Goal: Task Accomplishment & Management: Manage account settings

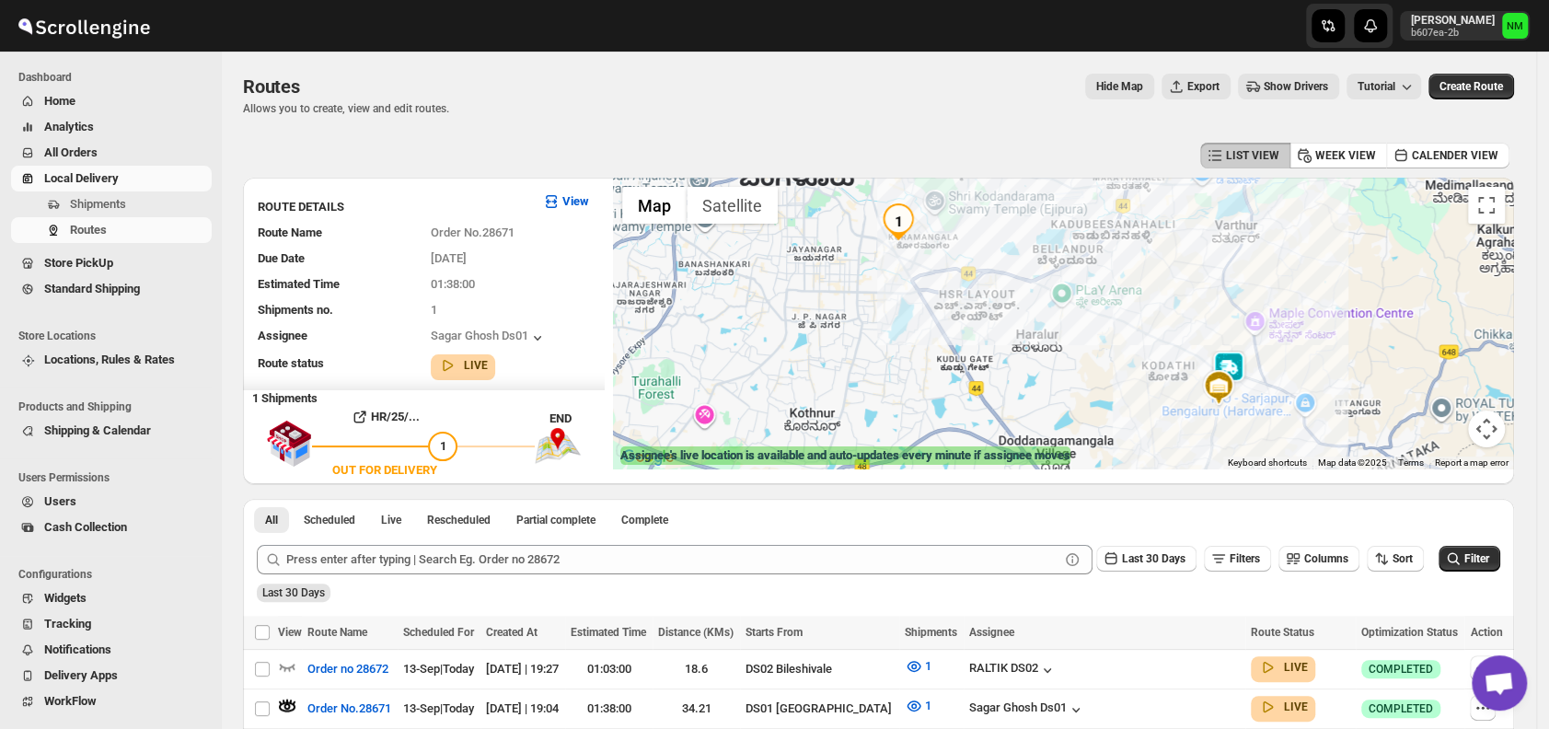
click at [132, 214] on button "Shipments" at bounding box center [111, 204] width 201 height 26
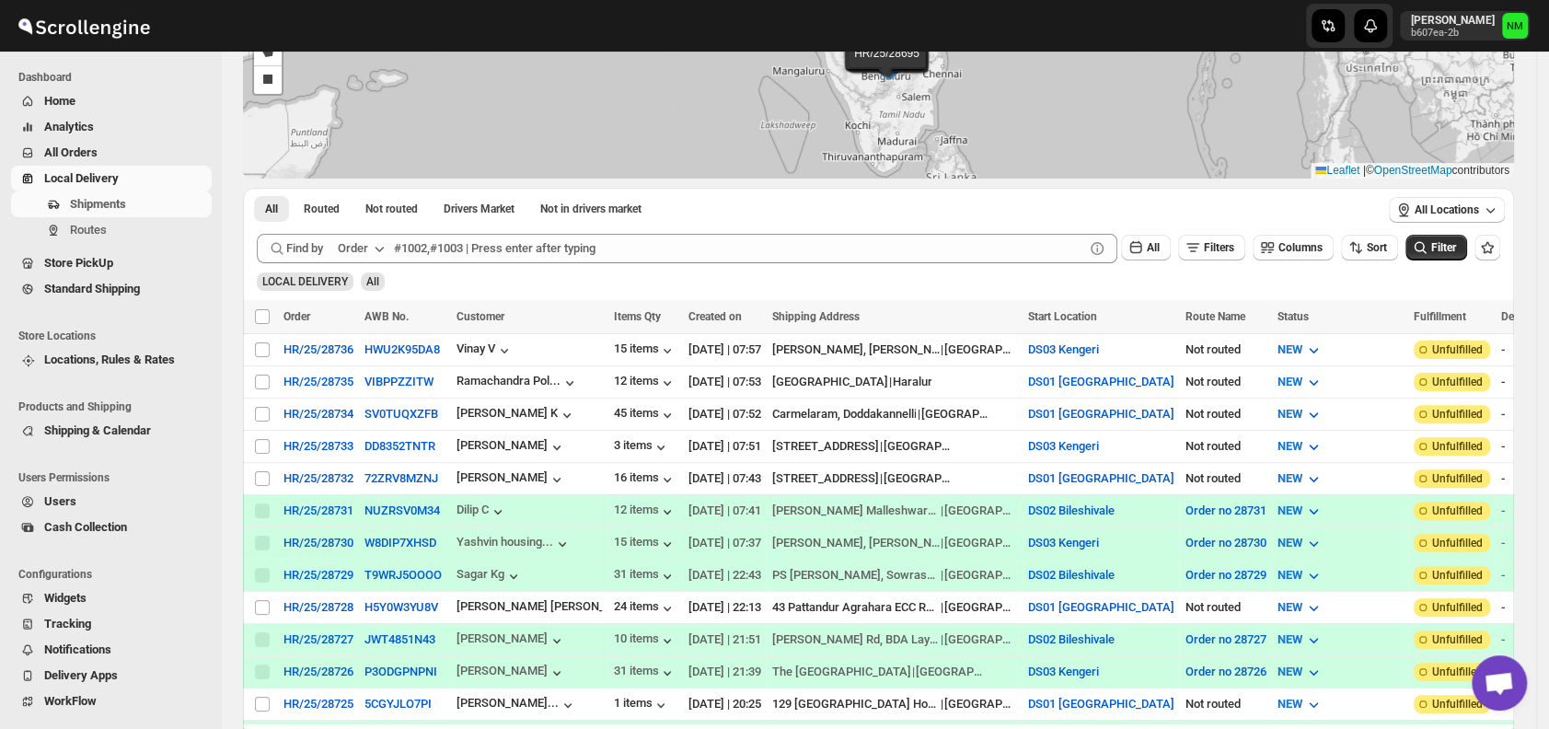
scroll to position [181, 0]
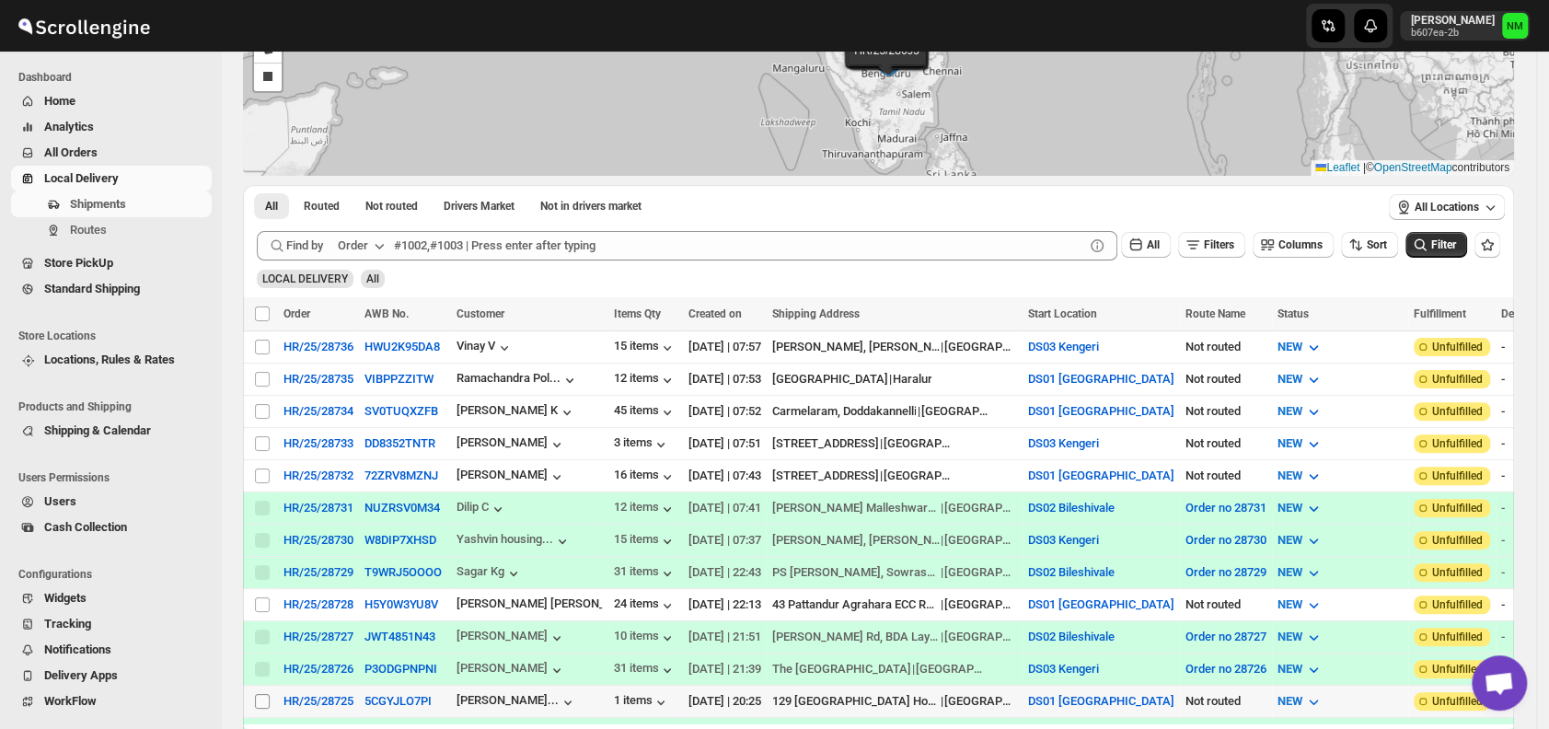
click at [255, 694] on input "Select shipment" at bounding box center [262, 701] width 15 height 15
checkbox input "true"
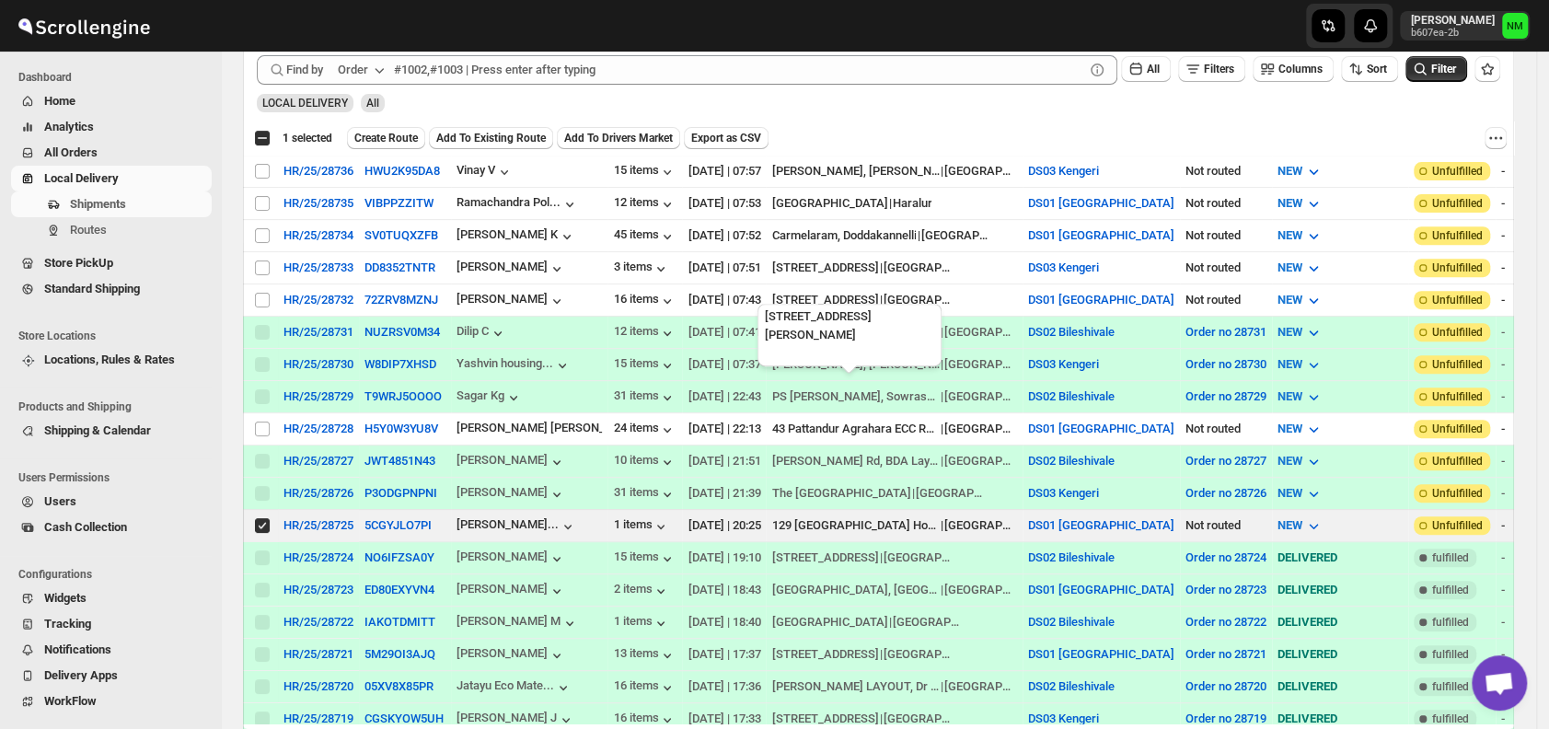
scroll to position [380, 0]
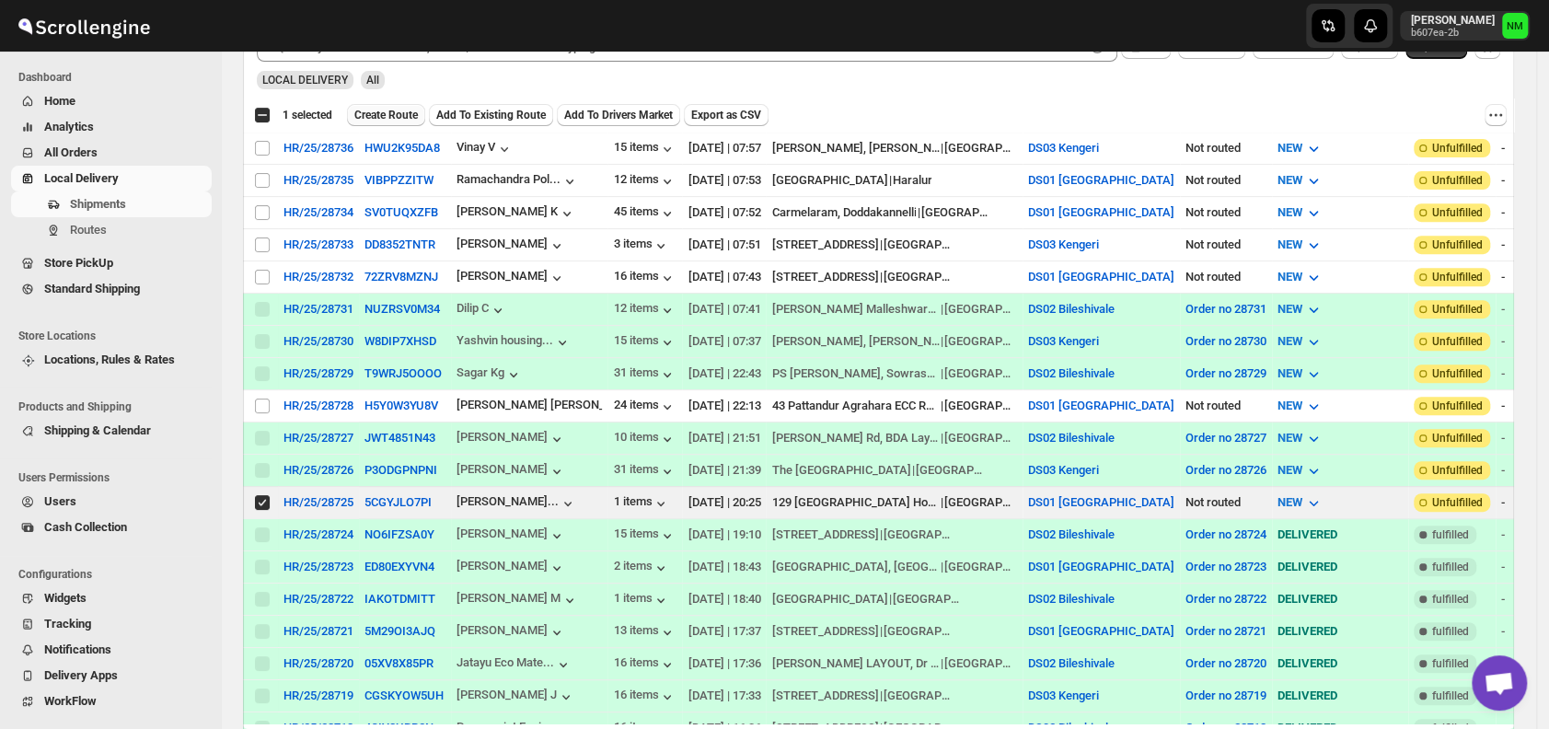
click at [398, 110] on span "Create Route" at bounding box center [386, 115] width 64 height 15
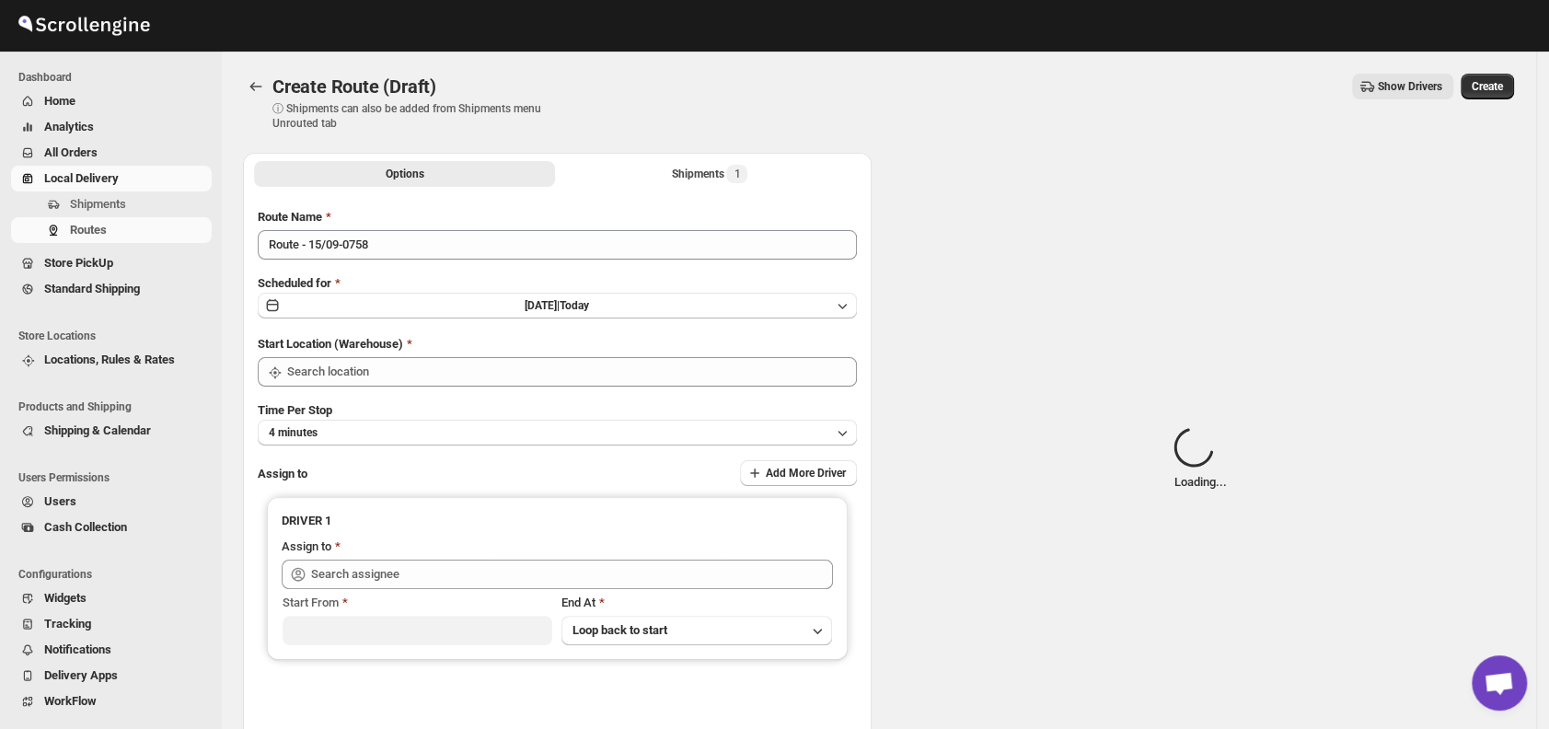
type input "DS01 [GEOGRAPHIC_DATA]"
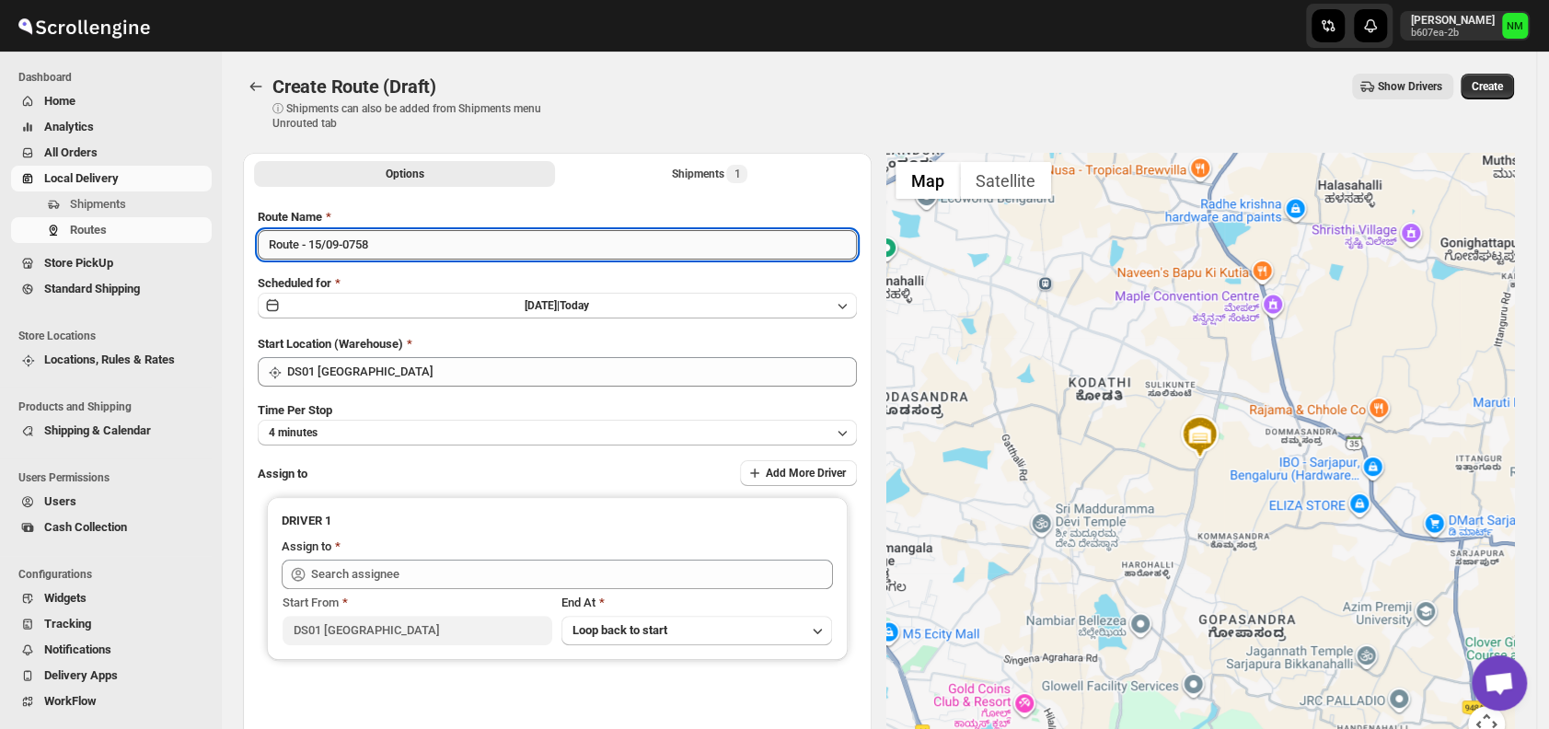
click at [459, 256] on input "Route - 15/09-0758" at bounding box center [557, 244] width 599 height 29
type input "R"
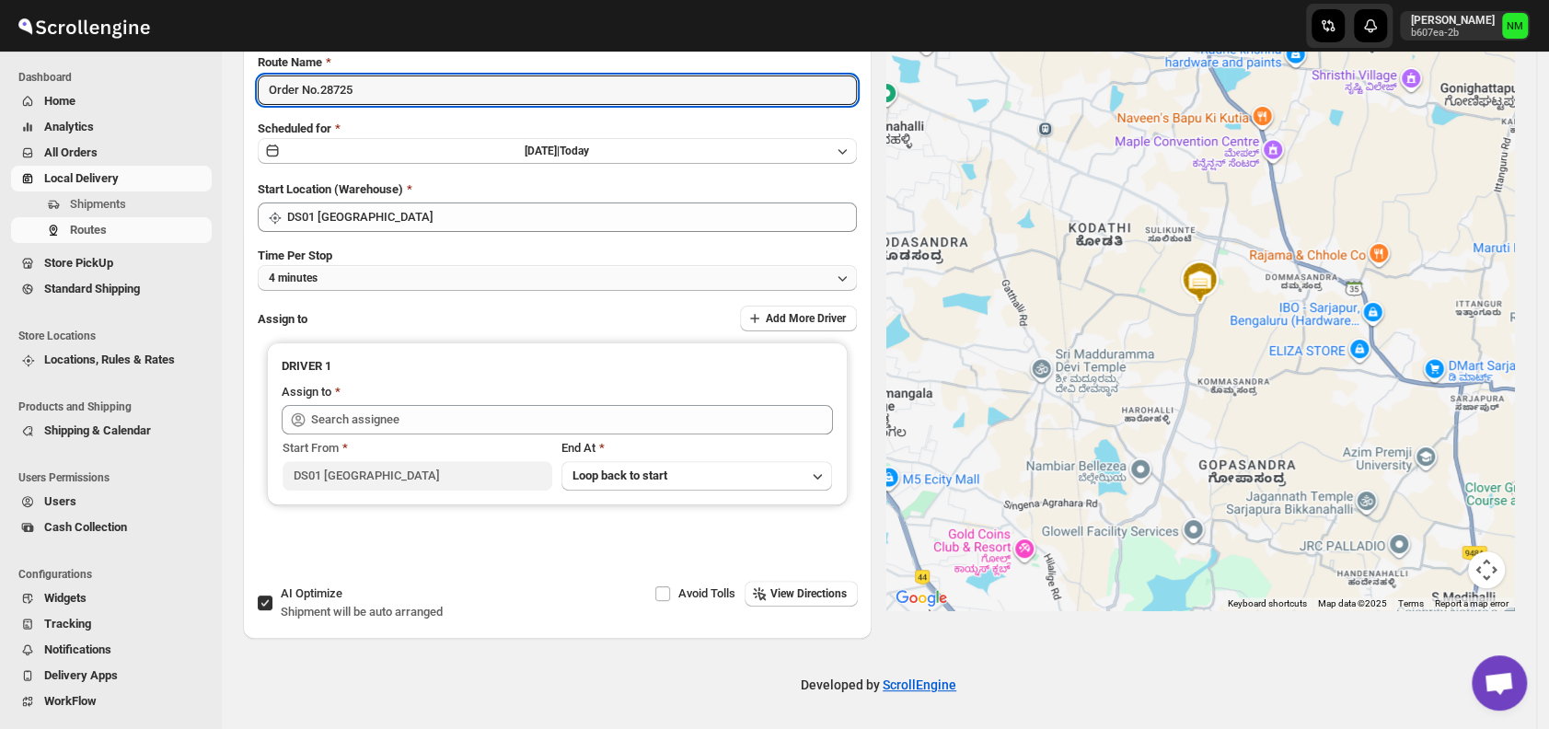
type input "Order No.28725"
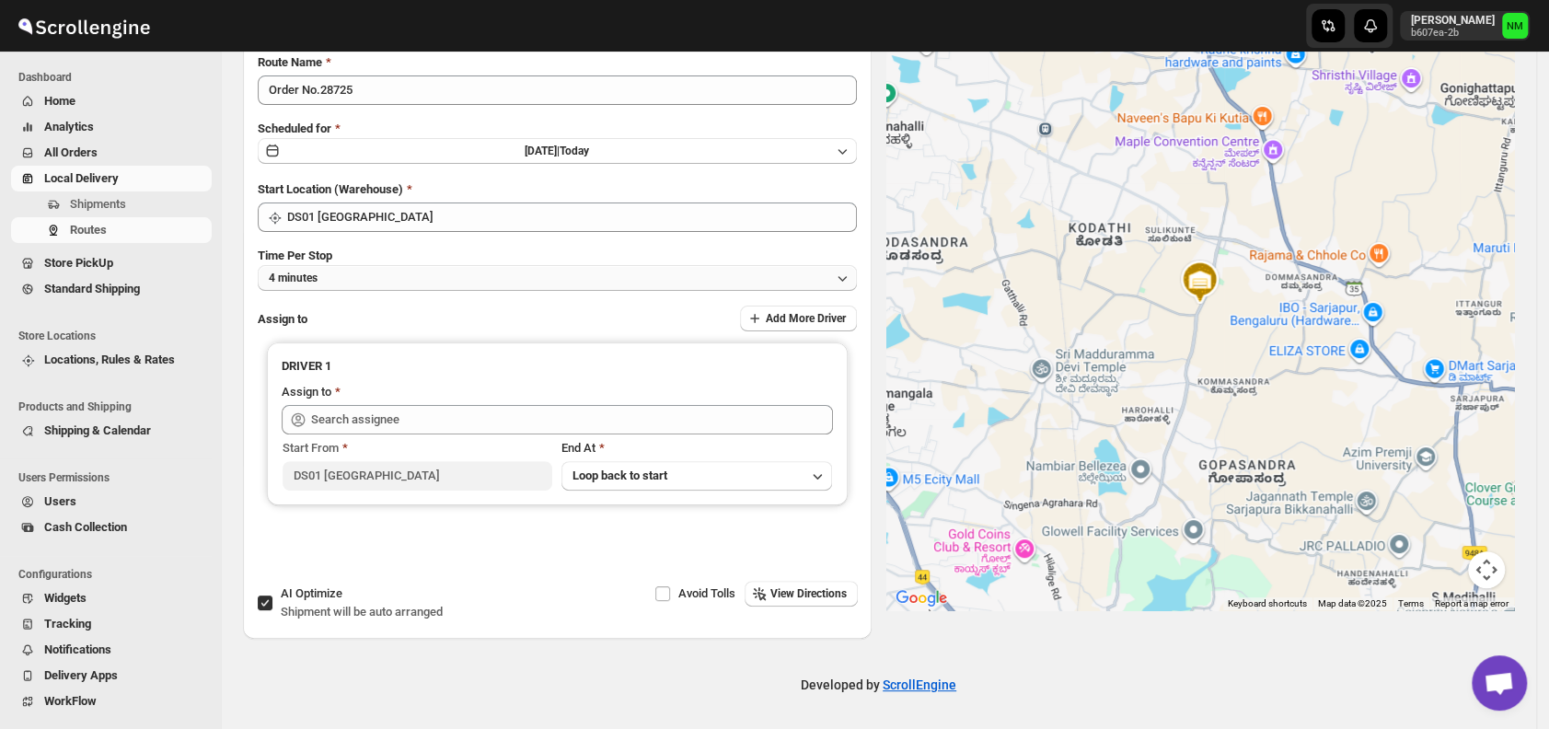
click at [366, 276] on button "4 minutes" at bounding box center [557, 278] width 599 height 26
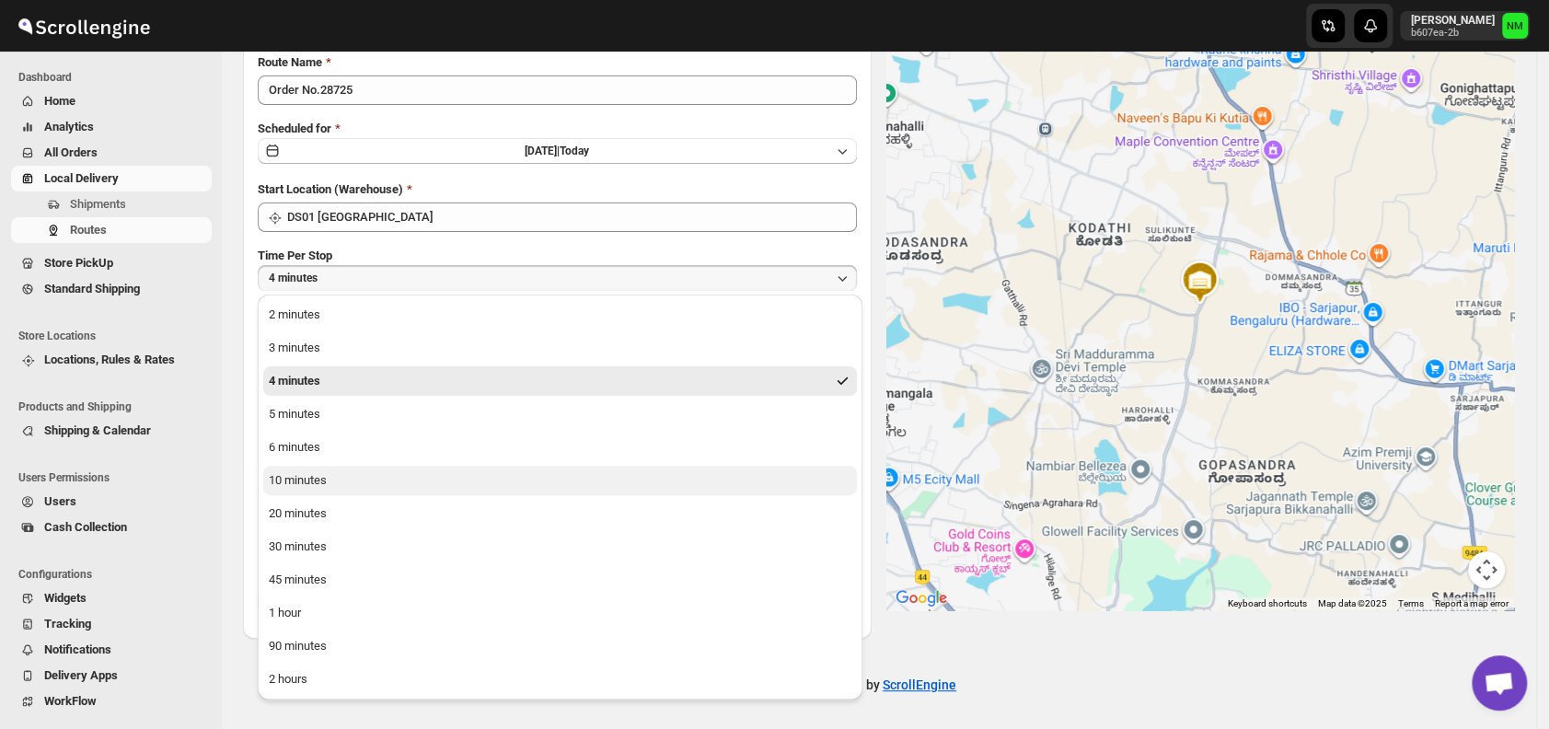
click at [322, 478] on div "10 minutes" at bounding box center [298, 480] width 58 height 18
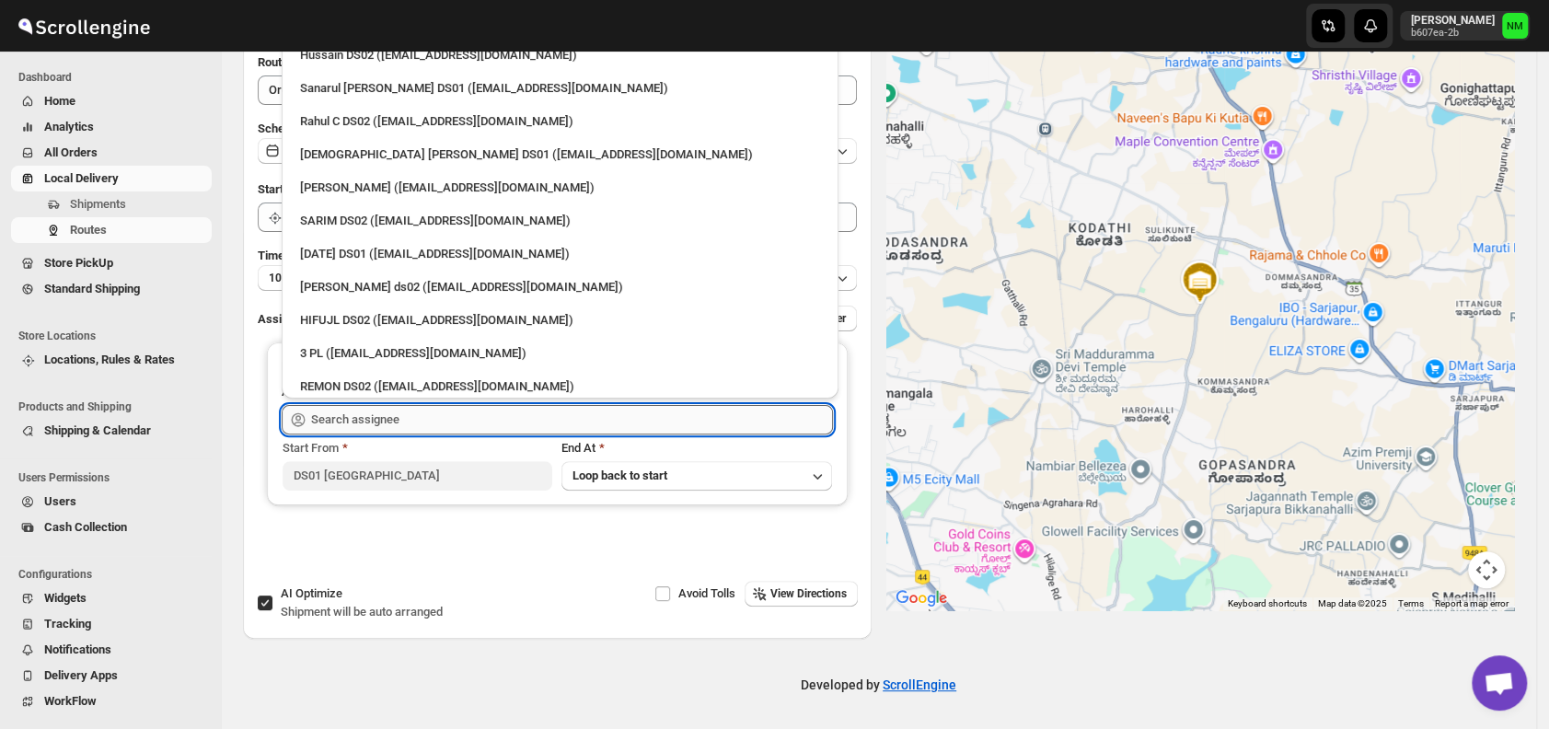
click at [385, 421] on input "text" at bounding box center [572, 419] width 522 height 29
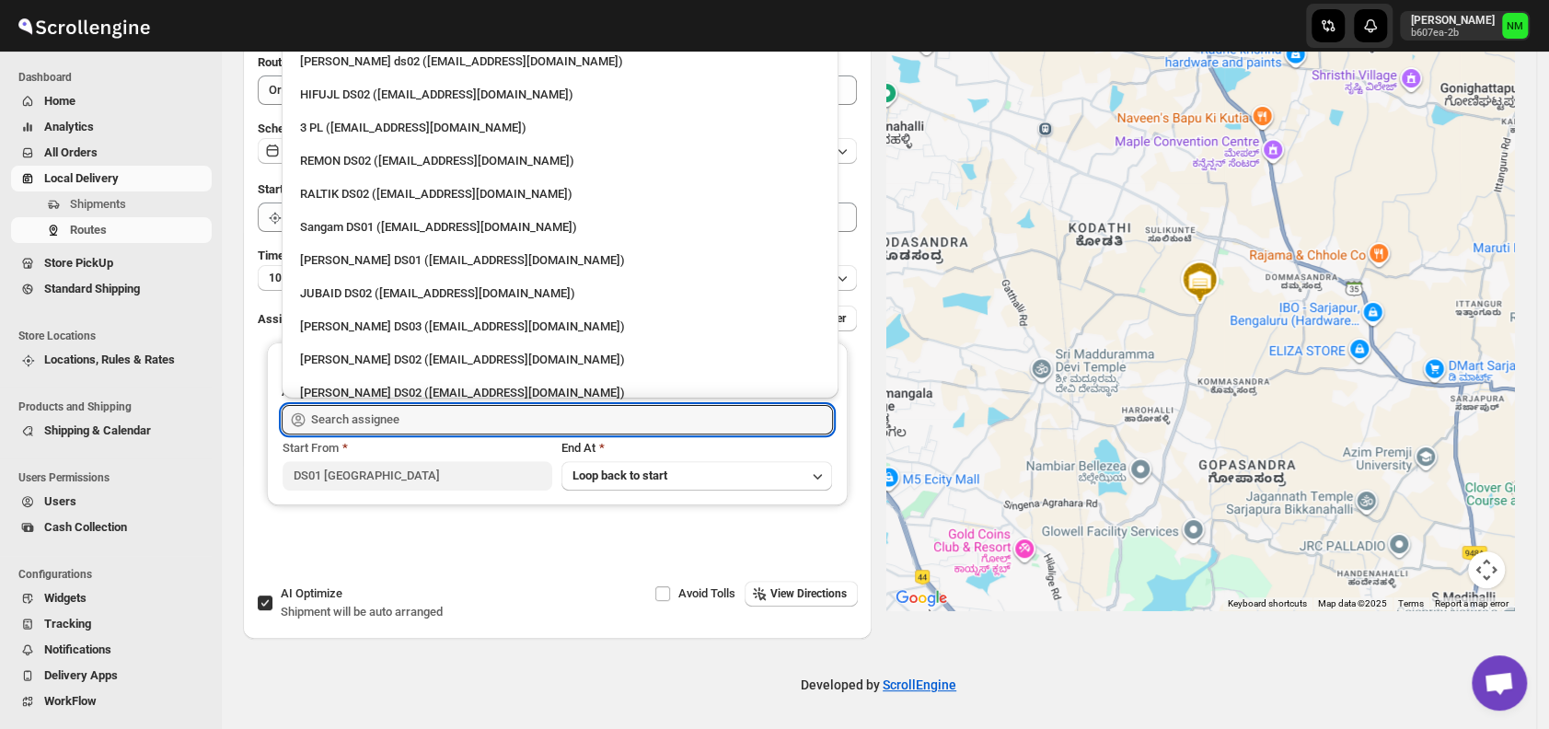
scroll to position [223, 0]
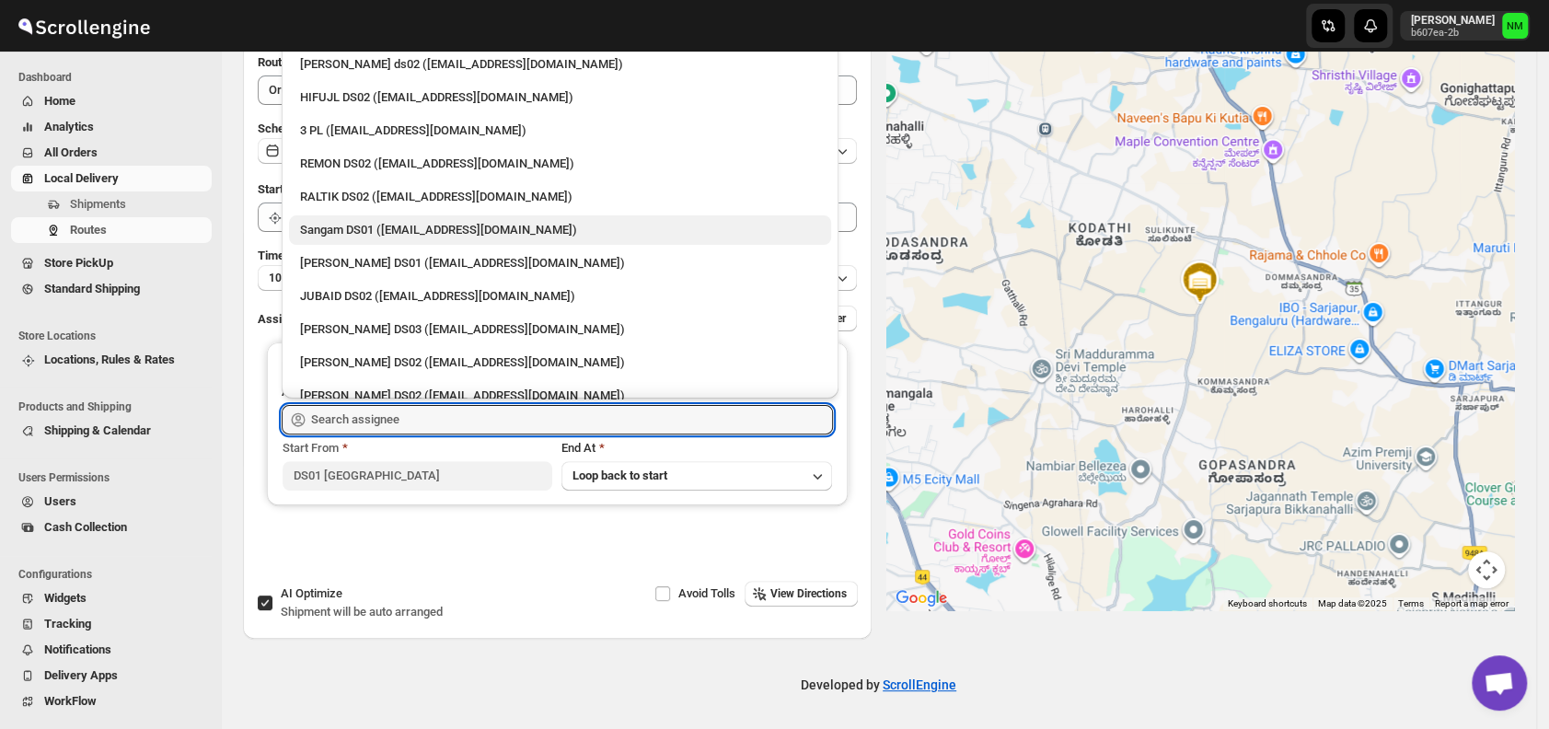
click at [322, 225] on div "Sangam DS01 ([EMAIL_ADDRESS][DOMAIN_NAME])" at bounding box center [560, 230] width 520 height 18
type input "Sangam DS01 ([EMAIL_ADDRESS][DOMAIN_NAME])"
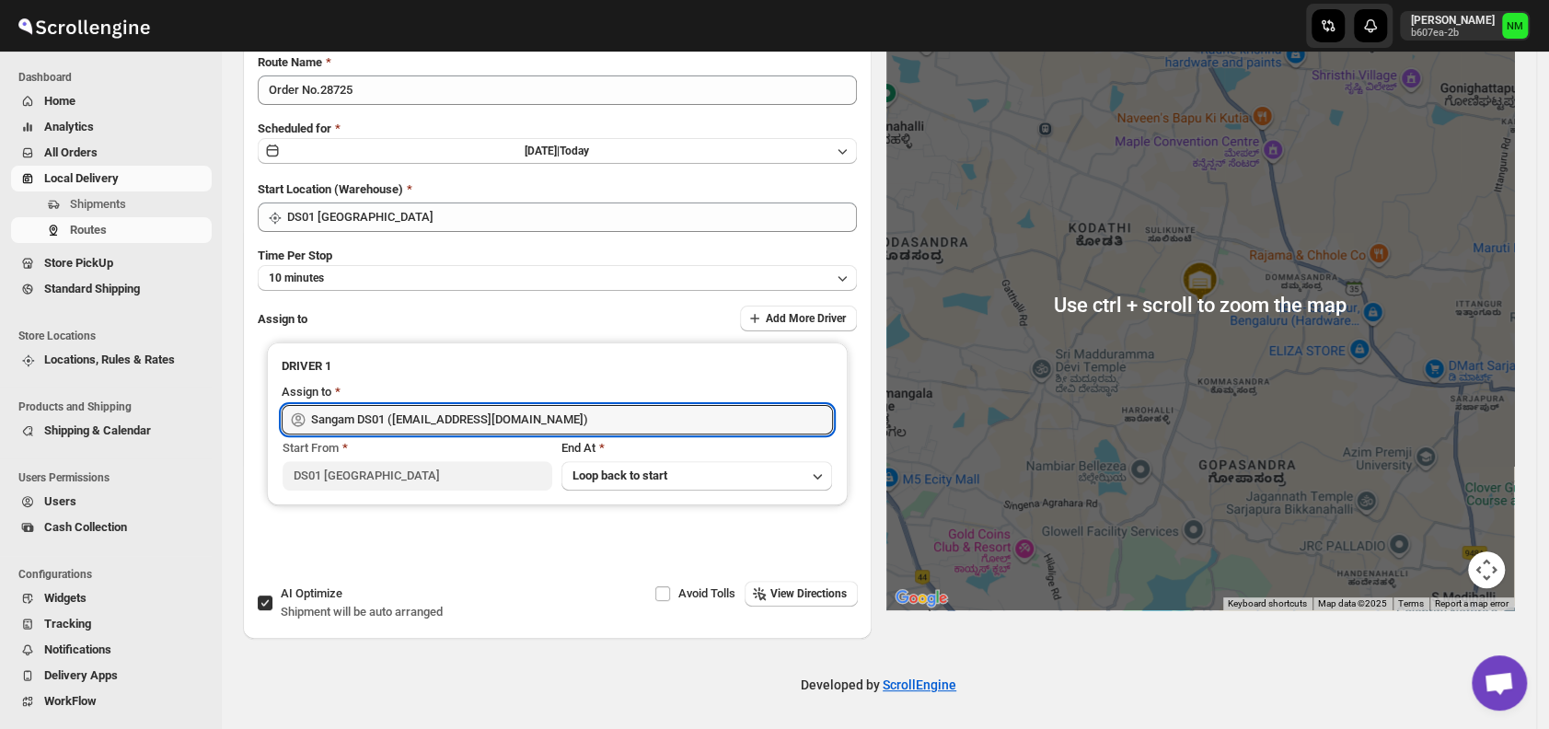
scroll to position [0, 0]
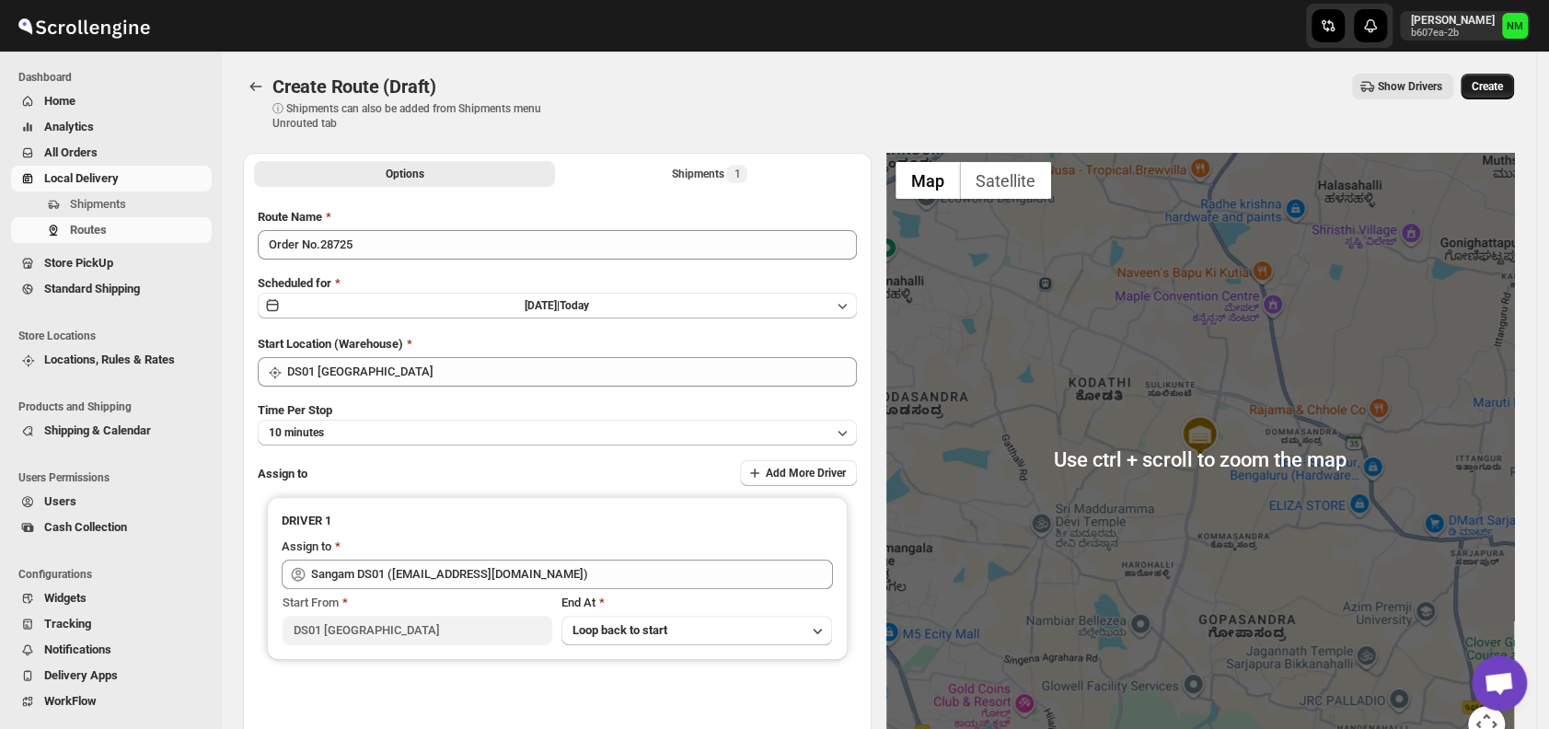
click at [1486, 89] on span "Create" at bounding box center [1487, 86] width 31 height 15
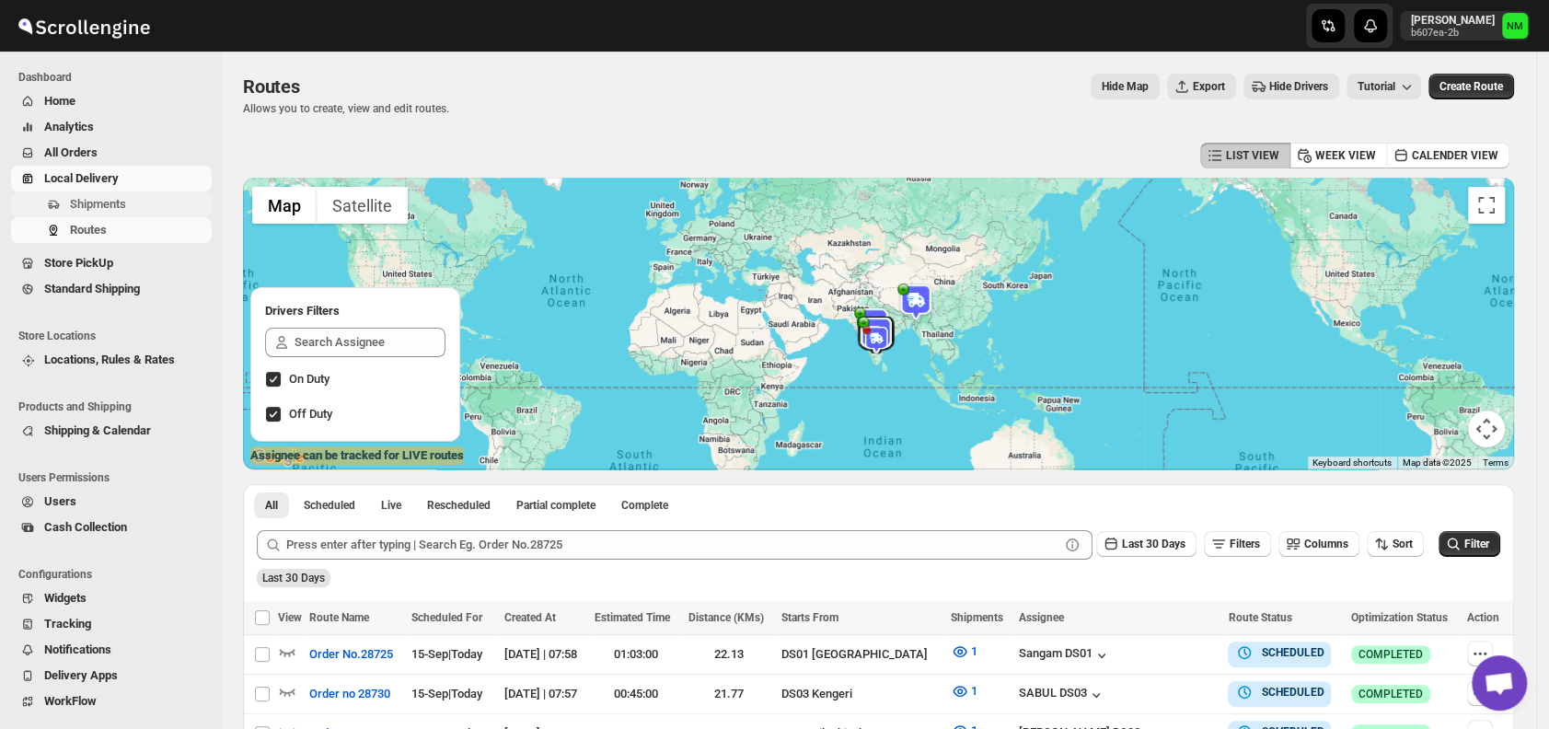
click at [105, 193] on button "Shipments" at bounding box center [111, 204] width 201 height 26
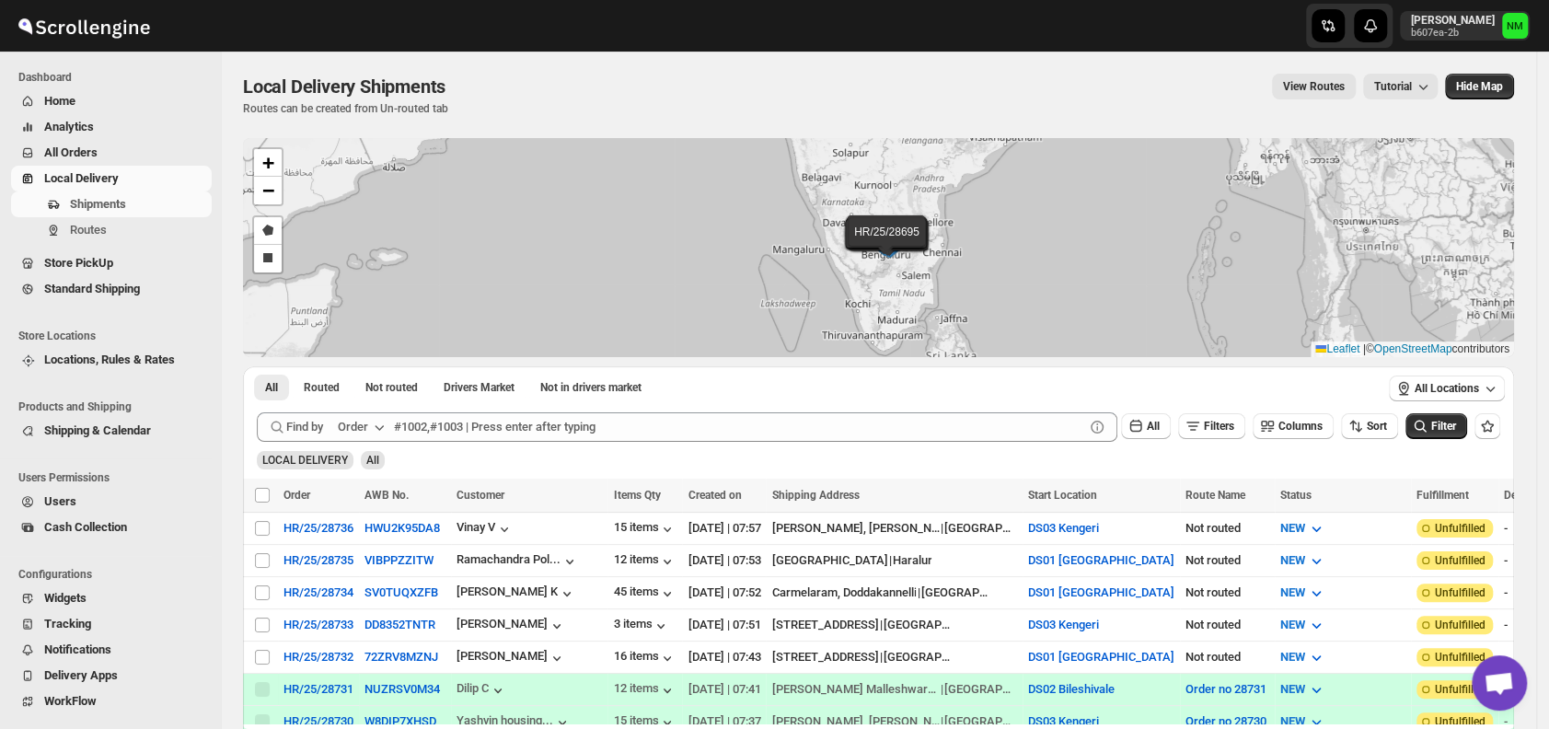
scroll to position [115, 0]
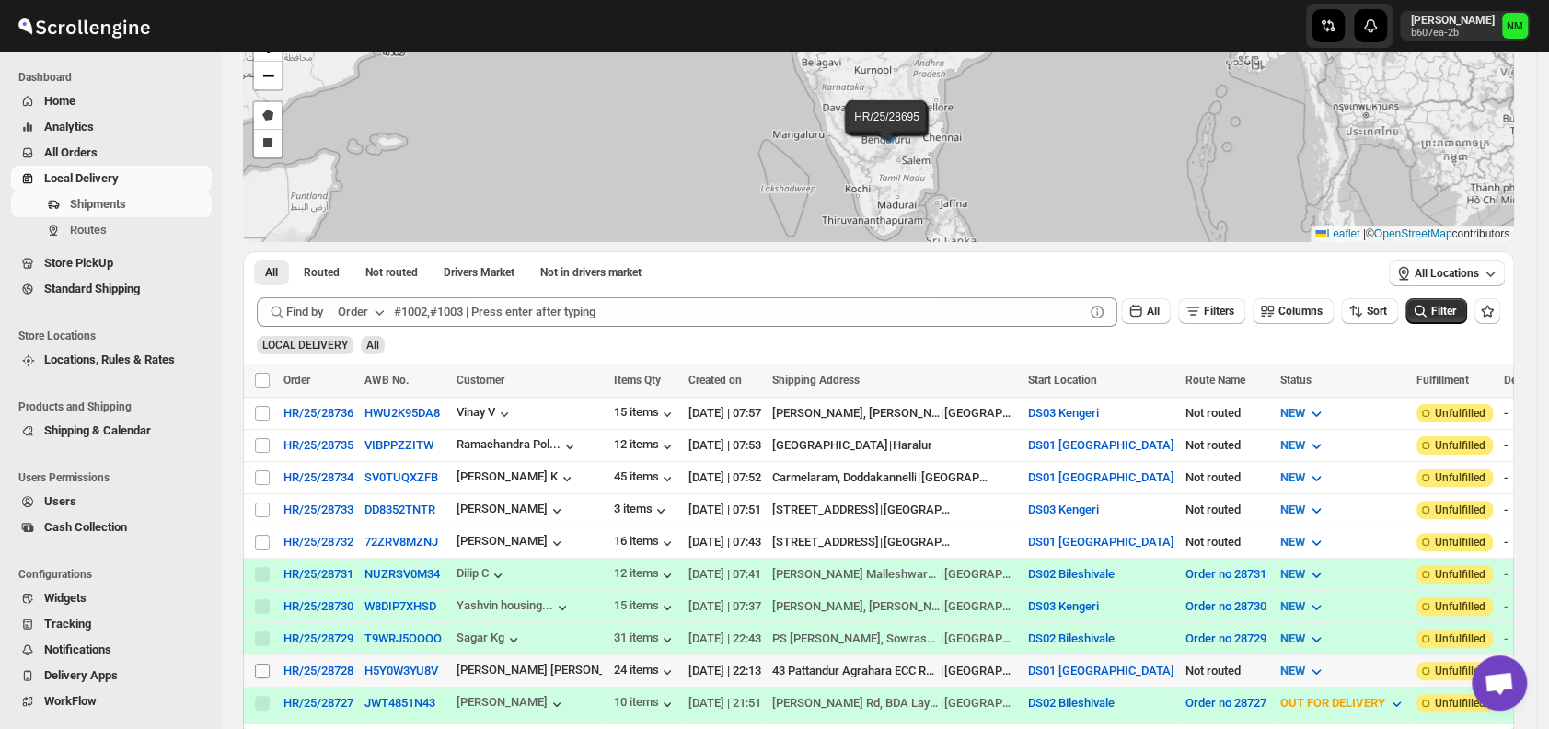
click at [265, 664] on input "Select shipment" at bounding box center [262, 671] width 15 height 15
checkbox input "true"
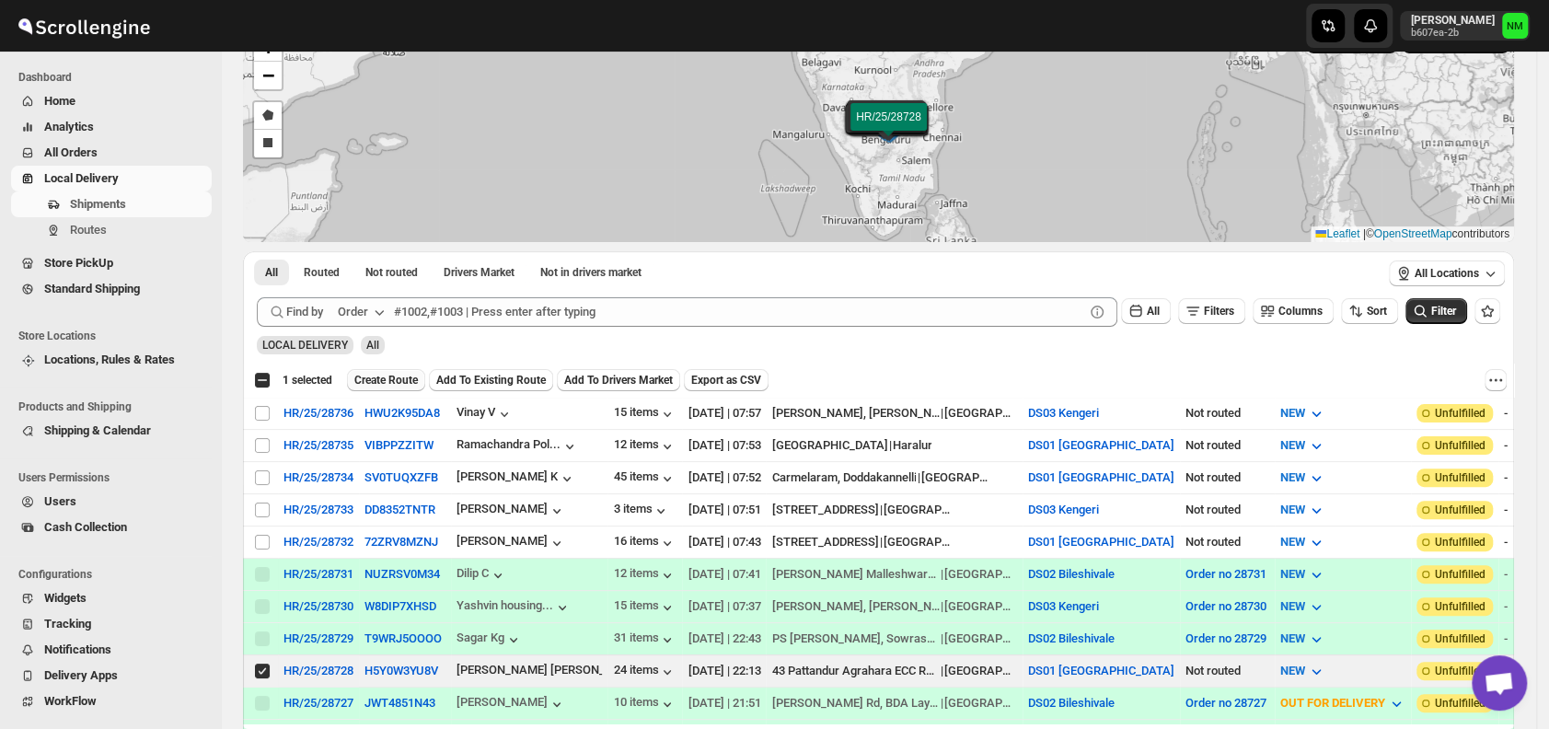
click at [388, 377] on span "Create Route" at bounding box center [386, 380] width 64 height 15
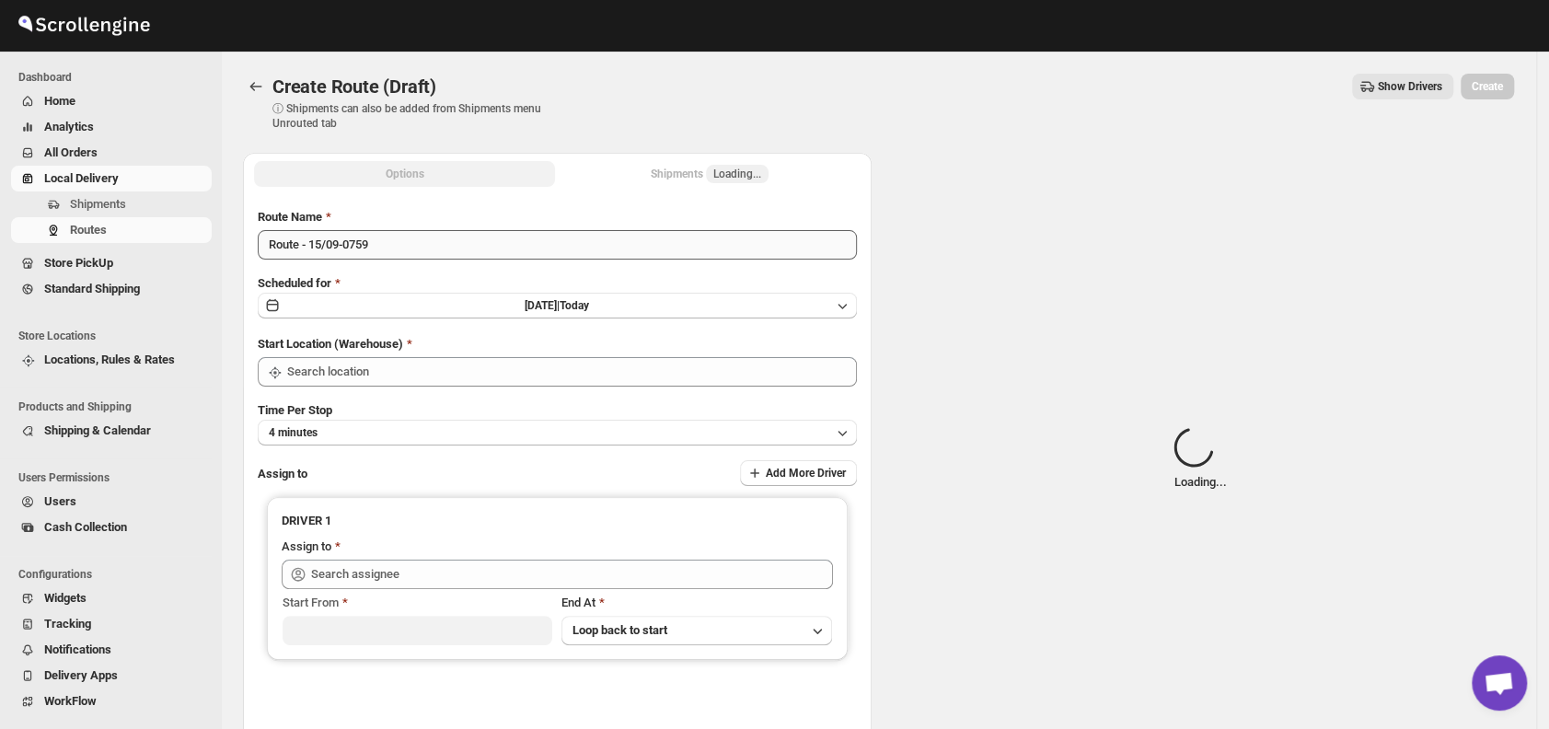
type input "DS01 [GEOGRAPHIC_DATA]"
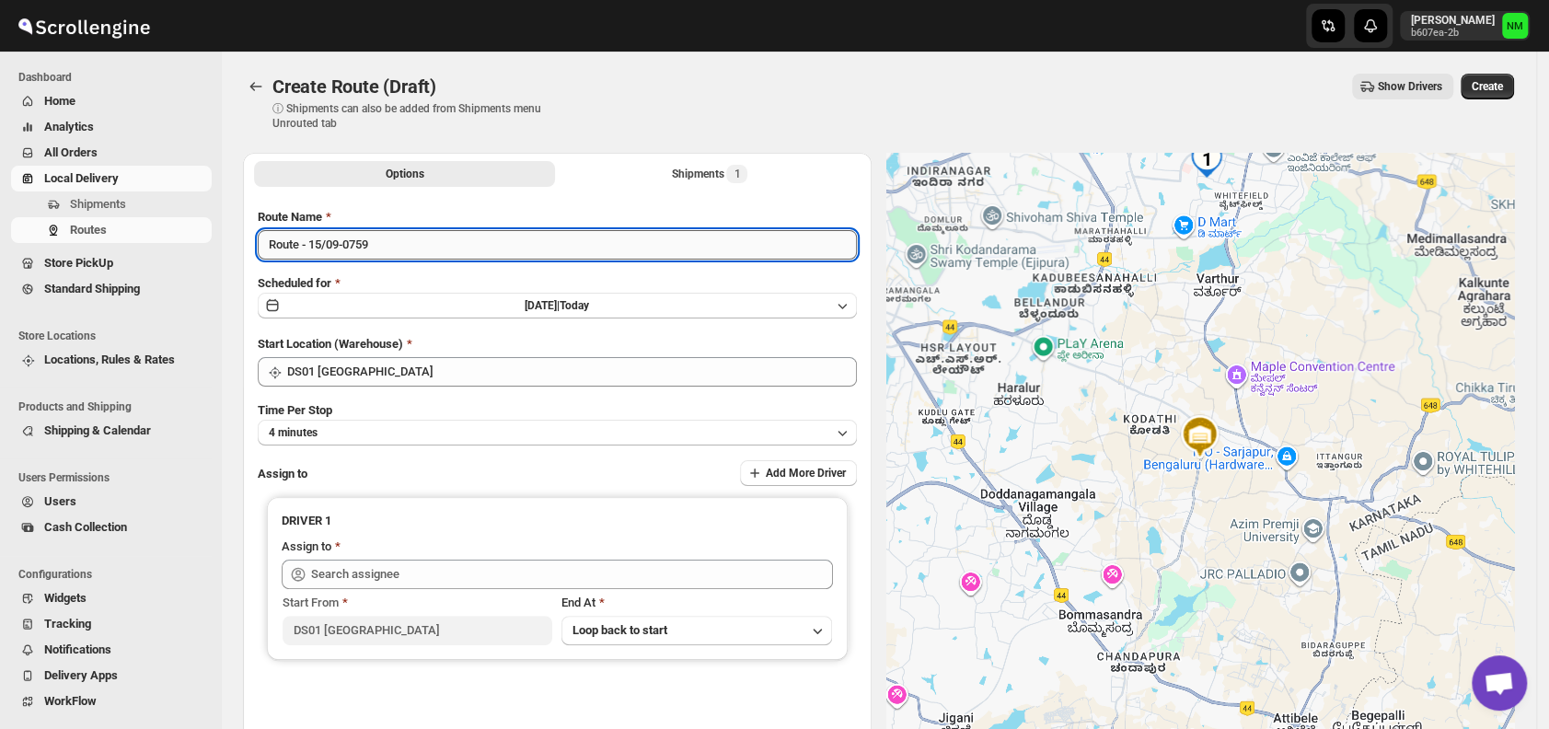
click at [414, 237] on input "Route - 15/09-0759" at bounding box center [557, 244] width 599 height 29
type input "R"
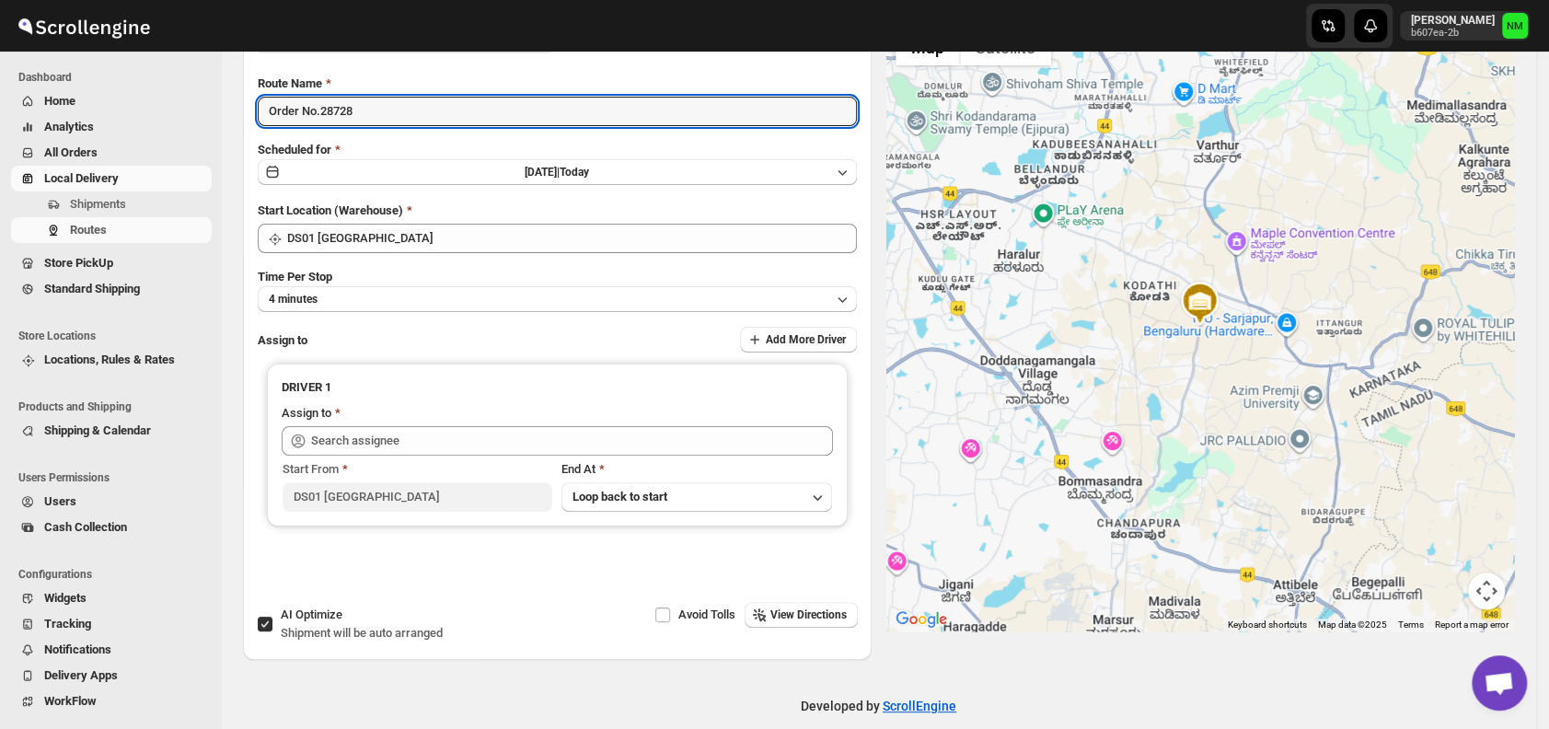
scroll to position [134, 0]
type input "Order No.28728"
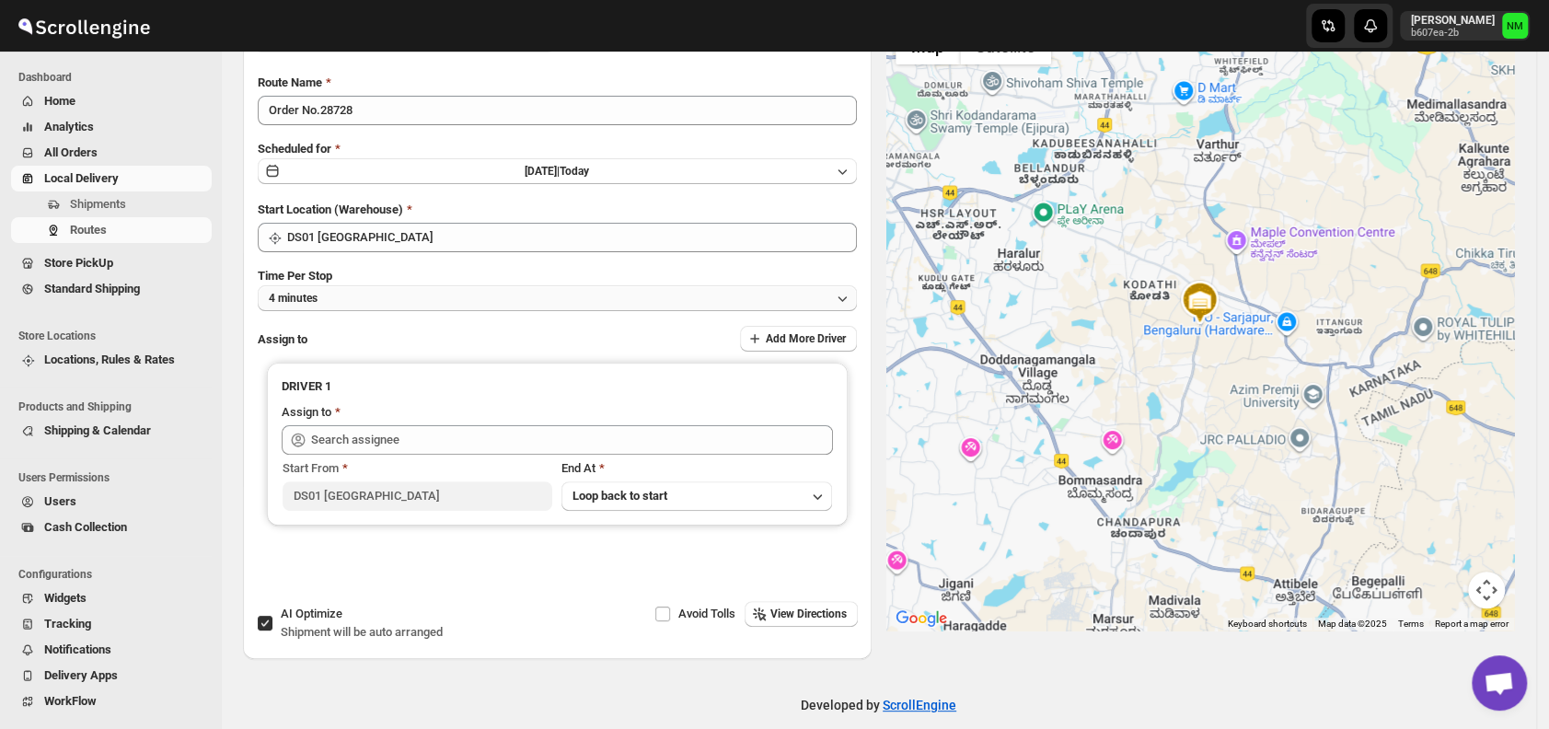
click at [354, 299] on button "4 minutes" at bounding box center [557, 298] width 599 height 26
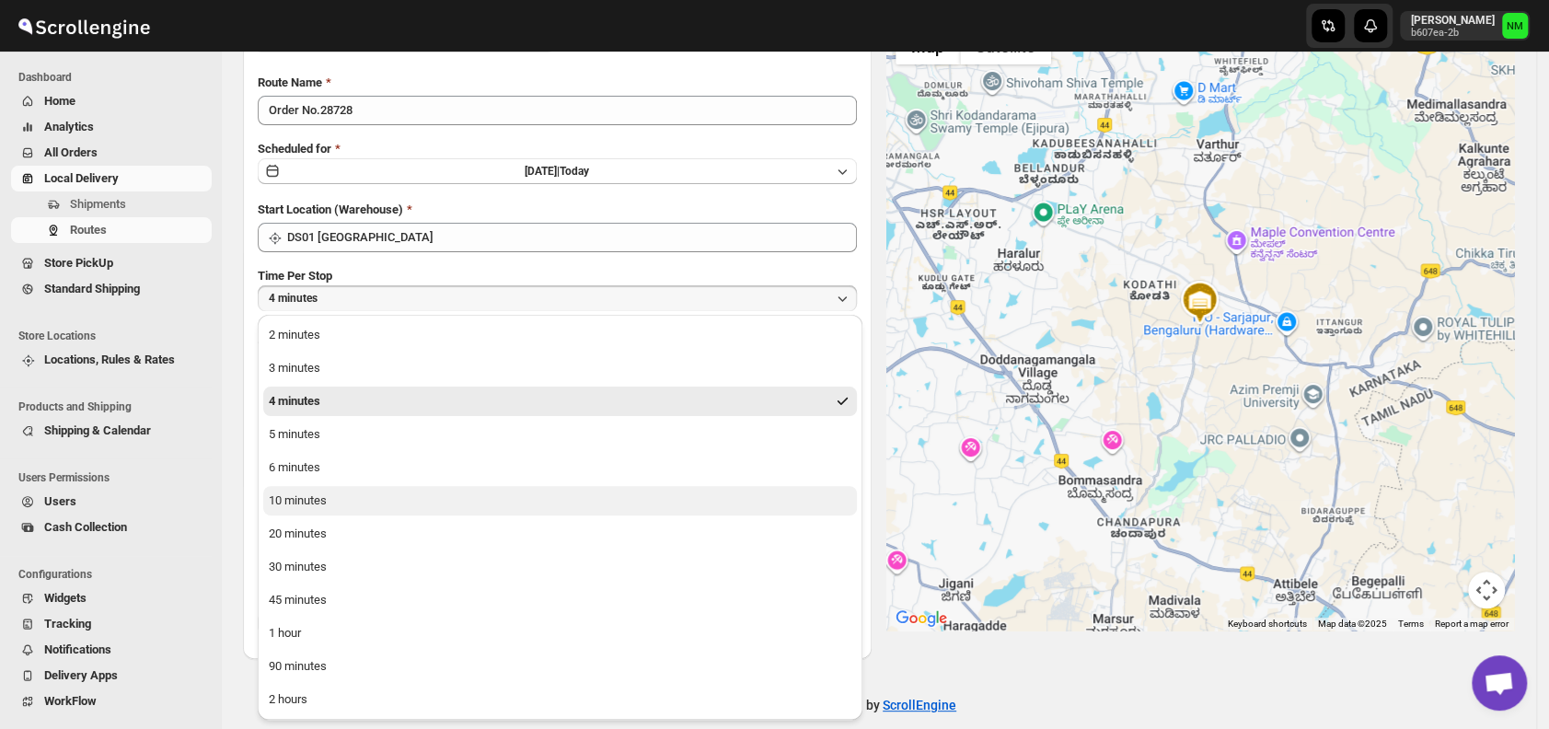
click at [304, 509] on button "10 minutes" at bounding box center [560, 500] width 594 height 29
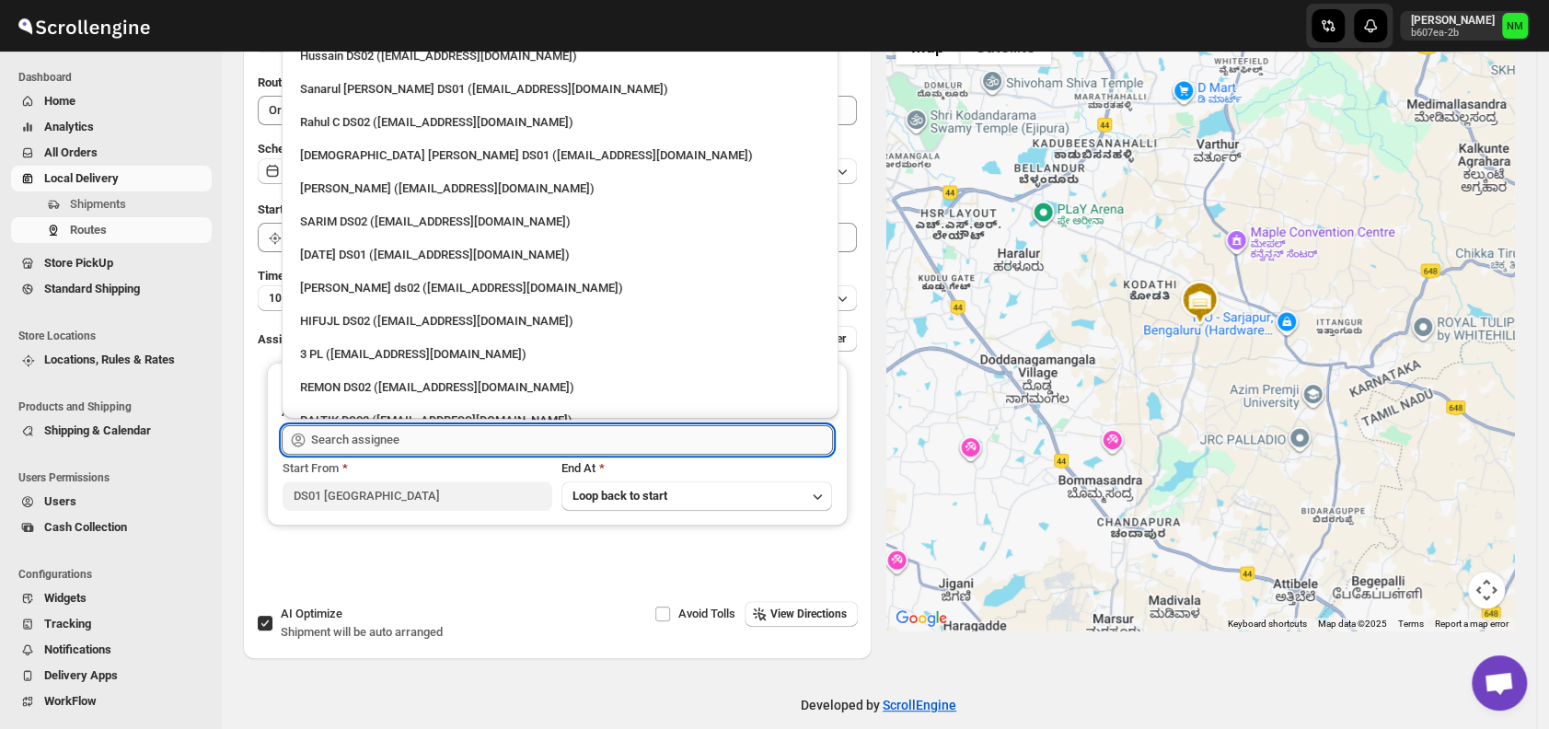
click at [422, 450] on input "text" at bounding box center [572, 439] width 522 height 29
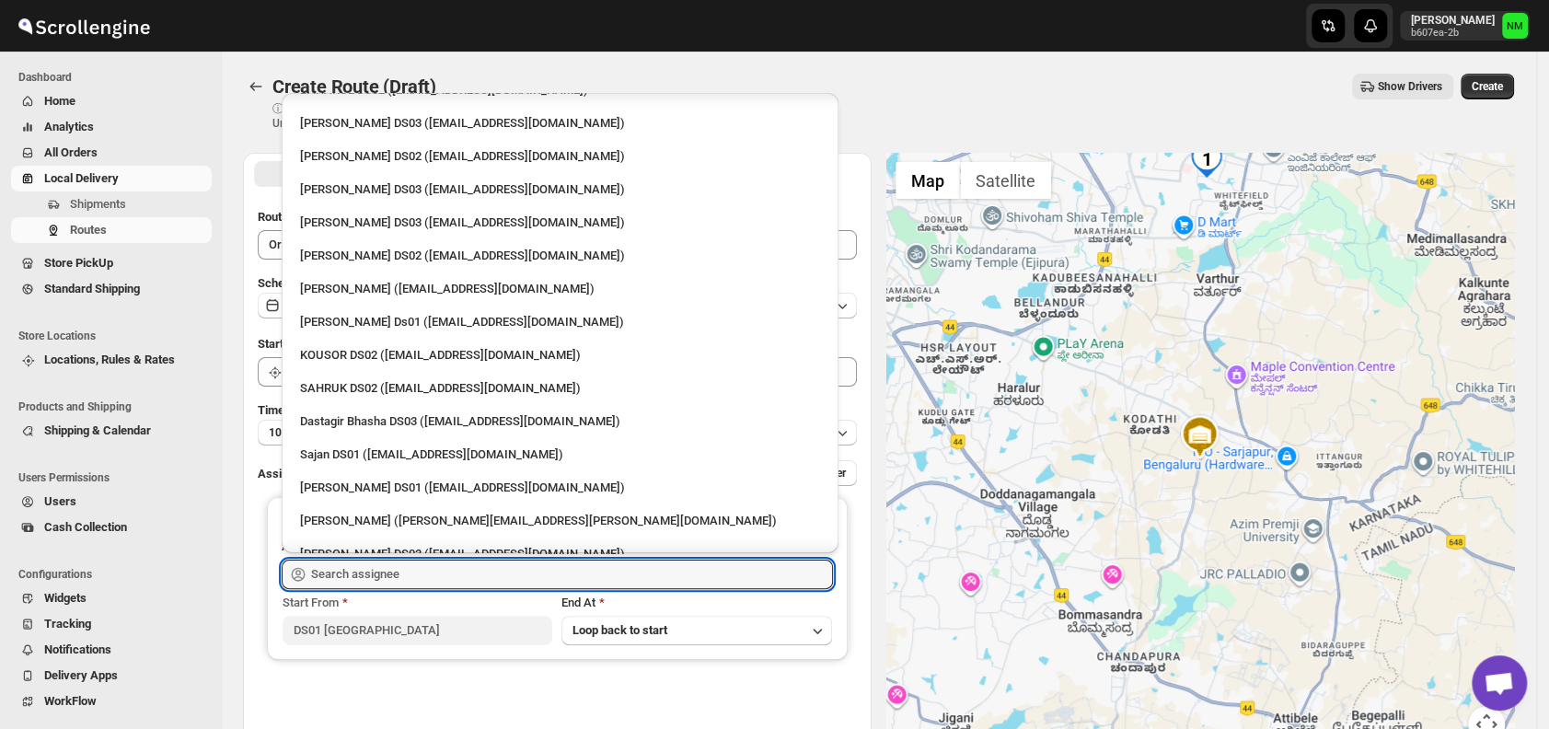
scroll to position [887, 0]
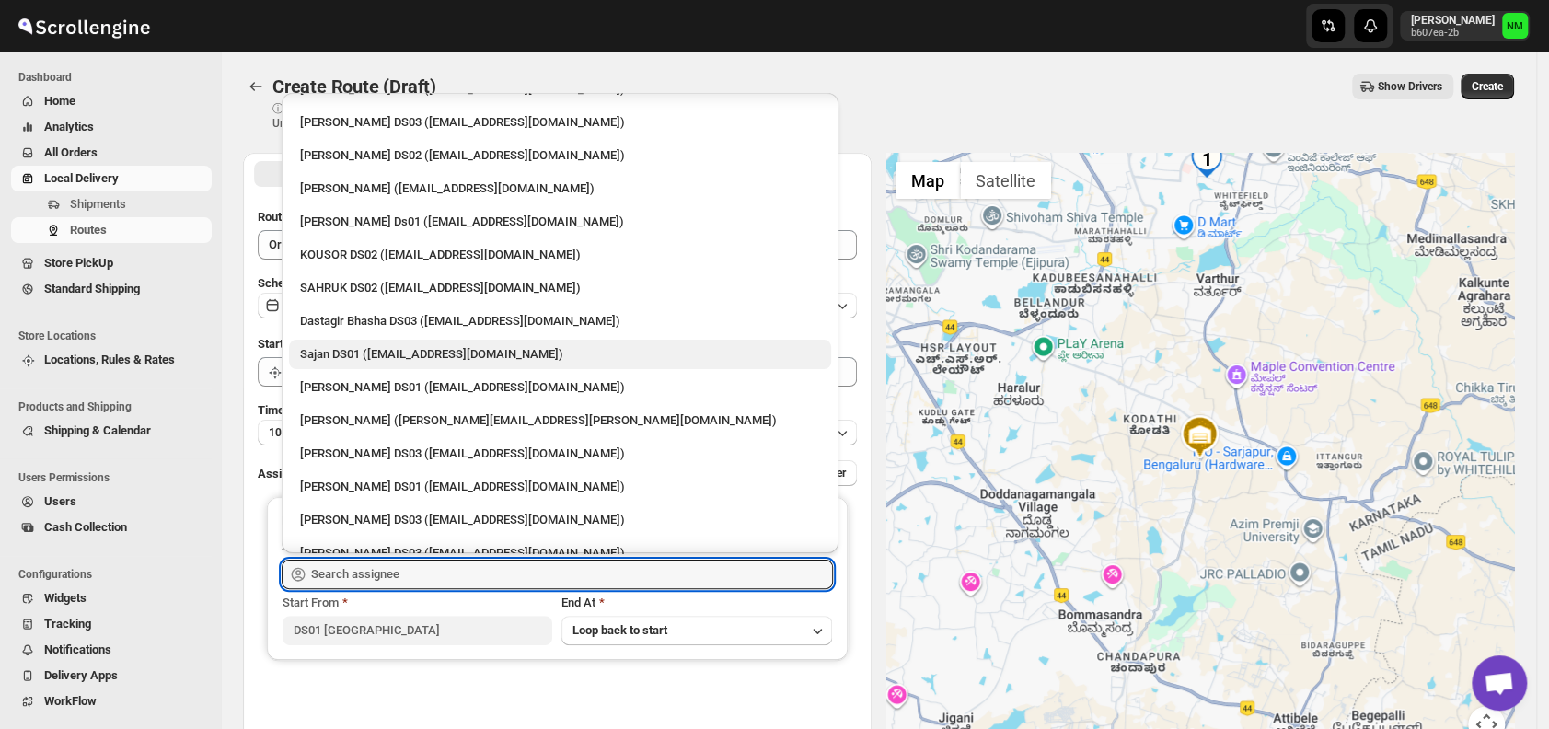
click at [312, 348] on div "Sajan DS01 ([EMAIL_ADDRESS][DOMAIN_NAME])" at bounding box center [560, 354] width 520 height 18
type input "Sajan DS01 ([EMAIL_ADDRESS][DOMAIN_NAME])"
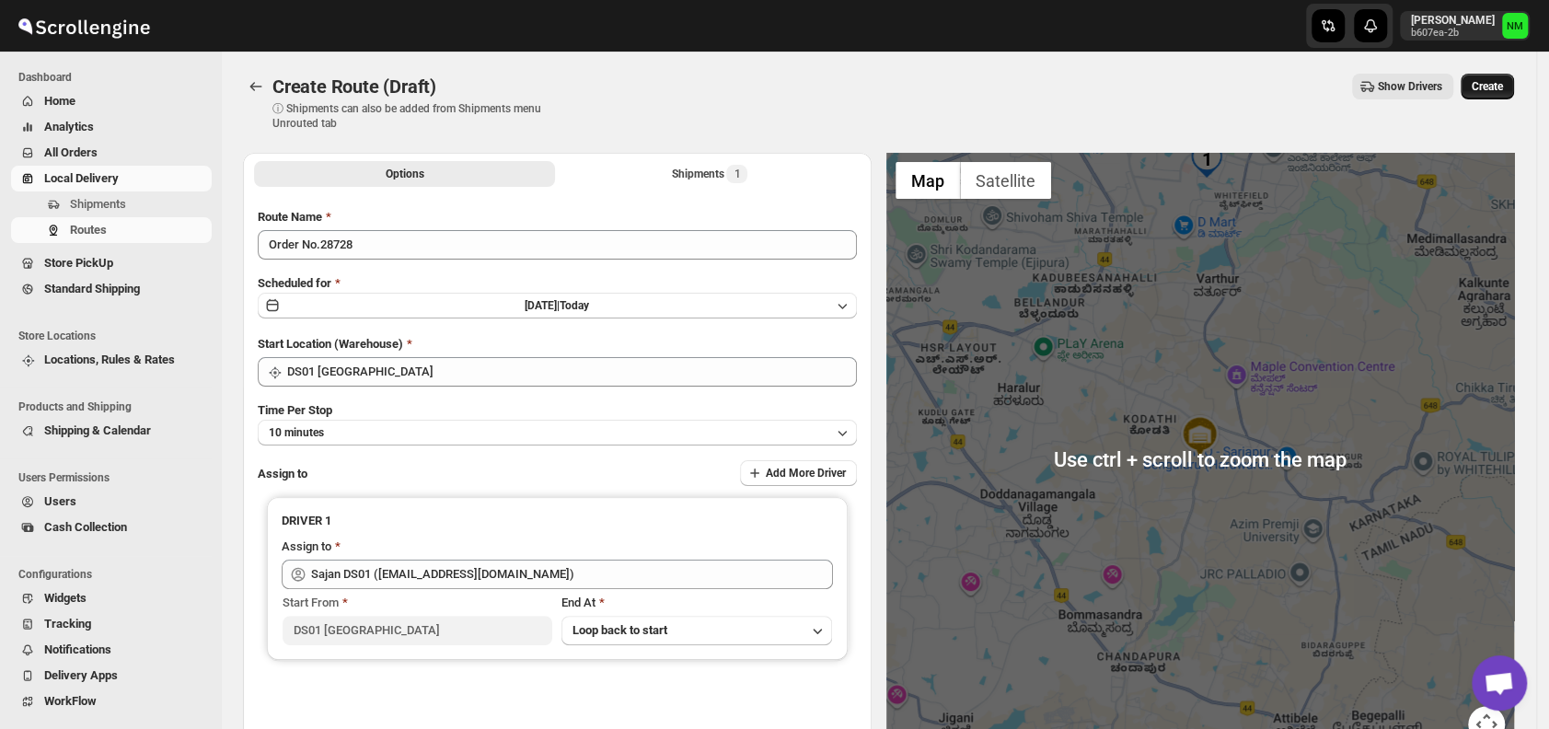
click at [1484, 96] on button "Create" at bounding box center [1487, 87] width 53 height 26
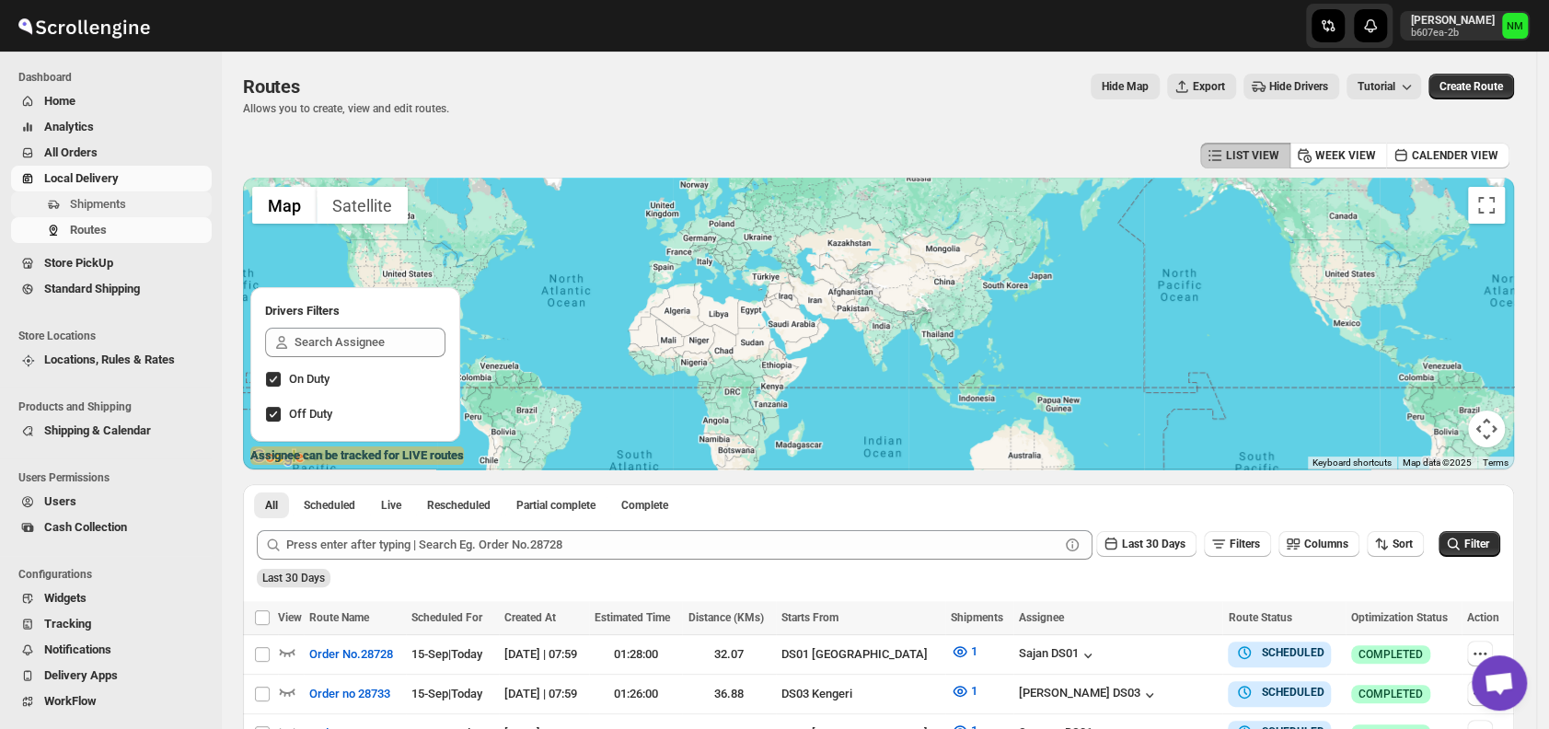
click at [118, 211] on span "Shipments" at bounding box center [98, 204] width 56 height 14
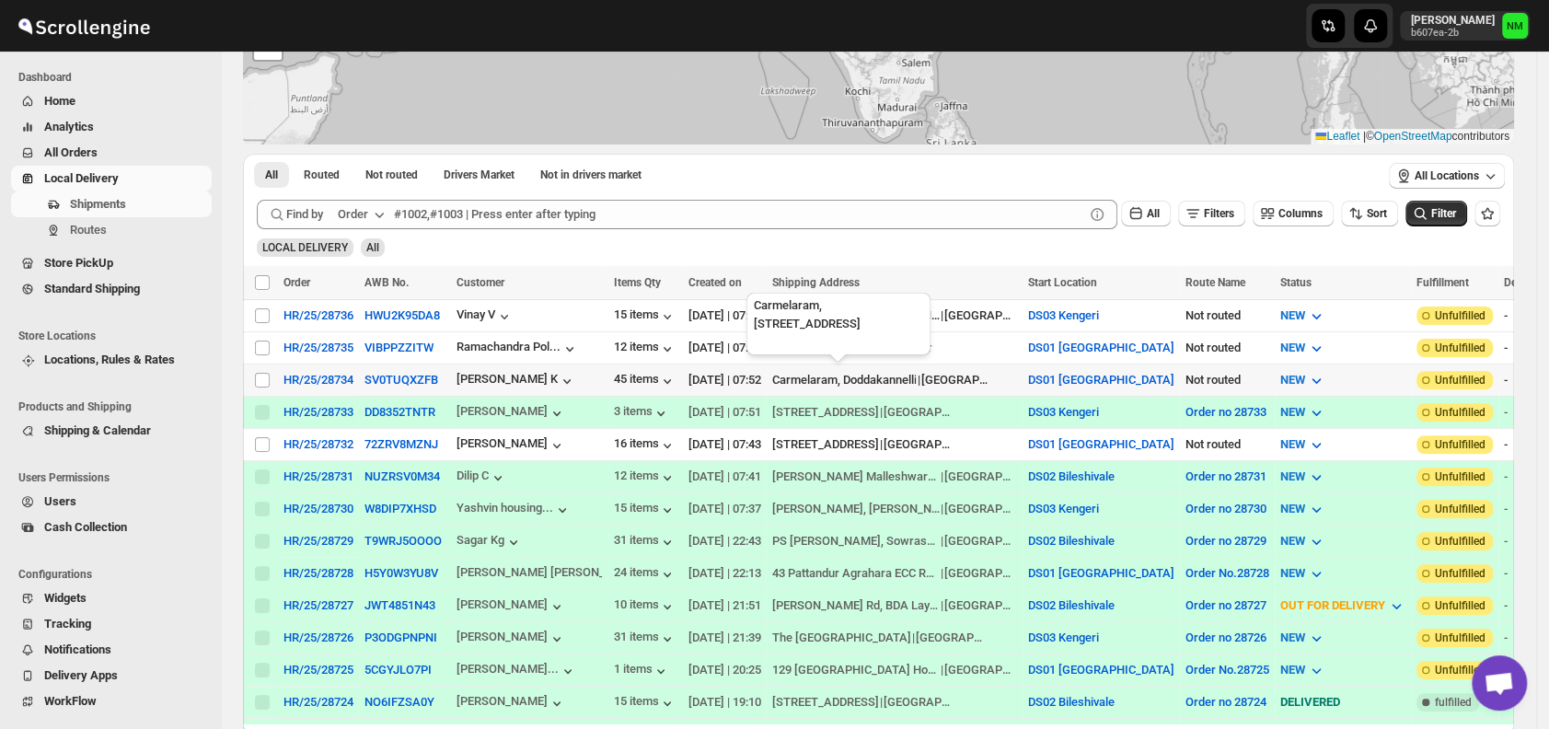
scroll to position [214, 0]
click at [259, 437] on input "Select shipment" at bounding box center [262, 443] width 15 height 15
checkbox input "true"
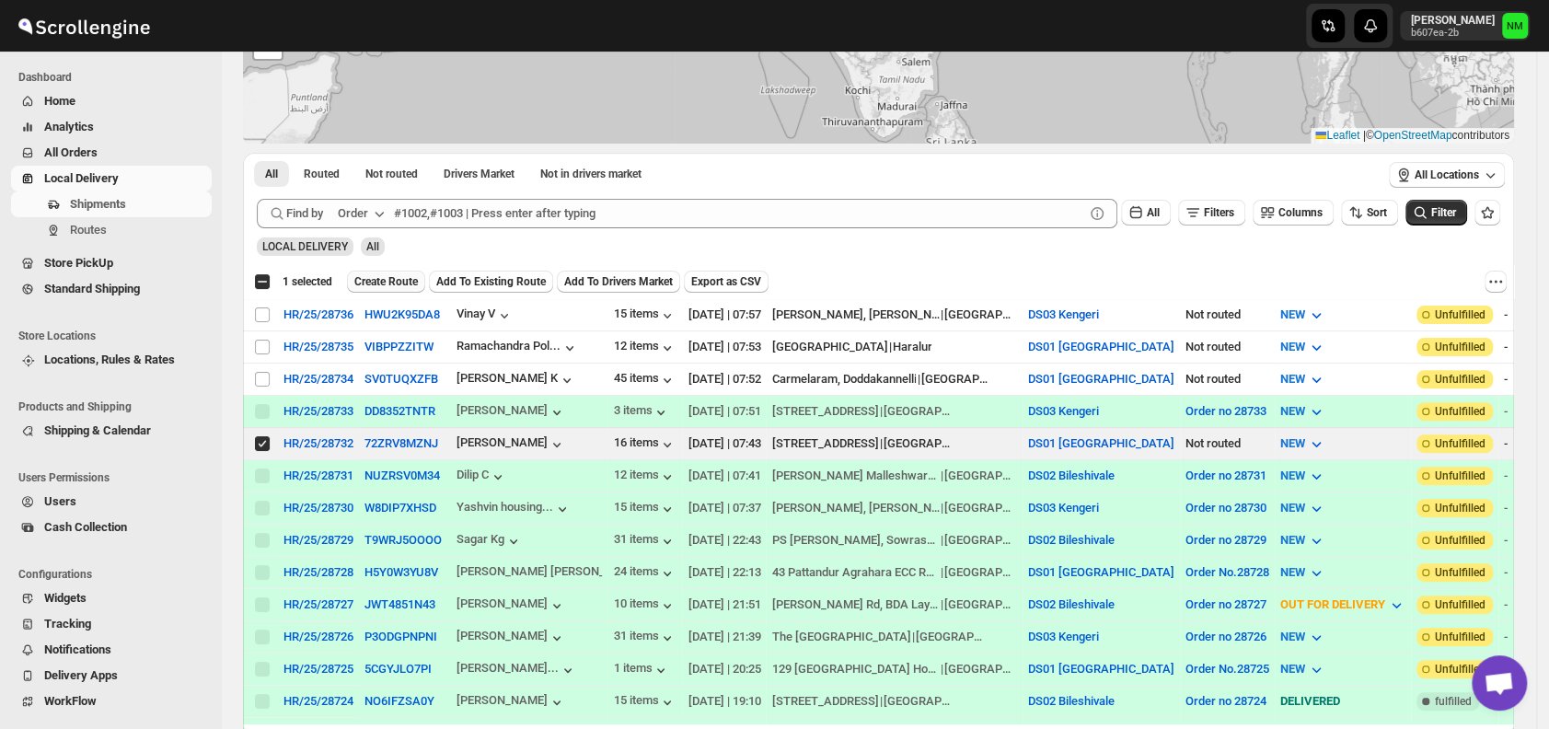
click at [398, 272] on button "Create Route" at bounding box center [386, 282] width 78 height 22
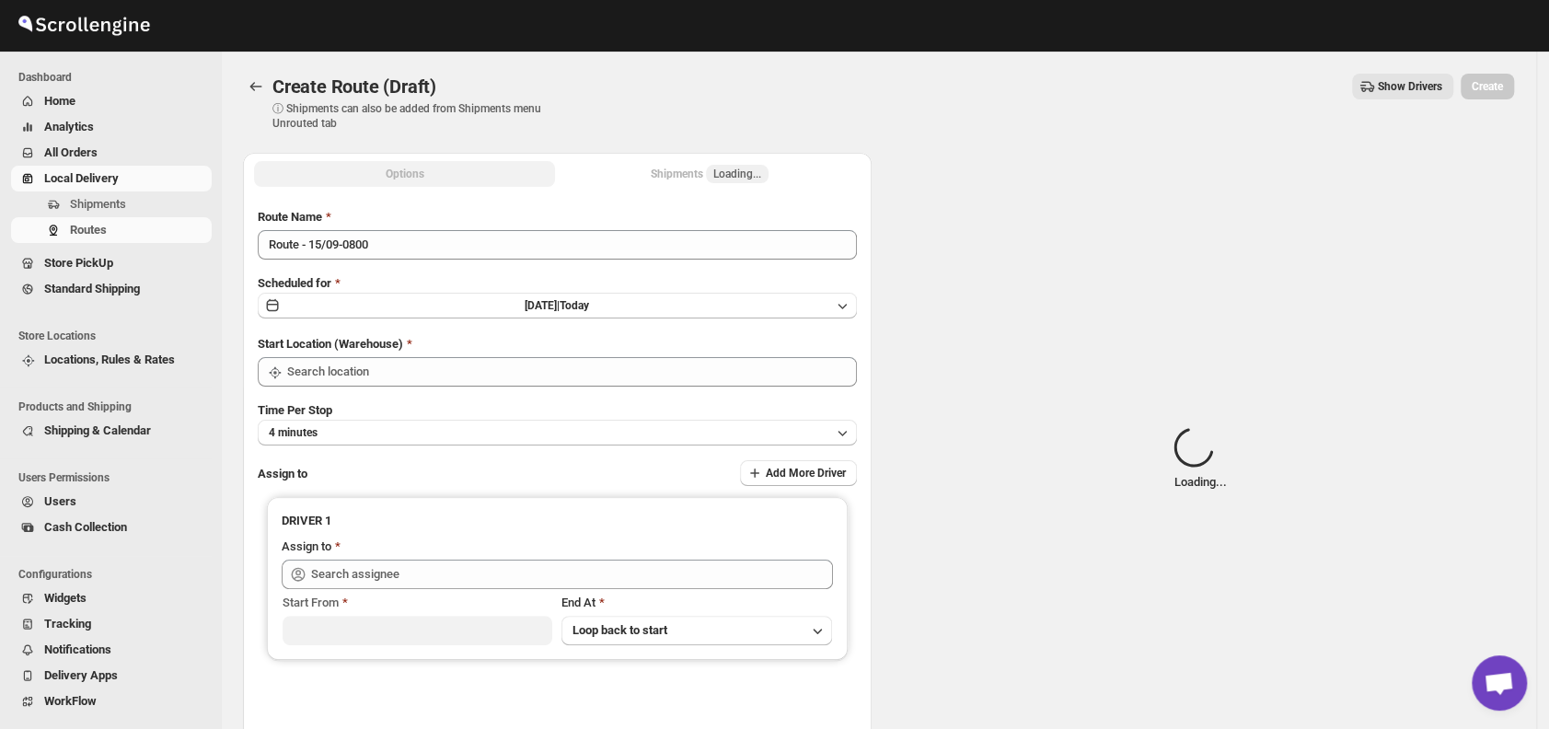
type input "DS01 [GEOGRAPHIC_DATA]"
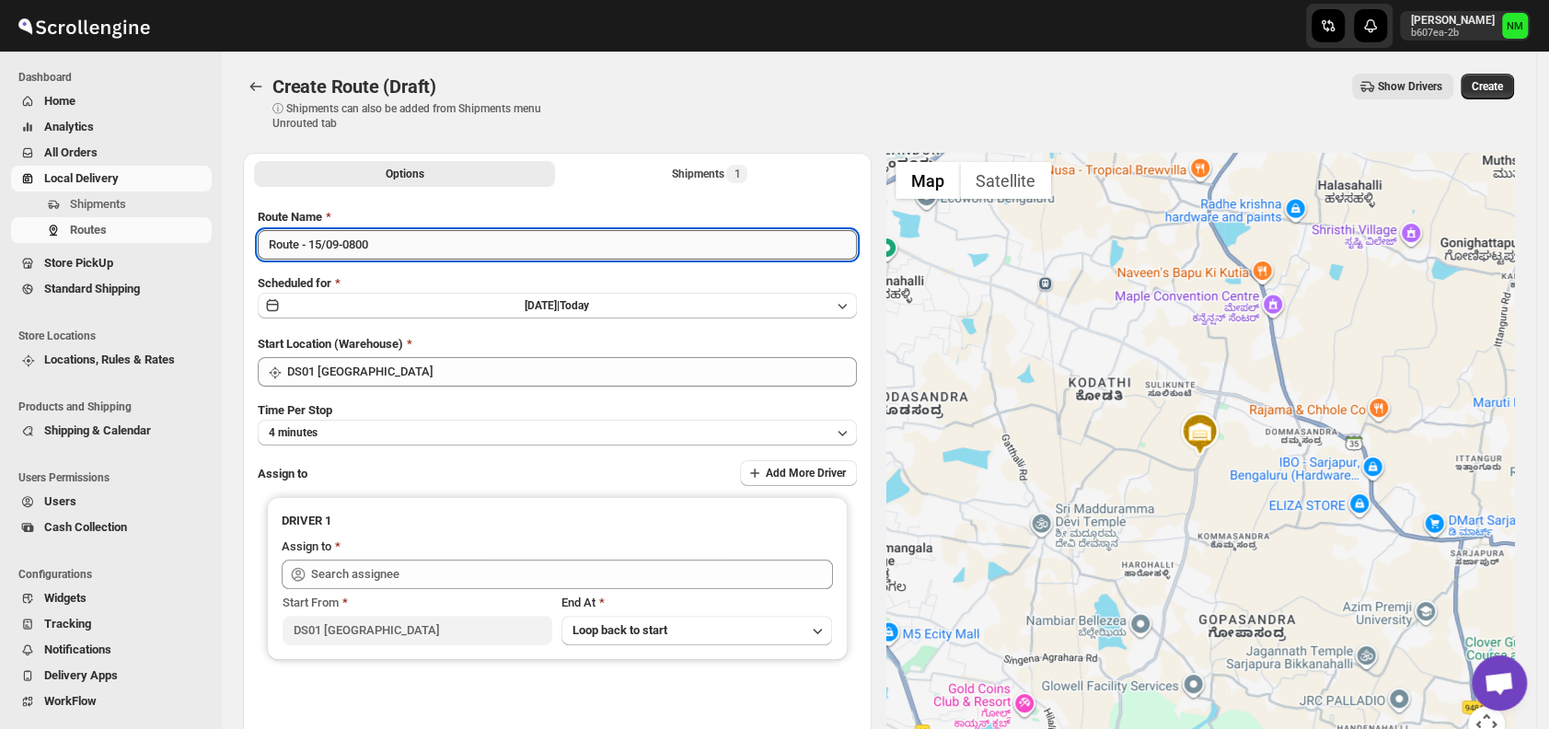
click at [411, 249] on input "Route - 15/09-0800" at bounding box center [557, 244] width 599 height 29
type input "R"
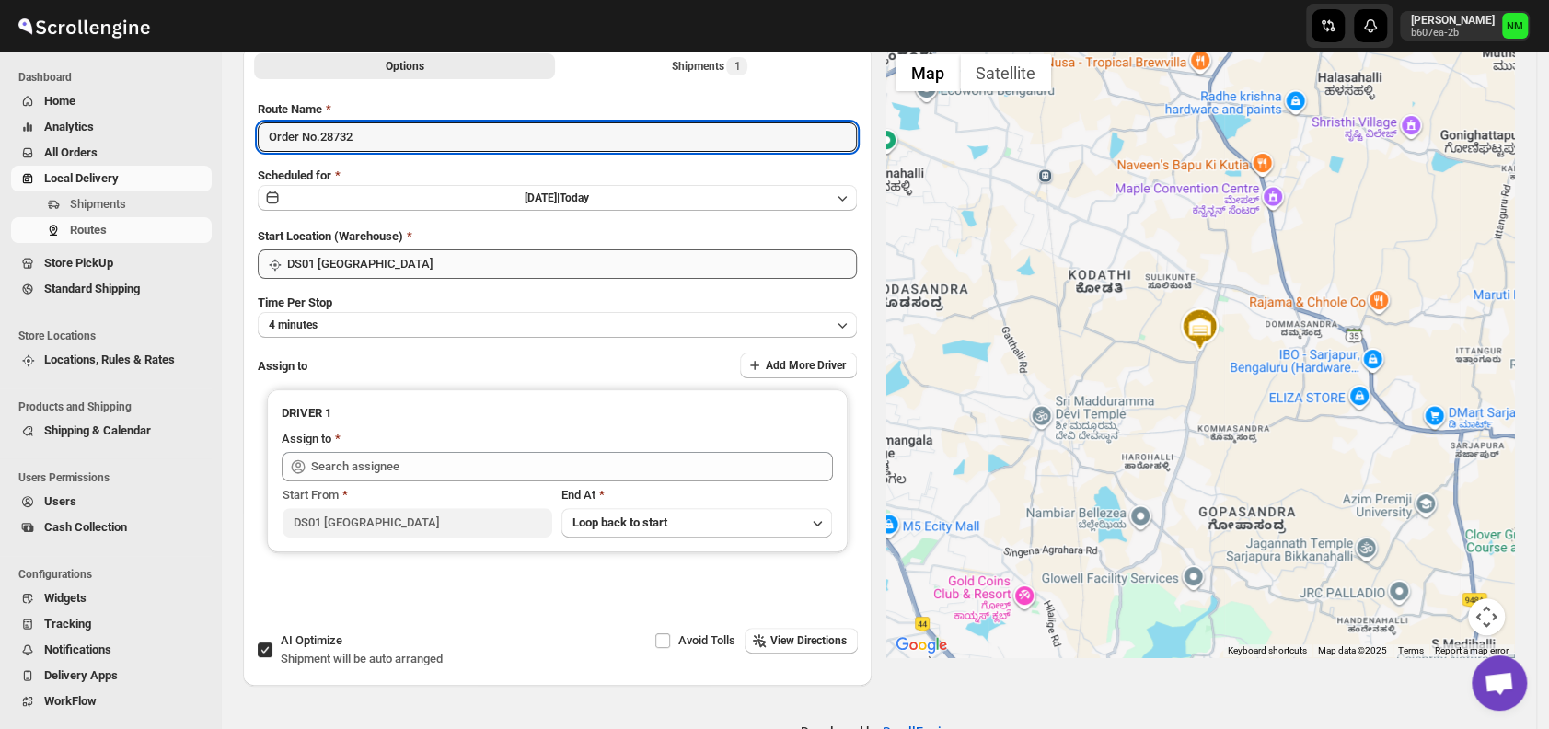
scroll to position [111, 0]
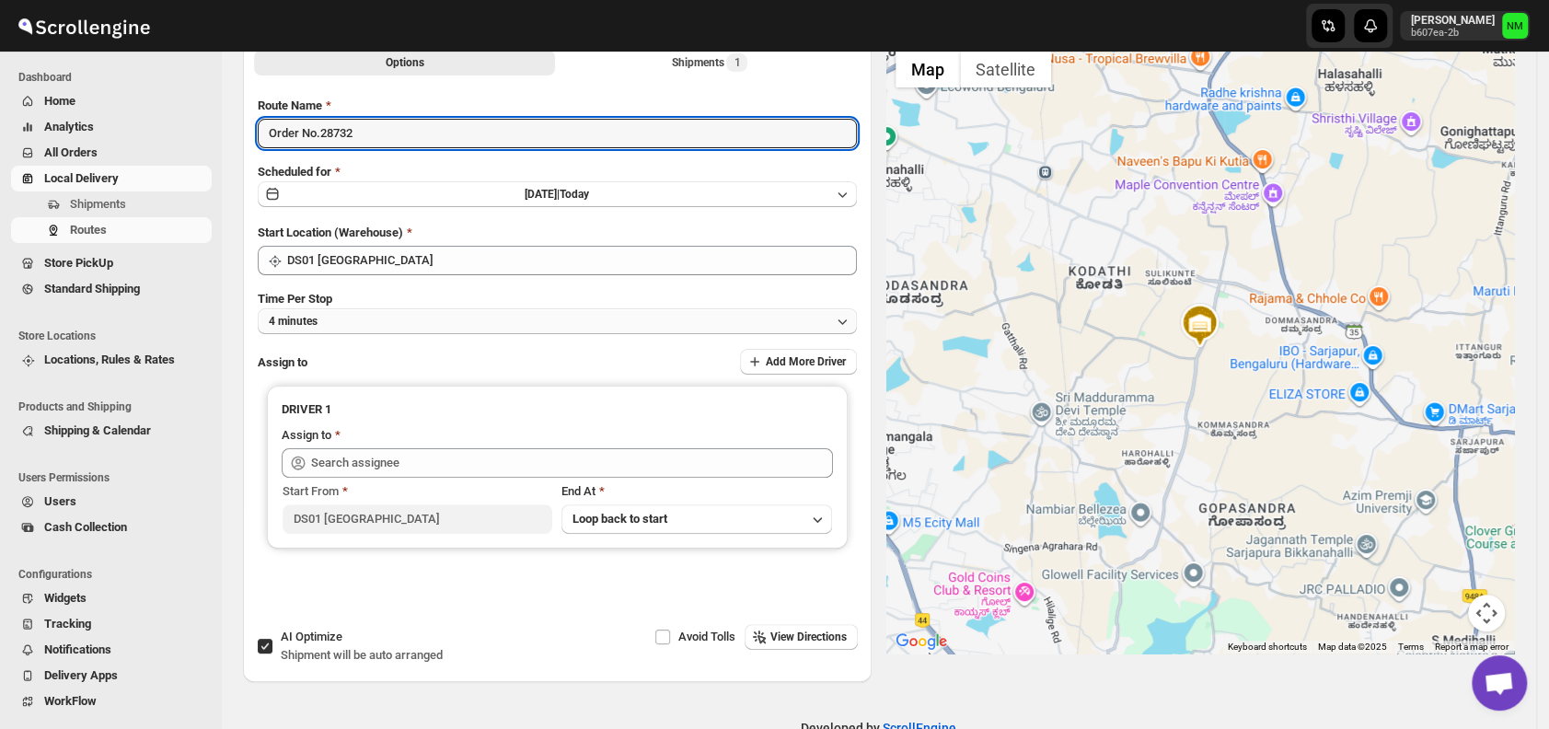
type input "Order No.28732"
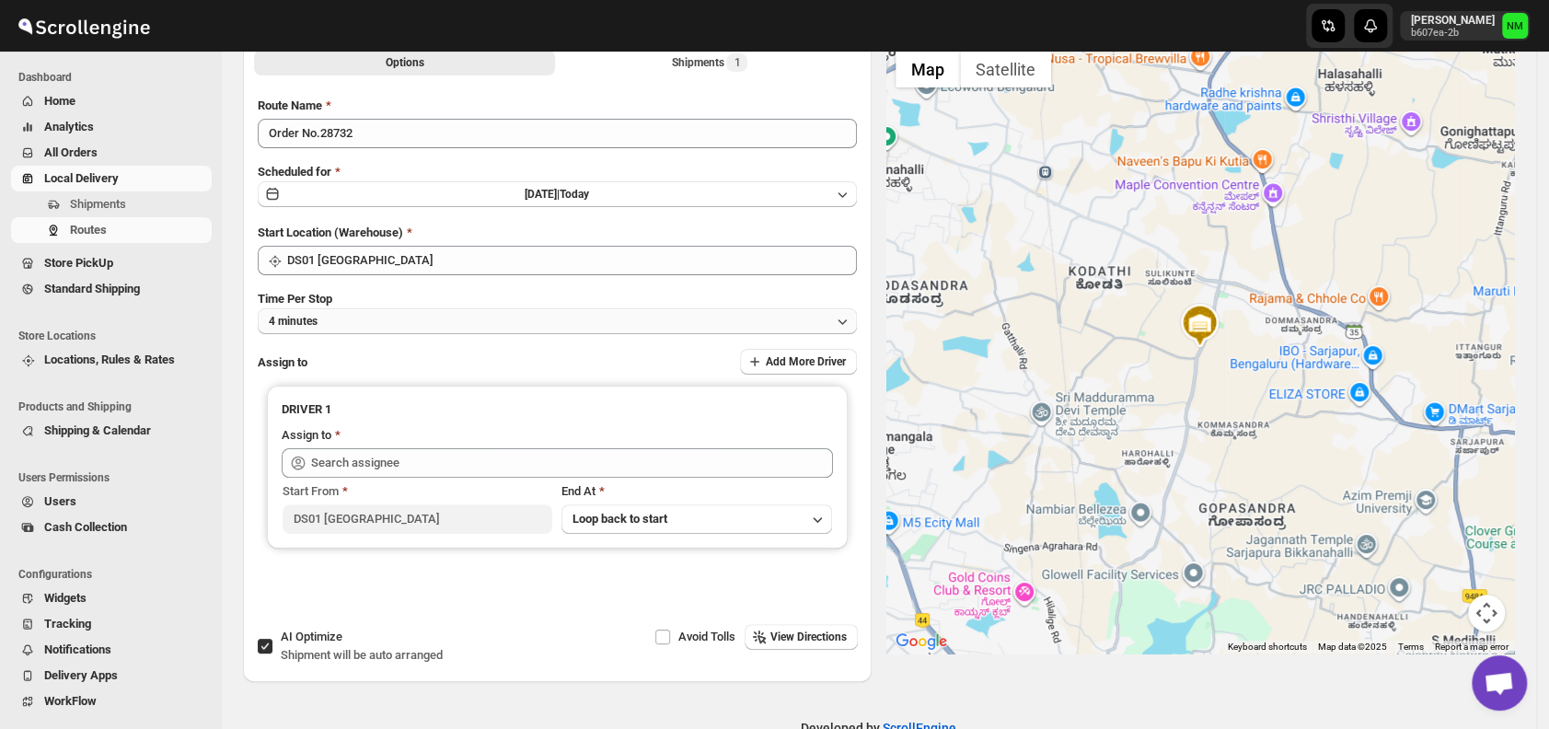
click at [342, 313] on button "4 minutes" at bounding box center [557, 321] width 599 height 26
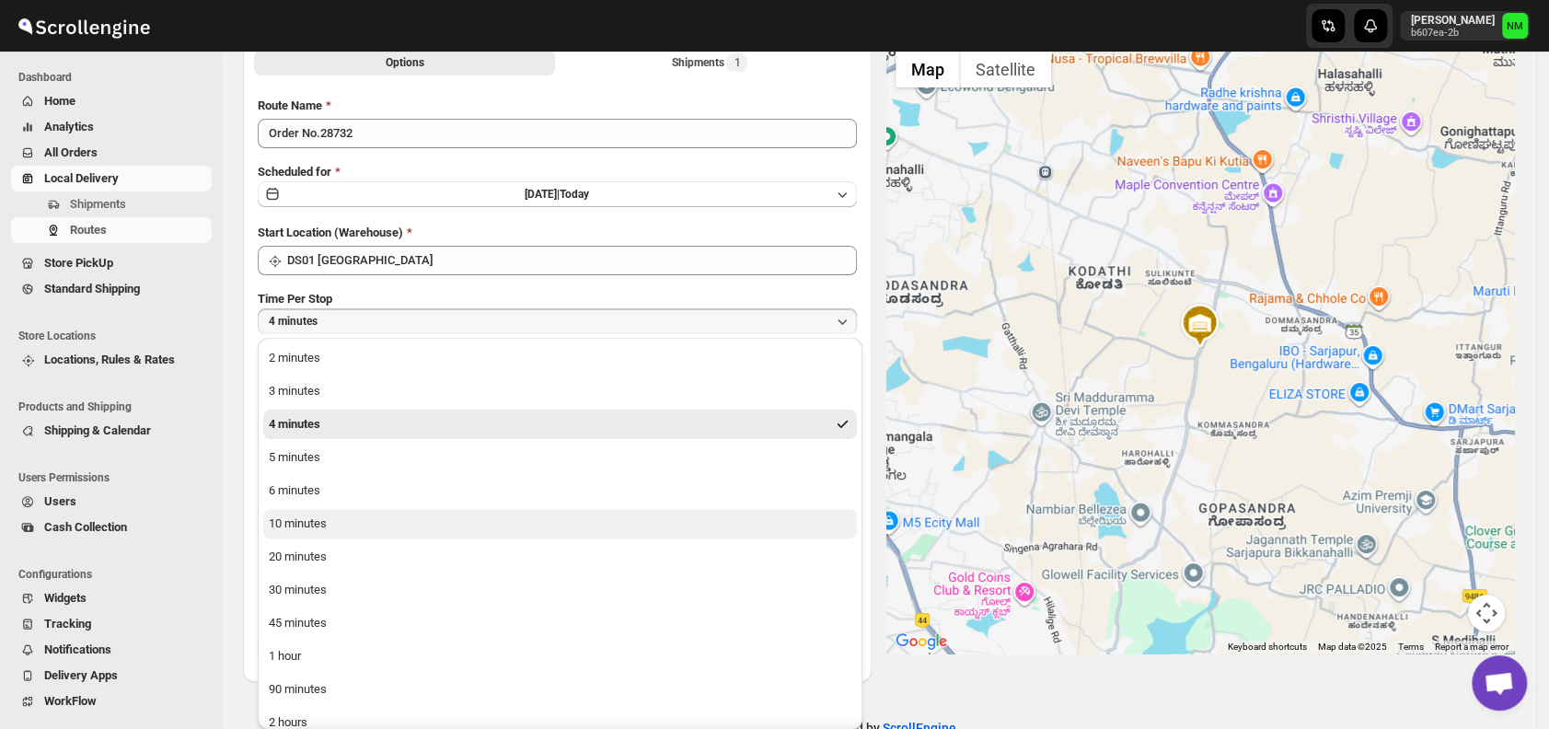
click at [324, 522] on div "10 minutes" at bounding box center [298, 524] width 58 height 18
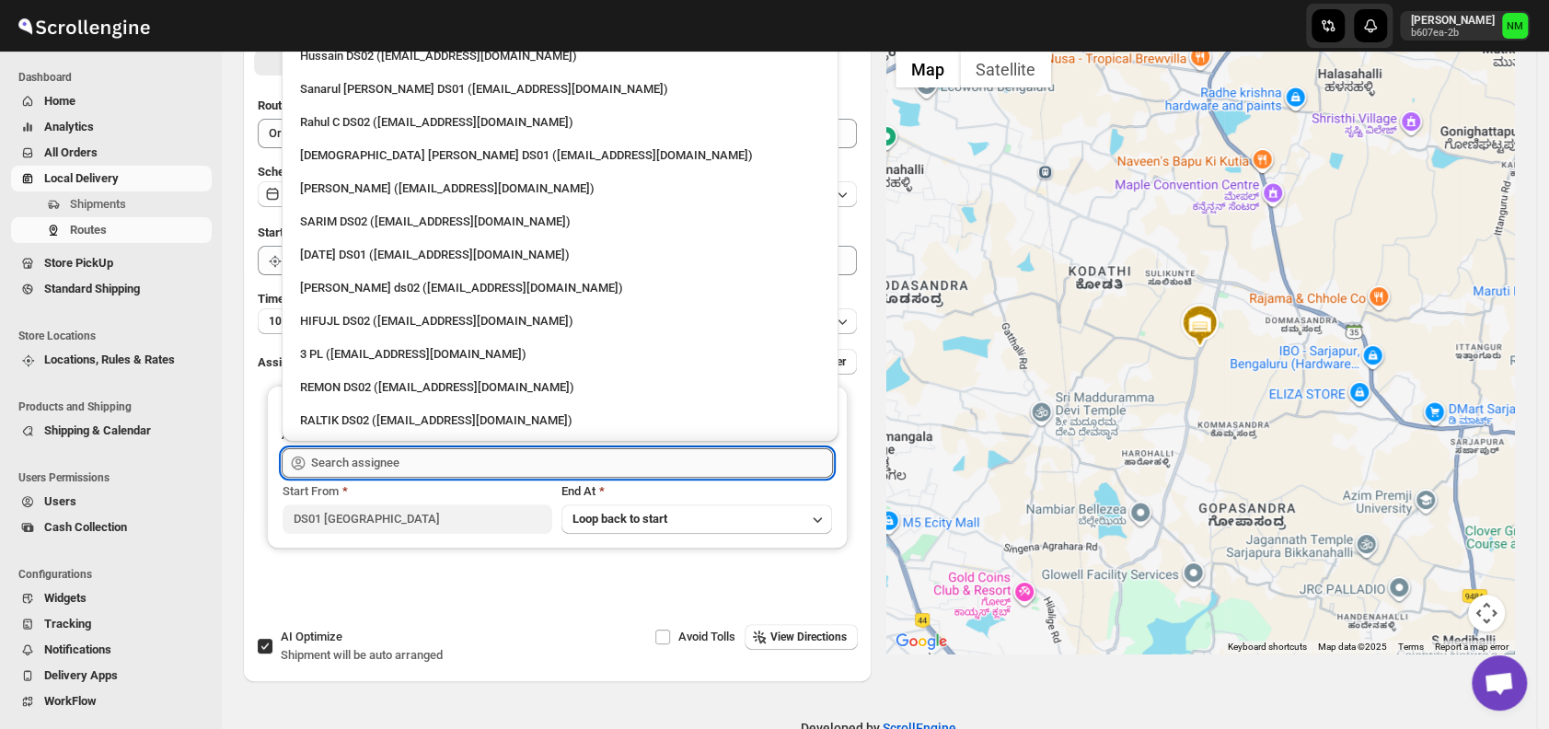
click at [416, 457] on input "text" at bounding box center [572, 462] width 522 height 29
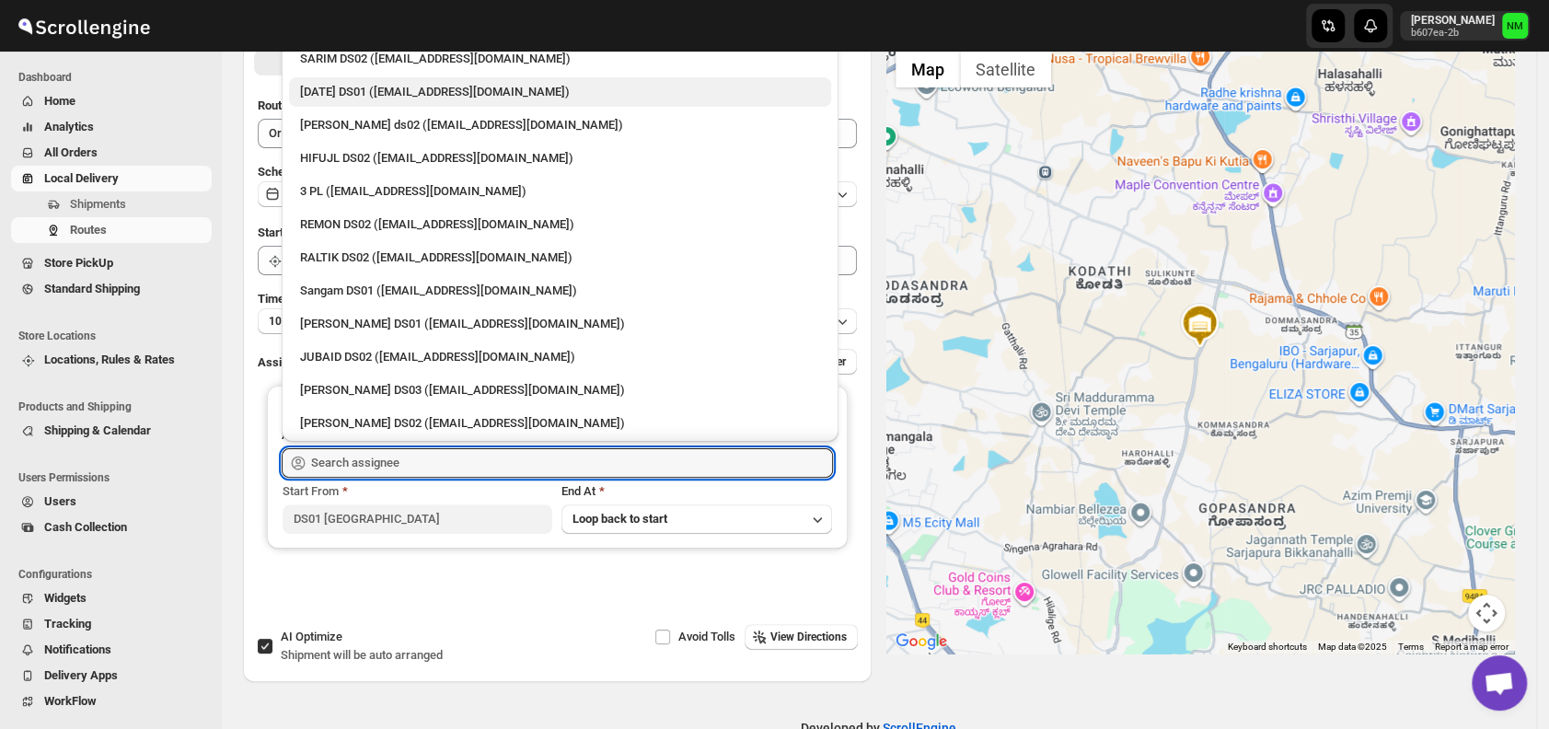
scroll to position [0, 0]
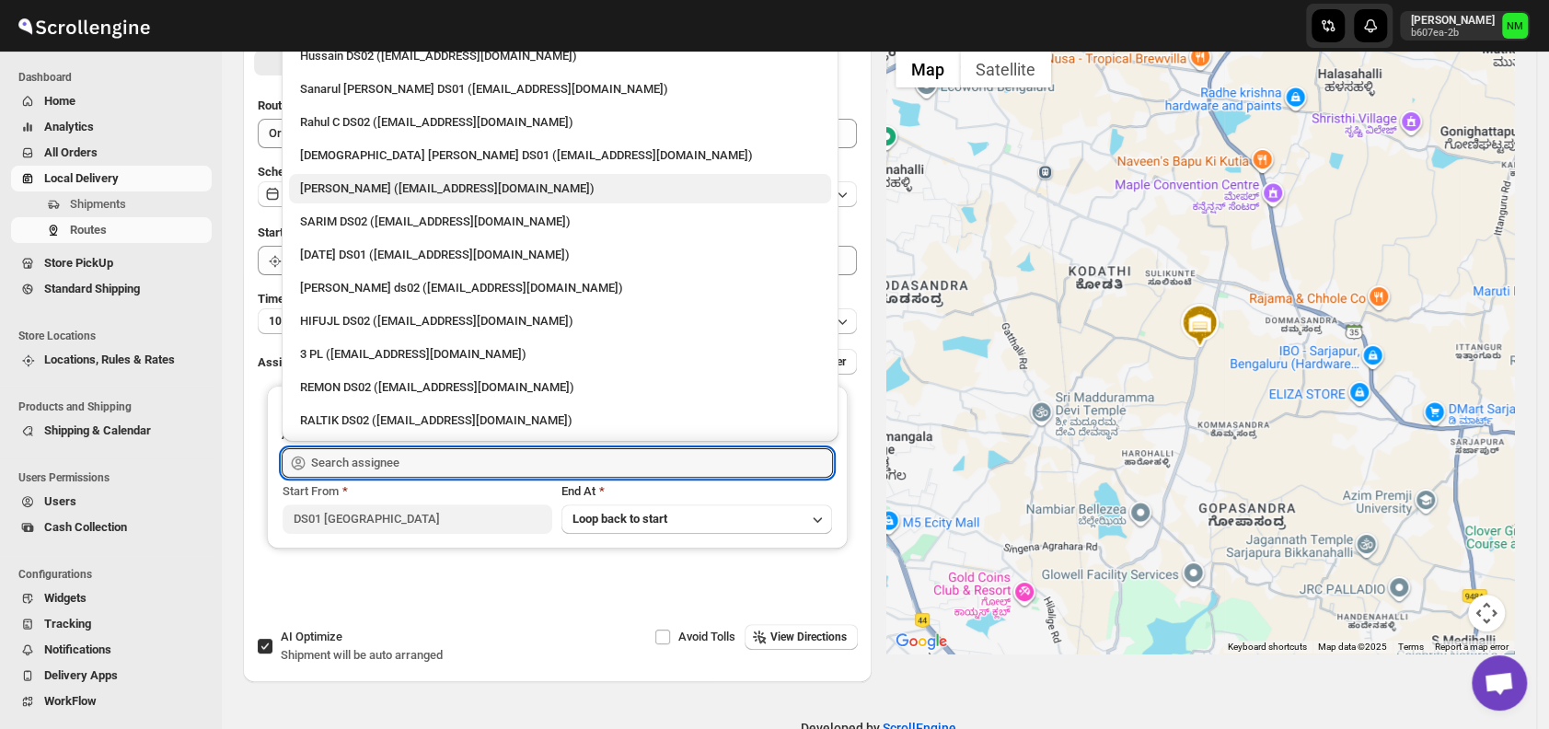
click at [382, 191] on div "[PERSON_NAME] ([EMAIL_ADDRESS][DOMAIN_NAME])" at bounding box center [560, 189] width 520 height 18
type input "[PERSON_NAME] ([EMAIL_ADDRESS][DOMAIN_NAME])"
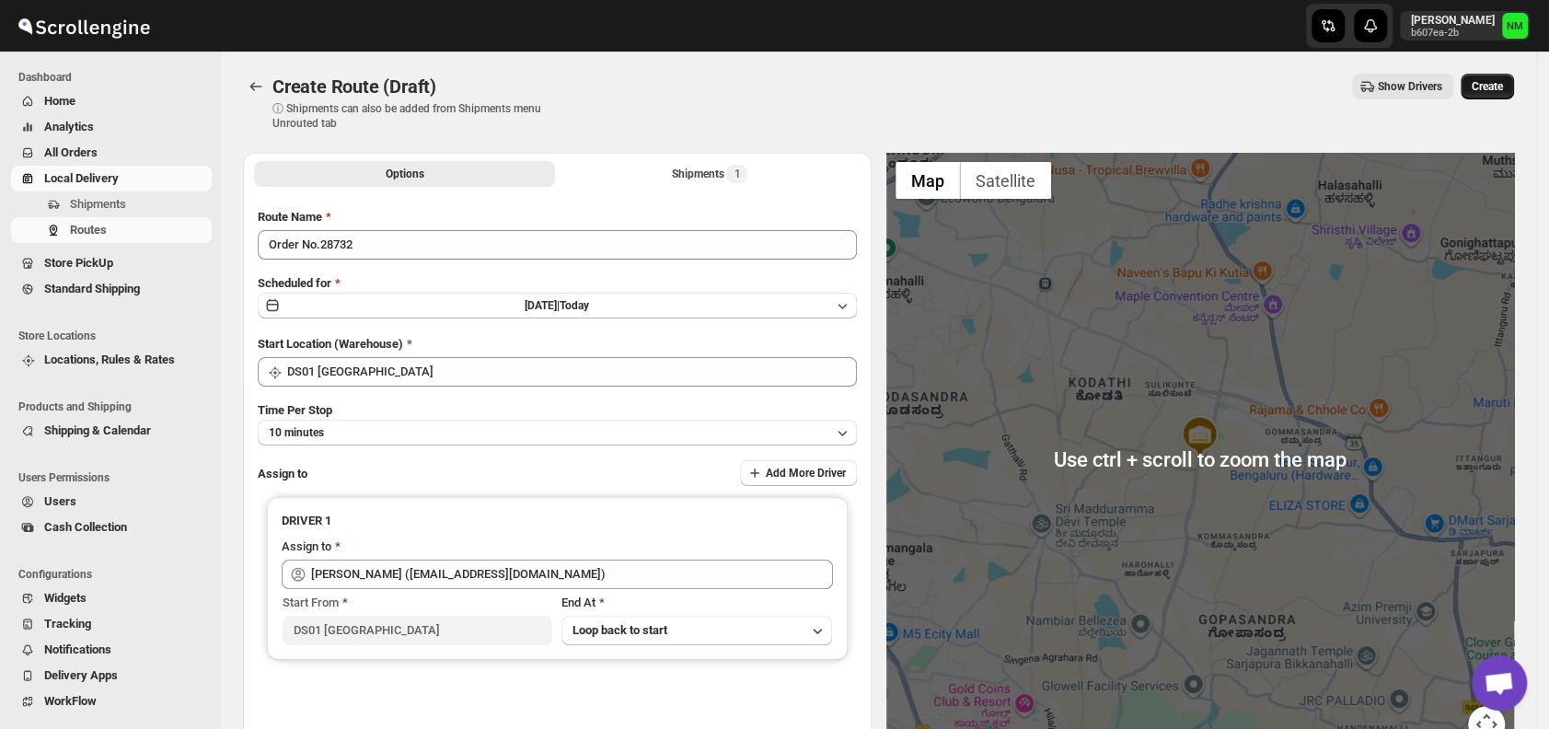
click at [1488, 81] on span "Create" at bounding box center [1487, 86] width 31 height 15
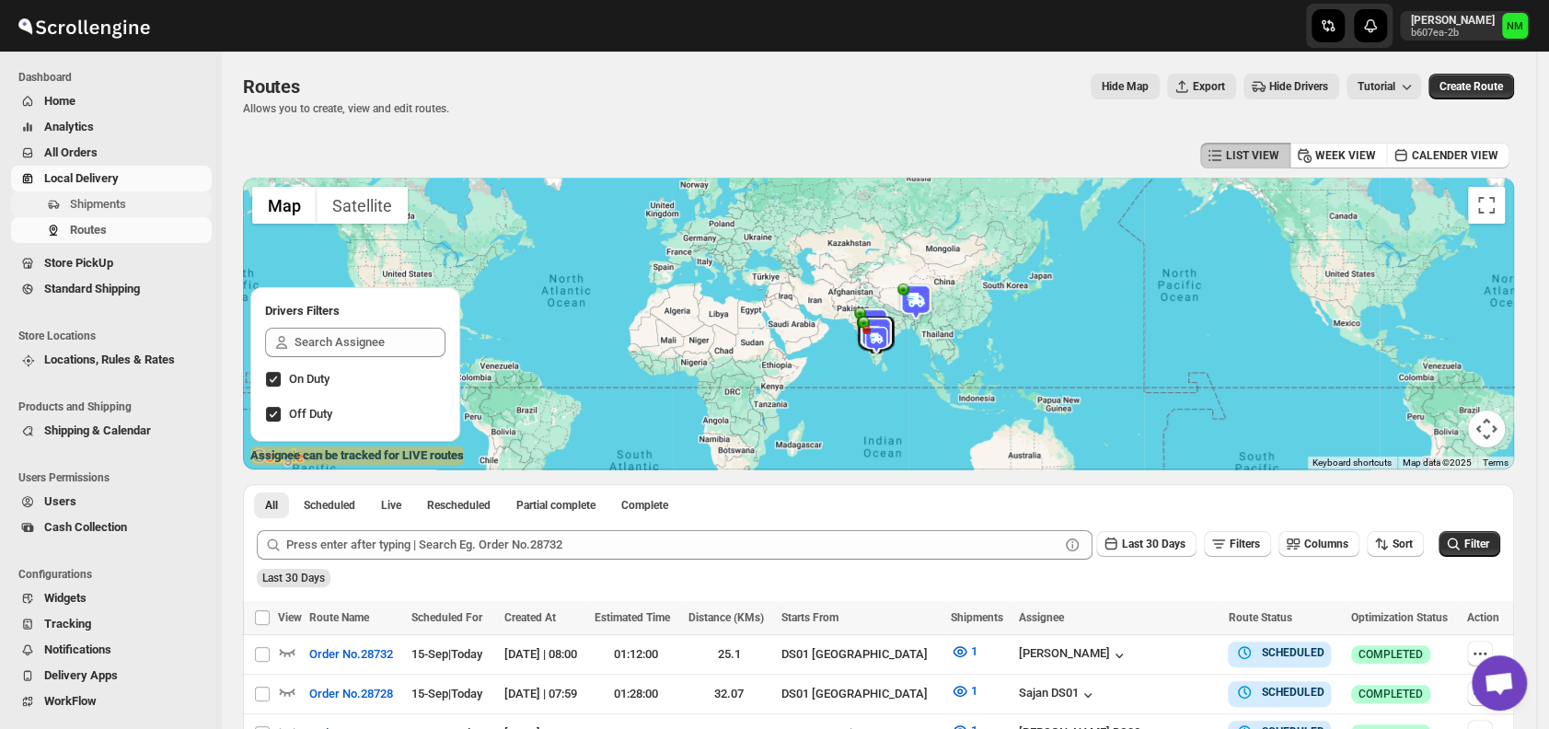
click at [120, 199] on span "Shipments" at bounding box center [98, 204] width 56 height 14
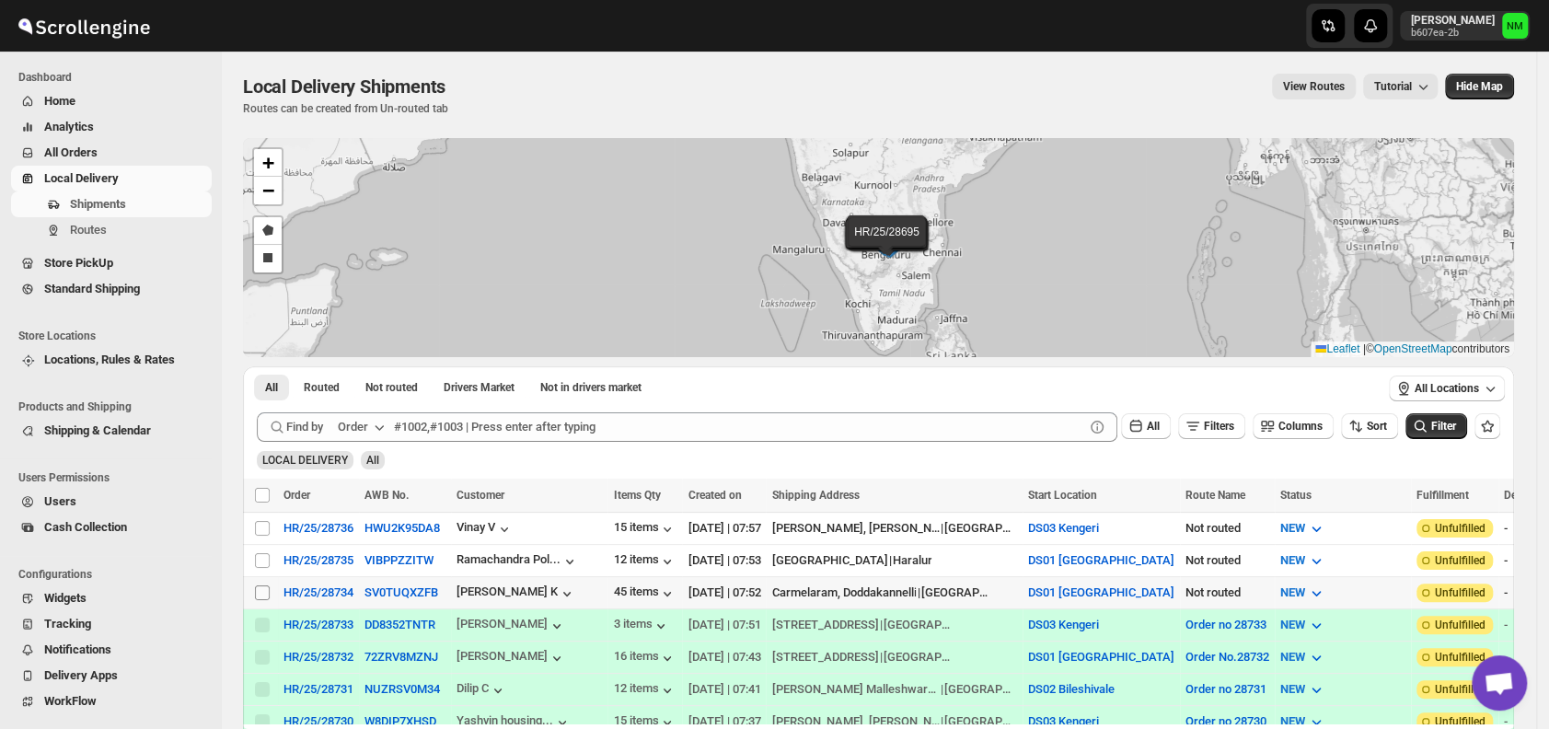
click at [264, 589] on input "Select shipment" at bounding box center [262, 592] width 15 height 15
checkbox input "true"
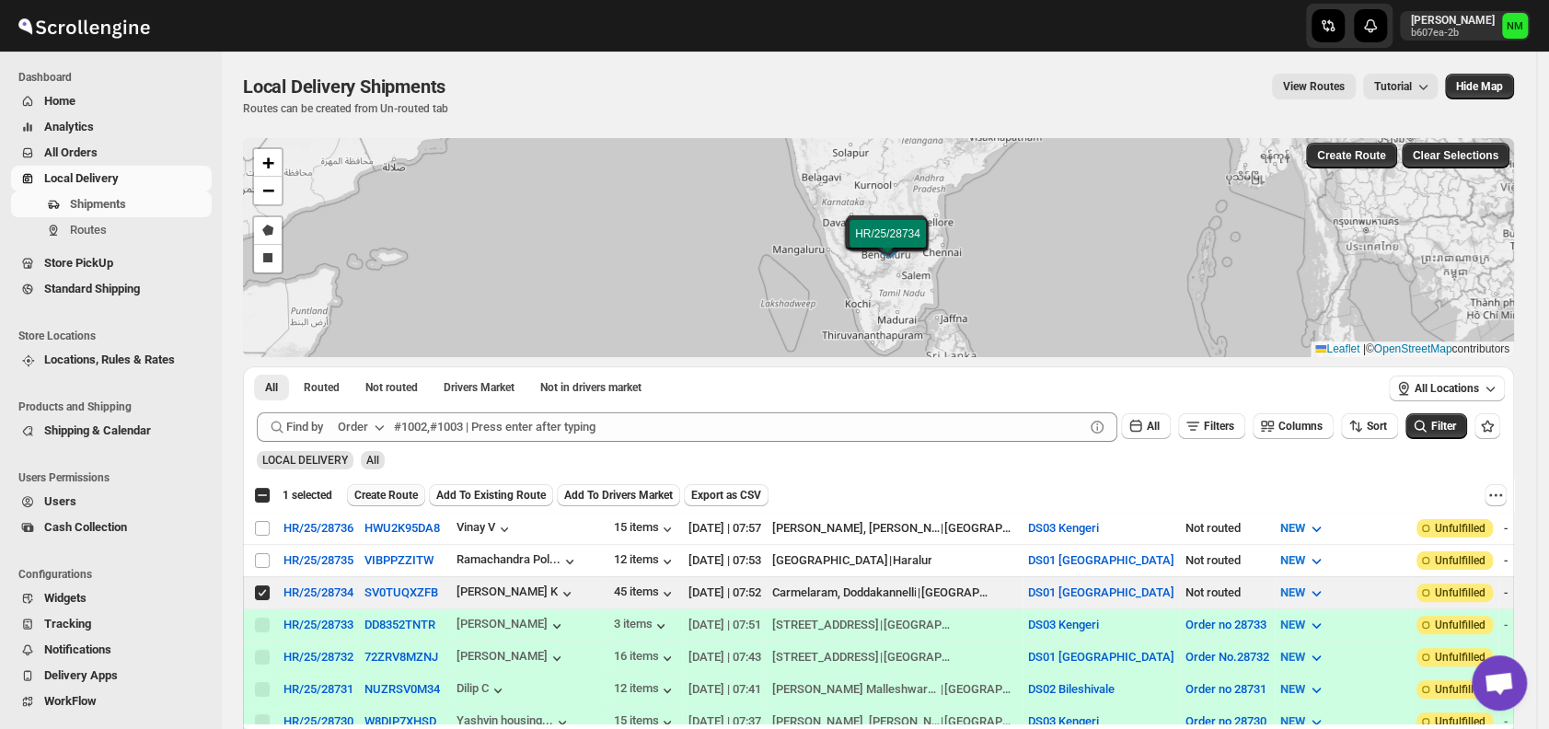
click at [394, 493] on span "Create Route" at bounding box center [386, 495] width 64 height 15
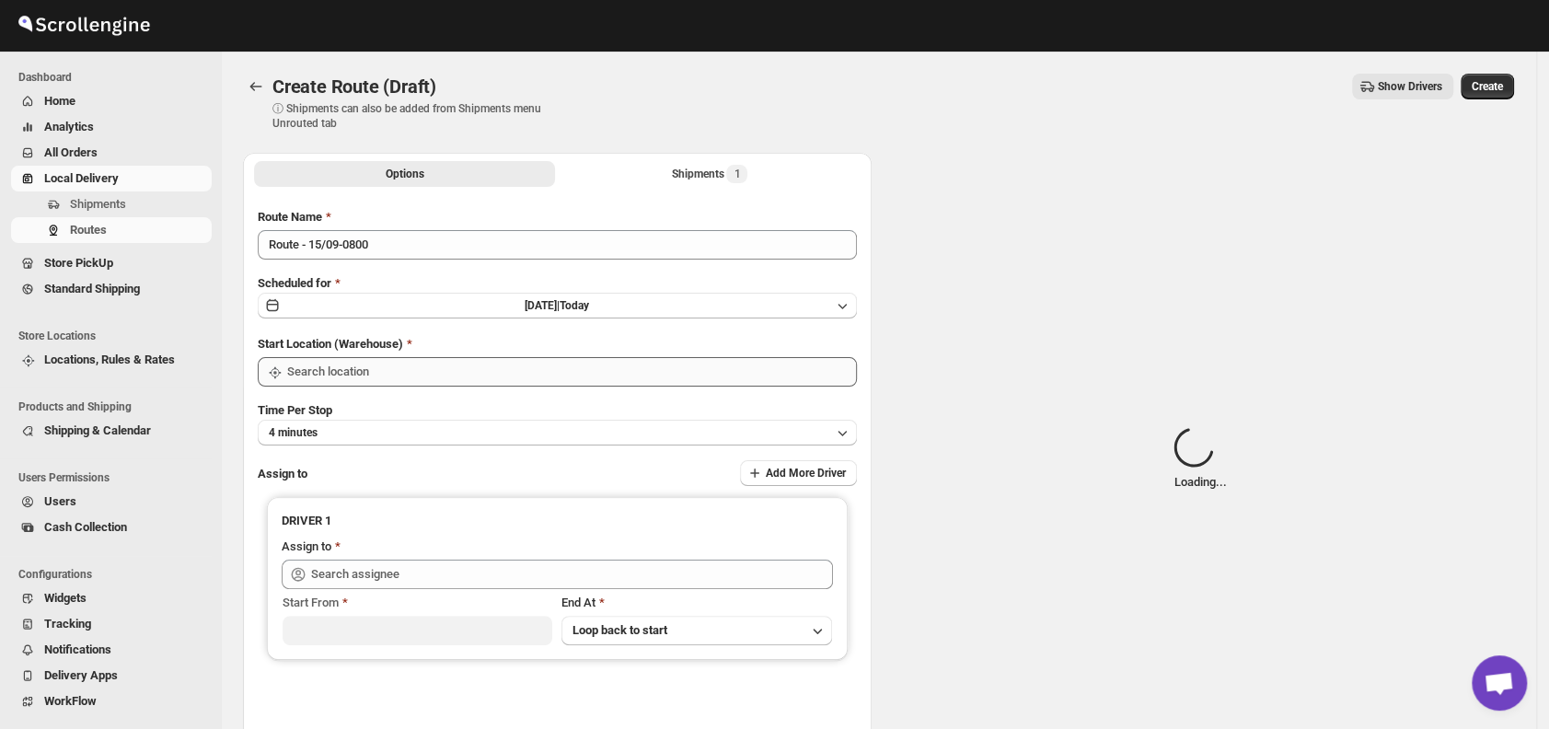
type input "DS01 [GEOGRAPHIC_DATA]"
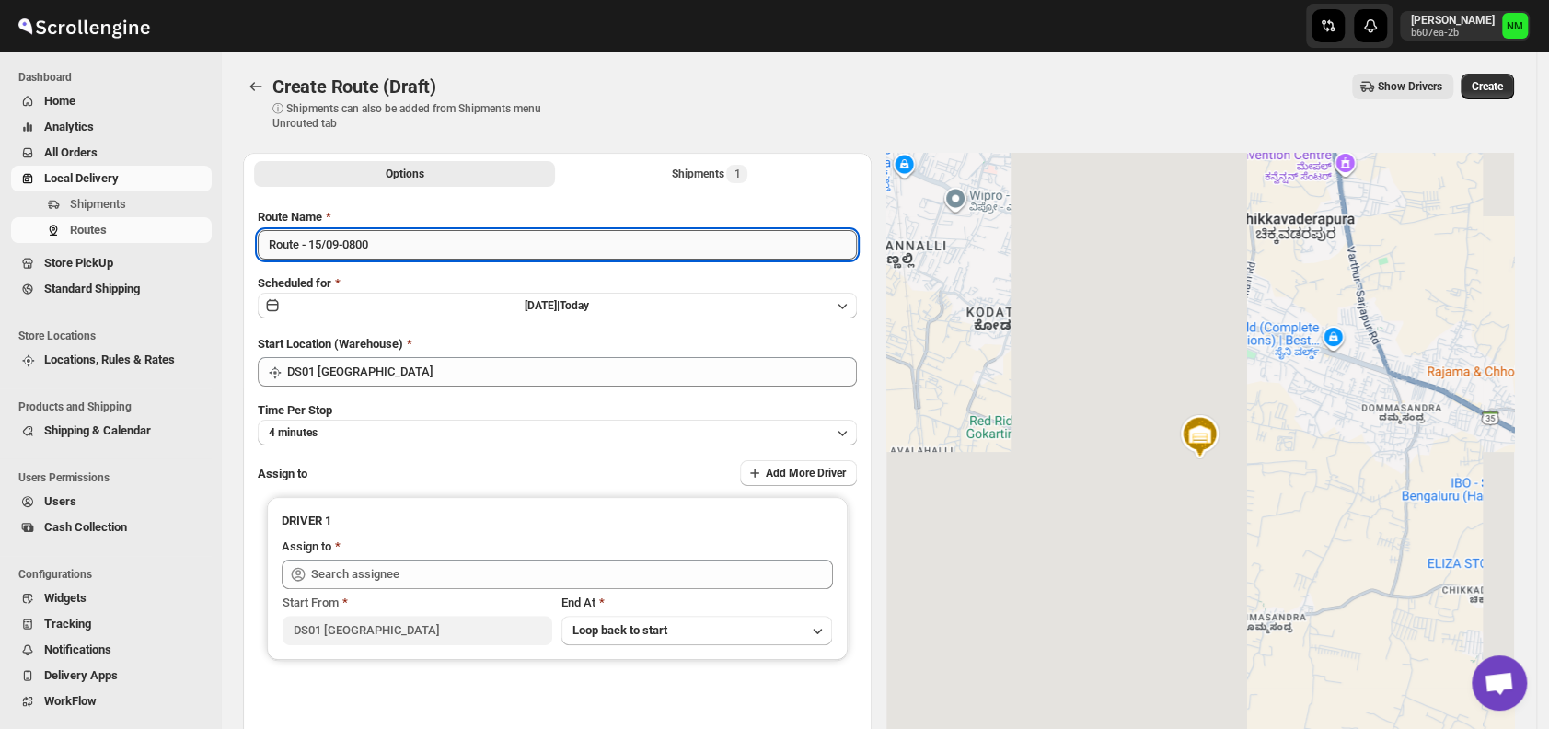
click at [411, 239] on input "Route - 15/09-0800" at bounding box center [557, 244] width 599 height 29
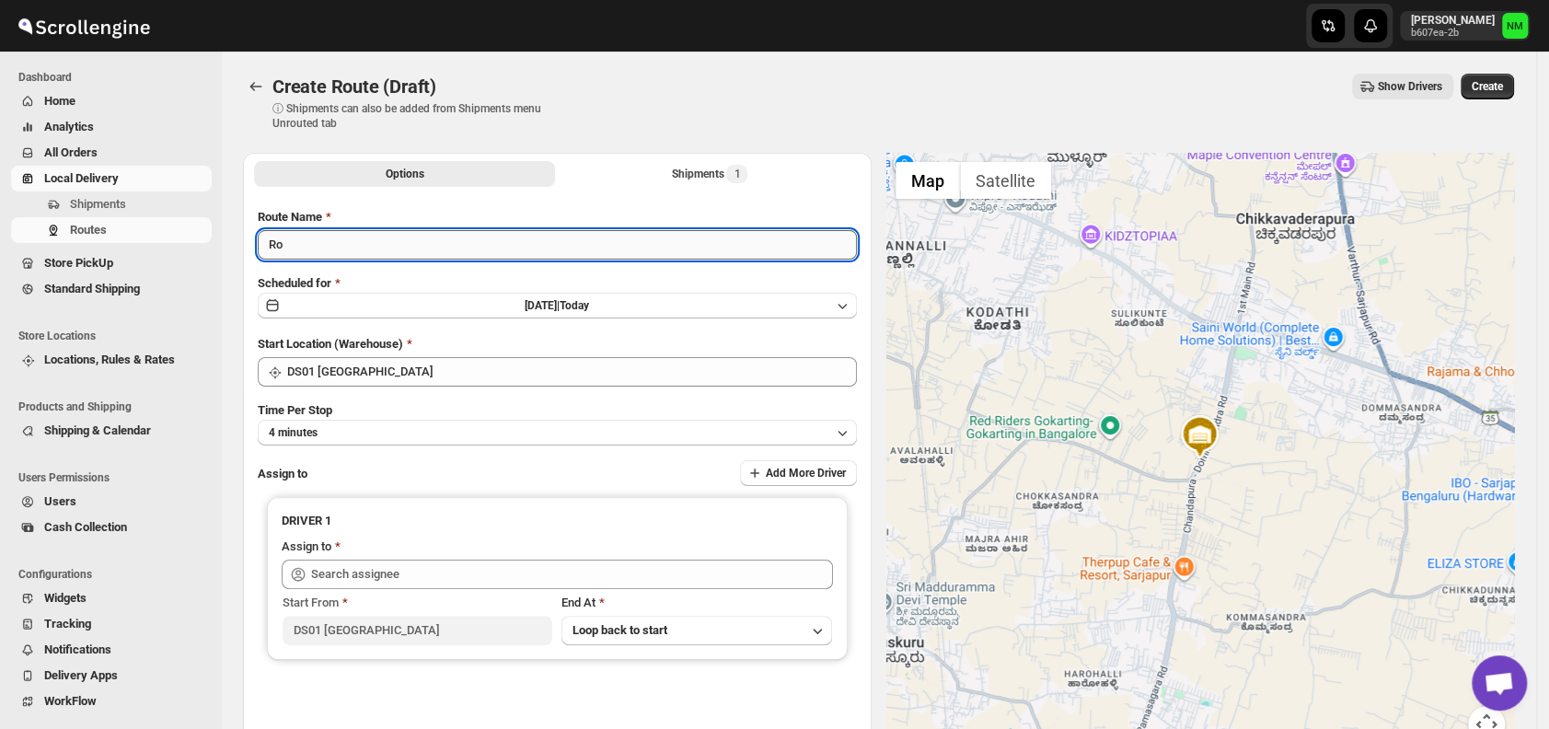
type input "R"
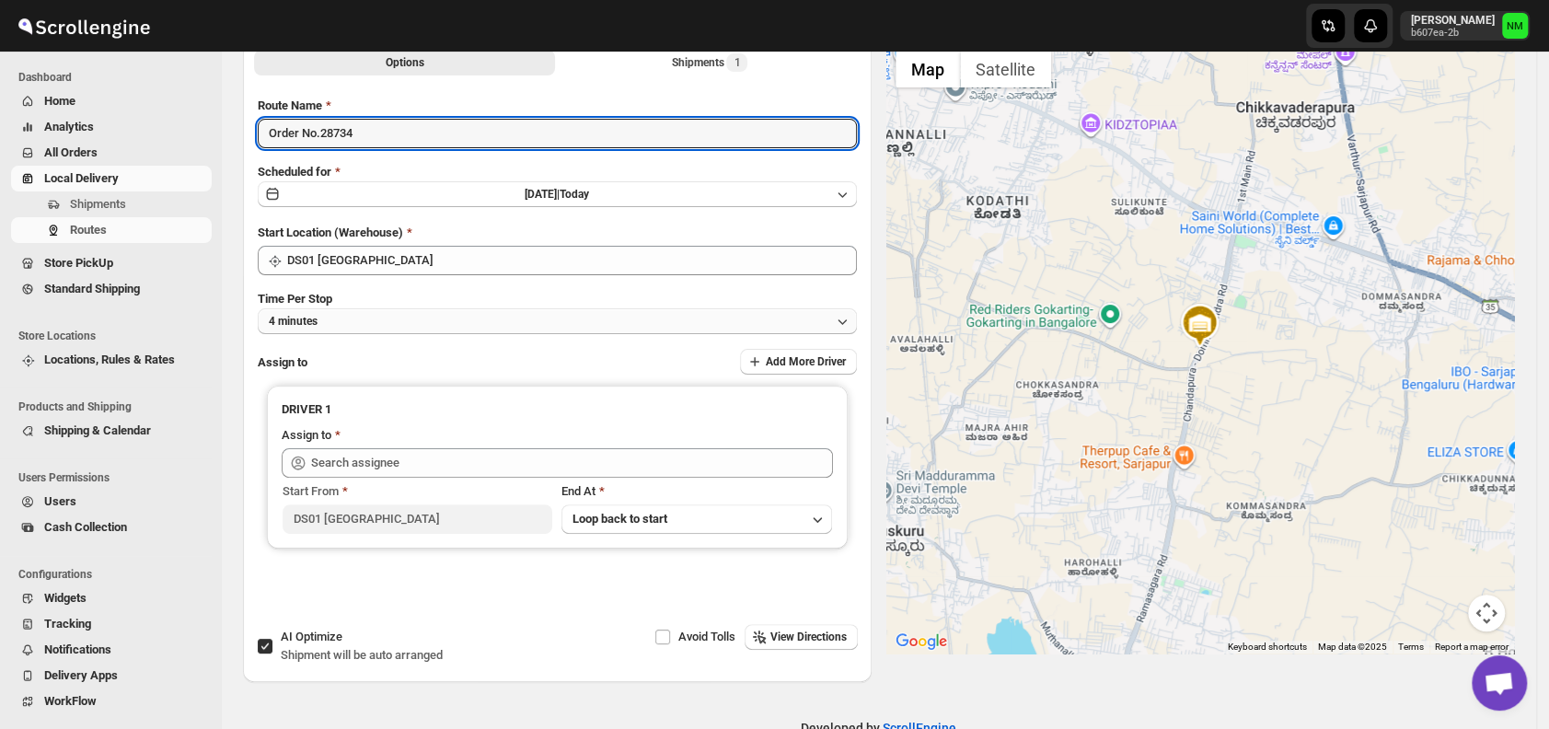
scroll to position [112, 0]
type input "Order No.28734"
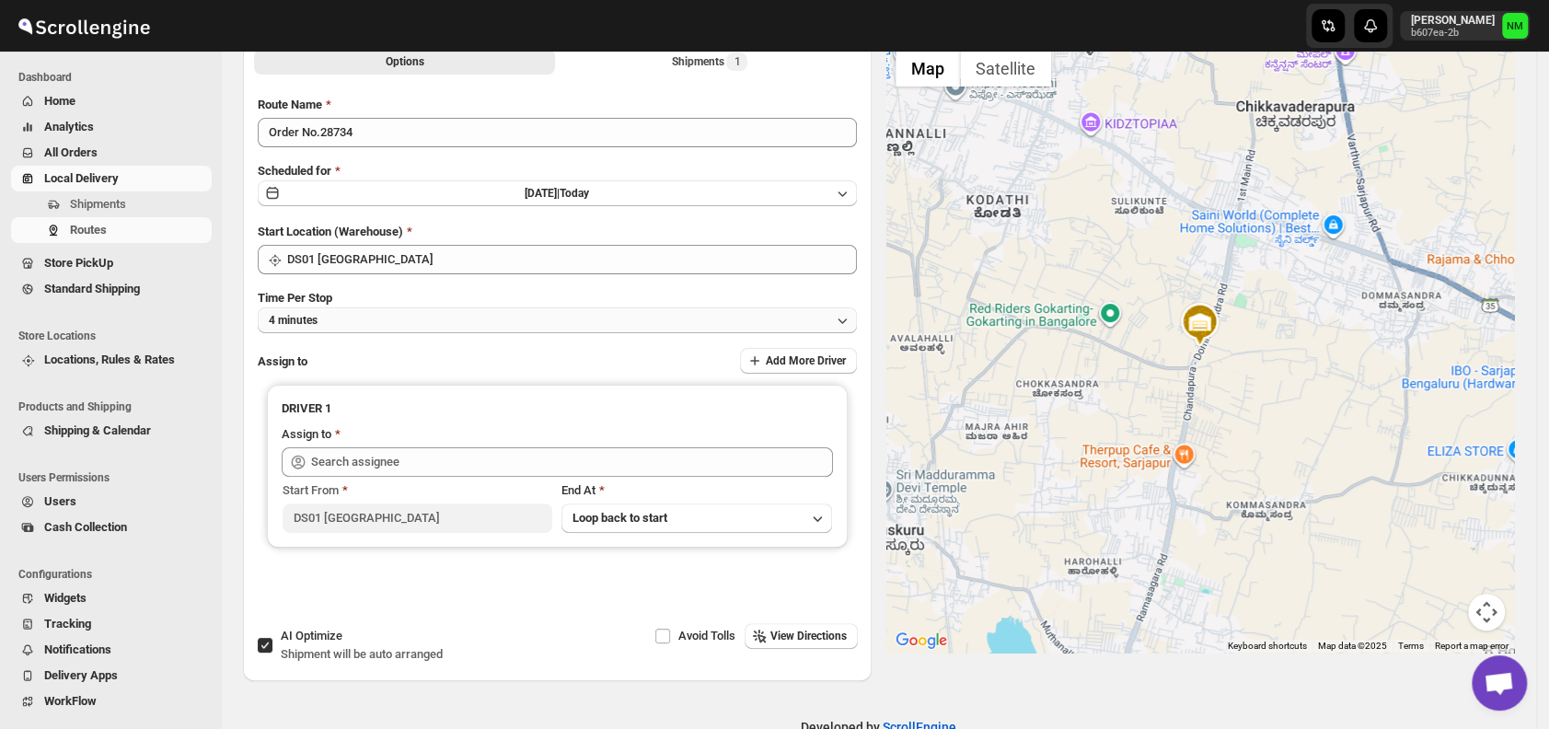
click at [367, 313] on button "4 minutes" at bounding box center [557, 320] width 599 height 26
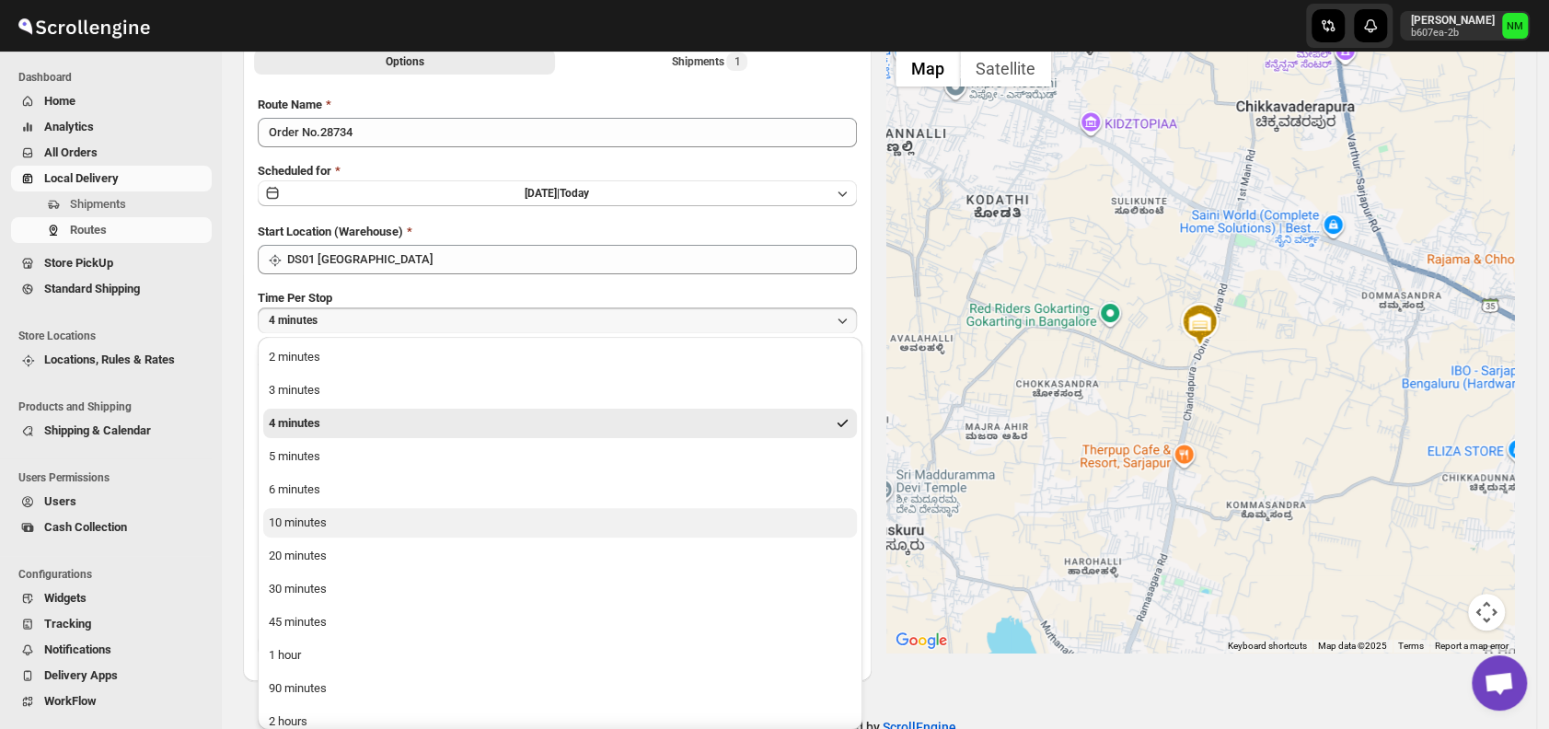
click at [377, 518] on button "10 minutes" at bounding box center [560, 522] width 594 height 29
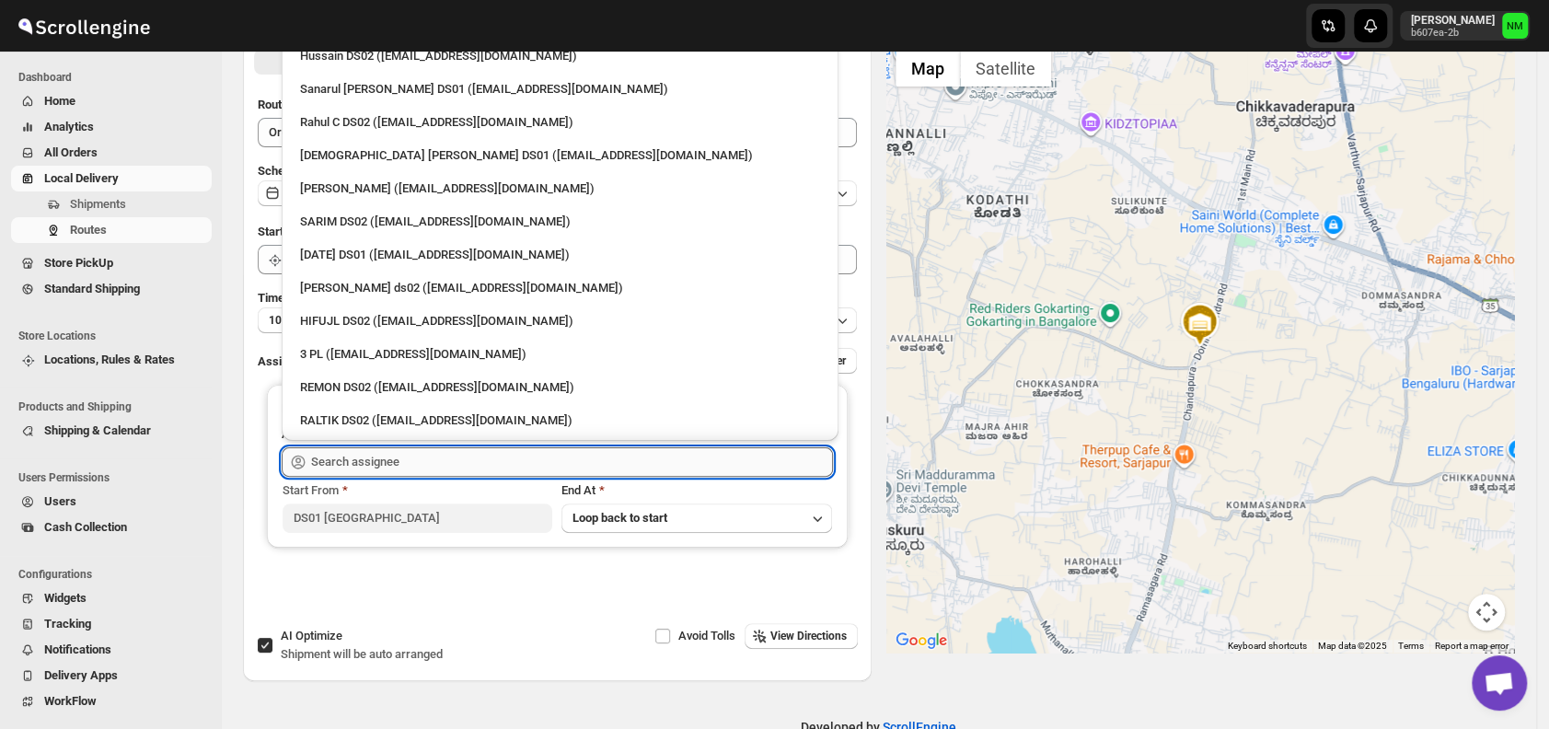
click at [455, 465] on input "text" at bounding box center [572, 461] width 522 height 29
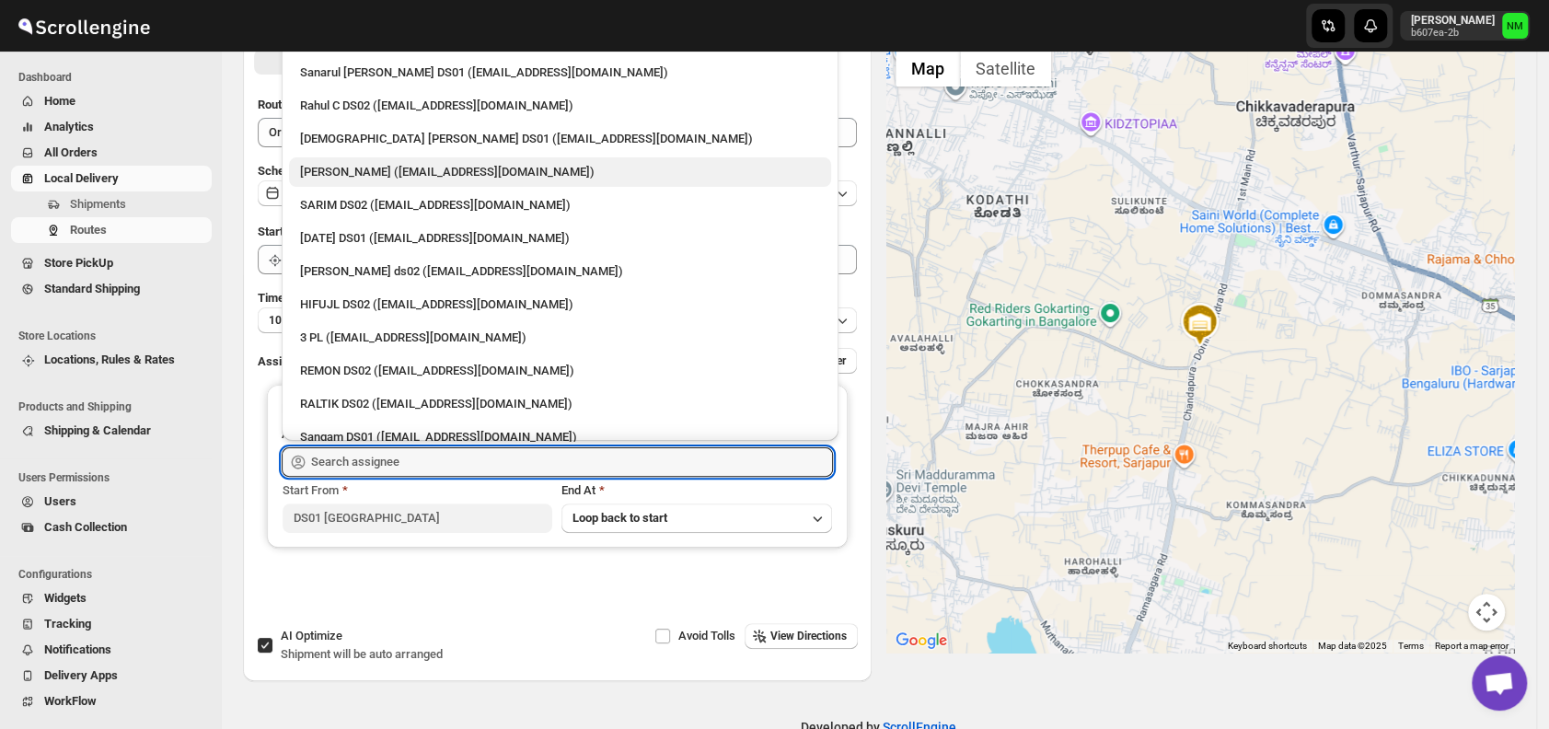
scroll to position [0, 0]
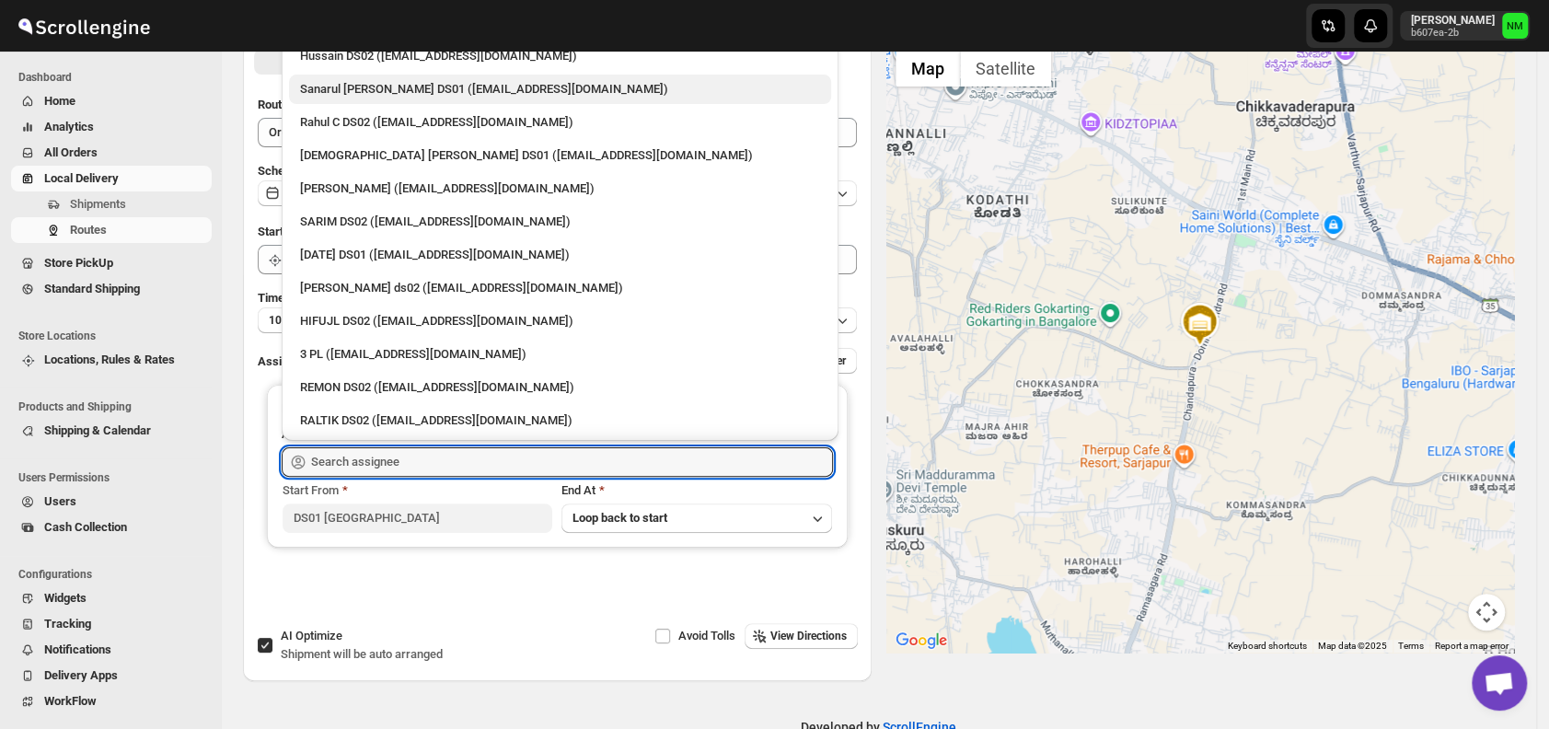
click at [314, 94] on div "Sanarul Haque DS01 (fefifag638@adosnan.com)" at bounding box center [560, 89] width 520 height 18
type input "Sanarul Haque DS01 (fefifag638@adosnan.com)"
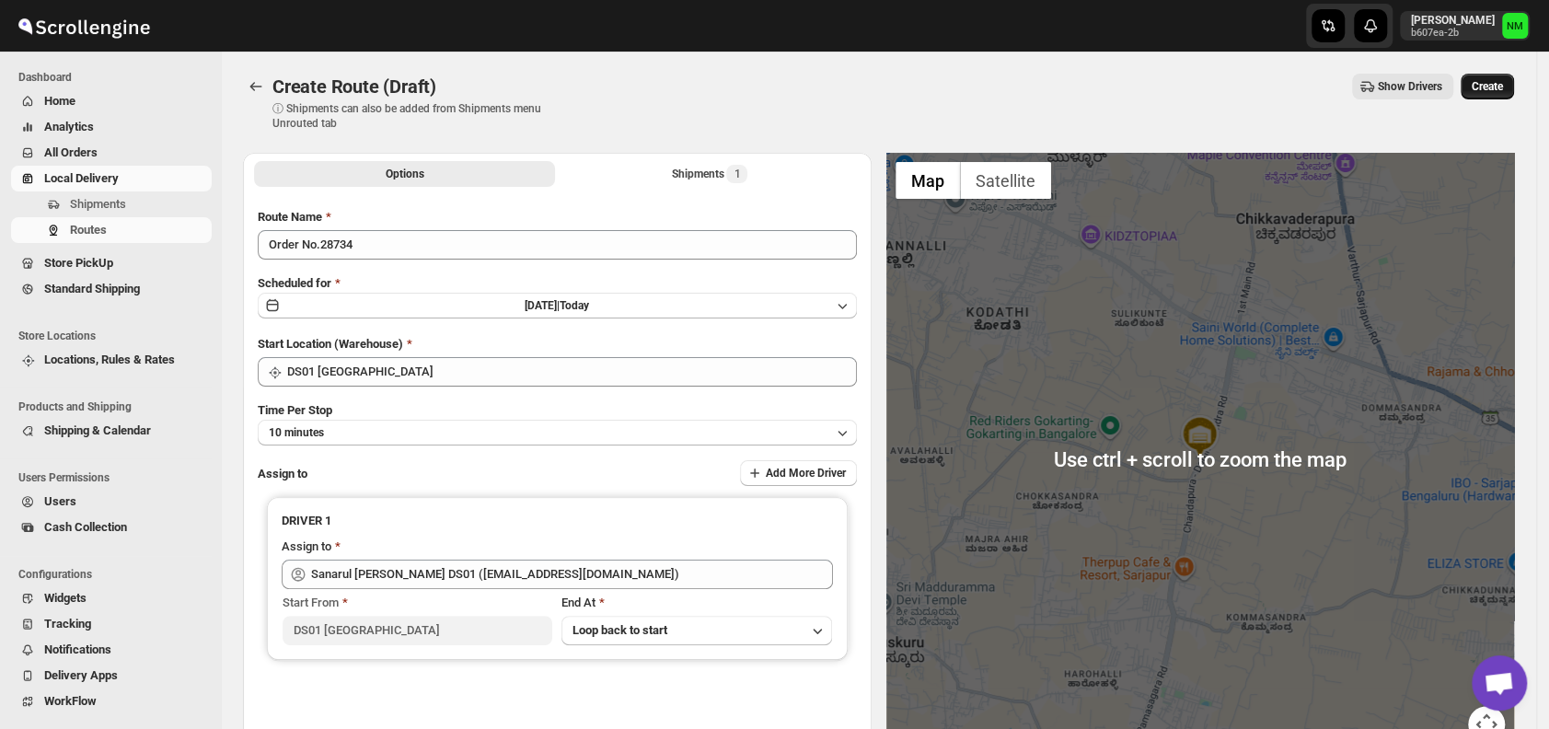
click at [1487, 90] on span "Create" at bounding box center [1487, 86] width 31 height 15
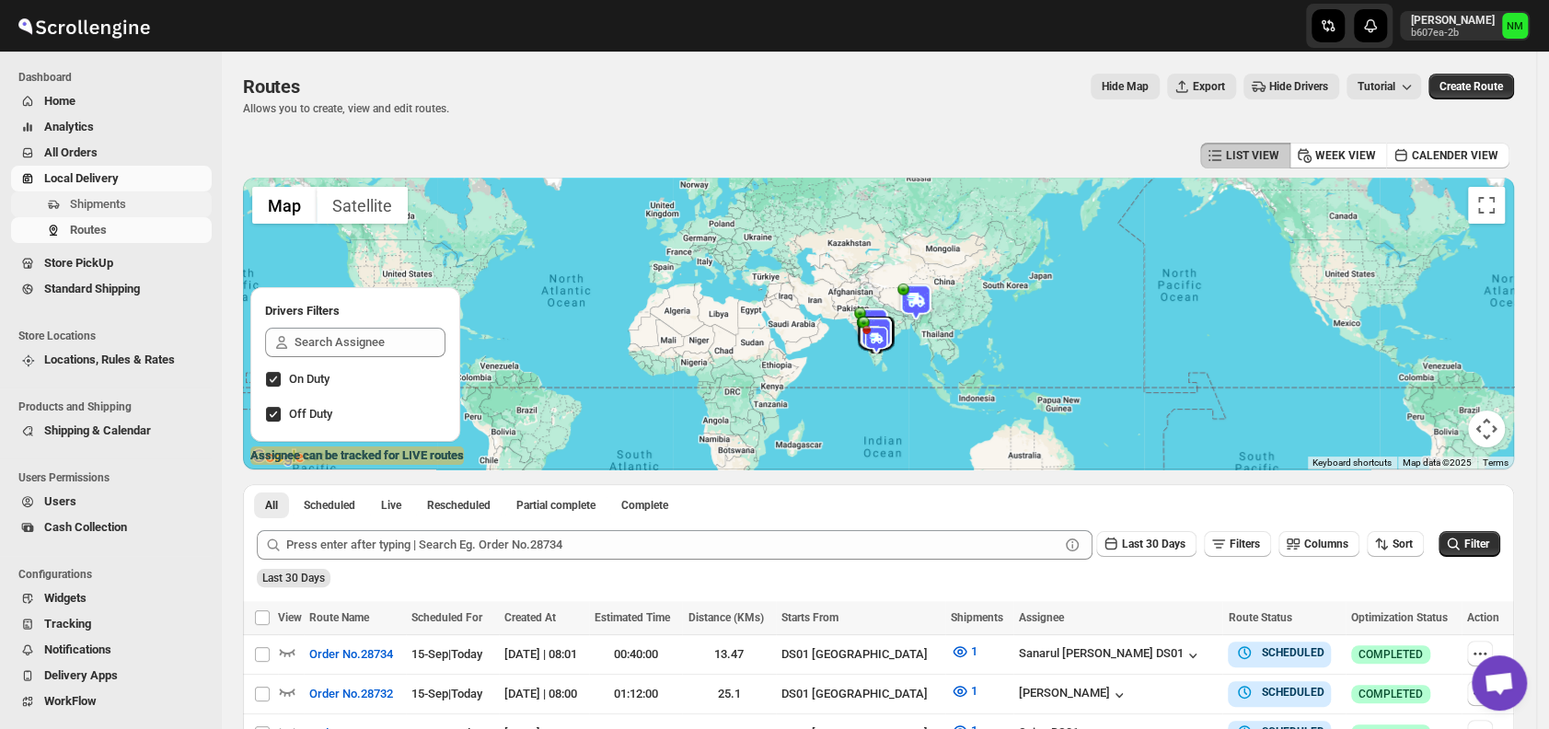
click at [127, 207] on span "Shipments" at bounding box center [139, 204] width 138 height 18
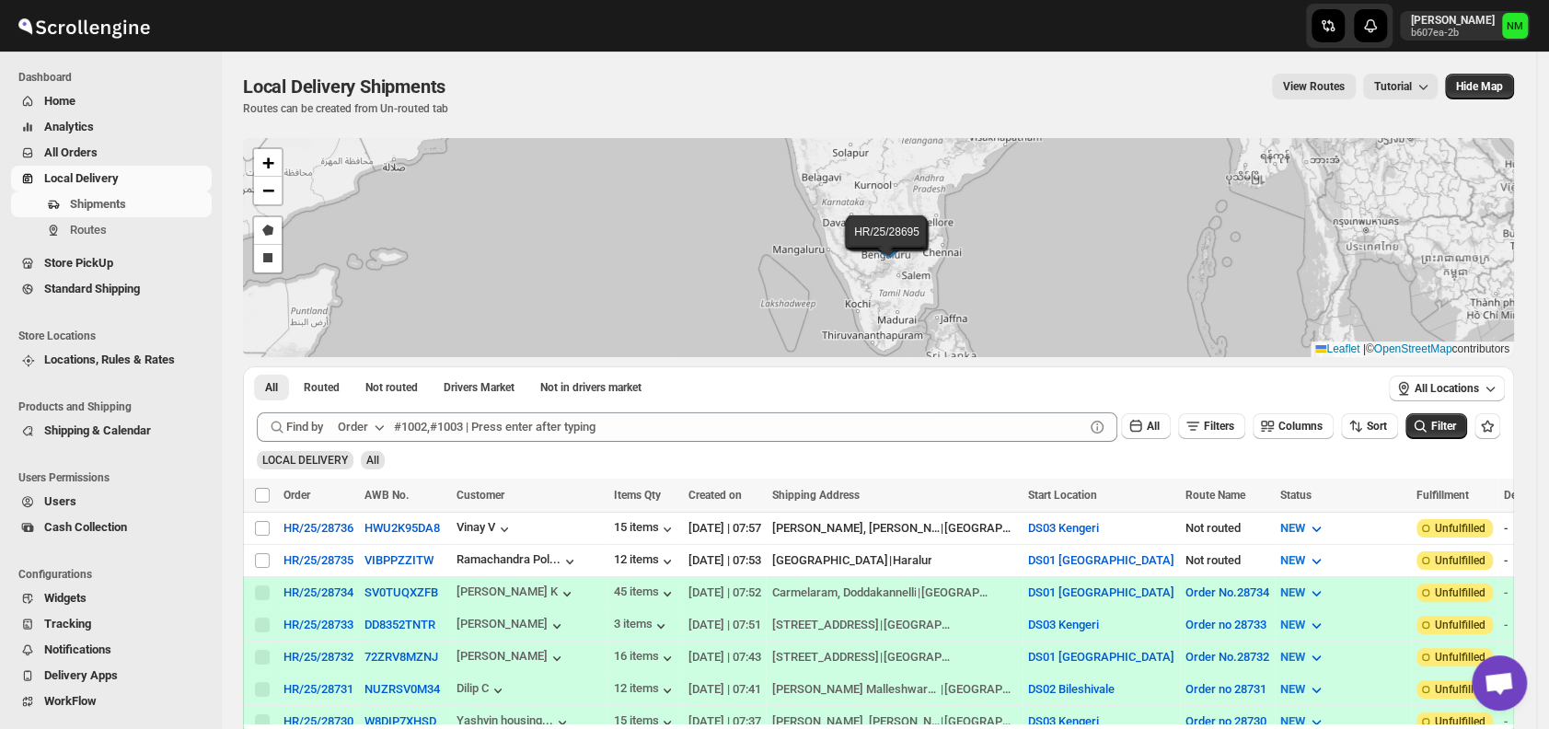
scroll to position [68, 0]
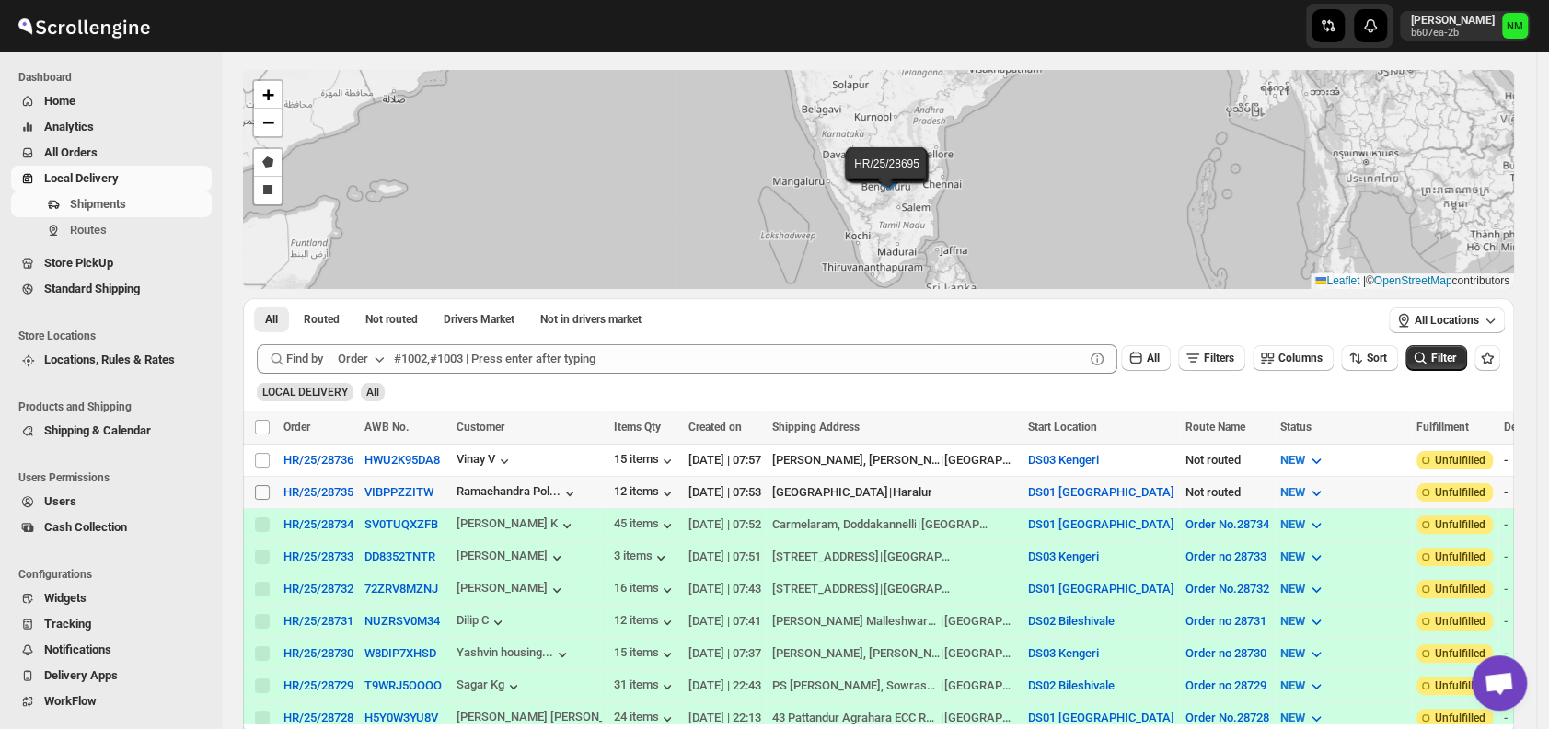
click at [262, 489] on input "Select shipment" at bounding box center [262, 492] width 15 height 15
checkbox input "true"
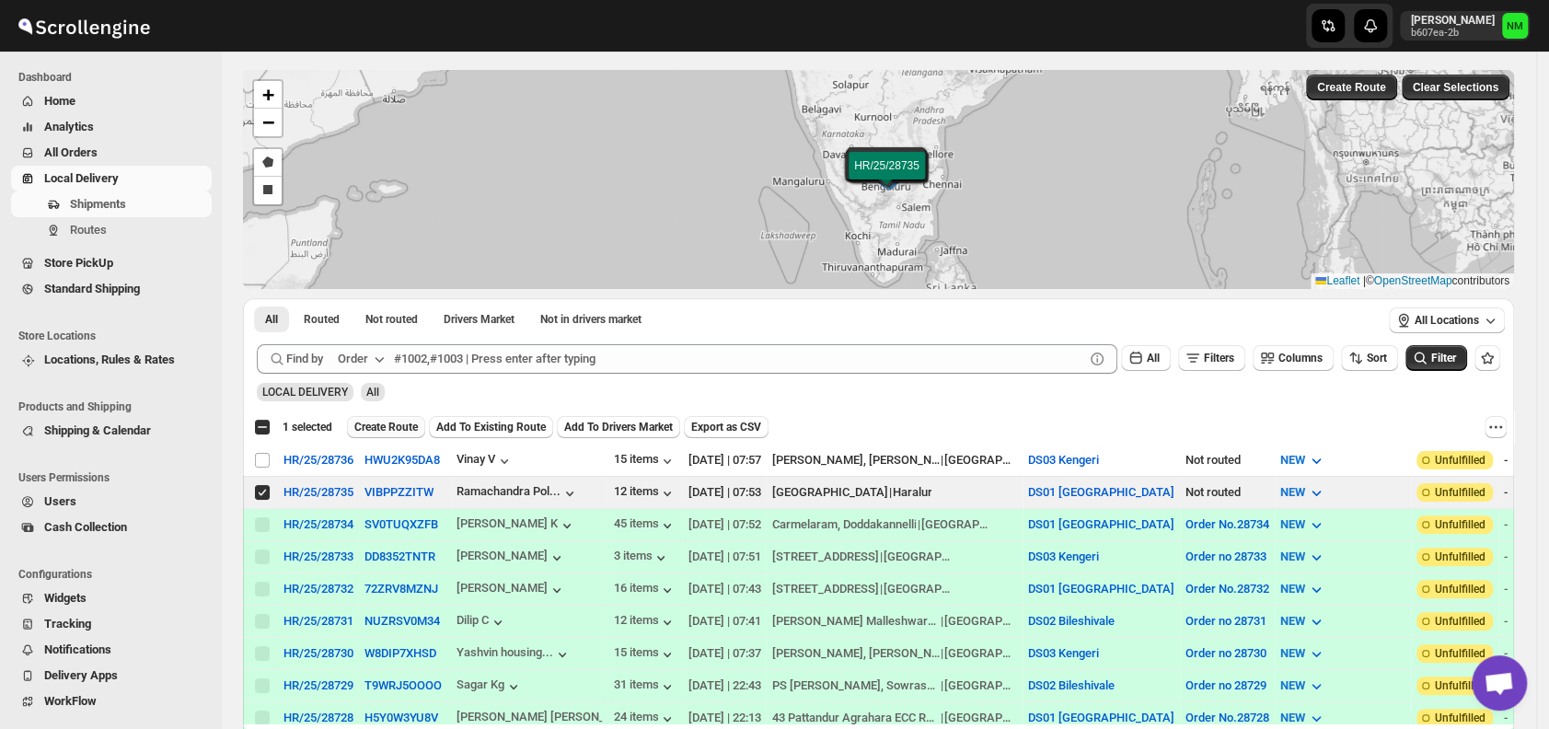
click at [398, 420] on span "Create Route" at bounding box center [386, 427] width 64 height 15
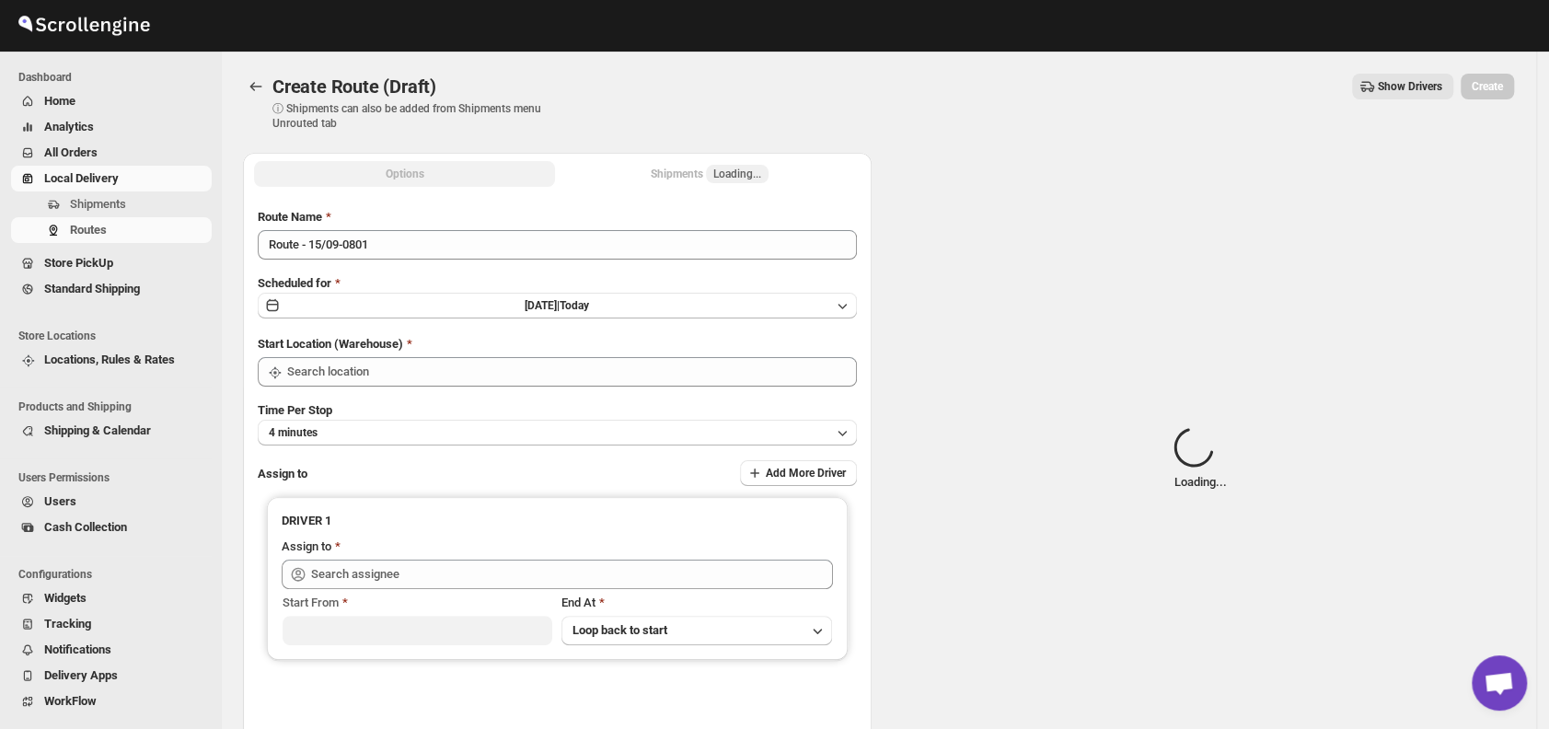
type input "DS01 [GEOGRAPHIC_DATA]"
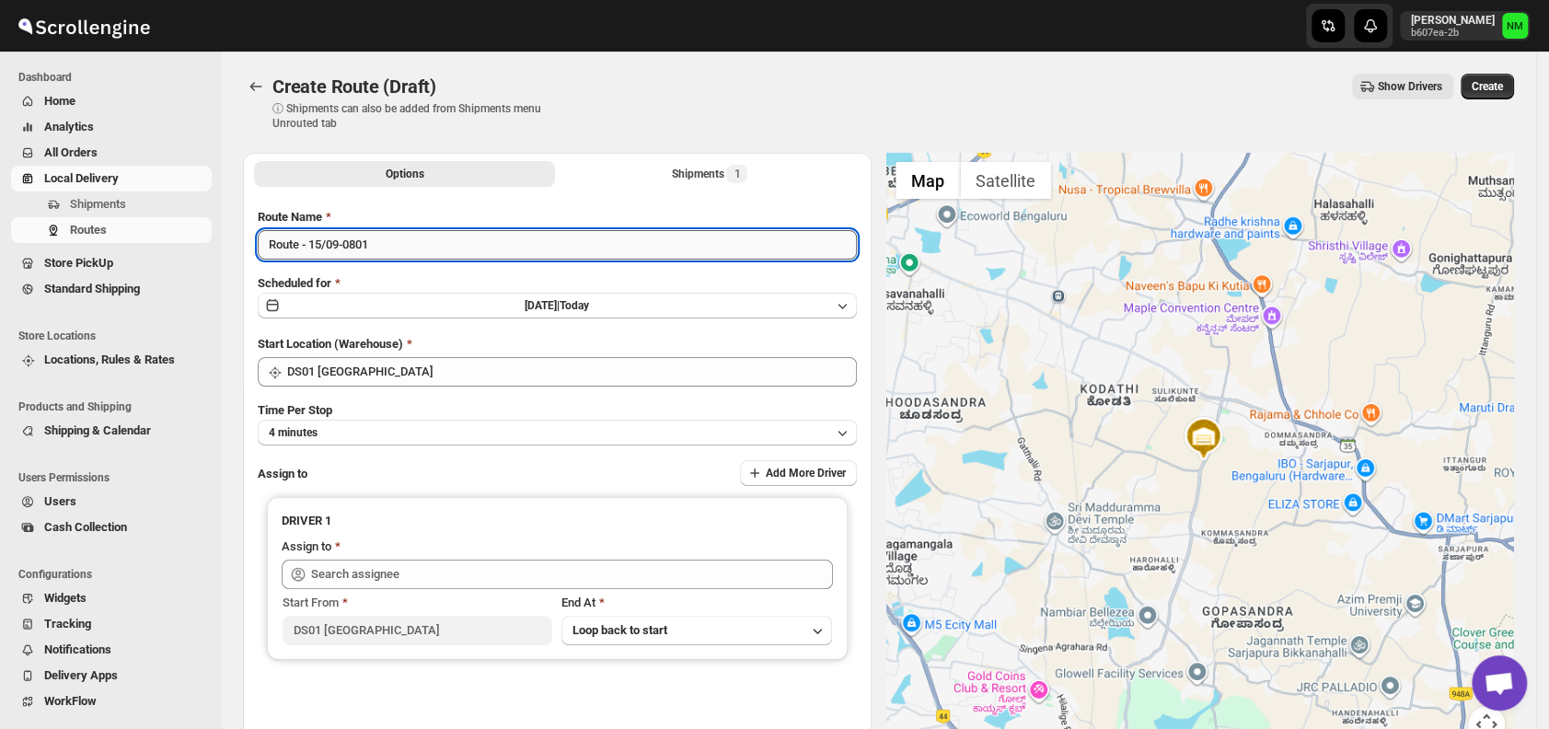
click at [418, 242] on input "Route - 15/09-0801" at bounding box center [557, 244] width 599 height 29
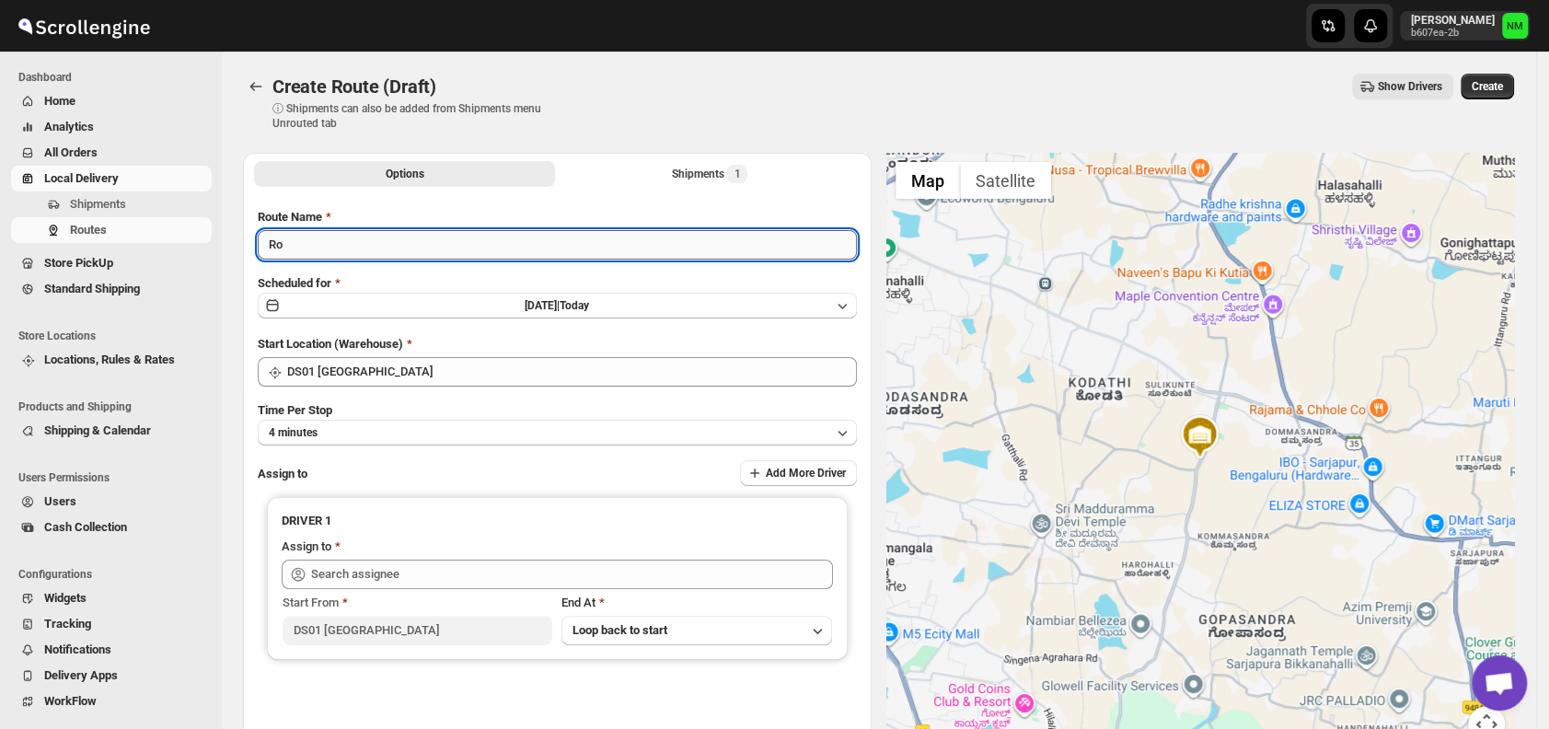
type input "R"
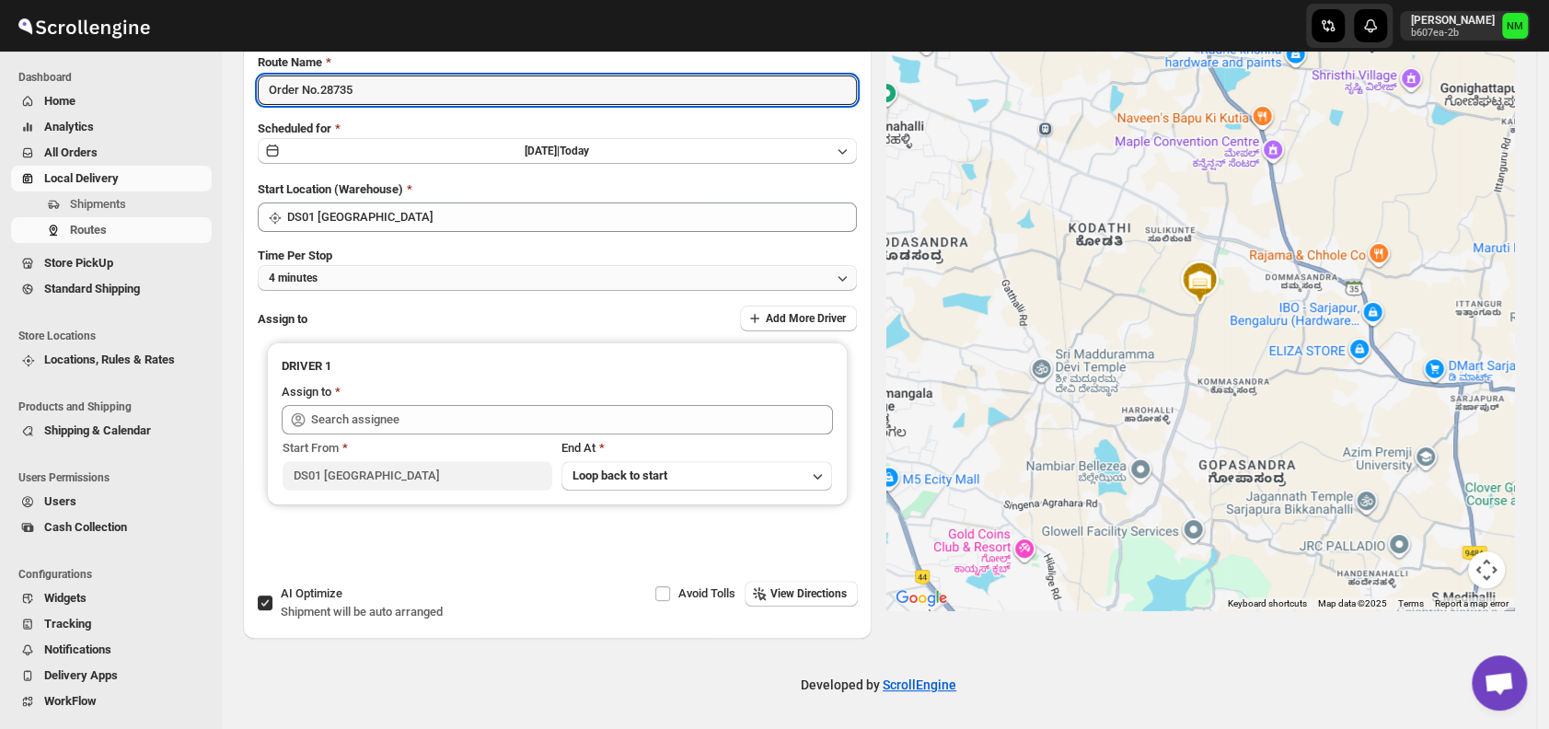
type input "Order No.28735"
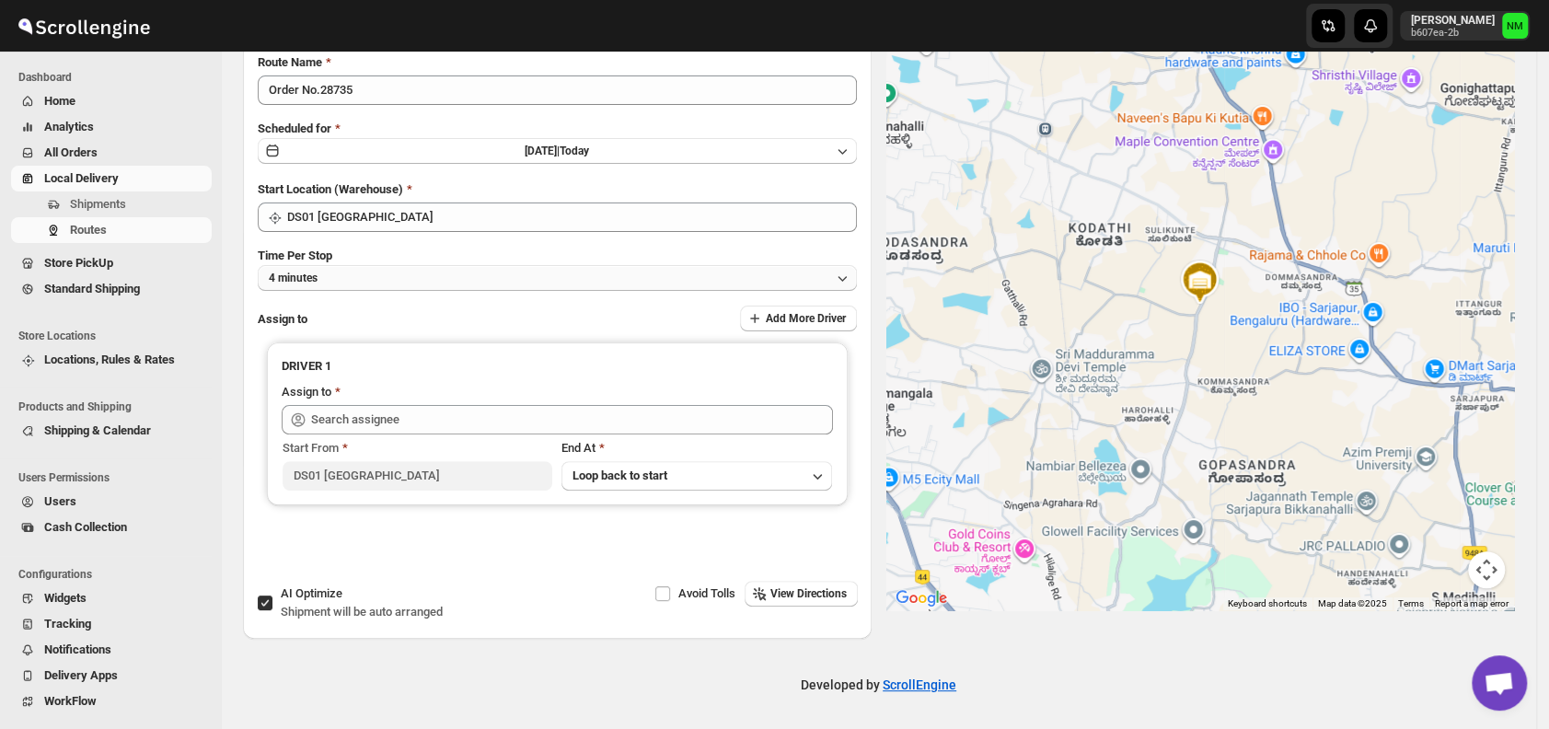
click at [407, 279] on button "4 minutes" at bounding box center [557, 278] width 599 height 26
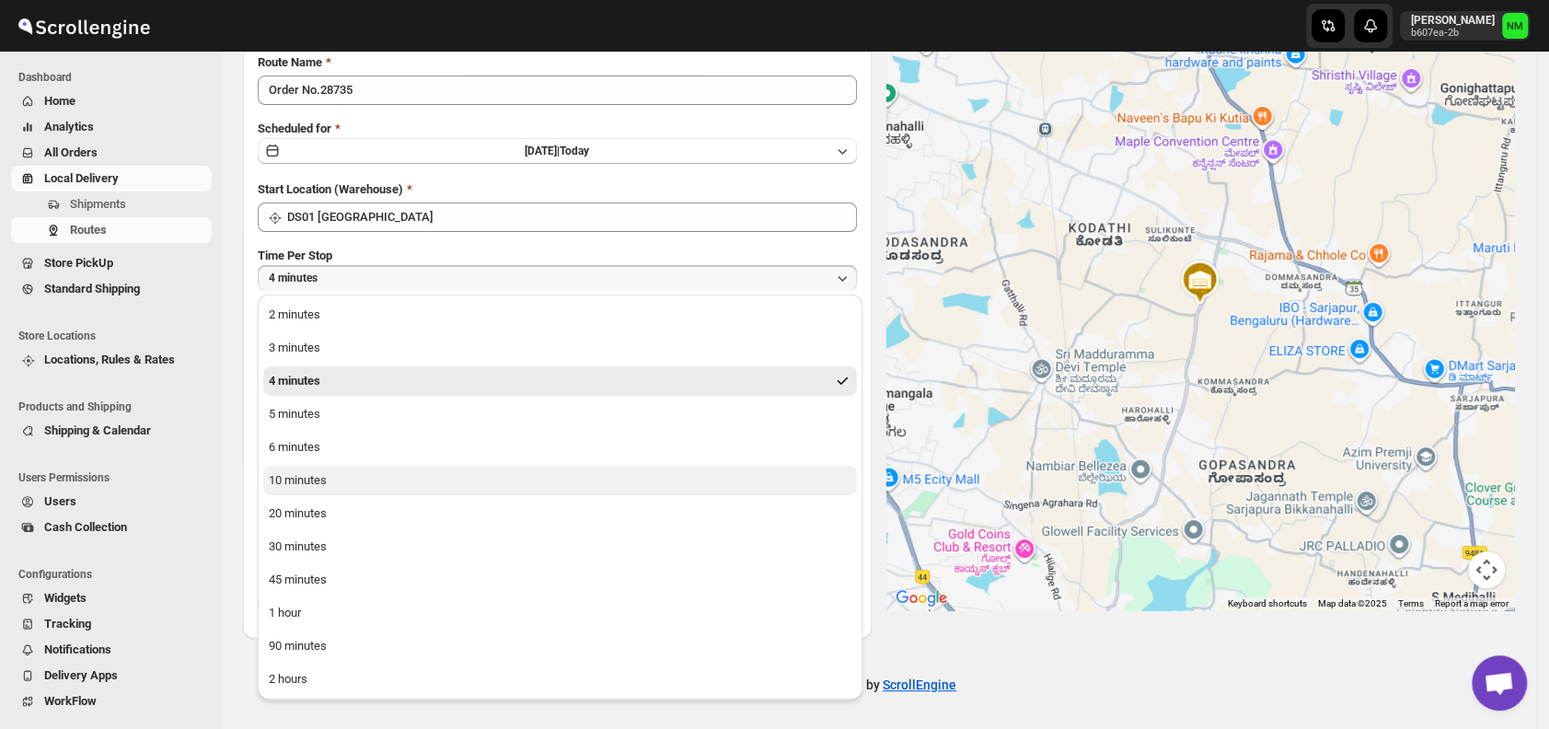
click at [306, 485] on div "10 minutes" at bounding box center [298, 480] width 58 height 18
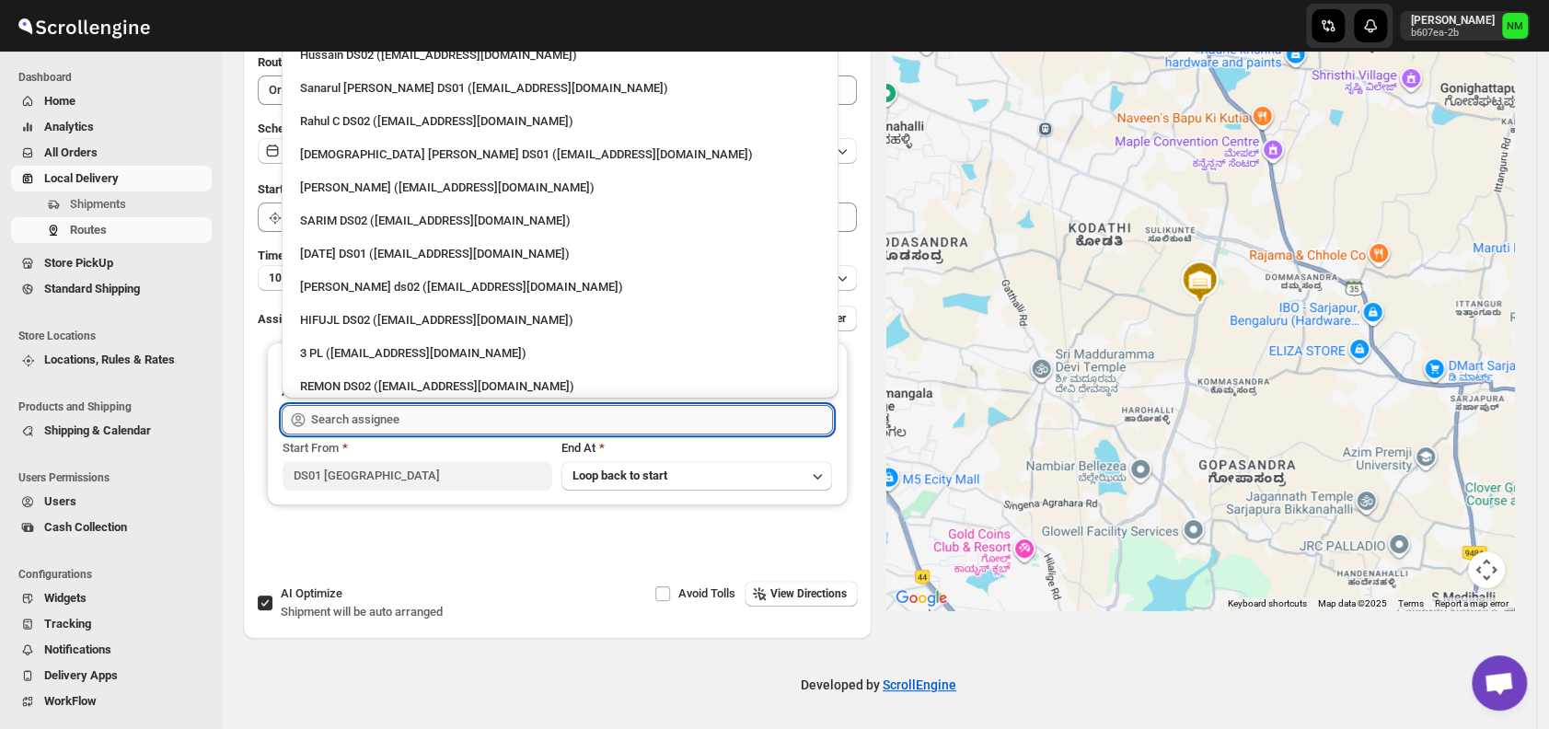
click at [436, 412] on input "text" at bounding box center [572, 419] width 522 height 29
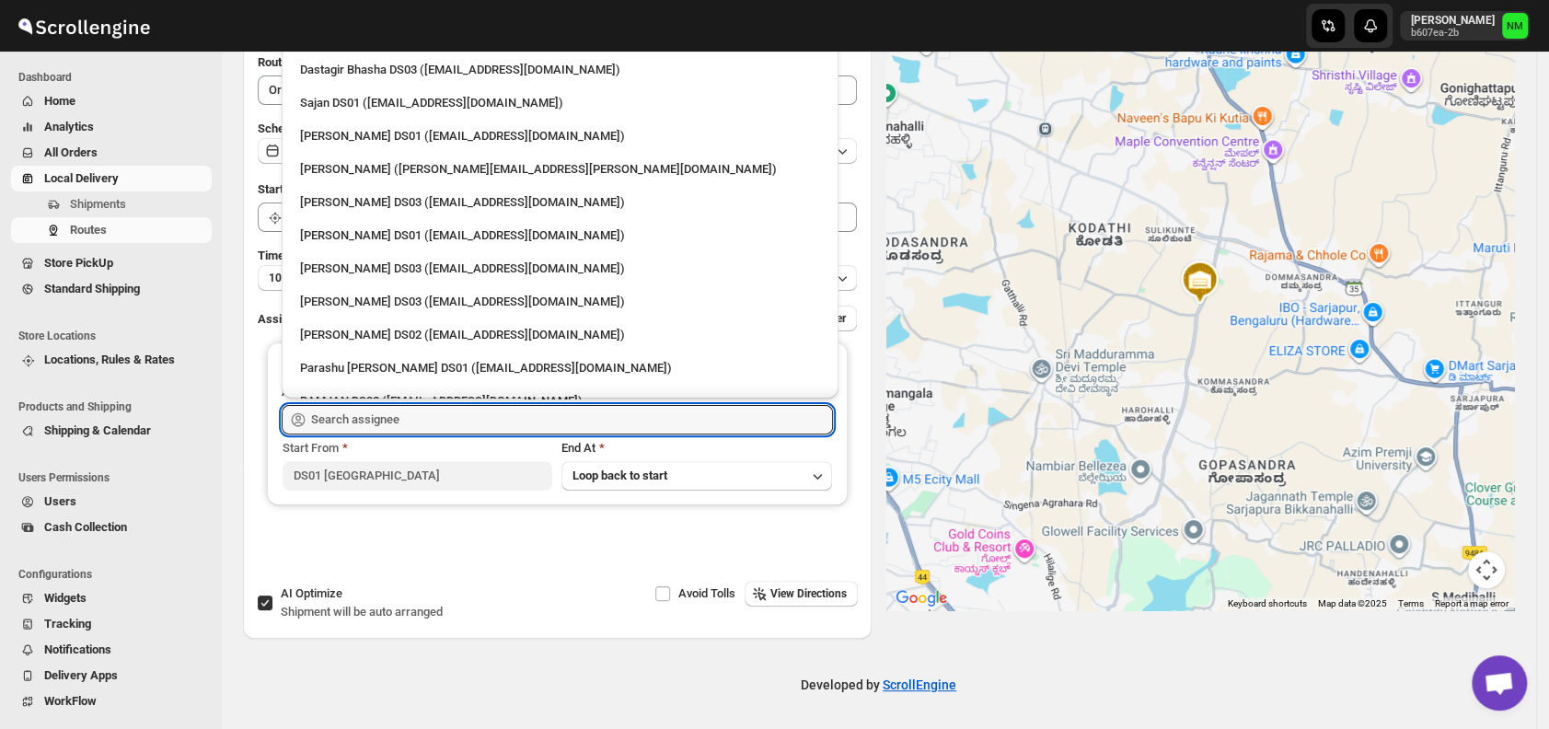
scroll to position [1047, 0]
click at [375, 236] on div "[PERSON_NAME] DS01 ([EMAIL_ADDRESS][DOMAIN_NAME])" at bounding box center [560, 235] width 520 height 18
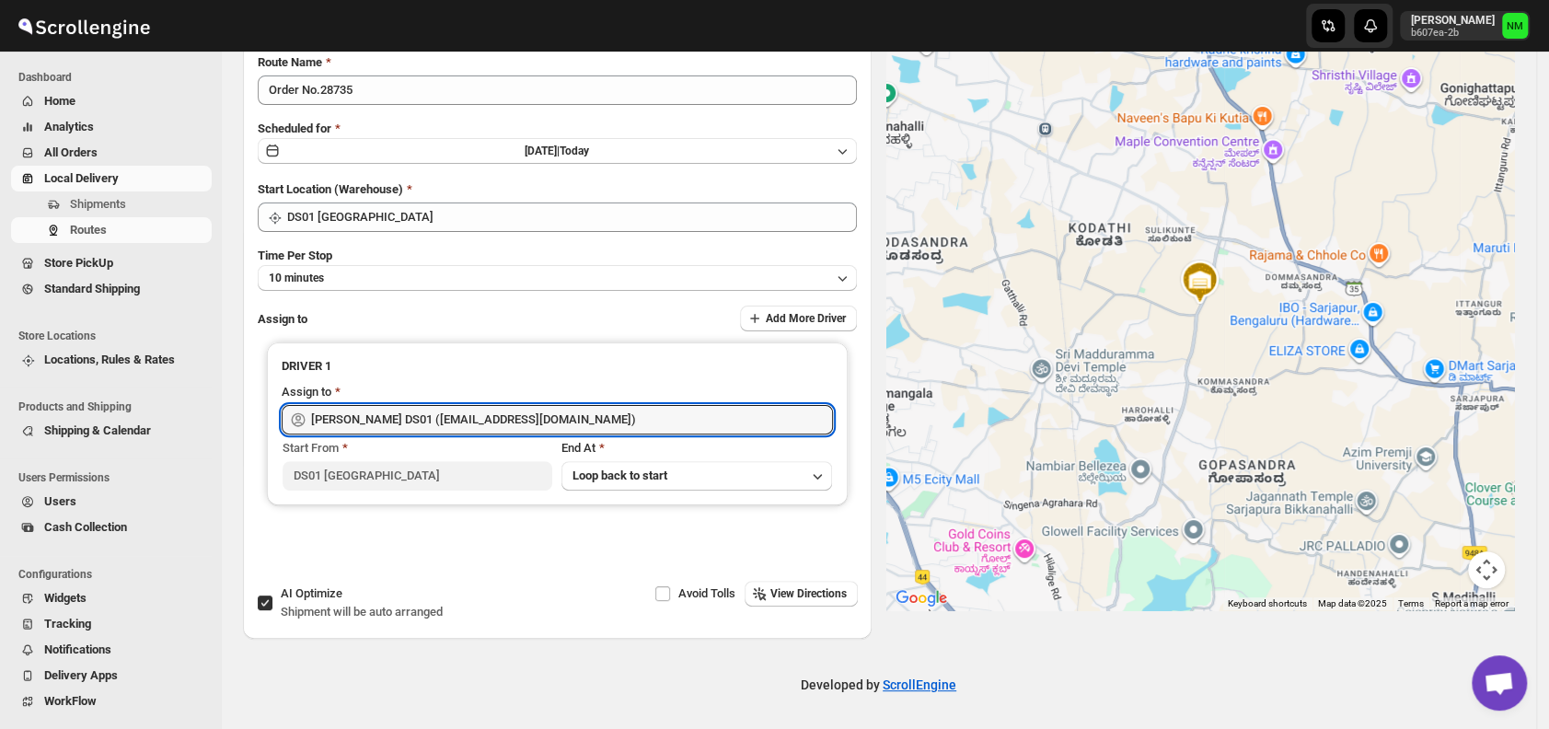
type input "[PERSON_NAME] DS01 ([EMAIL_ADDRESS][DOMAIN_NAME])"
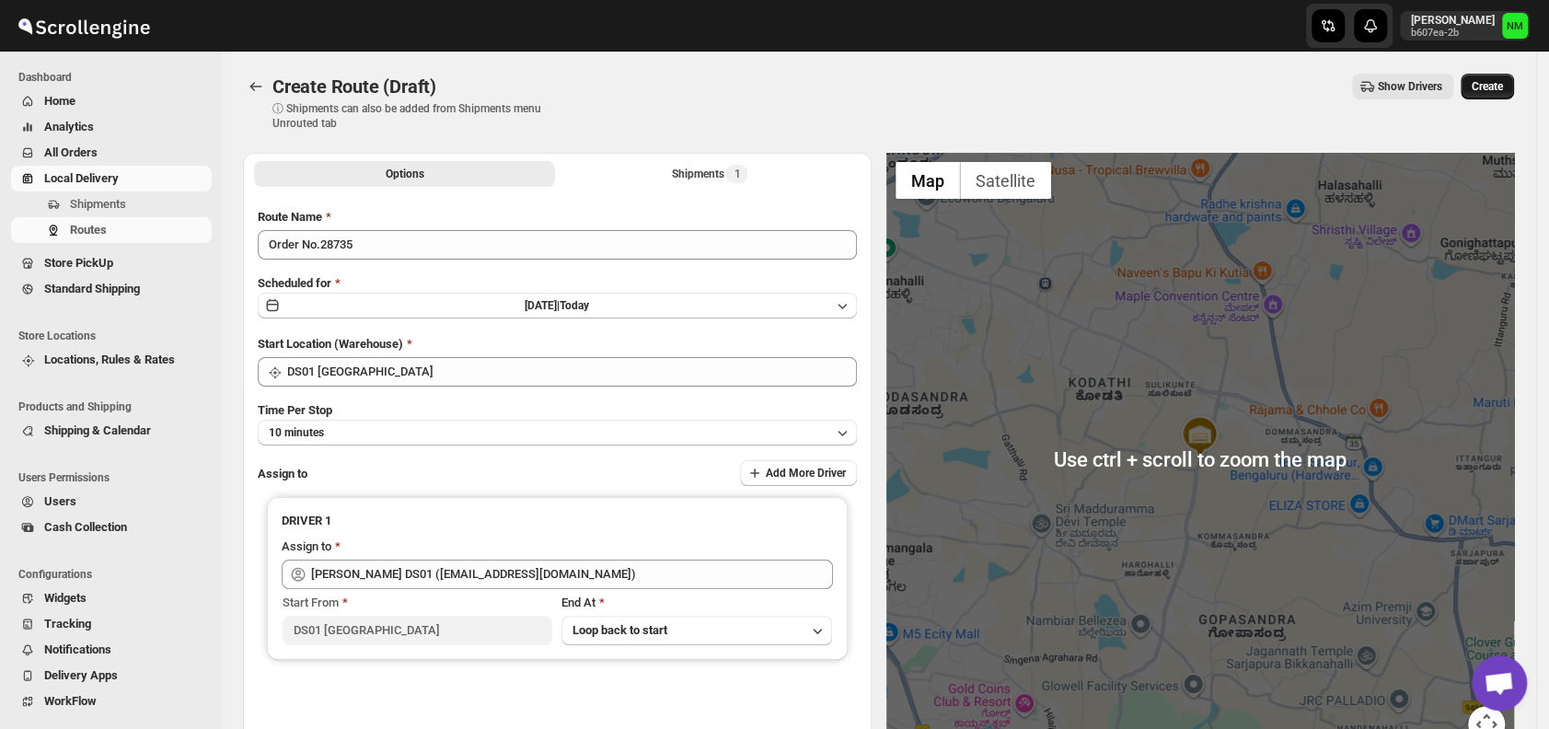
click at [1488, 82] on span "Create" at bounding box center [1487, 86] width 31 height 15
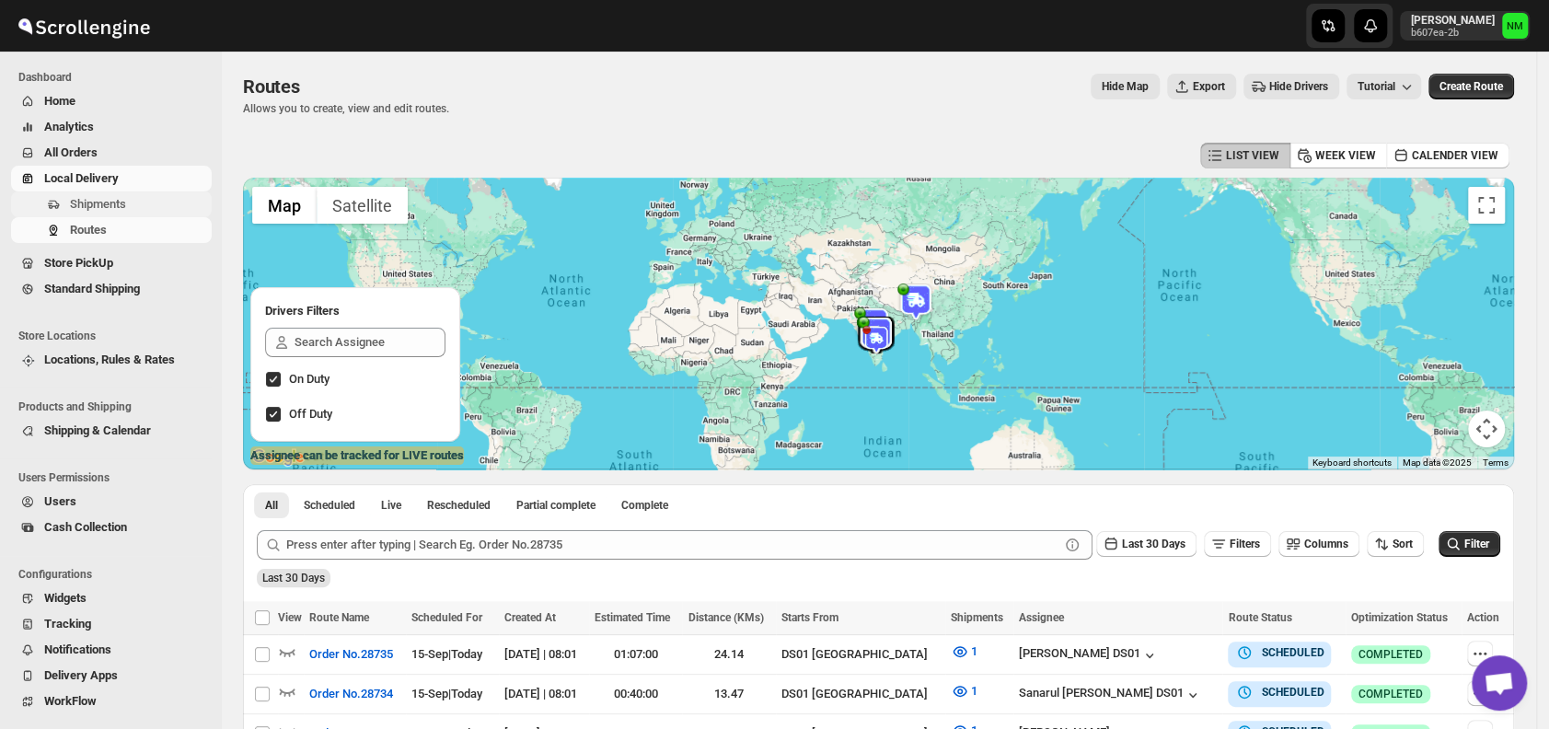
click at [99, 206] on span "Shipments" at bounding box center [98, 204] width 56 height 14
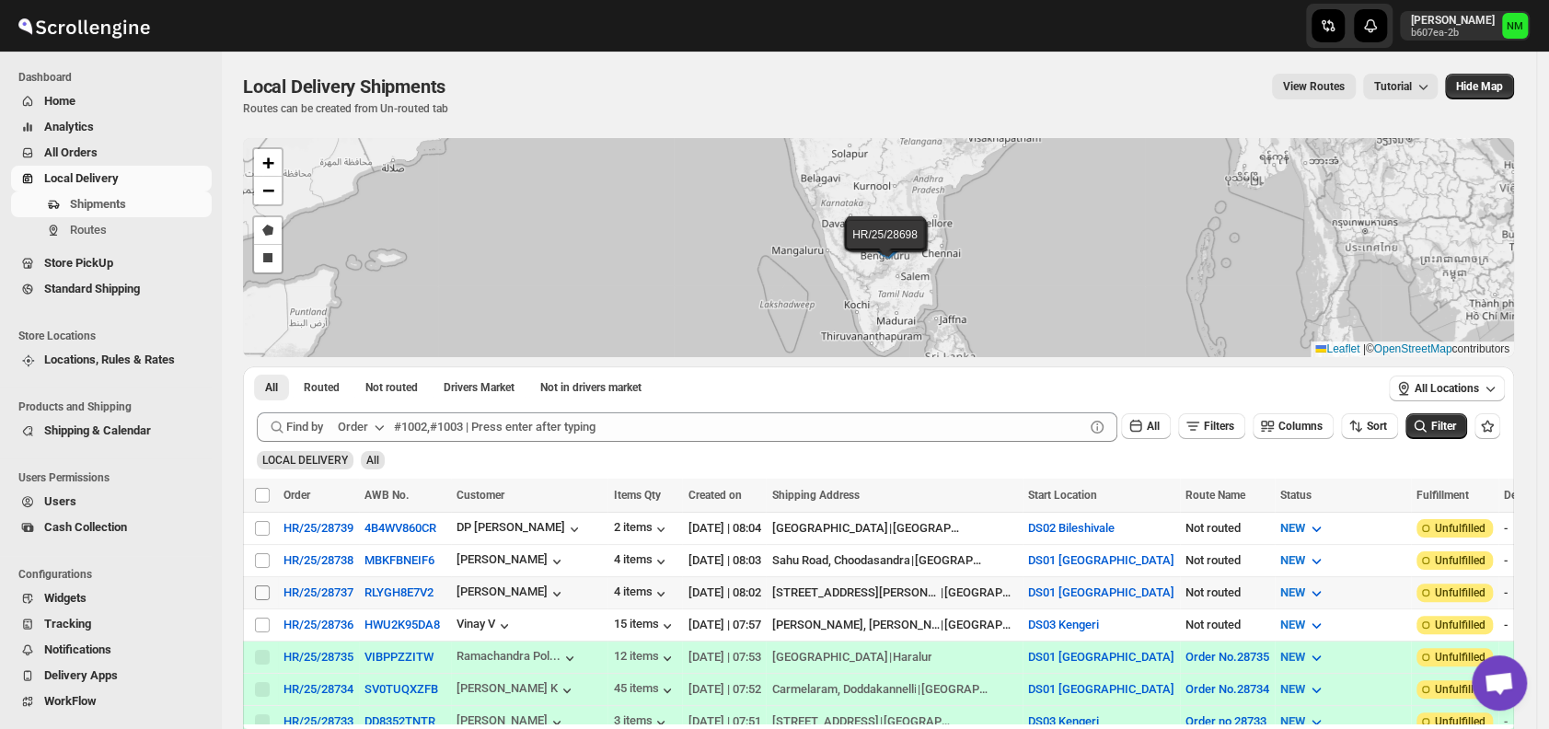
click at [262, 589] on input "Select shipment" at bounding box center [262, 592] width 15 height 15
checkbox input "true"
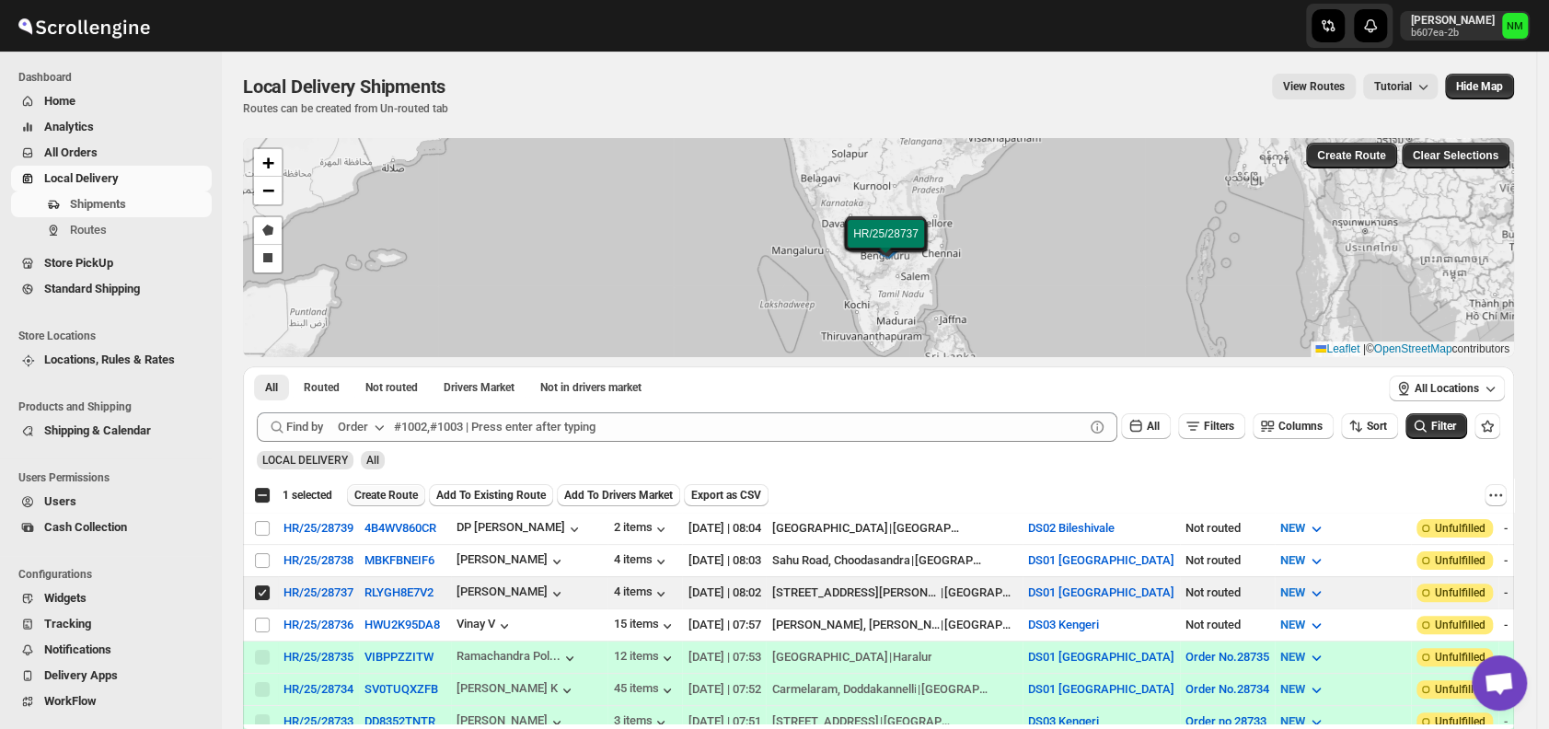
click at [392, 491] on span "Create Route" at bounding box center [386, 495] width 64 height 15
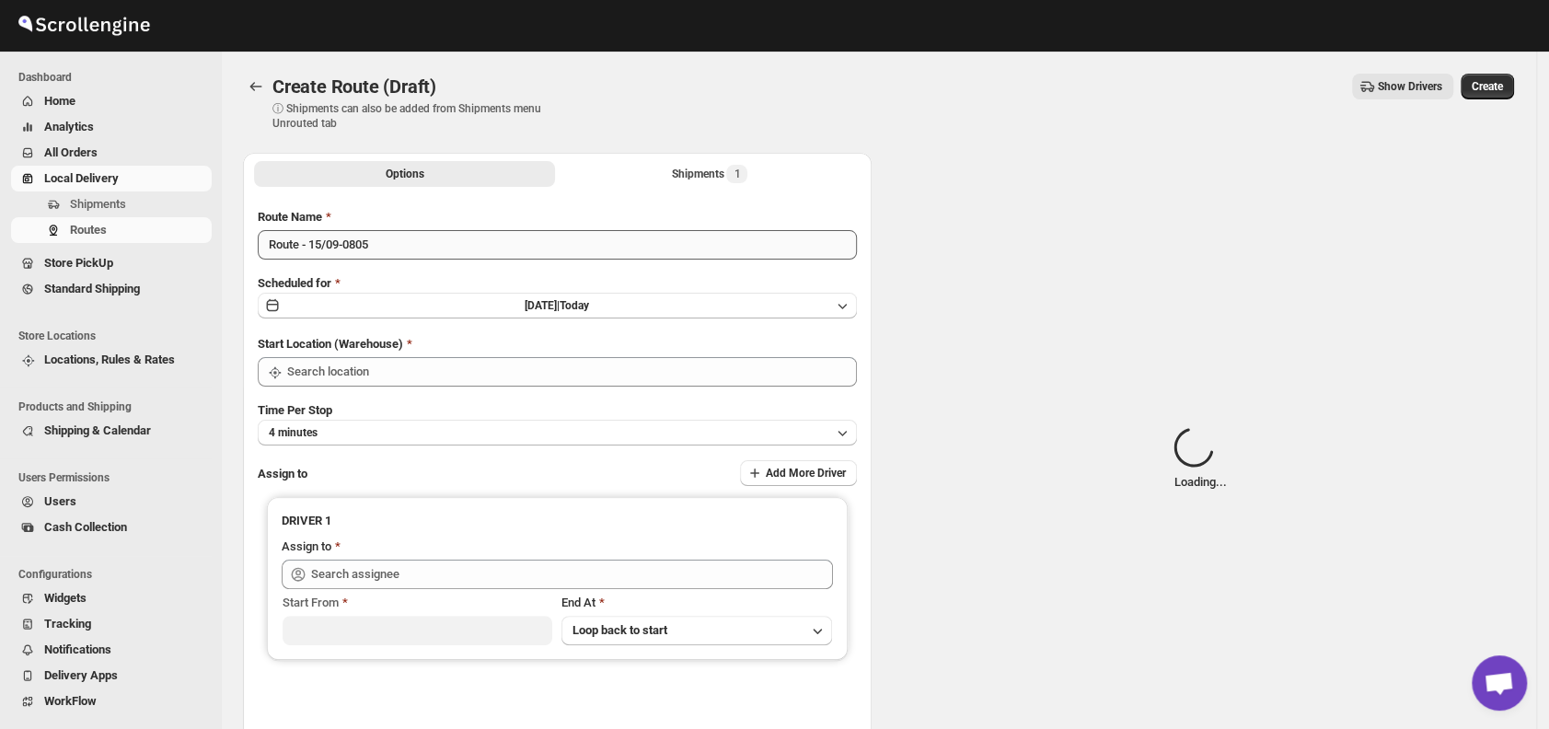
type input "DS01 [GEOGRAPHIC_DATA]"
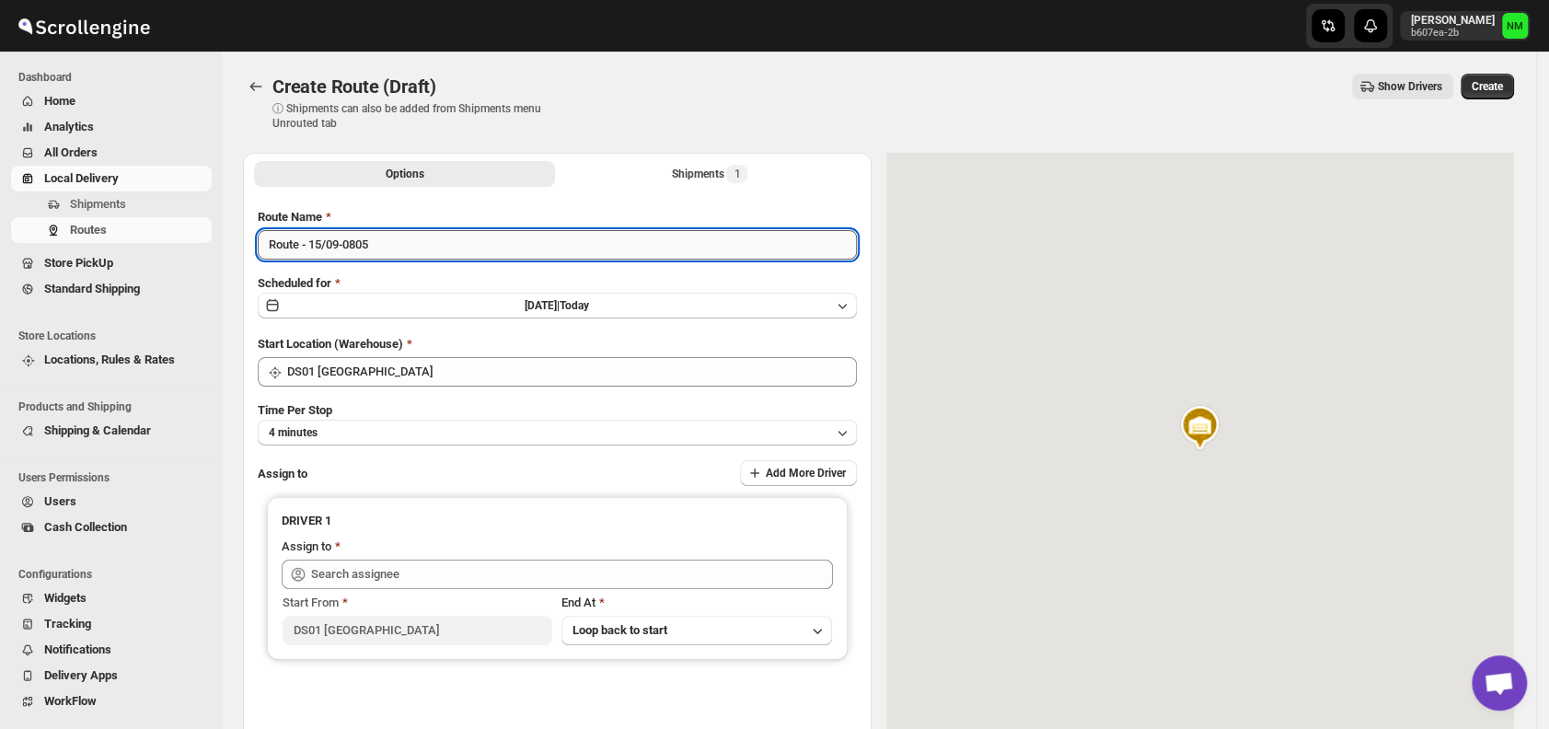
click at [436, 243] on input "Route - 15/09-0805" at bounding box center [557, 244] width 599 height 29
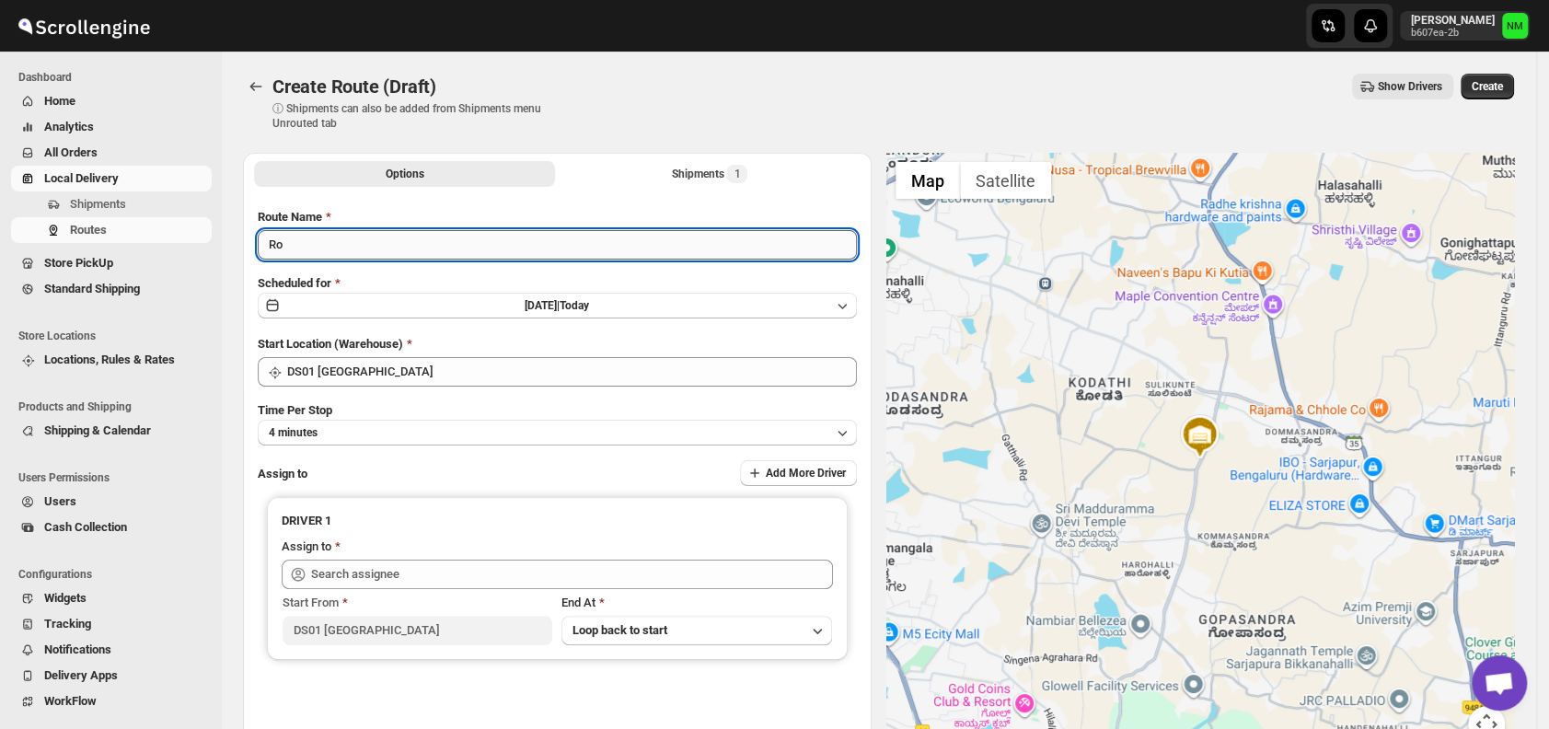
type input "R"
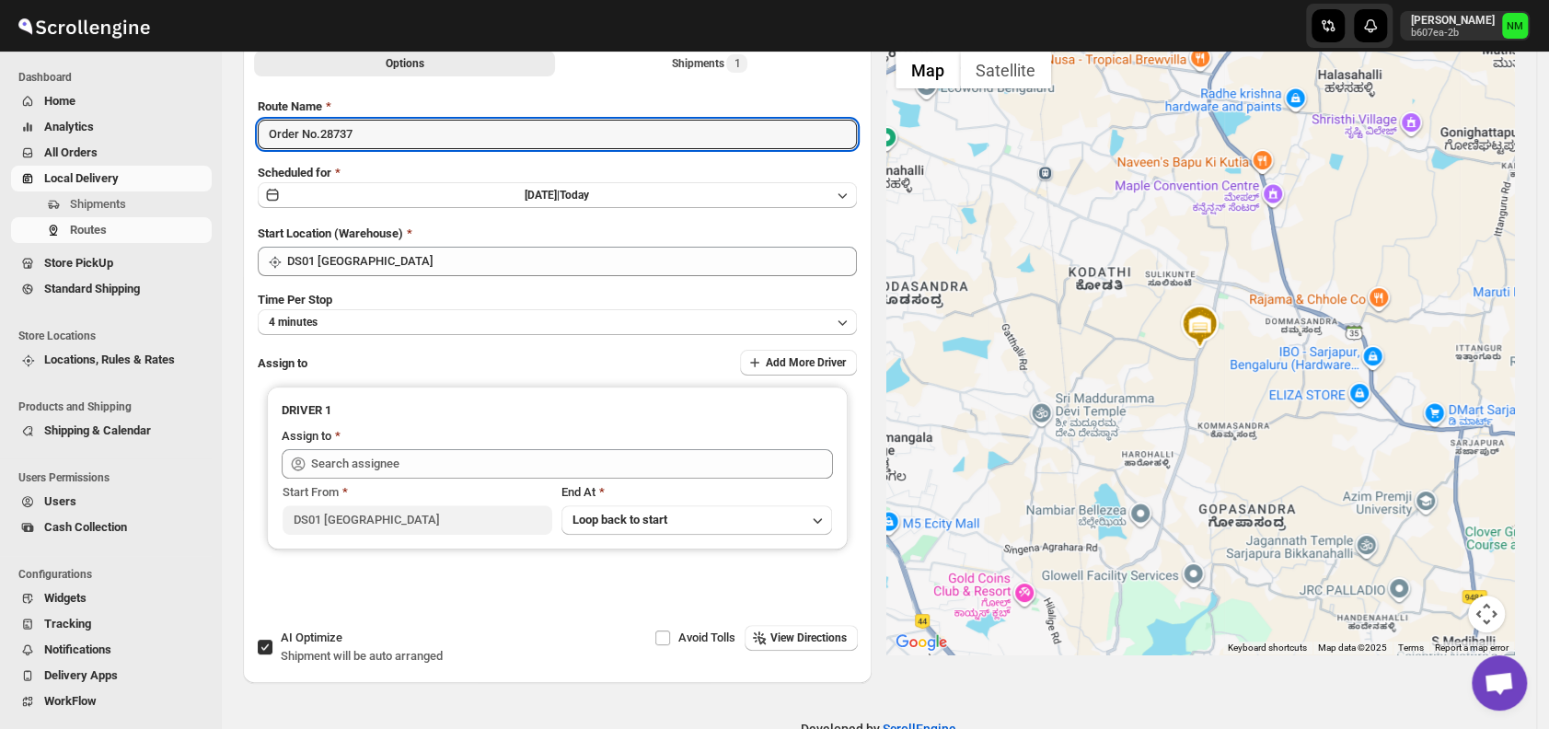
scroll to position [120, 0]
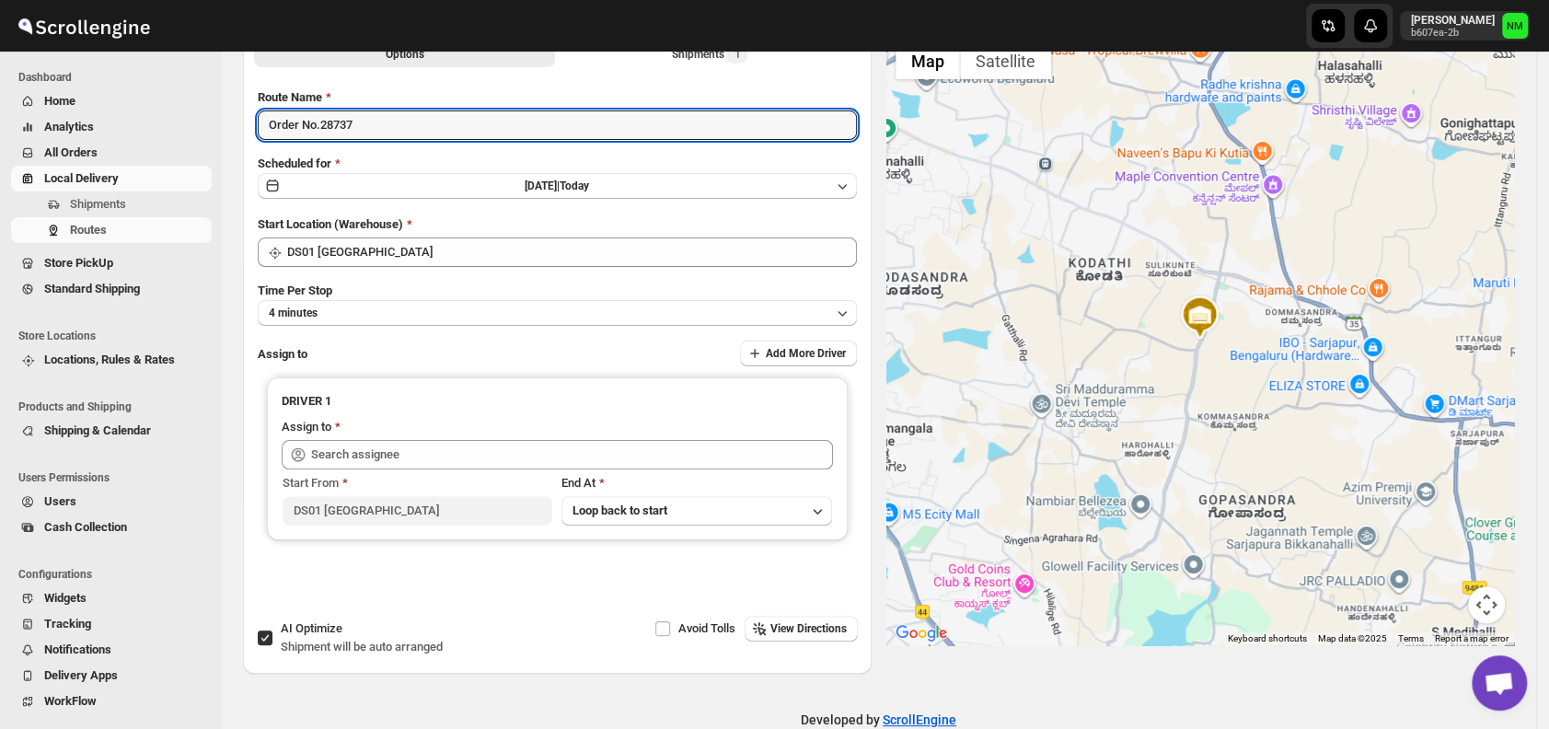
type input "Order No.28737"
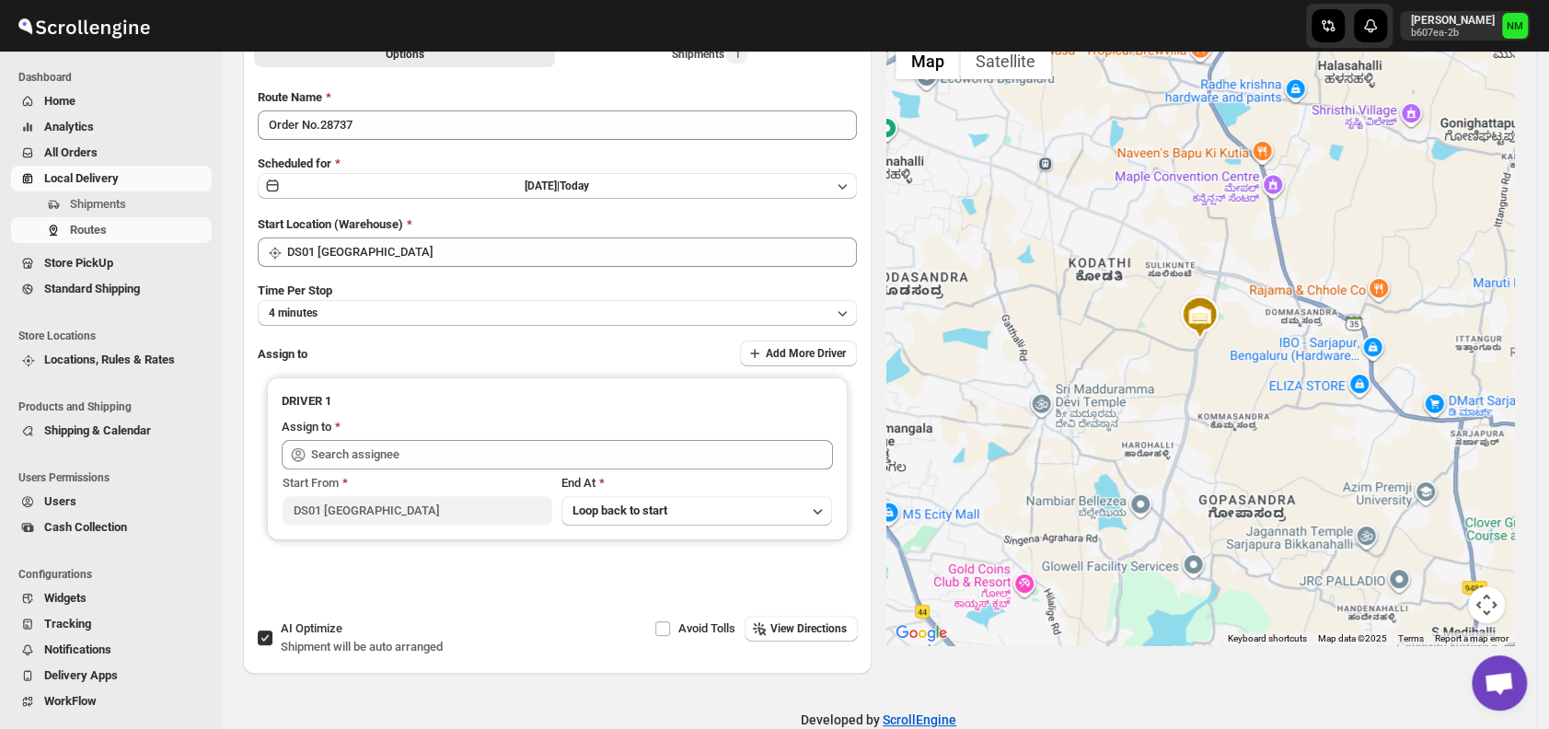
click at [411, 324] on div "Route Name Order No.28737 Scheduled for Mon Sep 15 2025 | Today Start Location …" at bounding box center [557, 348] width 599 height 520
click at [399, 317] on button "4 minutes" at bounding box center [557, 313] width 599 height 26
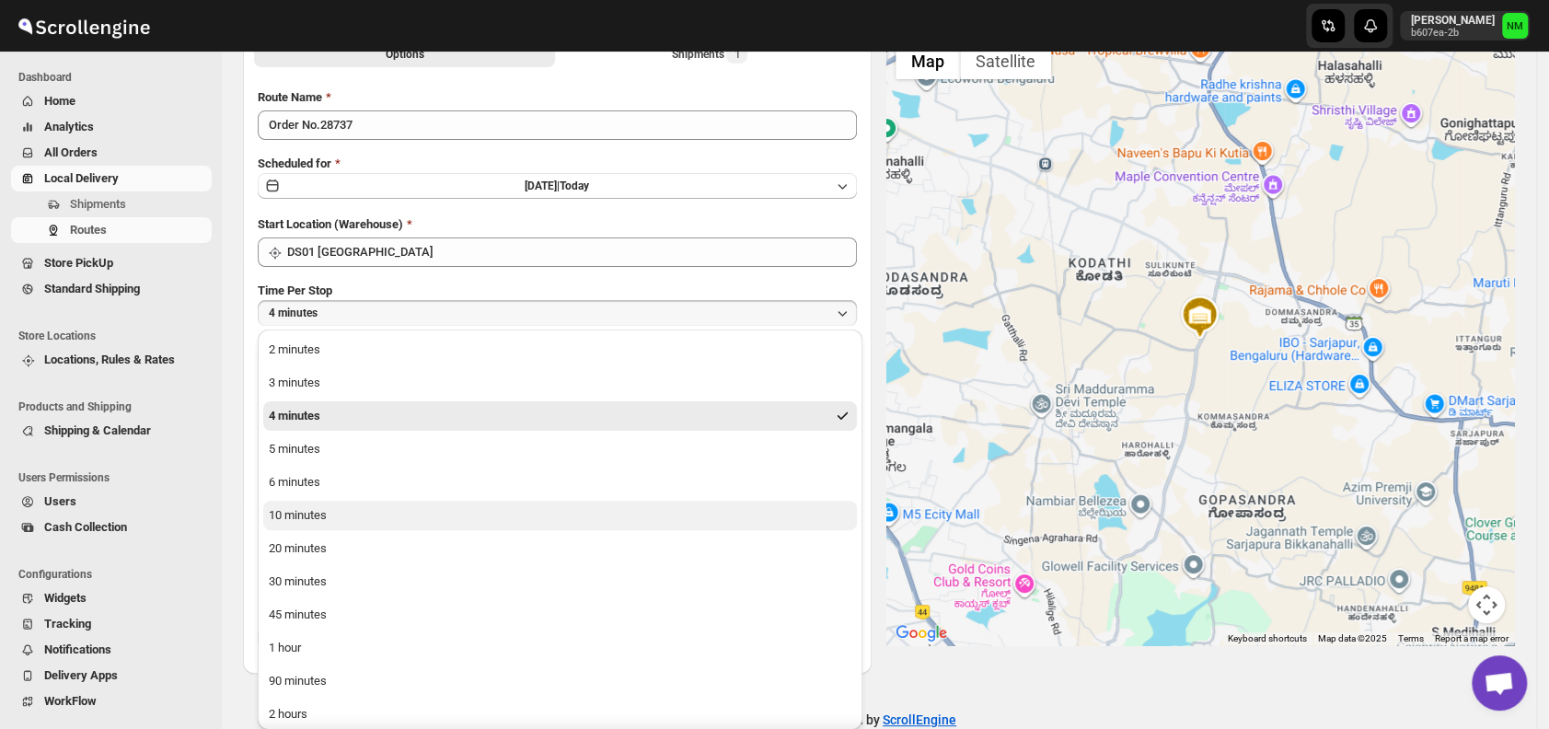
click at [325, 508] on div "10 minutes" at bounding box center [298, 515] width 58 height 18
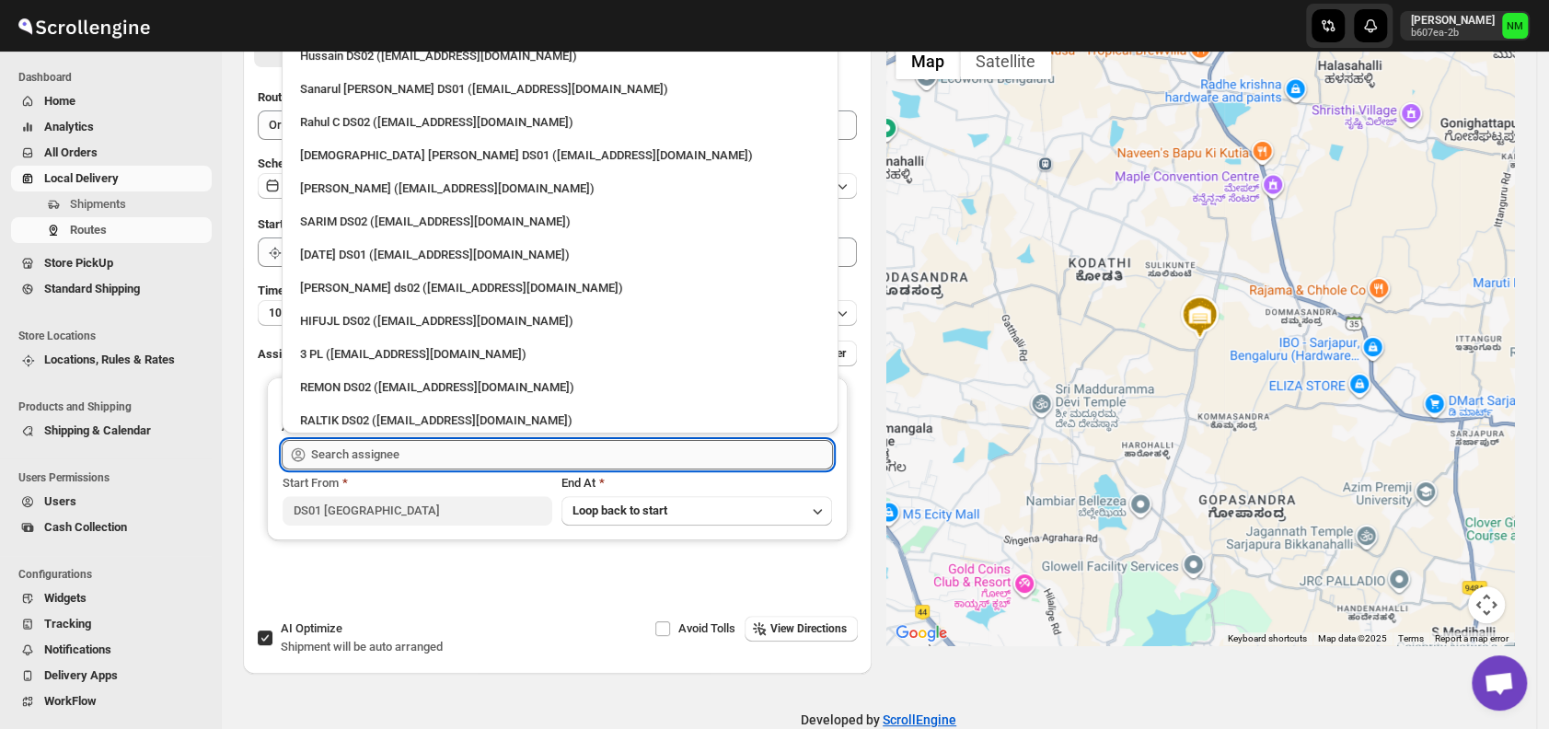
click at [483, 443] on input "text" at bounding box center [572, 454] width 522 height 29
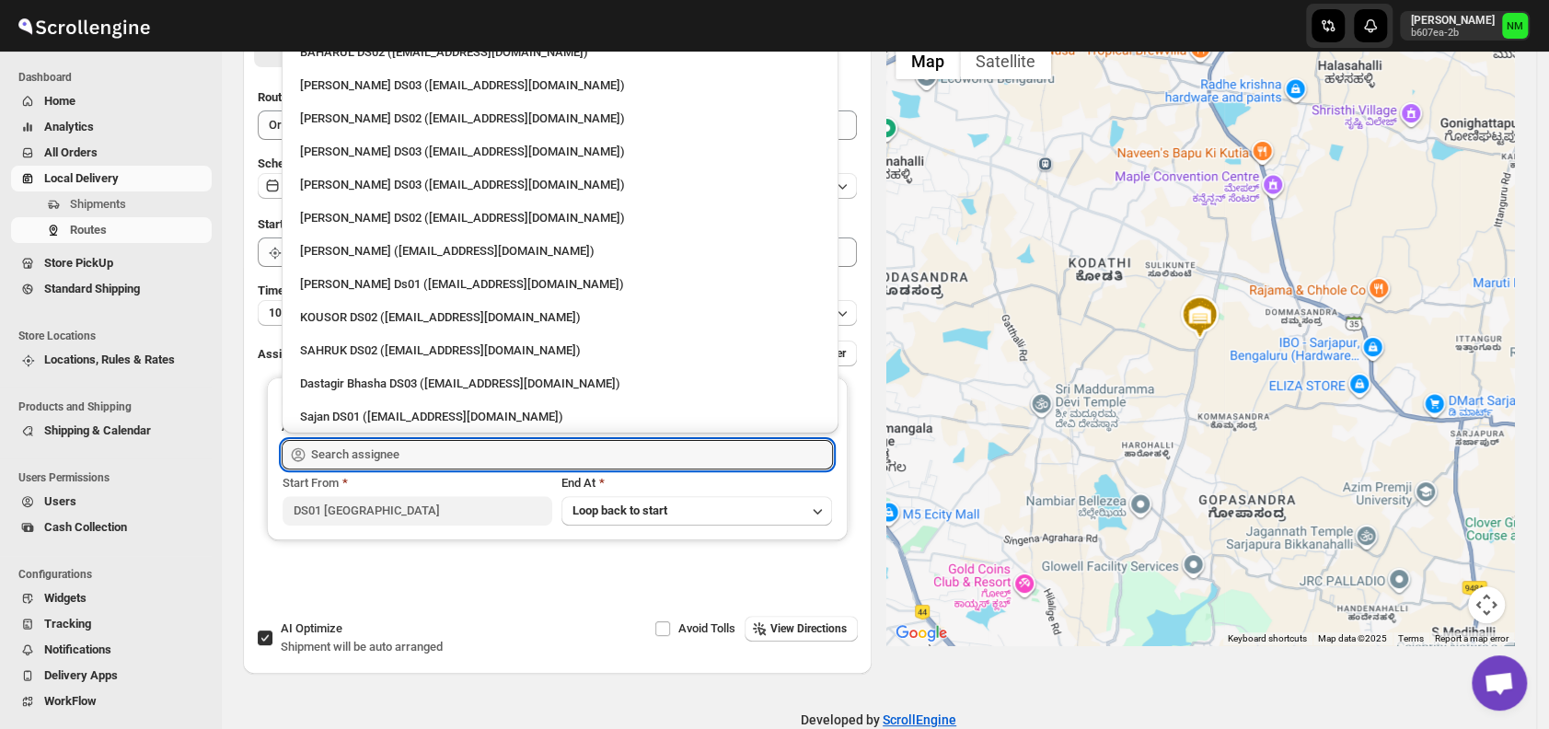
scroll to position [746, 0]
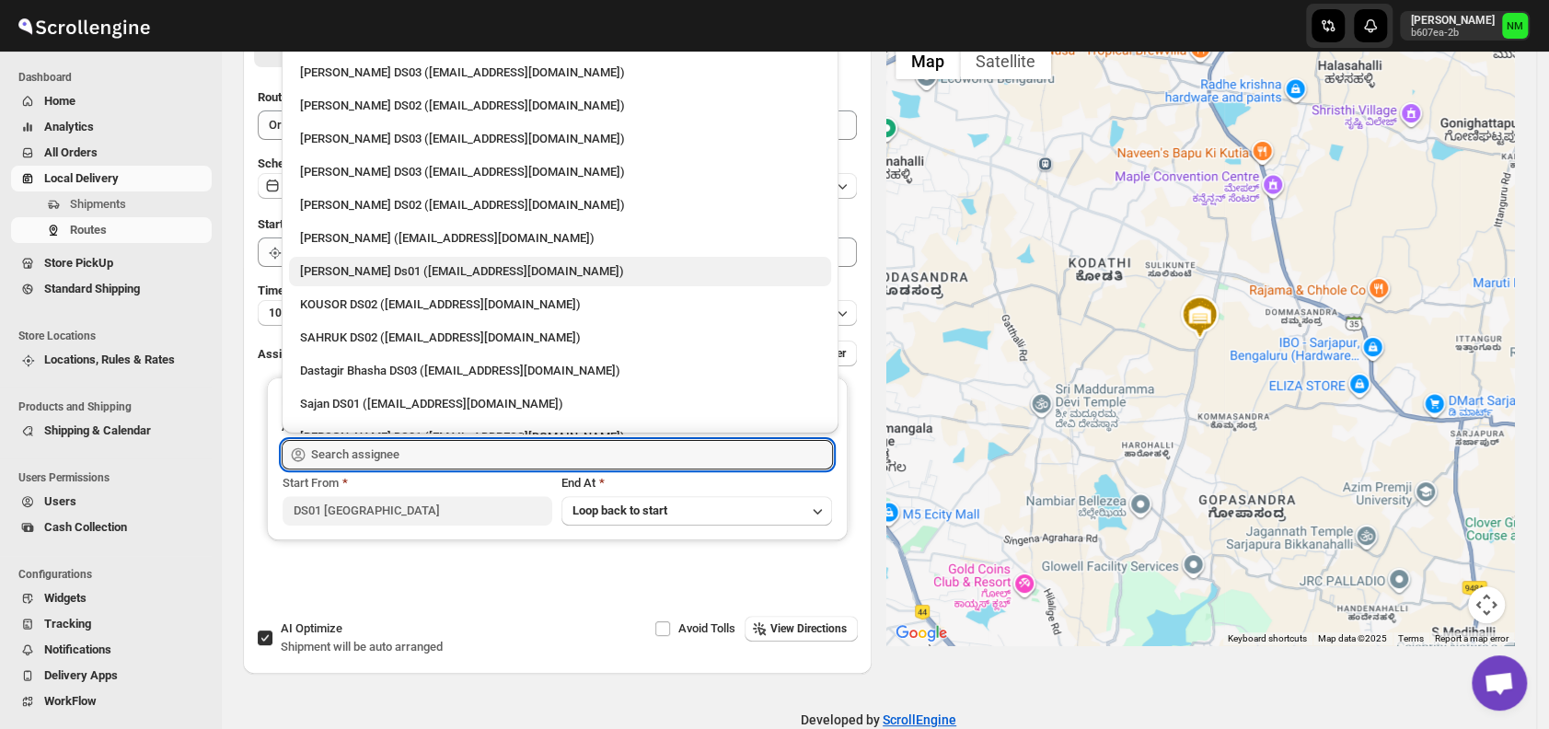
click at [404, 272] on div "Sourab Ghosh Ds01 (xadira4890@asimarif.com)" at bounding box center [560, 271] width 520 height 18
type input "Sourab Ghosh Ds01 (xadira4890@asimarif.com)"
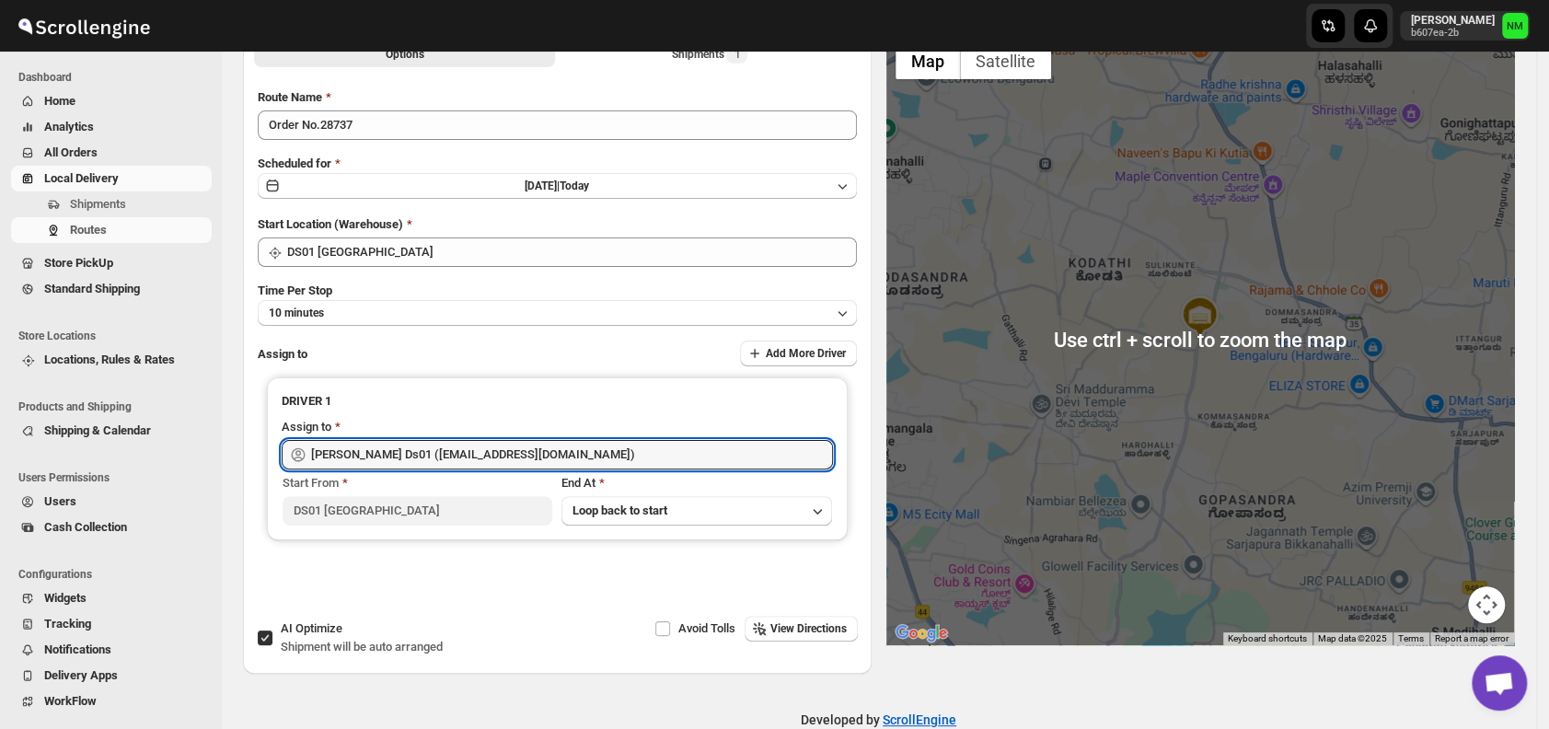
scroll to position [0, 0]
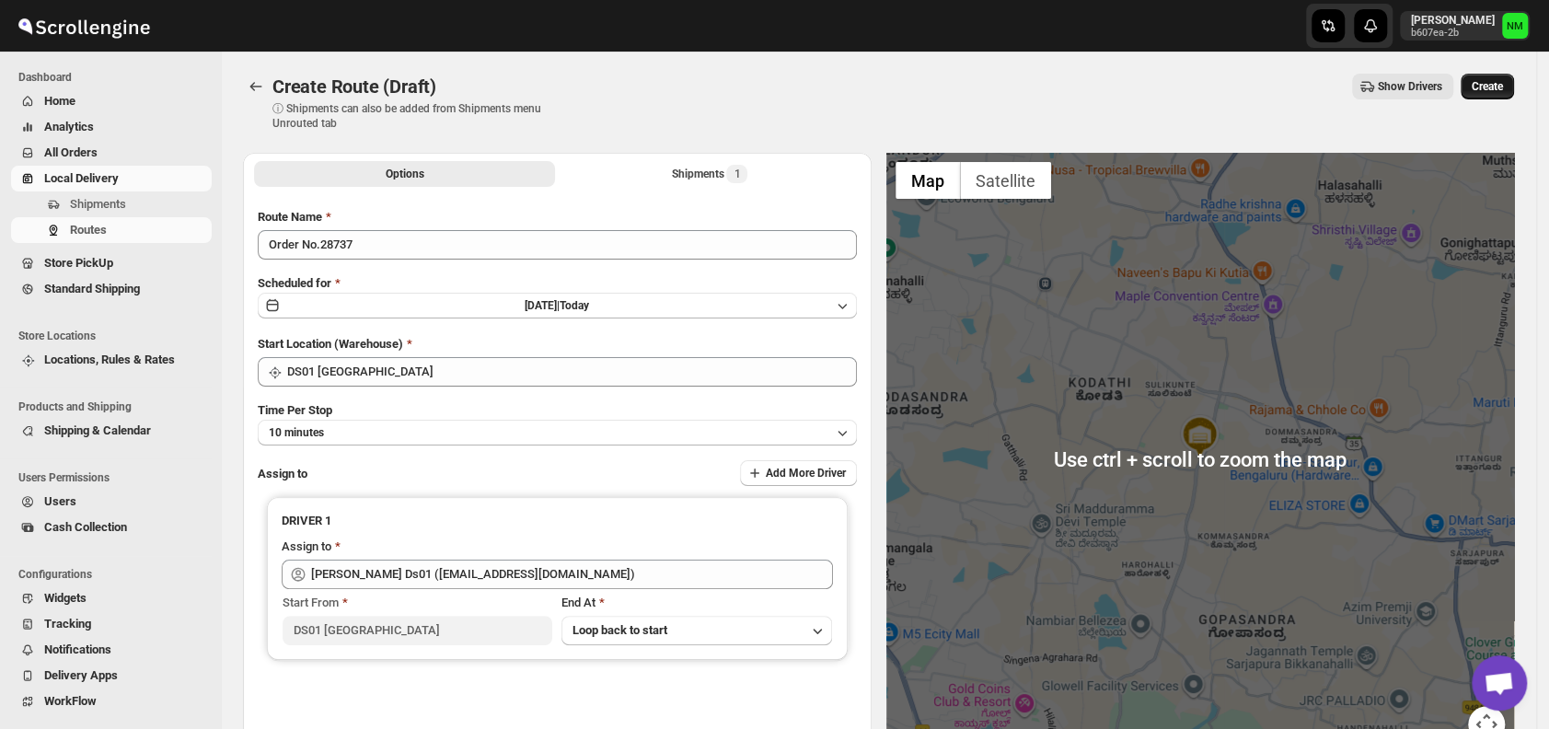
click at [1503, 87] on span "Create" at bounding box center [1487, 86] width 31 height 15
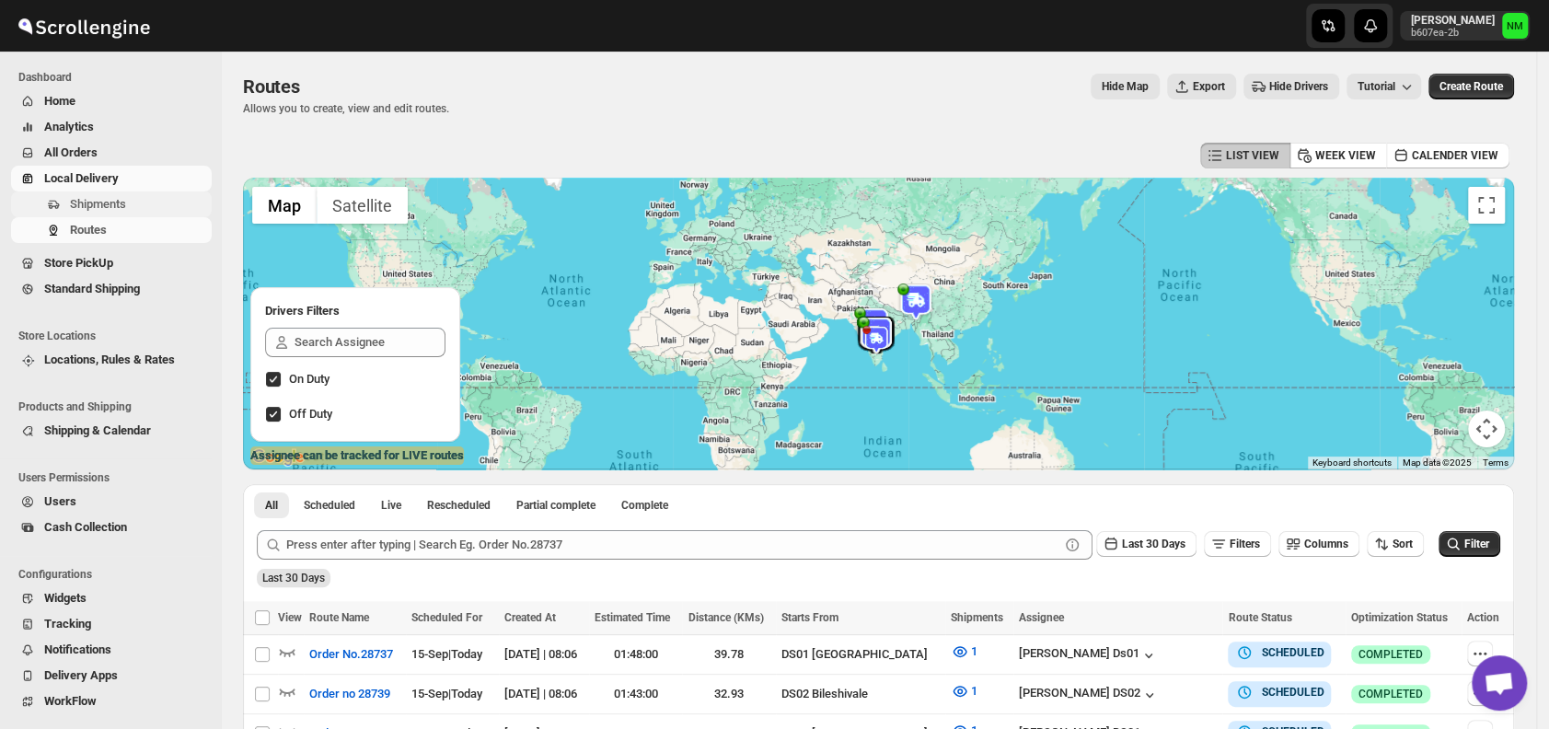
click at [99, 207] on span "Shipments" at bounding box center [98, 204] width 56 height 14
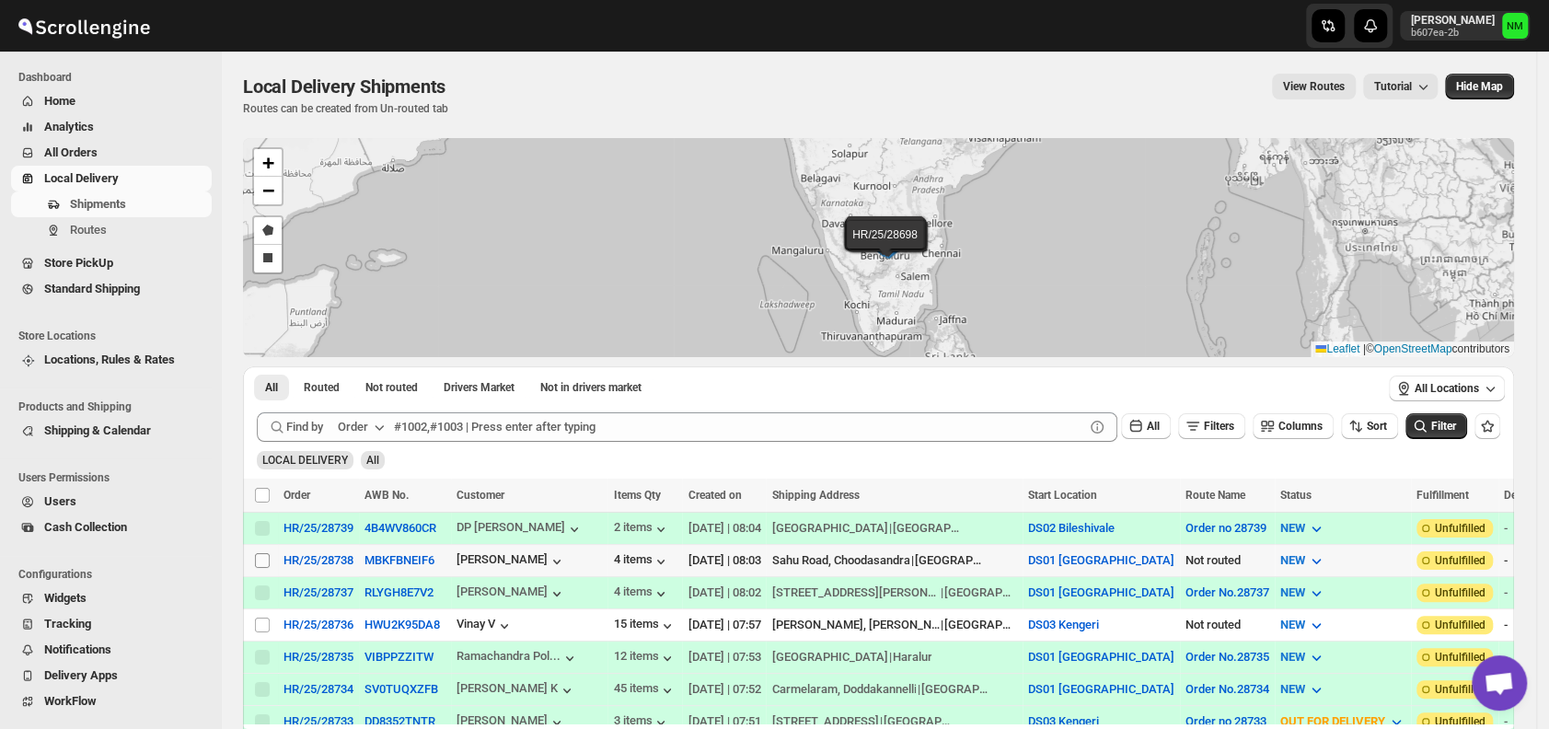
click at [267, 563] on input "Select shipment" at bounding box center [262, 560] width 15 height 15
checkbox input "true"
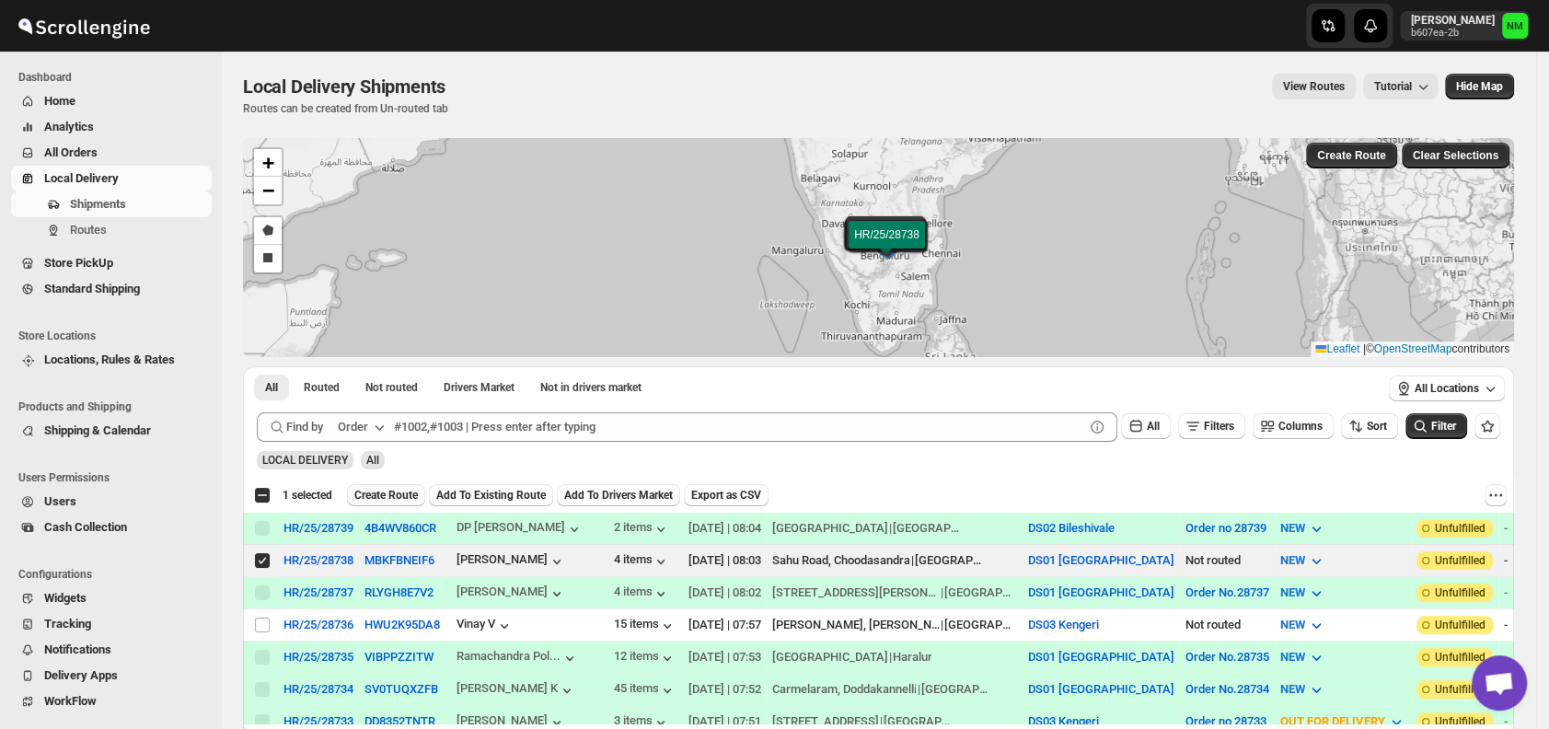
click at [363, 501] on span "Create Route" at bounding box center [386, 495] width 64 height 15
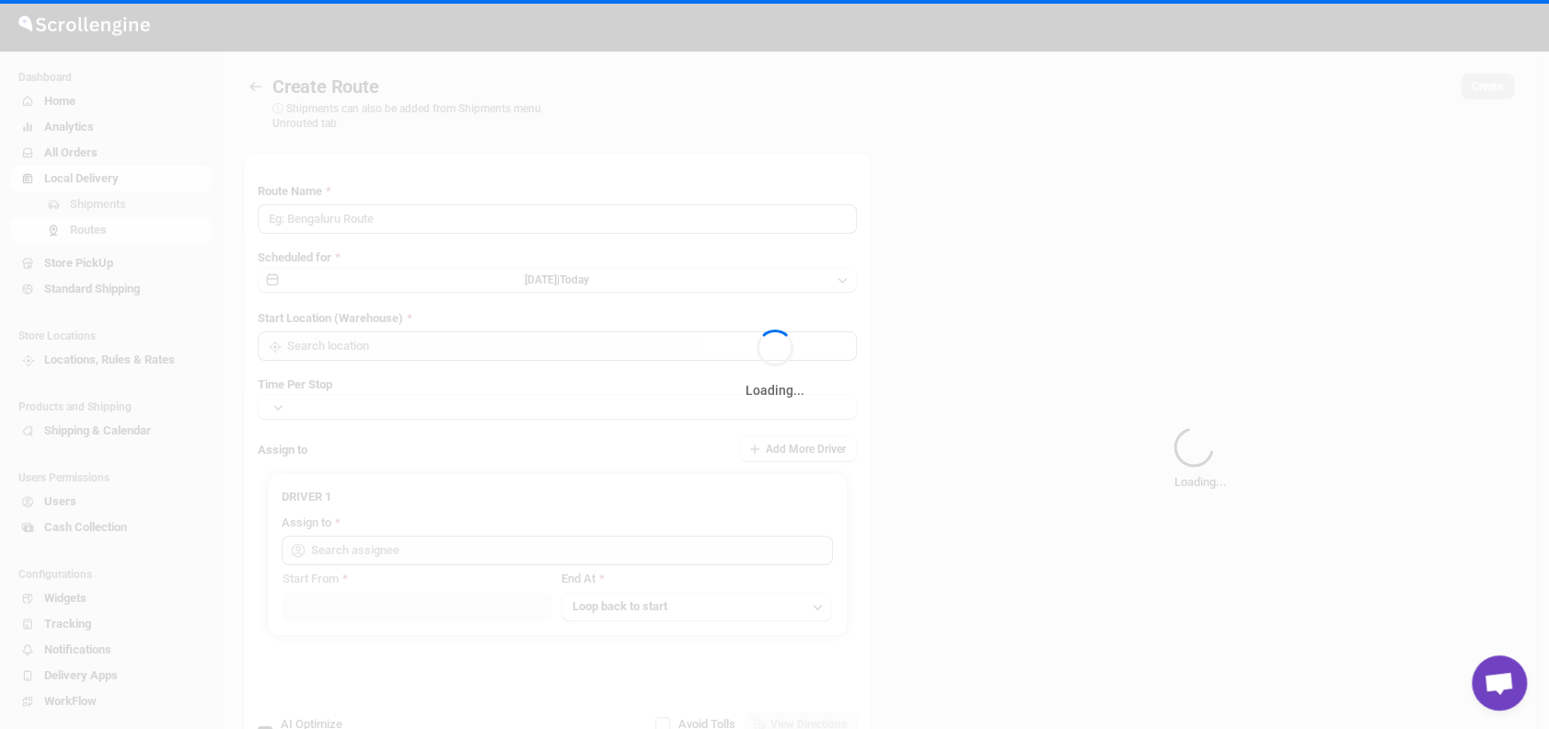
type input "Route - 15/09-0806"
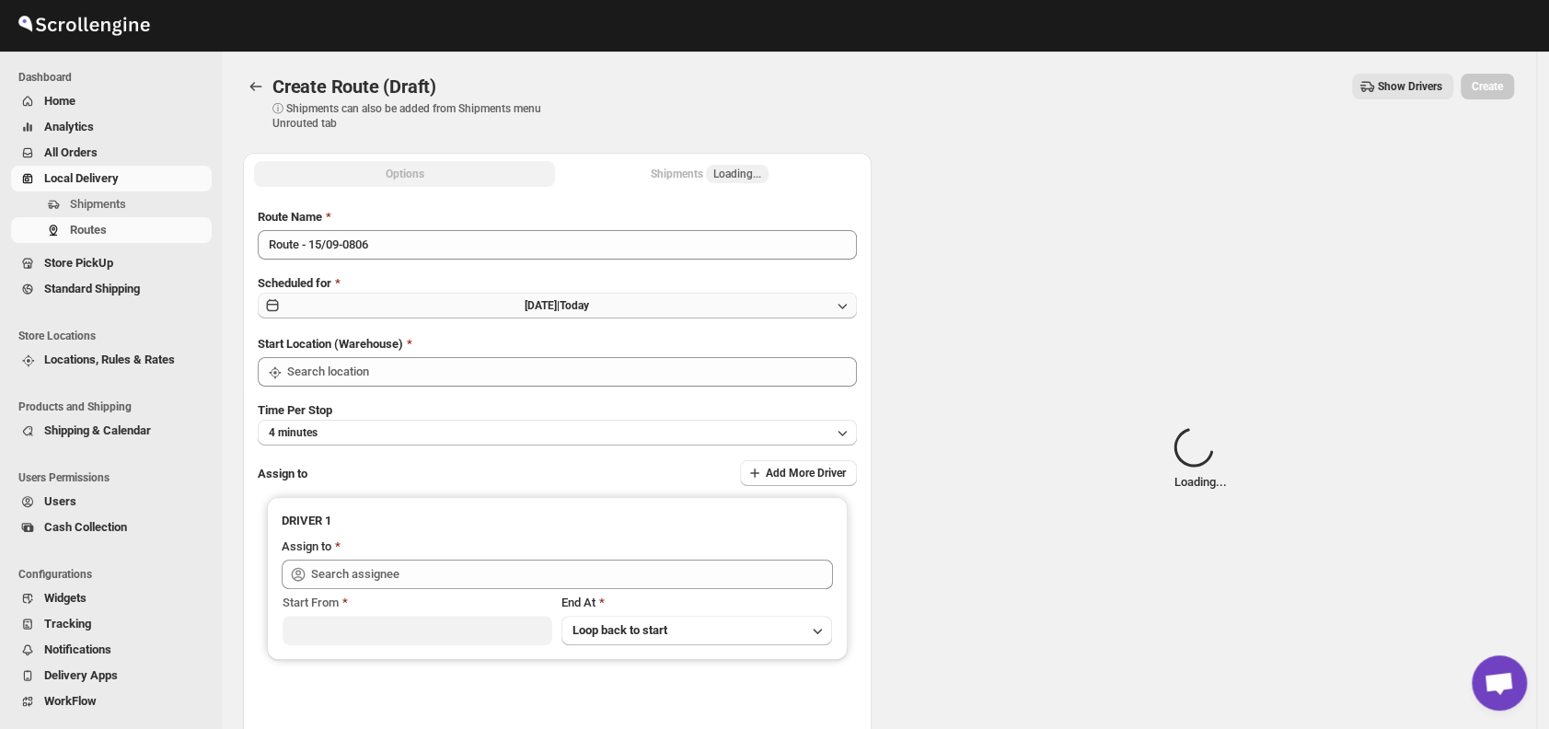
type input "DS01 [GEOGRAPHIC_DATA]"
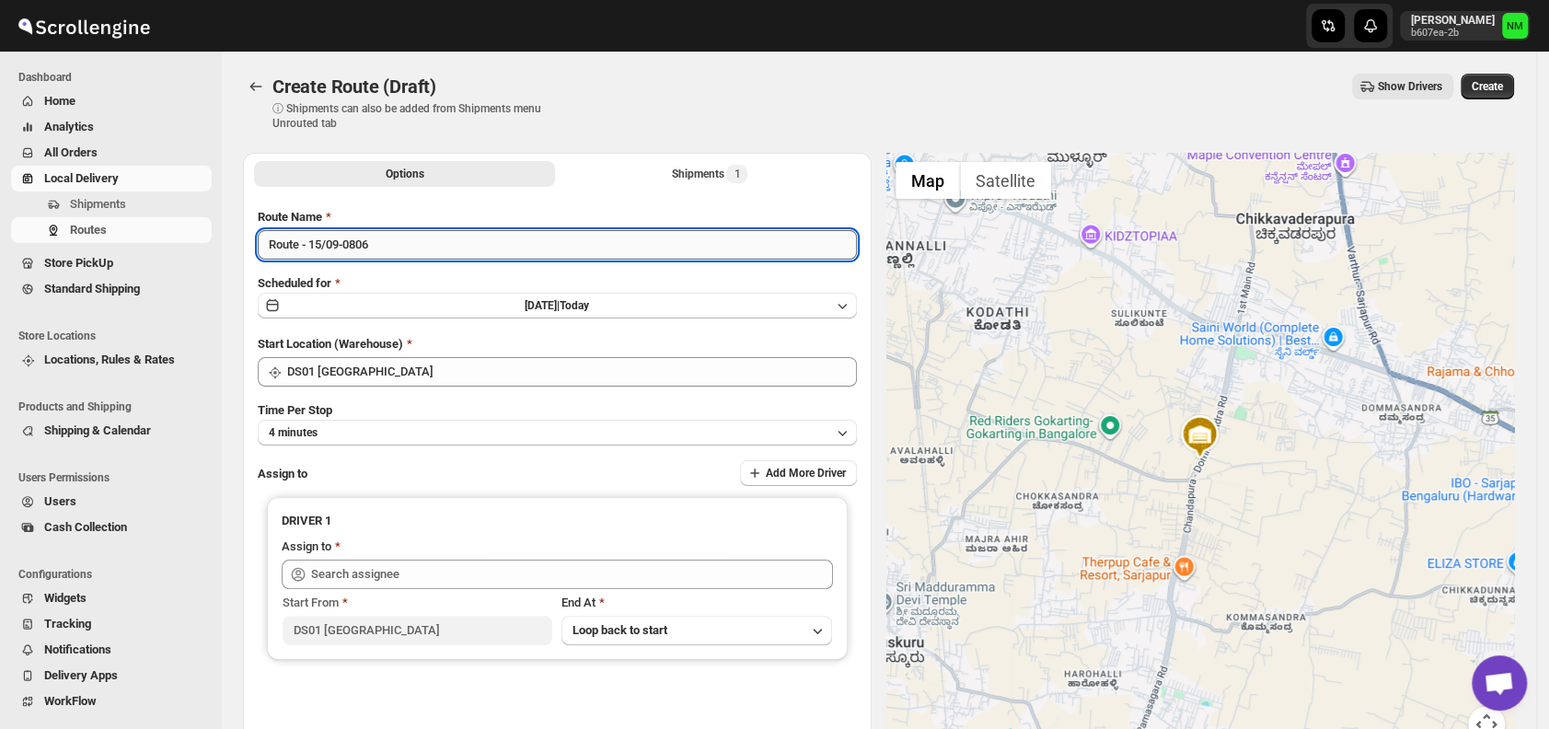
click at [422, 245] on input "Route - 15/09-0806" at bounding box center [557, 244] width 599 height 29
type input "R"
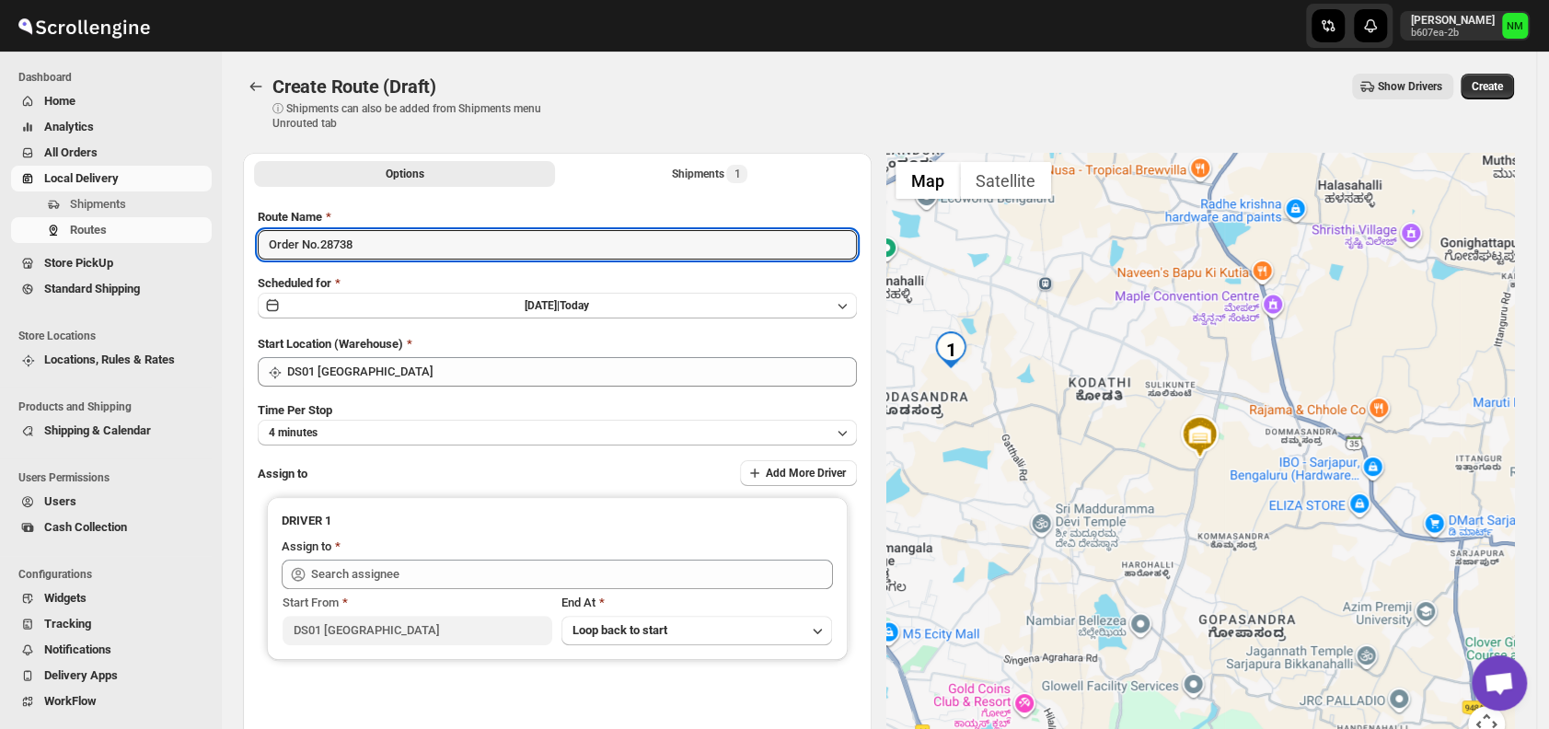
scroll to position [55, 0]
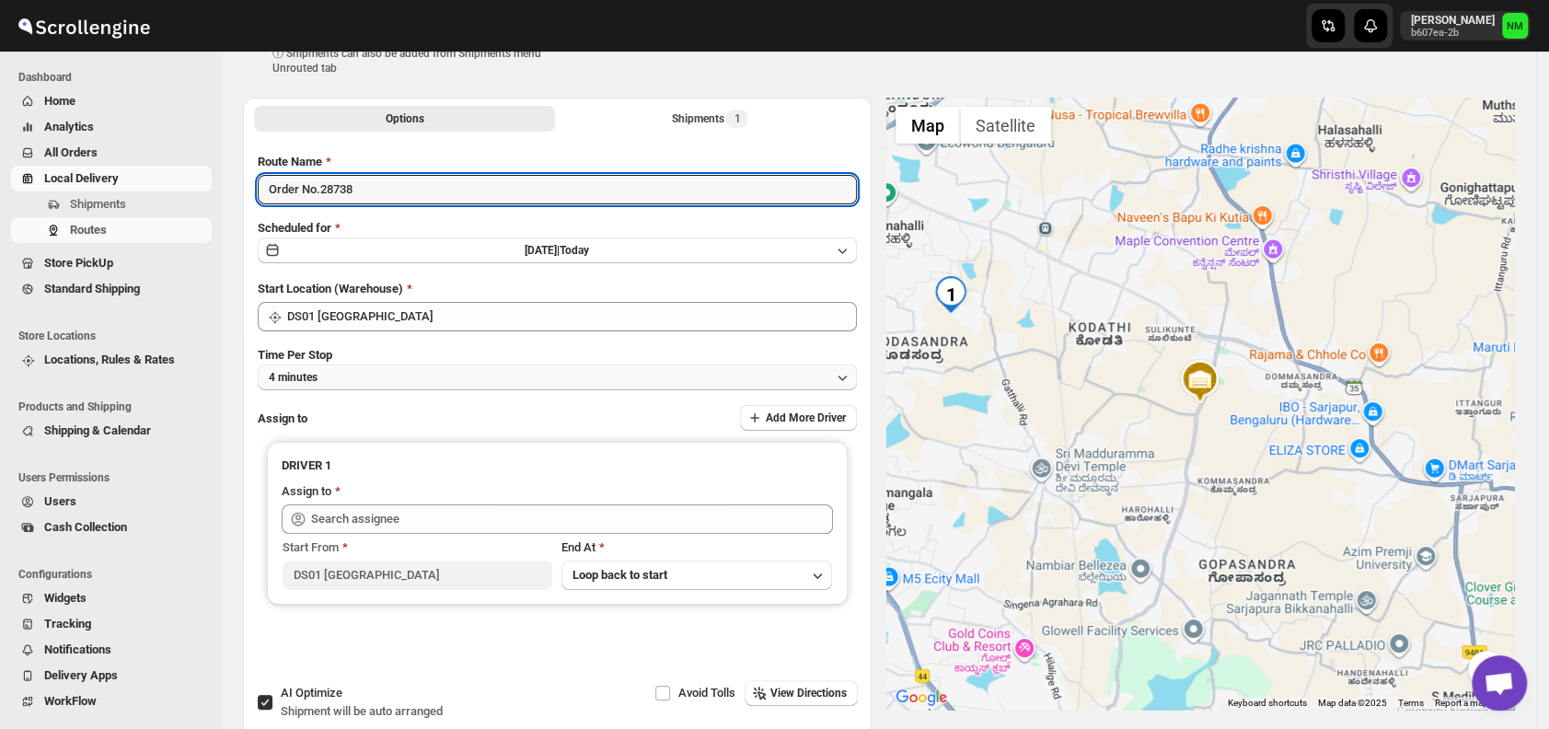
type input "Order No.28738"
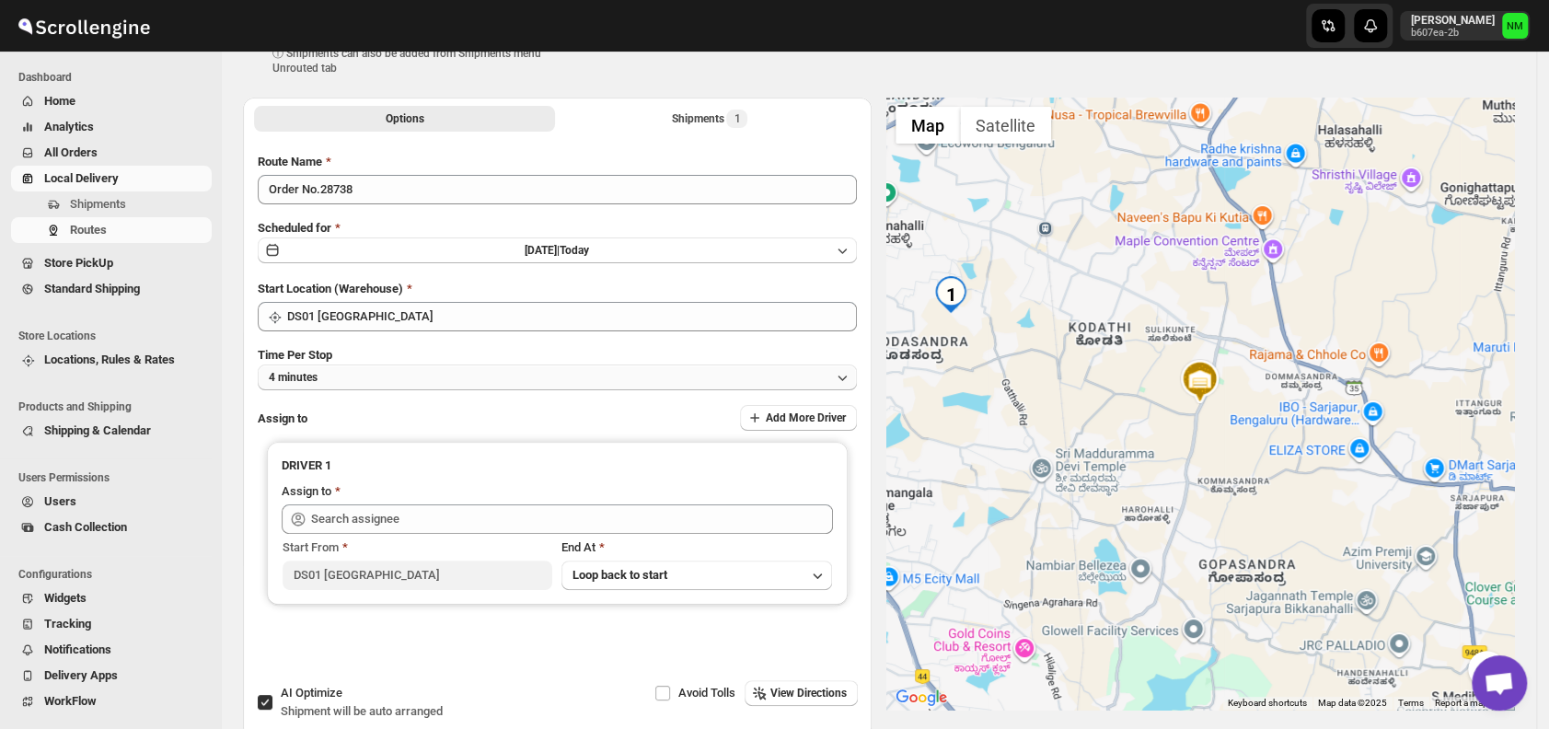
click at [375, 368] on button "4 minutes" at bounding box center [557, 378] width 599 height 26
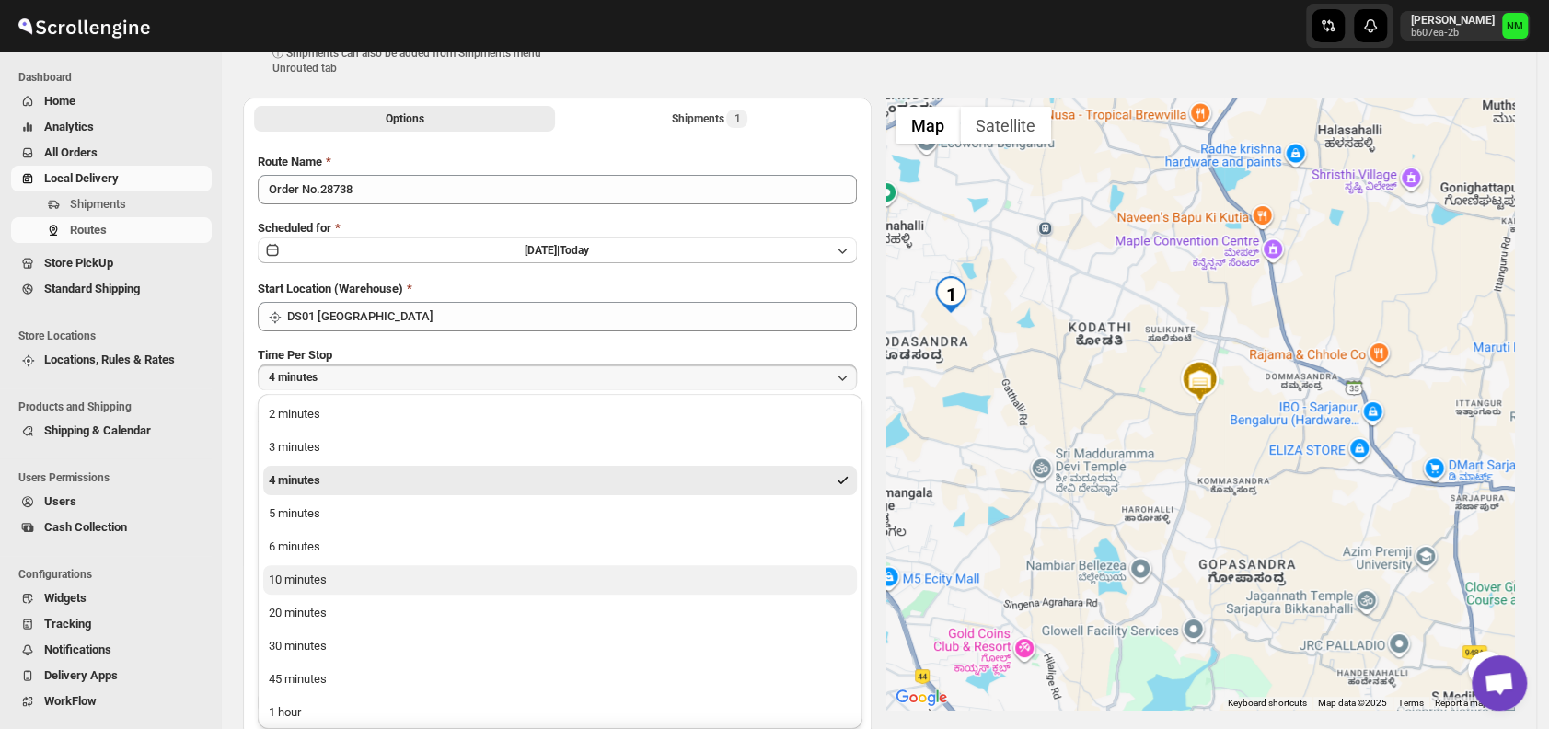
click at [350, 576] on button "10 minutes" at bounding box center [560, 579] width 594 height 29
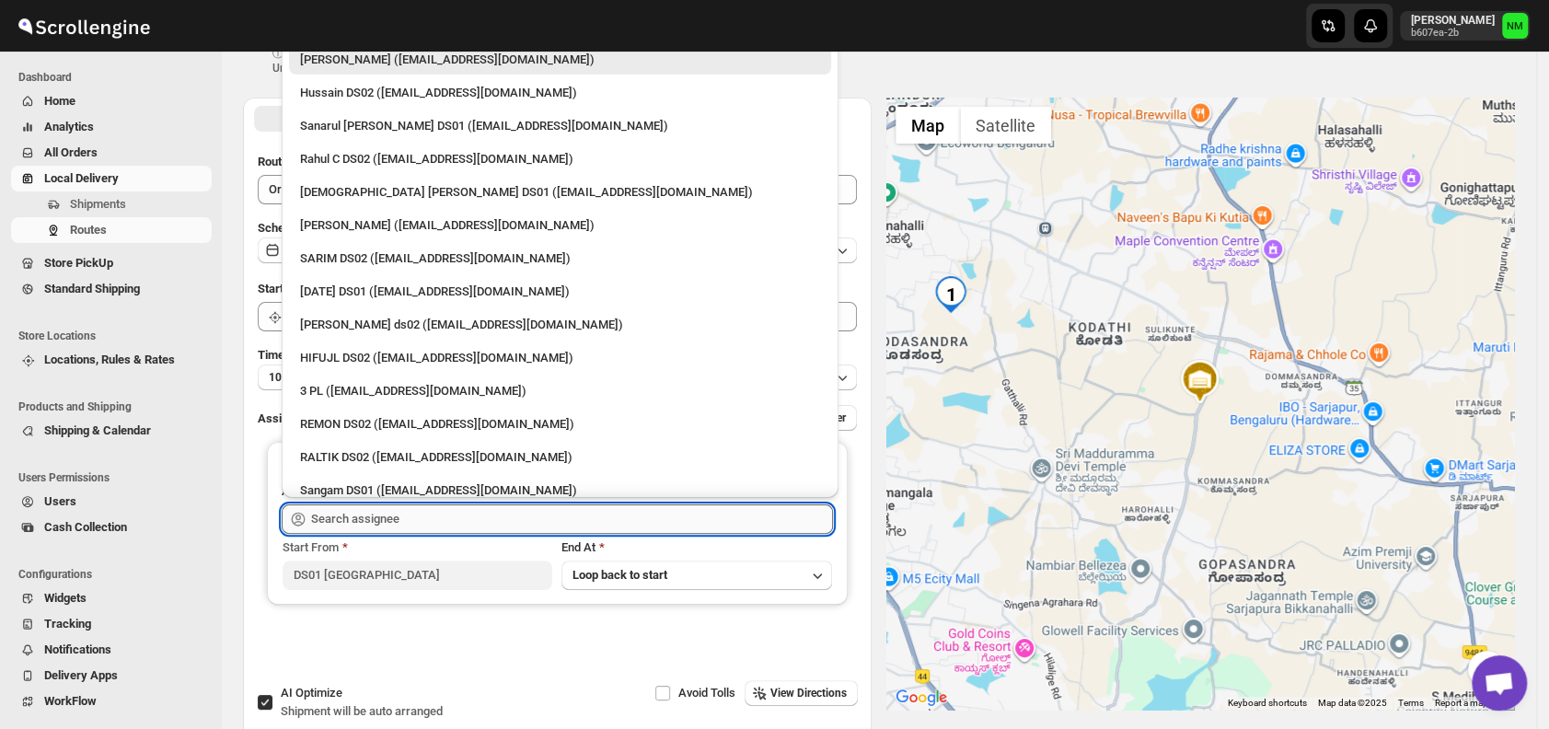
click at [425, 514] on input "text" at bounding box center [572, 518] width 522 height 29
click at [365, 221] on div "Vikas Rathod (lolegiy458@nalwan.com)" at bounding box center [560, 224] width 520 height 18
type input "Vikas Rathod (lolegiy458@nalwan.com)"
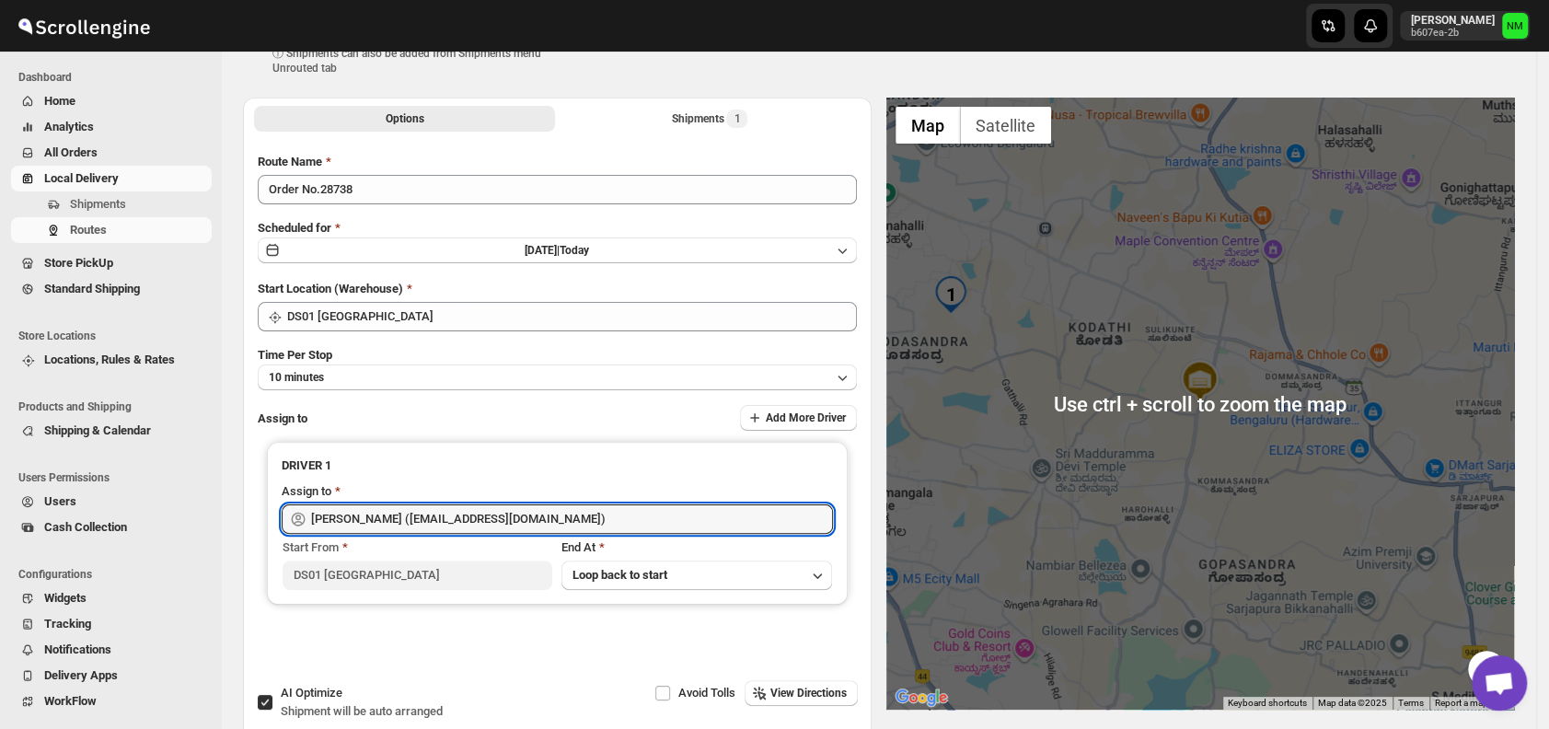
scroll to position [0, 0]
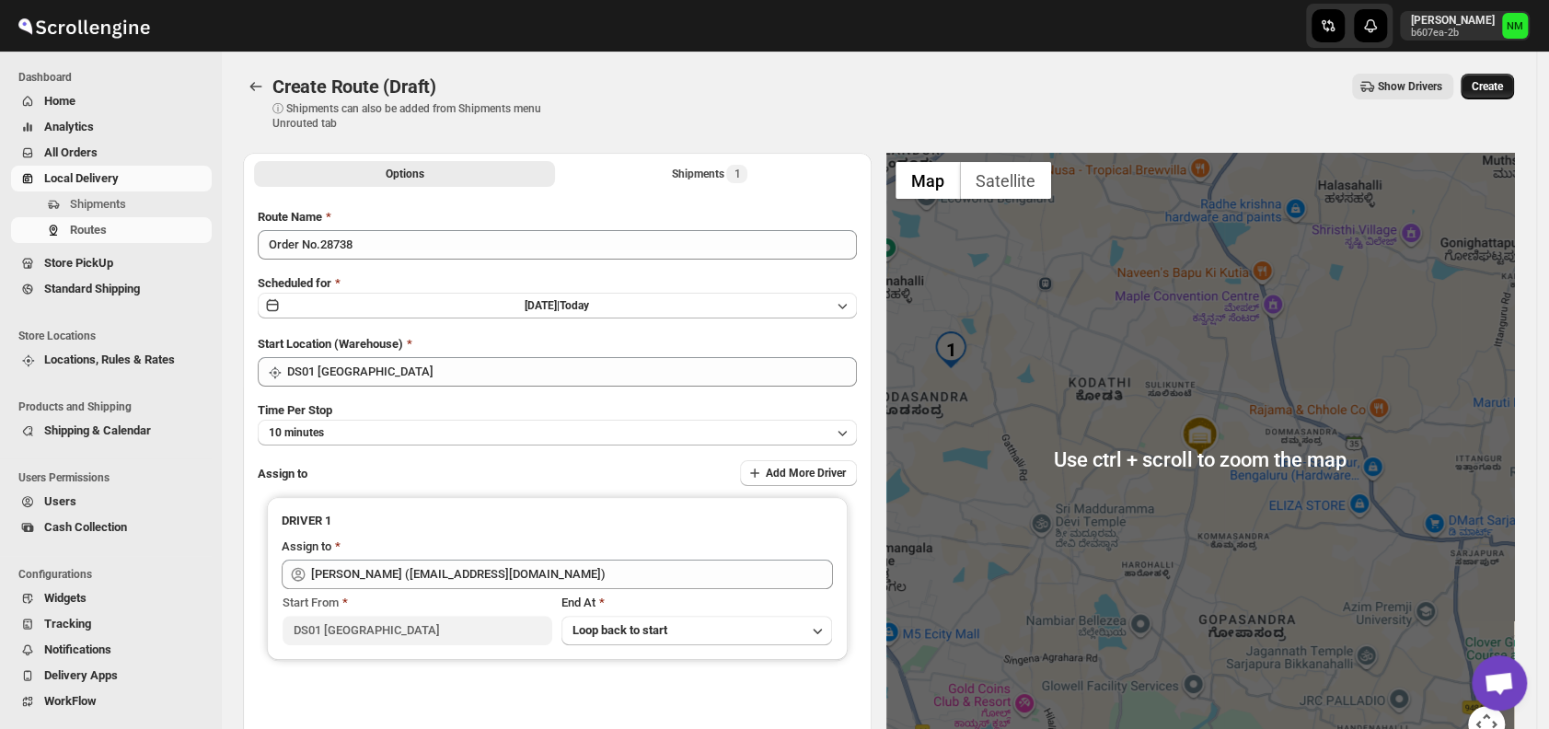
click at [1488, 89] on span "Create" at bounding box center [1487, 86] width 31 height 15
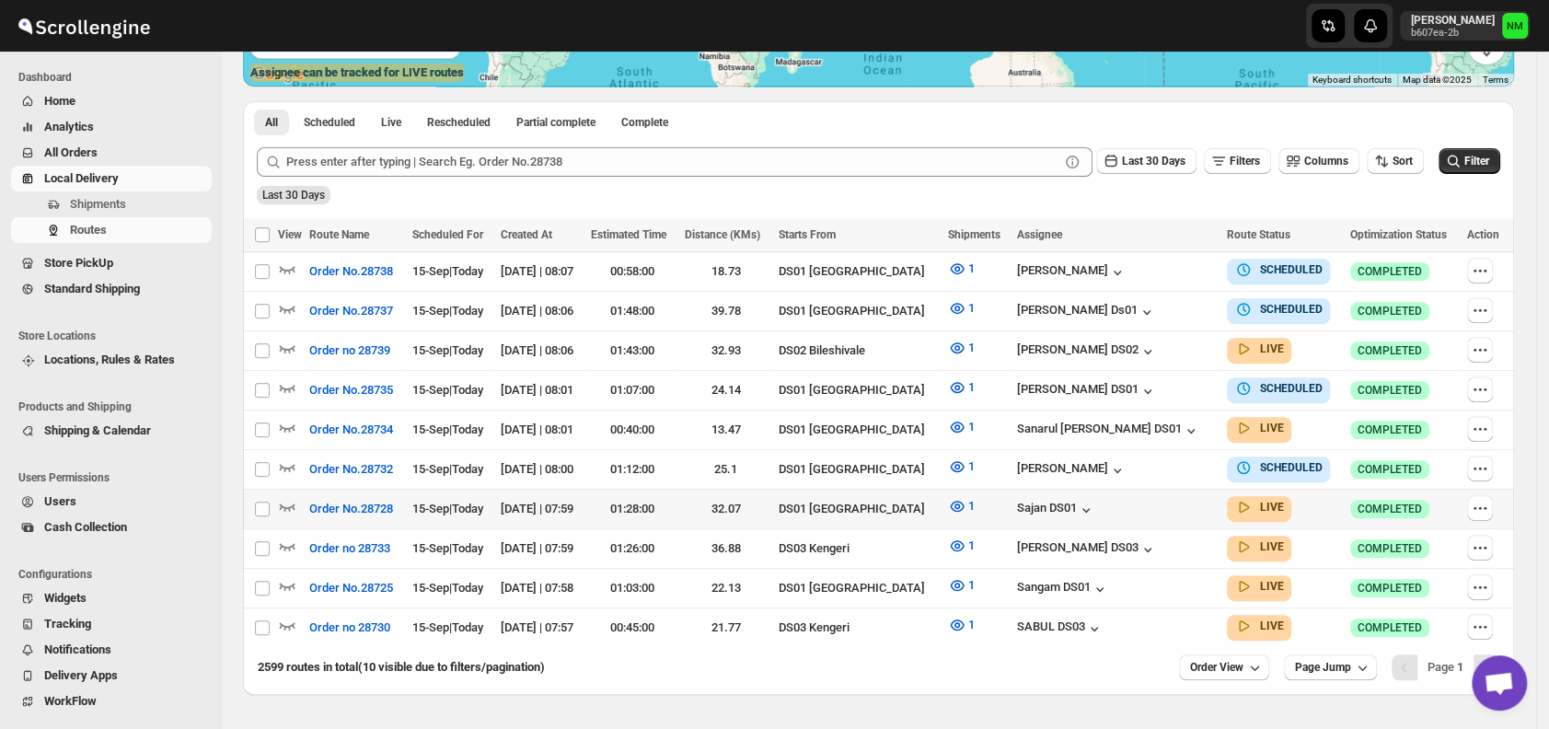
scroll to position [429, 0]
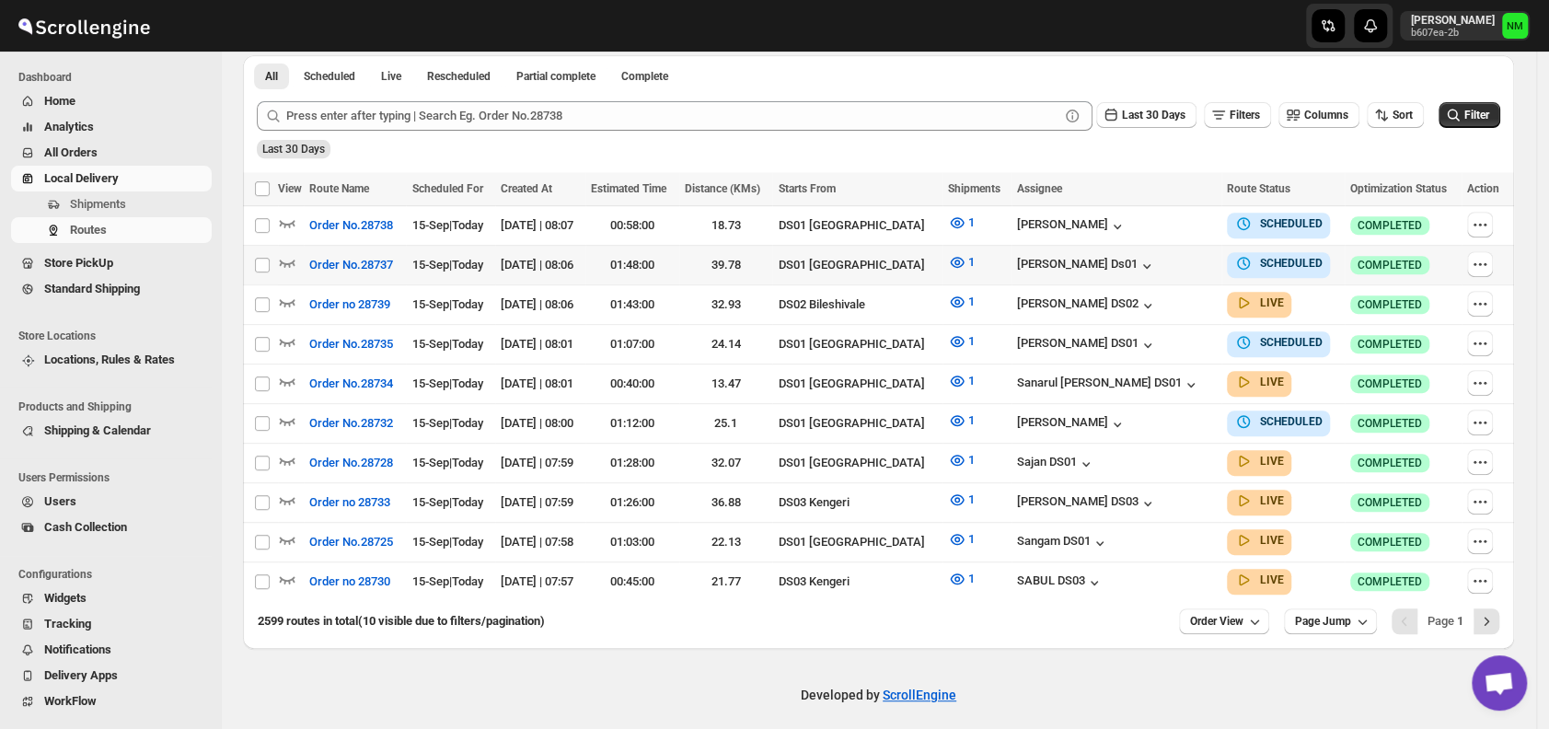
click at [660, 245] on td "01:48:00" at bounding box center [632, 265] width 94 height 40
checkbox input "true"
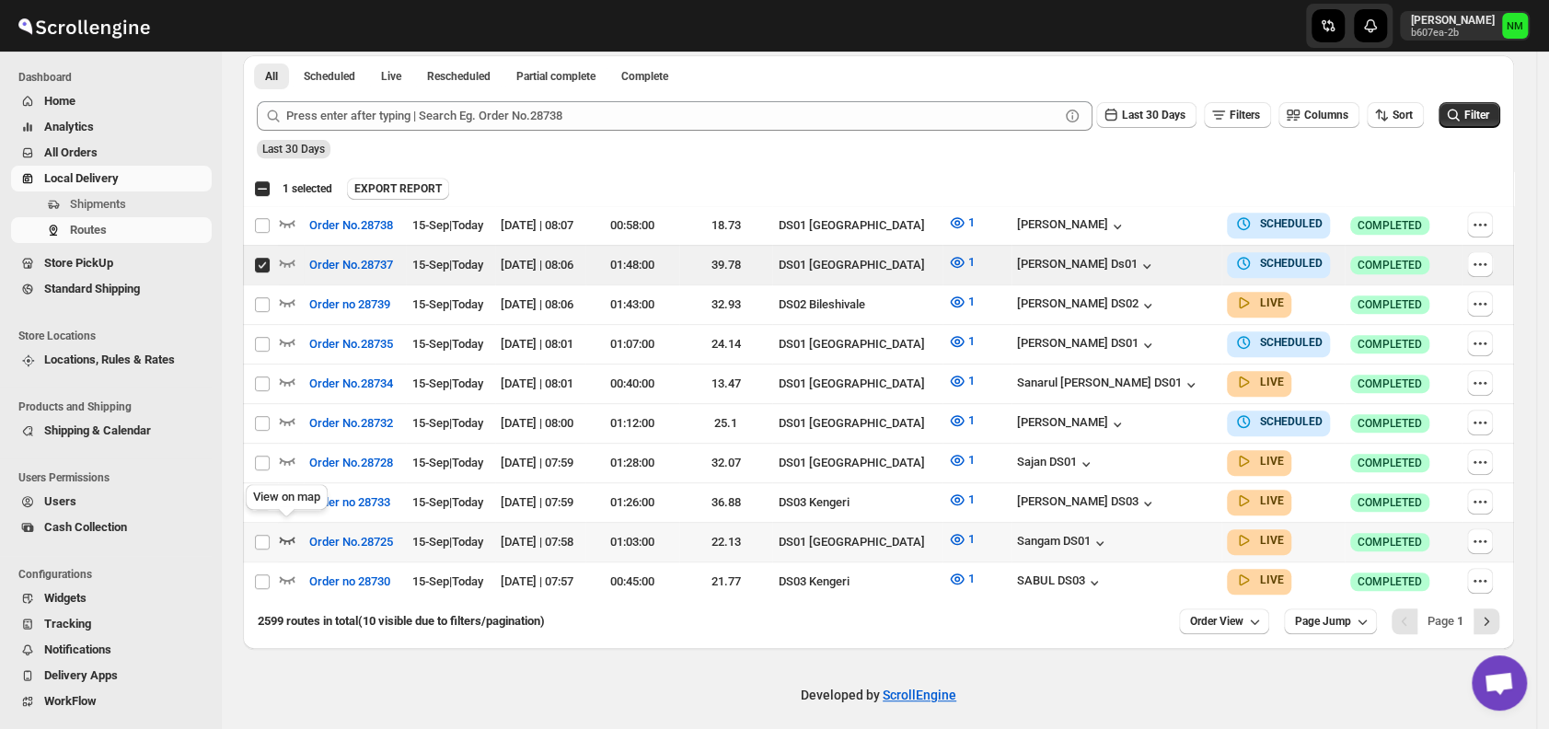
click at [283, 530] on icon "button" at bounding box center [287, 539] width 18 height 18
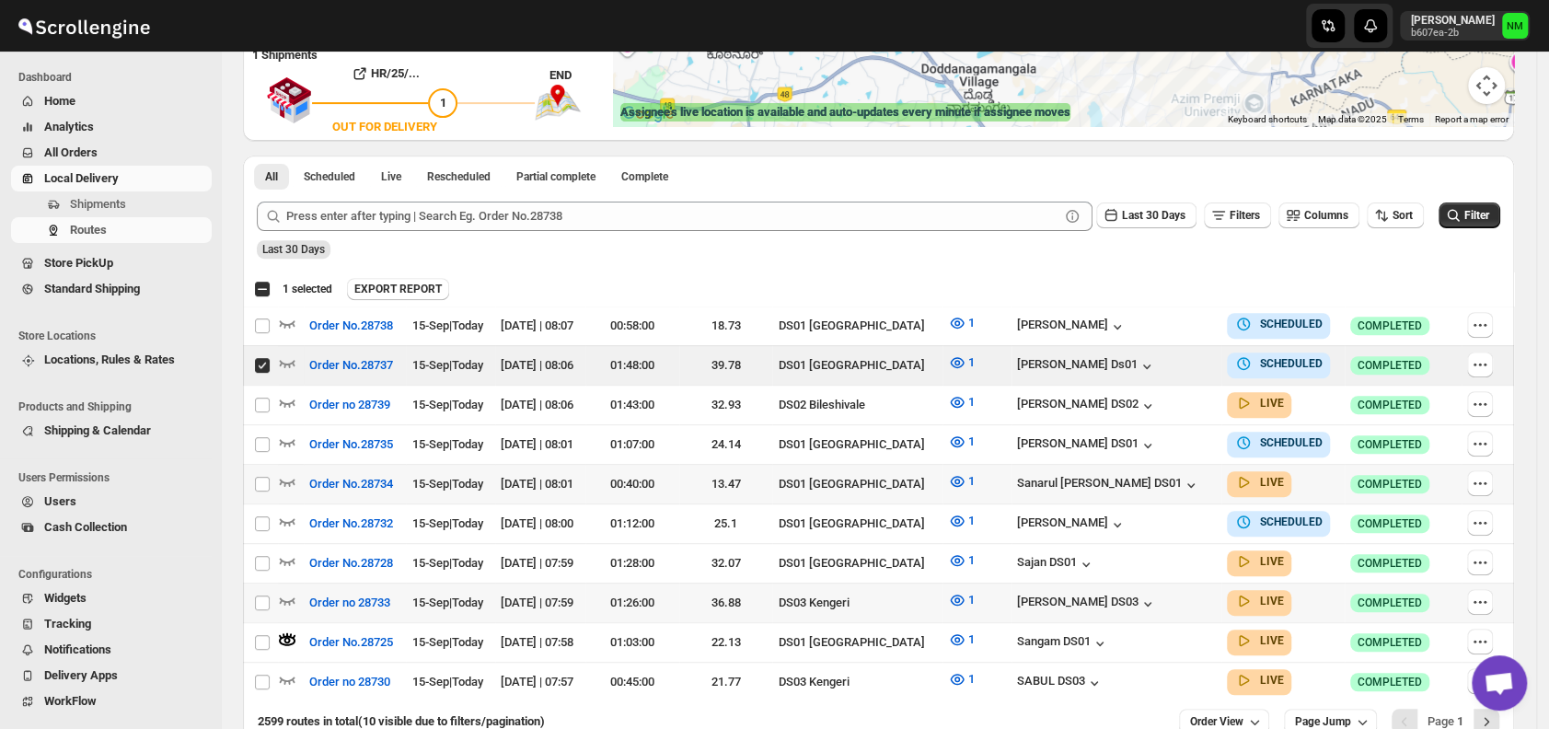
scroll to position [443, 0]
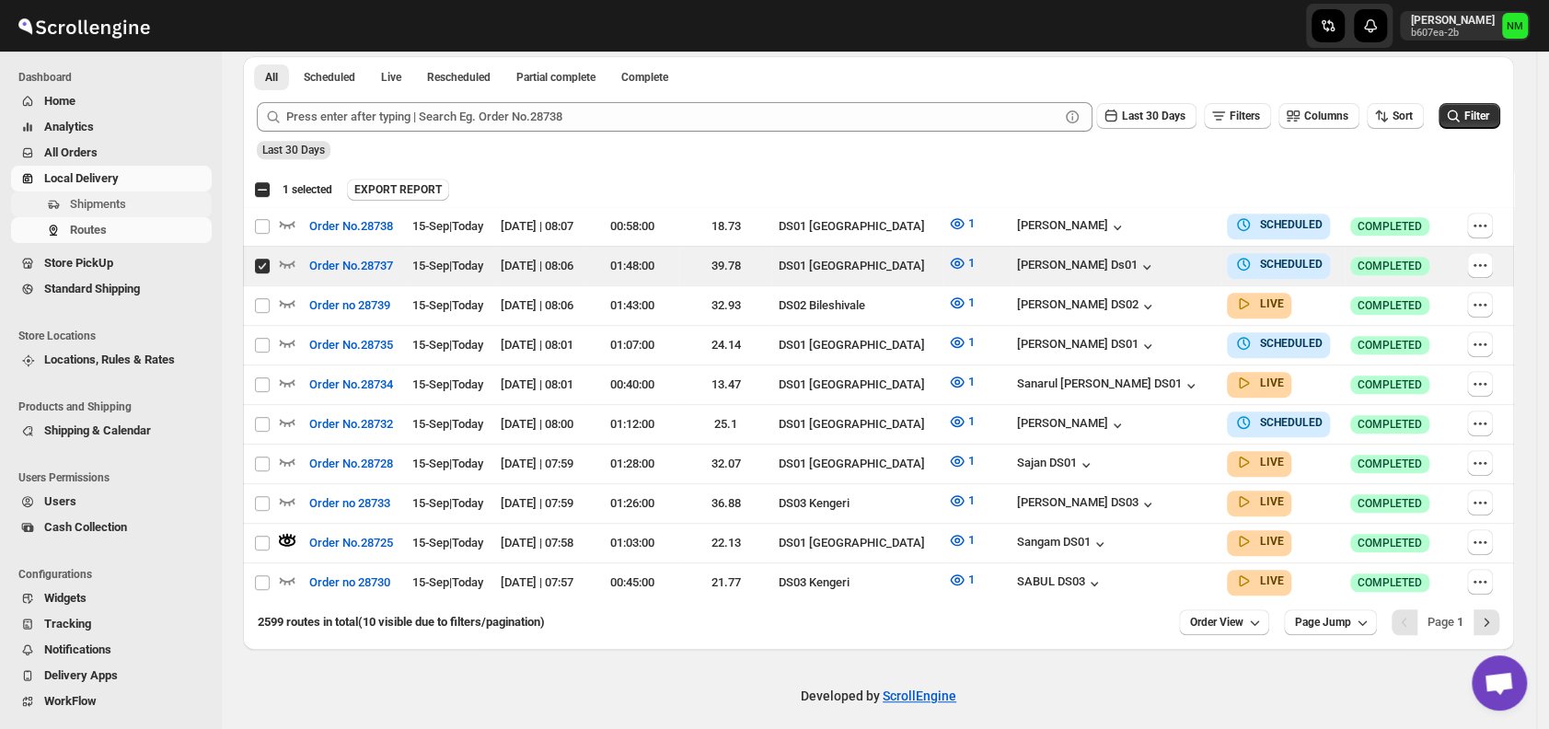
click at [122, 214] on button "Shipments" at bounding box center [111, 204] width 201 height 26
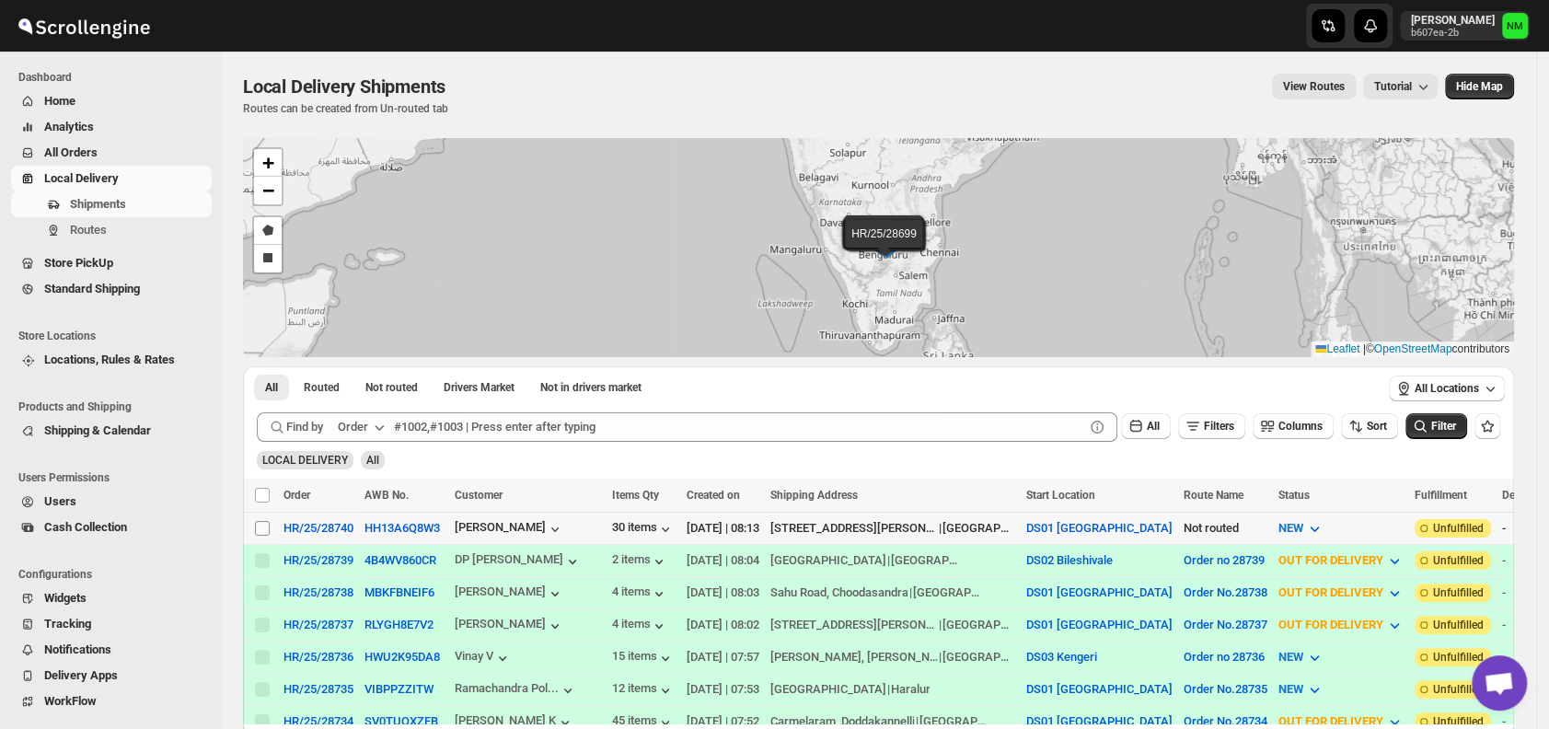
click at [260, 527] on input "Select shipment" at bounding box center [262, 528] width 15 height 15
checkbox input "true"
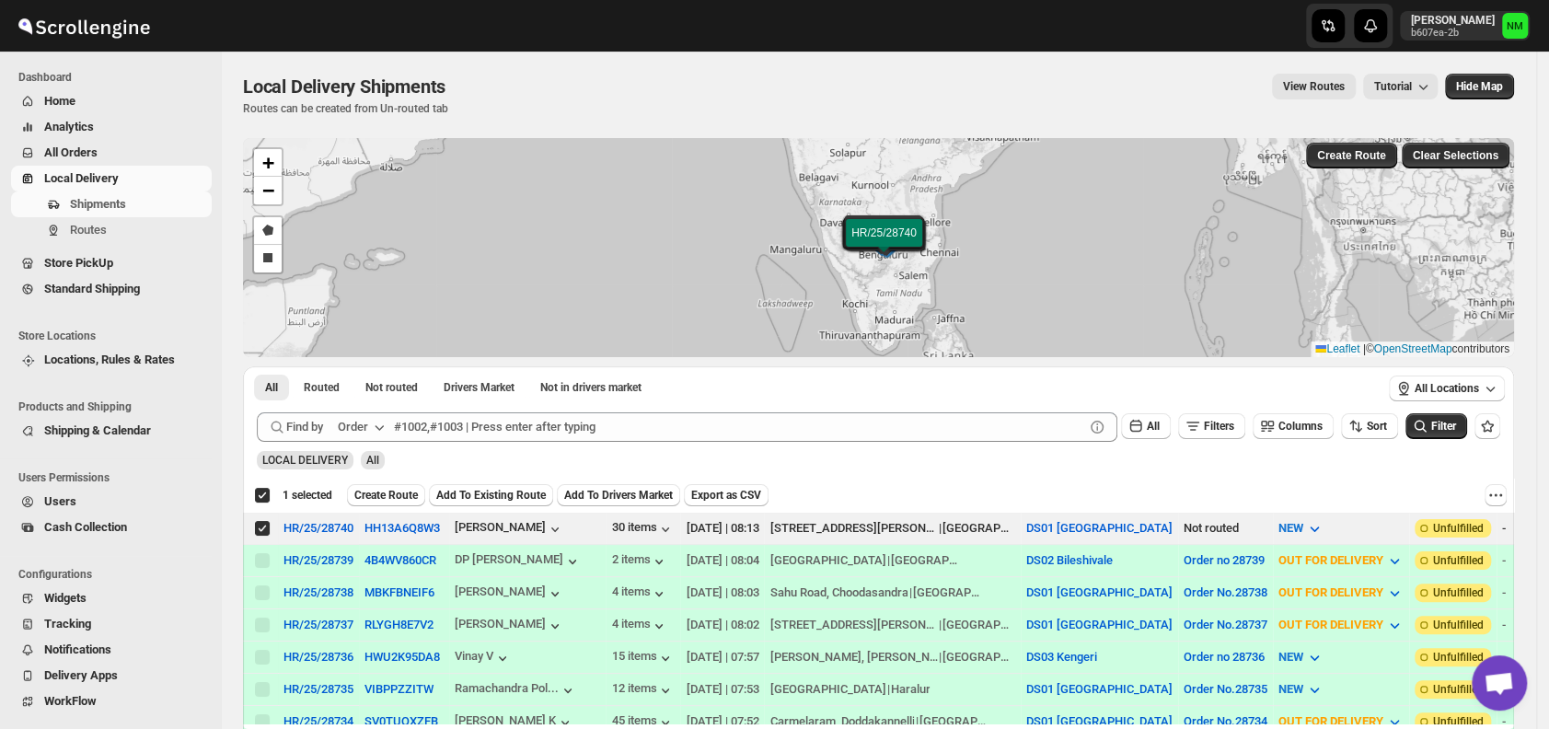
click at [375, 505] on div "Deselect shipment 1 selected Create Route Add To Existing Route Add To Drivers …" at bounding box center [878, 495] width 1271 height 33
click at [377, 492] on span "Create Route" at bounding box center [386, 495] width 64 height 15
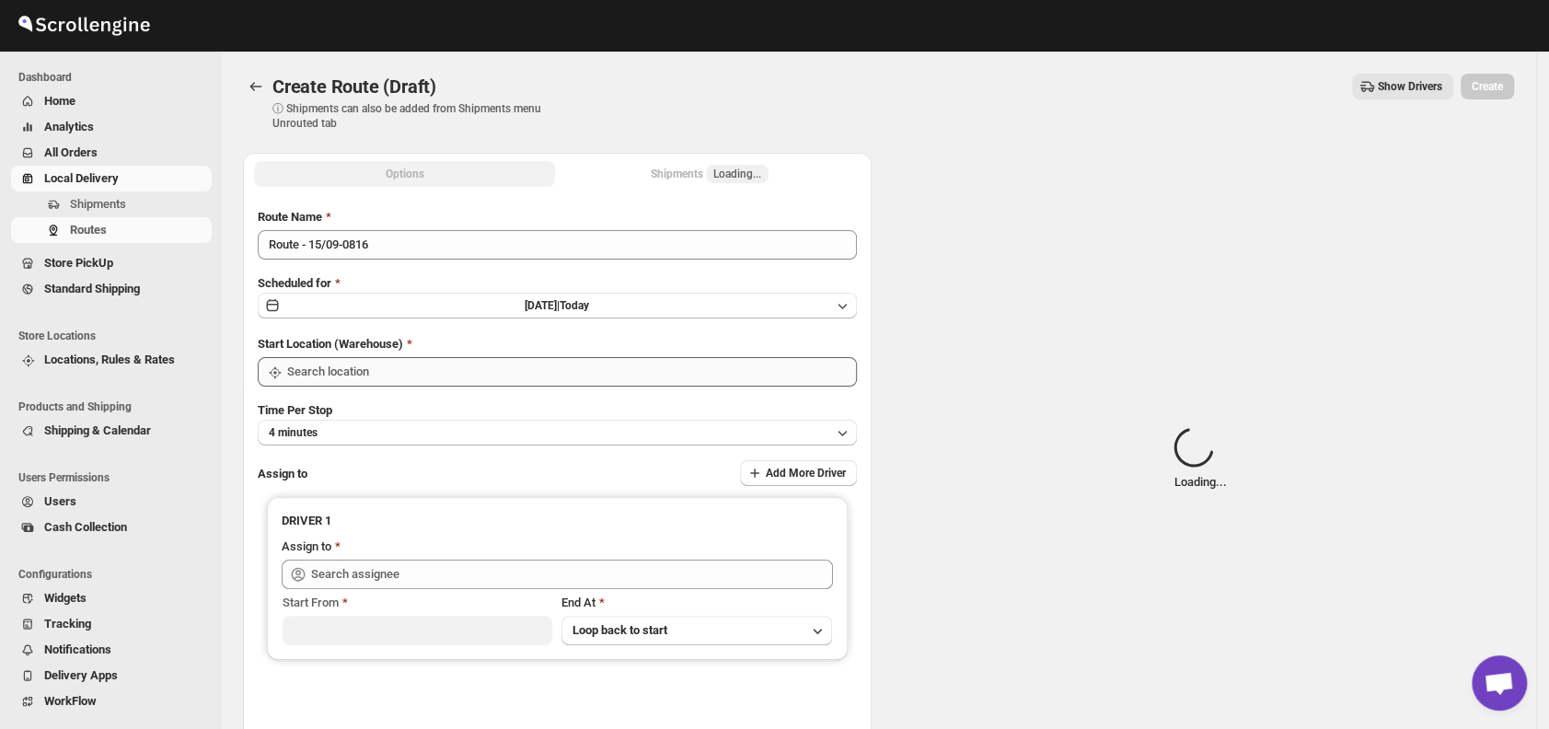
type input "DS01 [GEOGRAPHIC_DATA]"
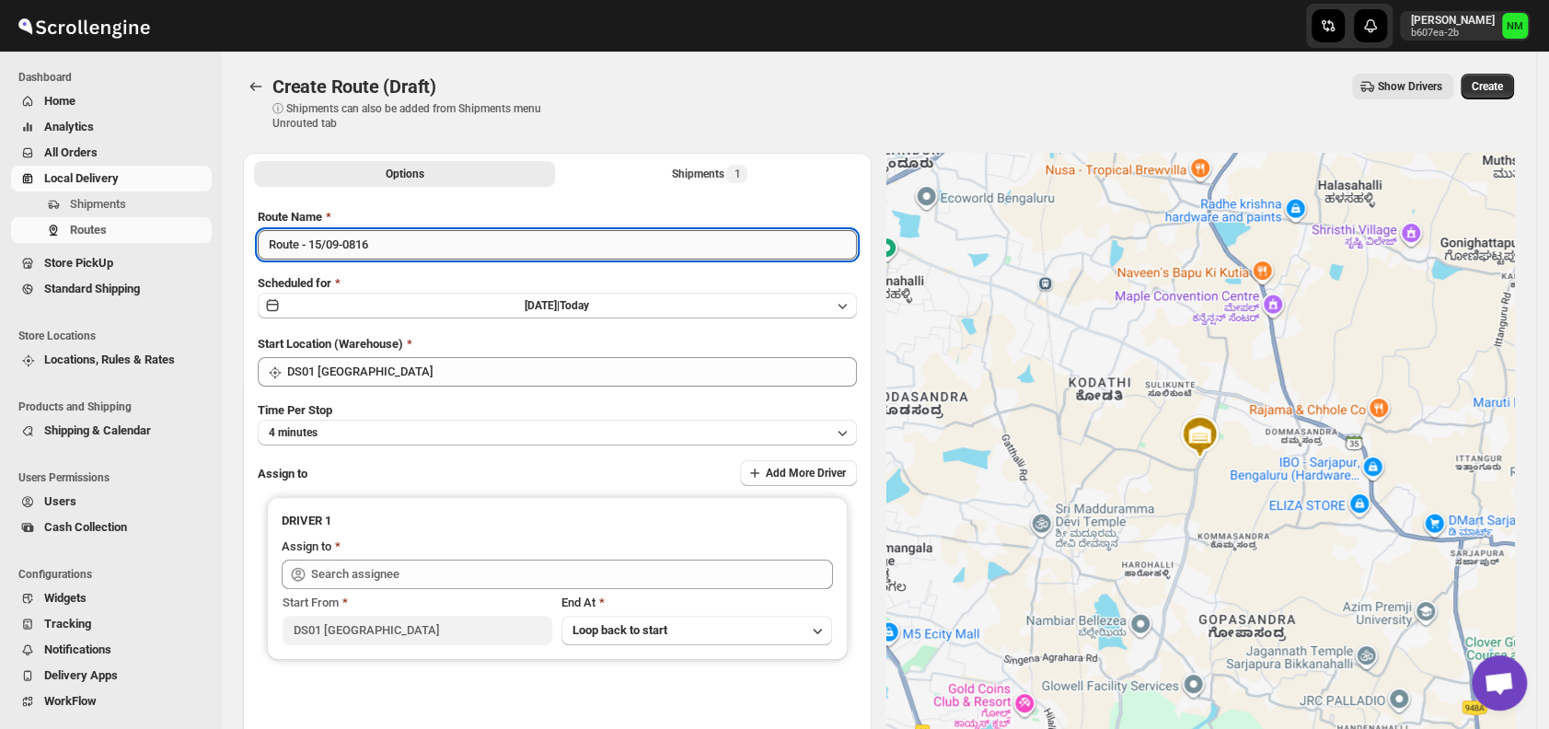
click at [422, 241] on input "Route - 15/09-0816" at bounding box center [557, 244] width 599 height 29
type input "R"
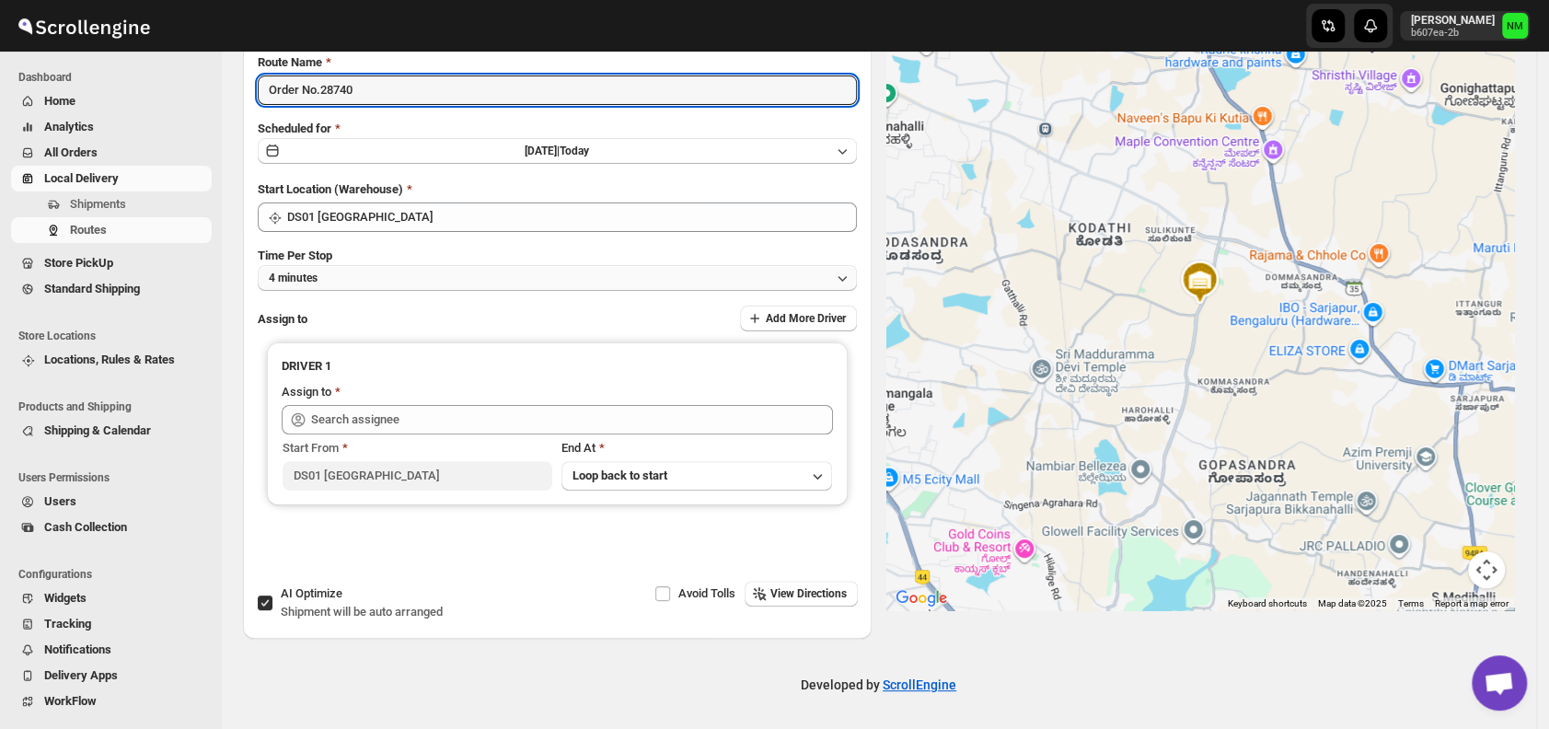
type input "Order No.28740"
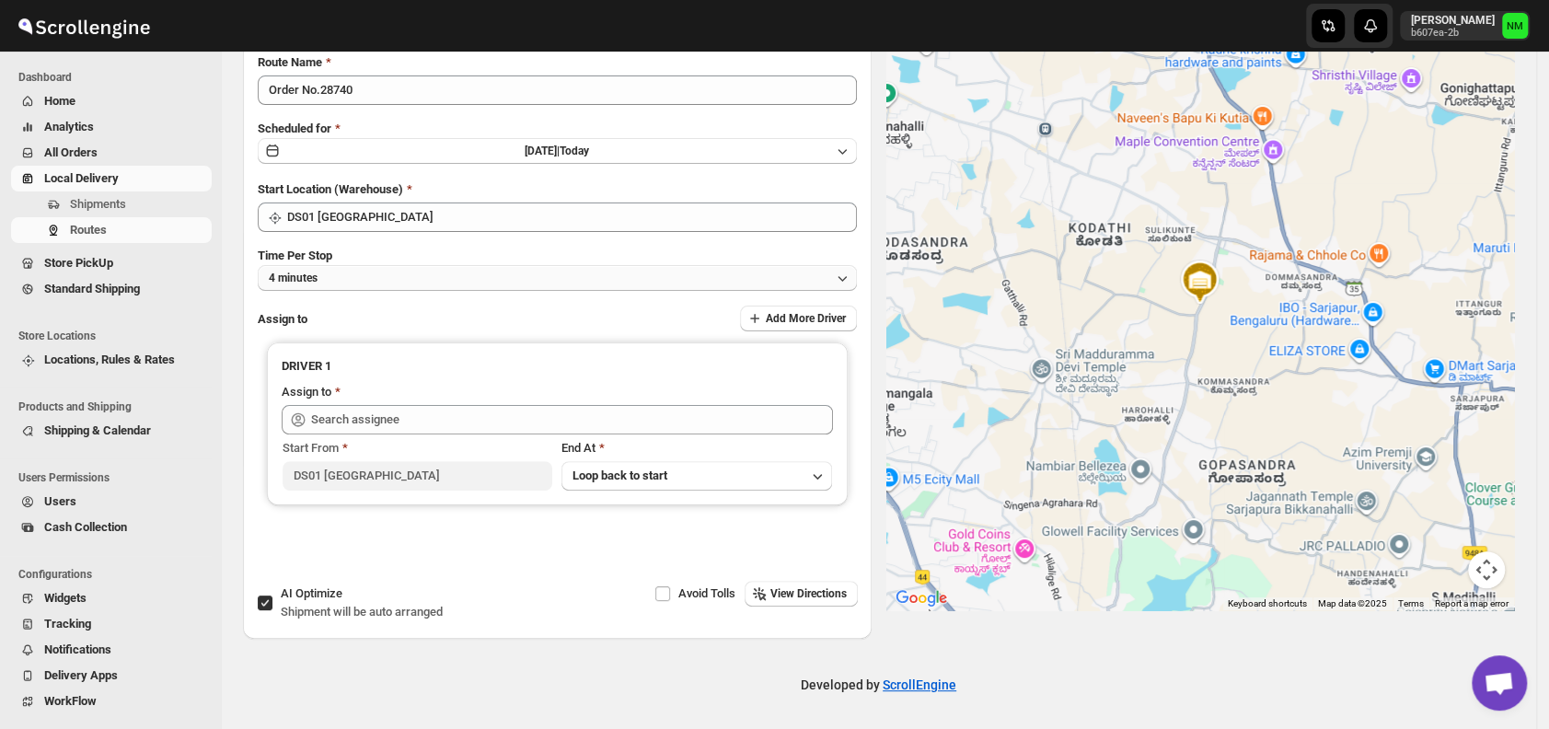
click at [380, 272] on button "4 minutes" at bounding box center [557, 278] width 599 height 26
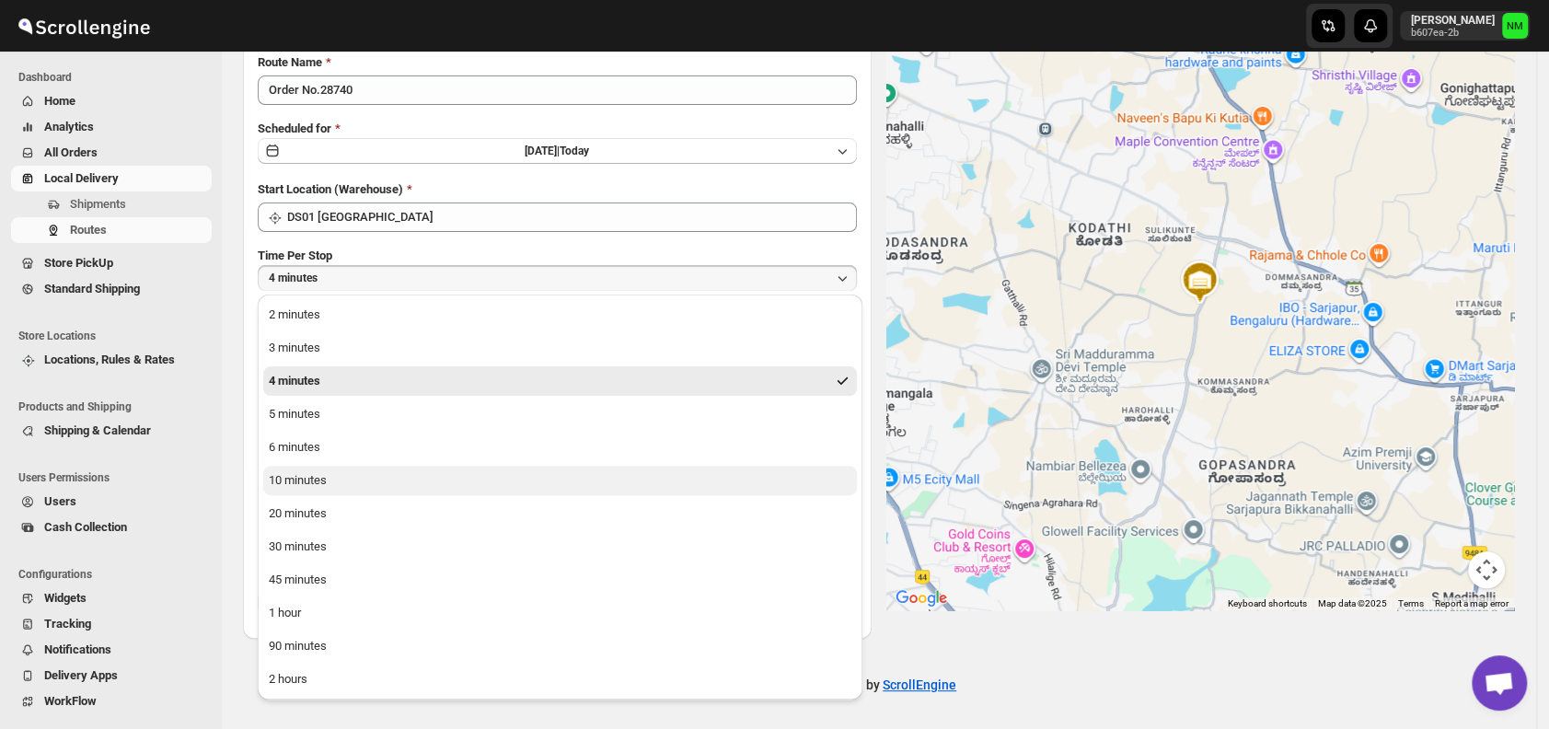
click at [364, 478] on button "10 minutes" at bounding box center [560, 480] width 594 height 29
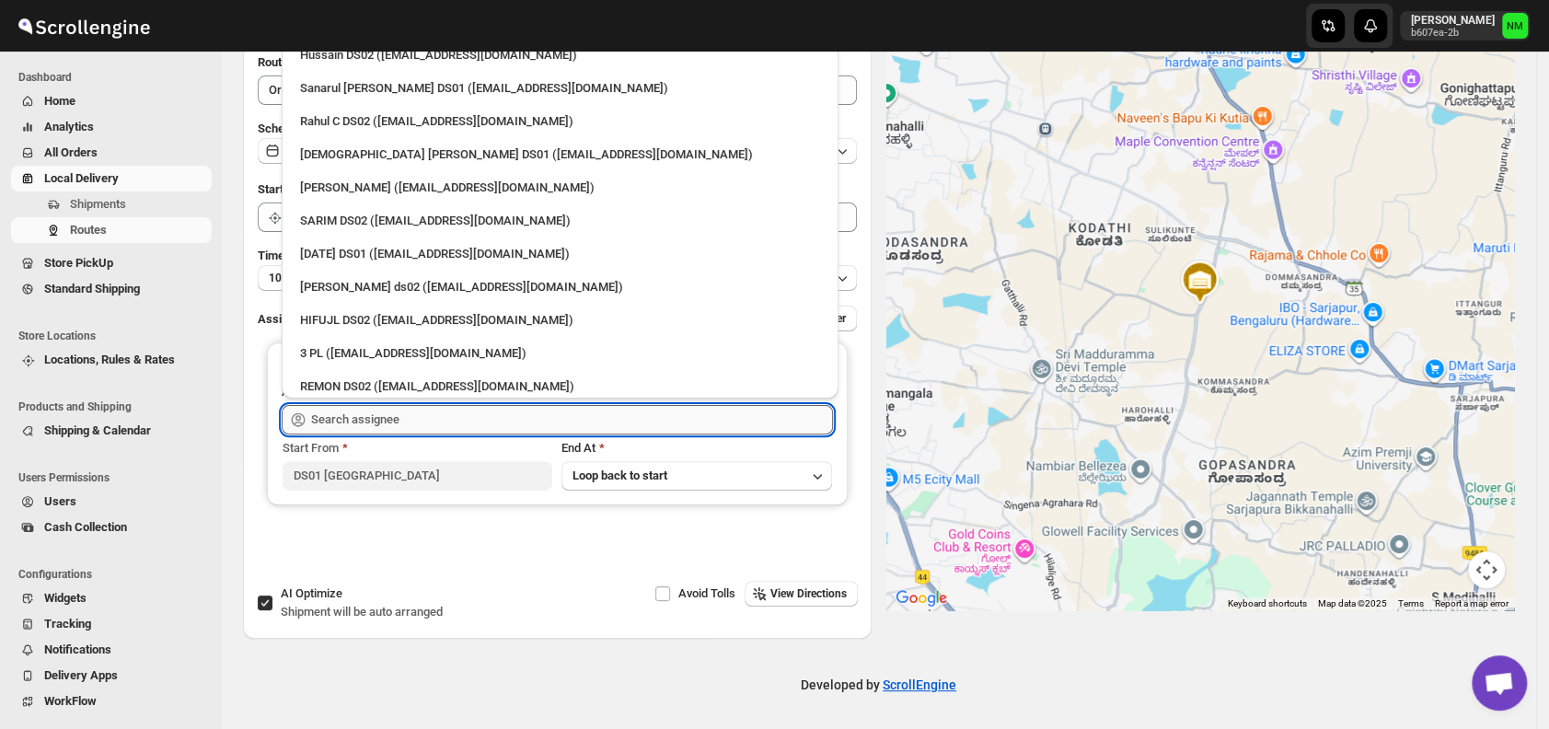
click at [454, 420] on input "text" at bounding box center [572, 419] width 522 height 29
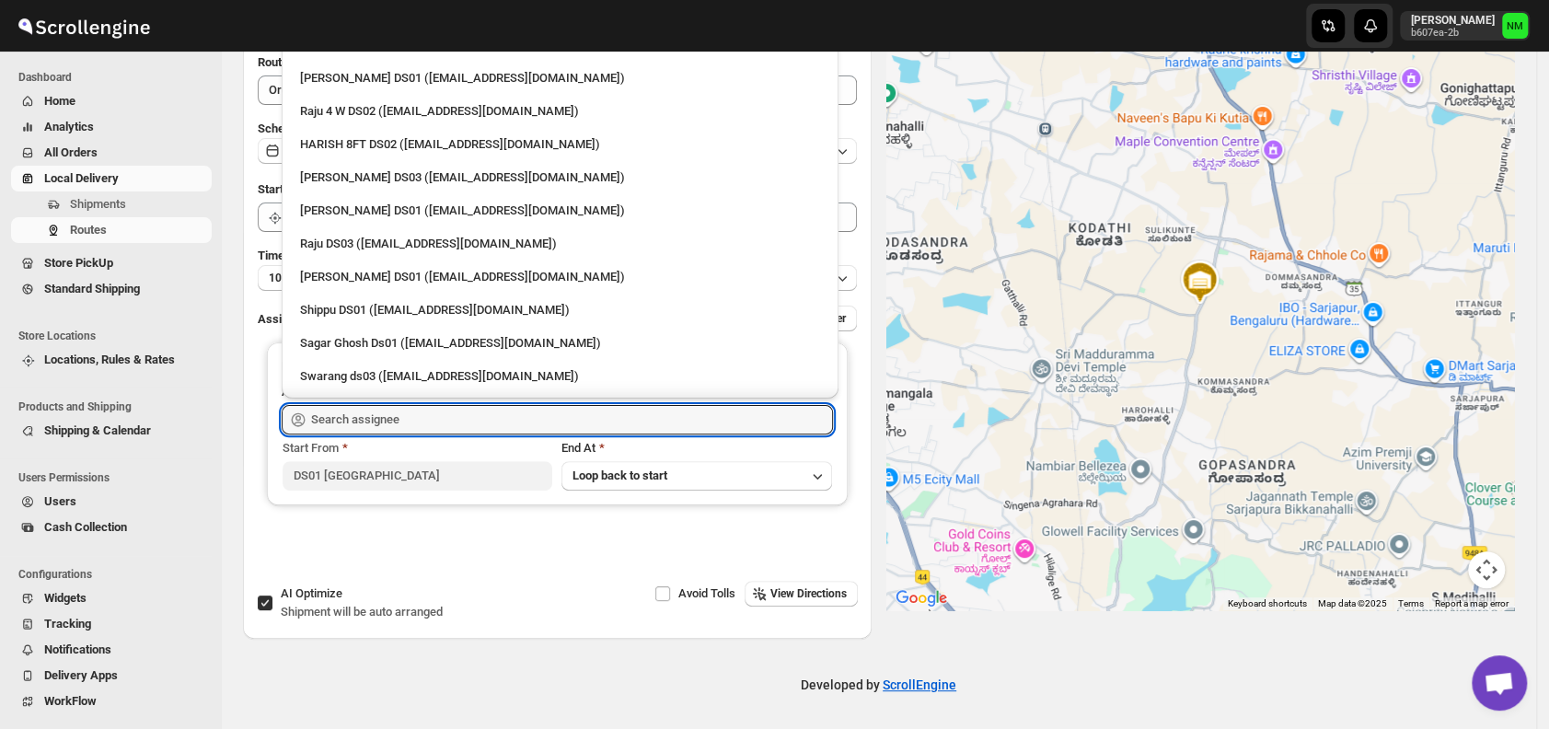
scroll to position [1565, 0]
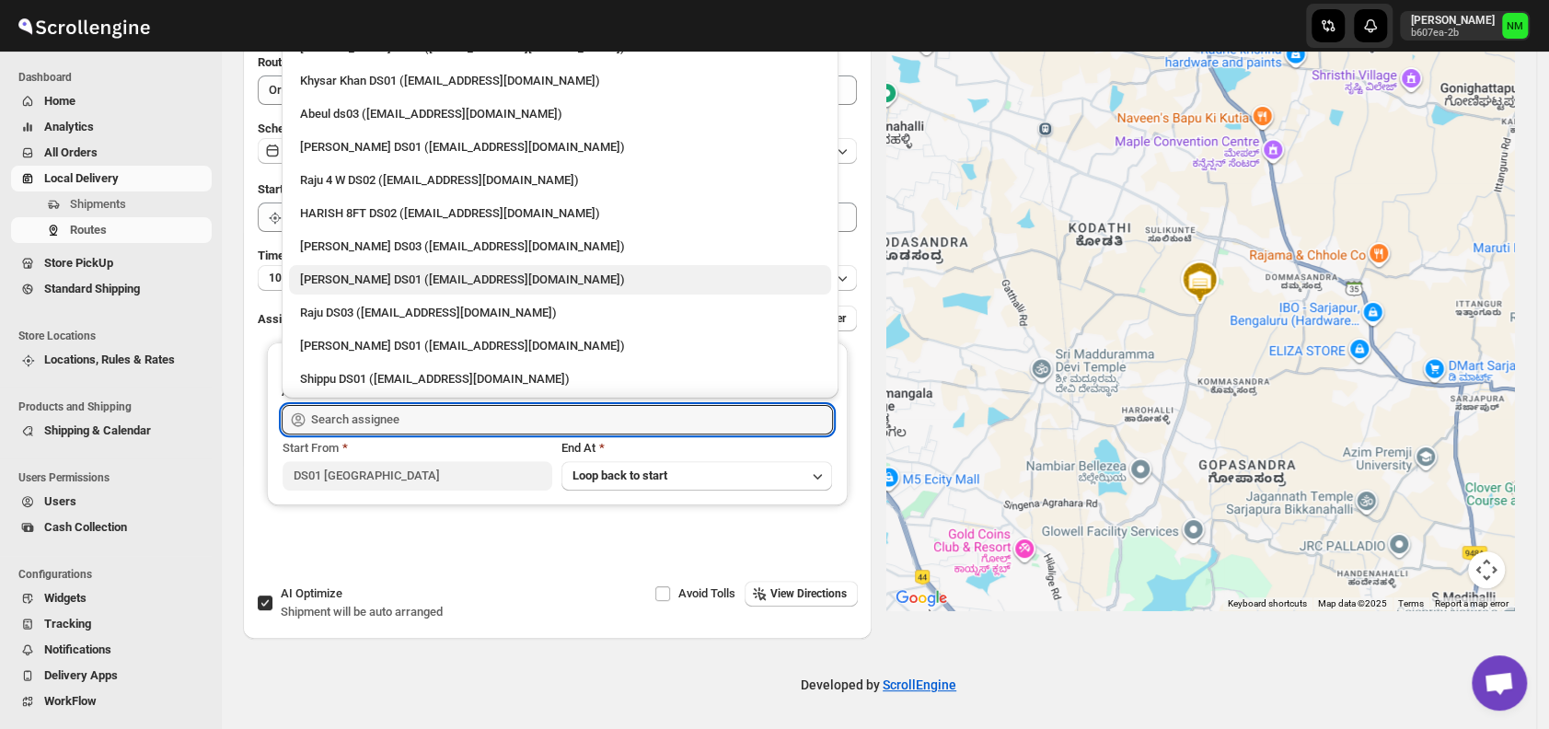
click at [374, 279] on div "[PERSON_NAME] DS01 ([EMAIL_ADDRESS][DOMAIN_NAME])" at bounding box center [560, 280] width 520 height 18
type input "[PERSON_NAME] DS01 ([EMAIL_ADDRESS][DOMAIN_NAME])"
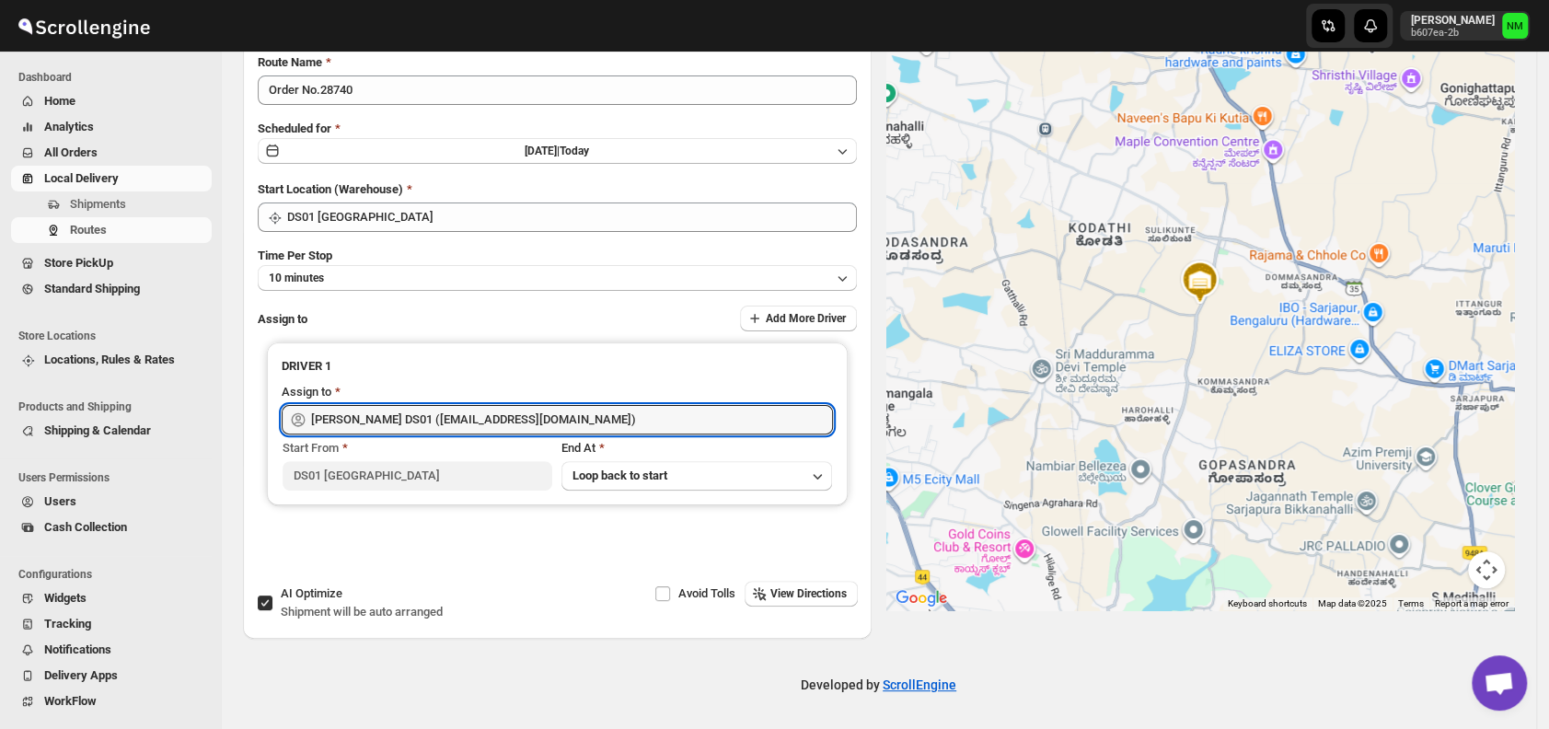
scroll to position [0, 0]
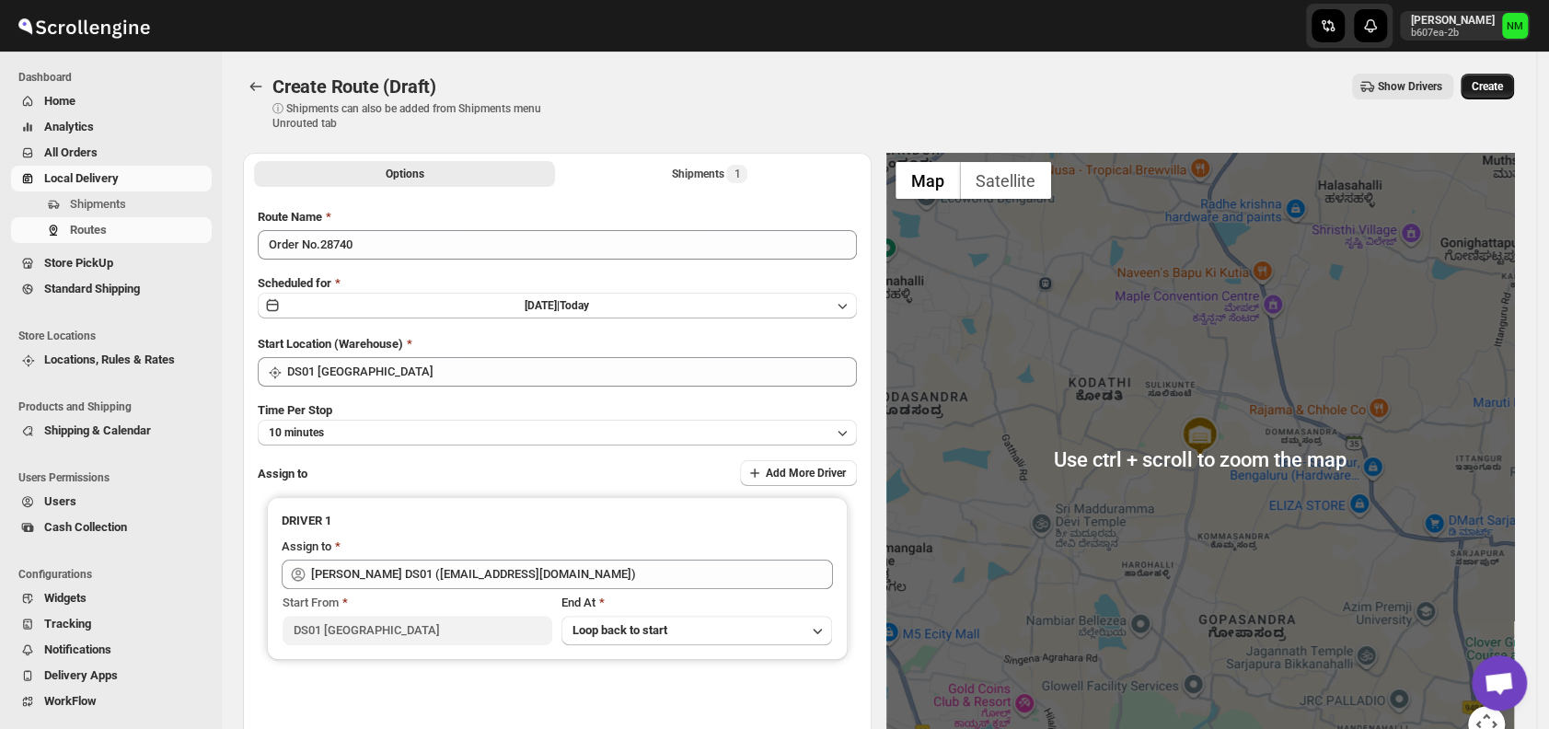
click at [1488, 96] on button "Create" at bounding box center [1487, 87] width 53 height 26
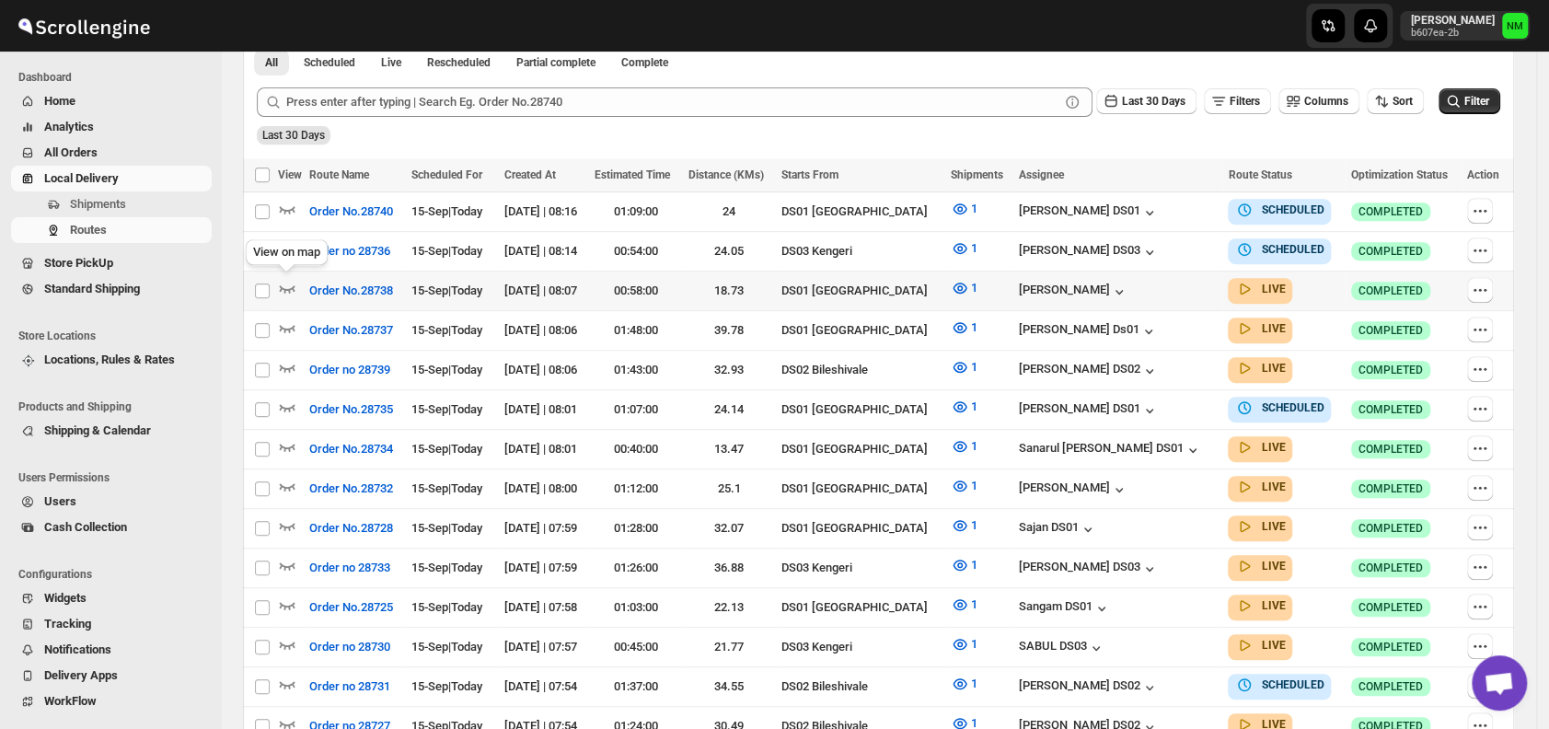
scroll to position [444, 0]
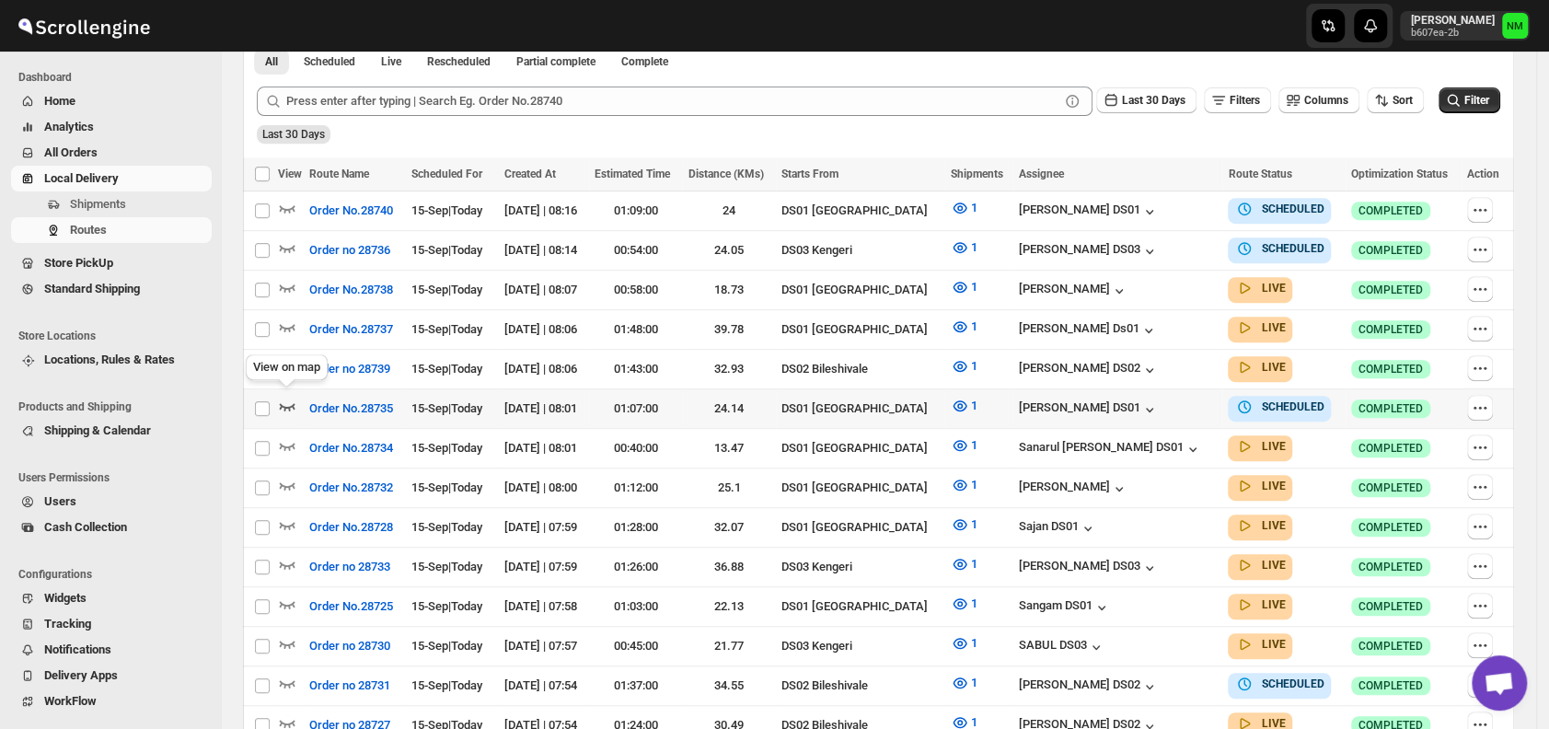
click at [294, 403] on icon "button" at bounding box center [288, 406] width 16 height 7
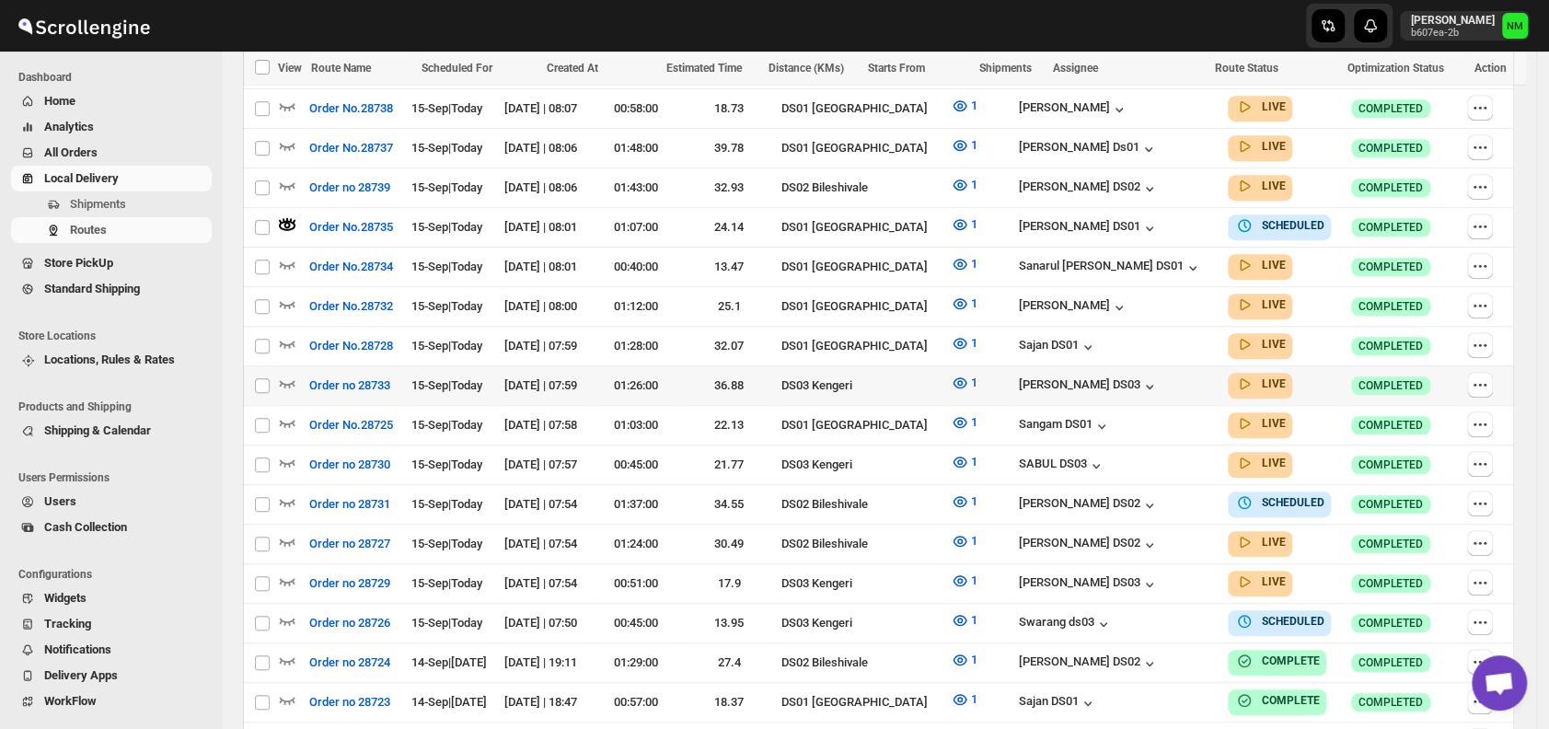
scroll to position [641, 0]
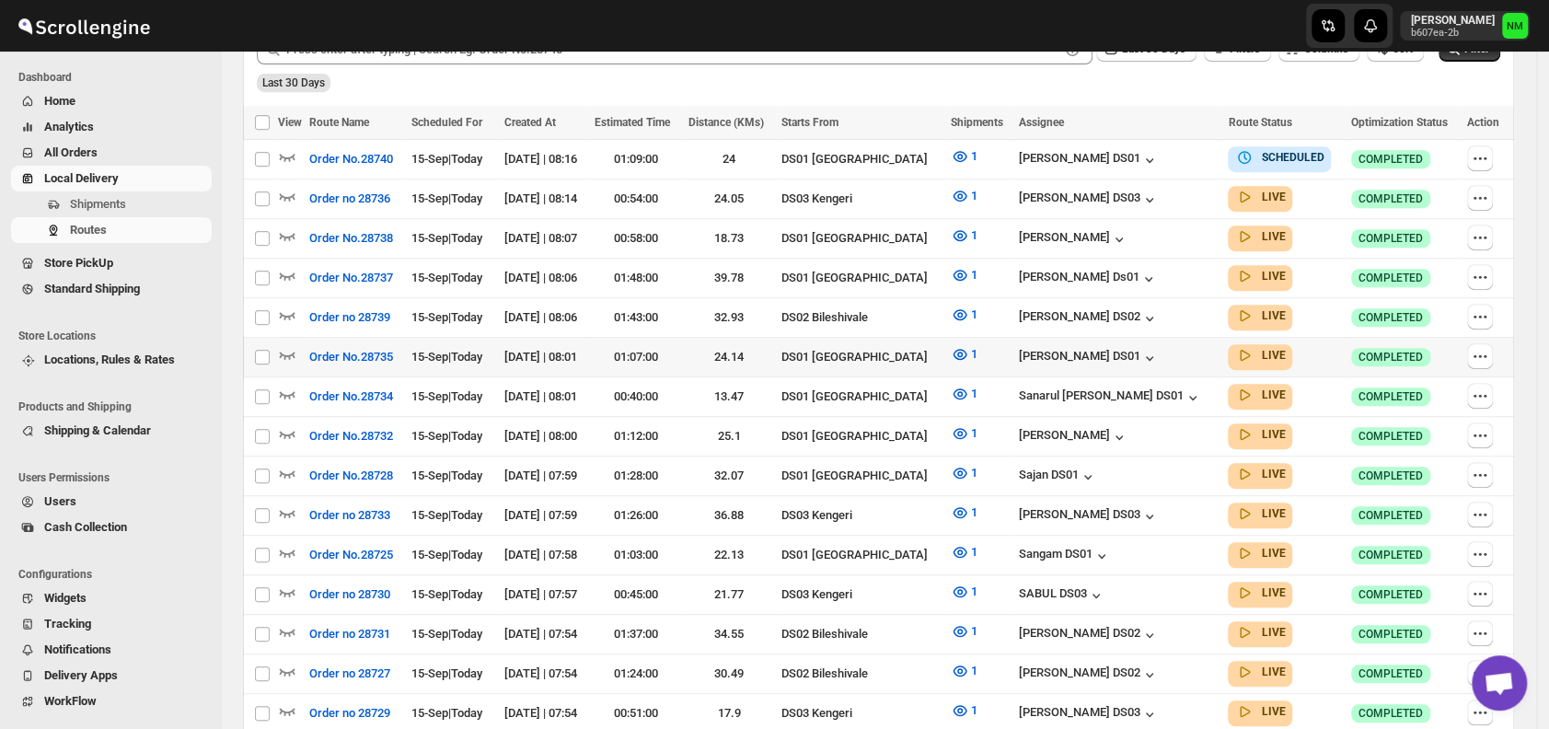
scroll to position [498, 0]
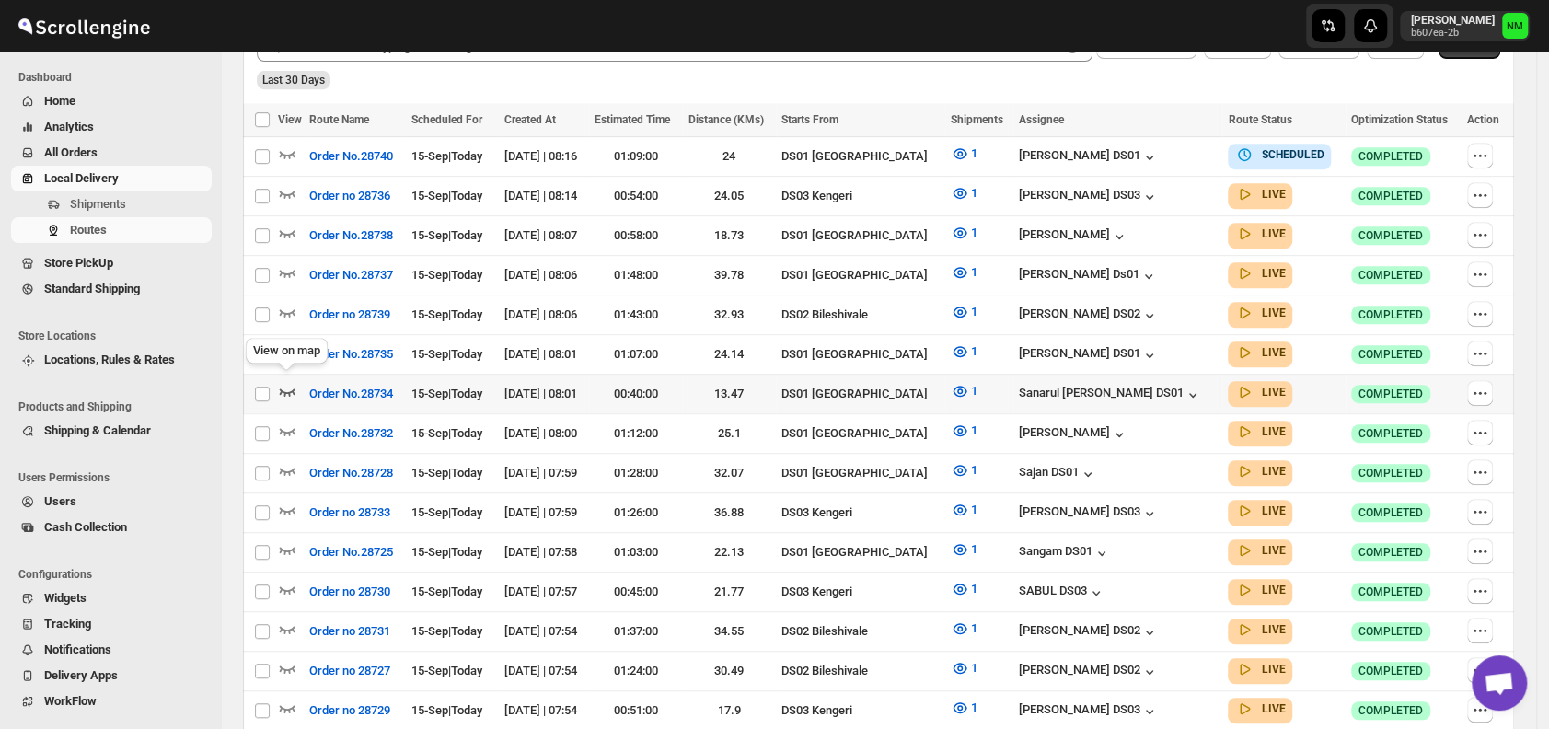
click at [287, 388] on icon "button" at bounding box center [288, 391] width 16 height 7
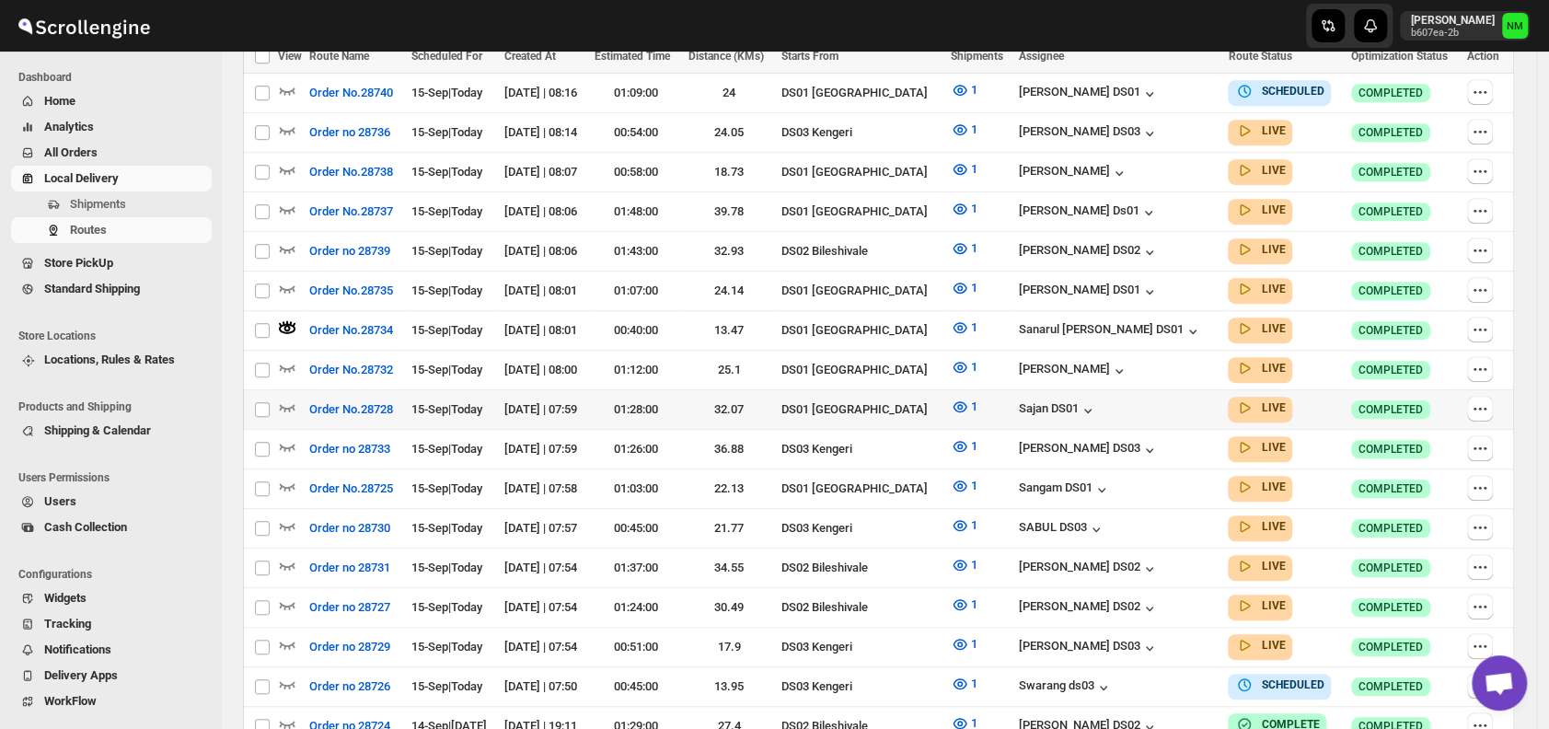
scroll to position [644, 0]
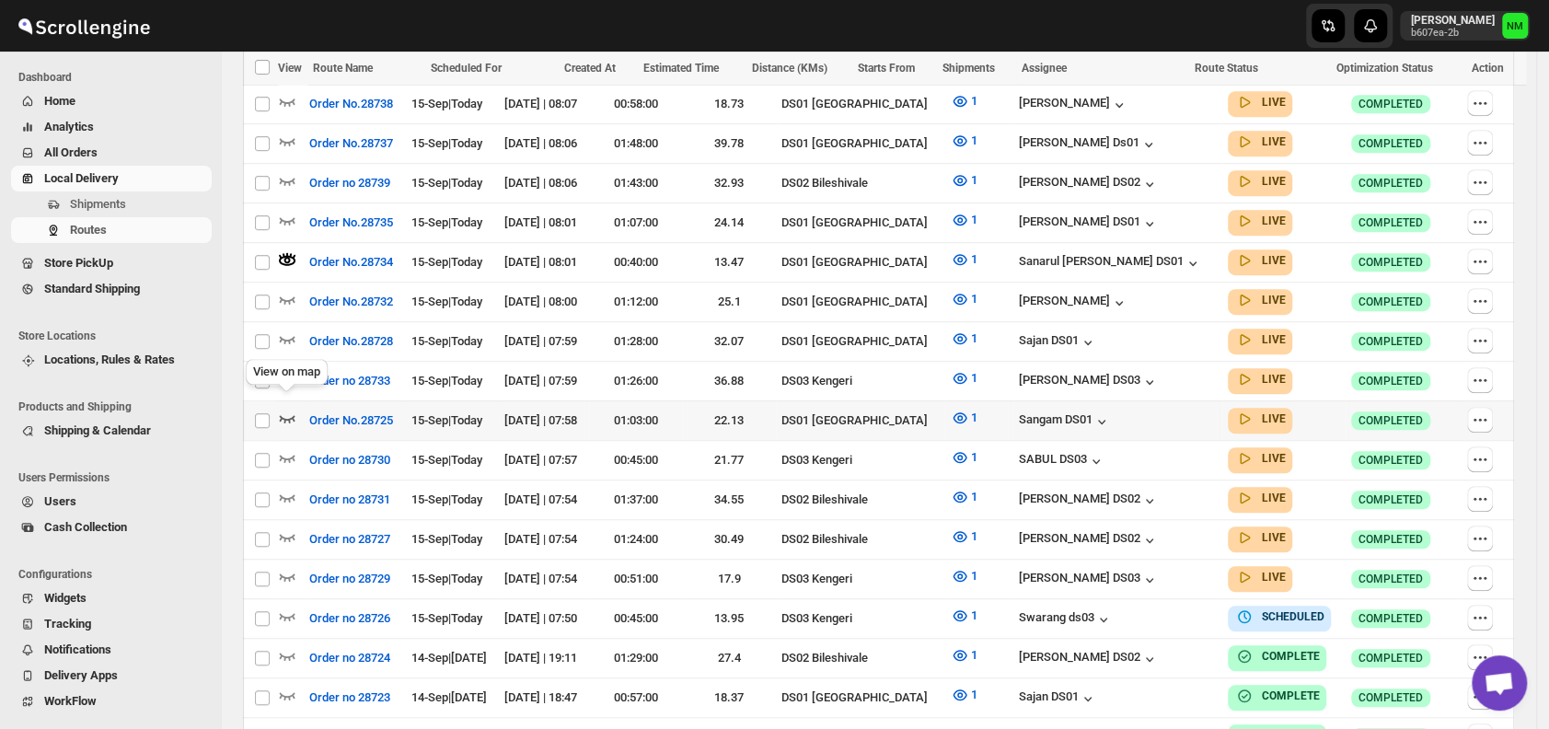
click at [292, 415] on icon "button" at bounding box center [288, 418] width 16 height 7
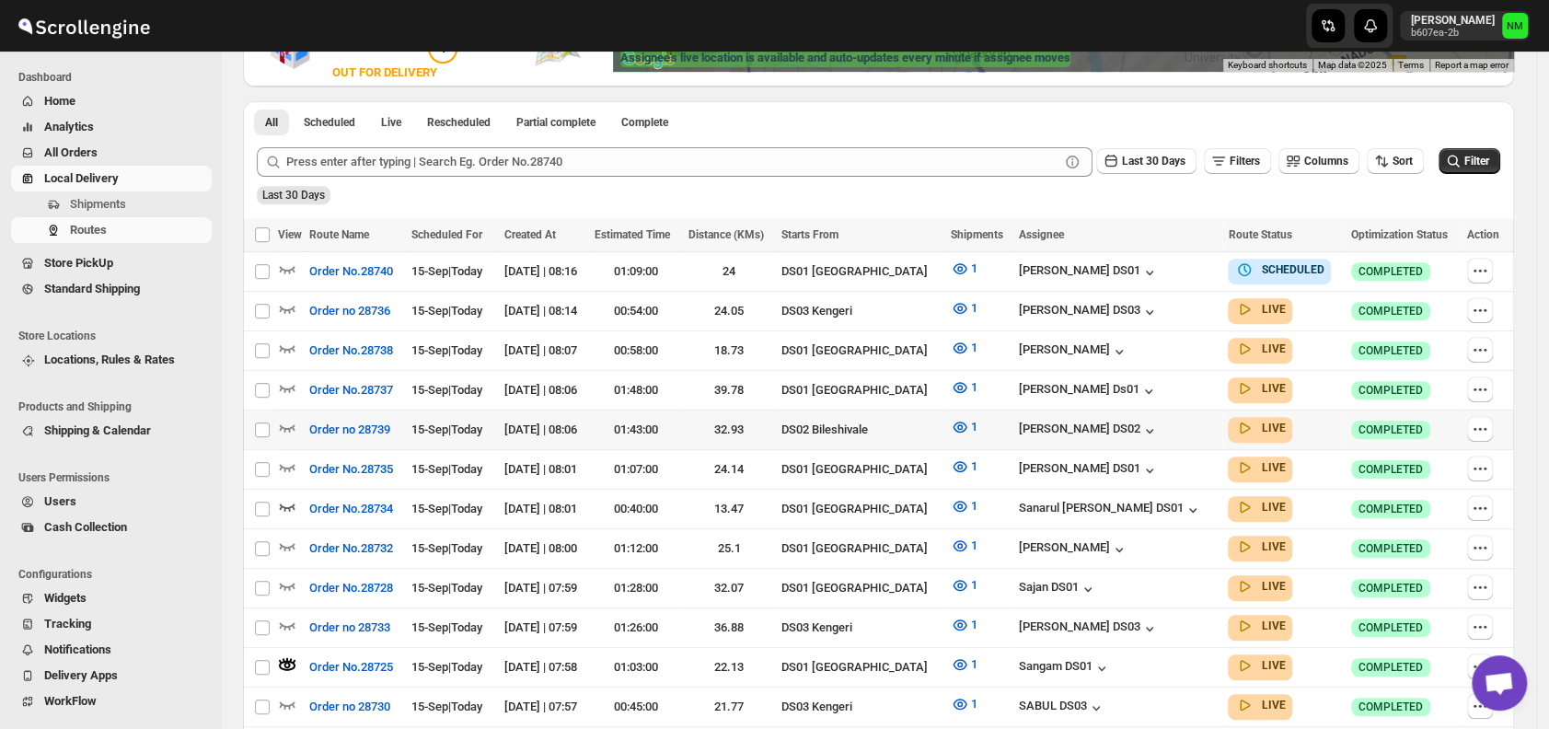
scroll to position [407, 0]
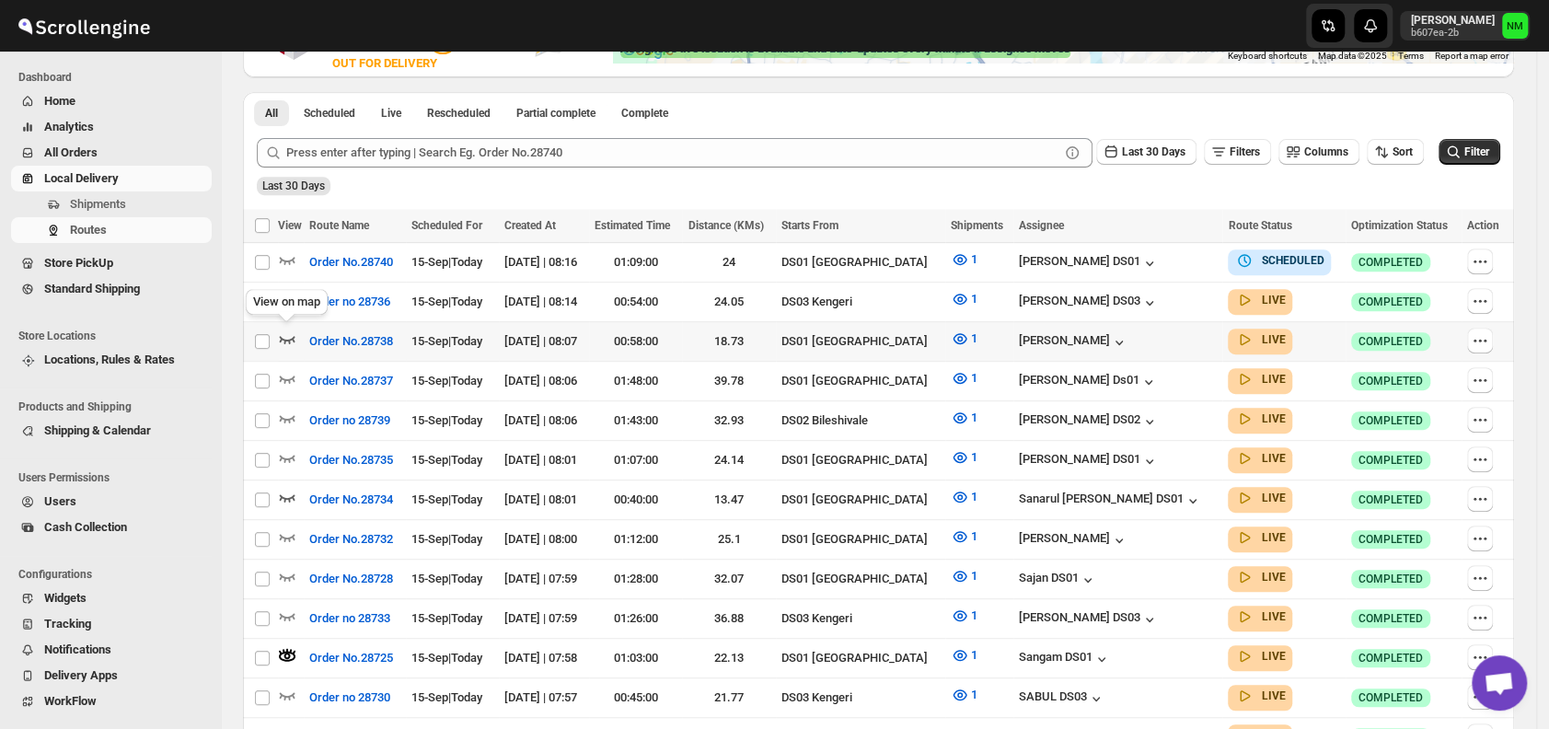
click at [289, 331] on icon "button" at bounding box center [287, 339] width 18 height 18
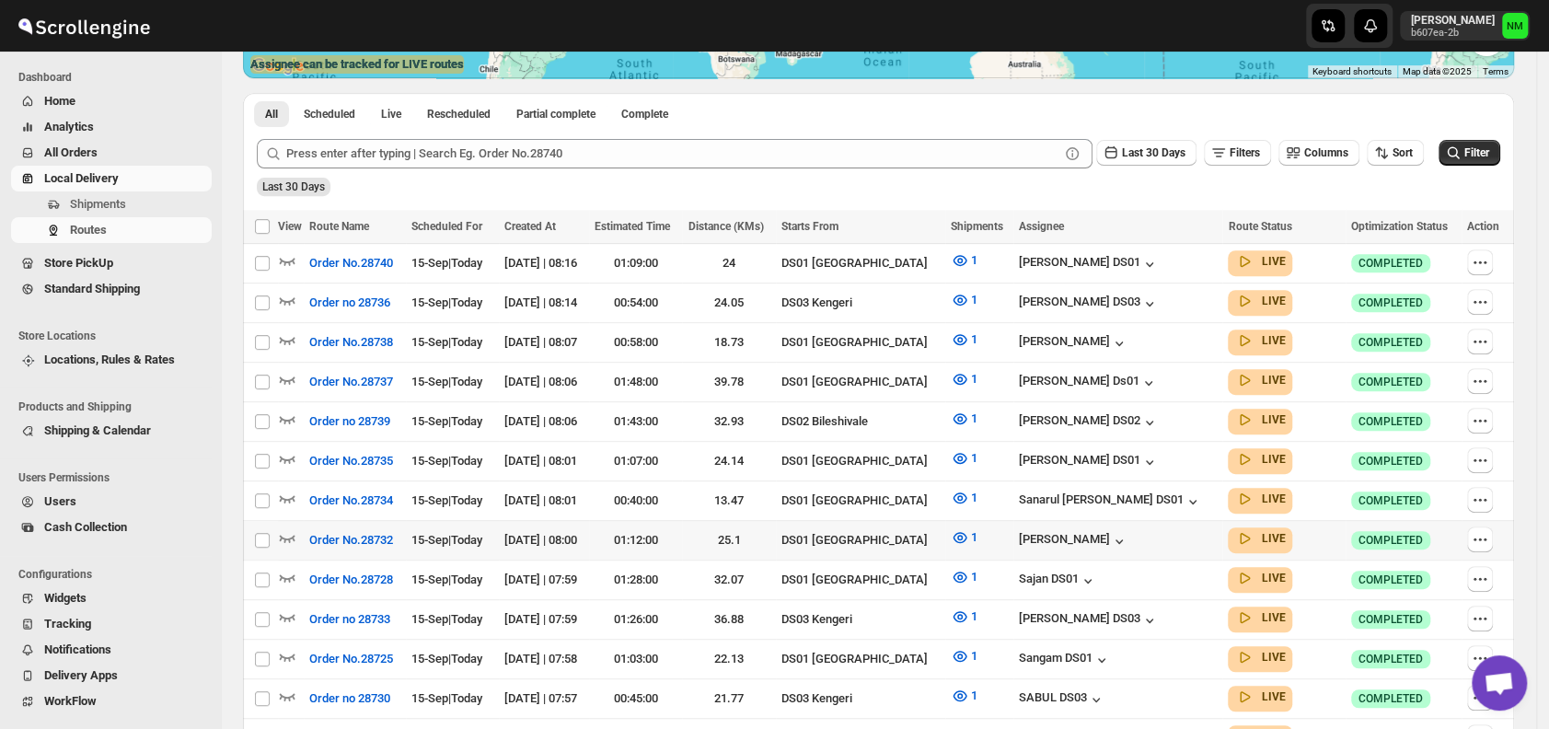
scroll to position [392, 0]
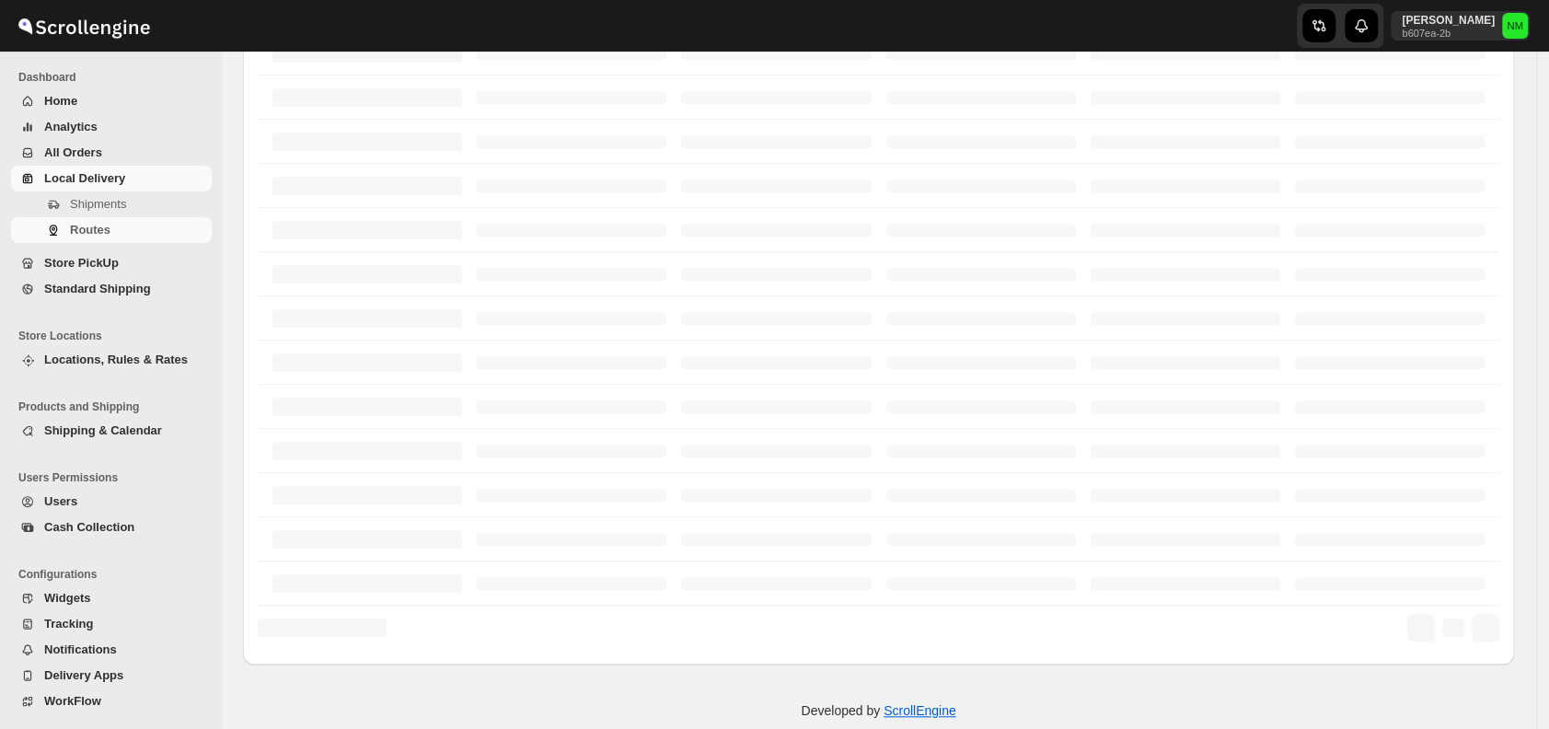
scroll to position [392, 0]
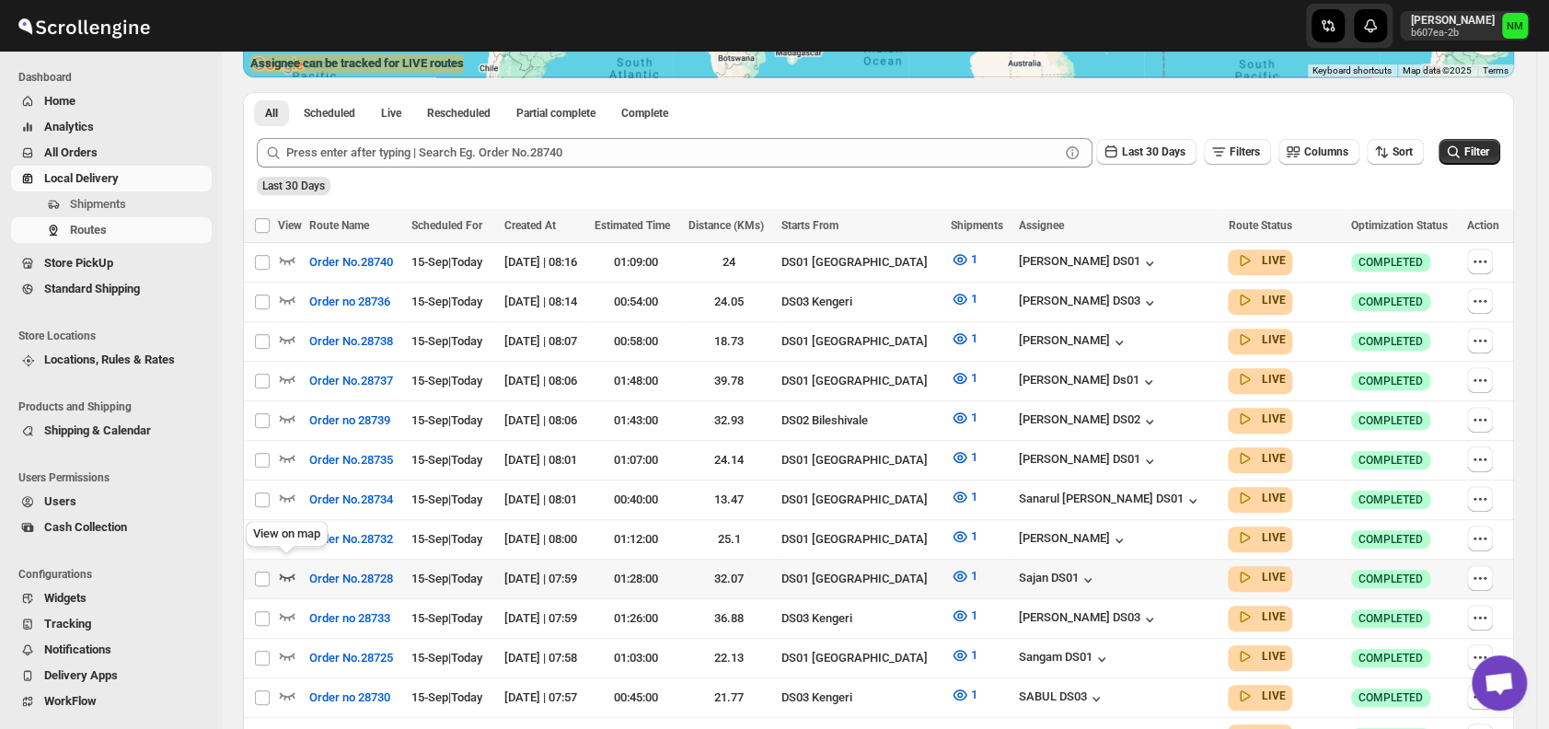
click at [290, 572] on icon "button" at bounding box center [287, 576] width 18 height 18
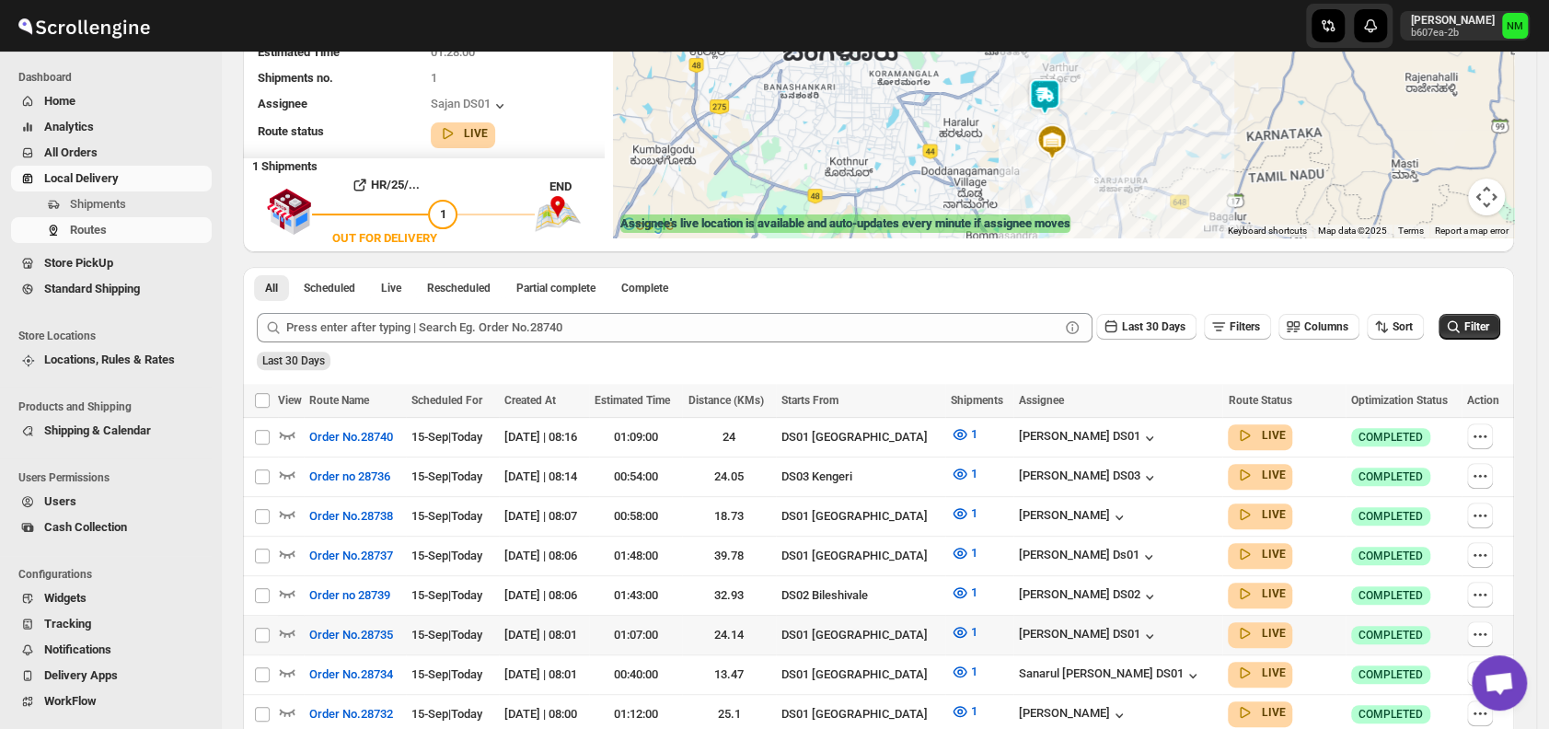
scroll to position [233, 0]
click at [292, 550] on icon "button" at bounding box center [288, 553] width 16 height 7
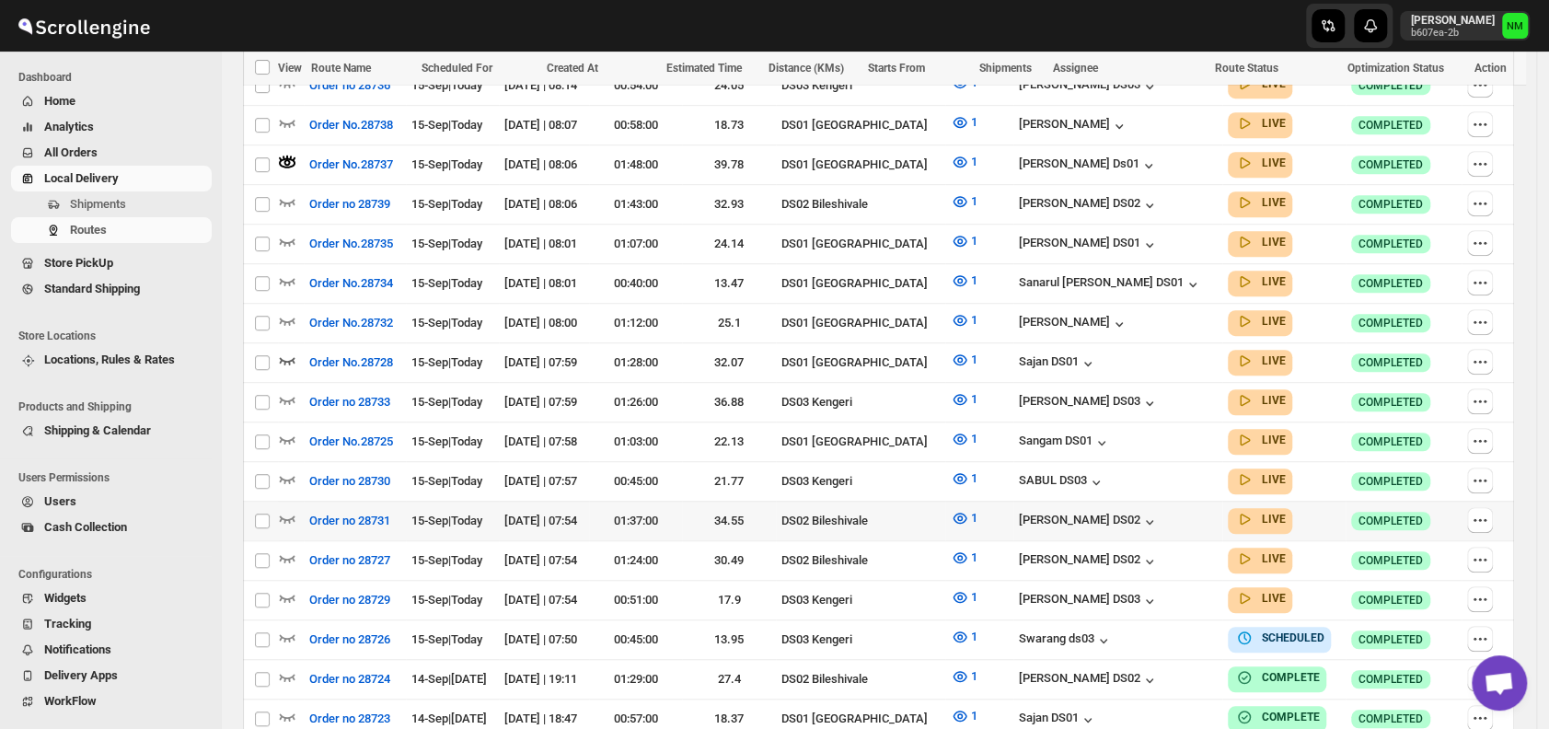
scroll to position [608, 0]
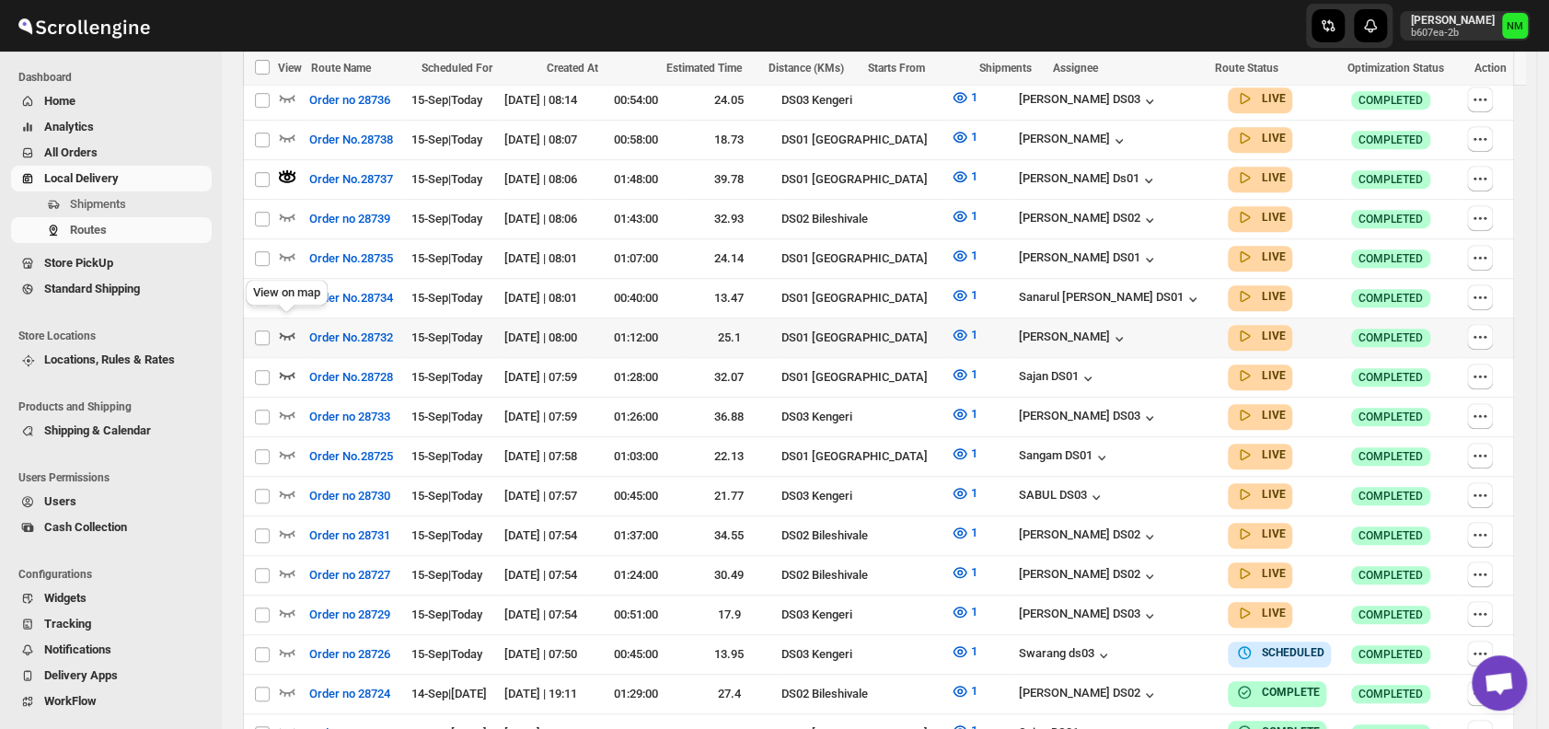
click at [288, 326] on icon "button" at bounding box center [287, 335] width 18 height 18
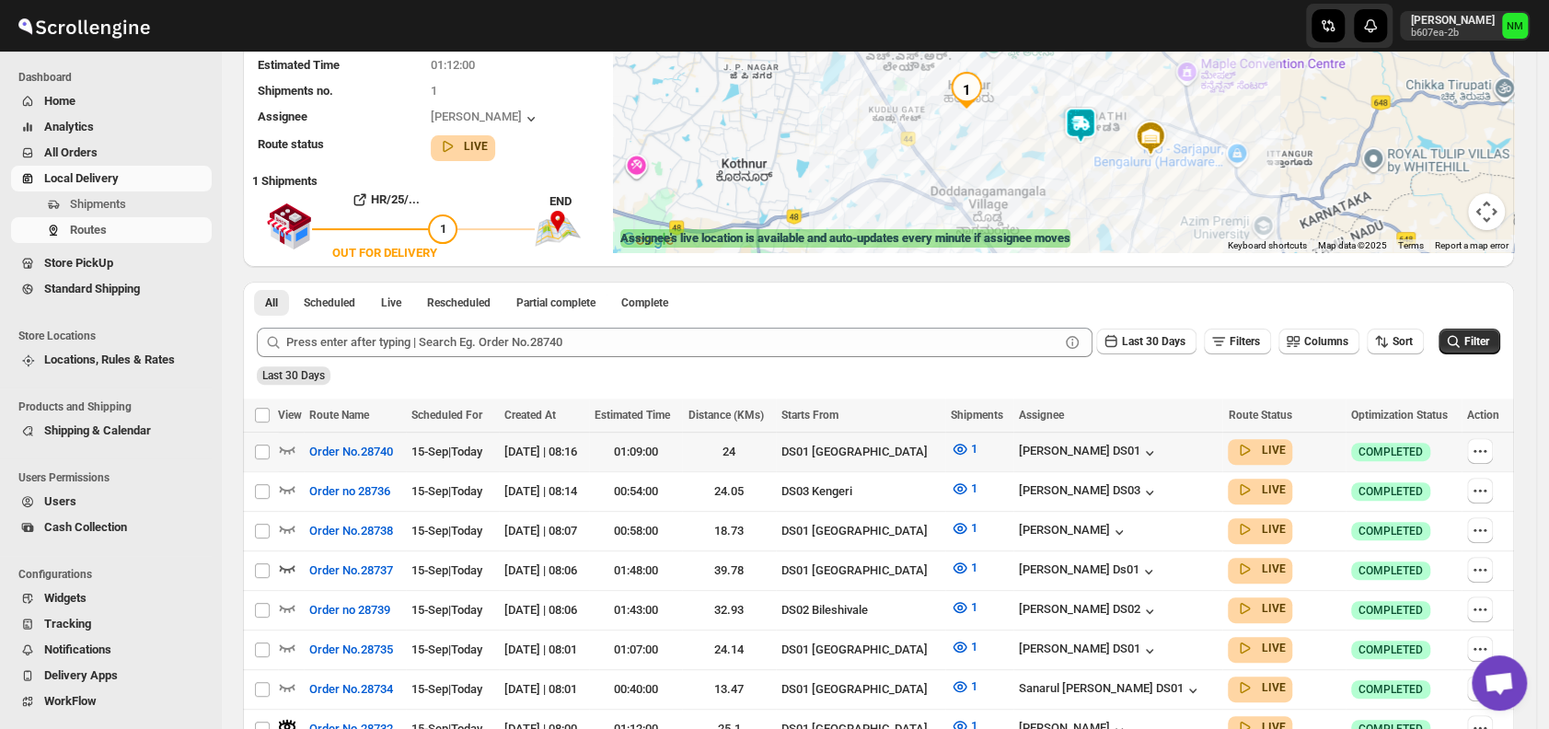
scroll to position [329, 0]
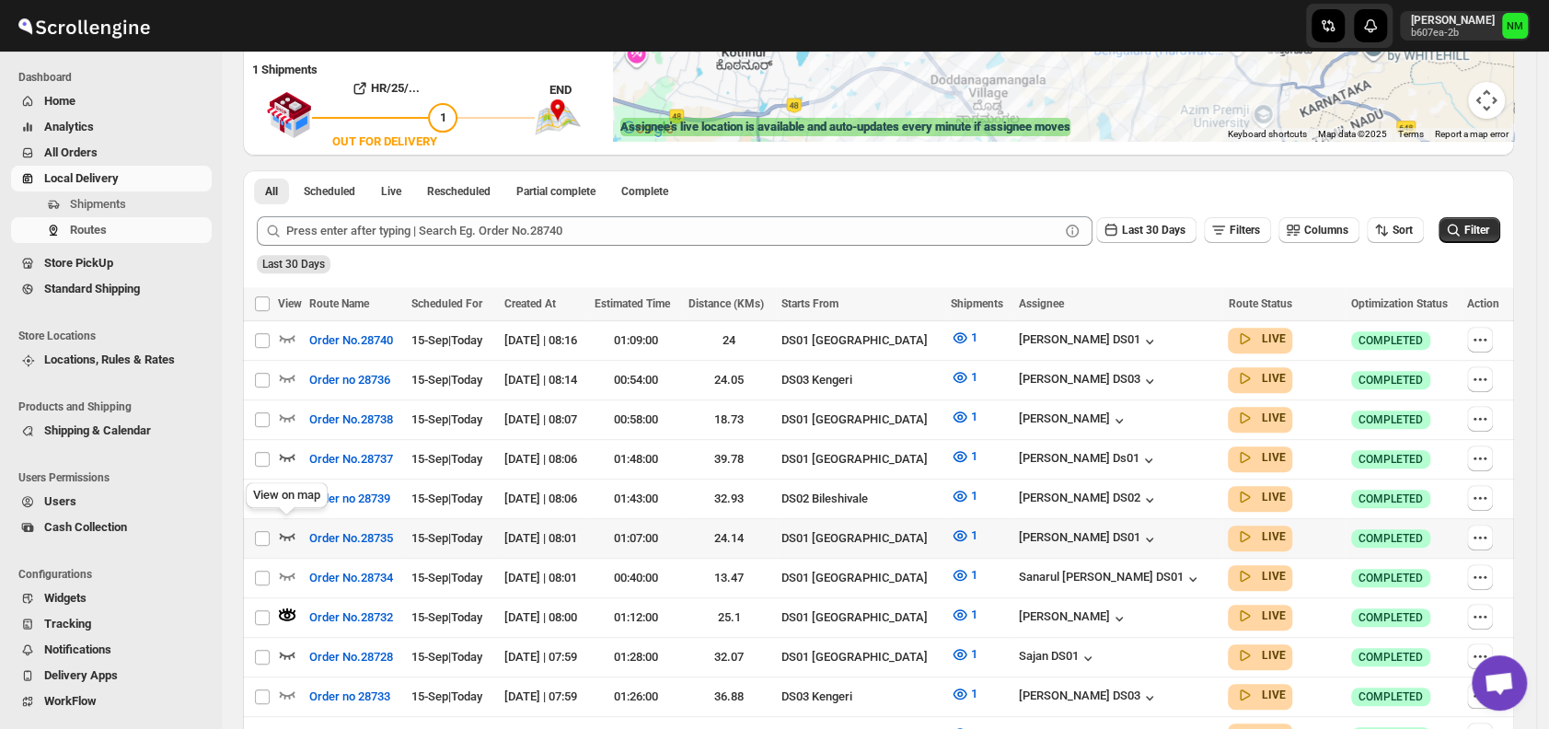
click at [288, 533] on icon "button" at bounding box center [288, 536] width 16 height 7
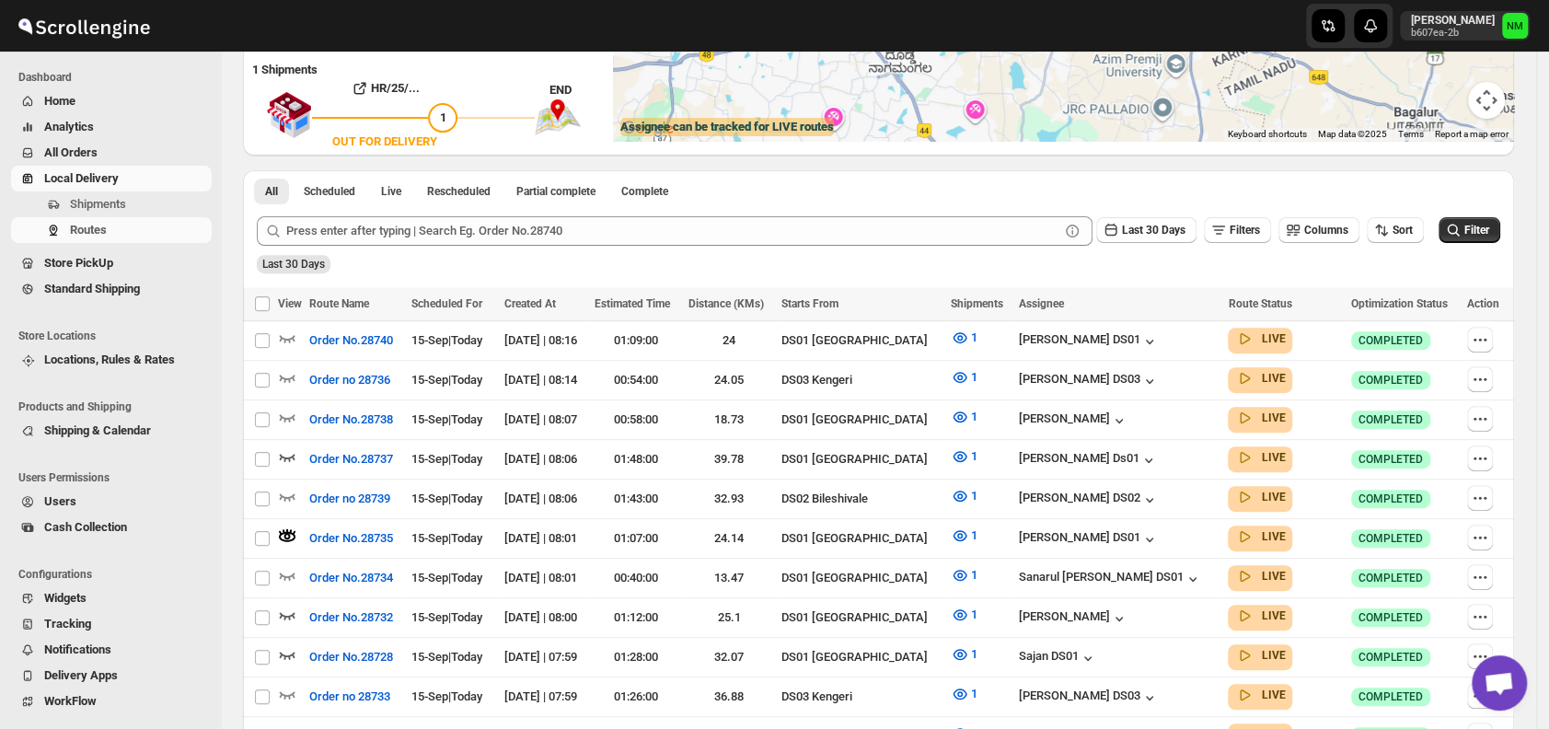
scroll to position [0, 0]
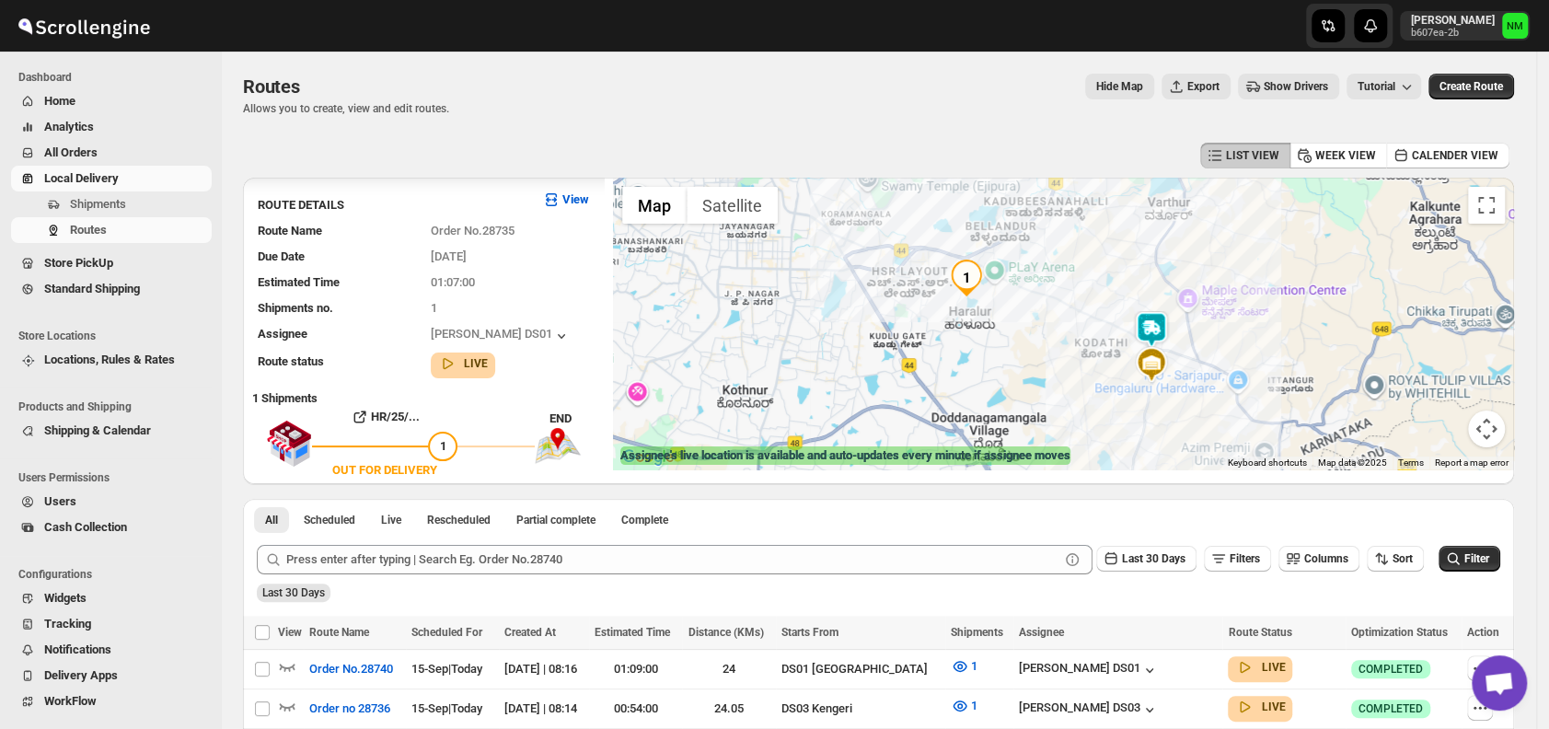
click at [1164, 329] on img at bounding box center [1151, 329] width 37 height 37
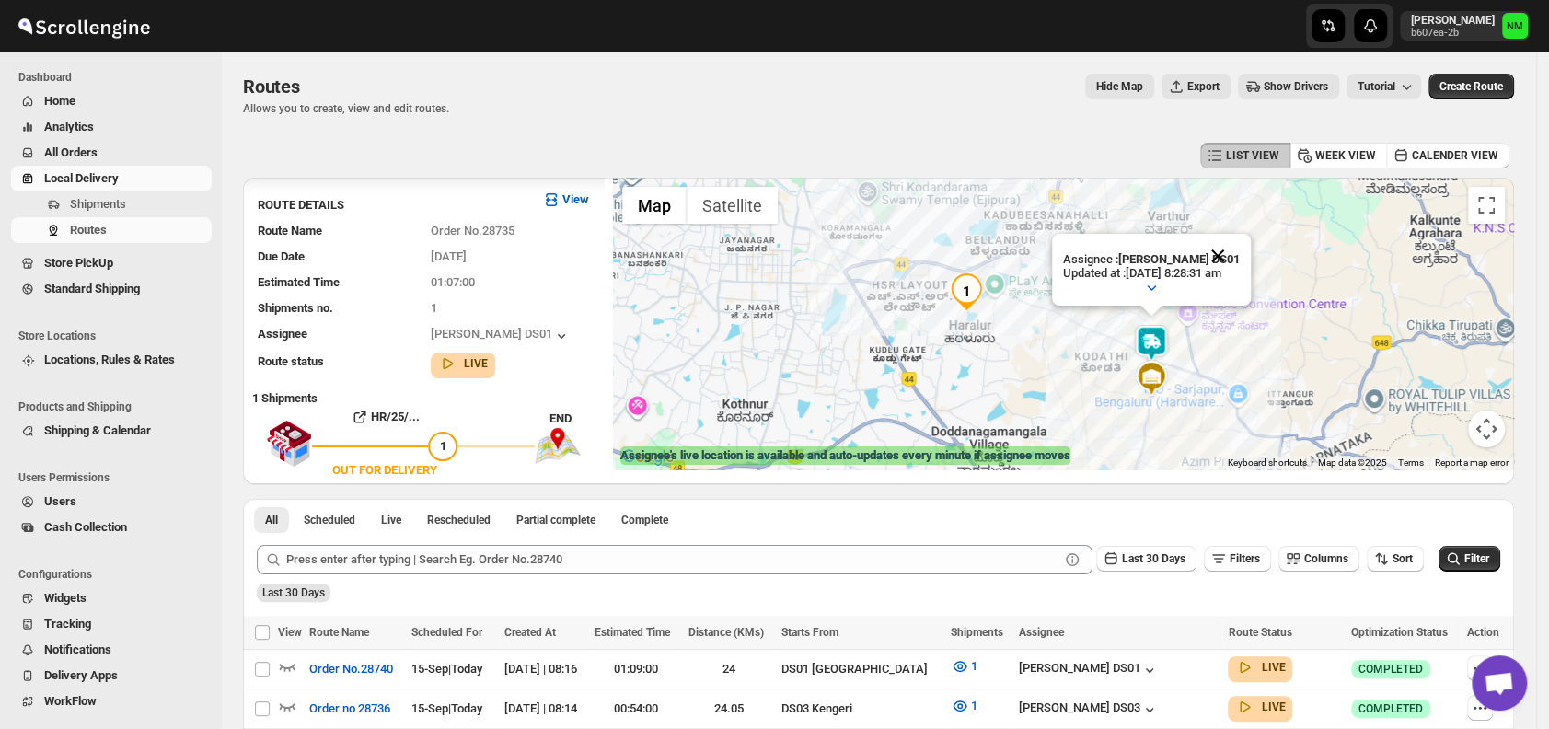
click at [1240, 244] on button "Close" at bounding box center [1218, 256] width 44 height 44
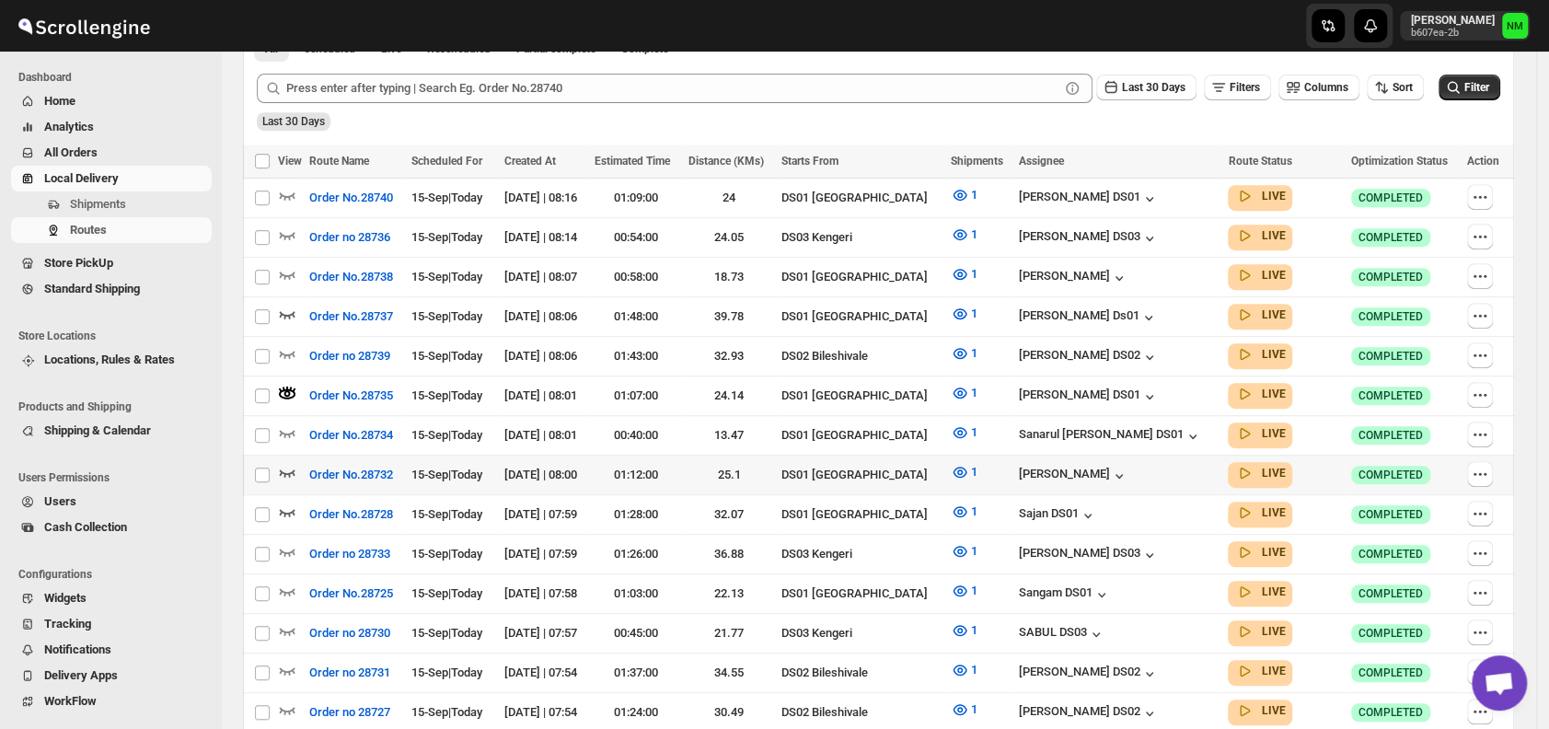
scroll to position [472, 0]
click at [286, 425] on icon "button" at bounding box center [287, 432] width 18 height 18
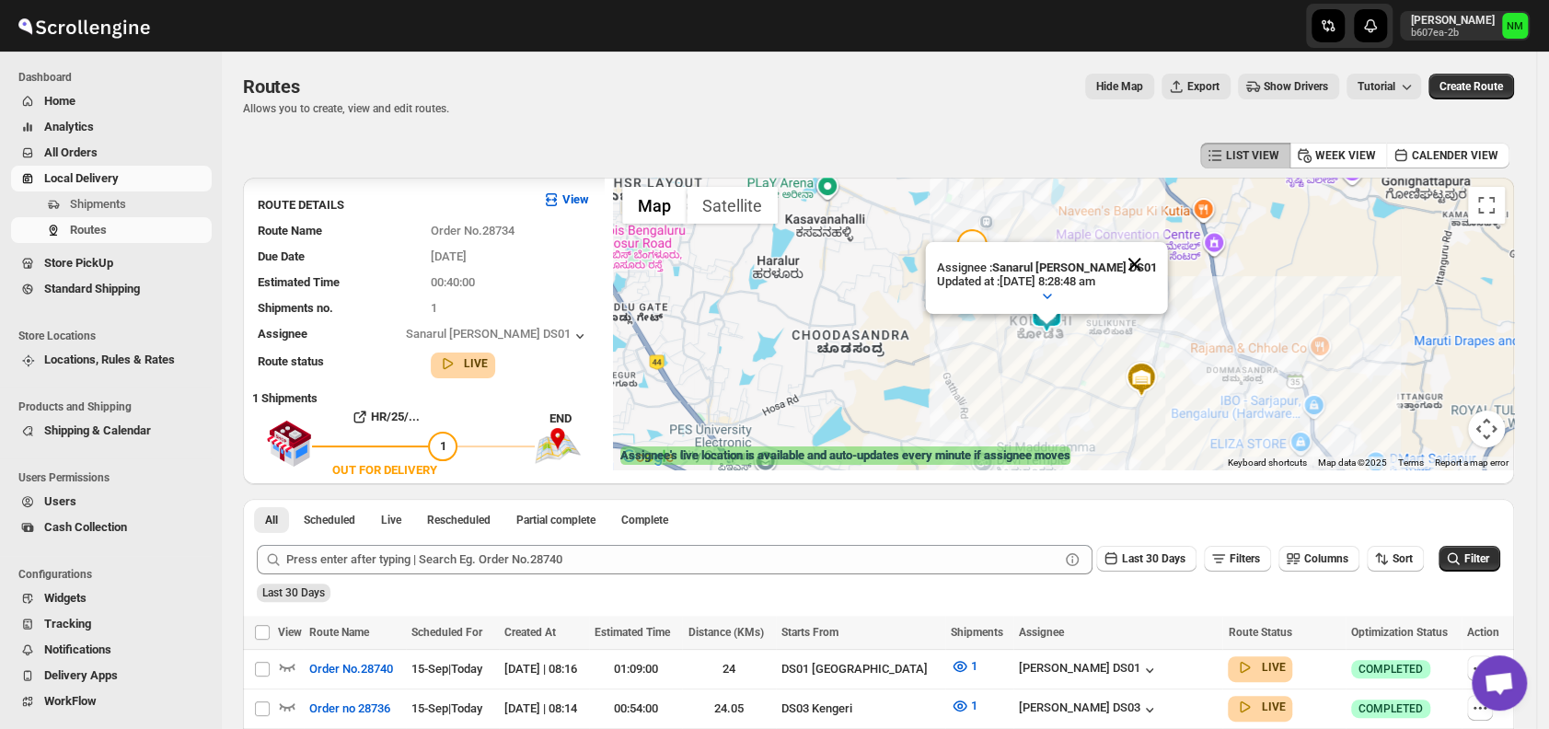
click at [1147, 258] on button "Close" at bounding box center [1135, 264] width 44 height 44
click at [1062, 320] on img at bounding box center [1046, 314] width 37 height 37
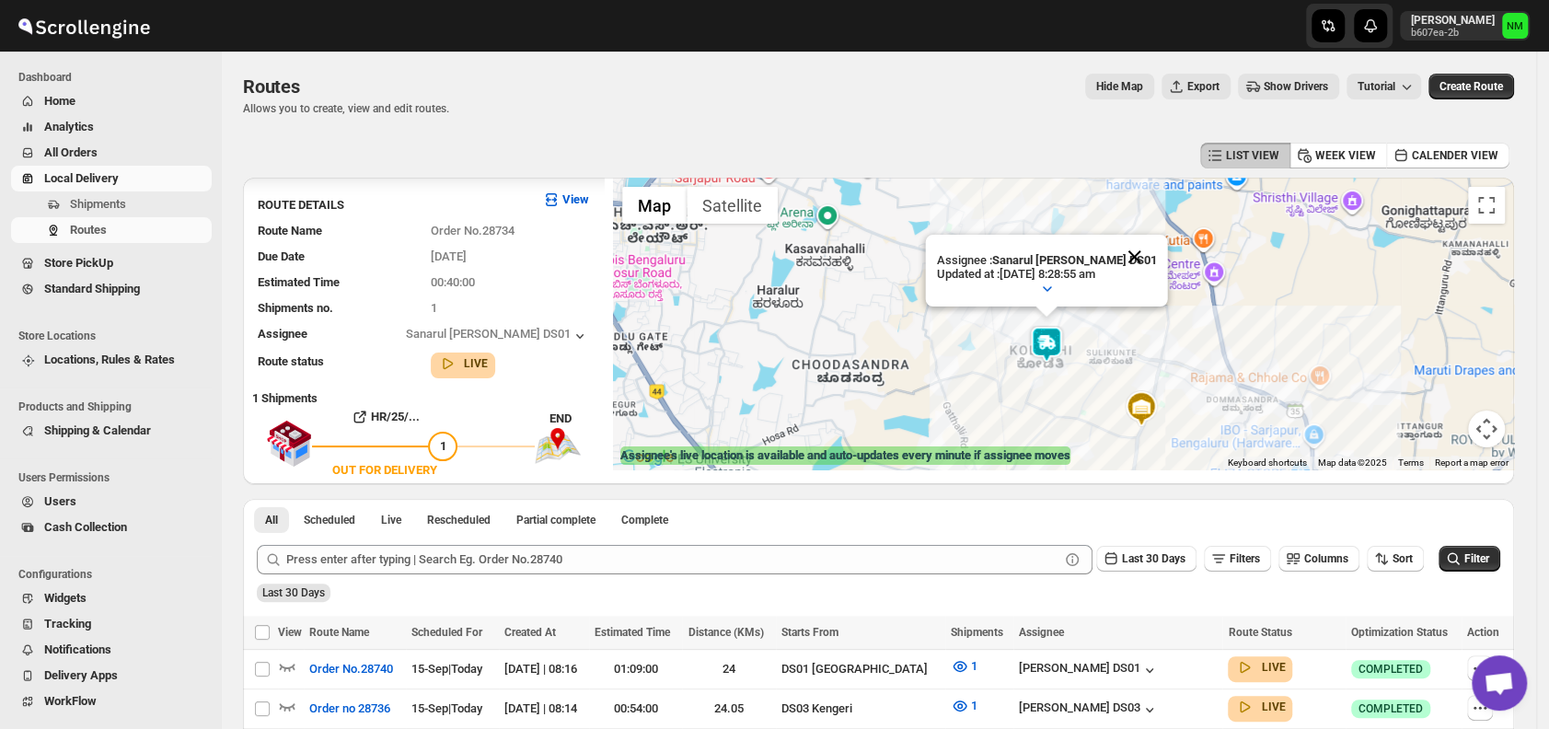
click at [1141, 264] on button "Close" at bounding box center [1135, 257] width 44 height 44
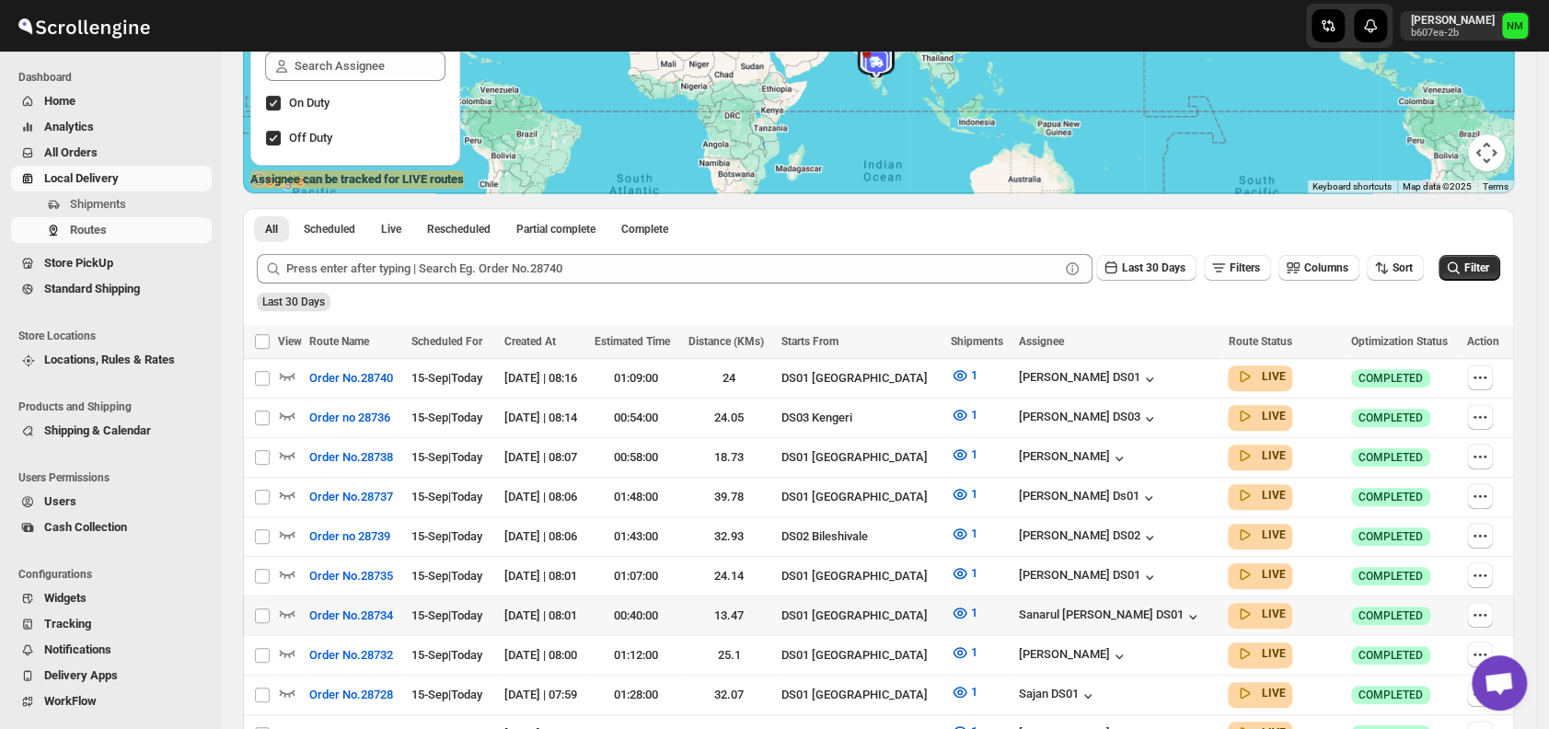
scroll to position [649, 0]
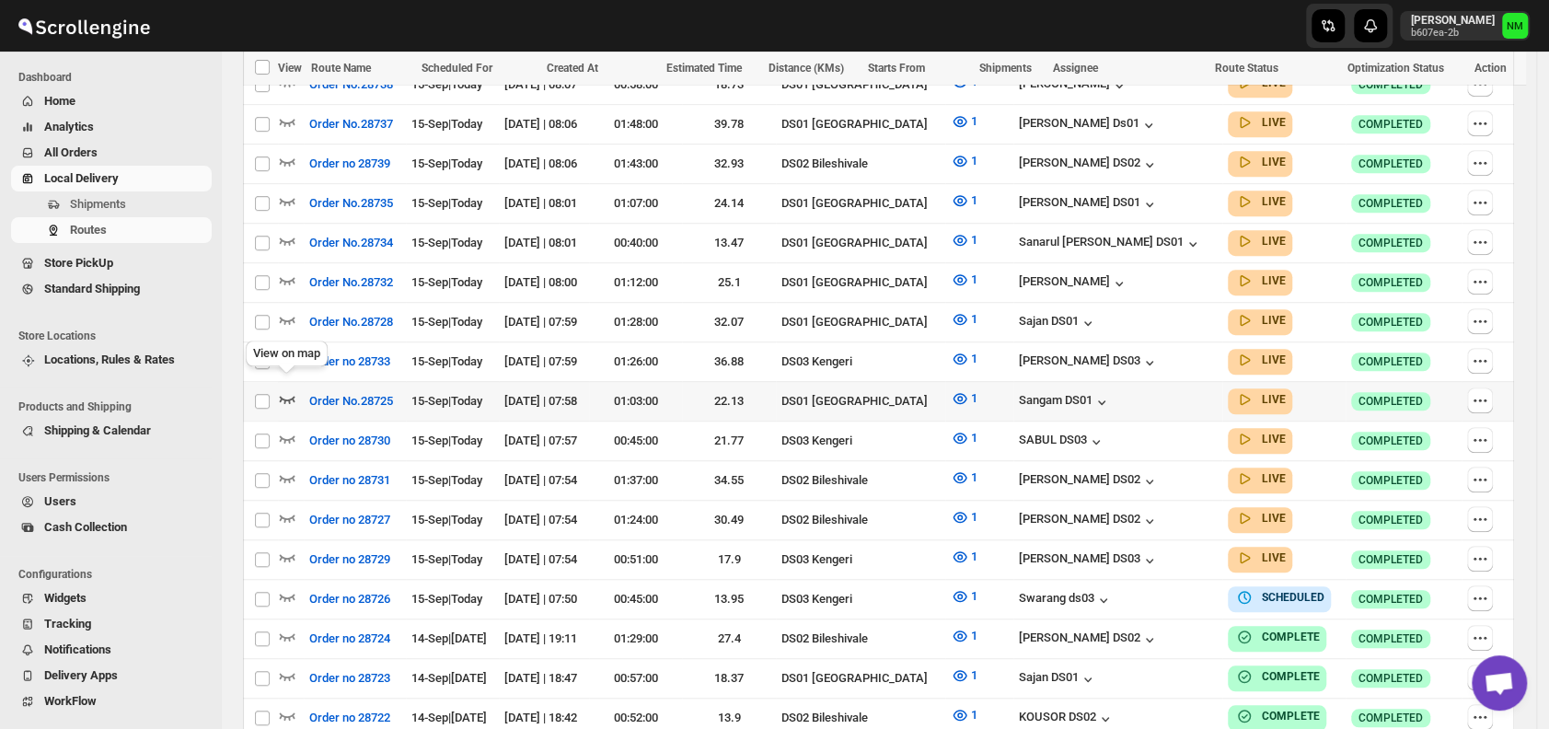
click at [284, 389] on icon "button" at bounding box center [287, 398] width 18 height 18
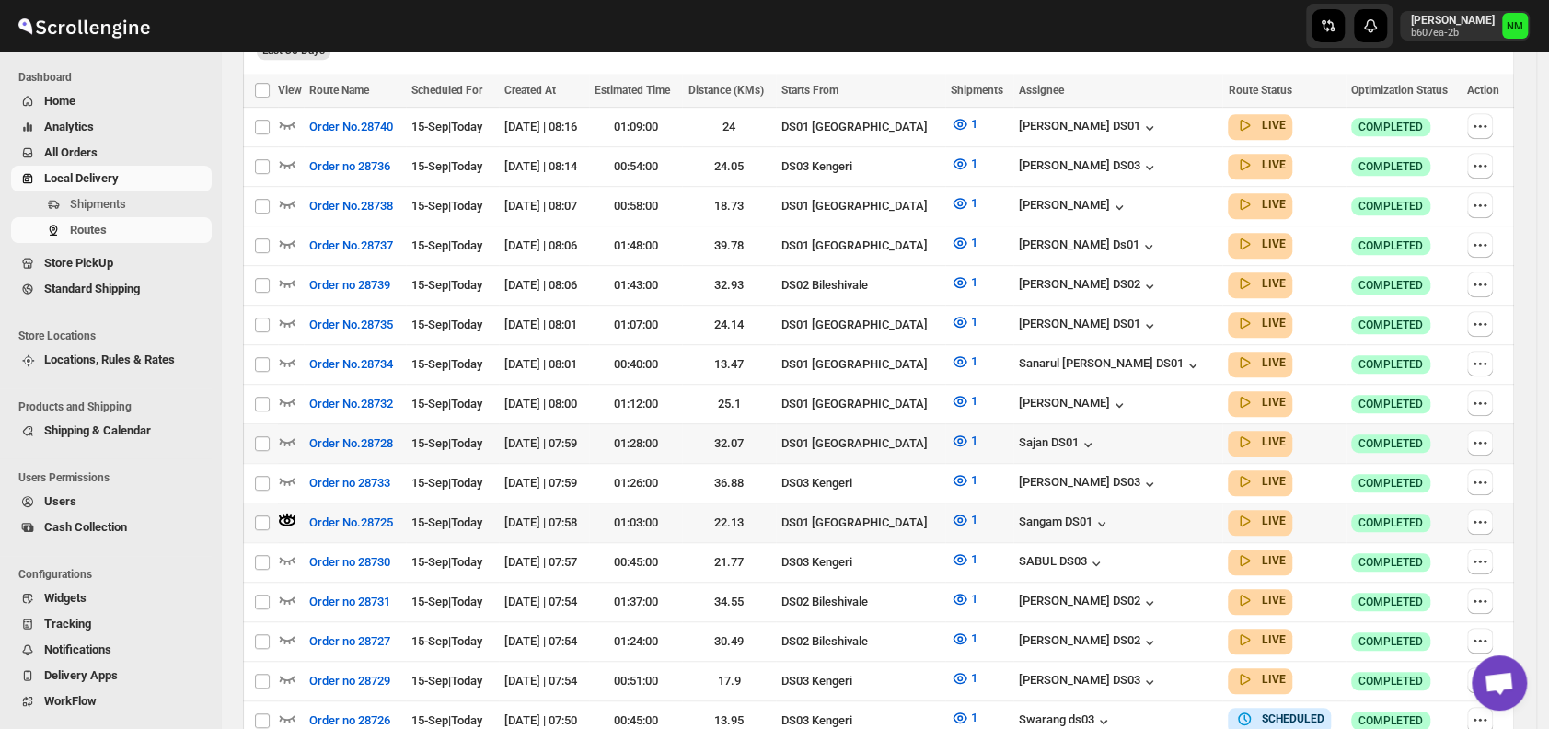
scroll to position [544, 0]
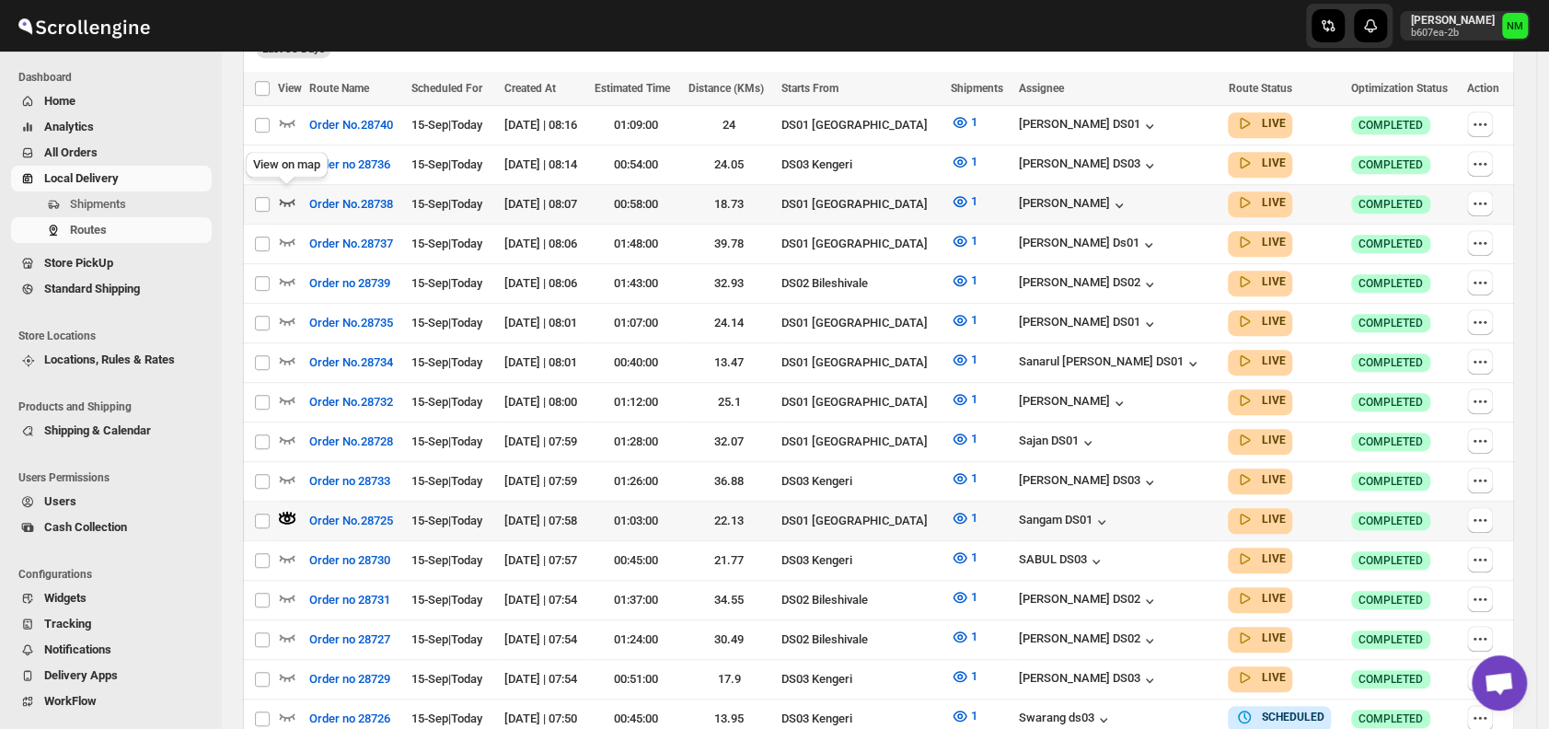
click at [291, 199] on icon "button" at bounding box center [287, 201] width 18 height 18
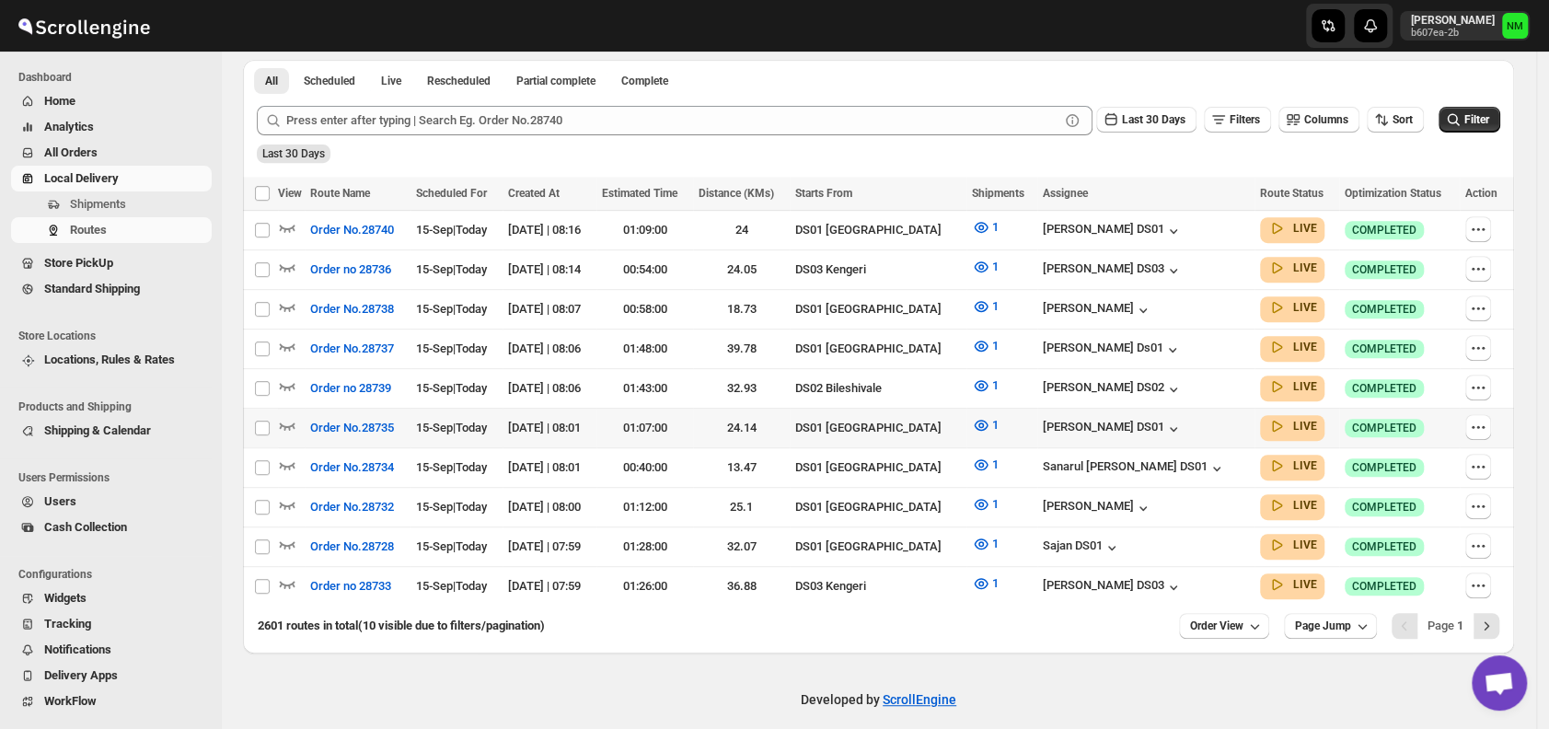
scroll to position [426, 0]
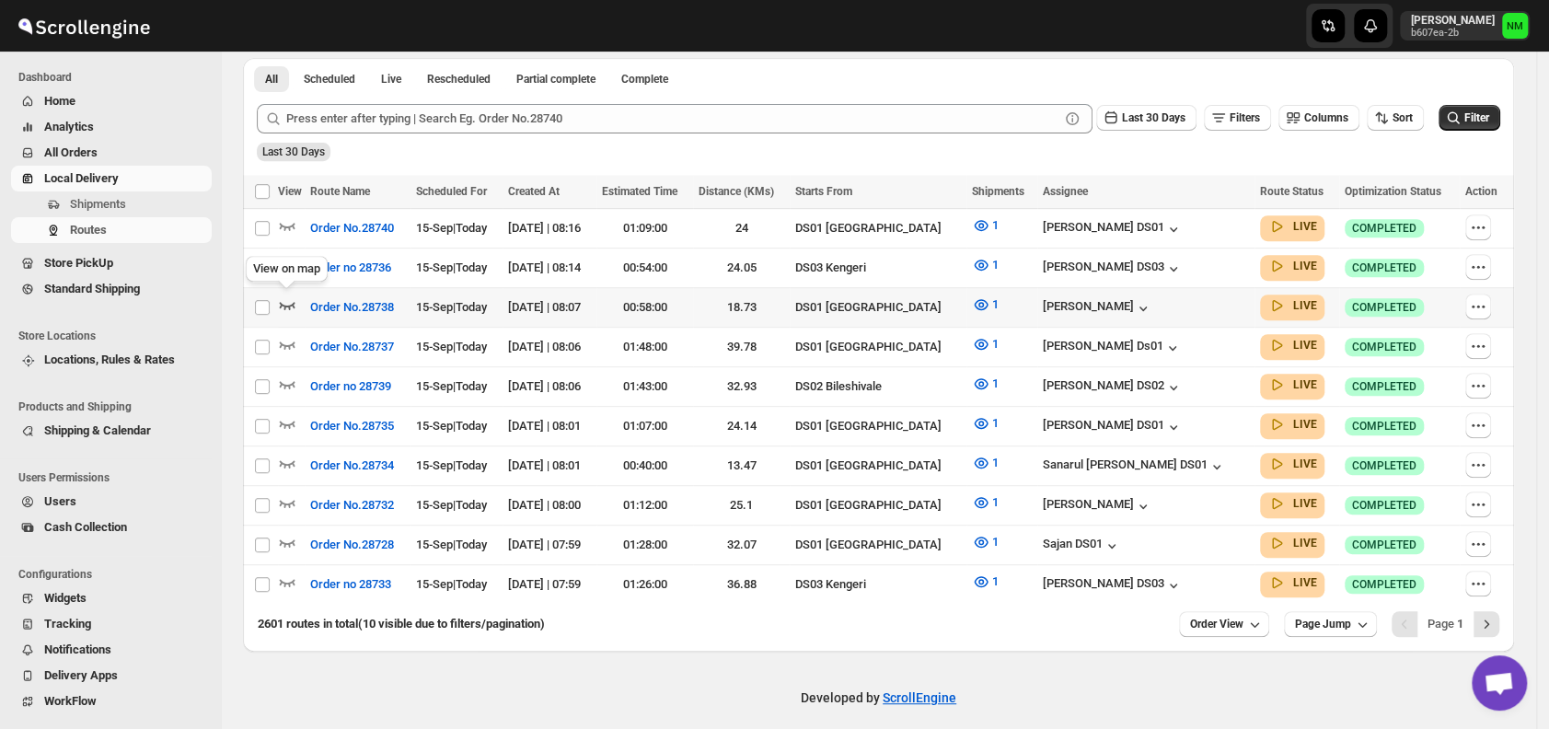
click at [284, 297] on icon "button" at bounding box center [287, 304] width 18 height 18
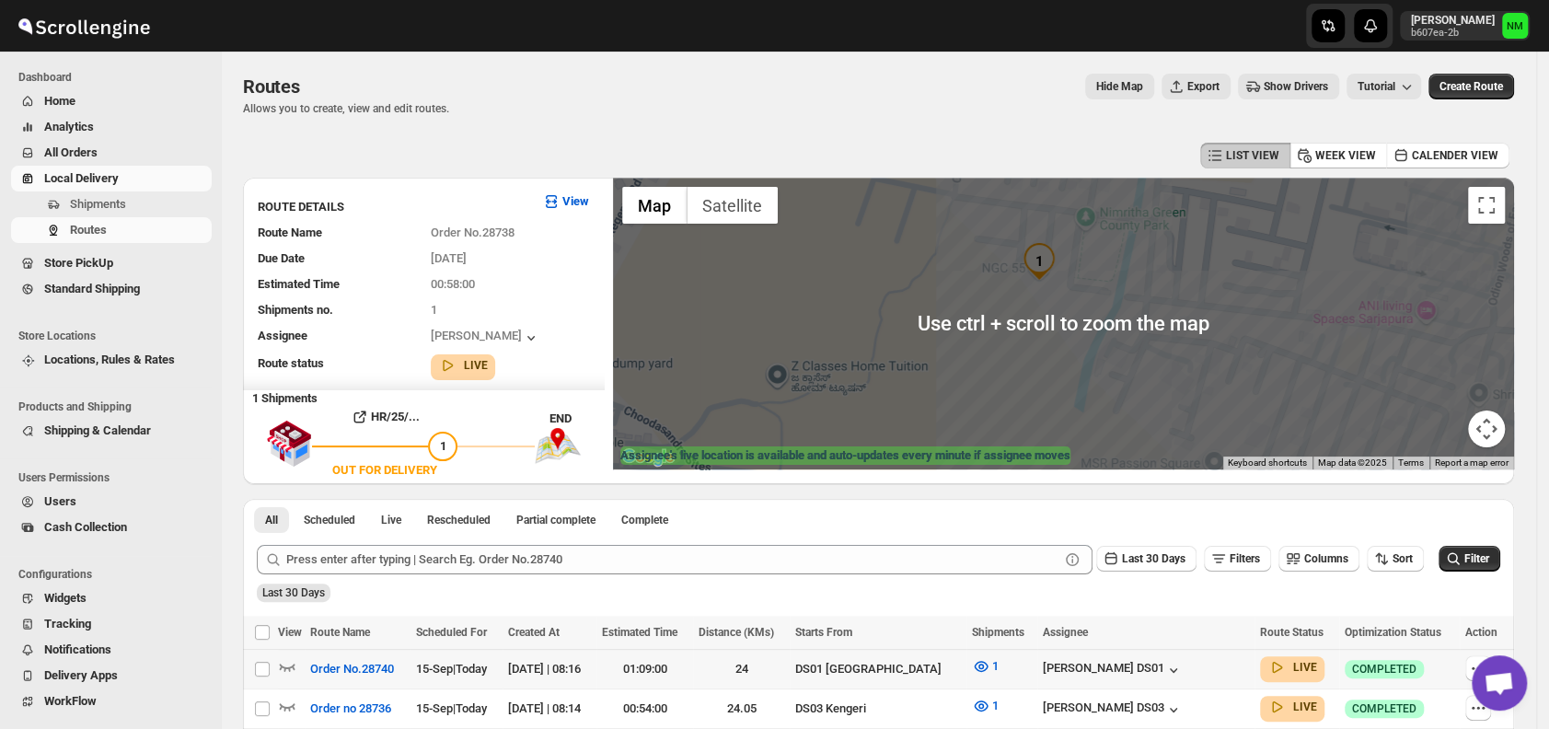
scroll to position [443, 0]
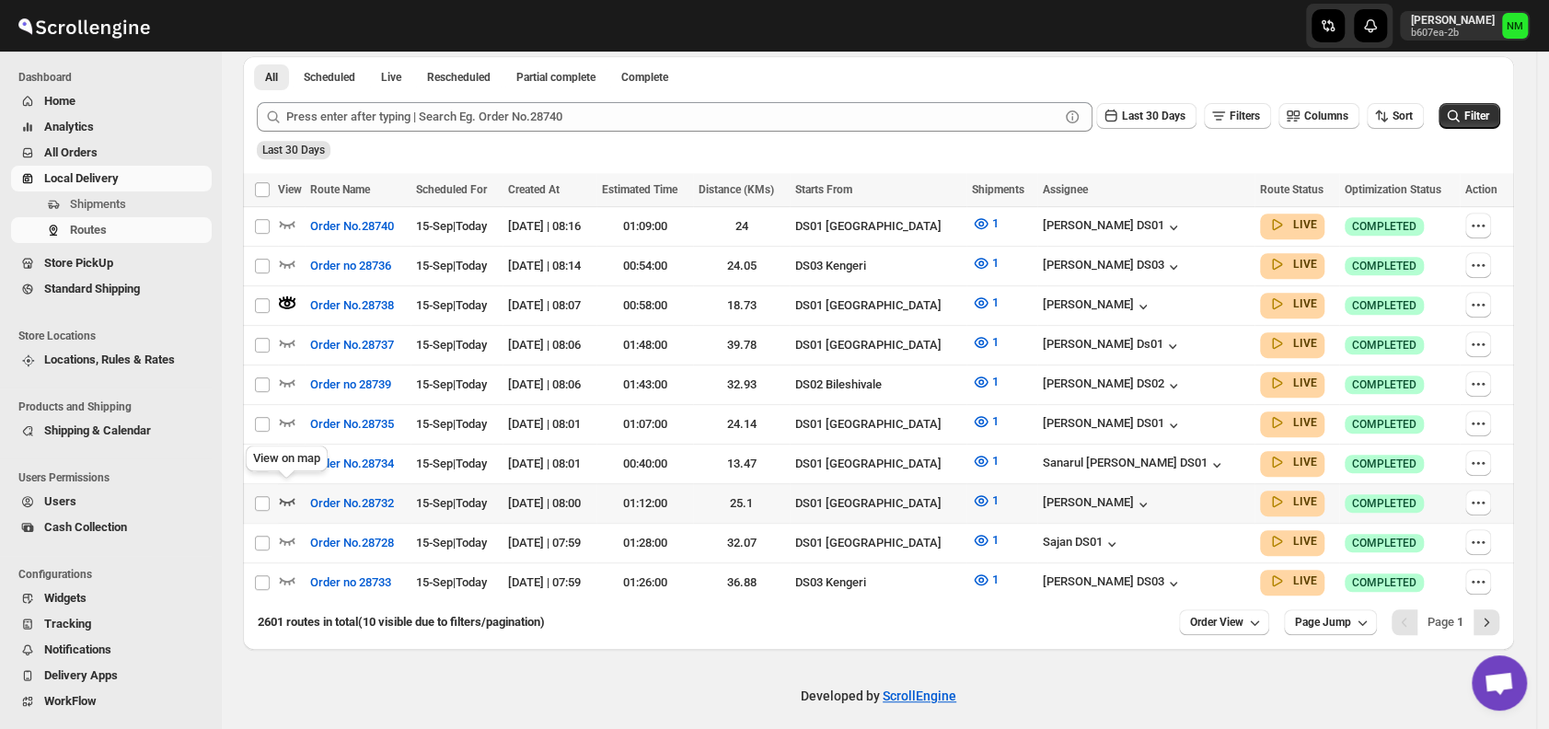
click at [290, 498] on icon "button" at bounding box center [288, 501] width 16 height 7
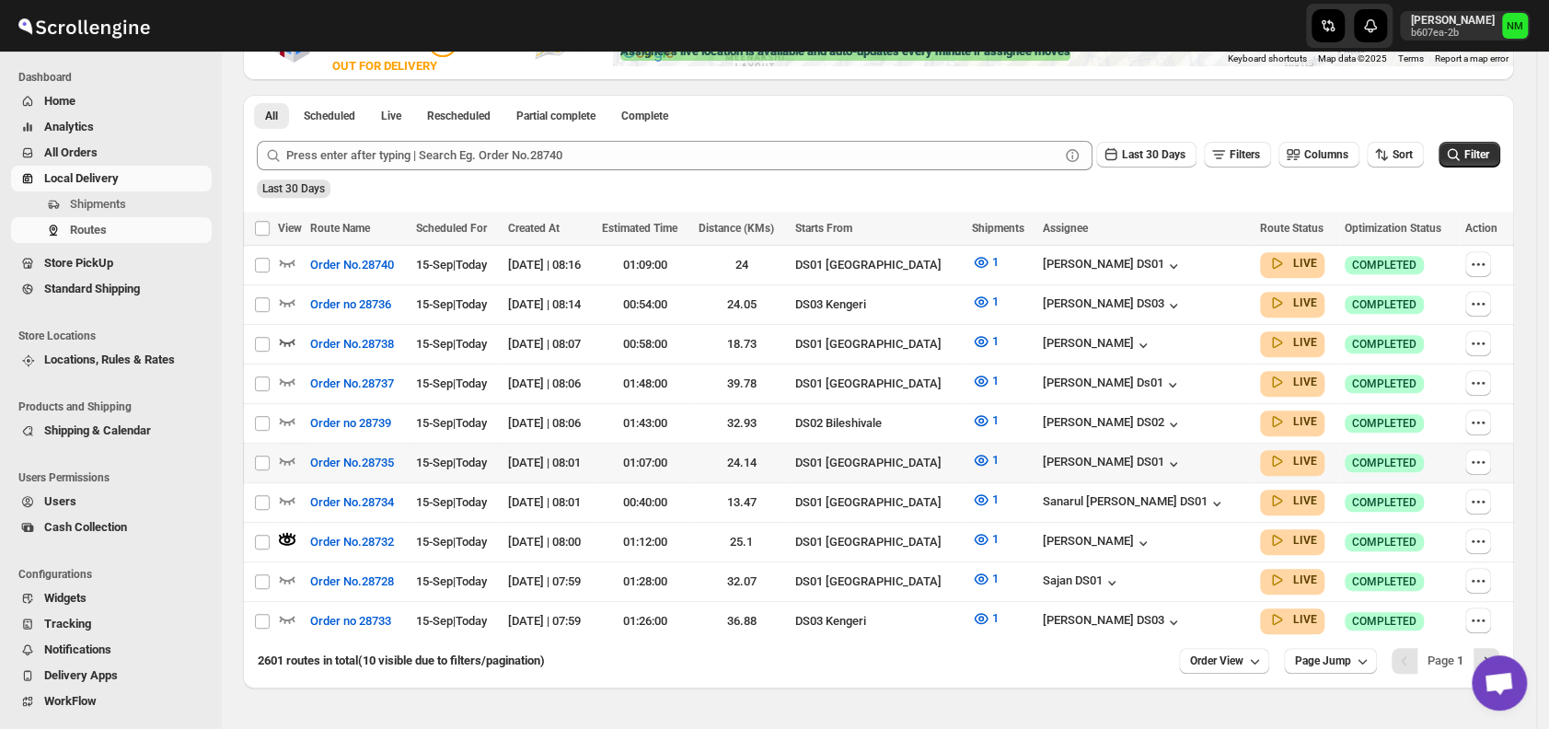
scroll to position [411, 0]
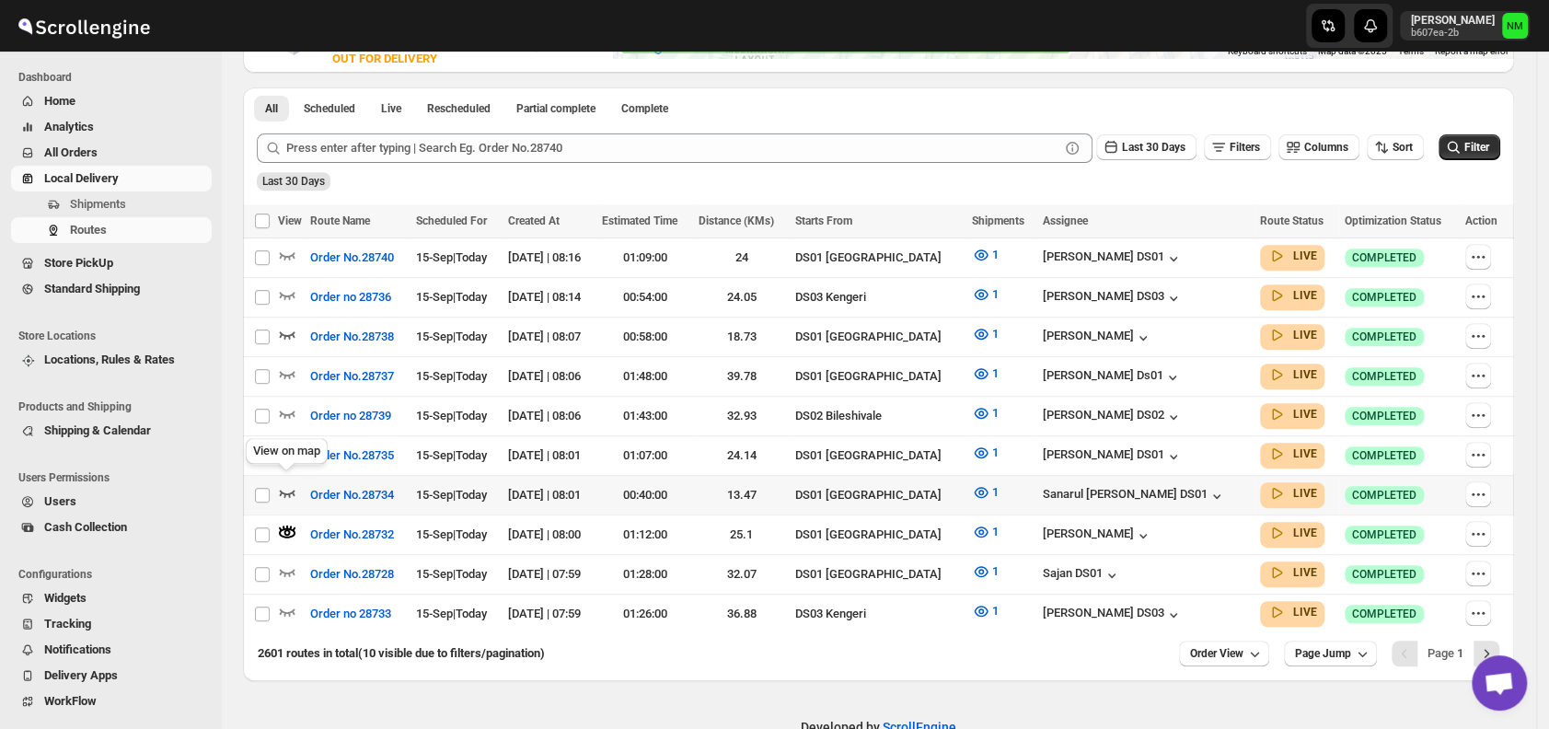
click at [281, 490] on icon "button" at bounding box center [288, 493] width 16 height 7
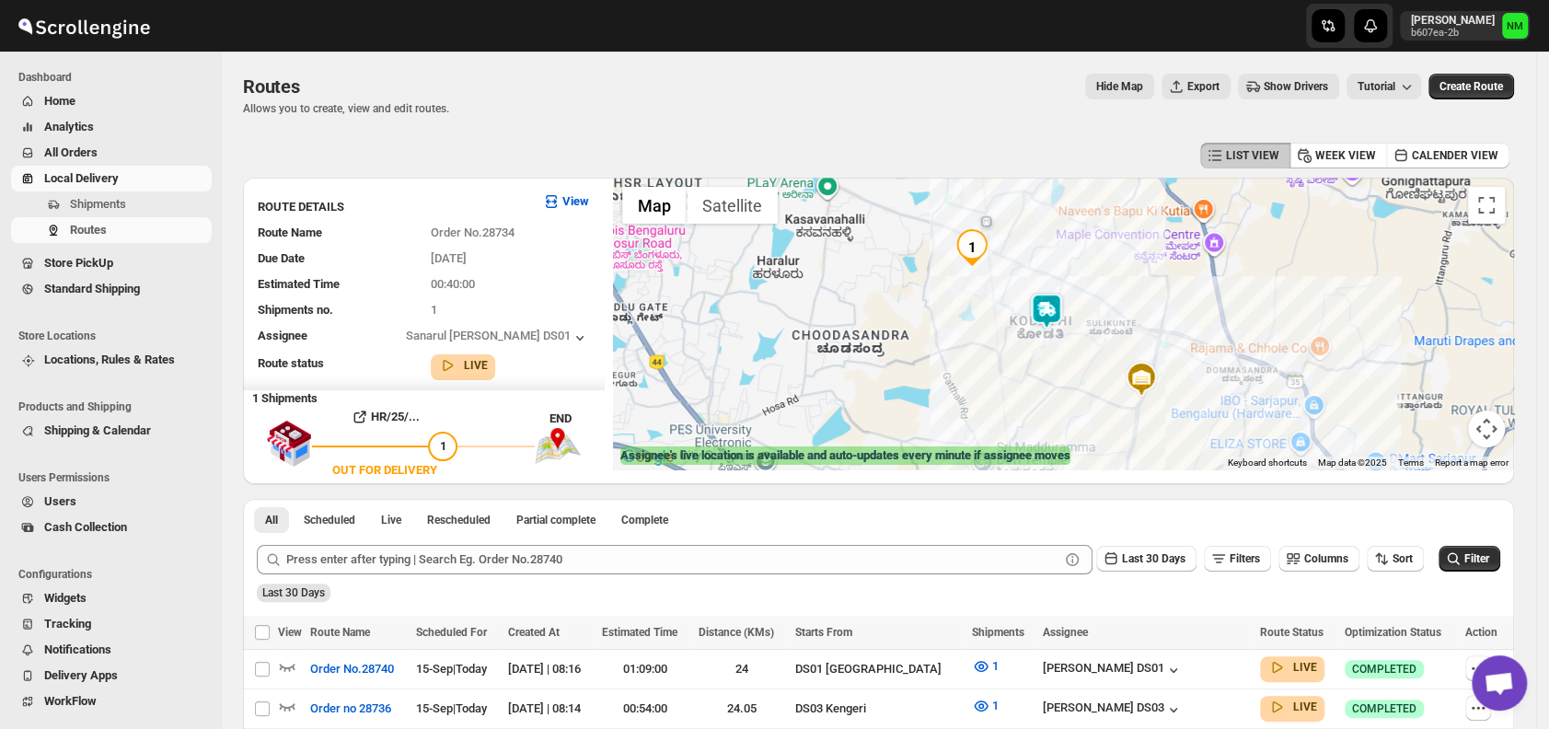
click at [1053, 307] on img at bounding box center [1046, 311] width 37 height 37
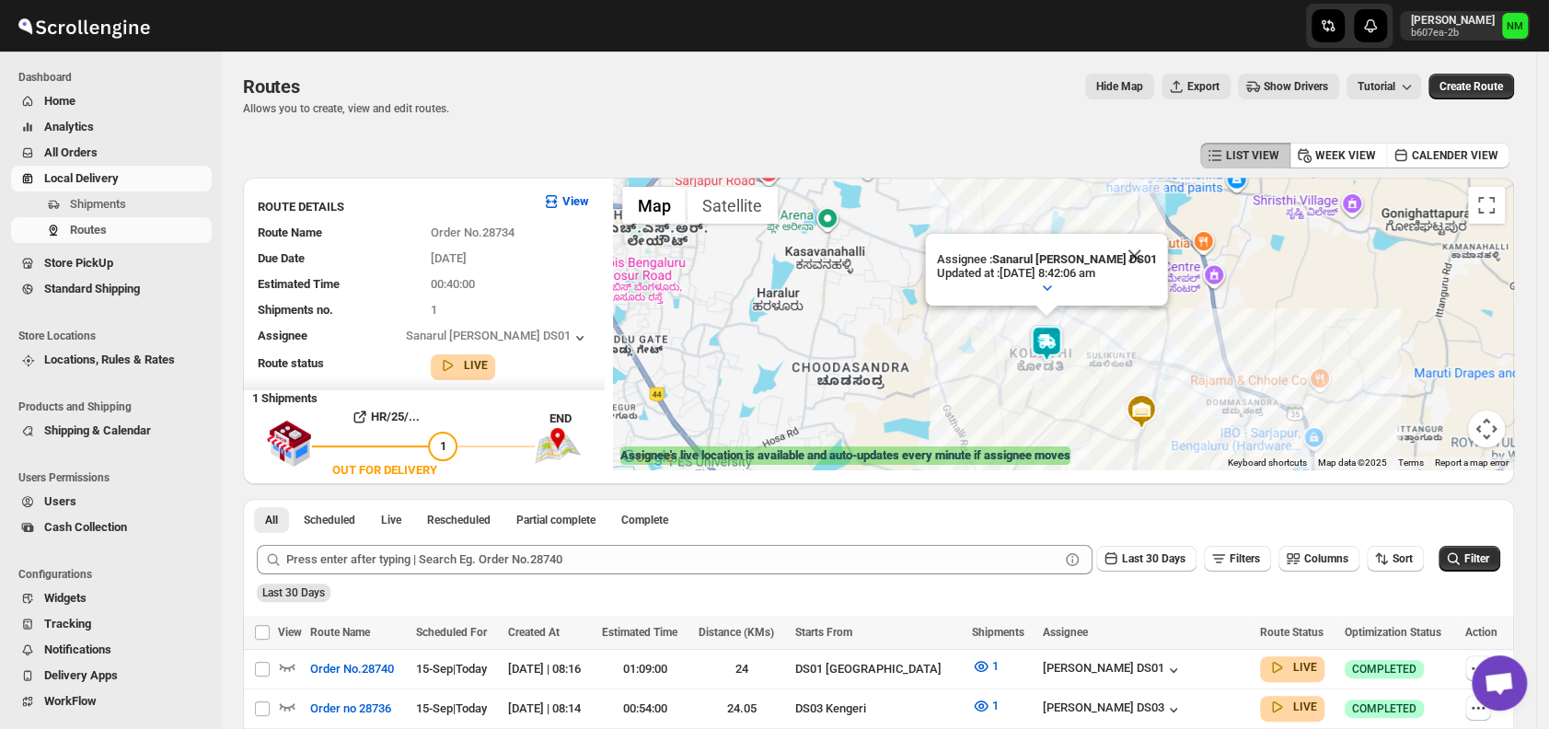
drag, startPoint x: 1139, startPoint y: 253, endPoint x: 1060, endPoint y: 356, distance: 129.4
click at [1063, 323] on div "Assignee : Sanarul [PERSON_NAME] DS01 Updated at : [DATE] 8:42:06 am Duty mode …" at bounding box center [1513, 323] width 901 height 0
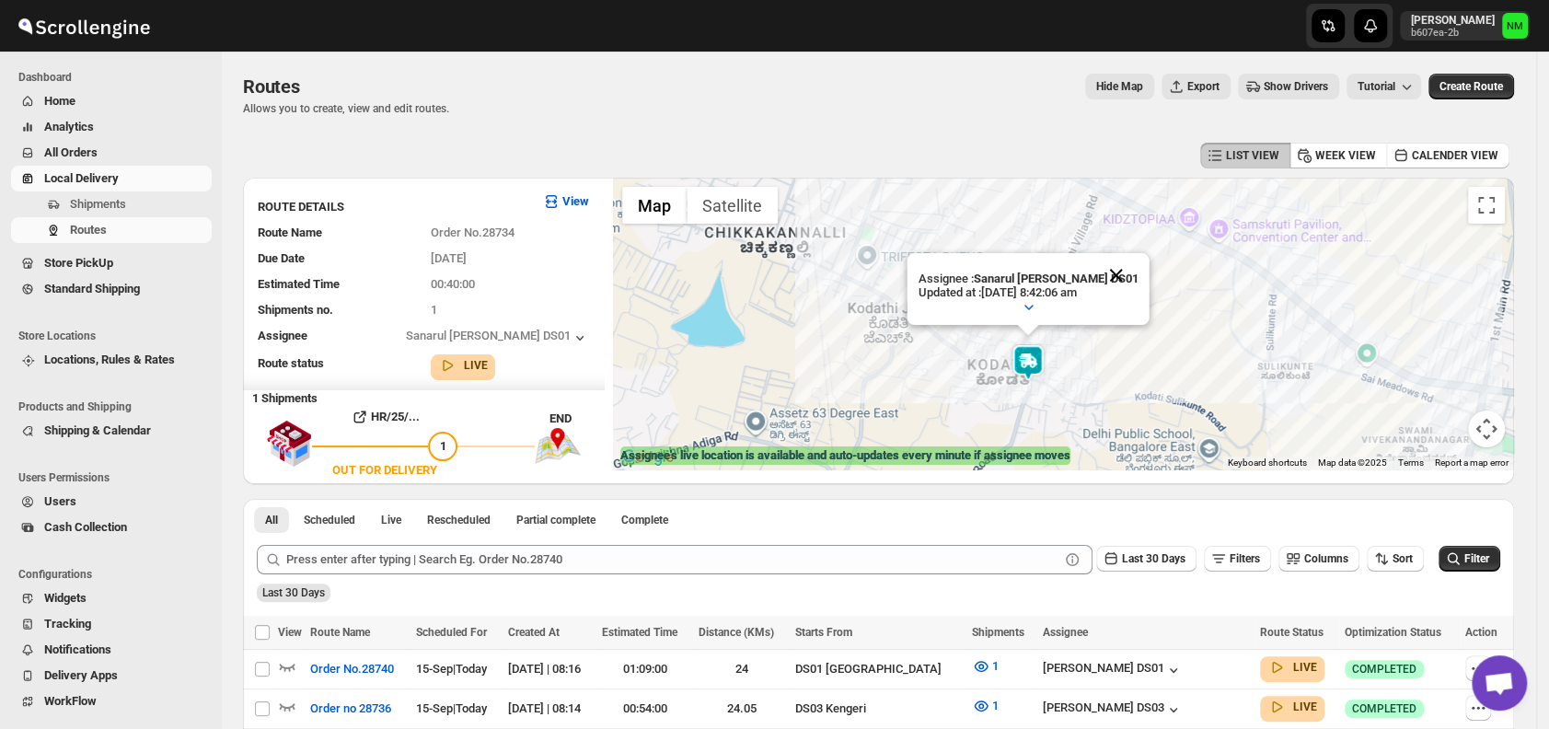
click at [1118, 270] on button "Close" at bounding box center [1117, 275] width 44 height 44
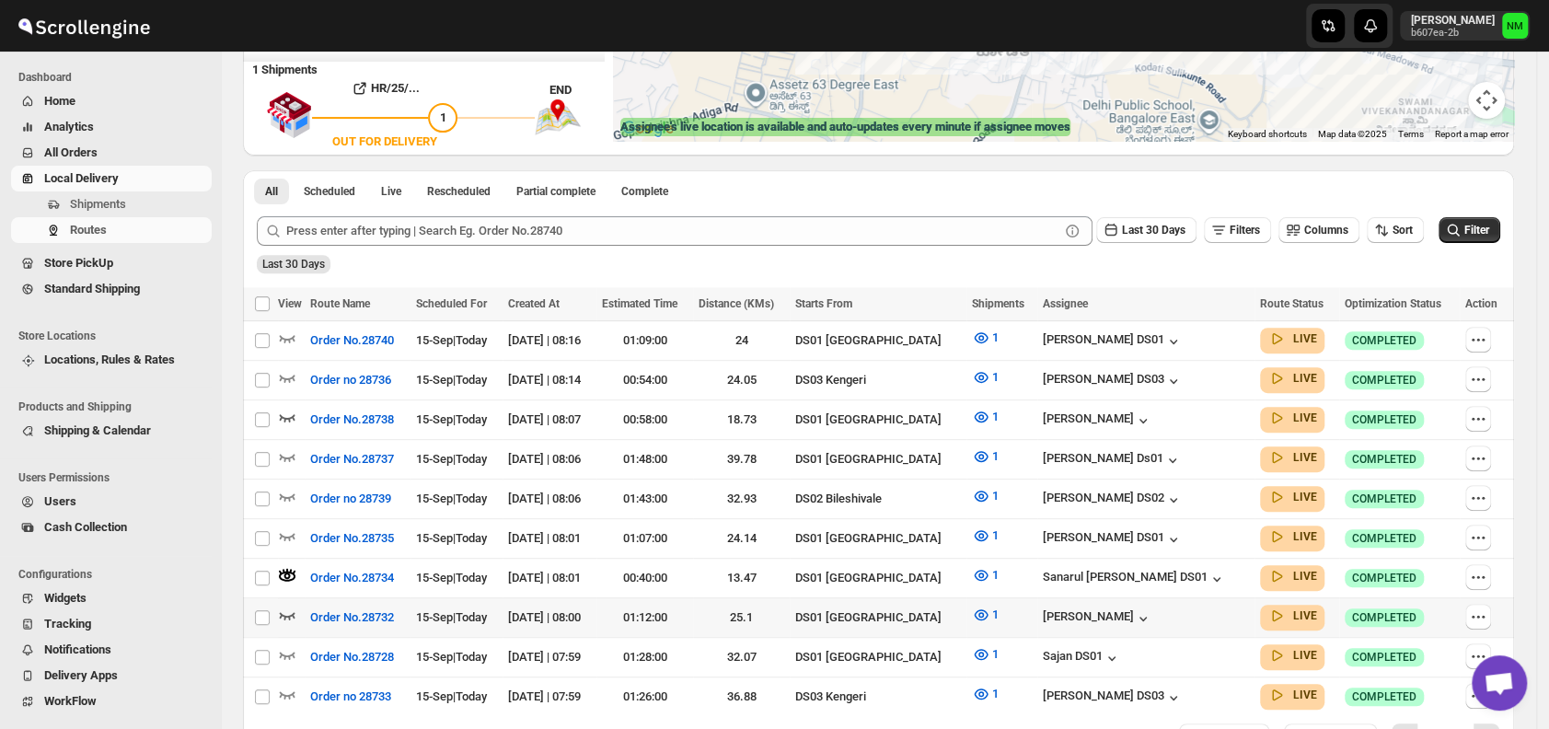
scroll to position [443, 0]
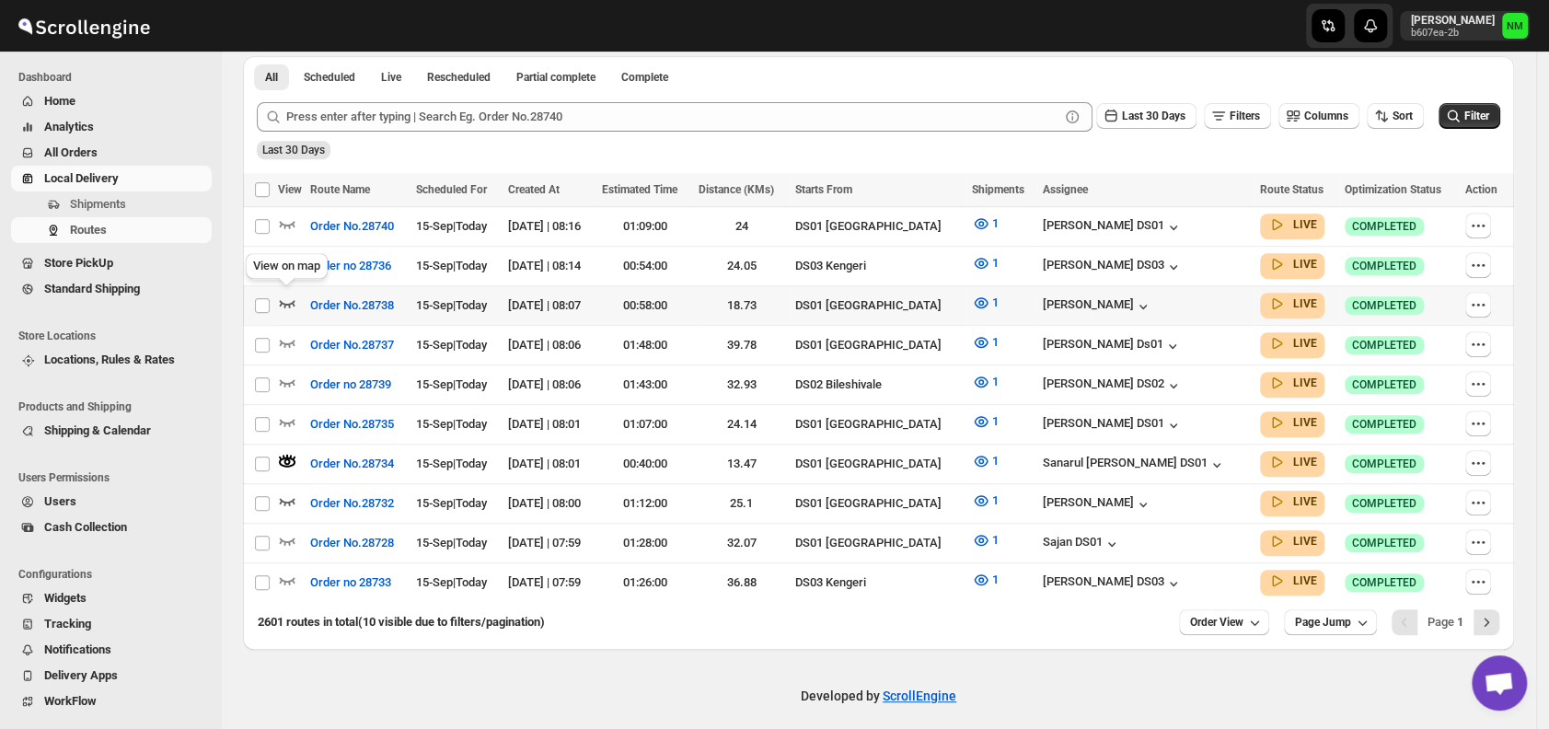
click at [292, 300] on icon "button" at bounding box center [288, 303] width 16 height 7
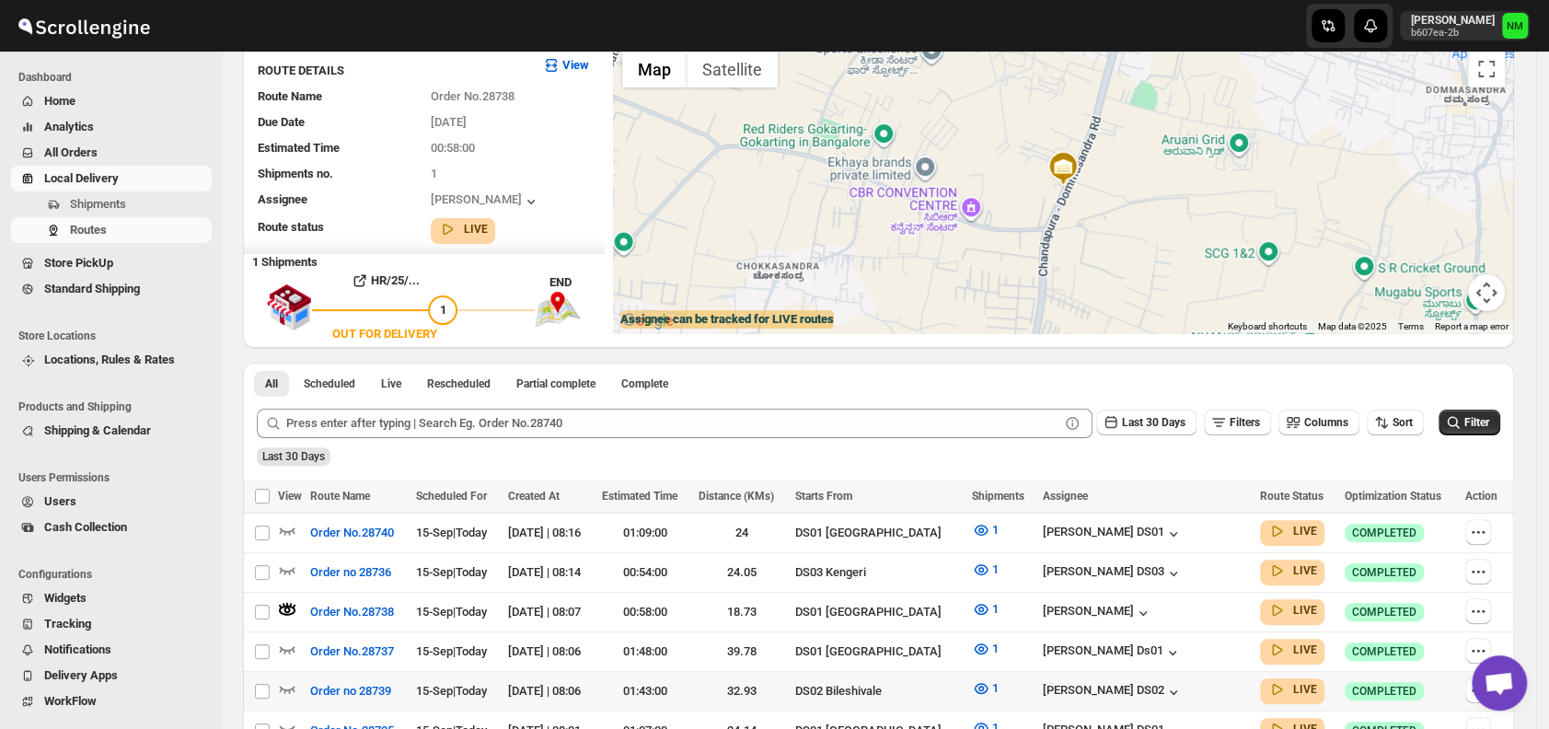
scroll to position [0, 0]
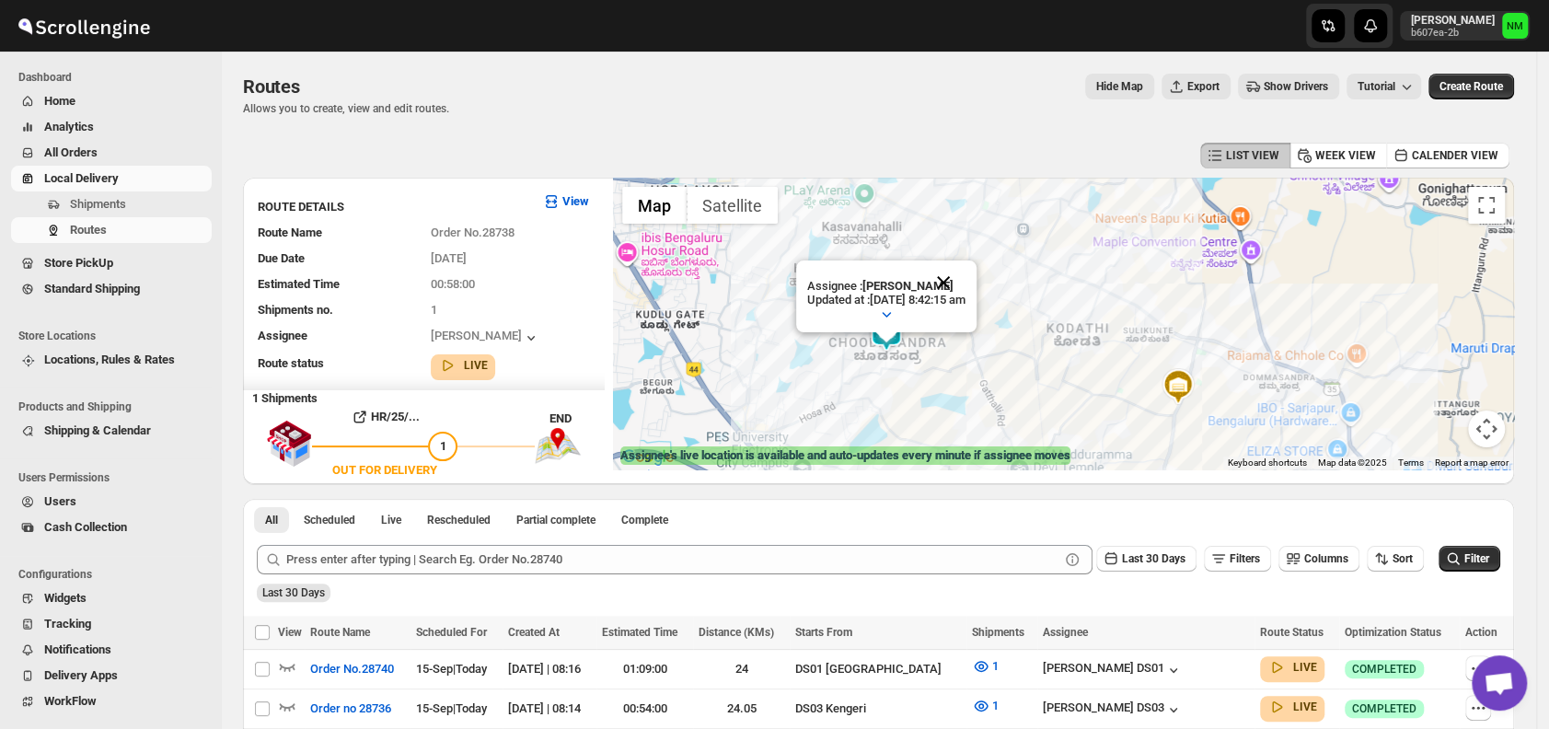
click at [966, 274] on button "Close" at bounding box center [943, 283] width 44 height 44
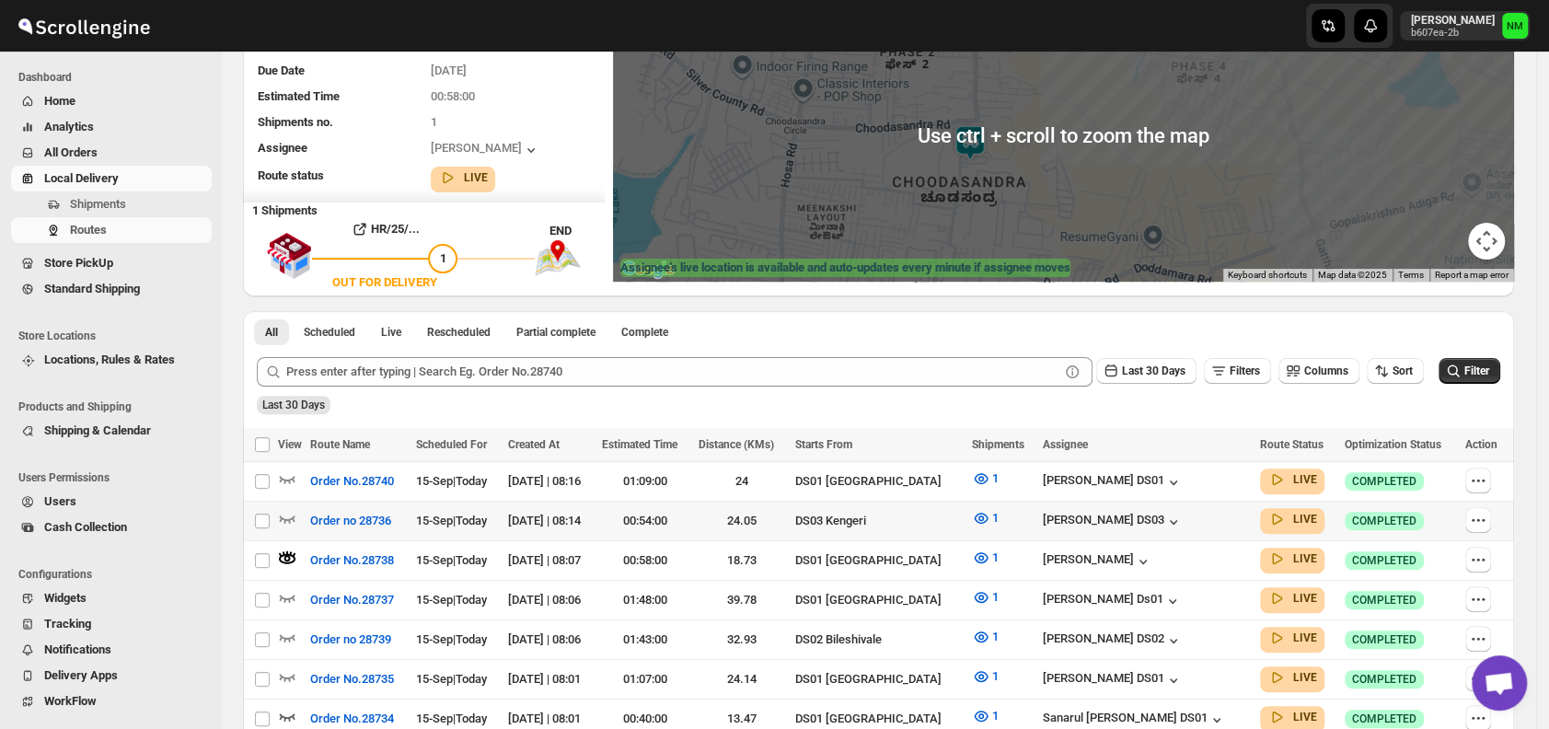
scroll to position [443, 0]
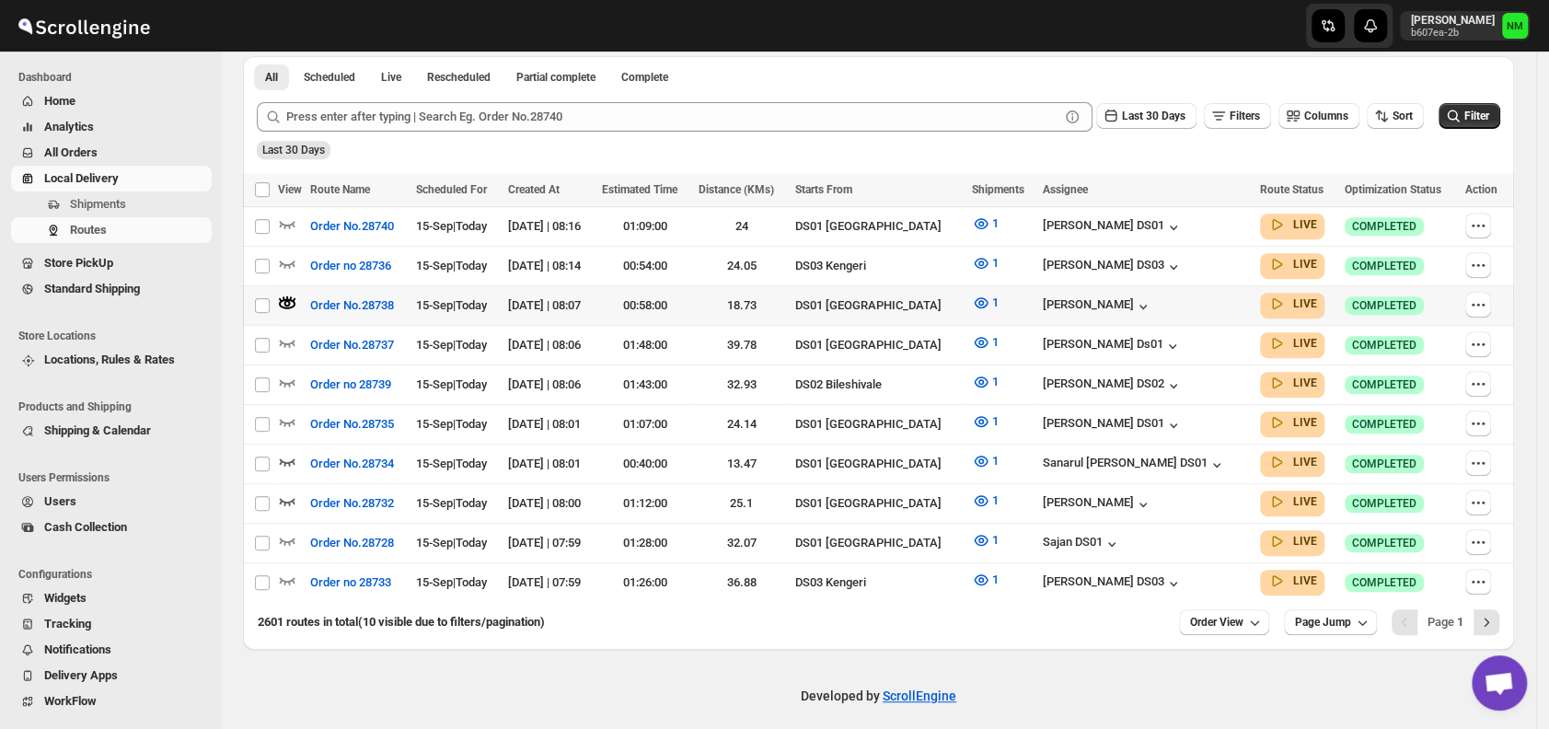
click at [1498, 307] on div at bounding box center [1485, 306] width 38 height 28
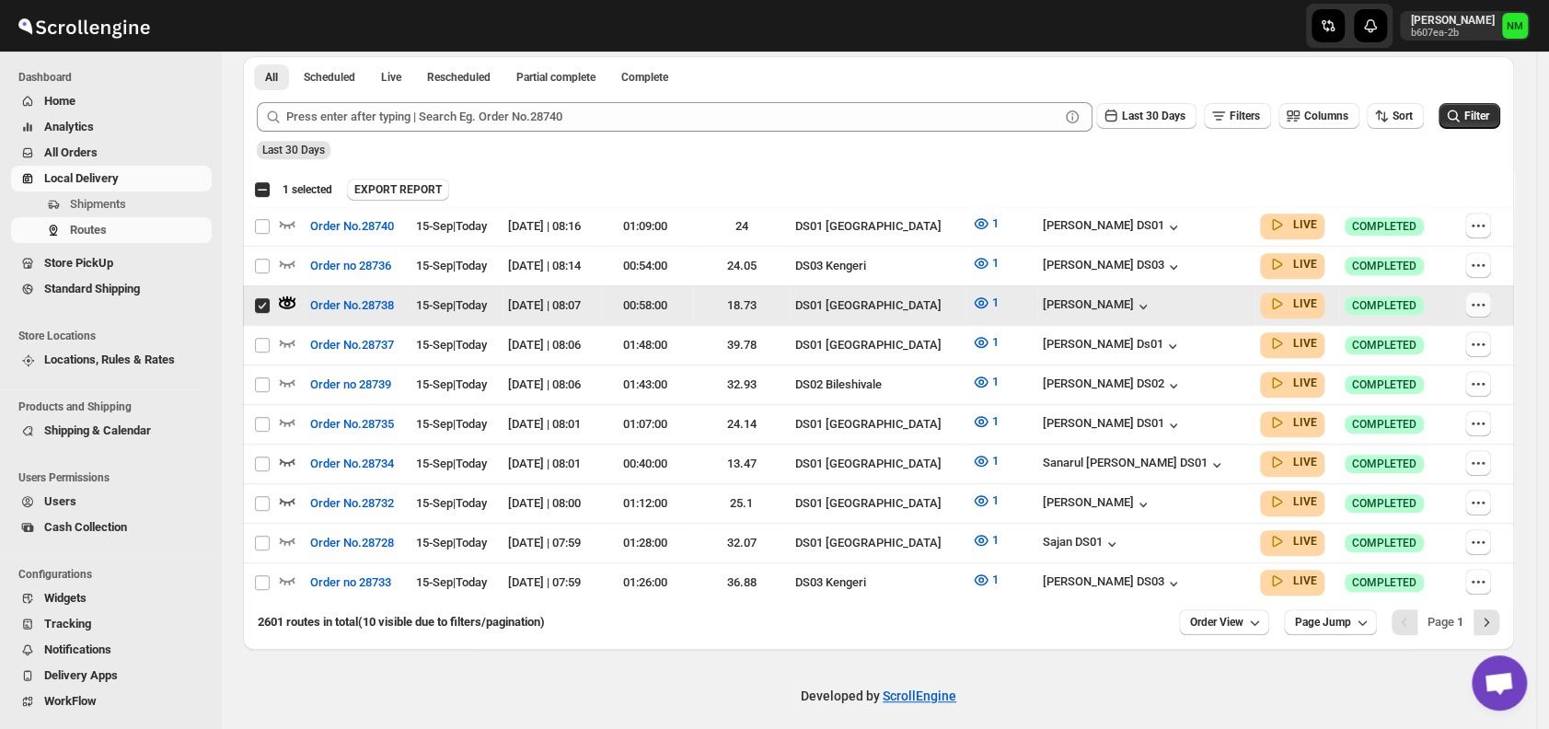
click at [1480, 307] on icon "button" at bounding box center [1478, 304] width 18 height 18
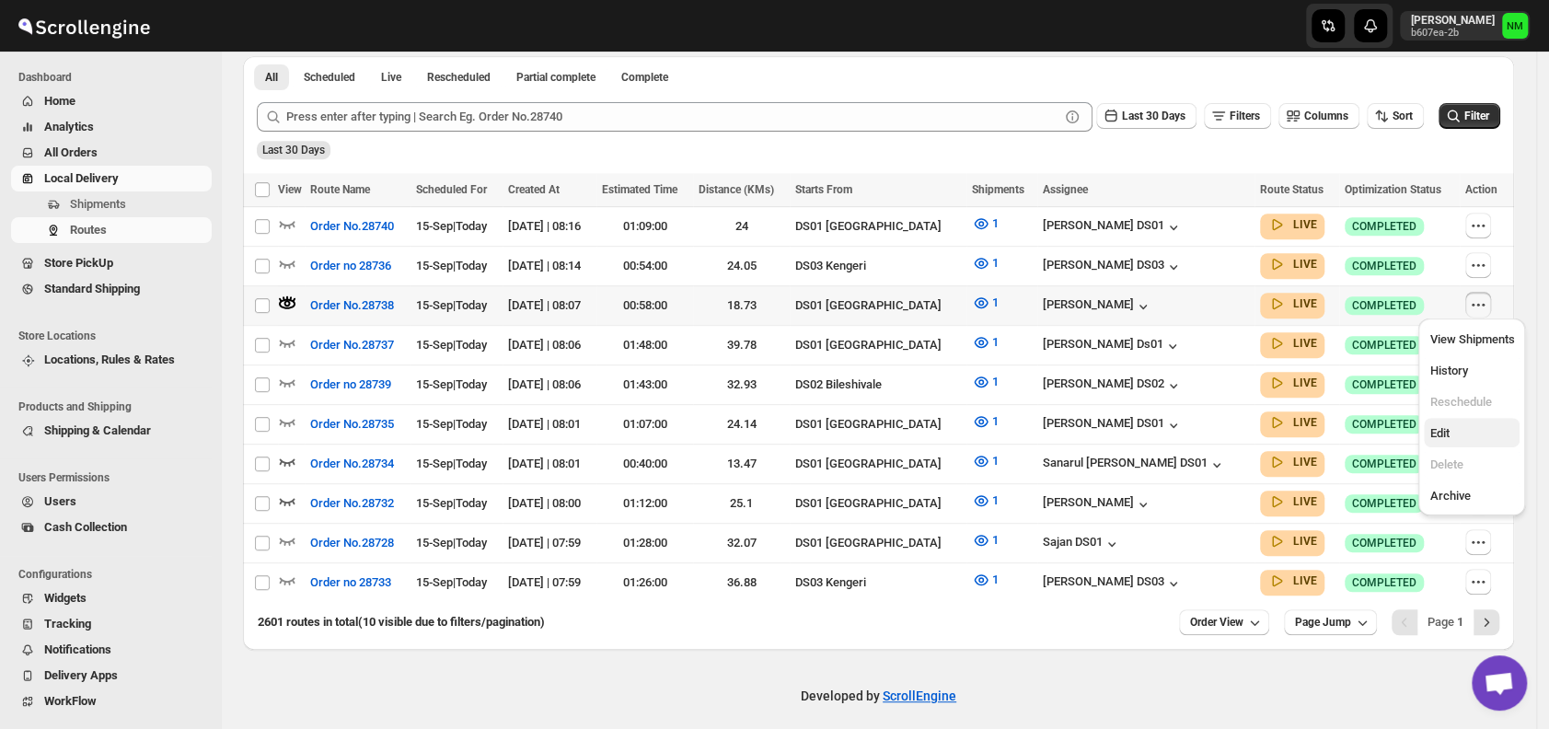
click at [1466, 429] on span "Edit" at bounding box center [1472, 433] width 85 height 18
checkbox input "true"
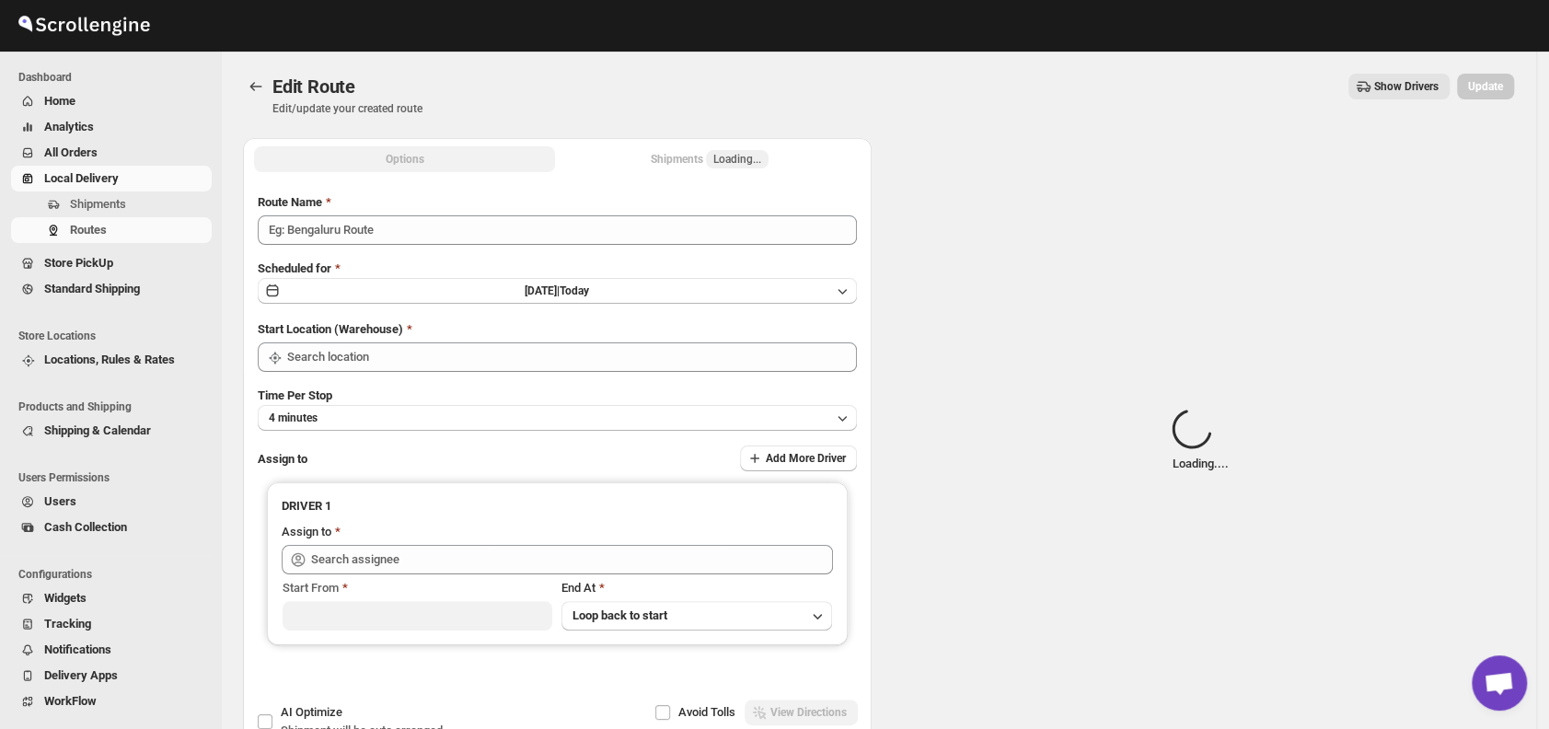
type input "Order No.28738"
type input "DS01 [GEOGRAPHIC_DATA]"
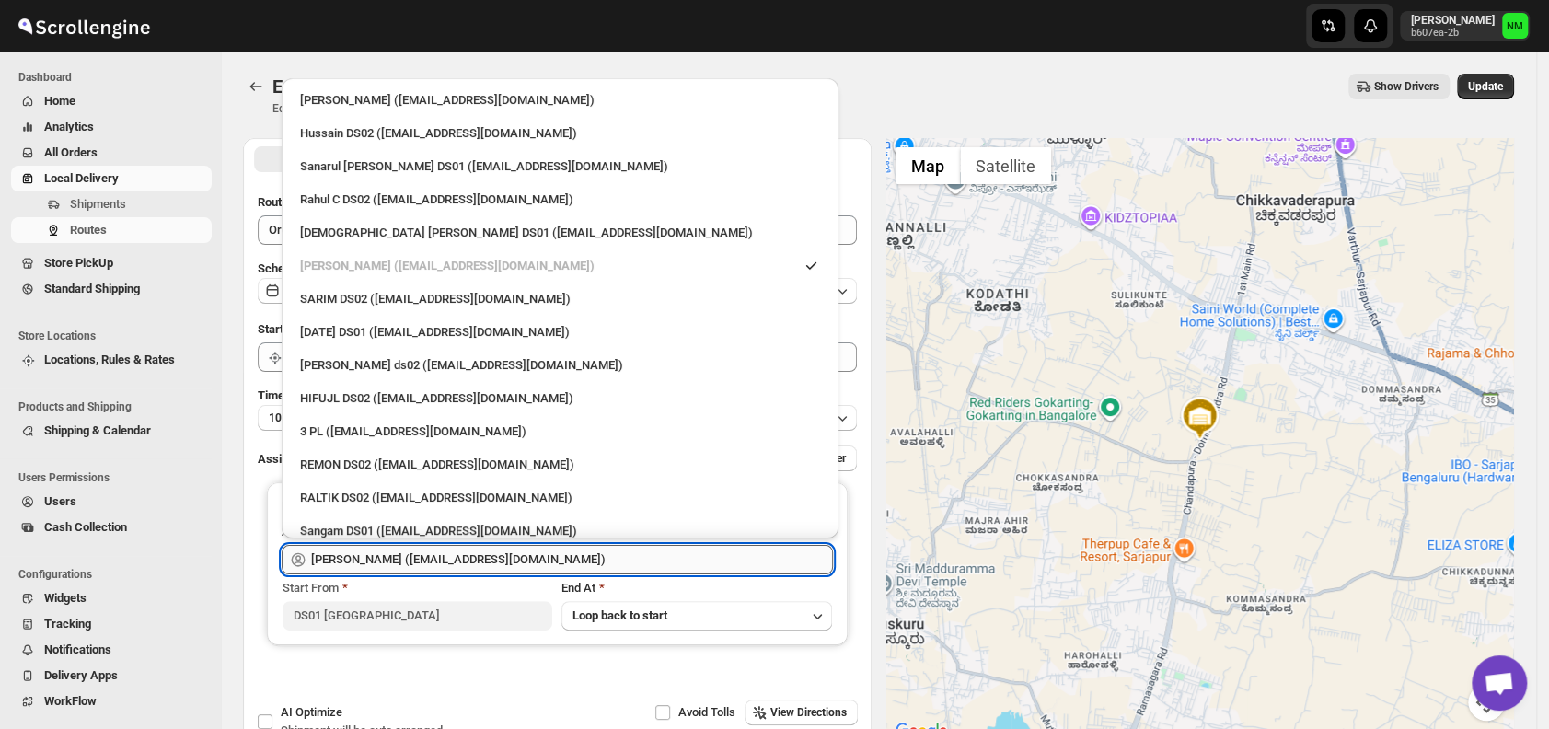
click at [611, 546] on input "Vikas Rathod (lolegiy458@nalwan.com)" at bounding box center [572, 559] width 522 height 29
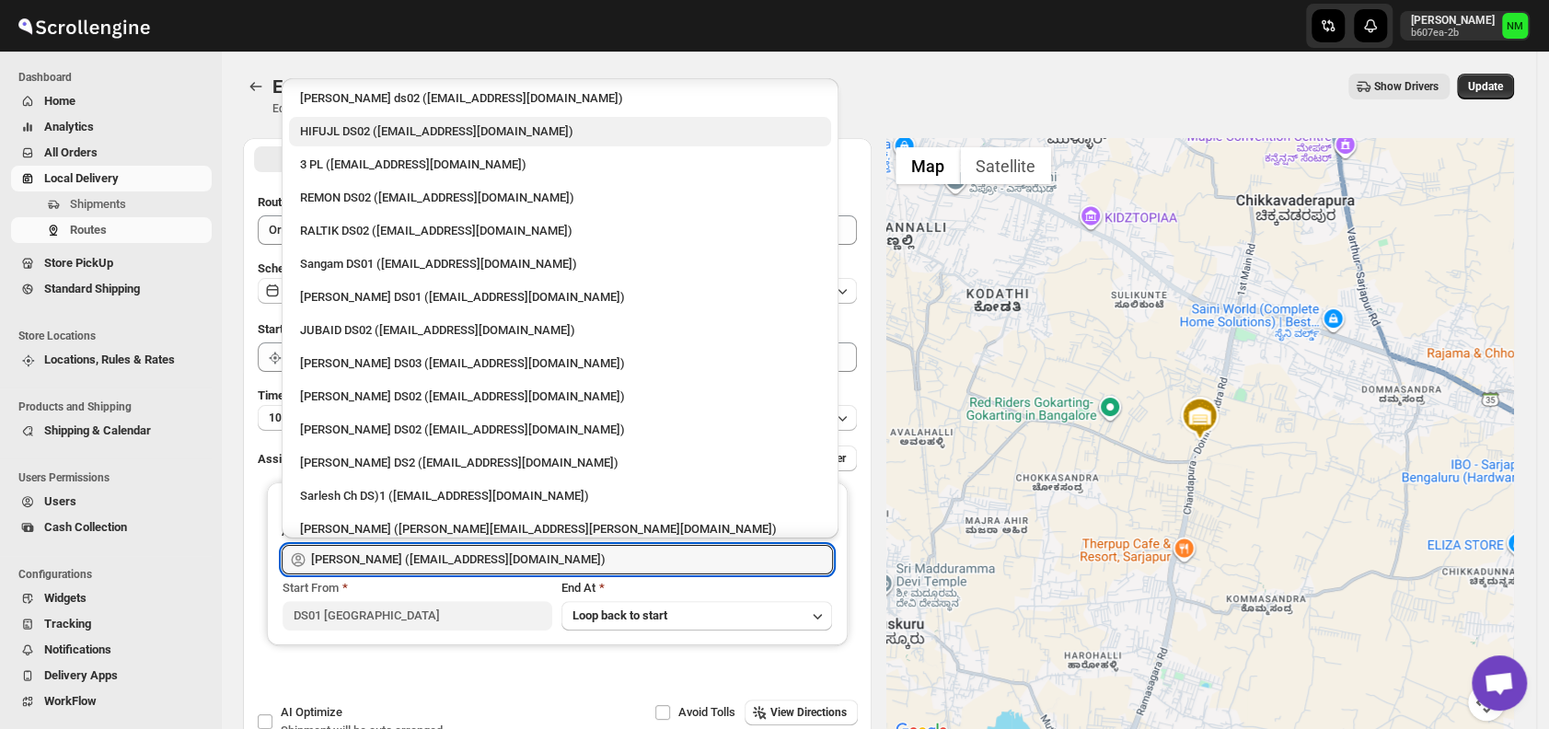
scroll to position [230, 0]
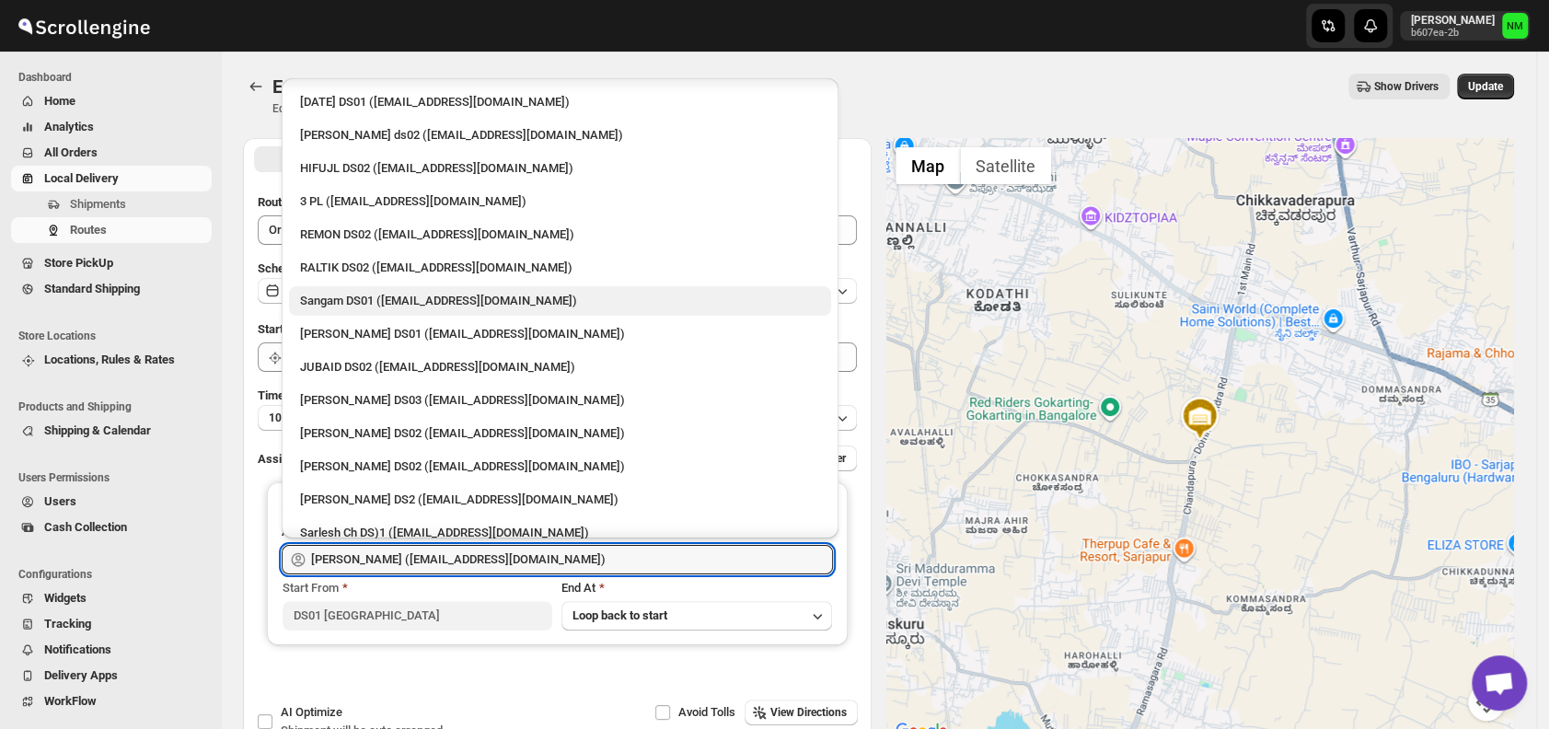
click at [315, 295] on div "Sangam DS01 (relov34542@lassora.com)" at bounding box center [560, 301] width 520 height 18
type input "Sangam DS01 (relov34542@lassora.com)"
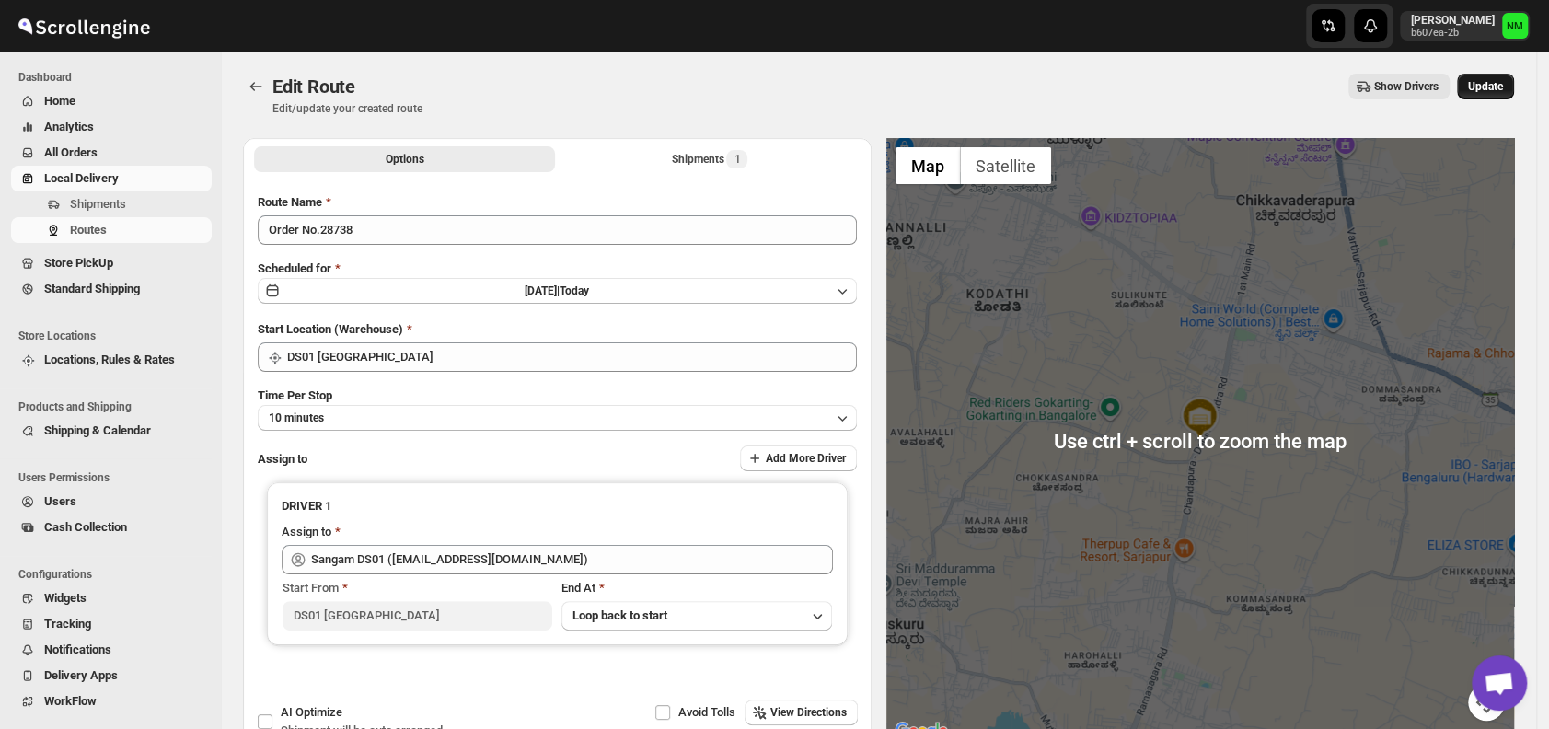
click at [1490, 91] on span "Update" at bounding box center [1485, 86] width 35 height 15
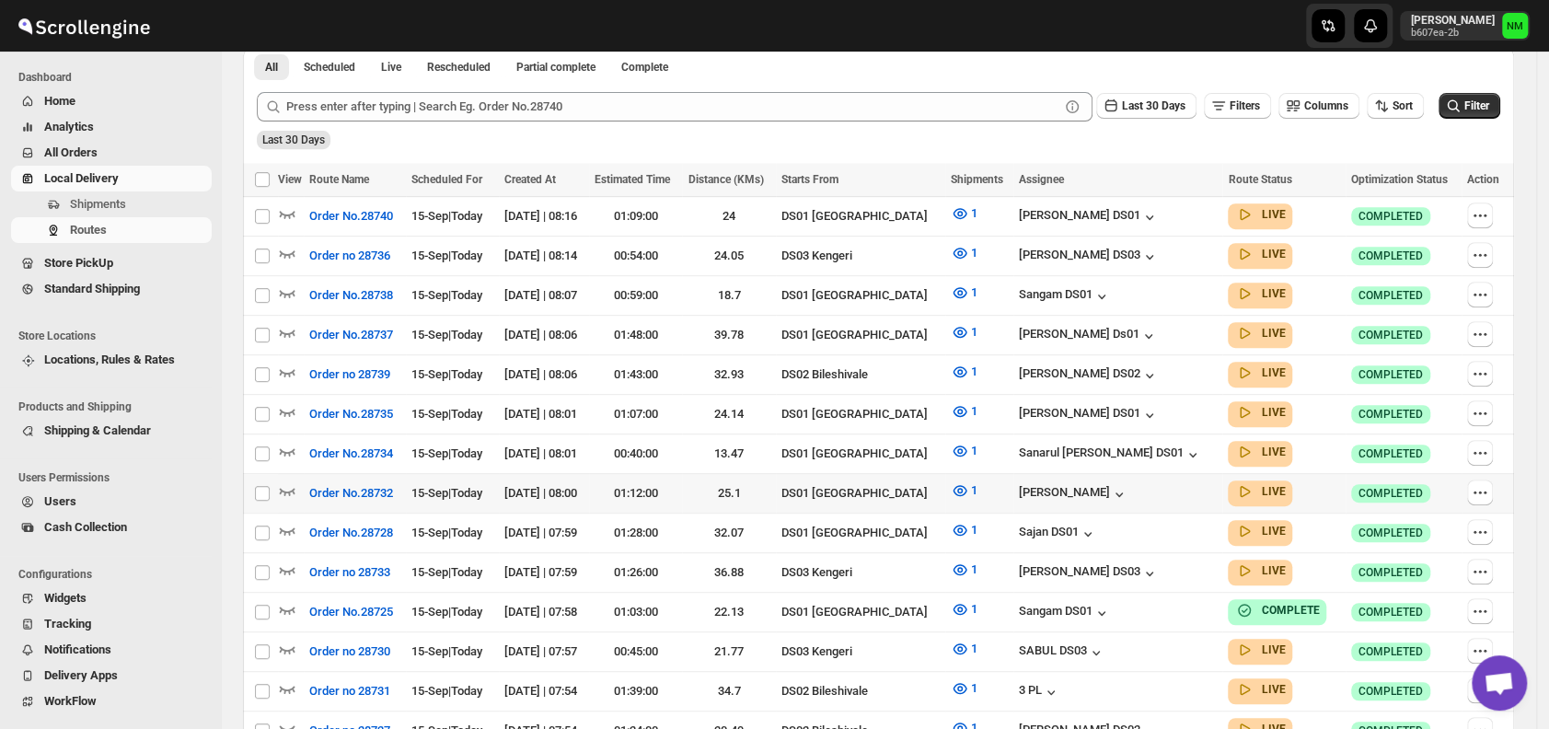
scroll to position [439, 0]
click at [285, 289] on icon "button" at bounding box center [288, 292] width 16 height 7
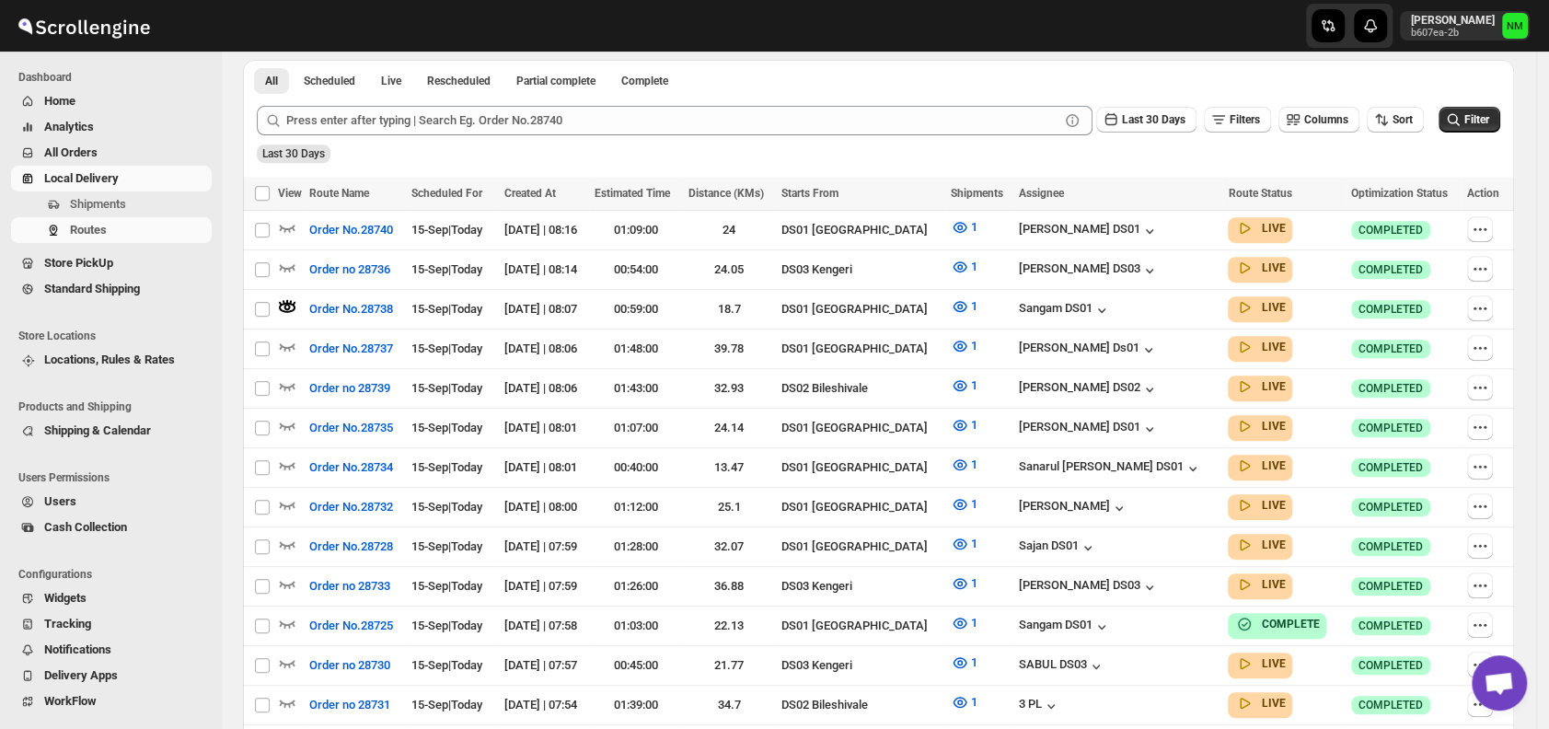
scroll to position [0, 0]
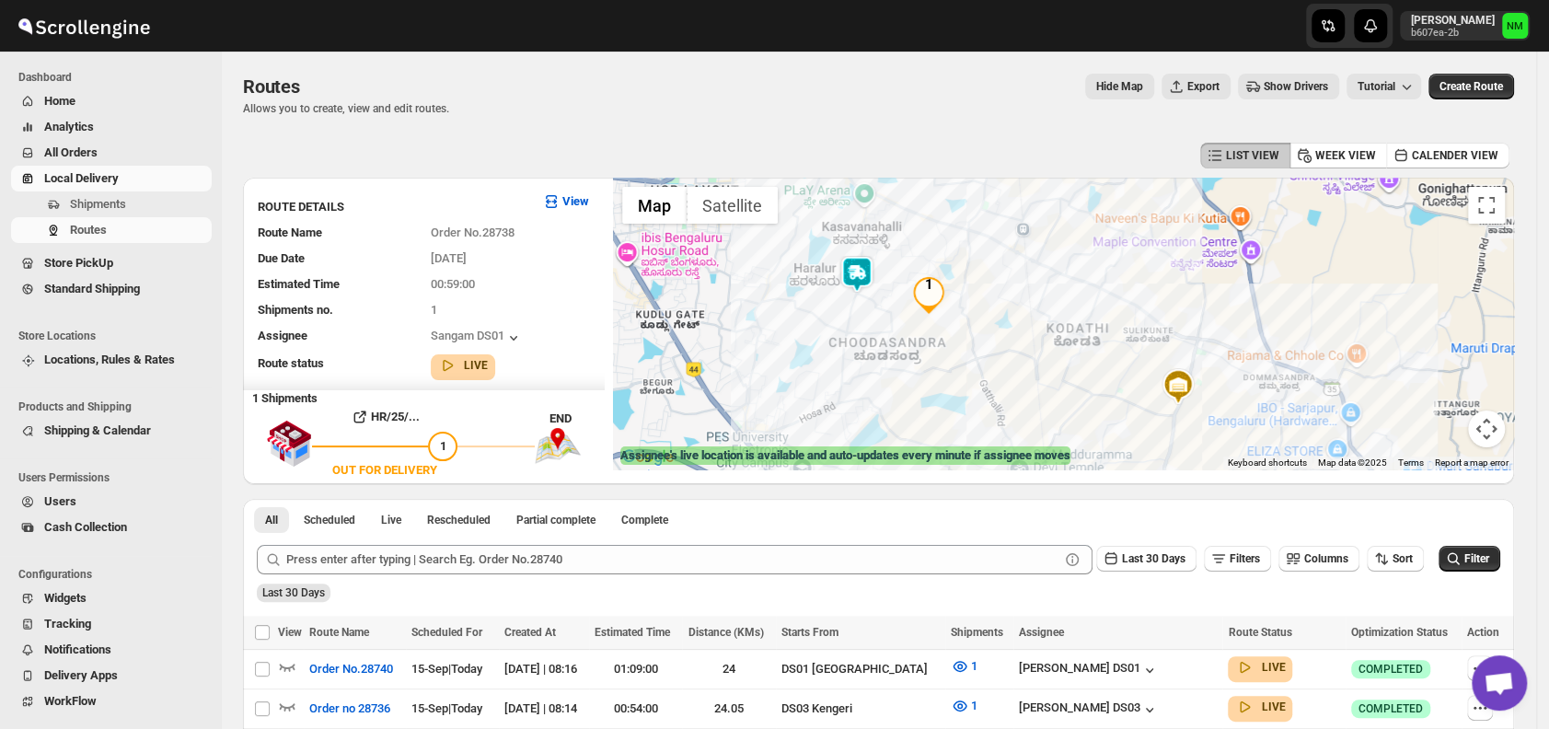
click at [865, 274] on img at bounding box center [857, 274] width 37 height 37
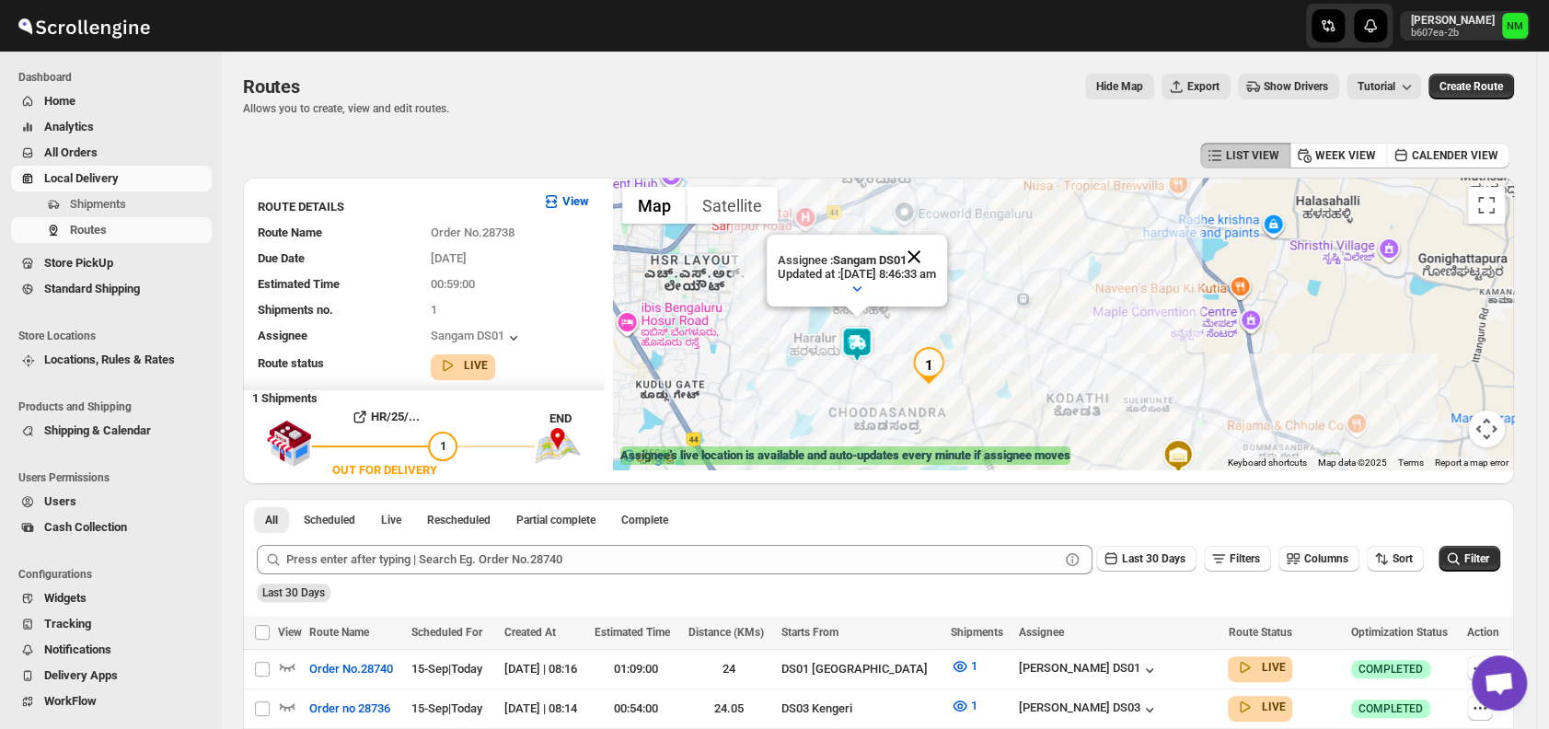
click at [936, 254] on button "Close" at bounding box center [914, 257] width 44 height 44
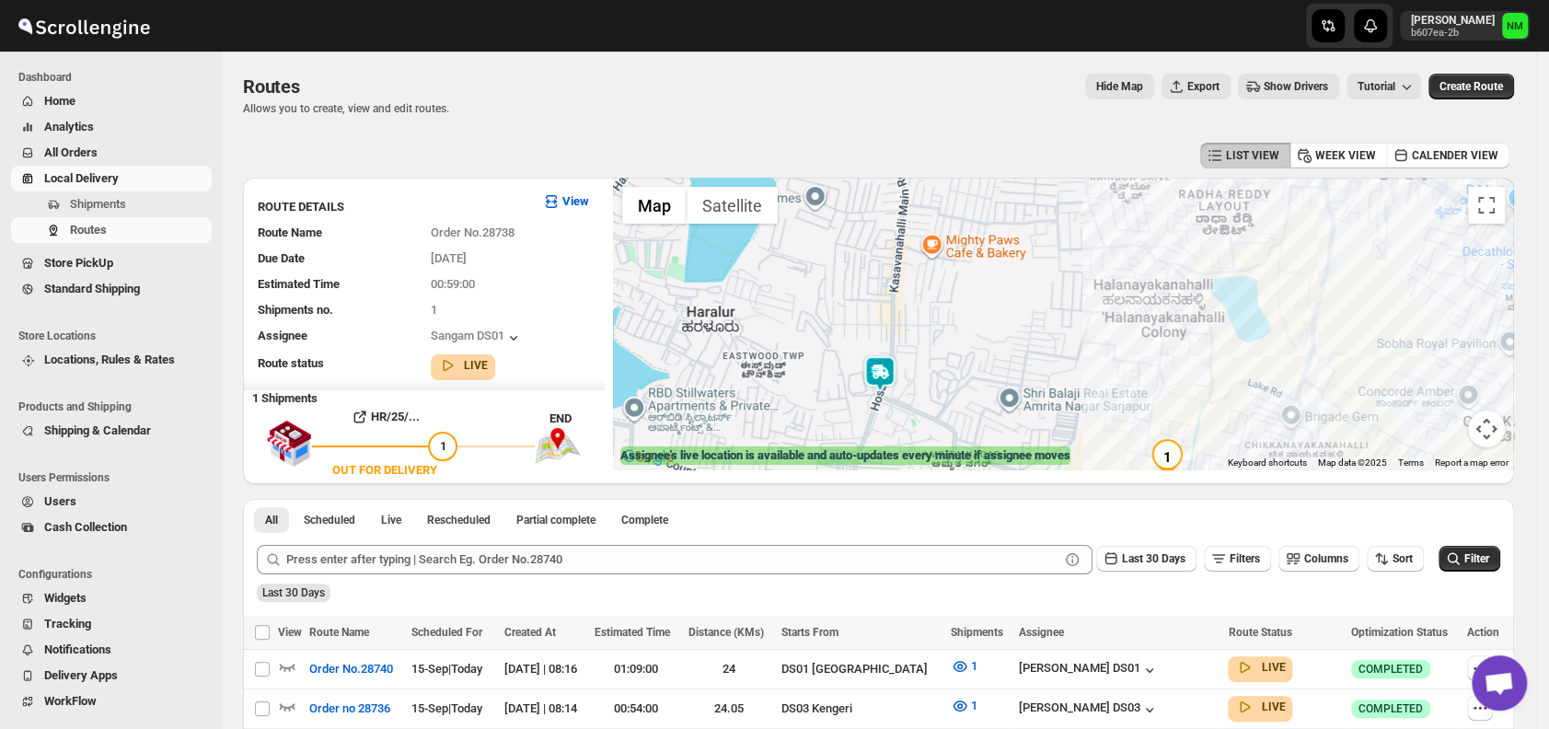
click at [875, 382] on img at bounding box center [880, 373] width 37 height 37
click at [958, 277] on button "Close" at bounding box center [936, 287] width 44 height 44
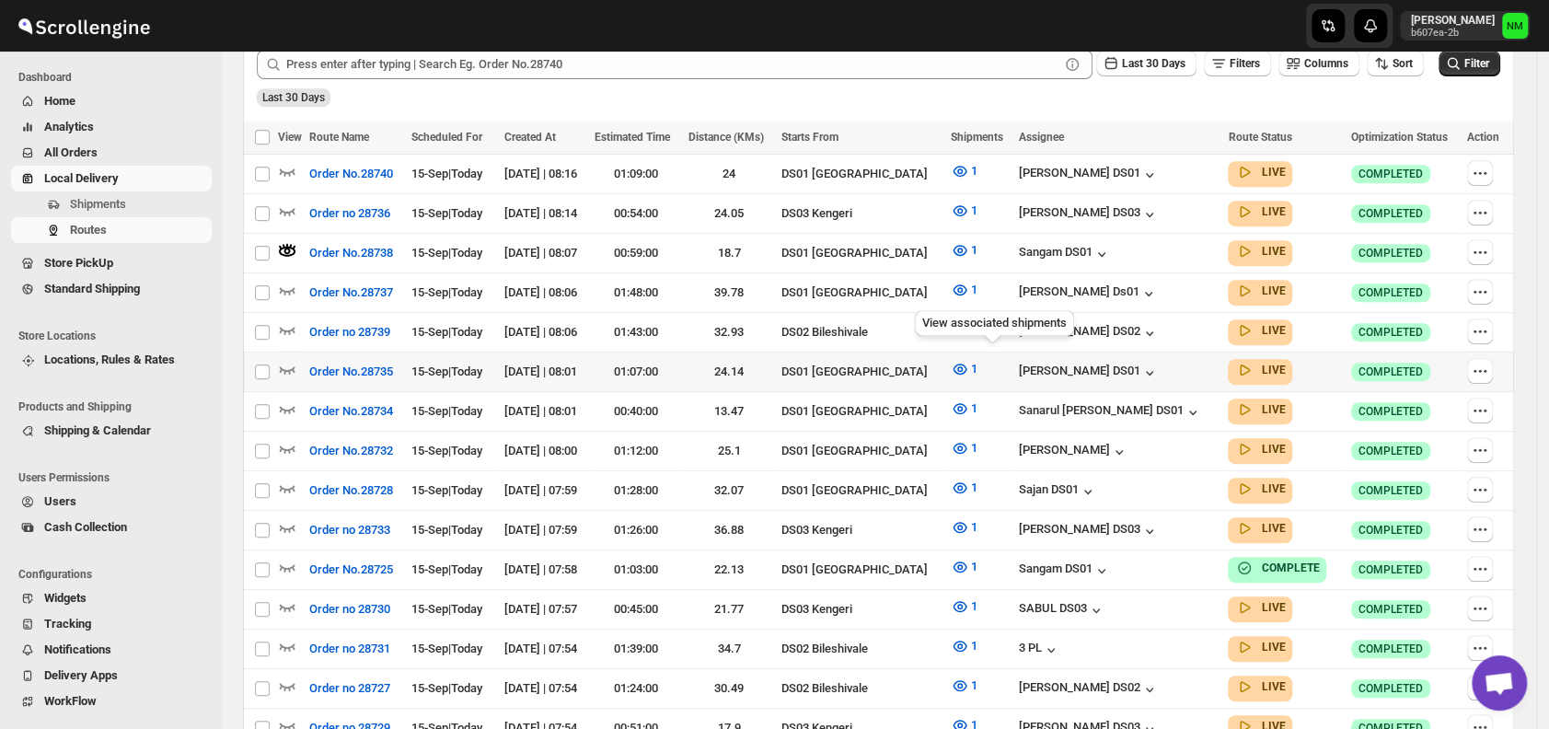
scroll to position [502, 0]
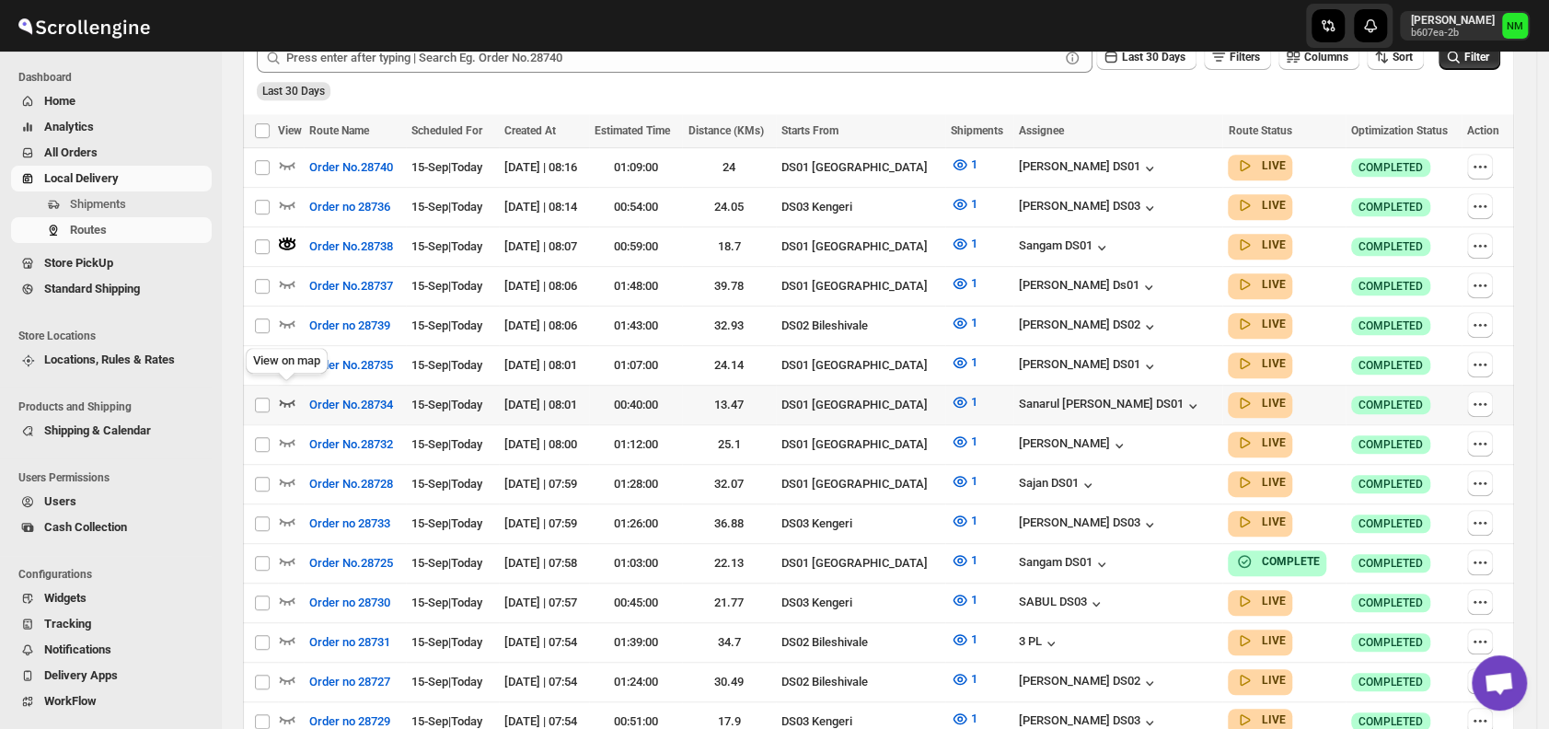
click at [283, 396] on icon "button" at bounding box center [287, 402] width 18 height 18
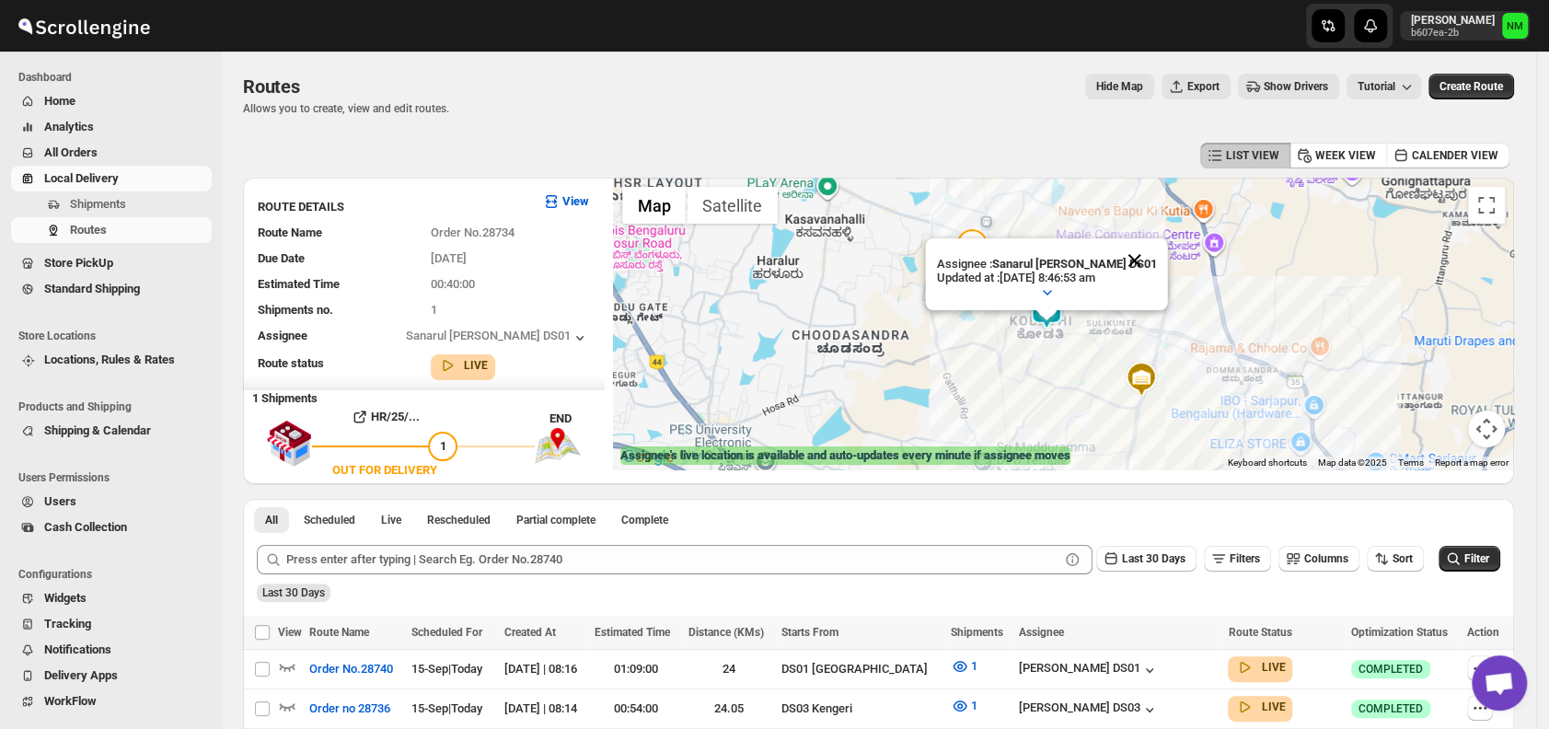
click at [1131, 261] on button "Close" at bounding box center [1135, 260] width 44 height 44
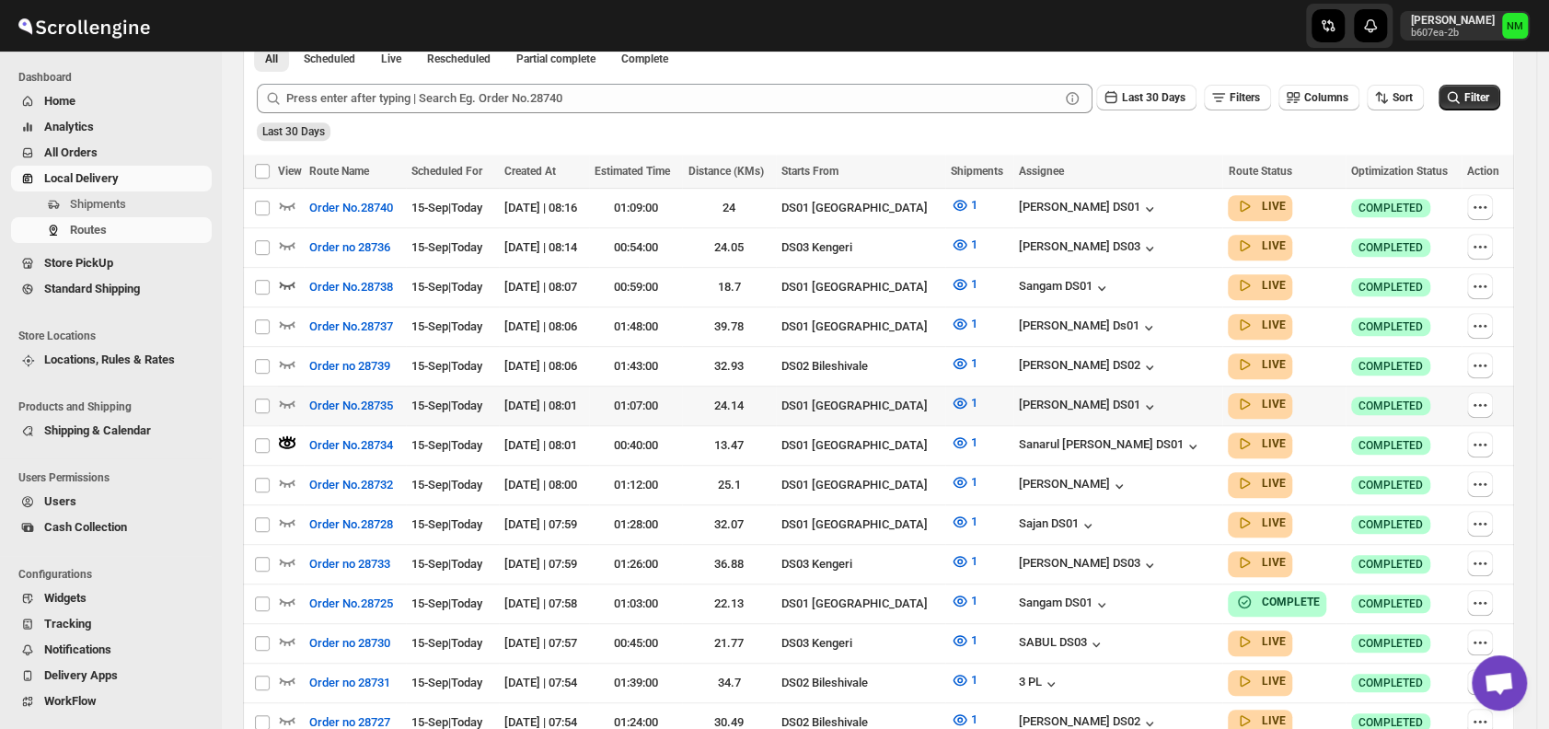
scroll to position [470, 0]
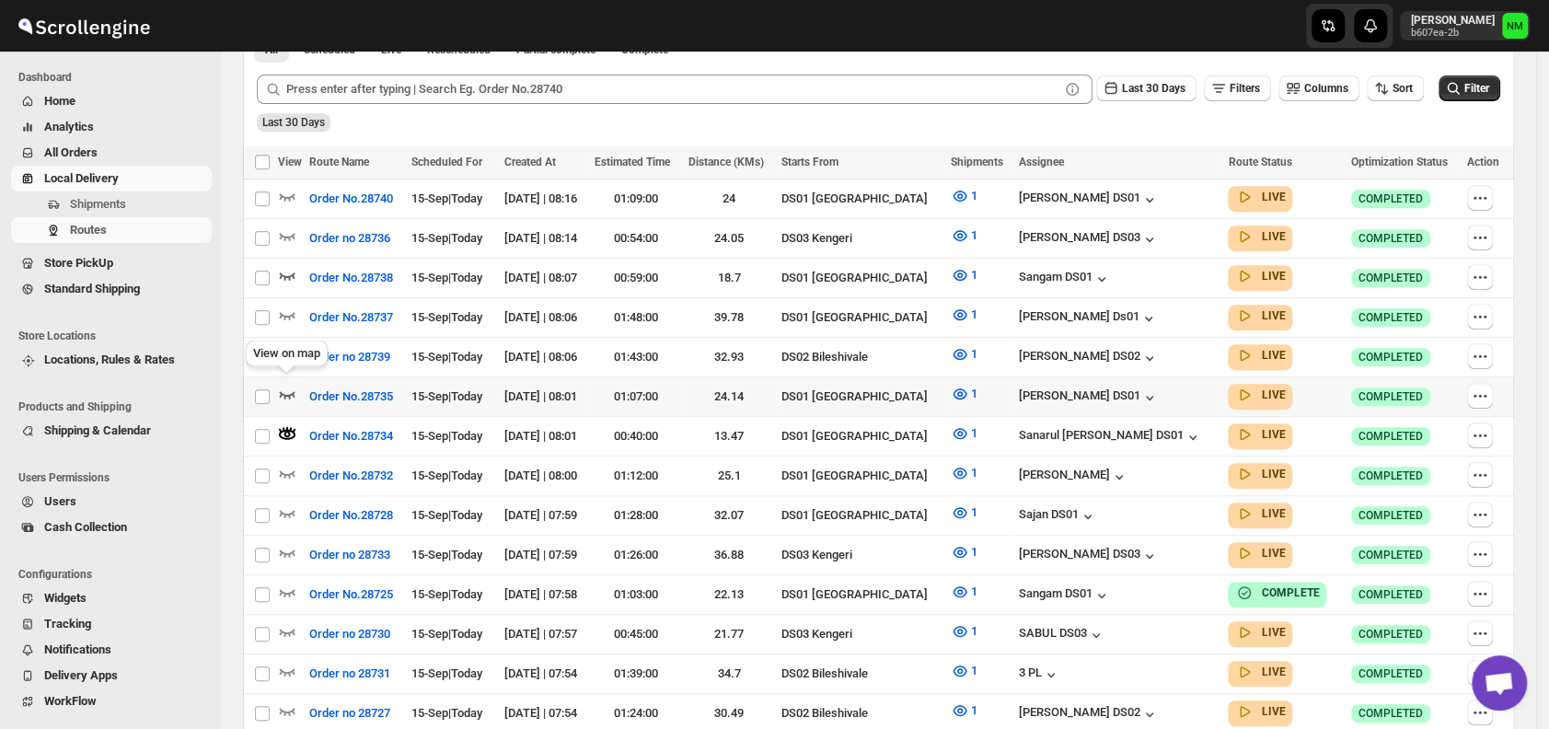
click at [284, 385] on icon "button" at bounding box center [287, 394] width 18 height 18
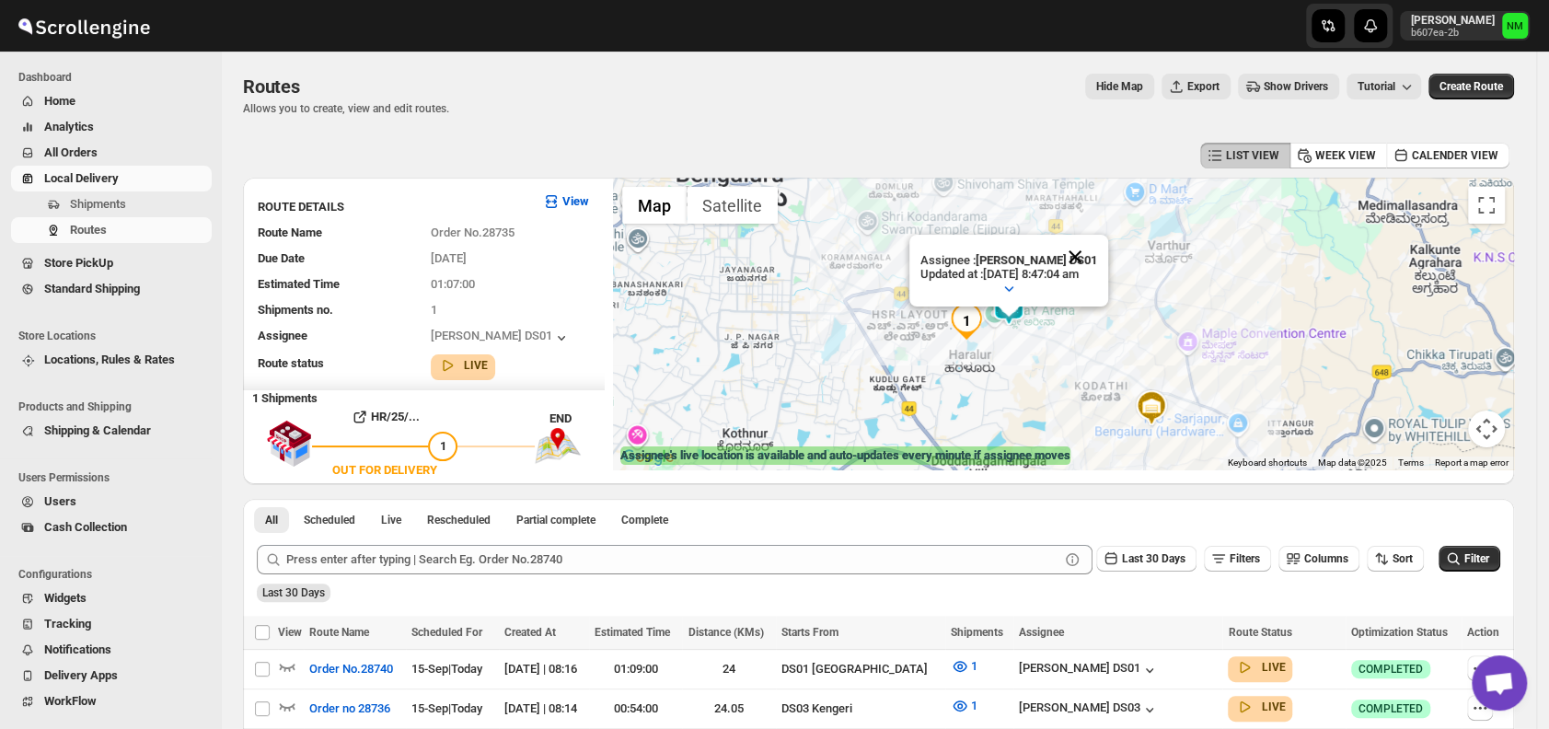
click at [1097, 251] on button "Close" at bounding box center [1075, 257] width 44 height 44
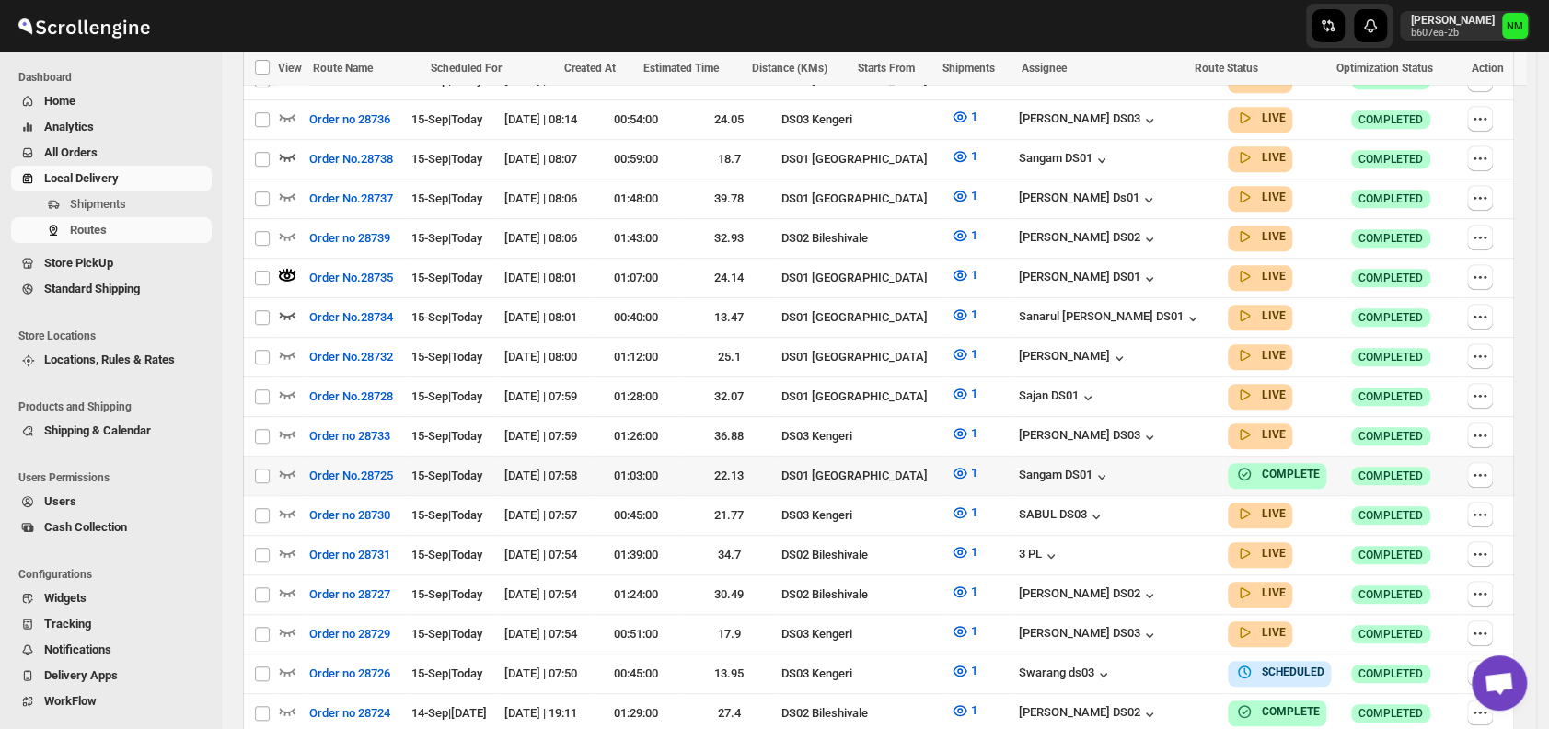
scroll to position [596, 0]
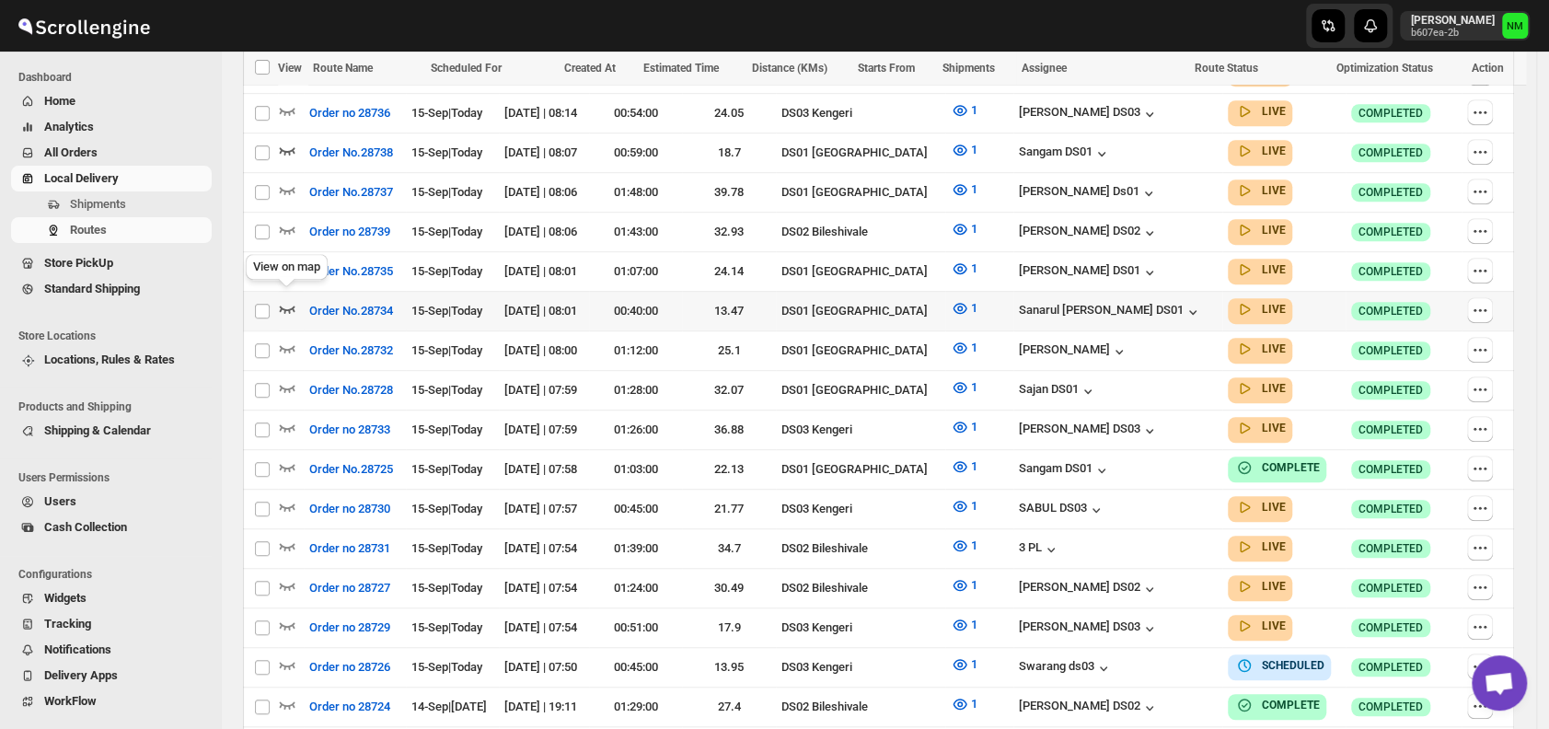
click at [288, 306] on icon "button" at bounding box center [288, 309] width 16 height 7
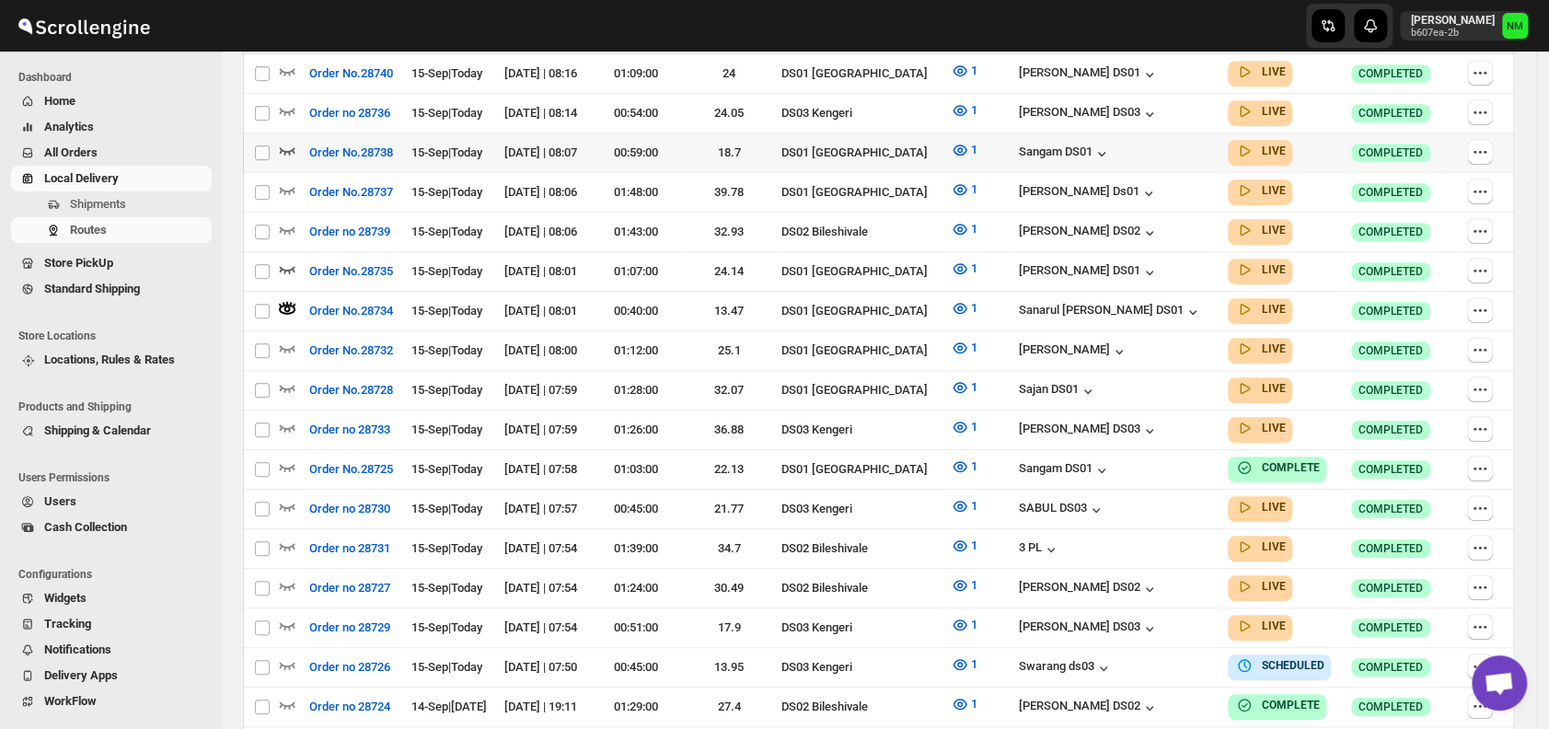
scroll to position [0, 0]
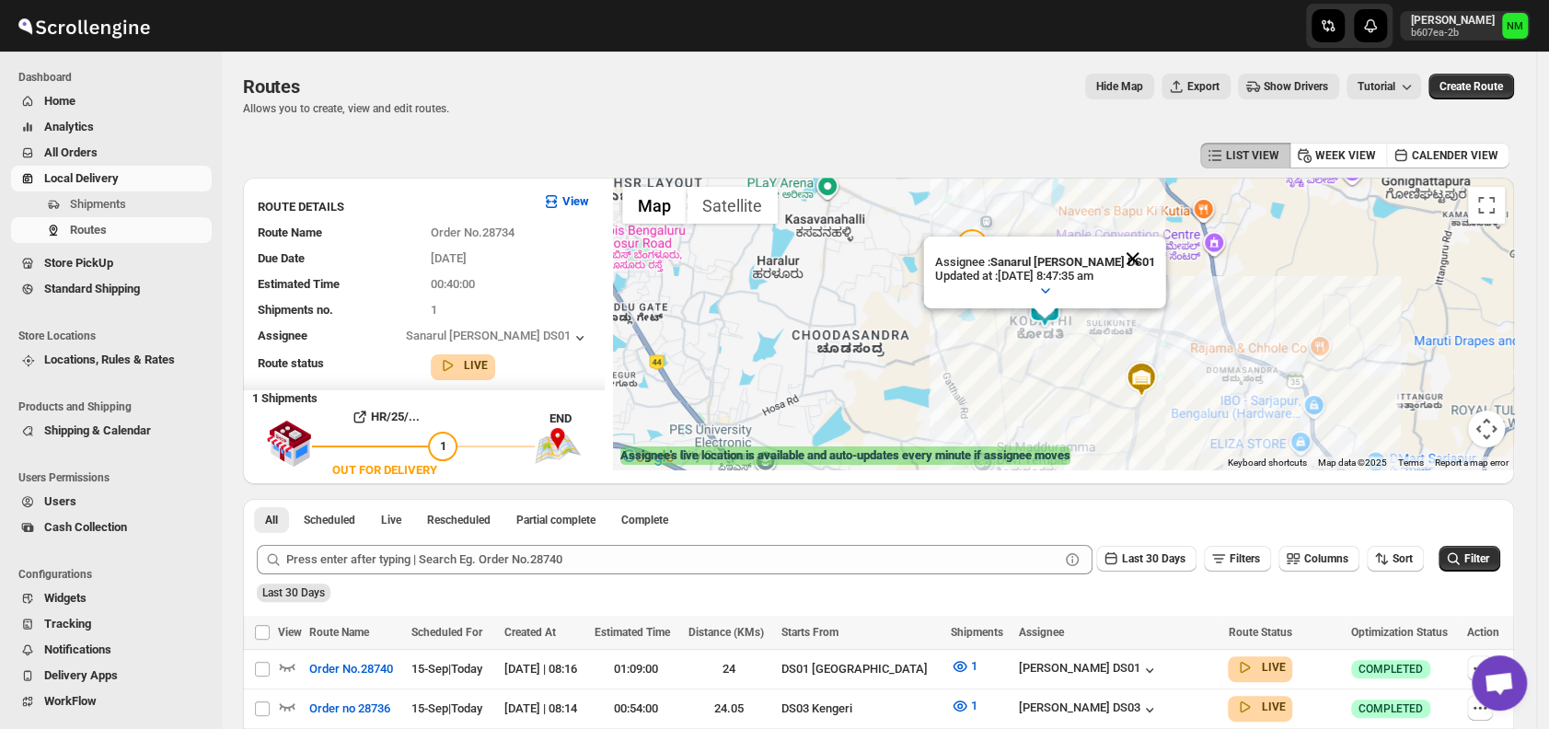
click at [1137, 240] on button "Close" at bounding box center [1133, 259] width 44 height 44
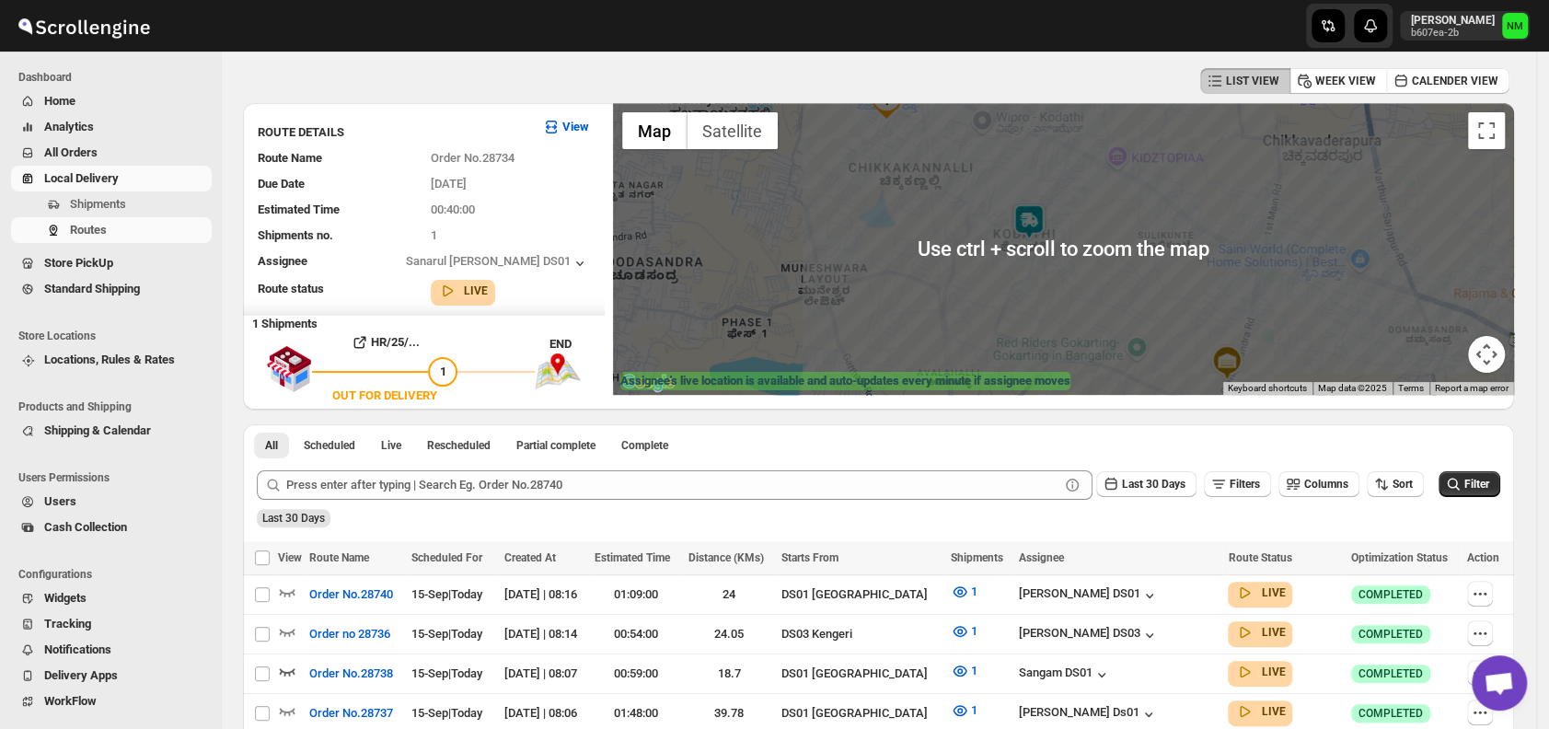
scroll to position [75, 0]
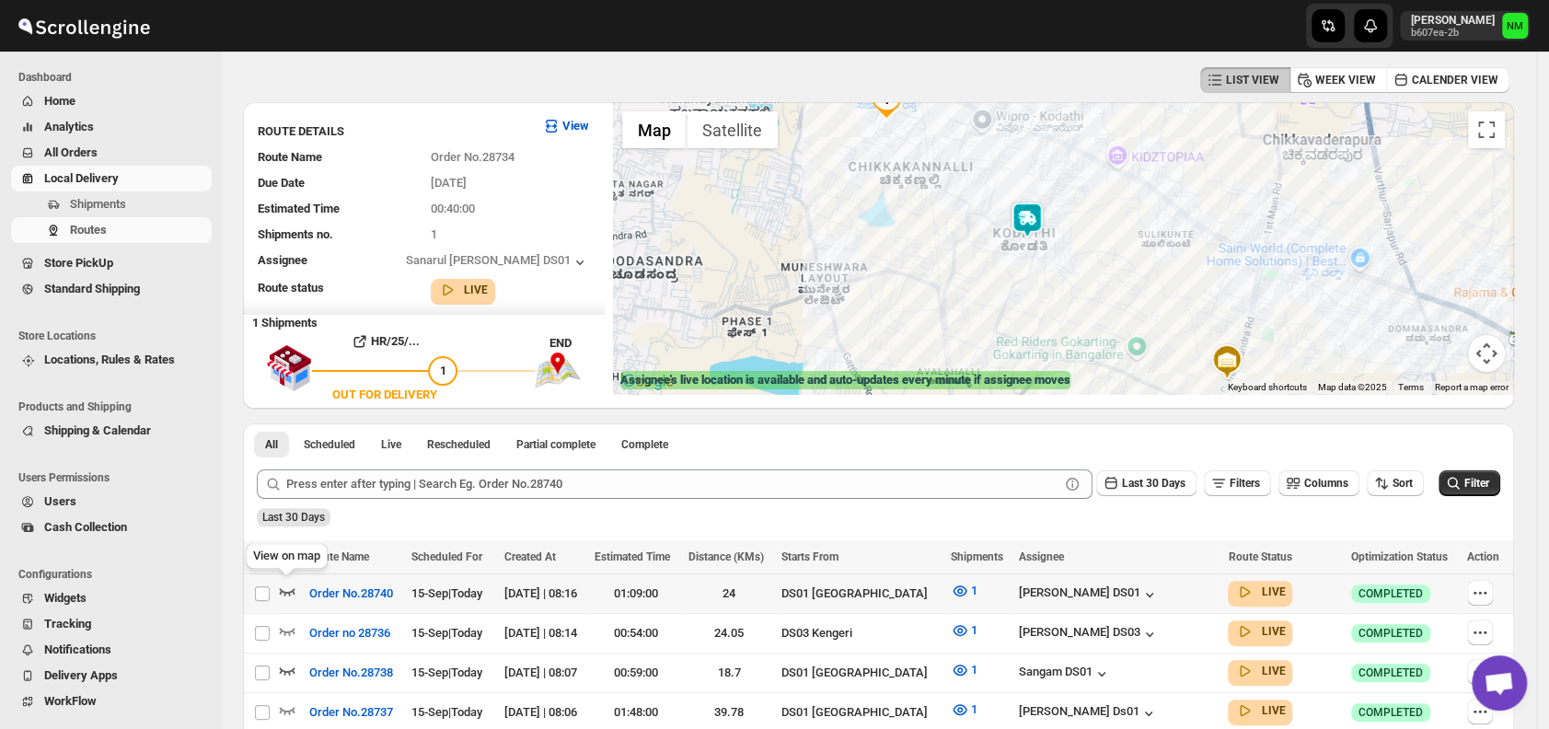
click at [282, 585] on icon "button" at bounding box center [287, 591] width 18 height 18
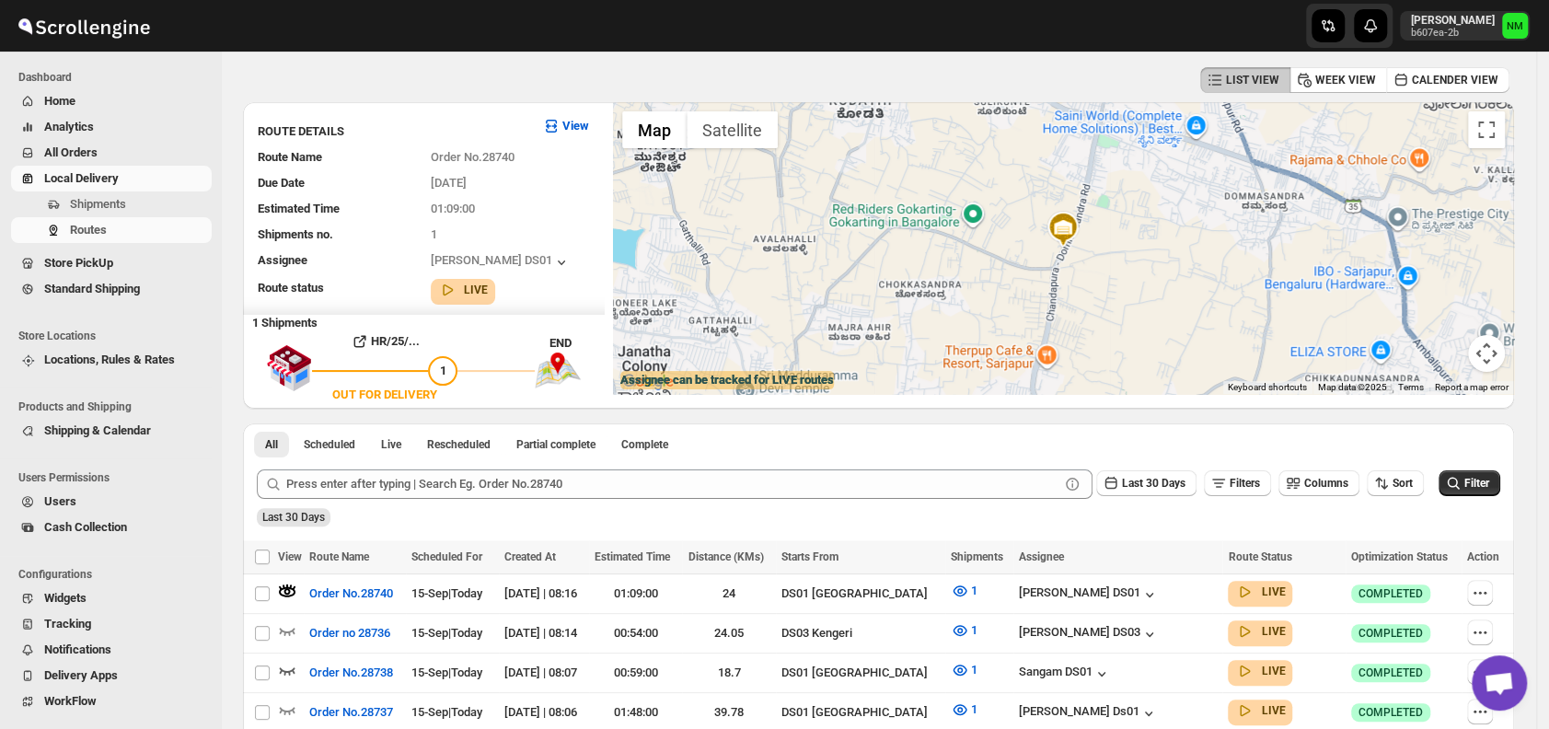
scroll to position [0, 0]
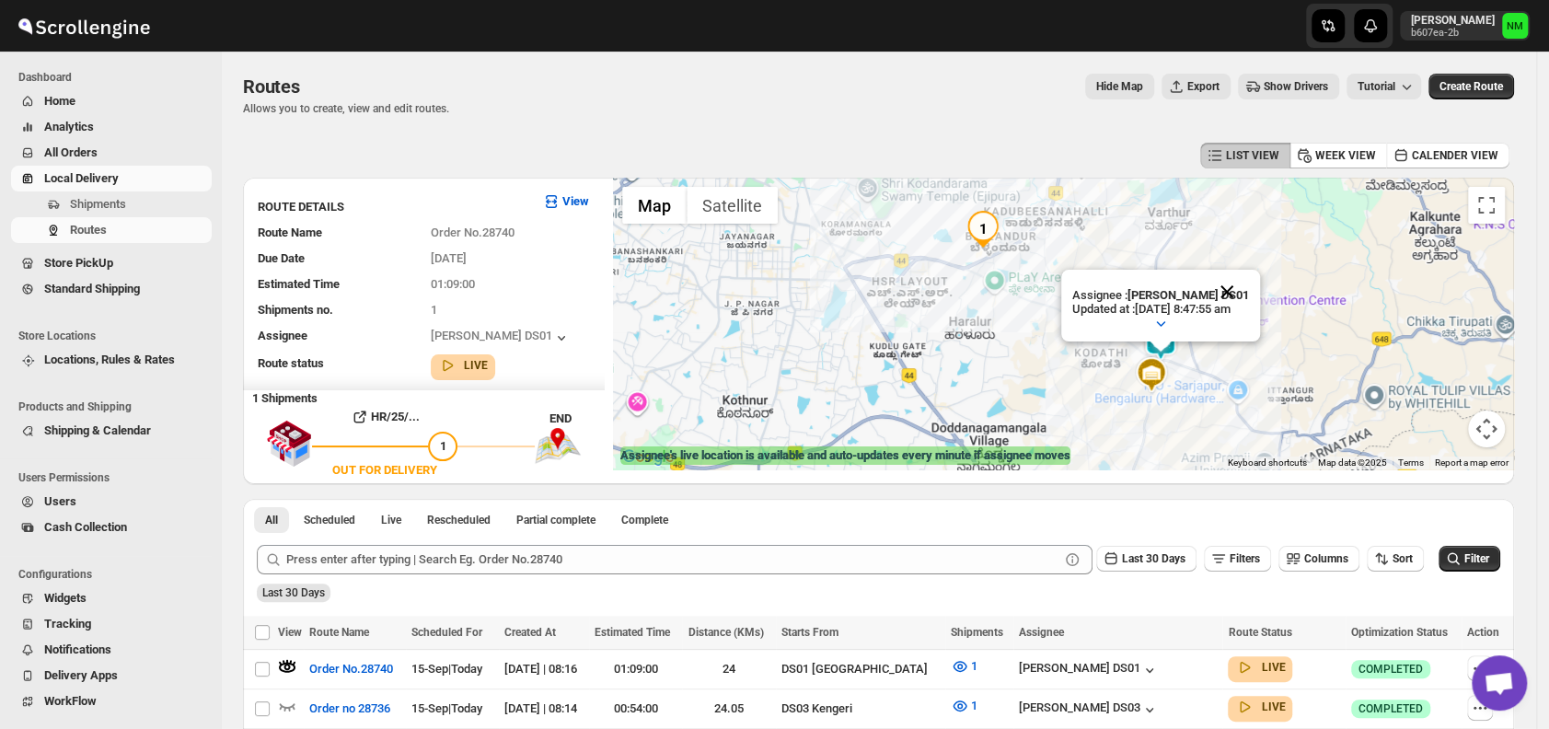
click at [1249, 287] on button "Close" at bounding box center [1227, 292] width 44 height 44
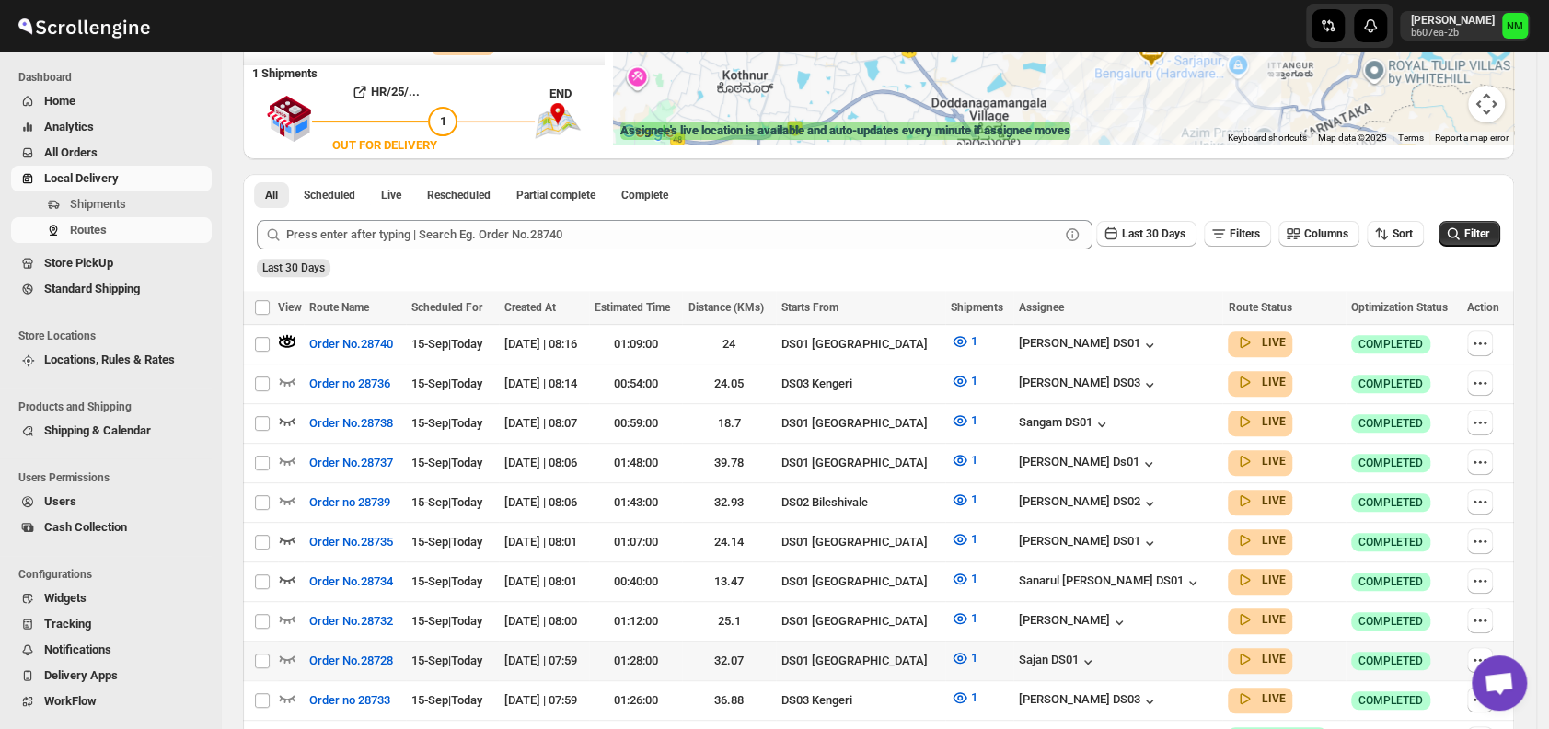
scroll to position [326, 0]
click at [288, 529] on icon "button" at bounding box center [287, 538] width 18 height 18
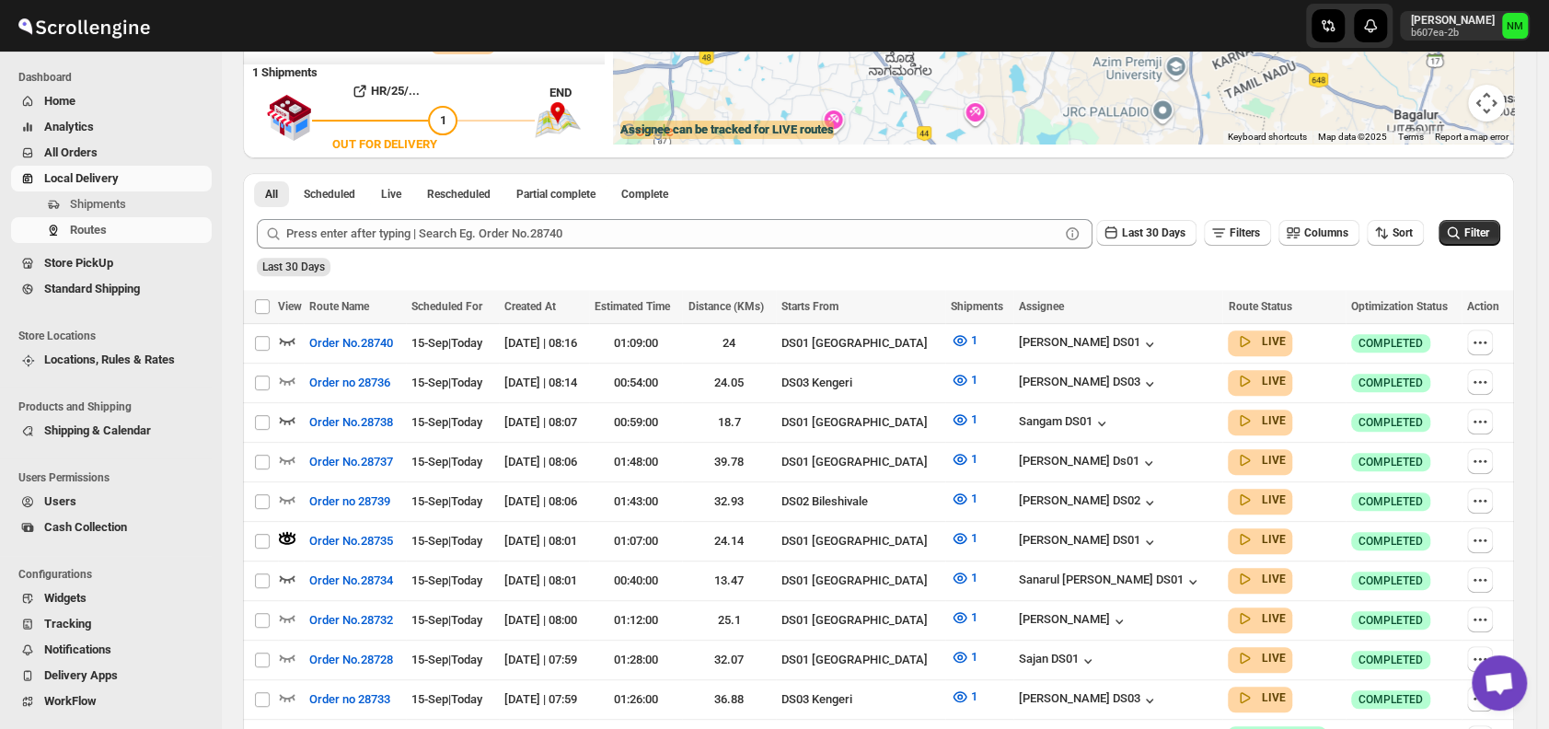
scroll to position [0, 0]
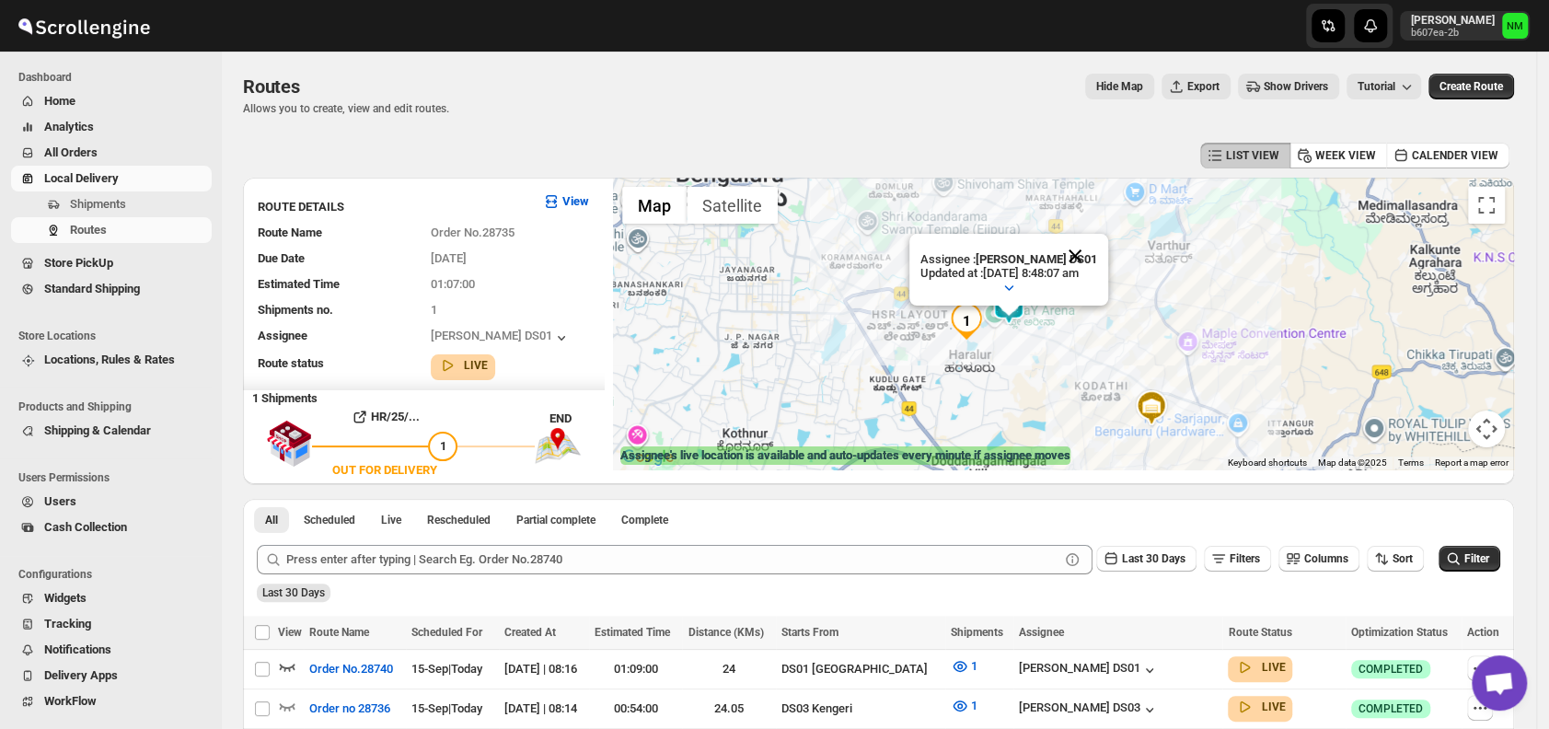
click at [1097, 249] on button "Close" at bounding box center [1075, 256] width 44 height 44
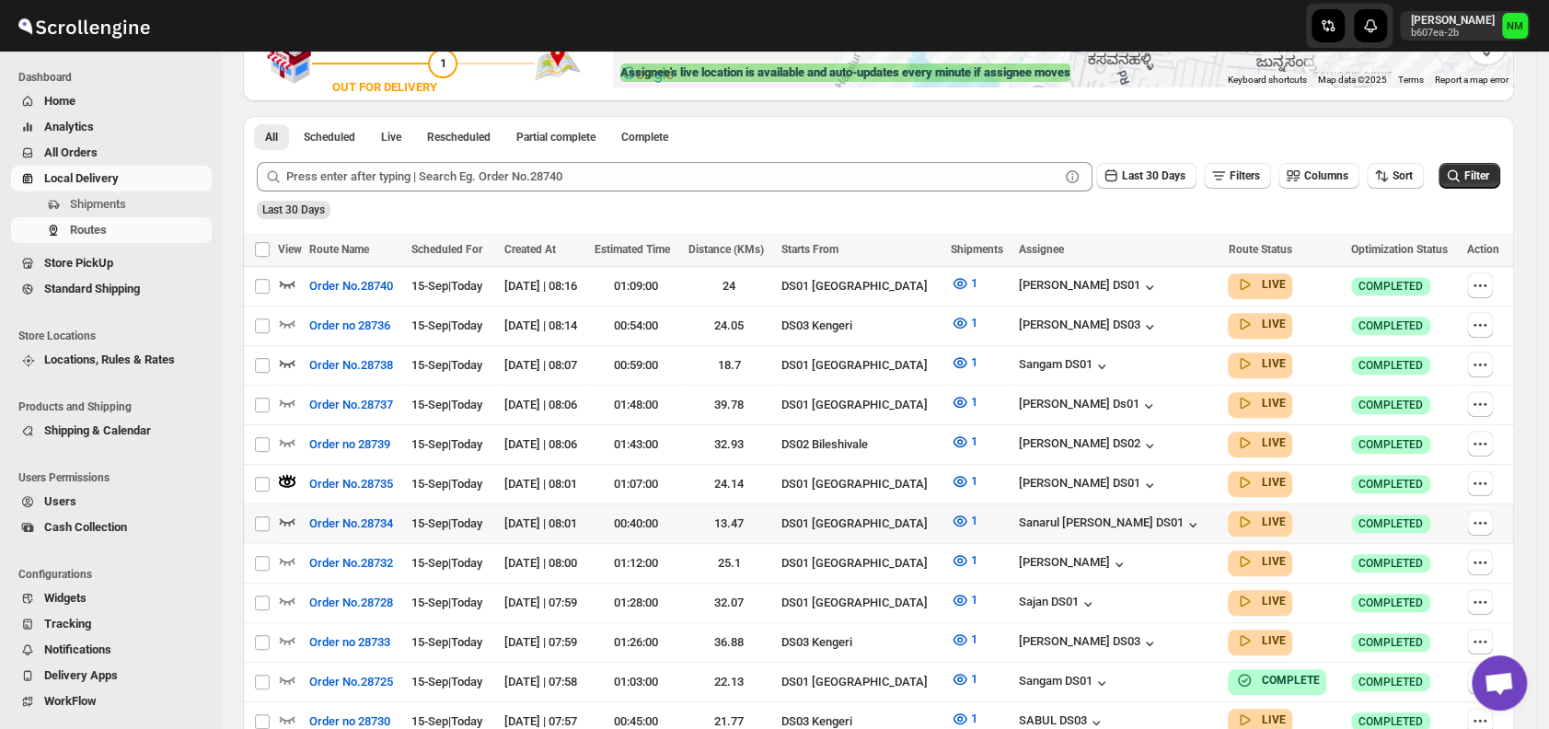
scroll to position [385, 0]
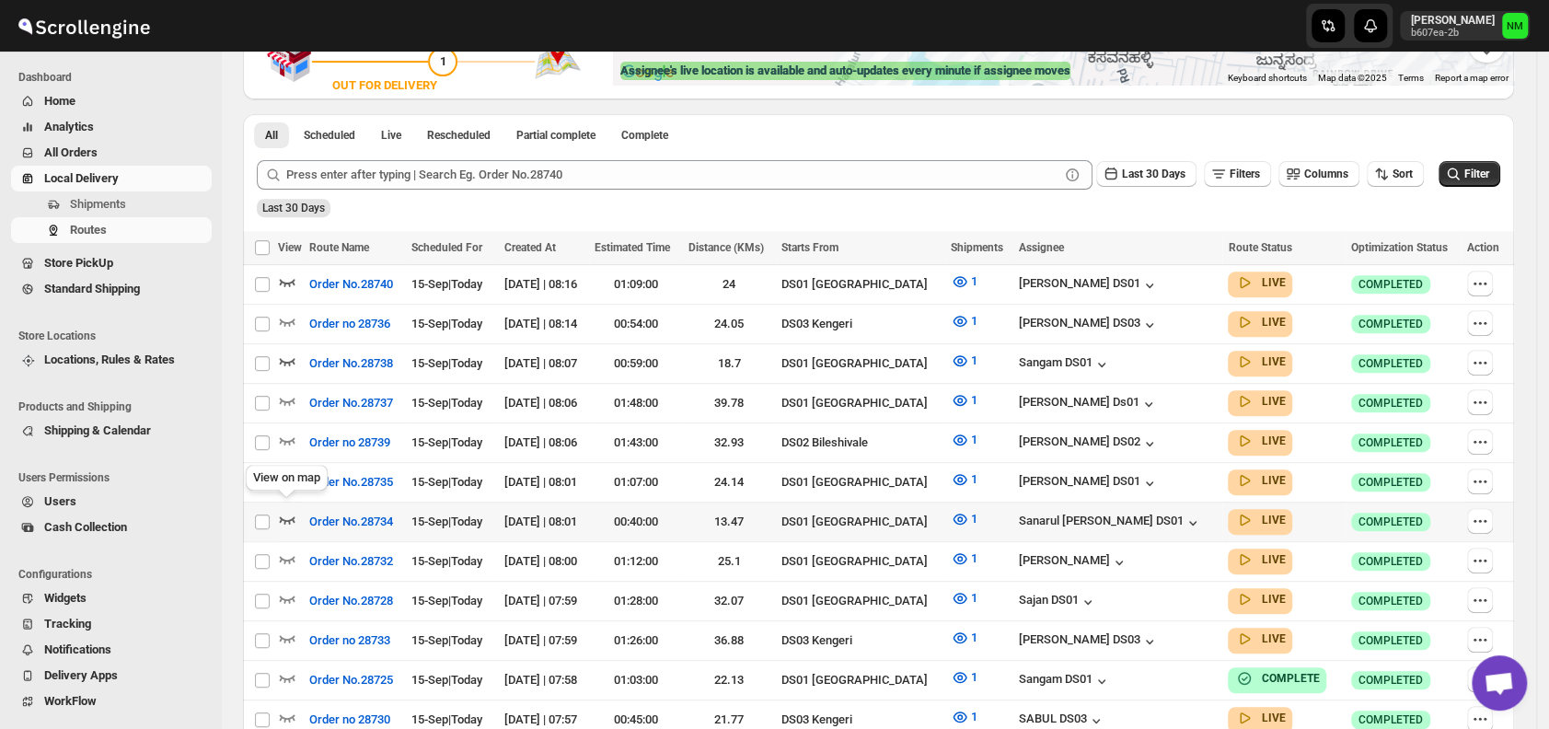
click at [283, 512] on icon "button" at bounding box center [287, 519] width 18 height 18
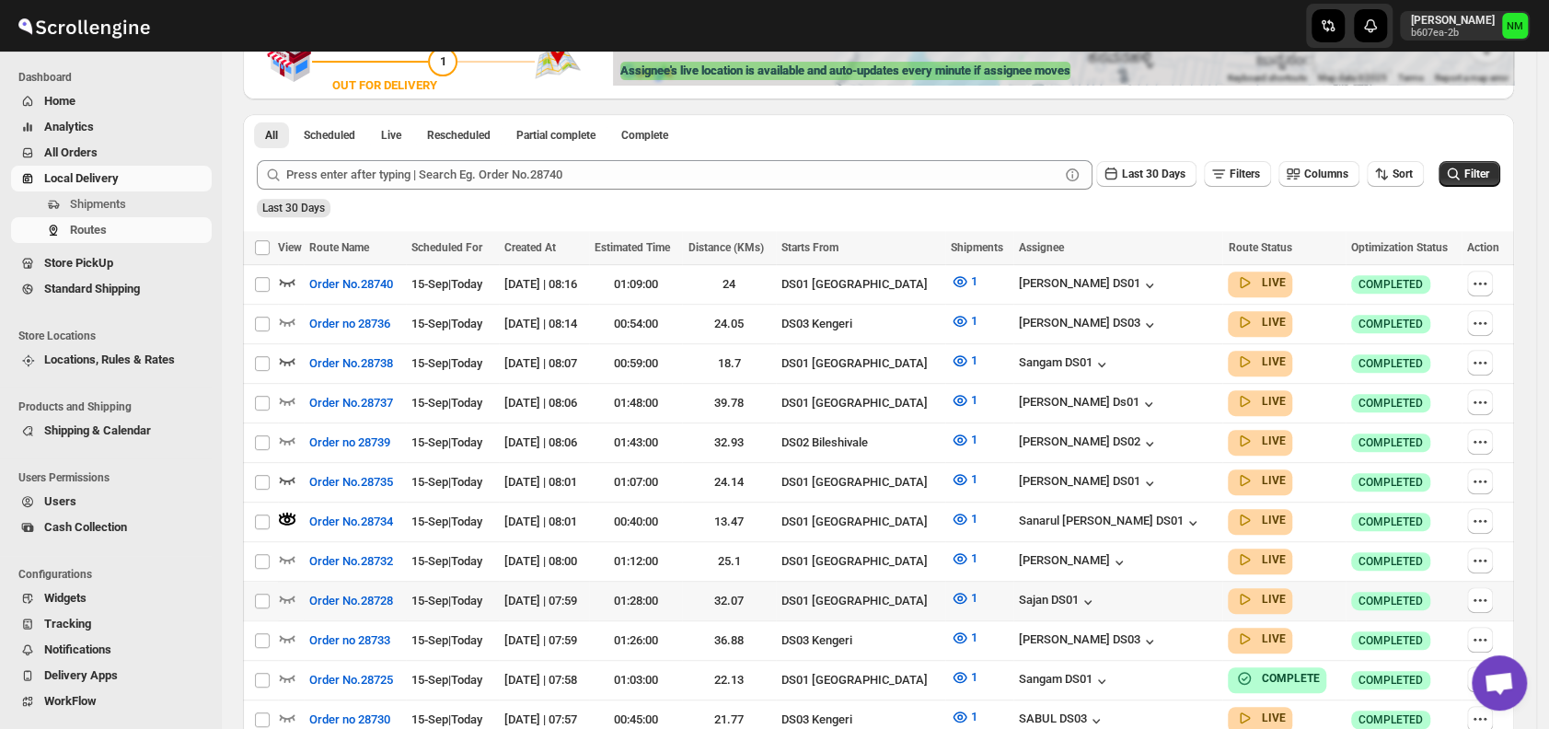
scroll to position [0, 0]
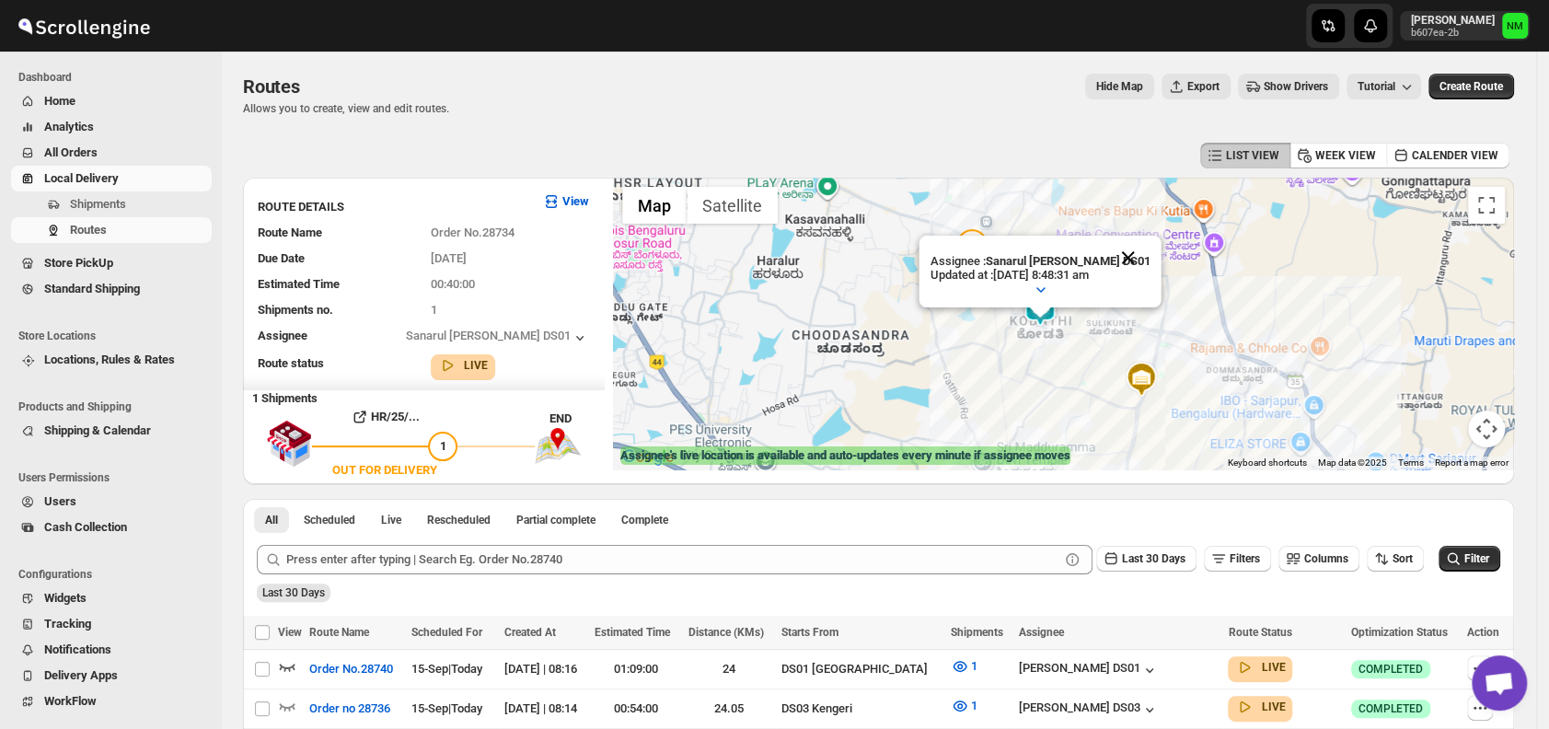
click at [1141, 245] on button "Close" at bounding box center [1128, 258] width 44 height 44
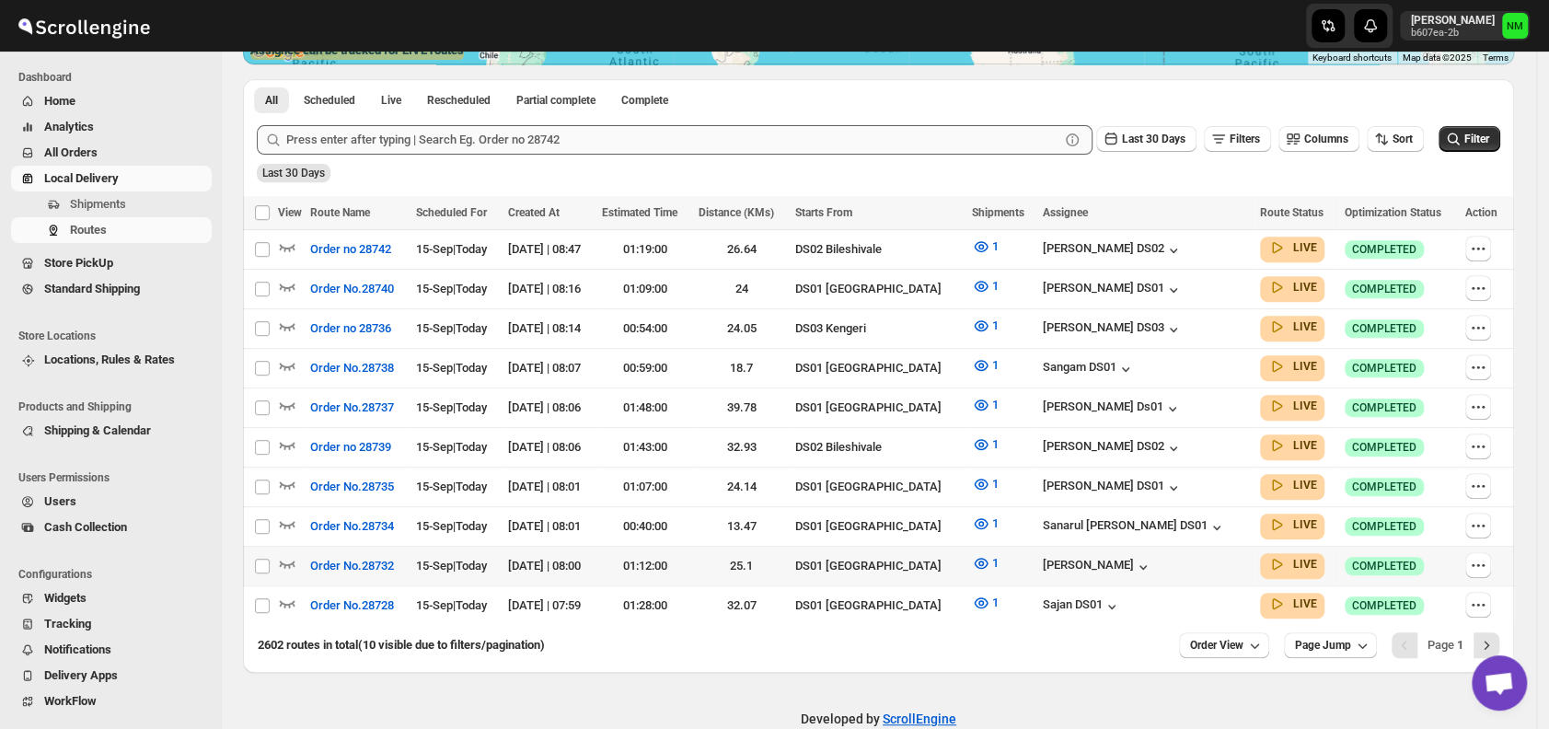
scroll to position [419, 0]
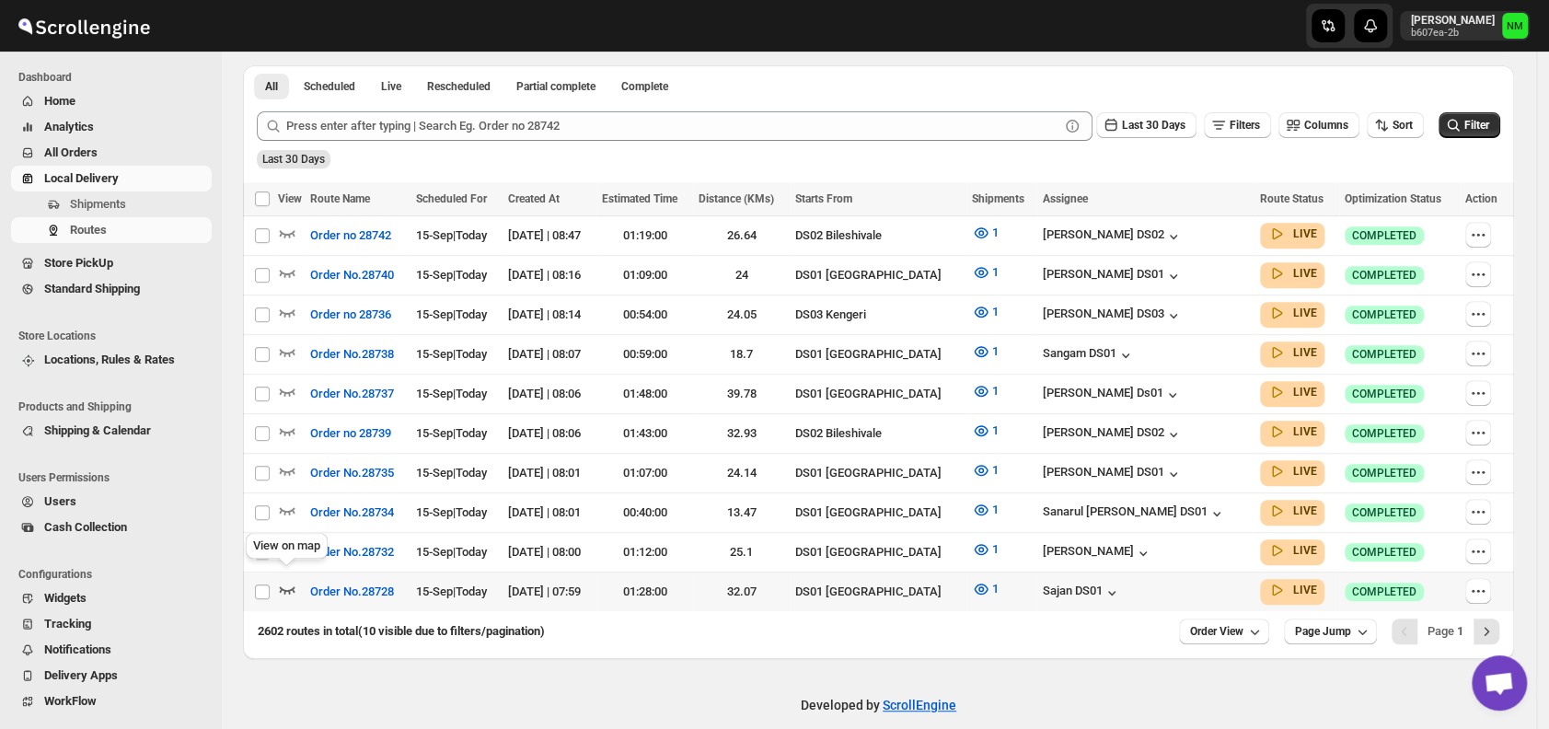
click at [290, 580] on icon "button" at bounding box center [287, 589] width 18 height 18
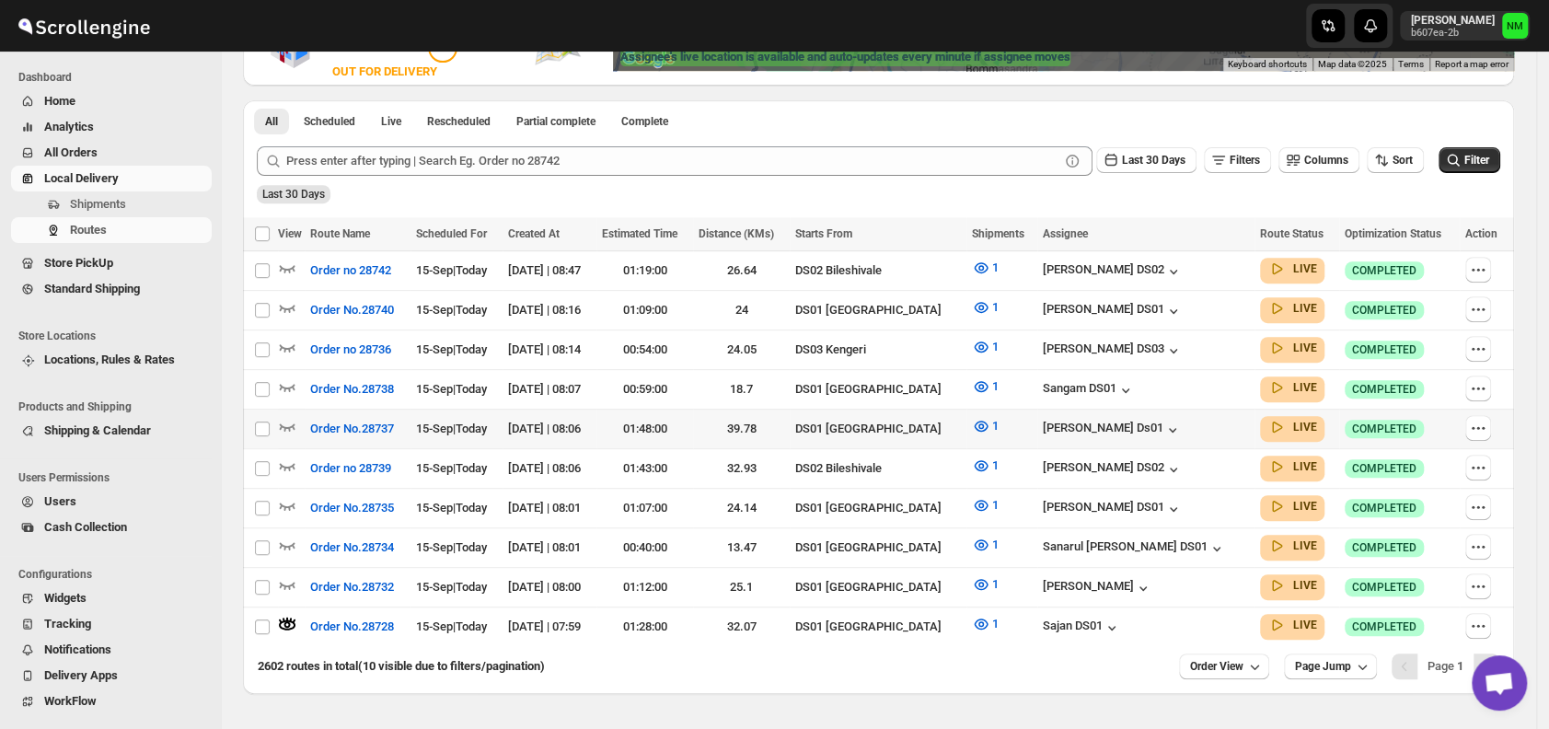
scroll to position [442, 0]
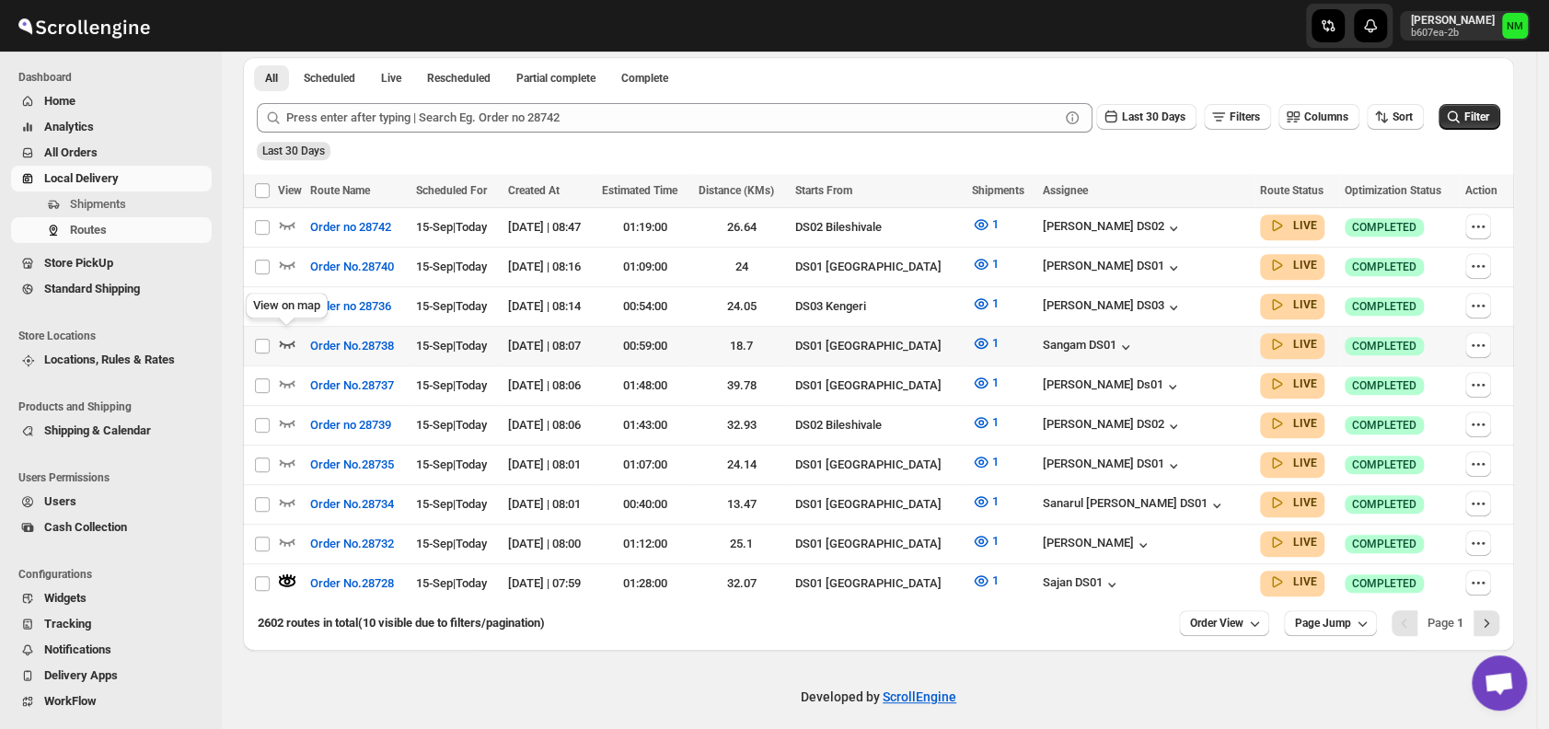
click at [288, 342] on icon "button" at bounding box center [288, 344] width 16 height 7
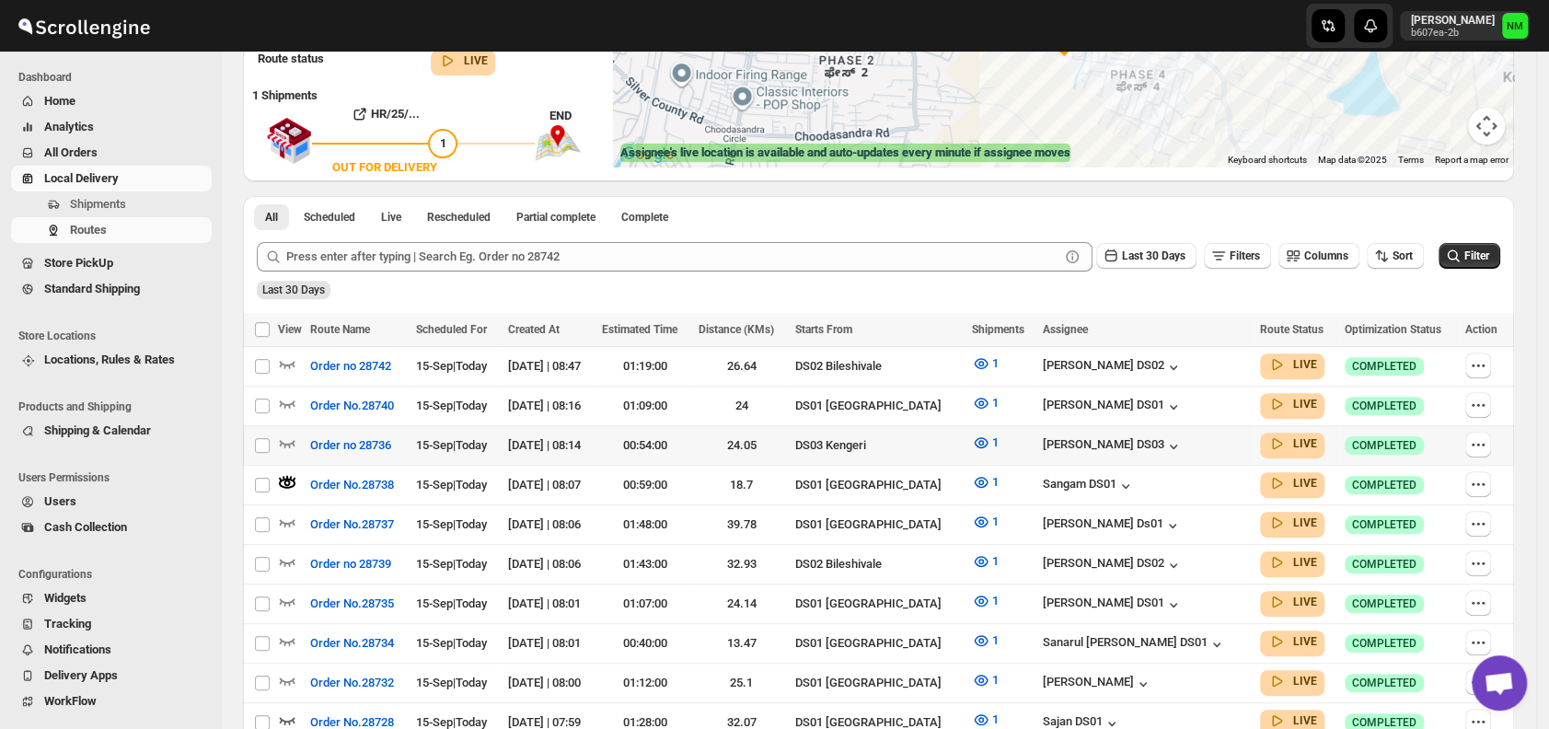
scroll to position [304, 0]
click at [295, 670] on icon "button" at bounding box center [287, 679] width 18 height 18
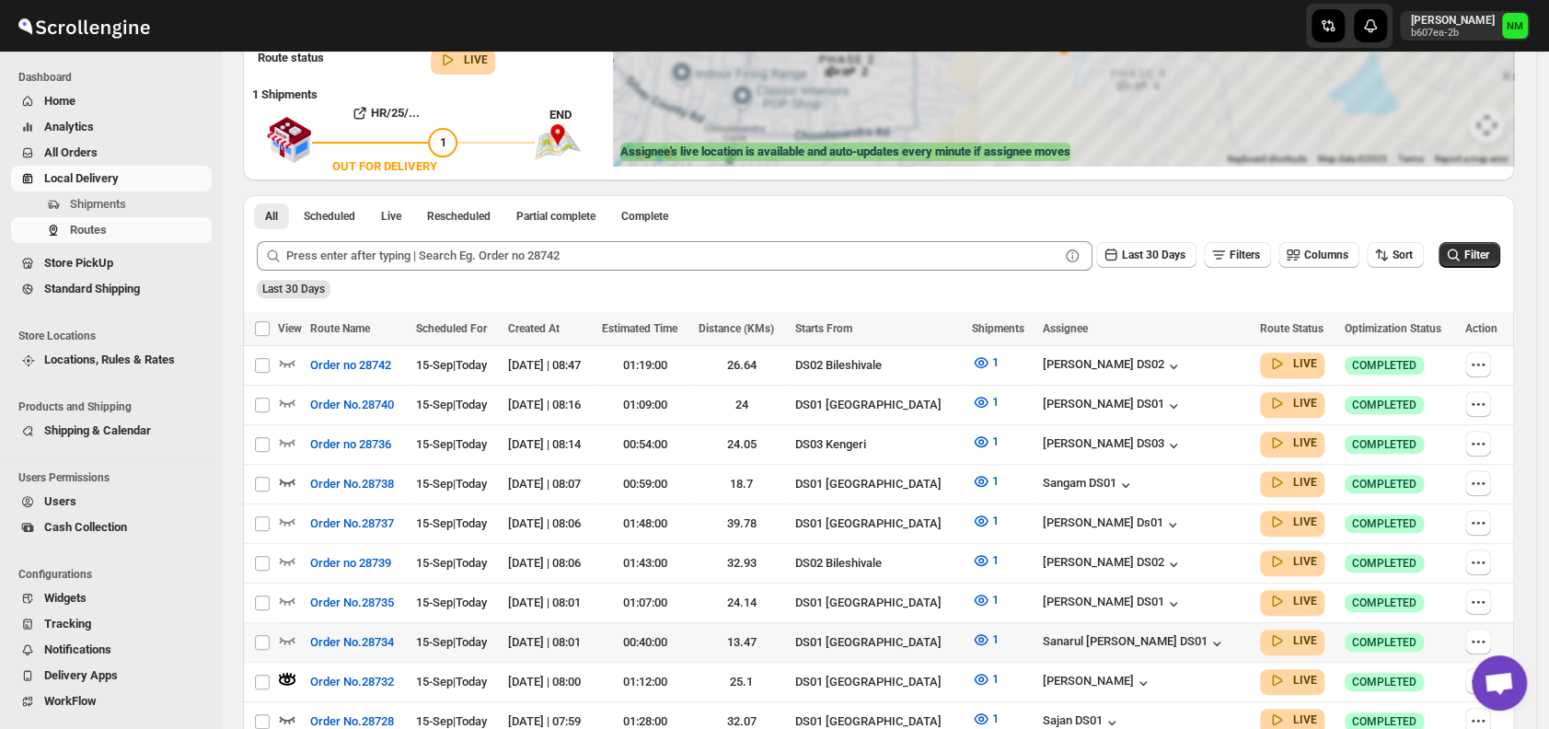
scroll to position [0, 0]
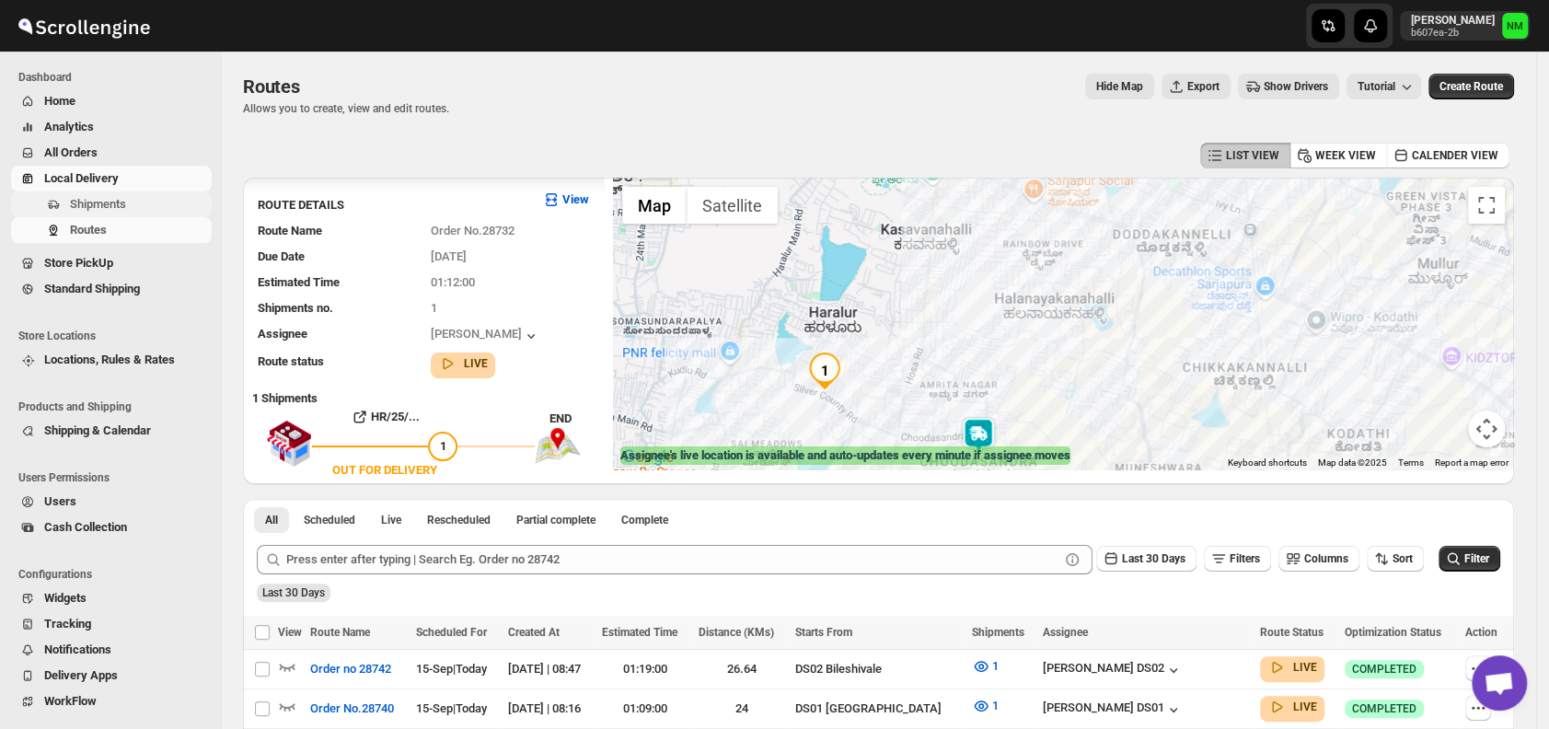
click at [127, 198] on span "Shipments" at bounding box center [139, 204] width 138 height 18
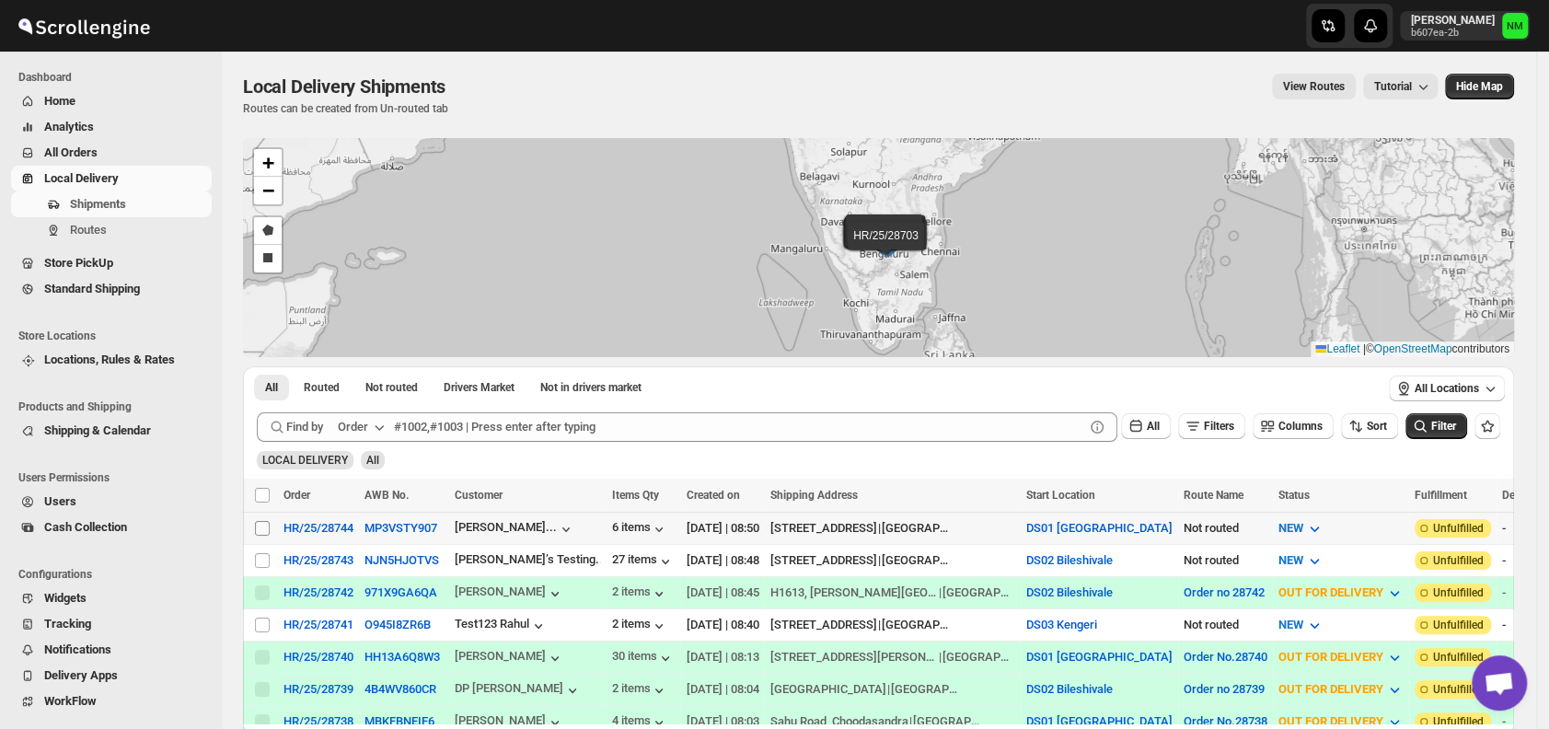
click at [257, 525] on input "Select shipment" at bounding box center [262, 528] width 15 height 15
checkbox input "true"
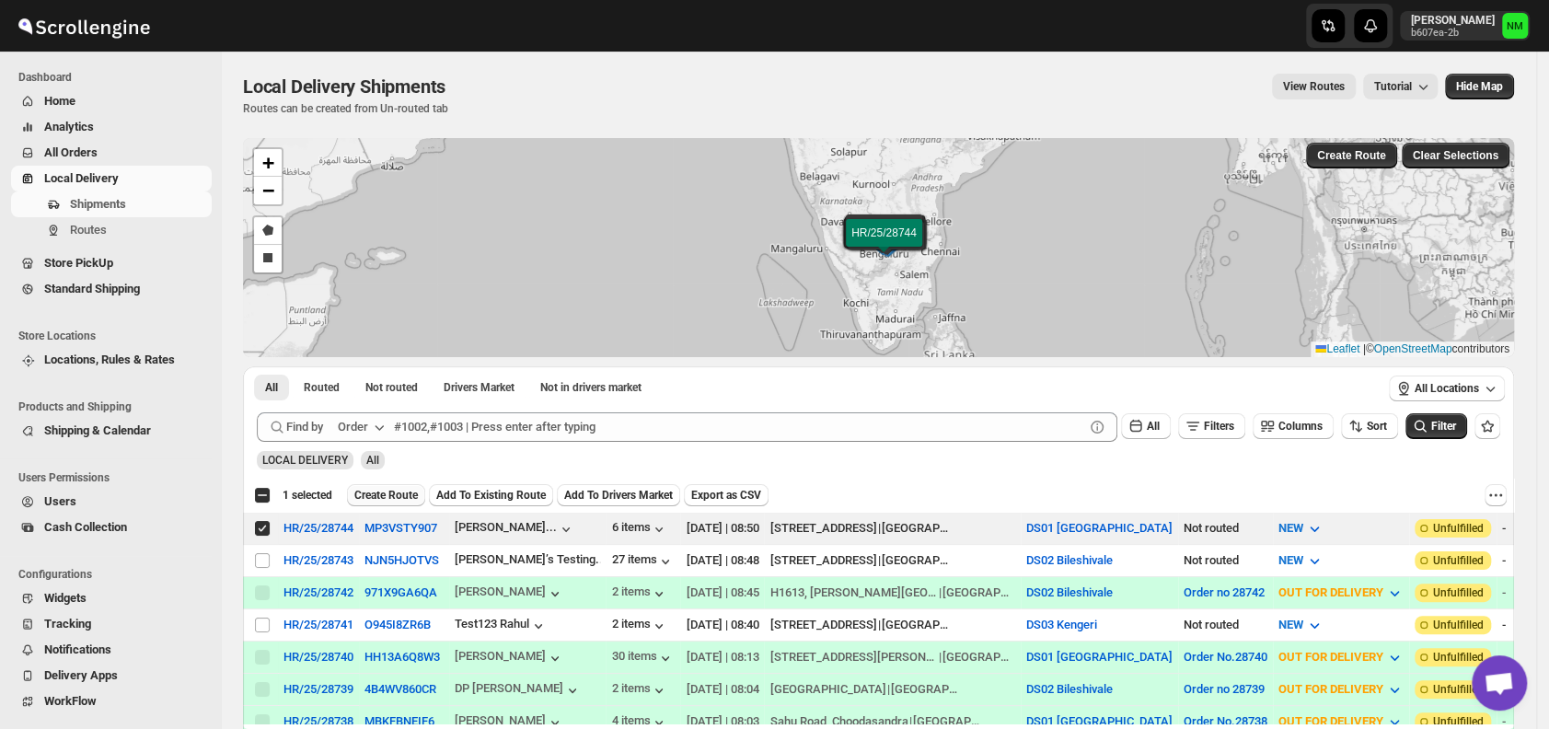
click at [372, 495] on span "Create Route" at bounding box center [386, 495] width 64 height 15
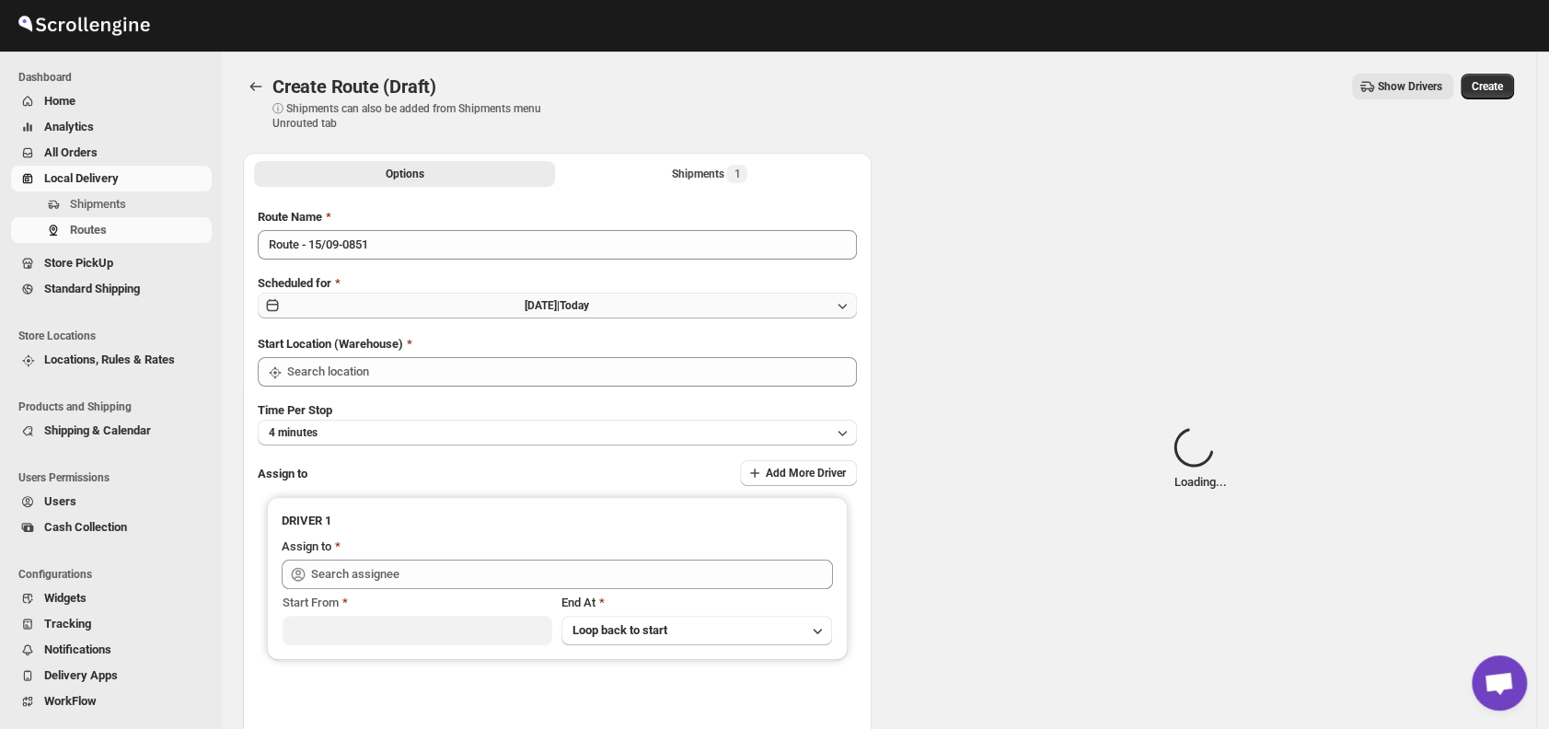
type input "DS01 [GEOGRAPHIC_DATA]"
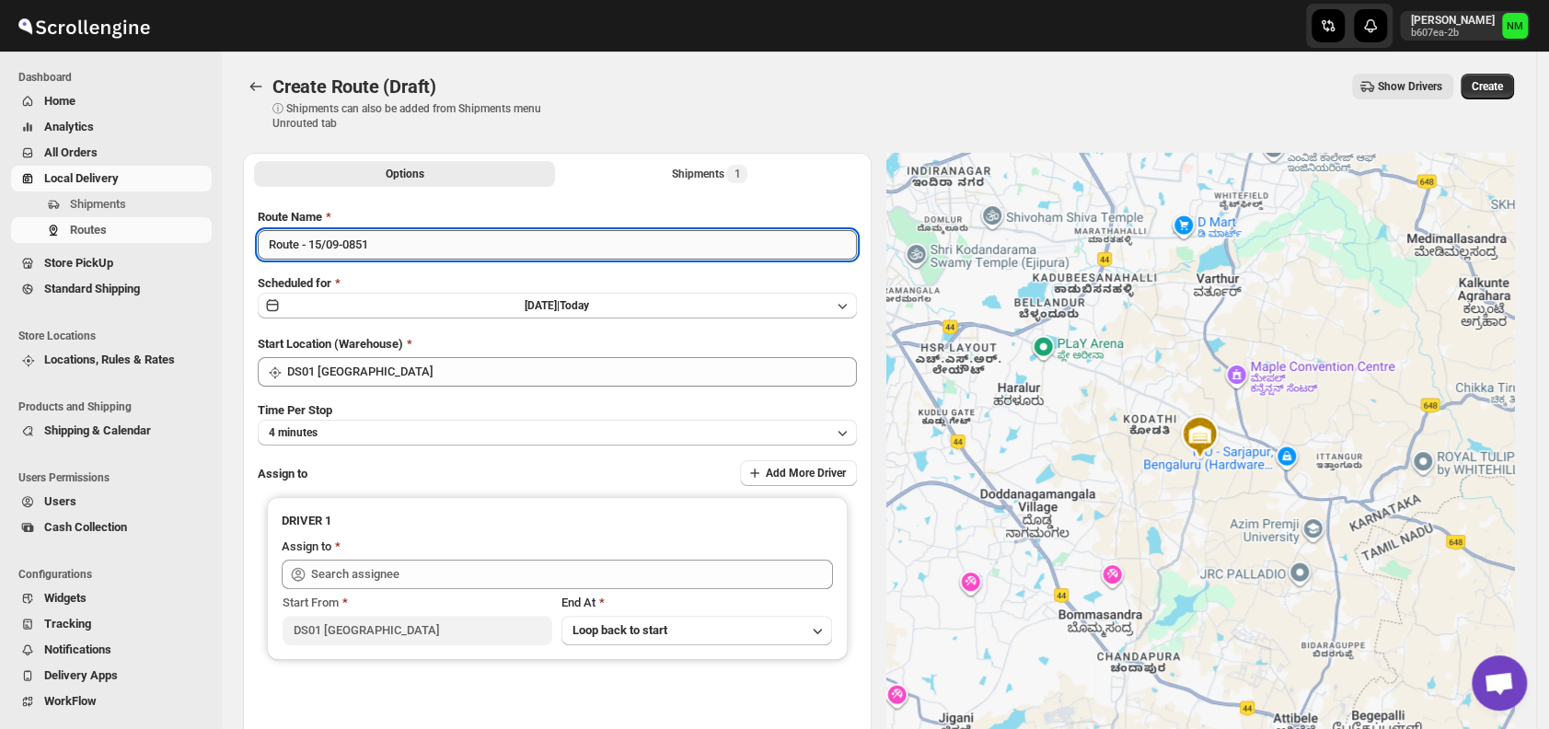
click at [424, 244] on input "Route - 15/09-0851" at bounding box center [557, 244] width 599 height 29
type input "R"
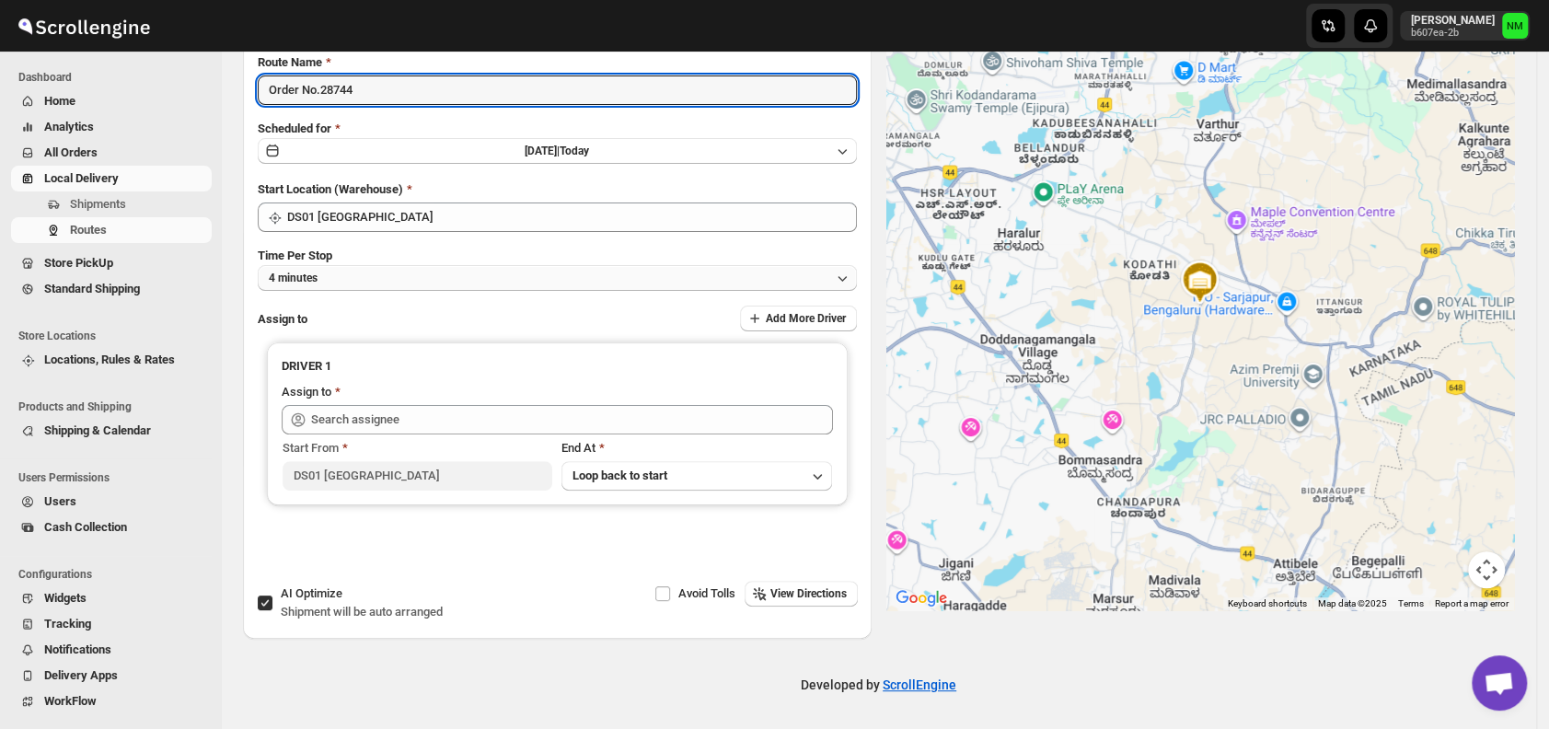
type input "Order No.28744"
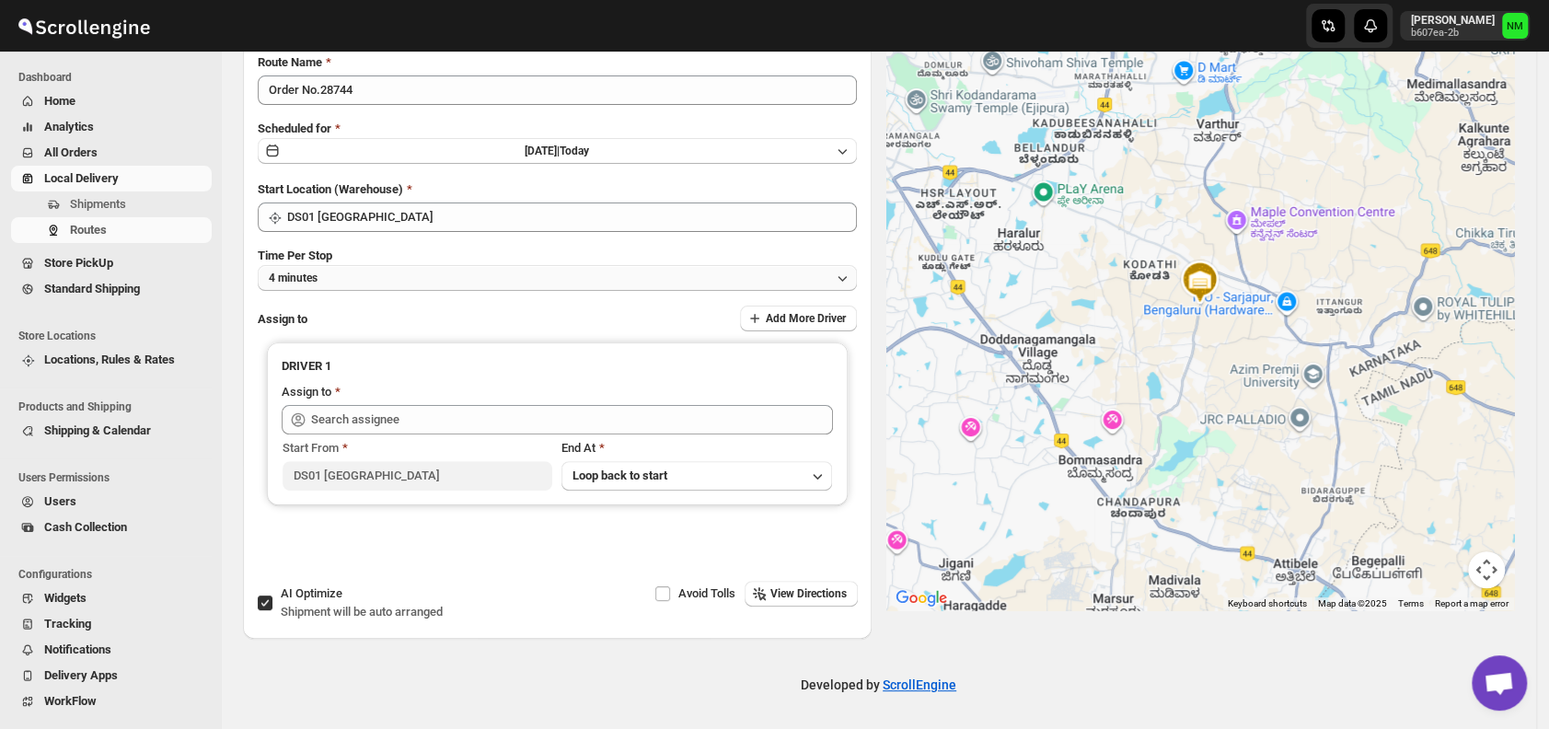
click at [381, 272] on button "4 minutes" at bounding box center [557, 278] width 599 height 26
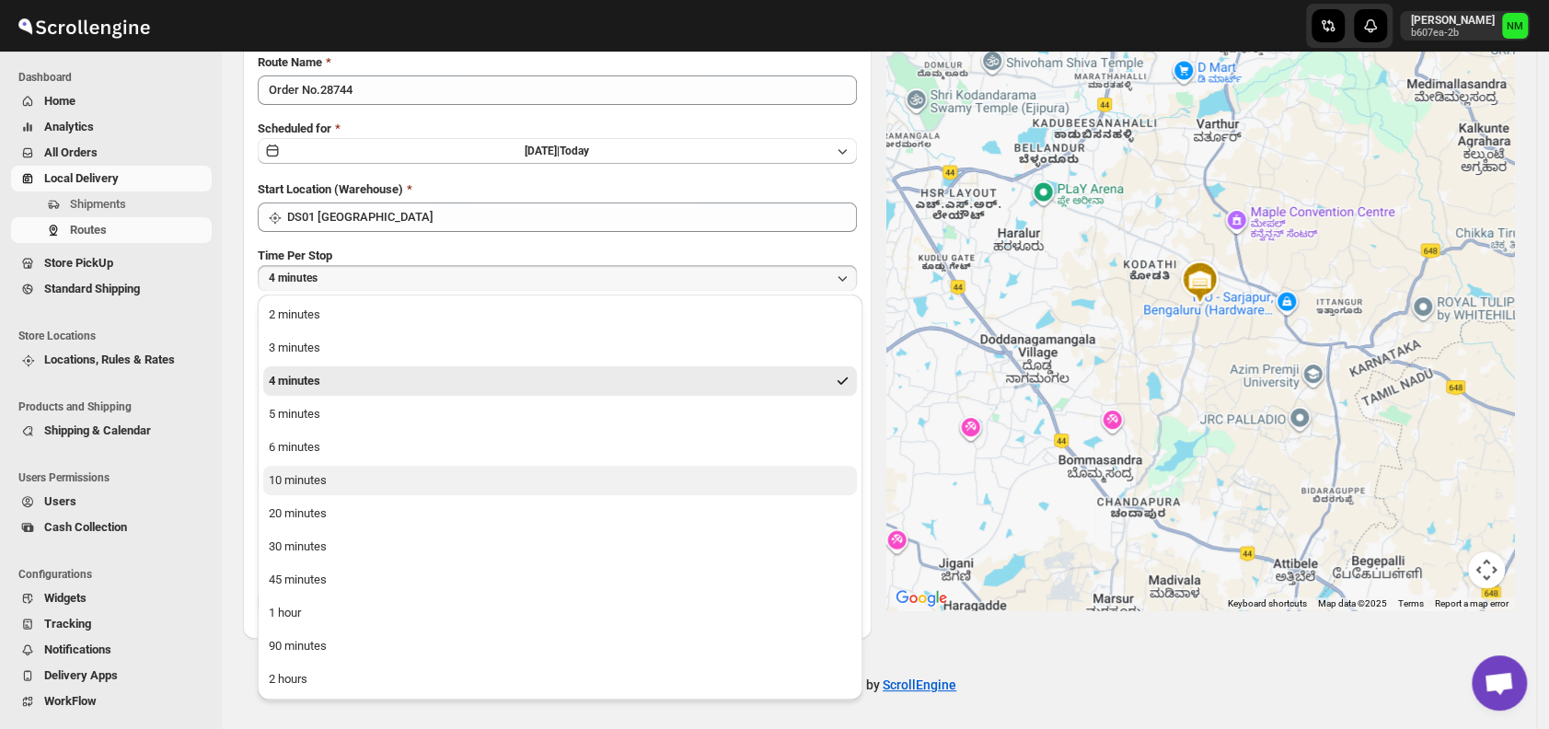
click at [321, 479] on div "10 minutes" at bounding box center [298, 480] width 58 height 18
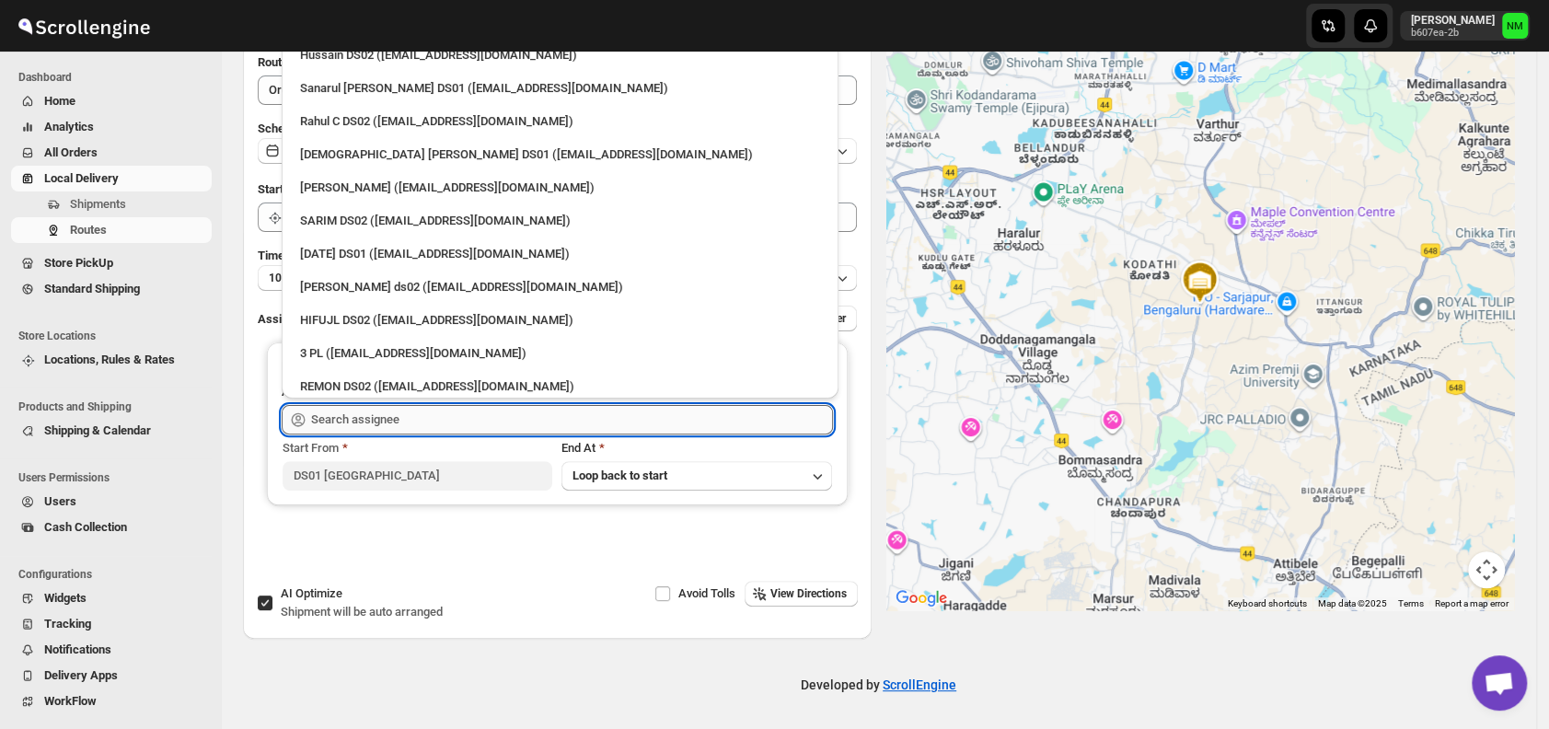
click at [430, 420] on input "text" at bounding box center [572, 419] width 522 height 29
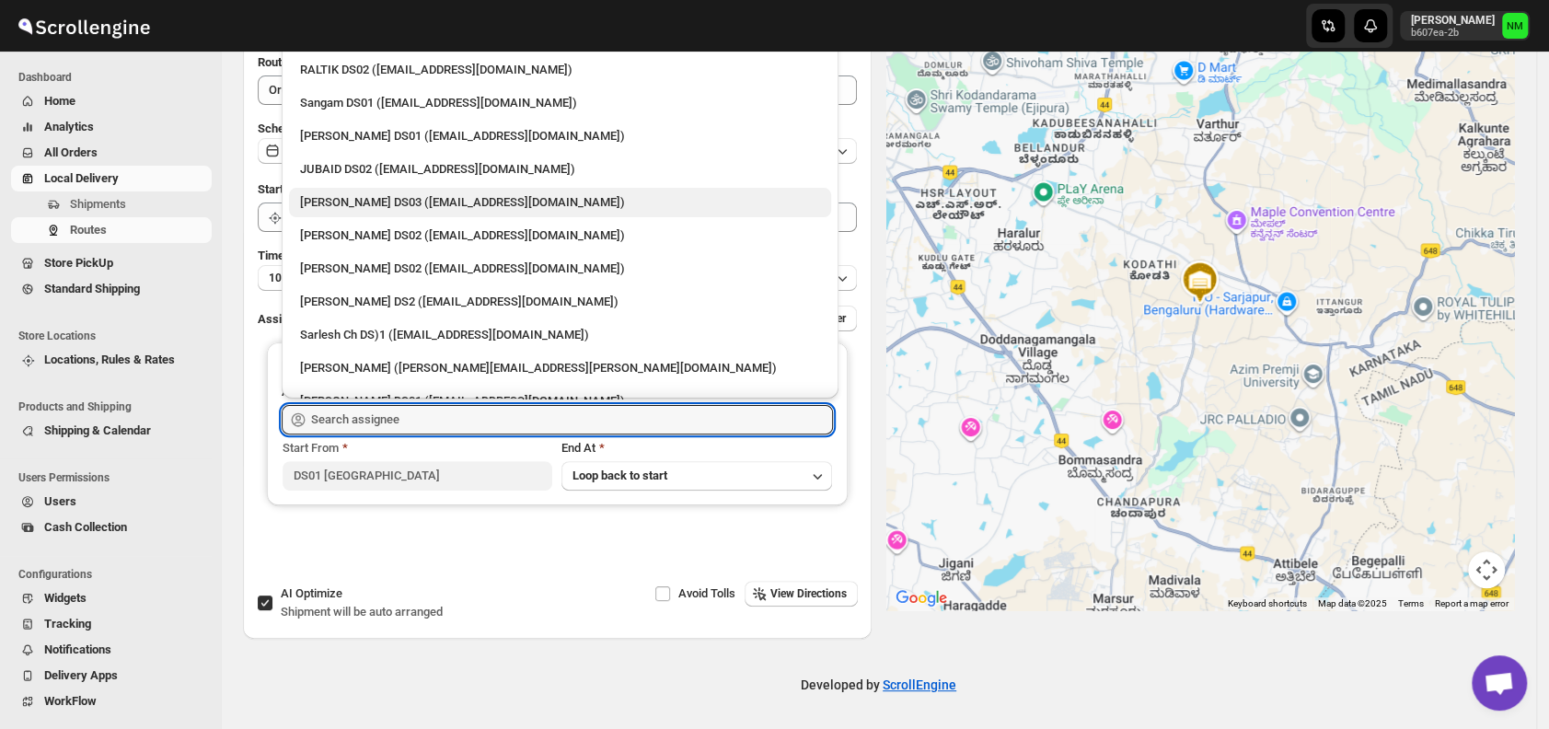
scroll to position [353, 0]
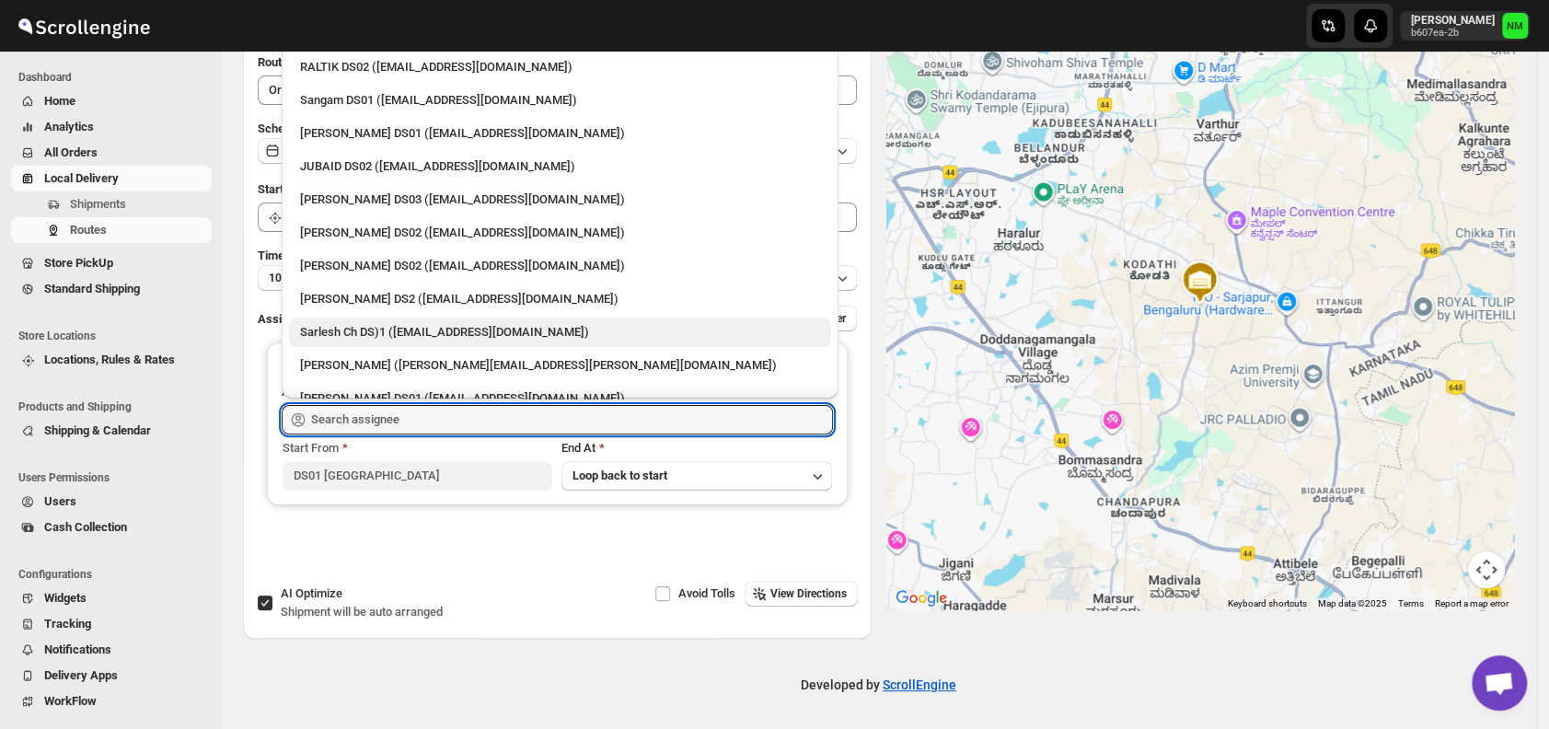
click at [397, 324] on div "Sarlesh Ch DS)1 ([EMAIL_ADDRESS][DOMAIN_NAME])" at bounding box center [560, 332] width 520 height 18
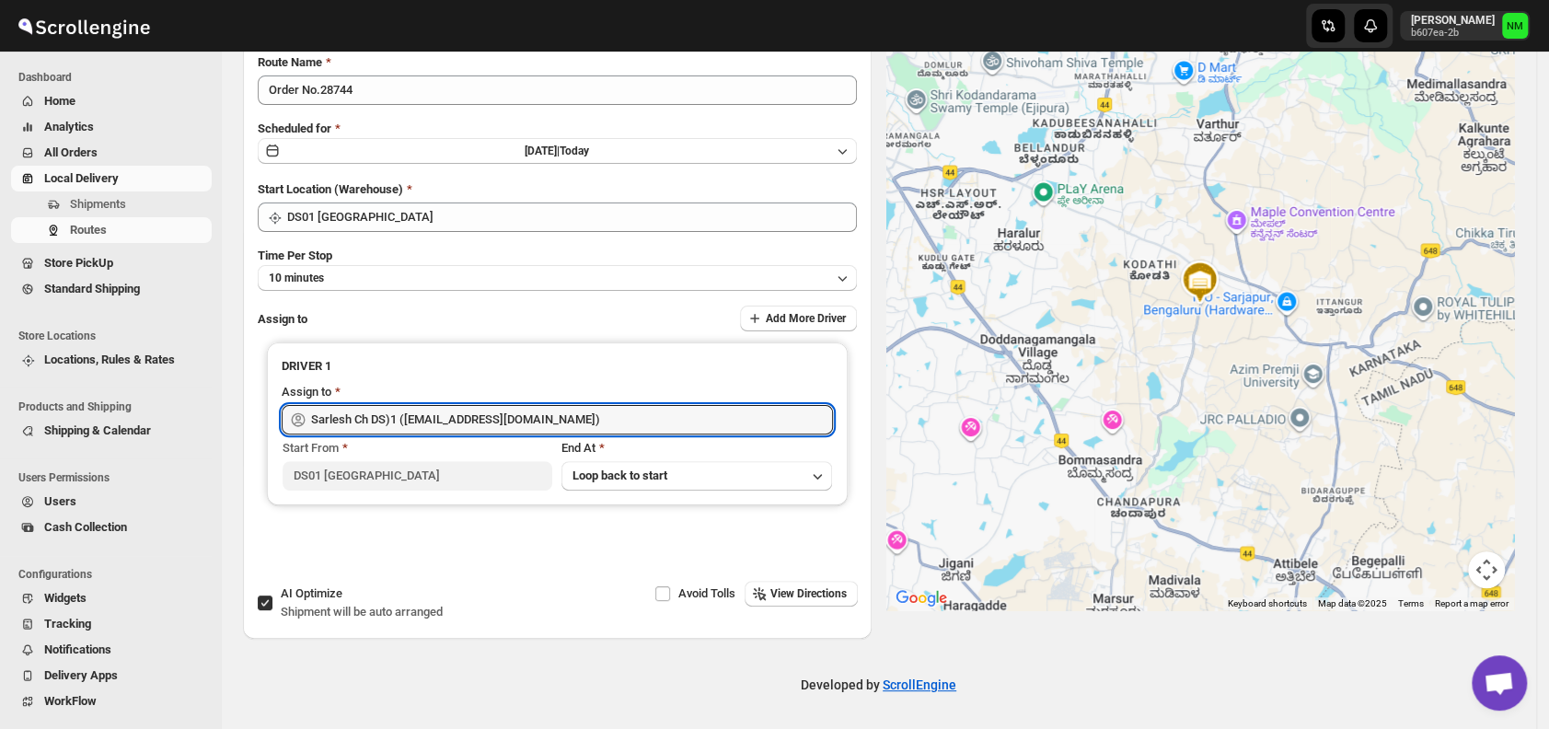
type input "Sarlesh Ch DS)1 ([EMAIL_ADDRESS][DOMAIN_NAME])"
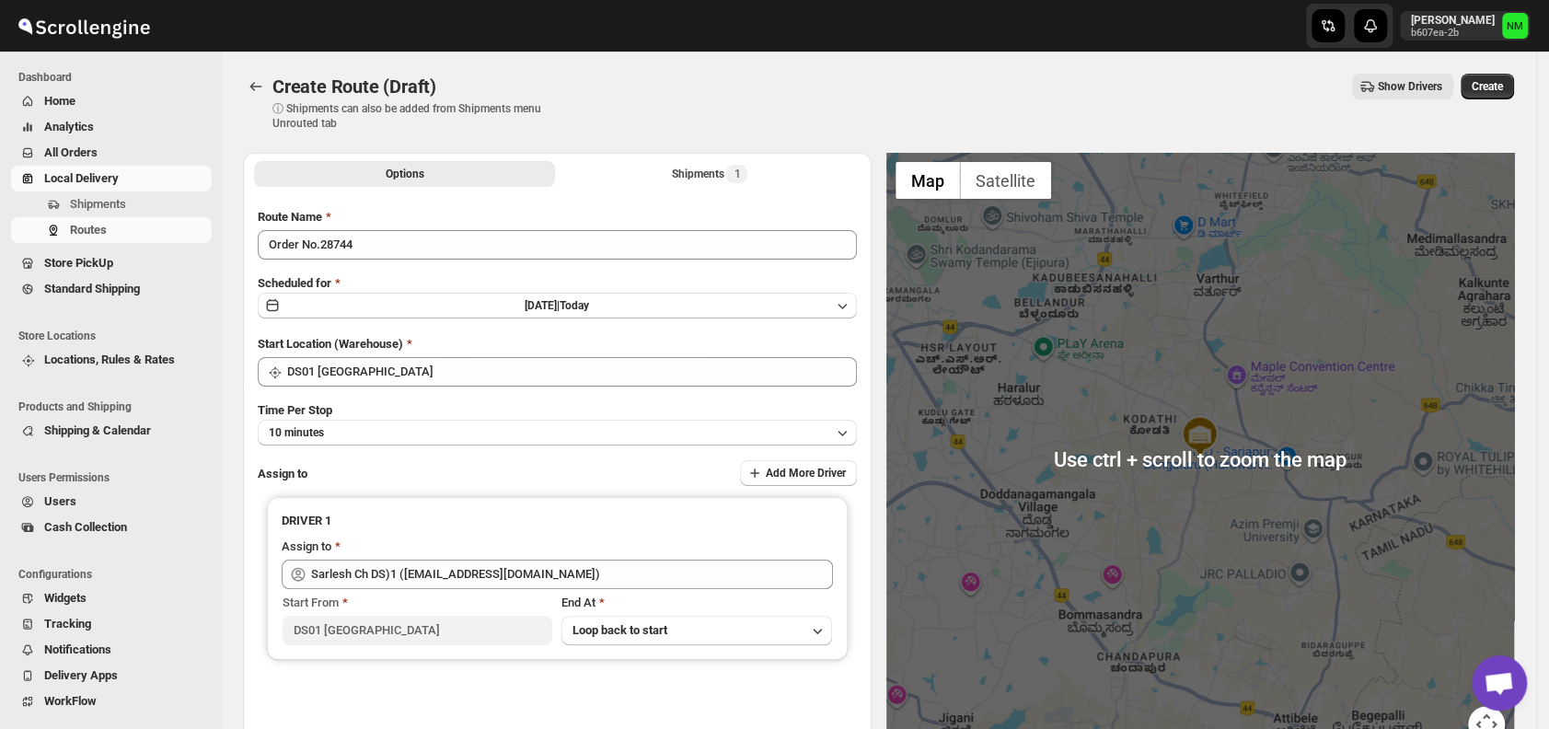
click at [1512, 72] on div "Create Route (Draft). This page is ready Create Route (Draft) ⓘ Shipments can a…" at bounding box center [878, 102] width 1271 height 101
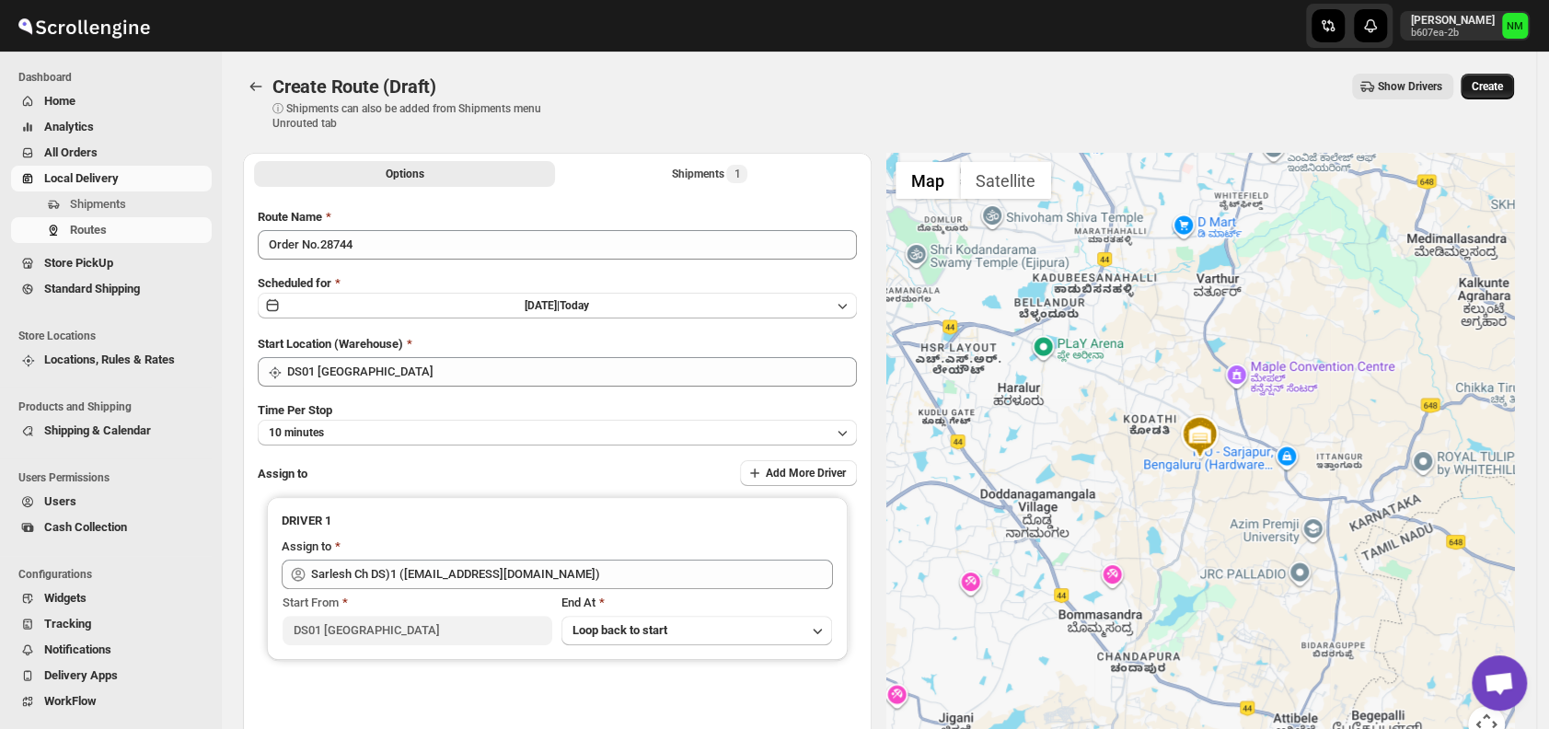
drag, startPoint x: 1512, startPoint y: 72, endPoint x: 1510, endPoint y: 88, distance: 16.8
click at [1510, 88] on div "Create Route (Draft). This page is ready Create Route (Draft) ⓘ Shipments can a…" at bounding box center [878, 102] width 1271 height 101
click at [1503, 88] on span "Create" at bounding box center [1487, 86] width 31 height 15
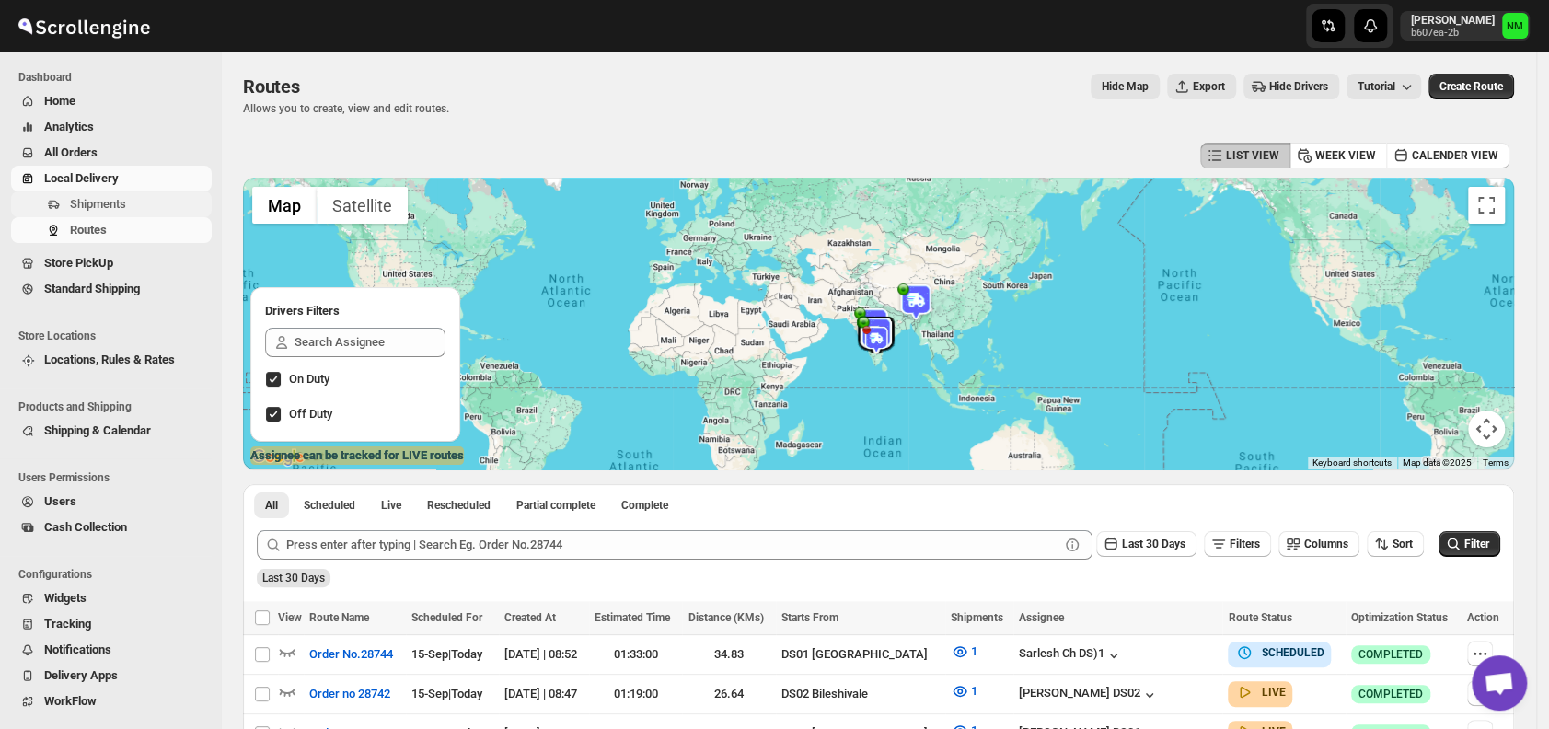
click at [110, 202] on span "Shipments" at bounding box center [98, 204] width 56 height 14
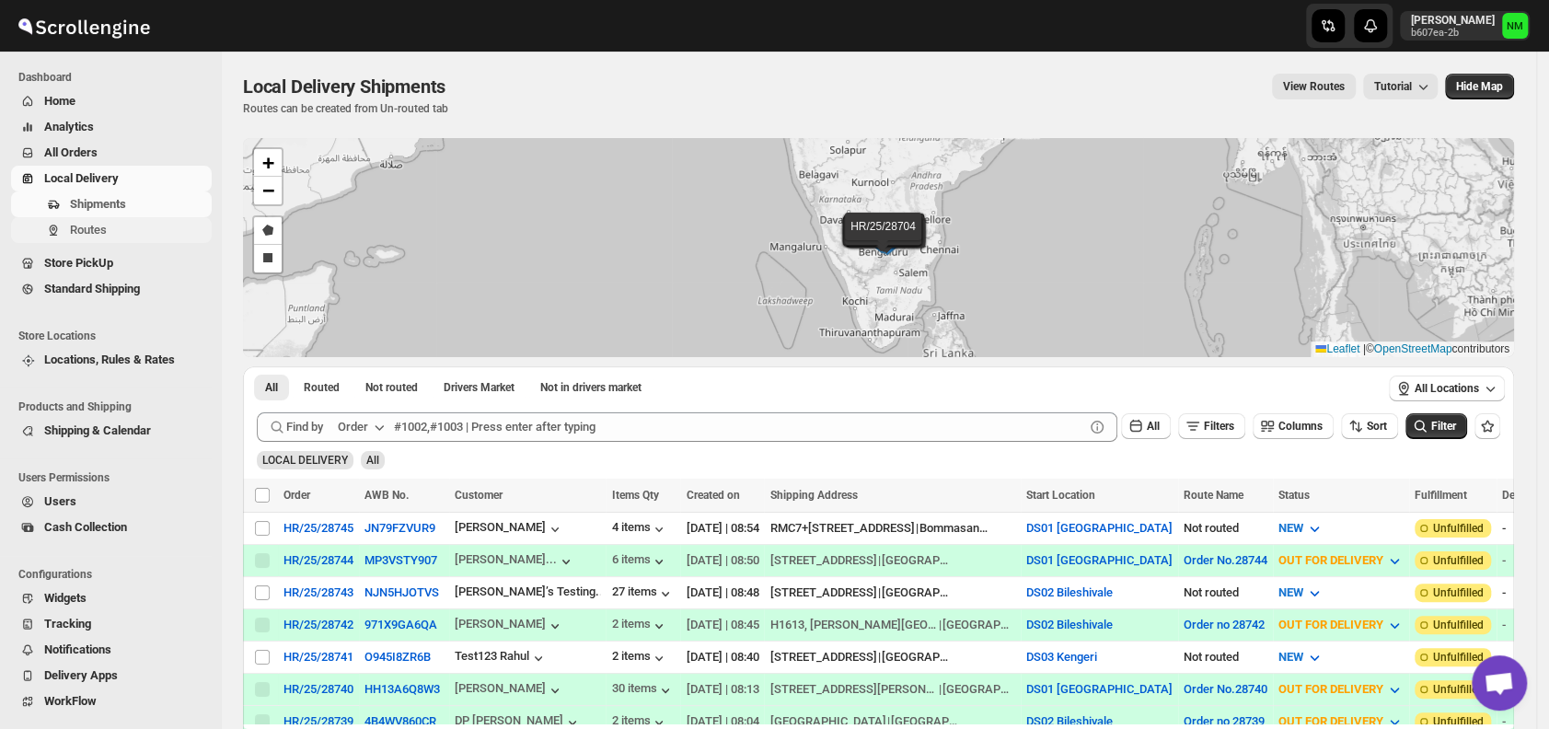
click at [88, 225] on span "Routes" at bounding box center [88, 230] width 37 height 14
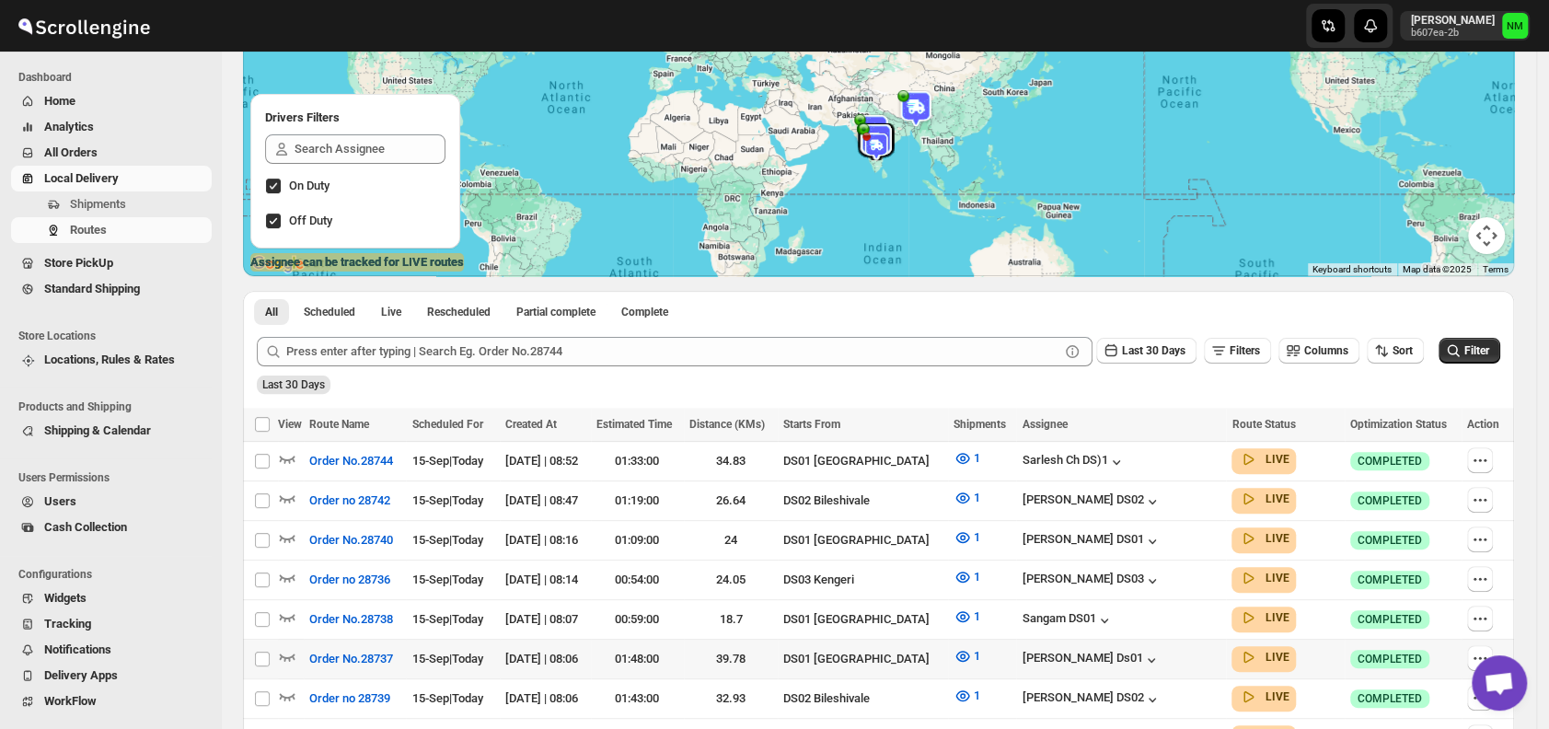
scroll to position [299, 0]
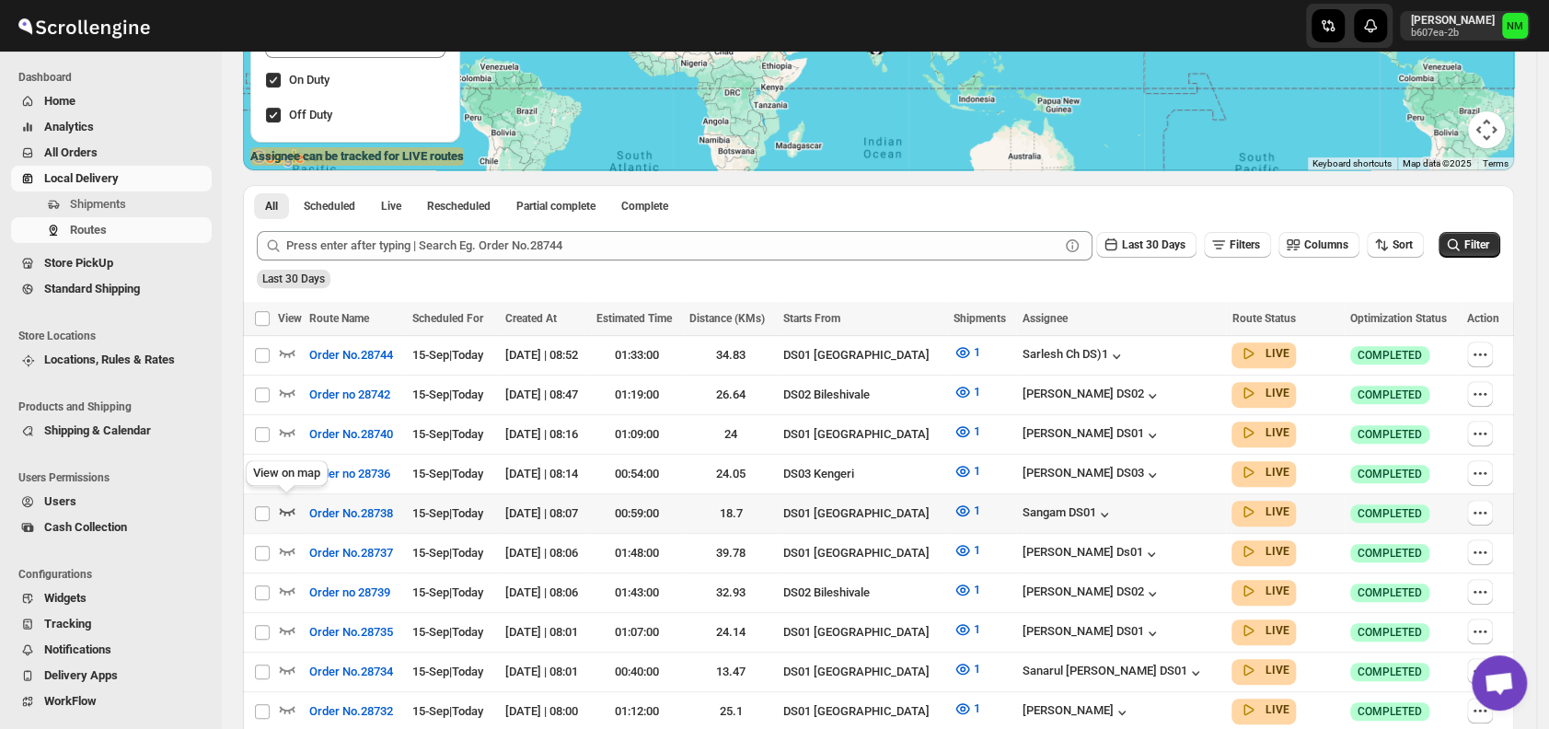
click at [287, 503] on icon "button" at bounding box center [287, 511] width 18 height 18
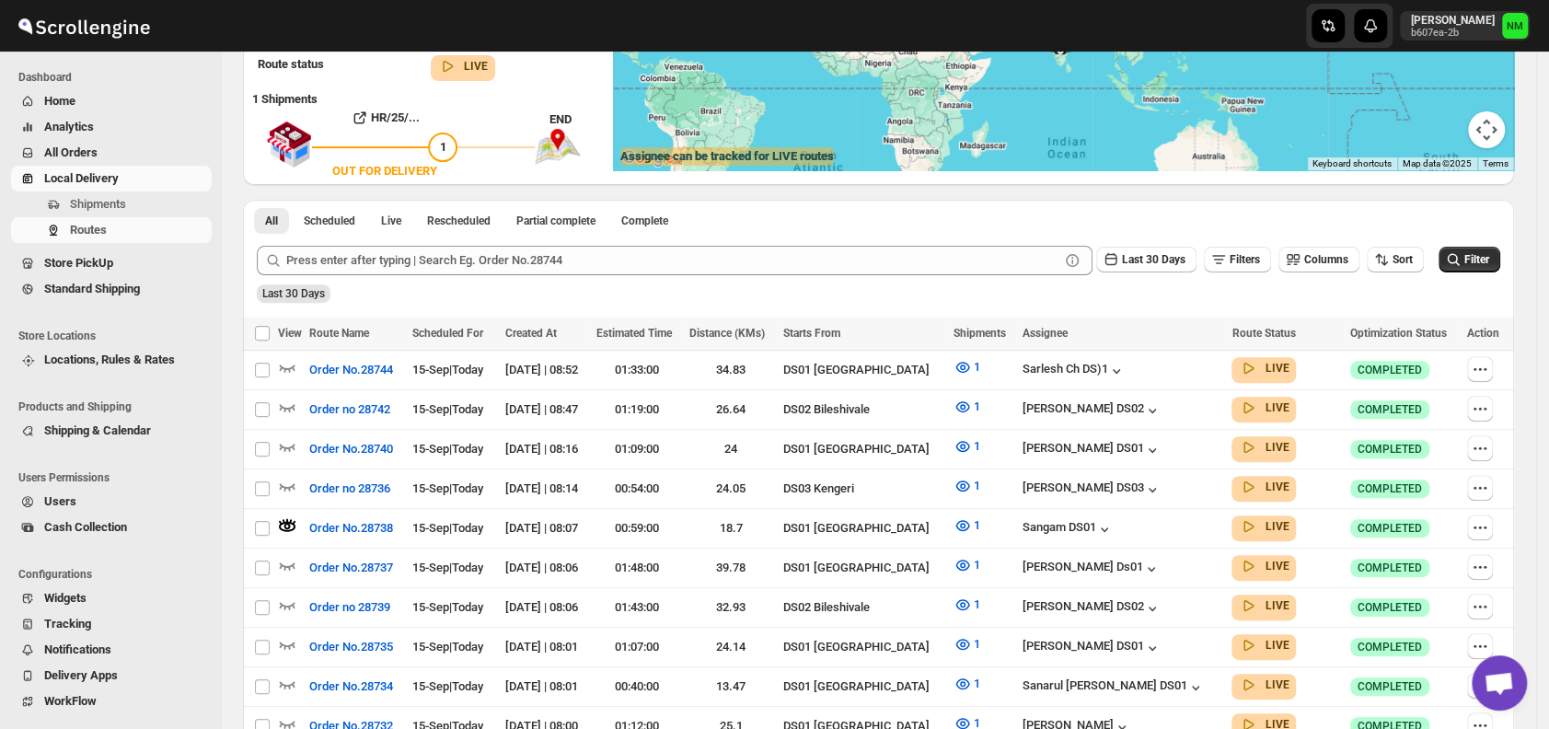
scroll to position [0, 0]
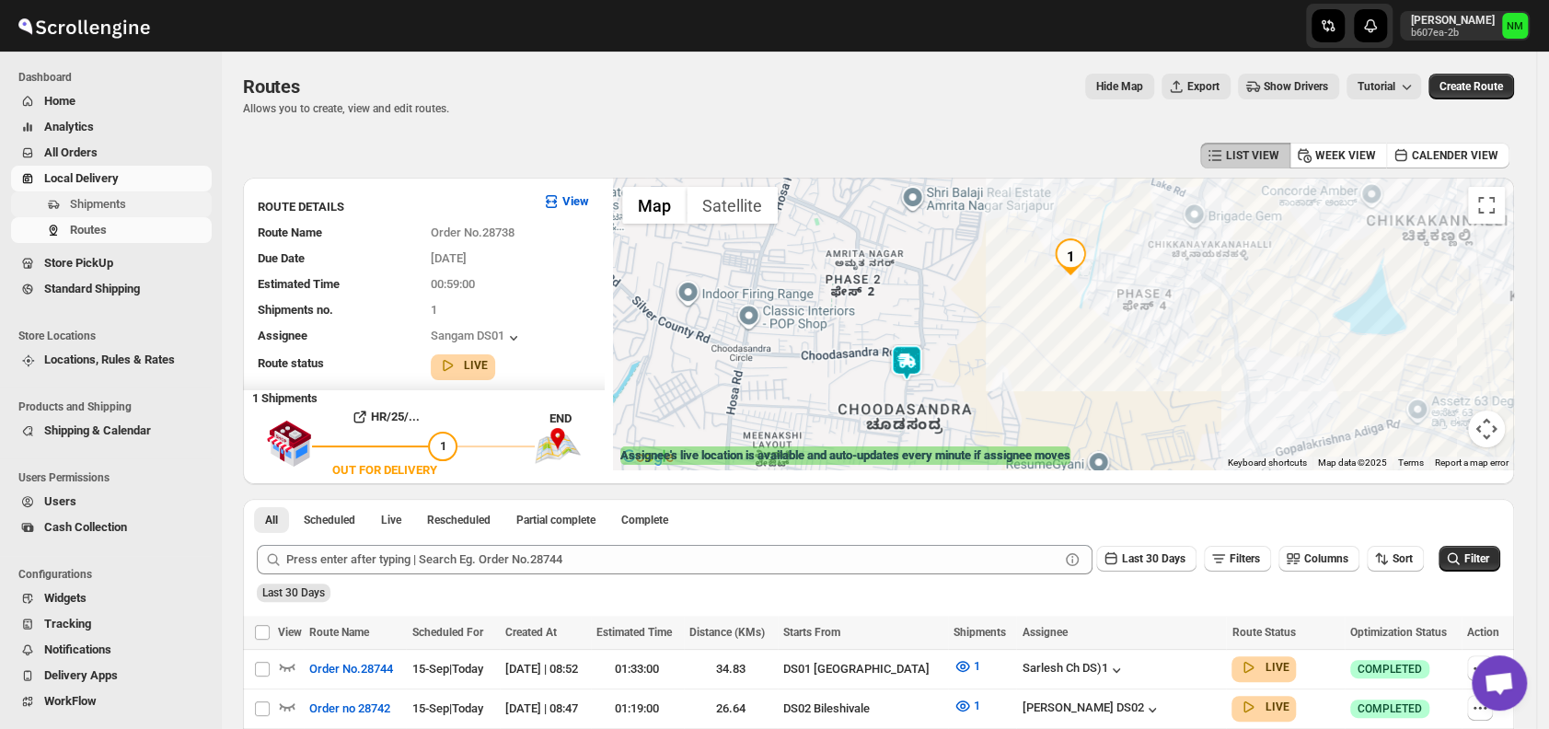
click at [140, 199] on span "Shipments" at bounding box center [139, 204] width 138 height 18
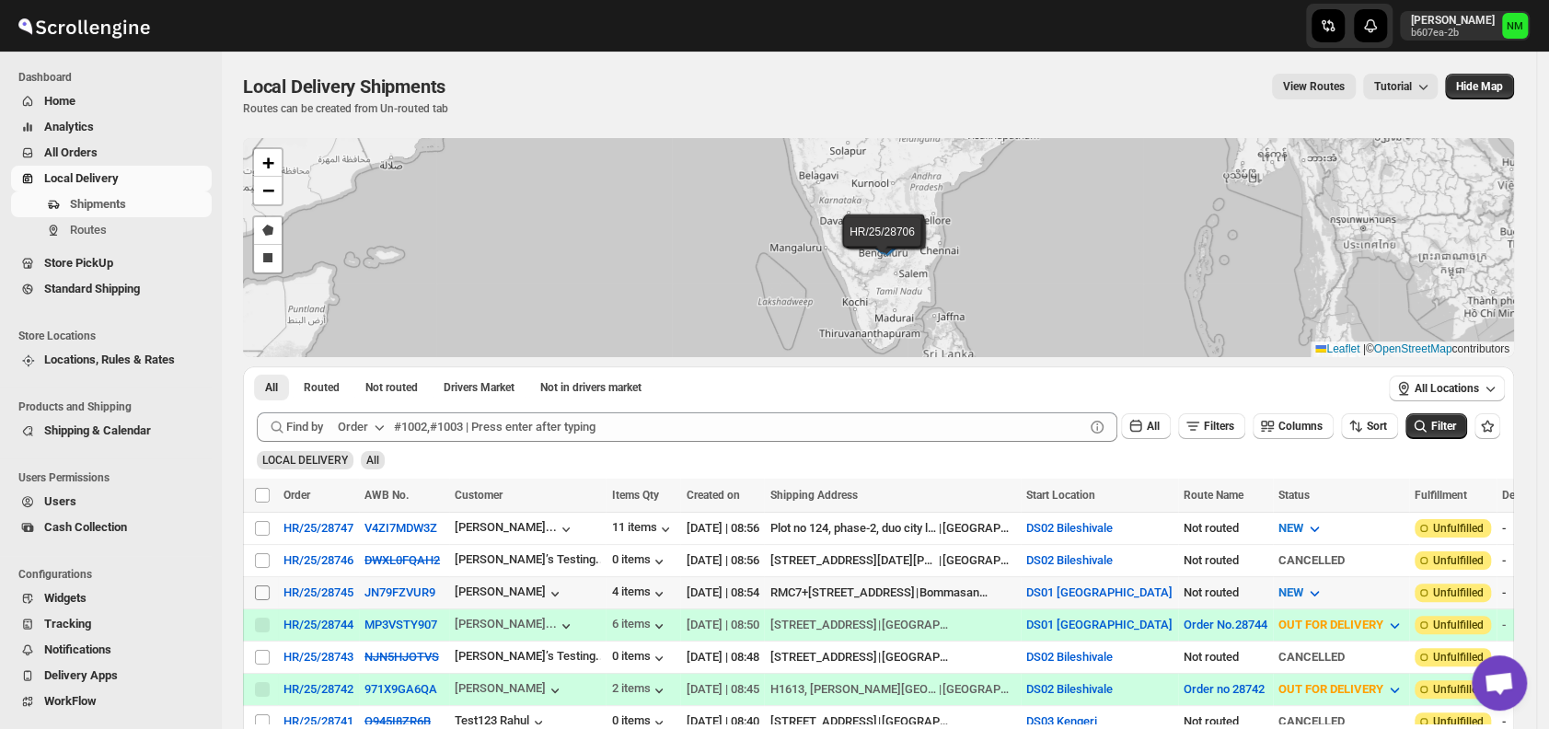
click at [261, 587] on input "Select shipment" at bounding box center [262, 592] width 15 height 15
checkbox input "true"
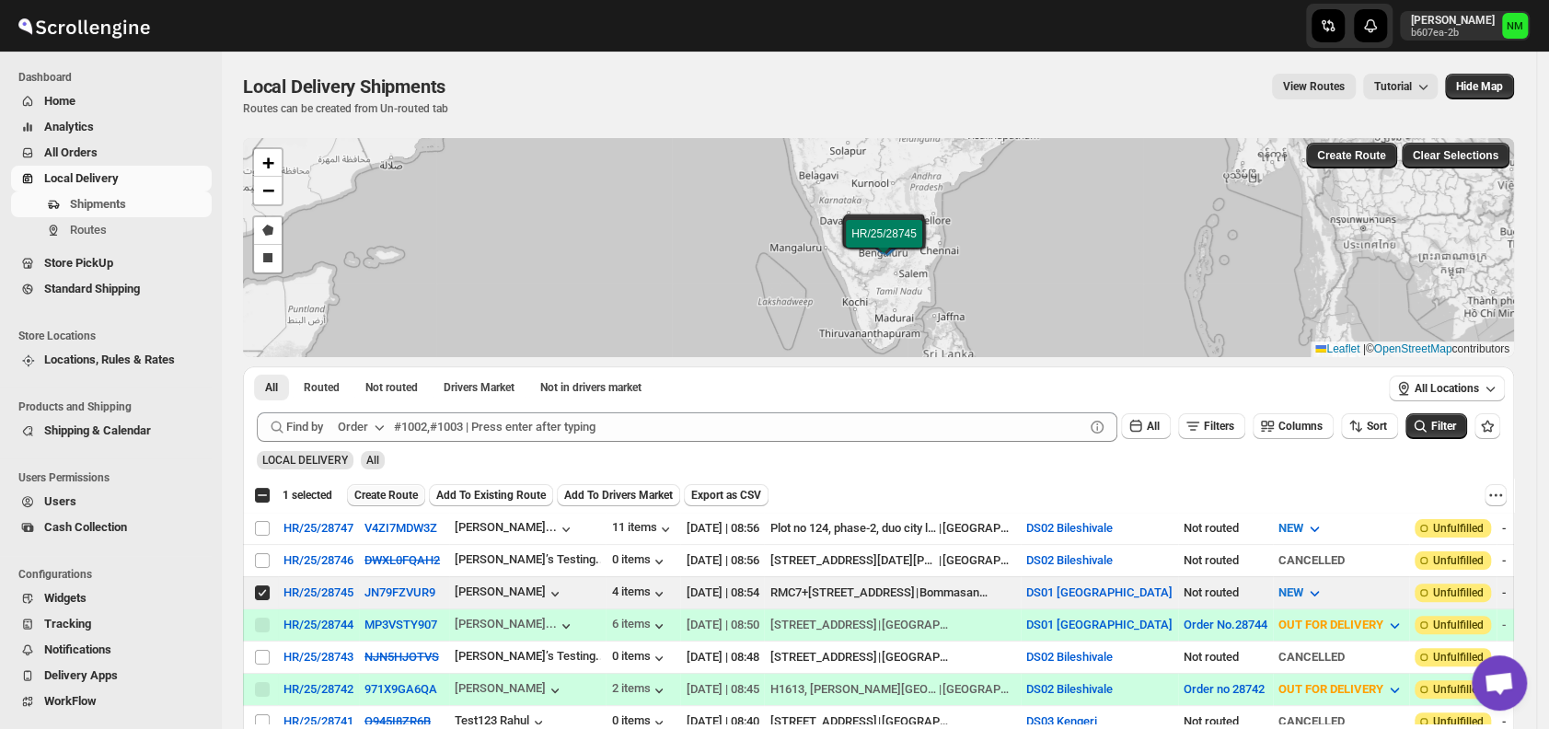
click at [381, 492] on span "Create Route" at bounding box center [386, 495] width 64 height 15
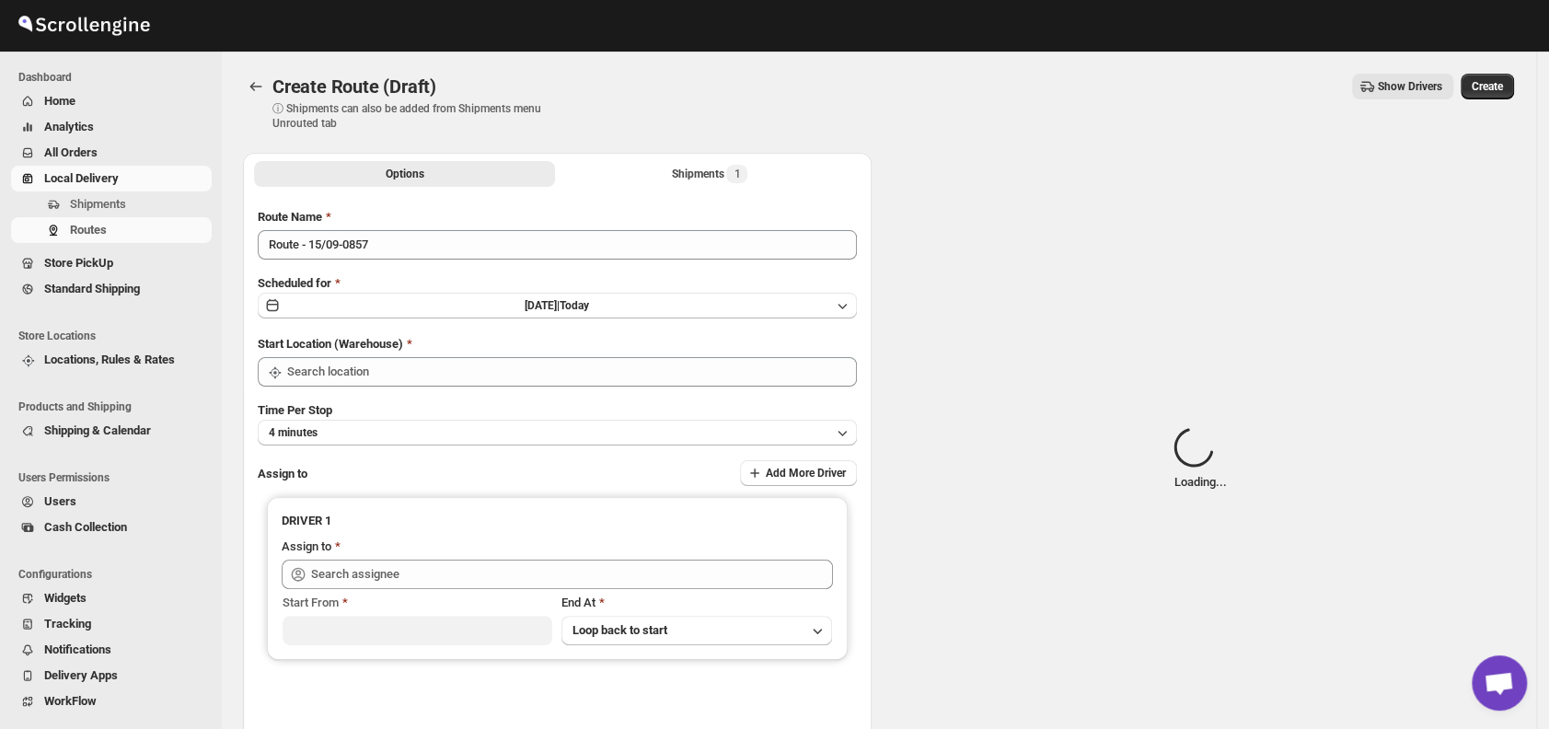
type input "DS01 [GEOGRAPHIC_DATA]"
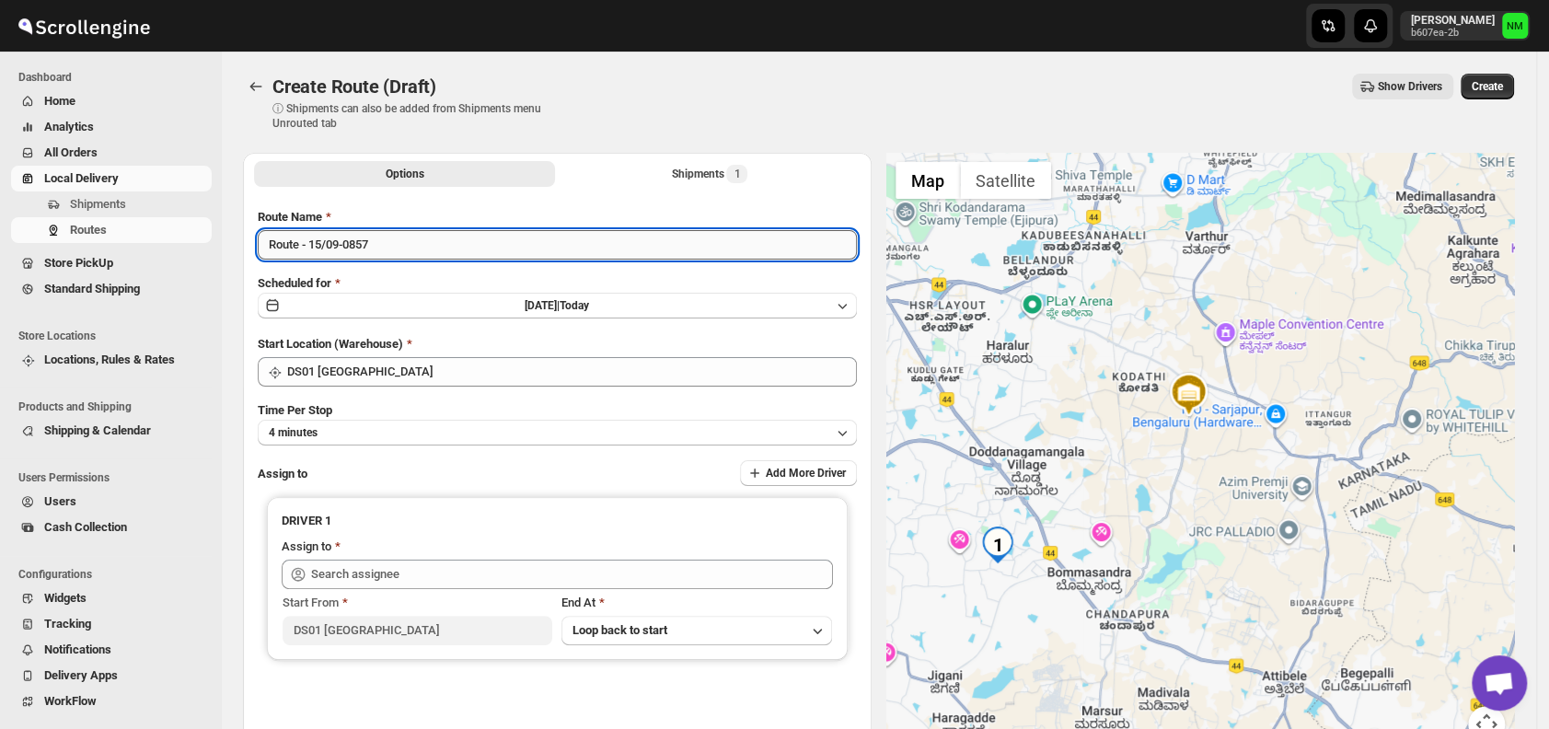
click at [472, 248] on input "Route - 15/09-0857" at bounding box center [557, 244] width 599 height 29
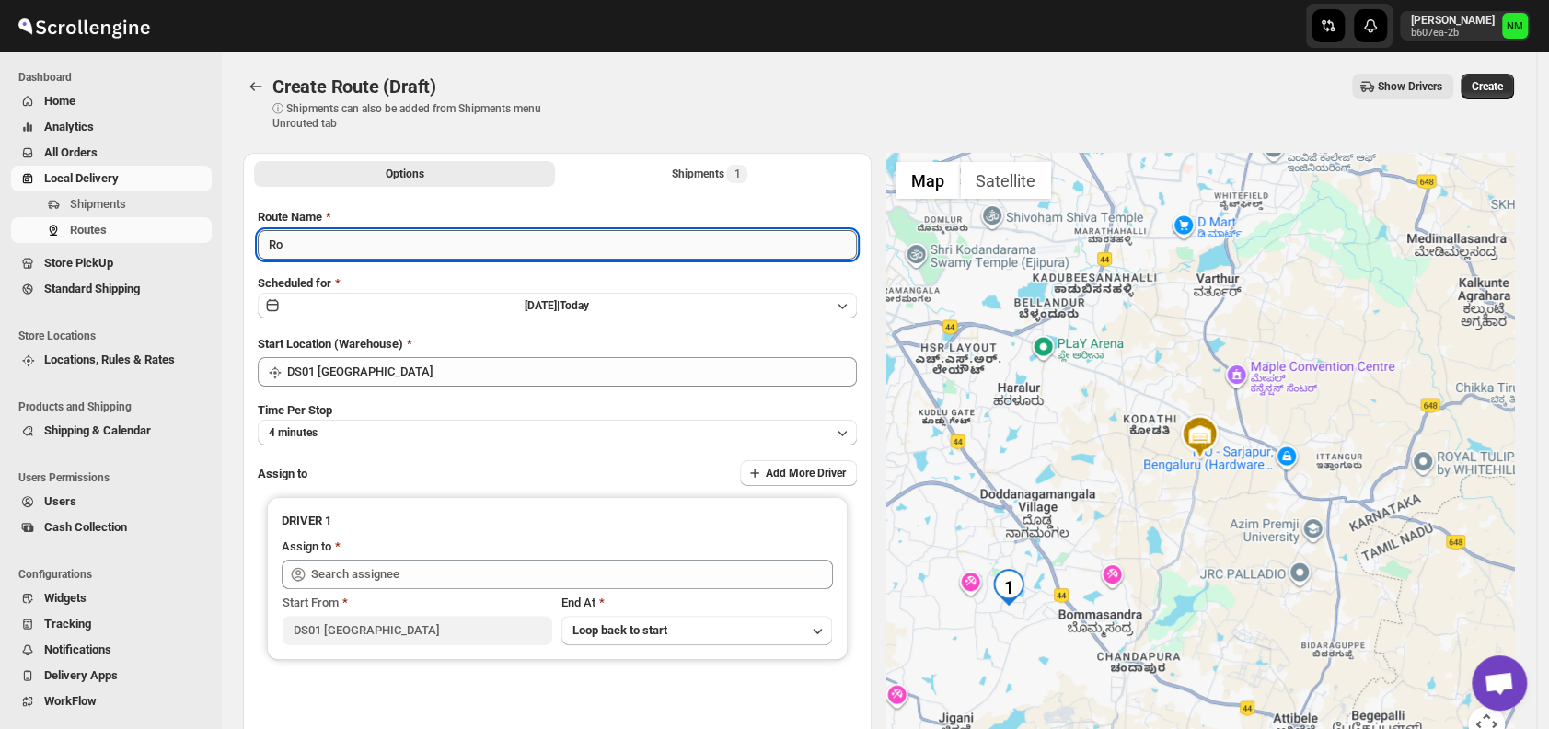
type input "R"
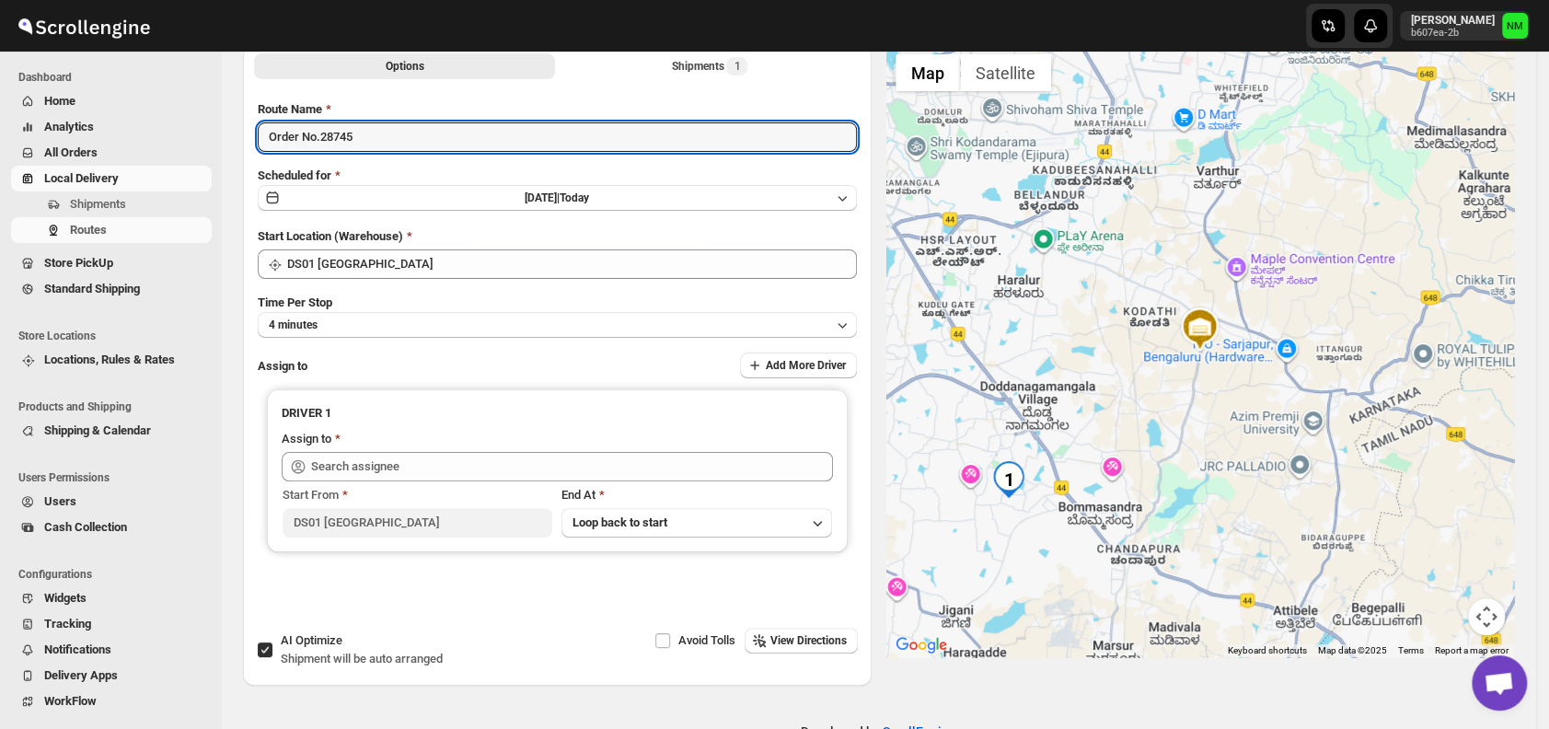
scroll to position [111, 0]
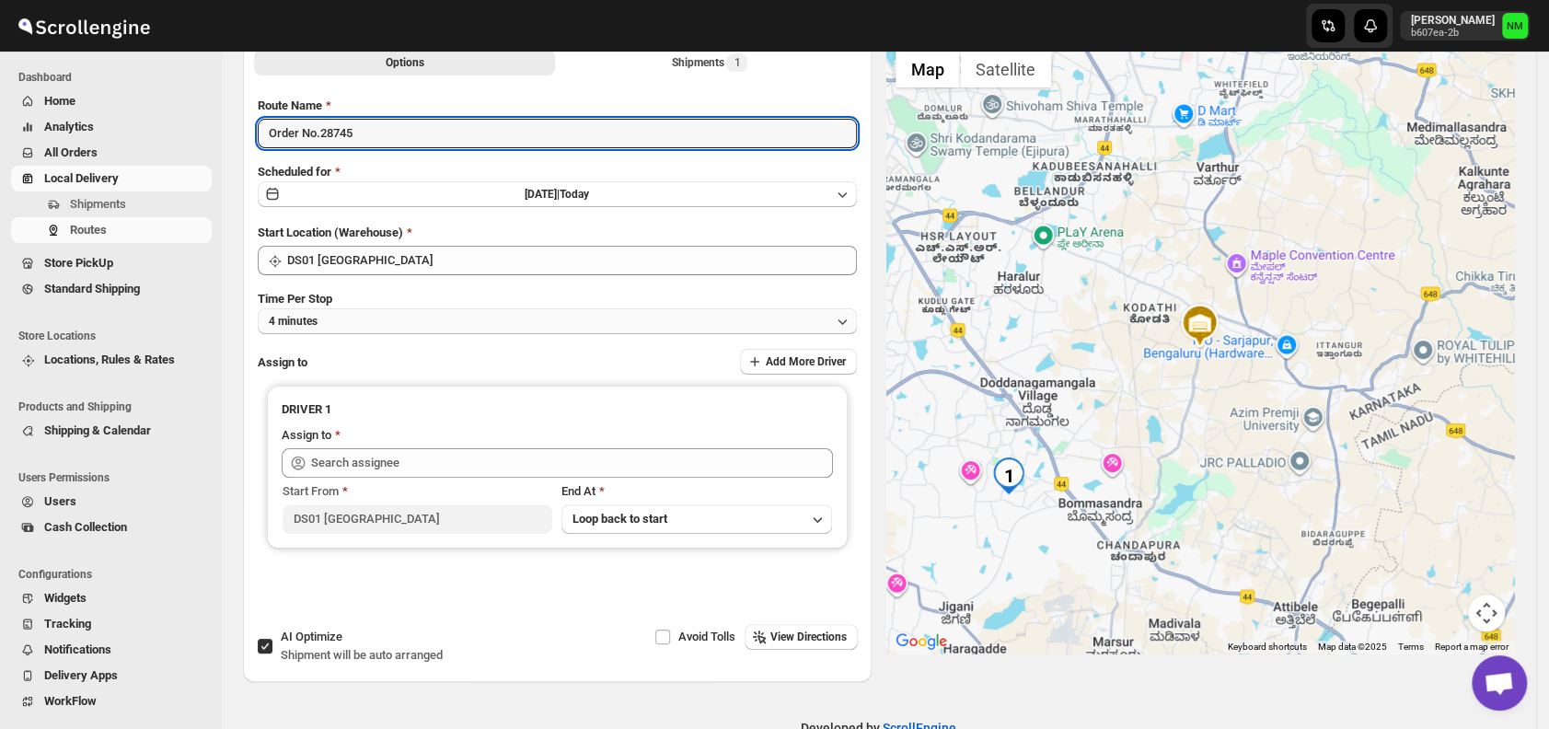
type input "Order No.28745"
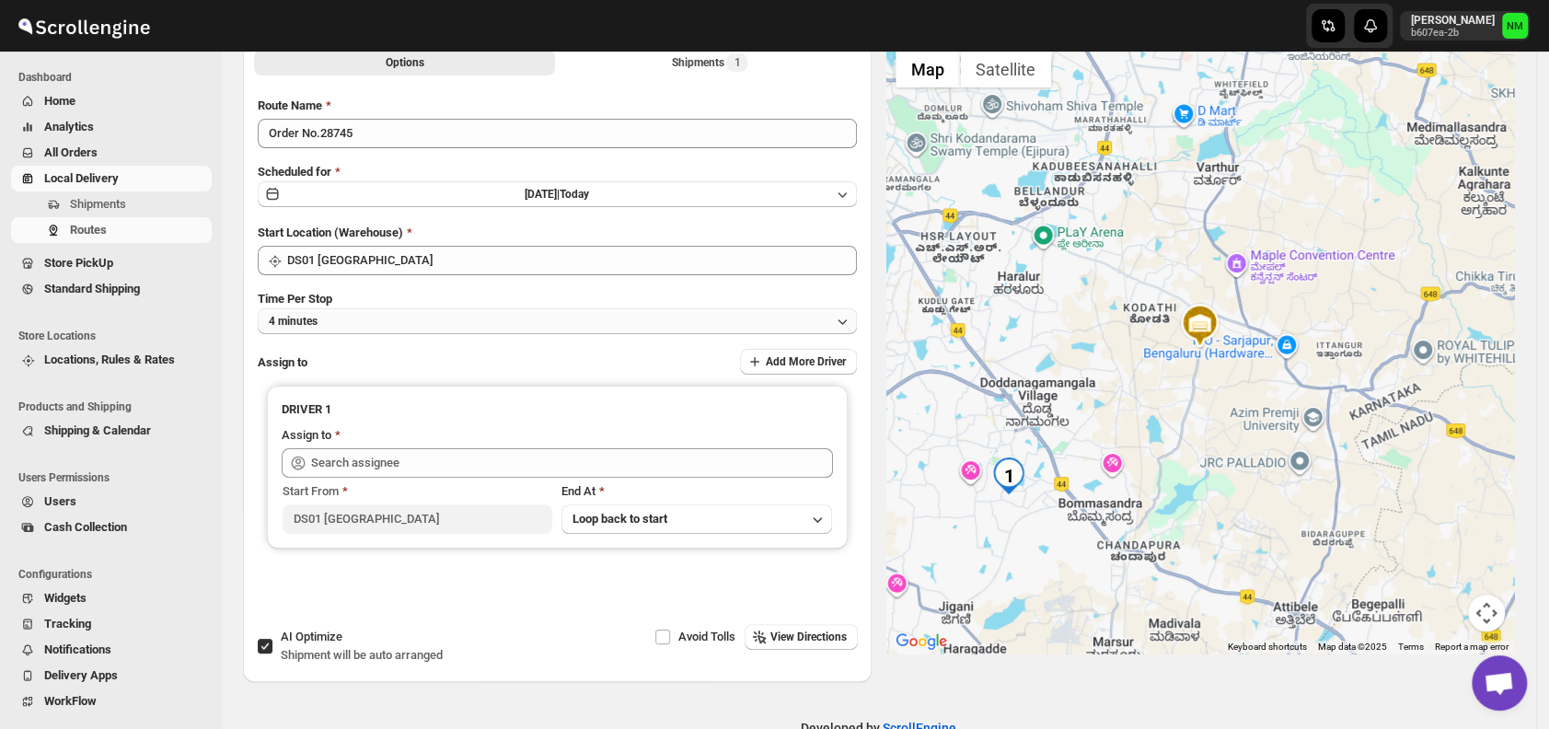
click at [367, 319] on button "4 minutes" at bounding box center [557, 321] width 599 height 26
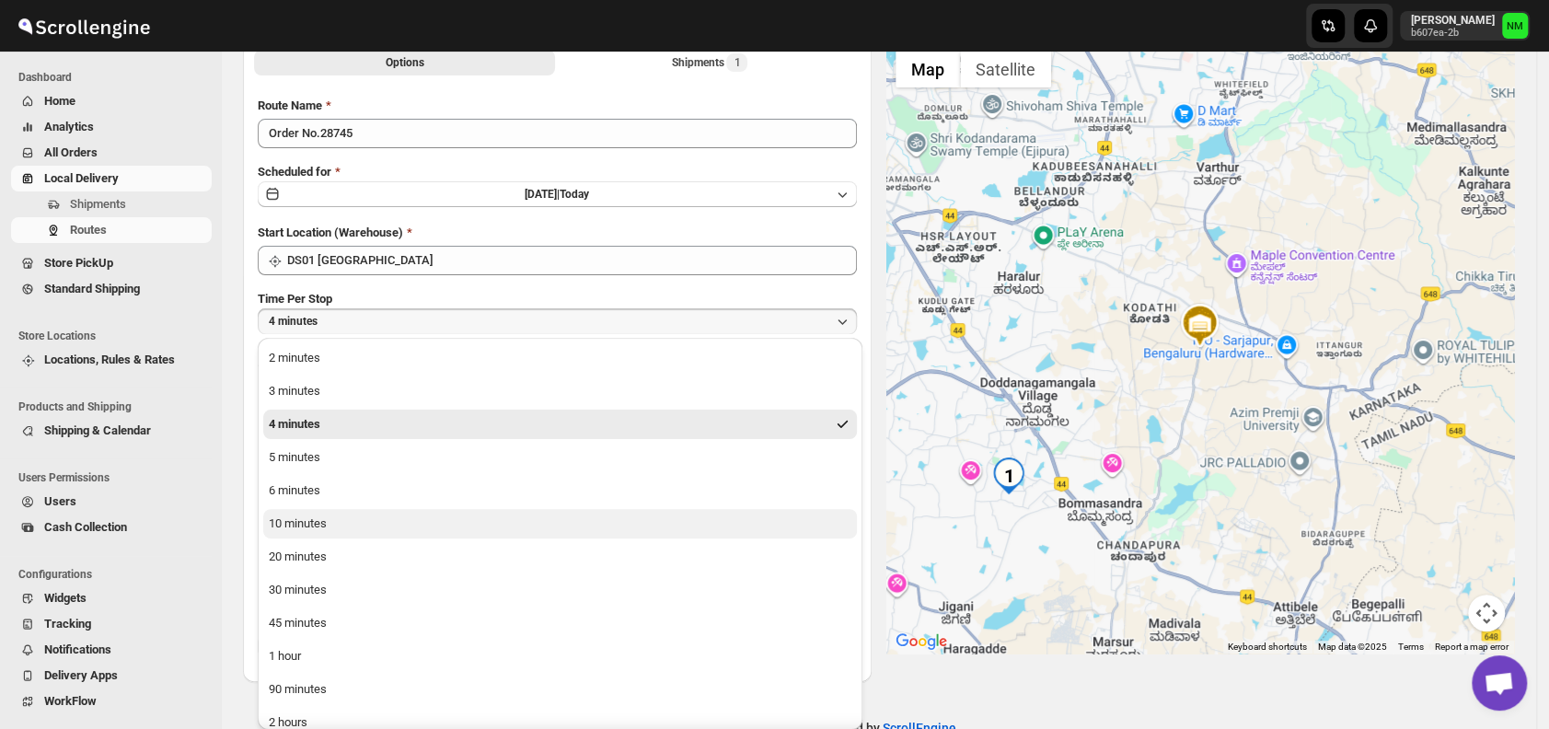
click at [334, 522] on button "10 minutes" at bounding box center [560, 523] width 594 height 29
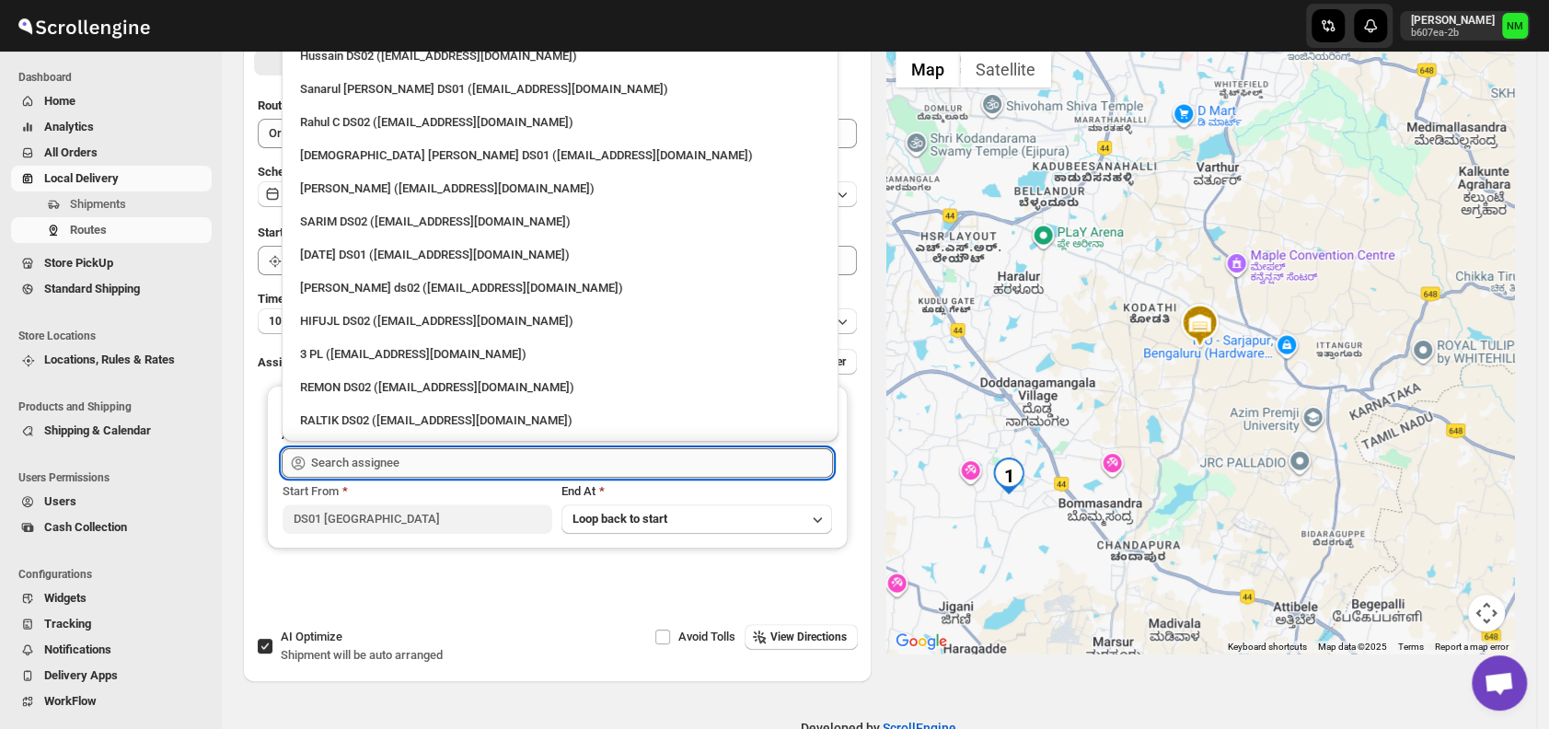
click at [442, 464] on input "text" at bounding box center [572, 462] width 522 height 29
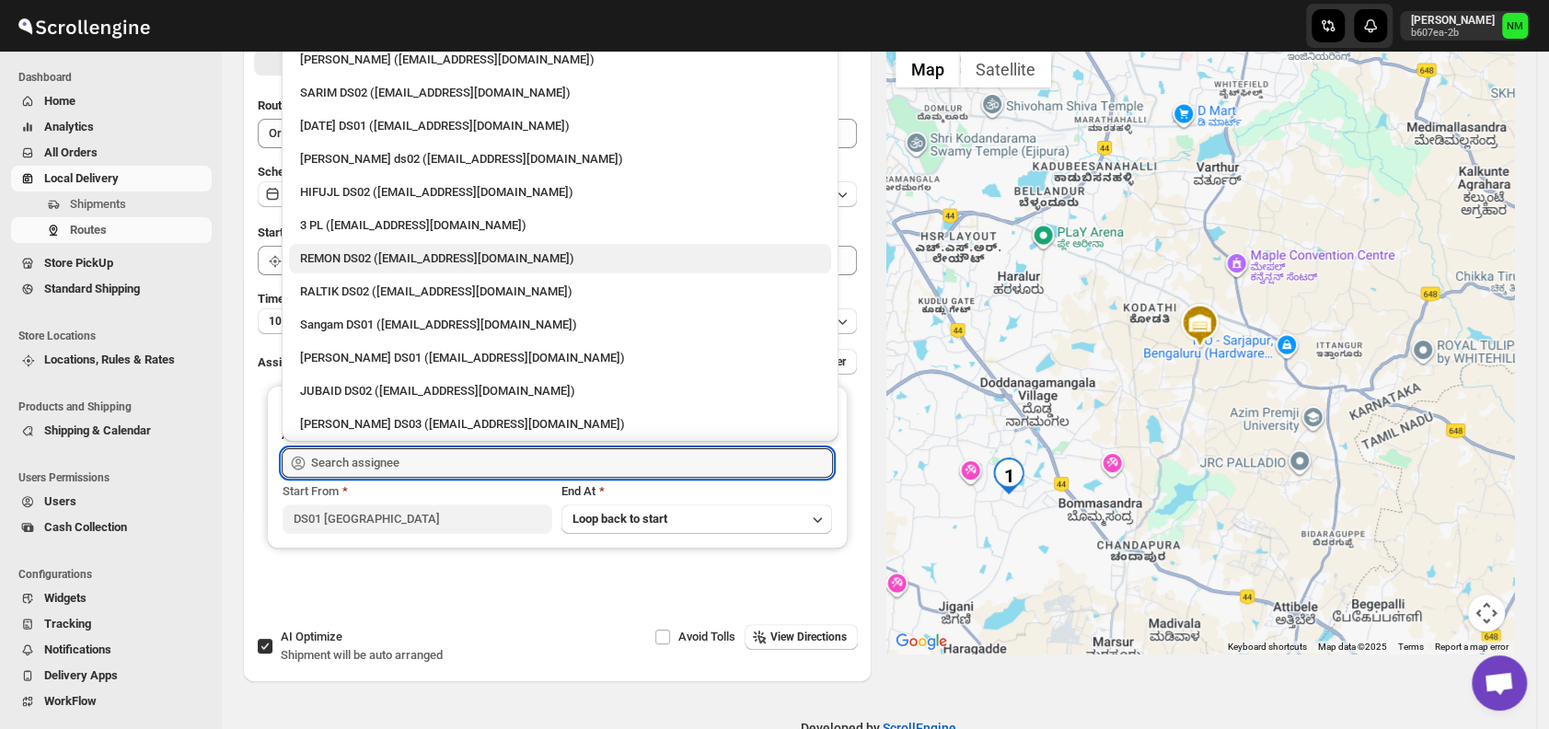
scroll to position [130, 0]
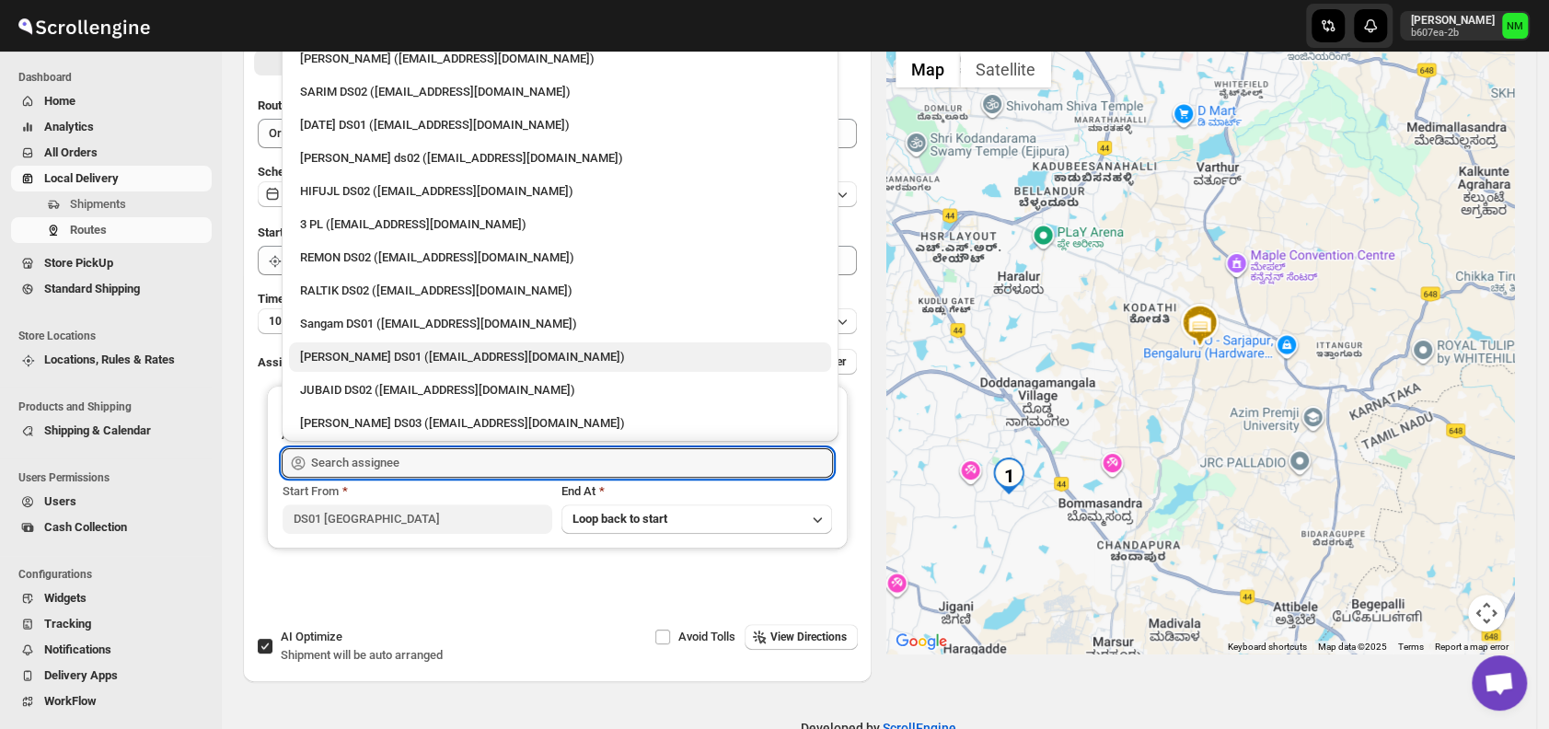
click at [350, 351] on div "Jahir Hussain DS01 (pegaya8076@excederm.com)" at bounding box center [560, 357] width 520 height 18
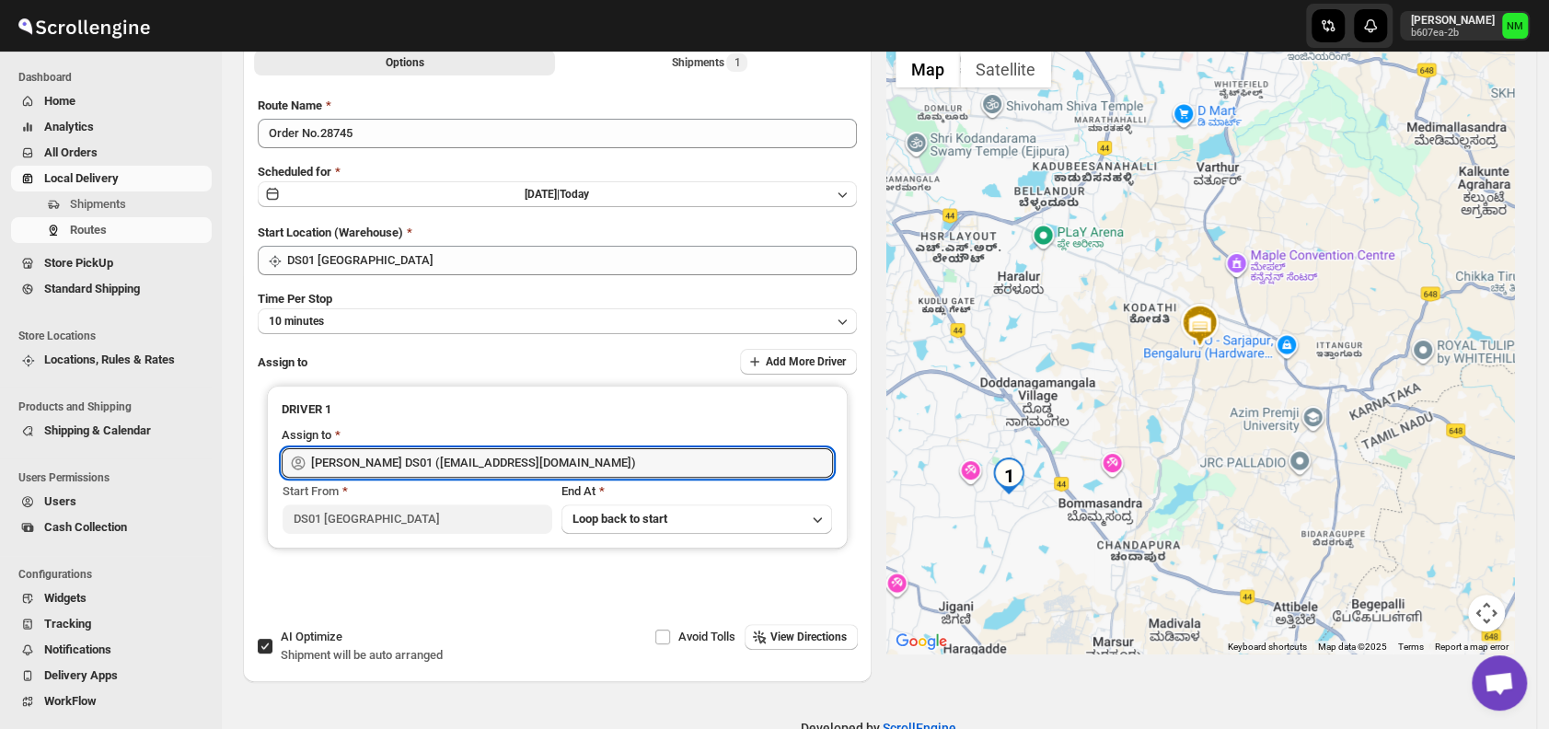
type input "Jahir Hussain DS01 (pegaya8076@excederm.com)"
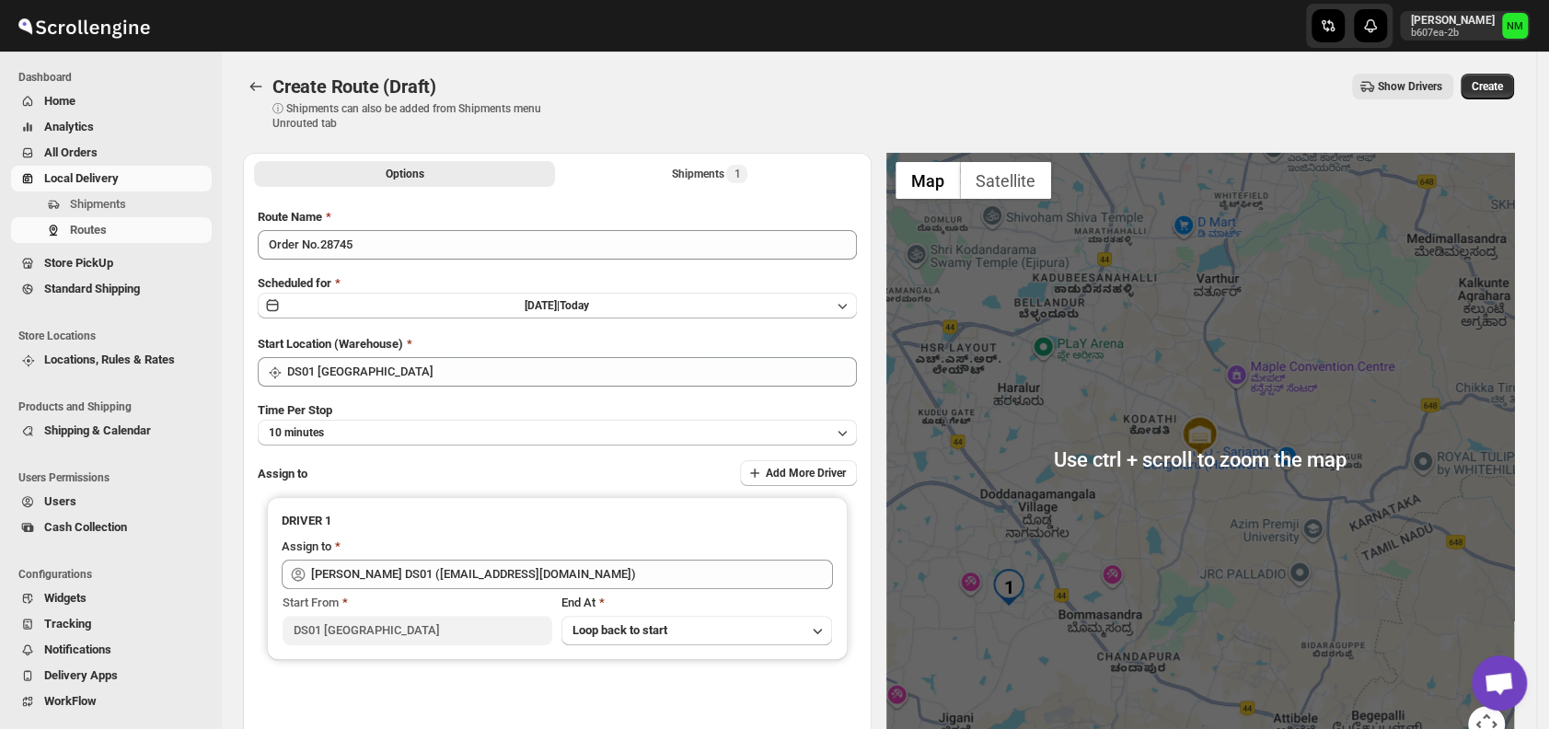
click at [1513, 73] on div "Create Route (Draft). This page is ready Create Route (Draft) ⓘ Shipments can a…" at bounding box center [878, 102] width 1271 height 101
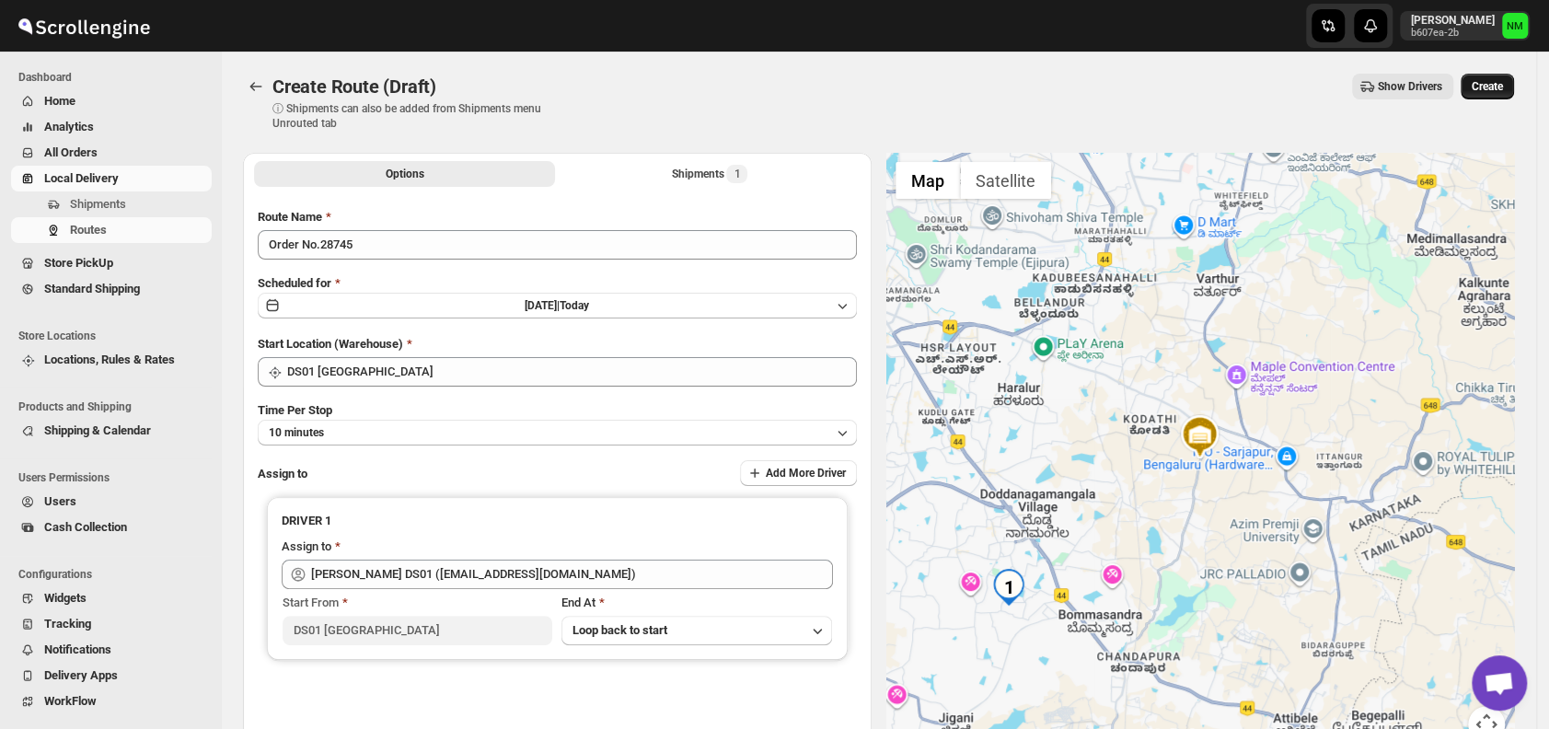
click at [1501, 86] on span "Create" at bounding box center [1487, 86] width 31 height 15
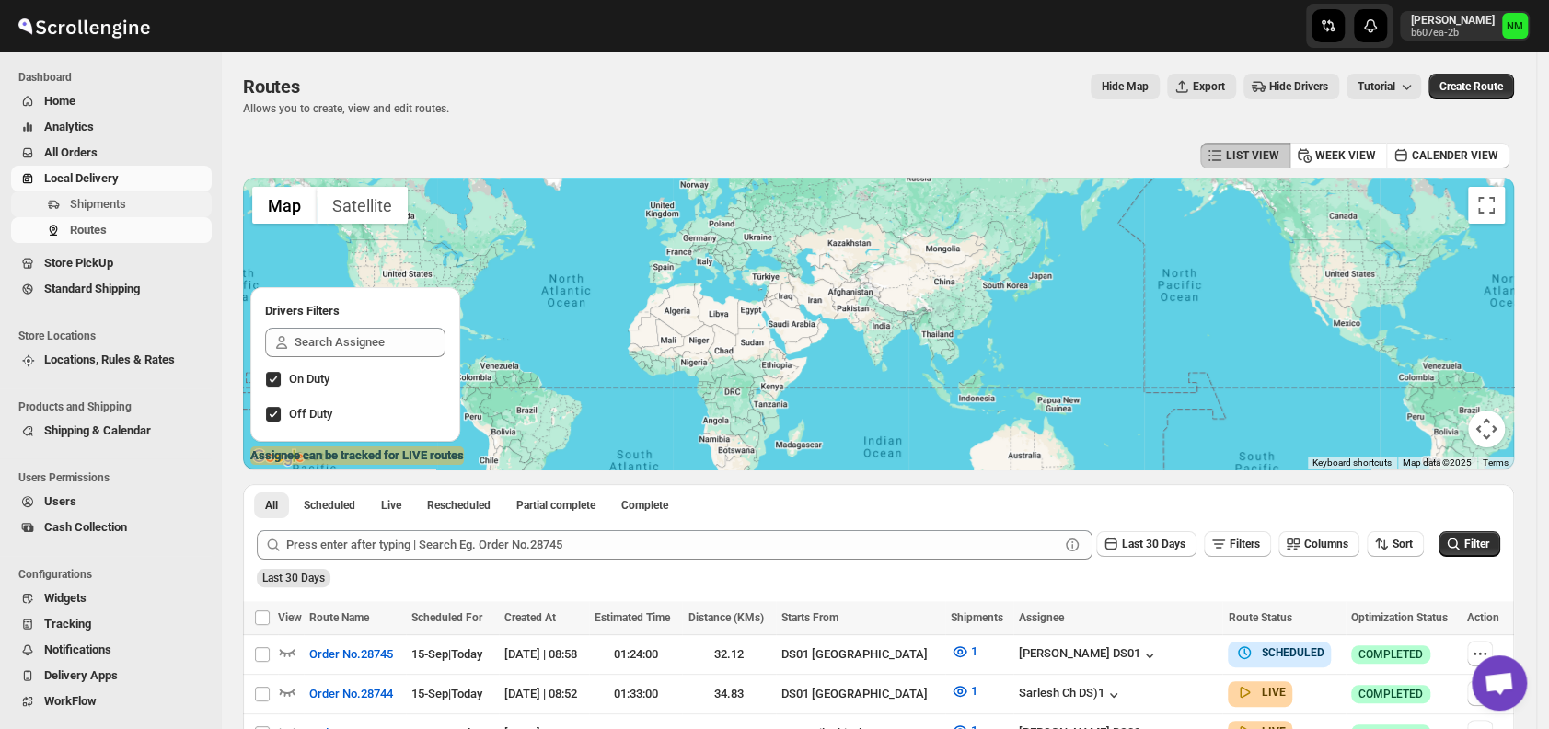
click at [117, 197] on span "Shipments" at bounding box center [98, 204] width 56 height 14
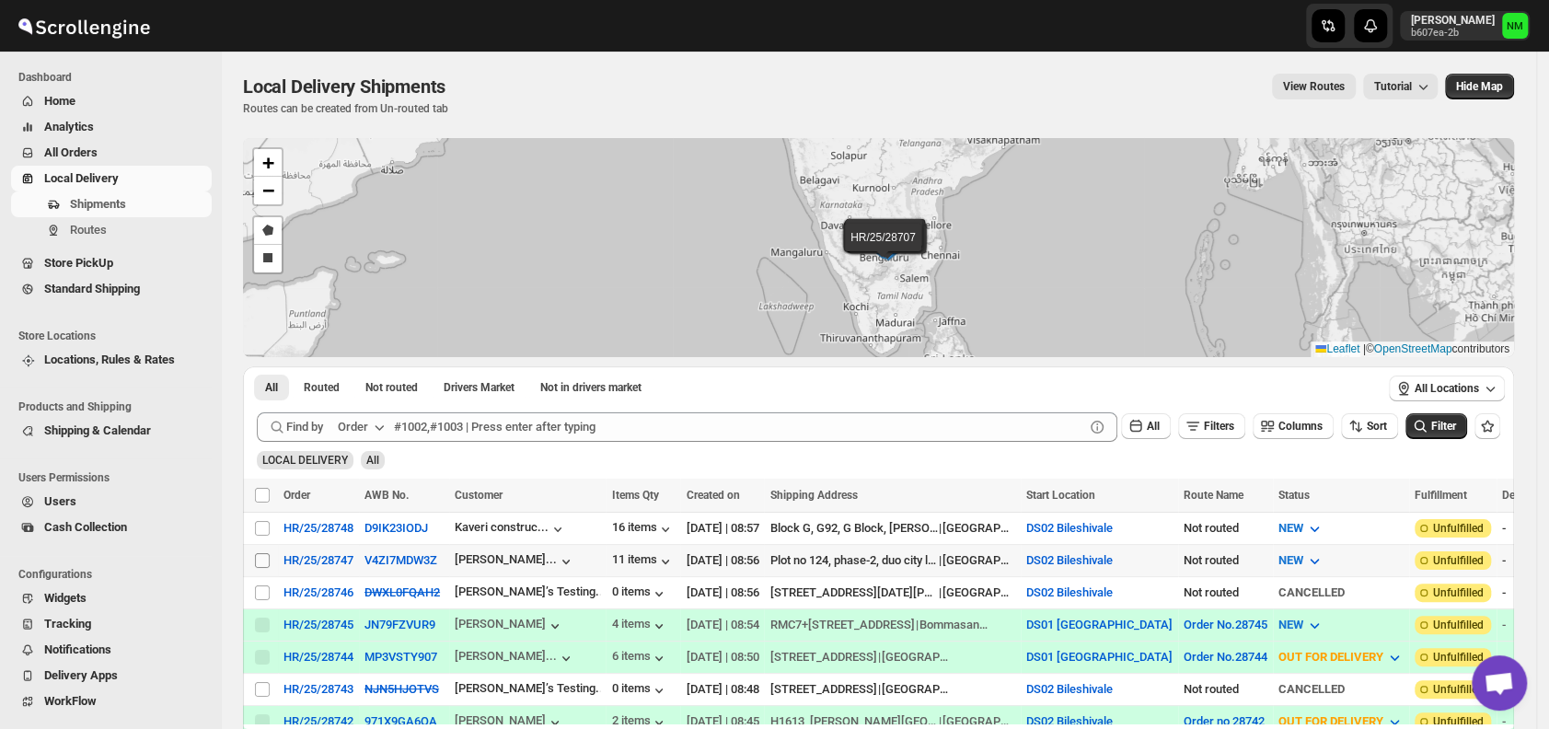
click at [259, 555] on input "Select shipment" at bounding box center [262, 560] width 15 height 15
checkbox input "true"
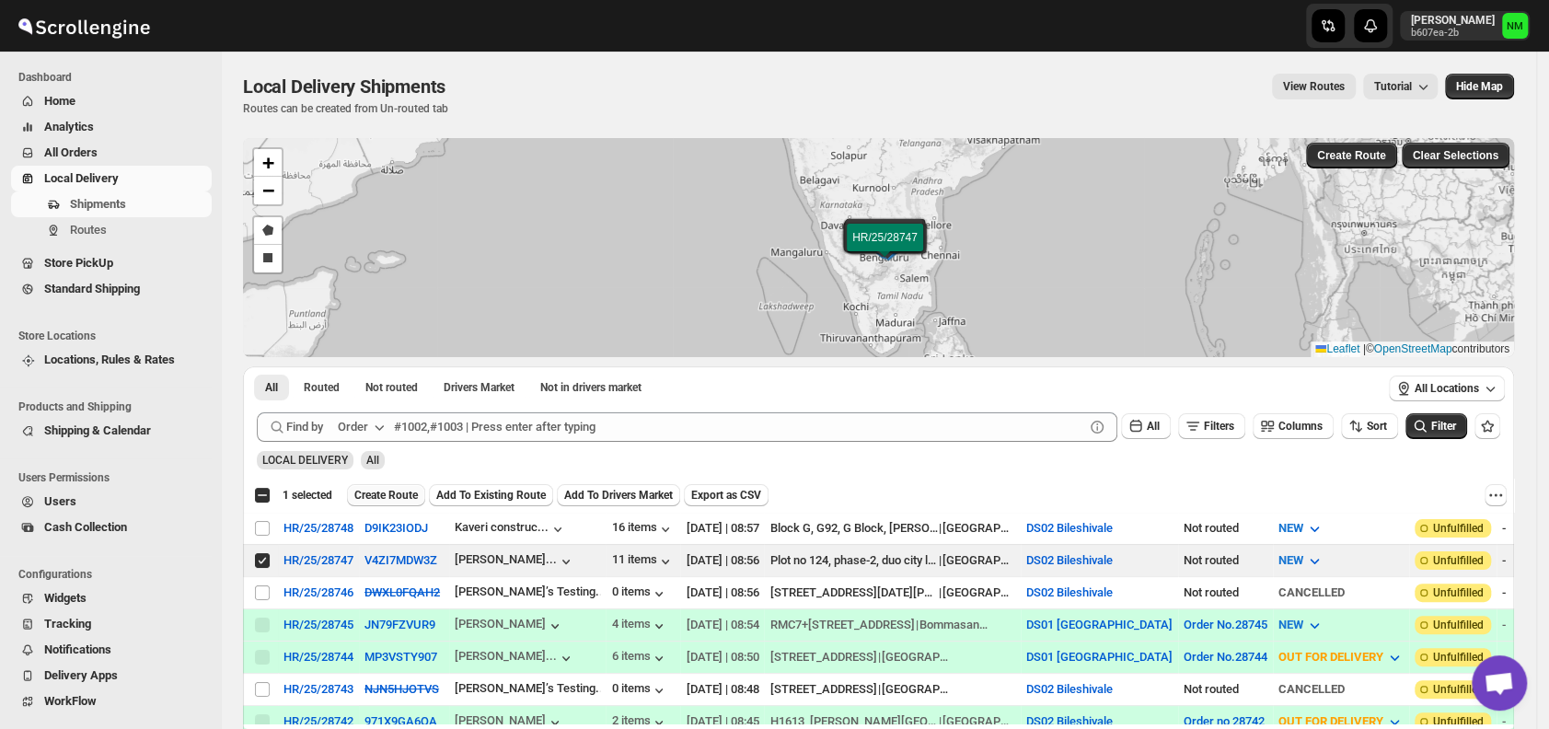
click at [380, 488] on span "Create Route" at bounding box center [386, 495] width 64 height 15
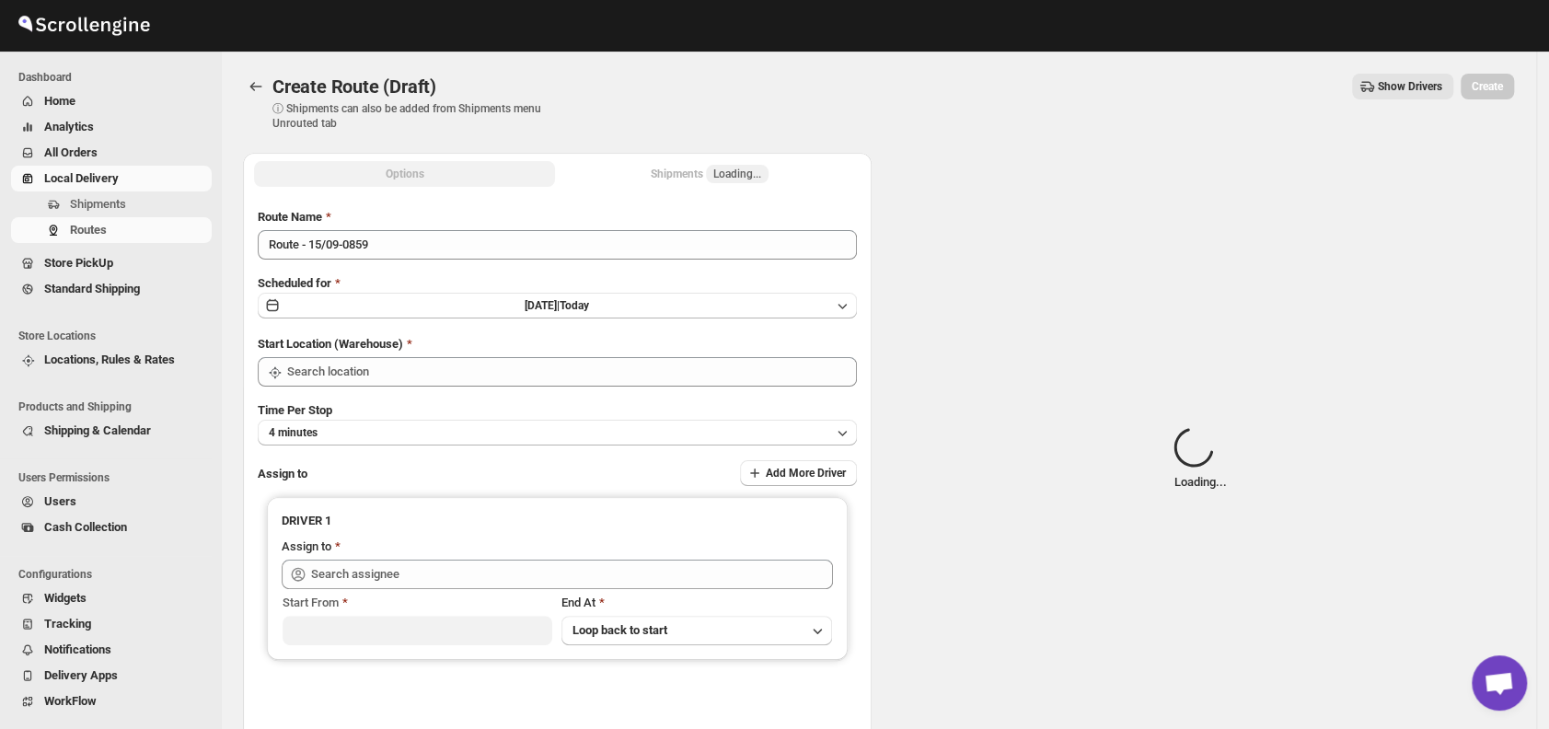
type input "DS02 Bileshivale"
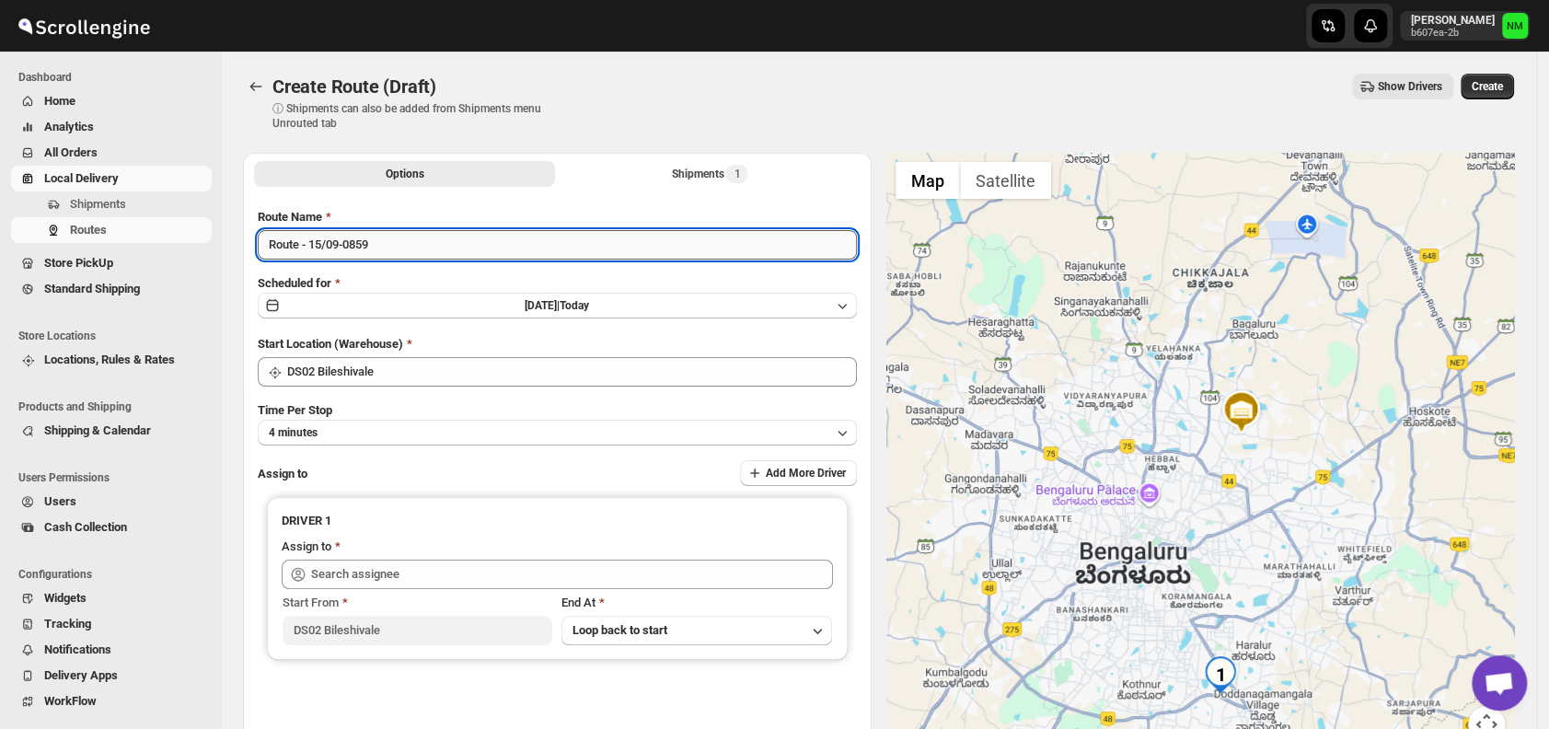
click at [418, 243] on input "Route - 15/09-0859" at bounding box center [557, 244] width 599 height 29
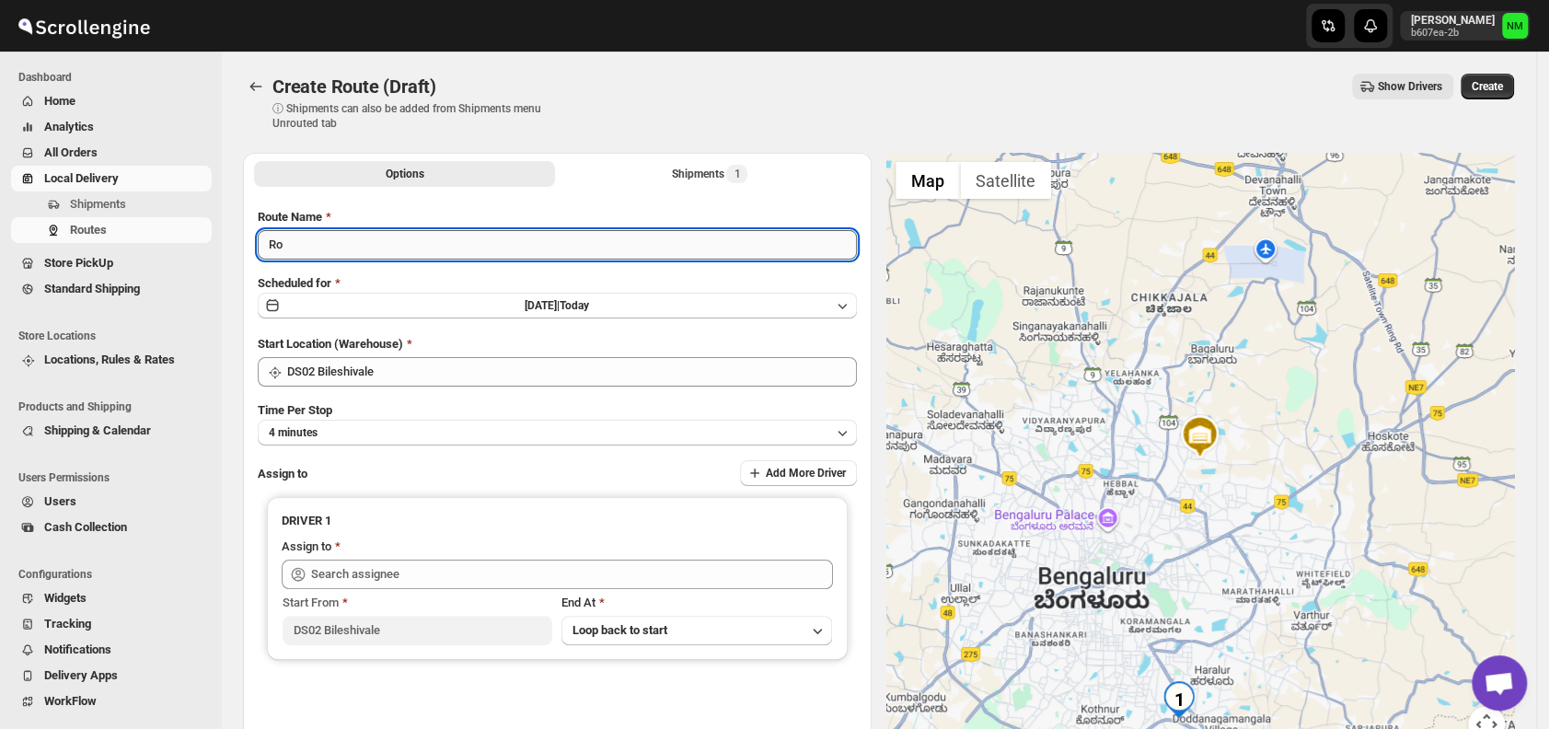
type input "R"
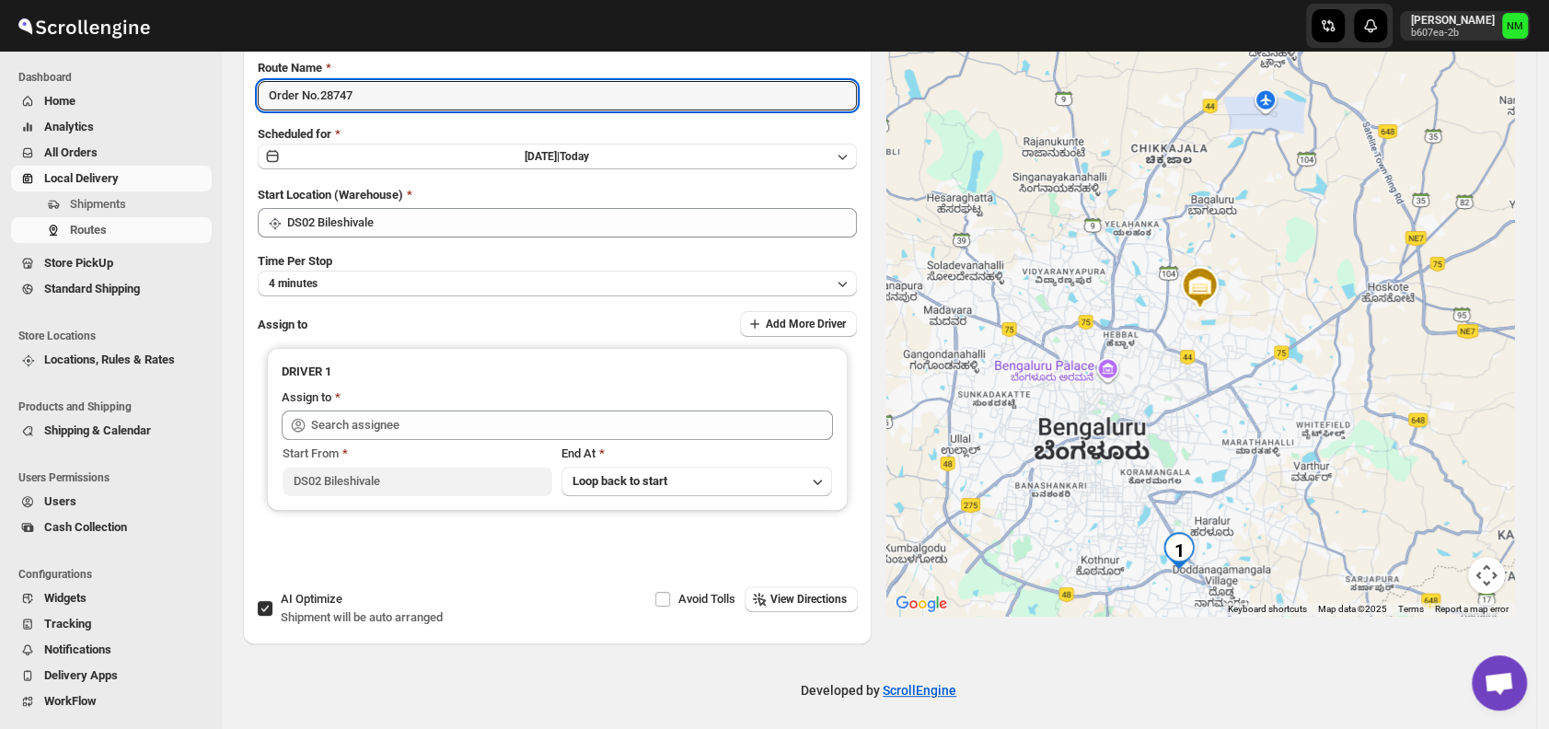
scroll to position [154, 0]
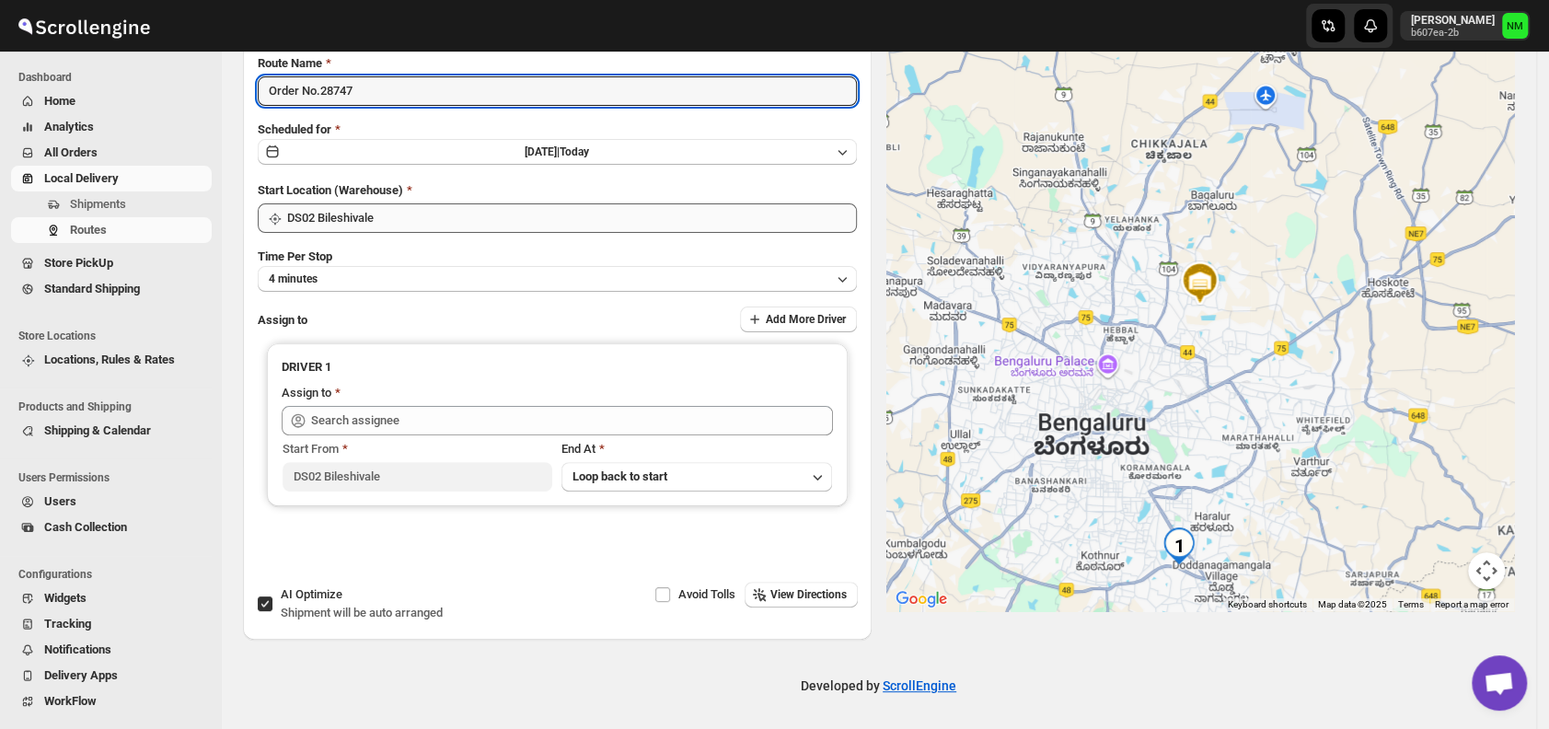
type input "Order No.28747"
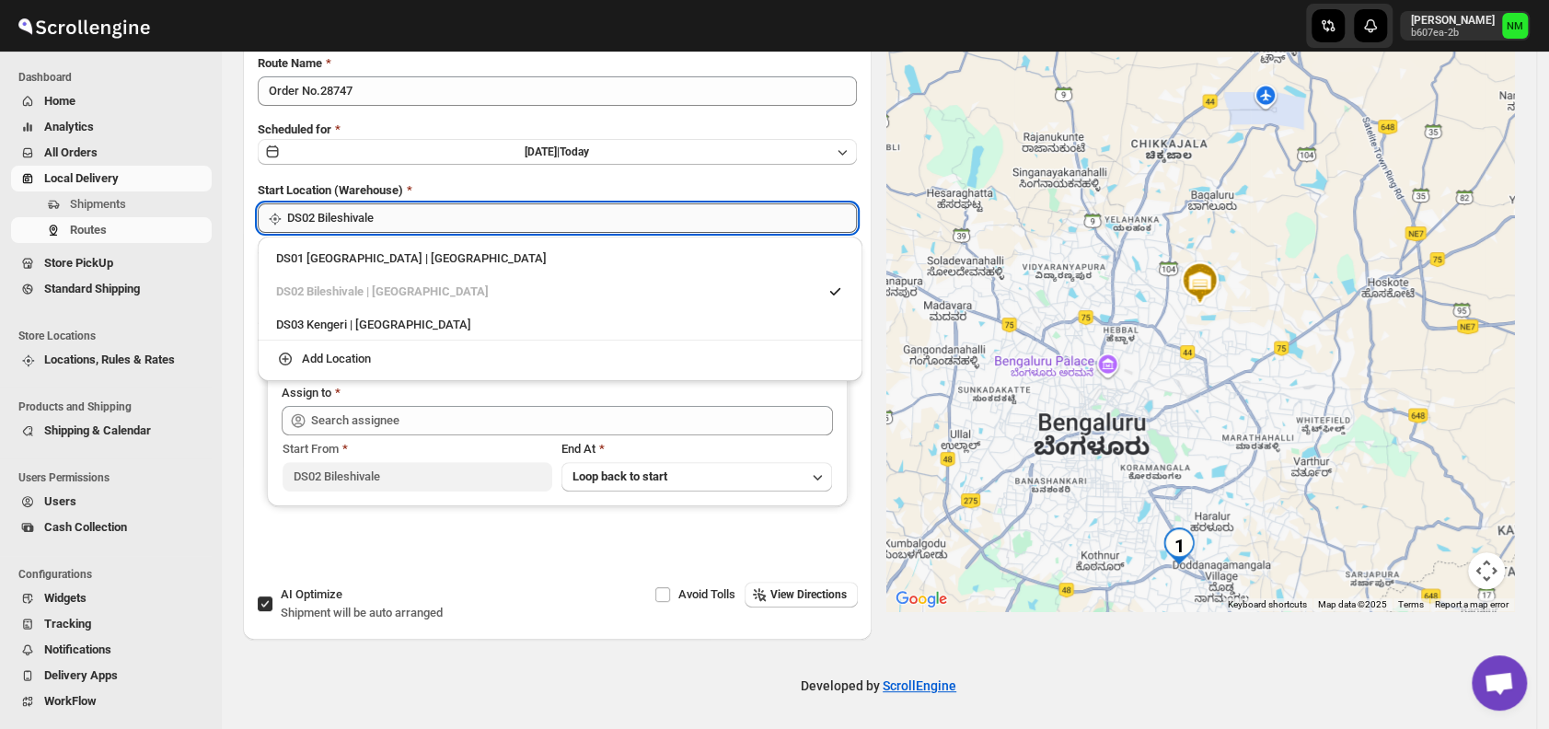
click at [440, 214] on input "DS02 Bileshivale" at bounding box center [572, 217] width 570 height 29
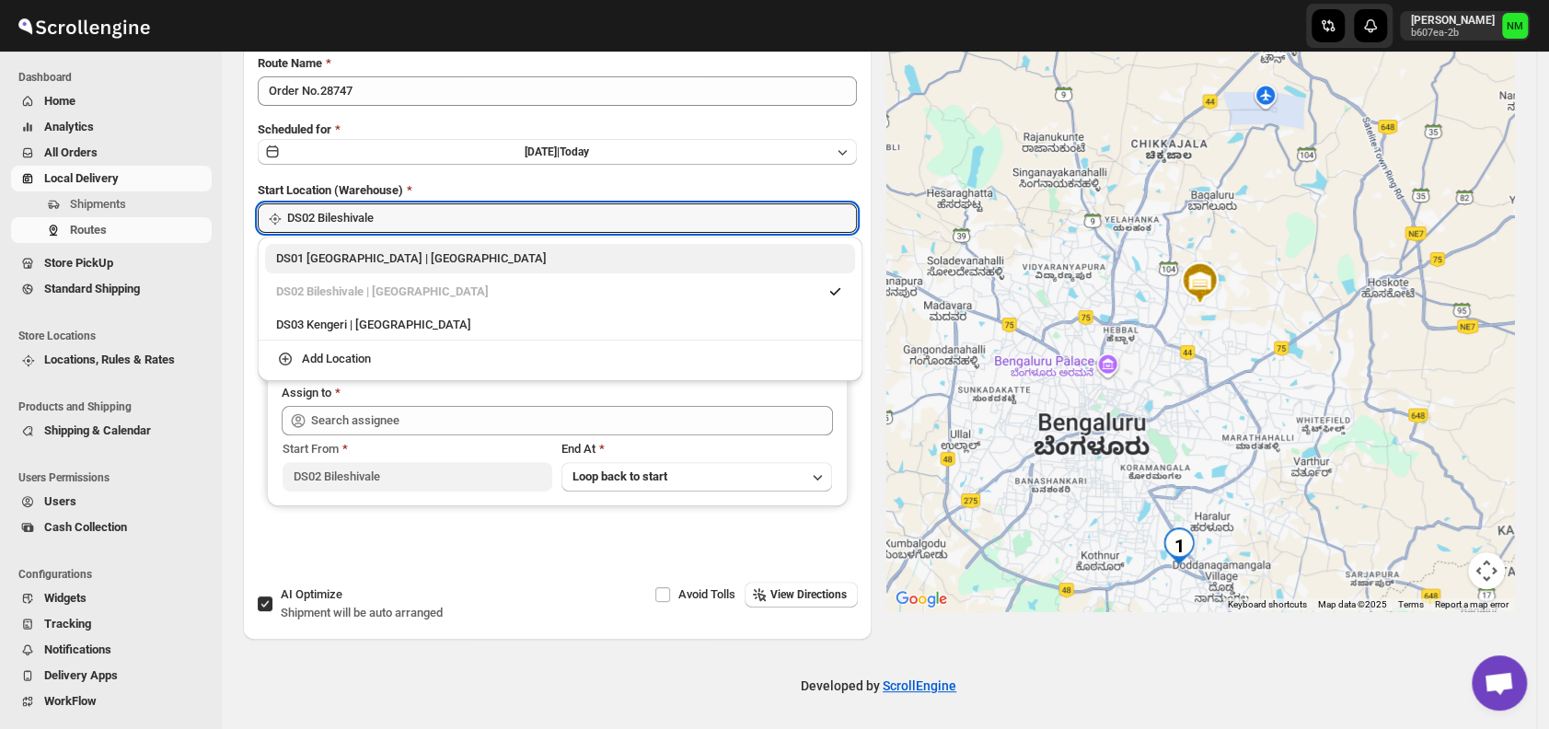
click at [317, 250] on div "DS01 Sarjapur | Bengaluru" at bounding box center [560, 258] width 568 height 18
type input "DS01 [GEOGRAPHIC_DATA]"
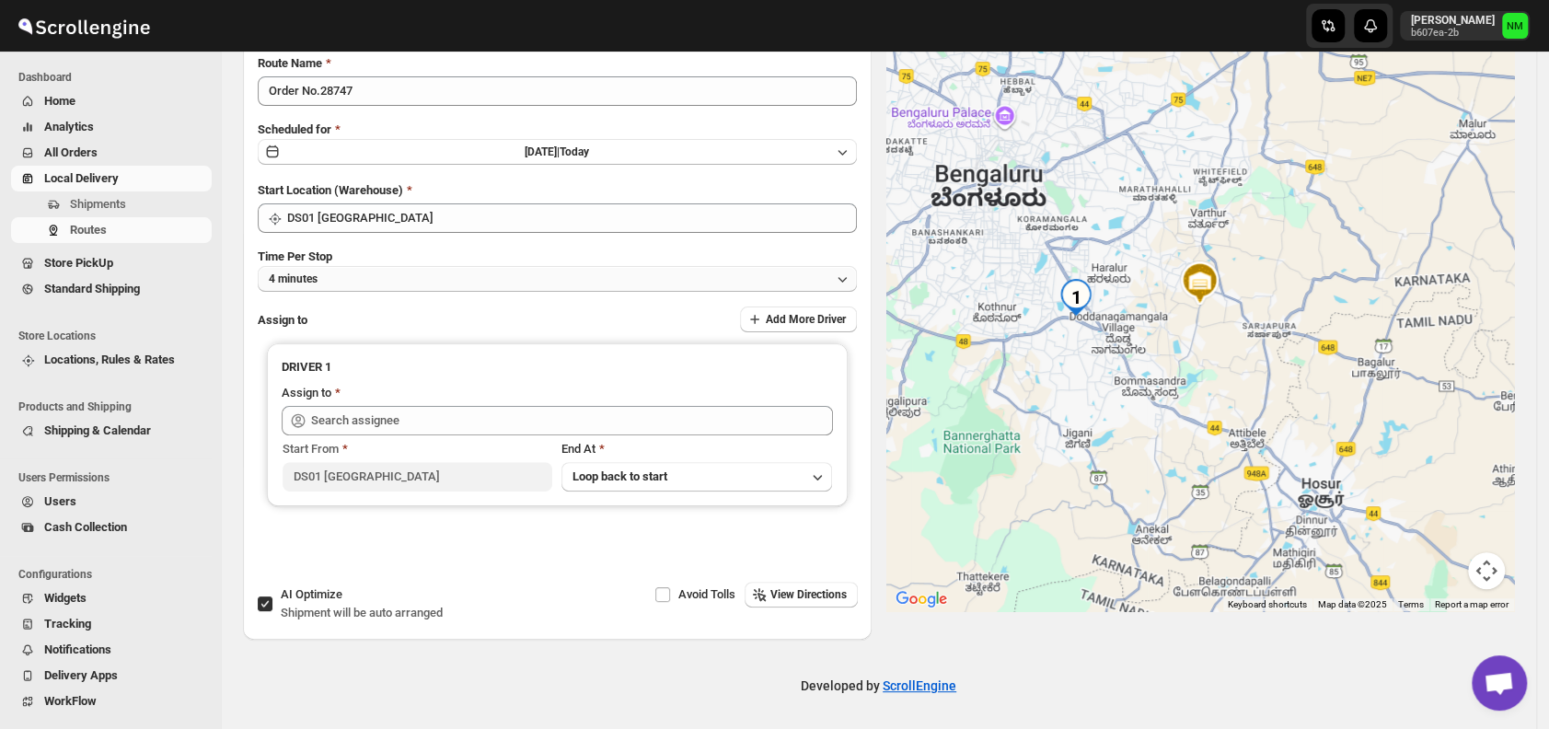
click at [466, 274] on button "4 minutes" at bounding box center [557, 279] width 599 height 26
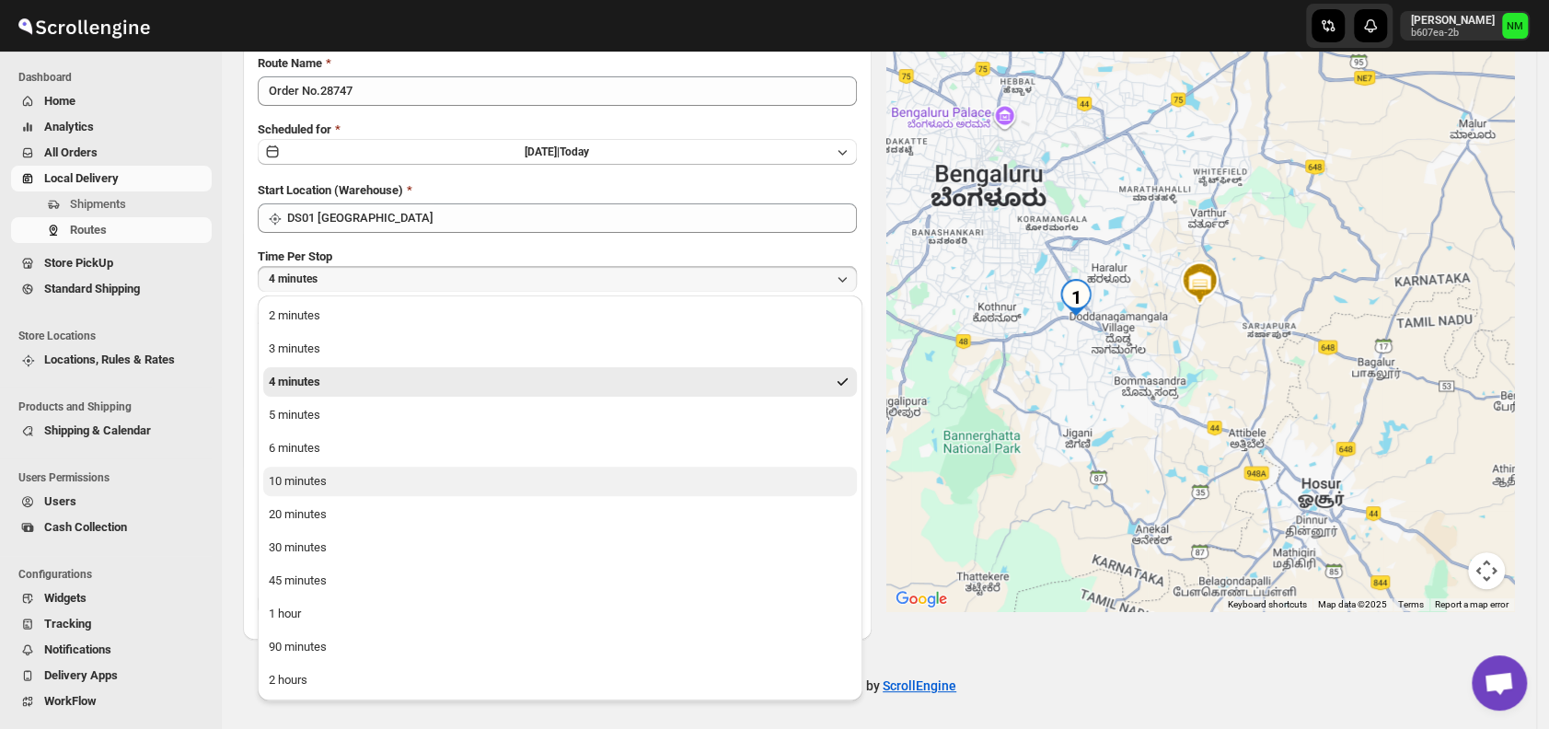
click at [307, 485] on div "10 minutes" at bounding box center [298, 481] width 58 height 18
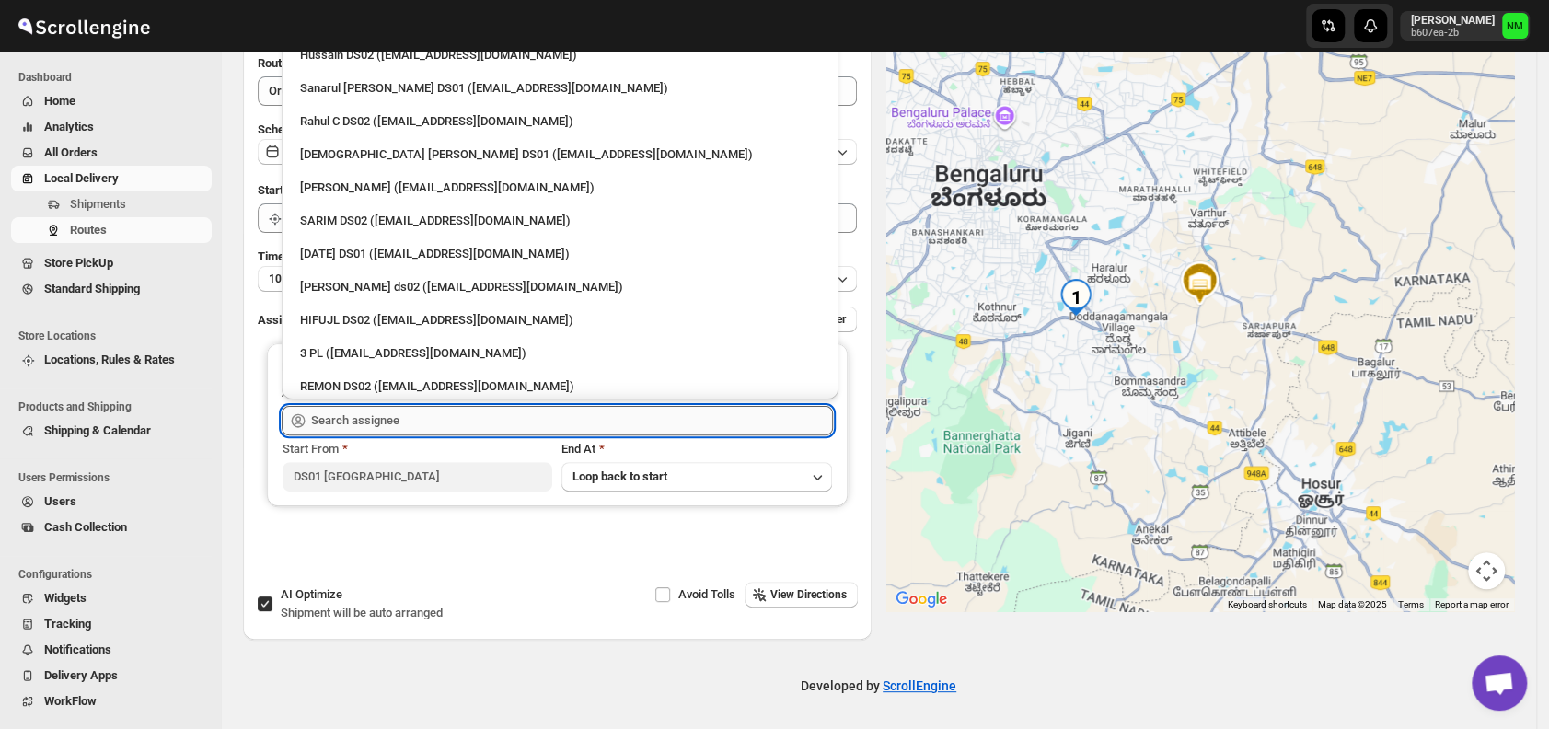
click at [449, 410] on input "text" at bounding box center [572, 420] width 522 height 29
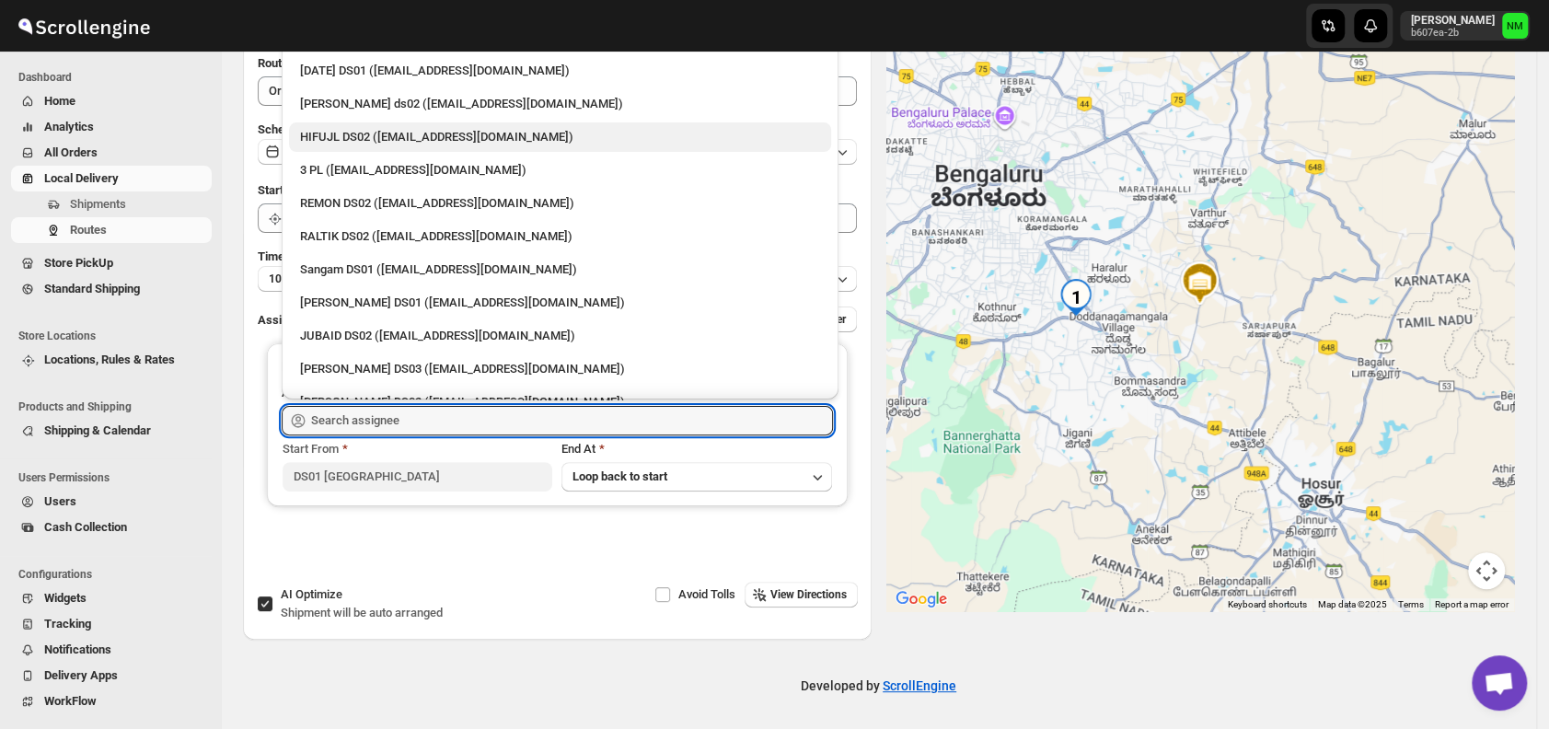
scroll to position [184, 0]
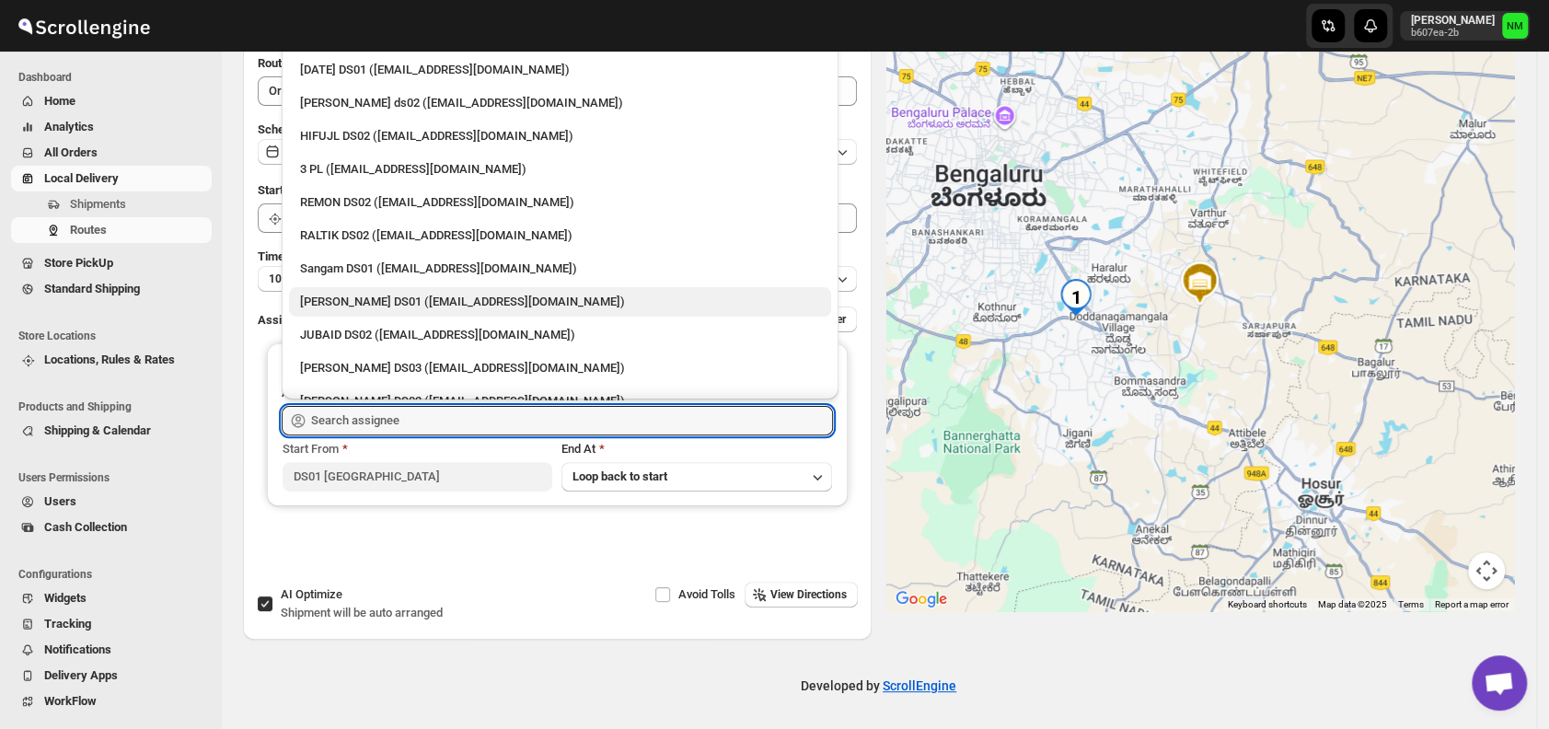
click at [389, 302] on div "[PERSON_NAME] DS01 ([EMAIL_ADDRESS][DOMAIN_NAME])" at bounding box center [560, 302] width 520 height 18
type input "[PERSON_NAME] DS01 ([EMAIL_ADDRESS][DOMAIN_NAME])"
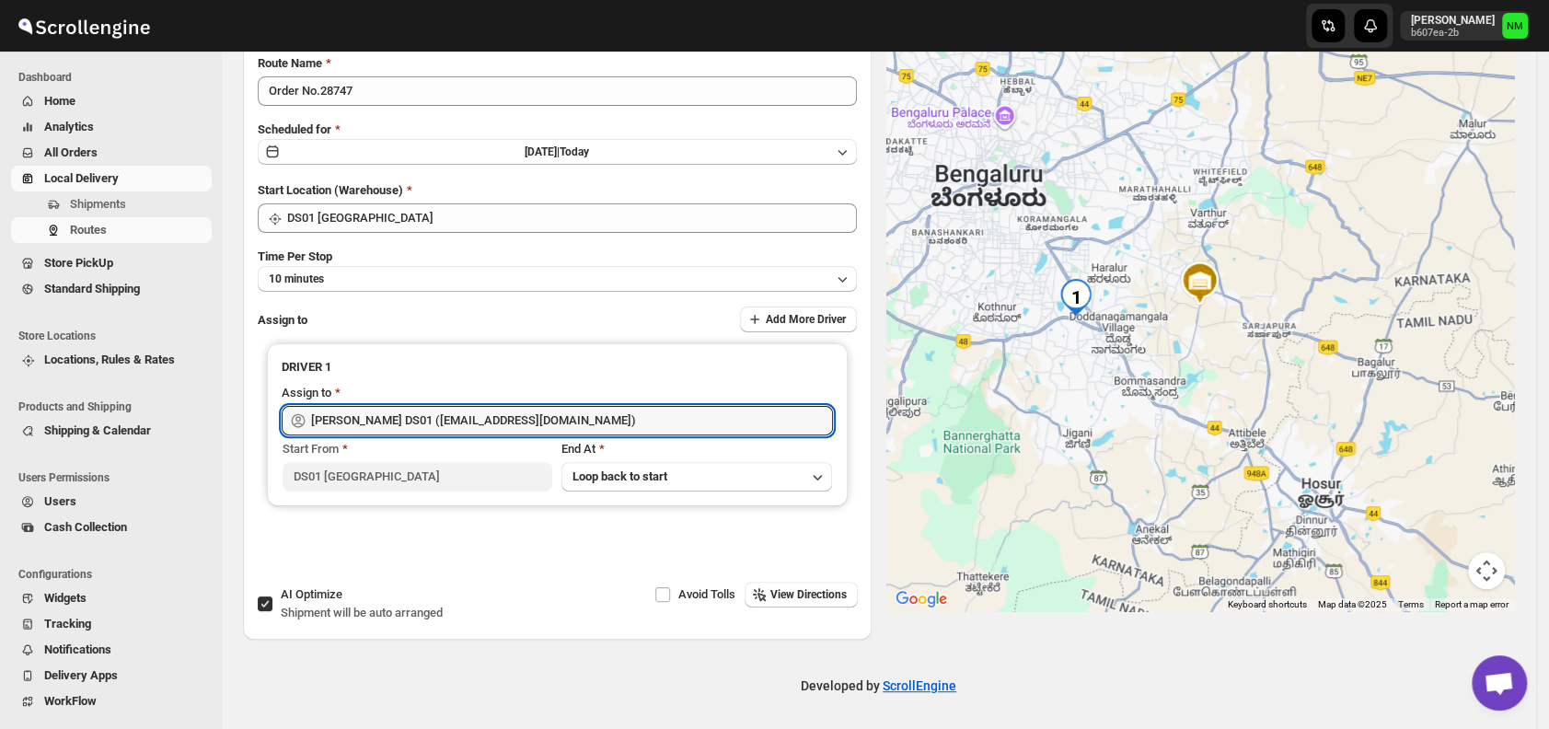
scroll to position [0, 0]
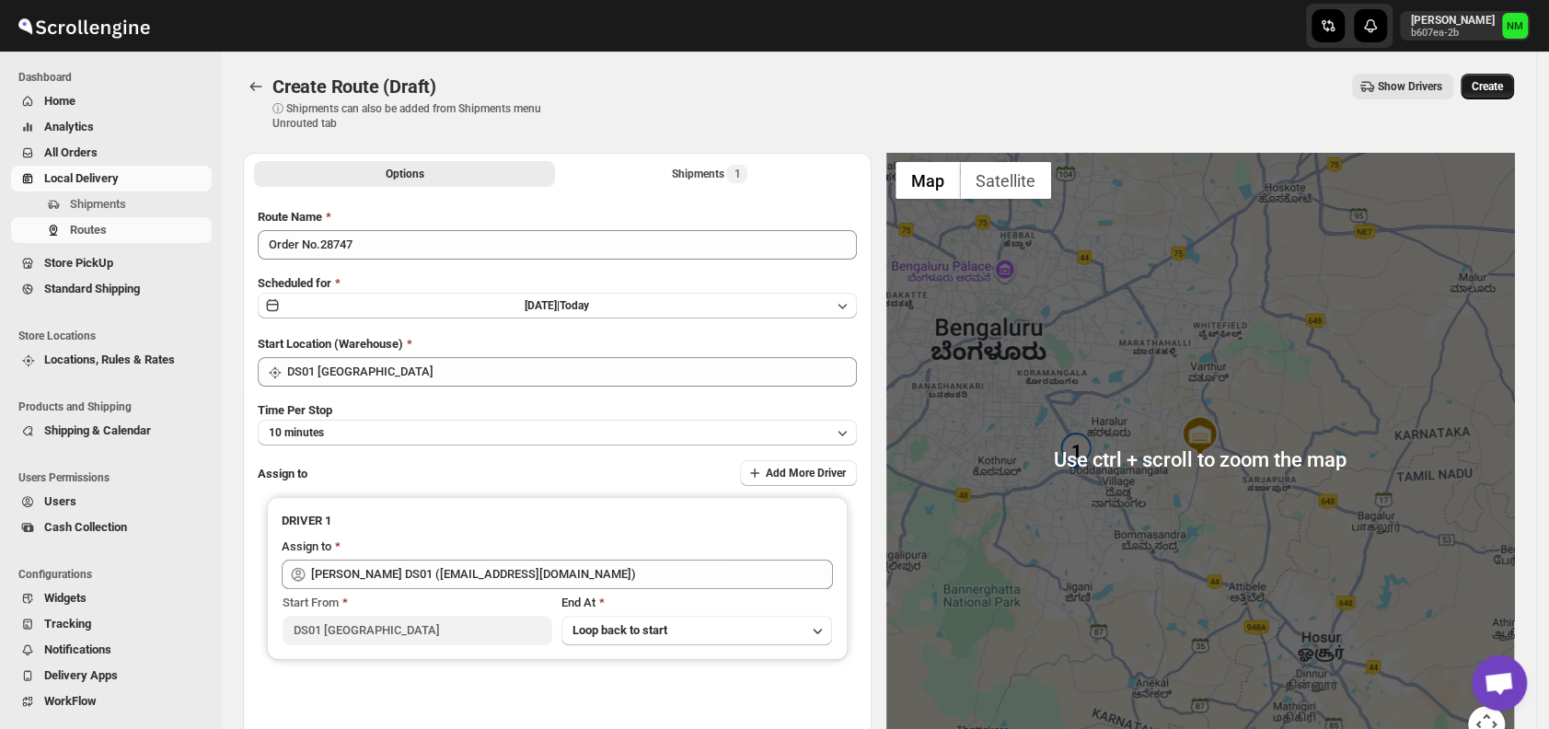
click at [1503, 90] on span "Create" at bounding box center [1487, 86] width 31 height 15
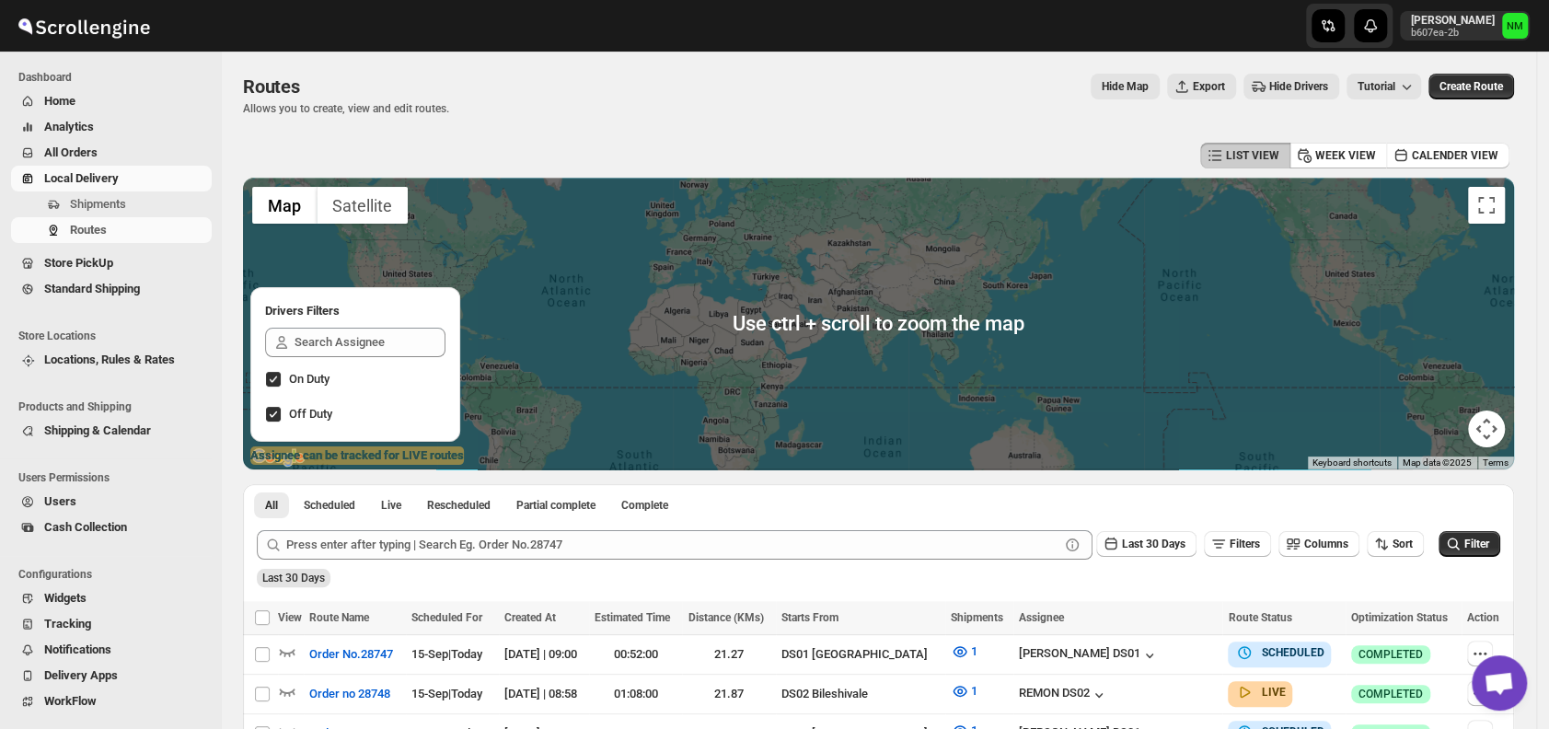
scroll to position [147, 0]
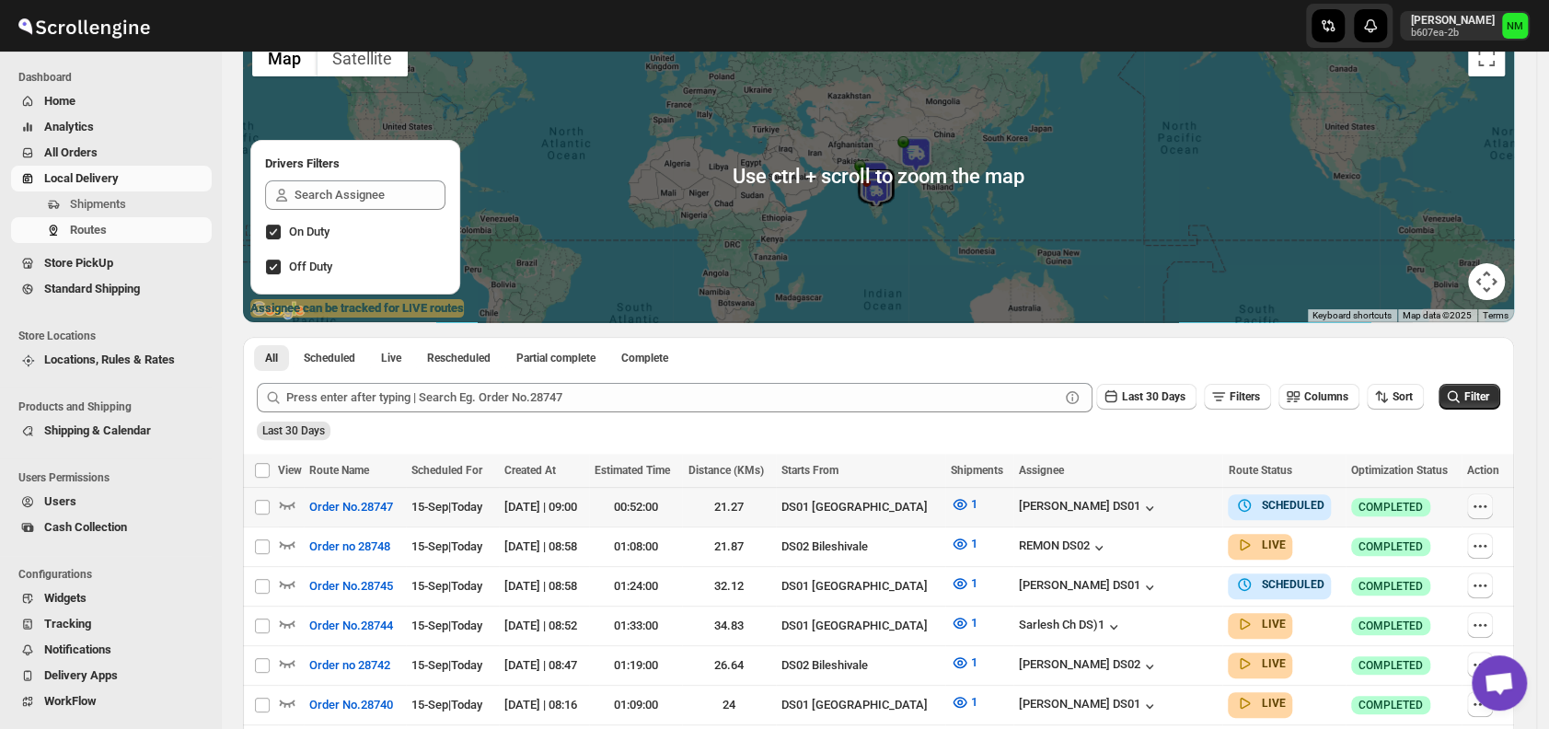
click at [1493, 500] on button "button" at bounding box center [1480, 506] width 26 height 26
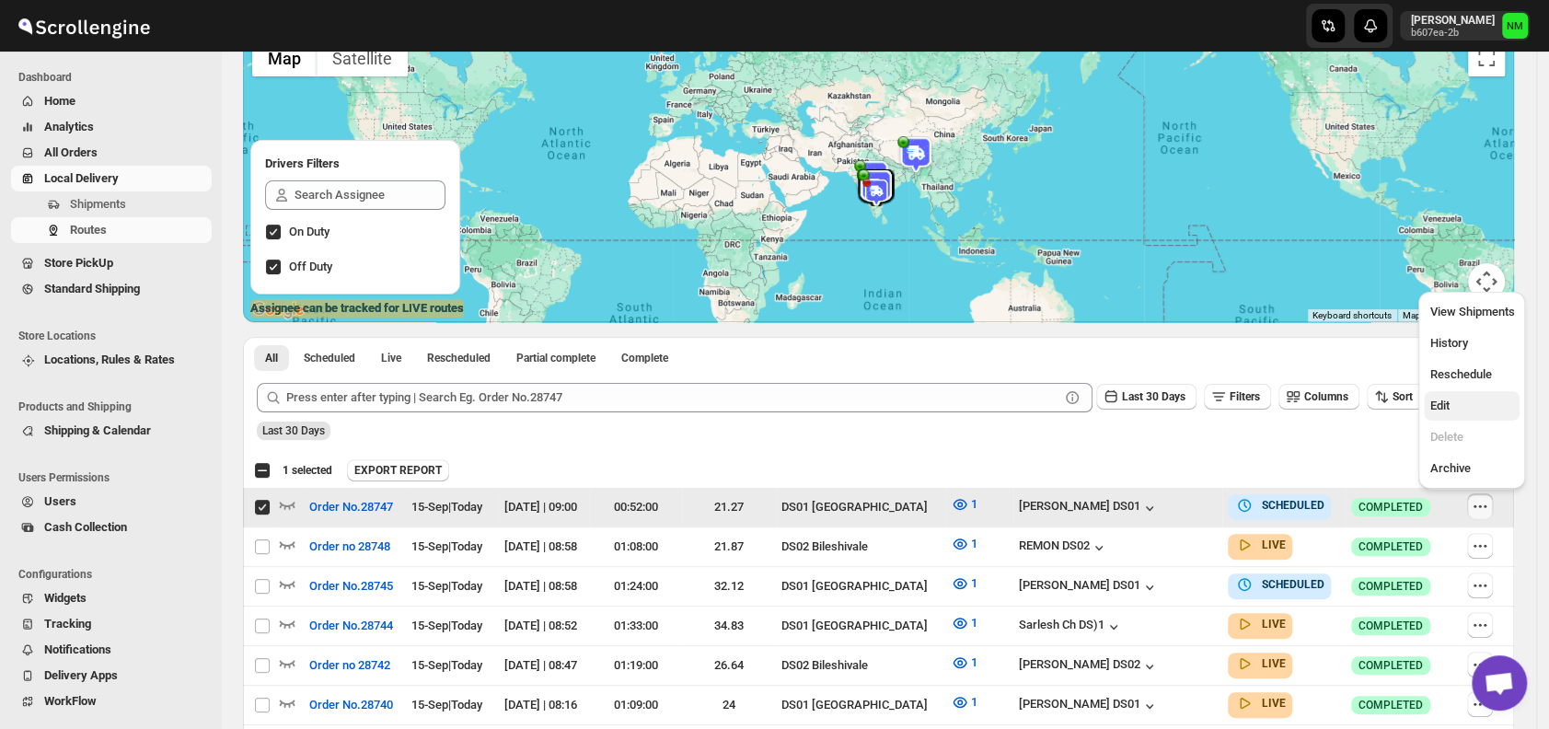
click at [1448, 410] on span "Edit" at bounding box center [1439, 406] width 19 height 14
checkbox input "false"
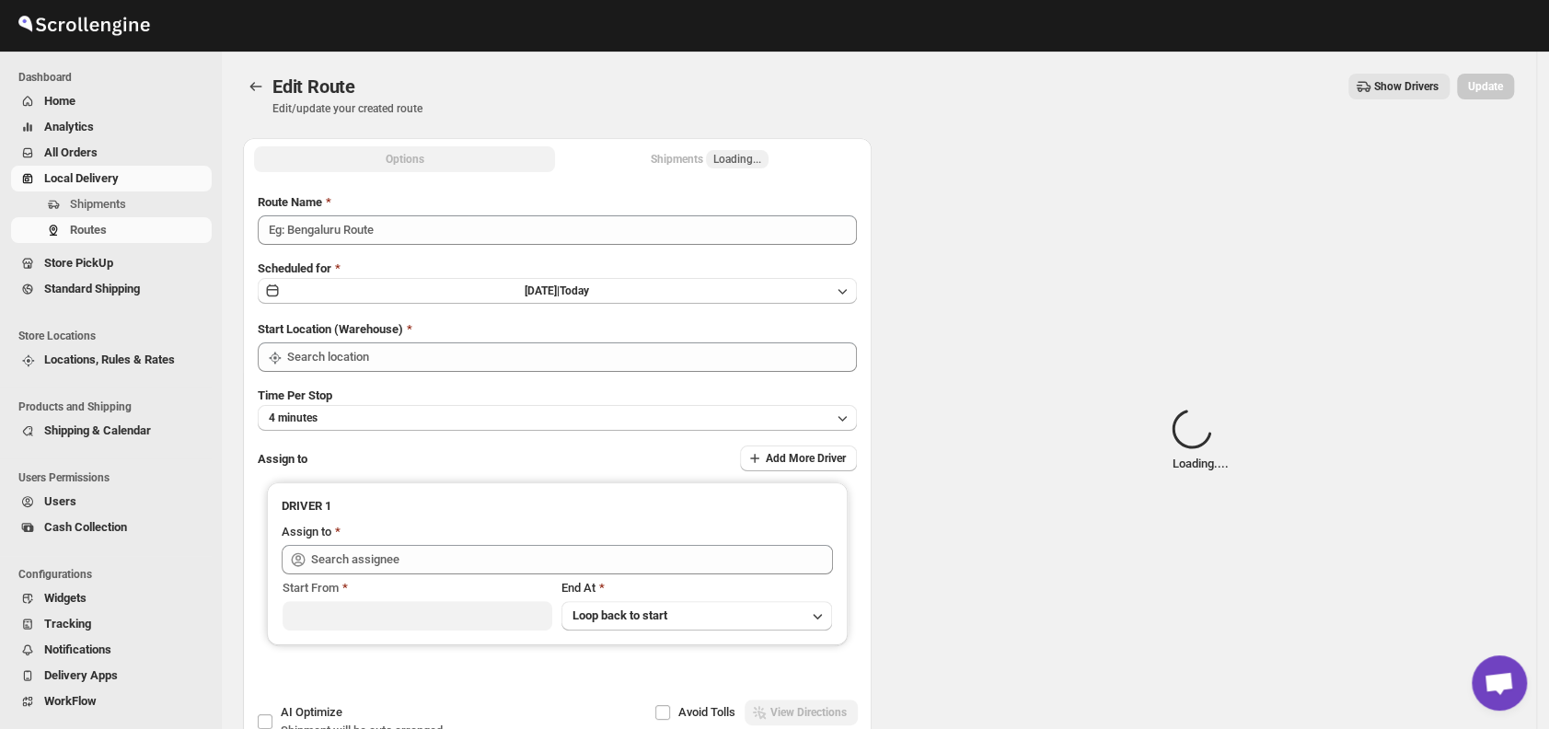
type input "Order No.28747"
type input "DS01 [GEOGRAPHIC_DATA]"
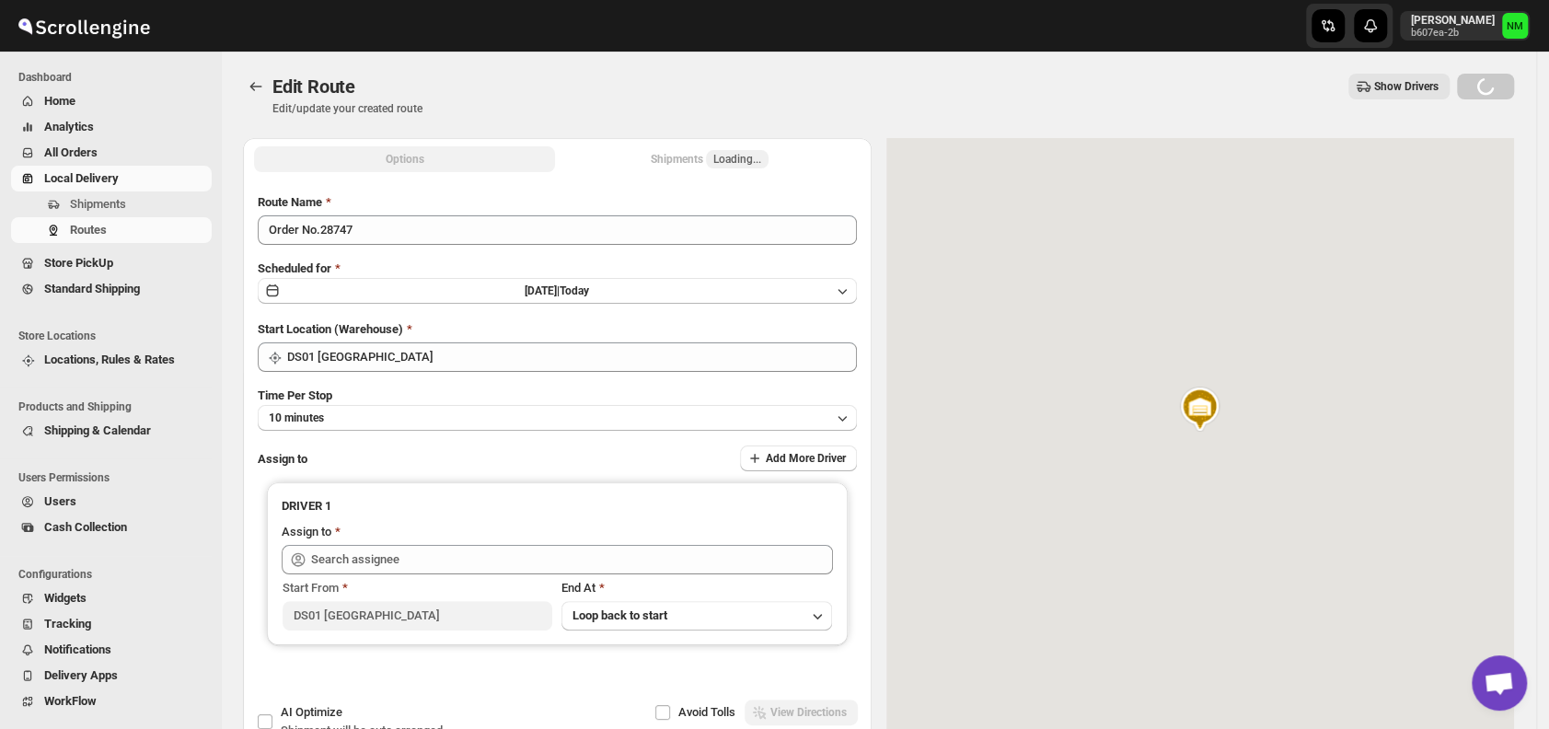
type input "[PERSON_NAME] DS01 ([EMAIL_ADDRESS][DOMAIN_NAME])"
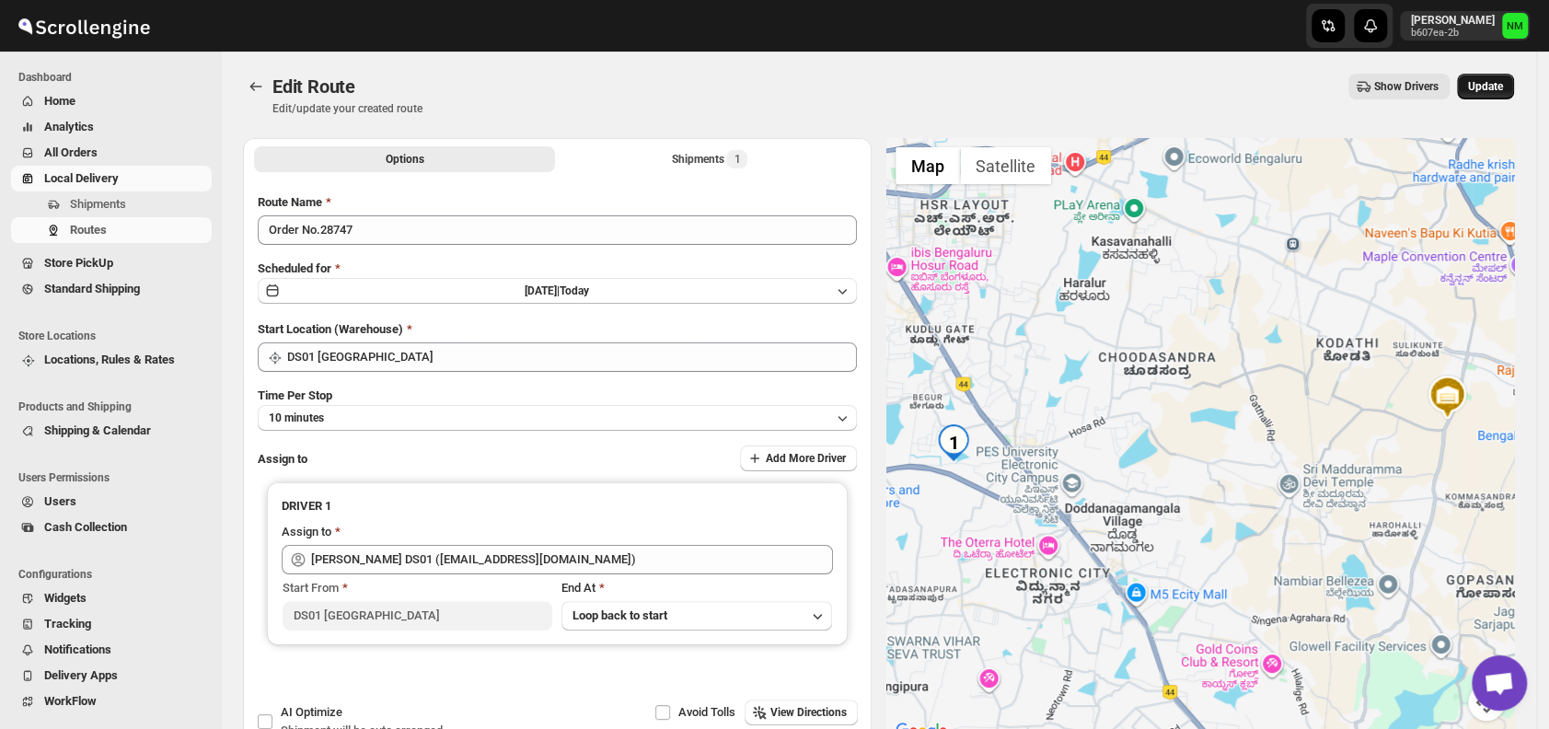
click at [1495, 88] on span "Update" at bounding box center [1485, 86] width 35 height 15
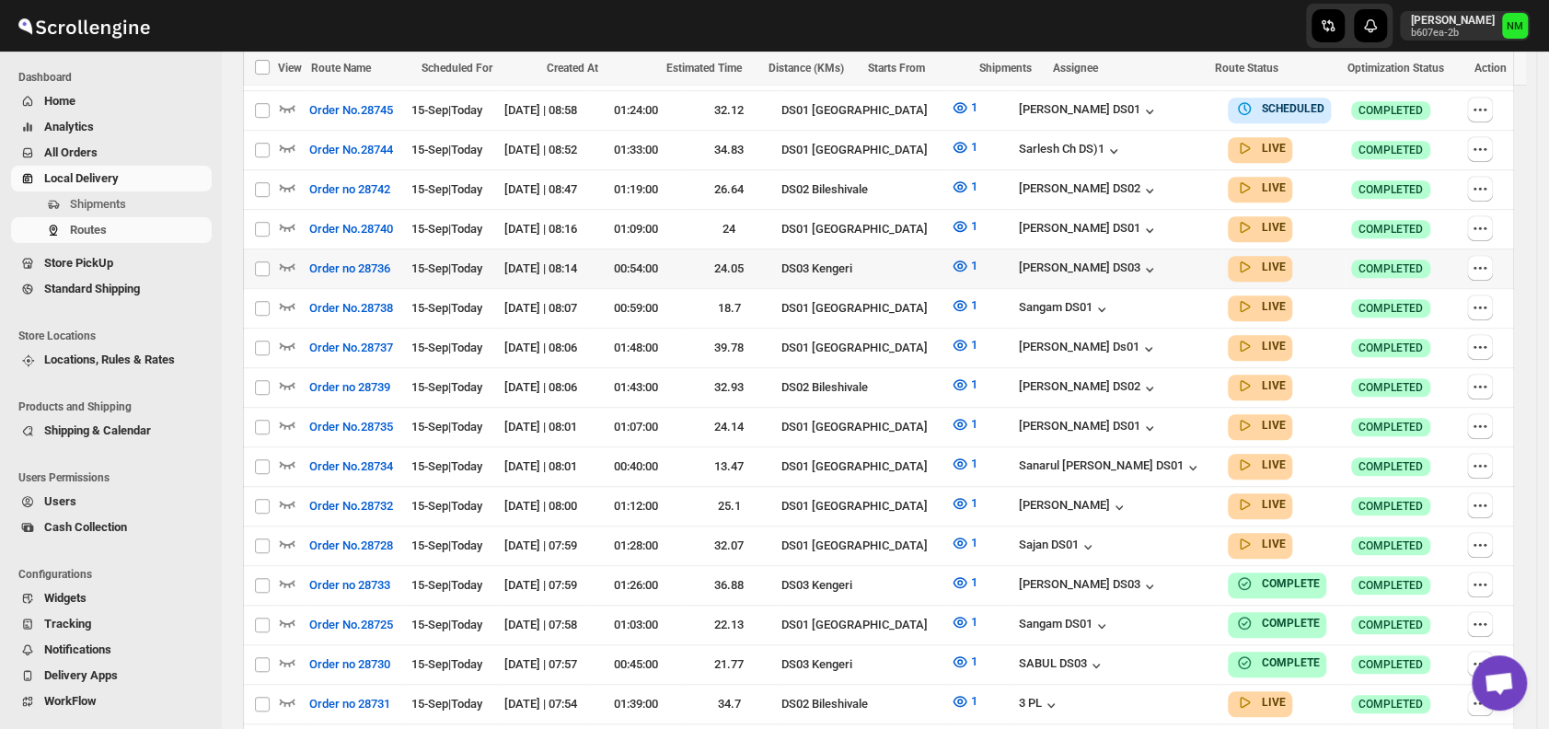
scroll to position [627, 0]
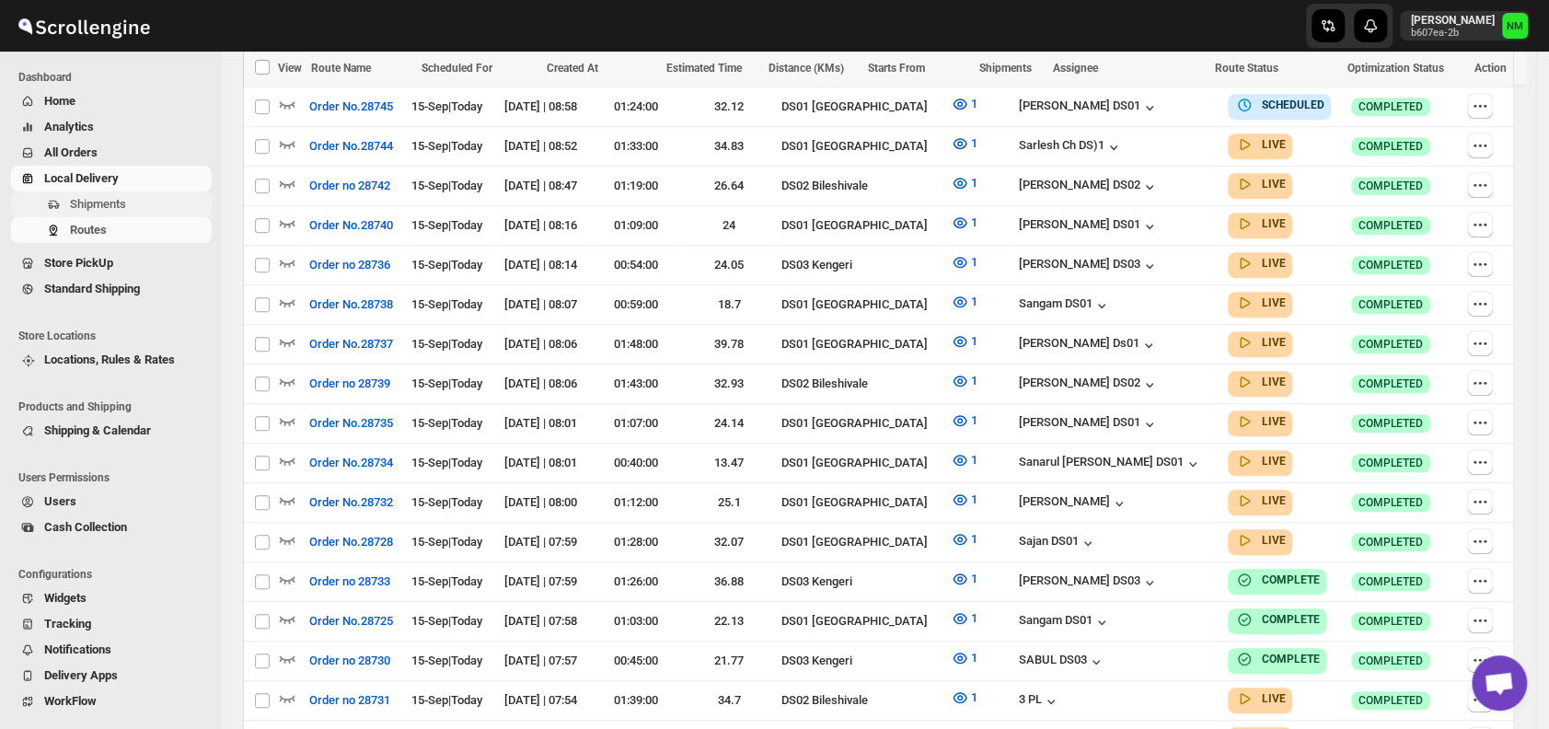
click at [120, 214] on button "Shipments" at bounding box center [111, 204] width 201 height 26
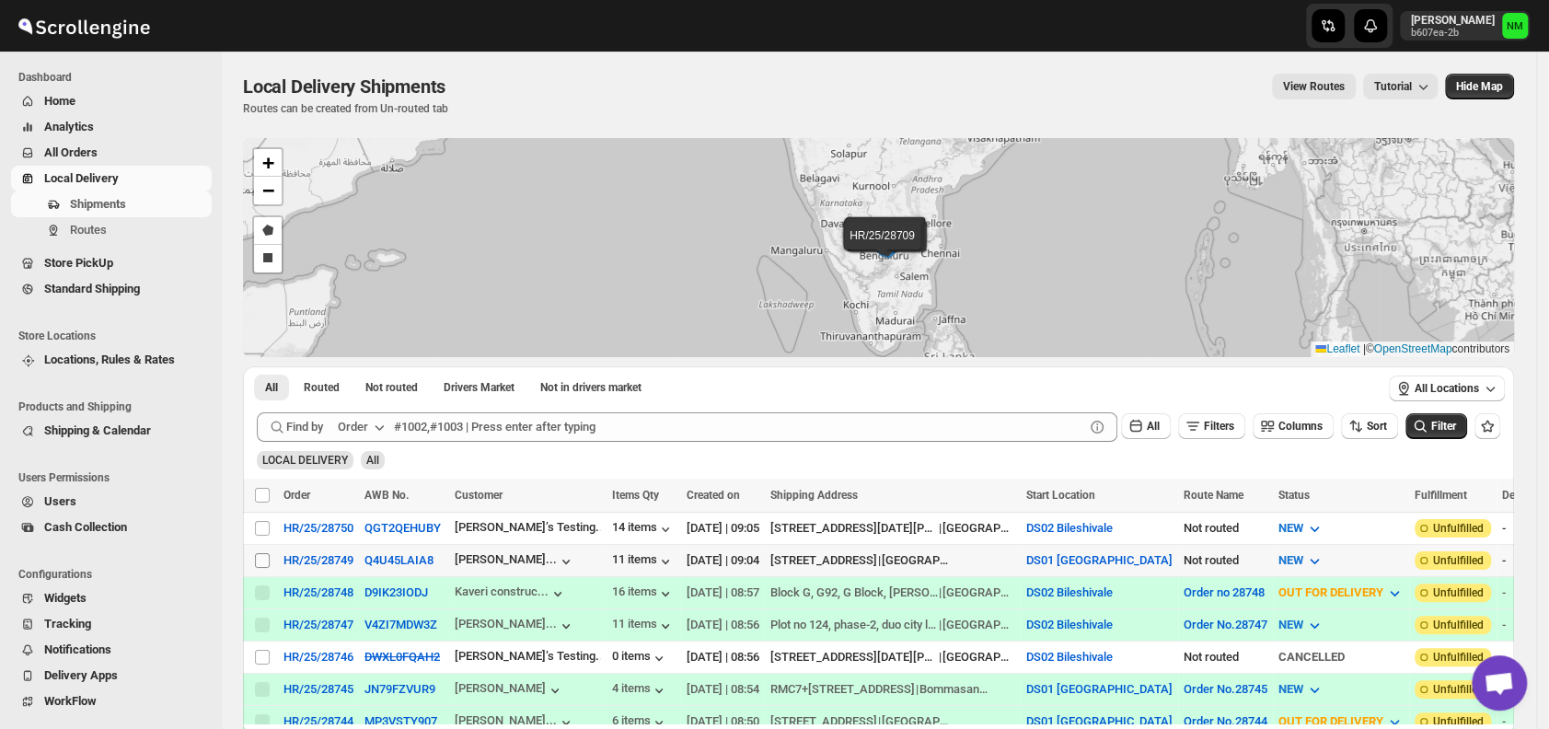
click at [261, 553] on input "Select shipment" at bounding box center [262, 560] width 15 height 15
checkbox input "true"
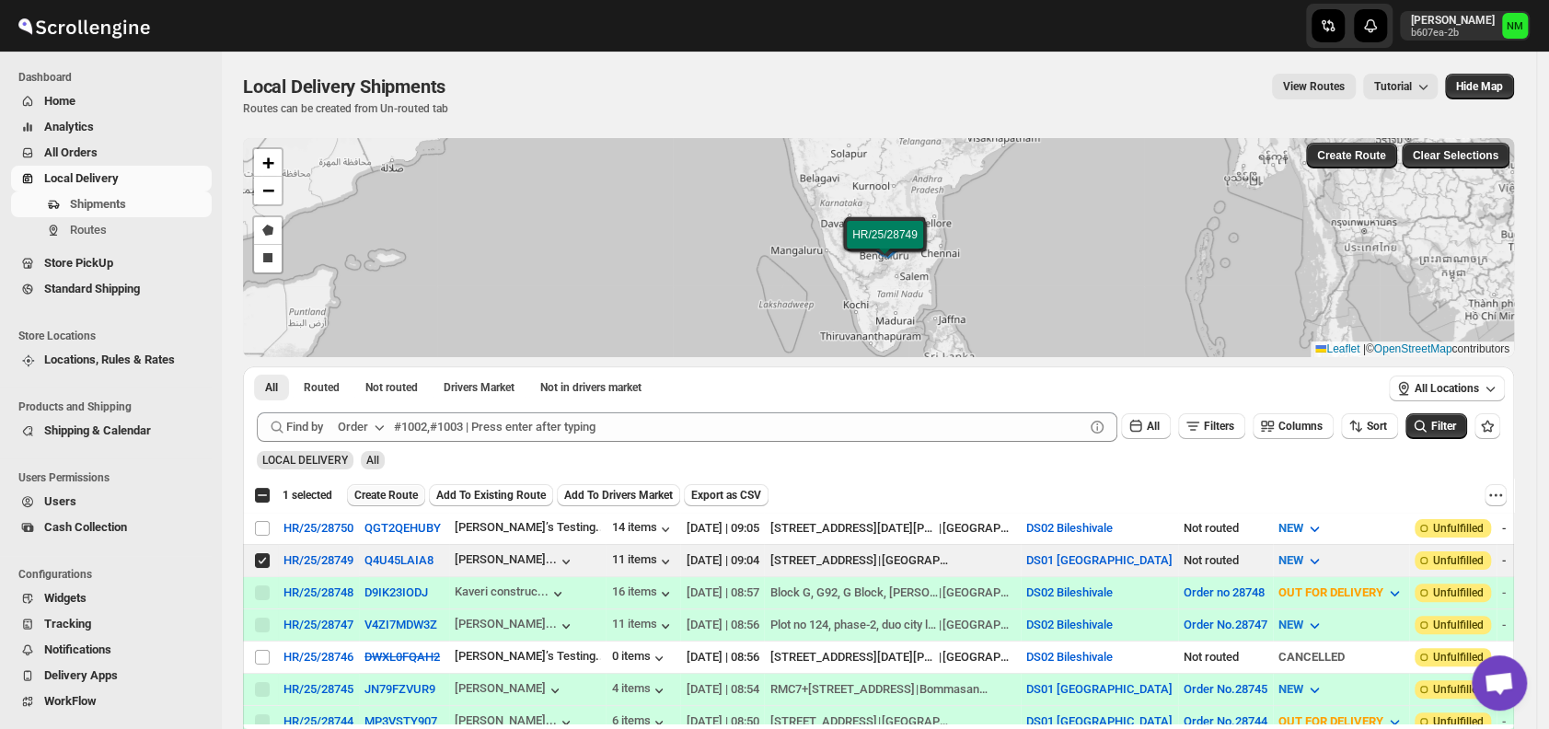
click at [367, 498] on span "Create Route" at bounding box center [386, 495] width 64 height 15
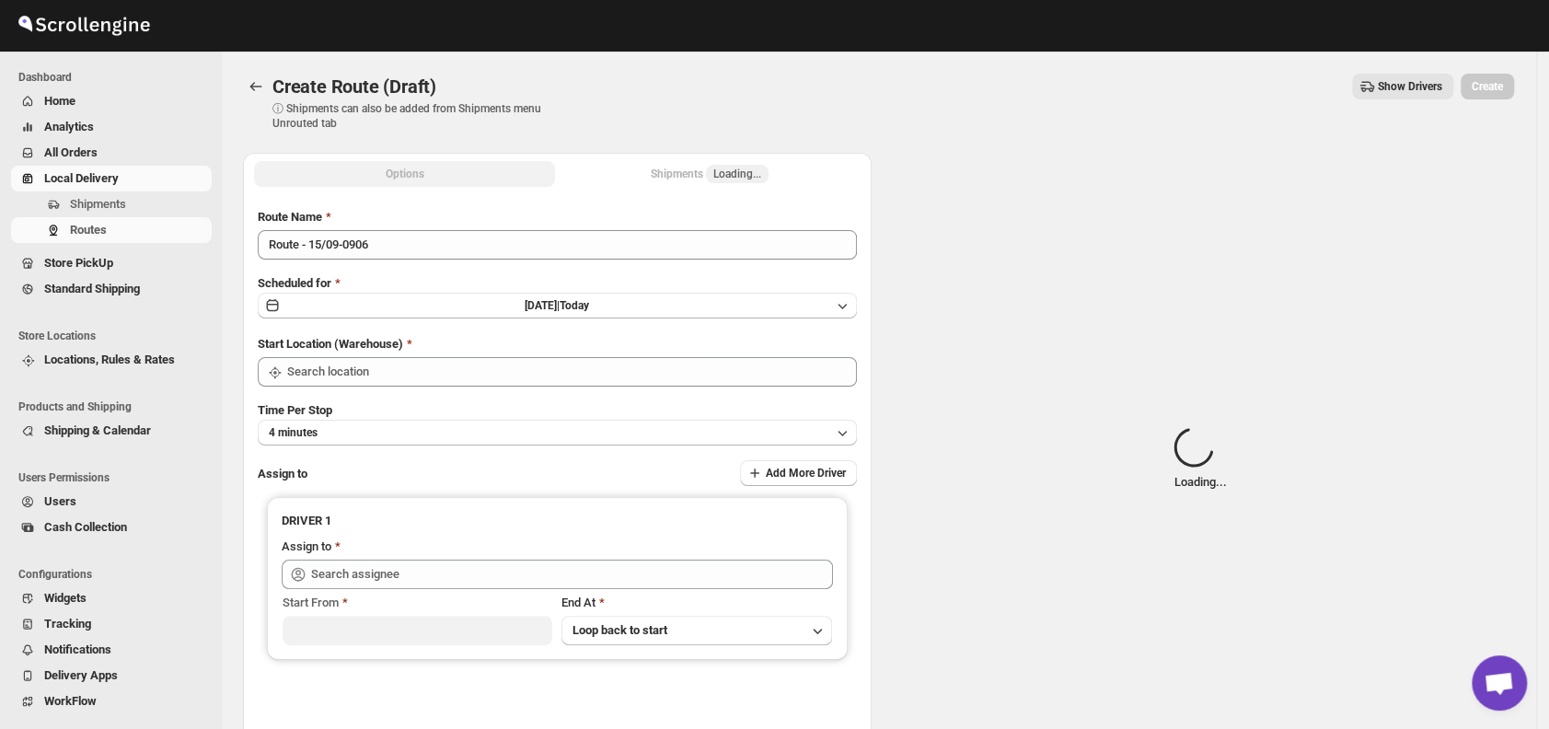
type input "DS01 [GEOGRAPHIC_DATA]"
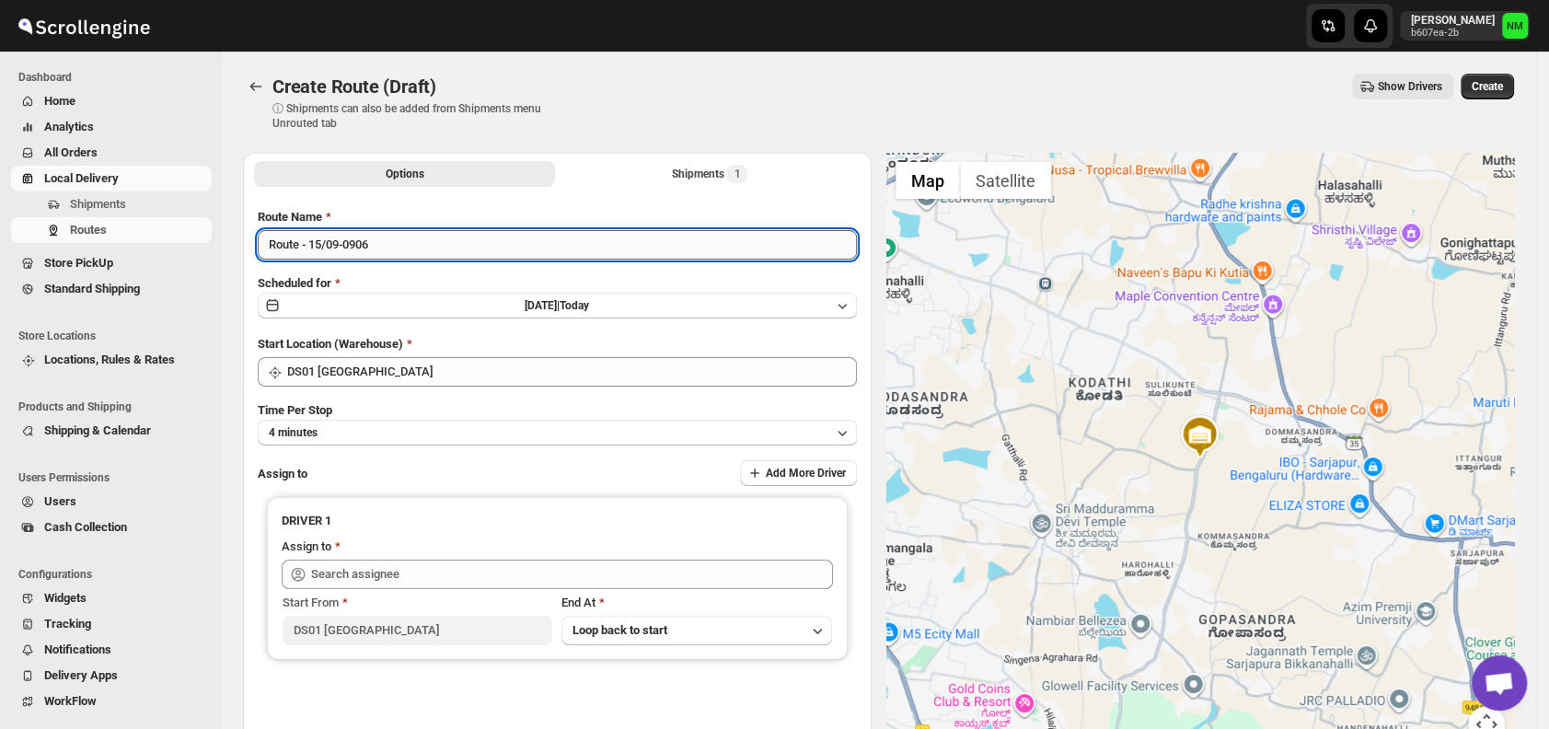
click at [419, 243] on input "Route - 15/09-0906" at bounding box center [557, 244] width 599 height 29
type input "R"
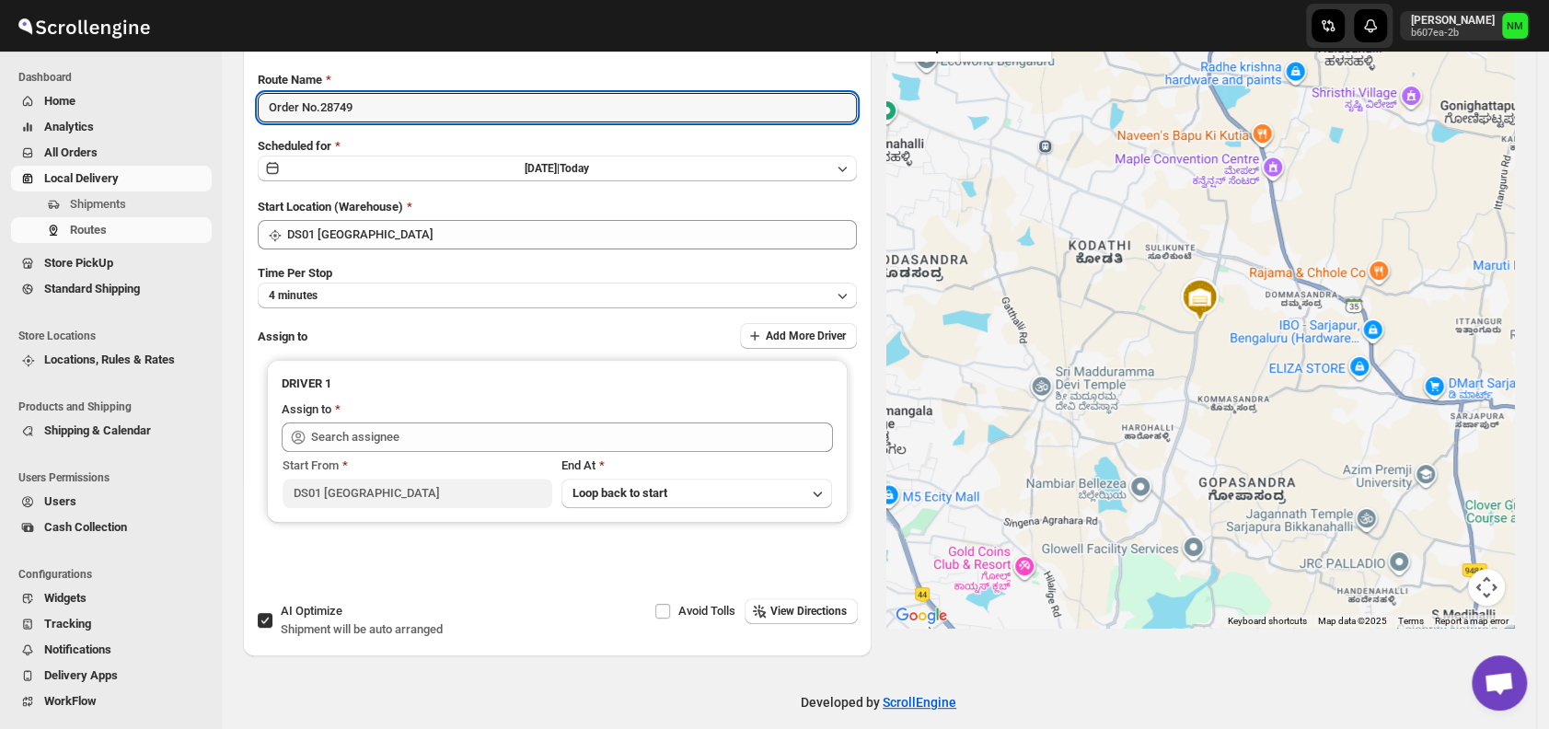
scroll to position [155, 0]
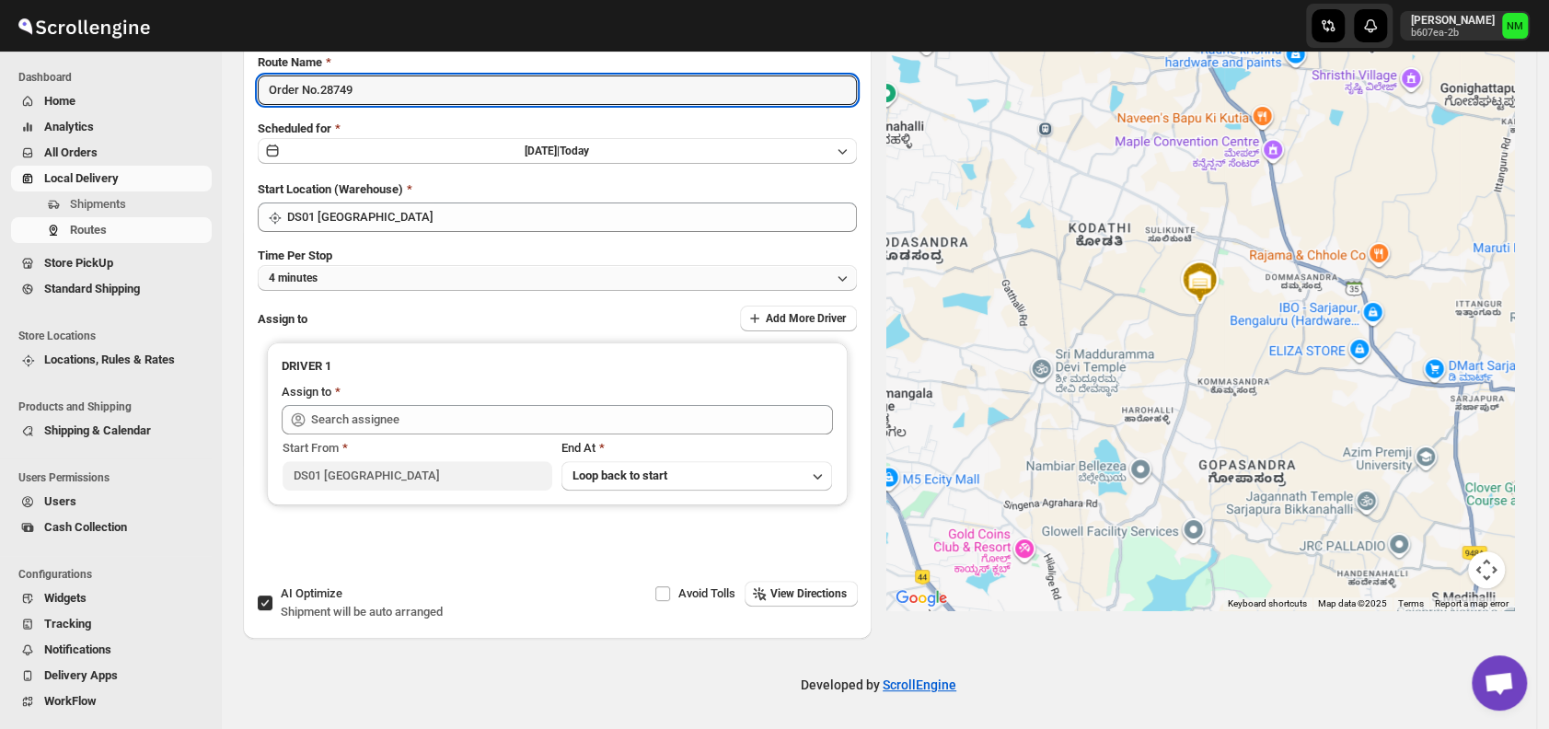
type input "Order No.28749"
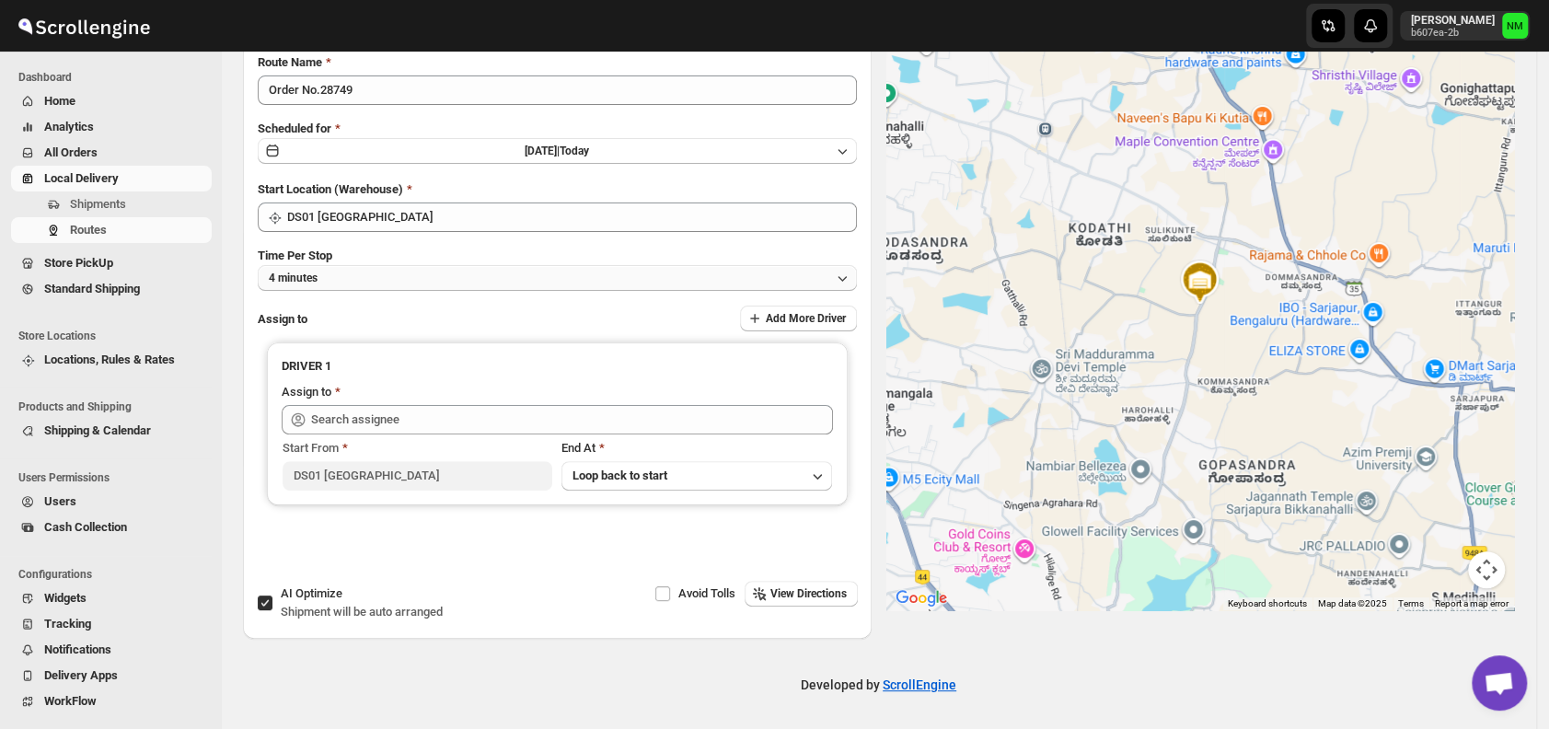
click at [391, 281] on button "4 minutes" at bounding box center [557, 278] width 599 height 26
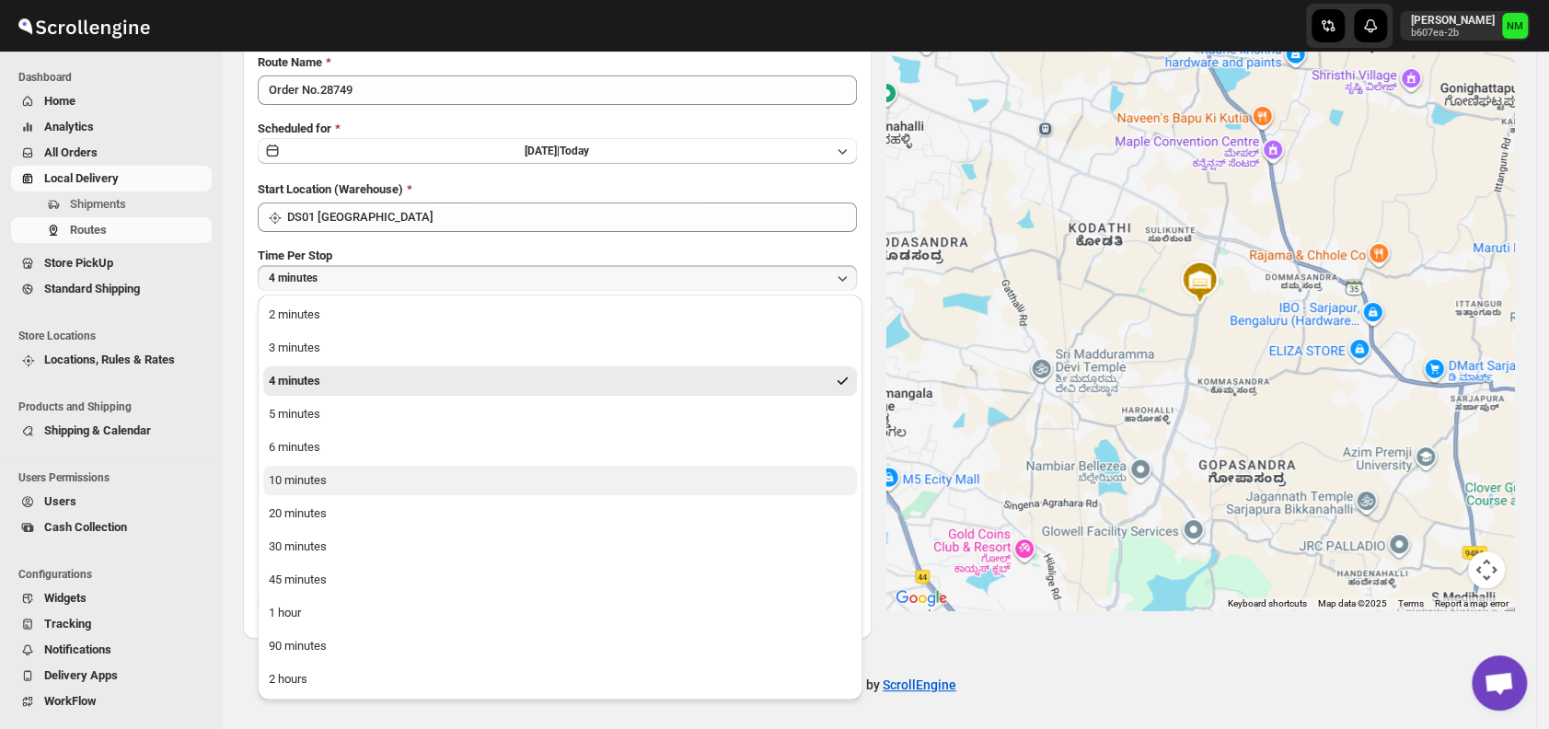
click at [323, 478] on div "10 minutes" at bounding box center [298, 480] width 58 height 18
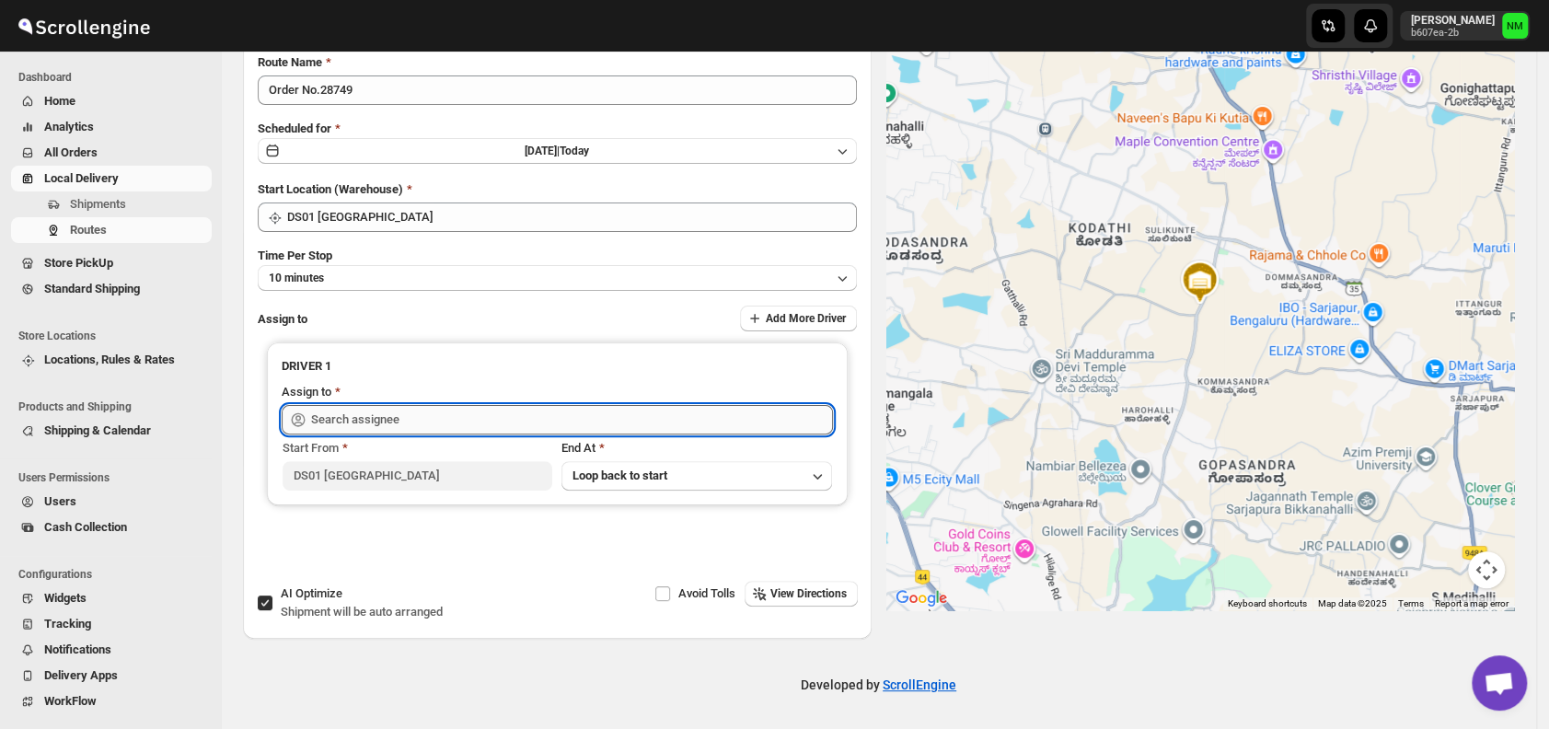
click at [381, 418] on input "text" at bounding box center [572, 419] width 522 height 29
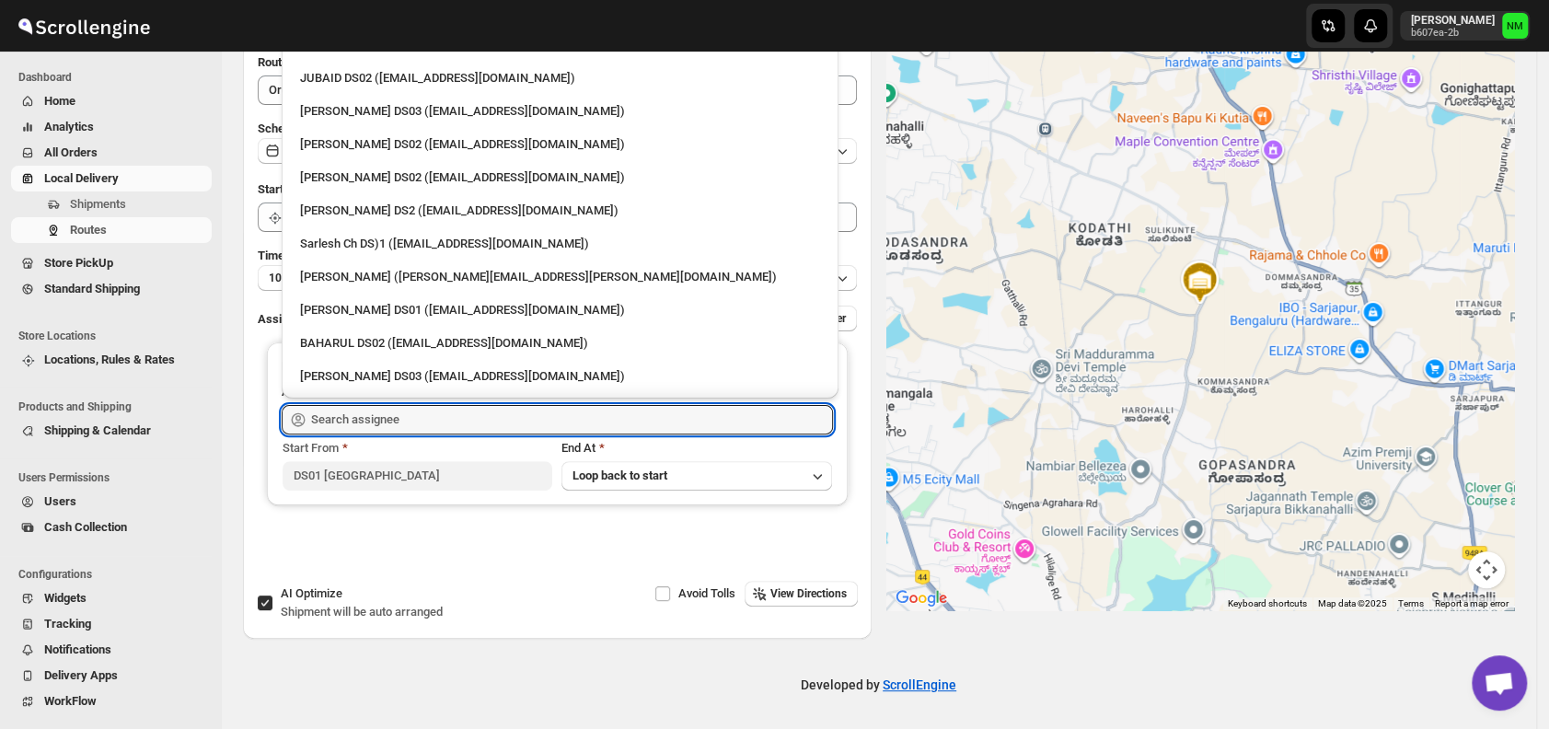
scroll to position [448, 0]
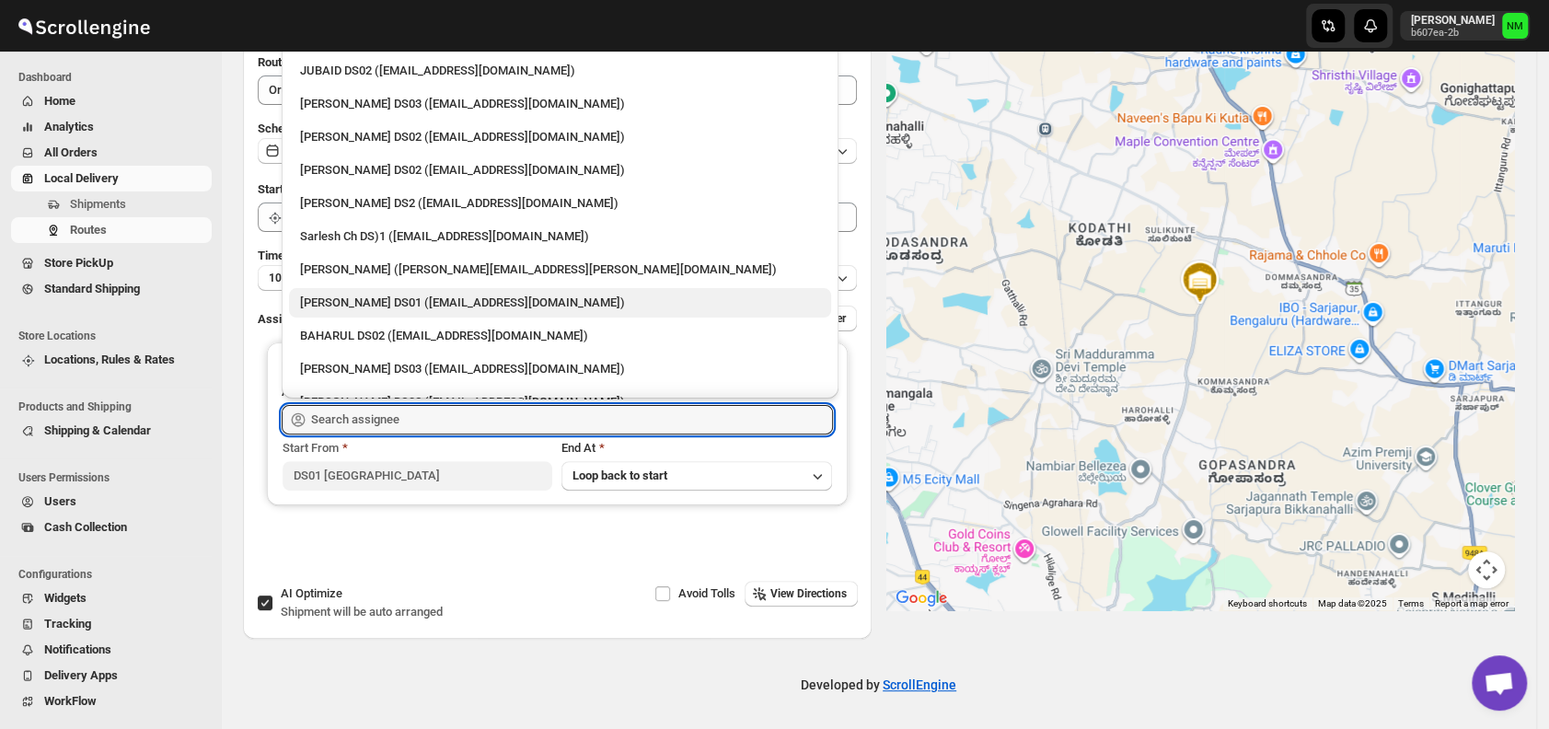
click at [352, 298] on div "Siraj Uddin DS01 (sopom53870@leabro.com)" at bounding box center [560, 303] width 520 height 18
type input "Siraj Uddin DS01 (sopom53870@leabro.com)"
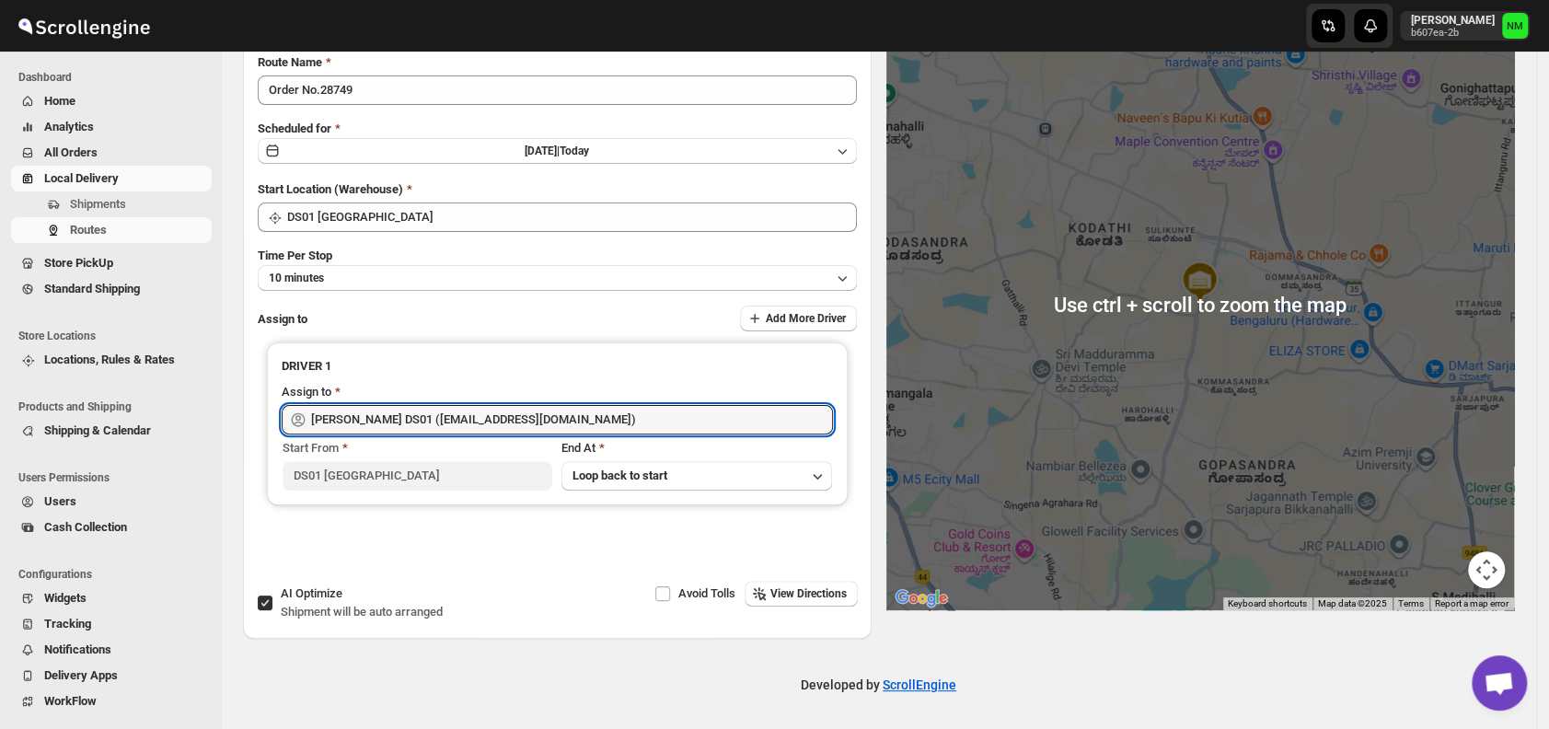
scroll to position [0, 0]
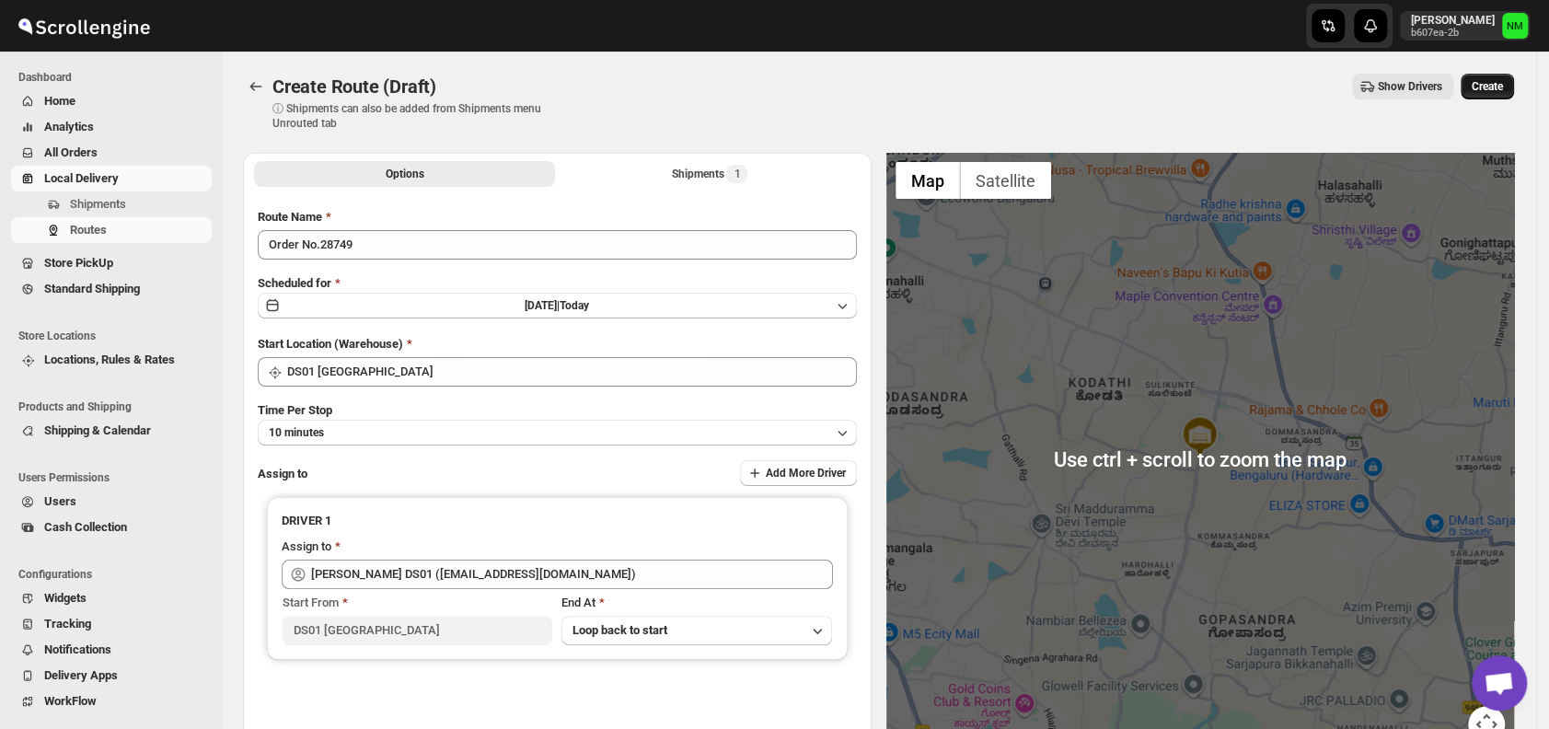
click at [1503, 81] on span "Create" at bounding box center [1487, 86] width 31 height 15
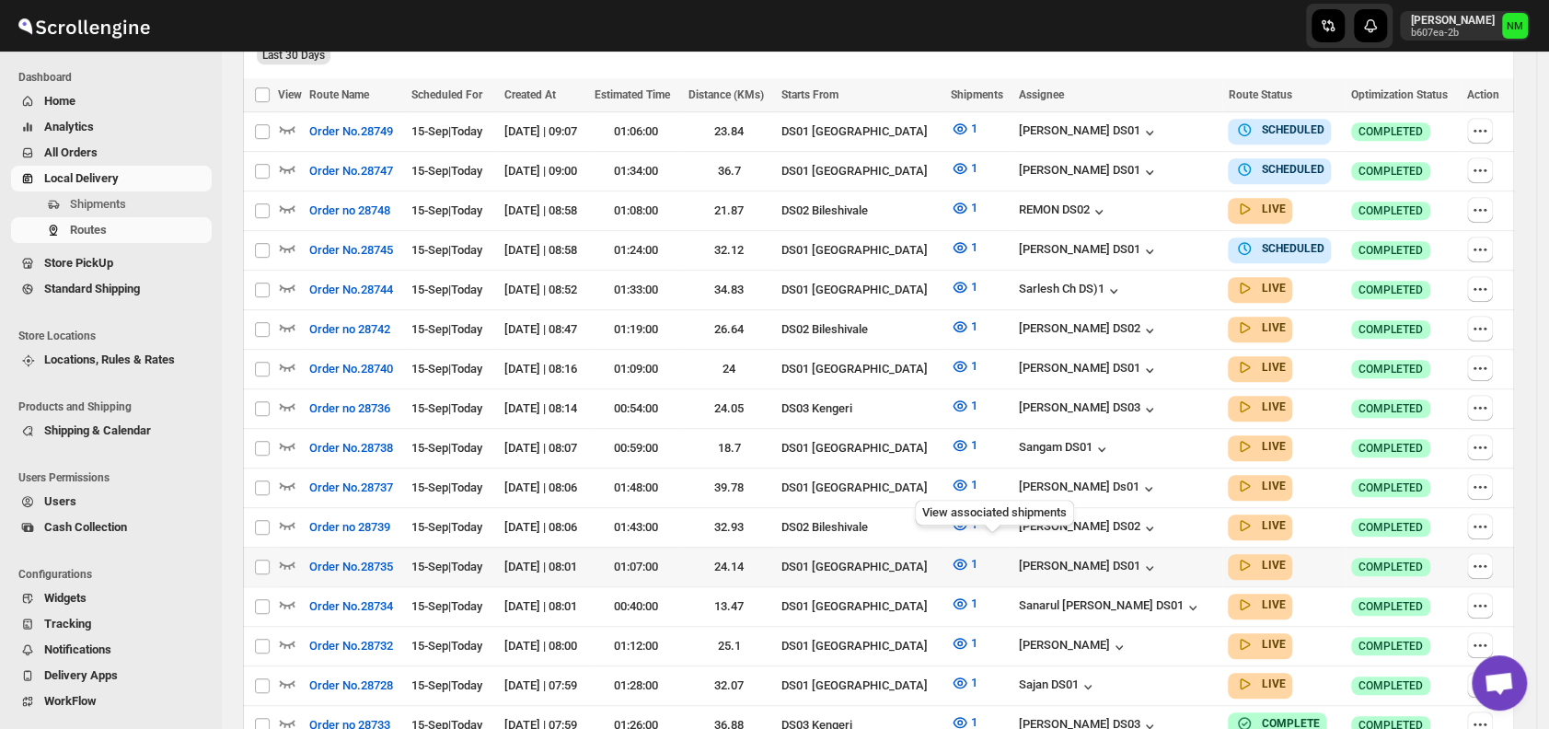
scroll to position [524, 0]
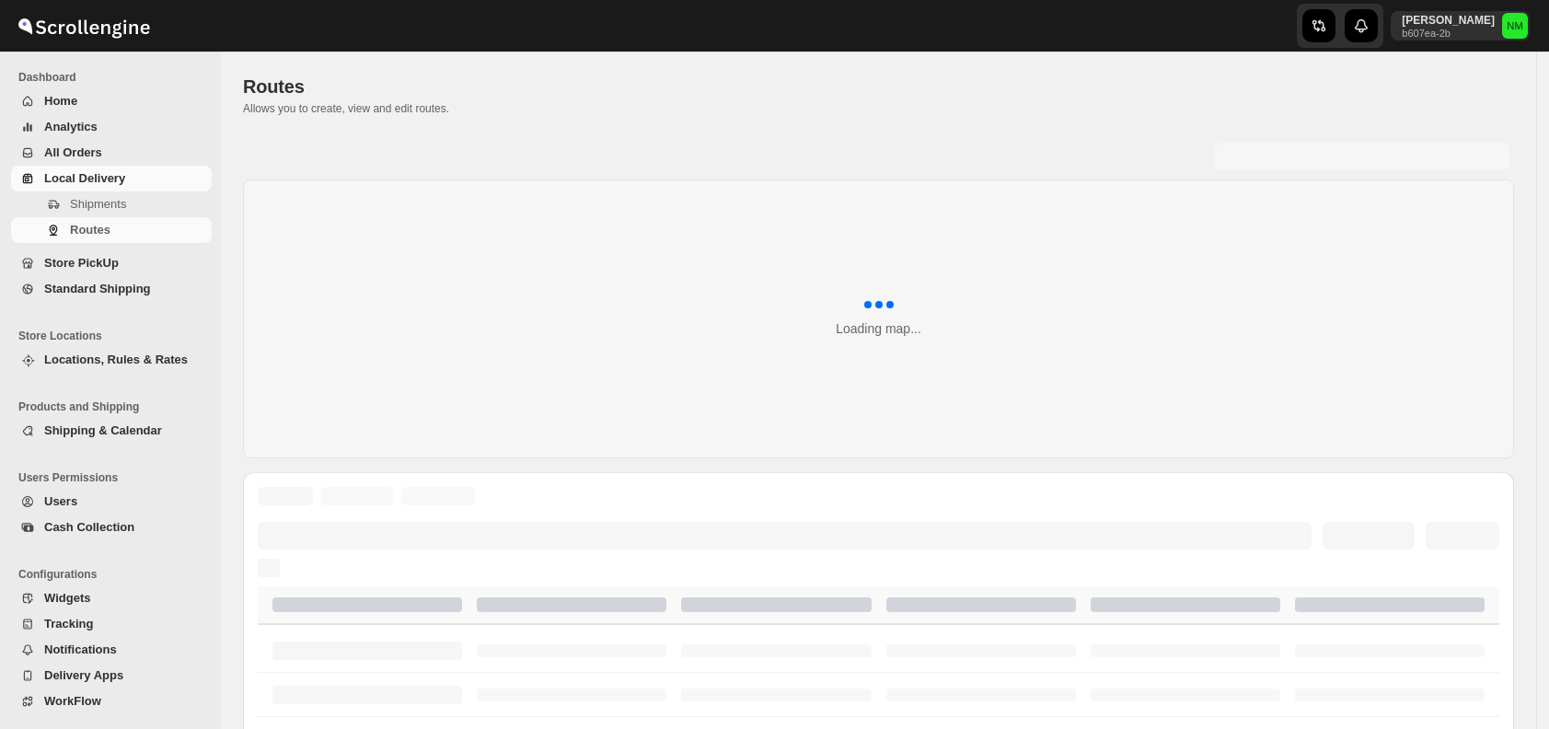
scroll to position [524, 0]
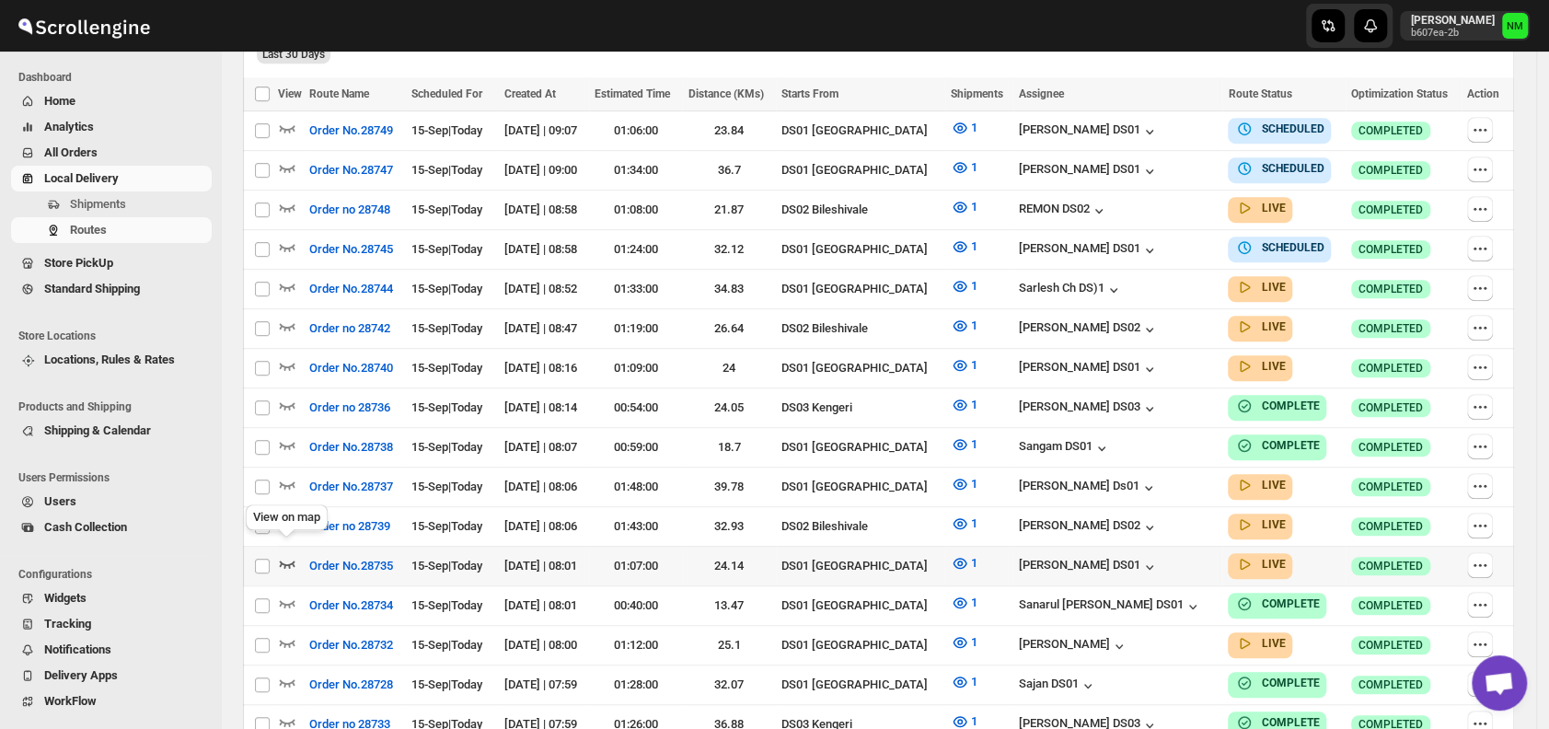
click at [284, 554] on icon "button" at bounding box center [287, 563] width 18 height 18
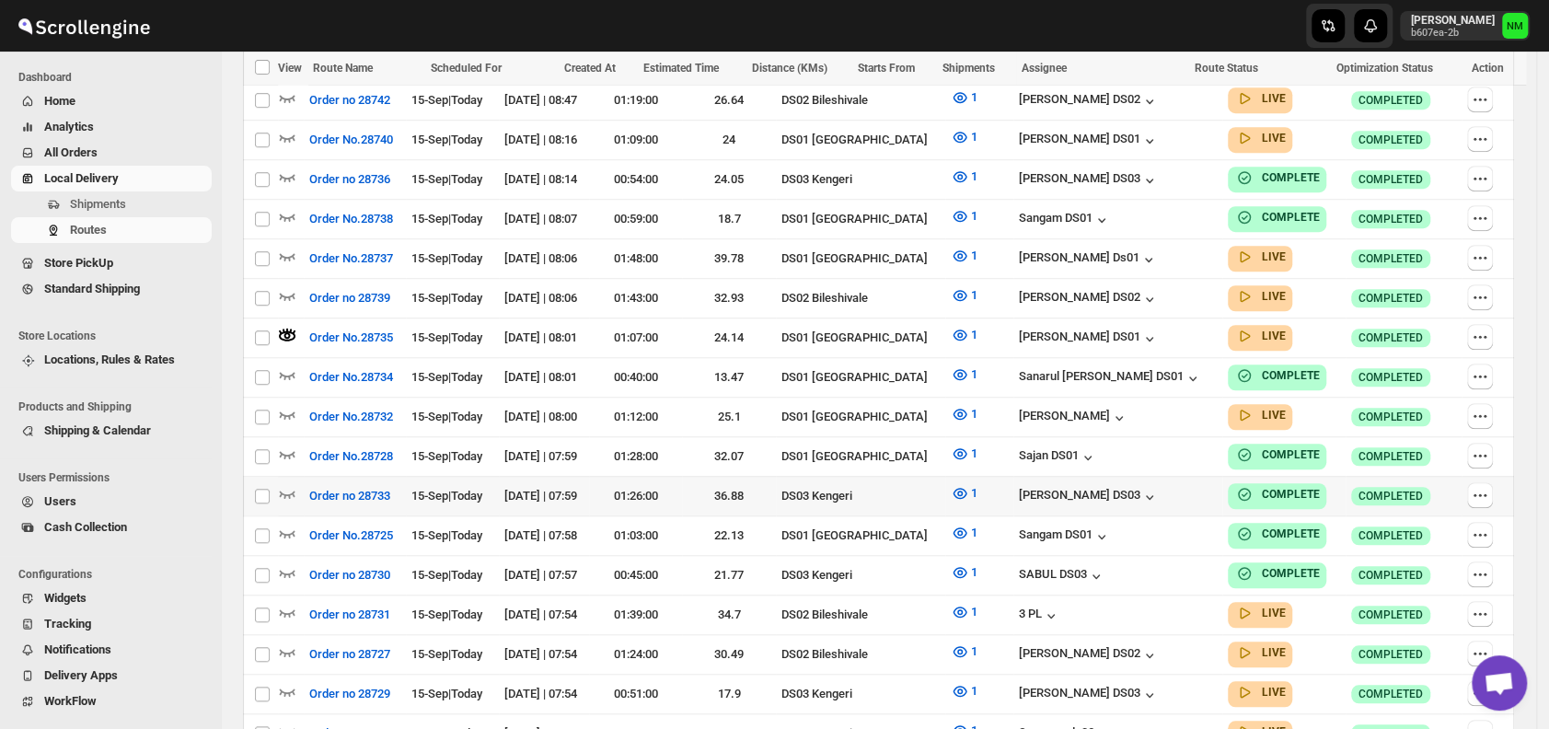
scroll to position [775, 0]
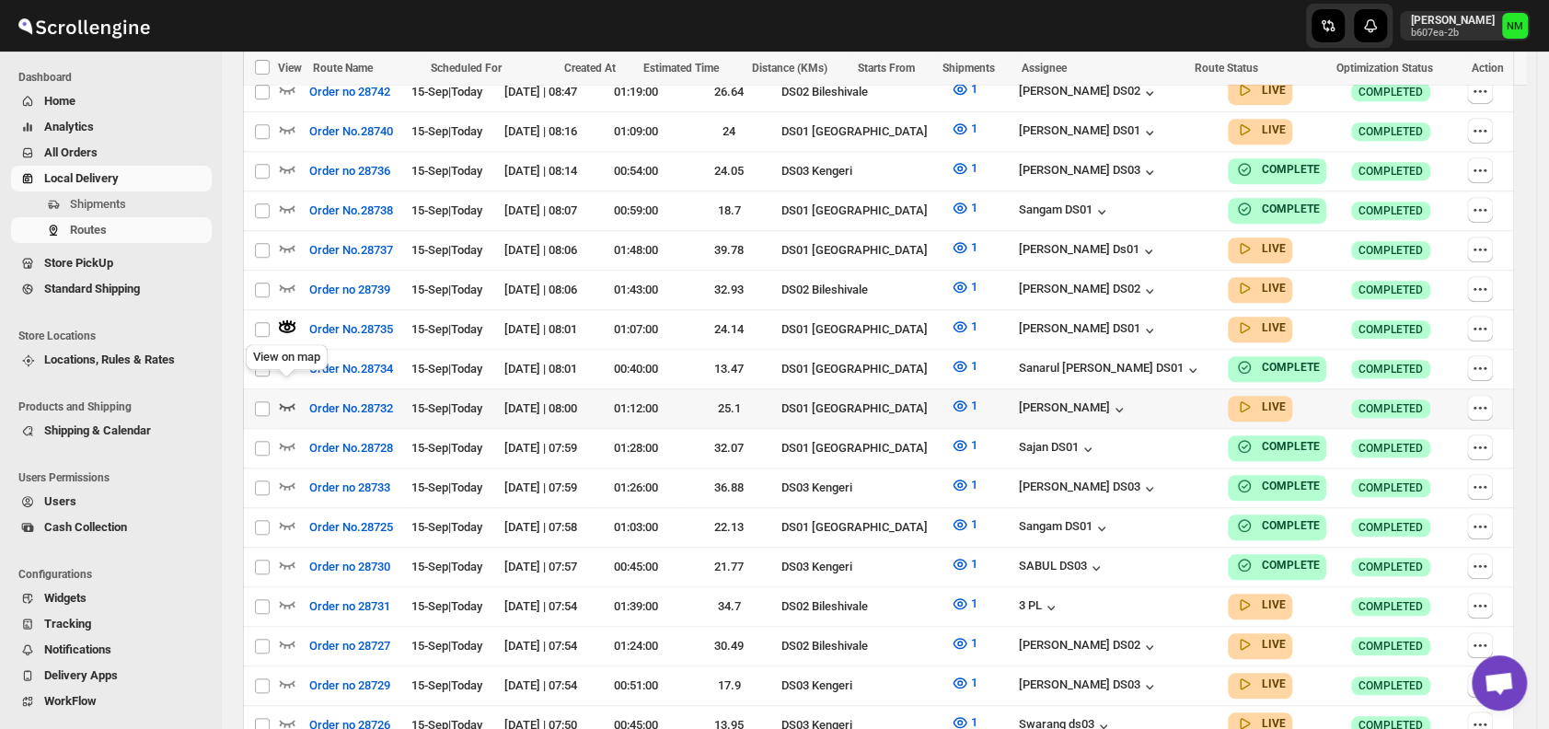
click at [289, 397] on icon "button" at bounding box center [287, 406] width 18 height 18
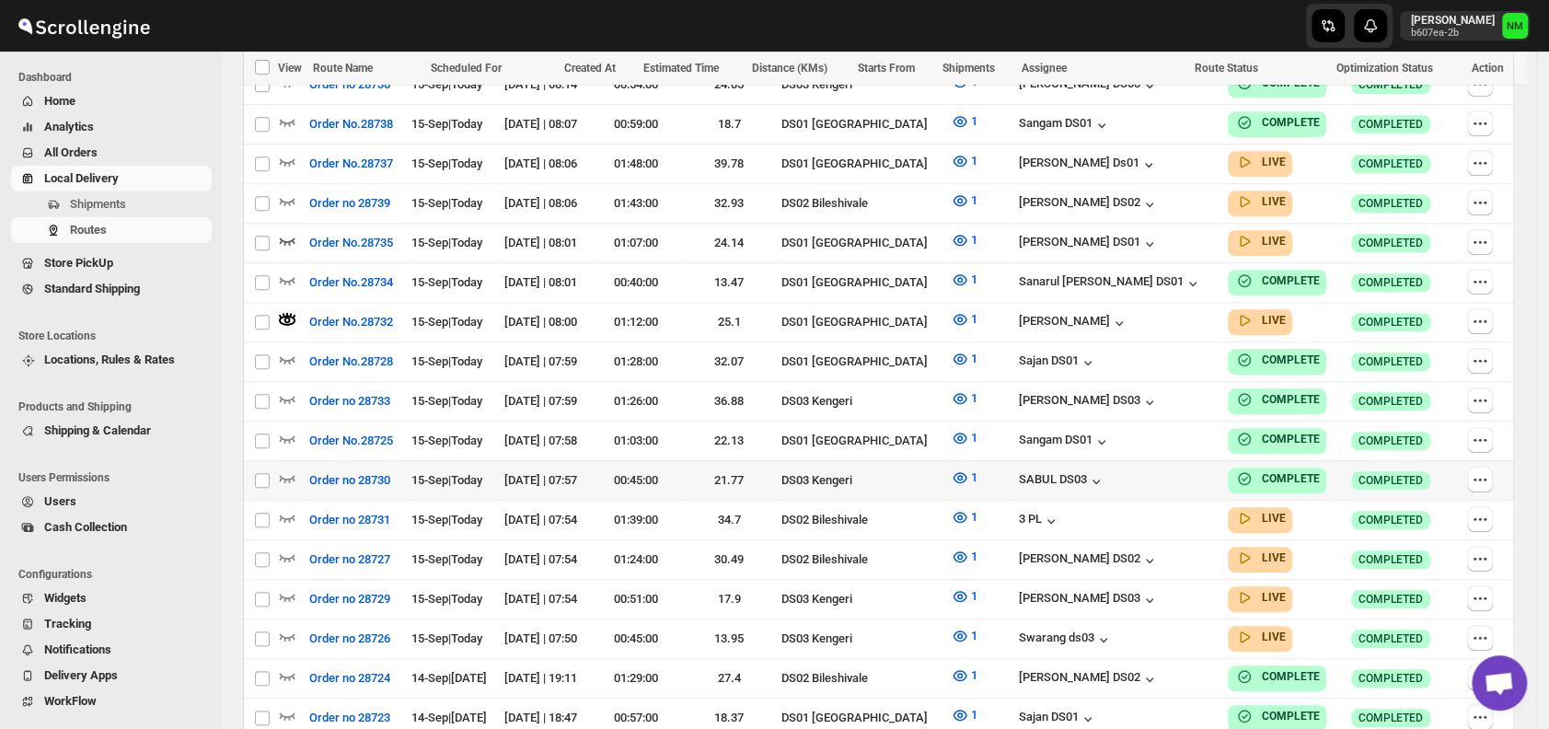
scroll to position [861, 0]
click at [294, 272] on icon "button" at bounding box center [287, 281] width 18 height 18
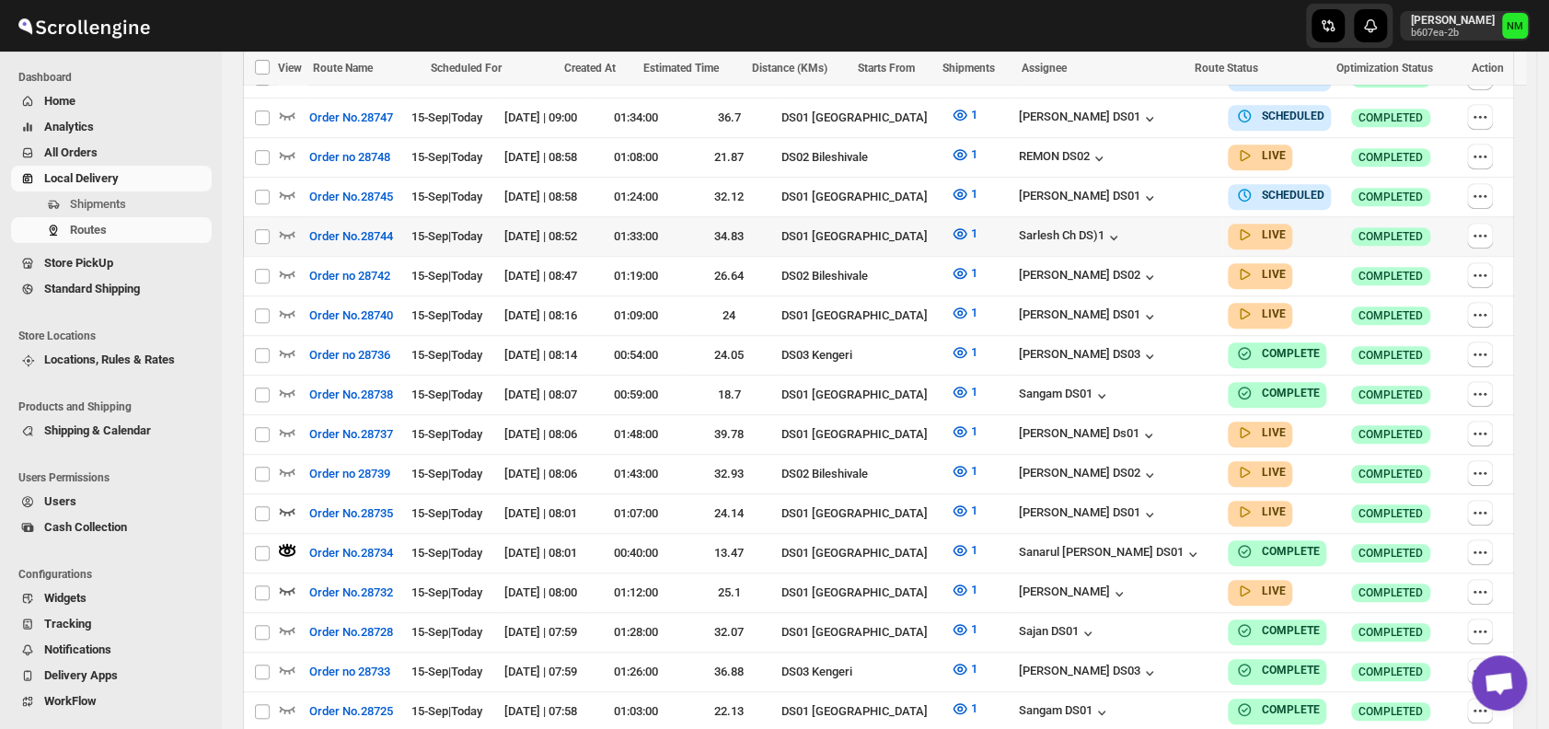
scroll to position [593, 0]
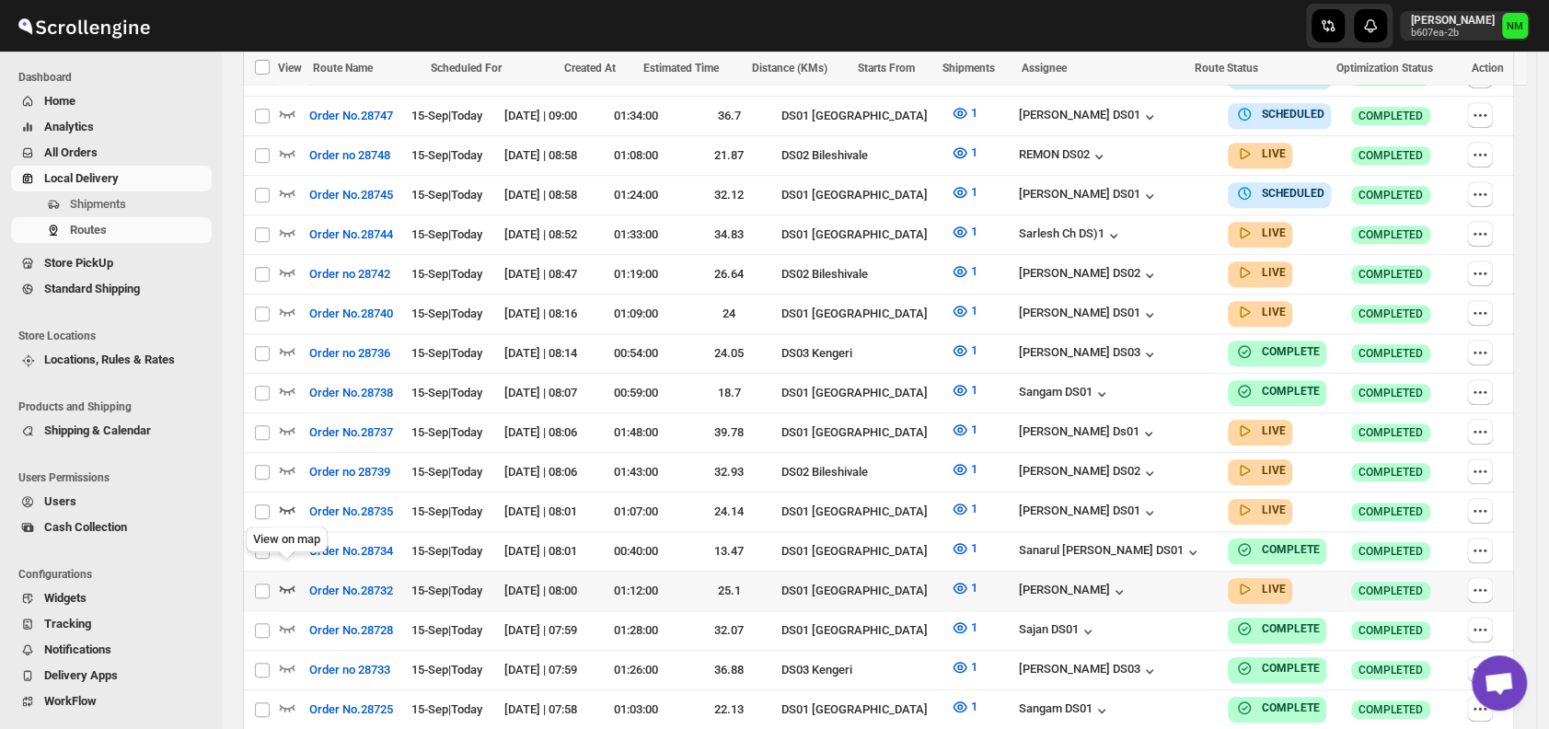
click at [287, 579] on icon "button" at bounding box center [287, 588] width 18 height 18
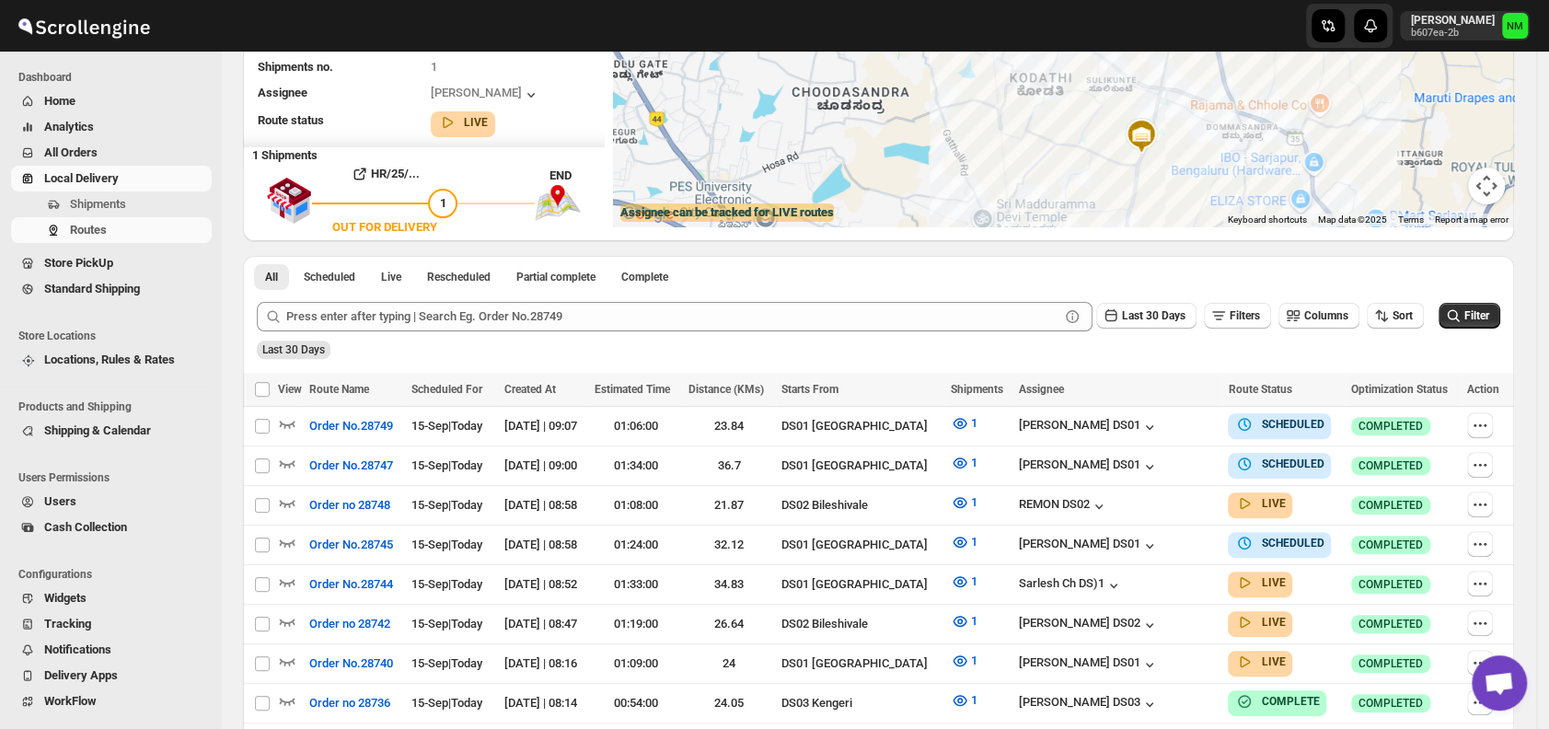
scroll to position [0, 0]
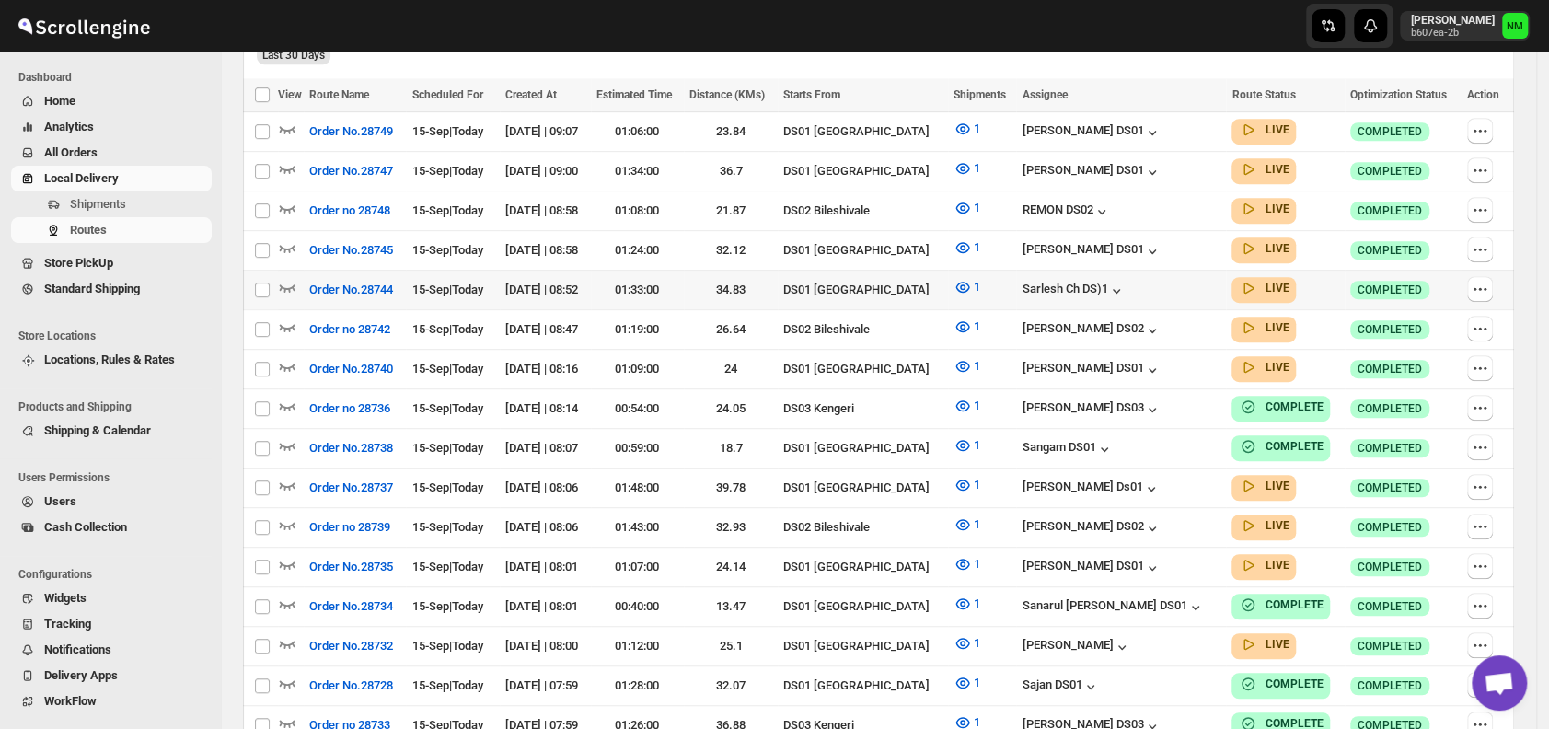
scroll to position [525, 0]
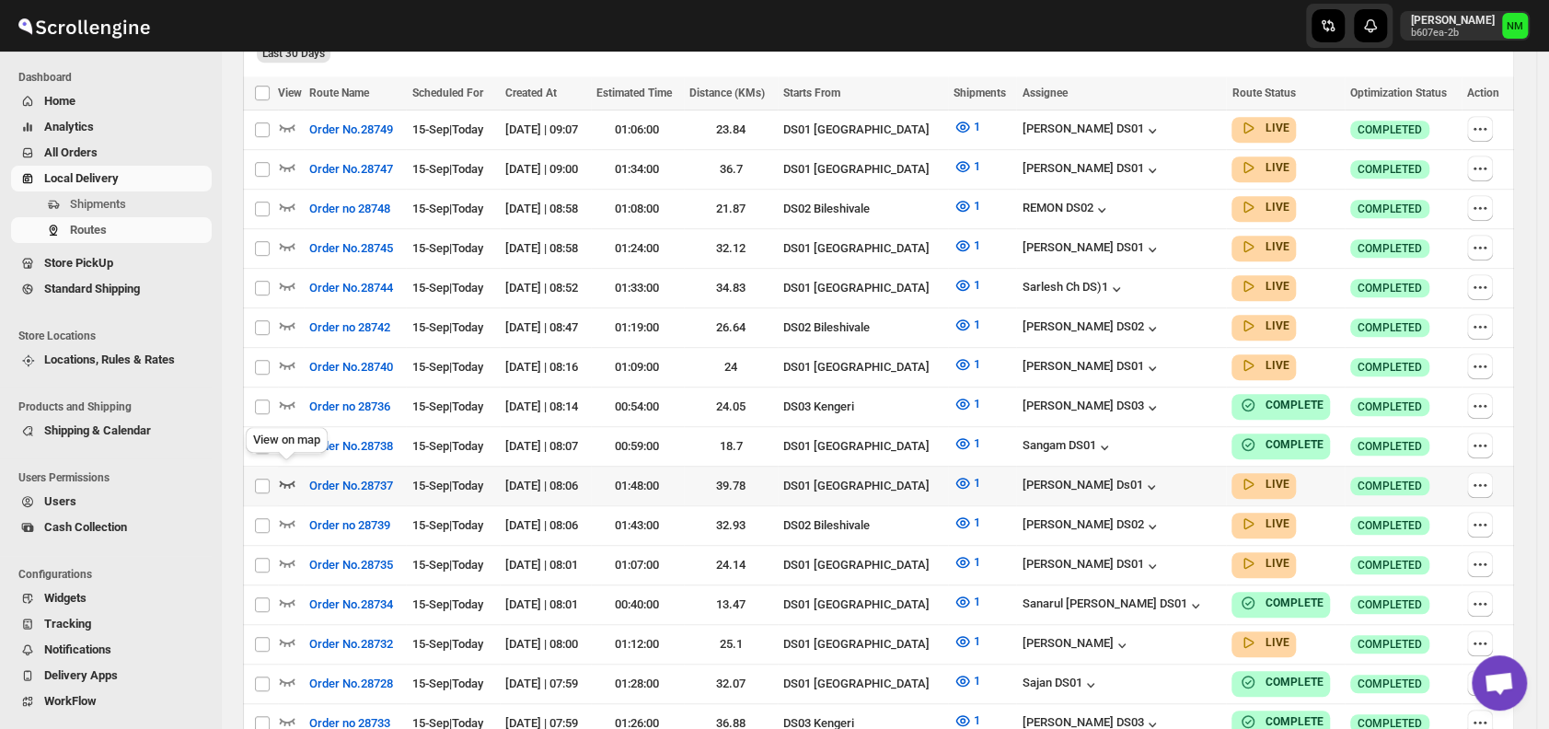
click at [286, 481] on icon "button" at bounding box center [288, 484] width 16 height 7
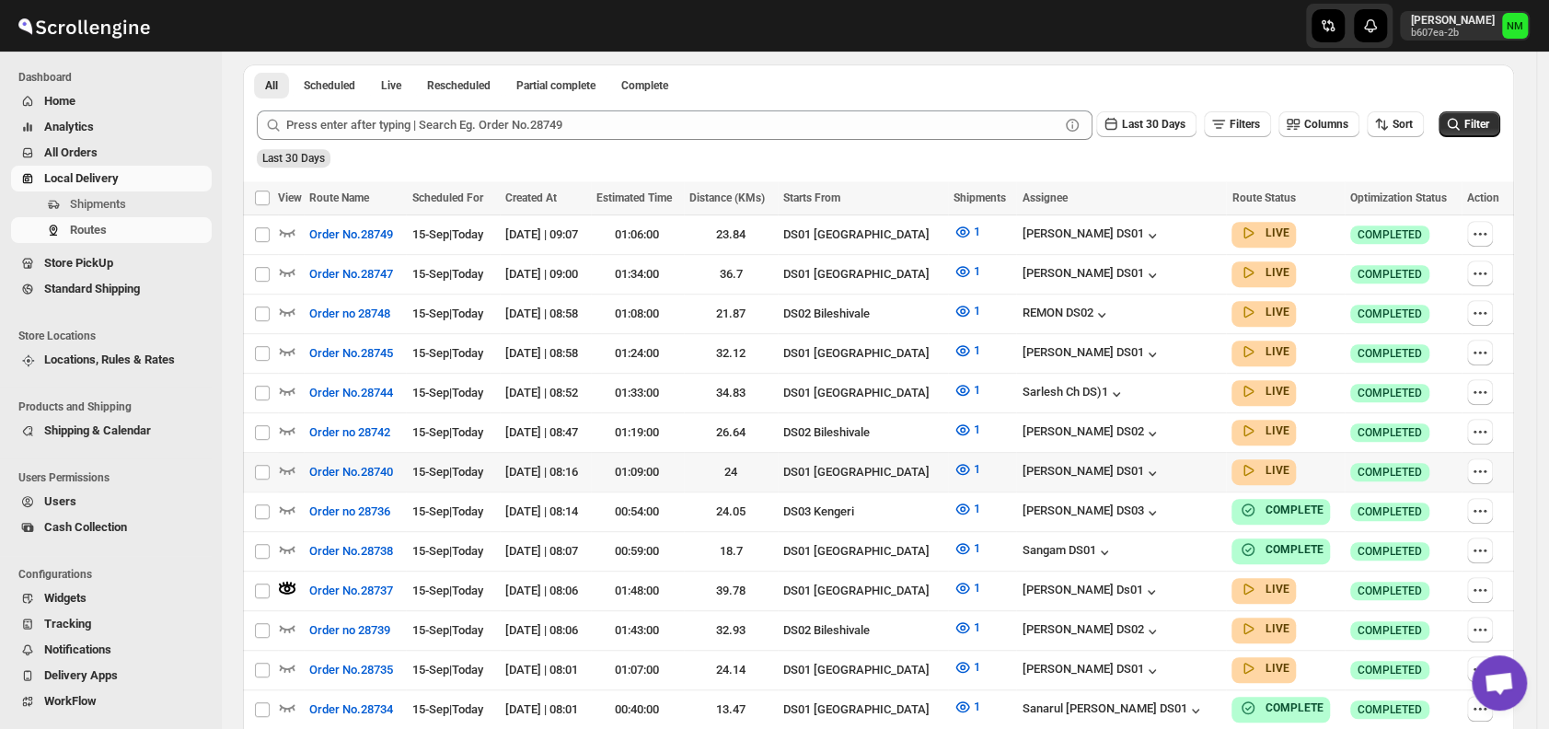
scroll to position [432, 0]
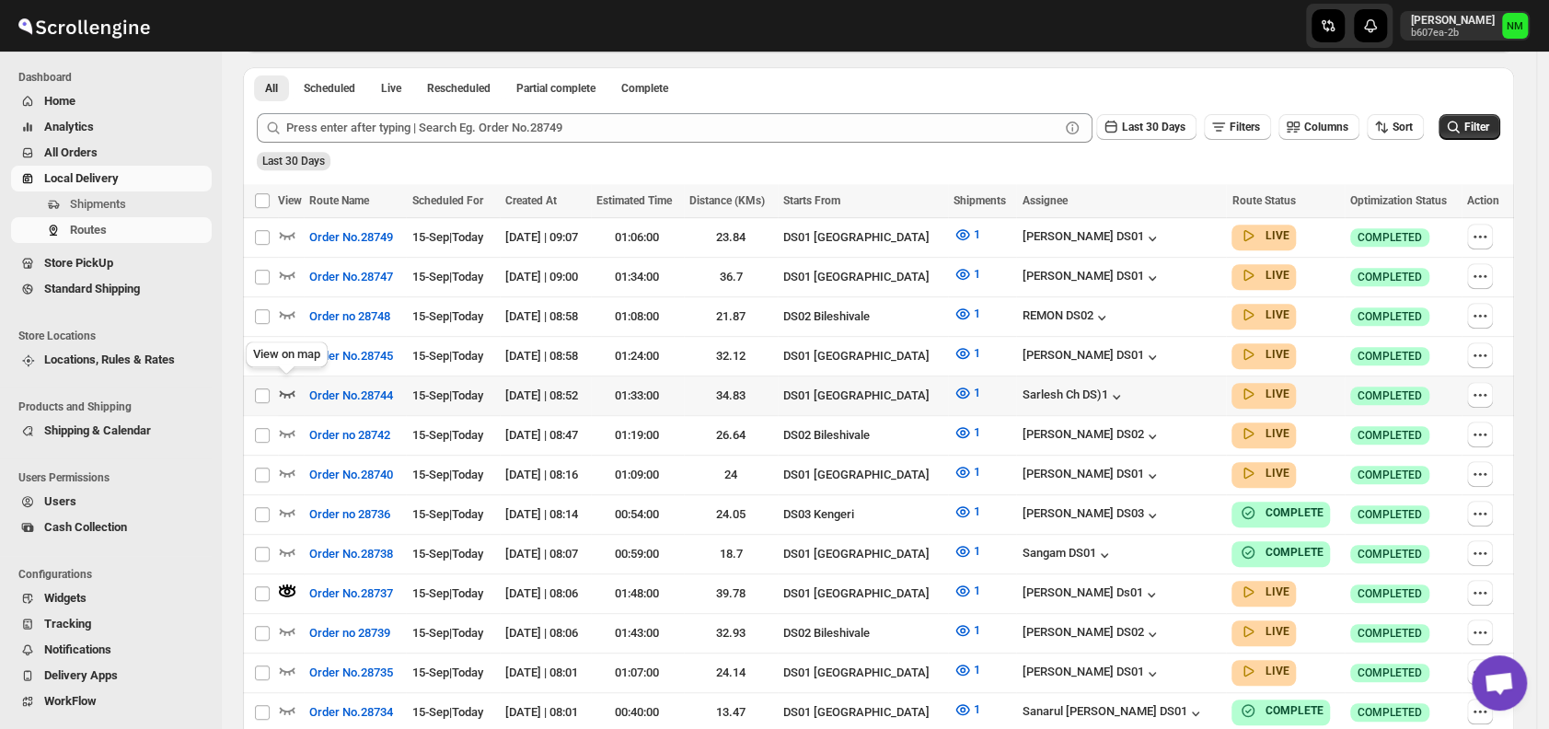
click at [289, 384] on icon "button" at bounding box center [287, 393] width 18 height 18
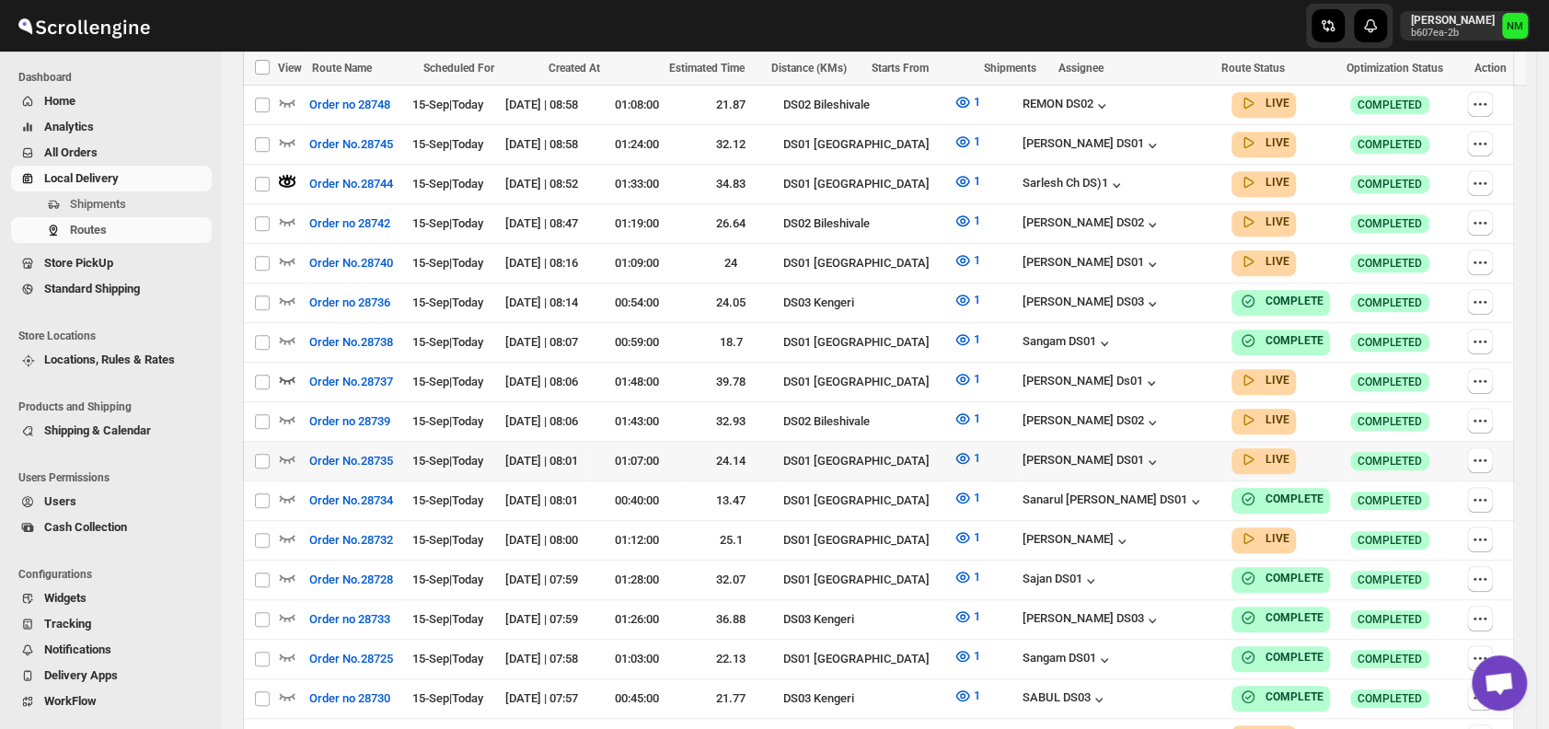
scroll to position [645, 0]
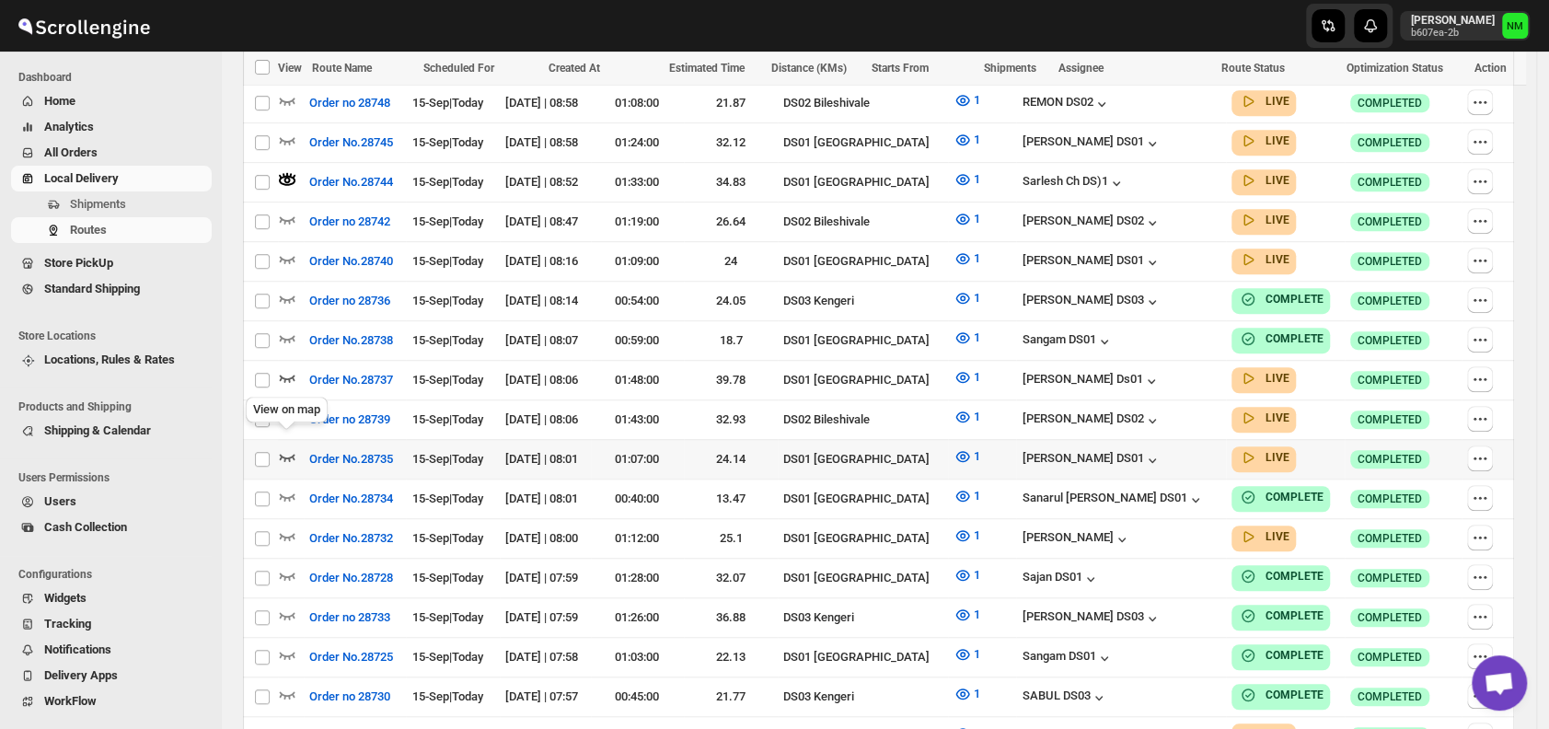
click at [293, 447] on icon "button" at bounding box center [287, 456] width 18 height 18
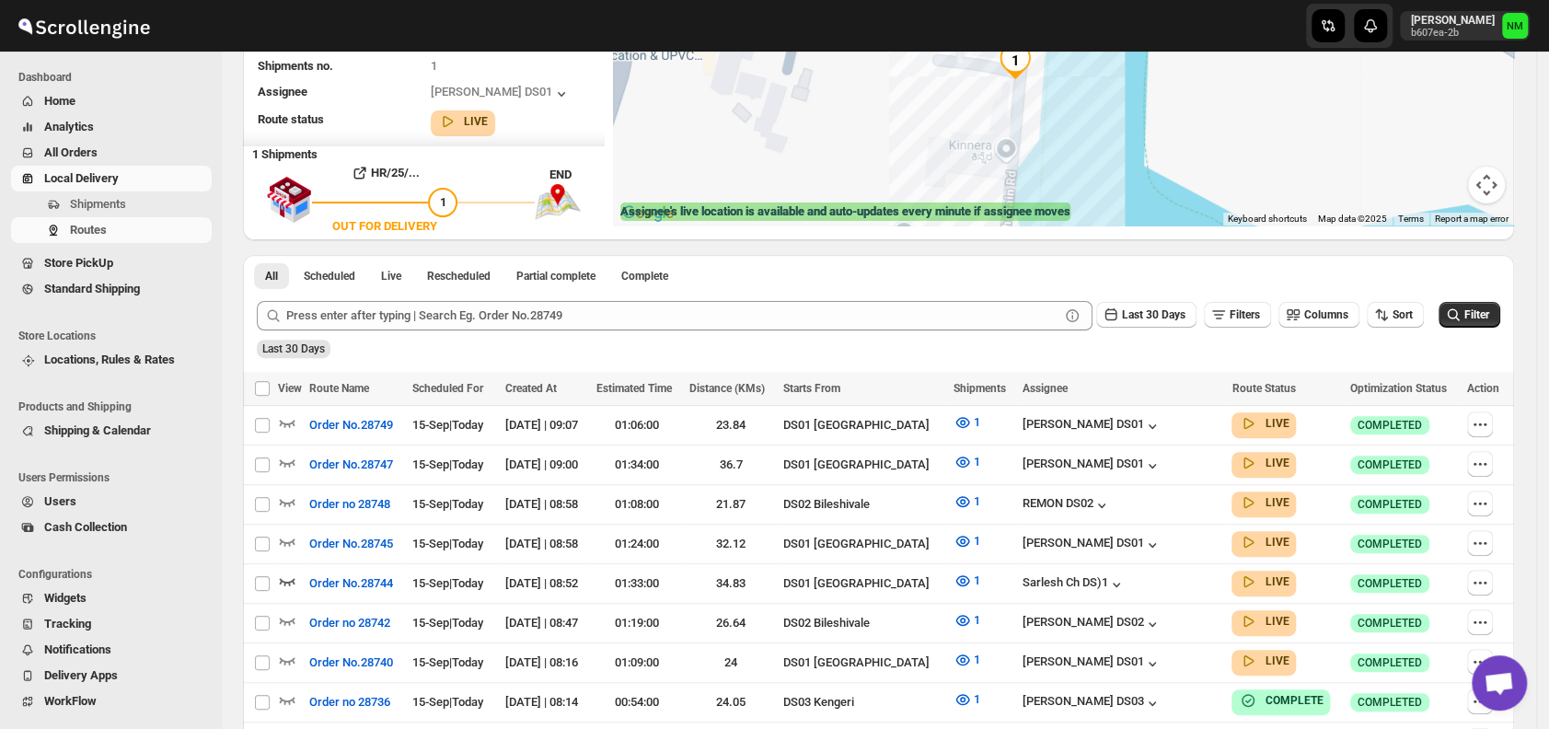
scroll to position [245, 0]
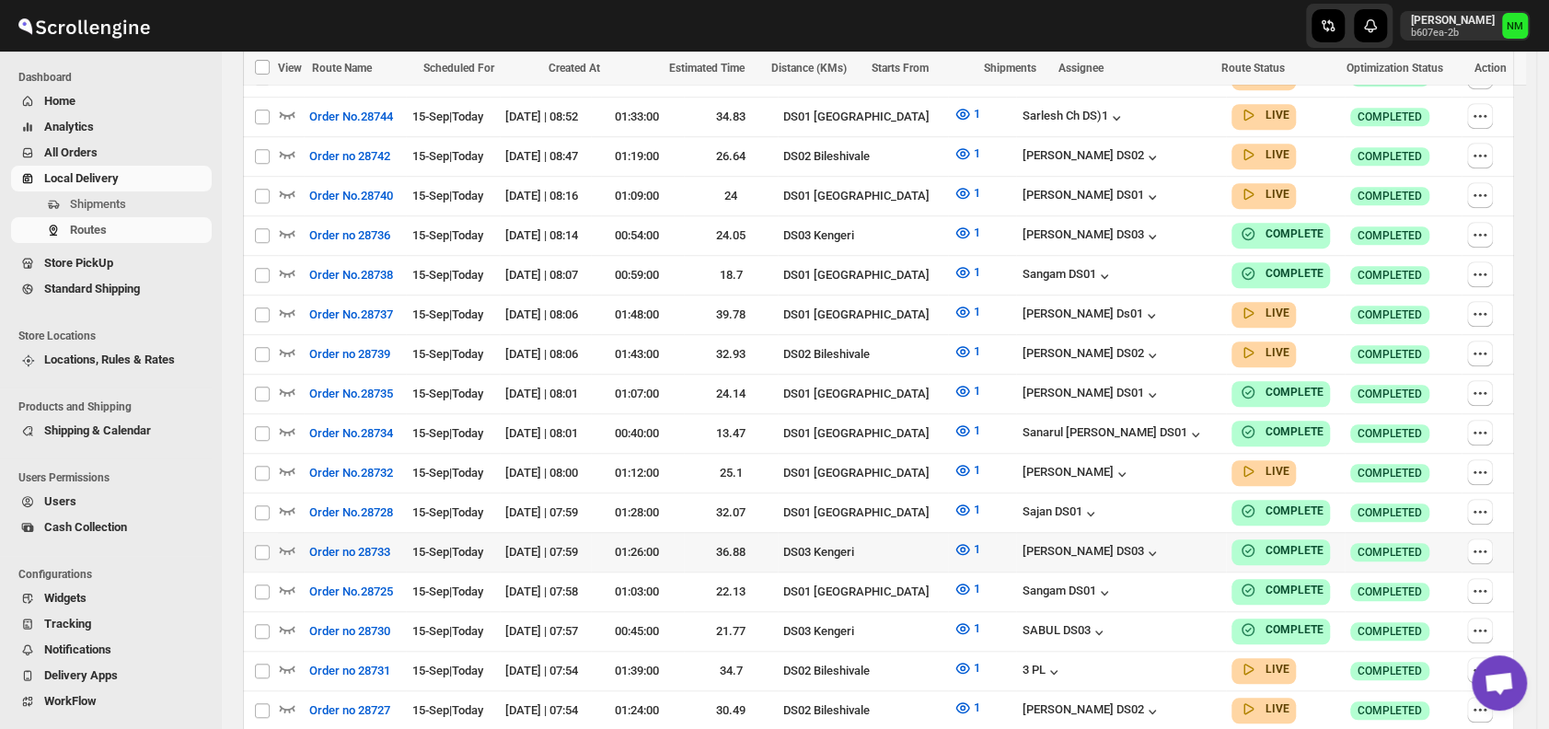
scroll to position [734, 0]
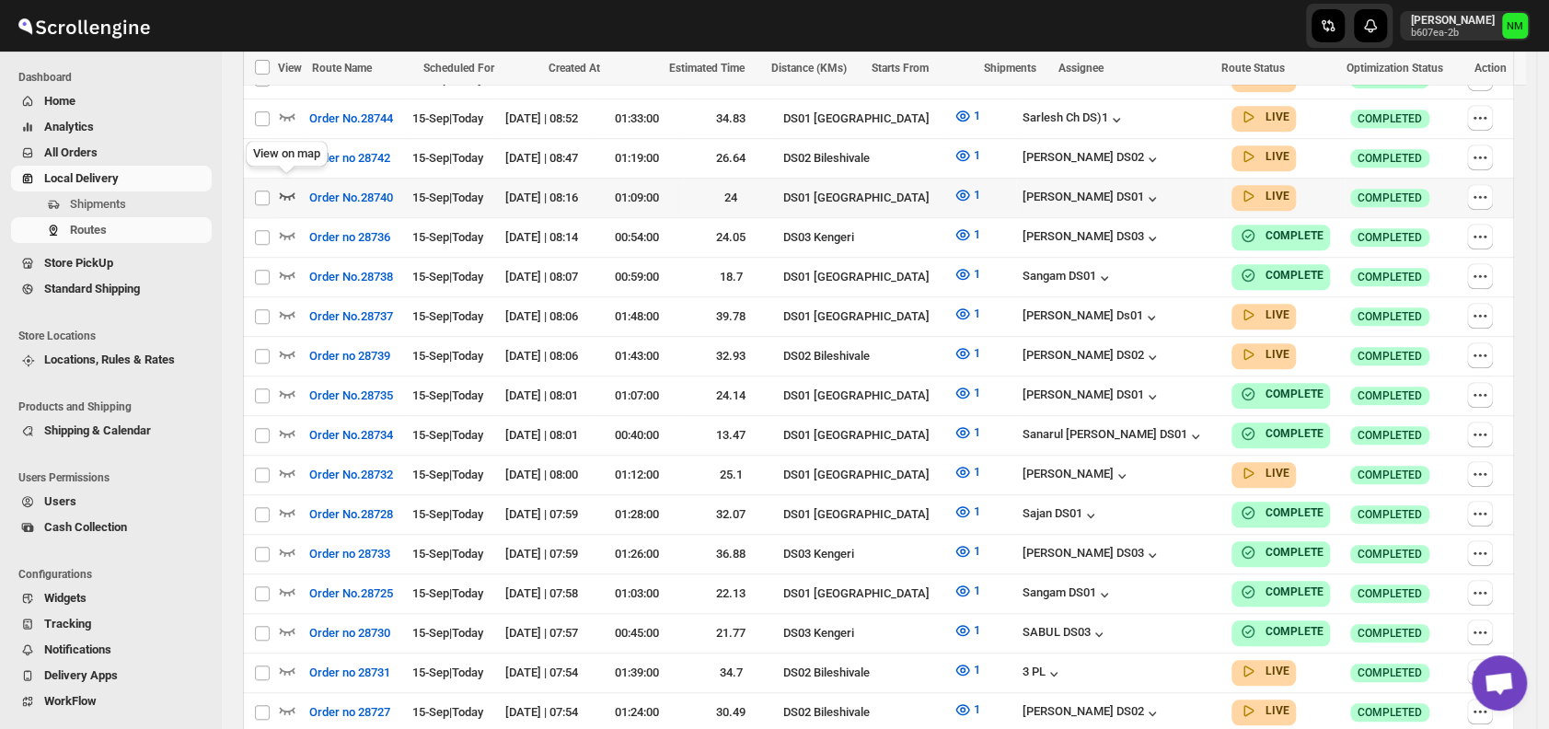
click at [291, 186] on icon "button" at bounding box center [287, 195] width 18 height 18
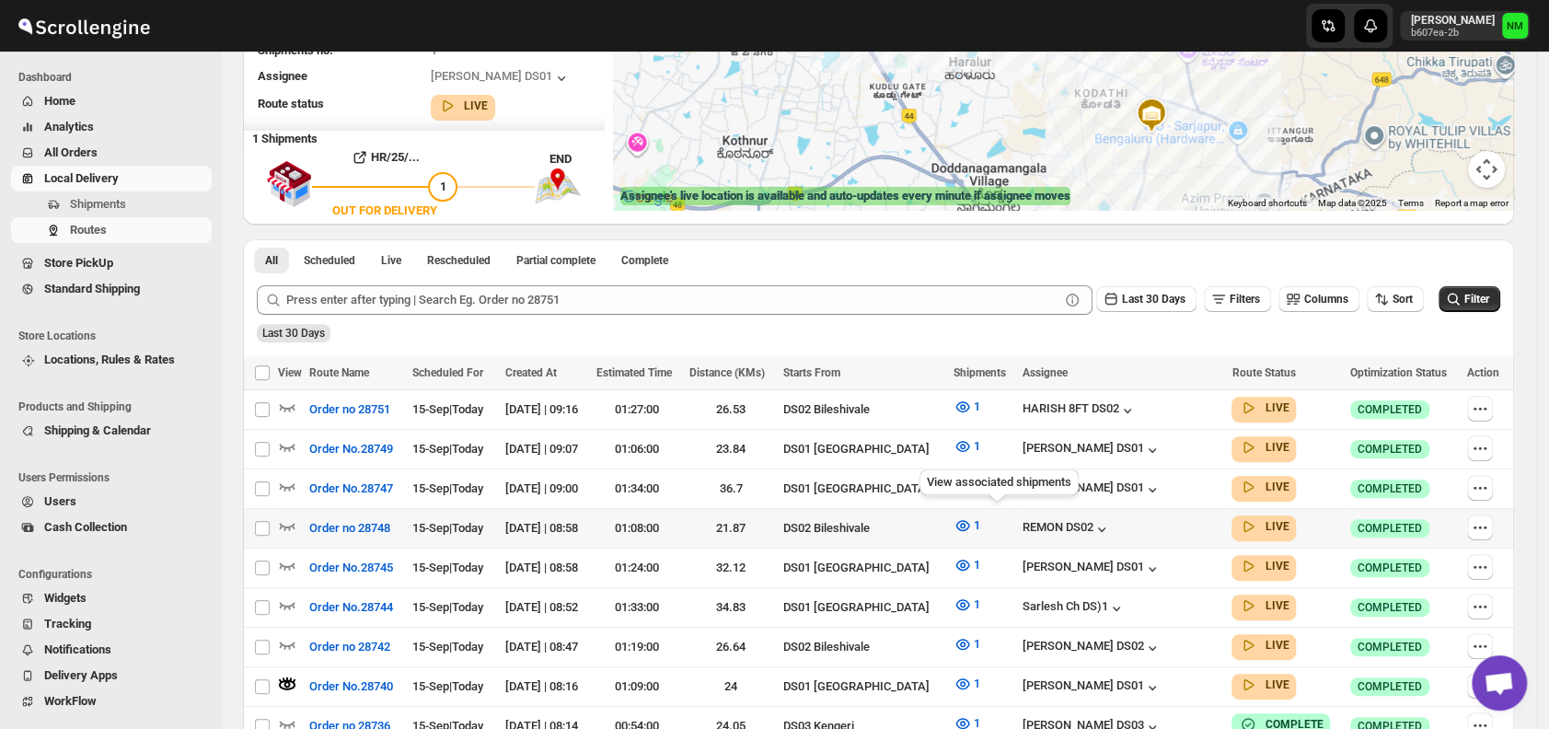
scroll to position [261, 0]
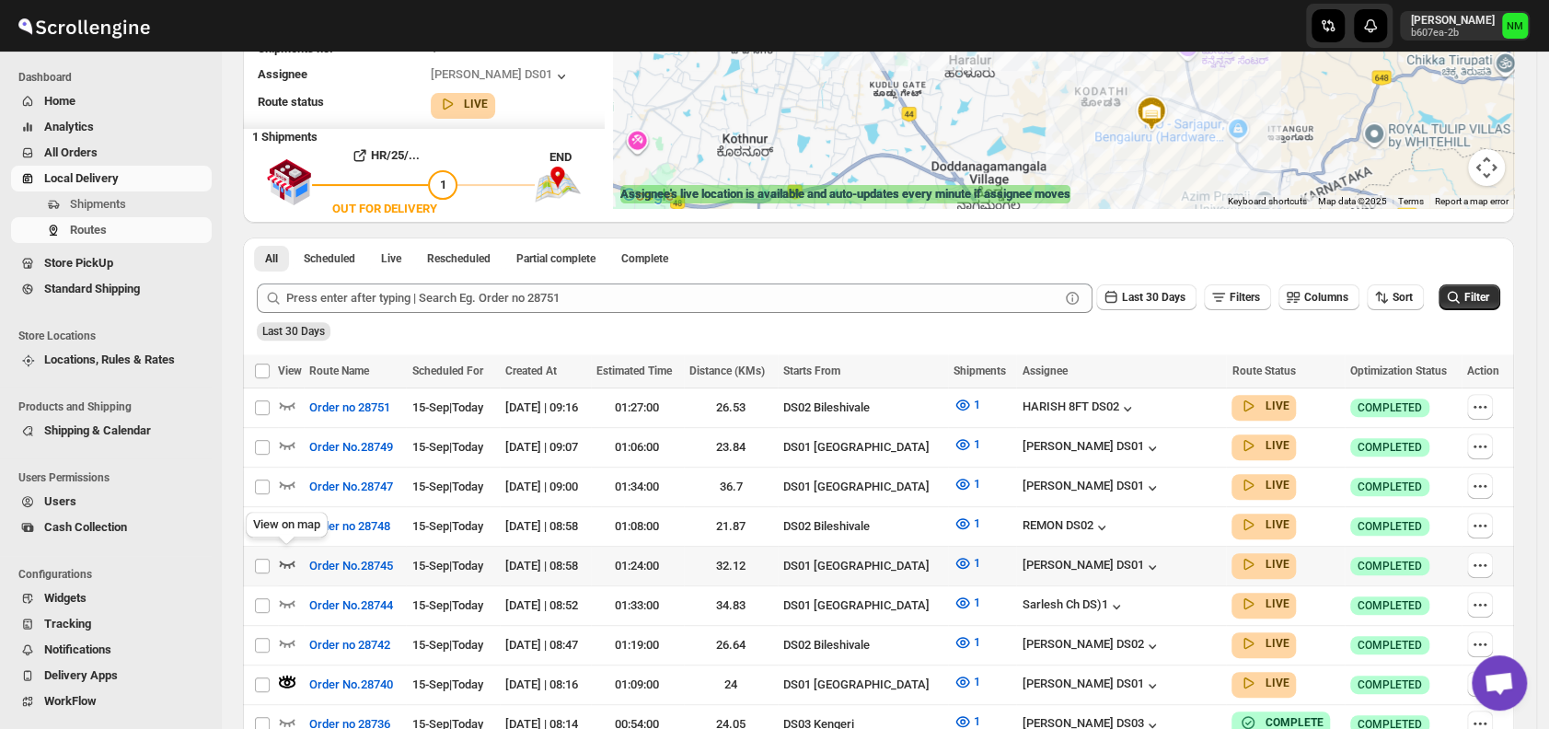
click at [288, 557] on icon "button" at bounding box center [287, 563] width 18 height 18
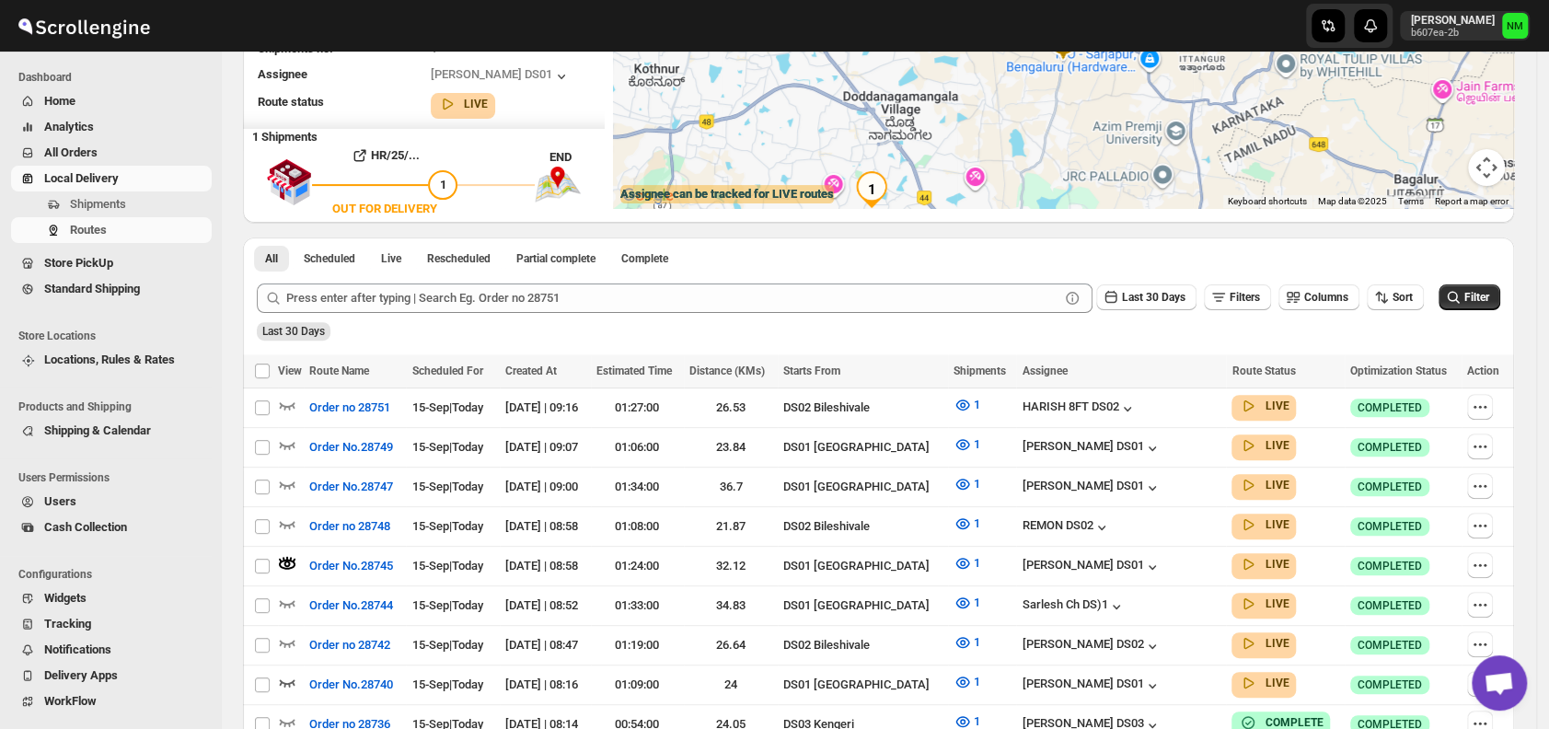
scroll to position [0, 0]
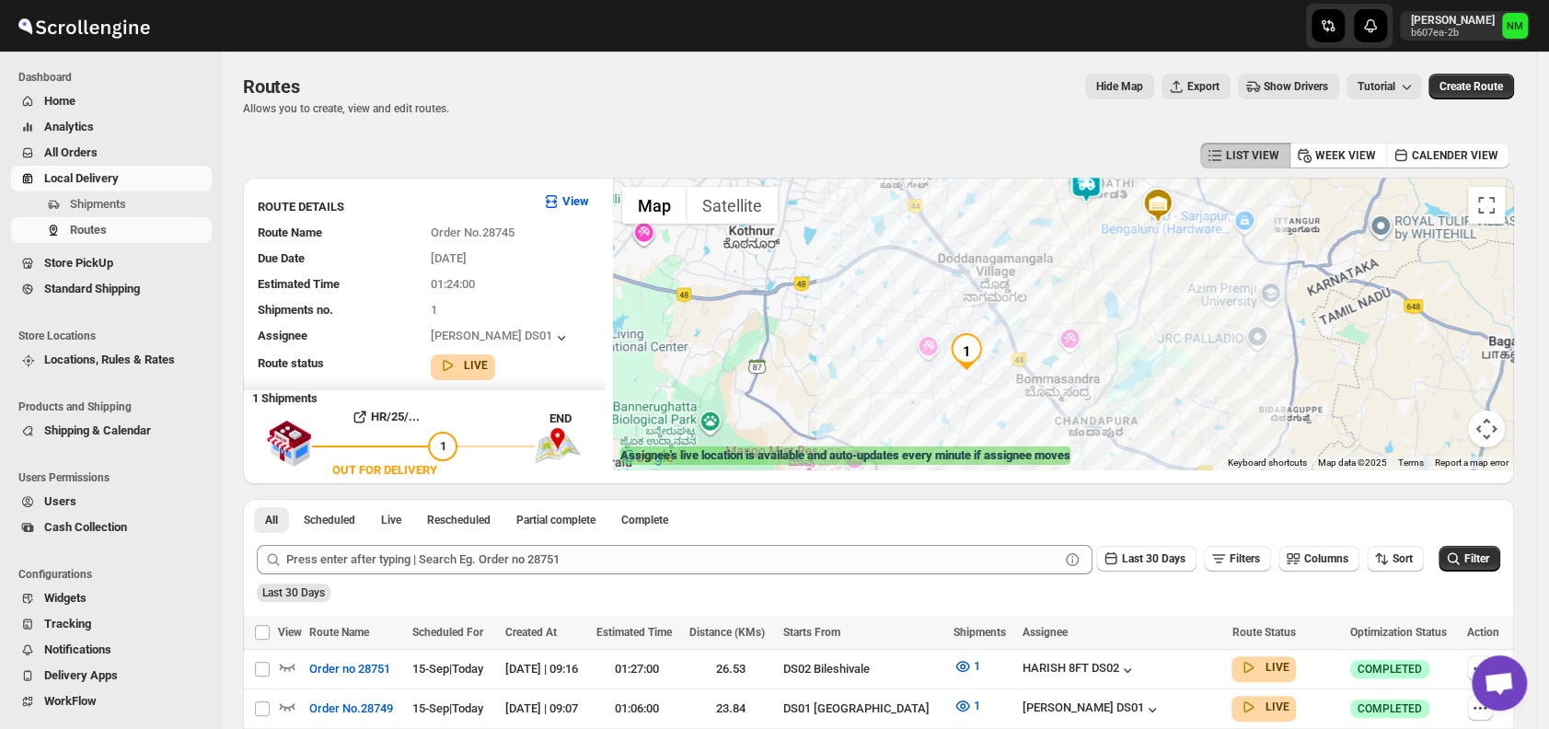
click at [1095, 184] on img at bounding box center [1086, 185] width 37 height 37
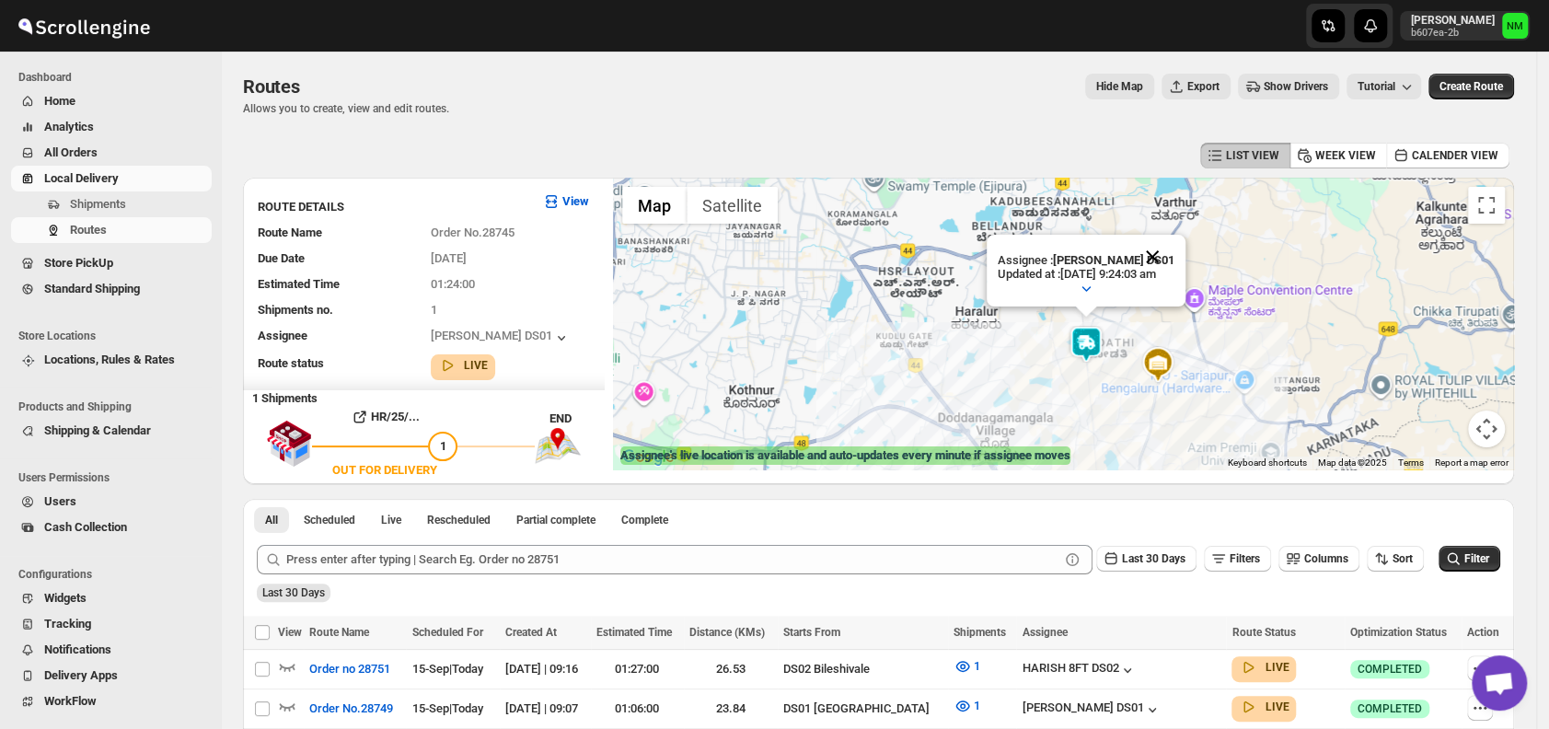
click at [1164, 255] on button "Close" at bounding box center [1152, 257] width 44 height 44
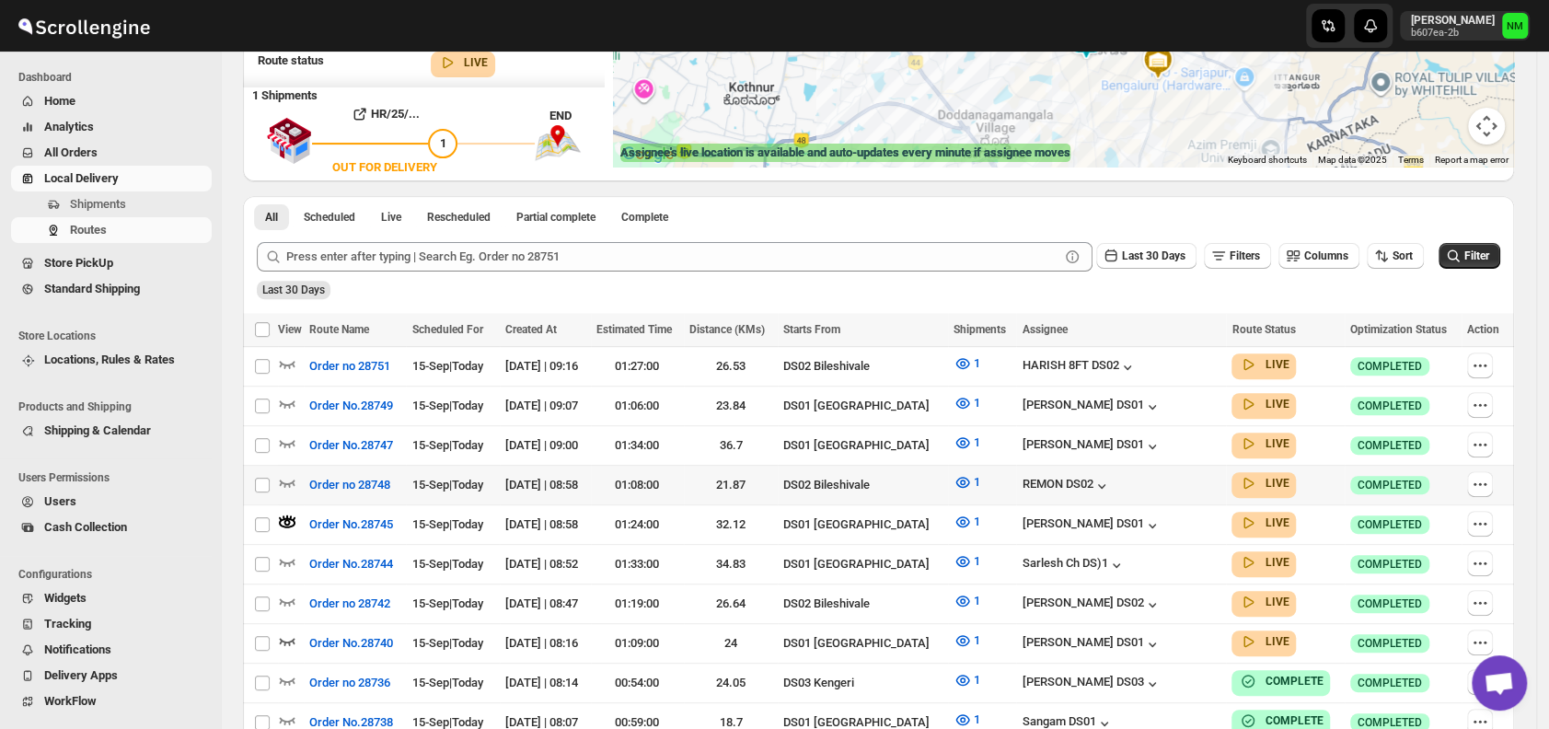
scroll to position [304, 0]
click at [288, 446] on span at bounding box center [287, 447] width 18 height 14
click at [295, 439] on icon "button" at bounding box center [287, 442] width 18 height 18
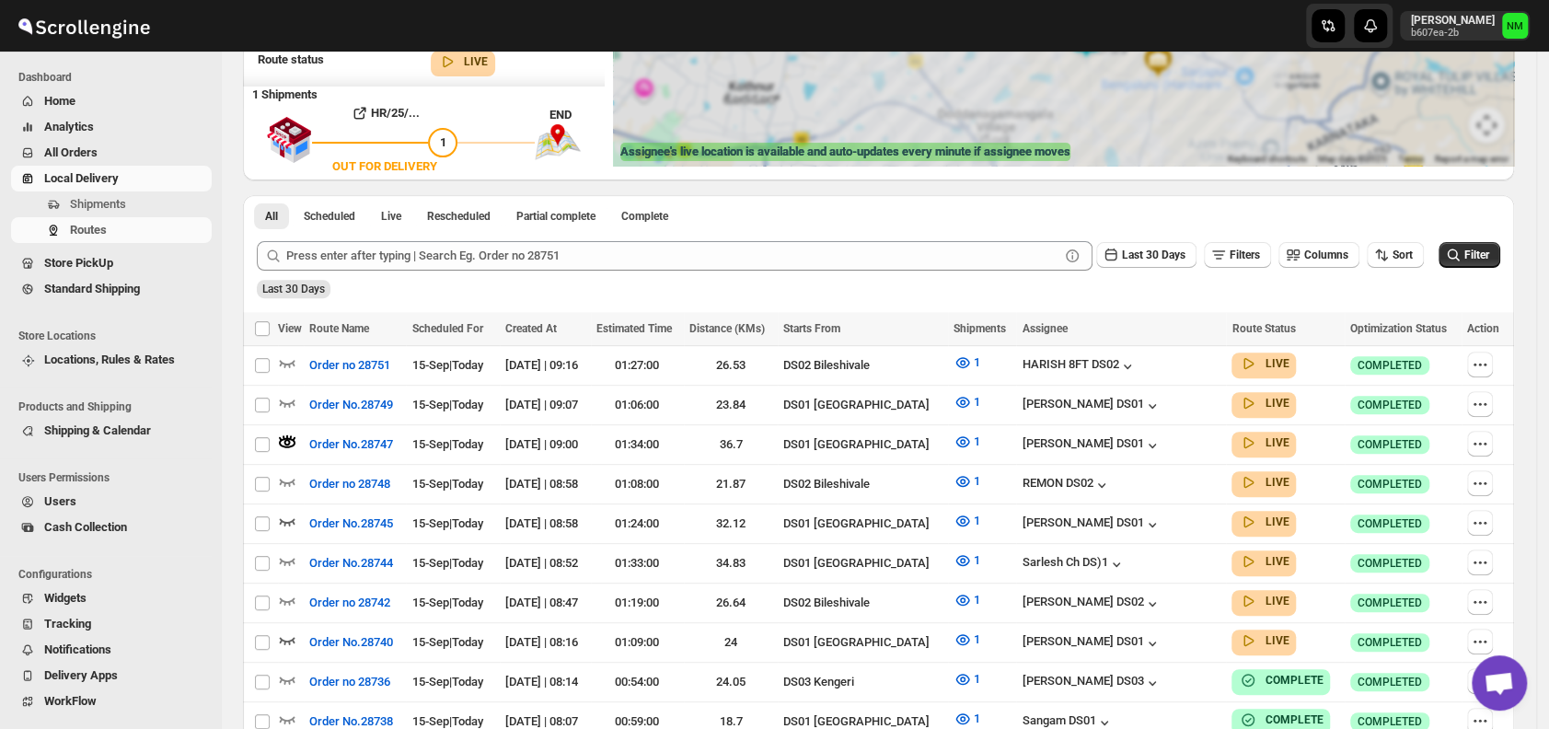
scroll to position [0, 0]
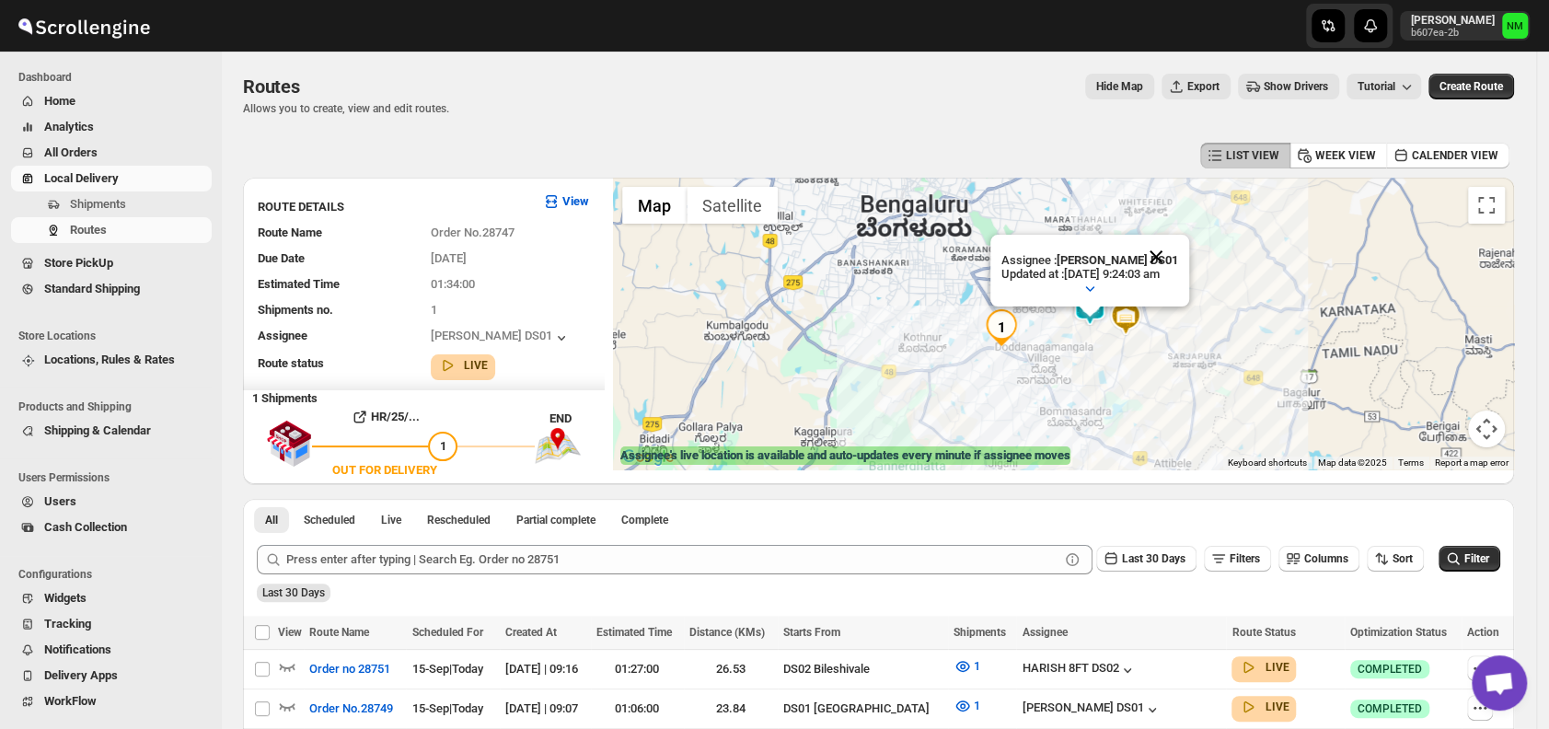
click at [1178, 254] on button "Close" at bounding box center [1156, 257] width 44 height 44
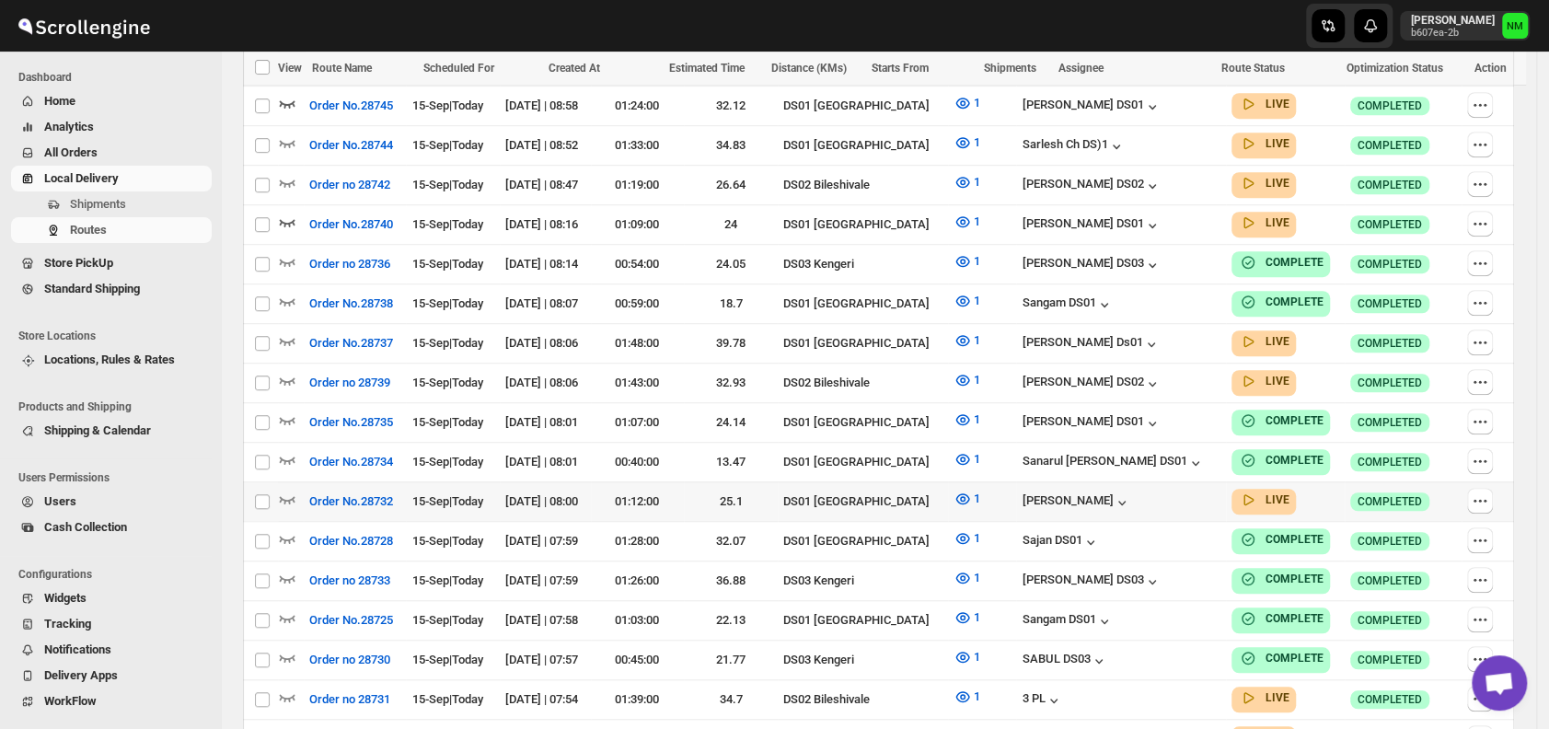
scroll to position [723, 0]
click at [290, 489] on icon "button" at bounding box center [287, 498] width 18 height 18
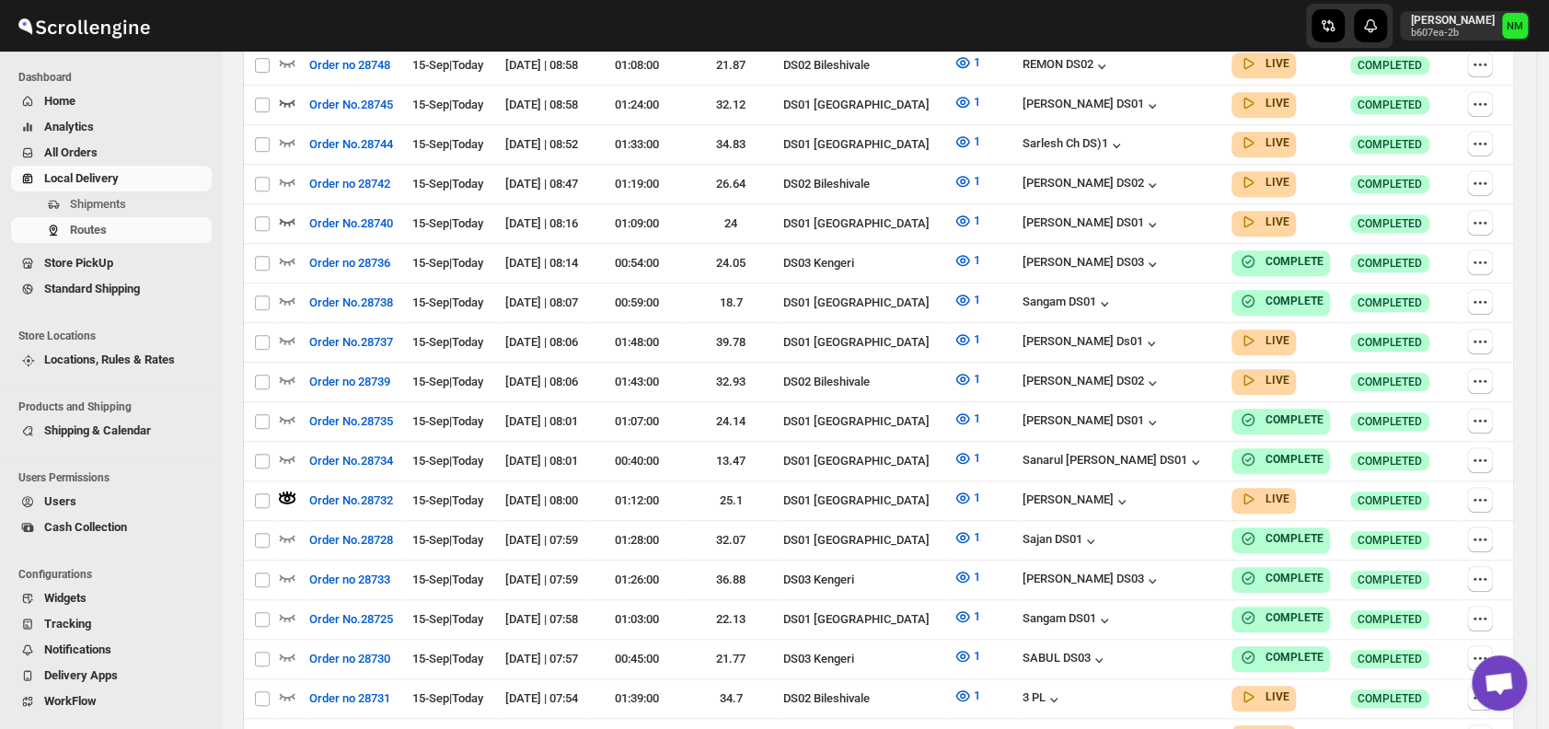
scroll to position [0, 0]
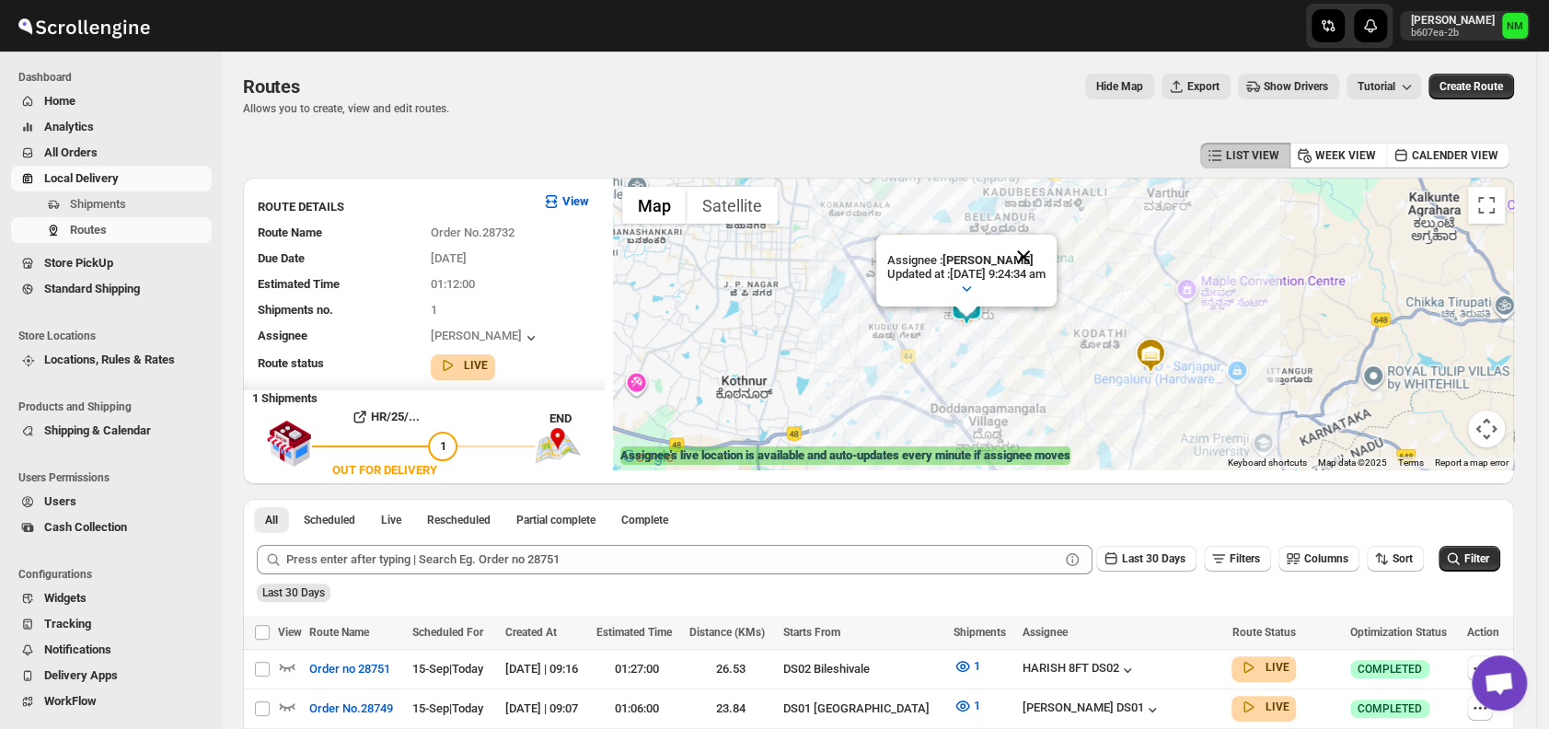
click at [1046, 251] on button "Close" at bounding box center [1024, 257] width 44 height 44
click at [108, 199] on span "Shipments" at bounding box center [98, 204] width 56 height 14
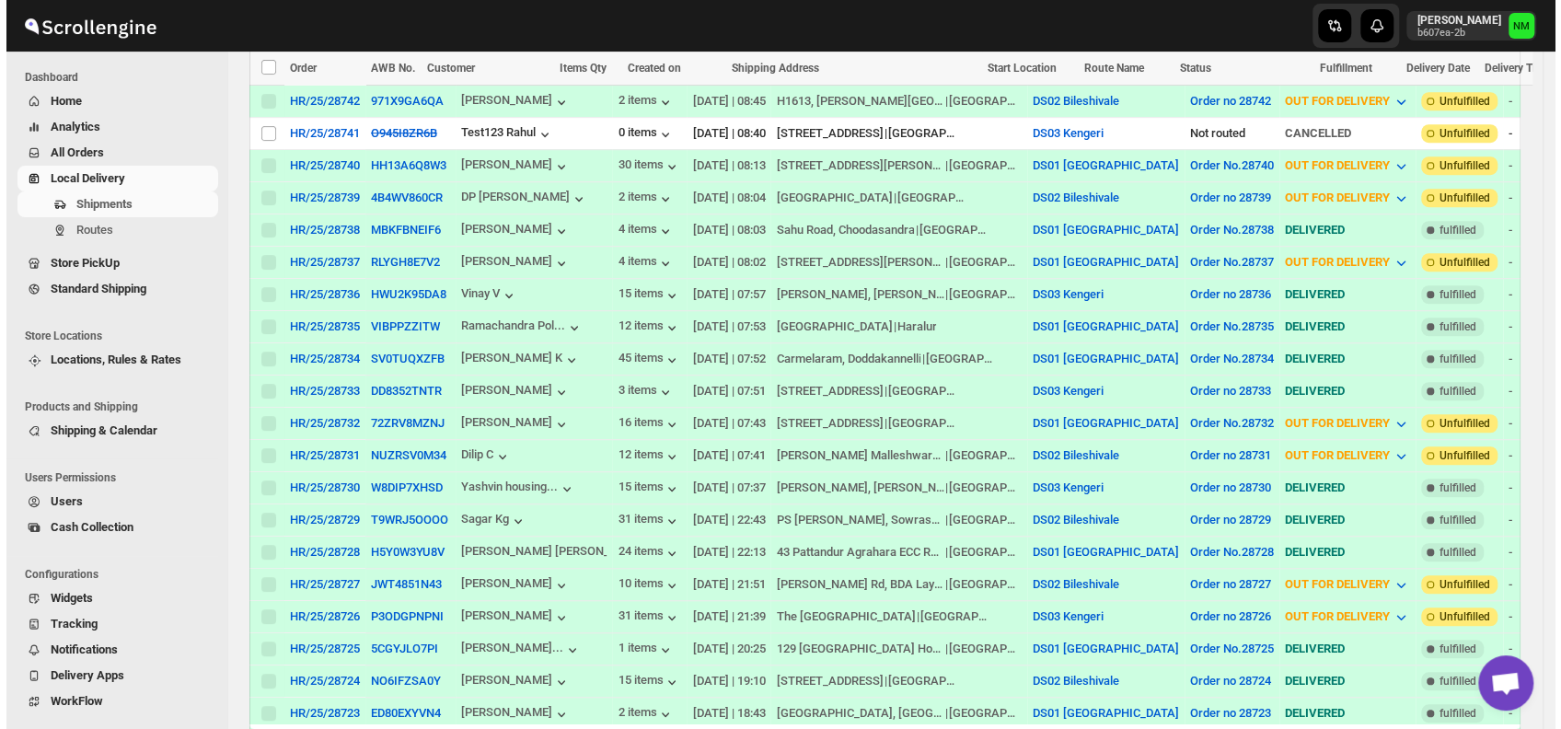
scroll to position [718, 0]
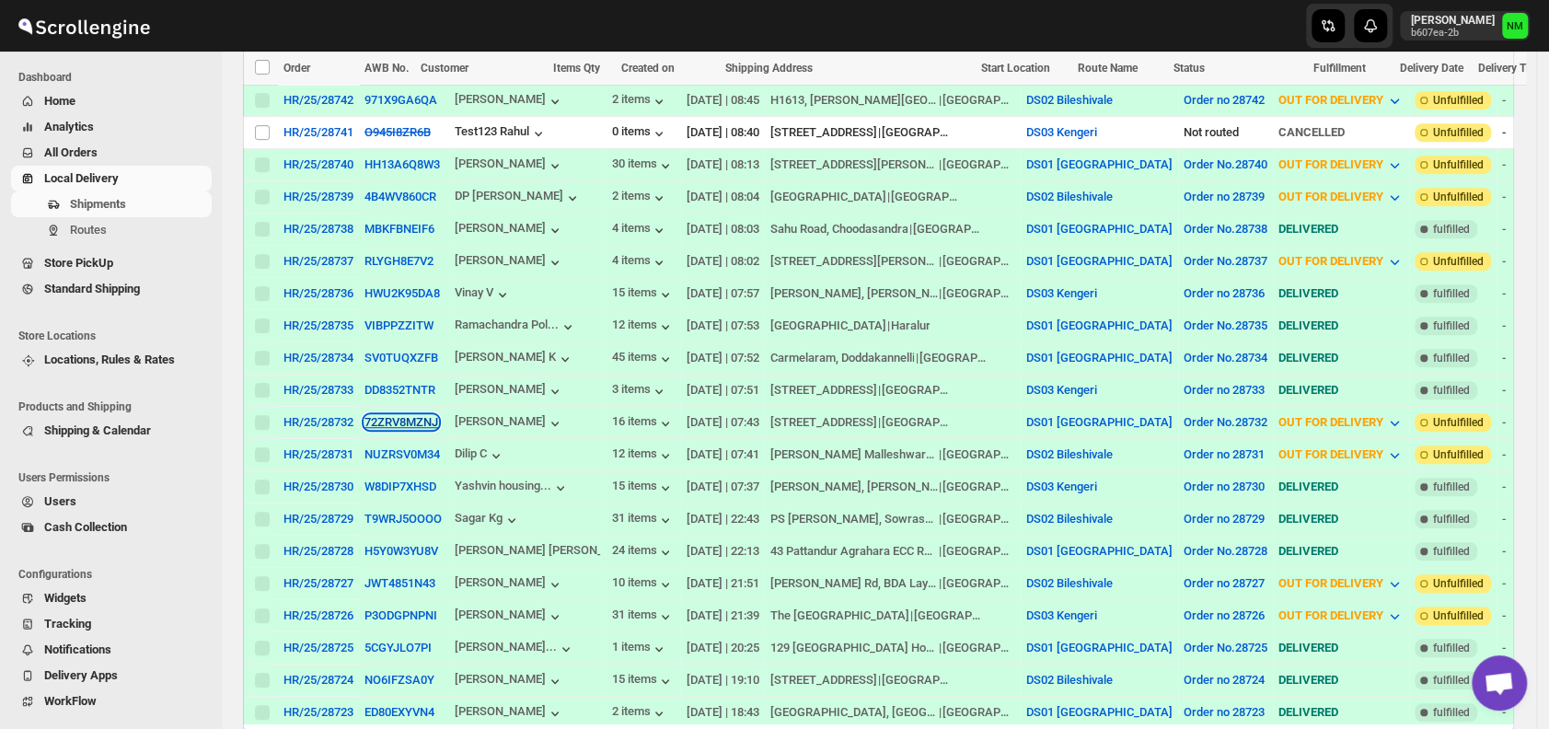
click at [402, 415] on button "72ZRV8MZNJ" at bounding box center [402, 422] width 74 height 14
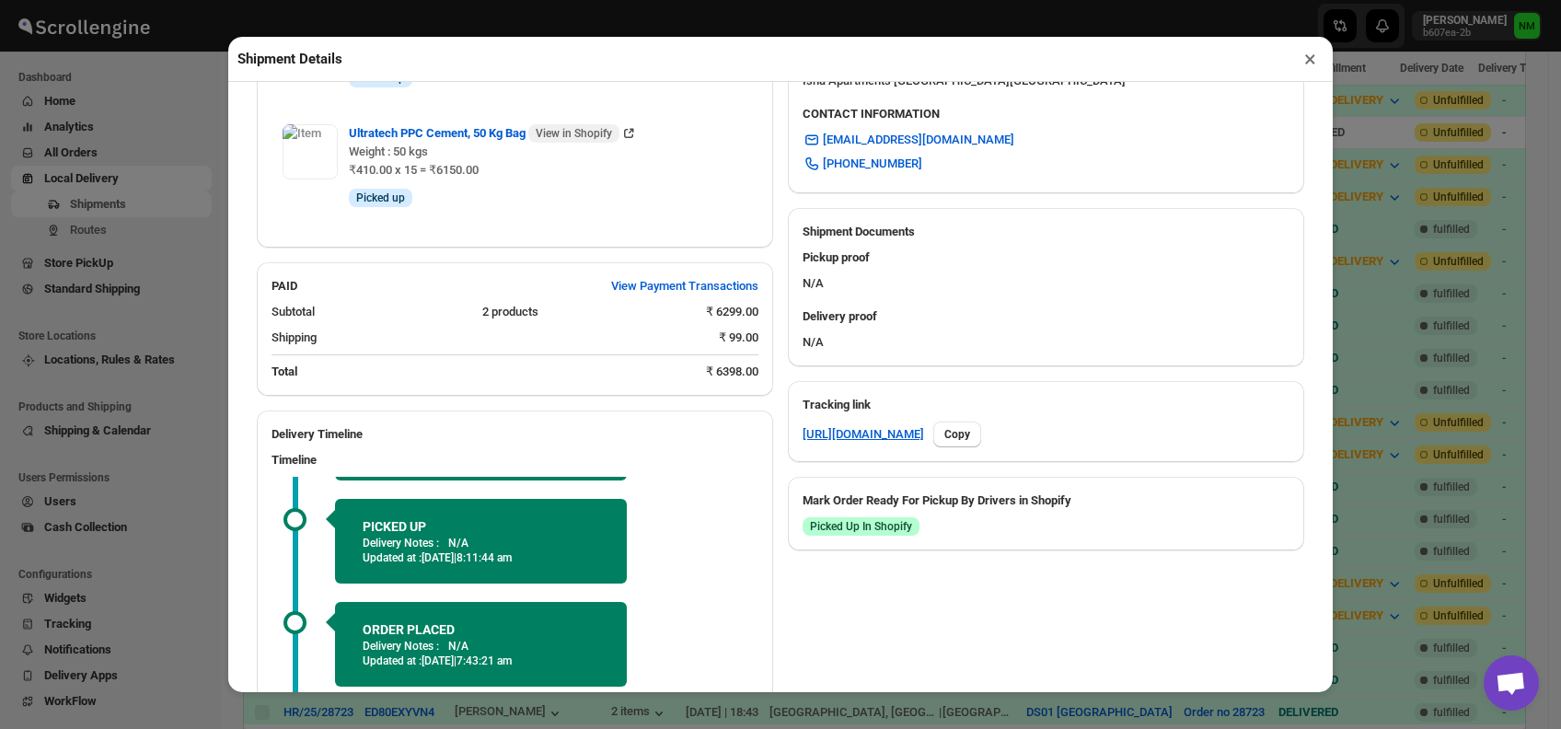
scroll to position [812, 0]
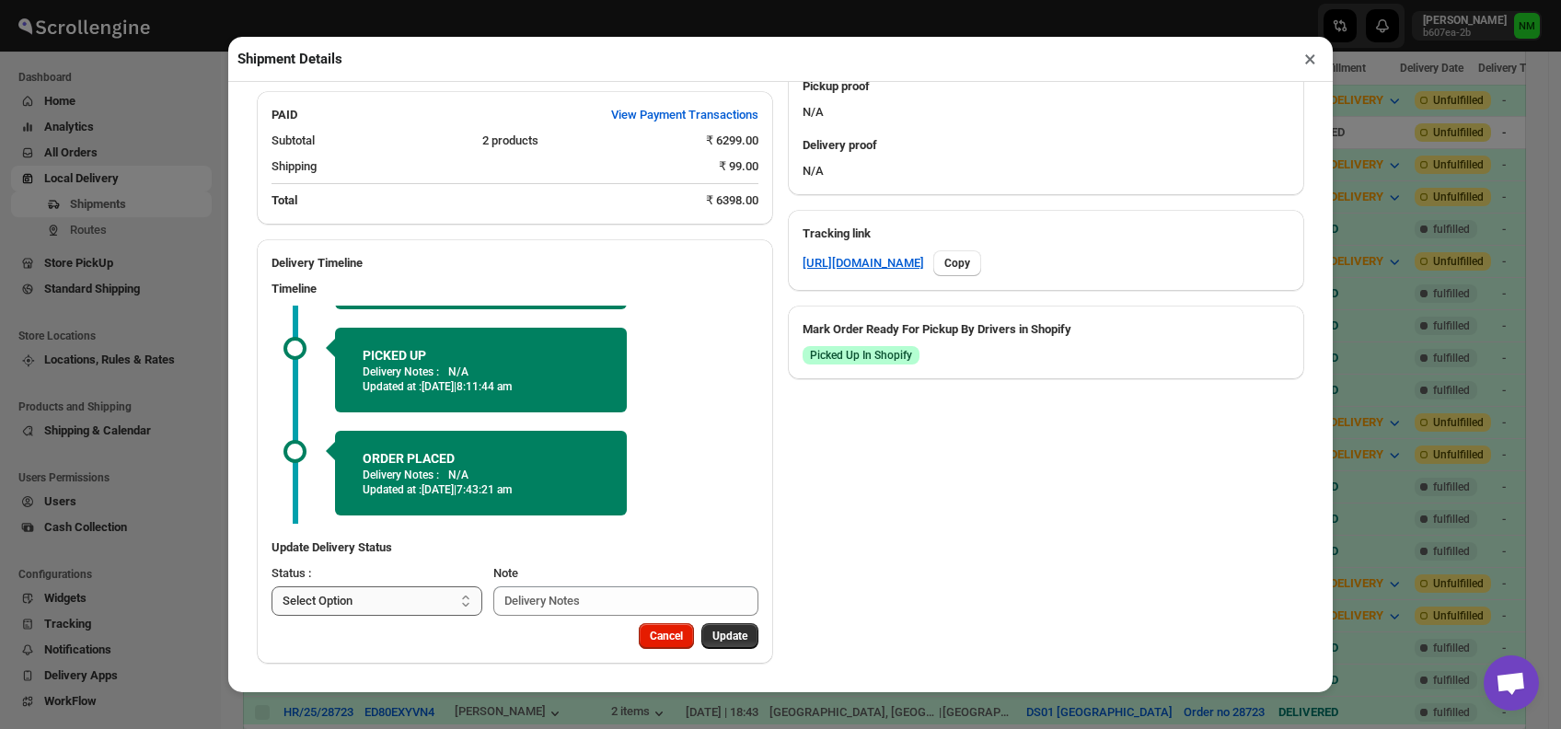
click at [394, 608] on select "Select Option PICKED UP OUT FOR DELIVERY RESCHEDULE DELIVERED CANCELLED" at bounding box center [377, 600] width 211 height 29
select select "DELIVERED"
click at [272, 586] on select "Select Option PICKED UP OUT FOR DELIVERY RESCHEDULE DELIVERED CANCELLED" at bounding box center [377, 600] width 211 height 29
click at [714, 626] on button "Update" at bounding box center [729, 636] width 57 height 26
select select
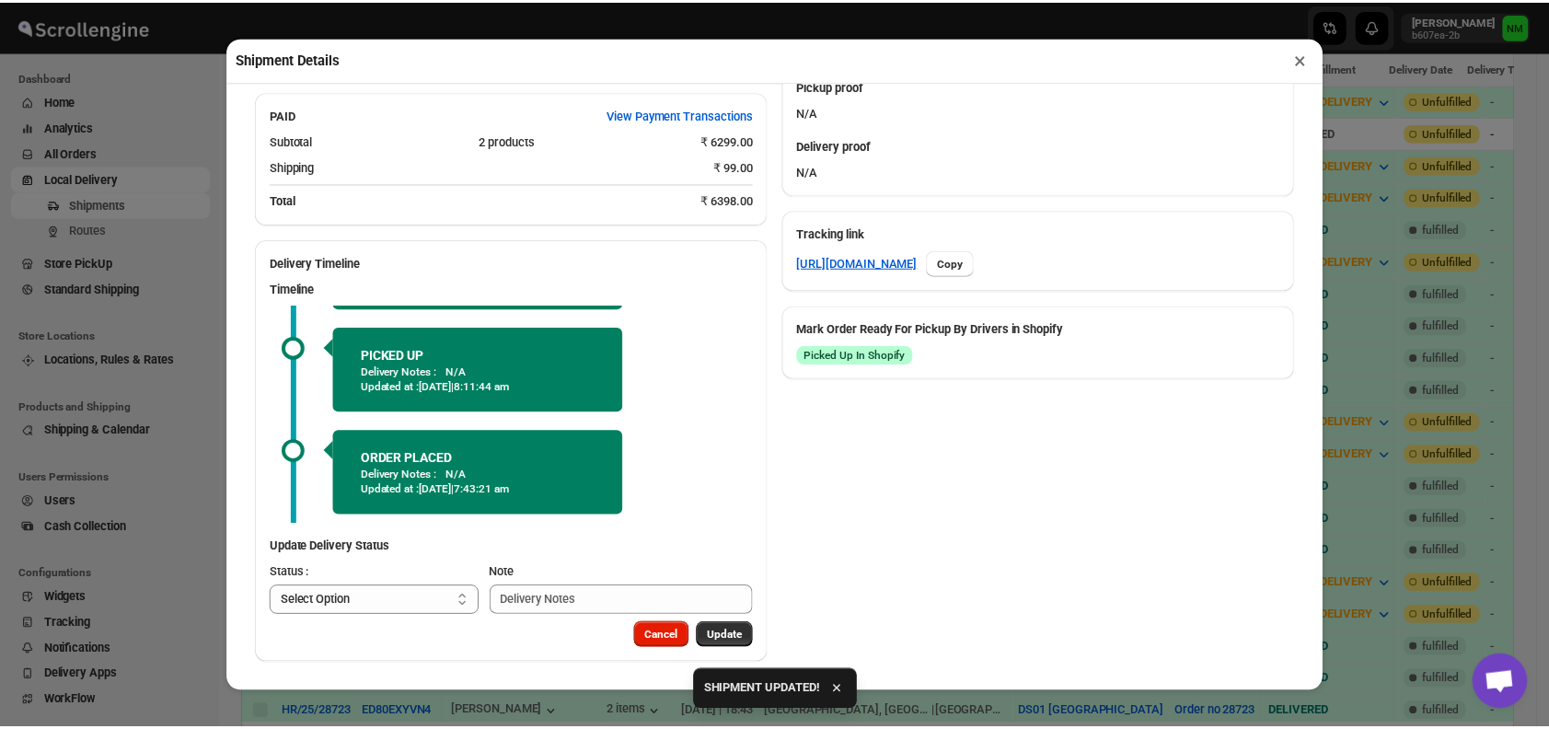
scroll to position [610, 0]
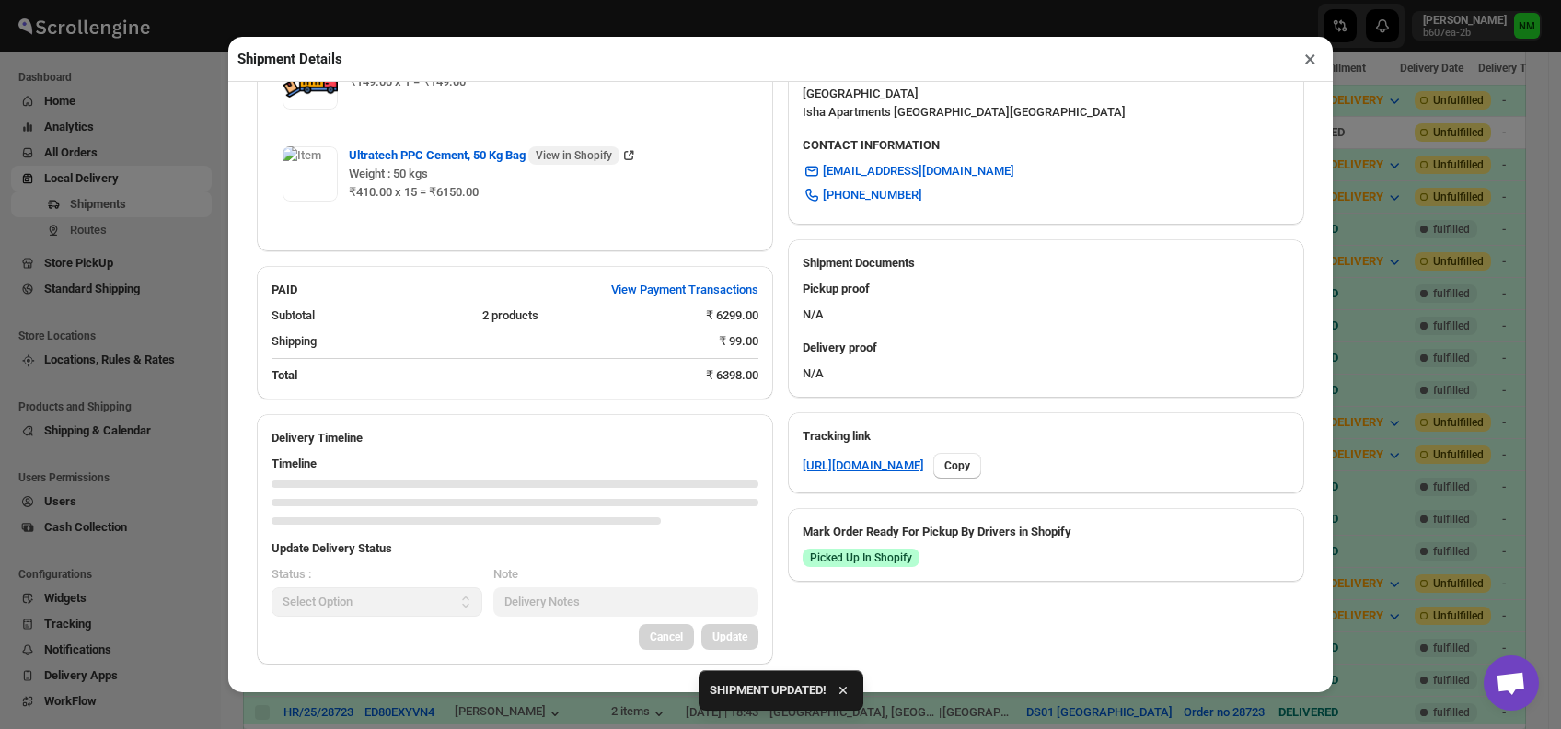
click at [1304, 64] on button "×" at bounding box center [1310, 59] width 27 height 26
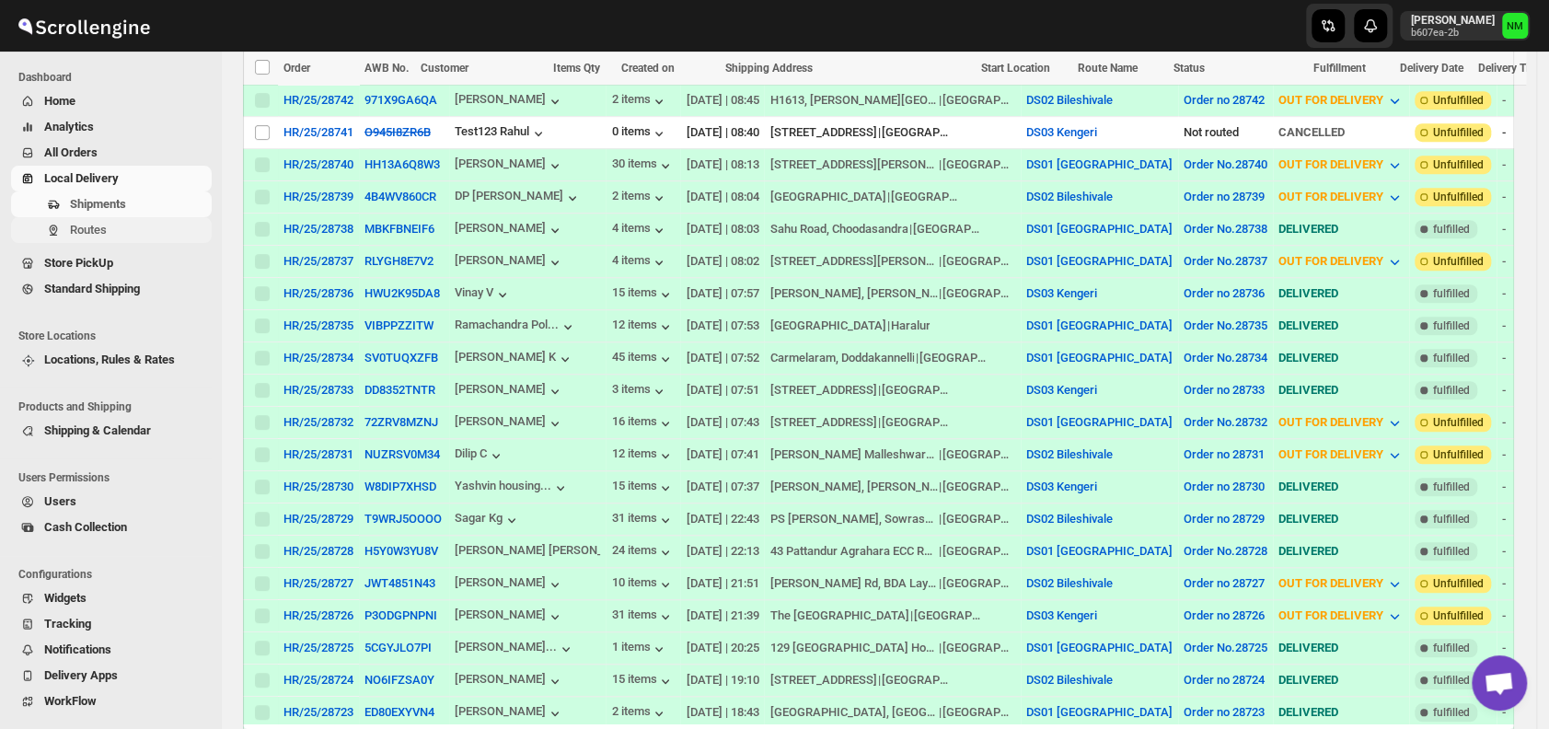
click at [138, 224] on span "Routes" at bounding box center [139, 230] width 138 height 18
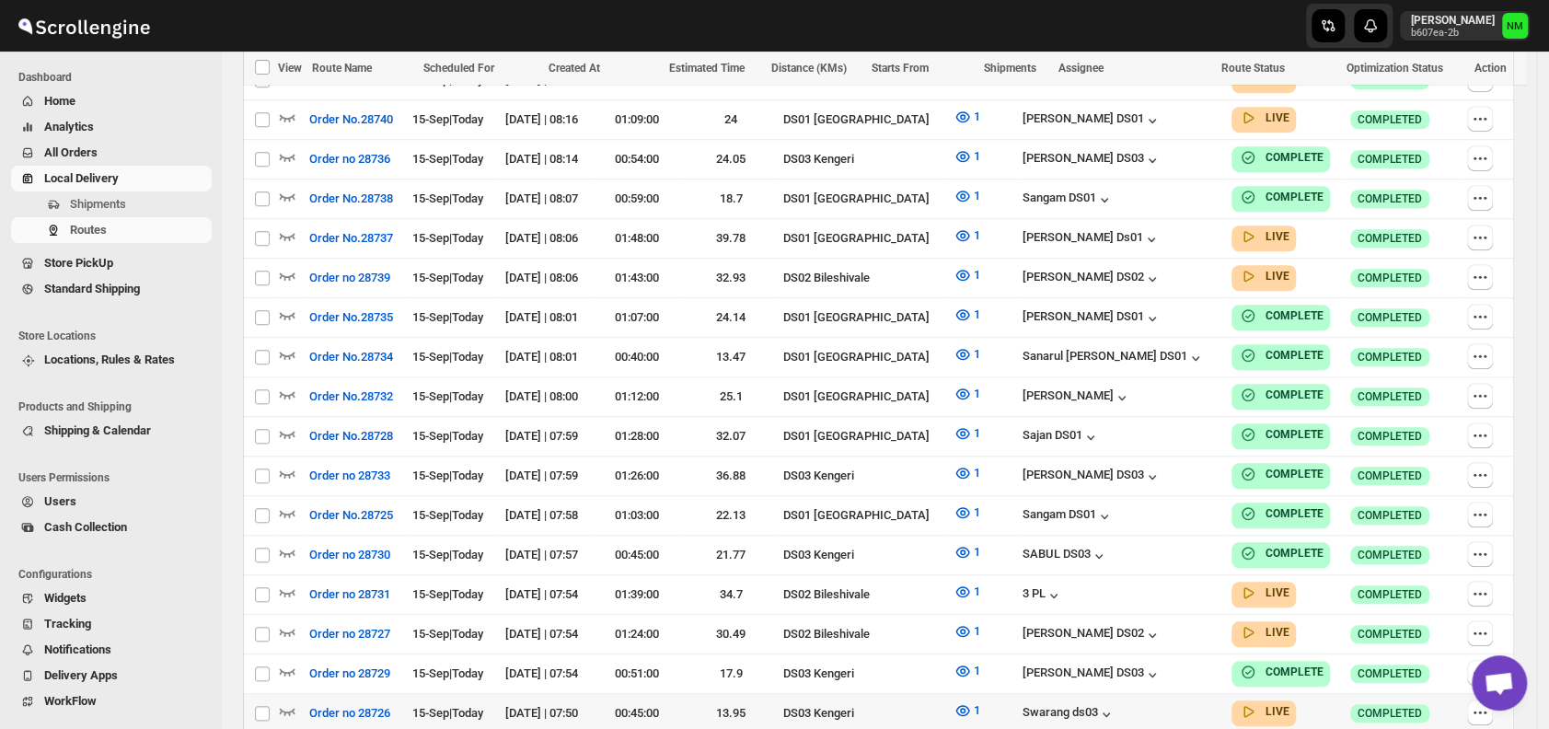
scroll to position [1006, 0]
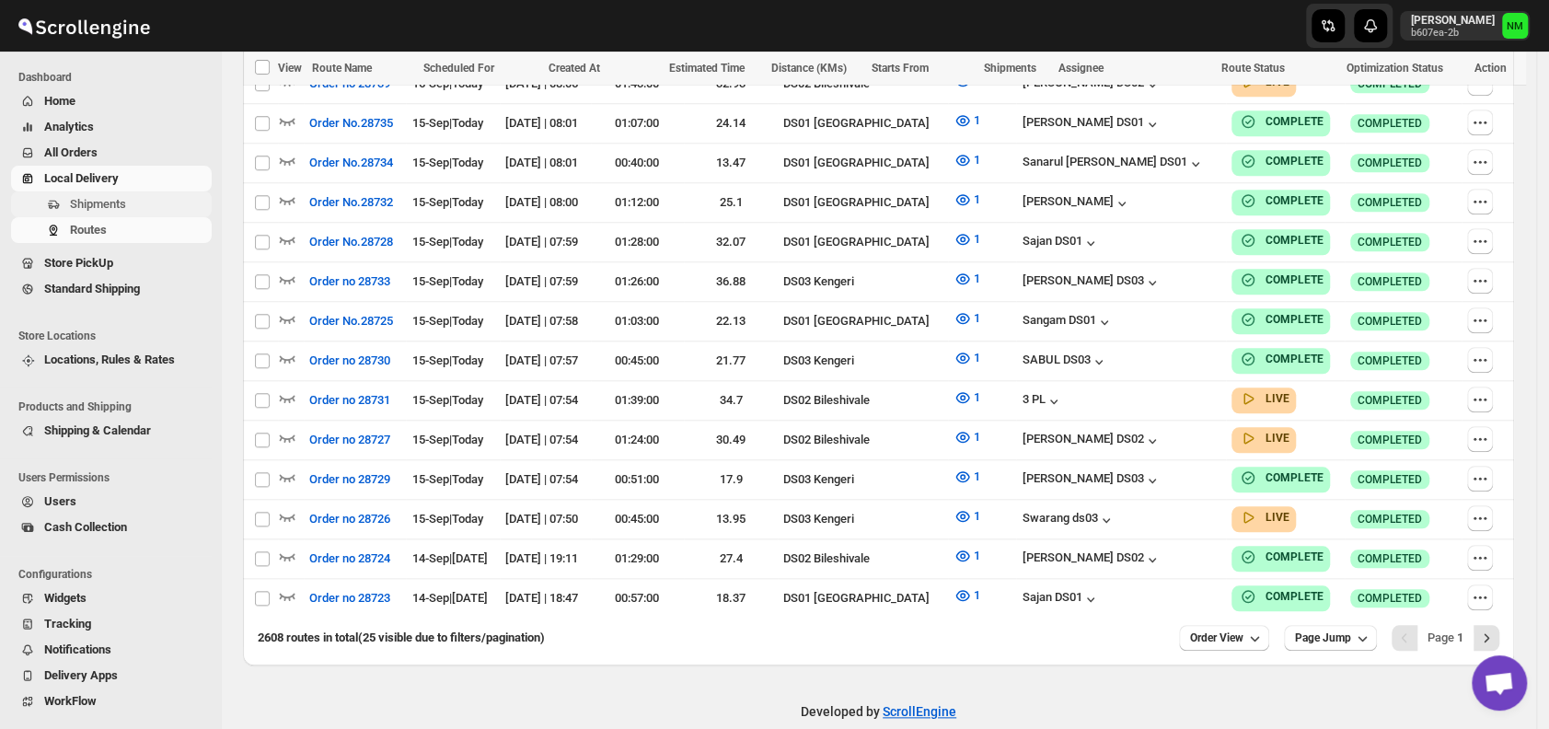
click at [110, 203] on span "Shipments" at bounding box center [98, 204] width 56 height 14
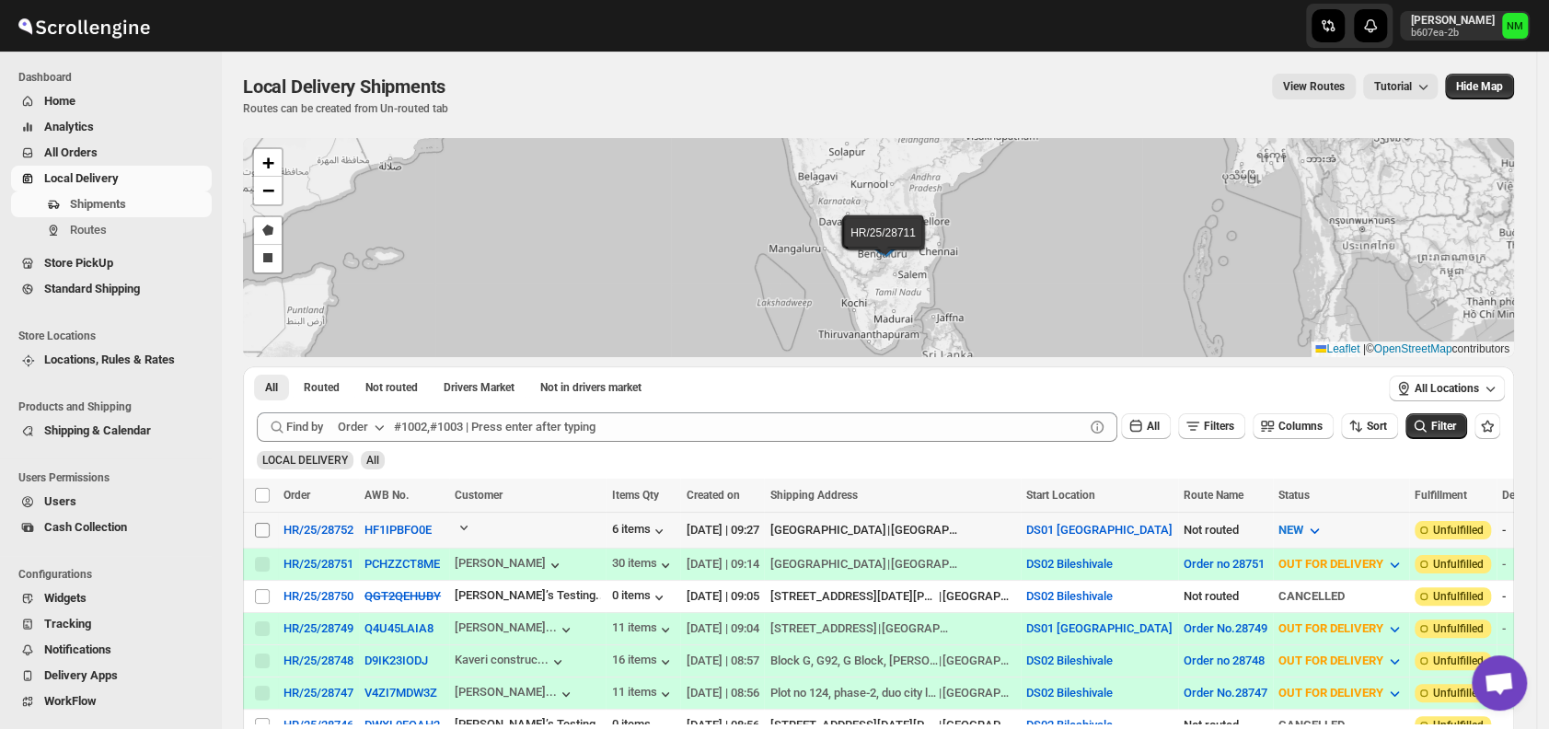
click at [267, 528] on input "Select shipment" at bounding box center [262, 530] width 15 height 15
checkbox input "true"
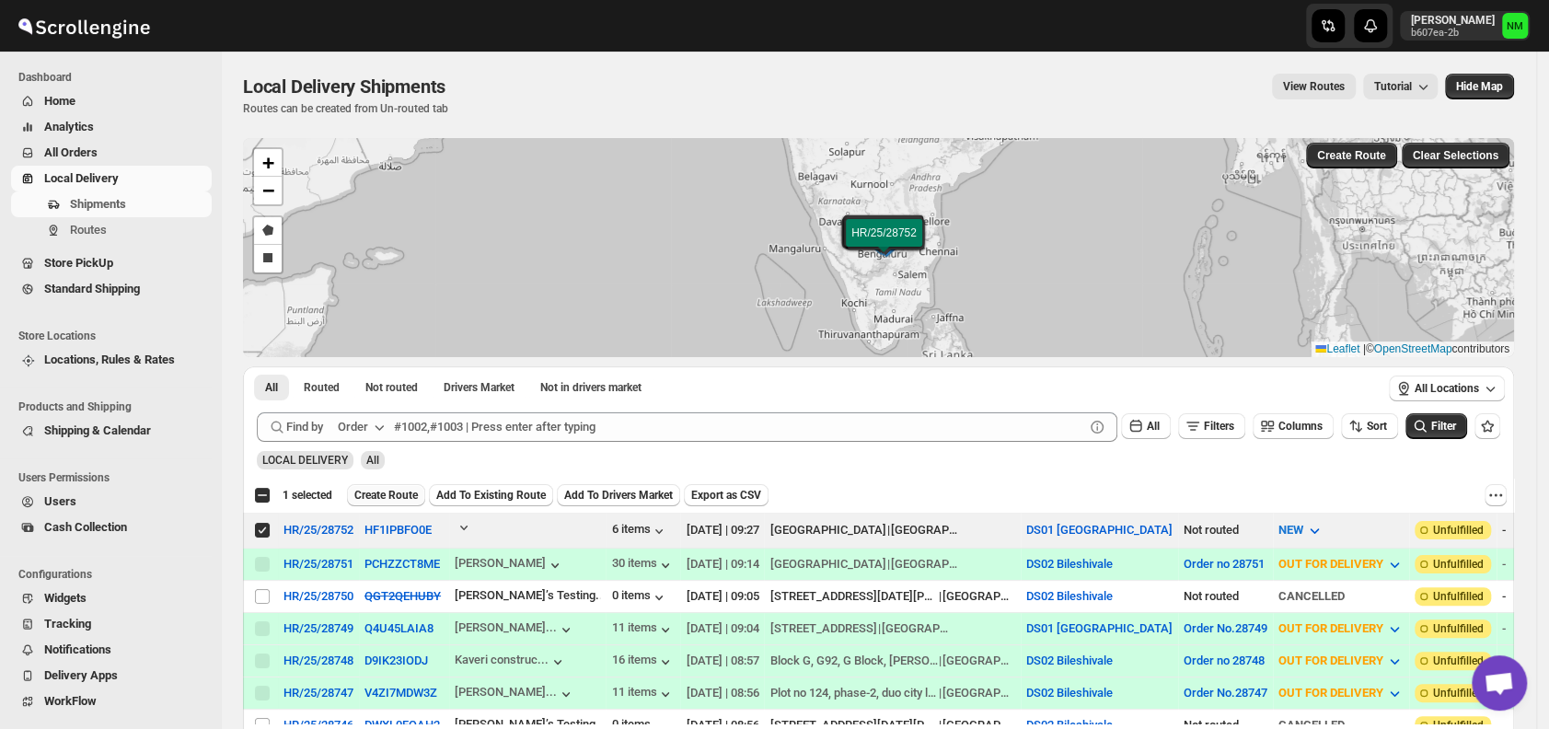
click at [390, 493] on span "Create Route" at bounding box center [386, 495] width 64 height 15
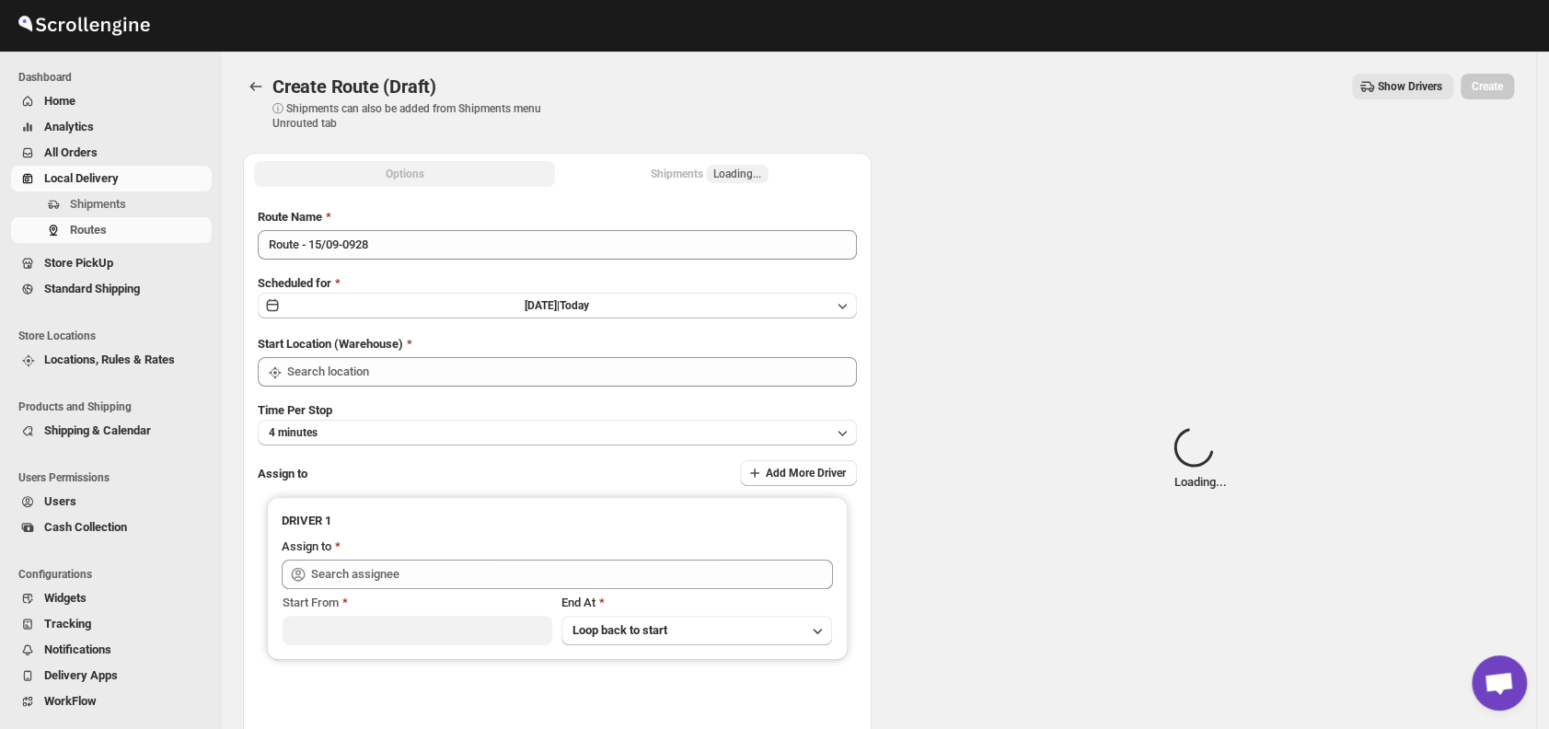
type input "DS01 [GEOGRAPHIC_DATA]"
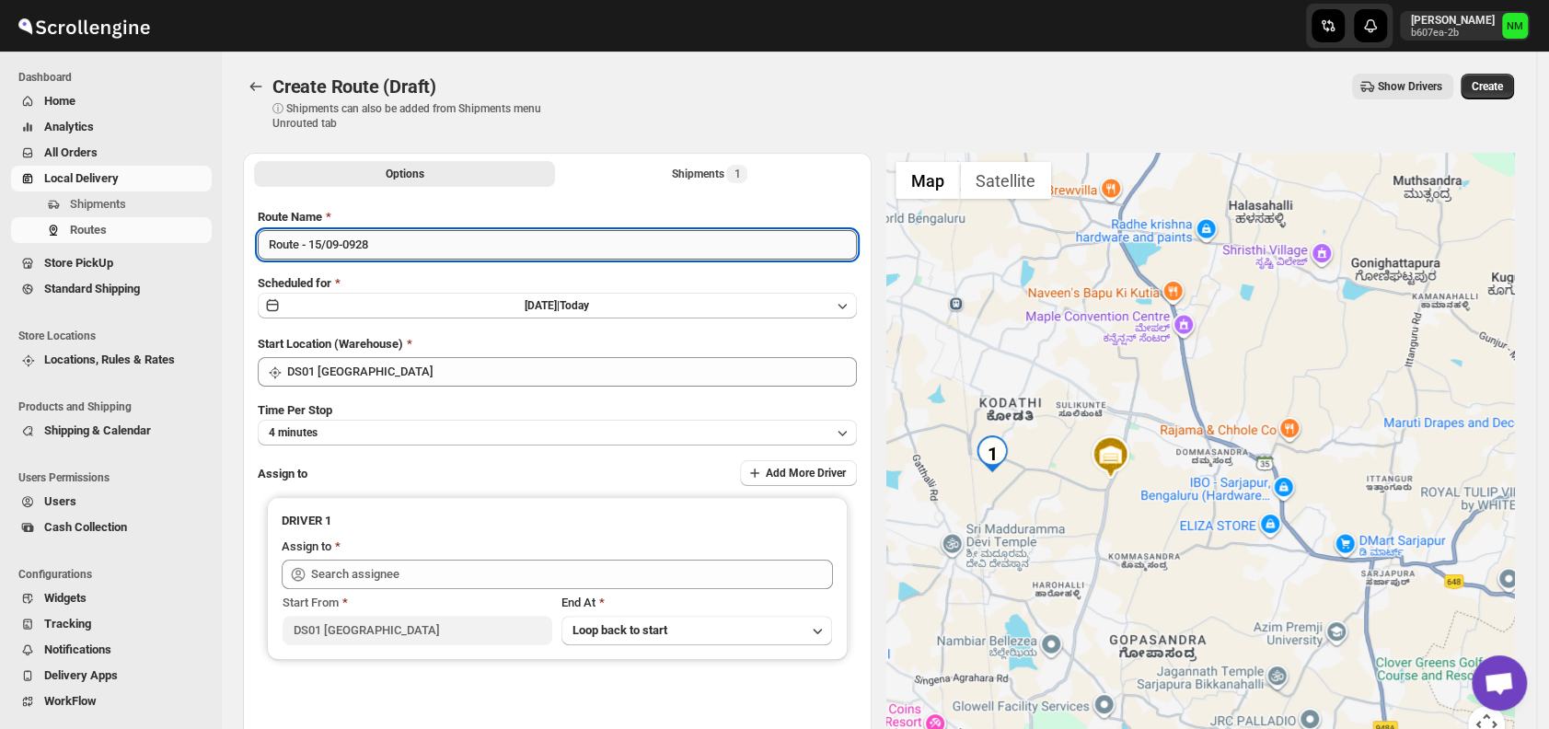
click at [396, 243] on input "Route - 15/09-0928" at bounding box center [557, 244] width 599 height 29
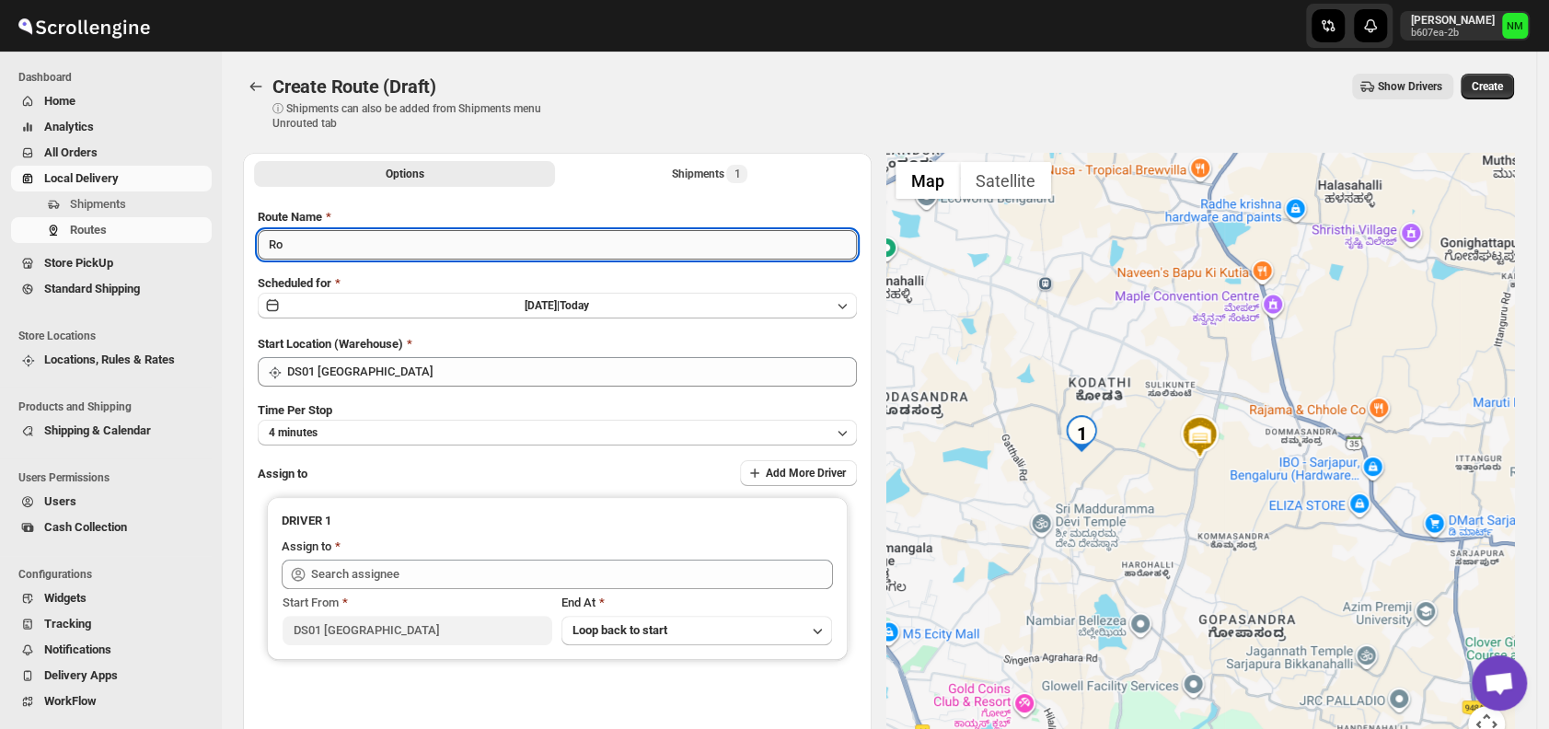
type input "R"
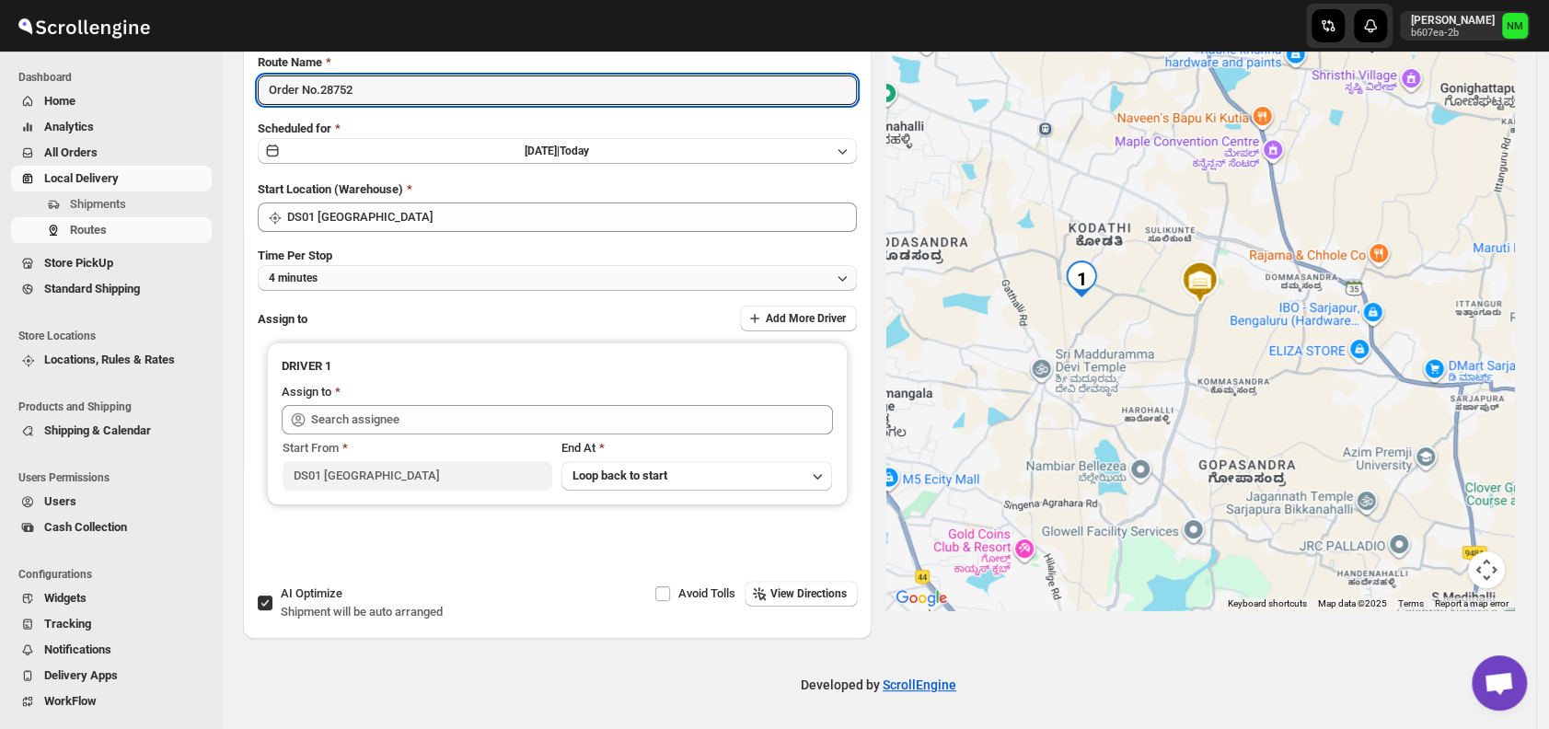
type input "Order No.28752"
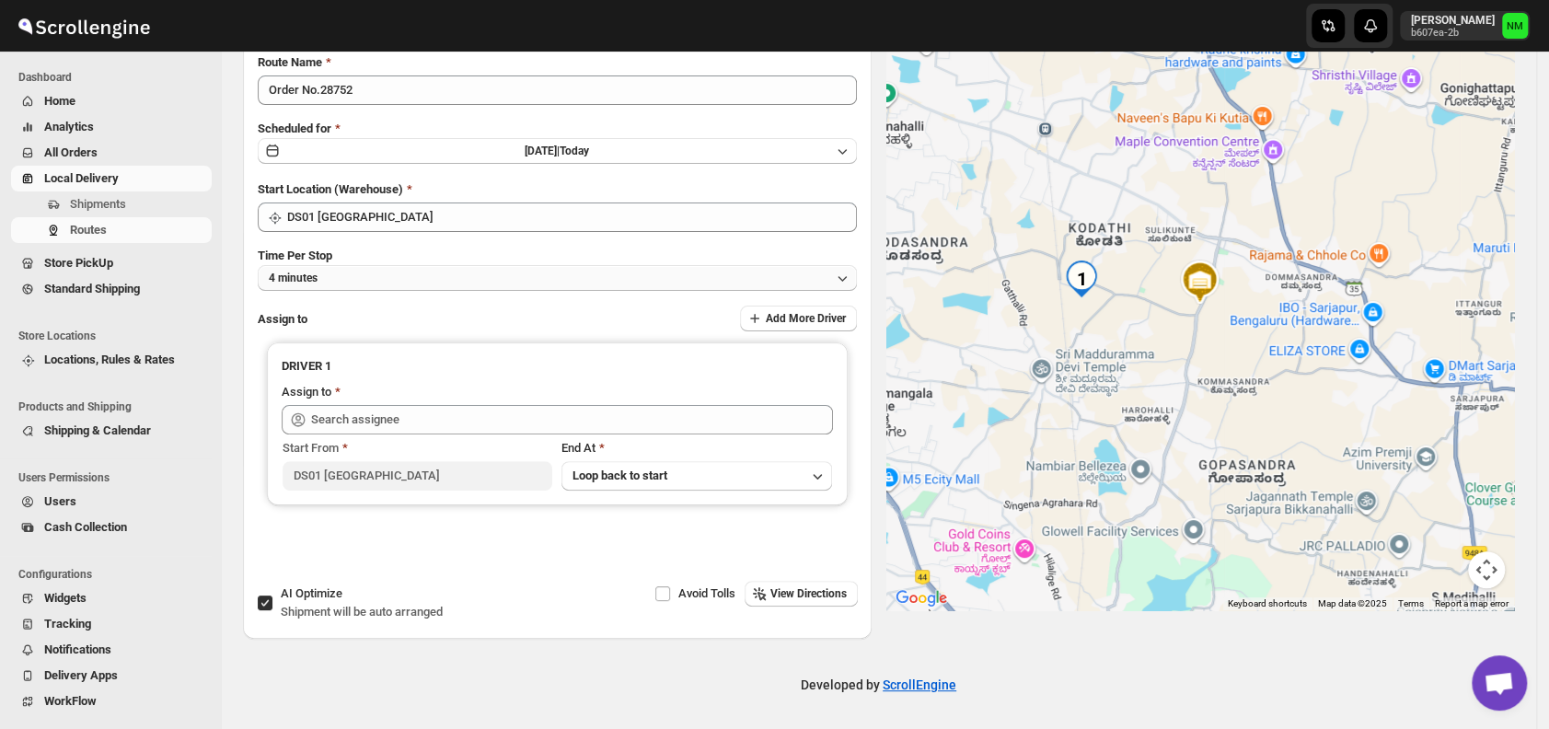
click at [362, 280] on button "4 minutes" at bounding box center [557, 278] width 599 height 26
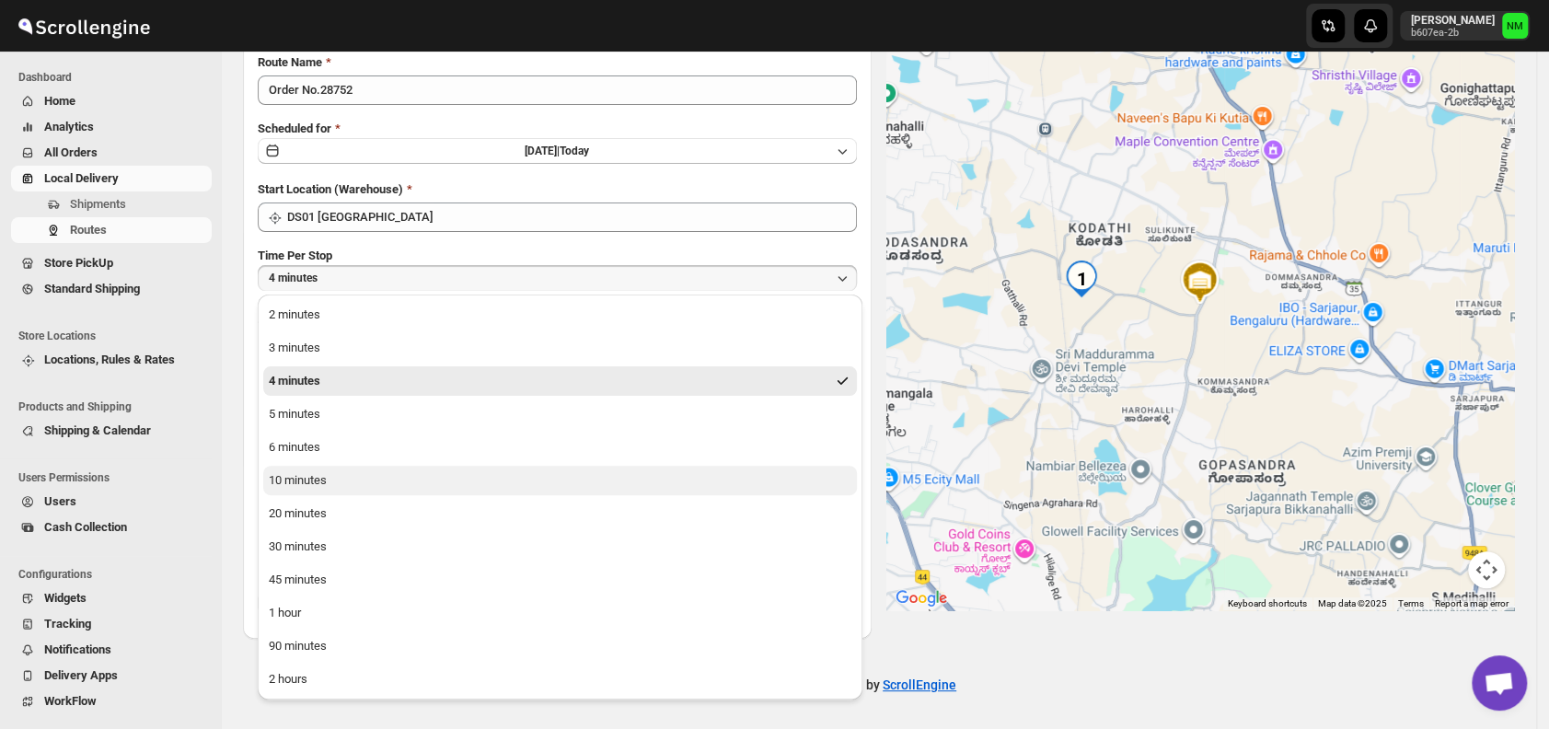
click at [312, 483] on div "10 minutes" at bounding box center [298, 480] width 58 height 18
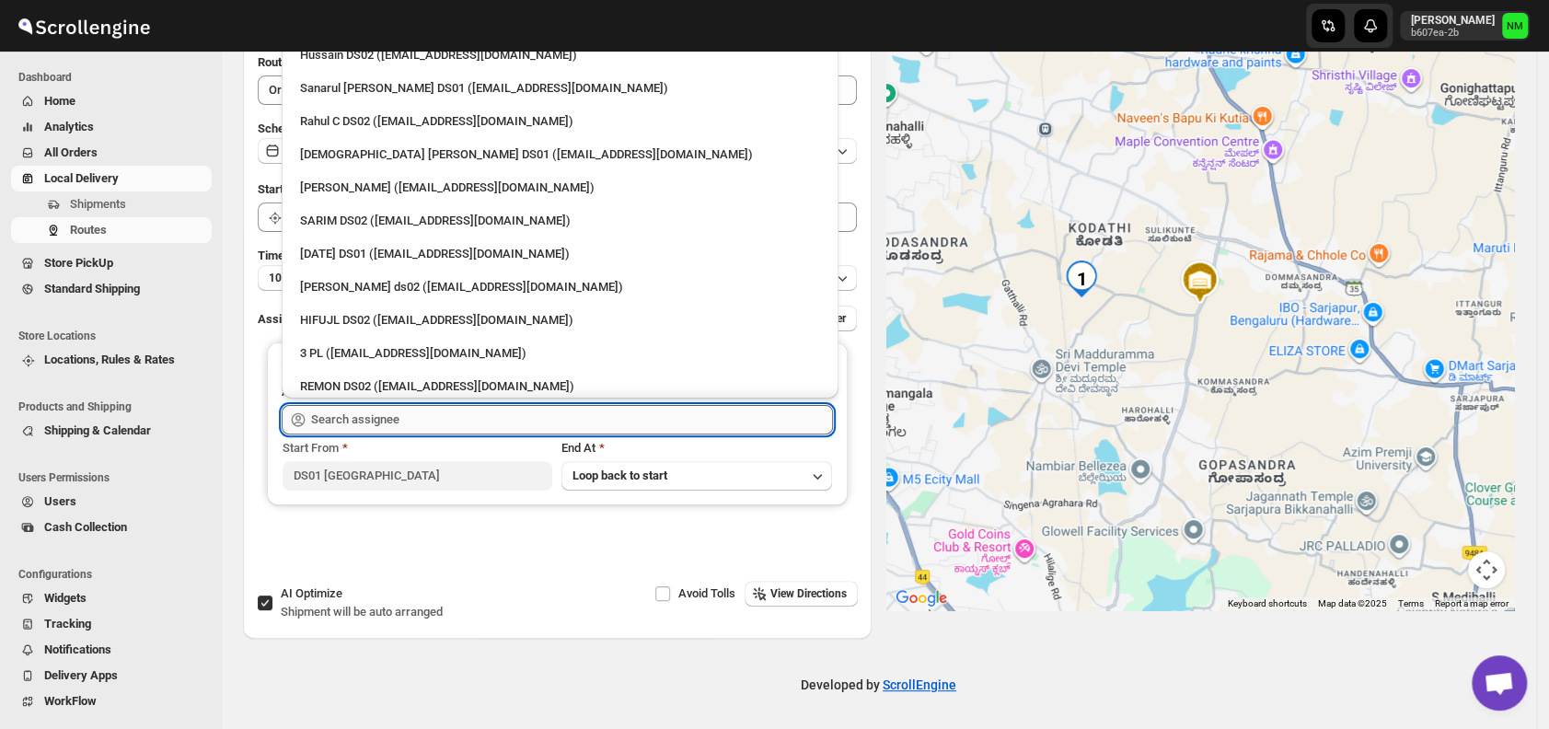
click at [455, 422] on input "text" at bounding box center [572, 419] width 522 height 29
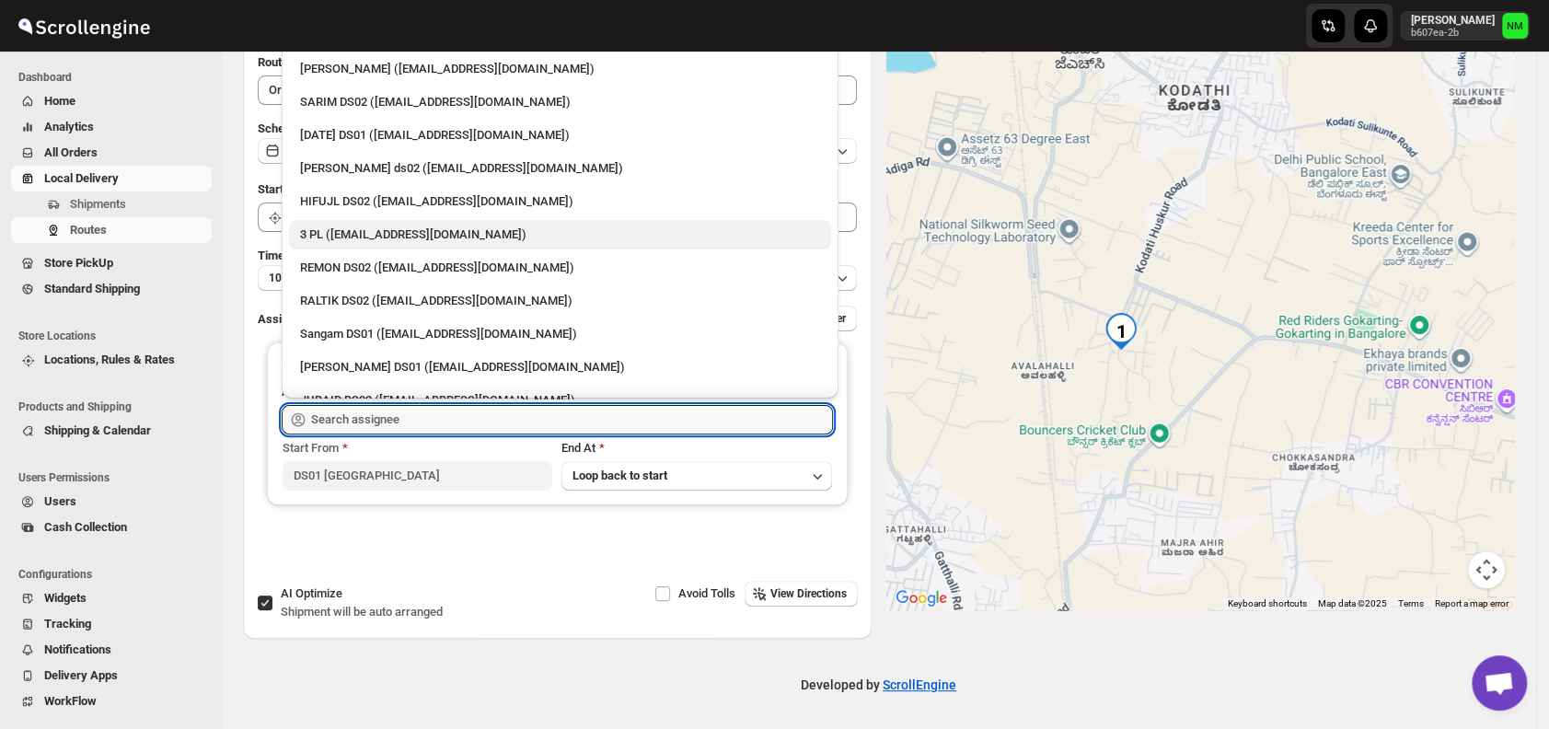
scroll to position [151, 0]
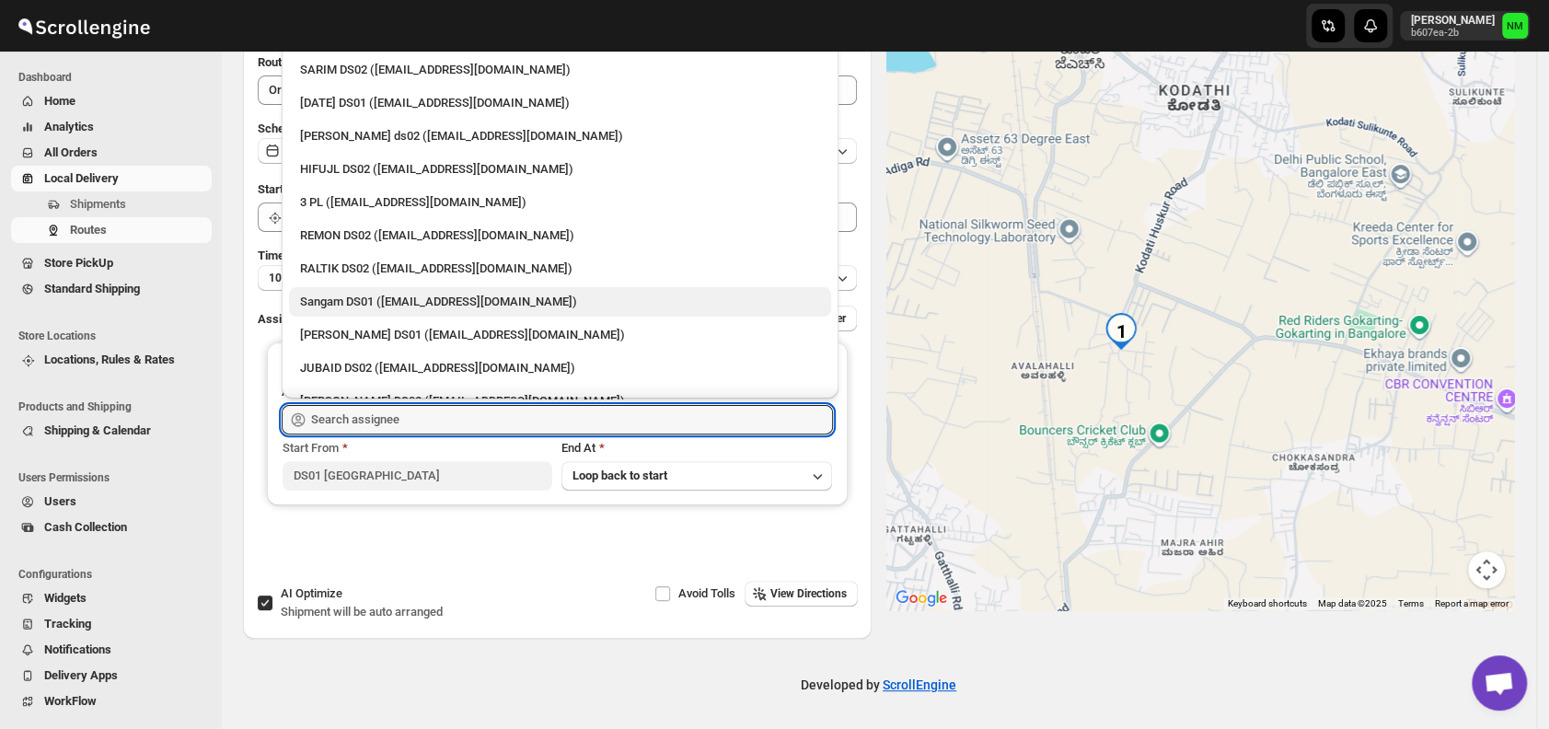
click at [385, 295] on div "Sangam DS01 (relov34542@lassora.com)" at bounding box center [560, 302] width 520 height 18
type input "Sangam DS01 (relov34542@lassora.com)"
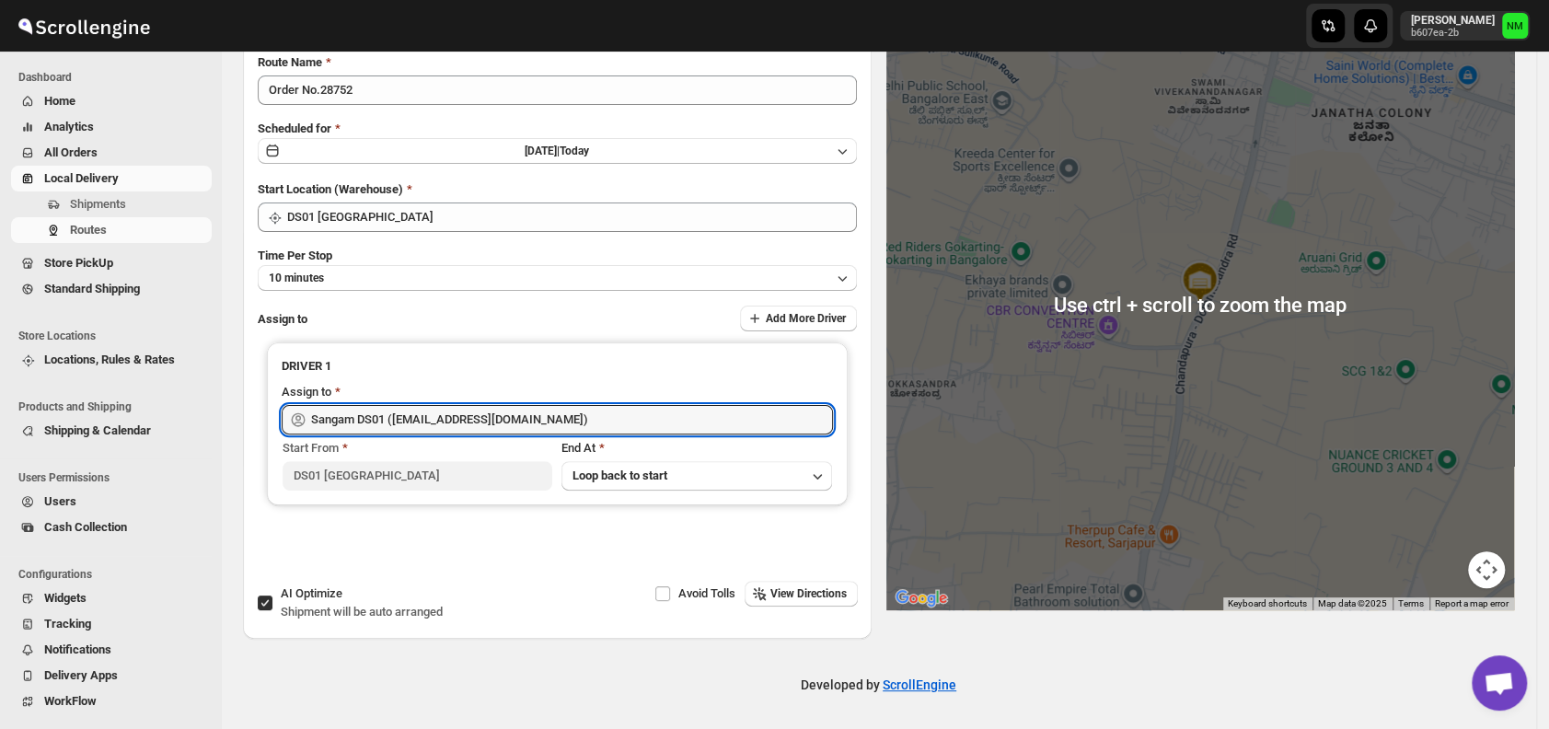
scroll to position [0, 0]
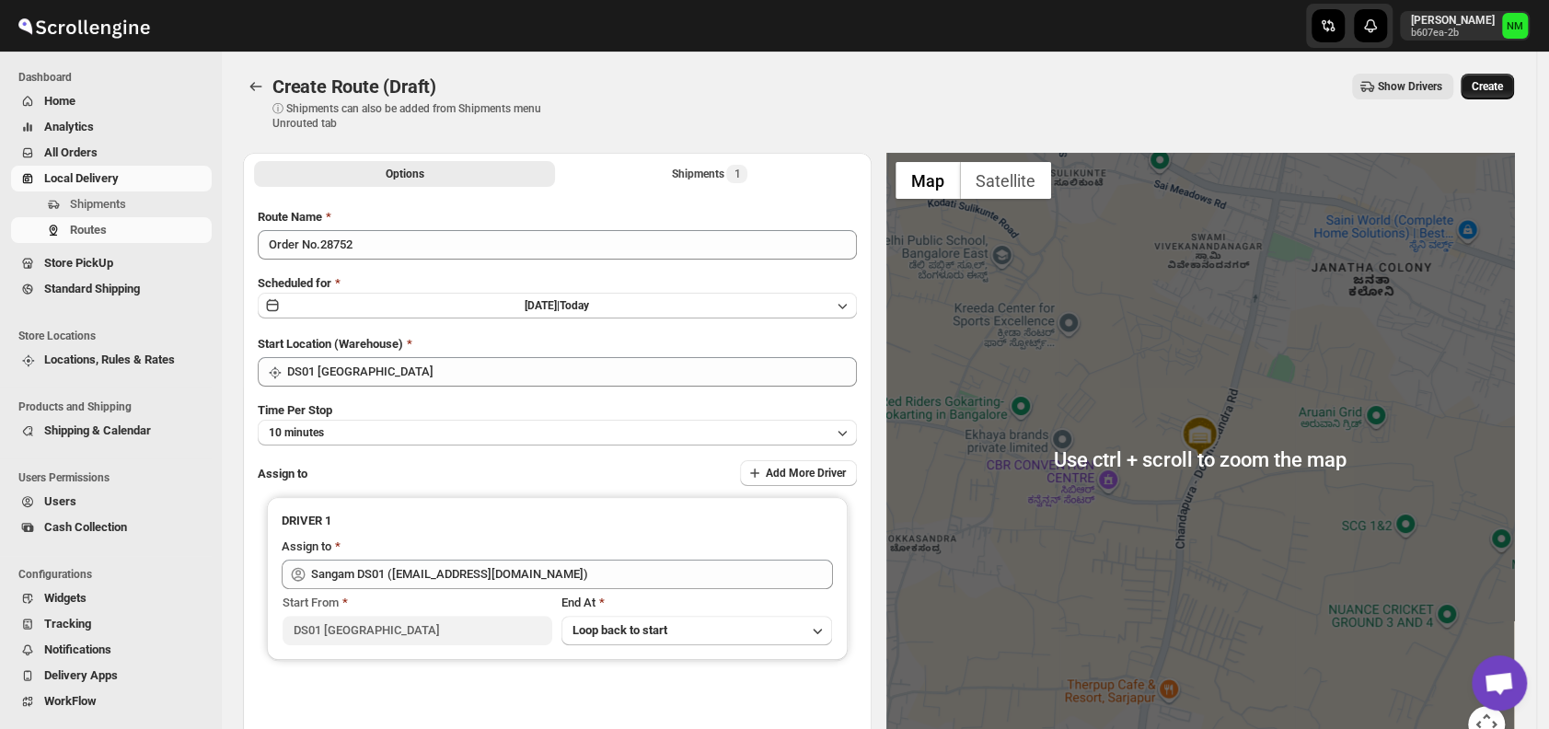
click at [1501, 92] on span "Create" at bounding box center [1487, 86] width 31 height 15
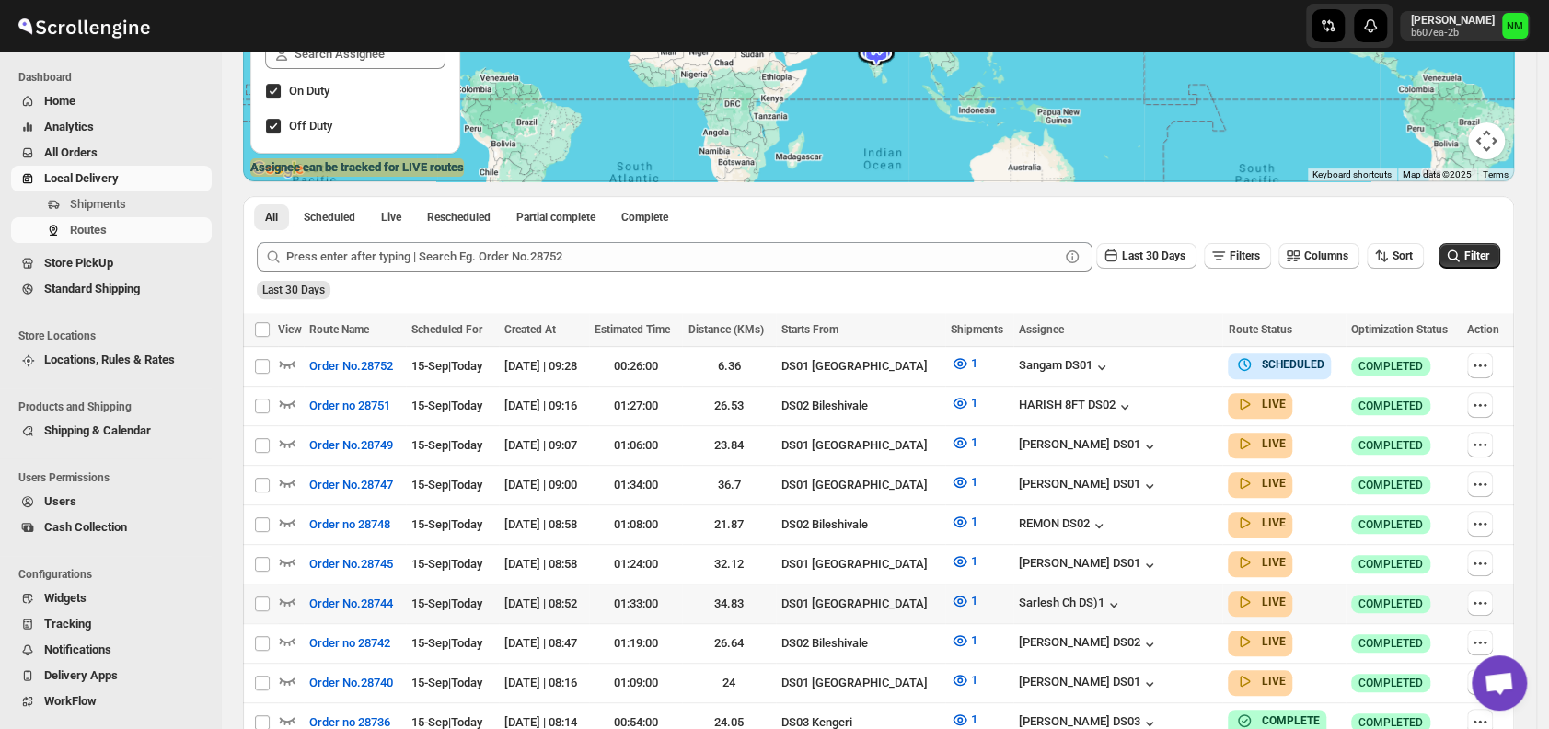
scroll to position [289, 0]
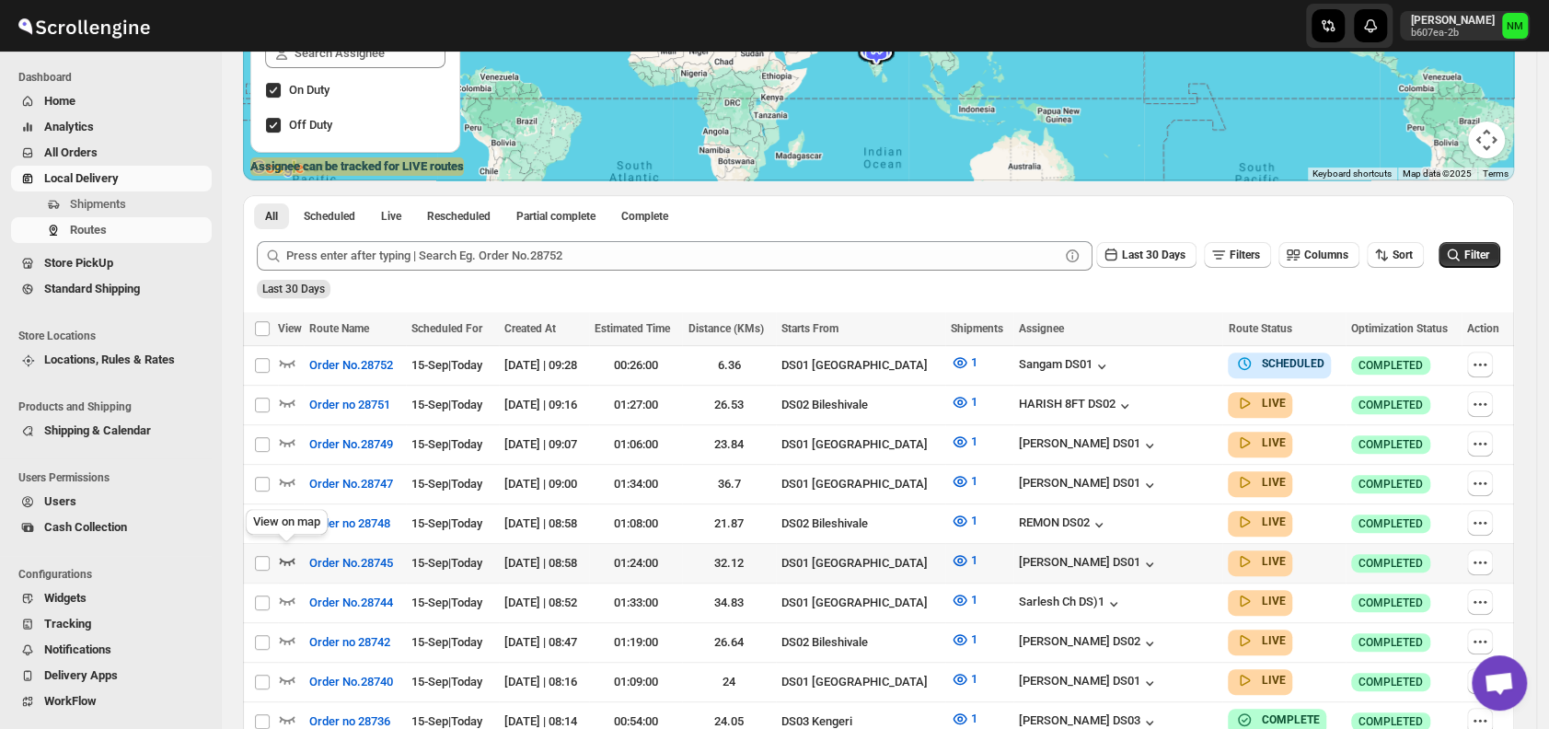
click at [283, 551] on icon "button" at bounding box center [287, 560] width 18 height 18
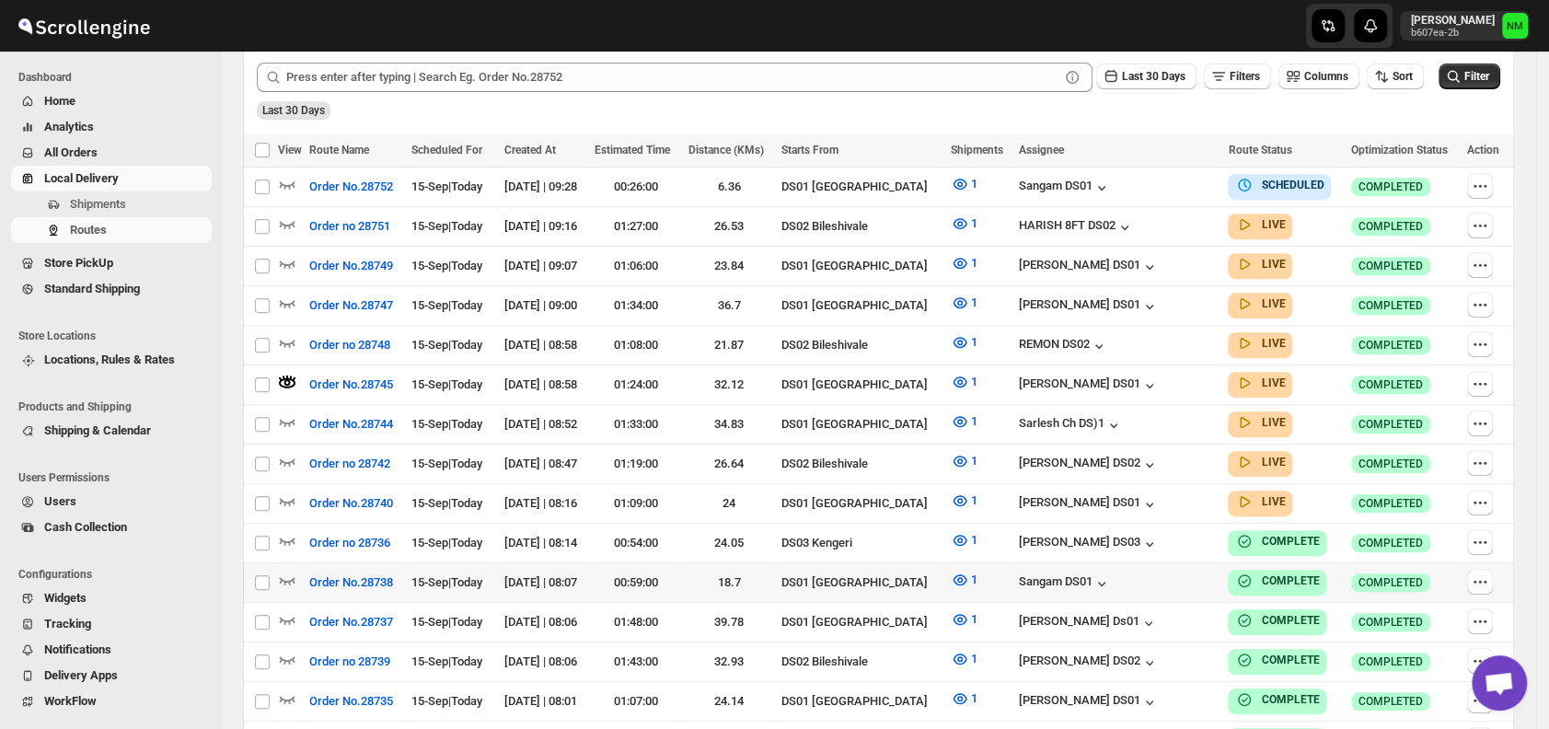
scroll to position [531, 0]
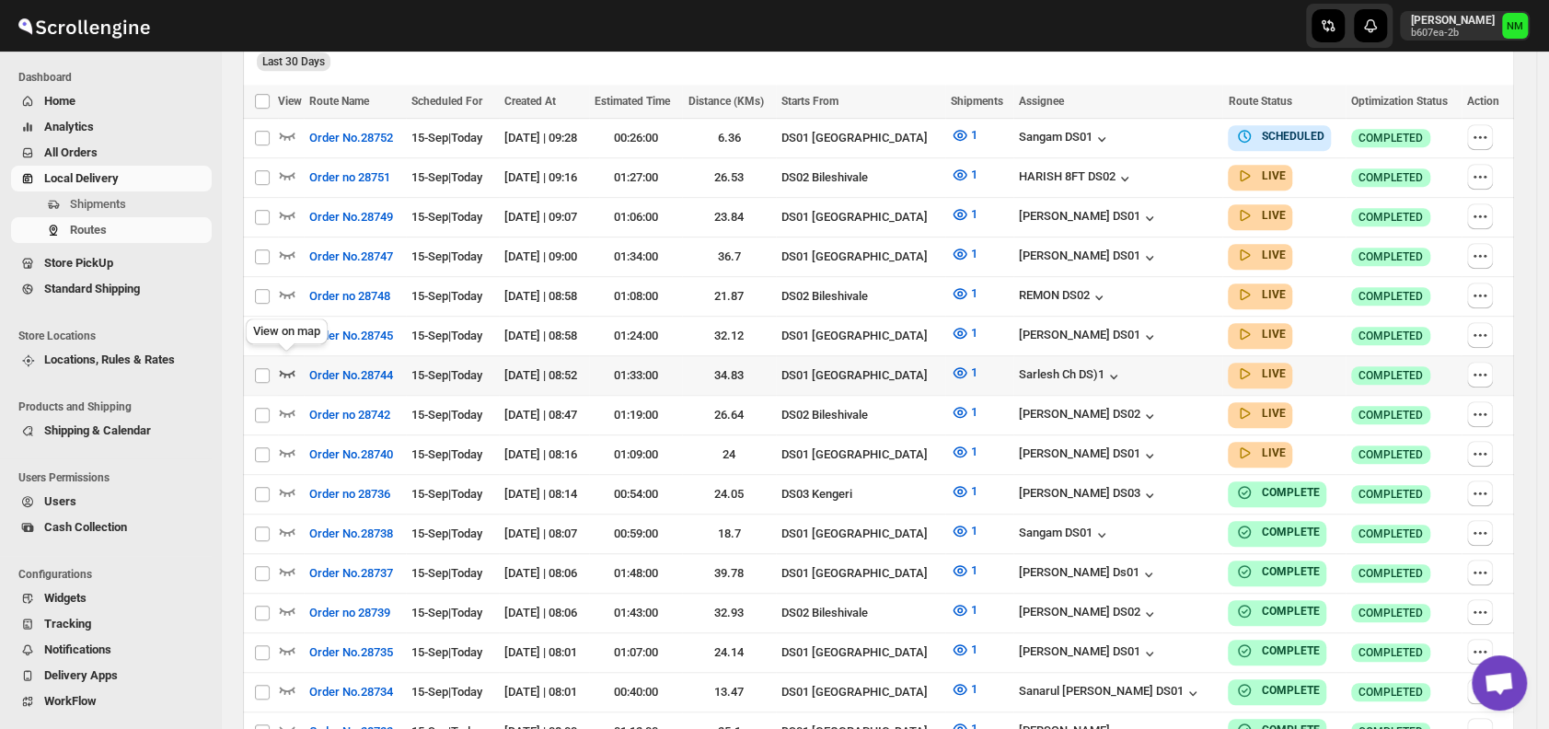
click at [288, 370] on icon "button" at bounding box center [288, 373] width 16 height 7
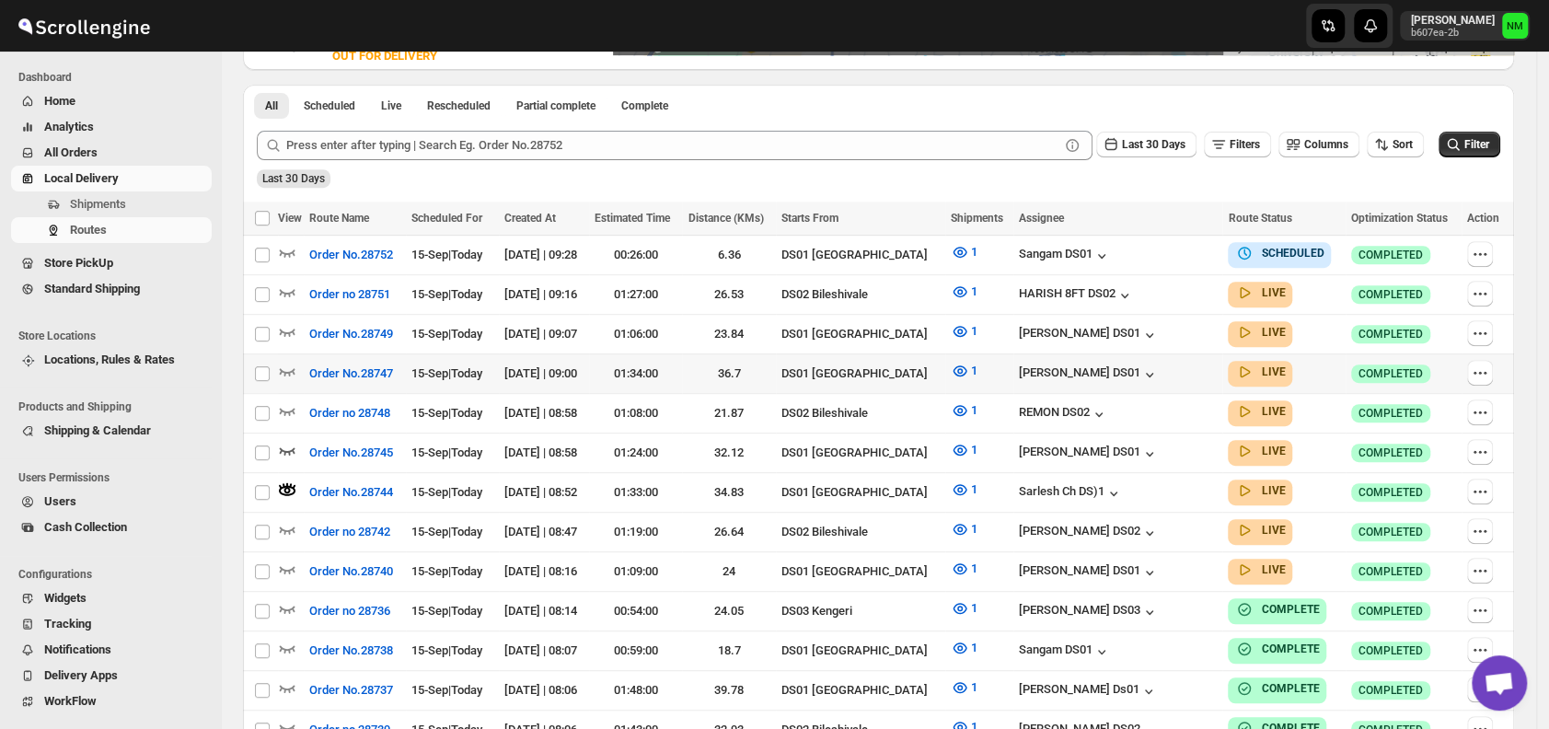
scroll to position [416, 0]
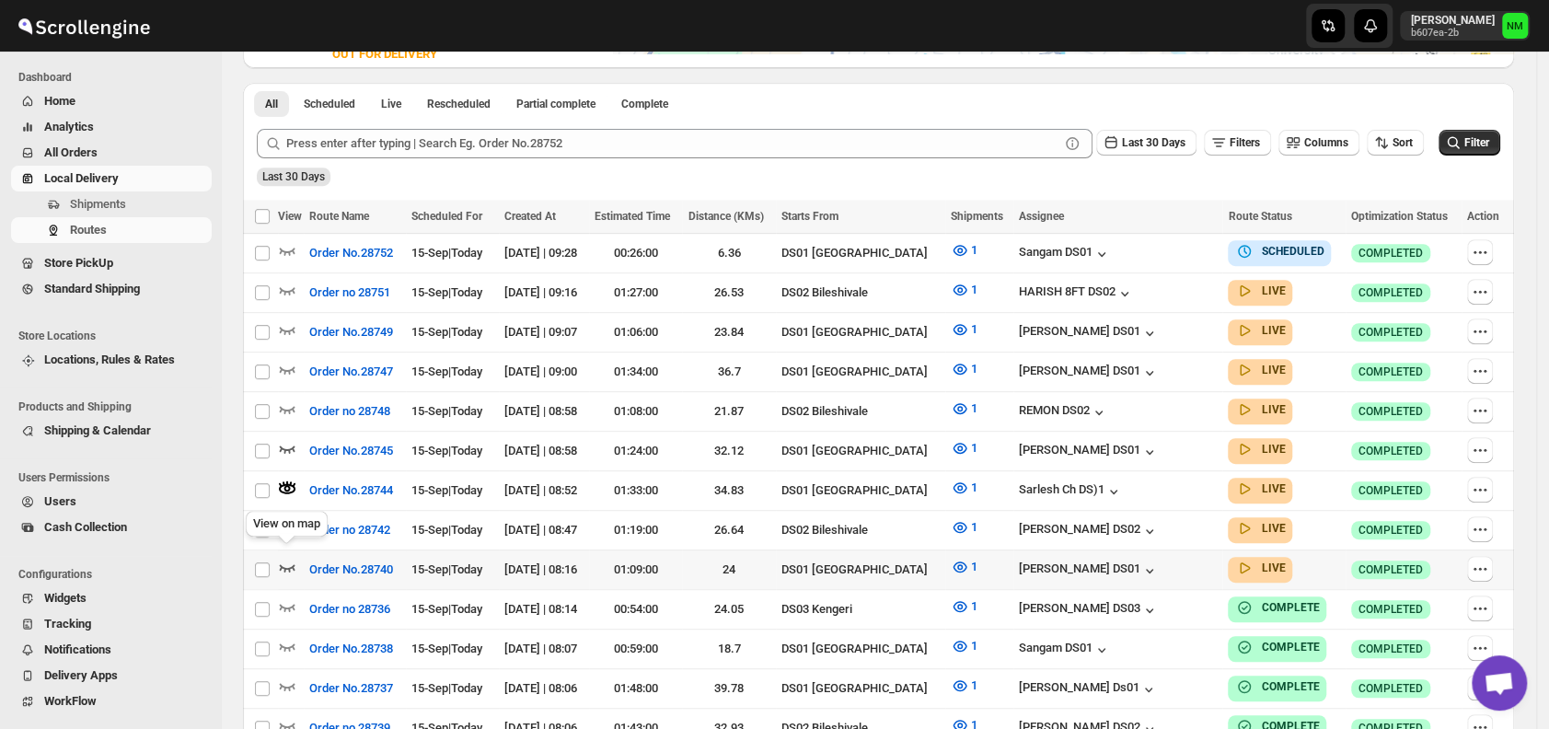
click at [286, 558] on icon "button" at bounding box center [287, 567] width 18 height 18
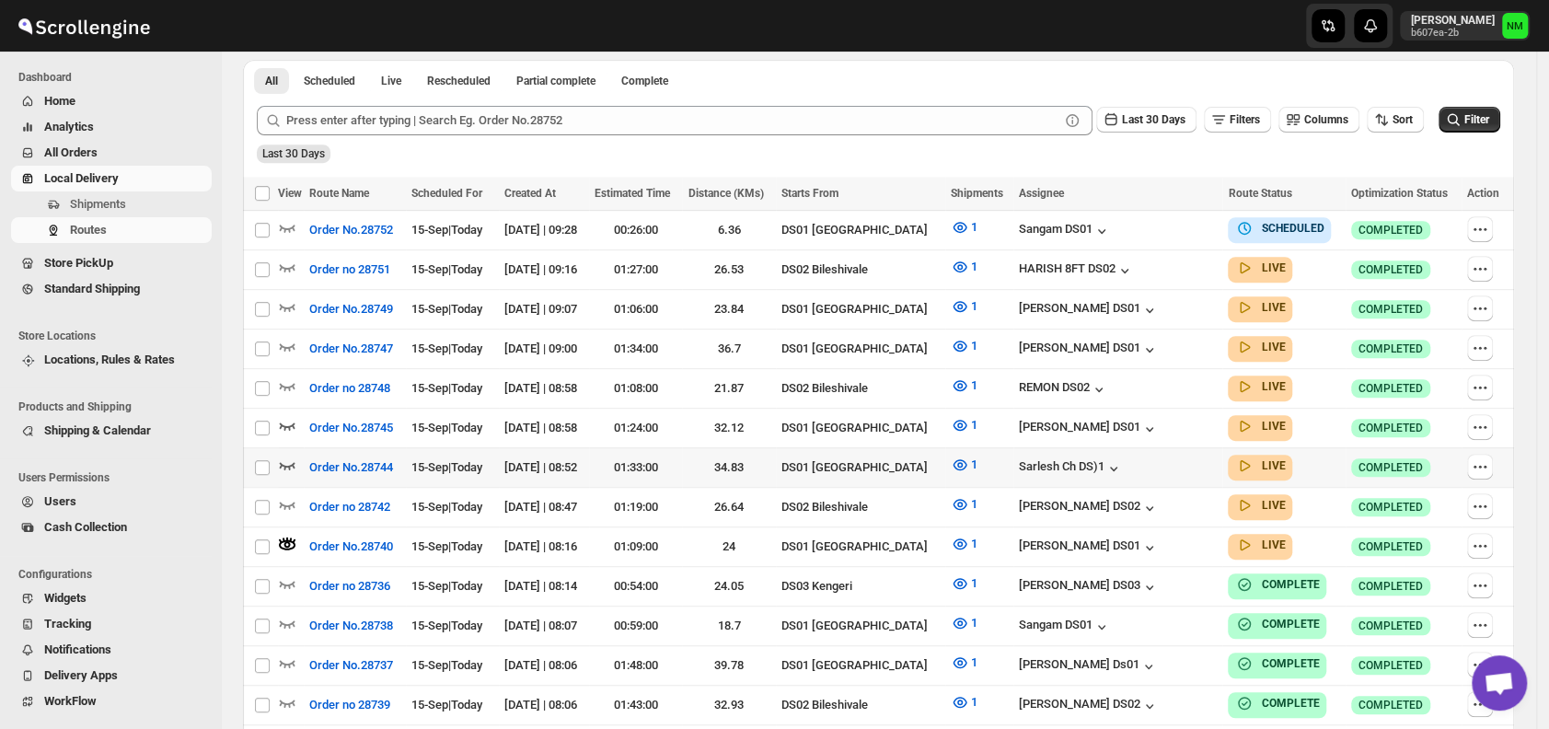
scroll to position [321, 0]
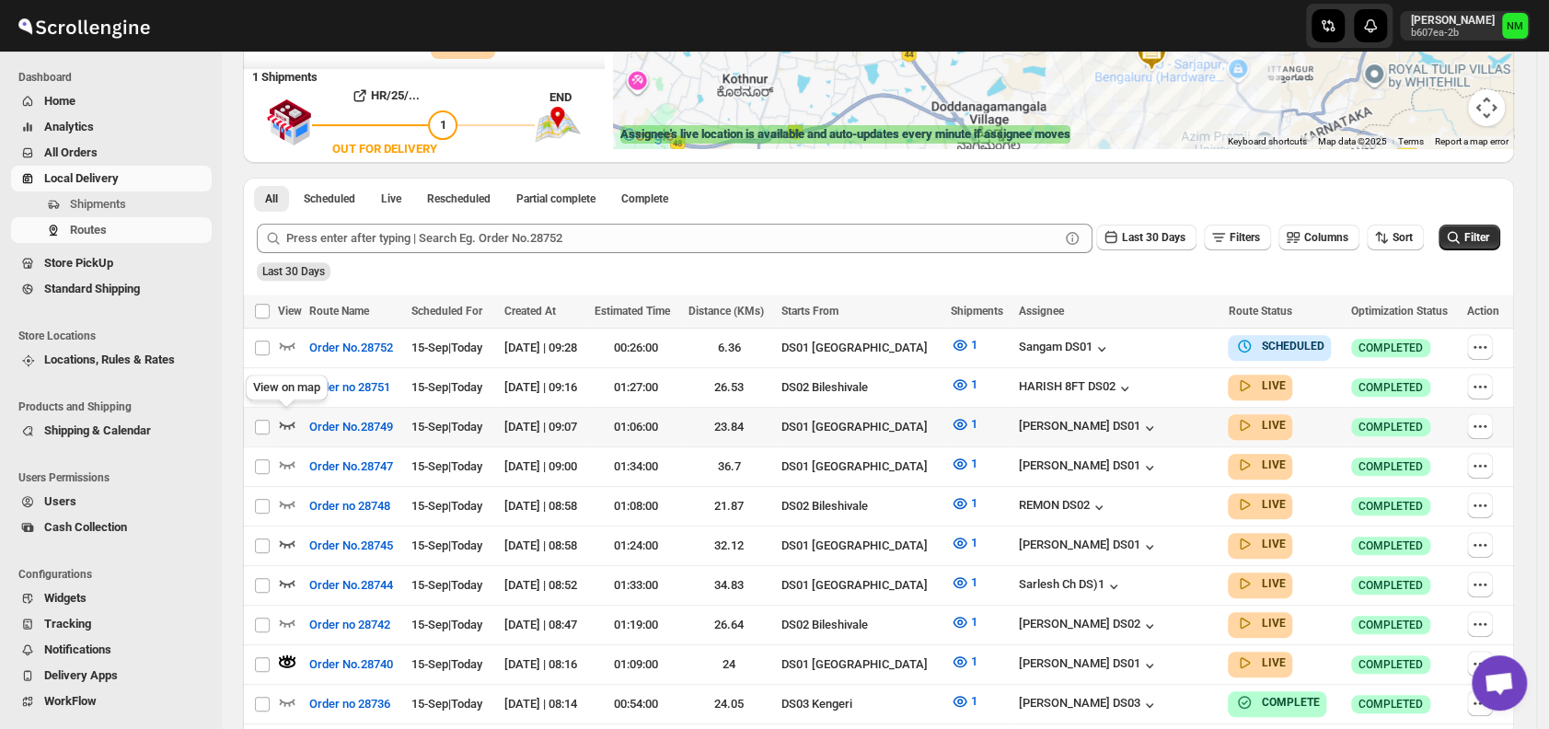
click at [286, 423] on icon "button" at bounding box center [287, 424] width 18 height 18
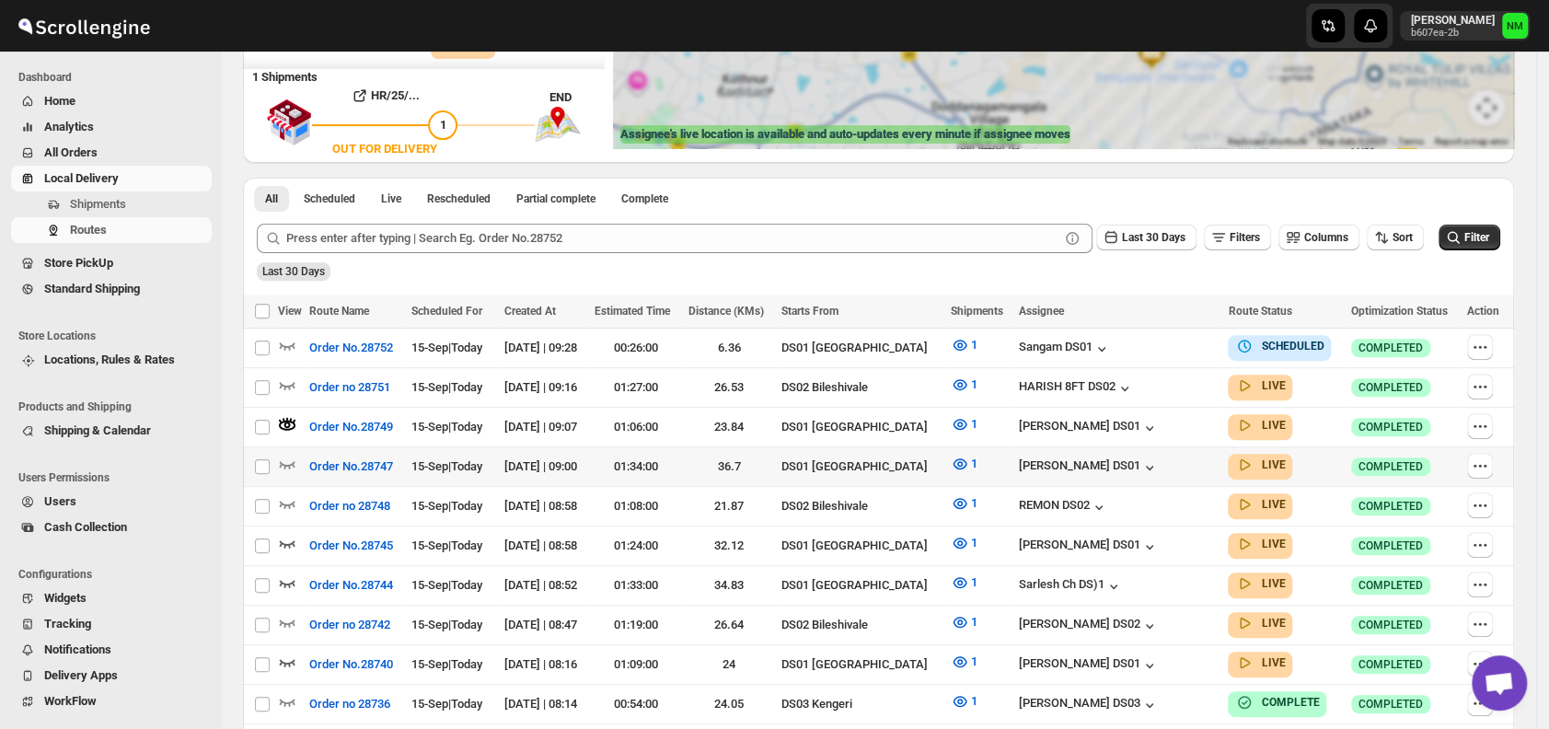
scroll to position [0, 0]
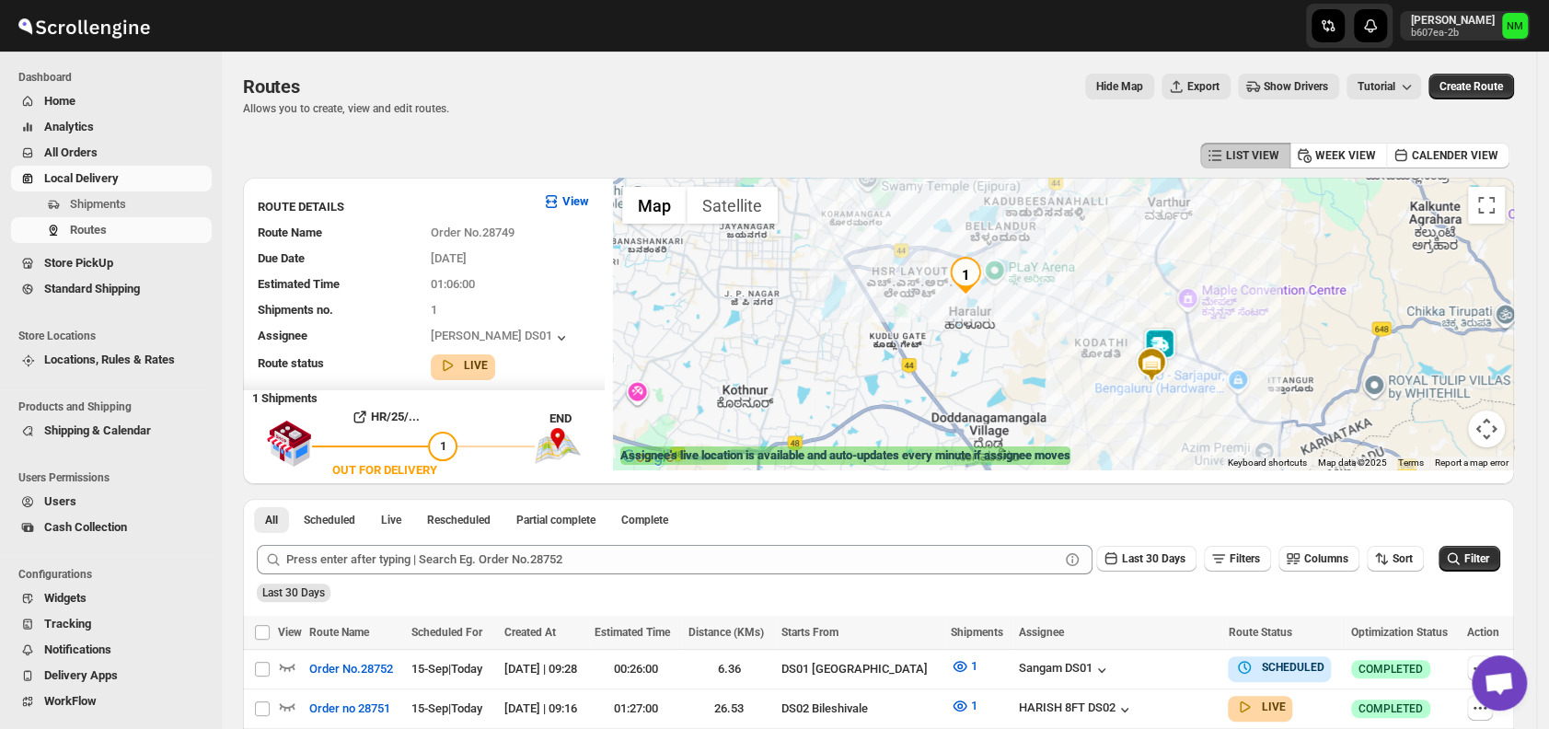
click at [1178, 339] on img at bounding box center [1159, 346] width 37 height 37
click at [1246, 249] on button "Close" at bounding box center [1226, 259] width 44 height 44
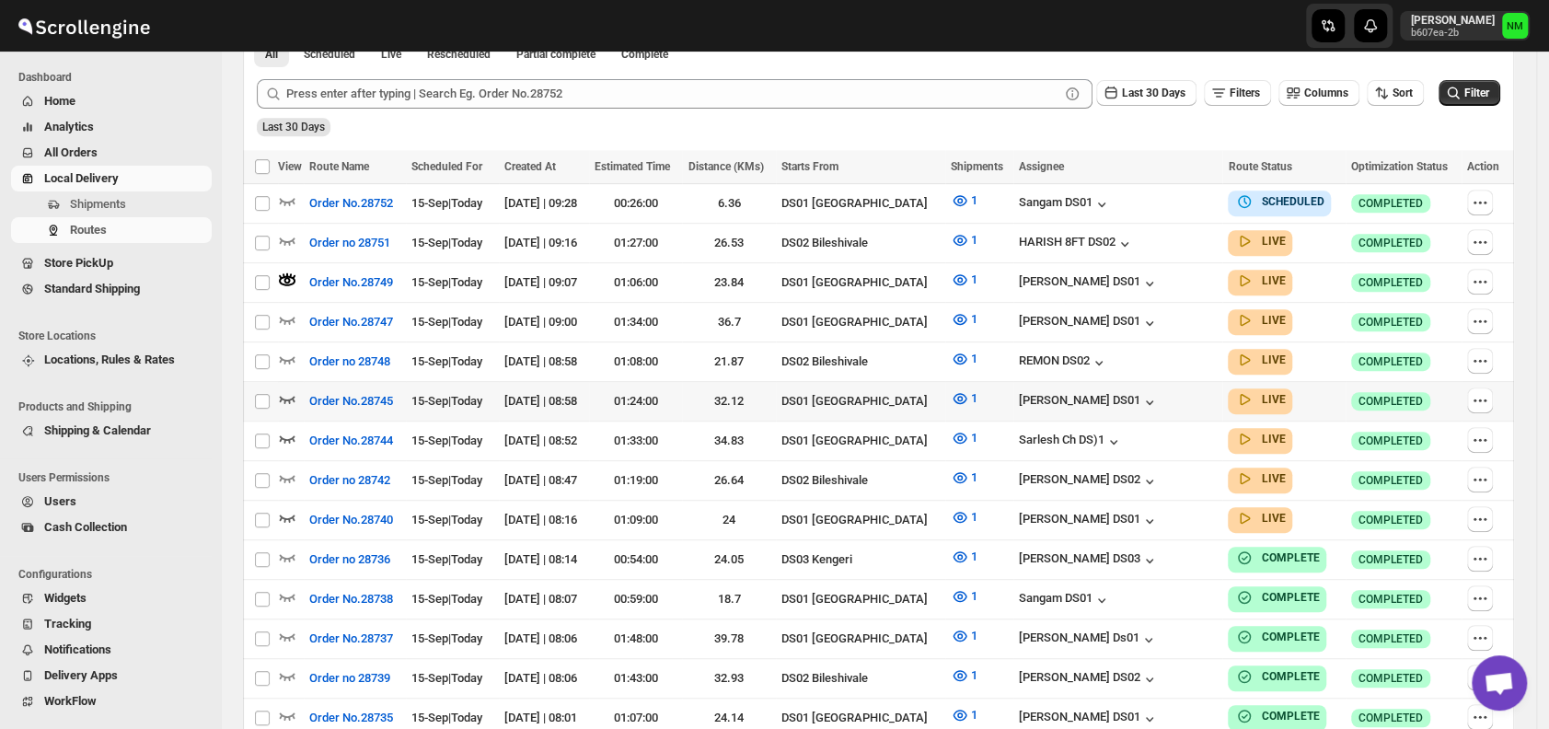
scroll to position [468, 0]
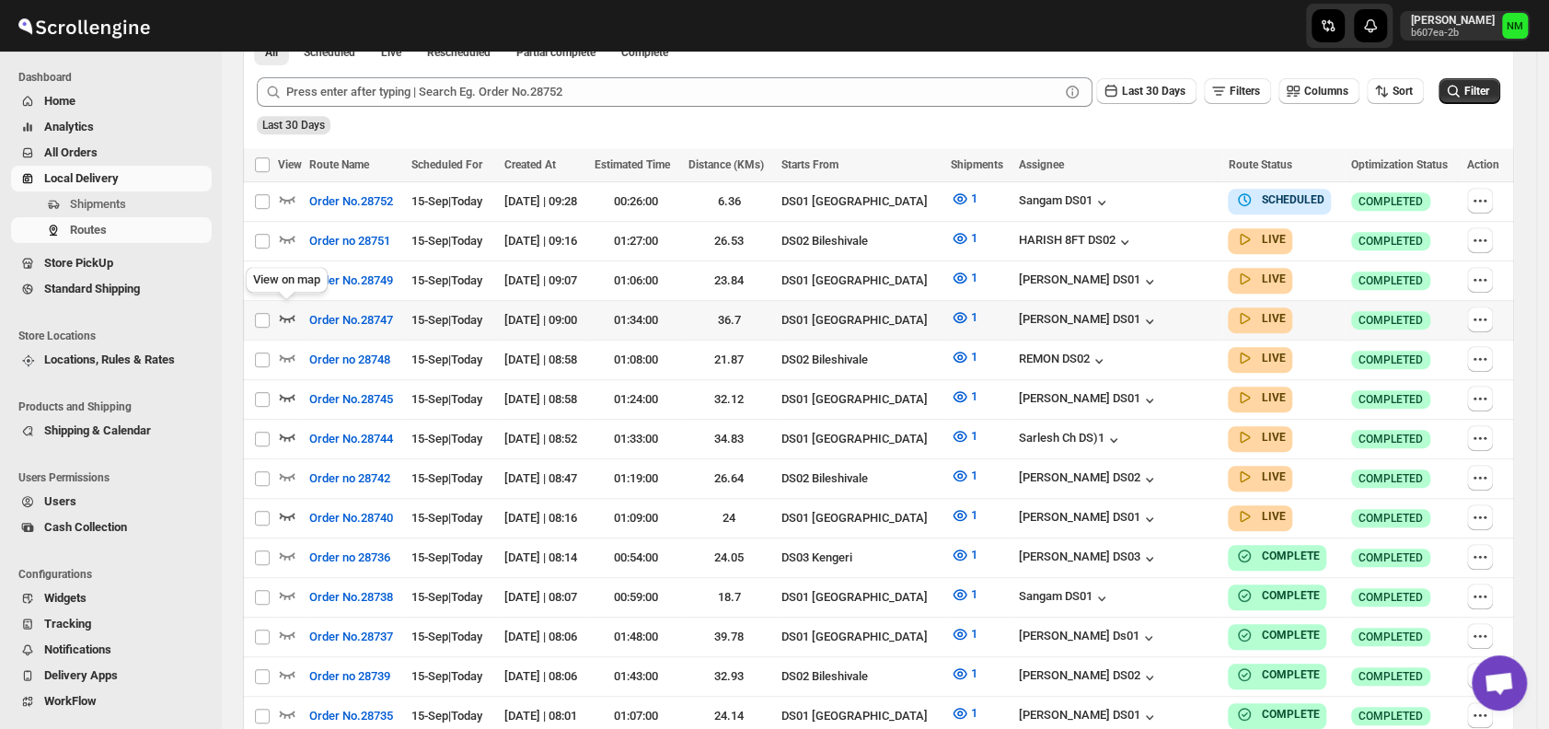
click at [281, 309] on icon "button" at bounding box center [287, 317] width 18 height 18
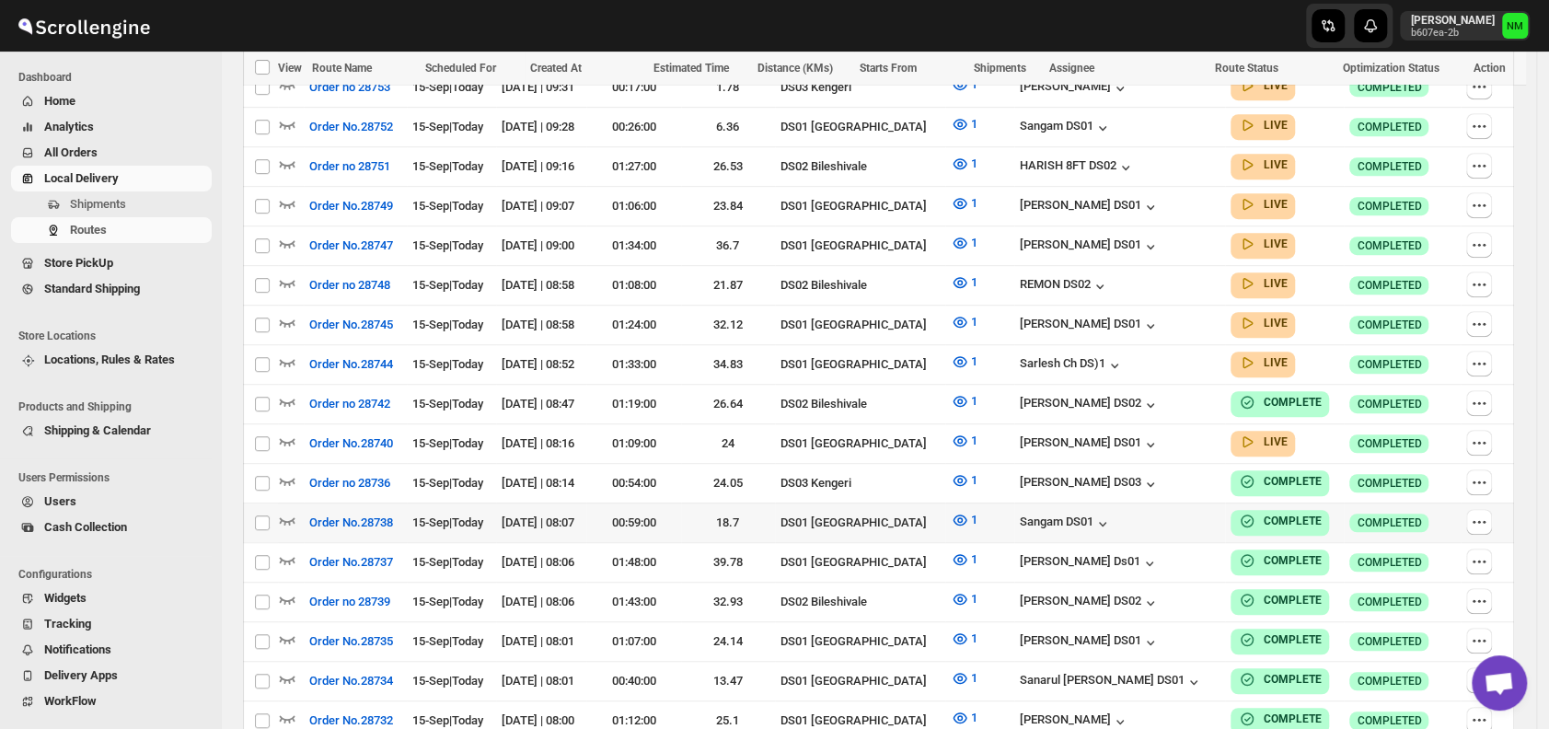
scroll to position [568, 0]
click at [283, 319] on icon "button" at bounding box center [288, 322] width 16 height 7
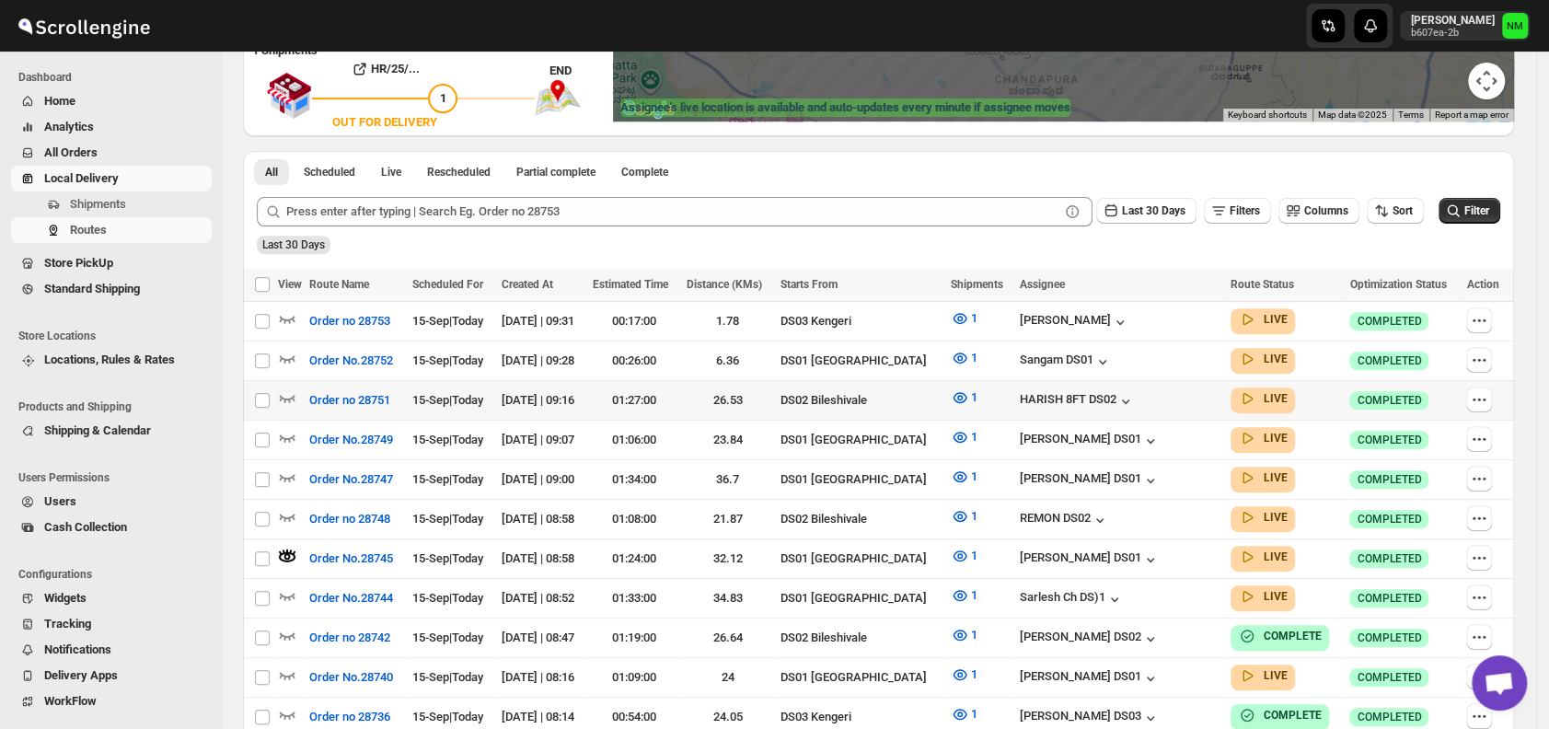
scroll to position [350, 0]
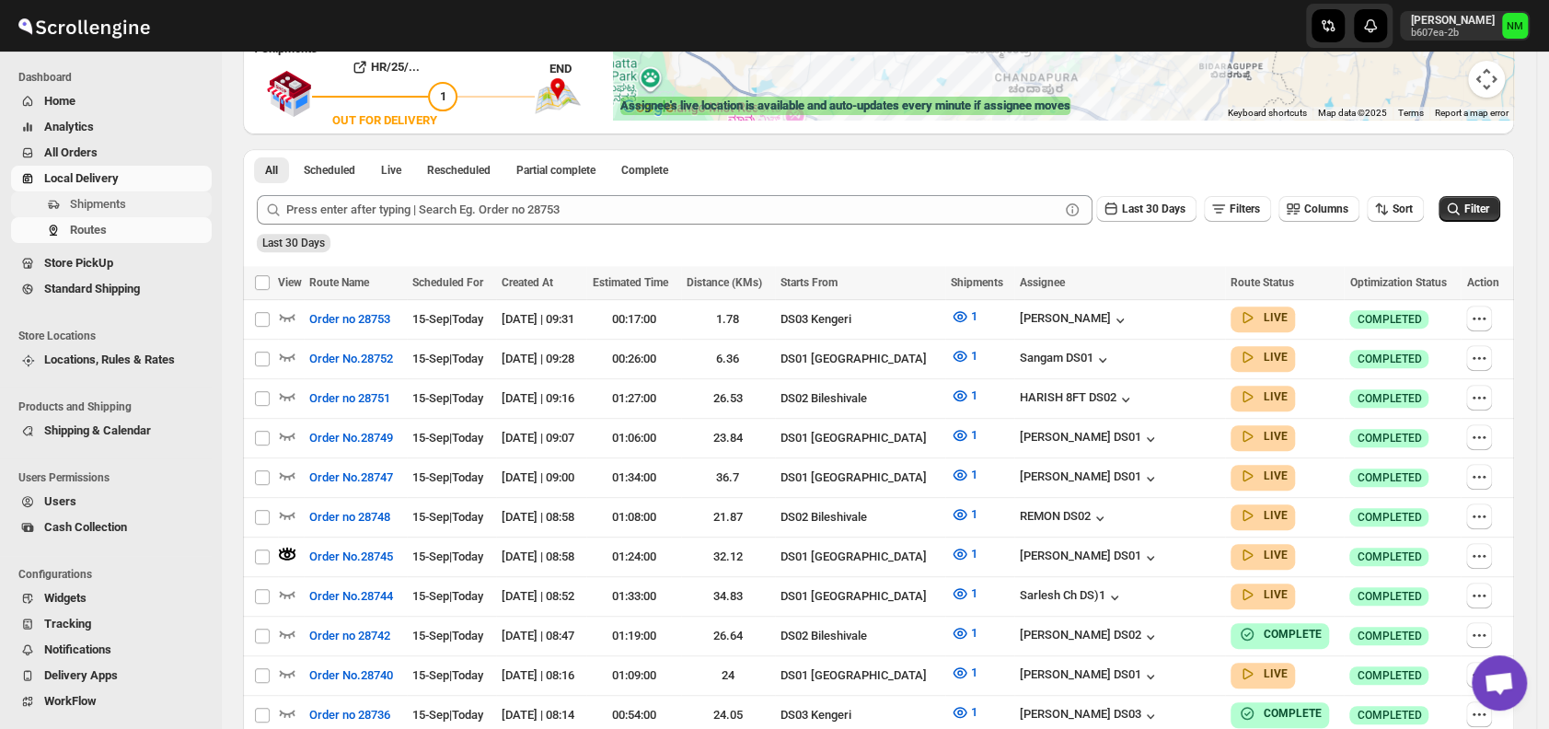
click at [101, 200] on span "Shipments" at bounding box center [98, 204] width 56 height 14
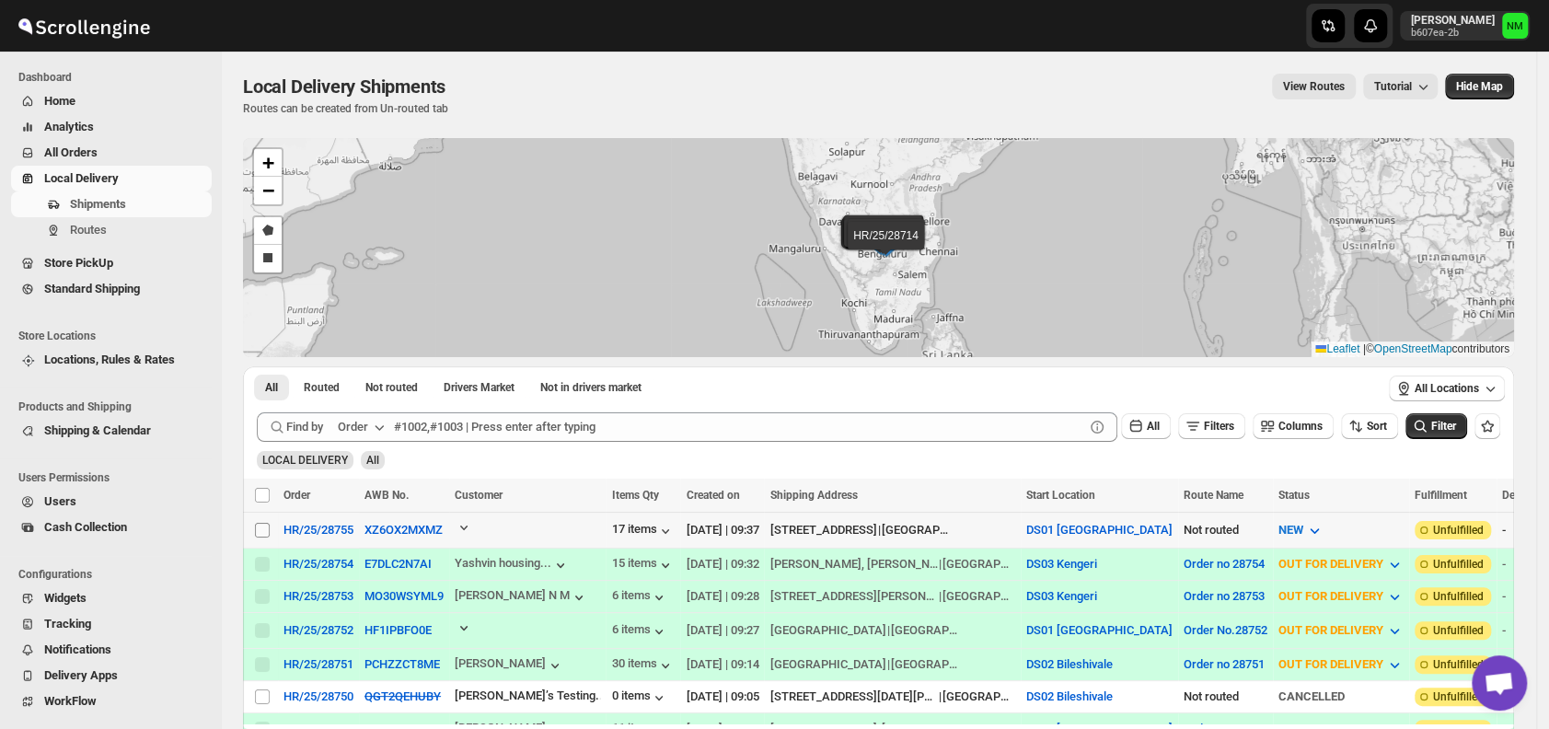
click at [260, 528] on input "Select shipment" at bounding box center [262, 530] width 15 height 15
checkbox input "true"
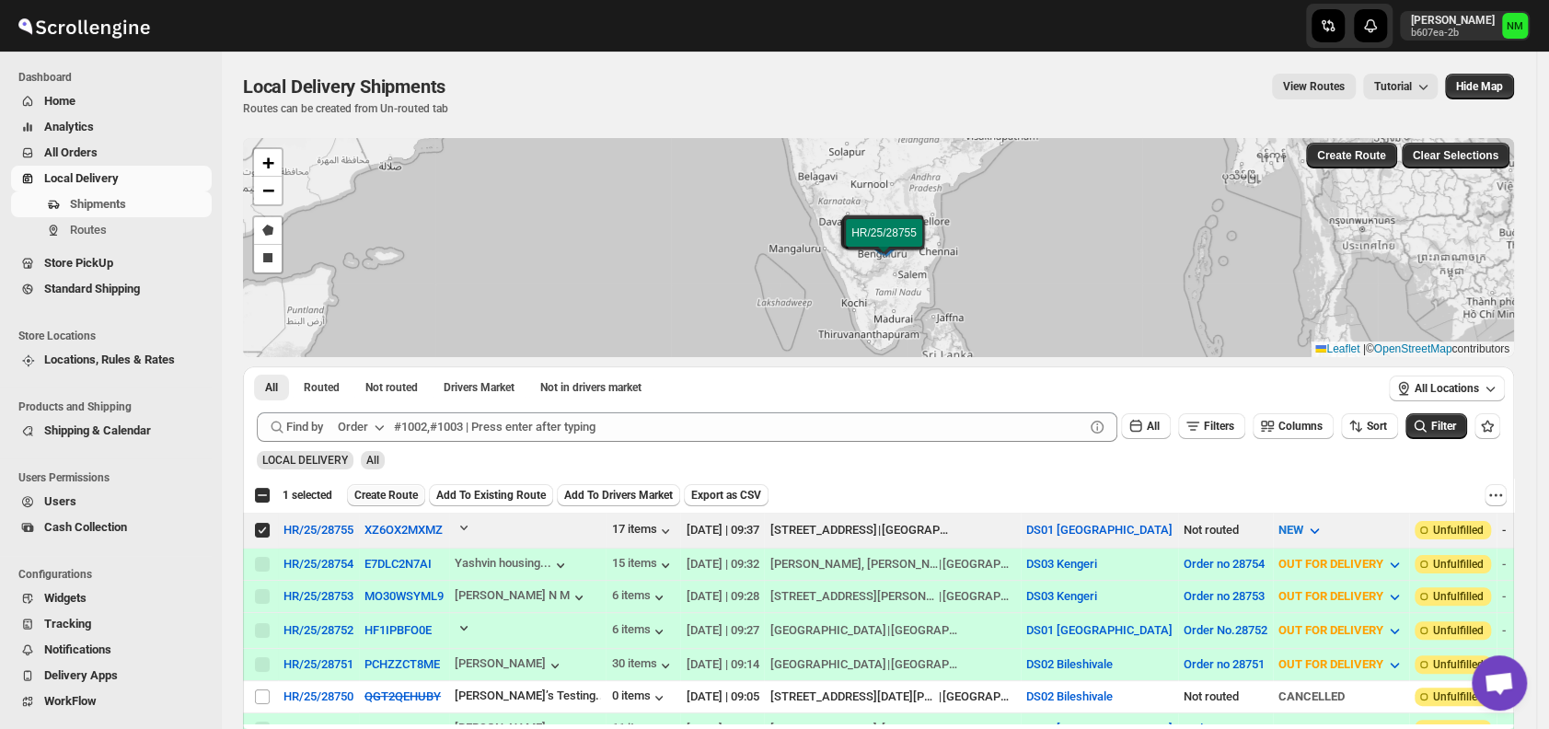
click at [377, 493] on span "Create Route" at bounding box center [386, 495] width 64 height 15
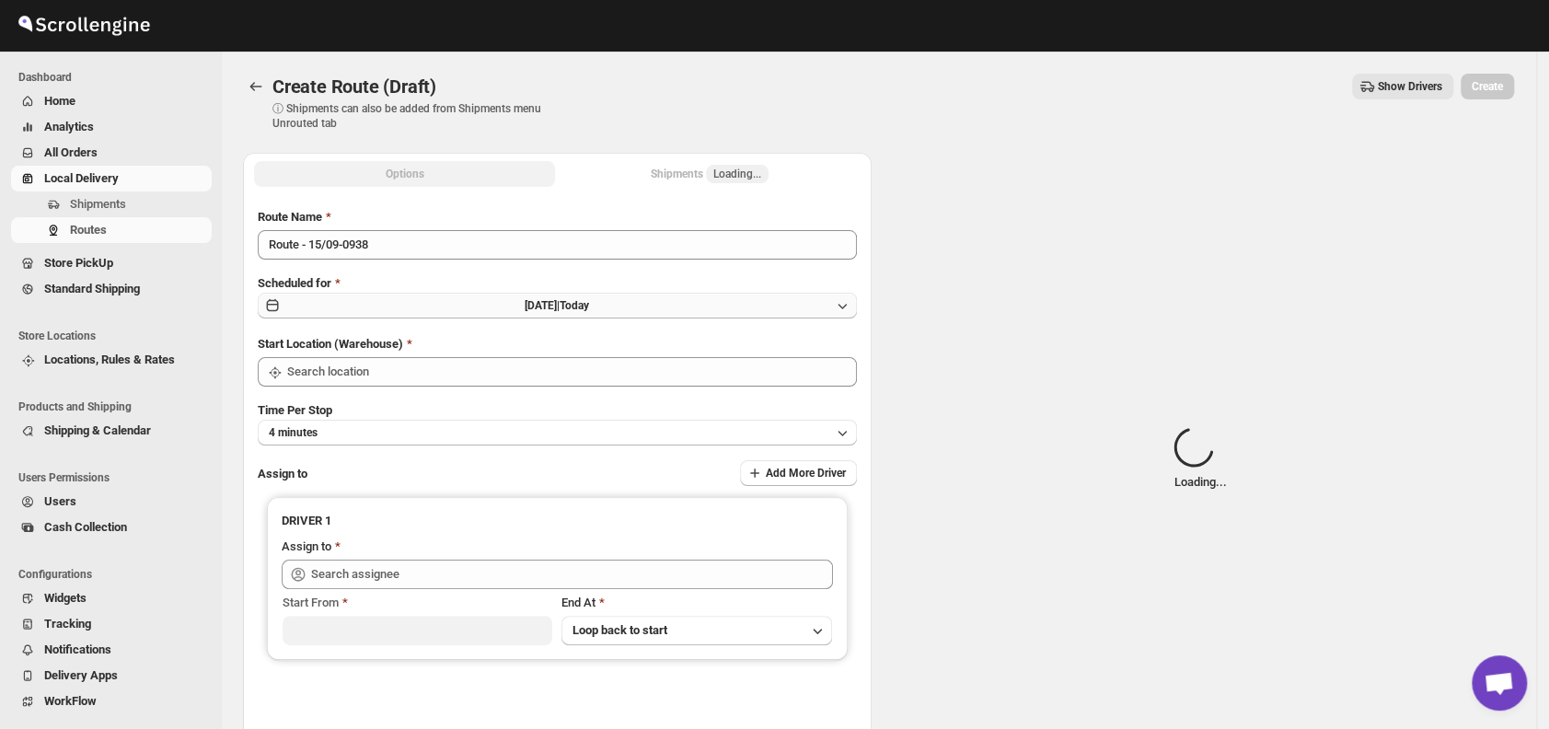
type input "DS01 [GEOGRAPHIC_DATA]"
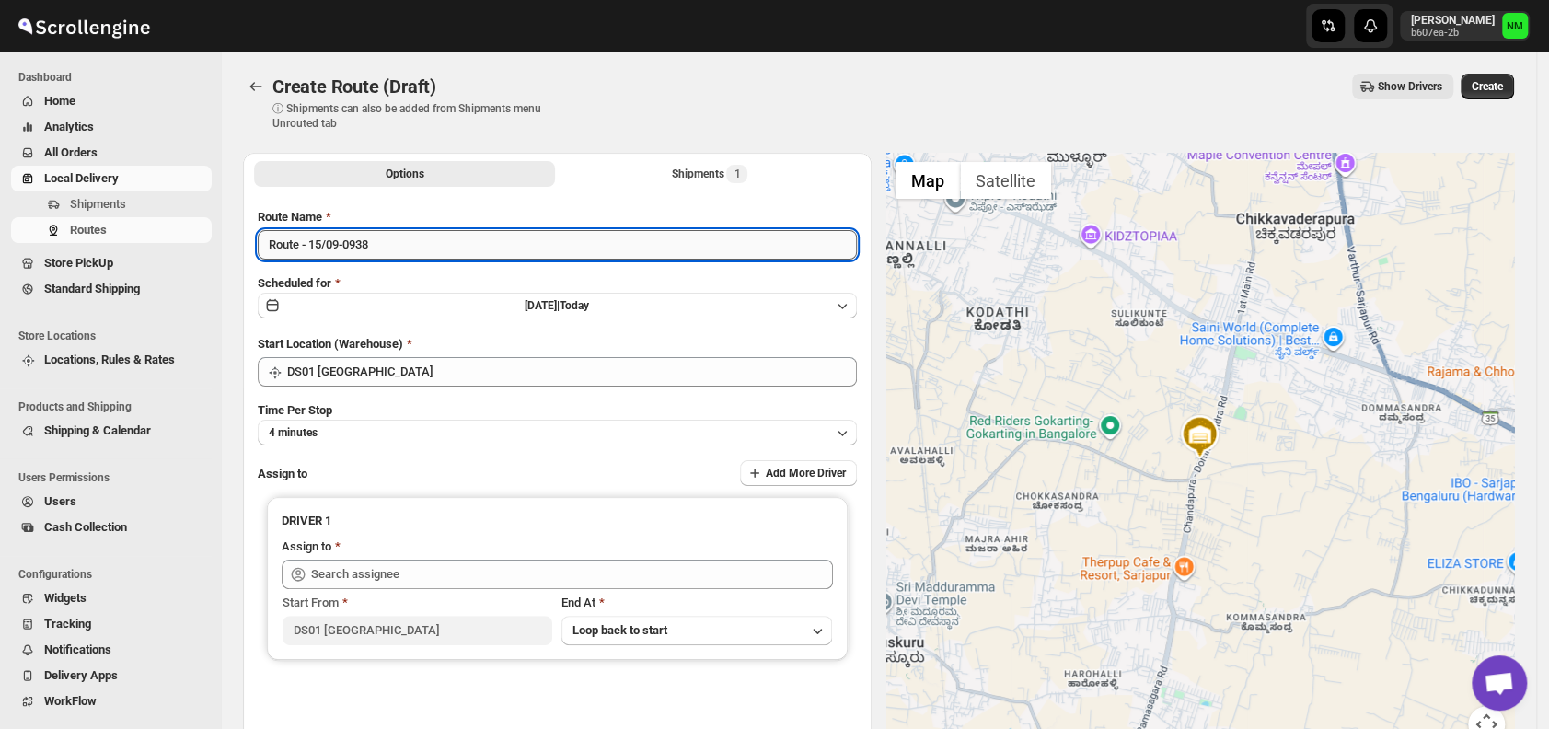
click at [421, 240] on input "Route - 15/09-0938" at bounding box center [557, 244] width 599 height 29
type input "R"
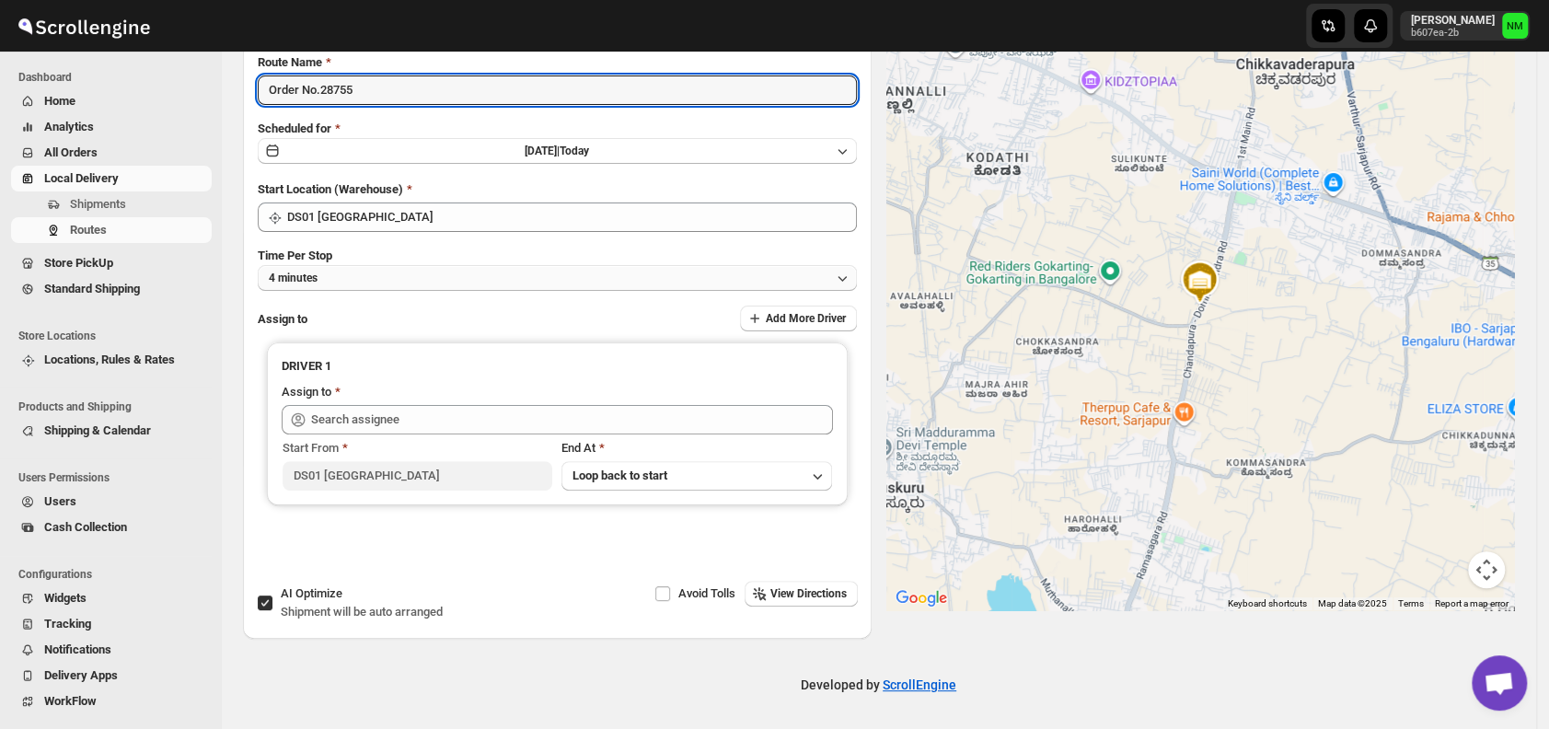
type input "Order No.28755"
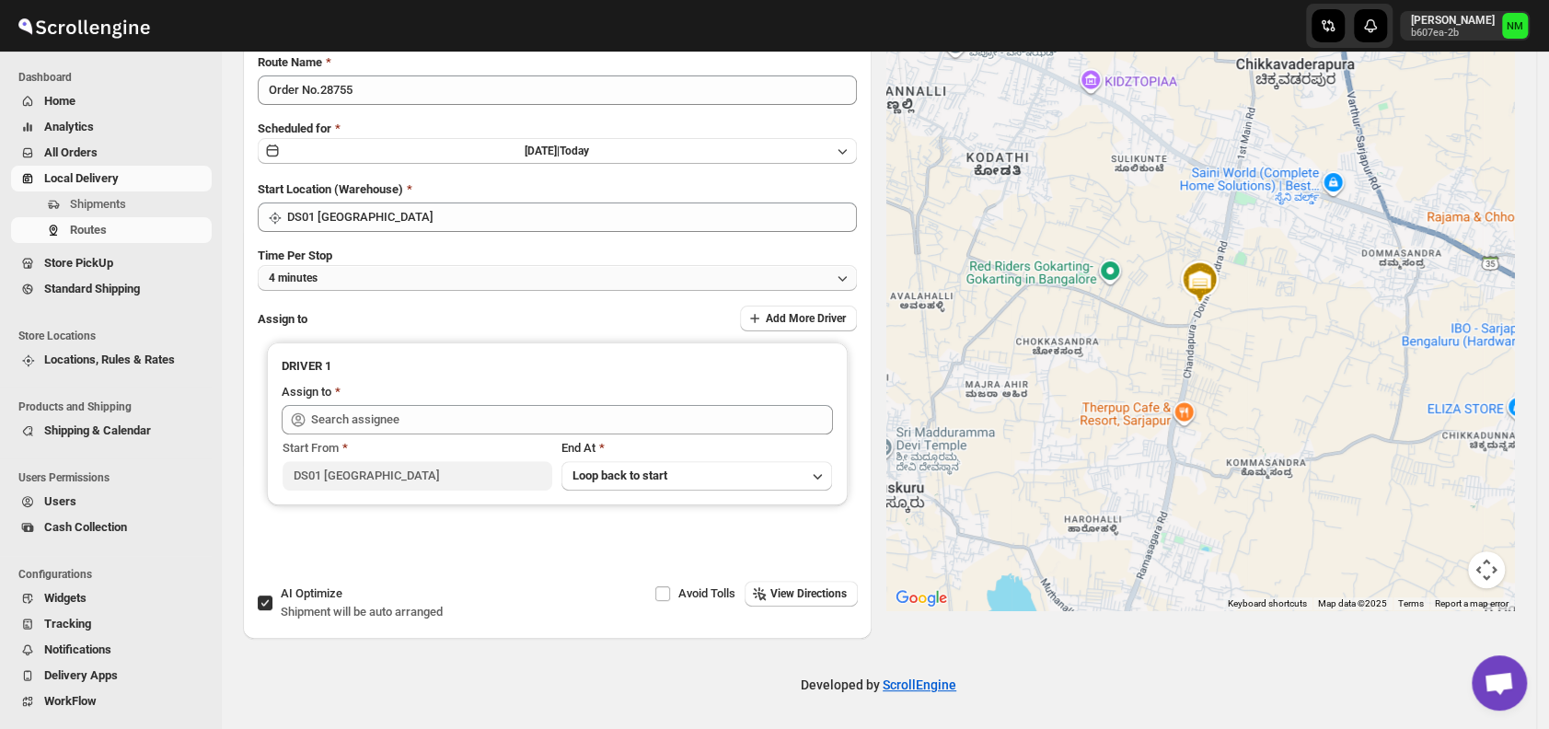
click at [367, 283] on button "4 minutes" at bounding box center [557, 278] width 599 height 26
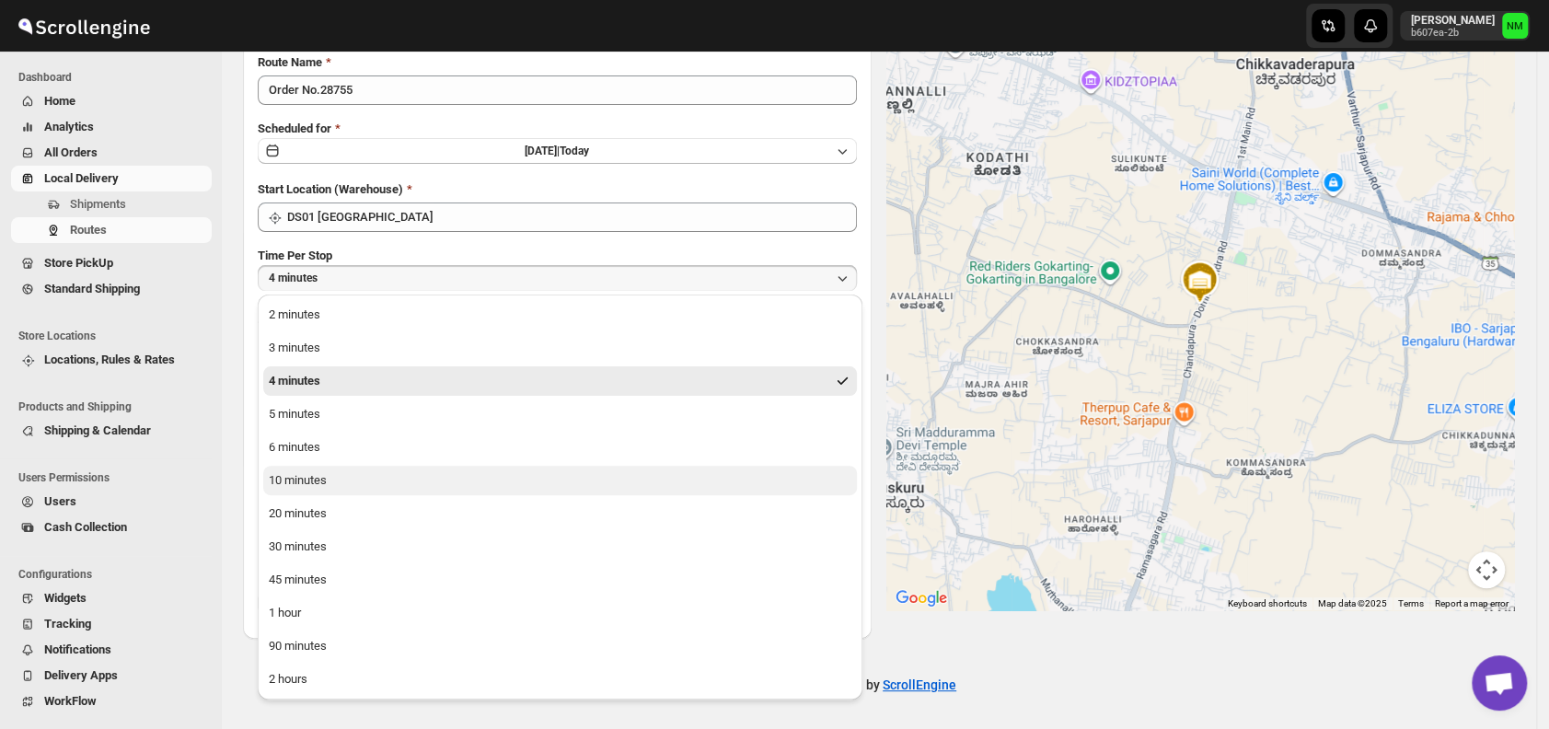
click at [306, 474] on div "10 minutes" at bounding box center [298, 480] width 58 height 18
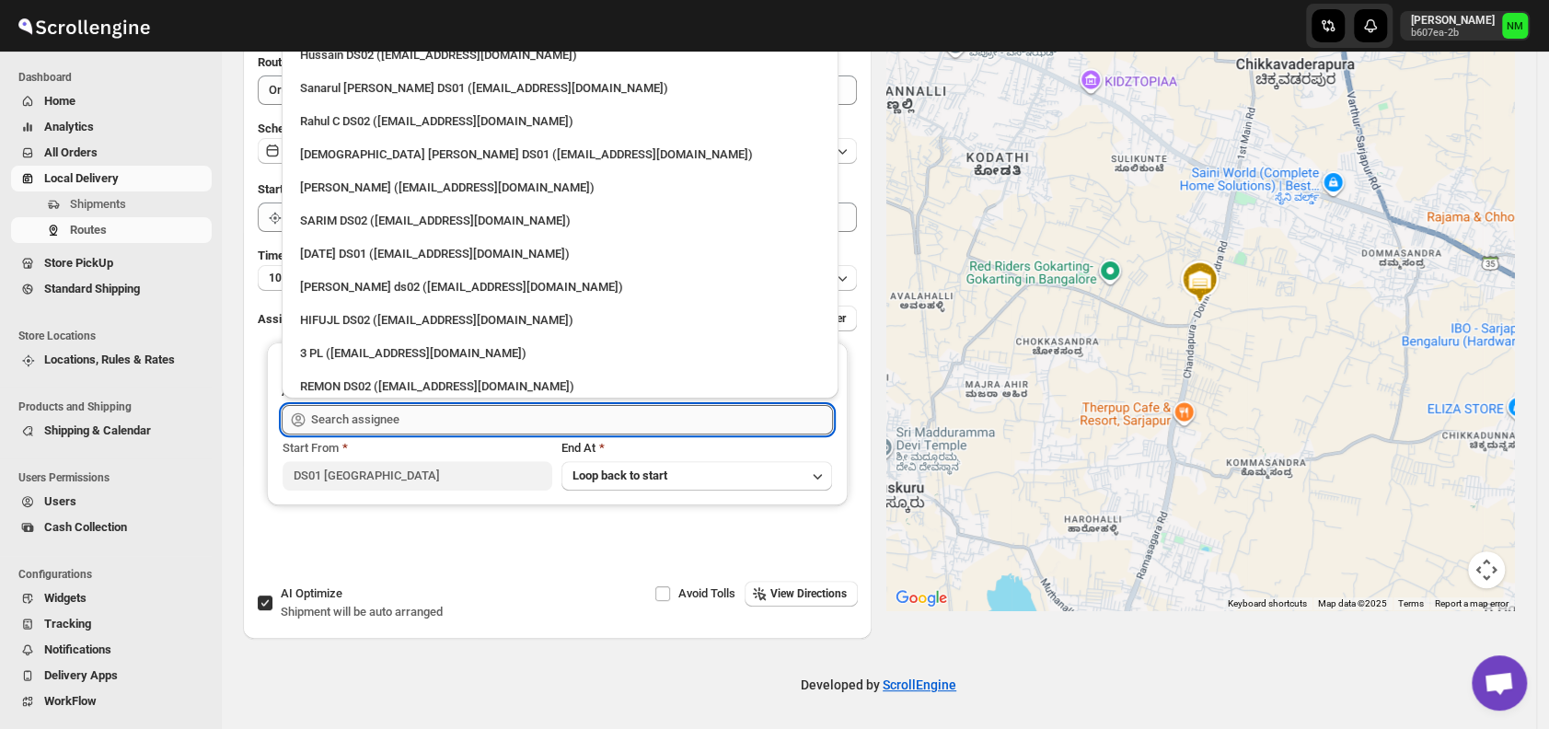
click at [401, 407] on input "text" at bounding box center [572, 419] width 522 height 29
click at [336, 243] on div "Raja DS01 (gasecig398@owlny.com)" at bounding box center [560, 253] width 542 height 29
type input "Raja DS01 (gasecig398@owlny.com)"
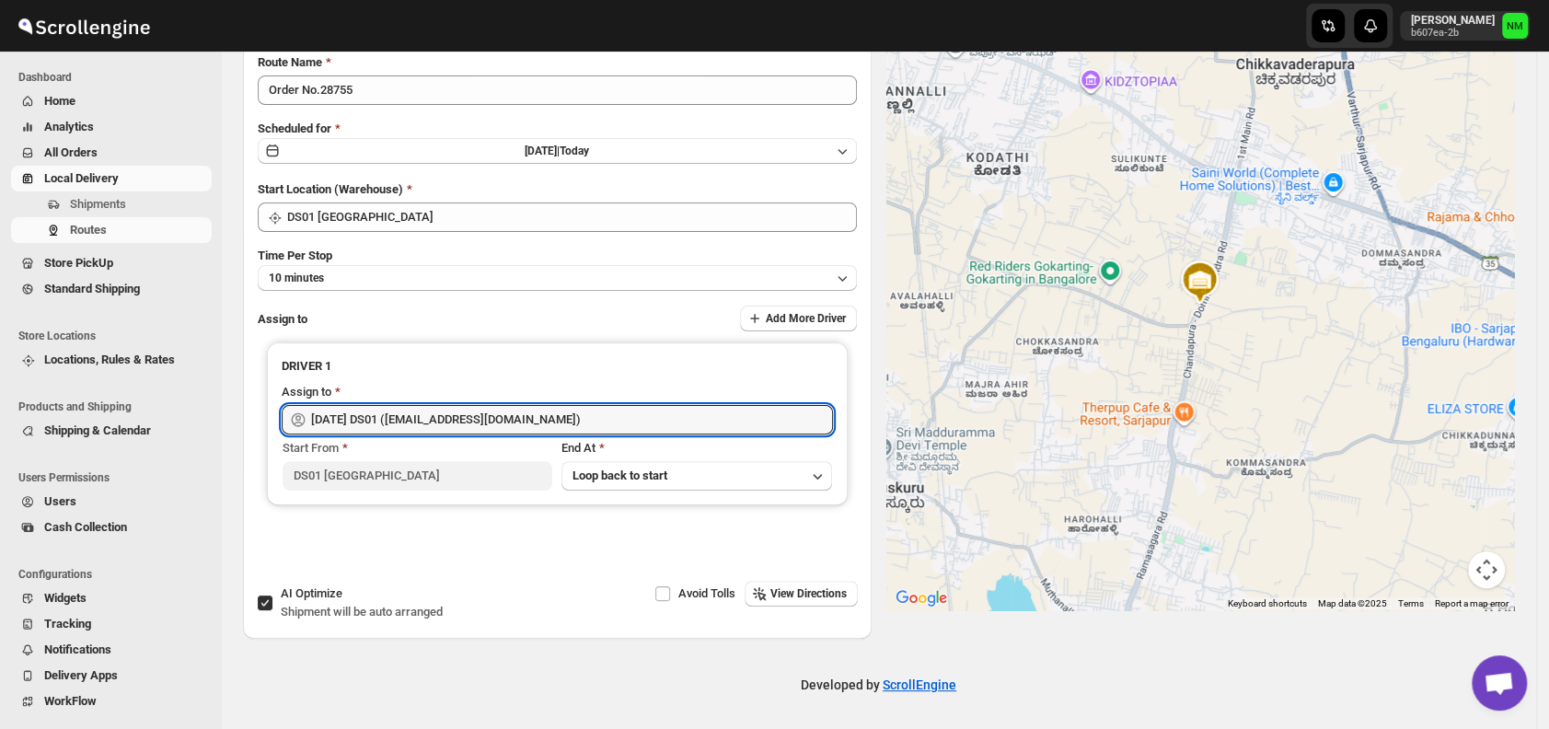
scroll to position [0, 0]
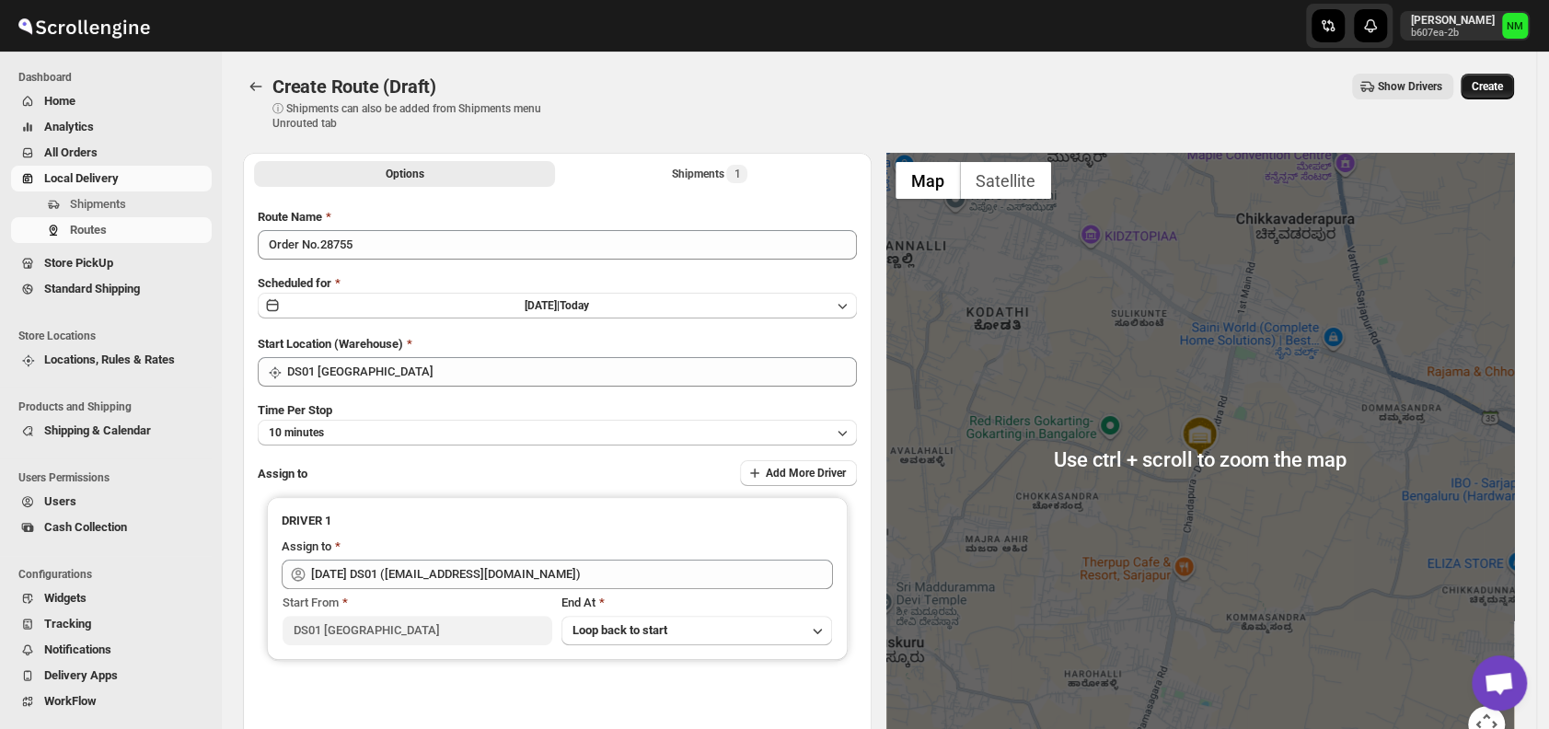
click at [1497, 87] on span "Create" at bounding box center [1487, 86] width 31 height 15
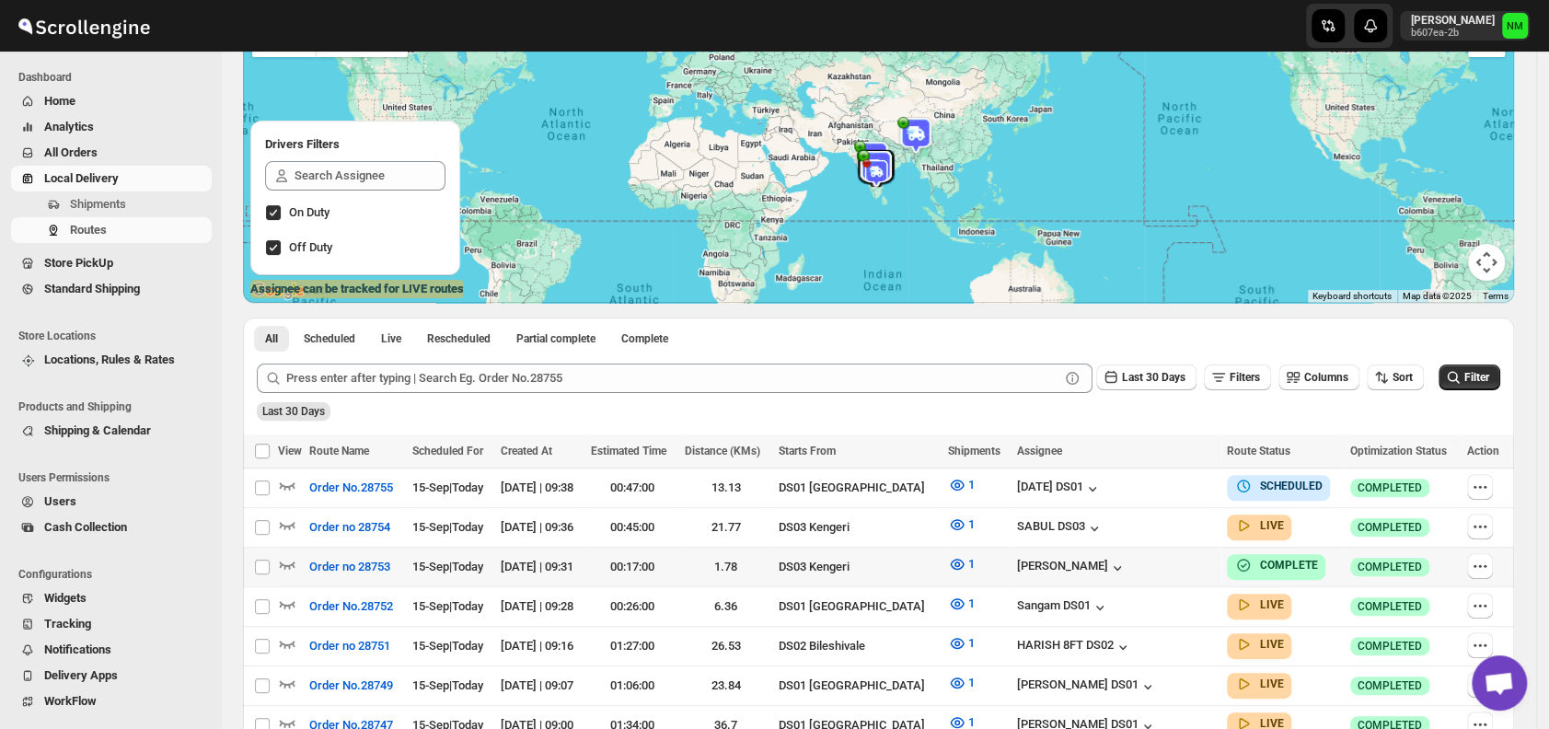
scroll to position [176, 0]
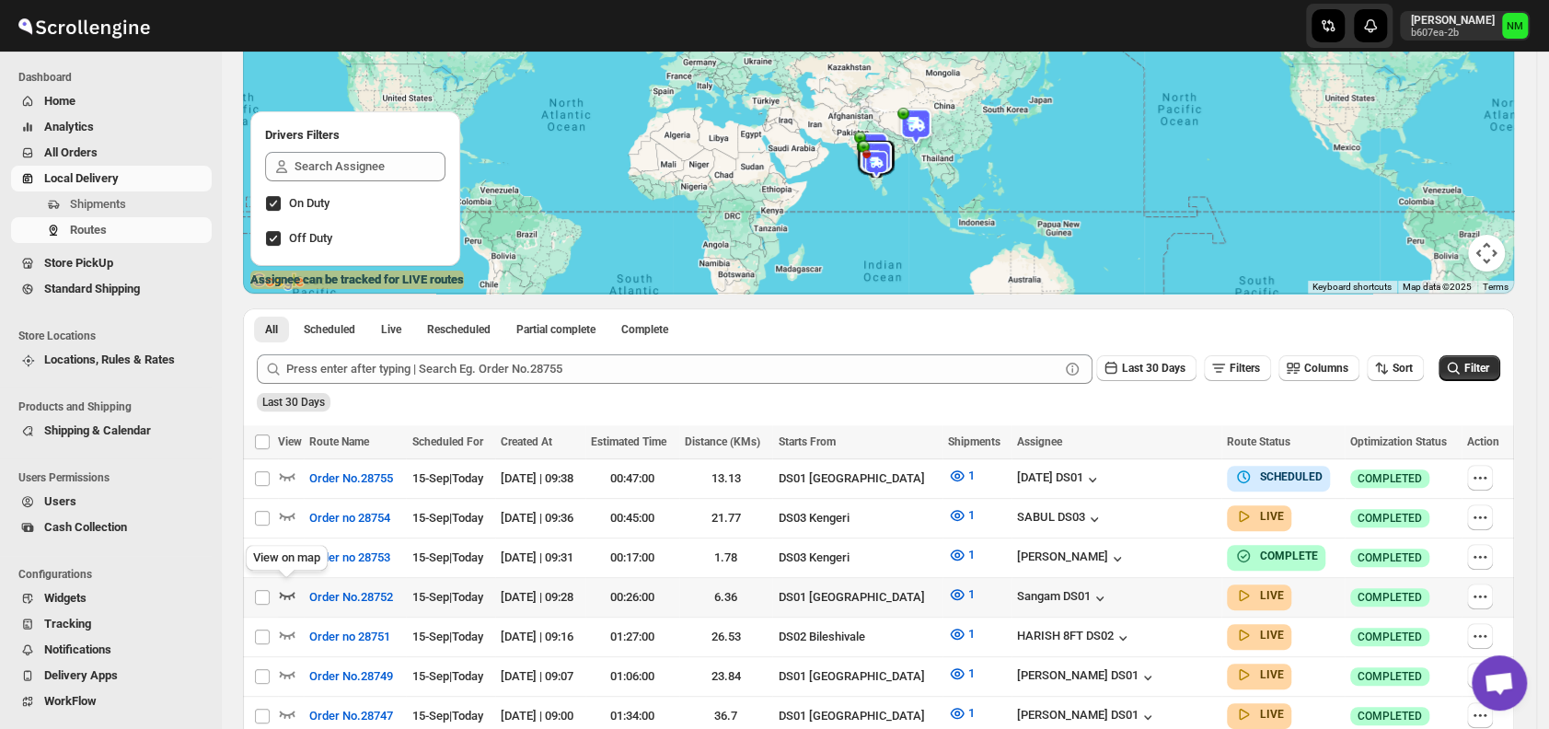
click at [287, 599] on icon "button" at bounding box center [287, 594] width 18 height 18
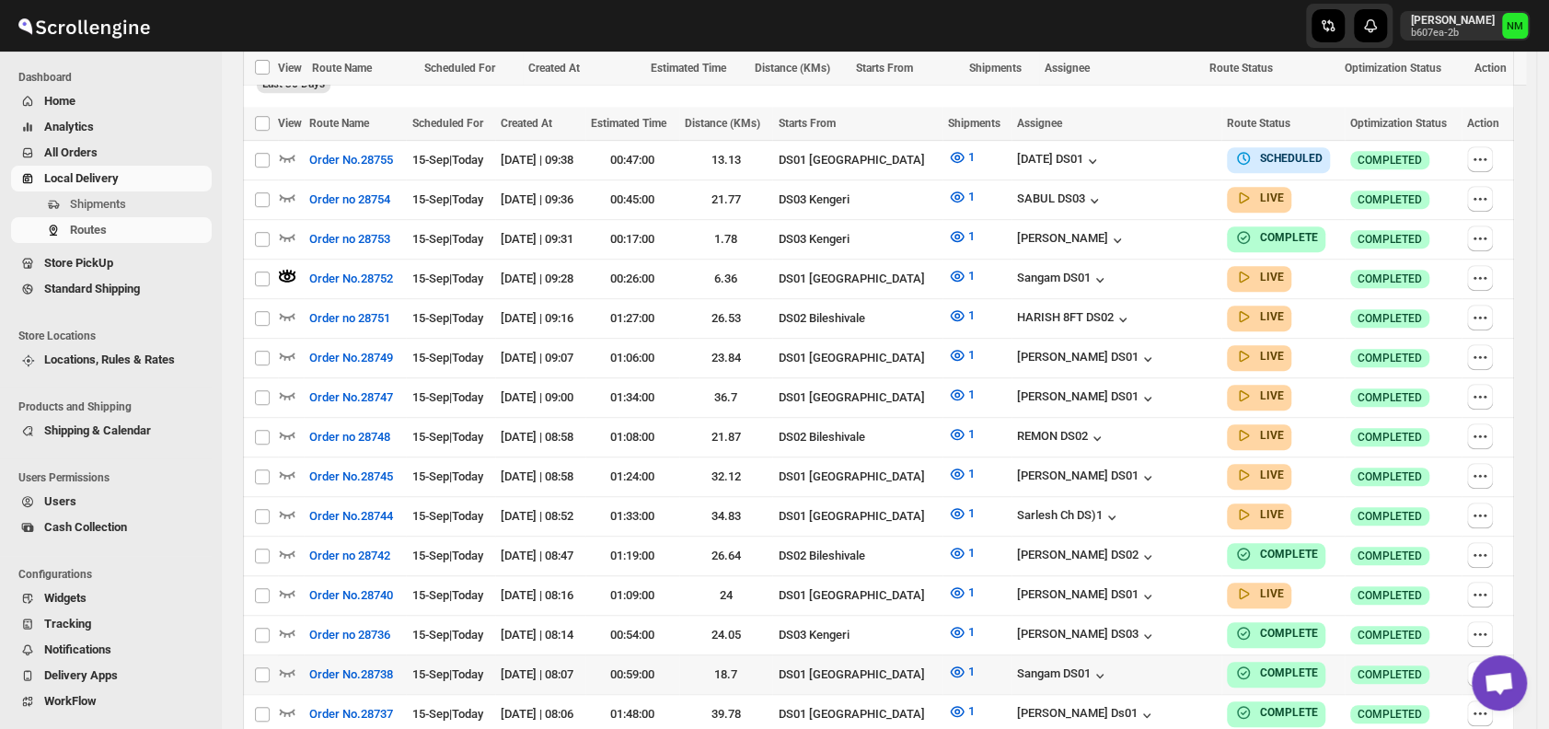
scroll to position [588, 0]
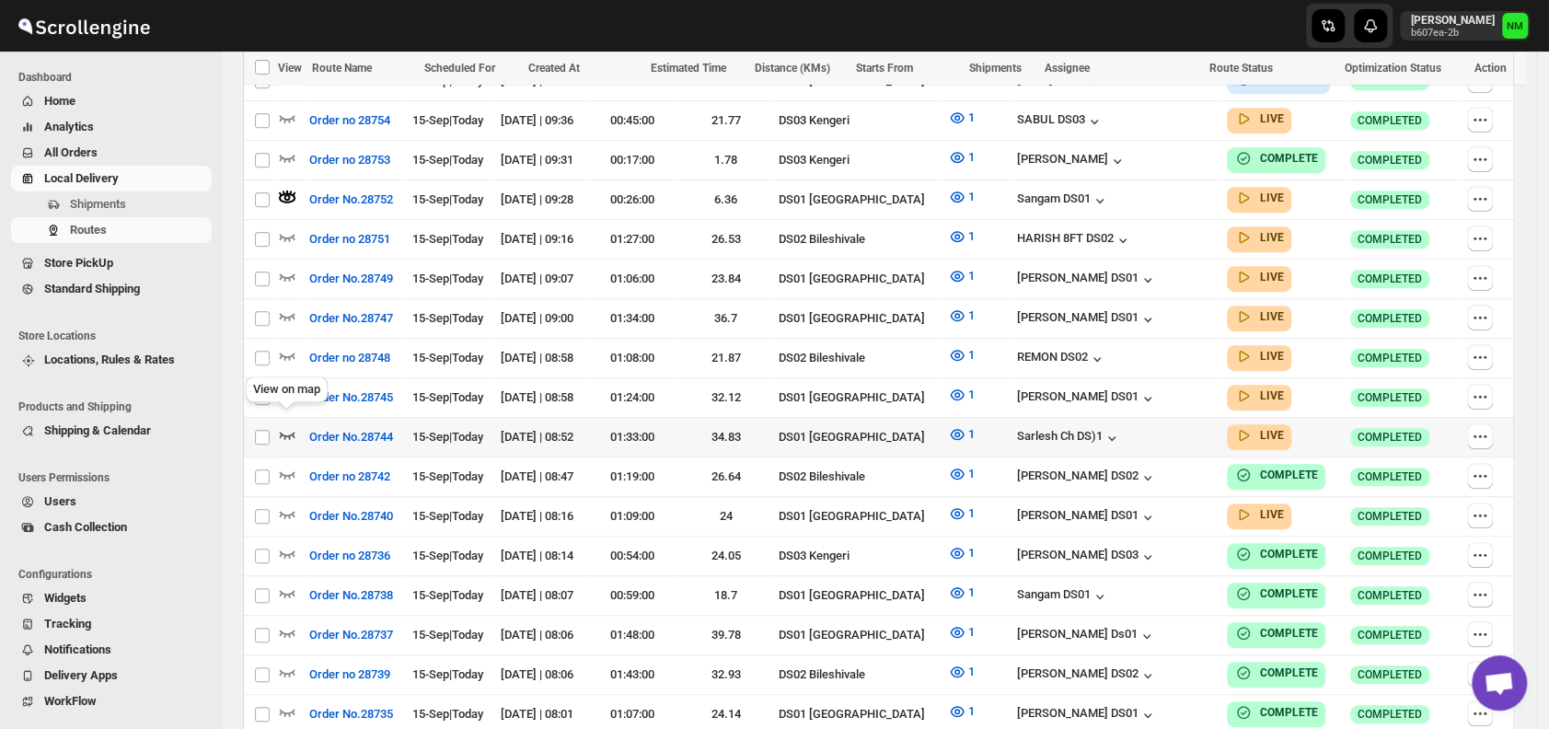
click at [286, 425] on icon "button" at bounding box center [287, 434] width 18 height 18
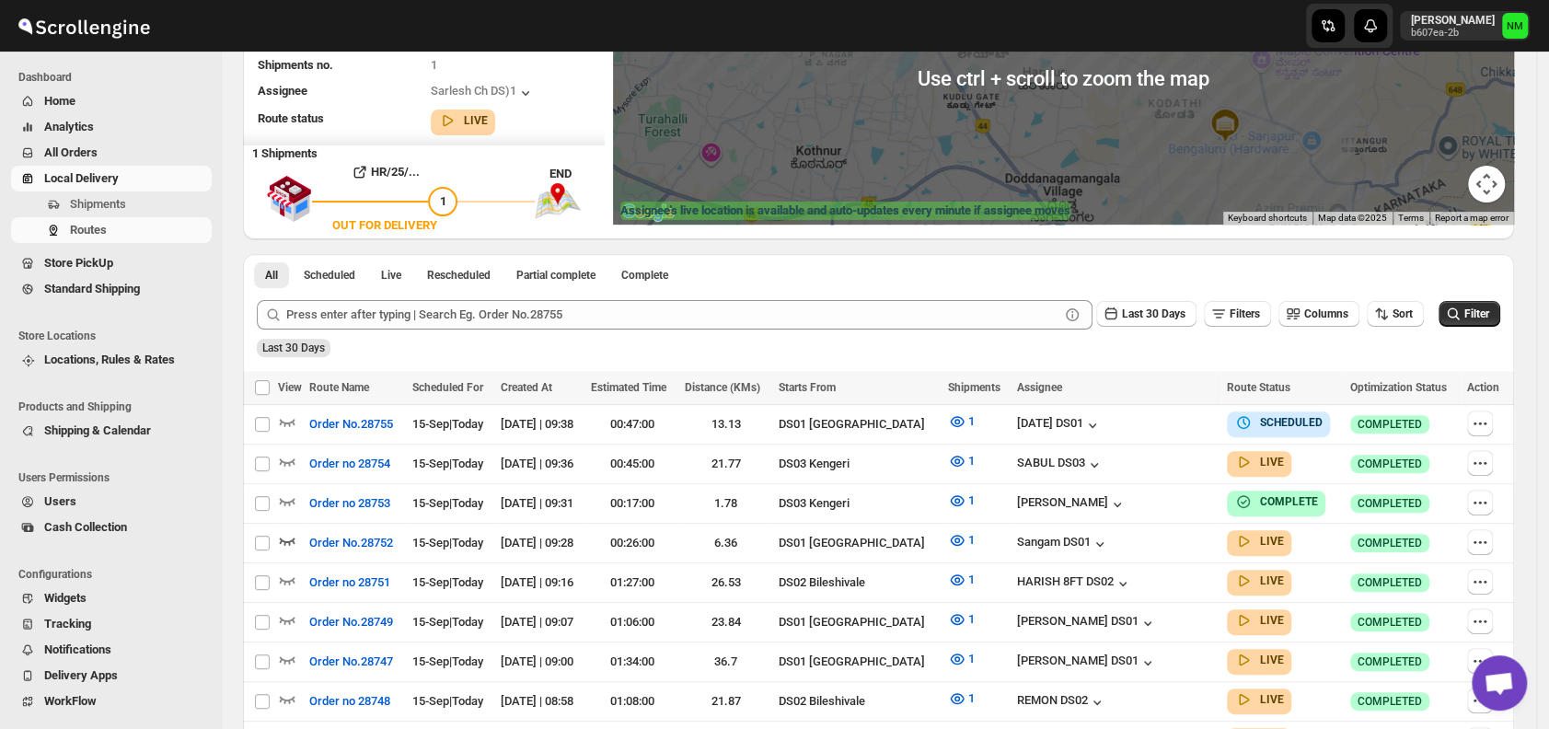
scroll to position [247, 0]
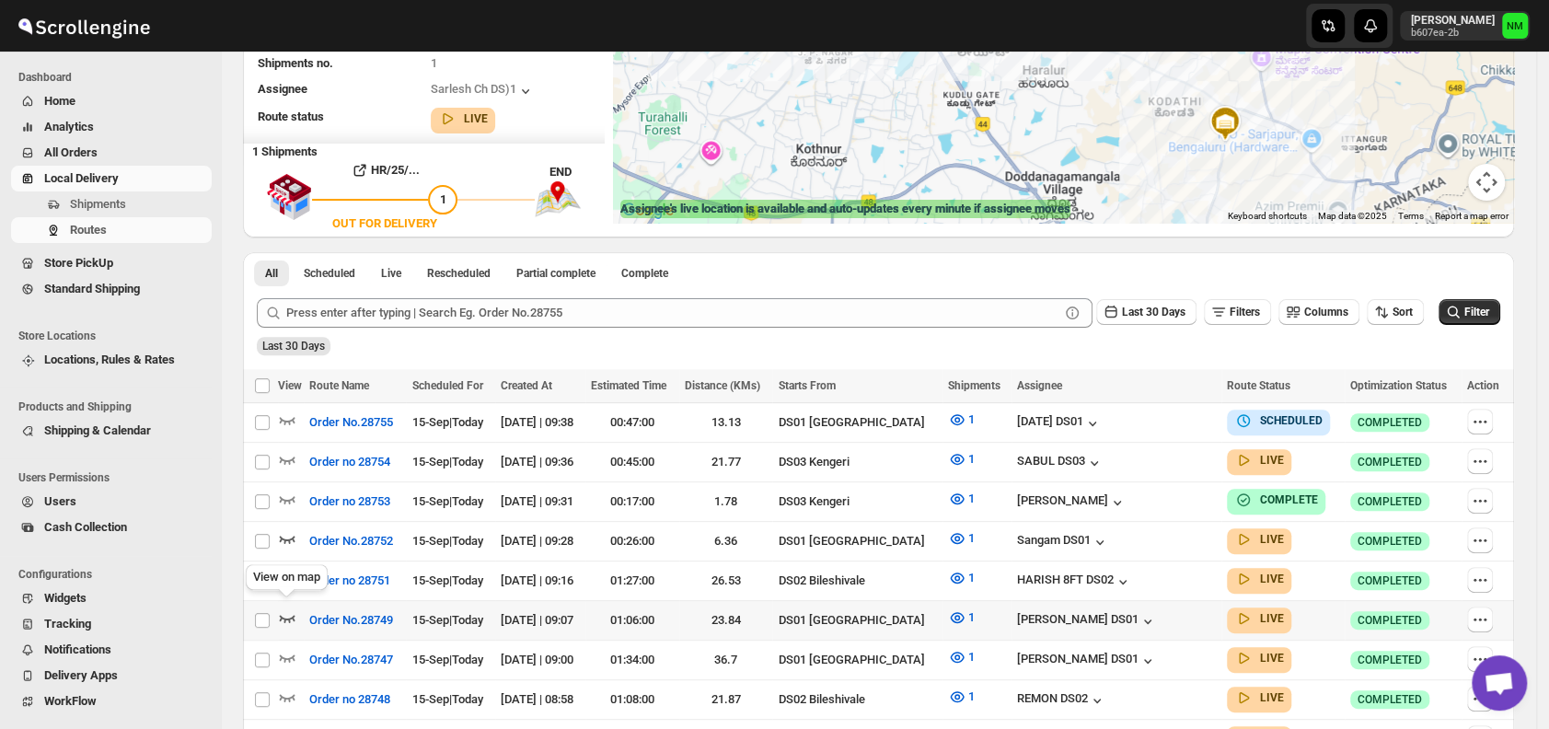
click at [295, 608] on icon "button" at bounding box center [287, 617] width 18 height 18
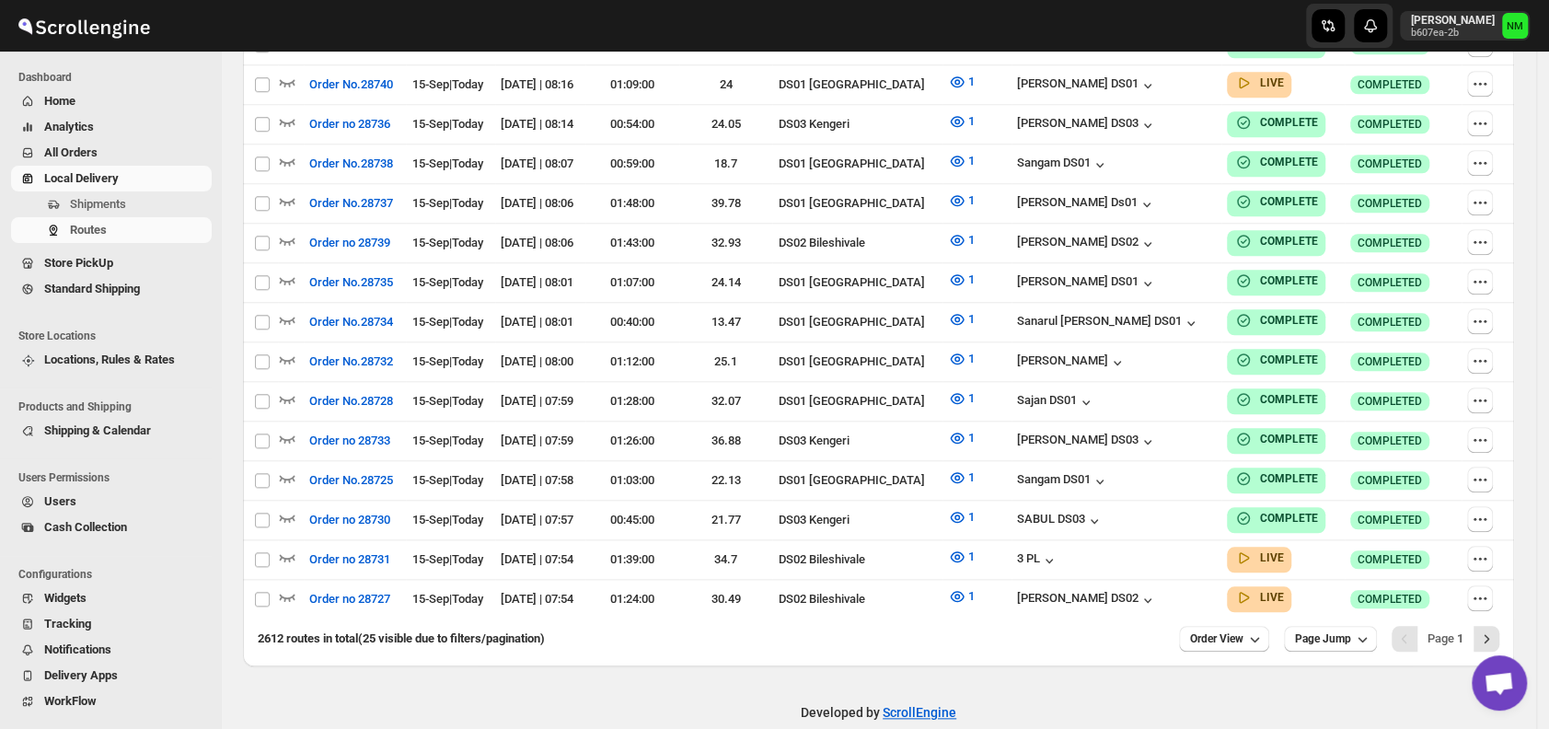
scroll to position [0, 0]
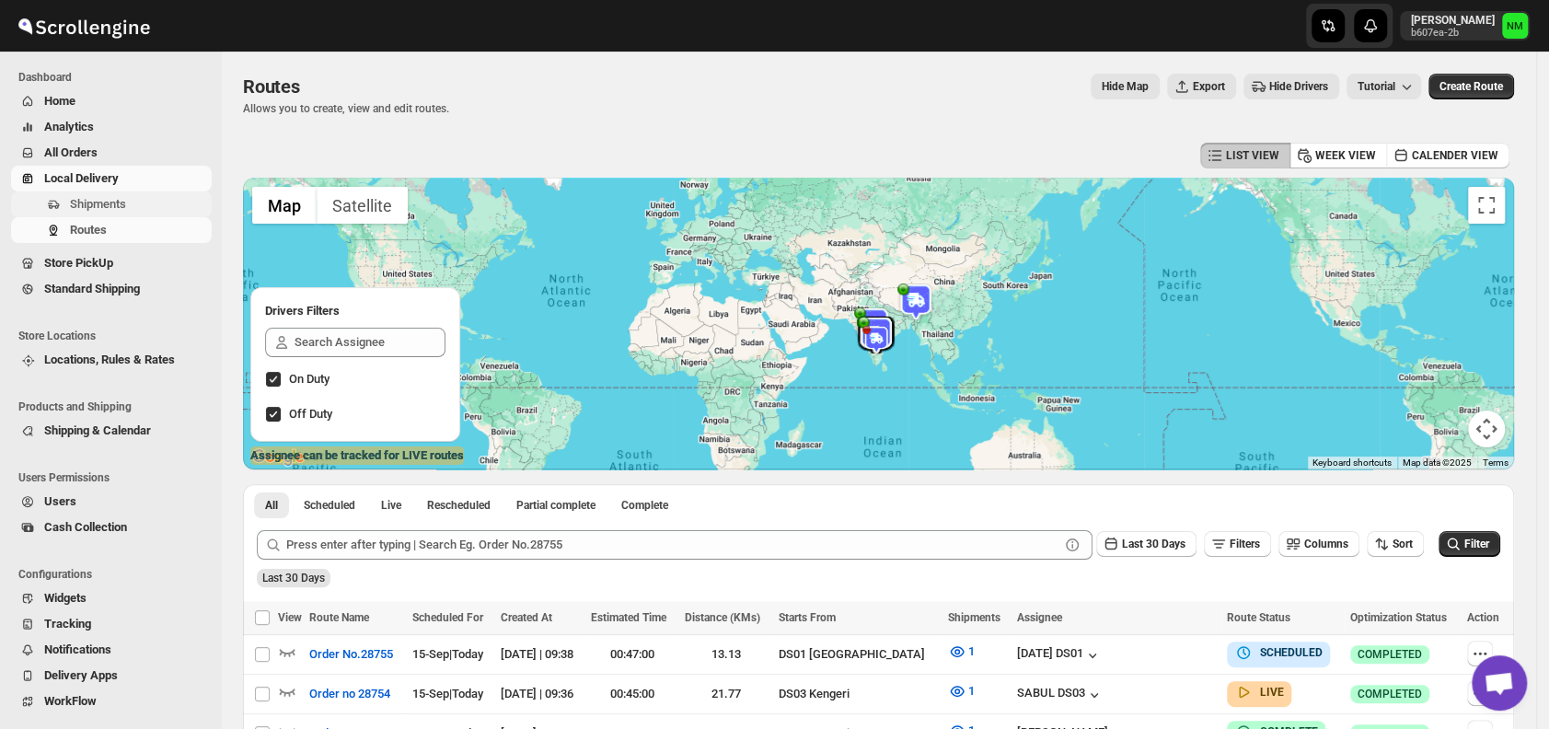
click at [105, 214] on button "Shipments" at bounding box center [111, 204] width 201 height 26
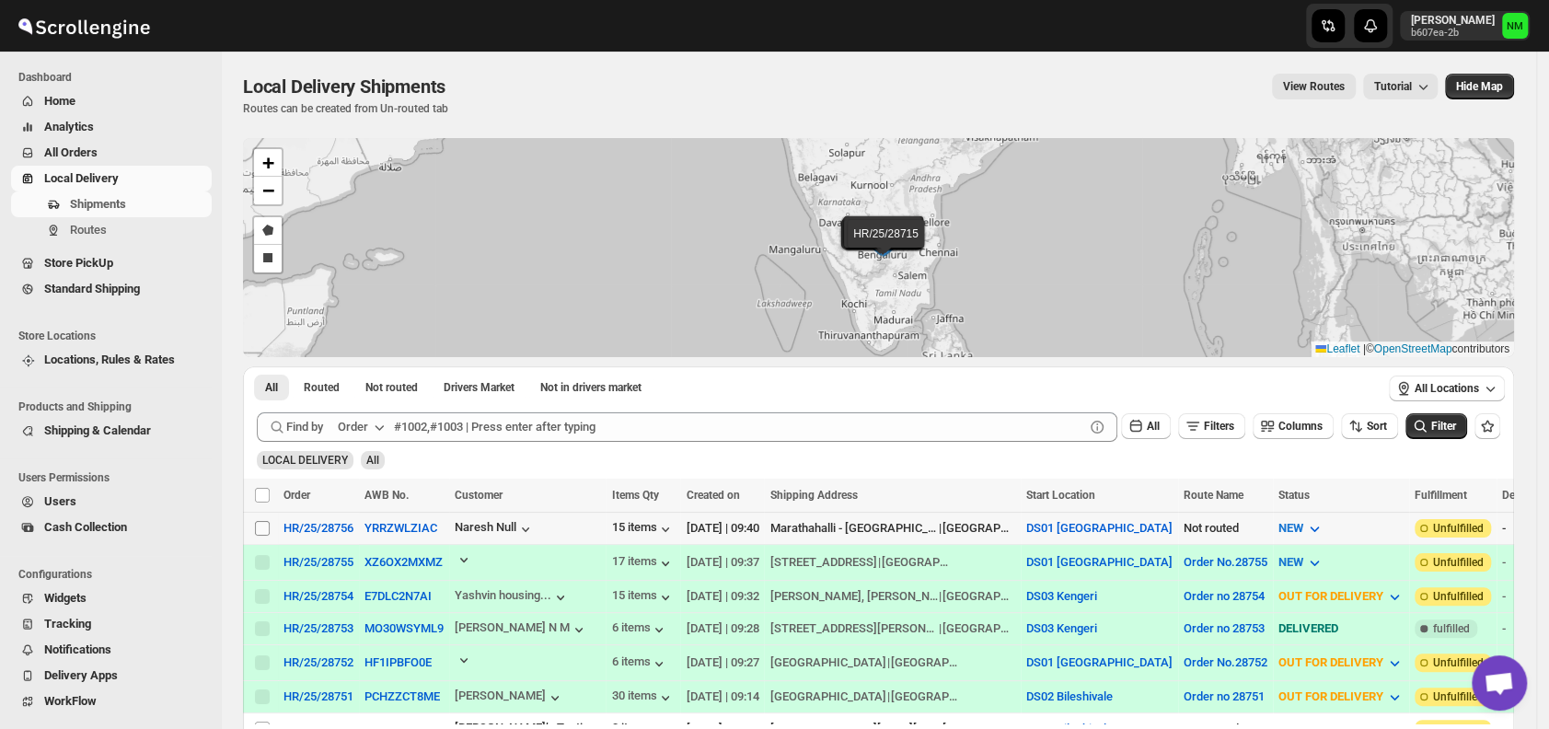
click at [257, 529] on input "Select shipment" at bounding box center [262, 528] width 15 height 15
checkbox input "true"
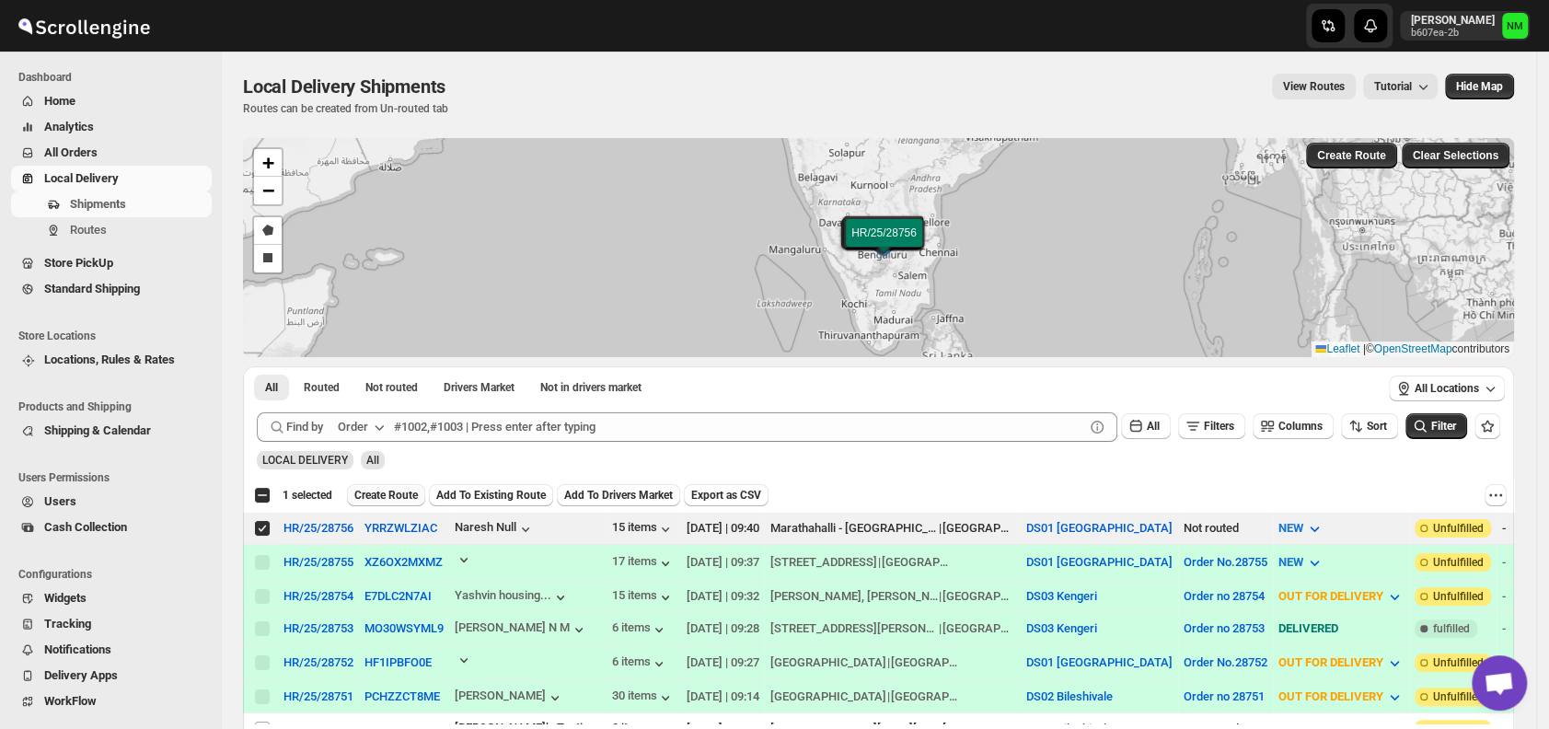
click at [387, 493] on span "Create Route" at bounding box center [386, 495] width 64 height 15
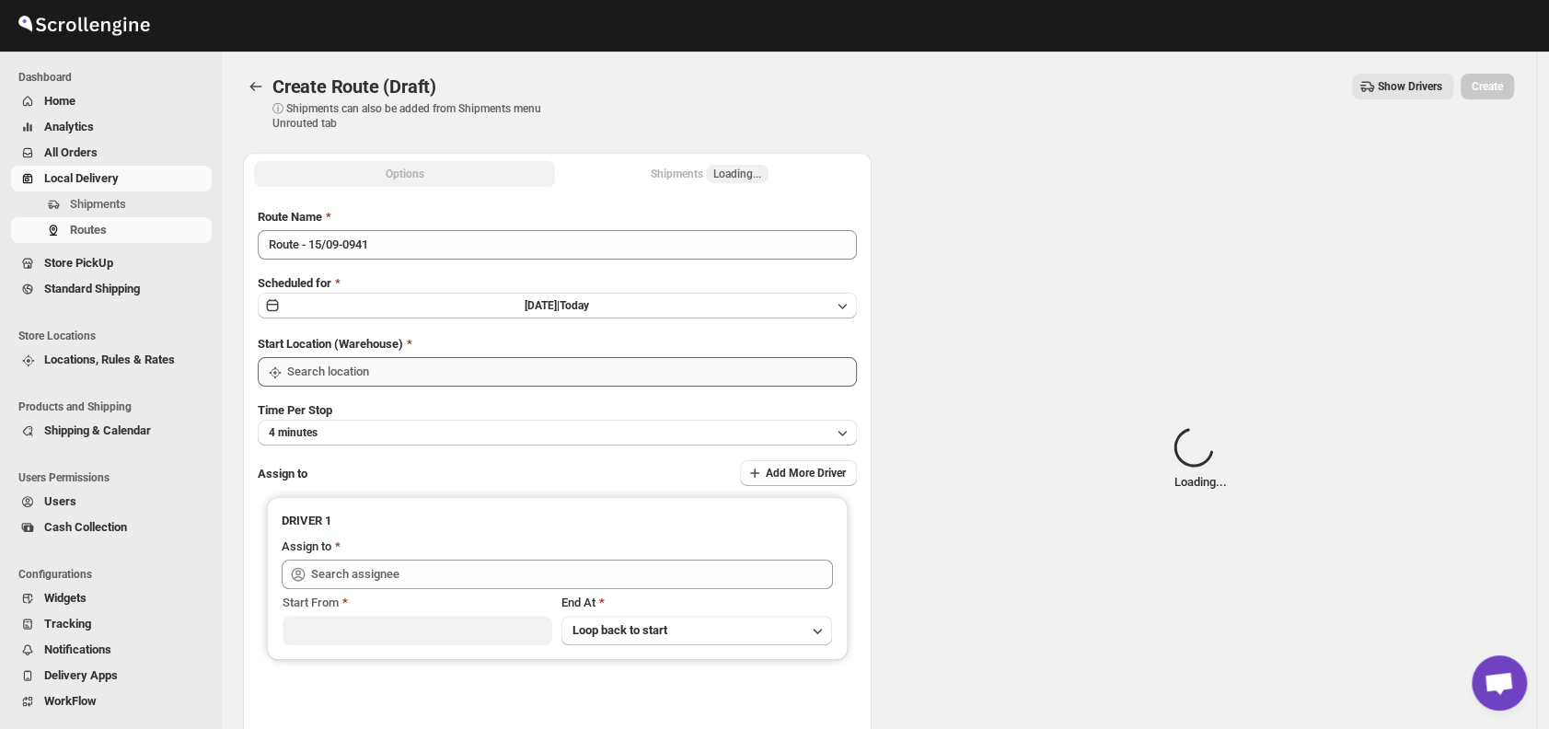
type input "DS01 [GEOGRAPHIC_DATA]"
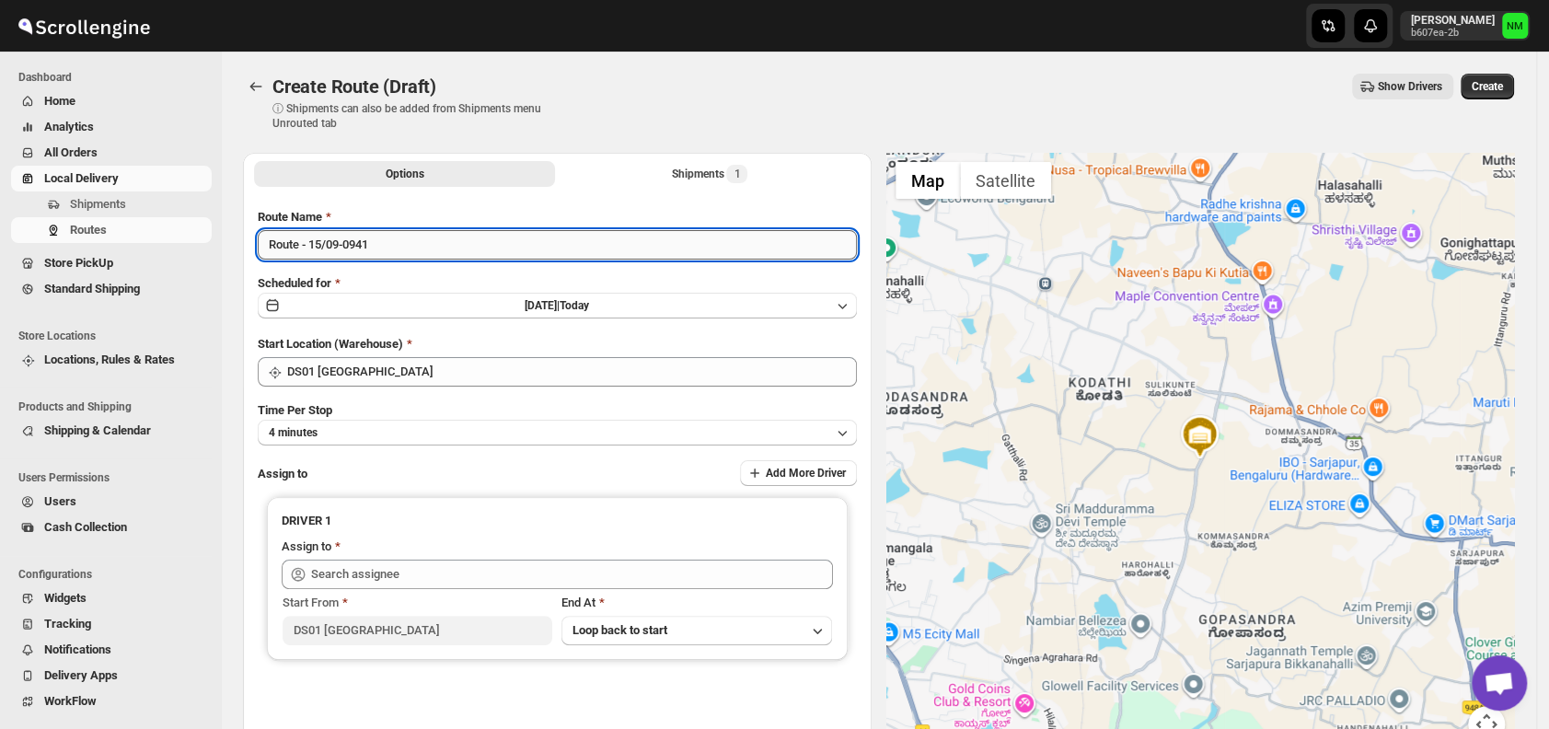
click at [465, 250] on input "Route - 15/09-0941" at bounding box center [557, 244] width 599 height 29
type input "R"
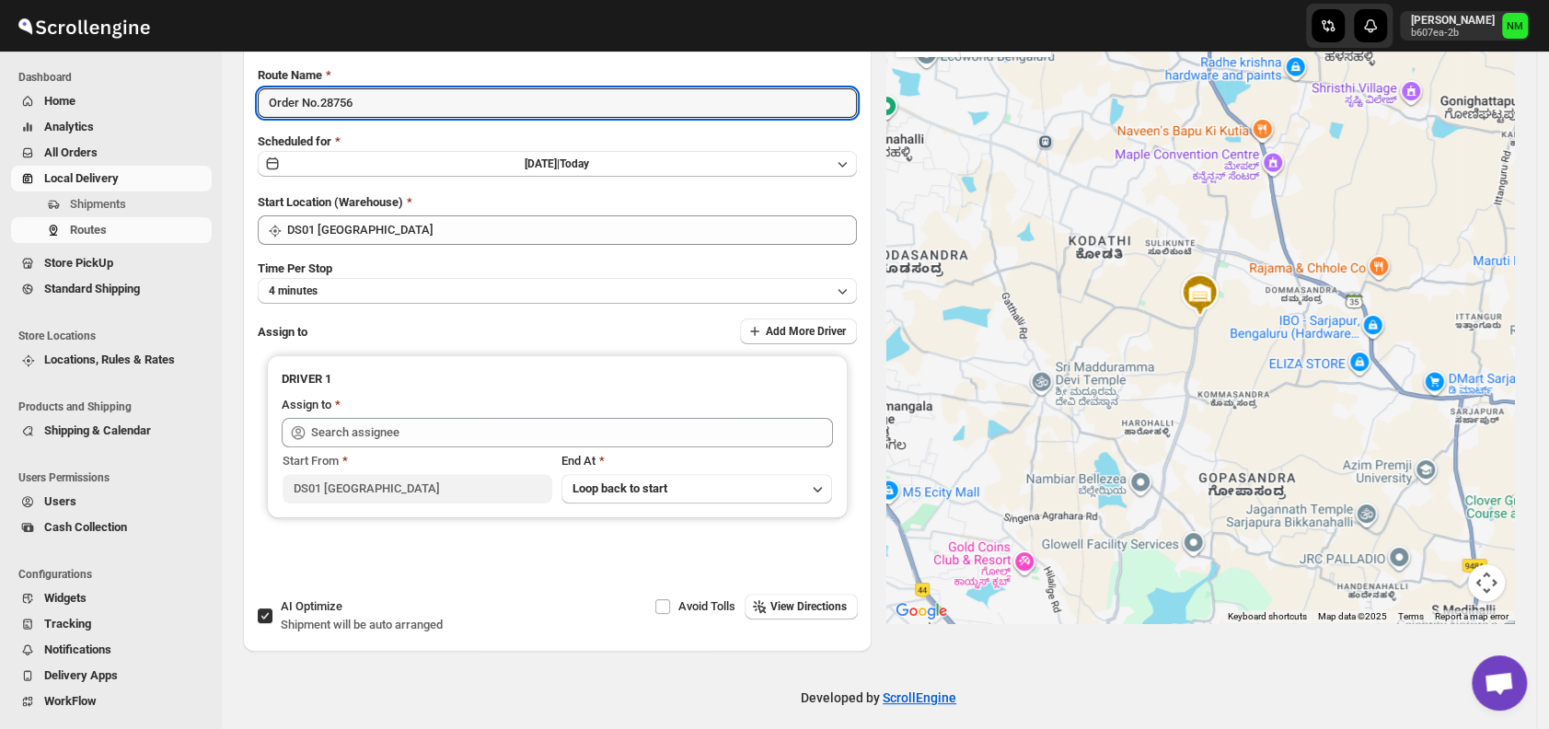
scroll to position [148, 0]
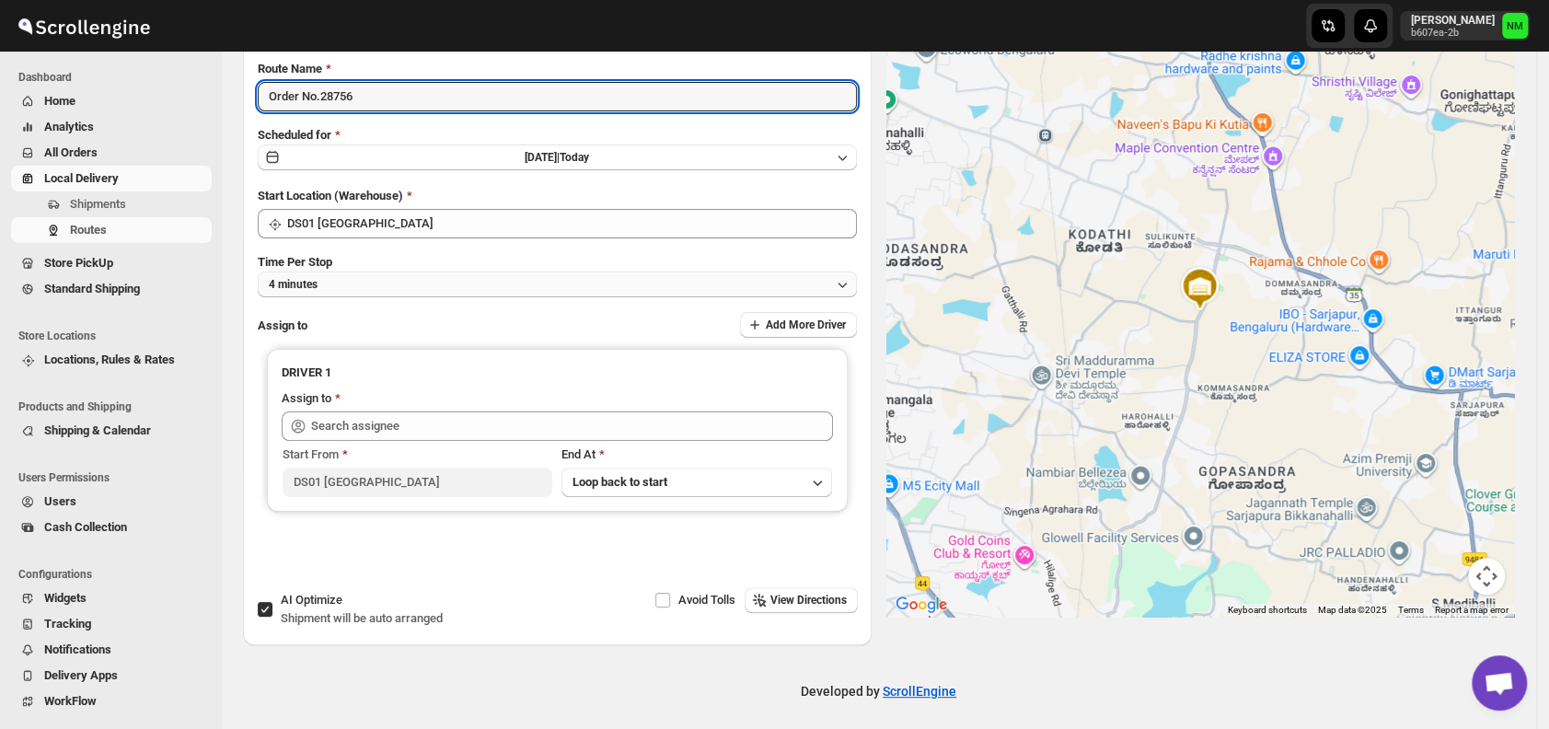
type input "Order No.28756"
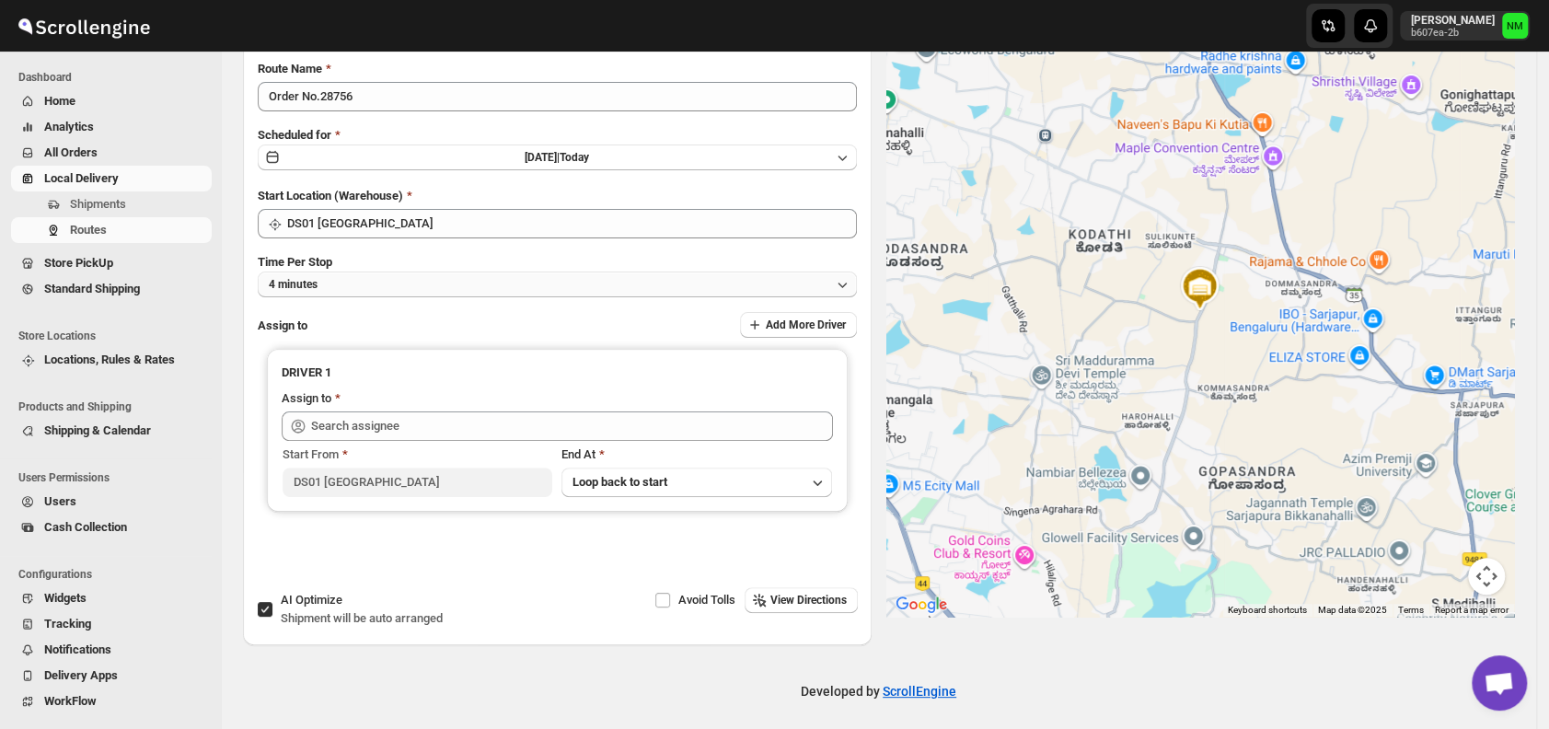
click at [396, 280] on button "4 minutes" at bounding box center [557, 285] width 599 height 26
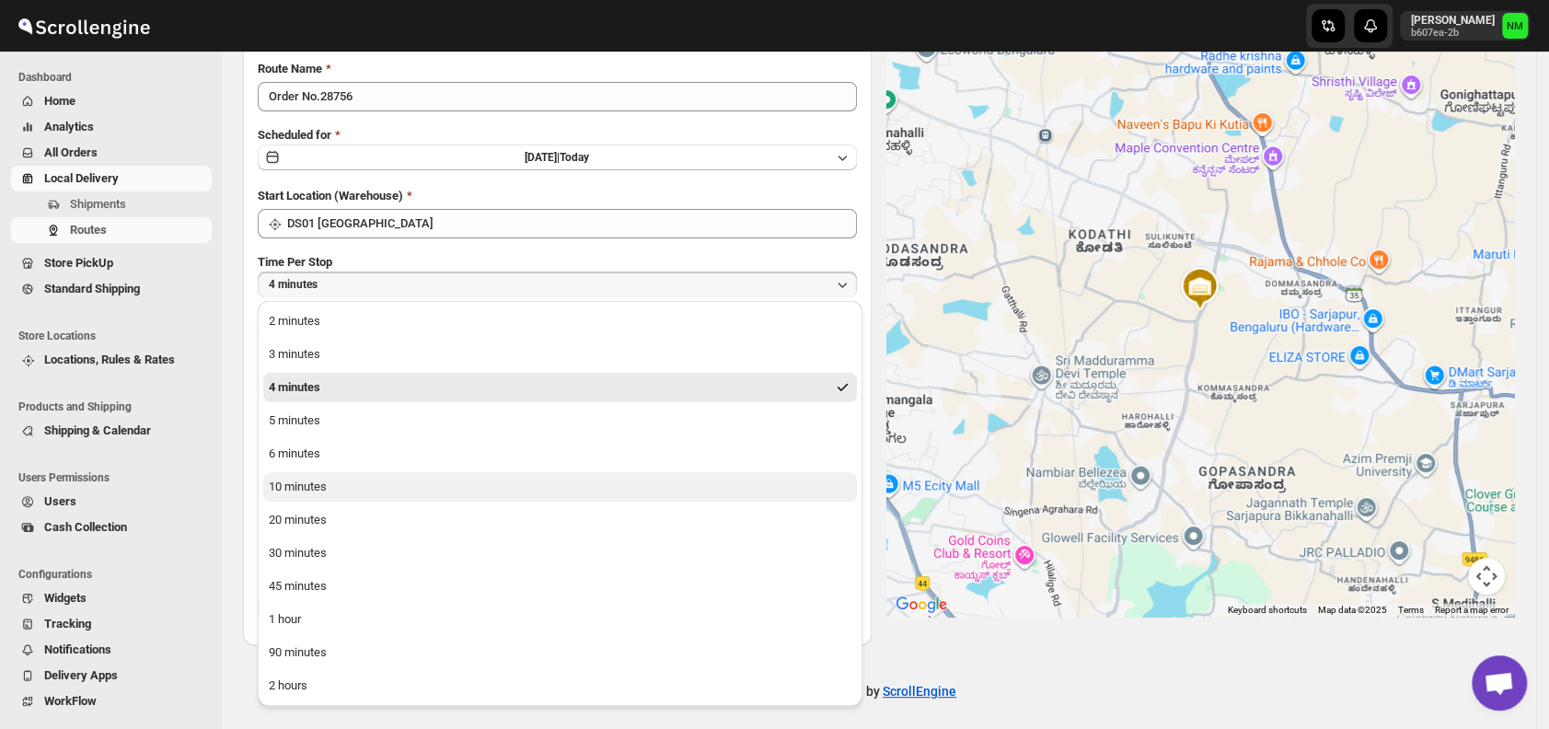
click at [342, 487] on button "10 minutes" at bounding box center [560, 486] width 594 height 29
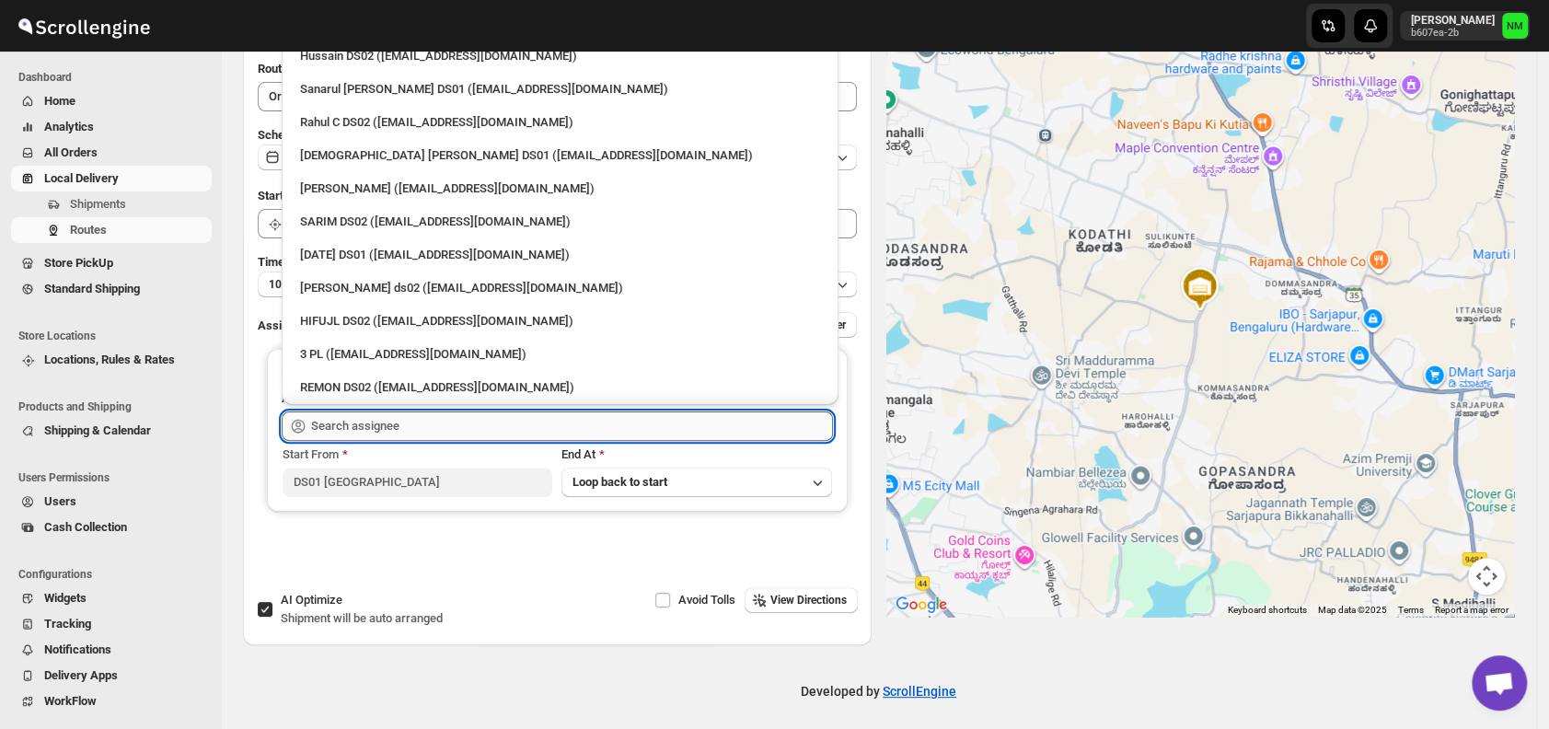
click at [451, 428] on input "text" at bounding box center [572, 425] width 522 height 29
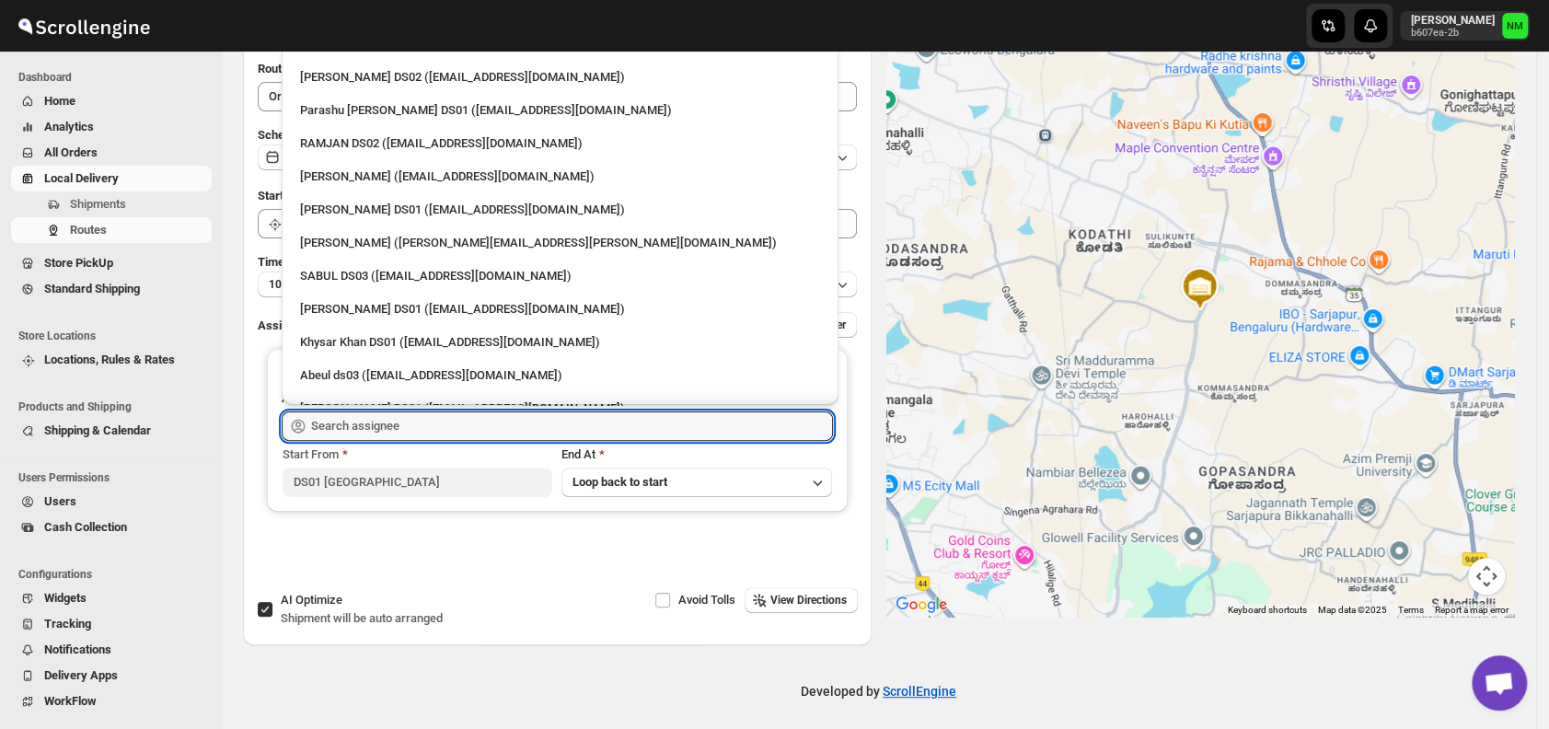
scroll to position [1628, 0]
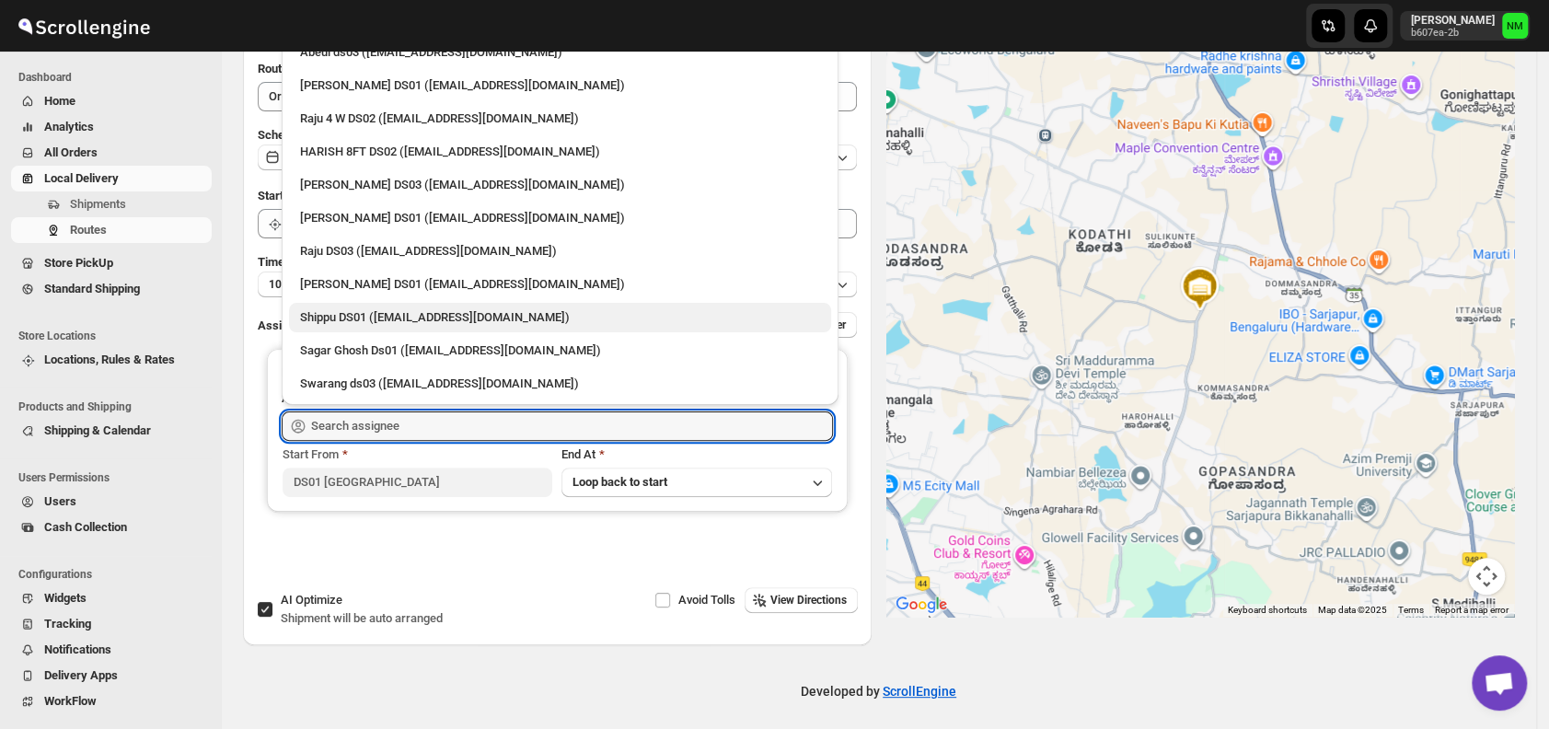
click at [342, 309] on div "Shippu DS01 ([EMAIL_ADDRESS][DOMAIN_NAME])" at bounding box center [560, 317] width 520 height 18
type input "Shippu DS01 ([EMAIL_ADDRESS][DOMAIN_NAME])"
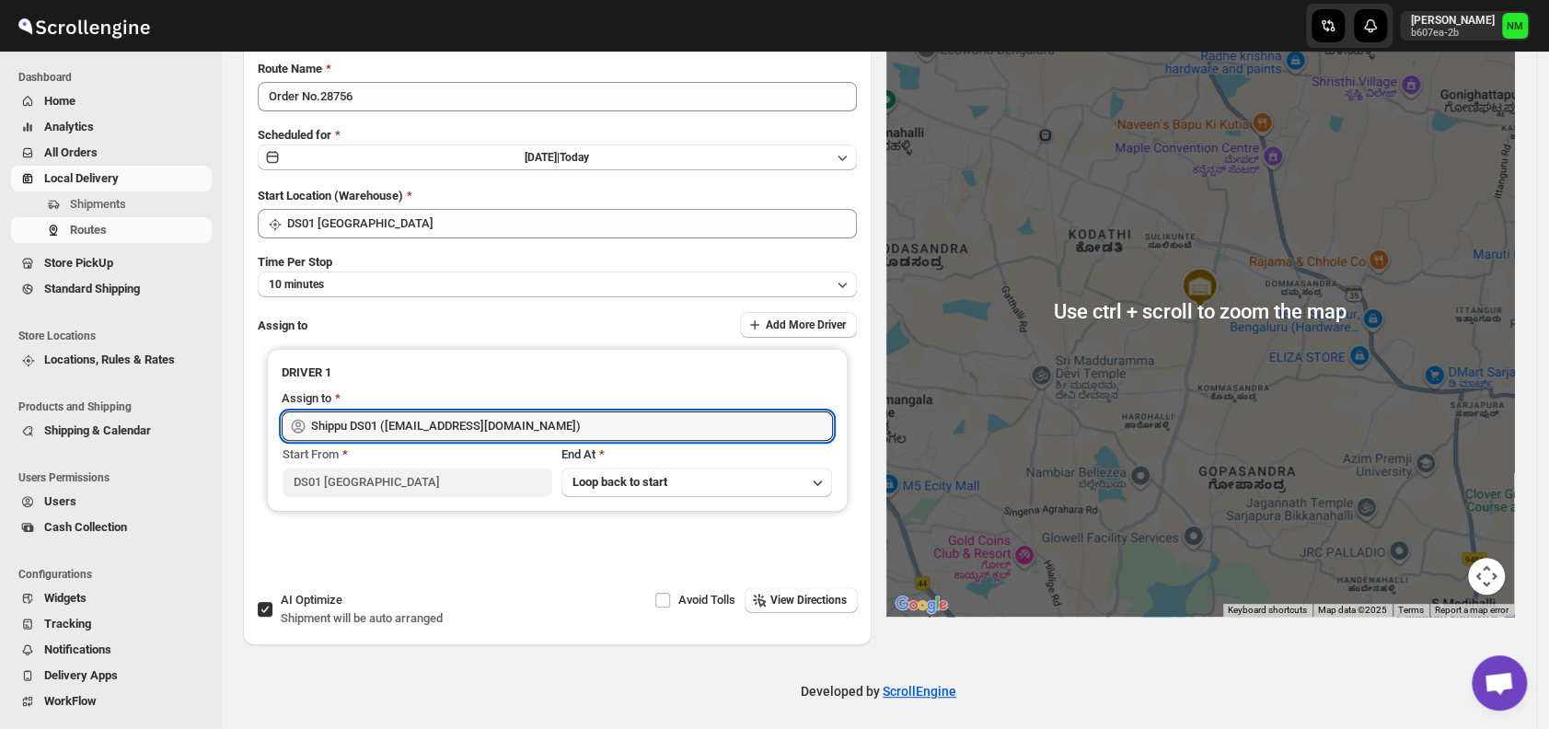
scroll to position [0, 0]
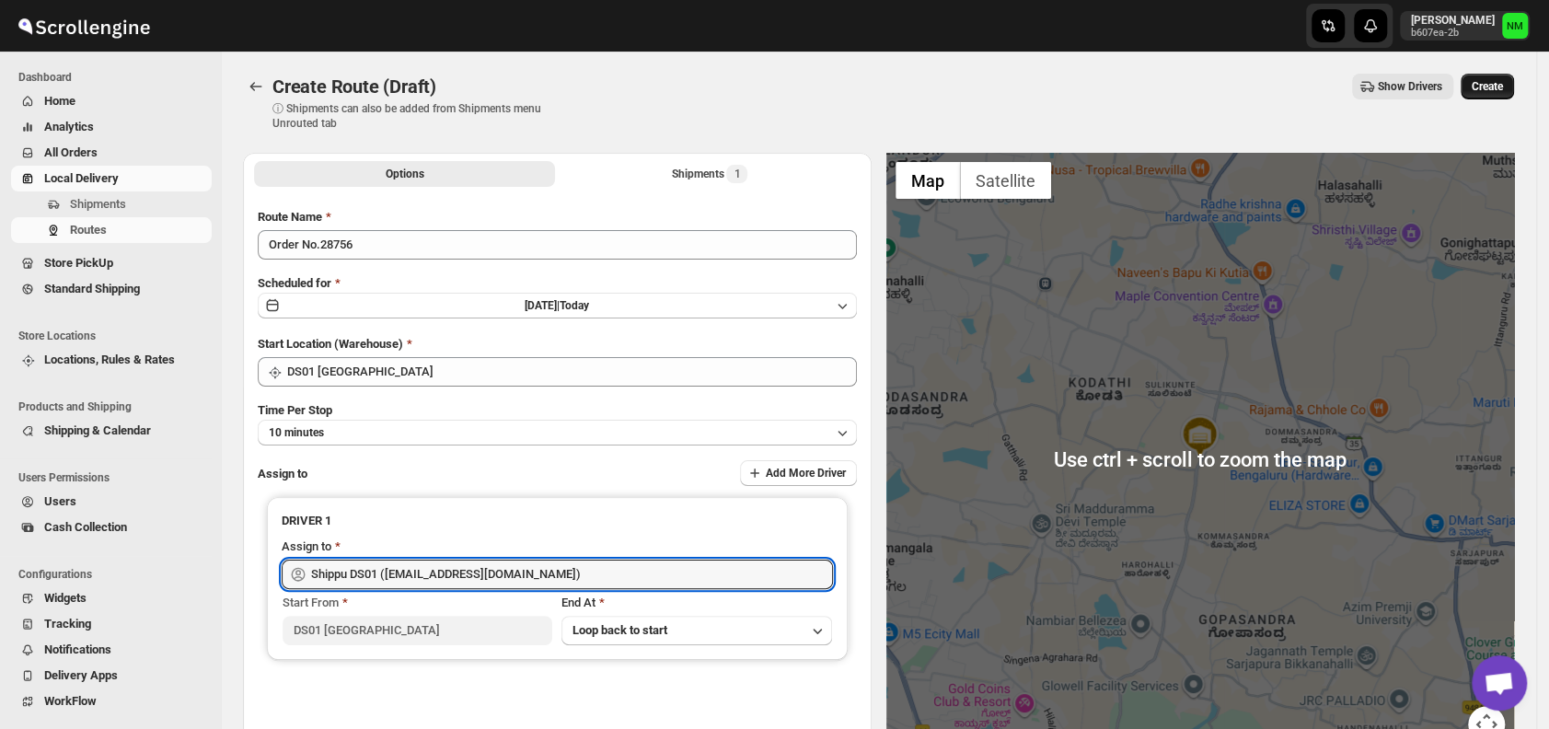
click at [1497, 81] on span "Create" at bounding box center [1487, 86] width 31 height 15
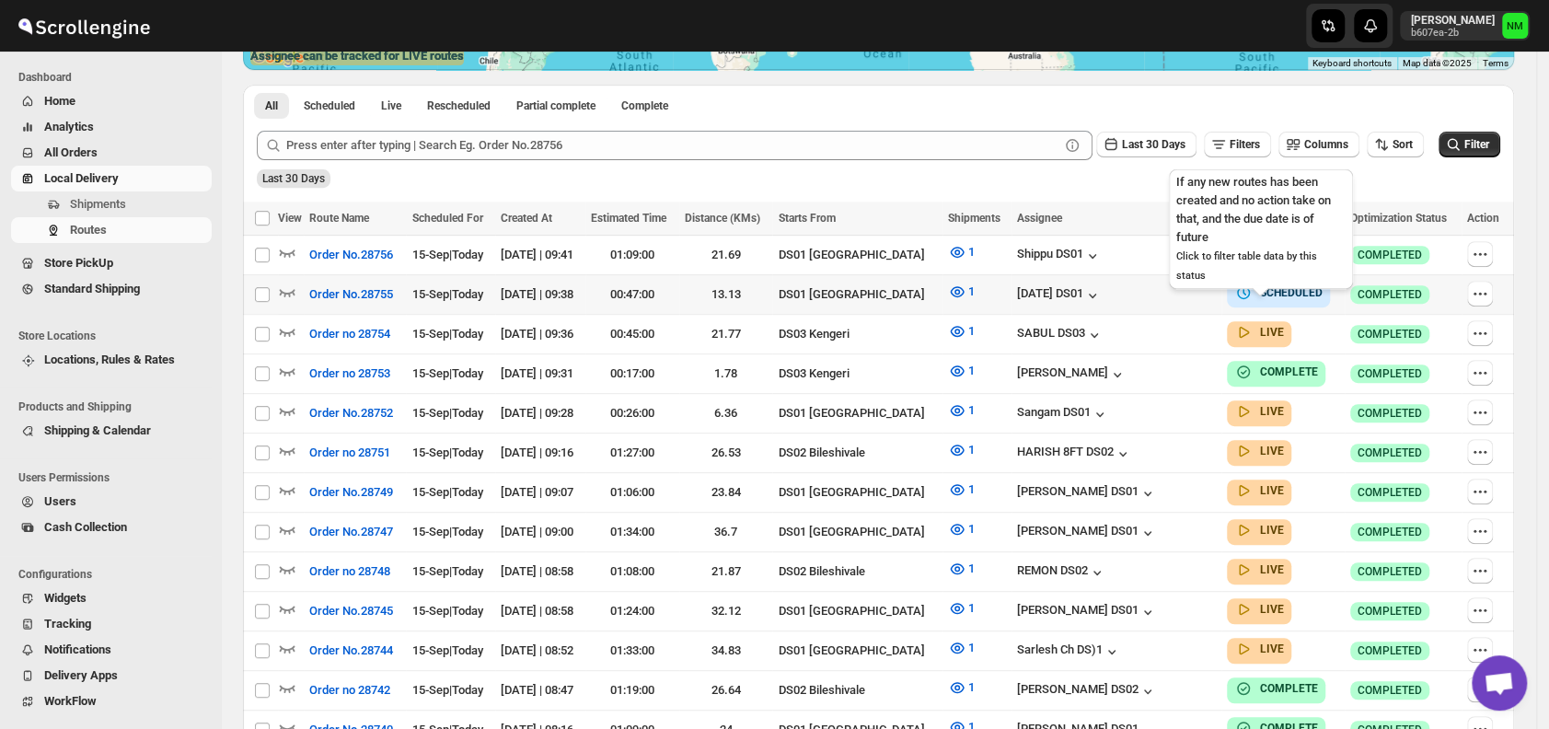
scroll to position [401, 0]
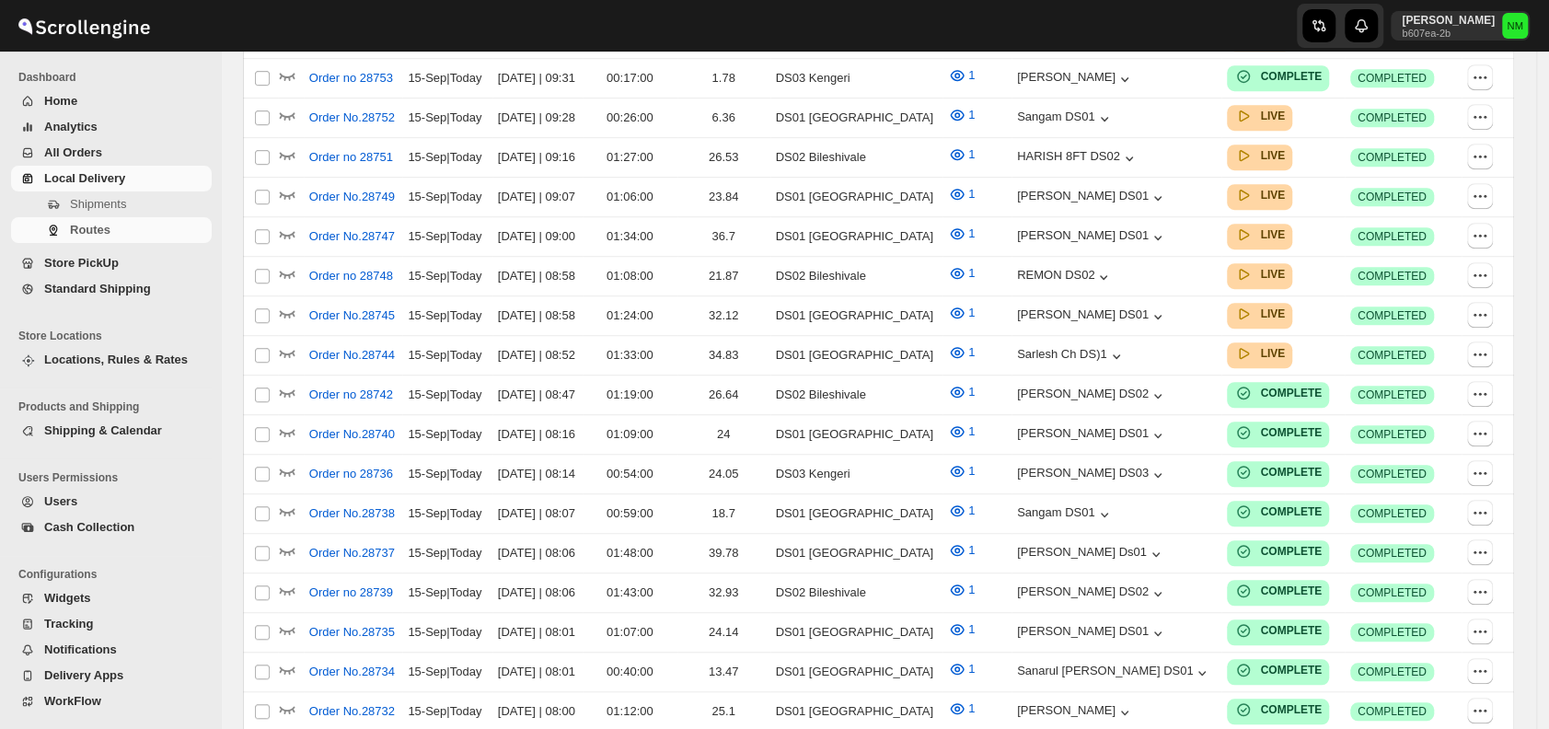
scroll to position [401, 0]
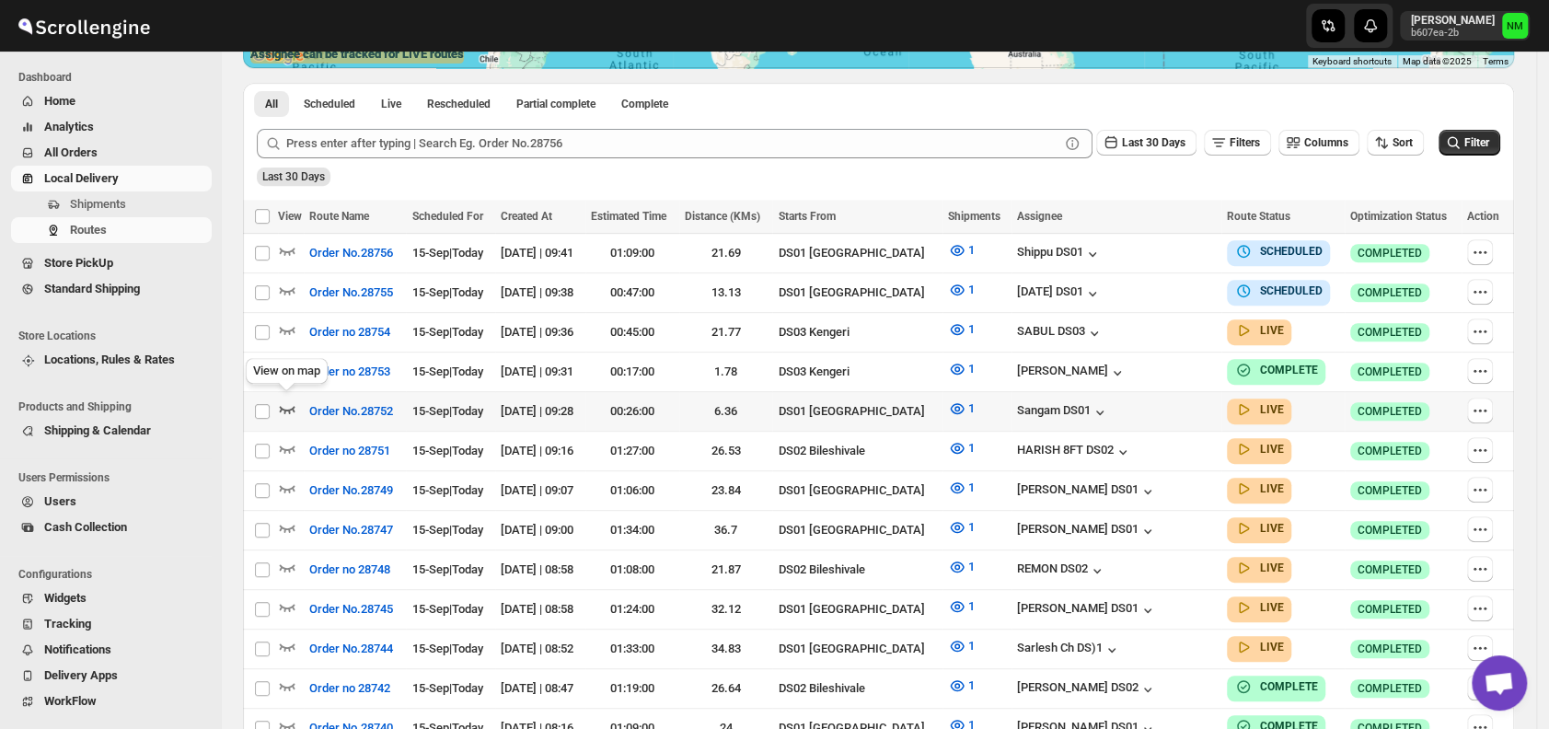
click at [287, 403] on icon "button" at bounding box center [287, 409] width 18 height 18
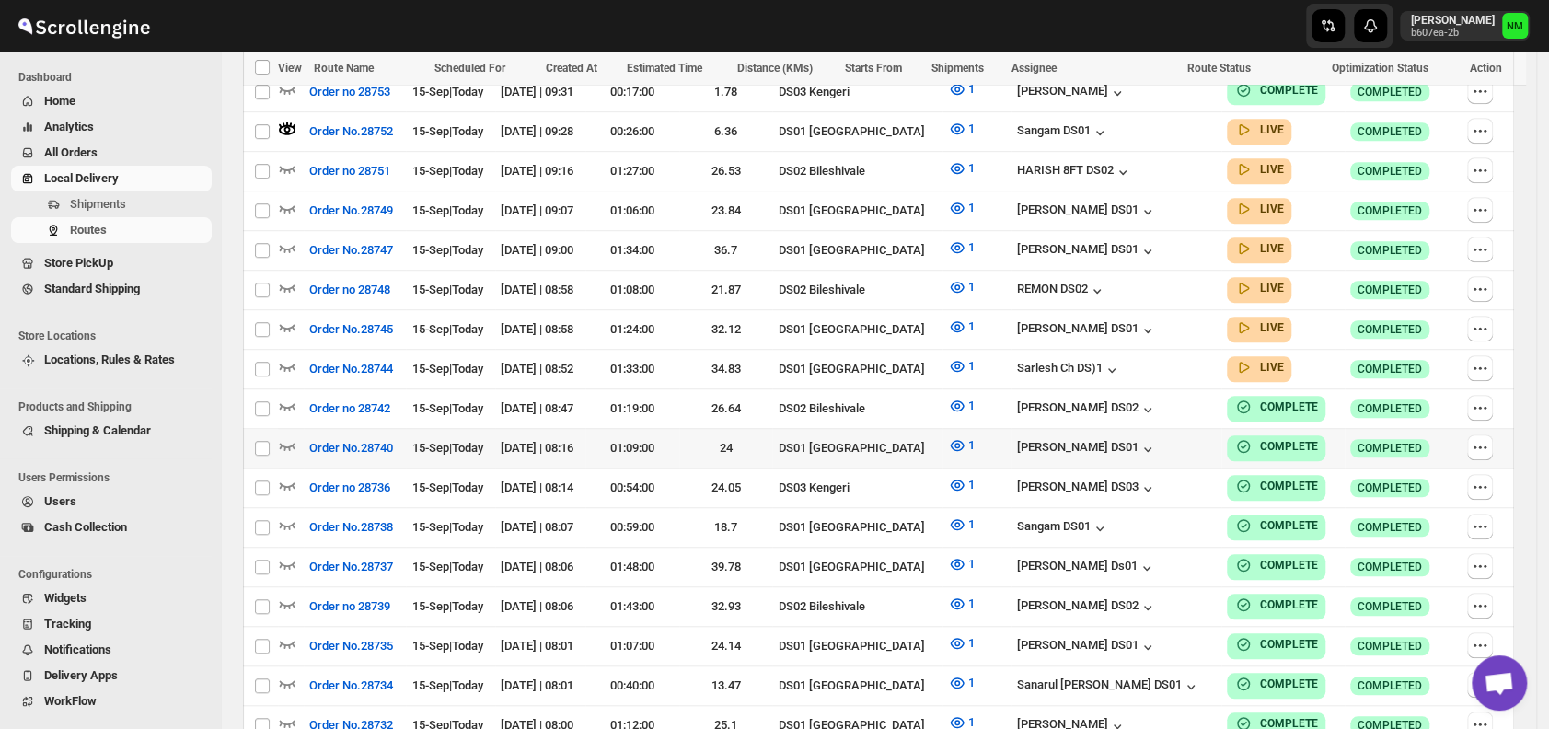
scroll to position [630, 0]
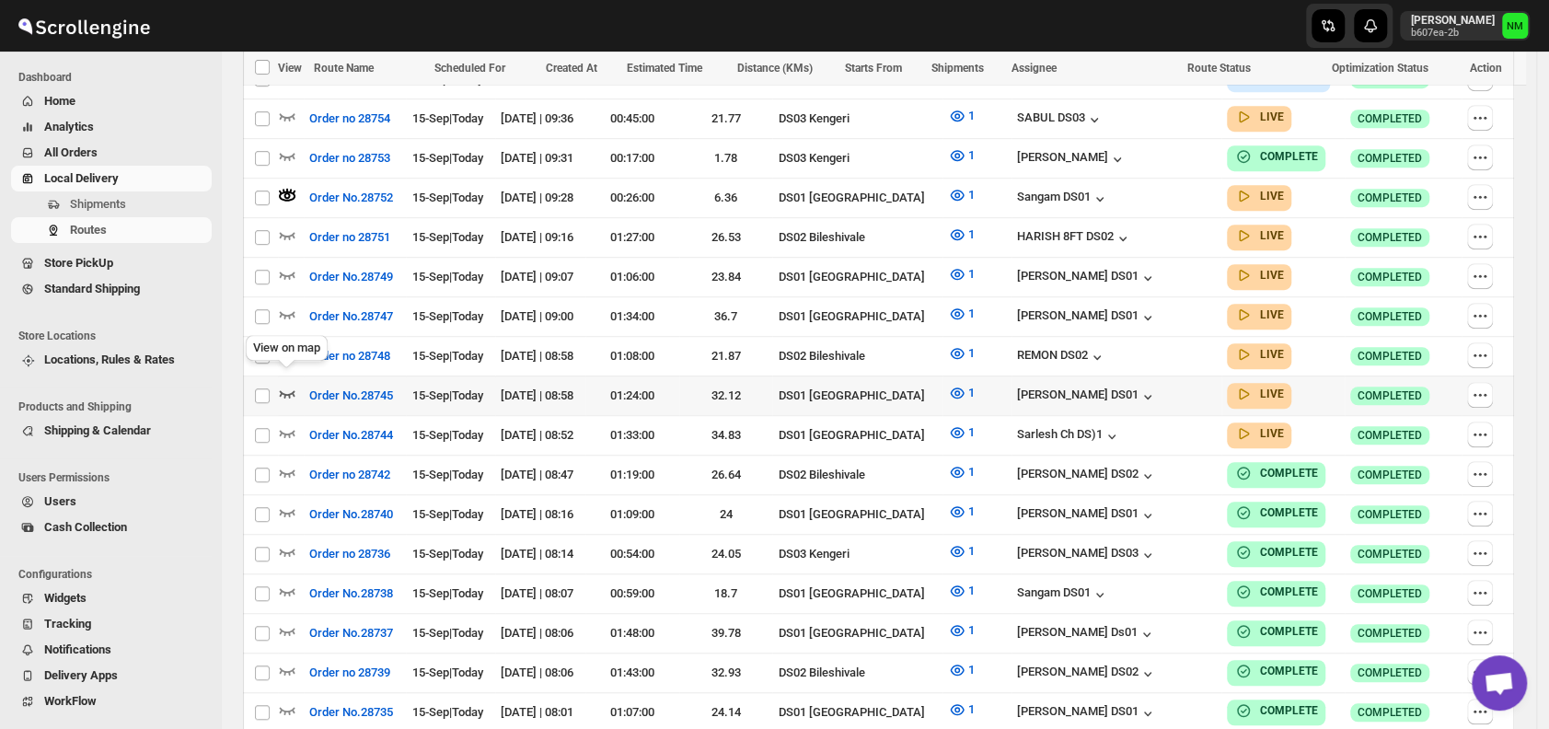
click at [290, 384] on icon "button" at bounding box center [287, 393] width 18 height 18
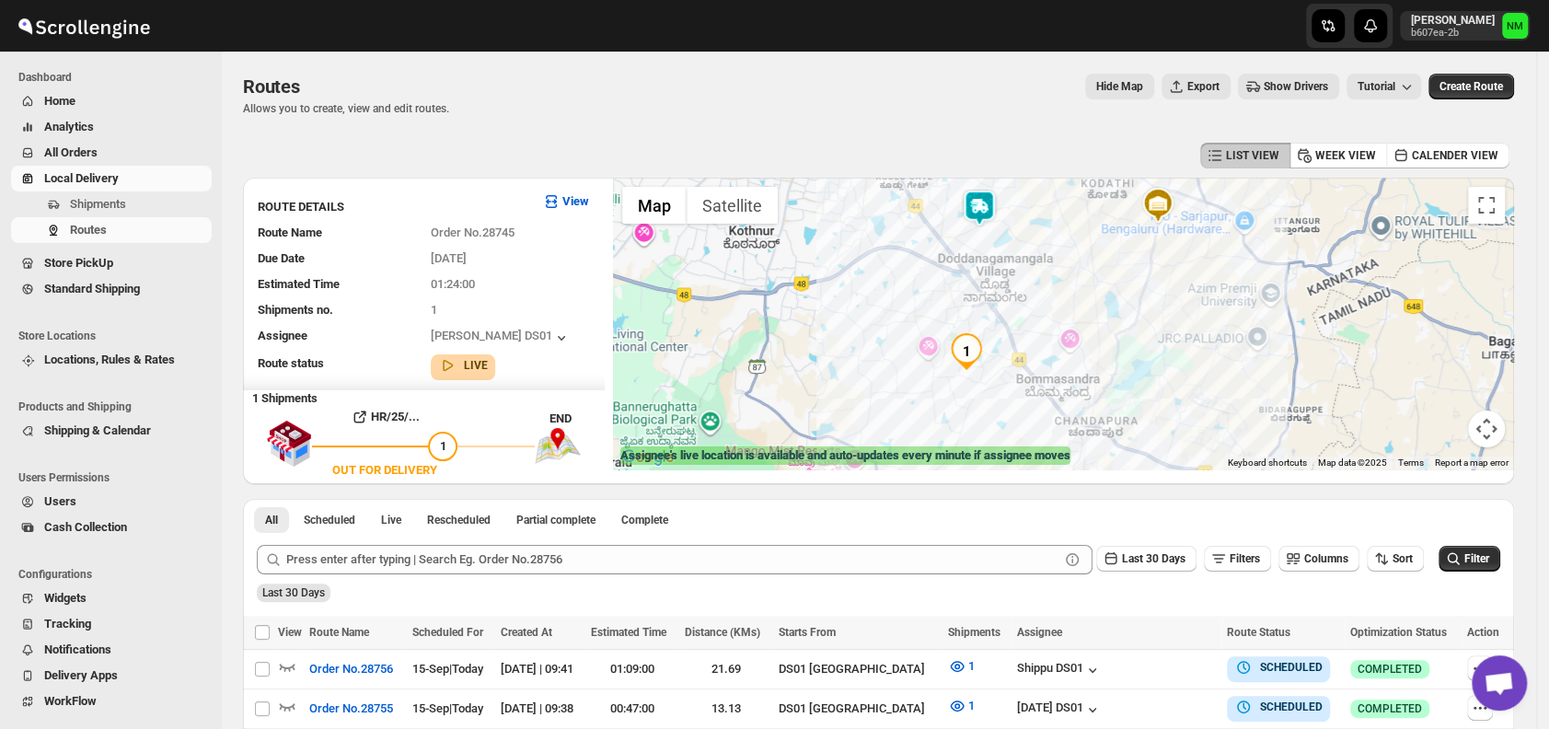
click at [991, 225] on img at bounding box center [979, 208] width 37 height 37
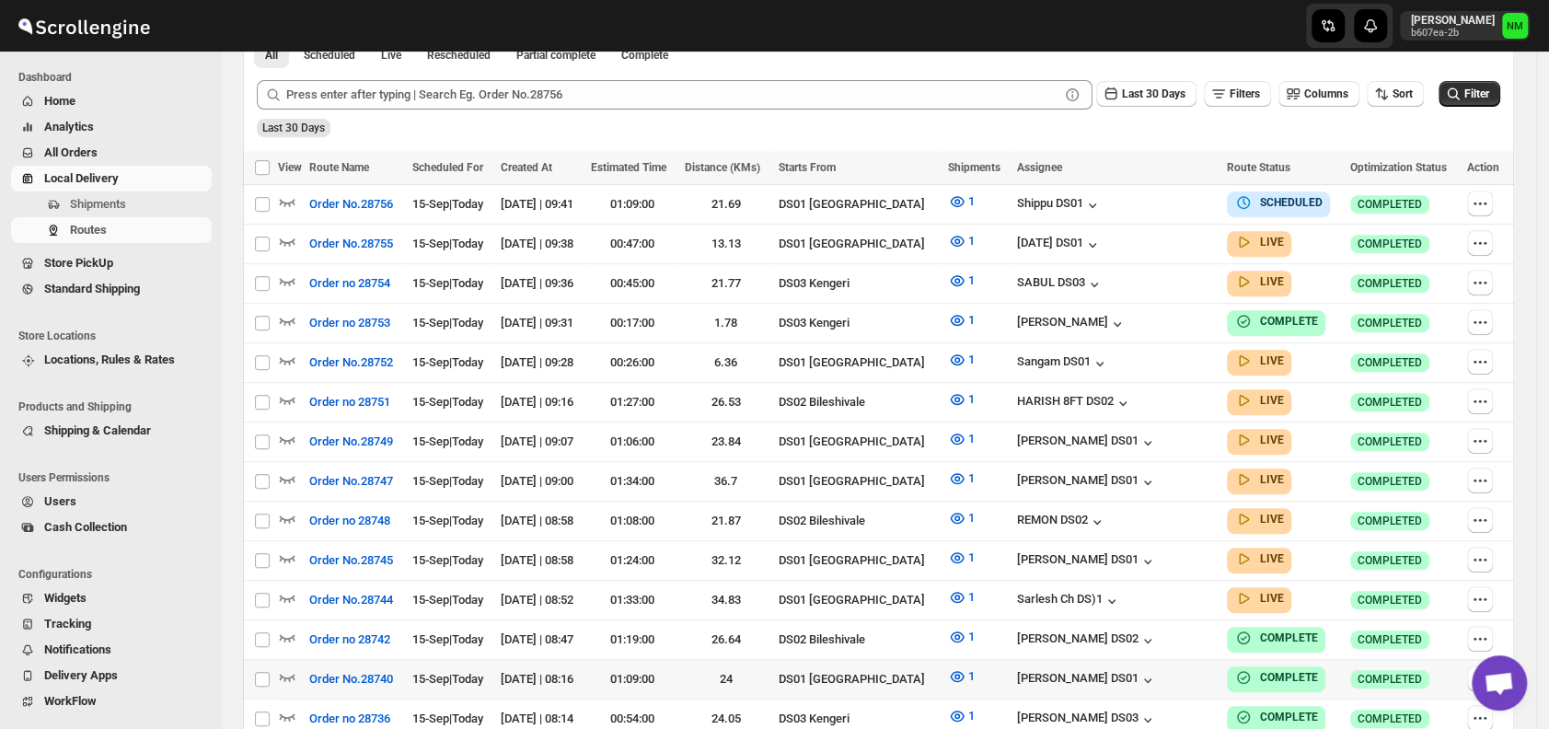
scroll to position [451, 0]
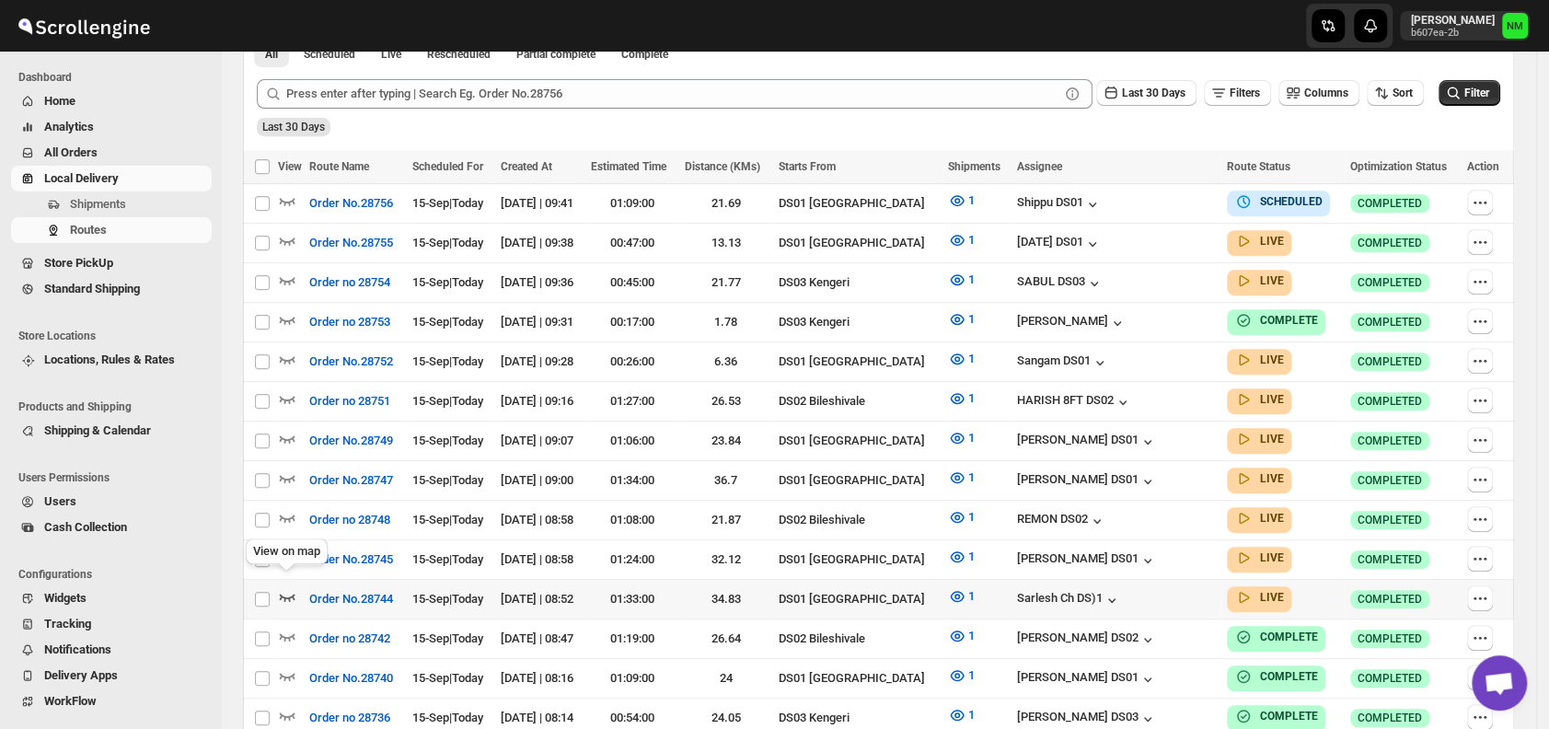
click at [293, 594] on icon "button" at bounding box center [288, 597] width 16 height 7
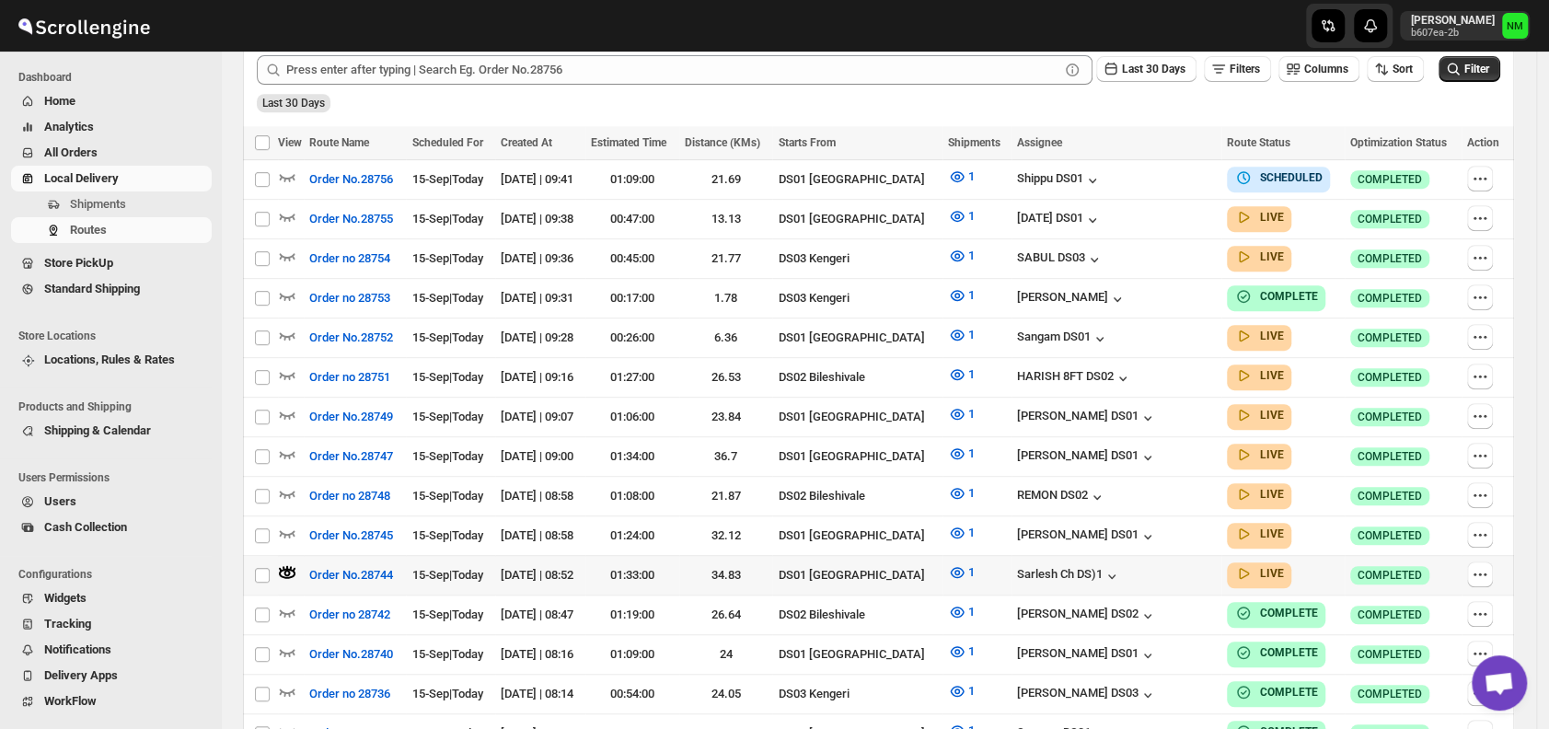
scroll to position [493, 0]
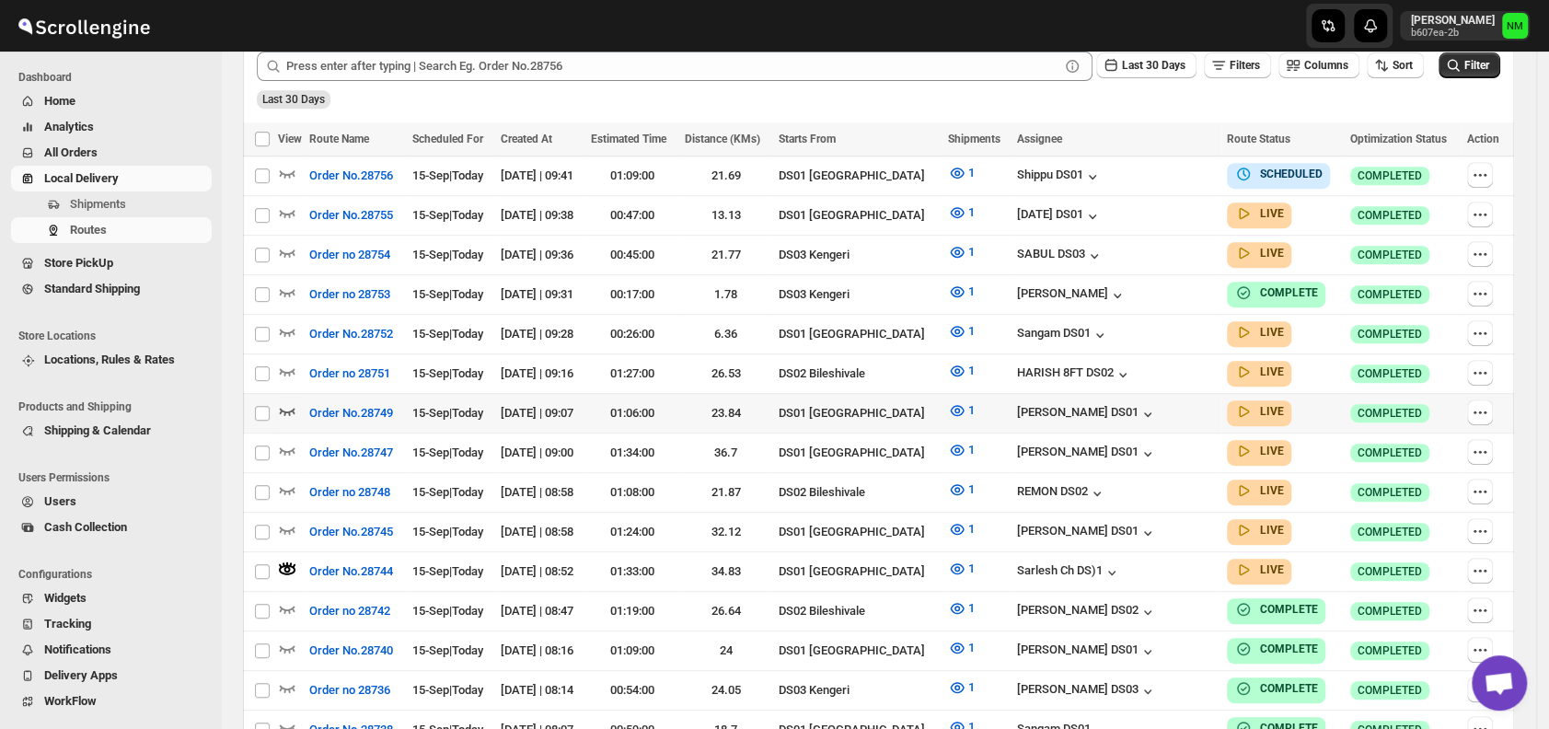
click at [282, 401] on icon "button" at bounding box center [287, 410] width 18 height 18
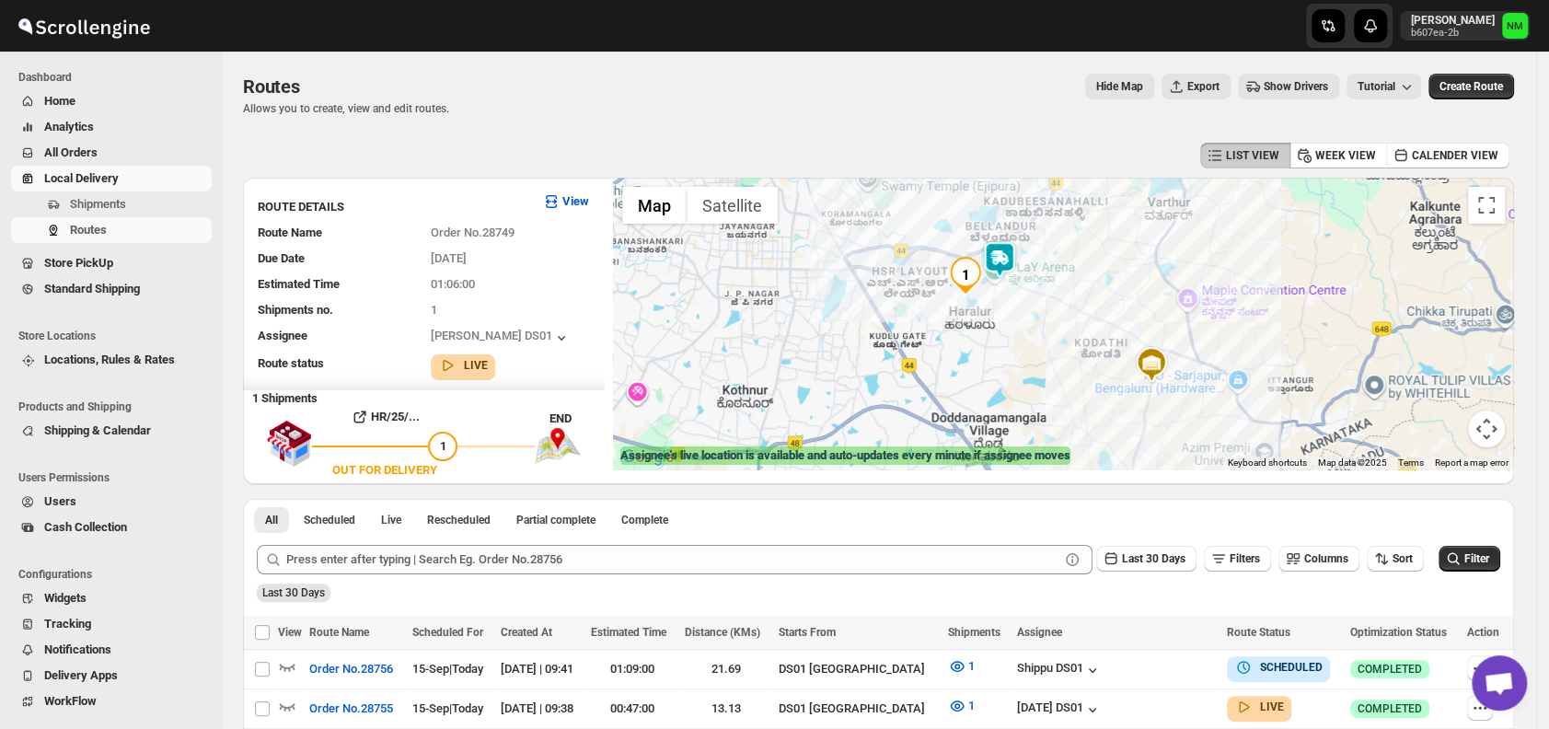
click at [1004, 246] on img at bounding box center [999, 259] width 37 height 37
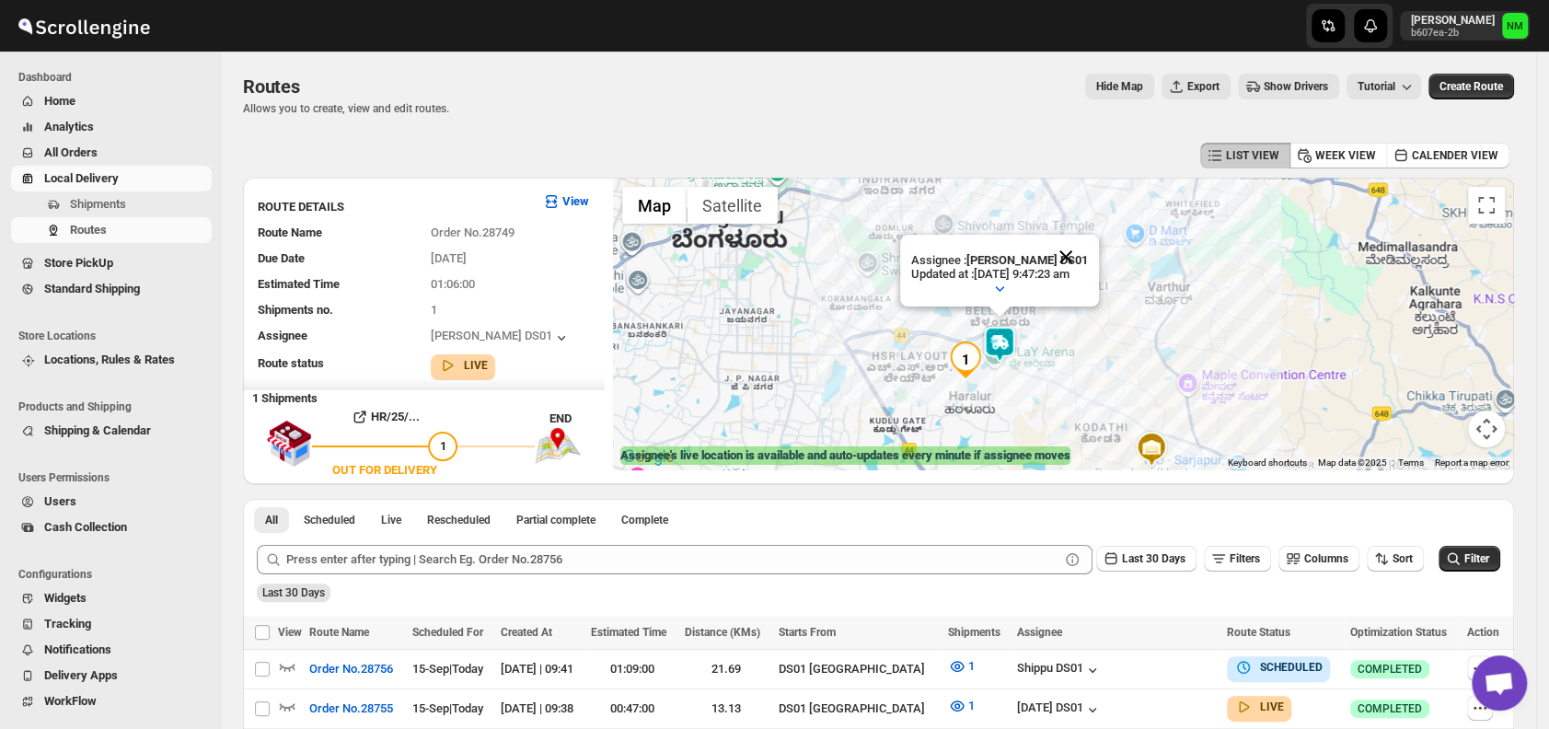
click at [1088, 258] on button "Close" at bounding box center [1066, 257] width 44 height 44
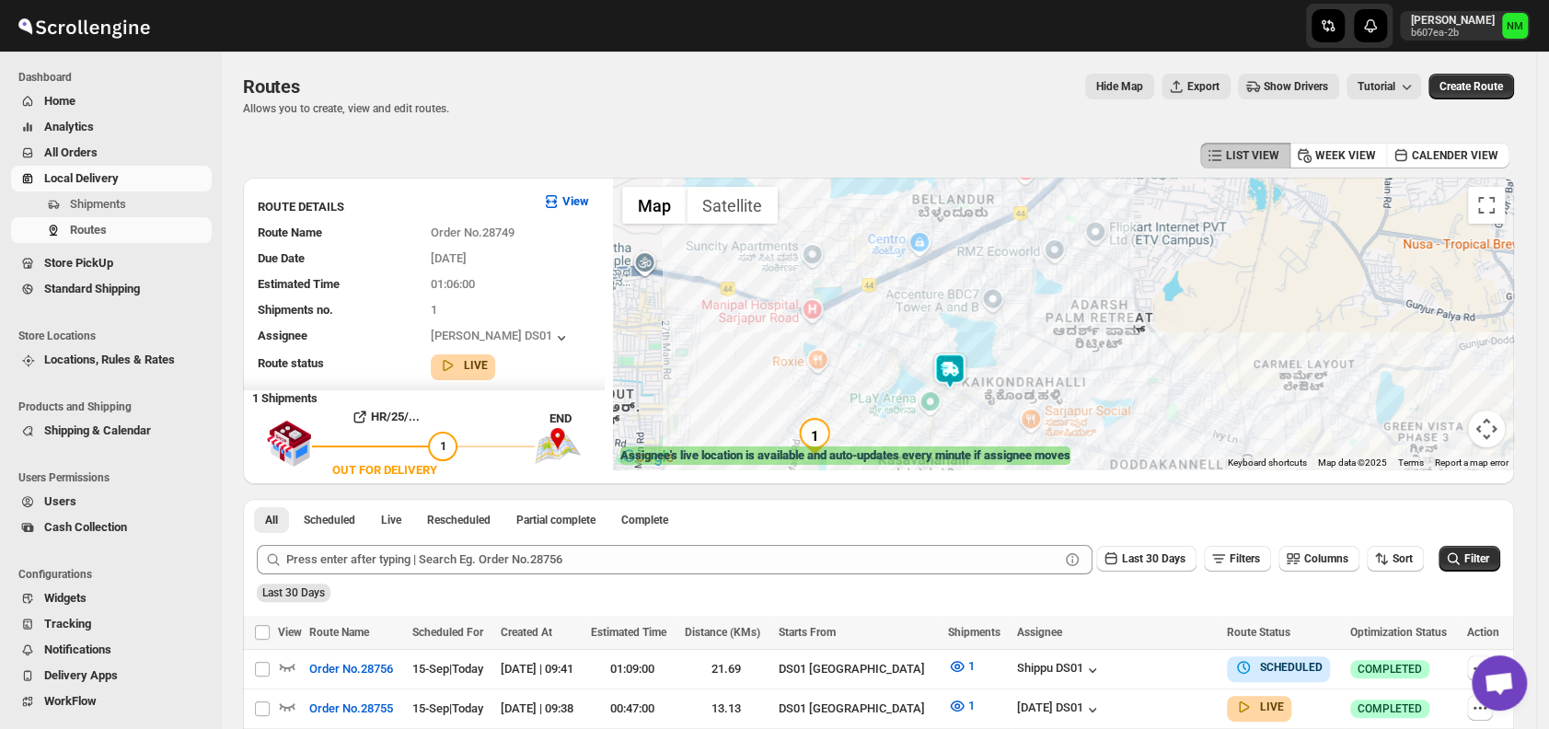
click at [967, 372] on img at bounding box center [950, 371] width 37 height 37
click at [1038, 276] on button "Close" at bounding box center [1016, 283] width 44 height 44
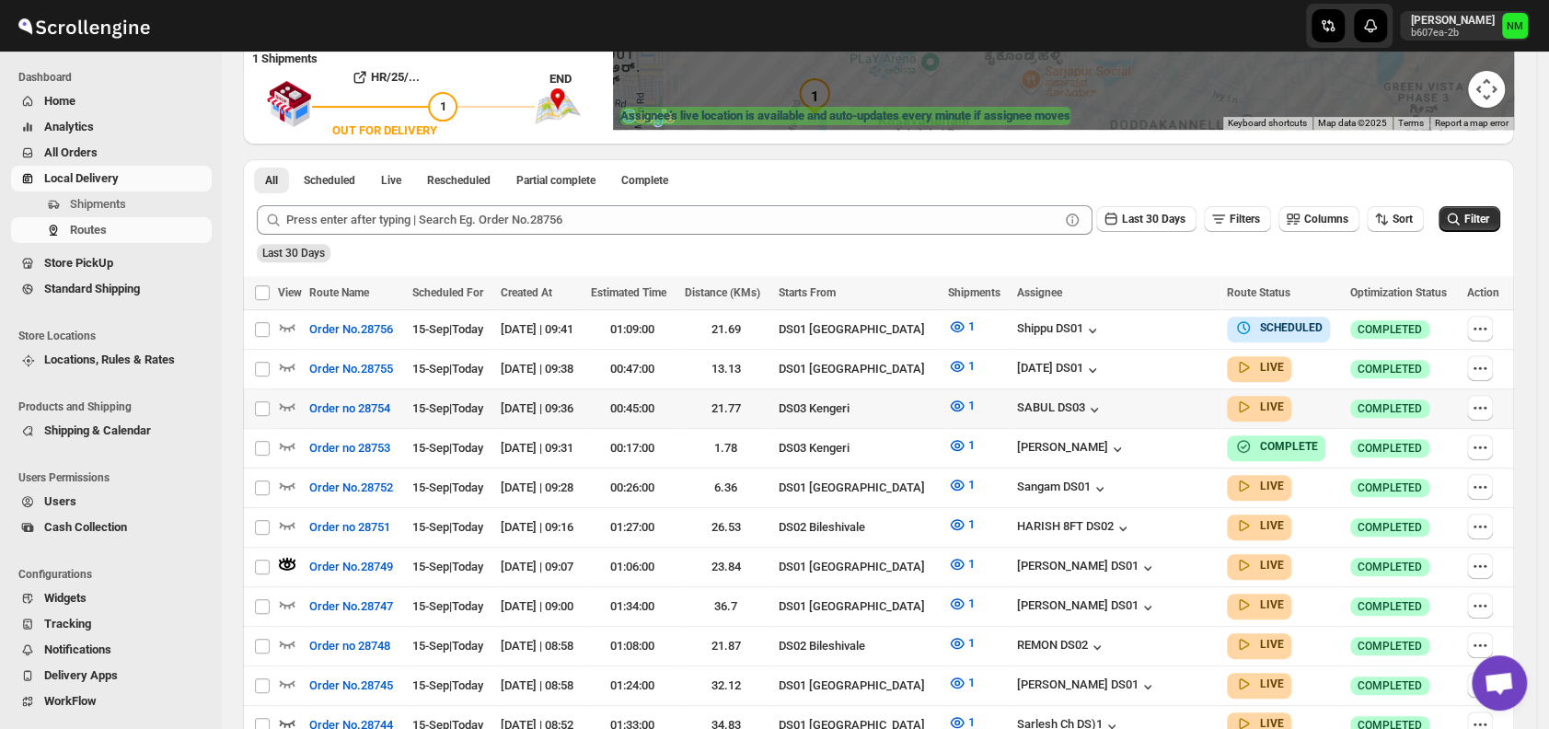
scroll to position [341, 0]
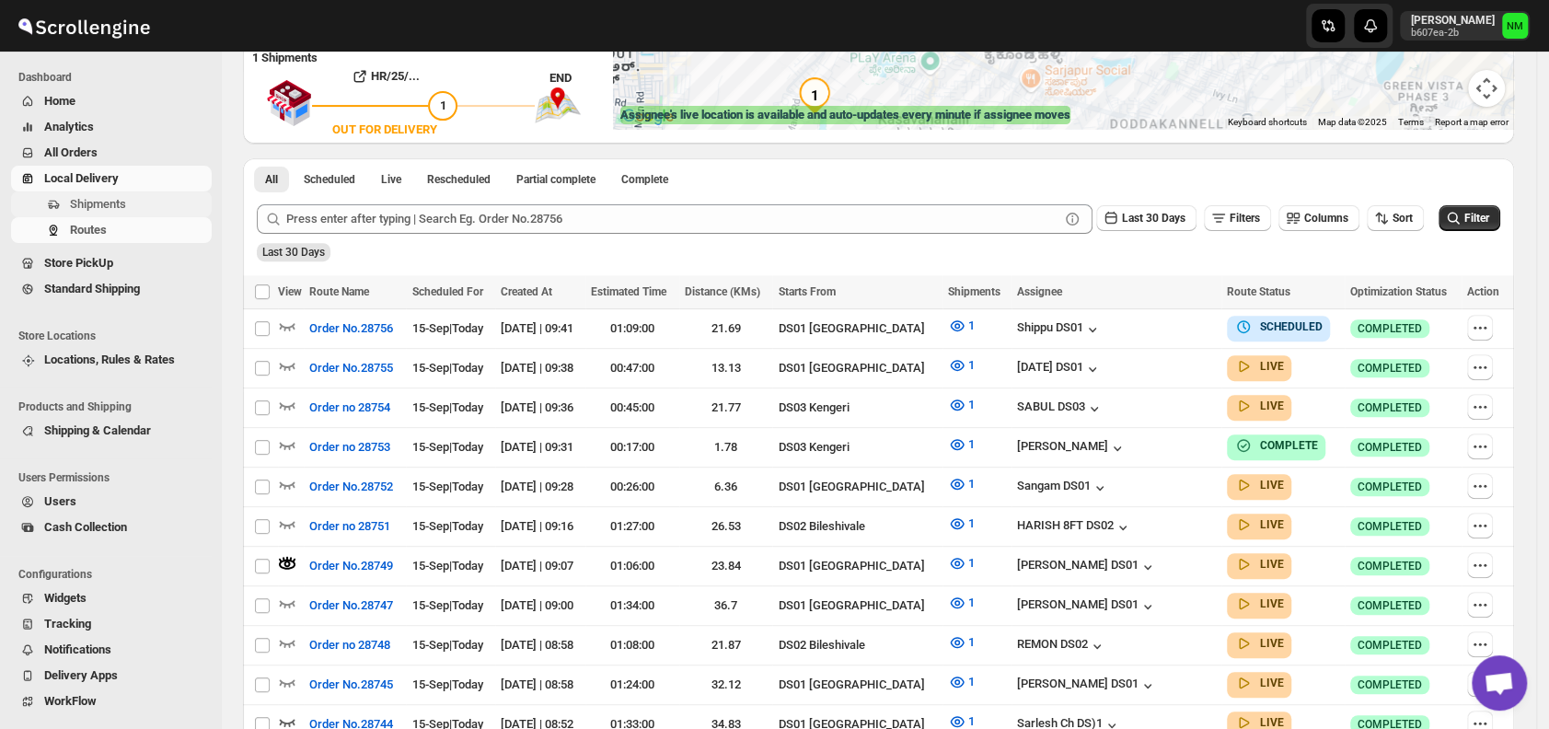
click at [111, 197] on span "Shipments" at bounding box center [98, 204] width 56 height 14
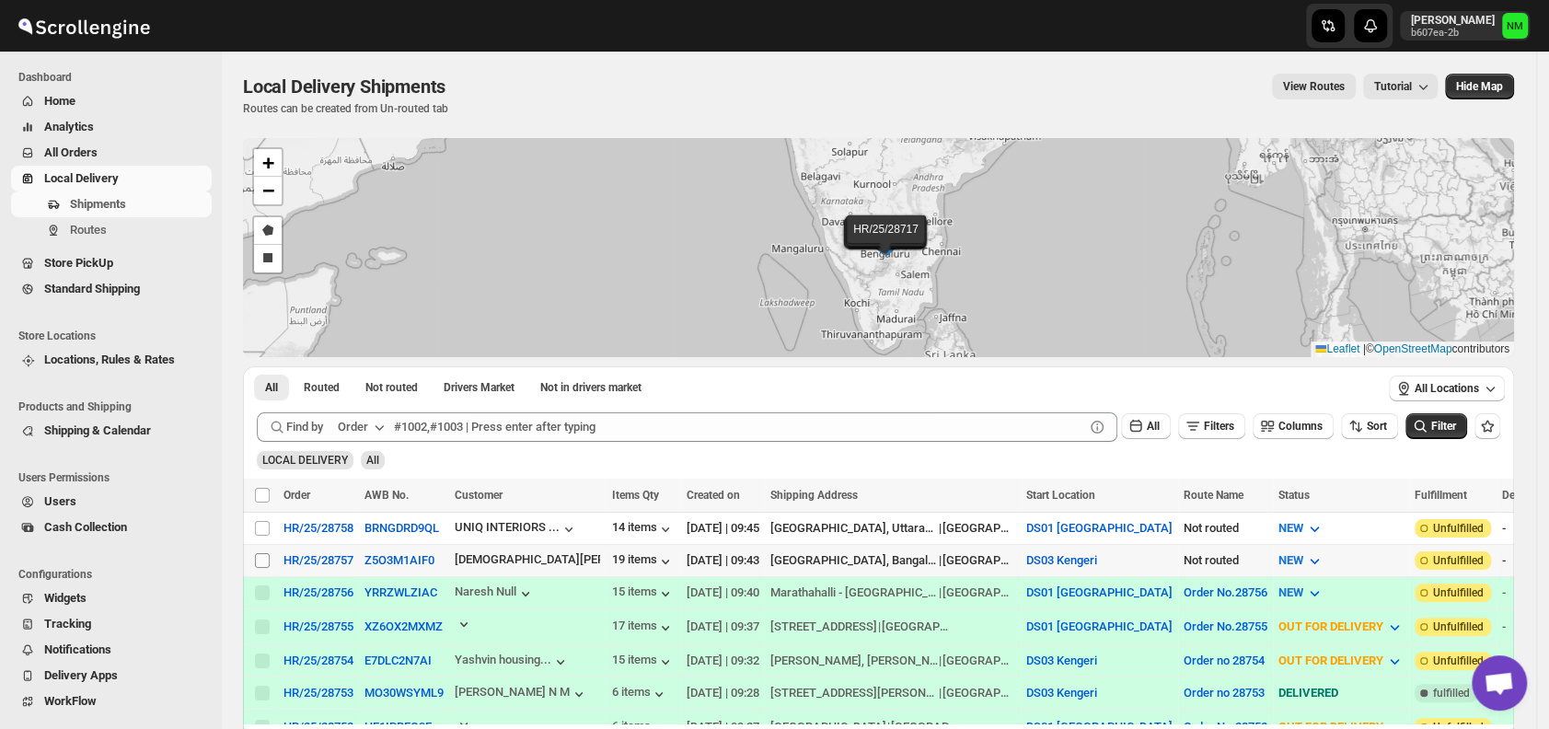
click at [263, 557] on input "Select shipment" at bounding box center [262, 560] width 15 height 15
checkbox input "true"
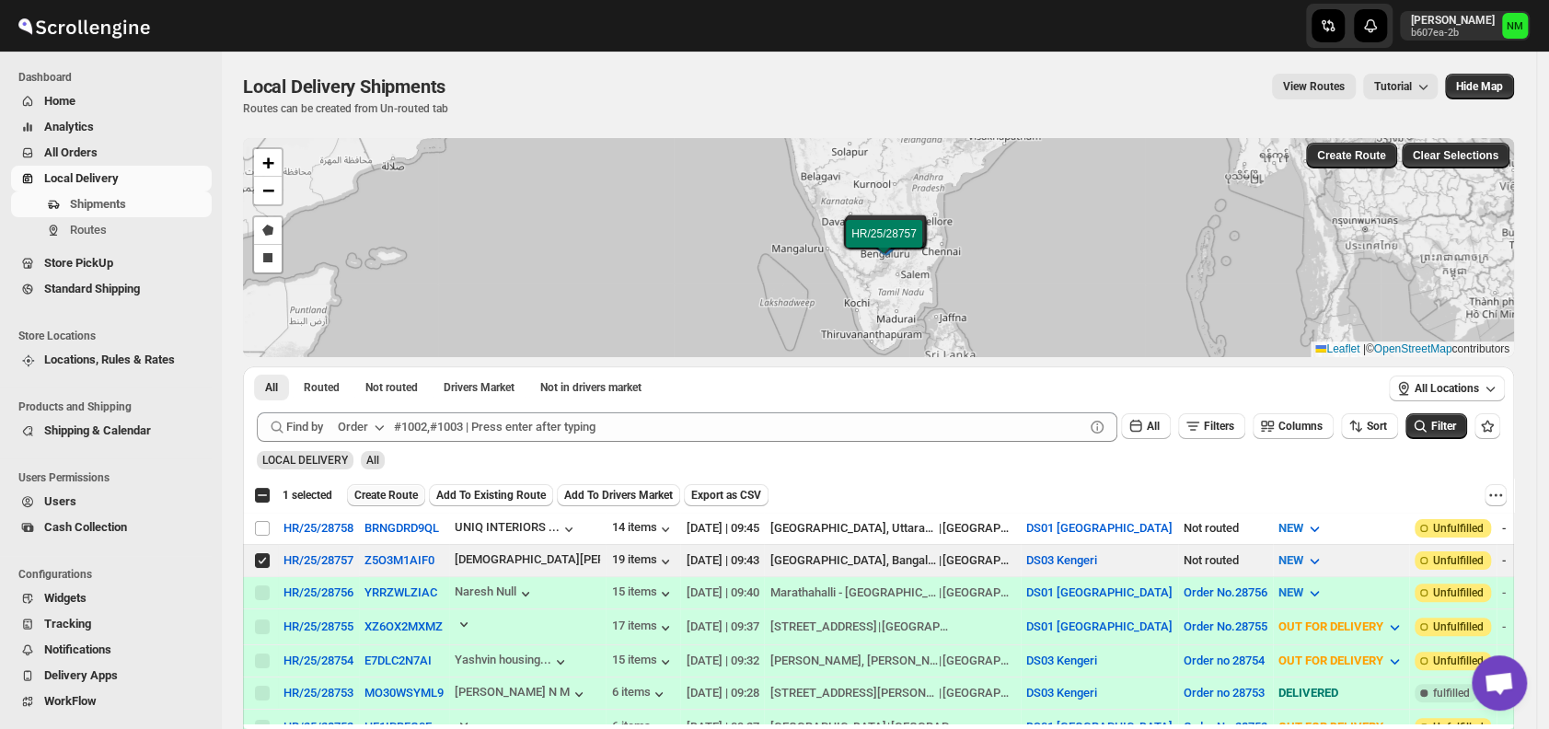
click at [387, 497] on span "Create Route" at bounding box center [386, 495] width 64 height 15
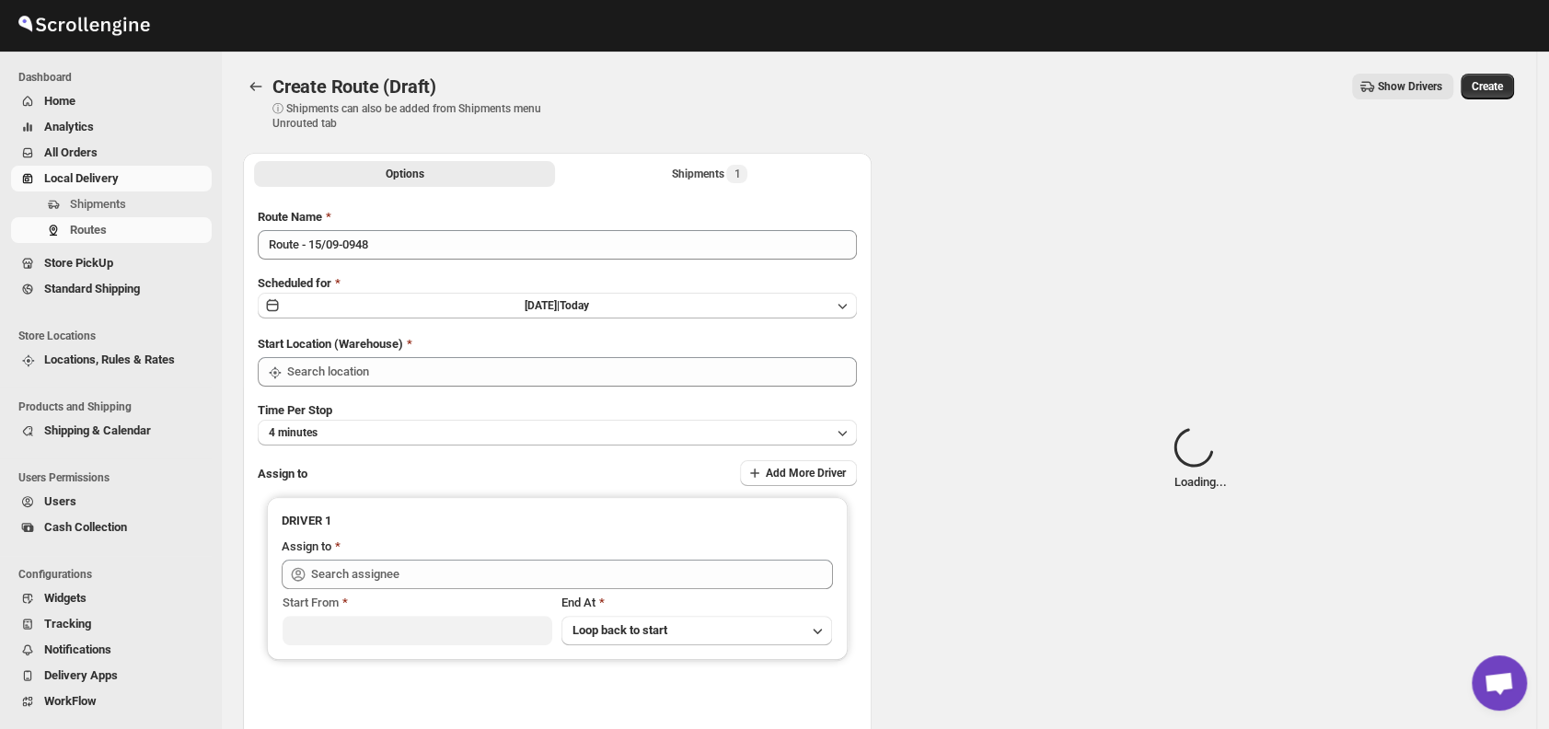
type input "DS03 Kengeri"
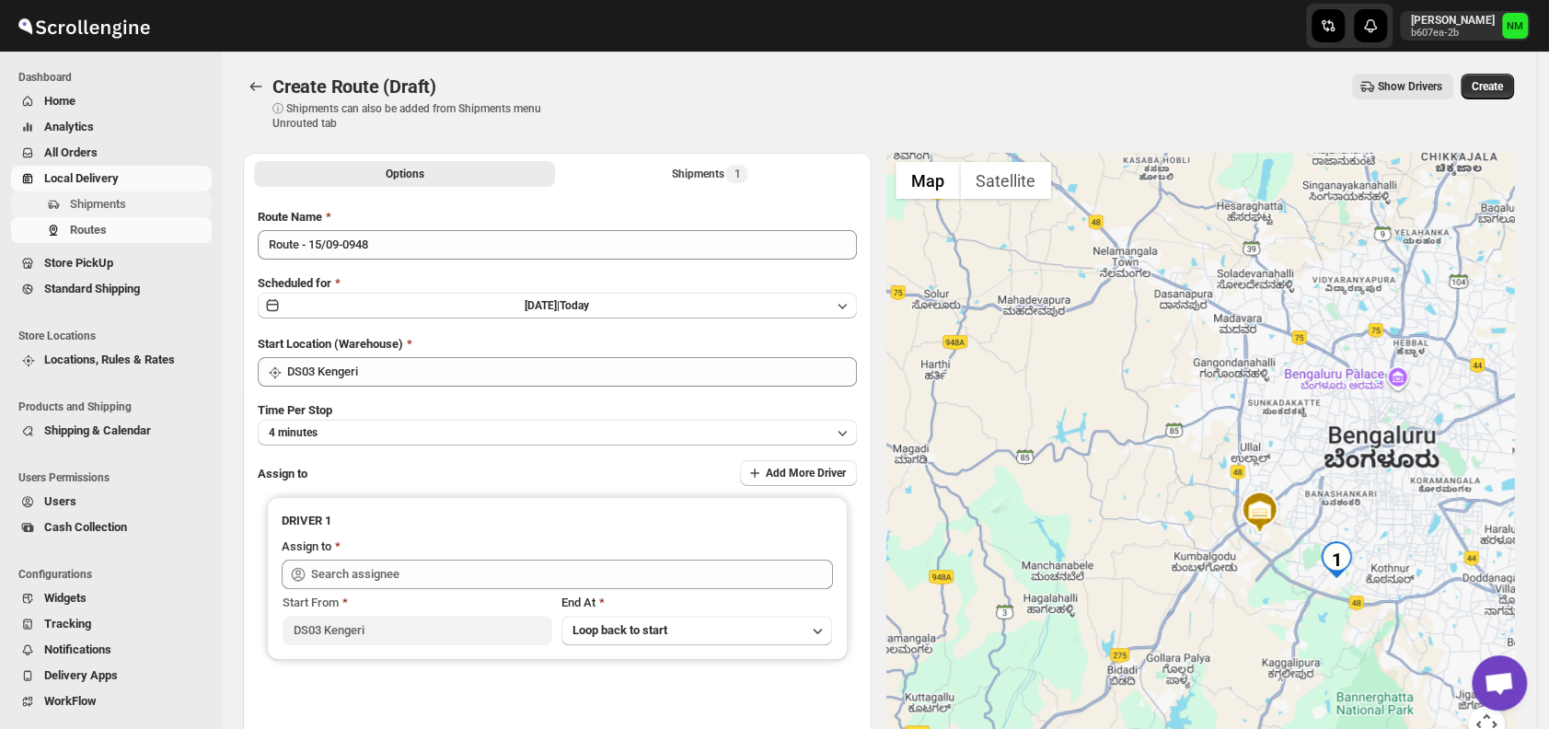
click at [84, 203] on span "Shipments" at bounding box center [98, 204] width 56 height 14
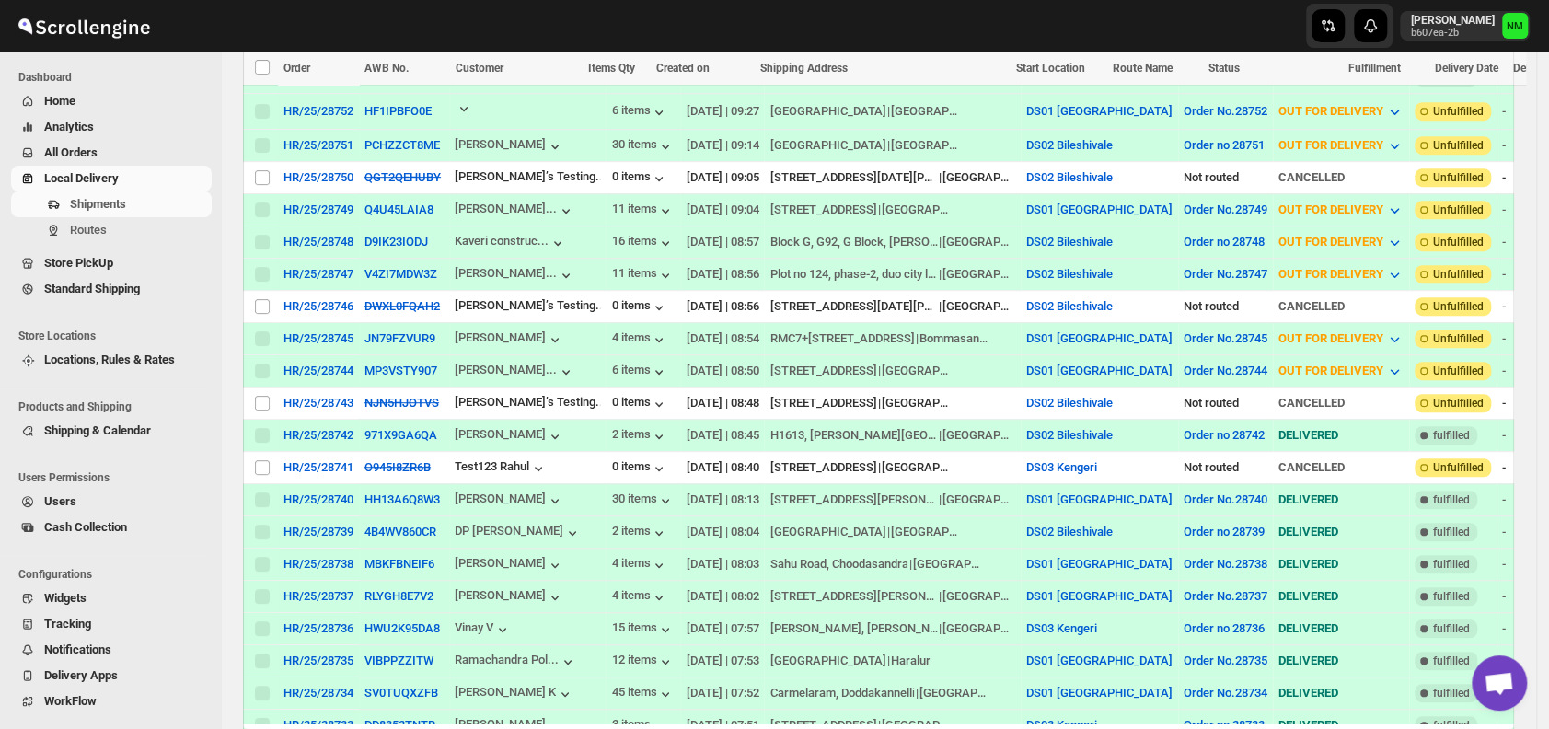
scroll to position [618, 0]
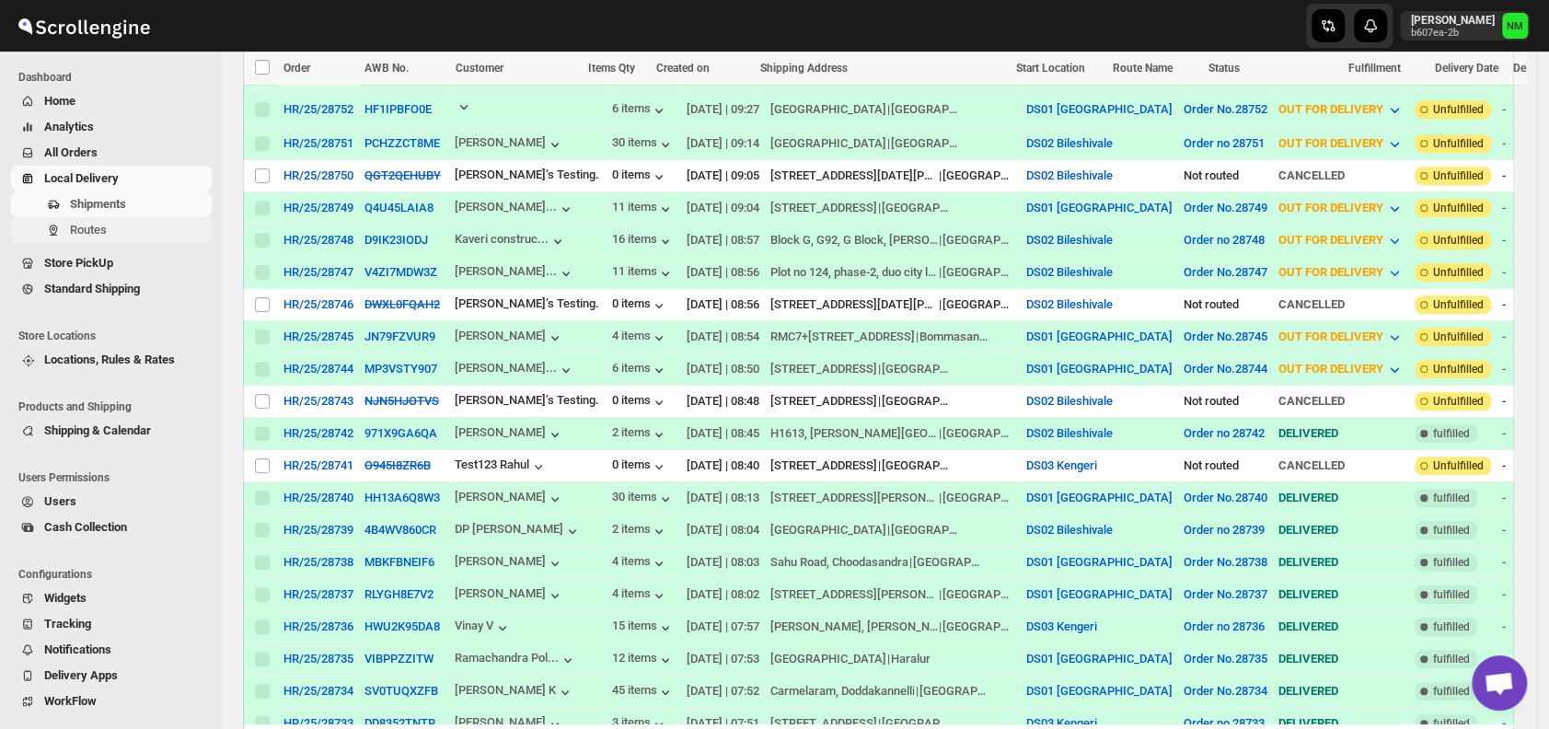
click at [113, 228] on span "Routes" at bounding box center [139, 230] width 138 height 18
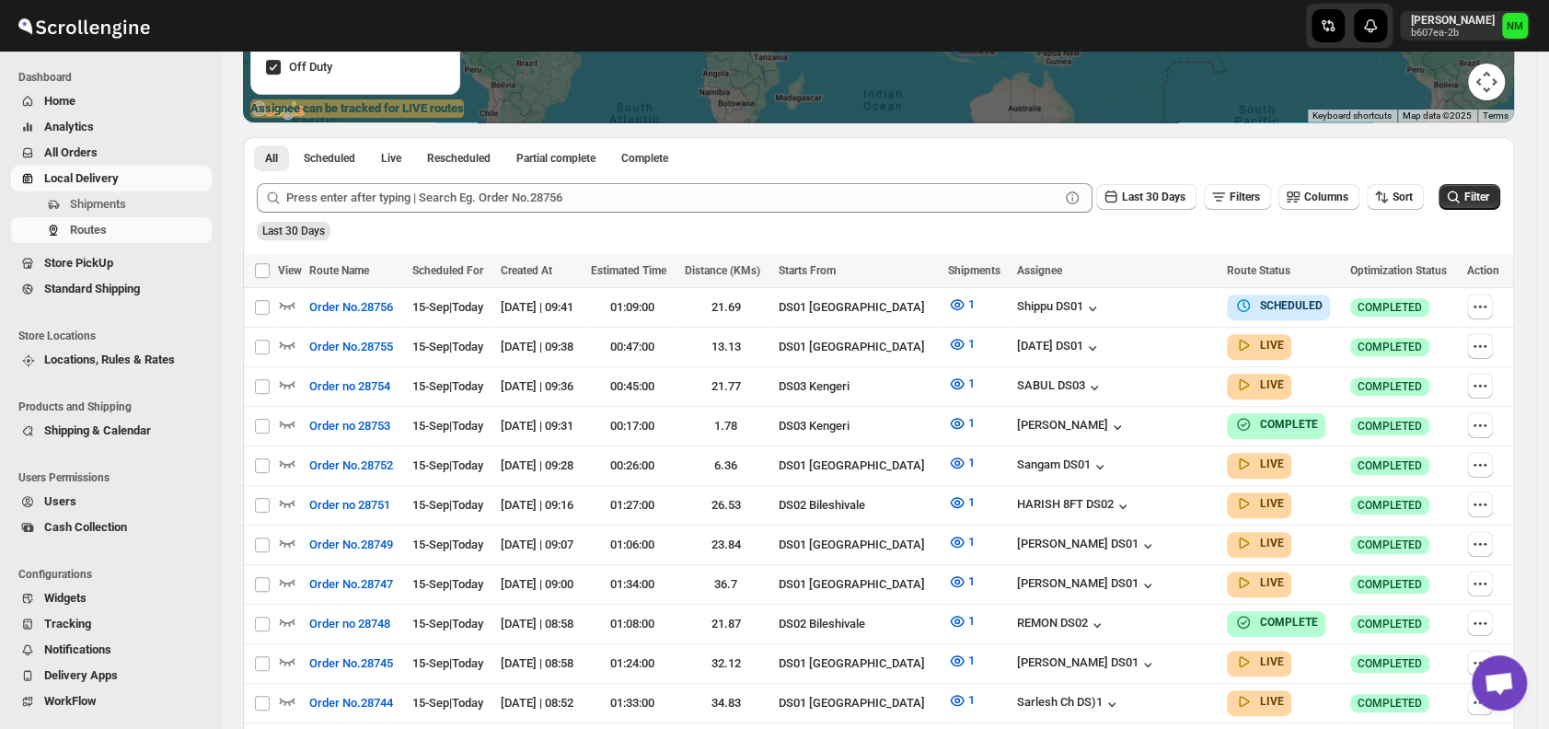
scroll to position [369, 0]
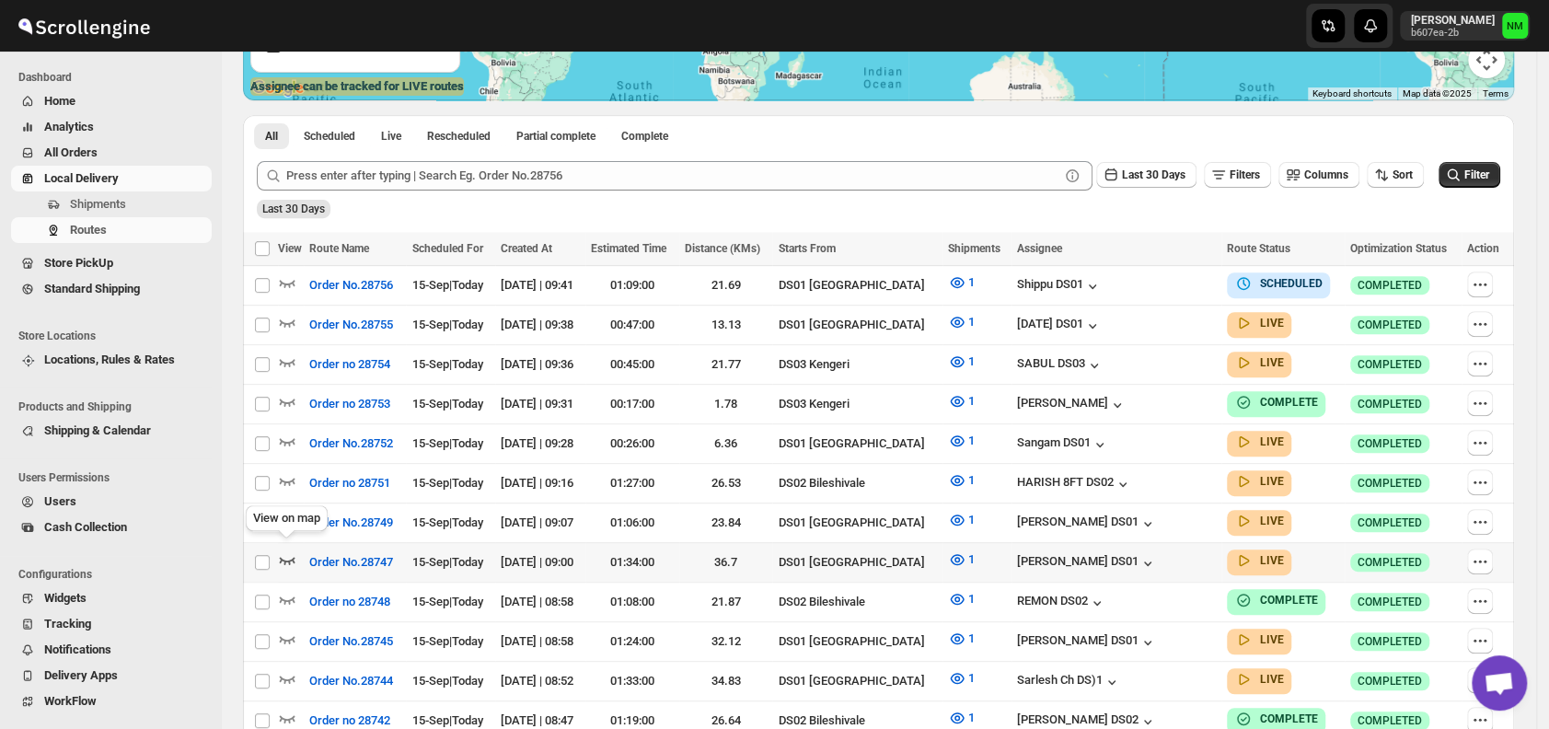
click at [284, 550] on icon "button" at bounding box center [287, 559] width 18 height 18
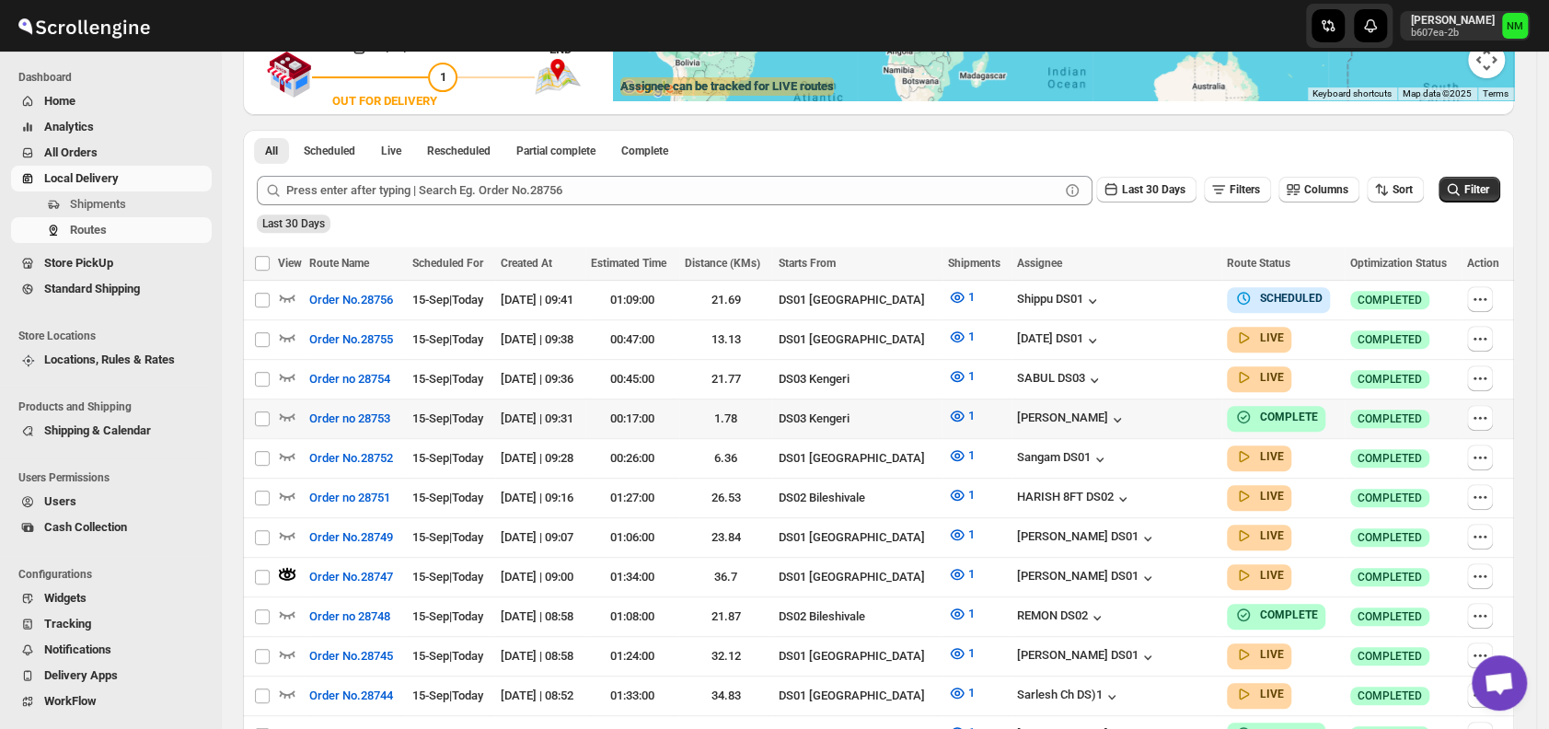
scroll to position [0, 0]
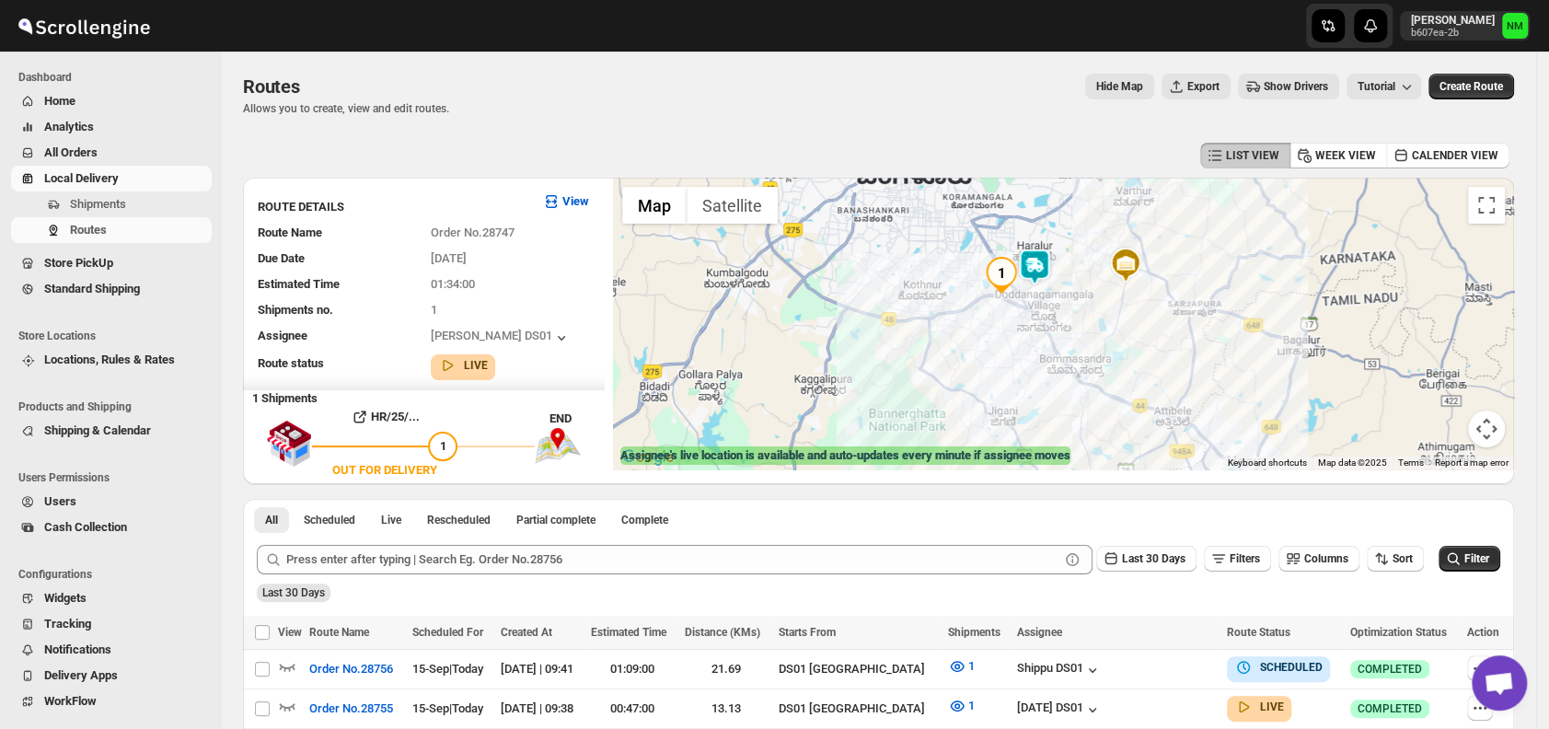
click at [1049, 265] on img at bounding box center [1034, 267] width 37 height 37
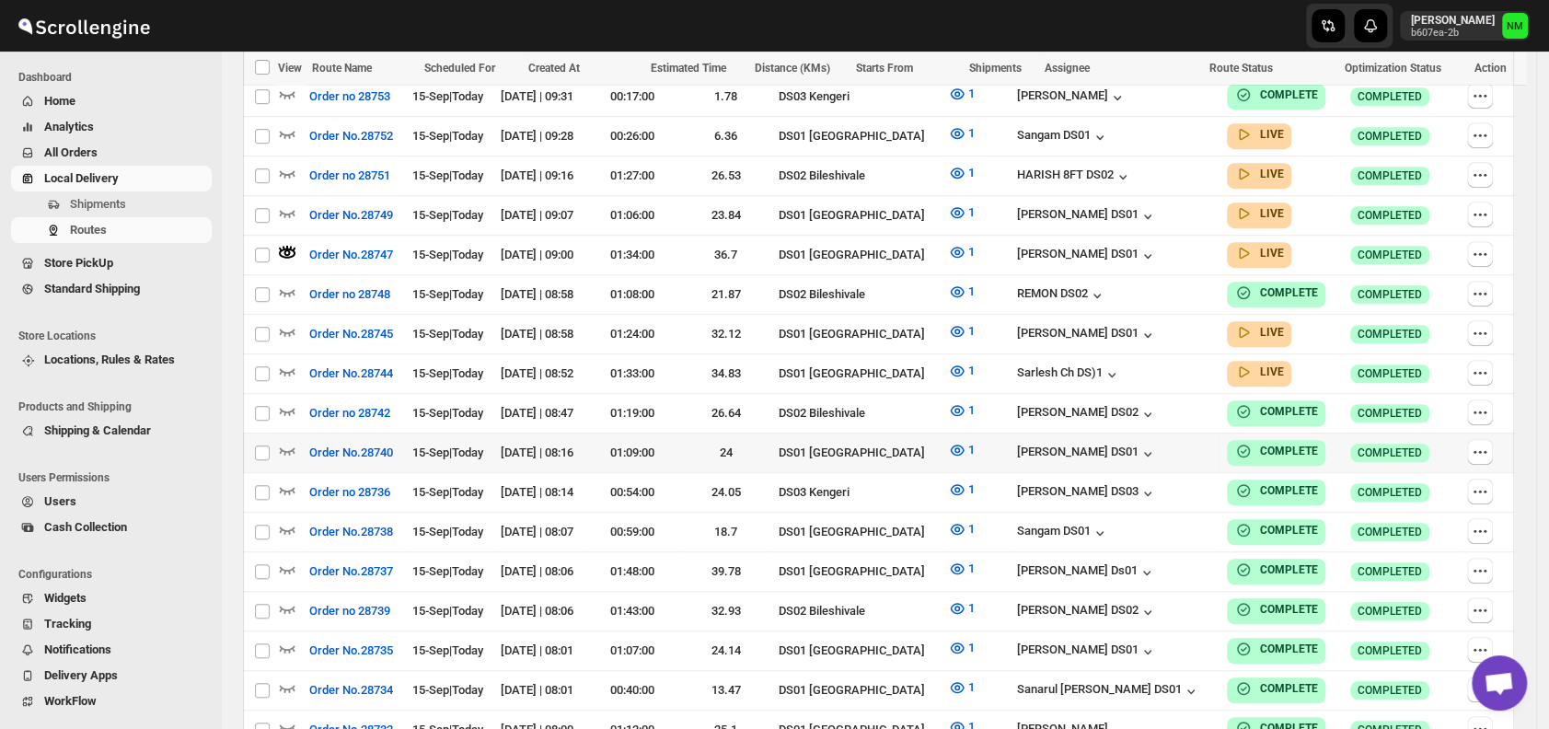
scroll to position [692, 0]
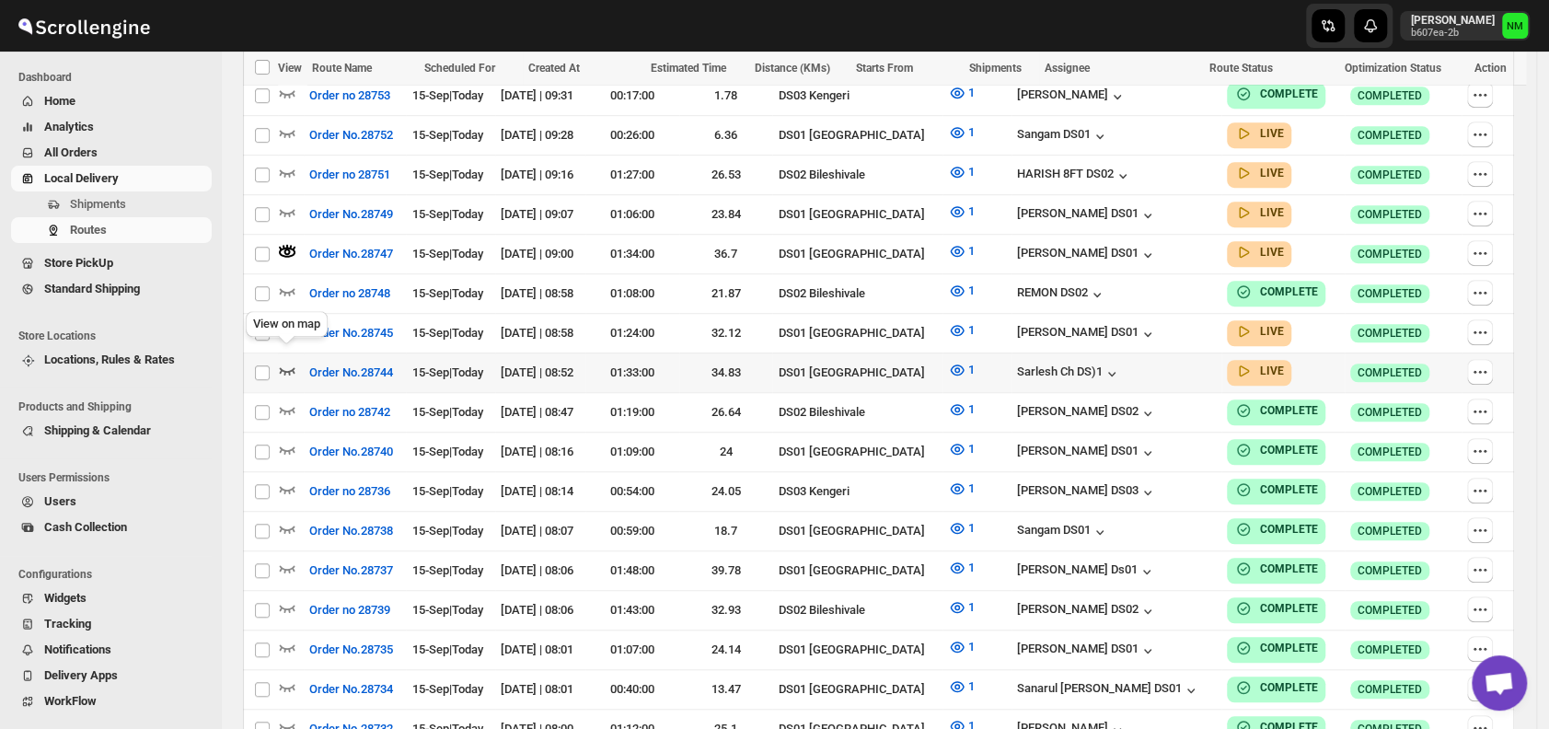
click at [287, 361] on icon "button" at bounding box center [287, 370] width 18 height 18
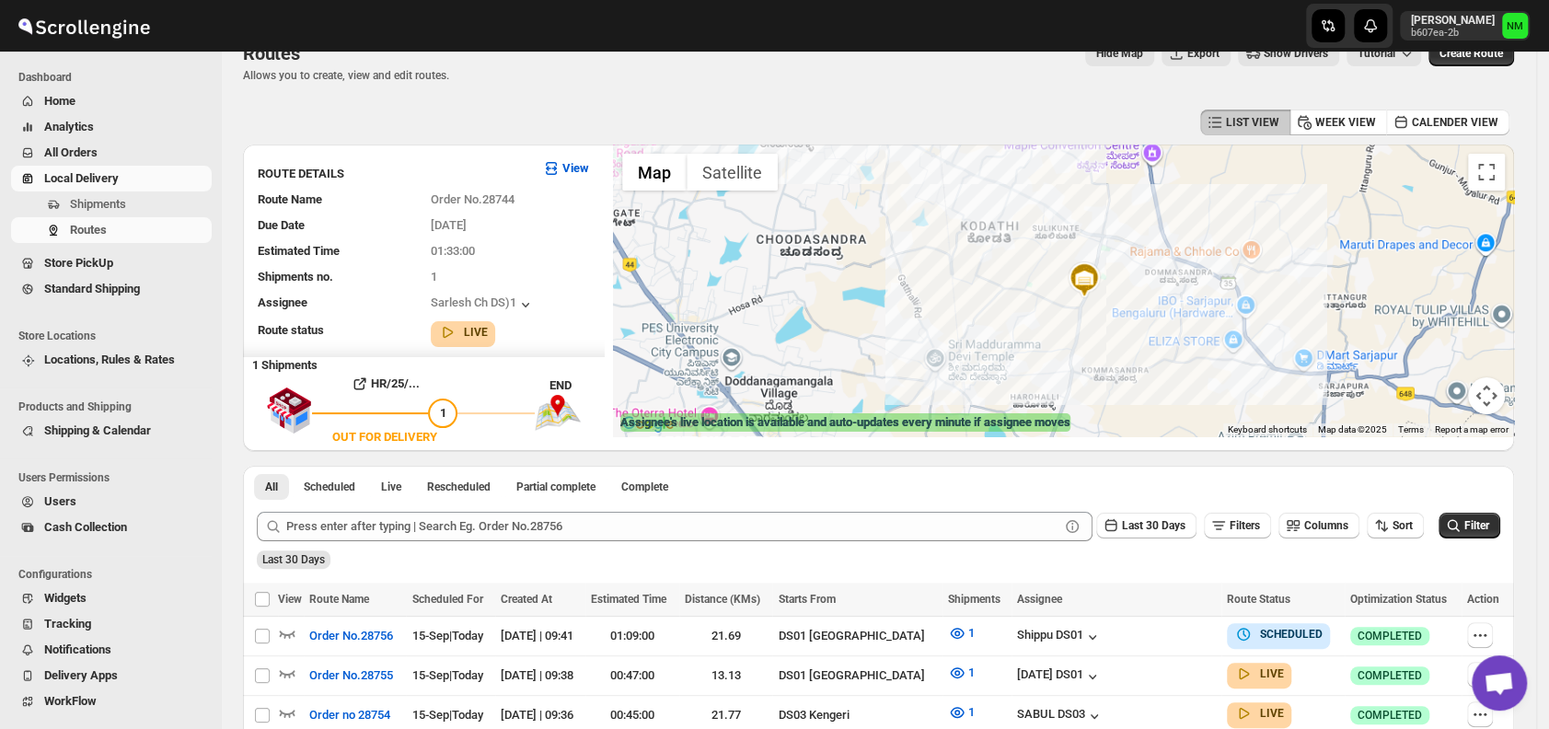
scroll to position [0, 0]
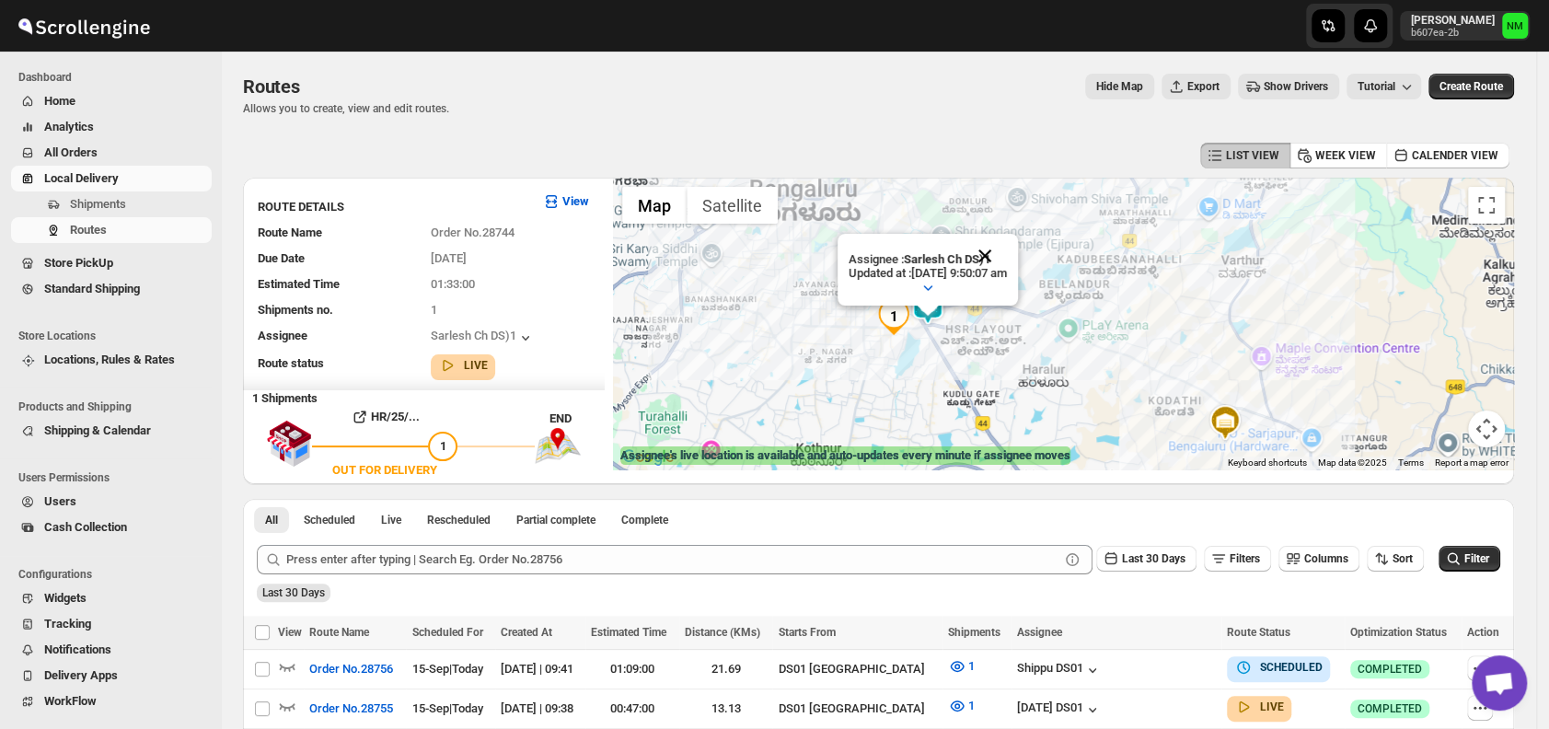
click at [1007, 245] on button "Close" at bounding box center [985, 256] width 44 height 44
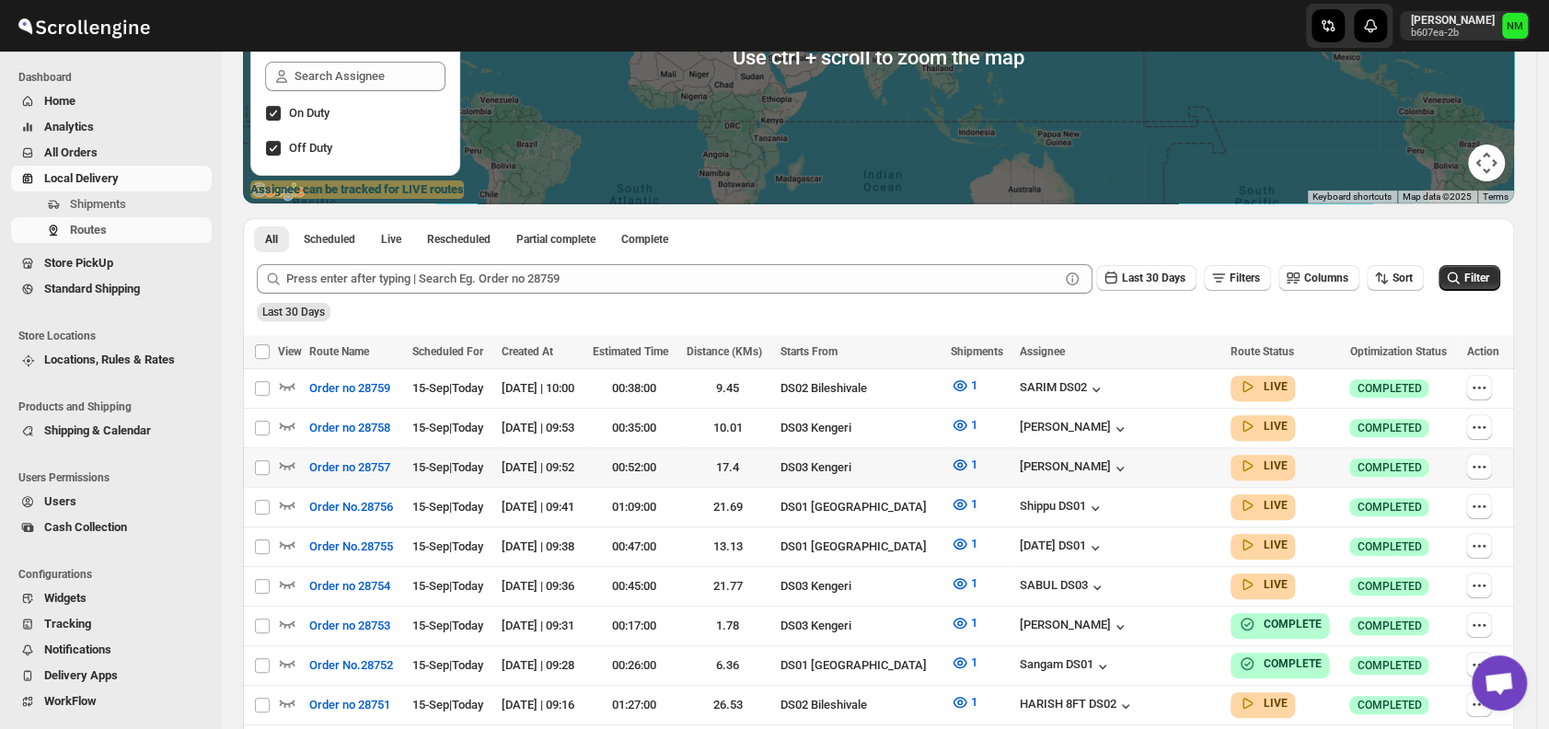
scroll to position [267, 0]
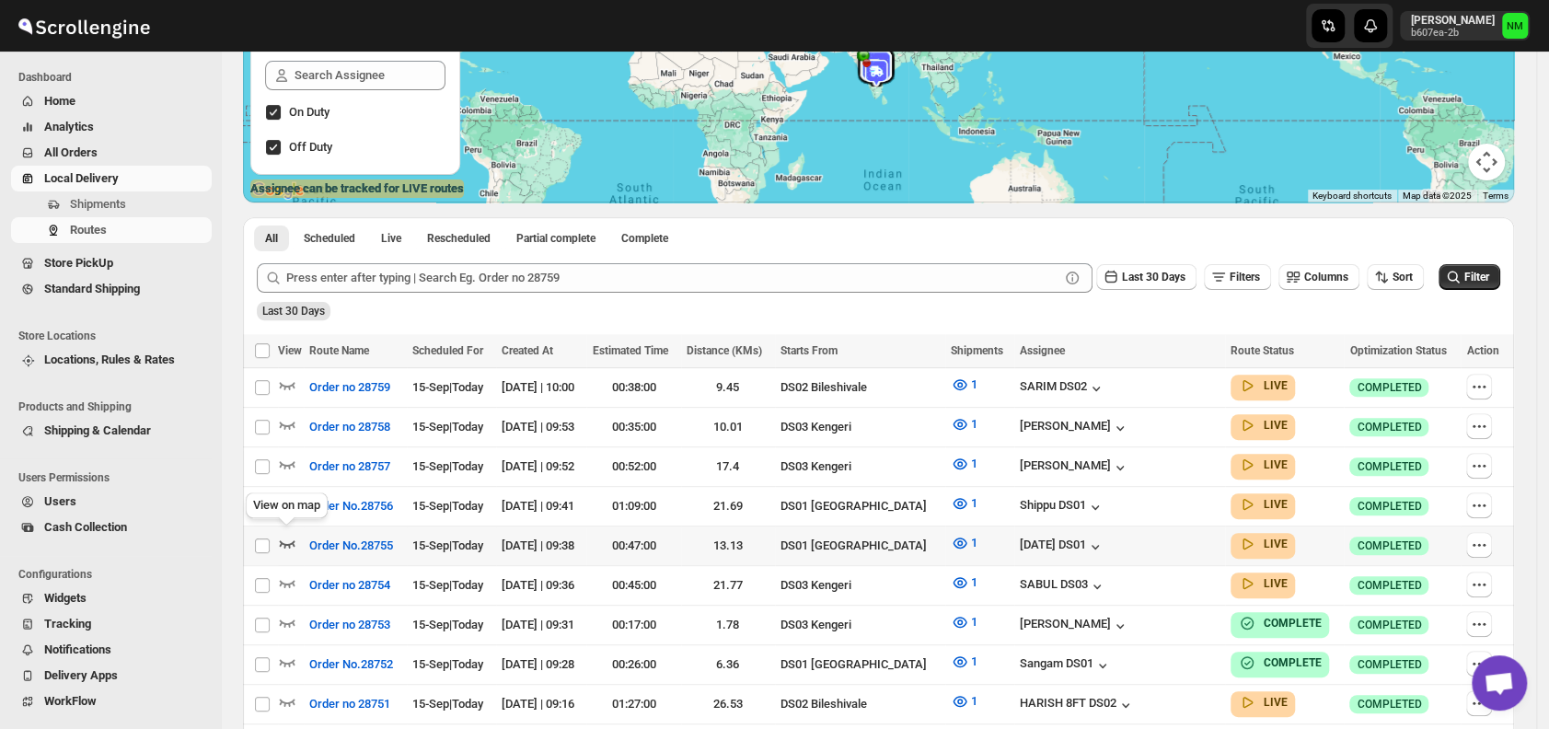
click at [289, 538] on icon "button" at bounding box center [287, 543] width 18 height 18
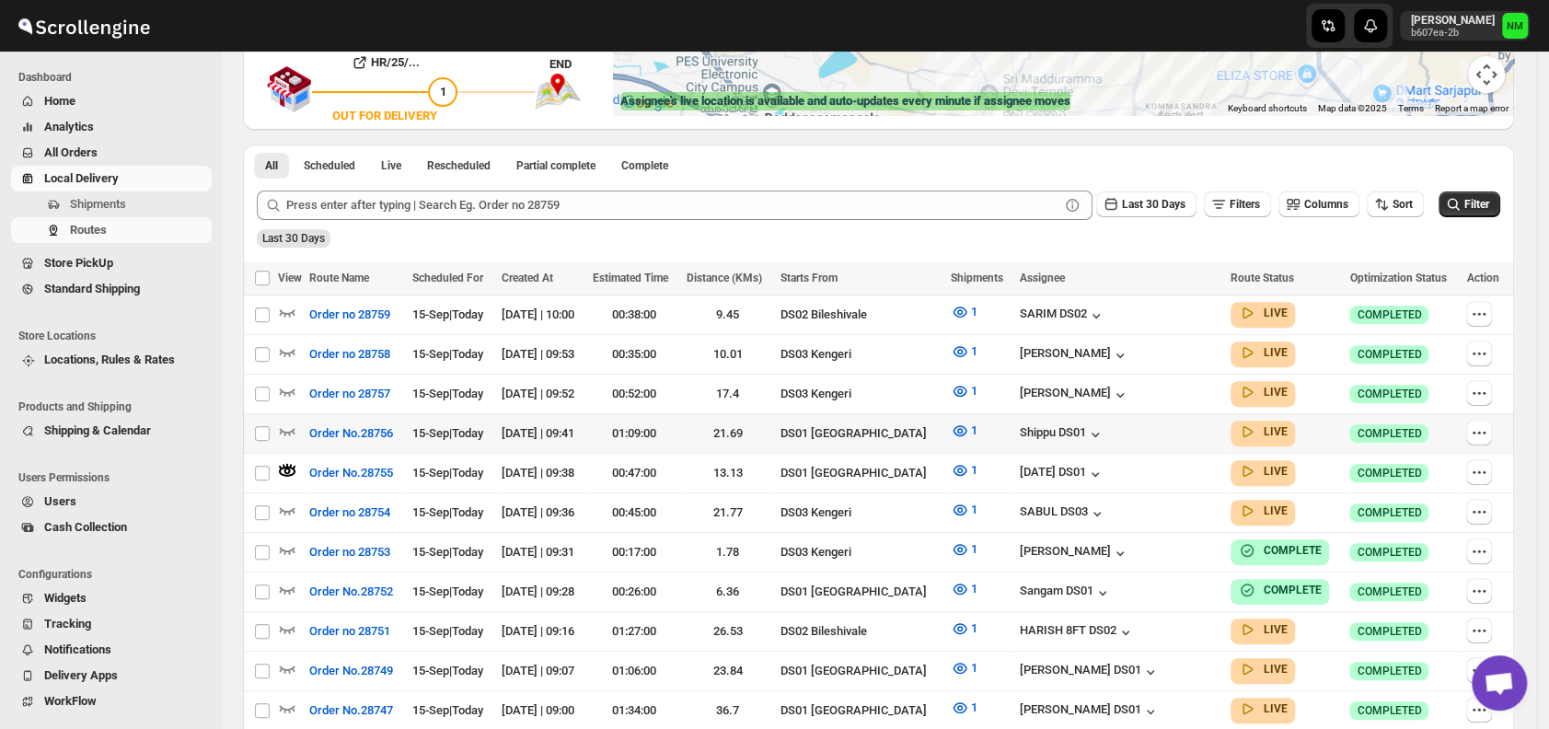
scroll to position [350, 0]
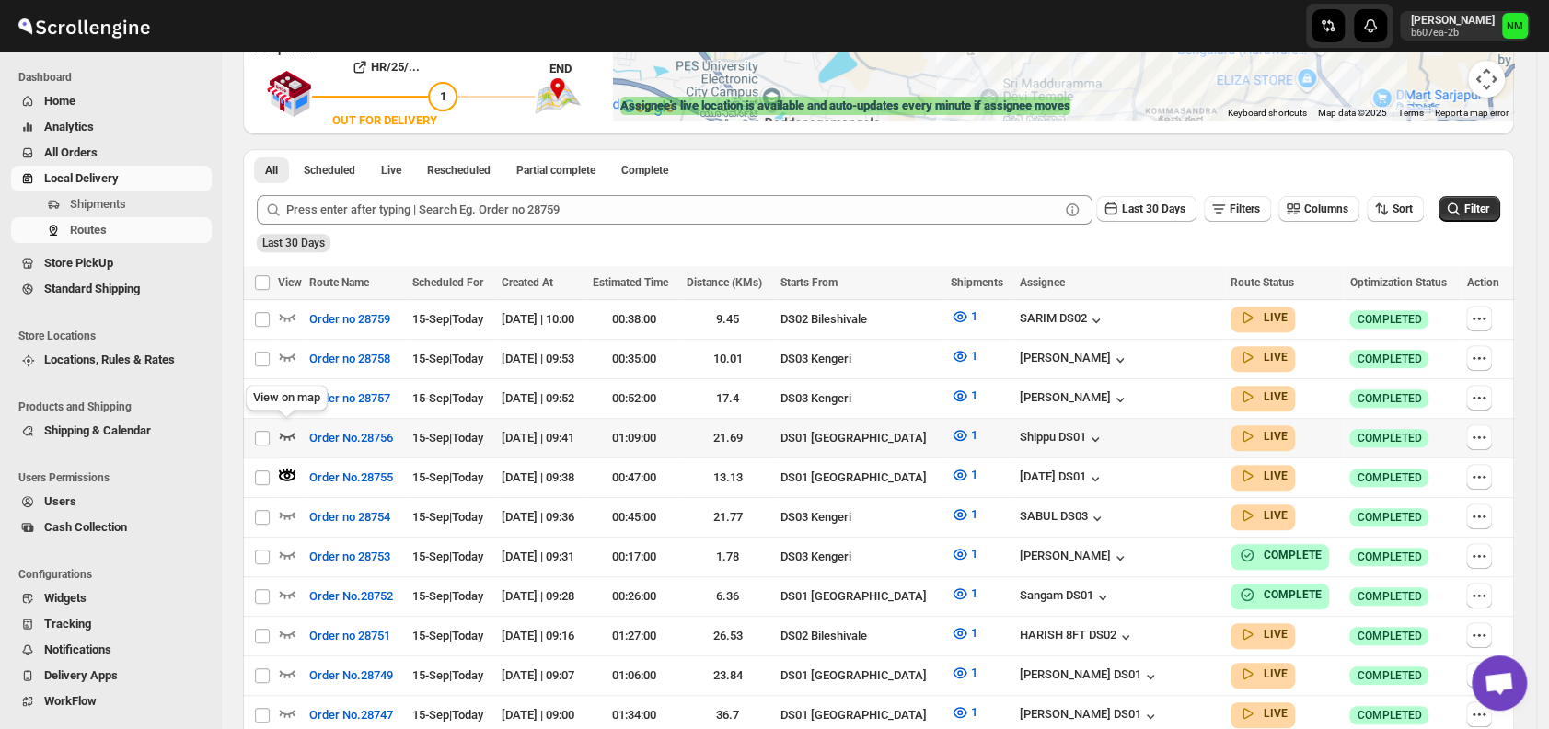
click at [286, 426] on icon "button" at bounding box center [287, 435] width 18 height 18
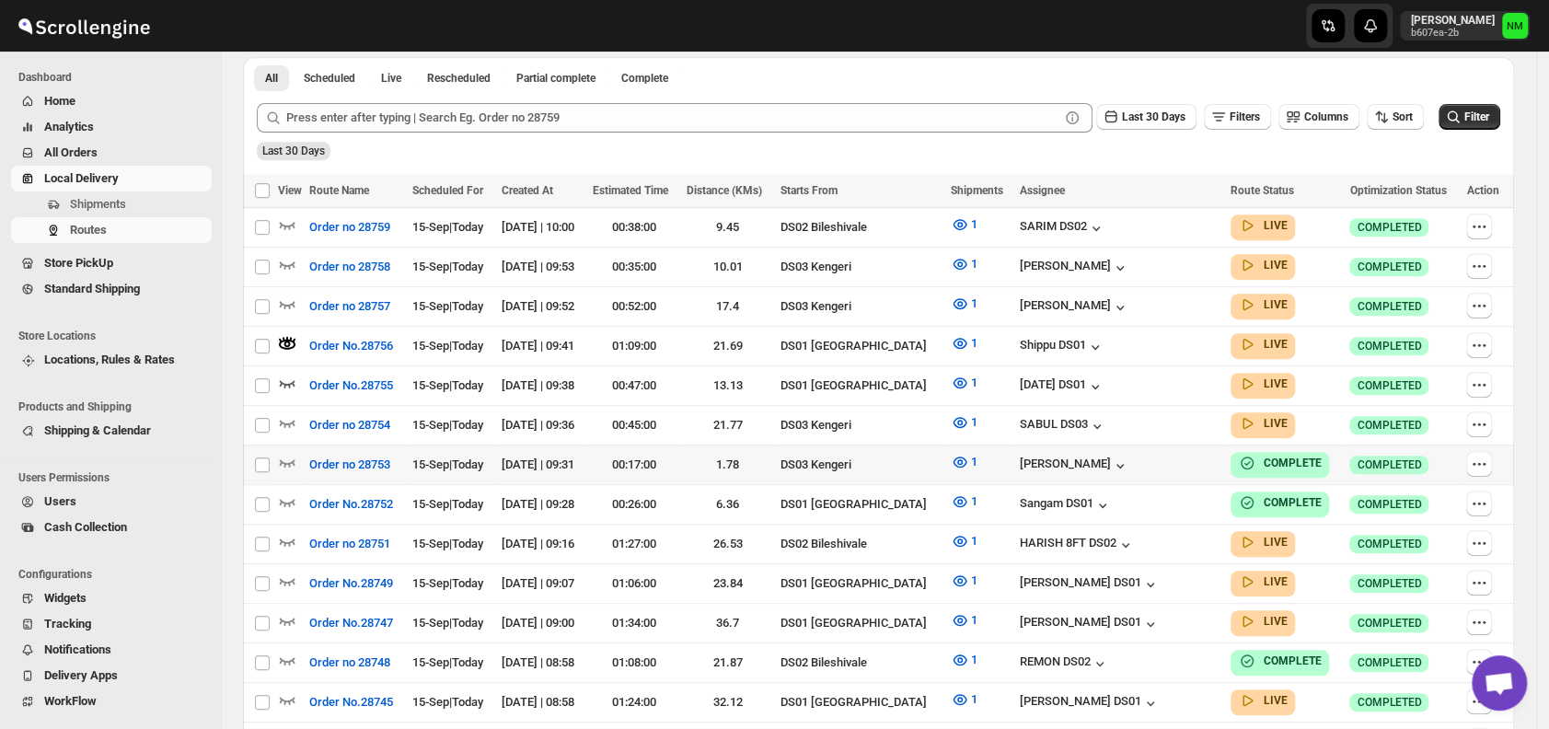
scroll to position [532, 0]
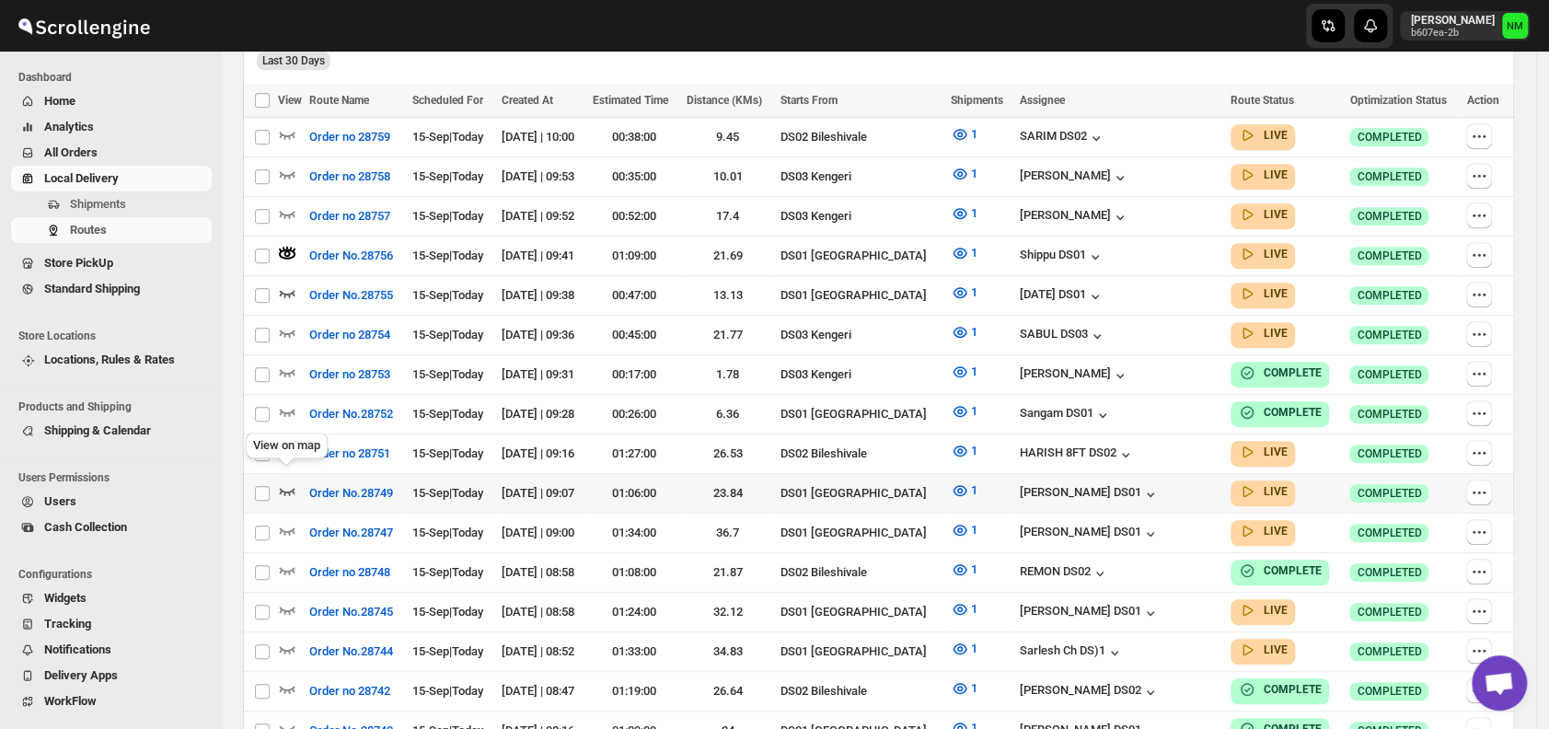
click at [288, 481] on icon "button" at bounding box center [287, 490] width 18 height 18
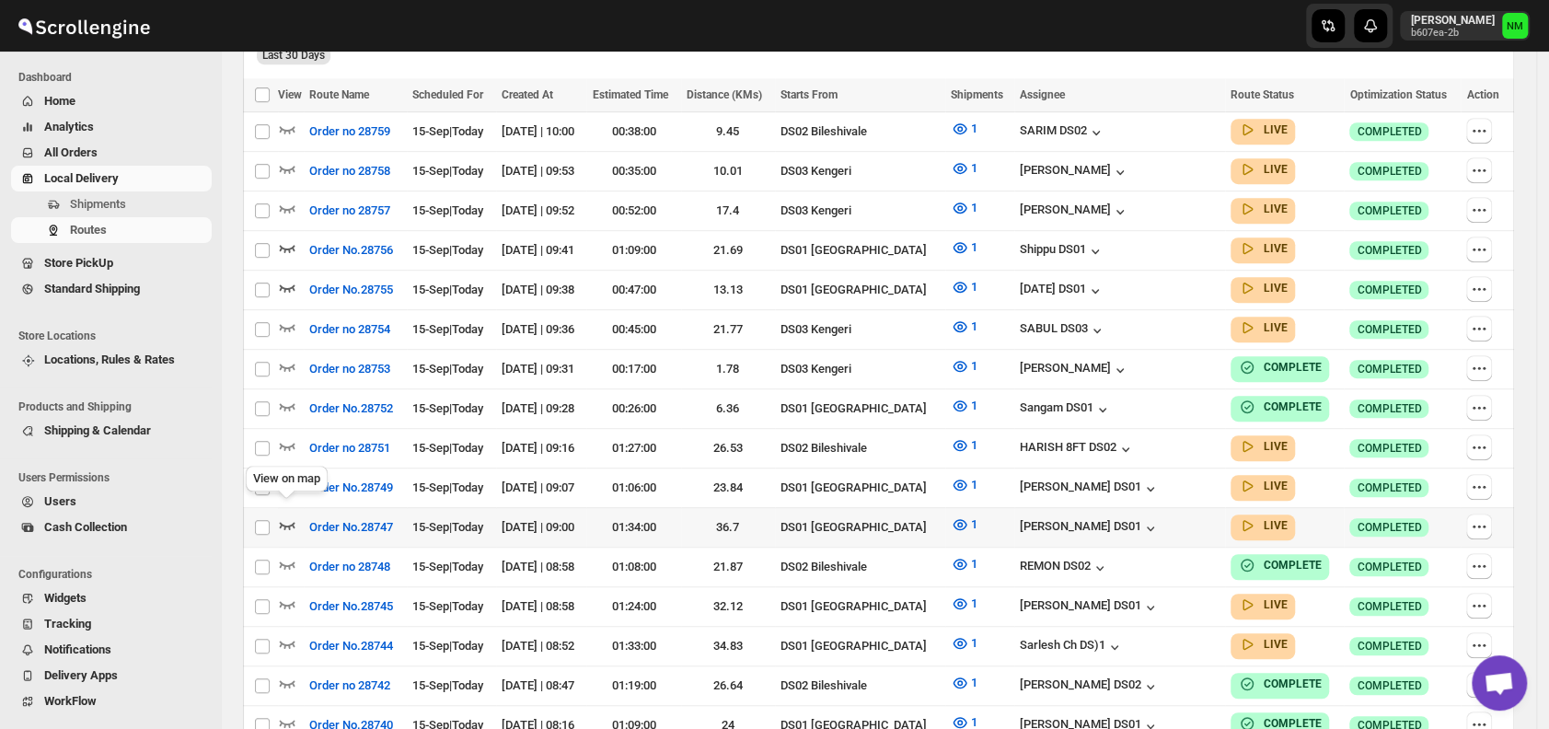
click at [292, 516] on icon "button" at bounding box center [287, 525] width 18 height 18
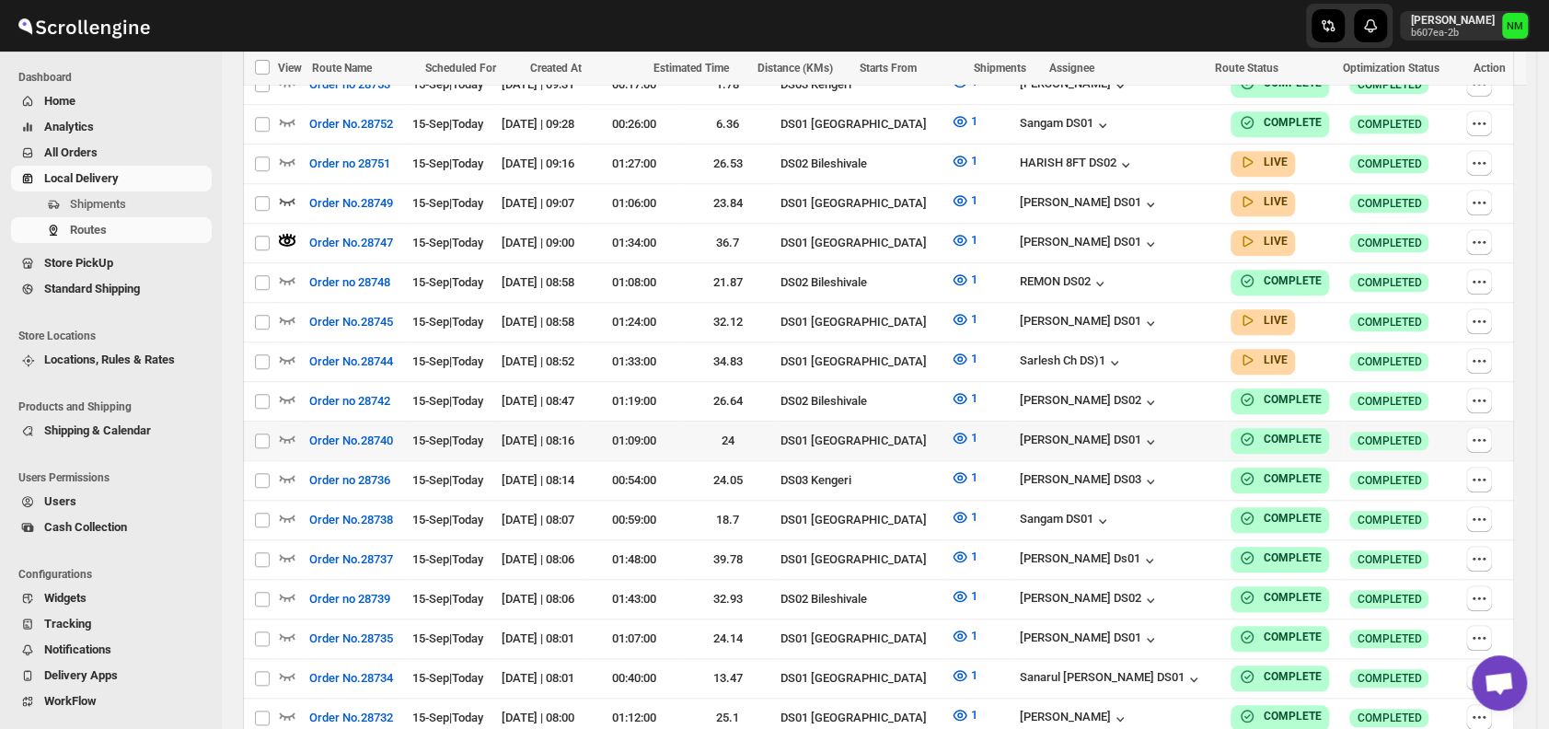
scroll to position [824, 0]
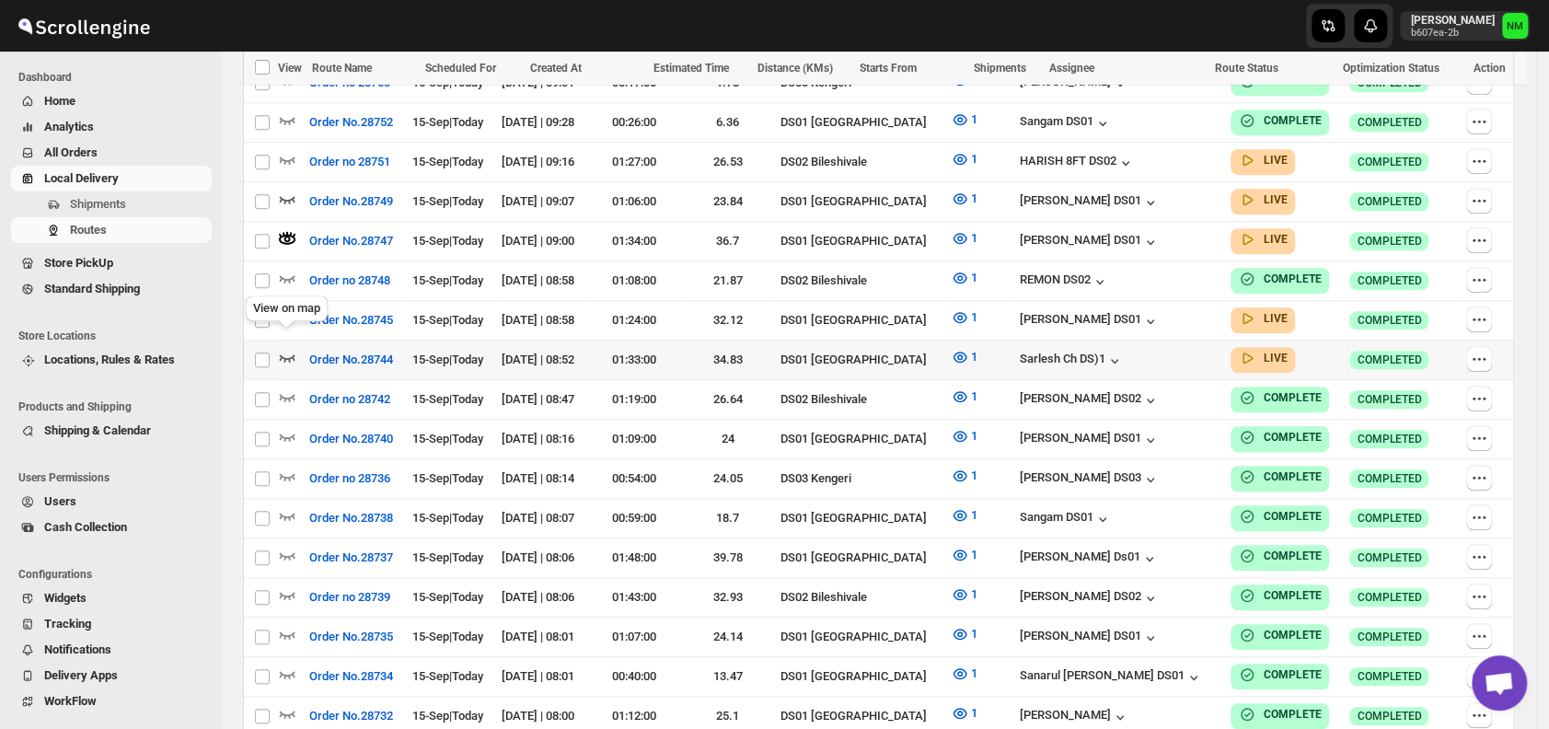
click at [291, 348] on icon "button" at bounding box center [287, 357] width 18 height 18
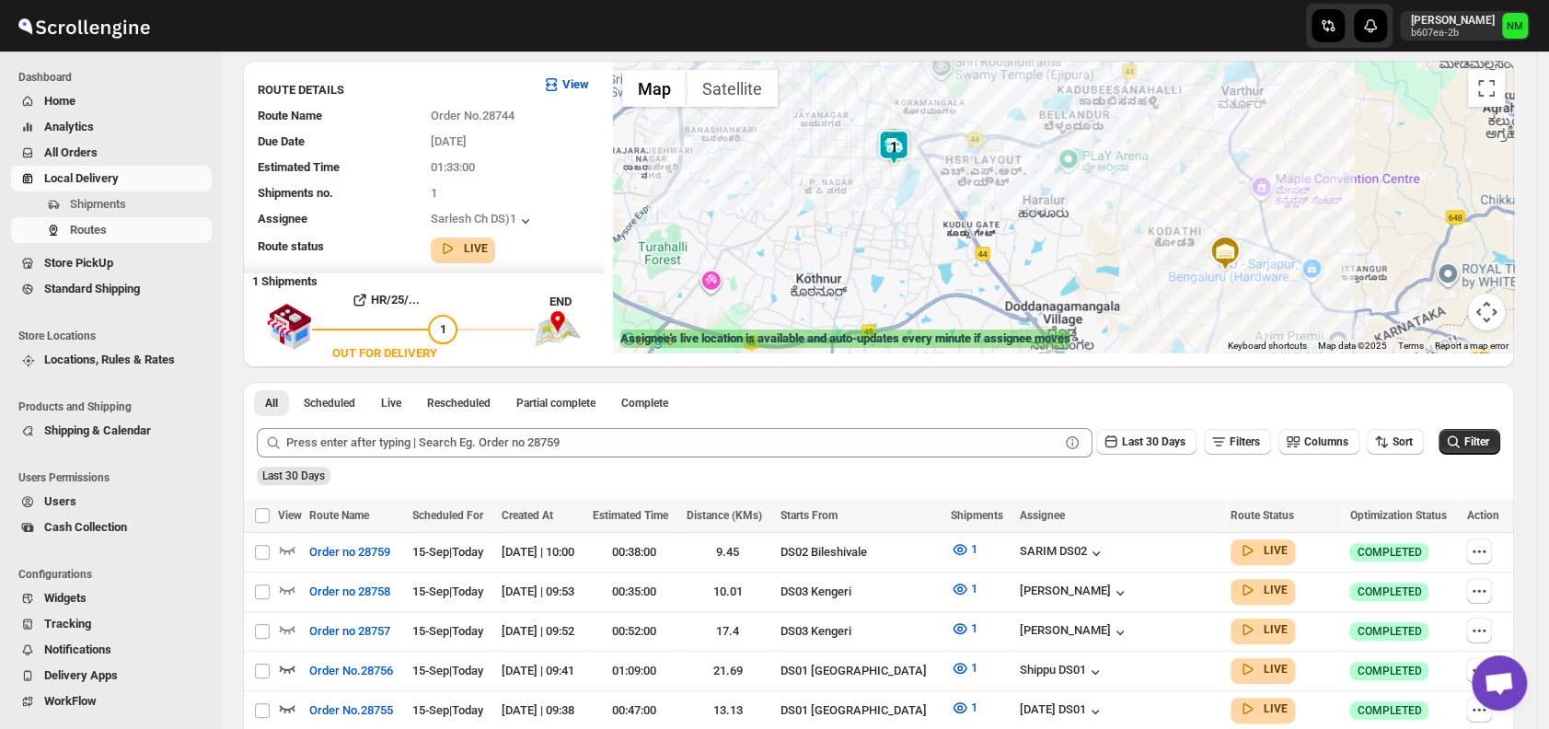
scroll to position [0, 0]
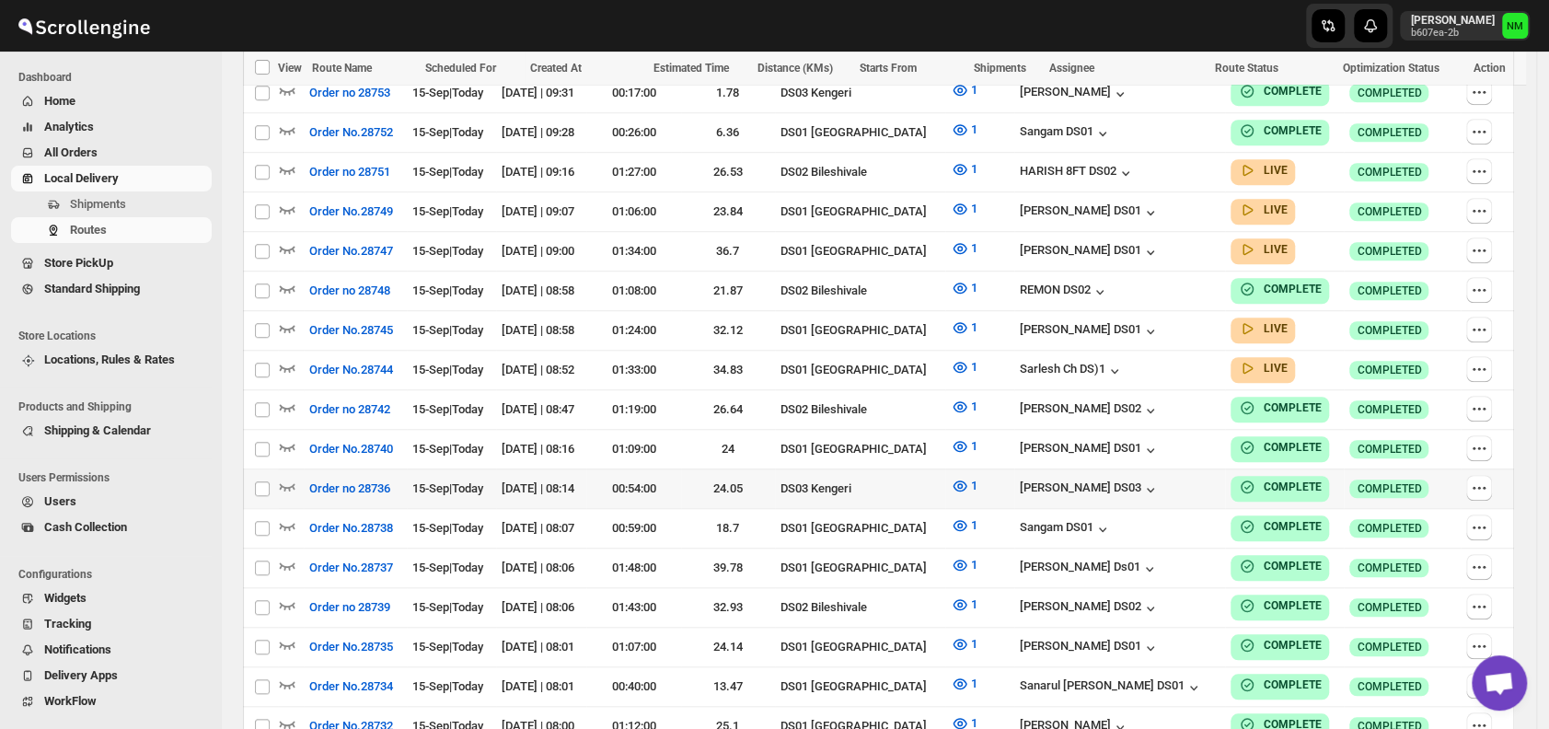
scroll to position [800, 0]
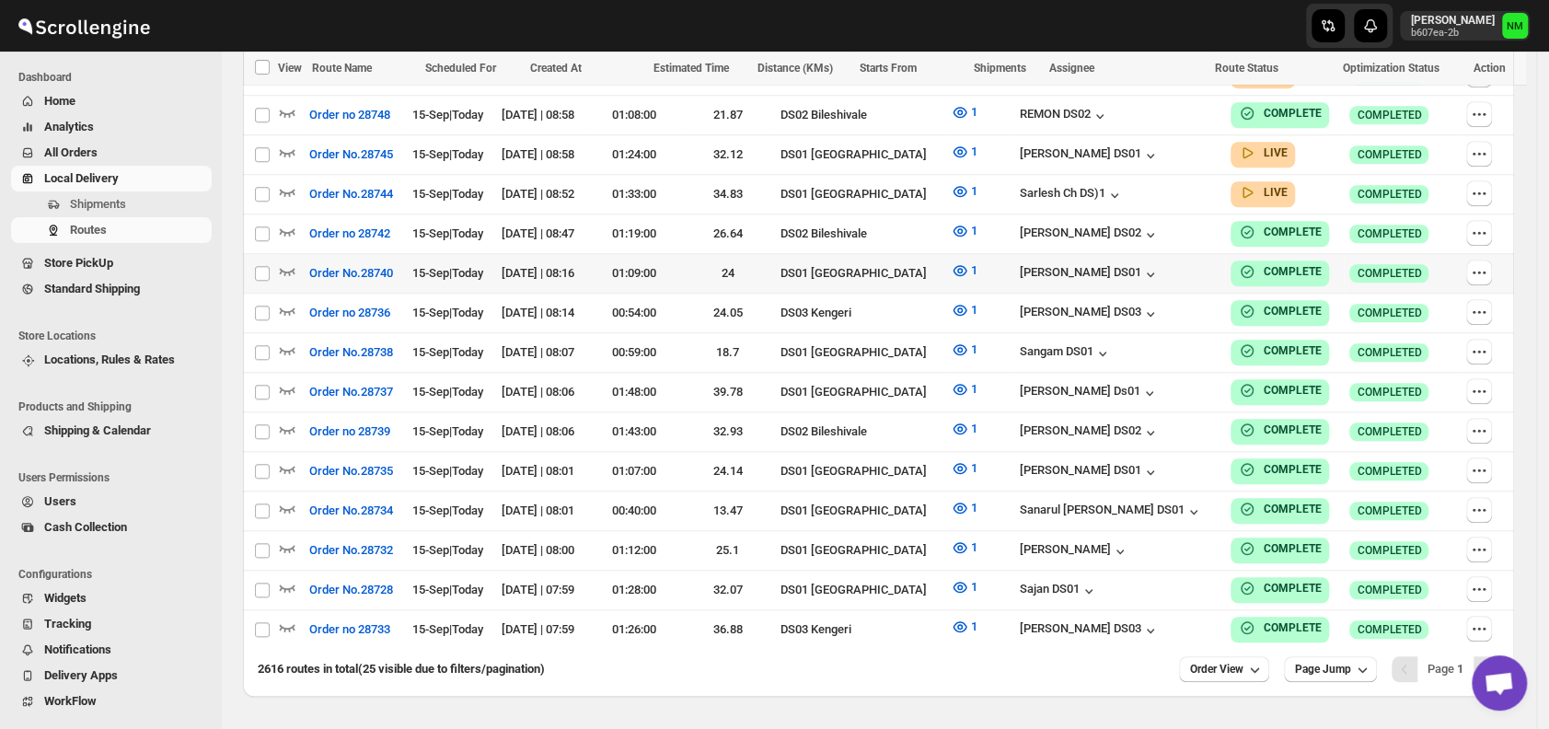
scroll to position [976, 0]
click at [131, 207] on span "Shipments" at bounding box center [139, 204] width 138 height 18
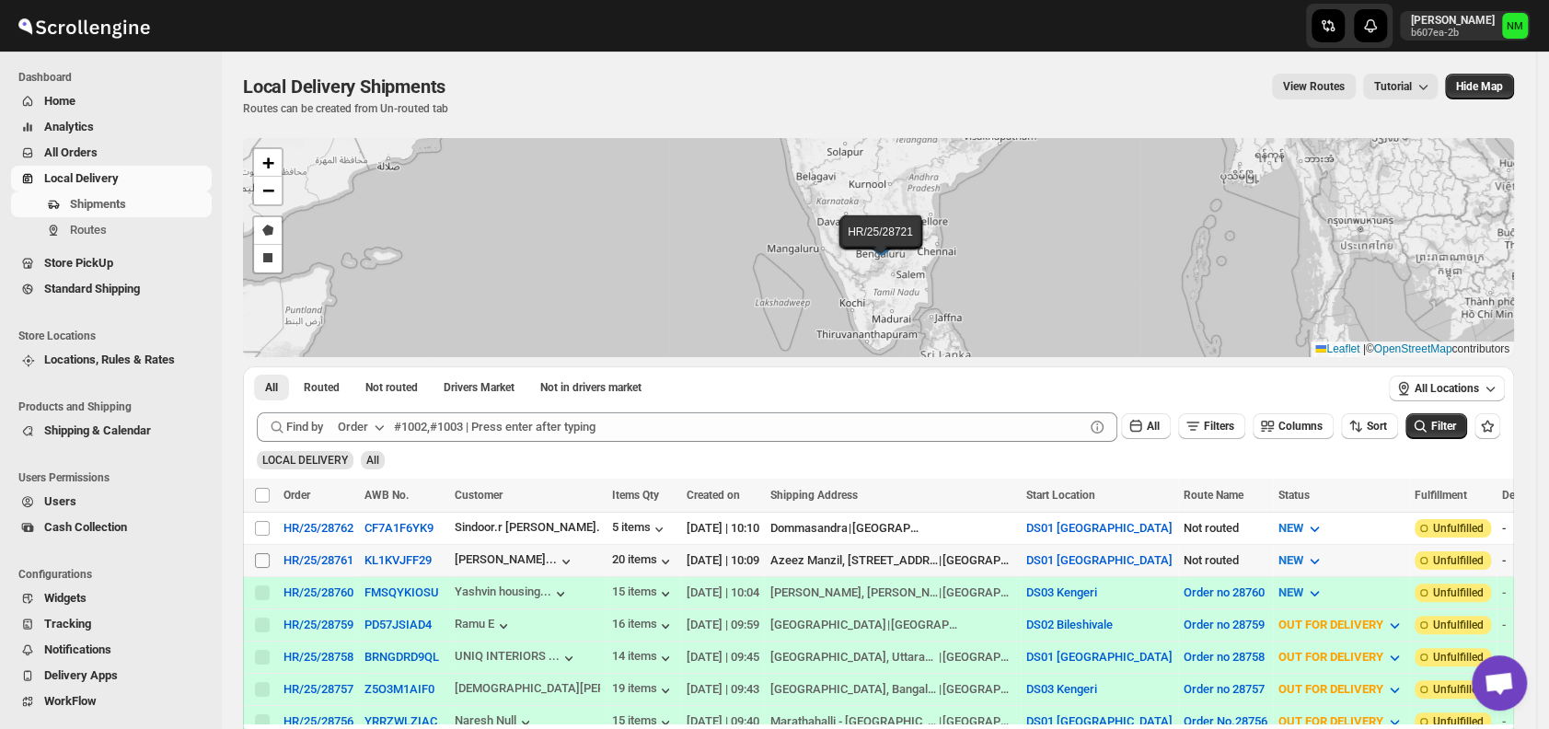
click at [258, 557] on input "Select shipment" at bounding box center [262, 560] width 15 height 15
checkbox input "true"
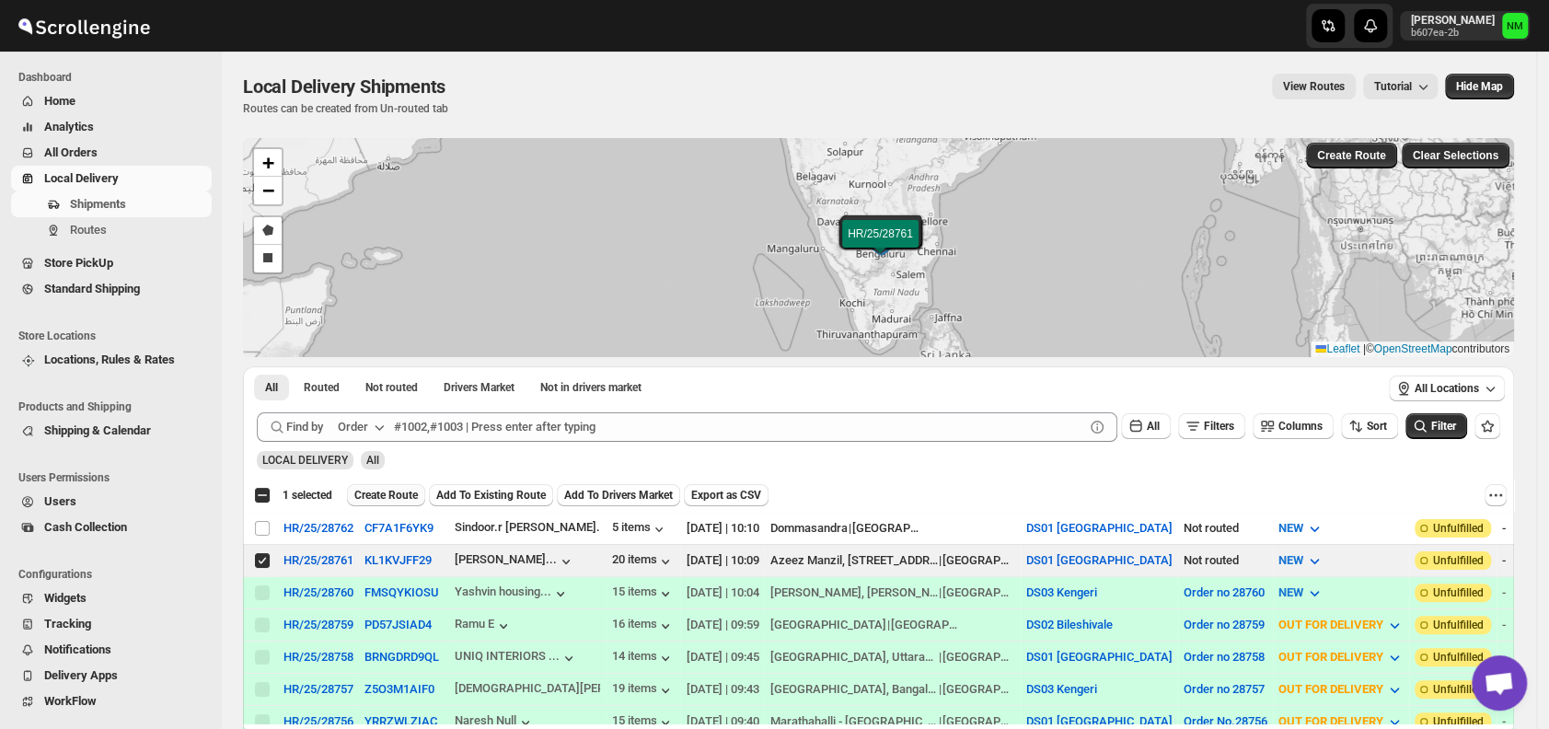
click at [388, 492] on span "Create Route" at bounding box center [386, 495] width 64 height 15
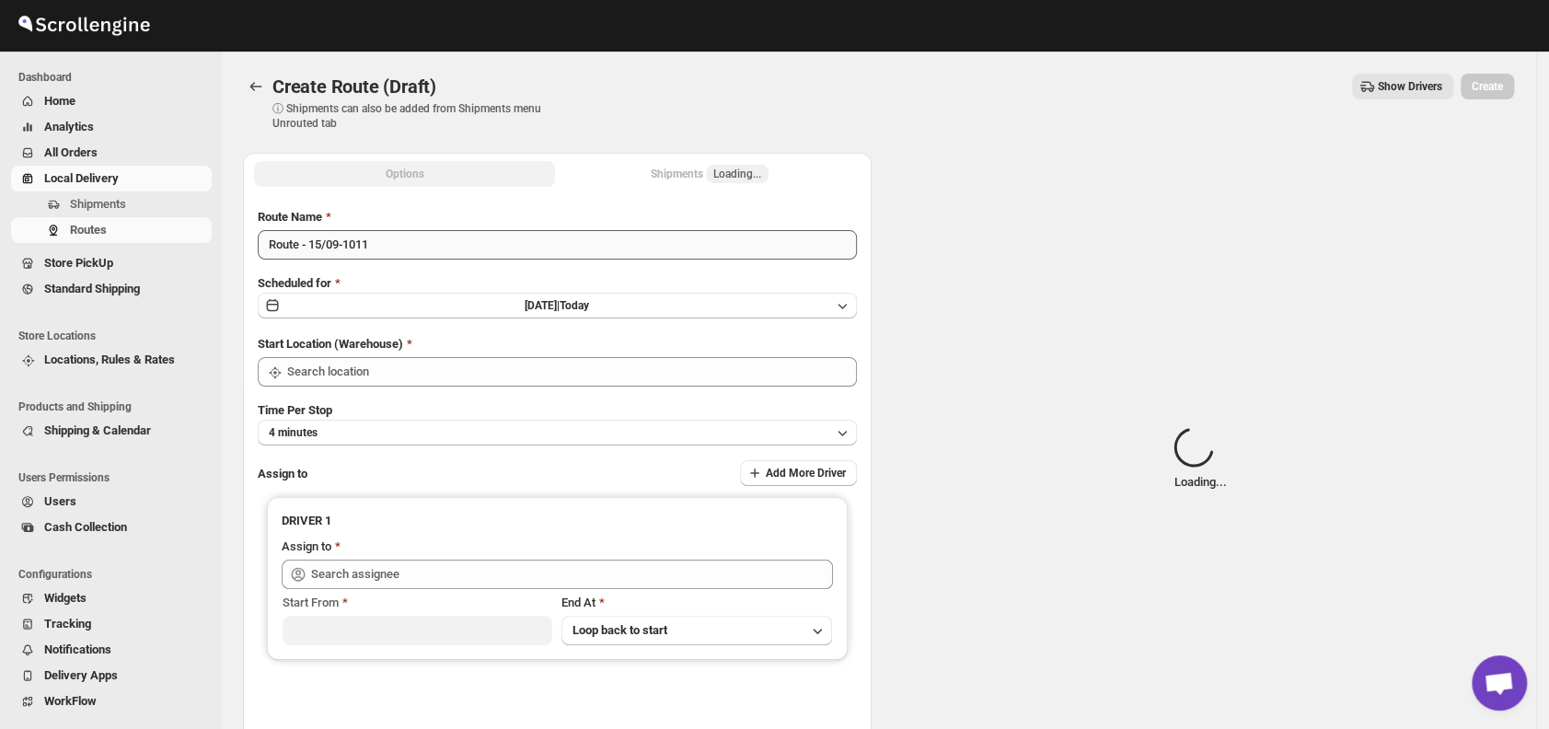
type input "DS01 [GEOGRAPHIC_DATA]"
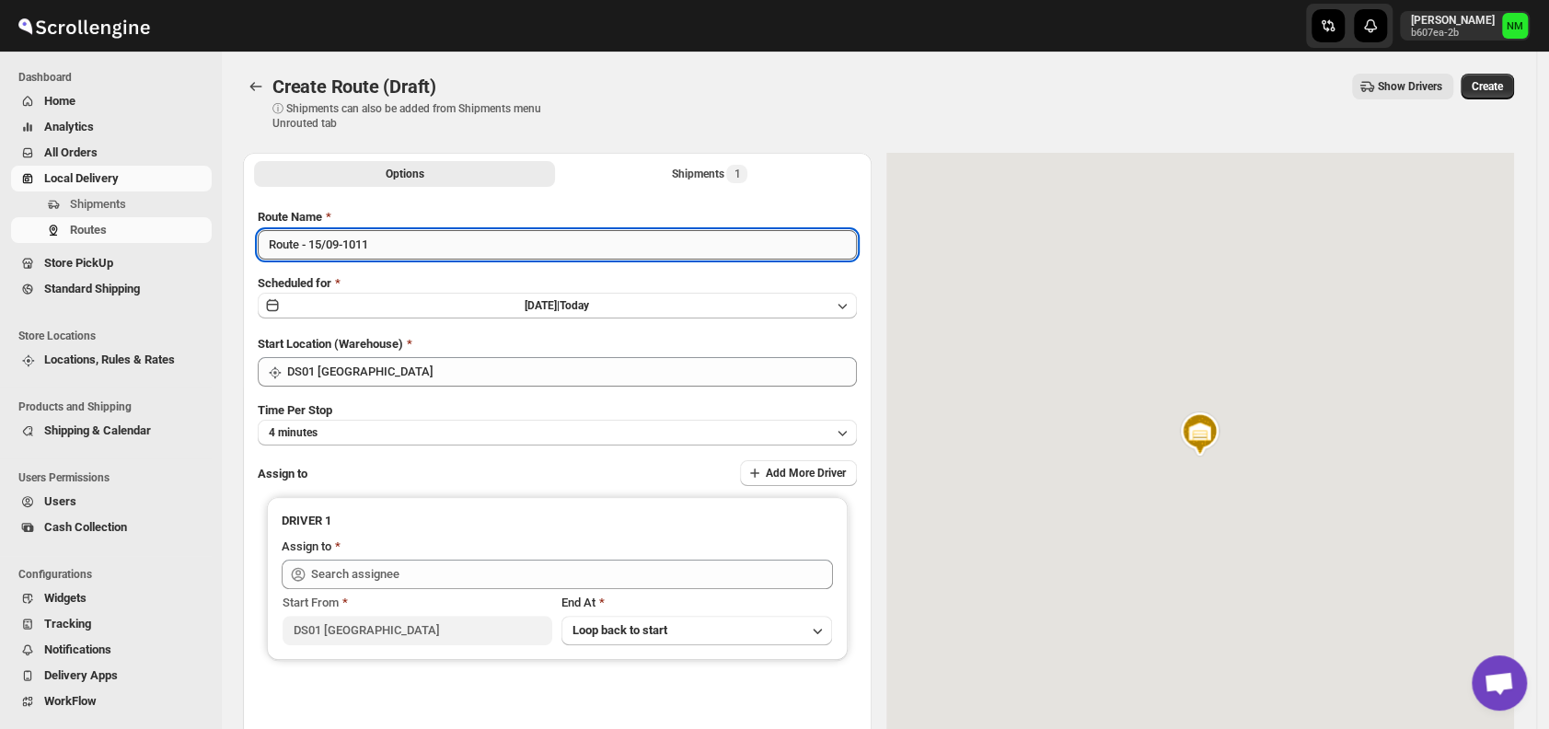
click at [420, 249] on input "Route - 15/09-1011" at bounding box center [557, 244] width 599 height 29
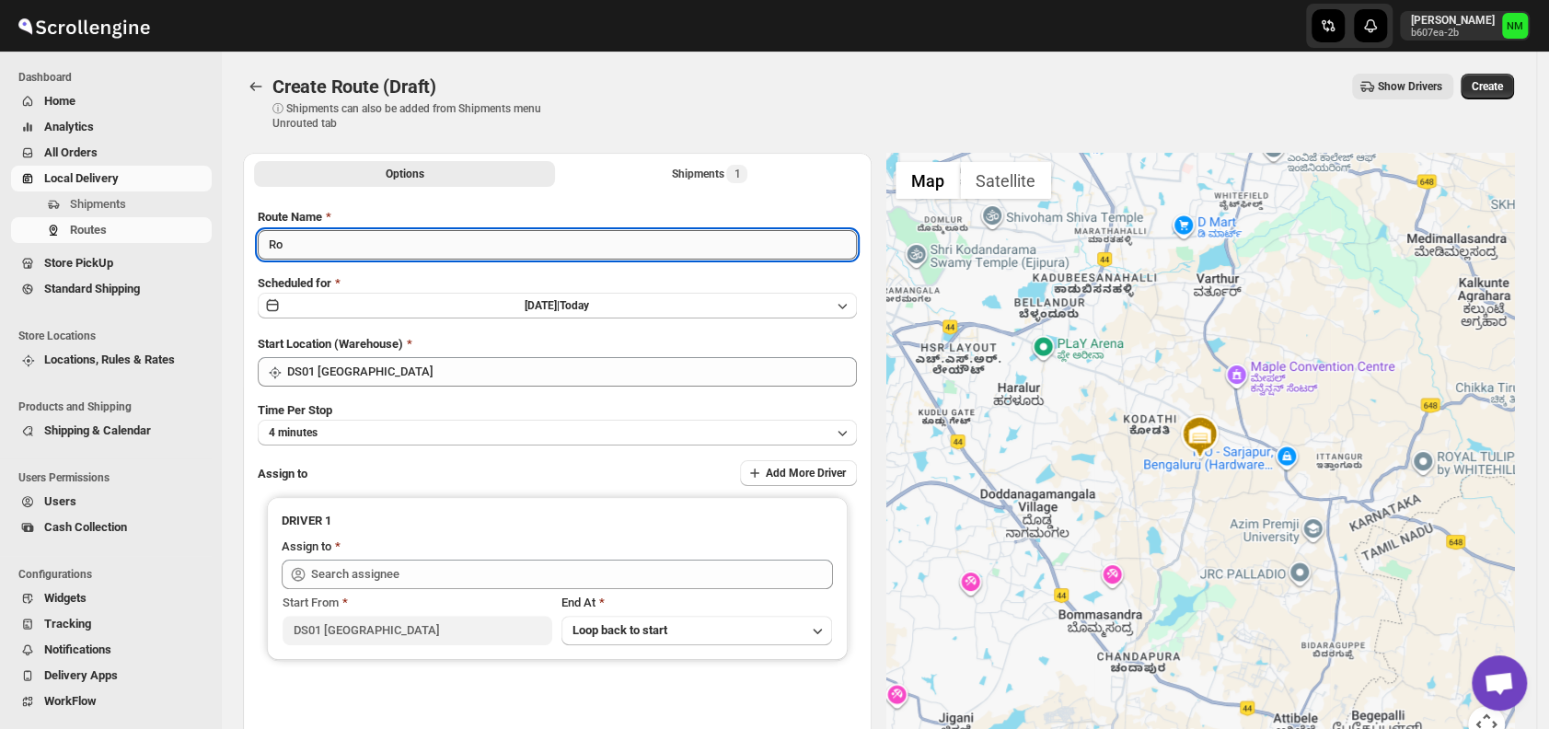
type input "R"
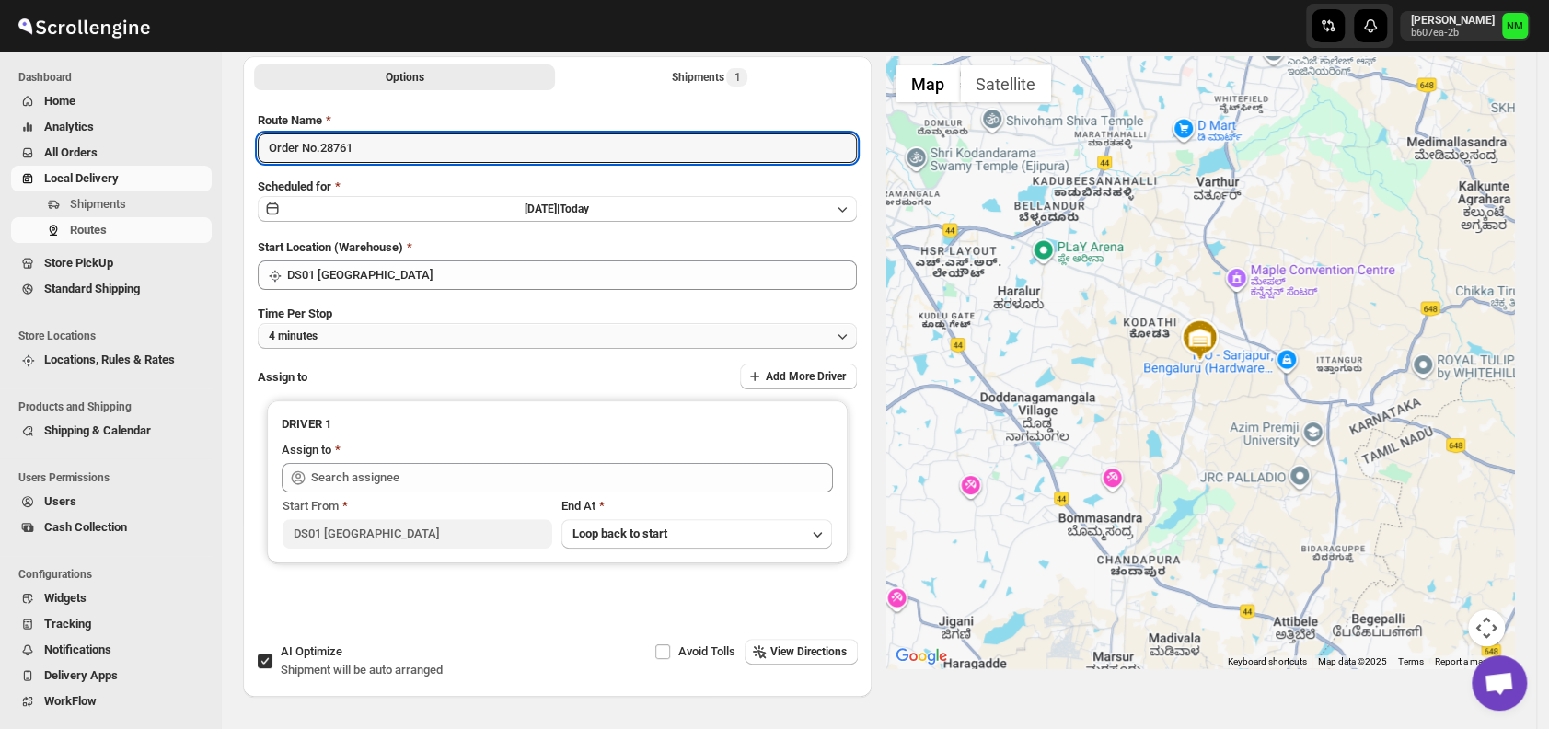
scroll to position [98, 0]
type input "Order No.28761"
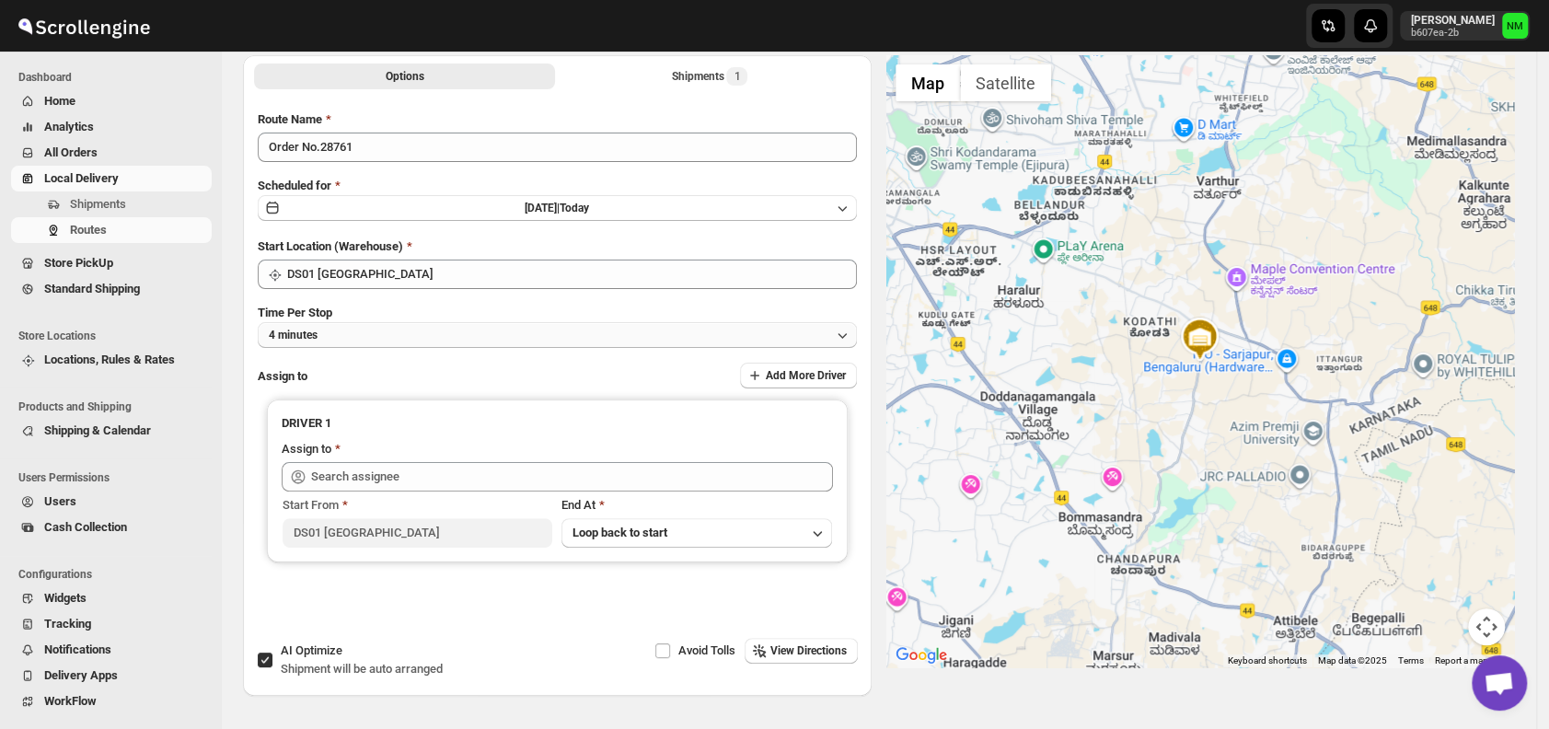
click at [356, 333] on button "4 minutes" at bounding box center [557, 335] width 599 height 26
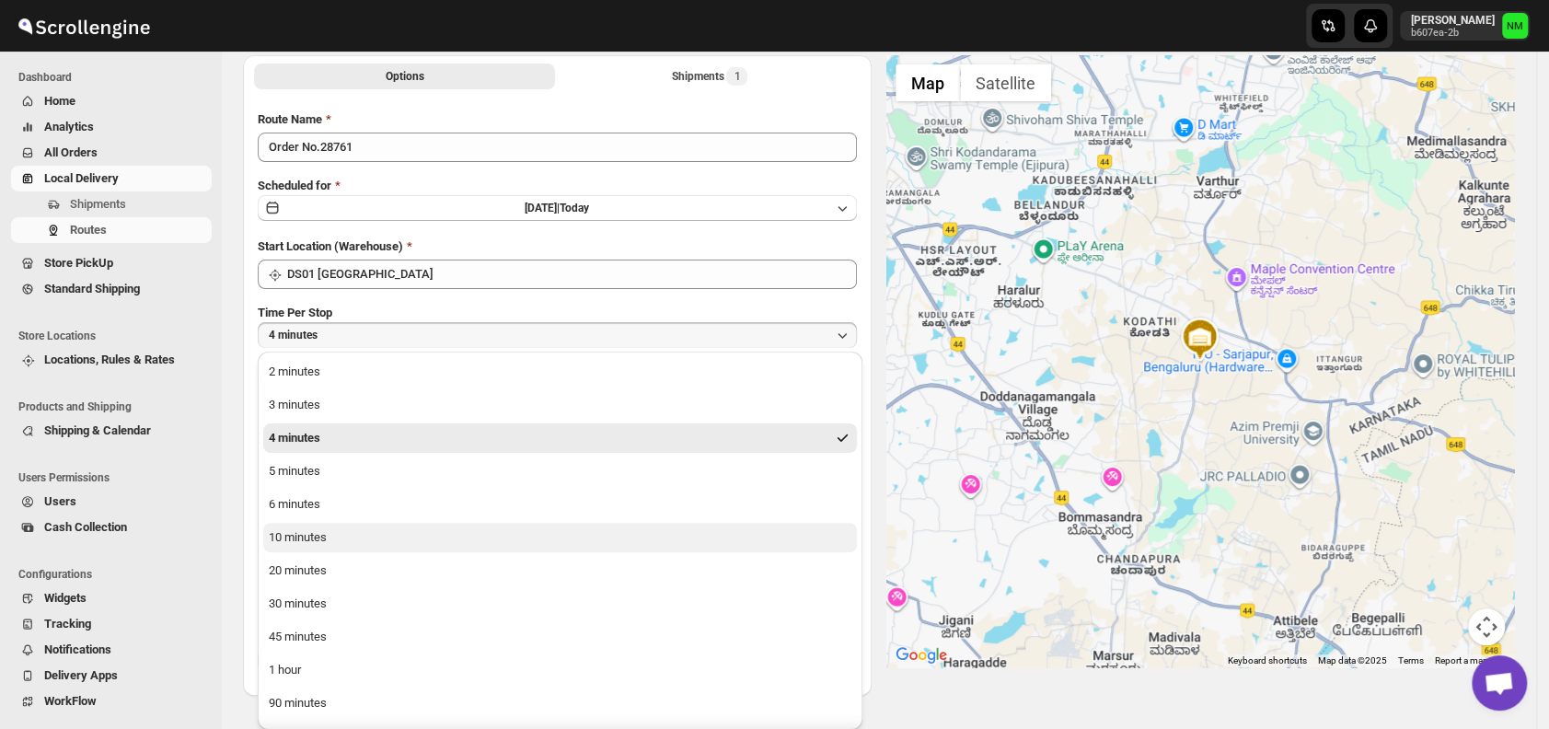
click at [353, 534] on button "10 minutes" at bounding box center [560, 537] width 594 height 29
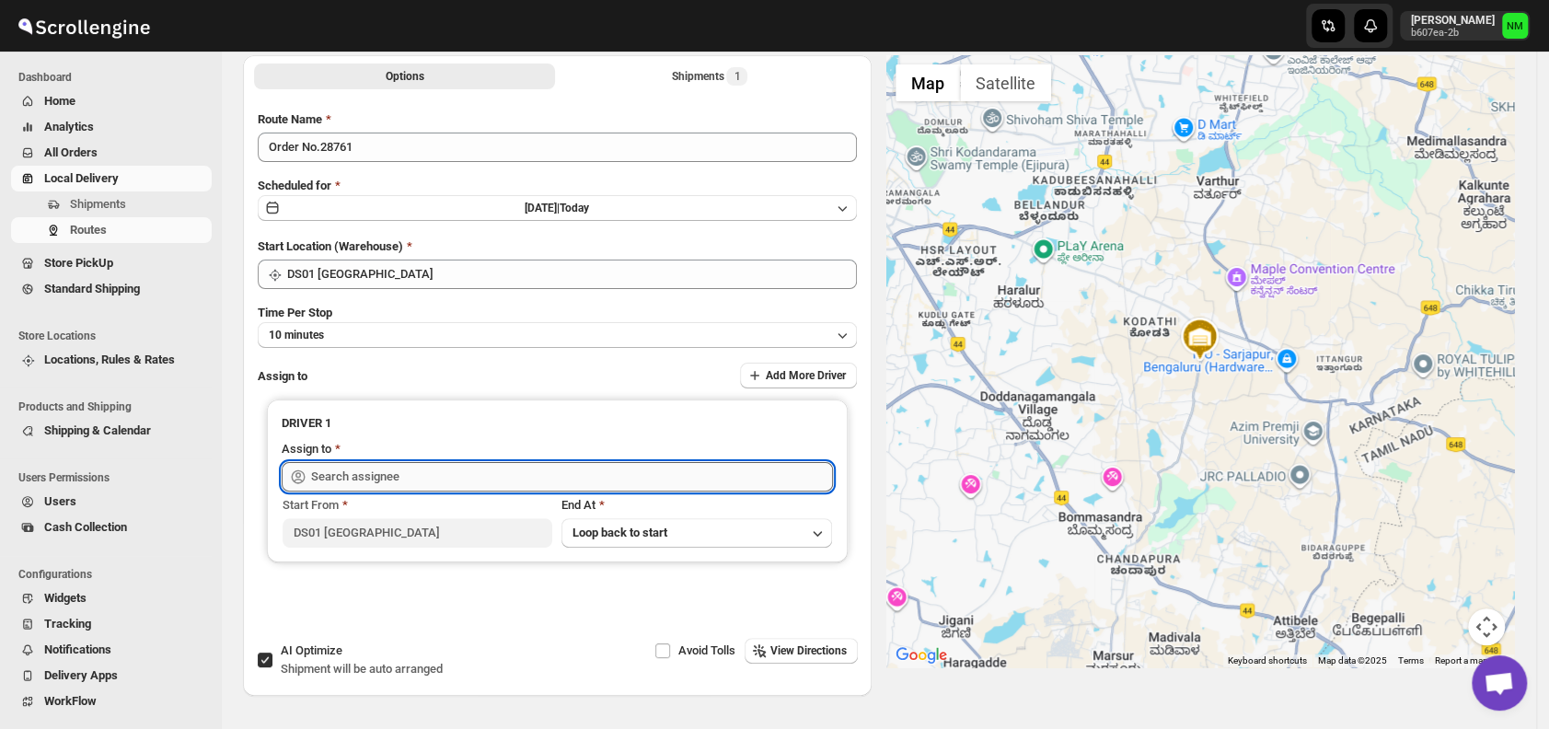
click at [427, 466] on input "text" at bounding box center [572, 476] width 522 height 29
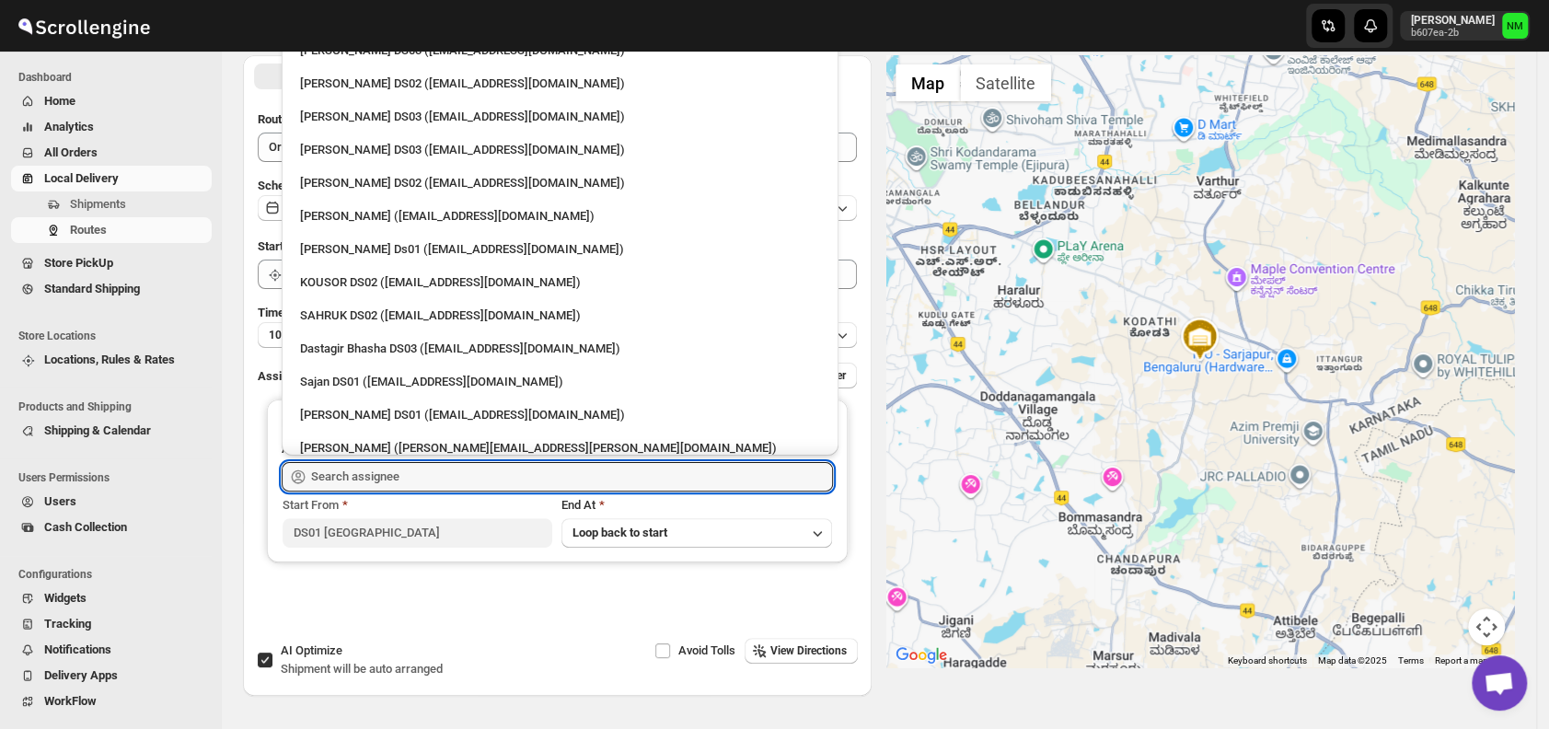
scroll to position [859, 0]
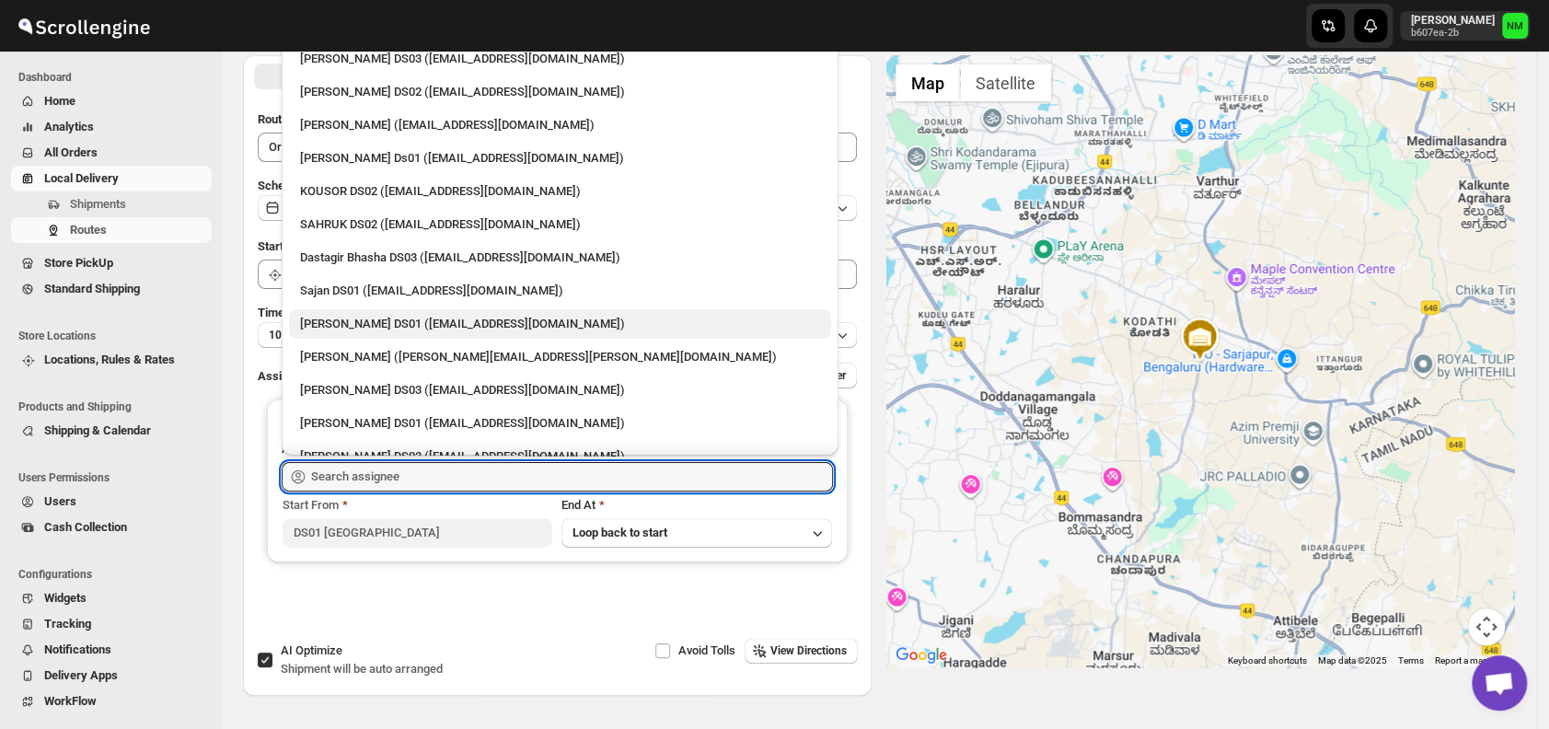
click at [369, 319] on div "Jubed DS01 (gedoc78193@dariolo.com)" at bounding box center [560, 324] width 520 height 18
type input "Jubed DS01 (gedoc78193@dariolo.com)"
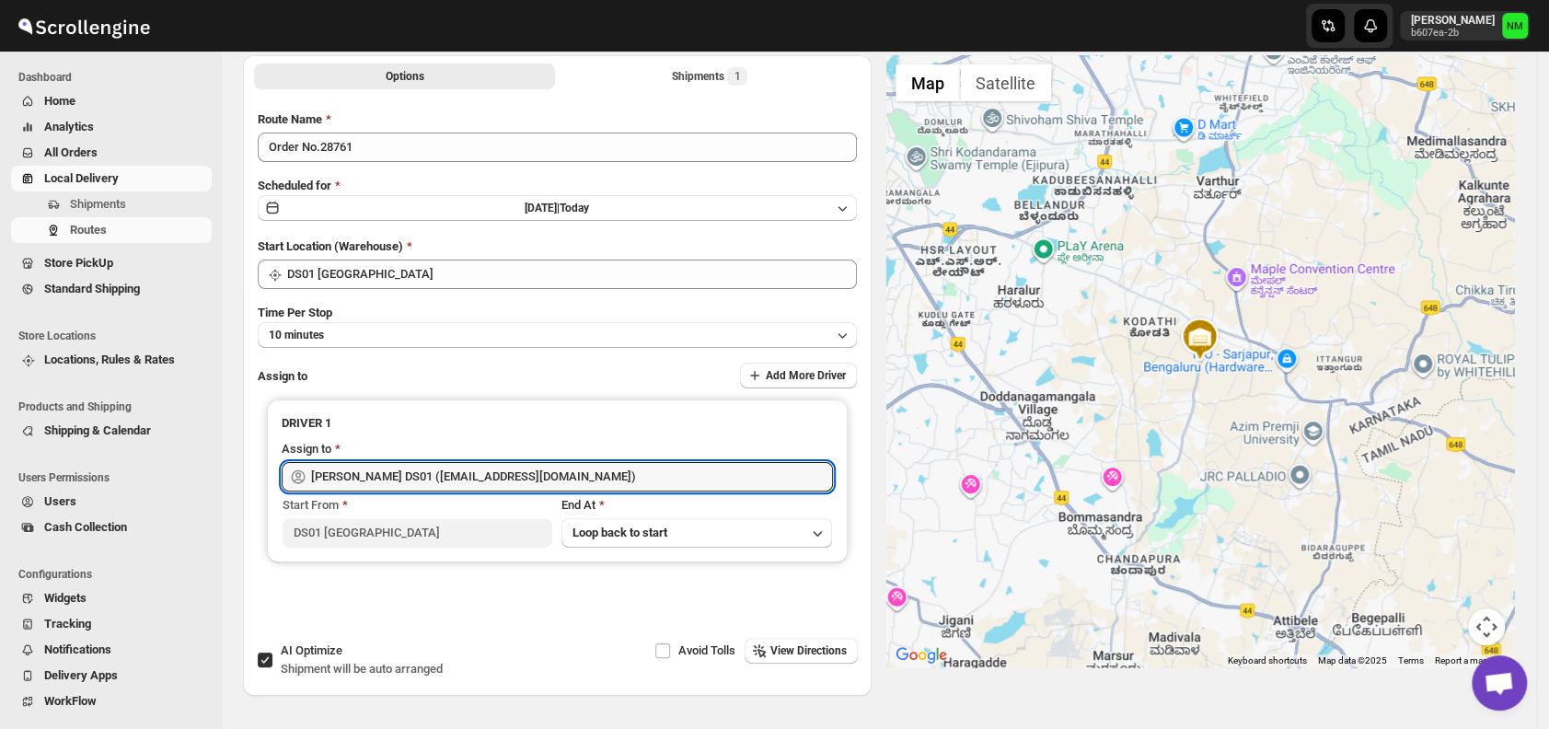
scroll to position [0, 0]
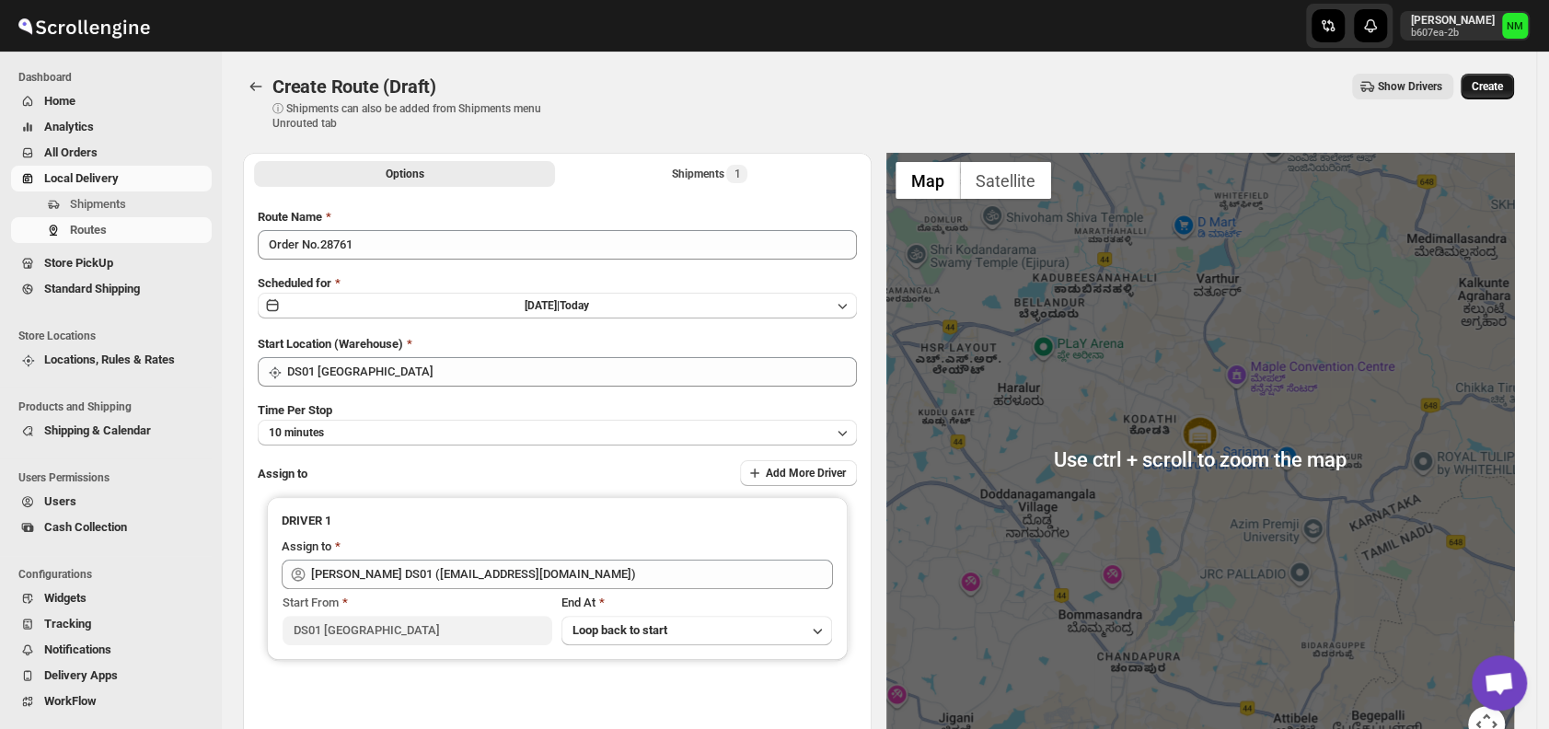
click at [1491, 88] on span "Create" at bounding box center [1487, 86] width 31 height 15
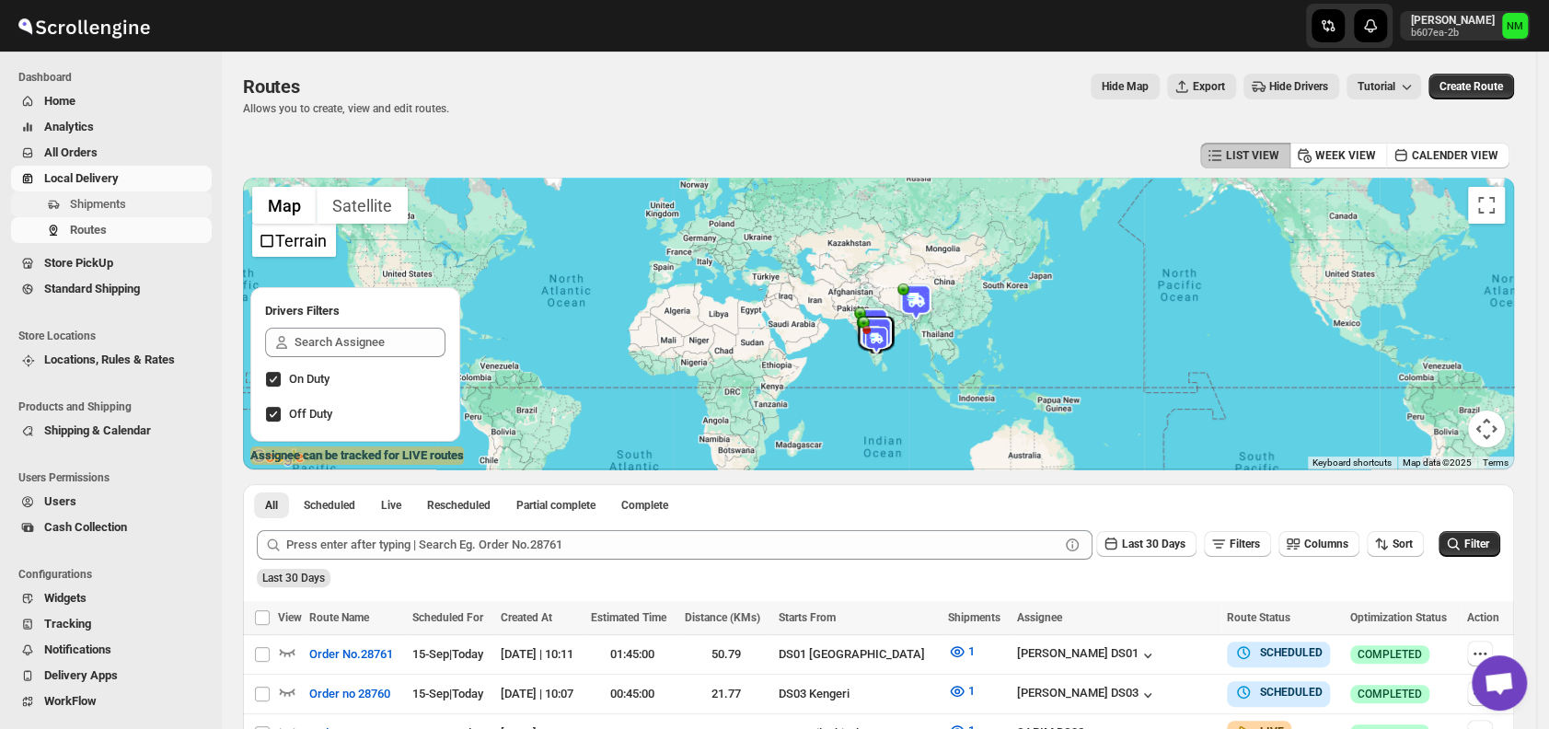
click at [144, 195] on span "Shipments" at bounding box center [139, 204] width 138 height 18
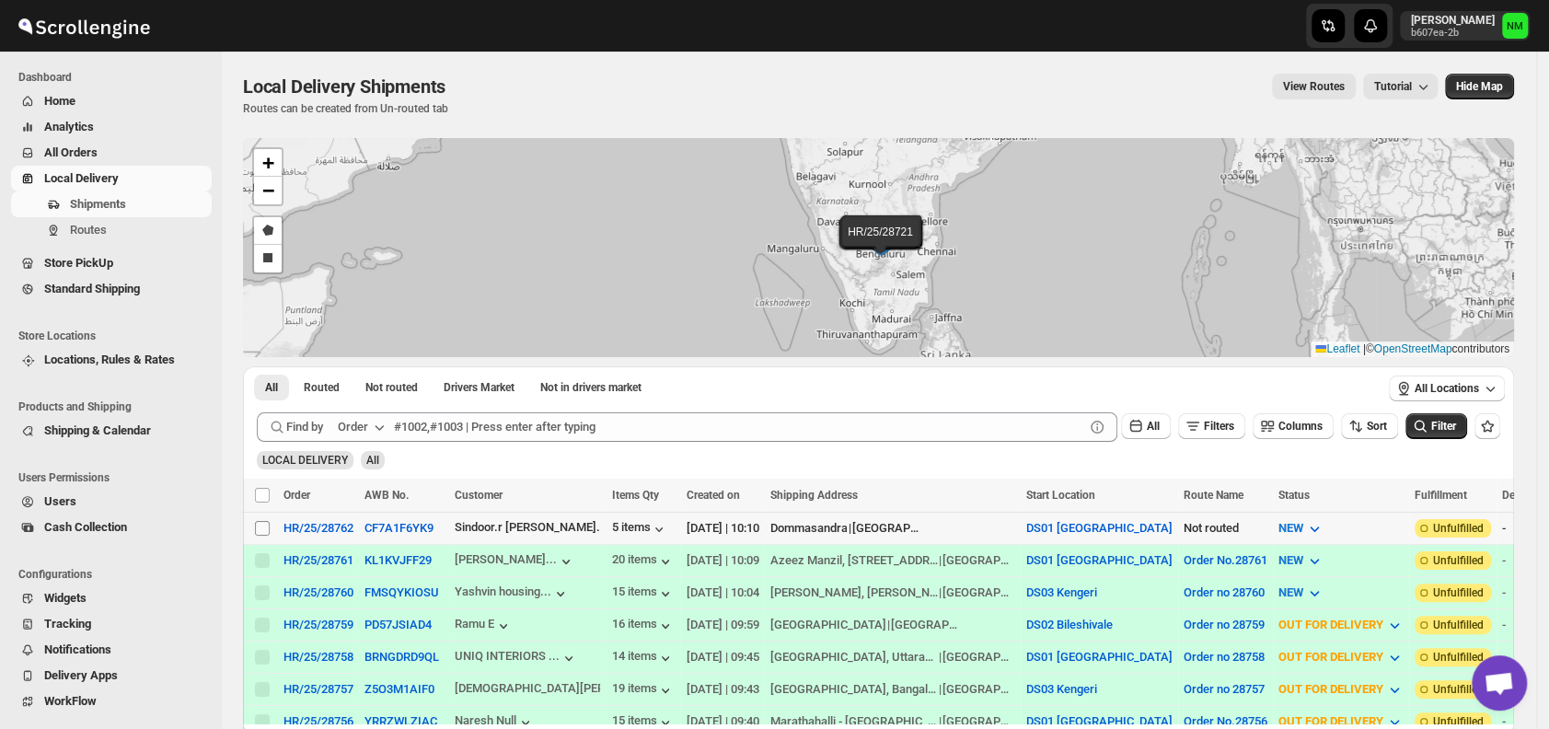
click at [266, 527] on input "Select shipment" at bounding box center [262, 528] width 15 height 15
checkbox input "true"
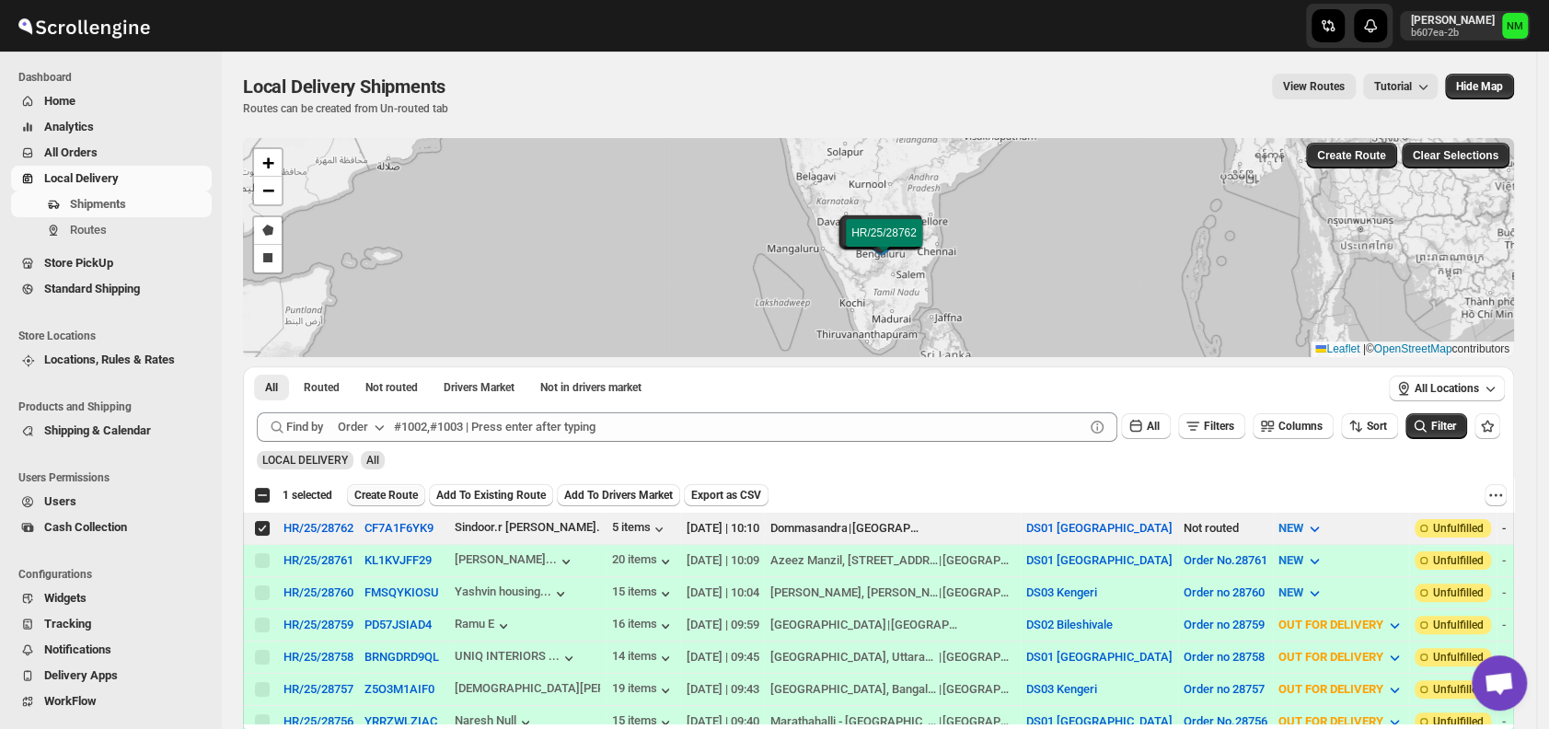
click at [393, 492] on span "Create Route" at bounding box center [386, 495] width 64 height 15
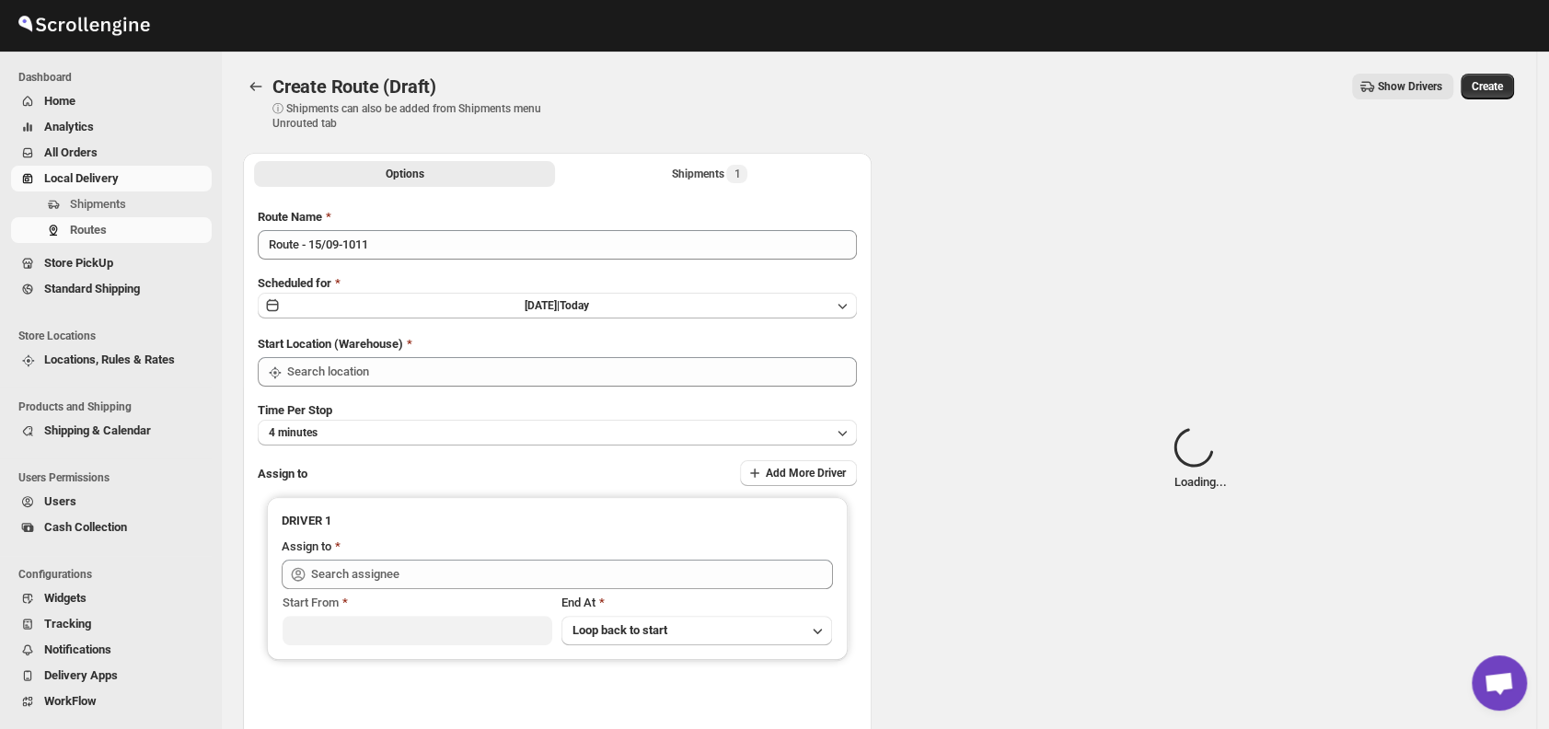
type input "DS01 [GEOGRAPHIC_DATA]"
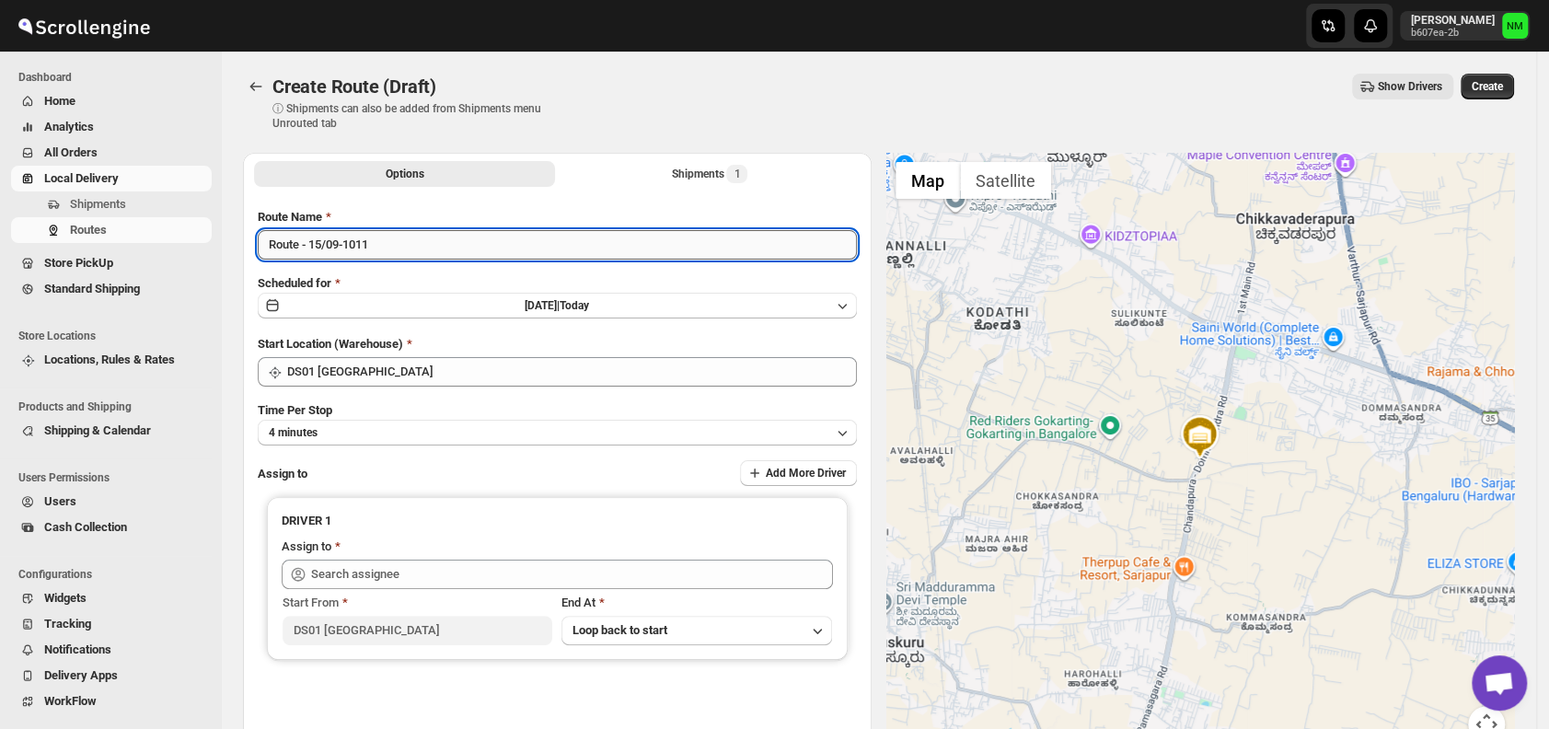
click at [434, 243] on input "Route - 15/09-1011" at bounding box center [557, 244] width 599 height 29
type input "R"
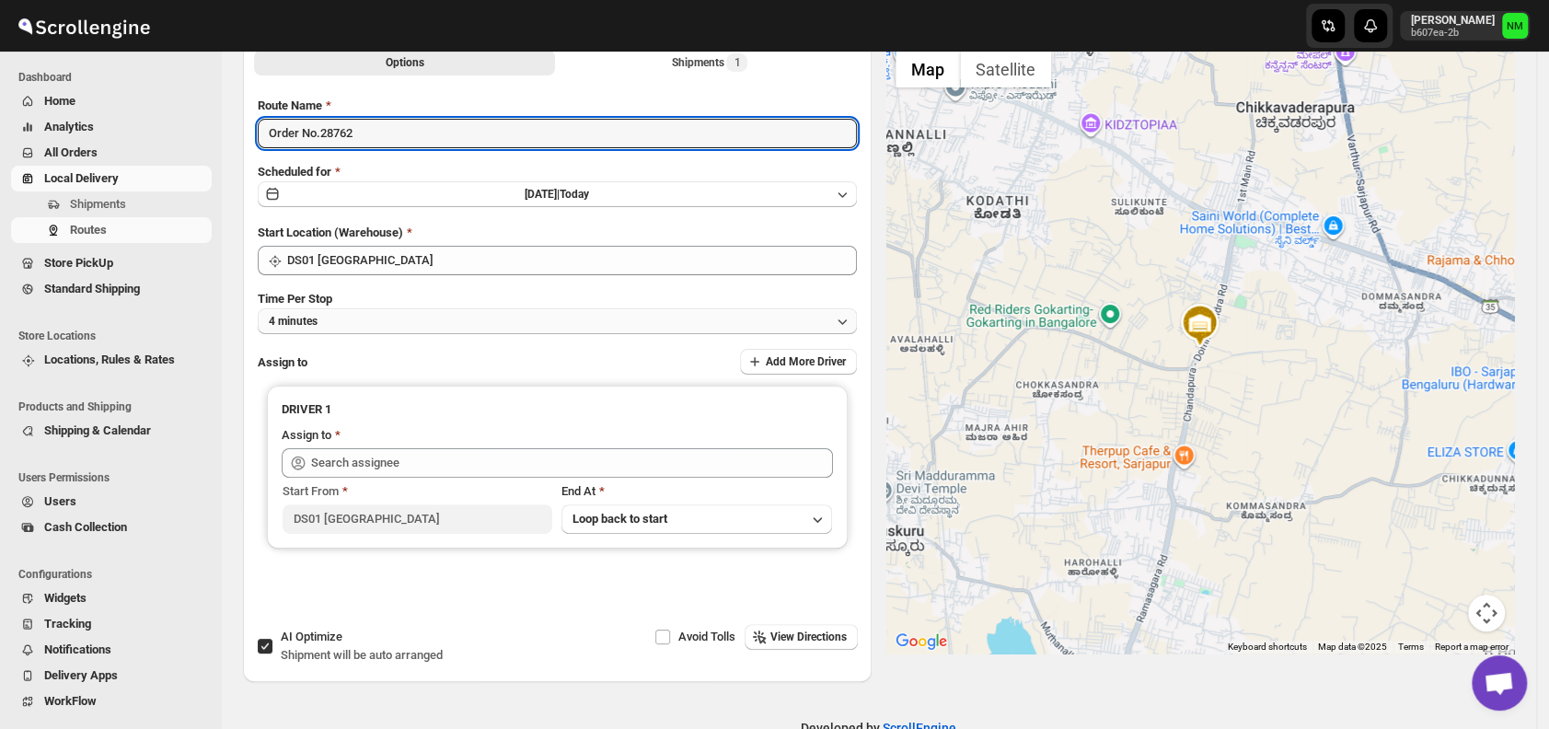
scroll to position [114, 0]
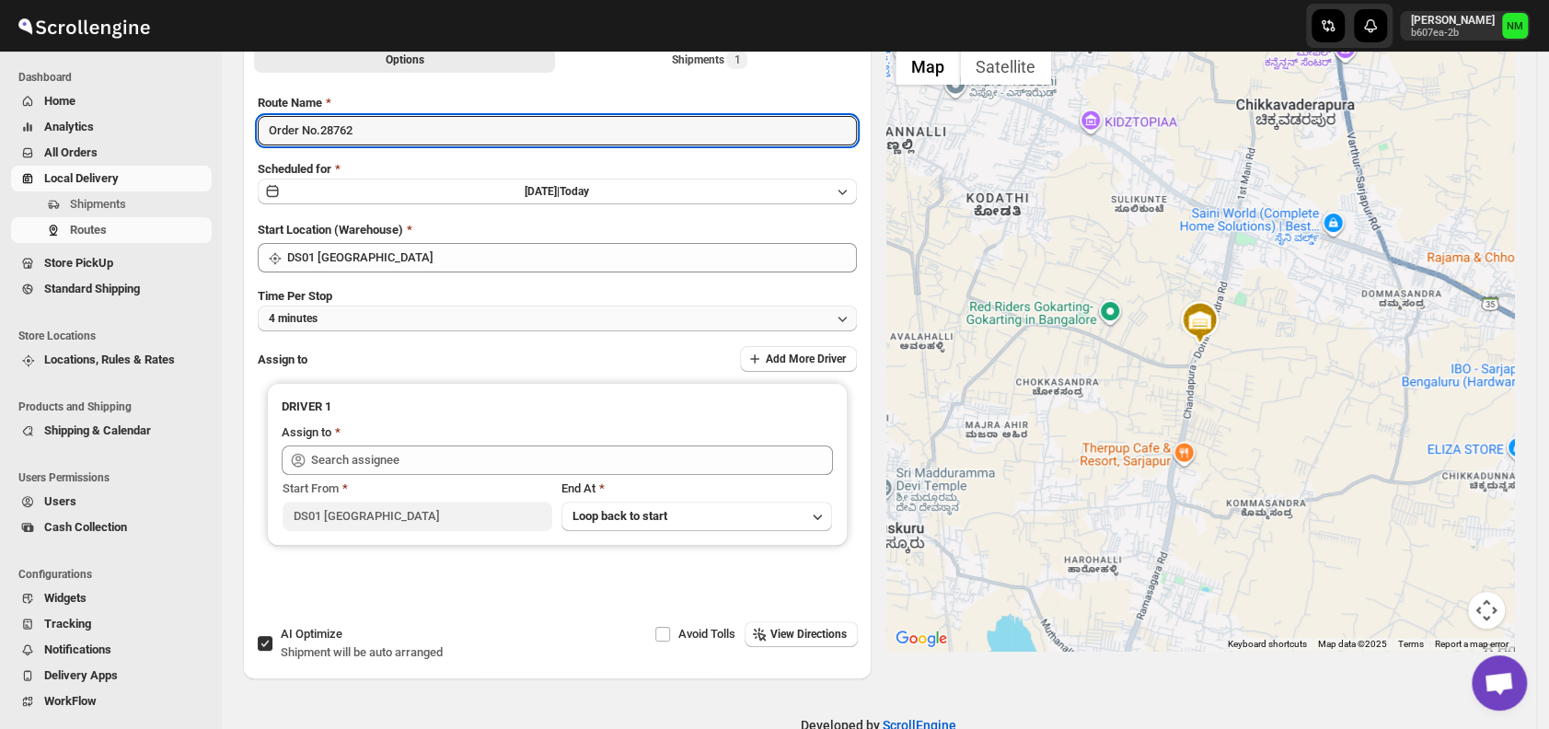
type input "Order No.28762"
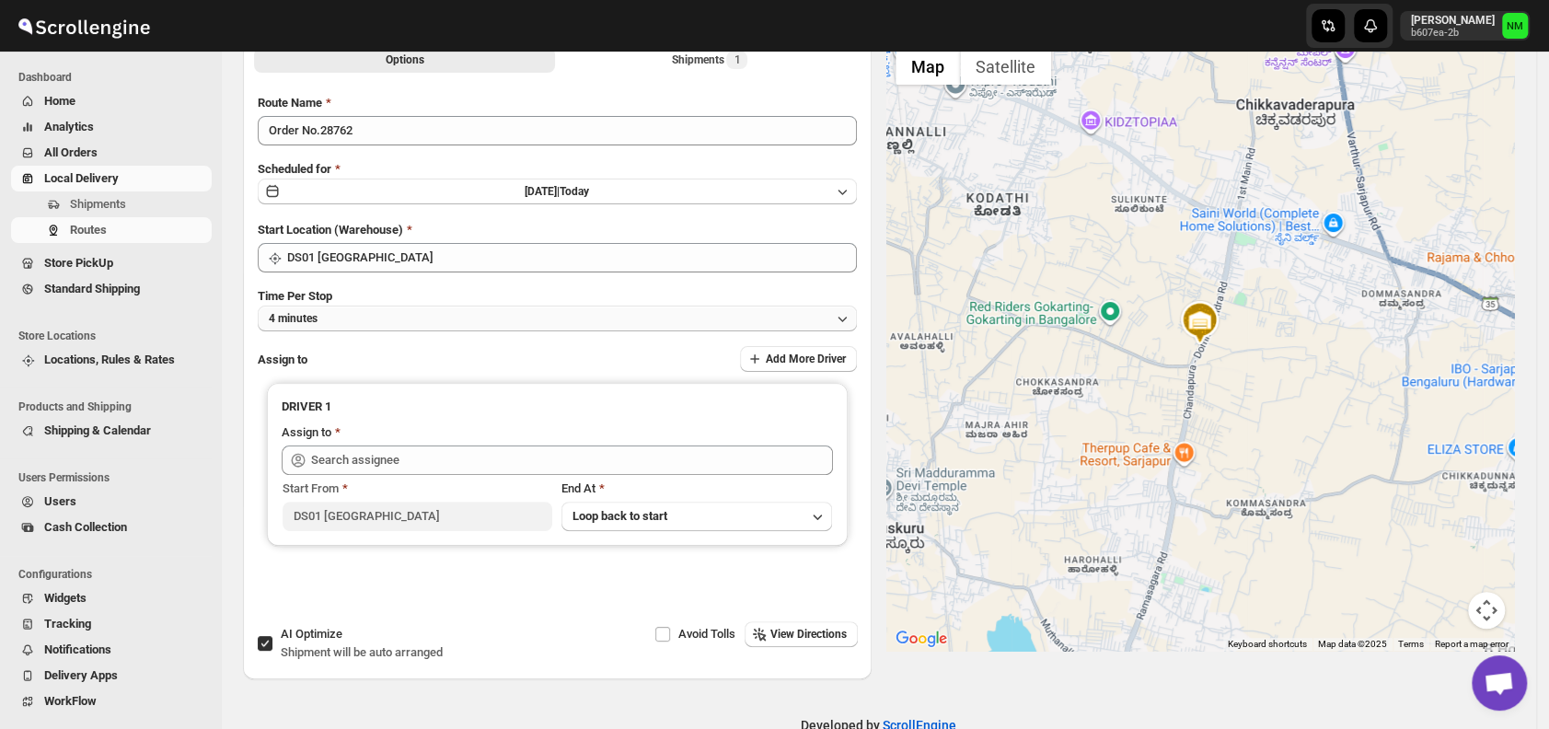
click at [375, 328] on button "4 minutes" at bounding box center [557, 319] width 599 height 26
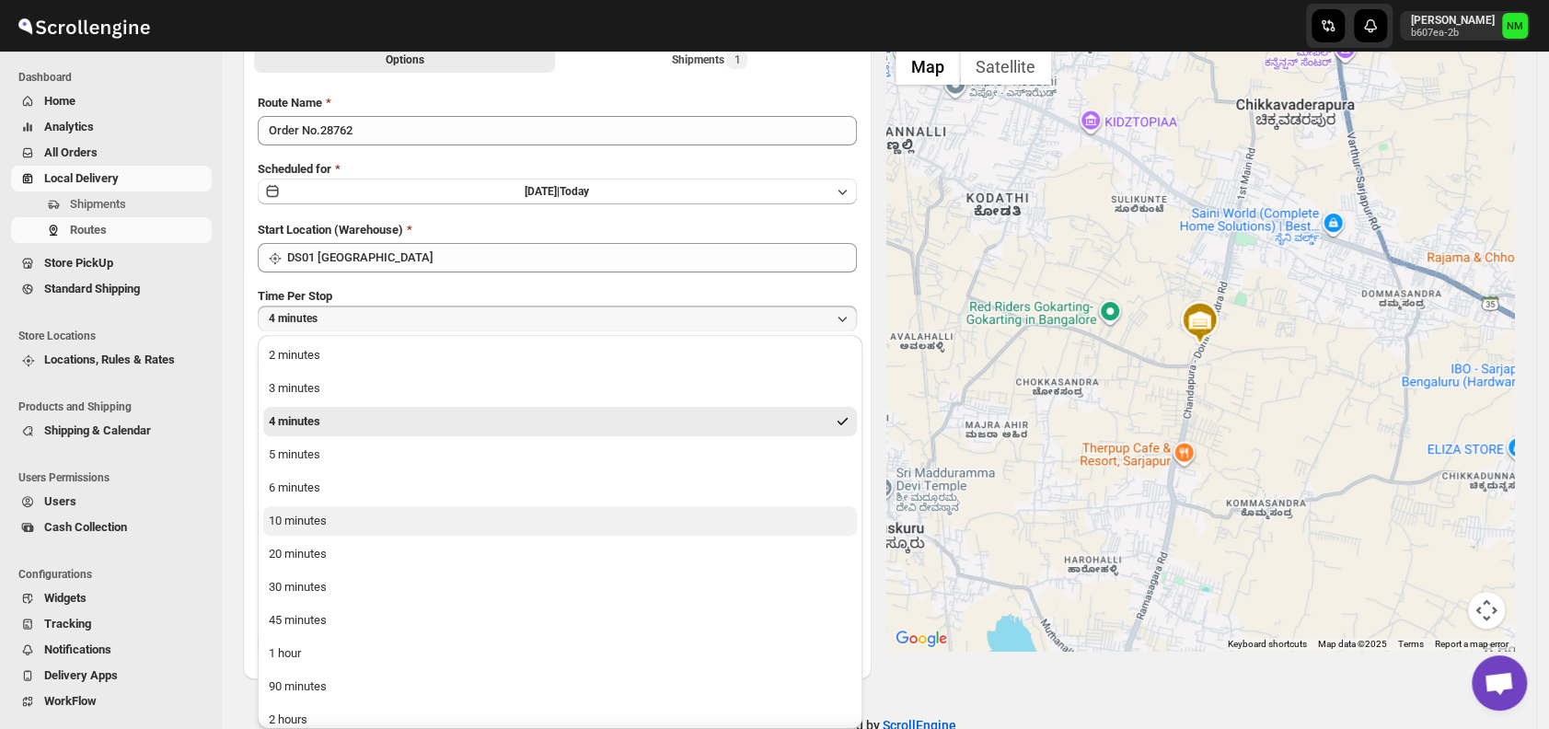
click at [360, 517] on button "10 minutes" at bounding box center [560, 520] width 594 height 29
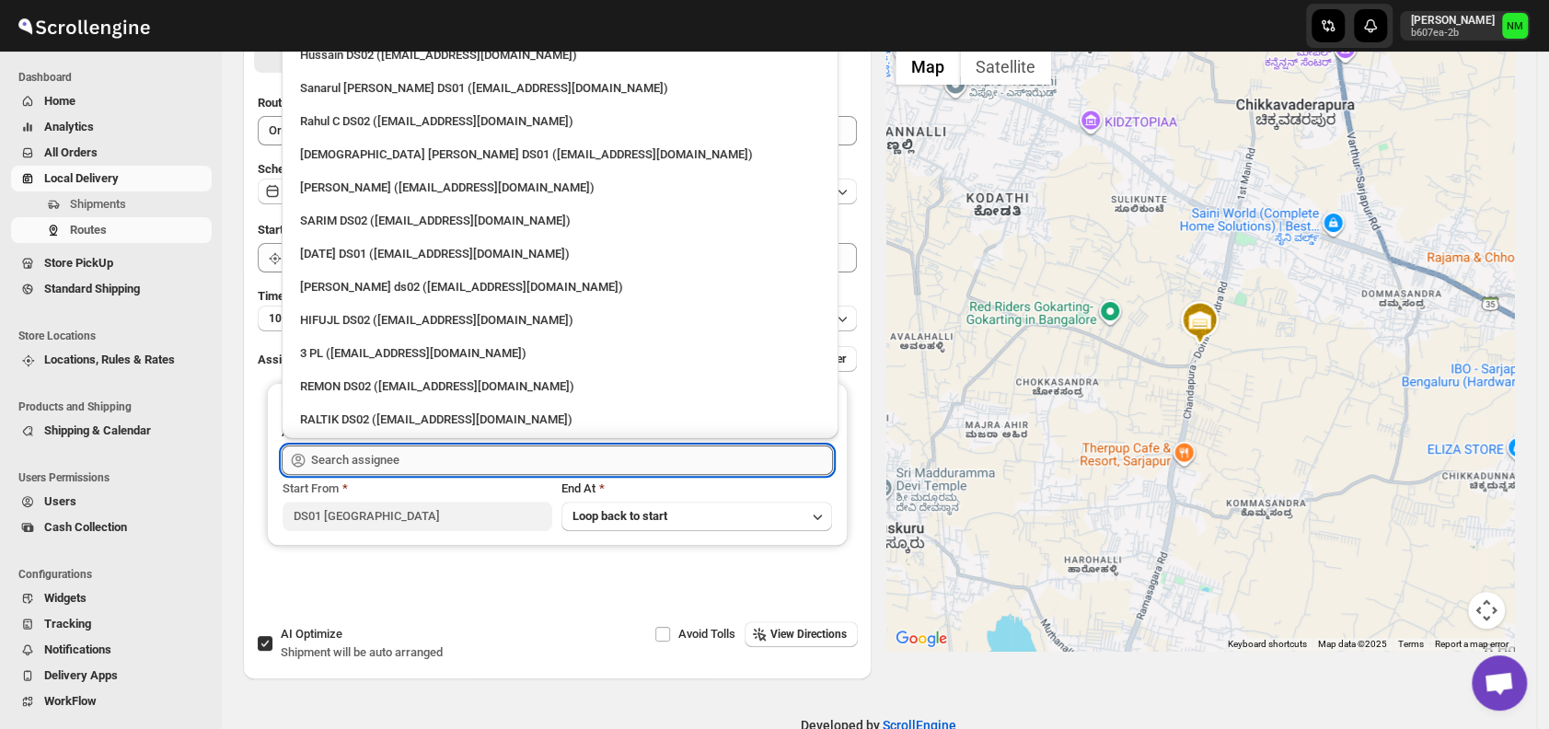
click at [443, 456] on input "text" at bounding box center [572, 460] width 522 height 29
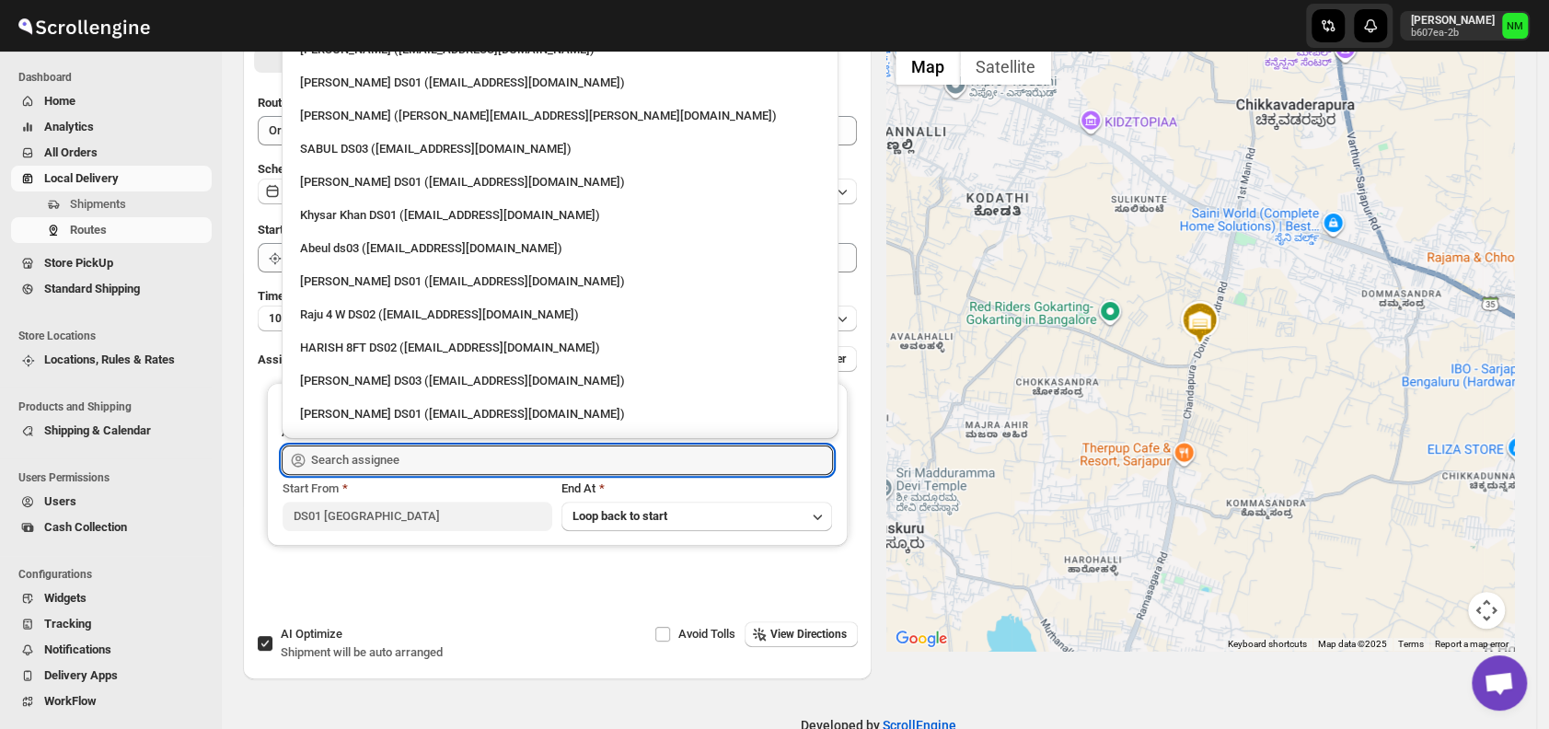
scroll to position [1593, 0]
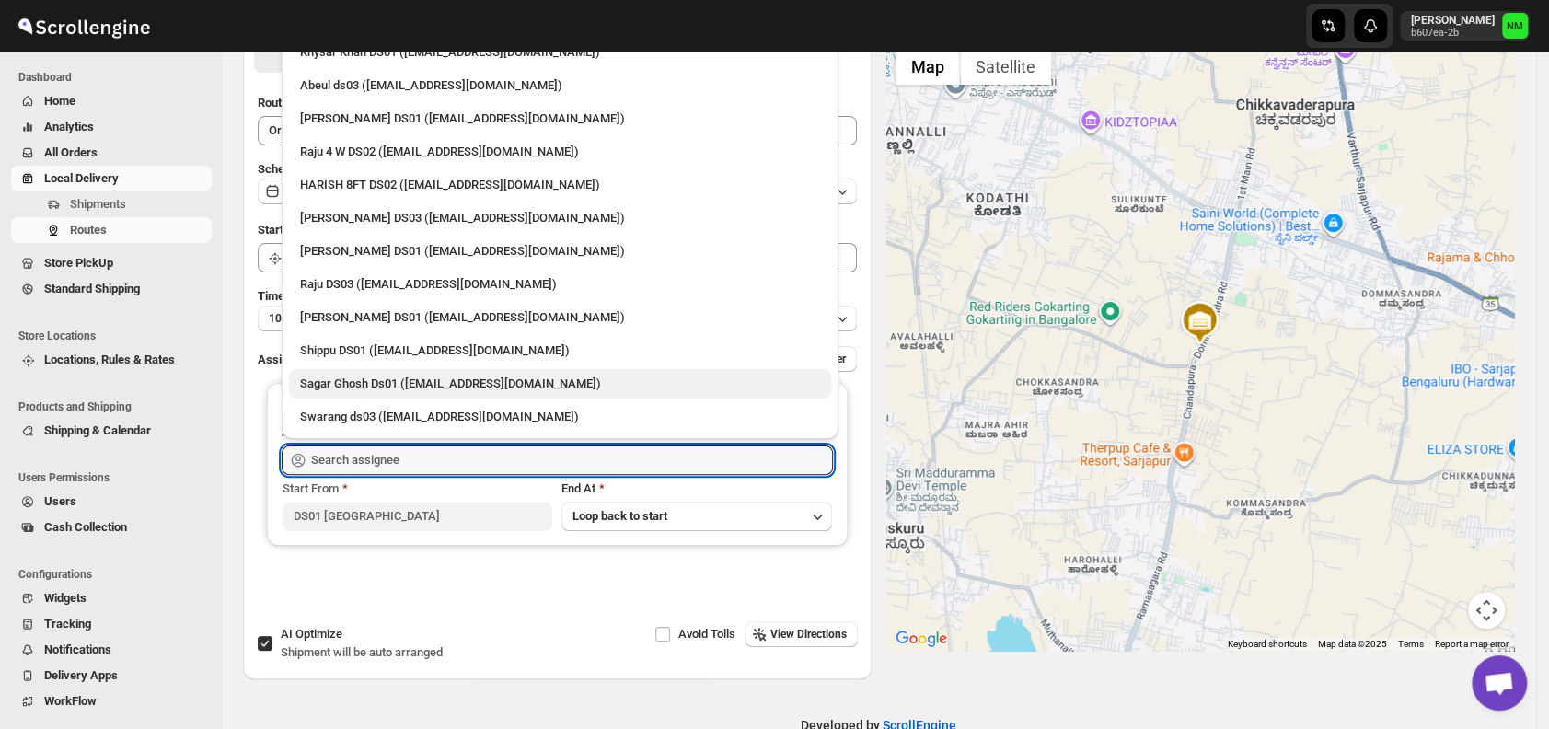
click at [379, 381] on div "Sagar Ghosh Ds01 (nenages934@ekuali.com)" at bounding box center [560, 384] width 520 height 18
type input "Sagar Ghosh Ds01 (nenages934@ekuali.com)"
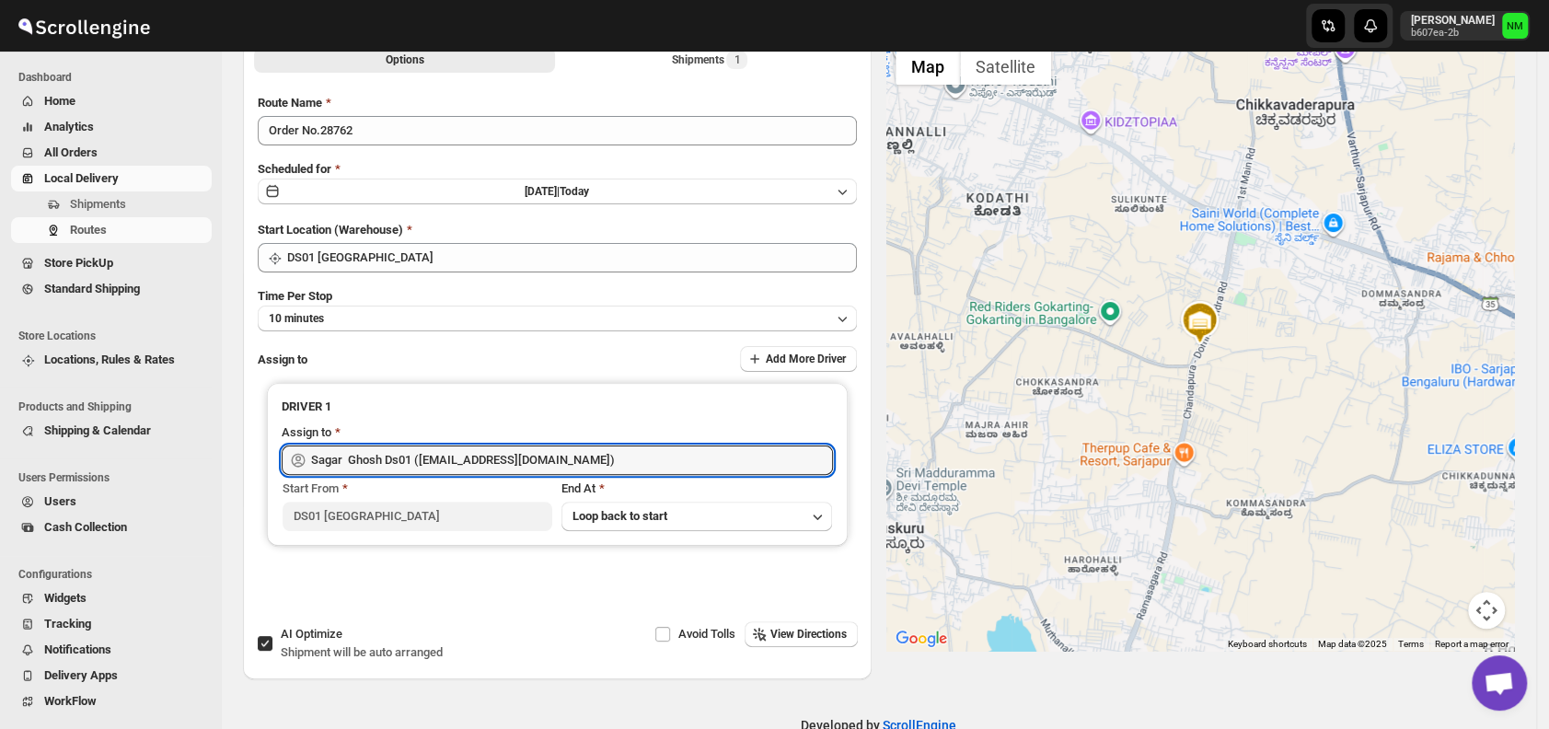
scroll to position [0, 0]
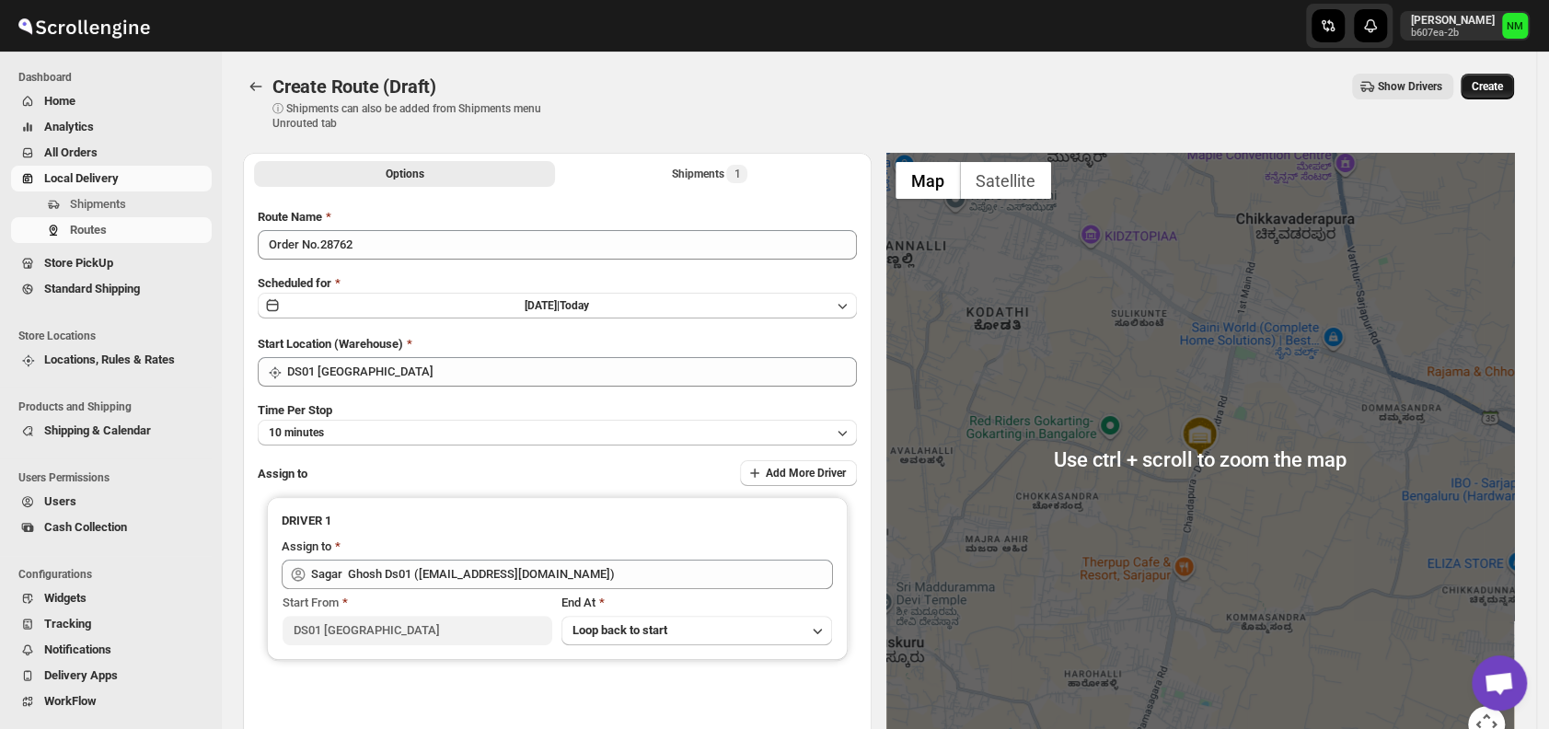
click at [1503, 79] on span "Create" at bounding box center [1487, 86] width 31 height 15
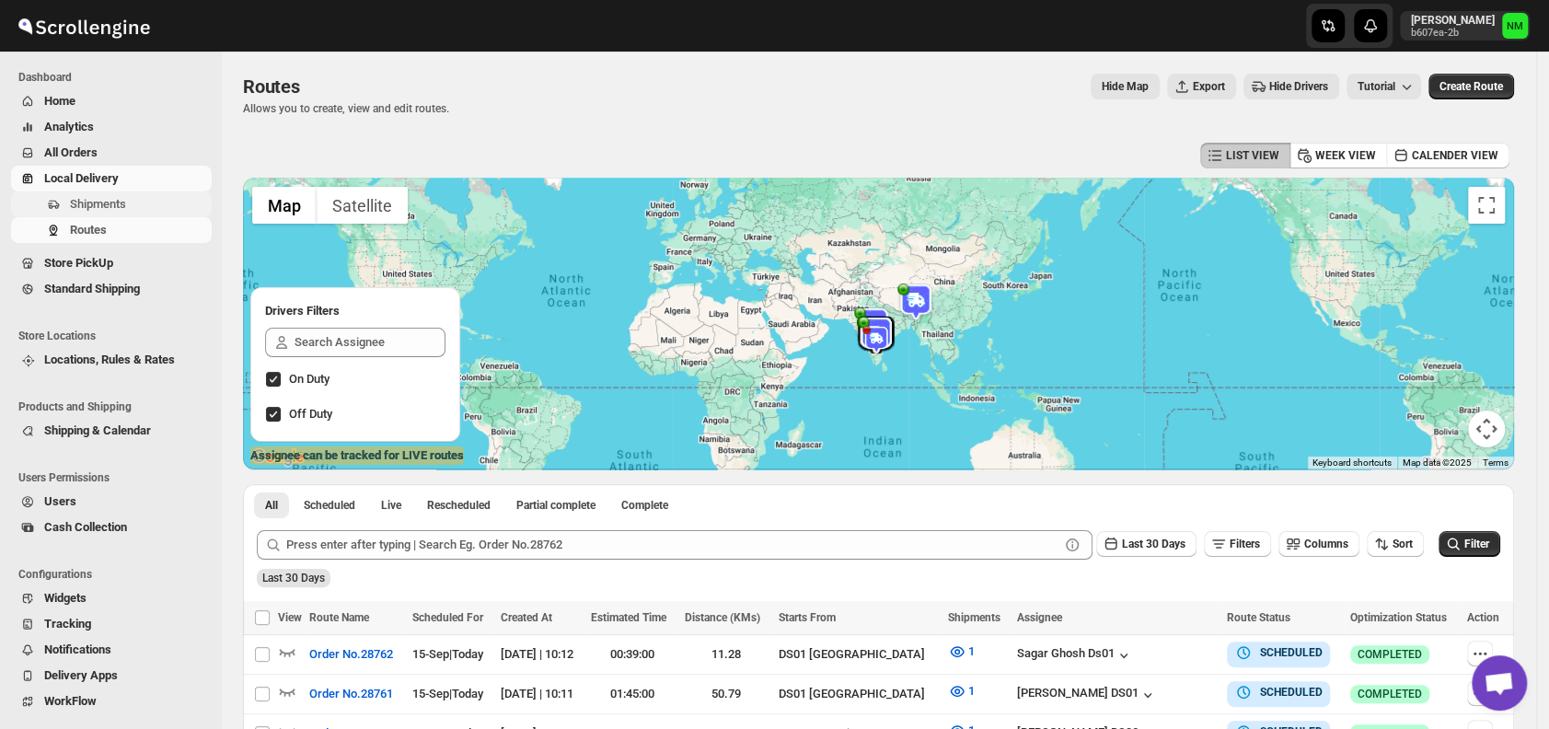
click at [126, 200] on span "Shipments" at bounding box center [139, 204] width 138 height 18
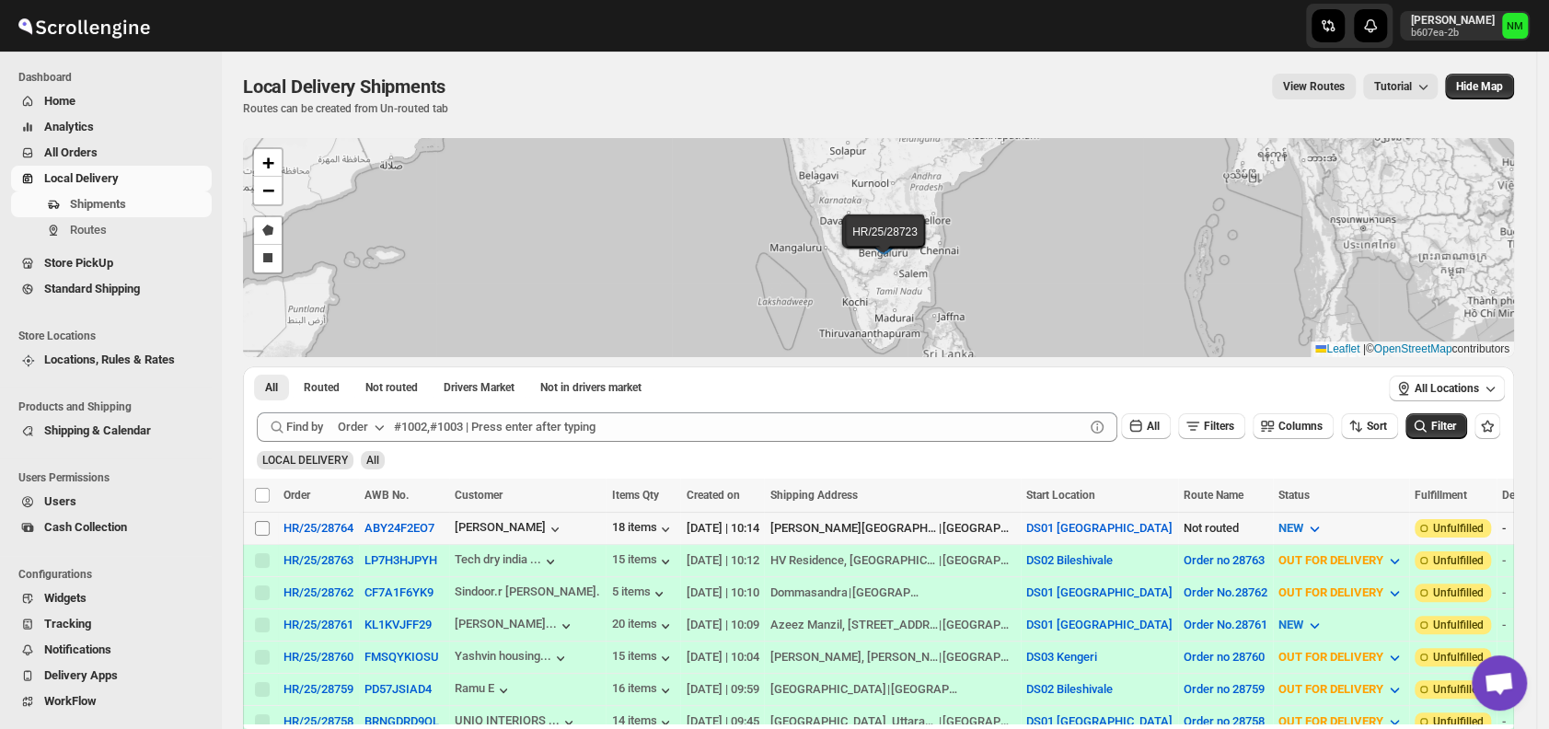
click at [262, 527] on input "Select shipment" at bounding box center [262, 528] width 15 height 15
checkbox input "true"
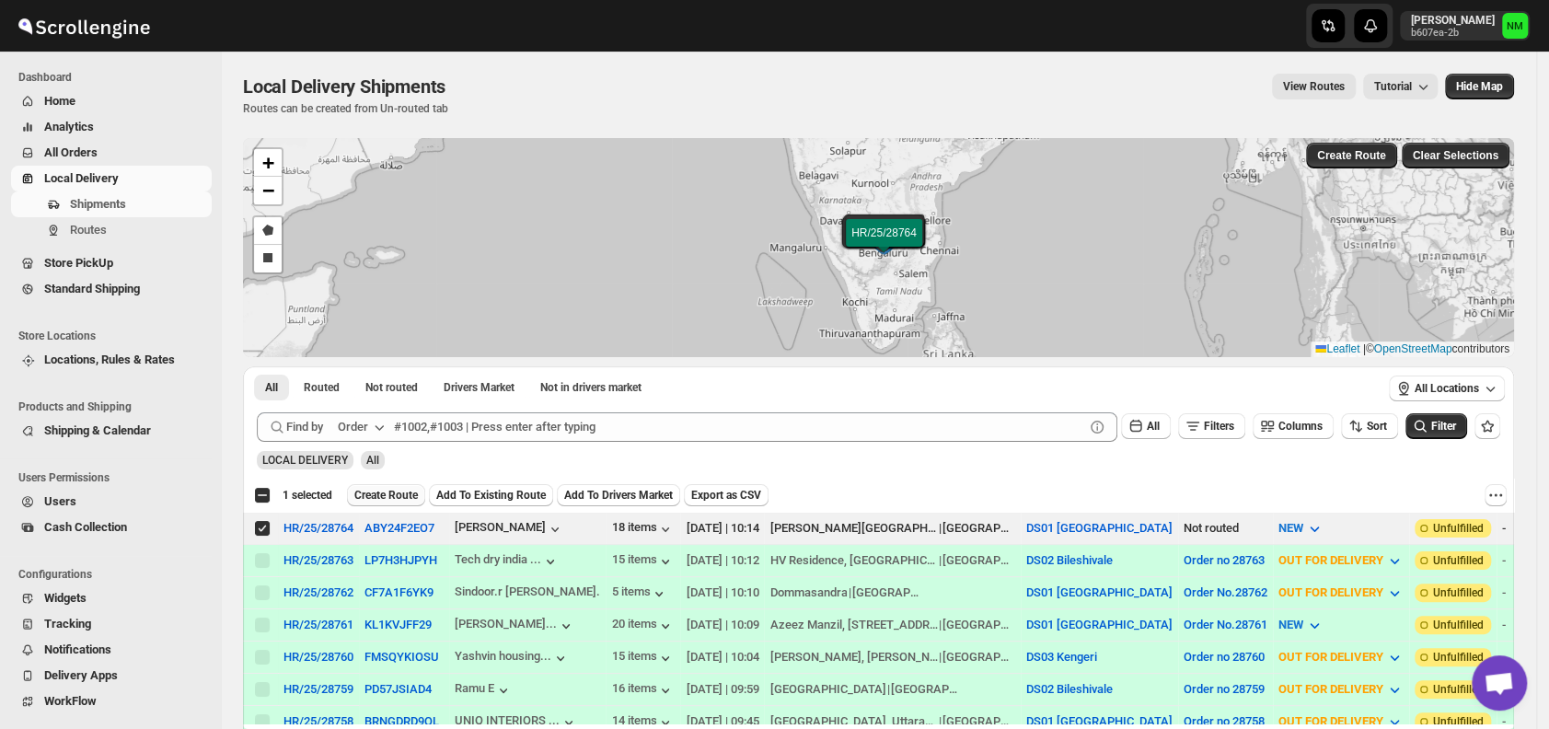
click at [382, 492] on span "Create Route" at bounding box center [386, 495] width 64 height 15
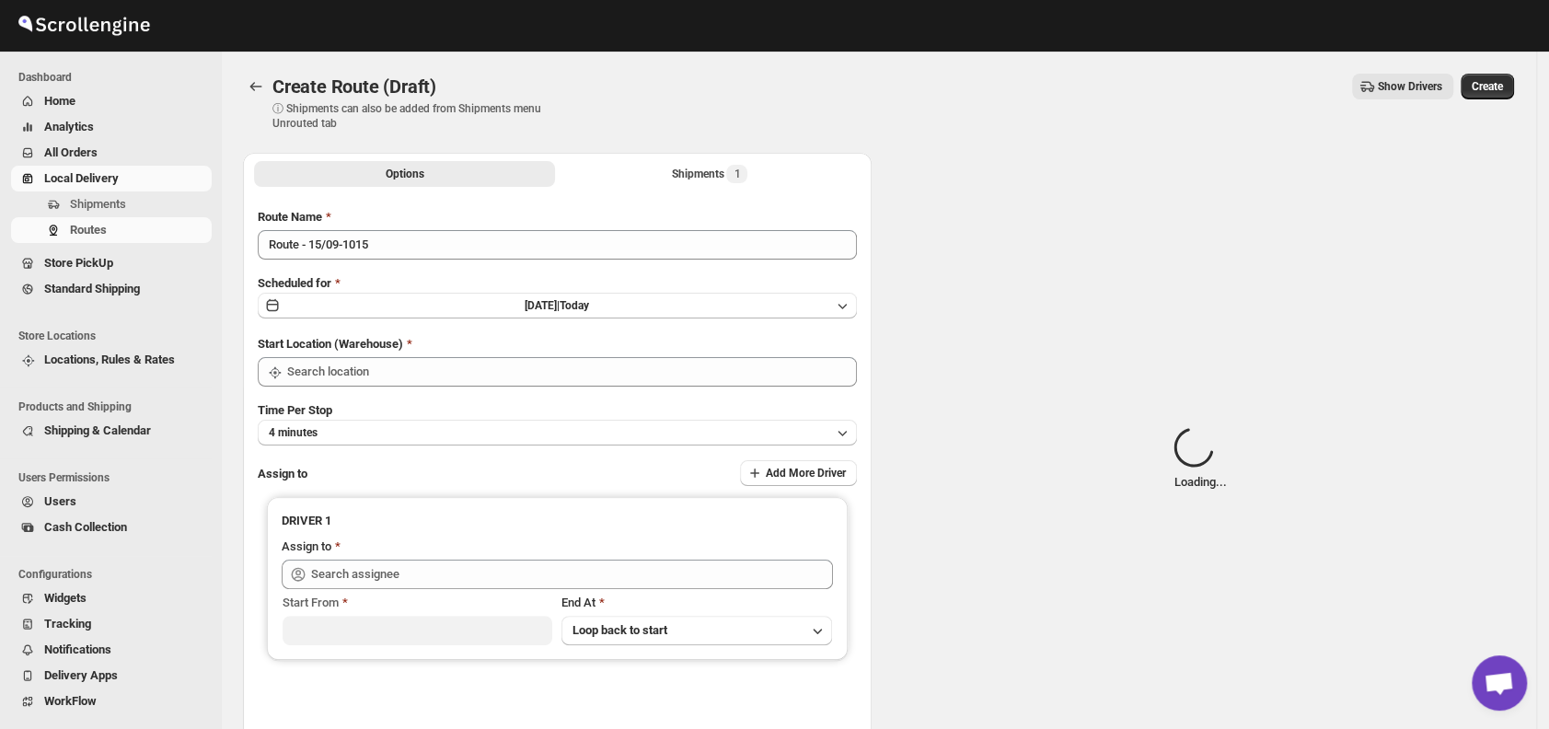
type input "DS01 [GEOGRAPHIC_DATA]"
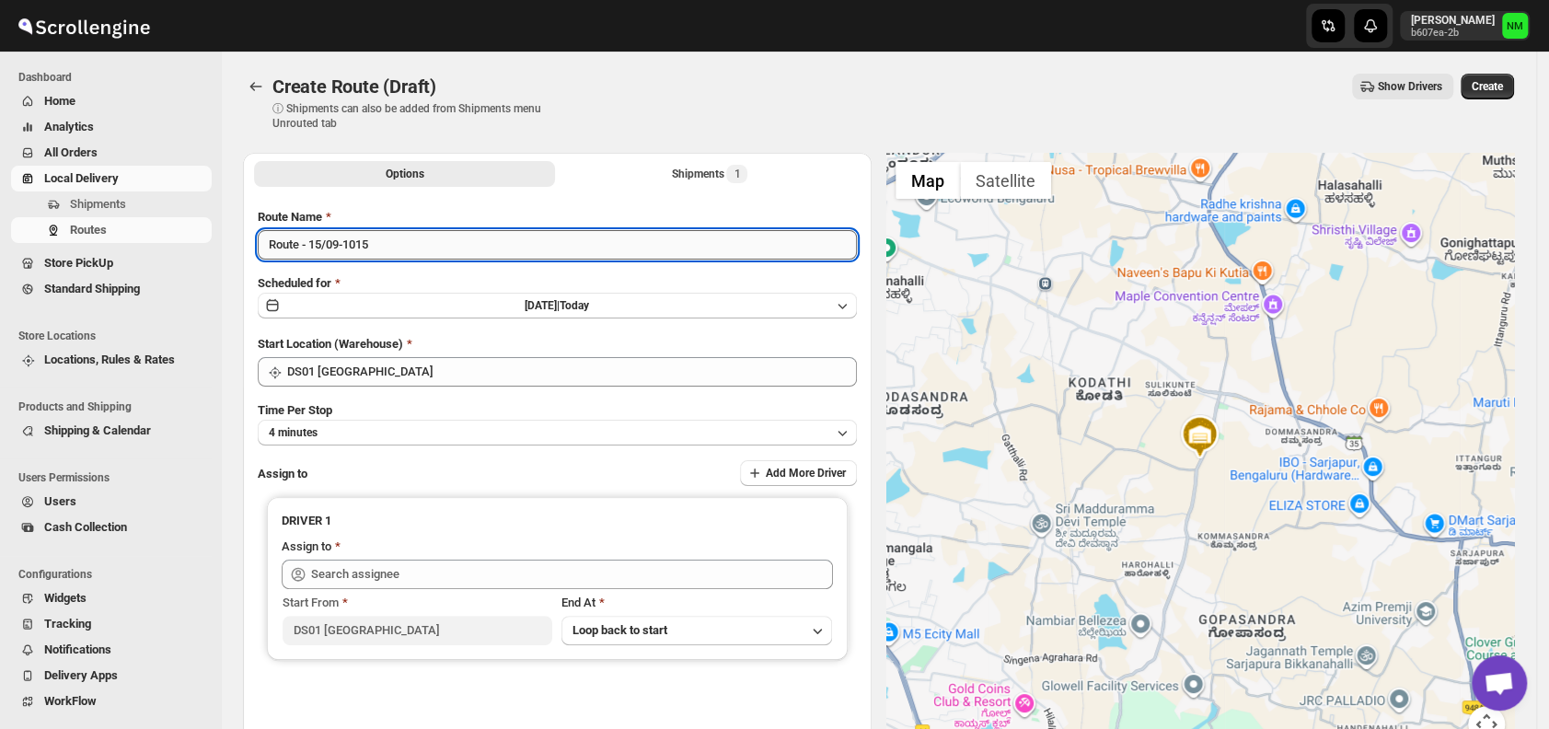
click at [412, 250] on input "Route - 15/09-1015" at bounding box center [557, 244] width 599 height 29
type input "R"
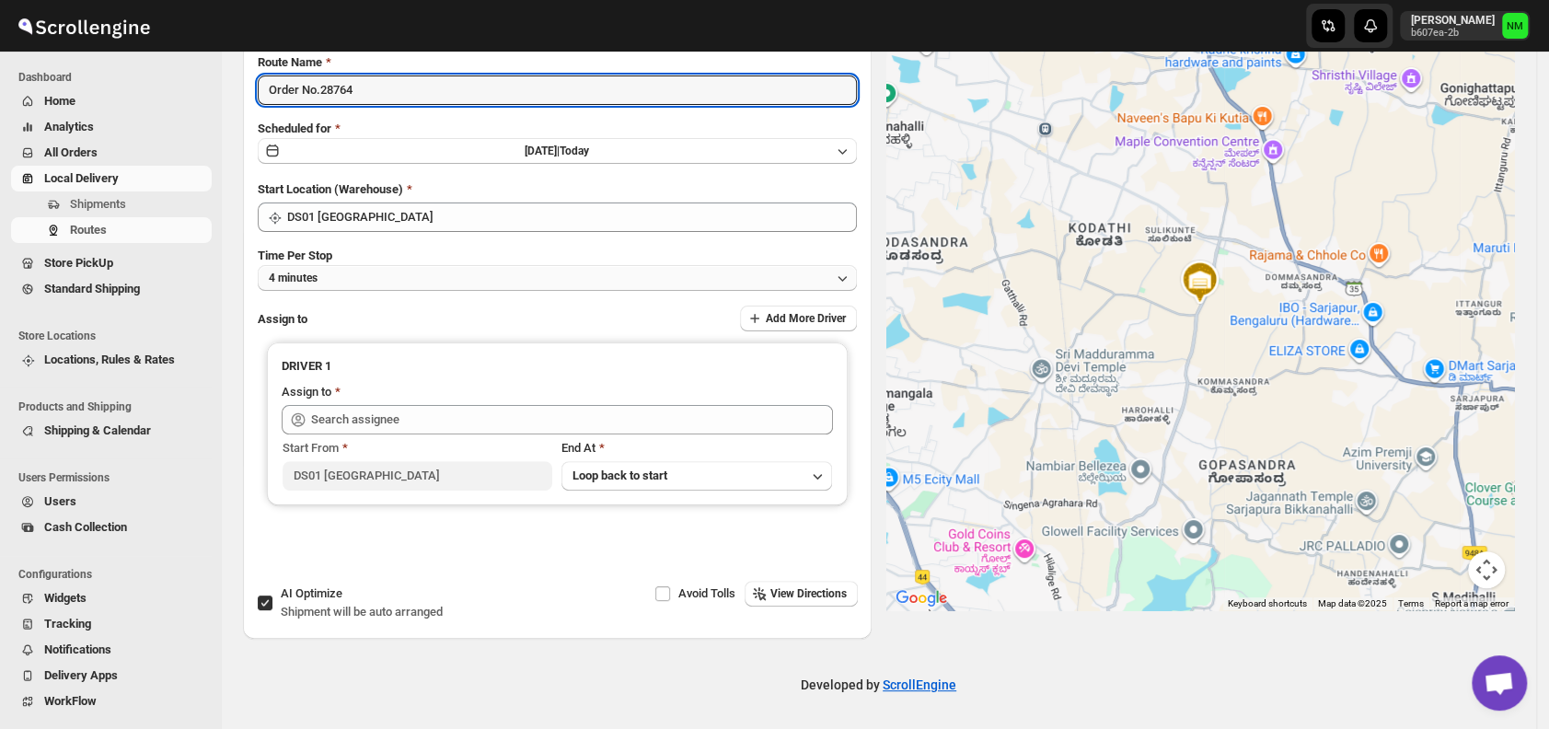
type input "Order No.28764"
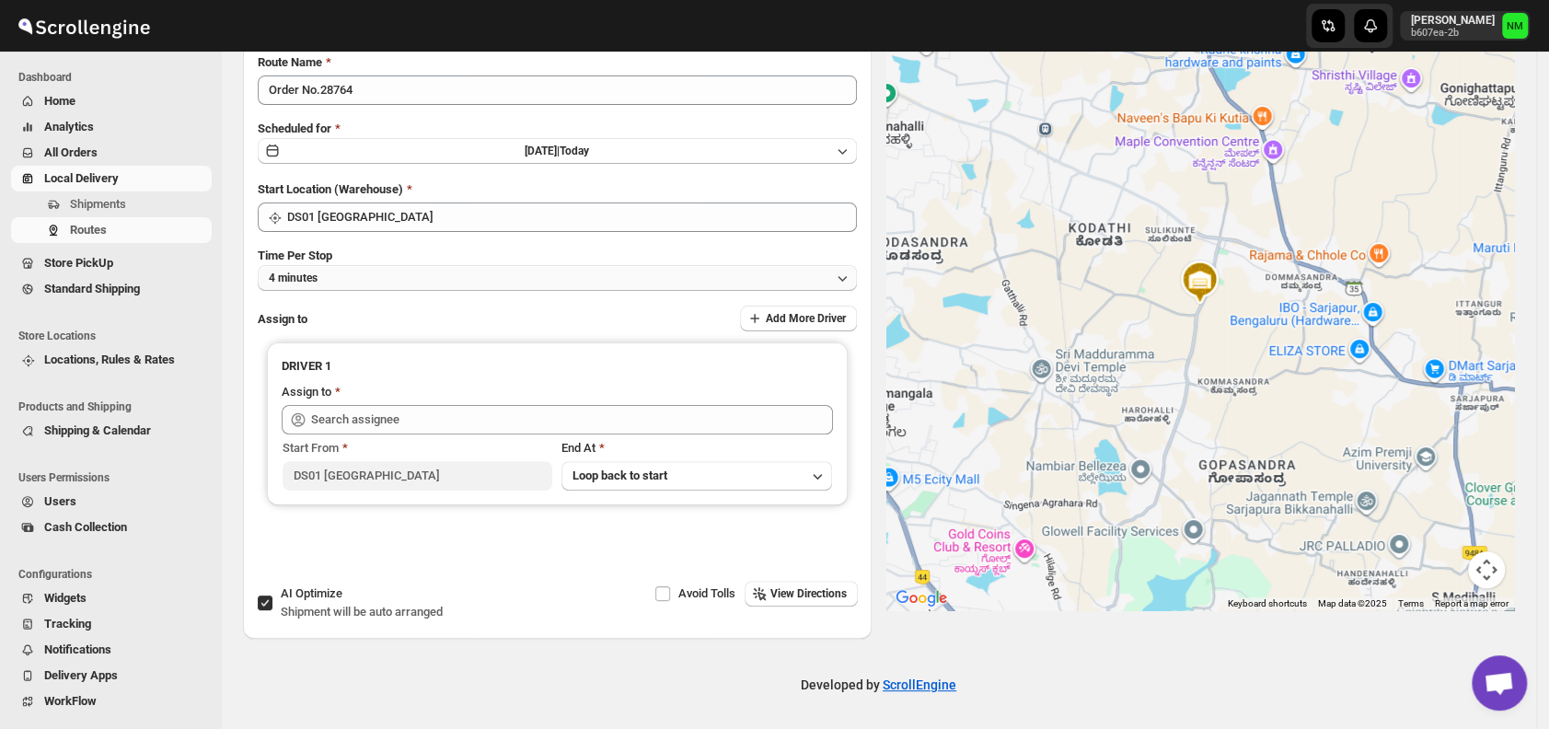
click at [348, 280] on button "4 minutes" at bounding box center [557, 278] width 599 height 26
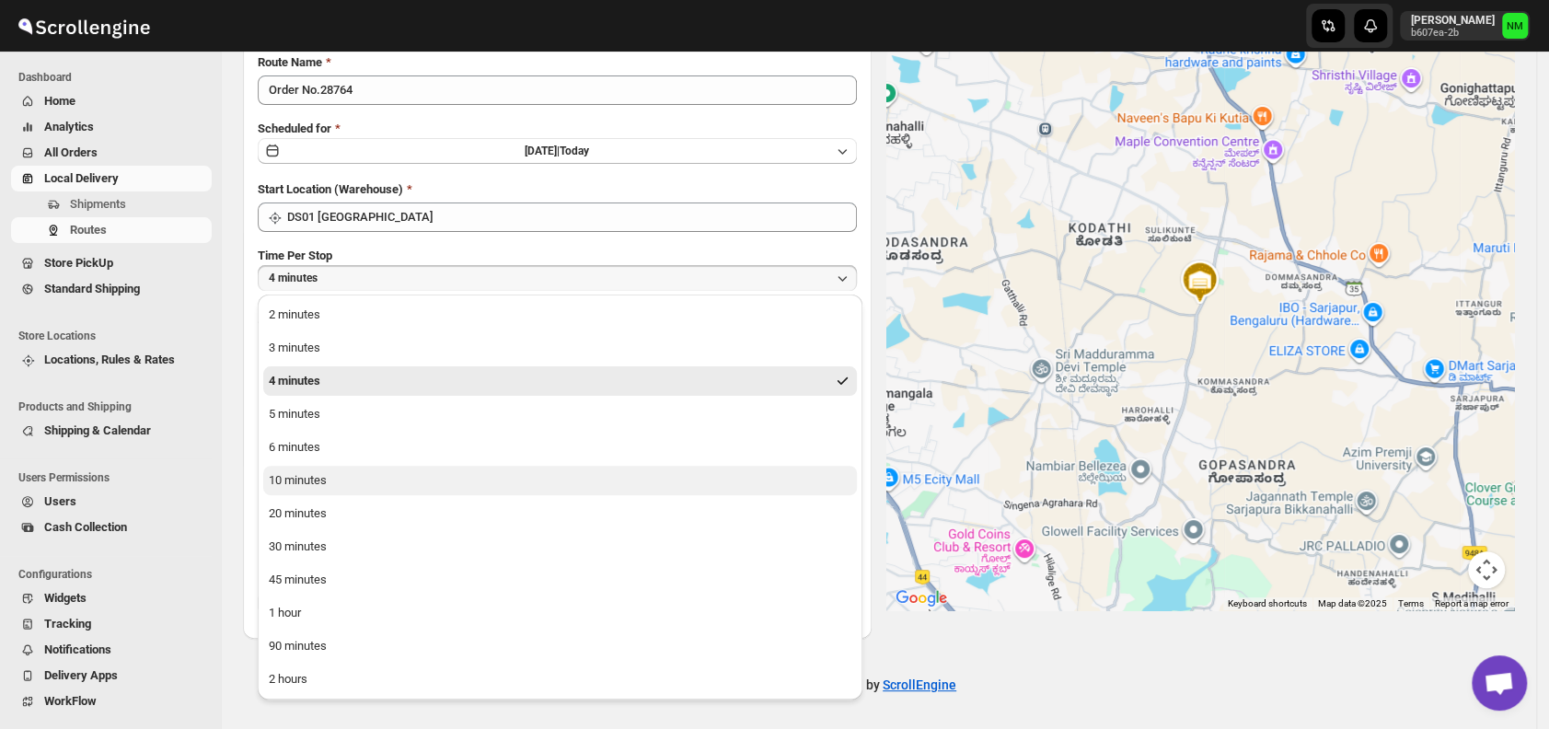
click at [333, 474] on button "10 minutes" at bounding box center [560, 480] width 594 height 29
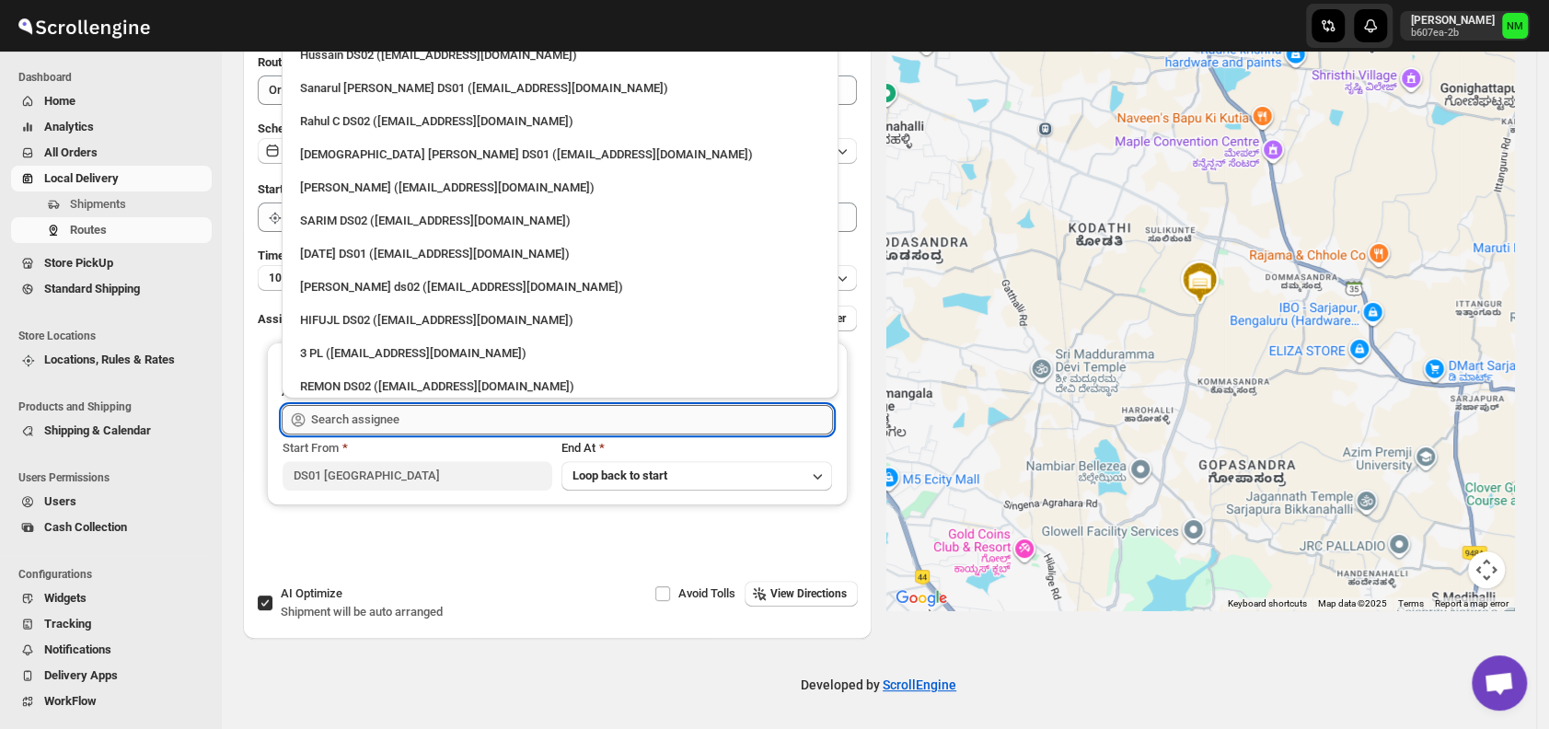
click at [410, 423] on input "text" at bounding box center [572, 419] width 522 height 29
click at [336, 156] on div "[DEMOGRAPHIC_DATA] [PERSON_NAME] DS01 ([EMAIL_ADDRESS][DOMAIN_NAME])" at bounding box center [560, 154] width 520 height 18
type input "[DEMOGRAPHIC_DATA] [PERSON_NAME] DS01 ([EMAIL_ADDRESS][DOMAIN_NAME])"
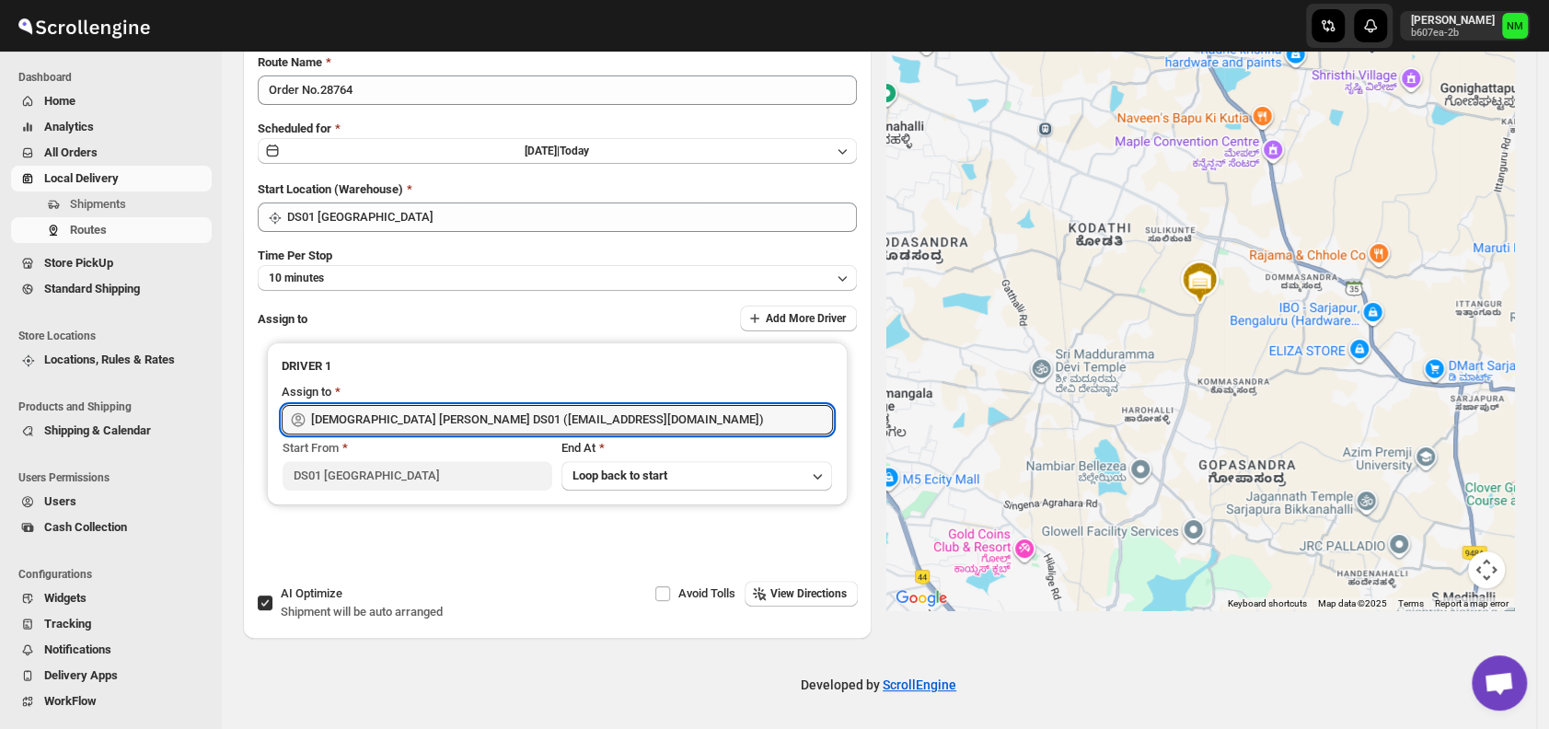
scroll to position [0, 0]
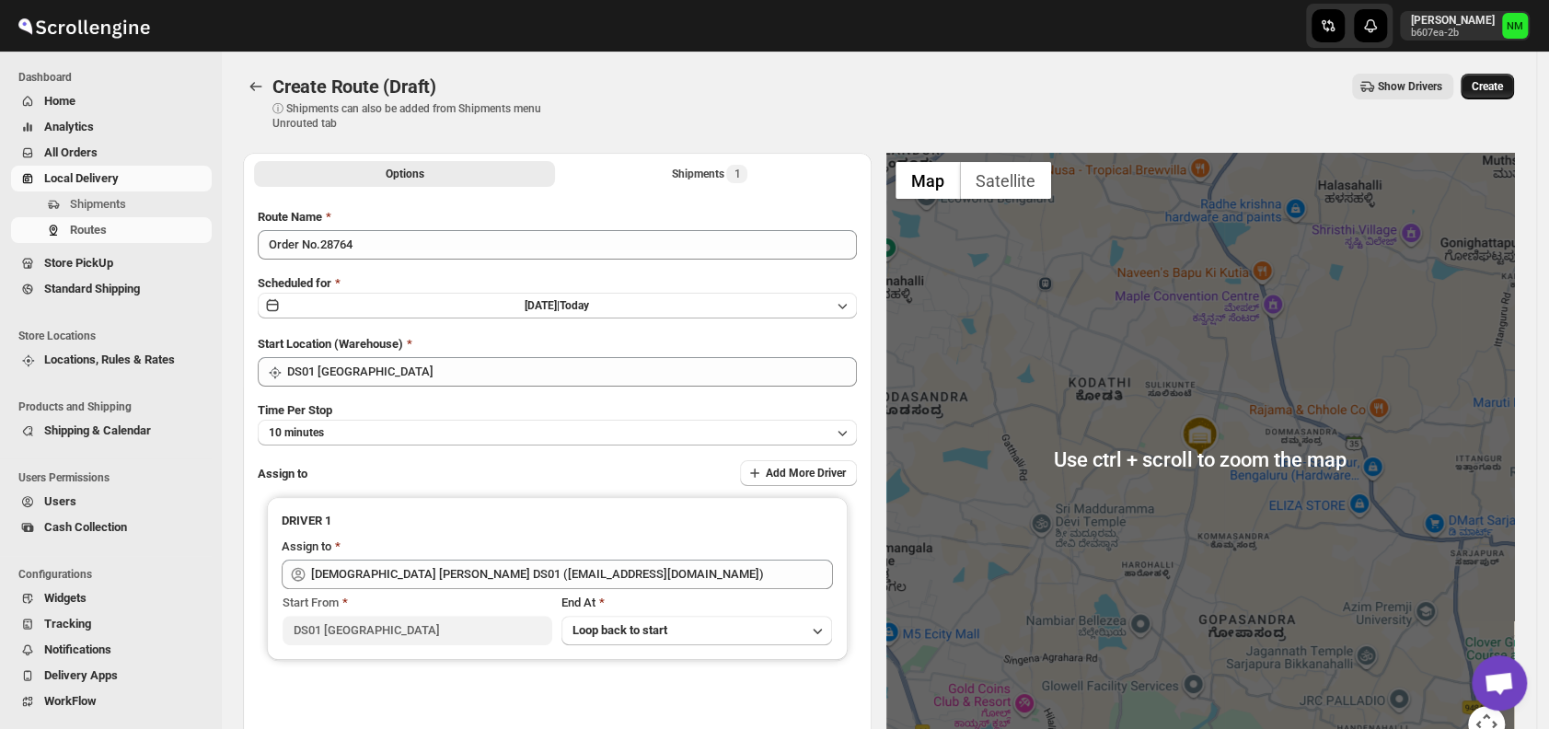
click at [1484, 87] on span "Create" at bounding box center [1487, 86] width 31 height 15
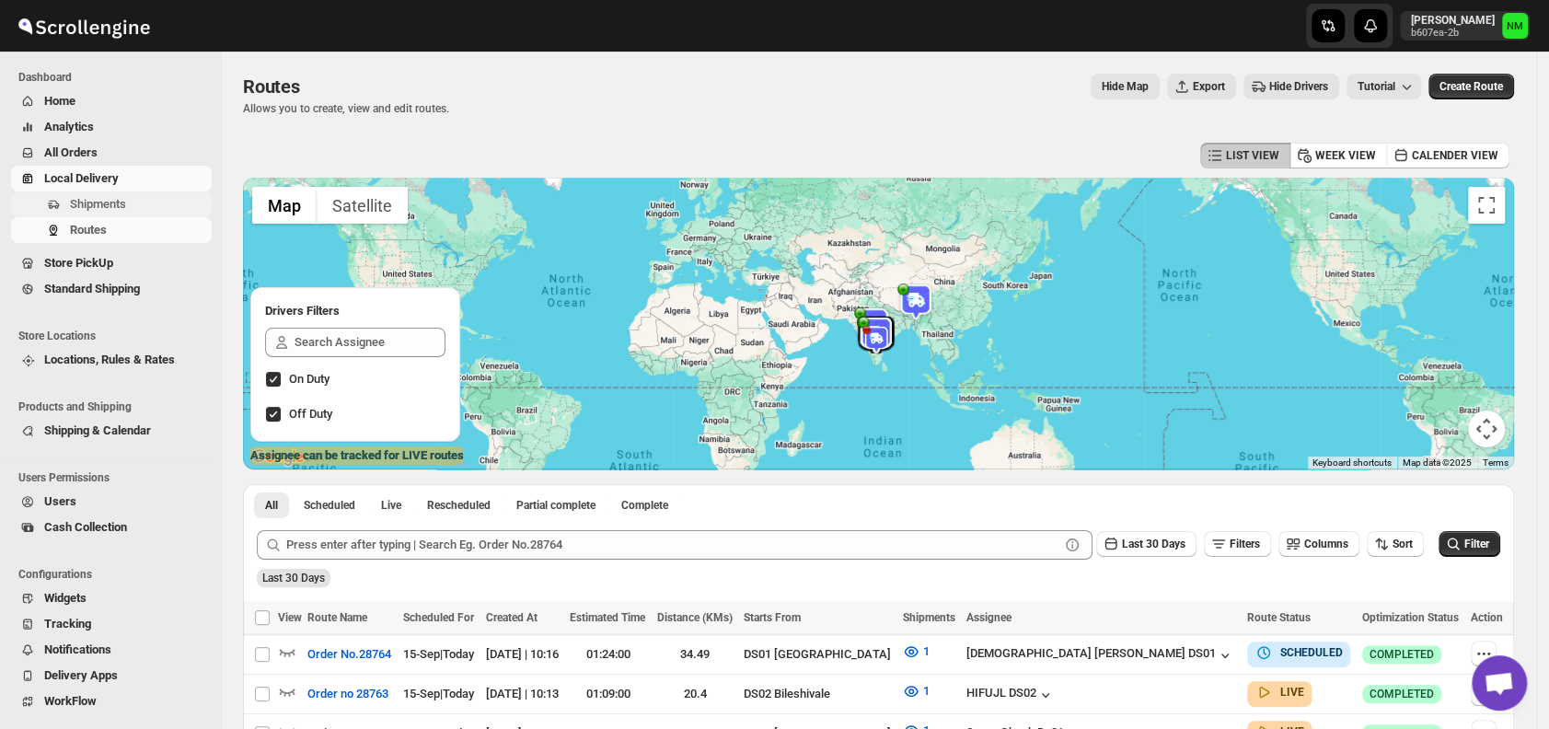
click at [138, 205] on span "Shipments" at bounding box center [139, 204] width 138 height 18
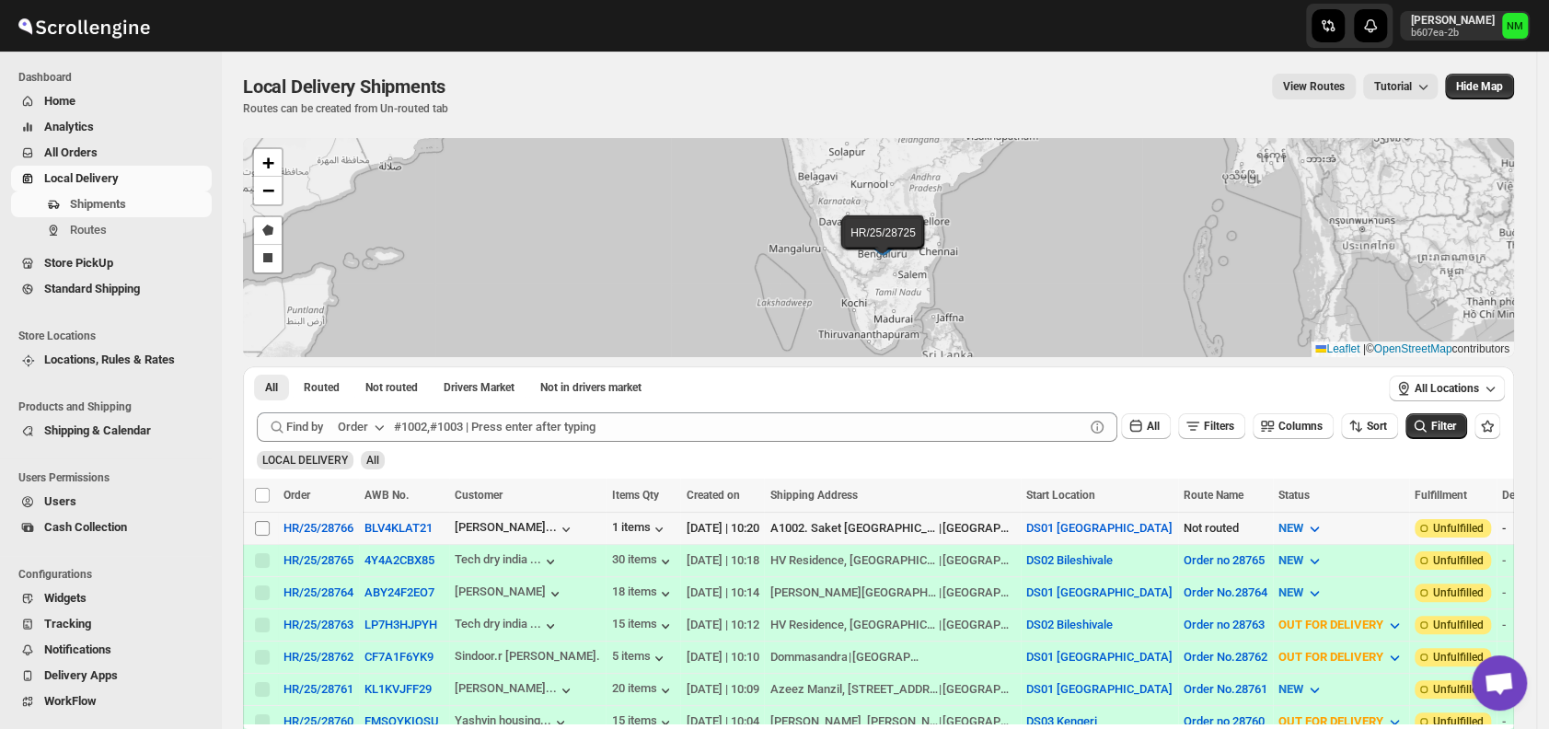
click at [261, 526] on input "Select shipment" at bounding box center [262, 528] width 15 height 15
checkbox input "true"
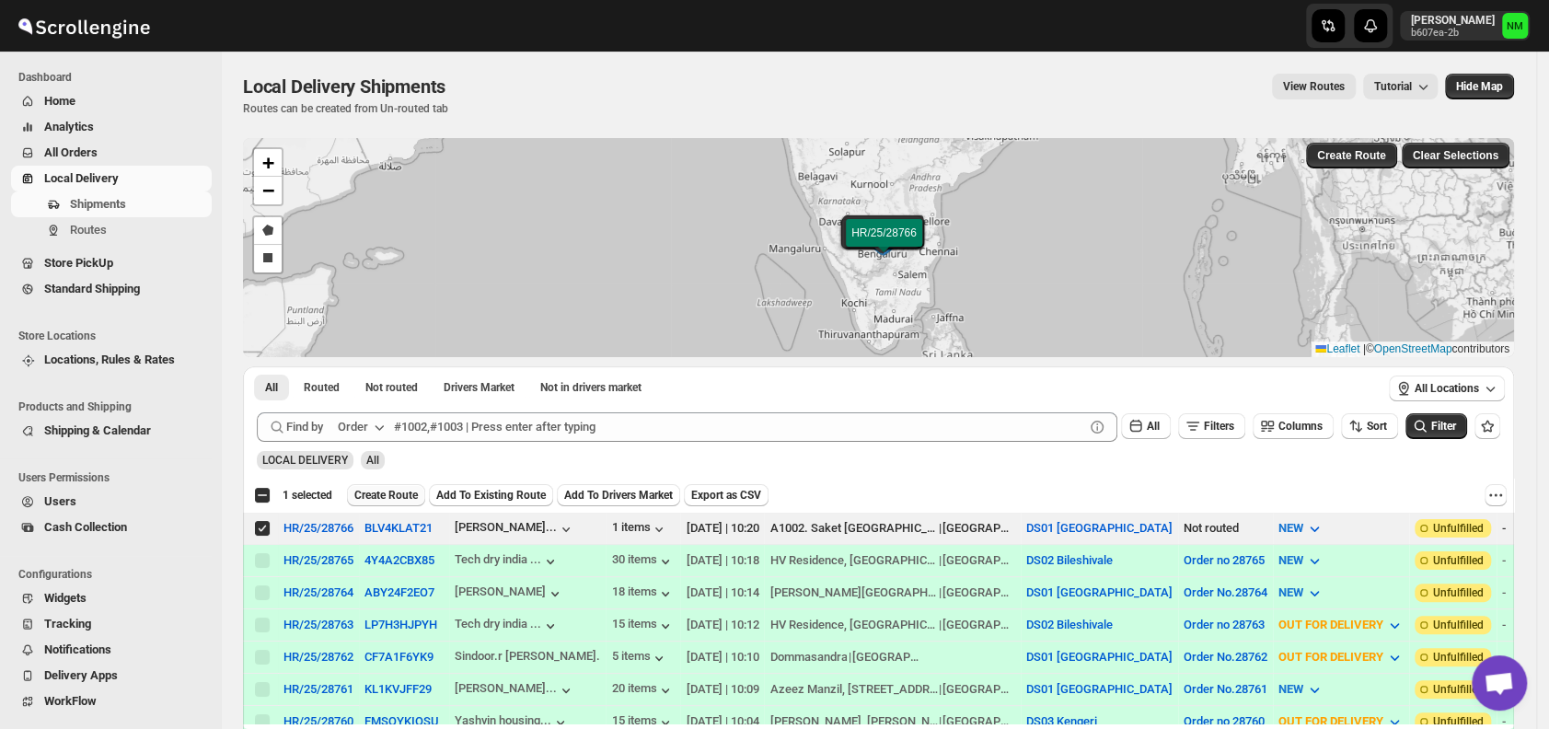
click at [377, 492] on span "Create Route" at bounding box center [386, 495] width 64 height 15
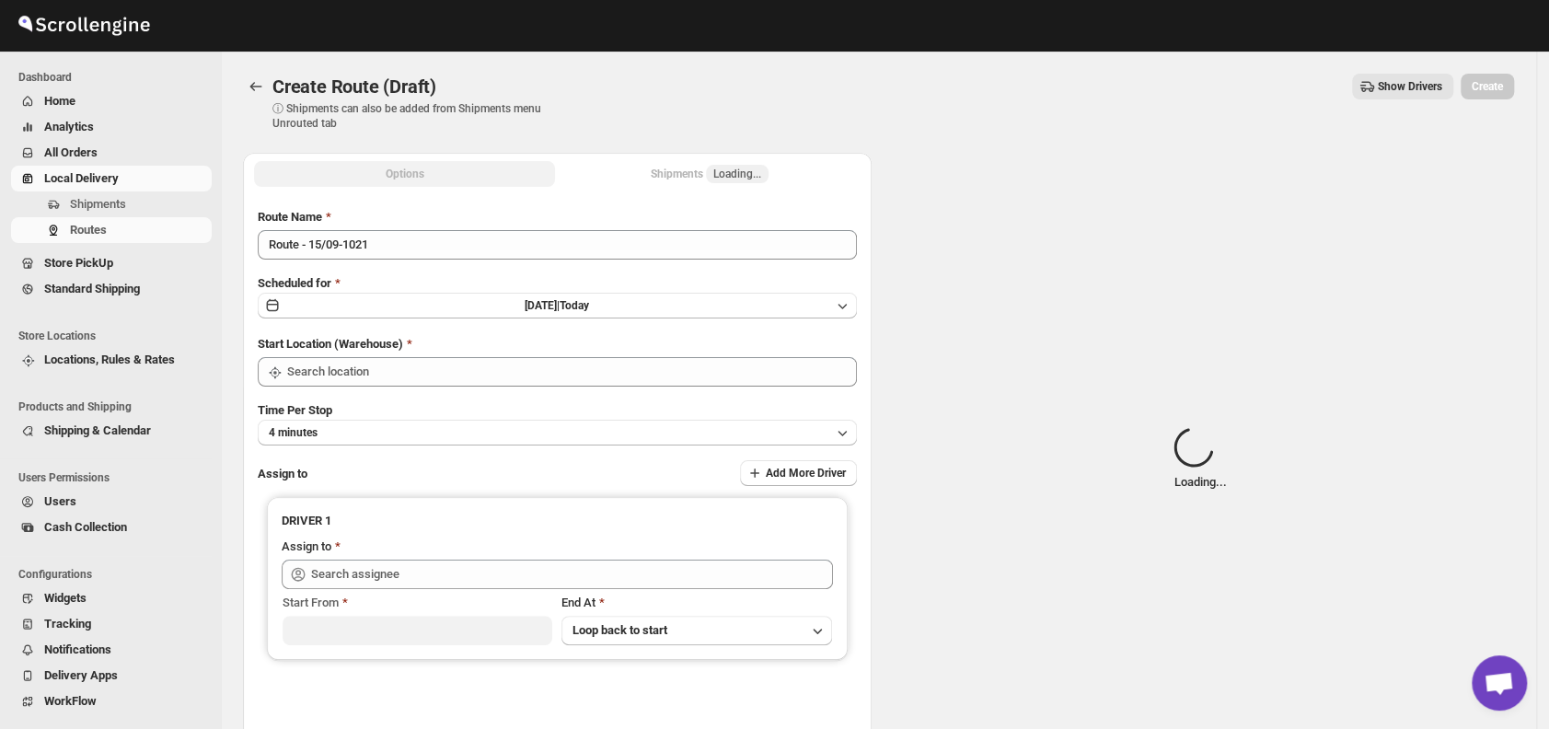
type input "DS01 [GEOGRAPHIC_DATA]"
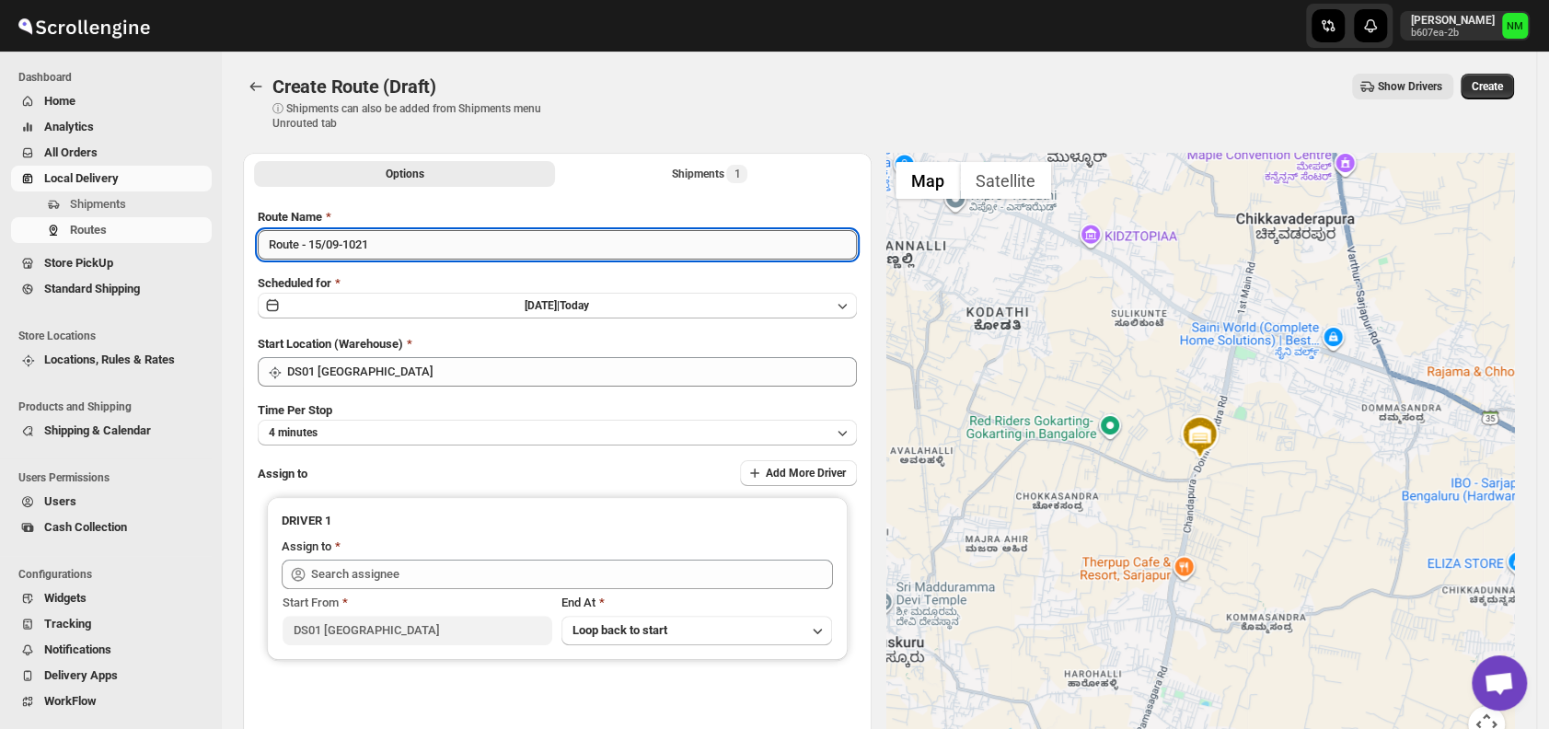
click at [426, 247] on input "Route - 15/09-1021" at bounding box center [557, 244] width 599 height 29
type input "R"
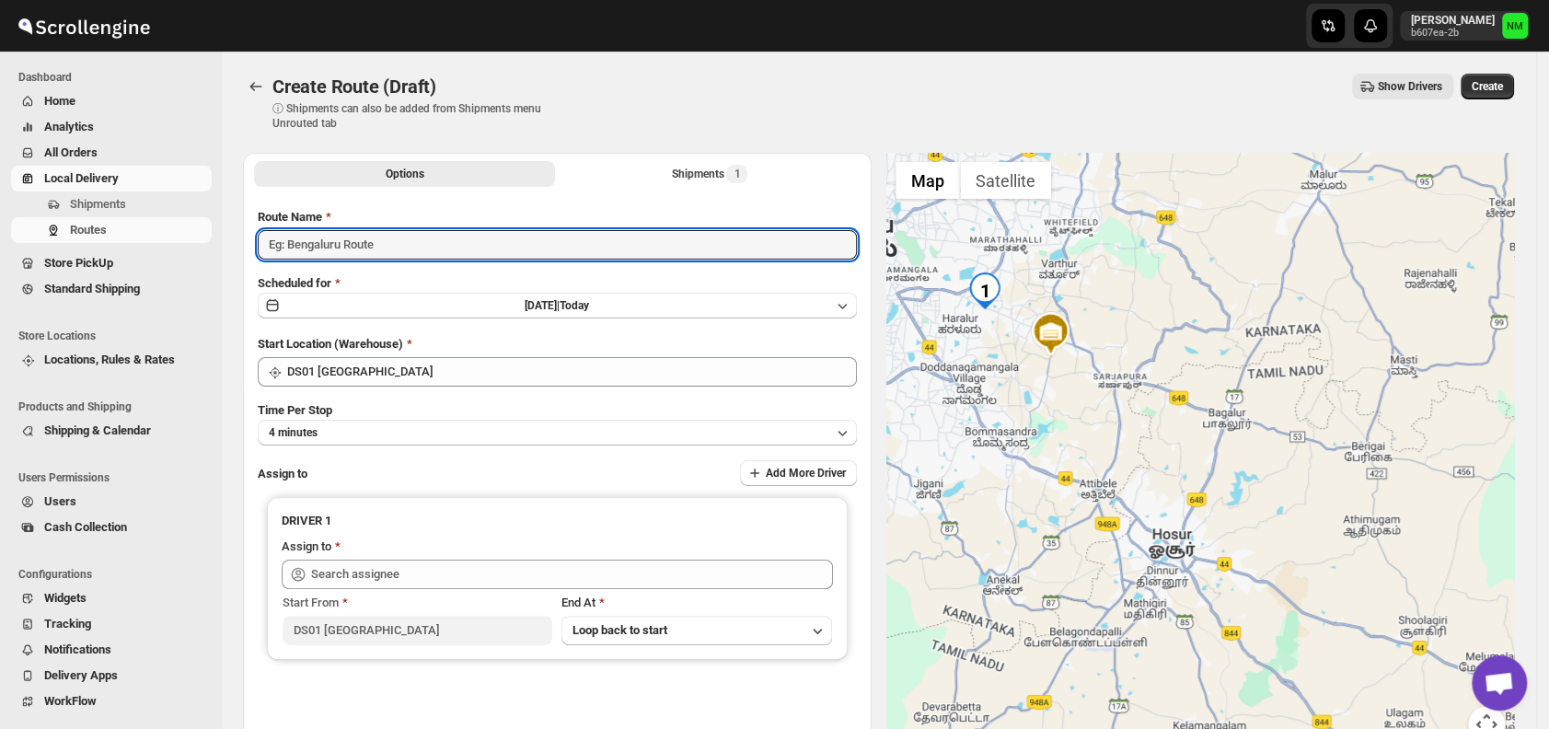
type input "8"
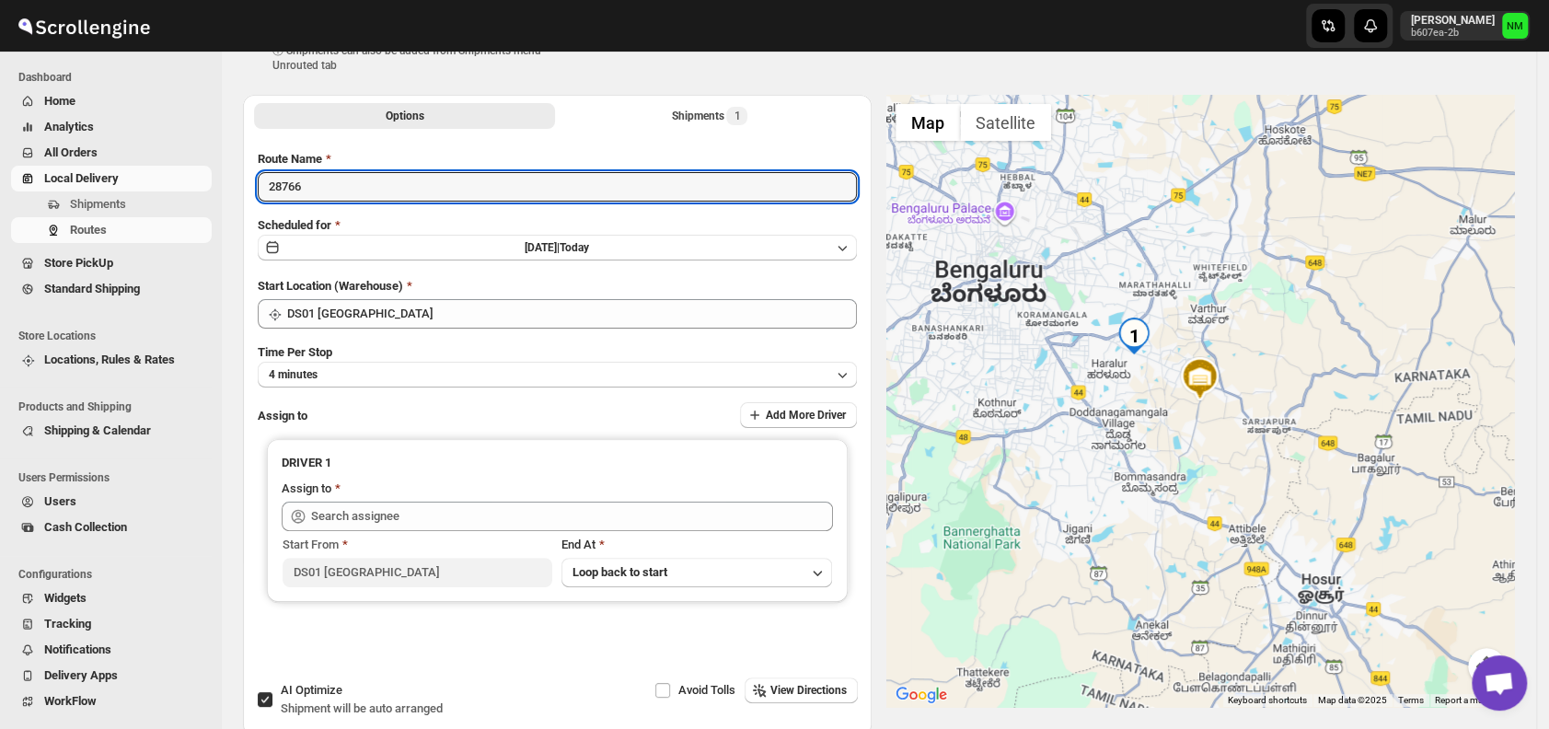
scroll to position [68, 0]
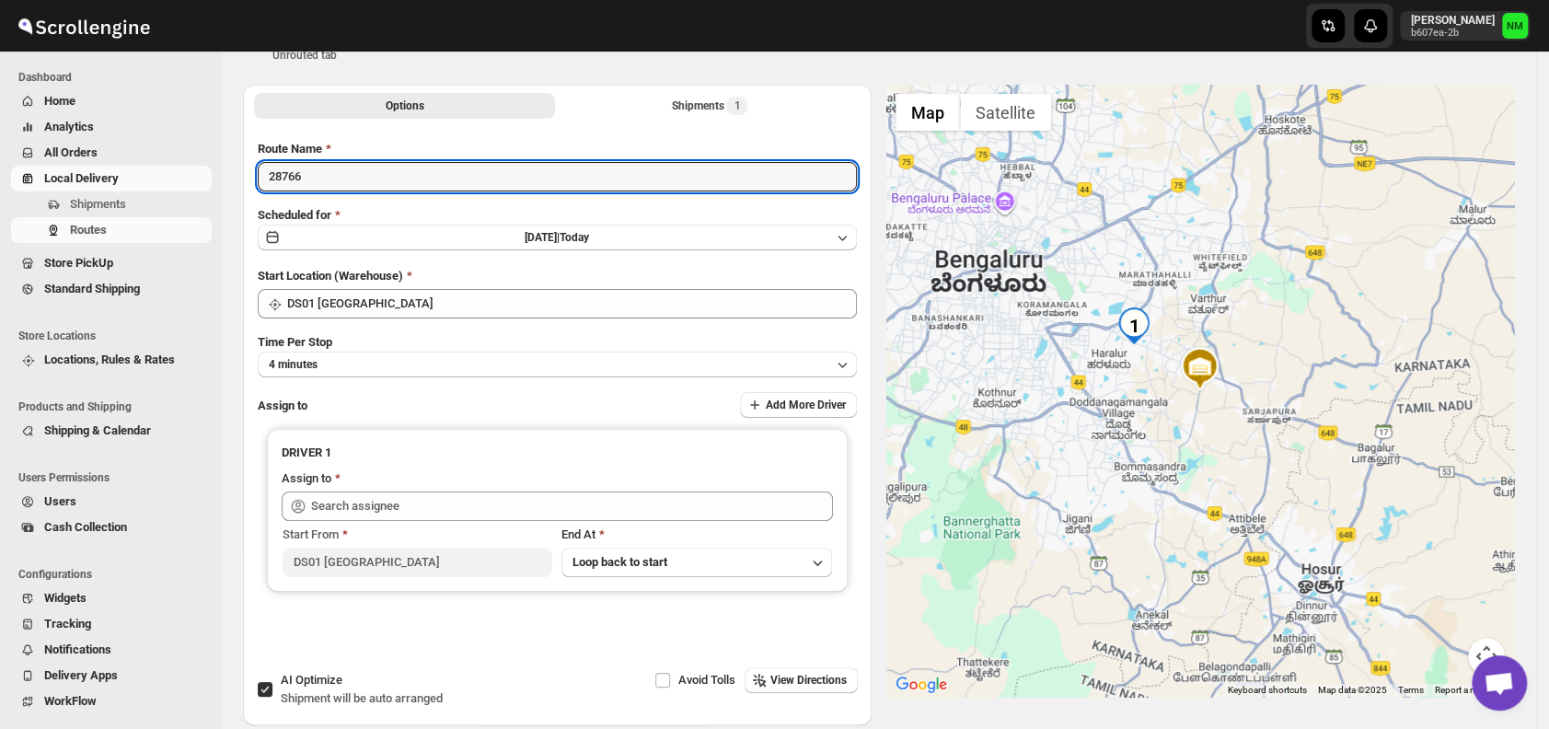
type input "28766"
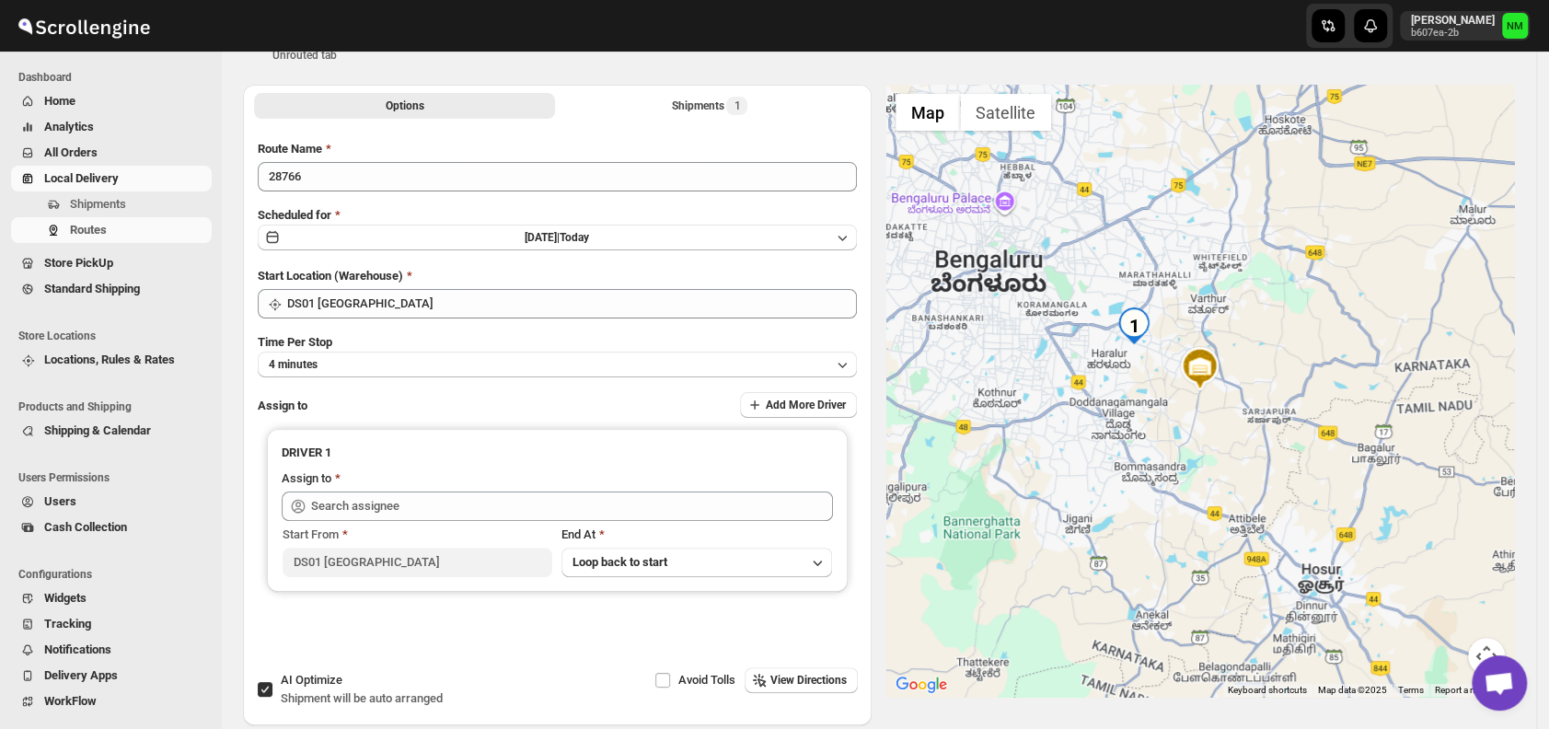
click at [362, 379] on div "Route Name 28766 Scheduled for Mon Sep 15 2025 | Today Start Location (Warehous…" at bounding box center [557, 400] width 599 height 520
click at [360, 376] on button "4 minutes" at bounding box center [557, 365] width 599 height 26
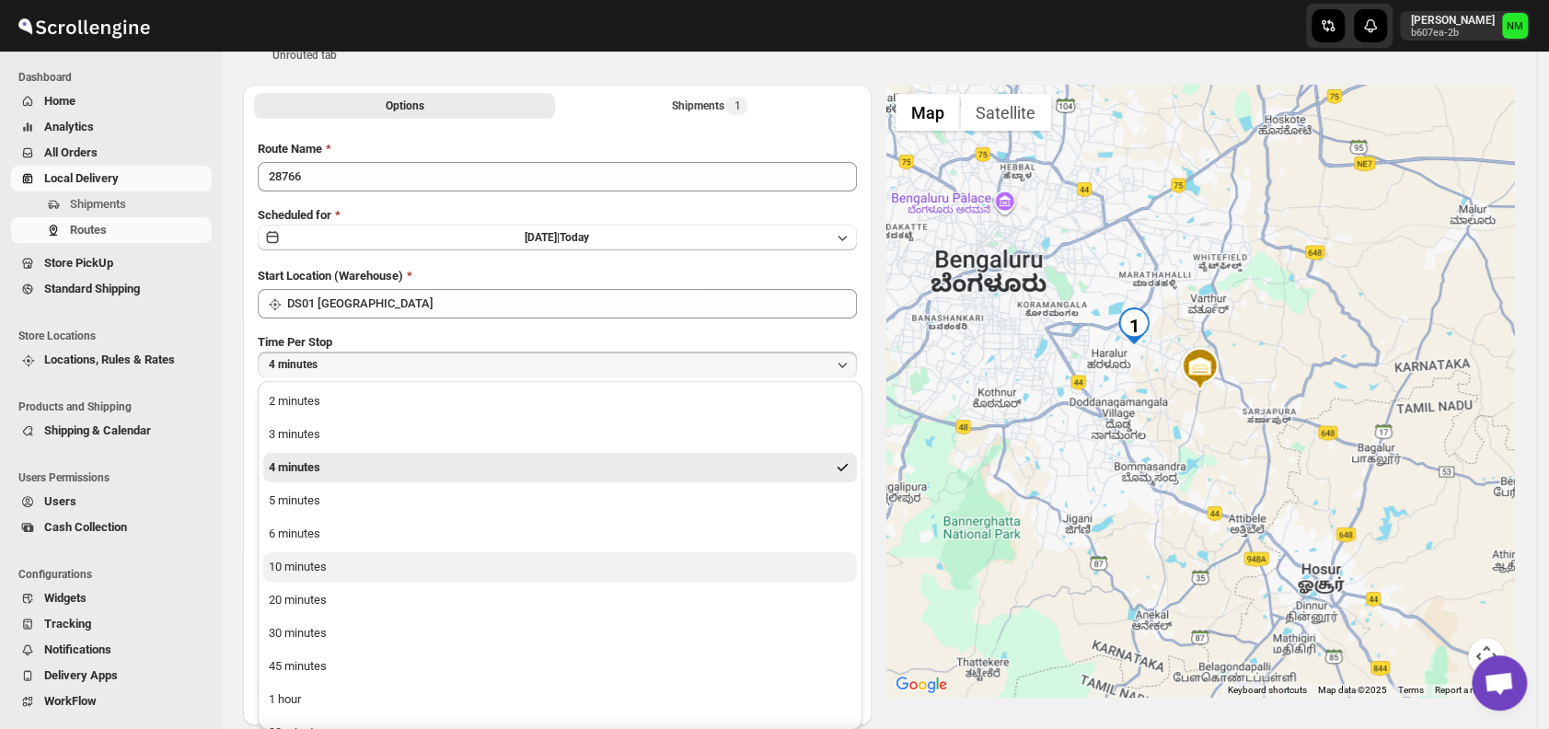
click at [336, 557] on button "10 minutes" at bounding box center [560, 566] width 594 height 29
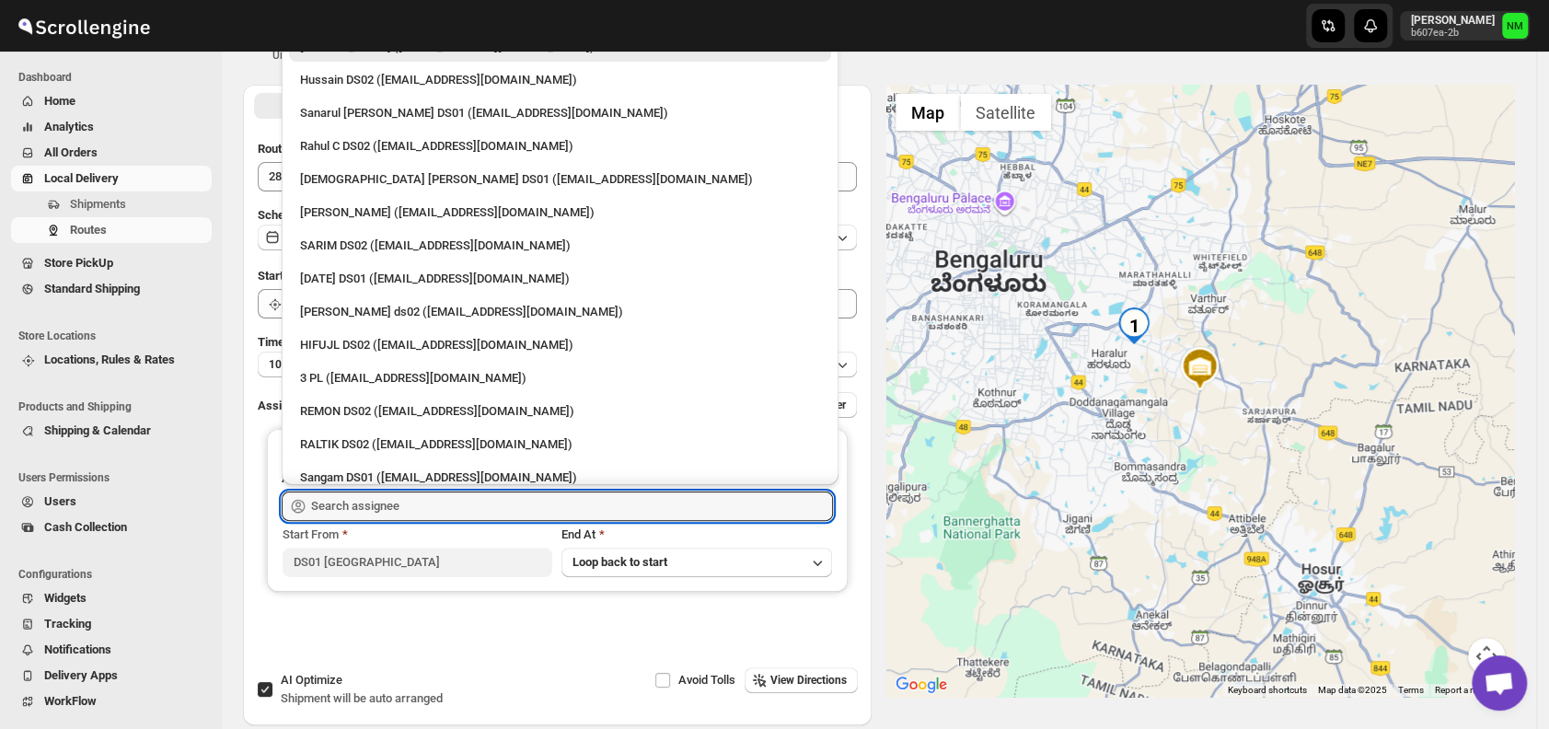
drag, startPoint x: 402, startPoint y: 504, endPoint x: 432, endPoint y: 339, distance: 167.4
click at [432, 339] on div "Skip to content Narjit Magar b607ea-2b NM Dashboard Home Analytics All Orders L…" at bounding box center [774, 375] width 1549 height 886
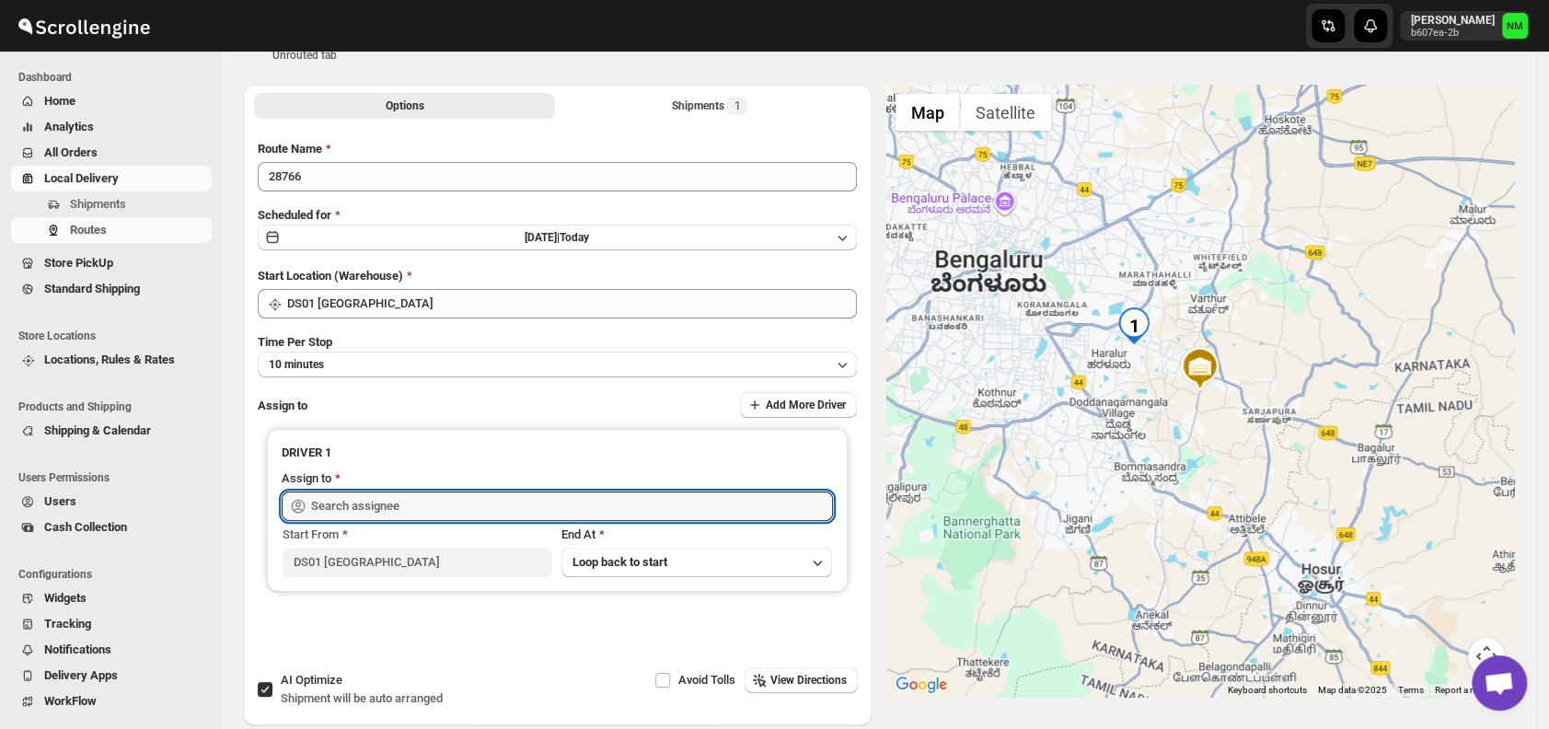
scroll to position [155, 0]
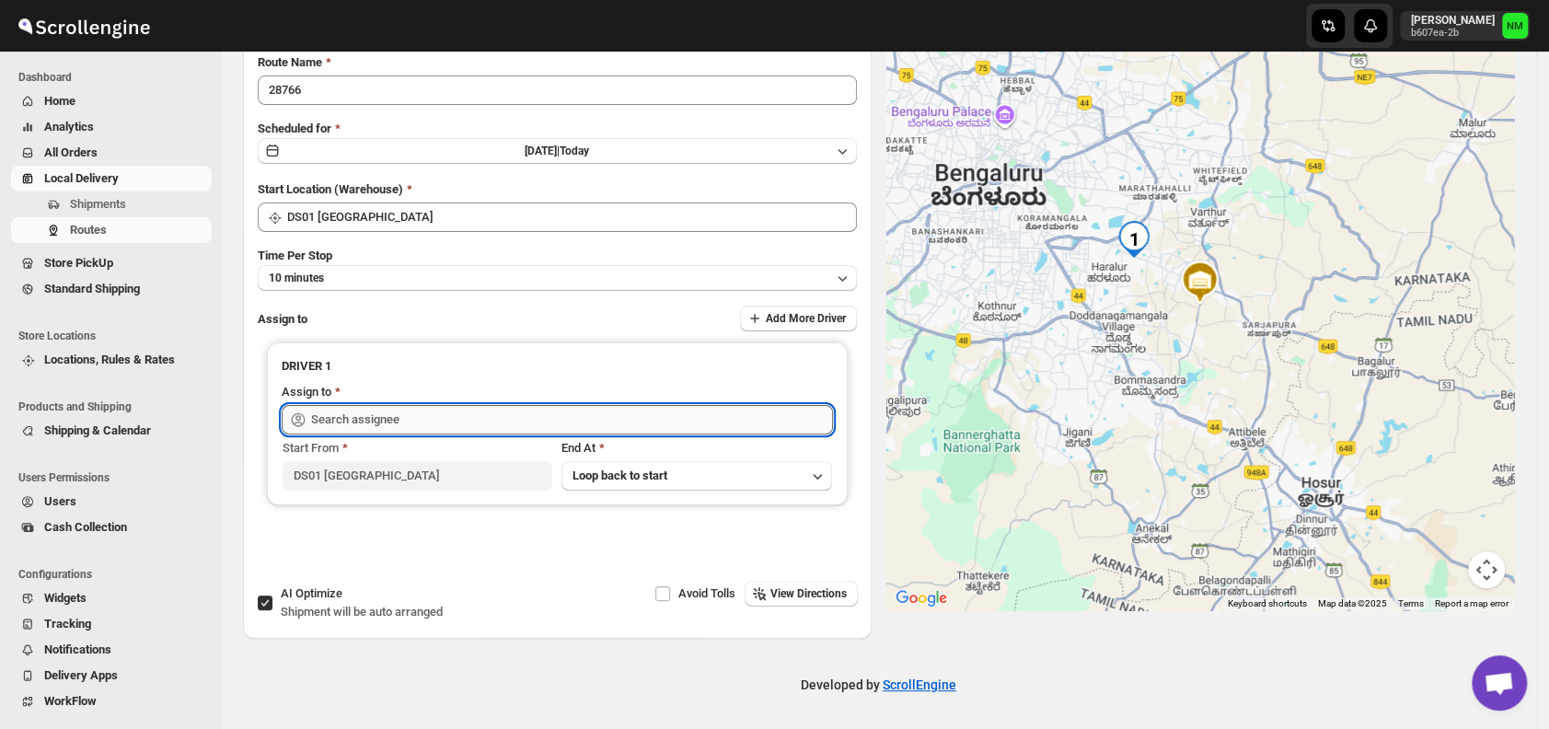
click at [420, 423] on input "text" at bounding box center [572, 419] width 522 height 29
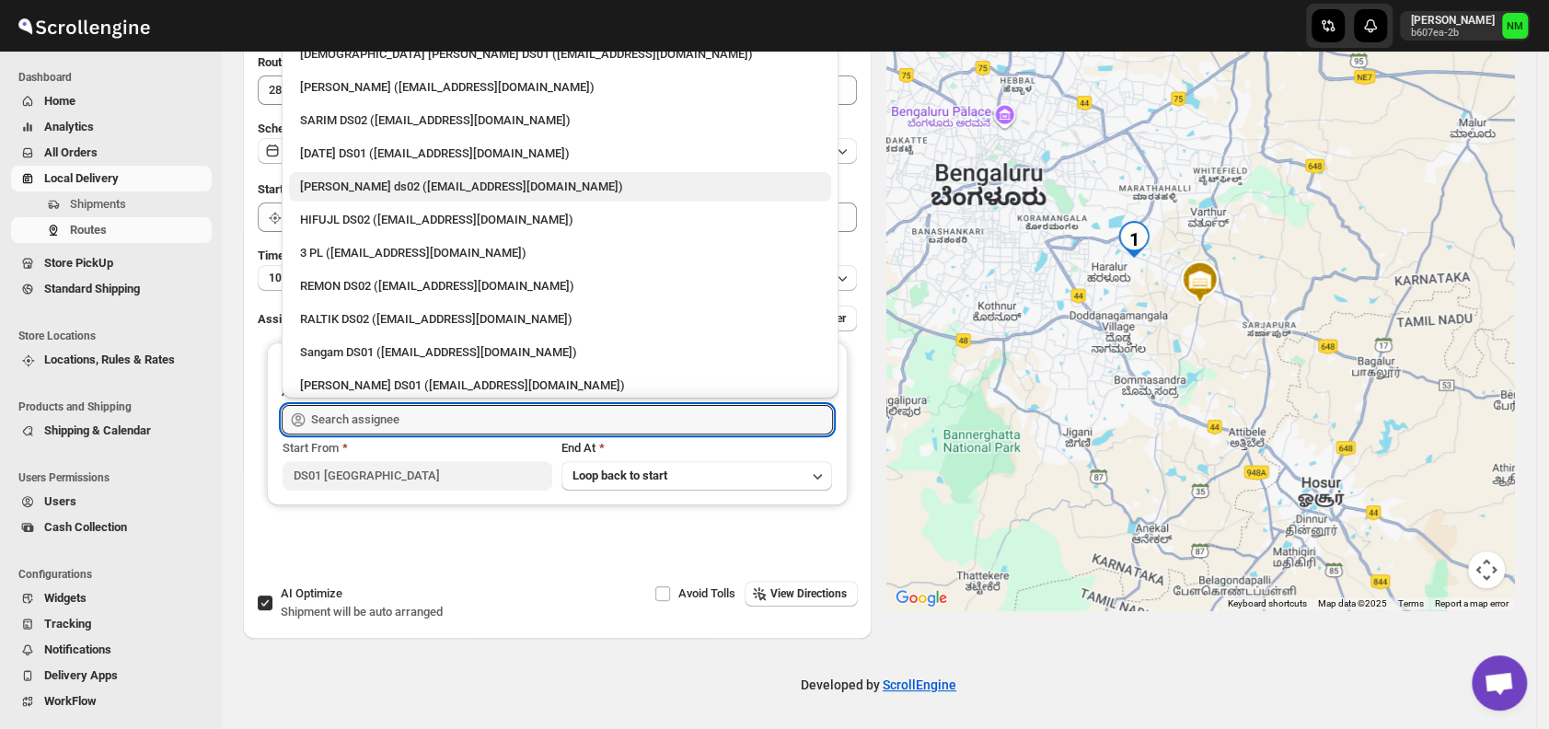
scroll to position [122, 0]
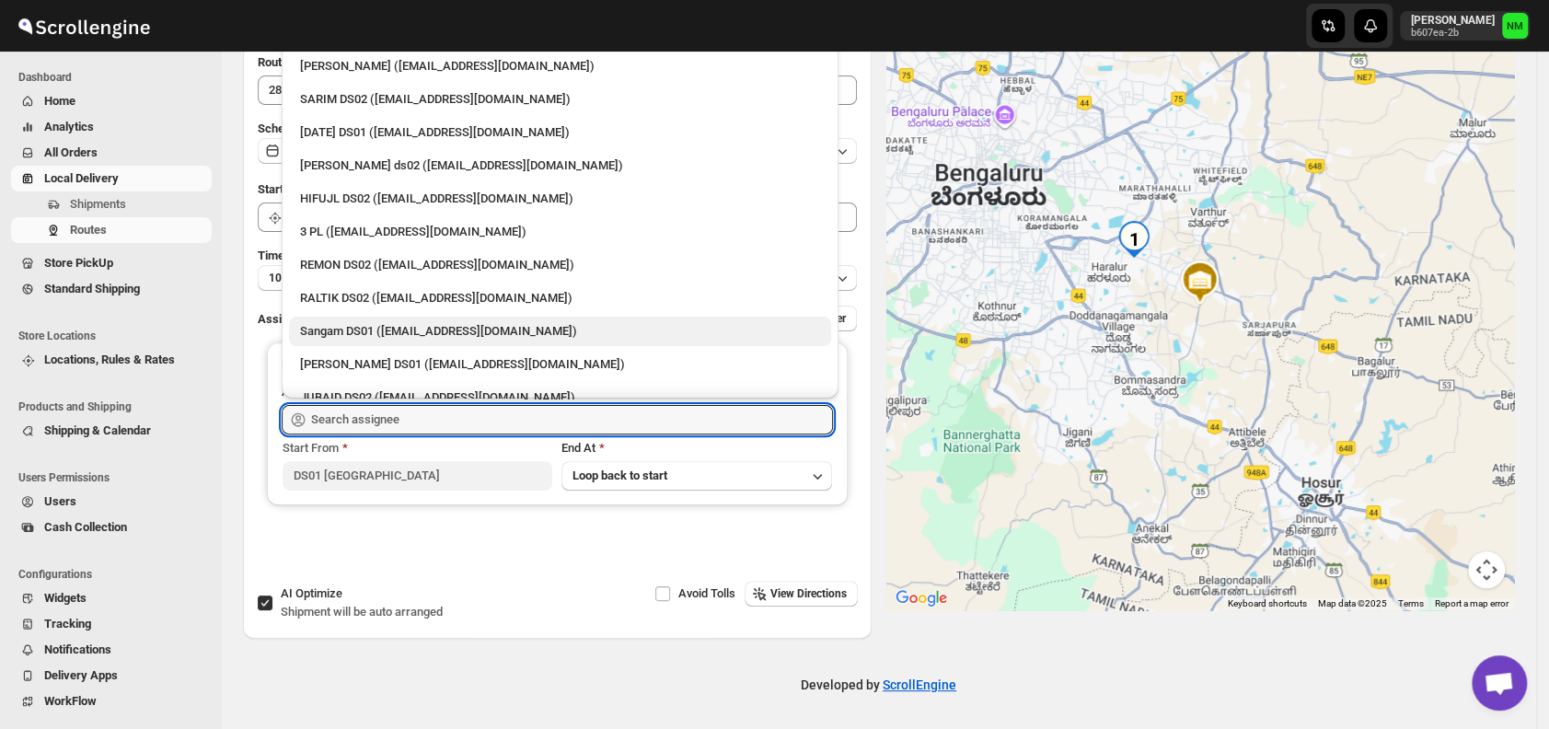
click at [342, 322] on div "Sangam DS01 ([EMAIL_ADDRESS][DOMAIN_NAME])" at bounding box center [560, 331] width 520 height 18
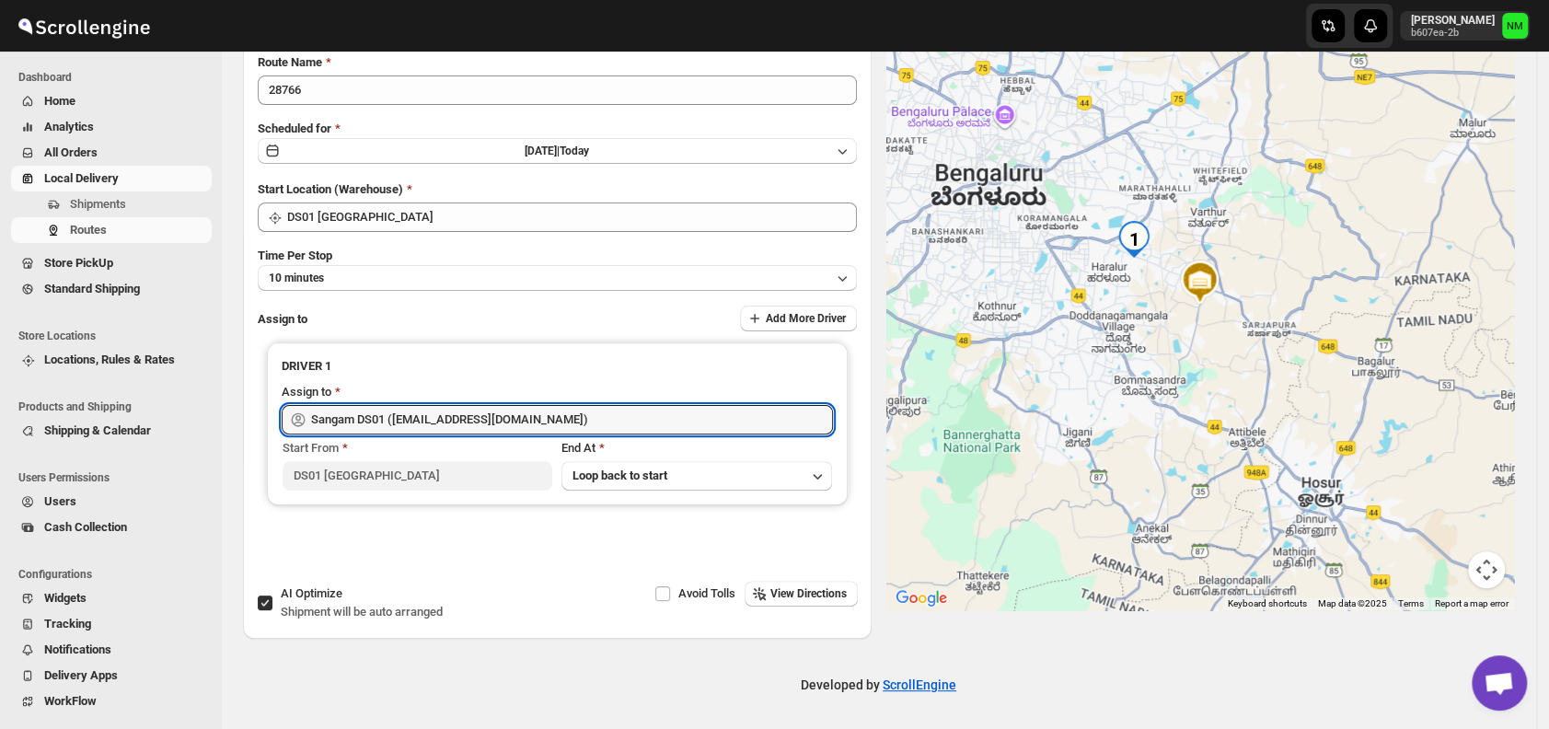
type input "Sangam DS01 ([EMAIL_ADDRESS][DOMAIN_NAME])"
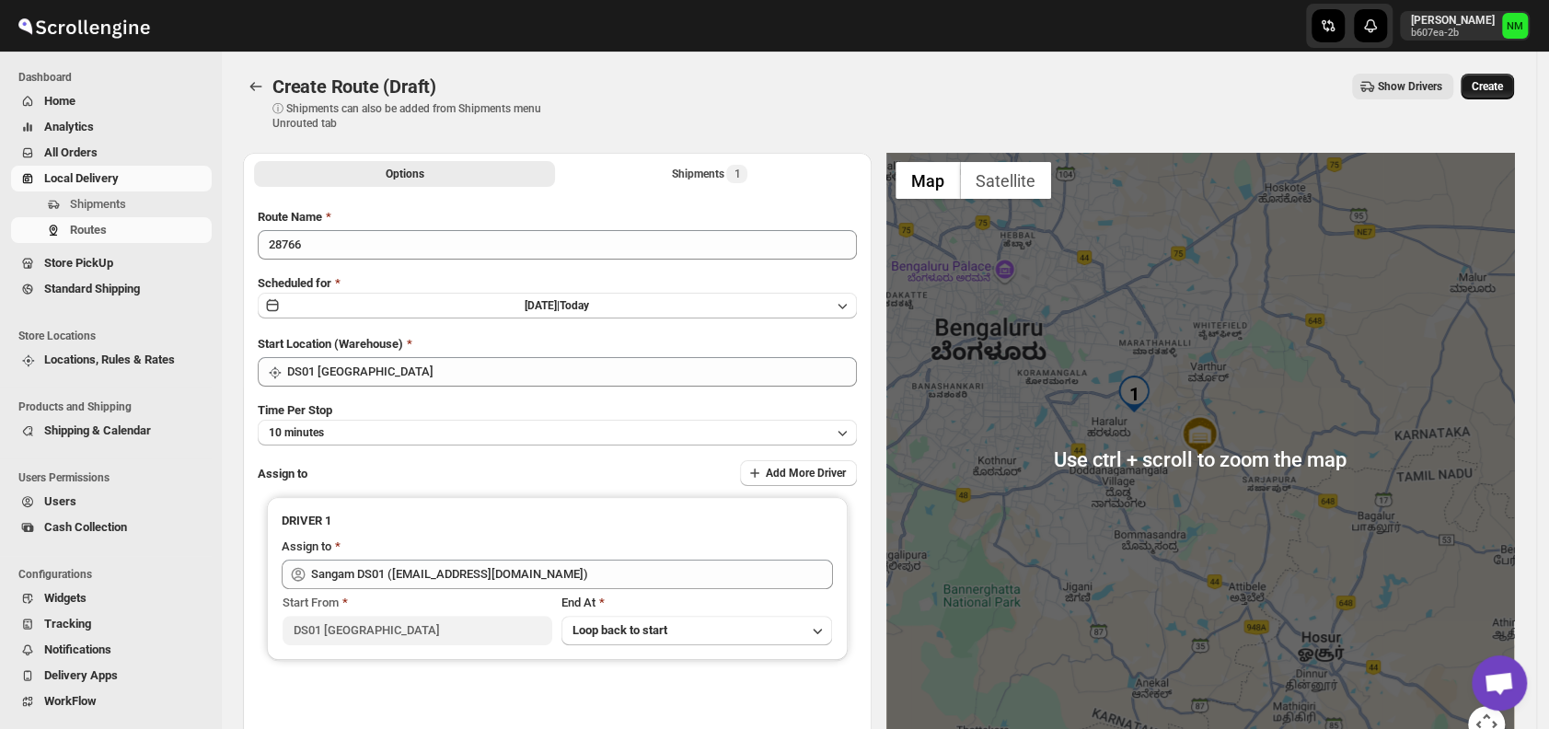
click at [1502, 86] on span "Create" at bounding box center [1487, 86] width 31 height 15
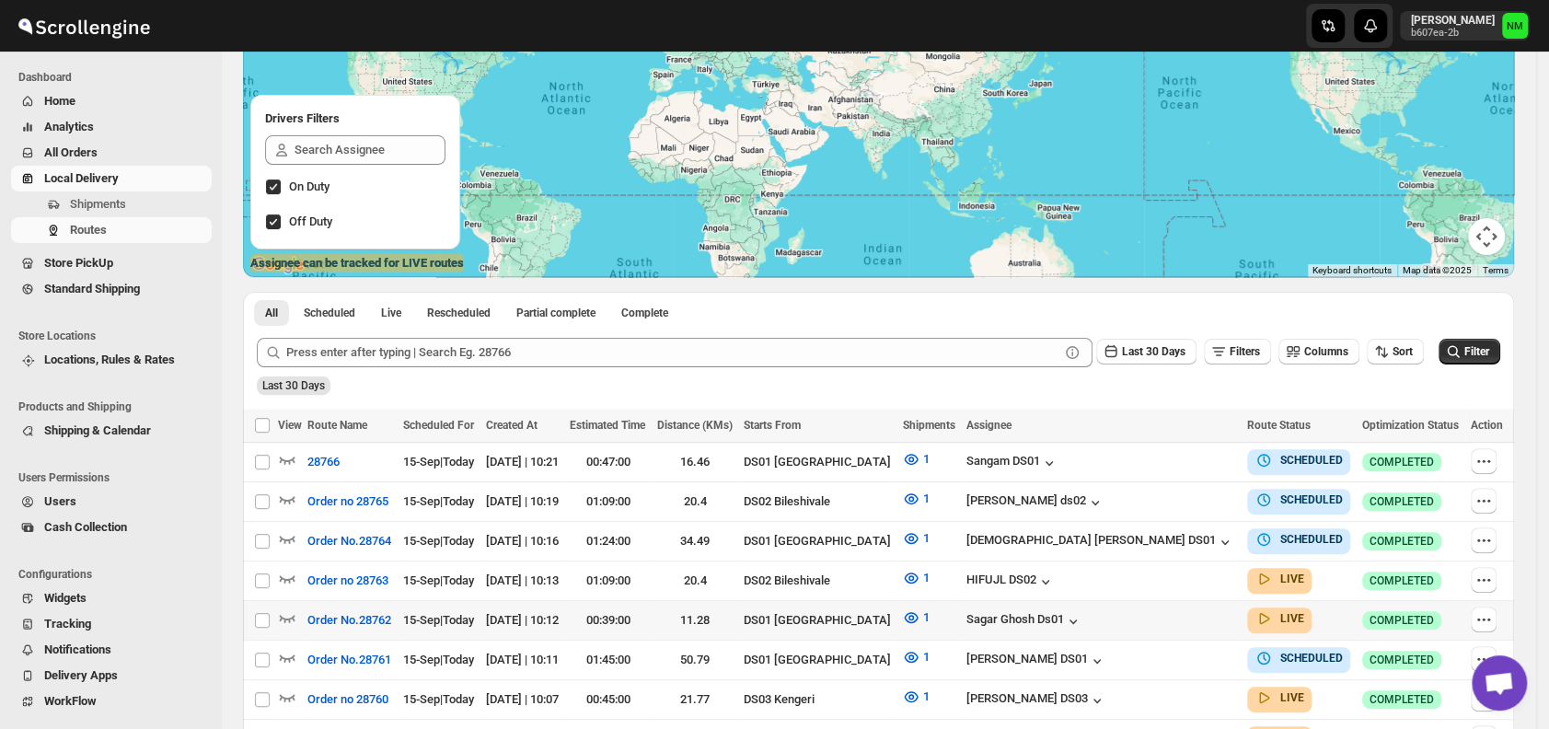
scroll to position [193, 0]
click at [1479, 456] on icon "button" at bounding box center [1484, 460] width 18 height 18
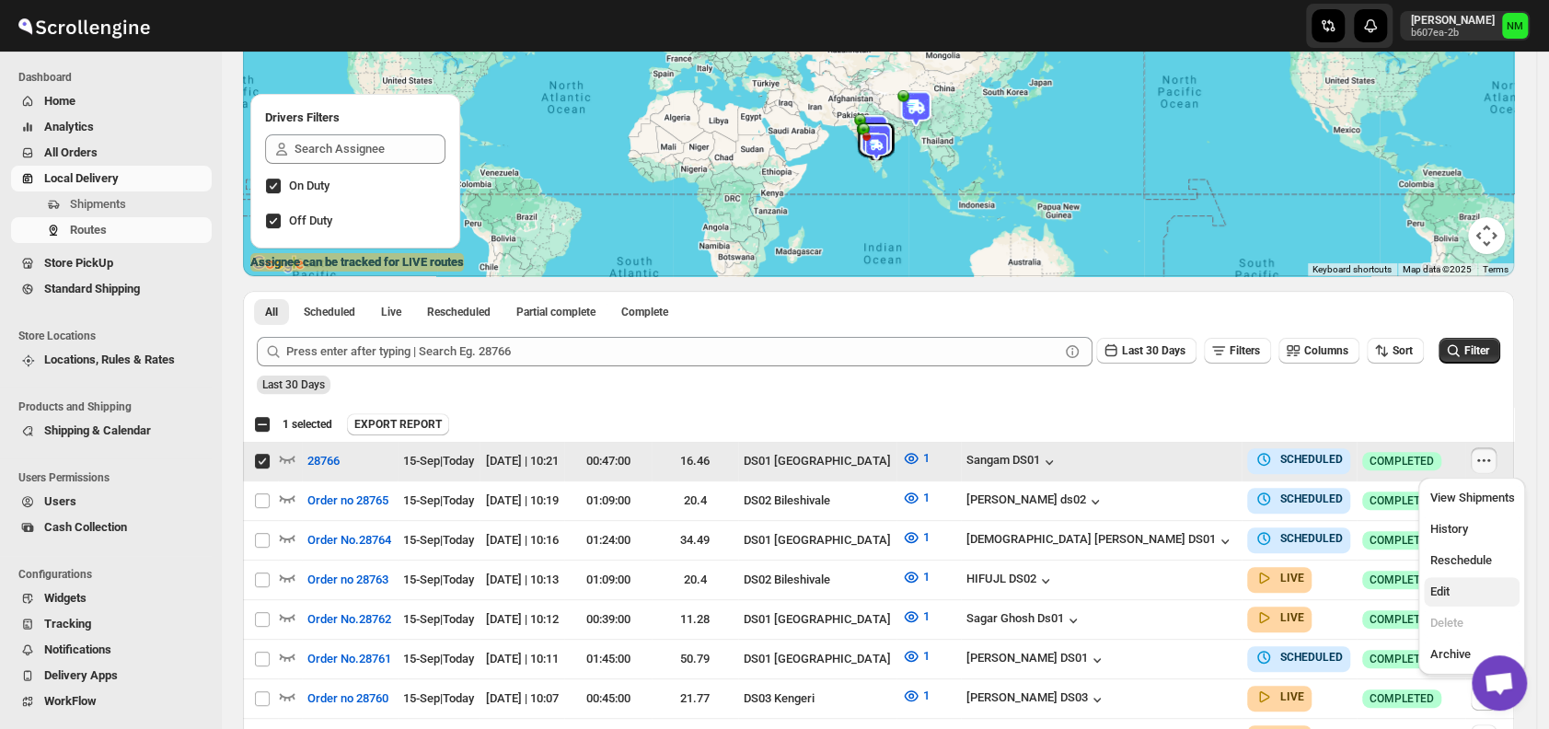
click at [1437, 597] on span "Edit" at bounding box center [1439, 592] width 19 height 14
checkbox input "false"
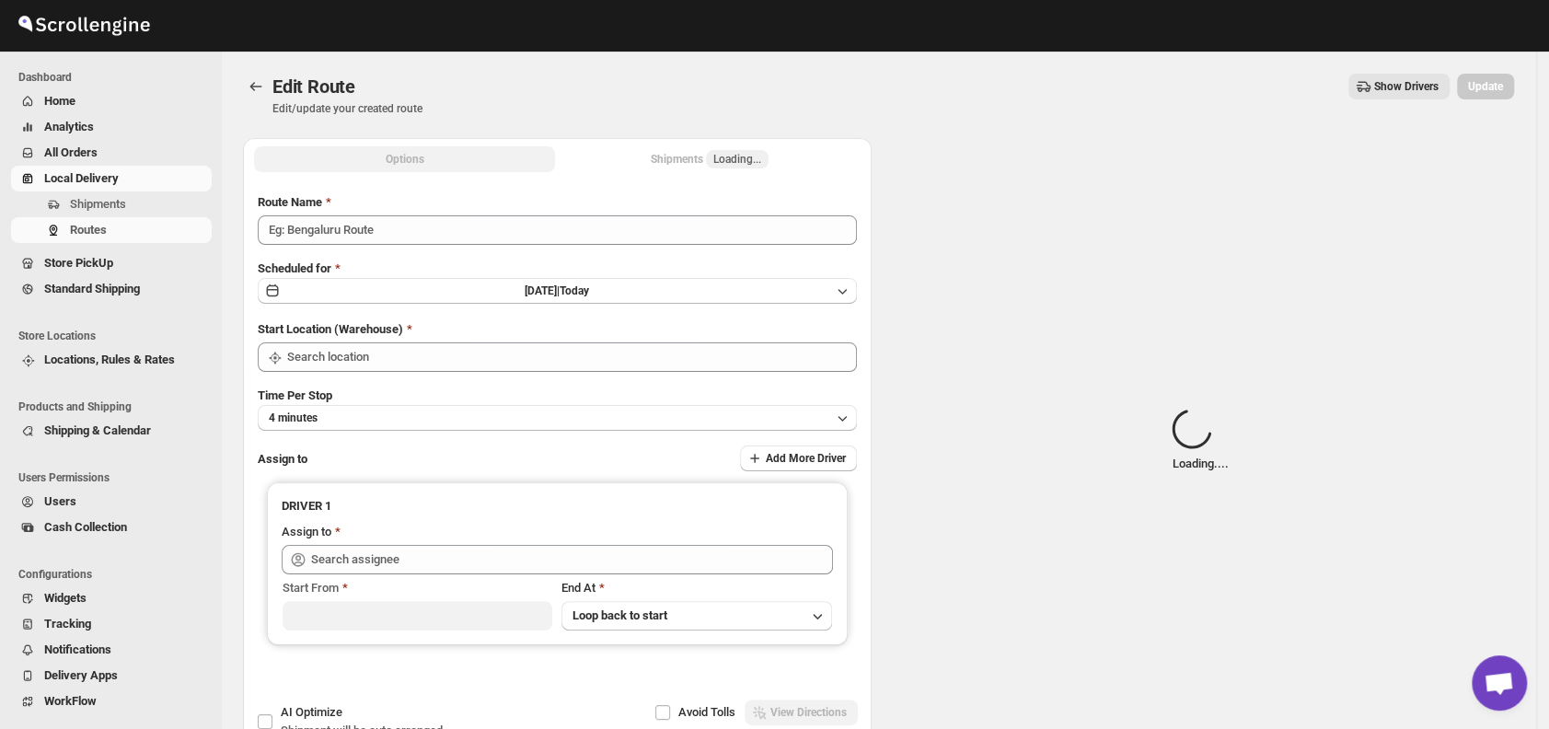
type input "28766"
type input "DS01 [GEOGRAPHIC_DATA]"
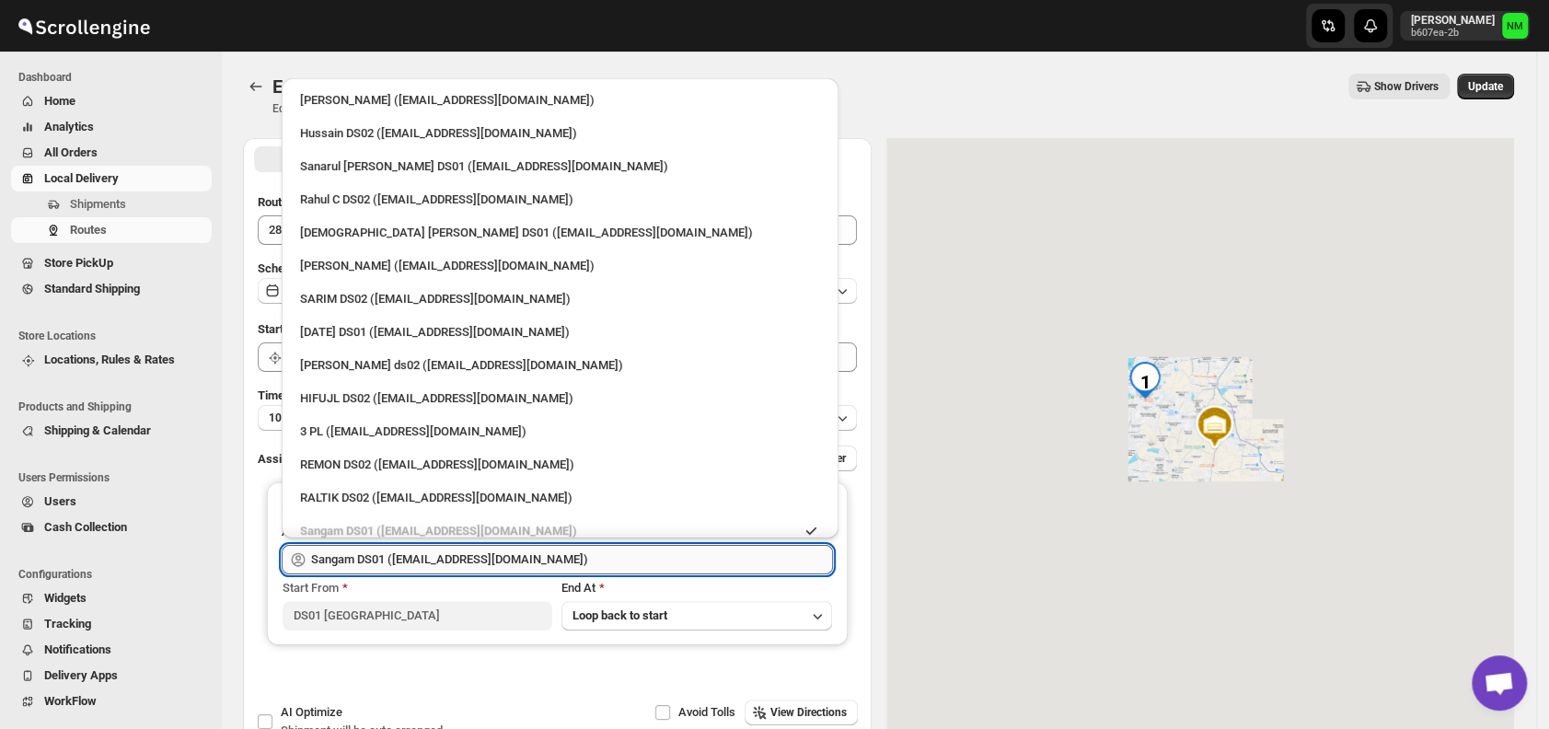
click at [613, 557] on input "Sangam DS01 ([EMAIL_ADDRESS][DOMAIN_NAME])" at bounding box center [572, 559] width 522 height 29
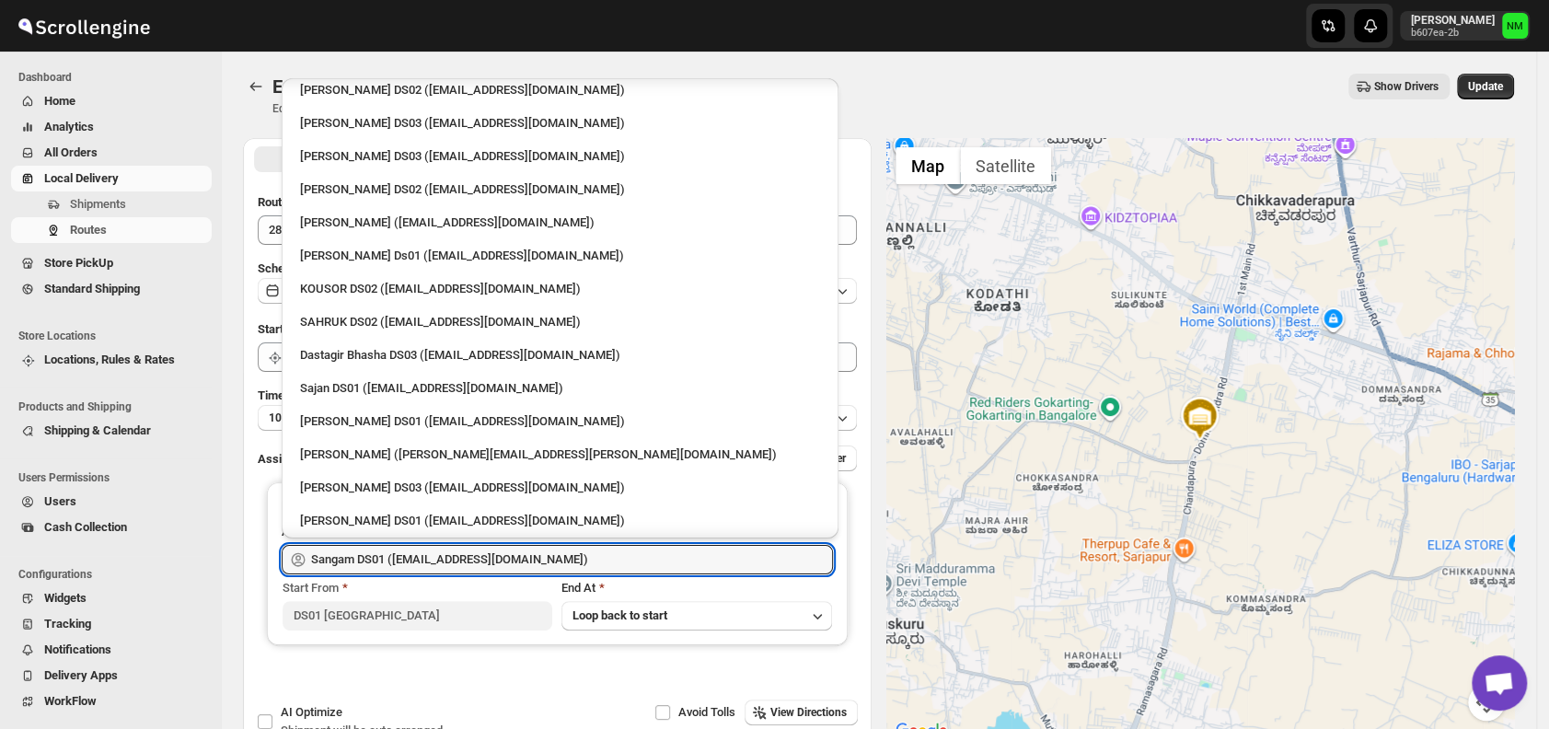
scroll to position [840, 0]
click at [392, 379] on div "Sajan DS01 ([EMAIL_ADDRESS][DOMAIN_NAME])" at bounding box center [560, 387] width 520 height 18
type input "Sajan DS01 ([EMAIL_ADDRESS][DOMAIN_NAME])"
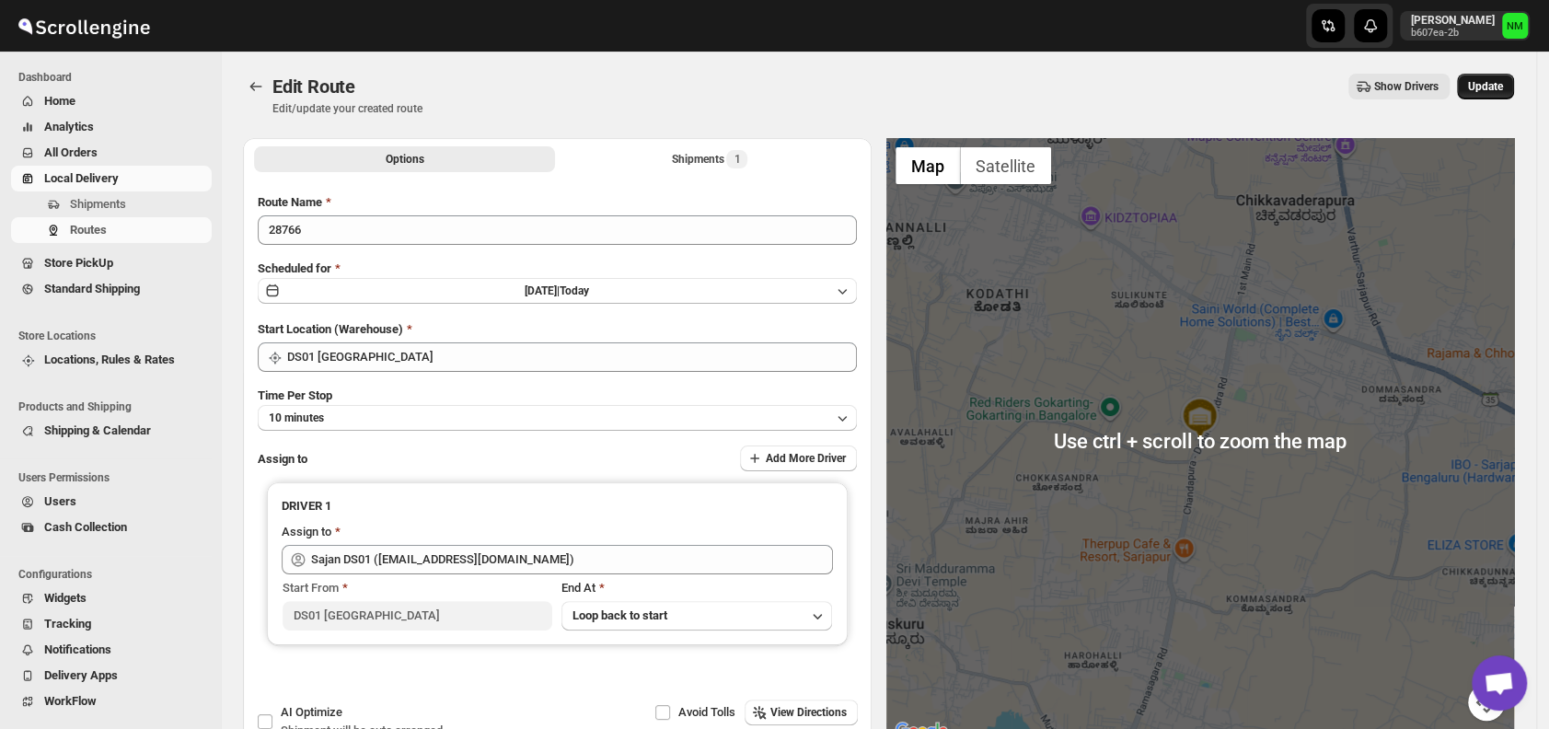
click at [1500, 87] on span "Update" at bounding box center [1485, 86] width 35 height 15
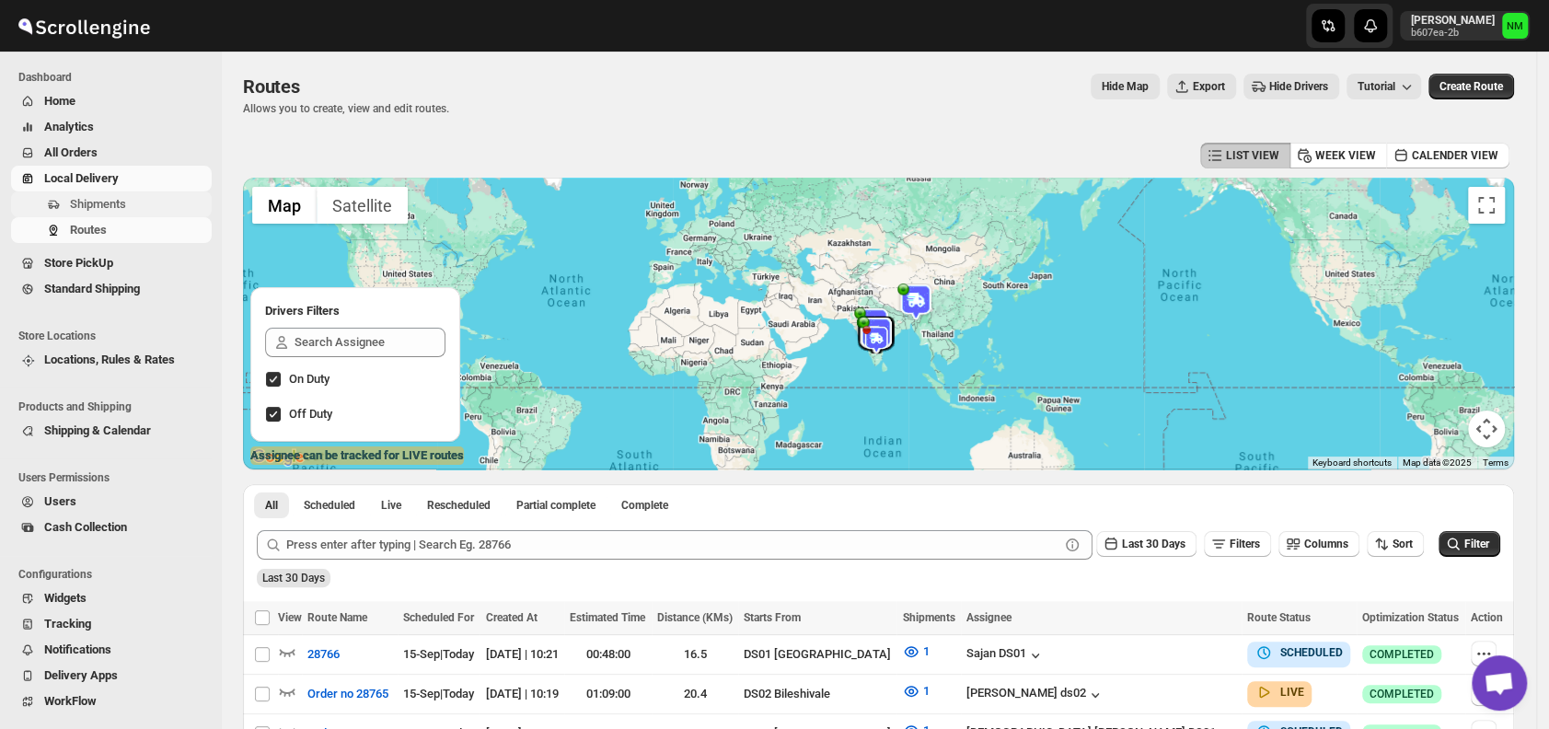
click at [95, 203] on span "Shipments" at bounding box center [98, 204] width 56 height 14
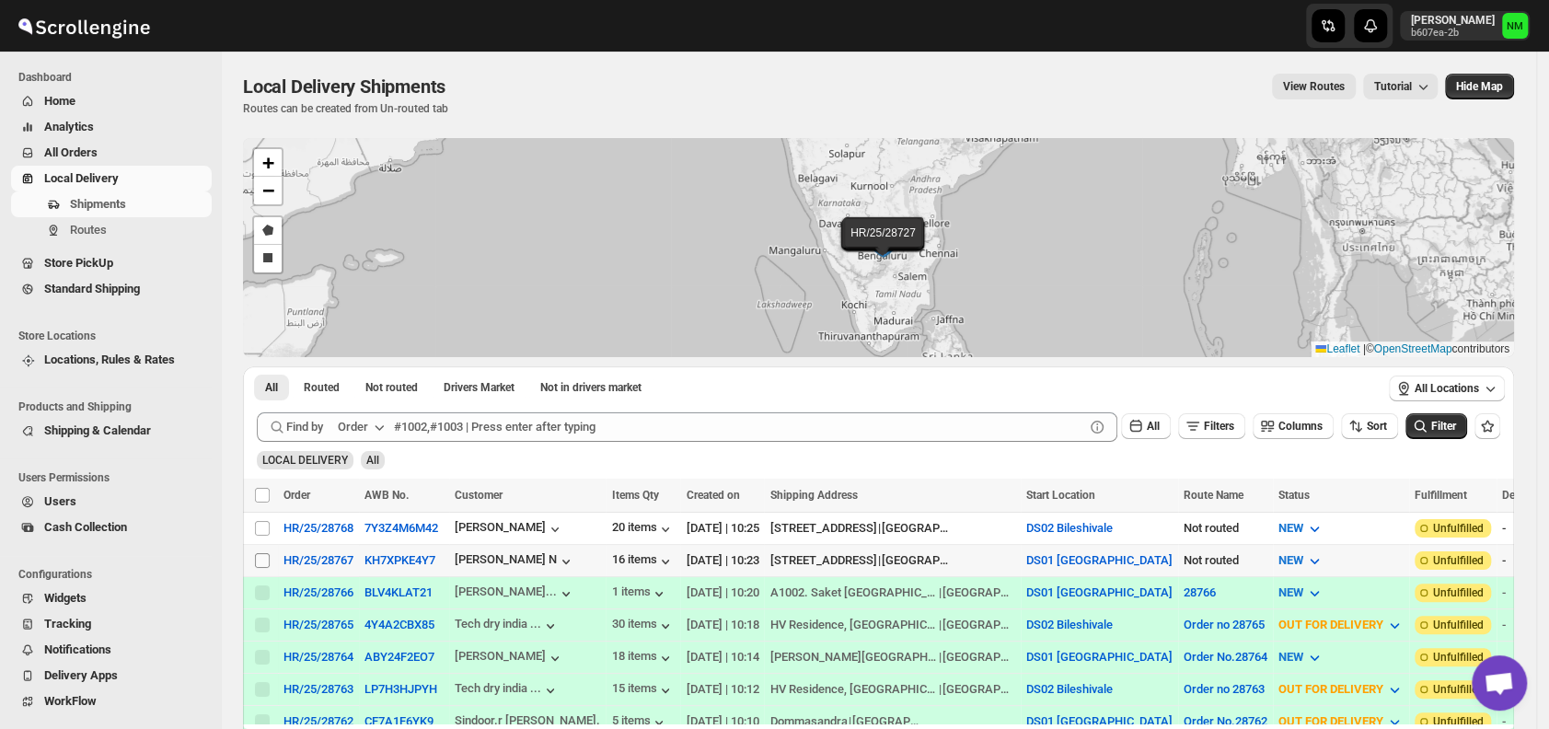
click at [258, 554] on input "Select shipment" at bounding box center [262, 560] width 15 height 15
checkbox input "true"
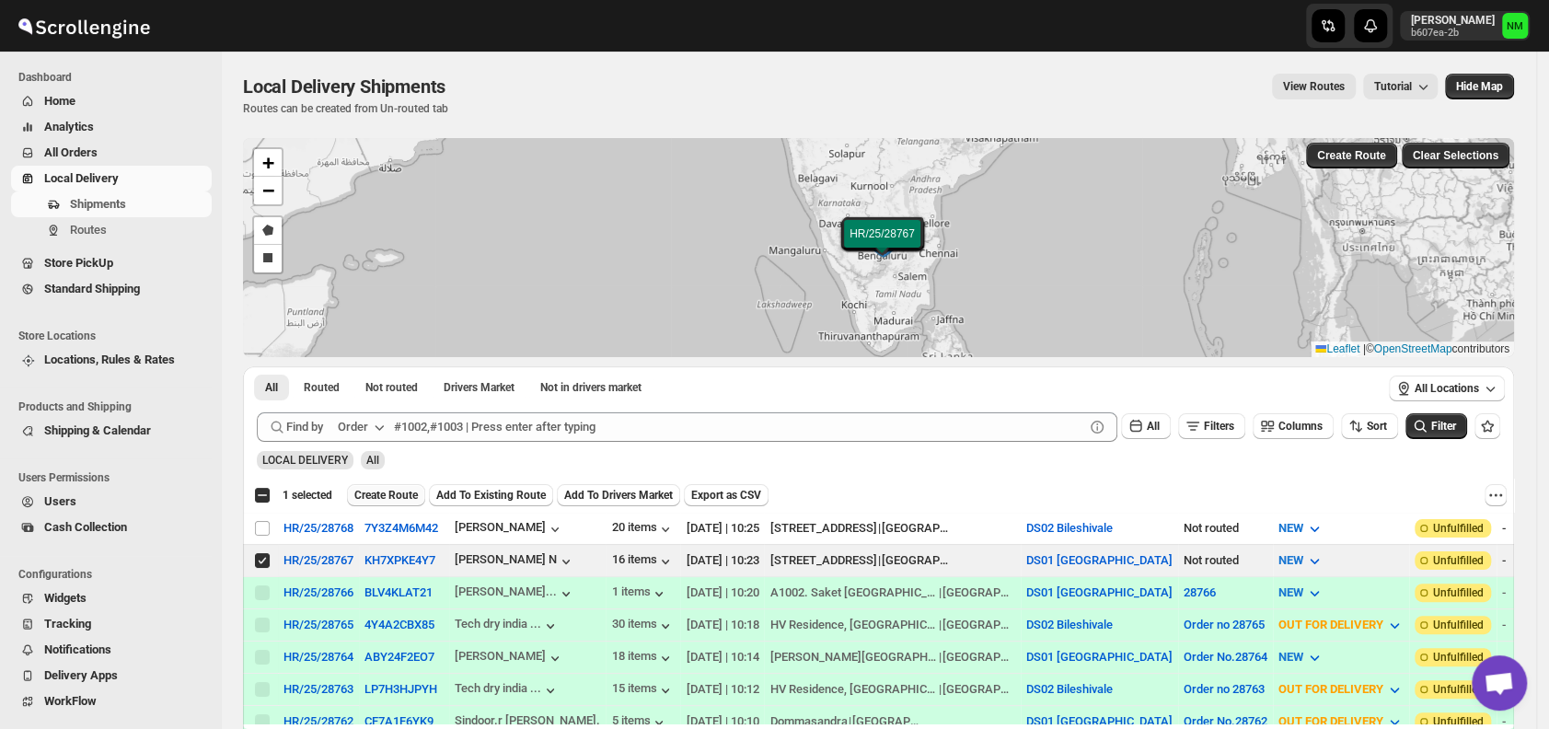
click at [400, 494] on span "Create Route" at bounding box center [386, 495] width 64 height 15
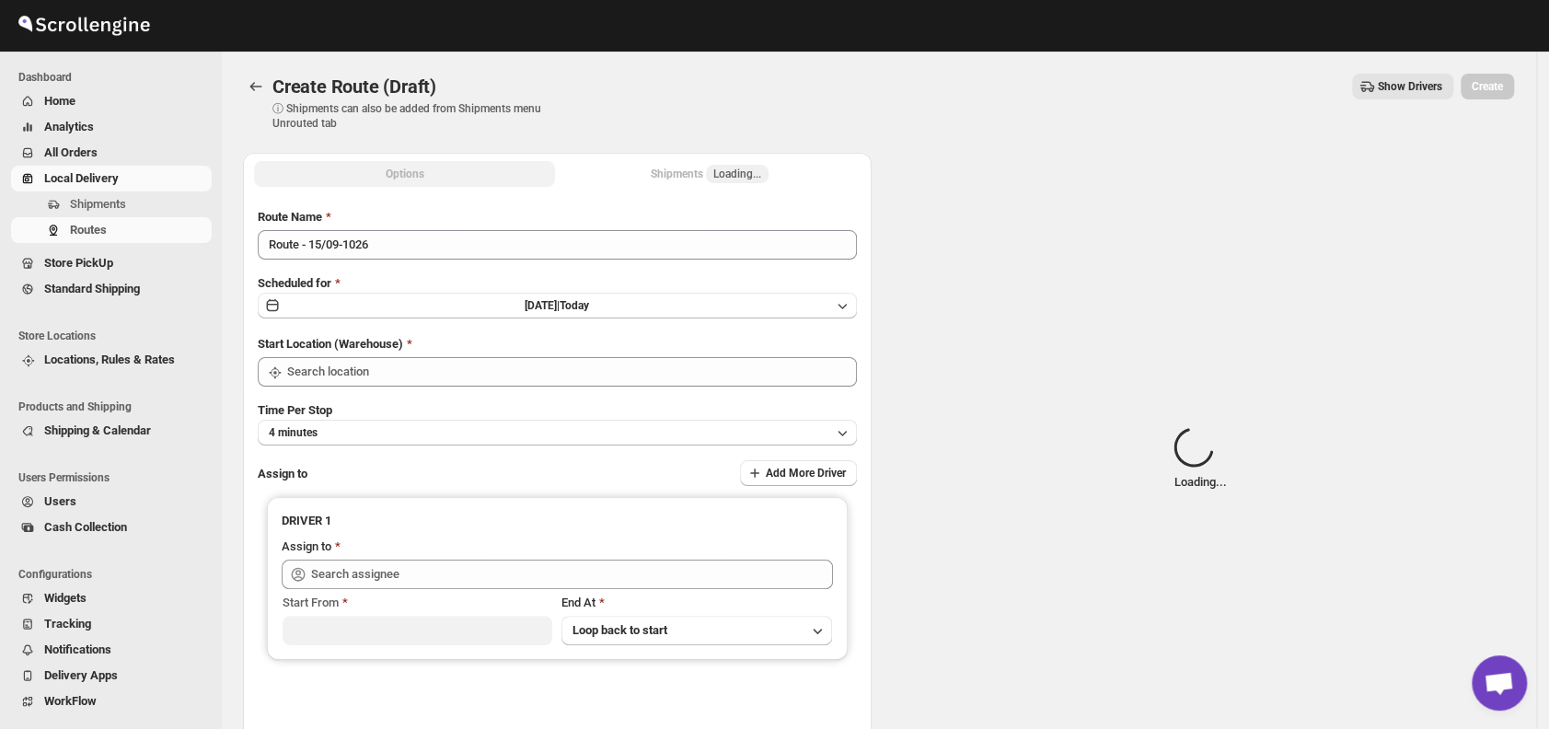
type input "DS01 [GEOGRAPHIC_DATA]"
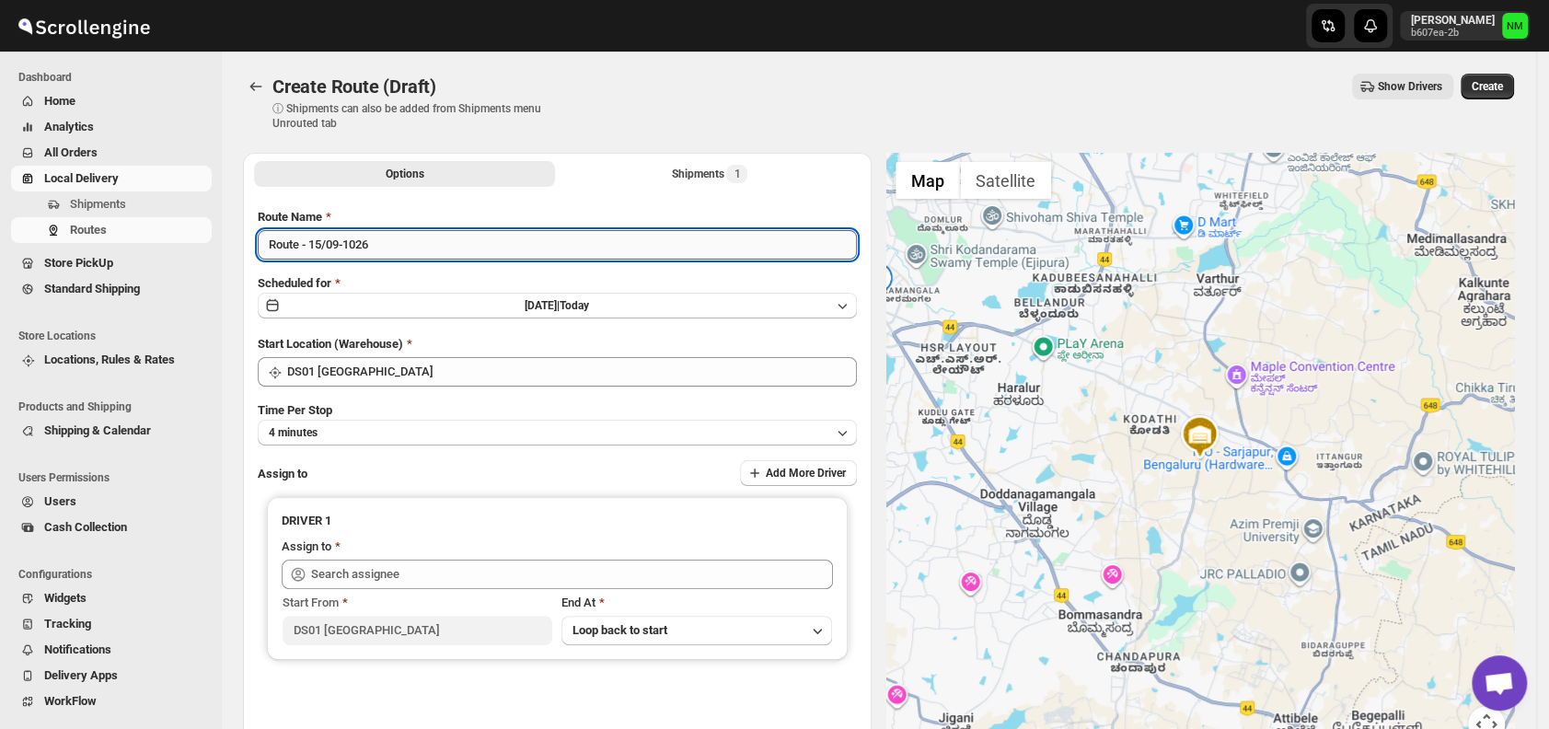
click at [427, 253] on input "Route - 15/09-1026" at bounding box center [557, 244] width 599 height 29
type input "R"
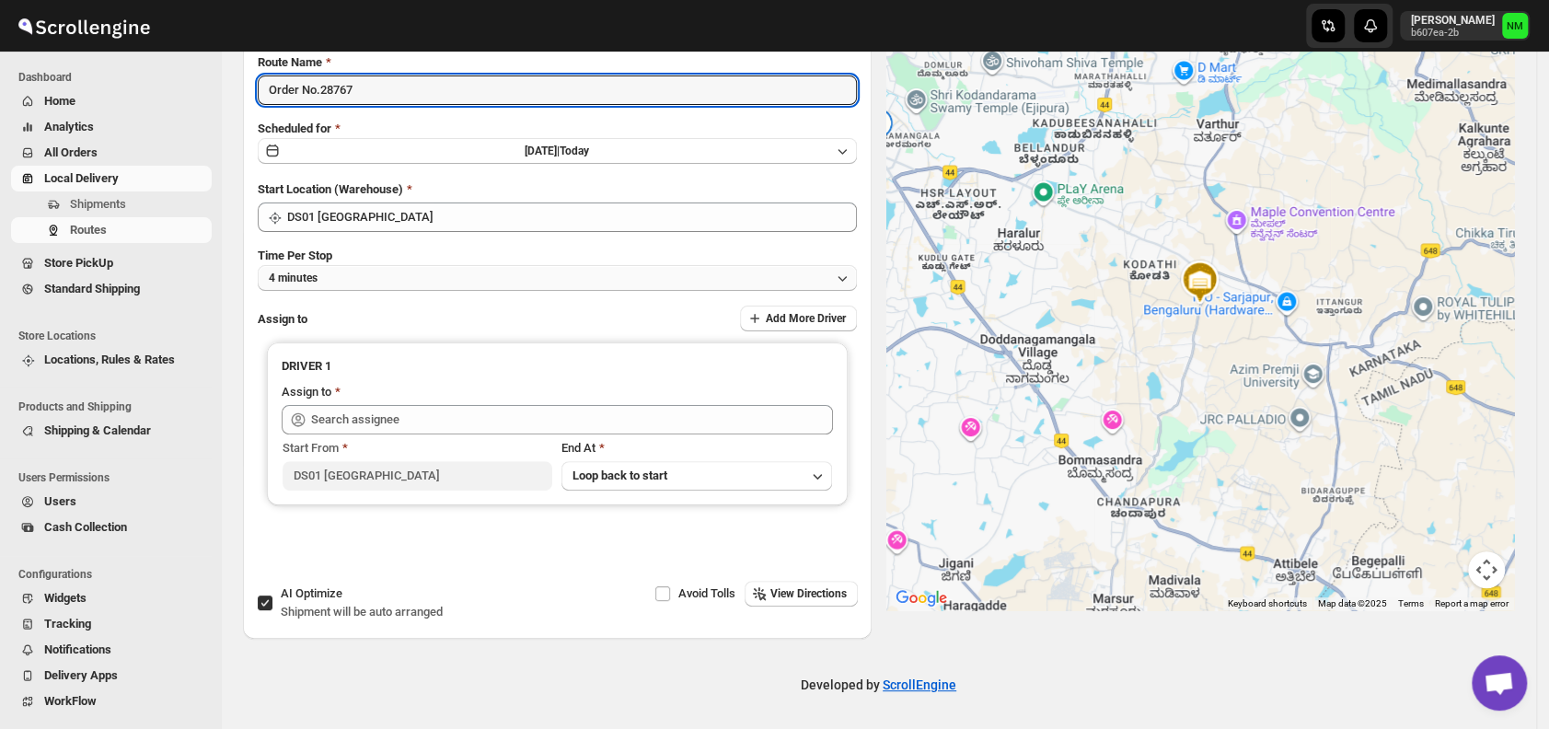
type input "Order No.28767"
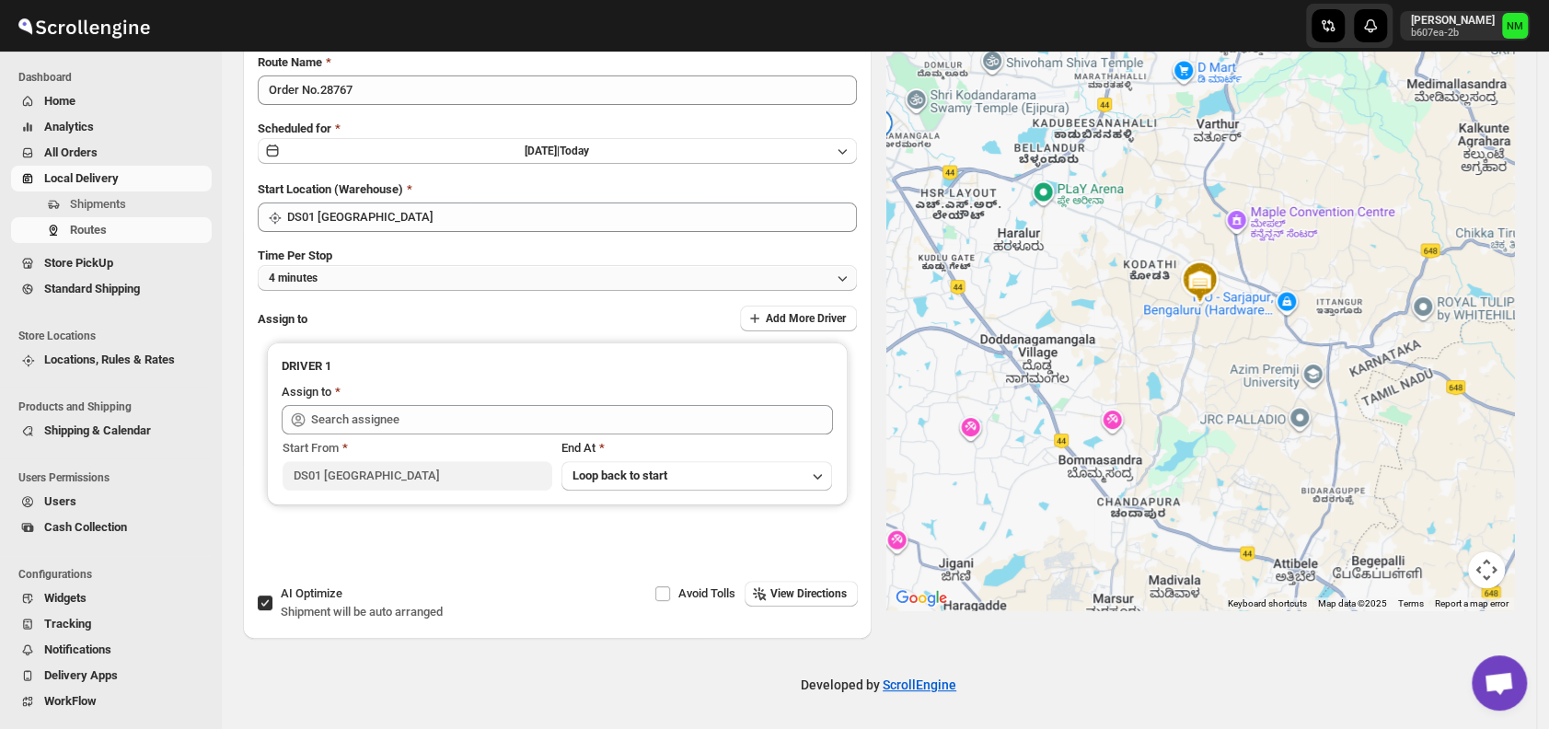
click at [450, 272] on button "4 minutes" at bounding box center [557, 278] width 599 height 26
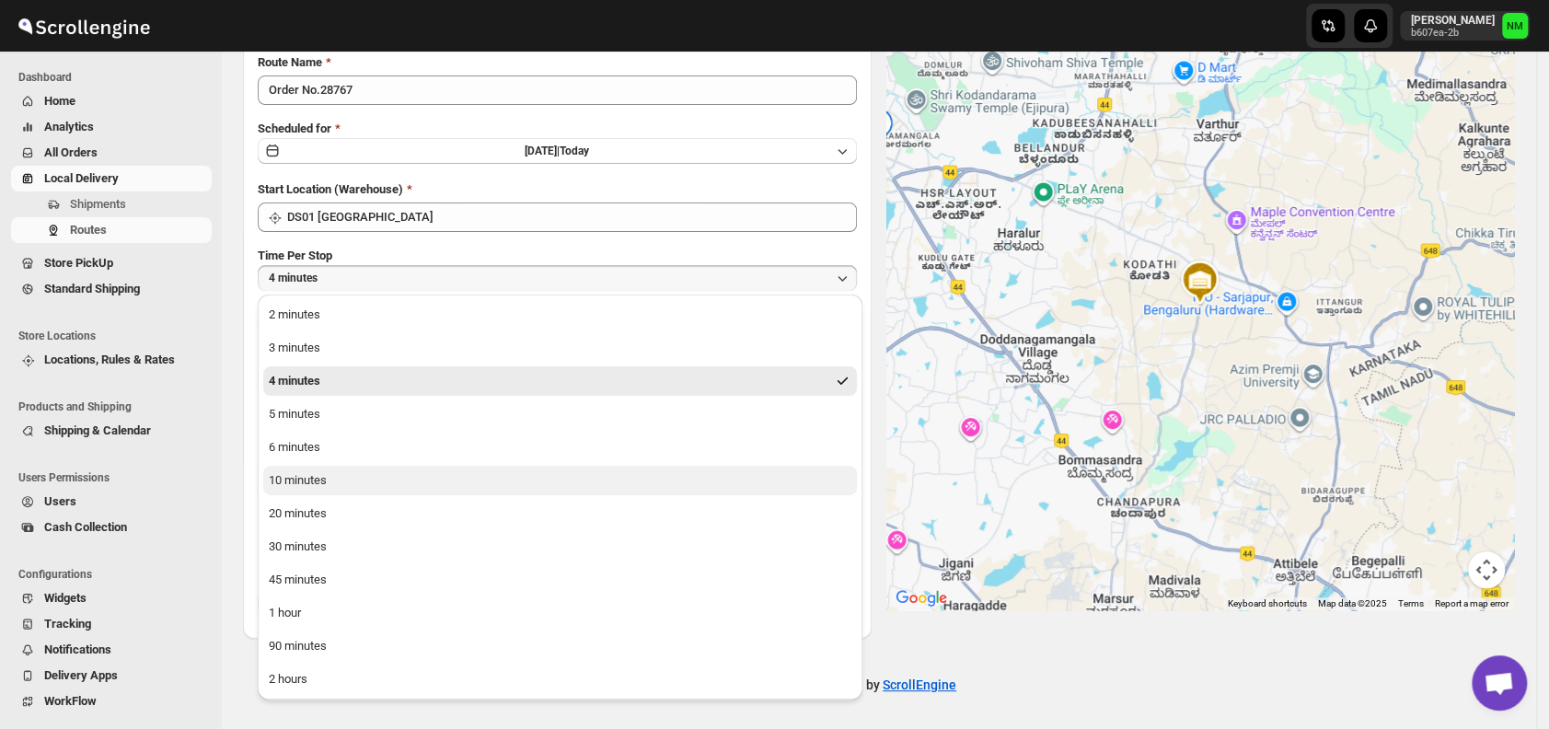
click at [350, 481] on button "10 minutes" at bounding box center [560, 480] width 594 height 29
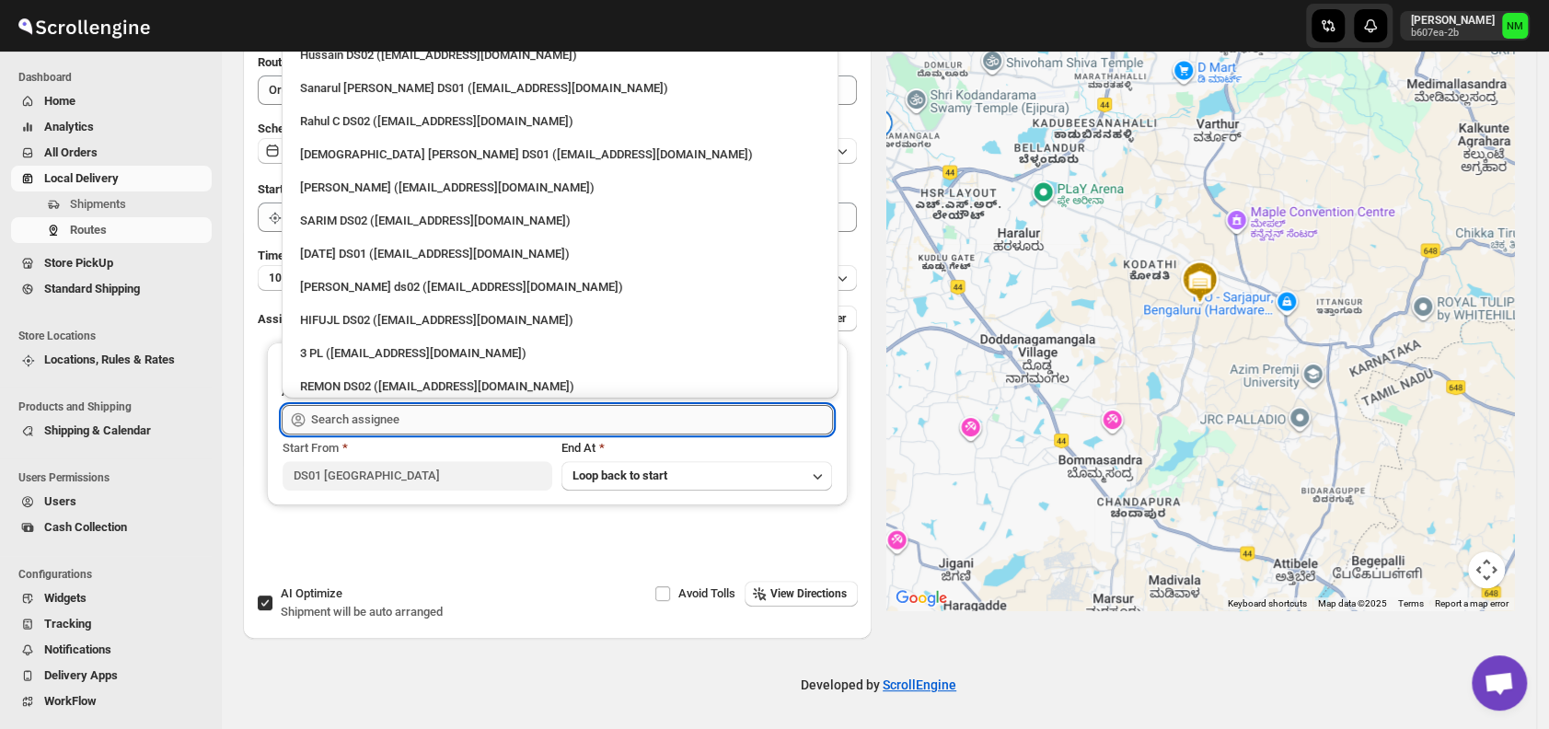
click at [420, 418] on input "text" at bounding box center [572, 419] width 522 height 29
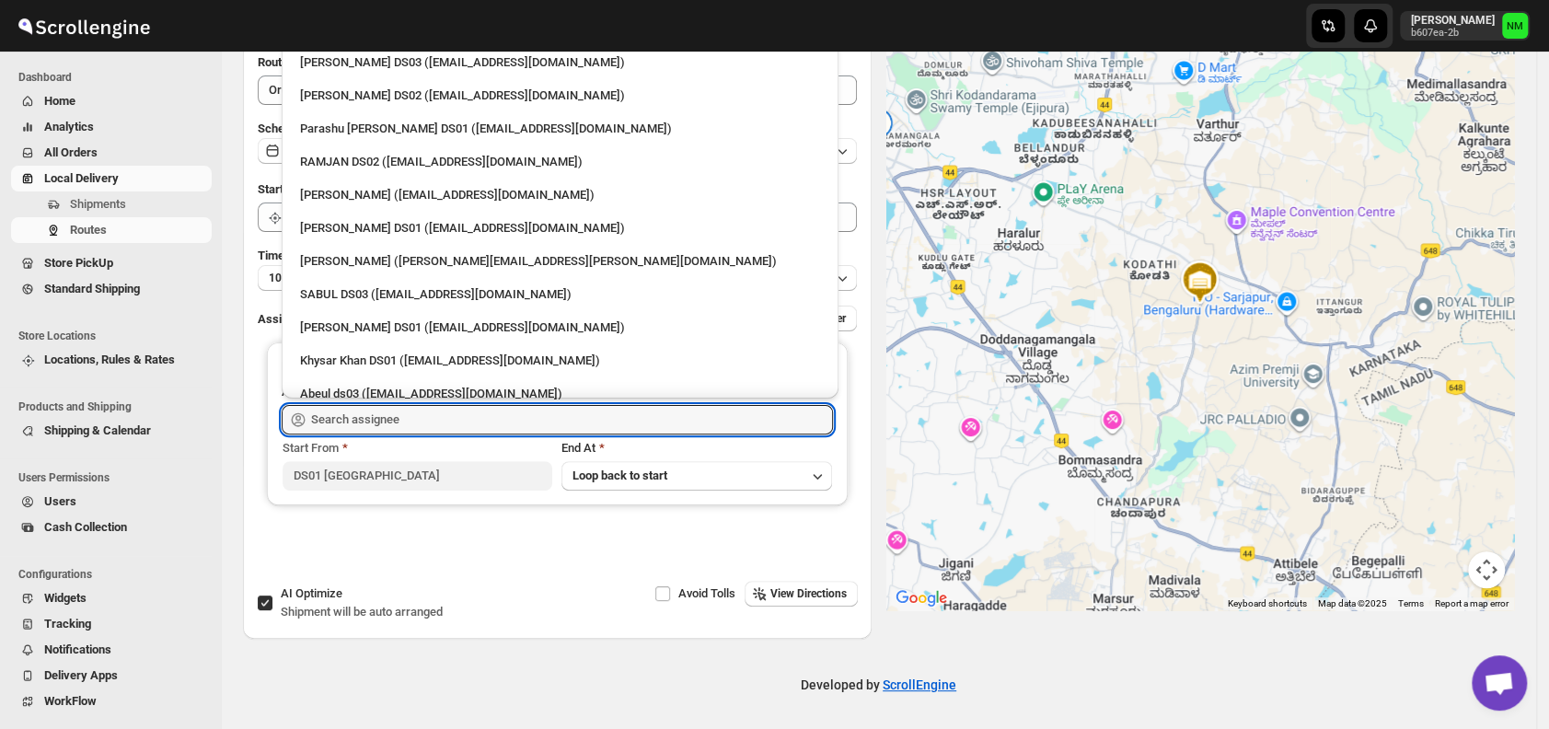
scroll to position [1282, 0]
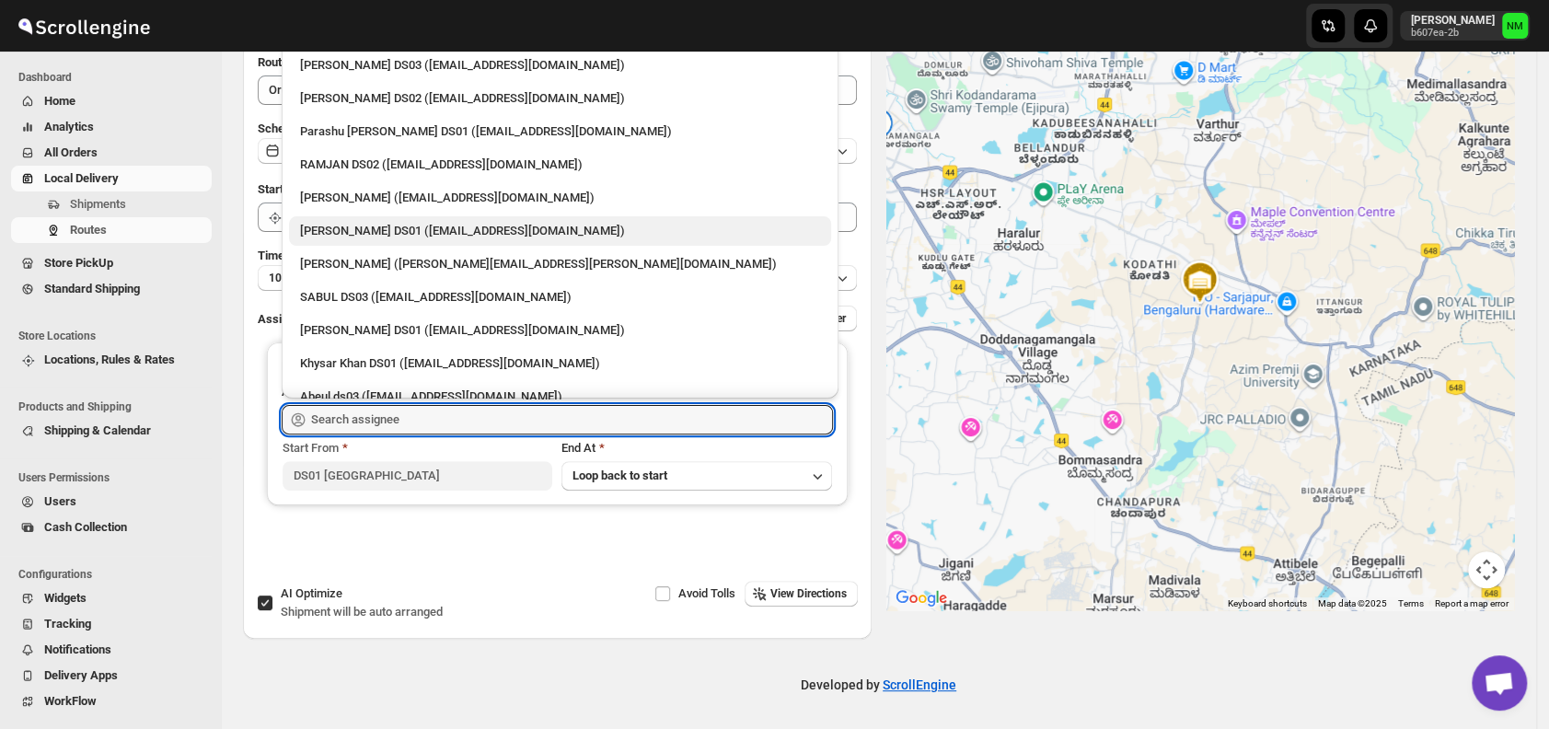
click at [340, 228] on div "Saharul DS01 (yedesam921@cavoyar.com)" at bounding box center [560, 231] width 520 height 18
type input "Saharul DS01 (yedesam921@cavoyar.com)"
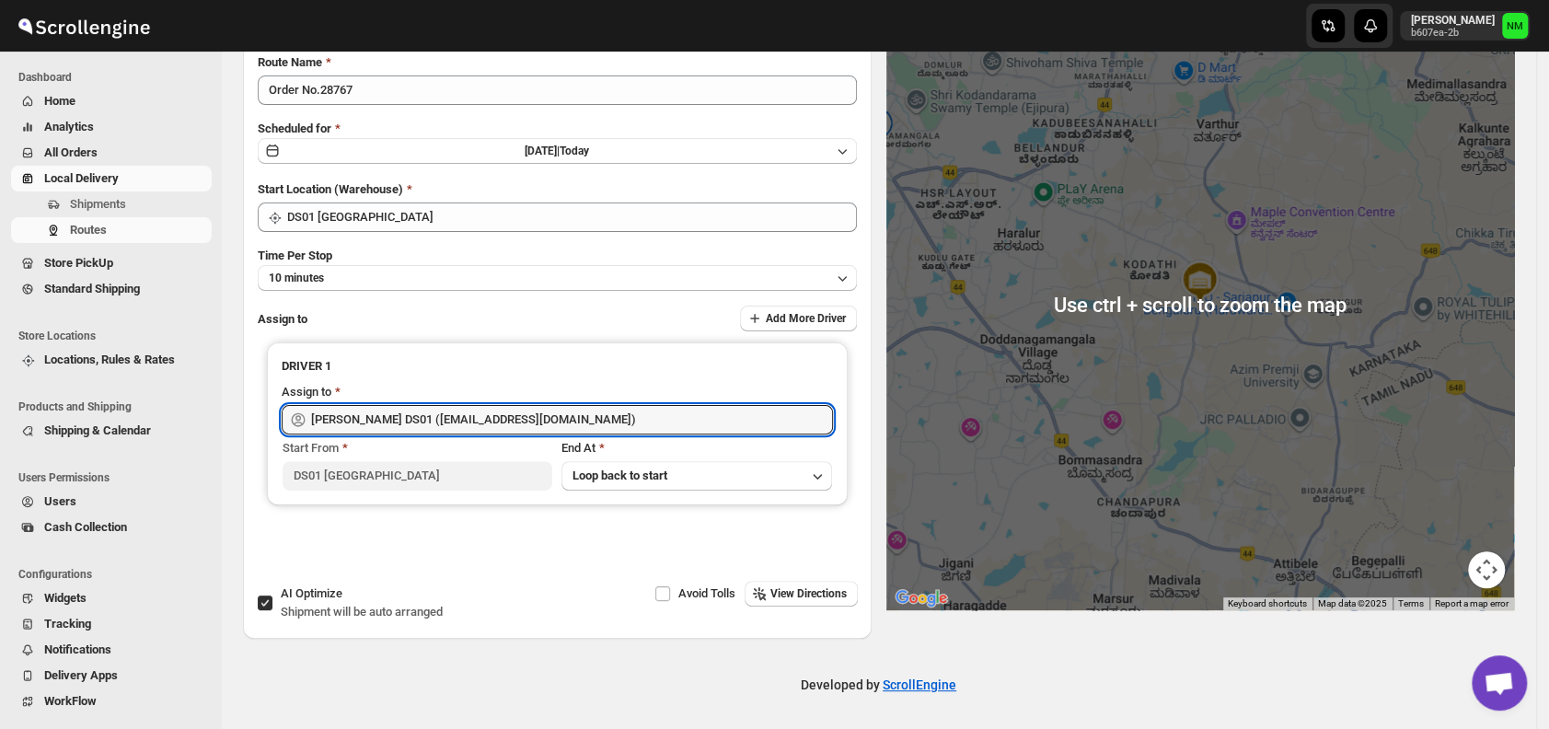
scroll to position [0, 0]
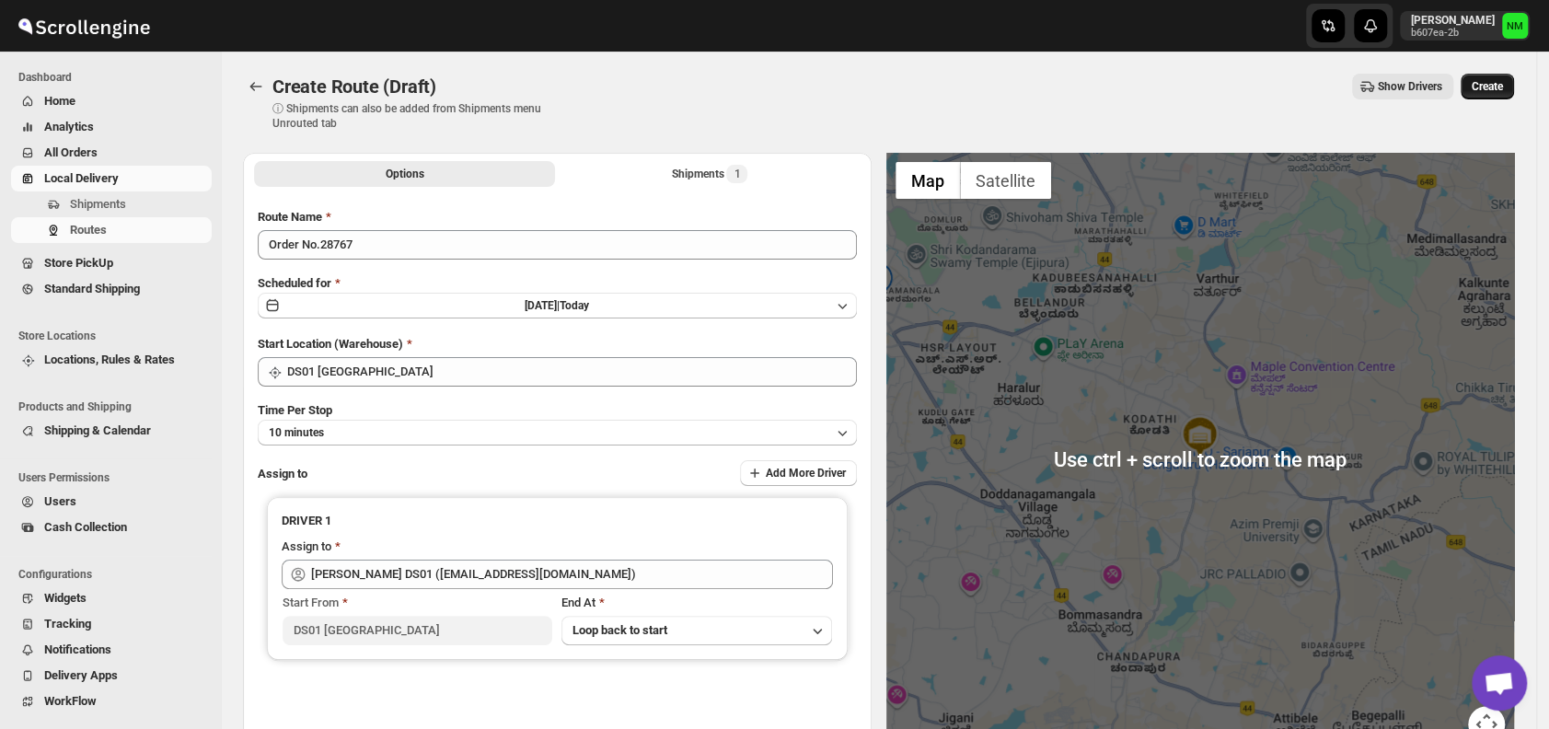
click at [1494, 88] on span "Create" at bounding box center [1487, 86] width 31 height 15
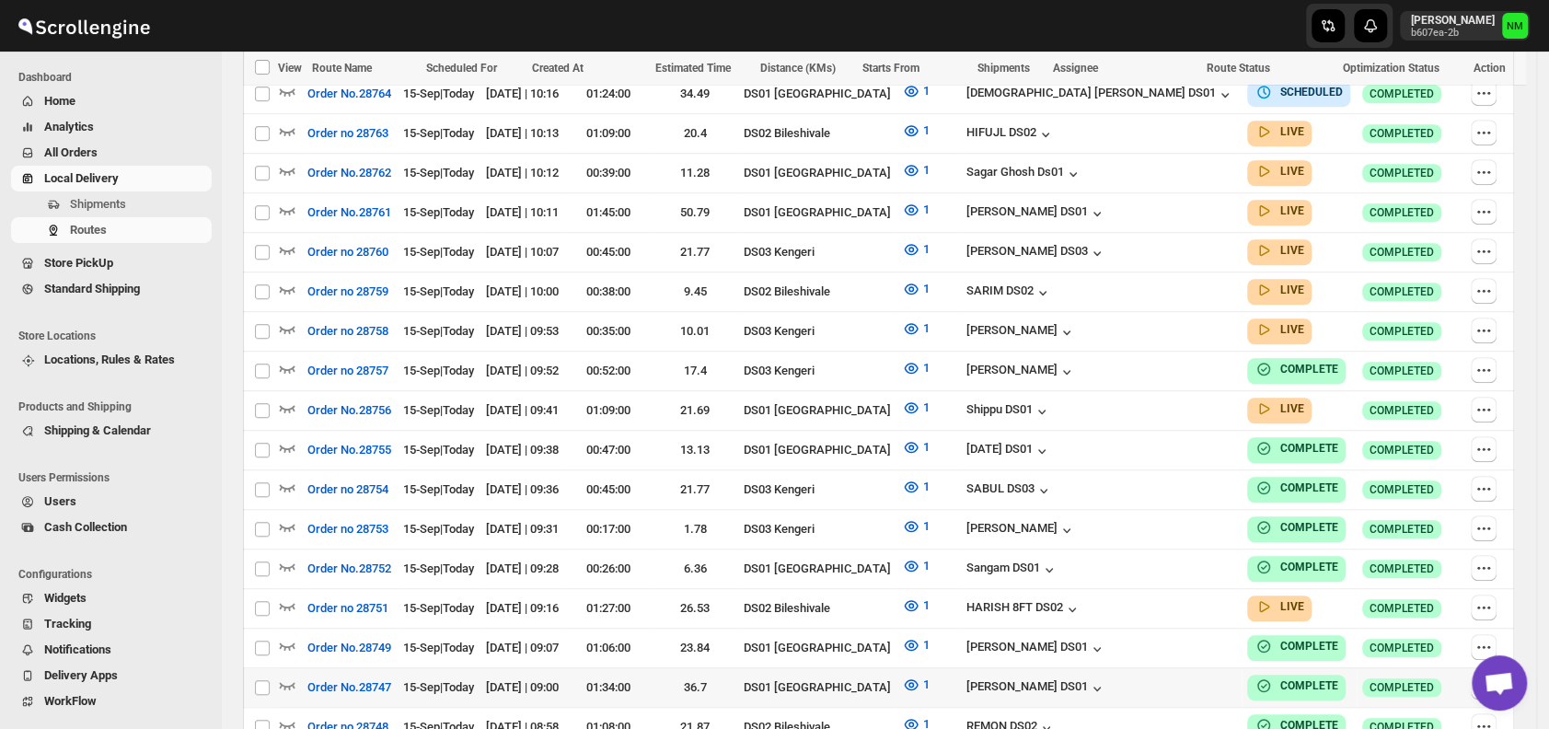
scroll to position [1006, 0]
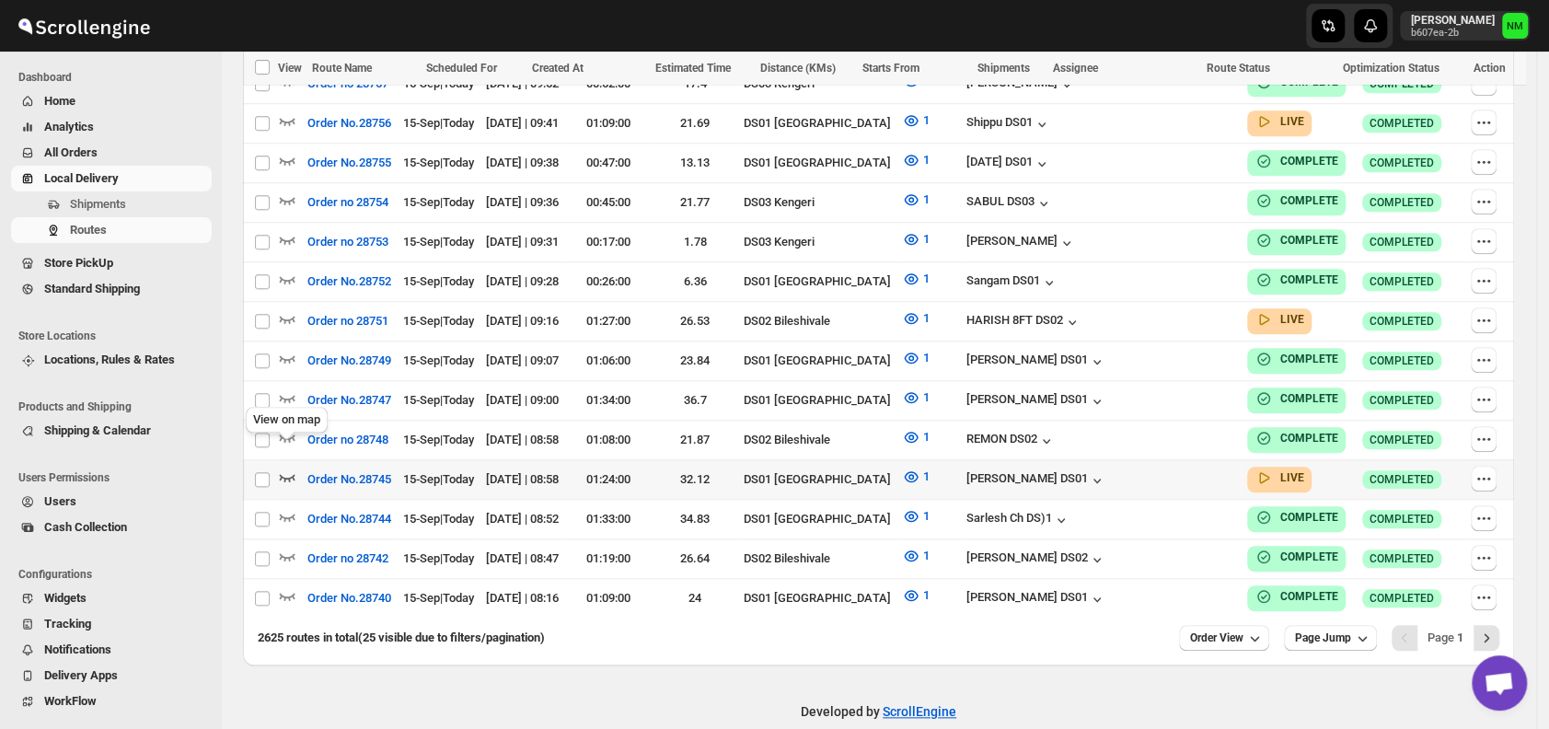
click at [294, 468] on icon "button" at bounding box center [287, 477] width 18 height 18
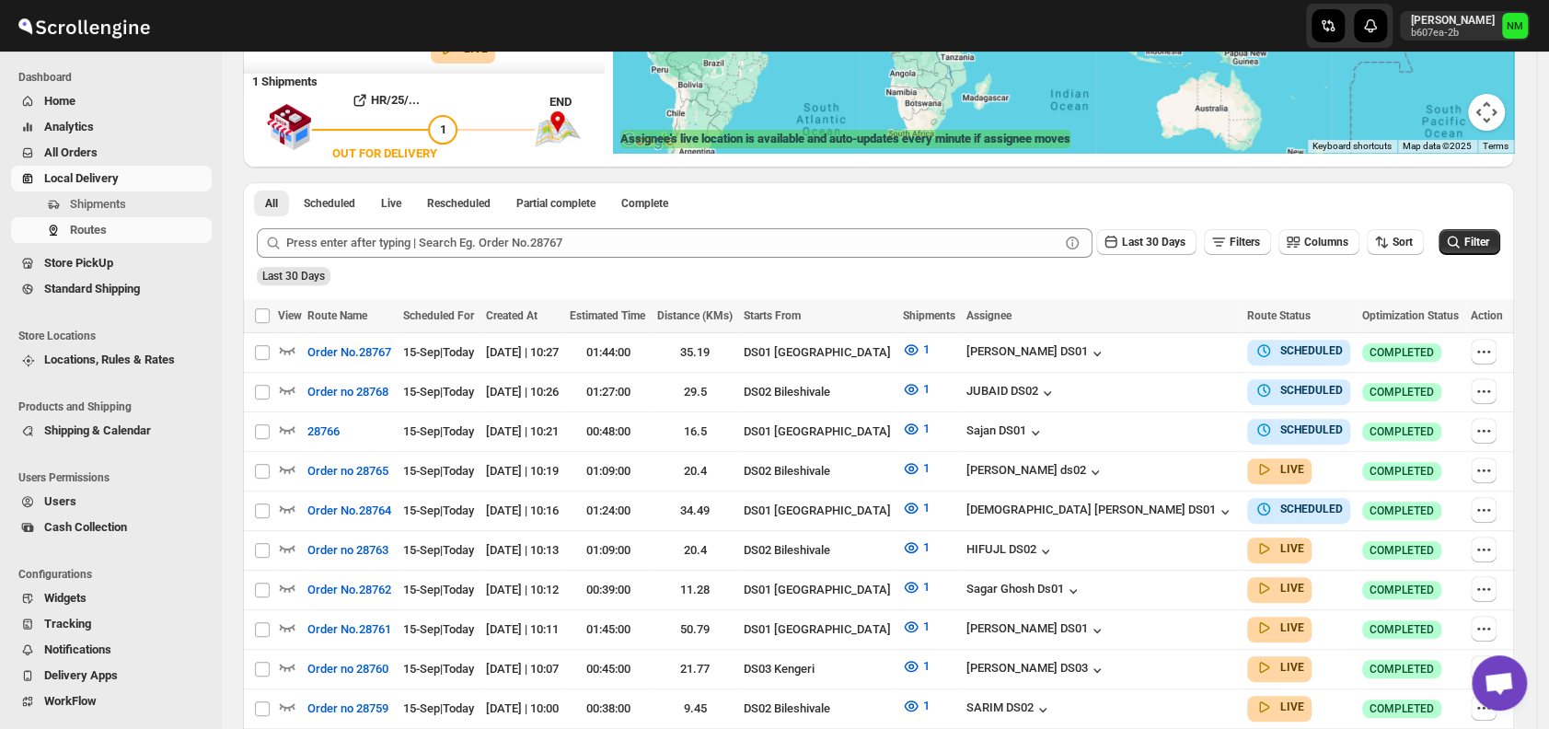
scroll to position [0, 0]
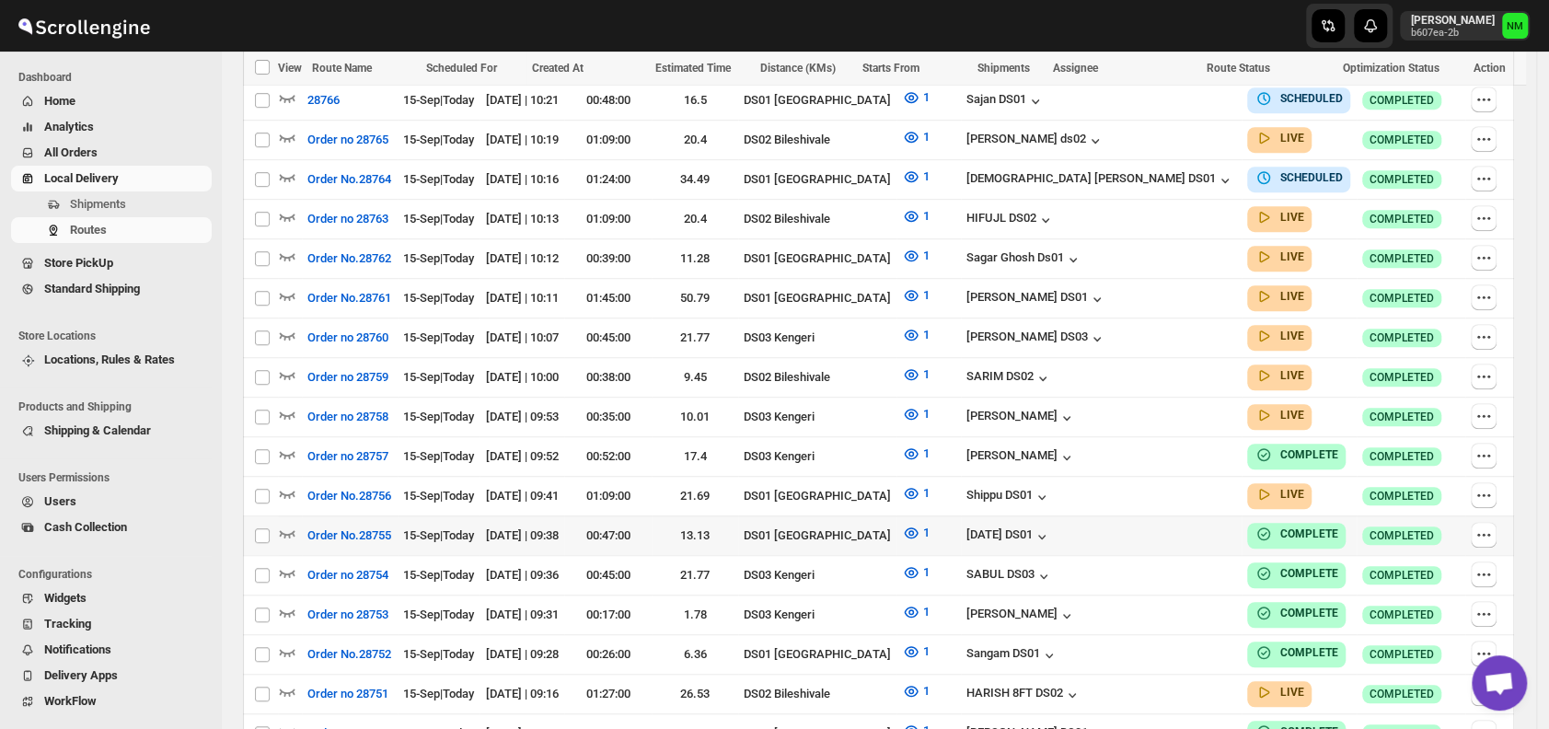
scroll to position [641, 0]
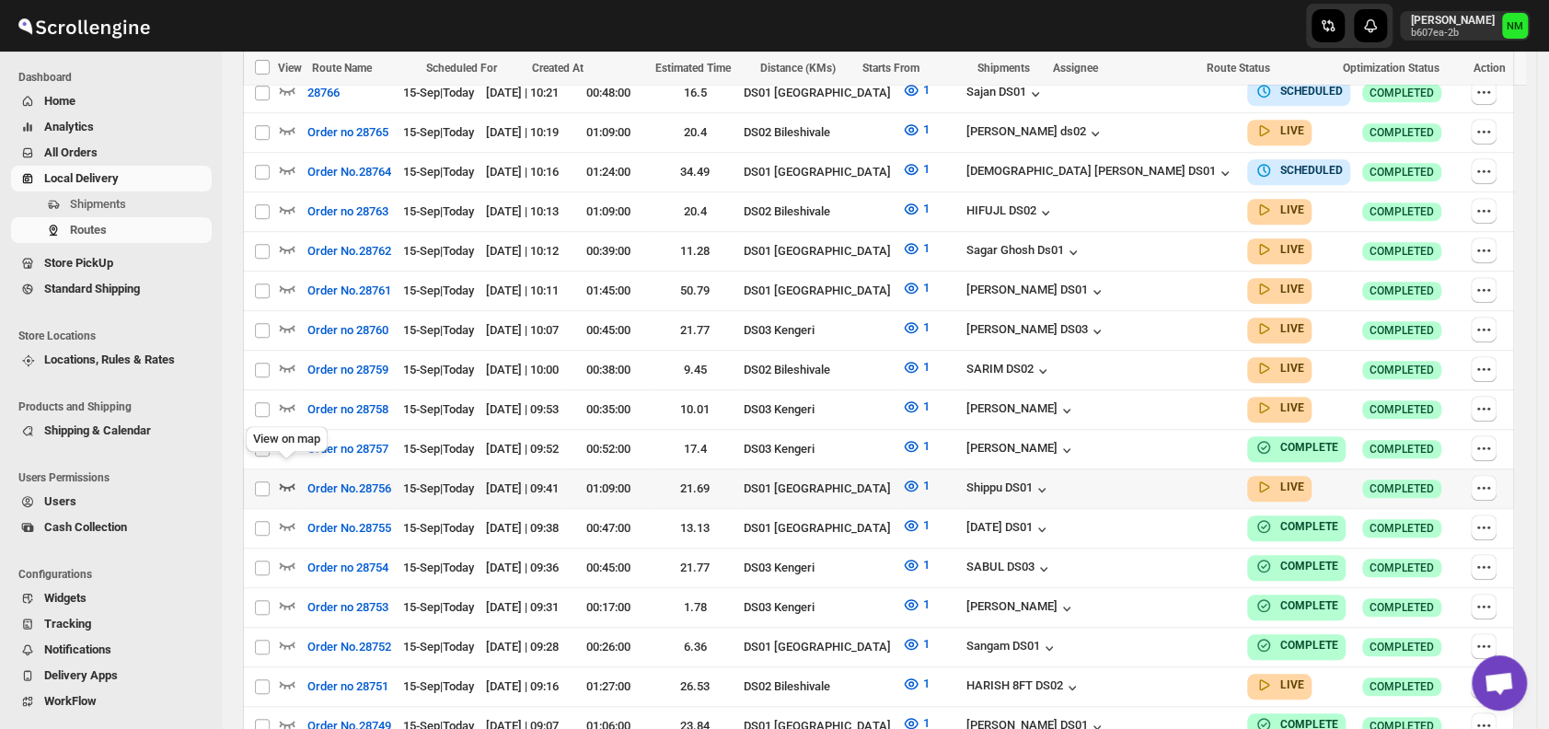
click at [284, 477] on icon "button" at bounding box center [287, 486] width 18 height 18
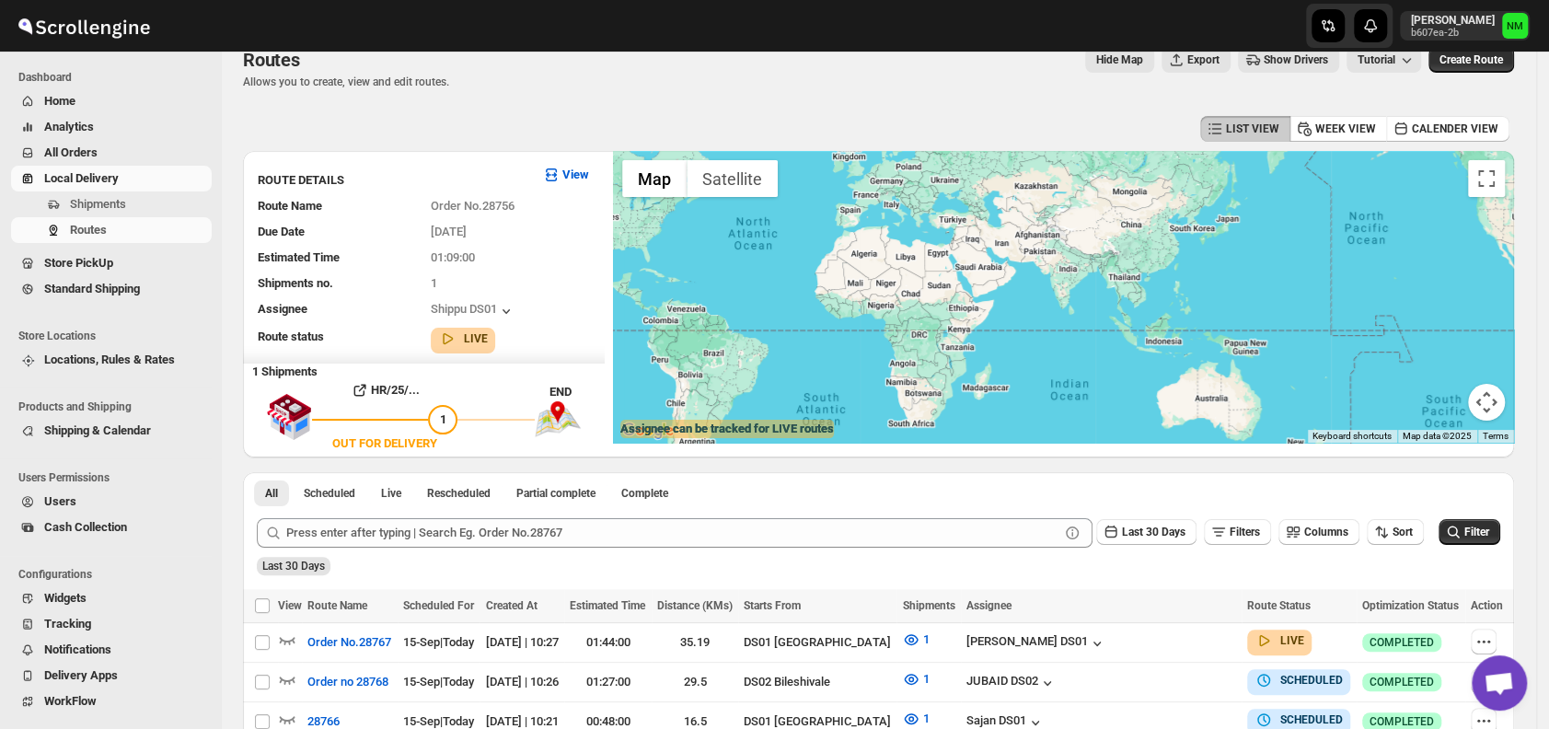
scroll to position [0, 0]
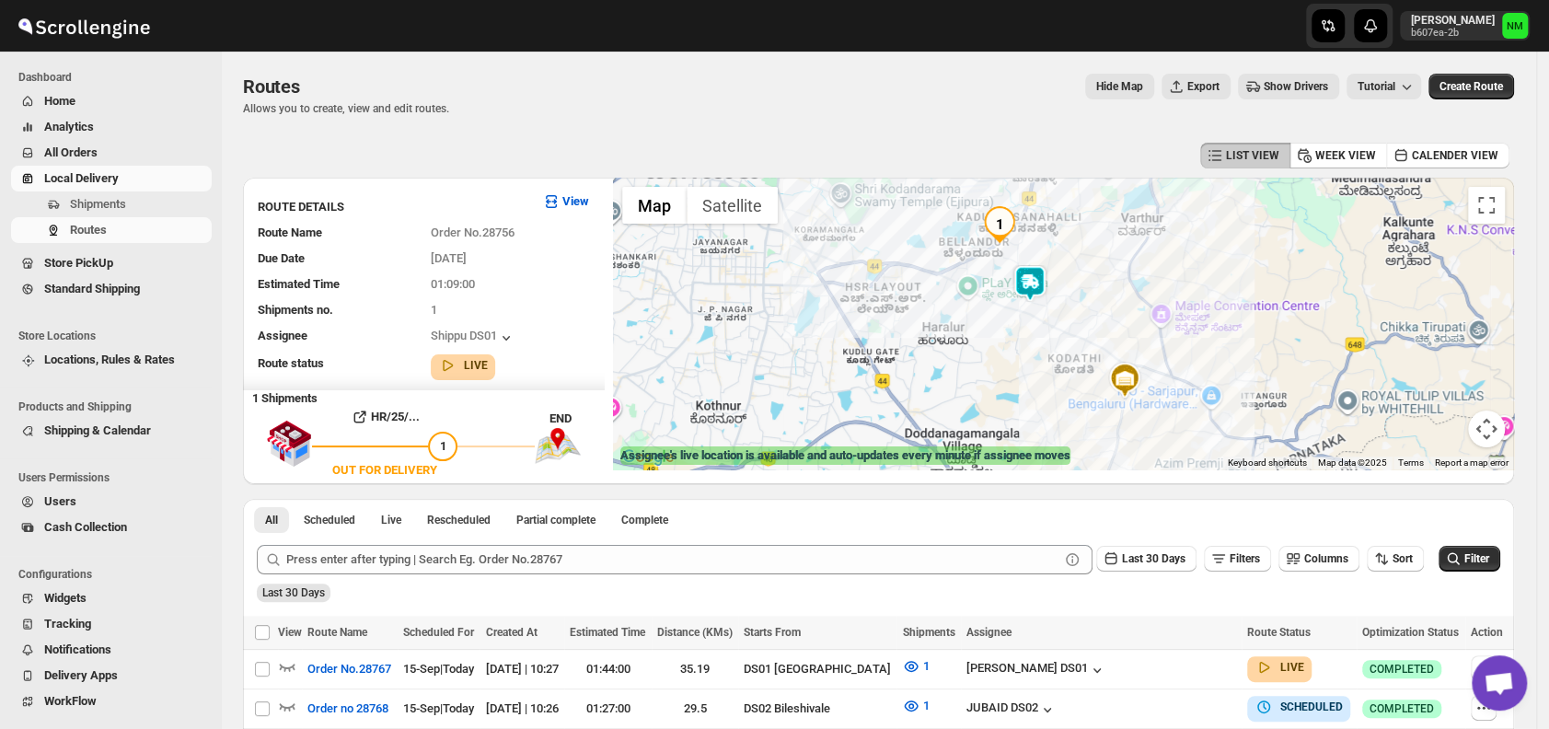
click at [1032, 275] on img at bounding box center [1030, 283] width 37 height 37
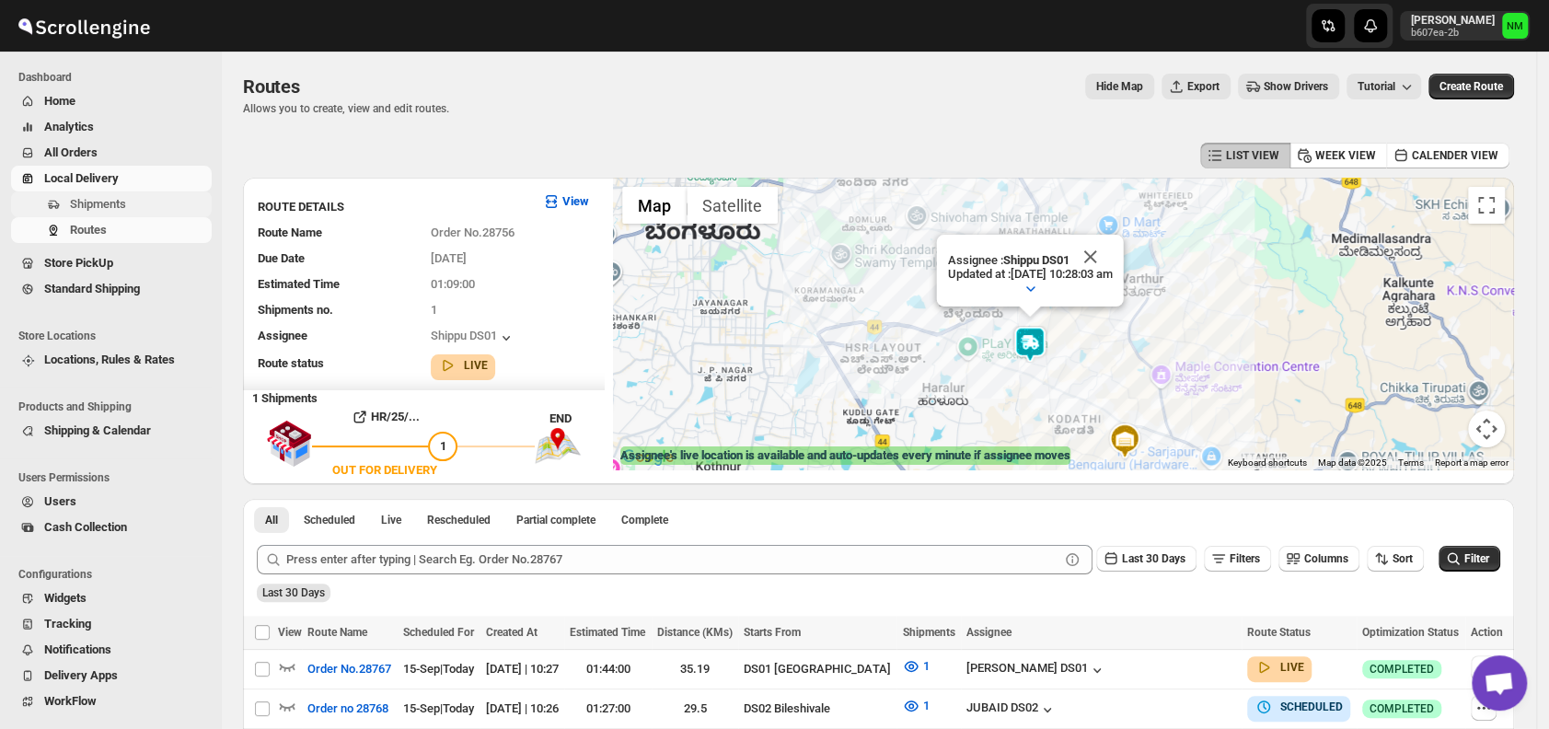
click at [98, 203] on span "Shipments" at bounding box center [98, 204] width 56 height 14
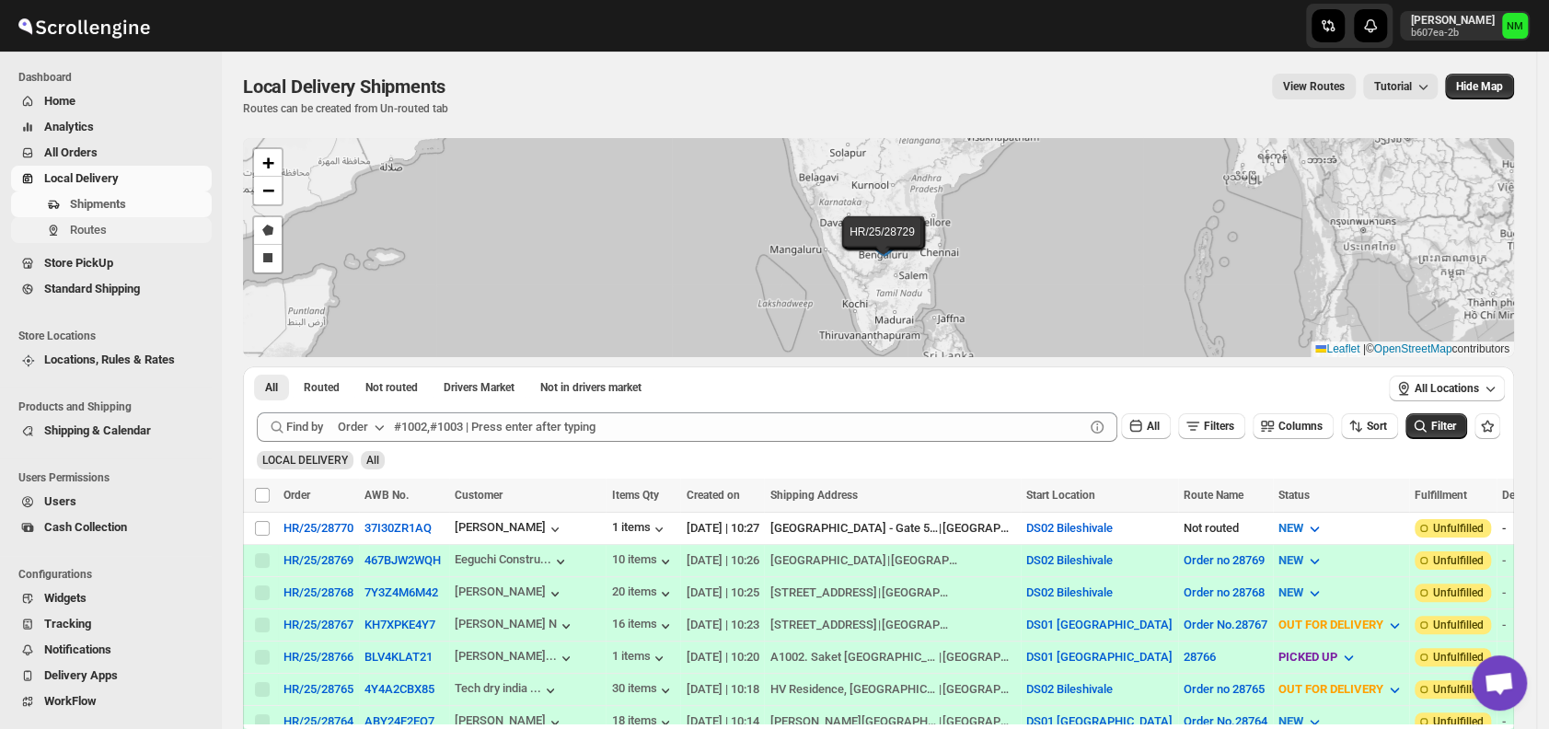
click at [113, 234] on span "Routes" at bounding box center [139, 230] width 138 height 18
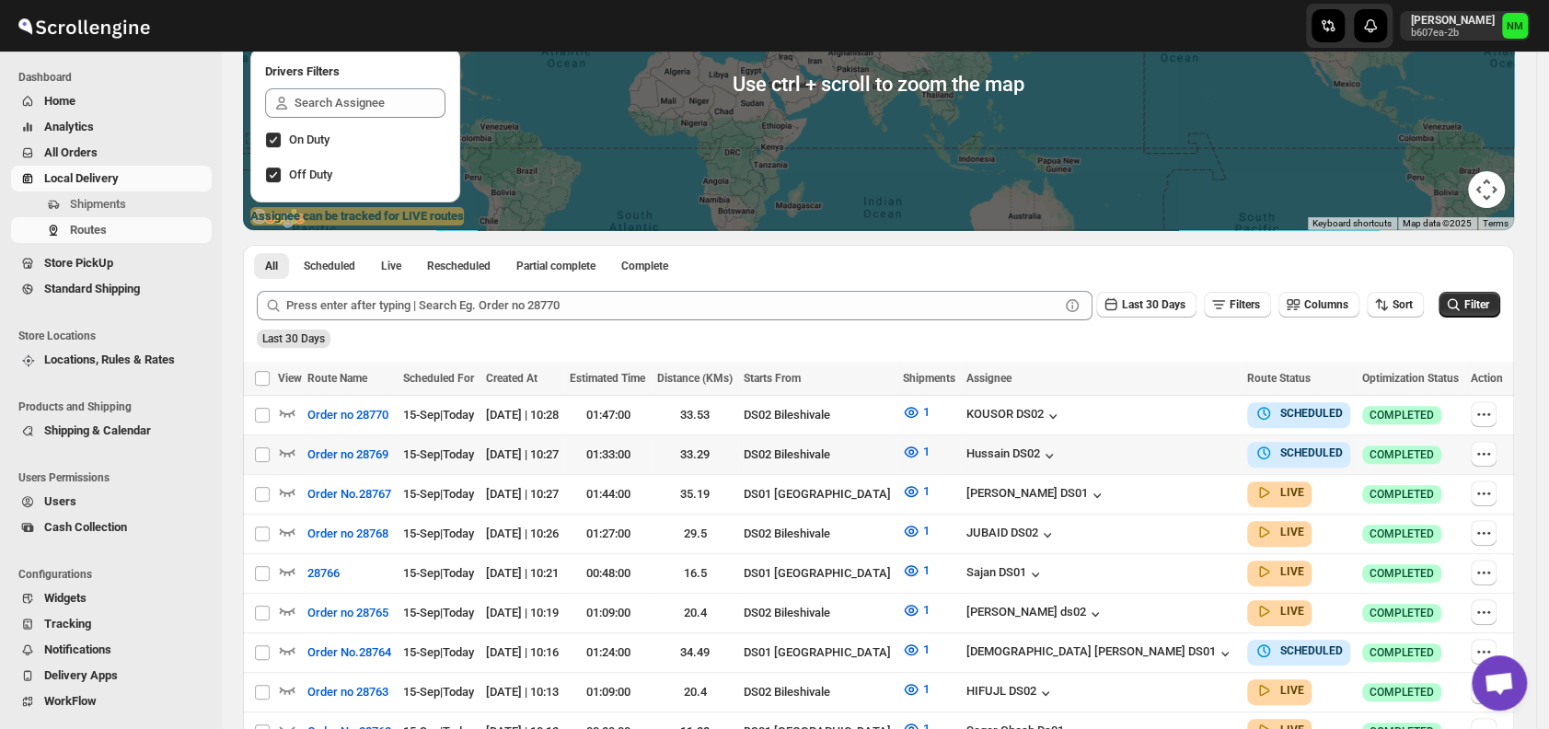
scroll to position [243, 0]
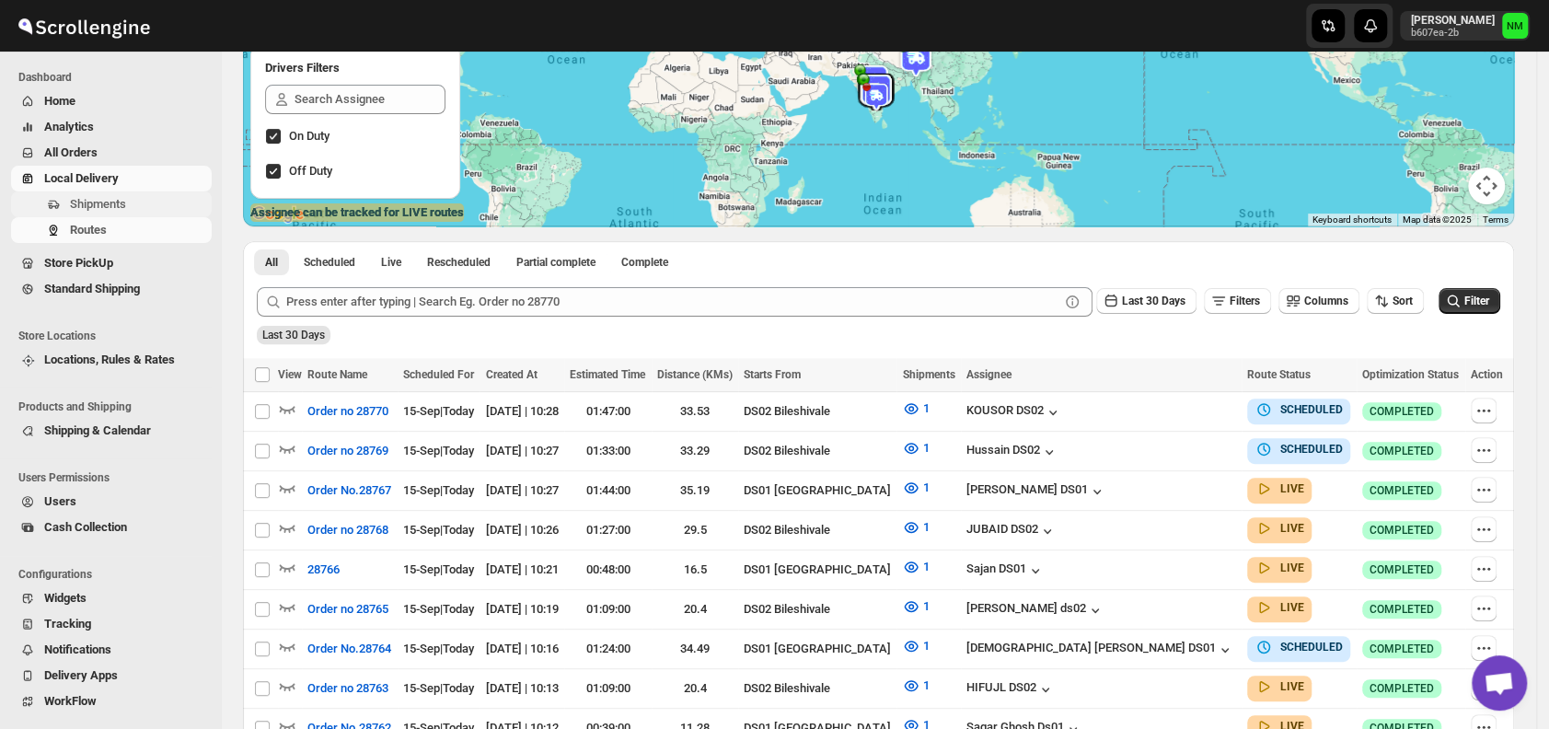
click at [102, 214] on button "Shipments" at bounding box center [111, 204] width 201 height 26
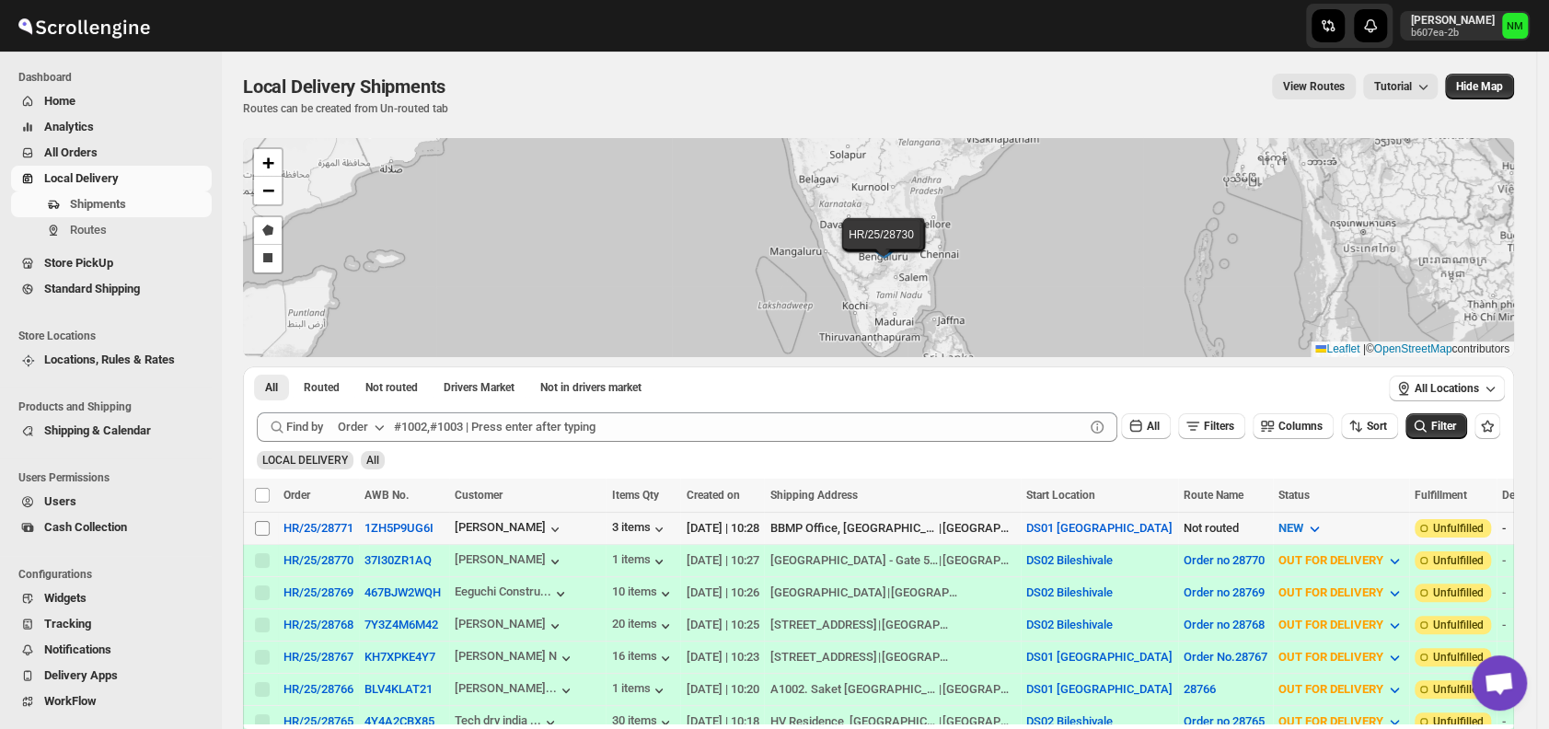
click at [255, 525] on input "Select shipment" at bounding box center [262, 528] width 15 height 15
checkbox input "true"
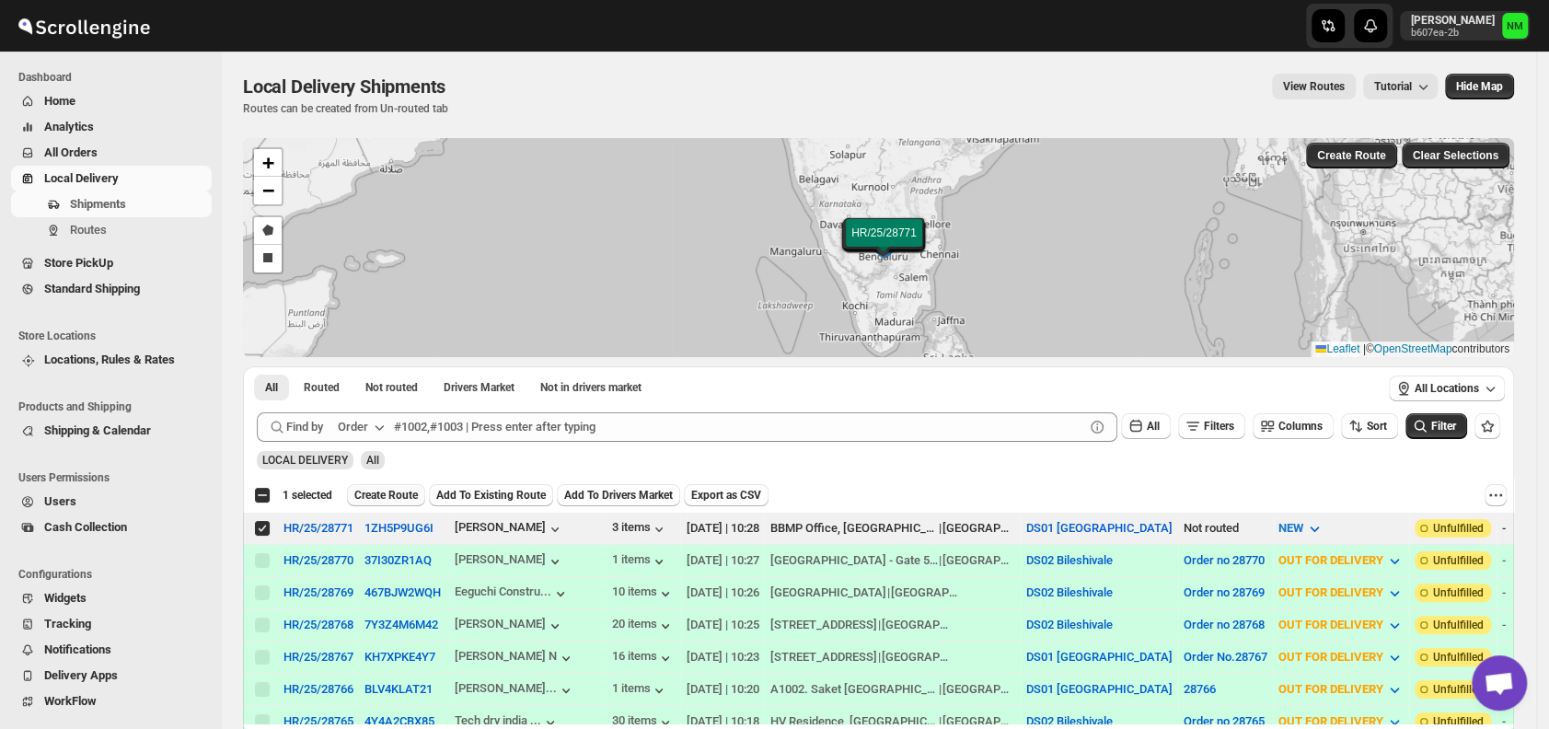
click at [376, 490] on span "Create Route" at bounding box center [386, 495] width 64 height 15
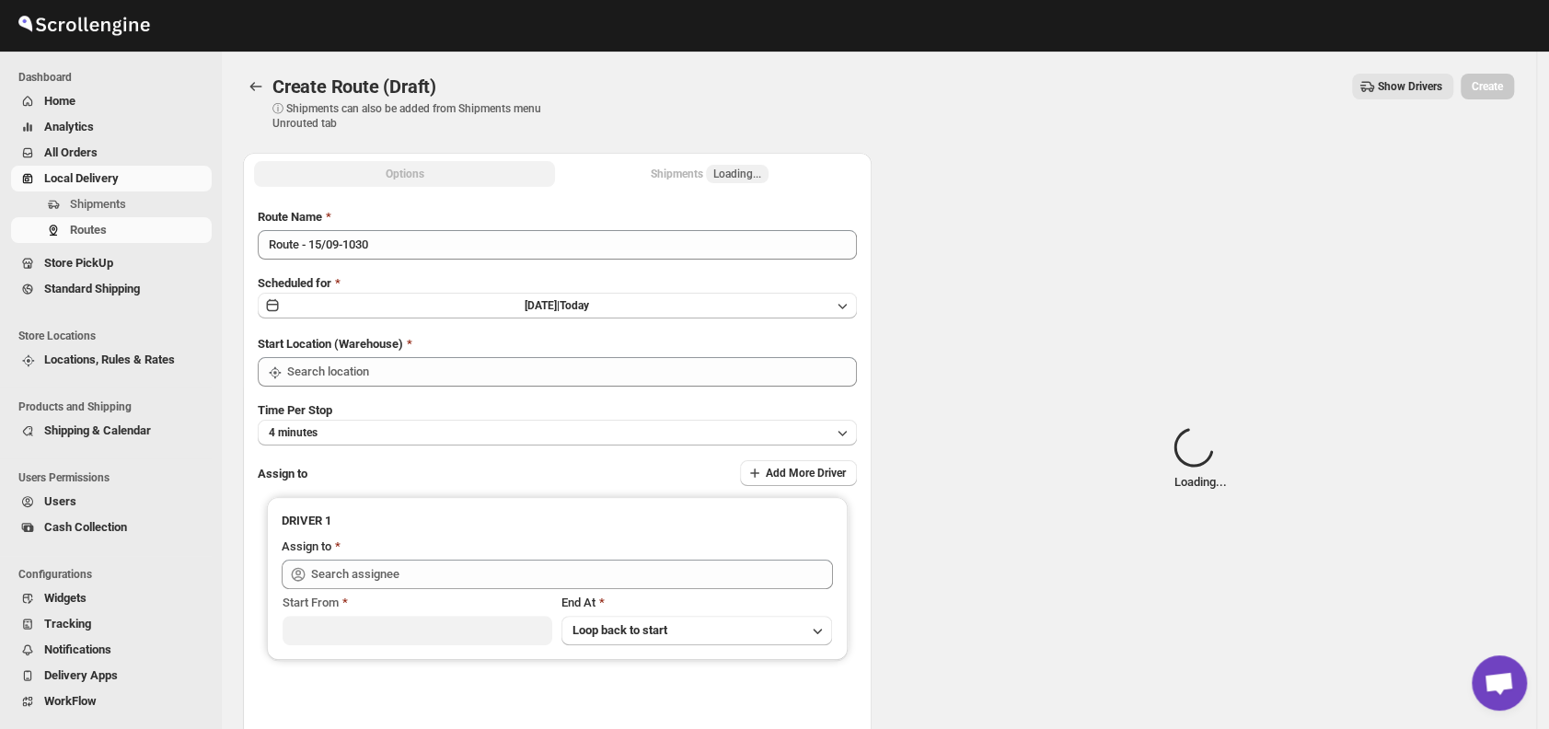
type input "DS01 [GEOGRAPHIC_DATA]"
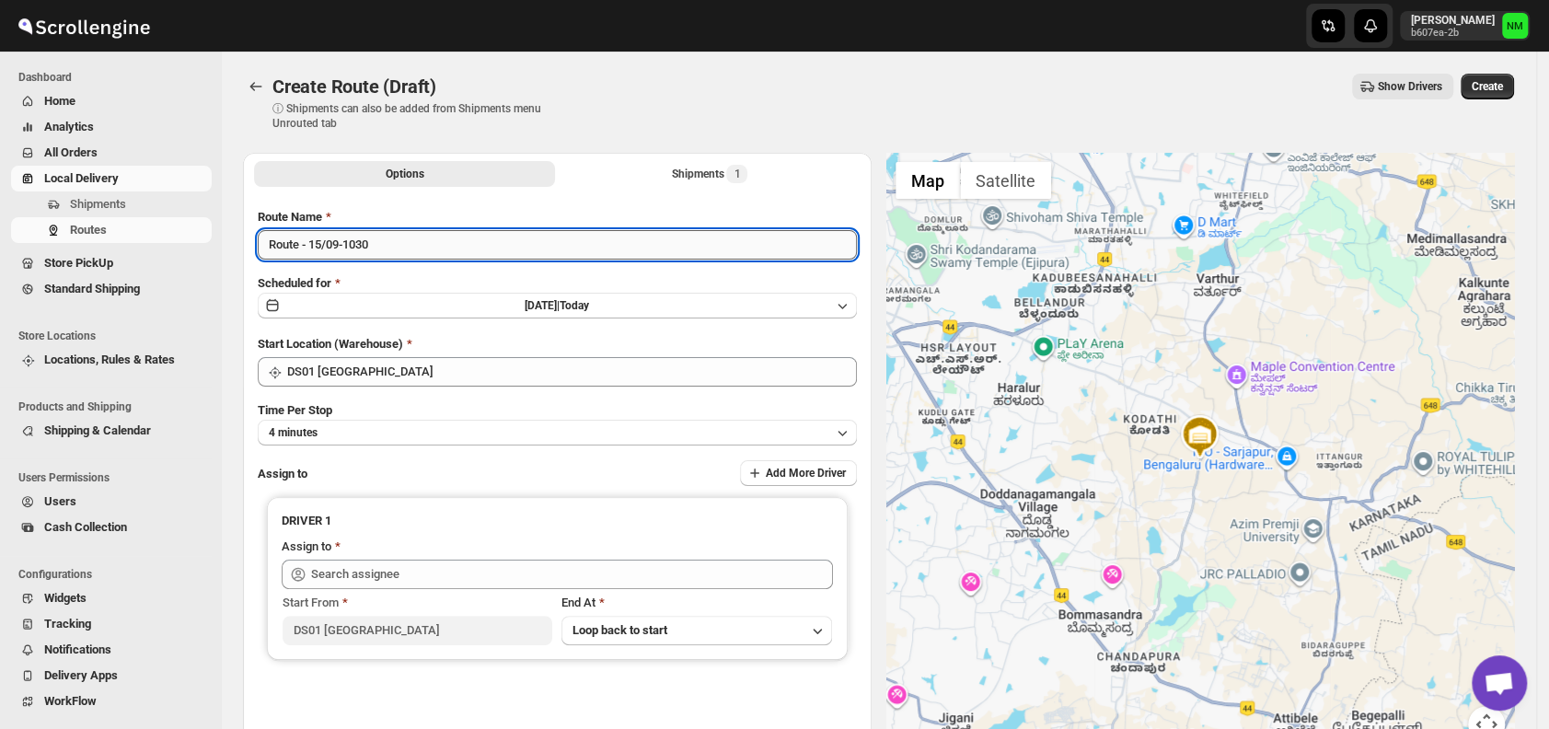
click at [420, 250] on input "Route - 15/09-1030" at bounding box center [557, 244] width 599 height 29
type input "R"
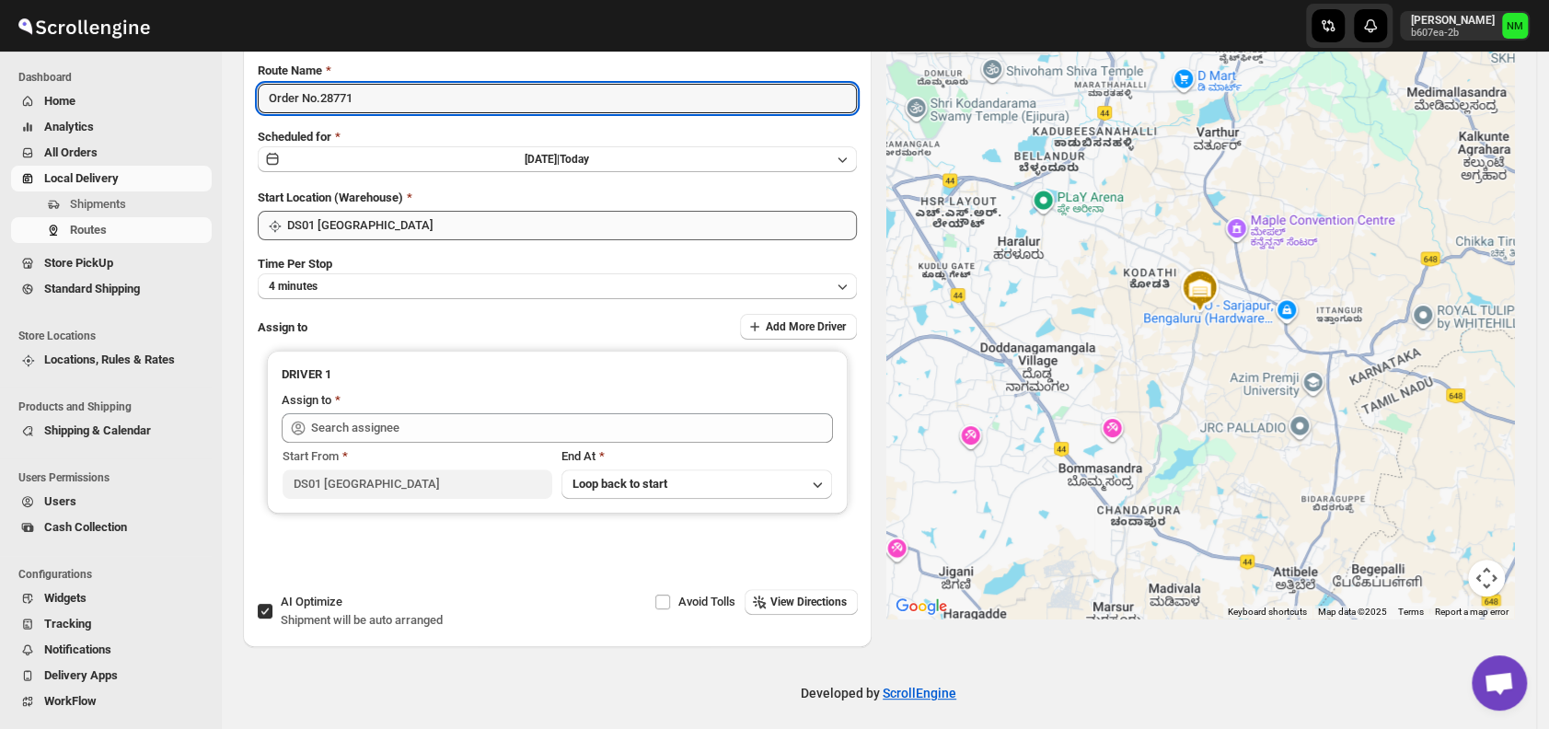
scroll to position [155, 0]
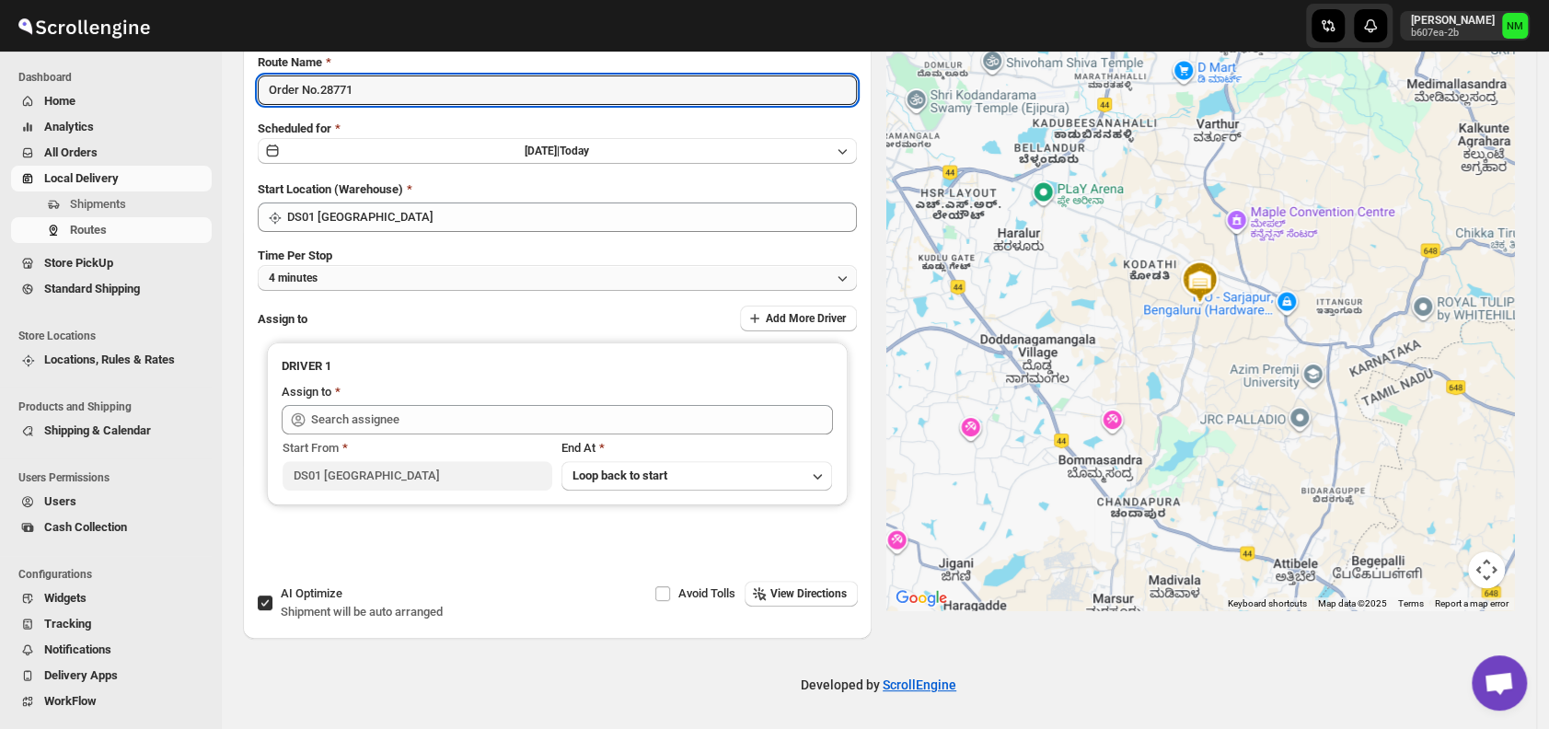
type input "Order No.28771"
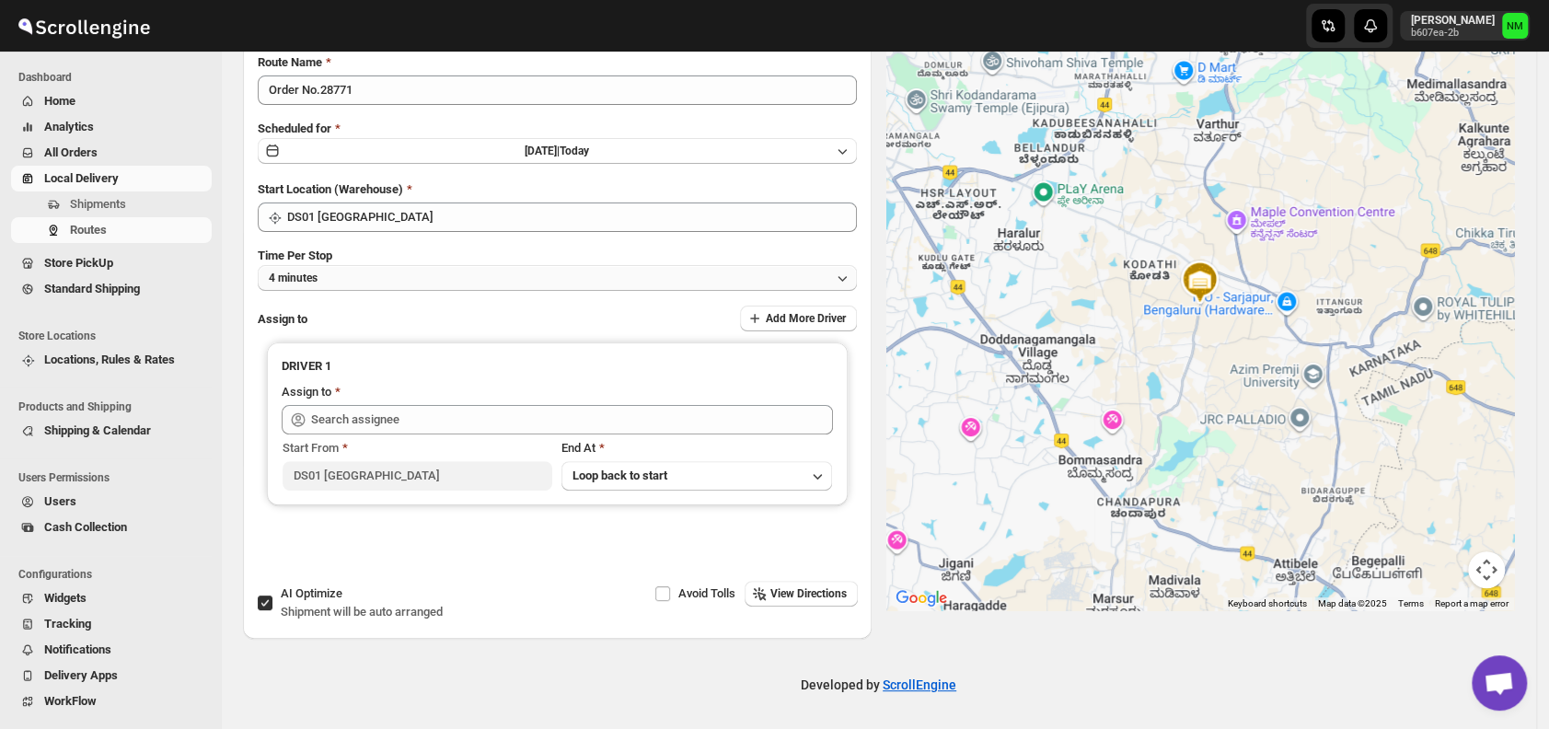
click at [372, 272] on button "4 minutes" at bounding box center [557, 278] width 599 height 26
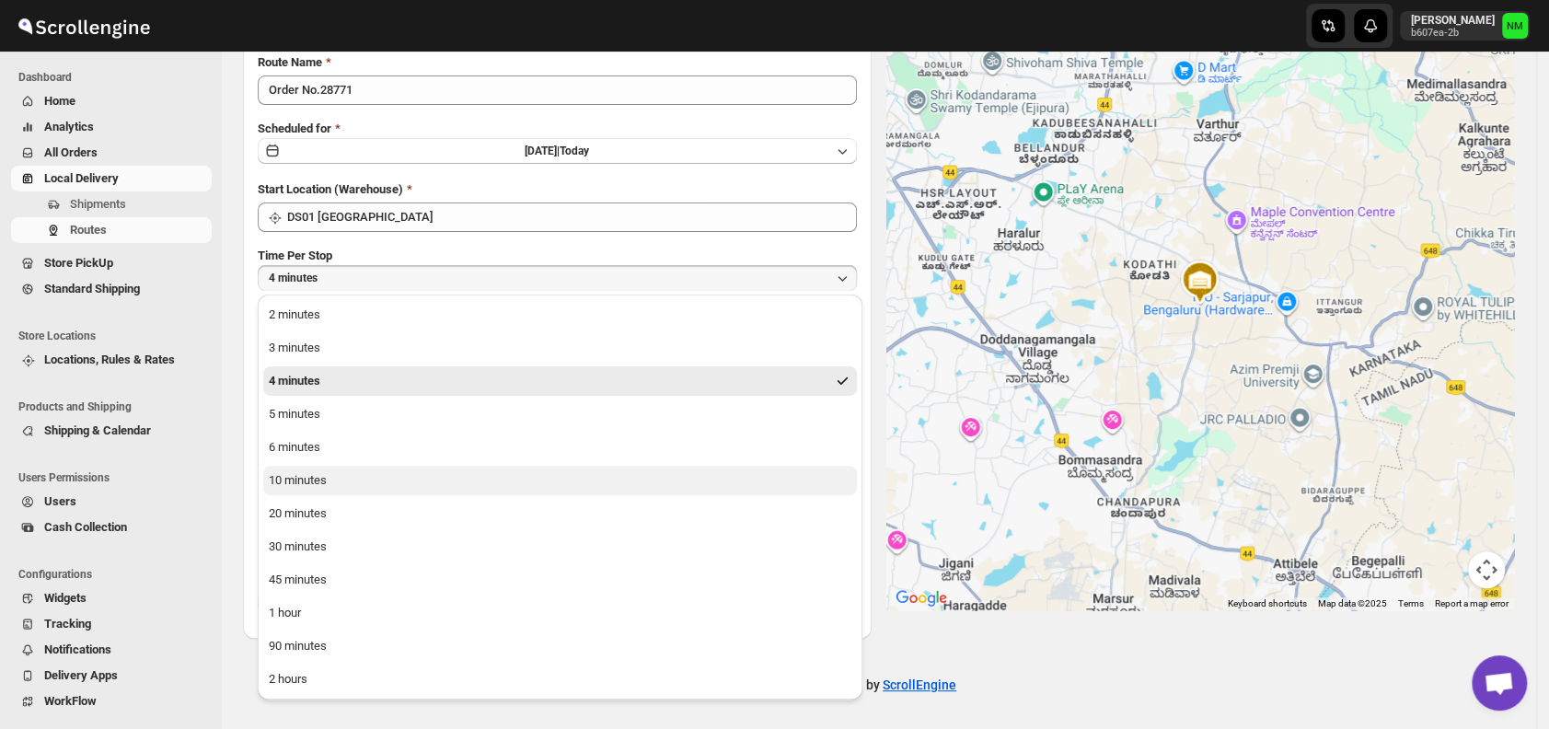
click at [331, 472] on button "10 minutes" at bounding box center [560, 480] width 594 height 29
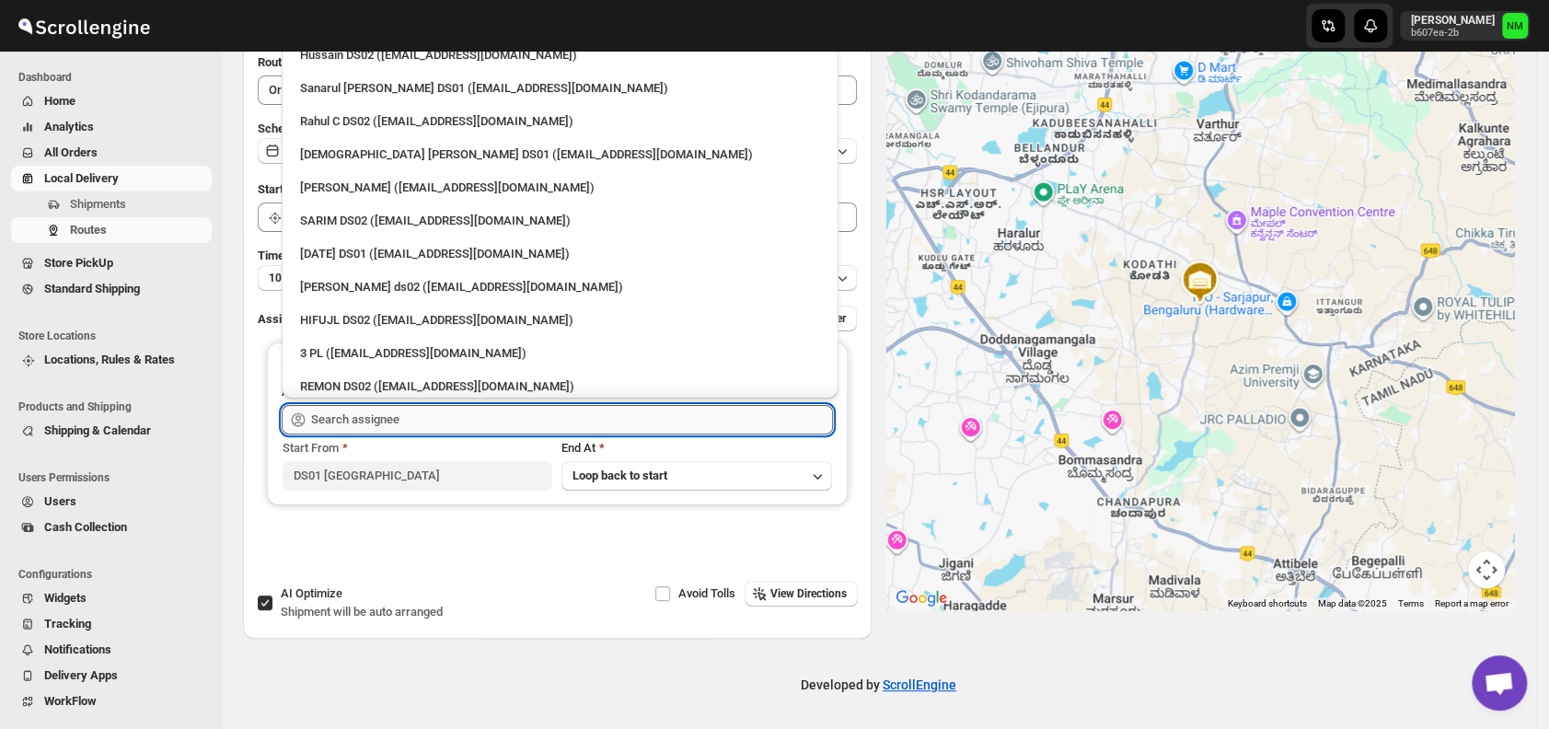
click at [418, 429] on input "text" at bounding box center [572, 419] width 522 height 29
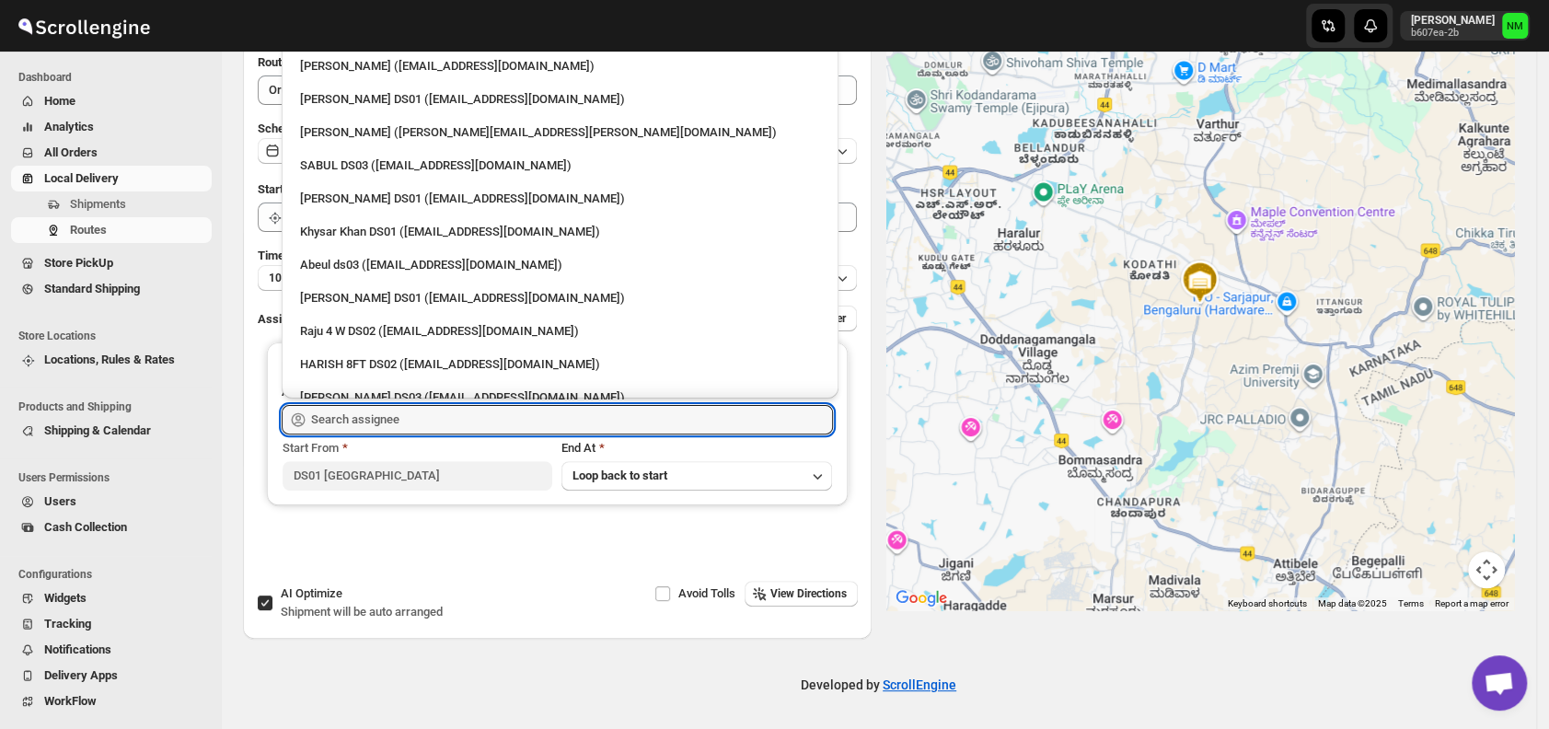
scroll to position [1413, 0]
click at [371, 194] on div "[PERSON_NAME] DS01 ([EMAIL_ADDRESS][DOMAIN_NAME])" at bounding box center [560, 200] width 520 height 18
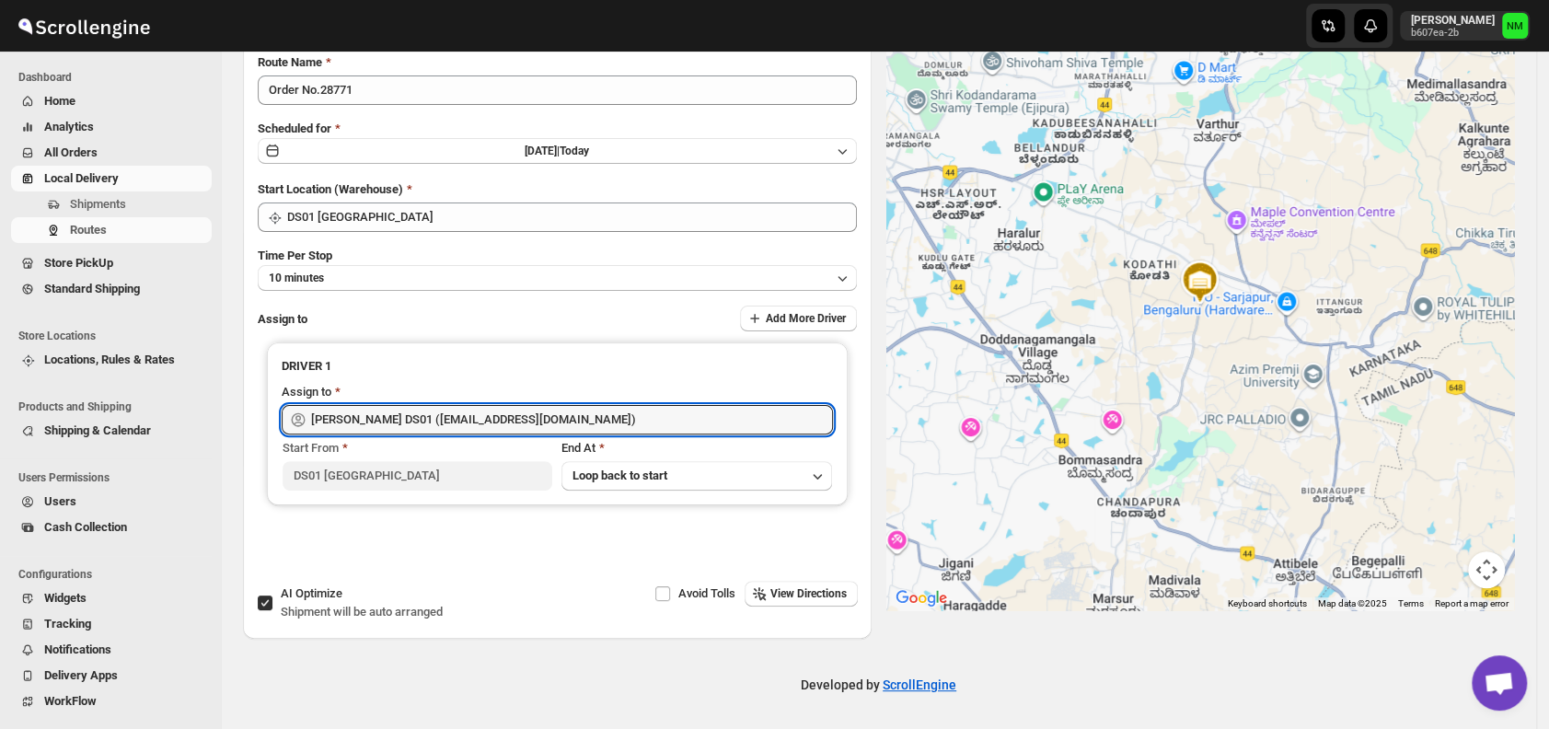
type input "Kousar Khan DS01 (kifikak673@cspaus.com)"
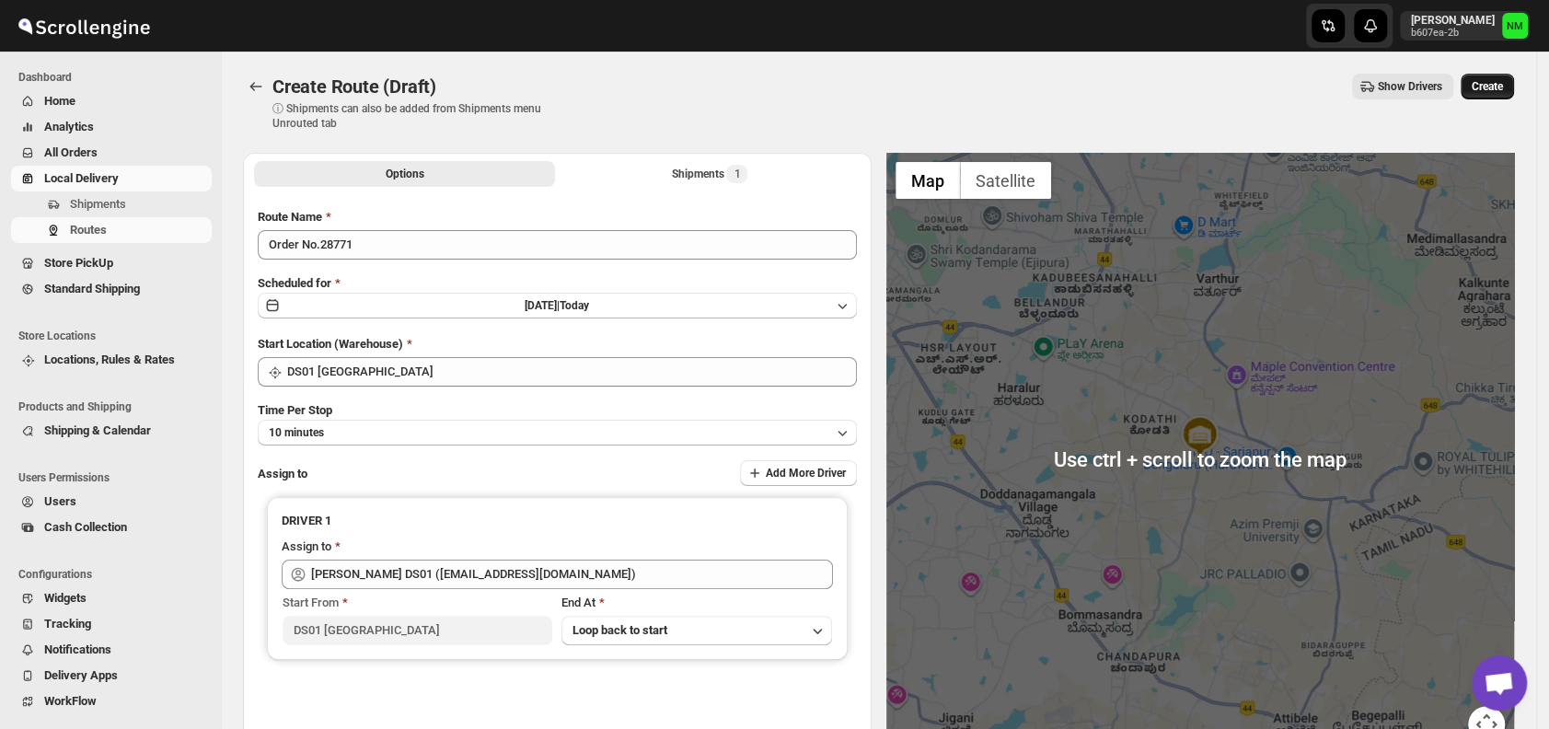
click at [1493, 75] on button "Create" at bounding box center [1487, 87] width 53 height 26
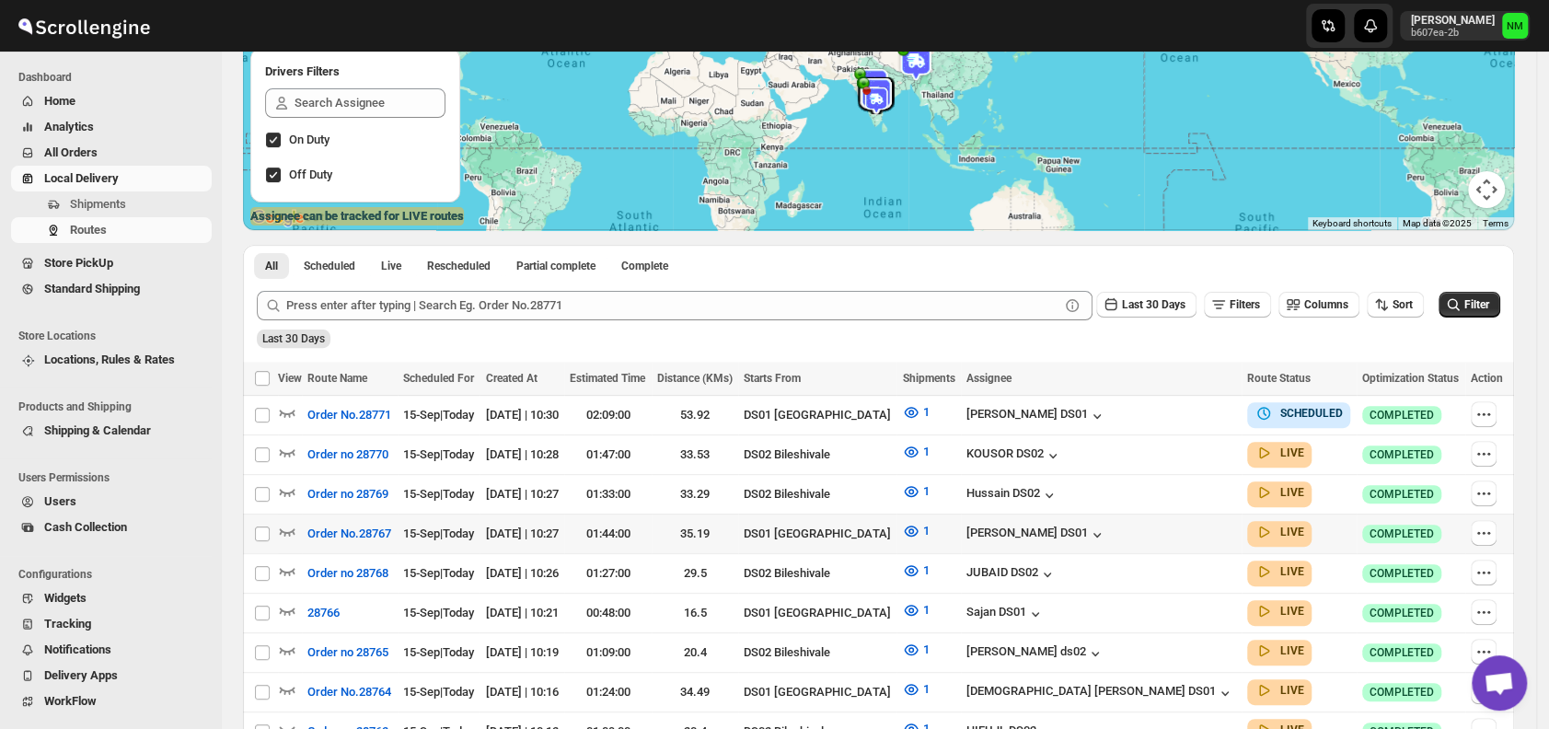
scroll to position [365, 0]
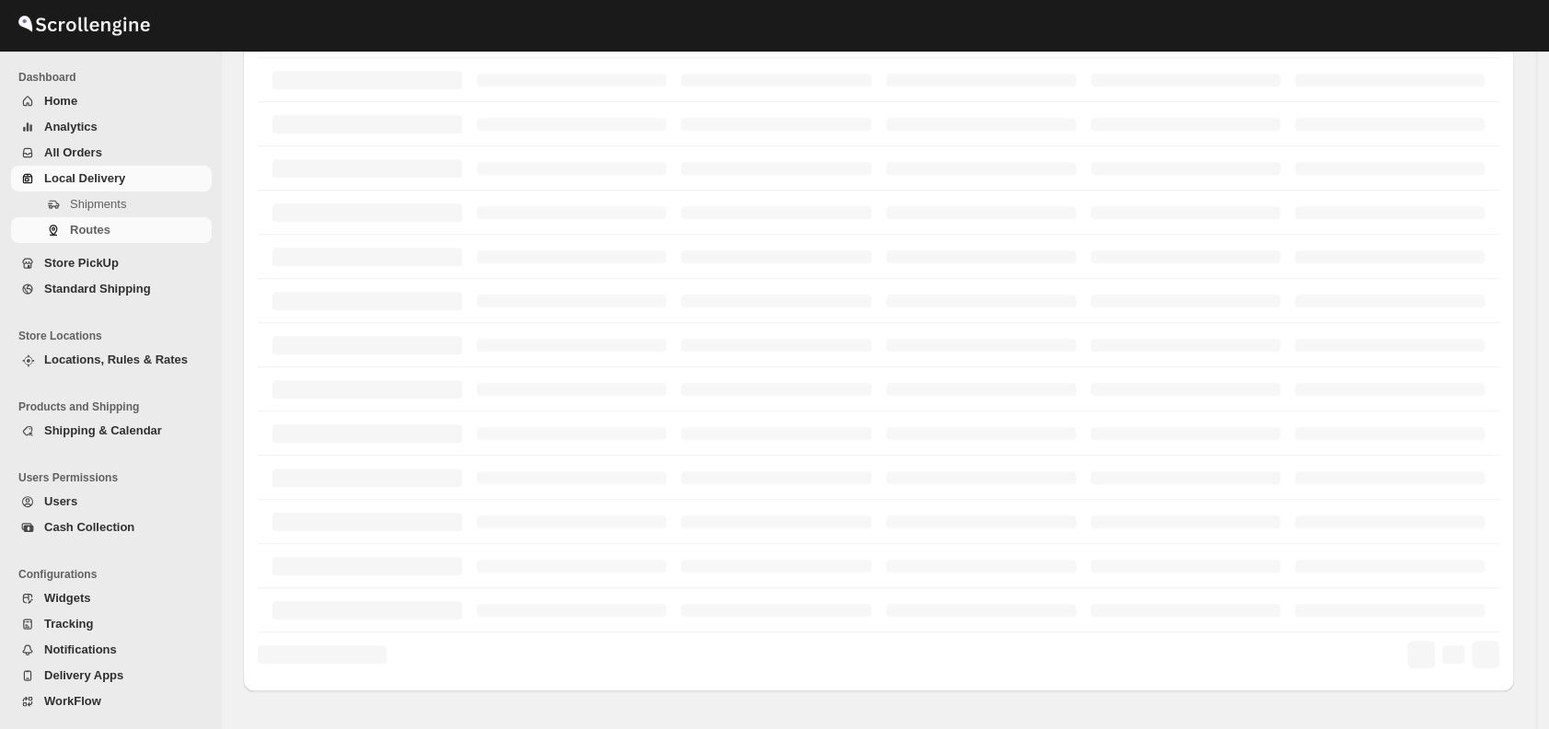
scroll to position [365, 0]
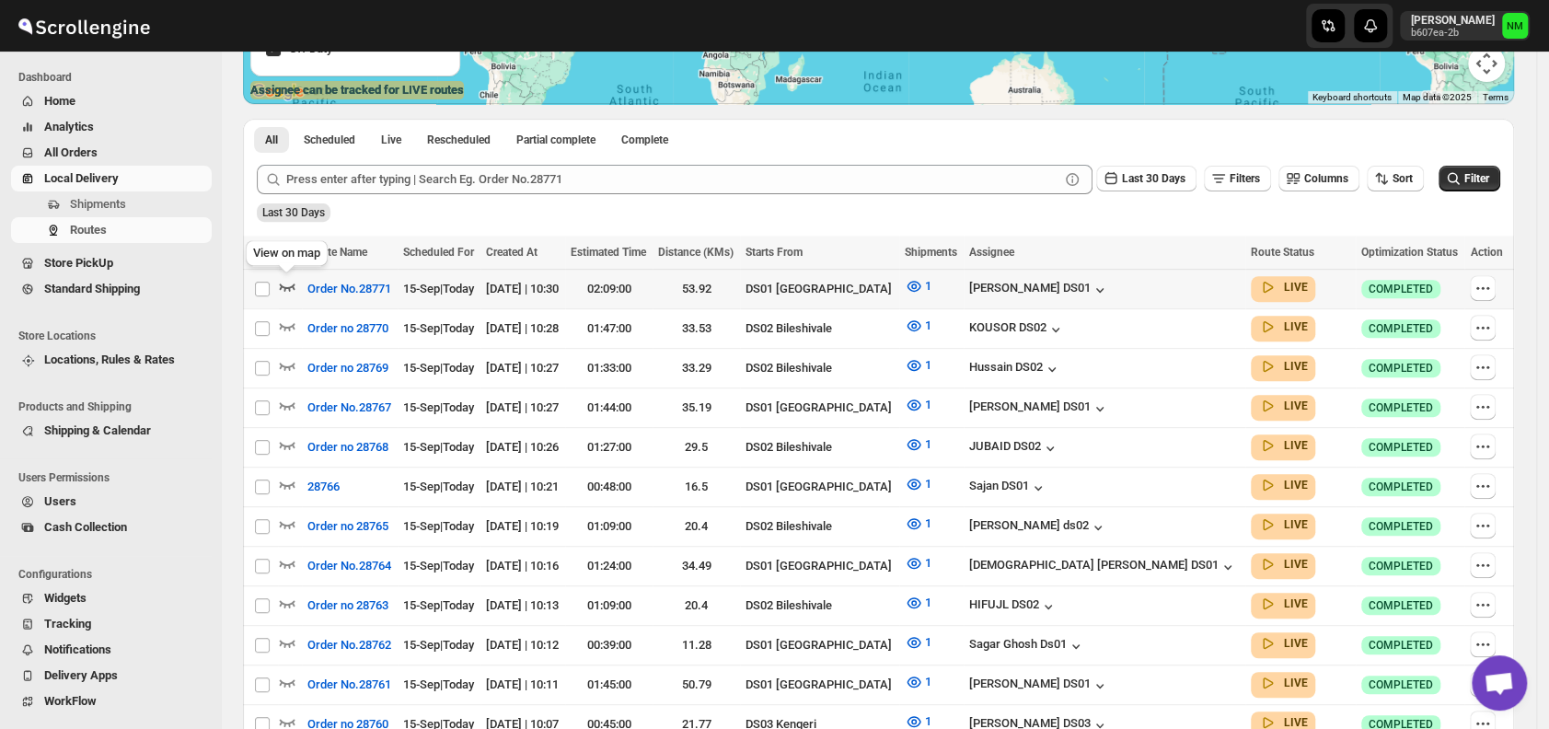
click at [288, 284] on icon "button" at bounding box center [287, 286] width 18 height 18
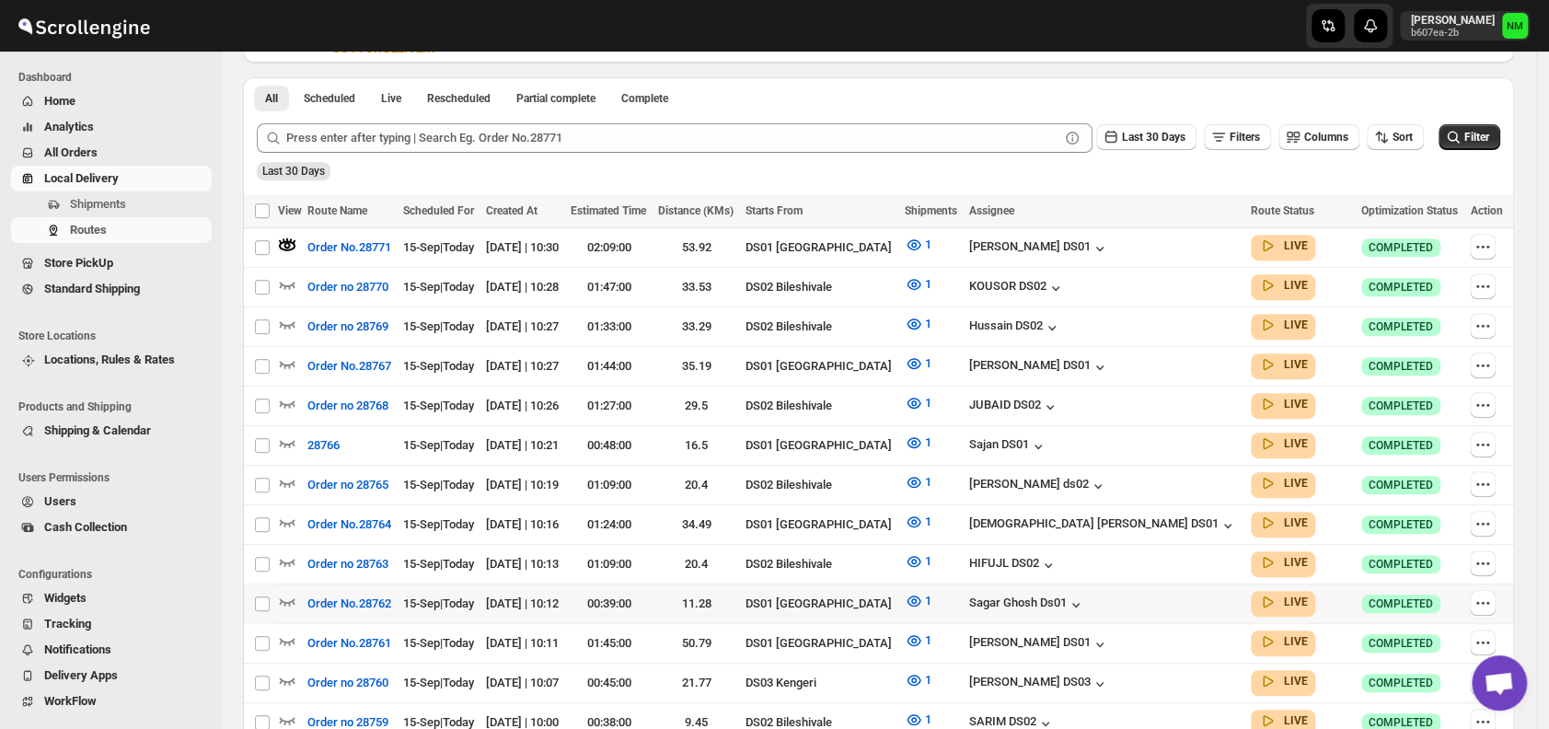
scroll to position [0, 0]
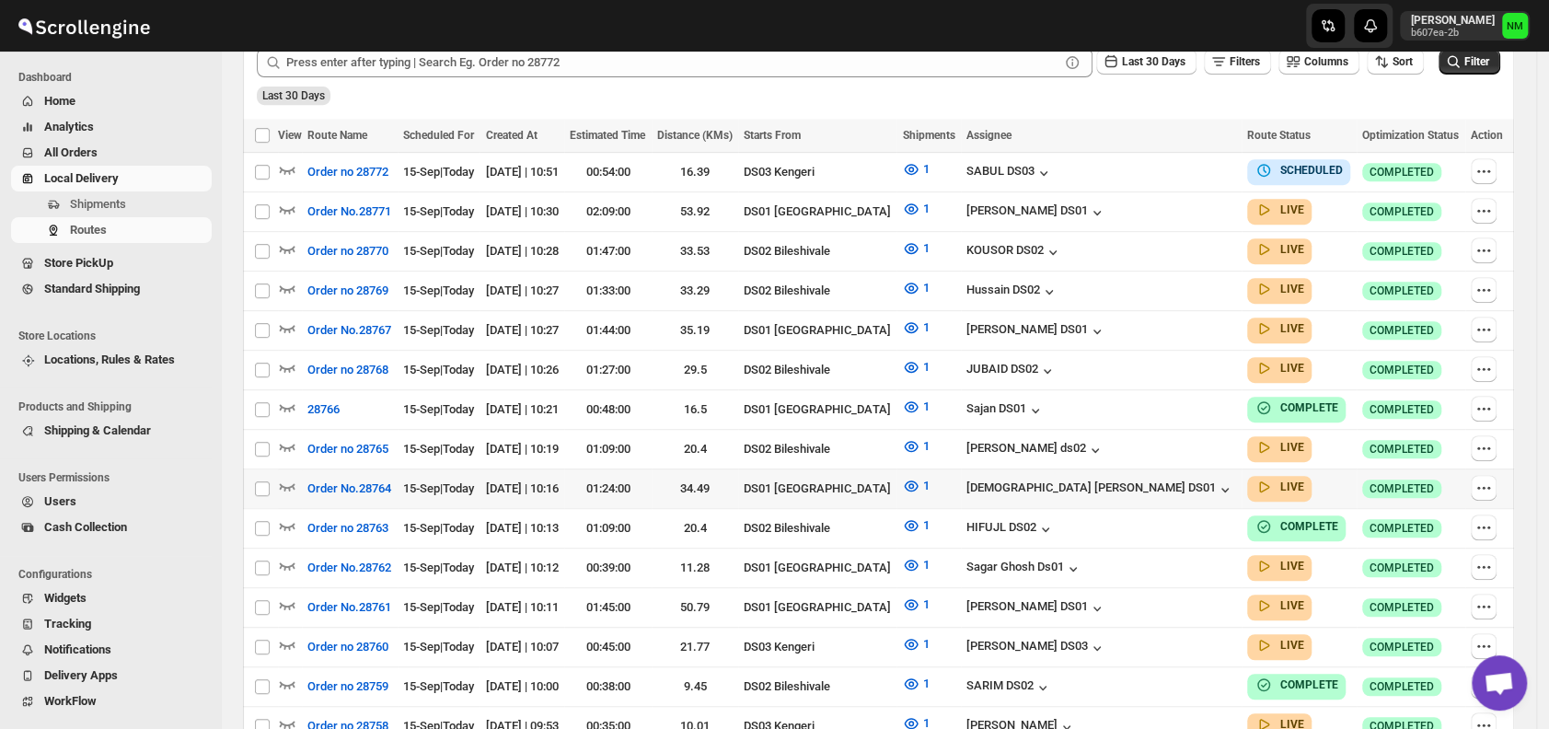
scroll to position [494, 0]
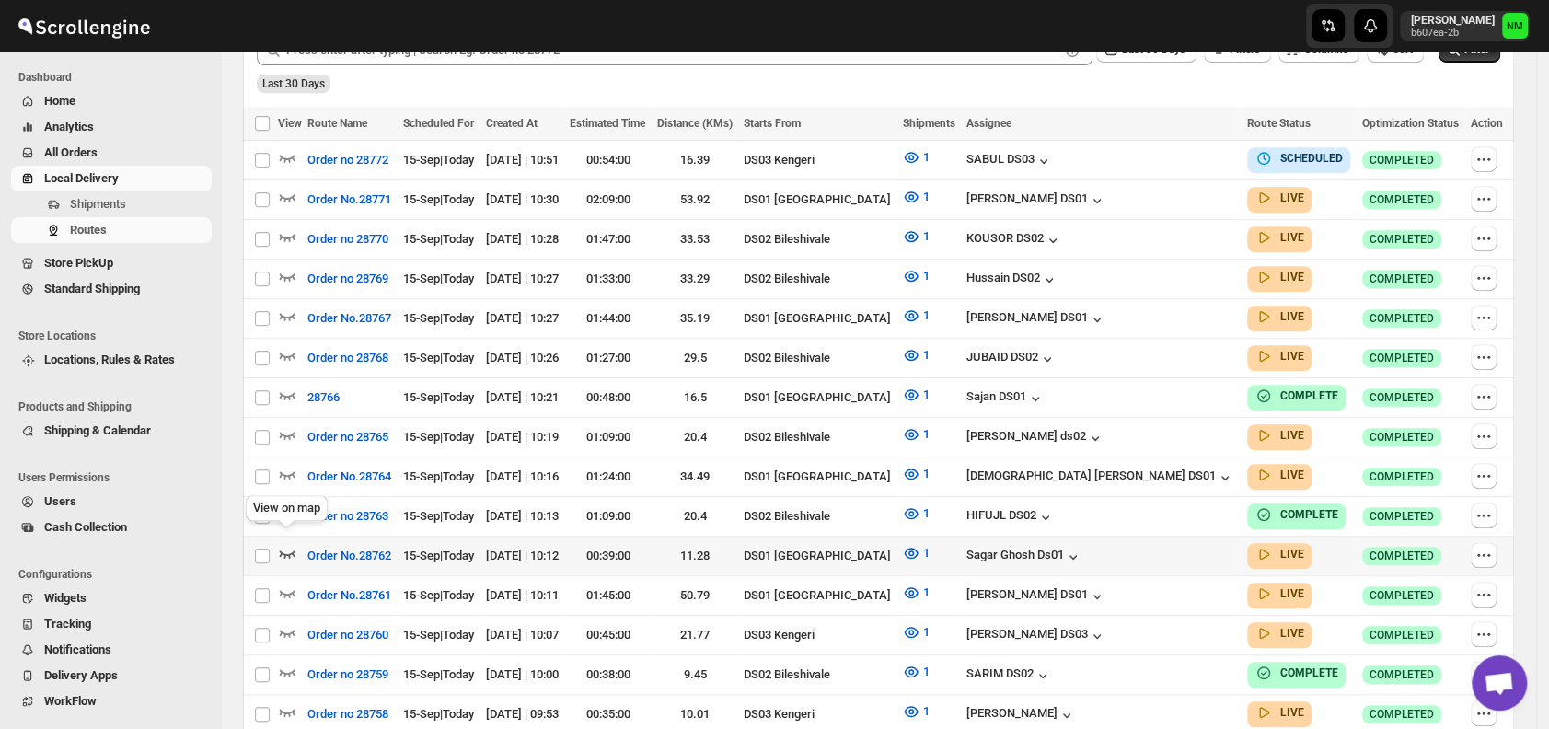
click at [293, 544] on icon "button" at bounding box center [287, 553] width 18 height 18
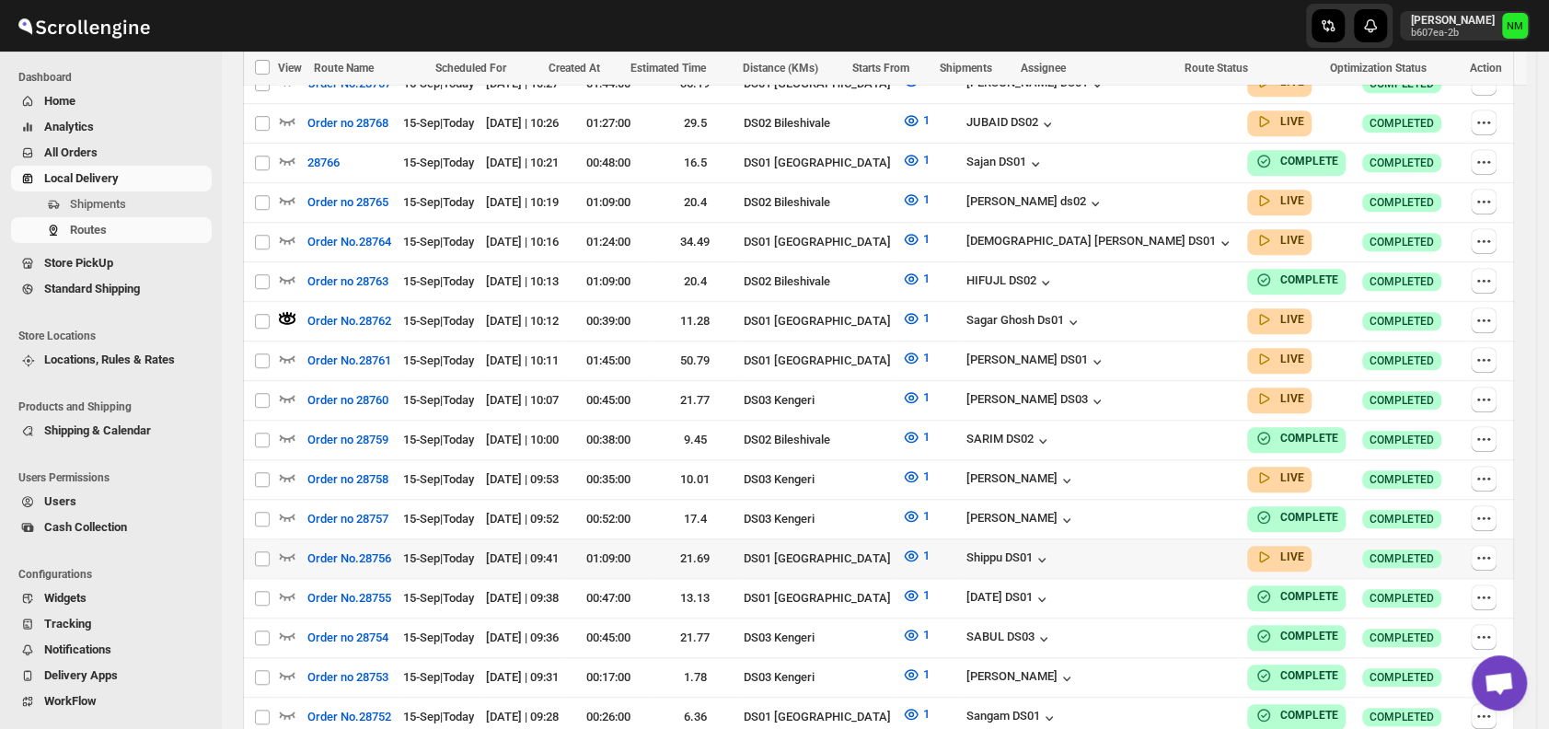
scroll to position [745, 0]
click at [559, 549] on div "[DATE] | 09:41" at bounding box center [522, 558] width 74 height 18
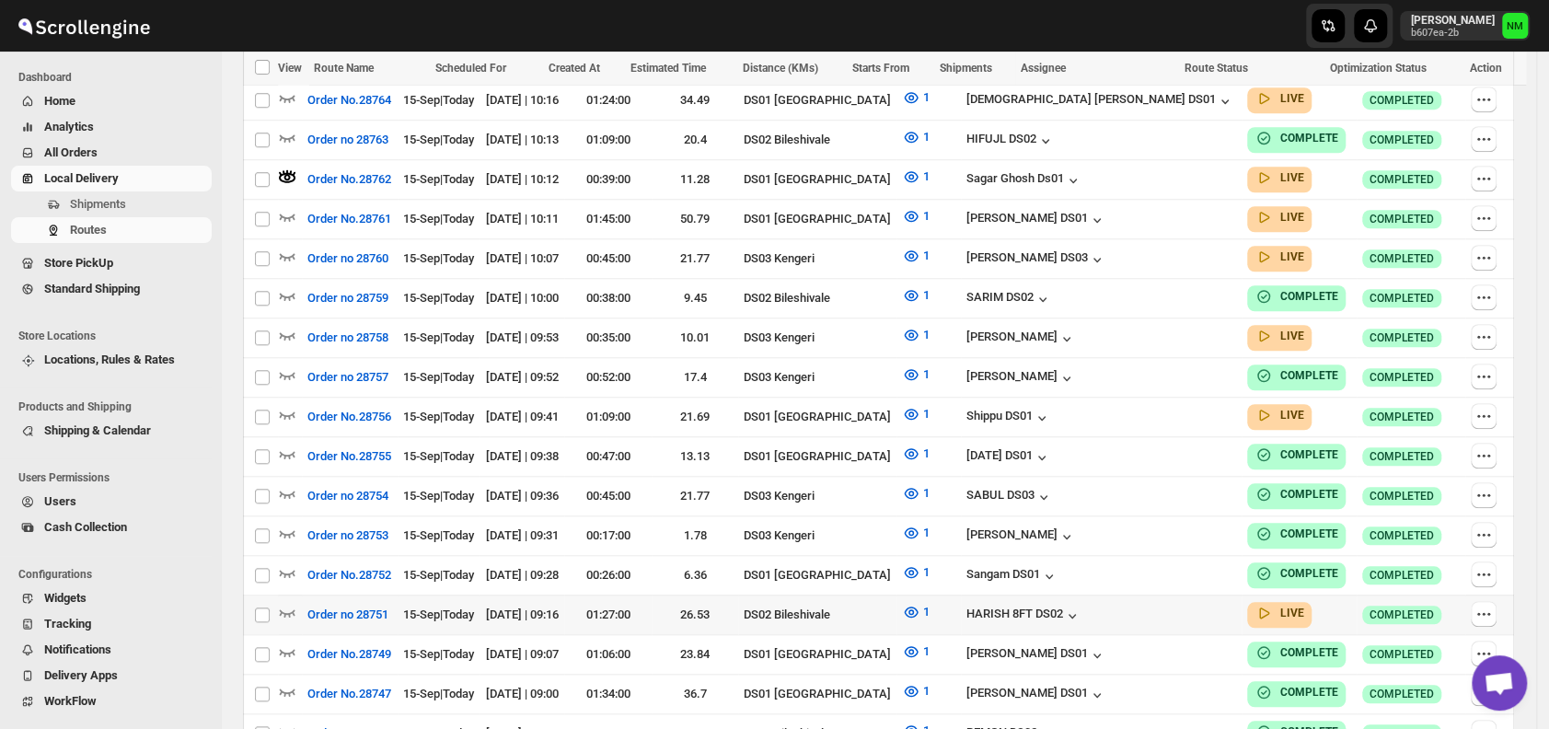
scroll to position [917, 0]
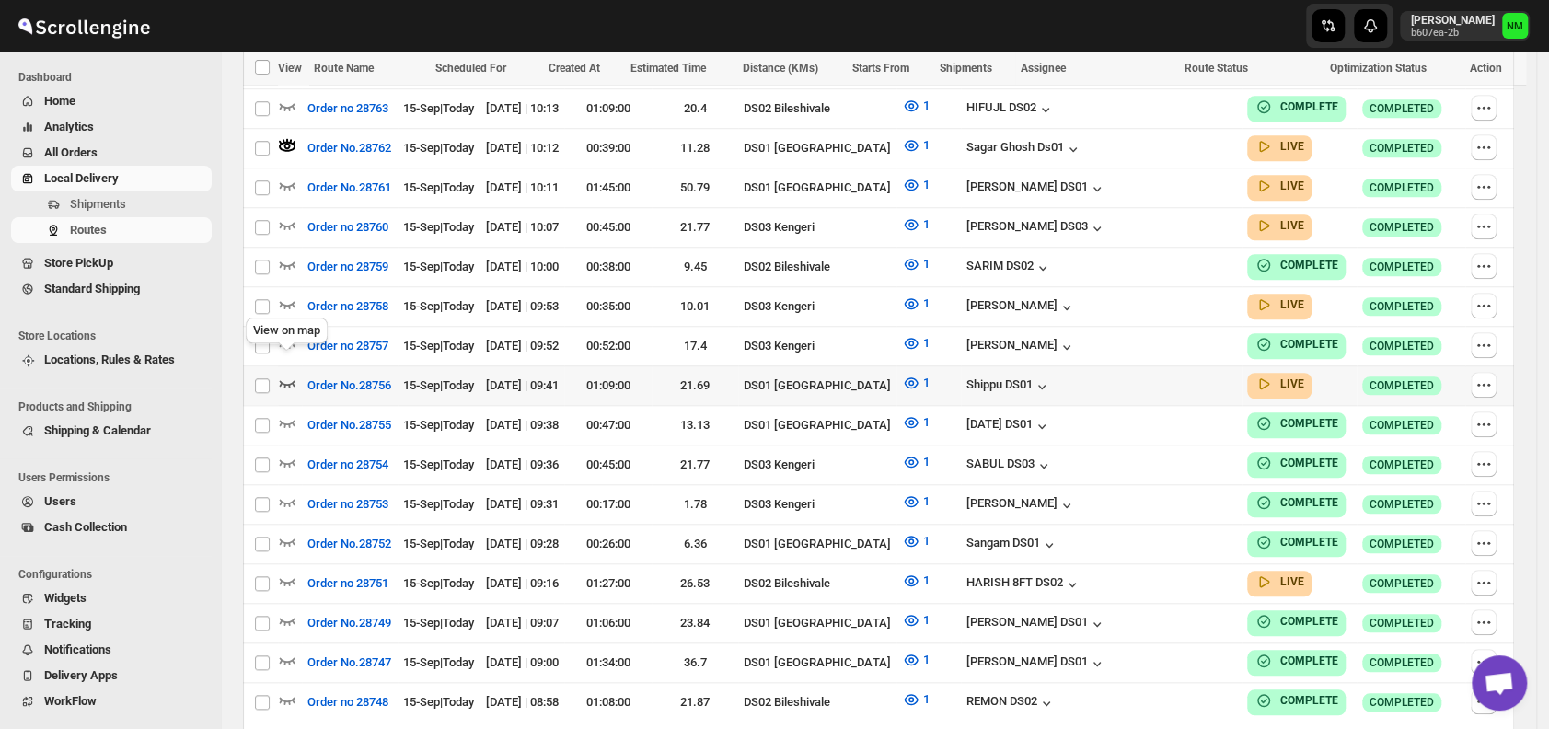
click at [294, 380] on icon "button" at bounding box center [288, 383] width 16 height 7
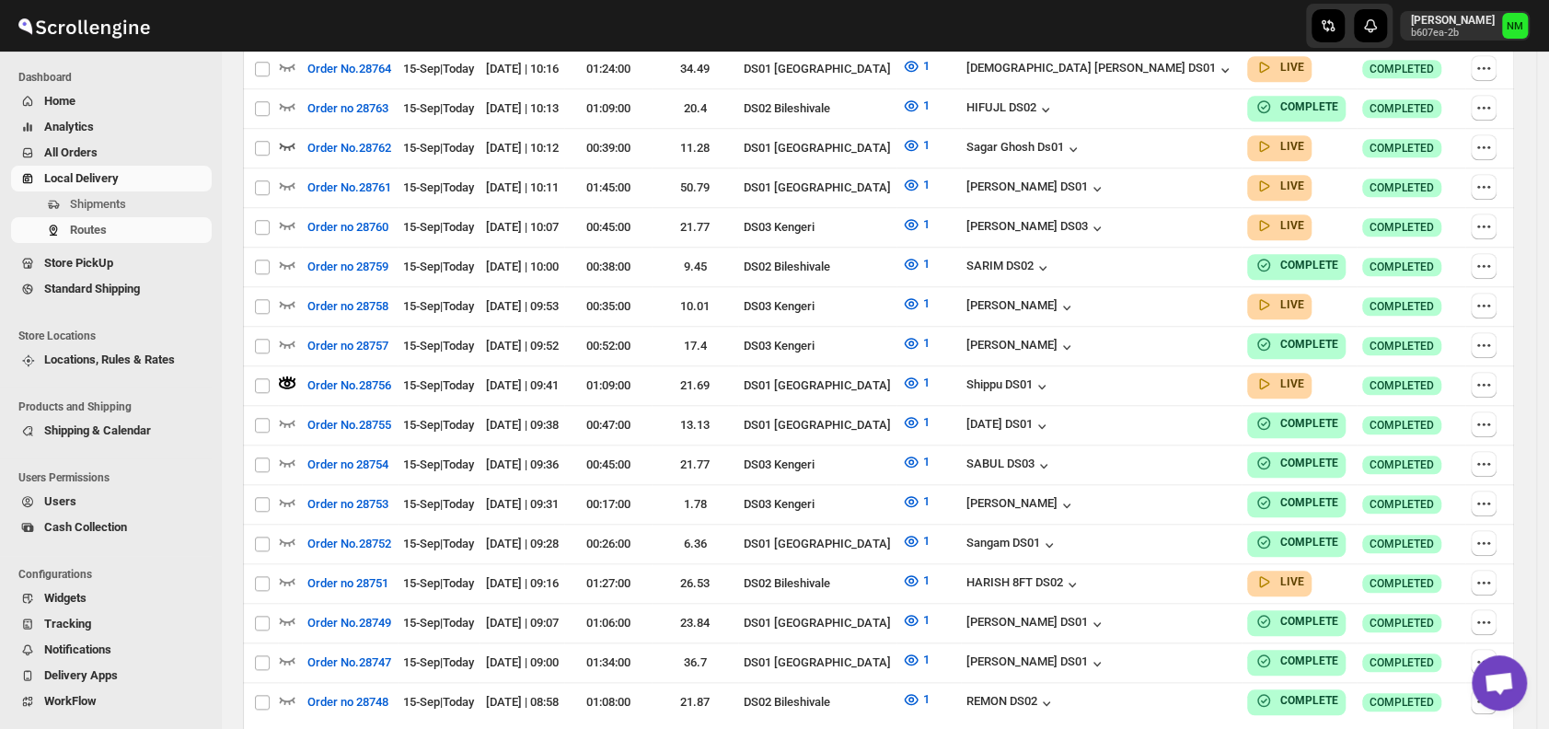
scroll to position [0, 0]
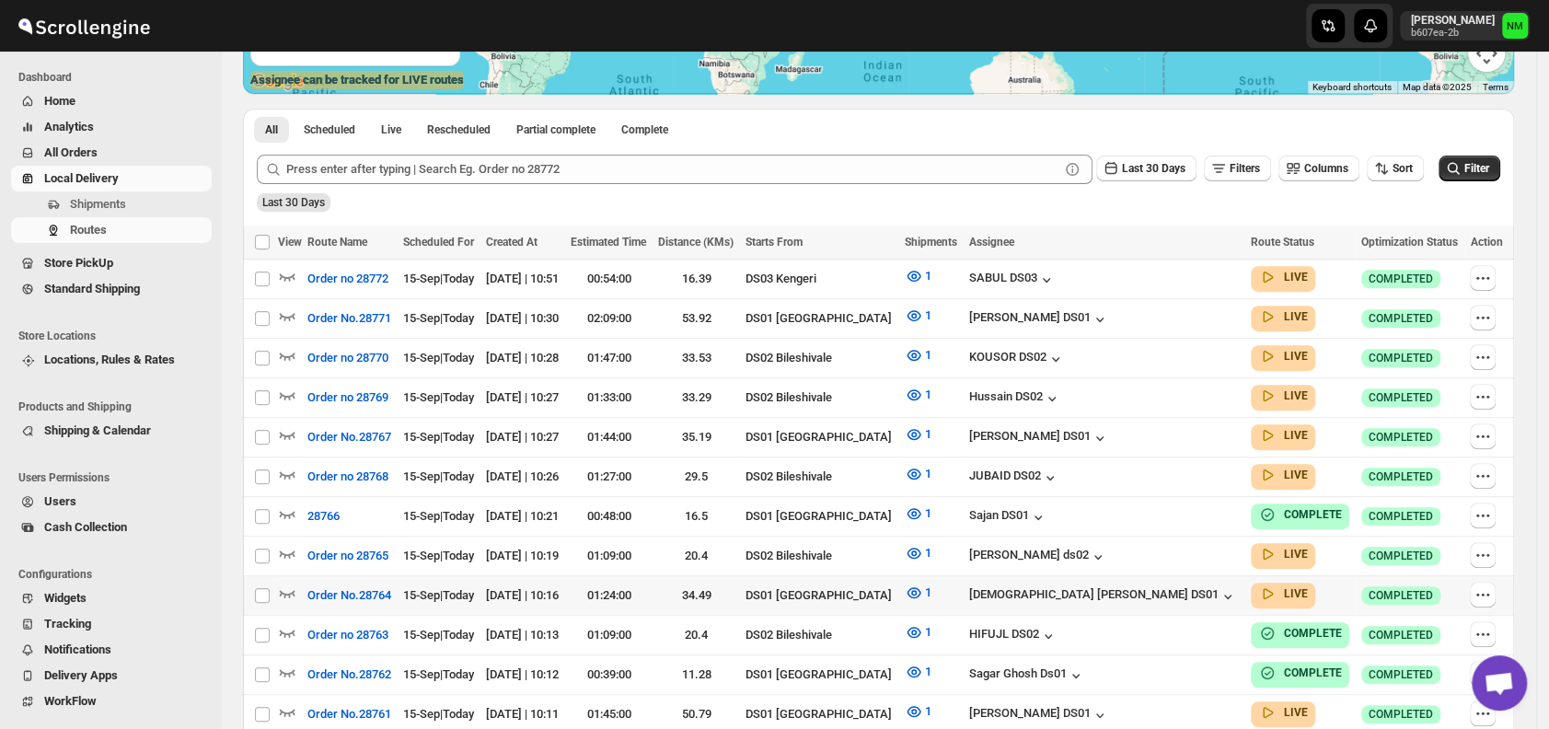
scroll to position [534, 0]
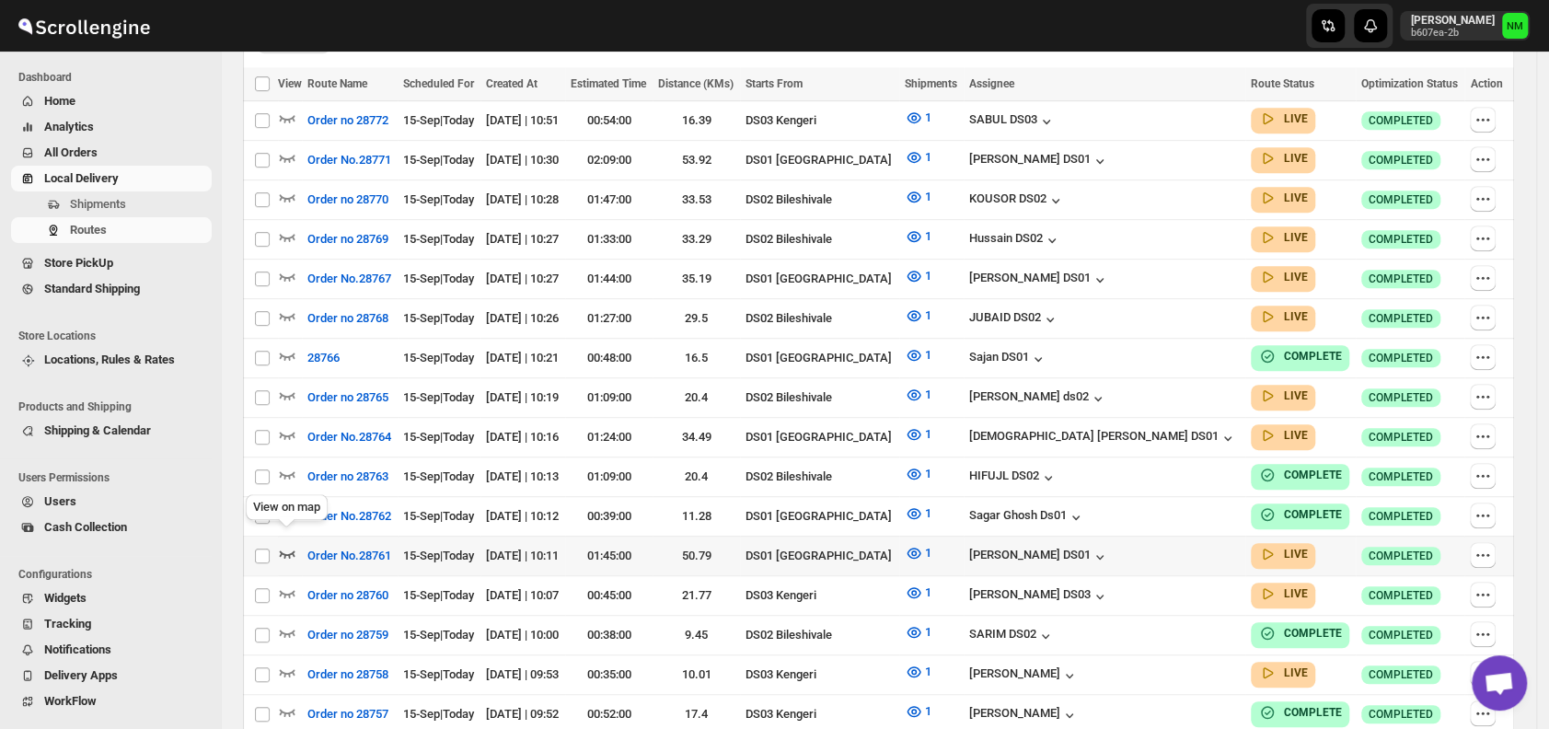
click at [286, 544] on icon "button" at bounding box center [287, 553] width 18 height 18
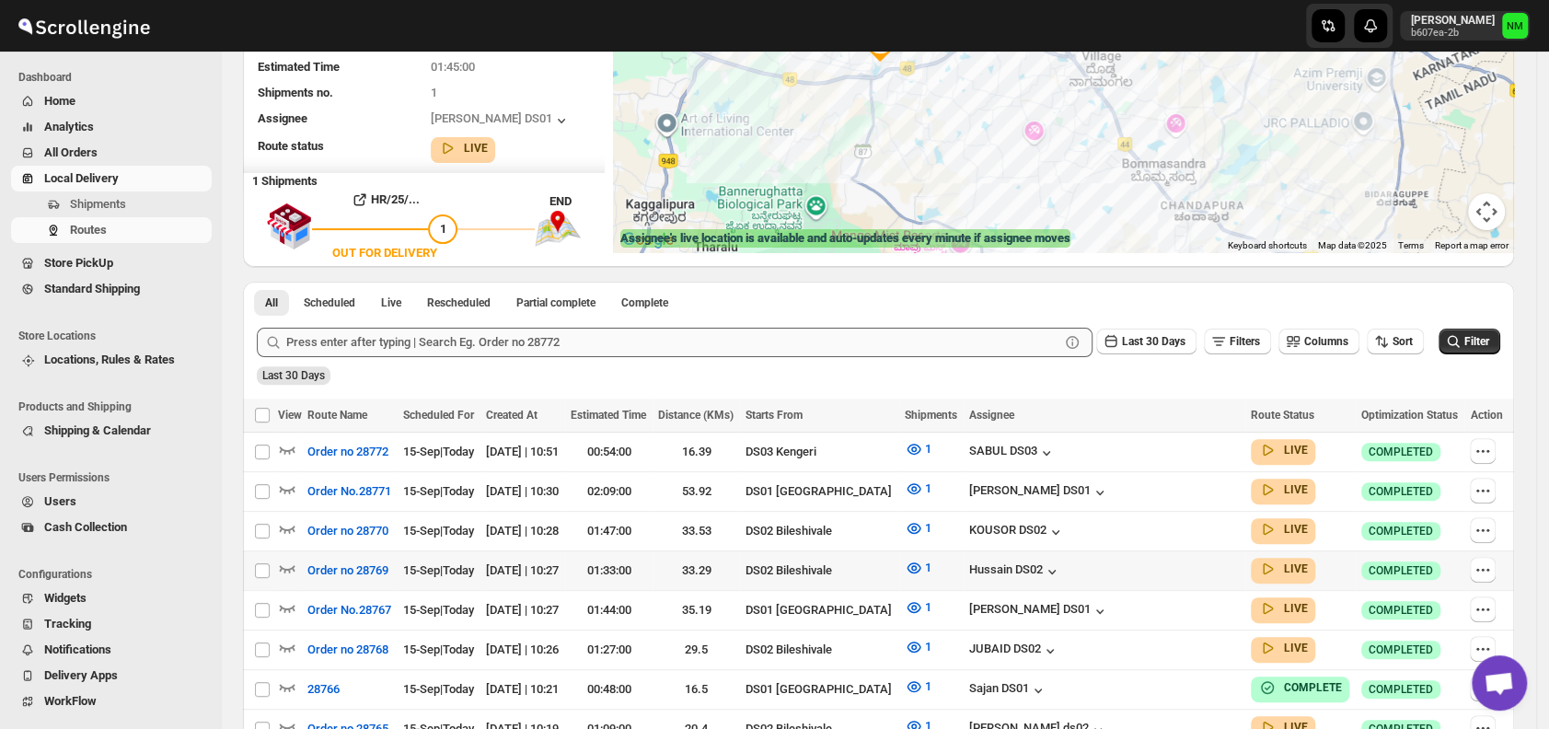
scroll to position [218, 0]
click at [296, 597] on div at bounding box center [290, 609] width 24 height 24
click at [283, 597] on icon "button" at bounding box center [287, 606] width 18 height 18
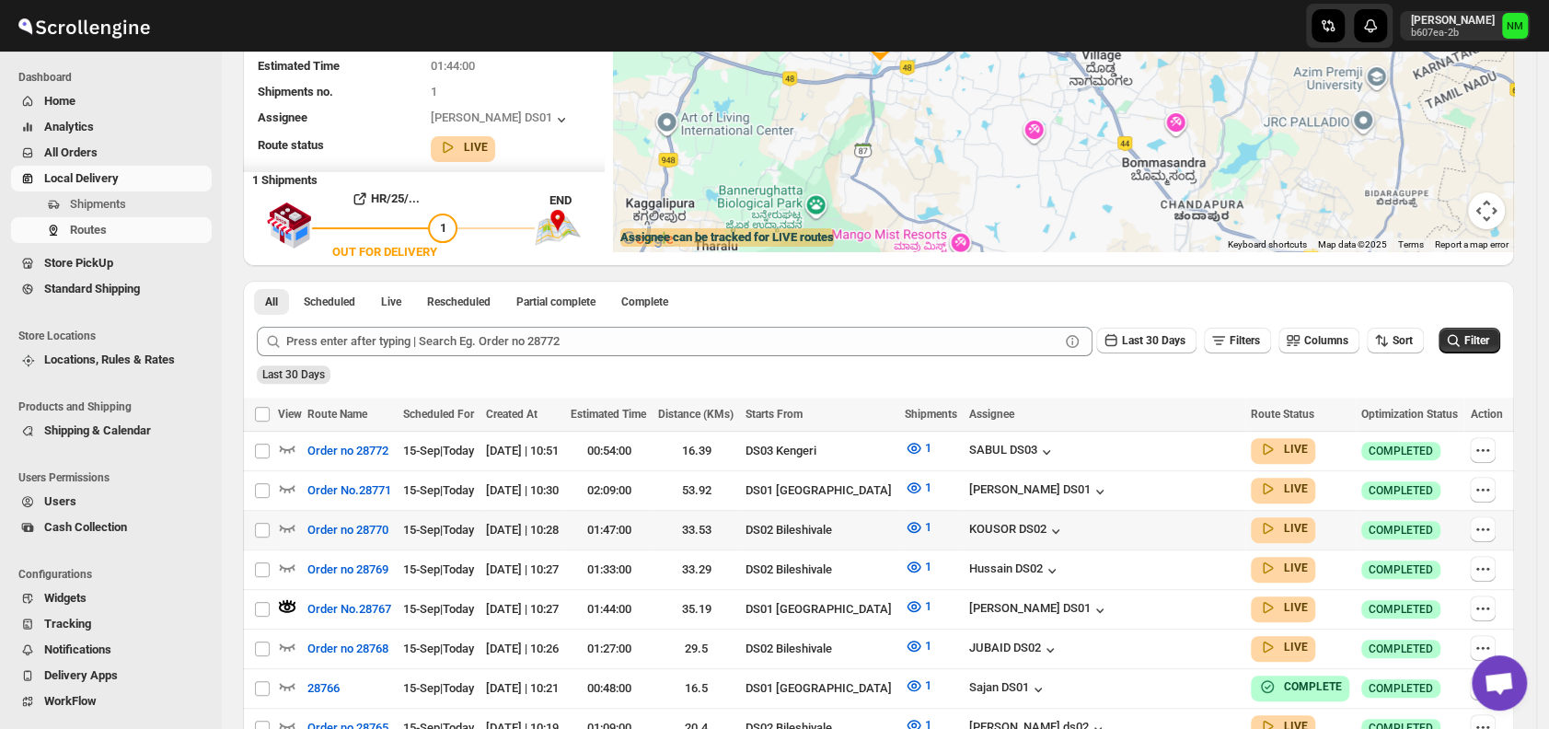
scroll to position [0, 0]
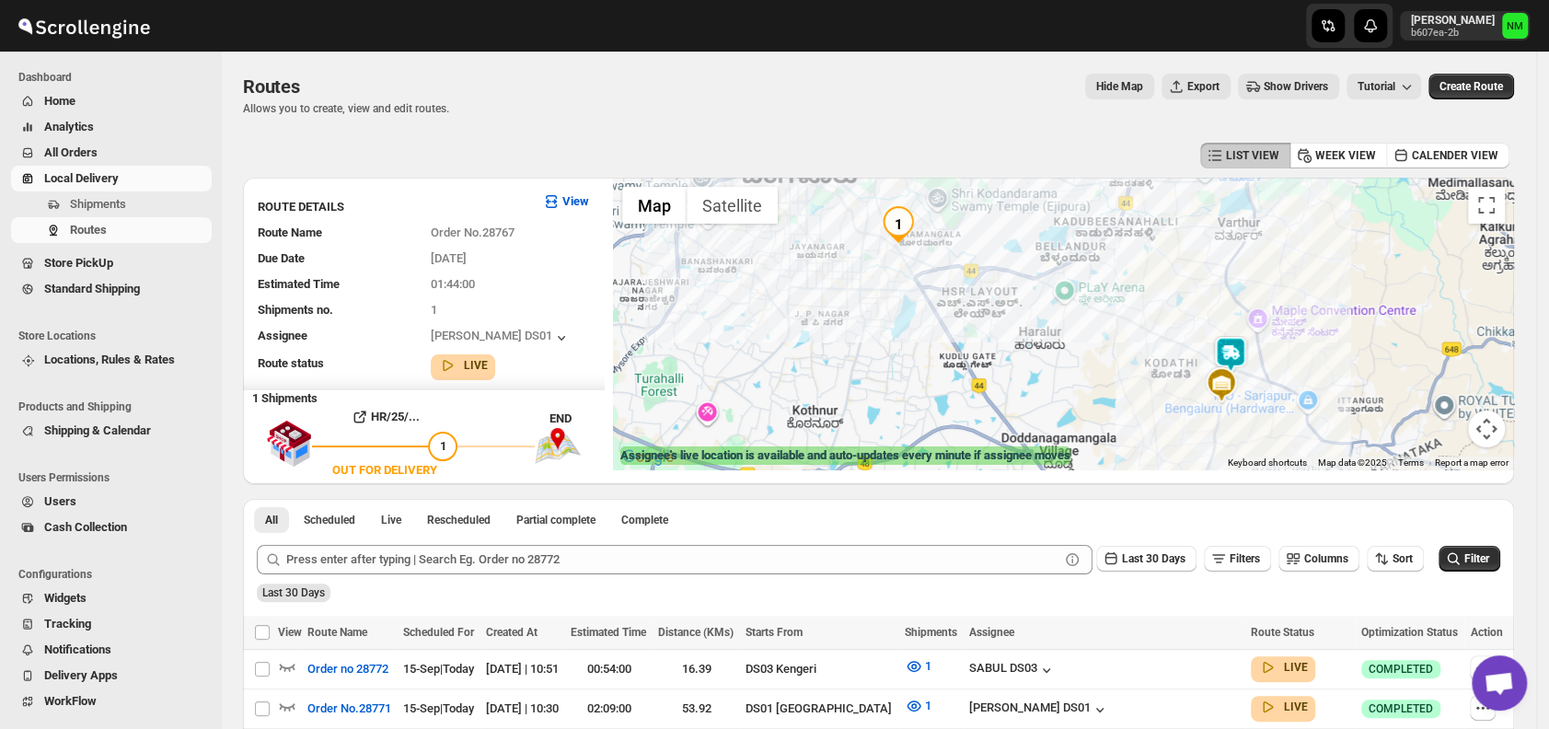
click at [1238, 348] on img at bounding box center [1230, 354] width 37 height 37
click at [1318, 264] on button "Close" at bounding box center [1297, 267] width 44 height 44
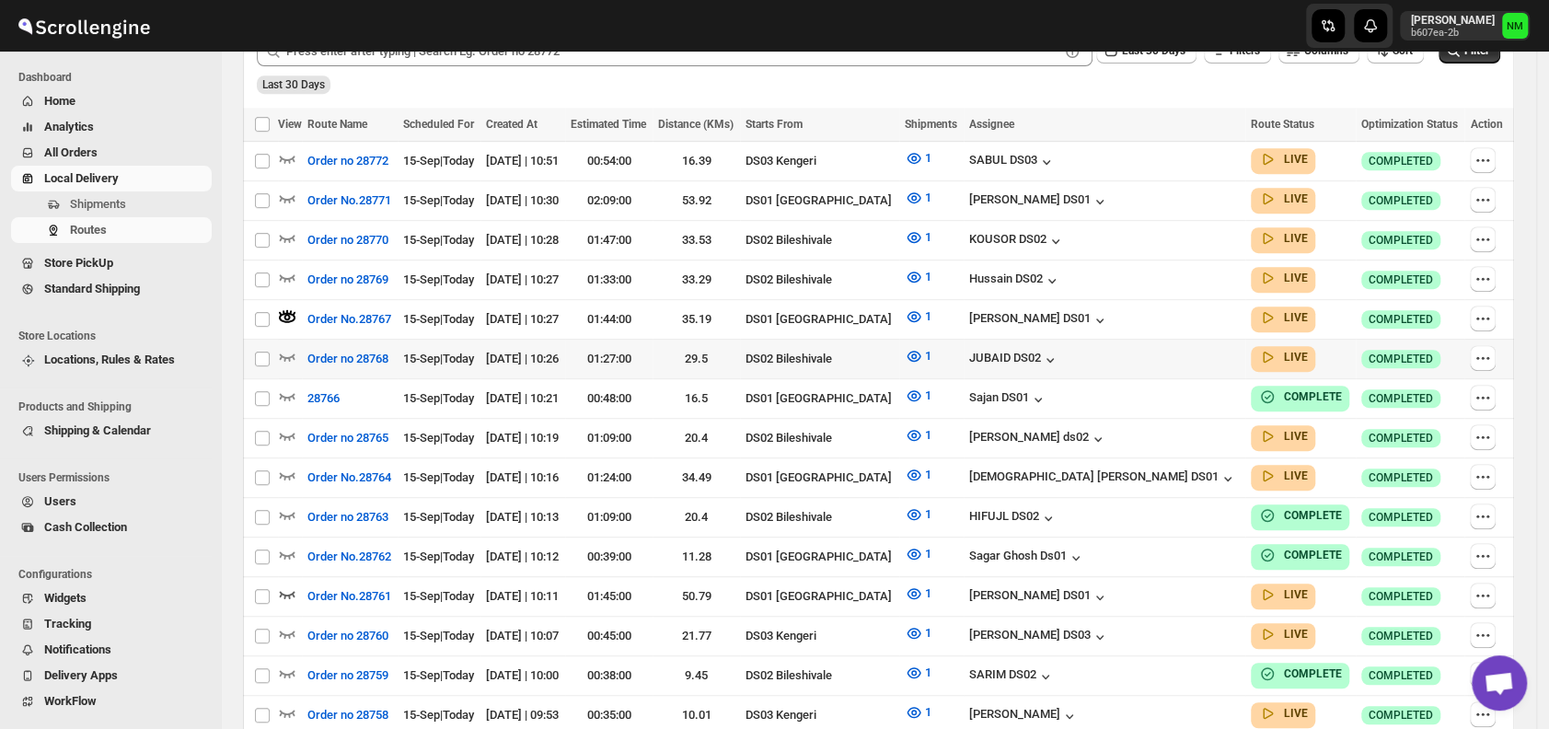
scroll to position [509, 0]
click at [291, 465] on icon "button" at bounding box center [287, 474] width 18 height 18
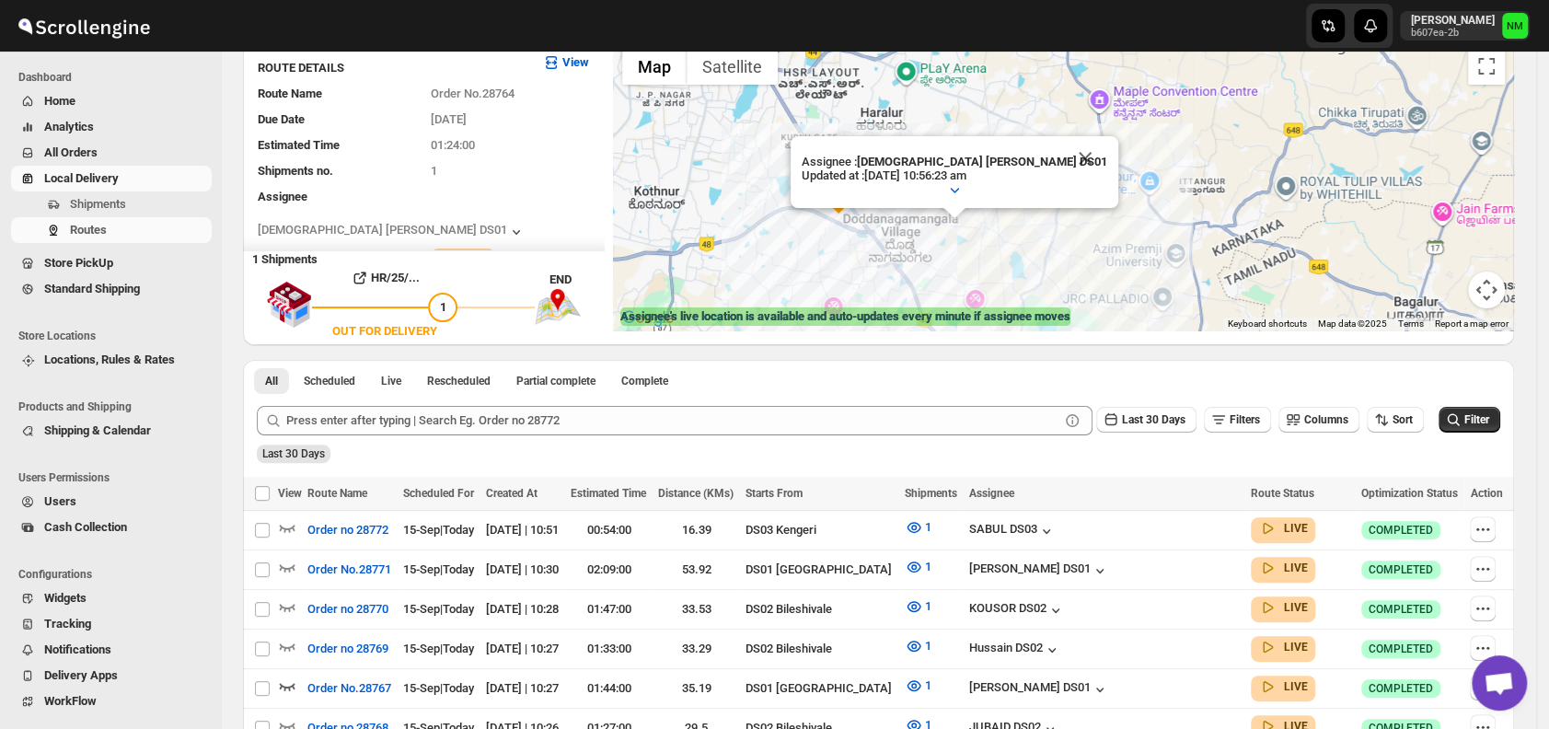
scroll to position [0, 0]
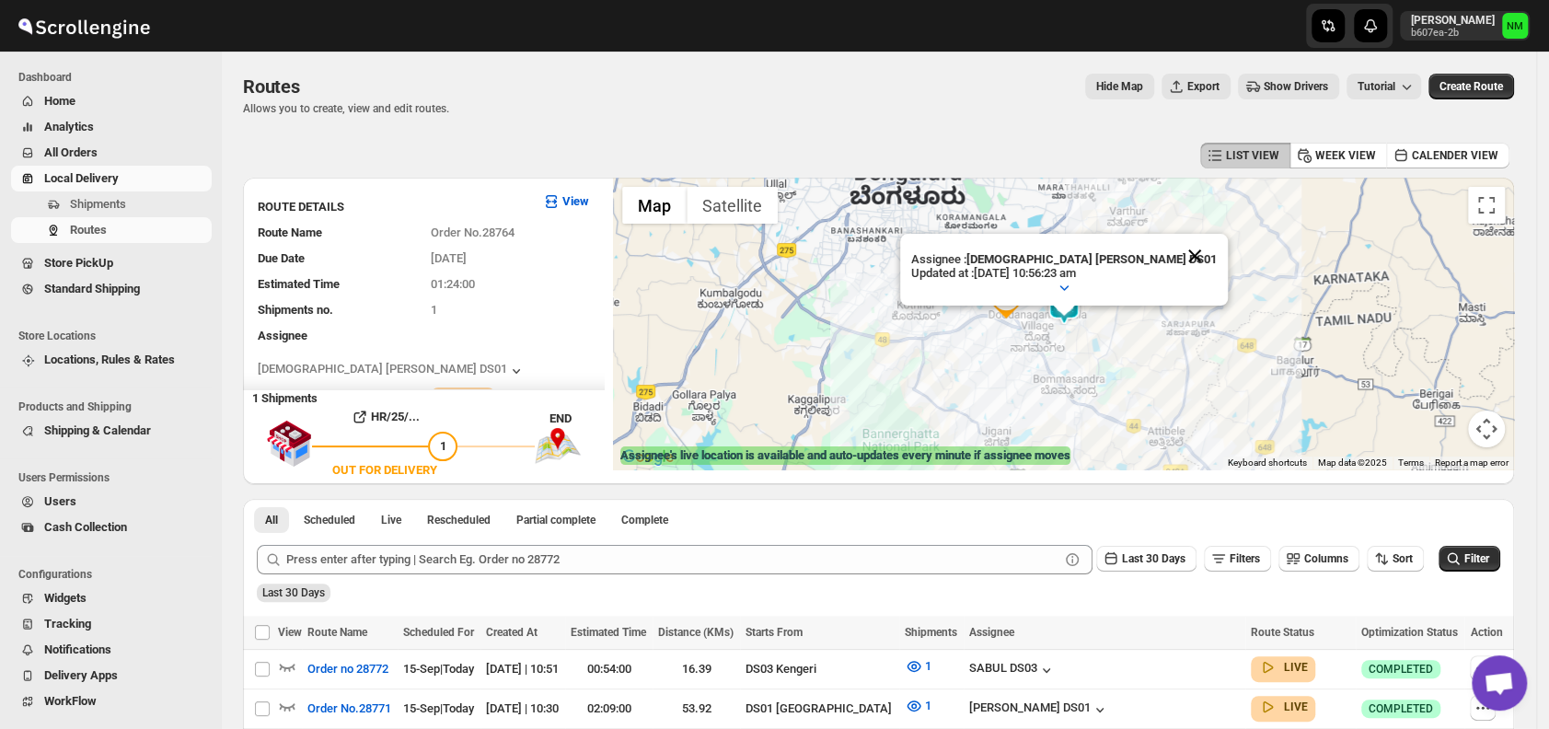
click at [1173, 239] on button "Close" at bounding box center [1195, 256] width 44 height 44
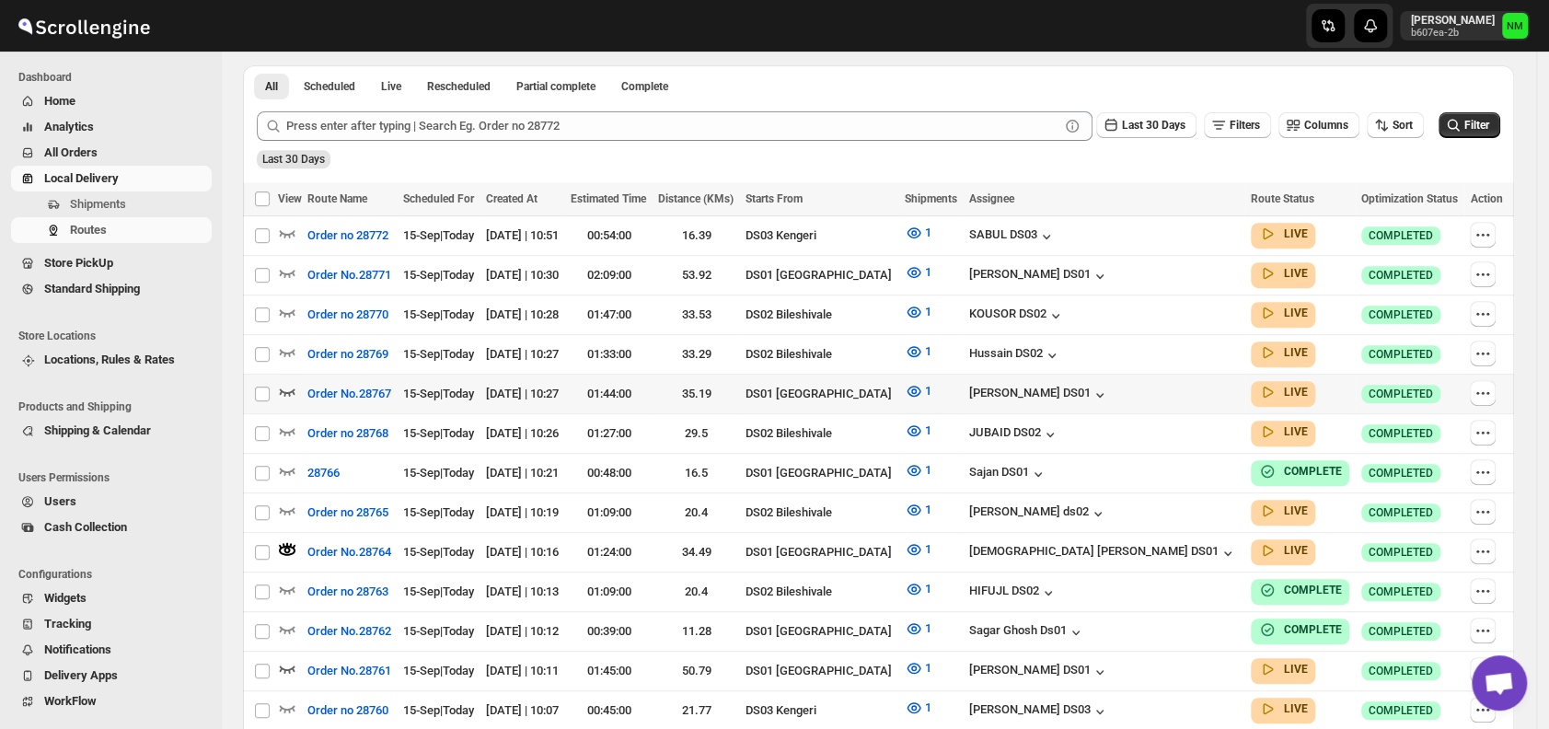
scroll to position [367, 0]
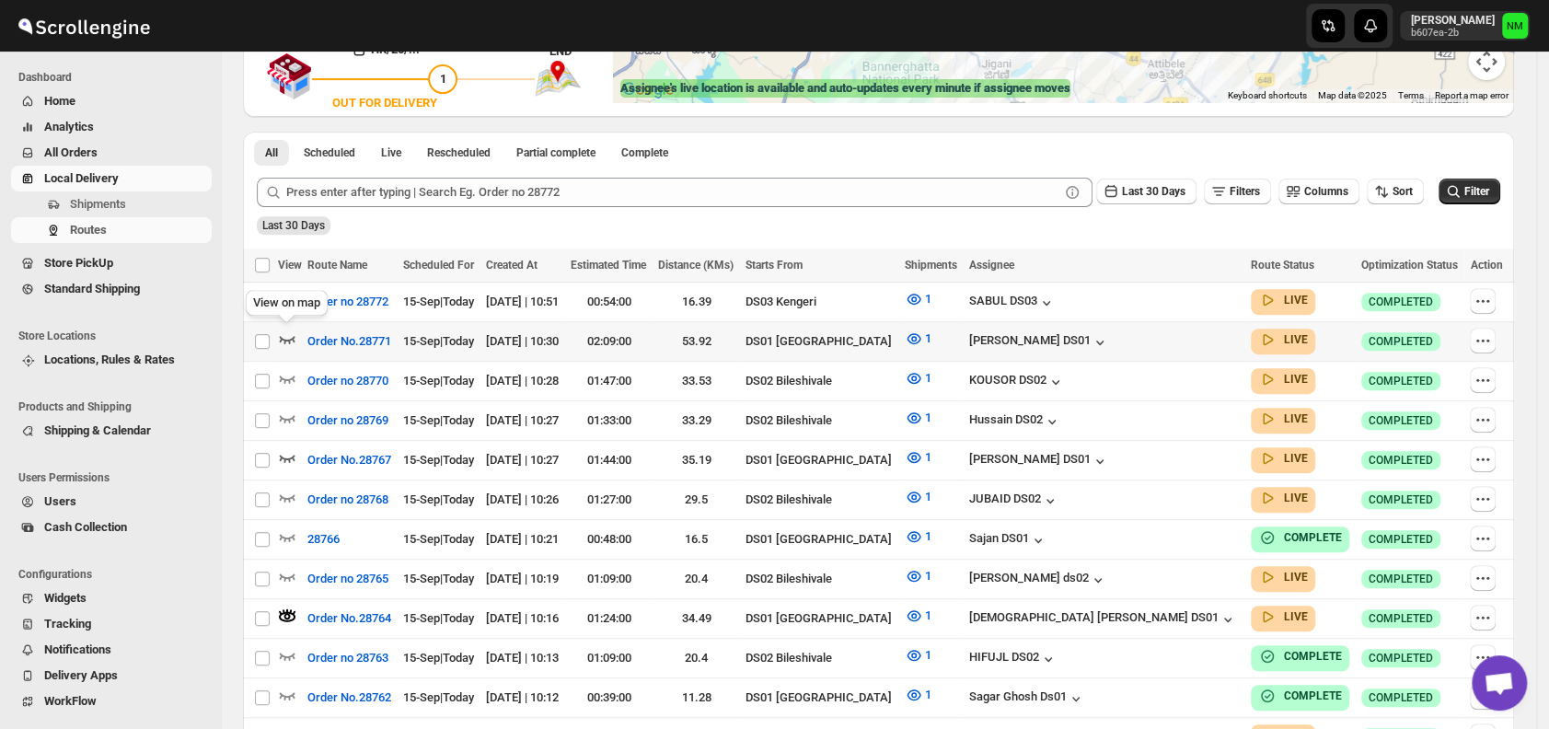
click at [287, 339] on icon "button" at bounding box center [287, 339] width 18 height 18
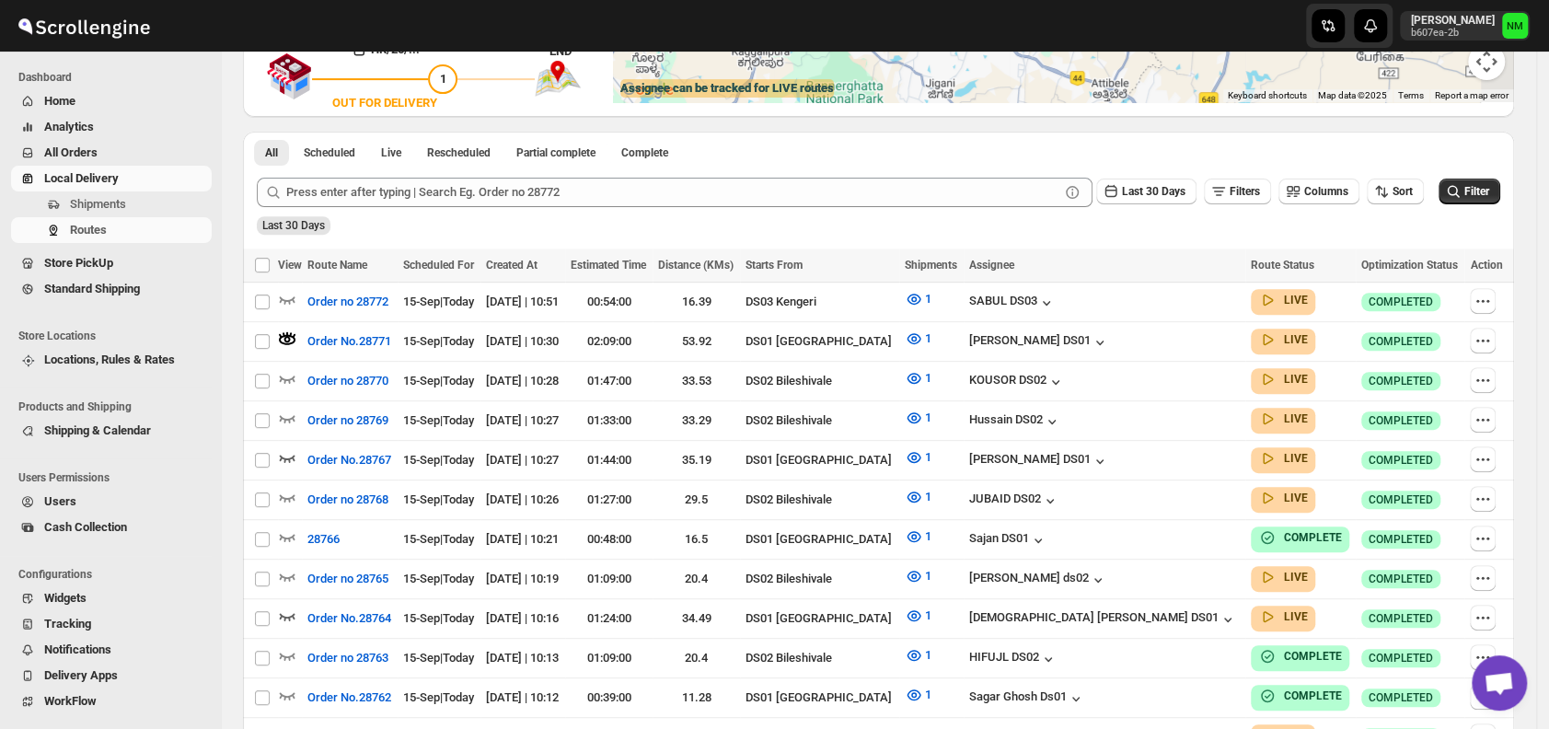
scroll to position [0, 0]
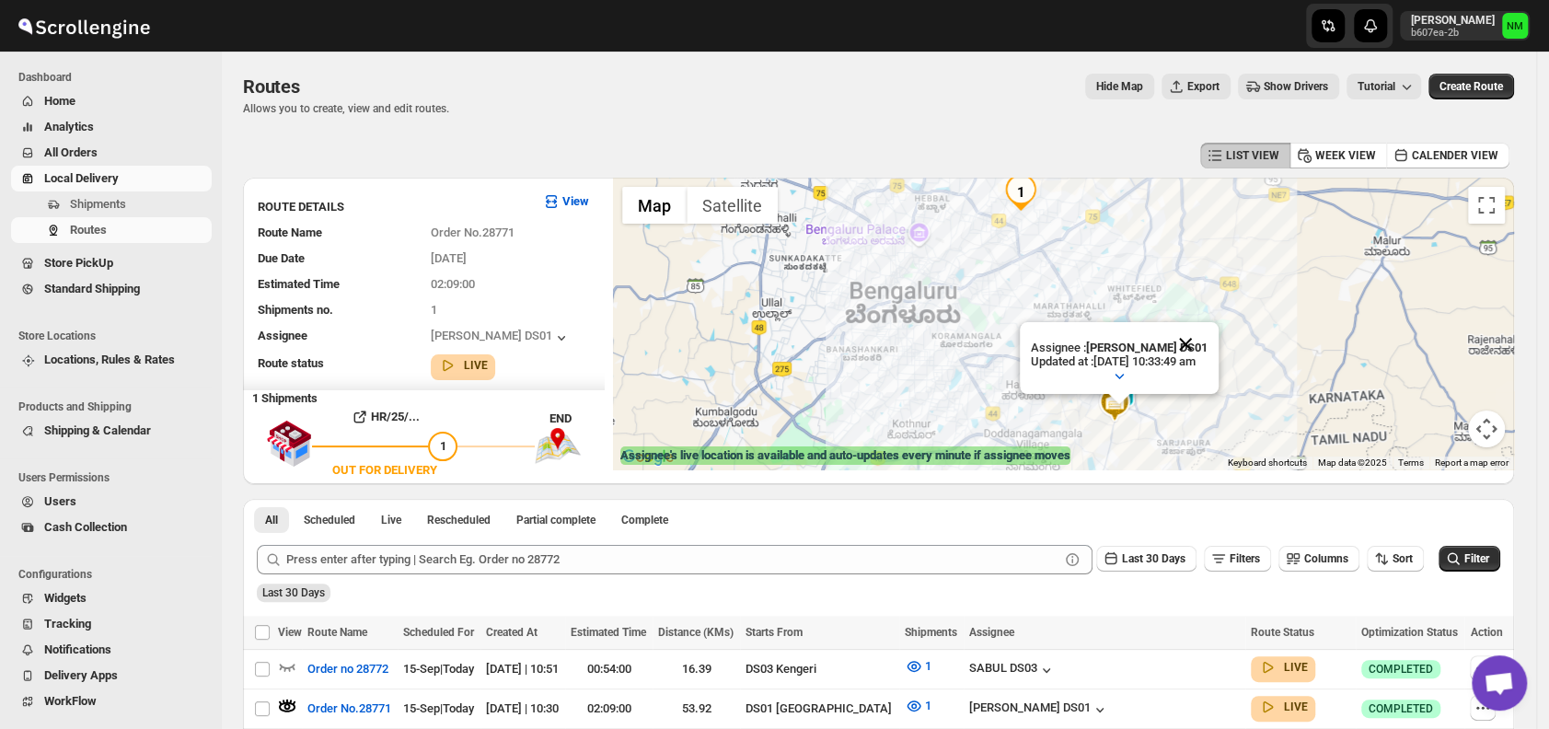
click at [1208, 328] on button "Close" at bounding box center [1186, 344] width 44 height 44
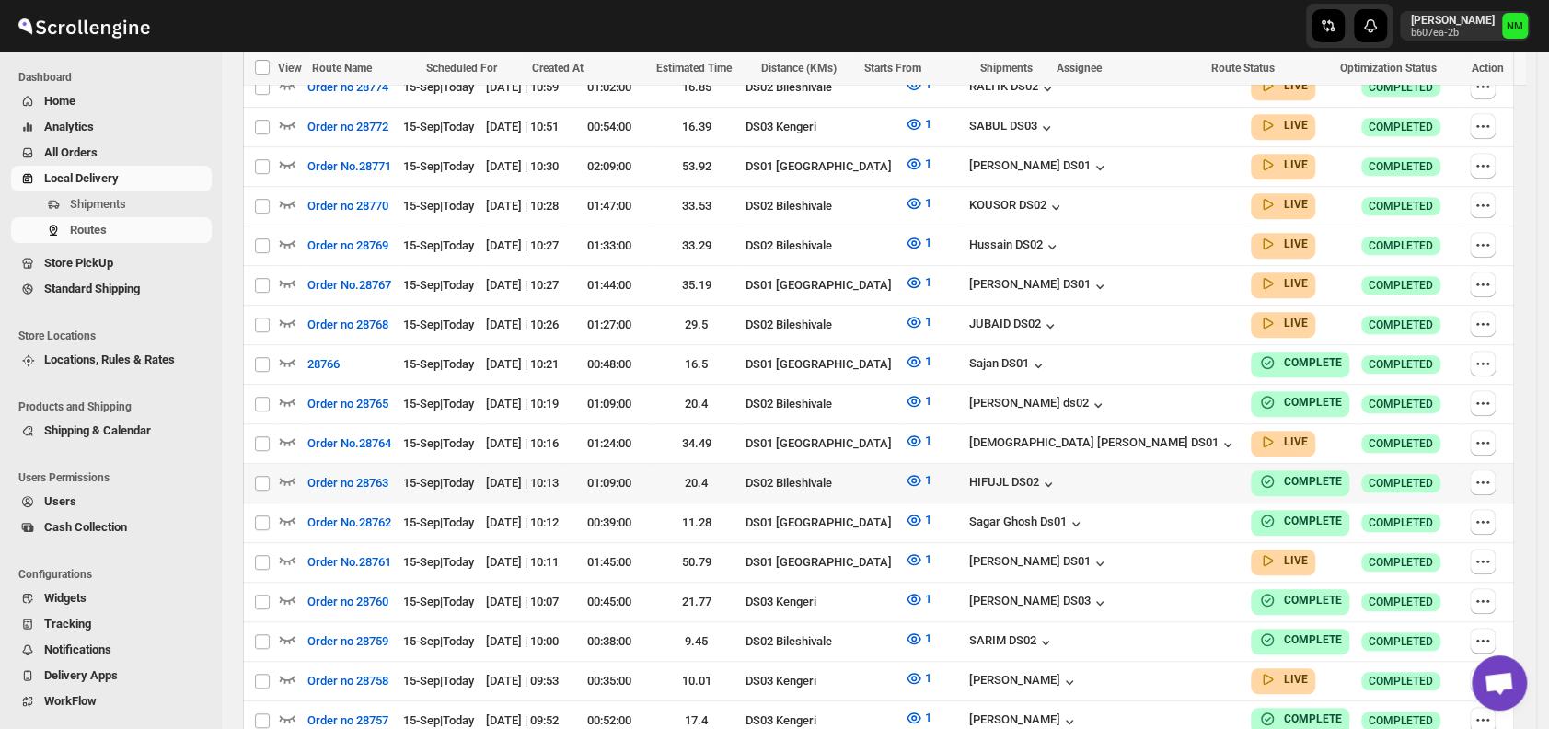
scroll to position [569, 0]
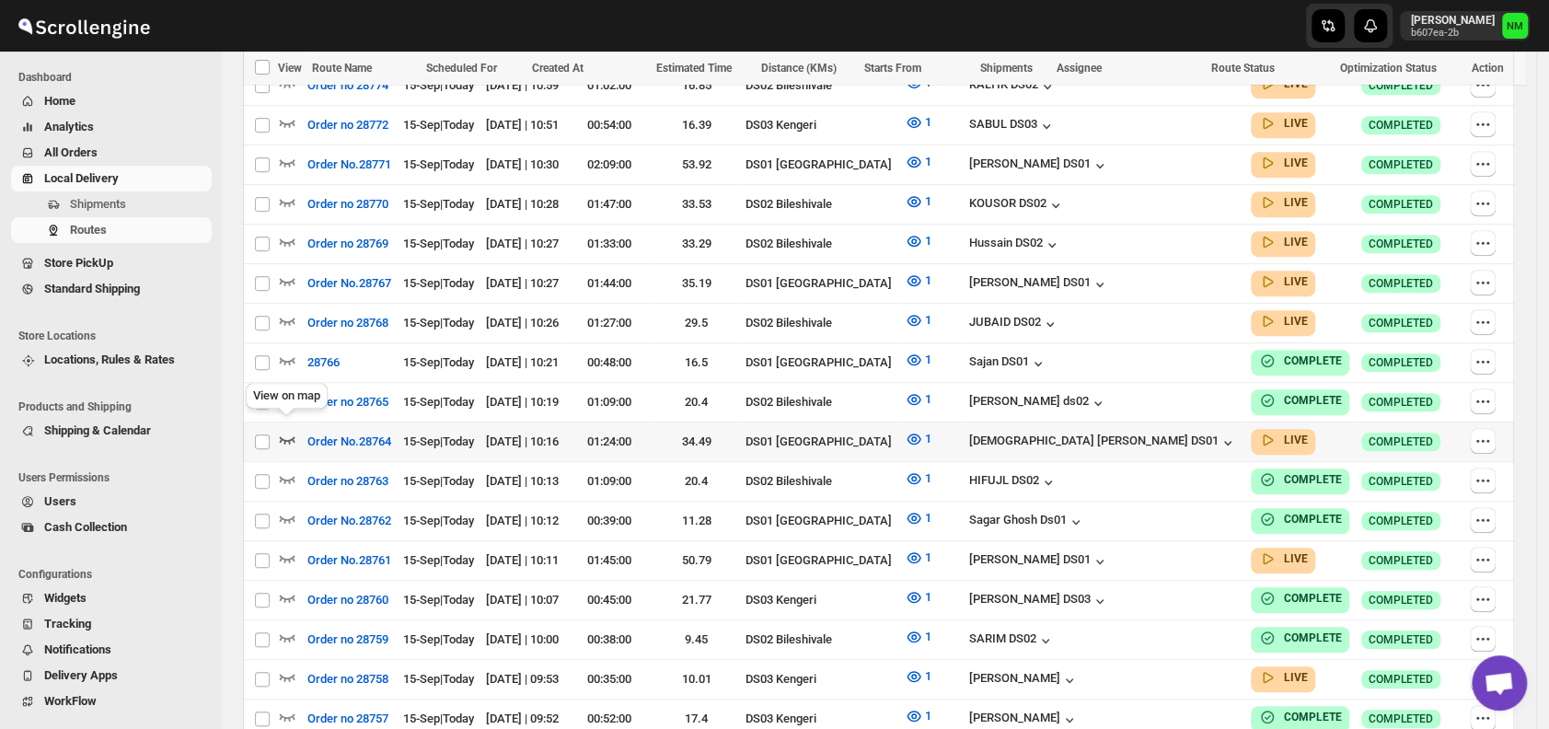
click at [288, 430] on icon "button" at bounding box center [287, 439] width 18 height 18
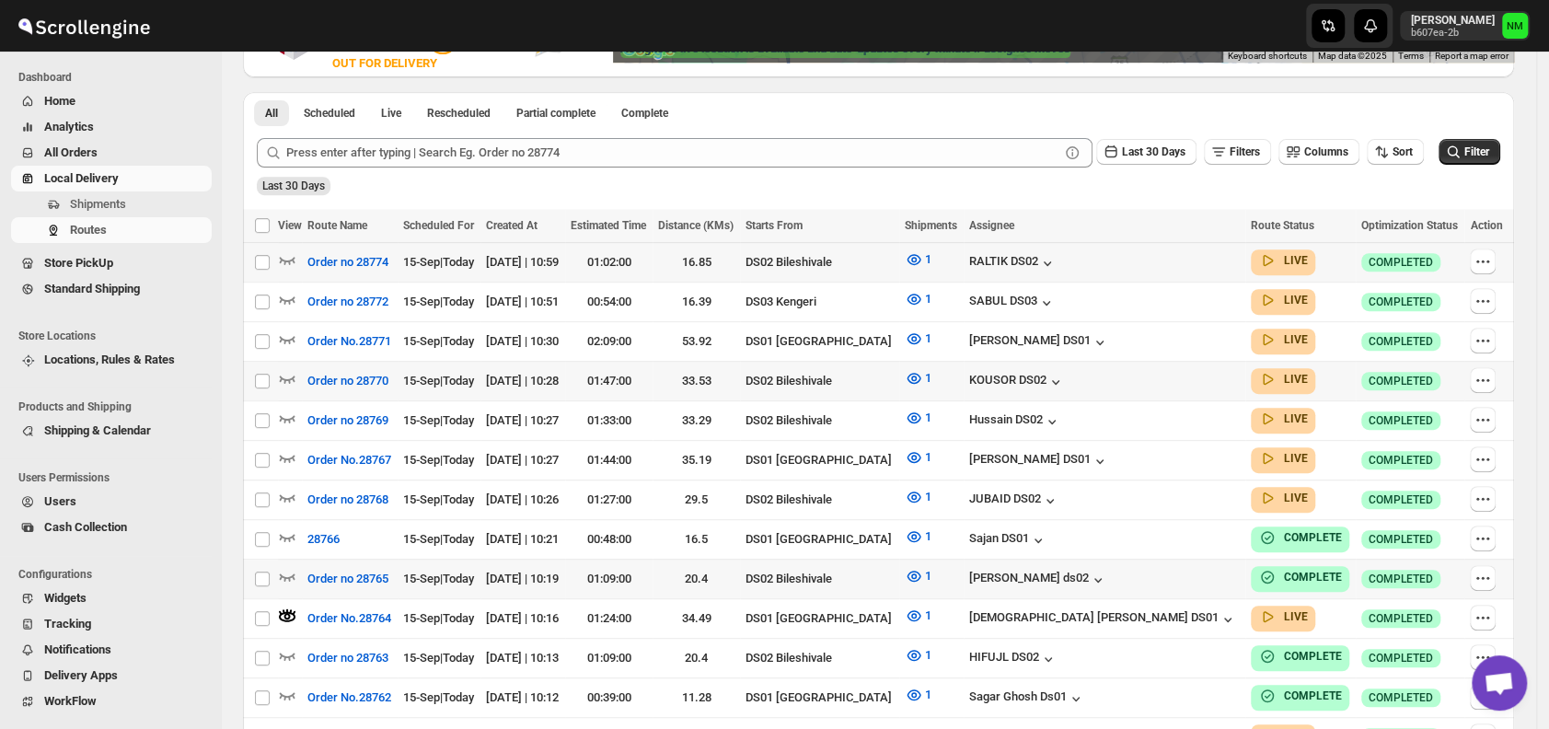
scroll to position [434, 0]
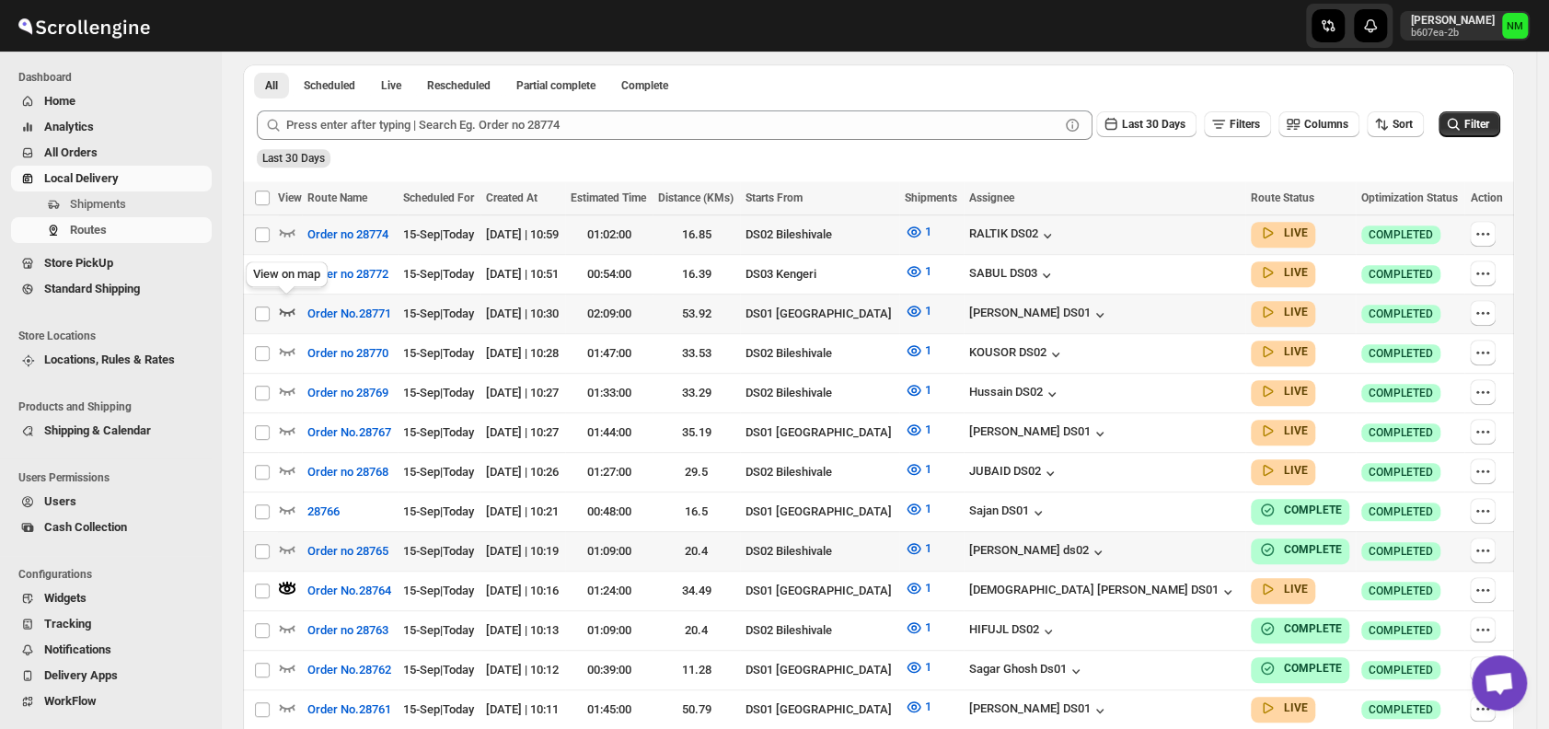
click at [292, 304] on icon "button" at bounding box center [287, 311] width 18 height 18
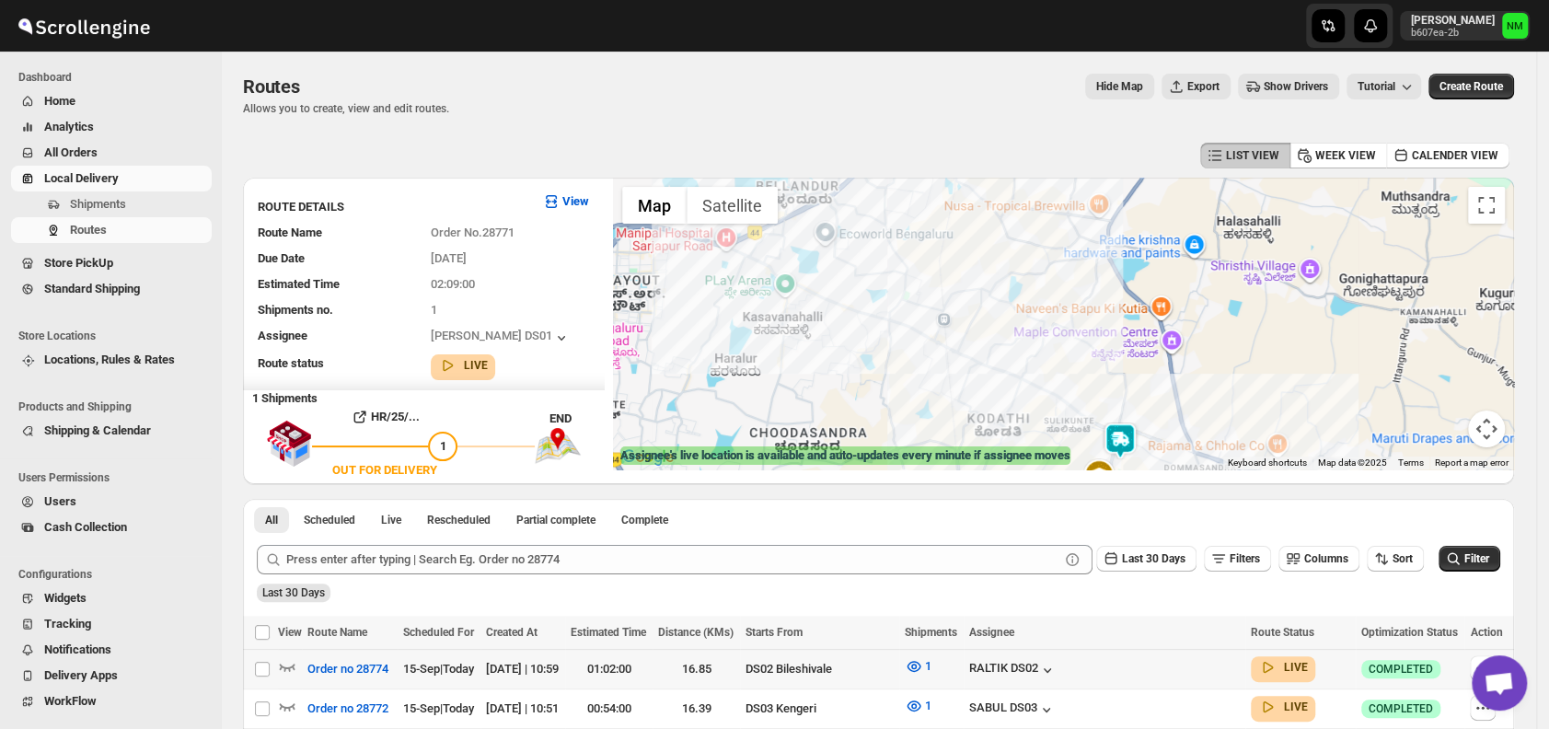
click at [1127, 436] on img at bounding box center [1120, 441] width 37 height 37
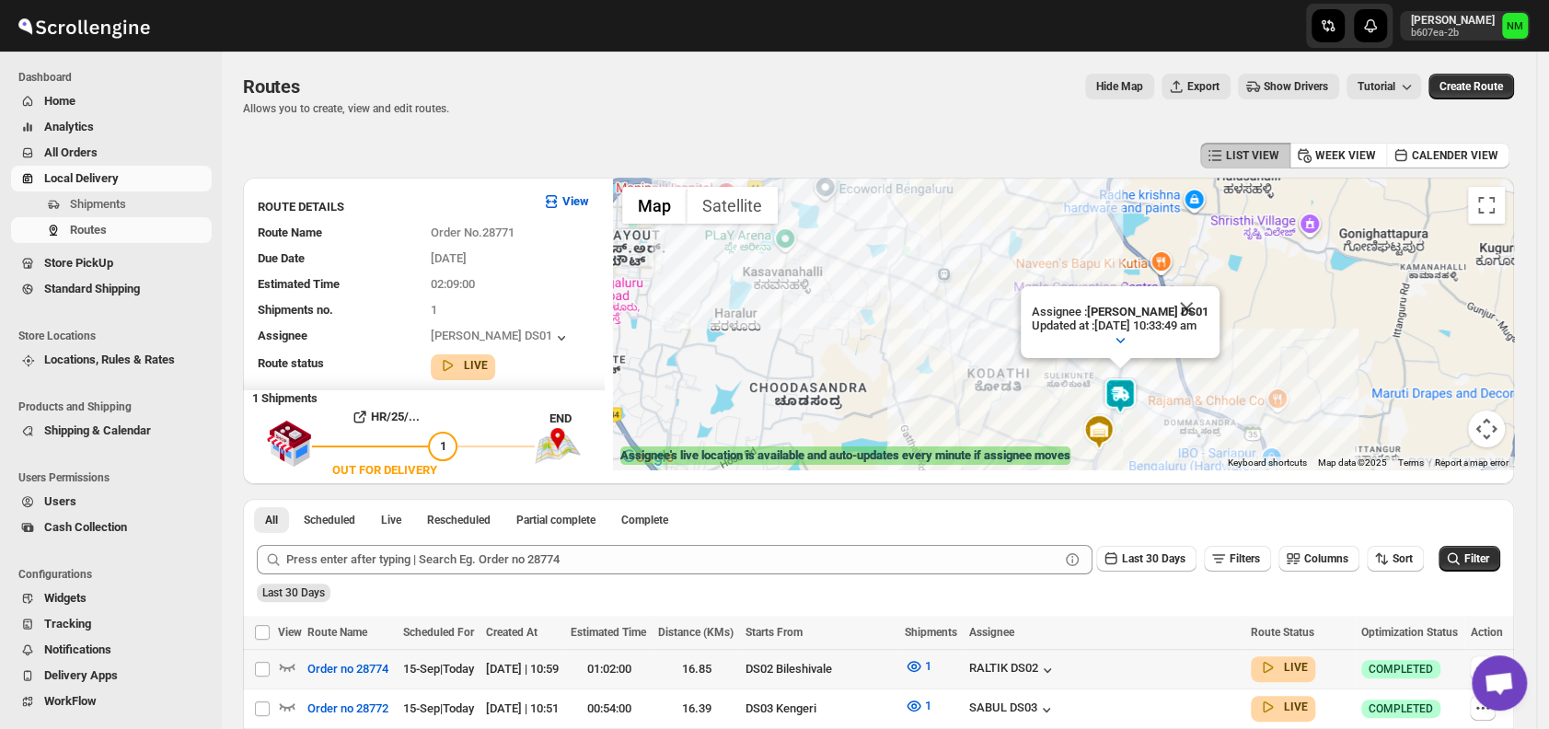
click at [1127, 436] on div "Assignee : [PERSON_NAME] DS01 Updated at : [DATE] 10:33:49 am Duty mode Enabled…" at bounding box center [1063, 324] width 901 height 292
click at [1209, 303] on button "Close" at bounding box center [1186, 308] width 44 height 44
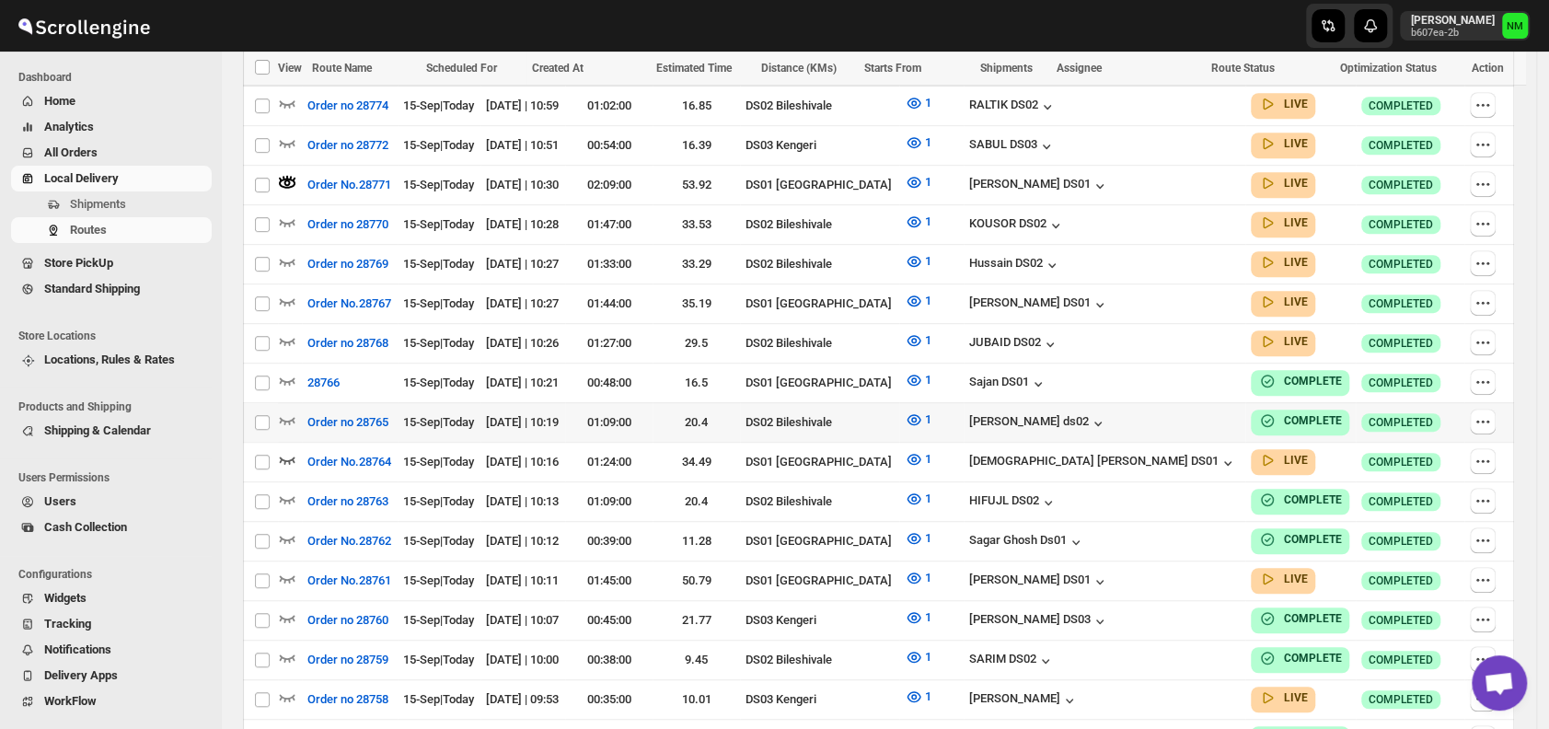
scroll to position [564, 0]
click at [285, 568] on icon "button" at bounding box center [287, 577] width 18 height 18
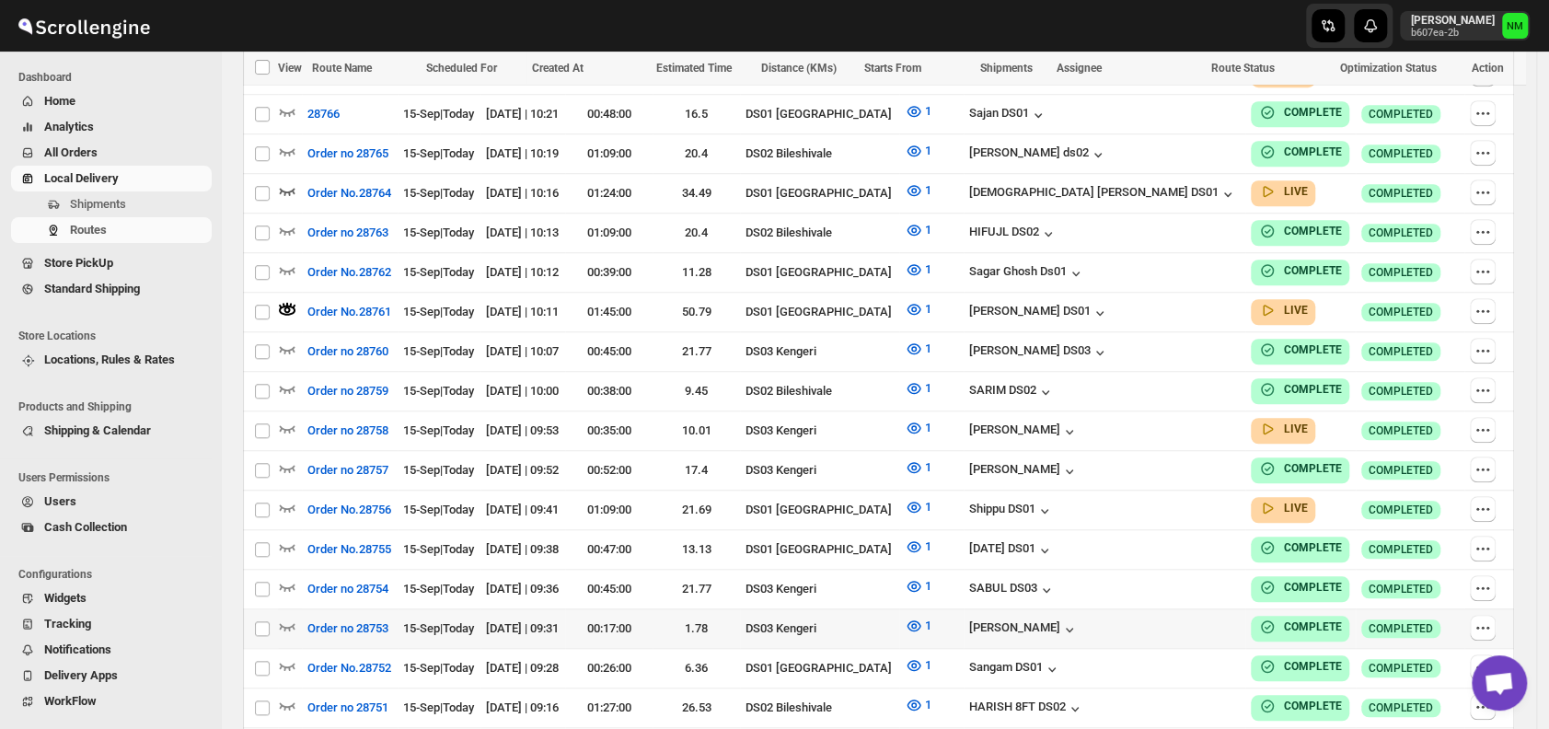
scroll to position [833, 0]
click at [287, 497] on icon "button" at bounding box center [287, 506] width 18 height 18
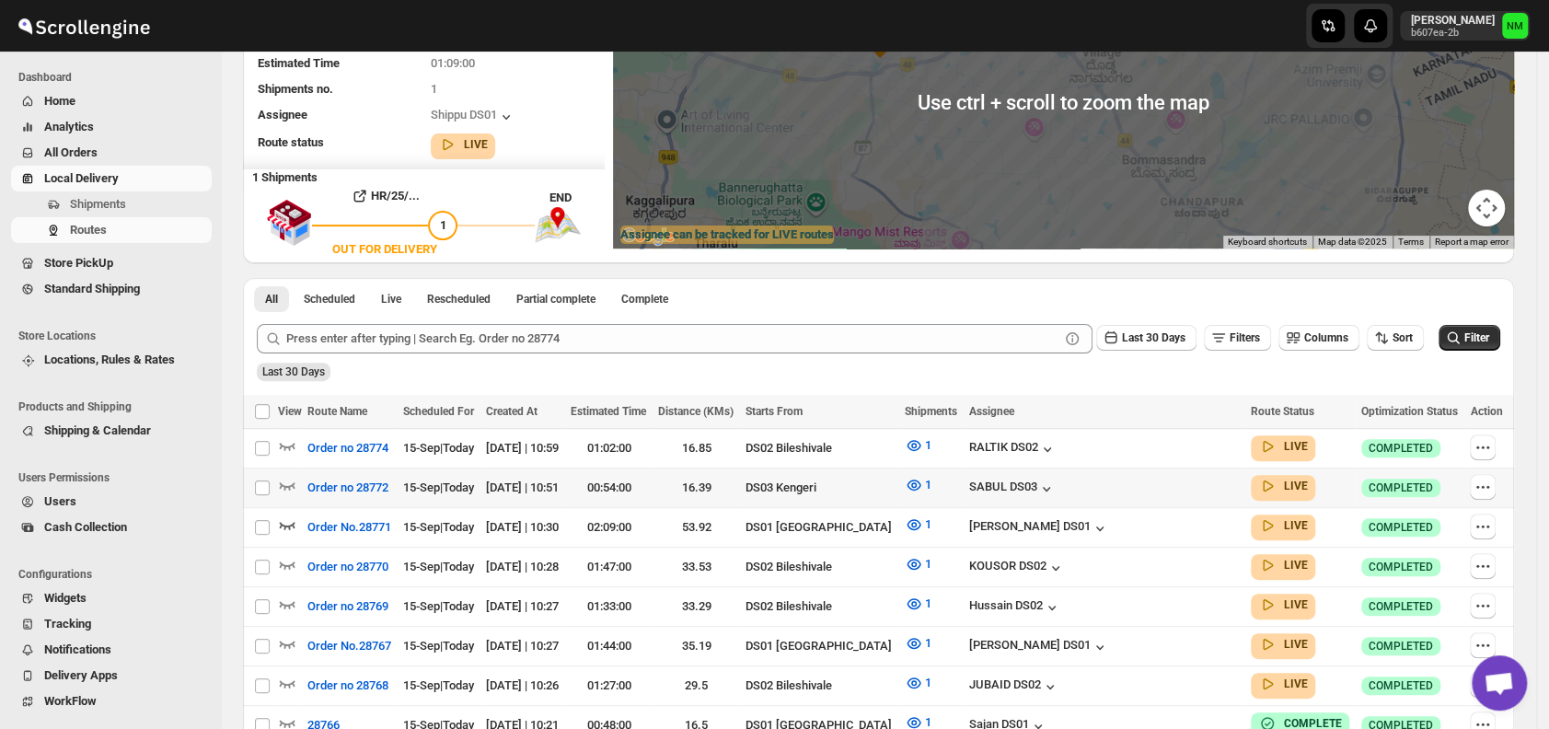
scroll to position [0, 0]
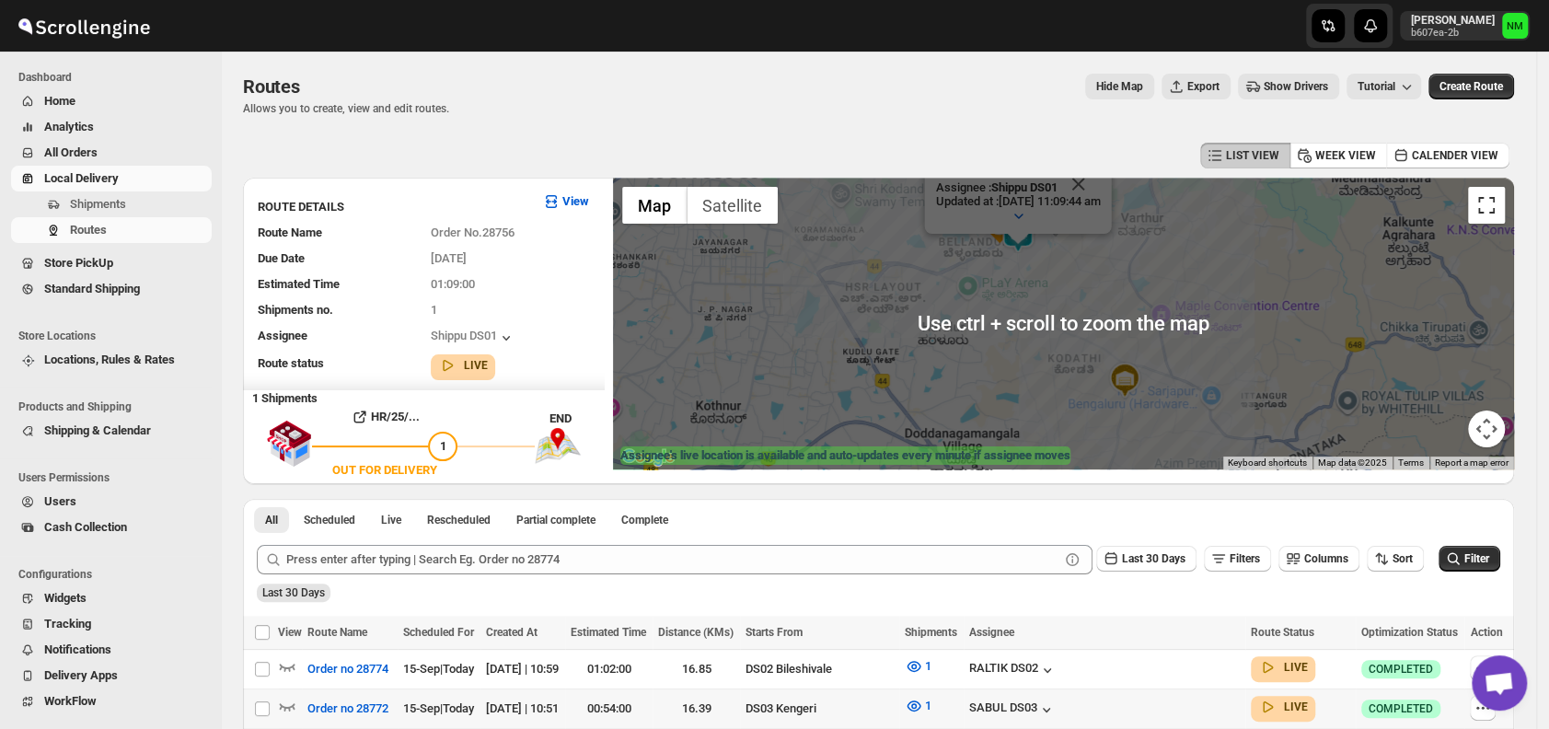
click at [1486, 221] on button "Toggle fullscreen view" at bounding box center [1486, 205] width 37 height 37
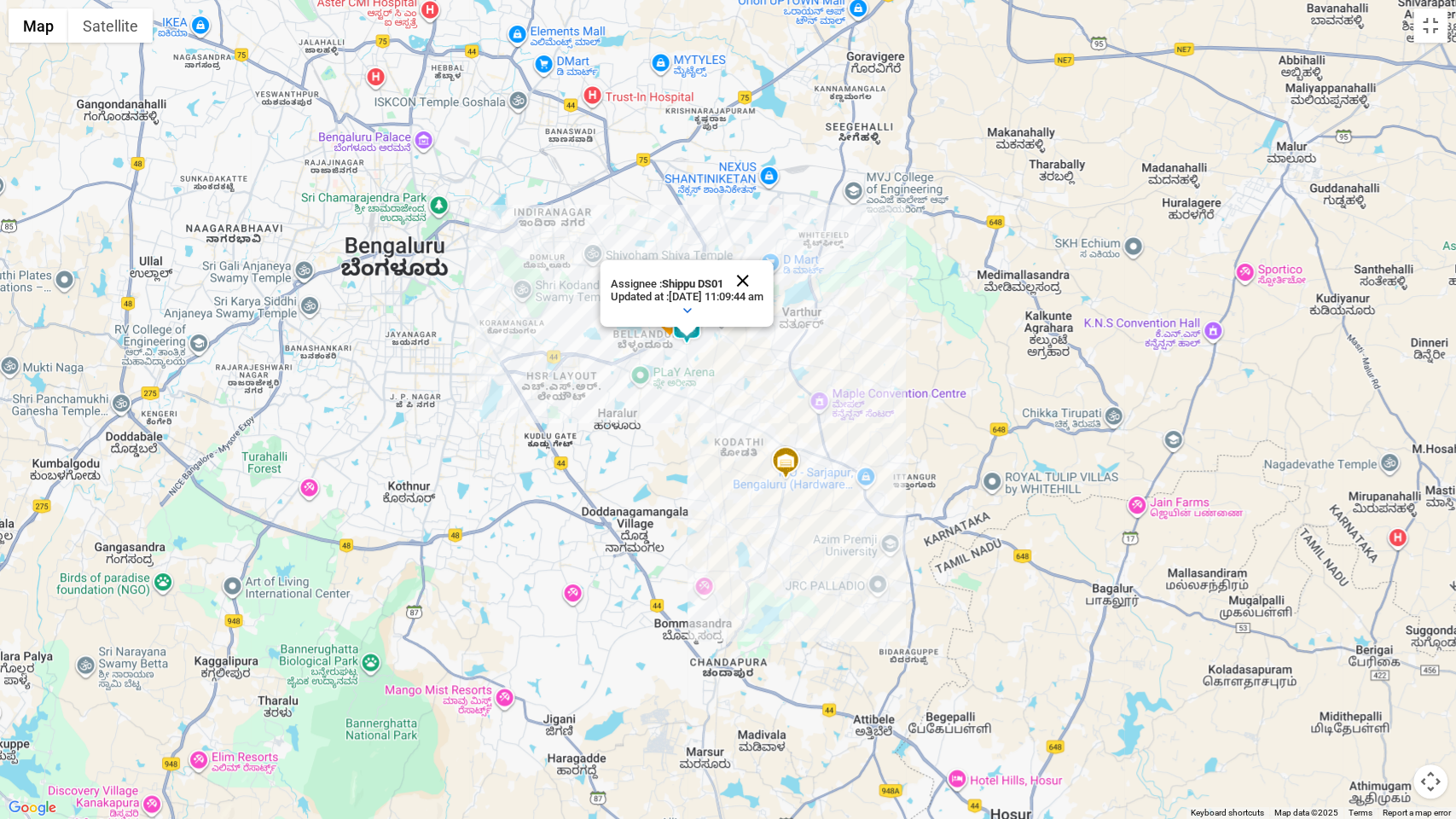
click at [763, 274] on button "Close" at bounding box center [742, 281] width 41 height 41
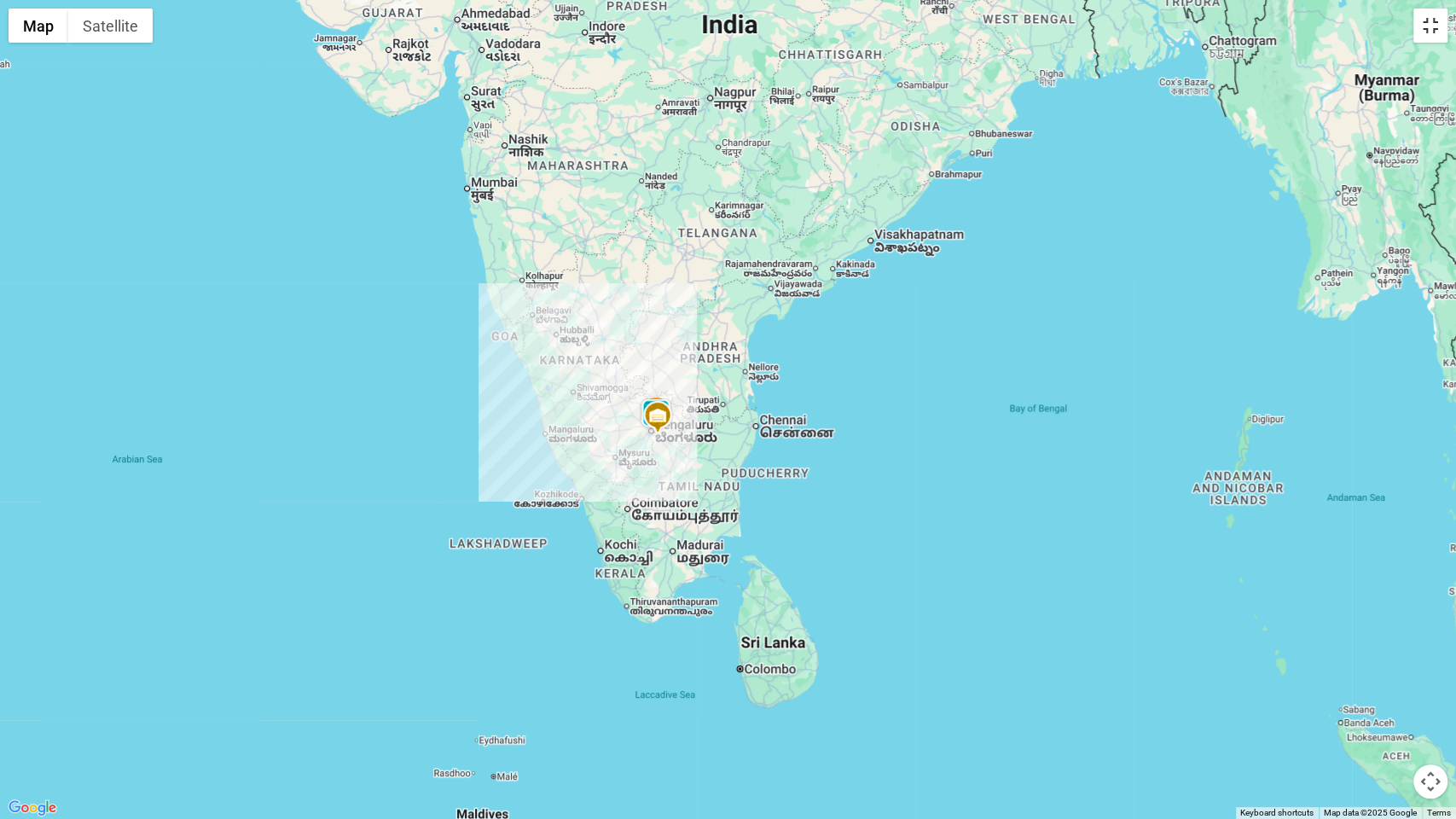
click at [1431, 16] on button "Toggle fullscreen view" at bounding box center [1430, 25] width 34 height 34
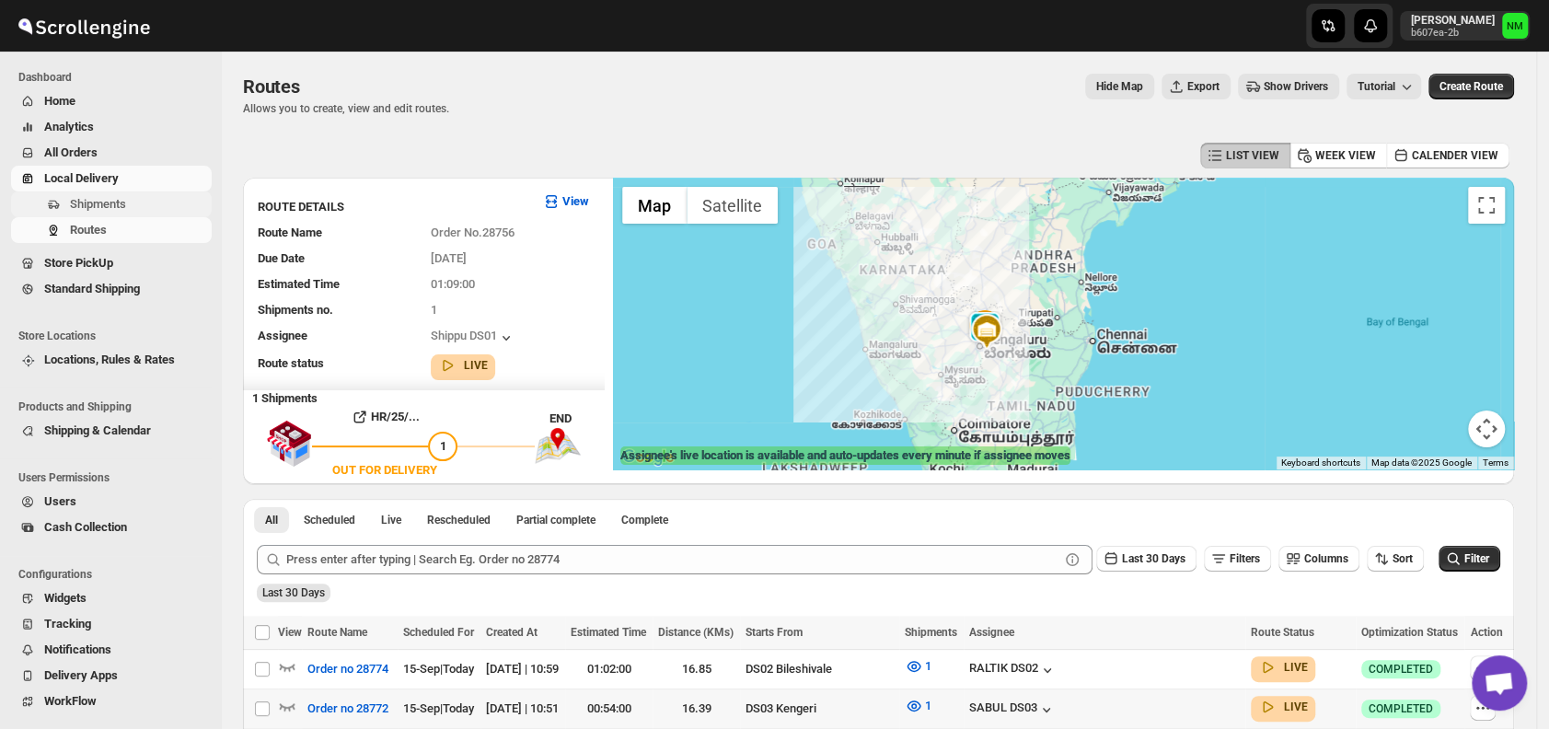
click at [126, 203] on span "Shipments" at bounding box center [139, 204] width 138 height 18
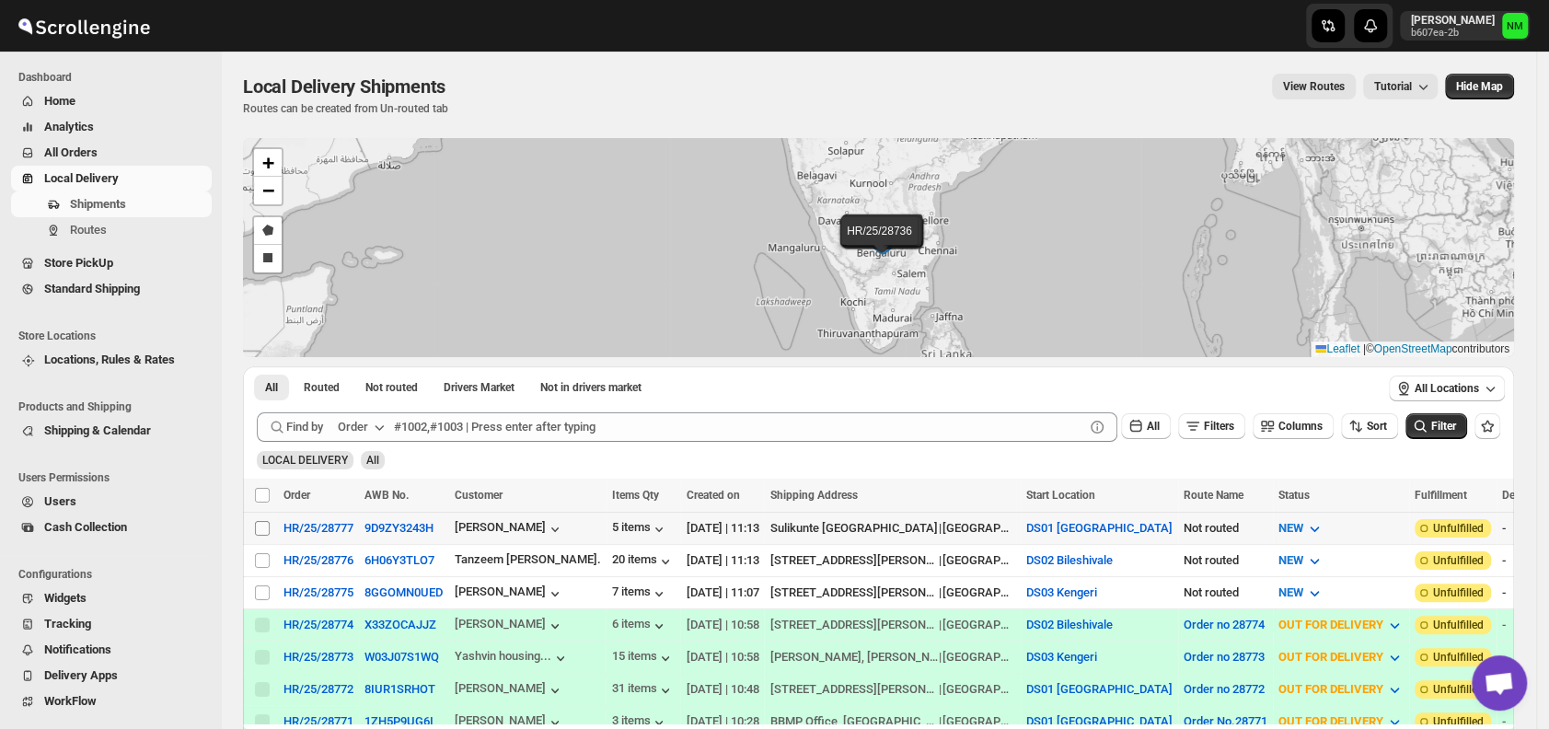
click at [262, 526] on input "Select shipment" at bounding box center [262, 528] width 15 height 15
checkbox input "true"
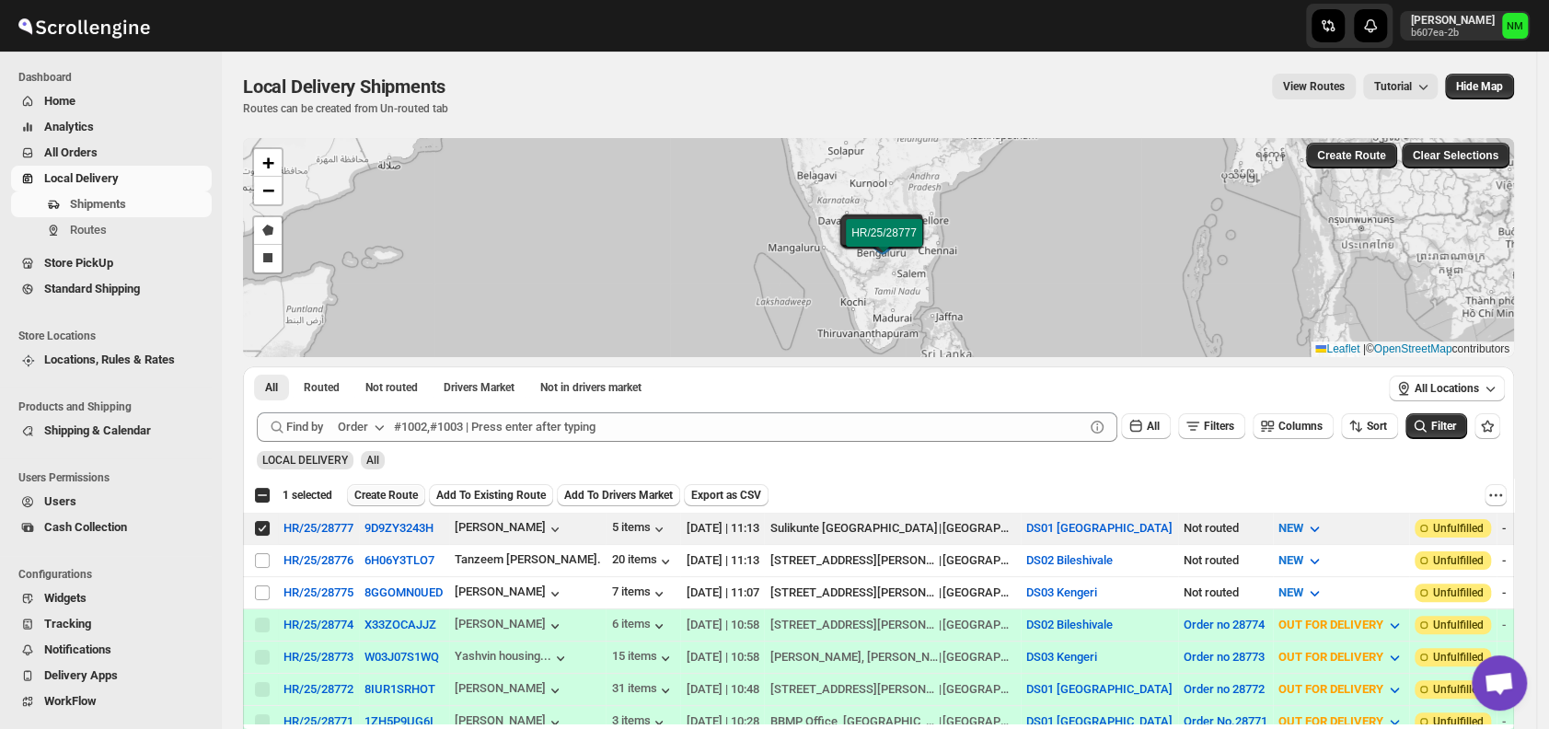
click at [400, 491] on span "Create Route" at bounding box center [386, 495] width 64 height 15
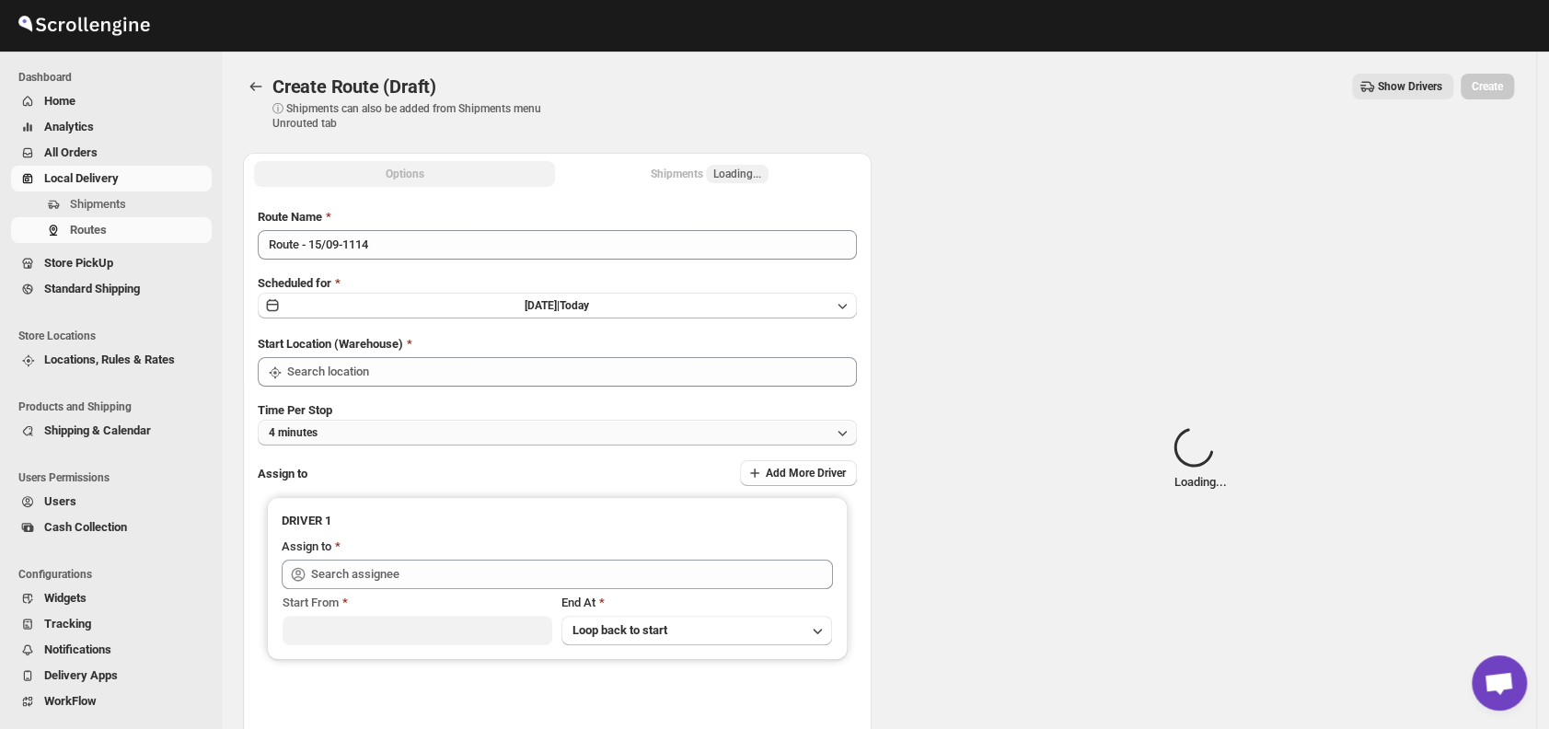
type input "DS01 [GEOGRAPHIC_DATA]"
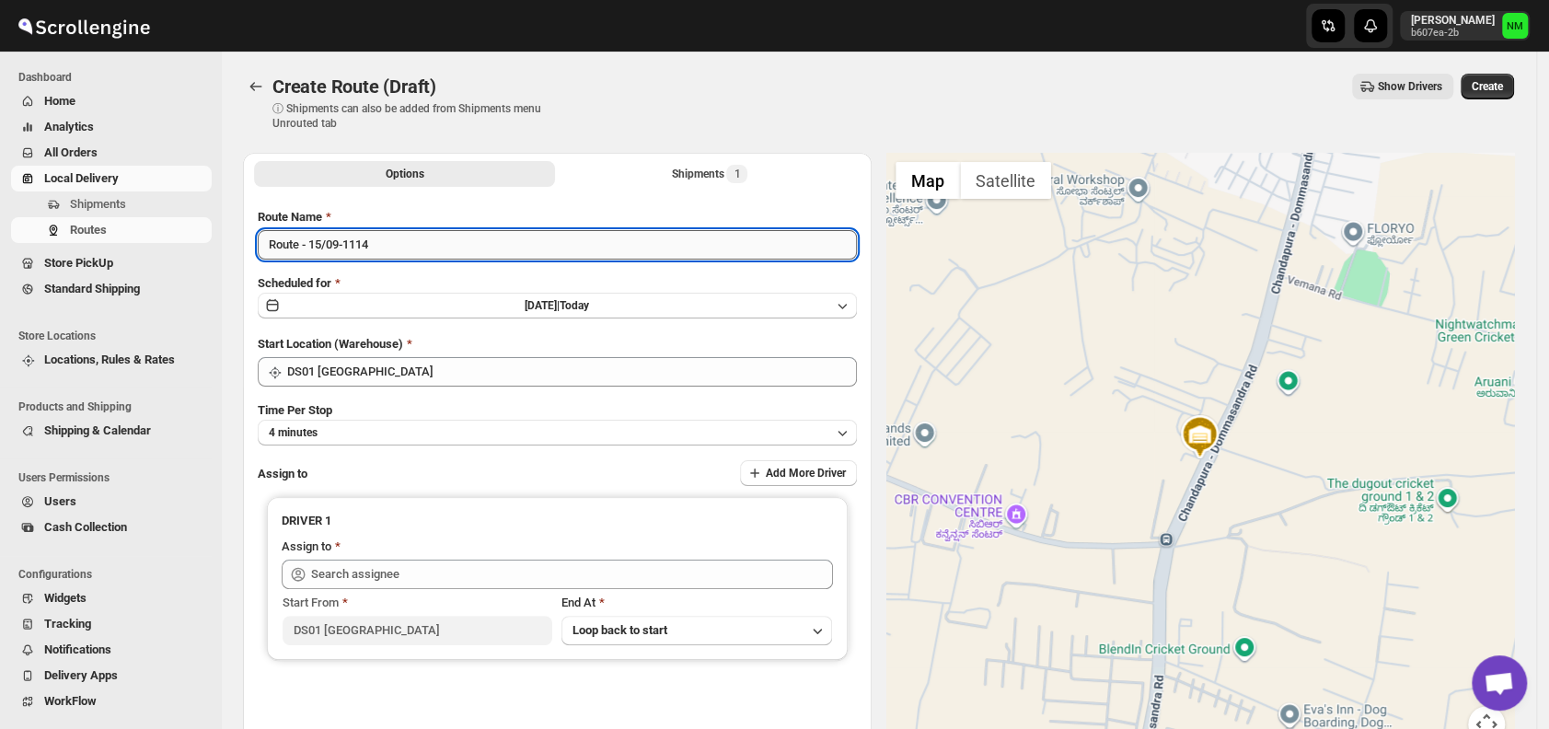
click at [416, 248] on input "Route - 15/09-1114" at bounding box center [557, 244] width 599 height 29
type input "R"
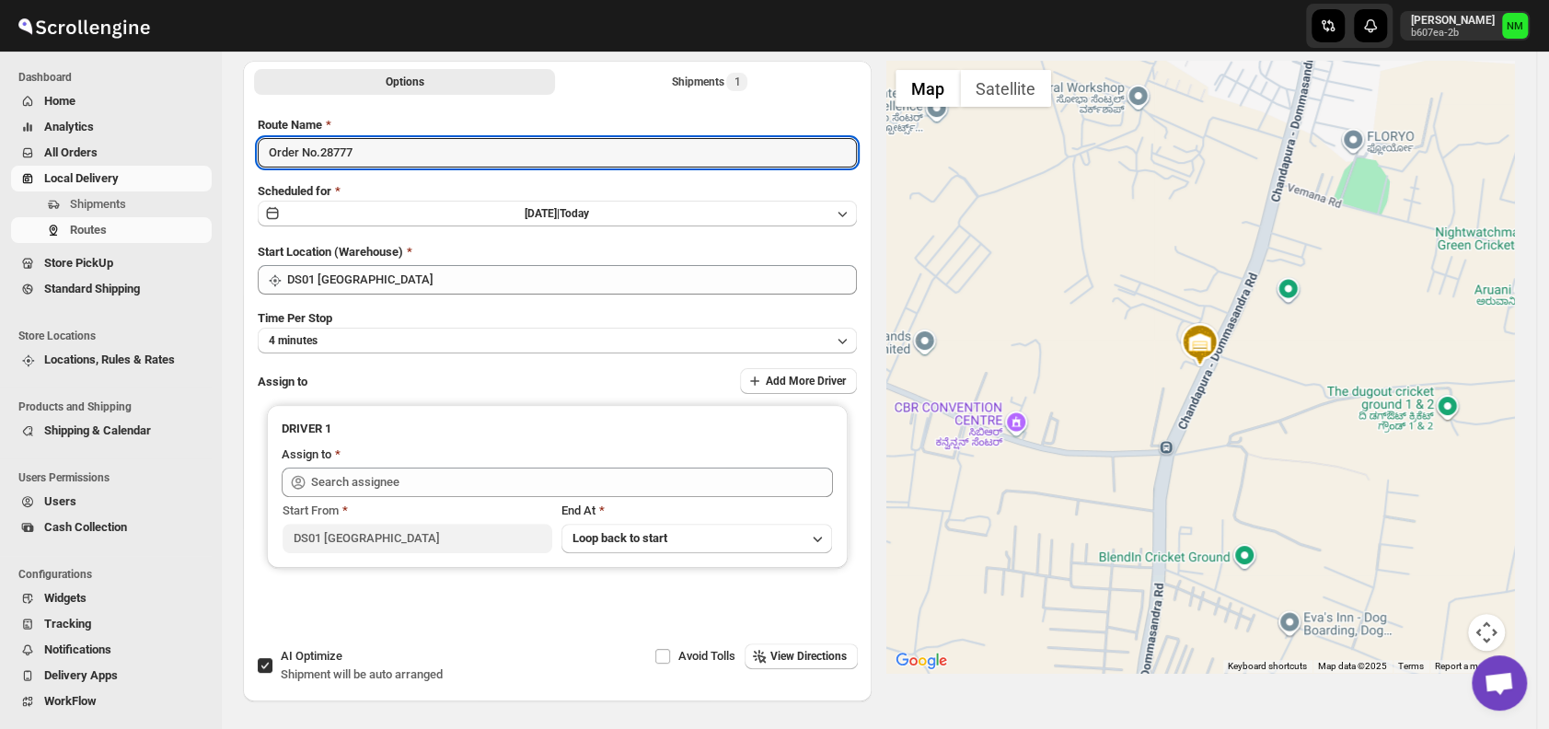
scroll to position [141, 0]
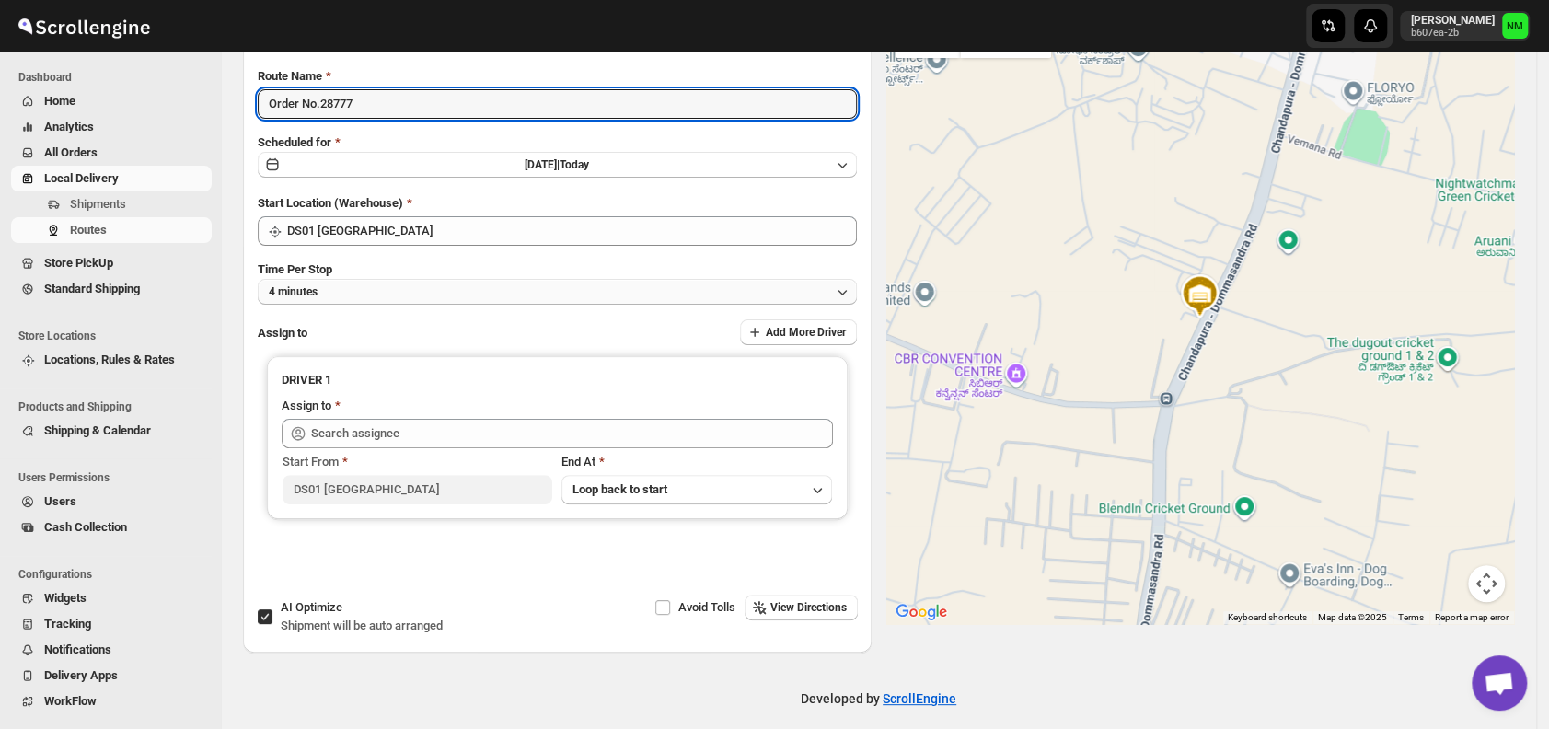
type input "Order No.28777"
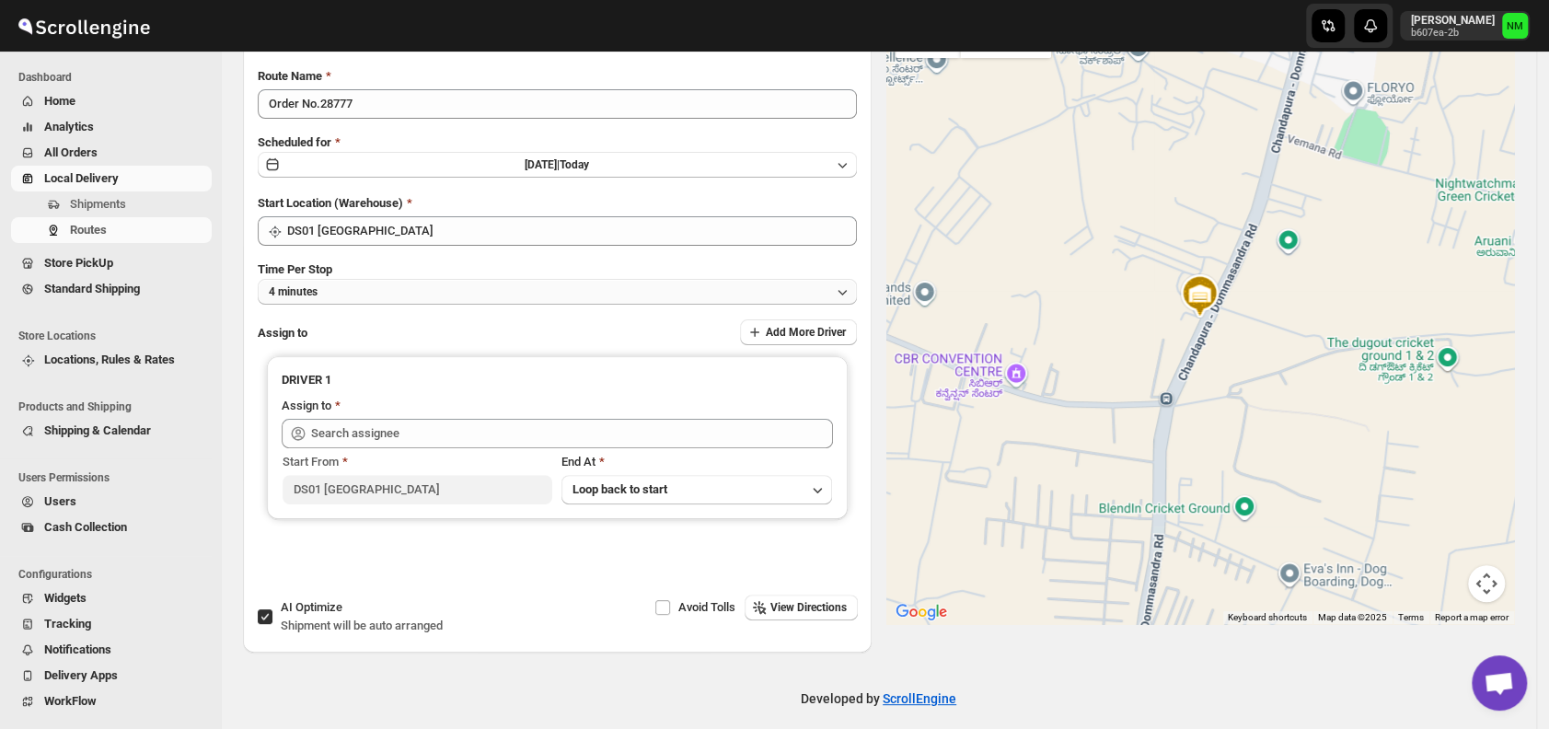
click at [427, 300] on button "4 minutes" at bounding box center [557, 292] width 599 height 26
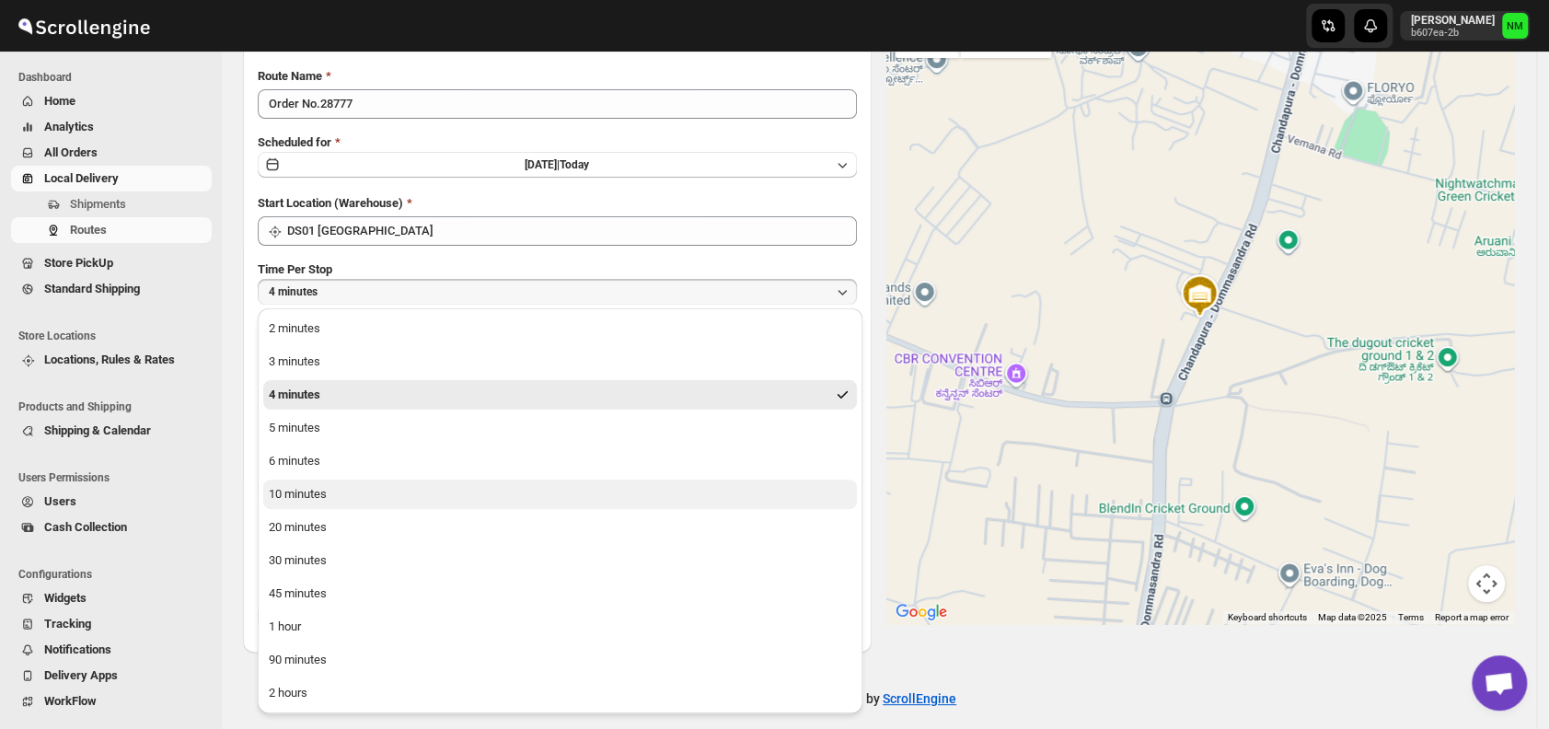
click at [381, 499] on button "10 minutes" at bounding box center [560, 494] width 594 height 29
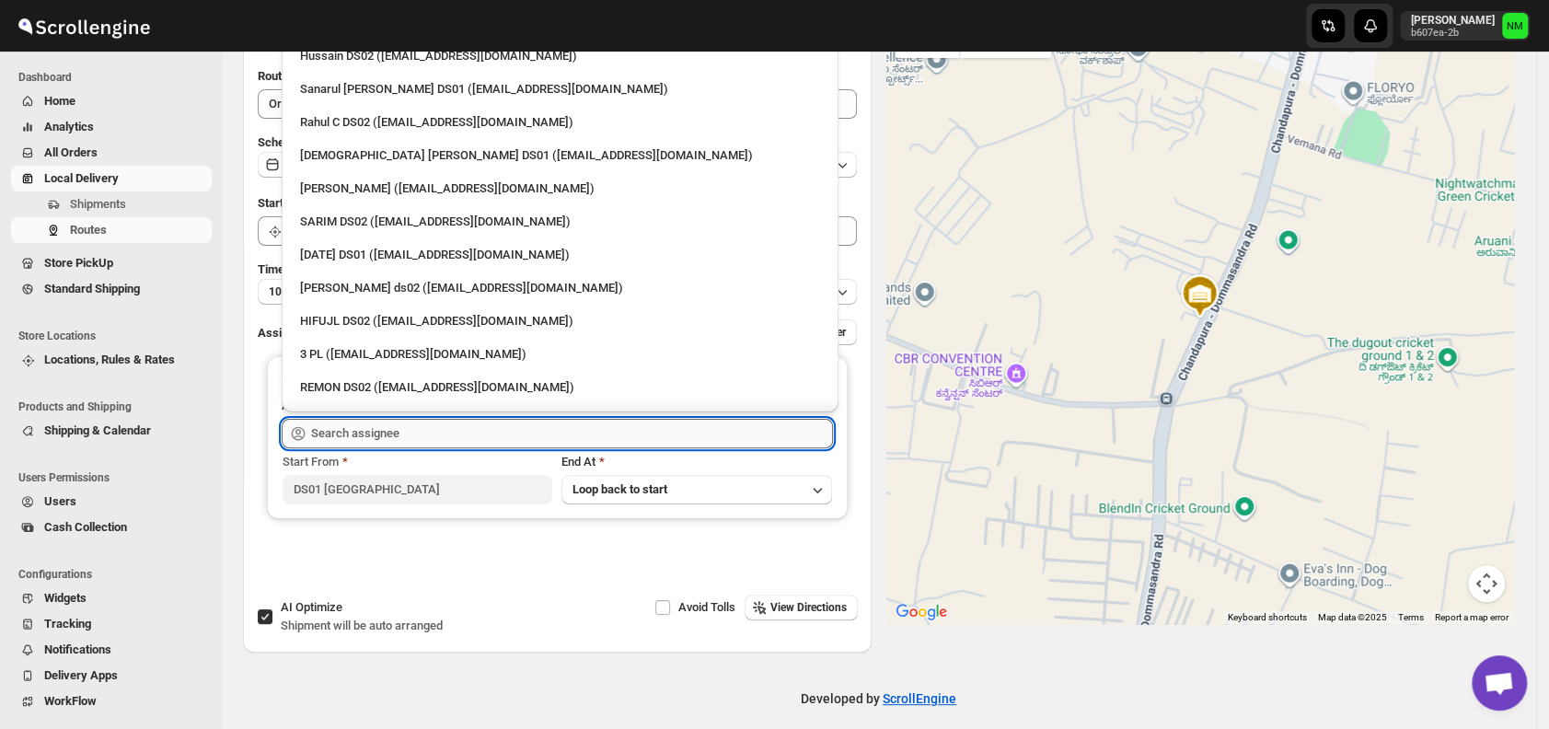
click at [488, 443] on input "text" at bounding box center [572, 433] width 522 height 29
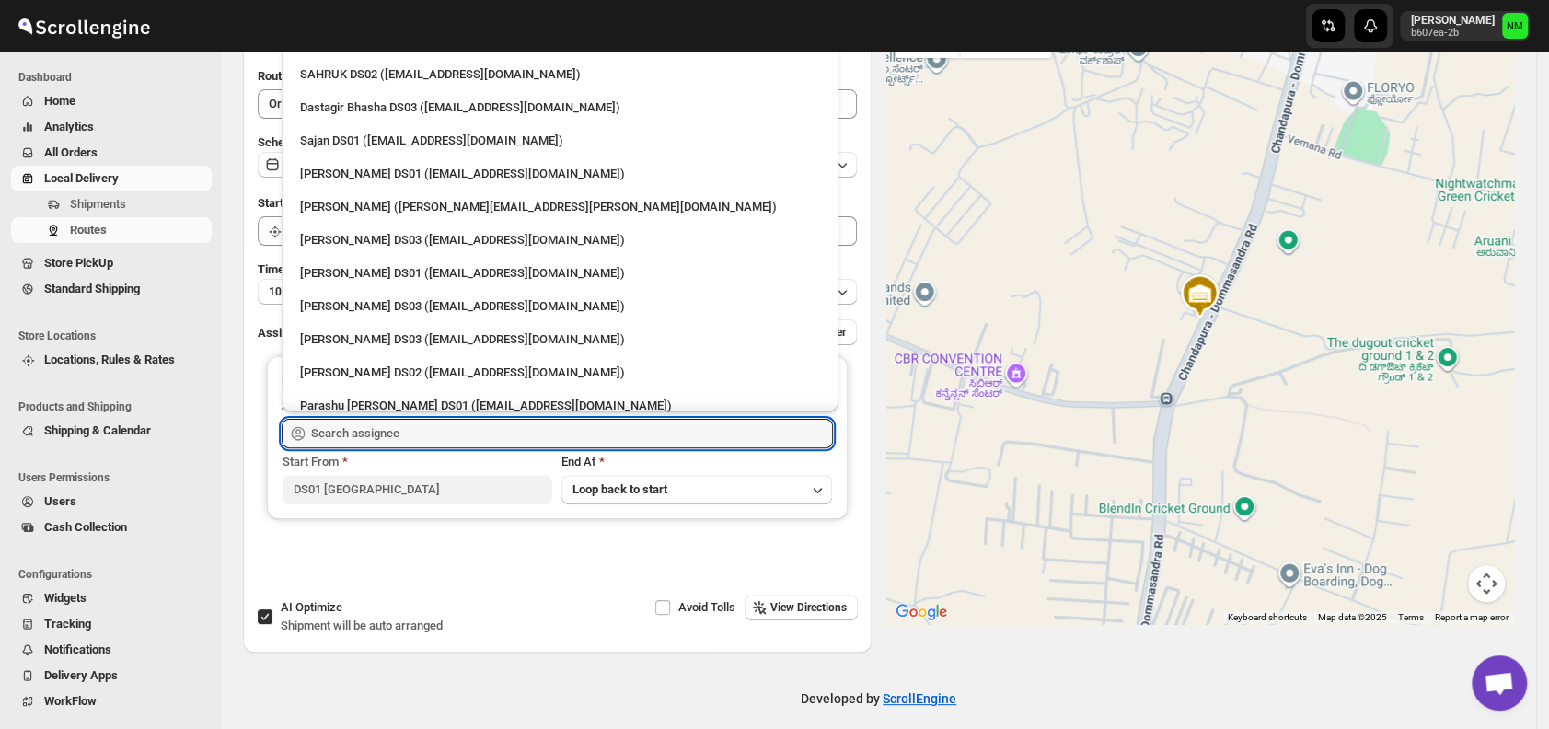
scroll to position [1035, 0]
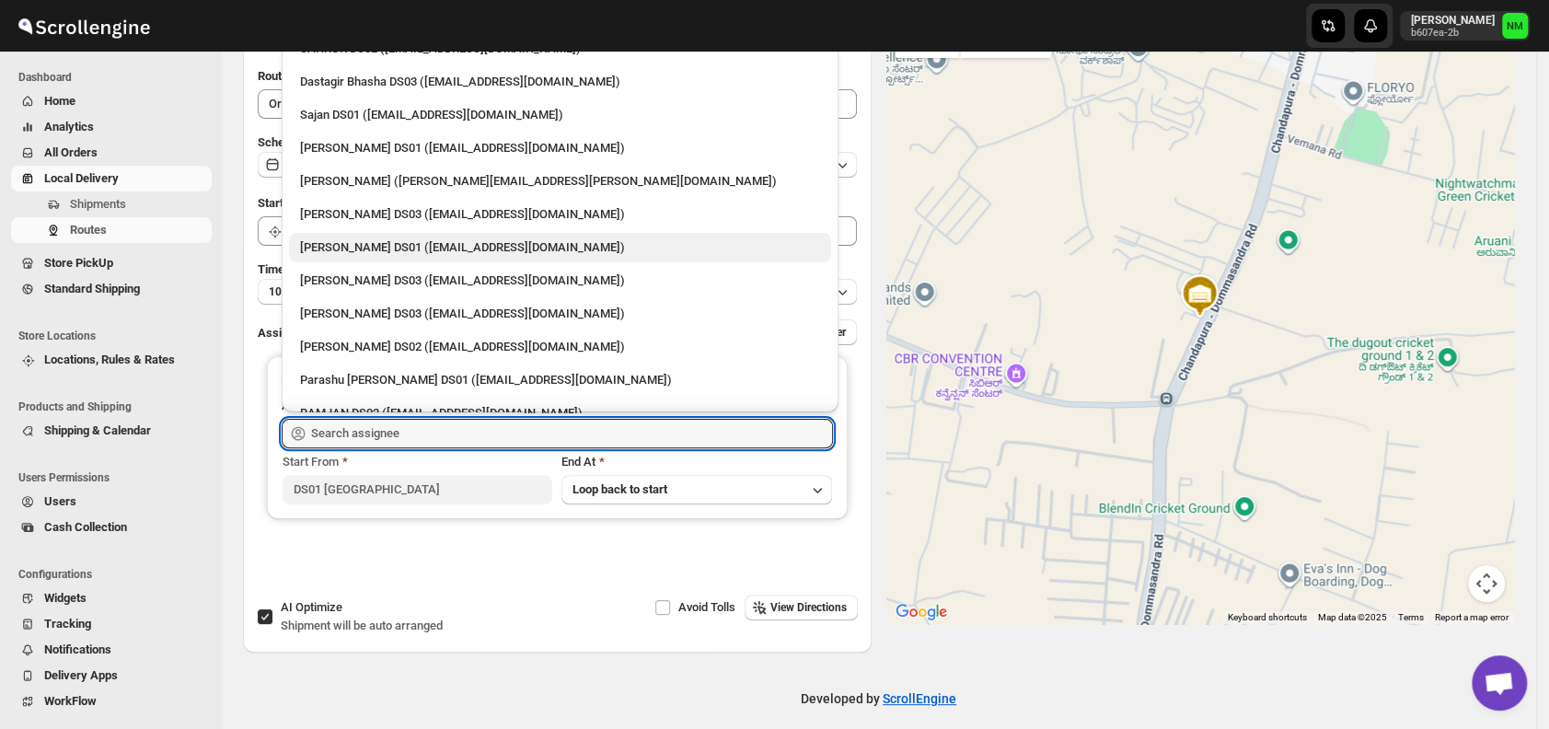
click at [395, 241] on div "[PERSON_NAME] DS01 ([EMAIL_ADDRESS][DOMAIN_NAME])" at bounding box center [560, 247] width 520 height 18
type input "[PERSON_NAME] DS01 ([EMAIL_ADDRESS][DOMAIN_NAME])"
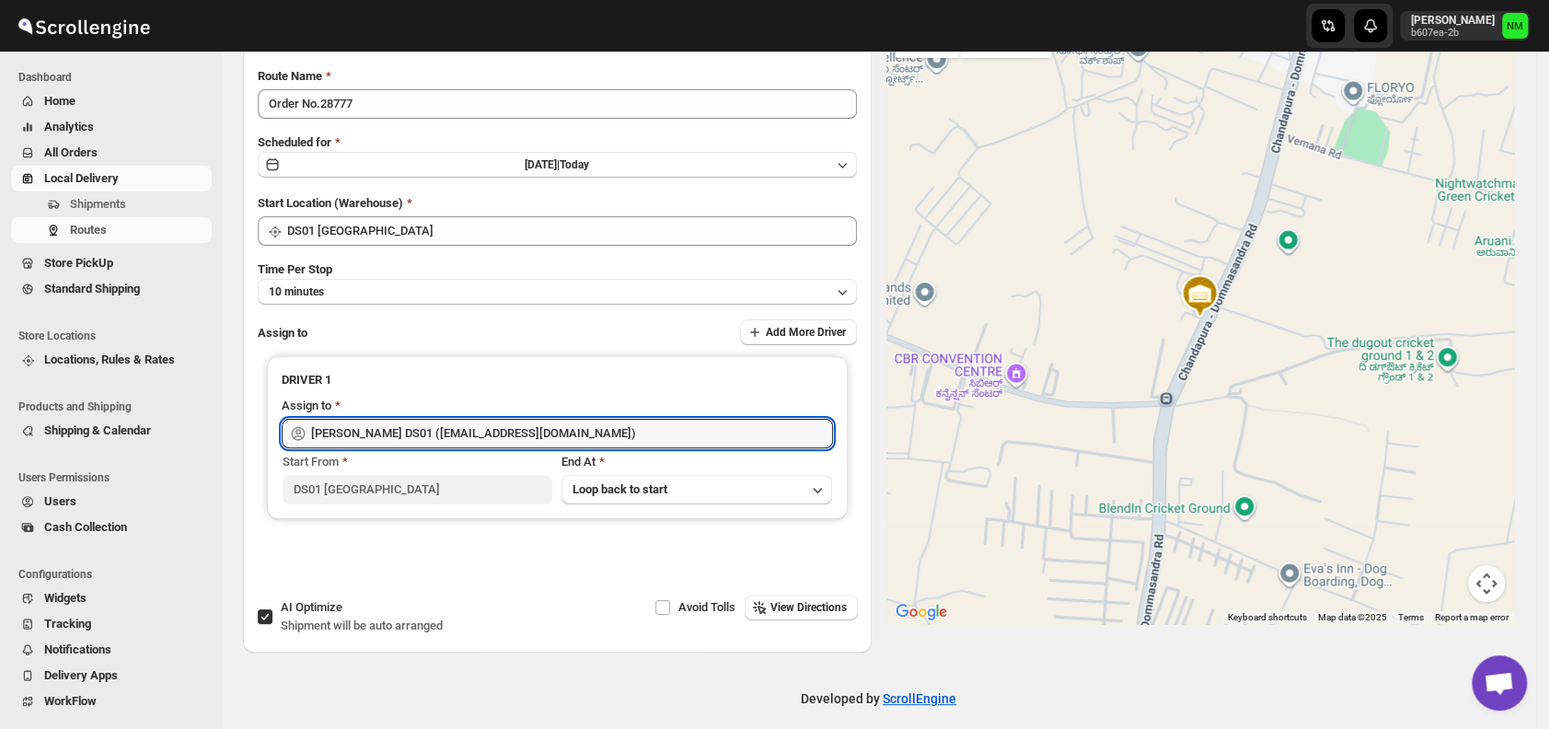
scroll to position [0, 0]
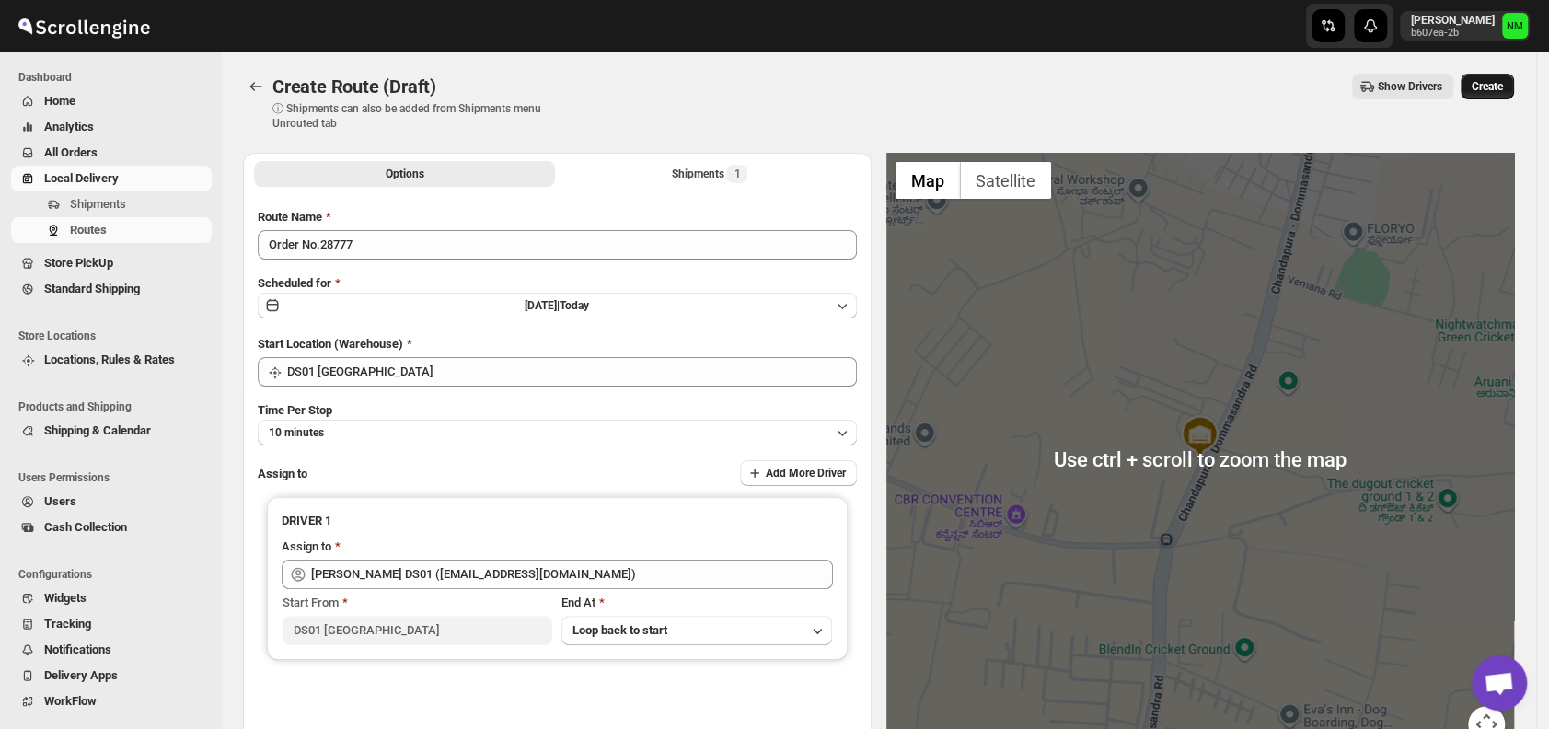
click at [1499, 98] on button "Create" at bounding box center [1487, 87] width 53 height 26
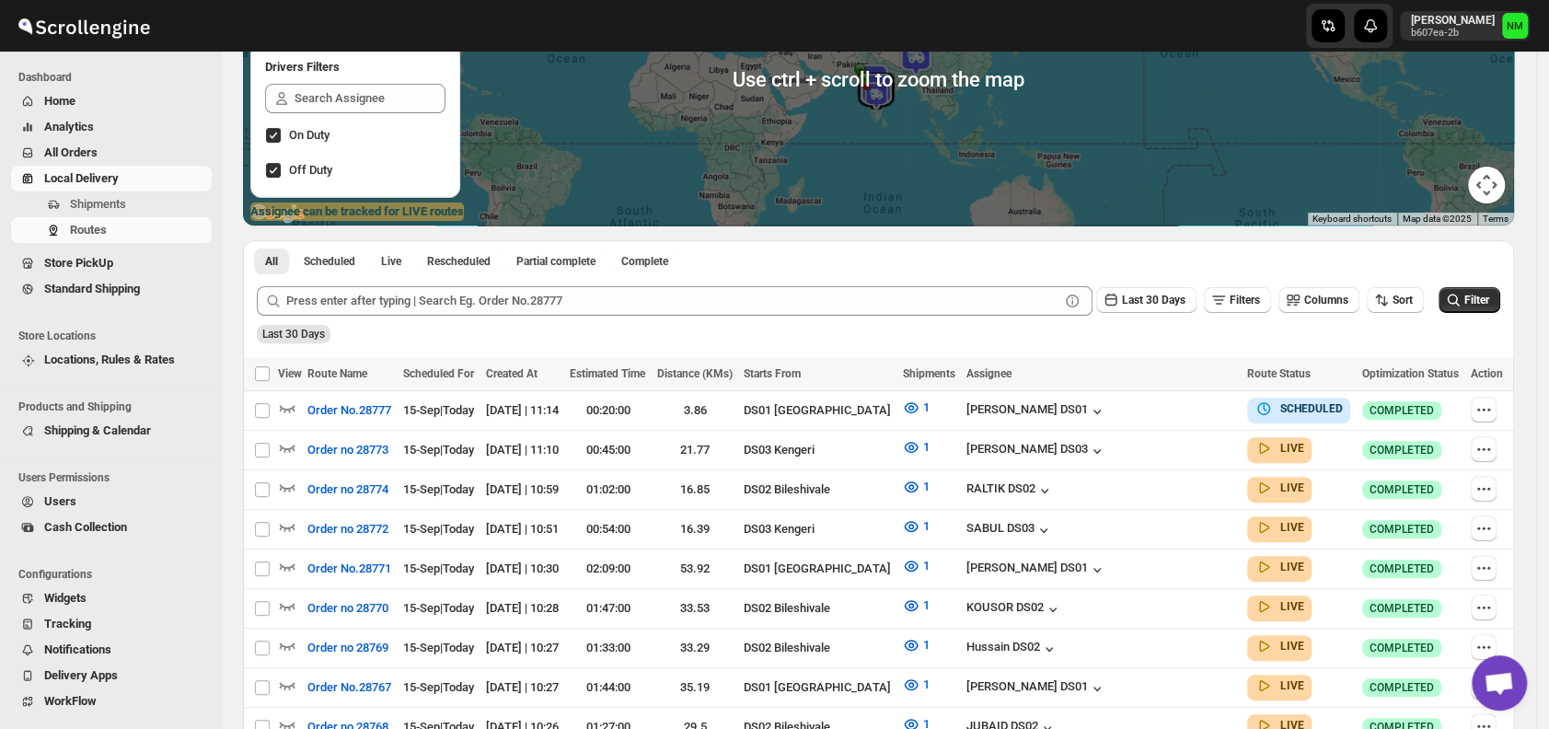
scroll to position [247, 0]
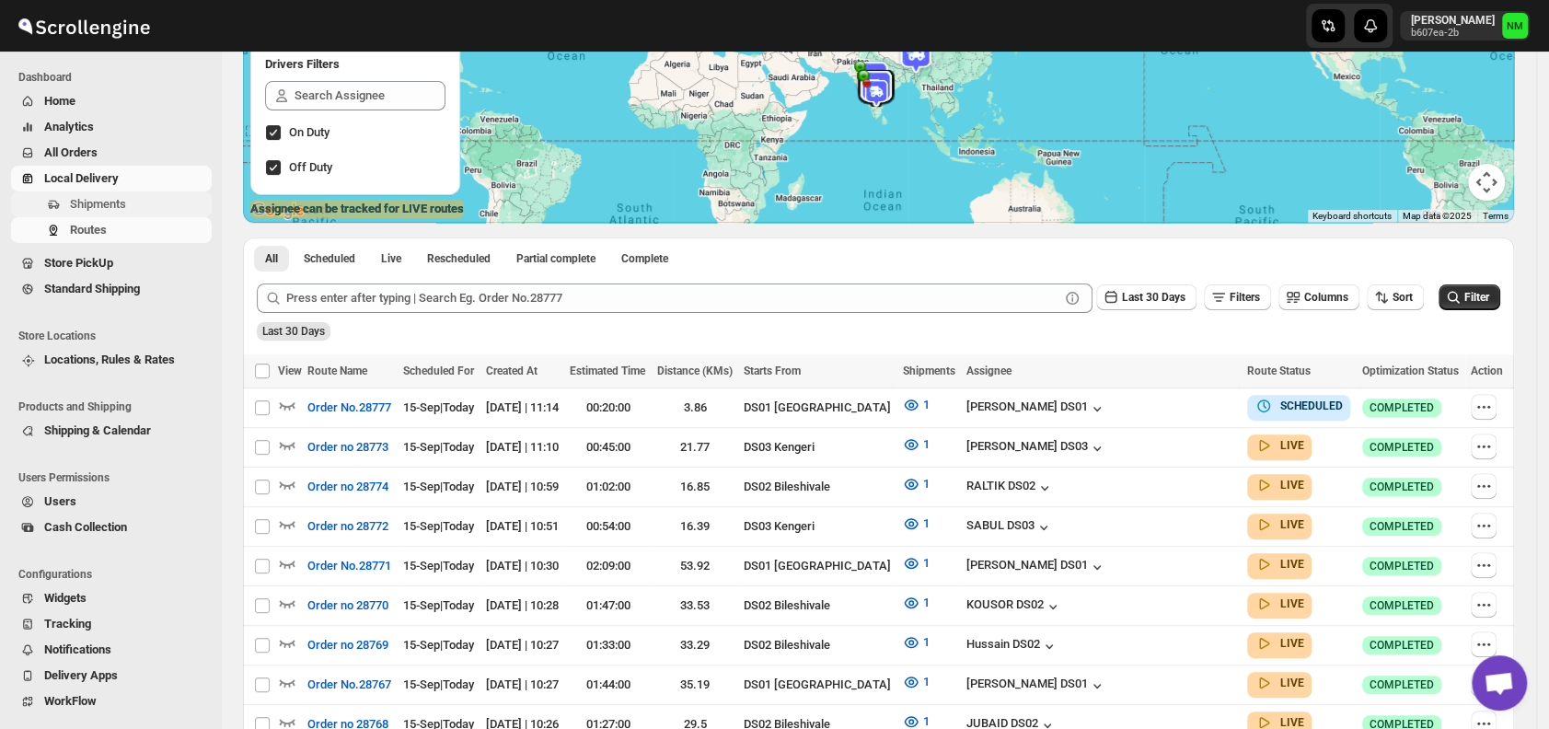
click at [131, 203] on span "Shipments" at bounding box center [139, 204] width 138 height 18
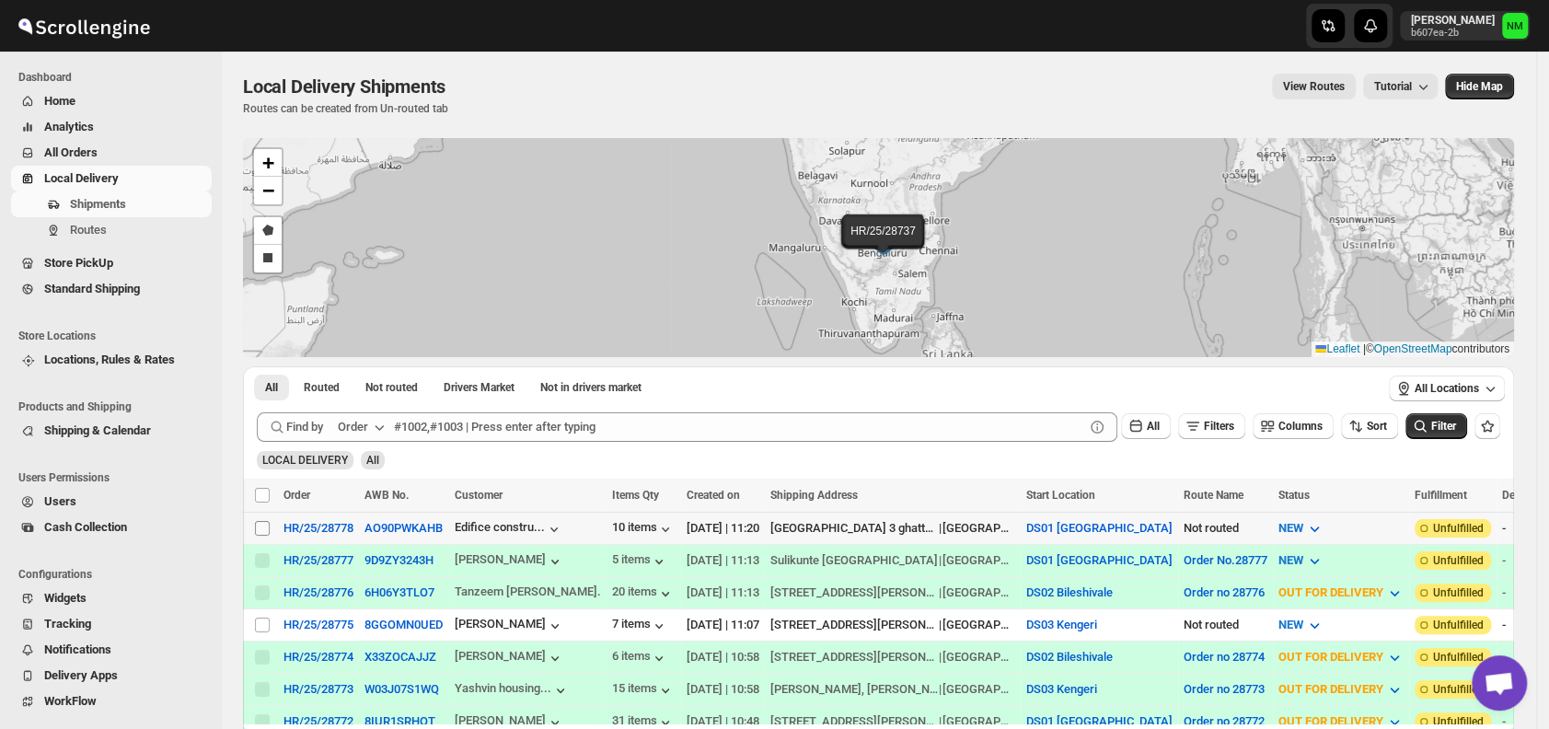
click at [262, 527] on input "Select shipment" at bounding box center [262, 528] width 15 height 15
checkbox input "true"
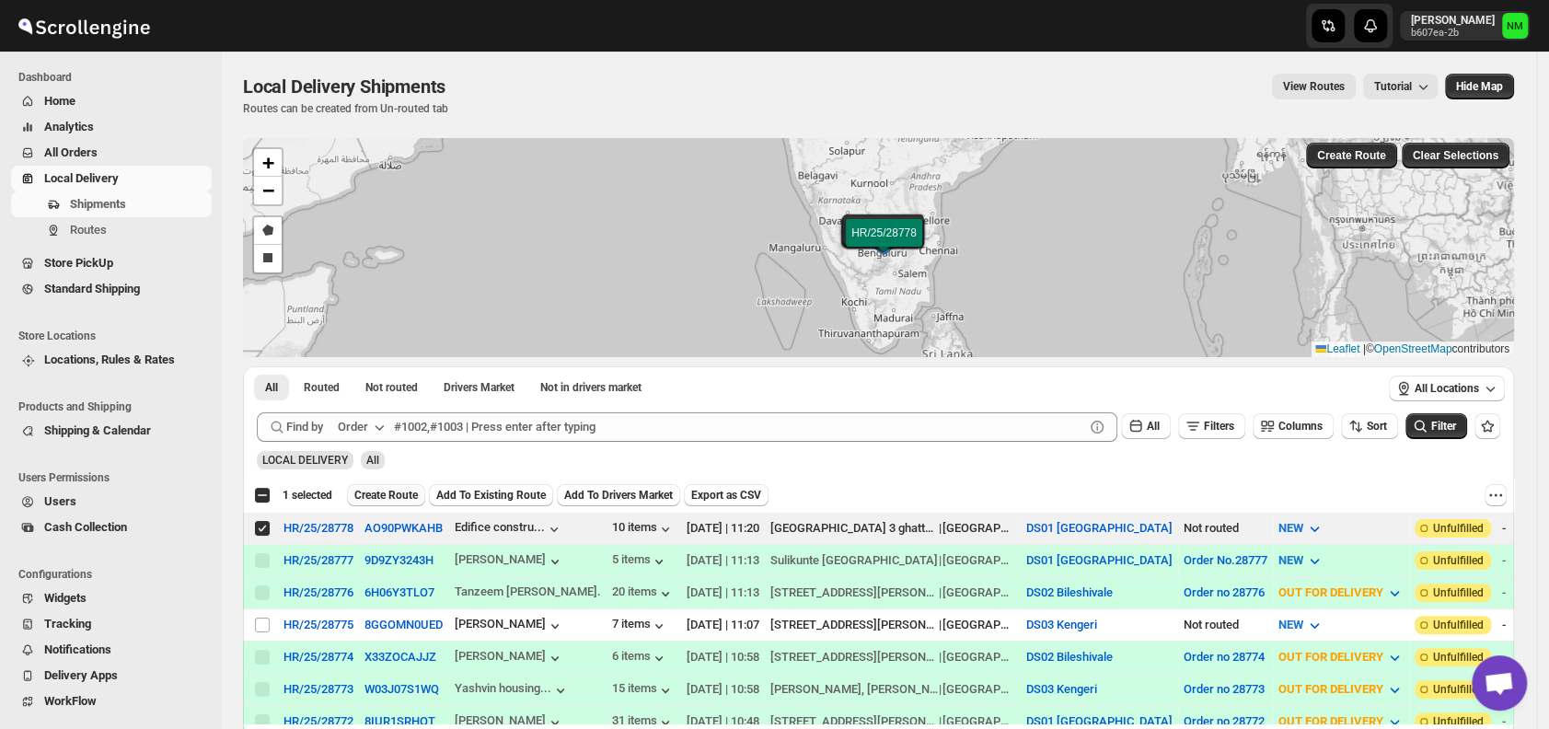
click at [376, 495] on span "Create Route" at bounding box center [386, 495] width 64 height 15
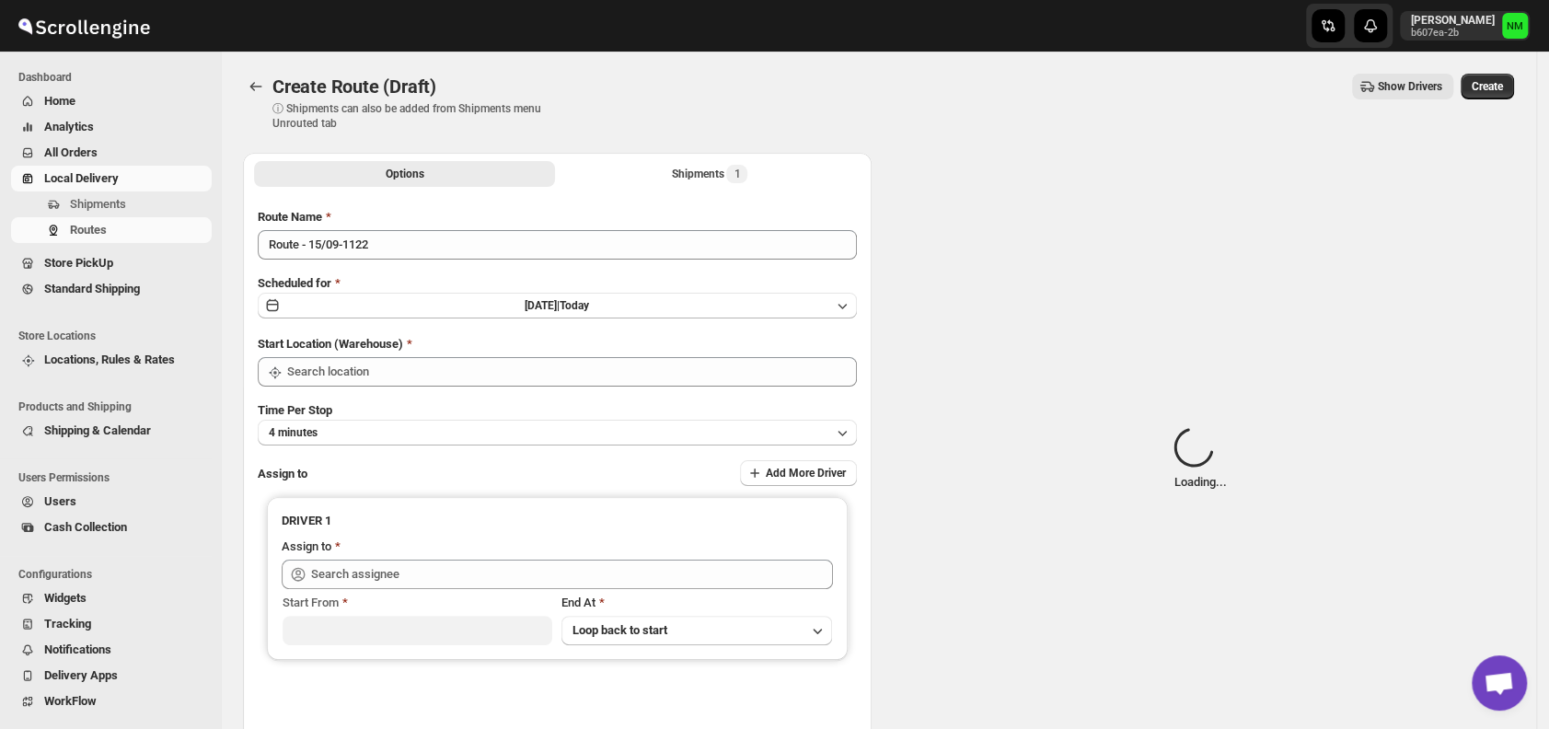
type input "DS01 [GEOGRAPHIC_DATA]"
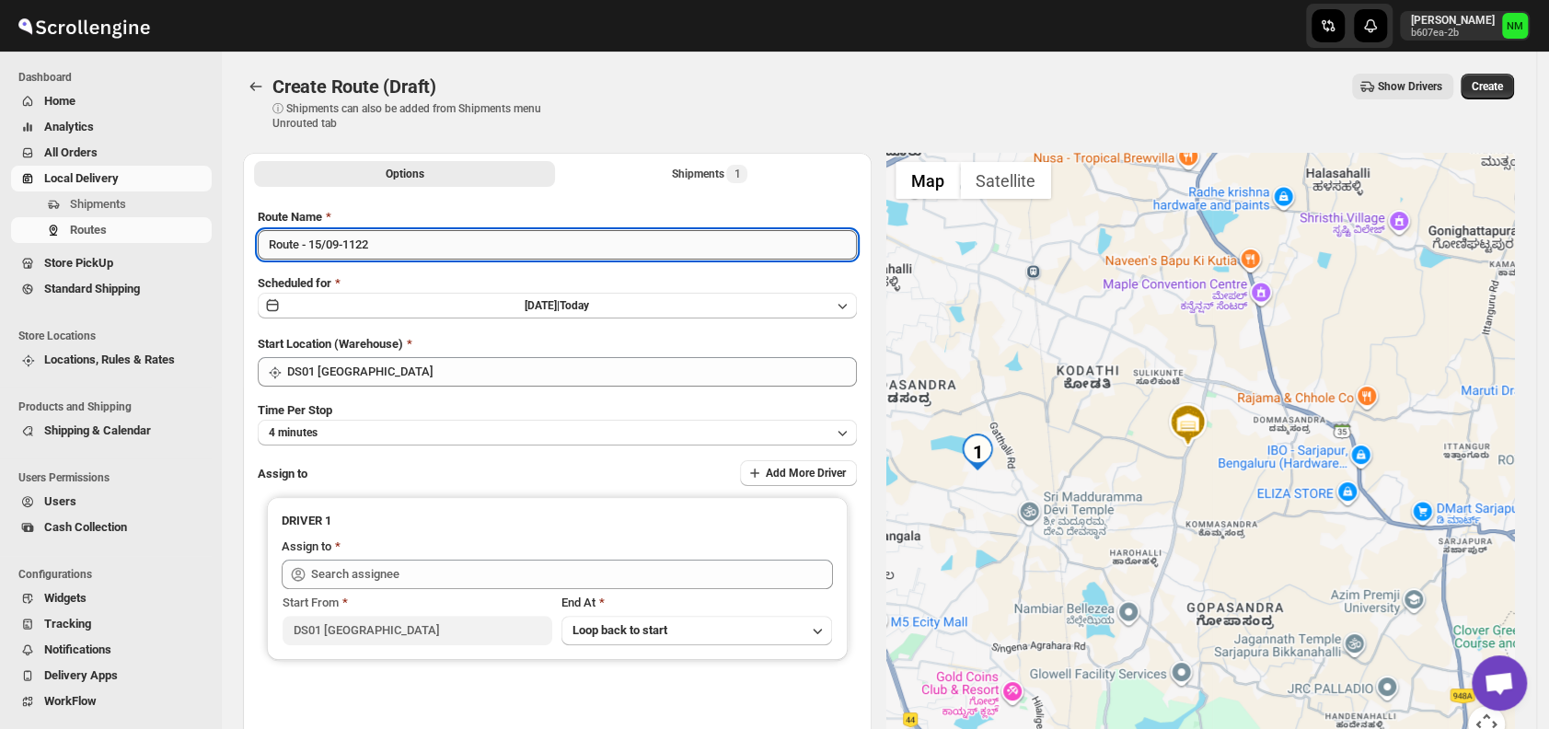
click at [404, 246] on input "Route - 15/09-1122" at bounding box center [557, 244] width 599 height 29
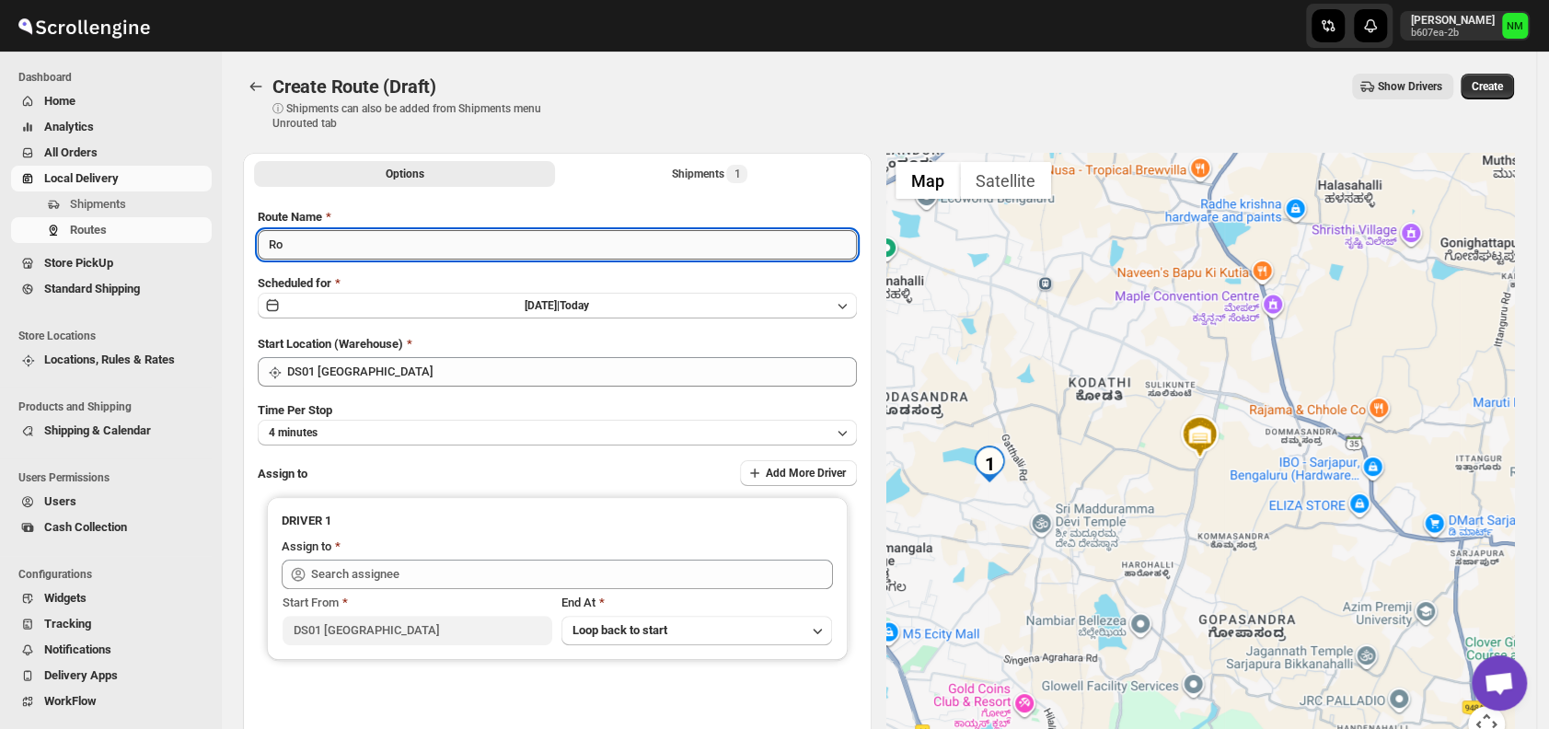
type input "R"
type input "Order No.28778"
click at [137, 190] on link "Local Delivery" at bounding box center [111, 179] width 201 height 26
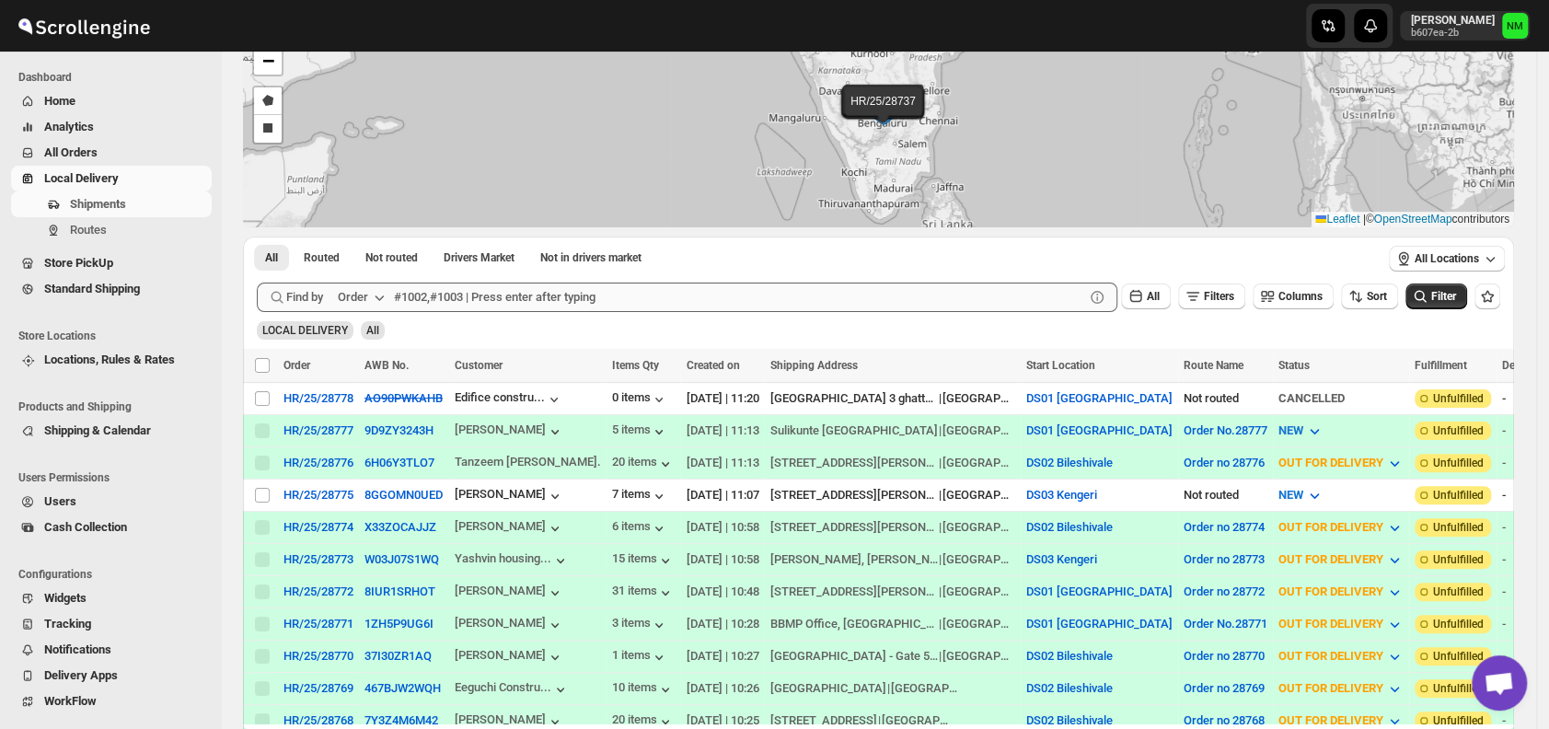
scroll to position [141, 0]
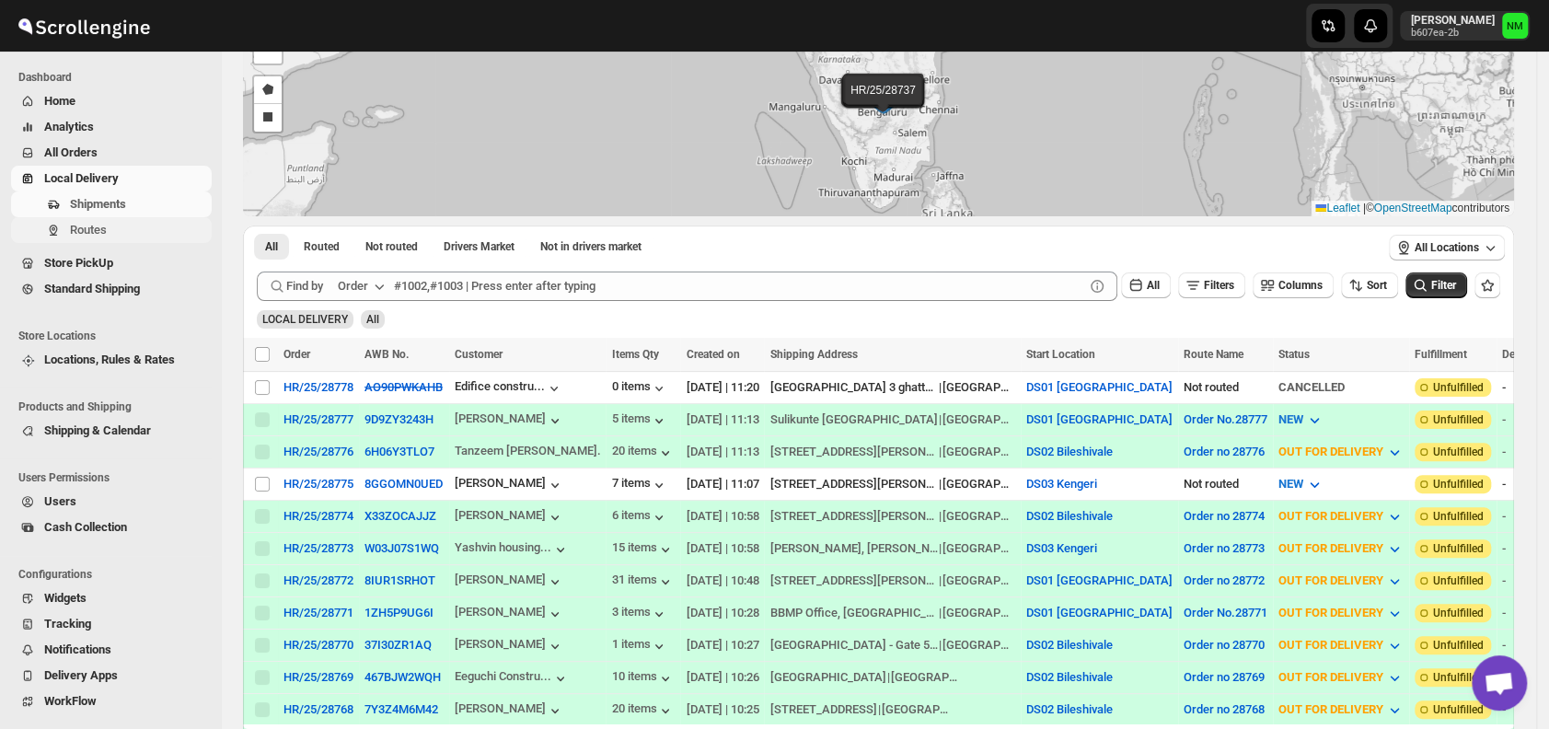
click at [103, 220] on button "Routes" at bounding box center [111, 230] width 201 height 26
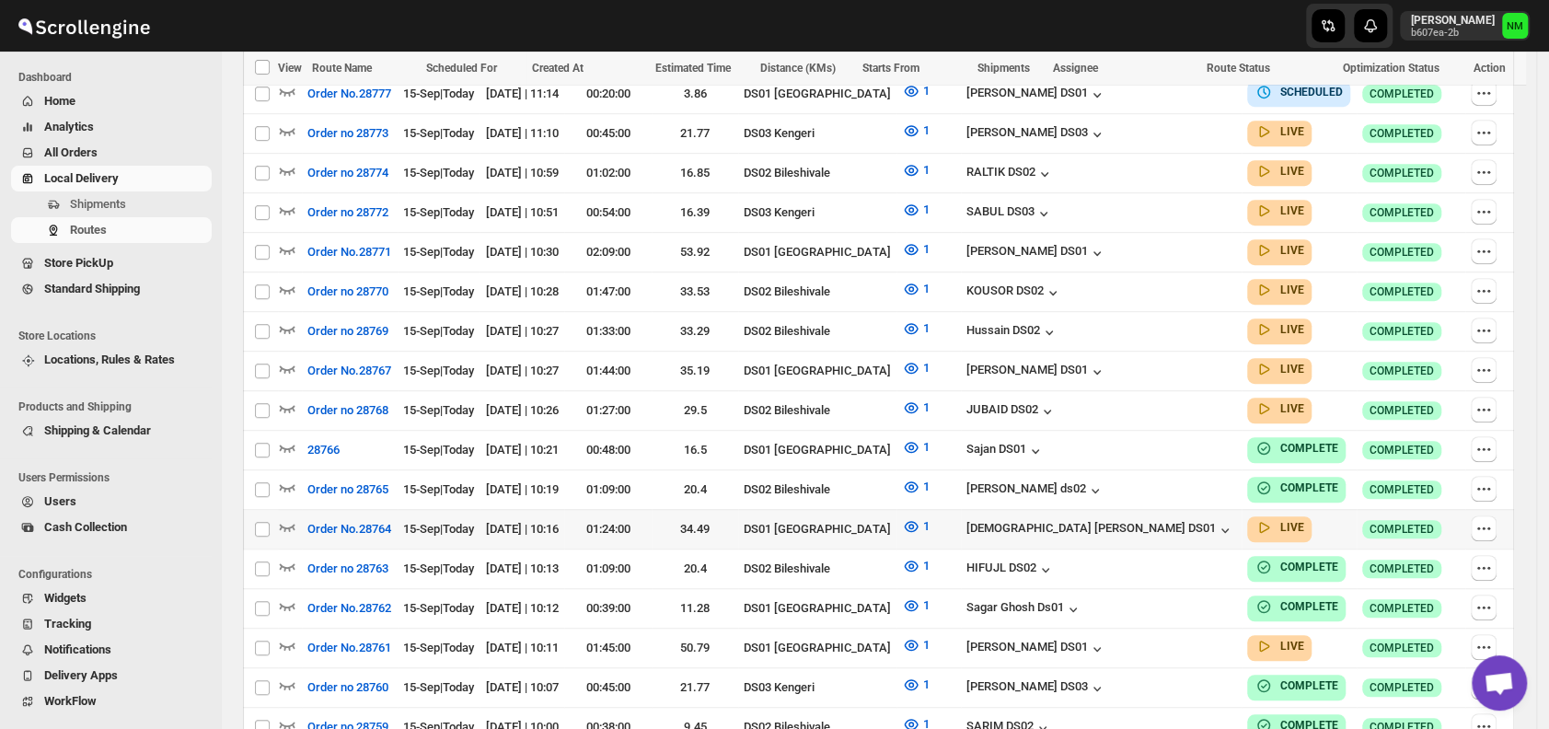
scroll to position [601, 0]
click at [289, 523] on icon "button" at bounding box center [288, 526] width 16 height 7
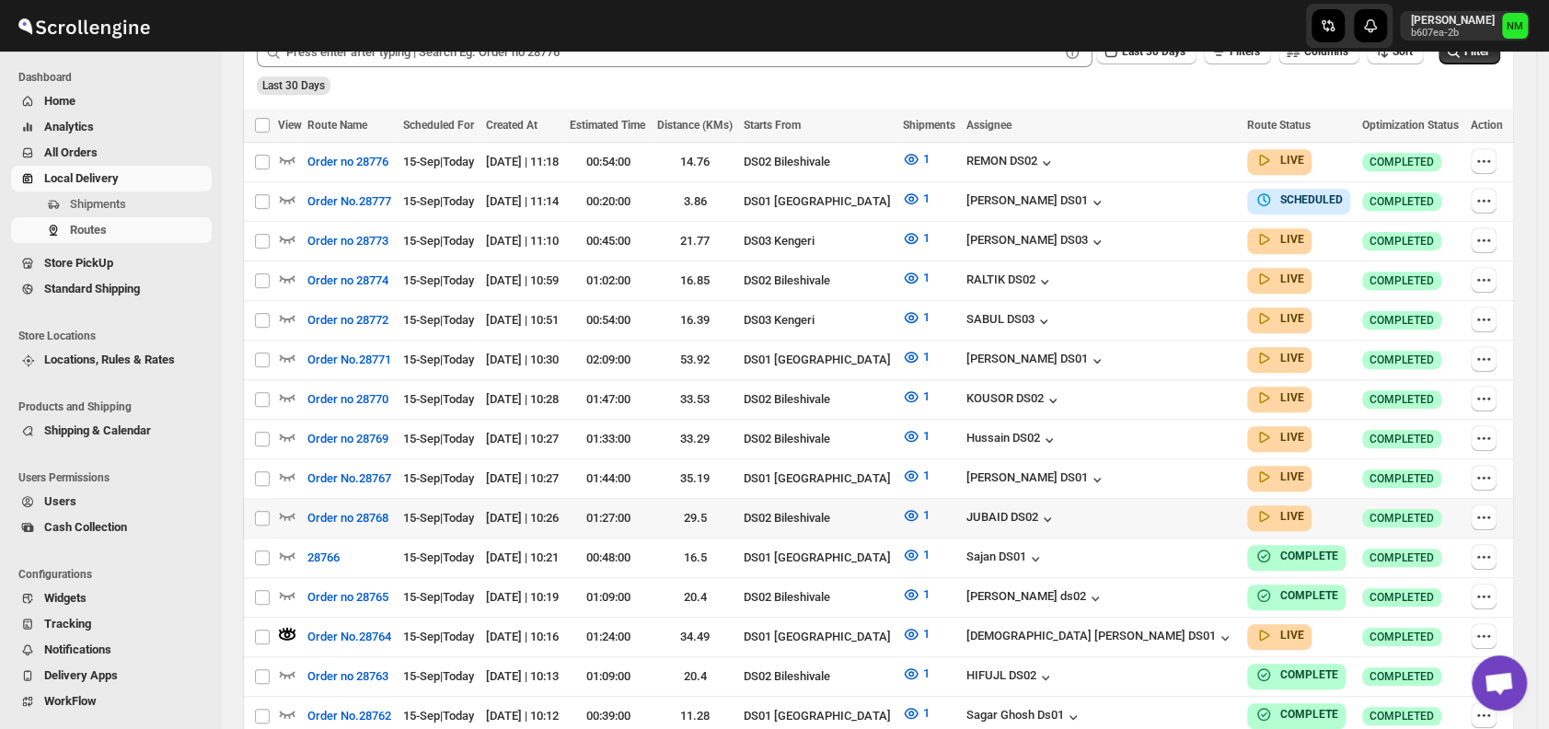
scroll to position [508, 0]
click at [279, 469] on icon "button" at bounding box center [287, 475] width 18 height 18
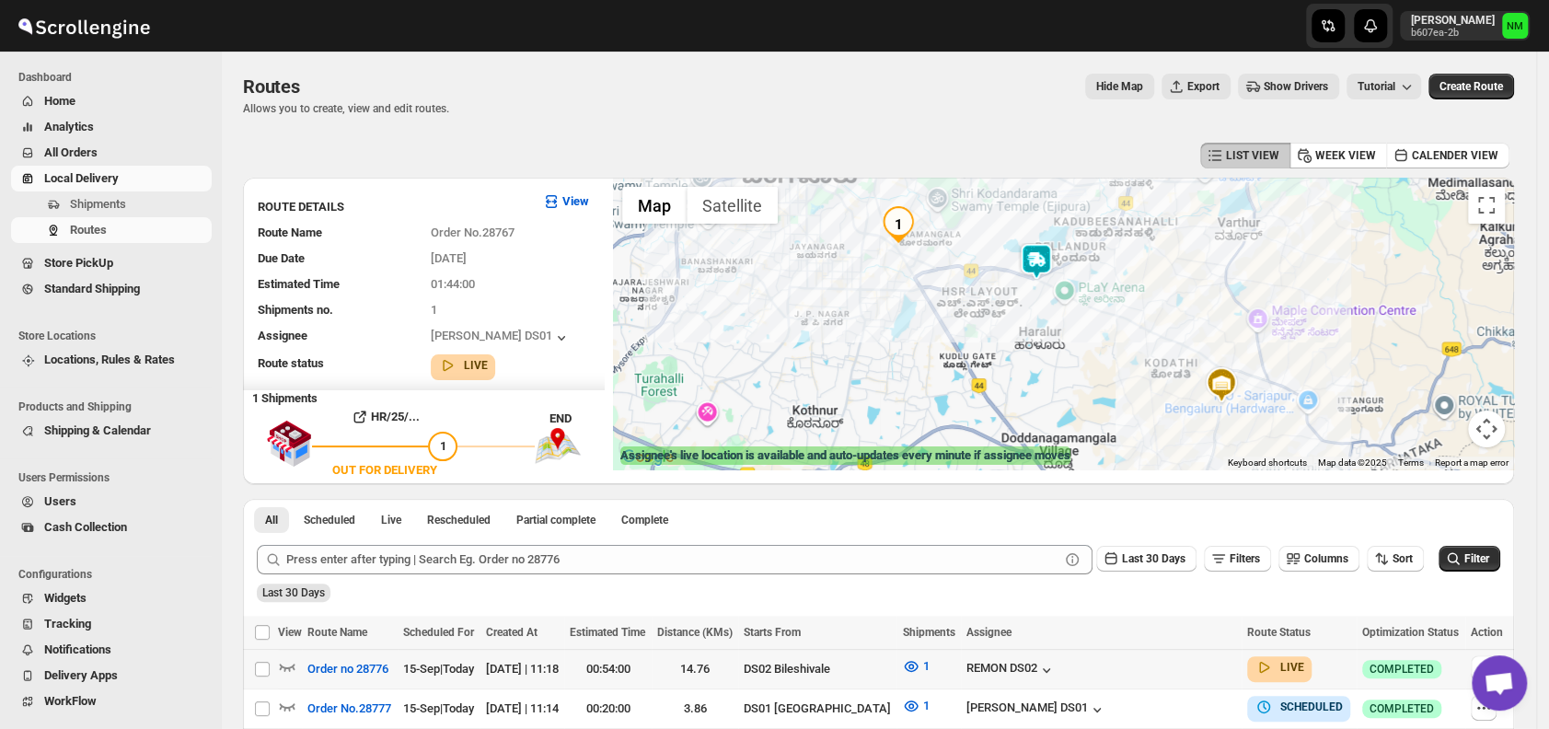
click at [1033, 265] on img at bounding box center [1036, 261] width 37 height 37
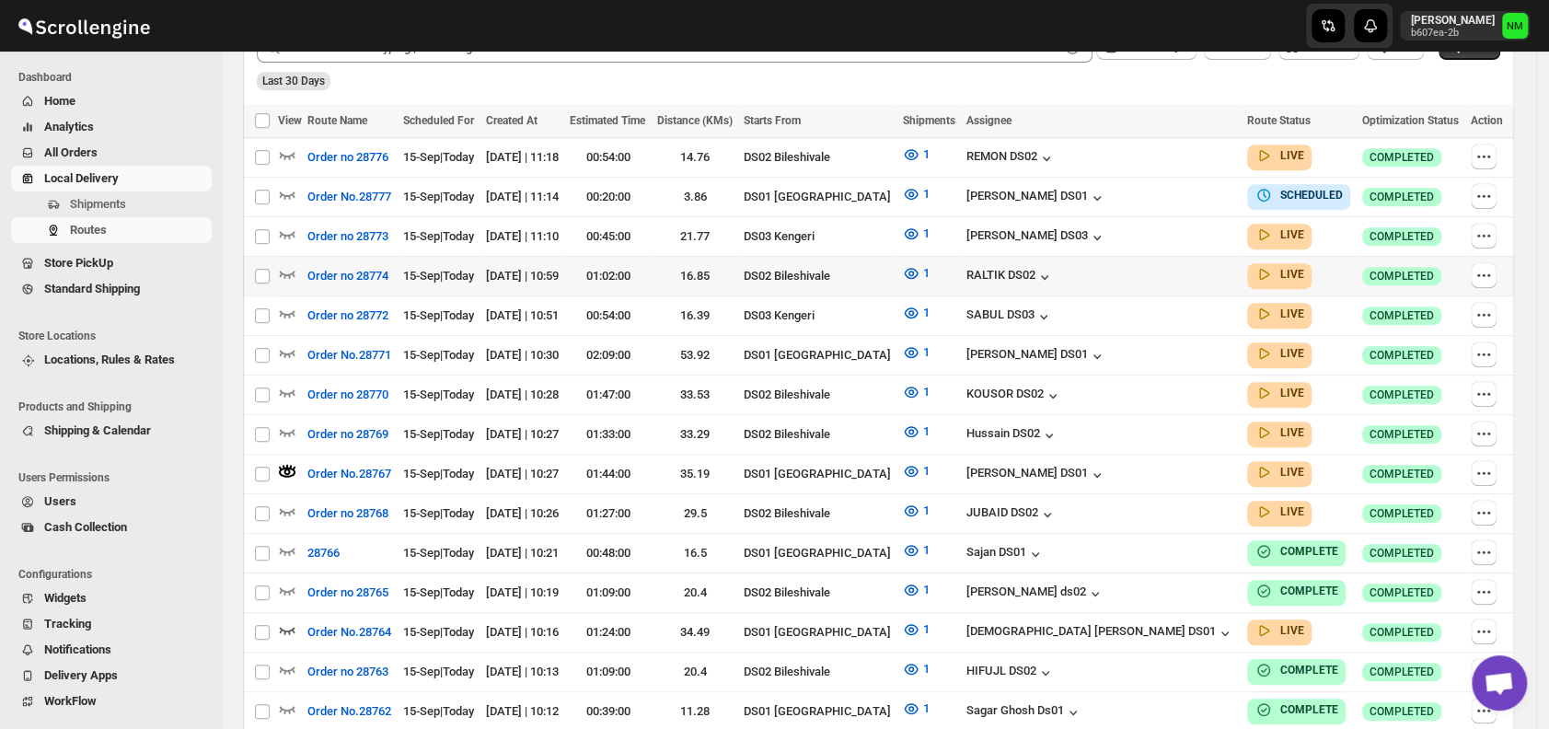
scroll to position [515, 0]
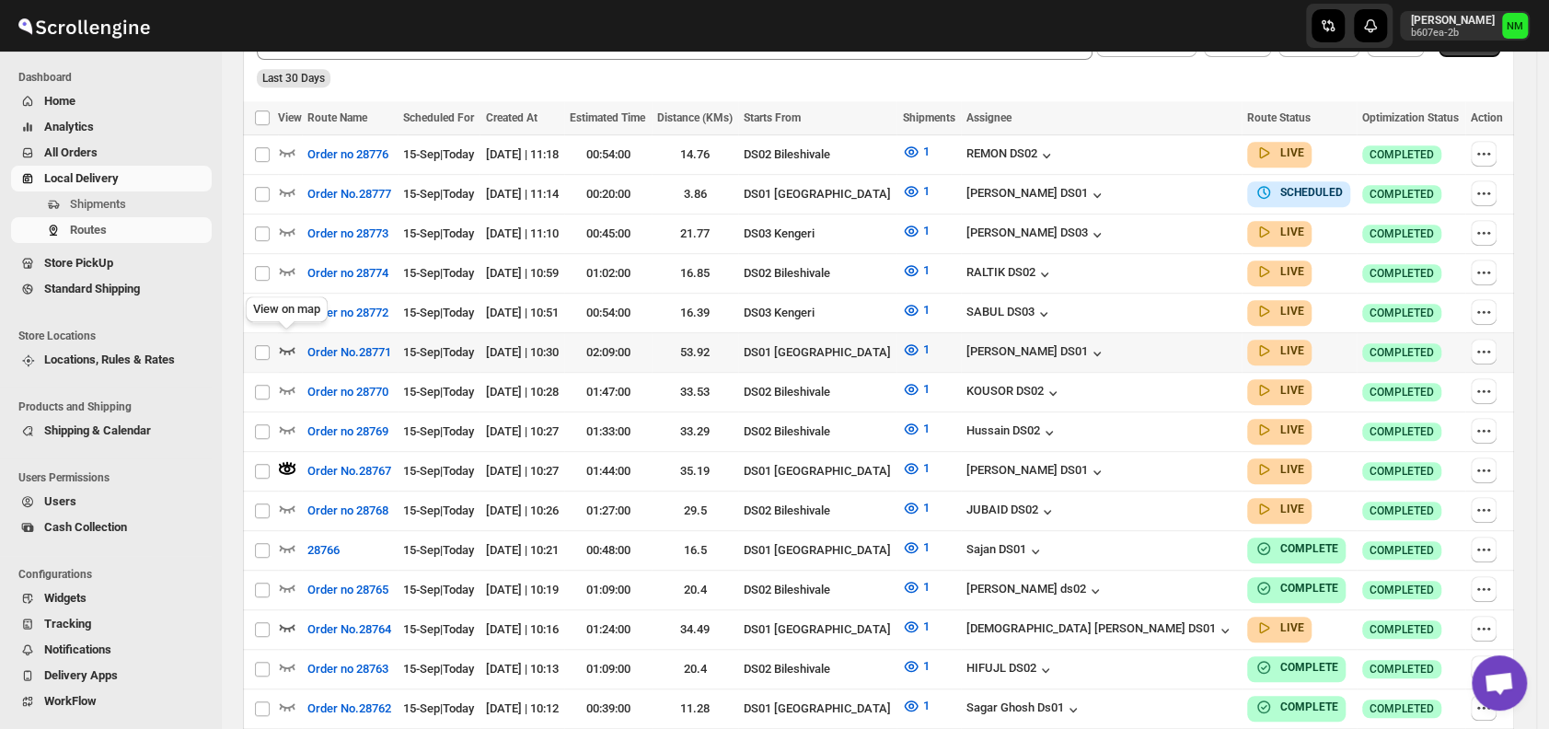
click at [293, 347] on icon "button" at bounding box center [288, 350] width 16 height 7
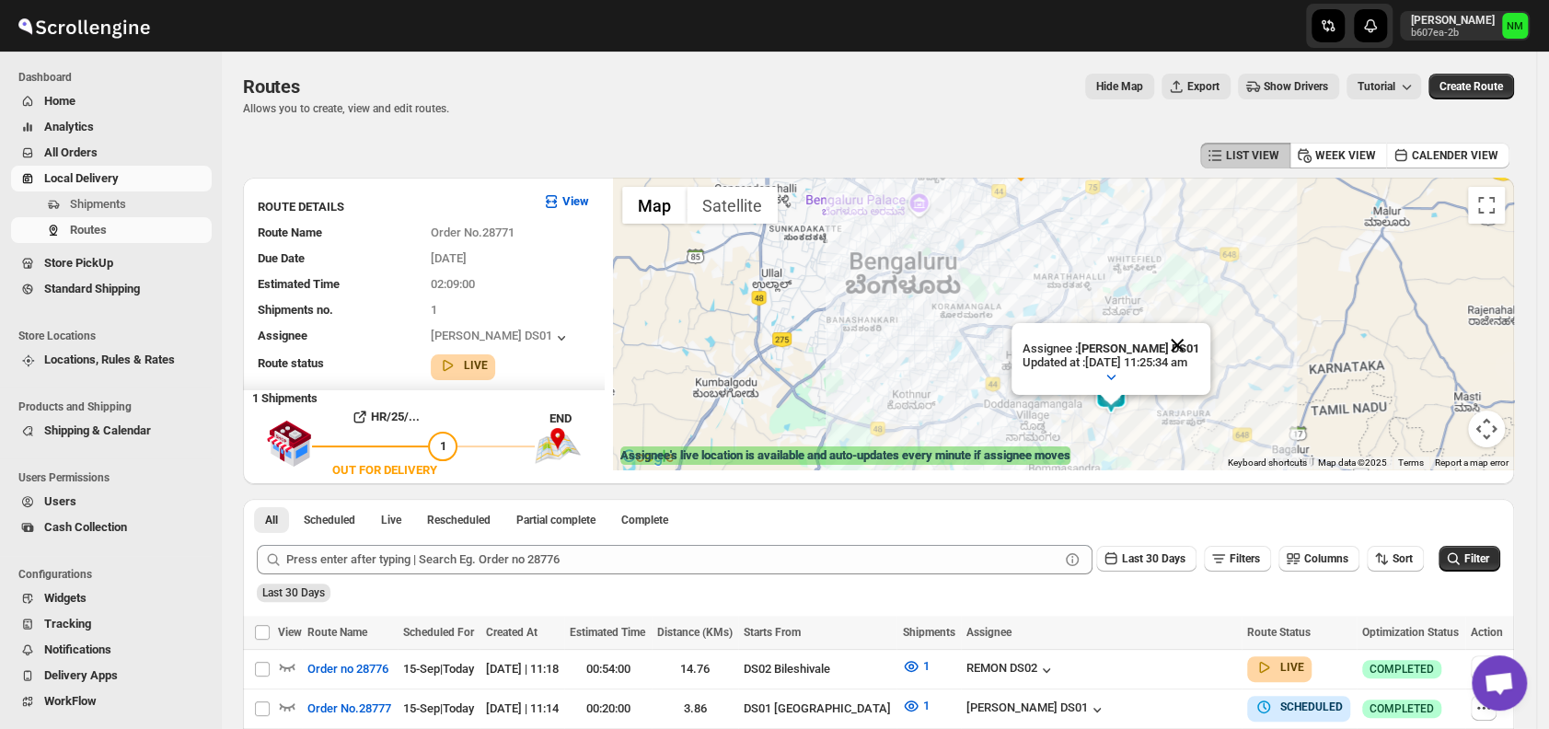
click at [1199, 333] on button "Close" at bounding box center [1177, 345] width 44 height 44
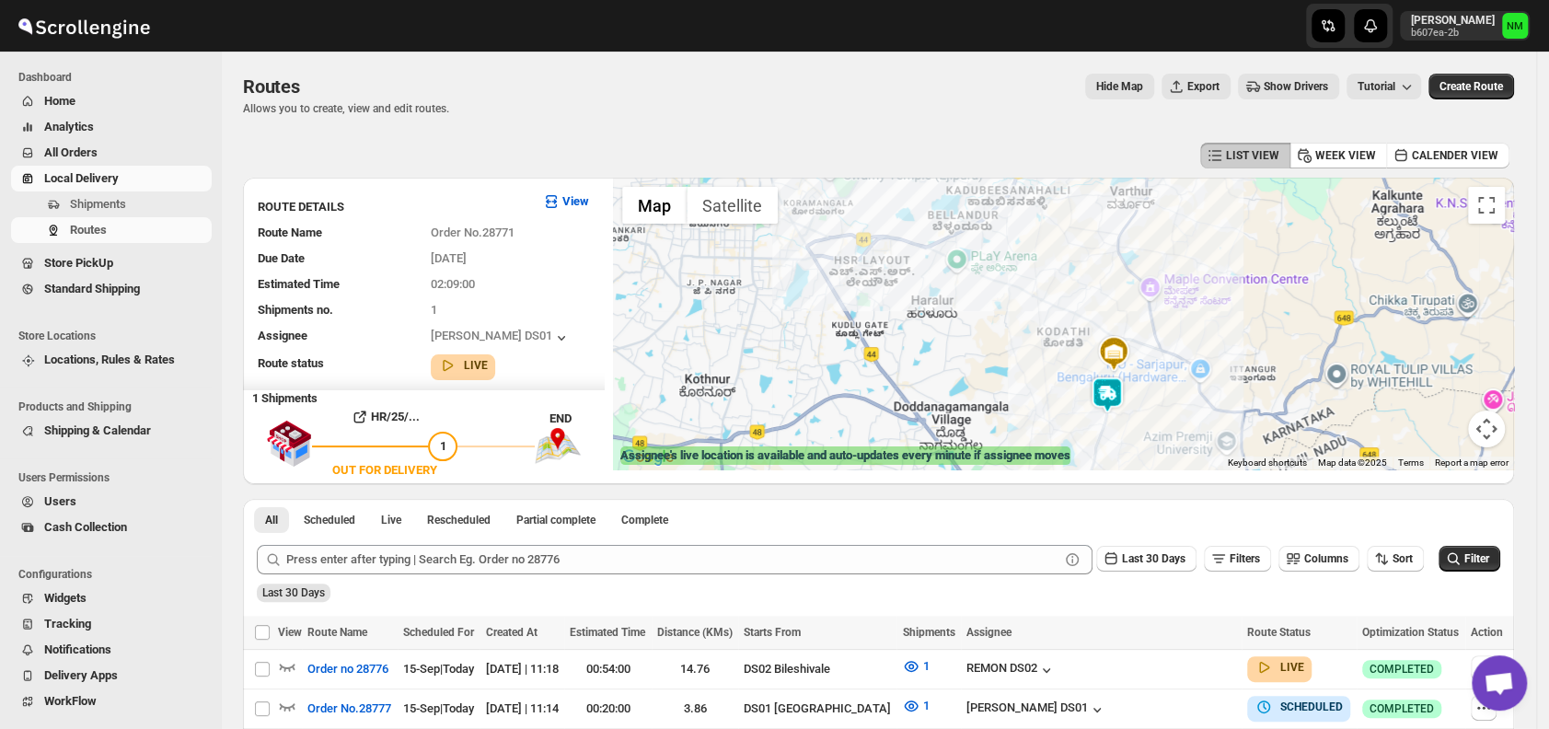
click at [1118, 412] on img at bounding box center [1107, 395] width 37 height 37
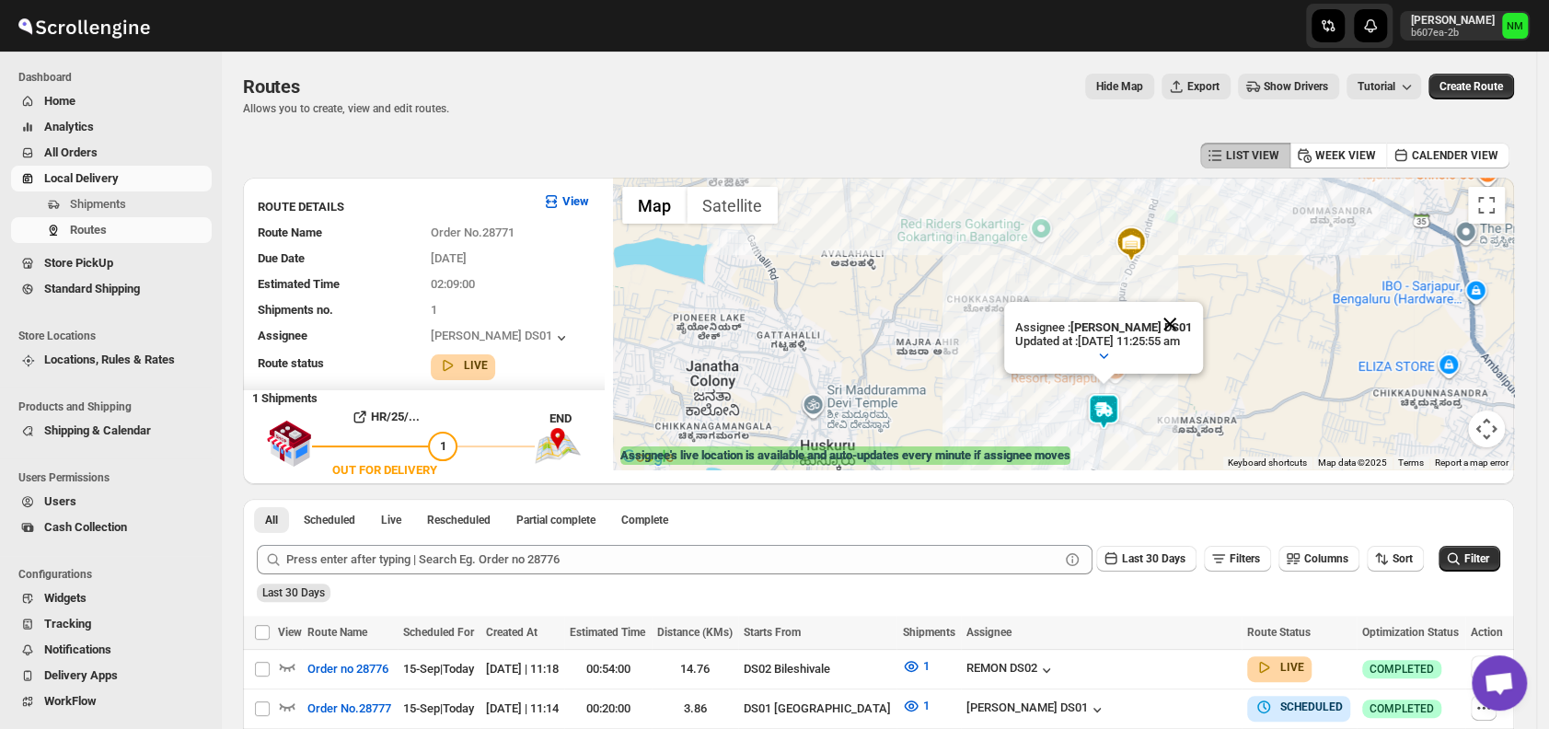
click at [1192, 318] on button "Close" at bounding box center [1170, 324] width 44 height 44
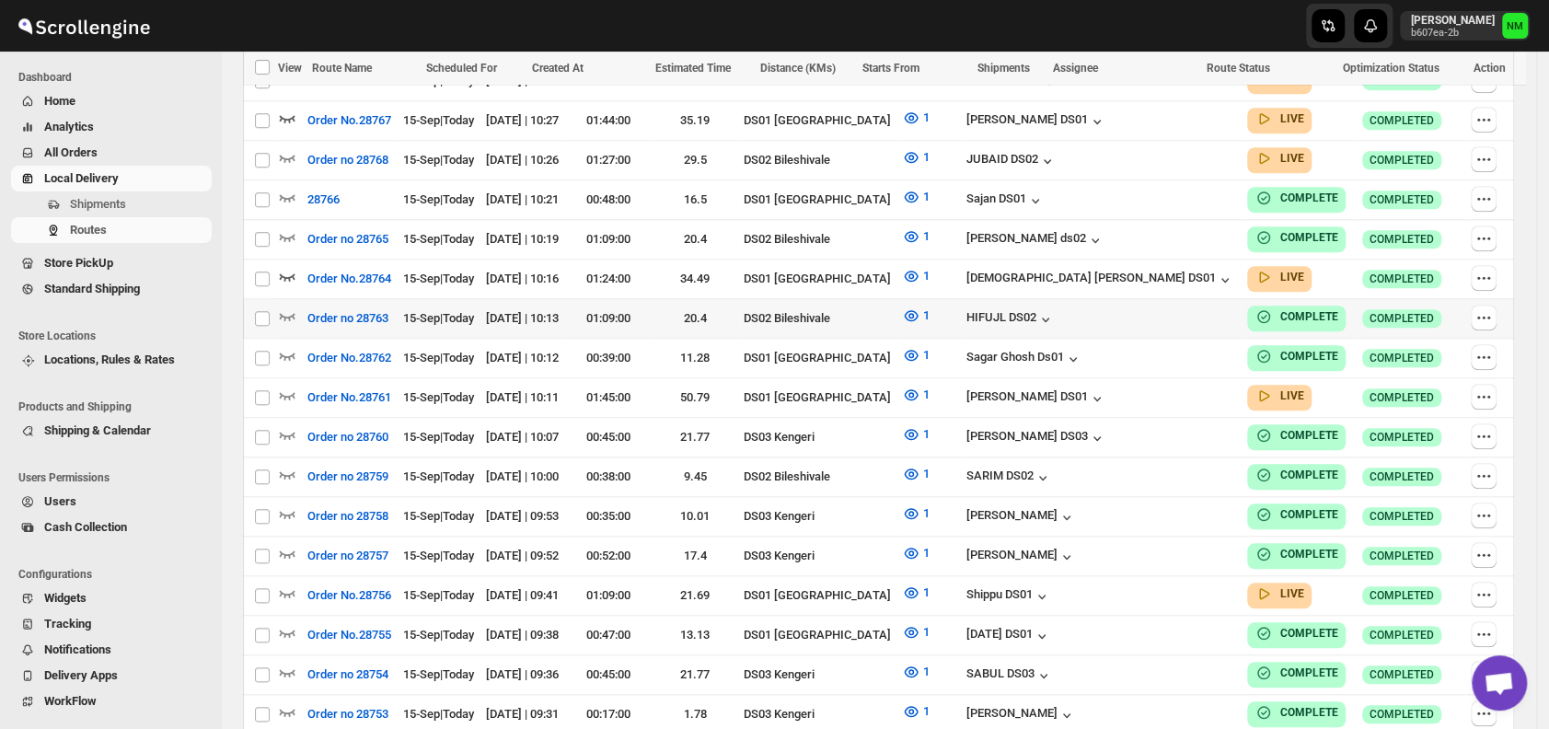
scroll to position [877, 0]
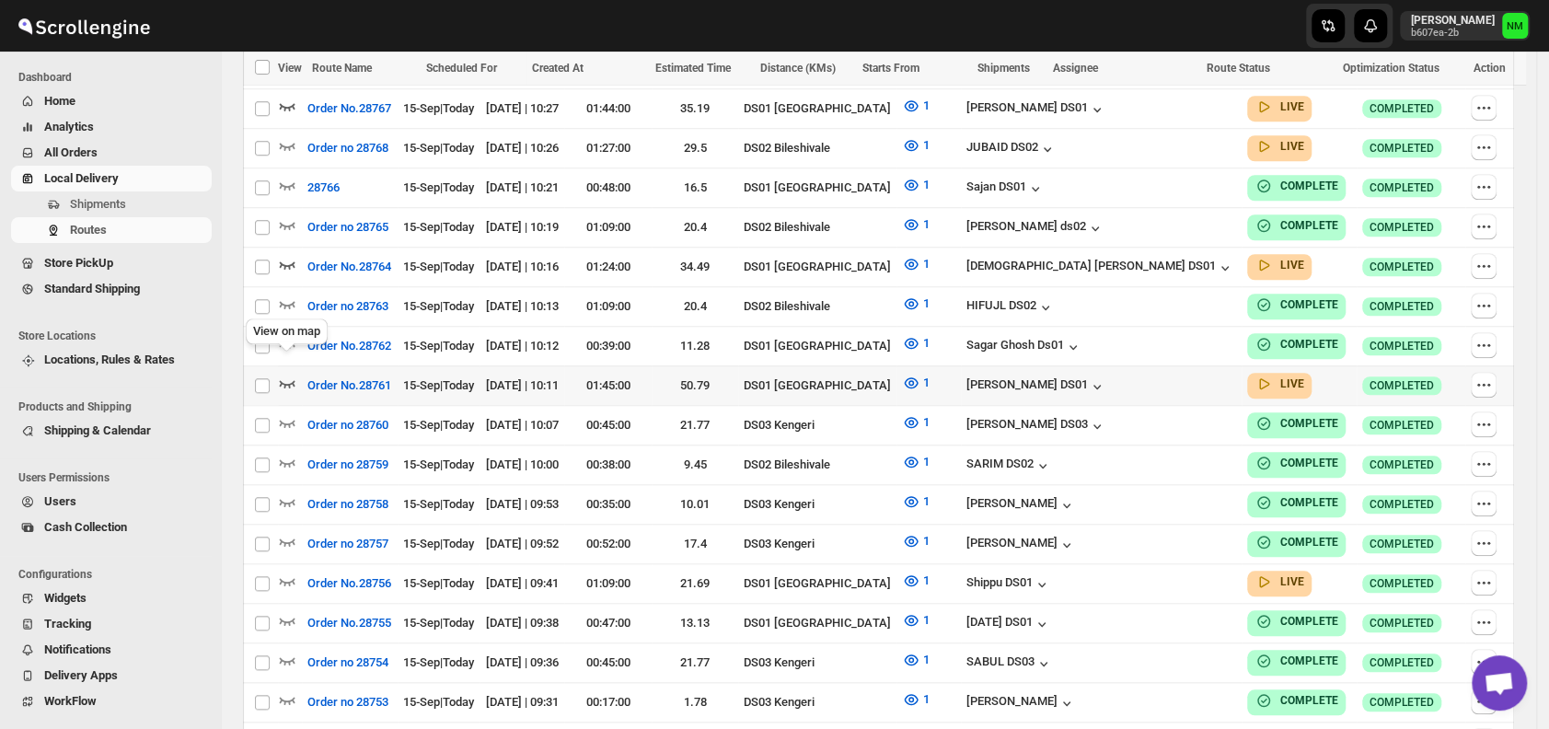
click at [285, 380] on icon "button" at bounding box center [288, 383] width 16 height 7
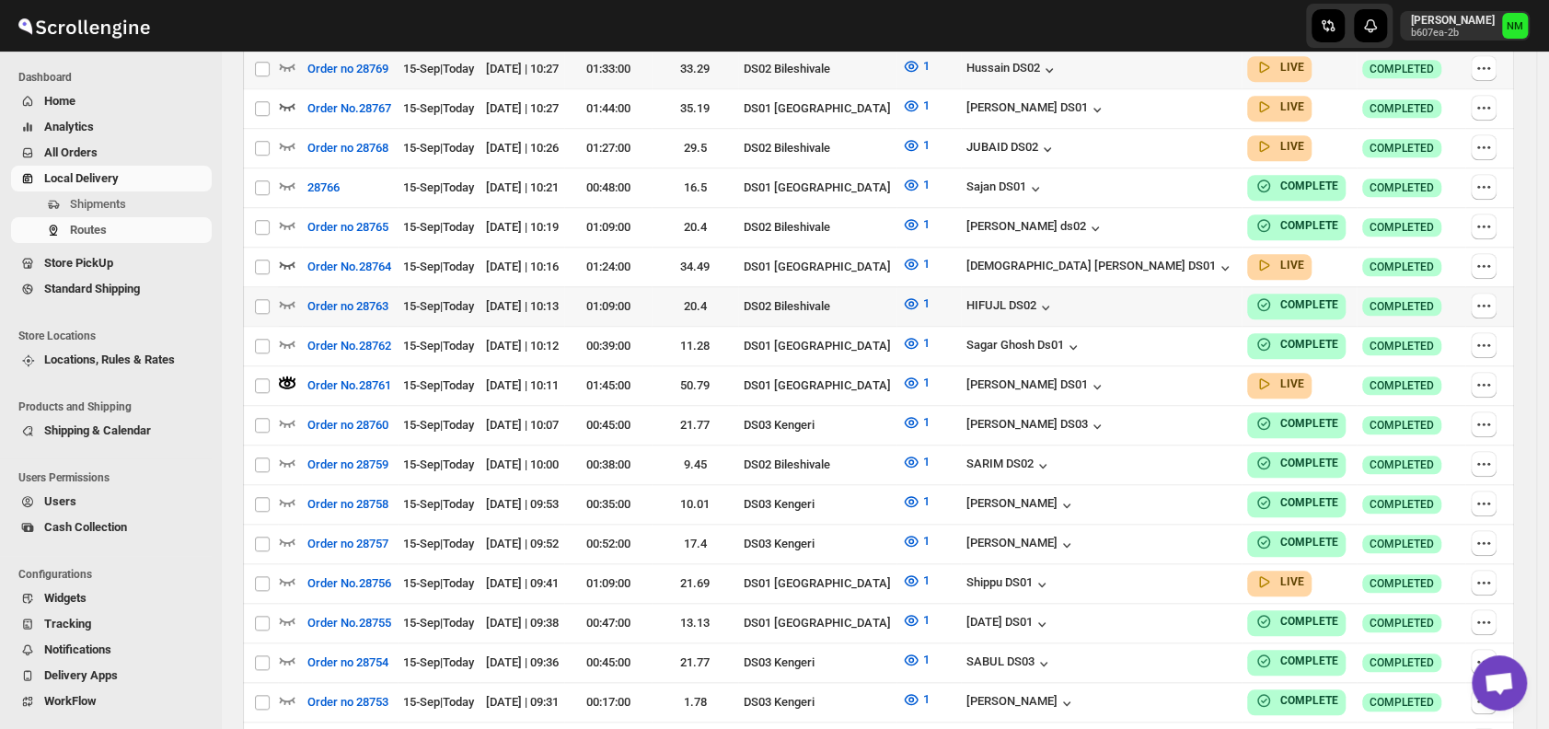
scroll to position [0, 0]
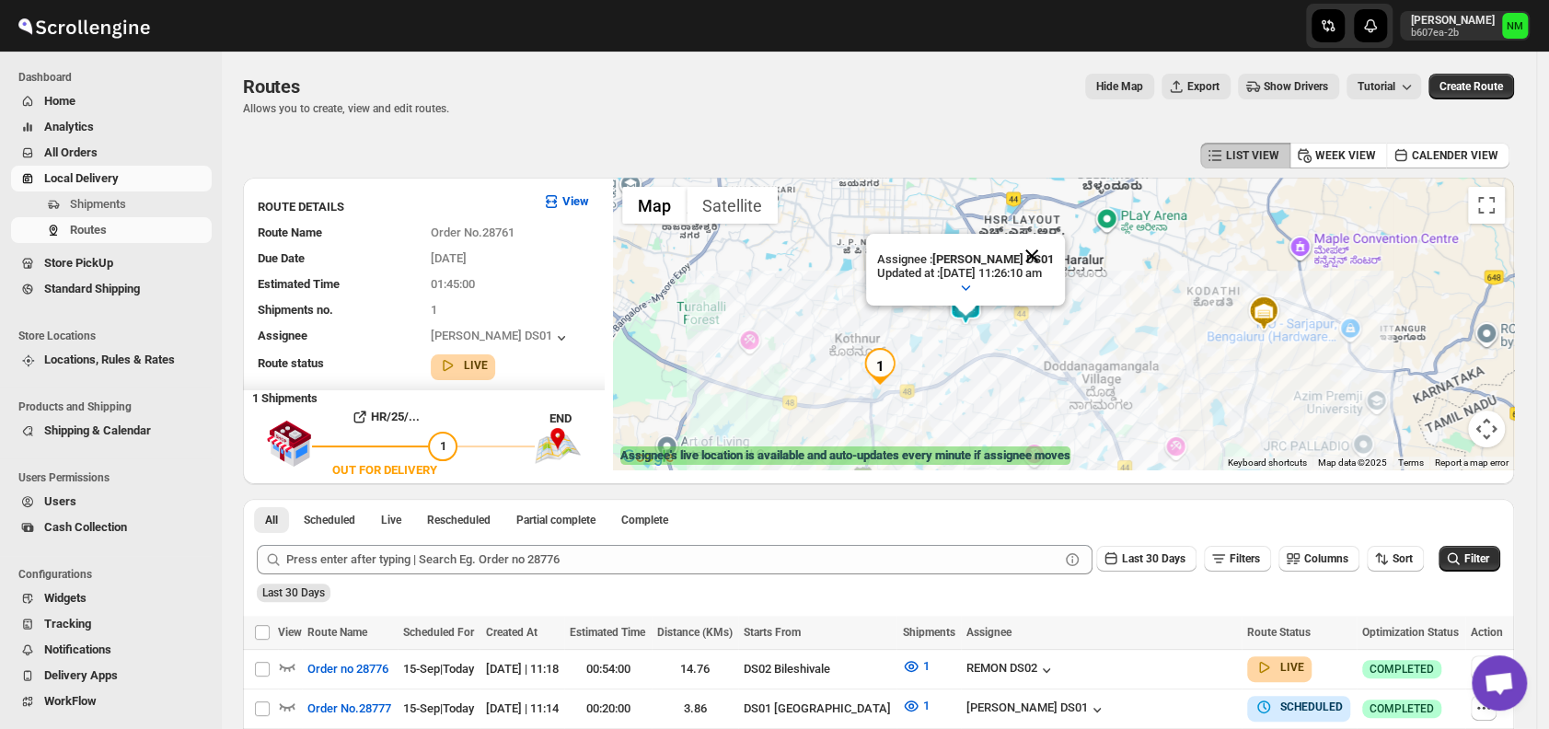
click at [1054, 249] on button "Close" at bounding box center [1032, 256] width 44 height 44
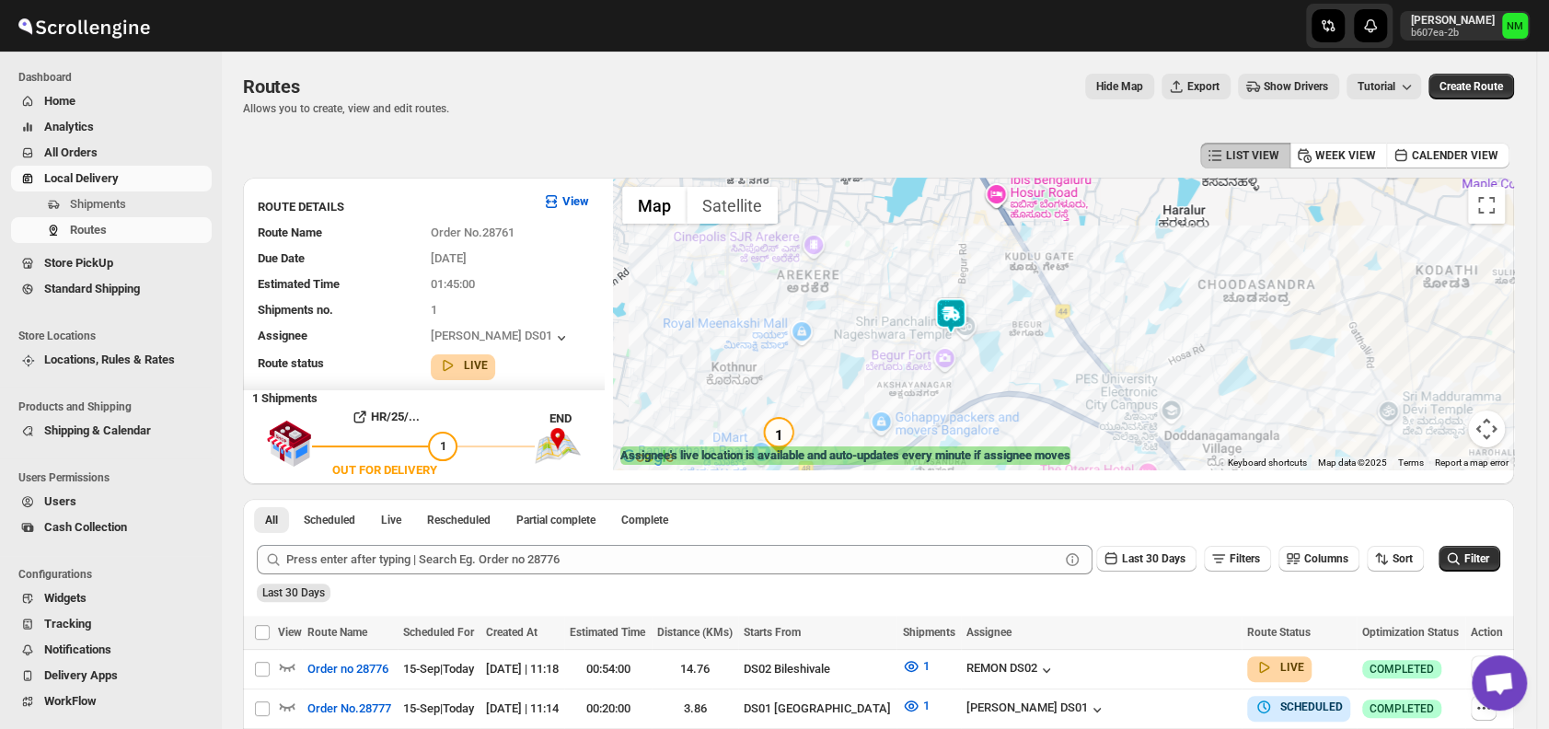
click at [966, 321] on img at bounding box center [951, 315] width 37 height 37
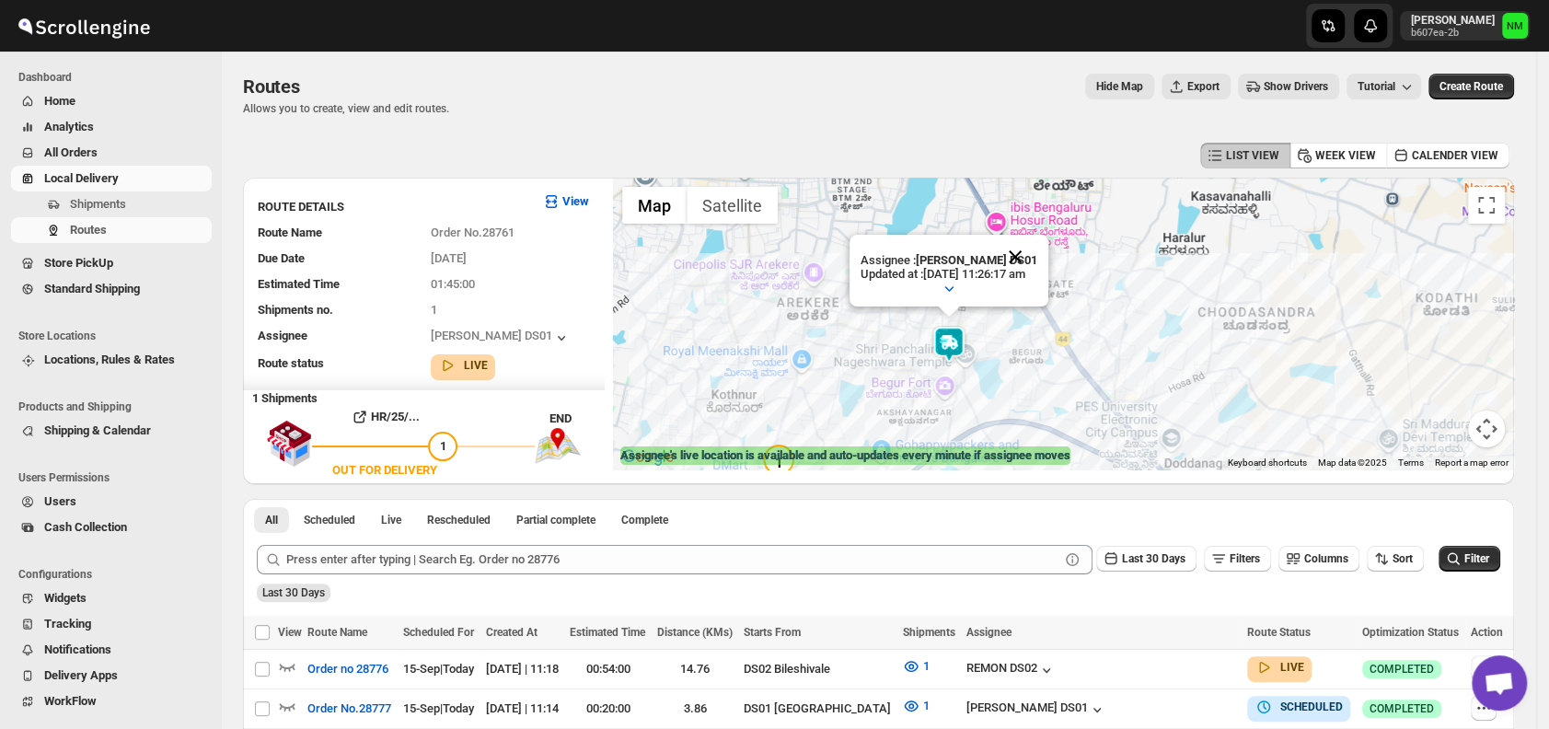
click at [1037, 248] on button "Close" at bounding box center [1015, 257] width 44 height 44
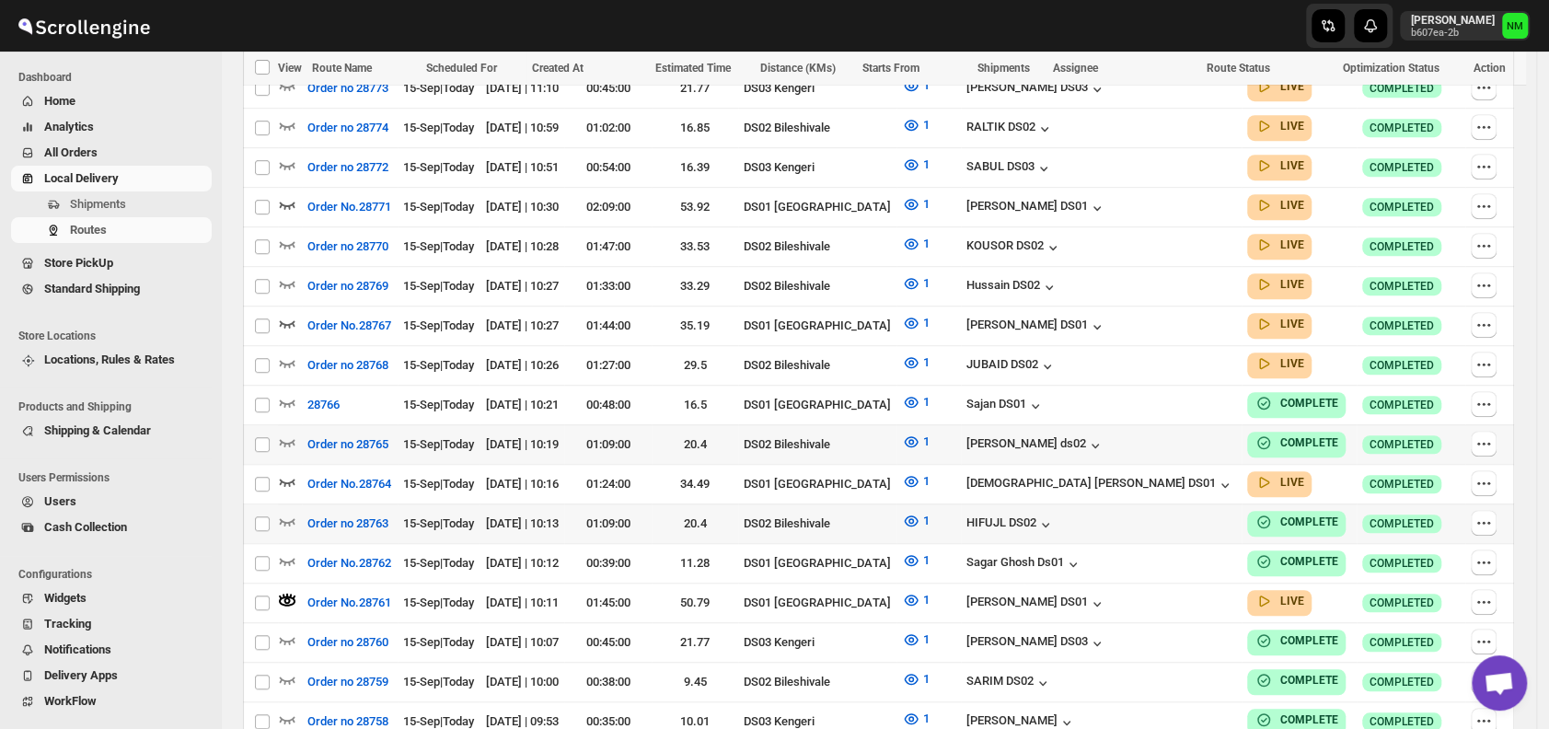
scroll to position [663, 0]
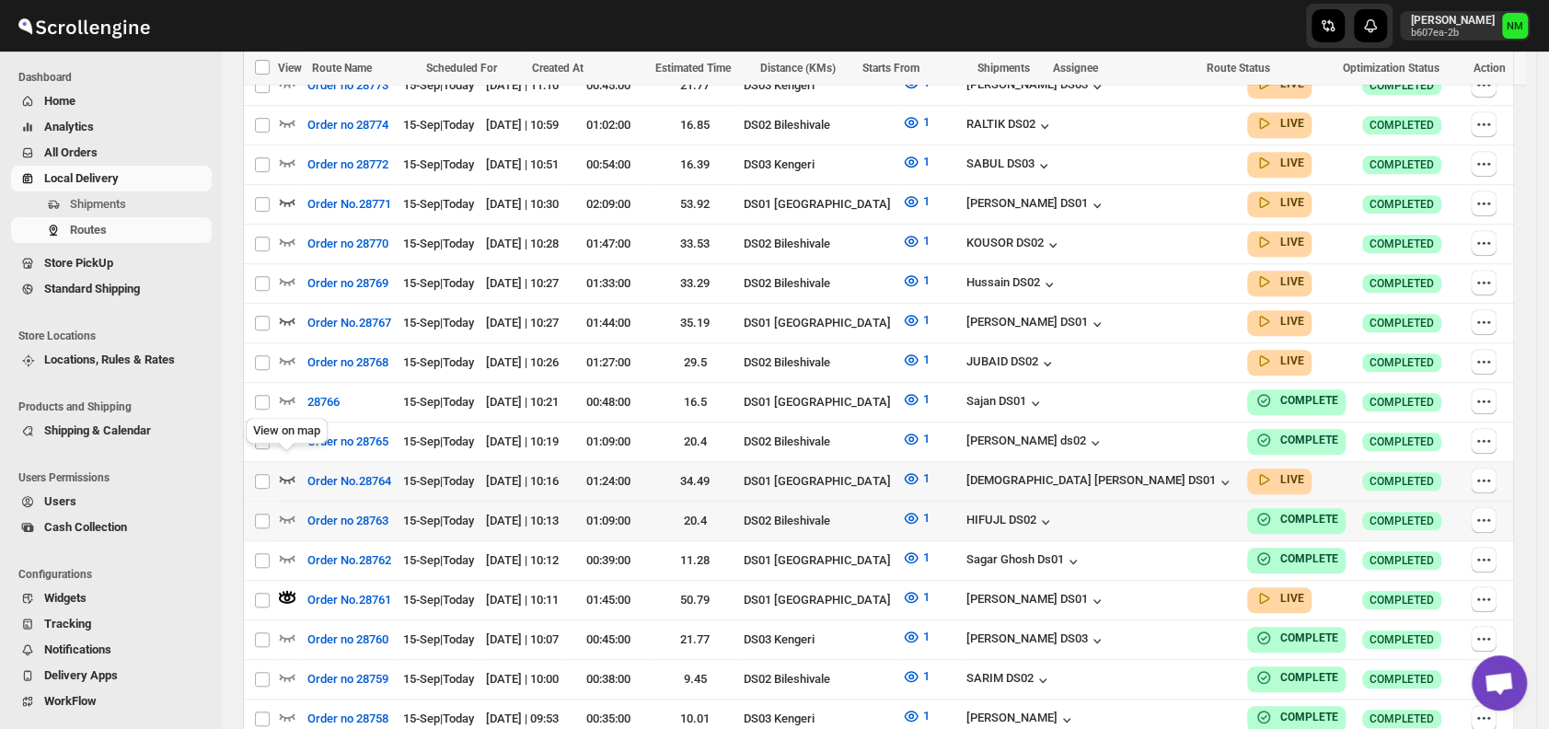
click at [285, 476] on icon "button" at bounding box center [288, 479] width 16 height 7
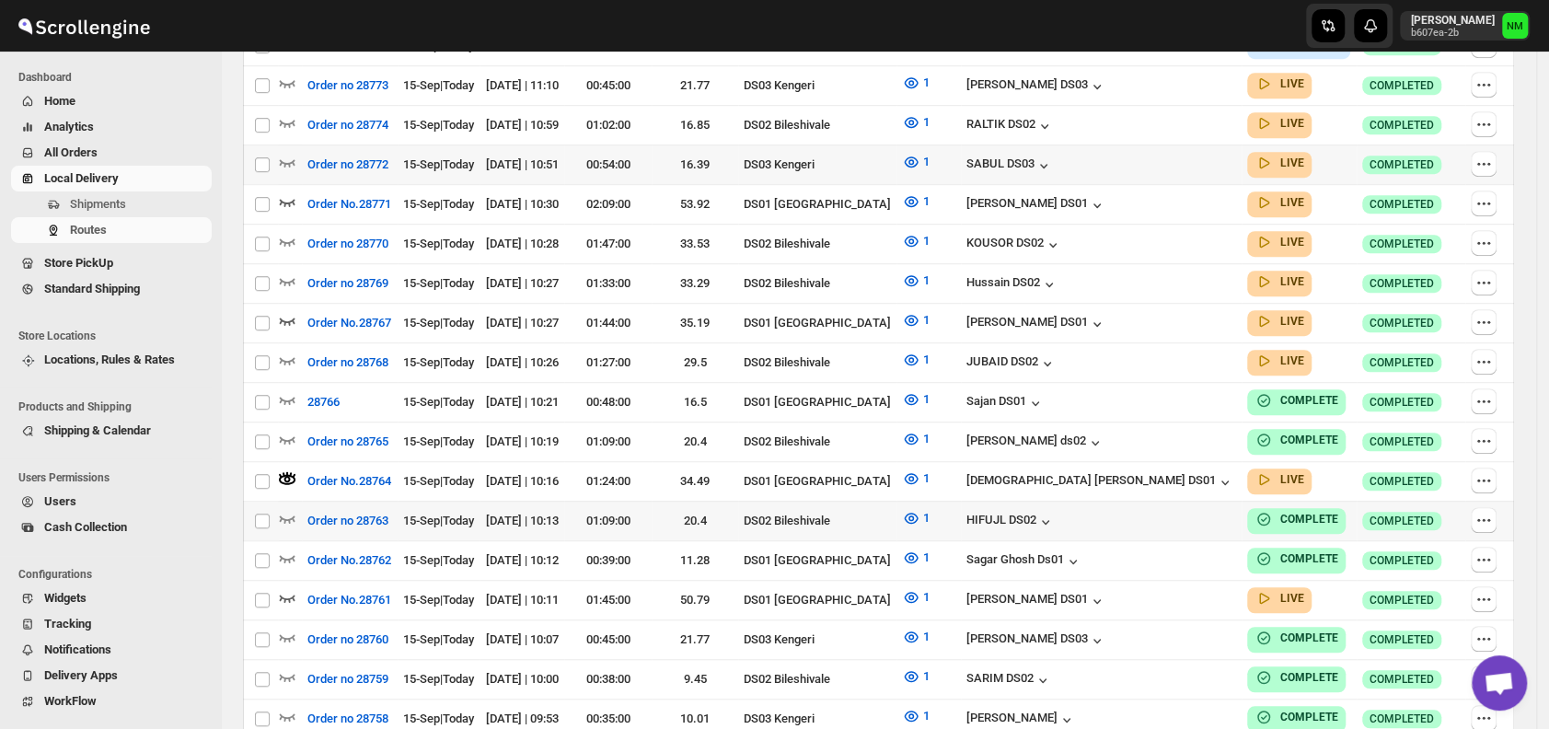
scroll to position [0, 0]
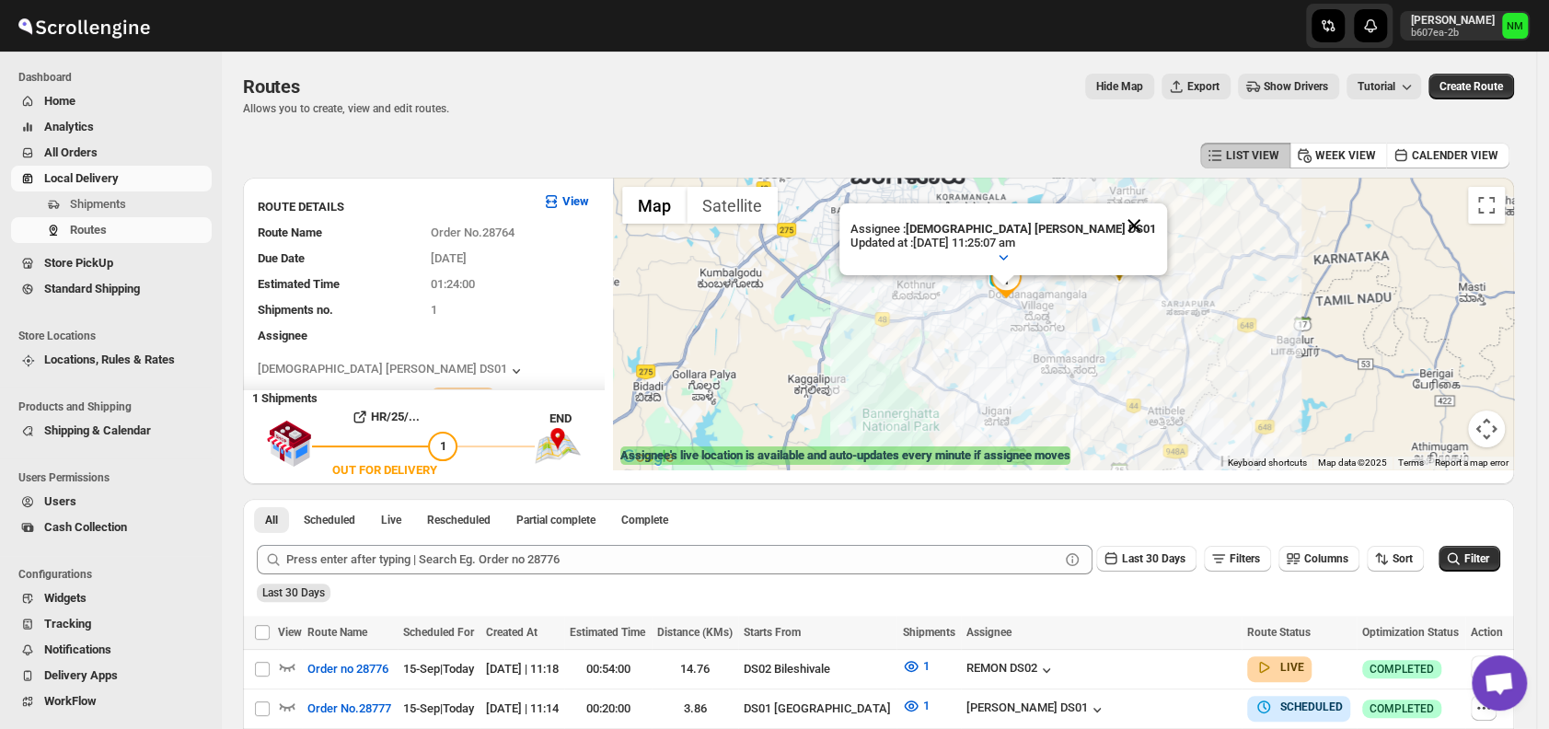
click at [1112, 216] on button "Close" at bounding box center [1134, 225] width 44 height 44
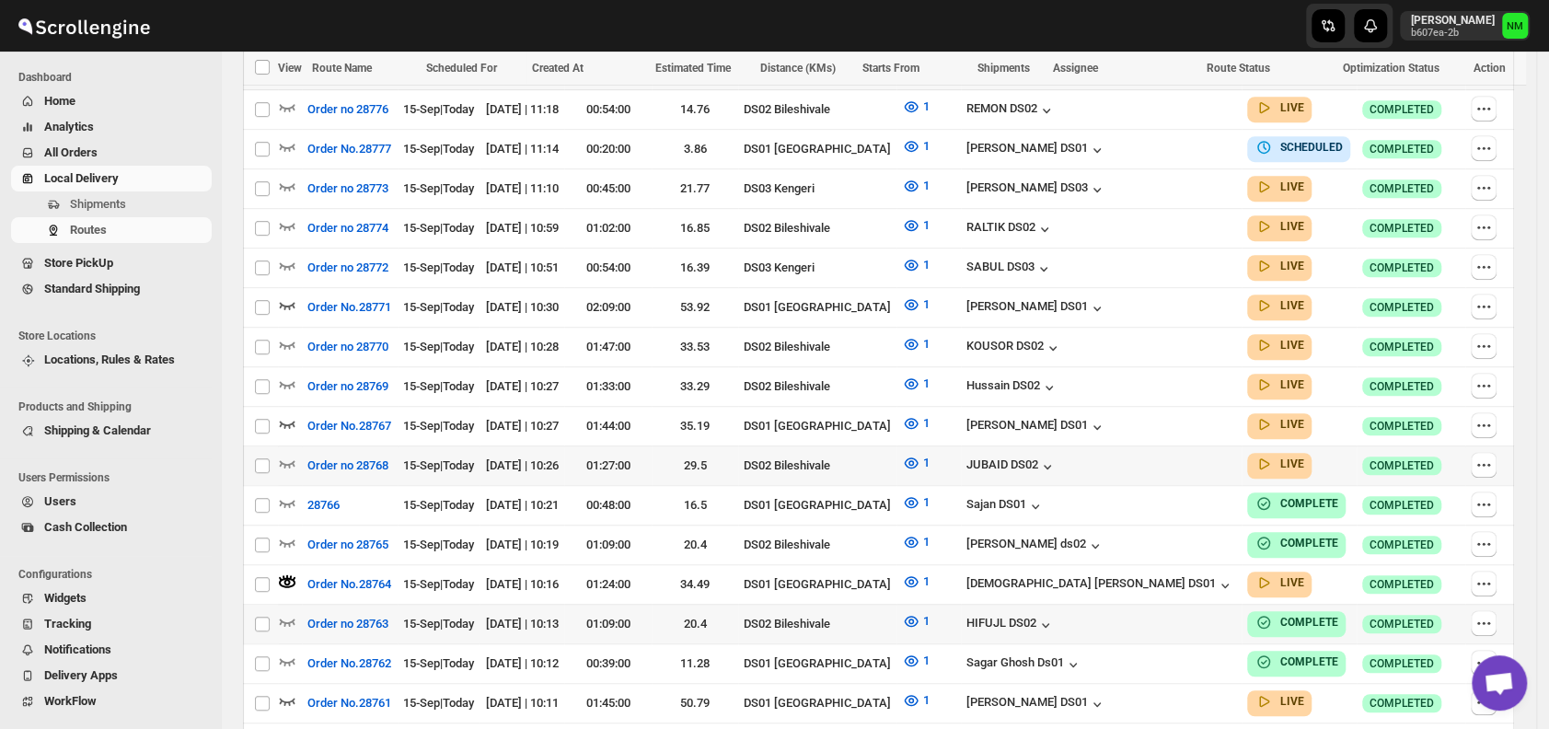
scroll to position [552, 0]
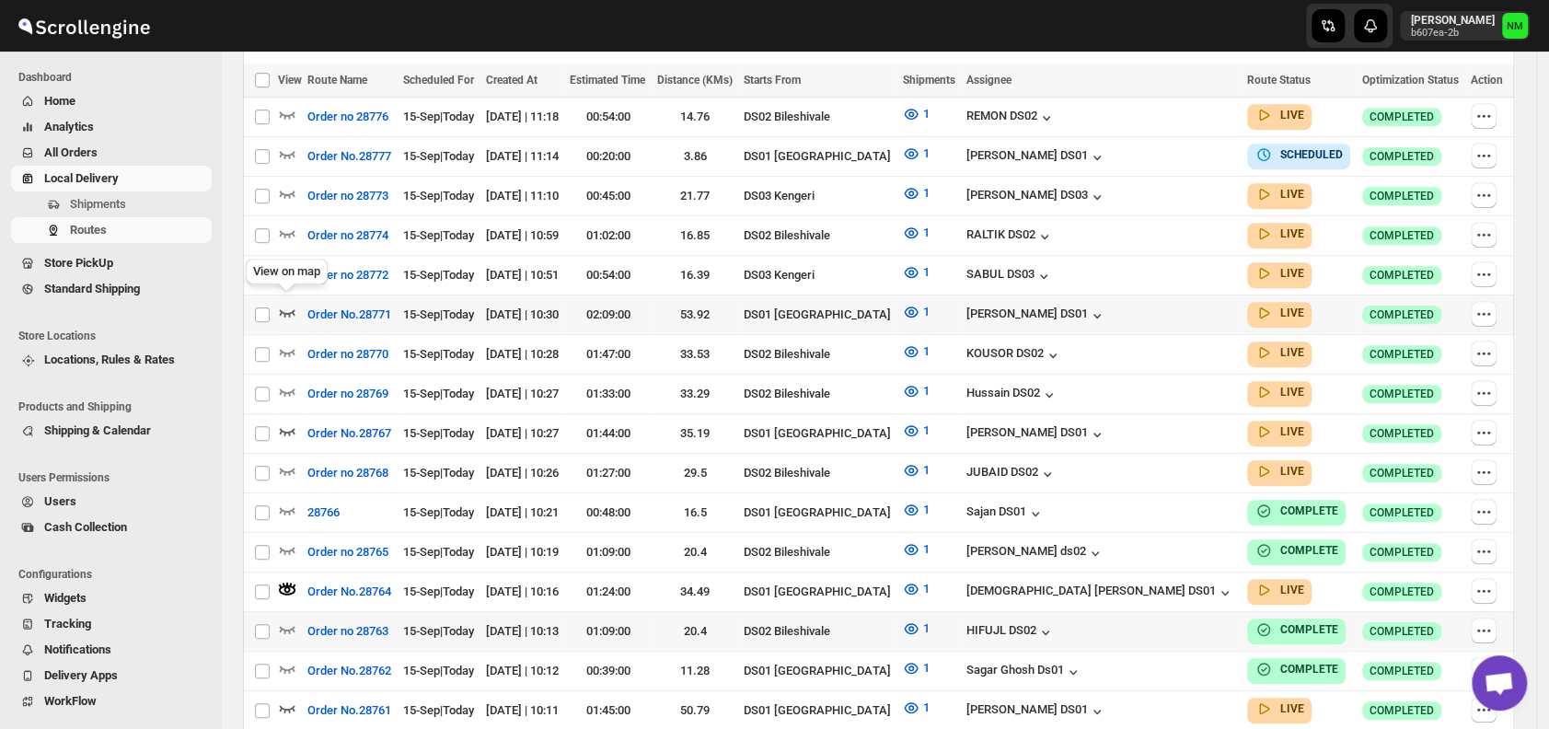
click at [290, 309] on icon "button" at bounding box center [288, 312] width 16 height 7
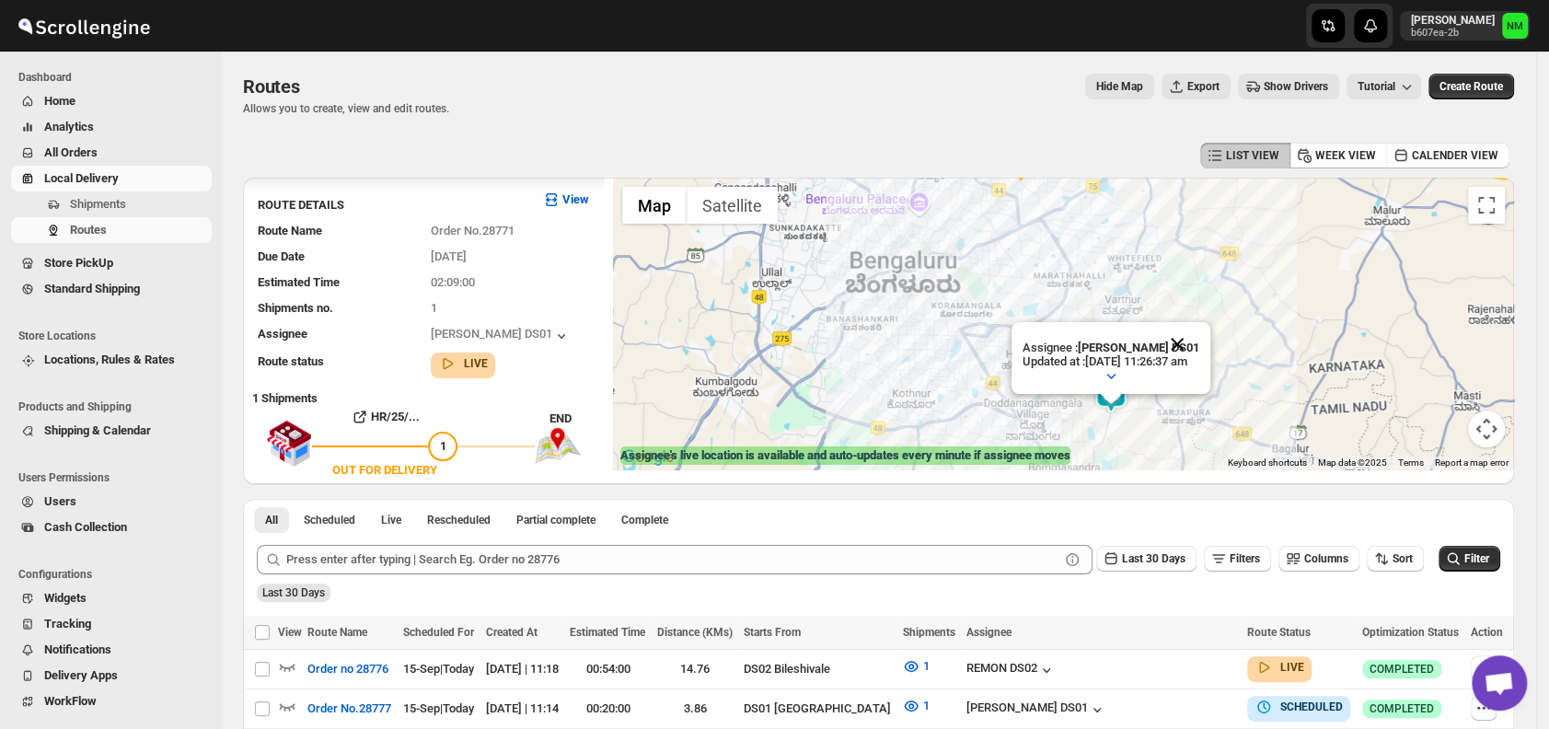
click at [1199, 346] on button "Close" at bounding box center [1177, 344] width 44 height 44
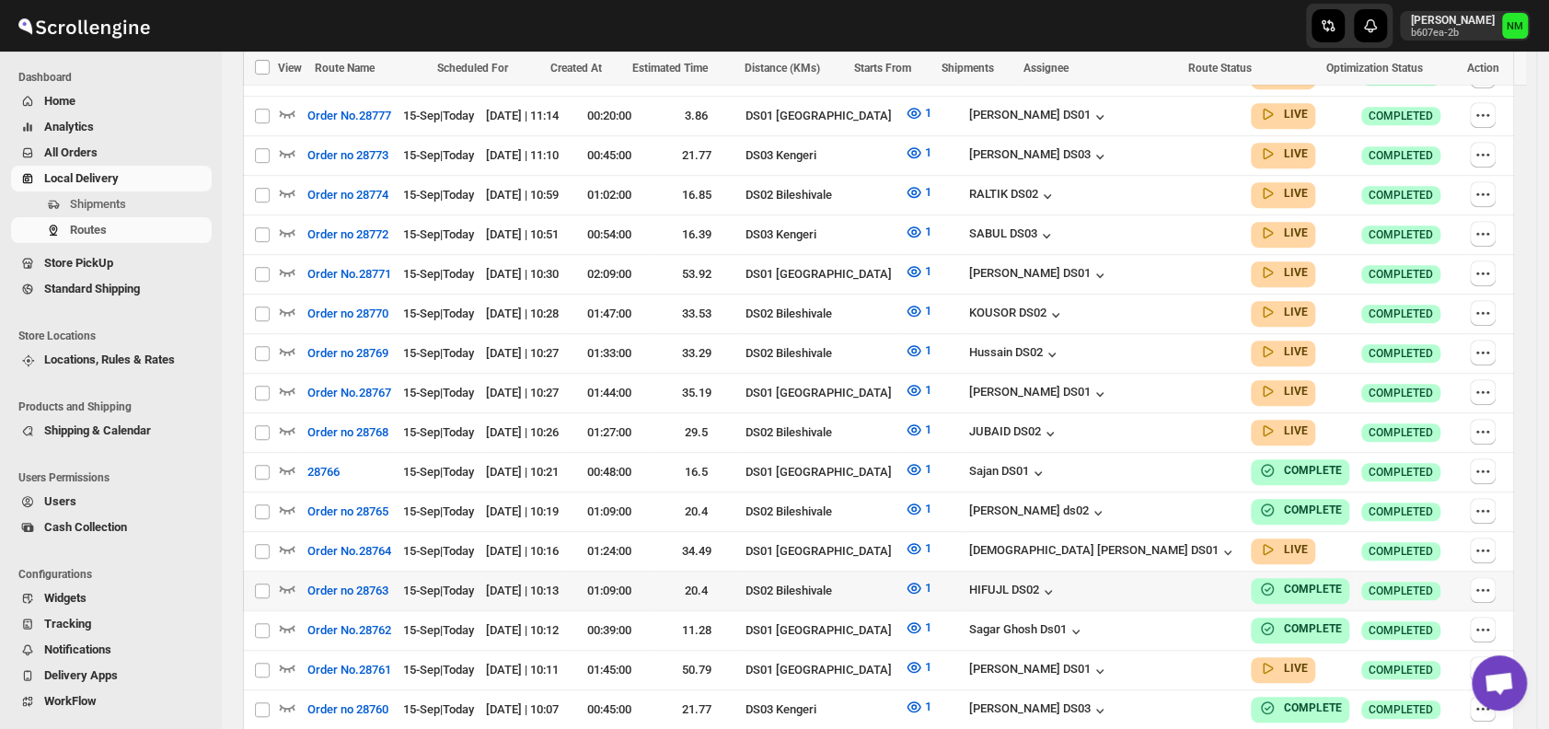
scroll to position [579, 0]
click at [282, 387] on icon "button" at bounding box center [288, 390] width 16 height 7
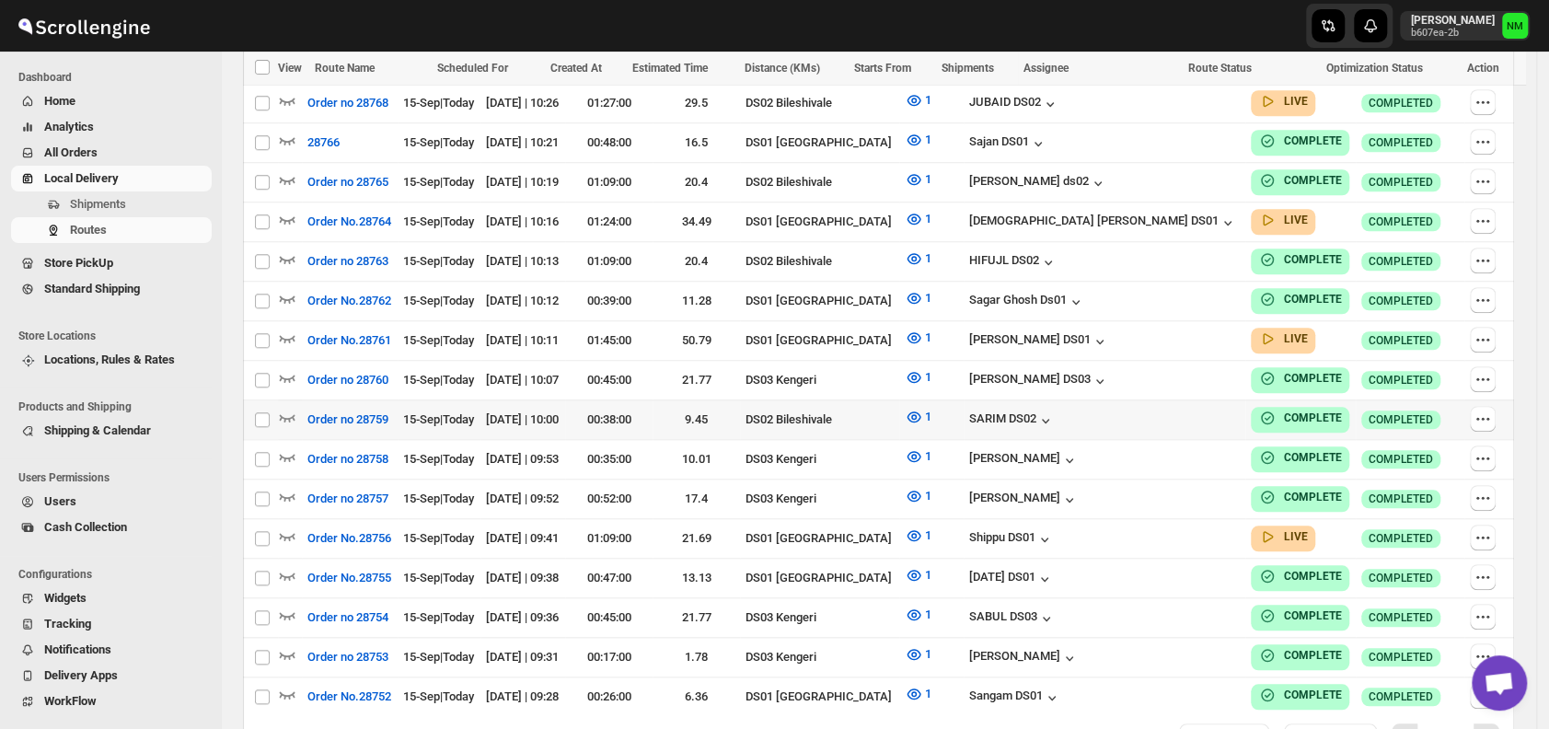
scroll to position [1020, 0]
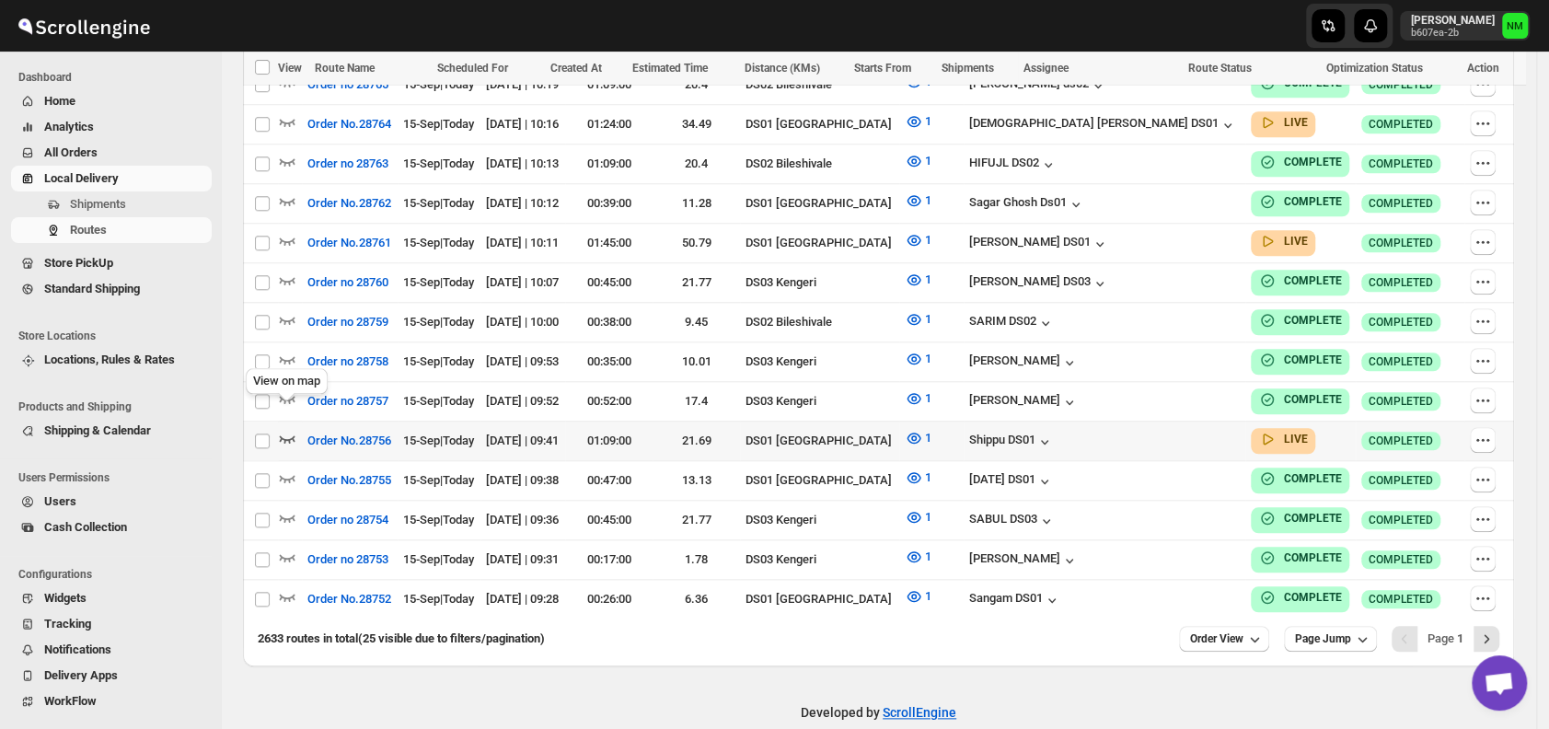
click at [282, 429] on icon "button" at bounding box center [287, 438] width 18 height 18
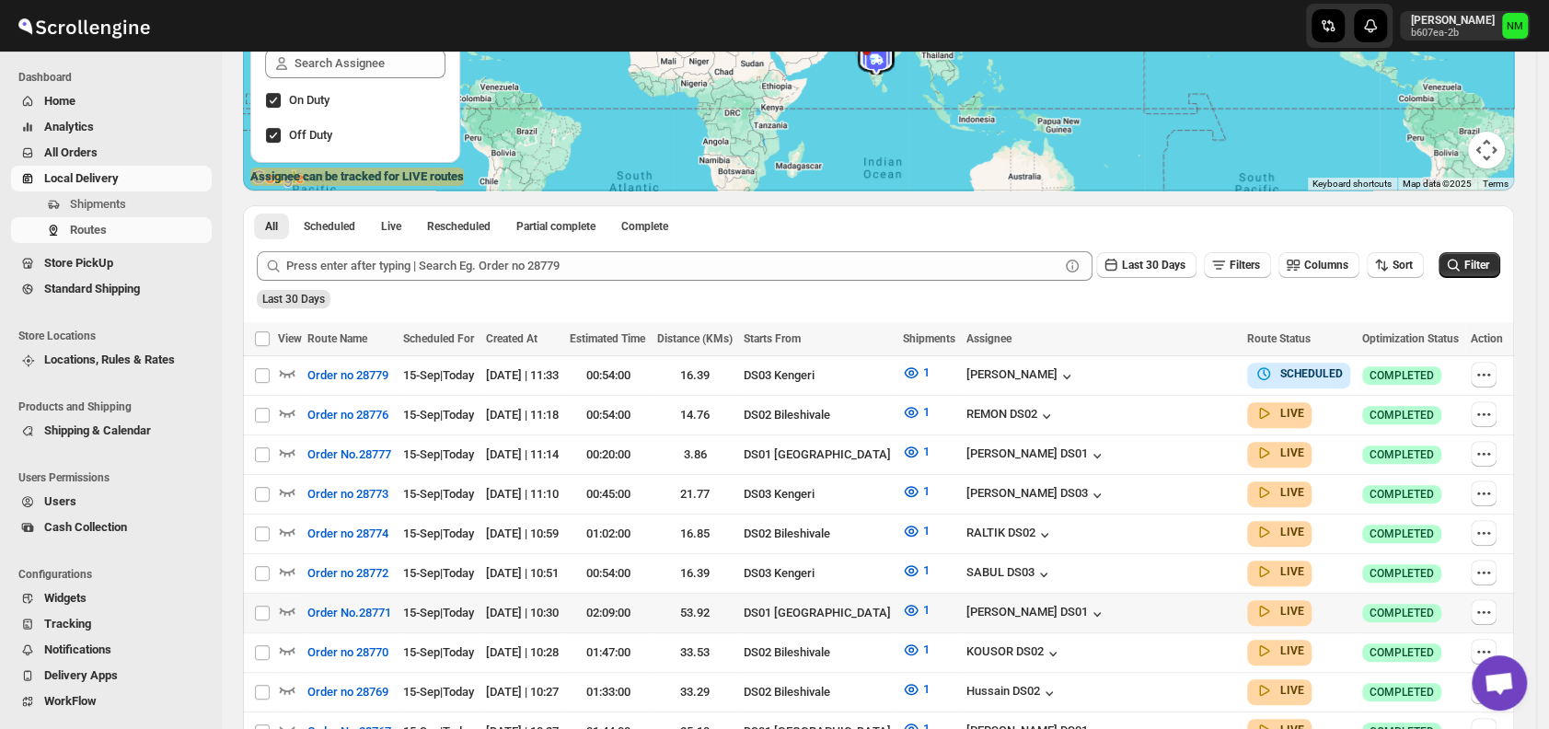
scroll to position [280, 0]
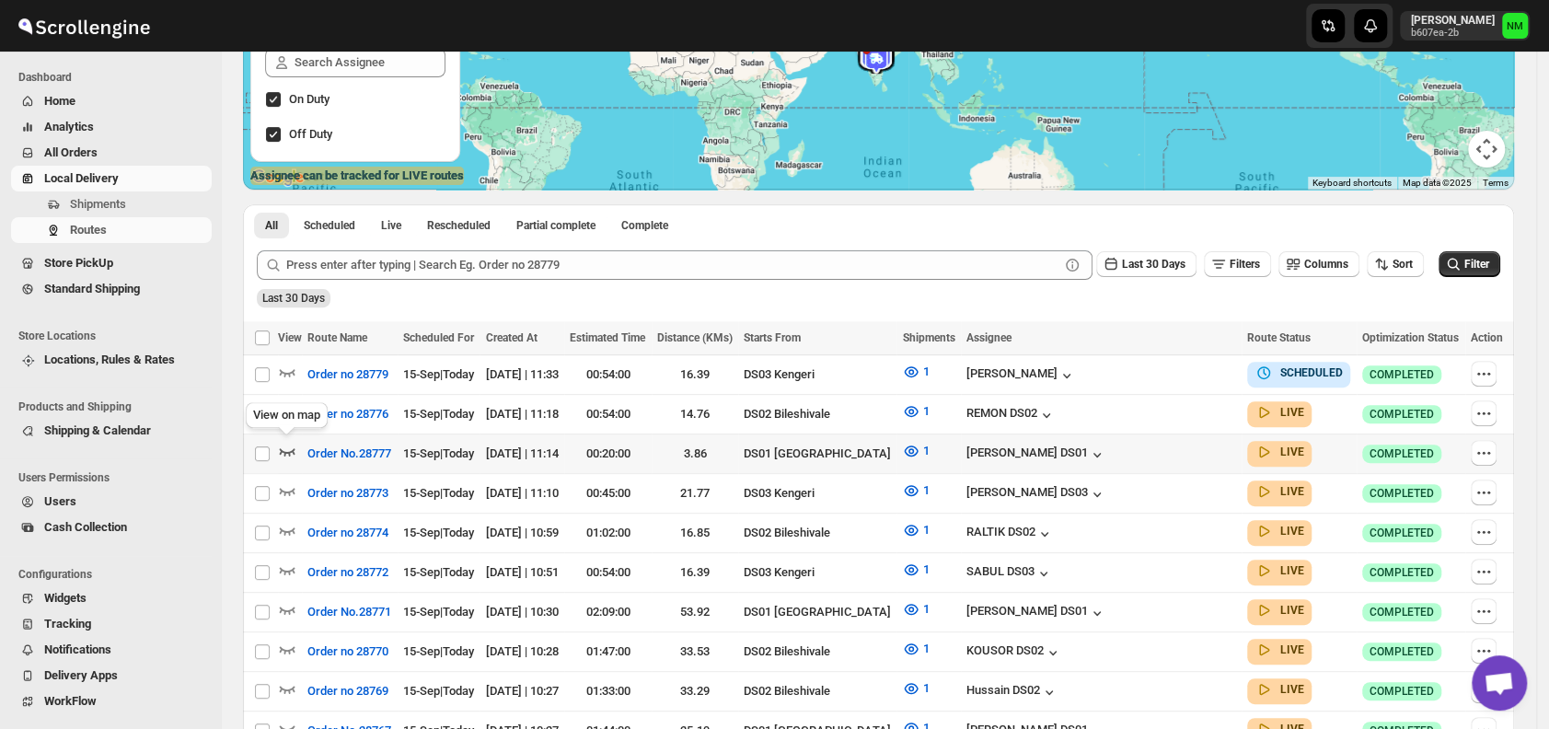
click at [284, 445] on icon "button" at bounding box center [287, 451] width 18 height 18
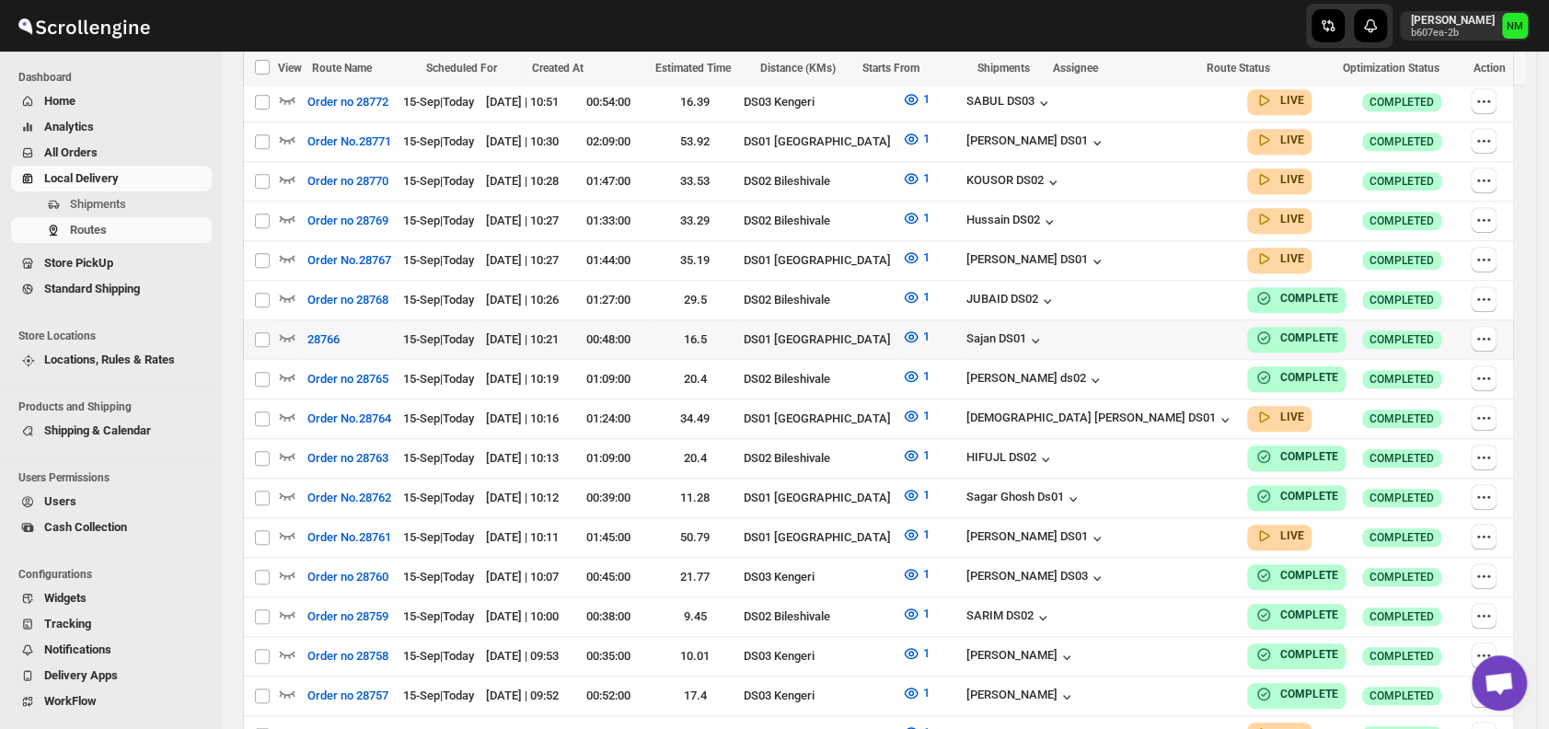
scroll to position [582, 0]
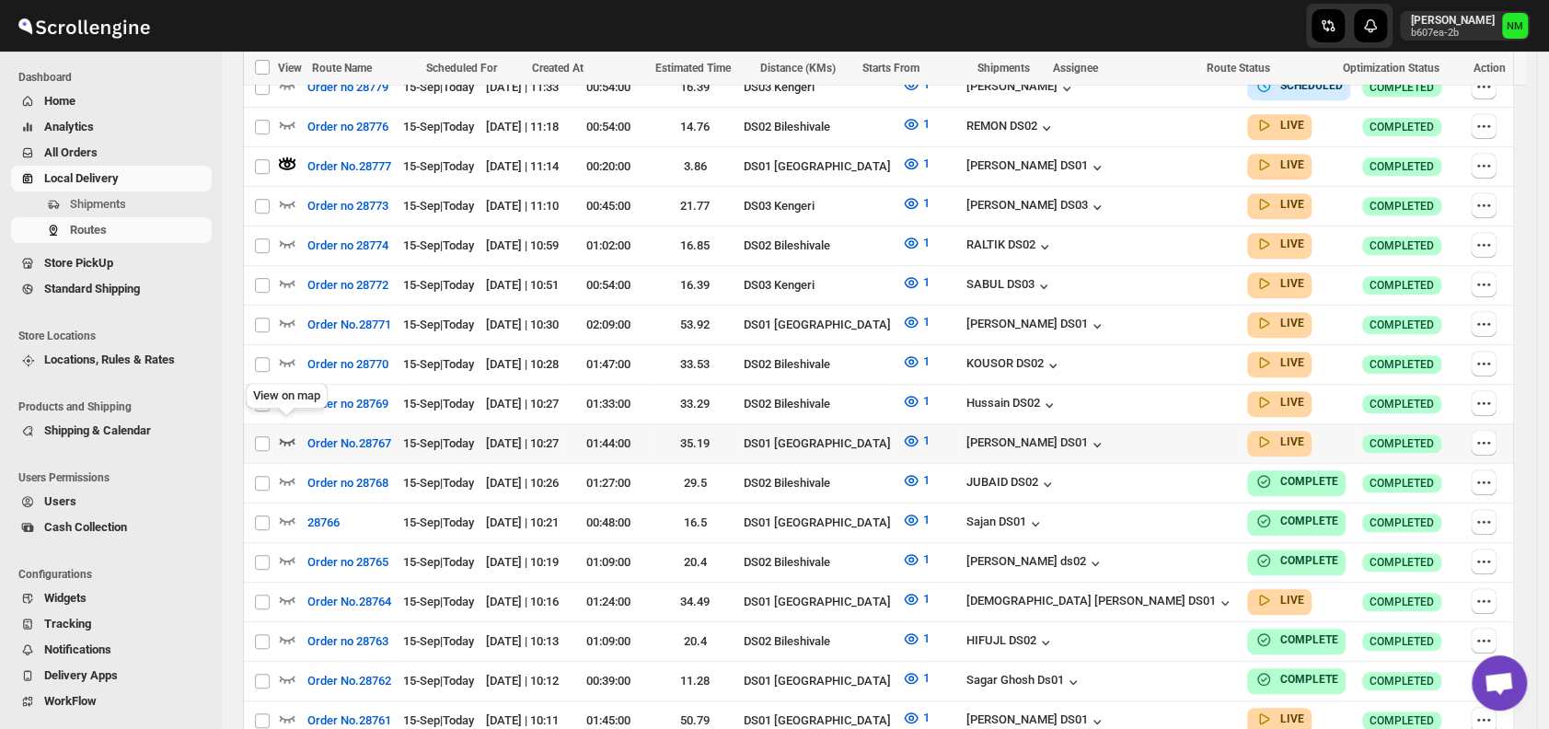
click at [287, 432] on icon "button" at bounding box center [287, 441] width 18 height 18
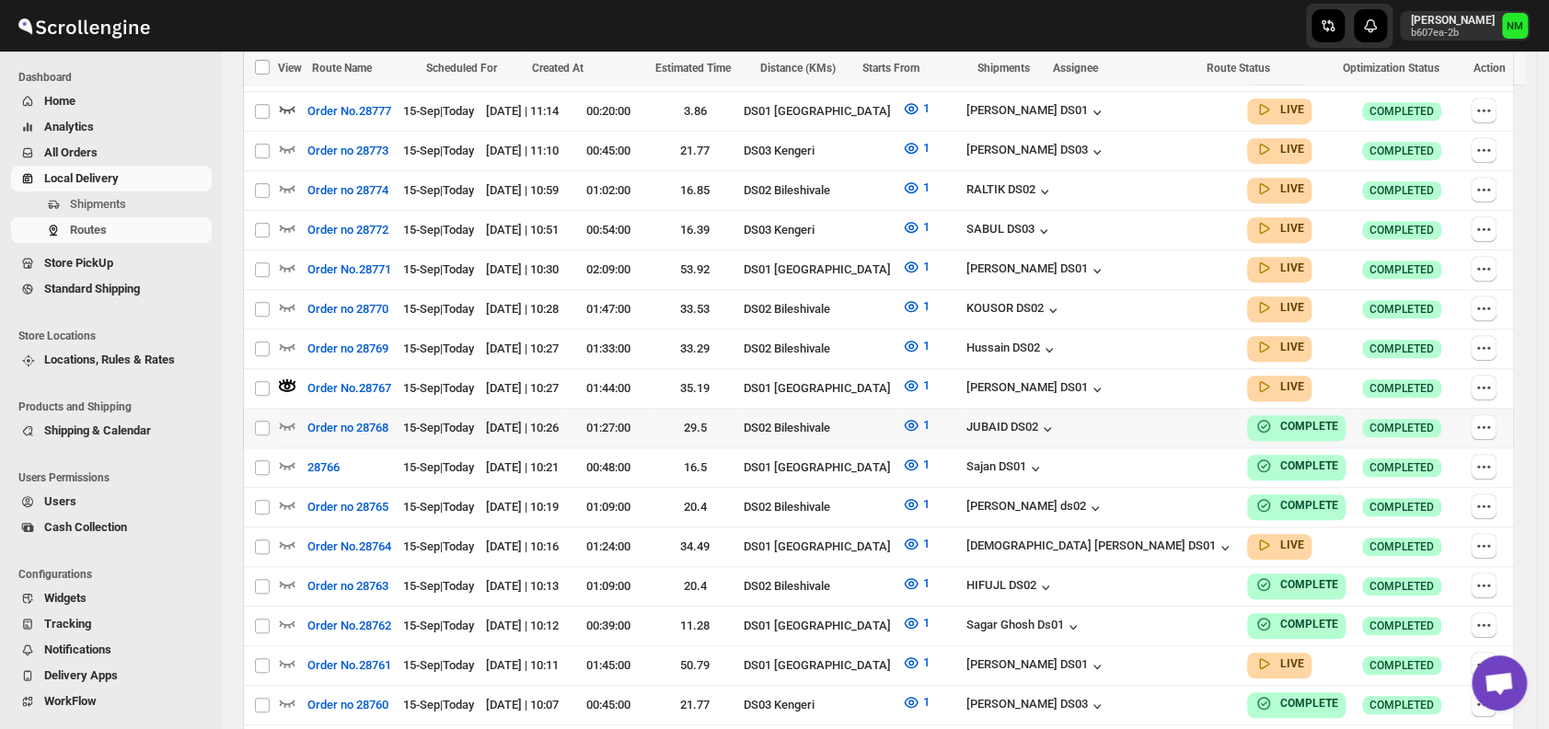
scroll to position [638, 0]
click at [289, 534] on icon "button" at bounding box center [287, 543] width 18 height 18
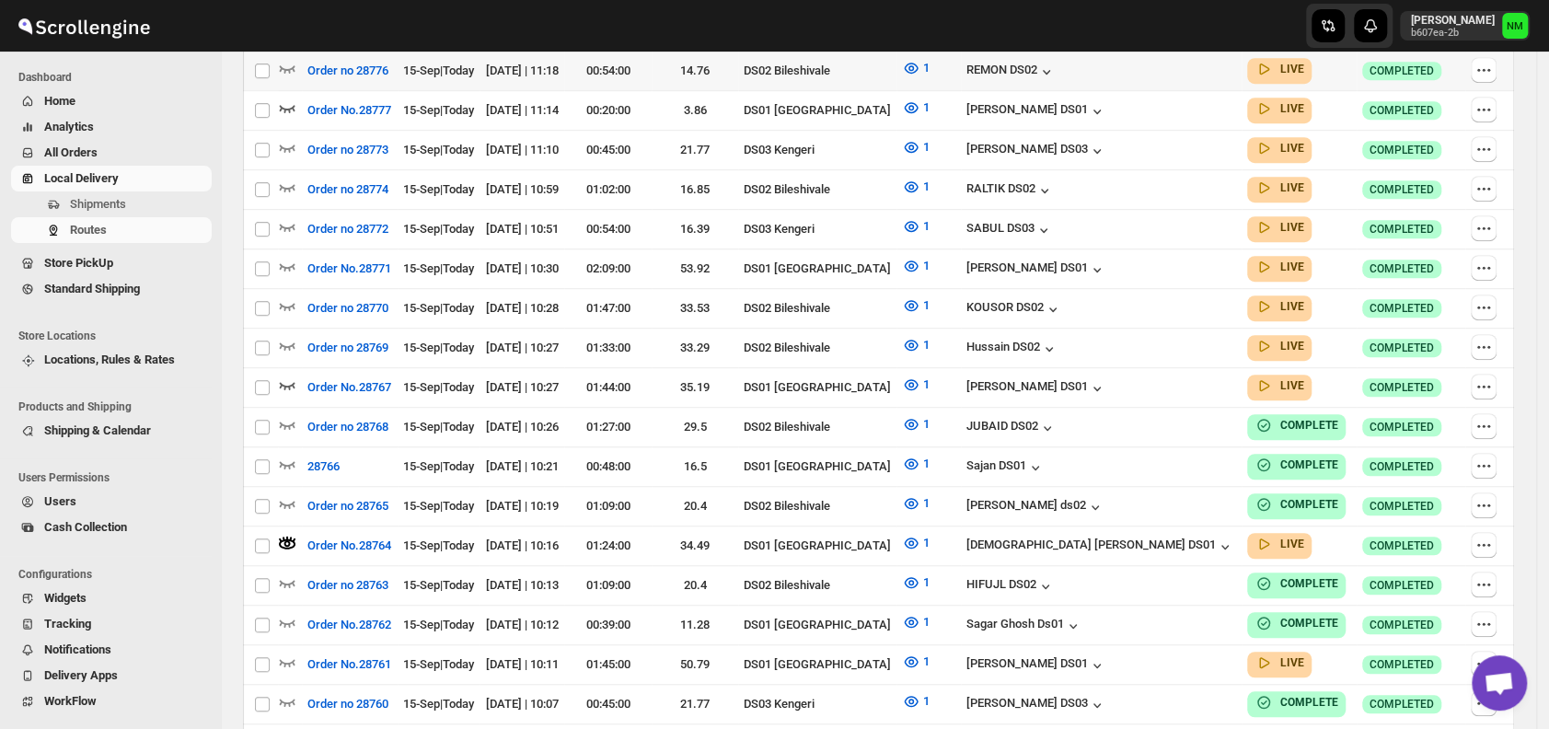
scroll to position [0, 0]
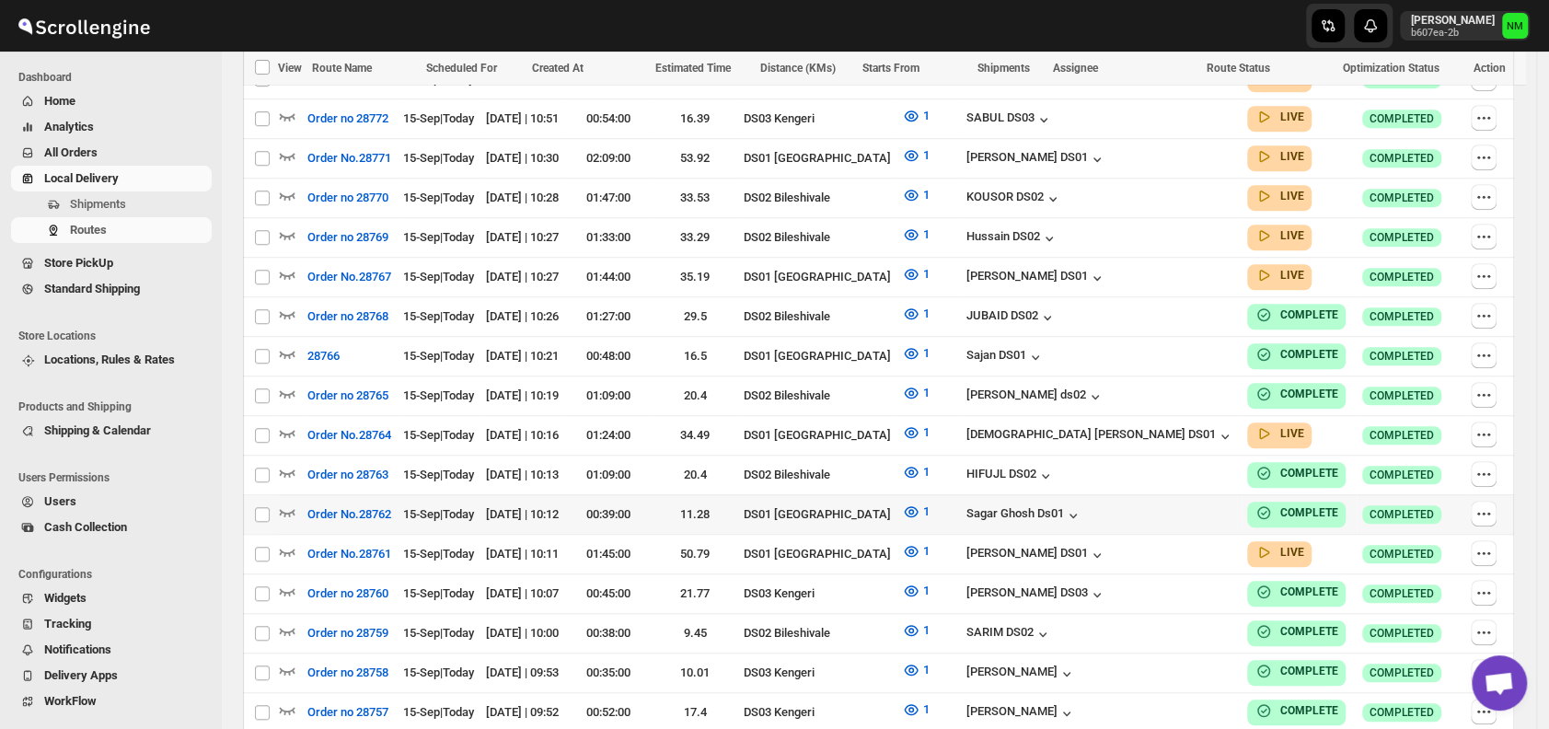
scroll to position [781, 0]
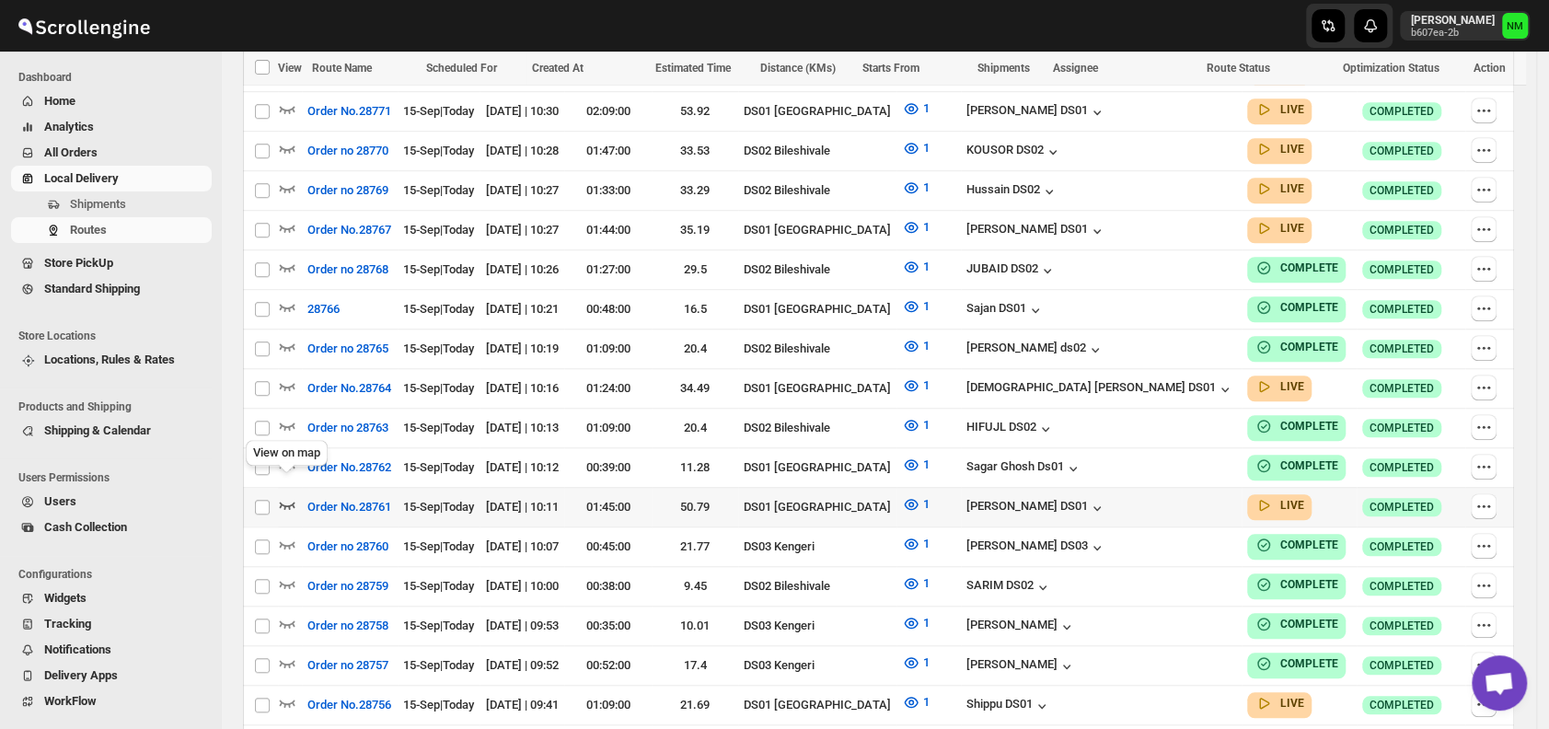
click at [291, 495] on icon "button" at bounding box center [287, 504] width 18 height 18
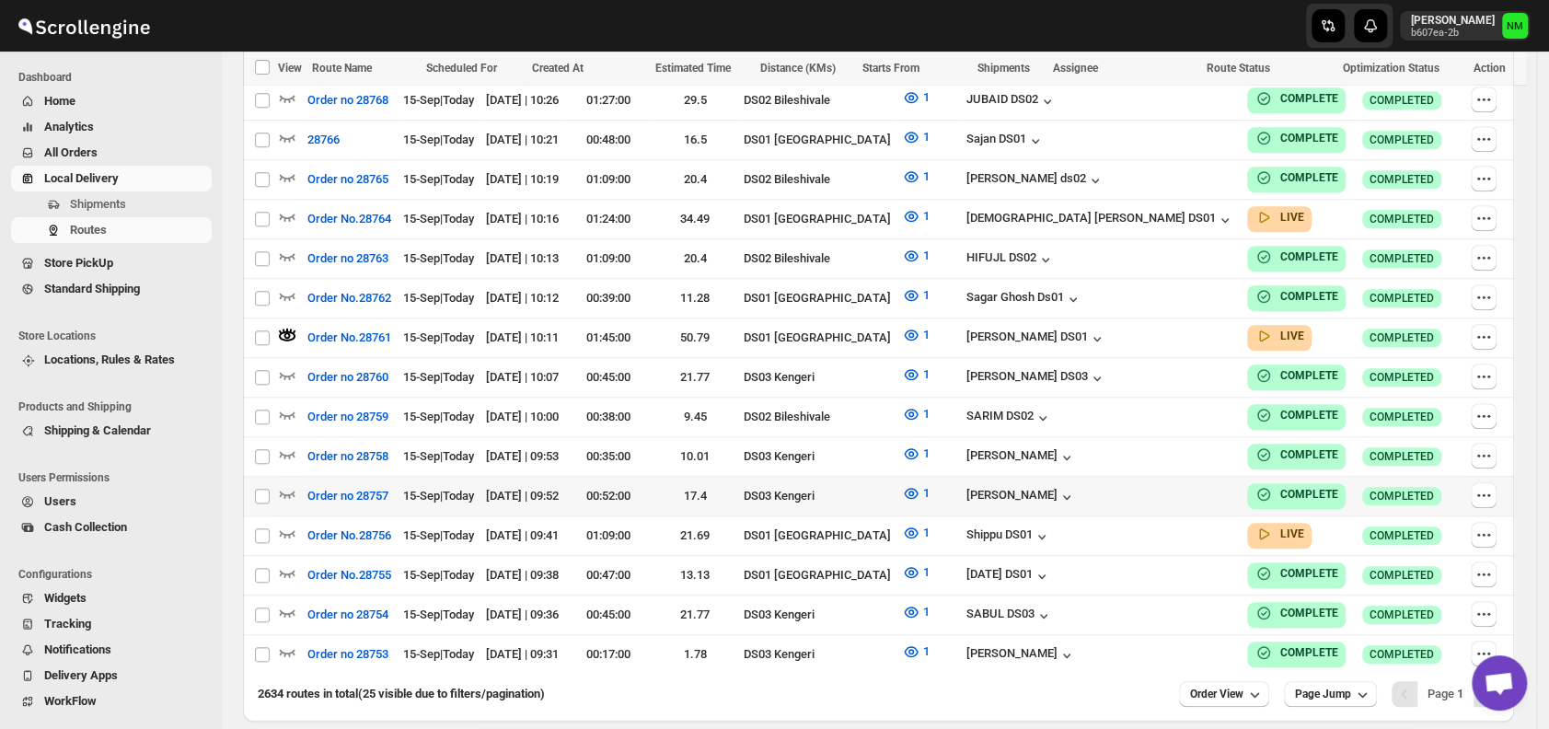
scroll to position [966, 0]
click at [284, 529] on icon "button" at bounding box center [288, 532] width 16 height 7
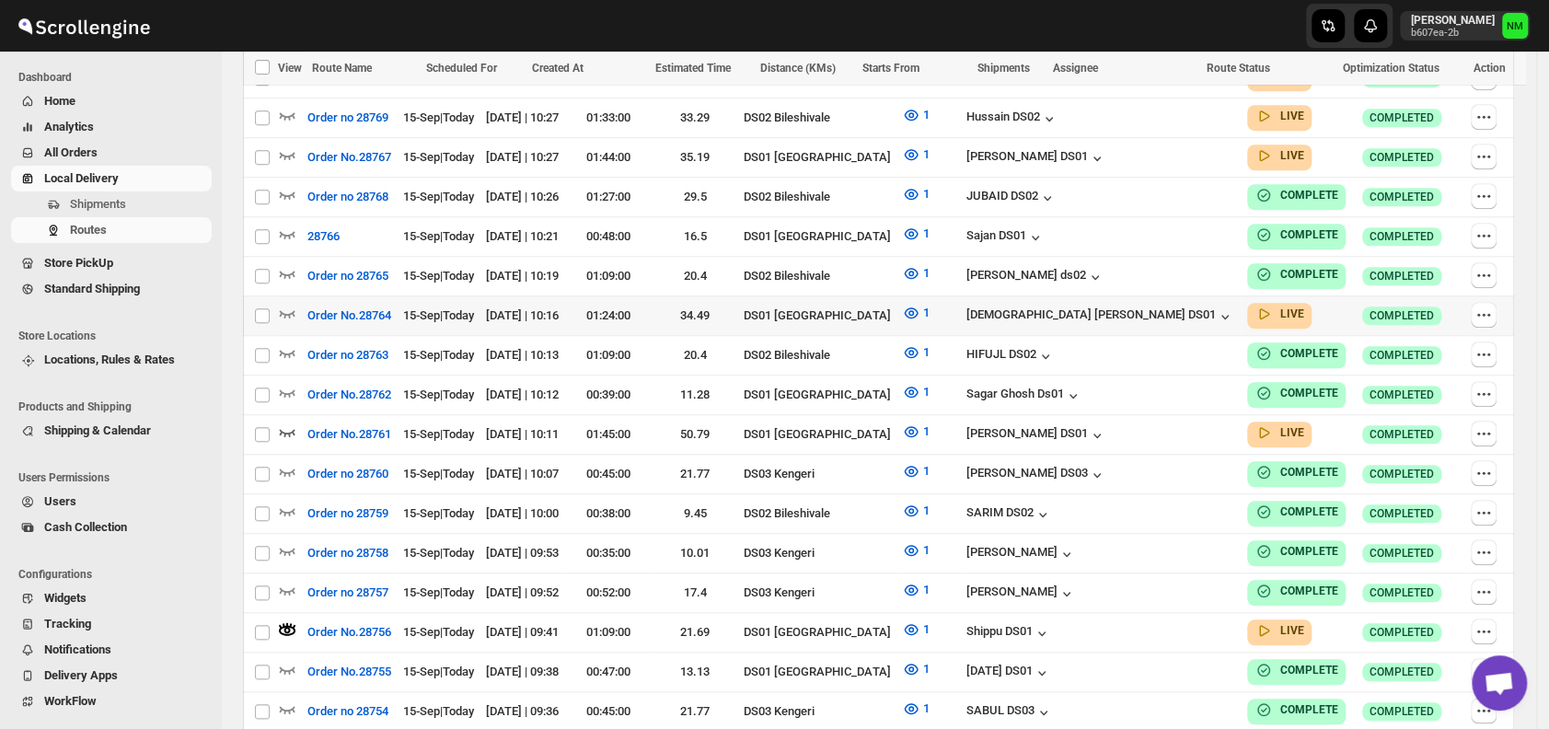
scroll to position [866, 0]
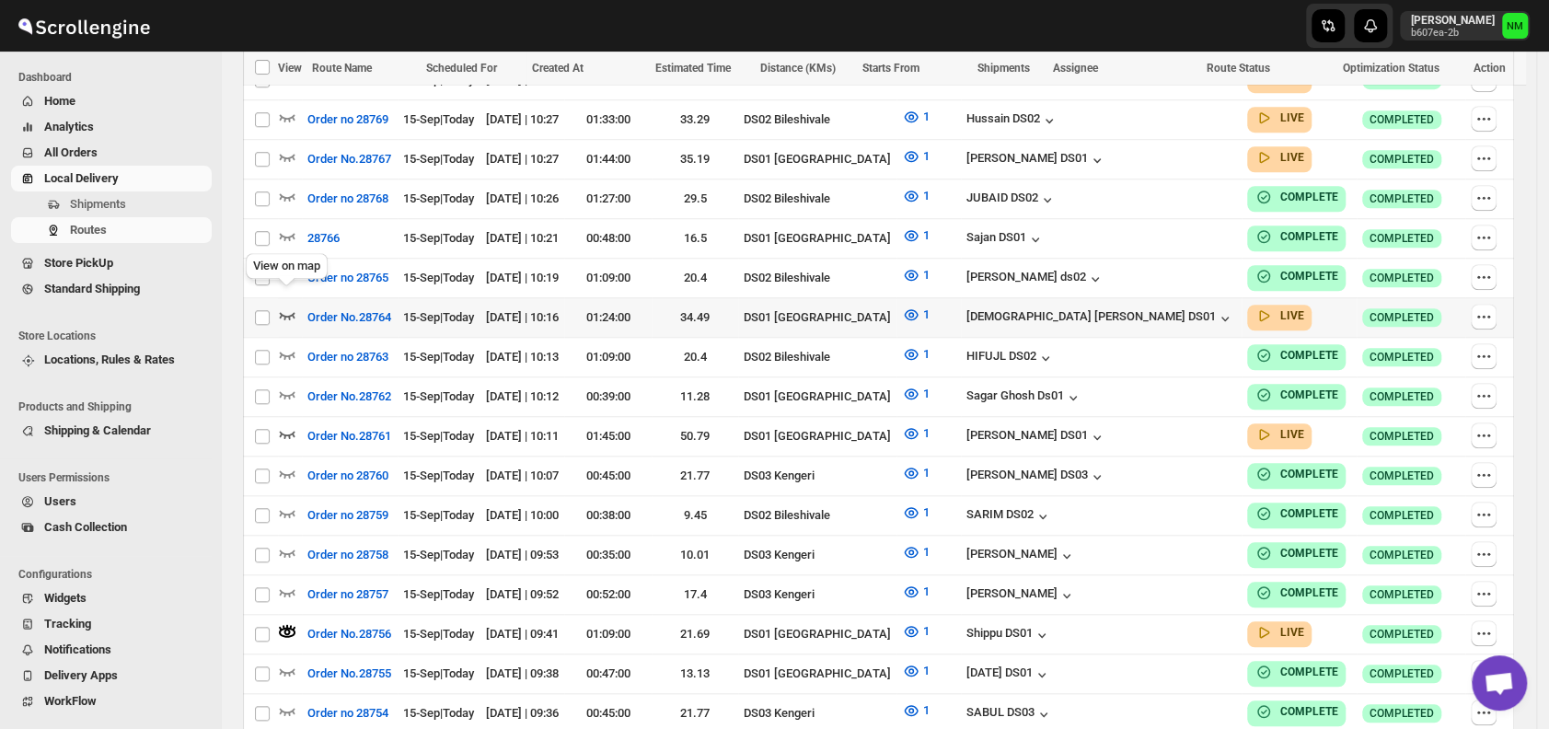
click at [284, 306] on icon "button" at bounding box center [287, 315] width 18 height 18
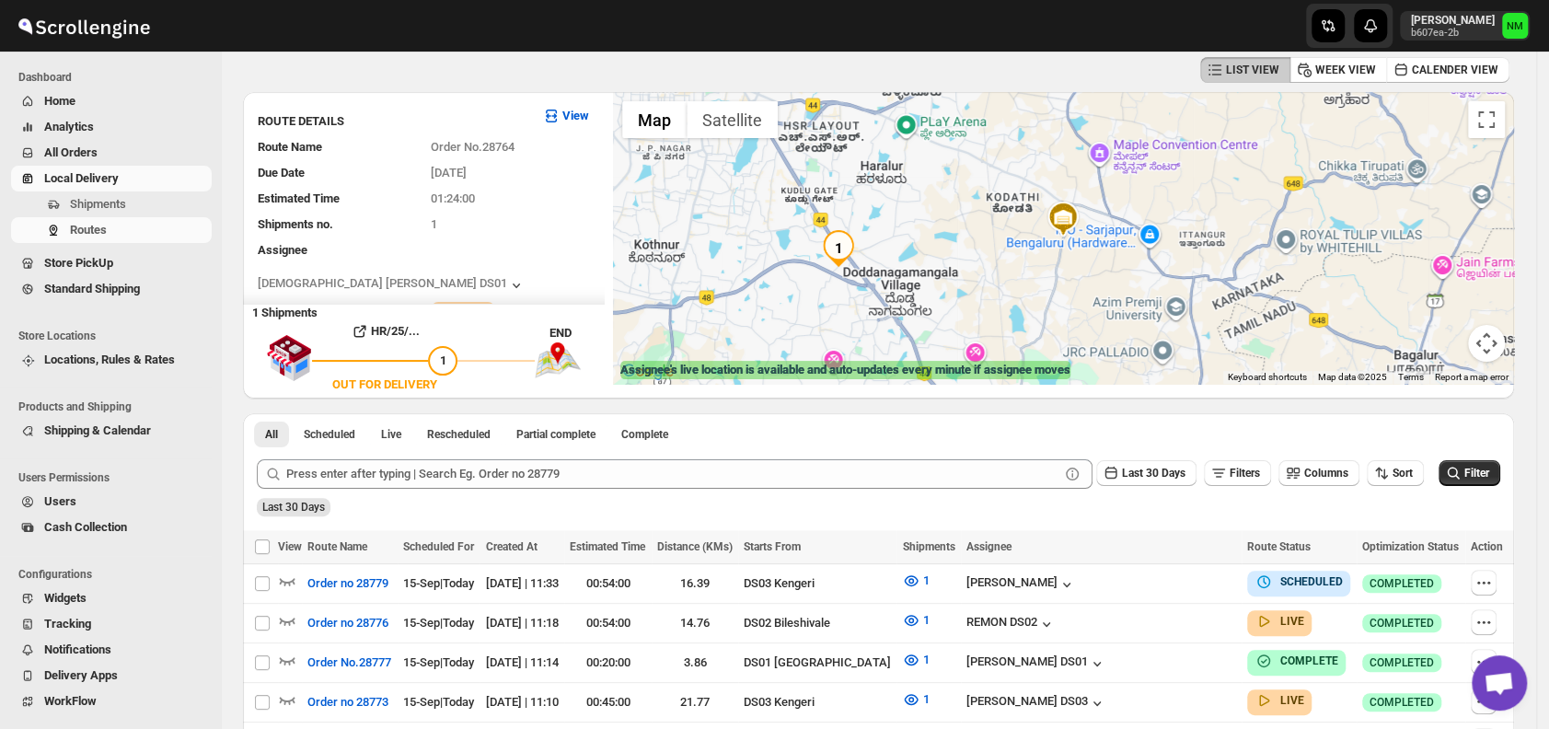
scroll to position [0, 0]
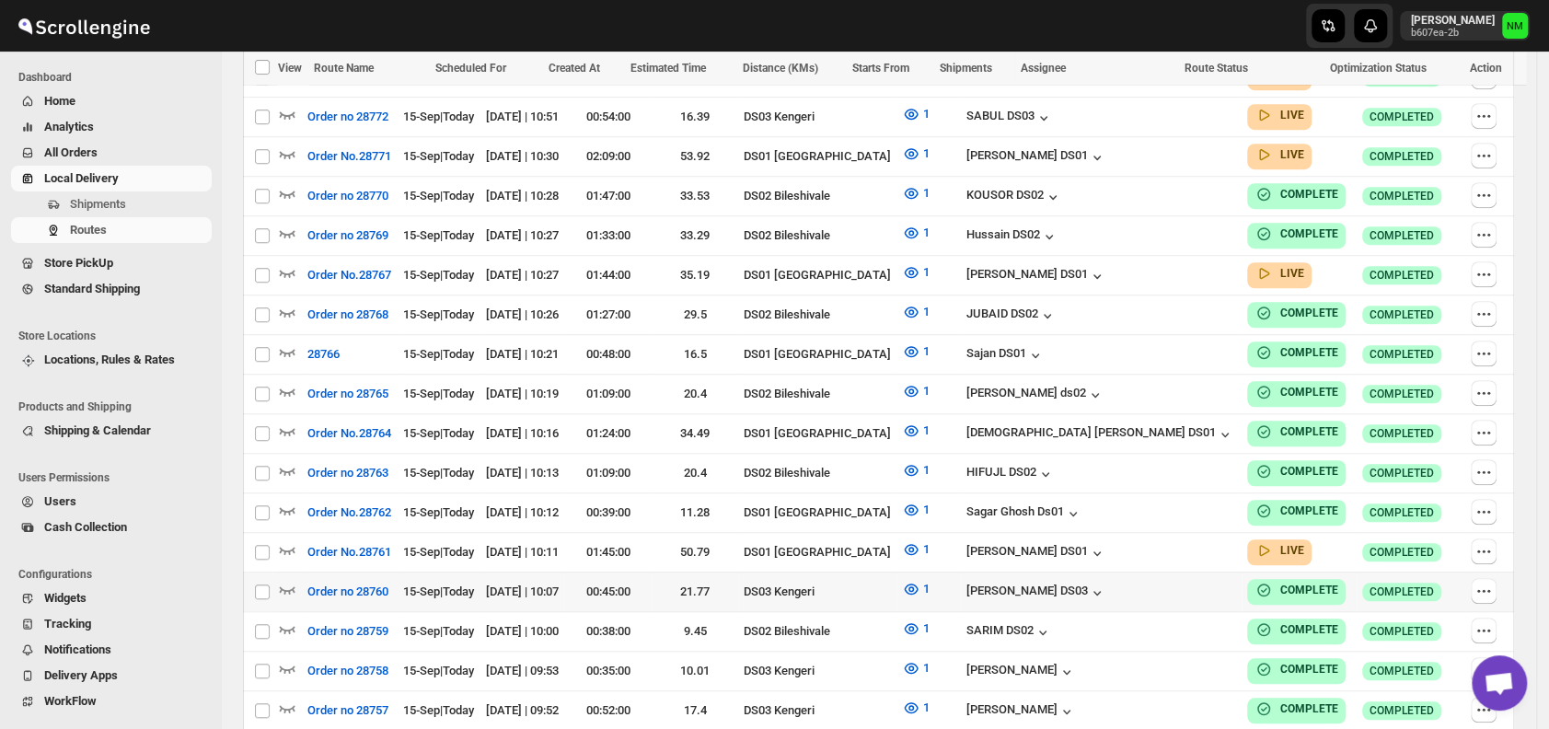
scroll to position [902, 0]
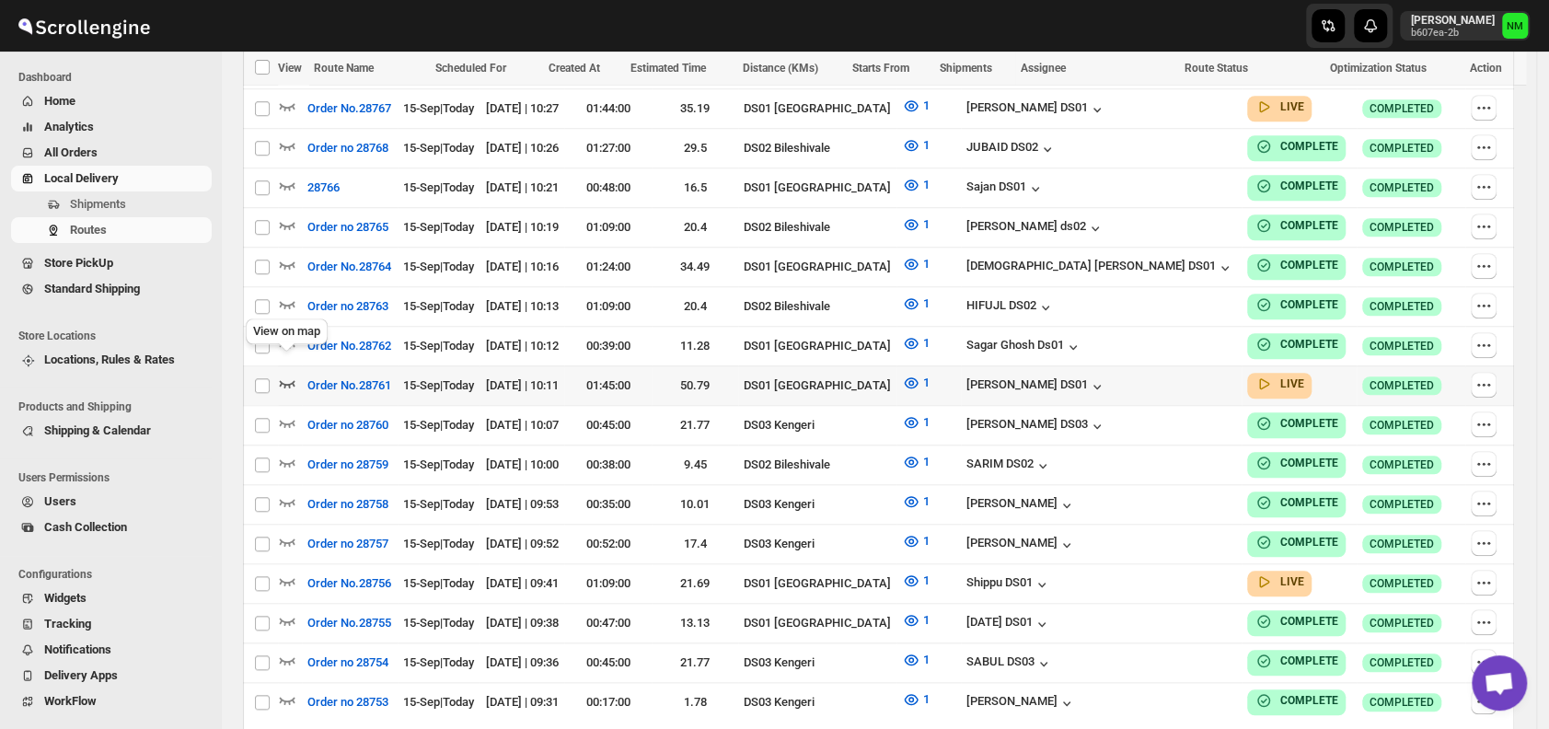
click at [279, 374] on icon "button" at bounding box center [287, 383] width 18 height 18
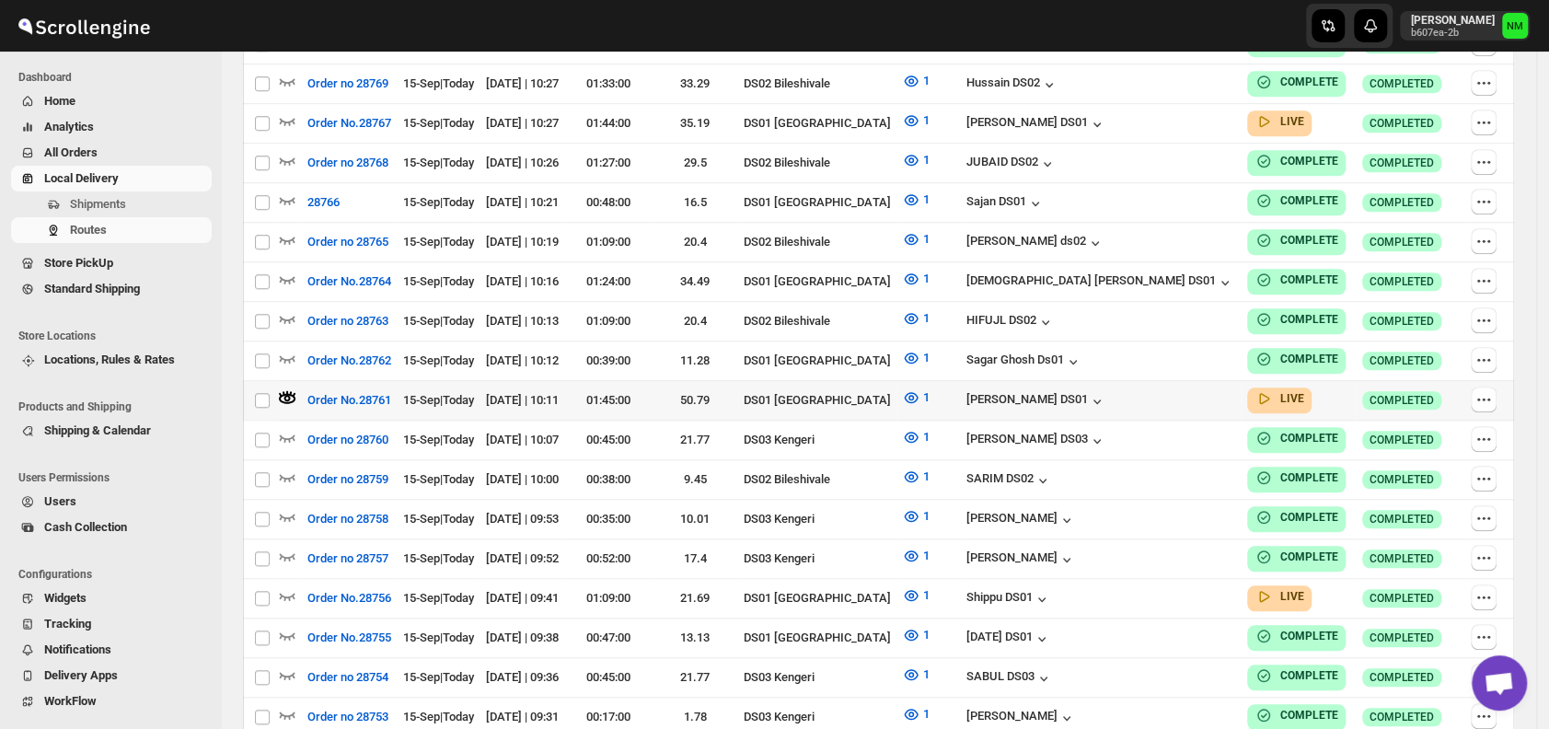
scroll to position [0, 0]
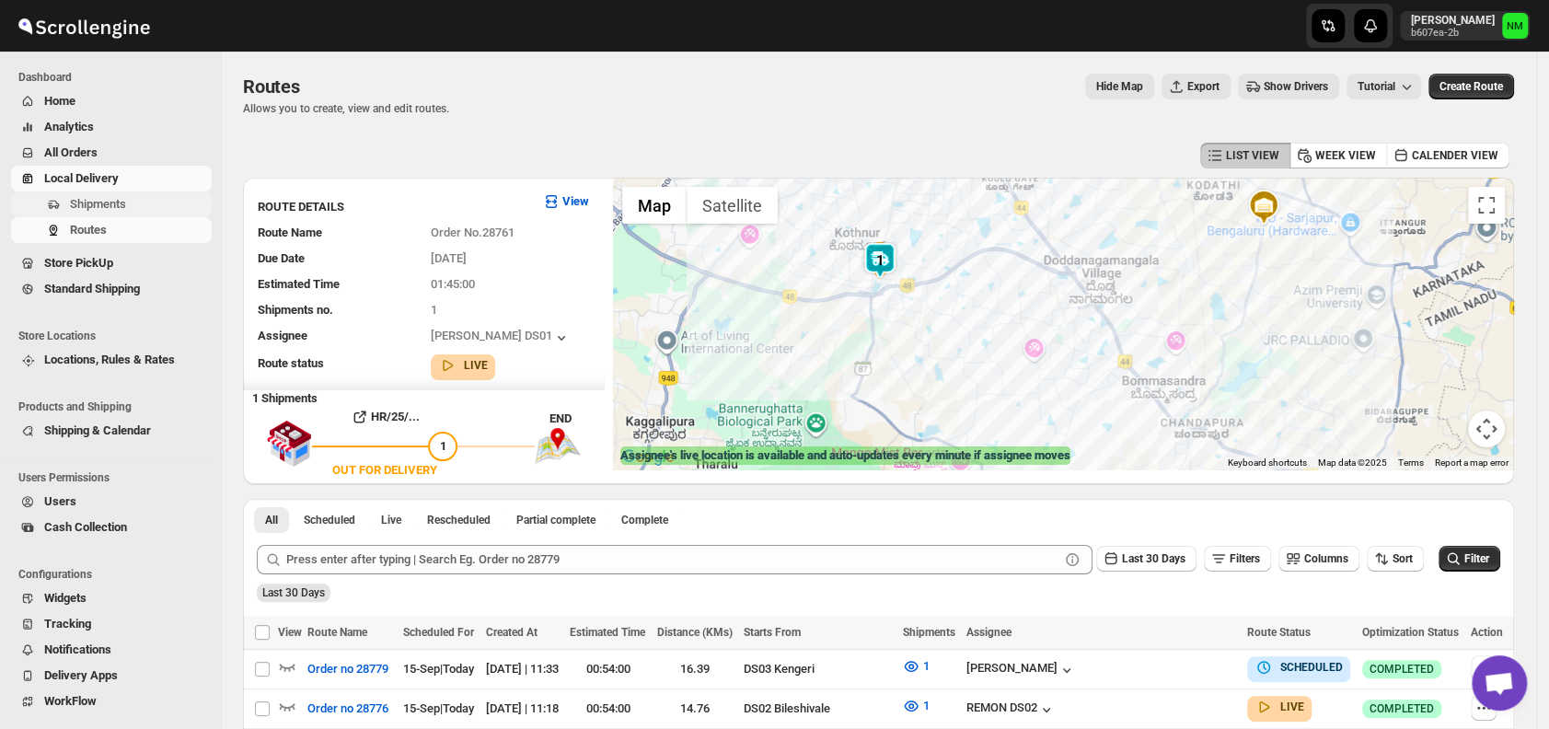
click at [99, 203] on span "Shipments" at bounding box center [98, 204] width 56 height 14
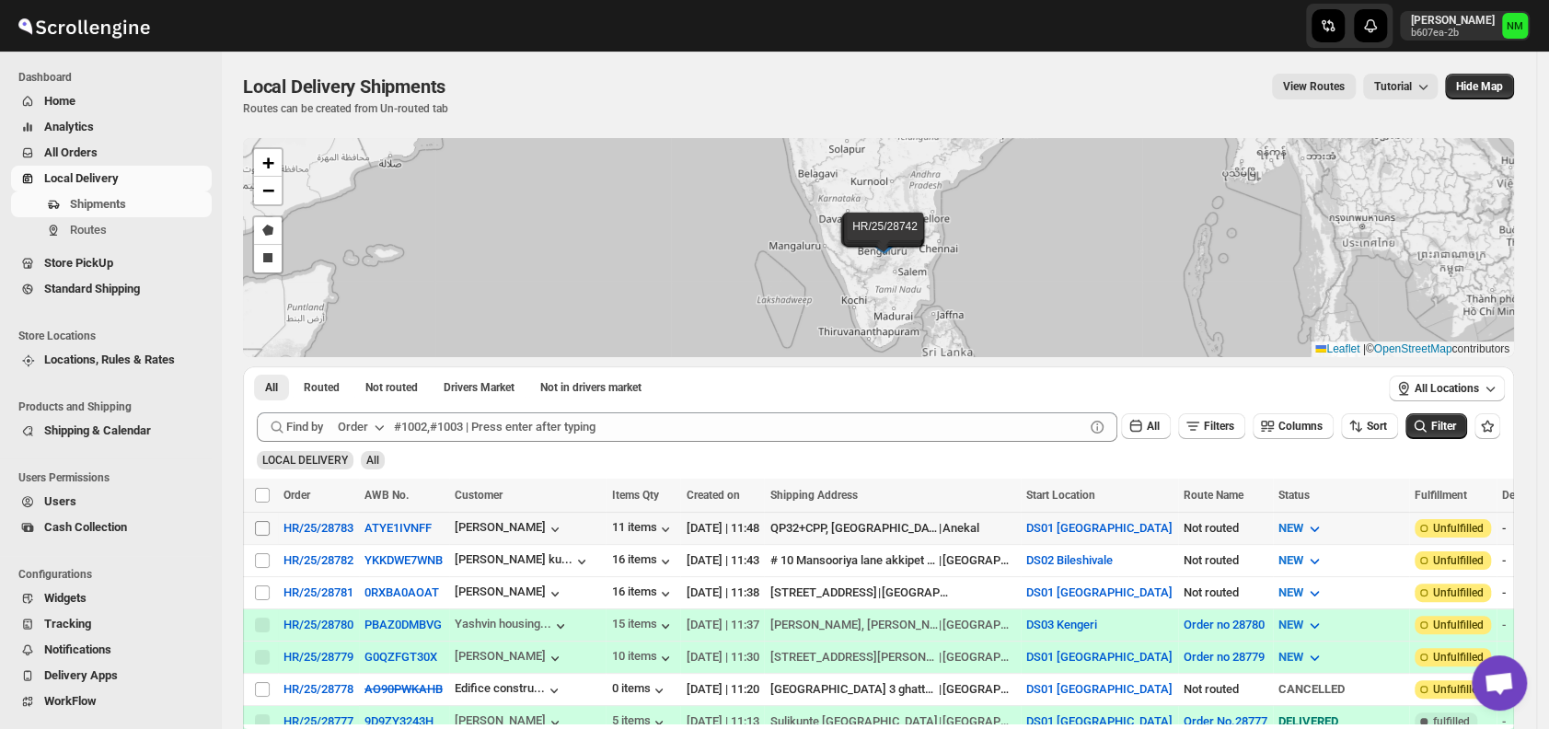
click at [264, 526] on input "Select shipment" at bounding box center [262, 528] width 15 height 15
checkbox input "true"
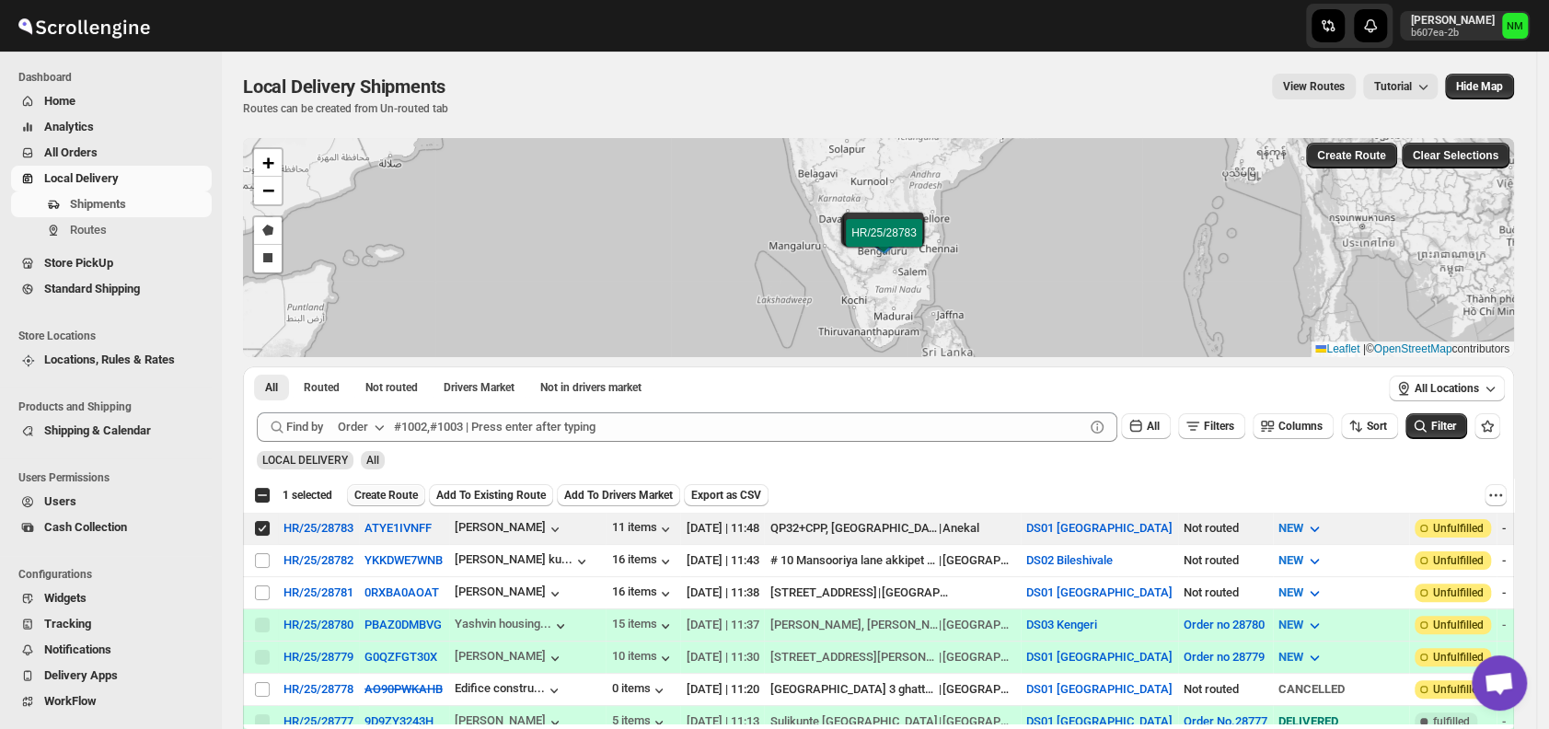
click at [386, 496] on span "Create Route" at bounding box center [386, 495] width 64 height 15
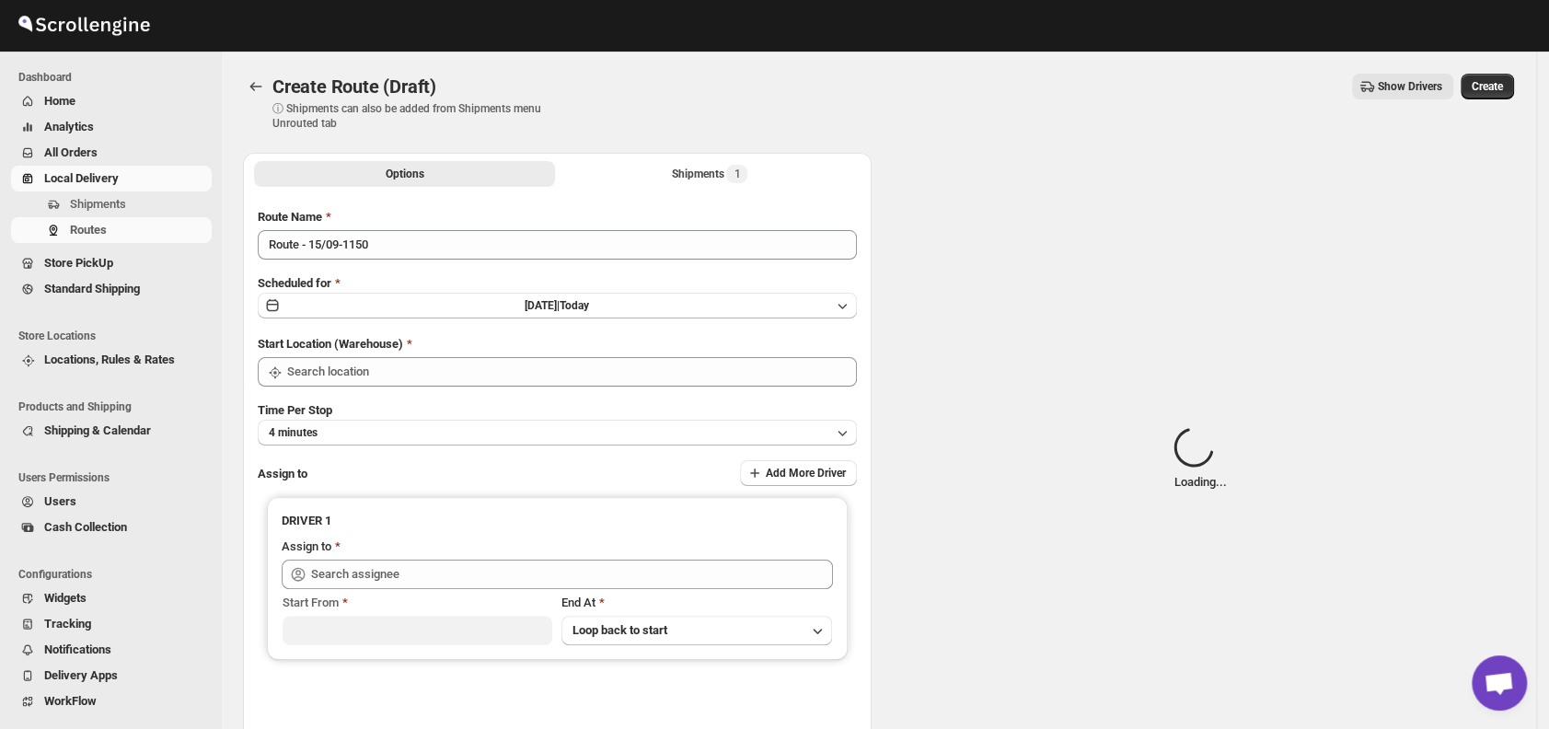
type input "DS01 [GEOGRAPHIC_DATA]"
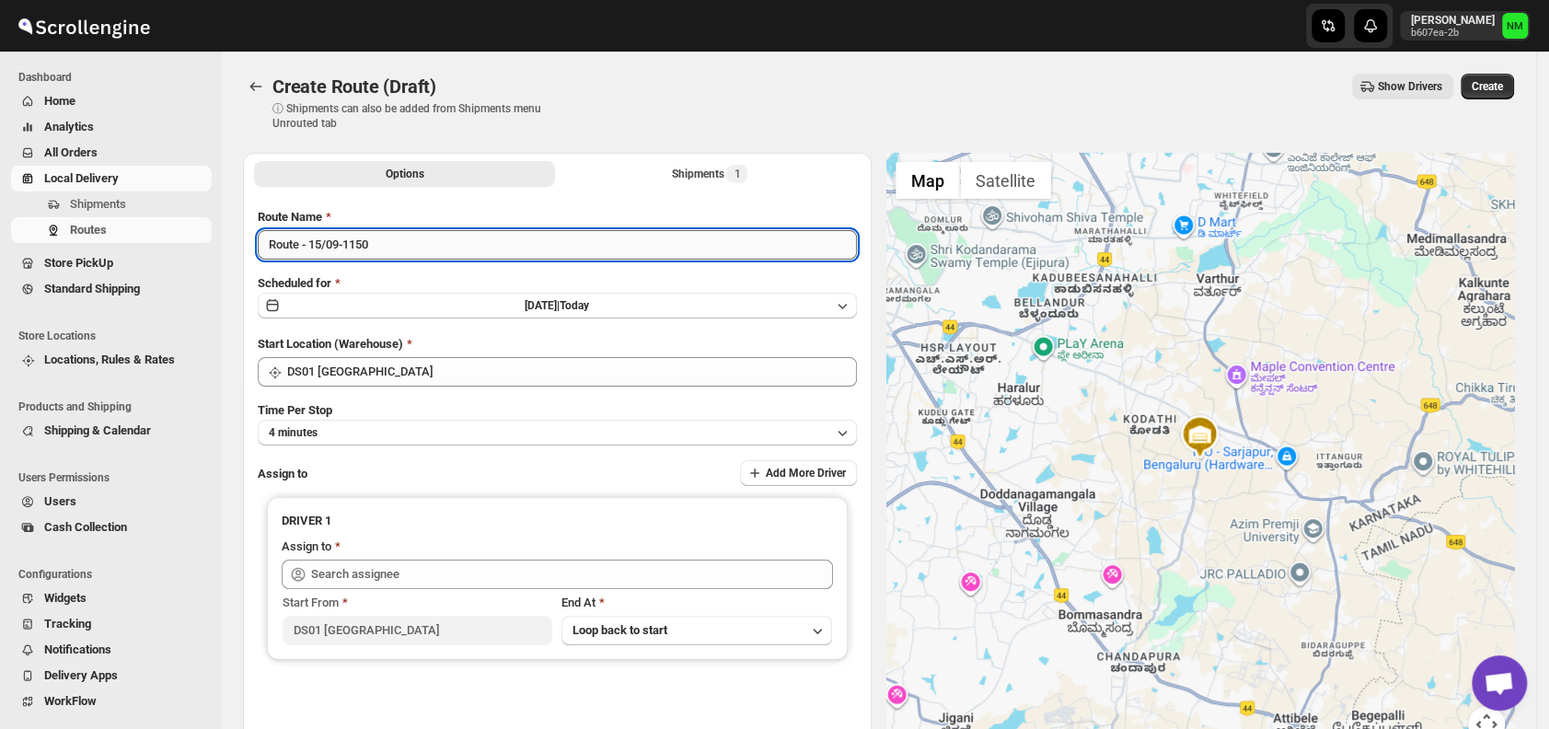
click at [434, 246] on input "Route - 15/09-1150" at bounding box center [557, 244] width 599 height 29
type input "R"
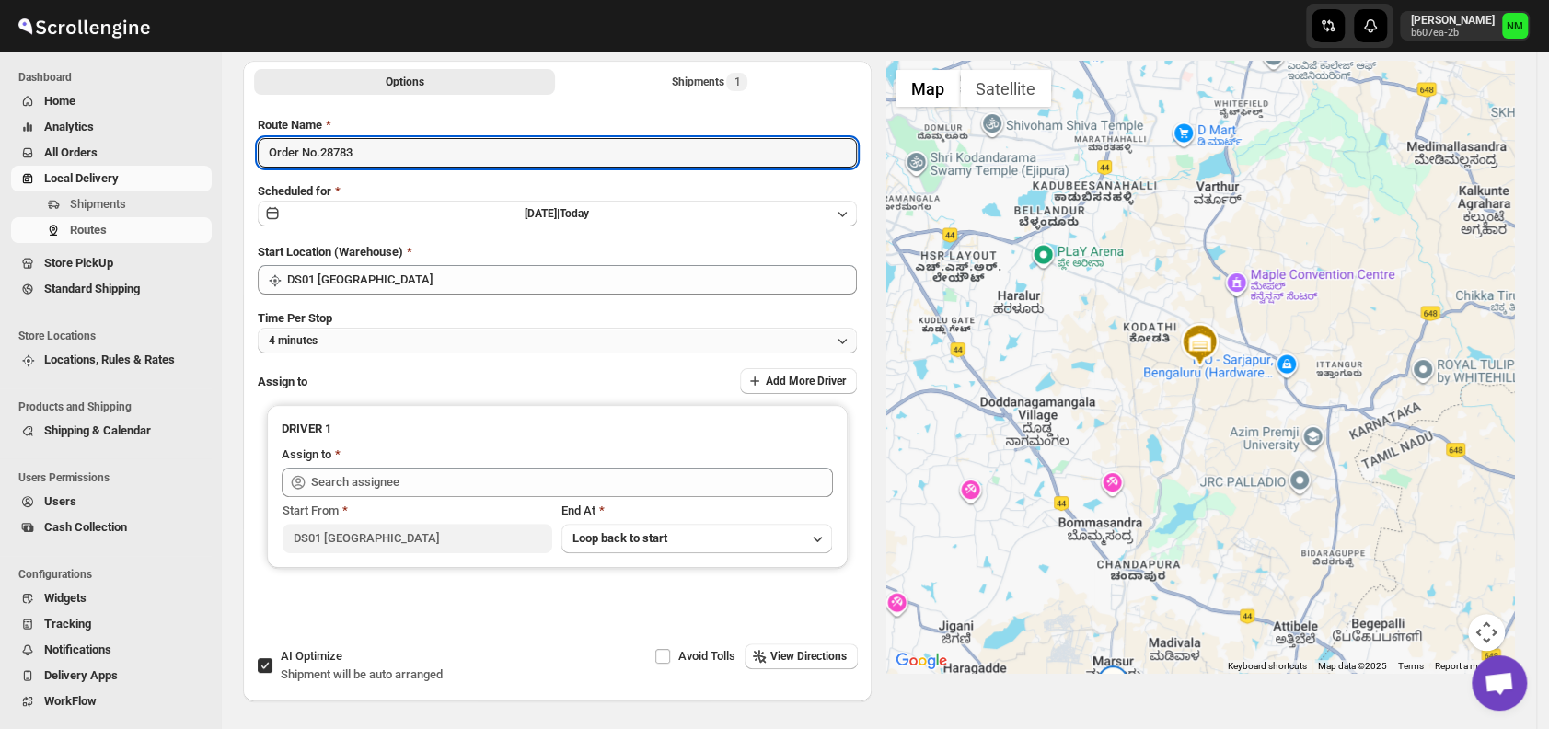
scroll to position [93, 0]
type input "Order No.28783"
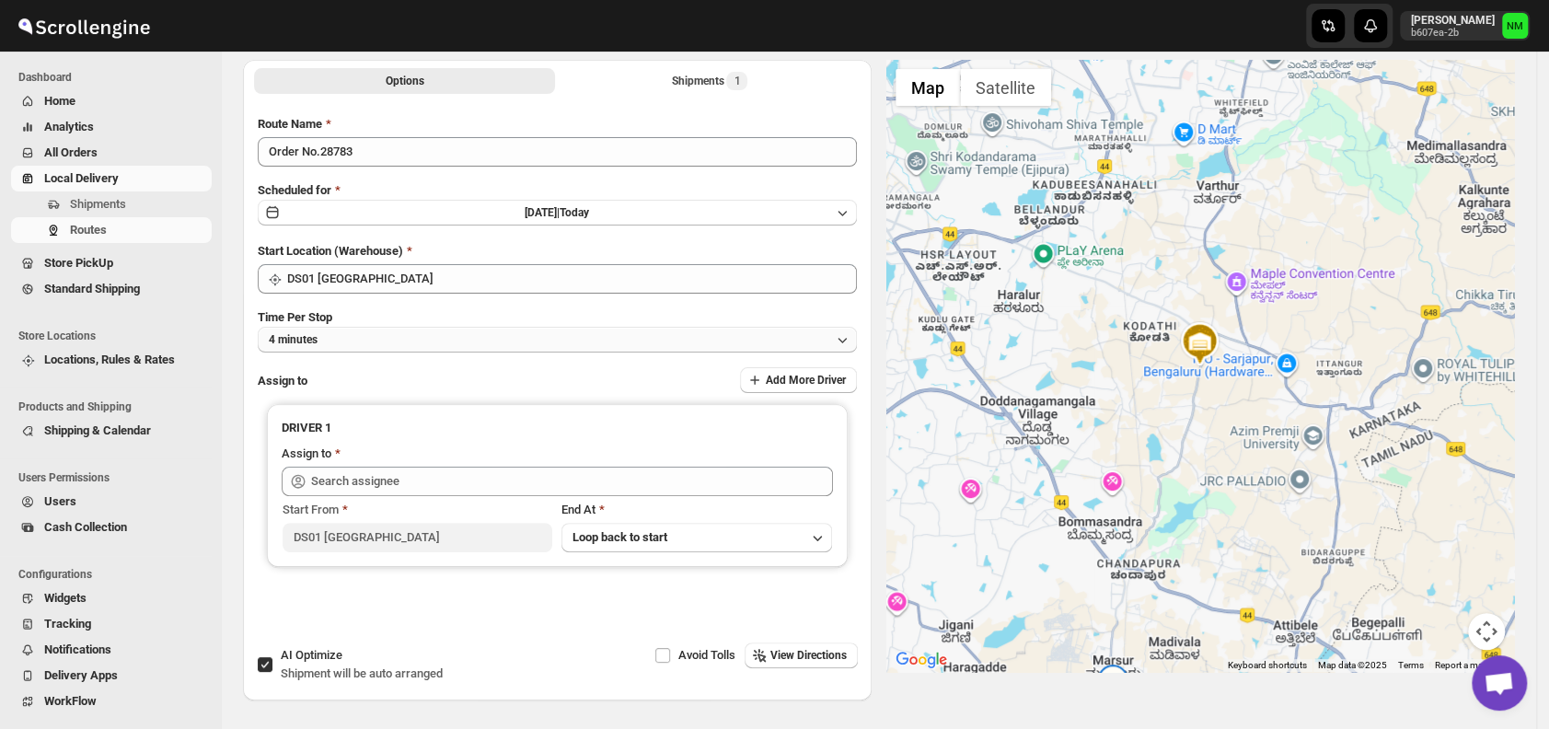
click at [353, 332] on button "4 minutes" at bounding box center [557, 340] width 599 height 26
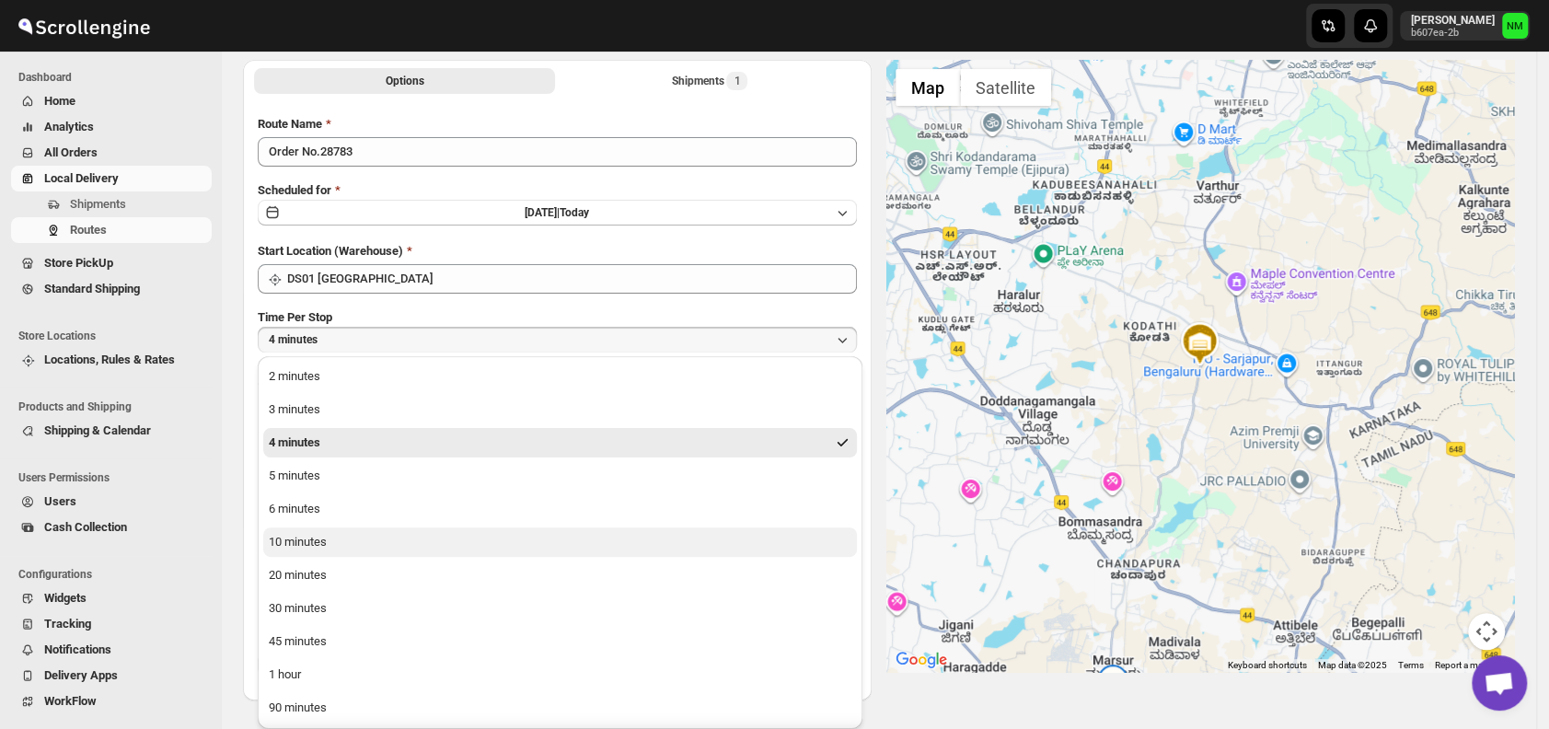
click at [329, 543] on button "10 minutes" at bounding box center [560, 541] width 594 height 29
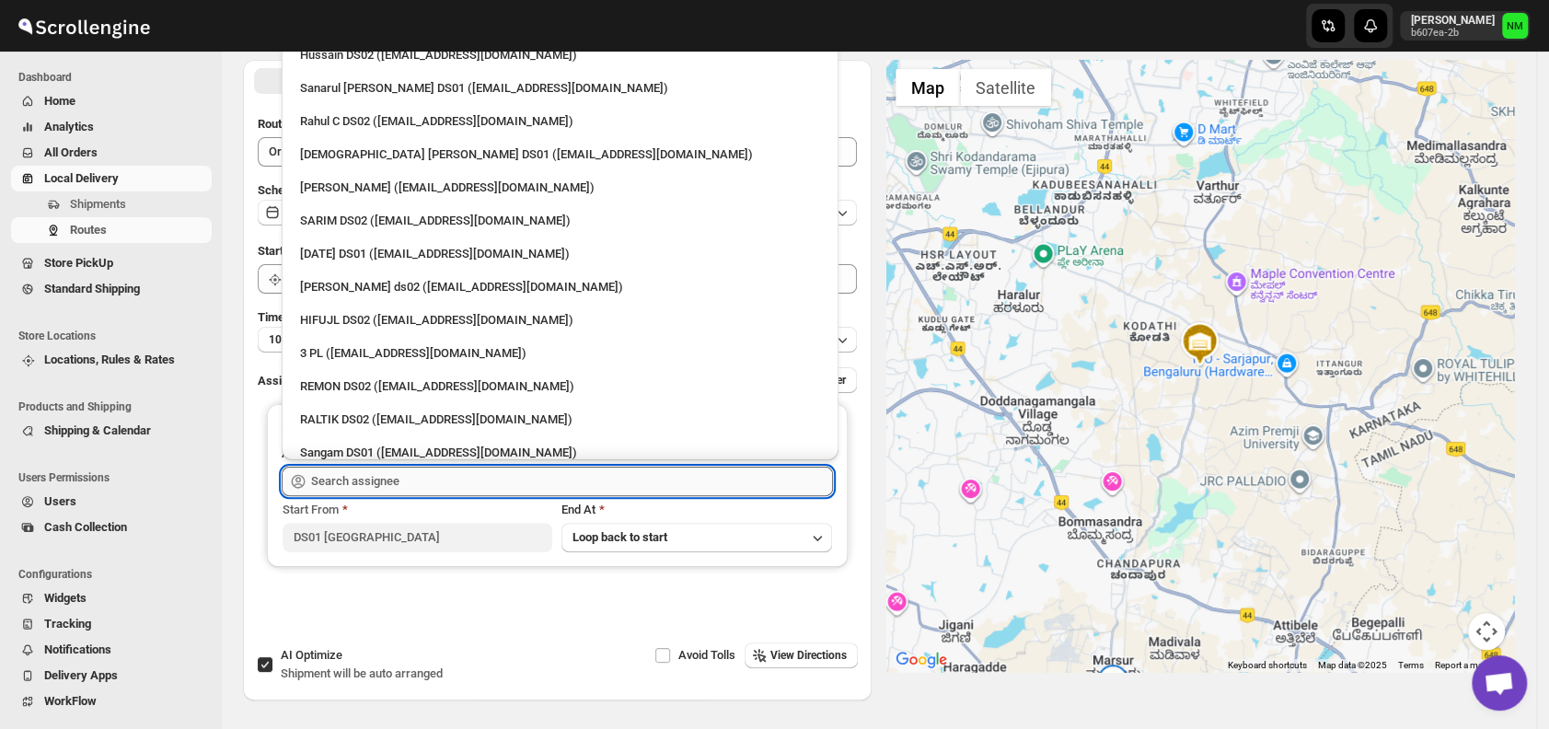
click at [425, 470] on input "text" at bounding box center [572, 481] width 522 height 29
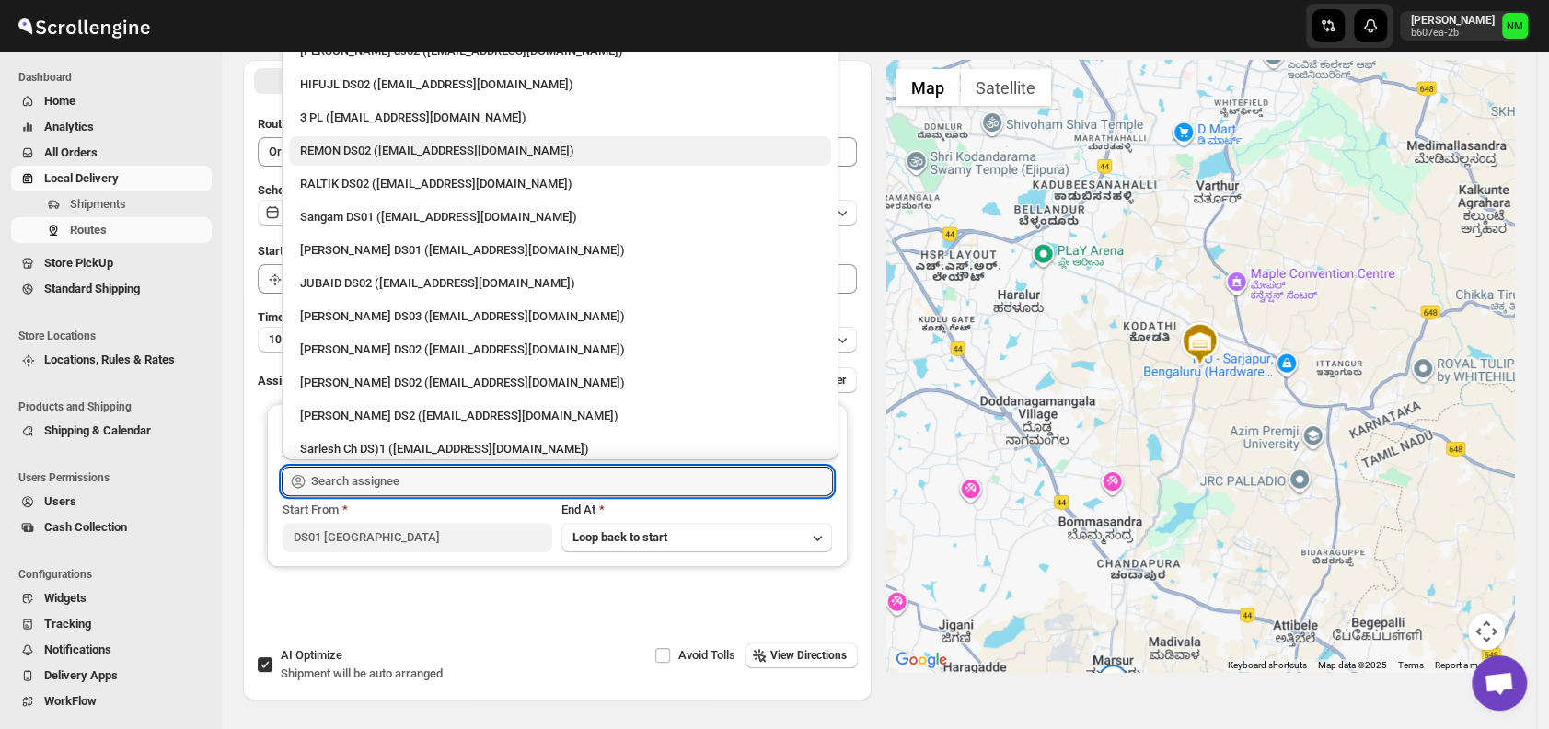
scroll to position [0, 0]
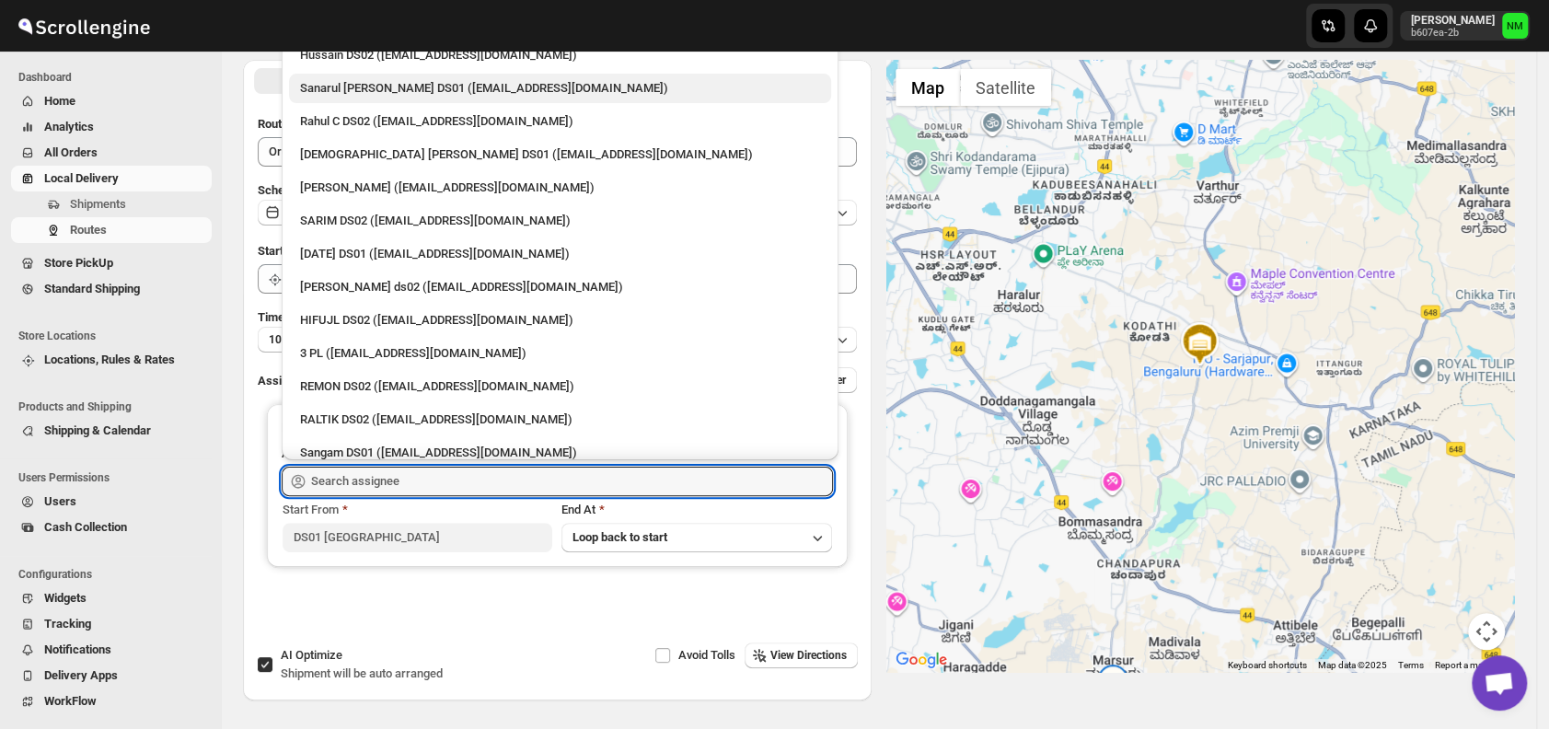
click at [377, 96] on div "Sanarul [PERSON_NAME] DS01 ([EMAIL_ADDRESS][DOMAIN_NAME])" at bounding box center [560, 88] width 520 height 18
type input "Sanarul [PERSON_NAME] DS01 ([EMAIL_ADDRESS][DOMAIN_NAME])"
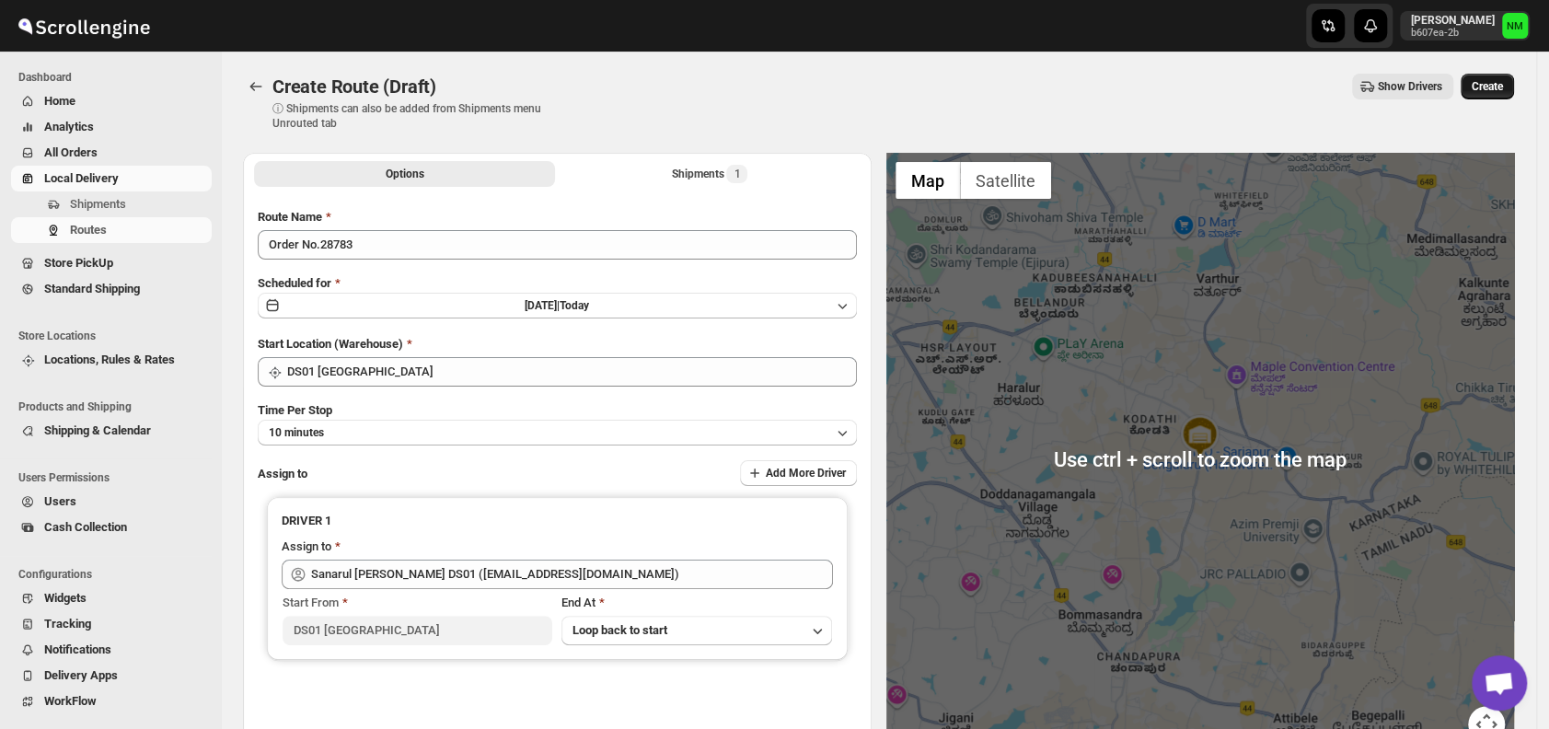
click at [1502, 87] on span "Create" at bounding box center [1487, 86] width 31 height 15
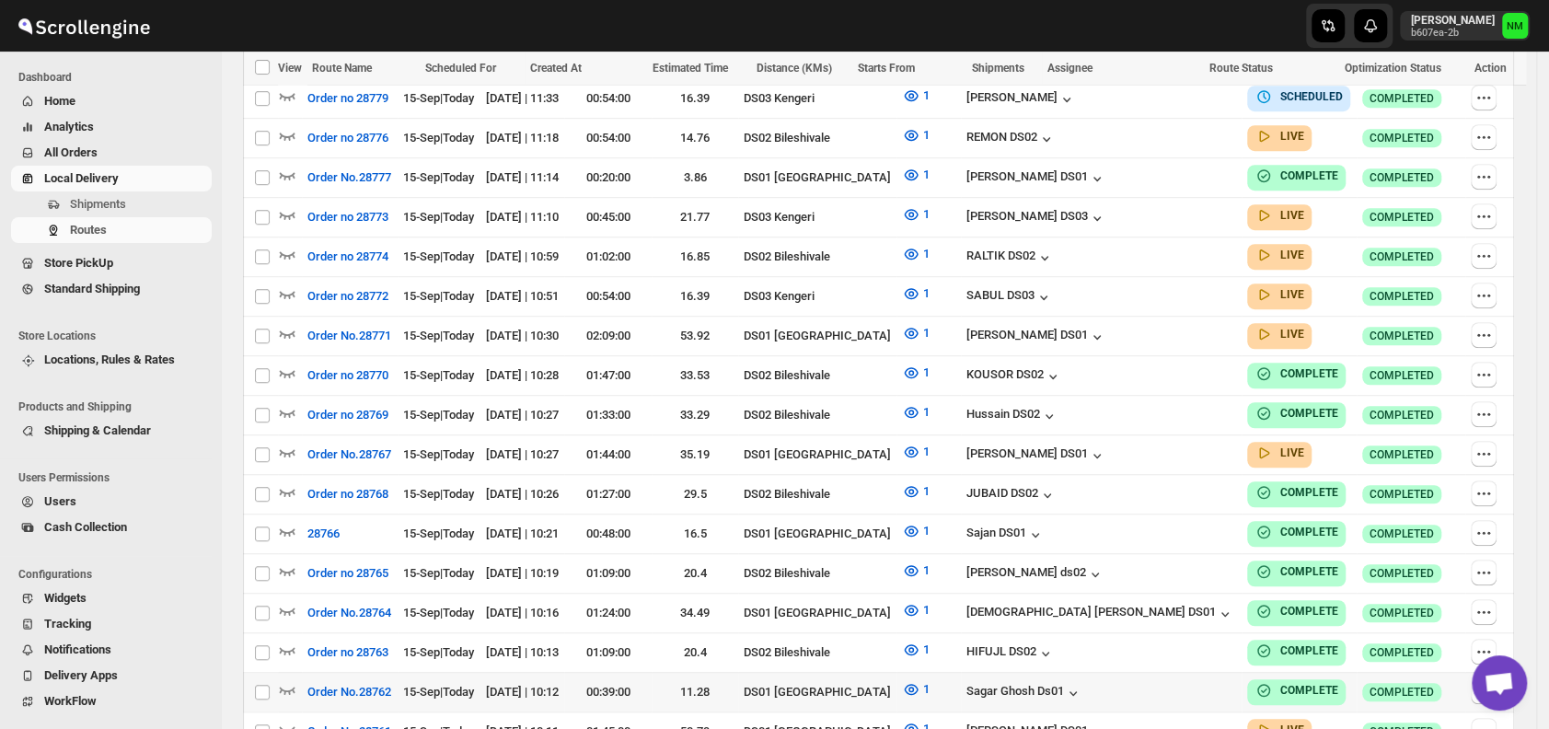
scroll to position [1006, 0]
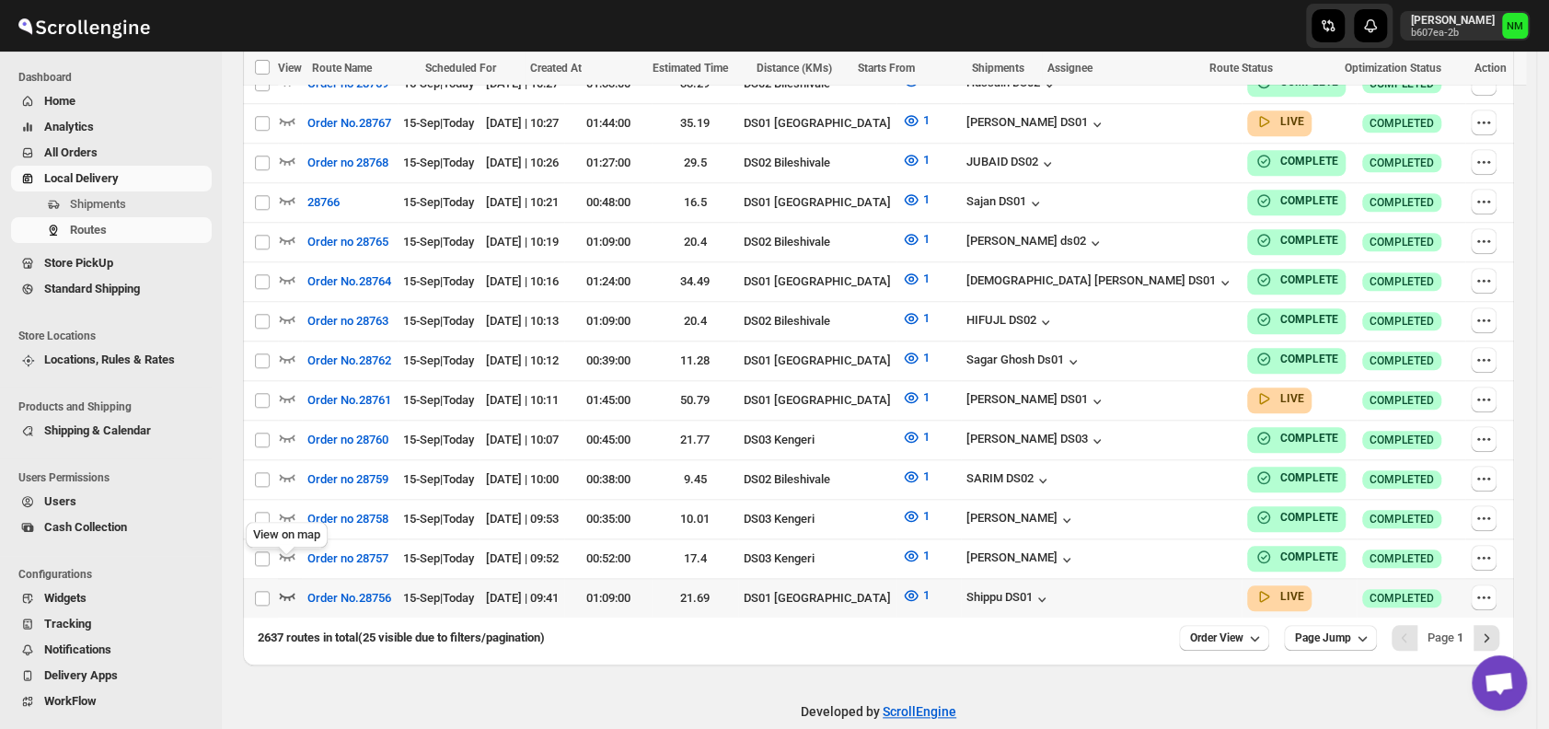
click at [280, 586] on icon "button" at bounding box center [287, 595] width 18 height 18
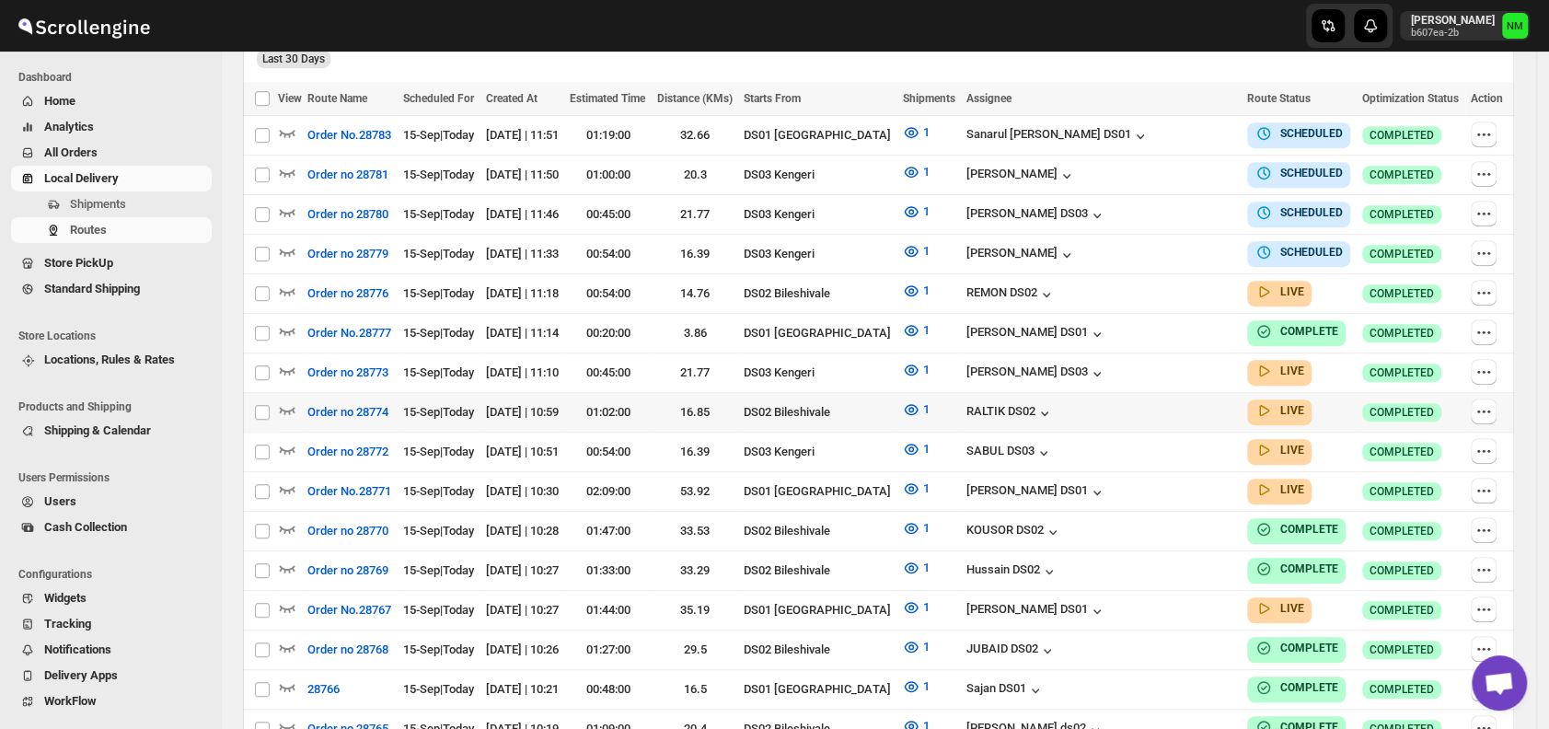
scroll to position [532, 0]
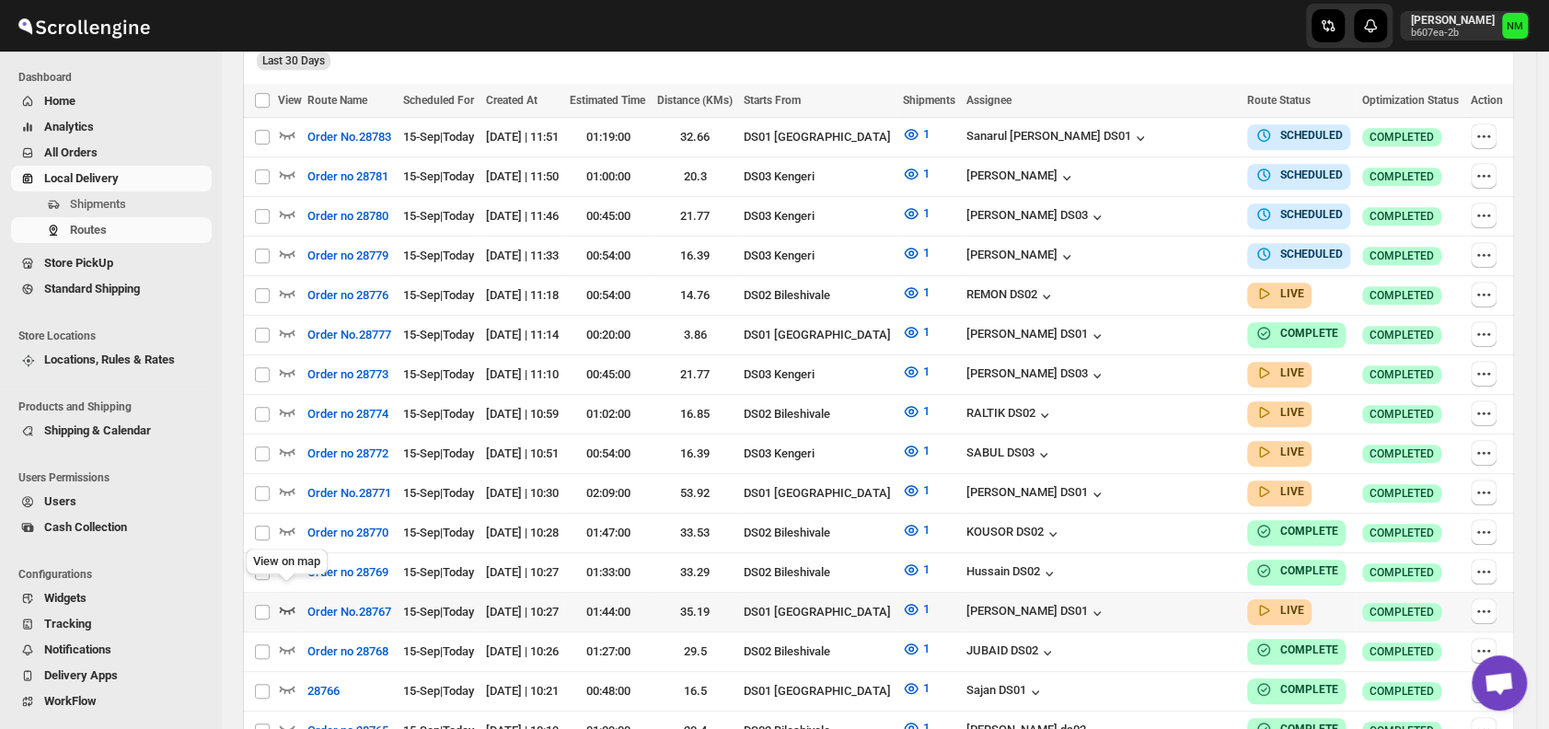
click at [290, 600] on icon "button" at bounding box center [287, 609] width 18 height 18
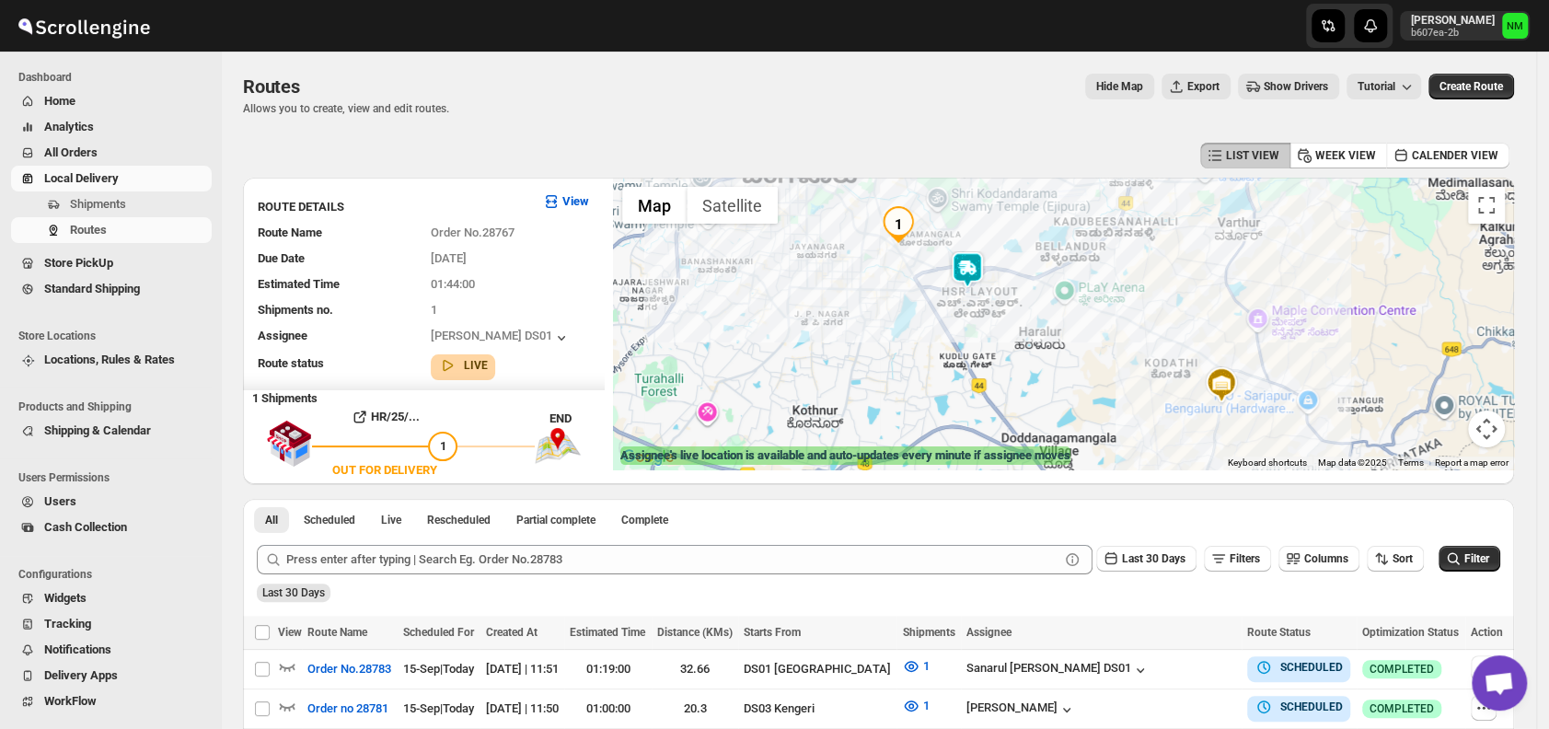
click at [982, 268] on img at bounding box center [967, 269] width 37 height 37
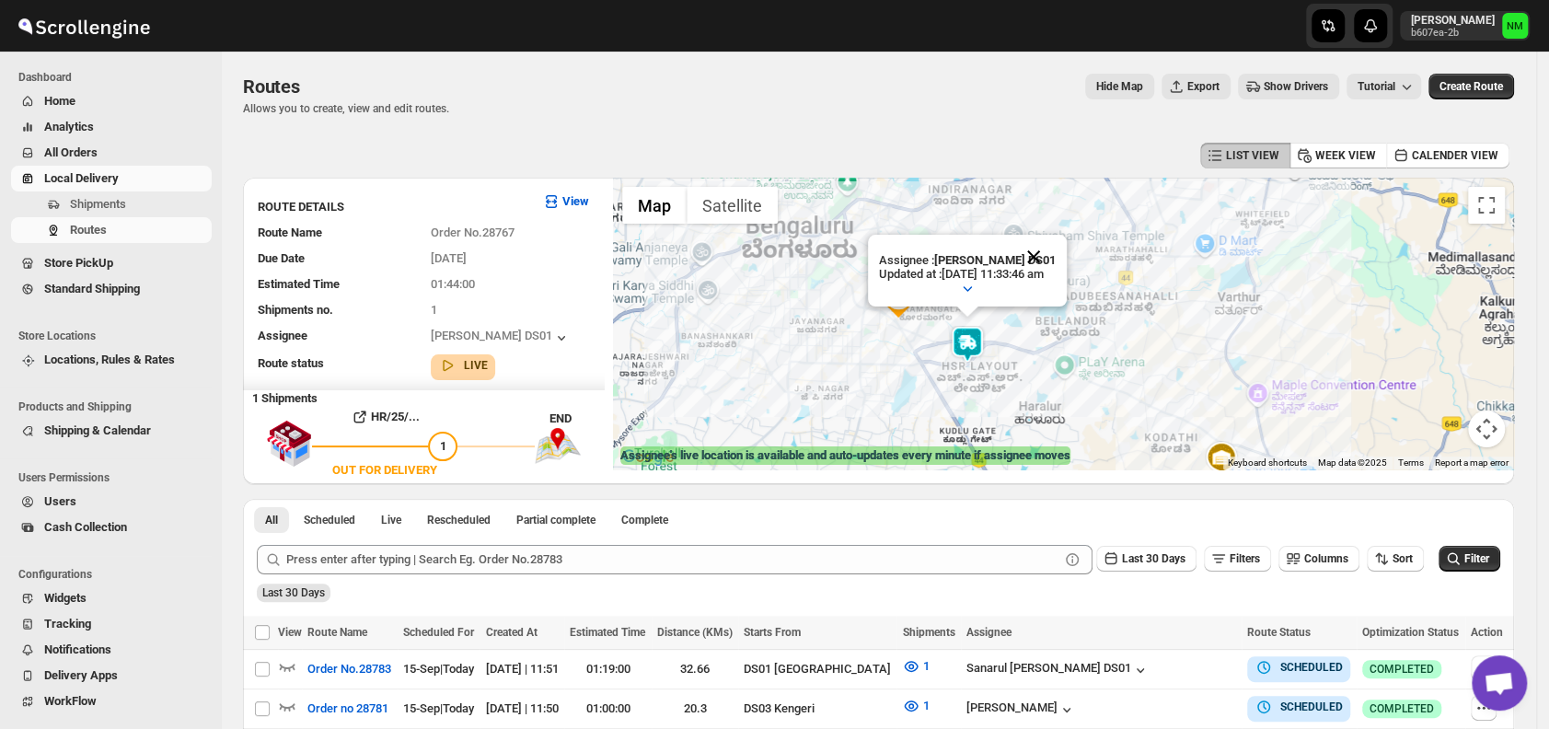
click at [1053, 249] on button "Close" at bounding box center [1034, 257] width 44 height 44
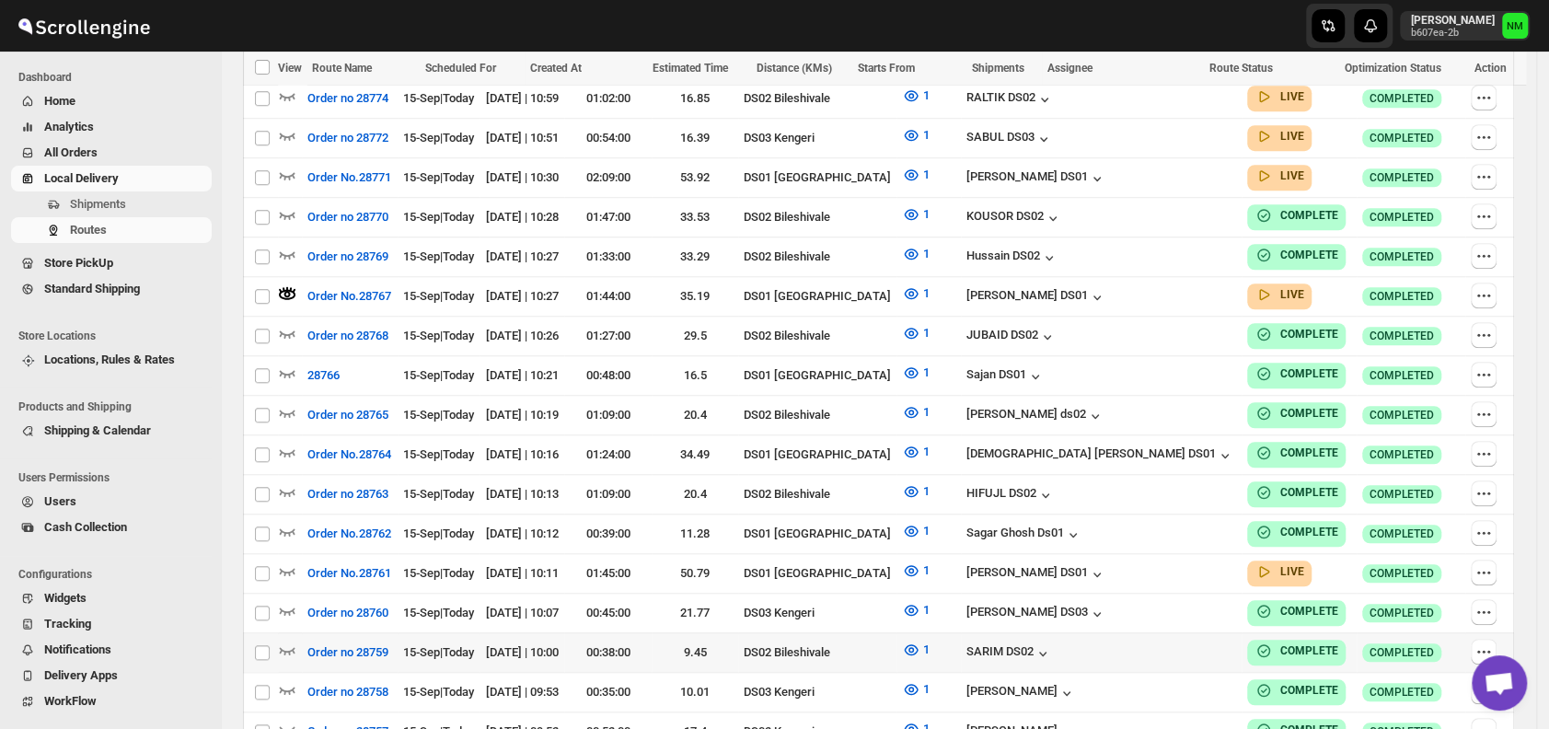
scroll to position [1020, 0]
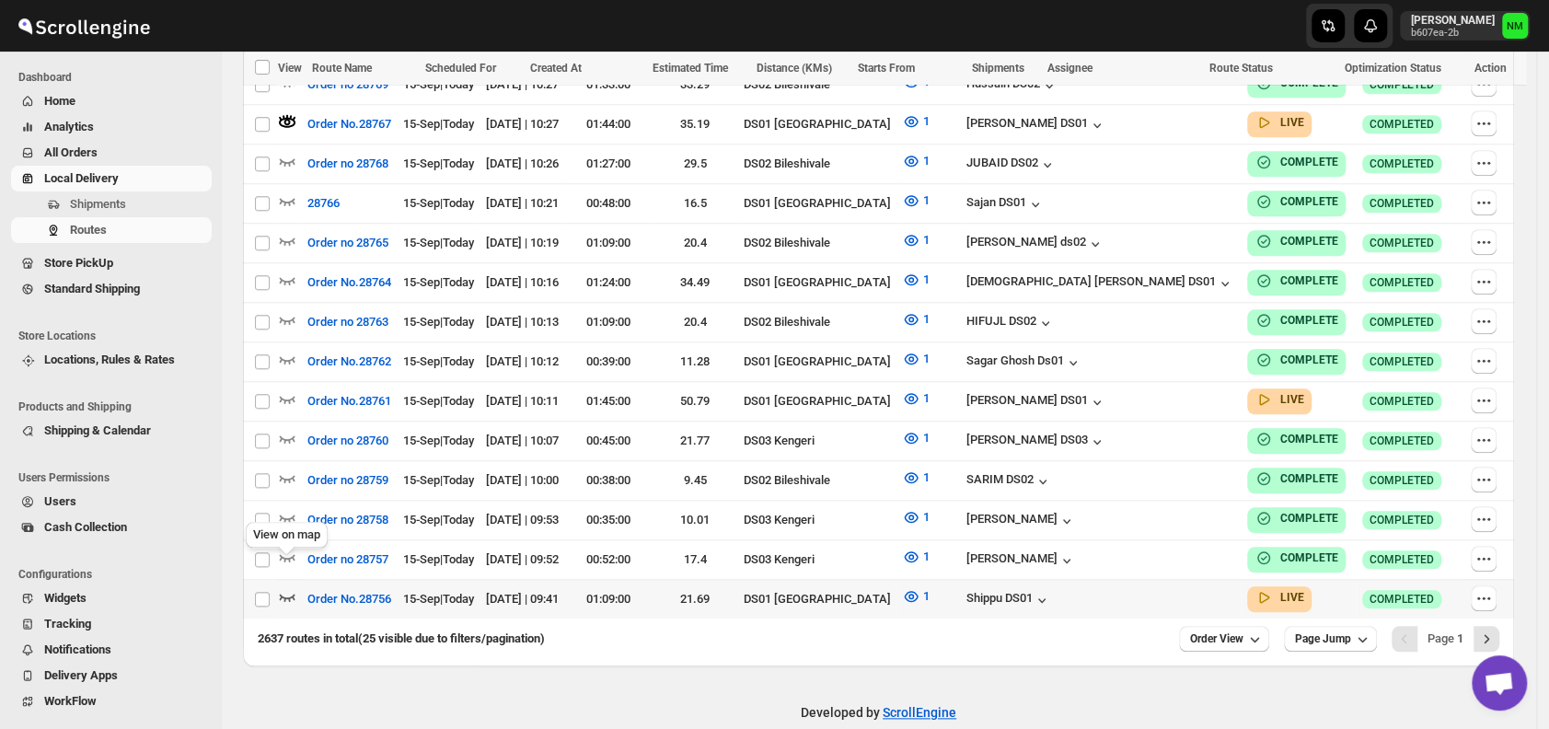
click at [288, 587] on icon "button" at bounding box center [287, 596] width 18 height 18
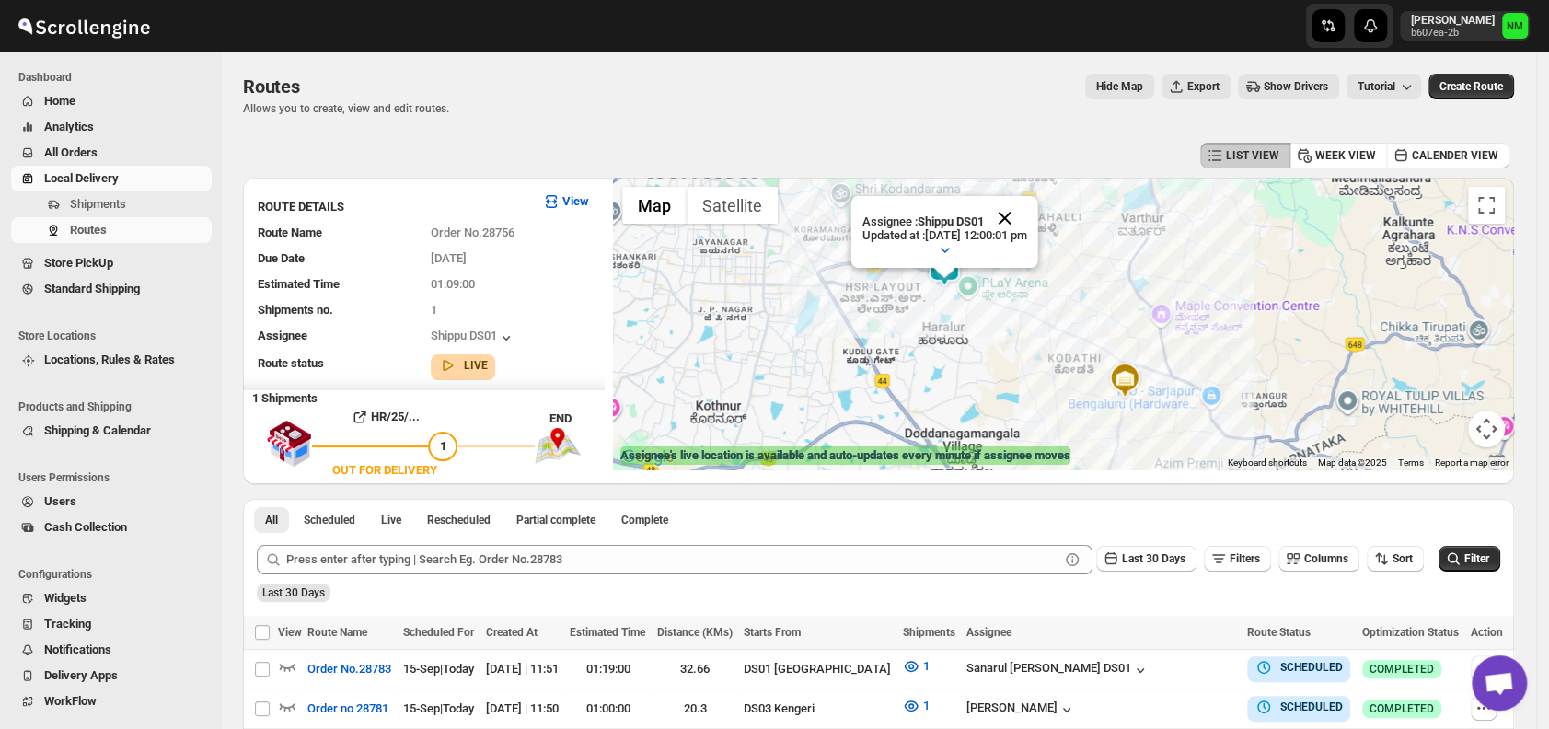
click at [1027, 218] on button "Close" at bounding box center [1005, 218] width 44 height 44
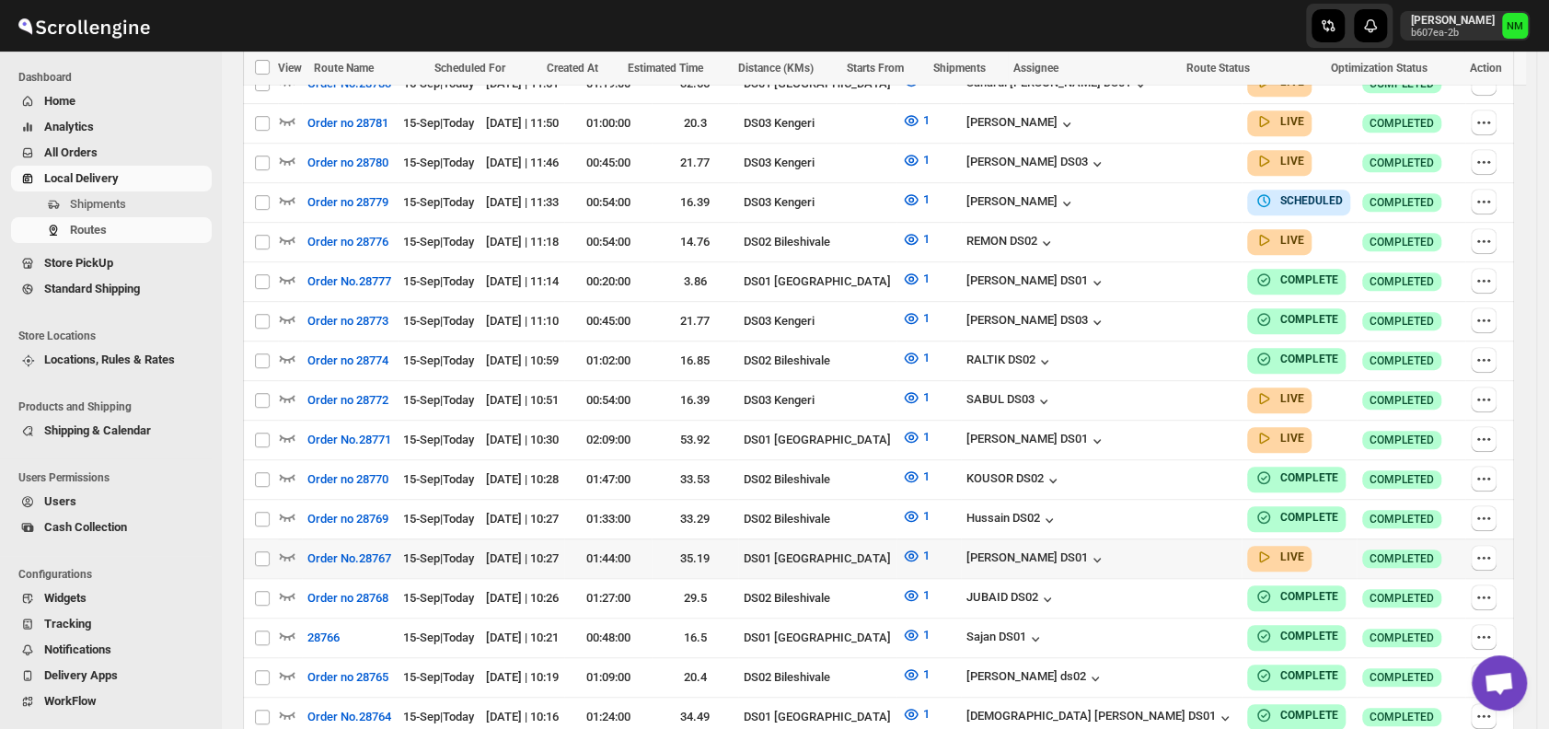
scroll to position [572, 0]
click at [289, 427] on icon "button" at bounding box center [287, 436] width 18 height 18
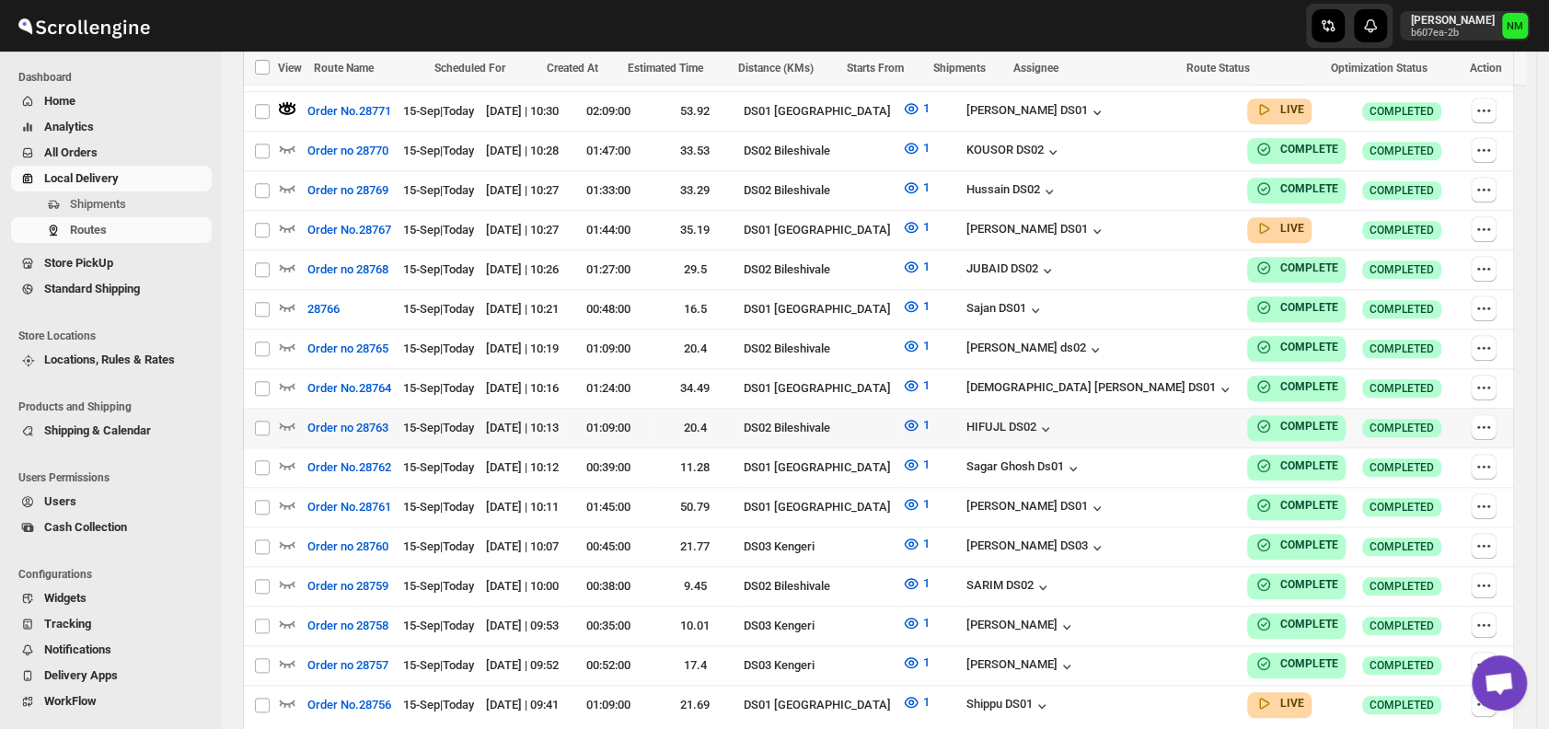
scroll to position [915, 0]
click at [283, 217] on icon "button" at bounding box center [287, 226] width 18 height 18
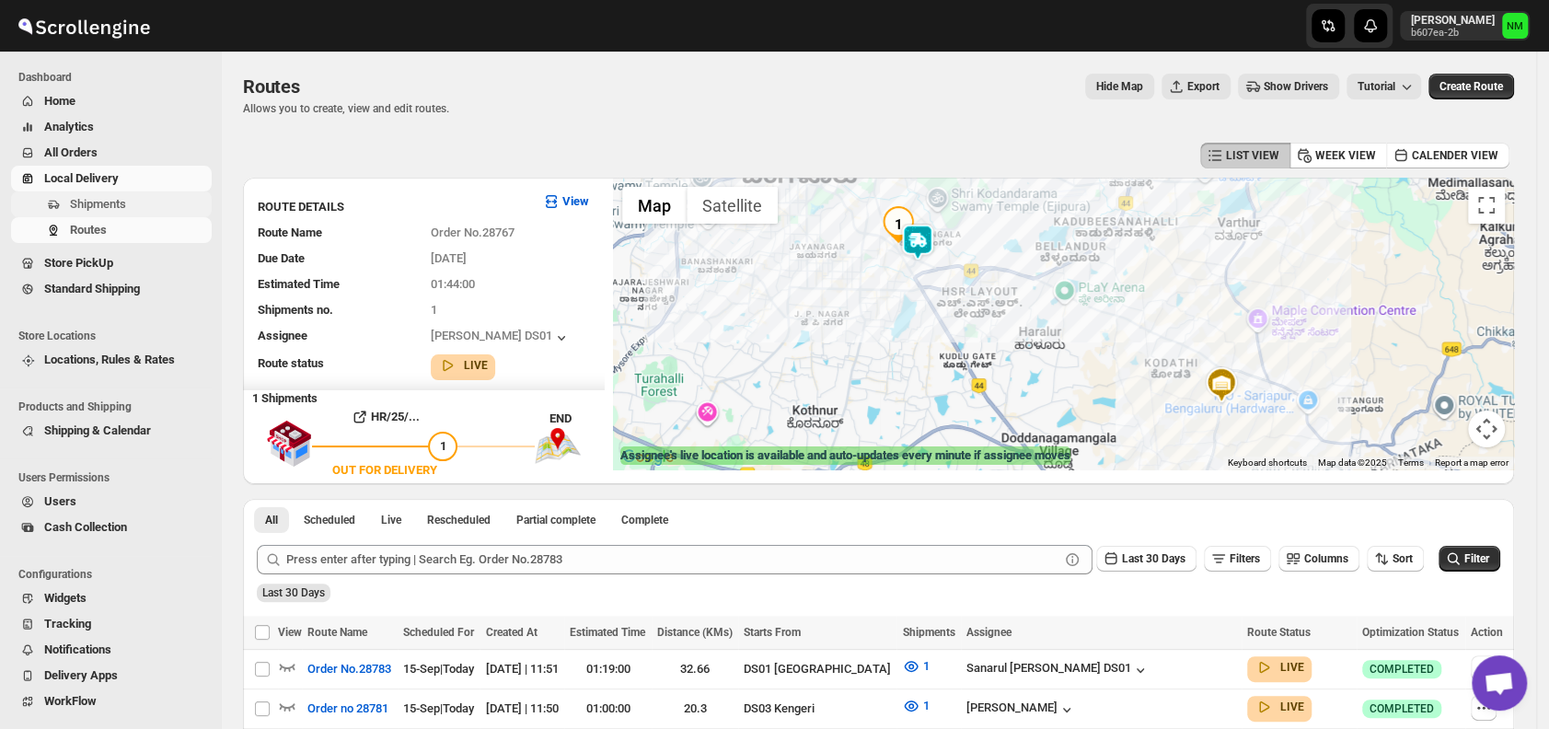
click at [100, 206] on span "Shipments" at bounding box center [98, 204] width 56 height 14
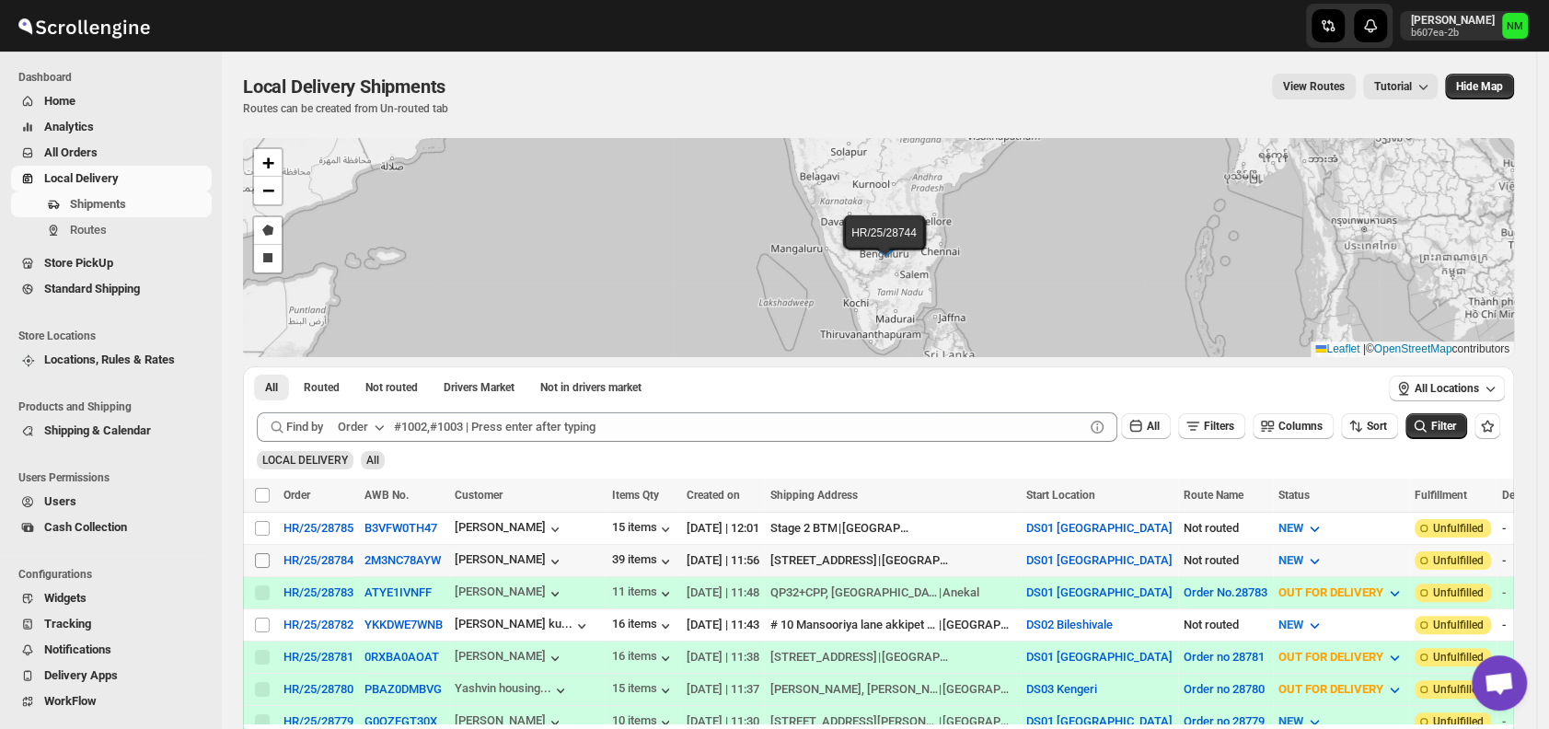
click at [265, 554] on input "Select shipment" at bounding box center [262, 560] width 15 height 15
checkbox input "true"
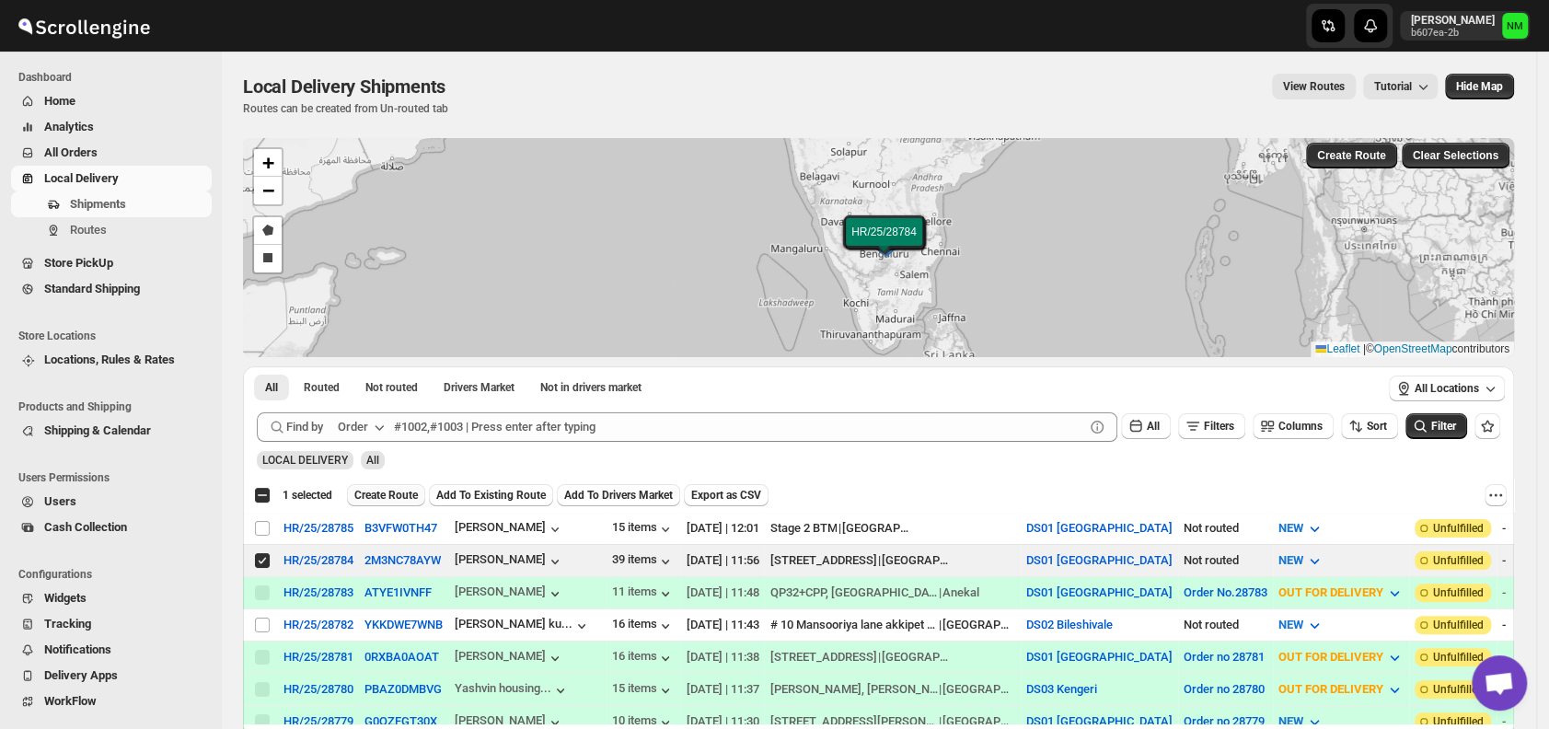
click at [376, 502] on button "Create Route" at bounding box center [386, 495] width 78 height 22
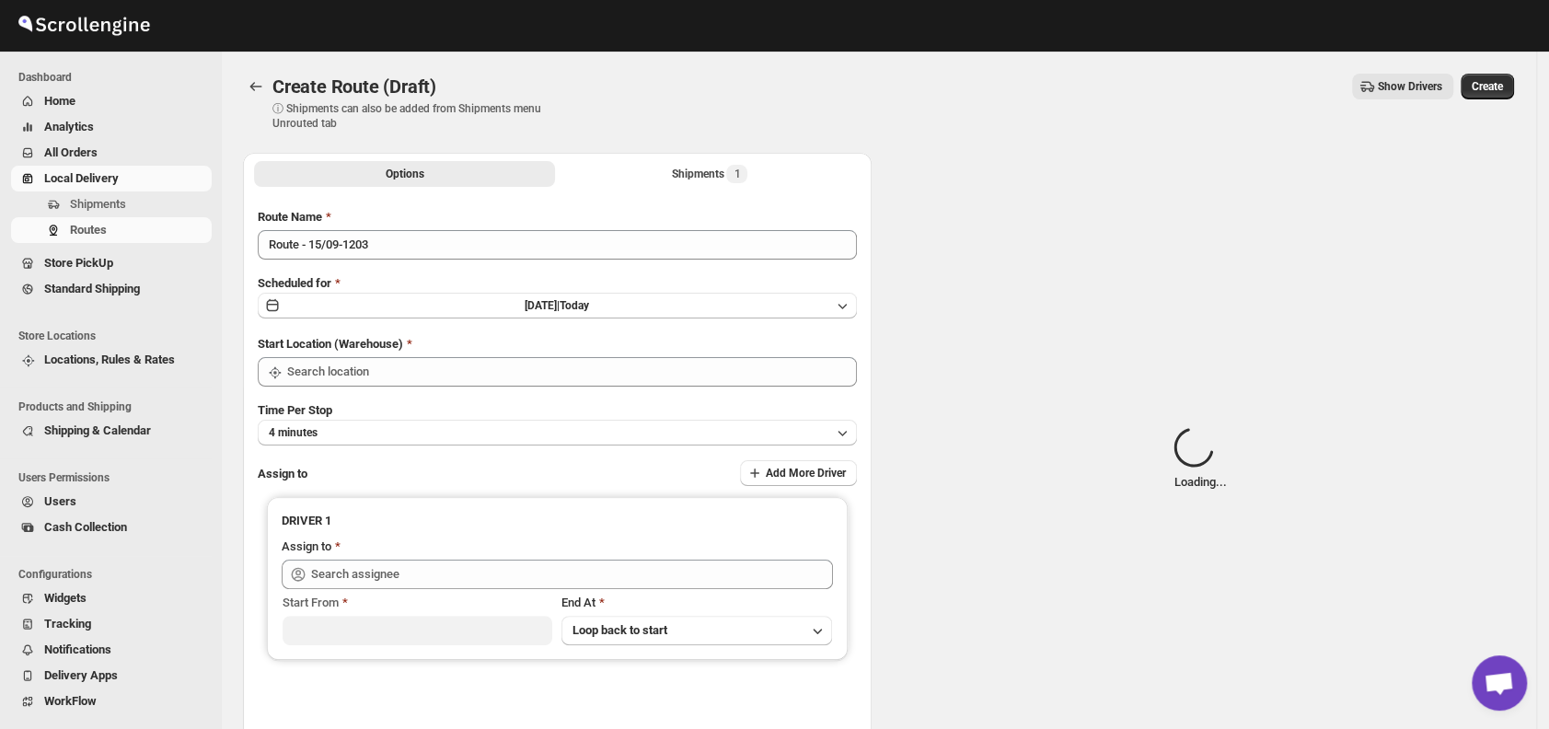
type input "DS01 [GEOGRAPHIC_DATA]"
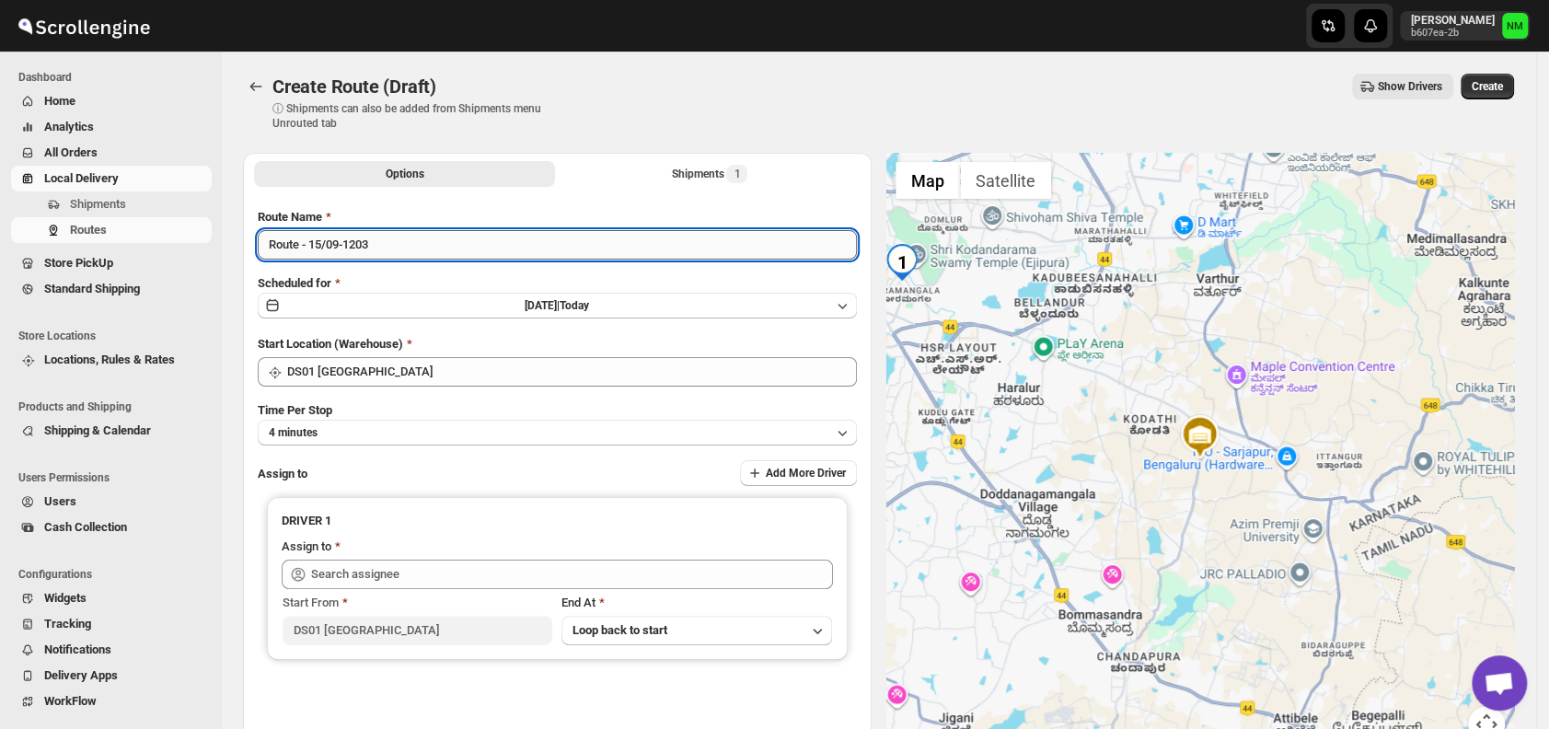
click at [466, 238] on input "Route - 15/09-1203" at bounding box center [557, 244] width 599 height 29
type input "R"
type input "Order No.28784"
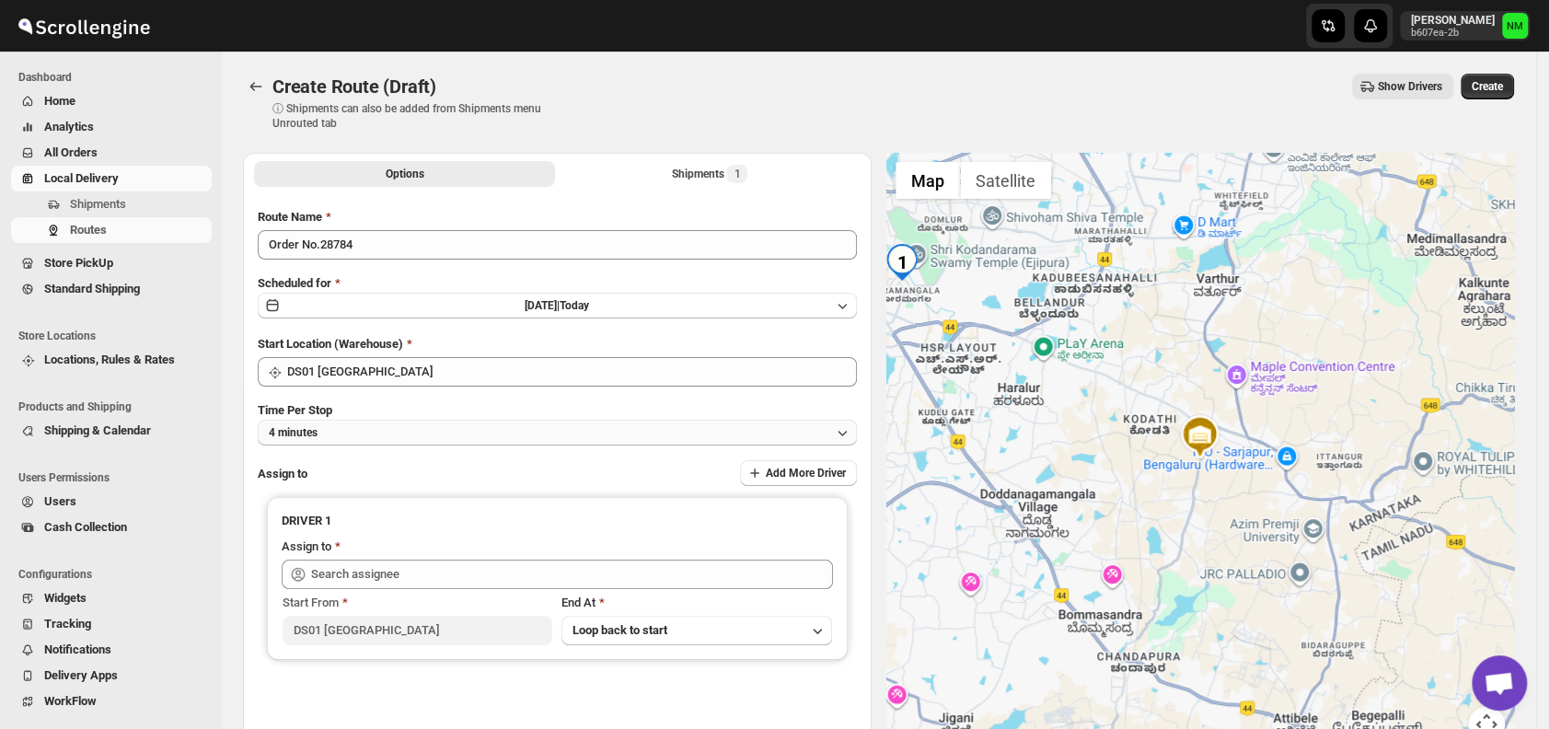
click at [428, 426] on button "4 minutes" at bounding box center [557, 433] width 599 height 26
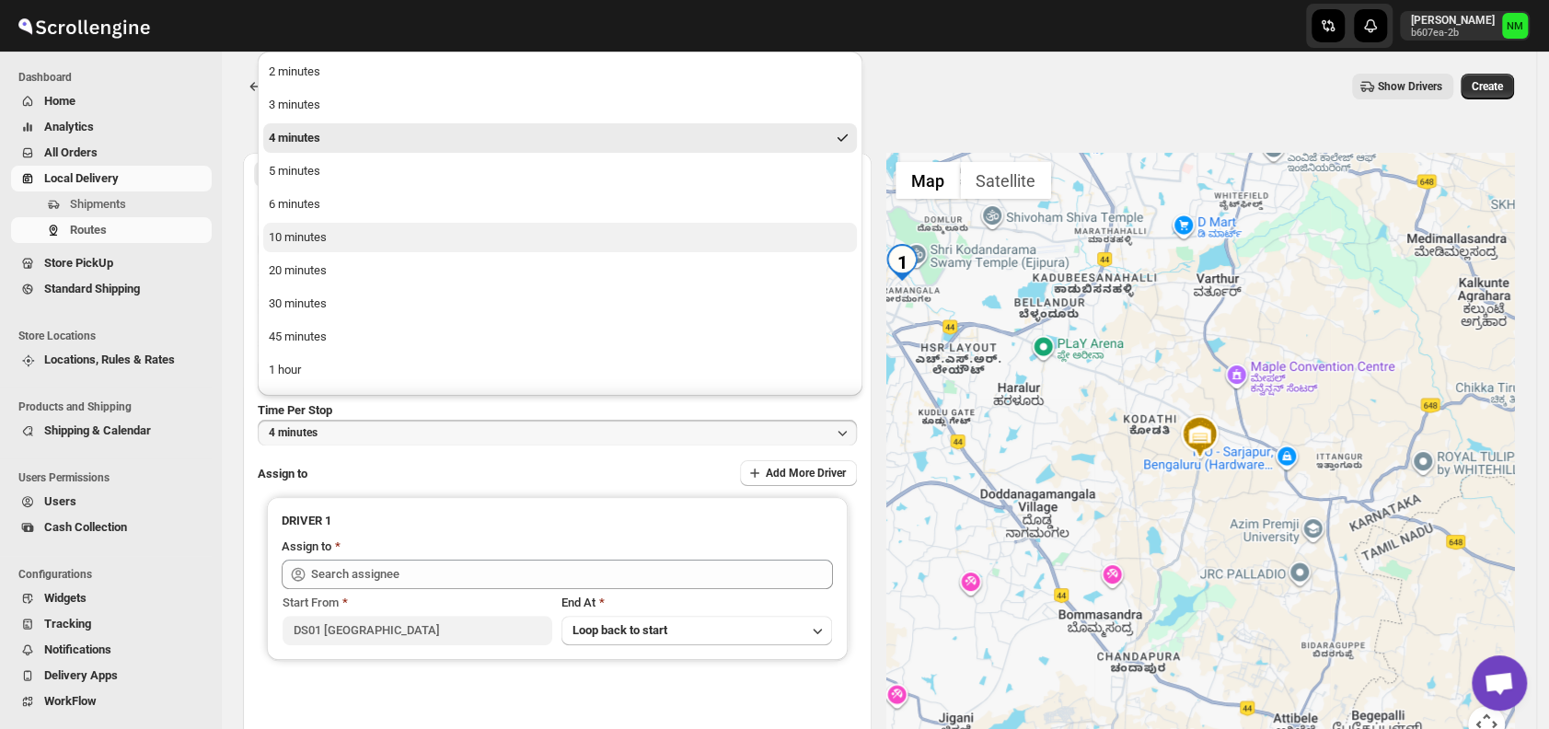
click at [308, 235] on div "10 minutes" at bounding box center [298, 237] width 58 height 18
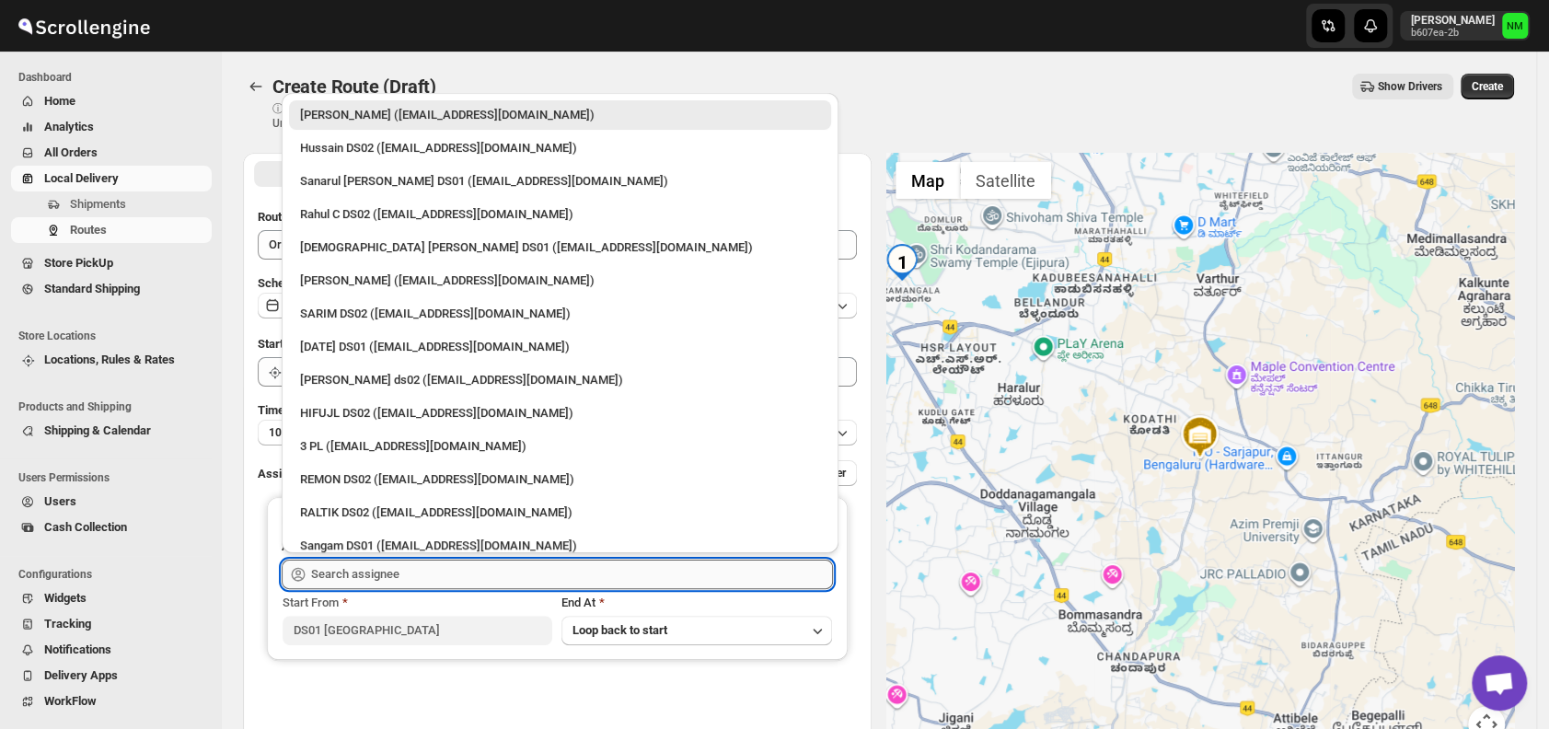
click at [475, 574] on input "text" at bounding box center [572, 574] width 522 height 29
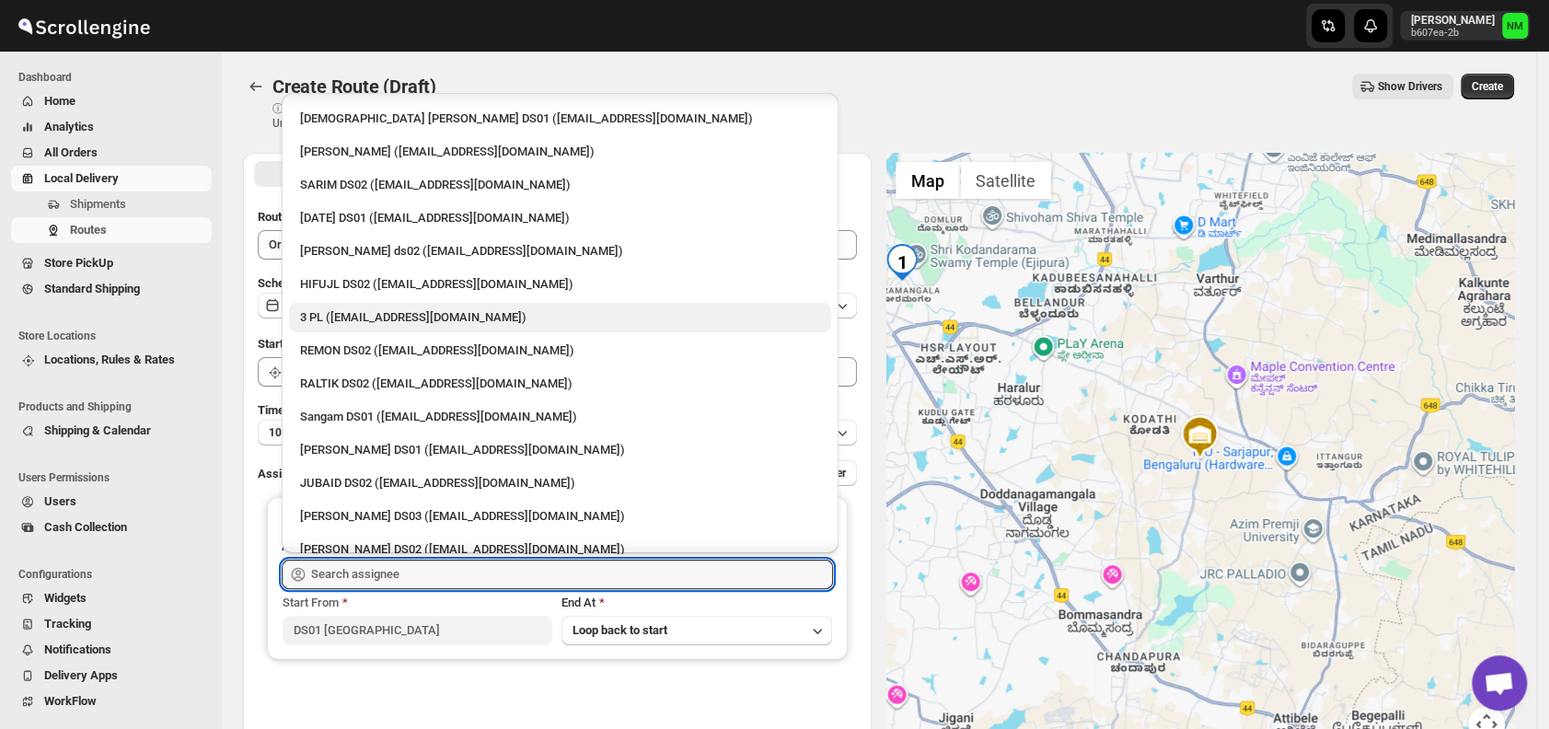
scroll to position [130, 0]
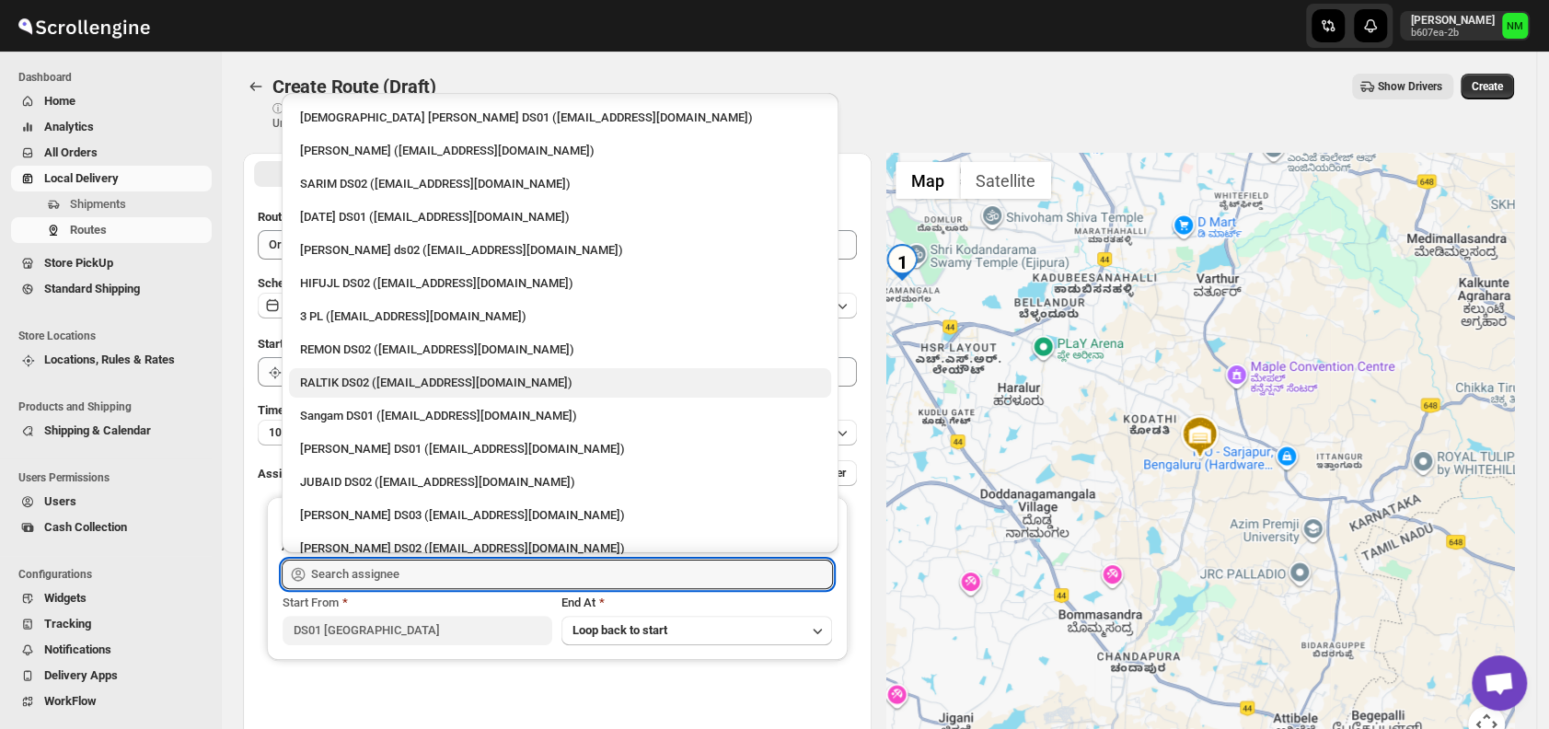
click at [400, 394] on div "RALTIK DS02 ([EMAIL_ADDRESS][DOMAIN_NAME])" at bounding box center [560, 382] width 542 height 29
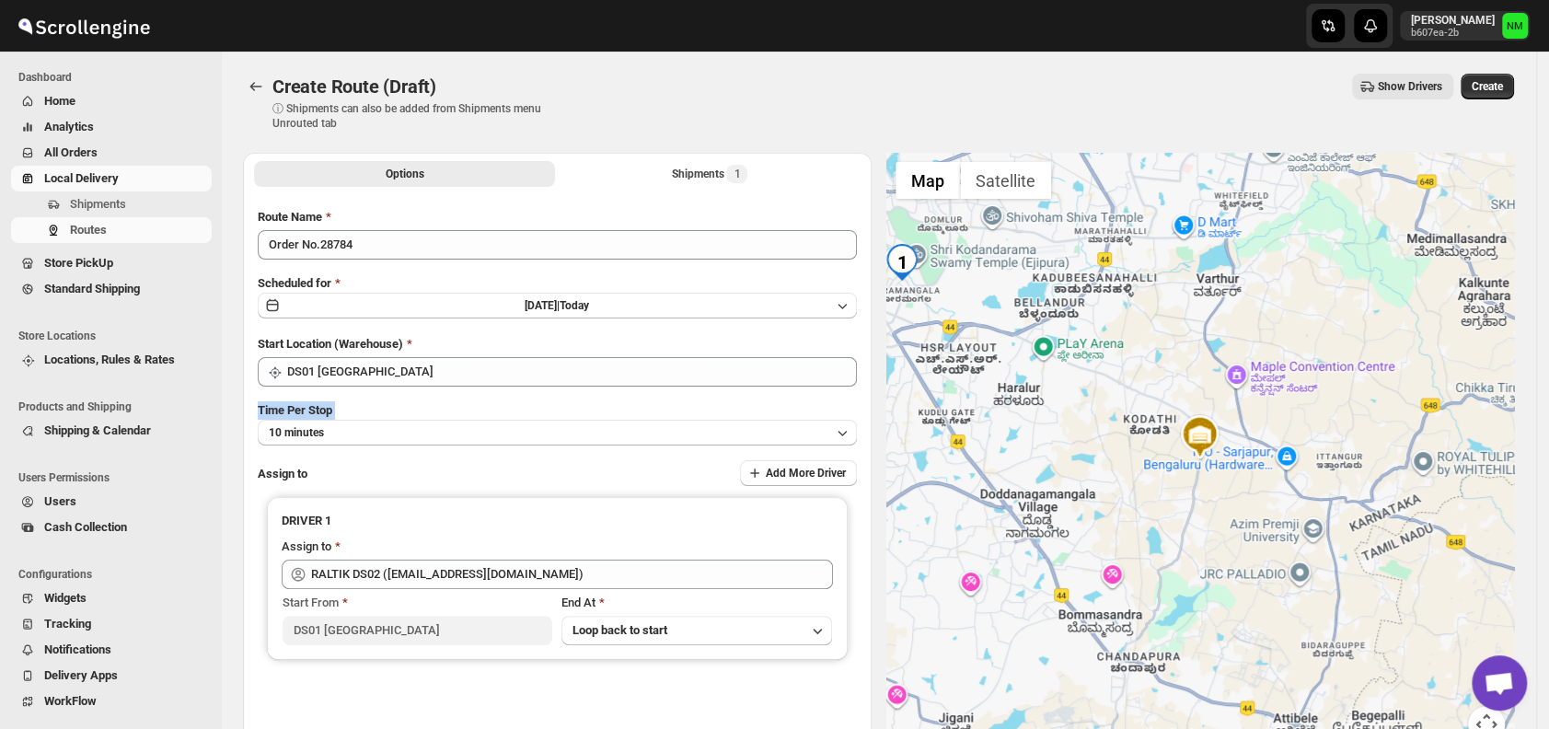
click at [400, 394] on div "Route Name Order No.28784 Scheduled for [DATE] | [DATE] Start Location (Warehou…" at bounding box center [557, 468] width 599 height 520
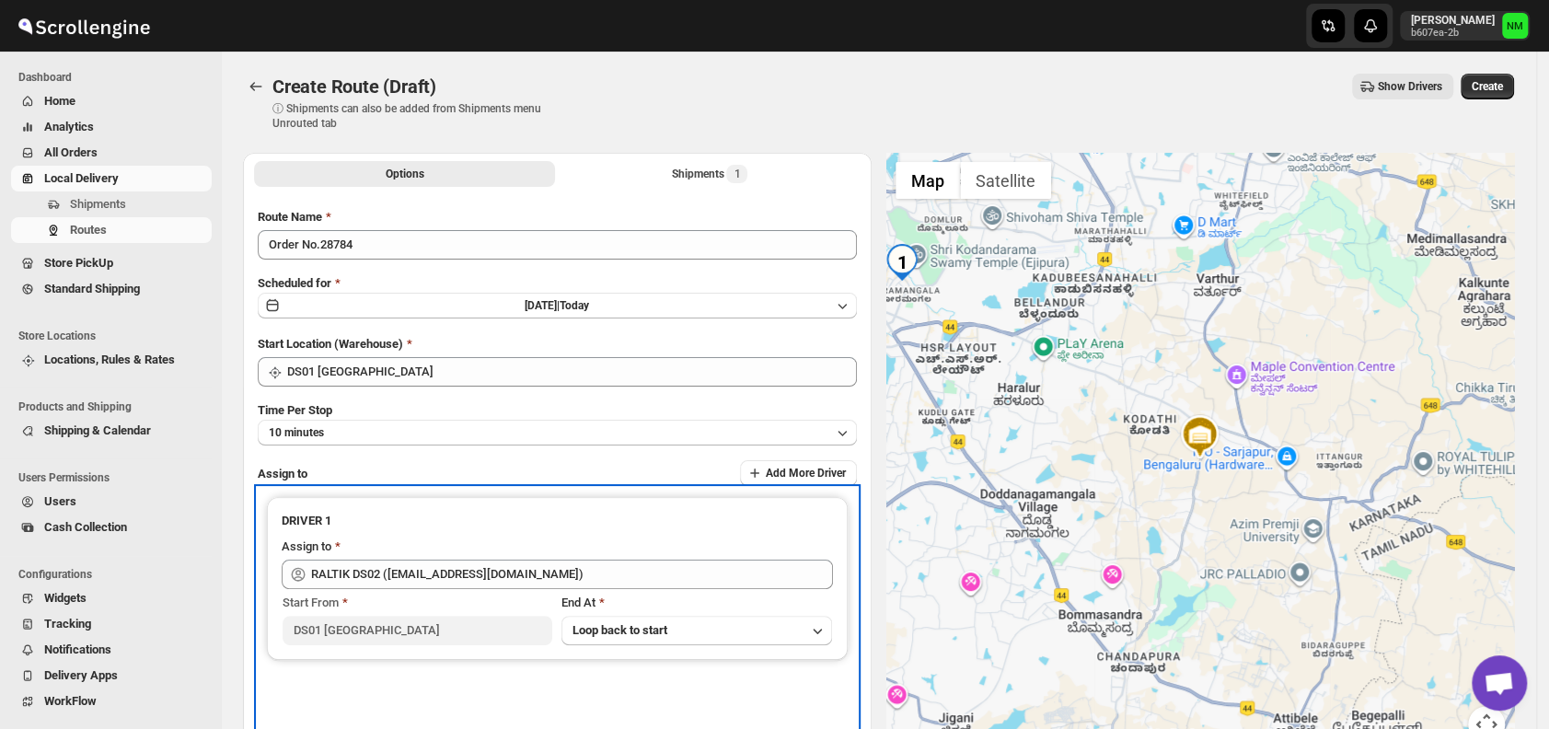
drag, startPoint x: 400, startPoint y: 394, endPoint x: 560, endPoint y: 551, distance: 223.9
click at [560, 551] on div "Assign to" at bounding box center [557, 549] width 551 height 22
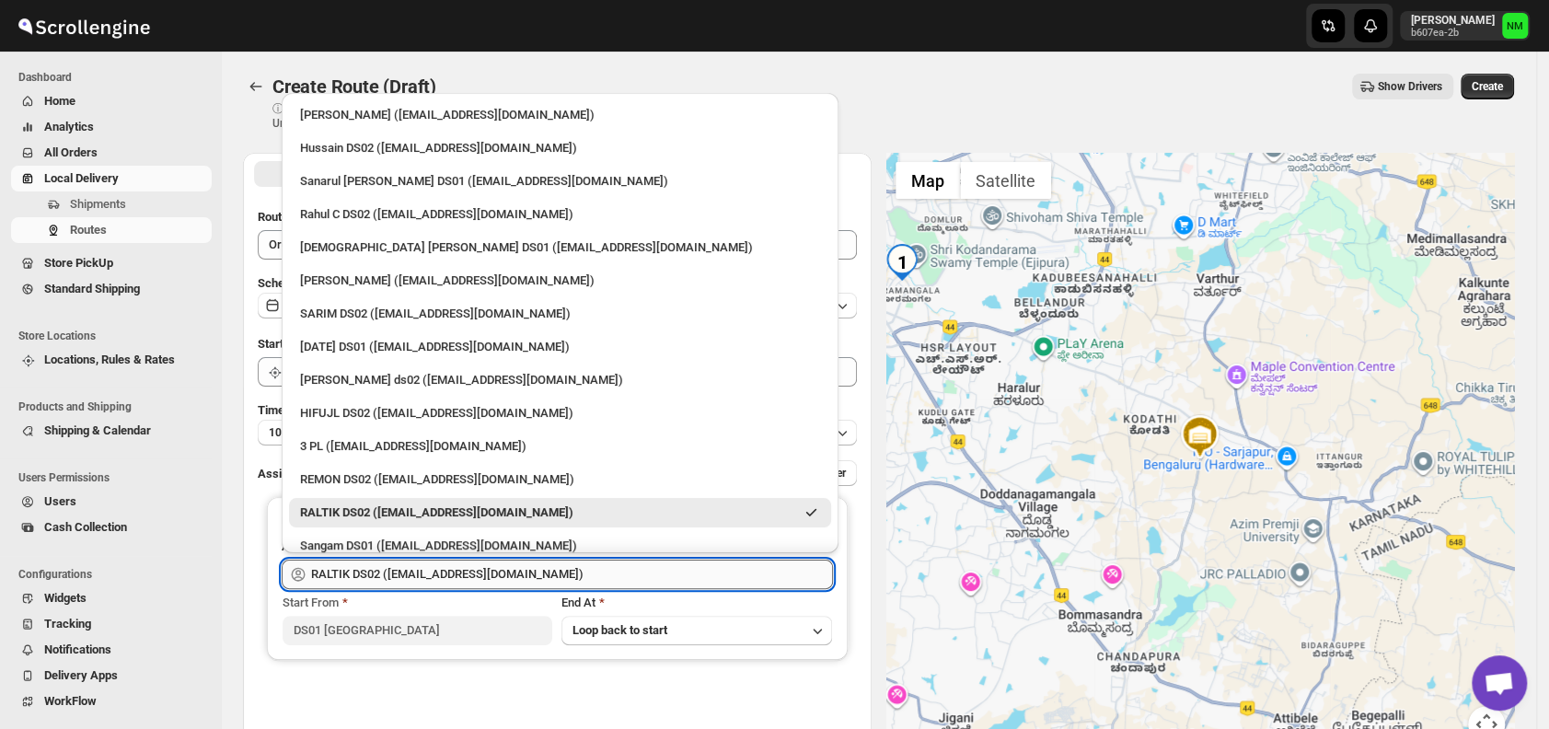
click at [558, 566] on input "RALTIK DS02 ([EMAIL_ADDRESS][DOMAIN_NAME])" at bounding box center [572, 574] width 522 height 29
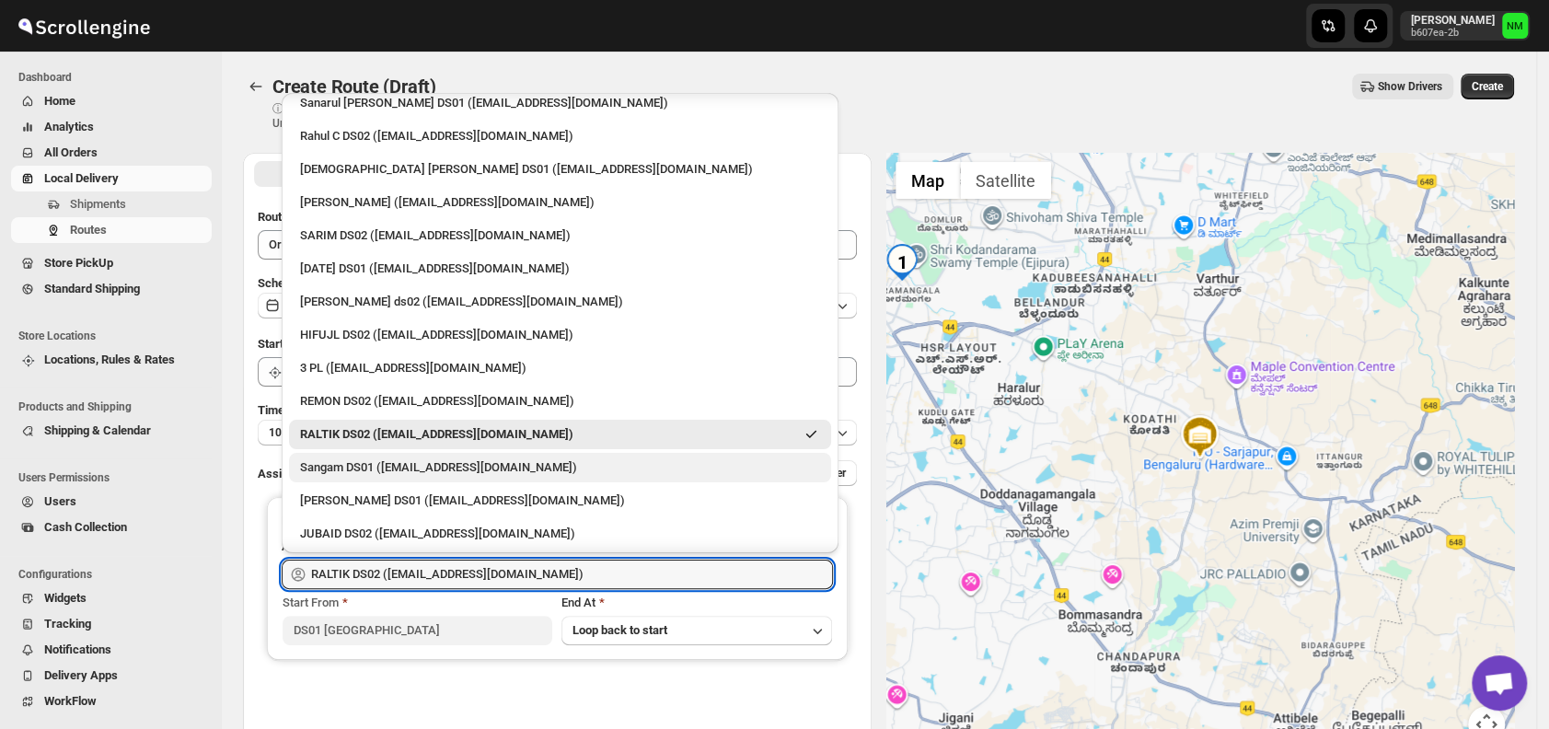
click at [402, 460] on div "Sangam DS01 ([EMAIL_ADDRESS][DOMAIN_NAME])" at bounding box center [560, 467] width 520 height 18
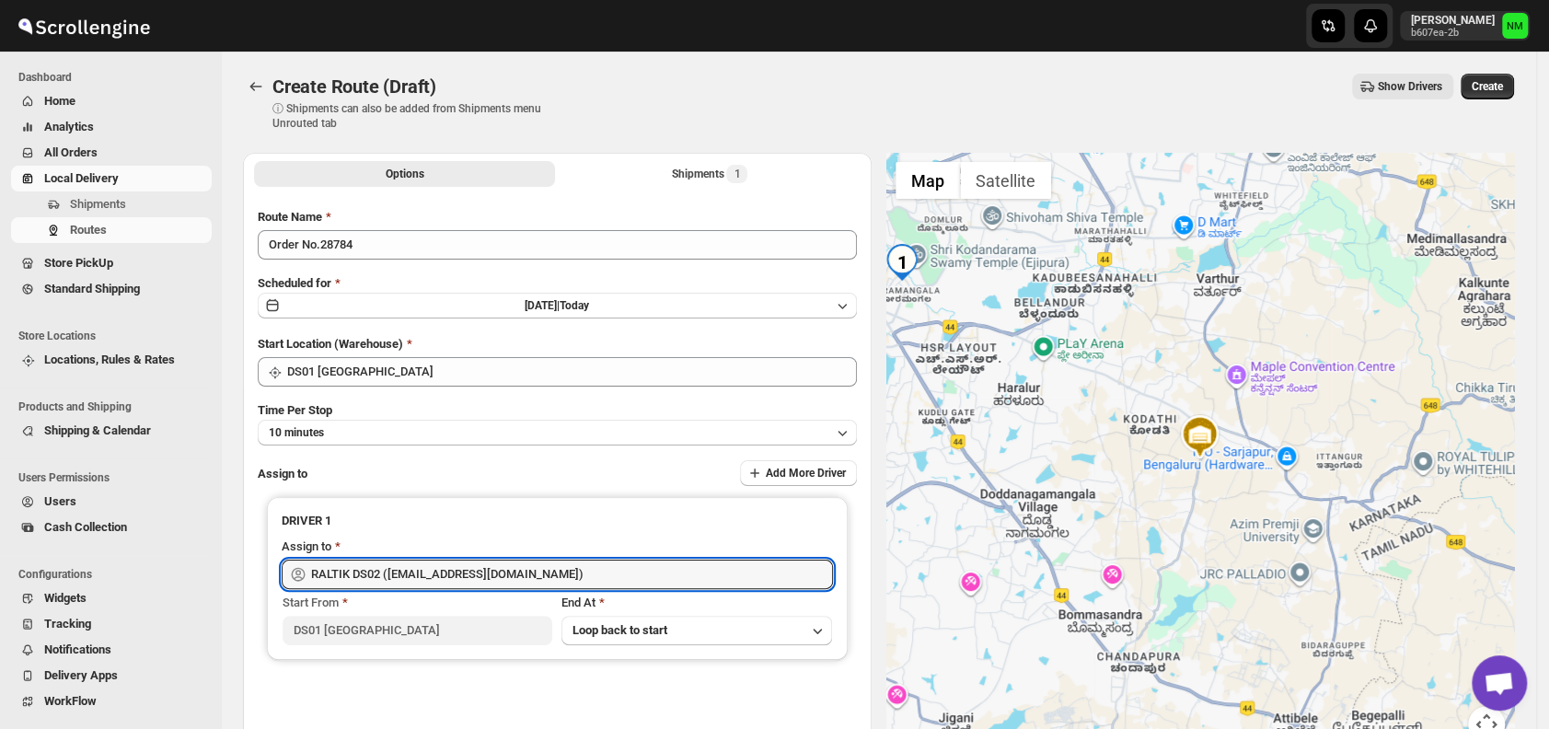
type input "Sangam DS01 ([EMAIL_ADDRESS][DOMAIN_NAME])"
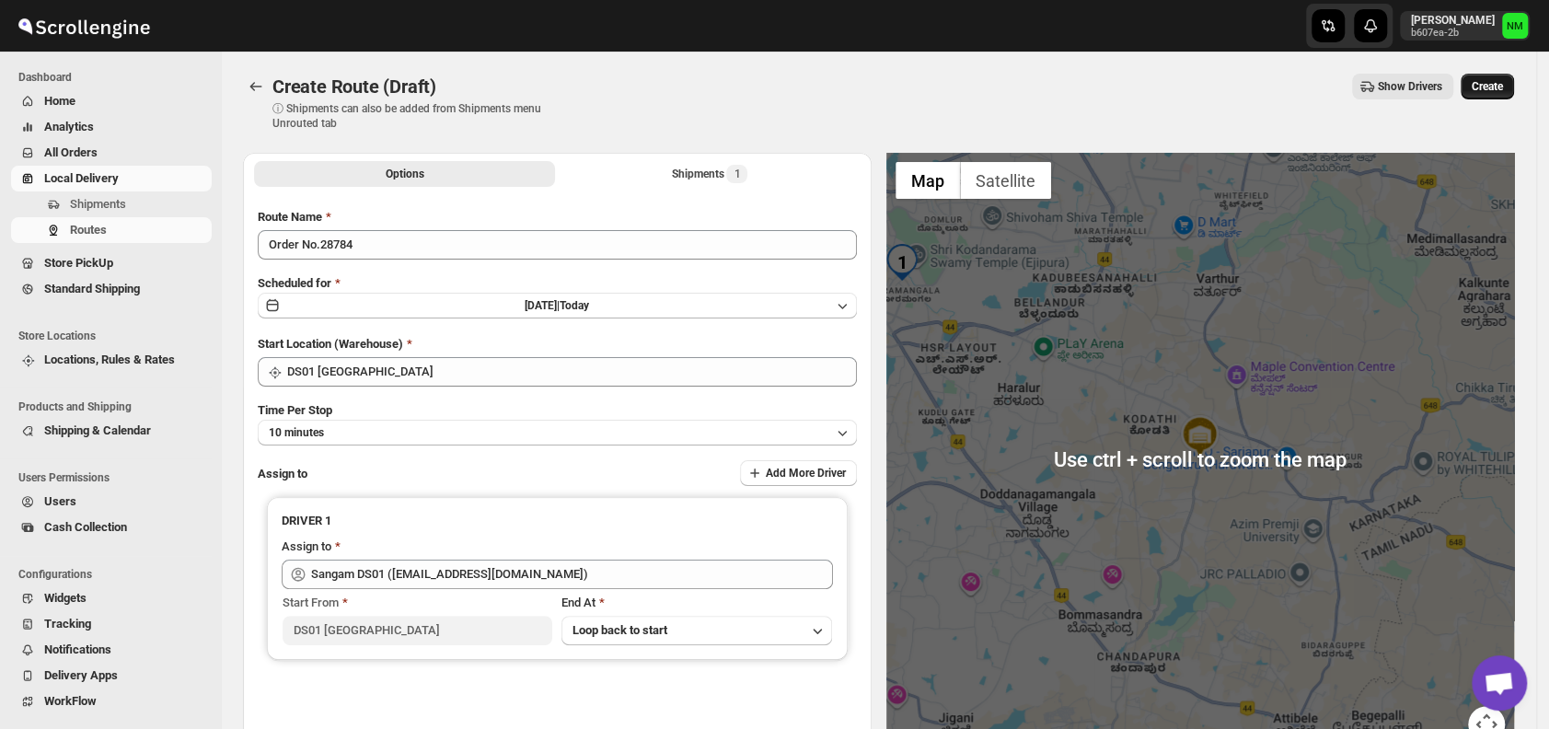
click at [1501, 84] on span "Create" at bounding box center [1487, 86] width 31 height 15
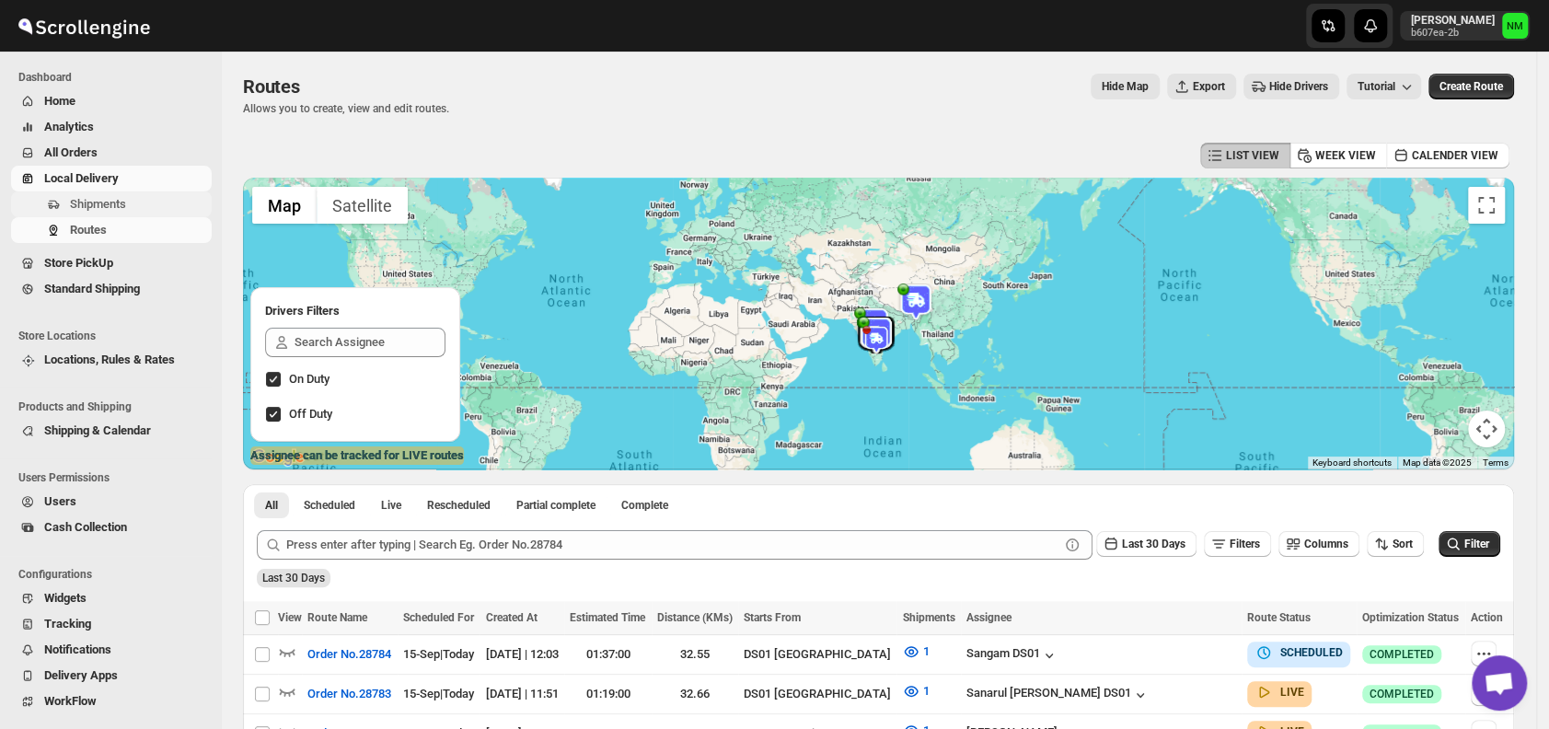
click at [117, 207] on span "Shipments" at bounding box center [98, 204] width 56 height 14
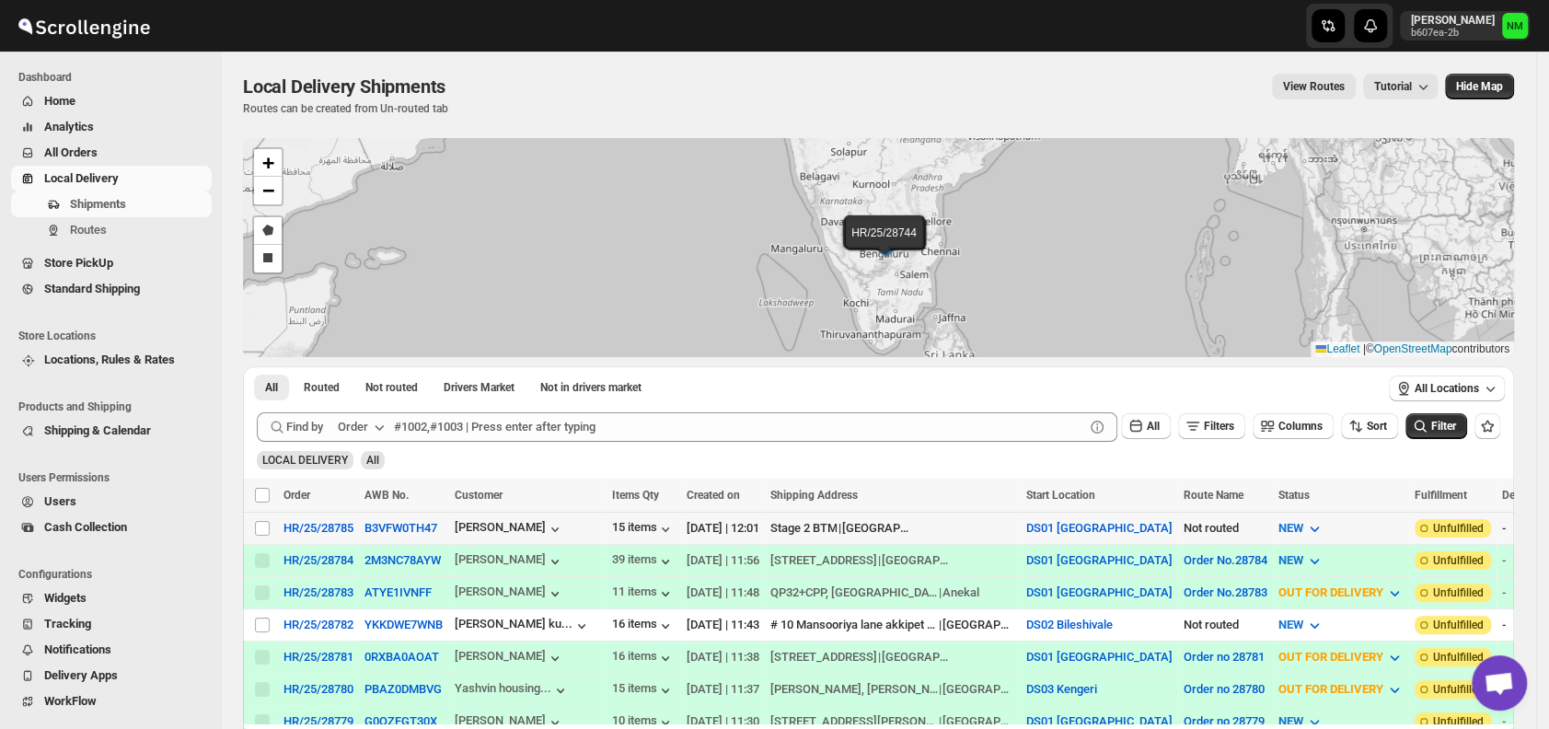
click at [271, 526] on div "Select shipment" at bounding box center [263, 528] width 18 height 17
checkbox input "true"
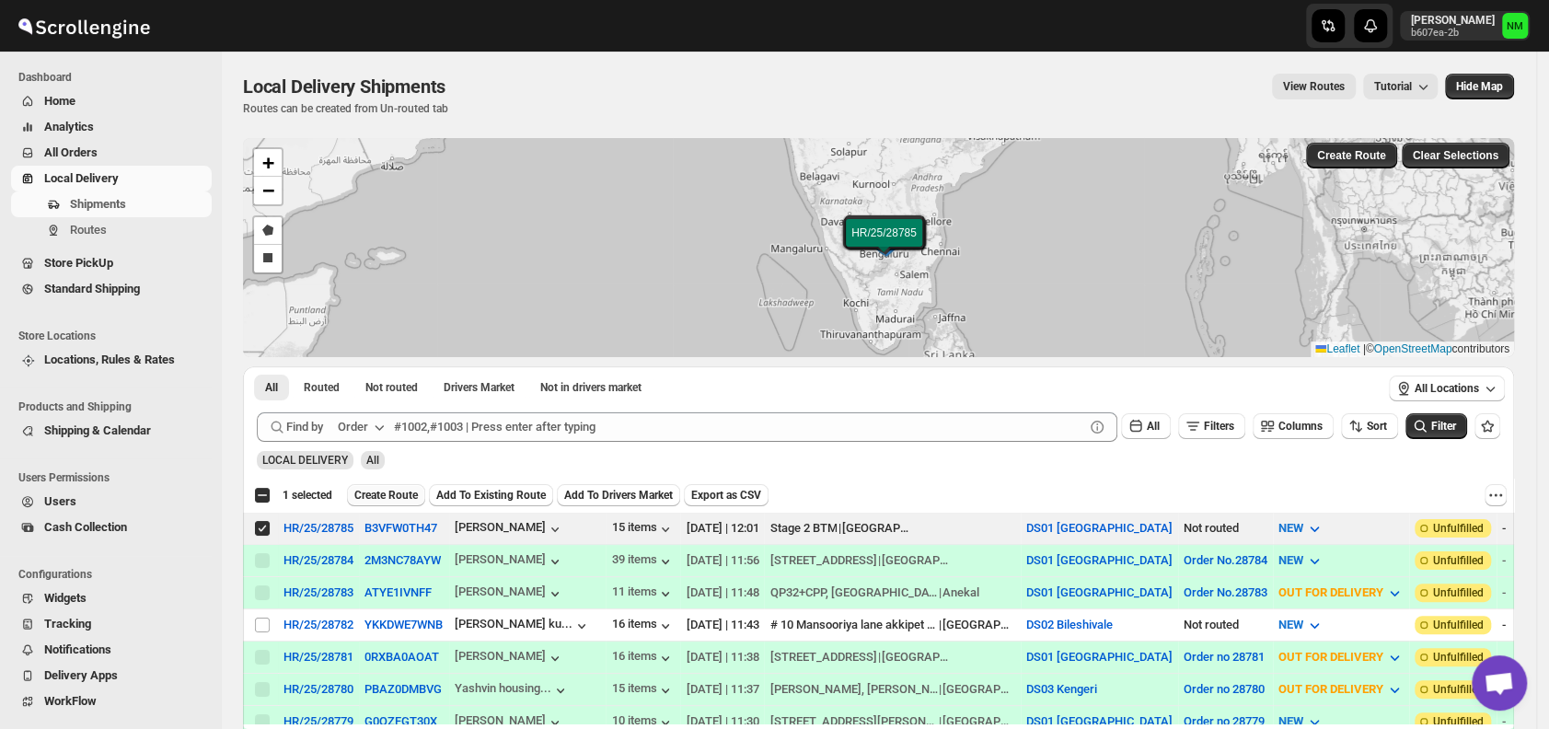
click at [397, 488] on span "Create Route" at bounding box center [386, 495] width 64 height 15
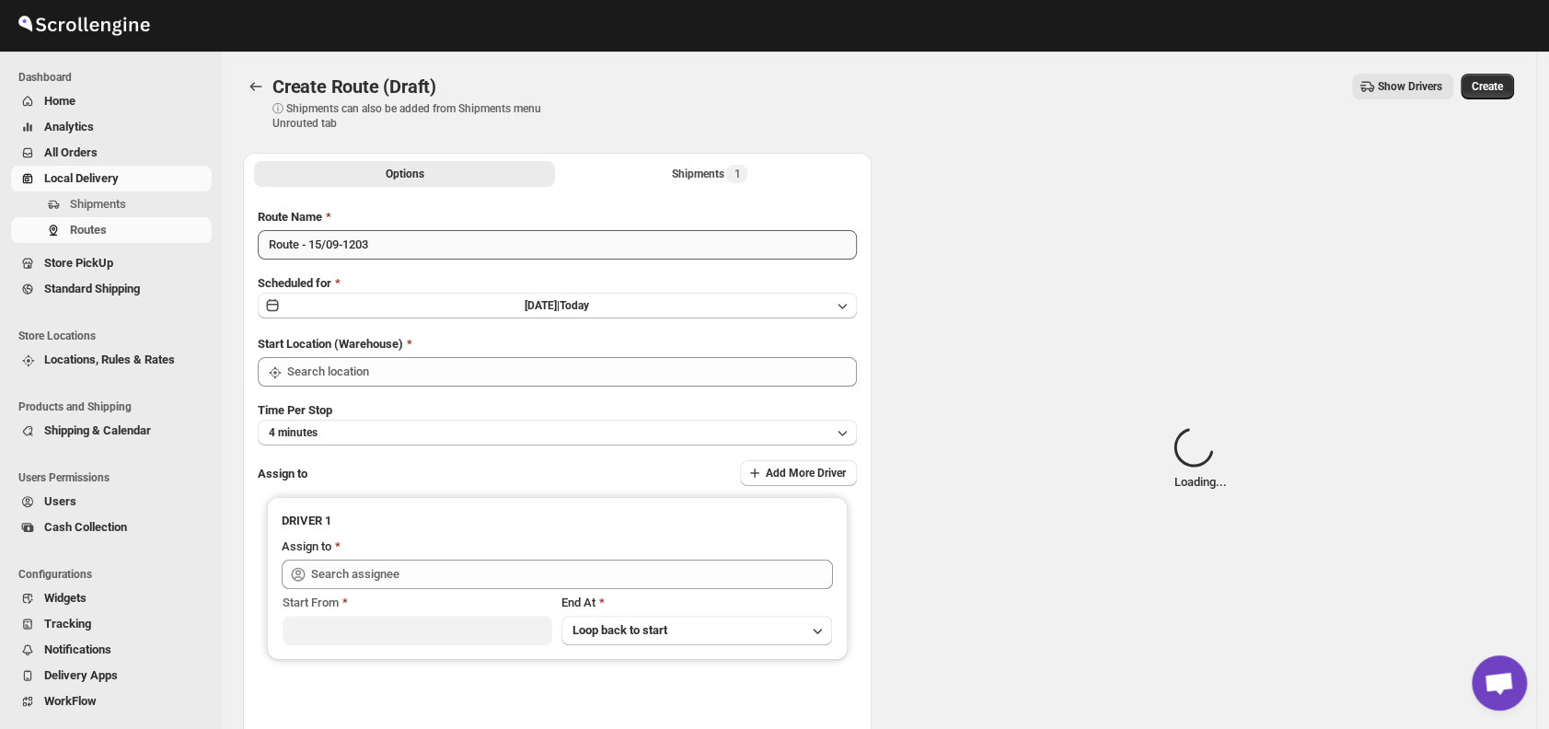
type input "DS01 [GEOGRAPHIC_DATA]"
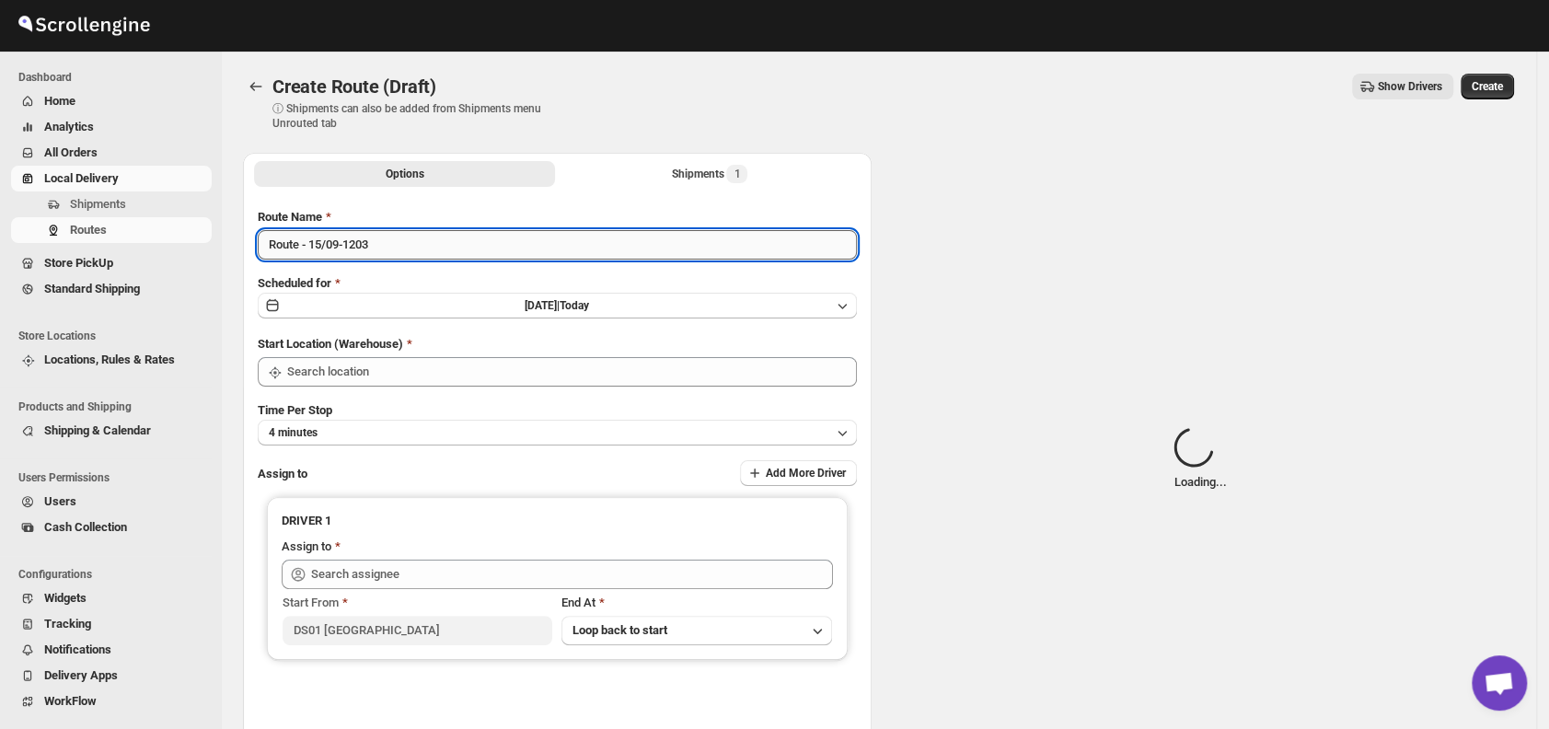
type input "DS01 [GEOGRAPHIC_DATA]"
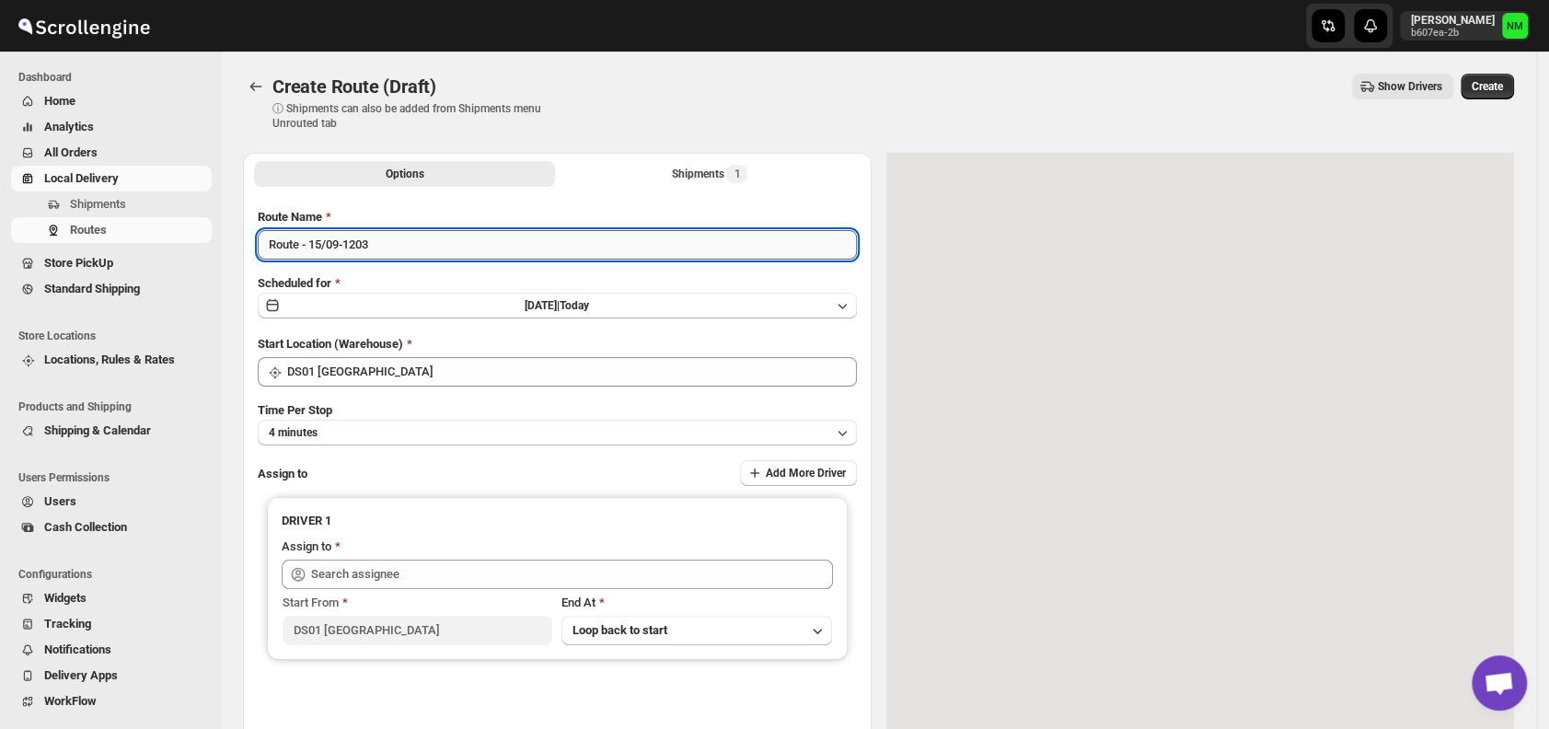
click at [423, 240] on input "Route - 15/09-1203" at bounding box center [557, 244] width 599 height 29
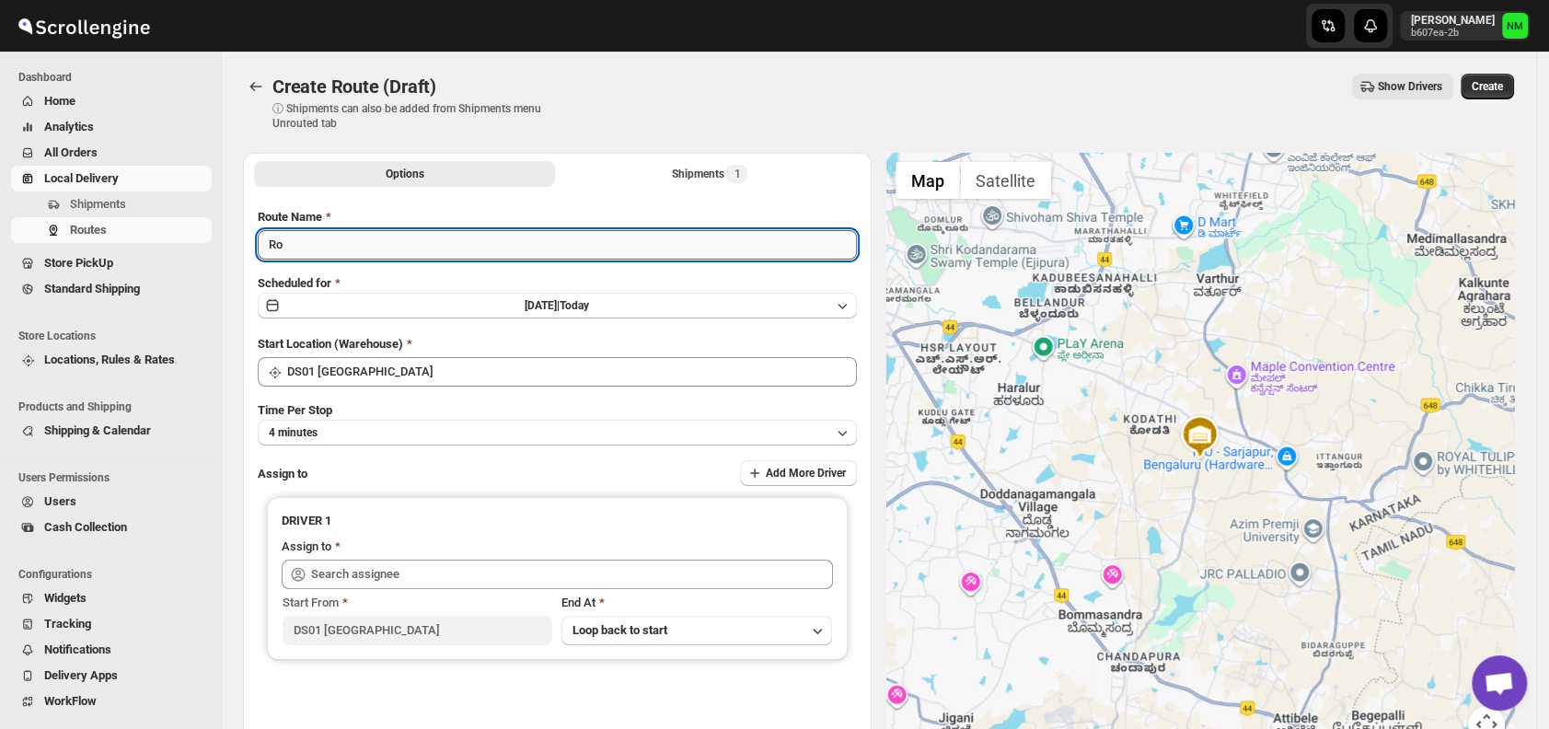
type input "R"
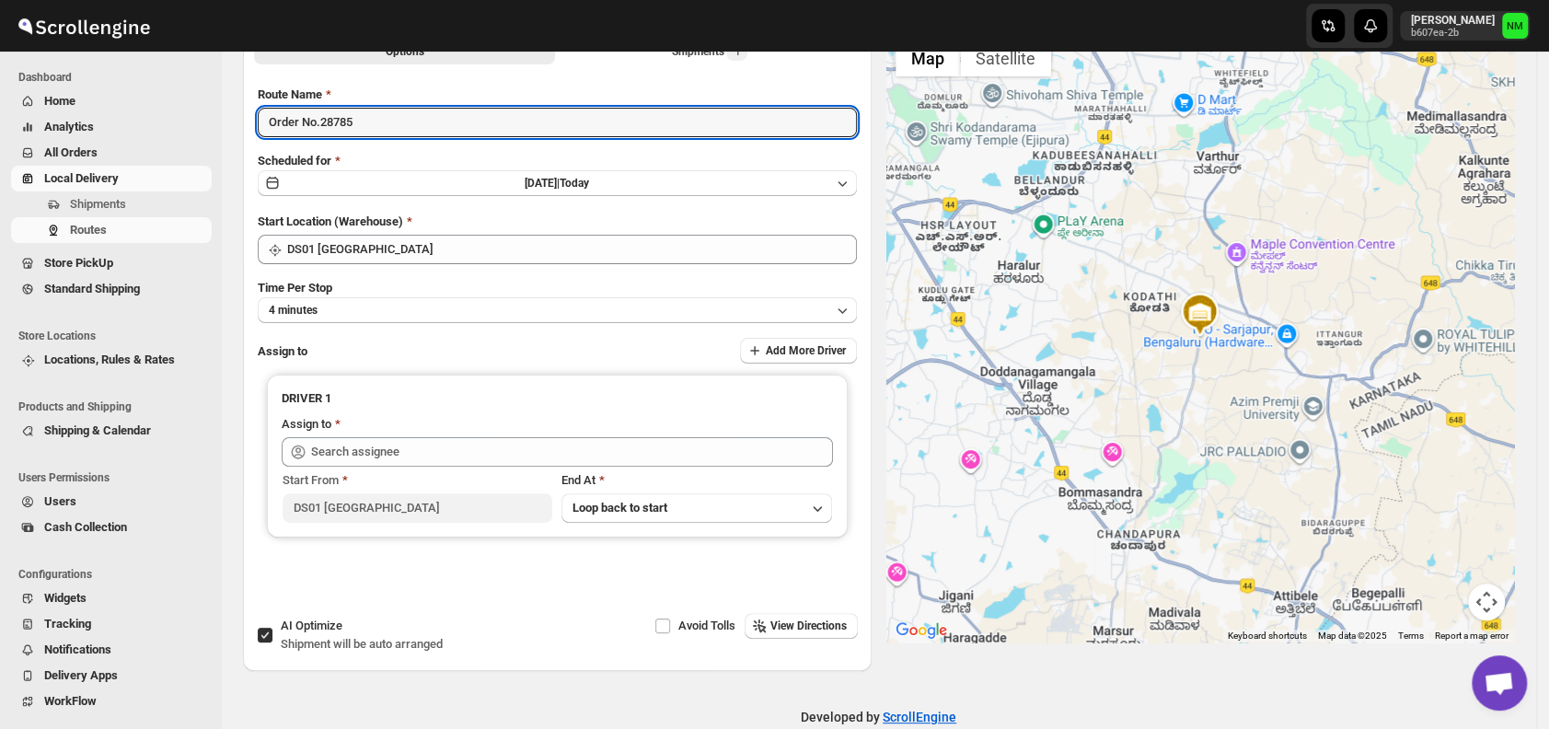
scroll to position [152, 0]
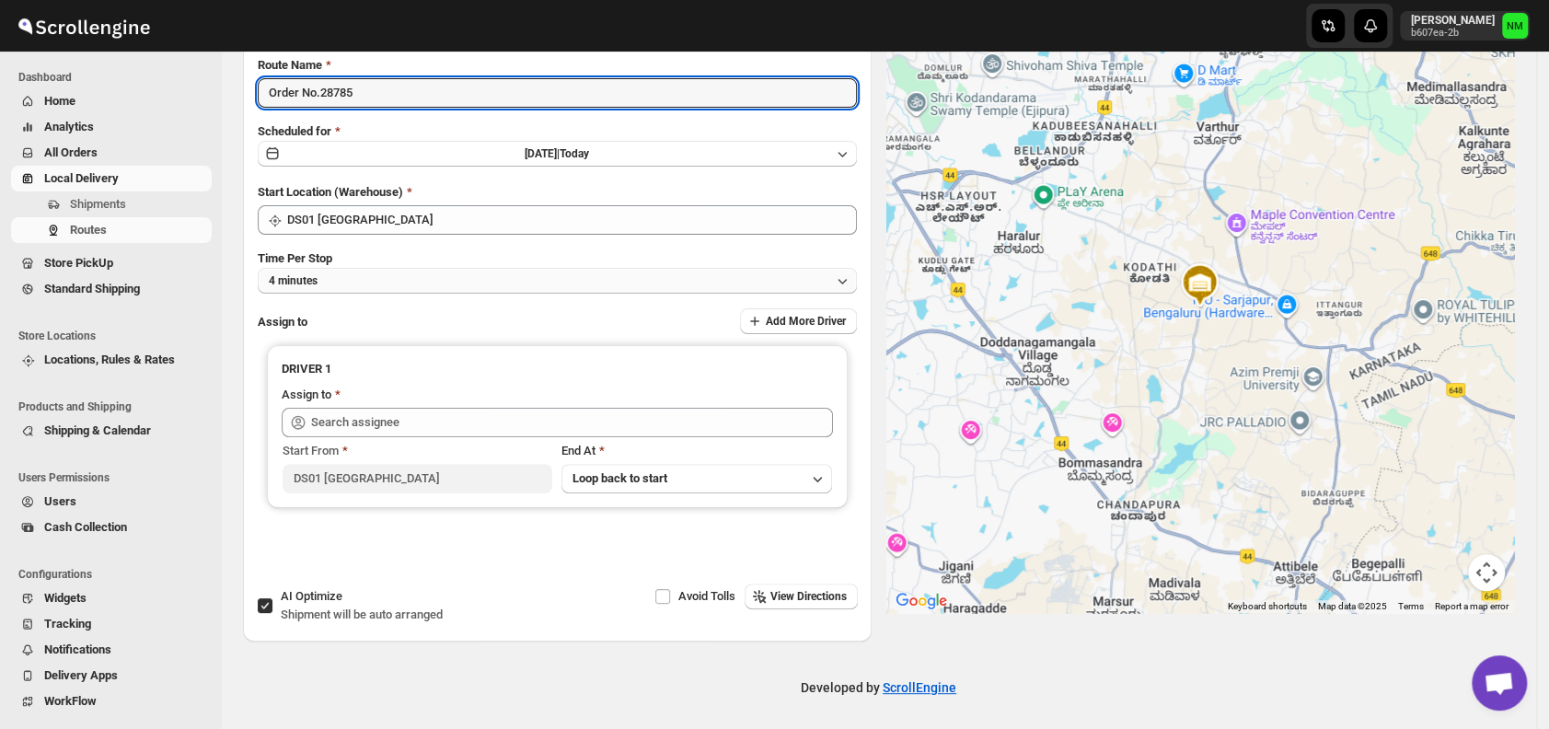
type input "Order No.28785"
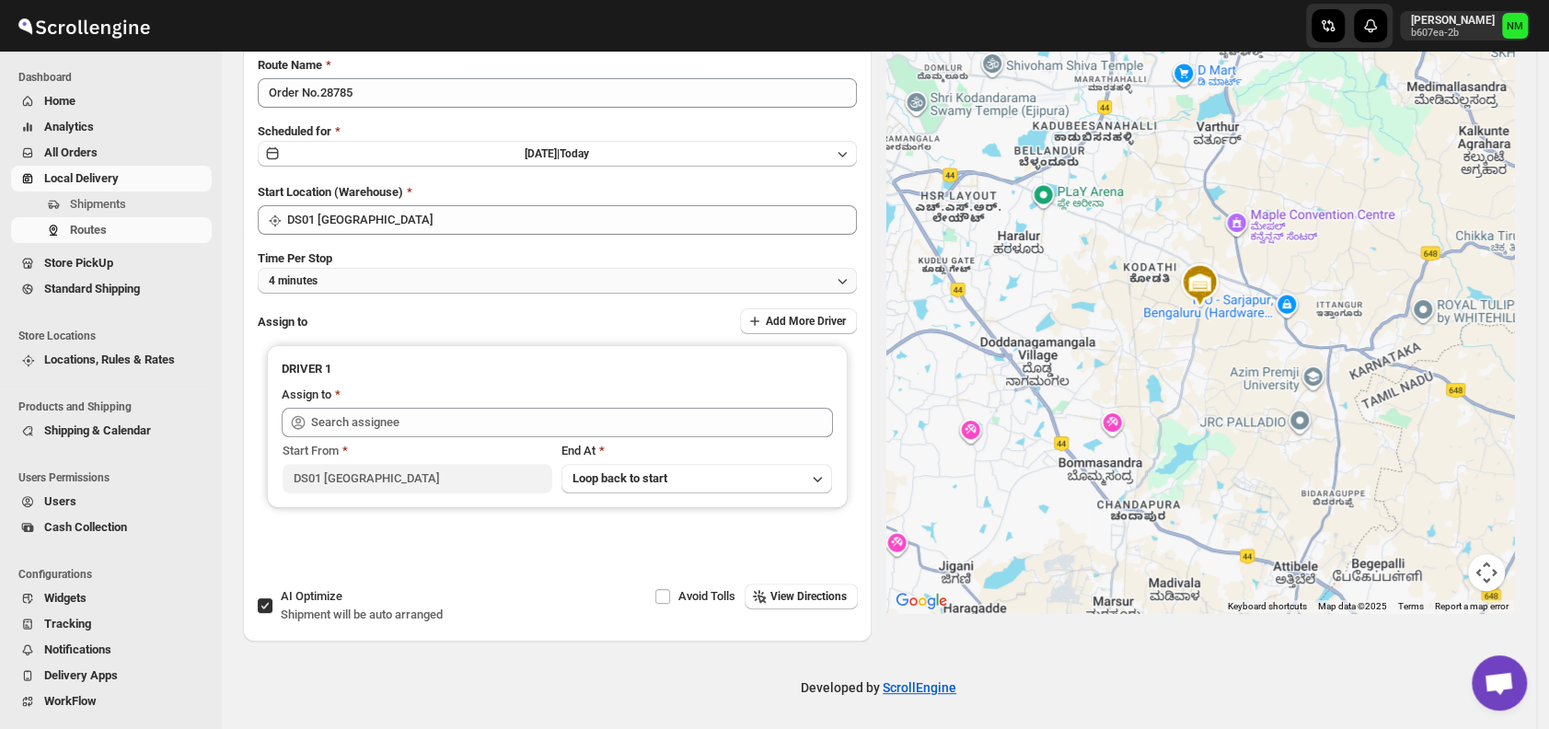
click at [374, 270] on button "4 minutes" at bounding box center [557, 281] width 599 height 26
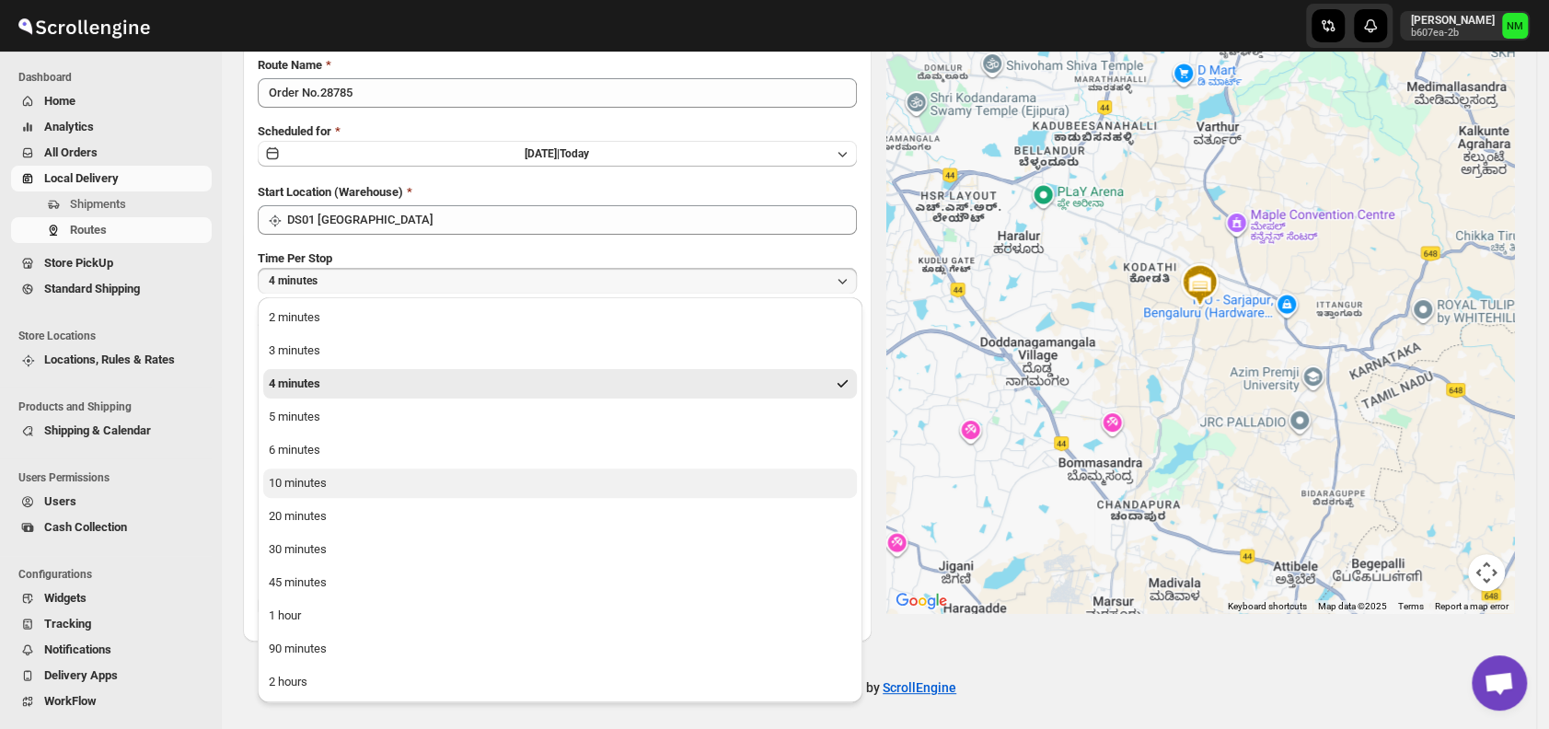
click at [285, 483] on div "10 minutes" at bounding box center [298, 483] width 58 height 18
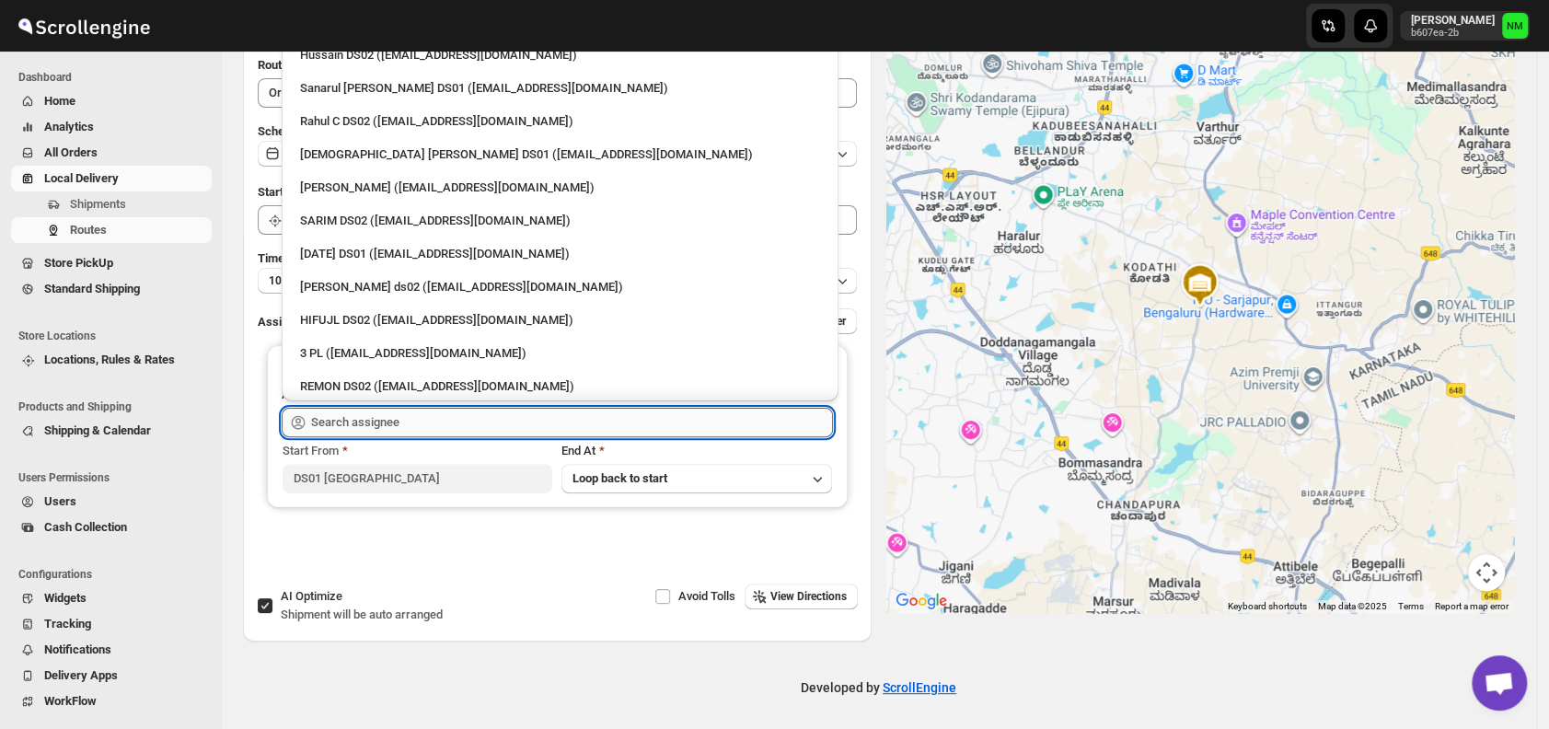
click at [429, 423] on input "text" at bounding box center [572, 422] width 522 height 29
click at [353, 186] on div "Vikas Rathod (lolegiy458@nalwan.com)" at bounding box center [560, 188] width 520 height 18
type input "Vikas Rathod (lolegiy458@nalwan.com)"
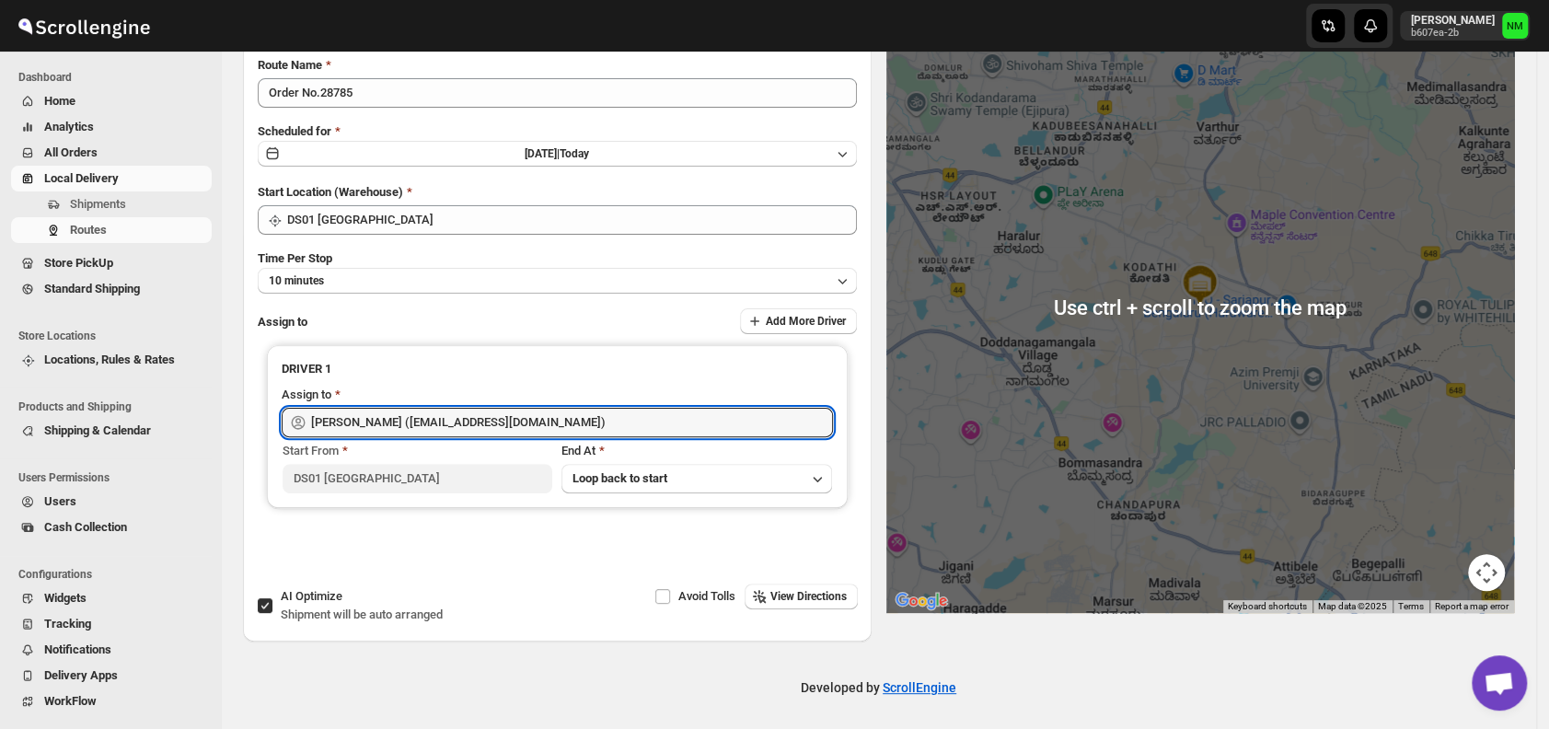
scroll to position [0, 0]
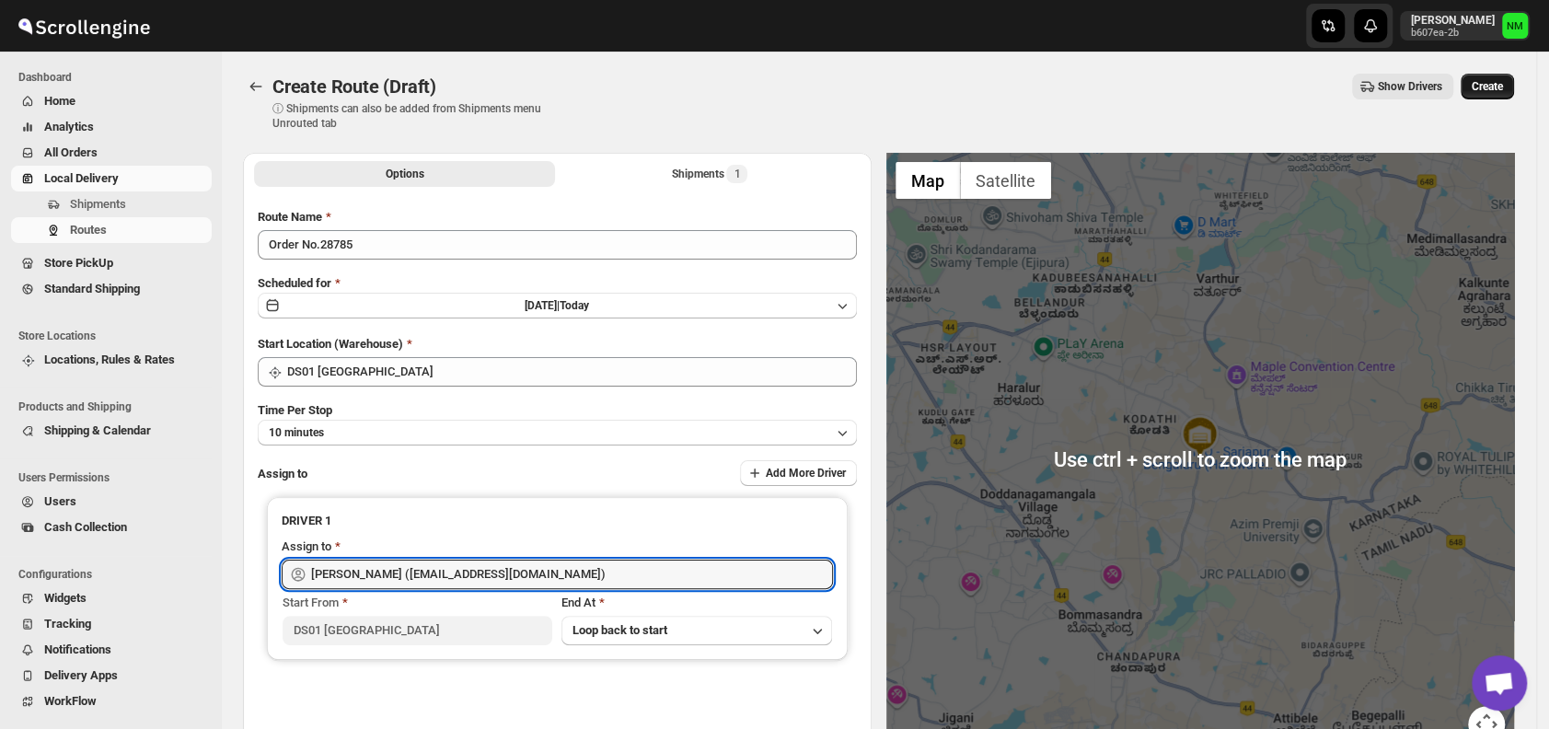
click at [1502, 82] on span "Create" at bounding box center [1487, 86] width 31 height 15
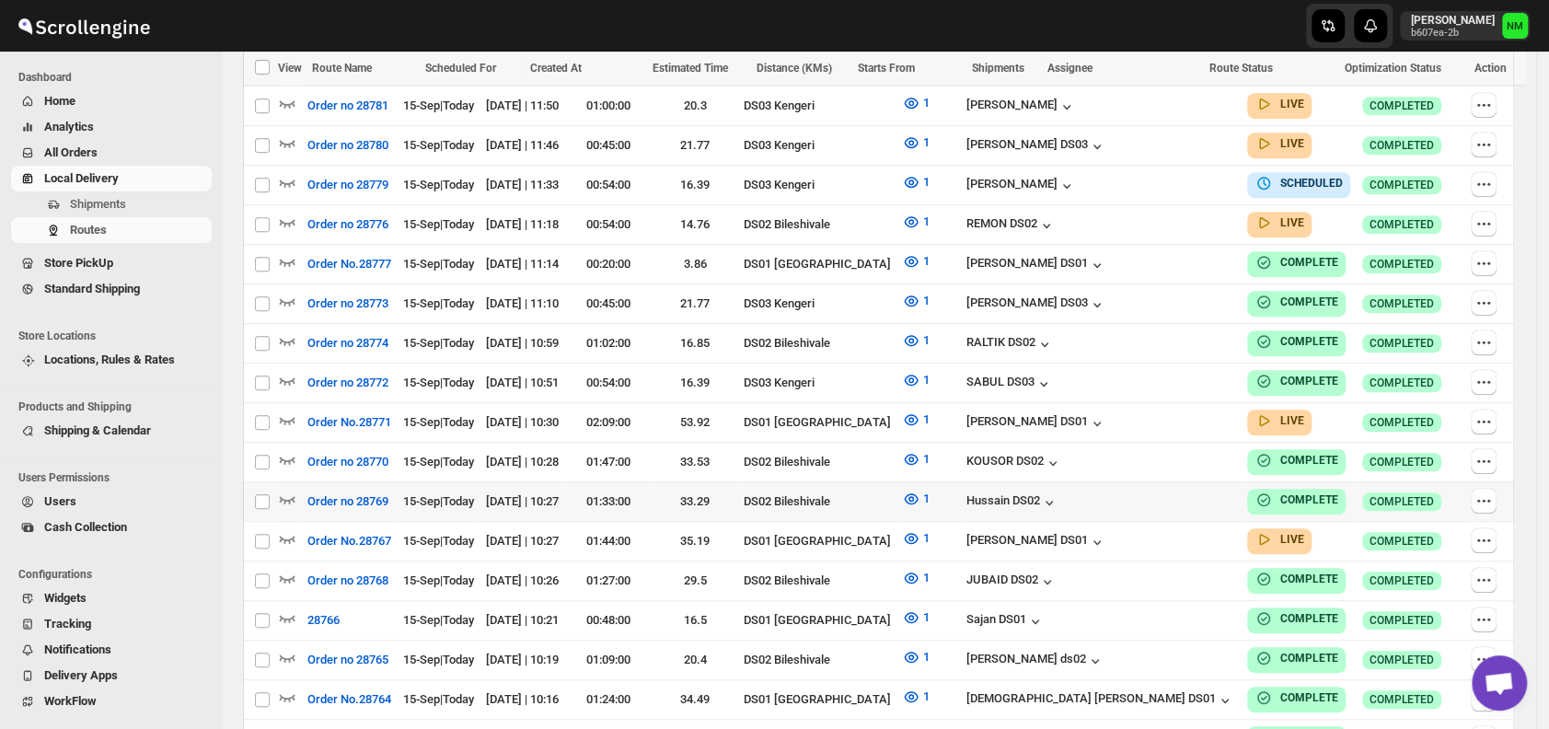
scroll to position [669, 0]
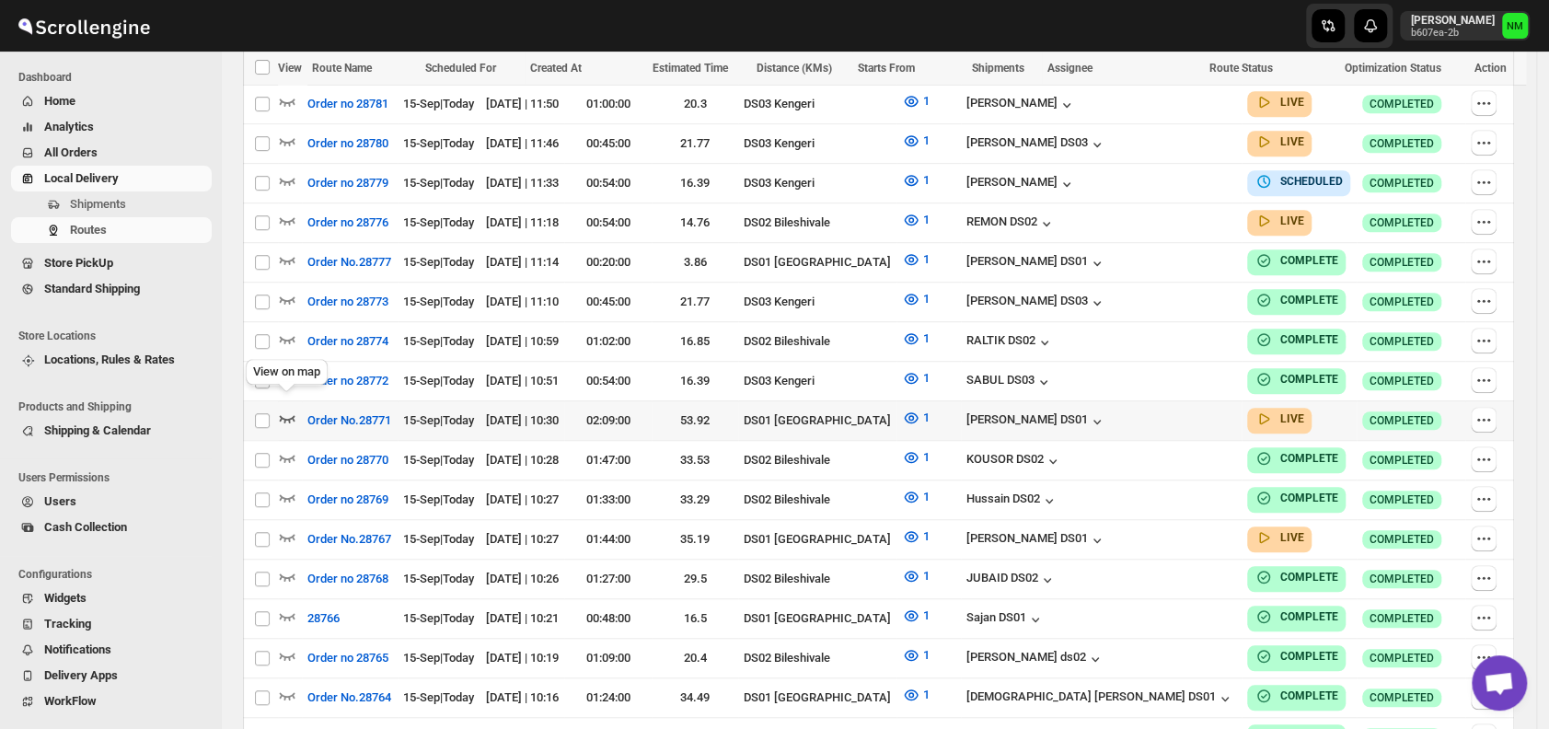
click at [280, 415] on icon "button" at bounding box center [288, 418] width 16 height 7
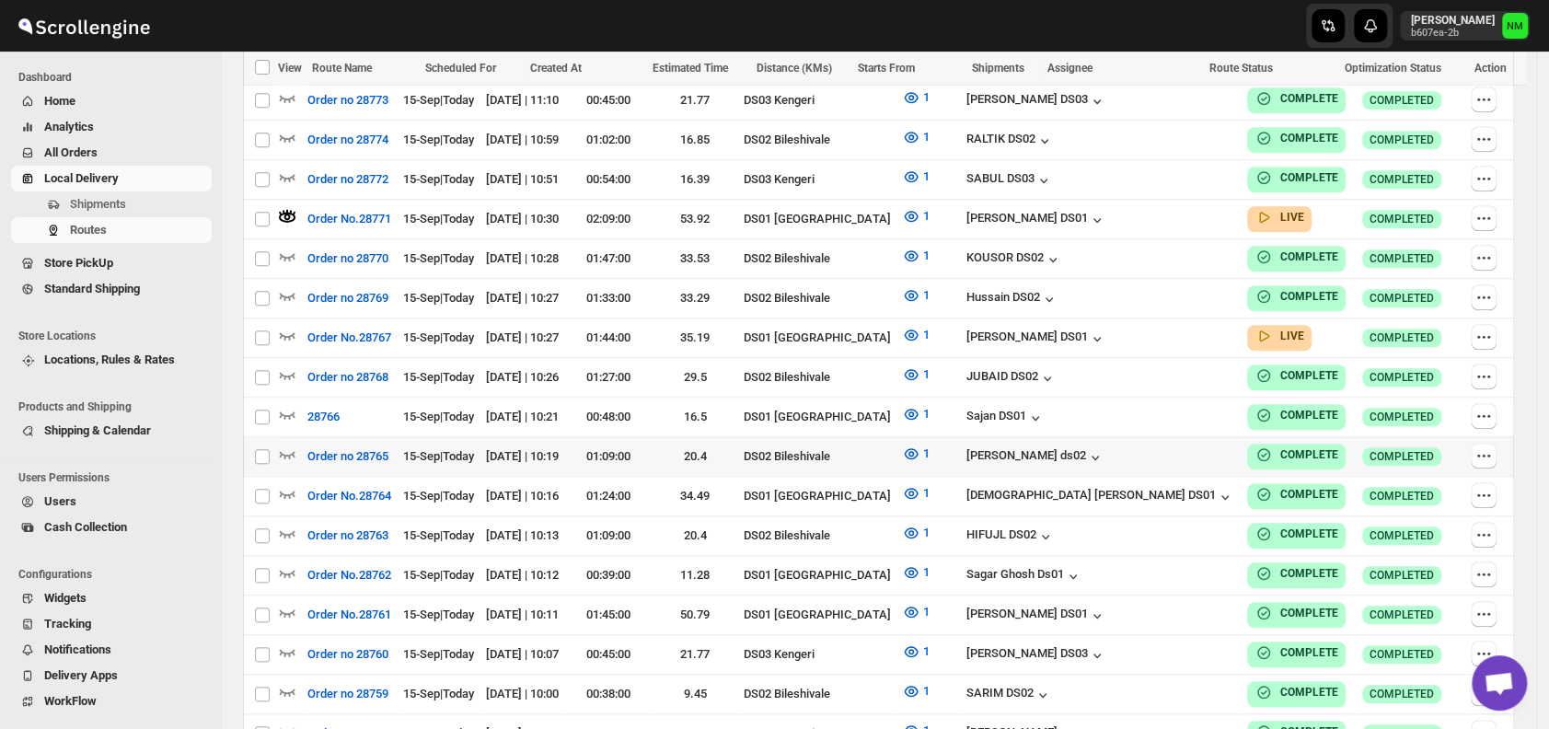
scroll to position [887, 0]
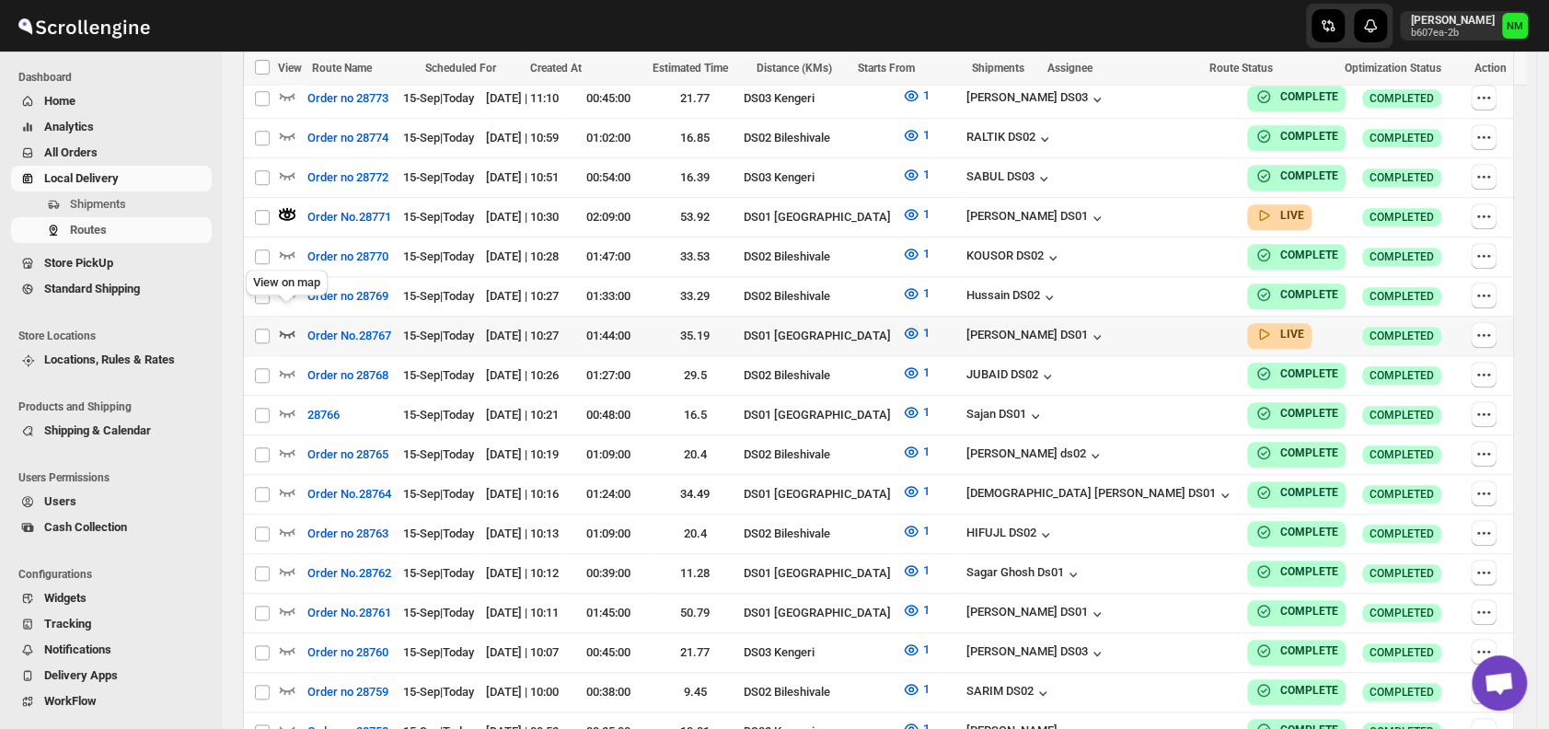
click at [282, 324] on icon "button" at bounding box center [287, 333] width 18 height 18
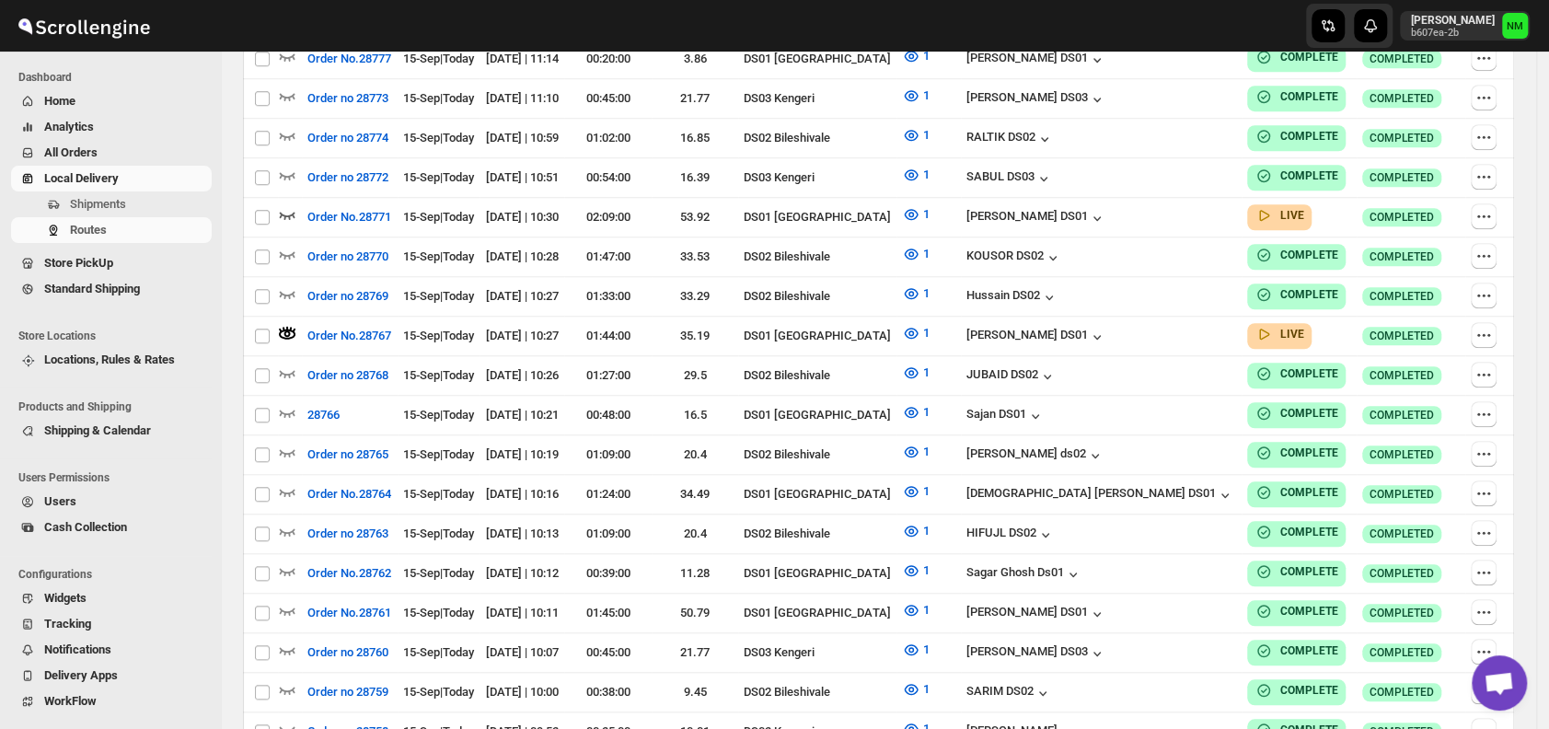
scroll to position [0, 0]
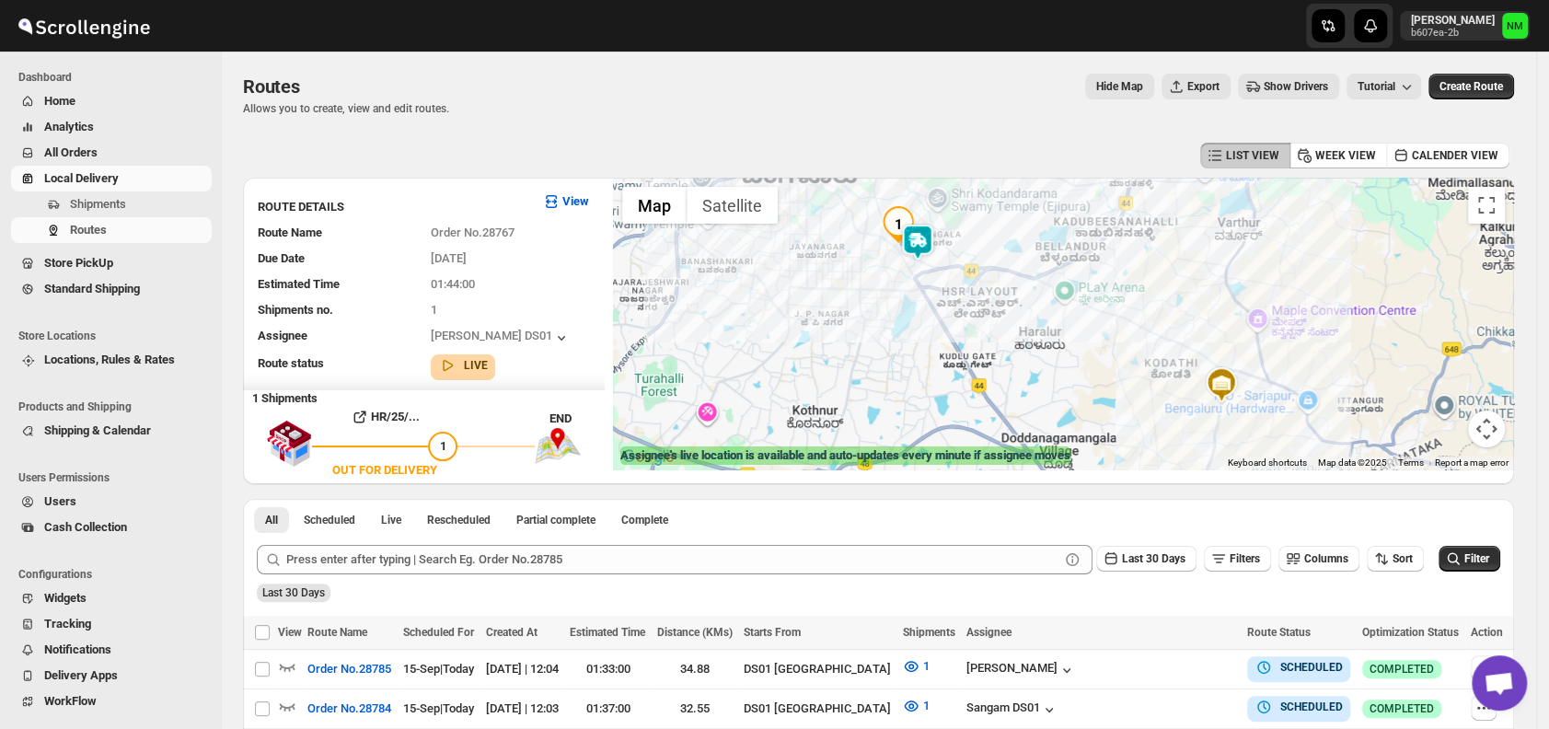
click at [936, 241] on img at bounding box center [917, 242] width 37 height 37
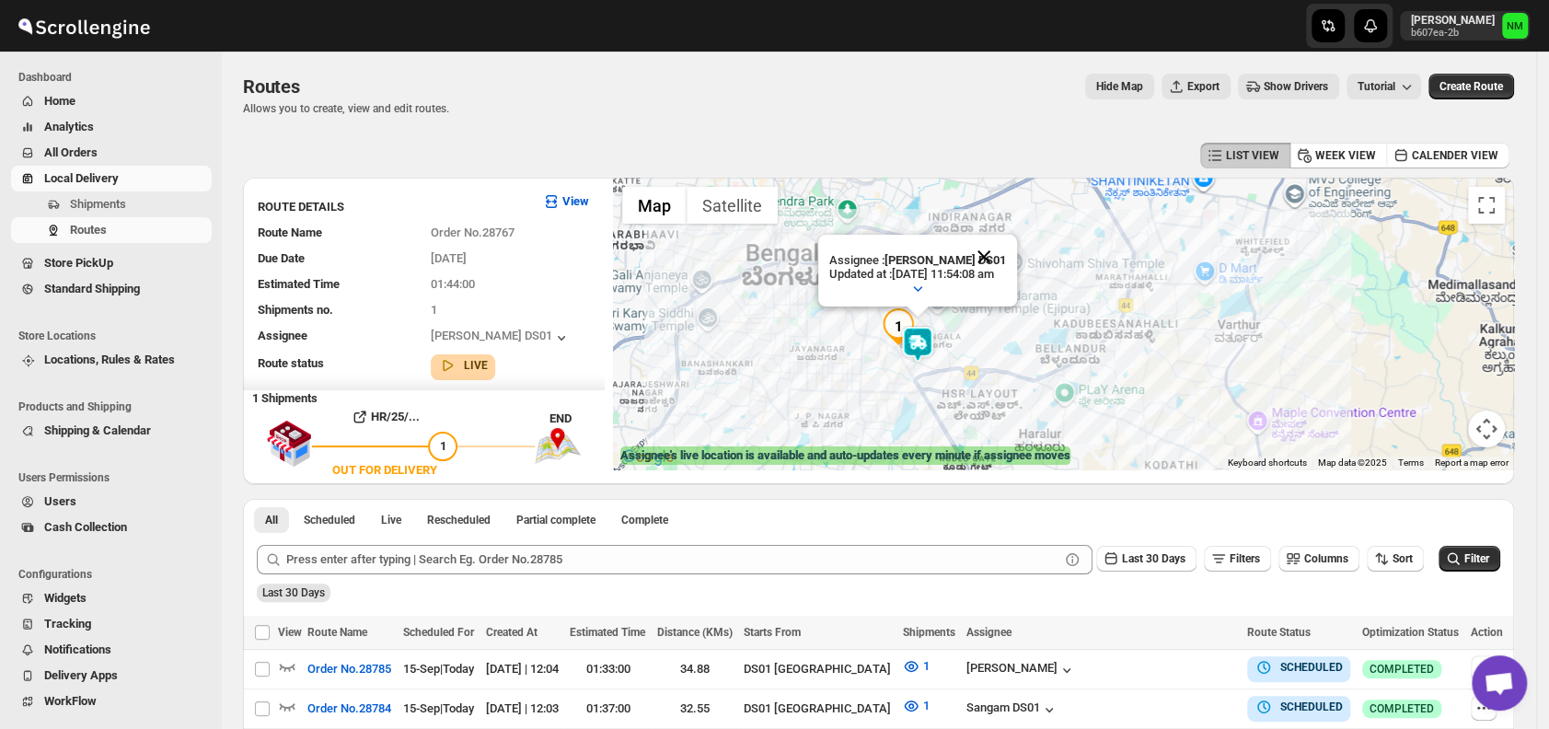
click at [1006, 253] on button "Close" at bounding box center [984, 257] width 44 height 44
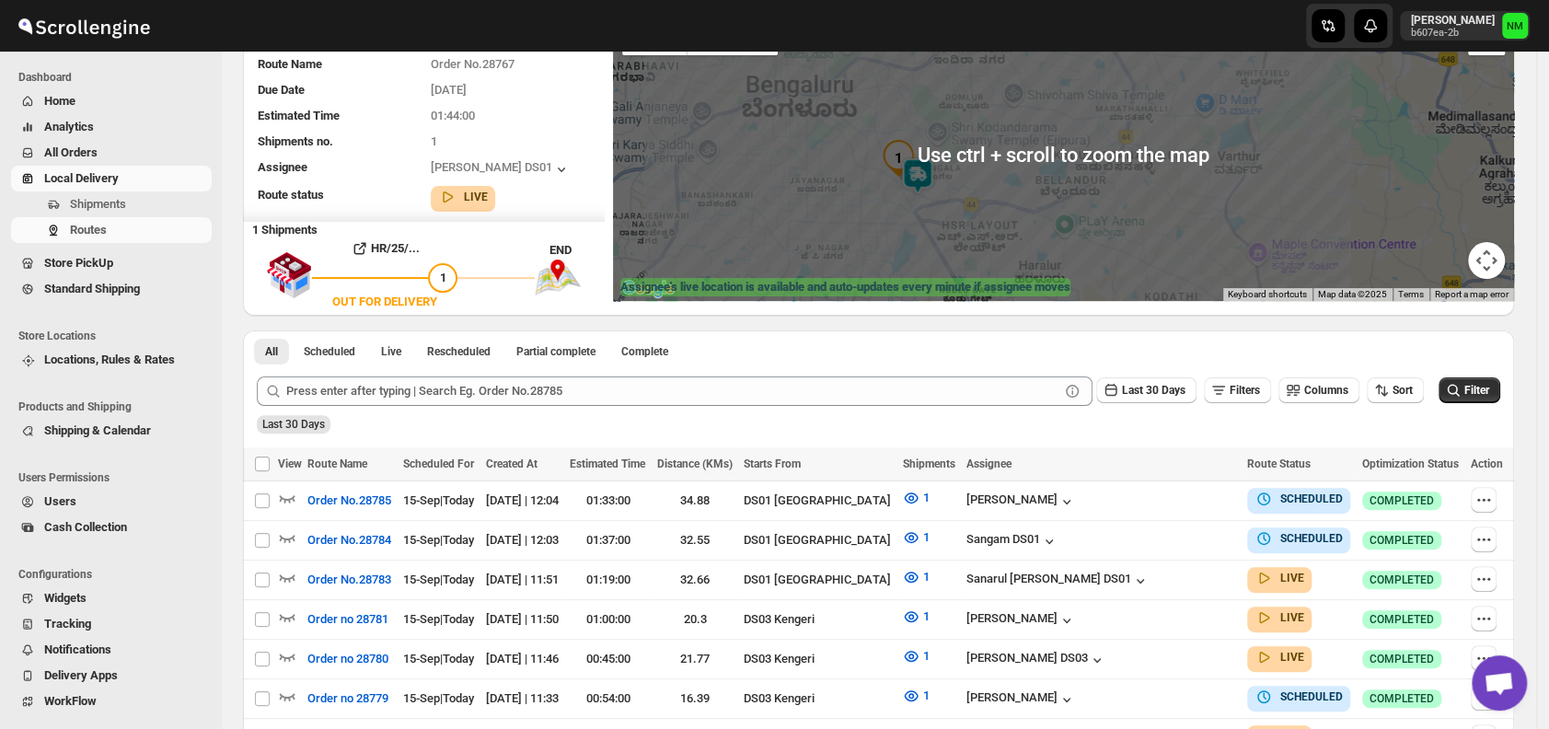
scroll to position [169, 0]
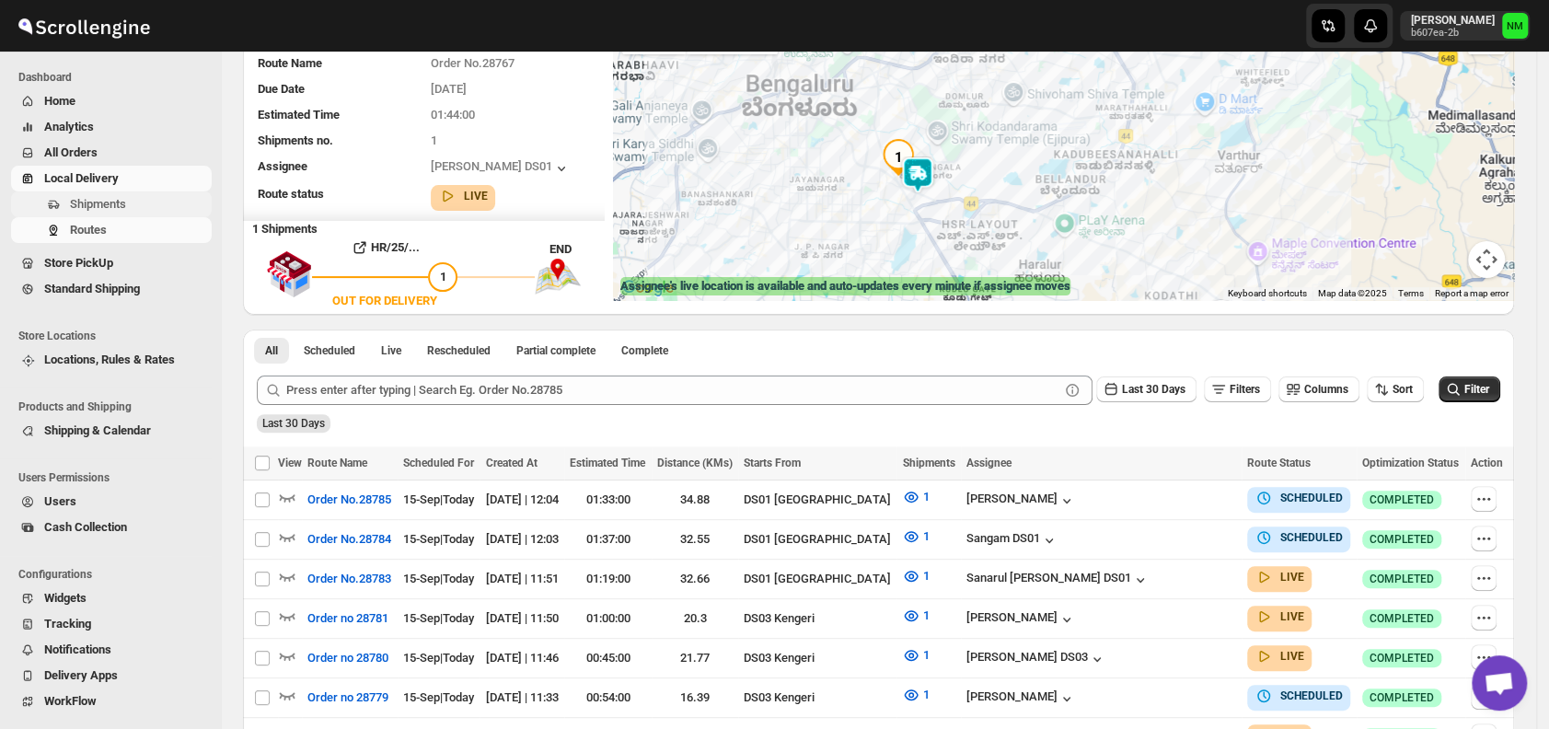
click at [145, 213] on span "Shipments" at bounding box center [139, 204] width 138 height 18
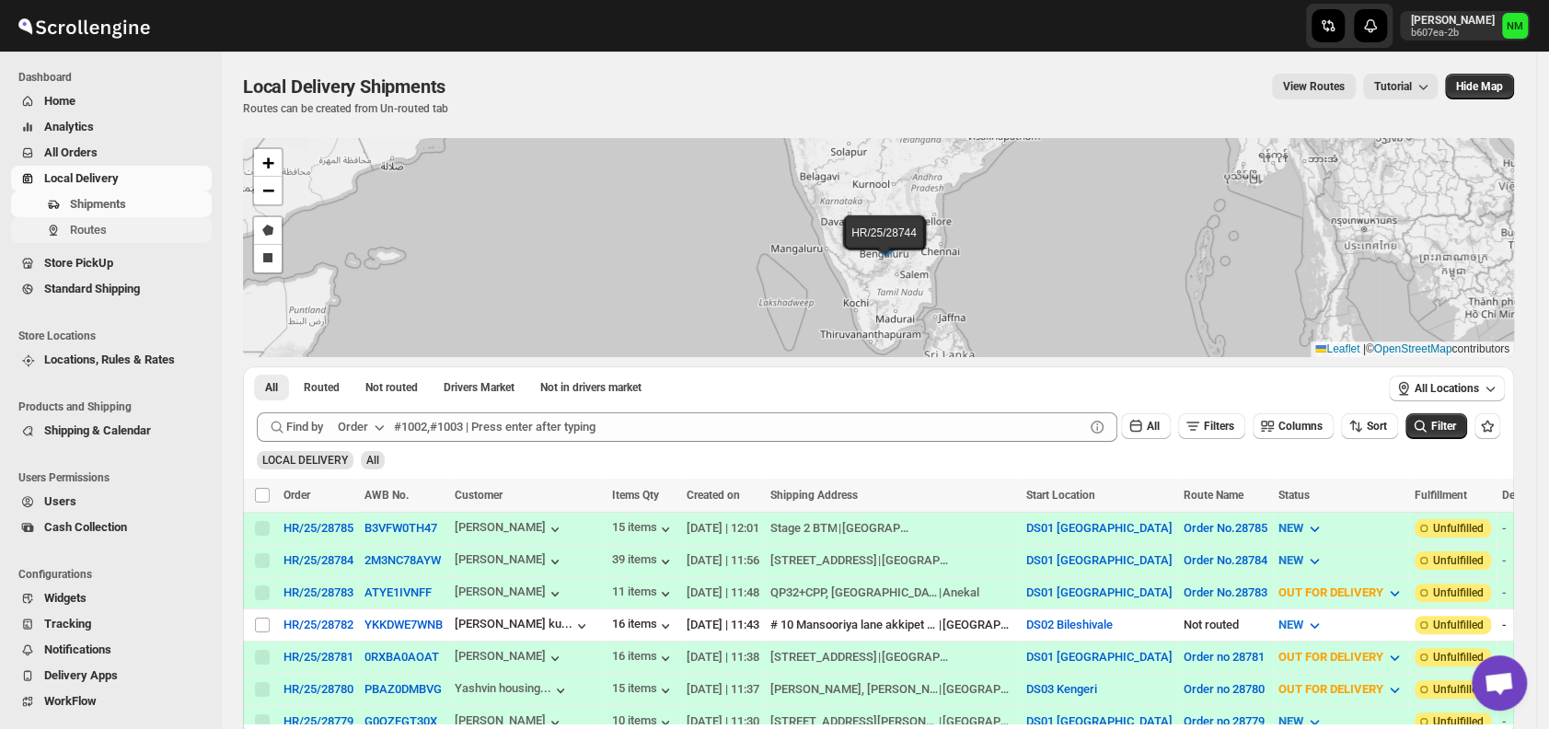
click at [118, 232] on span "Routes" at bounding box center [139, 230] width 138 height 18
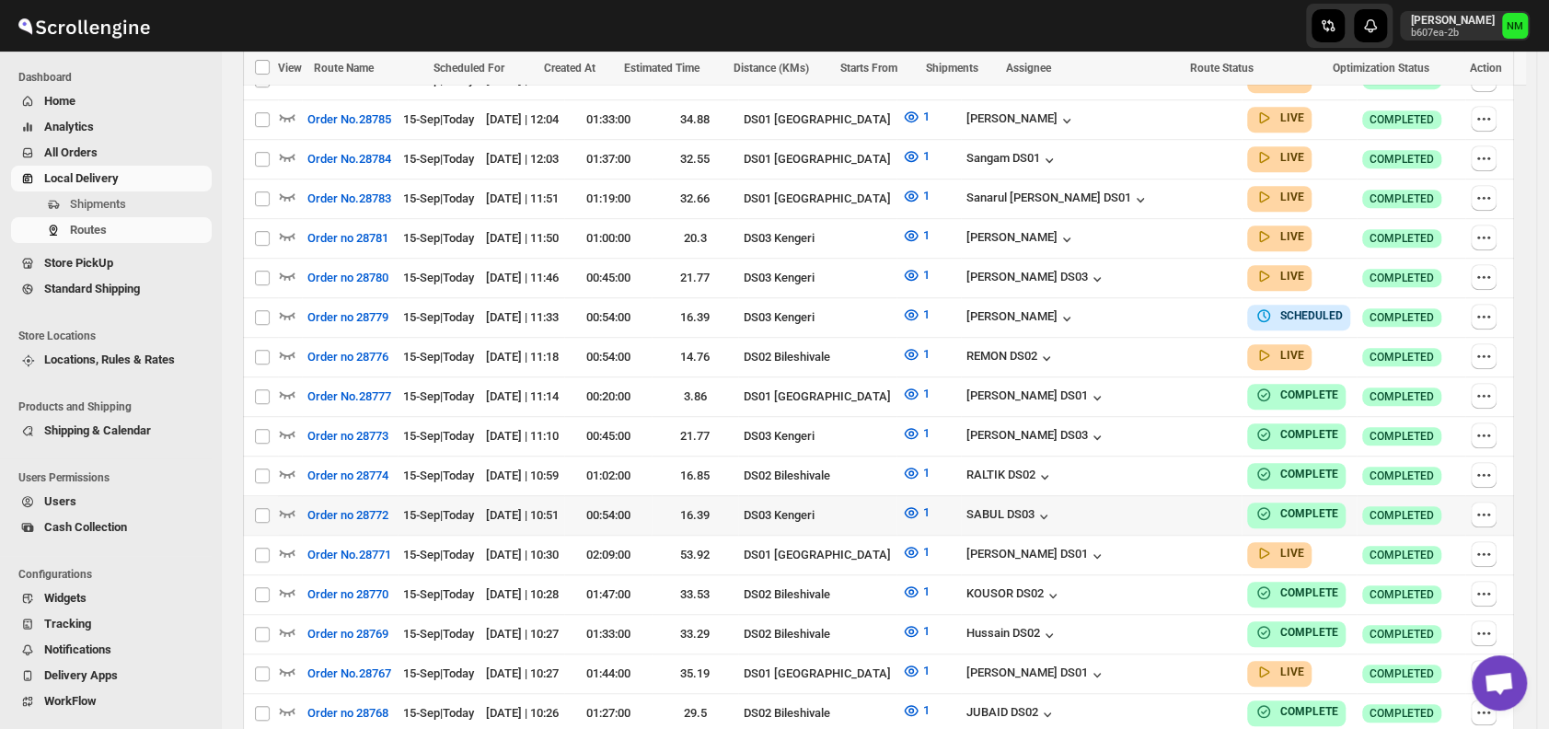
scroll to position [582, 0]
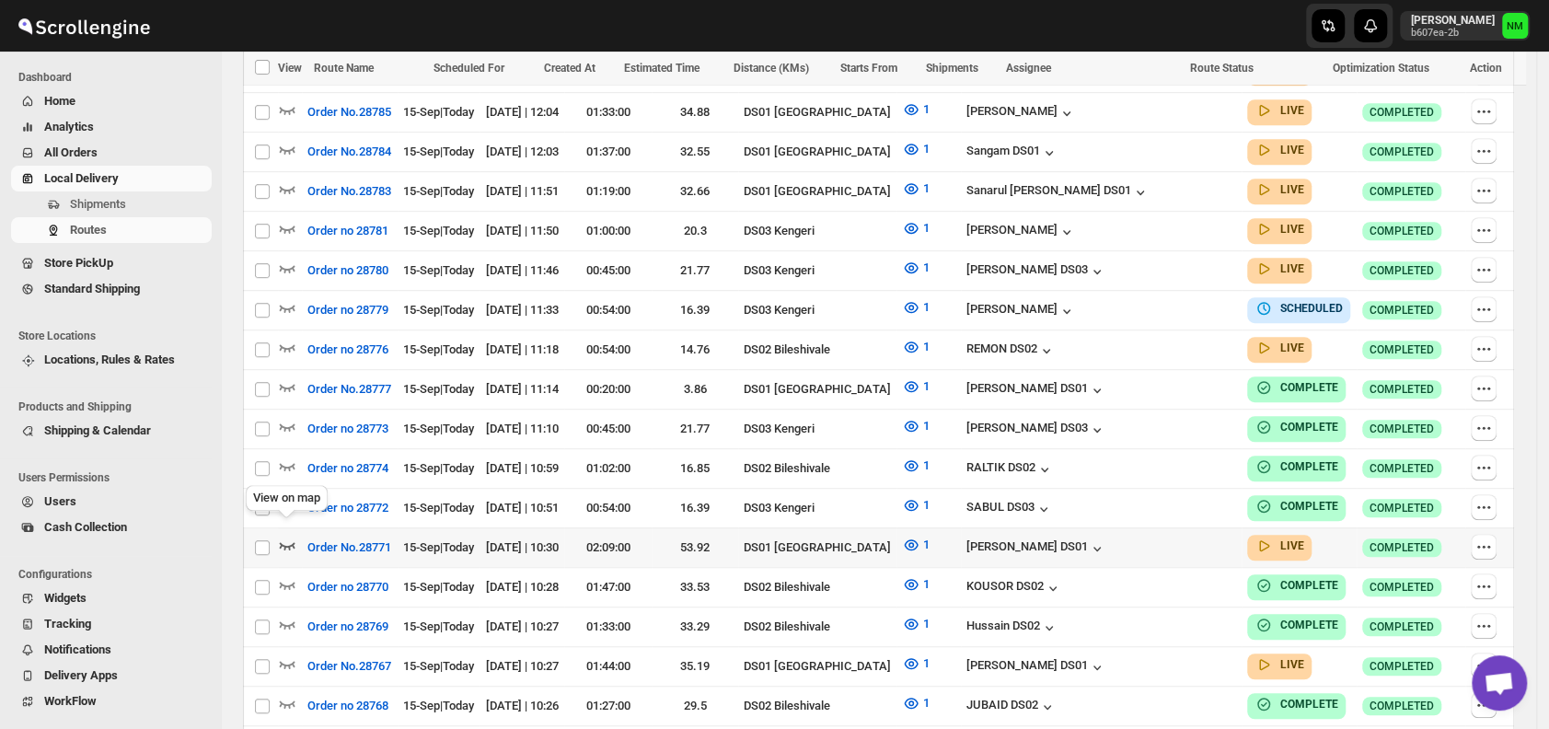
click at [286, 542] on icon "button" at bounding box center [288, 545] width 16 height 7
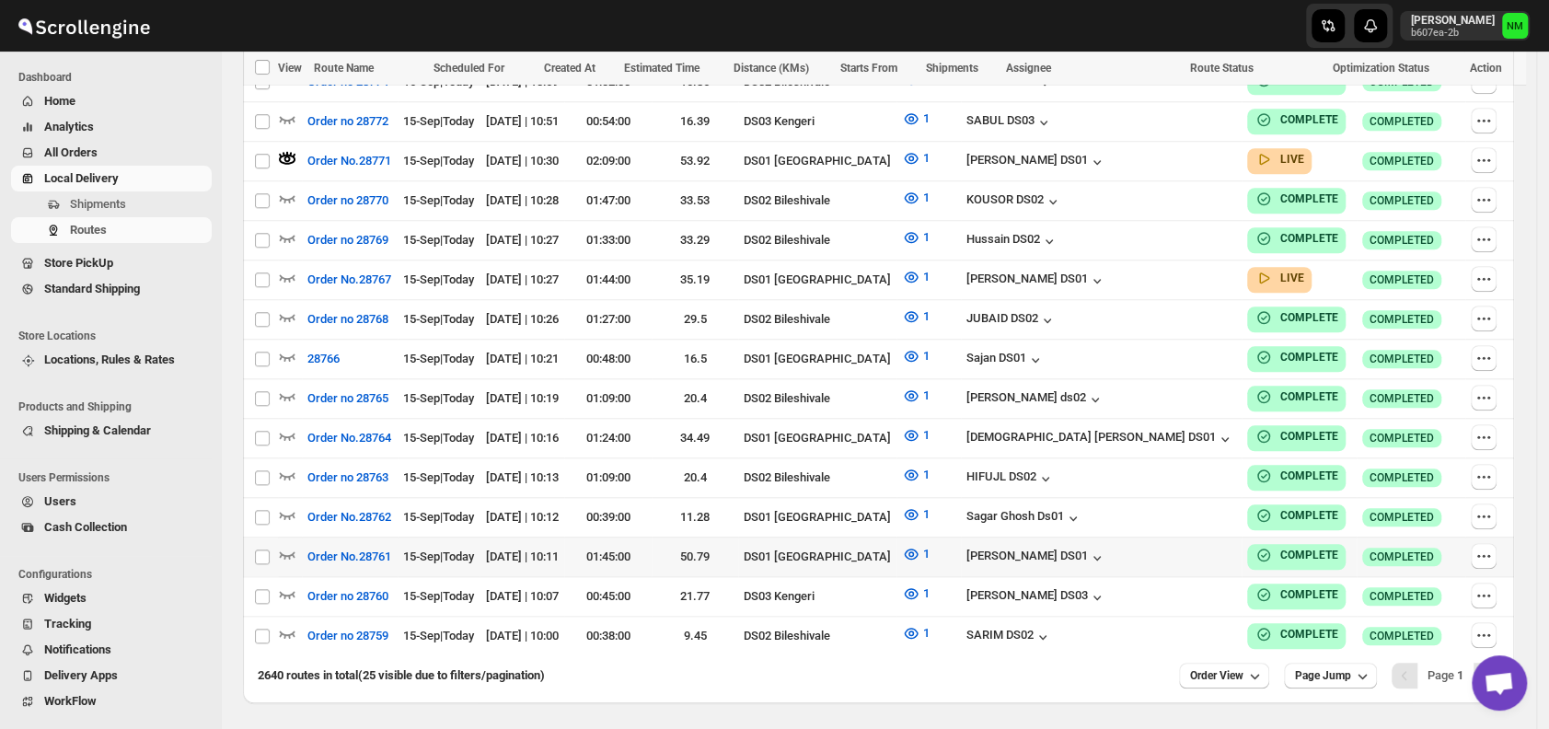
scroll to position [994, 0]
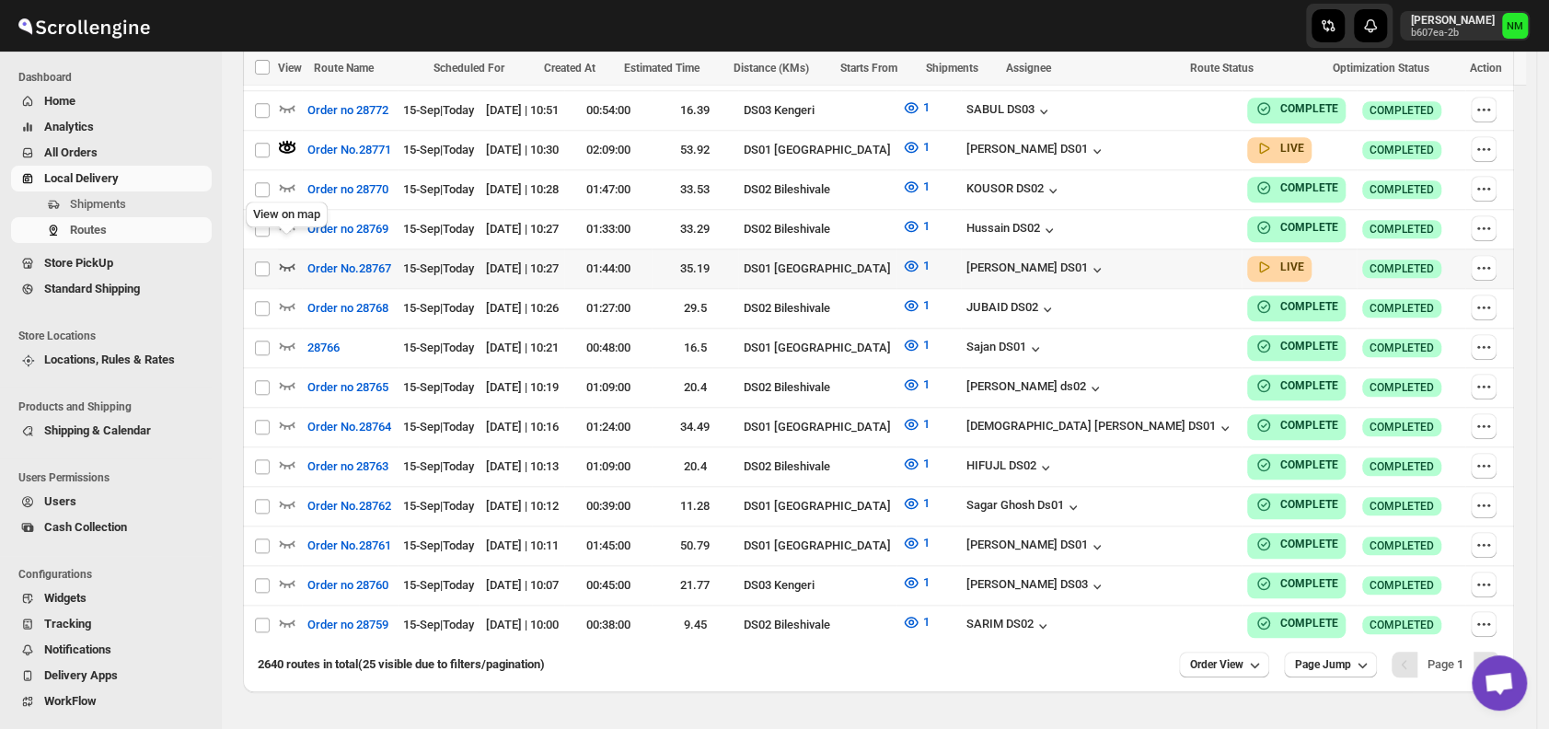
click at [288, 257] on icon "button" at bounding box center [287, 266] width 18 height 18
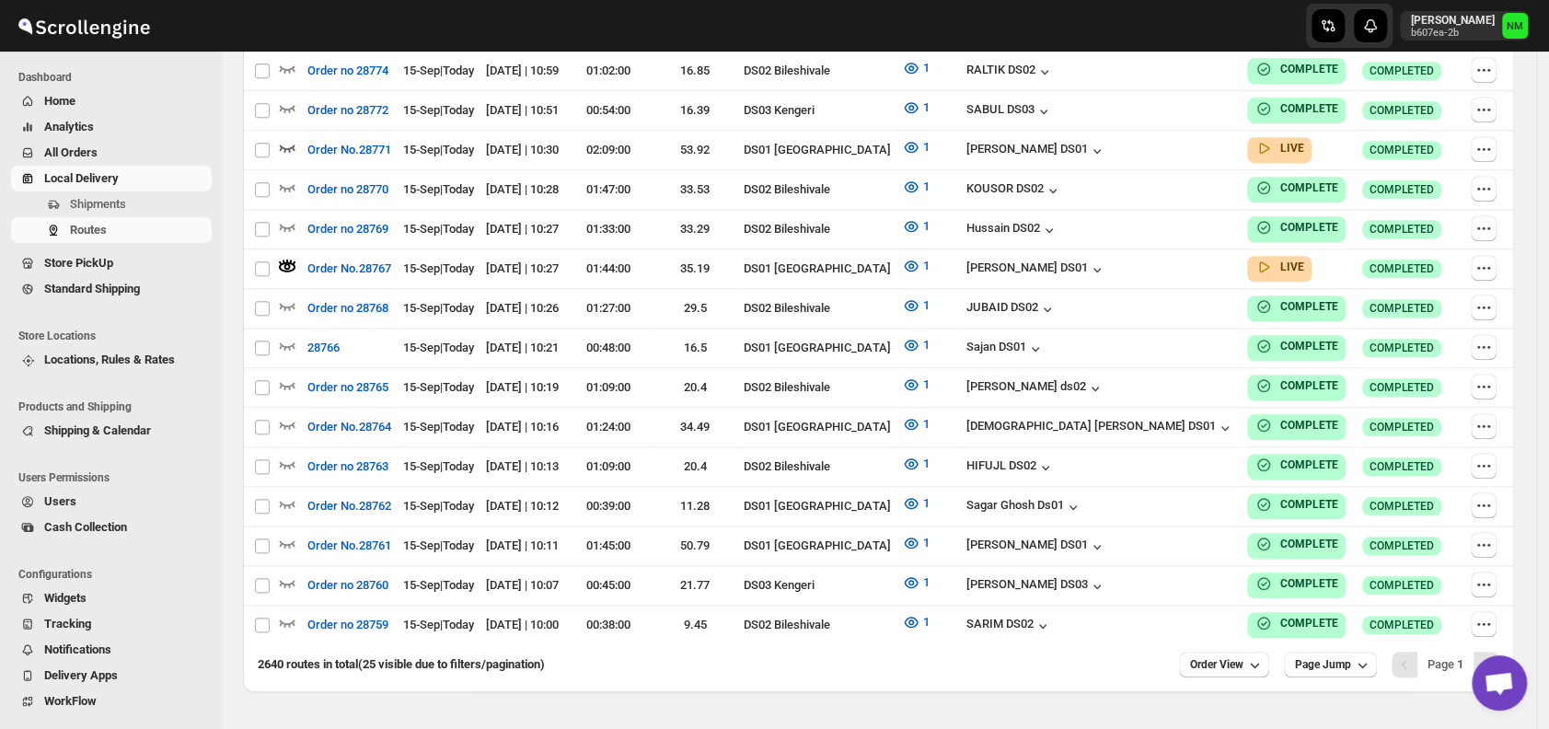
scroll to position [0, 0]
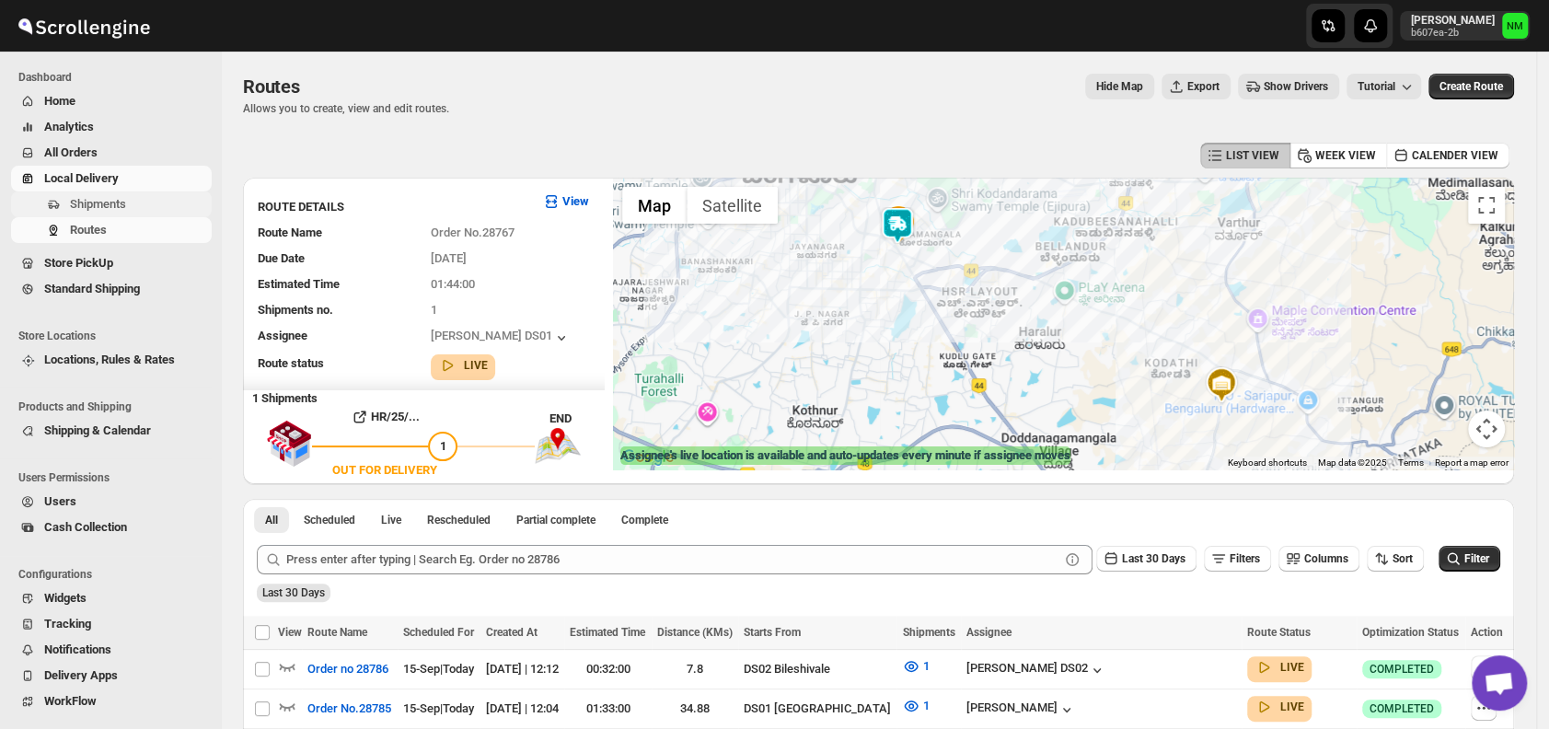
click at [121, 208] on span "Shipments" at bounding box center [98, 204] width 56 height 14
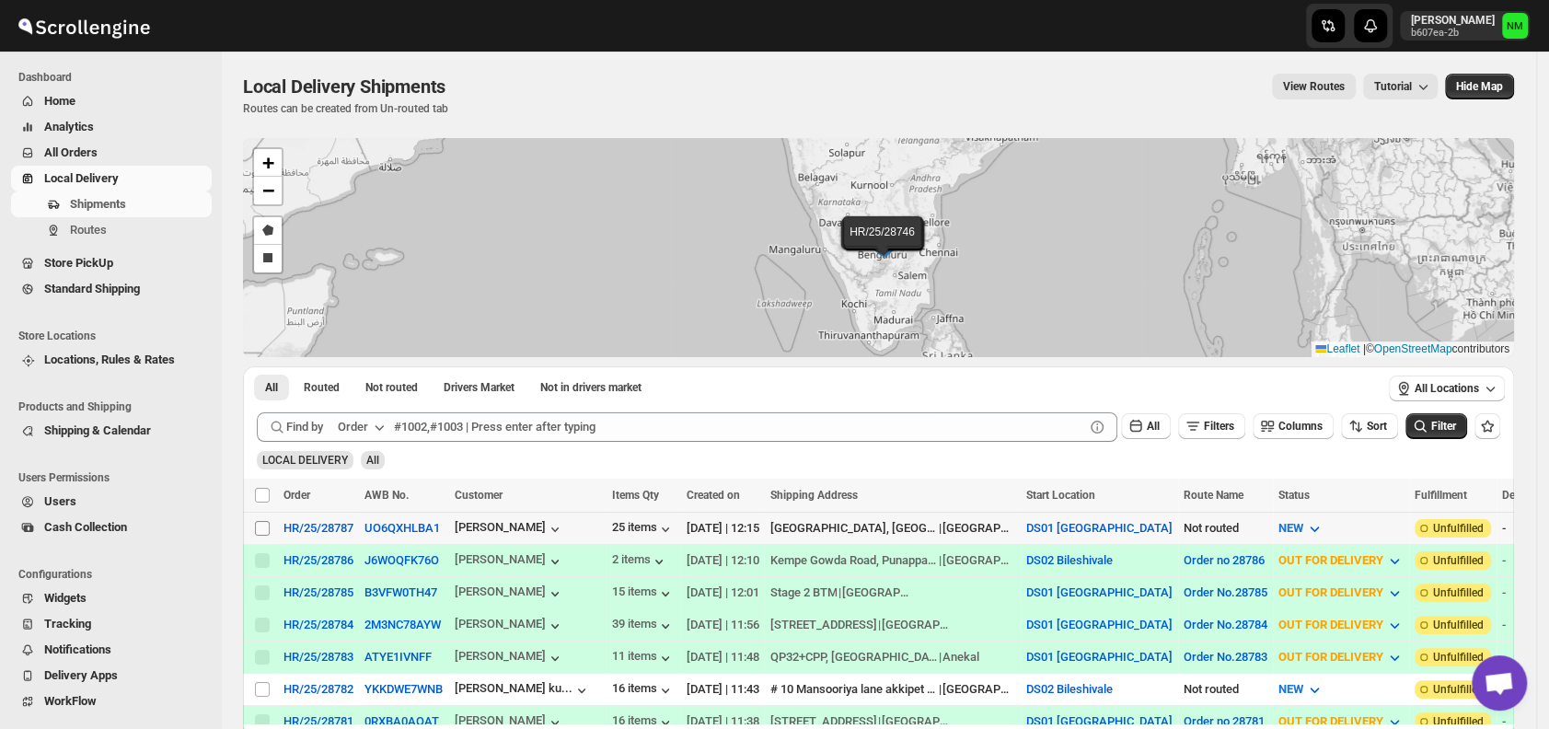
click at [258, 530] on input "Select shipment" at bounding box center [262, 528] width 15 height 15
checkbox input "true"
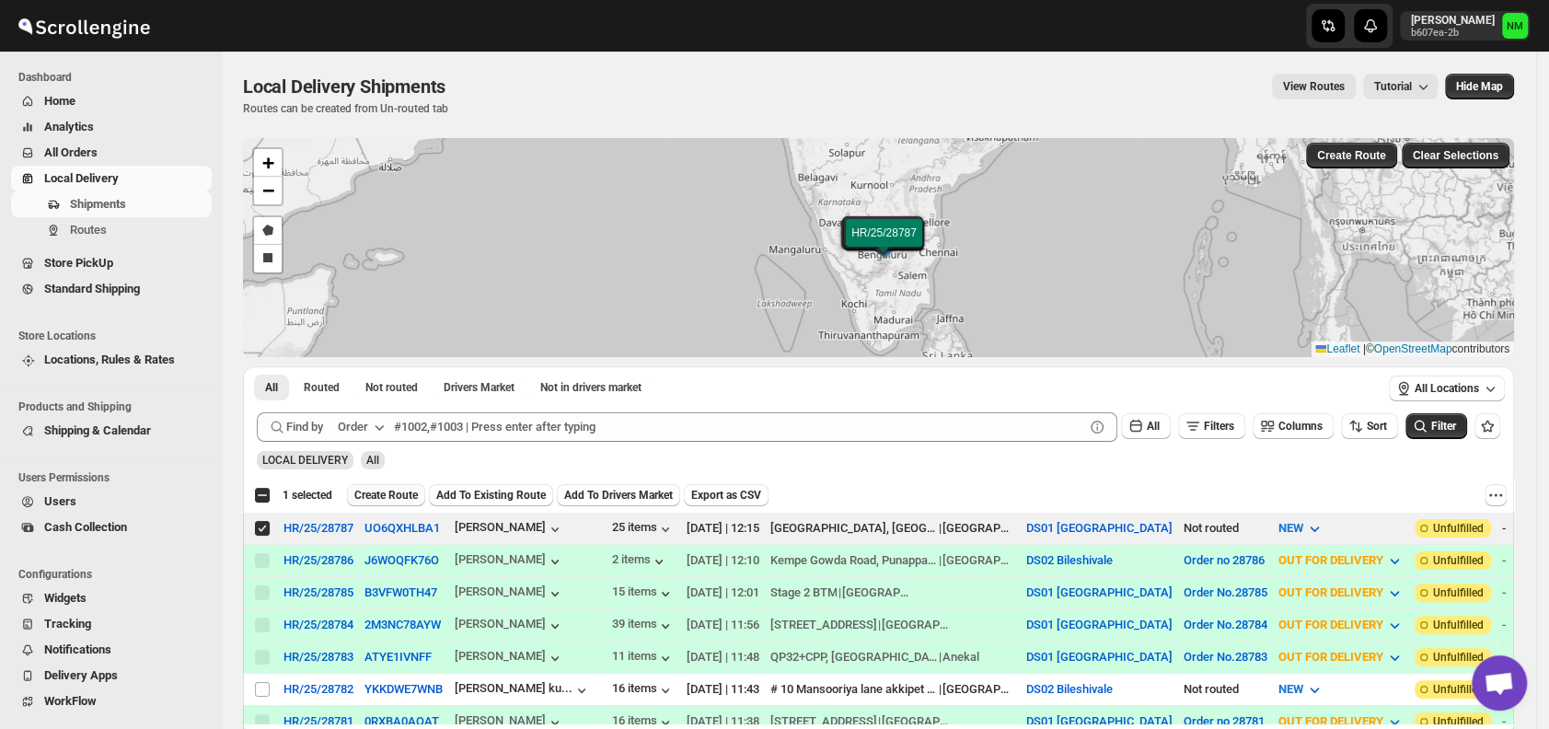
click at [382, 490] on span "Create Route" at bounding box center [386, 495] width 64 height 15
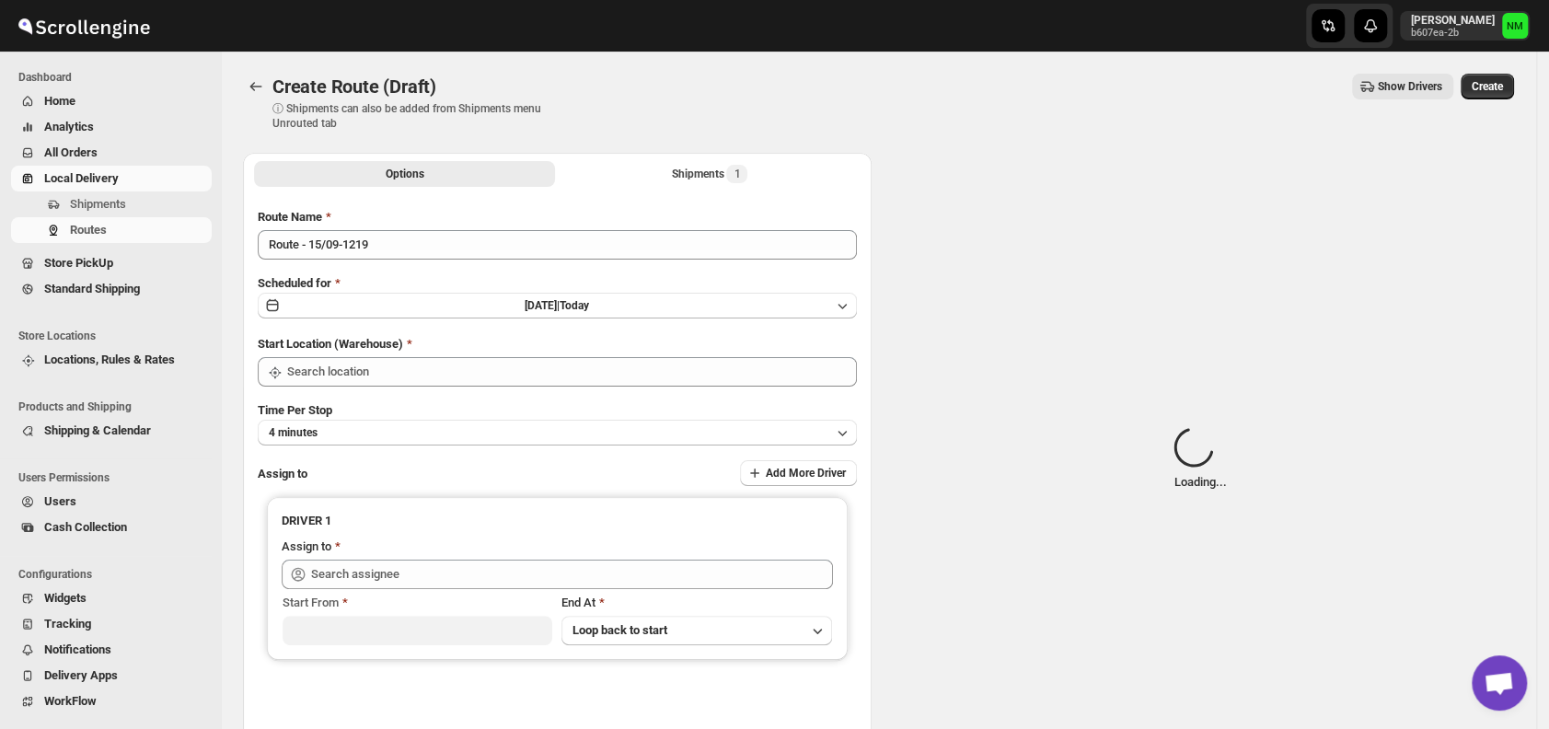
type input "DS01 [GEOGRAPHIC_DATA]"
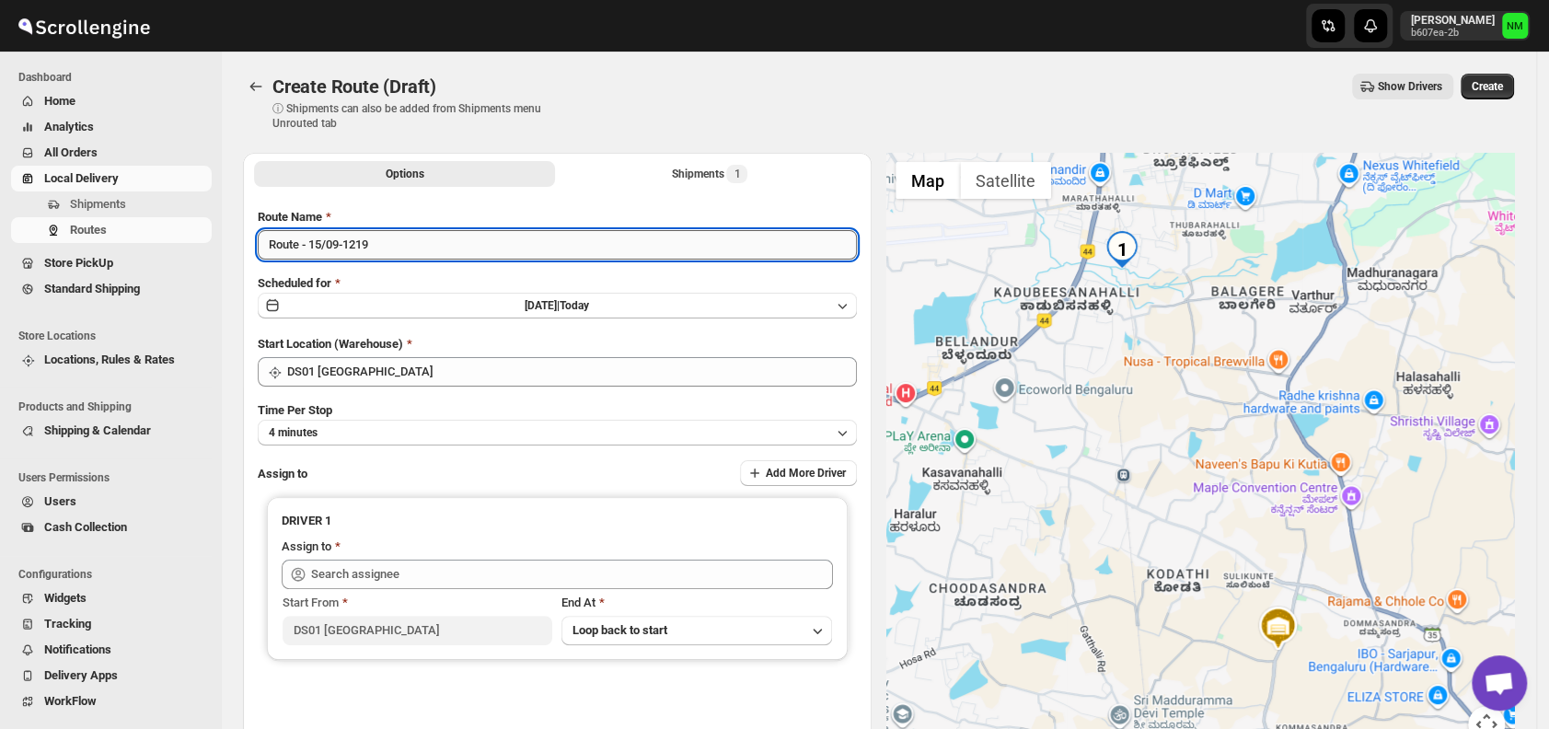
click at [449, 250] on input "Route - 15/09-1219" at bounding box center [557, 244] width 599 height 29
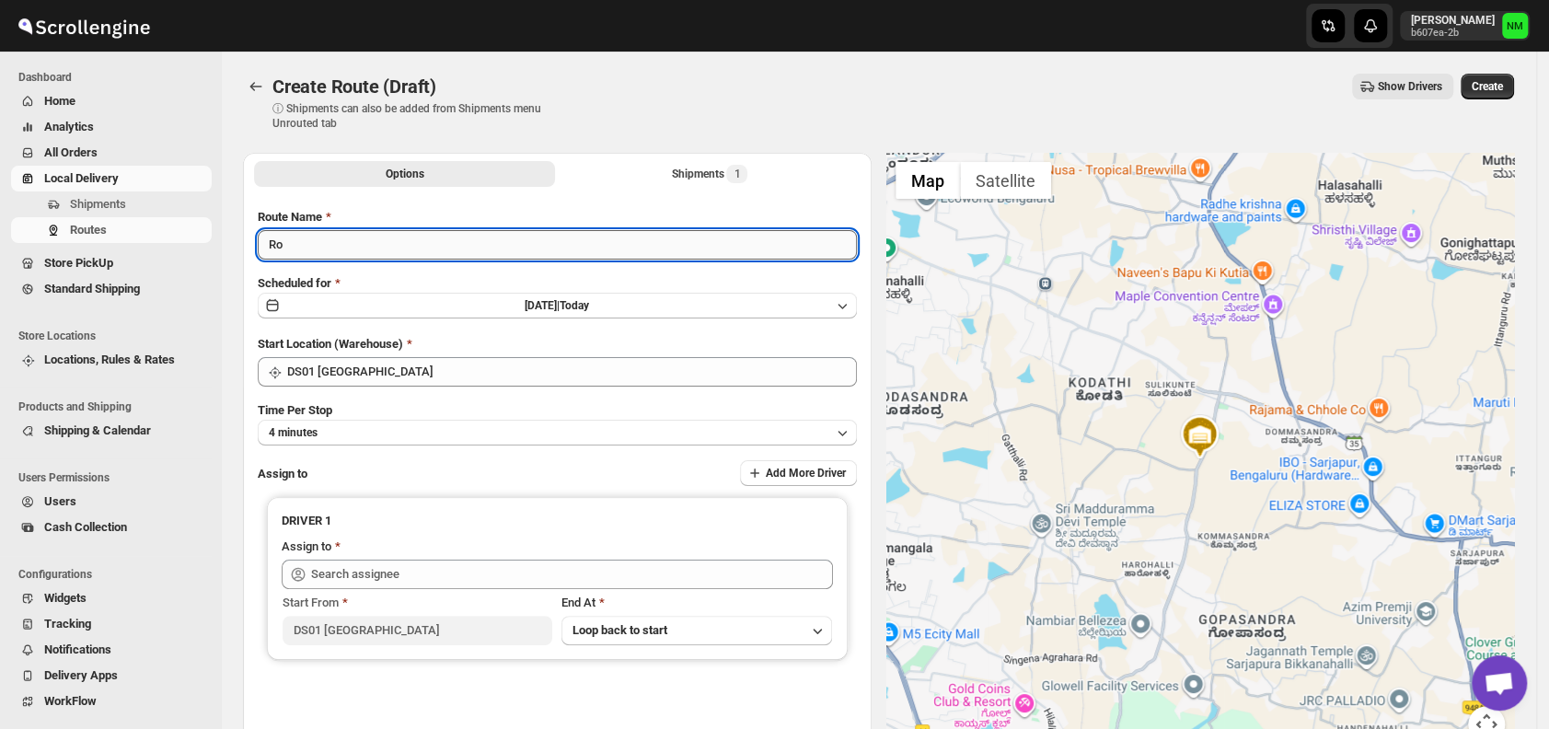
type input "R"
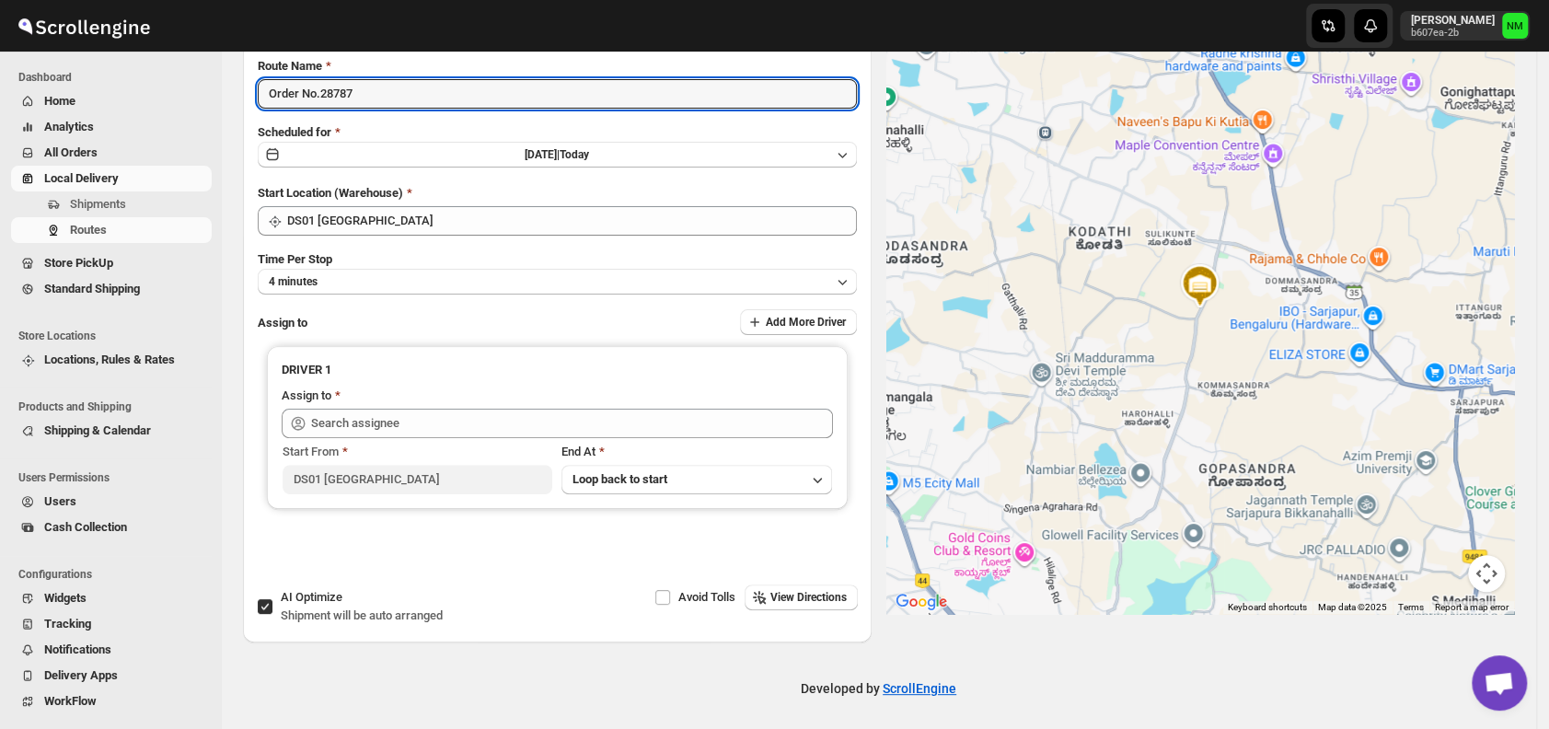
scroll to position [155, 0]
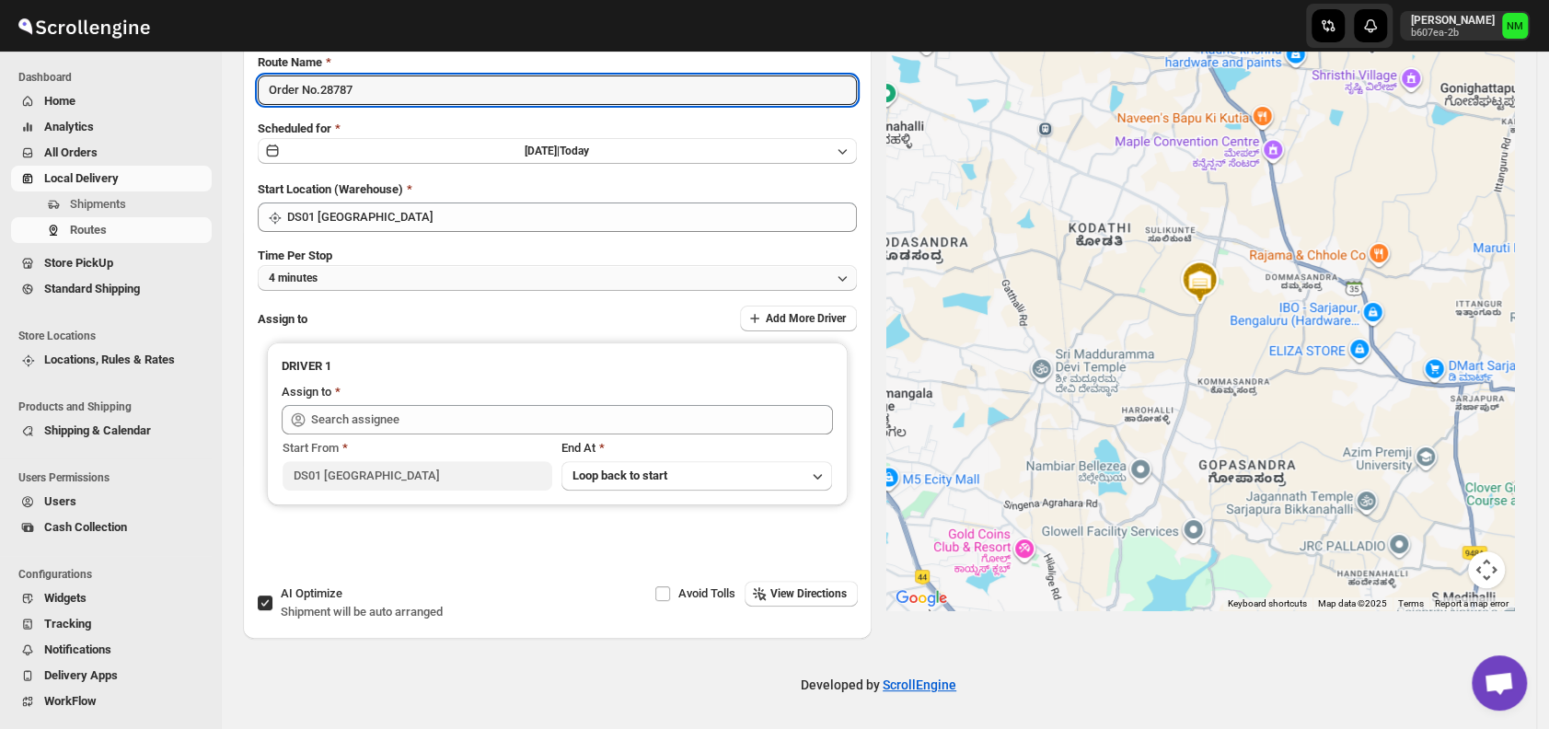
type input "Order No.28787"
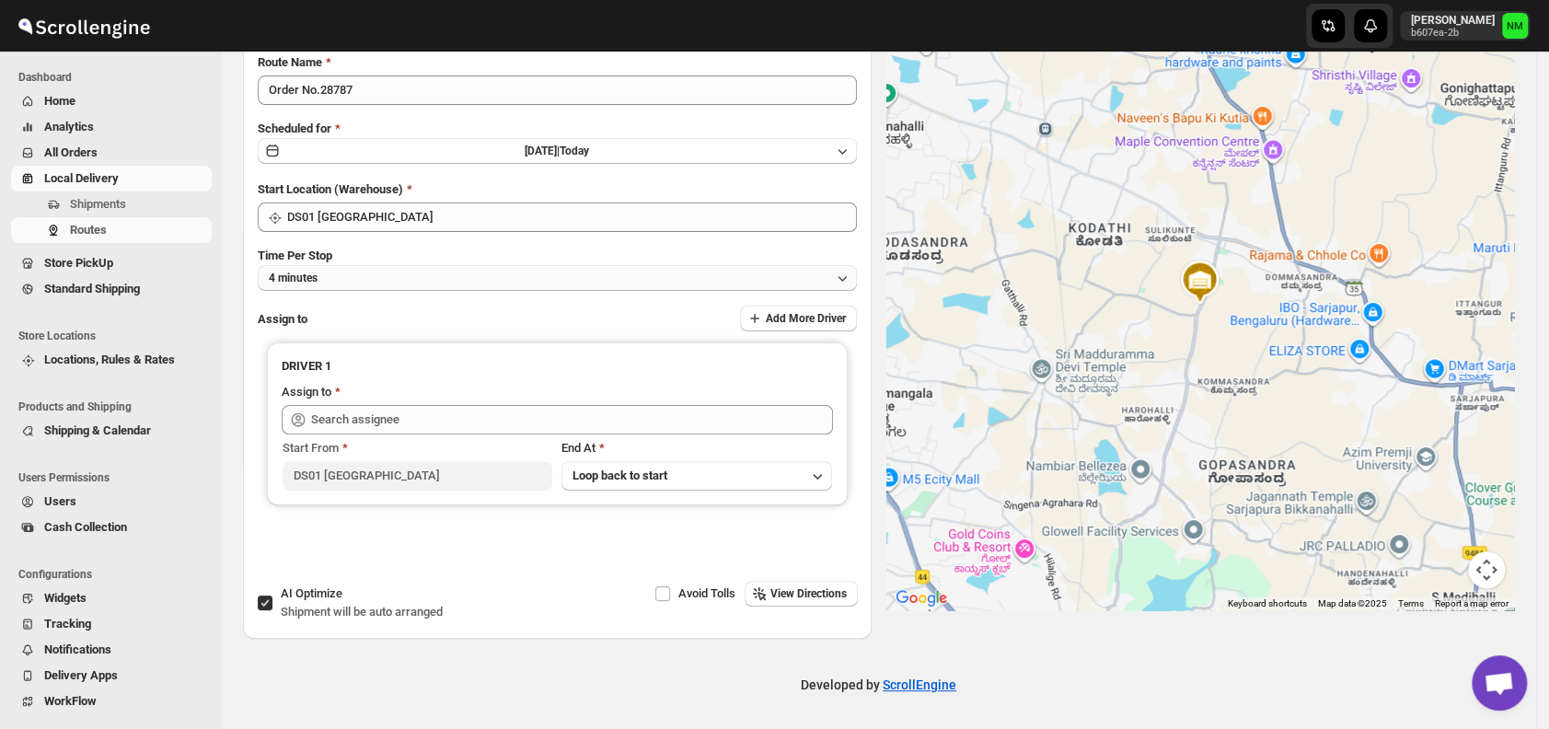
click at [363, 286] on button "4 minutes" at bounding box center [557, 278] width 599 height 26
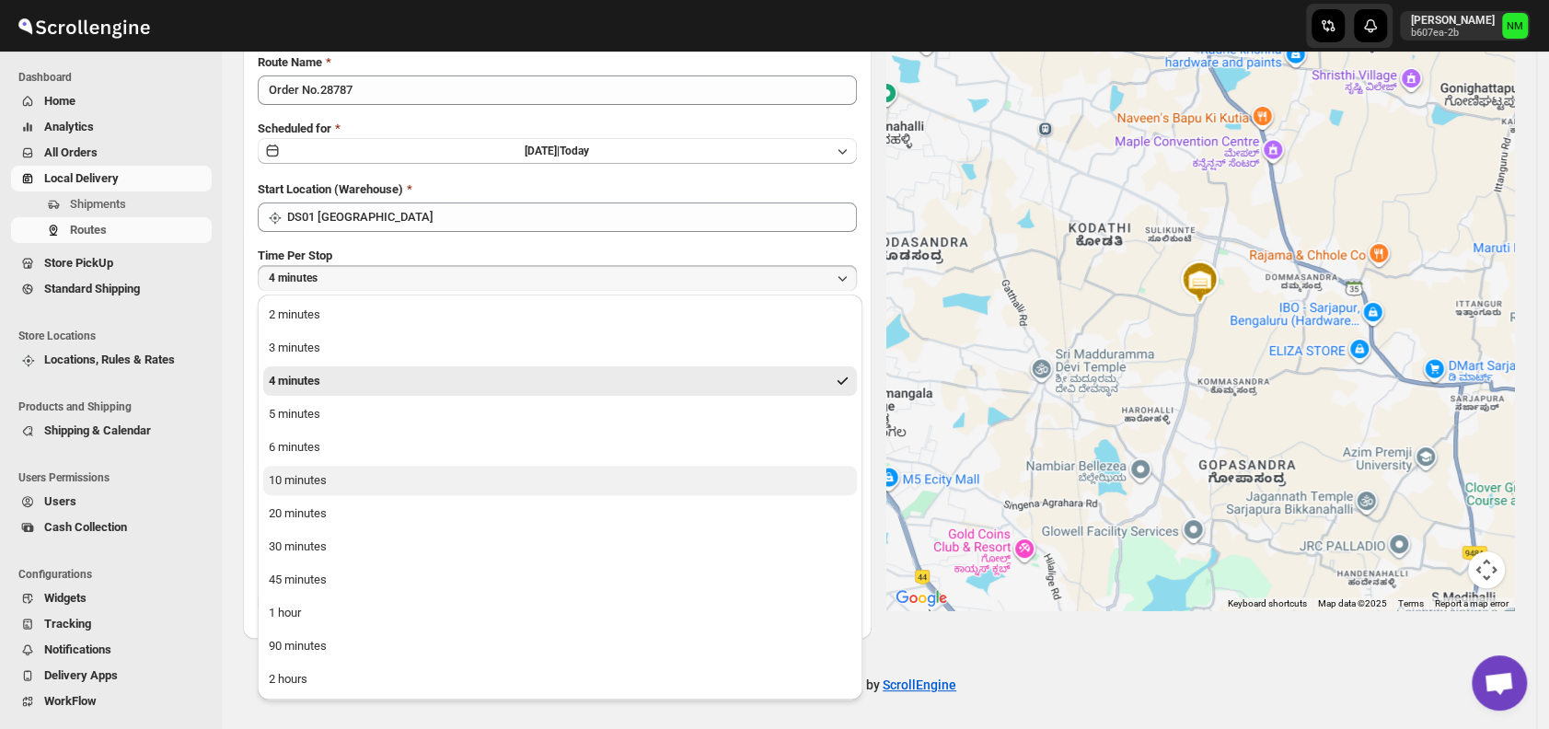
click at [317, 477] on div "10 minutes" at bounding box center [298, 480] width 58 height 18
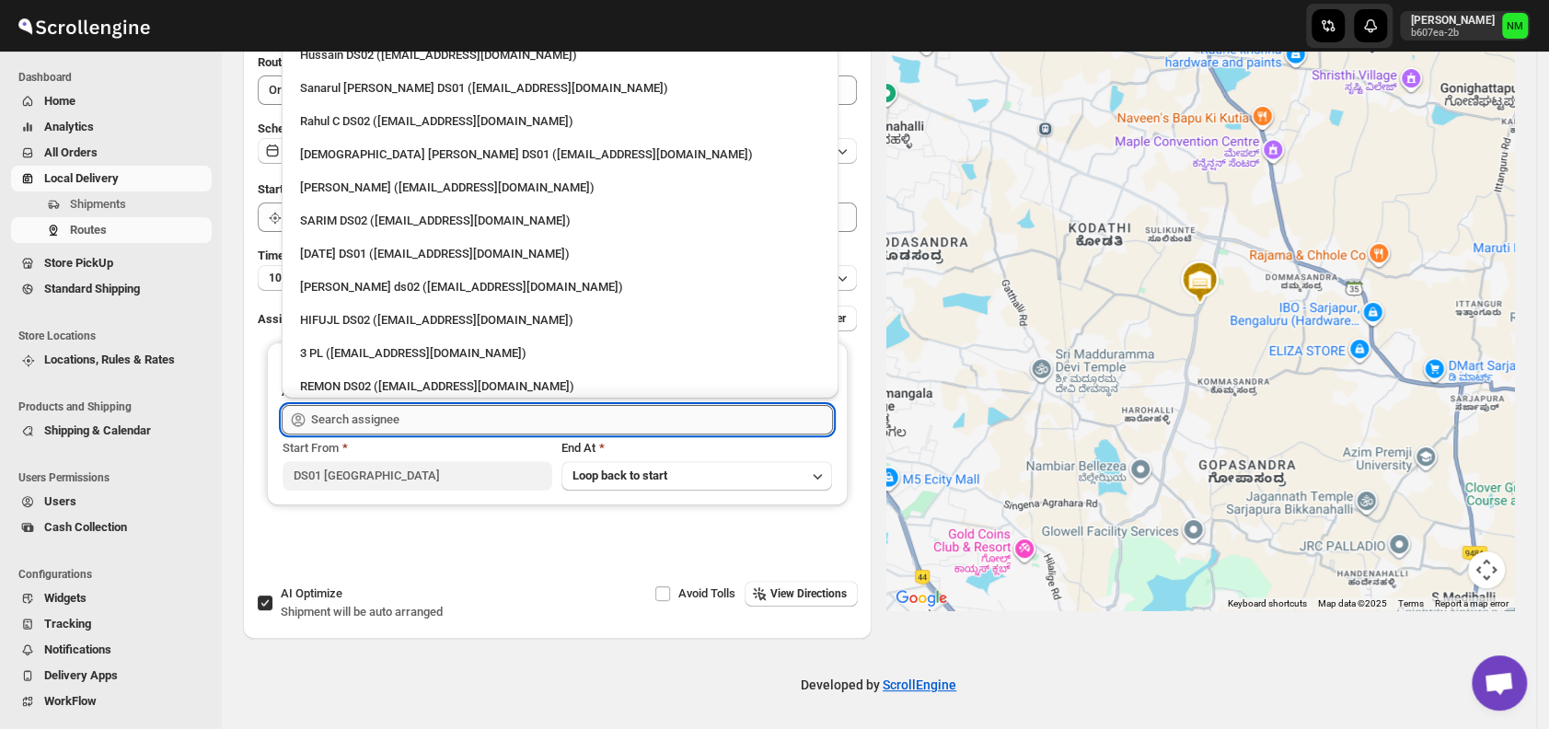
click at [420, 421] on input "text" at bounding box center [572, 419] width 522 height 29
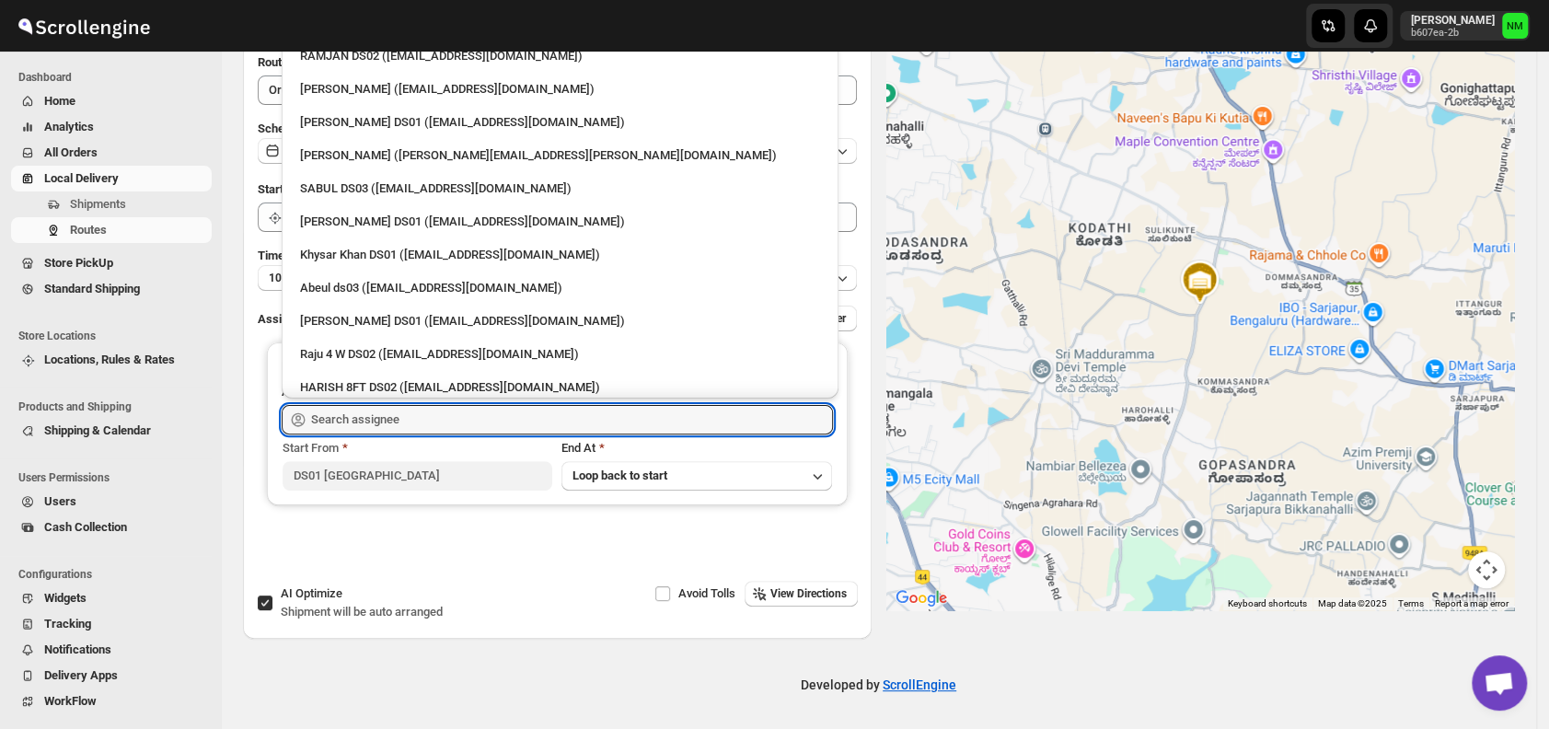
scroll to position [1634, 0]
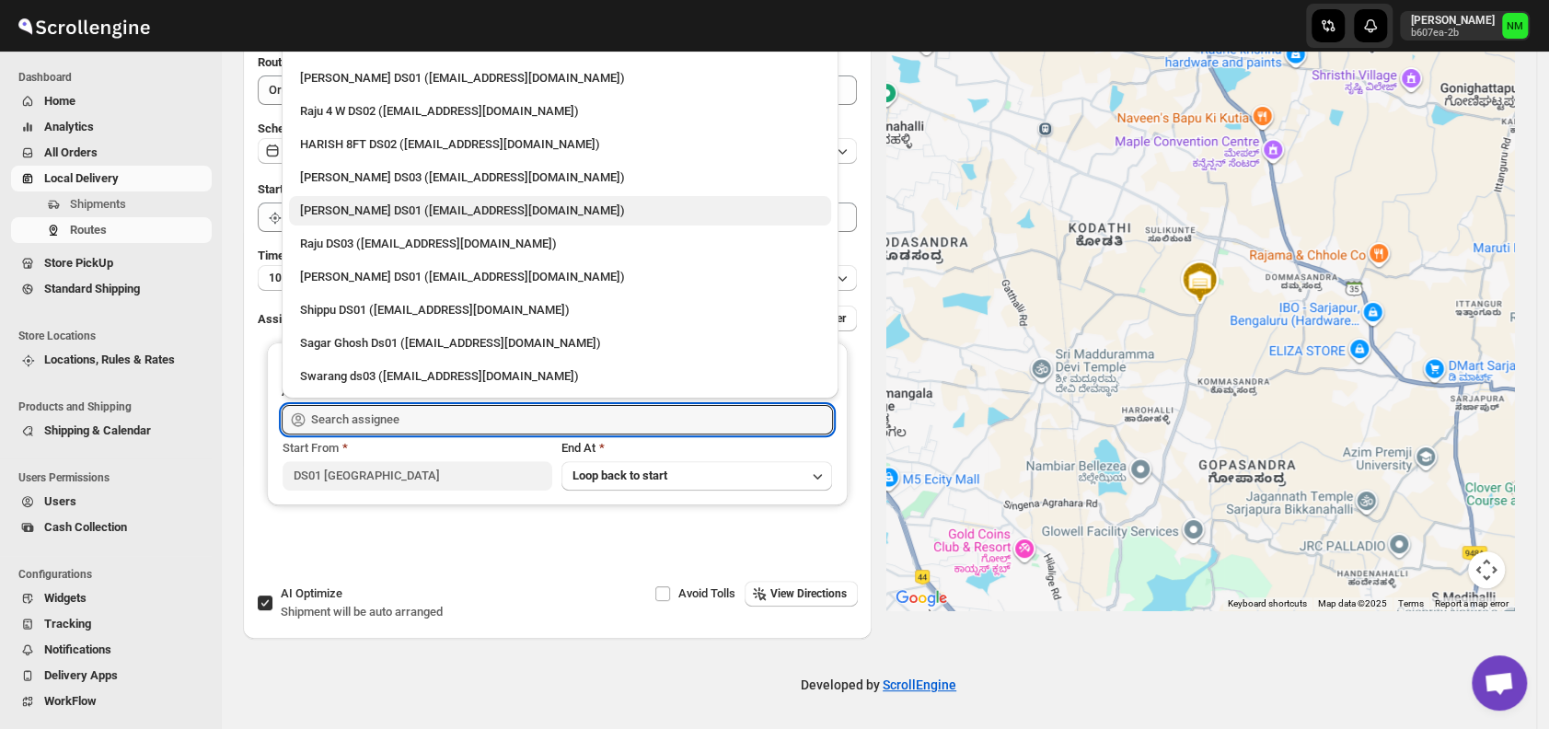
click at [378, 210] on div "[PERSON_NAME] DS01 ([EMAIL_ADDRESS][DOMAIN_NAME])" at bounding box center [560, 211] width 520 height 18
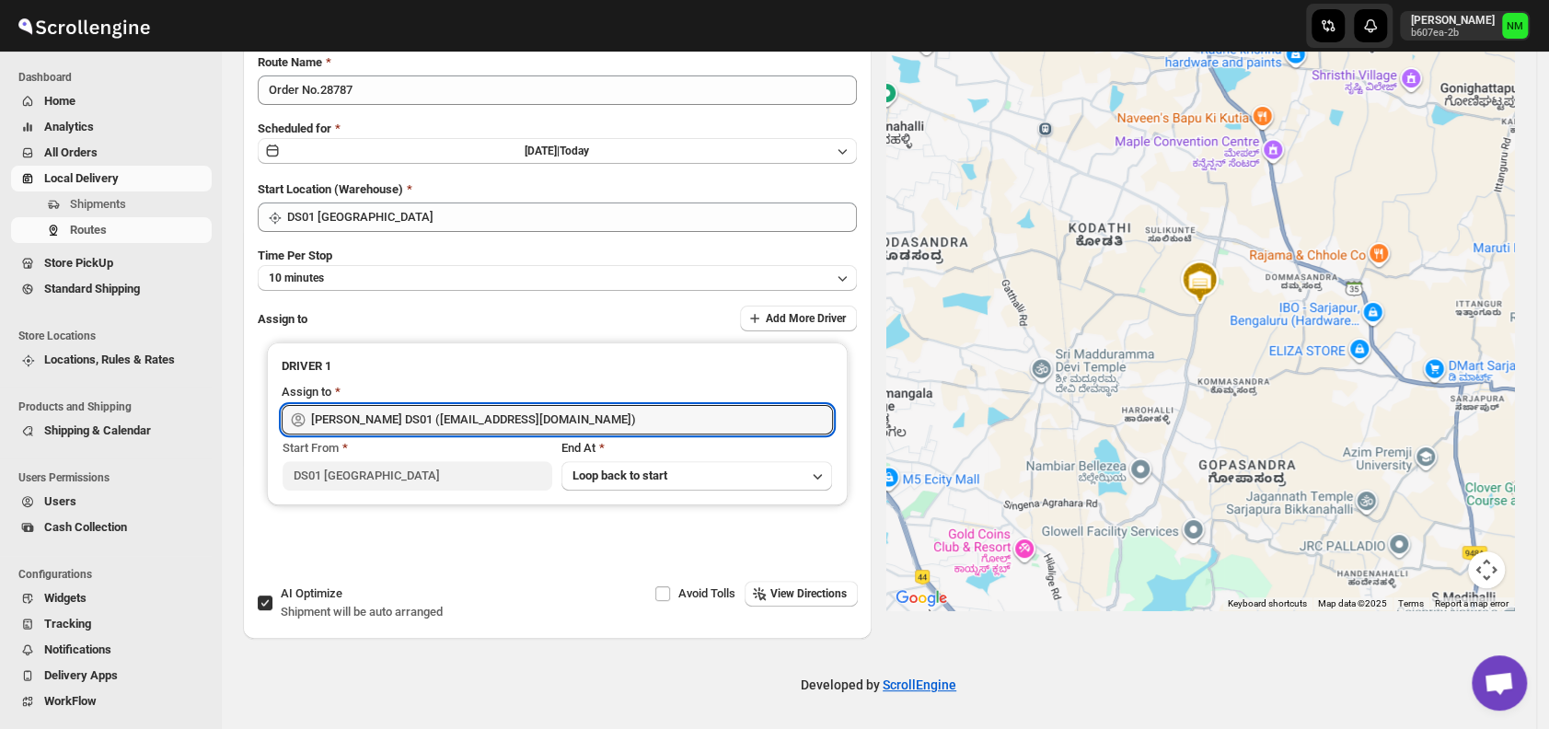
type input "[PERSON_NAME] DS01 ([EMAIL_ADDRESS][DOMAIN_NAME])"
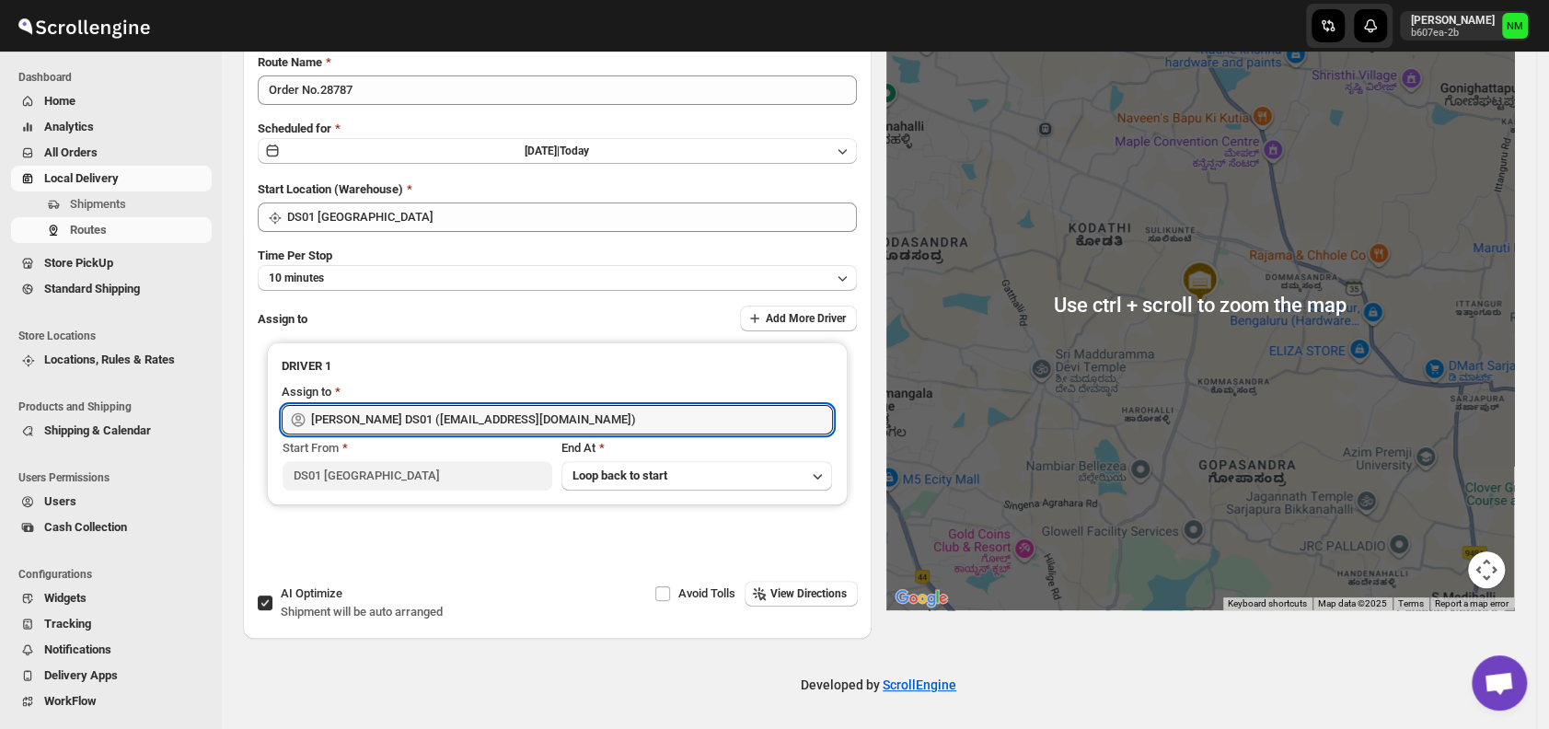
scroll to position [0, 0]
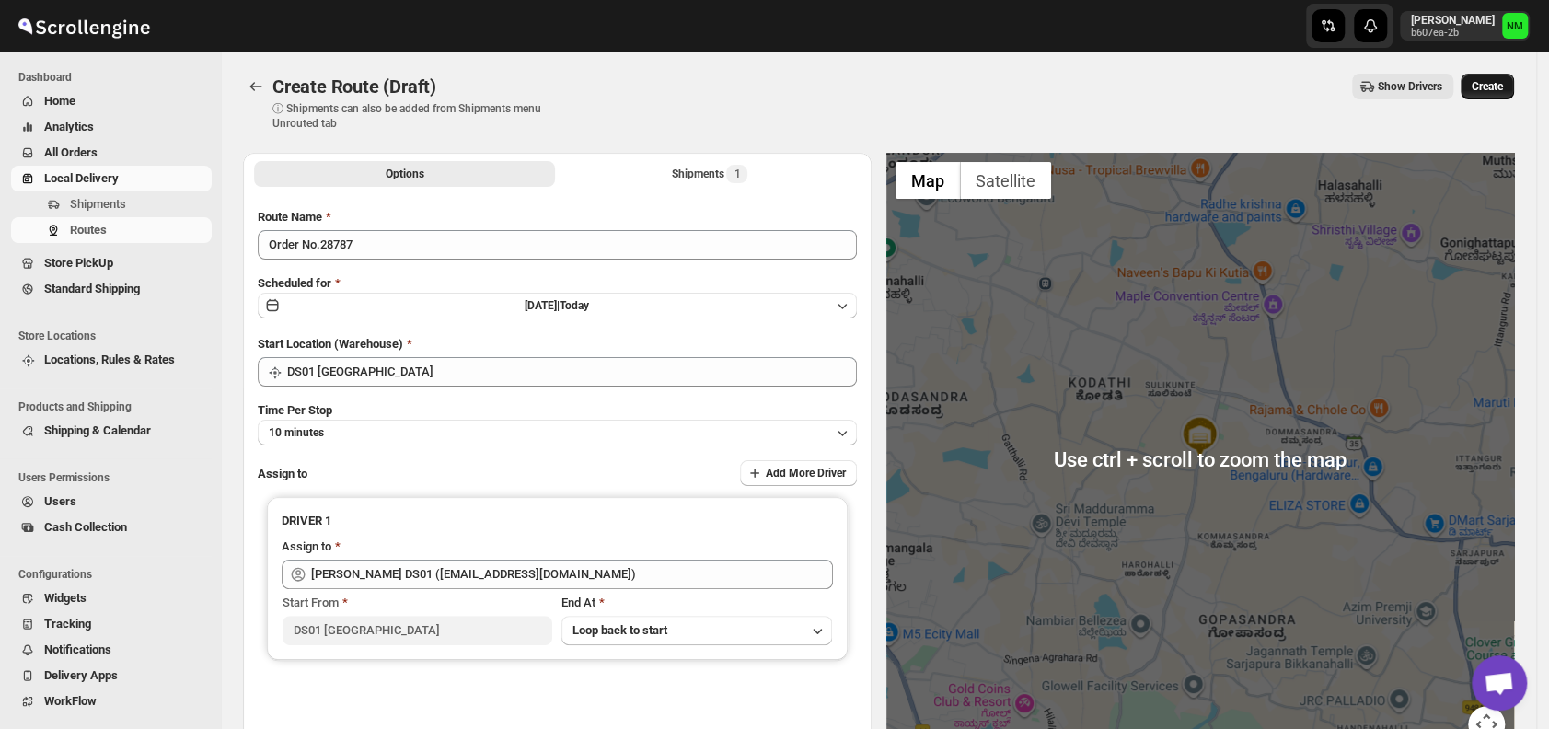
click at [1503, 88] on span "Create" at bounding box center [1487, 86] width 31 height 15
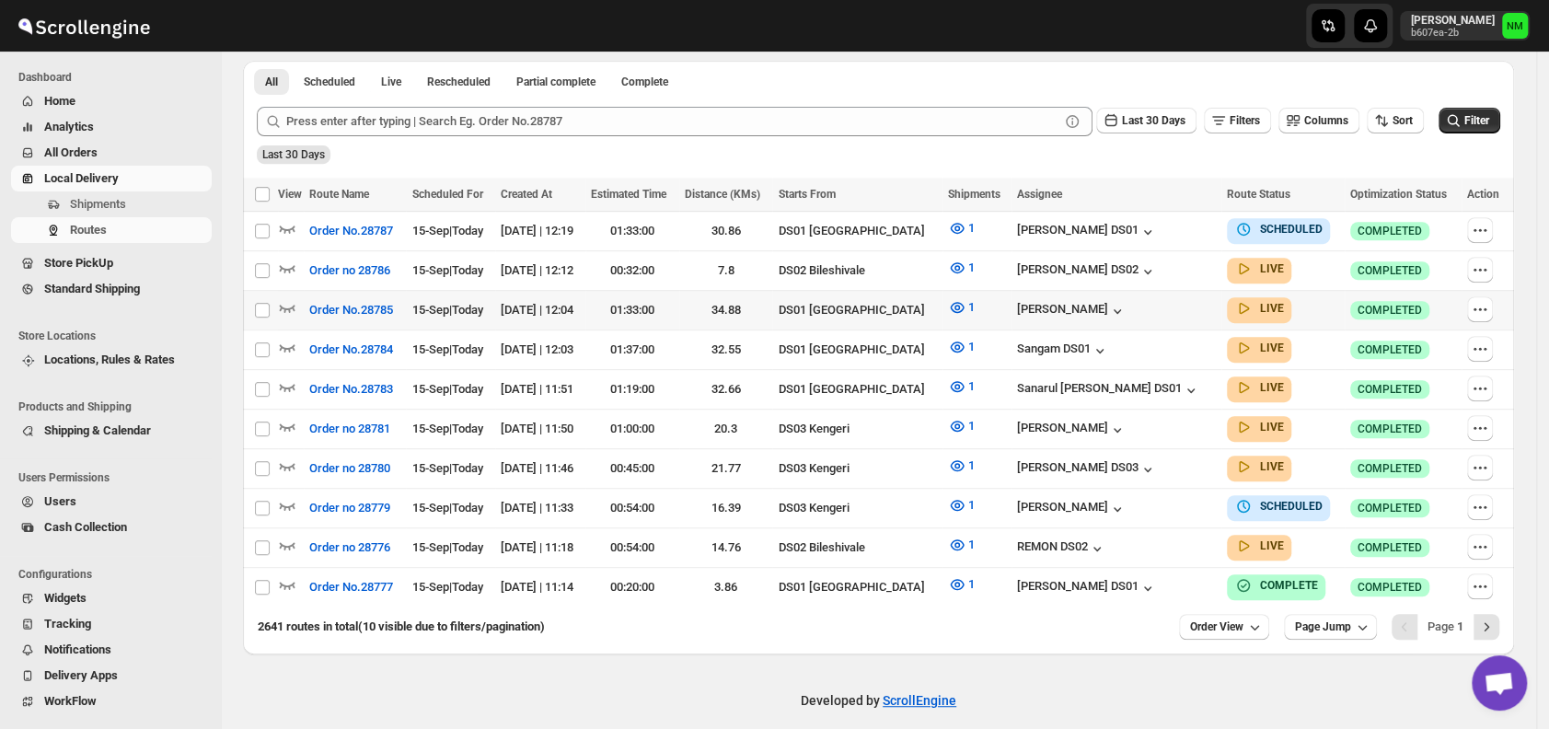
scroll to position [429, 0]
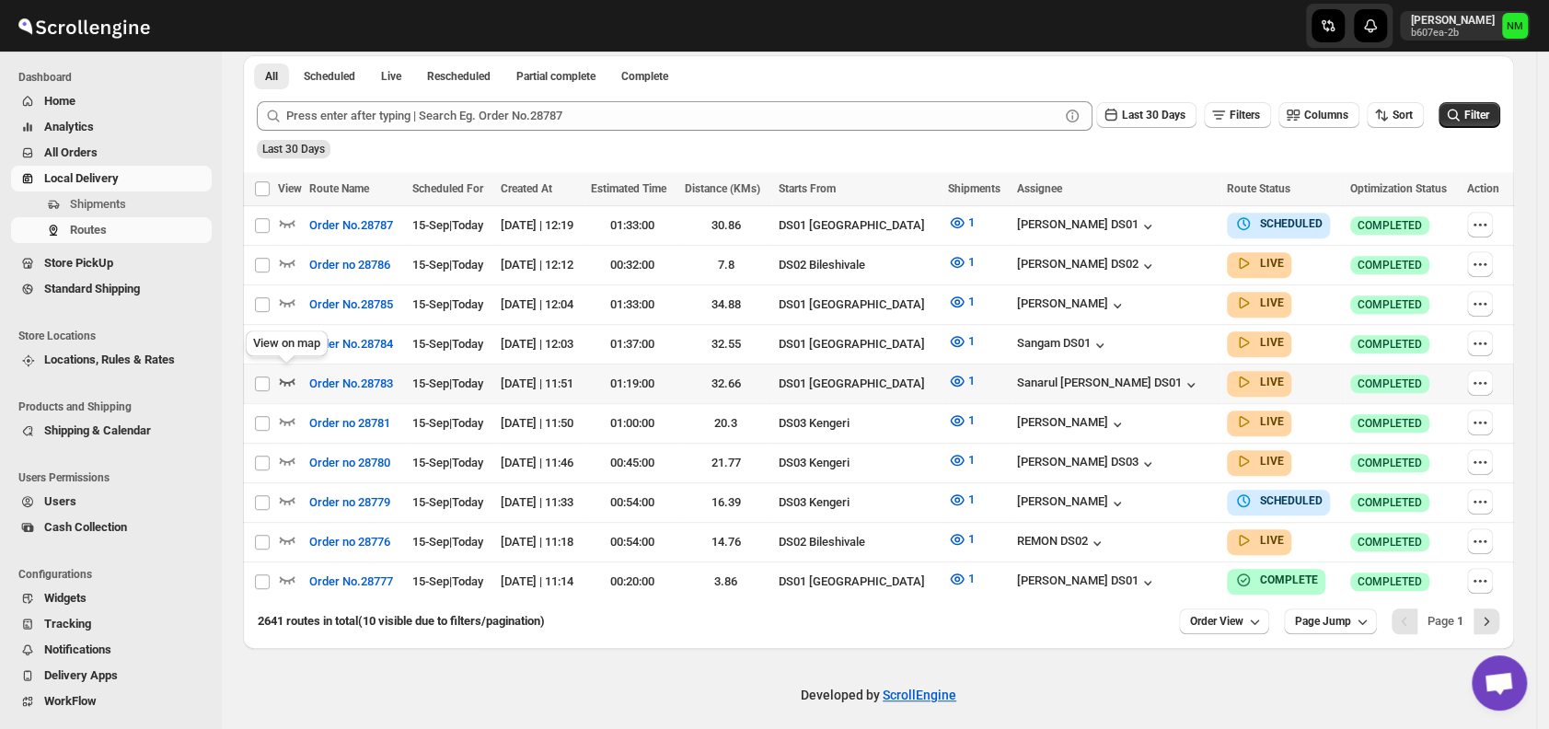
click at [287, 374] on icon "button" at bounding box center [287, 381] width 18 height 18
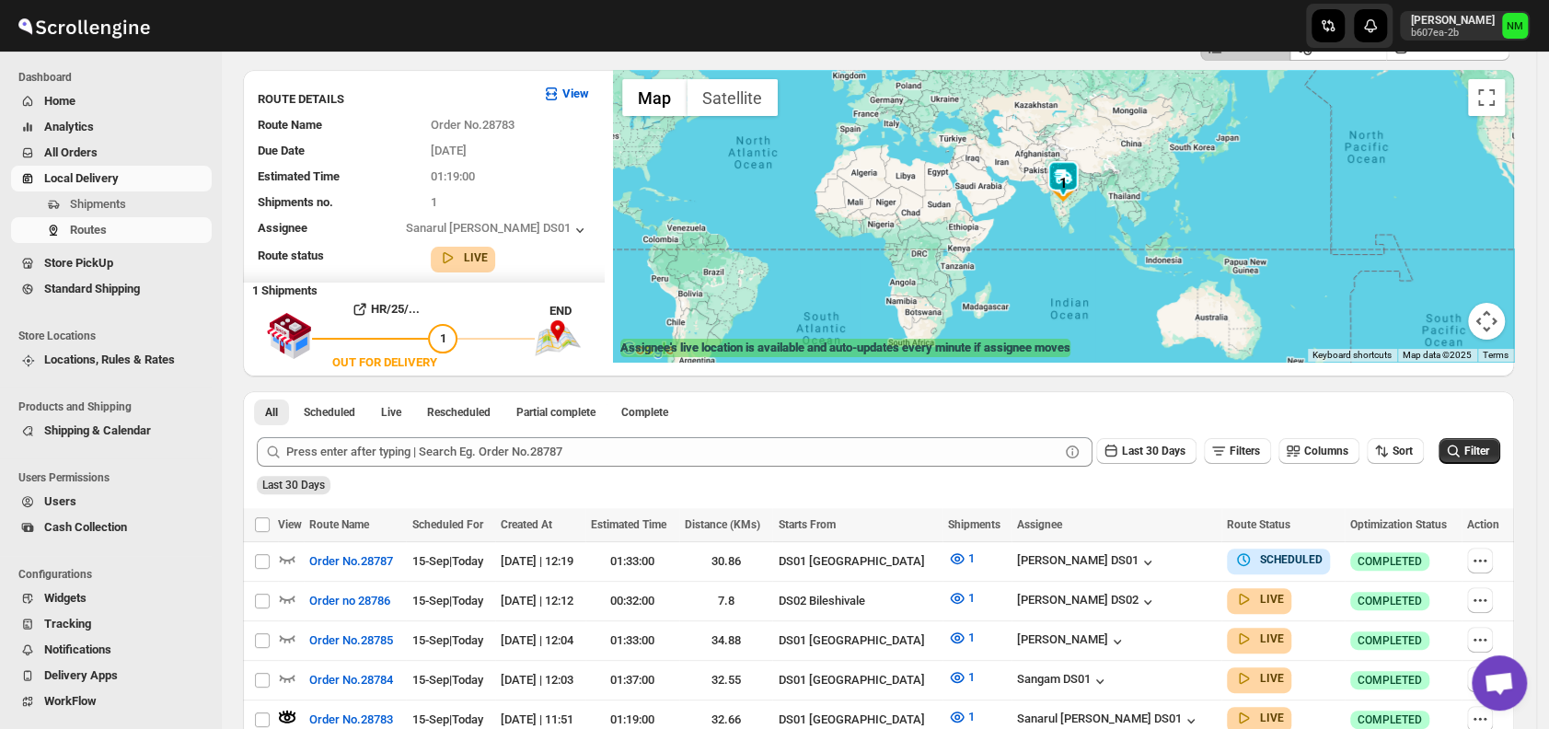
scroll to position [0, 0]
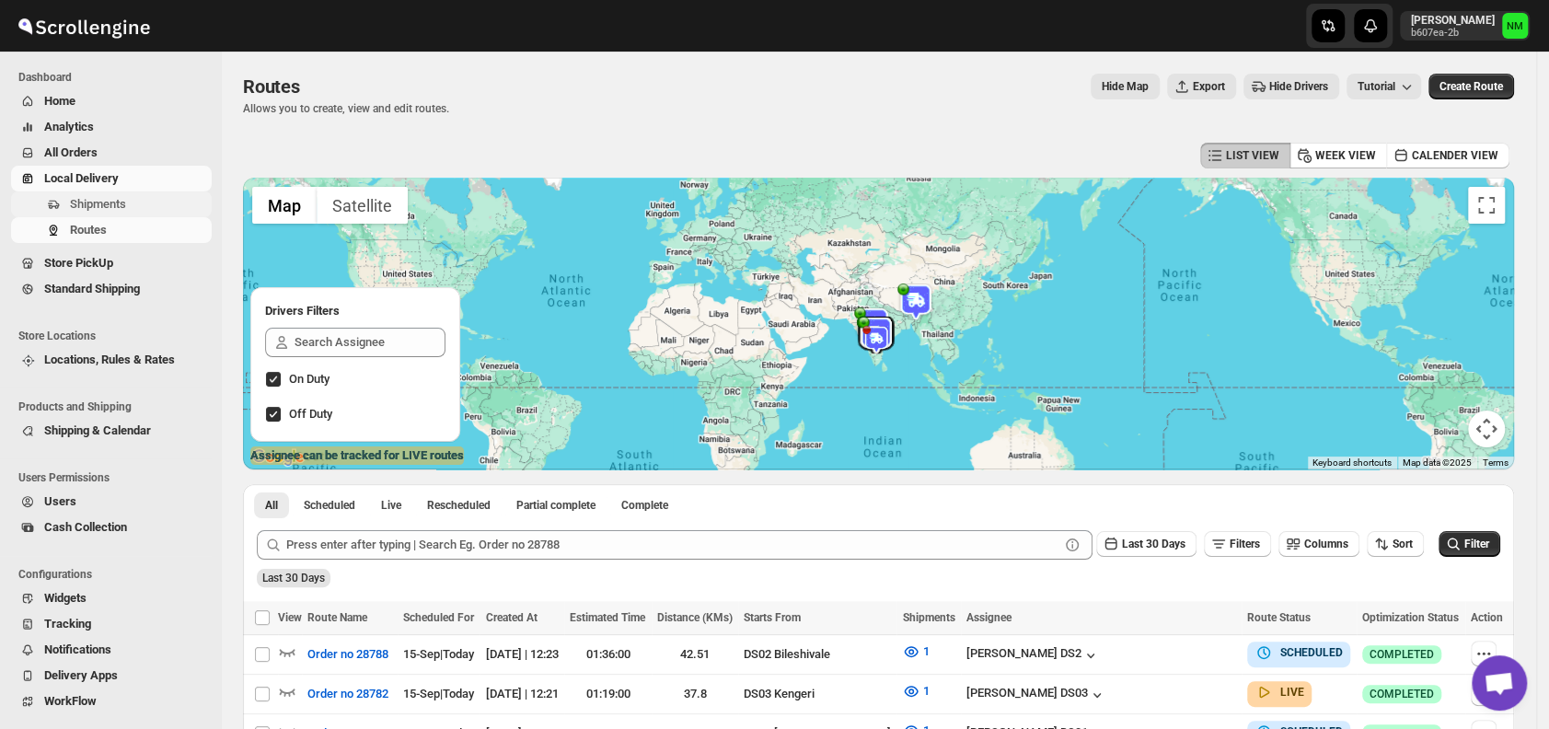
click at [121, 202] on span "Shipments" at bounding box center [98, 204] width 56 height 14
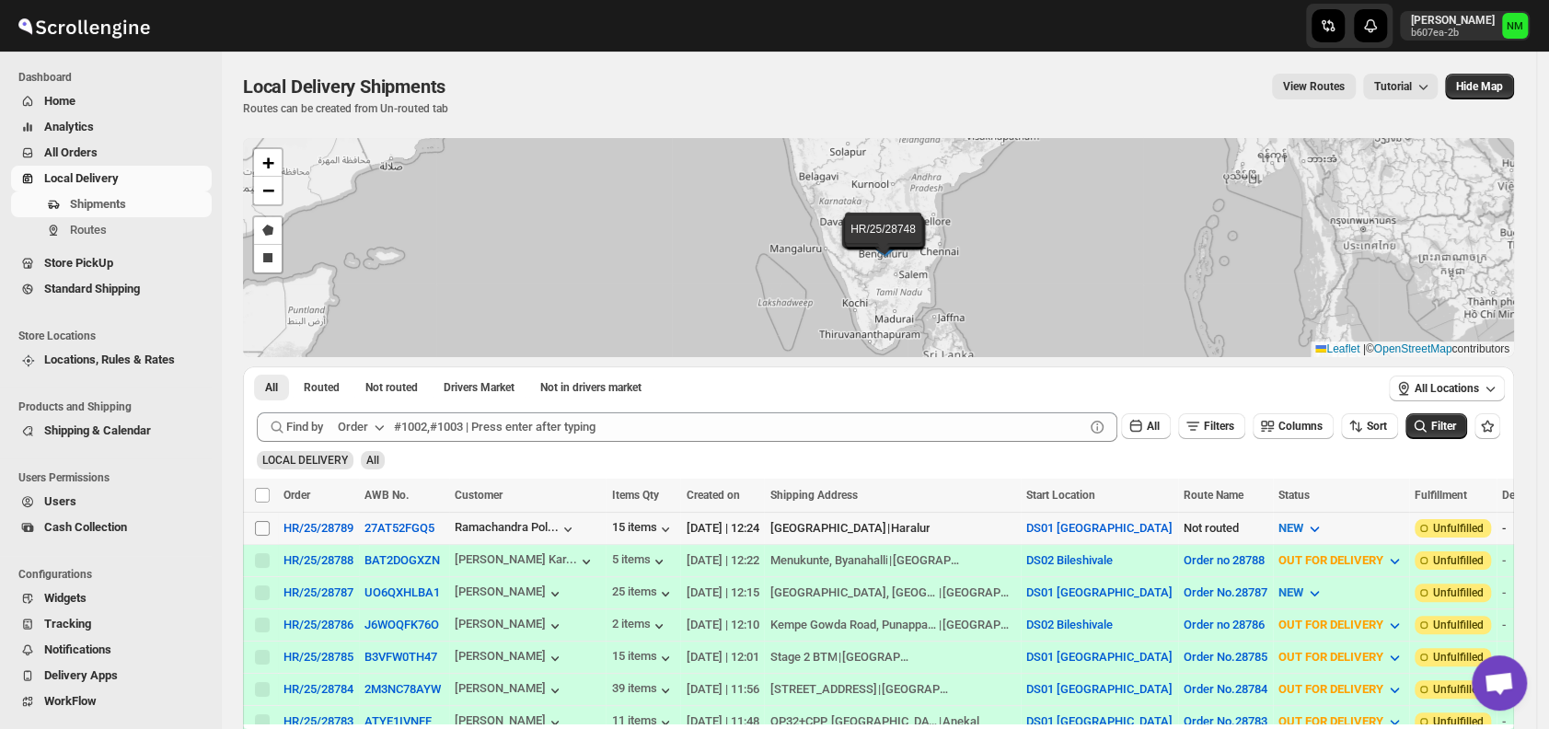
click at [265, 524] on input "Select shipment" at bounding box center [262, 528] width 15 height 15
checkbox input "true"
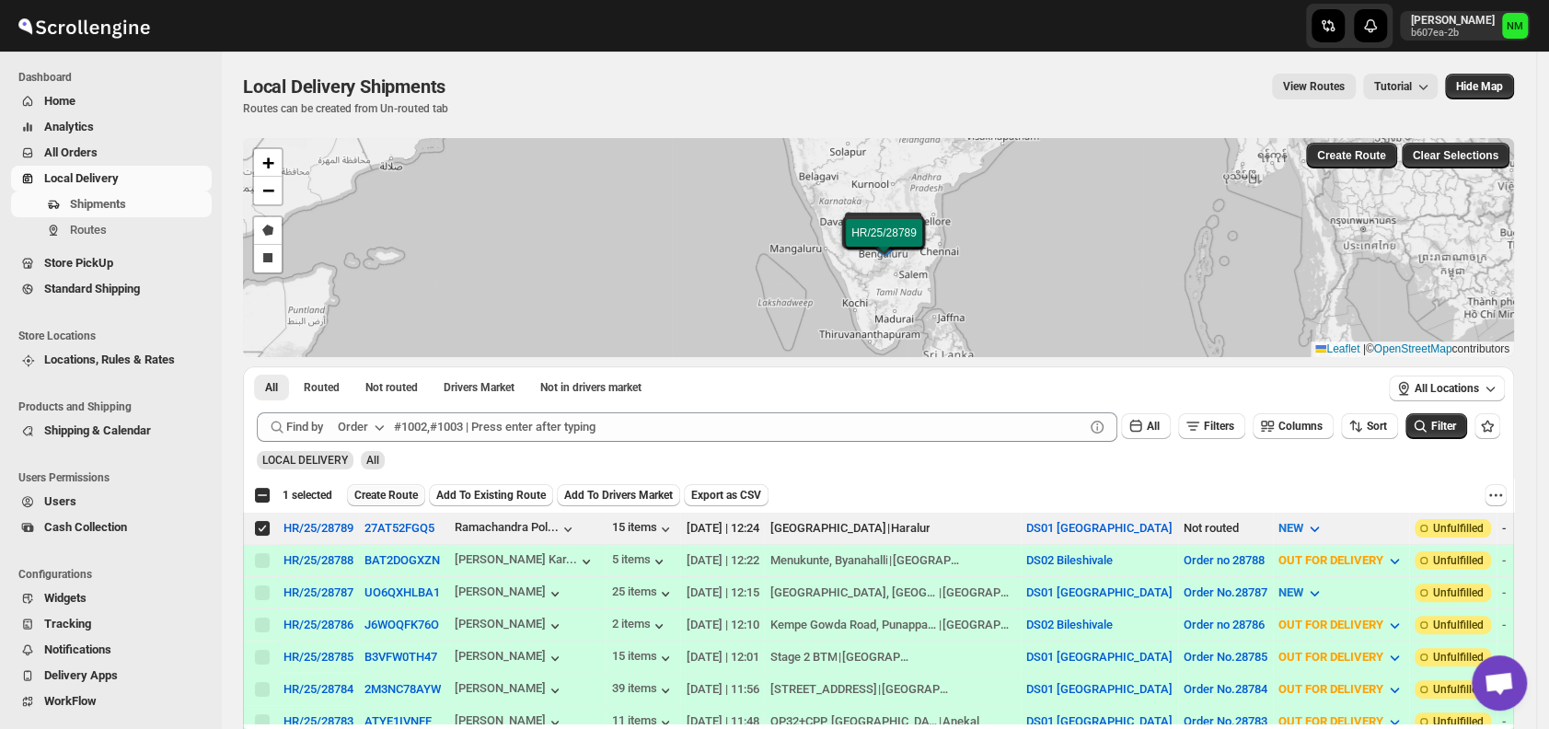
click at [420, 489] on button "Create Route" at bounding box center [386, 495] width 78 height 22
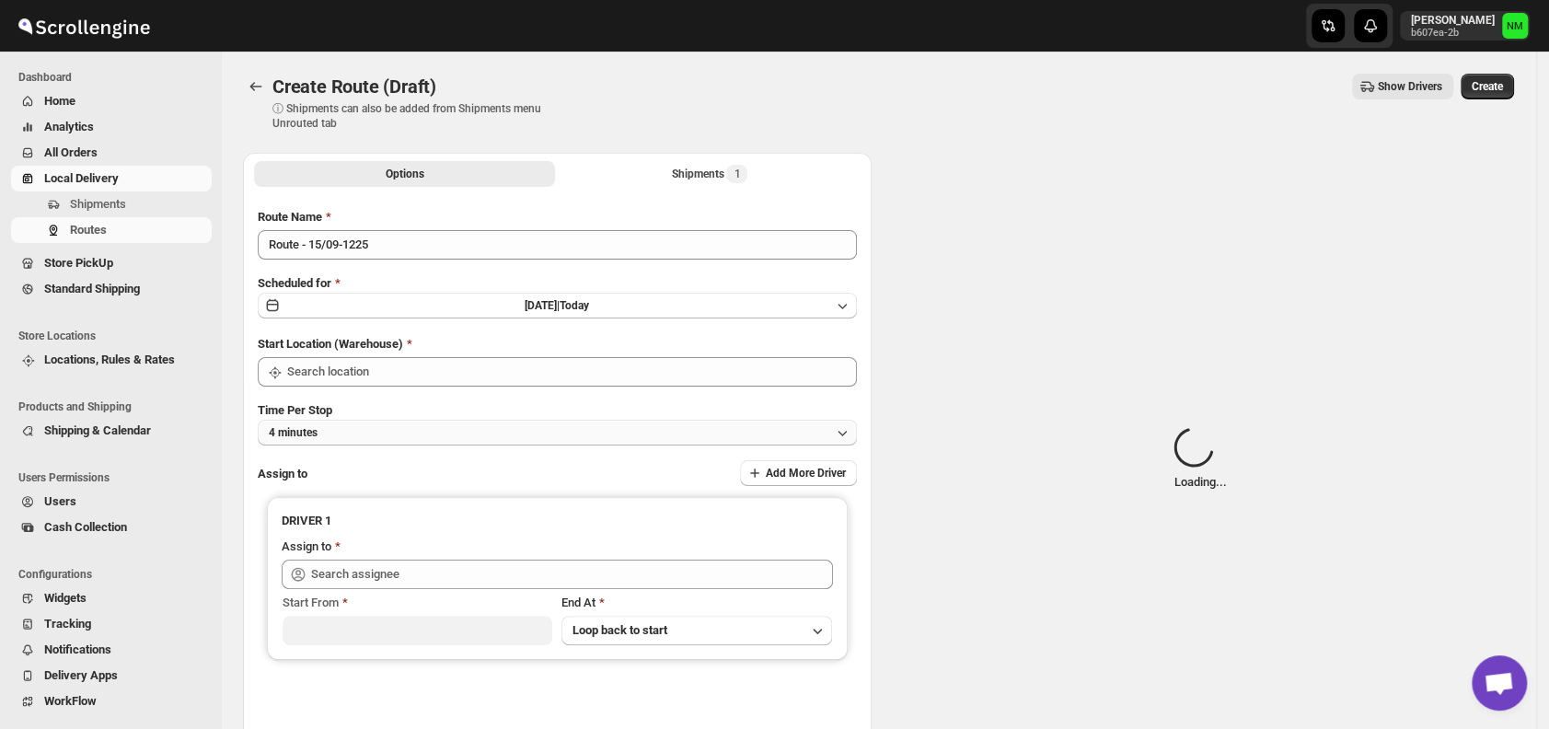
type input "DS01 [GEOGRAPHIC_DATA]"
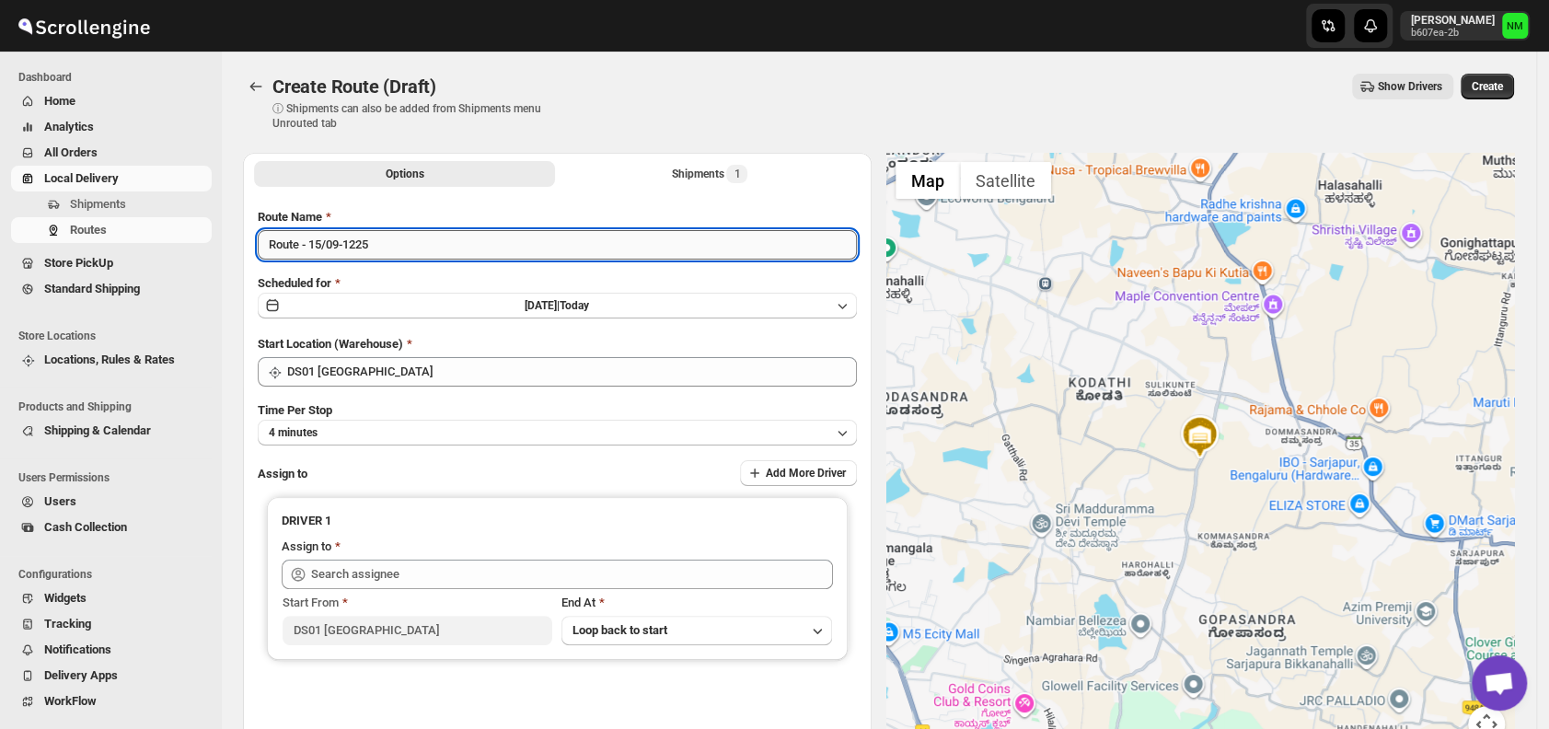
click at [483, 249] on input "Route - 15/09-1225" at bounding box center [557, 244] width 599 height 29
type input "R"
type input "Order No.28789"
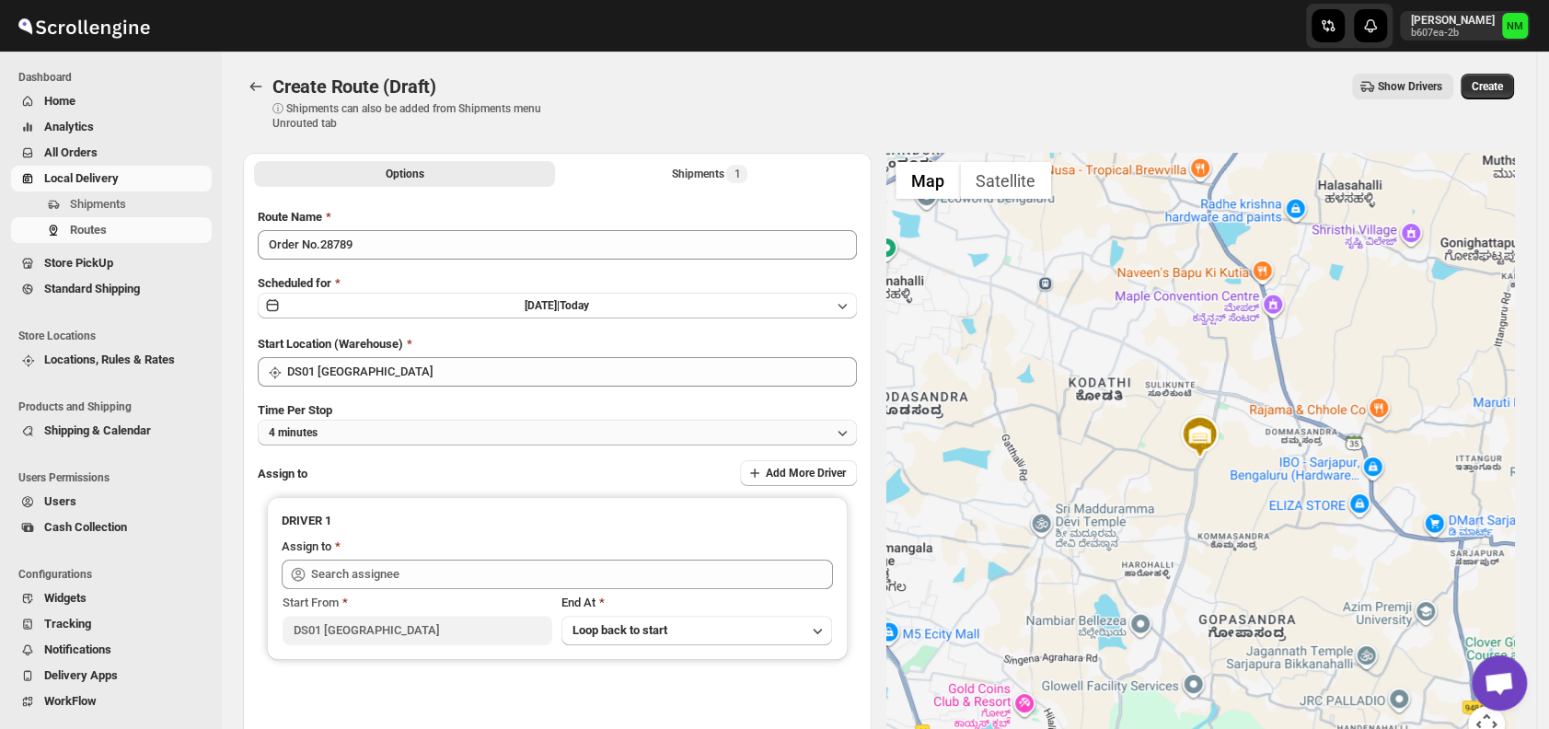
click at [415, 423] on button "4 minutes" at bounding box center [557, 433] width 599 height 26
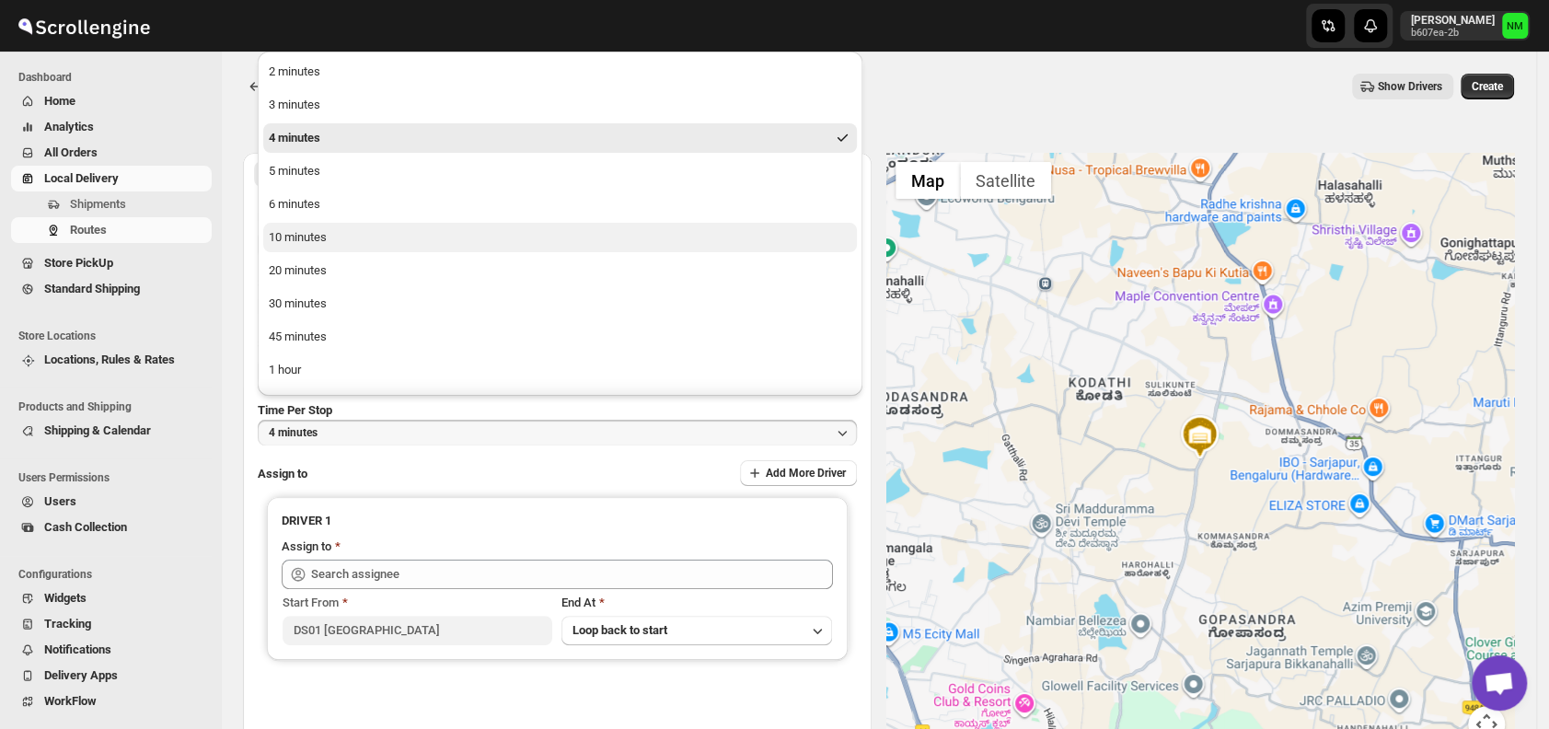
click at [331, 238] on button "10 minutes" at bounding box center [560, 237] width 594 height 29
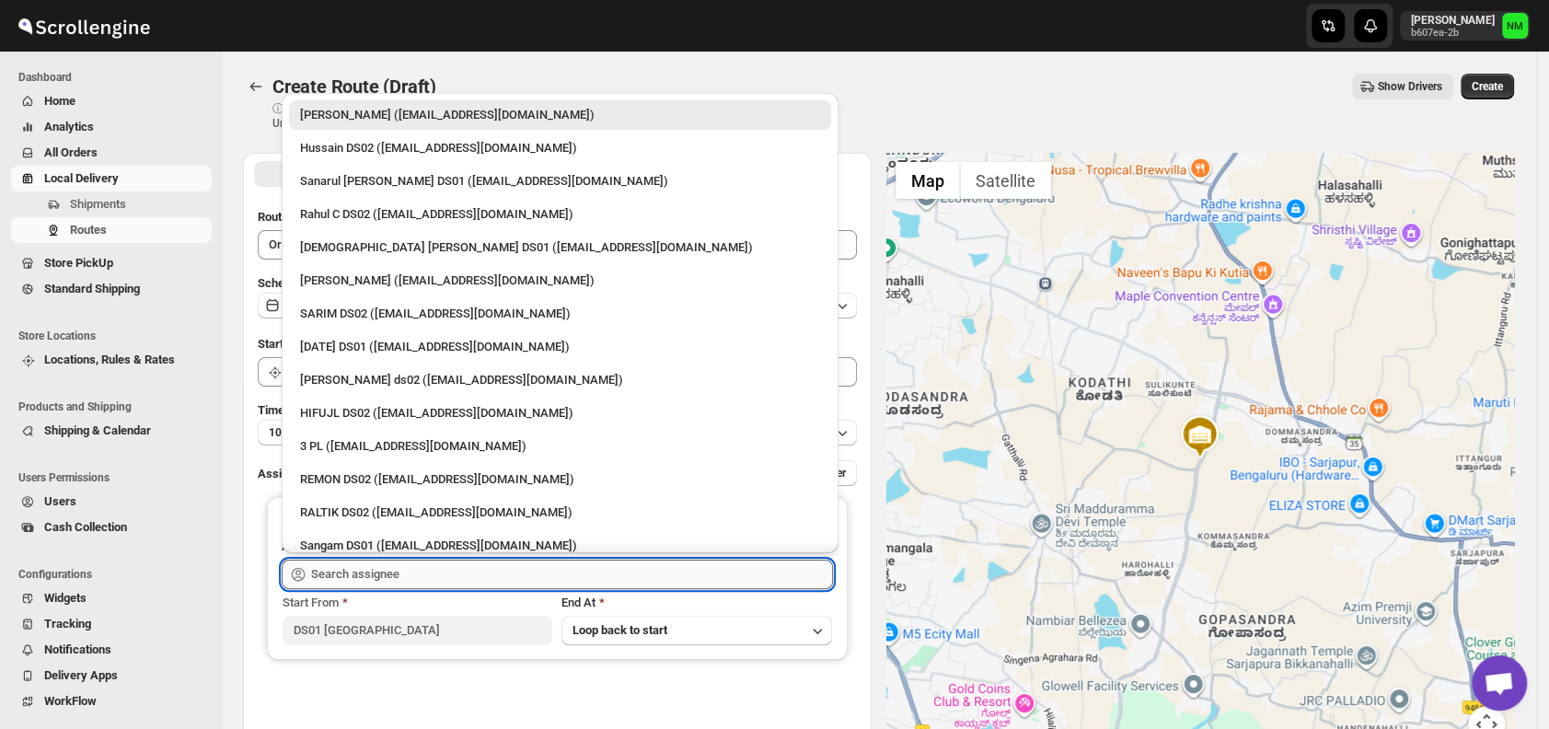
click at [429, 566] on input "text" at bounding box center [572, 574] width 522 height 29
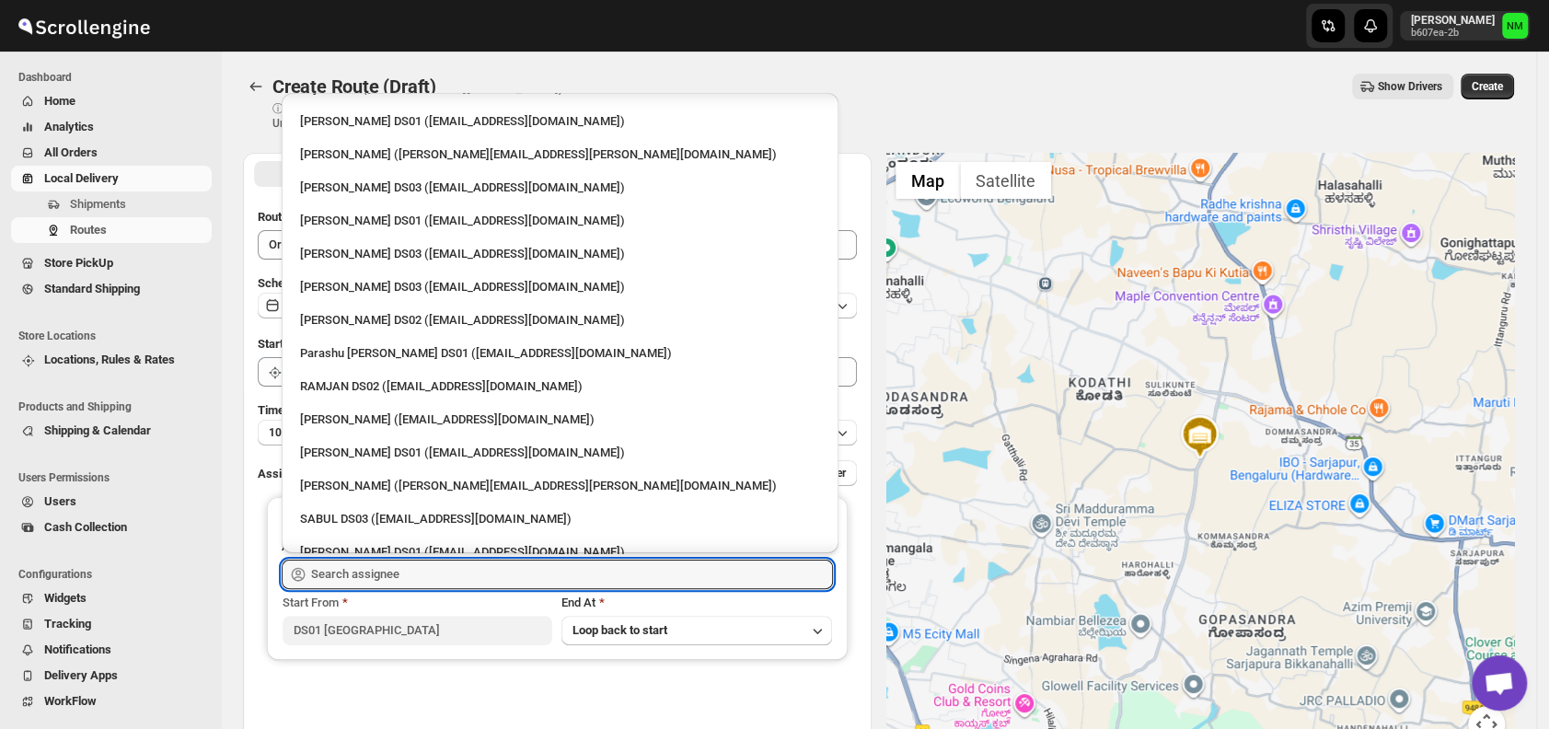
scroll to position [1164, 0]
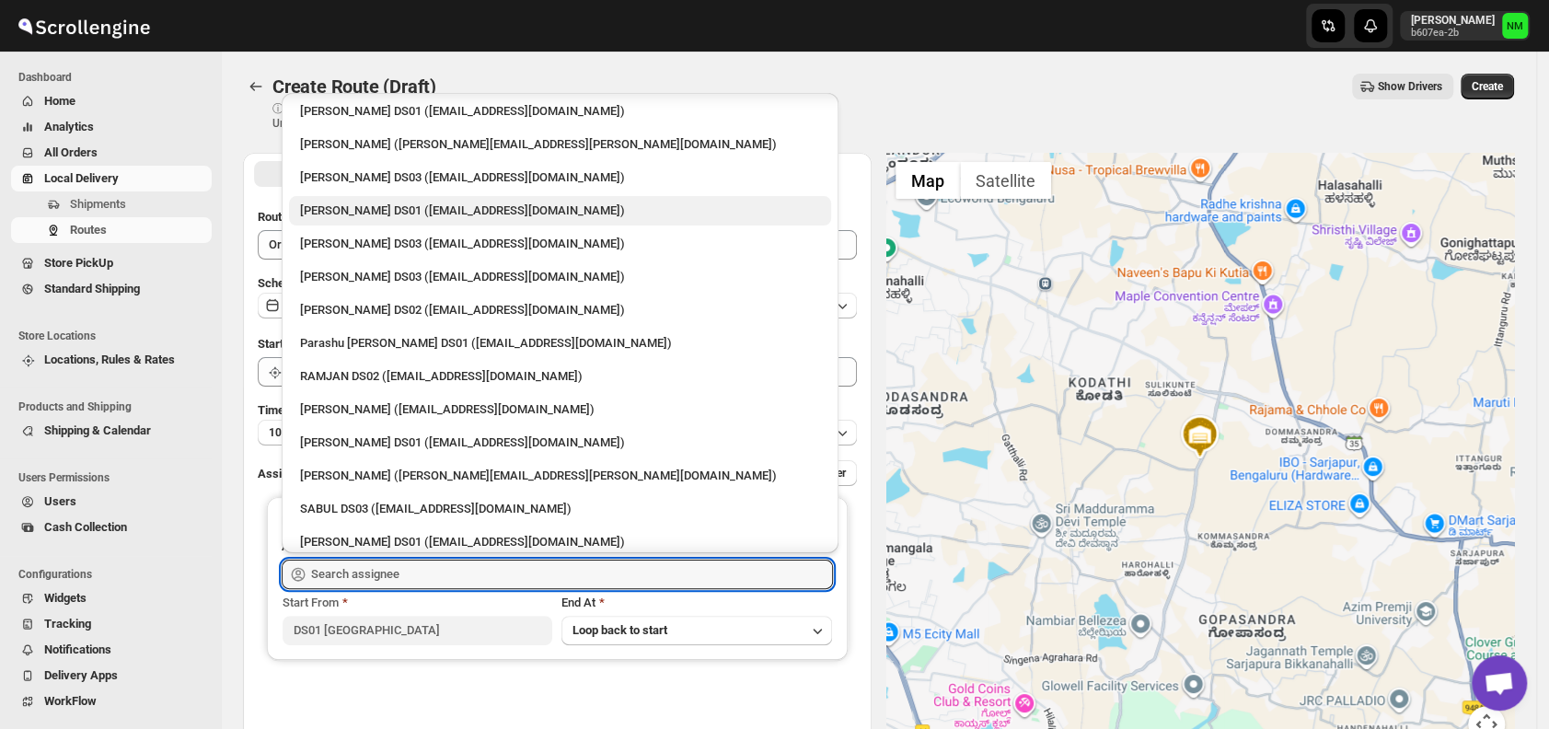
click at [364, 215] on div "[PERSON_NAME] DS01 ([EMAIL_ADDRESS][DOMAIN_NAME])" at bounding box center [560, 211] width 520 height 18
type input "[PERSON_NAME] DS01 ([EMAIL_ADDRESS][DOMAIN_NAME])"
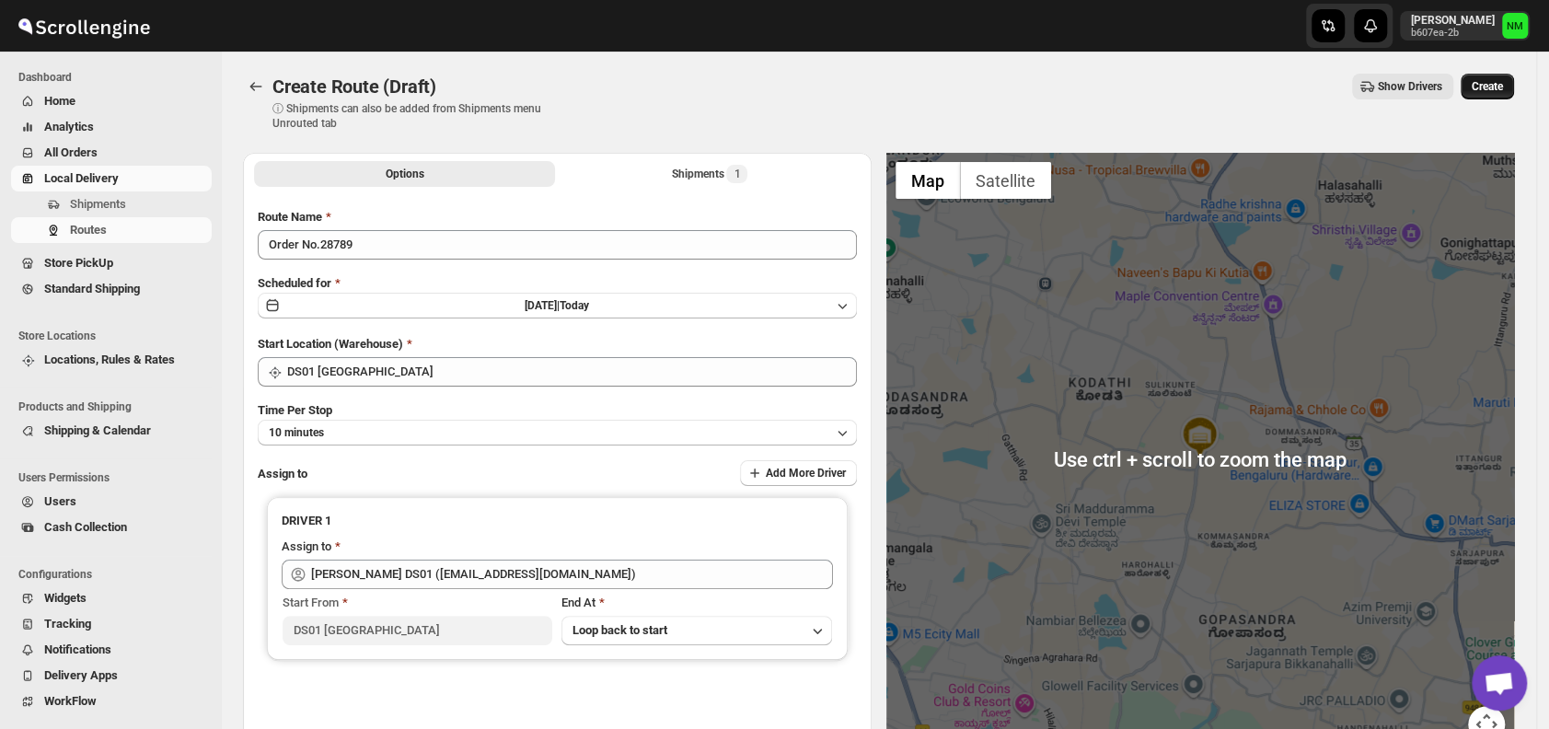
click at [1503, 87] on span "Create" at bounding box center [1487, 86] width 31 height 15
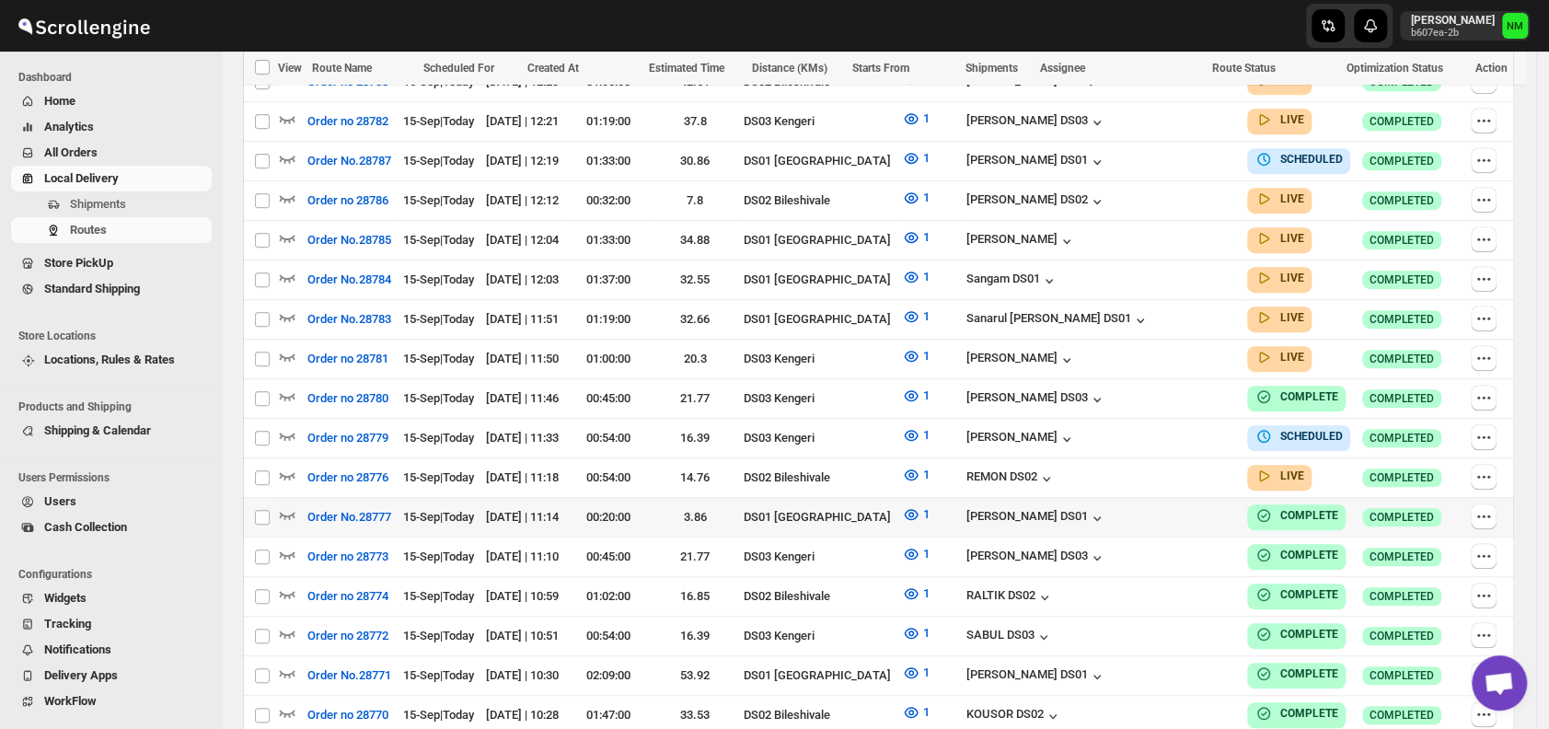
scroll to position [620, 0]
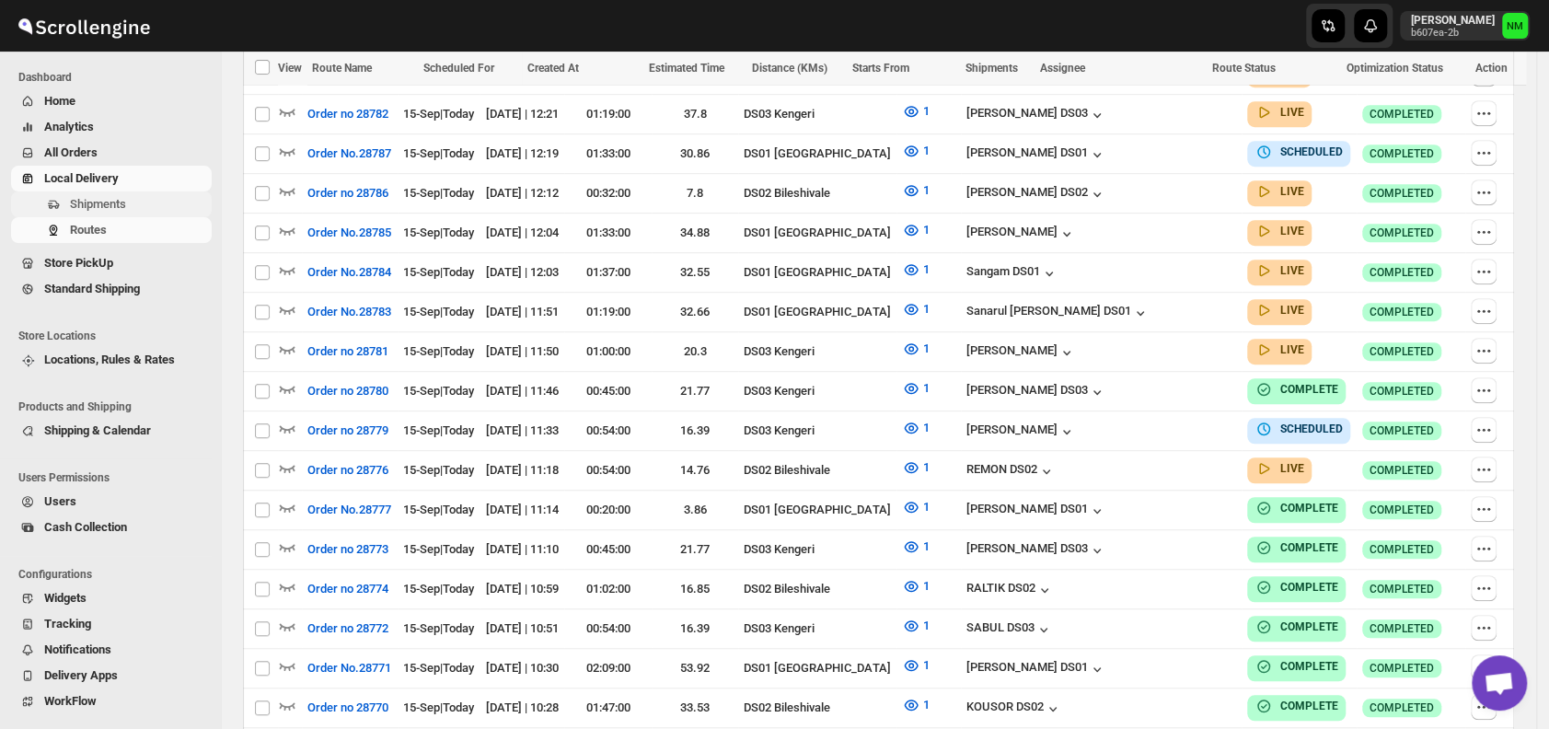
click at [147, 202] on span "Shipments" at bounding box center [139, 204] width 138 height 18
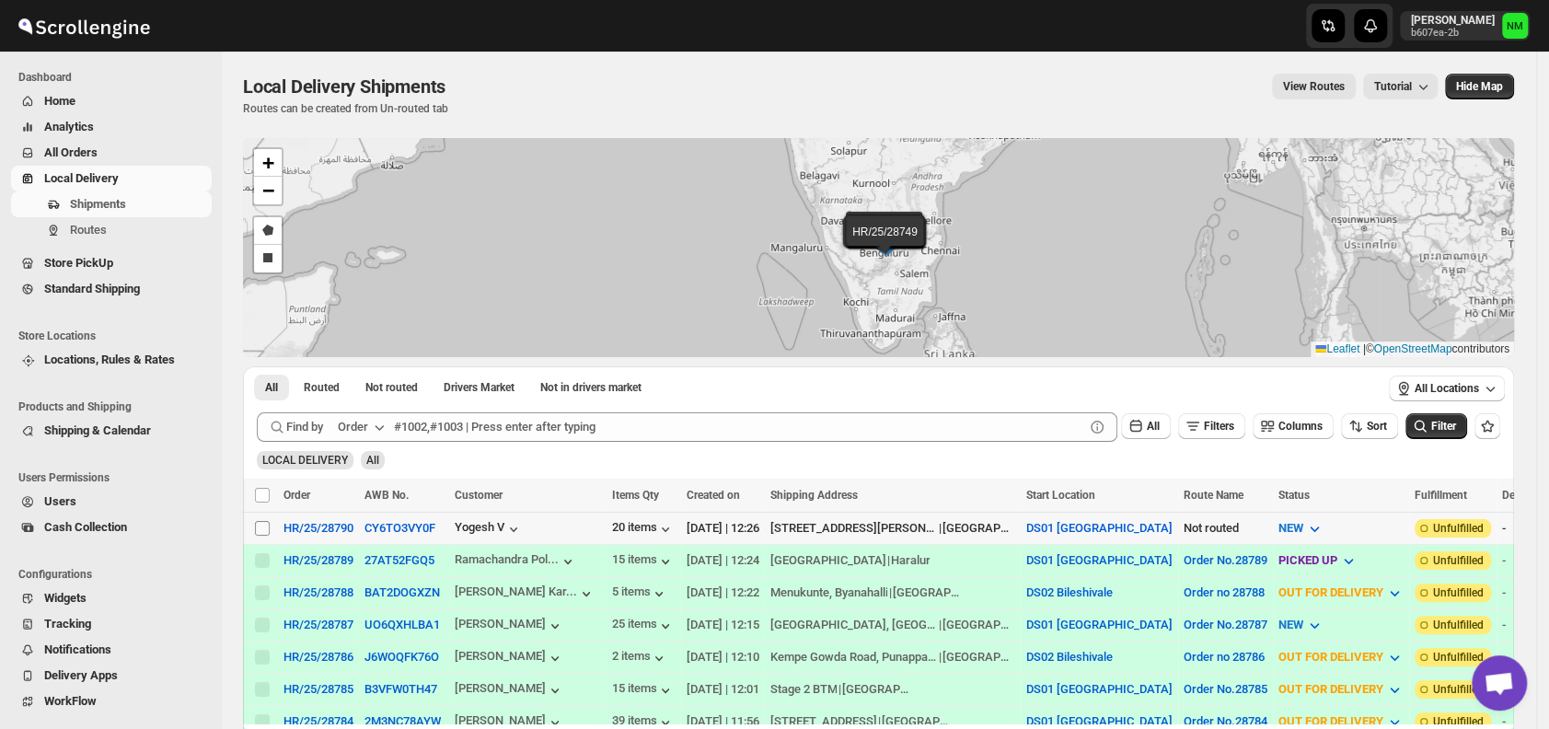
click at [258, 527] on input "Select shipment" at bounding box center [262, 528] width 15 height 15
checkbox input "true"
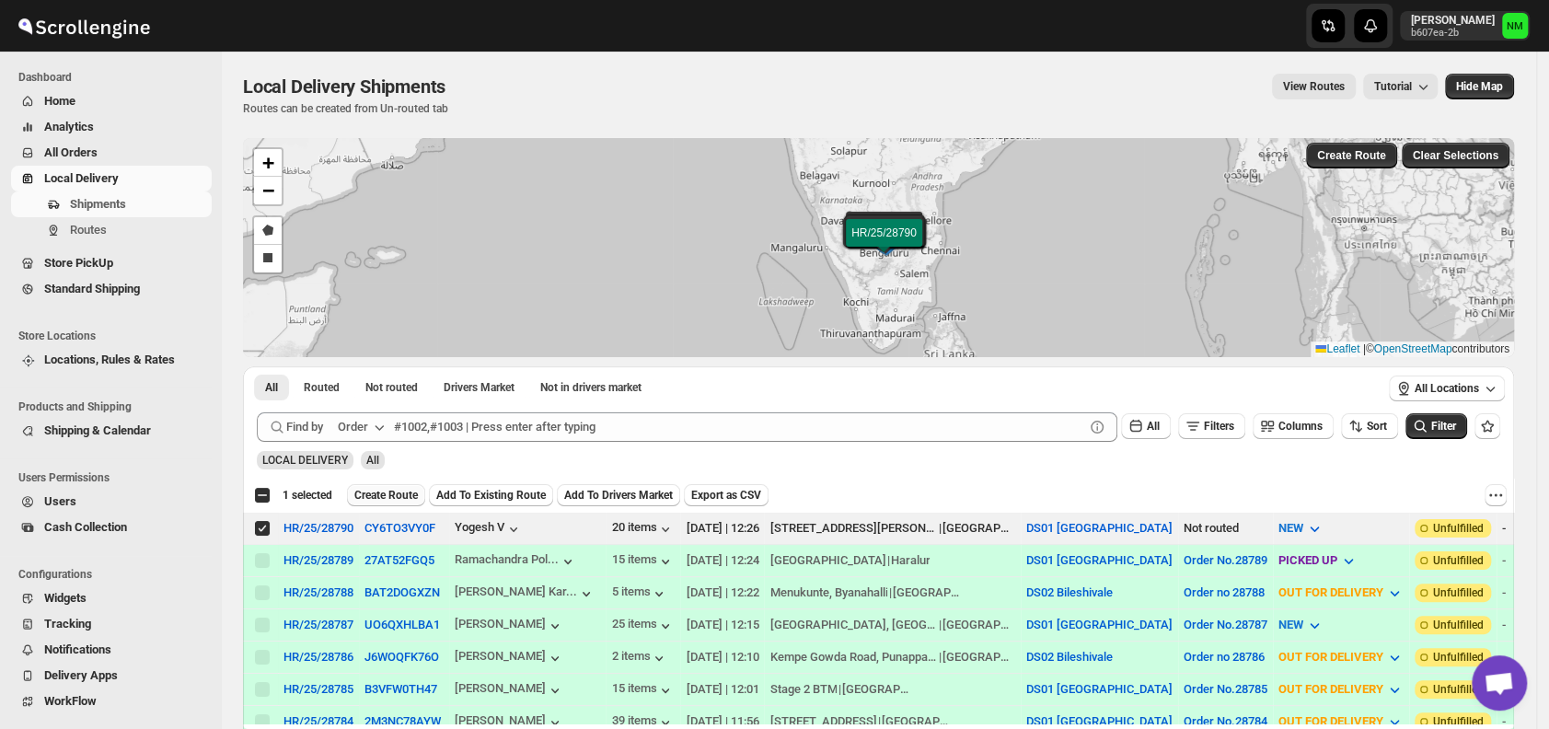
click at [373, 495] on span "Create Route" at bounding box center [386, 495] width 64 height 15
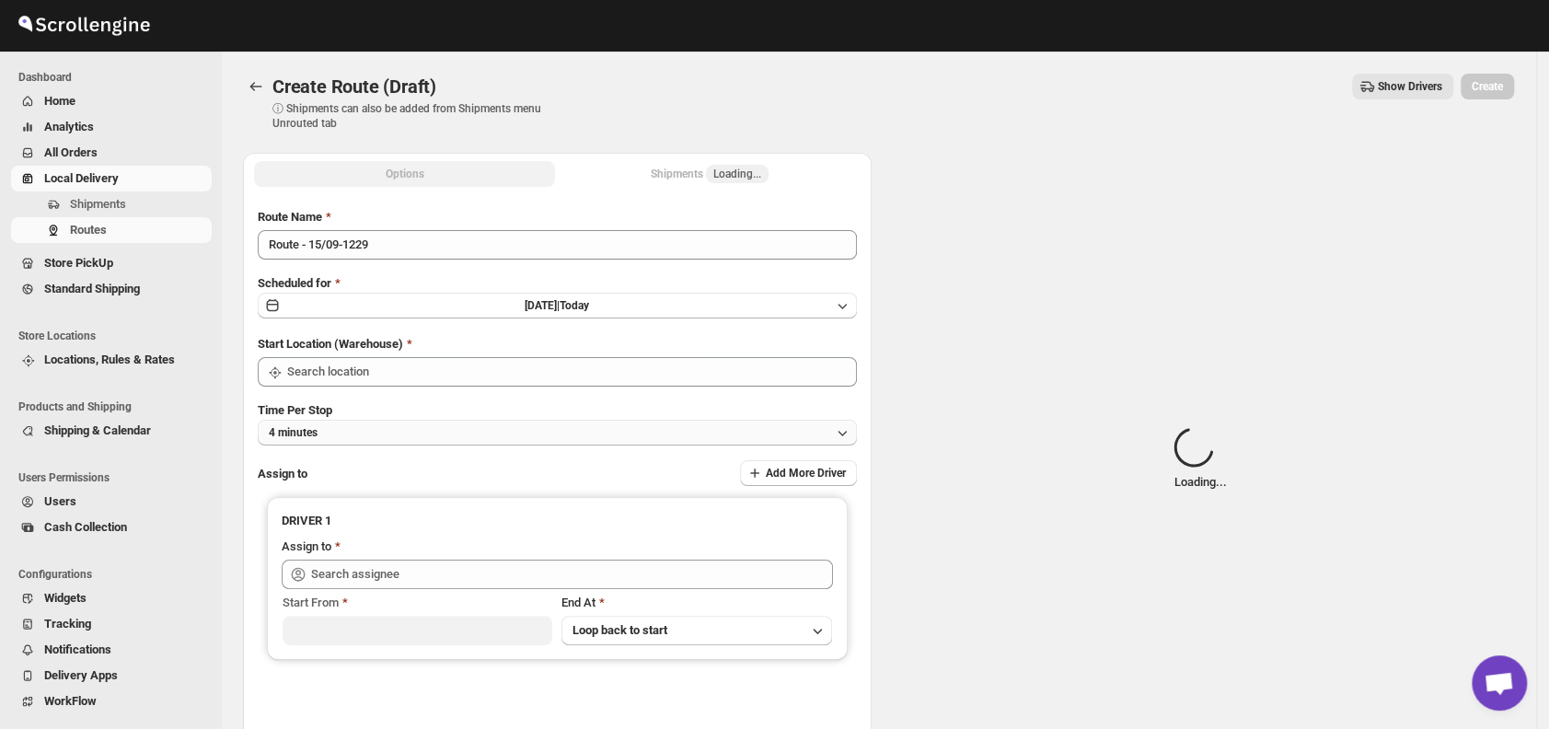
type input "DS01 [GEOGRAPHIC_DATA]"
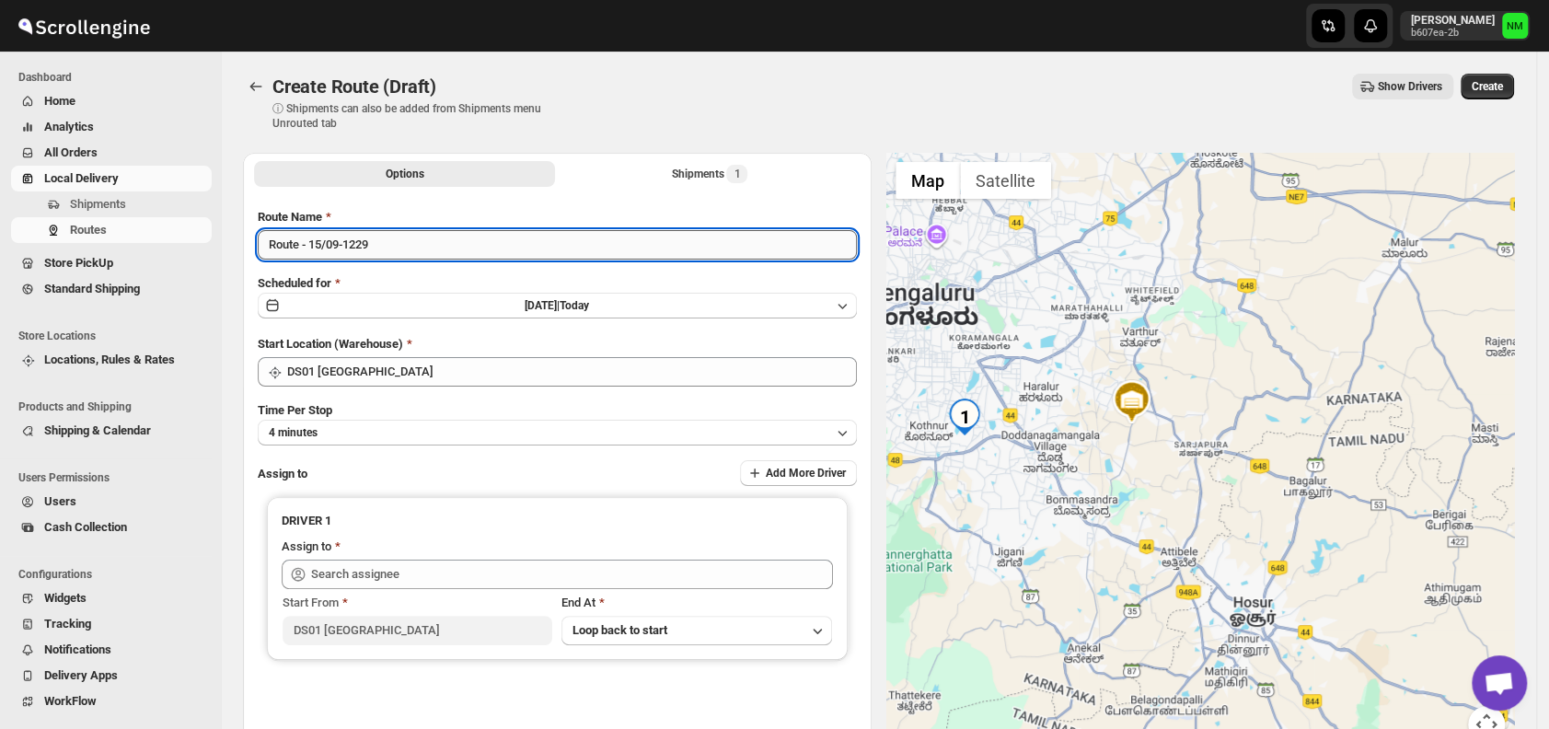
click at [400, 251] on input "Route - 15/09-1229" at bounding box center [557, 244] width 599 height 29
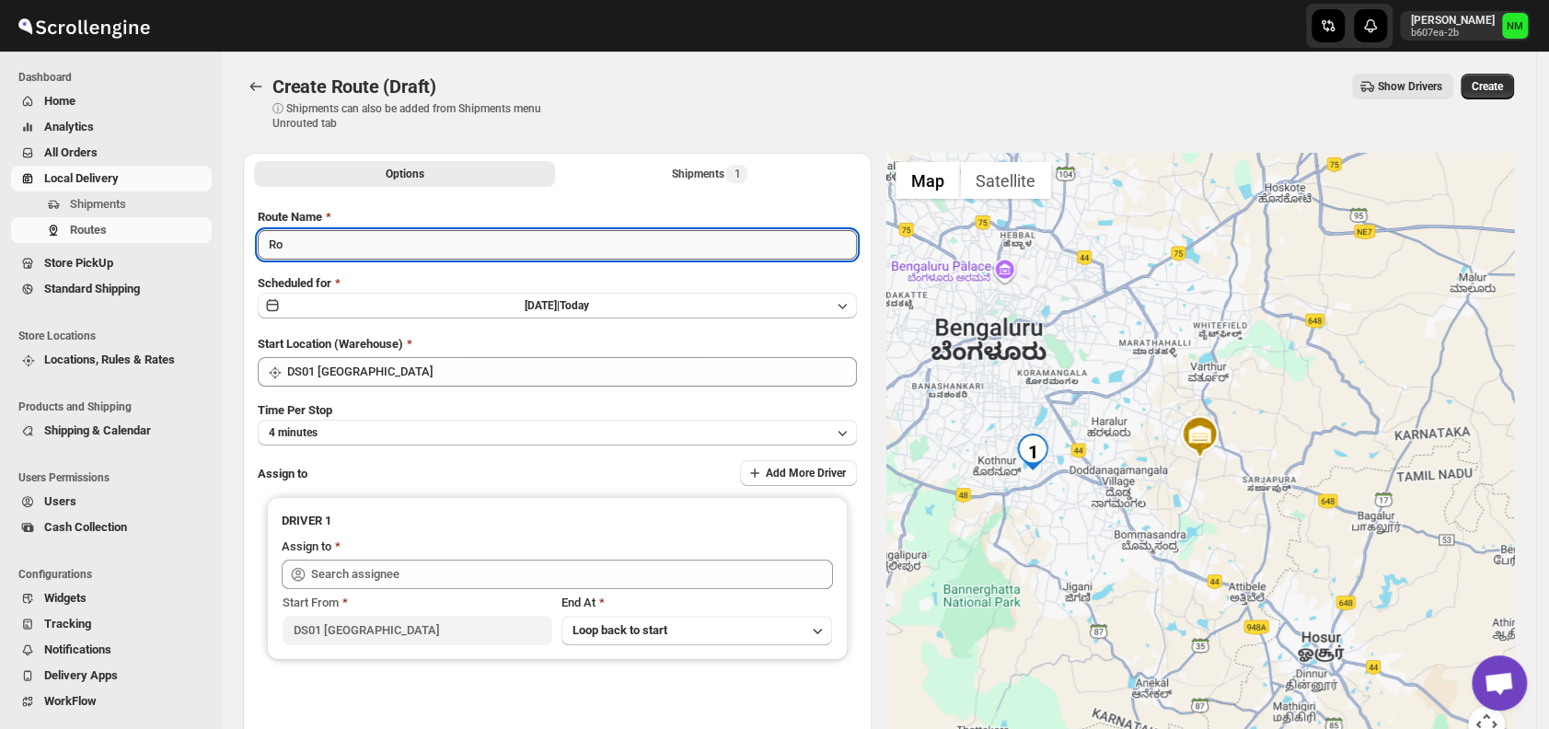
type input "R"
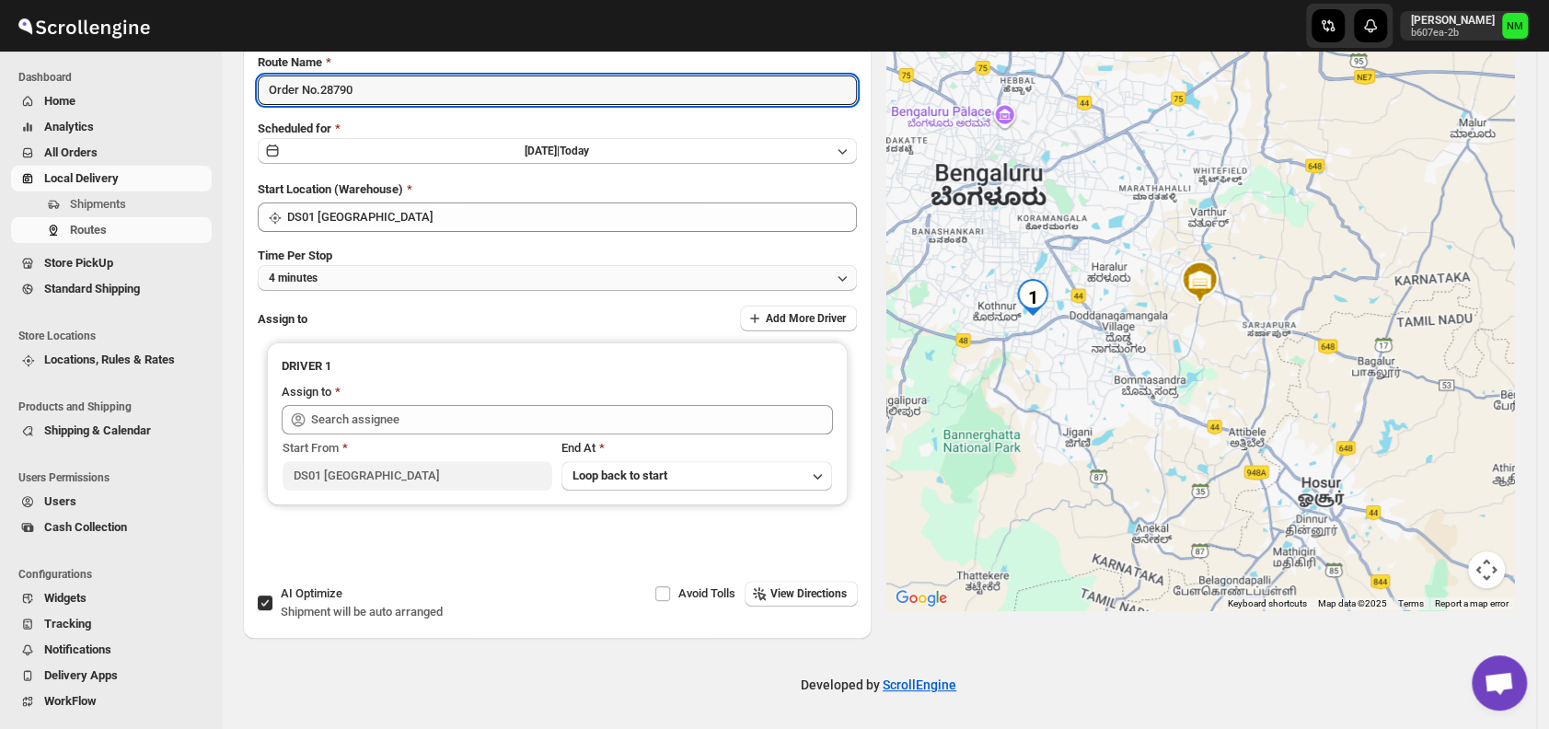
type input "Order No.28790"
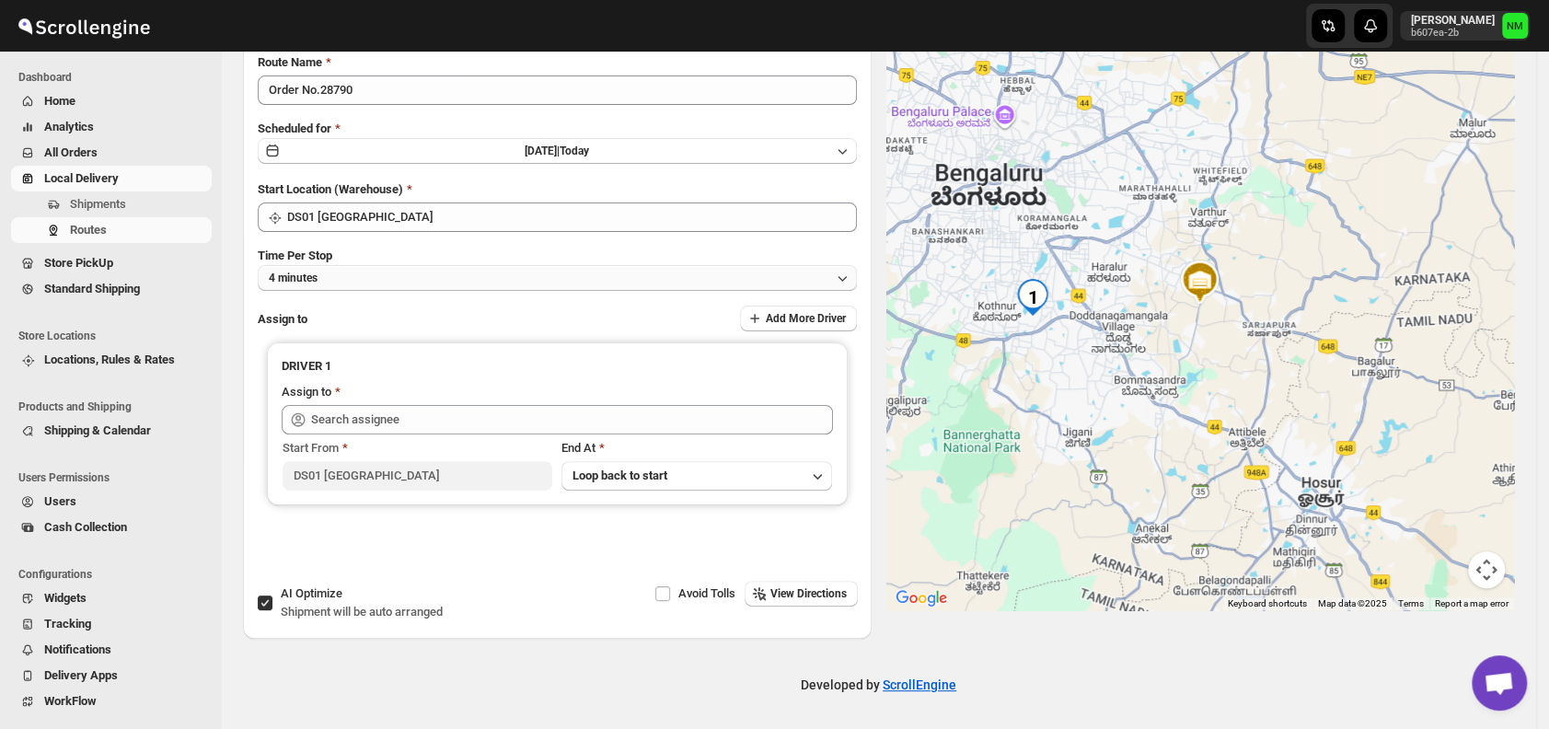
click at [368, 272] on button "4 minutes" at bounding box center [557, 278] width 599 height 26
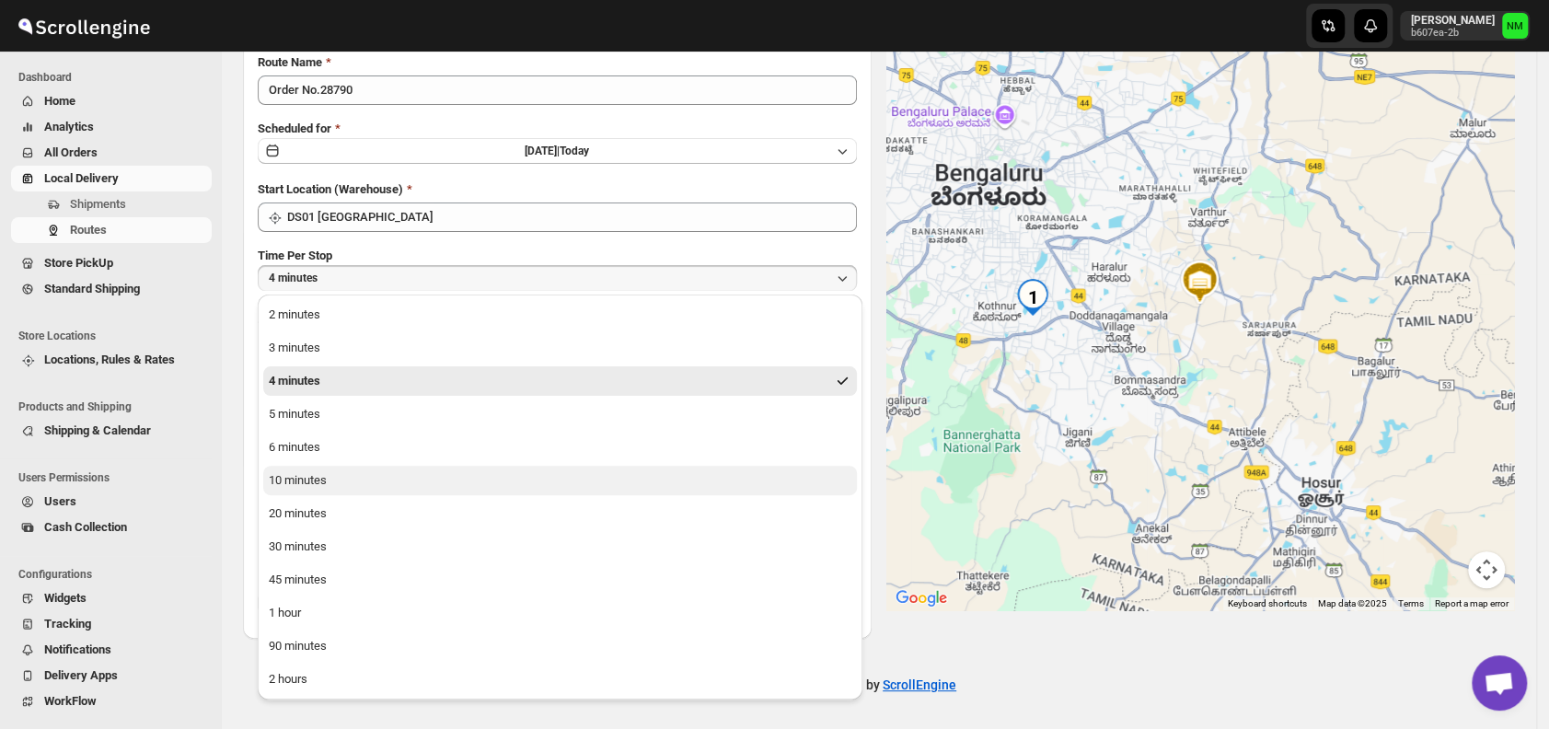
click at [298, 489] on div "10 minutes" at bounding box center [298, 480] width 58 height 18
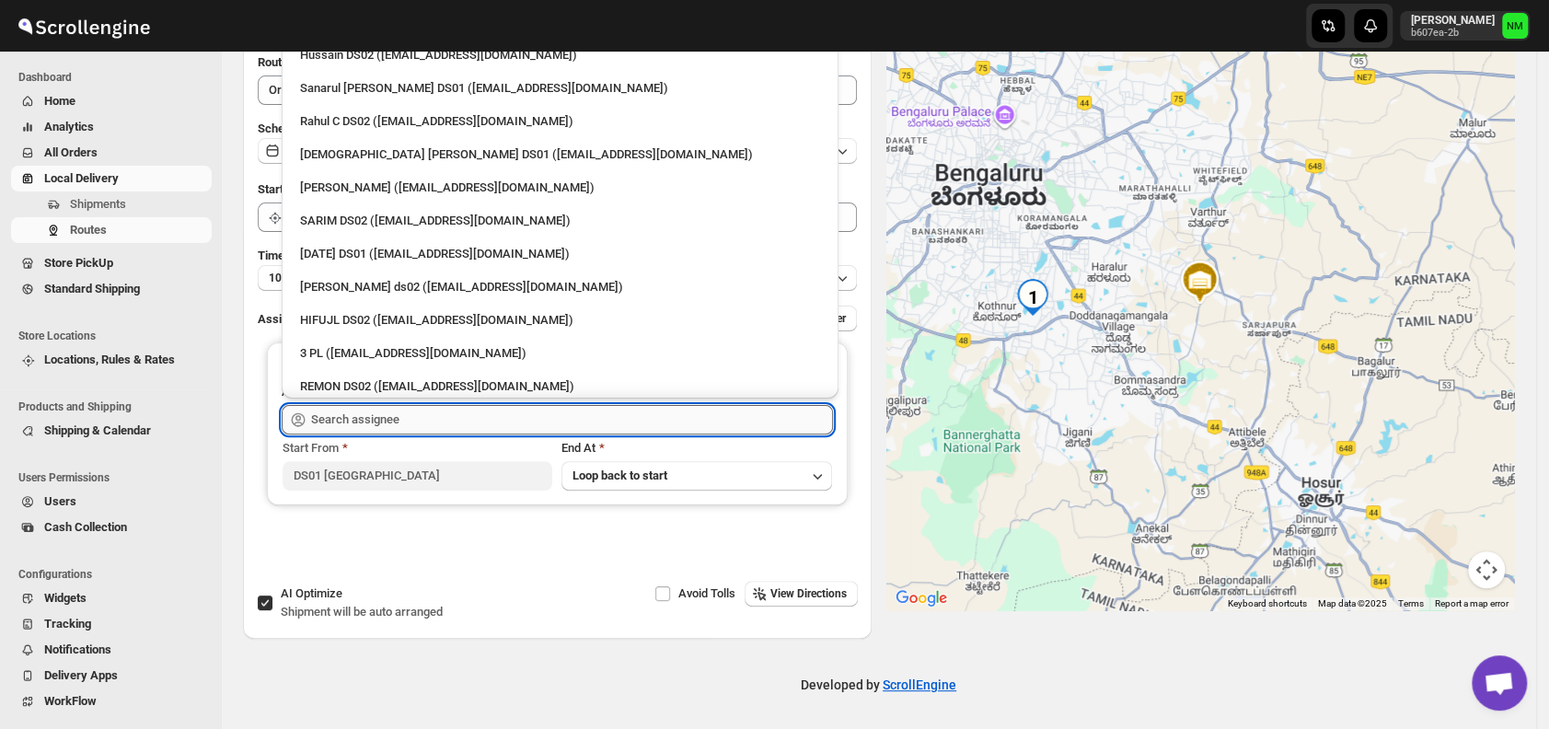
click at [486, 420] on input "text" at bounding box center [572, 419] width 522 height 29
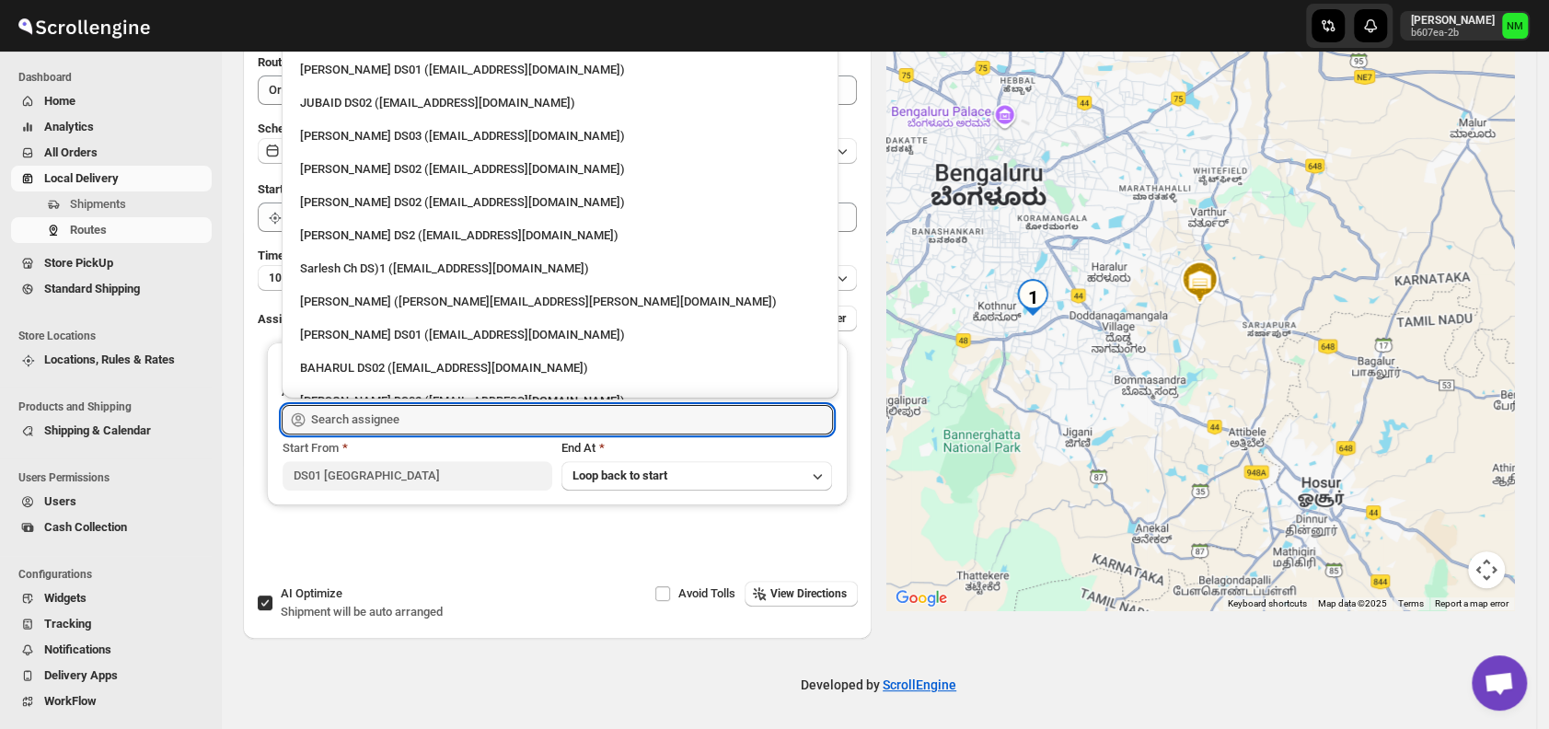
scroll to position [417, 0]
click at [363, 330] on div "[PERSON_NAME] DS01 ([EMAIL_ADDRESS][DOMAIN_NAME])" at bounding box center [560, 334] width 520 height 18
type input "[PERSON_NAME] DS01 ([EMAIL_ADDRESS][DOMAIN_NAME])"
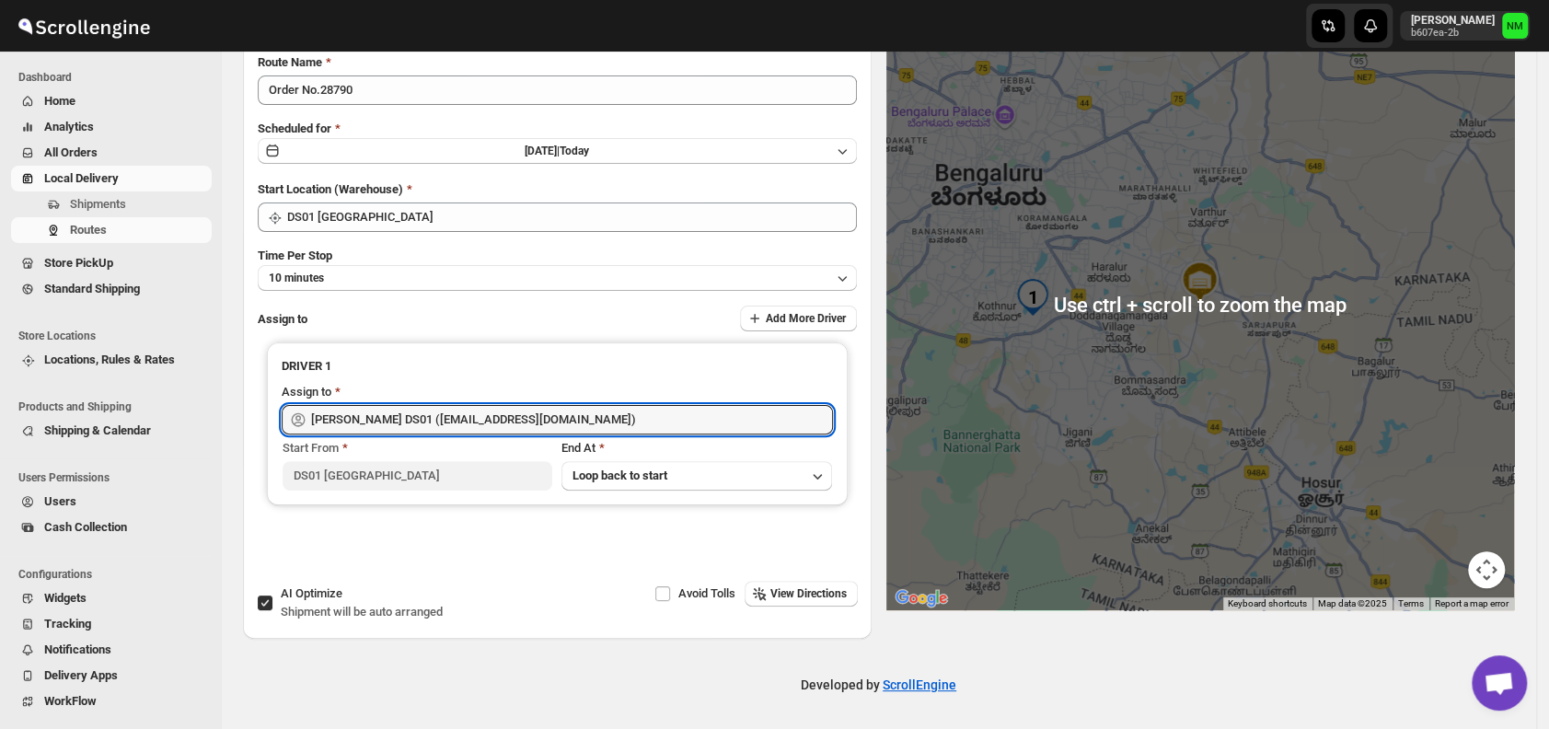
scroll to position [0, 0]
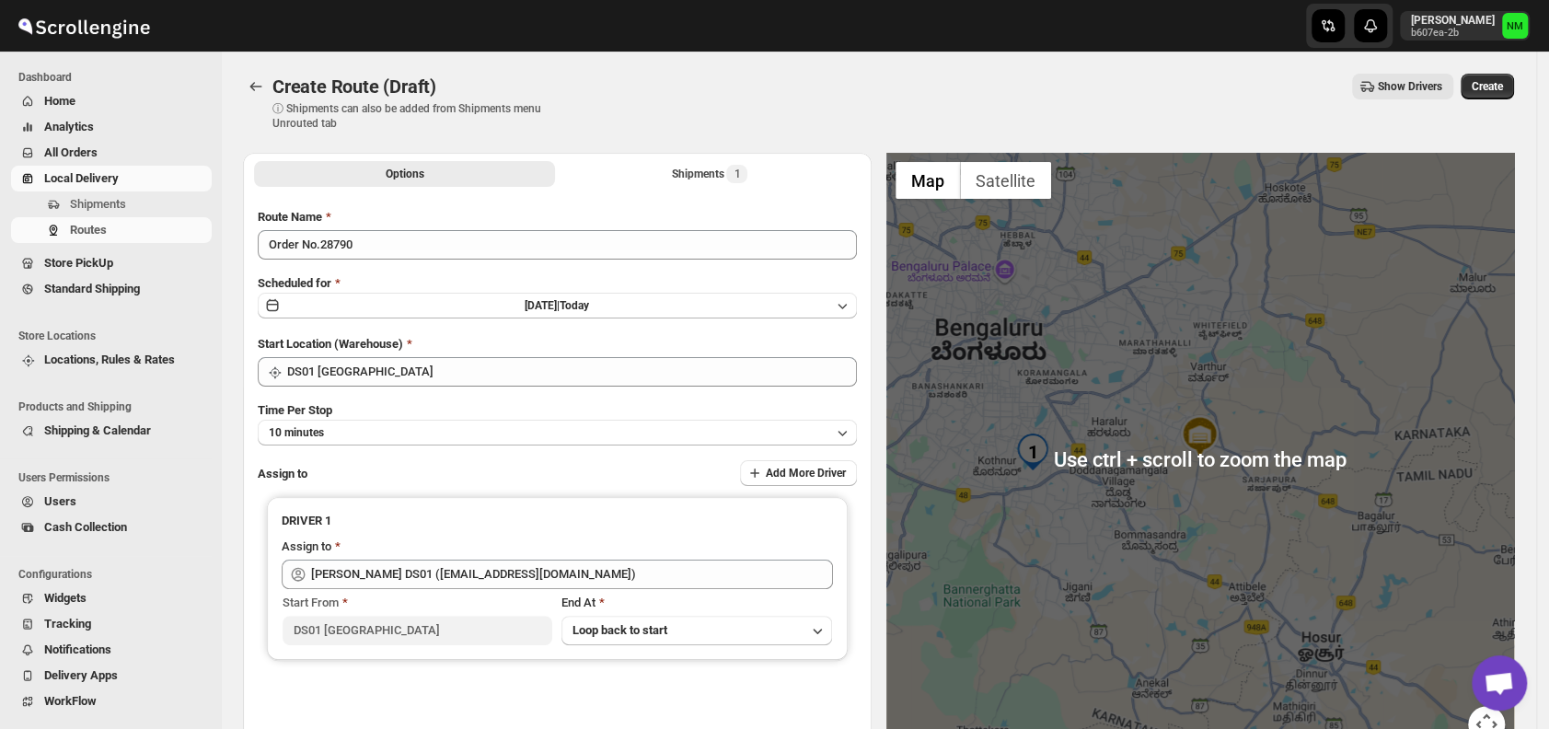
click at [1514, 99] on div "Create Route (Draft) ⓘ Shipments can also be added from Shipments menu Unrouted…" at bounding box center [878, 102] width 1271 height 57
click at [1514, 94] on button "Create" at bounding box center [1487, 87] width 53 height 26
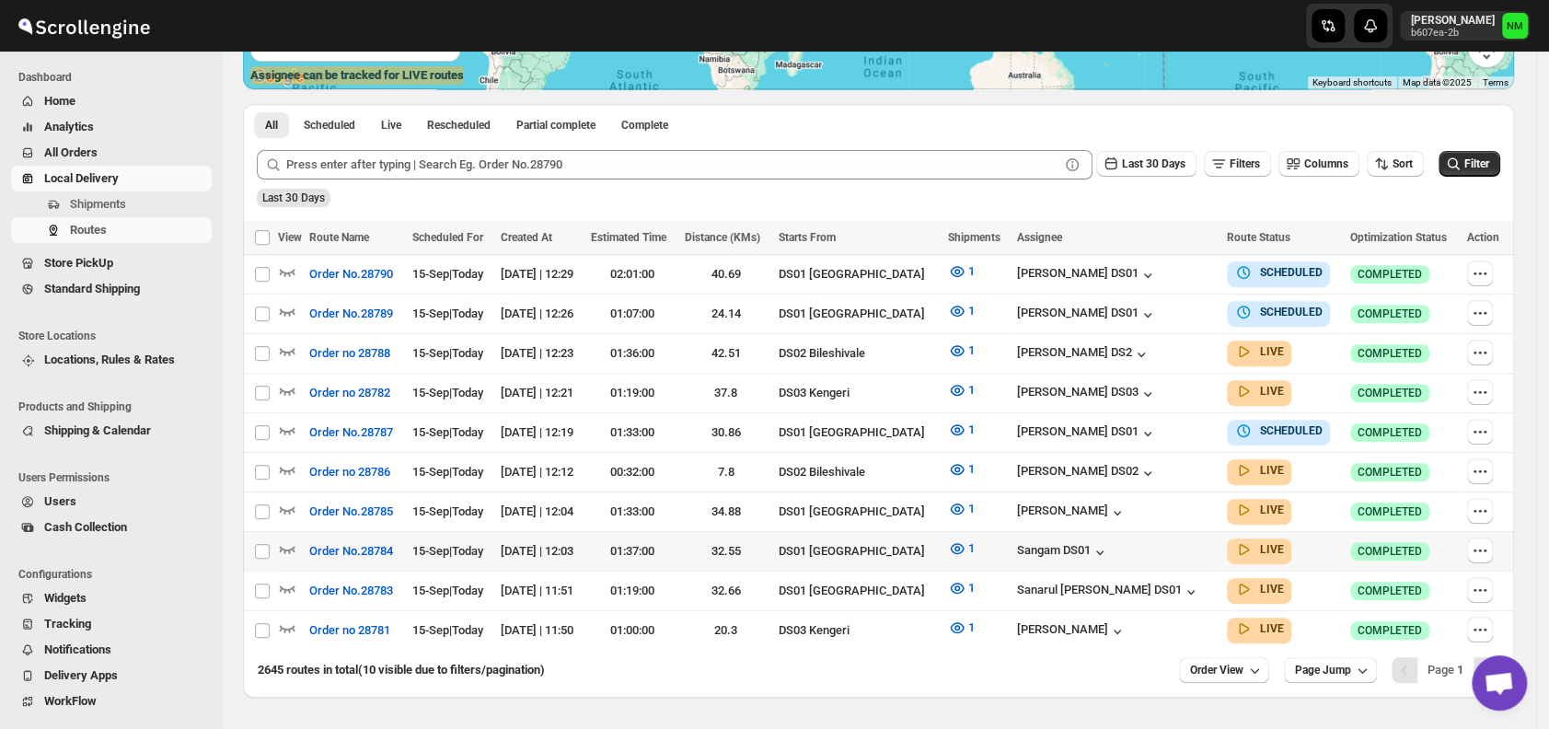
scroll to position [429, 0]
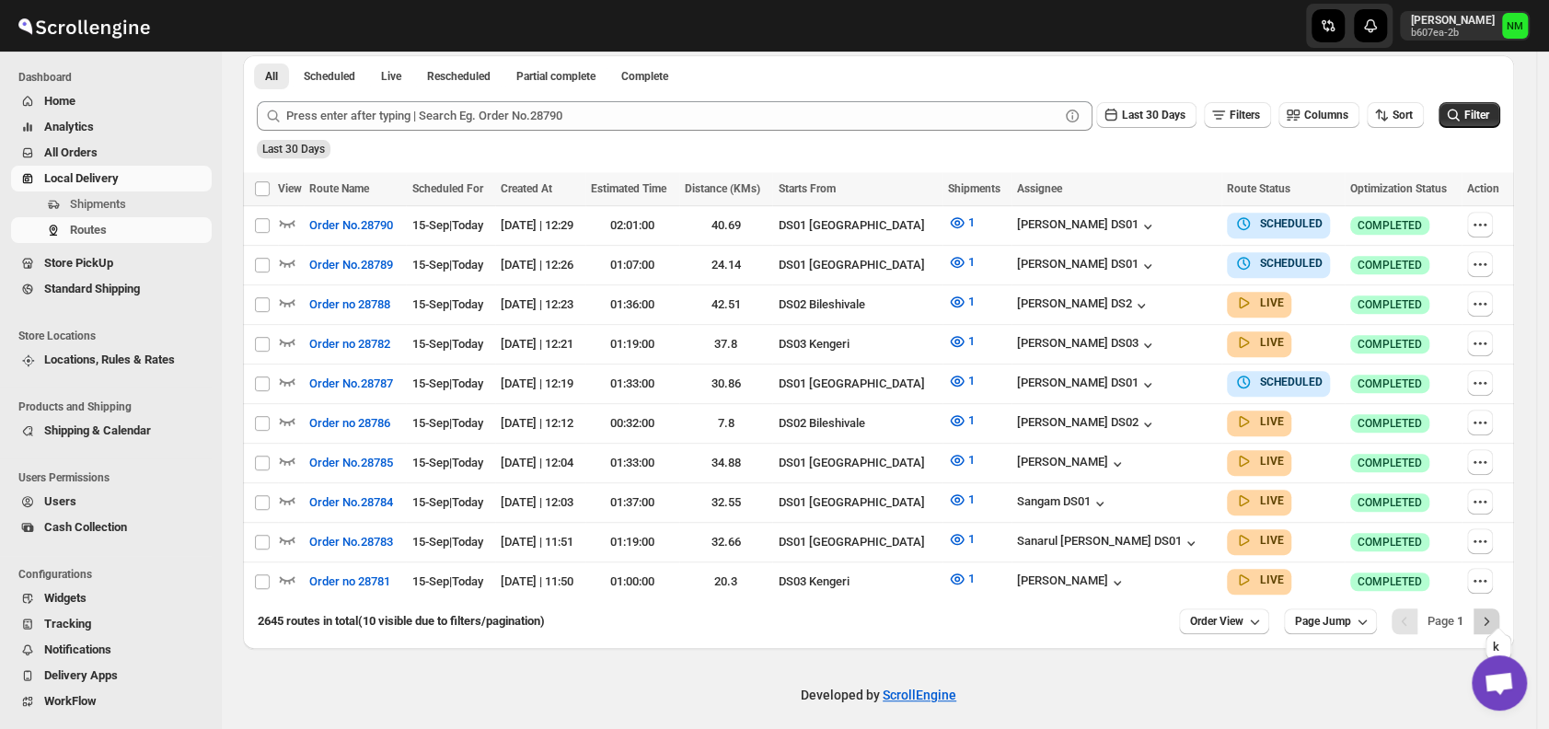
click at [1496, 612] on icon "Next" at bounding box center [1486, 621] width 18 height 18
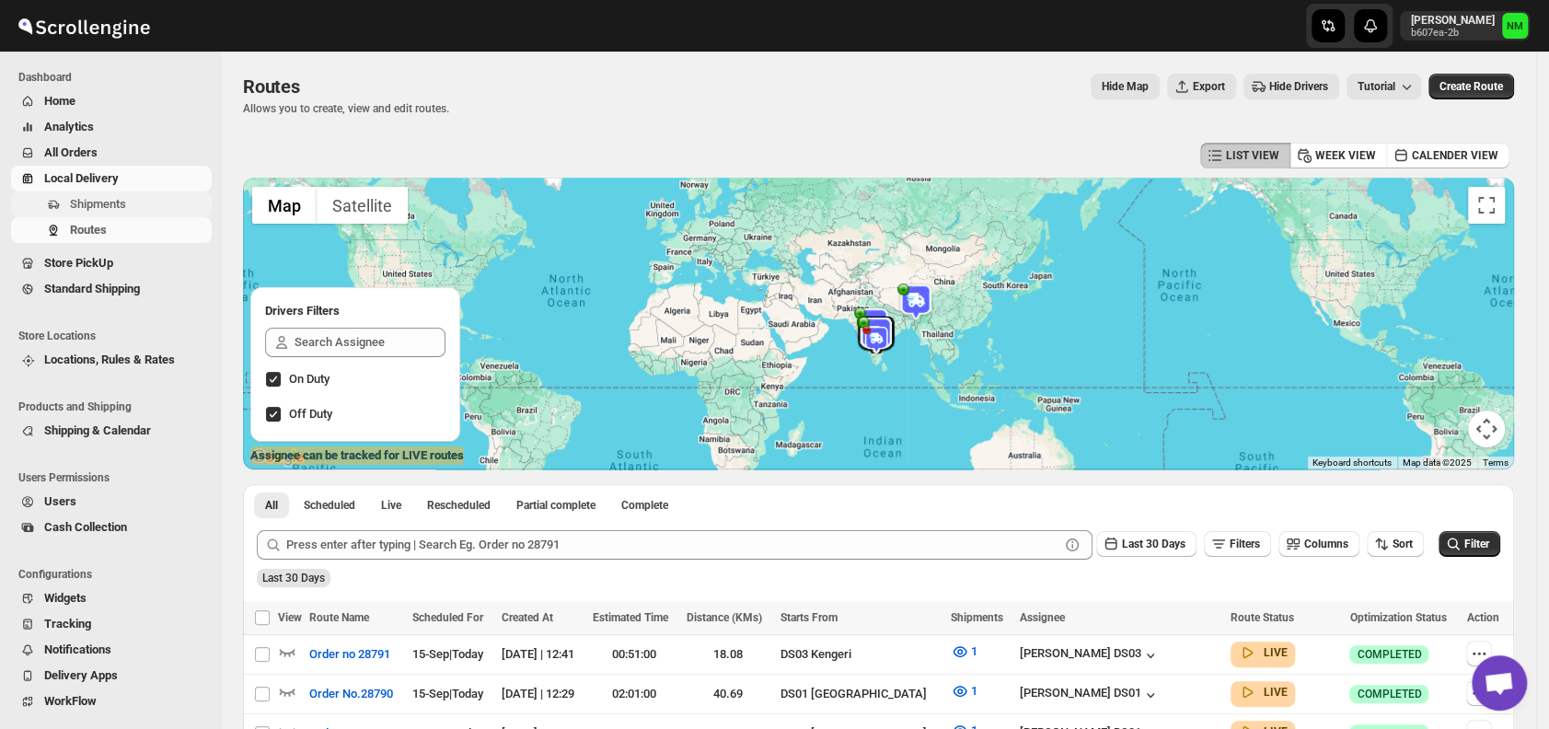
click at [115, 201] on span "Shipments" at bounding box center [98, 204] width 56 height 14
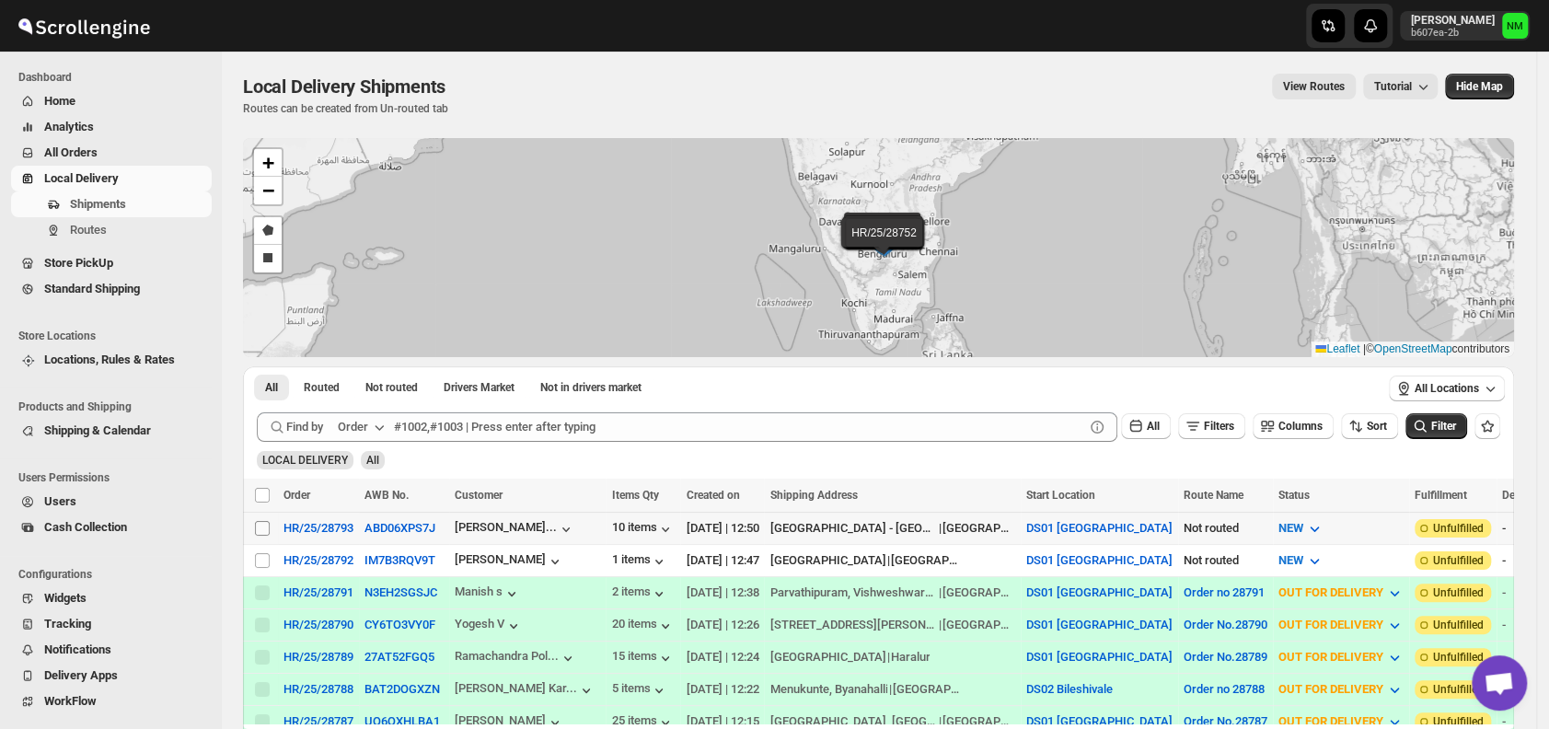
click at [262, 523] on input "Select shipment" at bounding box center [262, 528] width 15 height 15
checkbox input "true"
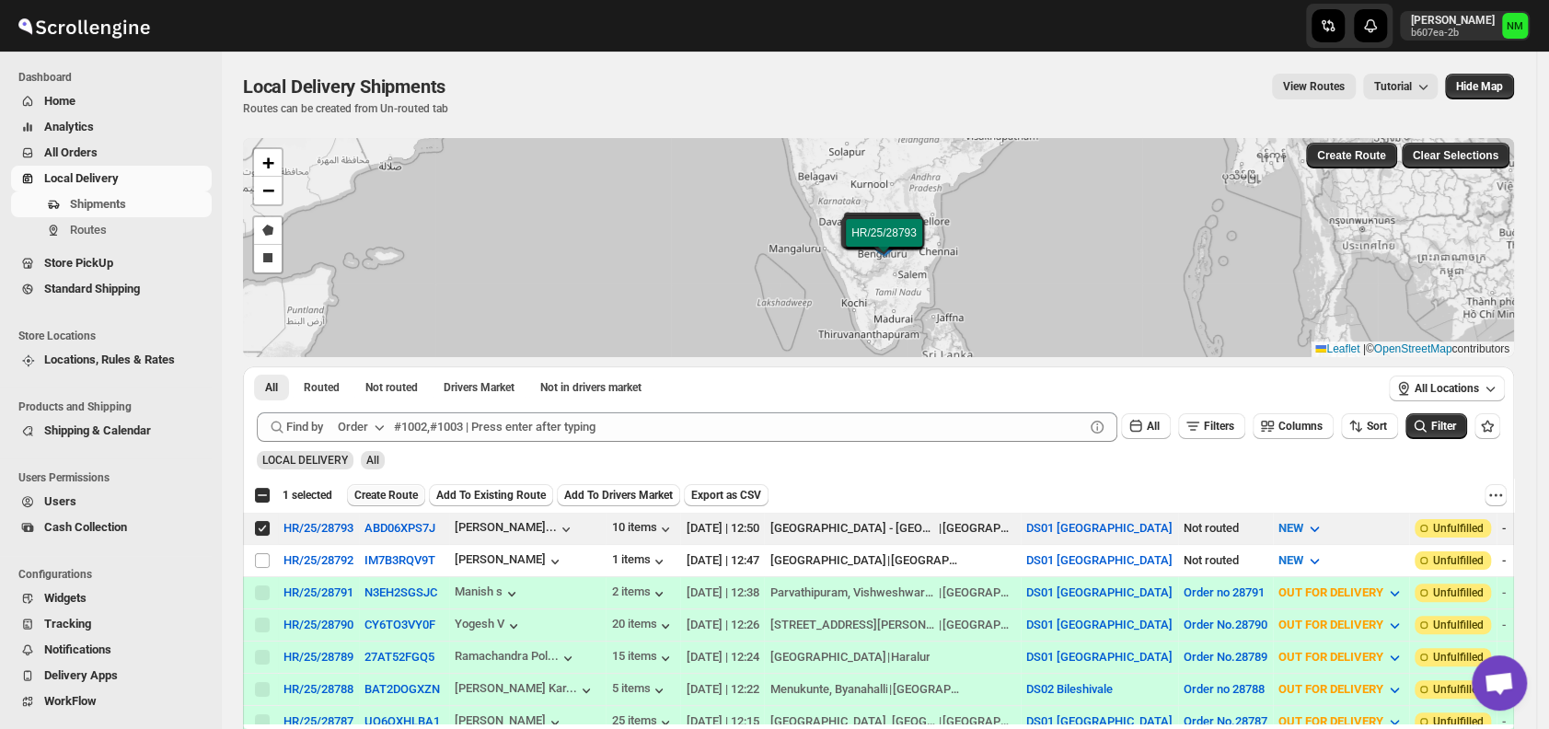
click at [383, 495] on span "Create Route" at bounding box center [386, 495] width 64 height 15
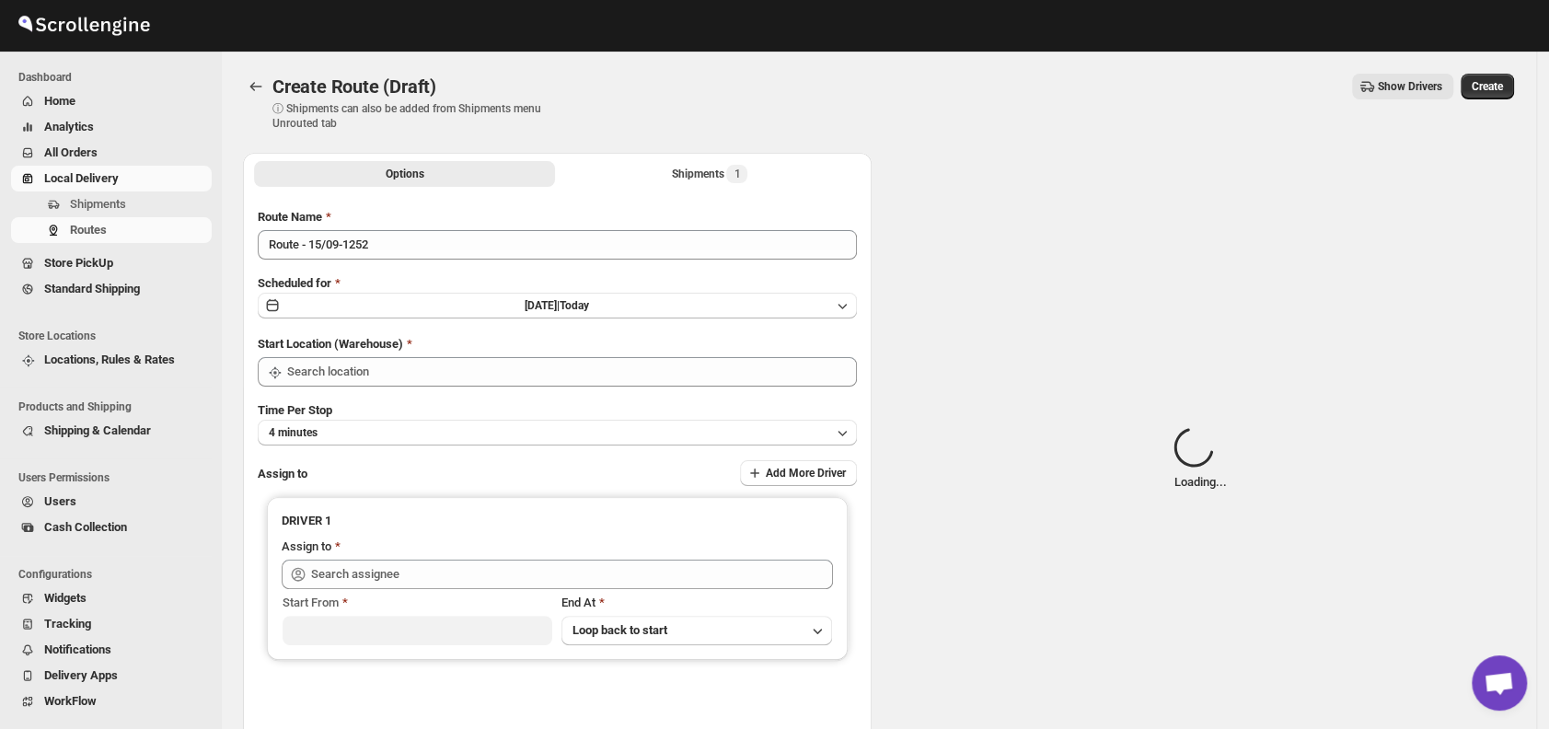
type input "DS01 [GEOGRAPHIC_DATA]"
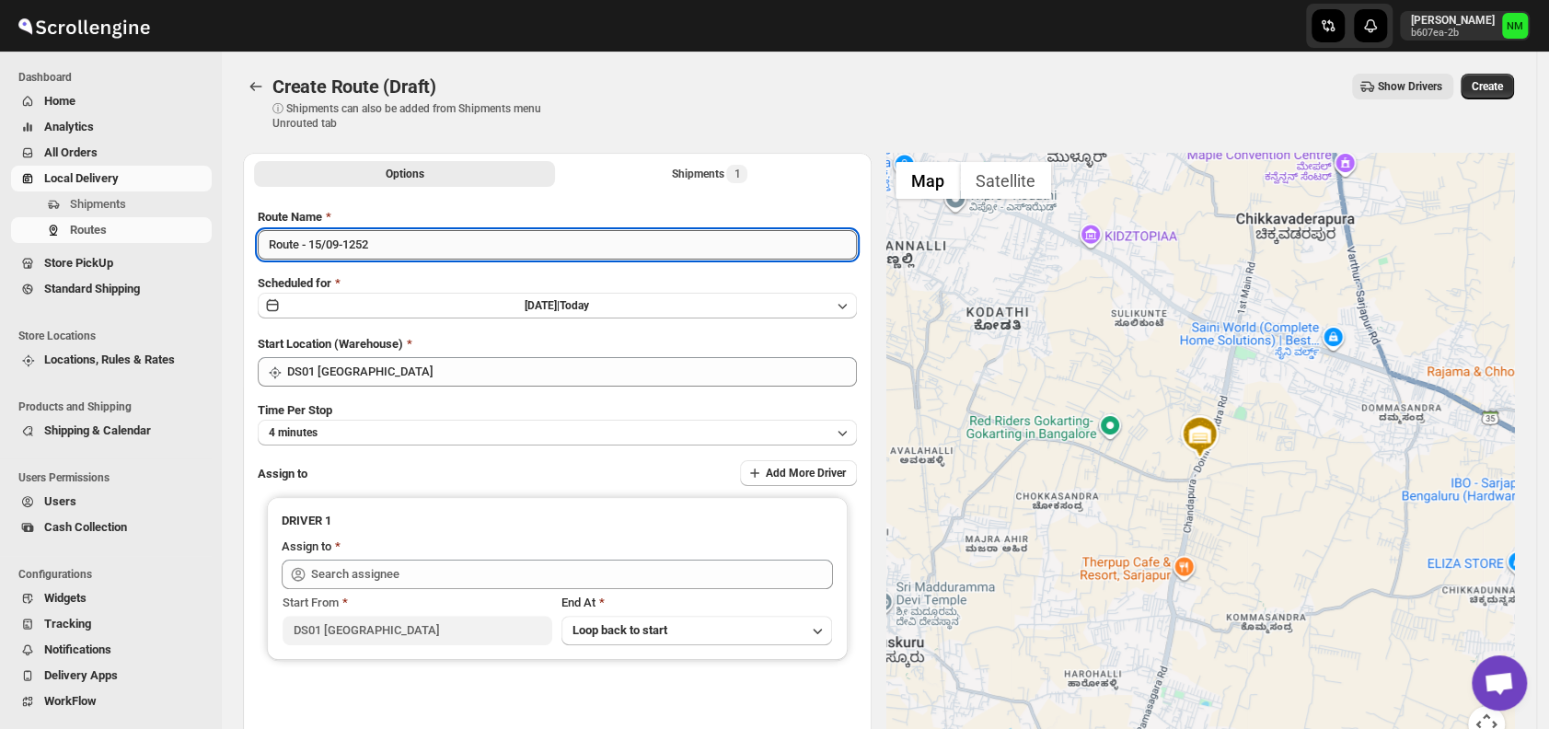
click at [430, 244] on input "Route - 15/09-1252" at bounding box center [557, 244] width 599 height 29
type input "R"
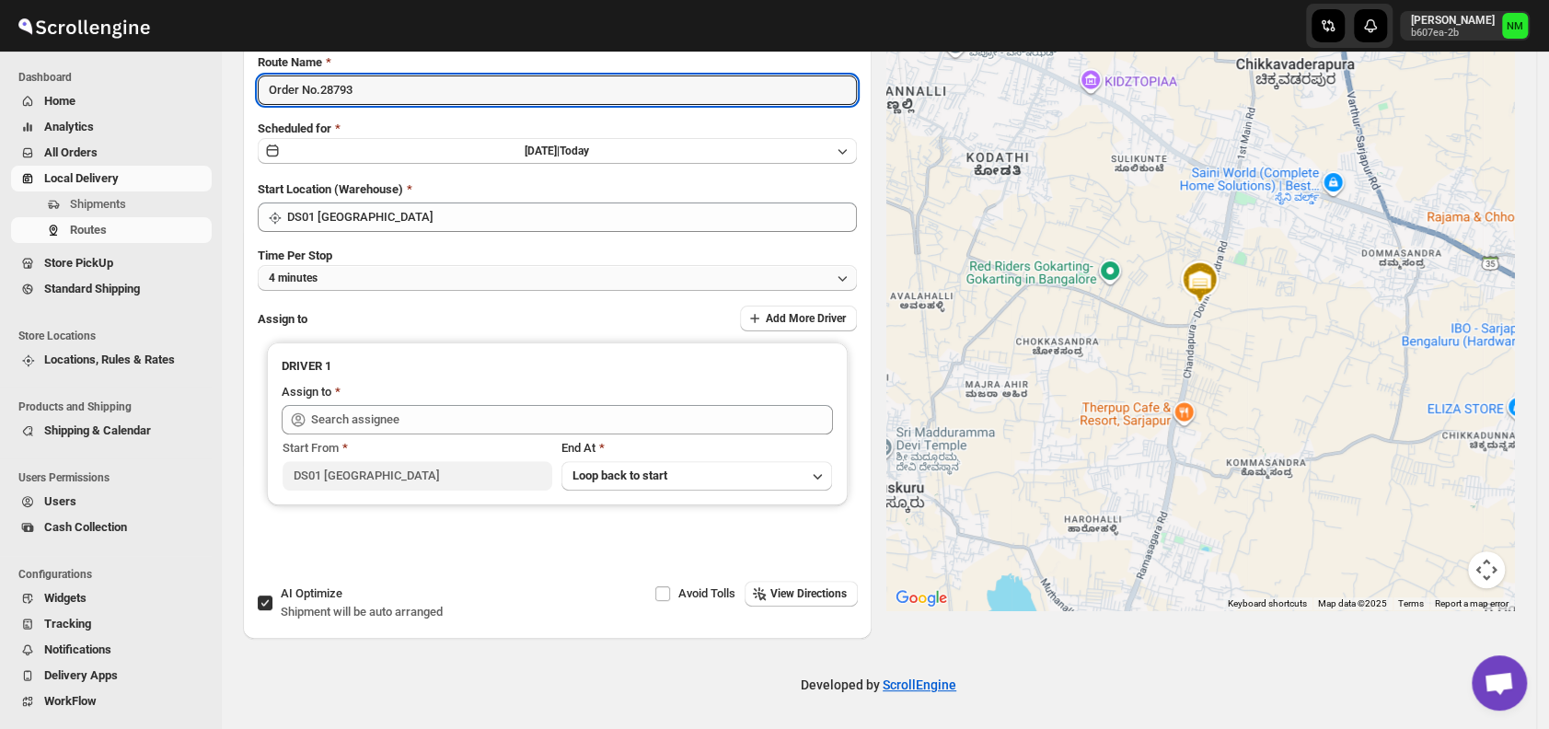
type input "Order No.28793"
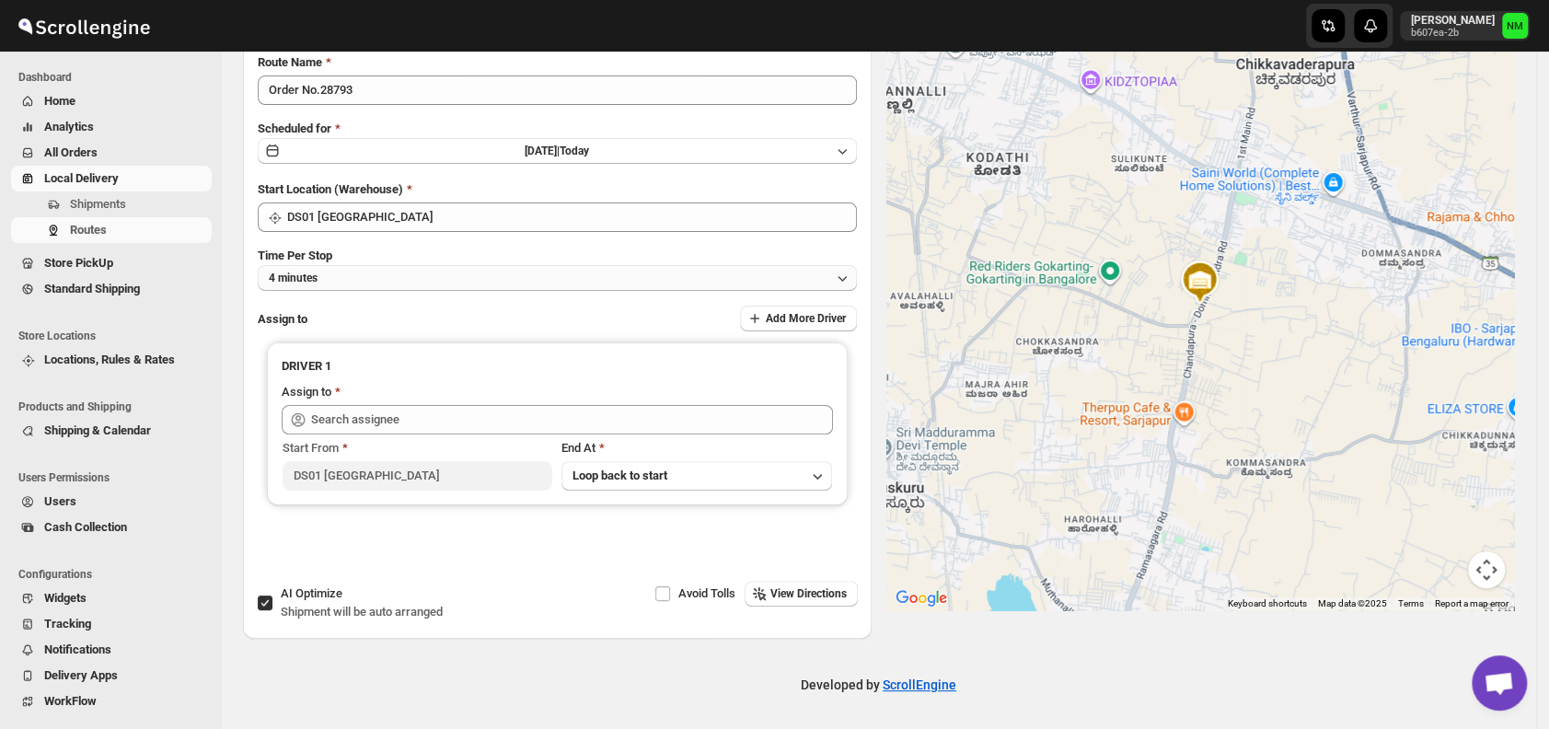
click at [337, 283] on button "4 minutes" at bounding box center [557, 278] width 599 height 26
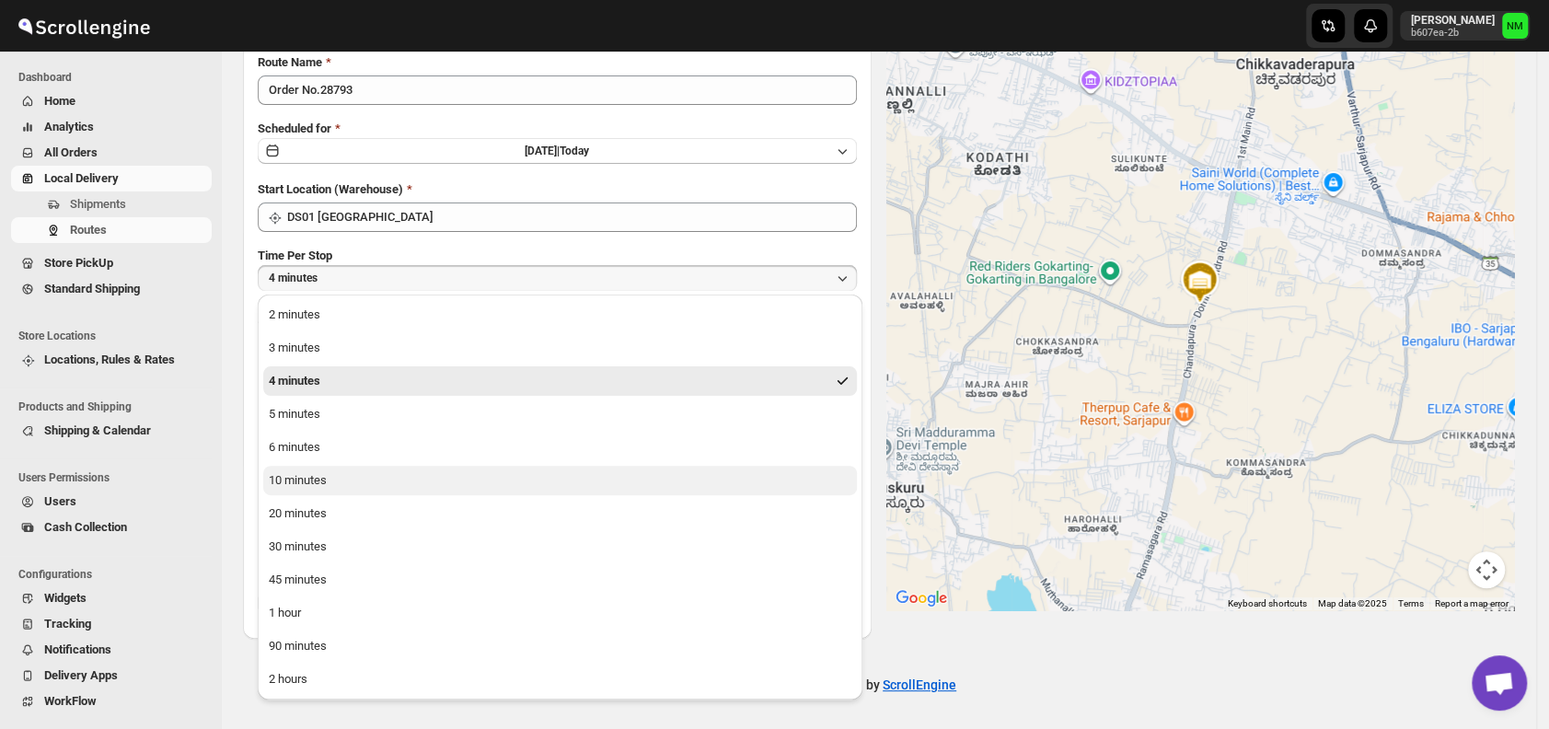
click at [315, 481] on div "10 minutes" at bounding box center [298, 480] width 58 height 18
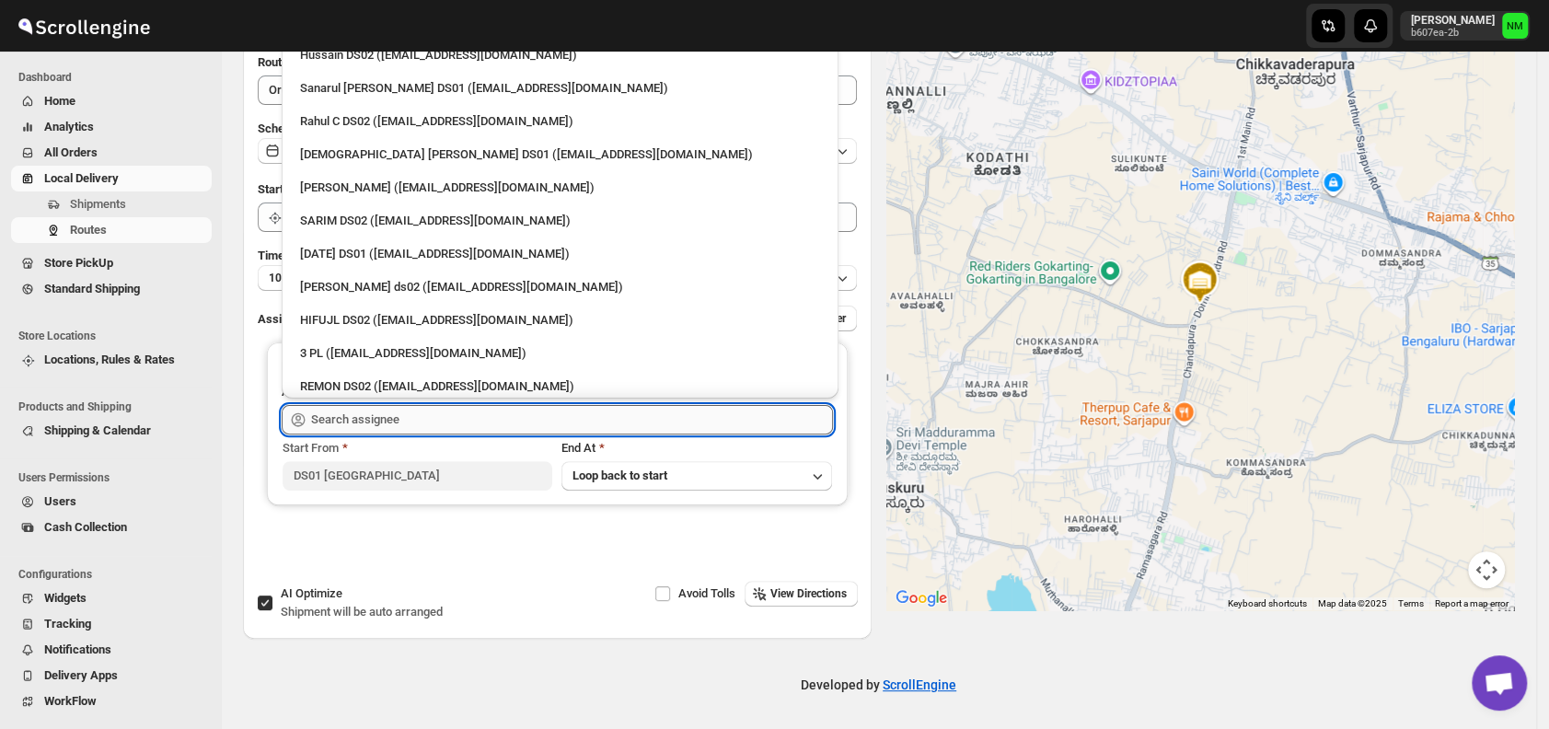
click at [412, 419] on input "text" at bounding box center [572, 419] width 522 height 29
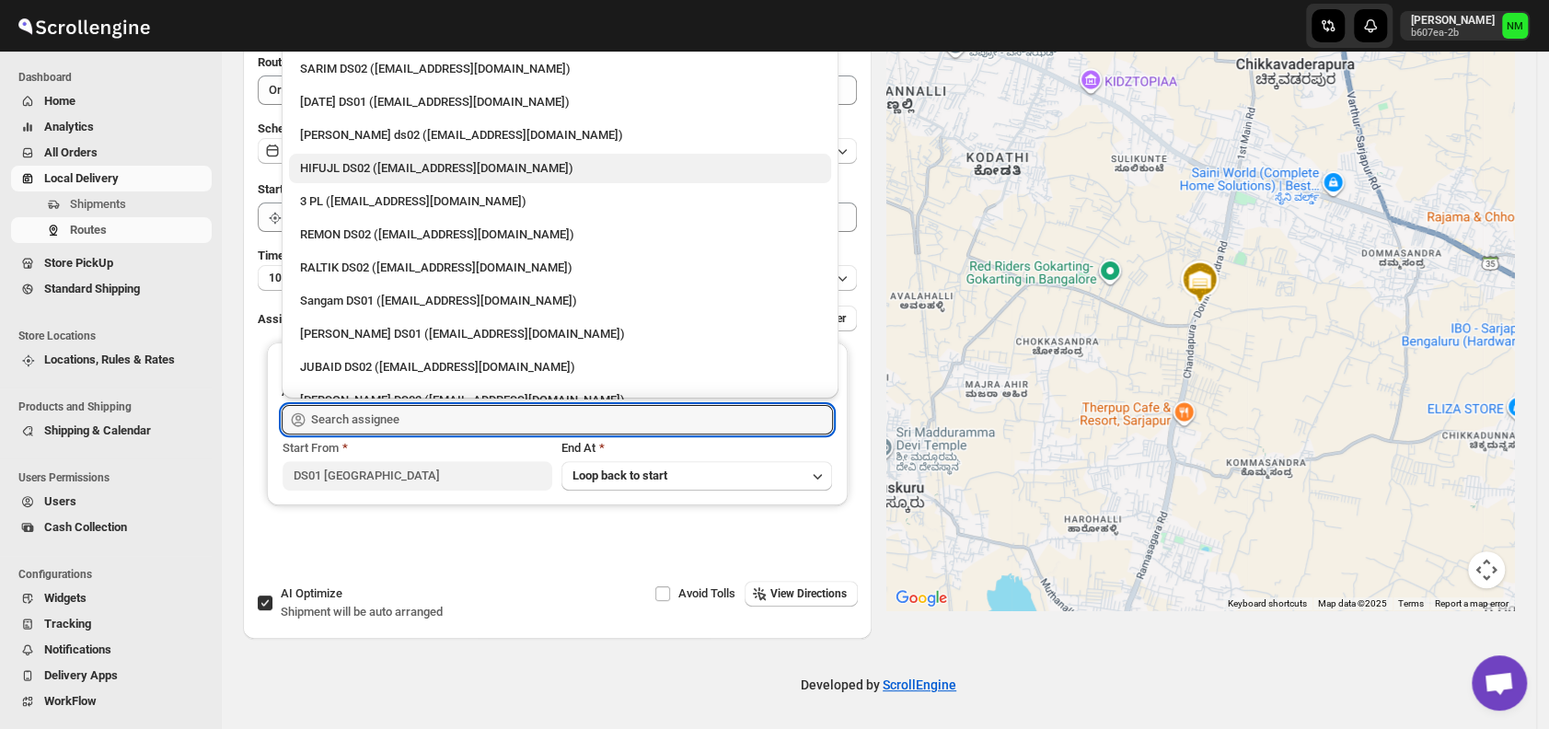
scroll to position [66, 0]
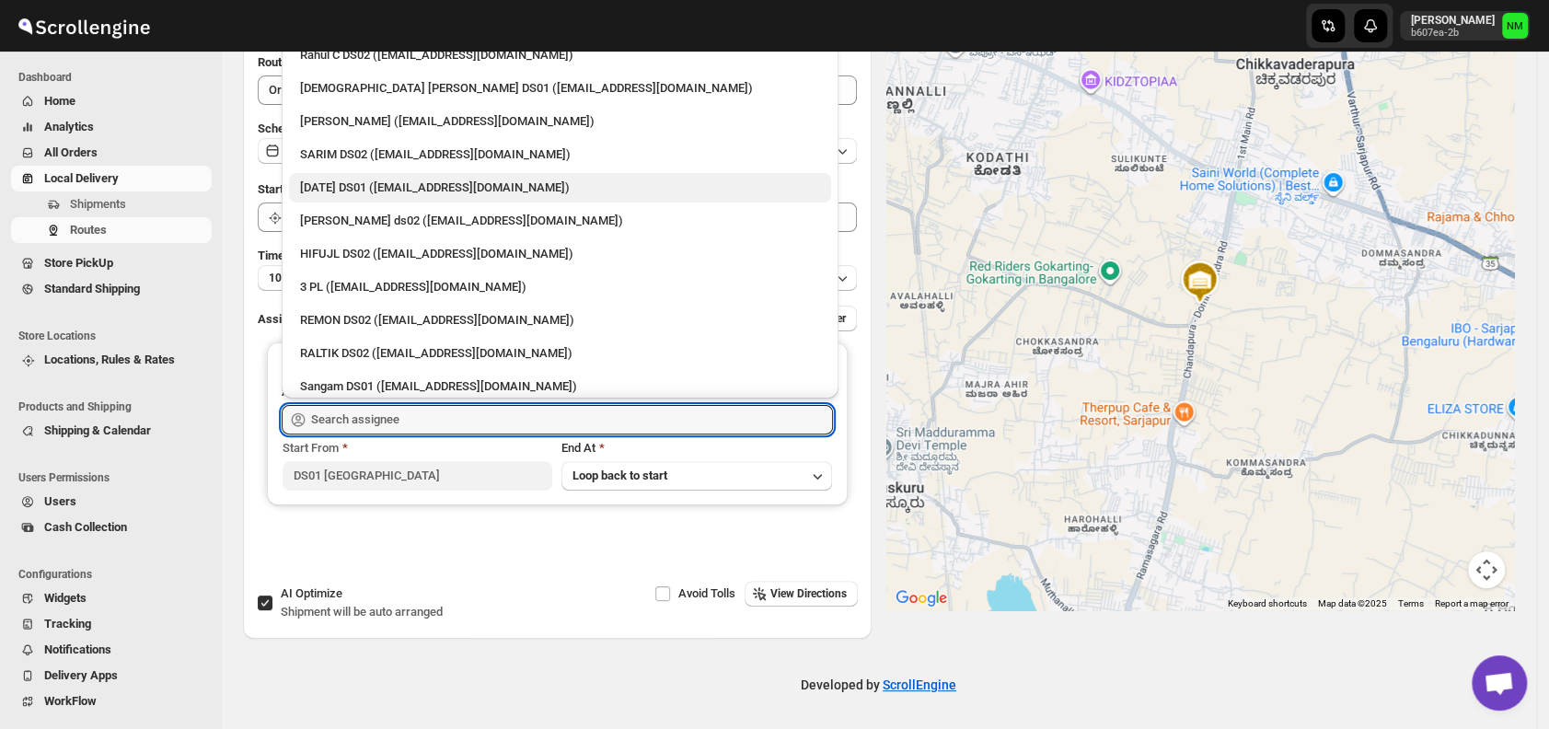
click at [344, 191] on div "[DATE] DS01 ([EMAIL_ADDRESS][DOMAIN_NAME])" at bounding box center [560, 188] width 520 height 18
type input "[DATE] DS01 ([EMAIL_ADDRESS][DOMAIN_NAME])"
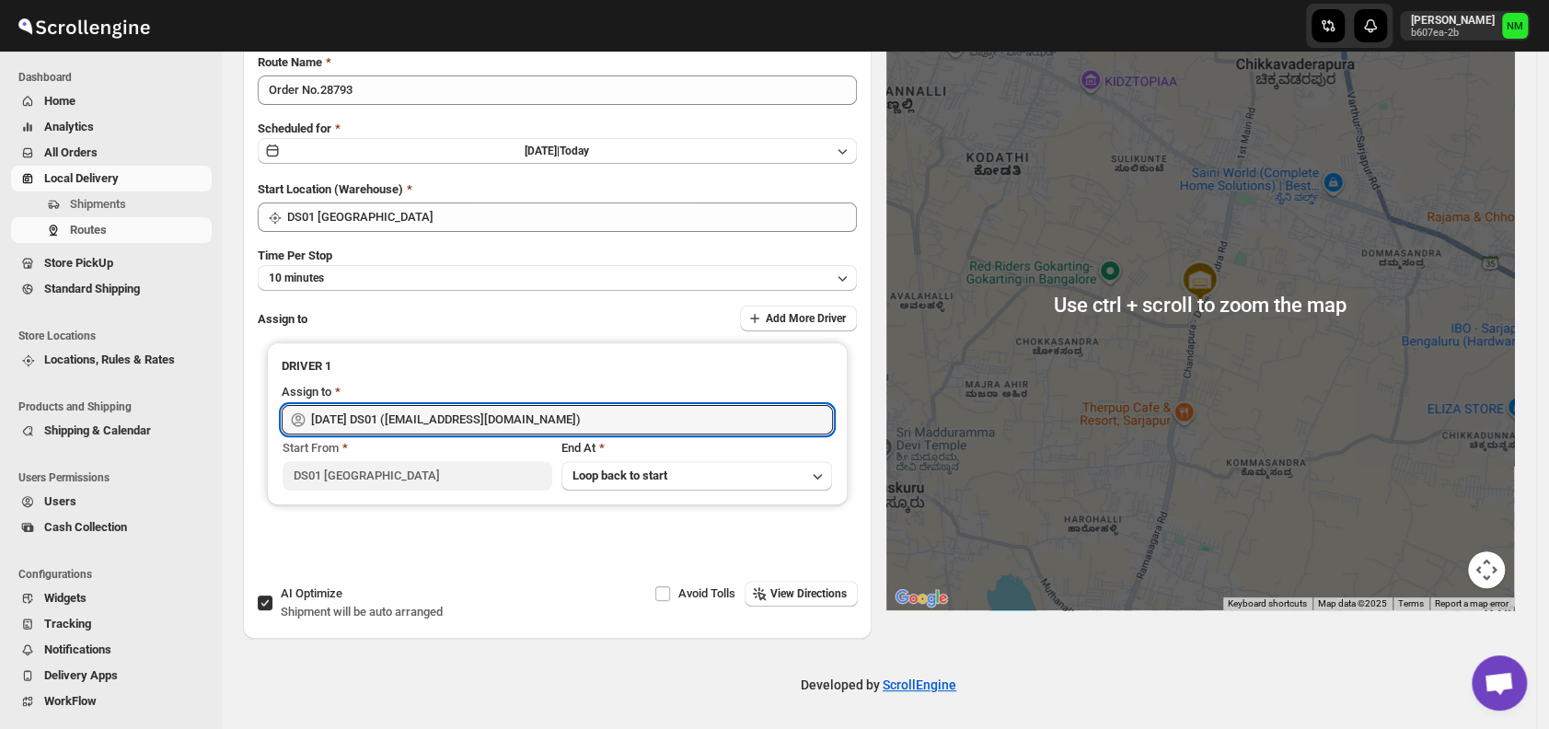
scroll to position [0, 0]
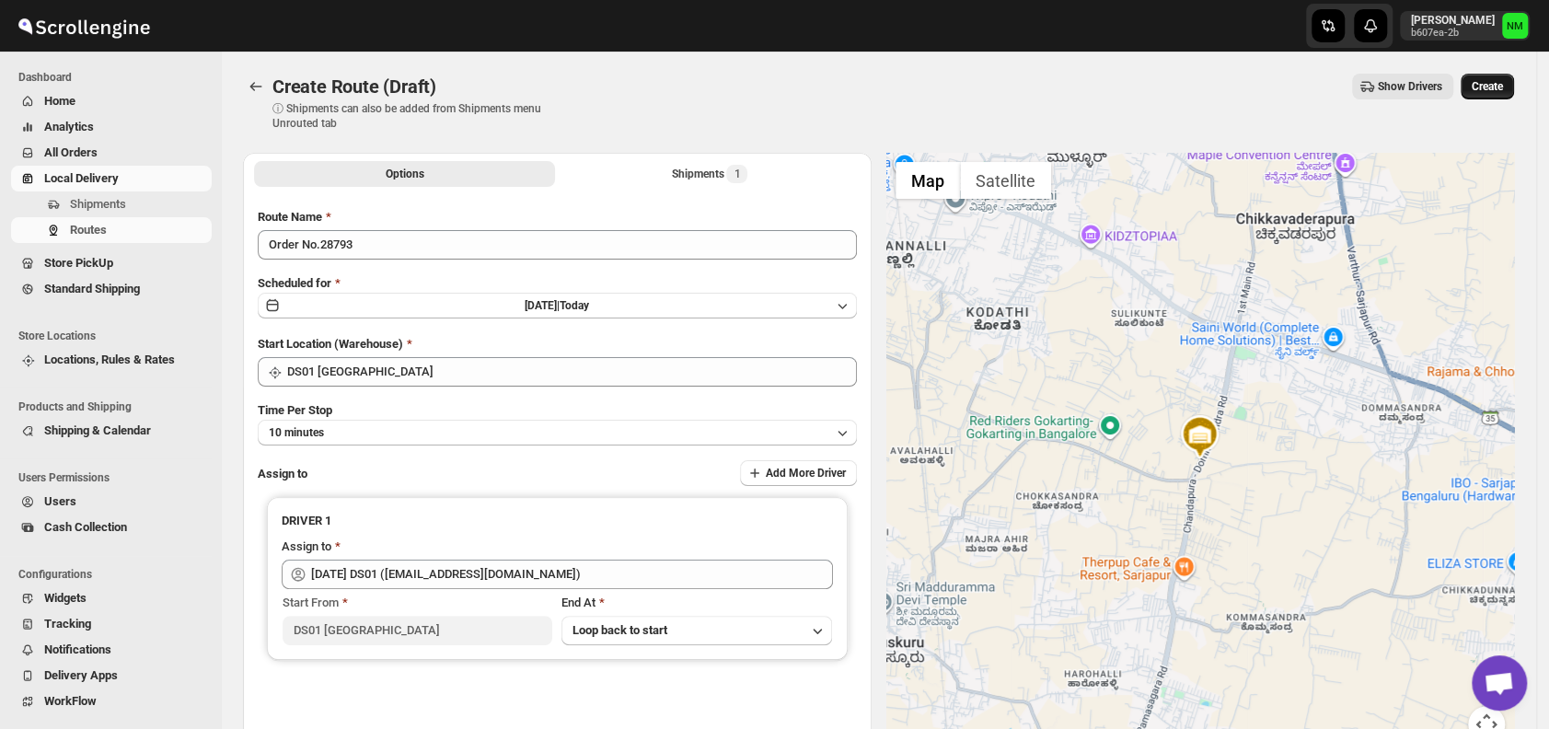
click at [1484, 86] on span "Create" at bounding box center [1487, 86] width 31 height 15
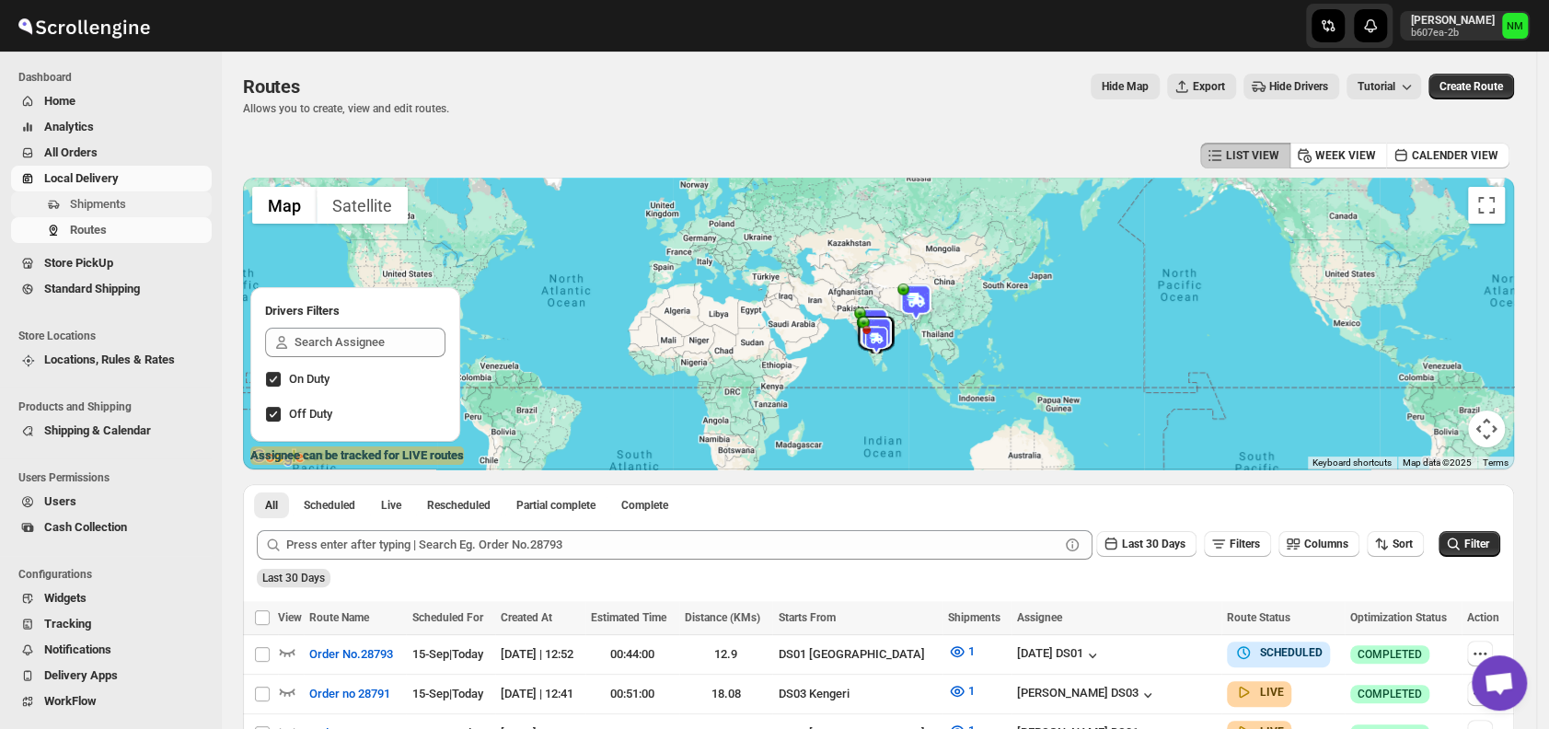
click at [113, 204] on span "Shipments" at bounding box center [98, 204] width 56 height 14
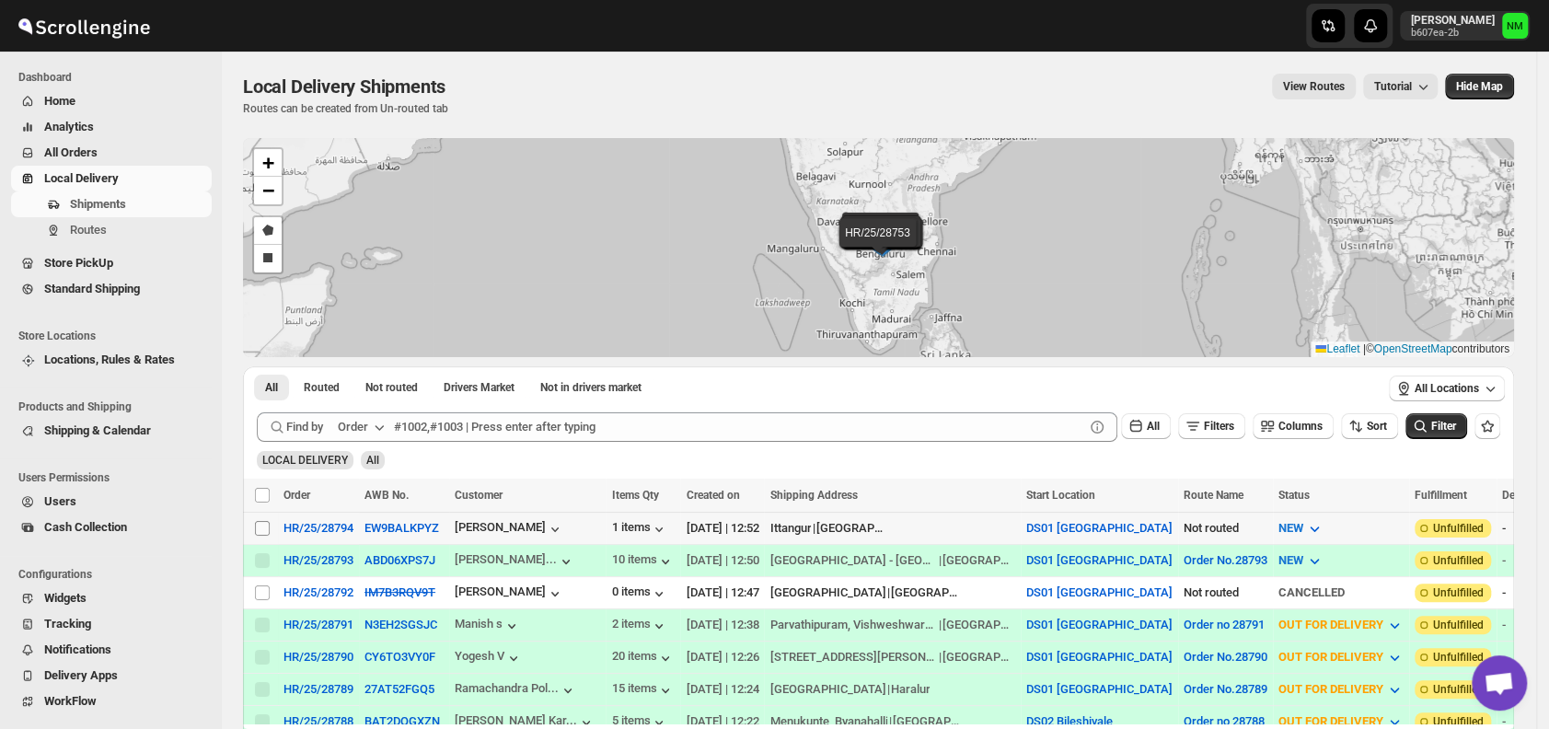
click at [260, 520] on span at bounding box center [262, 528] width 17 height 17
click at [260, 521] on input "Select shipment" at bounding box center [262, 528] width 15 height 15
click at [254, 524] on span at bounding box center [262, 528] width 17 height 17
click at [255, 524] on input "Select shipment" at bounding box center [262, 528] width 15 height 15
click at [263, 530] on input "Select shipment" at bounding box center [262, 528] width 15 height 15
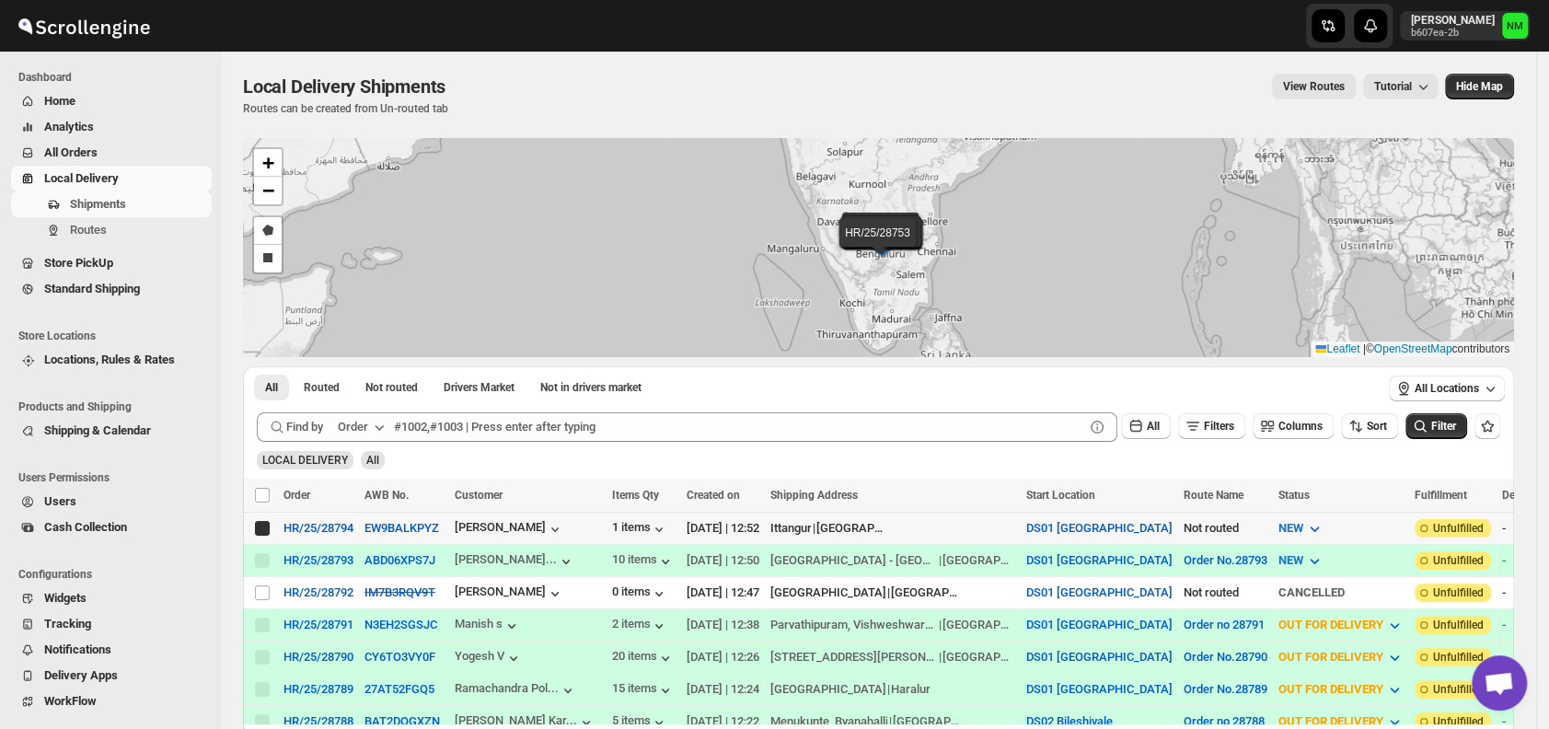
checkbox input "true"
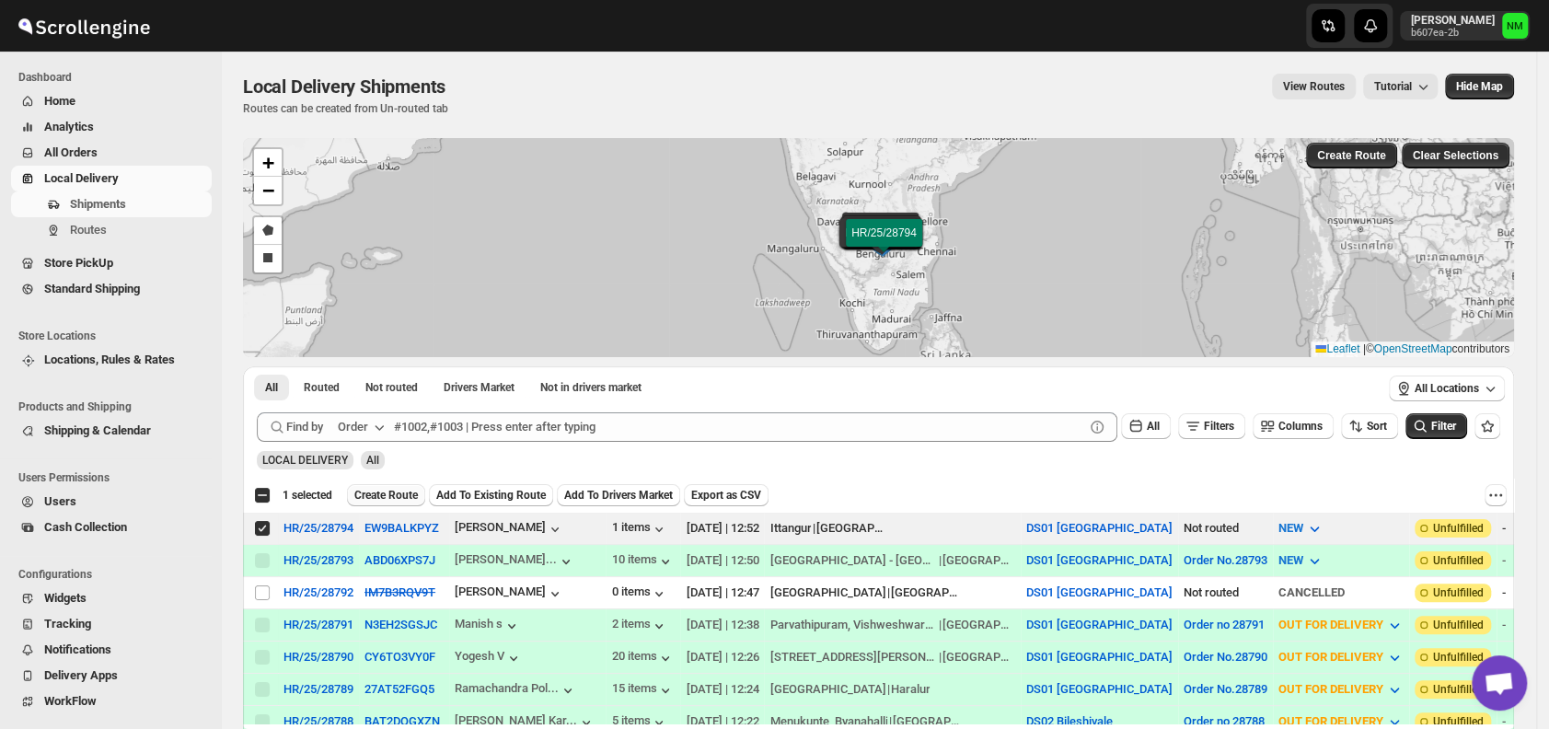
click at [379, 494] on span "Create Route" at bounding box center [386, 495] width 64 height 15
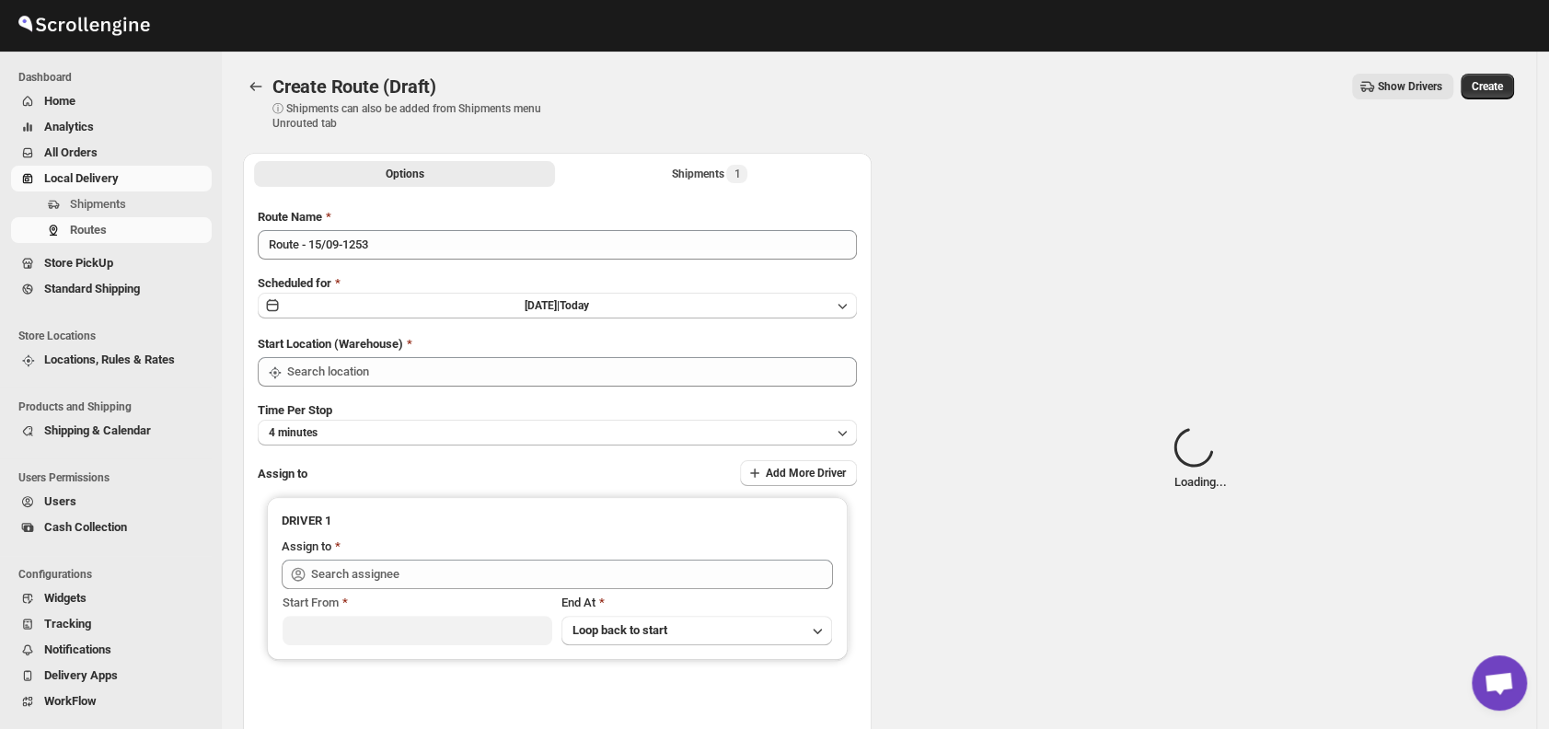
type input "DS01 [GEOGRAPHIC_DATA]"
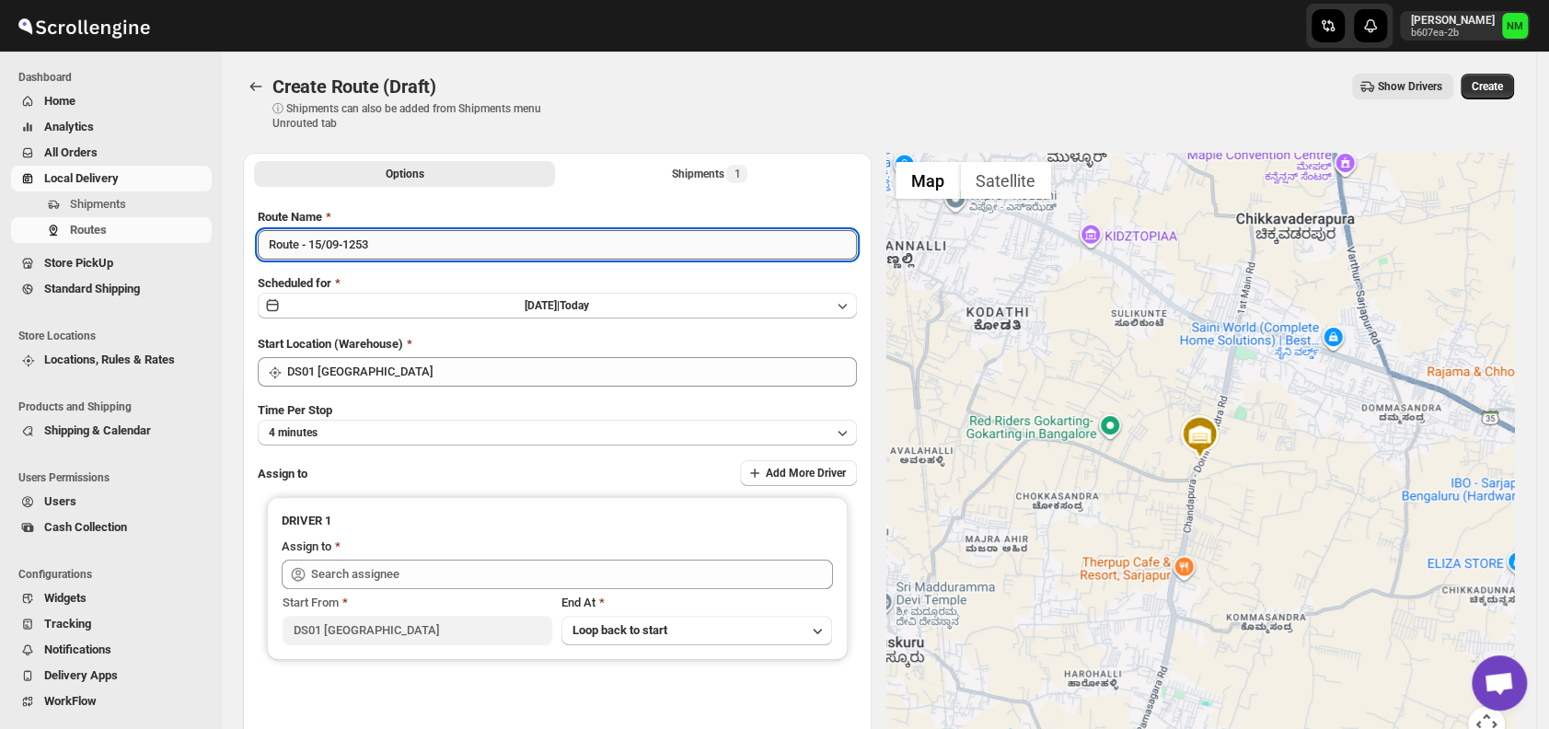
click at [421, 248] on input "Route - 15/09-1253" at bounding box center [557, 244] width 599 height 29
type input "R"
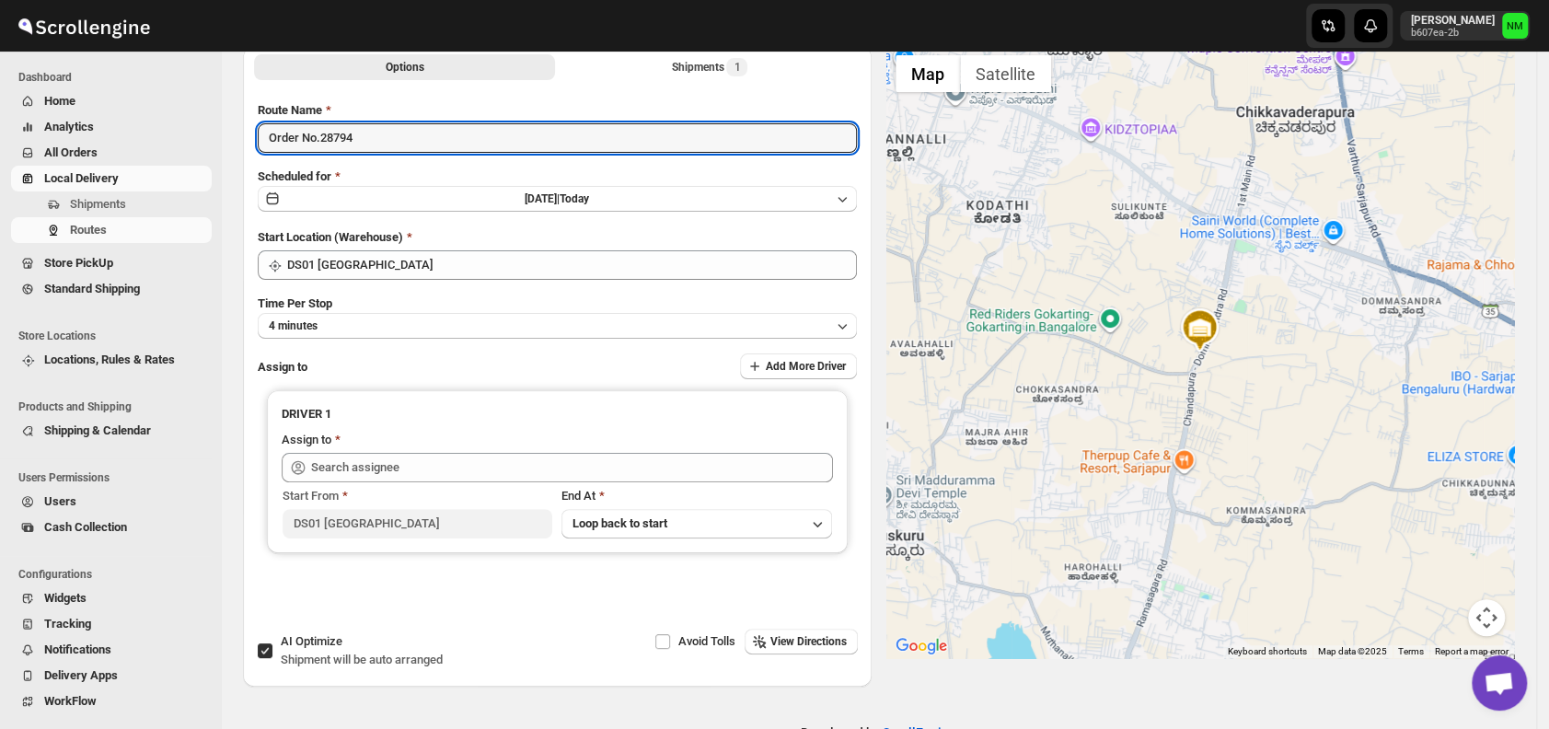
scroll to position [110, 0]
type input "Order No.28794"
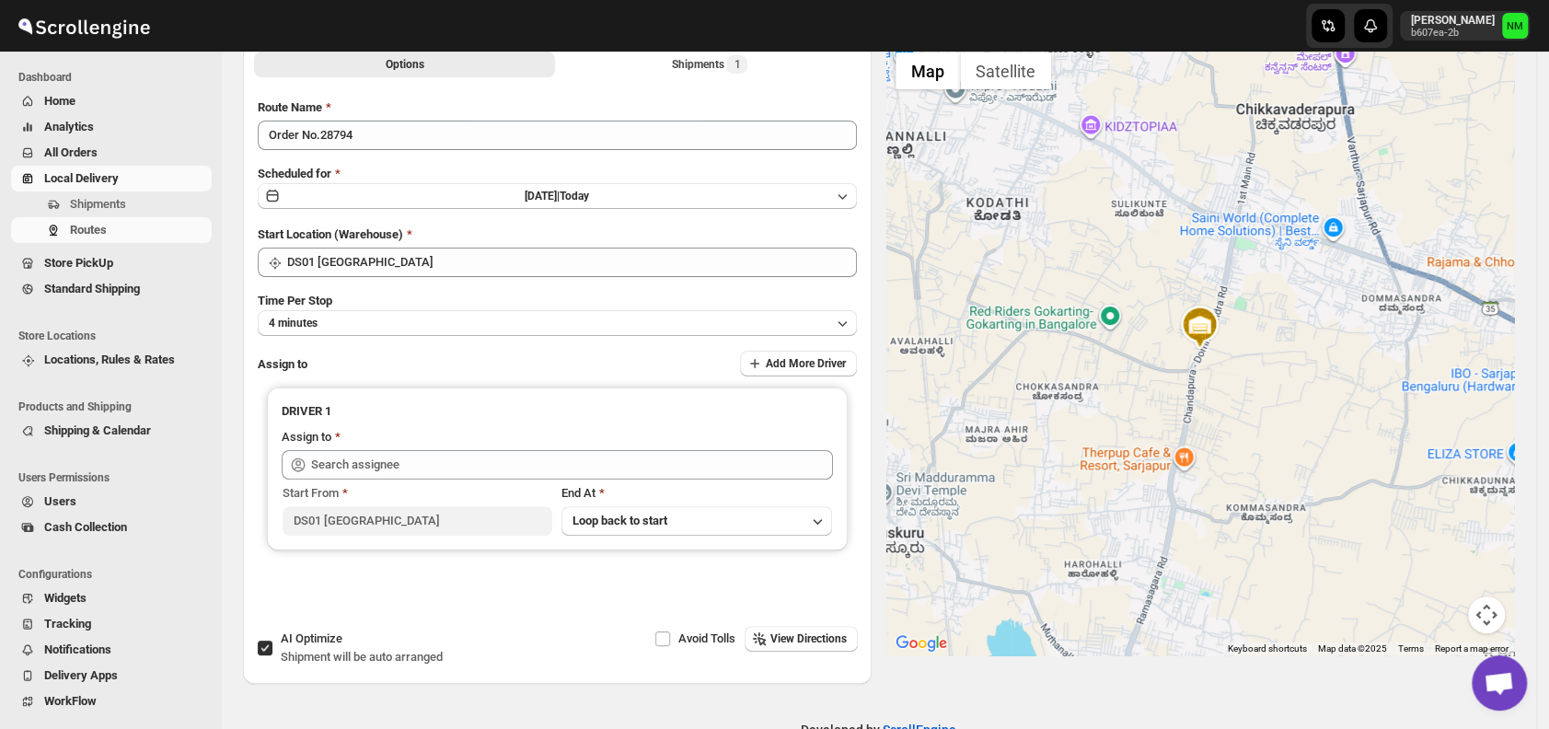
click at [371, 307] on div "Time Per Stop 4 minutes" at bounding box center [557, 314] width 599 height 44
click at [370, 319] on button "4 minutes" at bounding box center [557, 323] width 599 height 26
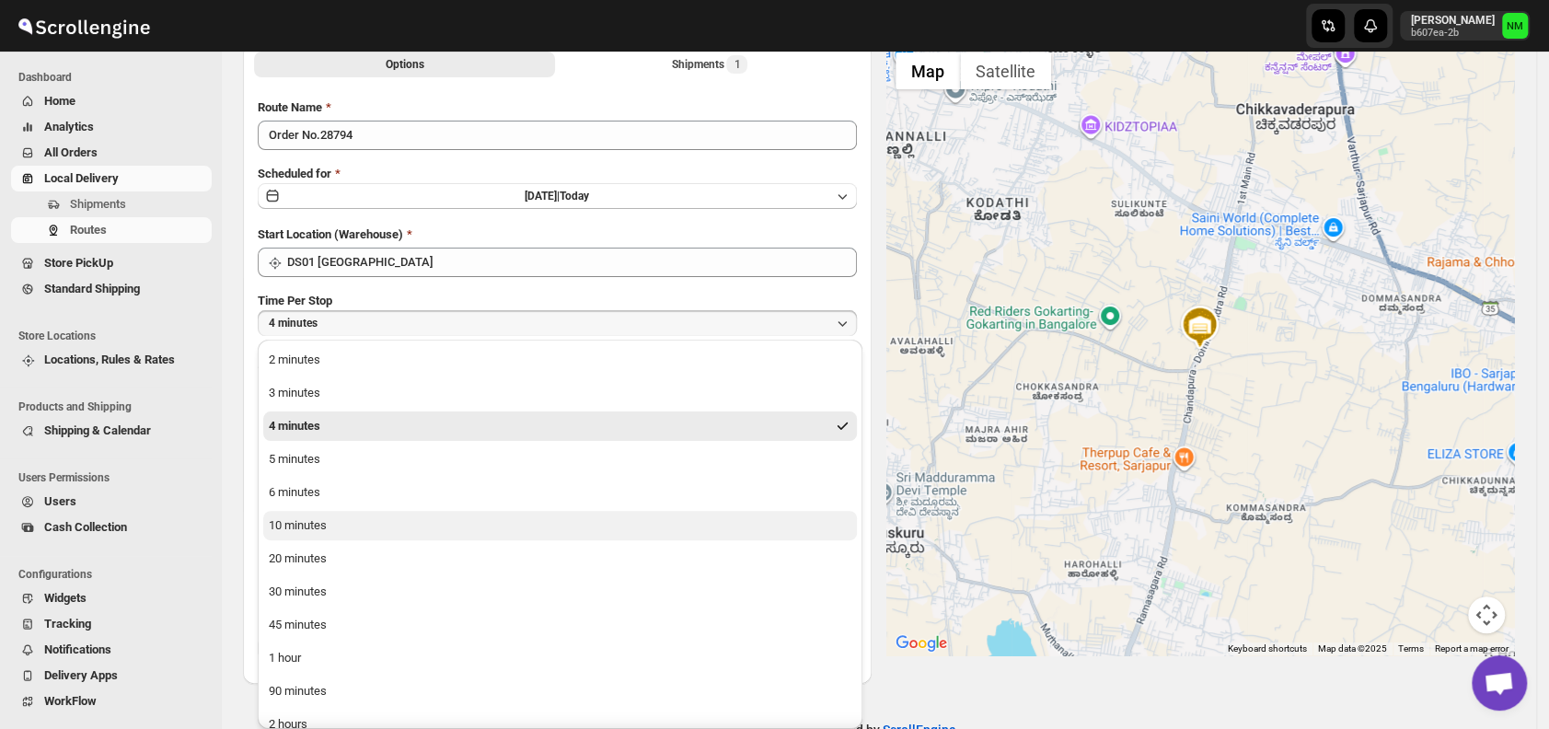
click at [331, 518] on button "10 minutes" at bounding box center [560, 525] width 594 height 29
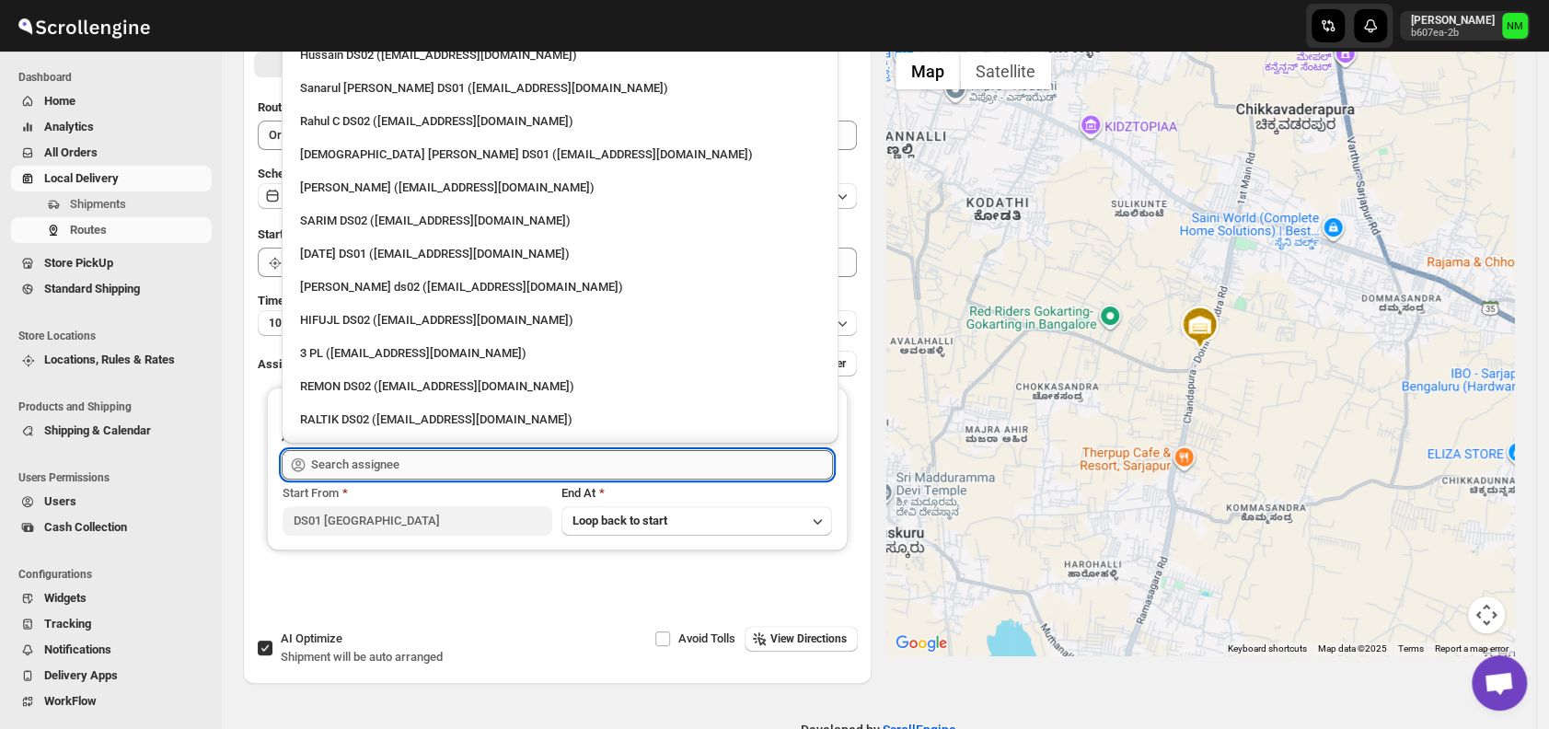
click at [428, 465] on input "text" at bounding box center [572, 464] width 522 height 29
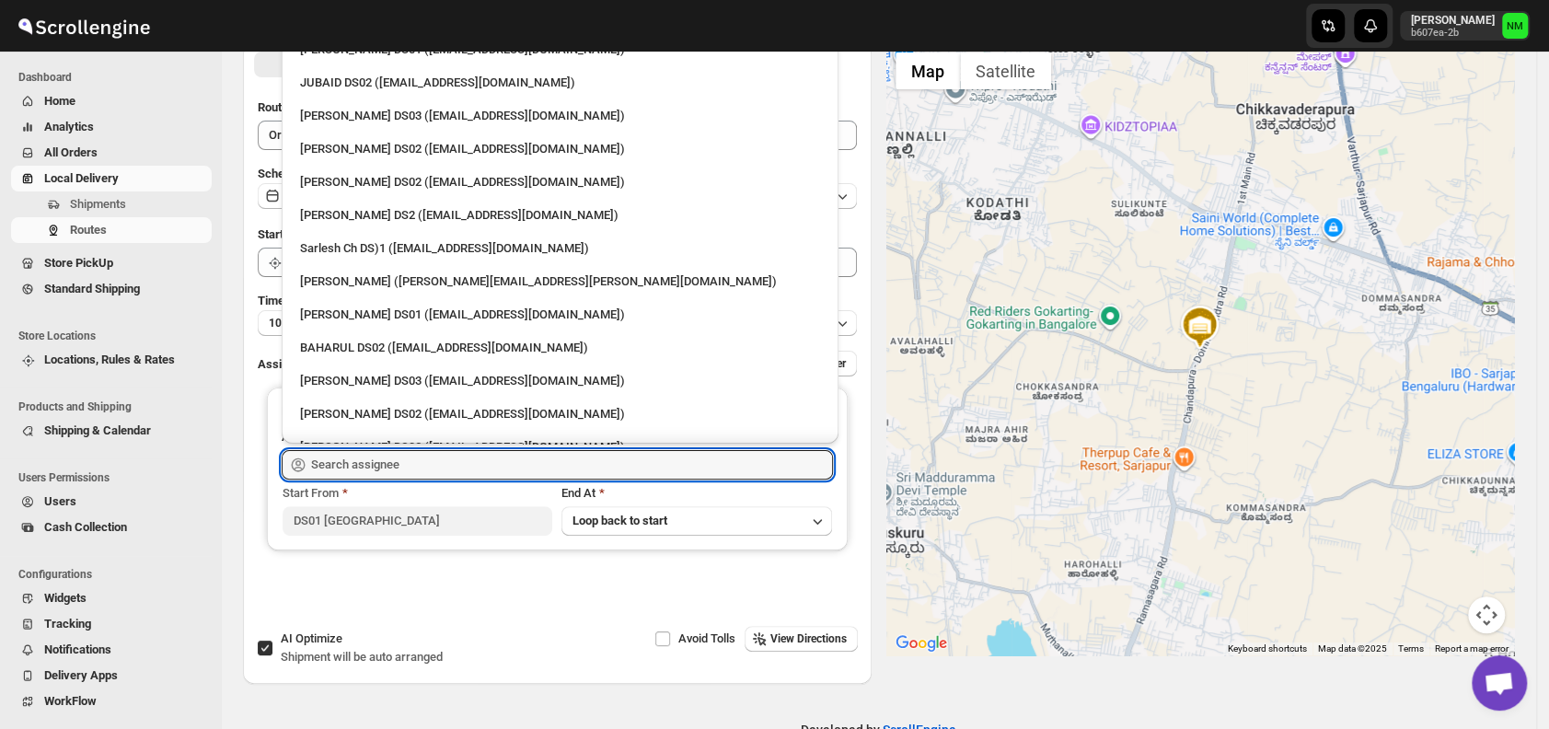
scroll to position [438, 0]
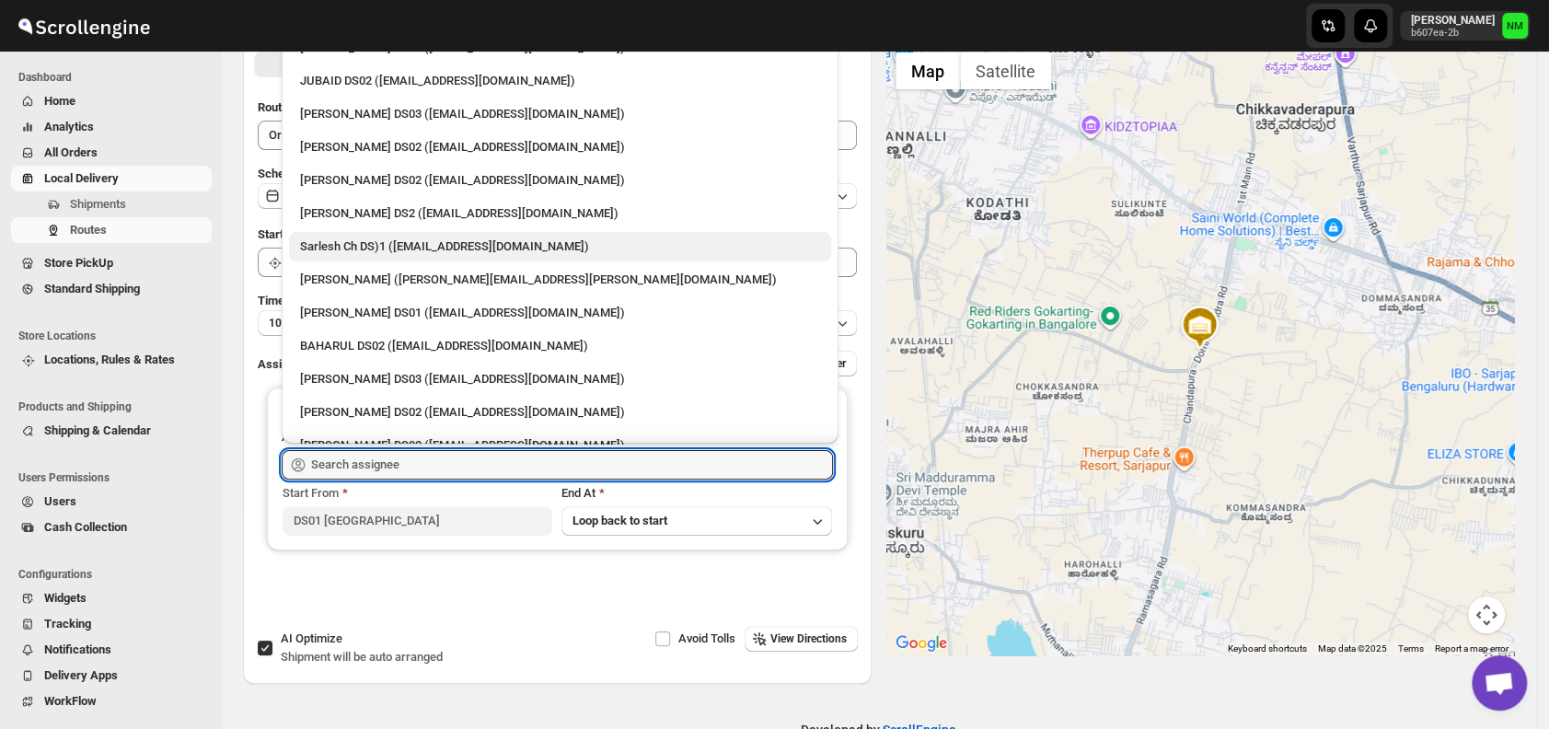
click at [329, 251] on div "Sarlesh Ch DS)1 ([EMAIL_ADDRESS][DOMAIN_NAME])" at bounding box center [560, 247] width 520 height 18
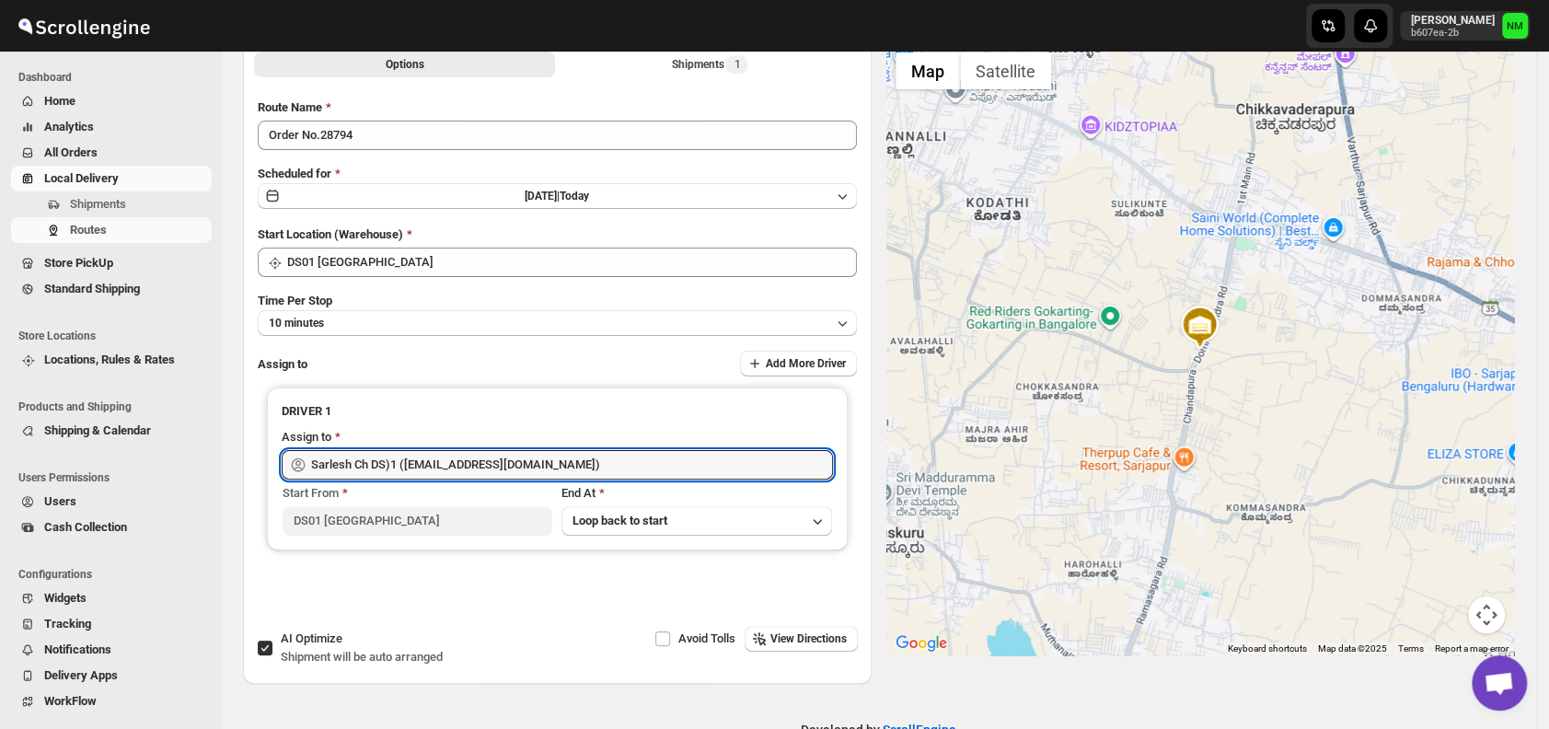
type input "Sarlesh Ch DS)1 ([EMAIL_ADDRESS][DOMAIN_NAME])"
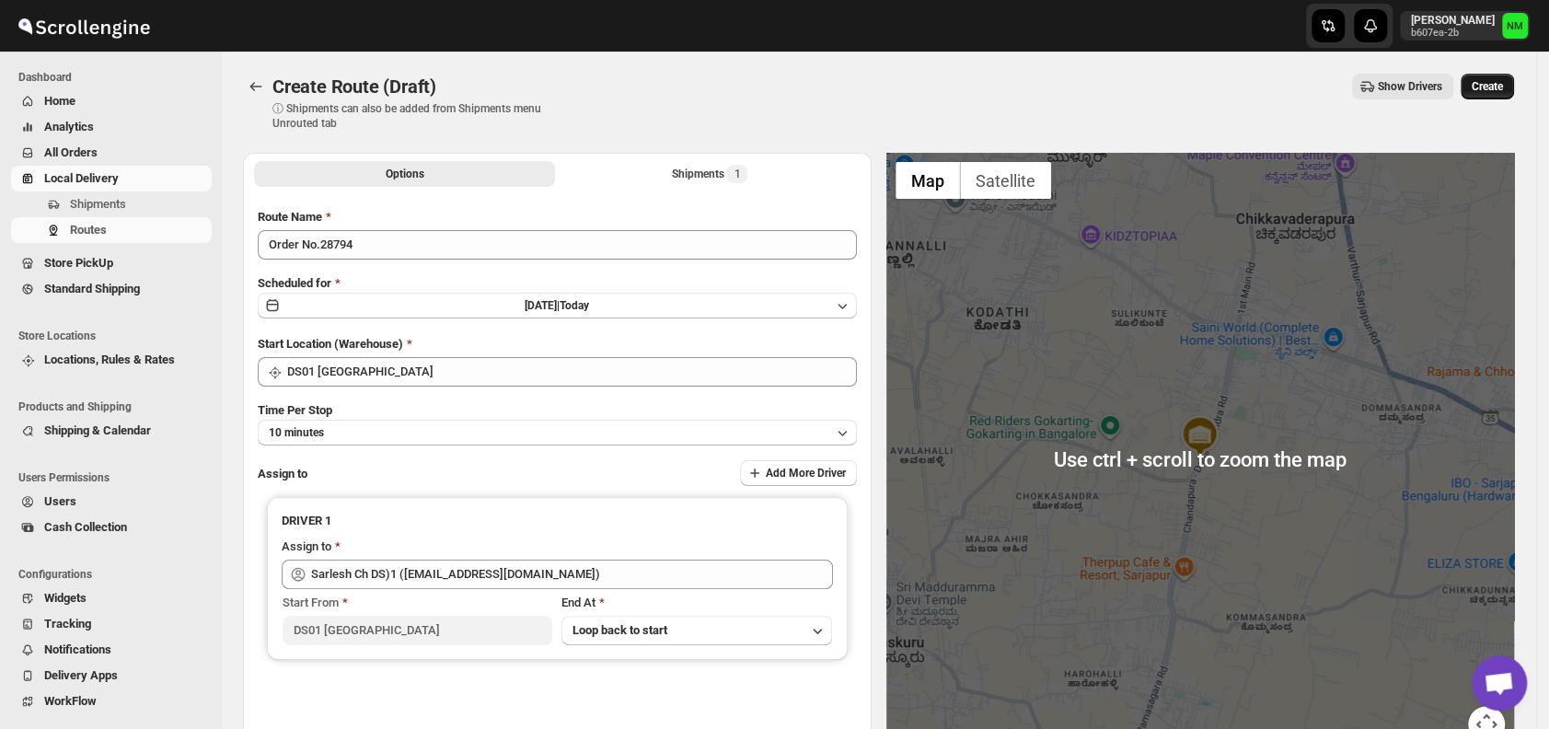
click at [1503, 87] on span "Create" at bounding box center [1487, 86] width 31 height 15
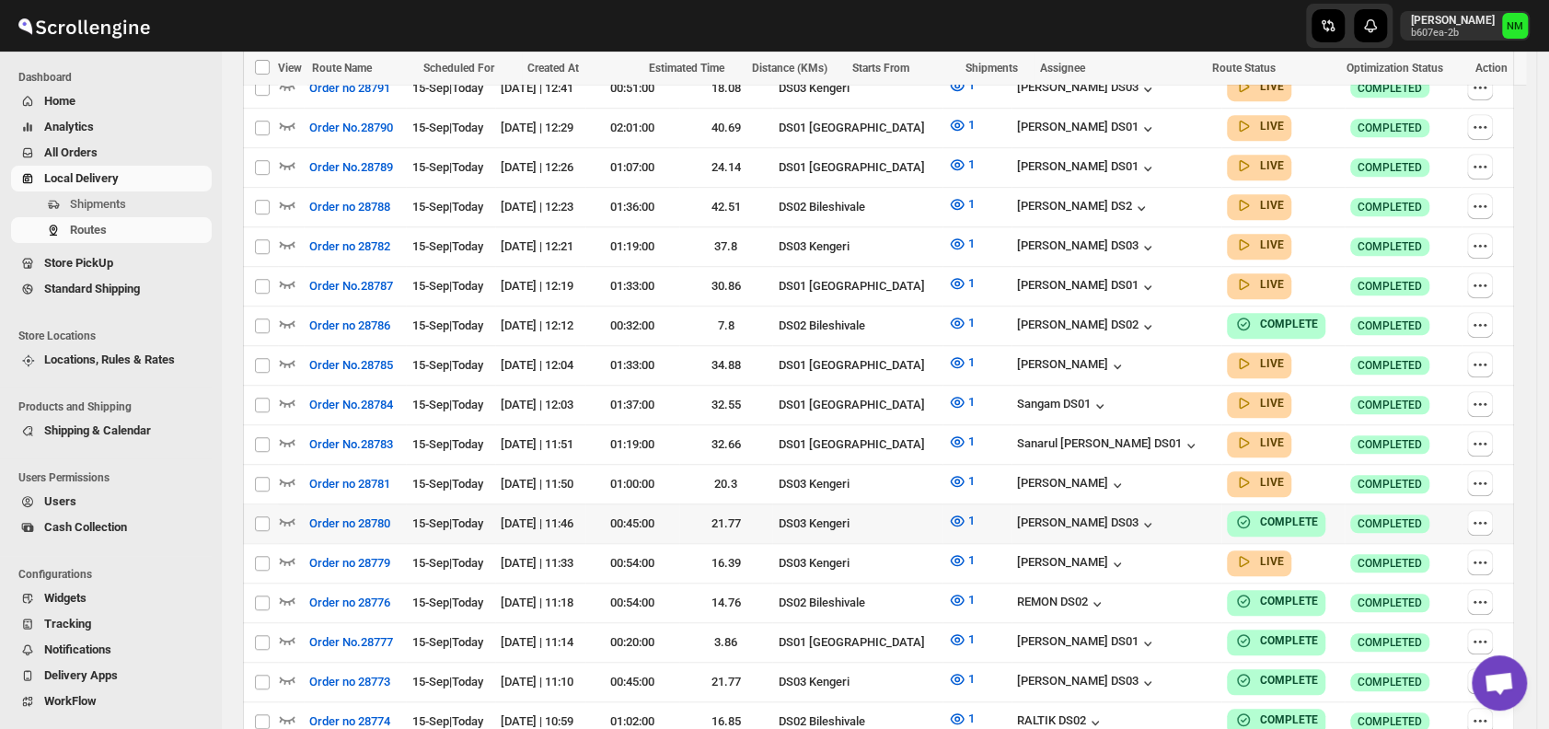
scroll to position [647, 0]
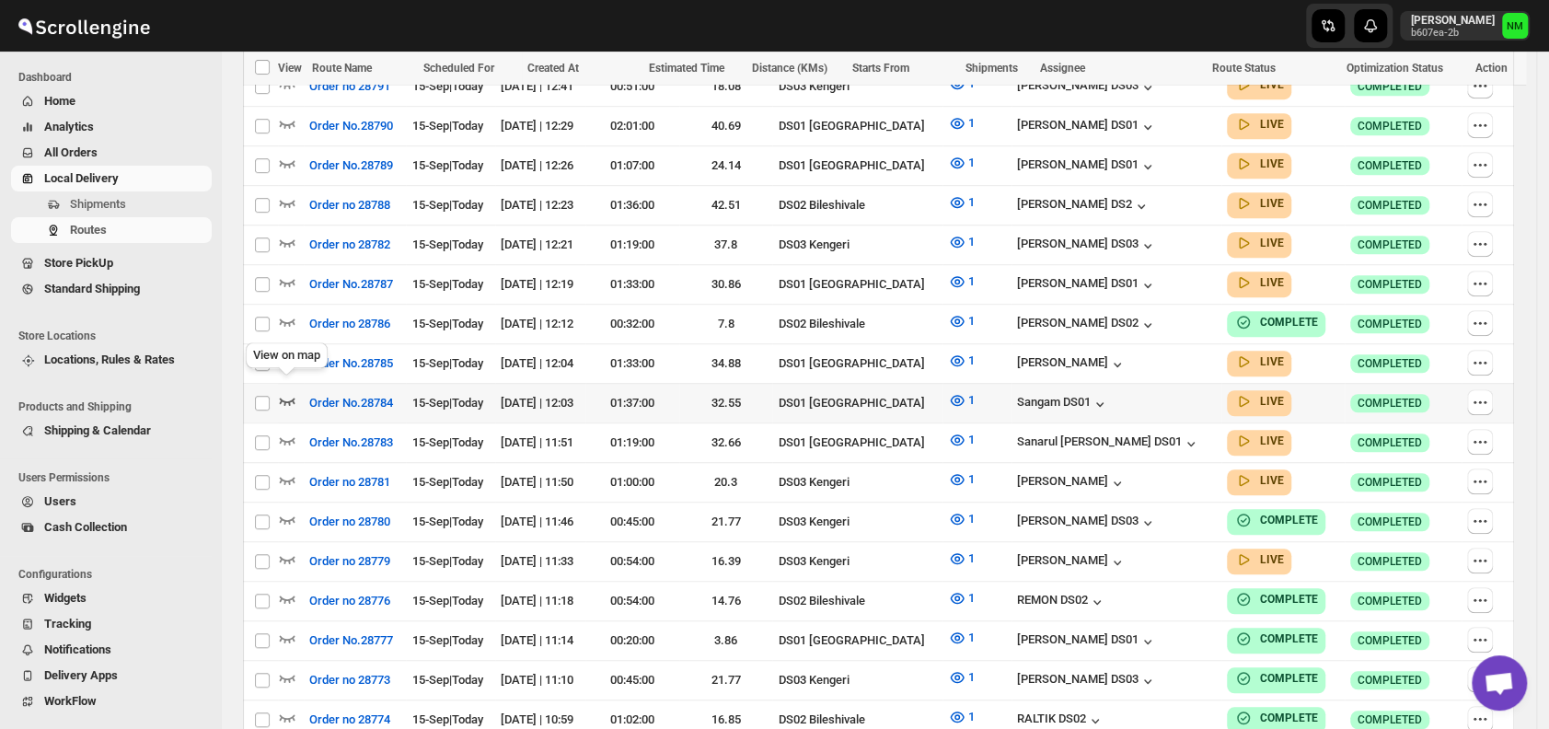
click at [293, 391] on icon "button" at bounding box center [287, 400] width 18 height 18
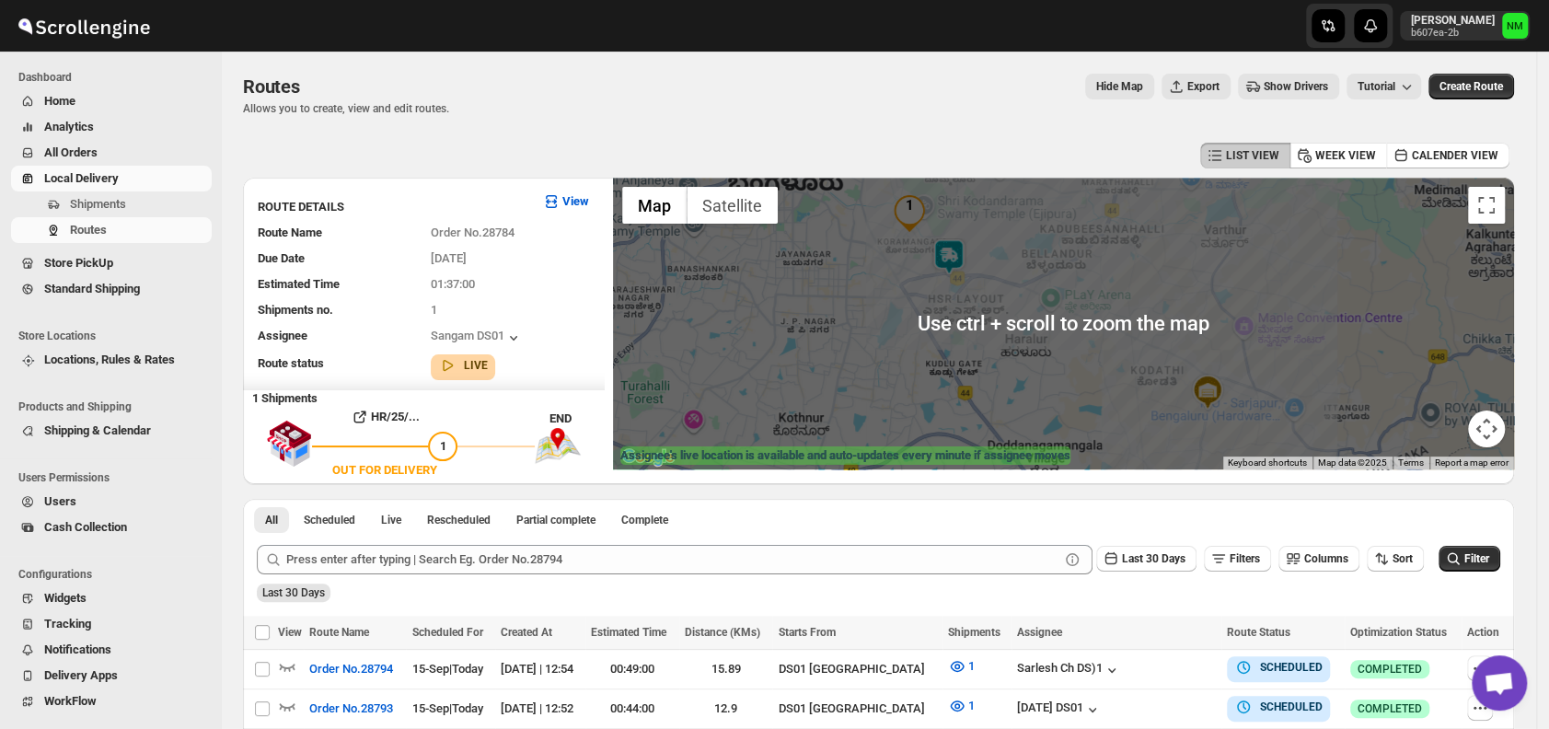
scroll to position [12, 0]
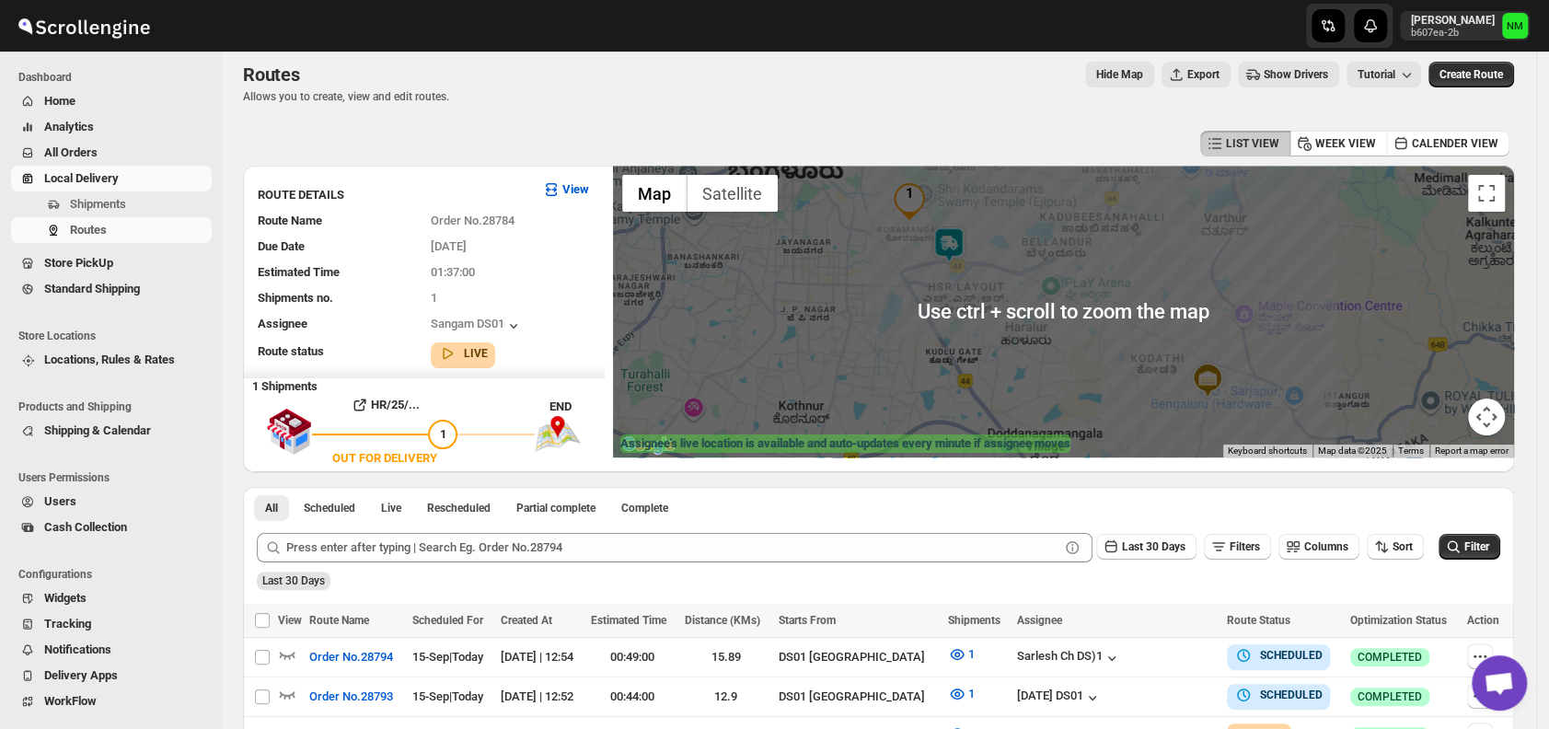
click at [961, 256] on img at bounding box center [949, 244] width 37 height 37
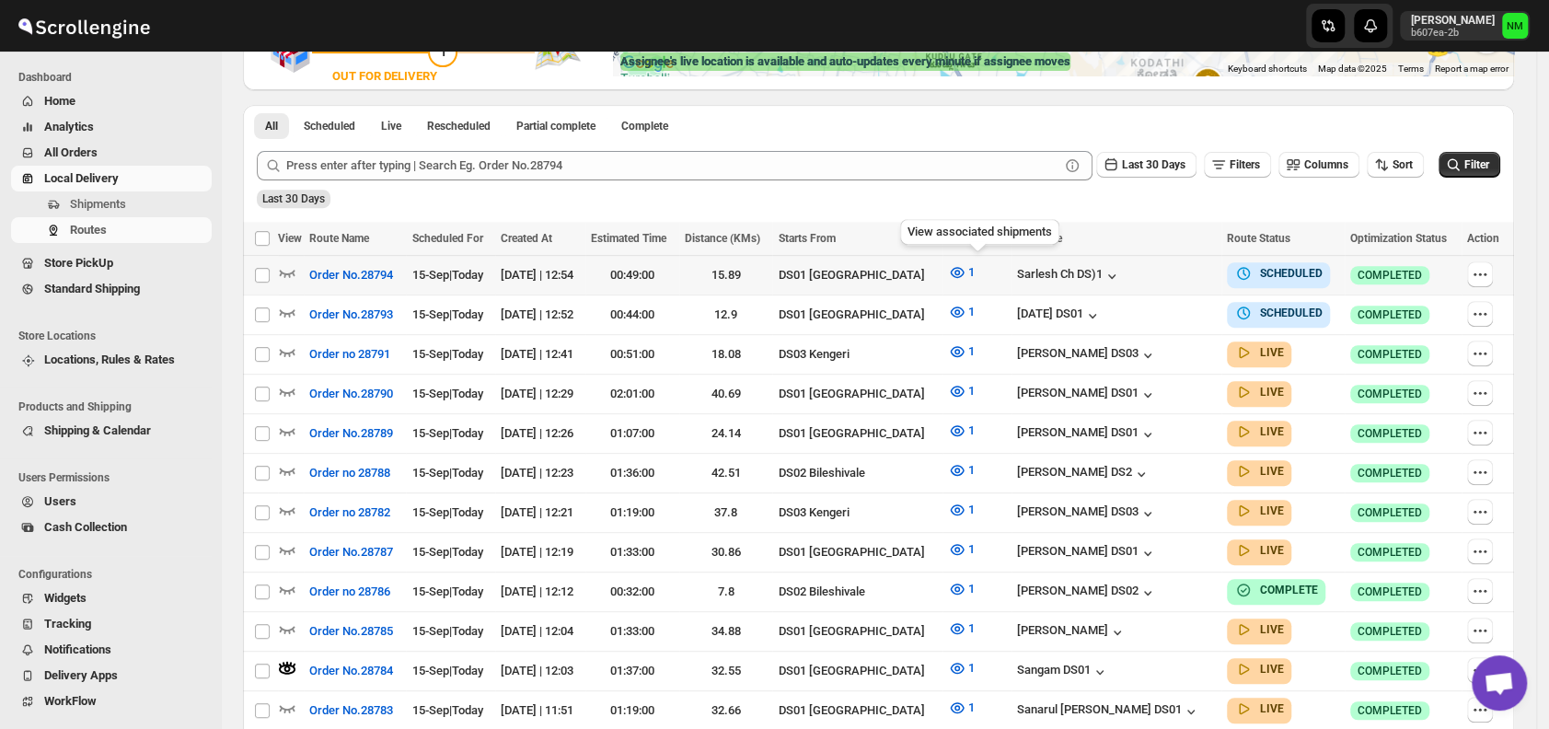
scroll to position [397, 0]
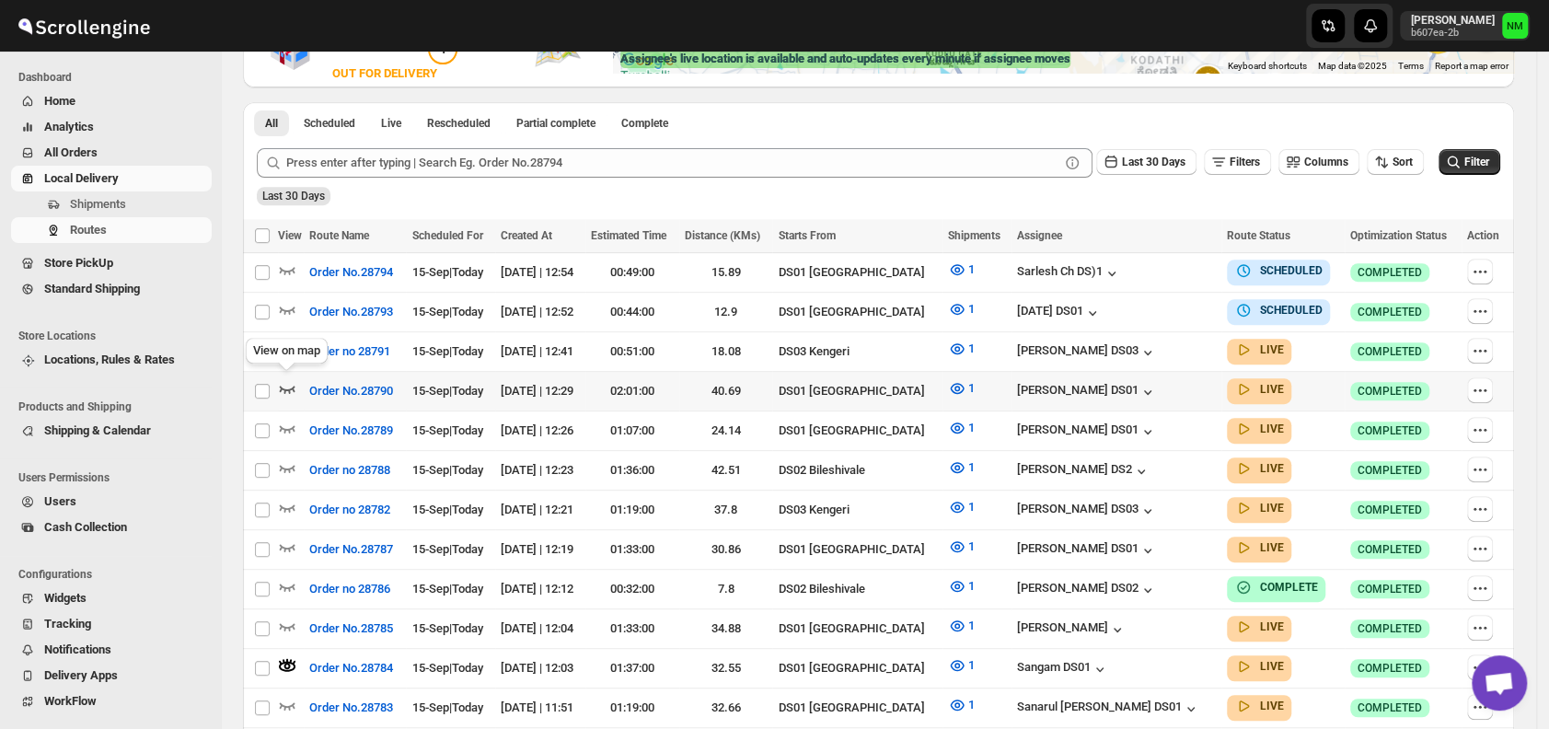
click at [290, 379] on icon "button" at bounding box center [287, 388] width 18 height 18
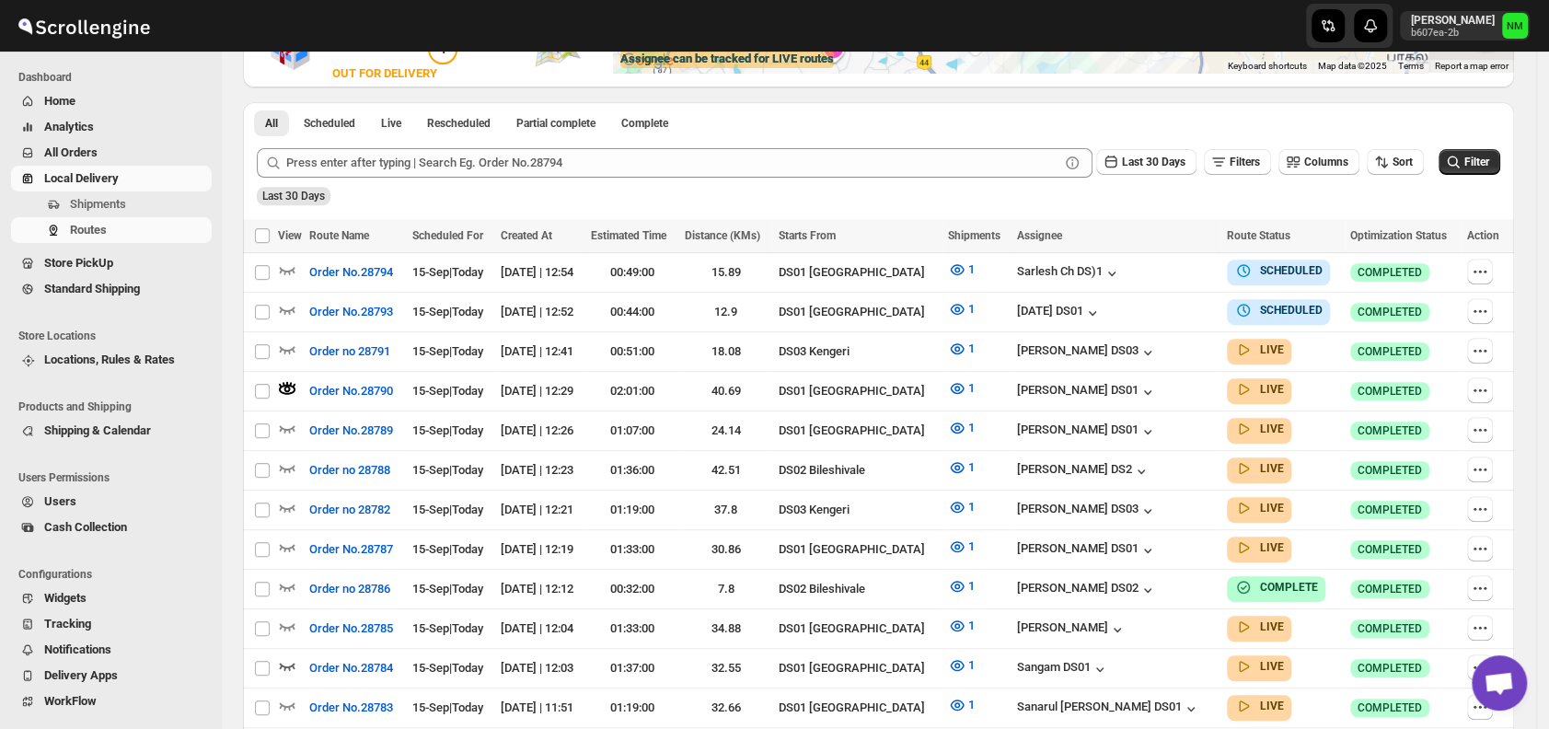
scroll to position [0, 0]
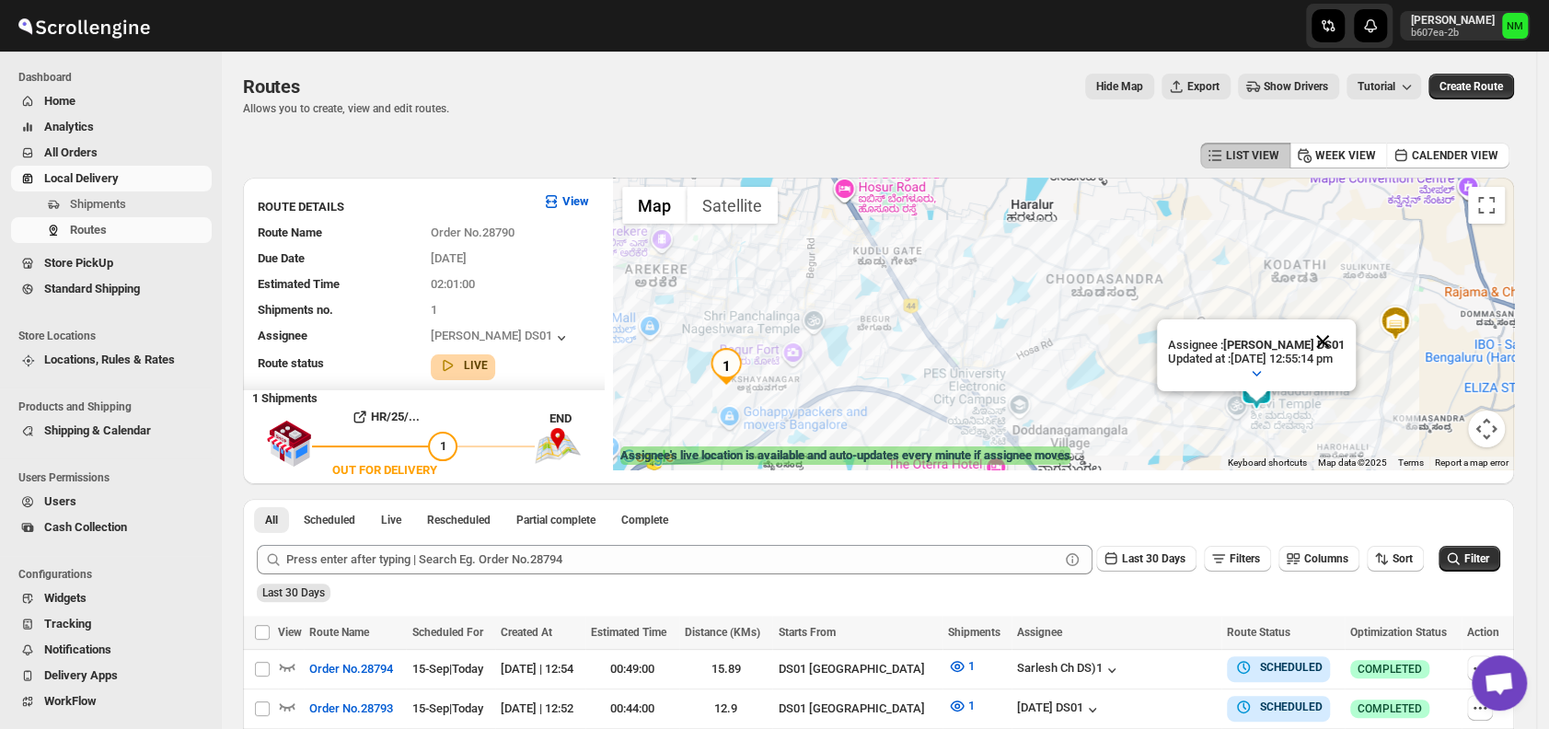
click at [1338, 335] on button "Close" at bounding box center [1323, 341] width 44 height 44
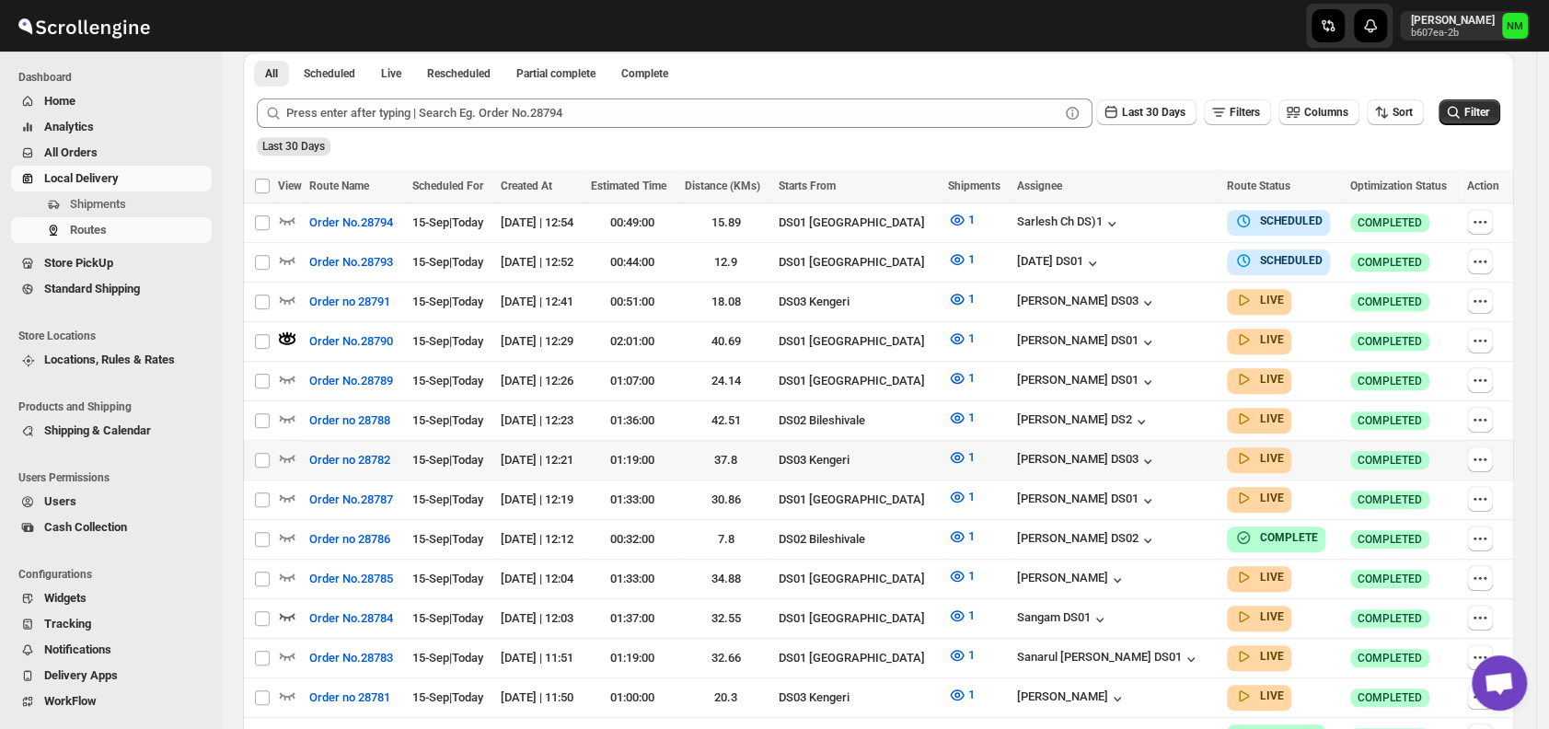
scroll to position [449, 0]
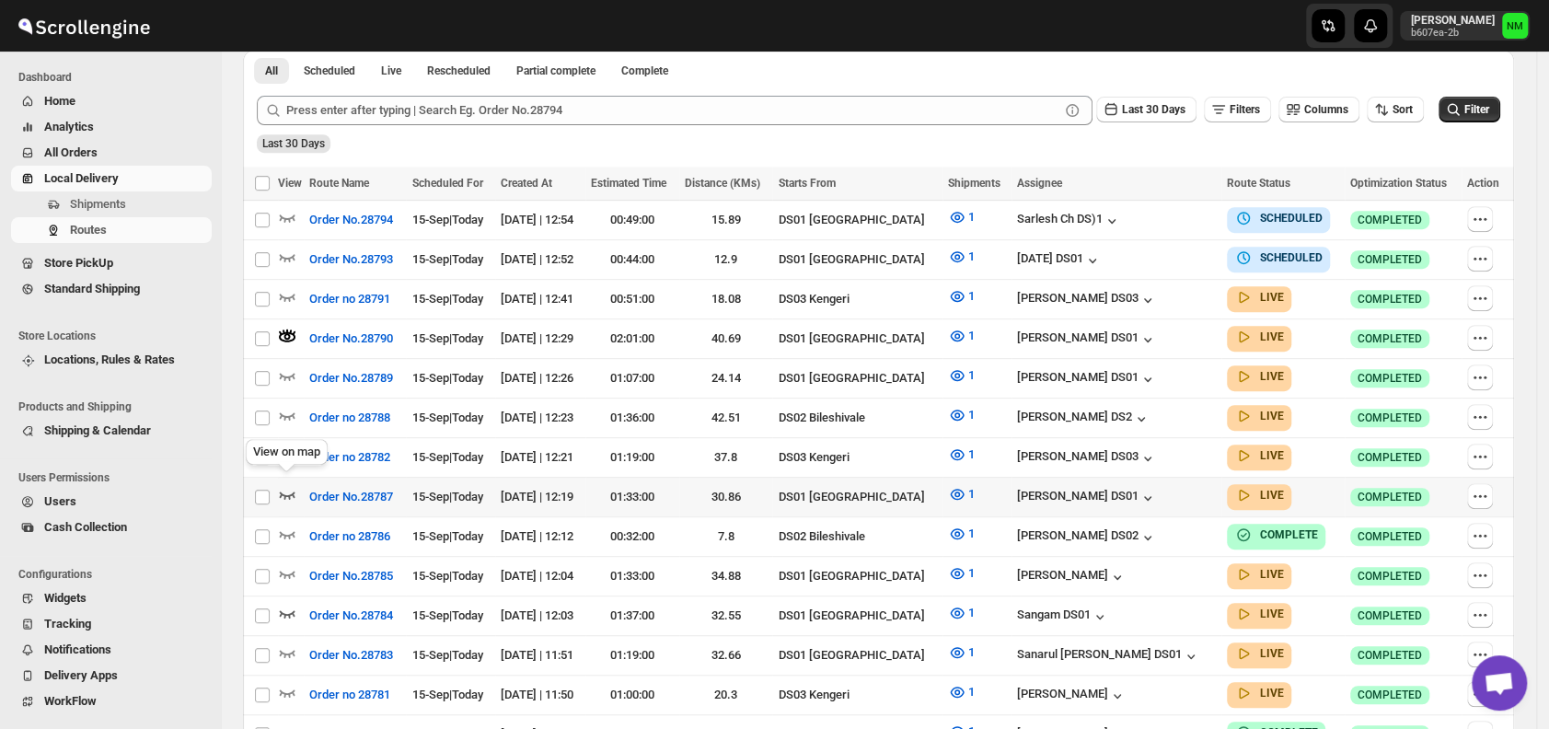
click at [287, 492] on icon "button" at bounding box center [288, 495] width 16 height 7
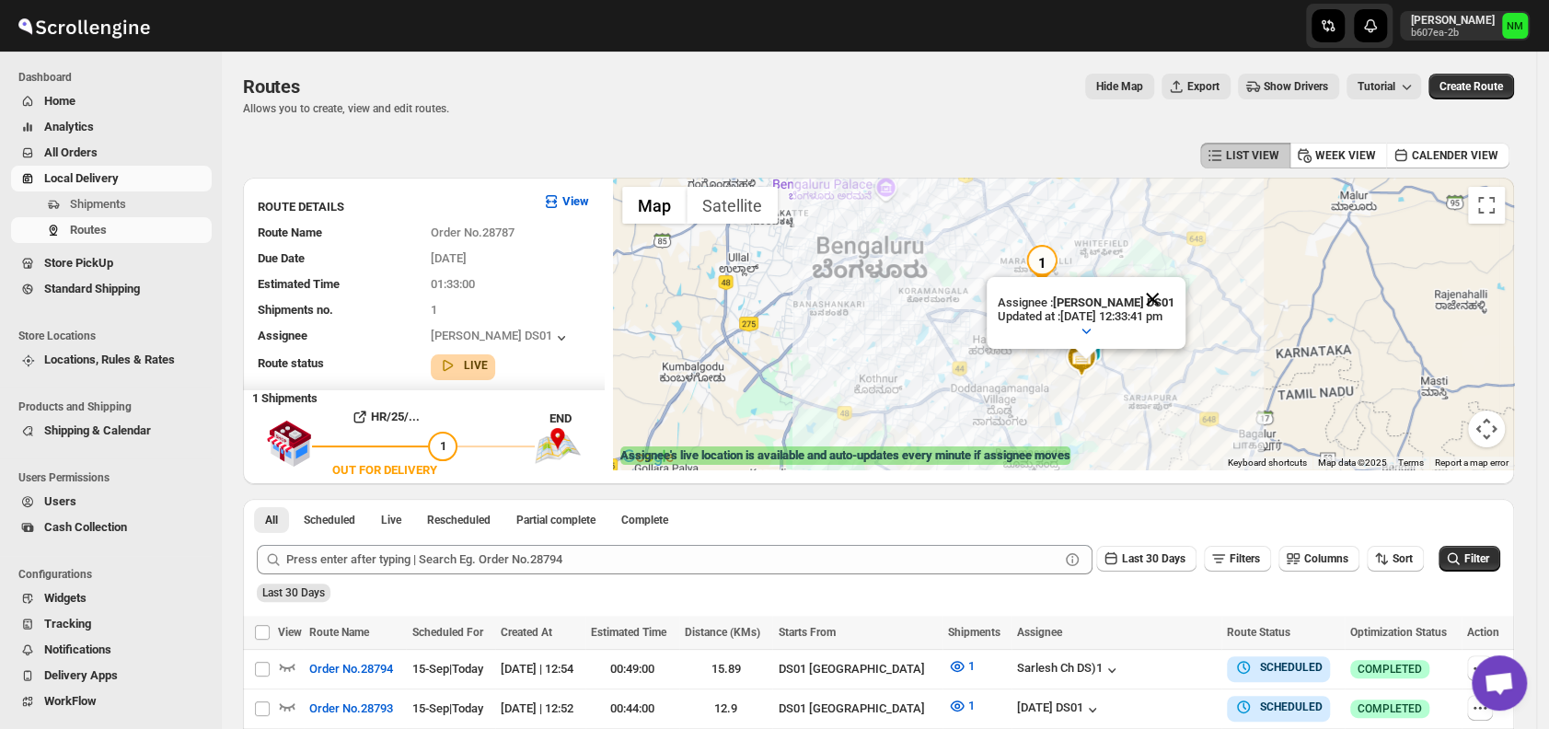
click at [1175, 288] on button "Close" at bounding box center [1152, 299] width 44 height 44
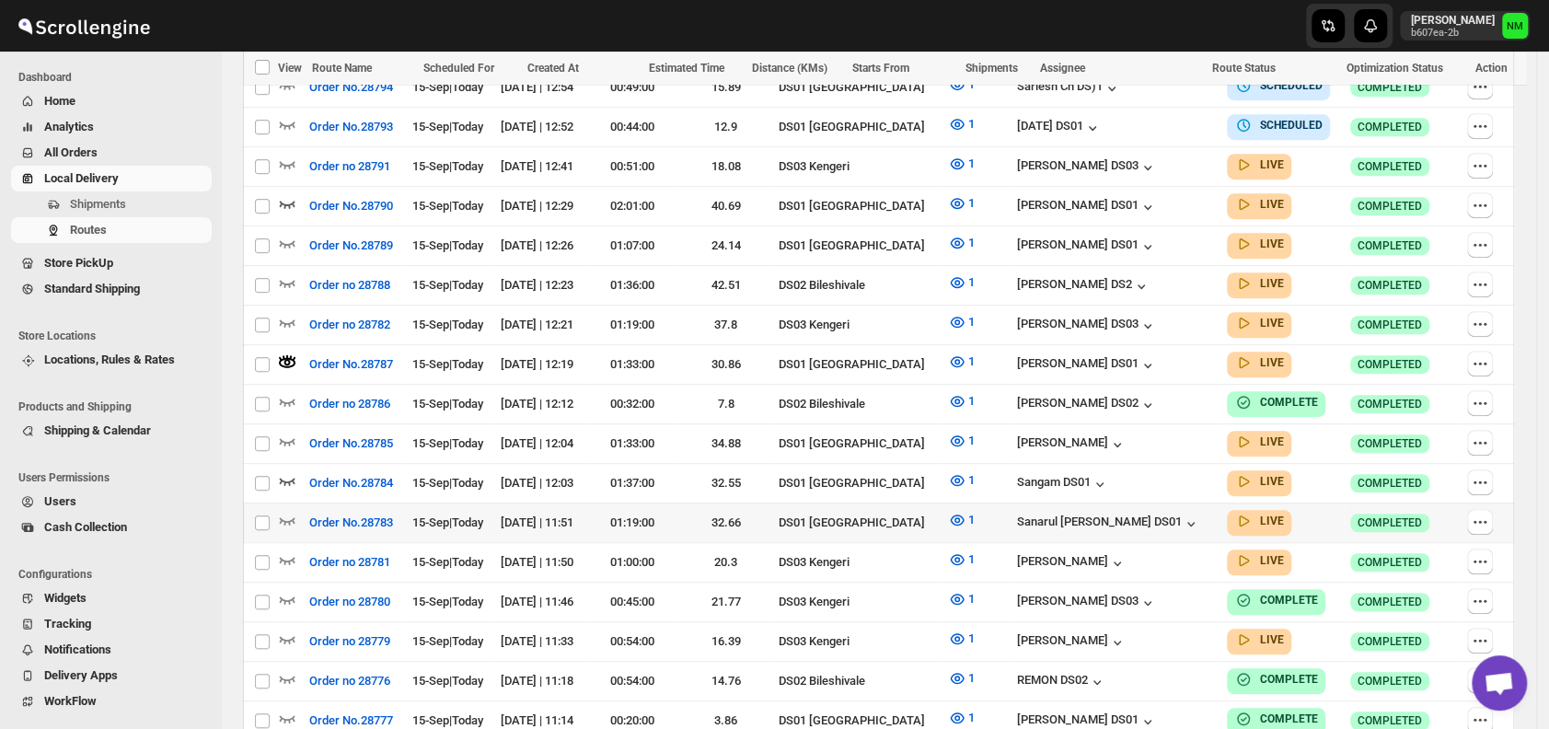
scroll to position [583, 0]
click at [295, 233] on icon "button" at bounding box center [287, 242] width 18 height 18
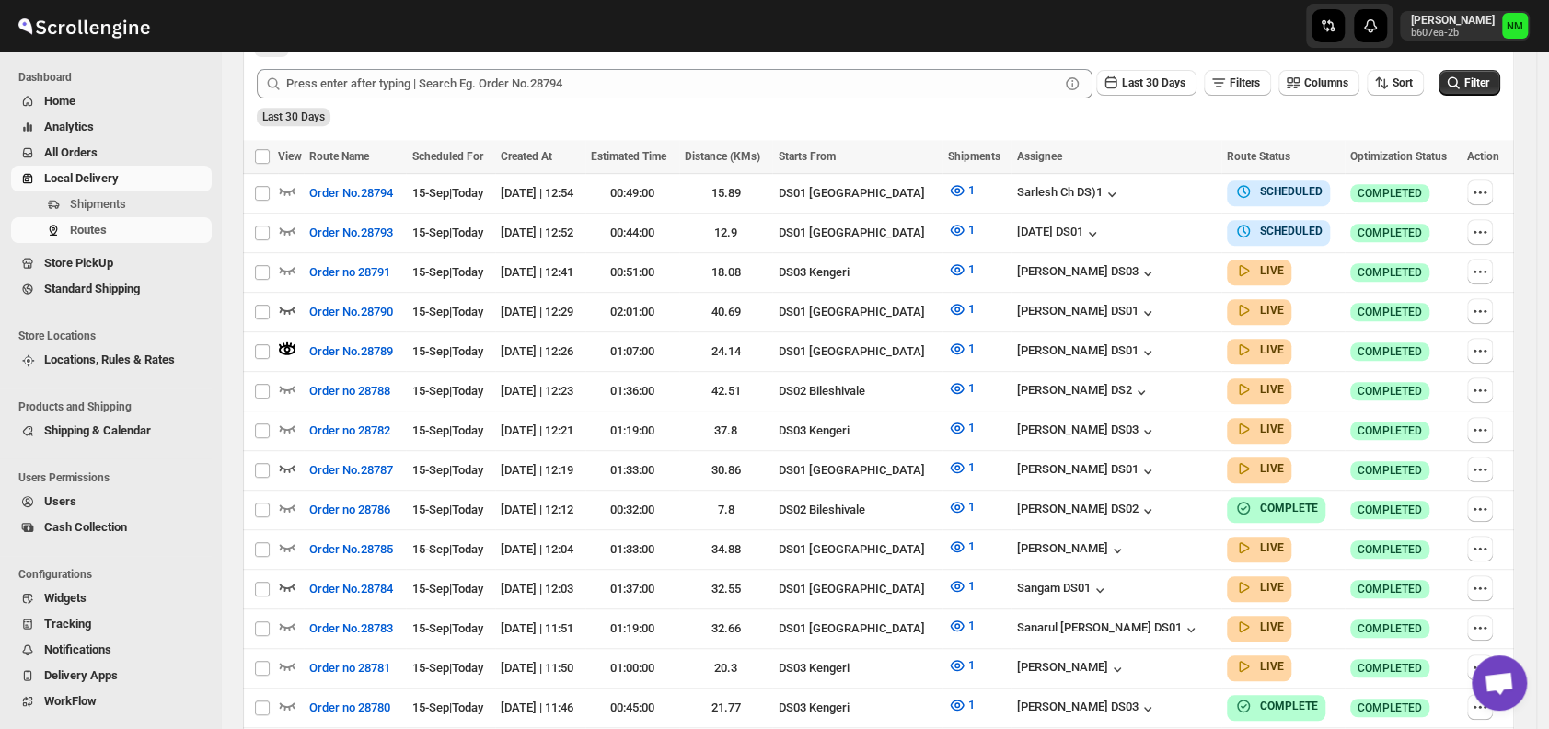
scroll to position [0, 0]
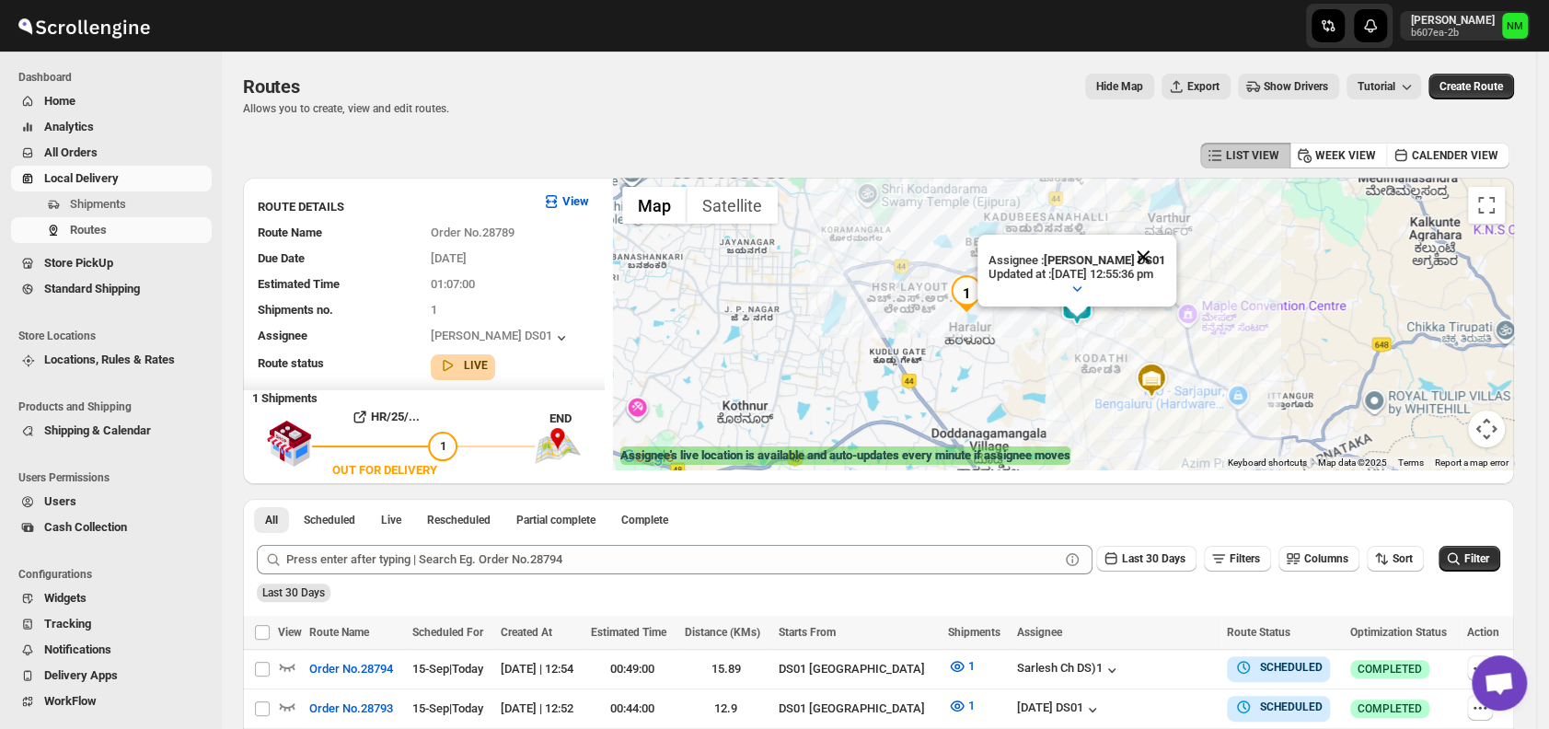
click at [1165, 254] on button "Close" at bounding box center [1143, 257] width 44 height 44
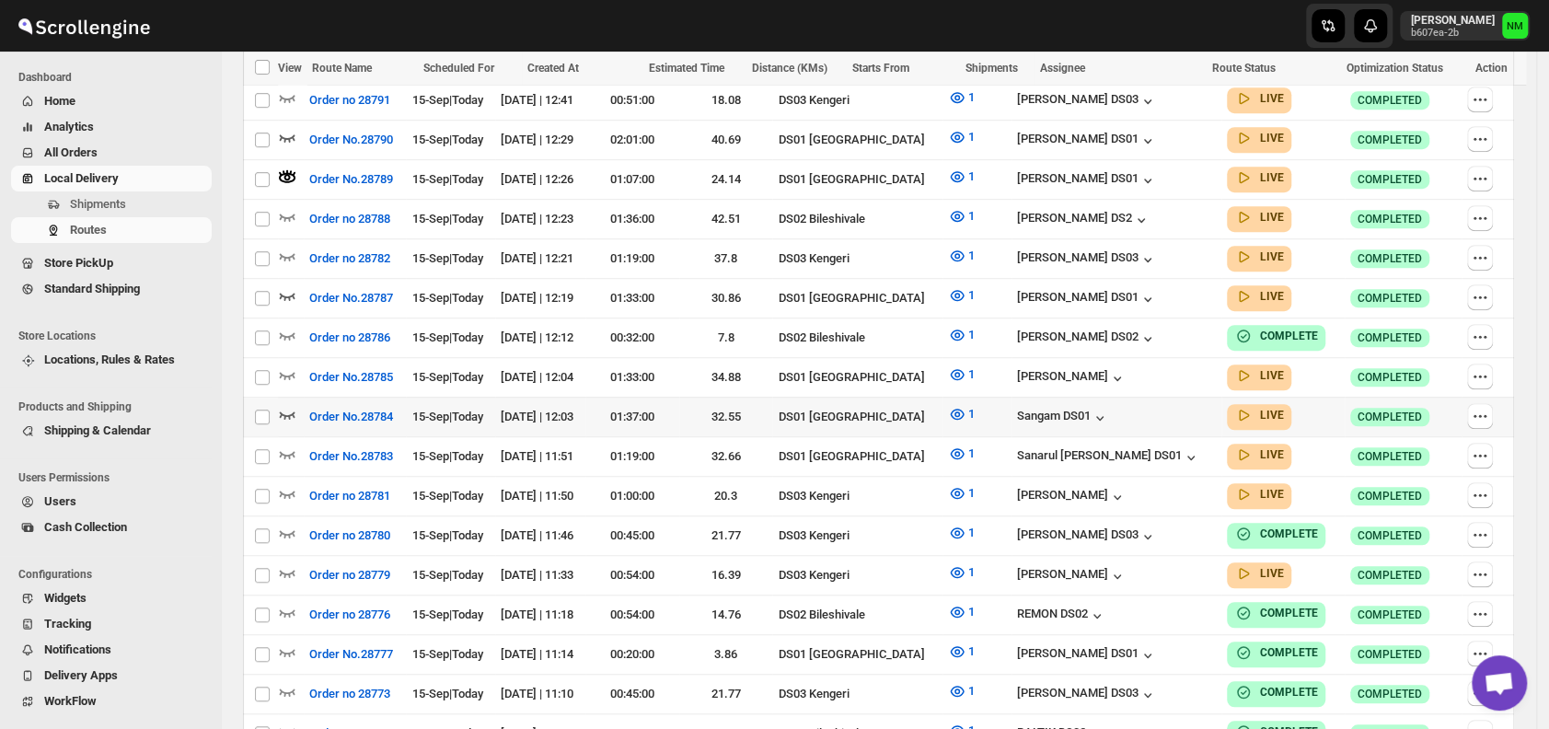
scroll to position [649, 0]
click at [289, 450] on icon "button" at bounding box center [288, 453] width 16 height 7
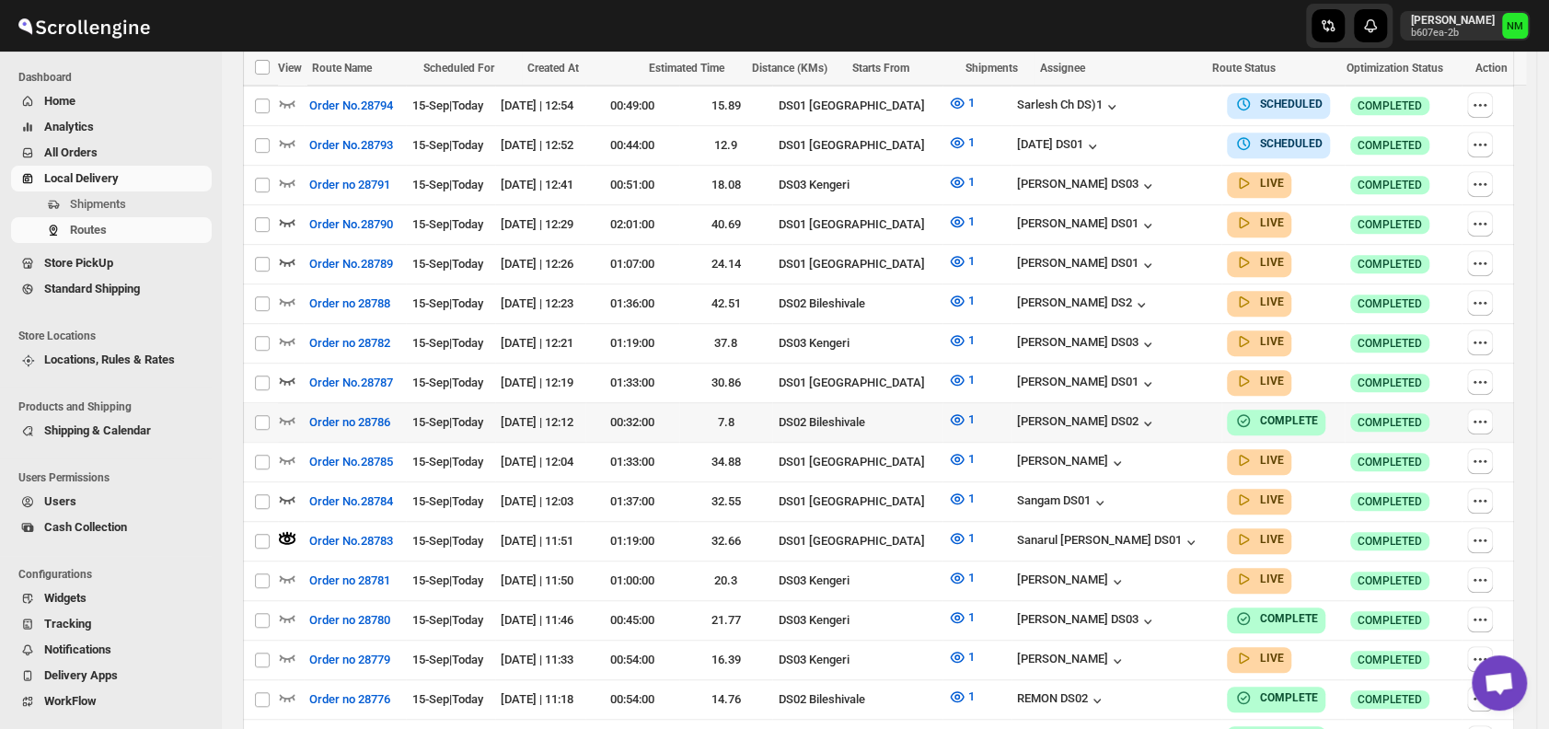
scroll to position [564, 0]
click at [294, 456] on icon "button" at bounding box center [288, 459] width 16 height 7
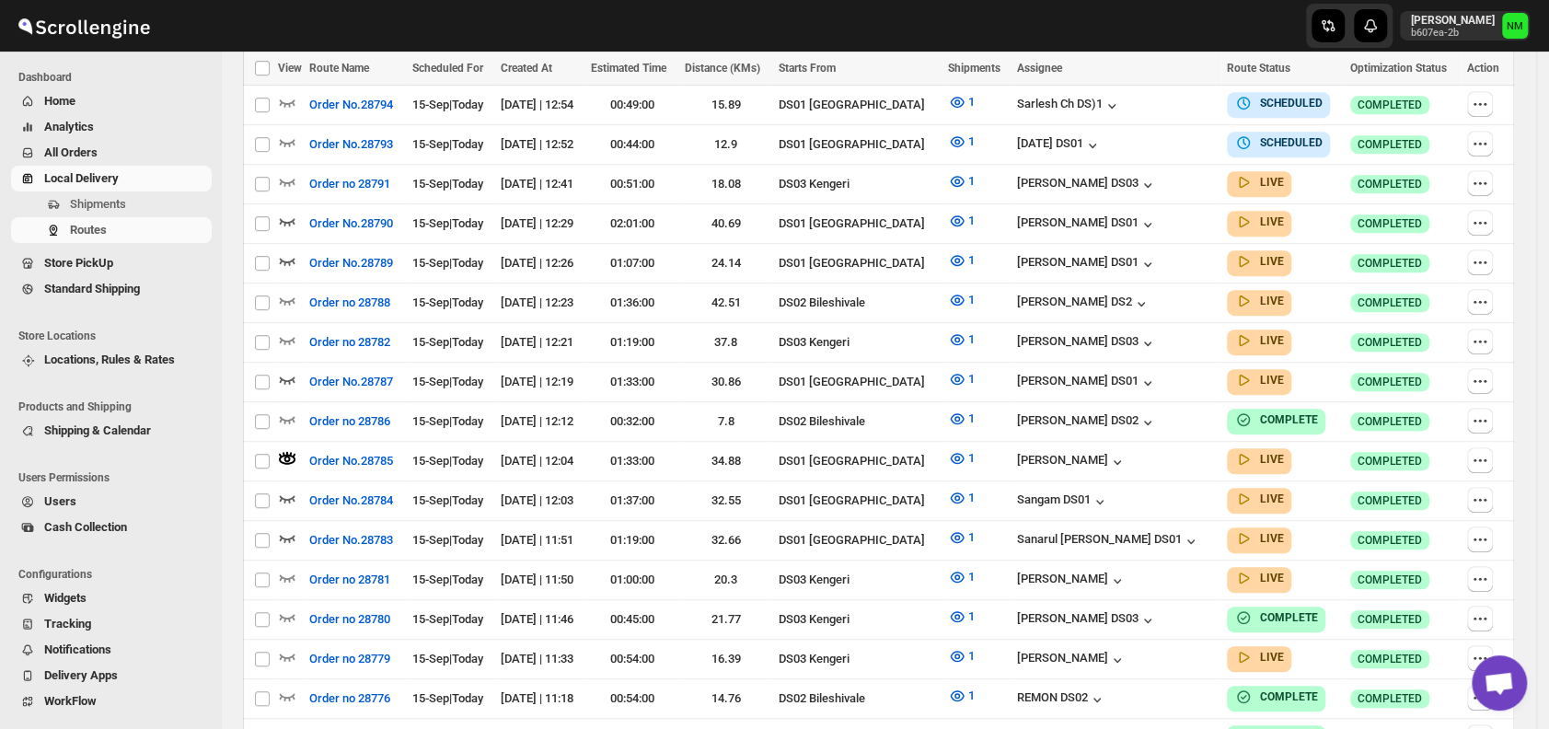
scroll to position [0, 0]
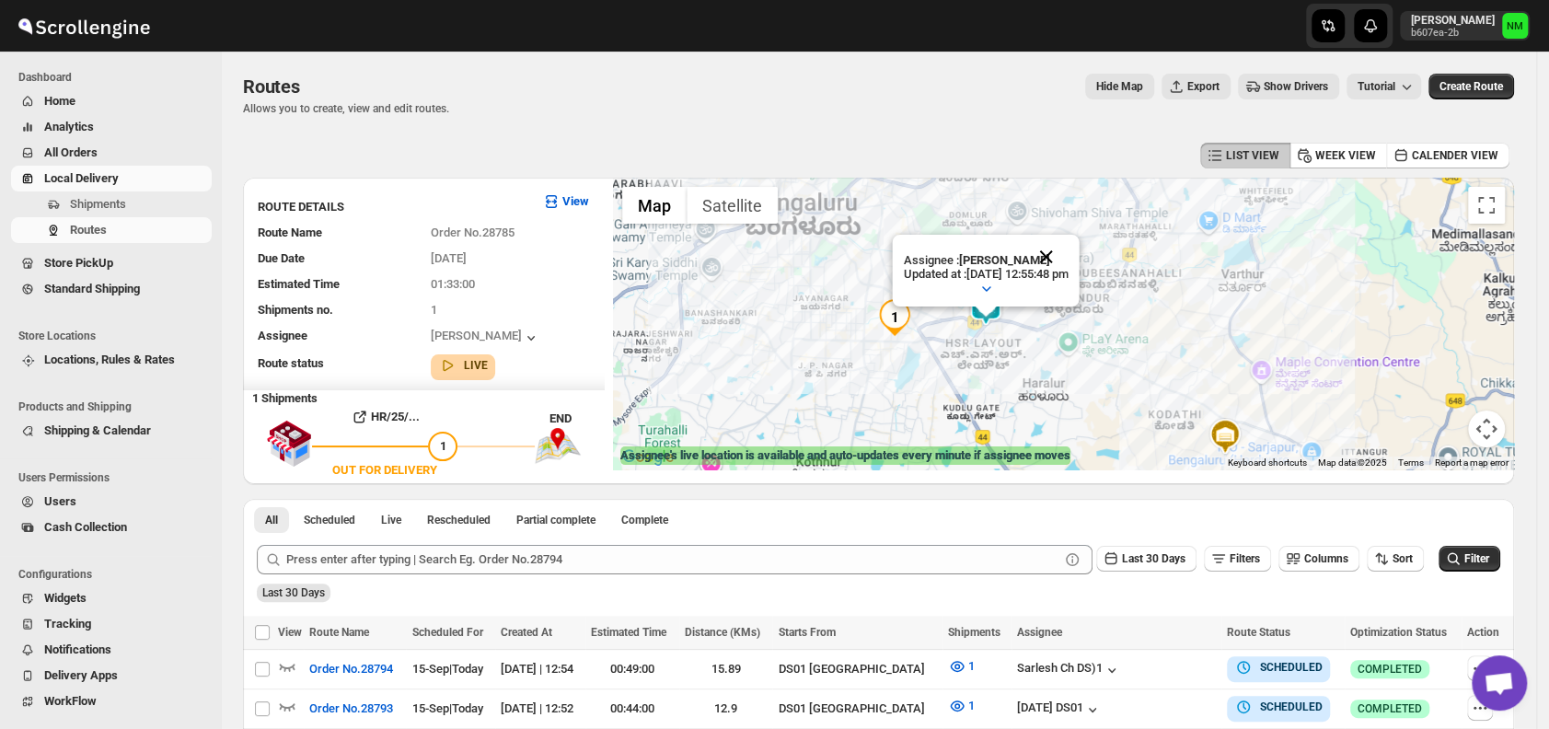
click at [1069, 256] on button "Close" at bounding box center [1047, 257] width 44 height 44
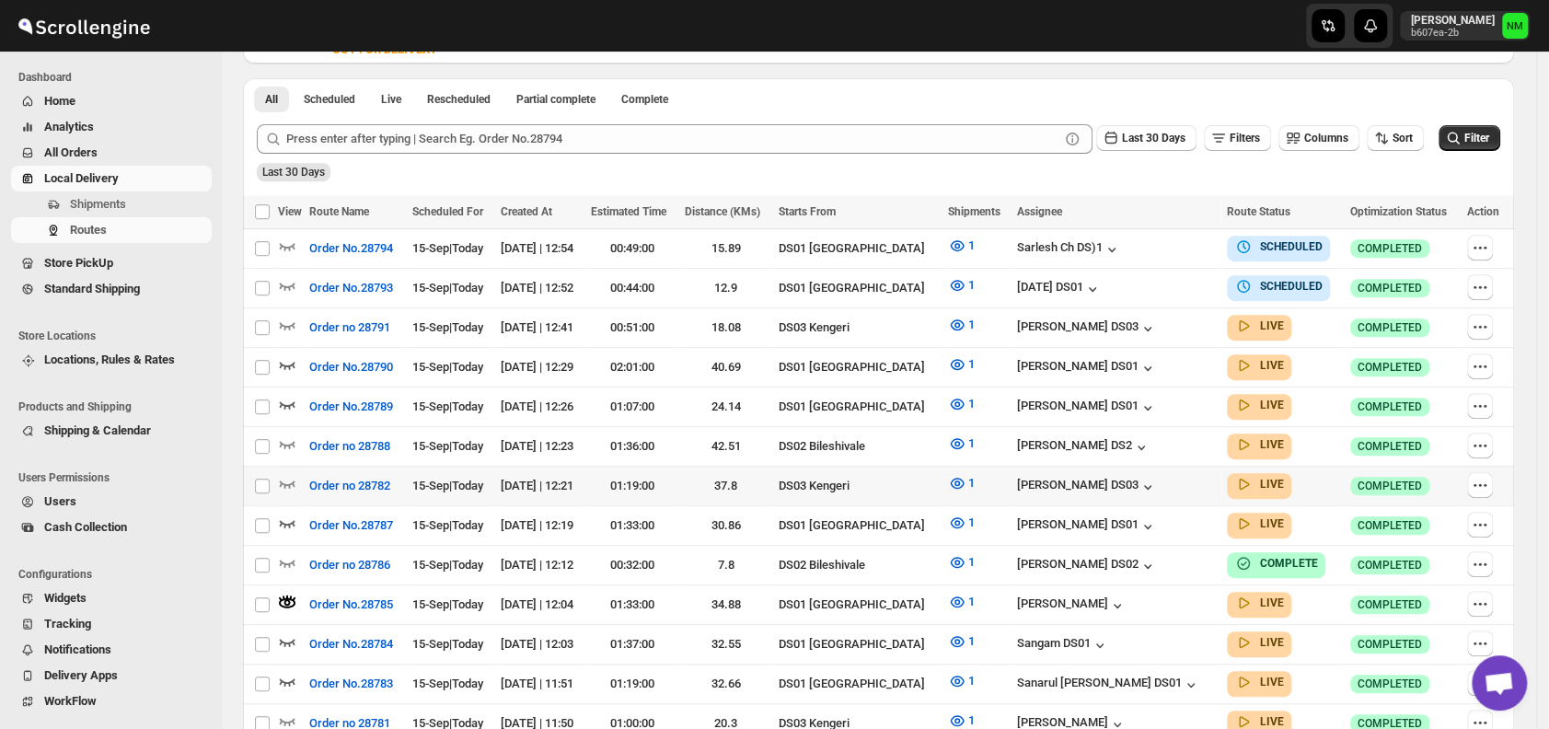
scroll to position [544, 0]
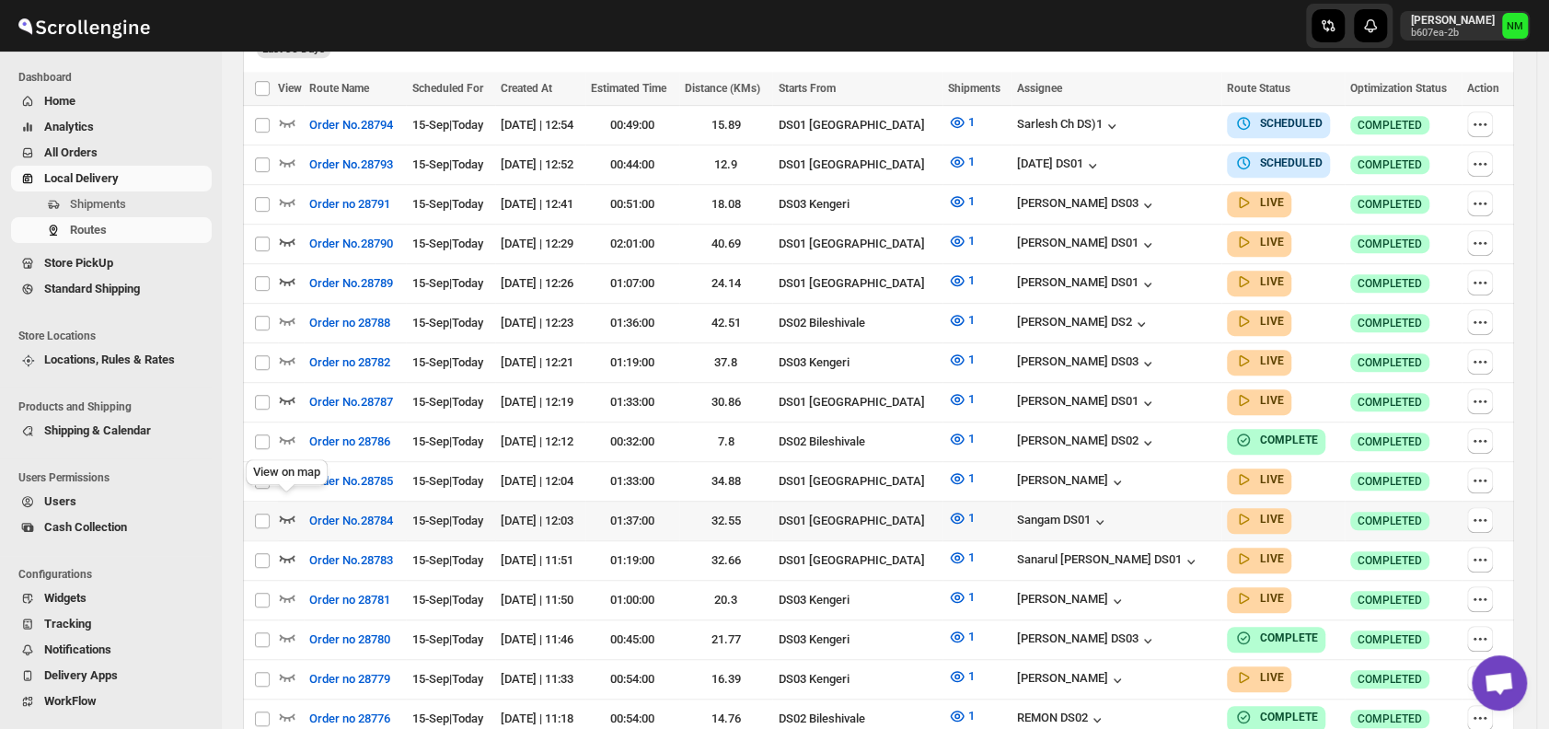
click at [291, 509] on icon "button" at bounding box center [287, 518] width 18 height 18
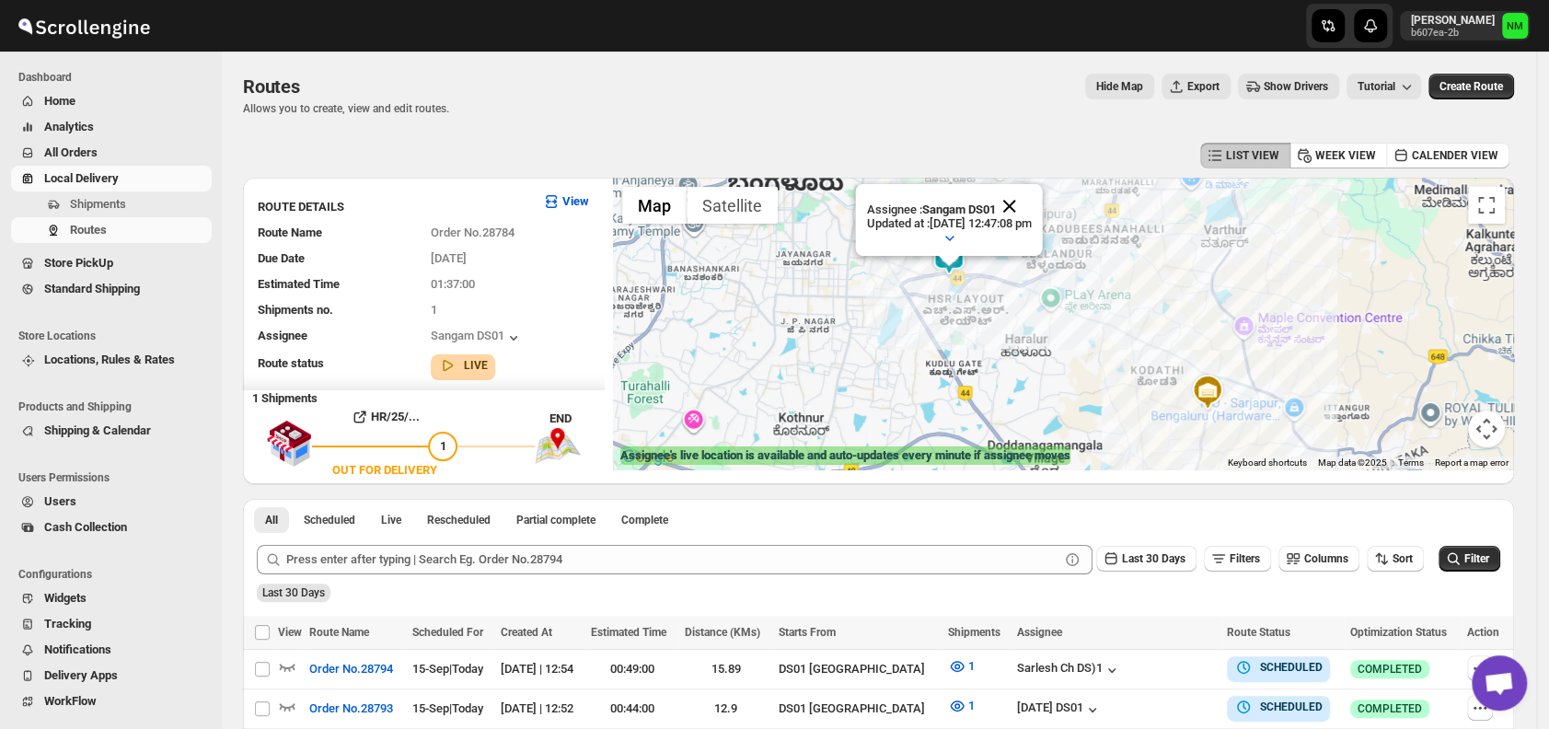
click at [1032, 189] on button "Close" at bounding box center [1010, 206] width 44 height 44
click at [956, 258] on img at bounding box center [949, 256] width 37 height 37
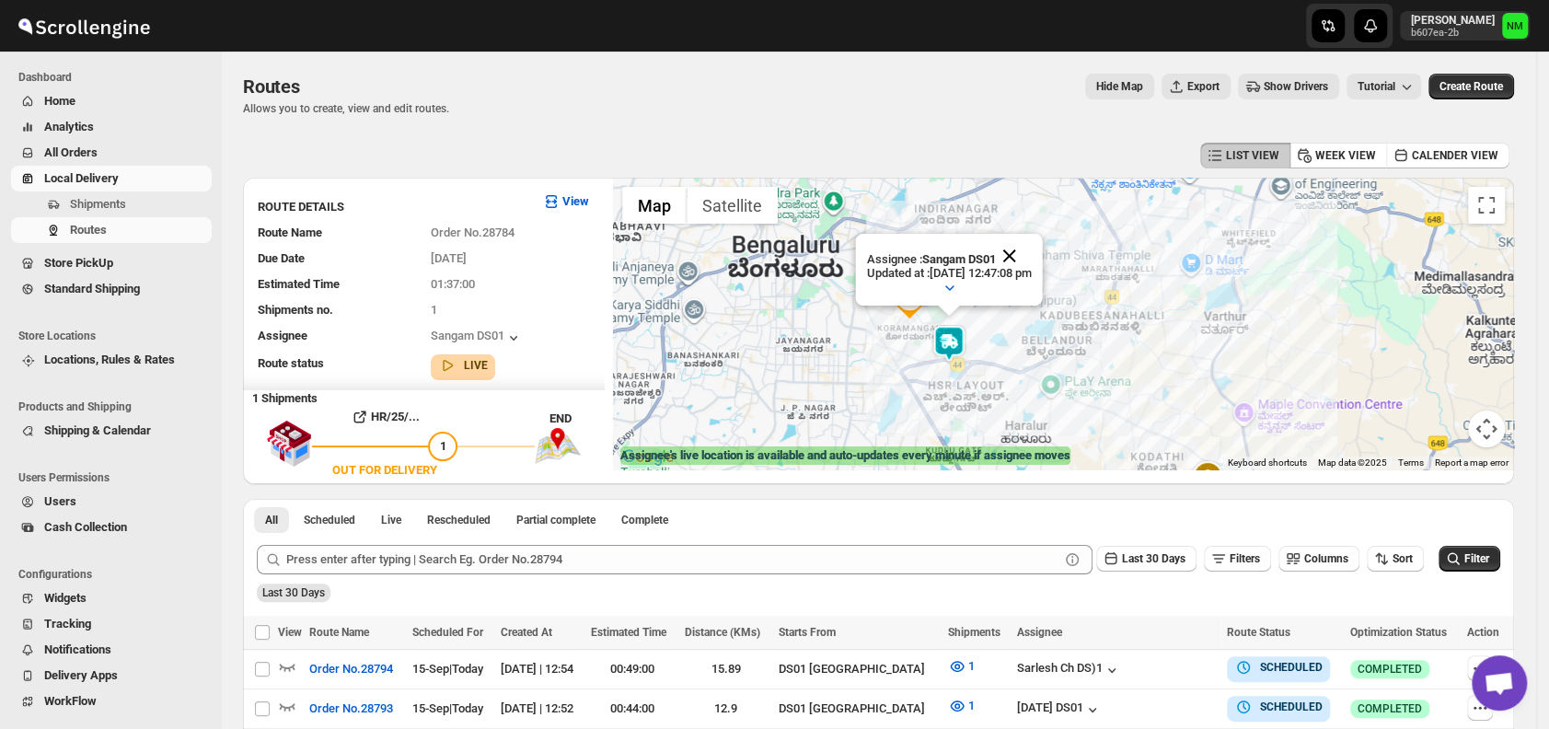
click at [1032, 248] on button "Close" at bounding box center [1010, 256] width 44 height 44
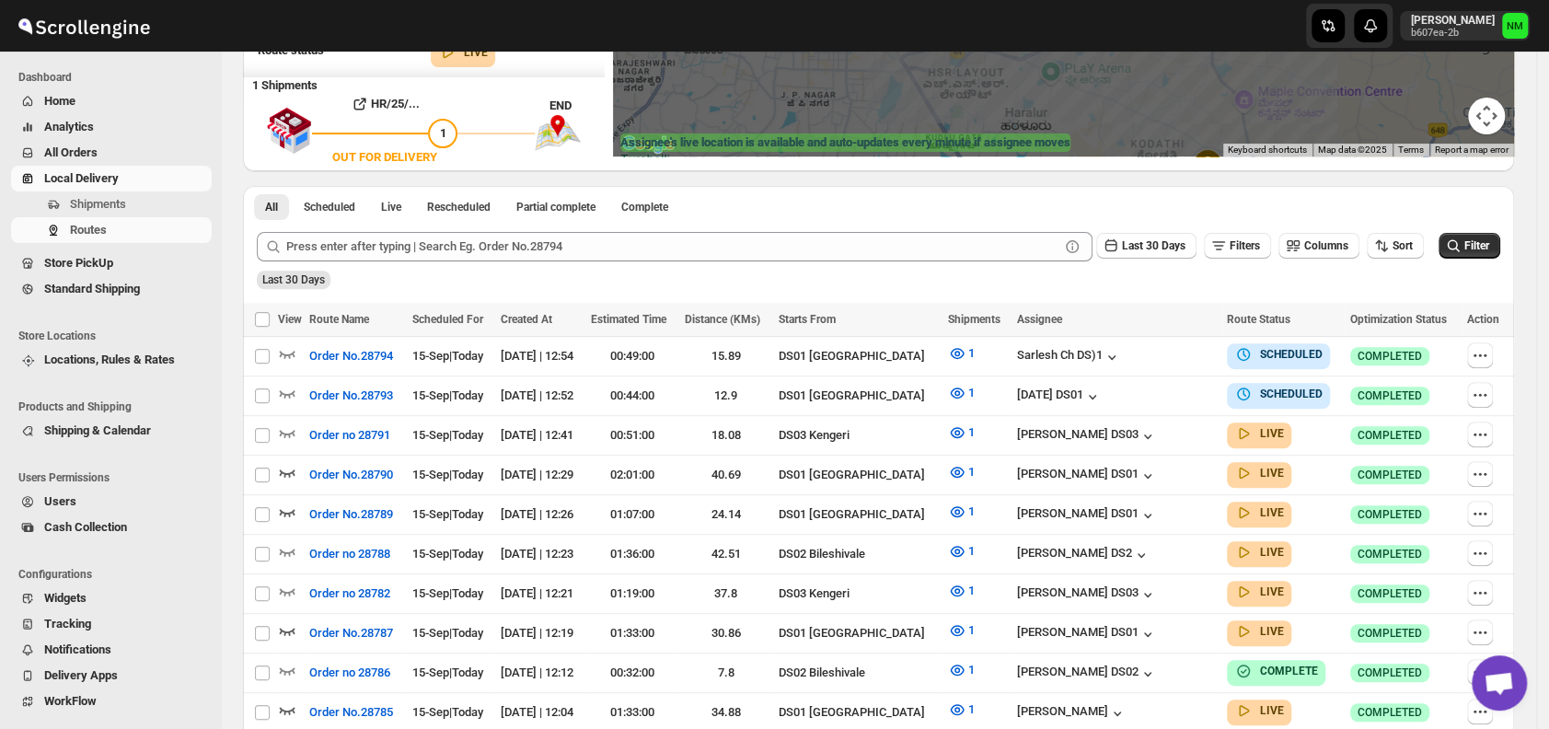
scroll to position [314, 0]
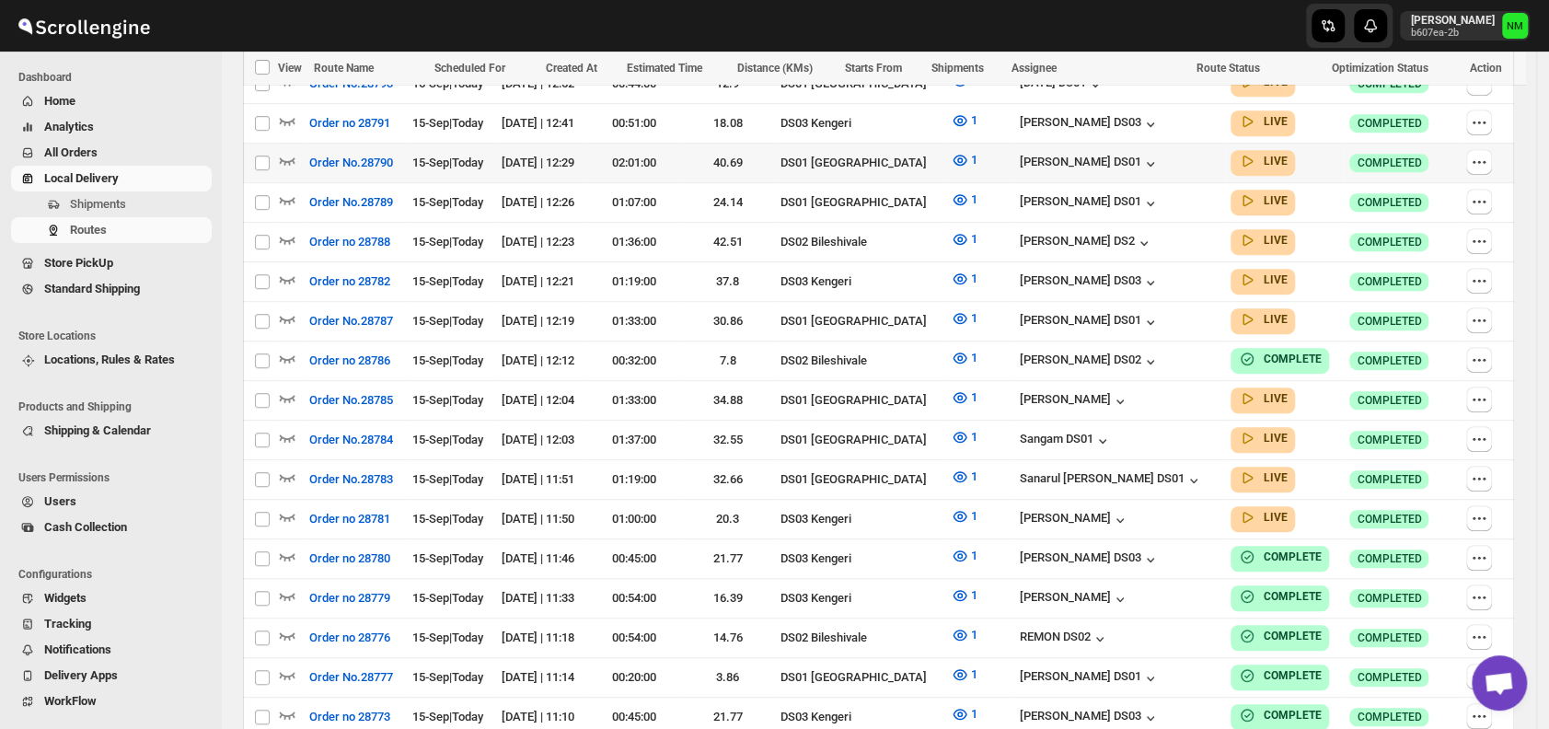
scroll to position [494, 0]
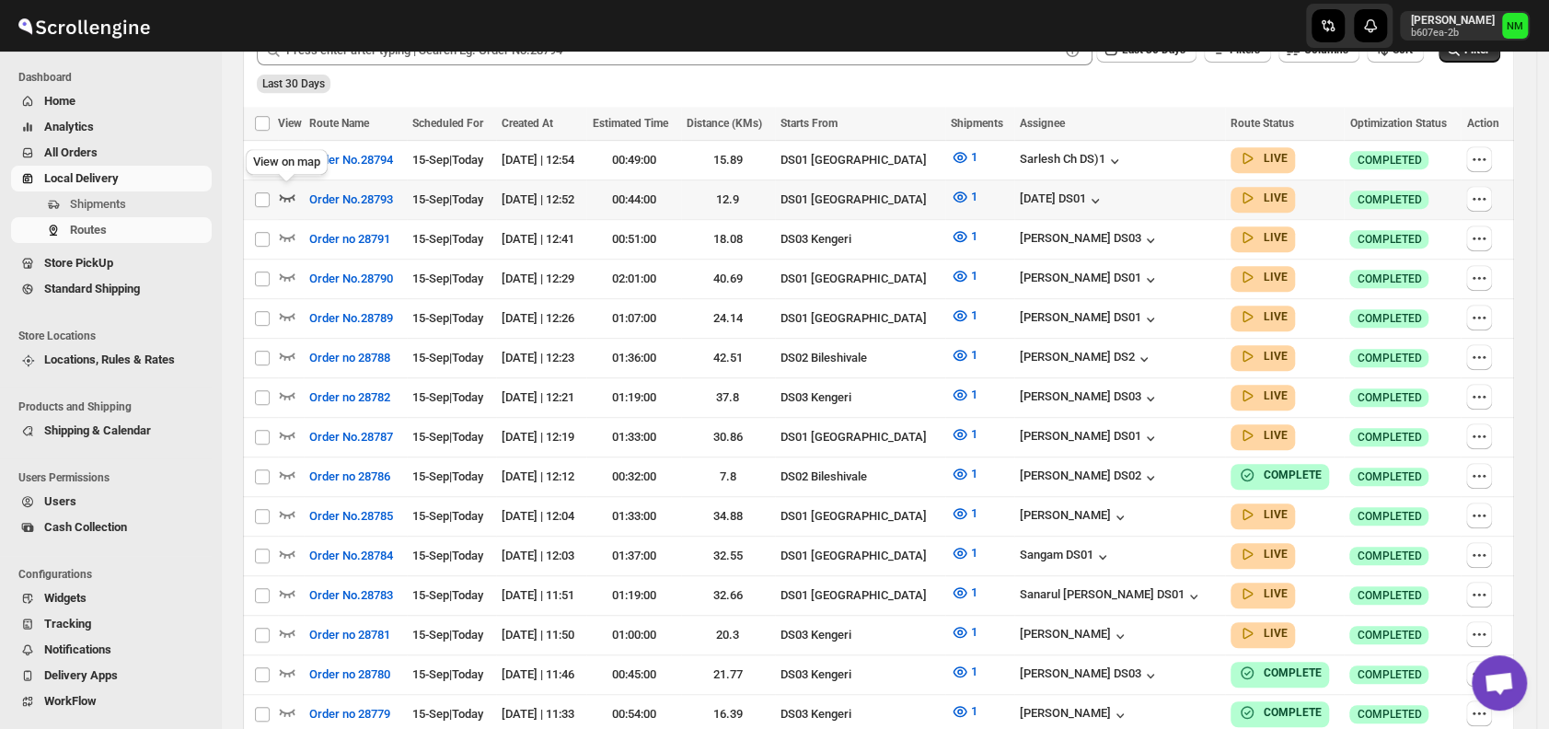
click at [290, 194] on icon "button" at bounding box center [287, 197] width 18 height 18
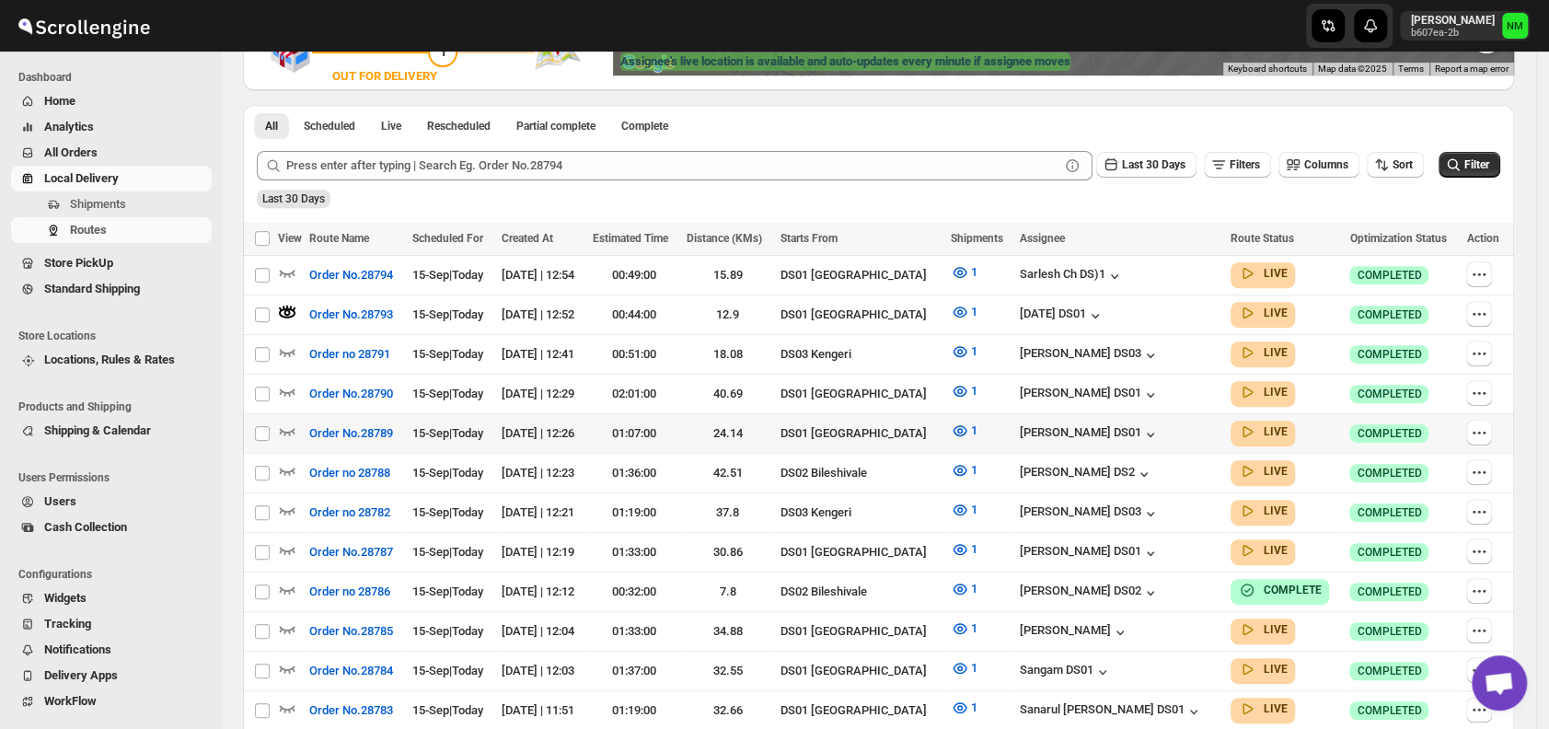
scroll to position [397, 0]
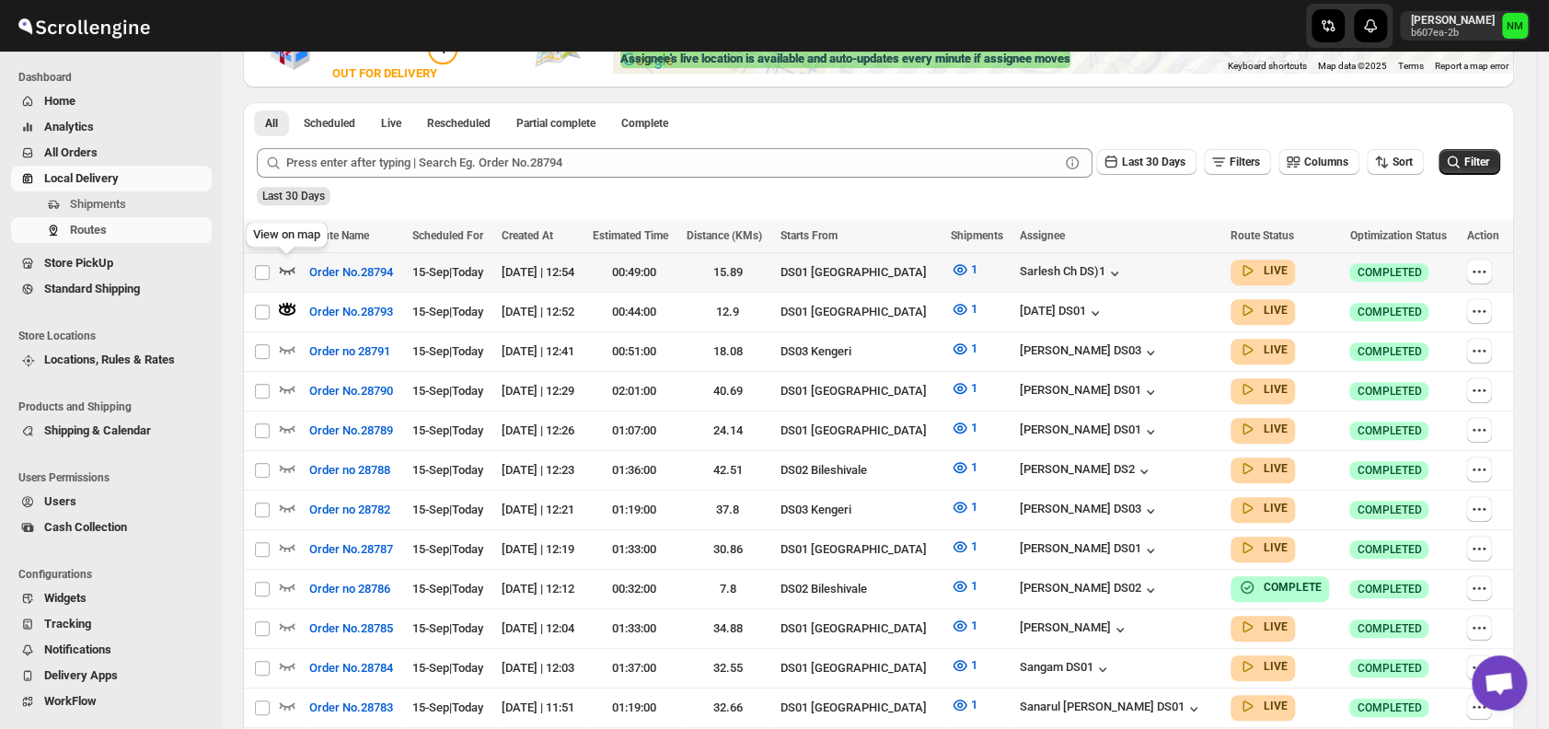
click at [295, 266] on icon "button" at bounding box center [287, 270] width 18 height 18
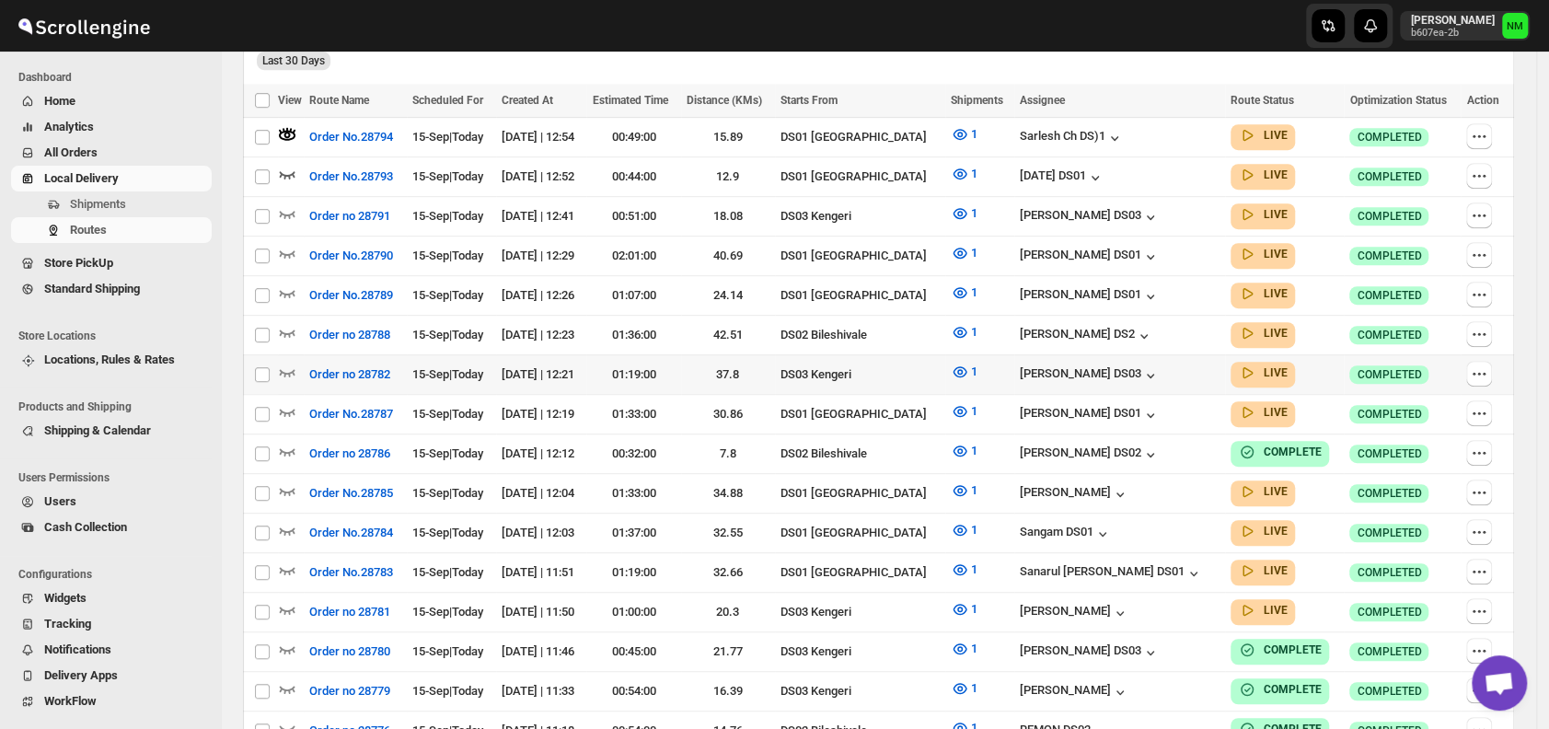
scroll to position [537, 0]
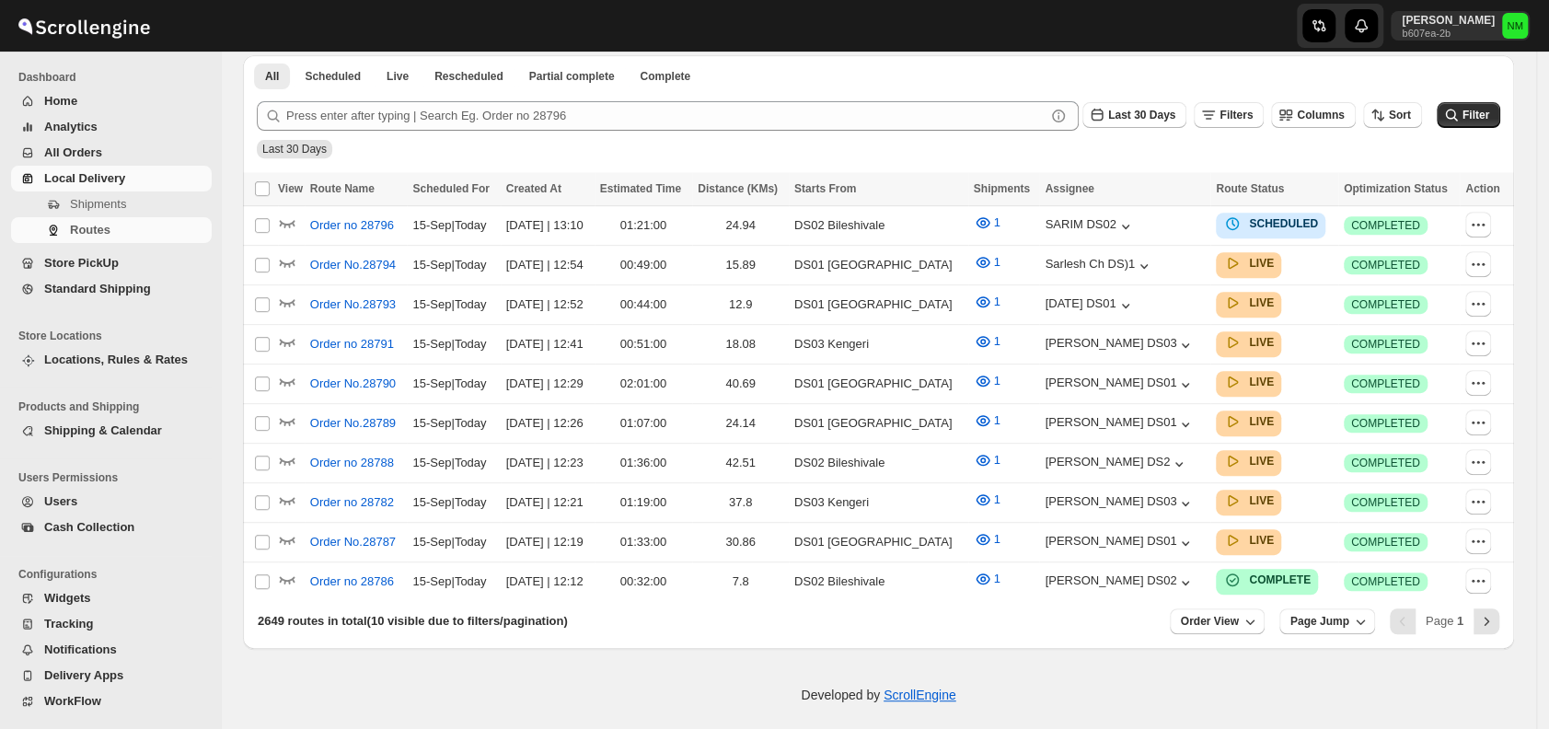
scroll to position [537, 0]
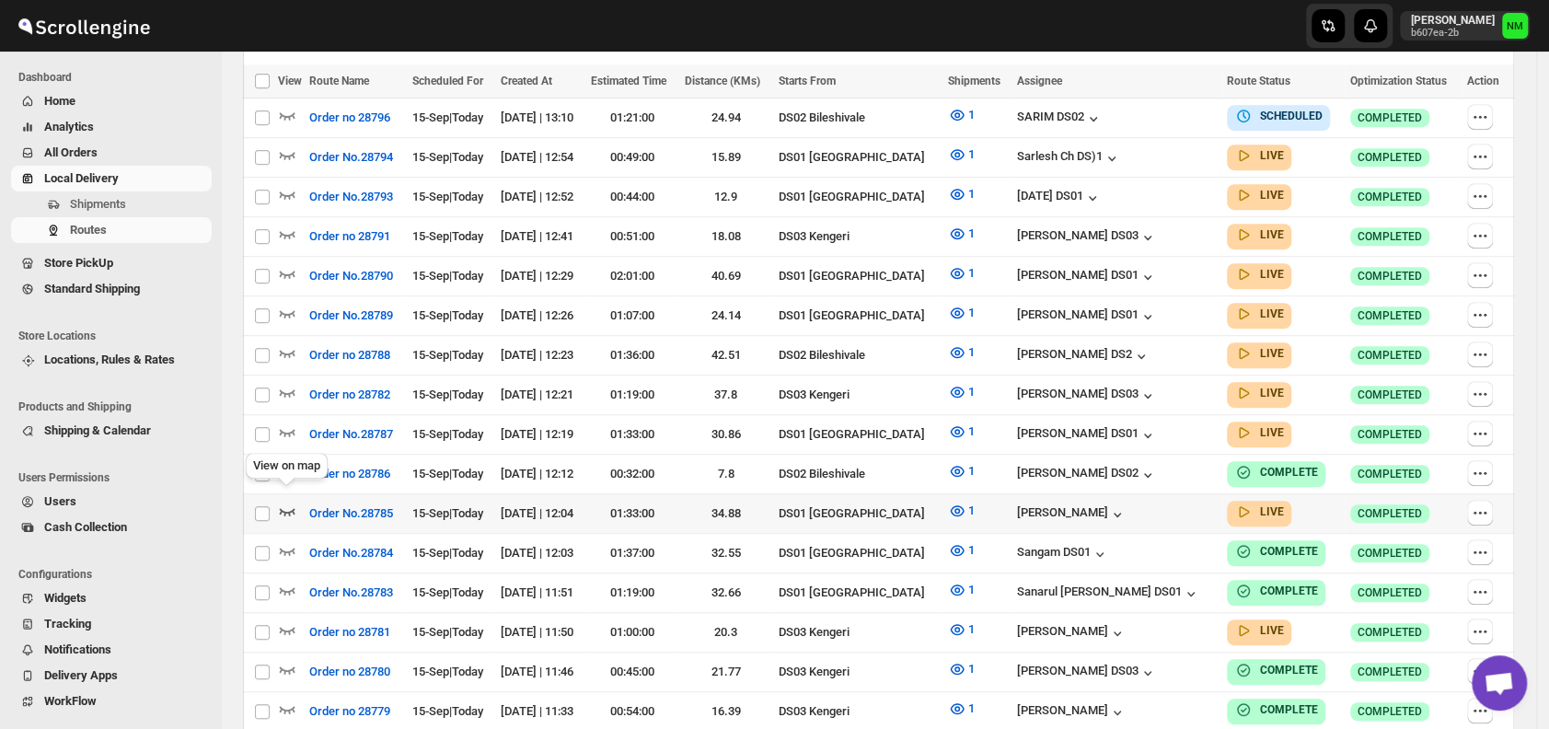
click at [285, 502] on icon "button" at bounding box center [287, 511] width 18 height 18
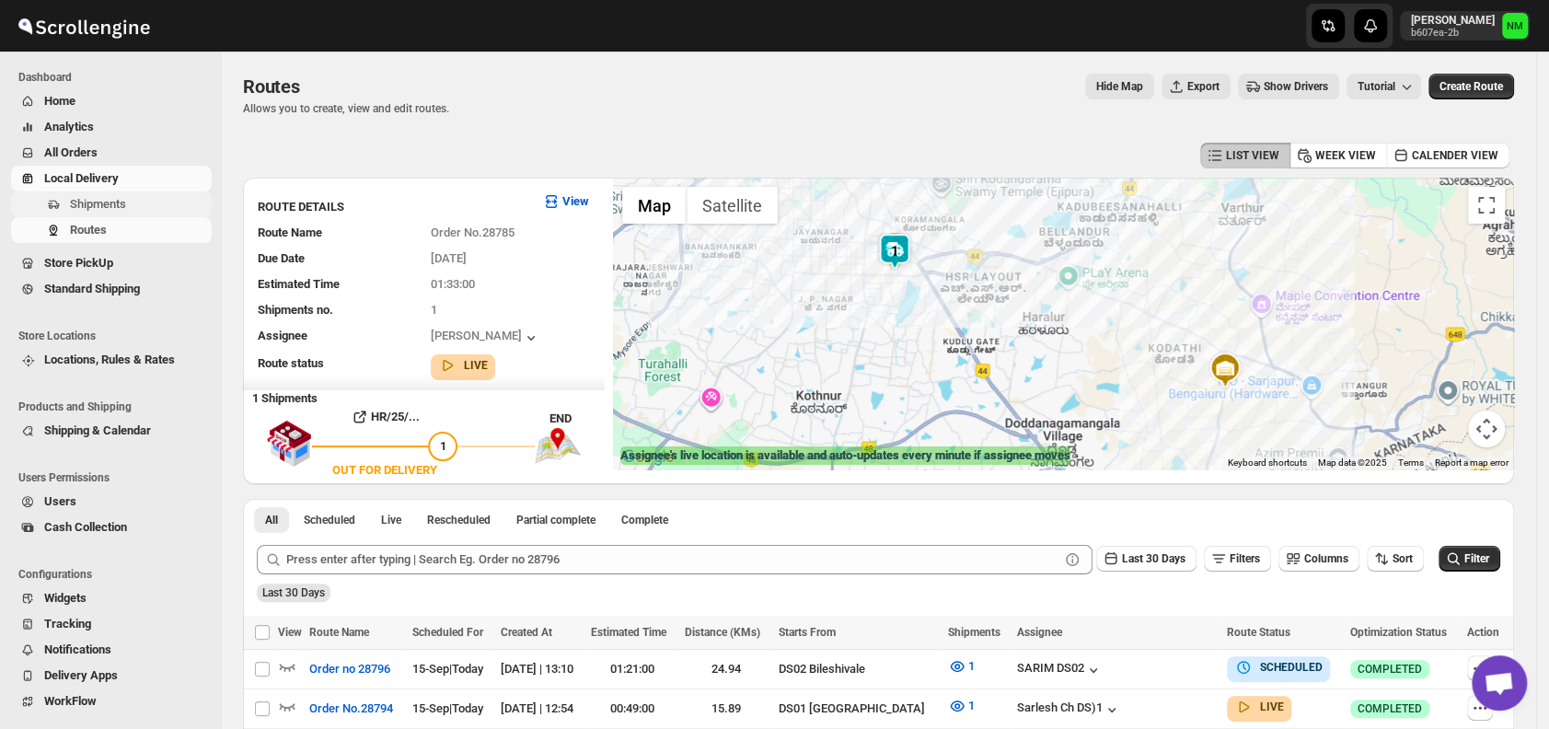
click at [134, 206] on span "Shipments" at bounding box center [139, 204] width 138 height 18
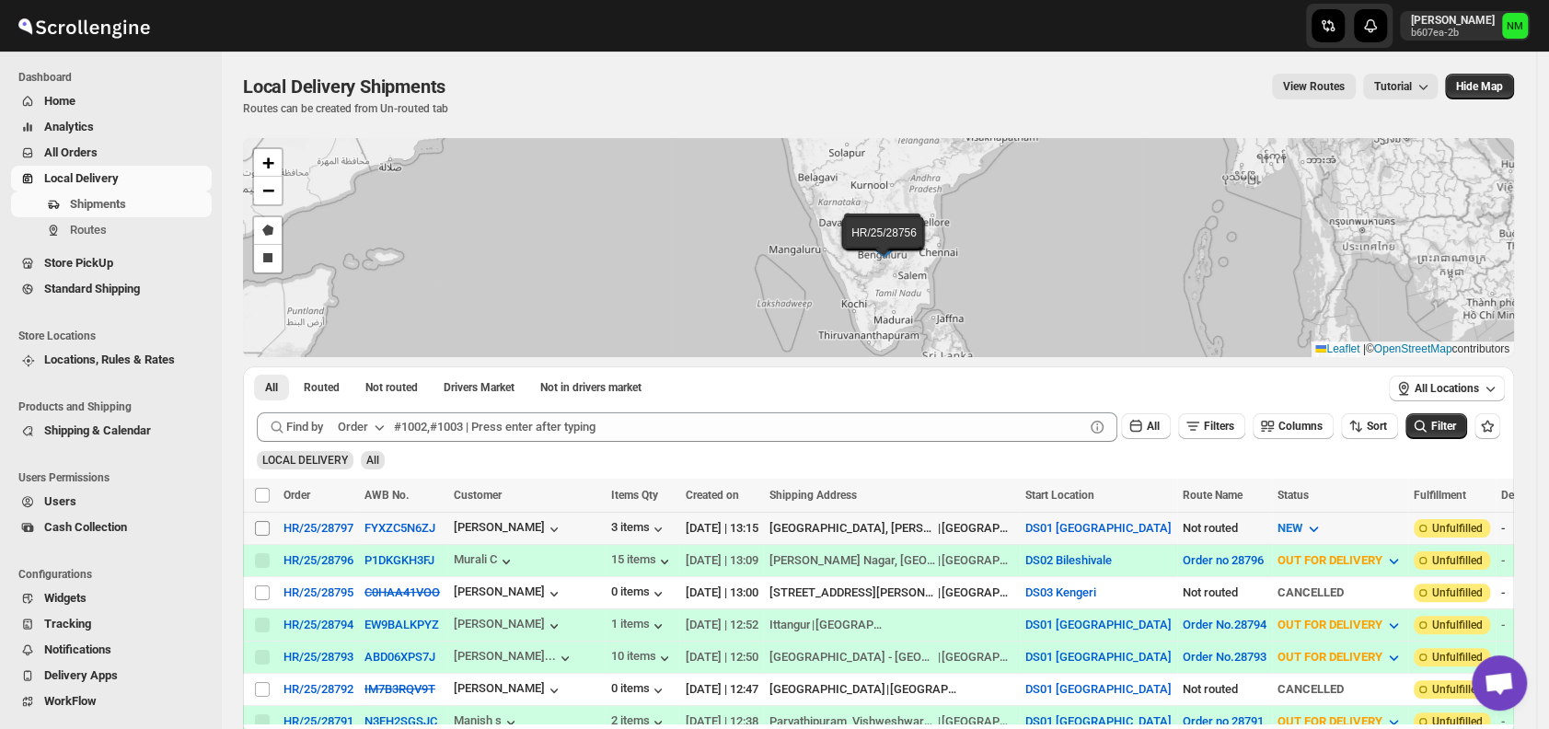
click at [261, 524] on input "Select shipment" at bounding box center [262, 528] width 15 height 15
checkbox input "true"
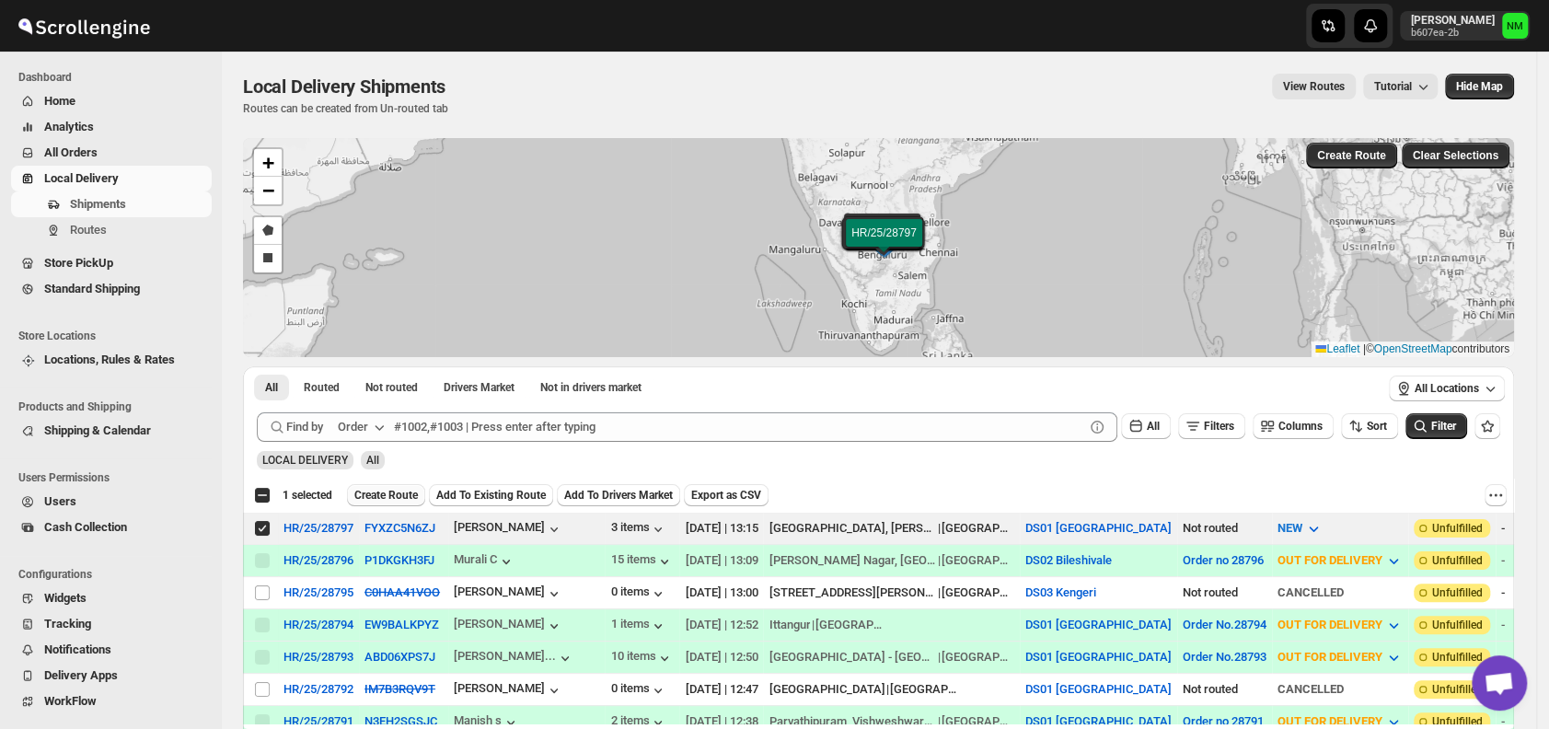
click at [405, 498] on span "Create Route" at bounding box center [386, 495] width 64 height 15
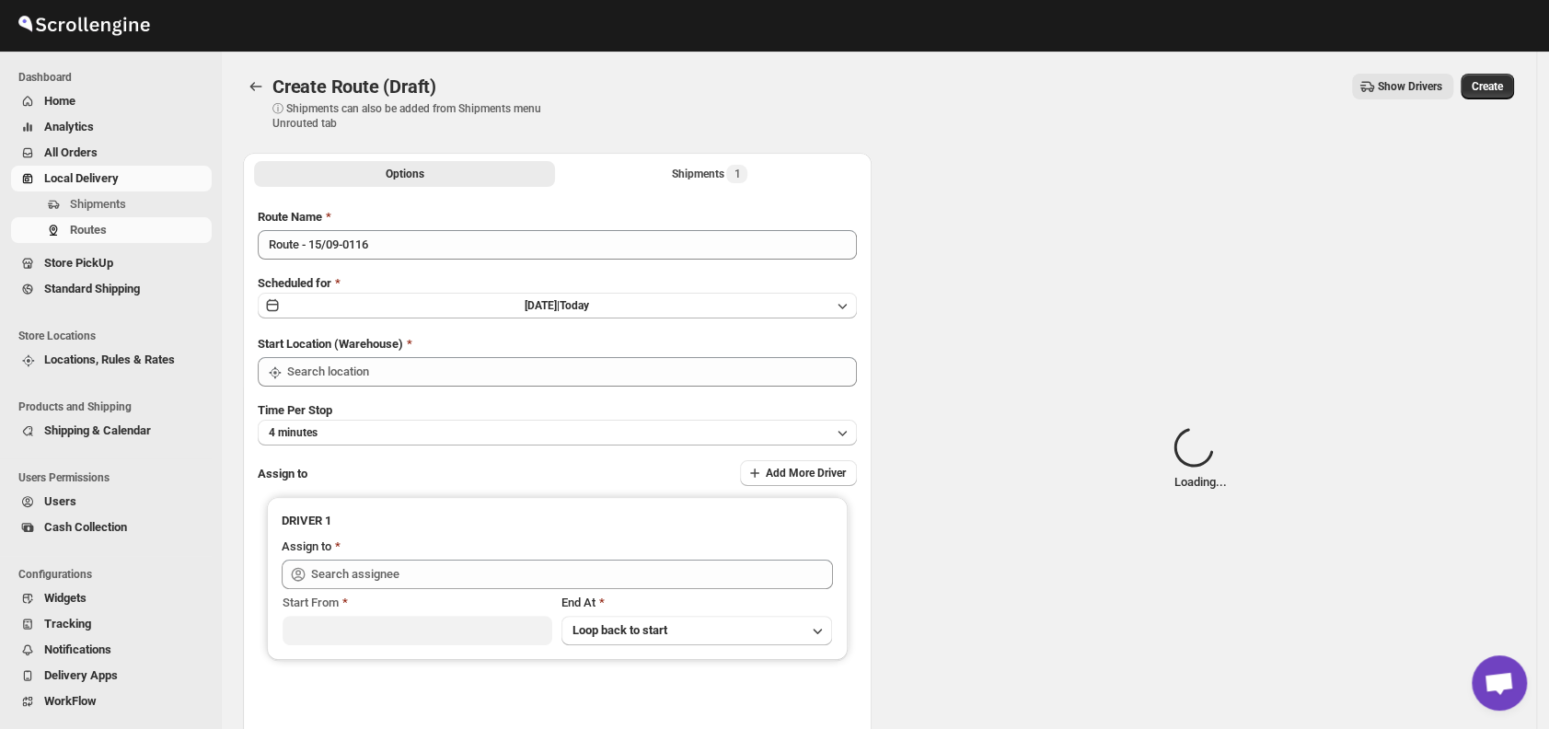
type input "DS01 [GEOGRAPHIC_DATA]"
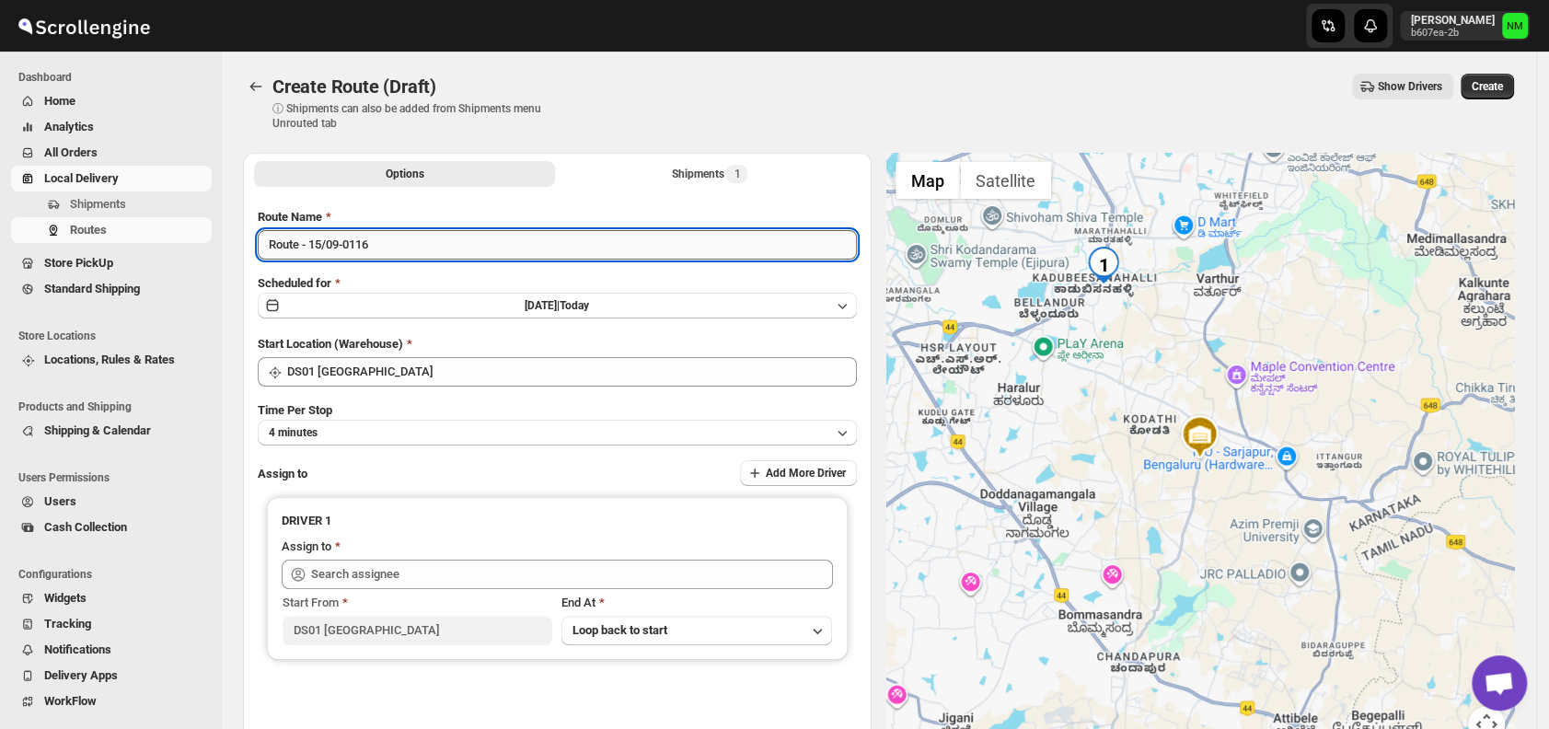
click at [446, 243] on input "Route - 15/09-0116" at bounding box center [557, 244] width 599 height 29
type input "R"
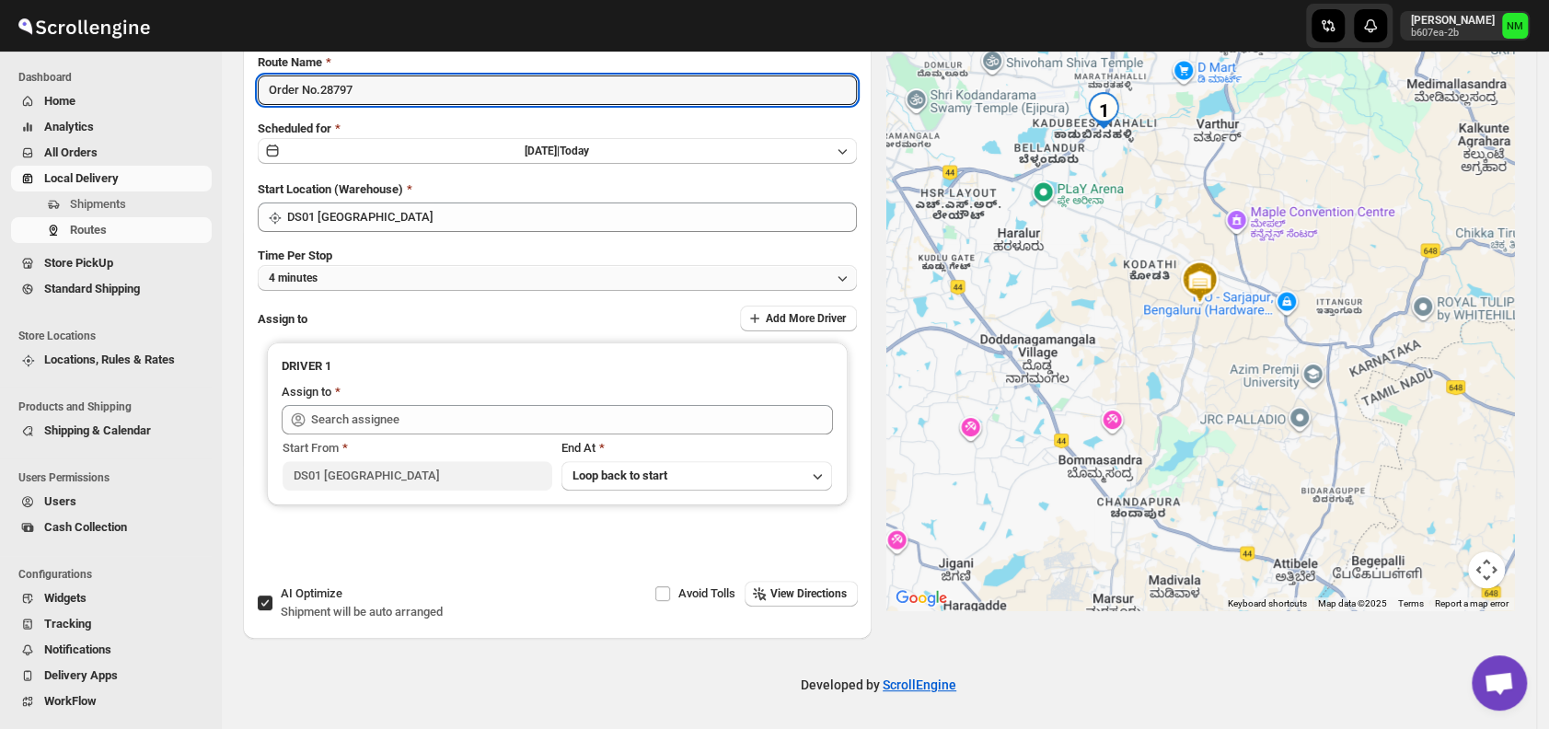
type input "Order No.28797"
click at [397, 268] on button "4 minutes" at bounding box center [557, 278] width 599 height 26
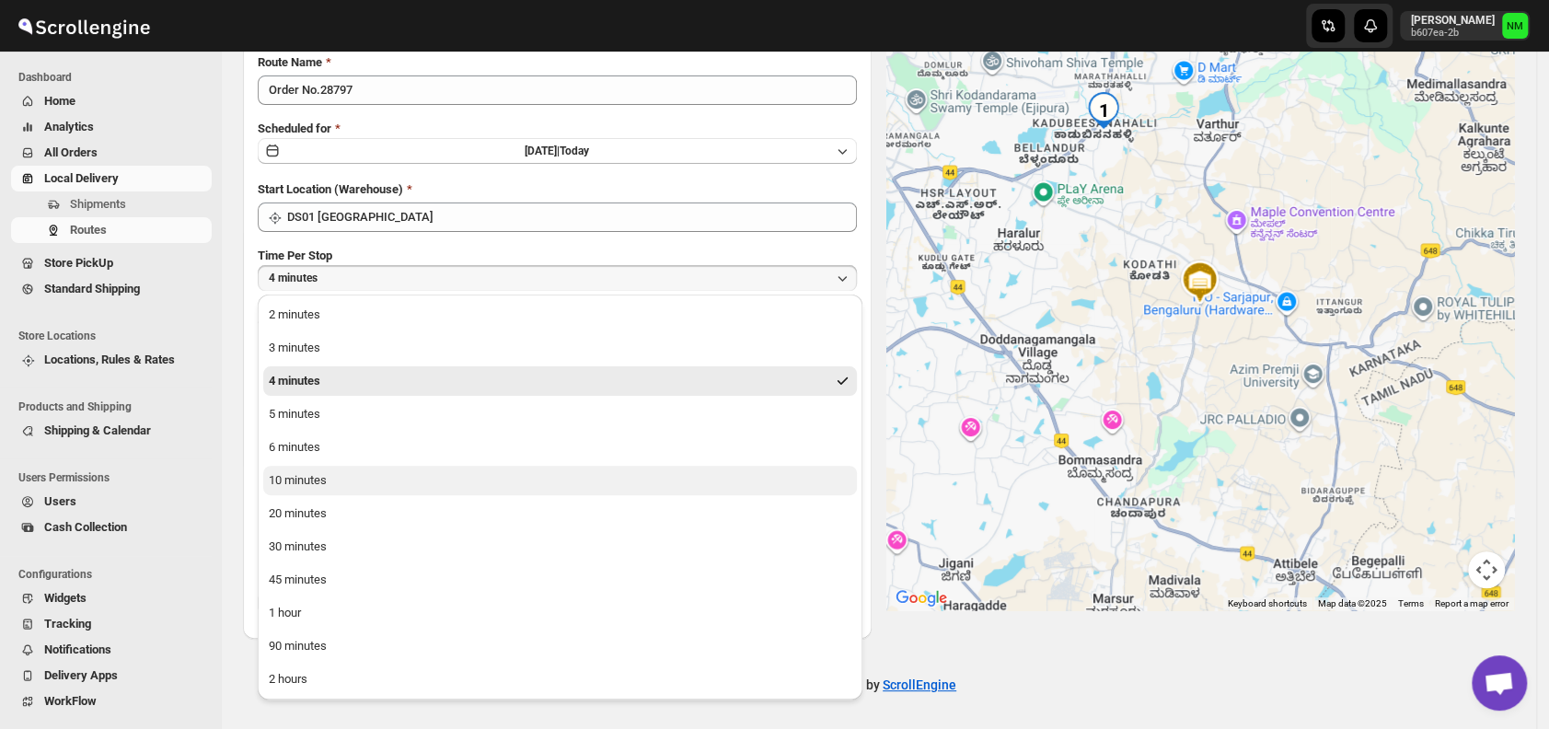
click at [349, 474] on button "10 minutes" at bounding box center [560, 480] width 594 height 29
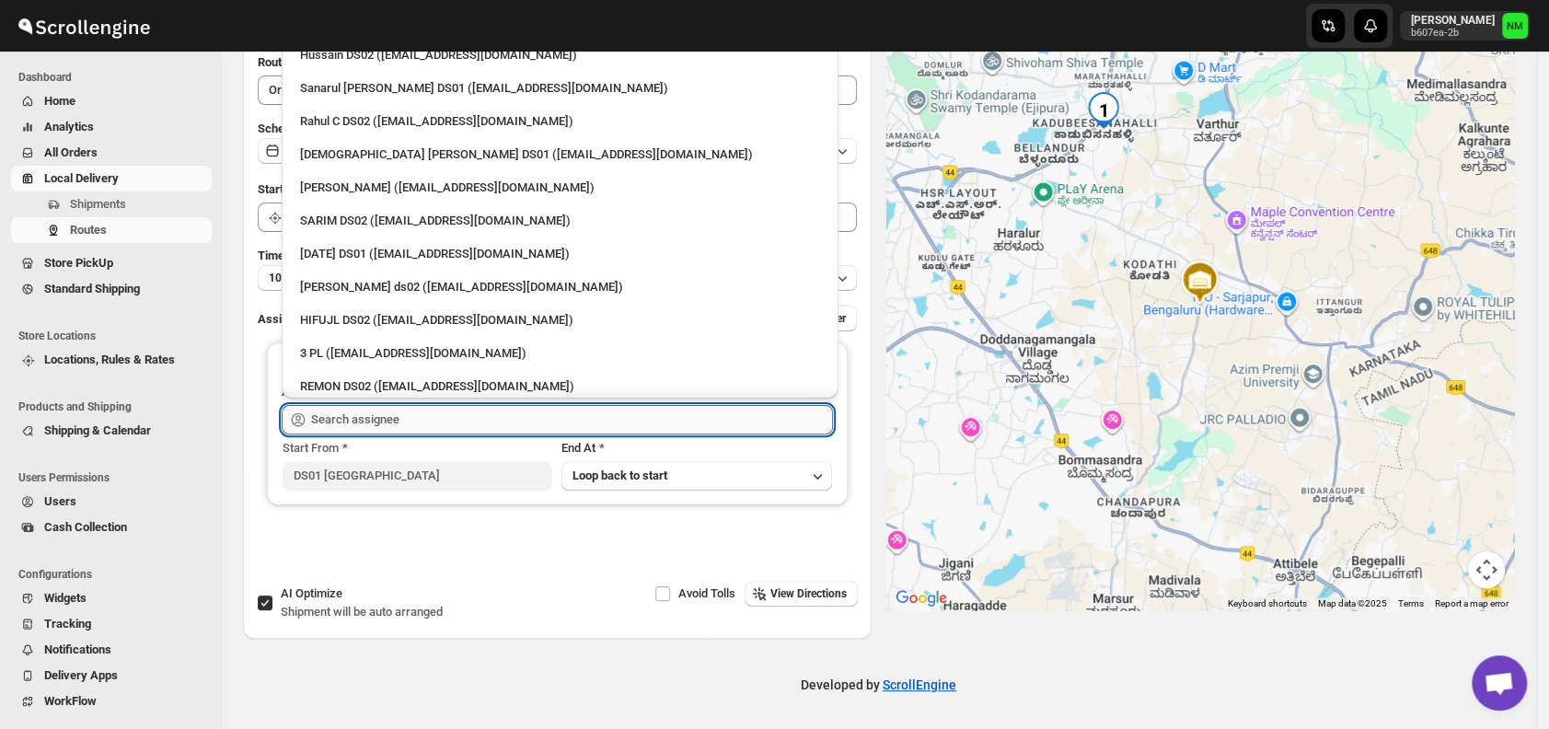
click at [450, 414] on input "text" at bounding box center [572, 419] width 522 height 29
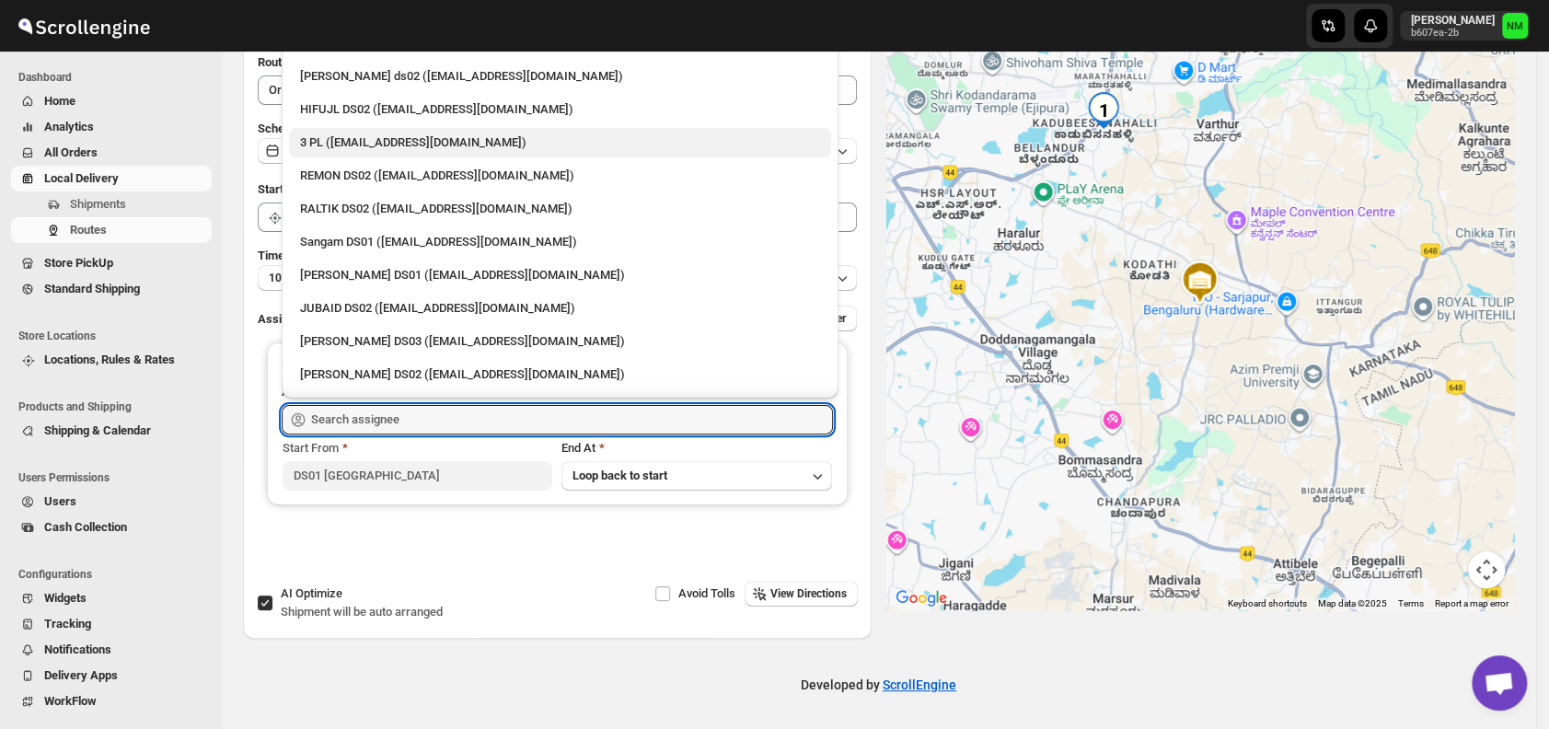
scroll to position [213, 0]
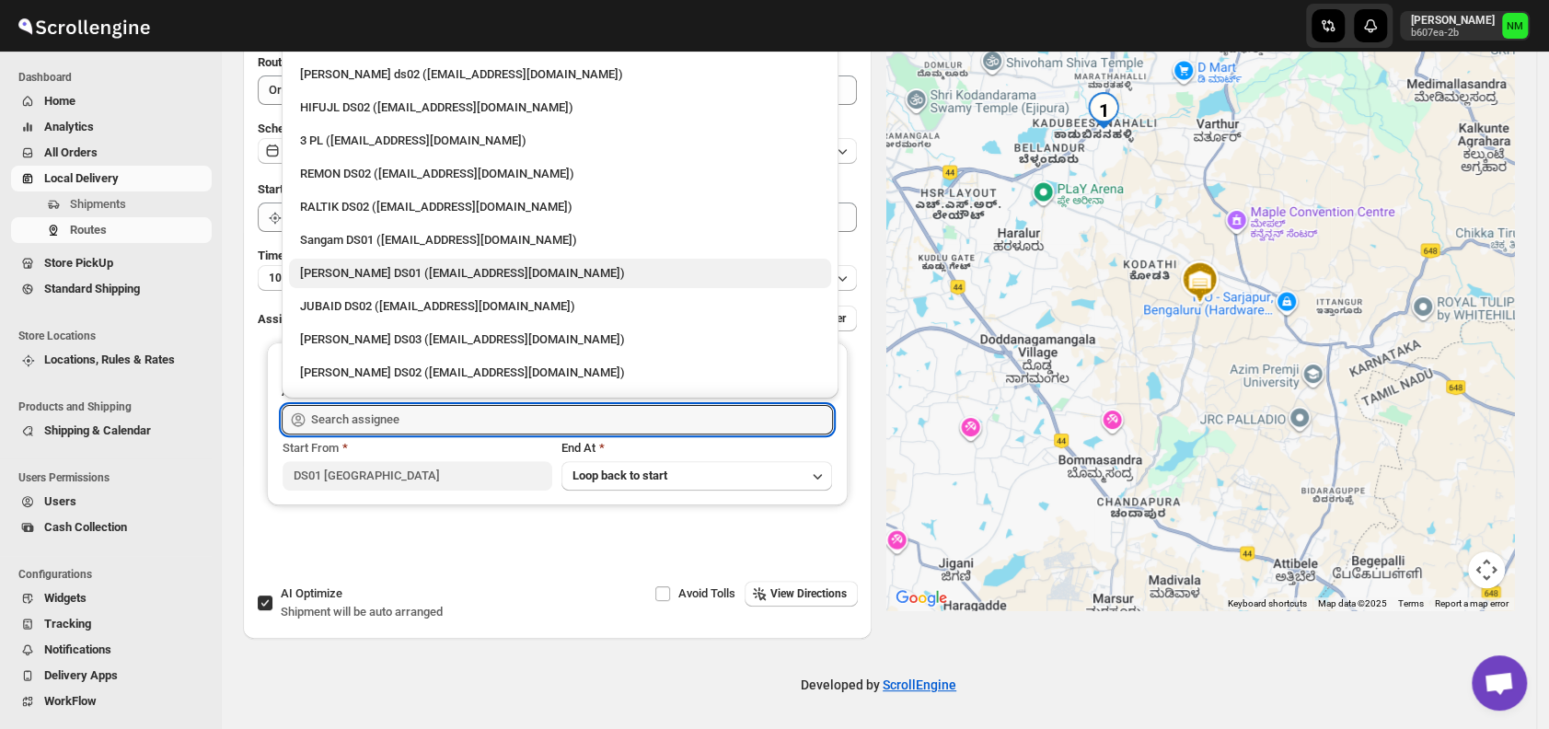
click at [367, 266] on div "[PERSON_NAME] DS01 ([EMAIL_ADDRESS][DOMAIN_NAME])" at bounding box center [560, 273] width 520 height 18
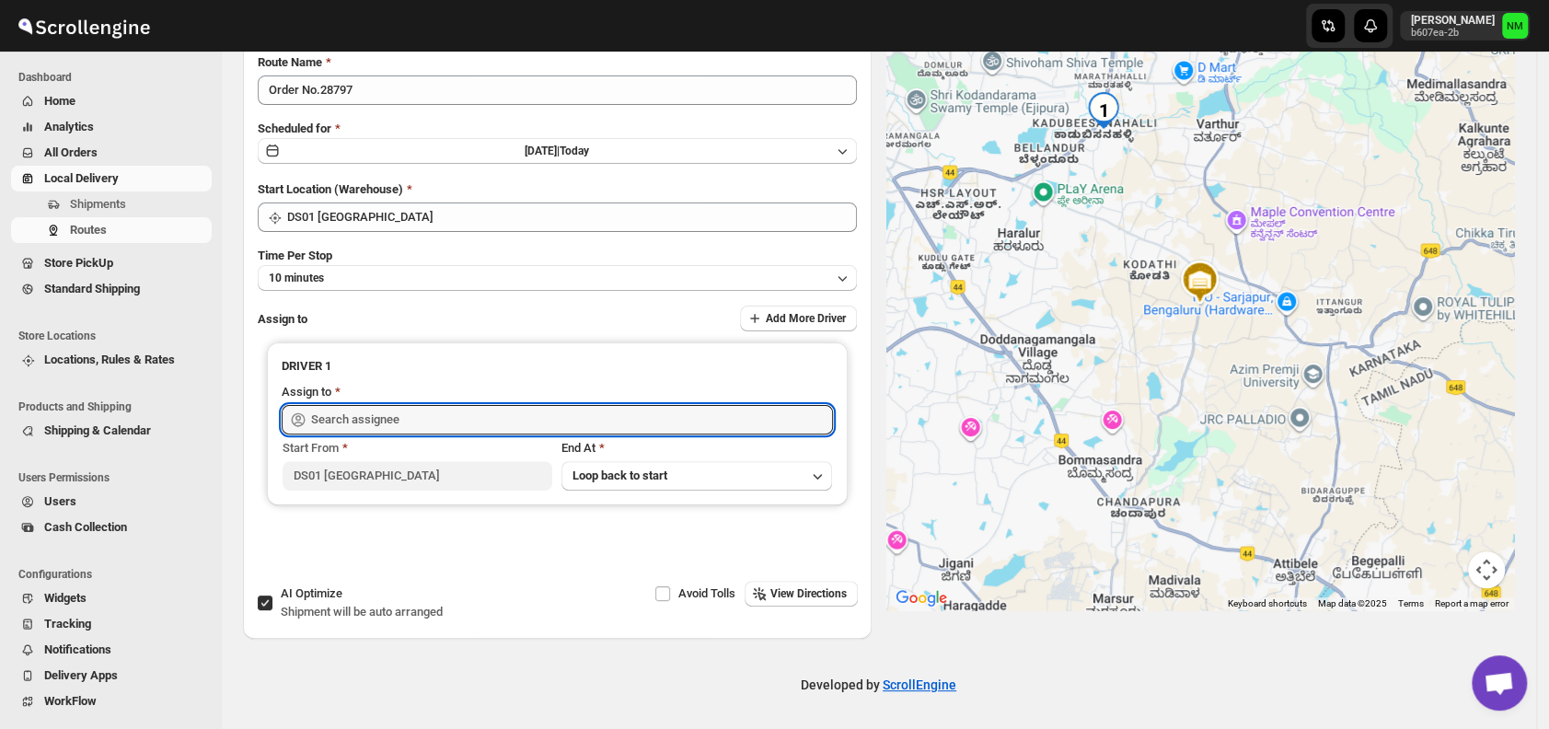
type input "[PERSON_NAME] DS01 ([EMAIL_ADDRESS][DOMAIN_NAME])"
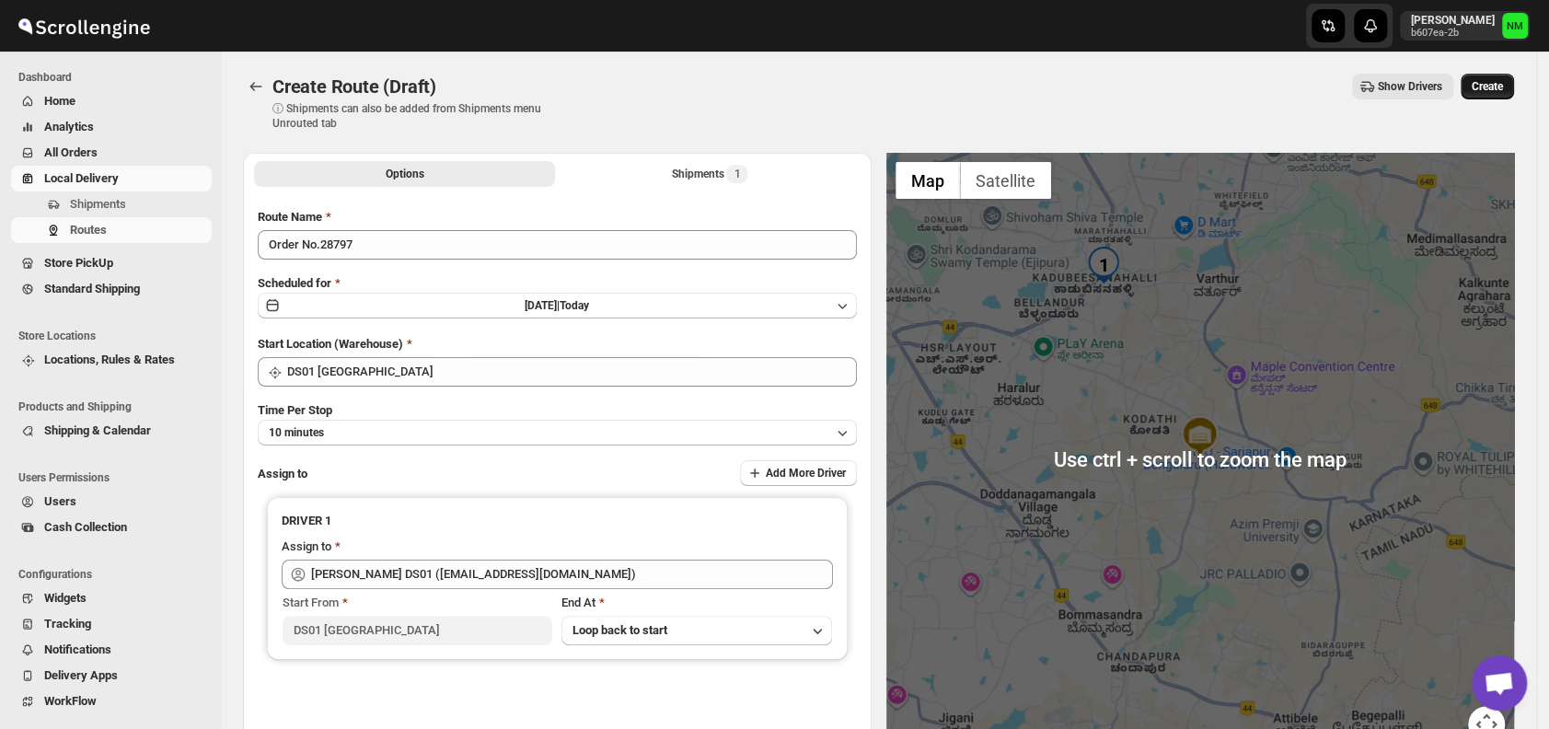
click at [1484, 95] on button "Create" at bounding box center [1487, 87] width 53 height 26
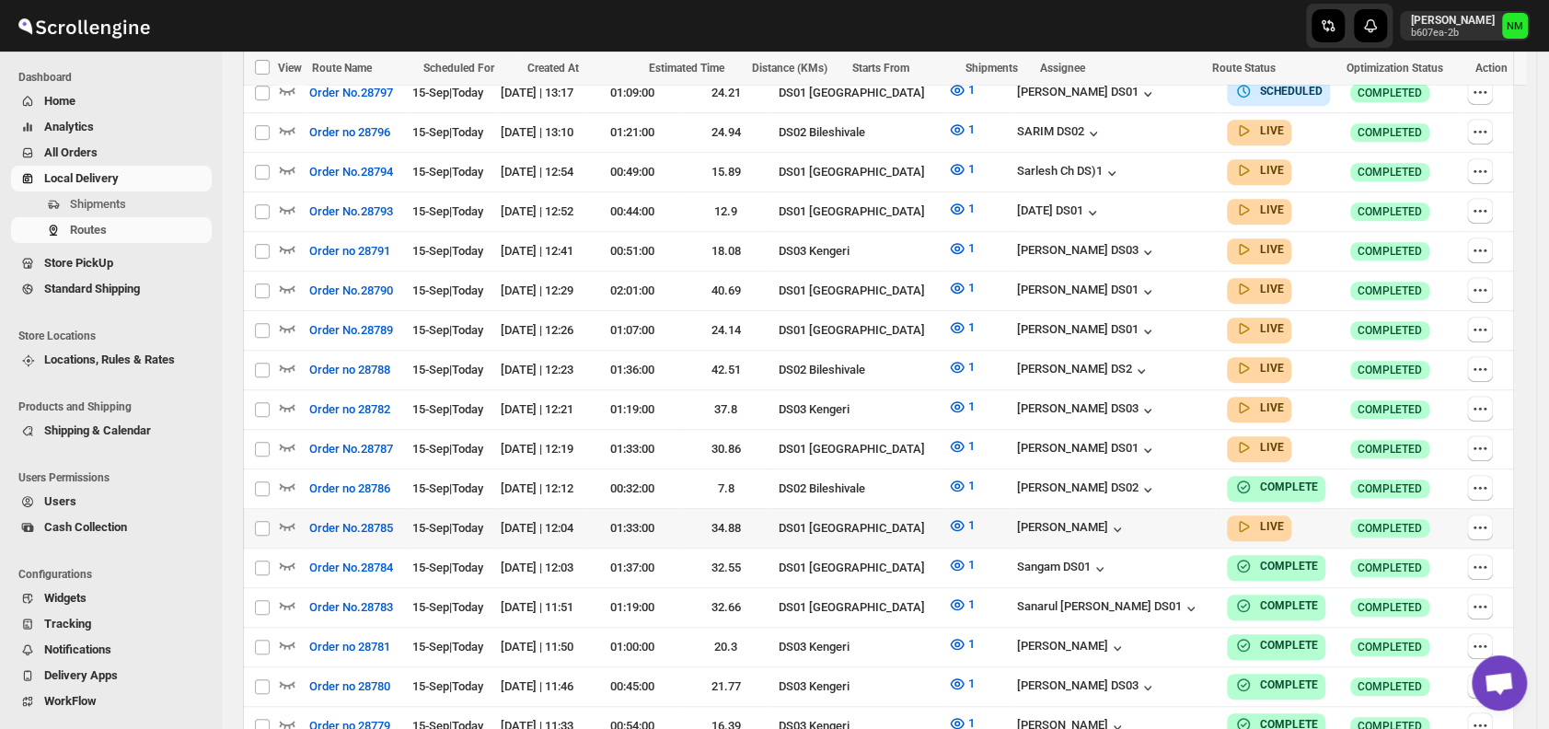
scroll to position [566, 0]
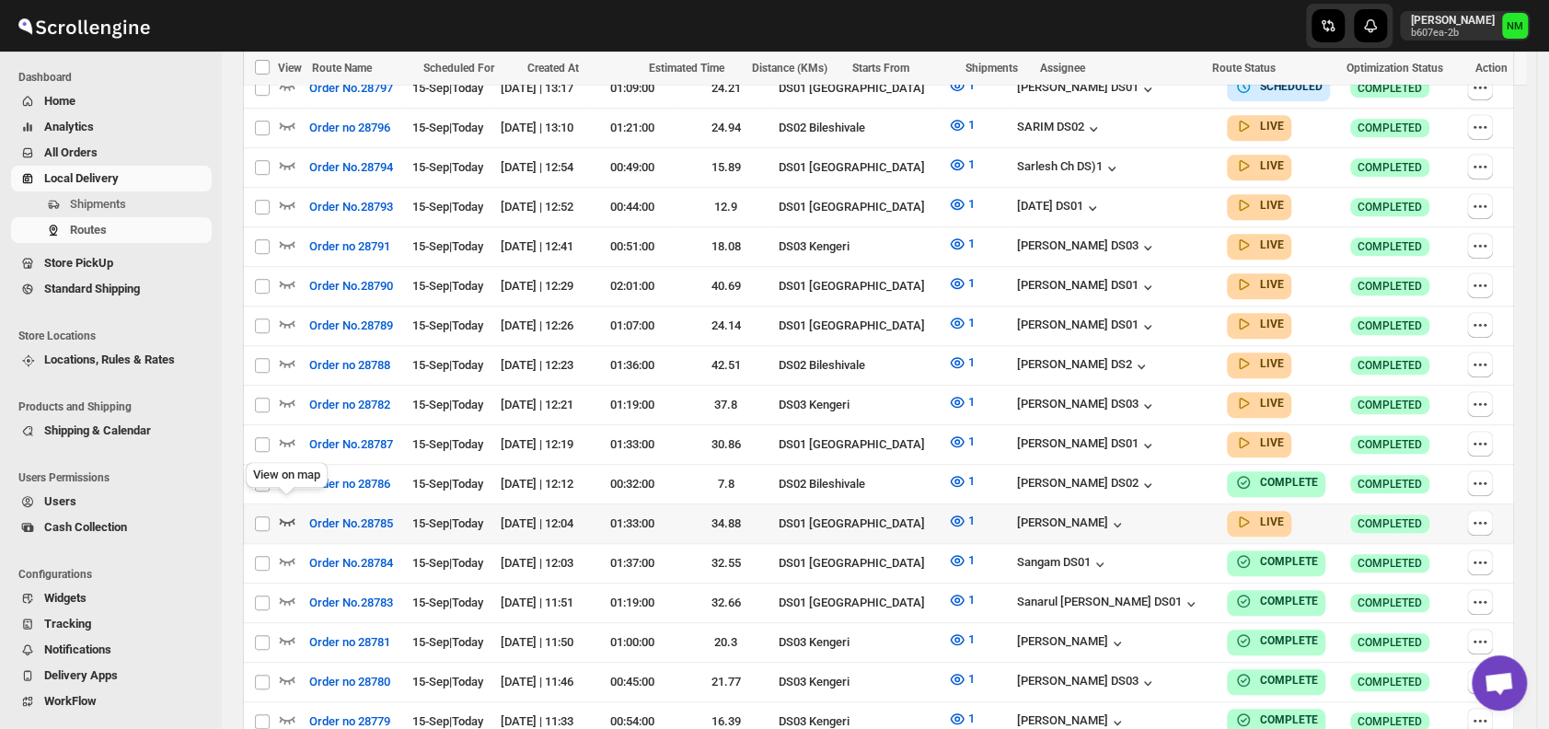
click at [287, 512] on icon "button" at bounding box center [287, 521] width 18 height 18
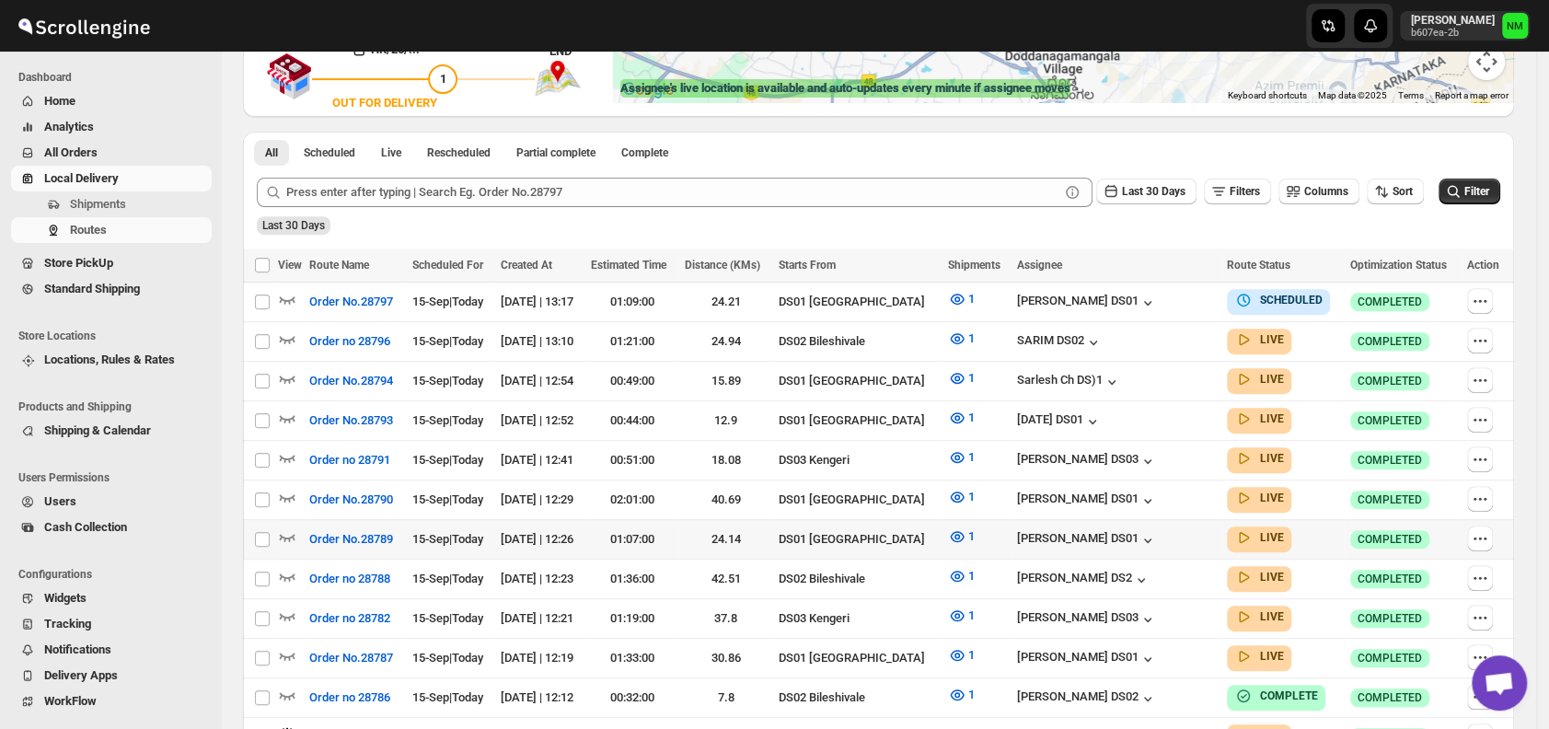
scroll to position [368, 0]
click at [299, 489] on div at bounding box center [291, 499] width 26 height 24
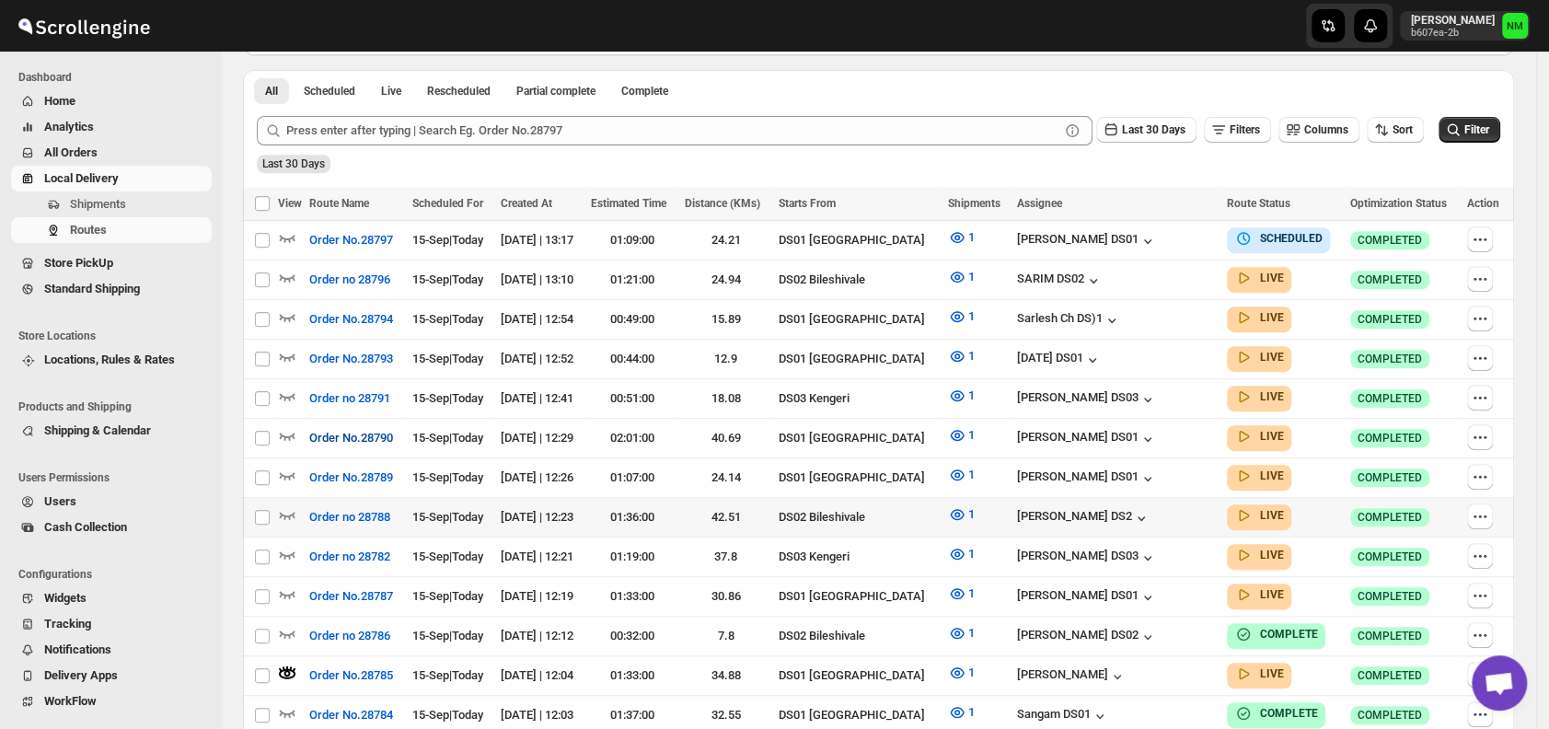
scroll to position [432, 0]
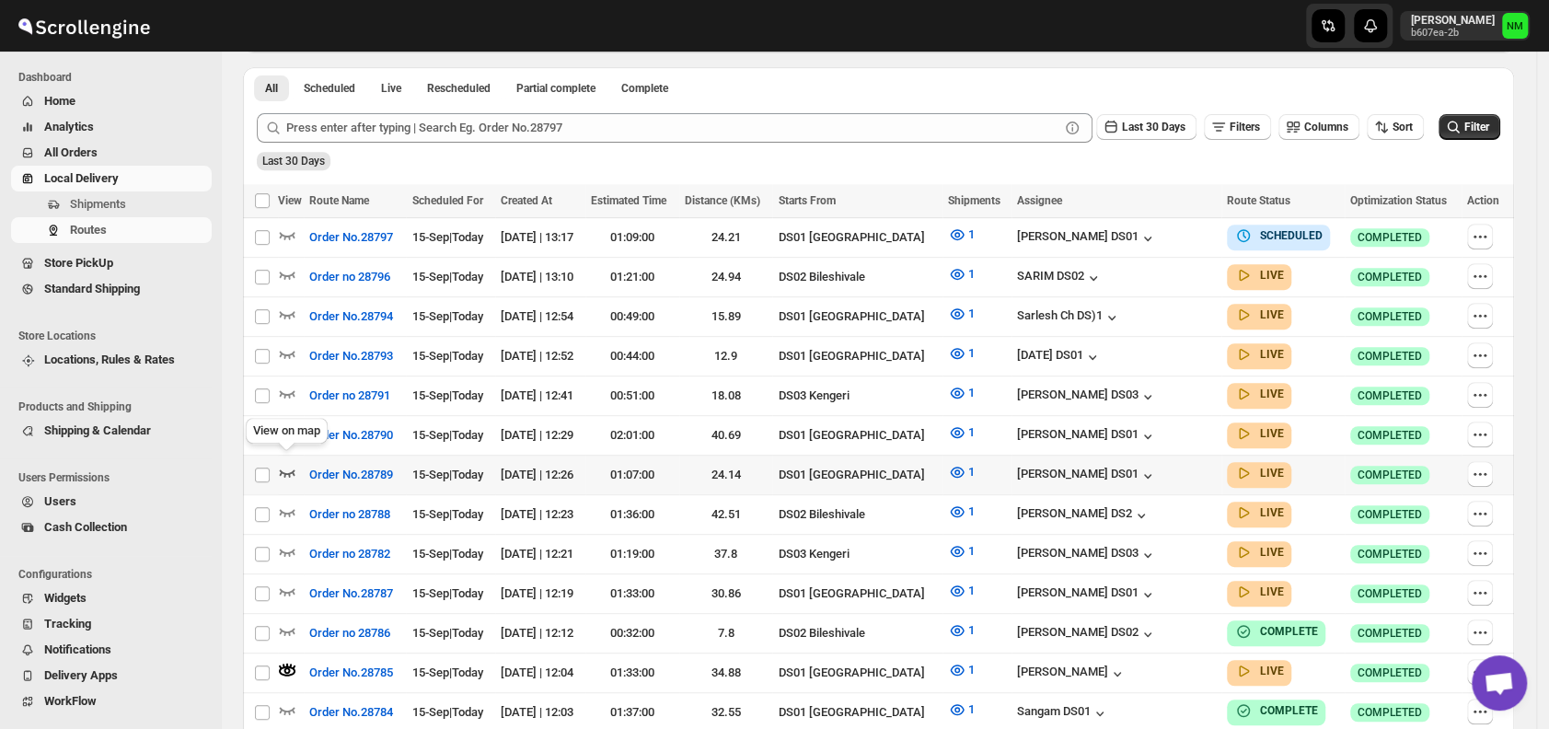
click at [290, 463] on icon "button" at bounding box center [287, 472] width 18 height 18
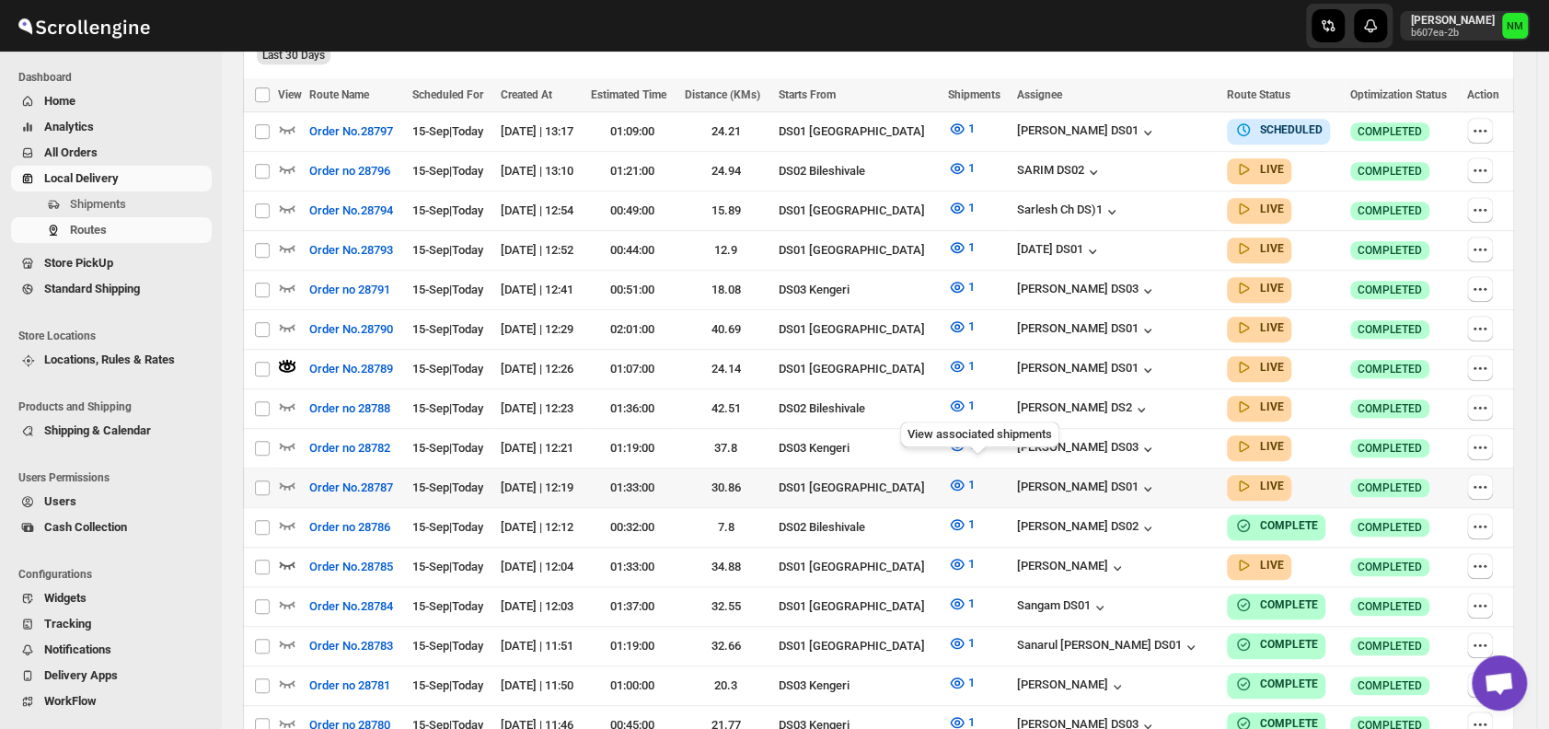
scroll to position [539, 0]
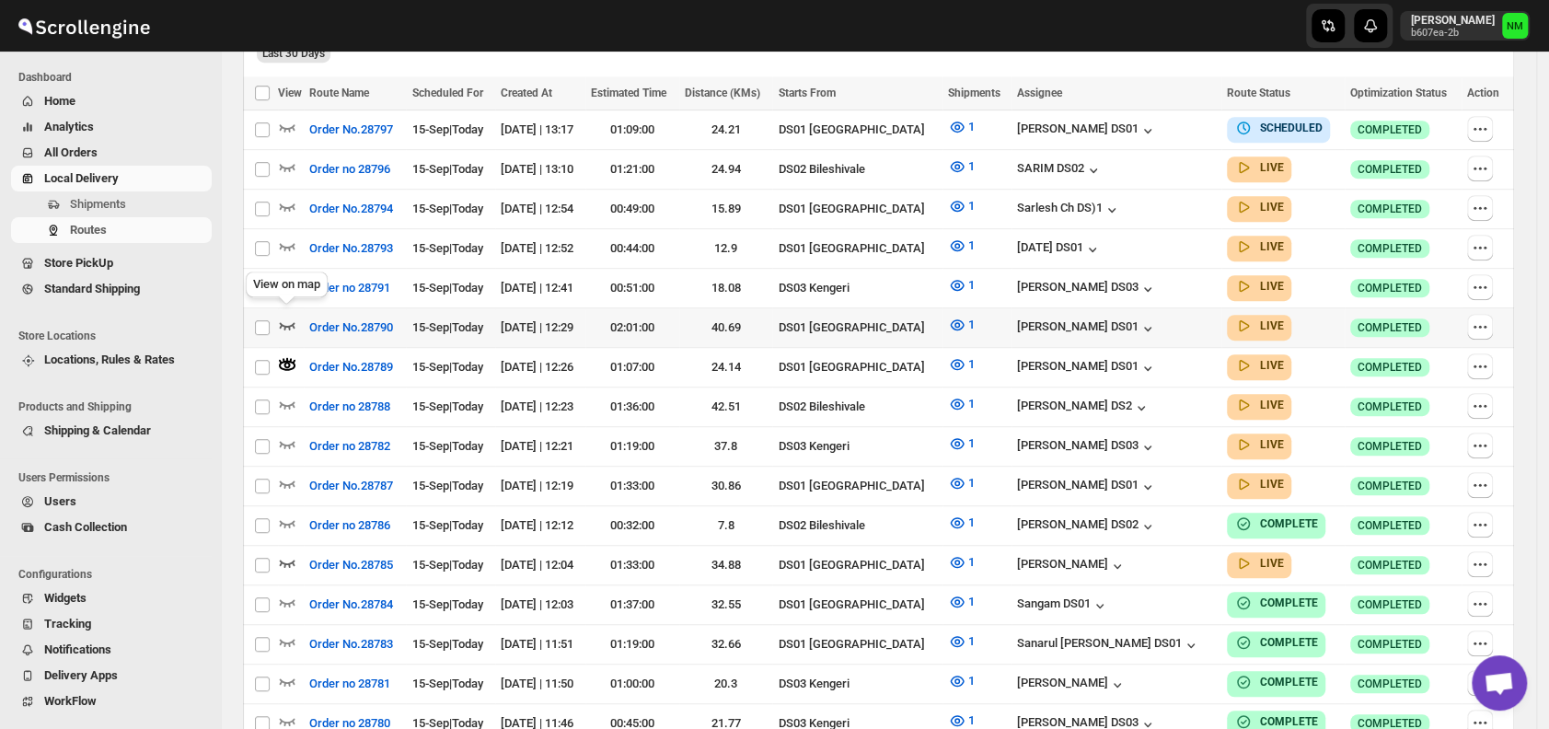
click at [289, 316] on icon "button" at bounding box center [287, 325] width 18 height 18
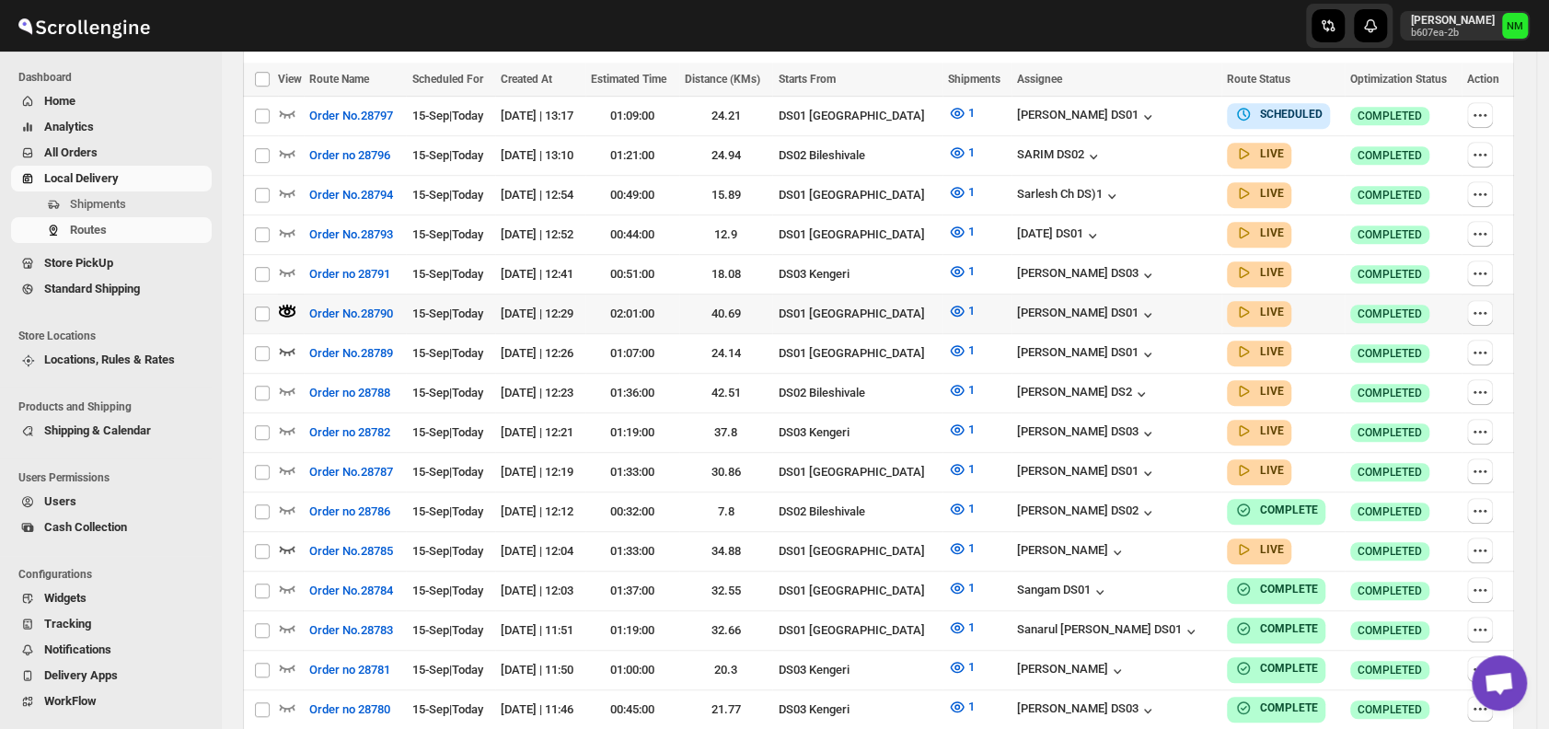
scroll to position [554, 0]
click at [289, 459] on icon "button" at bounding box center [287, 468] width 18 height 18
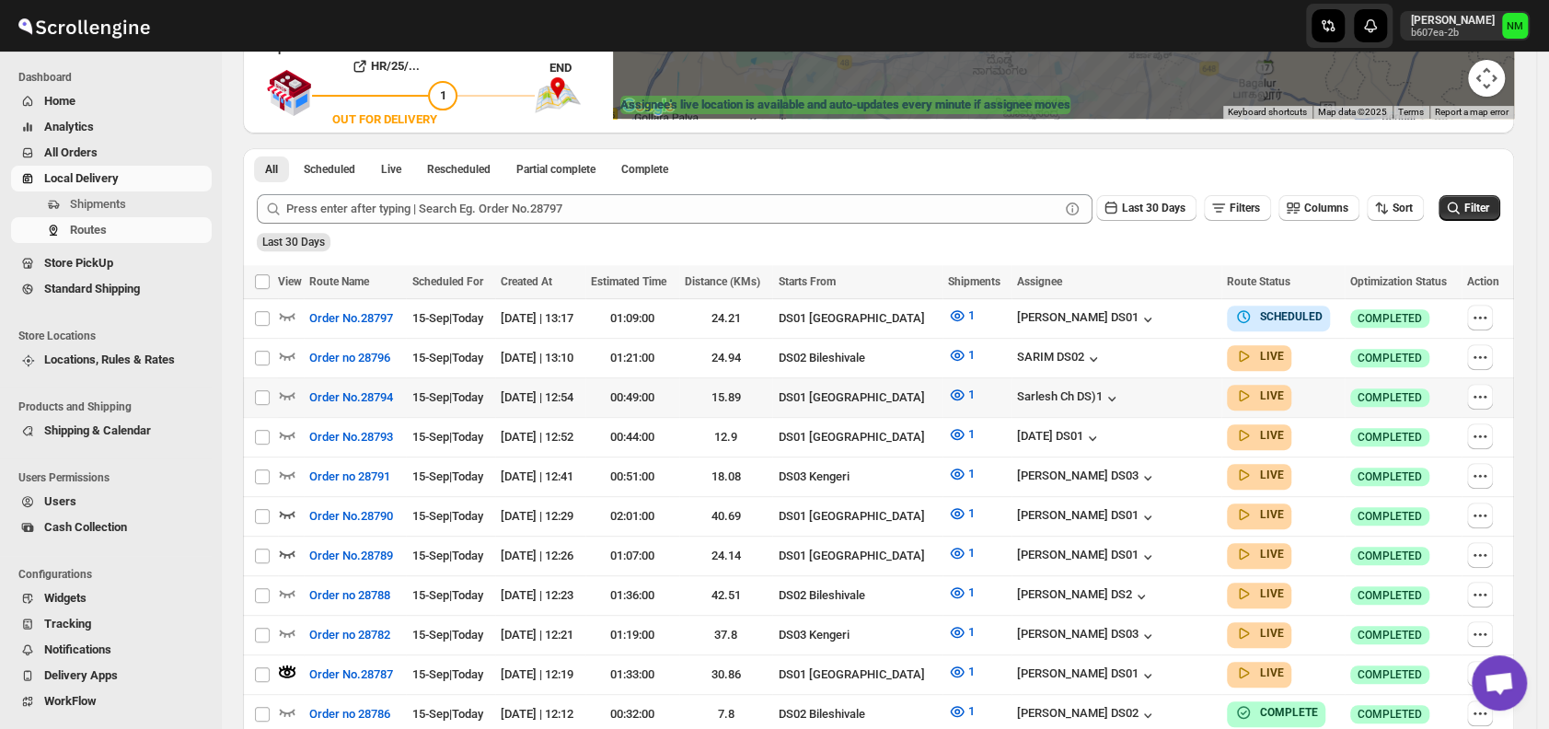
scroll to position [353, 0]
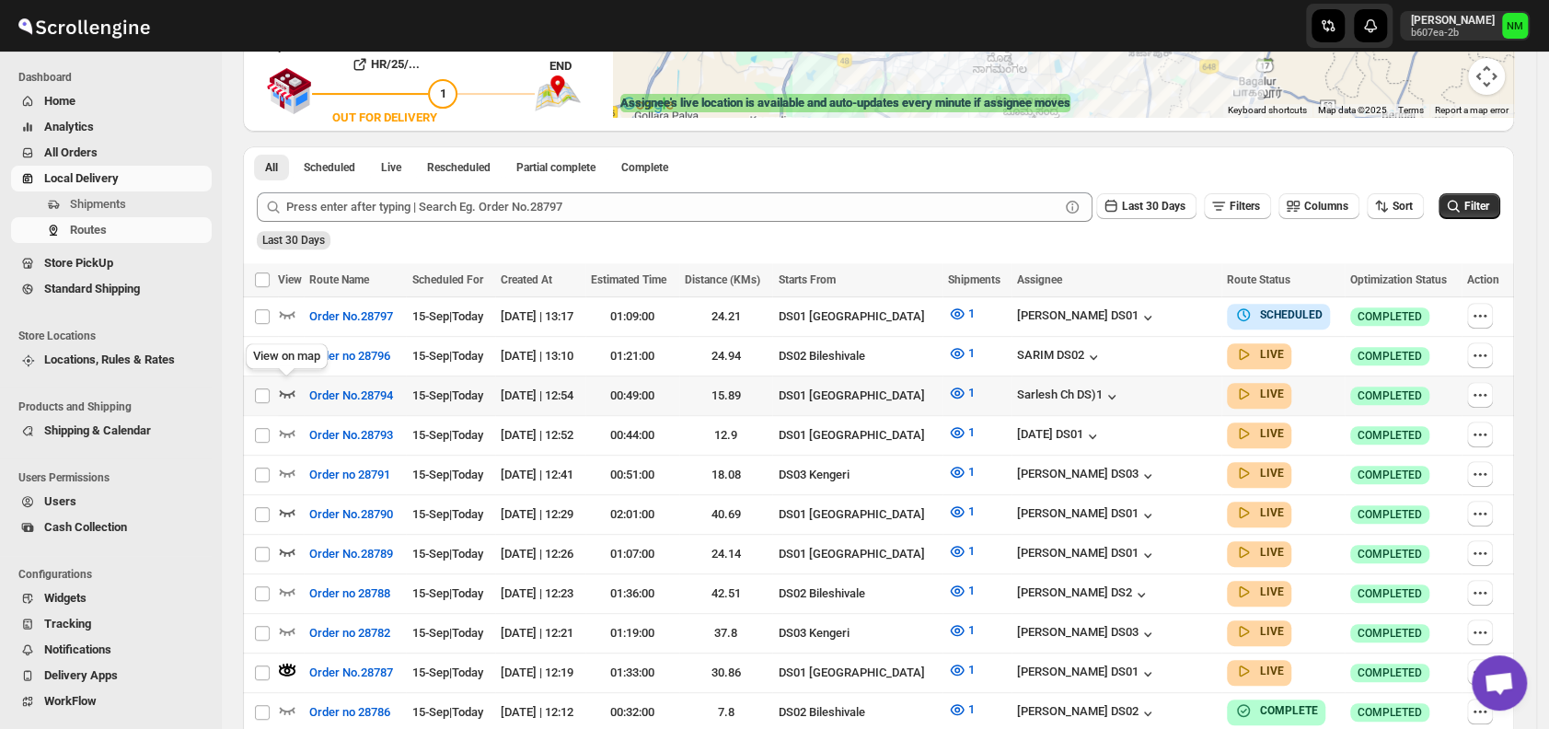
click at [284, 390] on icon "button" at bounding box center [288, 393] width 16 height 7
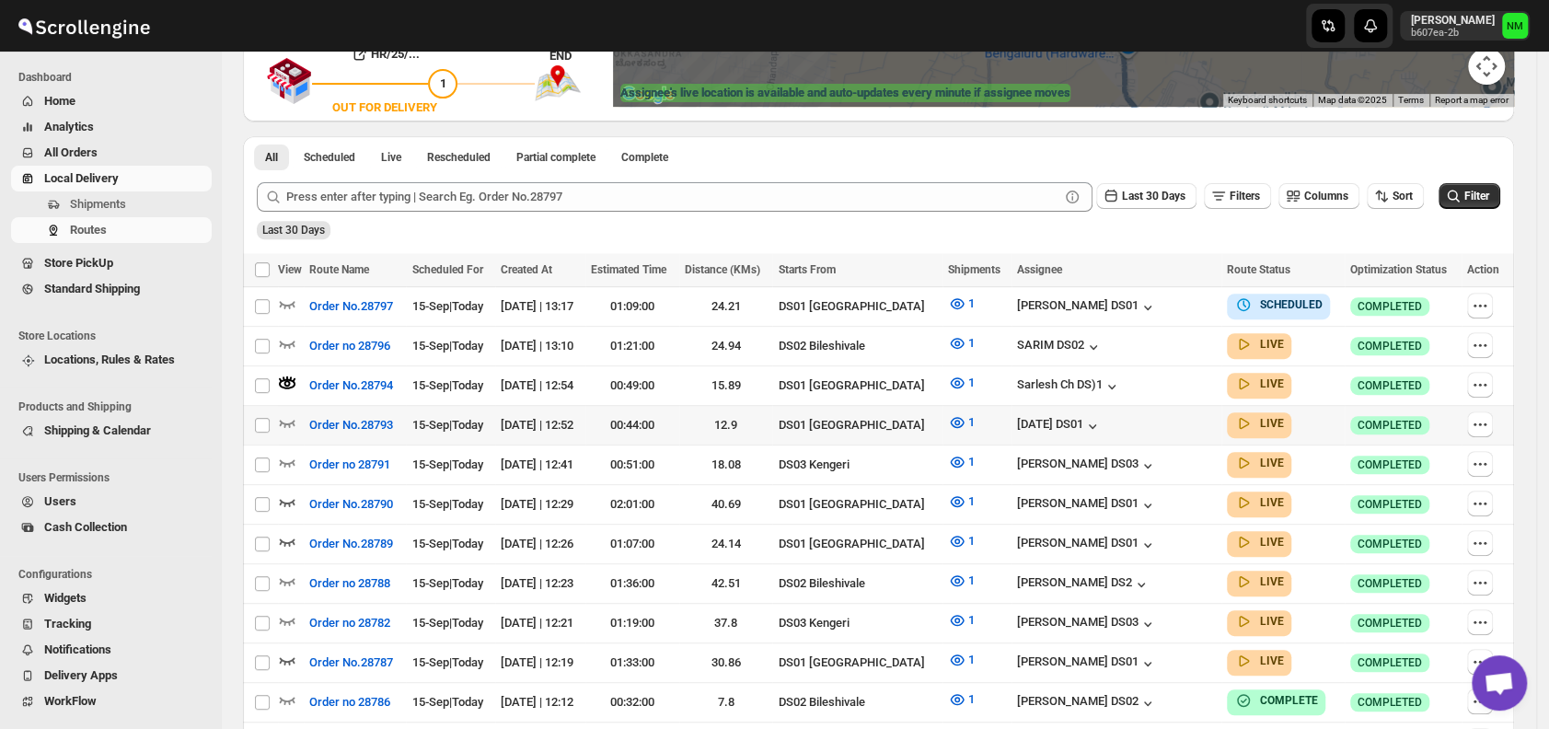
scroll to position [456, 0]
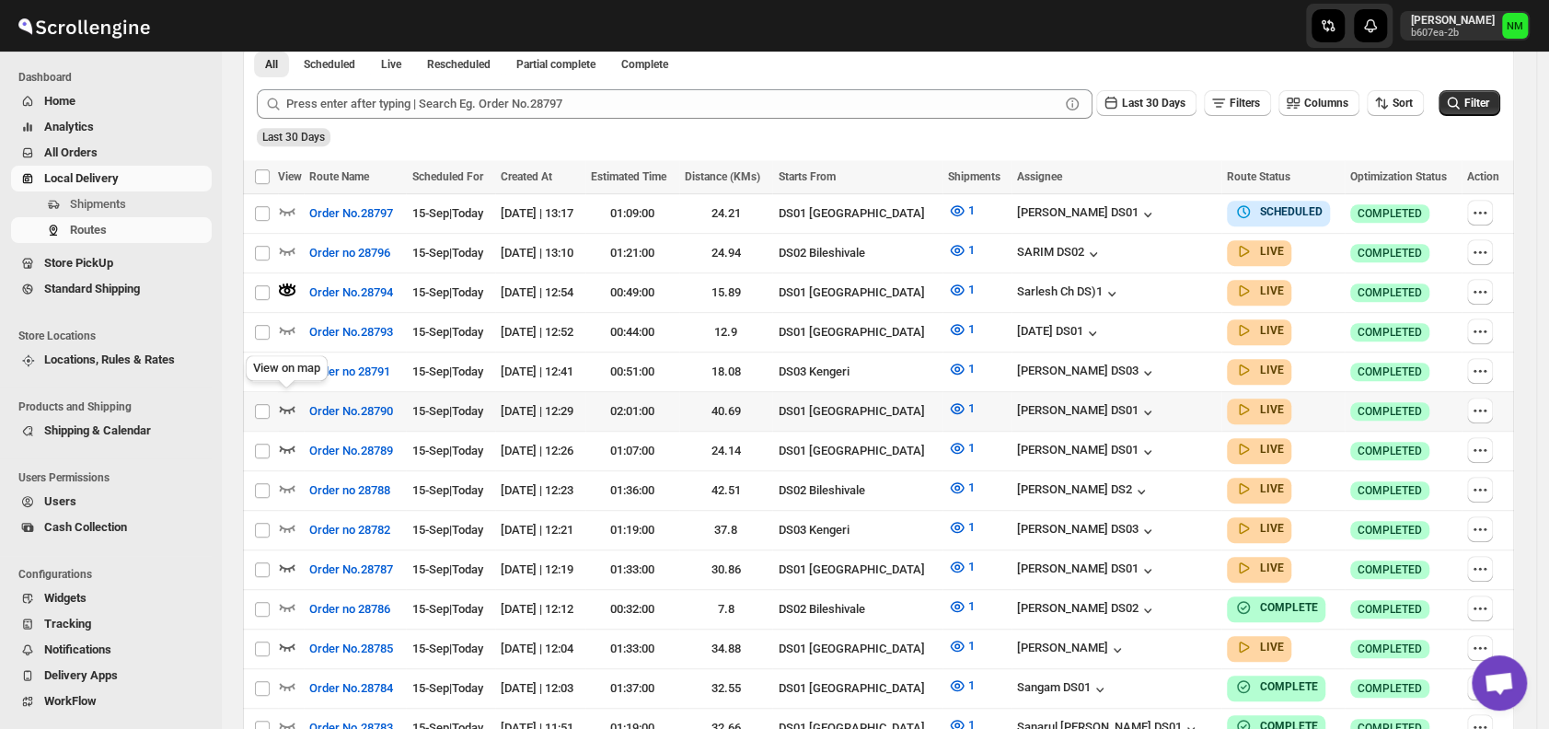
click at [287, 400] on icon "button" at bounding box center [287, 409] width 18 height 18
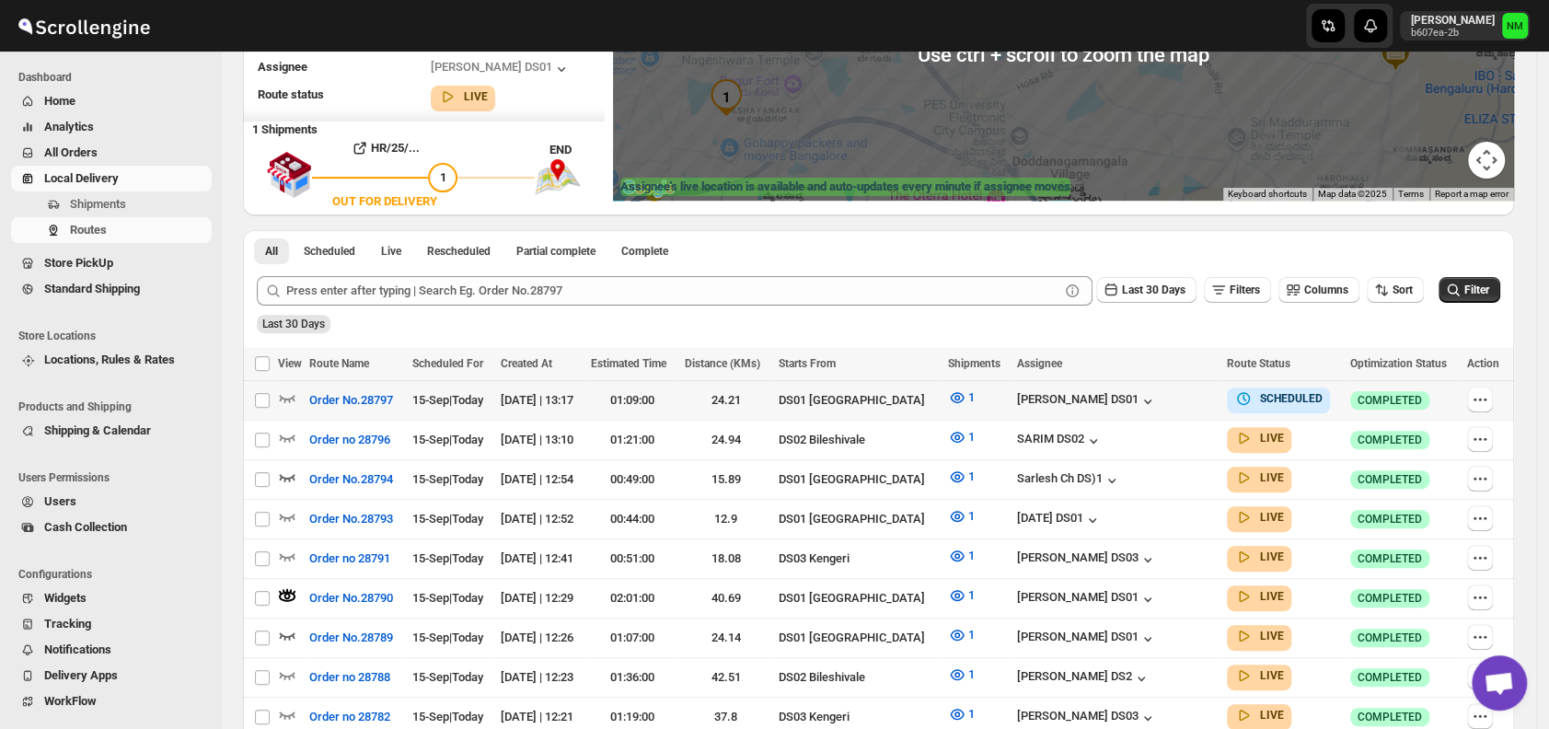
scroll to position [313, 0]
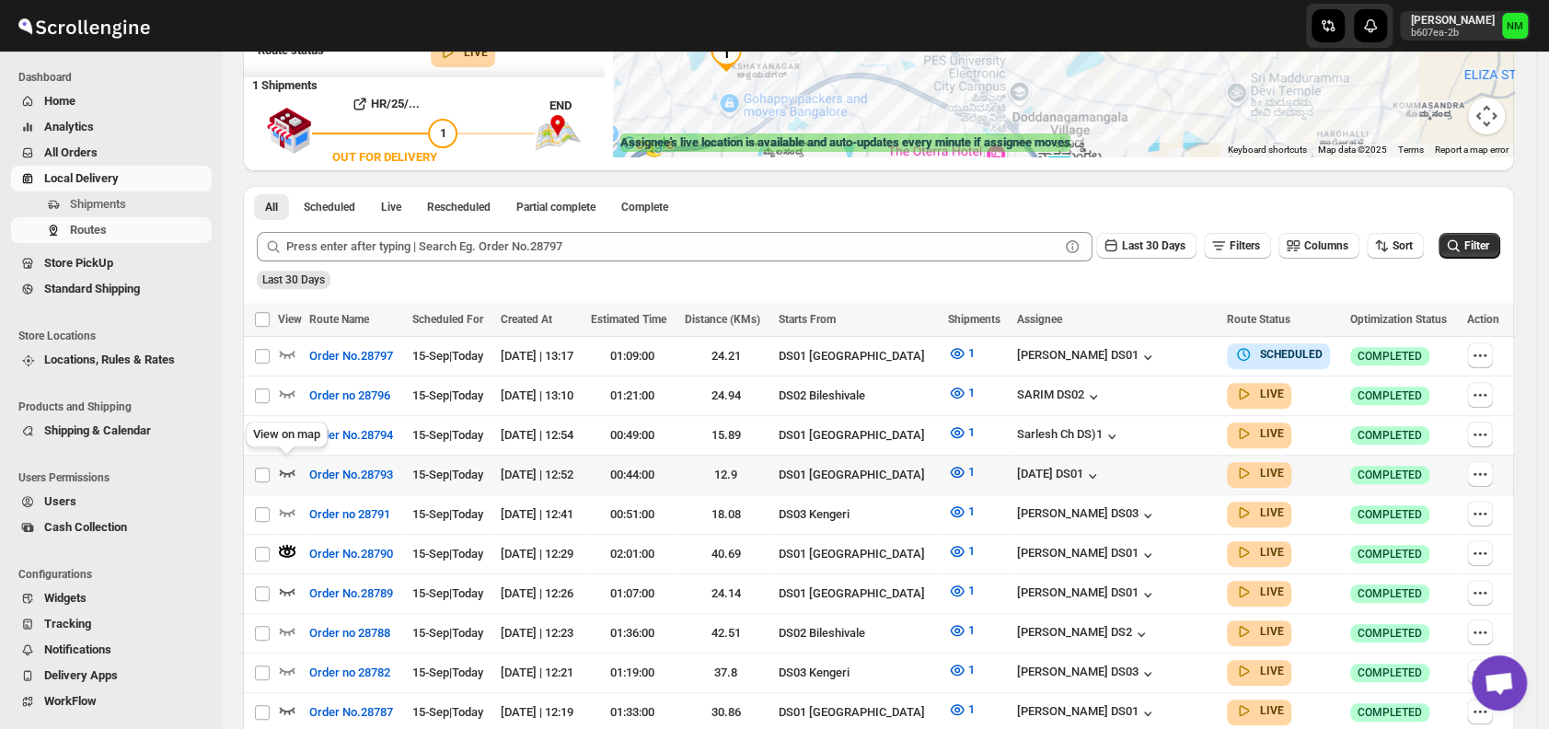
click at [282, 469] on icon "button" at bounding box center [288, 472] width 16 height 7
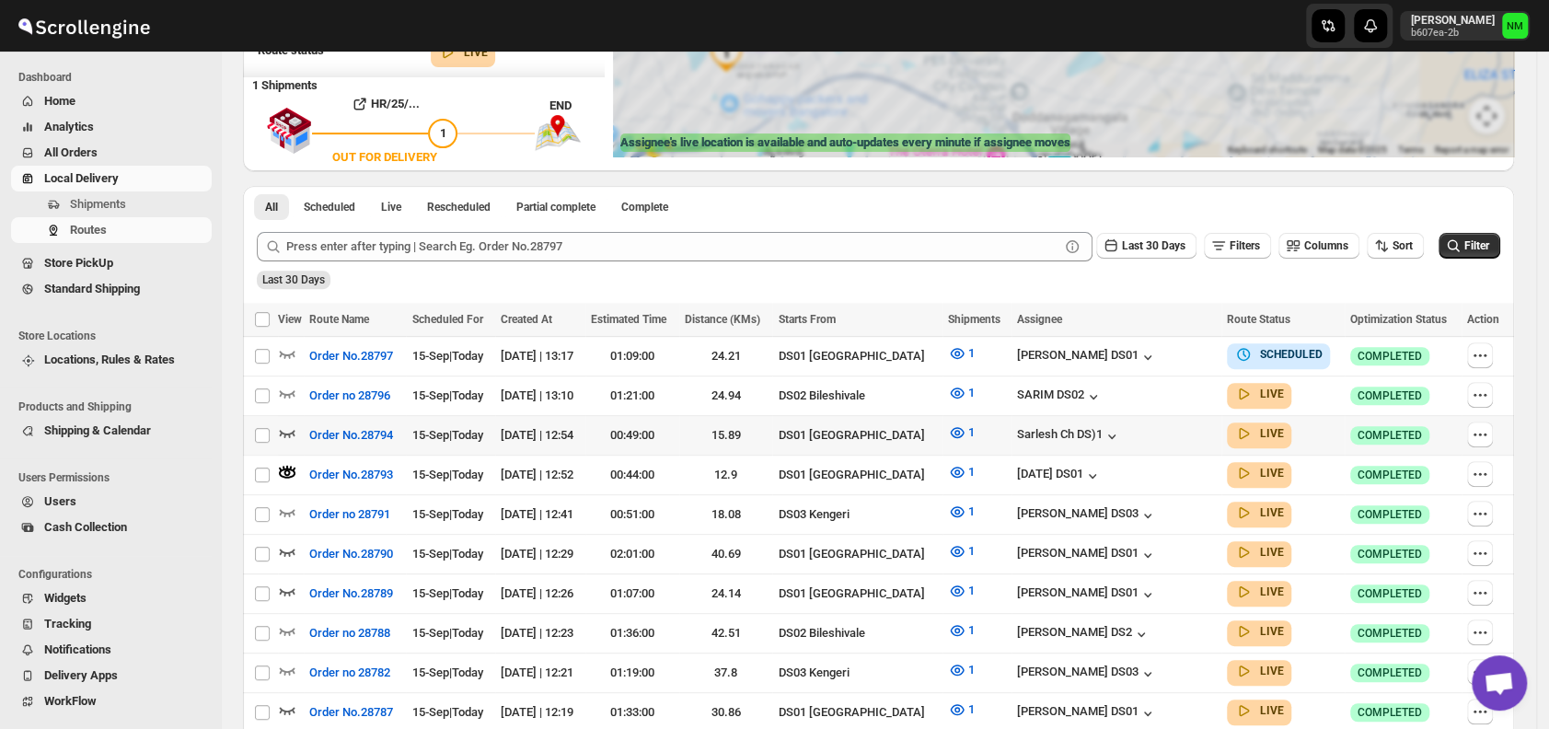
scroll to position [0, 0]
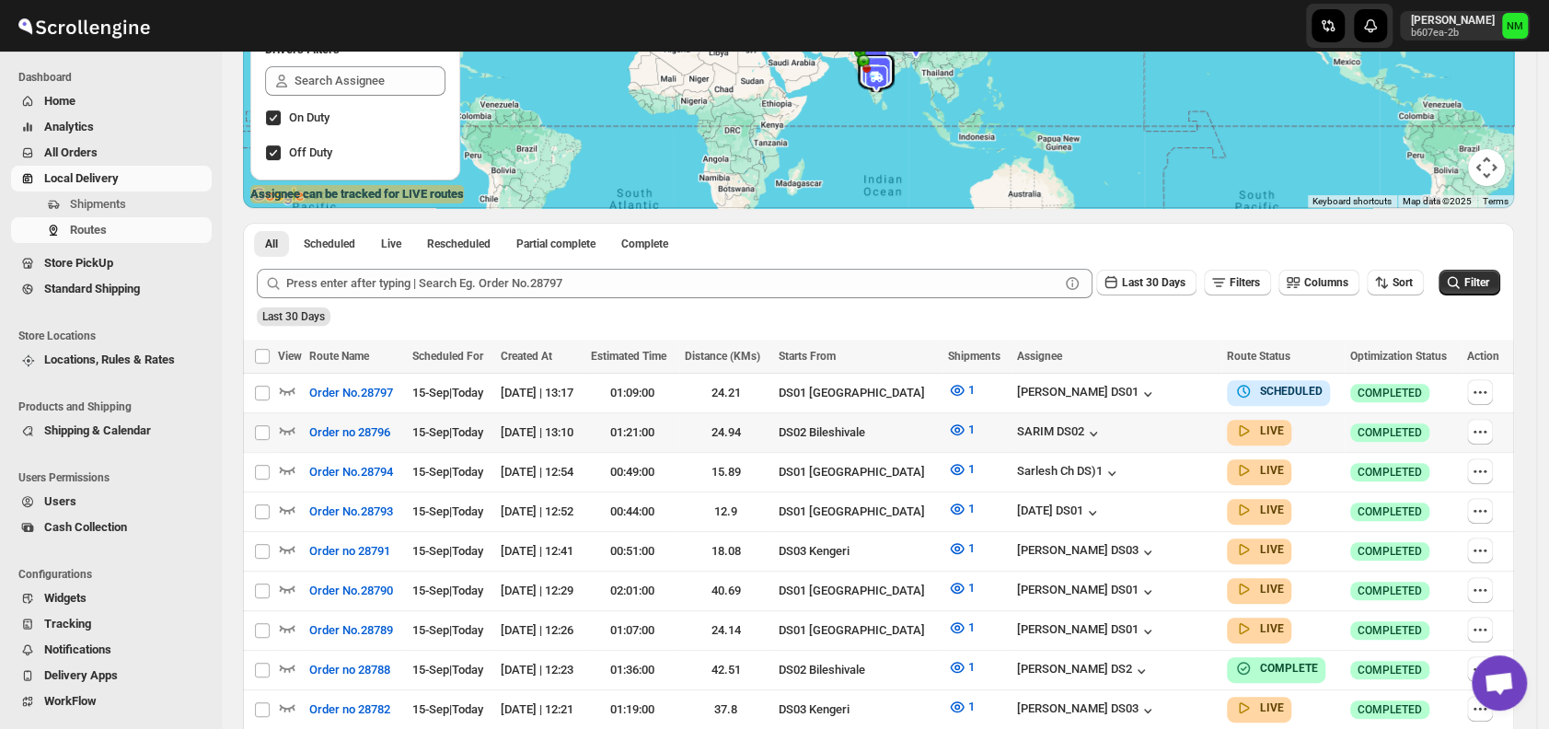
scroll to position [274, 0]
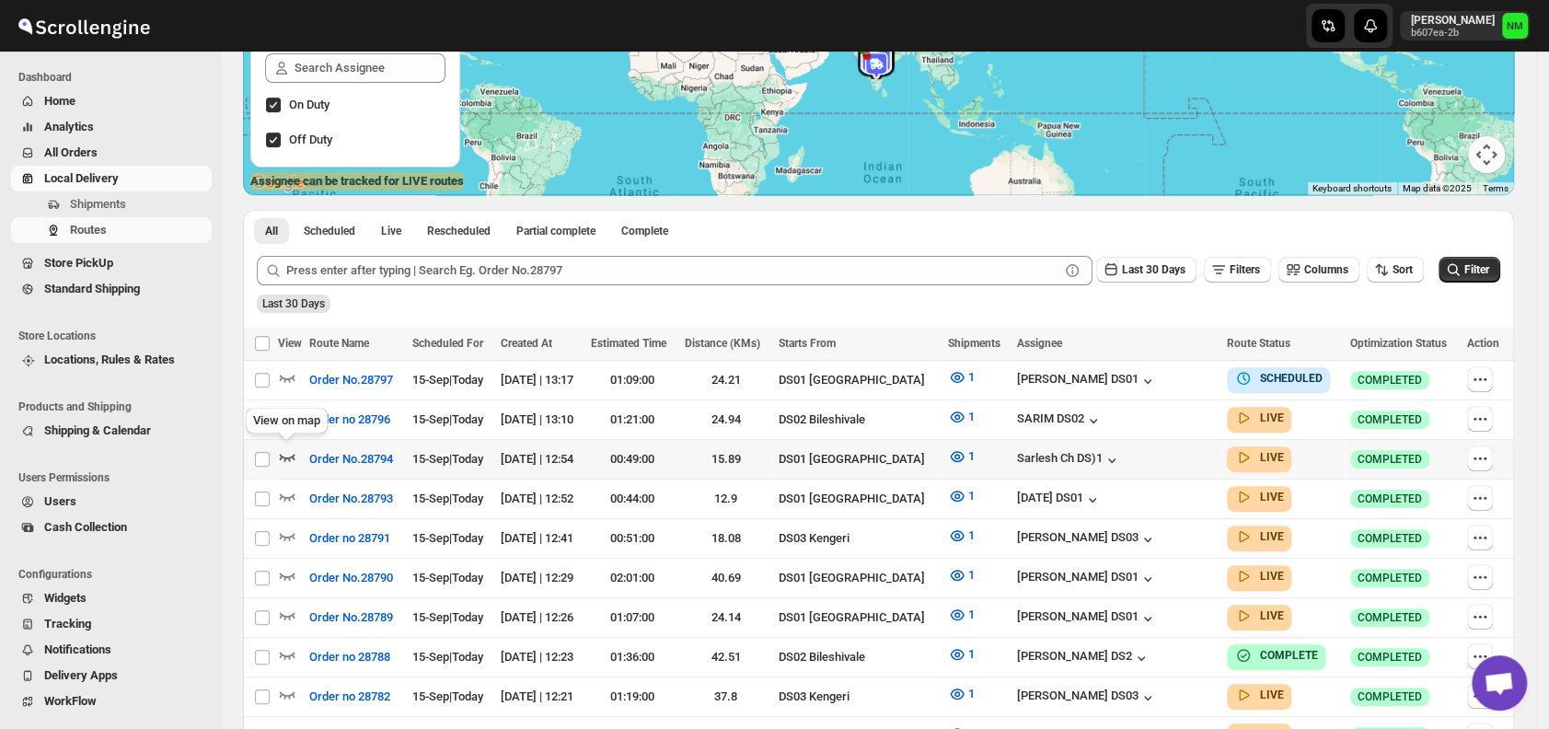
click at [280, 458] on icon "button" at bounding box center [287, 456] width 18 height 18
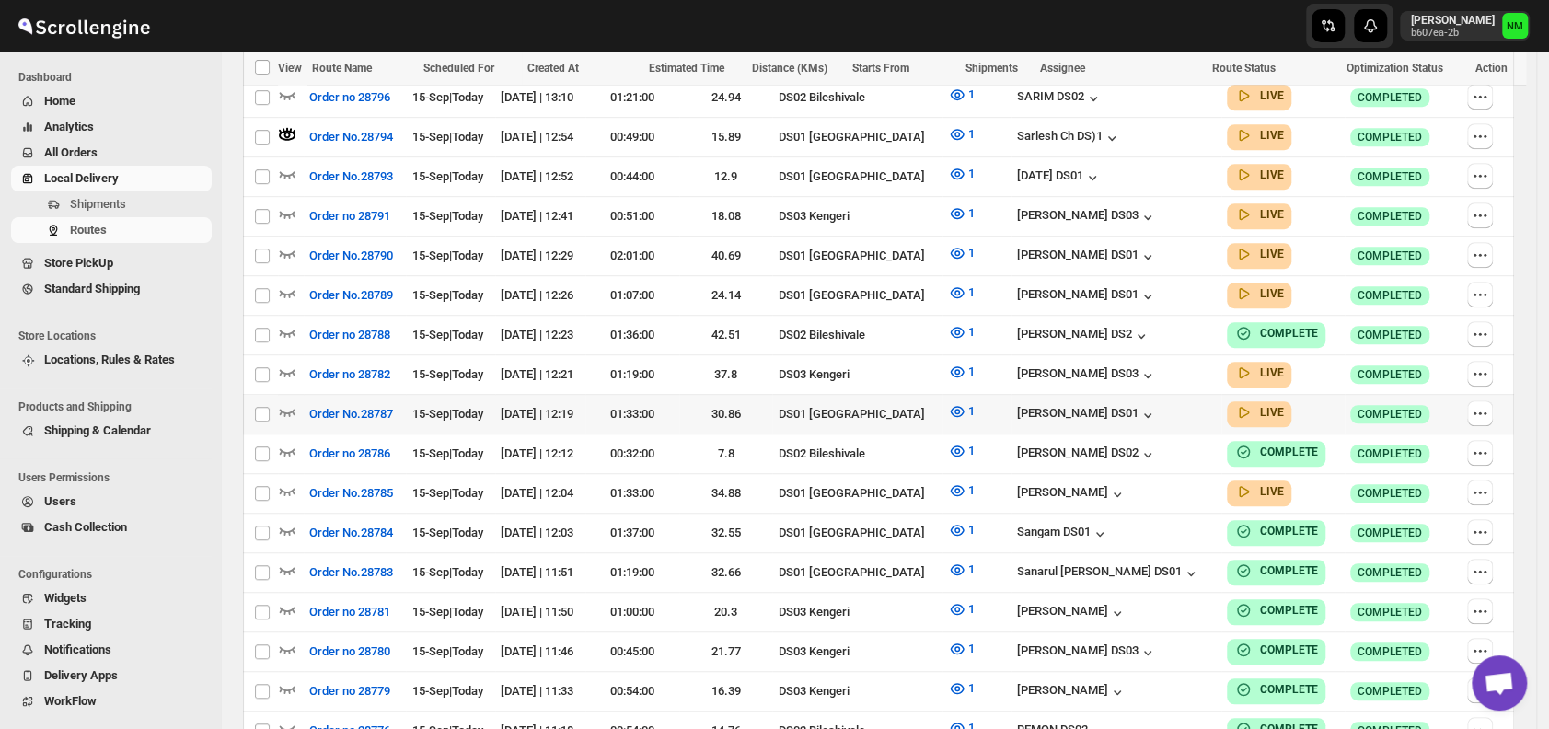
scroll to position [613, 0]
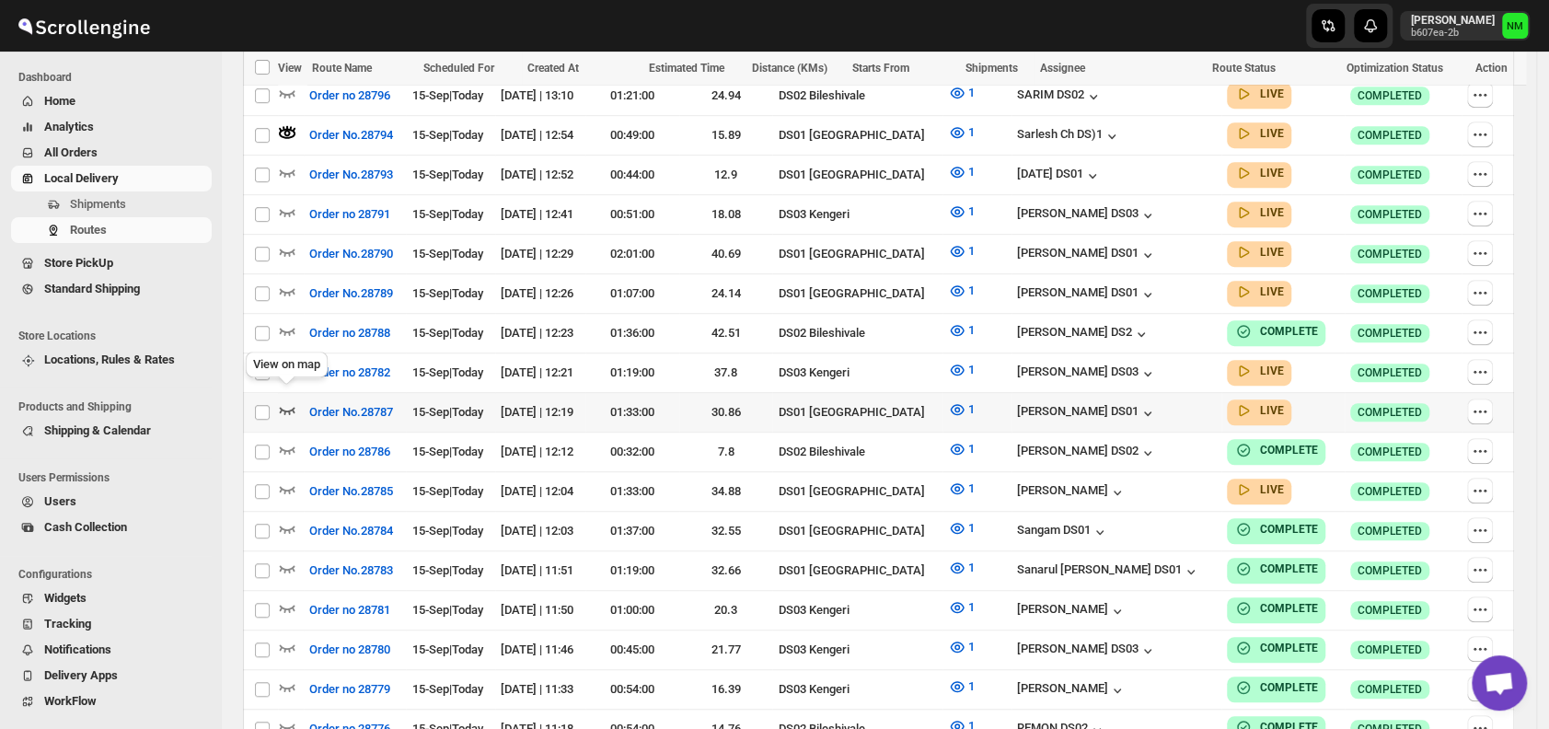
click at [285, 400] on icon "button" at bounding box center [287, 409] width 18 height 18
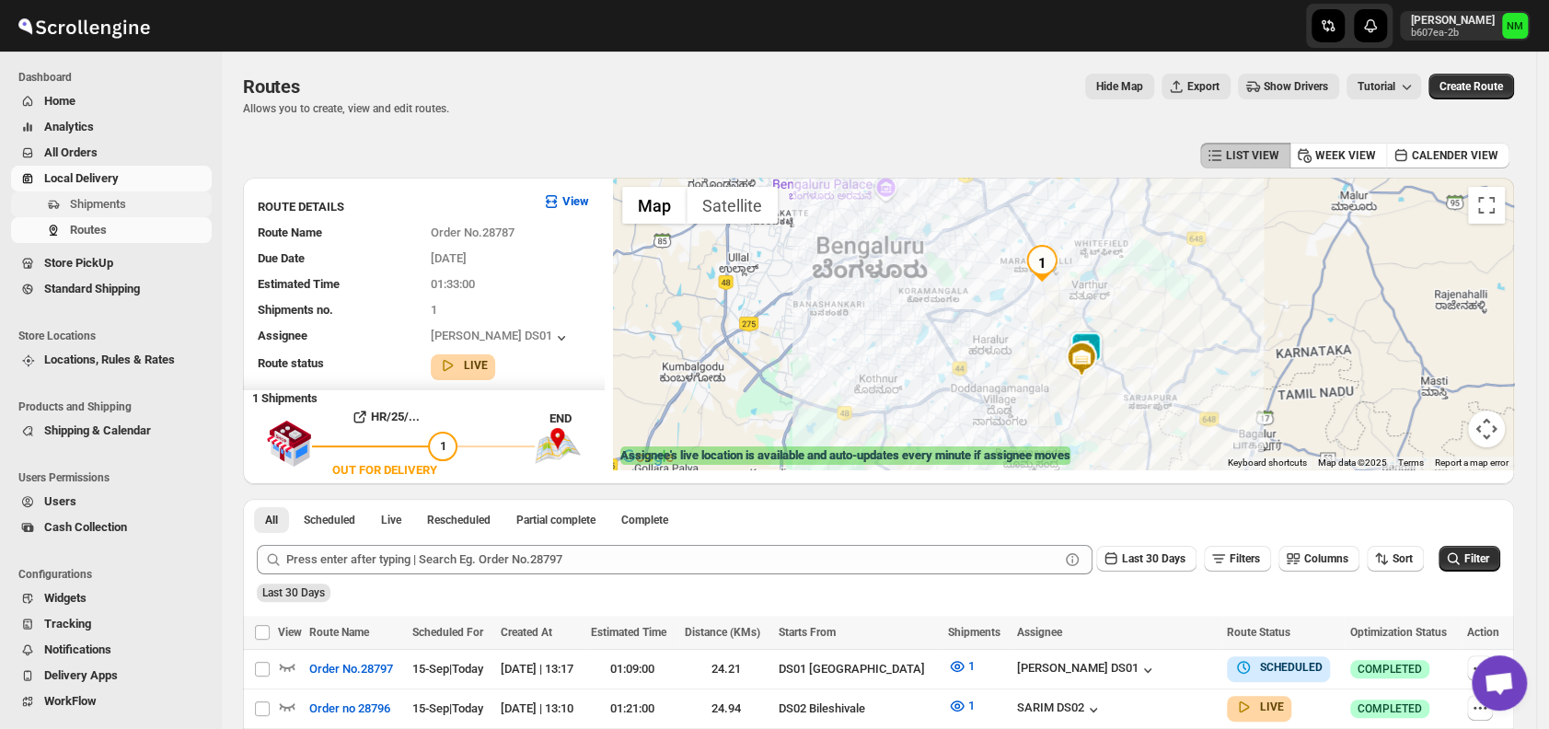
click at [136, 199] on span "Shipments" at bounding box center [139, 204] width 138 height 18
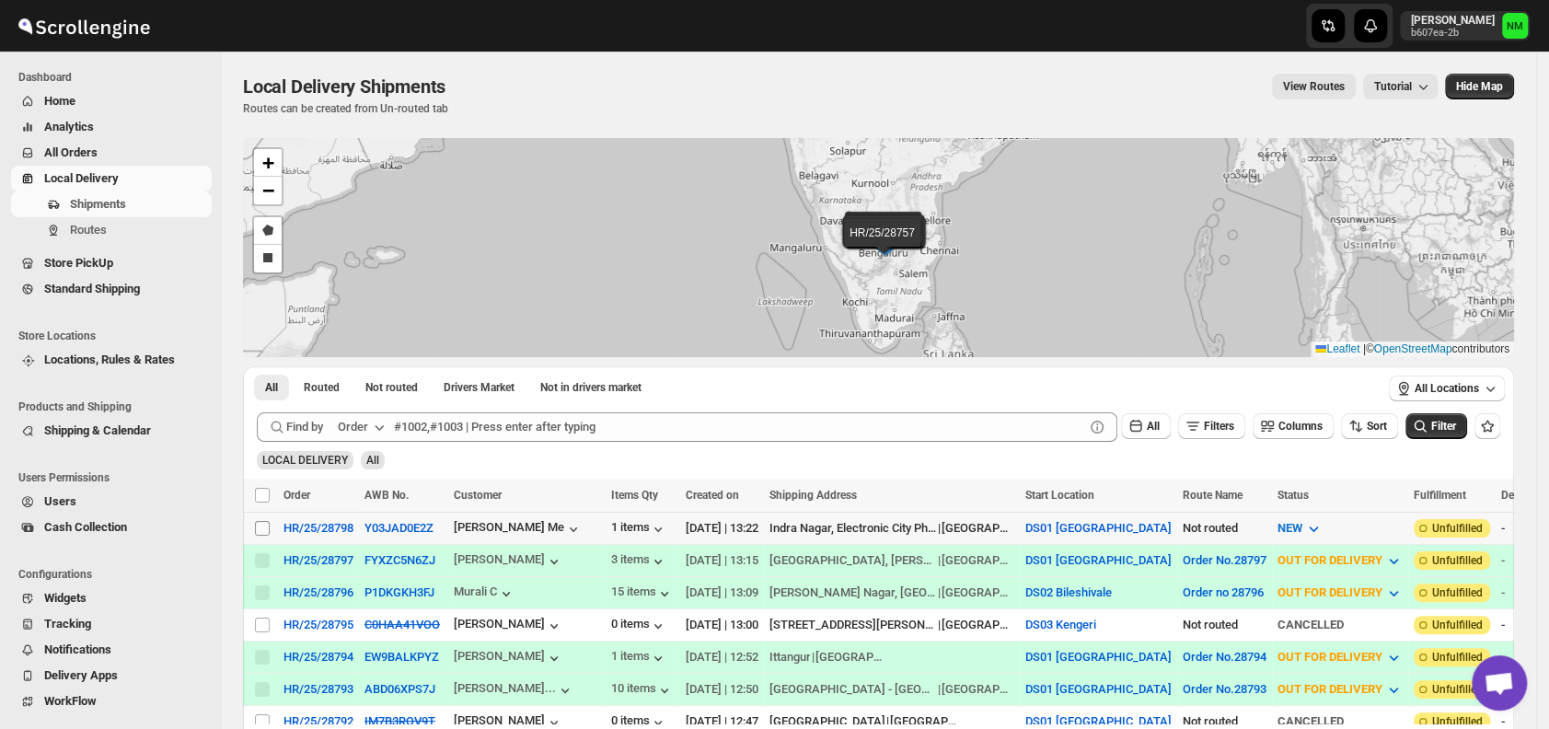
click at [265, 526] on input "Select shipment" at bounding box center [262, 528] width 15 height 15
checkbox input "true"
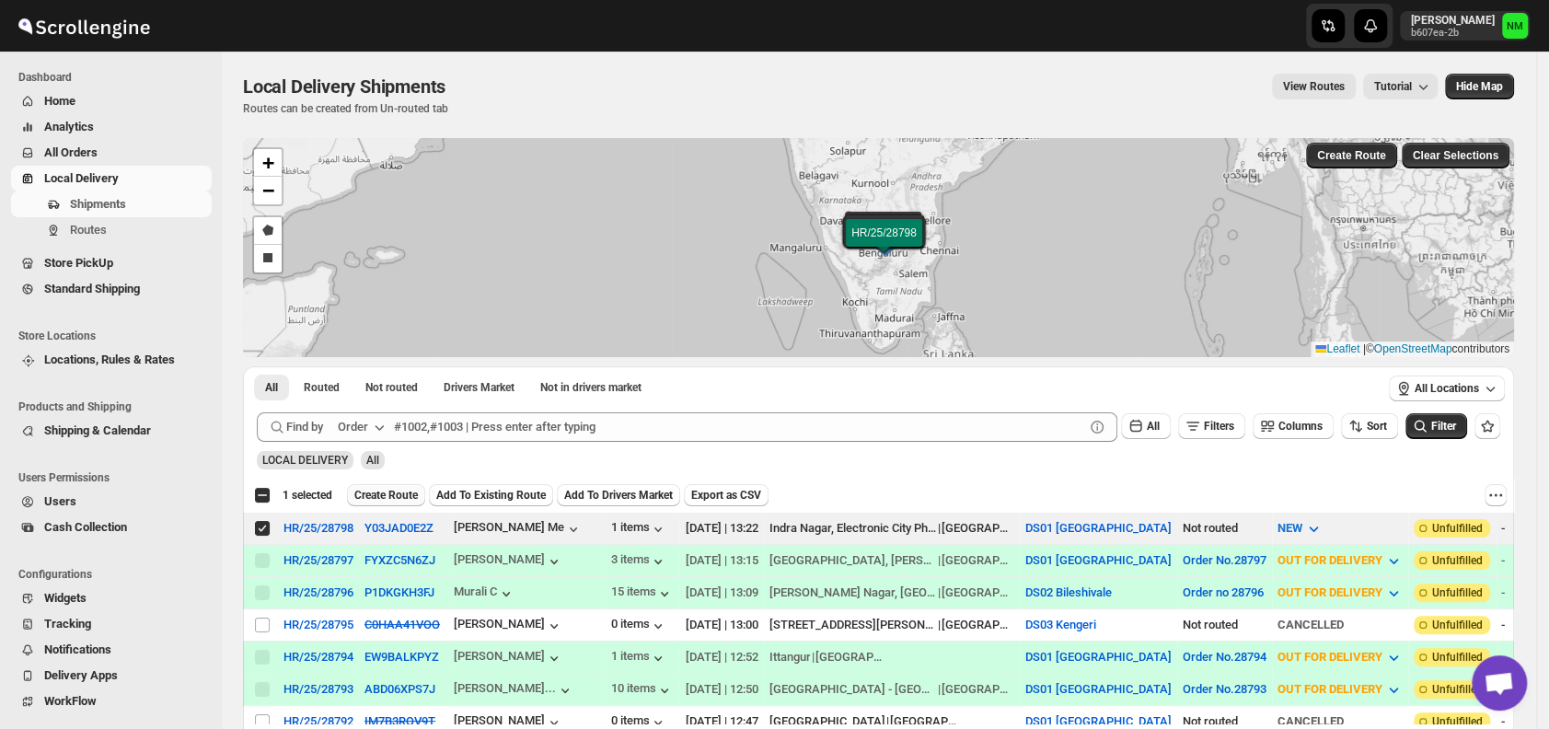
click at [391, 492] on span "Create Route" at bounding box center [386, 495] width 64 height 15
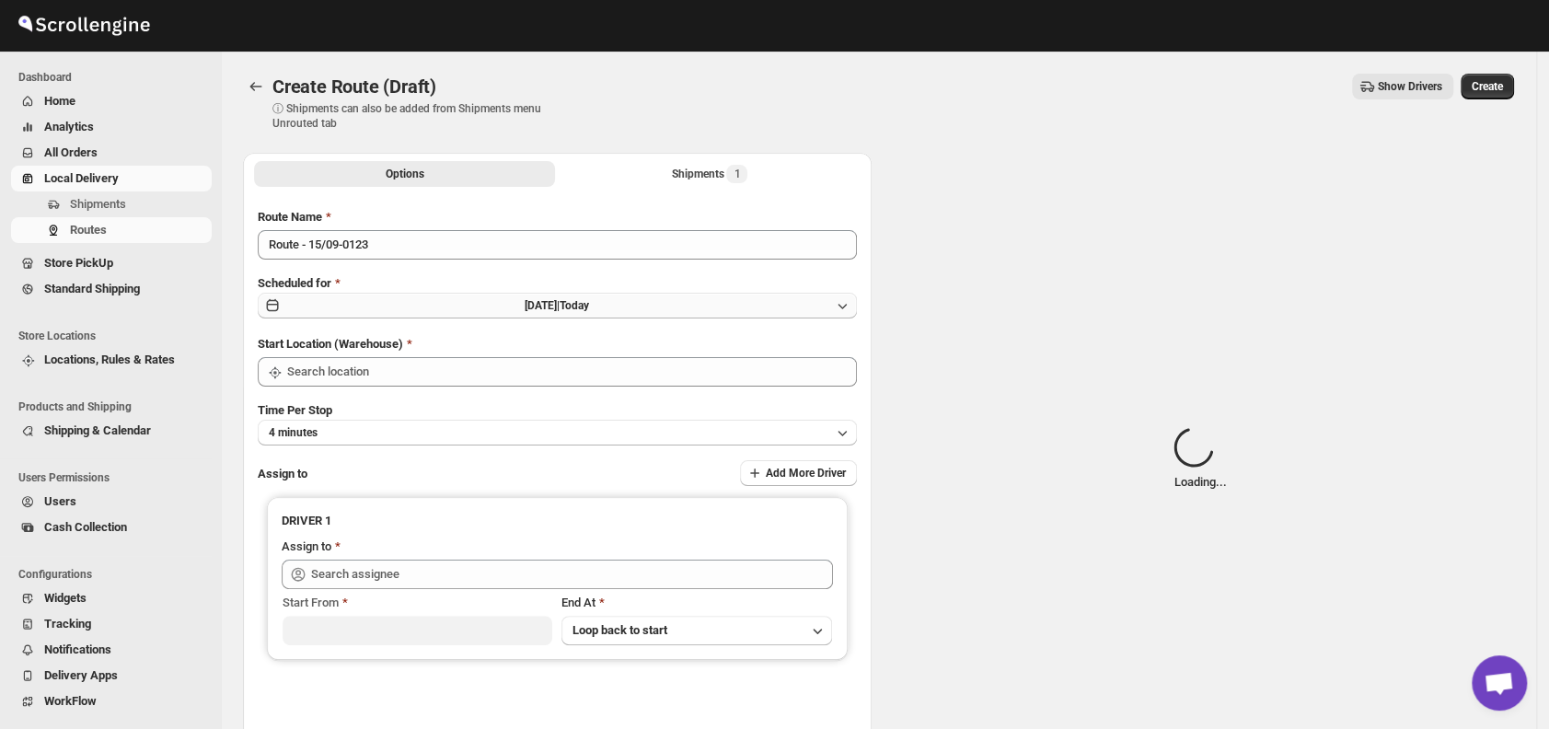
type input "DS01 [GEOGRAPHIC_DATA]"
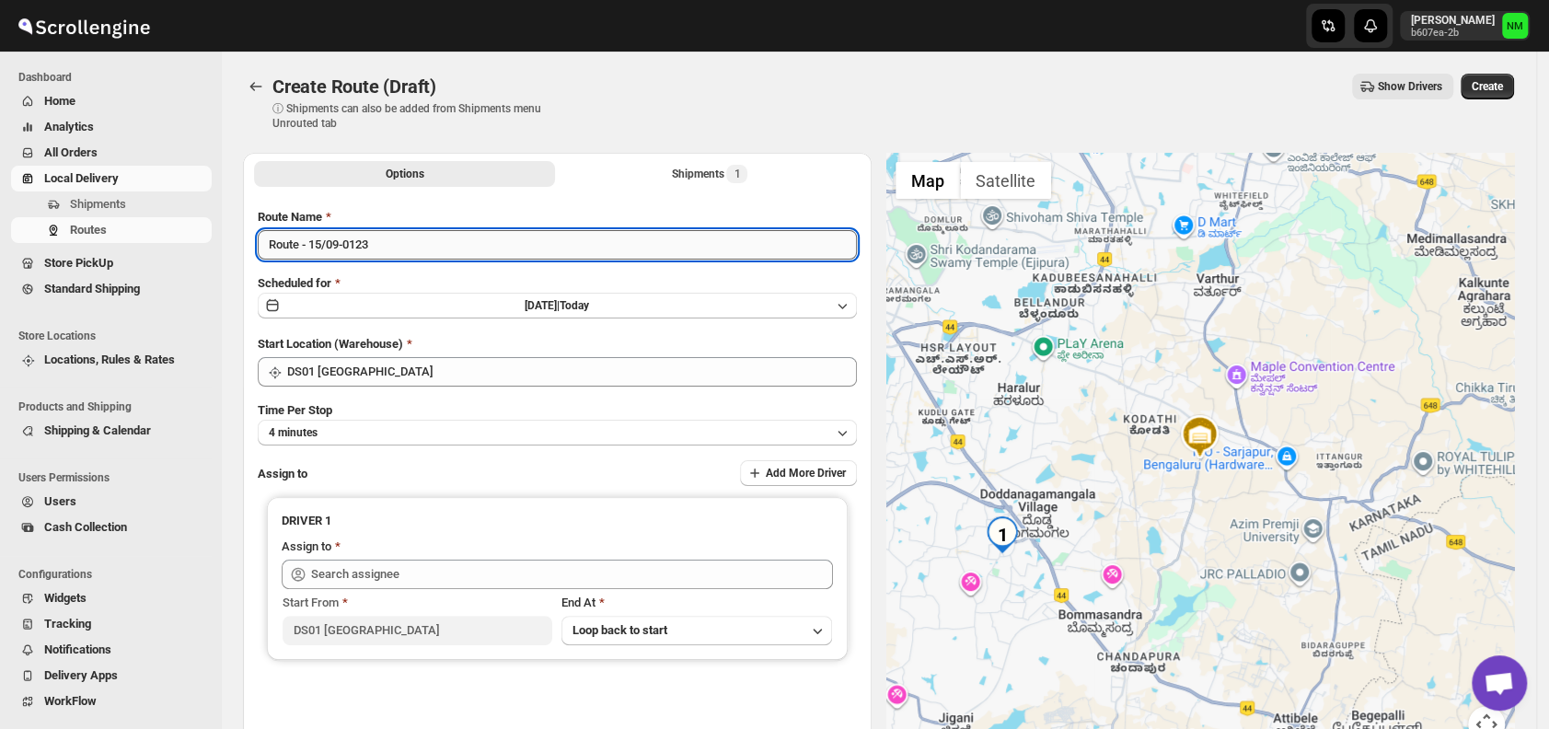
click at [400, 244] on input "Route - 15/09-0123" at bounding box center [557, 244] width 599 height 29
type input "R"
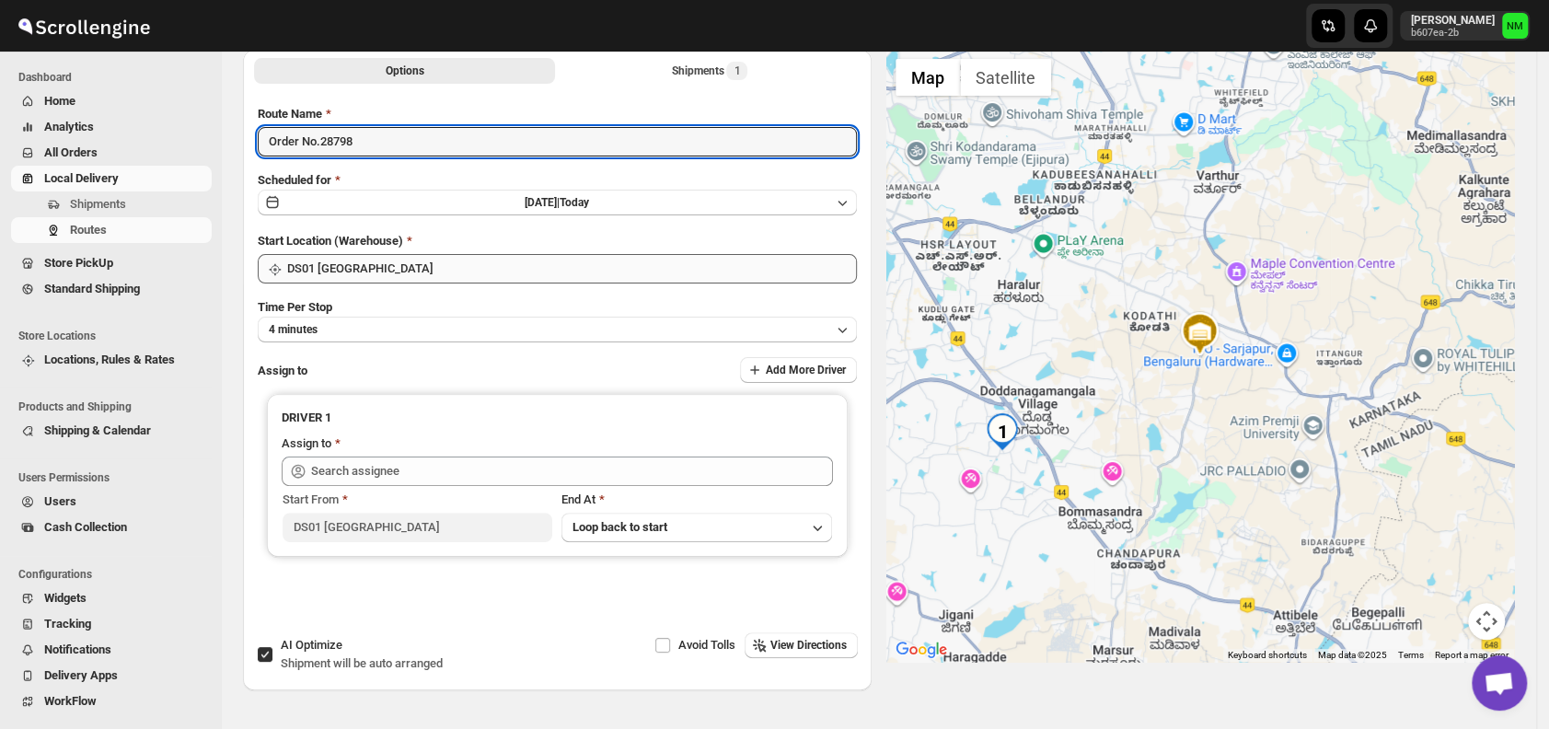
scroll to position [110, 0]
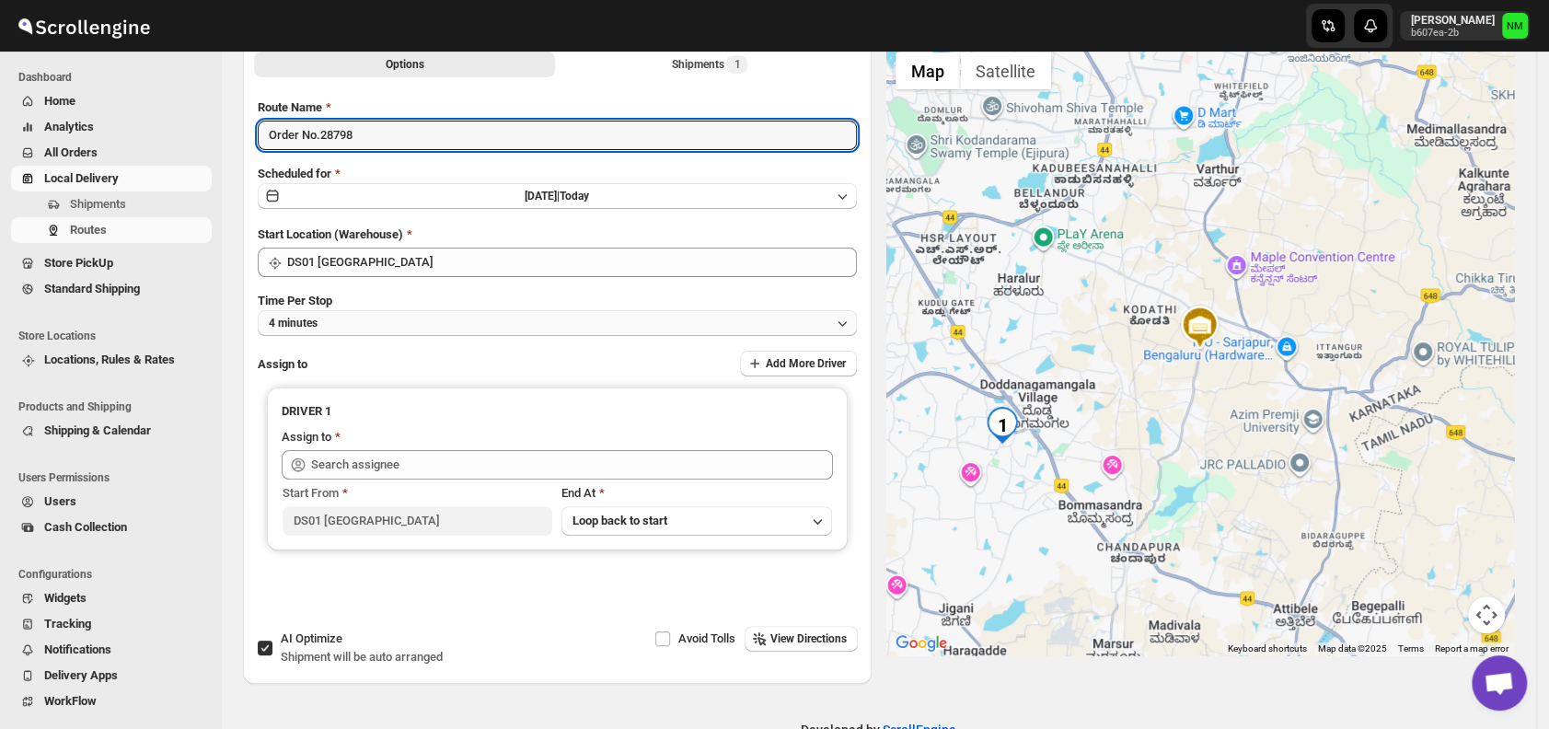
type input "Order No.28798"
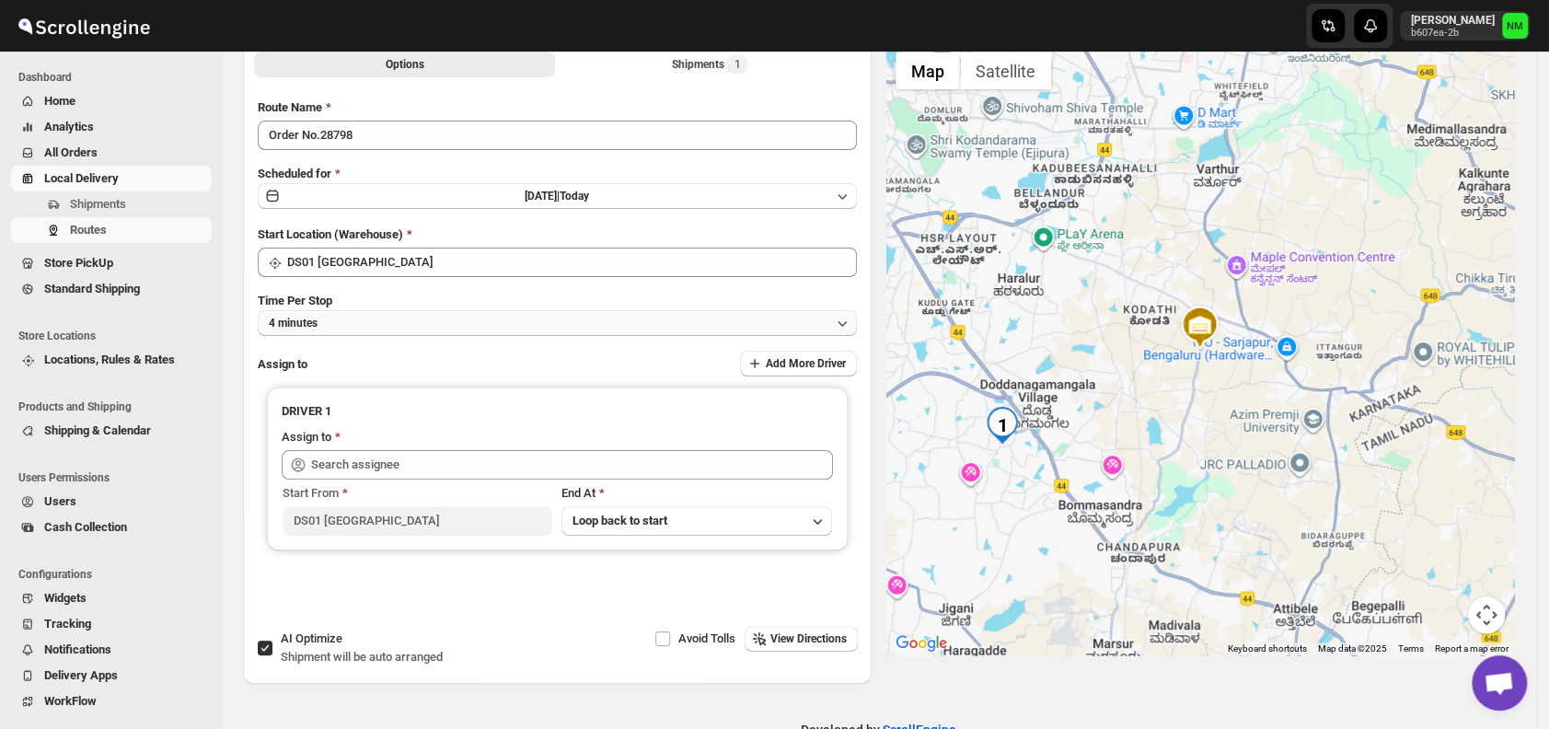
click at [392, 329] on button "4 minutes" at bounding box center [557, 323] width 599 height 26
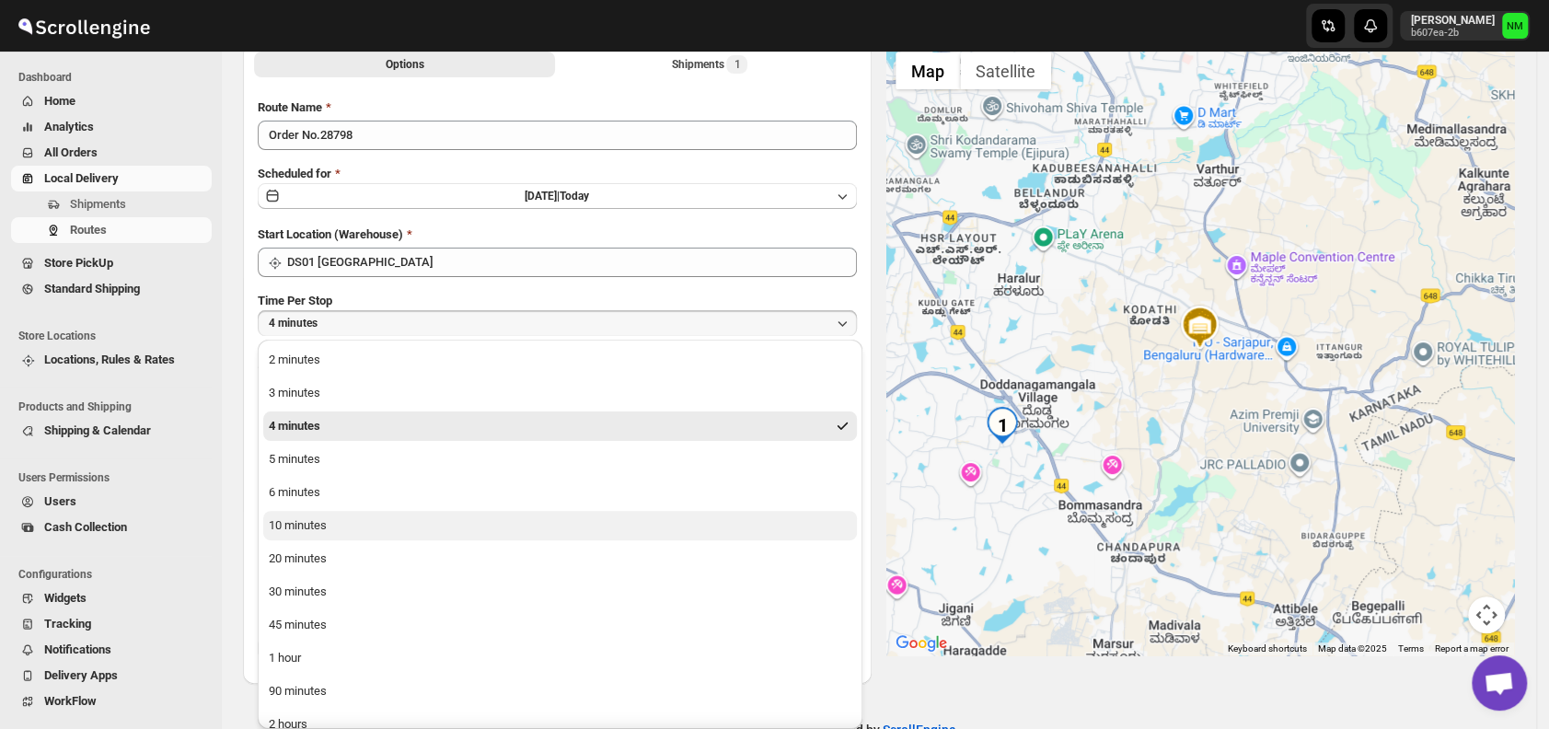
click at [330, 523] on button "10 minutes" at bounding box center [560, 525] width 594 height 29
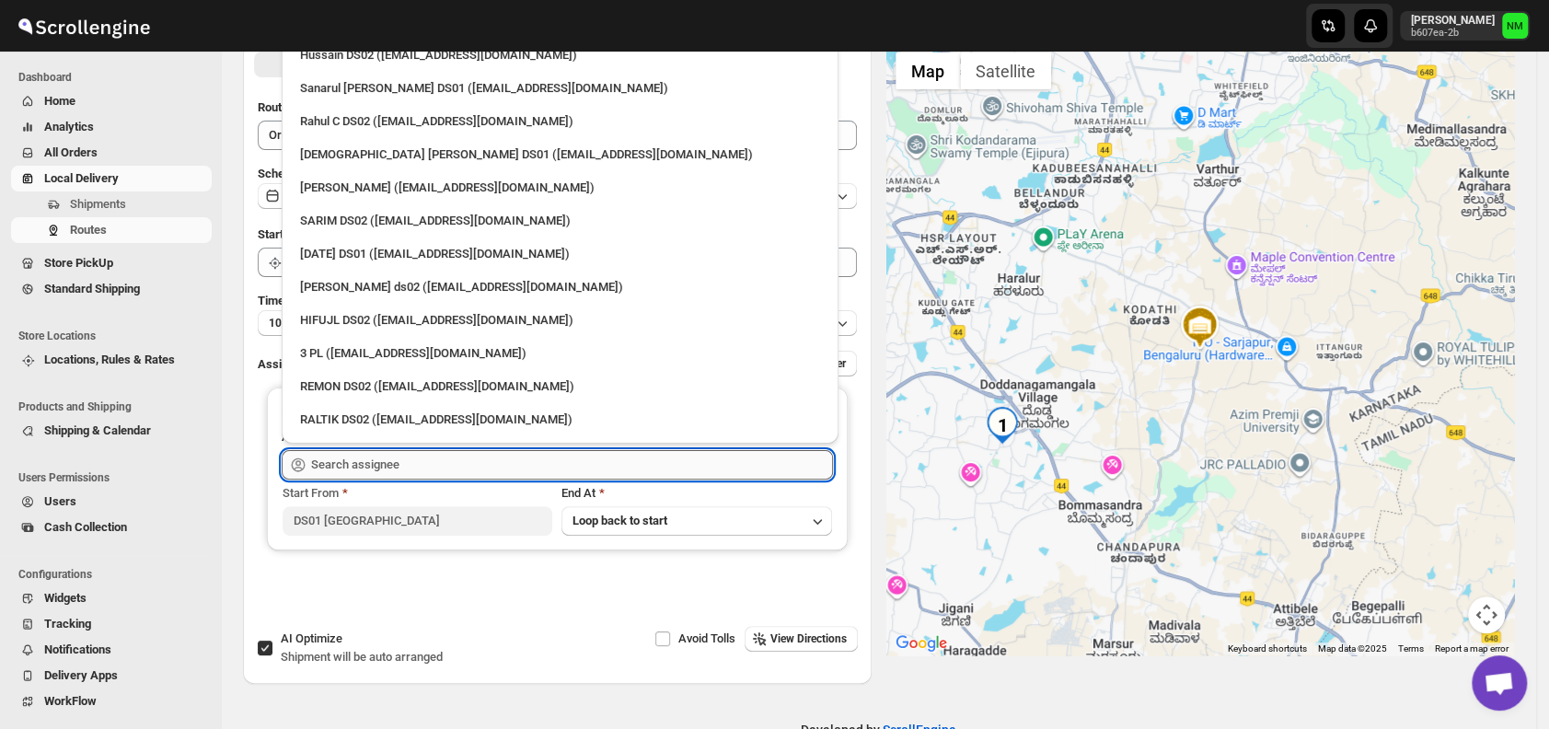
click at [457, 456] on input "text" at bounding box center [572, 464] width 522 height 29
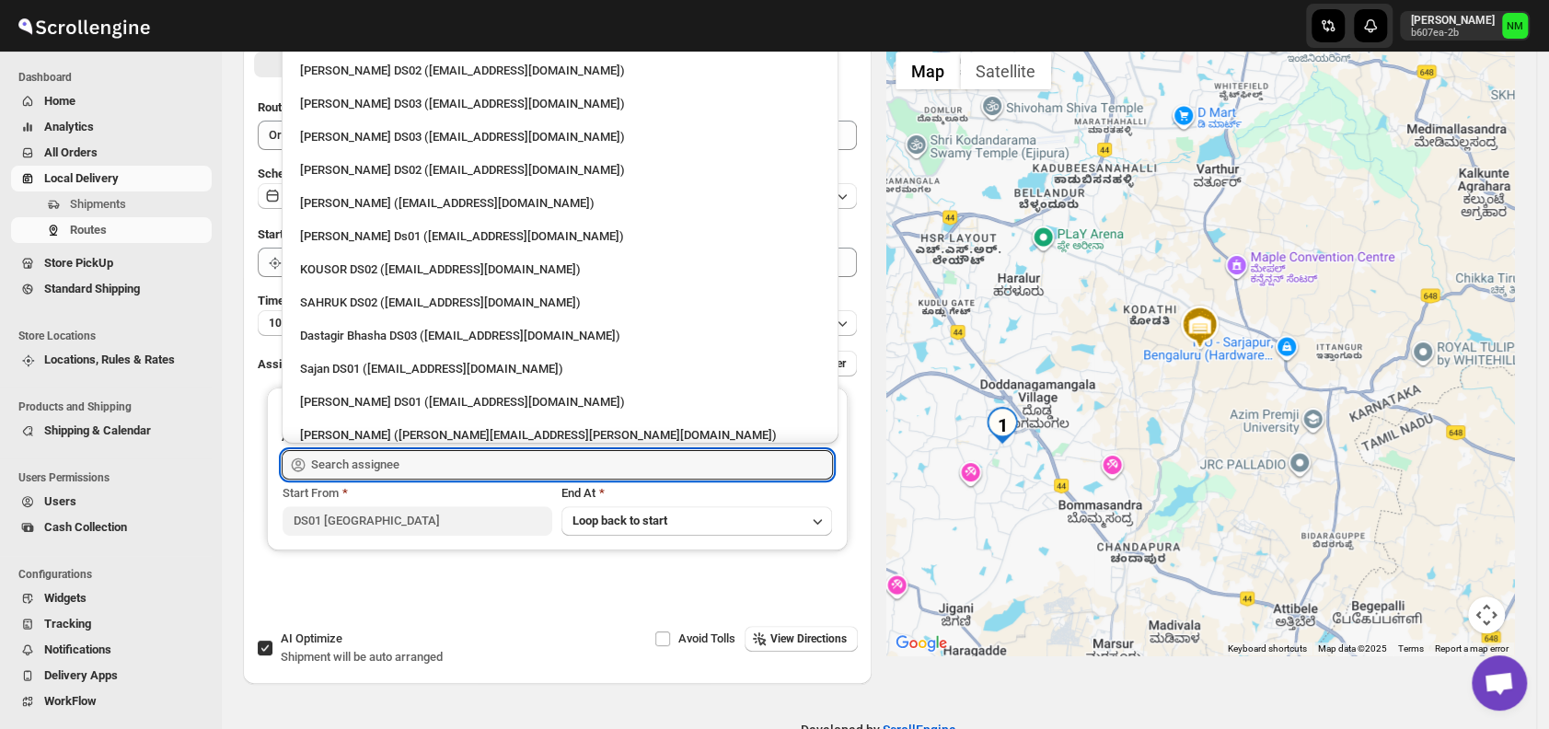
scroll to position [782, 0]
click at [364, 221] on div "[PERSON_NAME] Ds01 ([EMAIL_ADDRESS][DOMAIN_NAME])" at bounding box center [560, 234] width 542 height 29
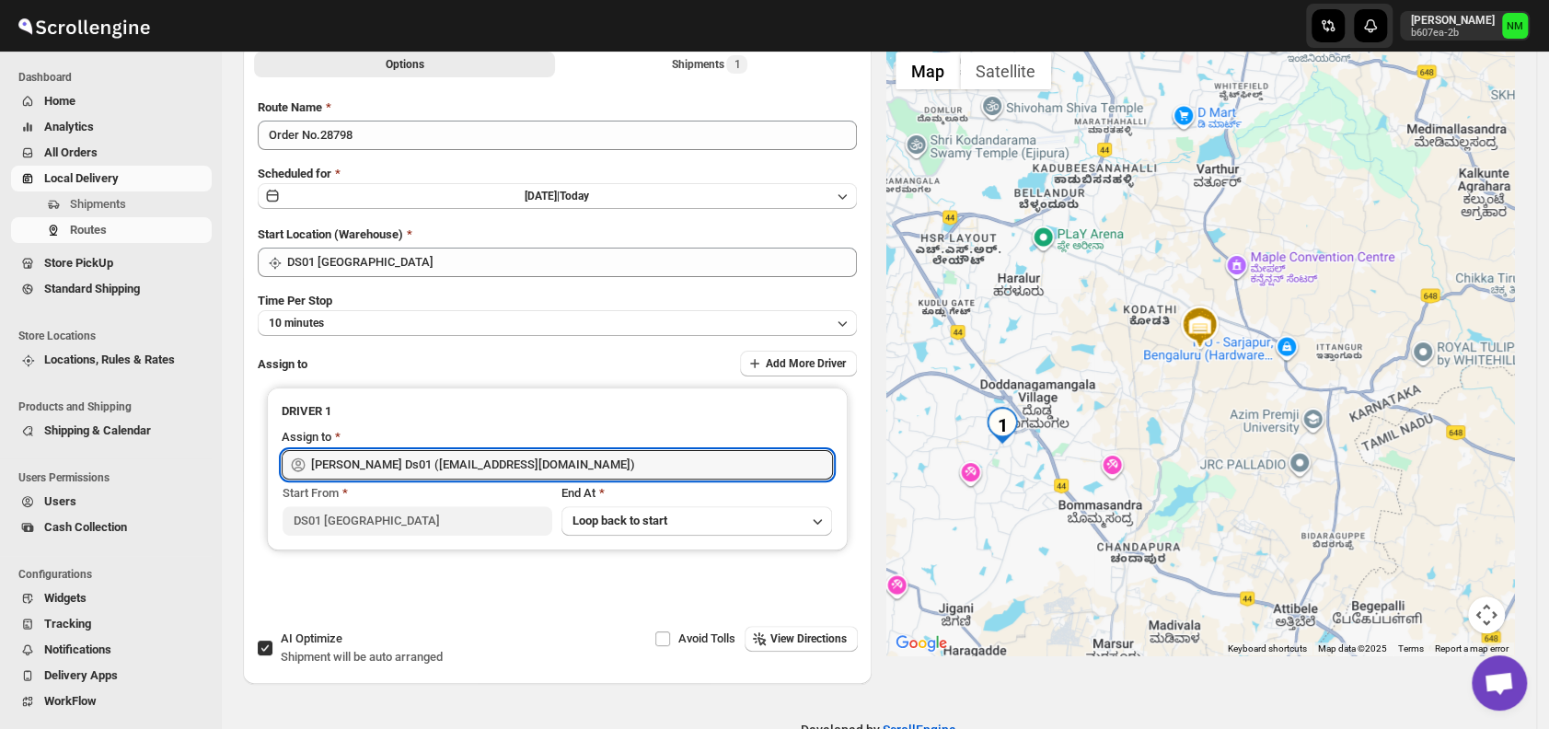
type input "[PERSON_NAME] Ds01 ([EMAIL_ADDRESS][DOMAIN_NAME])"
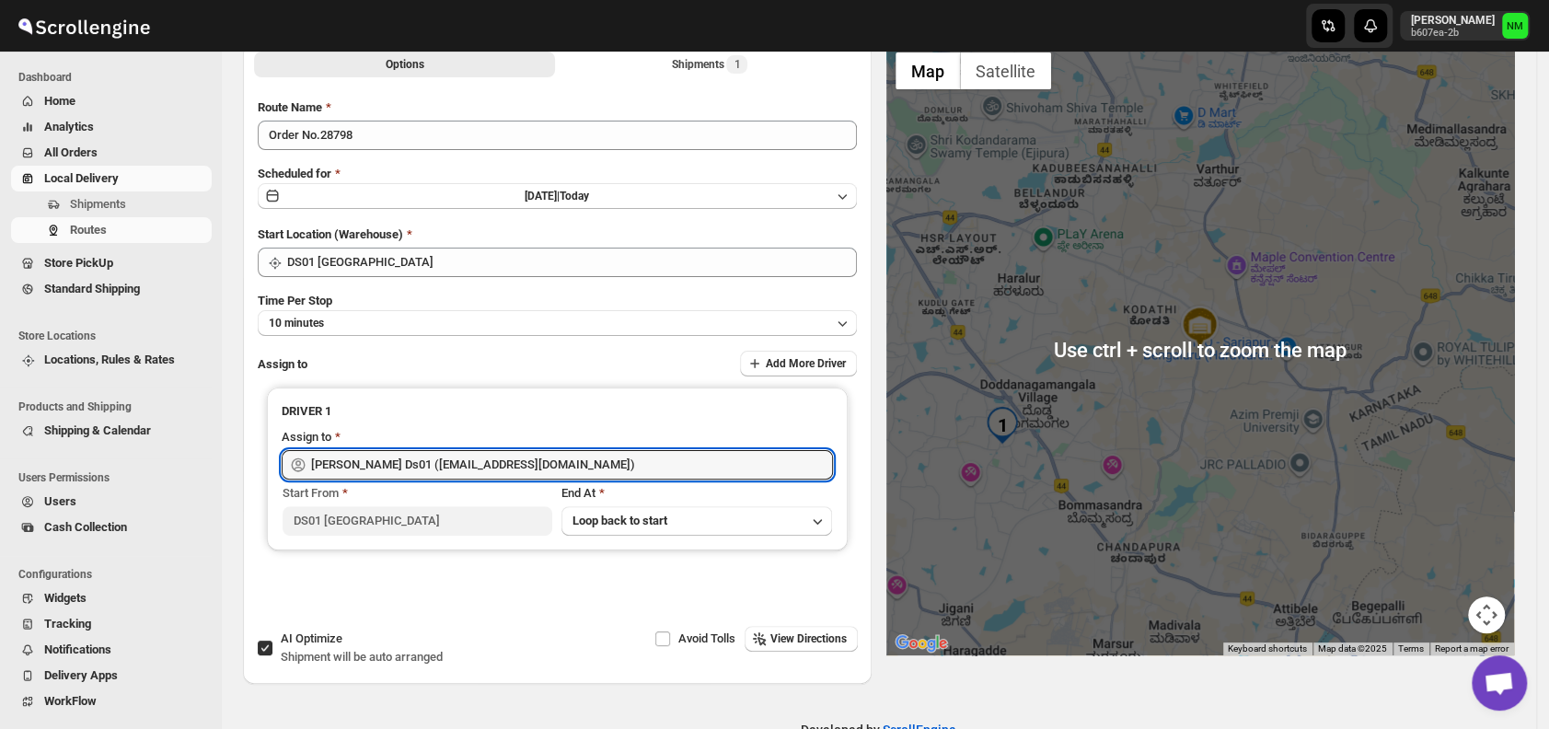
scroll to position [0, 0]
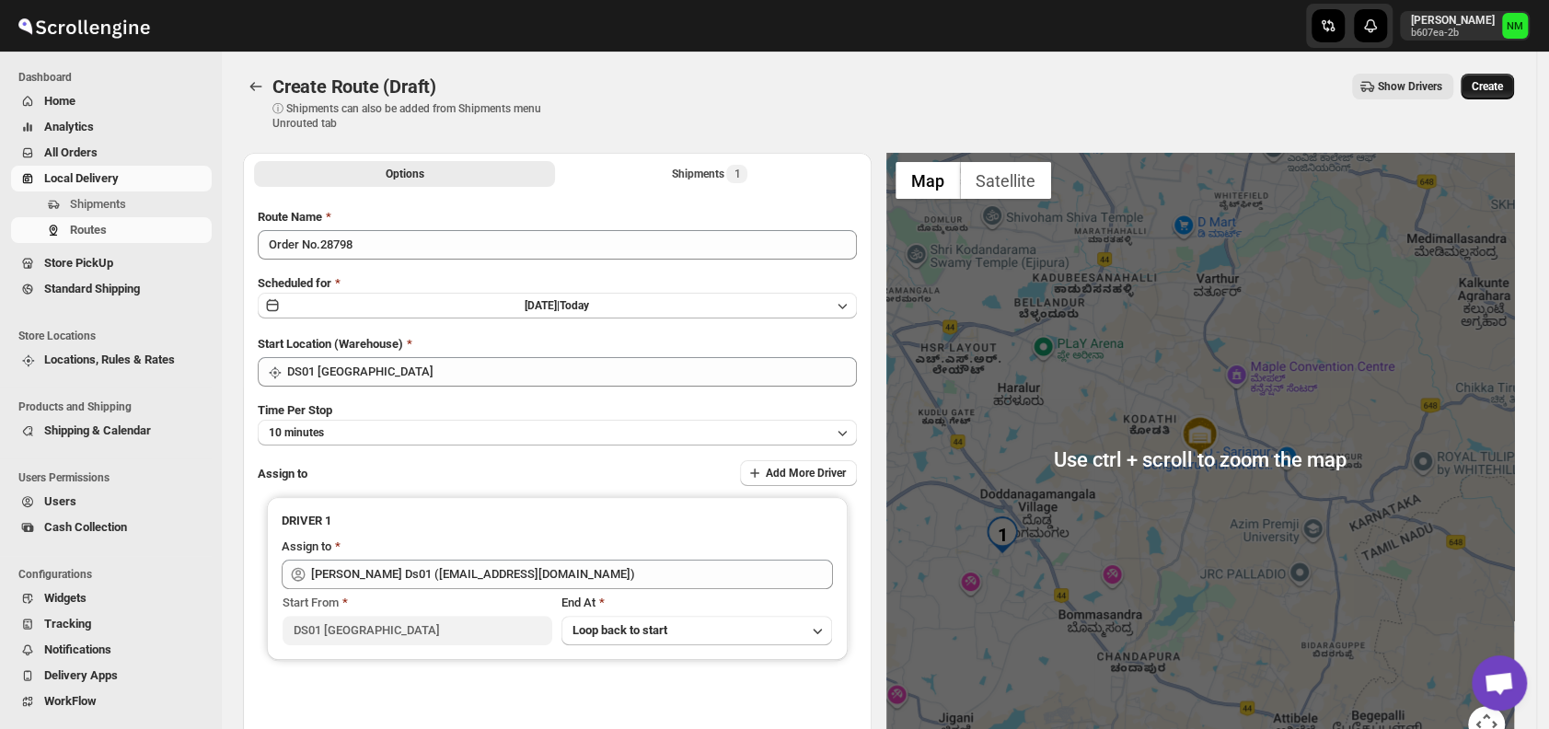
click at [1489, 74] on button "Create" at bounding box center [1487, 87] width 53 height 26
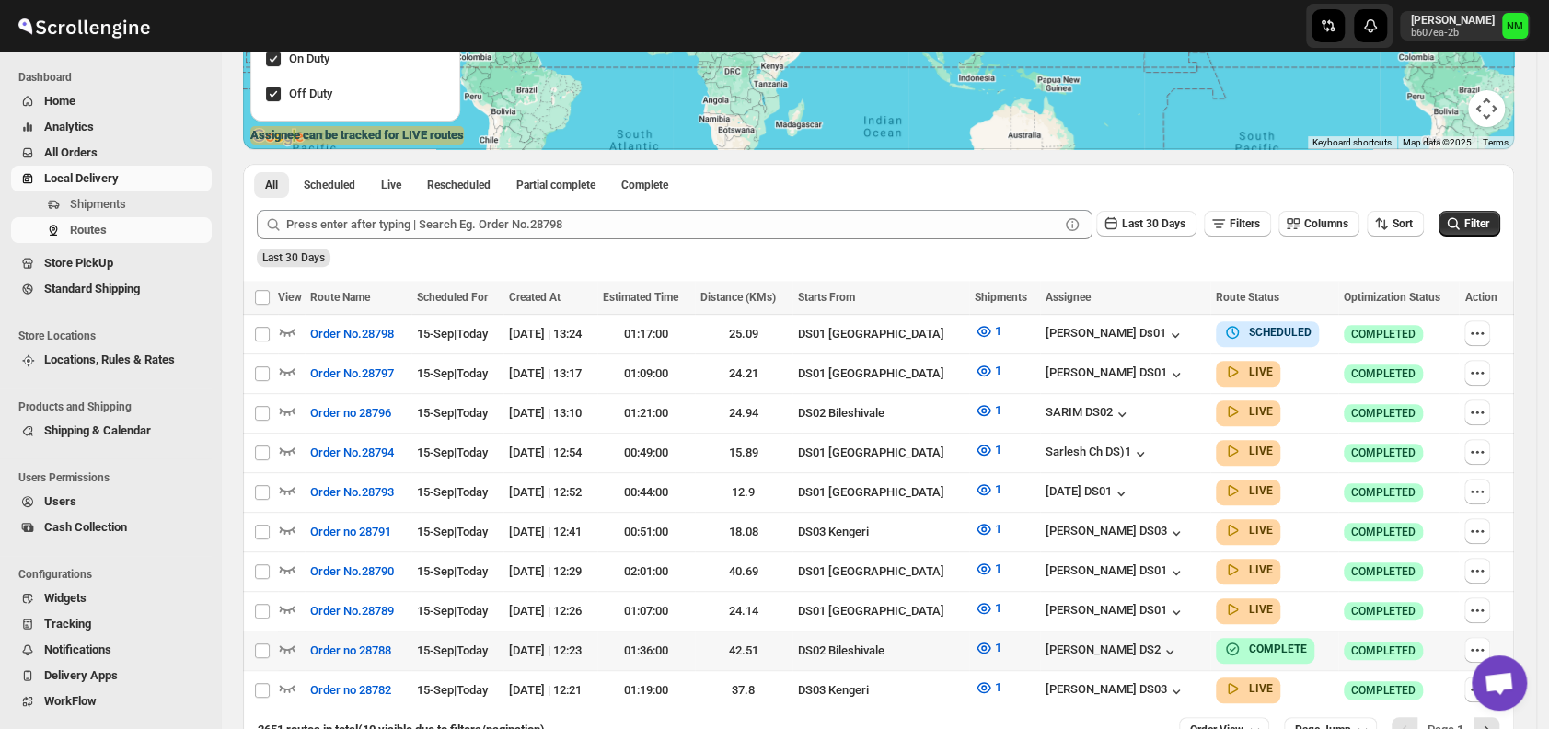
scroll to position [429, 0]
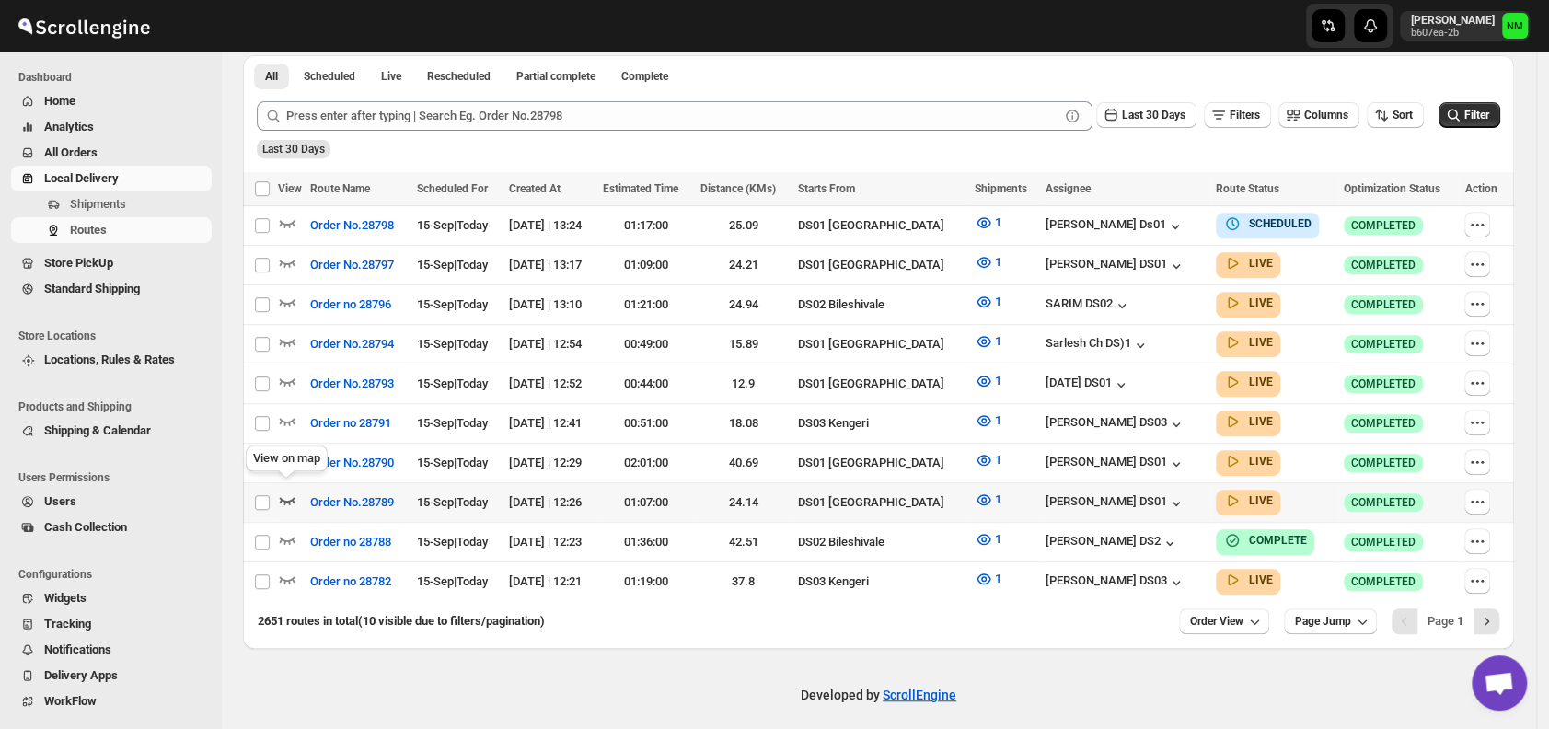
click at [291, 491] on icon "button" at bounding box center [287, 500] width 18 height 18
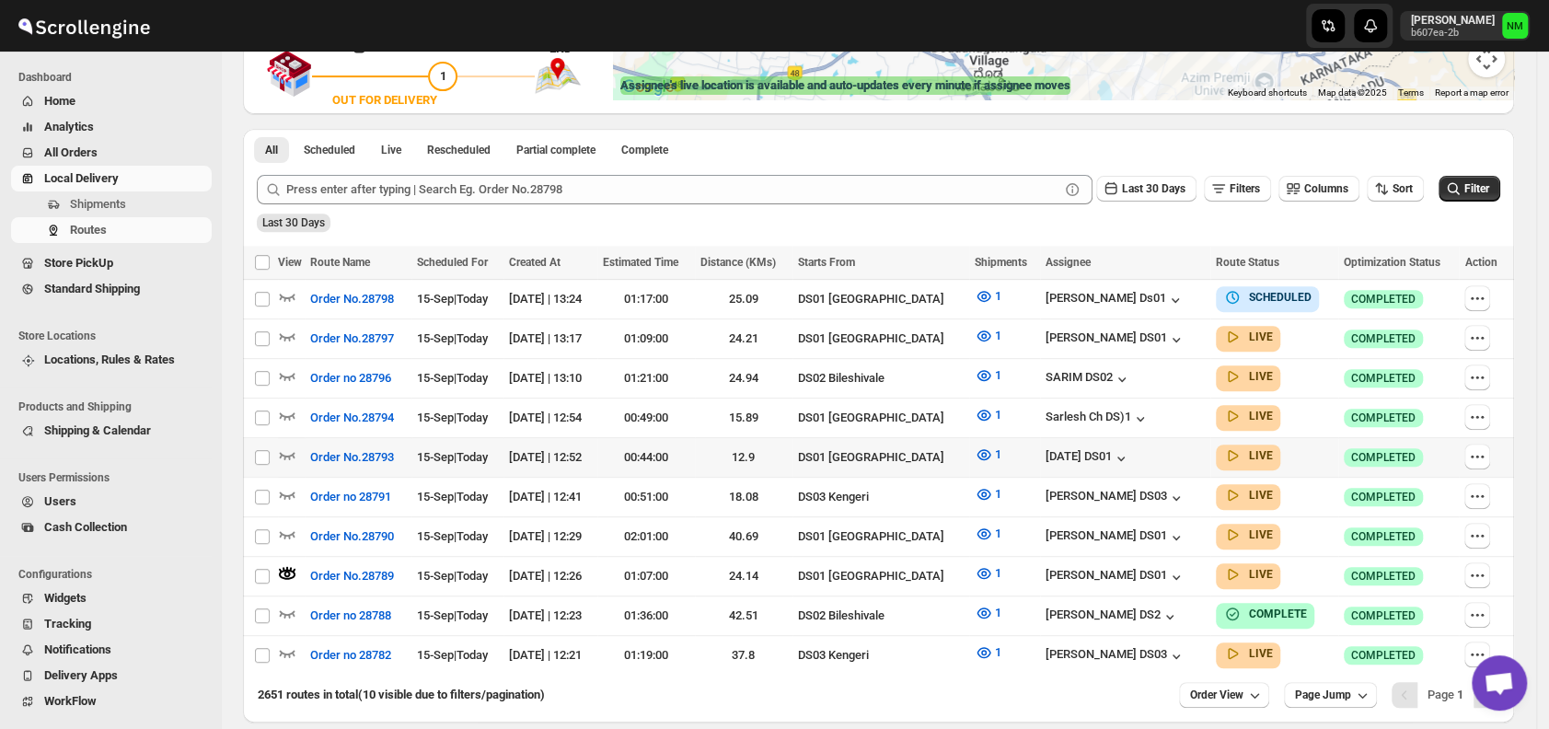
scroll to position [384, 0]
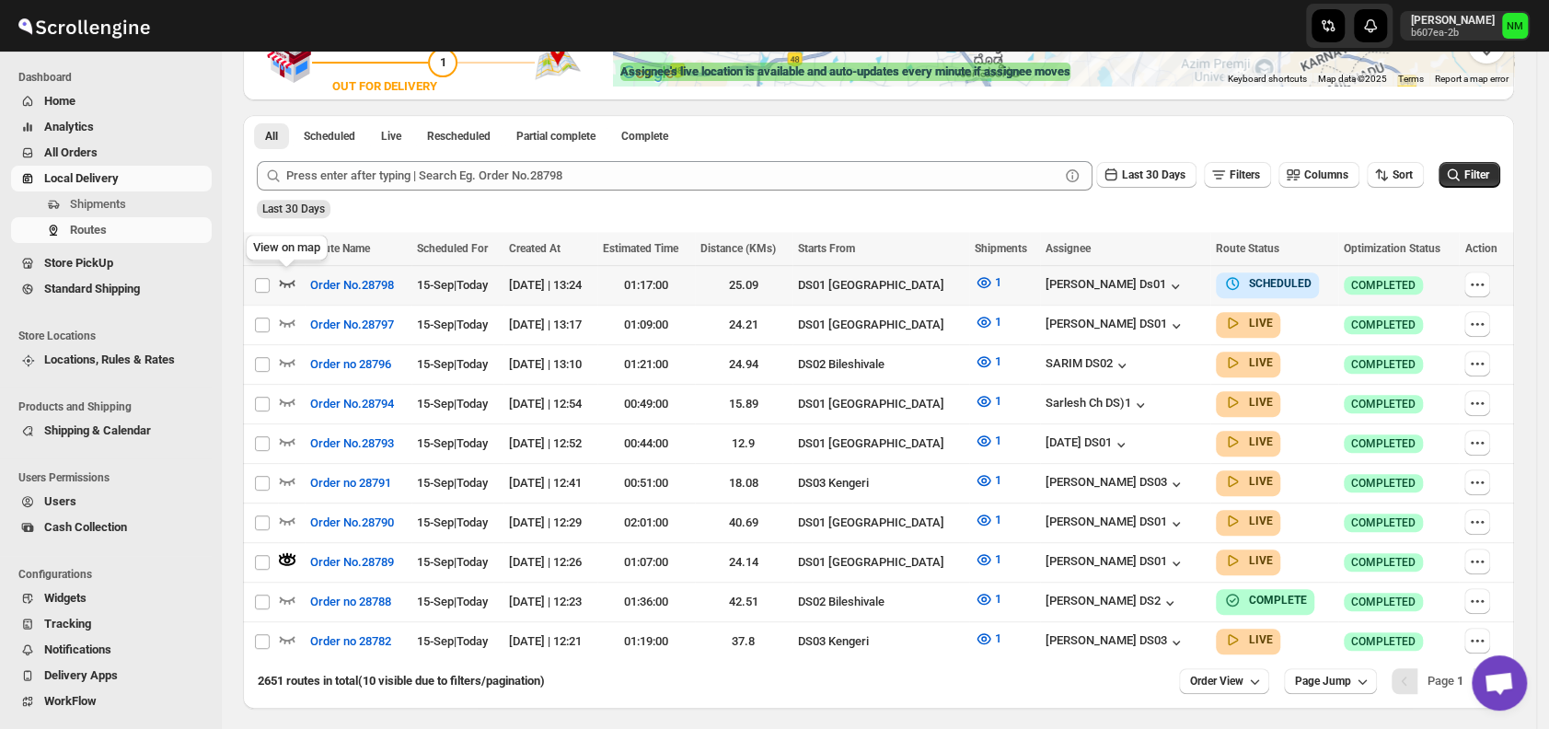
click at [290, 279] on icon "button" at bounding box center [287, 282] width 18 height 18
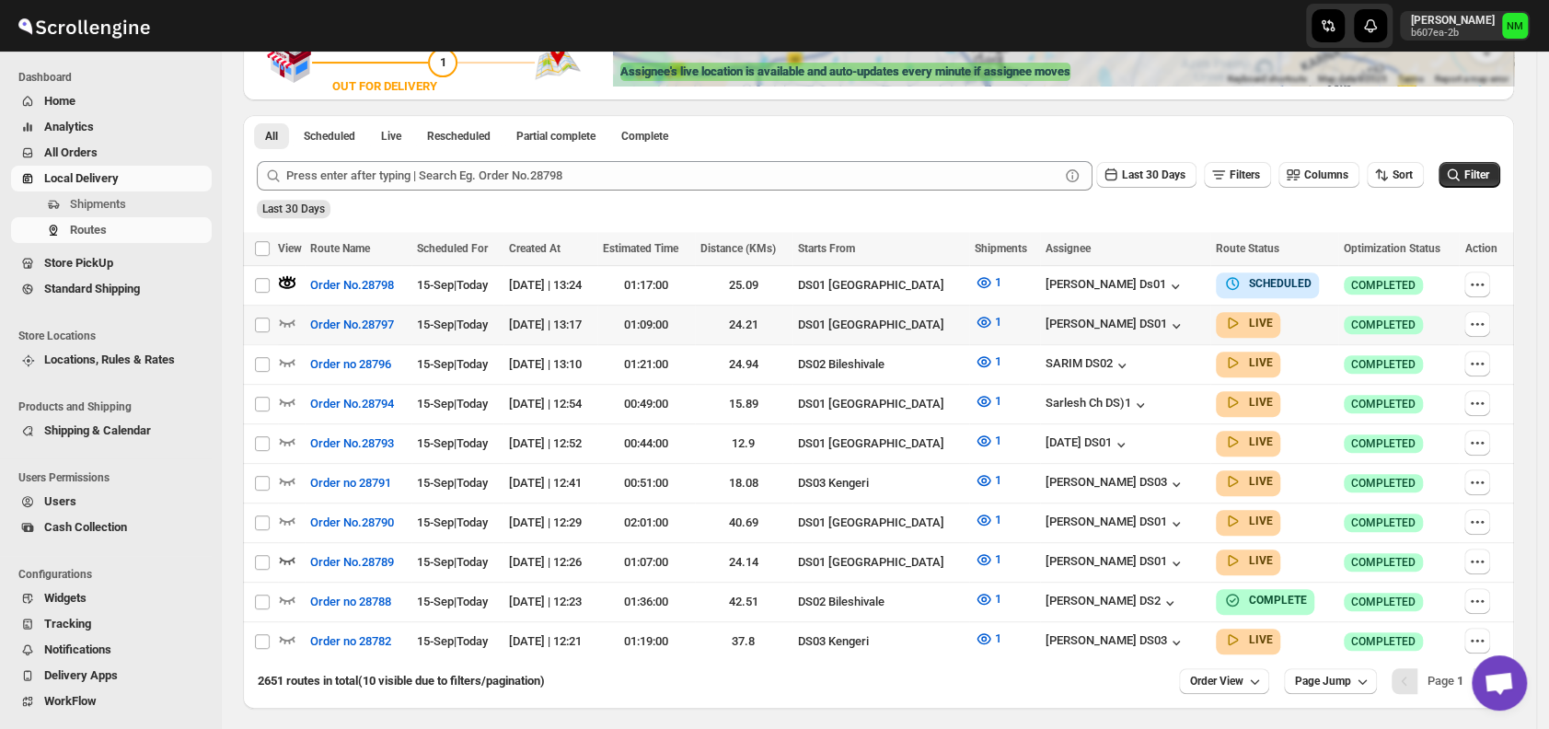
scroll to position [0, 0]
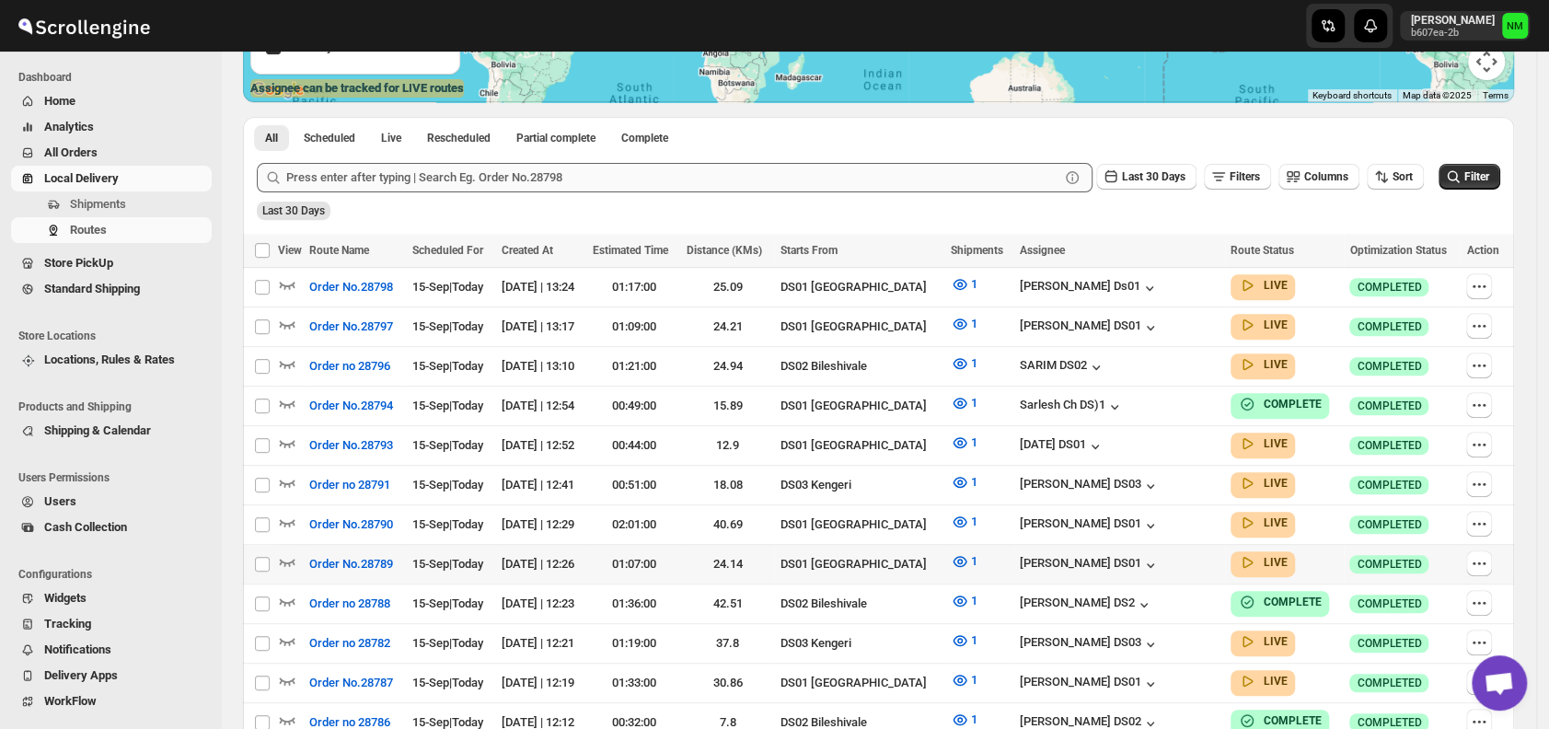
scroll to position [368, 0]
click at [284, 434] on icon "button" at bounding box center [287, 442] width 18 height 18
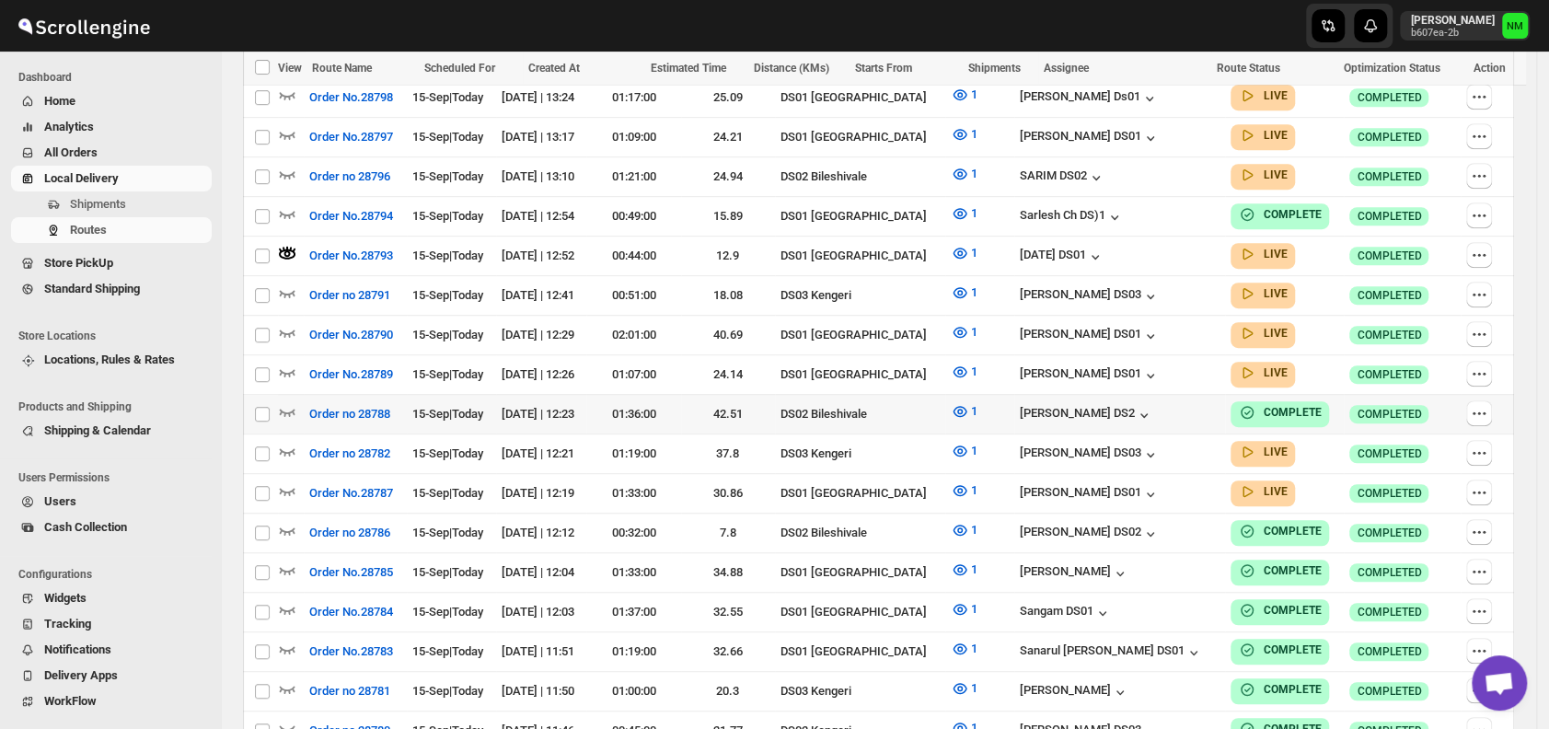
scroll to position [575, 0]
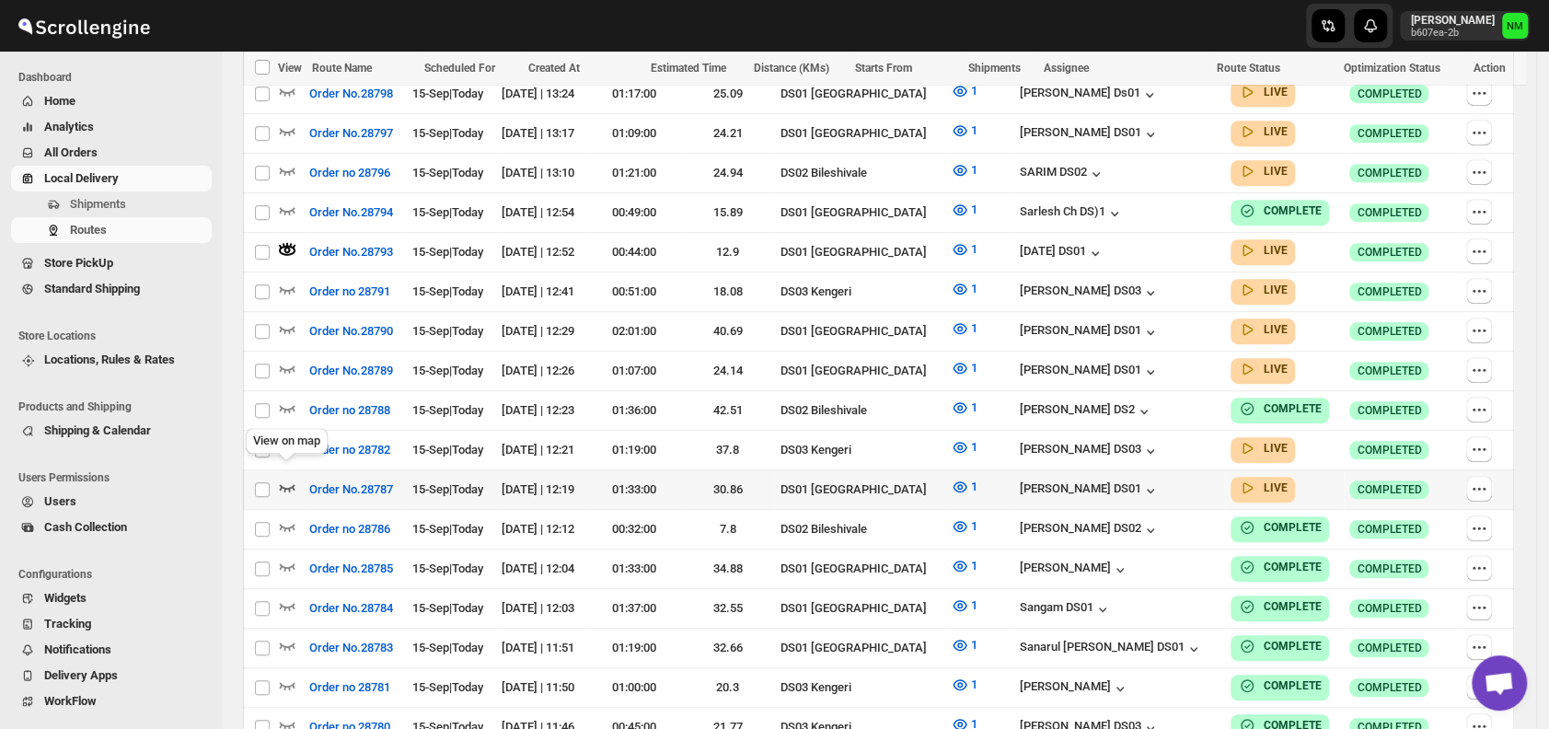
click at [286, 478] on icon "button" at bounding box center [287, 487] width 18 height 18
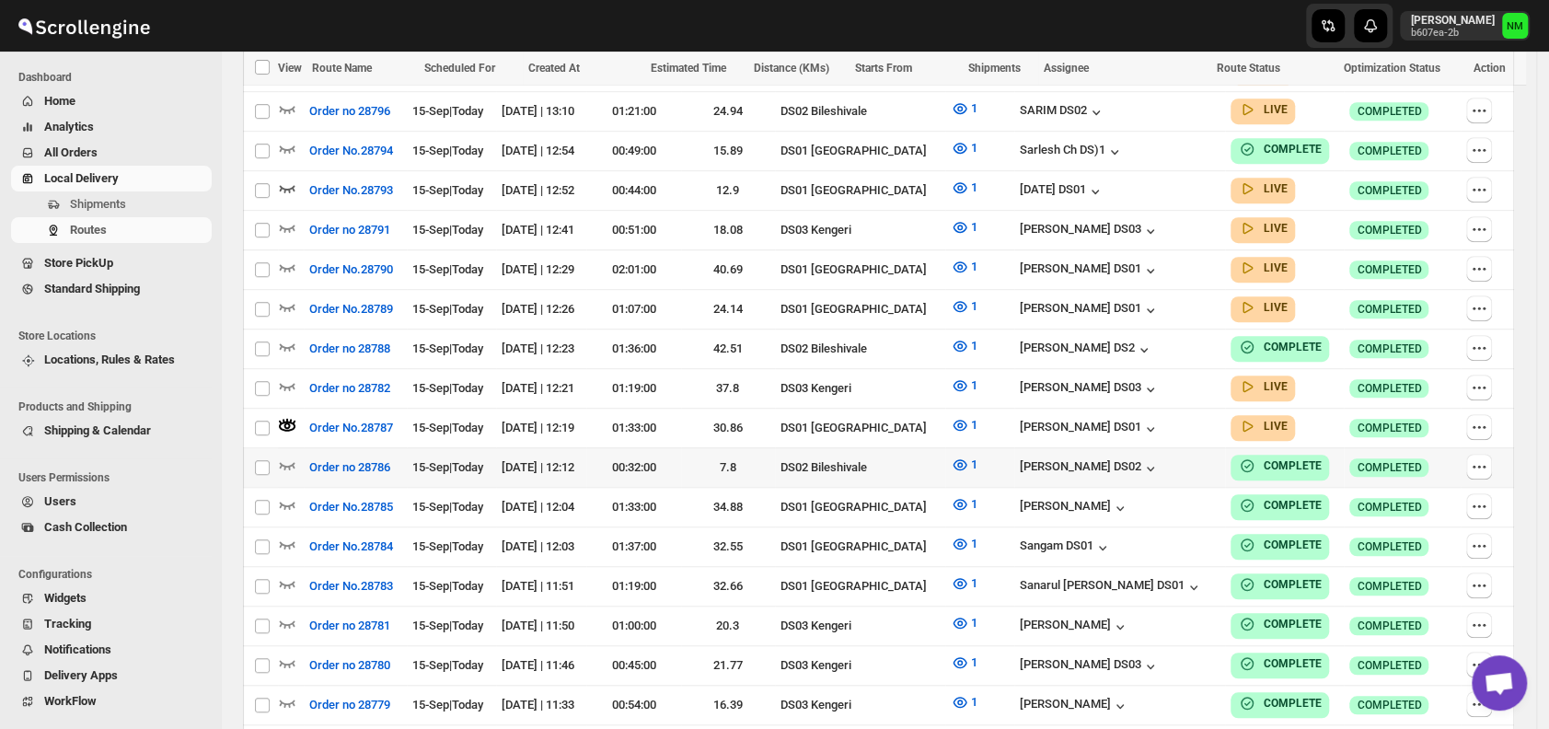
scroll to position [638, 0]
click at [287, 257] on icon "button" at bounding box center [287, 266] width 18 height 18
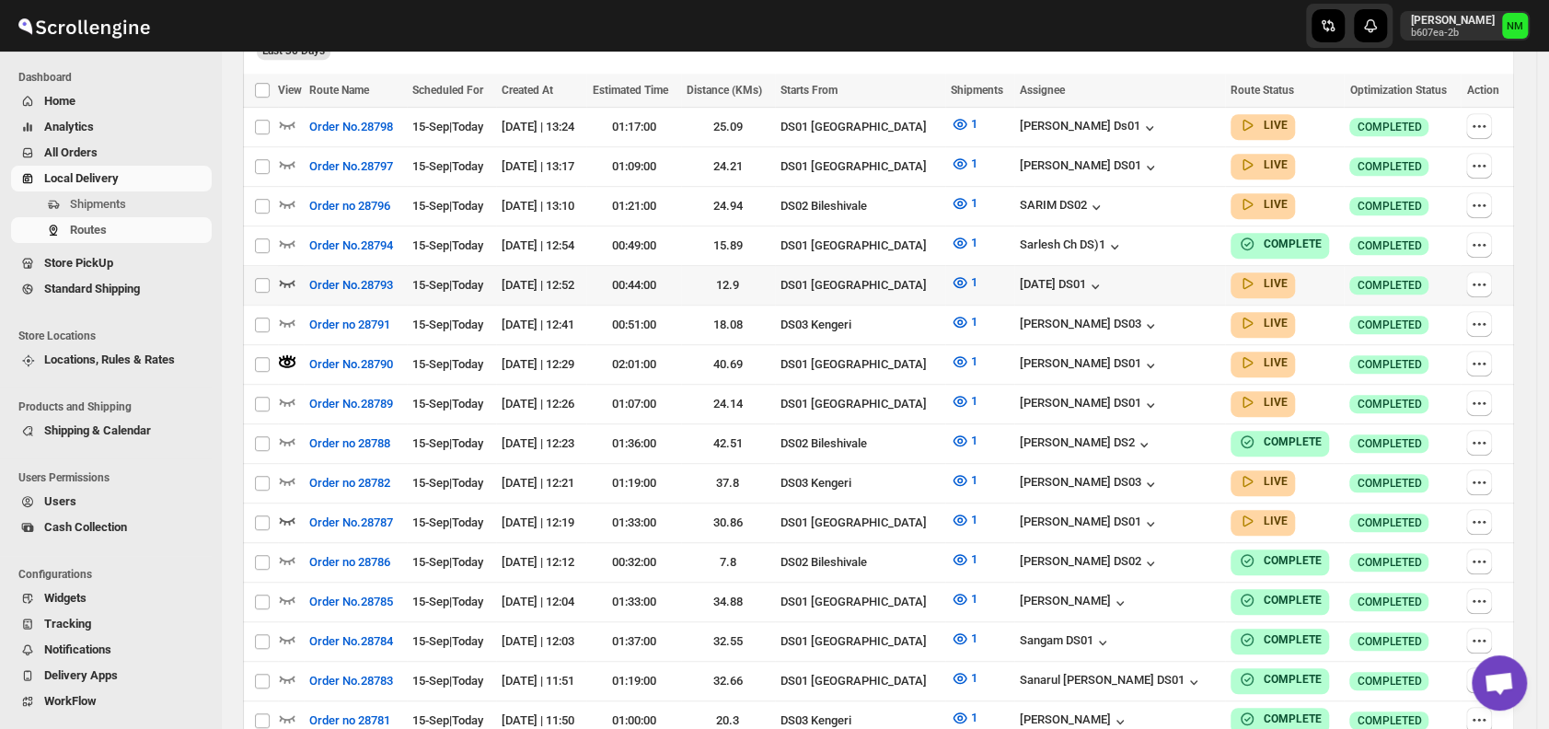
scroll to position [552, 0]
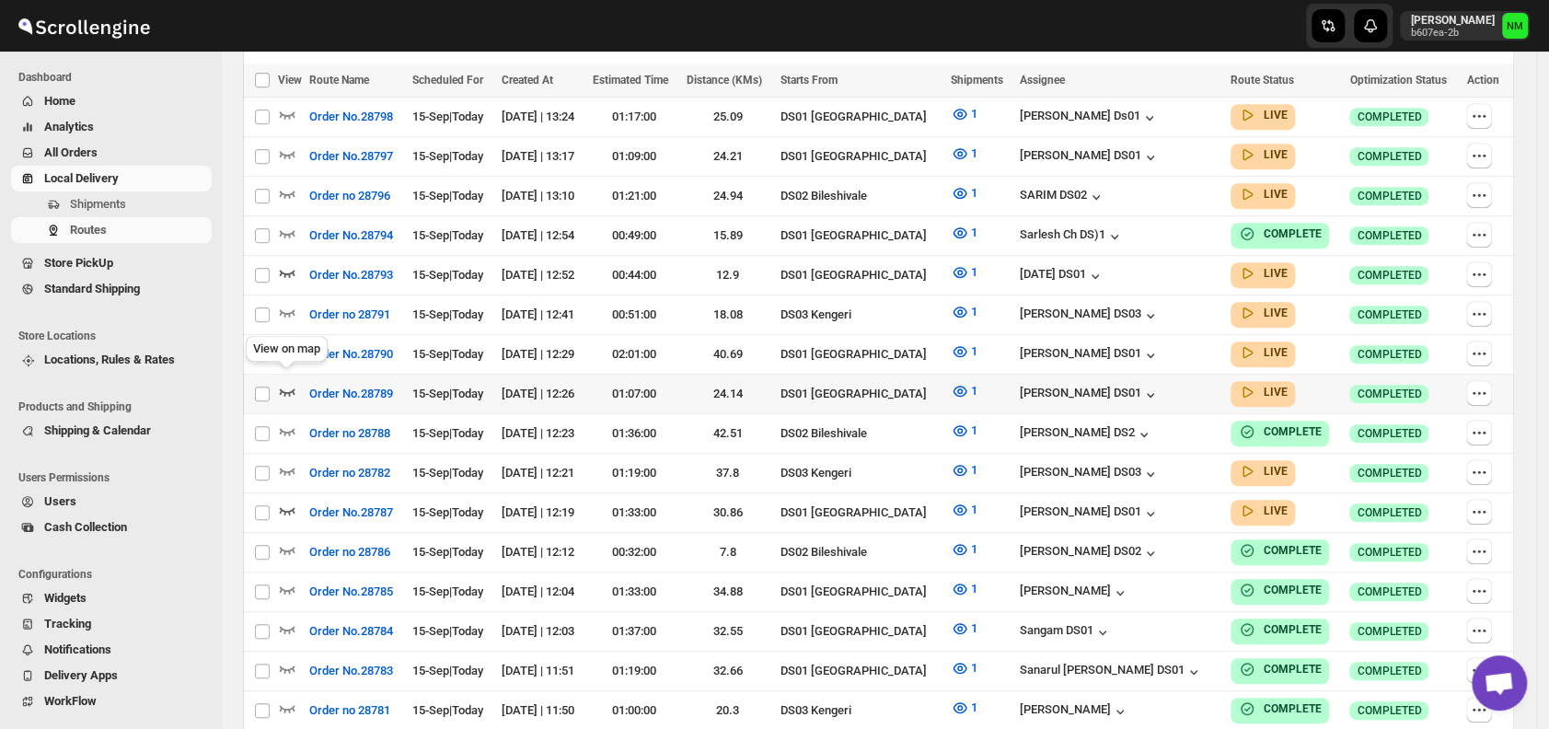
click at [290, 382] on icon "button" at bounding box center [287, 391] width 18 height 18
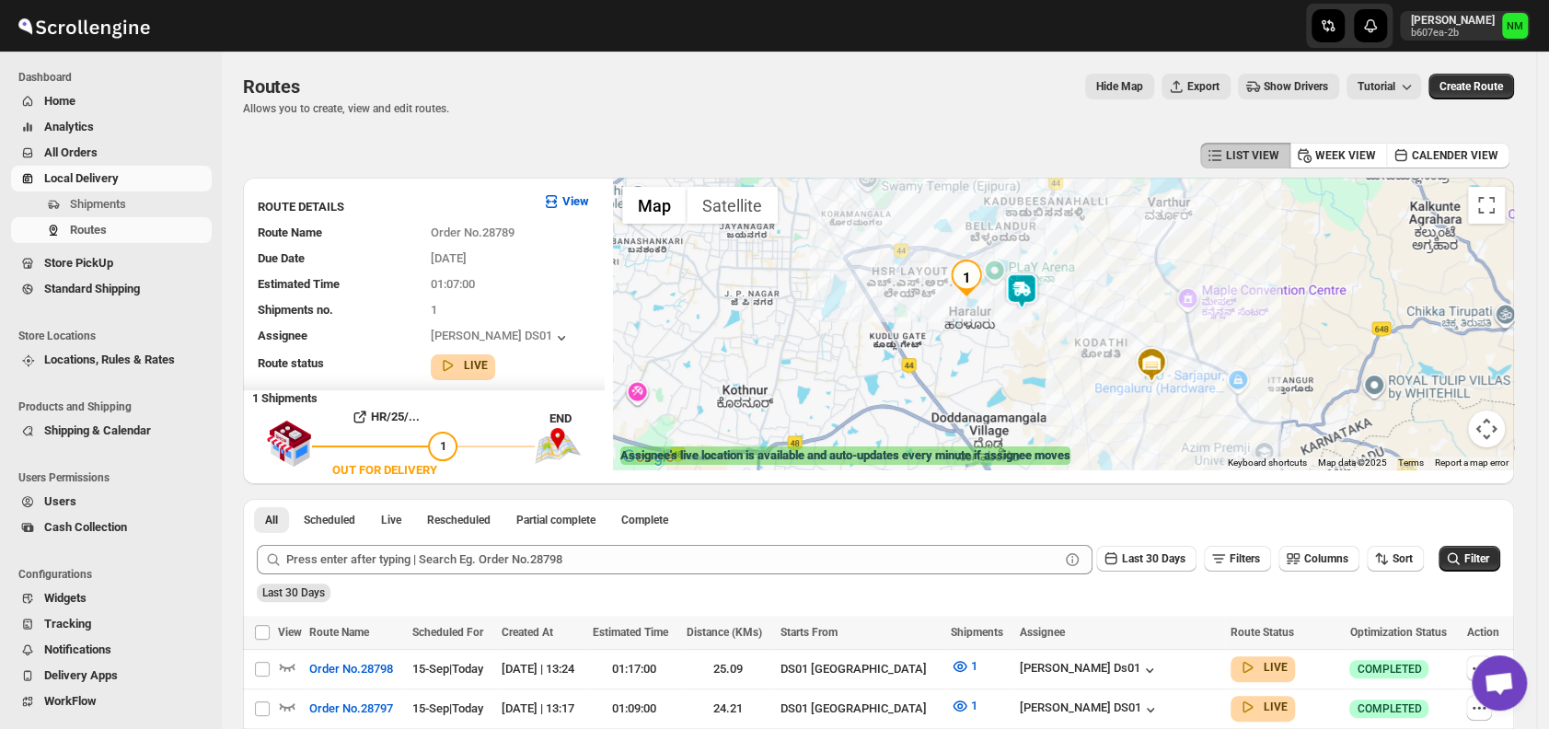
click at [1016, 296] on img at bounding box center [1021, 290] width 37 height 37
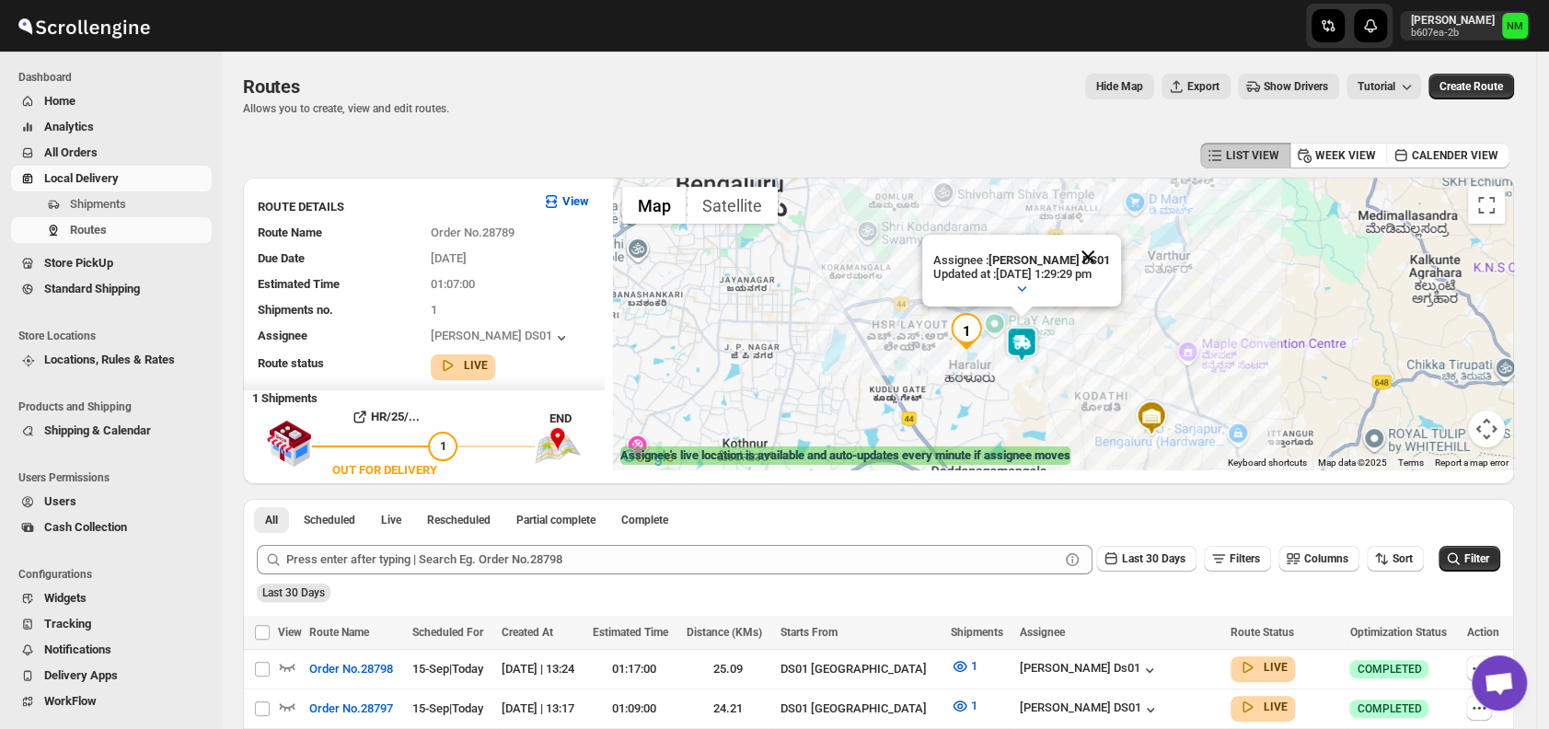
click at [1110, 257] on button "Close" at bounding box center [1088, 257] width 44 height 44
click at [100, 197] on span "Shipments" at bounding box center [98, 204] width 56 height 14
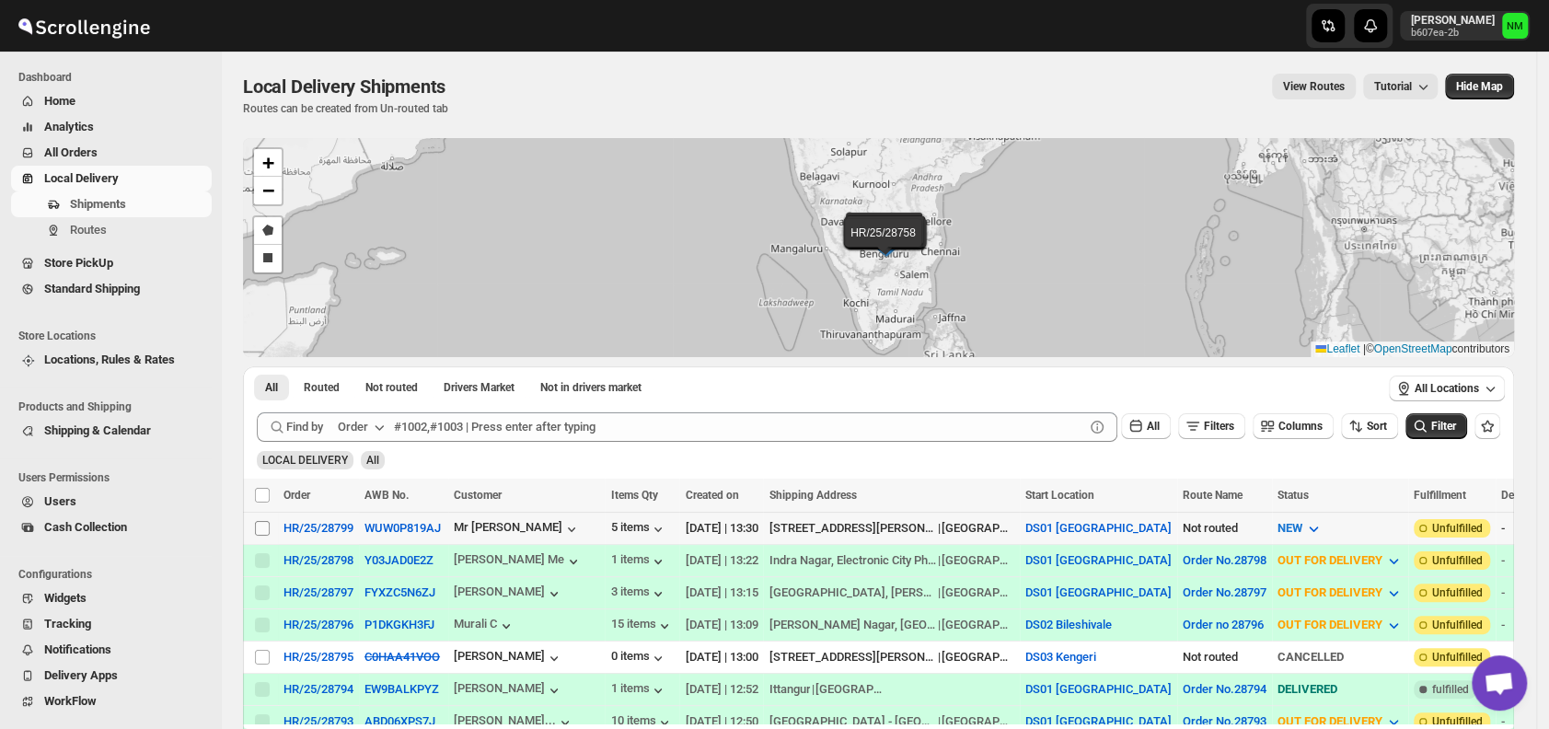
click at [261, 525] on input "Select shipment" at bounding box center [262, 528] width 15 height 15
checkbox input "true"
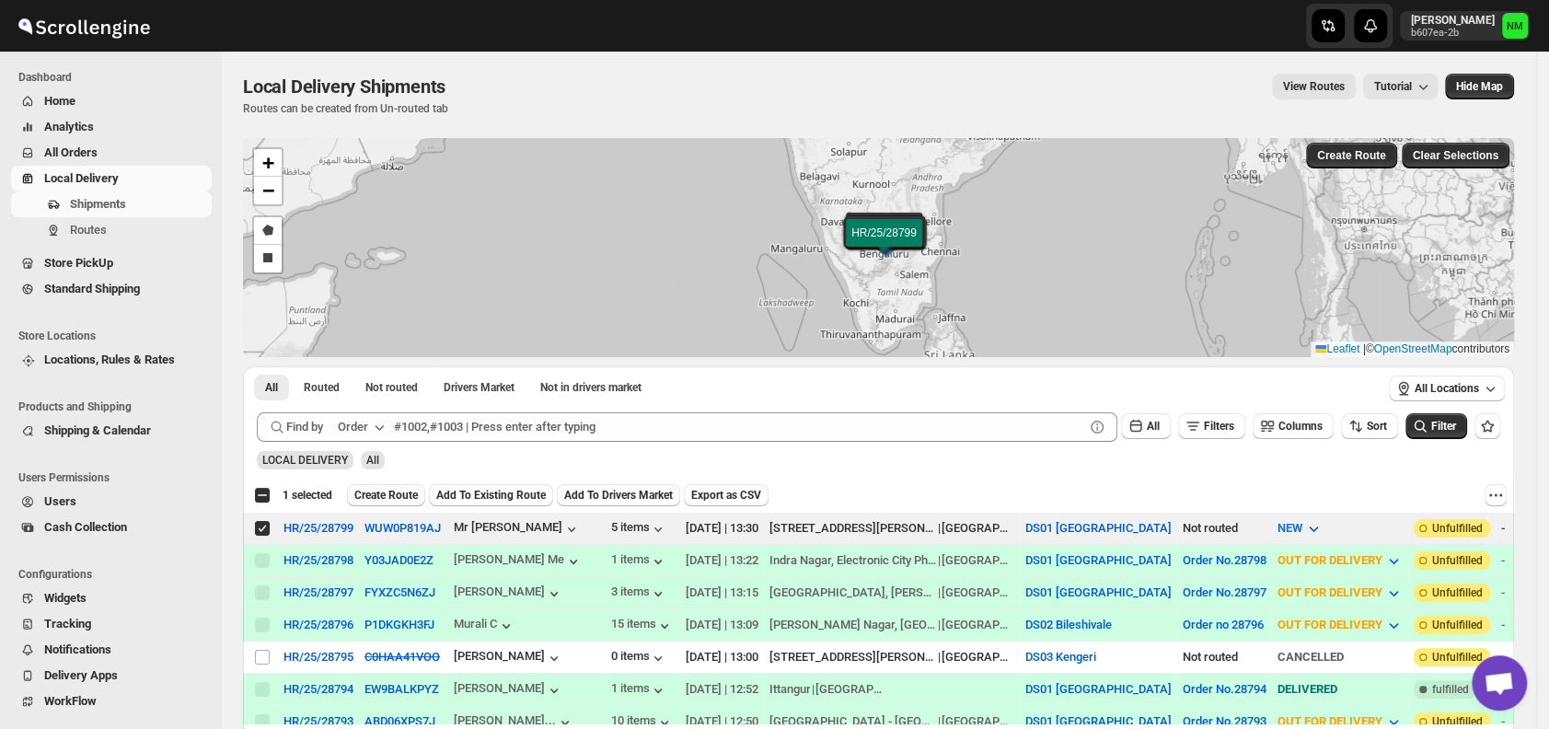
click at [374, 493] on span "Create Route" at bounding box center [386, 495] width 64 height 15
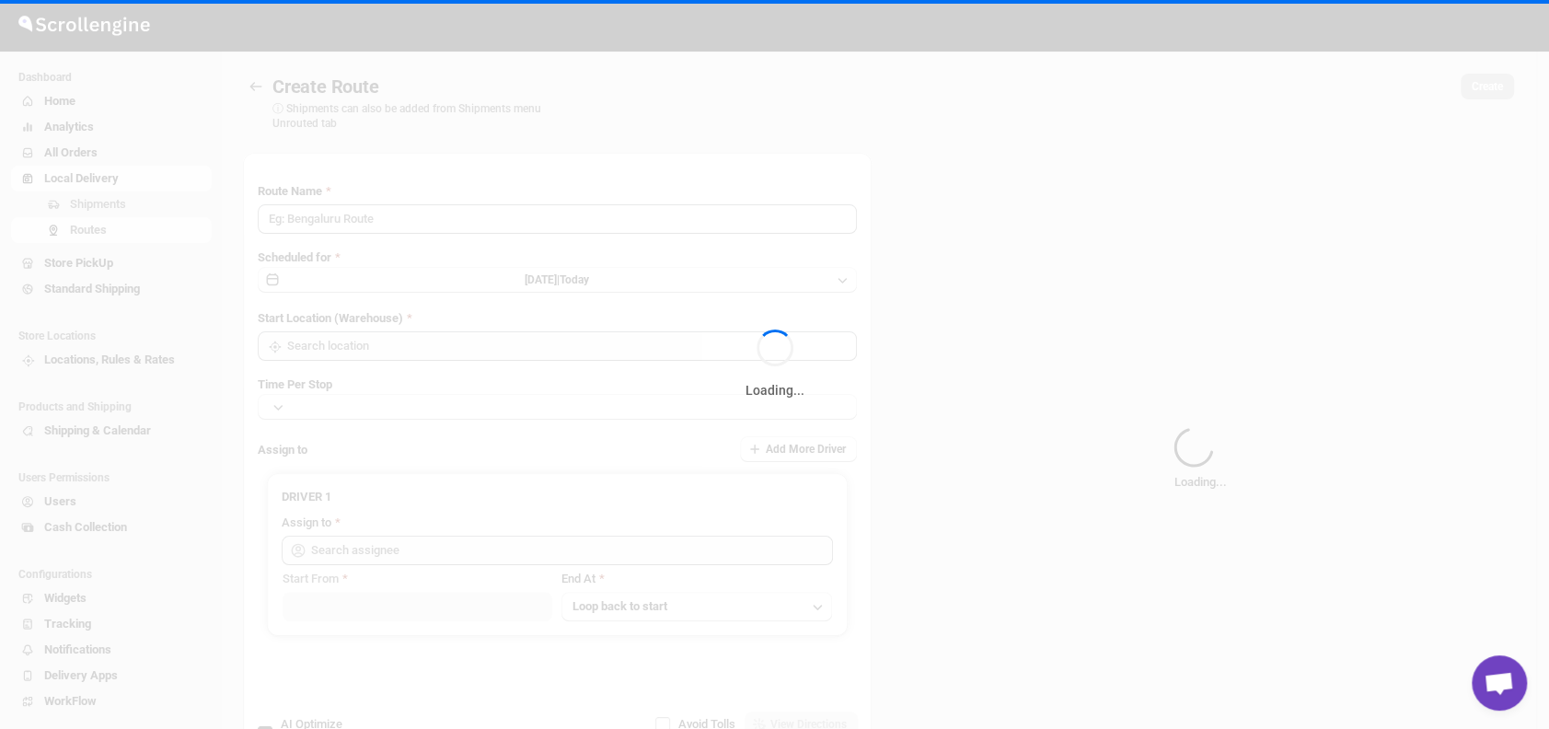
type input "Route - 15/09-0130"
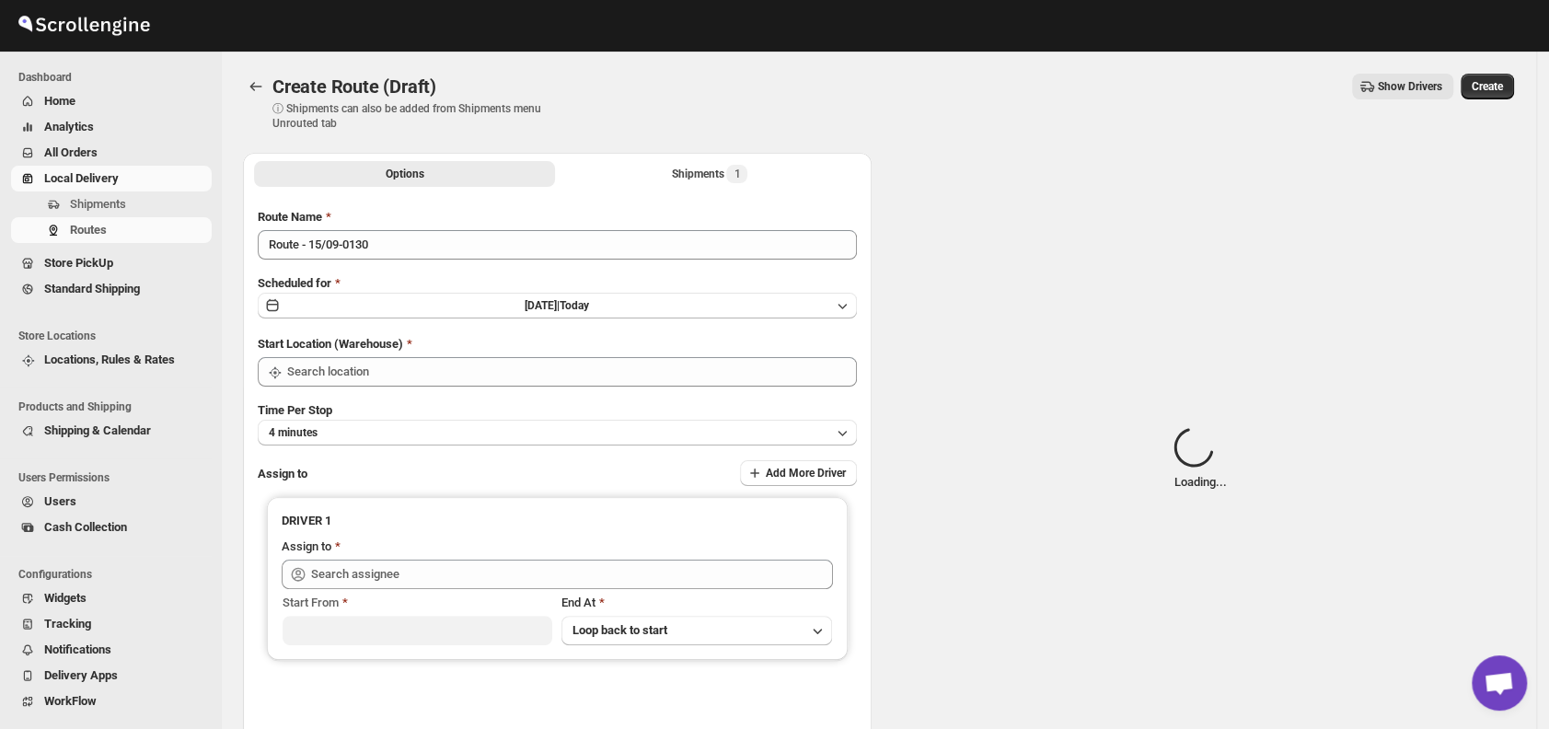
type input "DS01 [GEOGRAPHIC_DATA]"
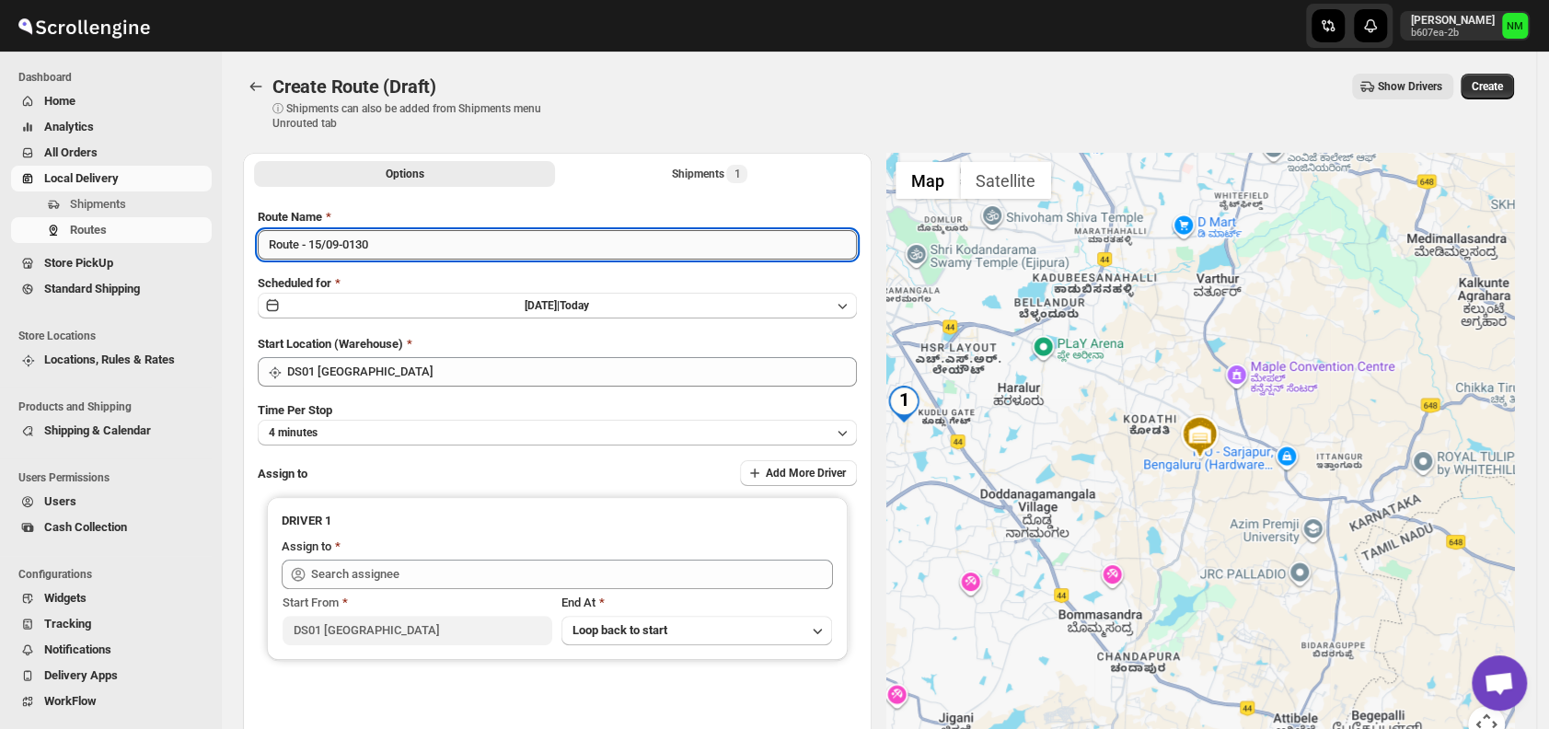
click at [449, 241] on input "Route - 15/09-0130" at bounding box center [557, 244] width 599 height 29
type input "R"
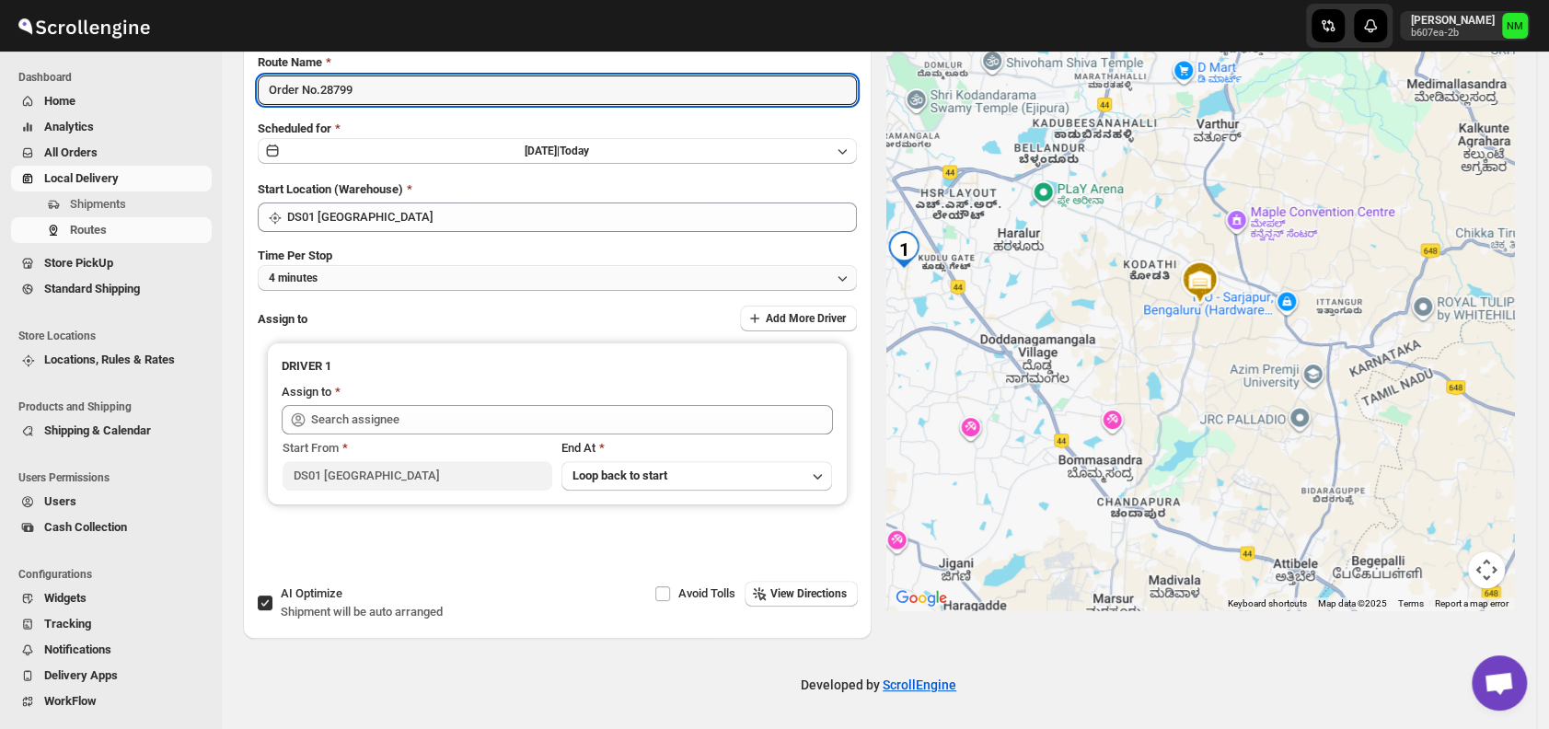
type input "Order No.28799"
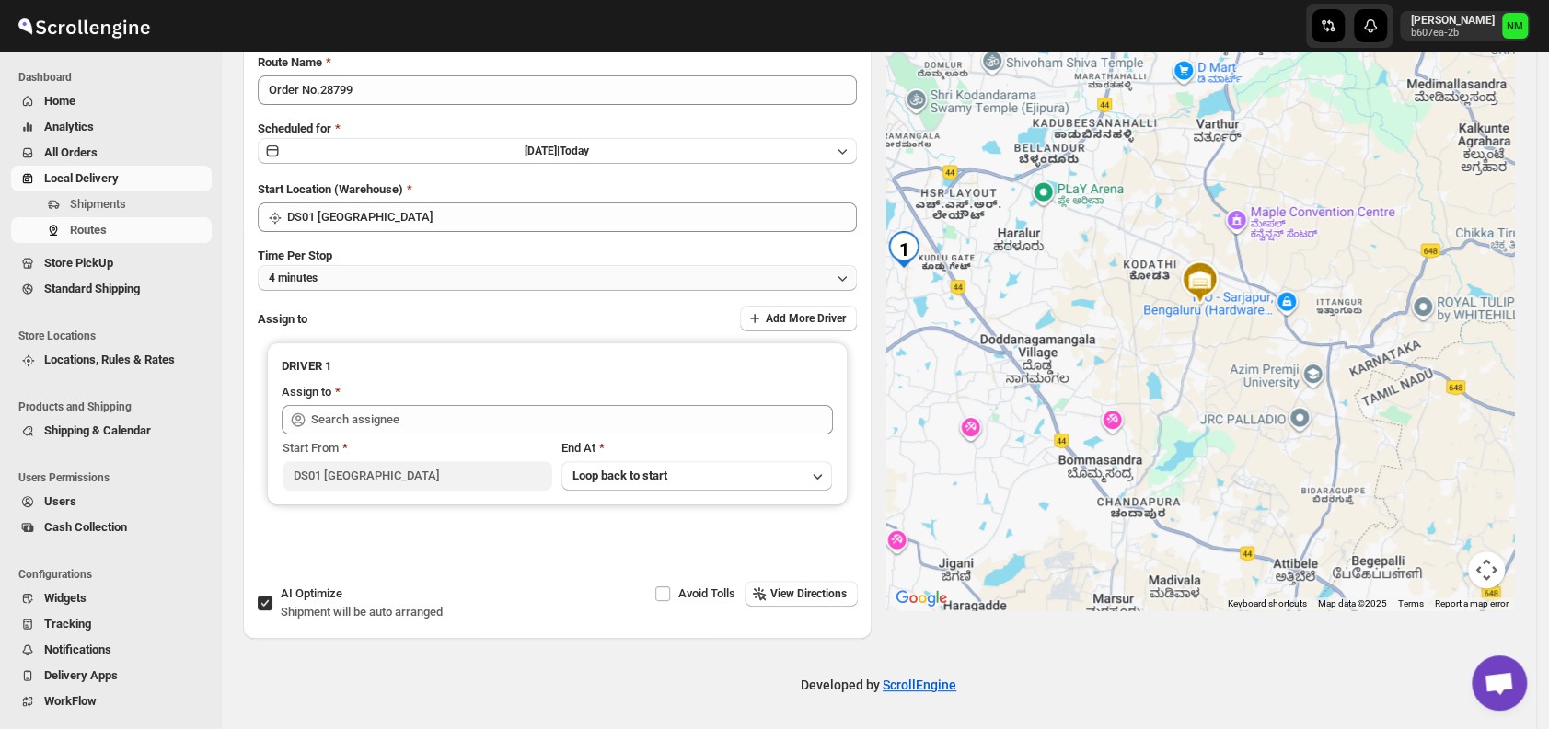
click at [365, 280] on button "4 minutes" at bounding box center [557, 278] width 599 height 26
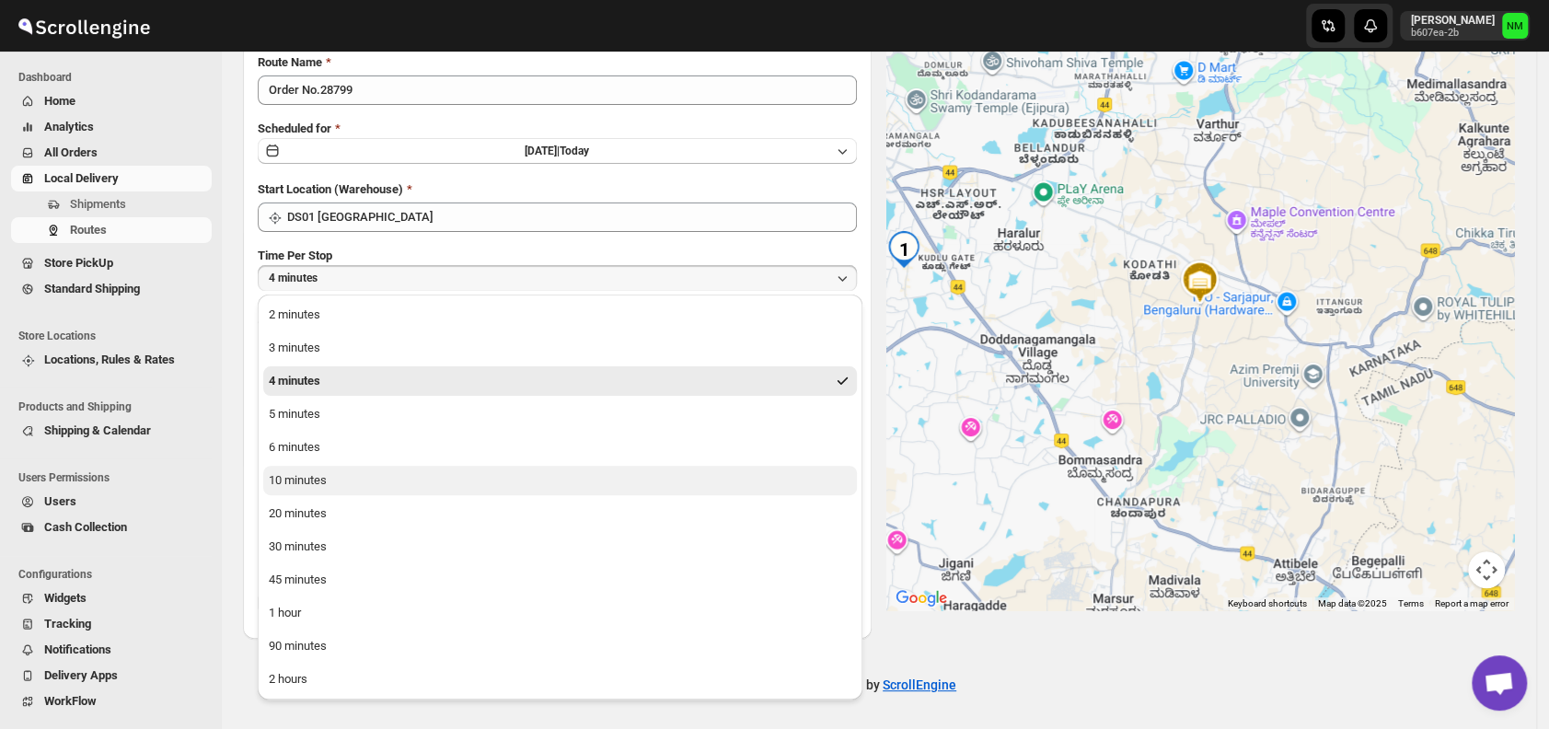
click at [384, 478] on button "10 minutes" at bounding box center [560, 480] width 594 height 29
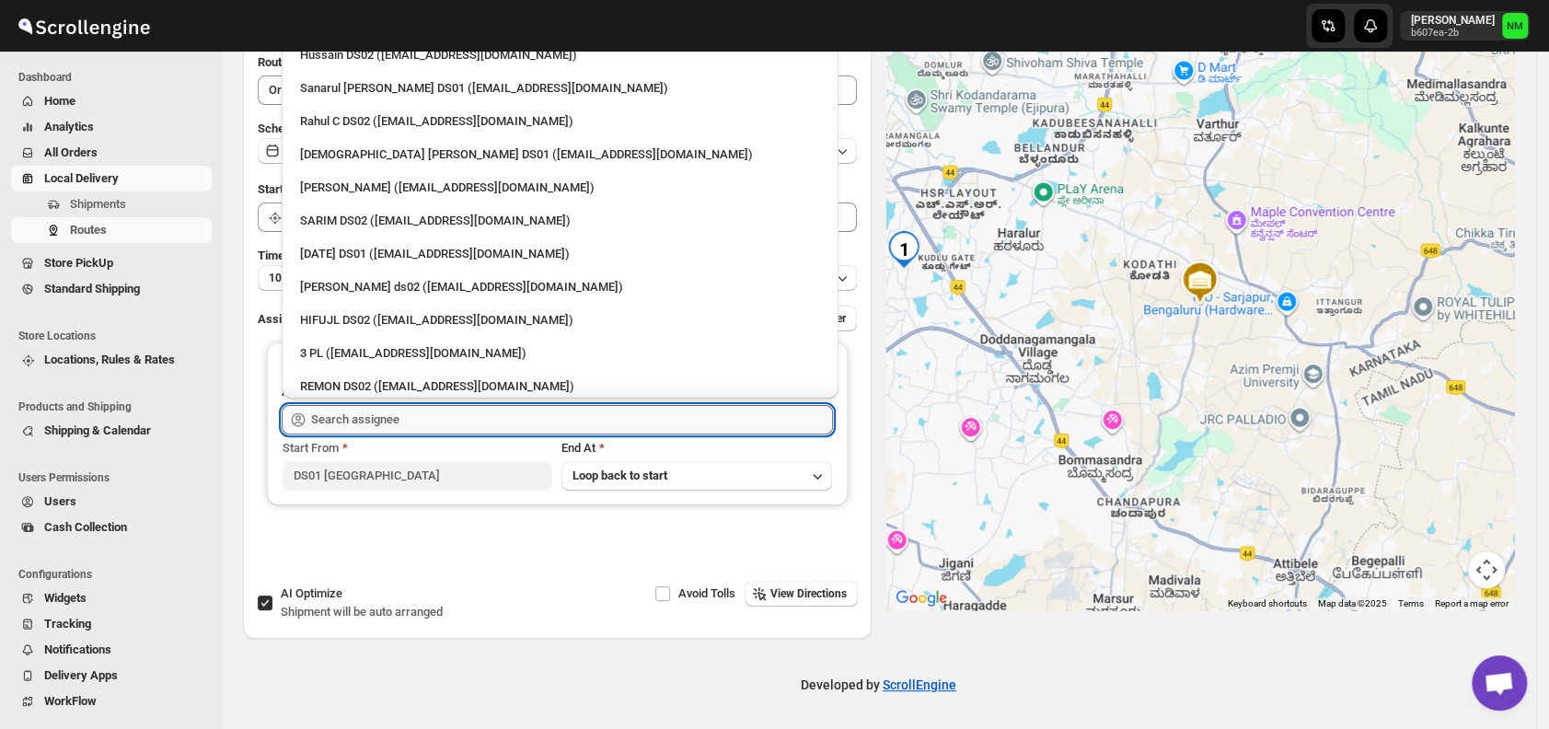
click at [417, 405] on input "text" at bounding box center [572, 419] width 522 height 29
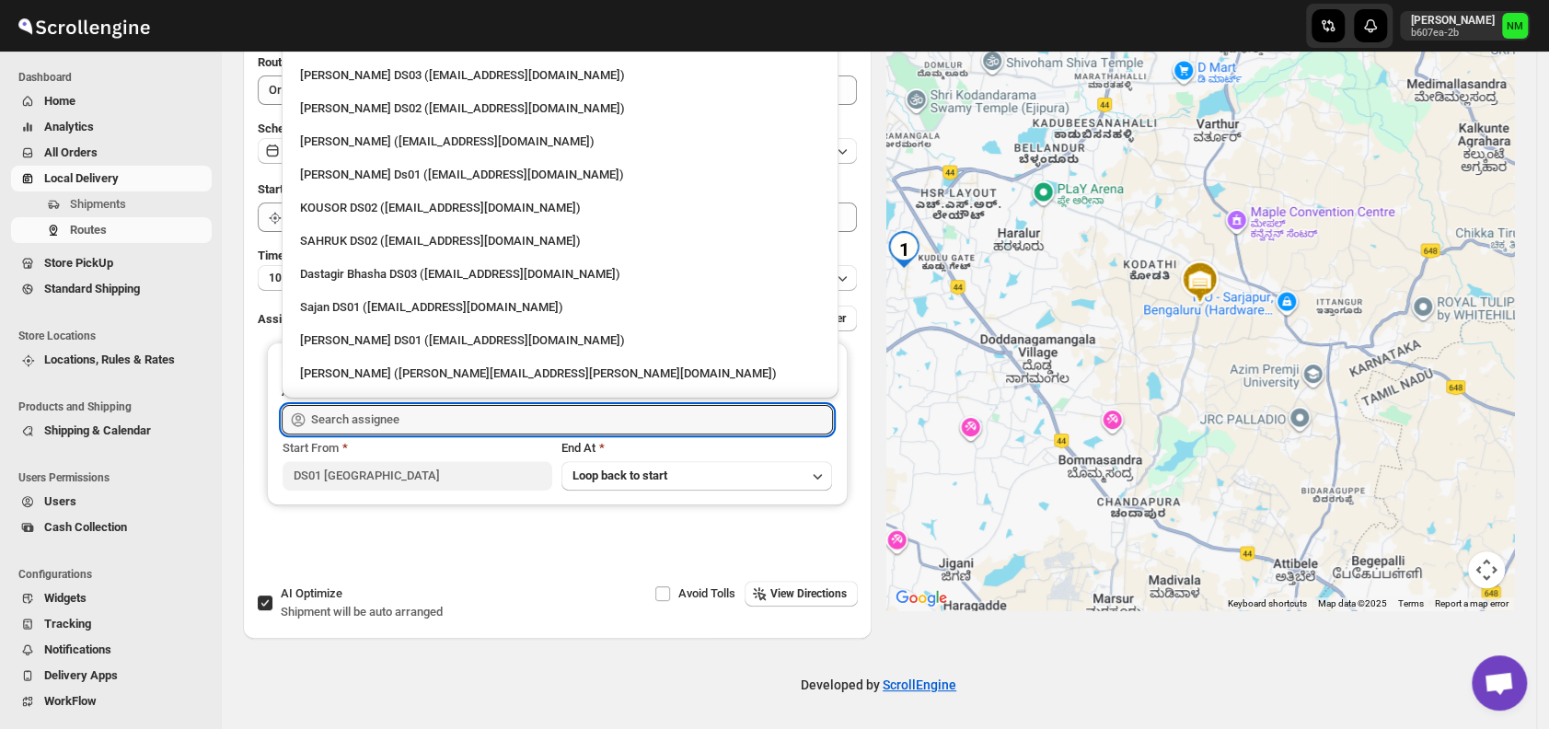
scroll to position [1634, 0]
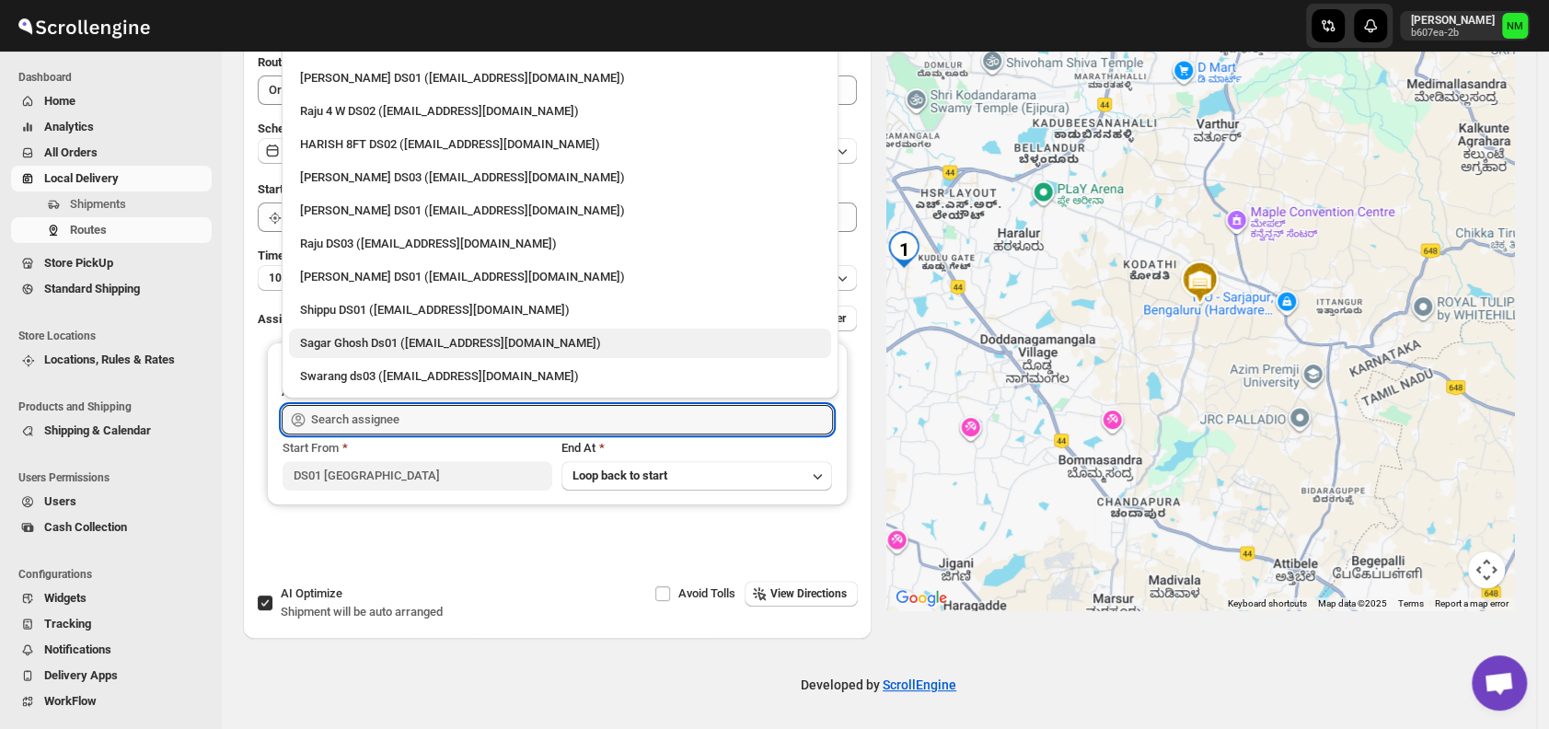
click at [378, 343] on div "Sagar Ghosh Ds01 ([EMAIL_ADDRESS][DOMAIN_NAME])" at bounding box center [560, 343] width 520 height 18
type input "Sagar Ghosh Ds01 ([EMAIL_ADDRESS][DOMAIN_NAME])"
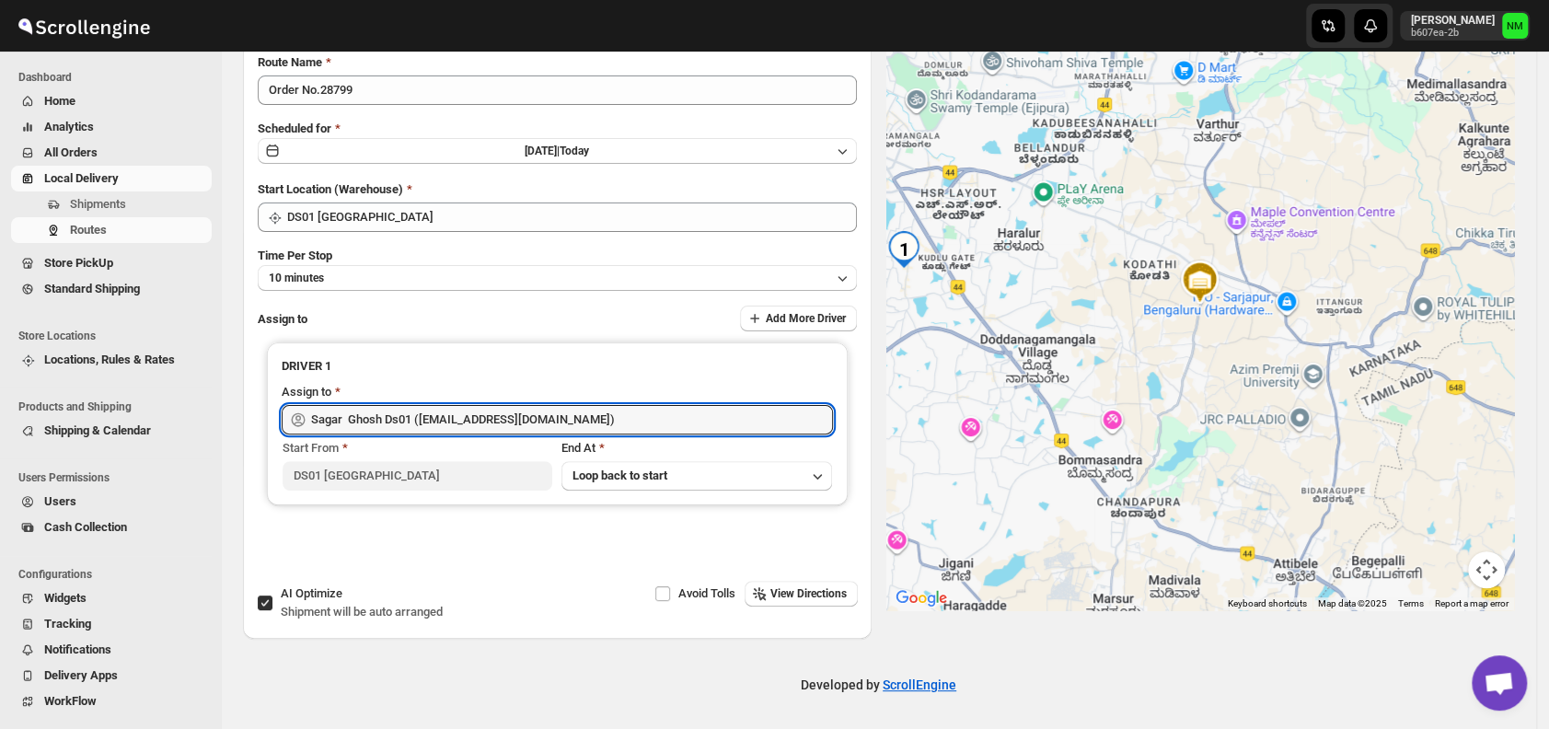
scroll to position [0, 0]
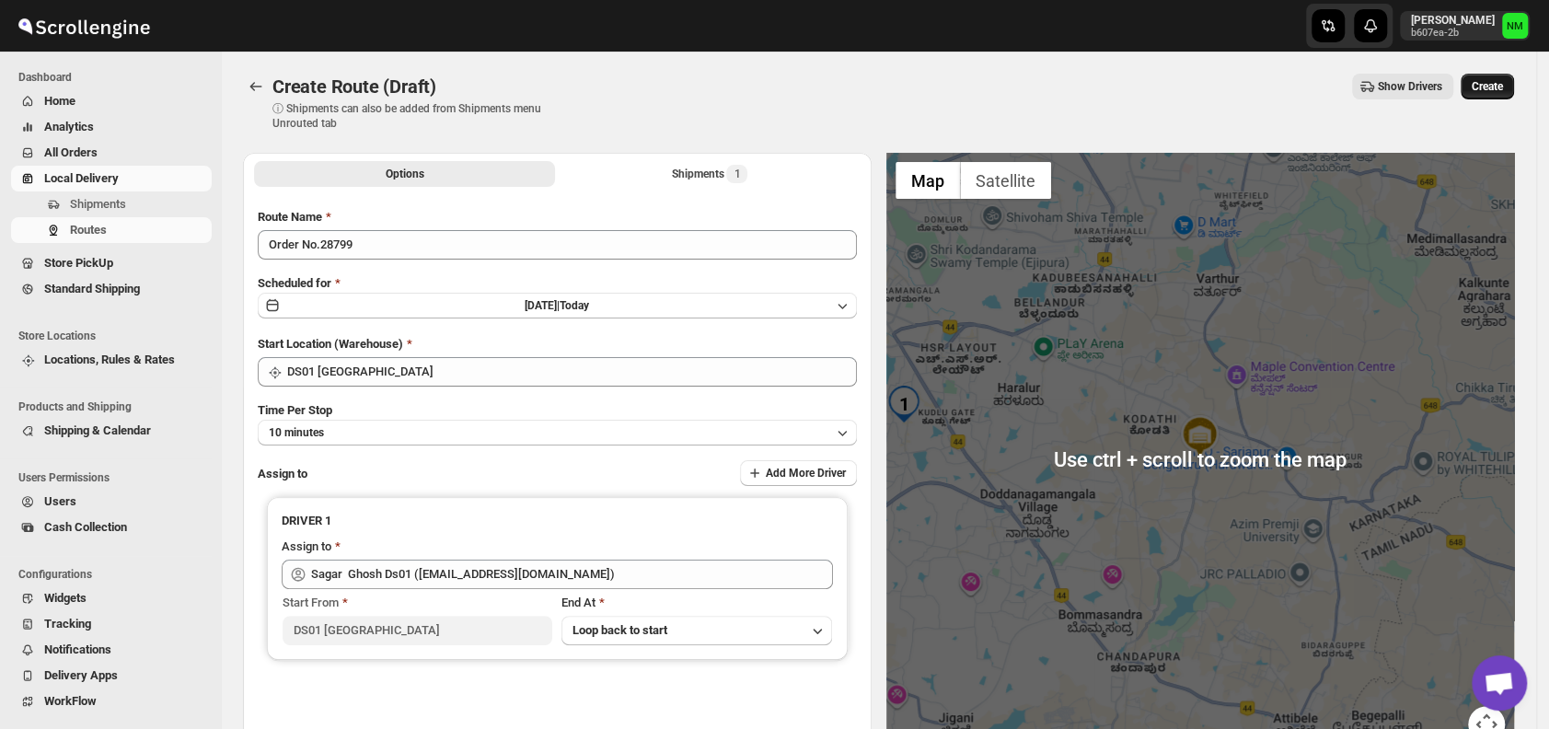
click at [1503, 92] on span "Create" at bounding box center [1487, 86] width 31 height 15
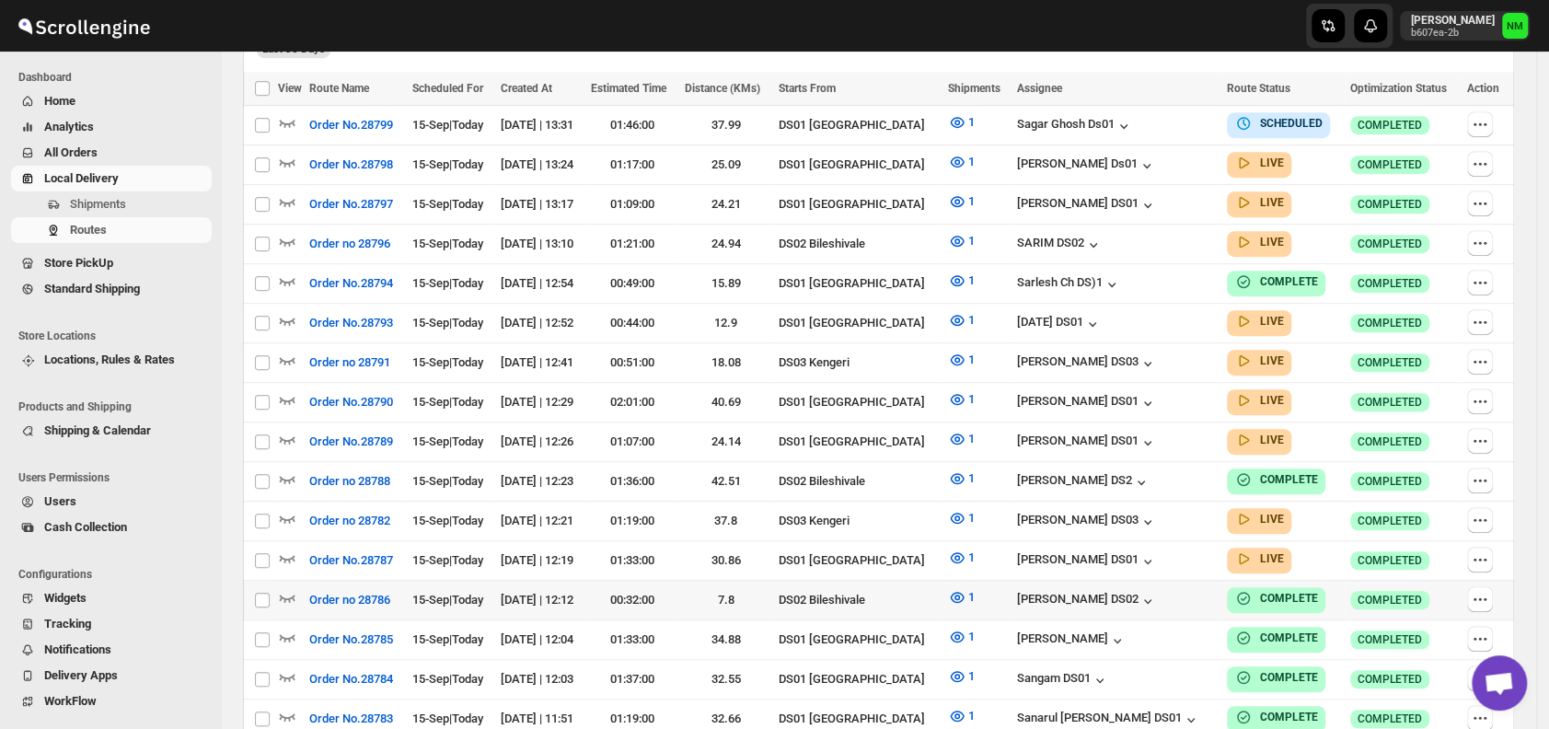
scroll to position [531, 0]
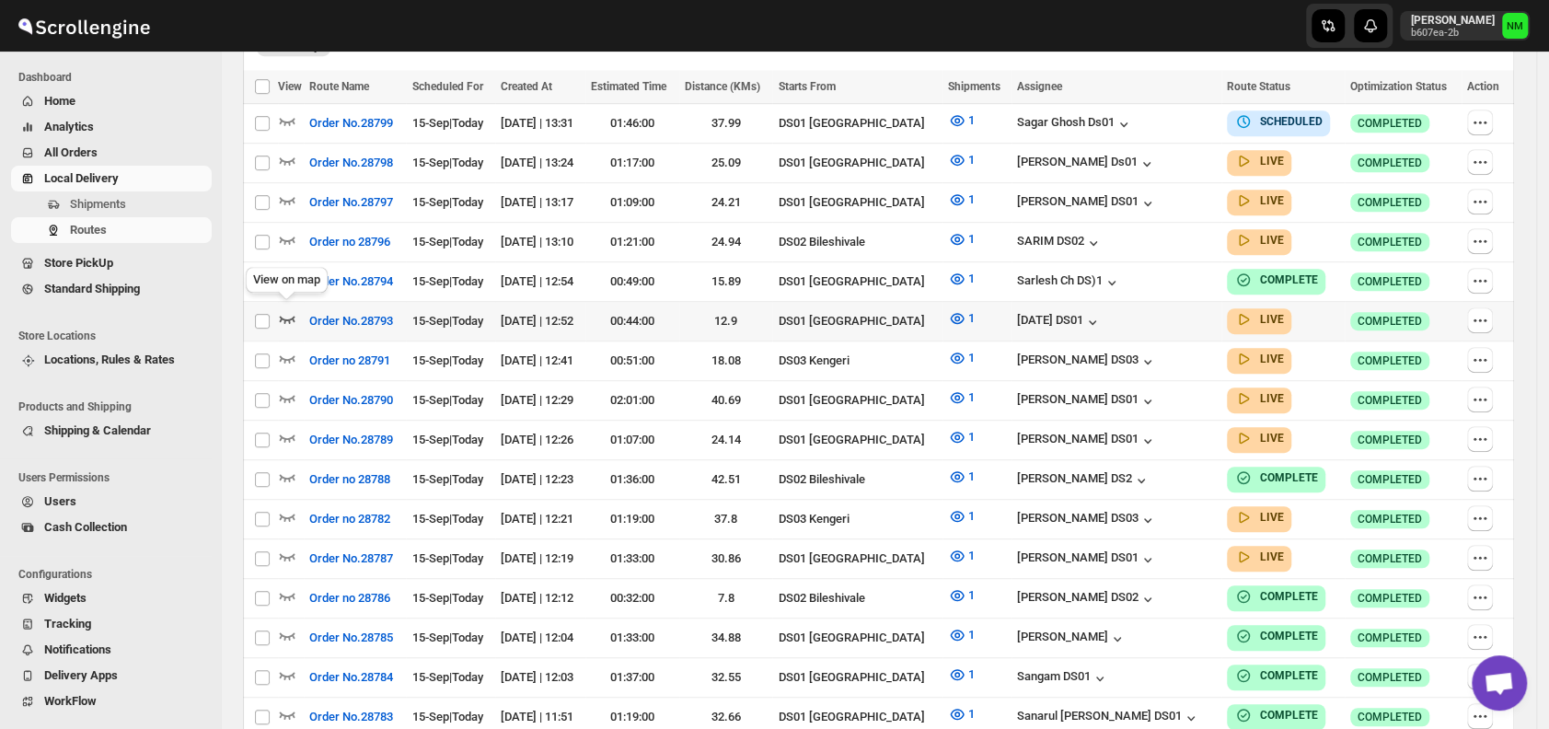
click at [291, 309] on icon "button" at bounding box center [287, 318] width 18 height 18
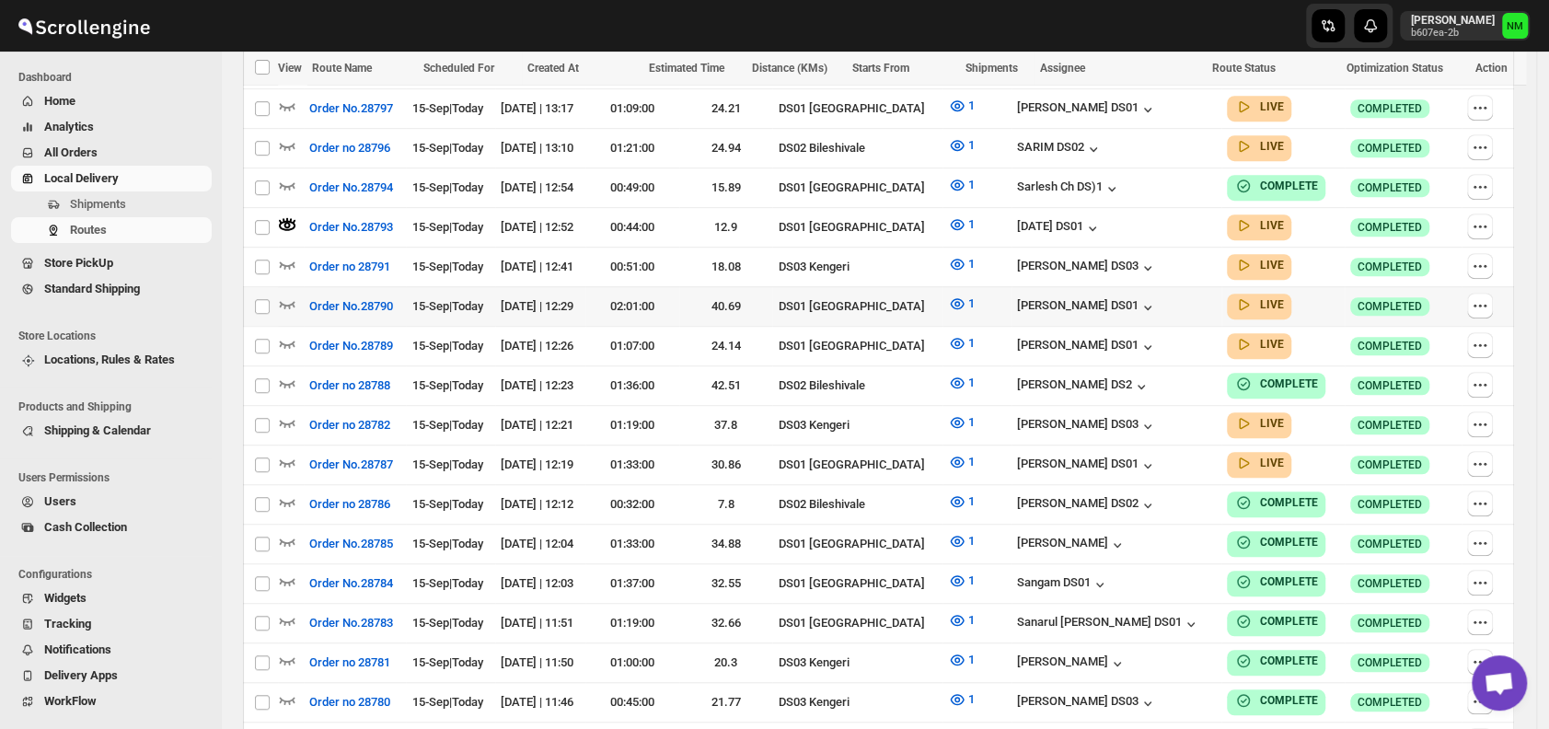
scroll to position [641, 0]
click at [287, 458] on icon "button" at bounding box center [288, 461] width 16 height 7
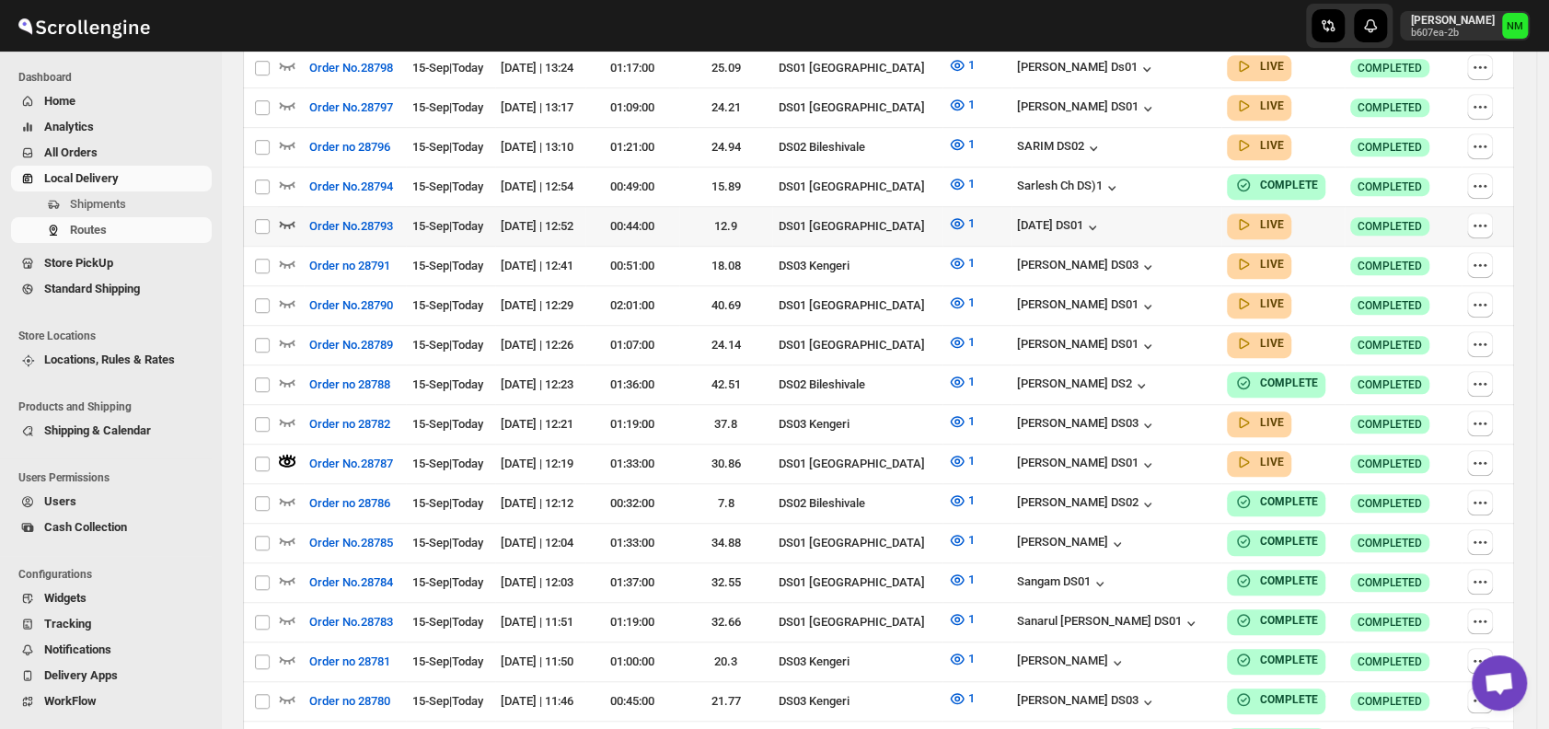
scroll to position [0, 0]
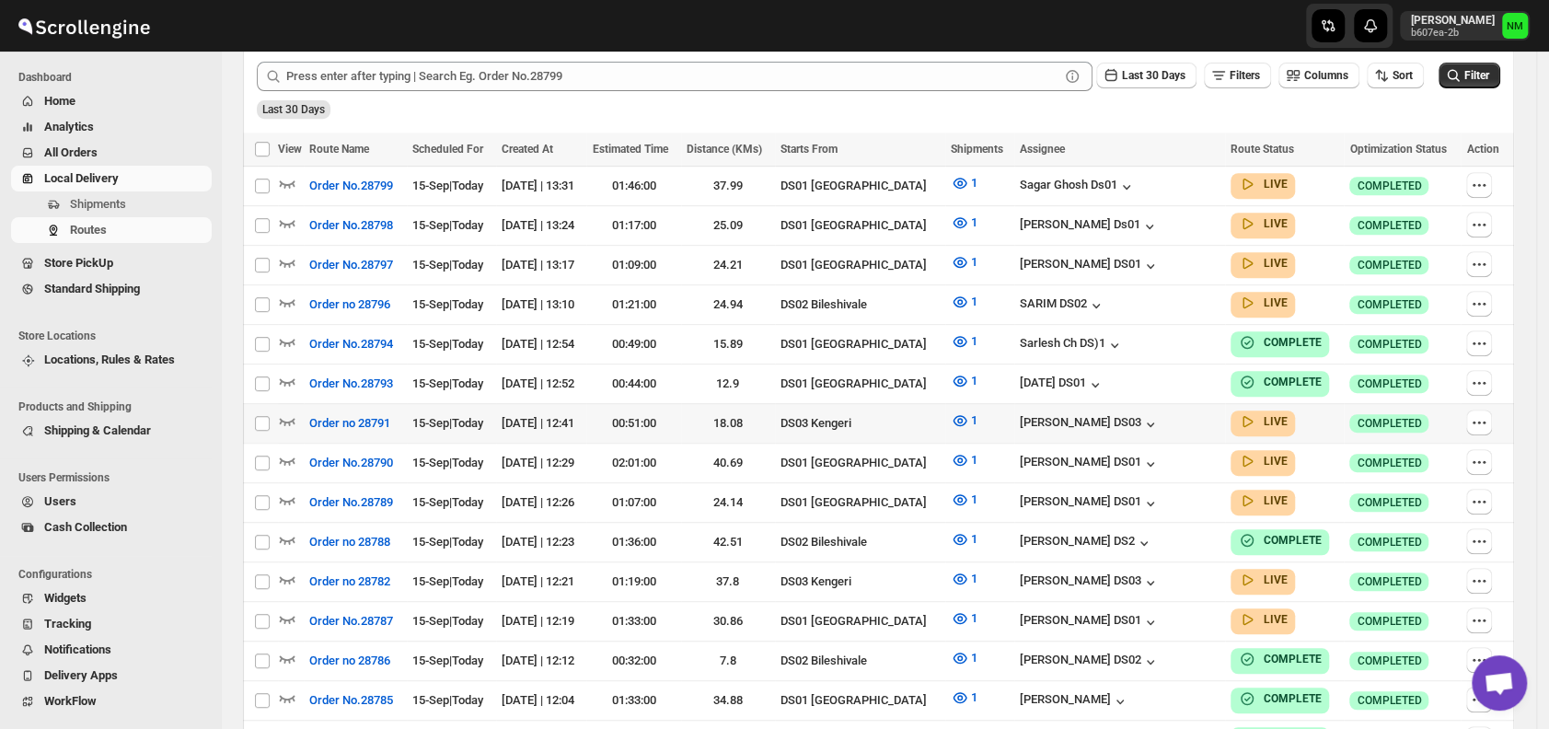
scroll to position [472, 0]
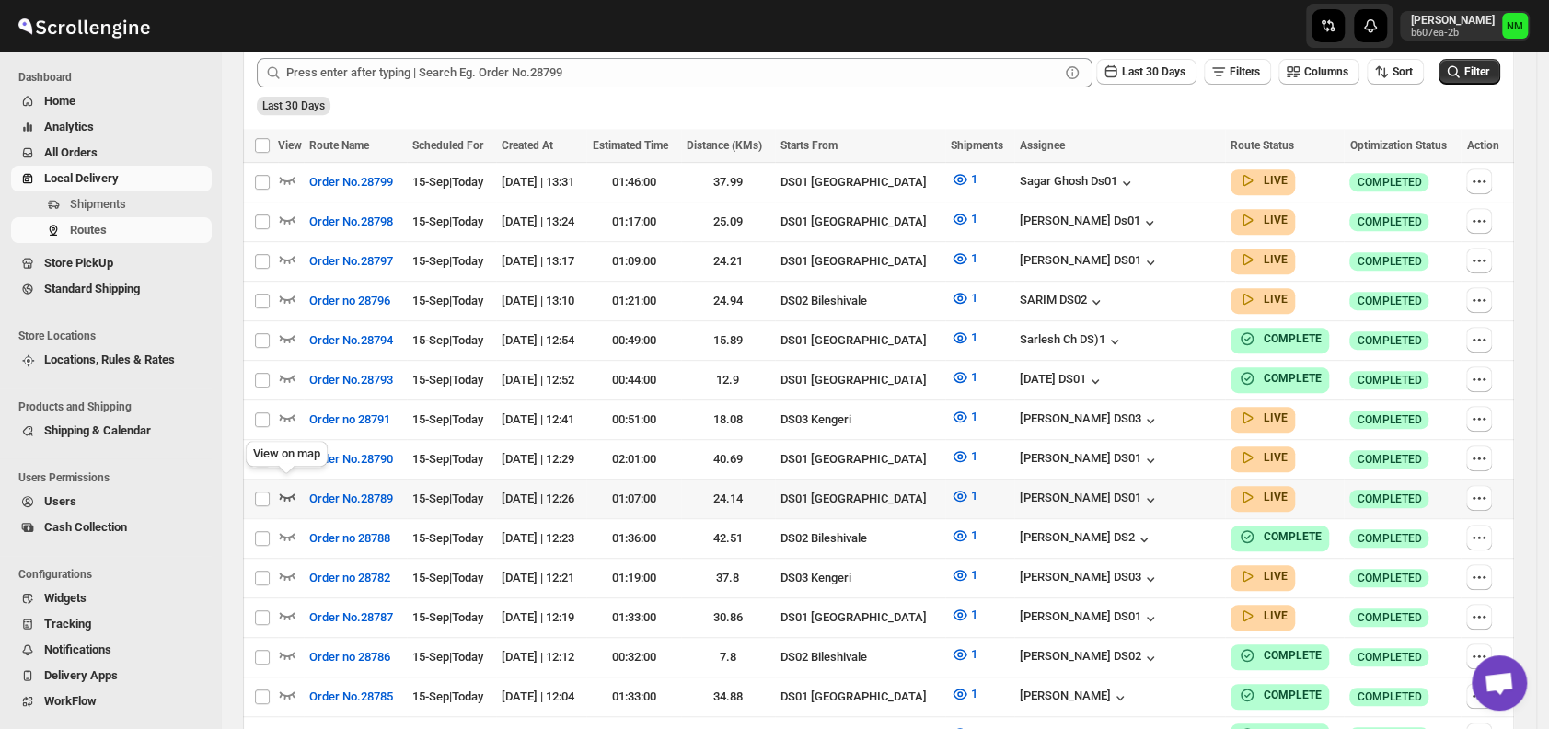
click at [289, 487] on icon "button" at bounding box center [287, 496] width 18 height 18
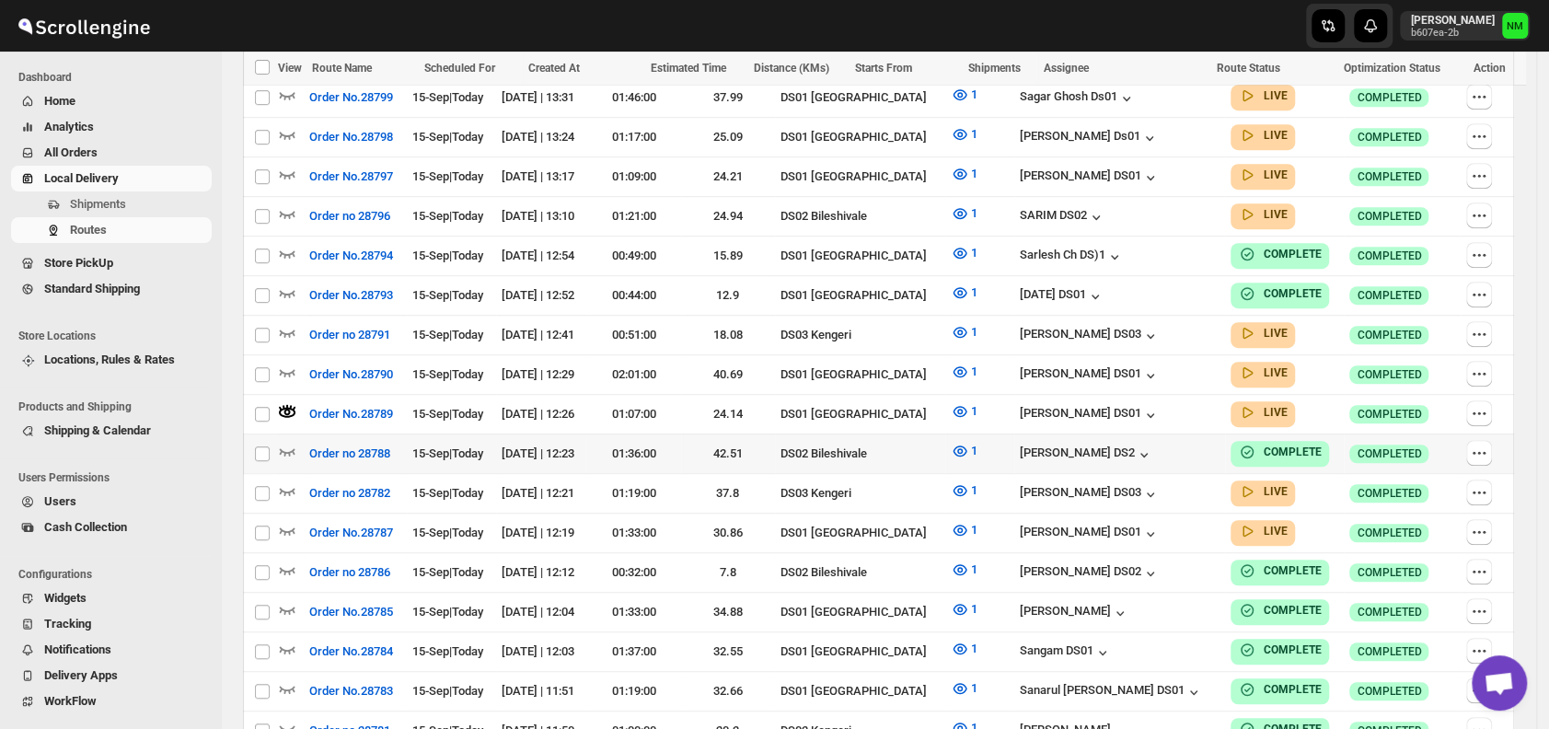
scroll to position [574, 0]
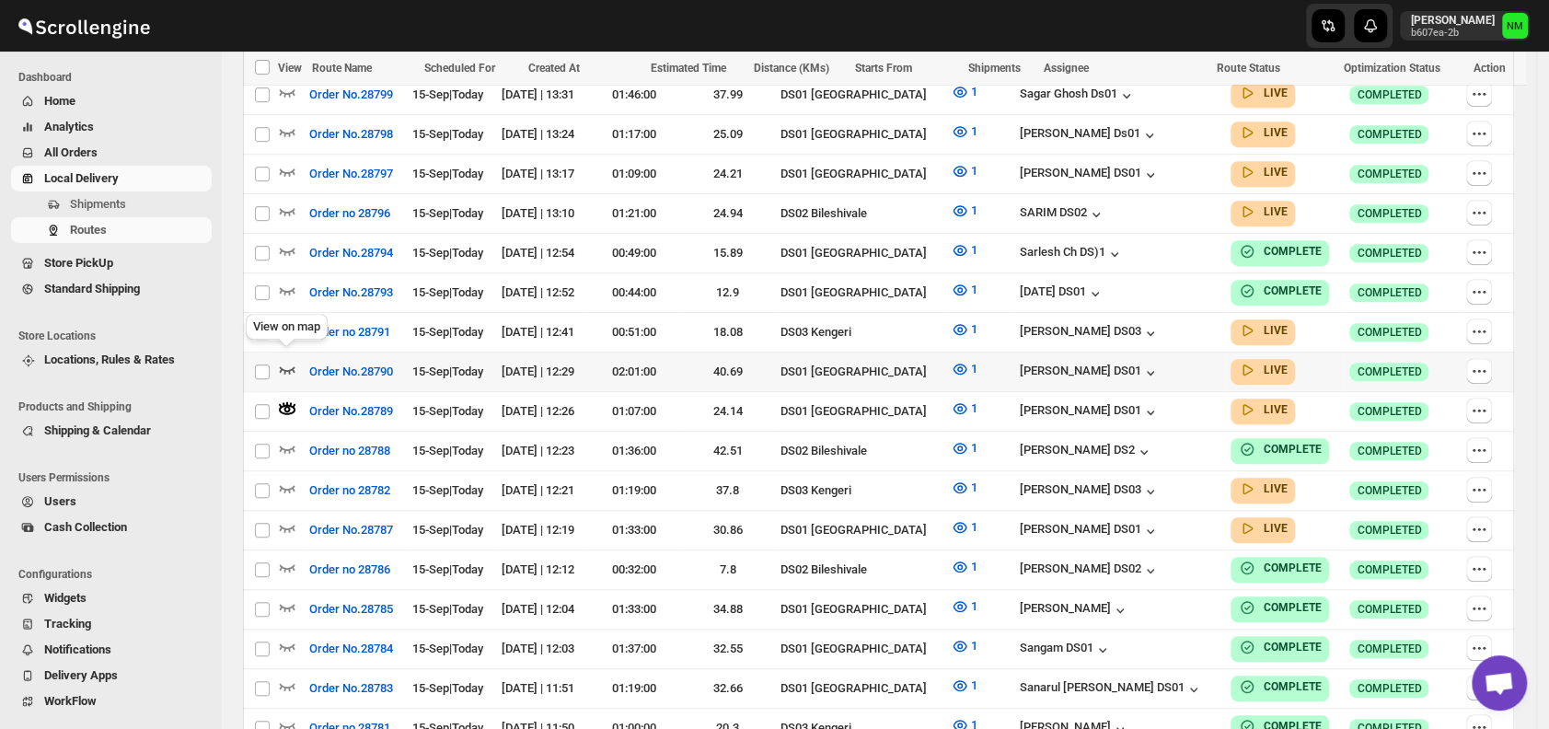
click at [281, 366] on icon "button" at bounding box center [288, 369] width 16 height 7
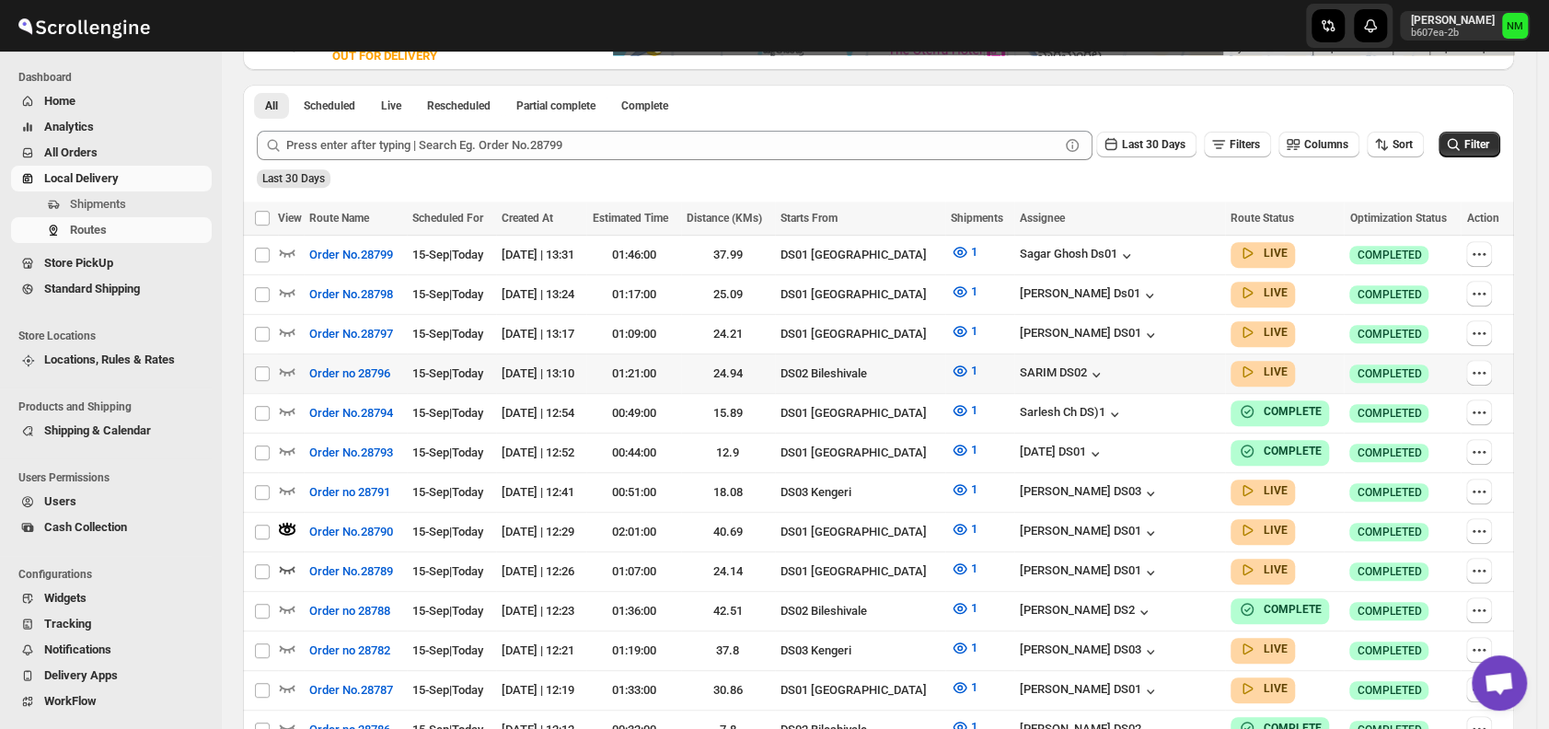
scroll to position [419, 0]
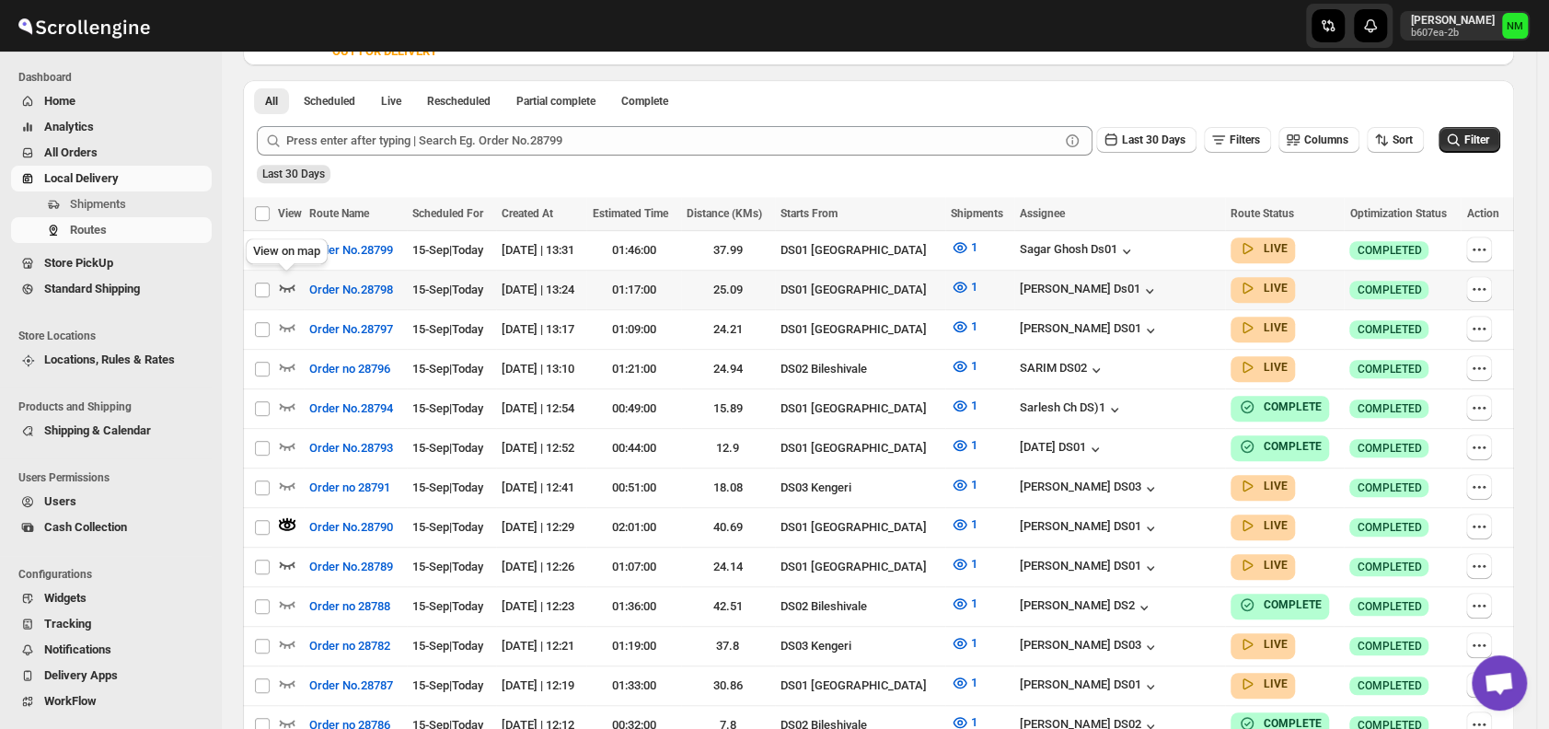
click at [286, 284] on icon "button" at bounding box center [287, 287] width 18 height 18
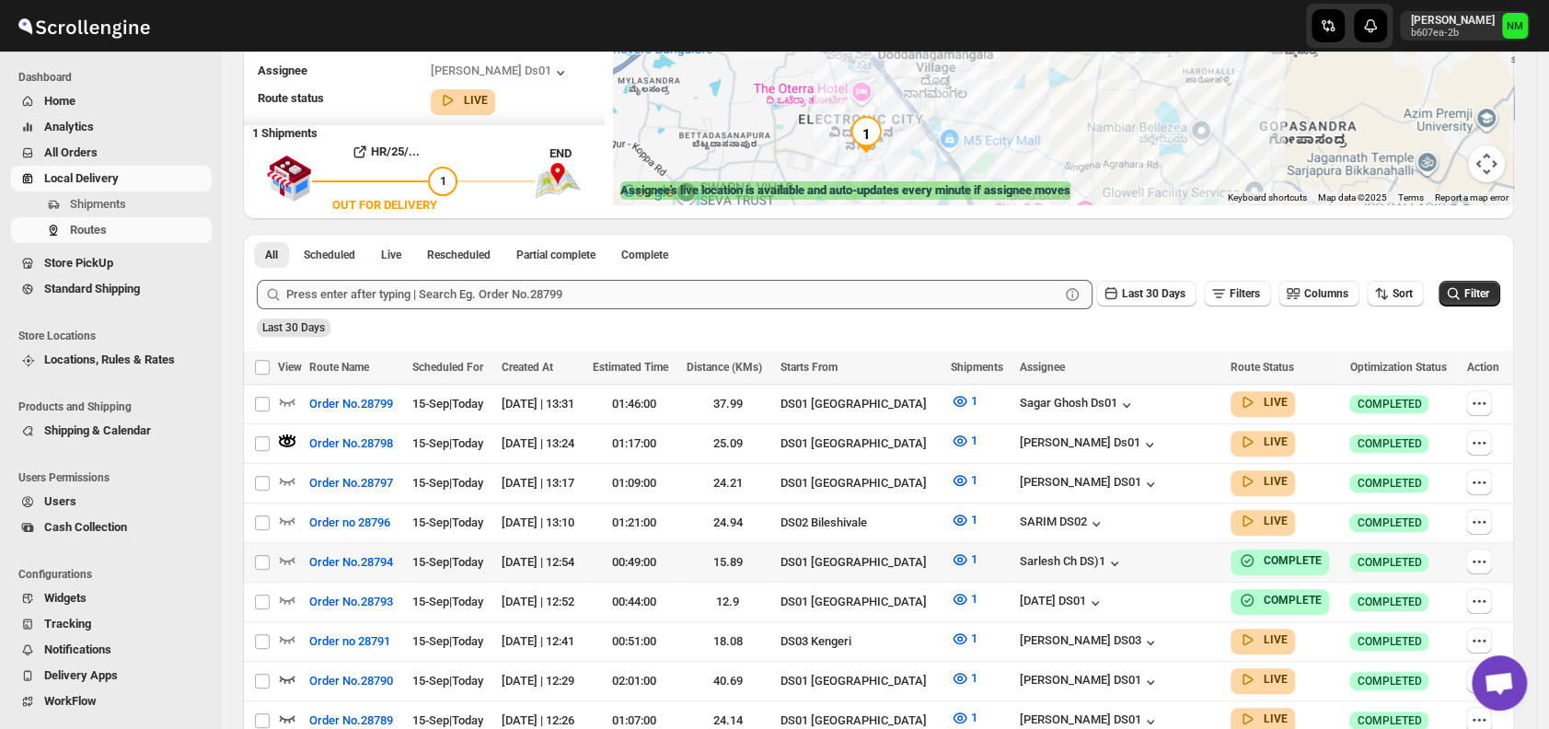
scroll to position [266, 0]
click at [121, 211] on span "Shipments" at bounding box center [98, 204] width 56 height 14
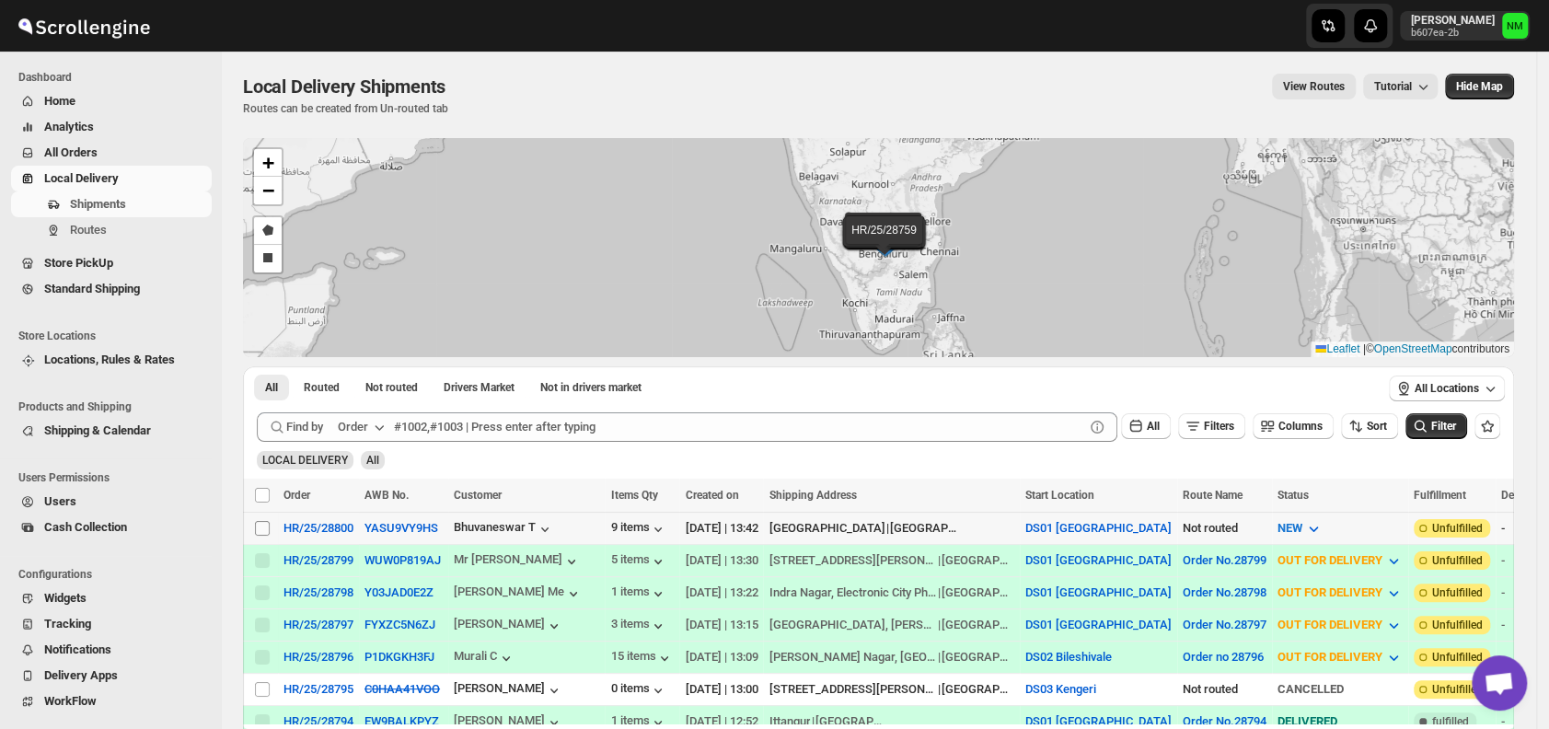
click at [258, 528] on input "Select shipment" at bounding box center [262, 528] width 15 height 15
checkbox input "true"
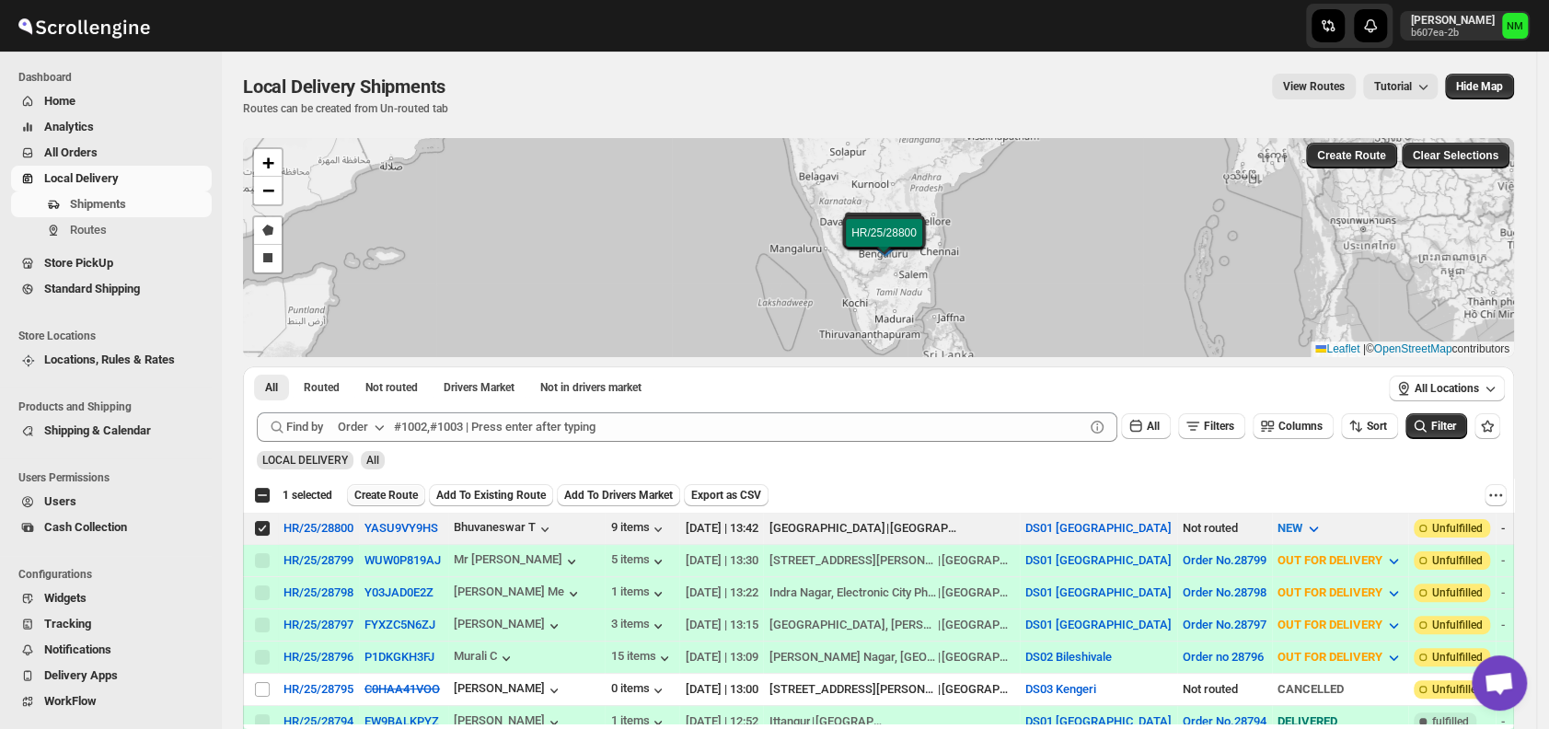
click at [377, 496] on span "Create Route" at bounding box center [386, 495] width 64 height 15
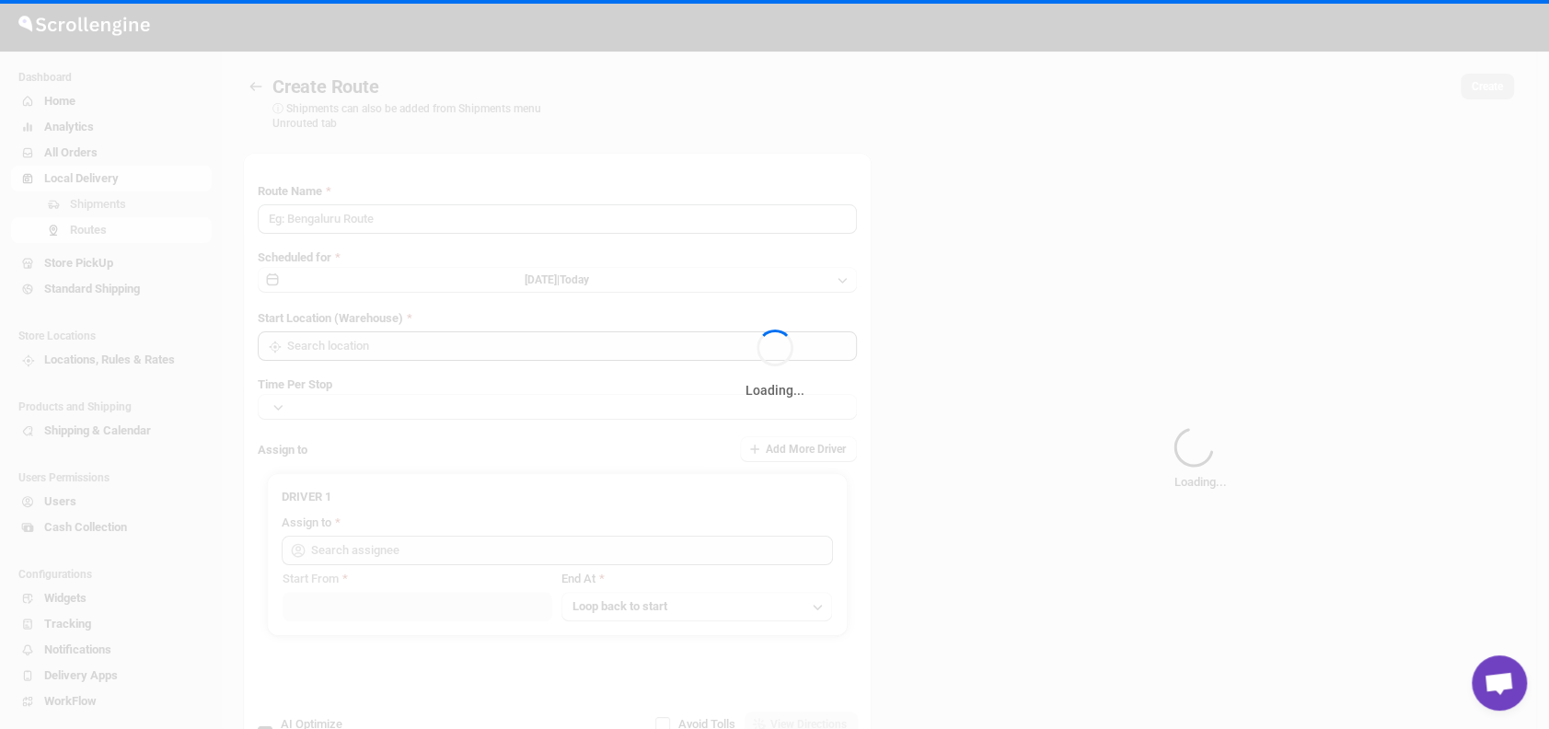
type input "Route - 15/09-0146"
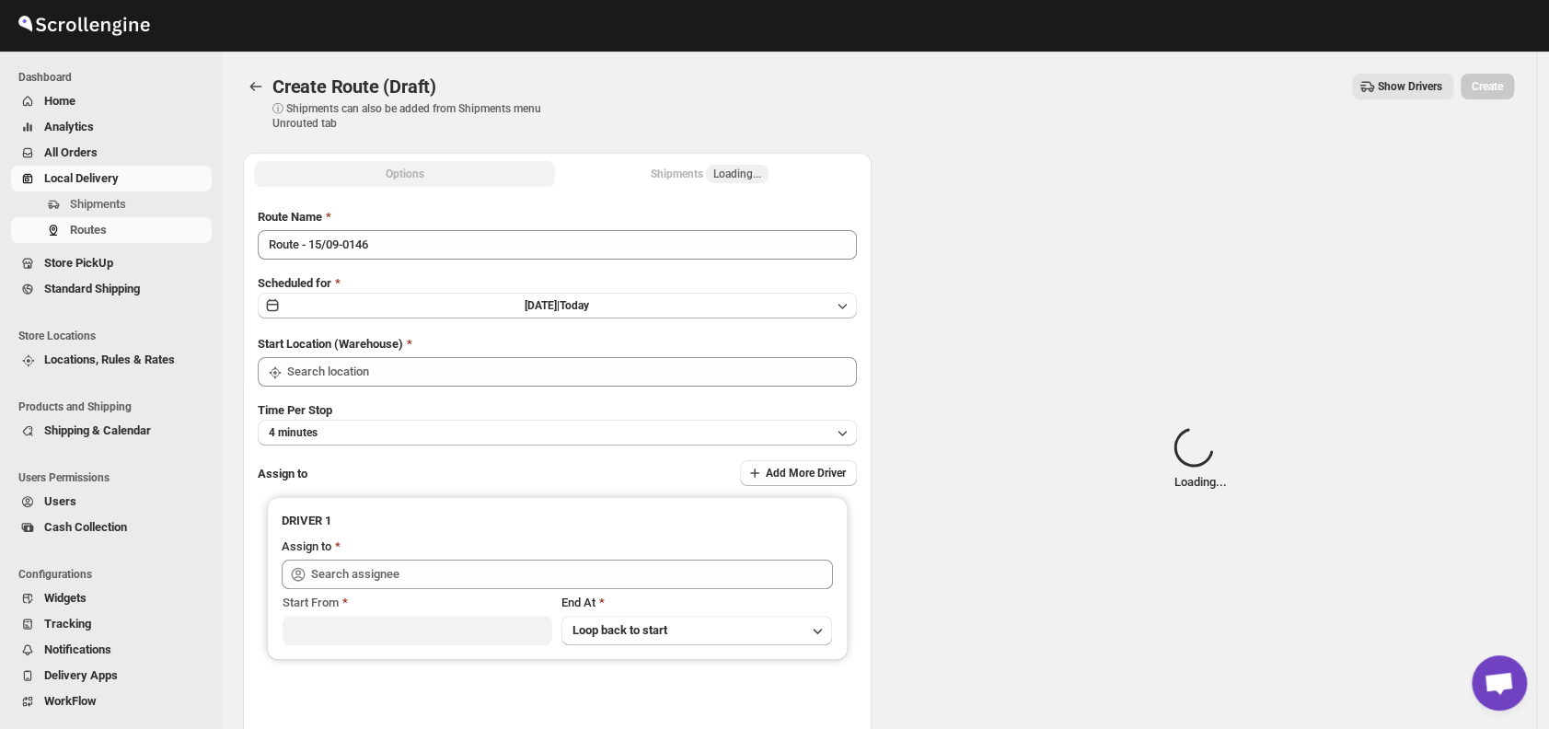
type input "DS01 [GEOGRAPHIC_DATA]"
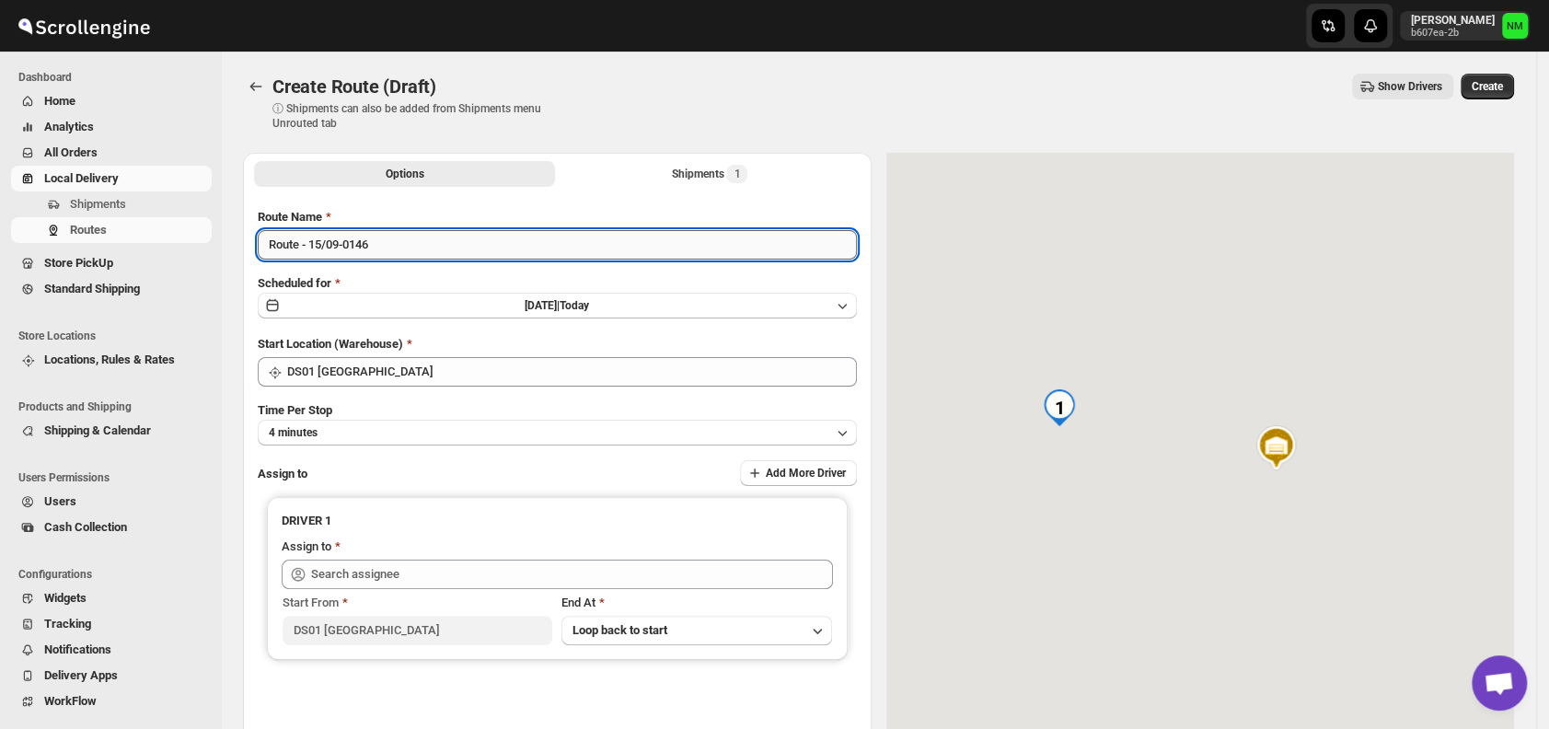
click at [416, 246] on input "Route - 15/09-0146" at bounding box center [557, 244] width 599 height 29
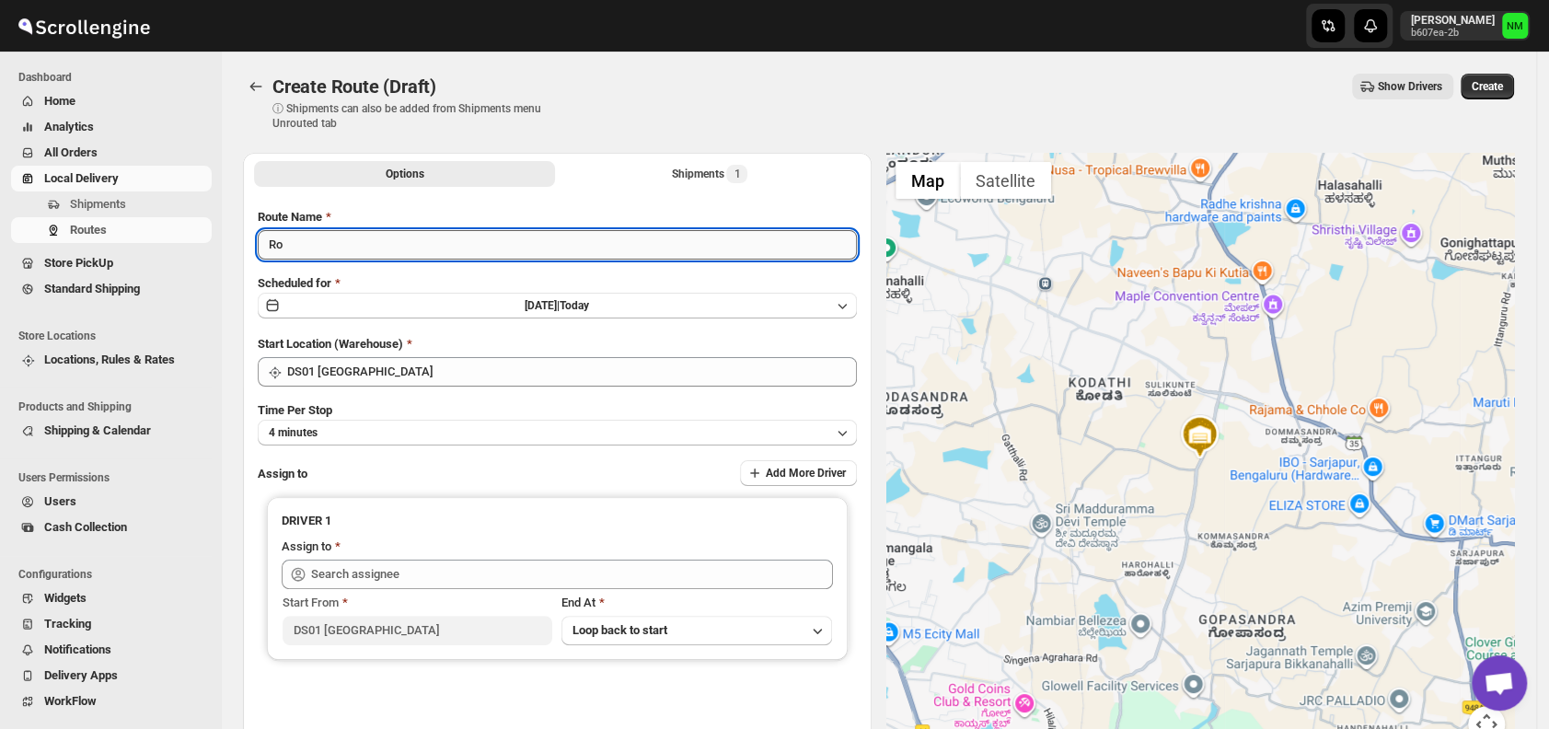
type input "R"
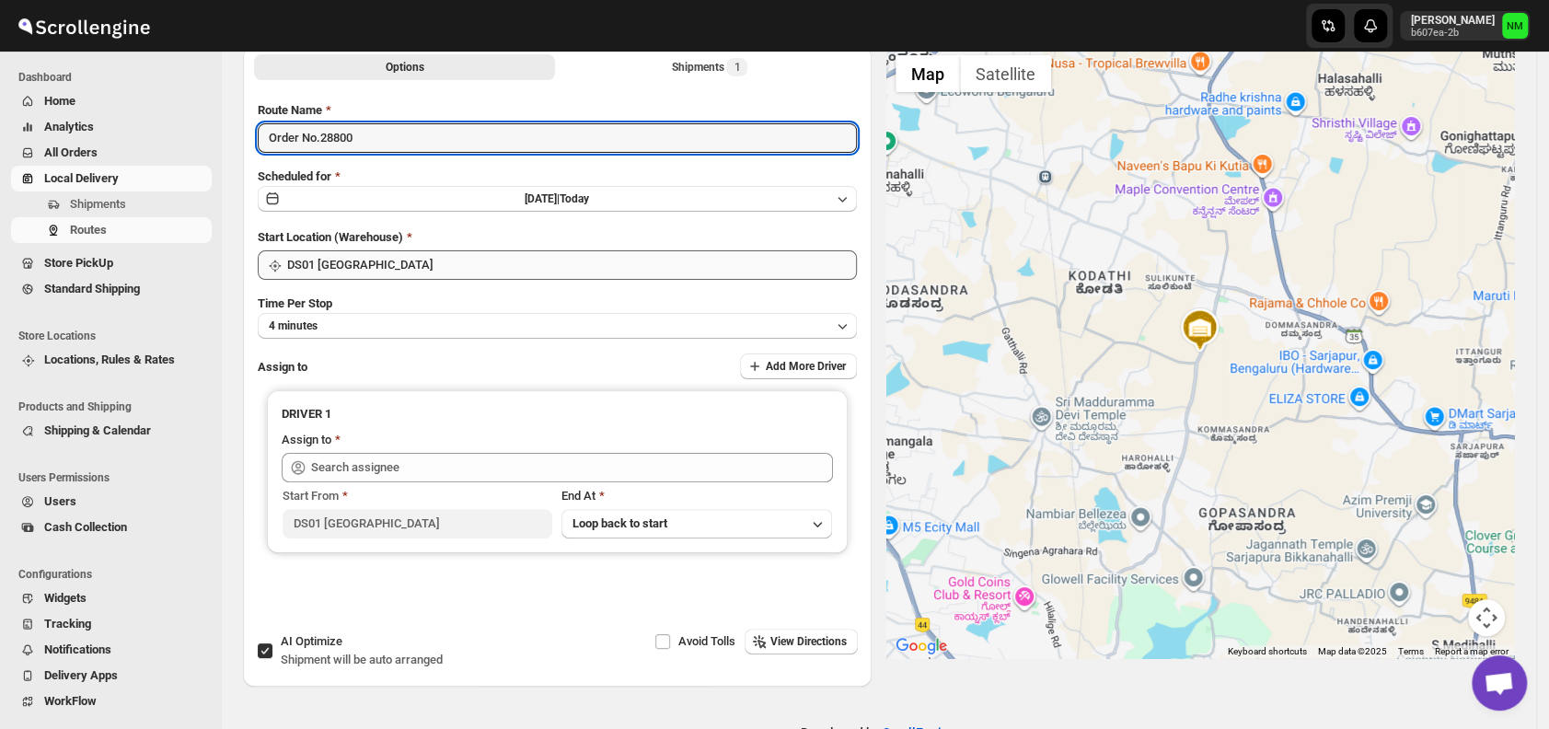
scroll to position [110, 0]
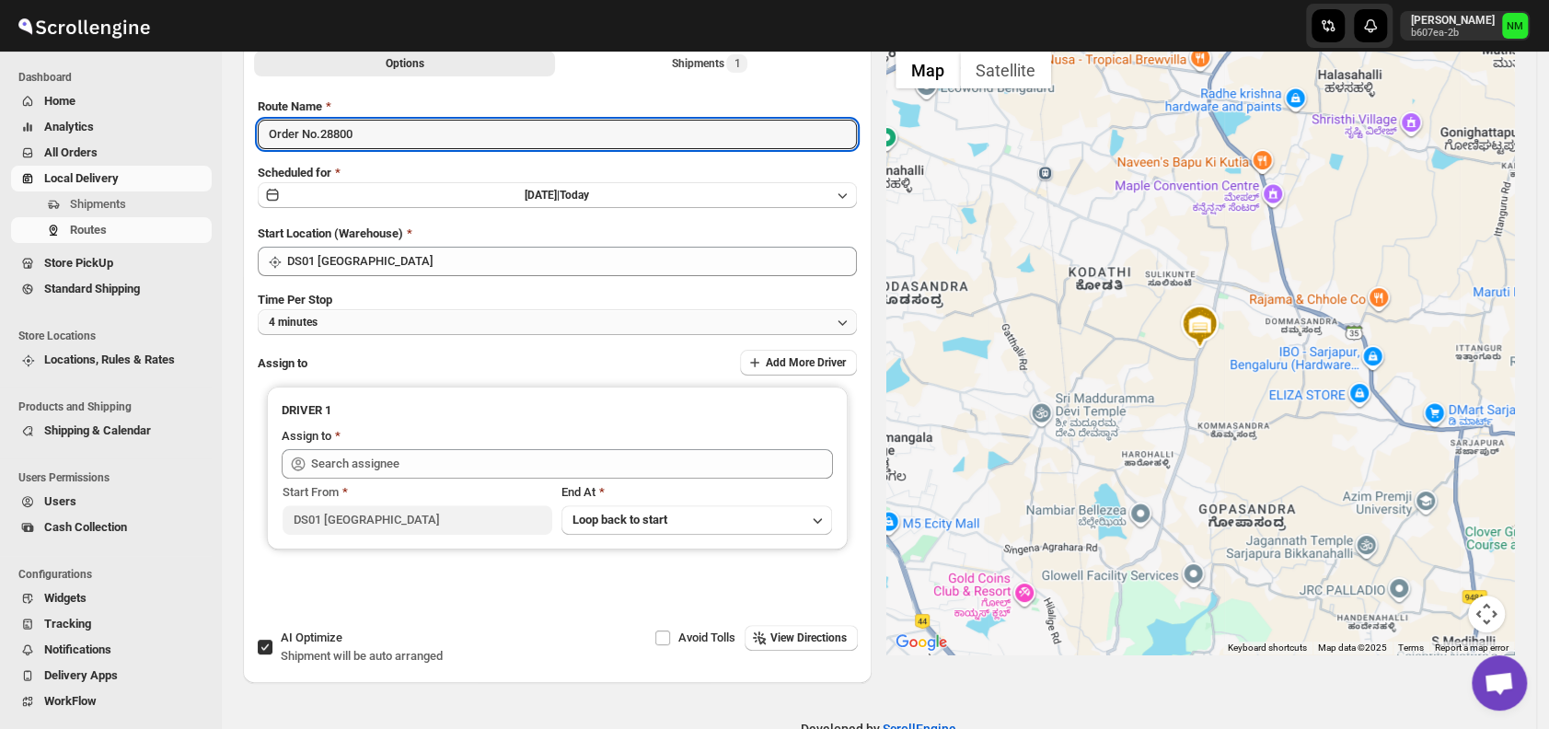
type input "Order No.28800"
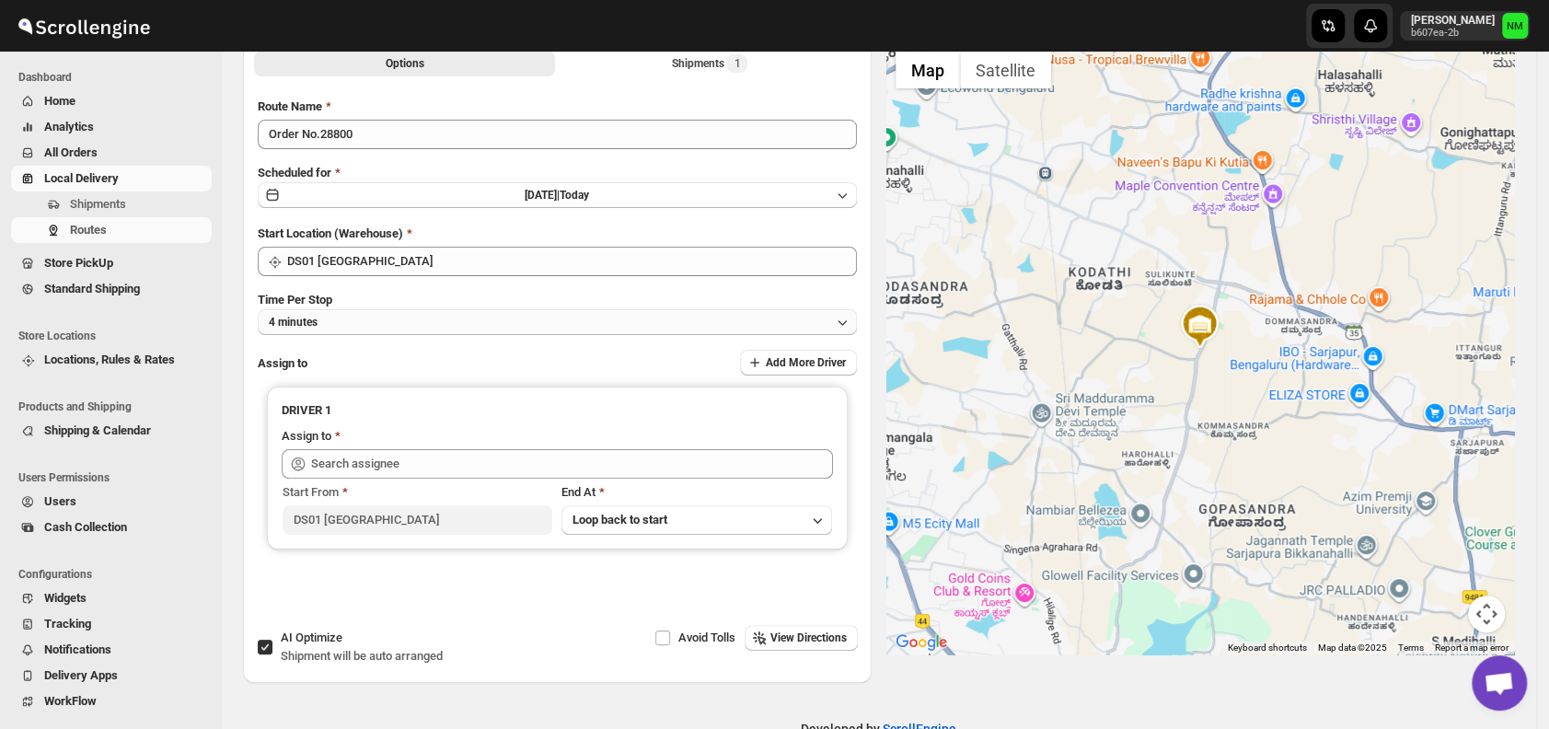
click at [358, 323] on button "4 minutes" at bounding box center [557, 322] width 599 height 26
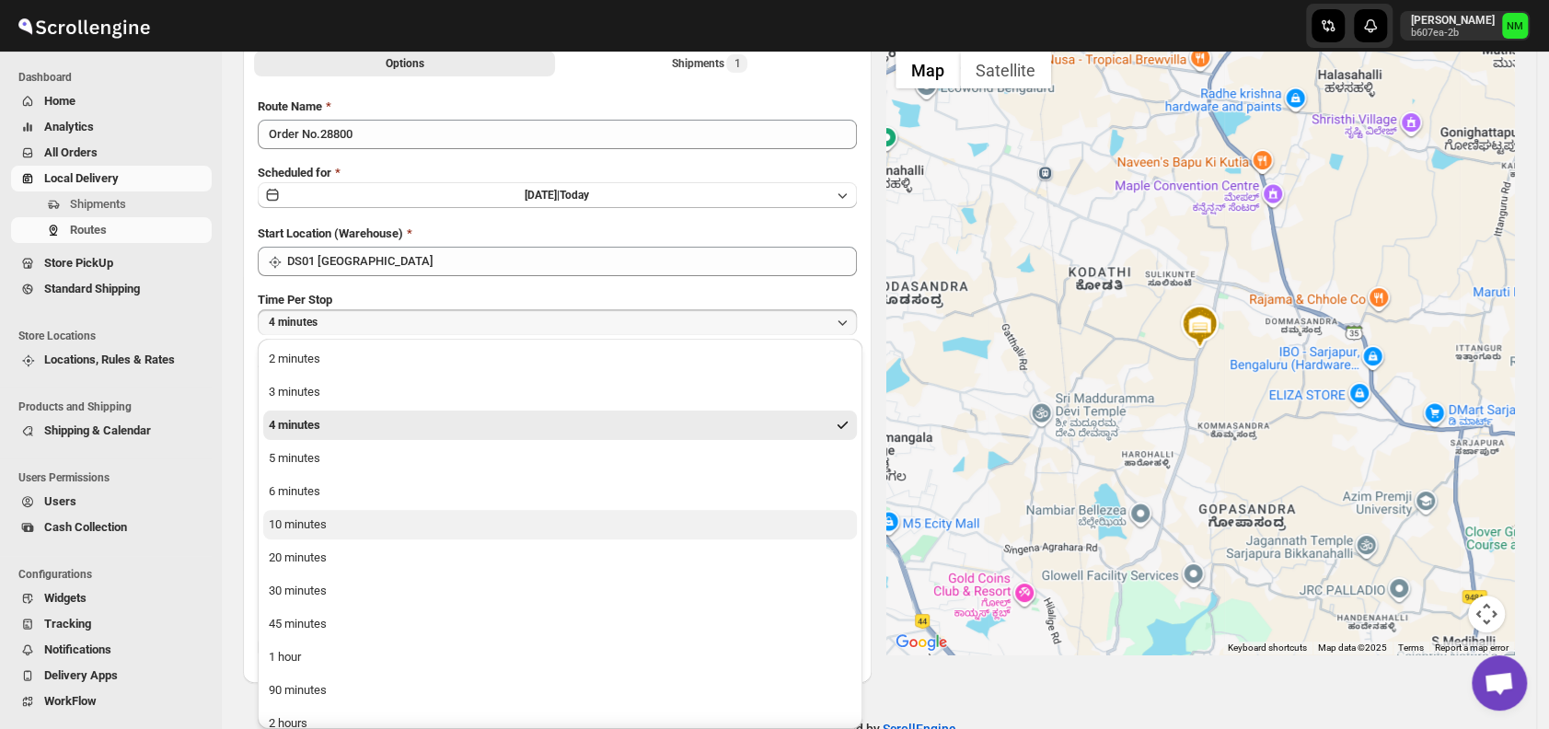
click at [339, 516] on button "10 minutes" at bounding box center [560, 524] width 594 height 29
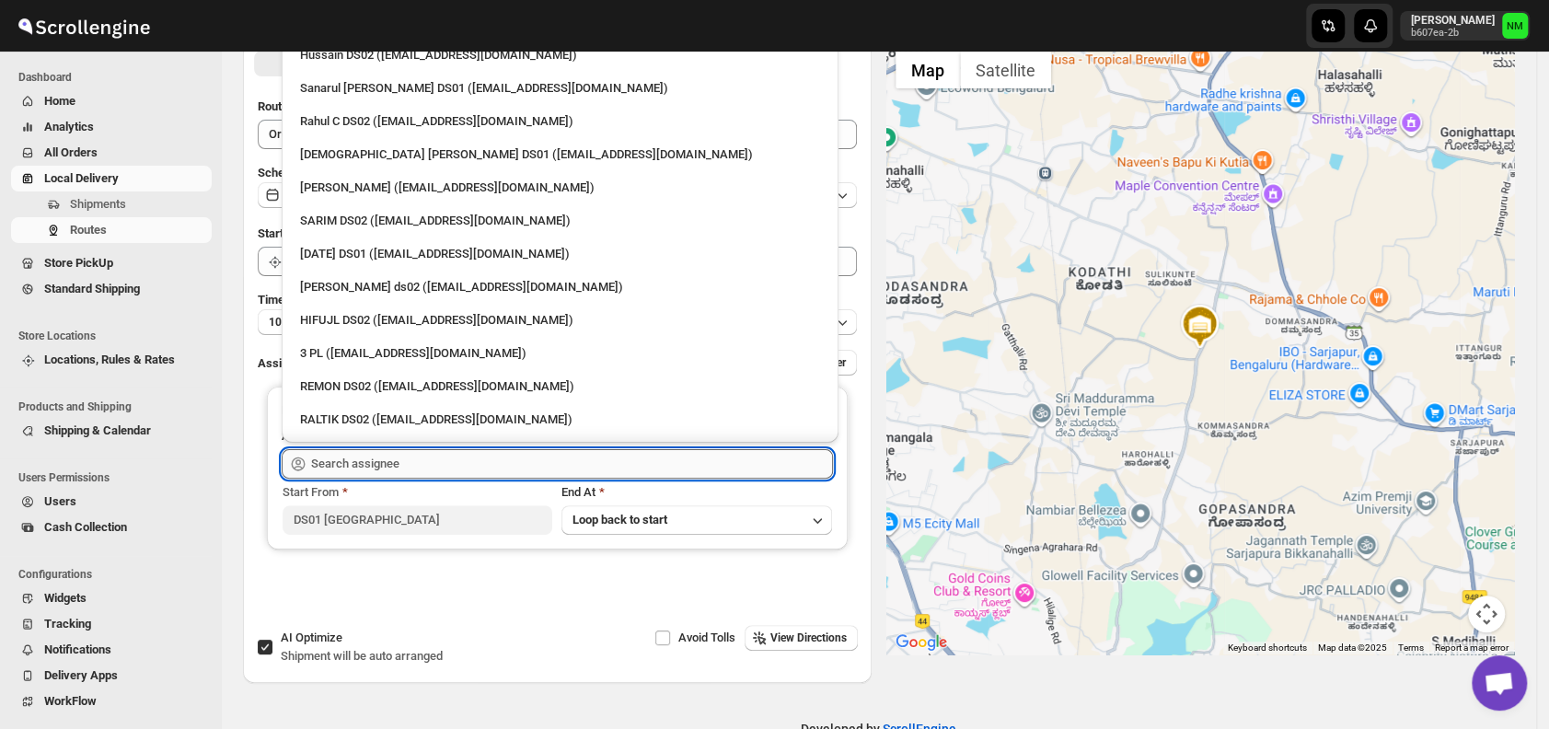
click at [436, 470] on input "text" at bounding box center [572, 463] width 522 height 29
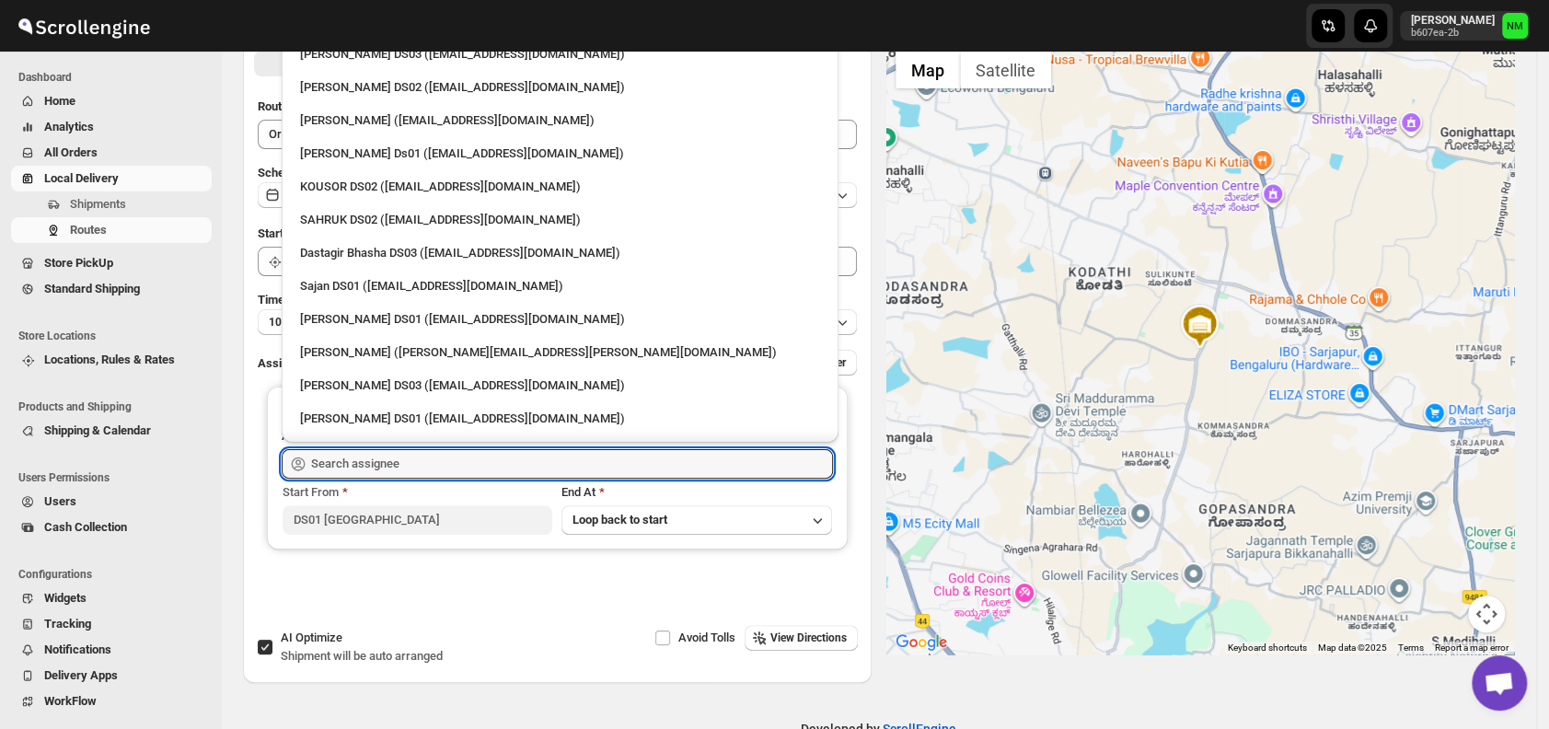
scroll to position [881, 0]
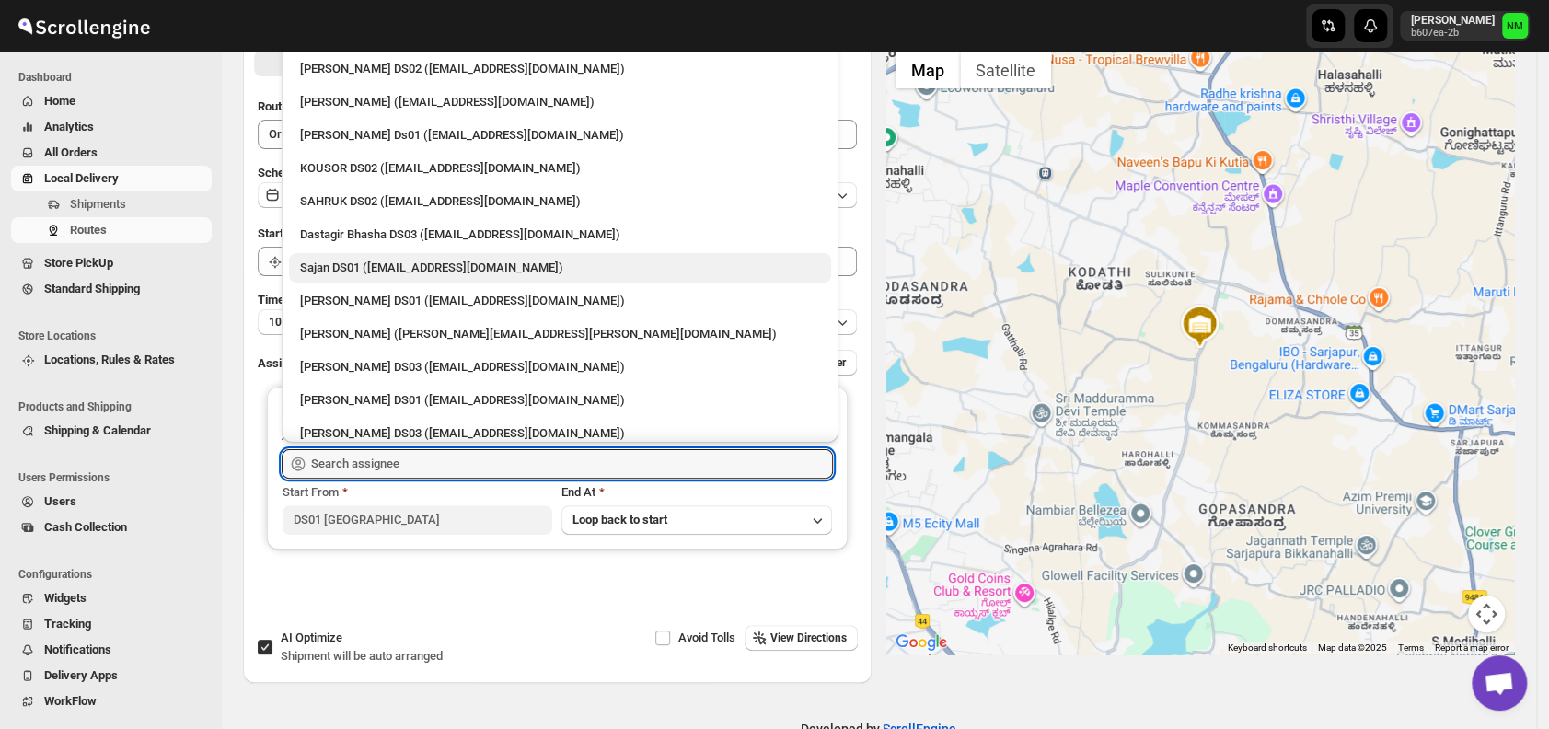
click at [367, 271] on div "Sajan DS01 ([EMAIL_ADDRESS][DOMAIN_NAME])" at bounding box center [560, 268] width 520 height 18
type input "Sajan DS01 ([EMAIL_ADDRESS][DOMAIN_NAME])"
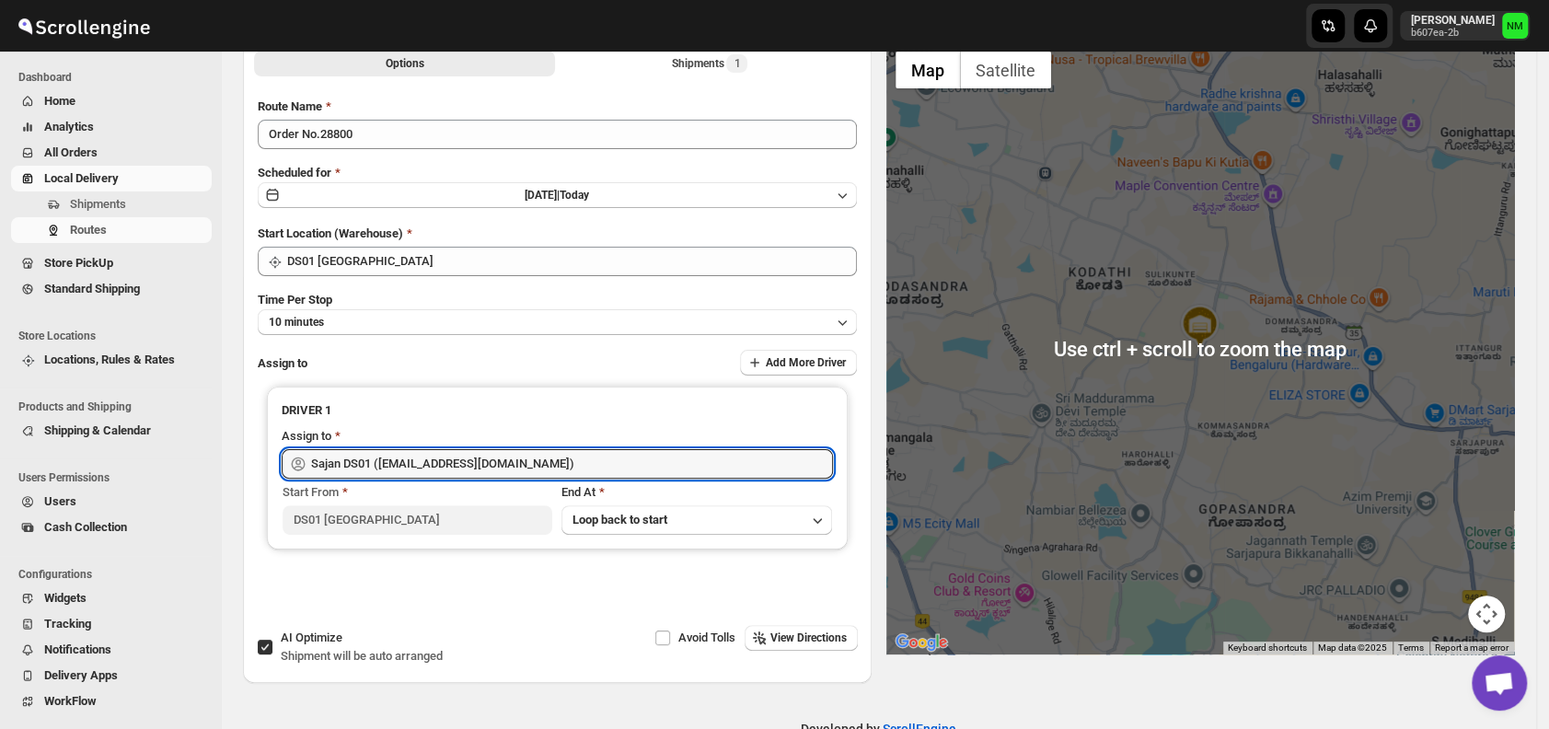
scroll to position [0, 0]
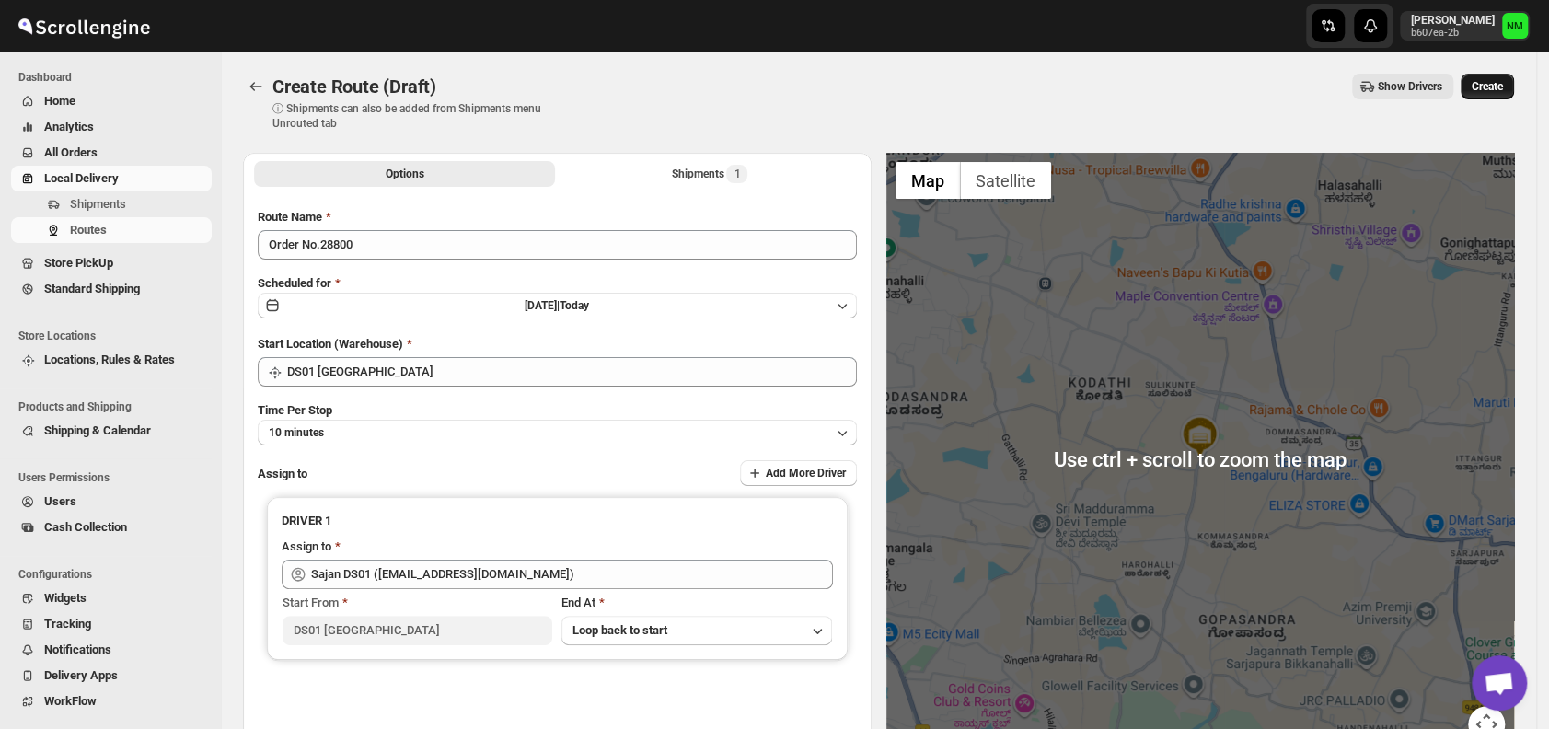
click at [1502, 88] on span "Create" at bounding box center [1487, 86] width 31 height 15
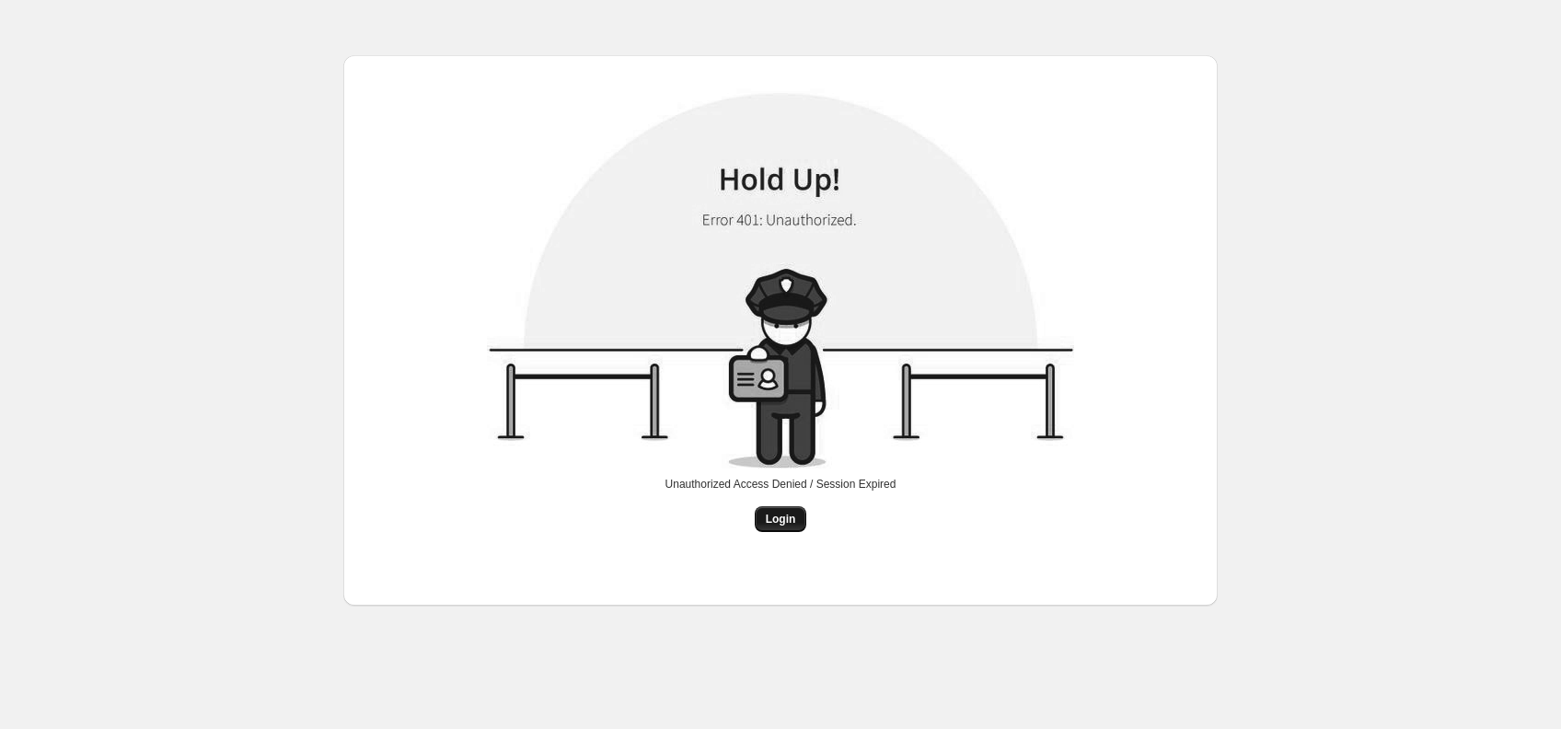
click at [772, 331] on img at bounding box center [780, 282] width 587 height 388
click at [782, 526] on span "Login" at bounding box center [781, 519] width 30 height 15
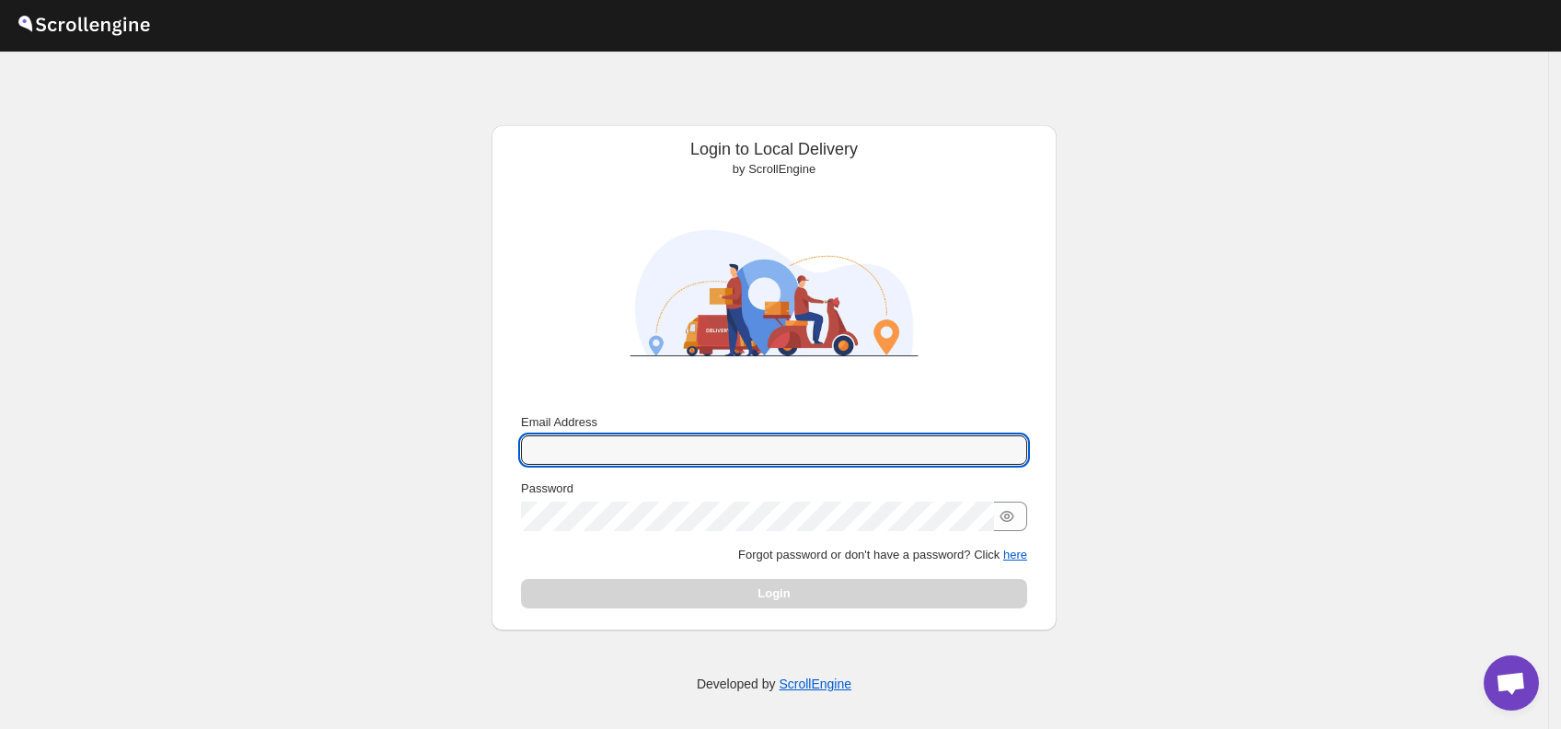
type input "[PERSON_NAME][EMAIL_ADDRESS][PERSON_NAME][DOMAIN_NAME]"
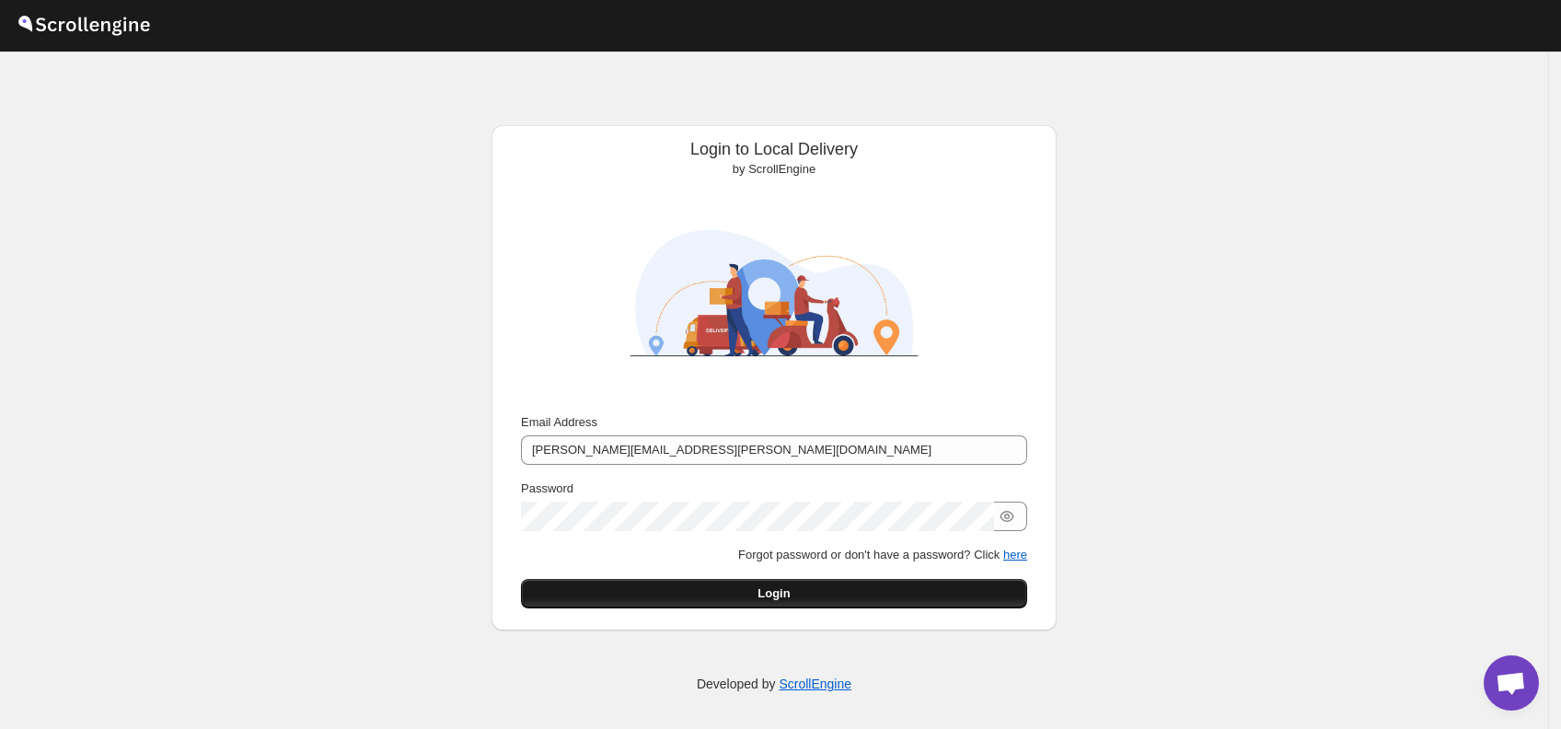
click at [740, 597] on button "Login" at bounding box center [774, 593] width 506 height 29
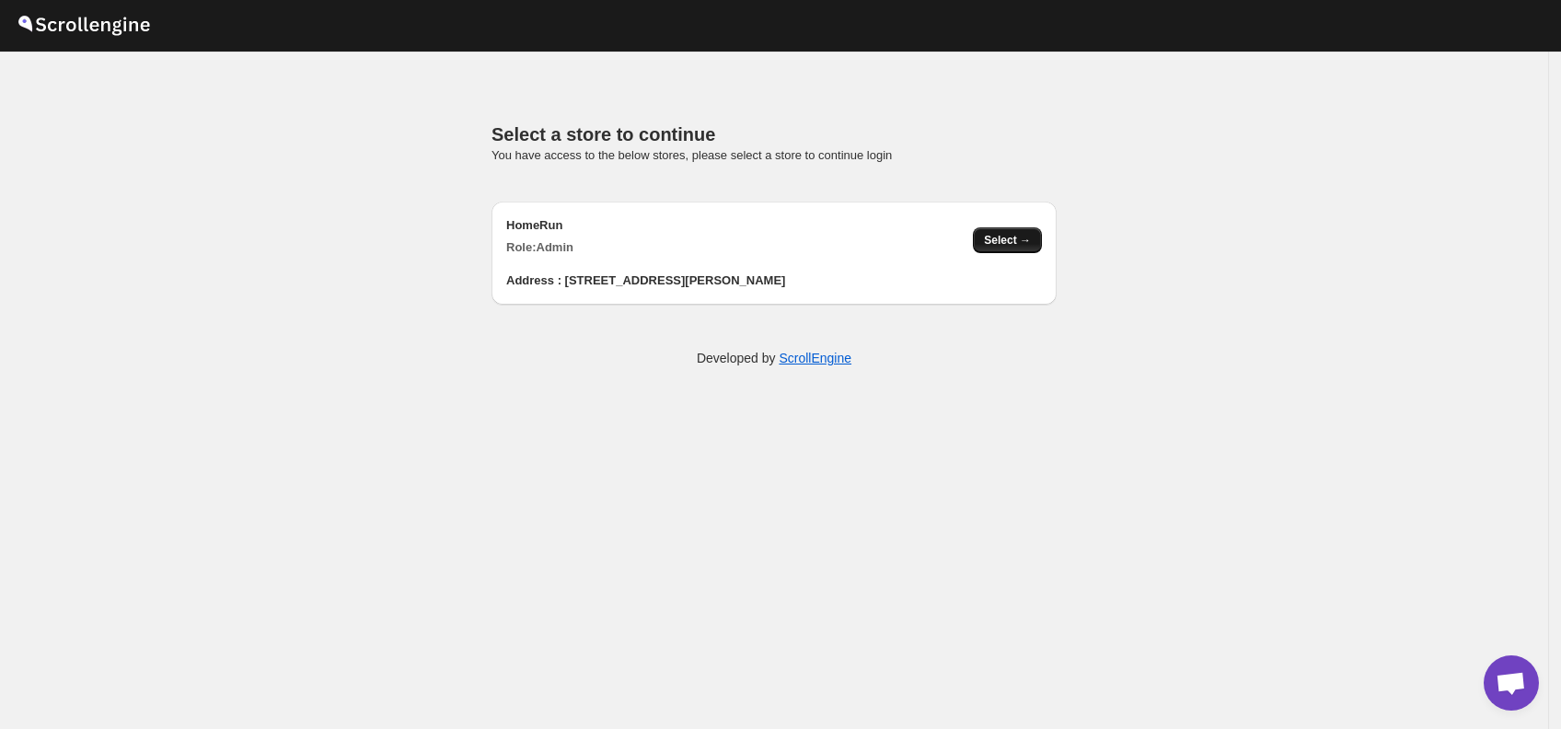
click at [1004, 238] on span "Select →" at bounding box center [1007, 240] width 47 height 15
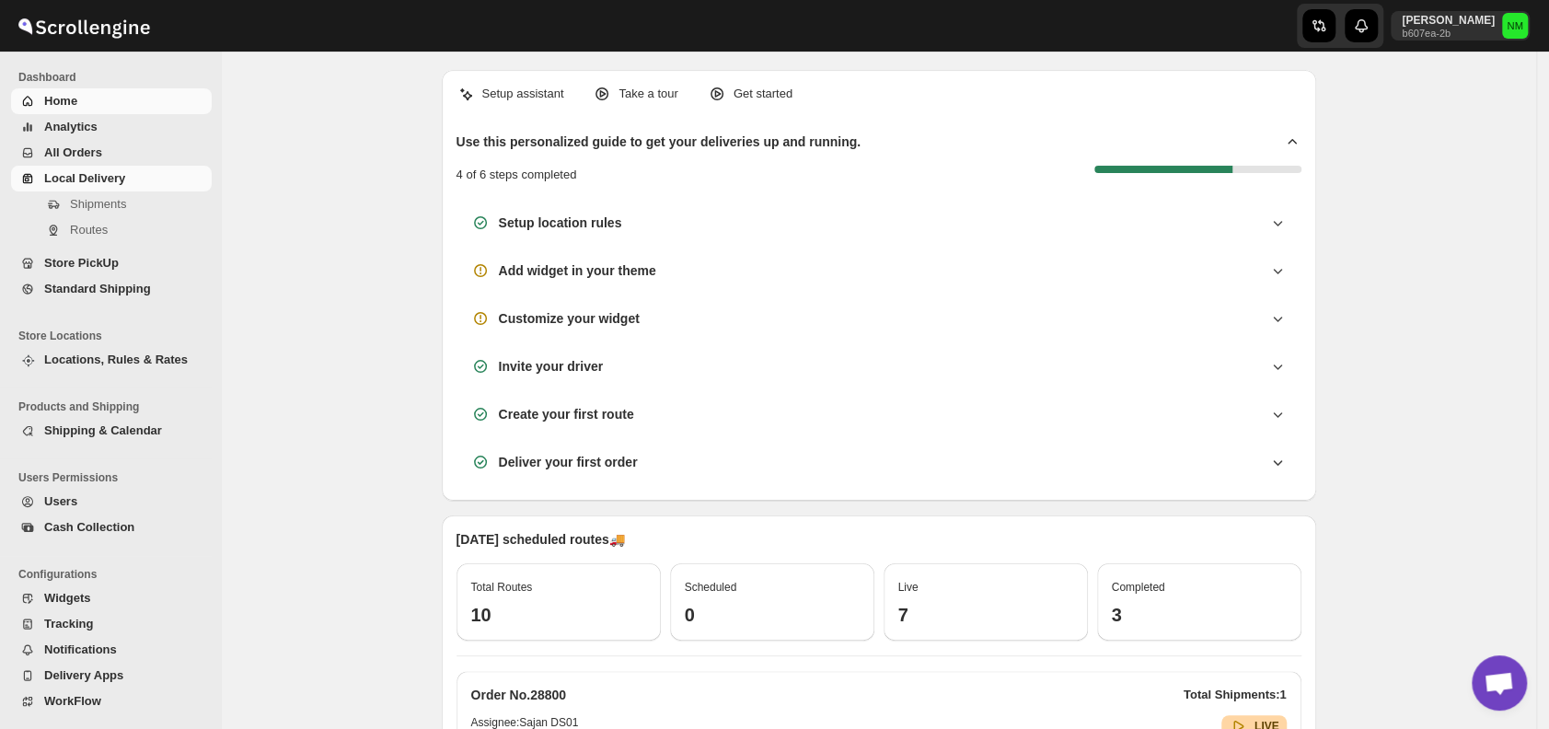
click at [105, 177] on span "Local Delivery" at bounding box center [84, 178] width 81 height 14
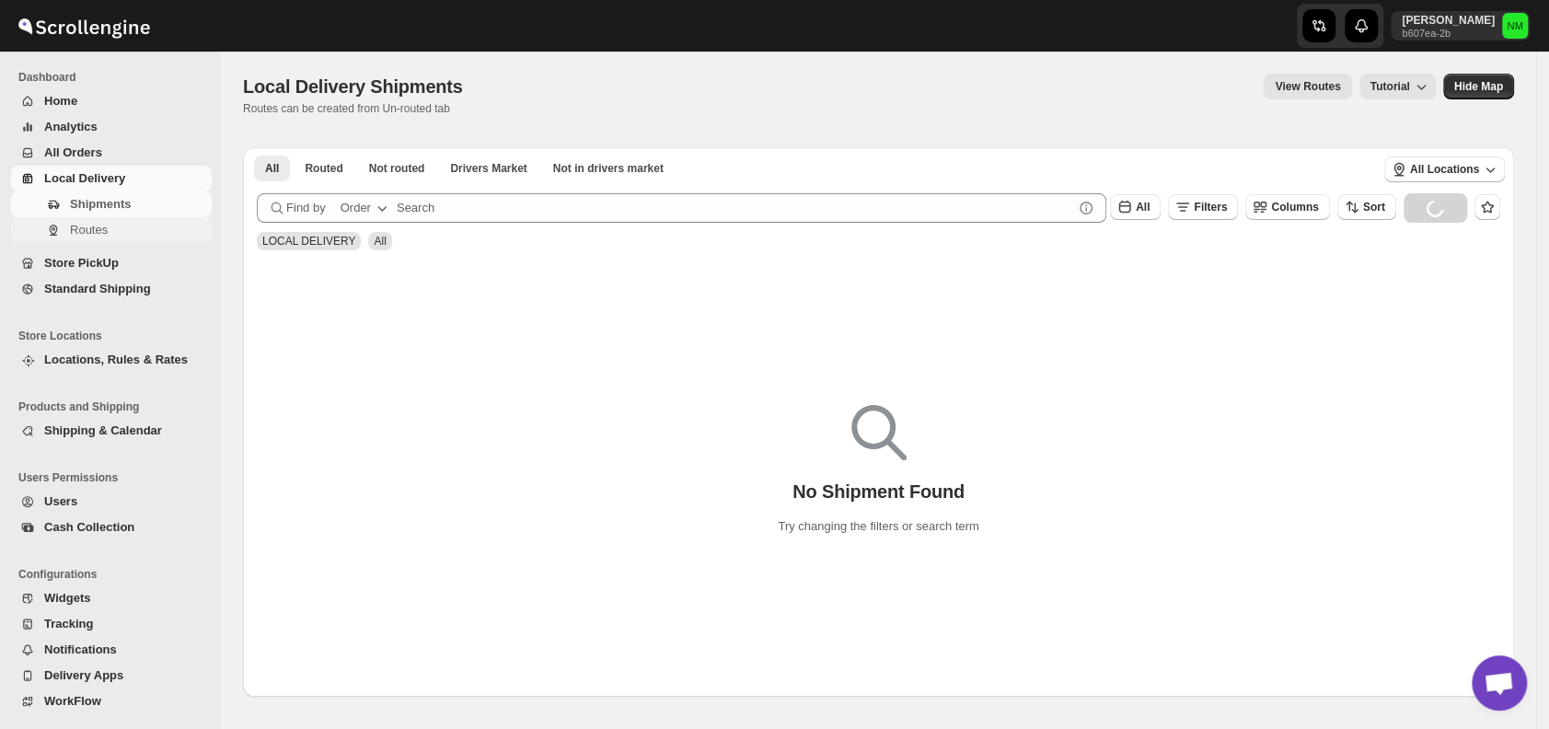
click at [102, 228] on span "Routes" at bounding box center [89, 230] width 38 height 14
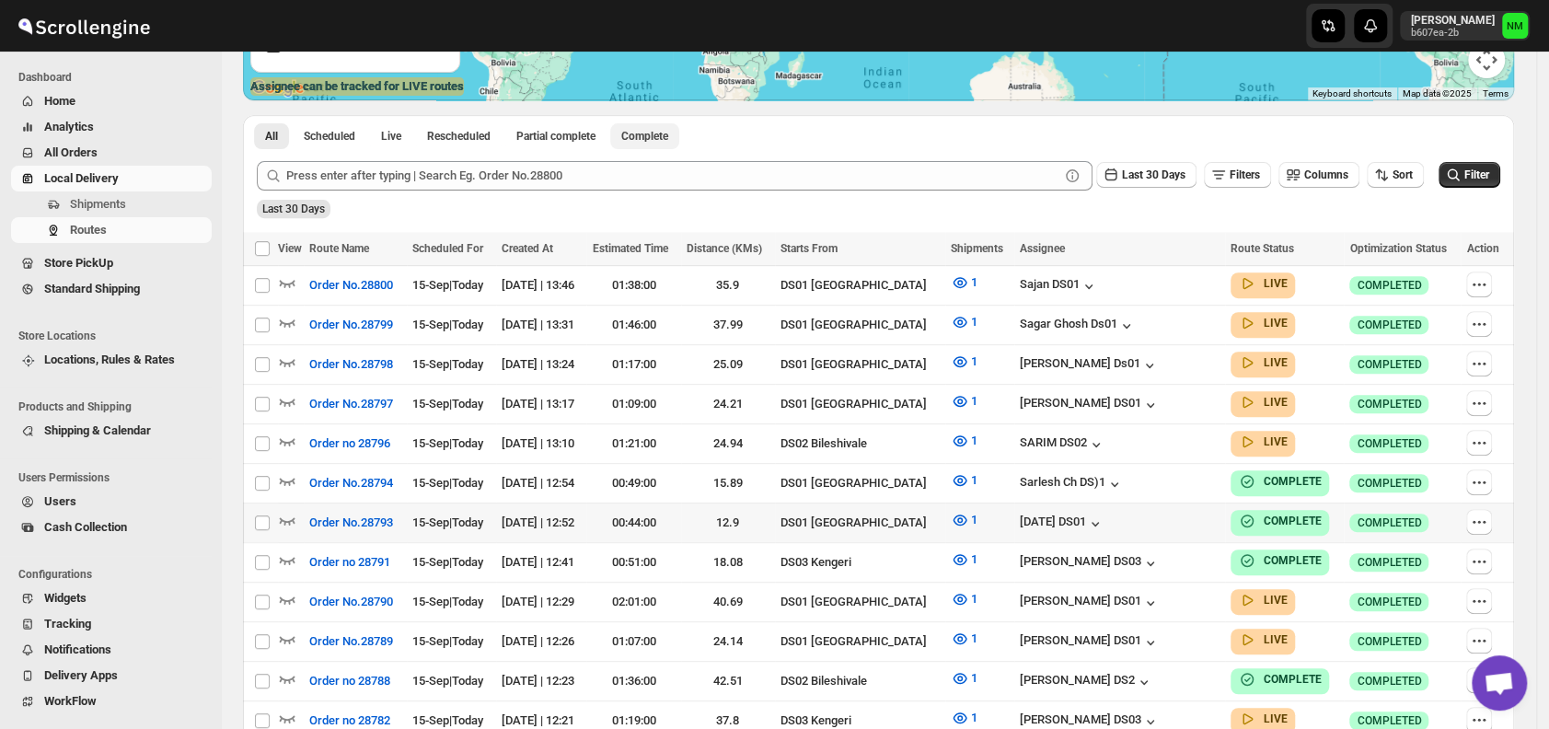
scroll to position [373, 0]
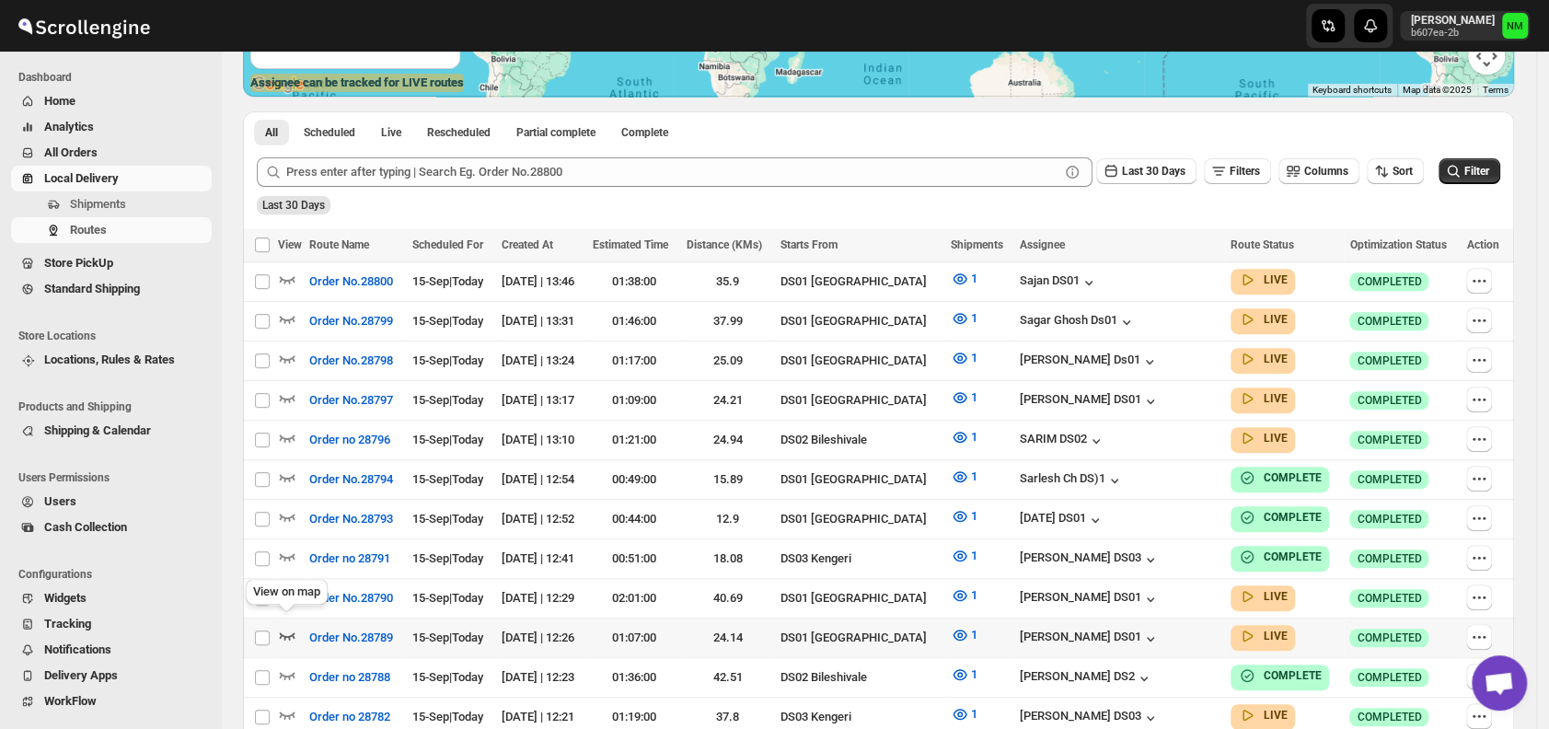
click at [288, 632] on icon "button" at bounding box center [288, 635] width 16 height 7
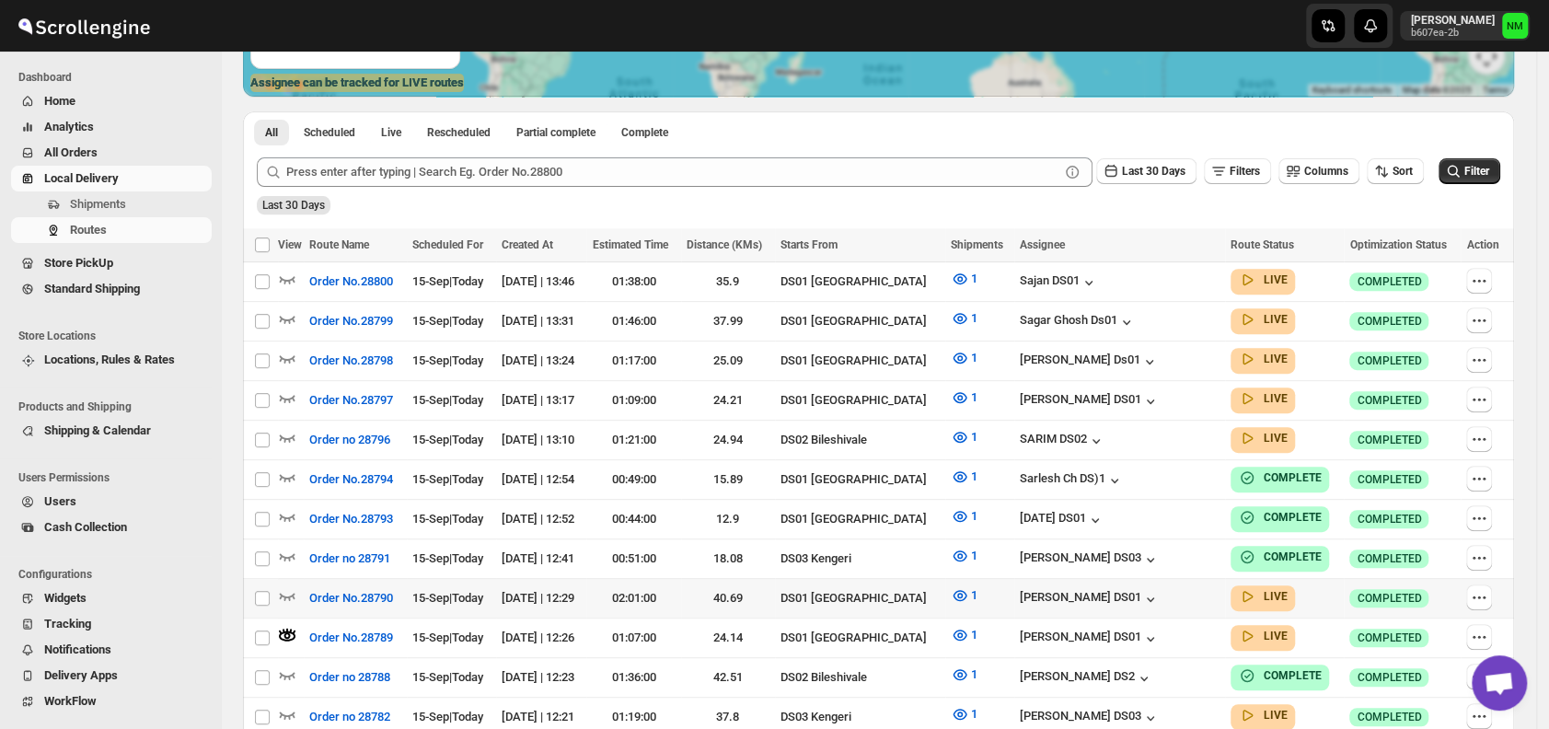
scroll to position [0, 0]
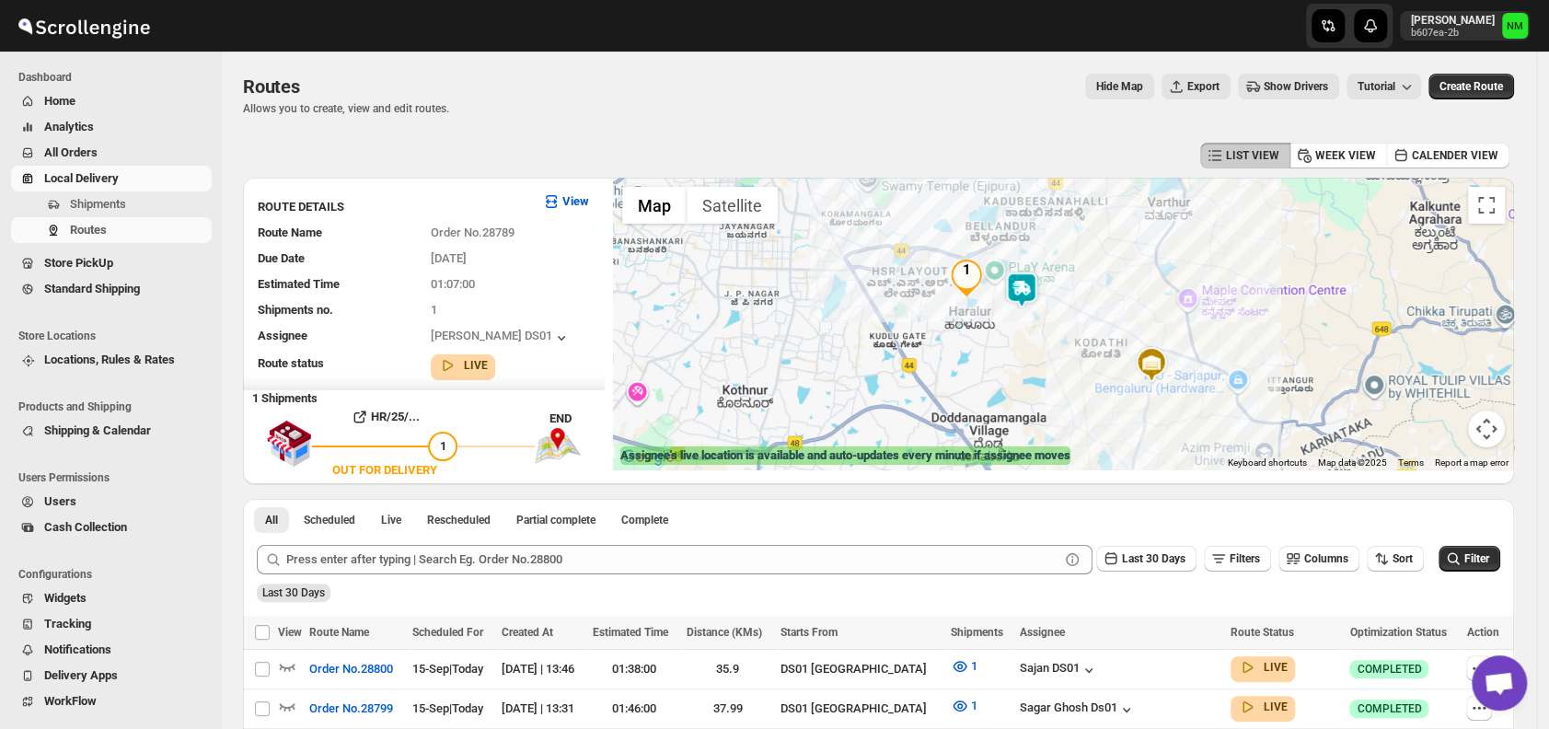
click at [1040, 304] on img at bounding box center [1021, 290] width 37 height 37
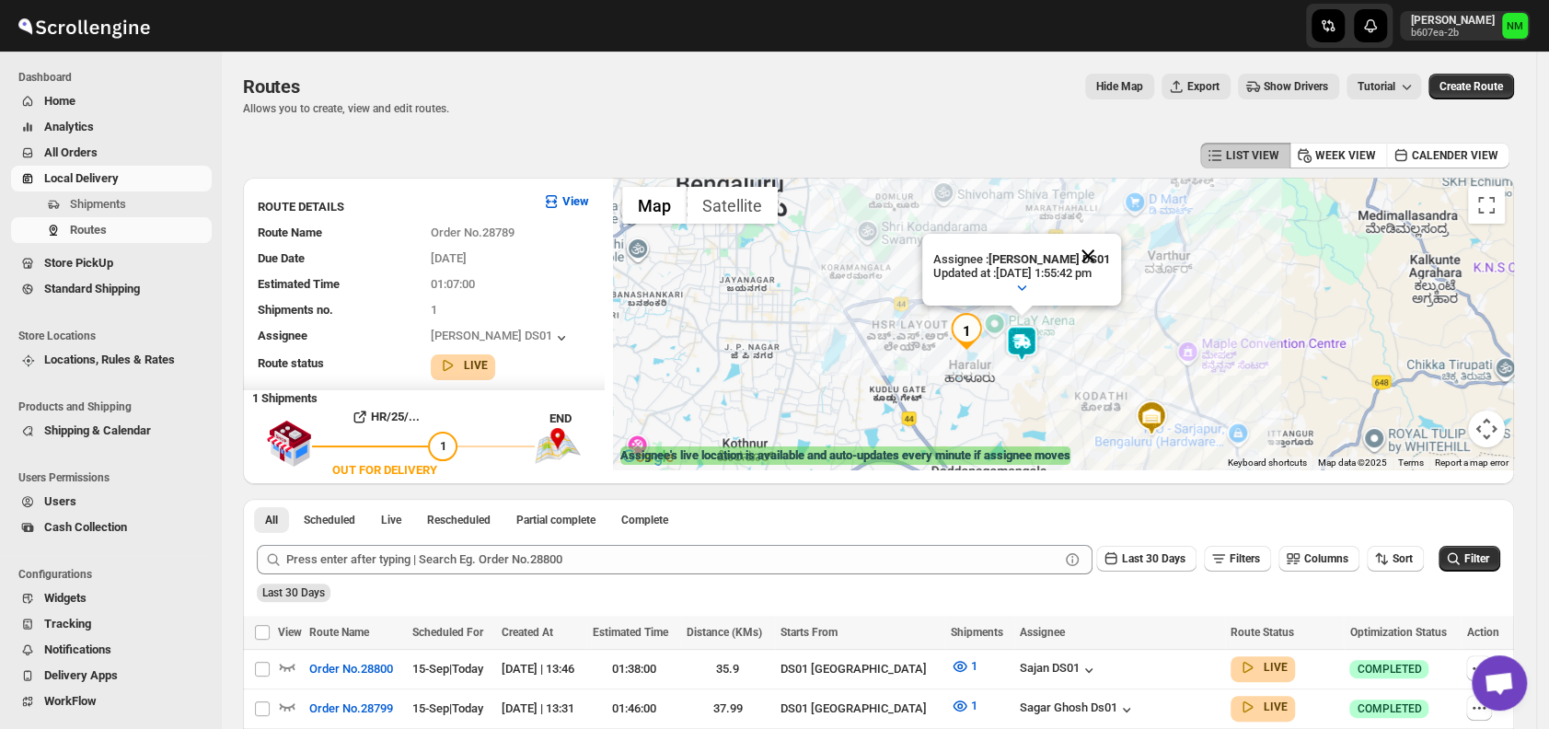
click at [1110, 253] on button "Close" at bounding box center [1088, 256] width 44 height 44
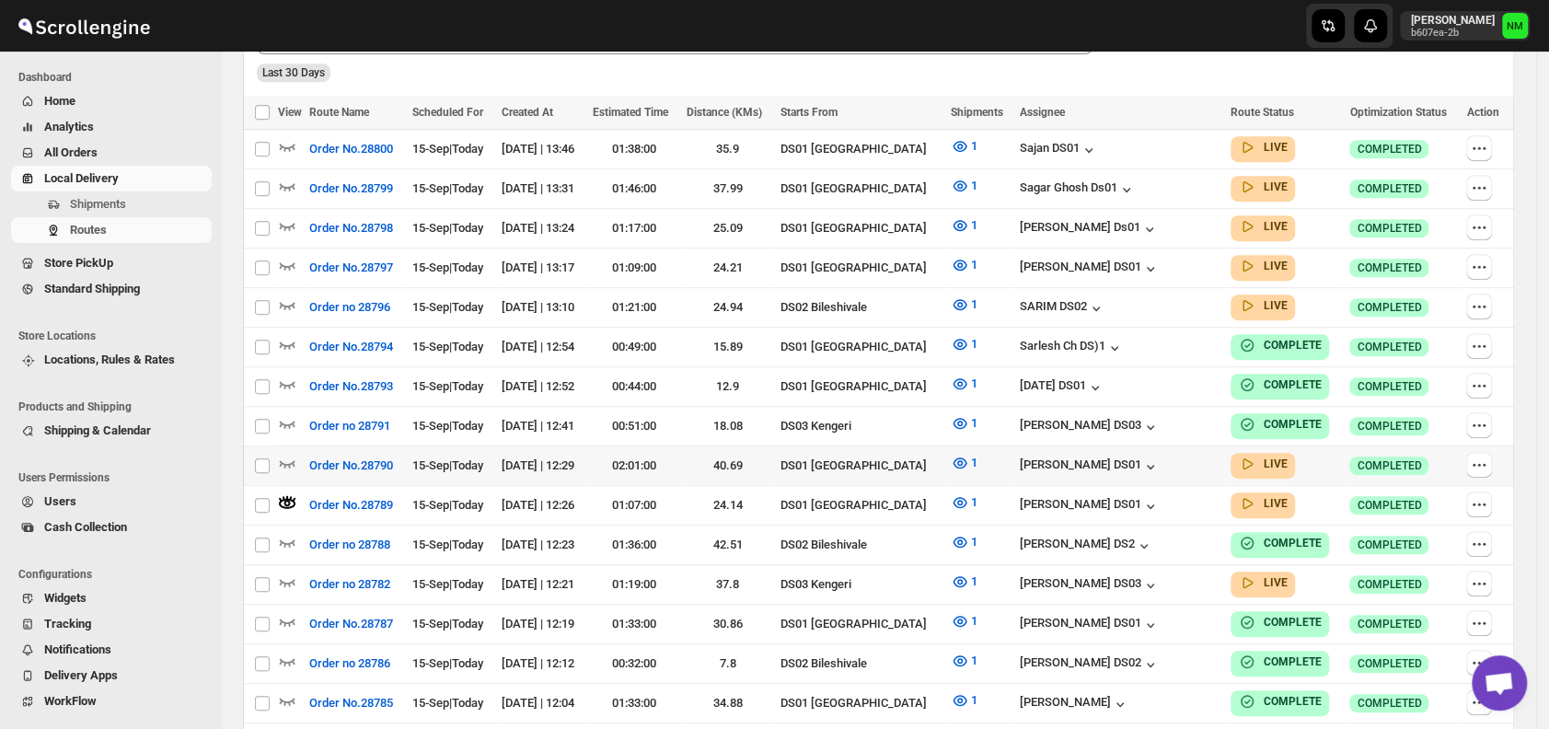
scroll to position [522, 0]
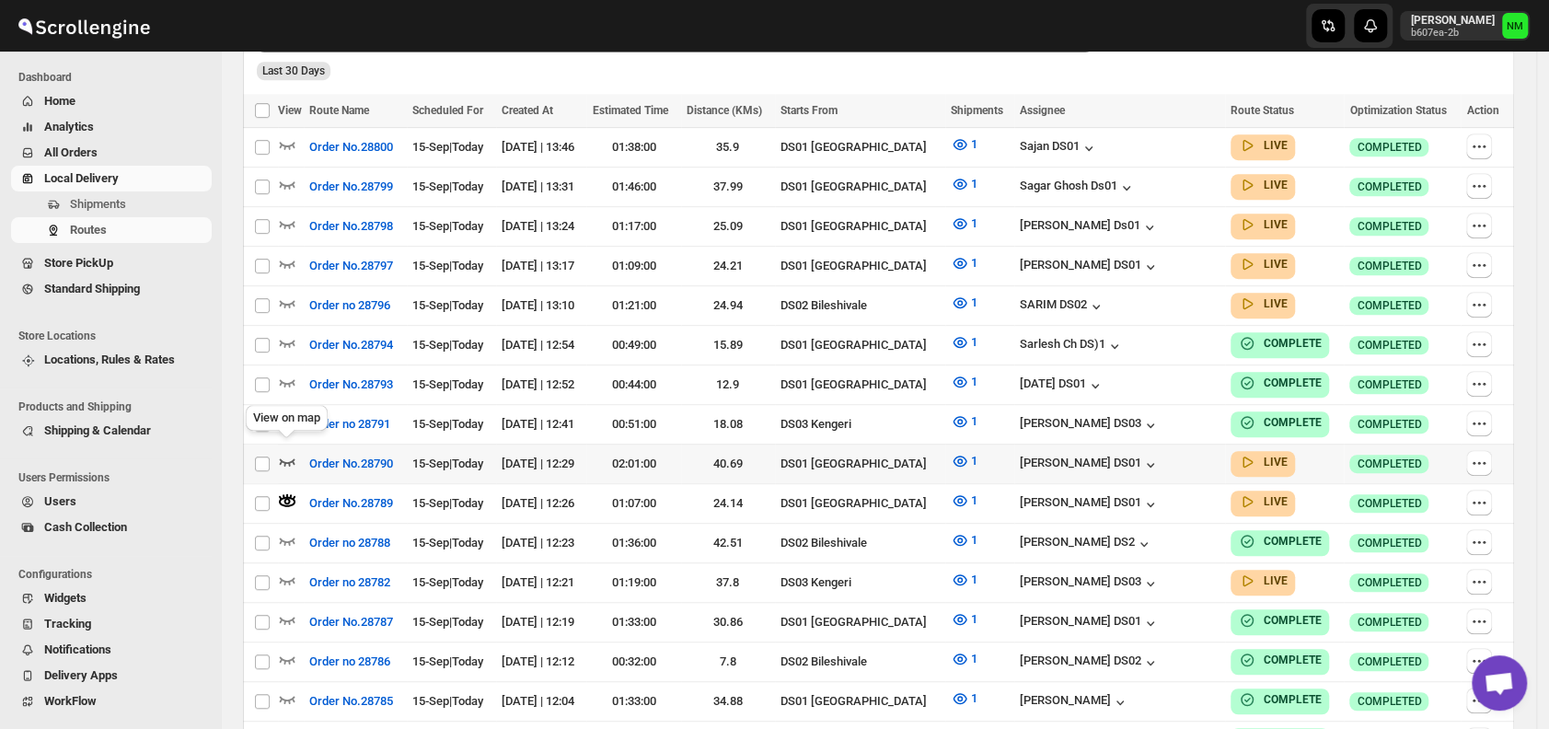
click at [295, 452] on icon "button" at bounding box center [287, 461] width 18 height 18
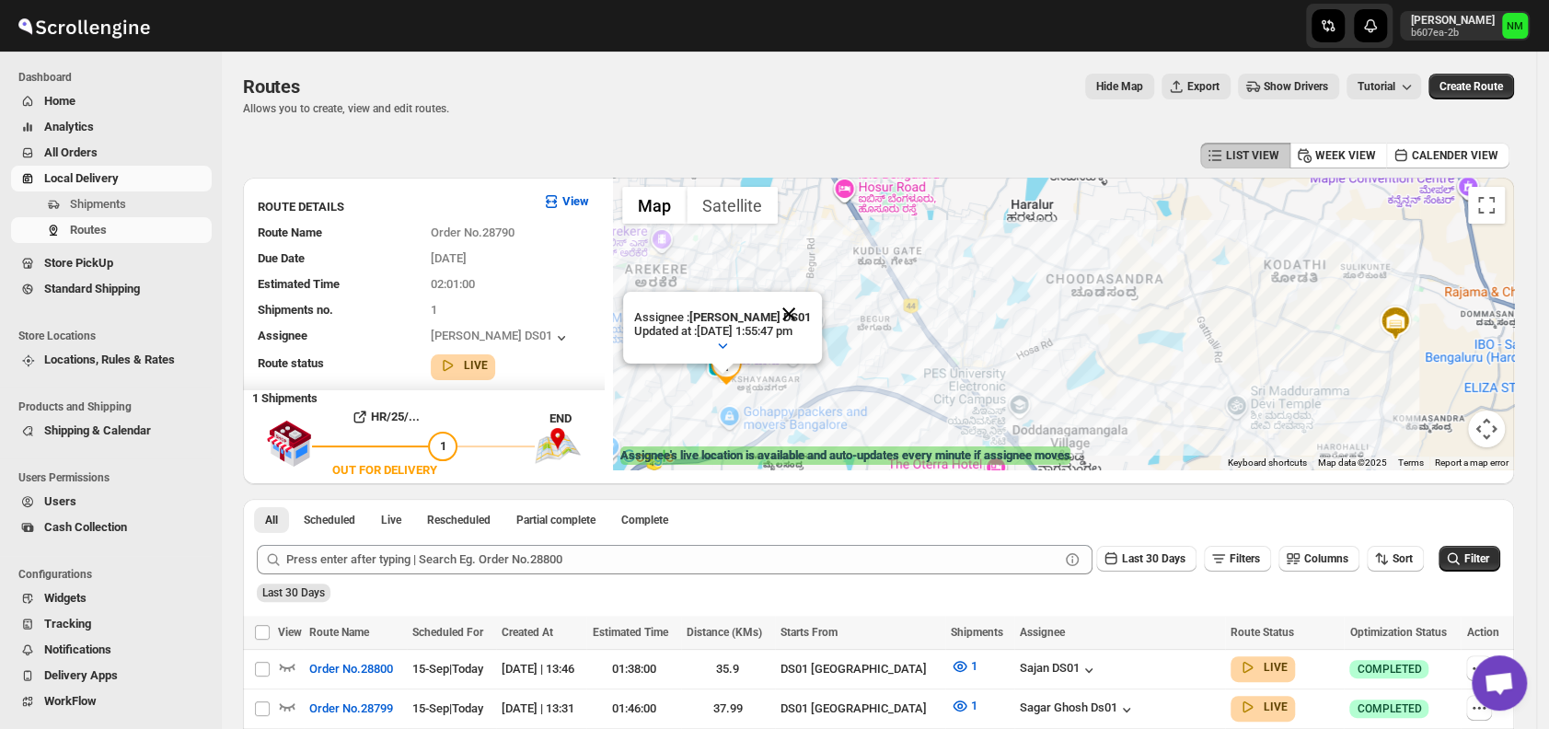
click at [794, 308] on button "Close" at bounding box center [789, 314] width 44 height 44
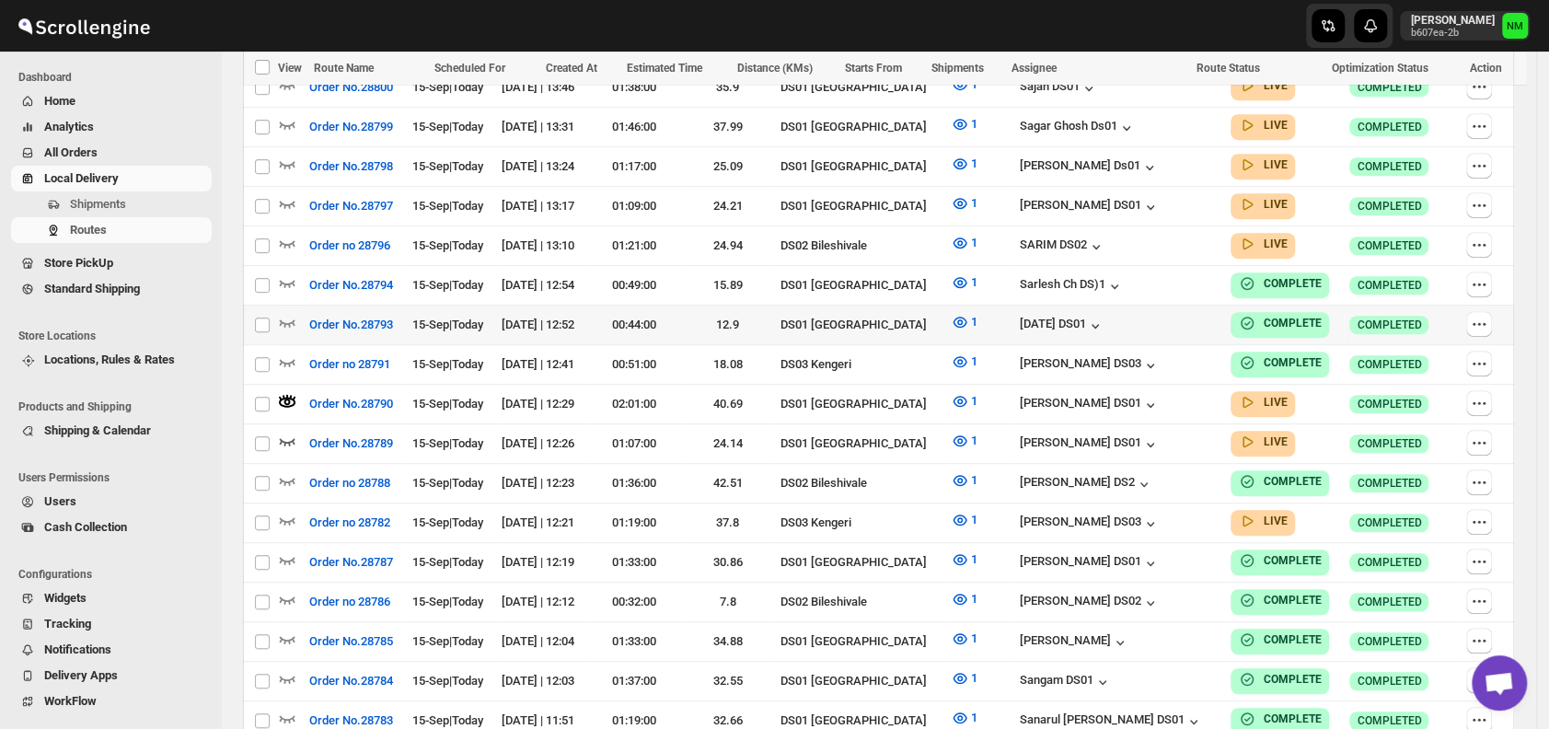
scroll to position [583, 0]
click at [277, 430] on td "Select route" at bounding box center [260, 443] width 35 height 40
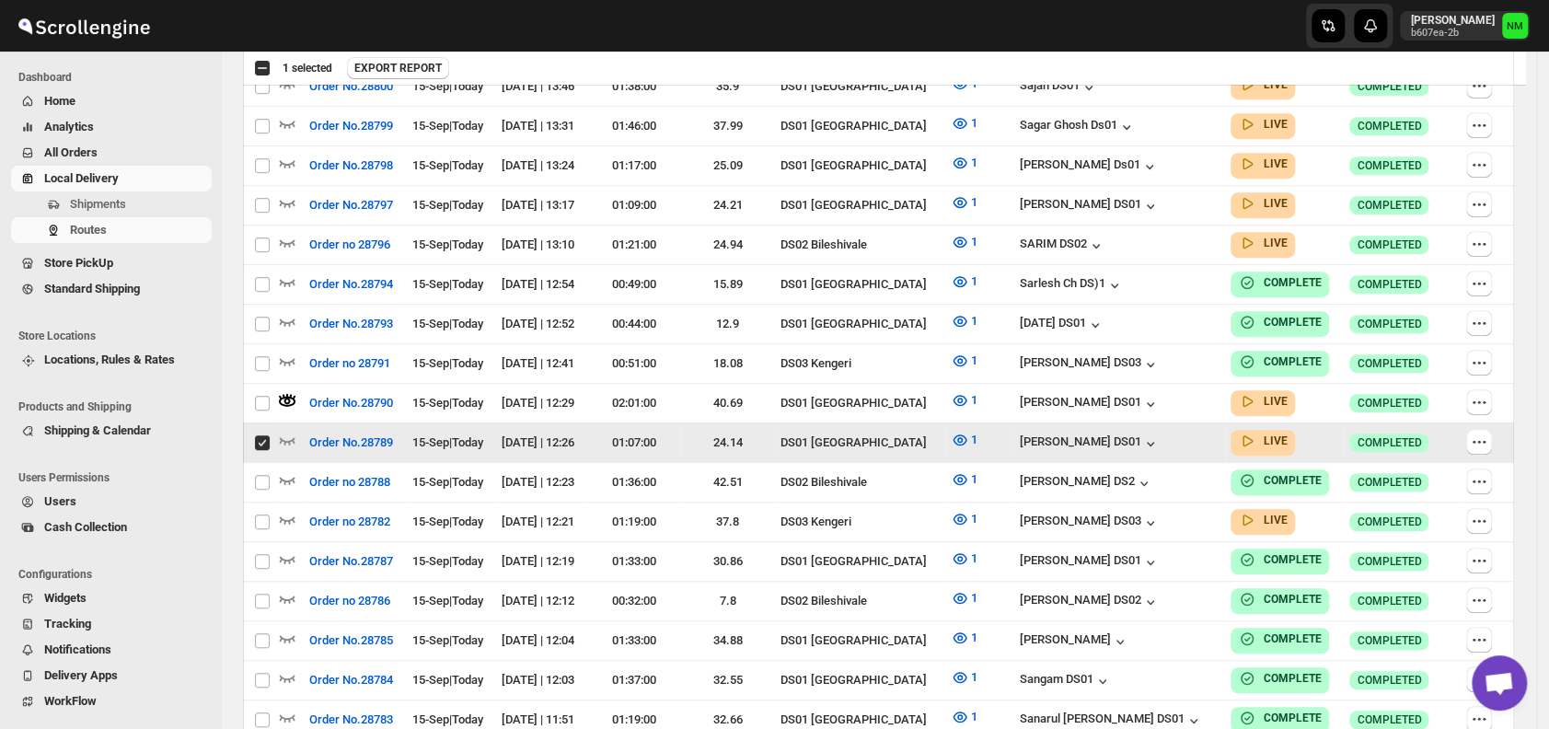
click at [272, 427] on td "Select route" at bounding box center [260, 443] width 35 height 40
checkbox input "false"
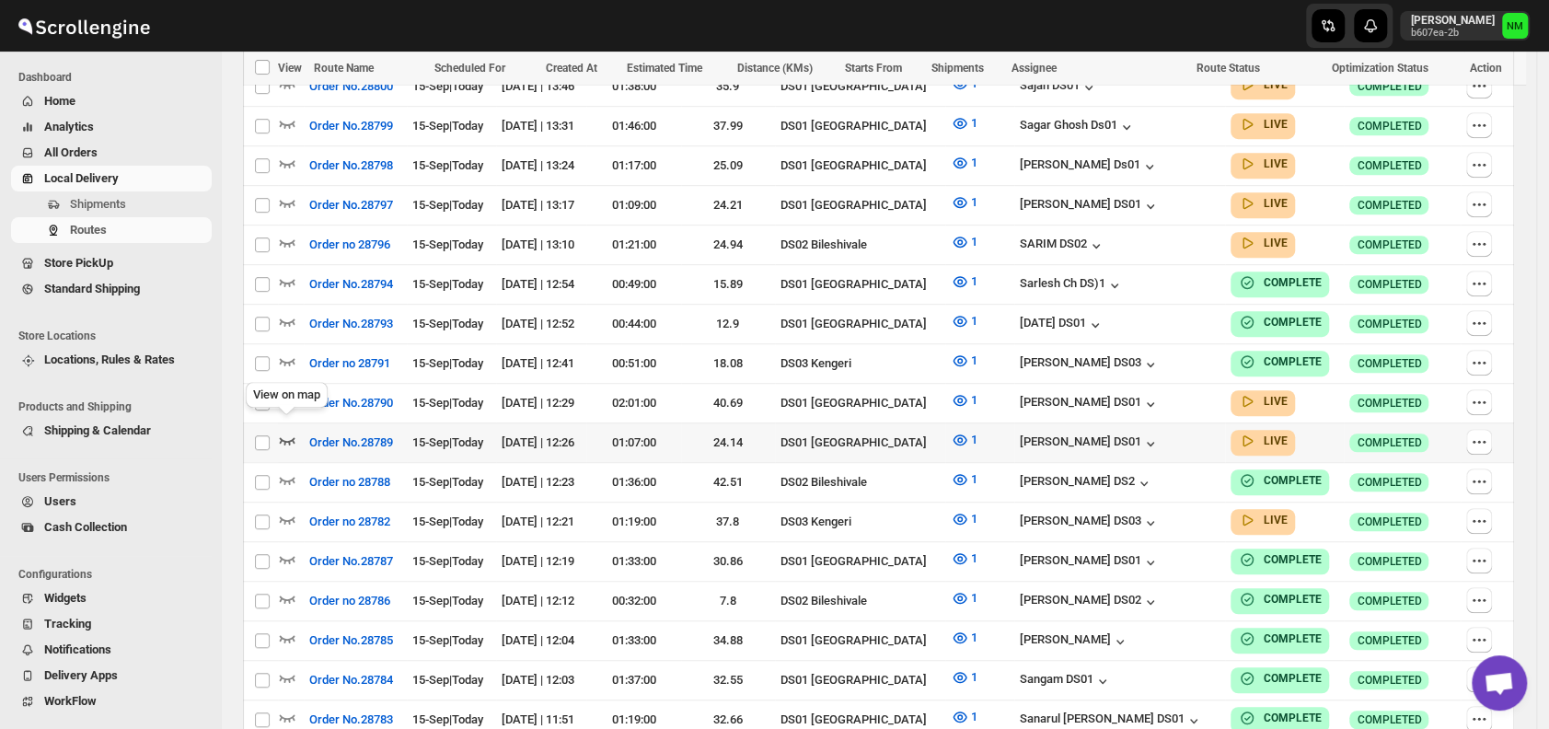
click at [280, 437] on icon "button" at bounding box center [288, 440] width 16 height 7
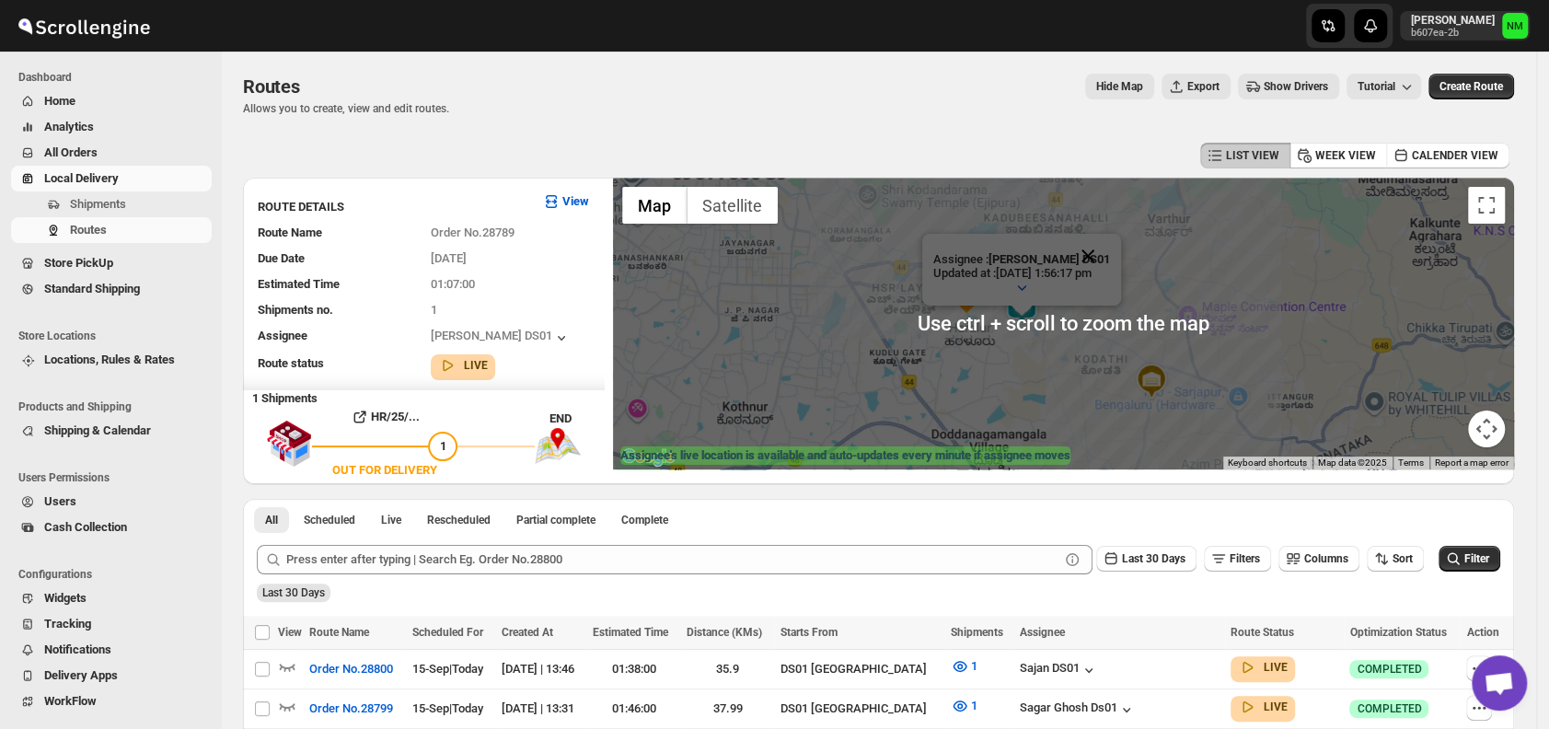
click at [1110, 248] on button "Close" at bounding box center [1088, 256] width 44 height 44
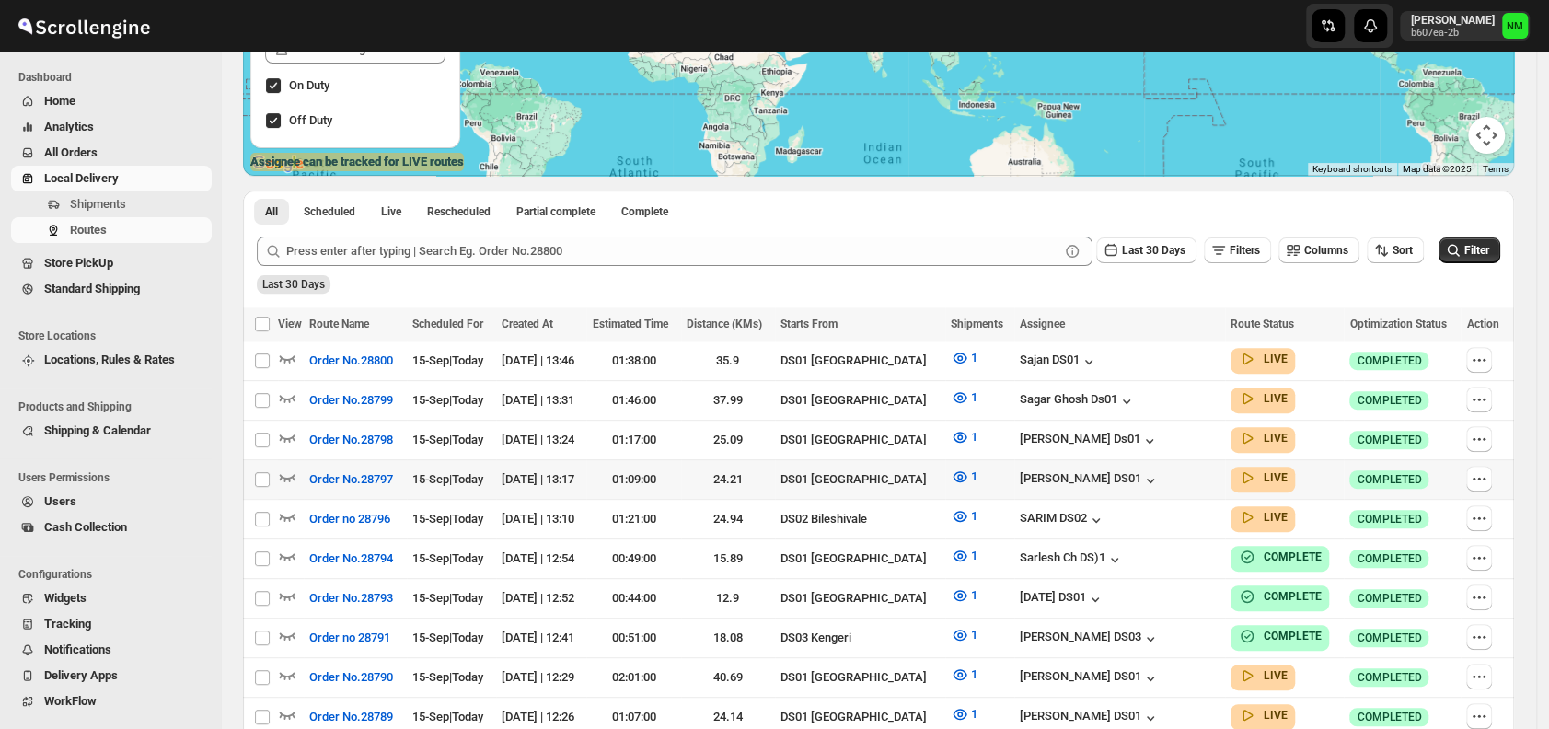
scroll to position [295, 0]
click at [285, 433] on icon "button" at bounding box center [287, 436] width 18 height 18
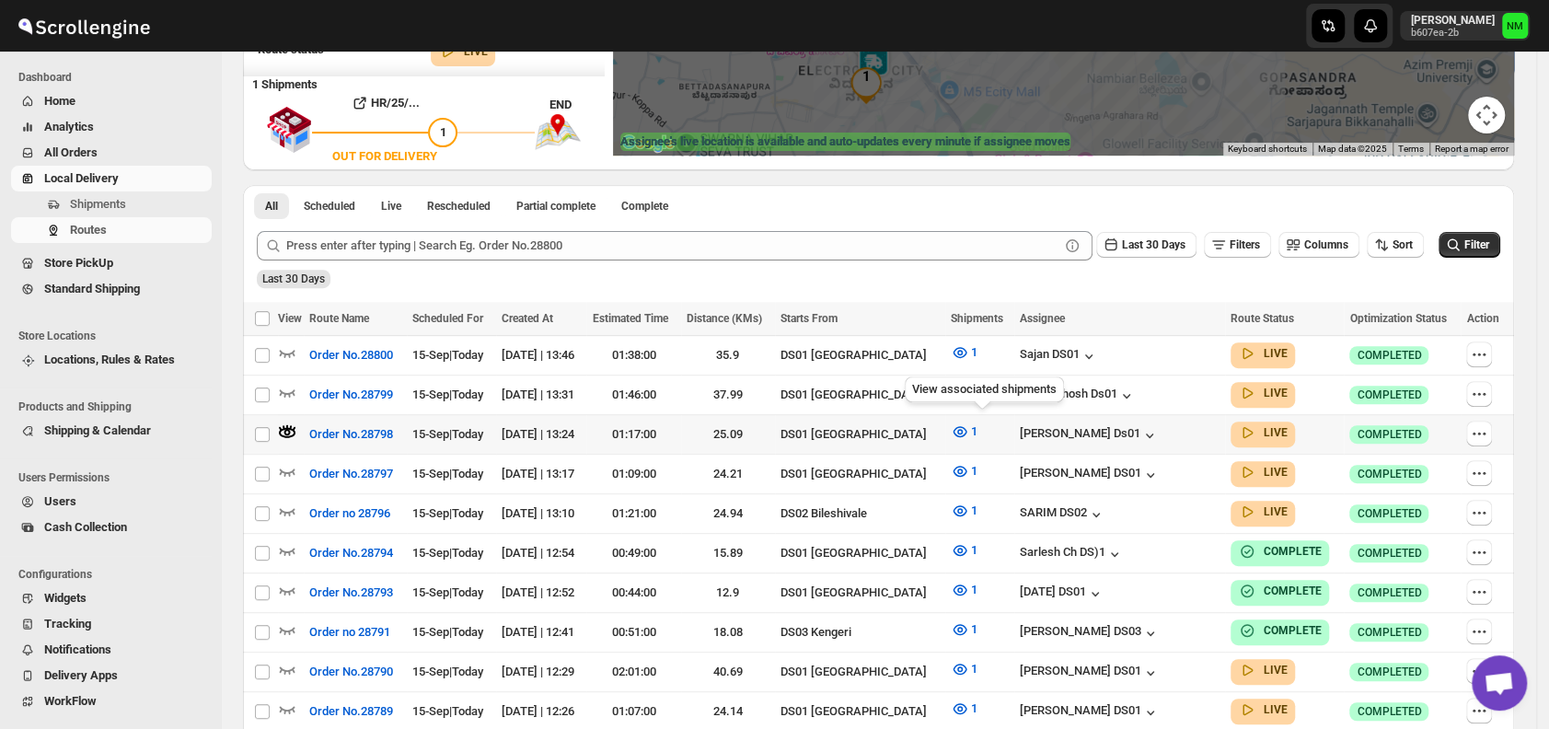
scroll to position [316, 0]
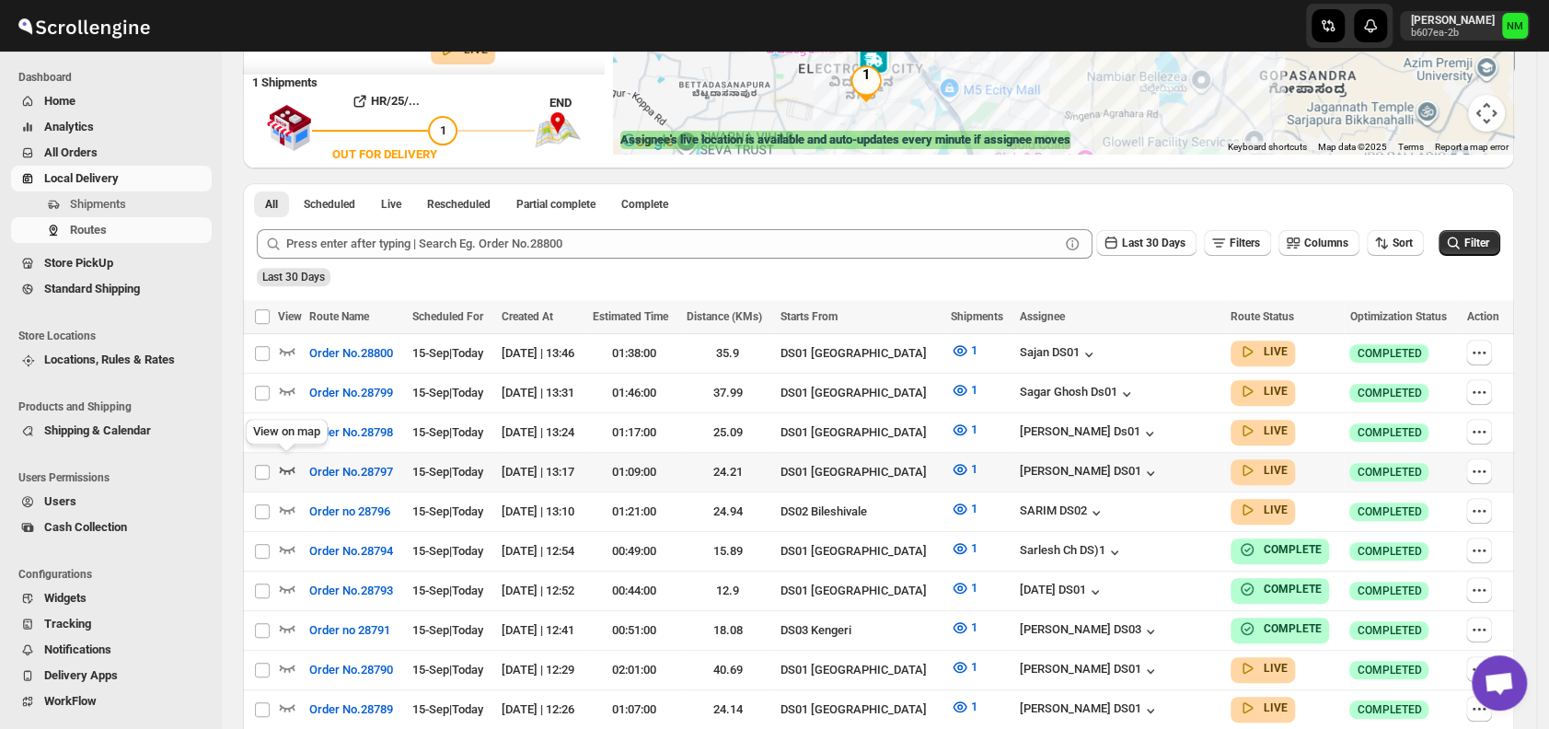
click at [288, 464] on icon "button" at bounding box center [287, 469] width 18 height 18
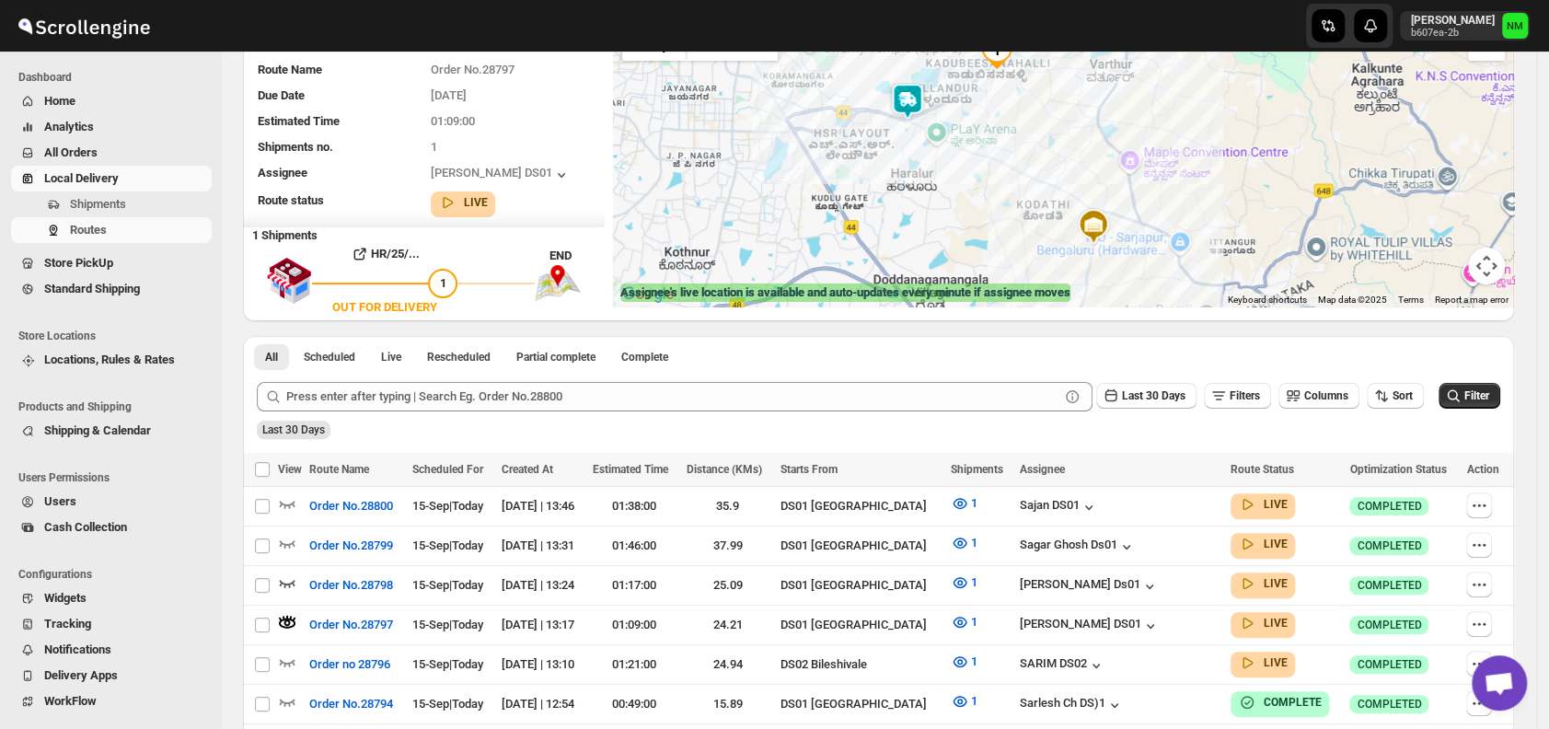
scroll to position [164, 0]
click at [284, 545] on icon "button" at bounding box center [287, 542] width 18 height 18
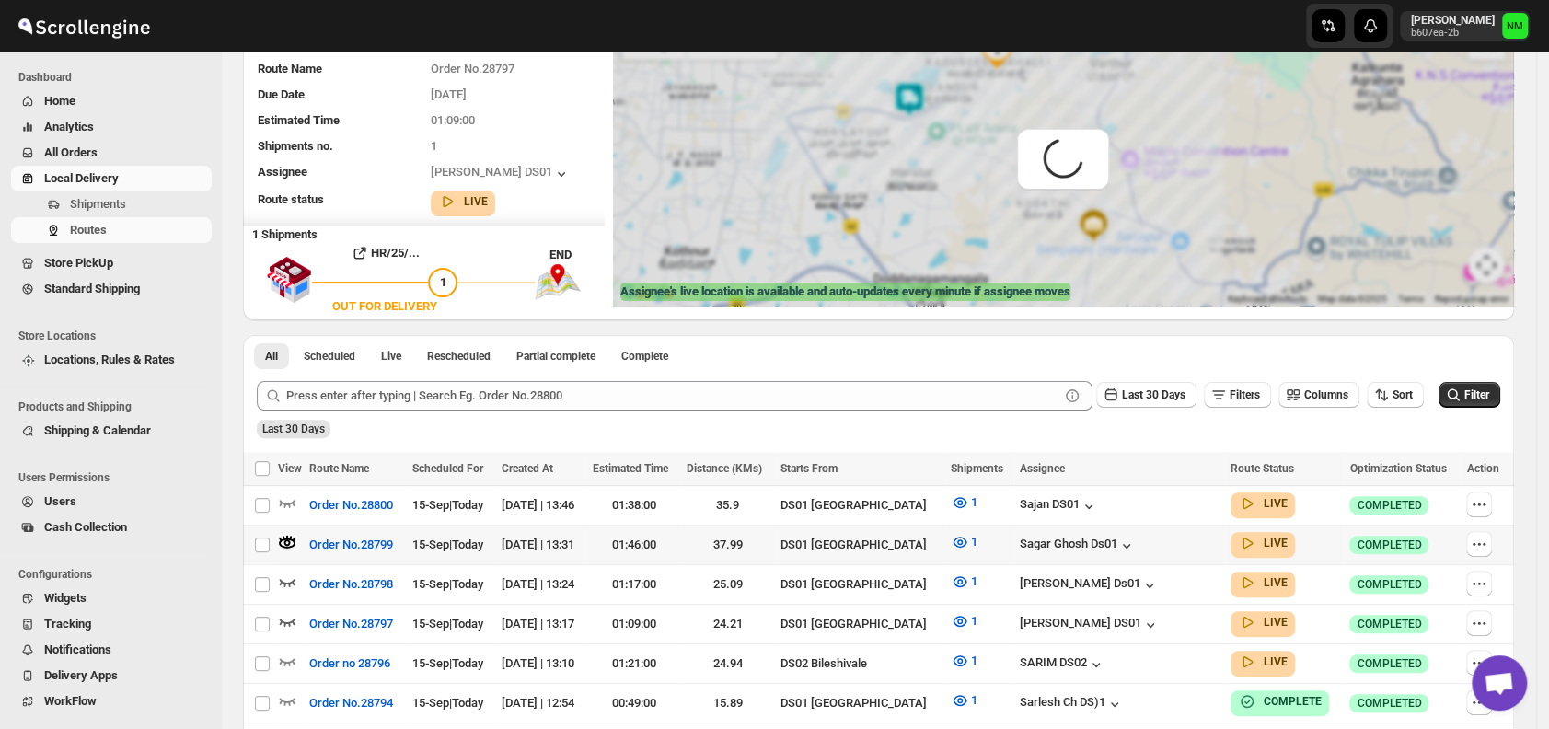
scroll to position [0, 0]
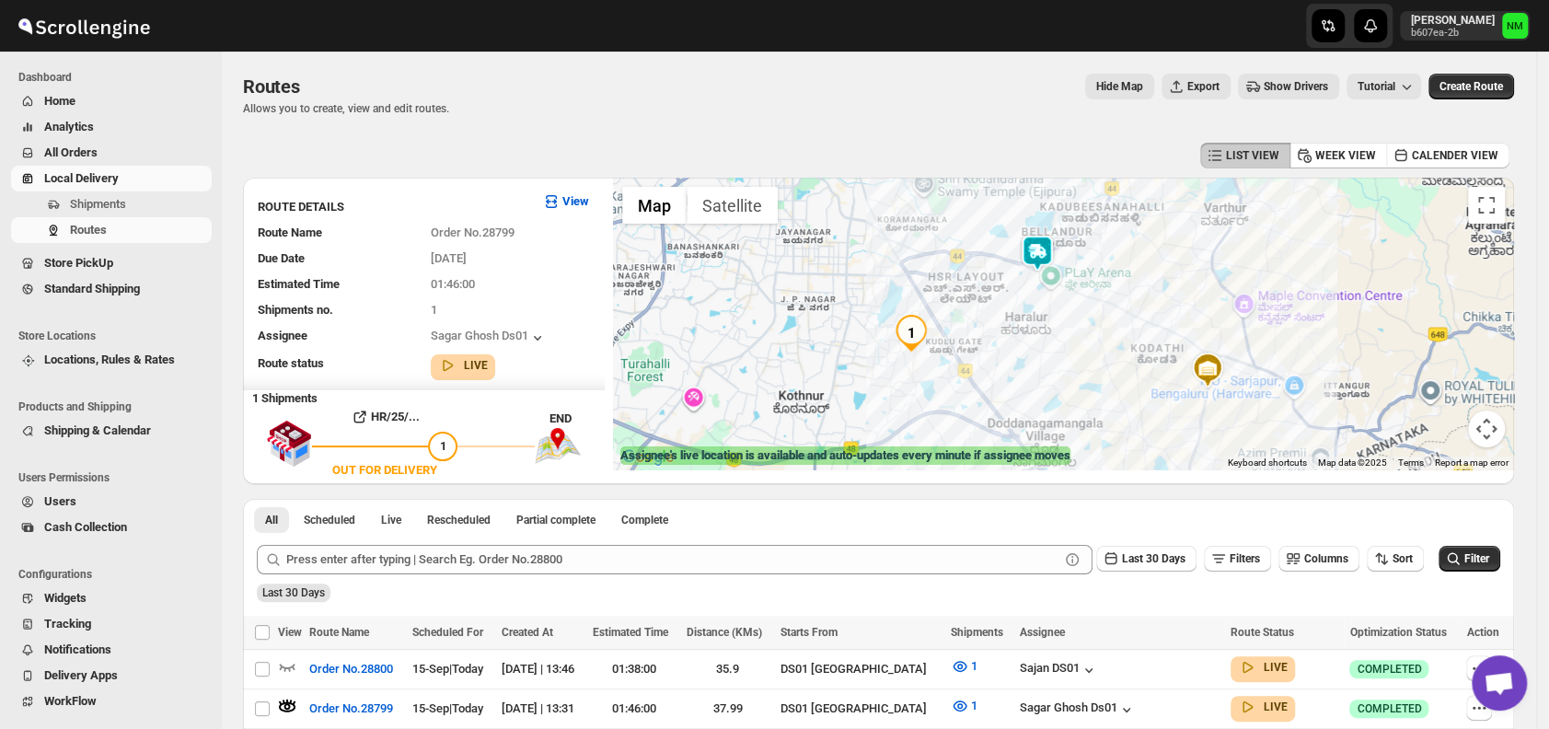
click at [1048, 267] on img at bounding box center [1037, 253] width 37 height 37
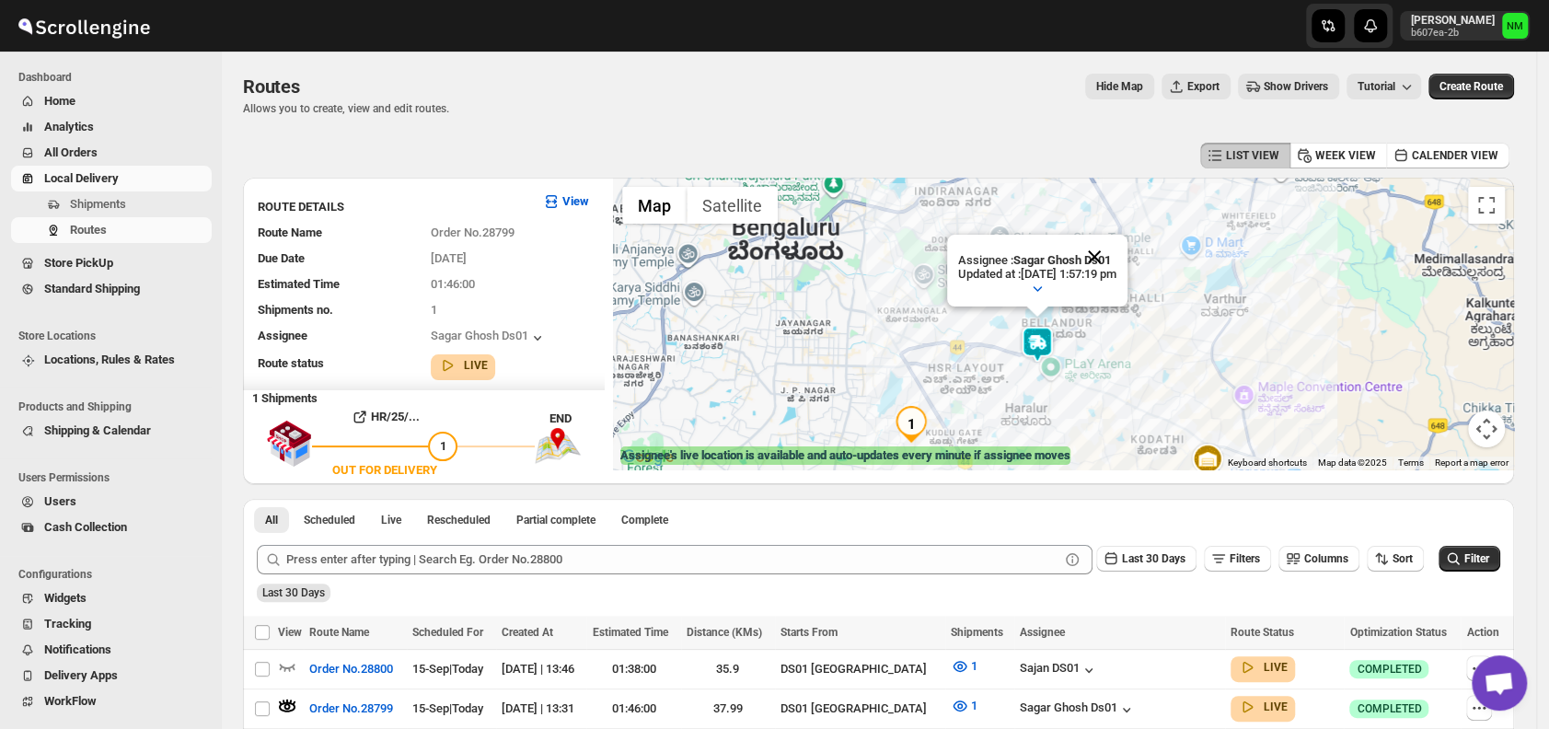
click at [1117, 257] on button "Close" at bounding box center [1094, 257] width 44 height 44
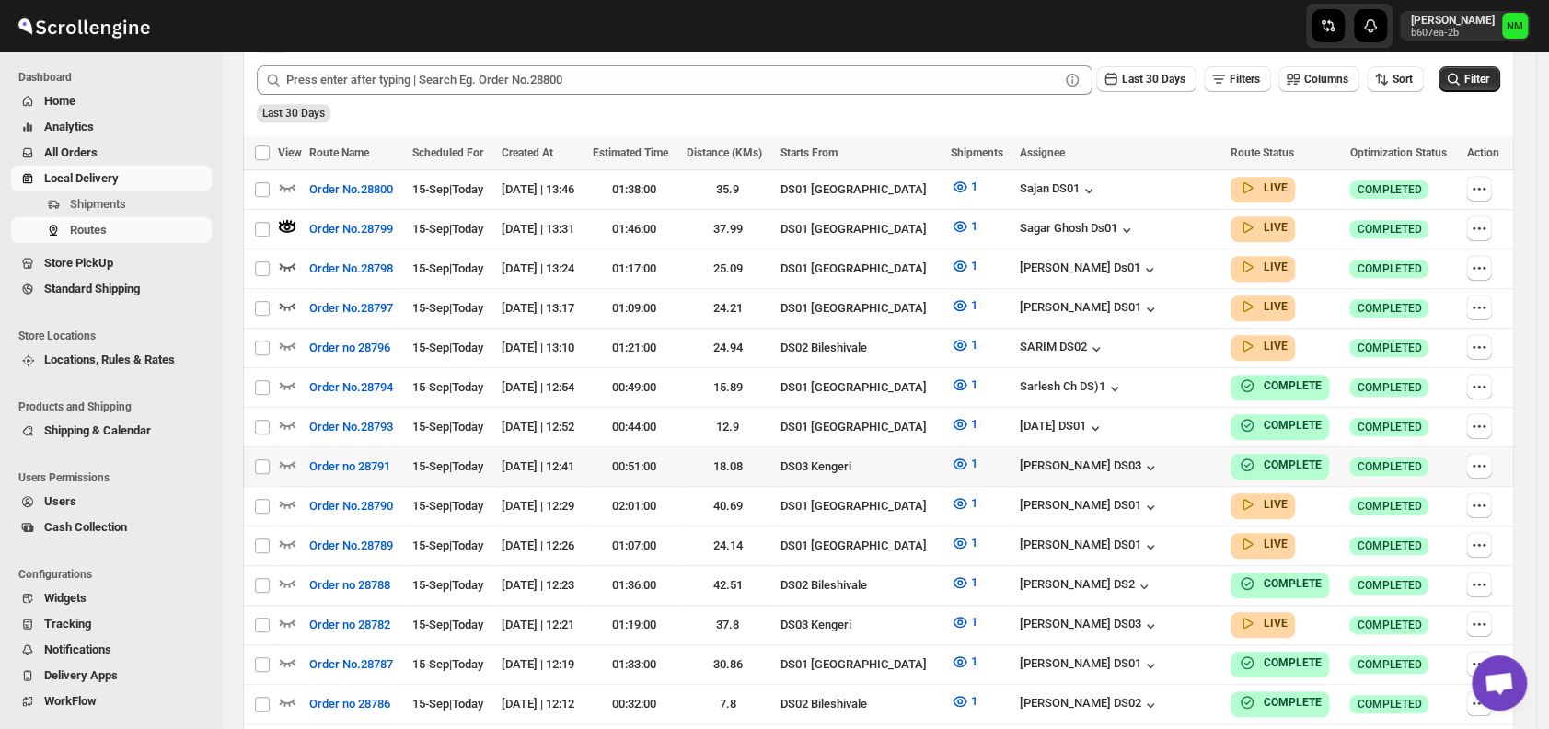
scroll to position [481, 0]
click at [123, 206] on span "Shipments" at bounding box center [98, 204] width 56 height 14
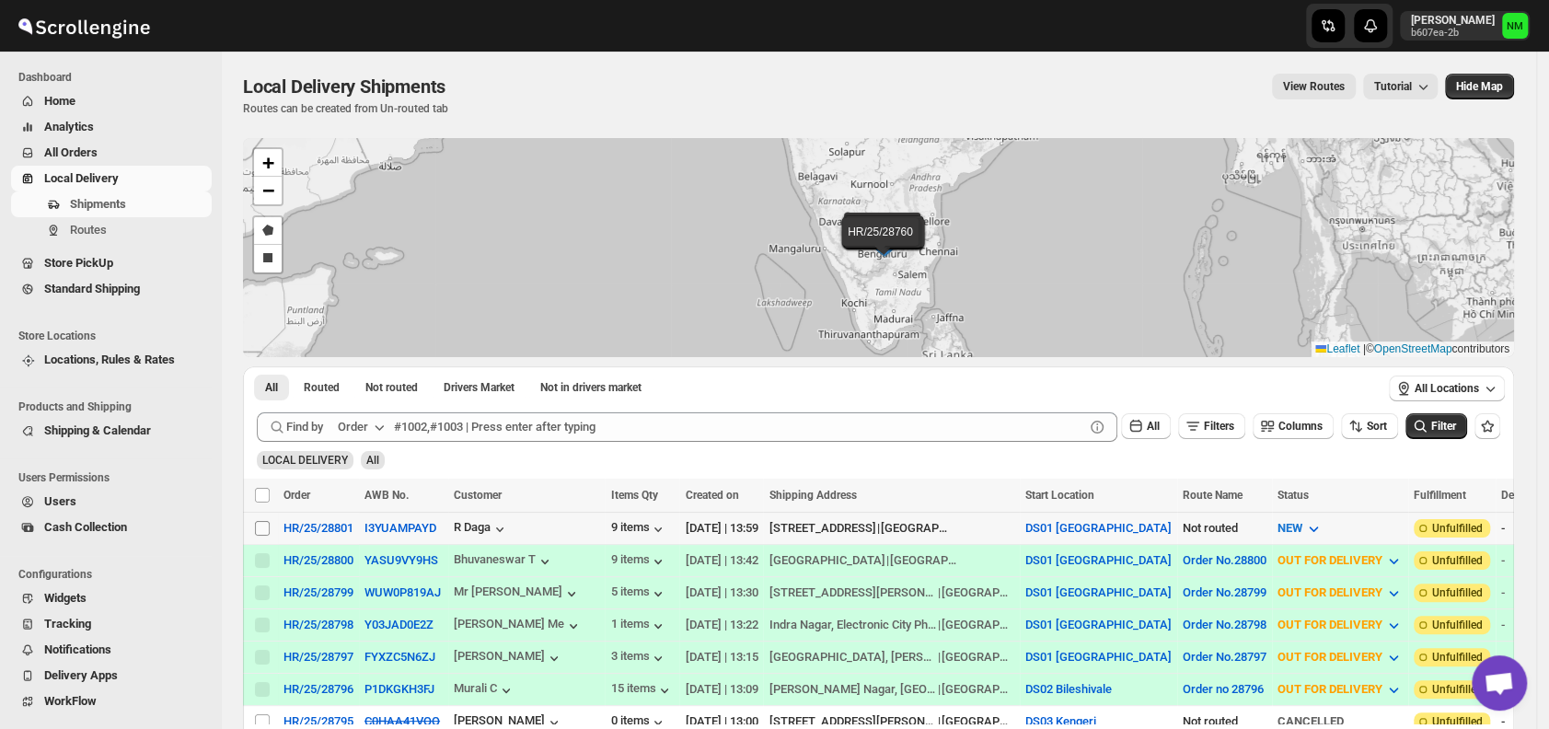
click at [263, 522] on input "Select shipment" at bounding box center [262, 528] width 15 height 15
checkbox input "true"
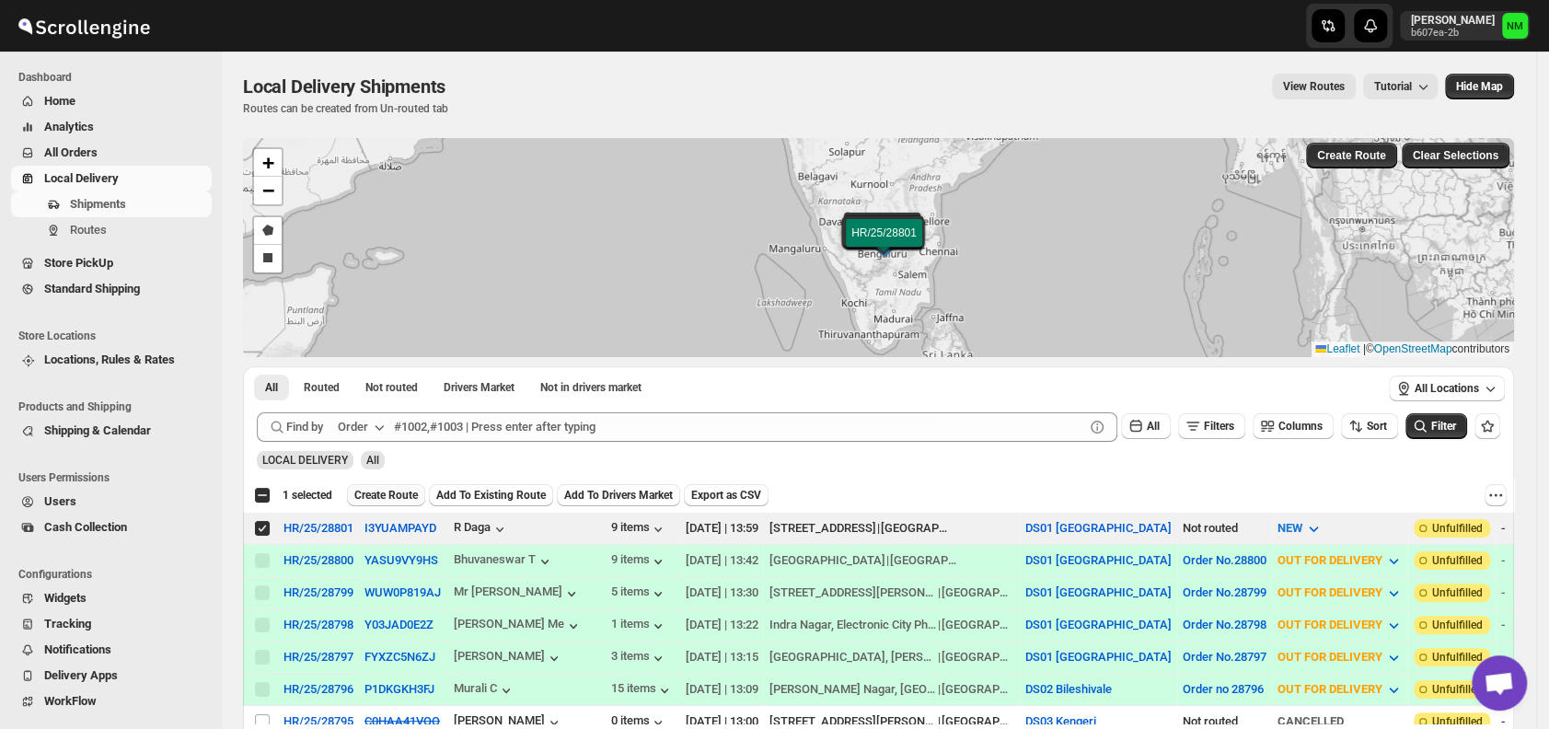
click at [380, 493] on span "Create Route" at bounding box center [386, 495] width 64 height 15
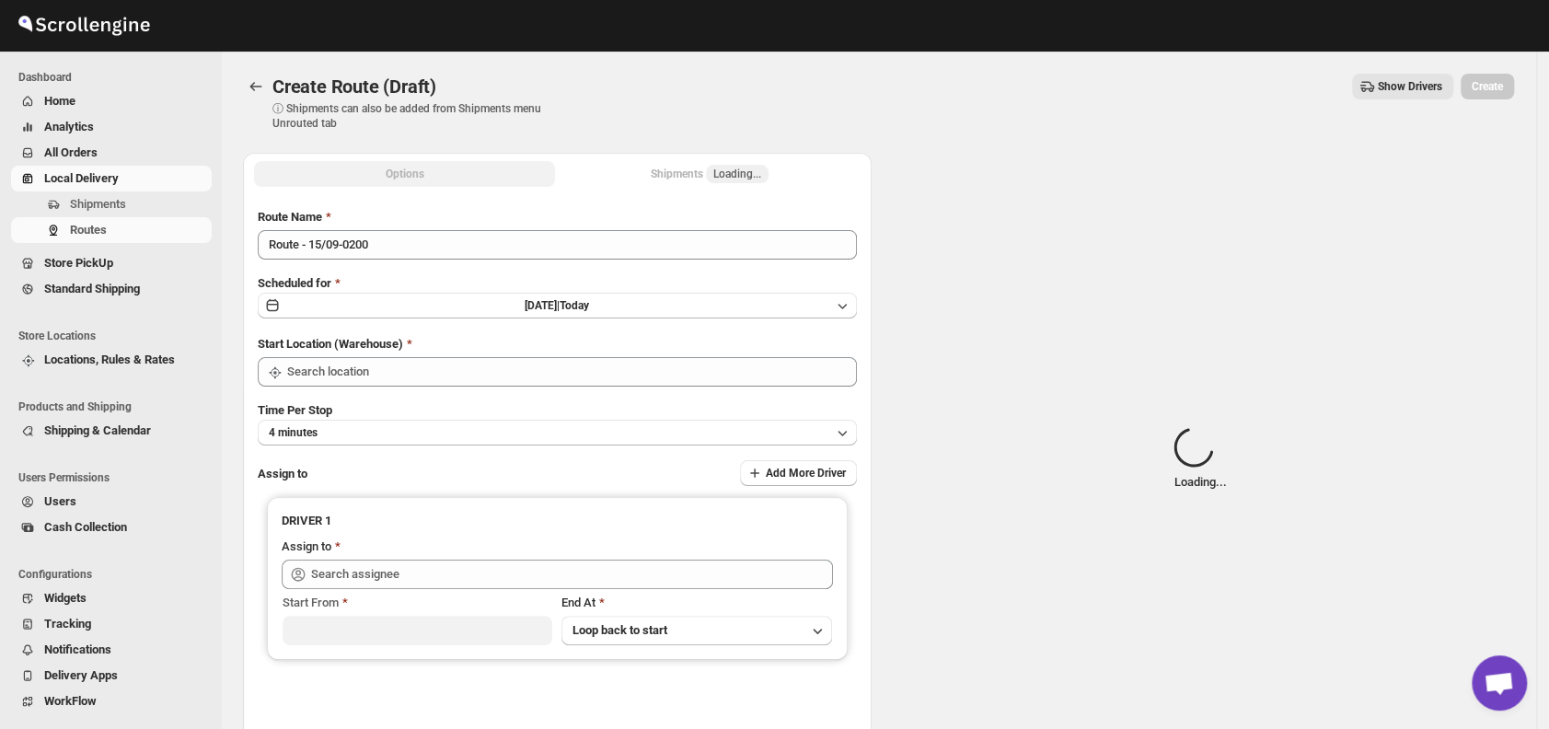
type input "DS01 [GEOGRAPHIC_DATA]"
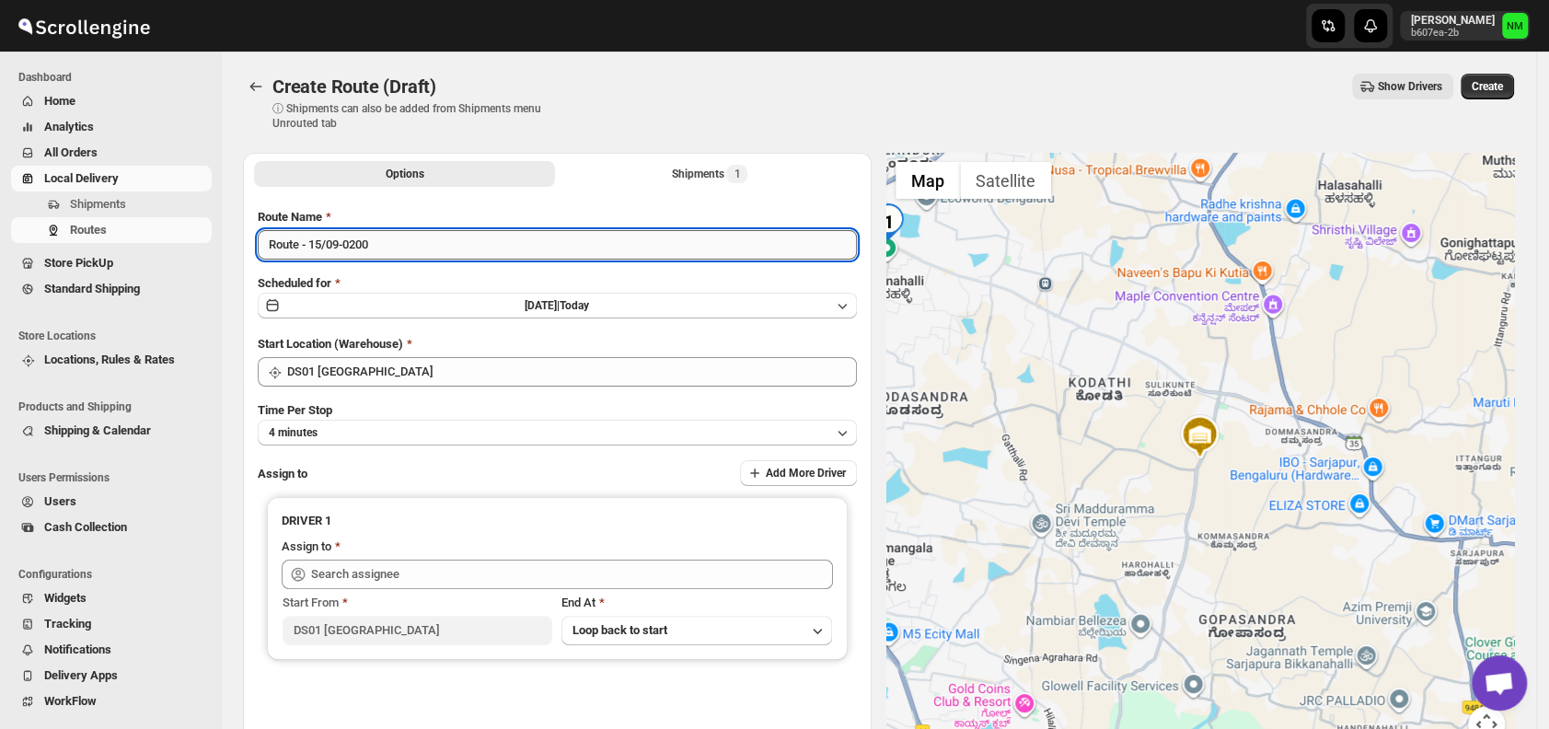
click at [528, 249] on input "Route - 15/09-0200" at bounding box center [557, 244] width 599 height 29
type input "R"
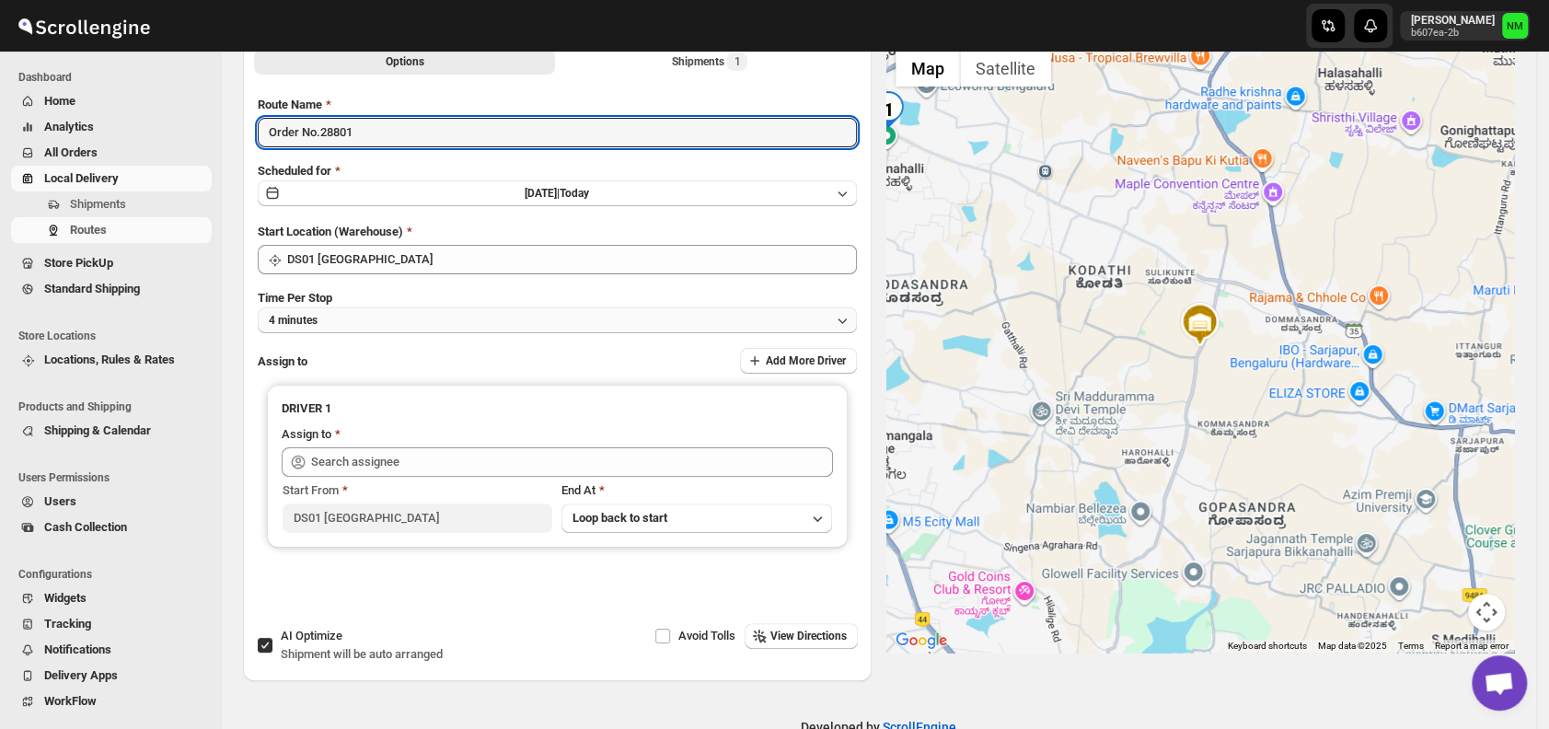
scroll to position [115, 0]
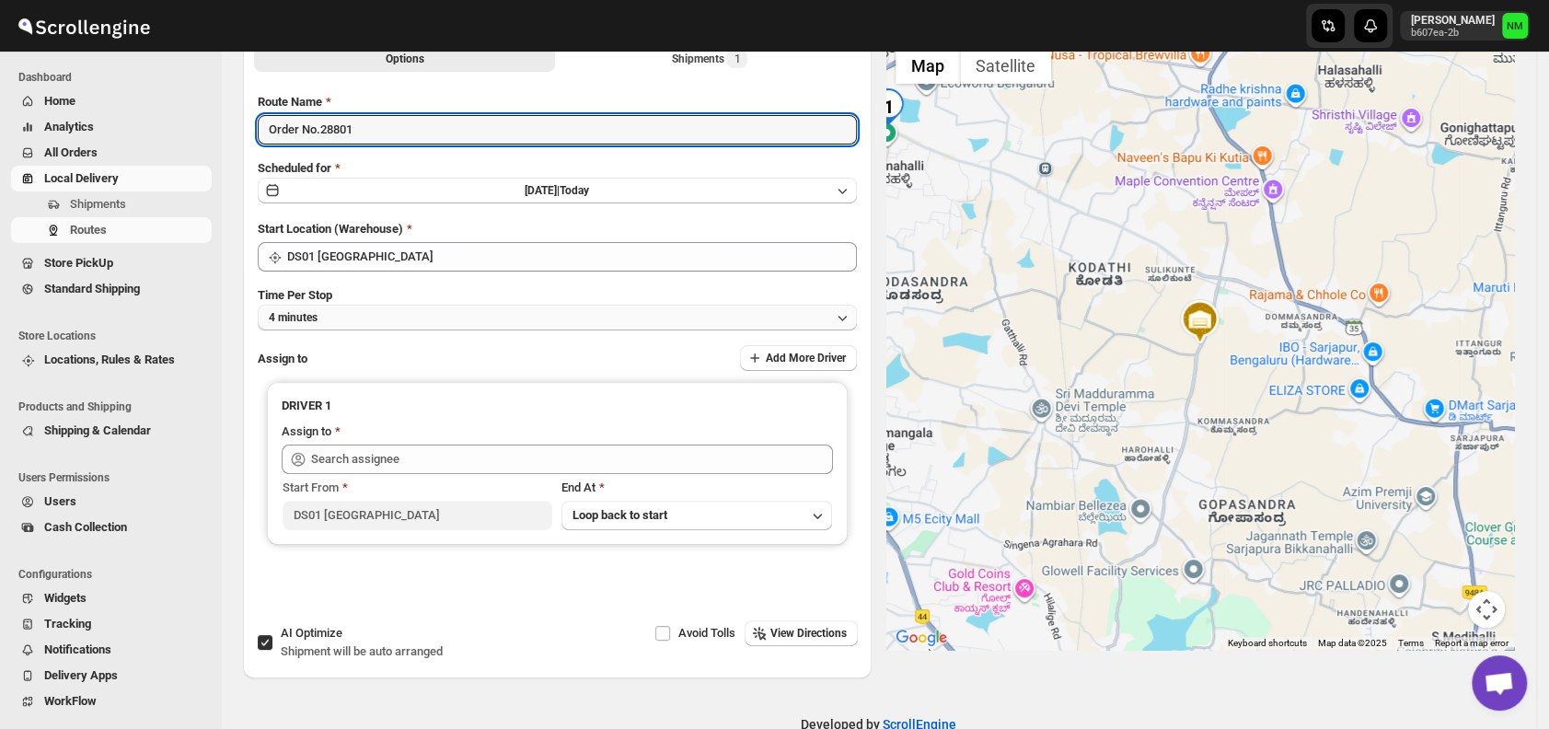
type input "Order No.28801"
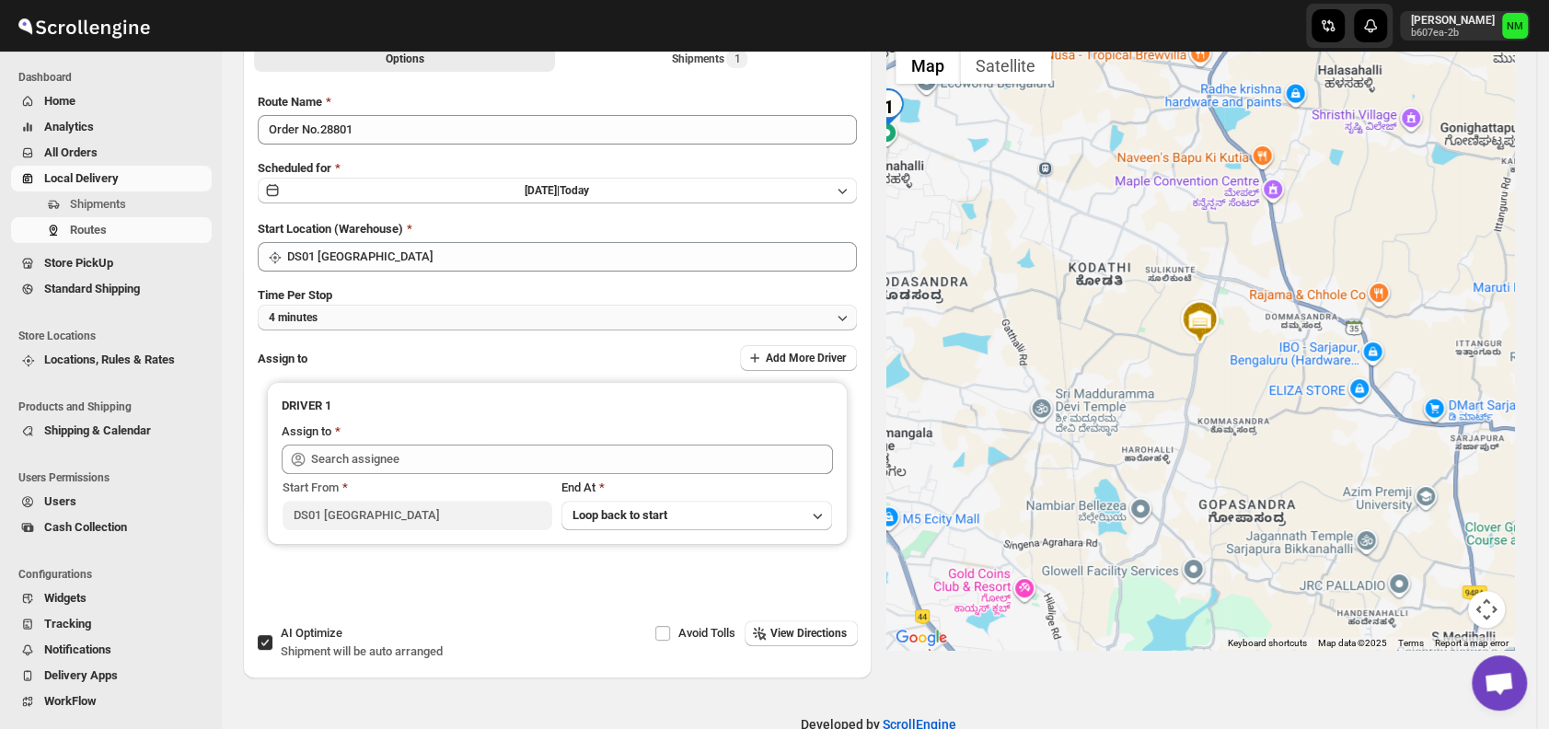
click at [388, 316] on button "4 minutes" at bounding box center [557, 318] width 599 height 26
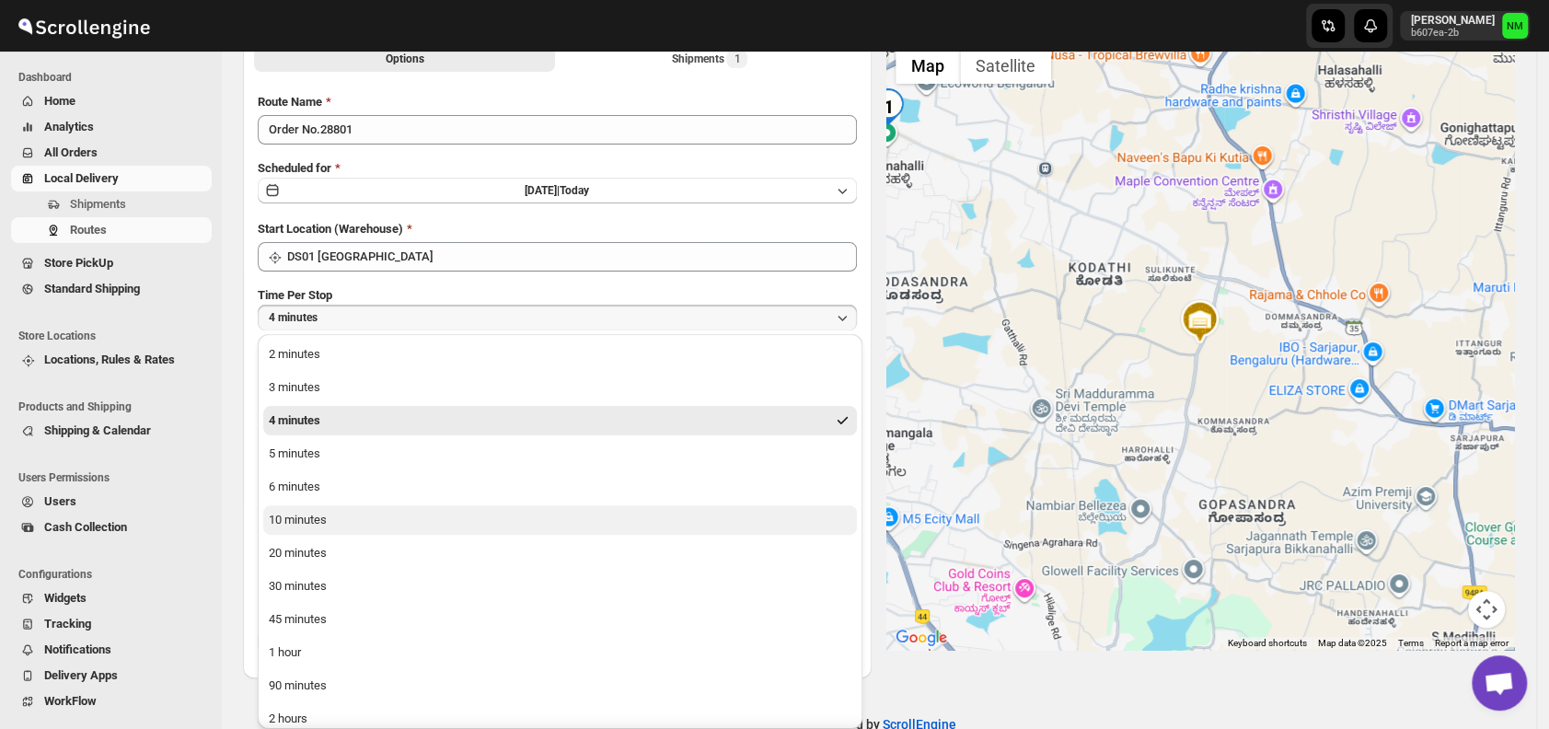
click at [411, 522] on button "10 minutes" at bounding box center [560, 519] width 594 height 29
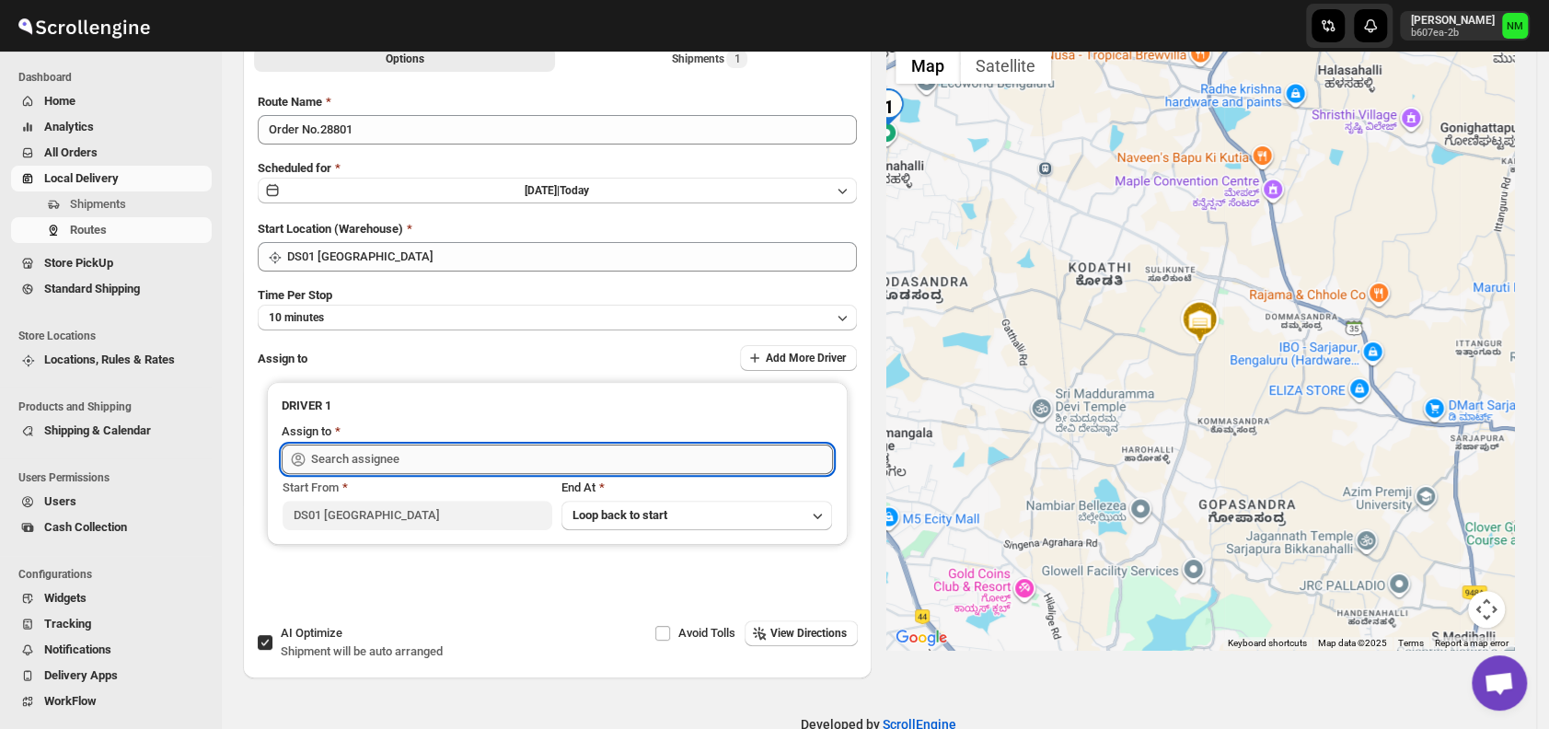
click at [434, 464] on input "text" at bounding box center [572, 459] width 522 height 29
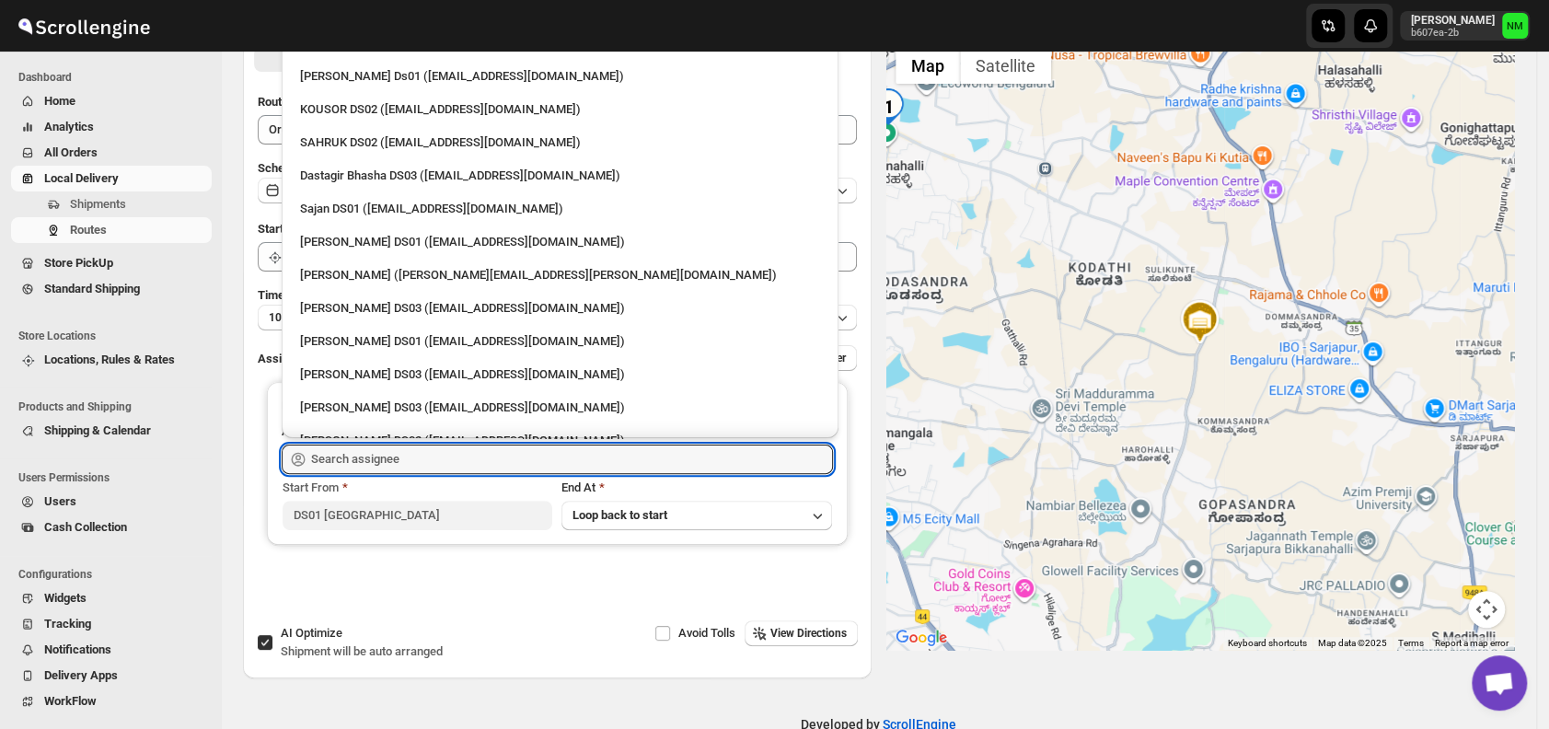
scroll to position [943, 0]
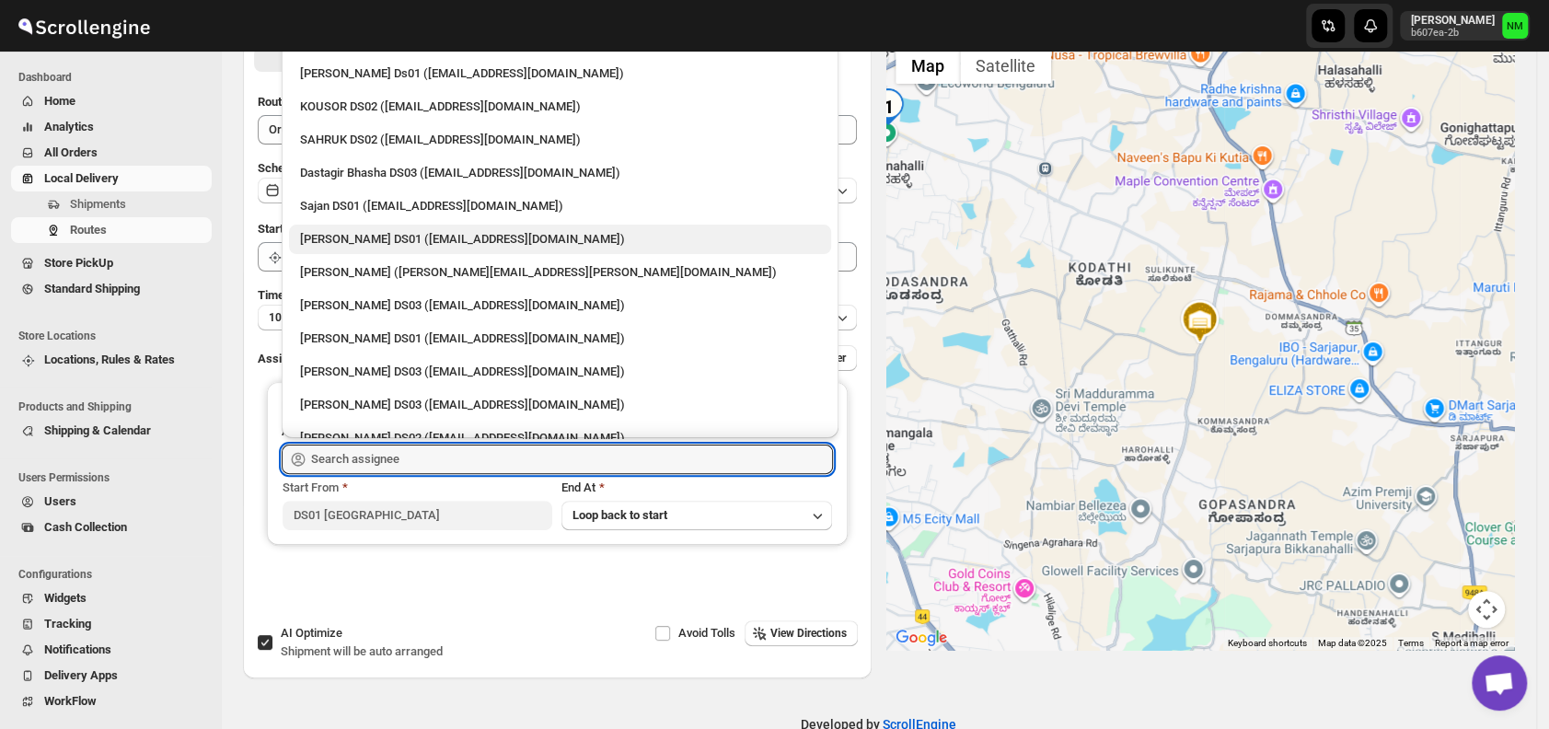
click at [364, 233] on div "[PERSON_NAME] DS01 ([EMAIL_ADDRESS][DOMAIN_NAME])" at bounding box center [560, 239] width 520 height 18
type input "[PERSON_NAME] DS01 ([EMAIL_ADDRESS][DOMAIN_NAME])"
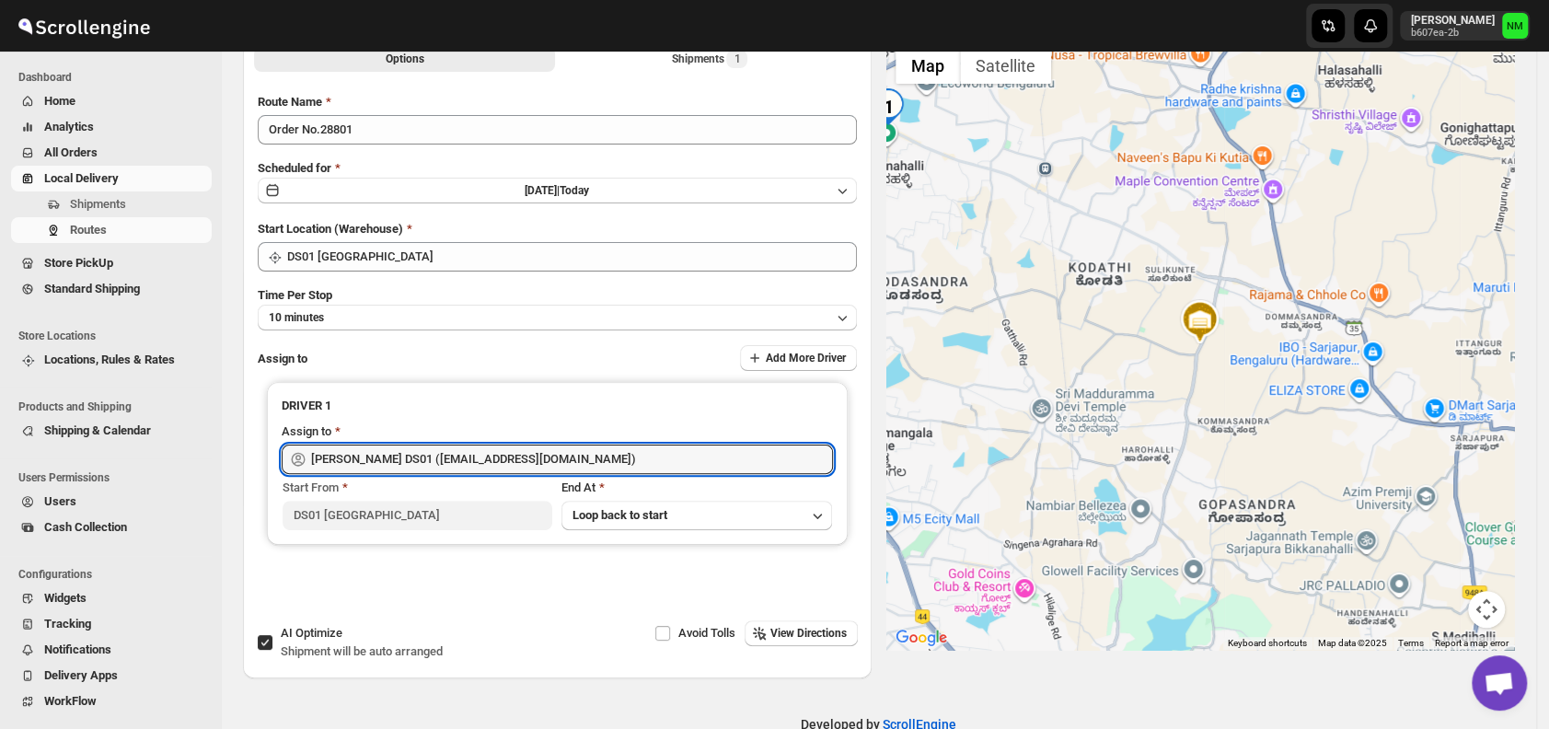
scroll to position [0, 0]
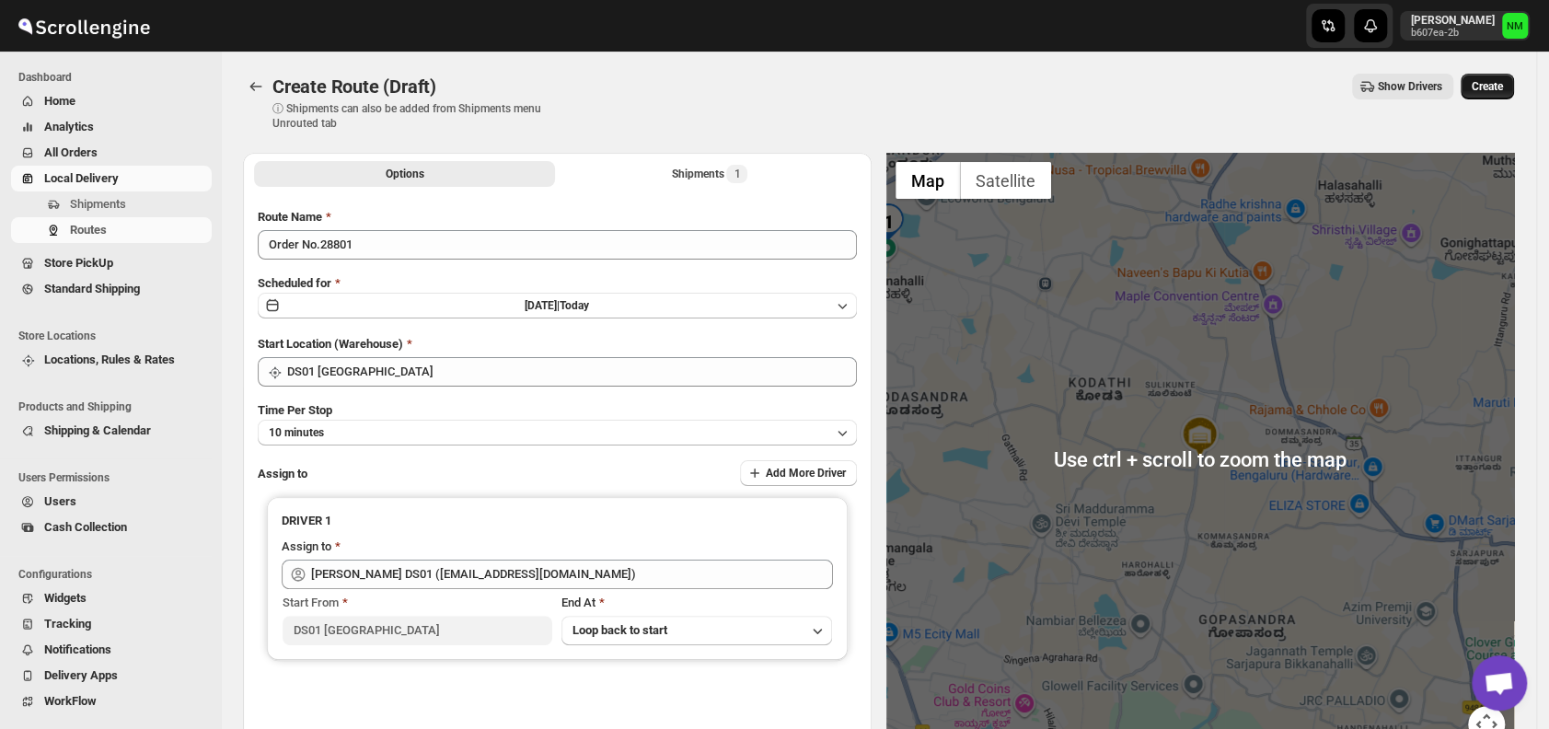
click at [1494, 97] on button "Create" at bounding box center [1487, 87] width 53 height 26
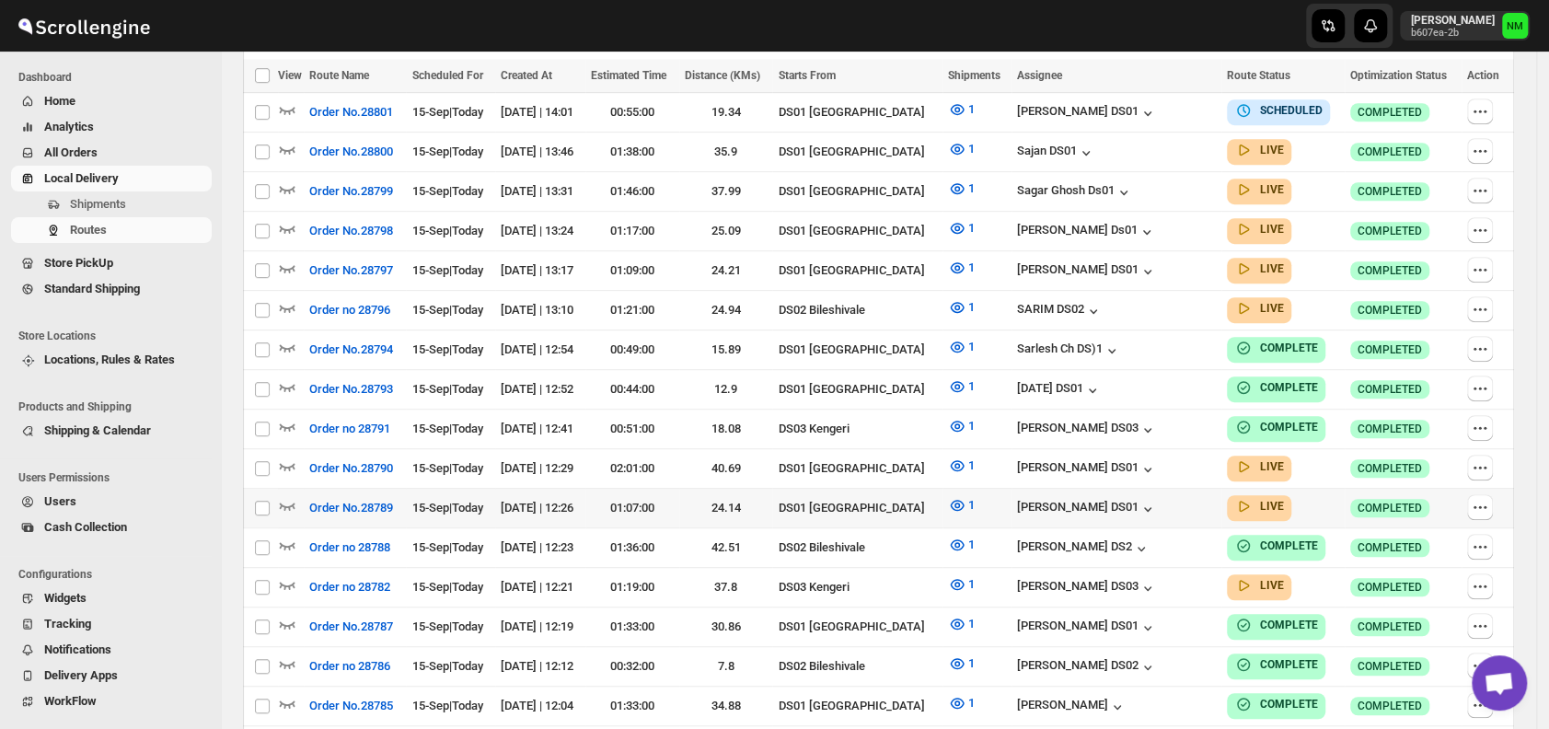
scroll to position [545, 0]
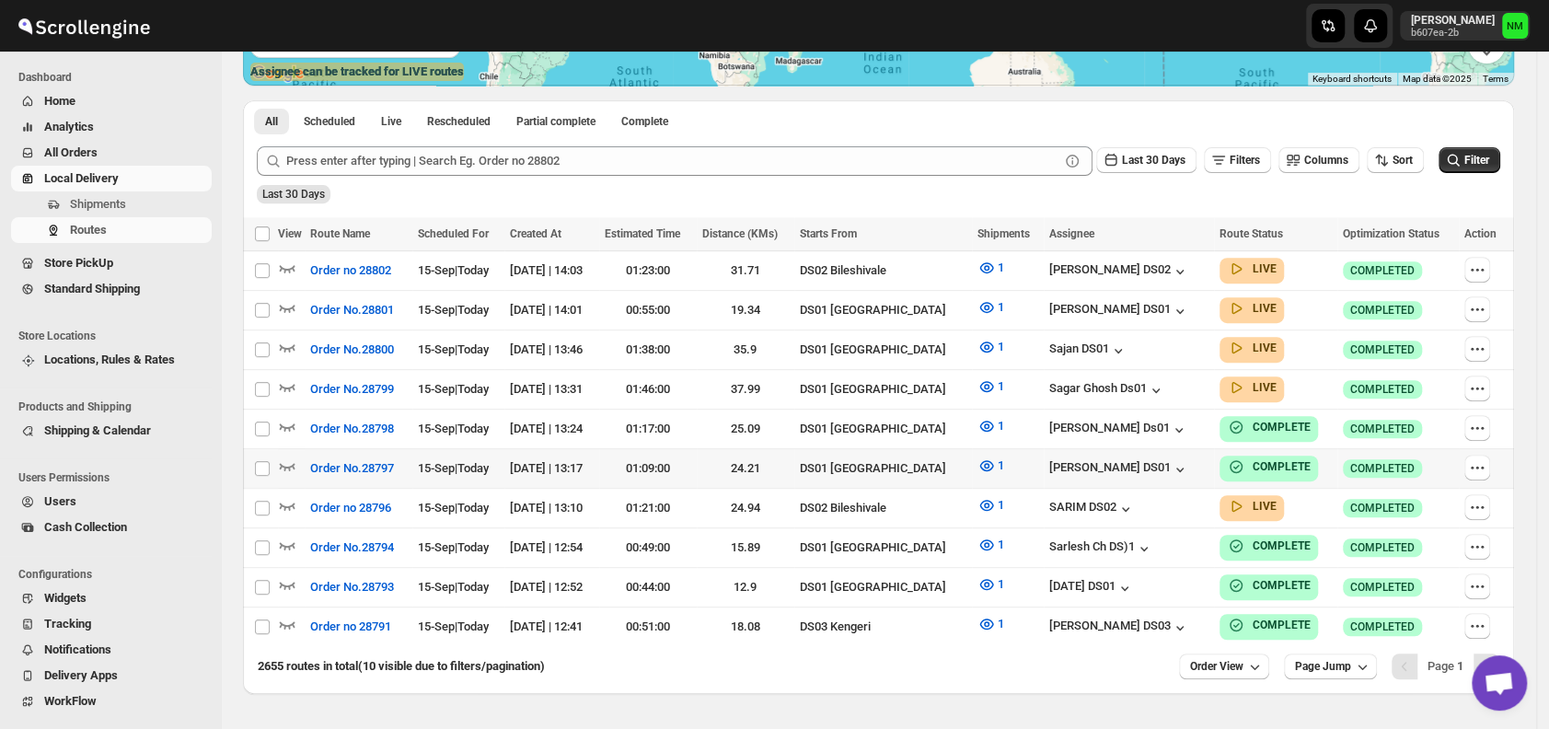
scroll to position [429, 0]
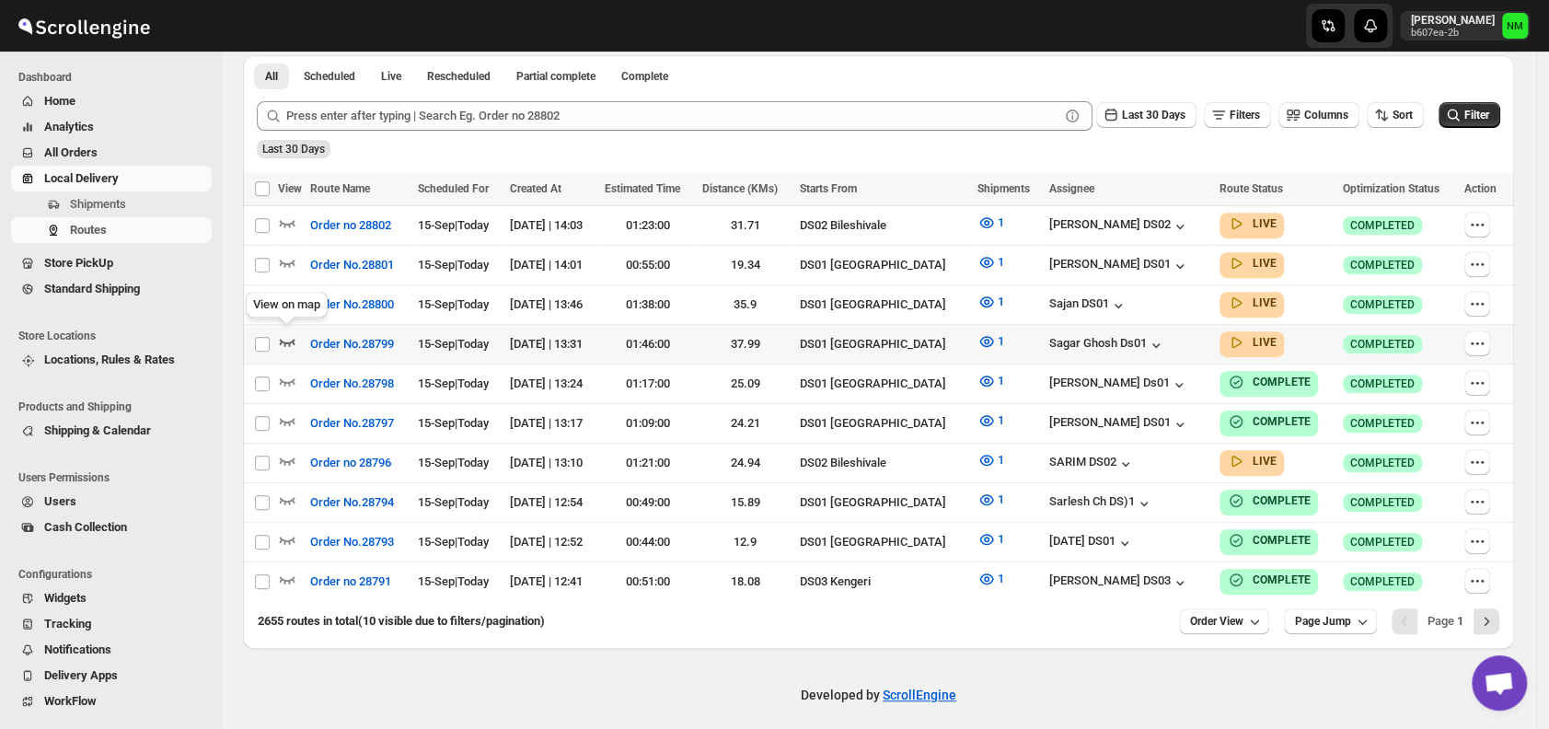
click at [287, 334] on icon "button" at bounding box center [287, 341] width 18 height 18
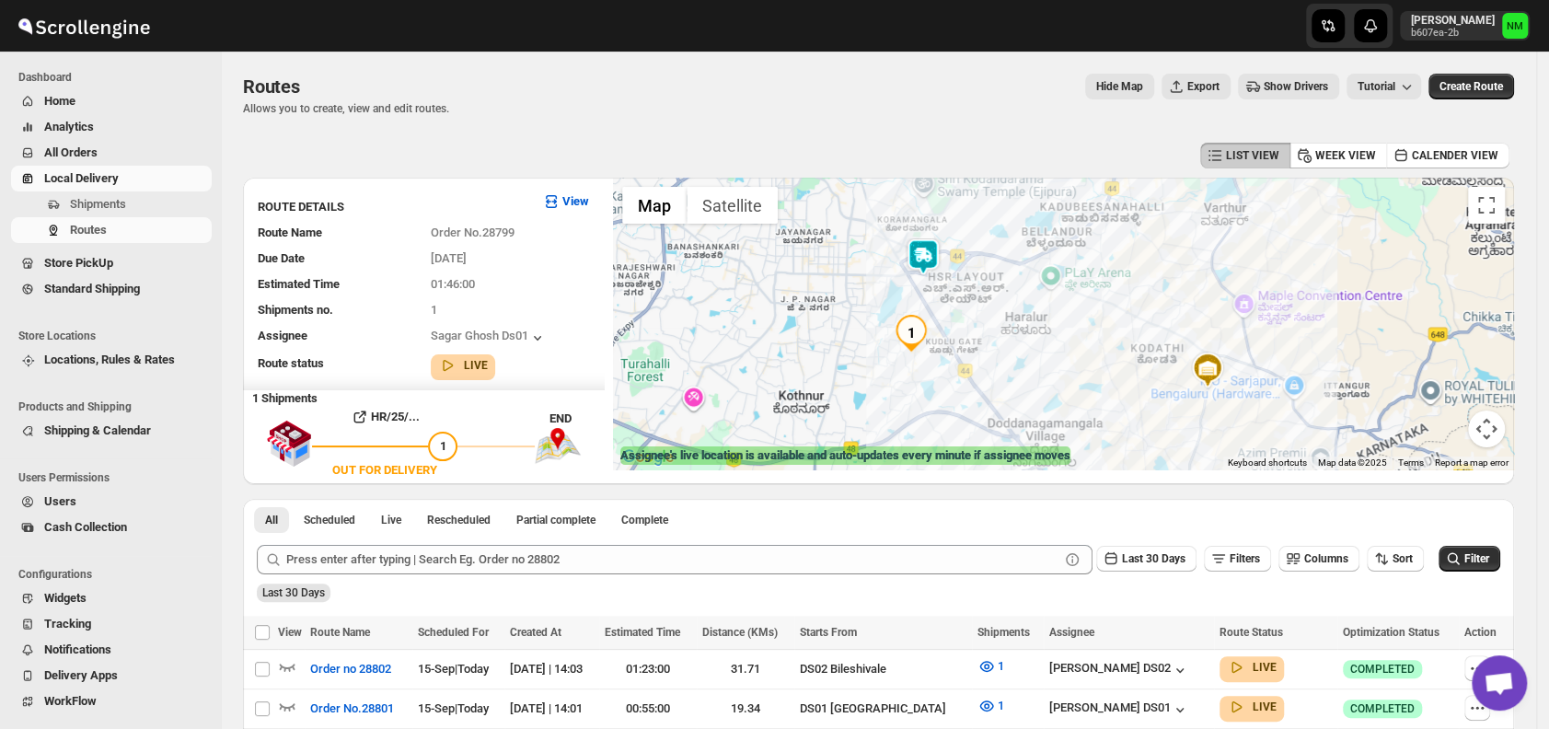
click at [933, 253] on img at bounding box center [923, 256] width 37 height 37
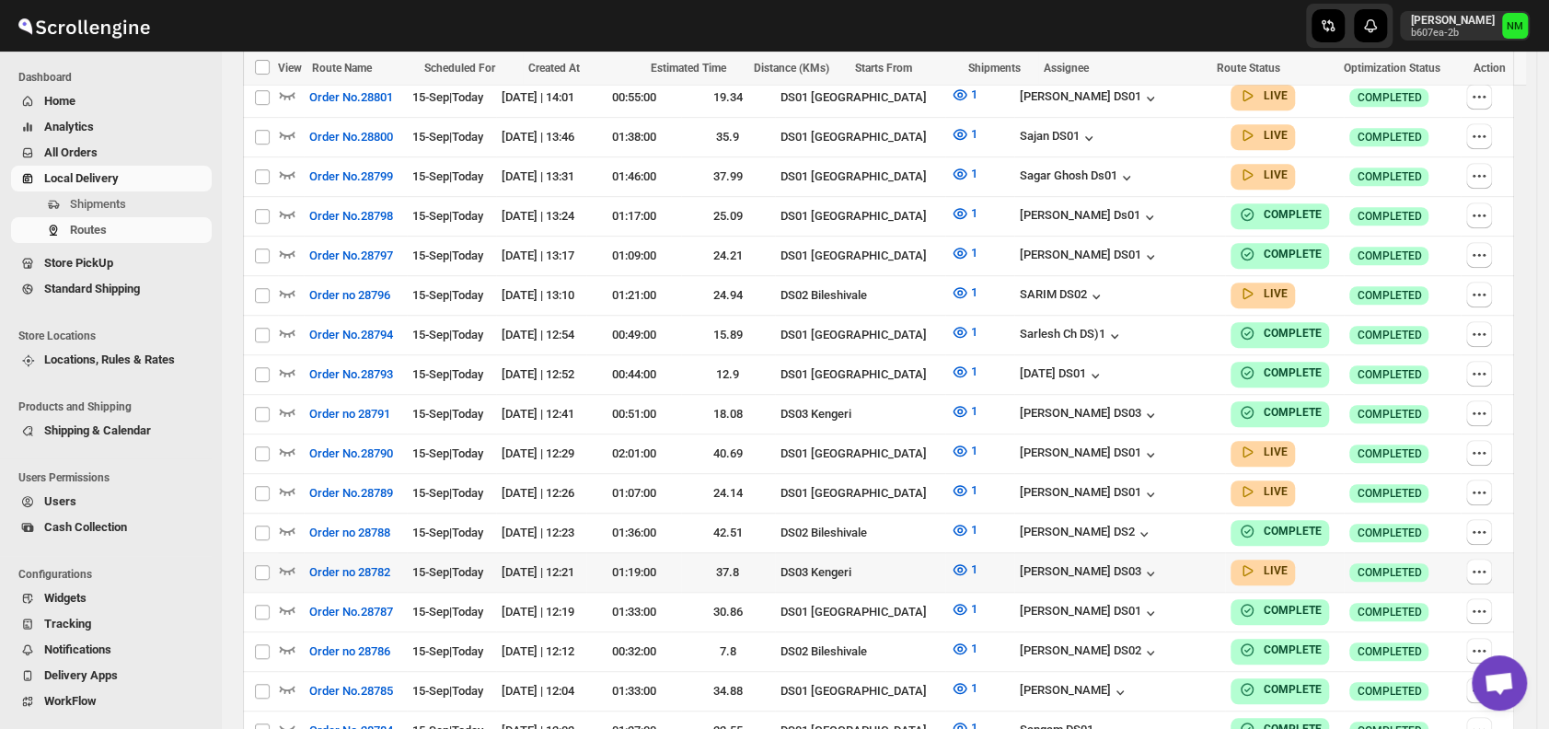
scroll to position [600, 0]
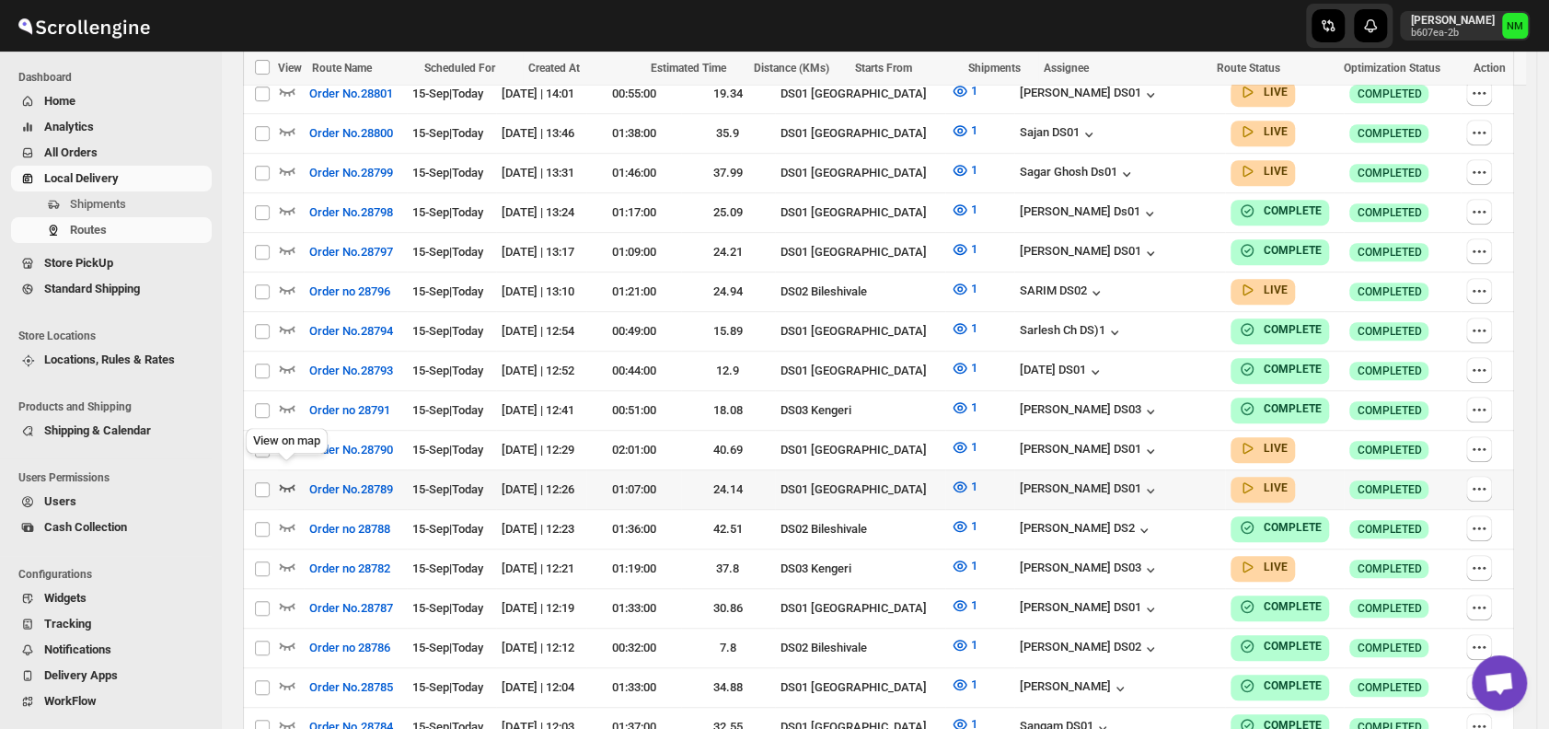
click at [279, 479] on icon "button" at bounding box center [287, 487] width 18 height 18
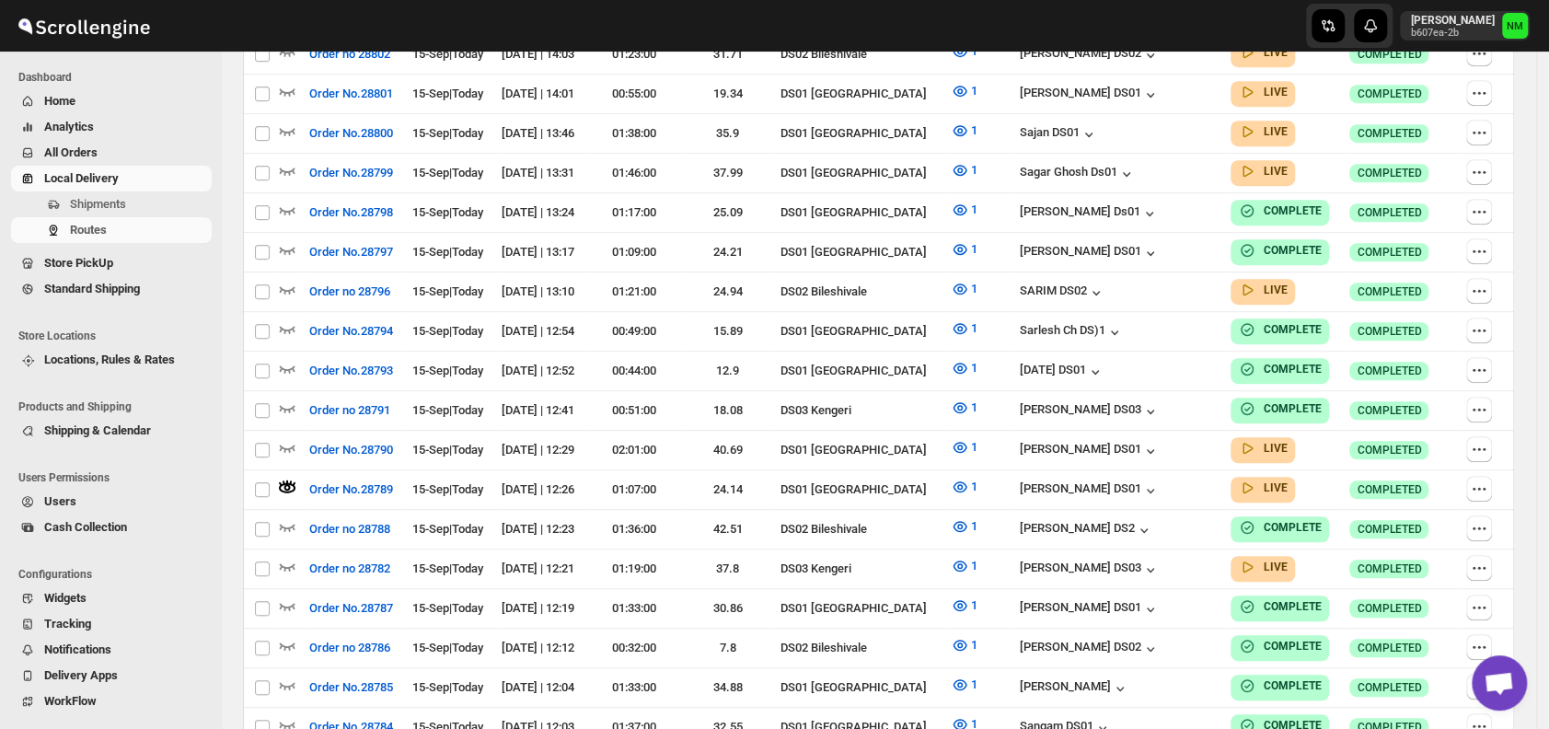
scroll to position [0, 0]
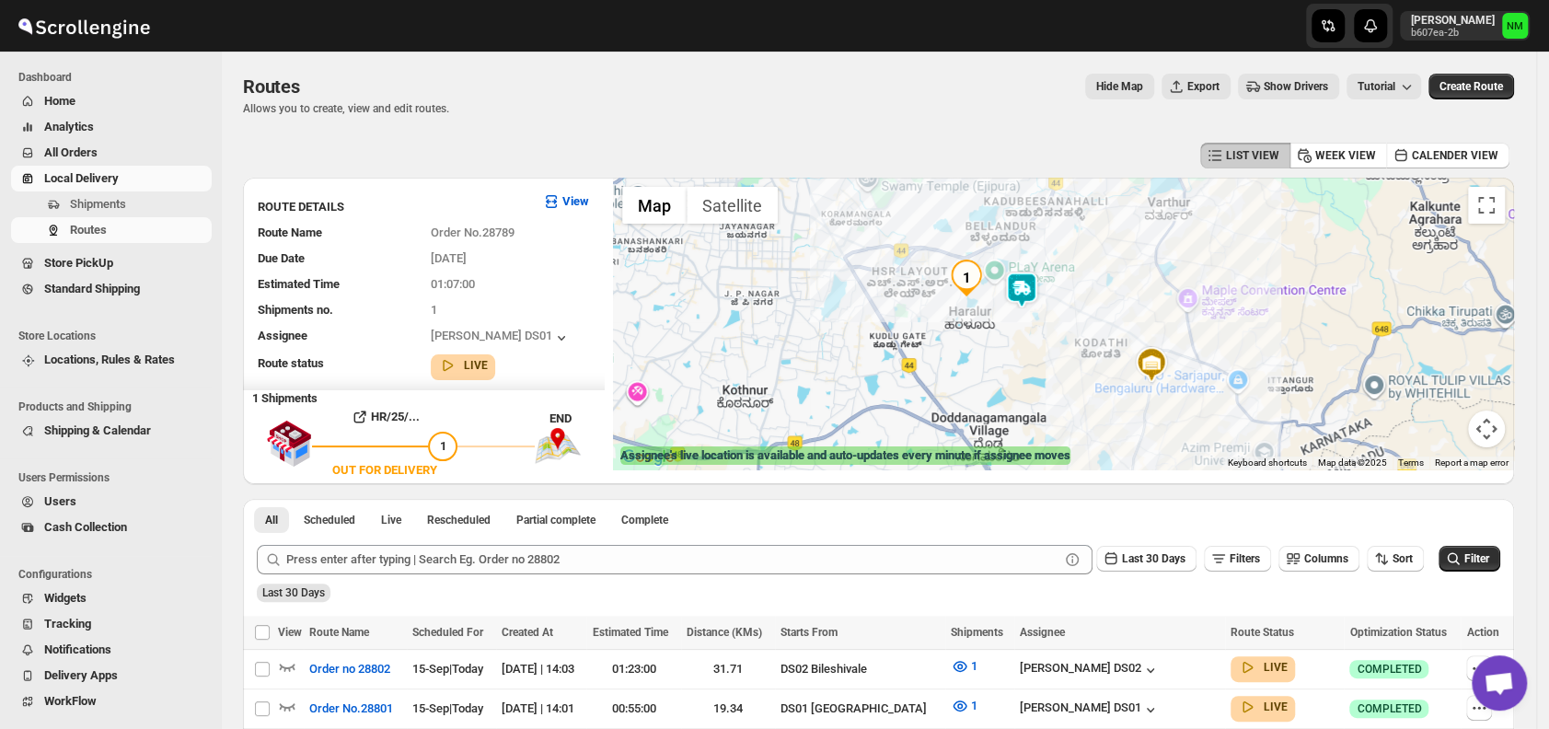
click at [1029, 291] on img at bounding box center [1021, 290] width 37 height 37
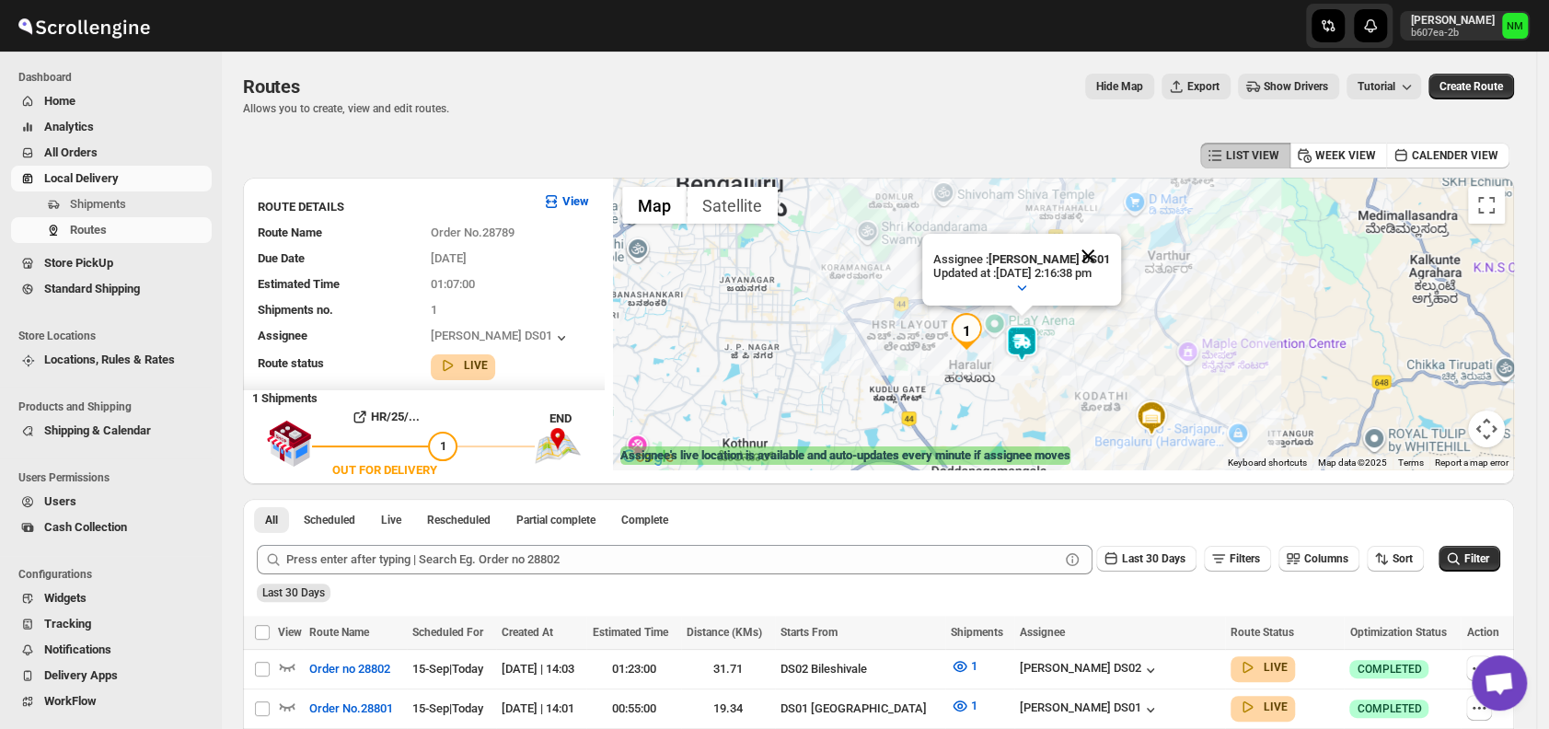
click at [1110, 249] on button "Close" at bounding box center [1088, 256] width 44 height 44
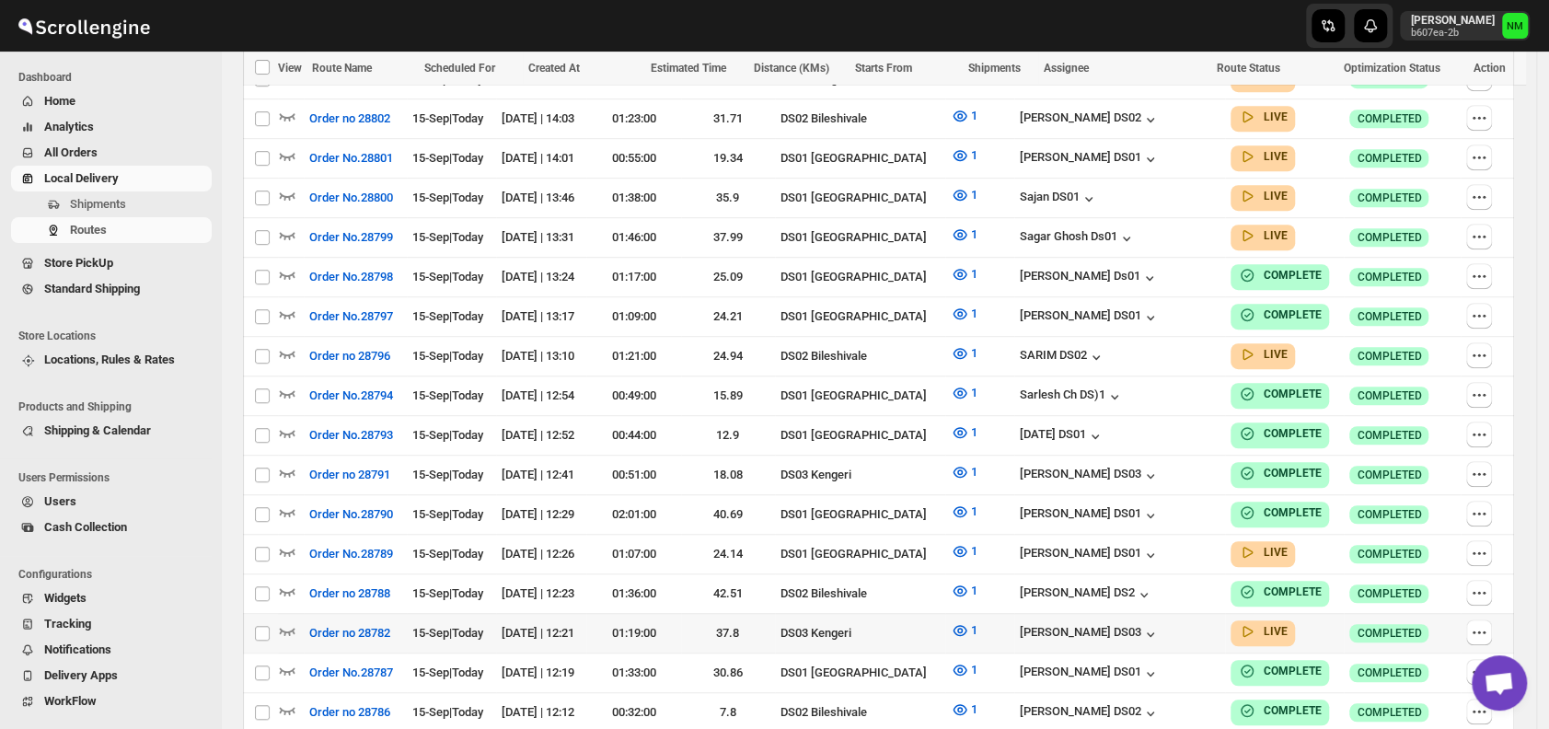
scroll to position [616, 0]
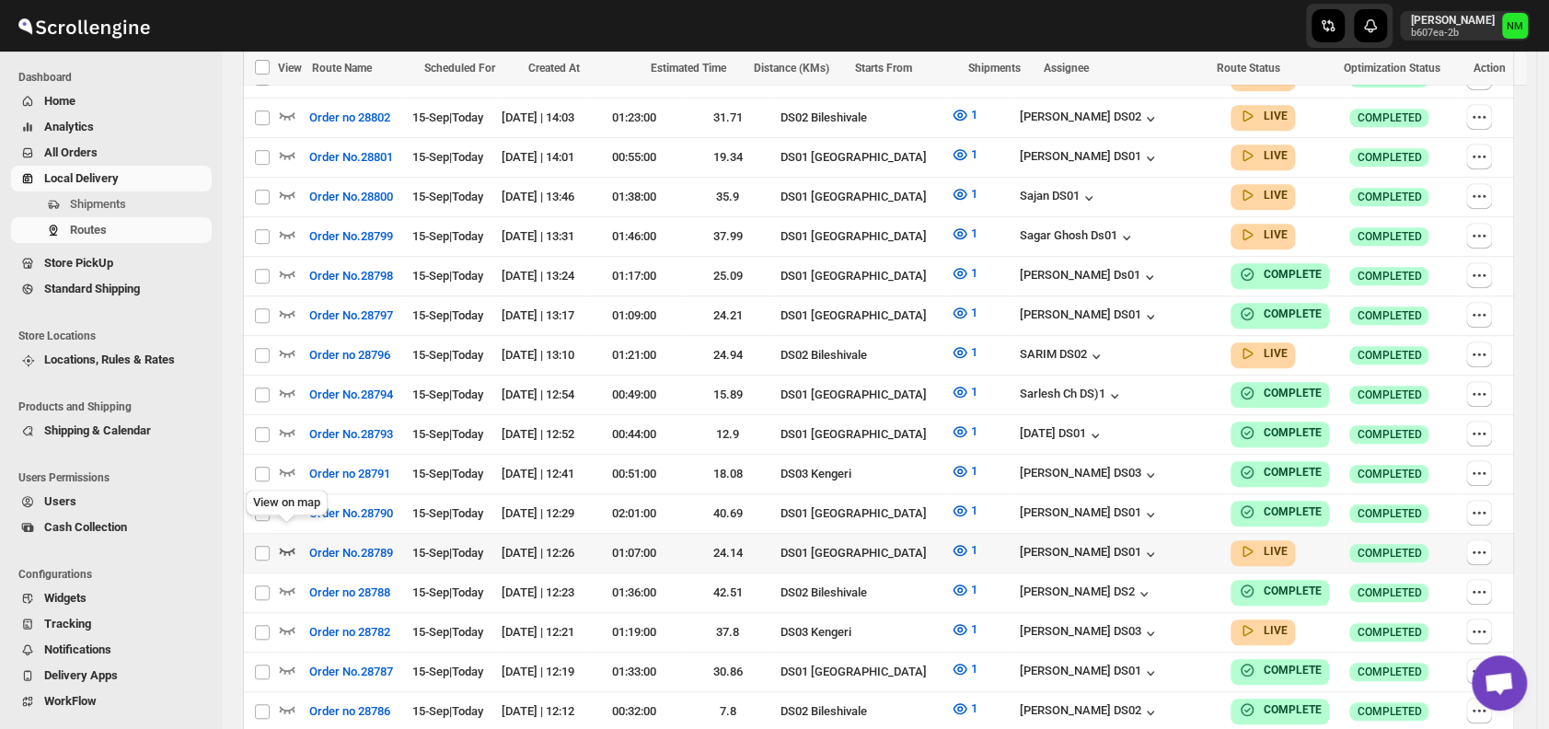
click at [290, 541] on icon "button" at bounding box center [287, 550] width 18 height 18
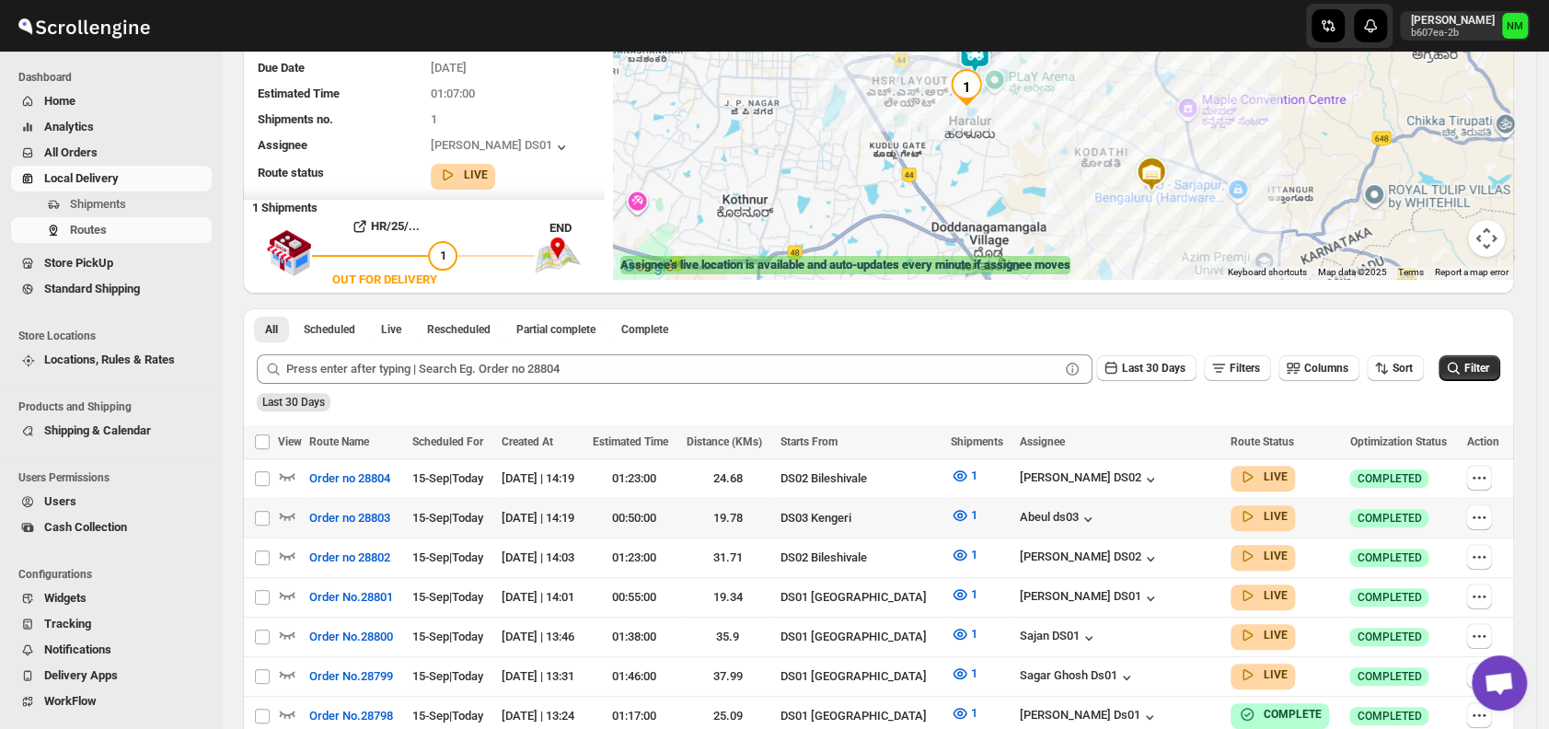
scroll to position [195, 0]
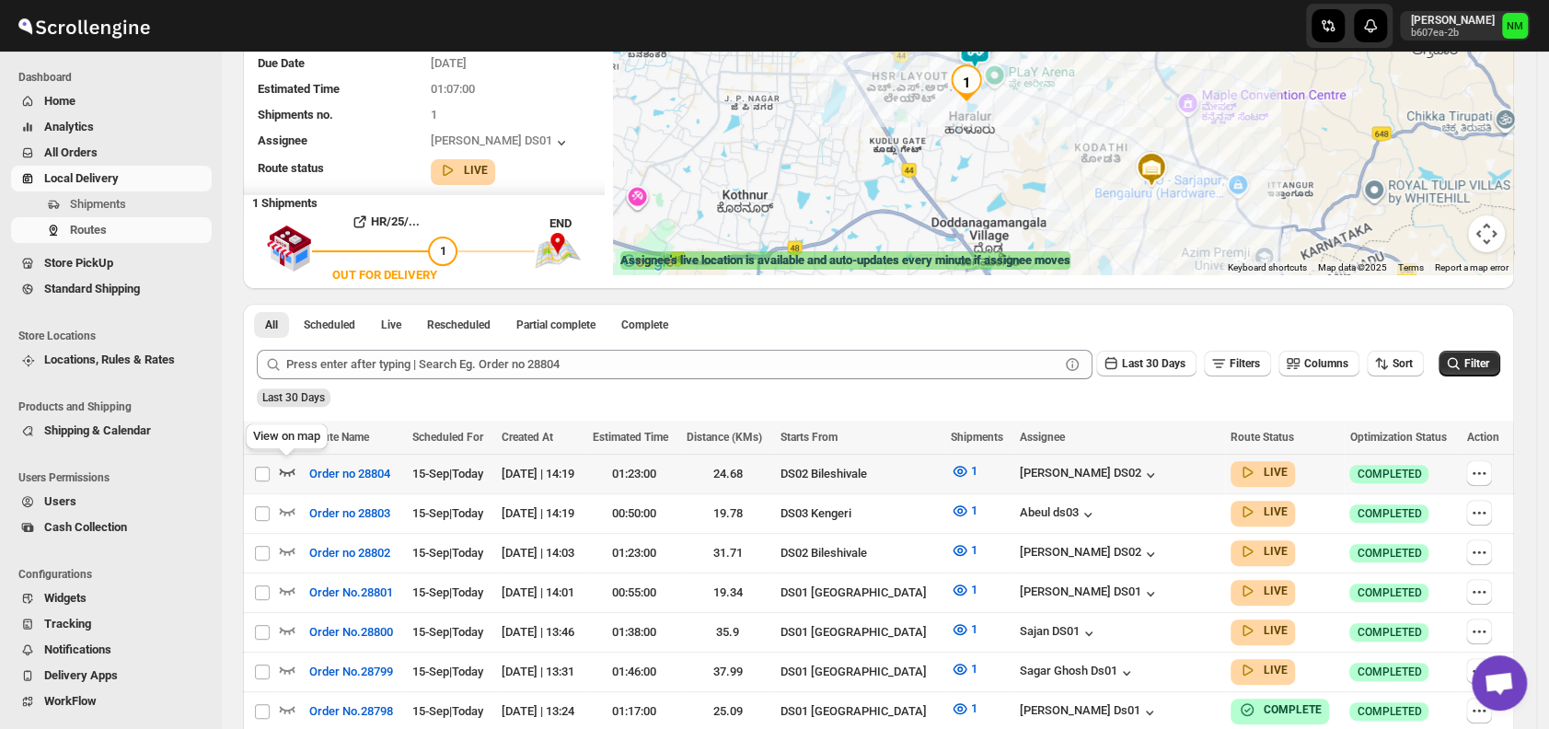
click at [283, 469] on icon "button" at bounding box center [287, 471] width 18 height 18
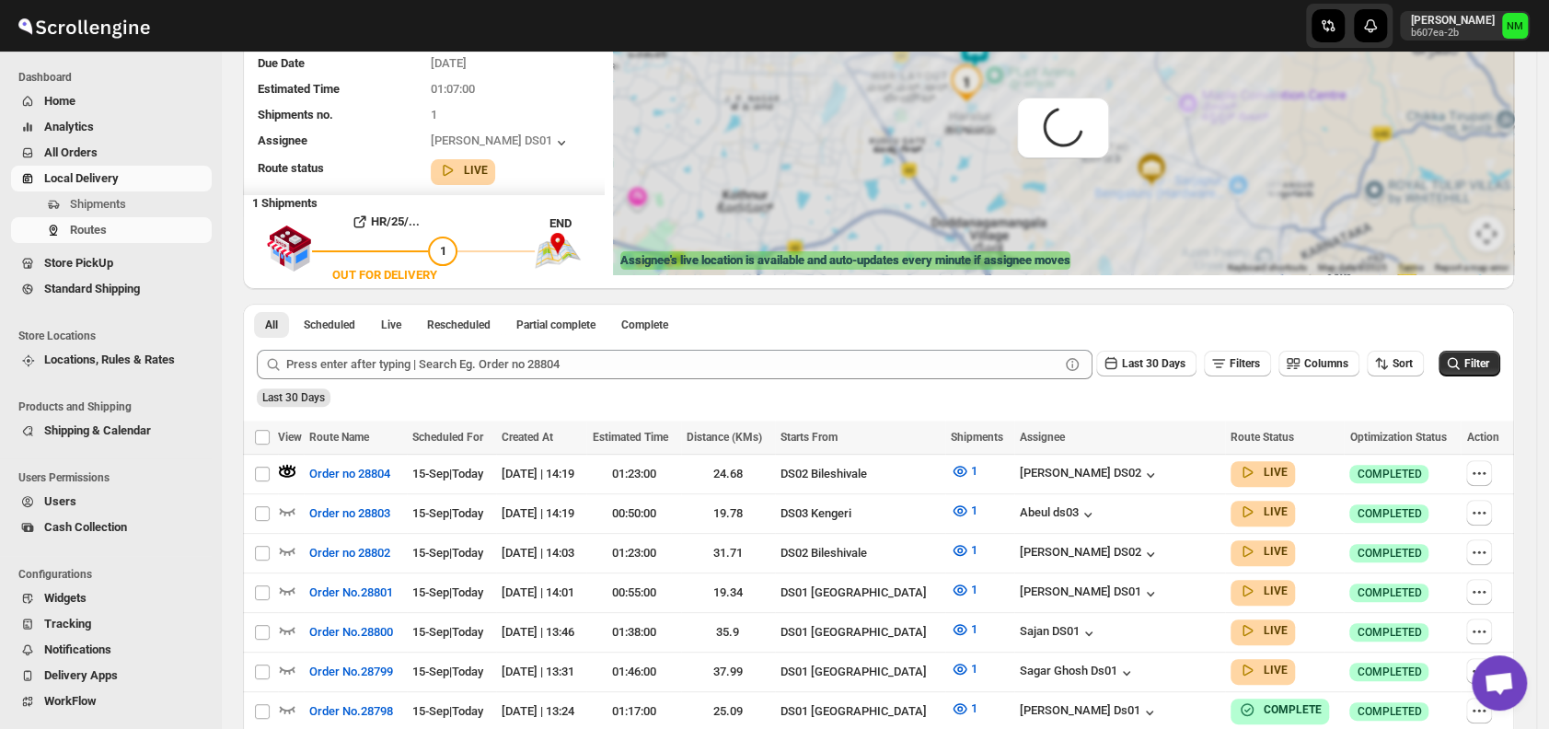
scroll to position [0, 0]
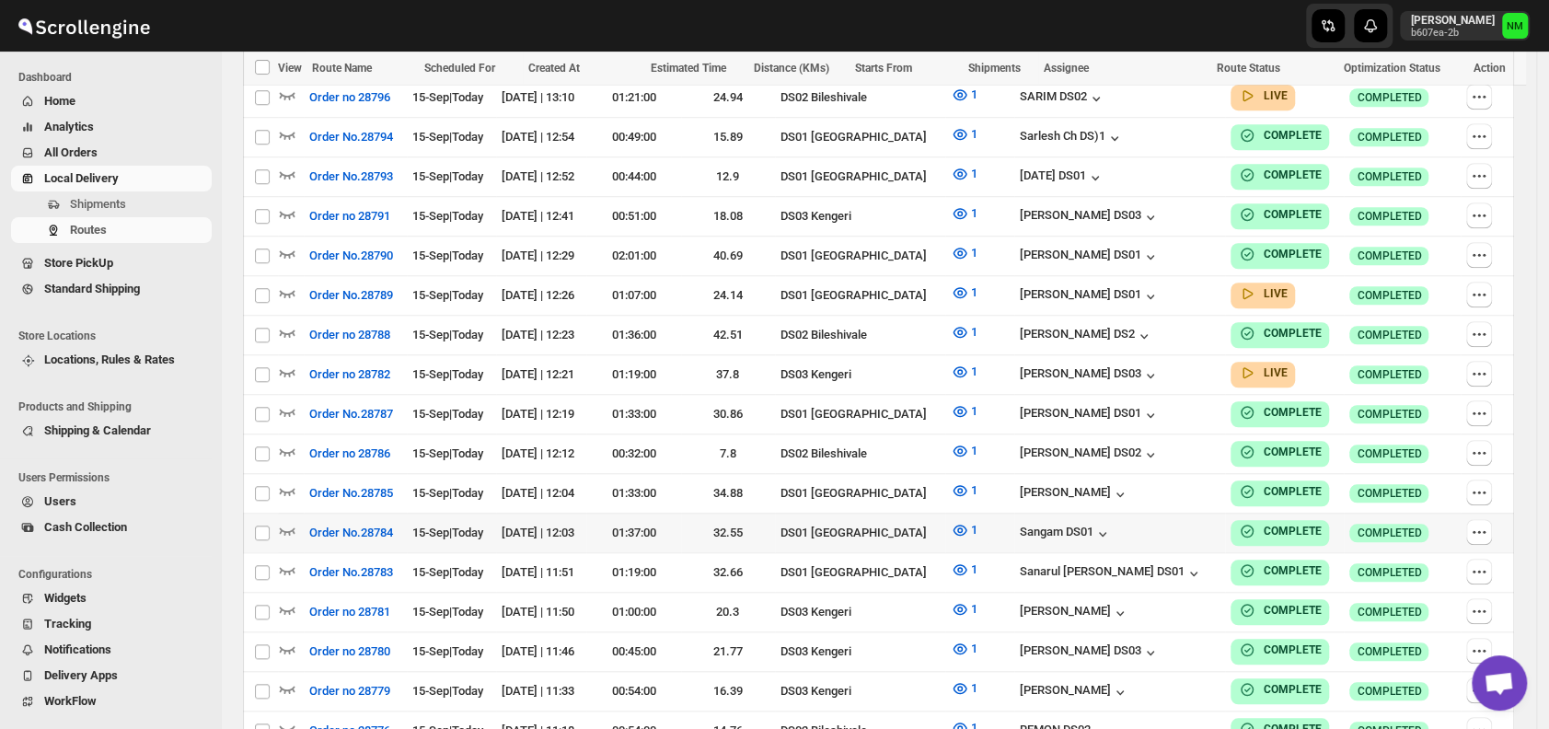
scroll to position [875, 0]
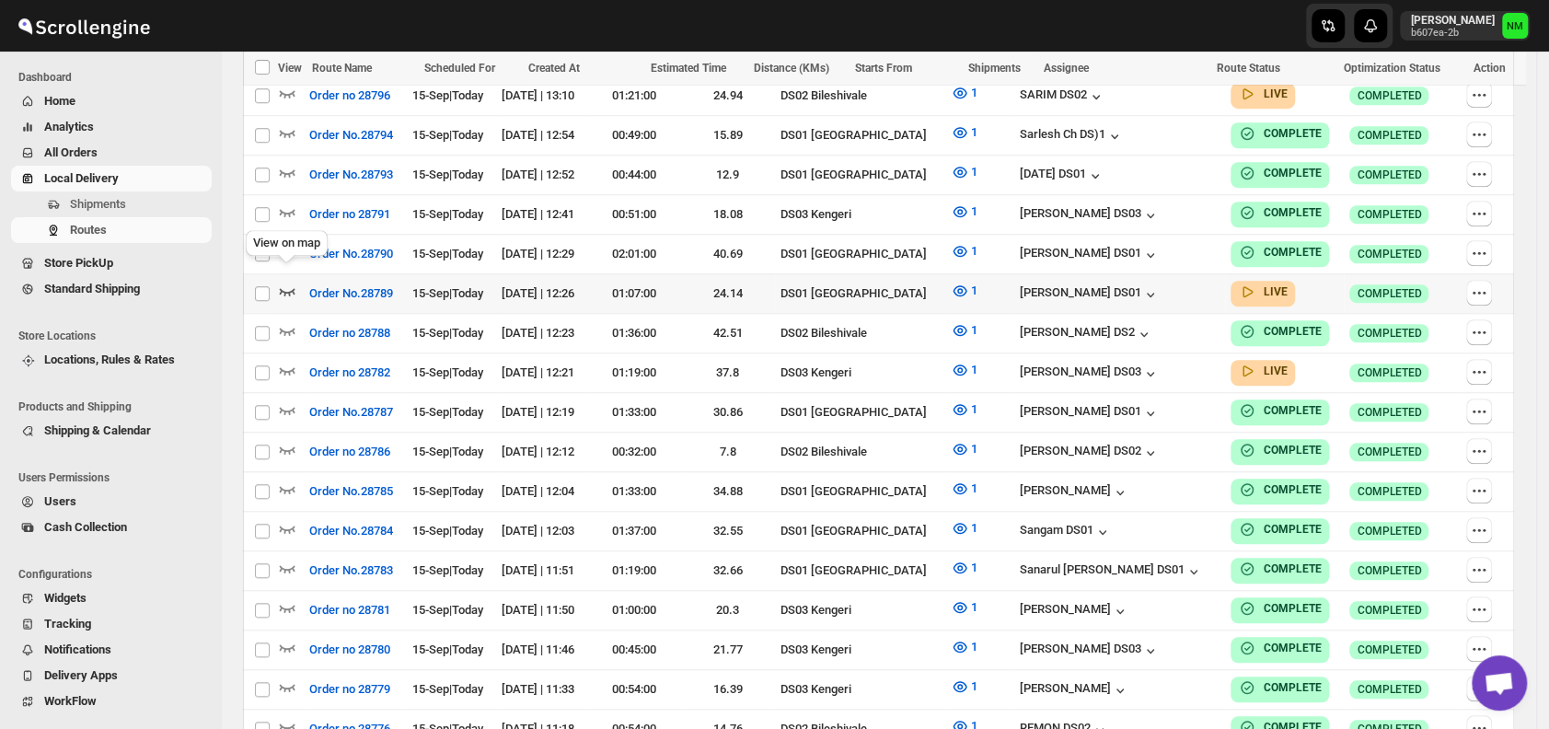
click at [286, 282] on icon "button" at bounding box center [287, 291] width 18 height 18
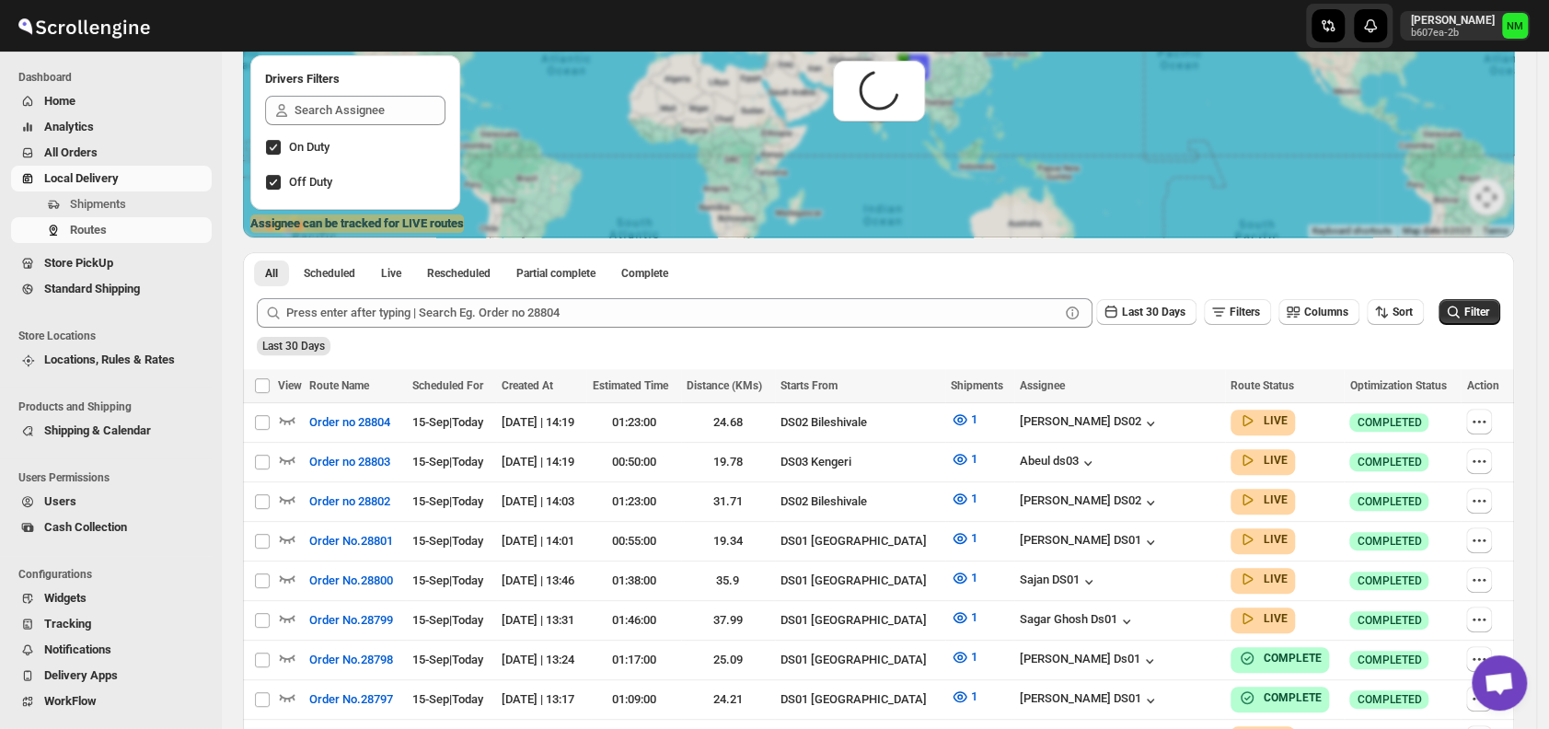
scroll to position [0, 0]
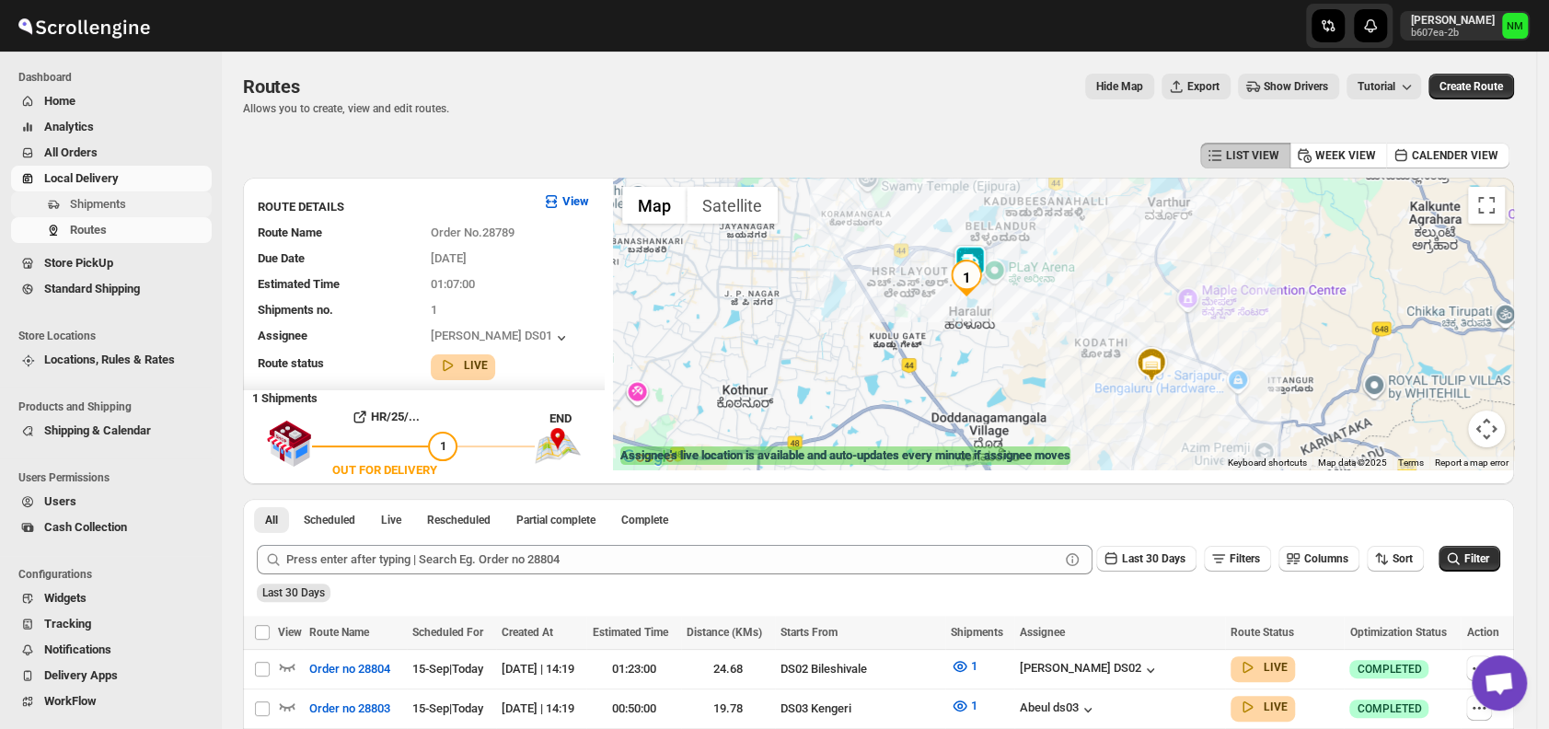
click at [128, 202] on span "Shipments" at bounding box center [139, 204] width 138 height 18
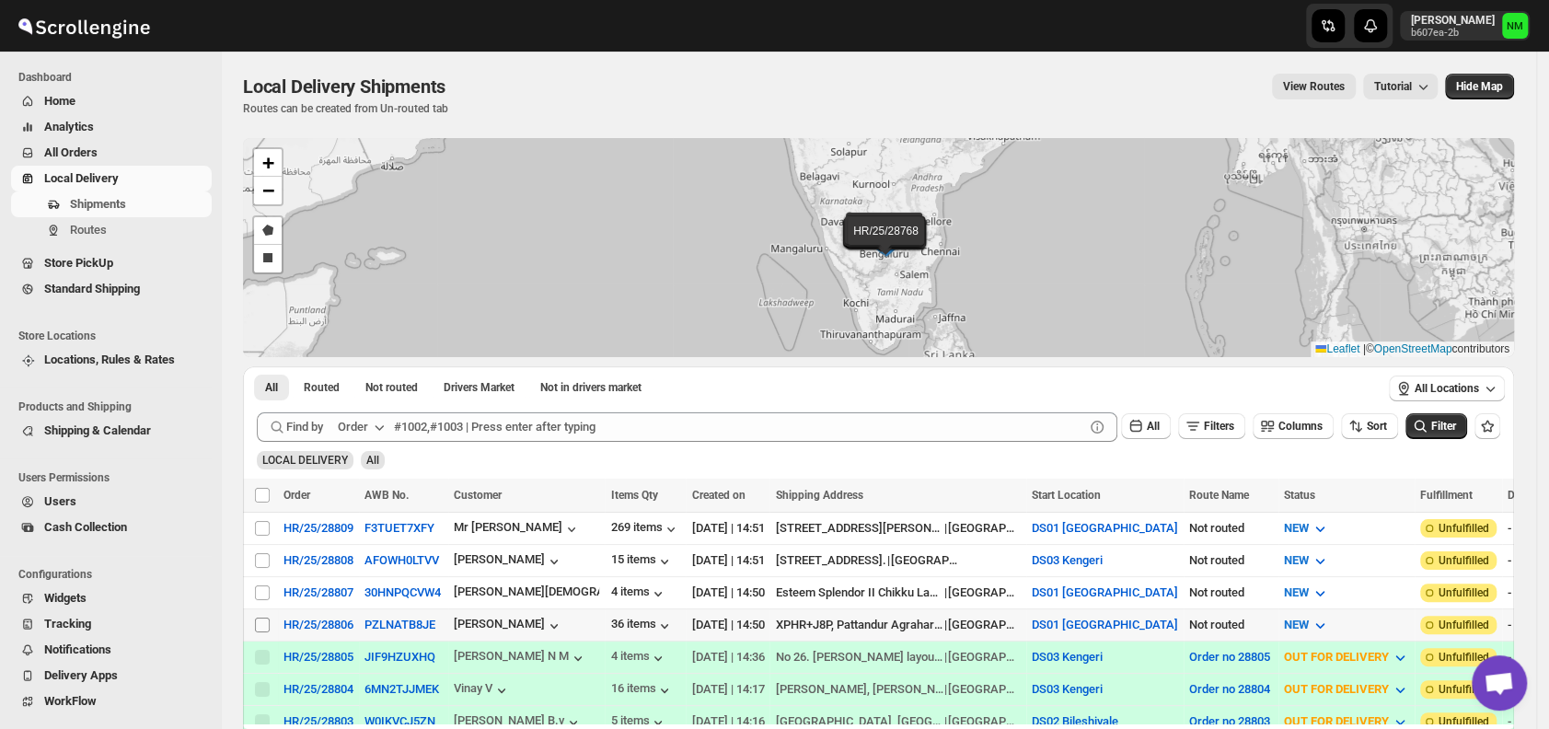
click at [263, 618] on input "Select shipment" at bounding box center [262, 625] width 15 height 15
checkbox input "true"
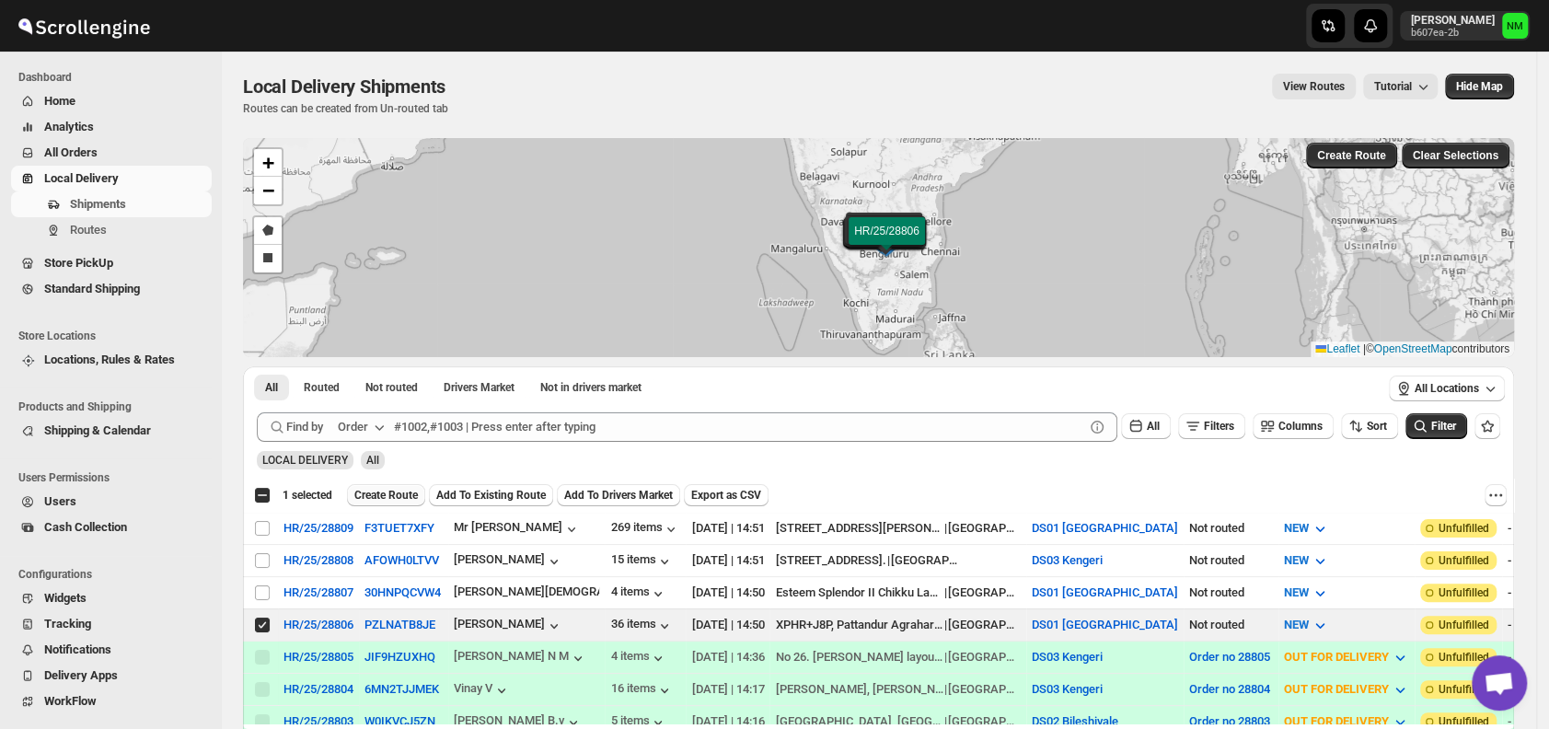
click at [391, 490] on span "Create Route" at bounding box center [386, 495] width 64 height 15
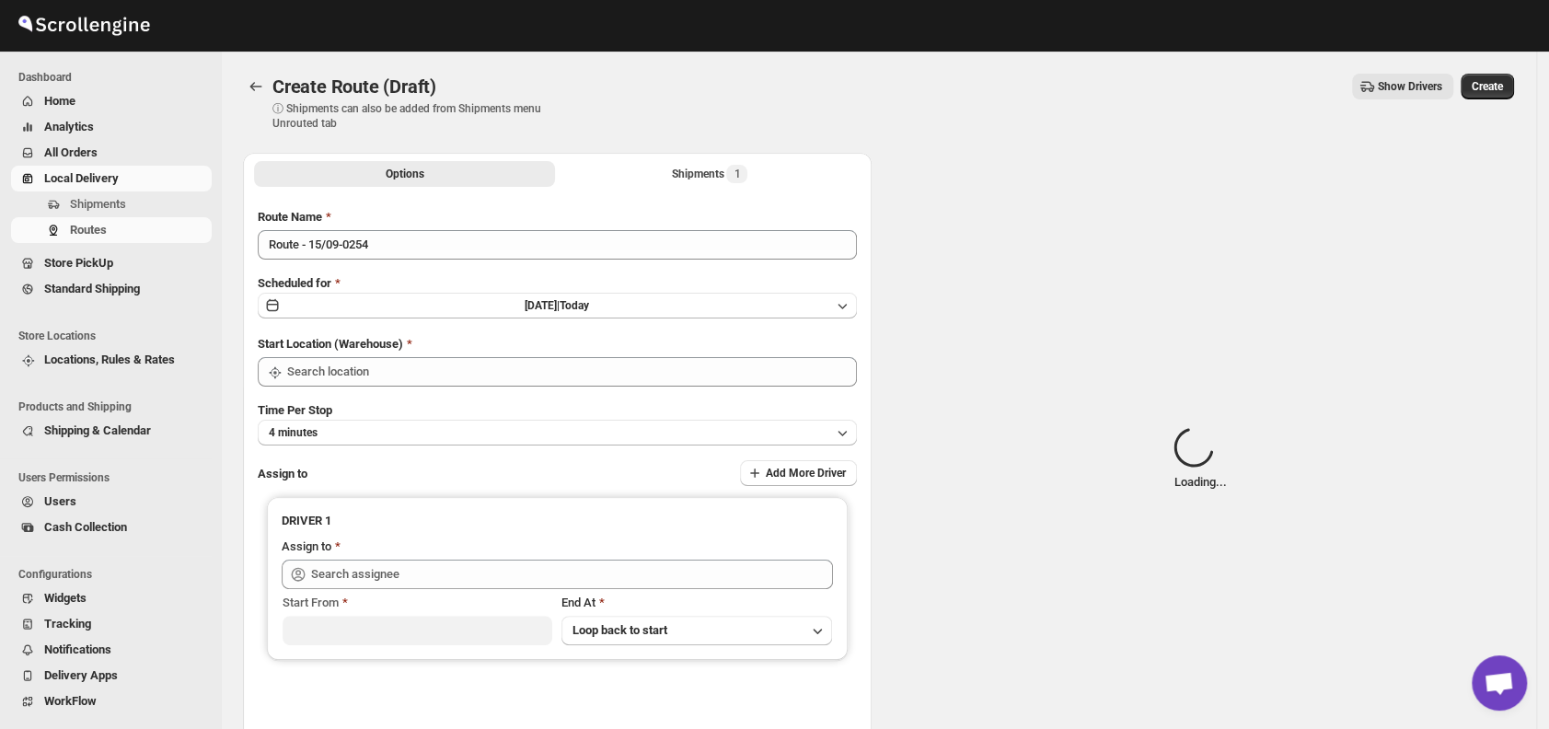
type input "DS01 [GEOGRAPHIC_DATA]"
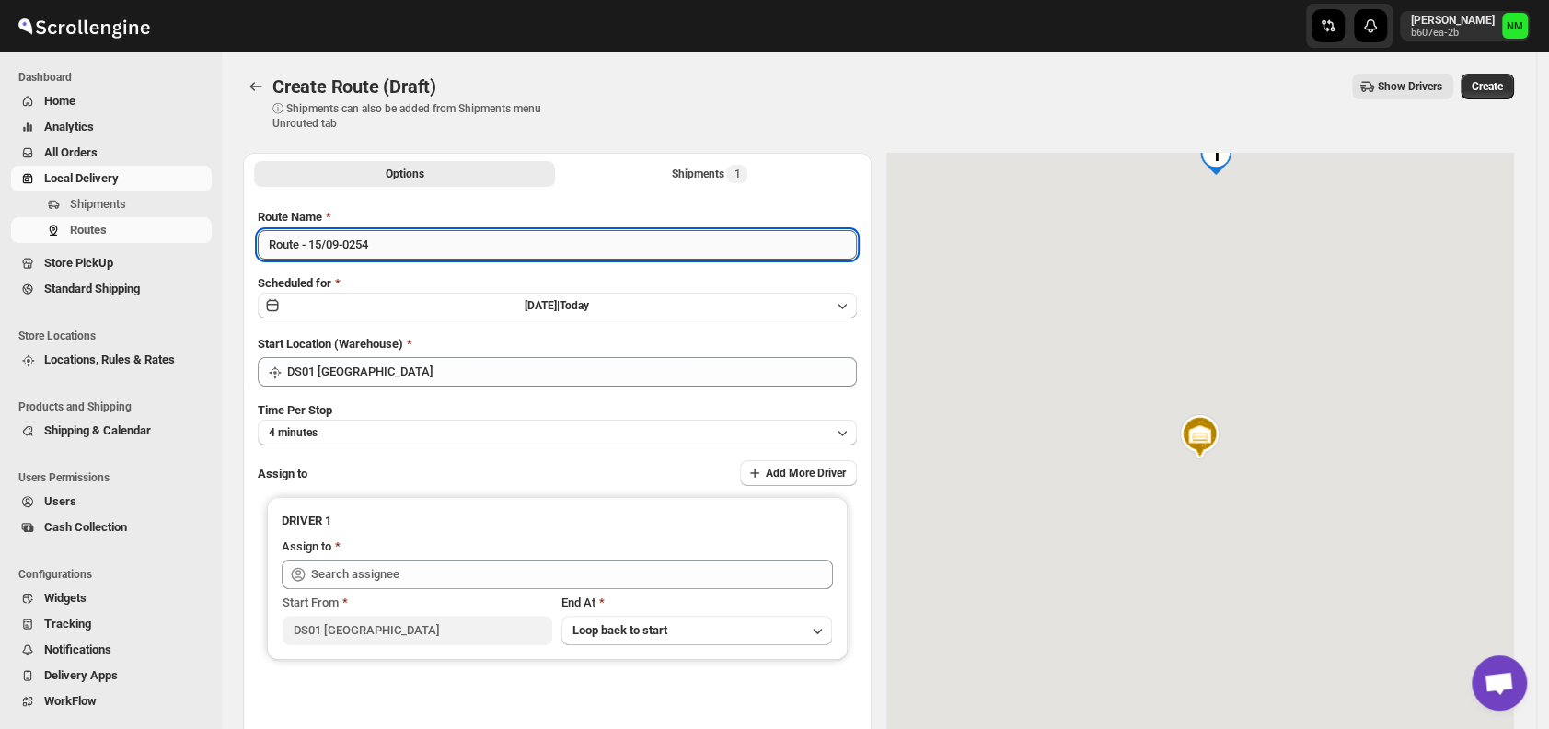
click at [456, 249] on input "Route - 15/09-0254" at bounding box center [557, 244] width 599 height 29
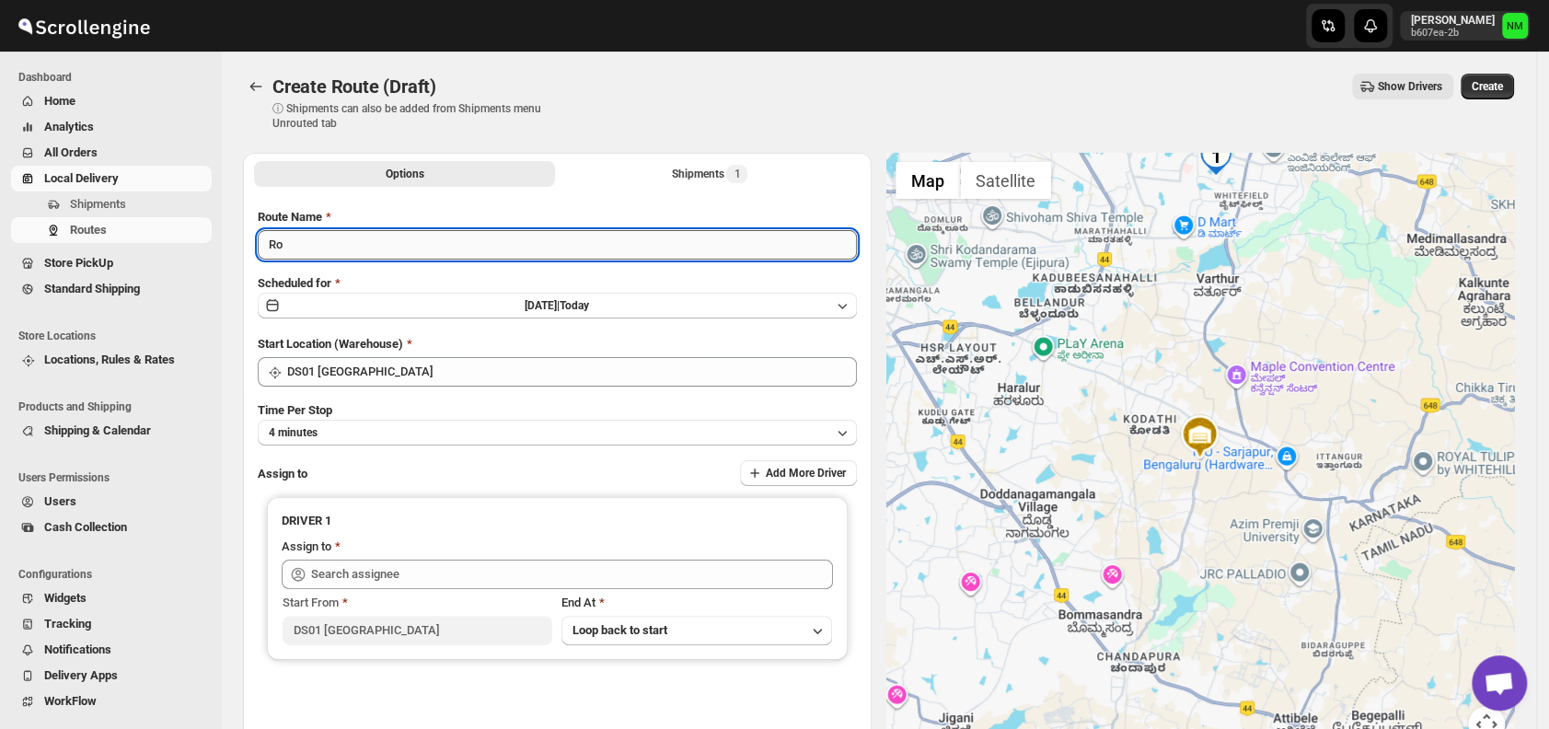
type input "R"
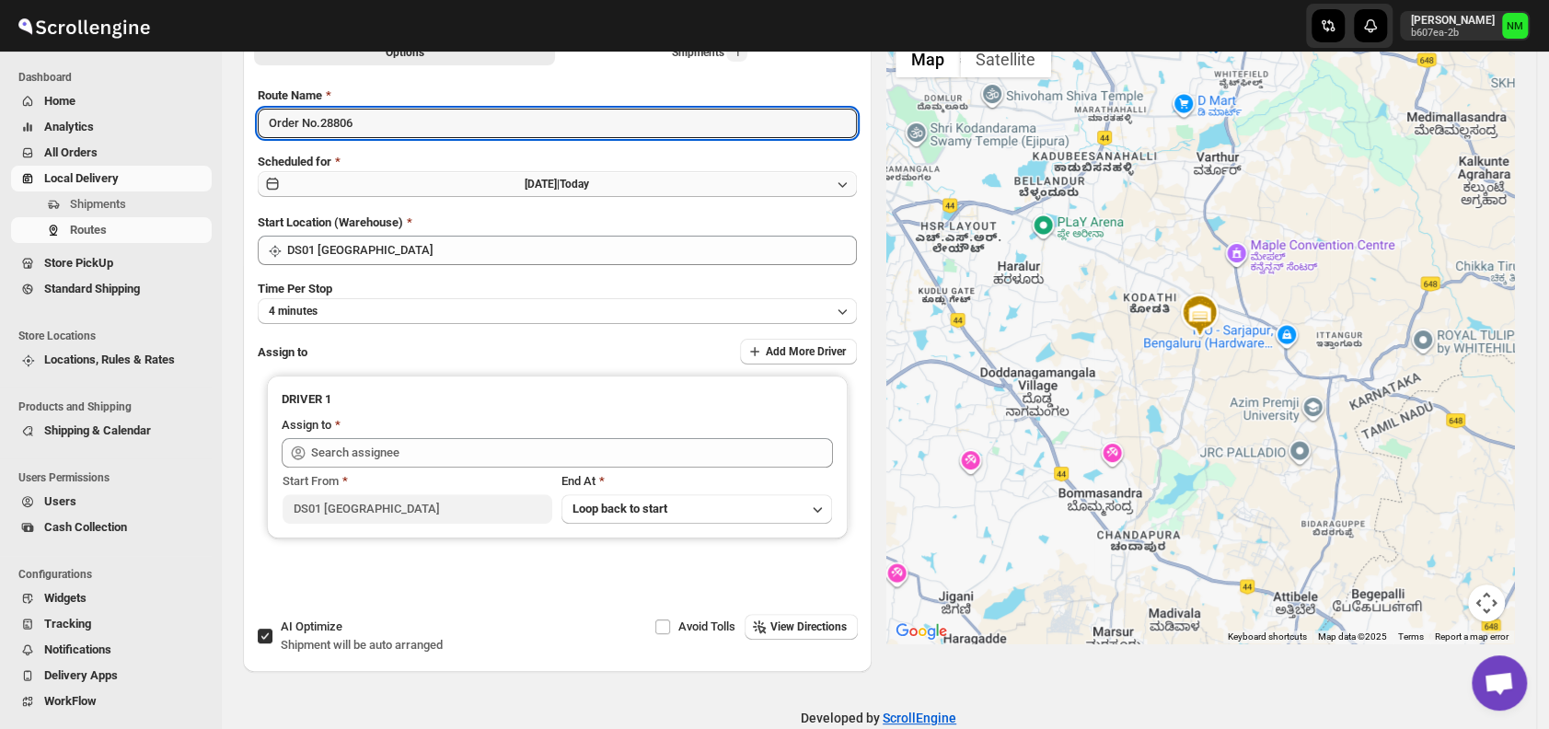
scroll to position [125, 0]
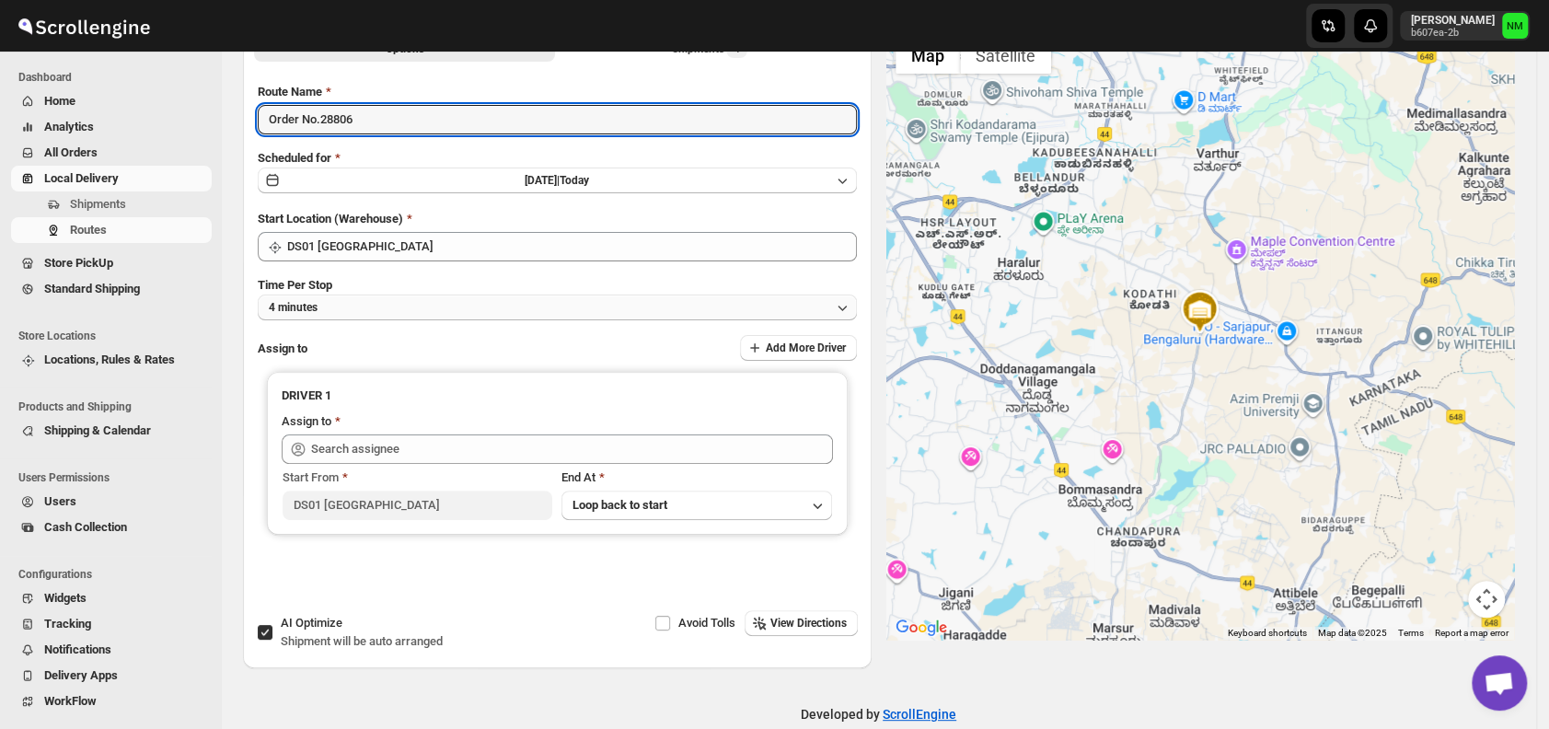
type input "Order No.28806"
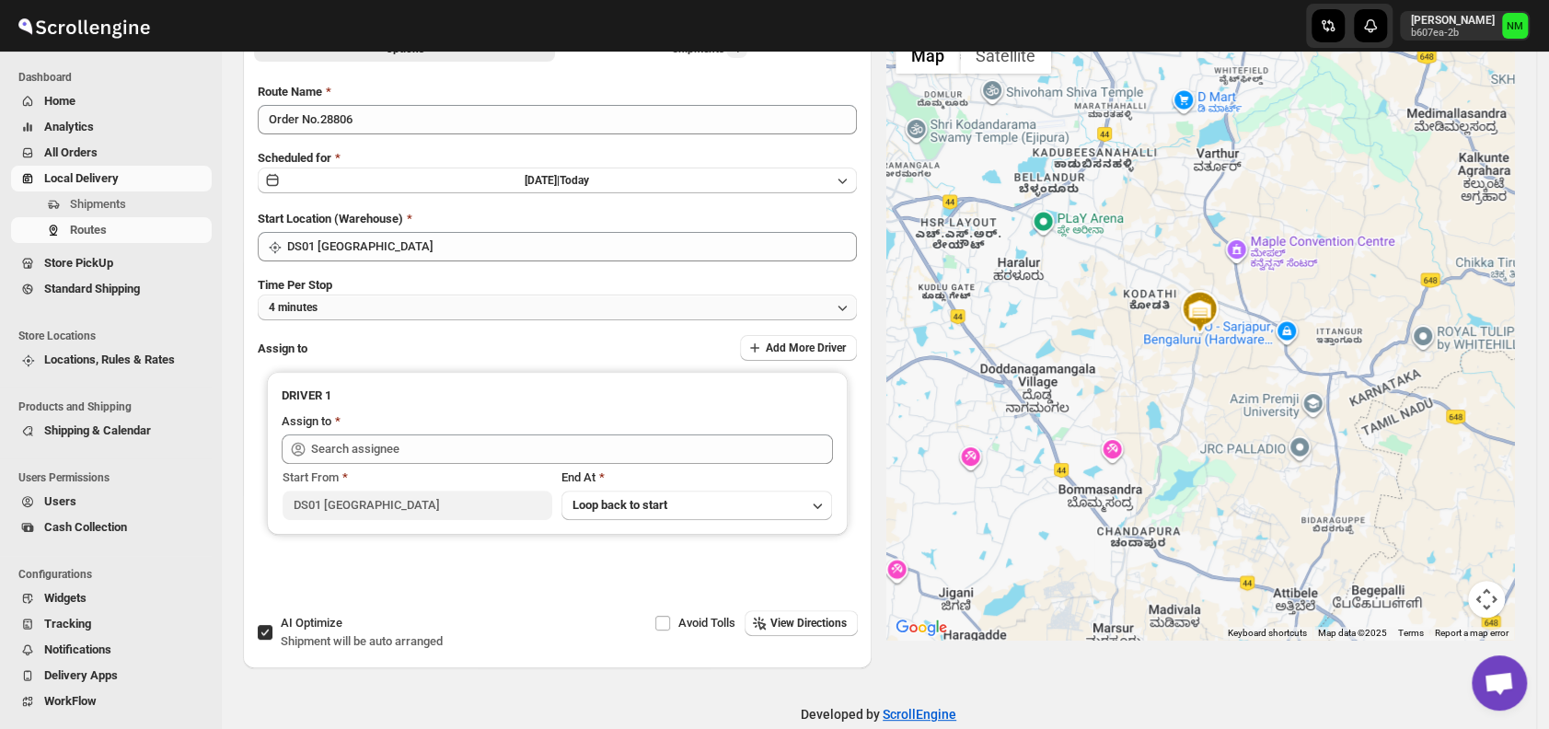
click at [390, 295] on button "4 minutes" at bounding box center [557, 308] width 599 height 26
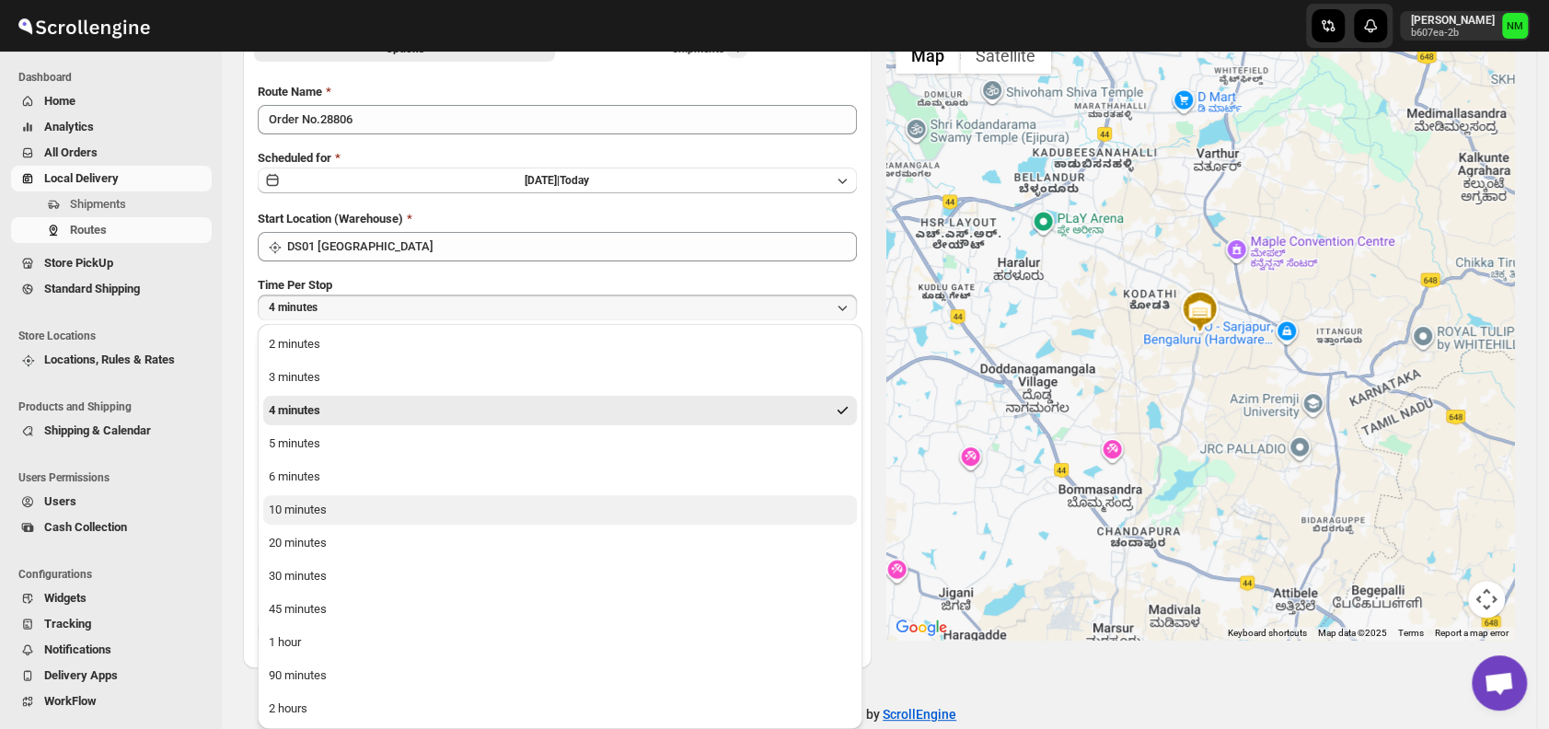
click at [371, 511] on button "10 minutes" at bounding box center [560, 509] width 594 height 29
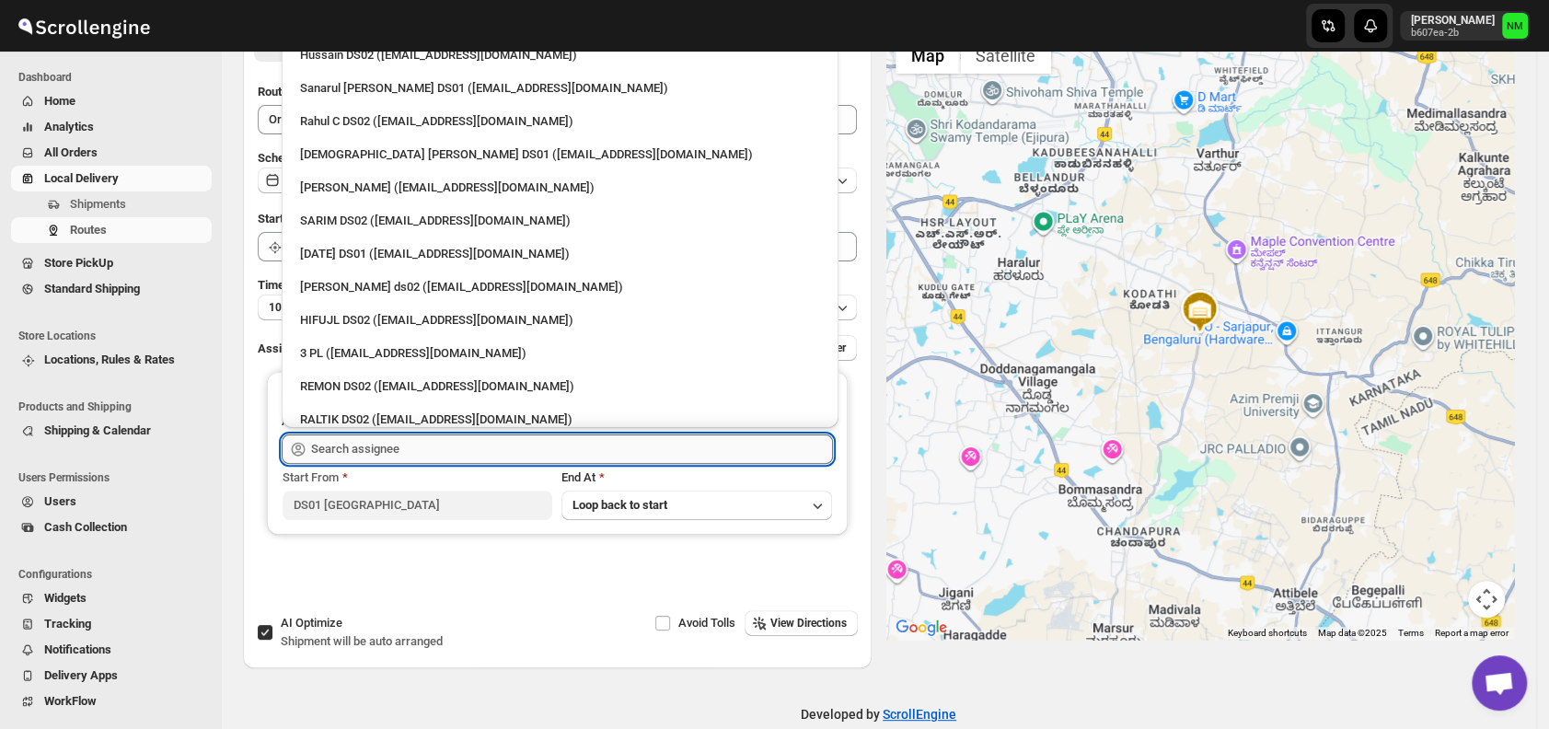
click at [449, 447] on input "text" at bounding box center [572, 448] width 522 height 29
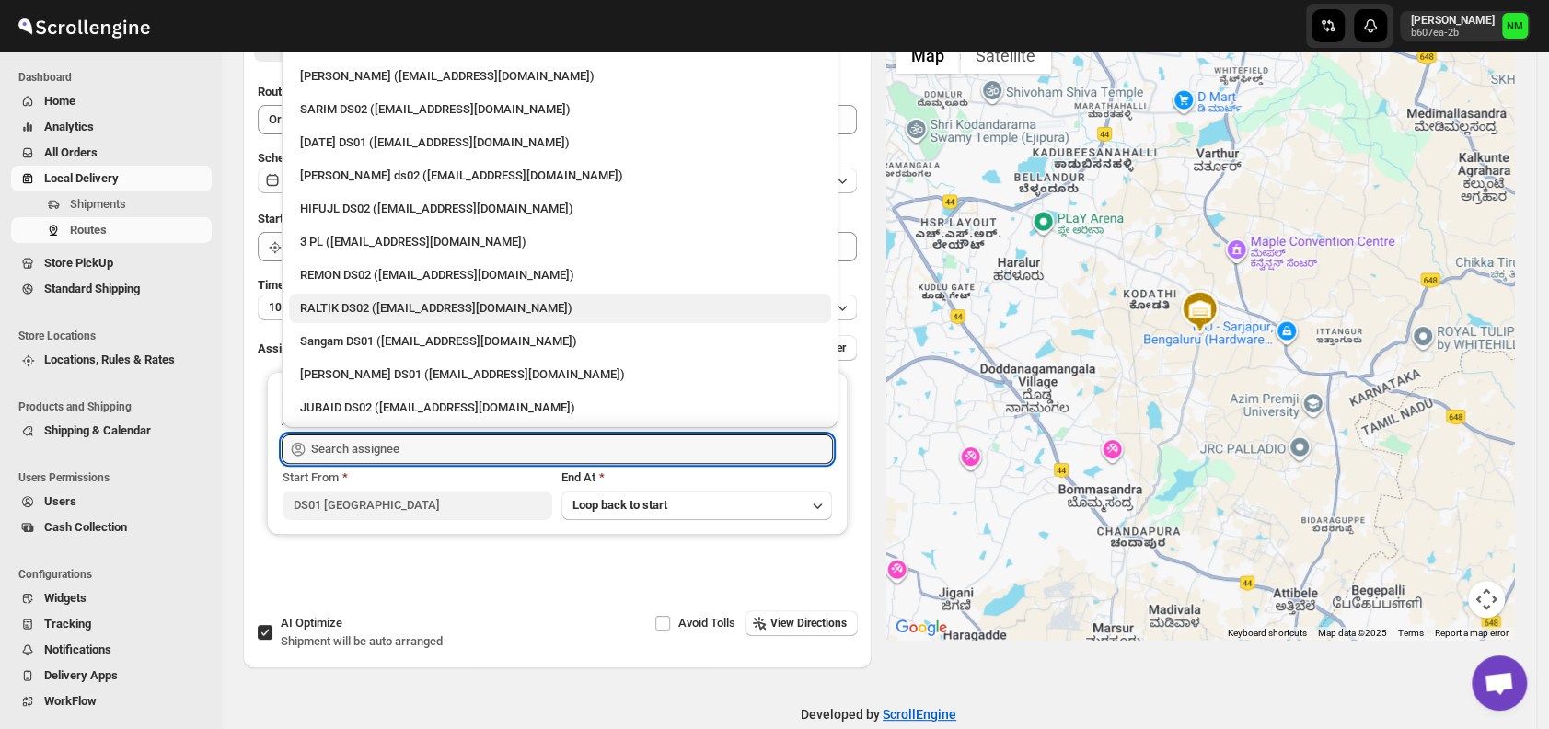
scroll to position [0, 0]
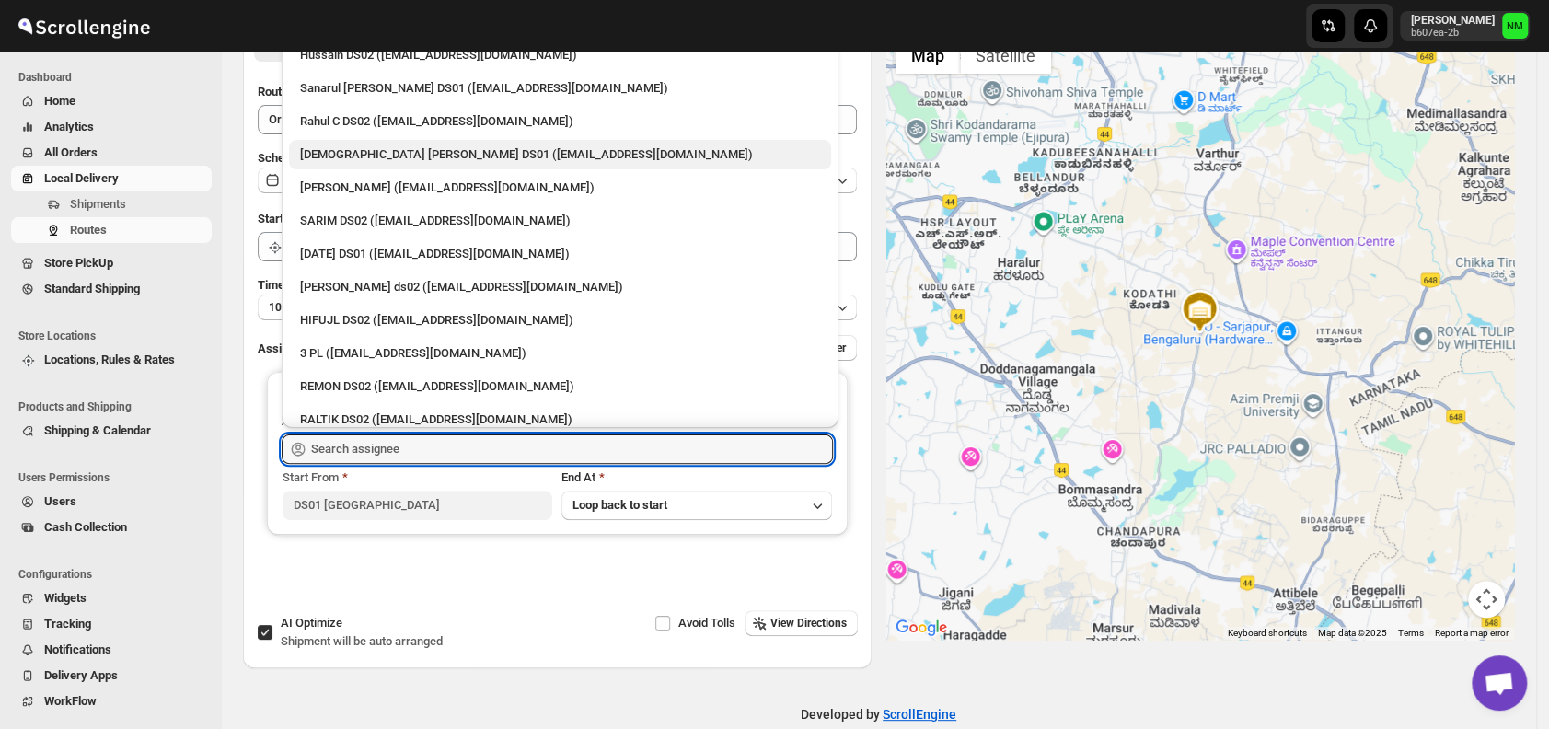
click at [351, 148] on div "[DEMOGRAPHIC_DATA] [PERSON_NAME] DS01 ([EMAIL_ADDRESS][DOMAIN_NAME])" at bounding box center [560, 154] width 520 height 18
type input "[DEMOGRAPHIC_DATA] [PERSON_NAME] DS01 ([EMAIL_ADDRESS][DOMAIN_NAME])"
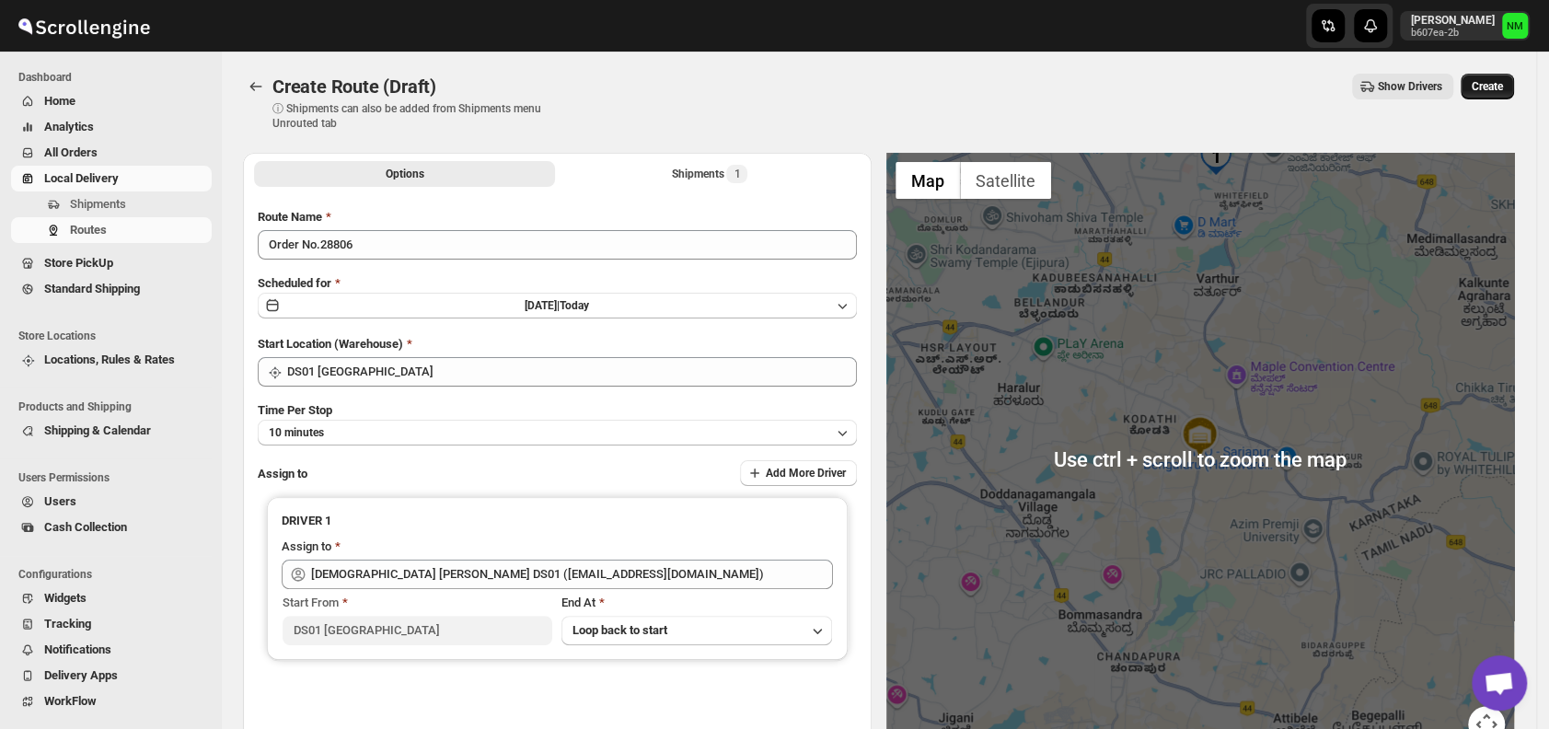
click at [1501, 82] on span "Create" at bounding box center [1487, 86] width 31 height 15
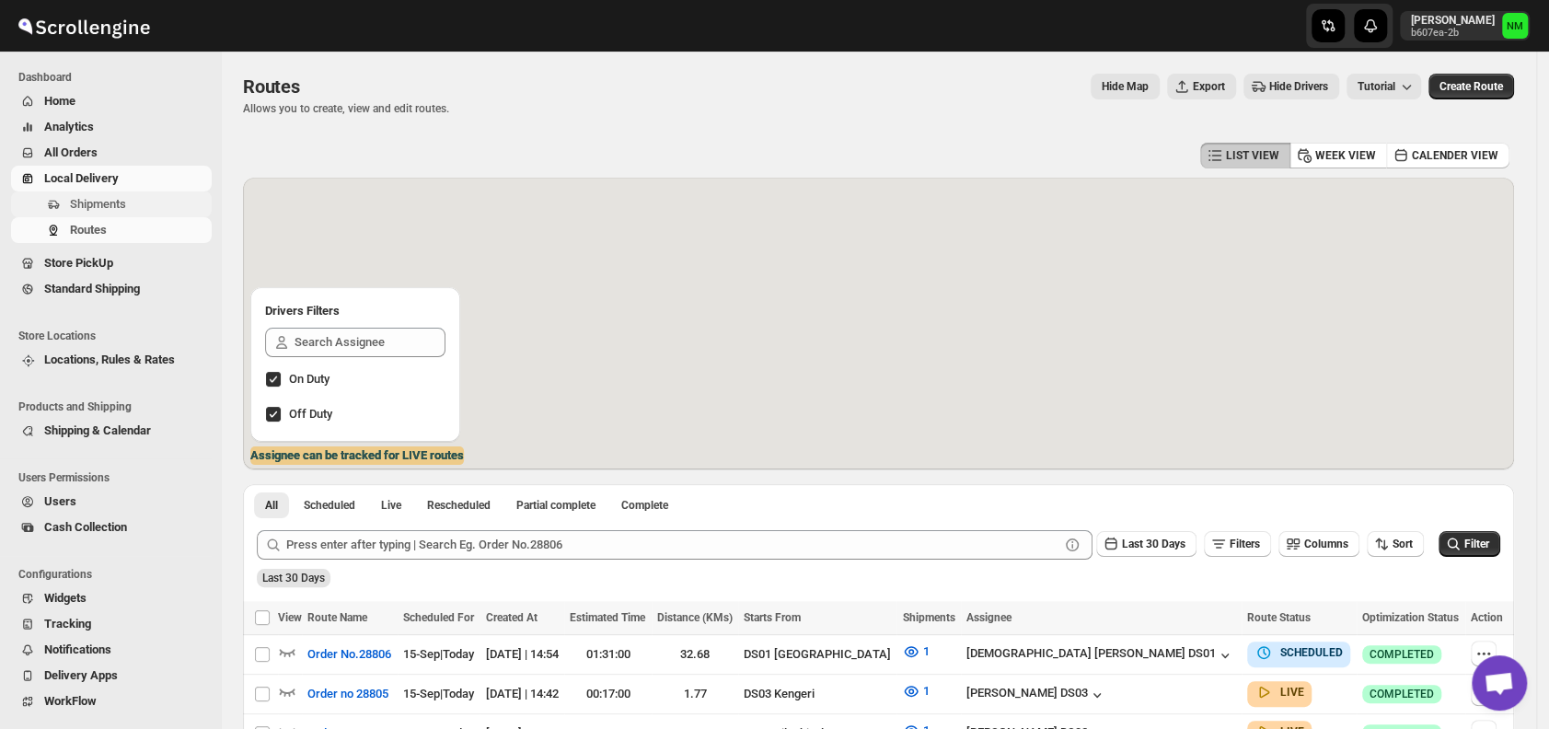
click at [100, 198] on span "Shipments" at bounding box center [98, 204] width 56 height 14
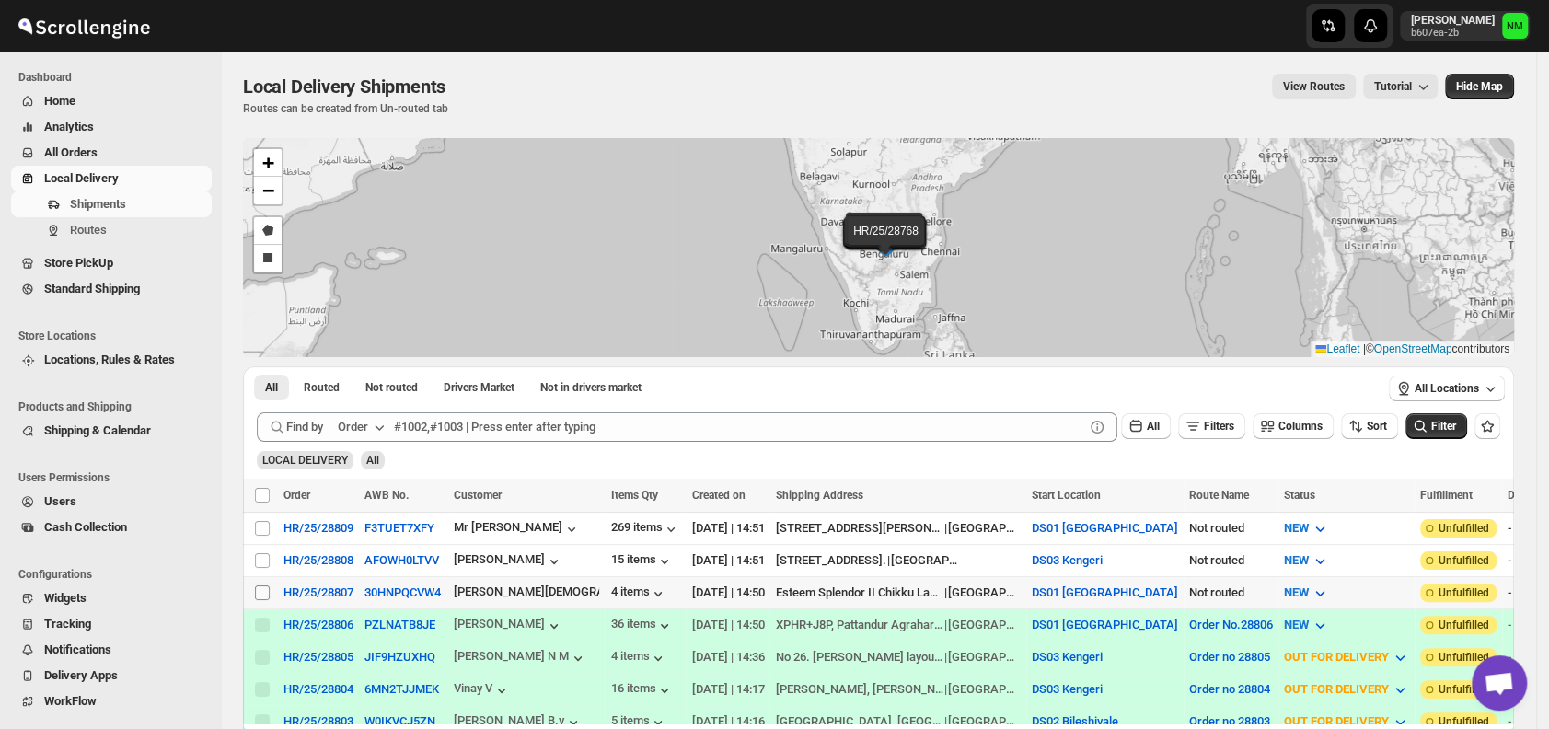
click at [261, 585] on input "Select shipment" at bounding box center [262, 592] width 15 height 15
checkbox input "true"
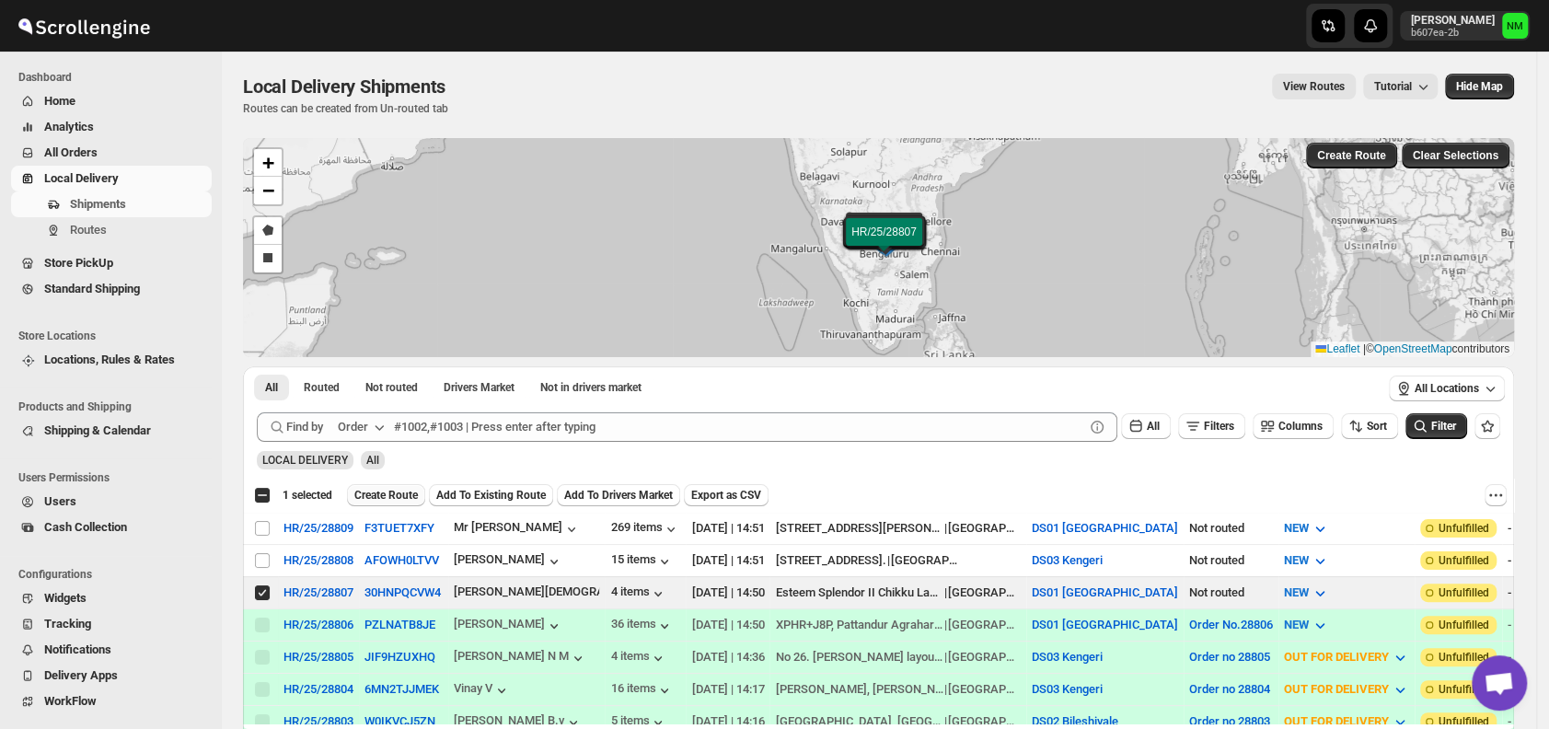
click at [389, 493] on span "Create Route" at bounding box center [386, 495] width 64 height 15
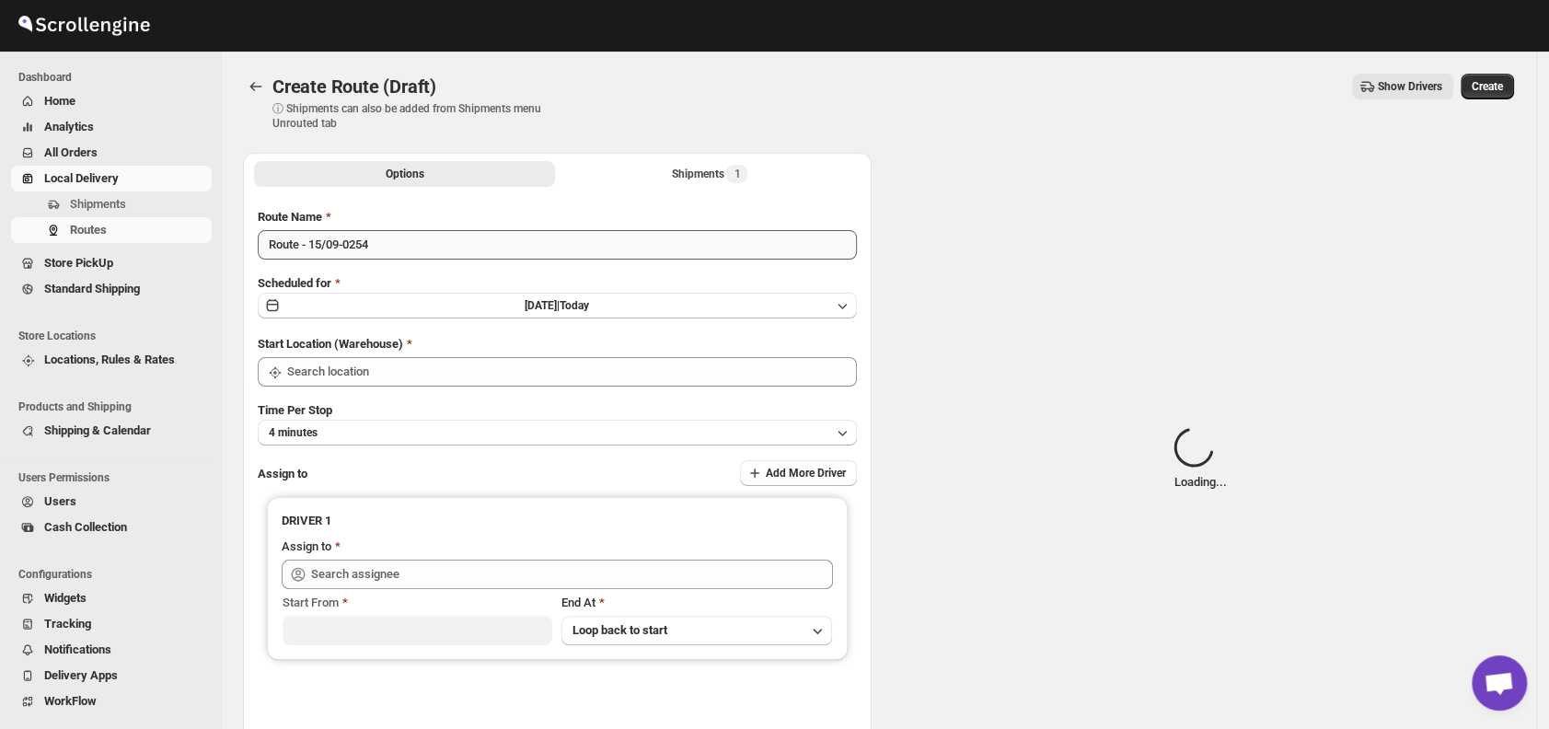
type input "DS01 [GEOGRAPHIC_DATA]"
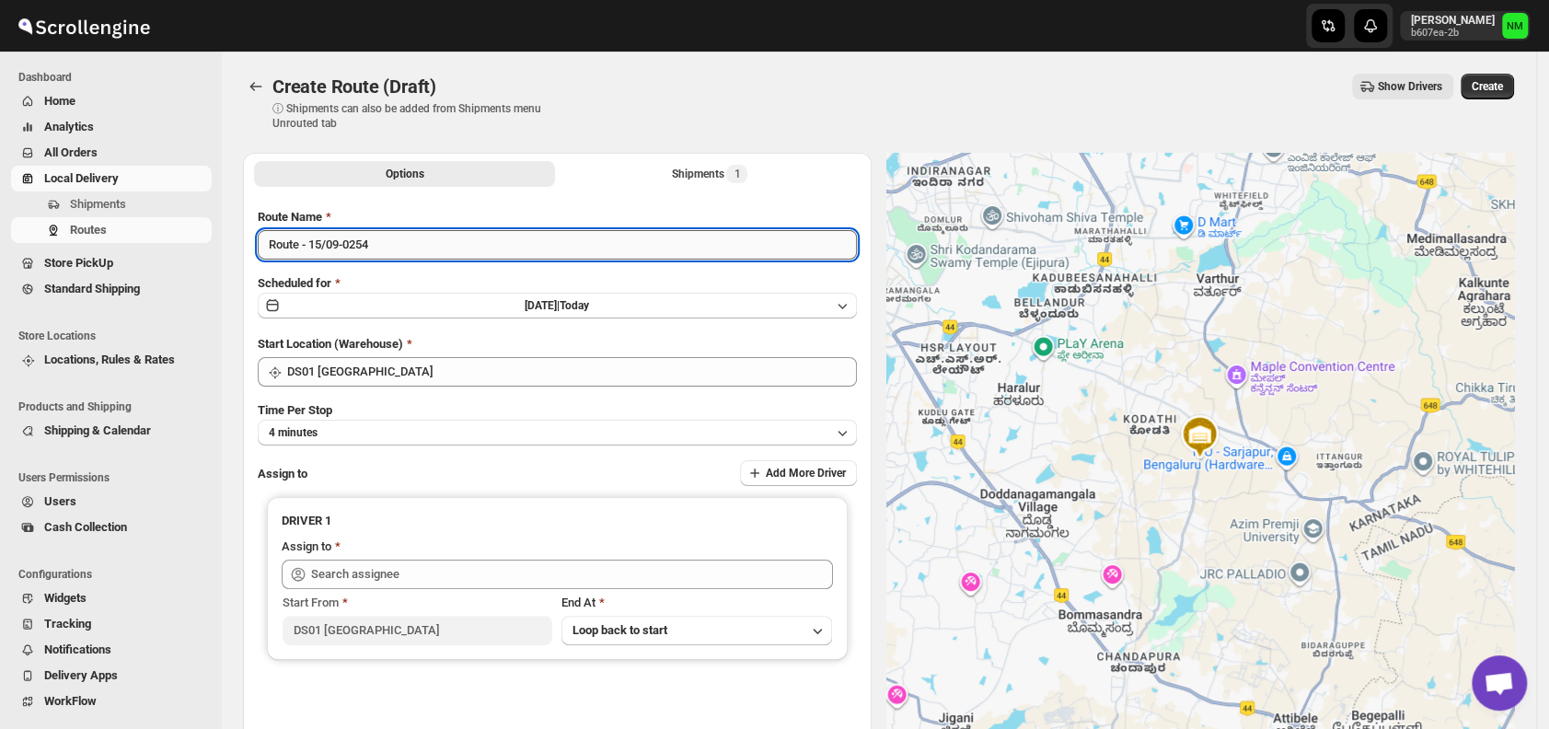
click at [470, 250] on input "Route - 15/09-0254" at bounding box center [557, 244] width 599 height 29
type input "R"
type input "Order No.28807"
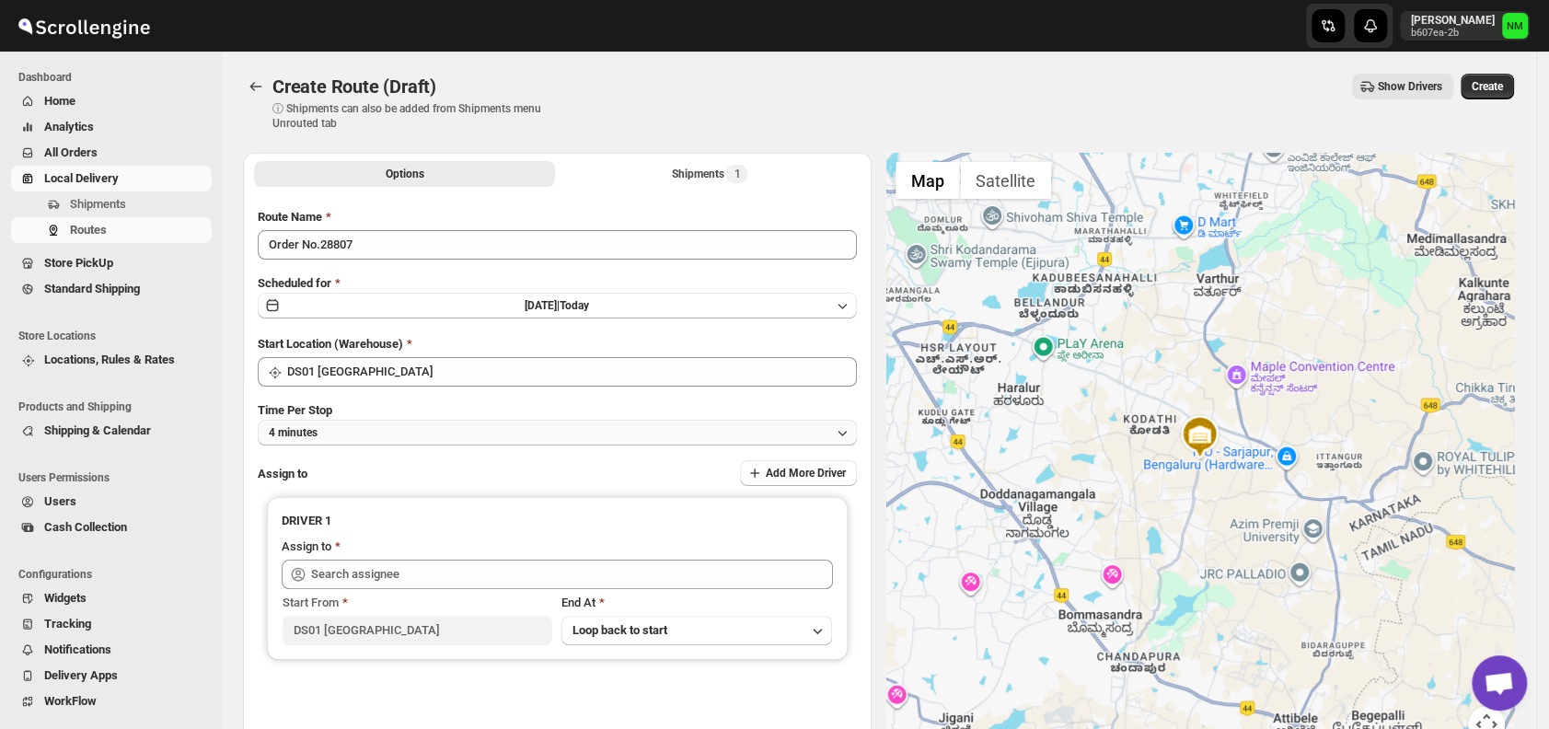
click at [439, 435] on button "4 minutes" at bounding box center [557, 433] width 599 height 26
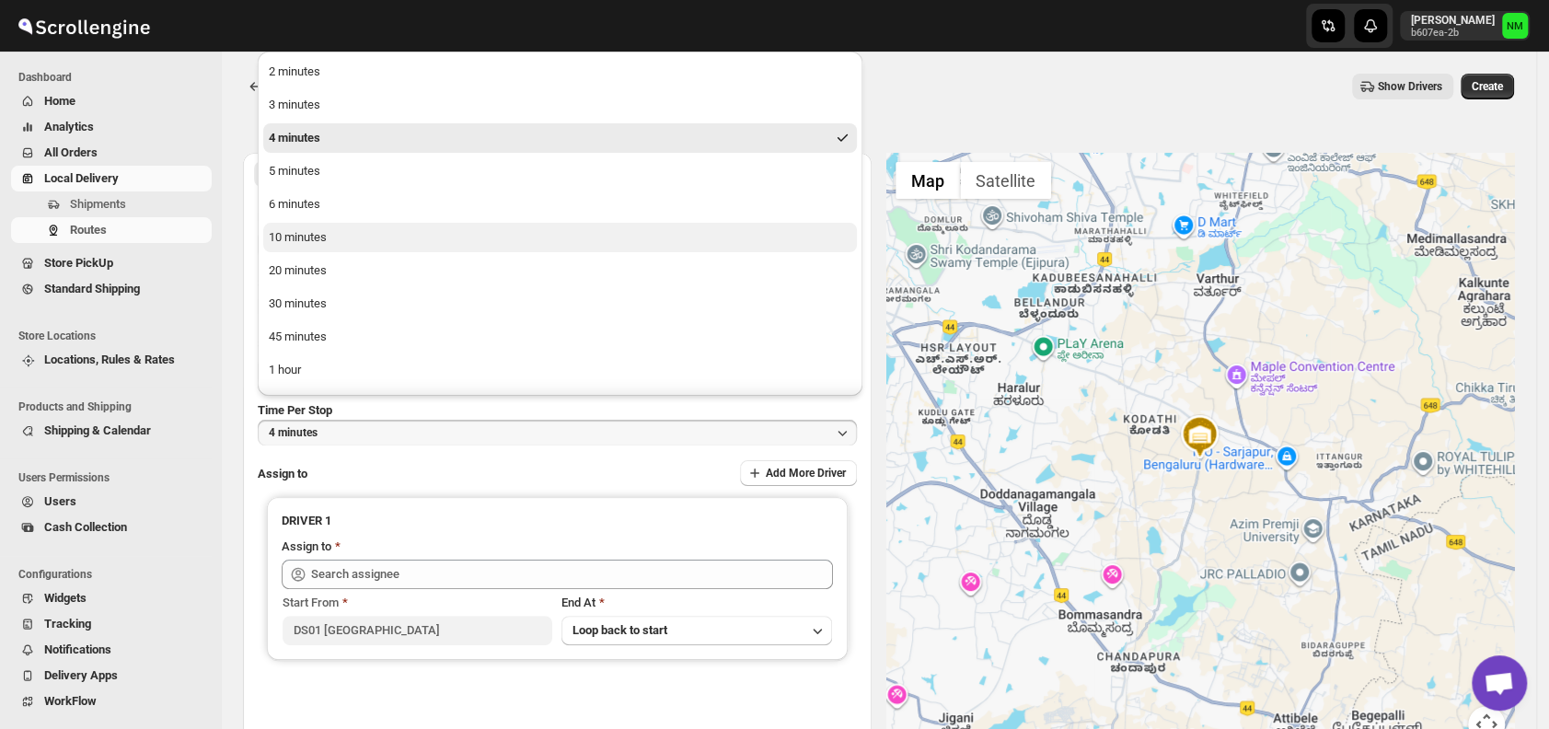
click at [302, 236] on div "10 minutes" at bounding box center [298, 237] width 58 height 18
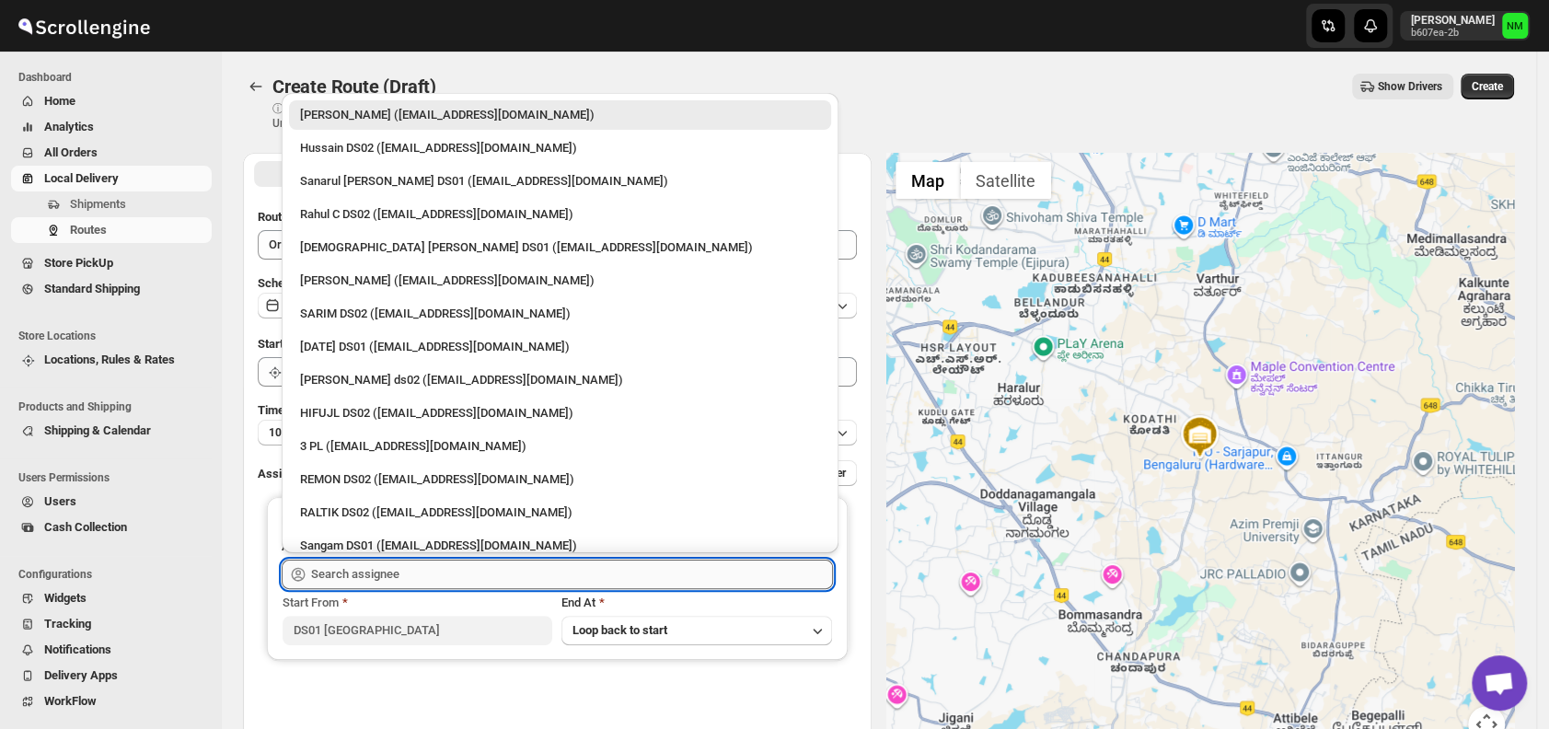
click at [435, 574] on input "text" at bounding box center [572, 574] width 522 height 29
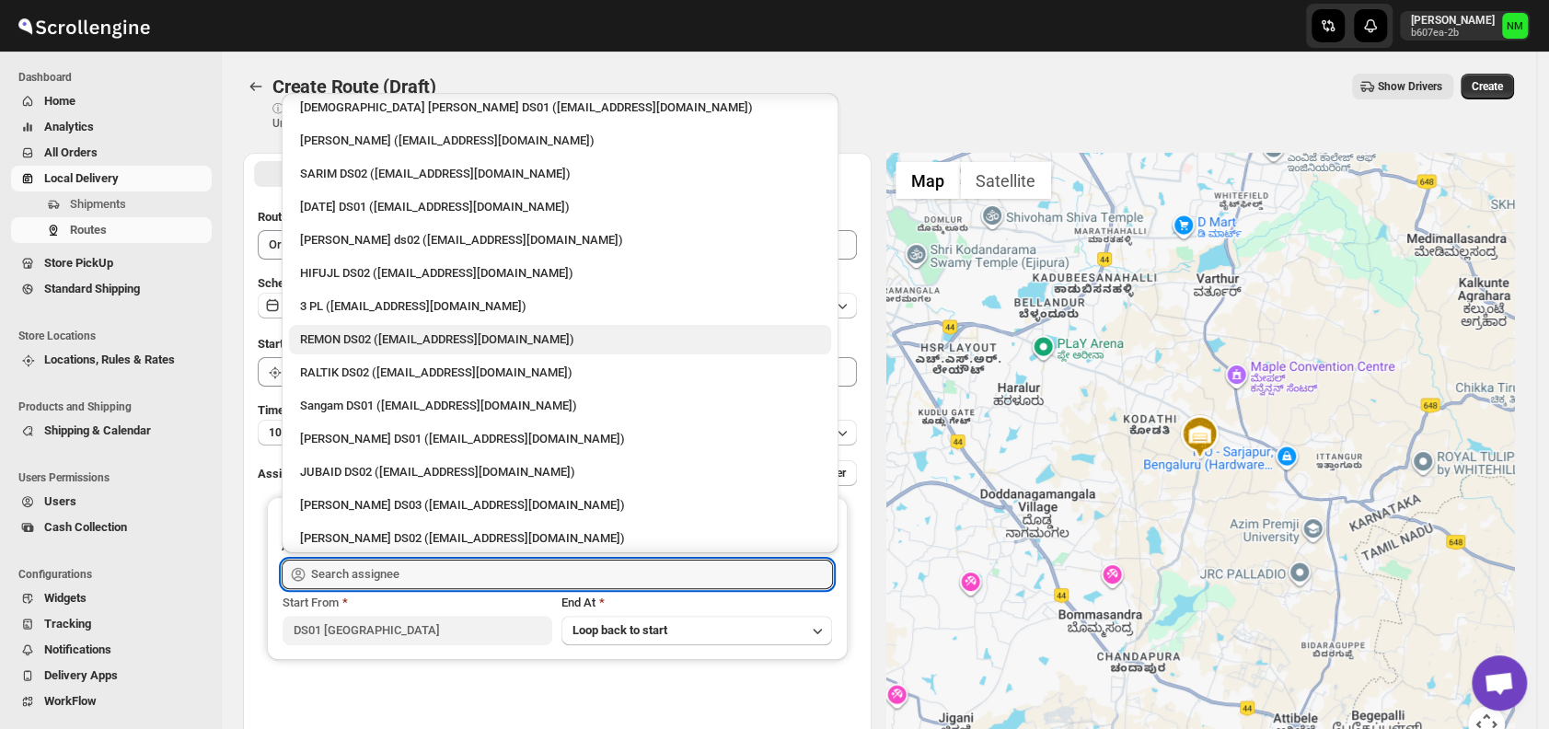
scroll to position [185, 0]
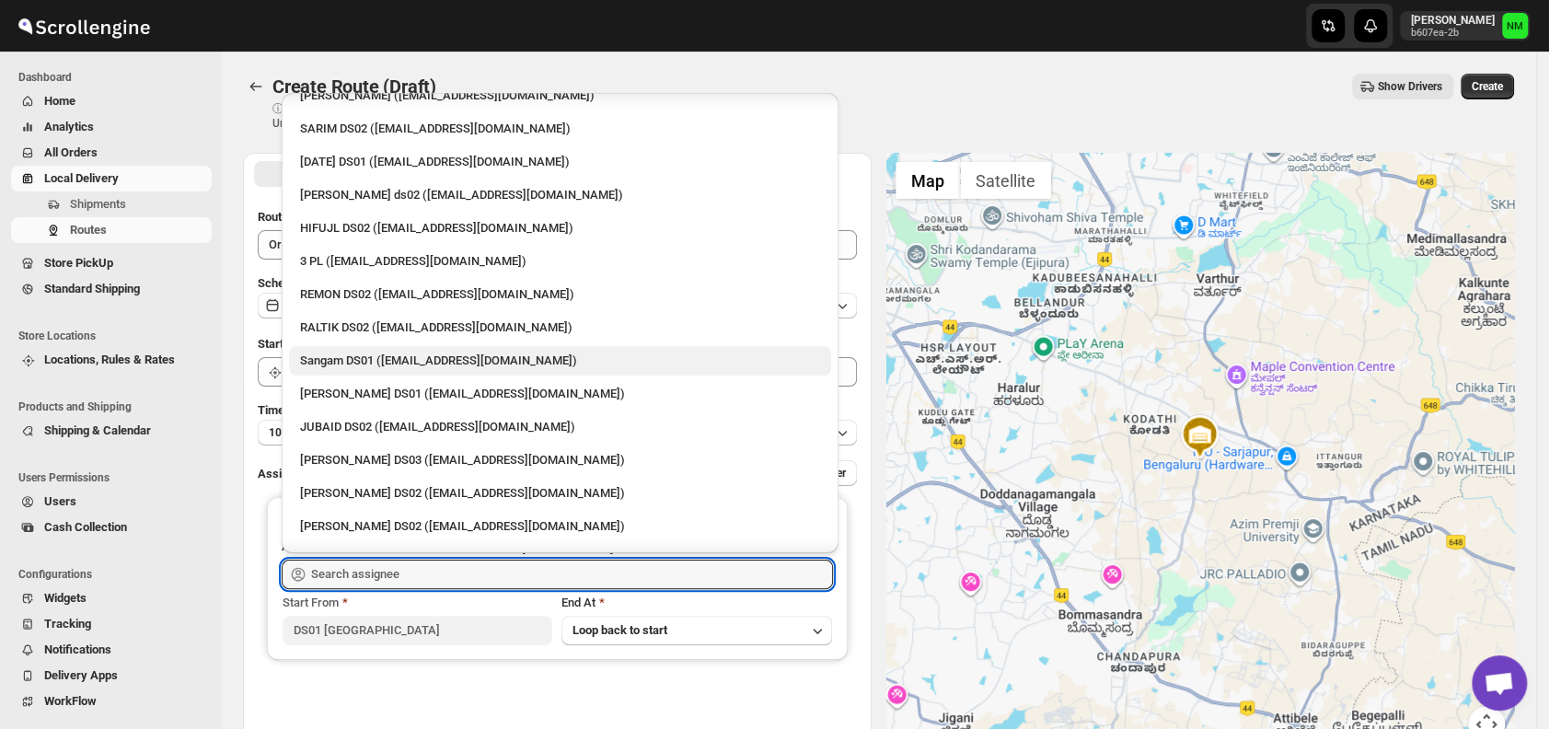
click at [326, 358] on div "Sangam DS01 ([EMAIL_ADDRESS][DOMAIN_NAME])" at bounding box center [560, 361] width 520 height 18
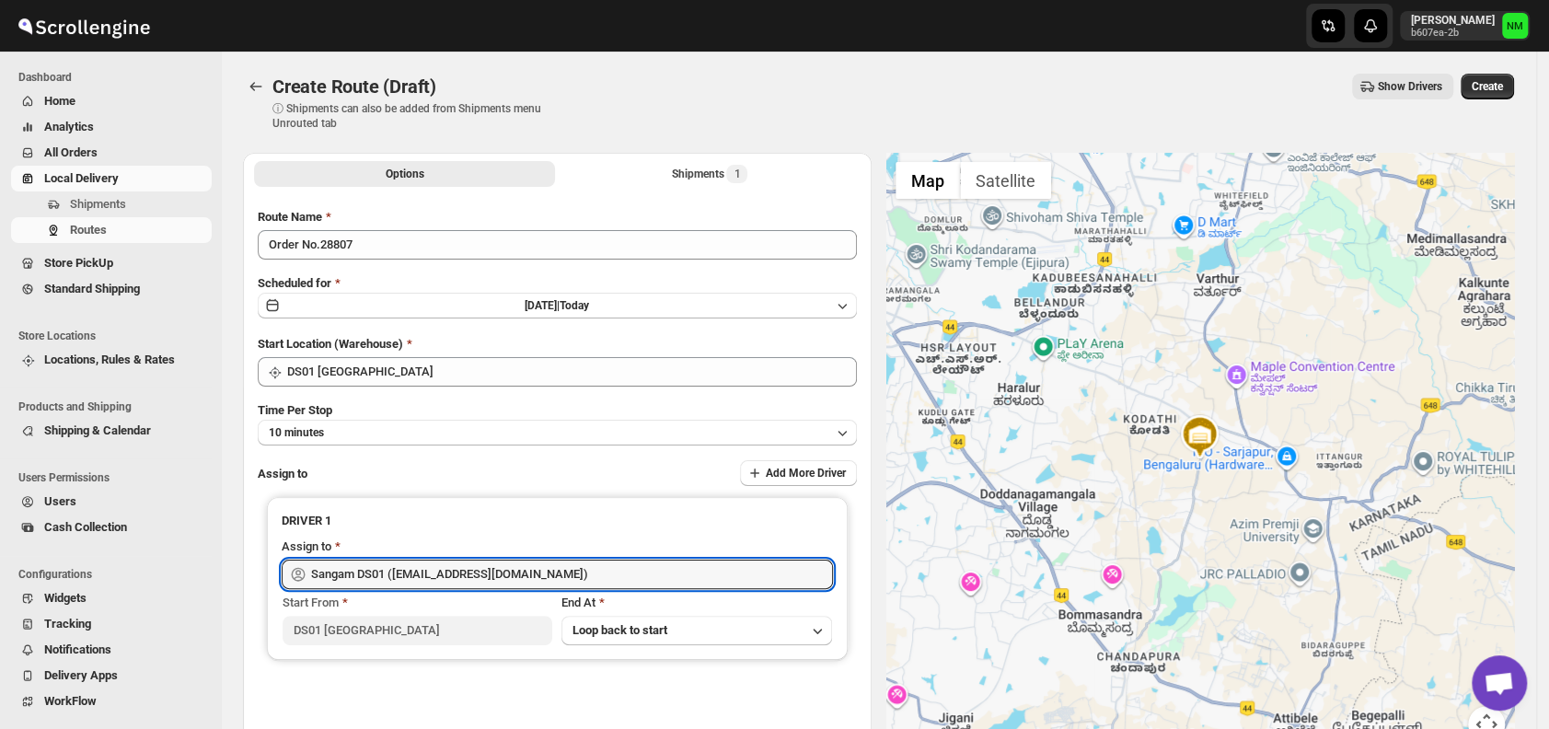
type input "Sangam DS01 ([EMAIL_ADDRESS][DOMAIN_NAME])"
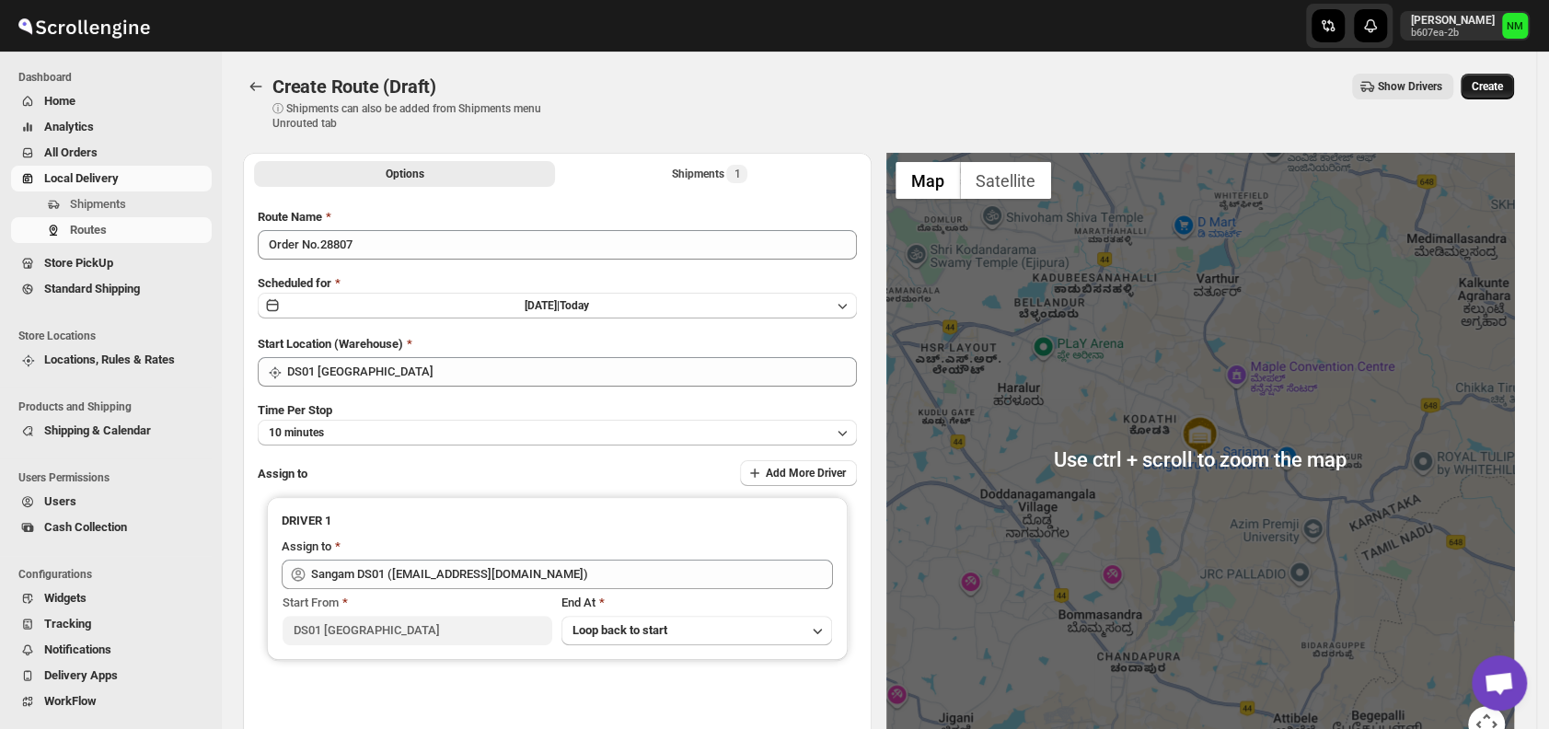
click at [1498, 81] on span "Create" at bounding box center [1487, 86] width 31 height 15
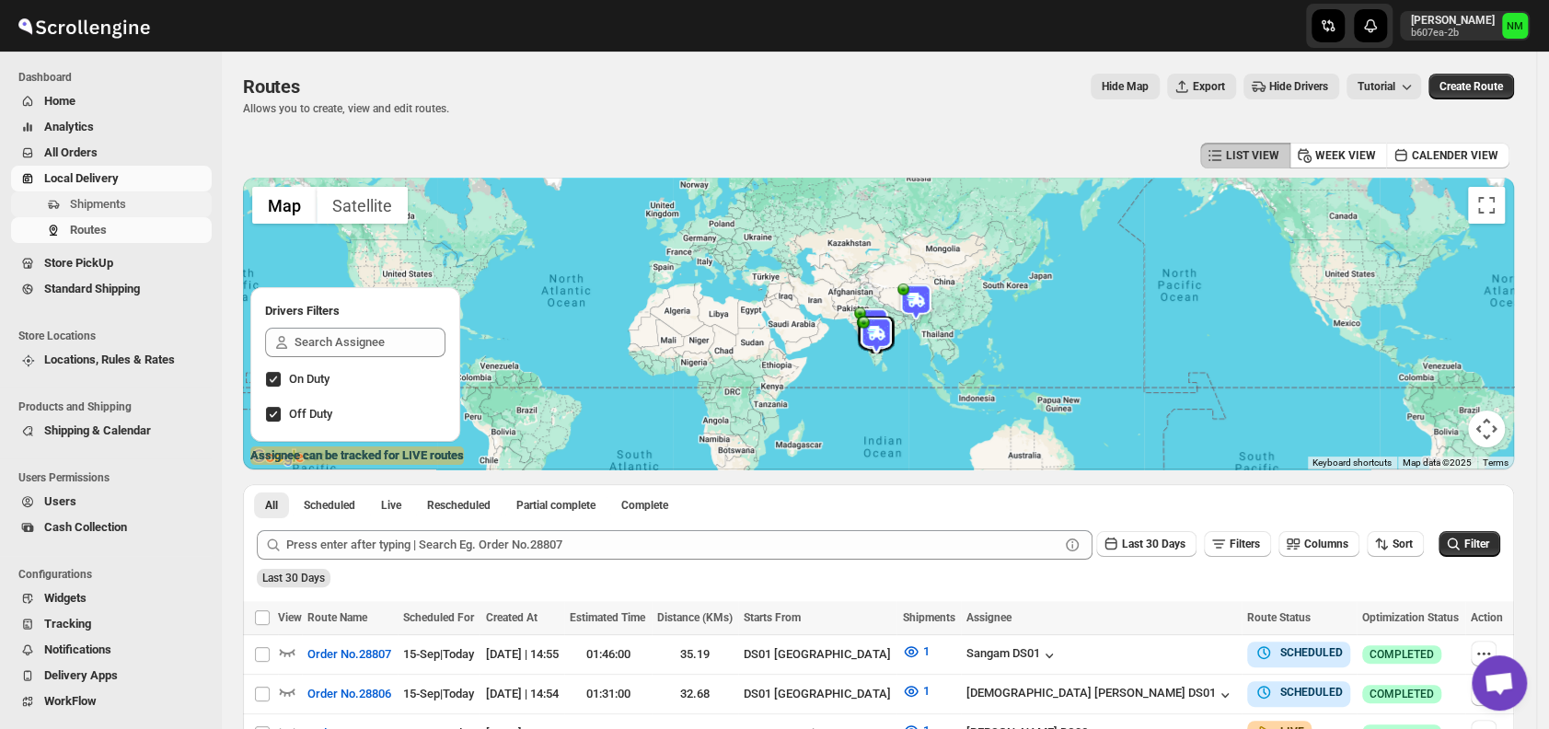
click at [98, 199] on span "Shipments" at bounding box center [98, 204] width 56 height 14
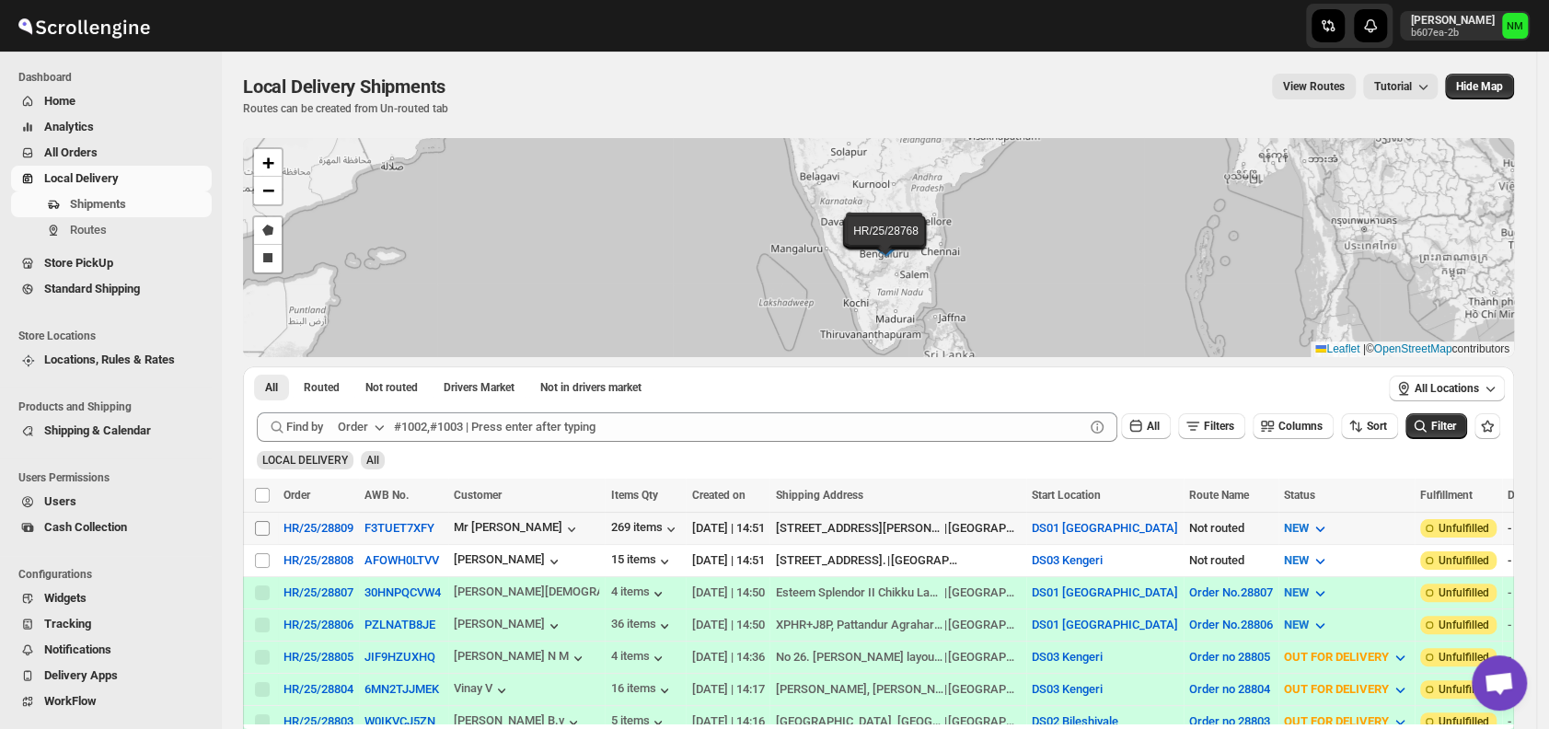
click at [262, 530] on input "Select shipment" at bounding box center [262, 528] width 15 height 15
checkbox input "true"
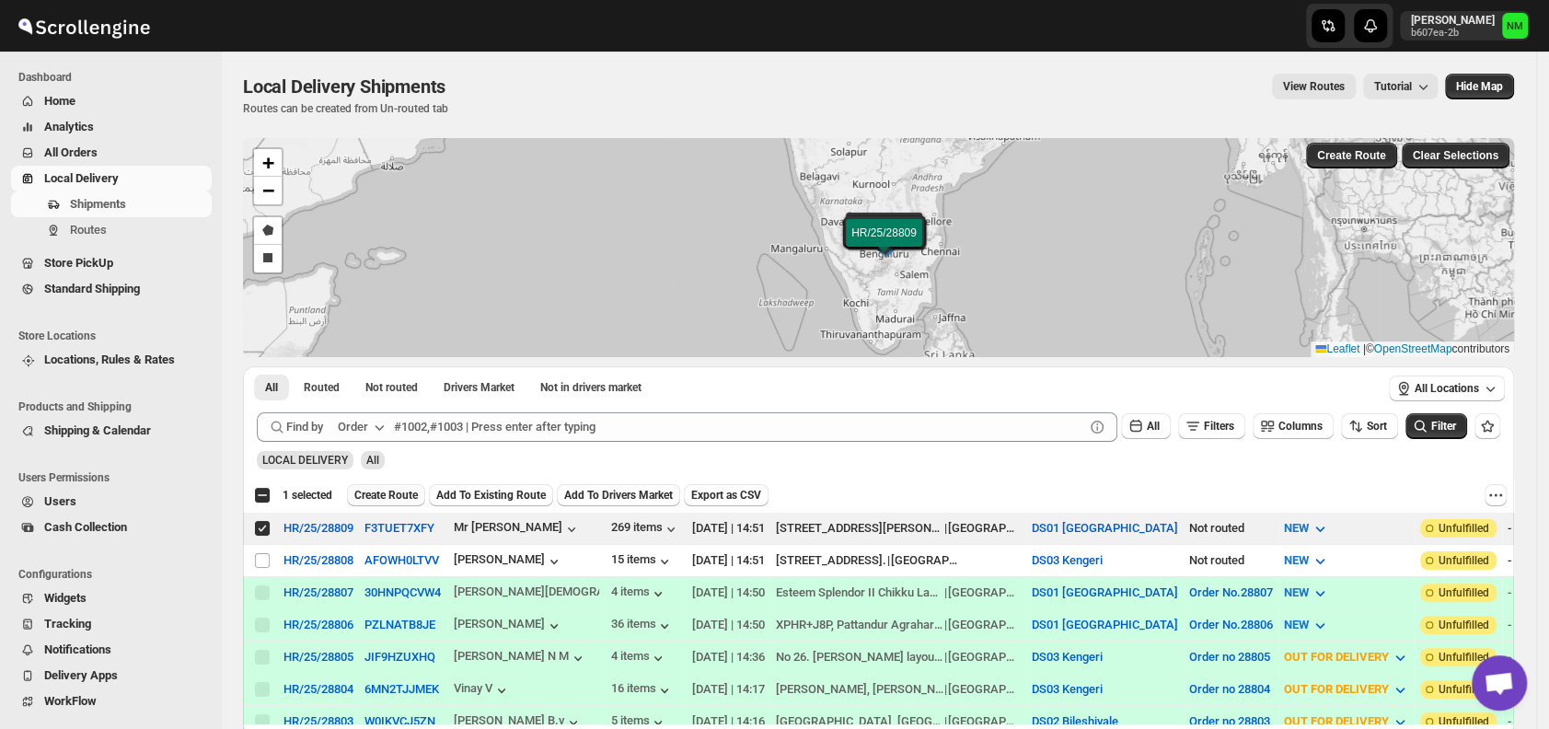
click at [415, 488] on span "Create Route" at bounding box center [386, 495] width 64 height 15
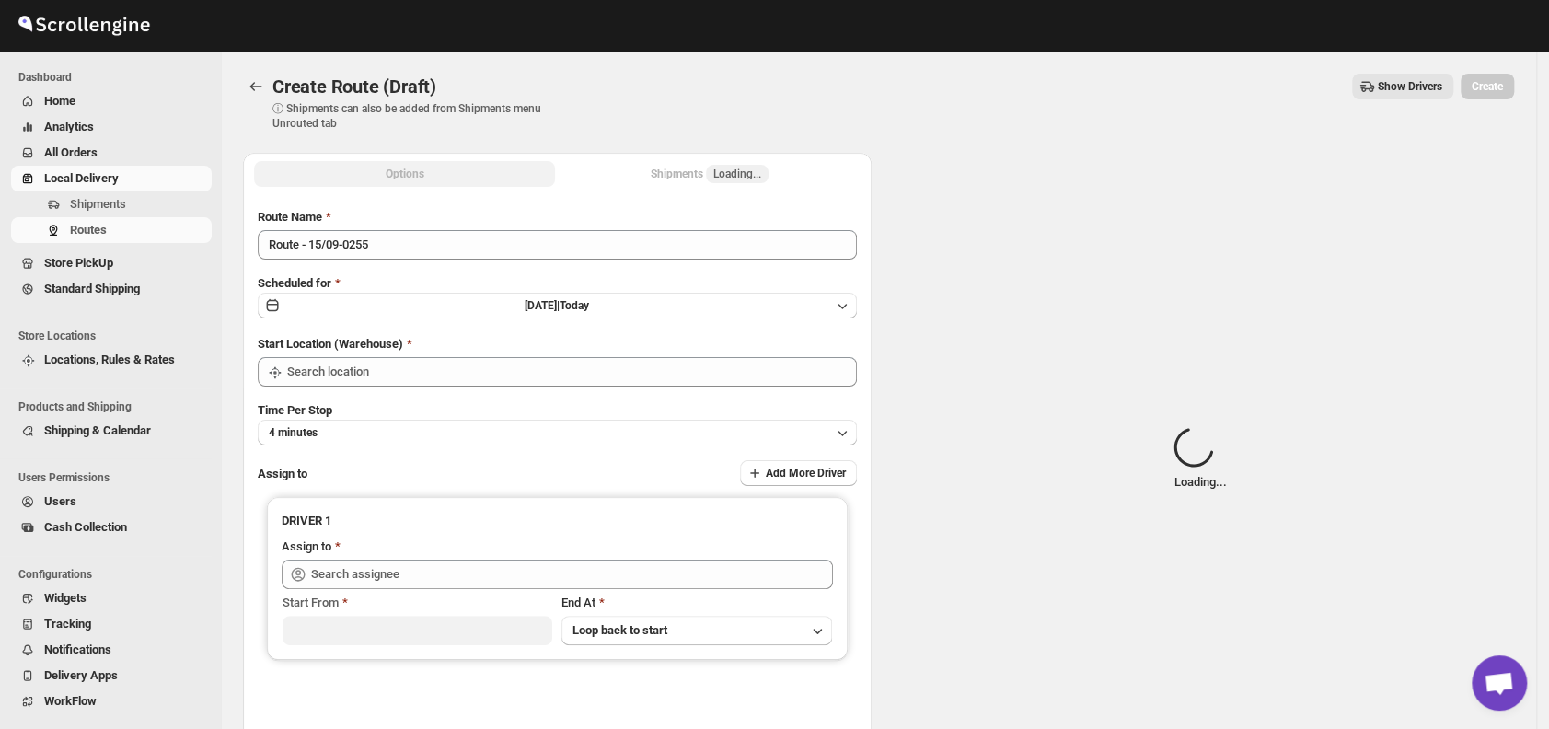
type input "DS01 [GEOGRAPHIC_DATA]"
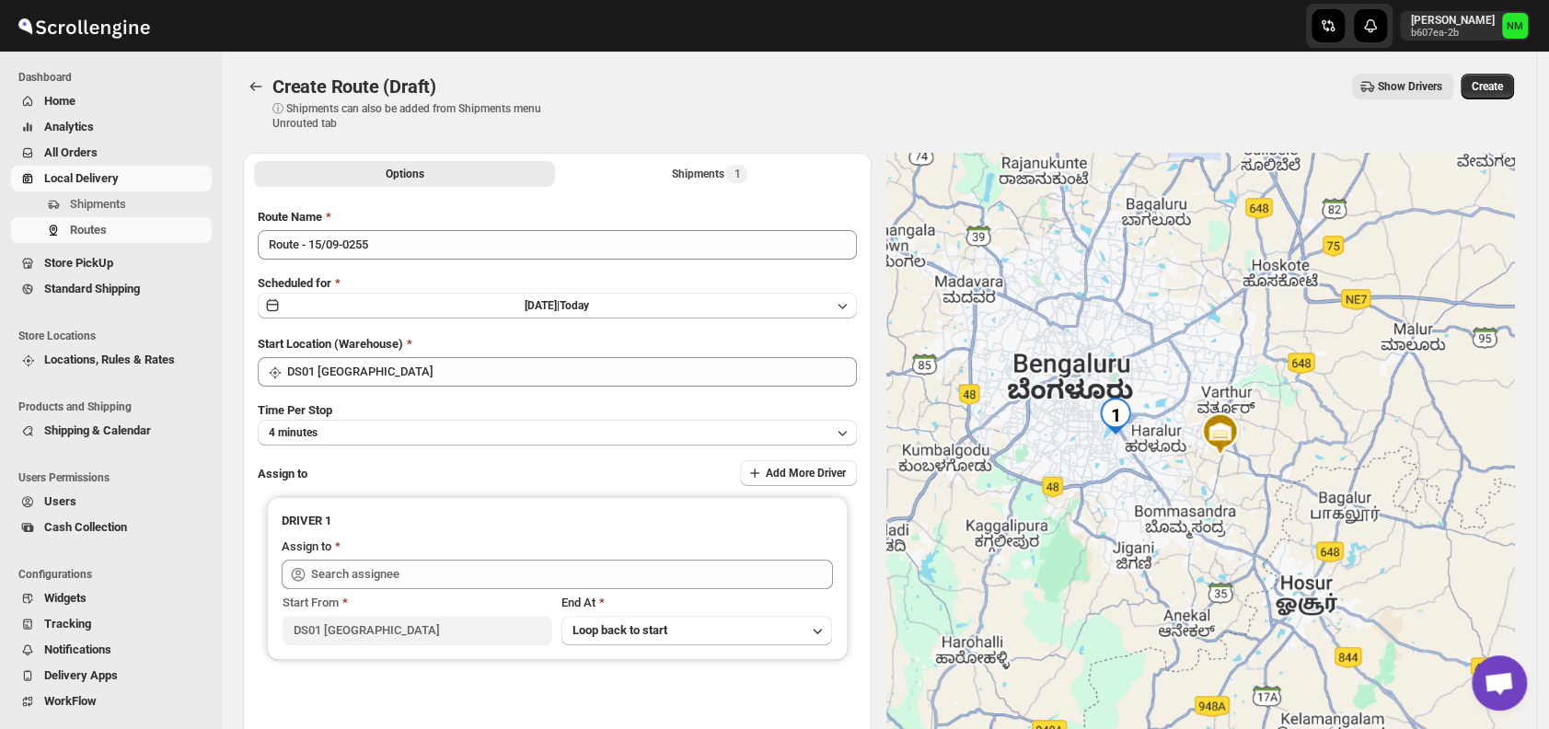
click at [477, 226] on div "Route Name" at bounding box center [557, 217] width 599 height 18
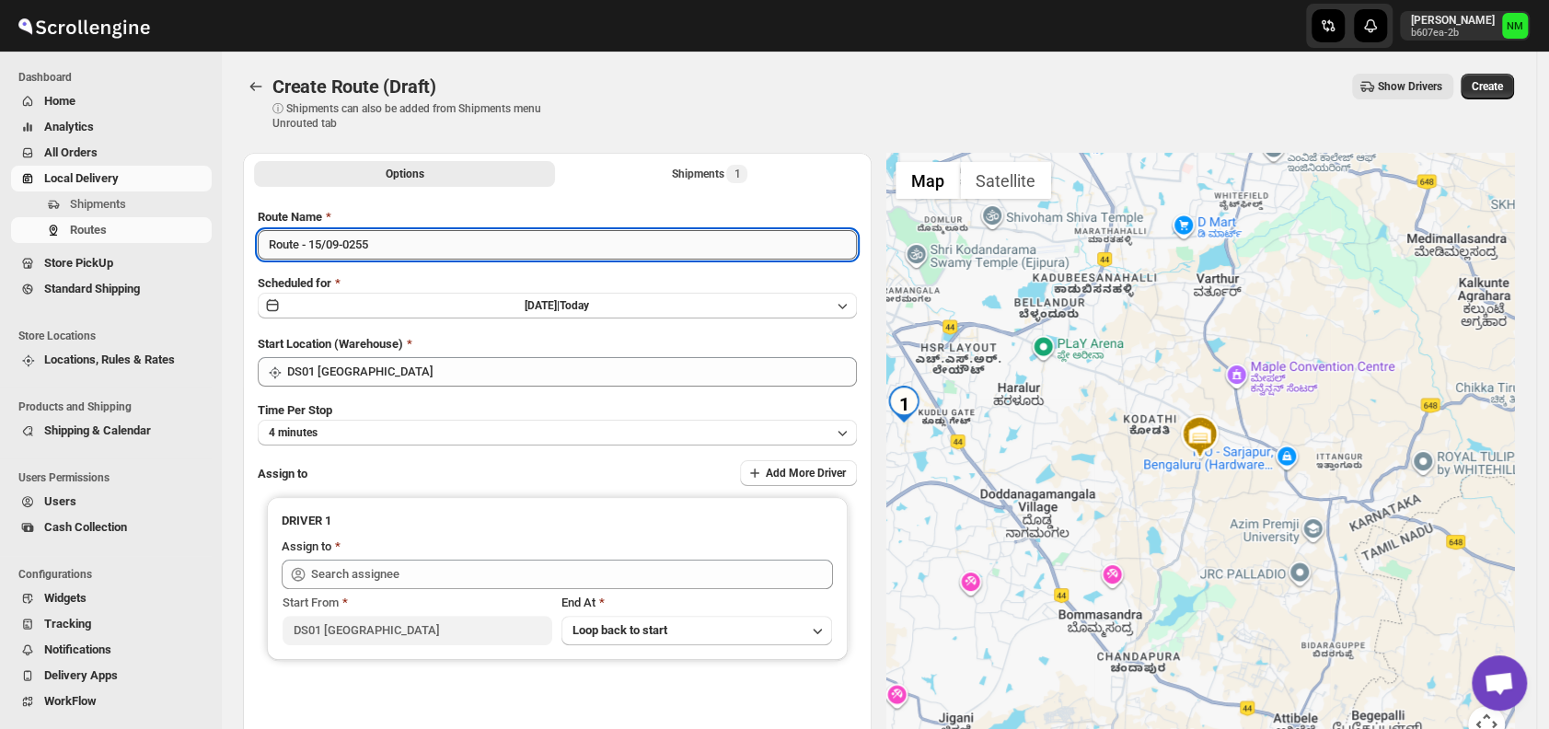
click at [449, 249] on input "Route - 15/09-0255" at bounding box center [557, 244] width 599 height 29
type input "R"
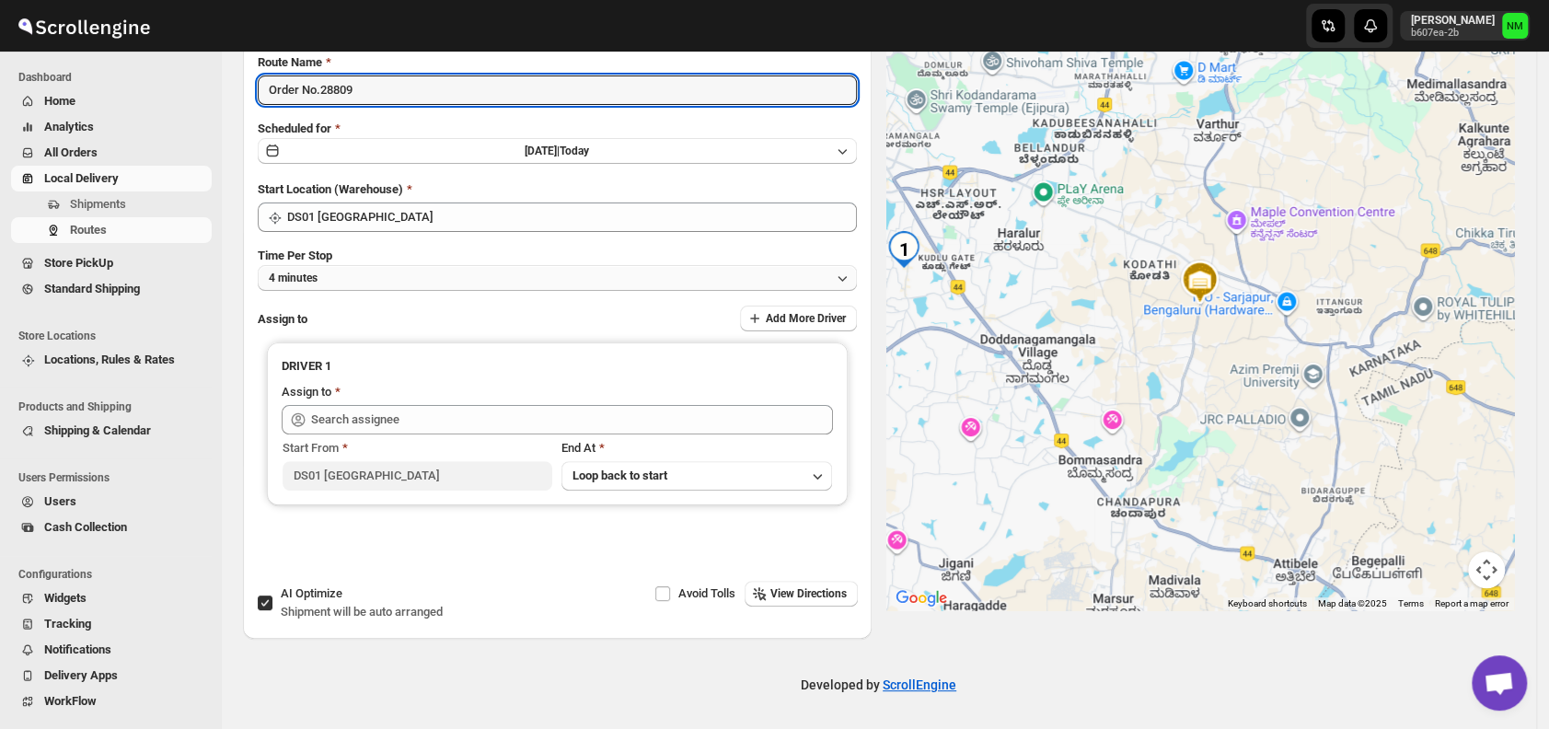
type input "Order No.28809"
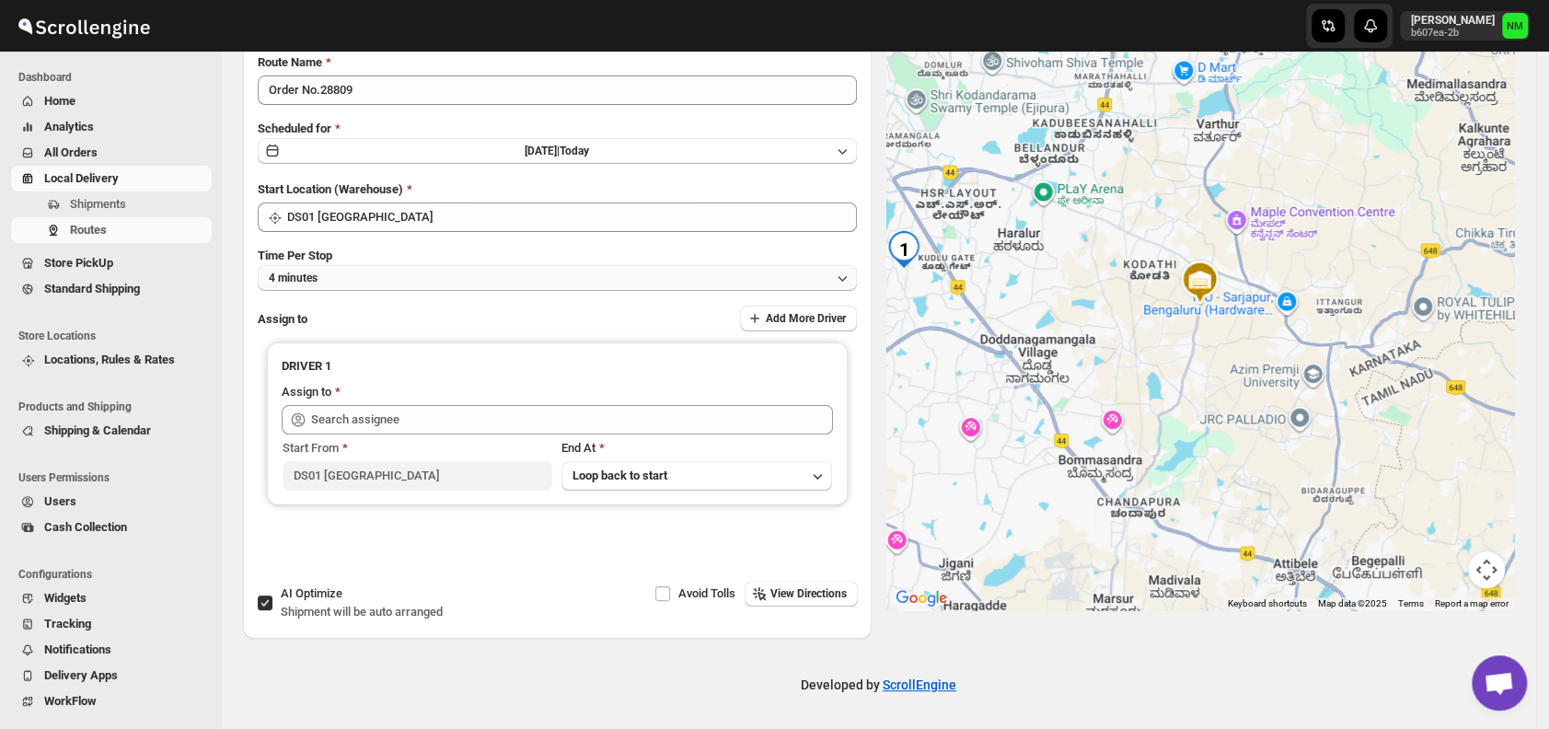
click at [367, 281] on button "4 minutes" at bounding box center [557, 278] width 599 height 26
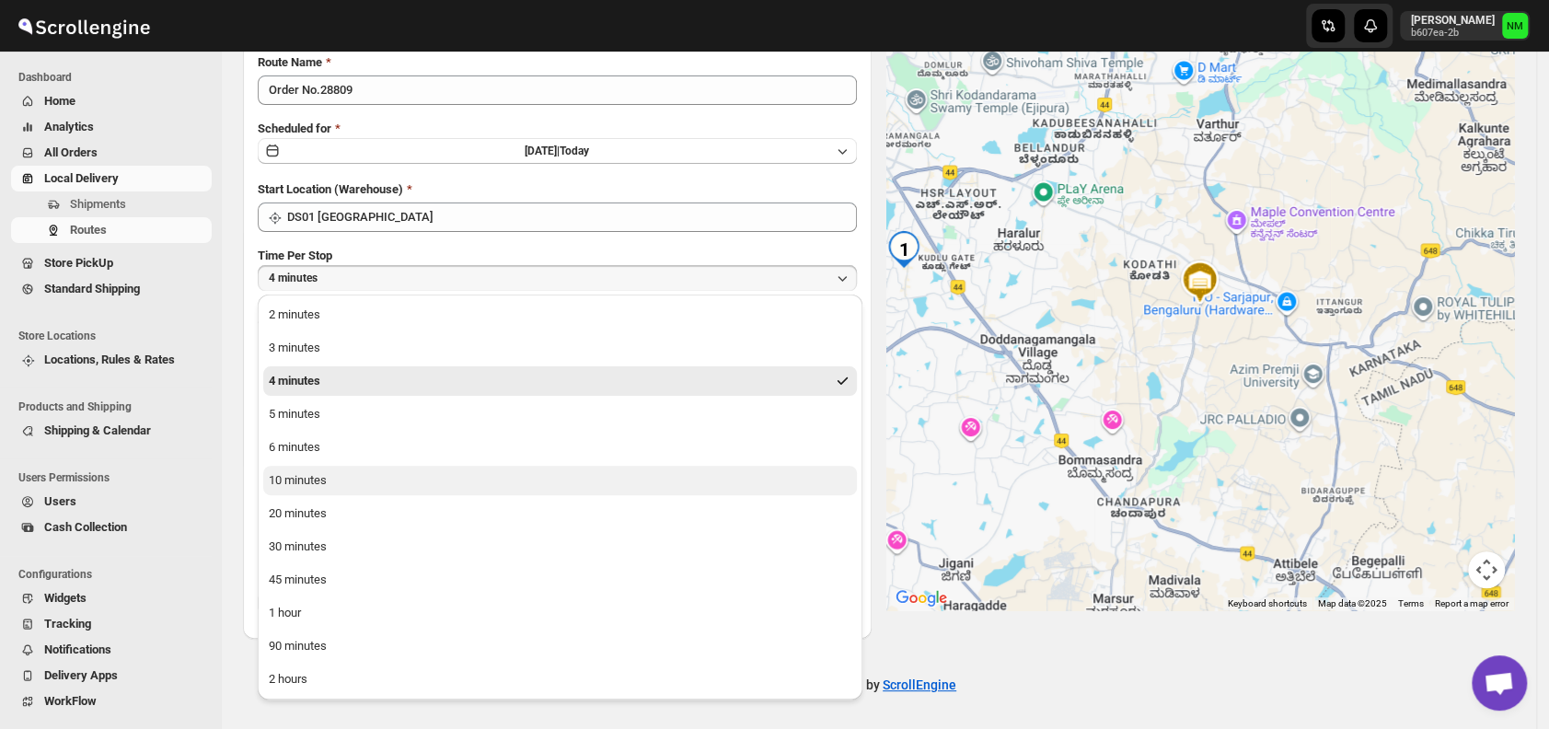
click at [349, 483] on button "10 minutes" at bounding box center [560, 480] width 594 height 29
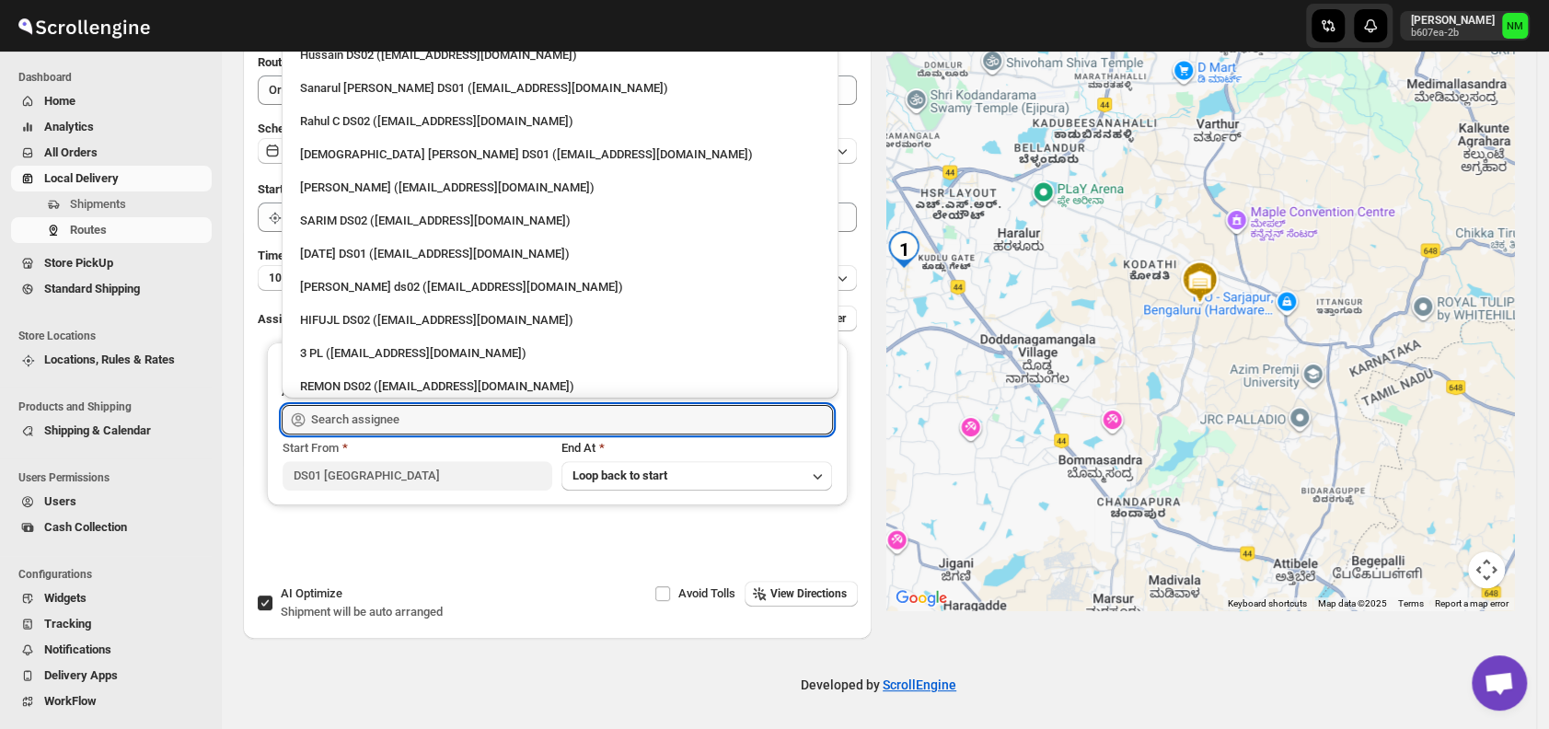
drag, startPoint x: 434, startPoint y: 420, endPoint x: 445, endPoint y: 296, distance: 123.8
click at [445, 296] on div "Skip to content Narjit Magar b607ea-2b NM Dashboard Home Analytics All Orders L…" at bounding box center [774, 288] width 1549 height 886
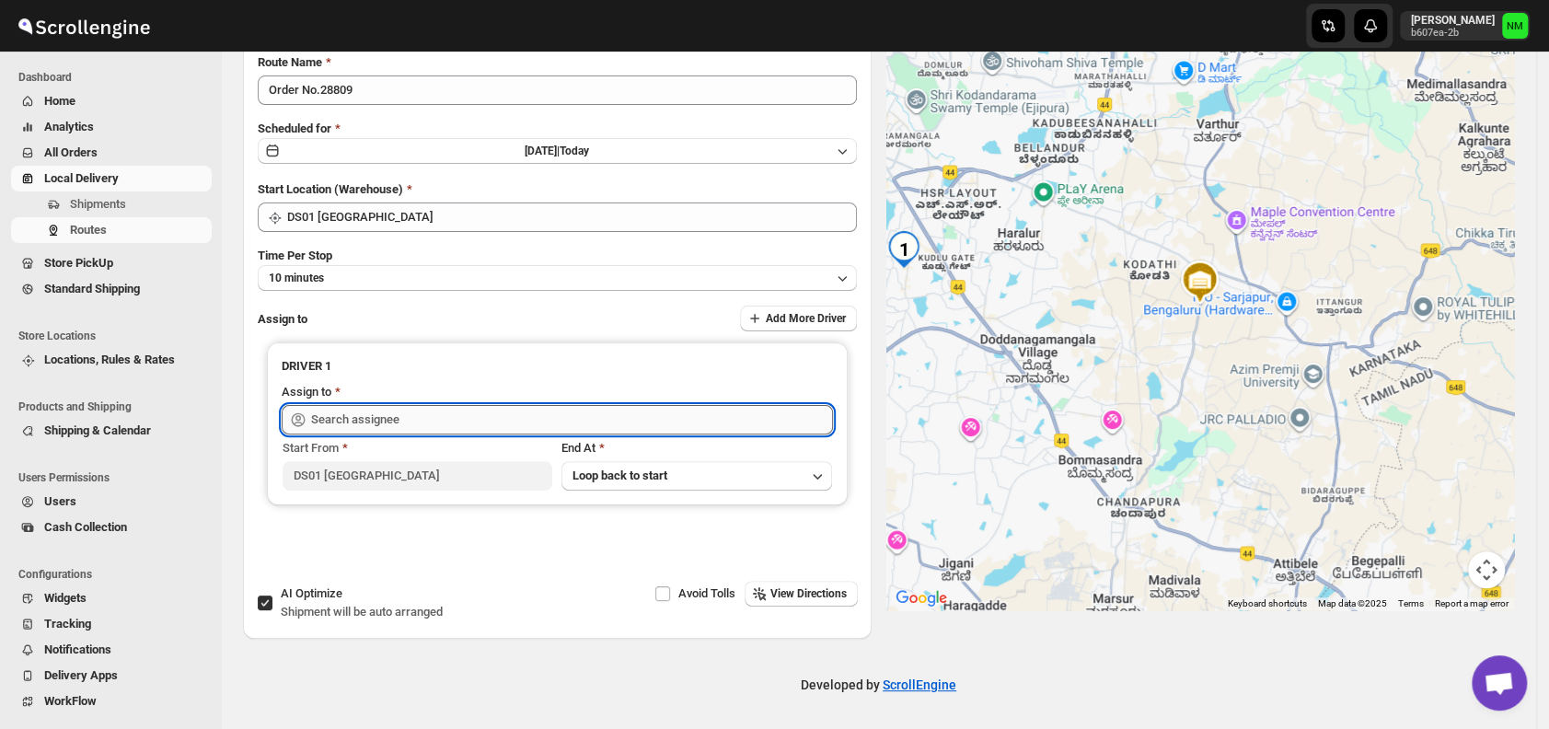
click at [405, 405] on input "text" at bounding box center [572, 419] width 522 height 29
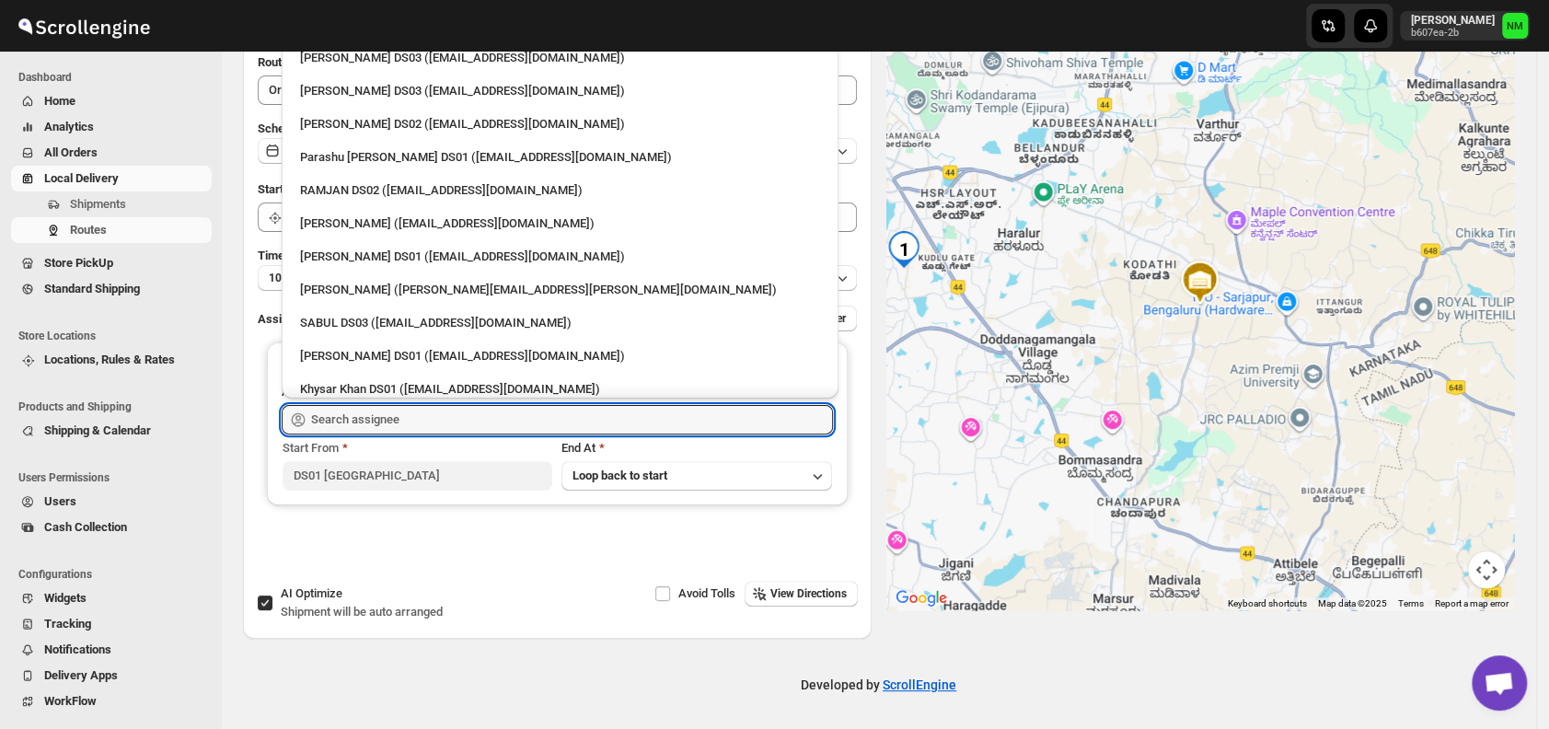
scroll to position [1320, 0]
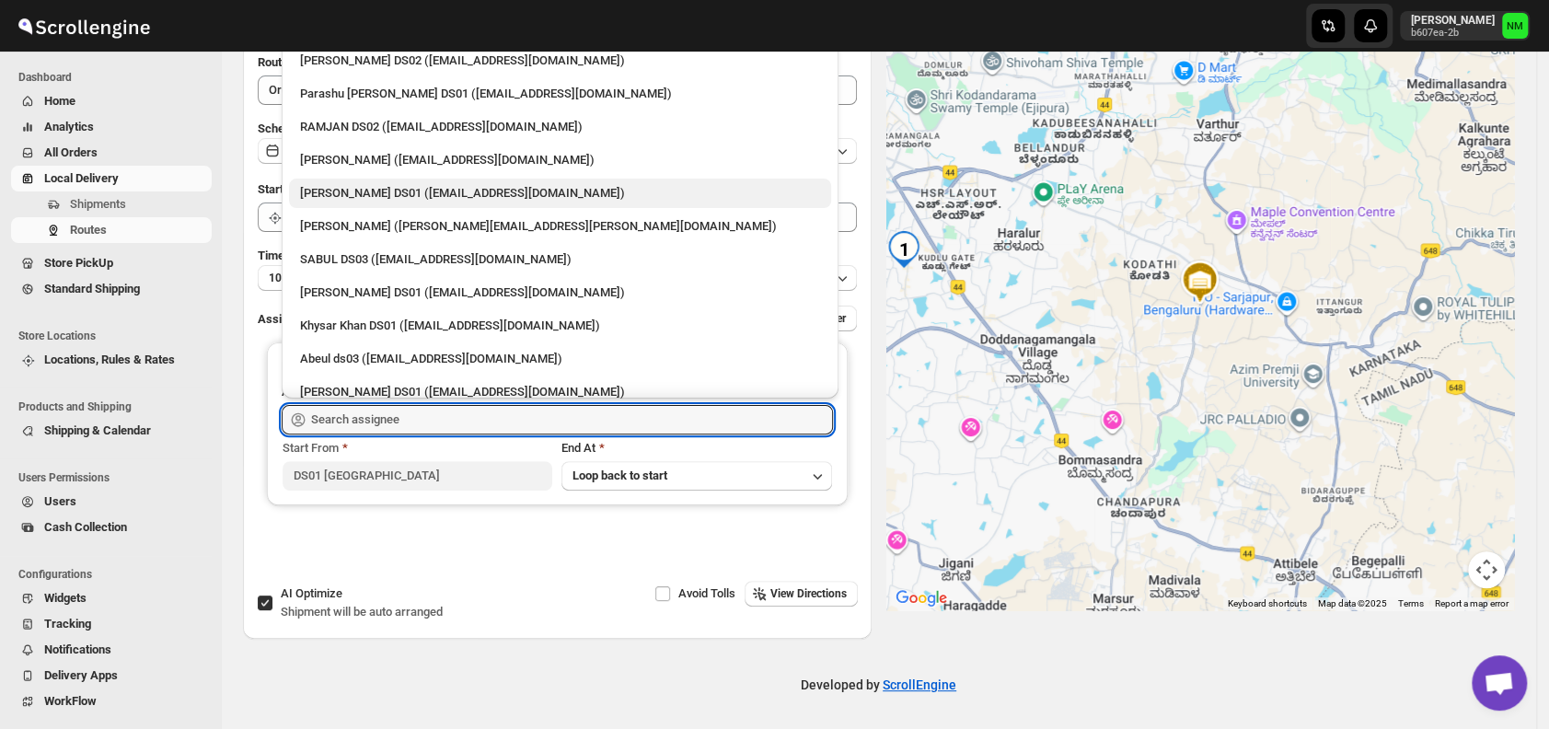
click at [339, 191] on div "[PERSON_NAME] DS01 ([EMAIL_ADDRESS][DOMAIN_NAME])" at bounding box center [560, 193] width 520 height 18
type input "[PERSON_NAME] DS01 ([EMAIL_ADDRESS][DOMAIN_NAME])"
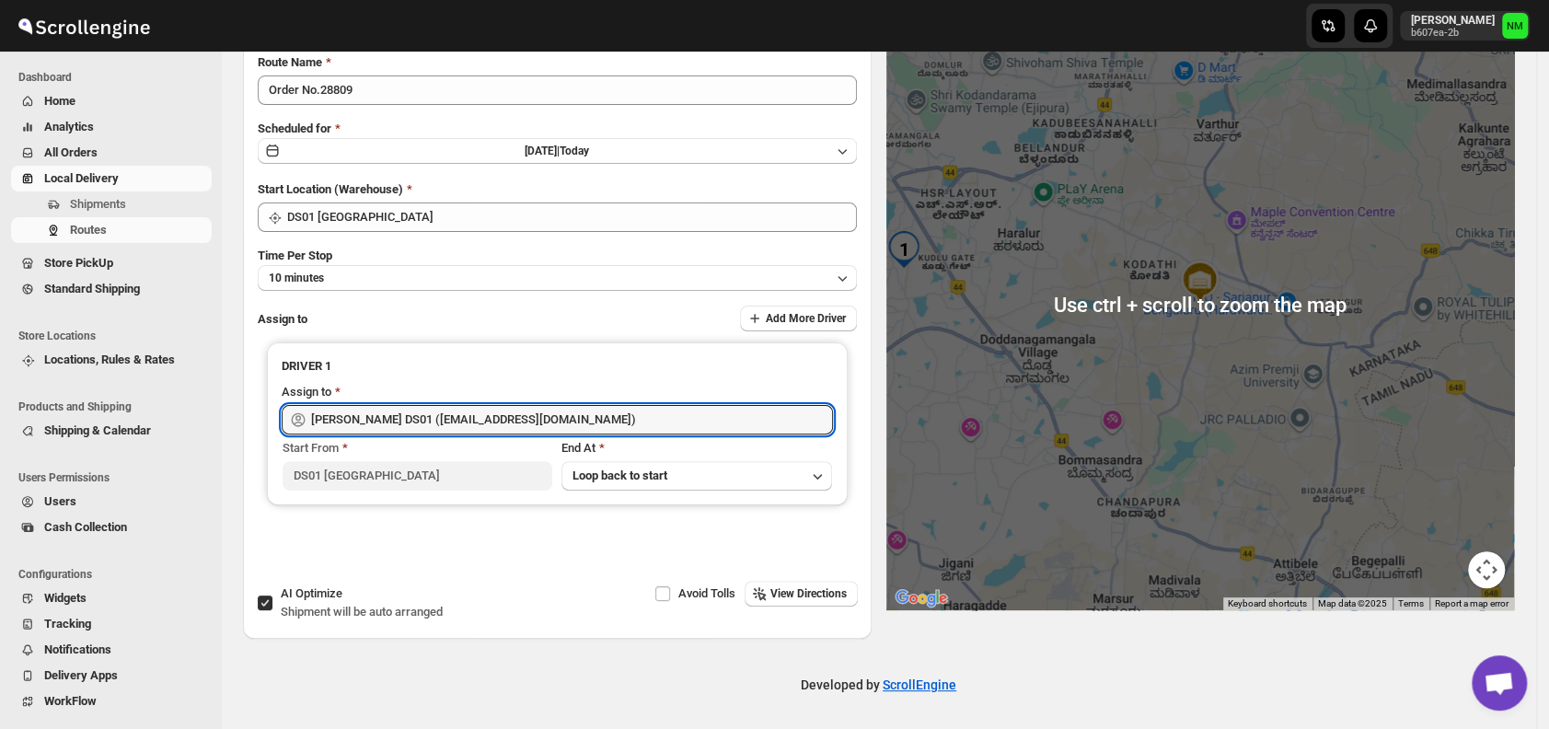
scroll to position [0, 0]
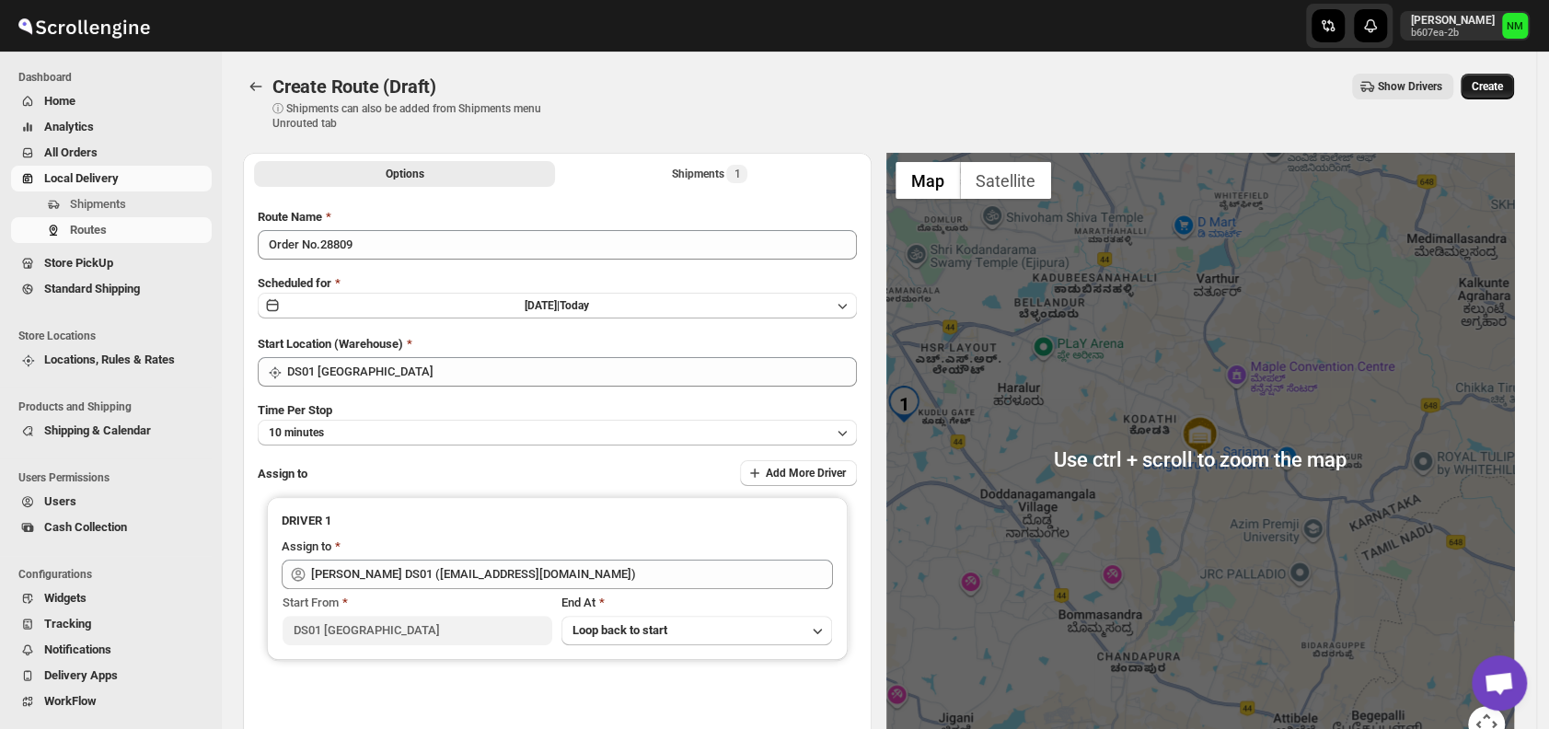
click at [1503, 84] on span "Create" at bounding box center [1487, 86] width 31 height 15
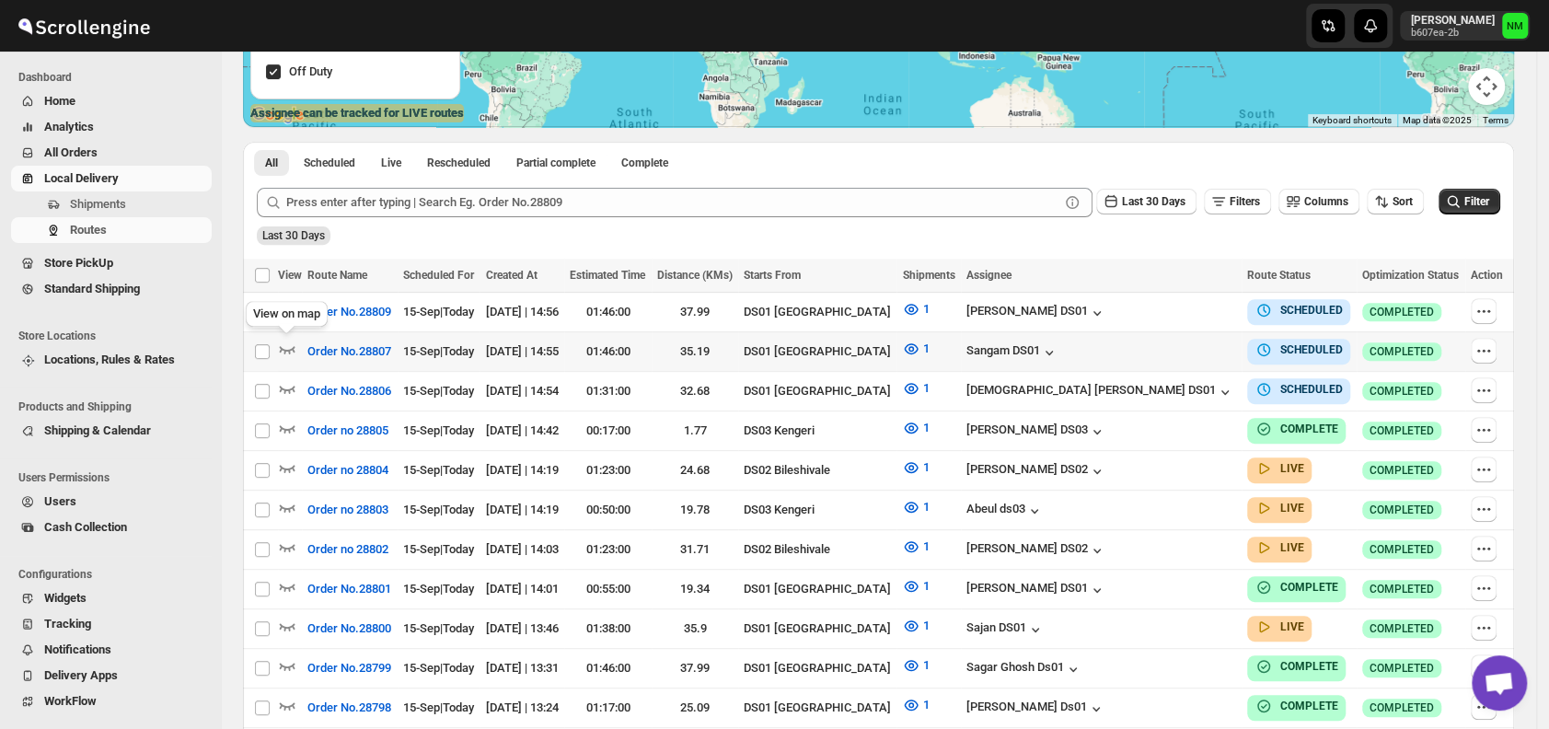
scroll to position [345, 0]
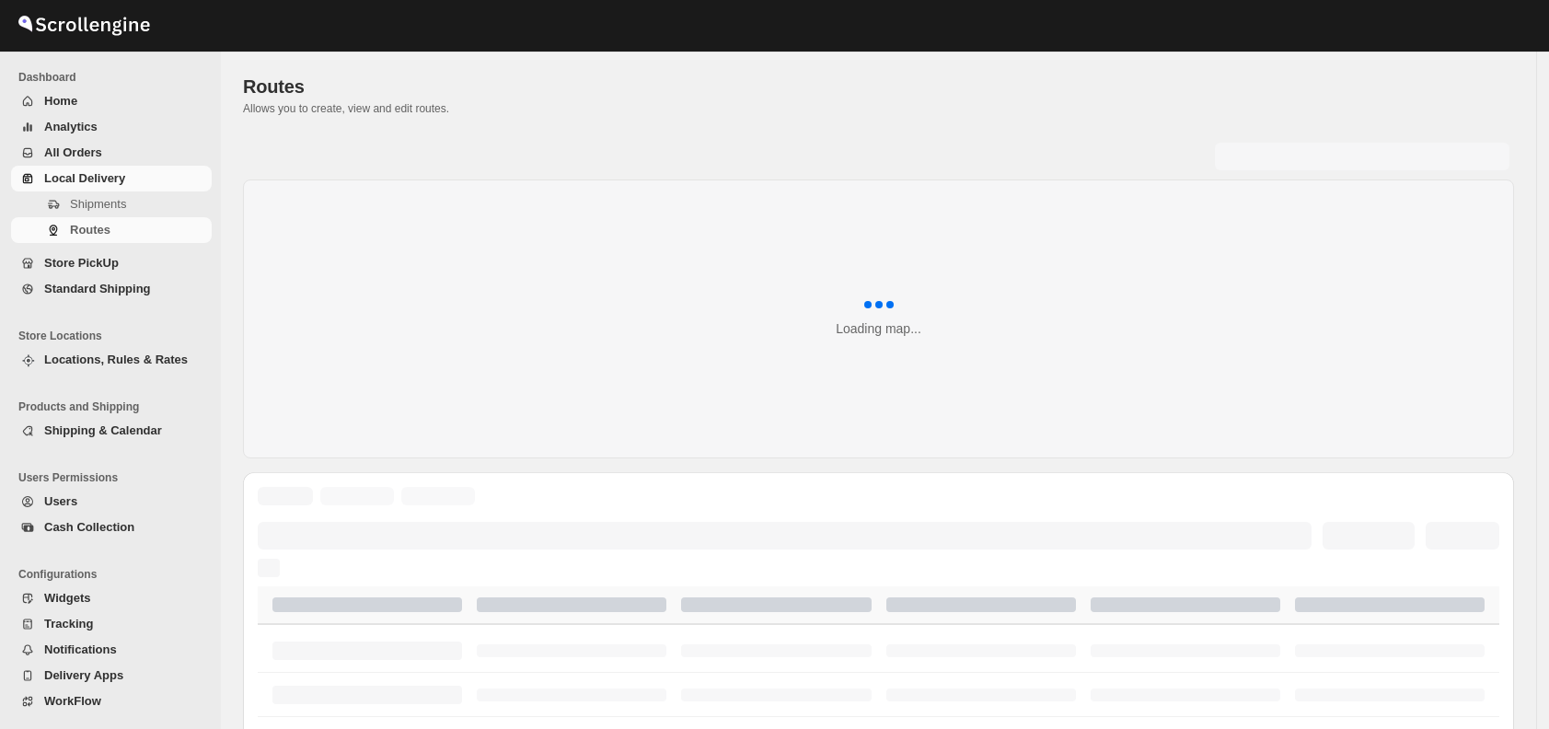
scroll to position [345, 0]
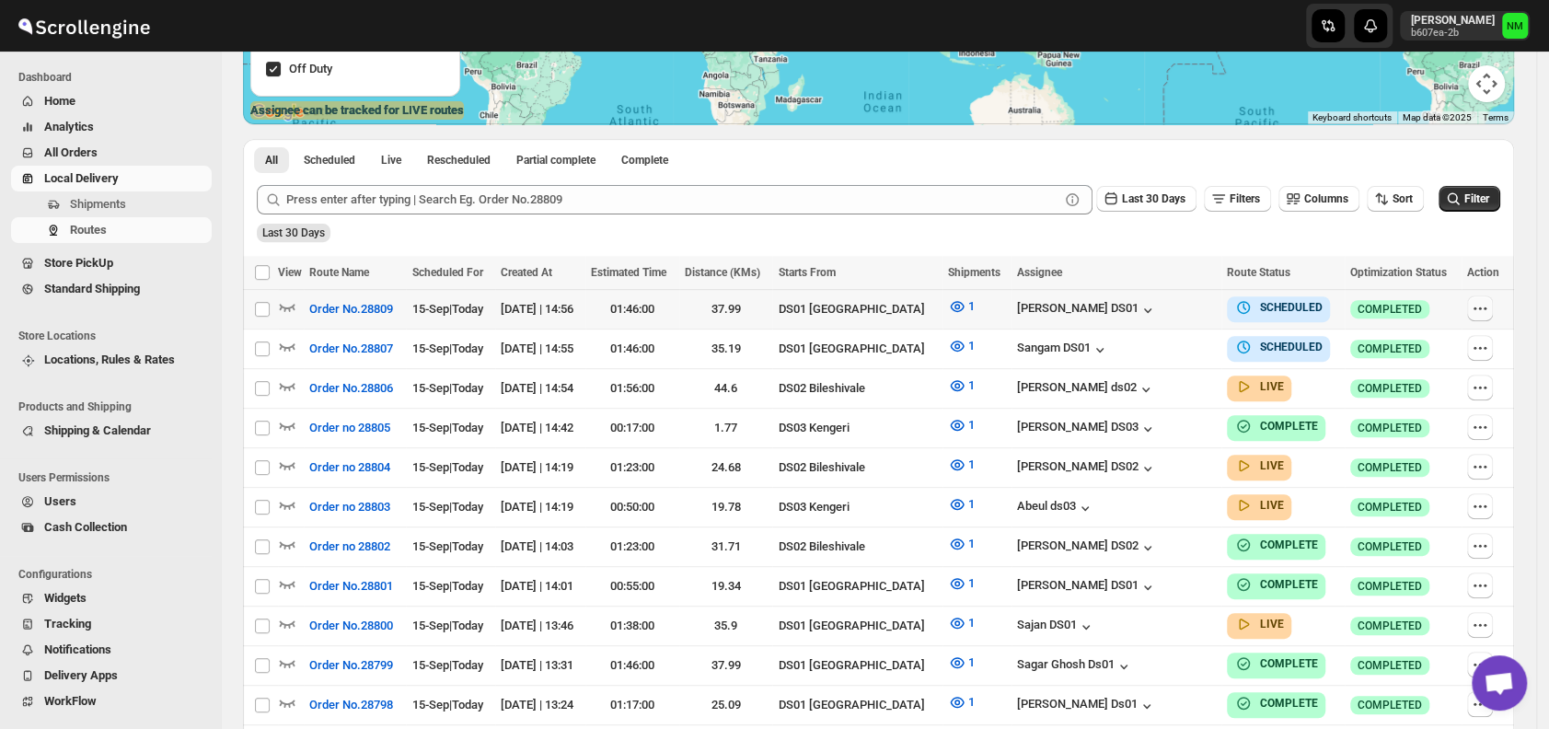
click at [1489, 309] on icon "button" at bounding box center [1480, 308] width 18 height 18
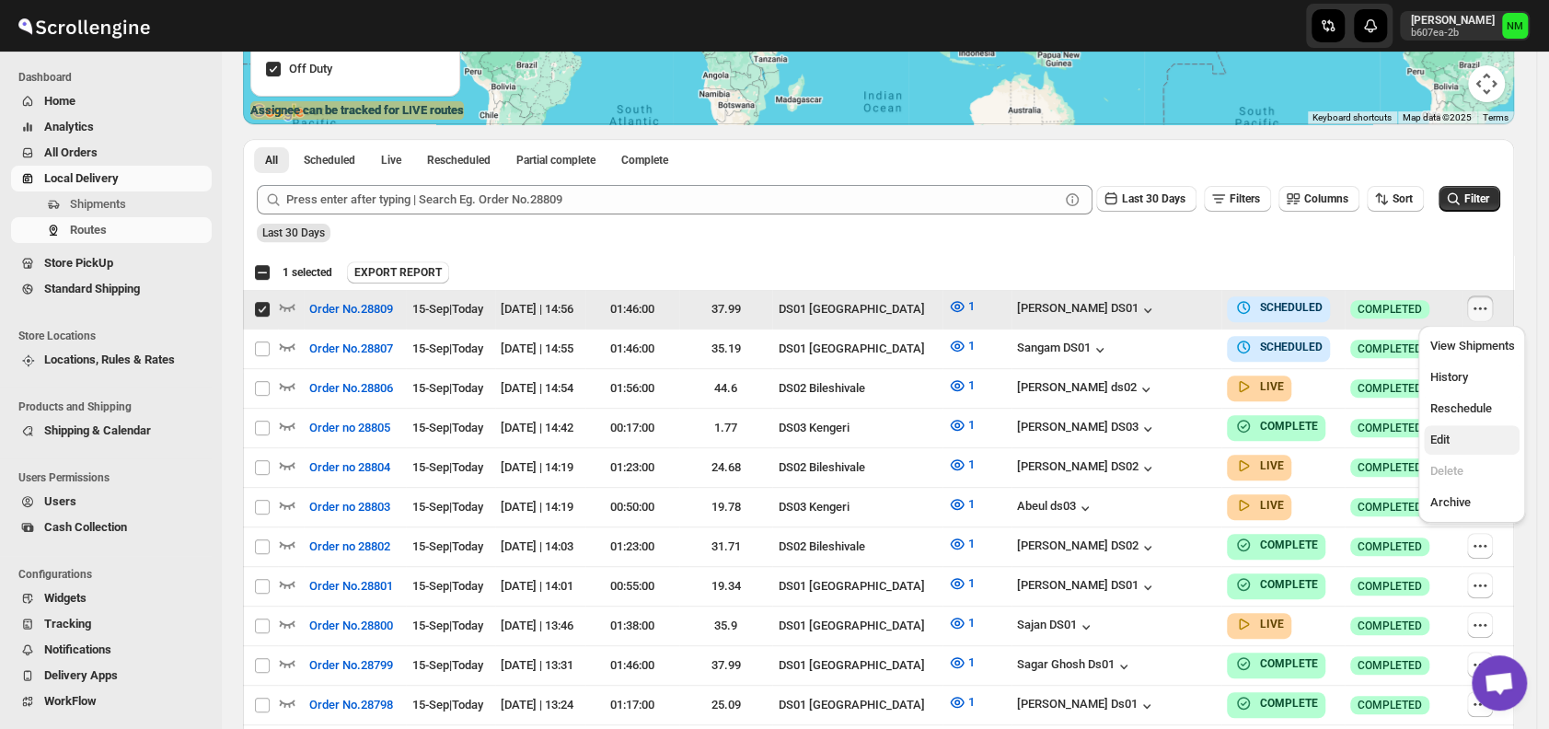
click at [1459, 441] on span "Edit" at bounding box center [1472, 440] width 85 height 18
checkbox input "false"
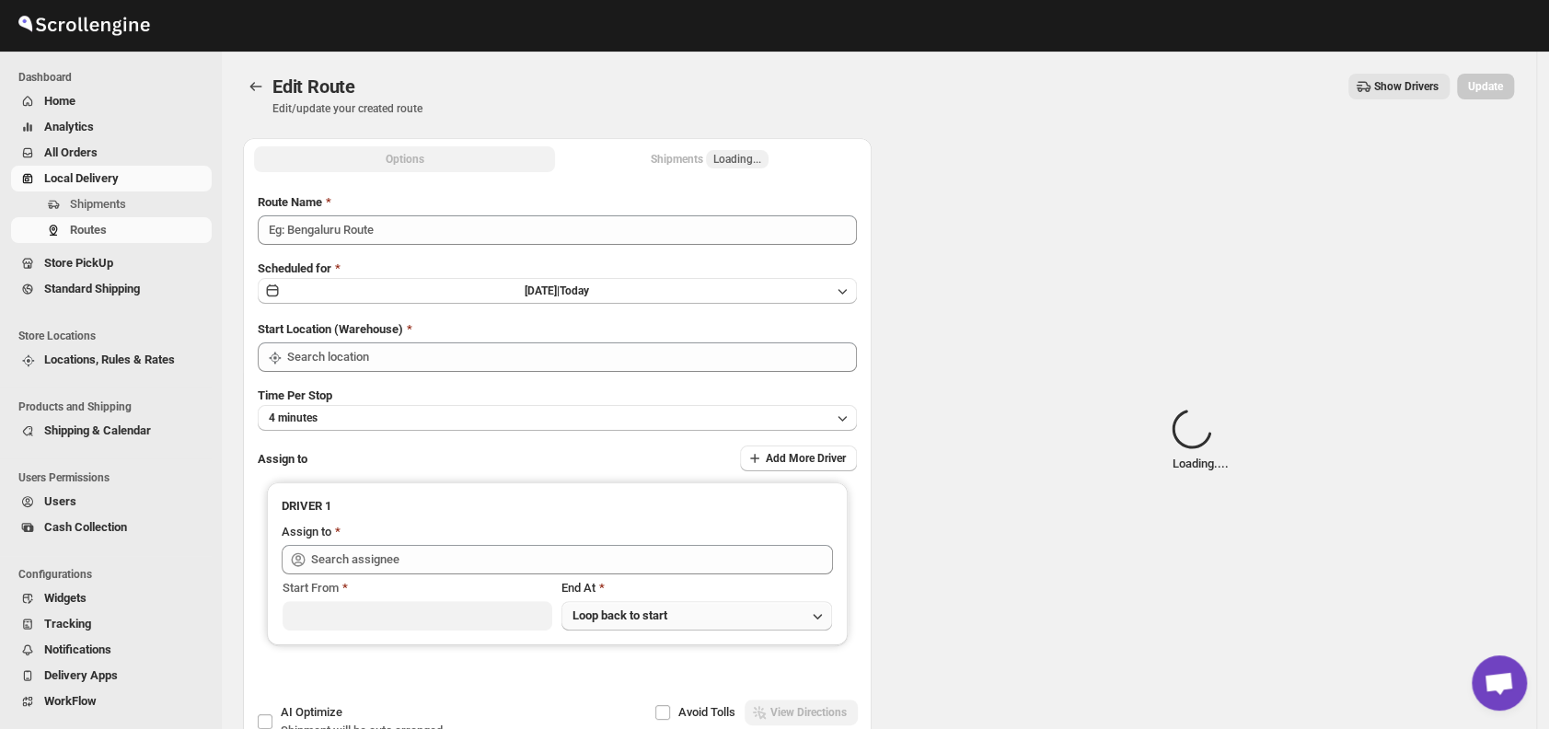
type input "Order No.28809"
type input "DS01 [GEOGRAPHIC_DATA]"
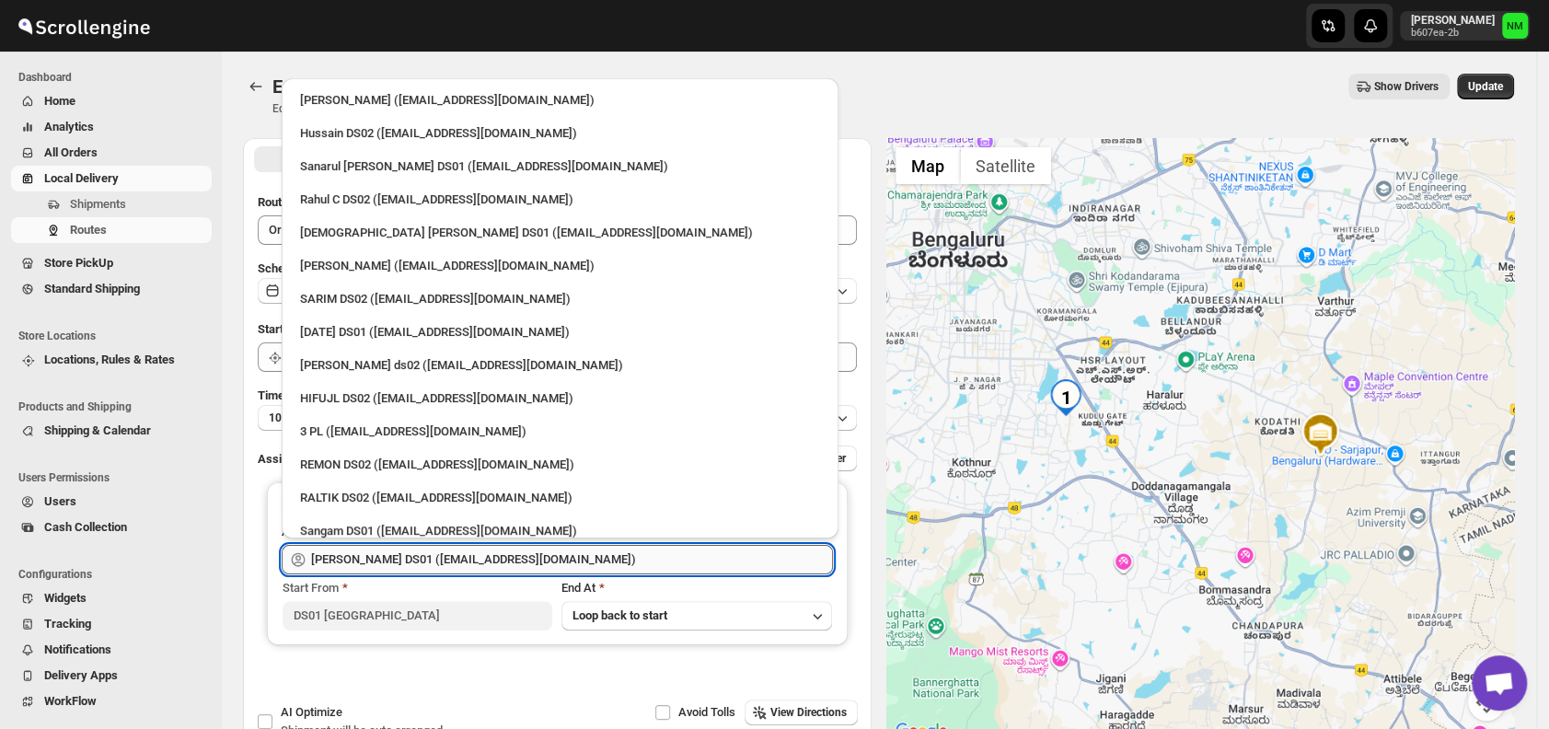
click at [546, 558] on input "[PERSON_NAME] DS01 ([EMAIL_ADDRESS][DOMAIN_NAME])" at bounding box center [572, 559] width 522 height 29
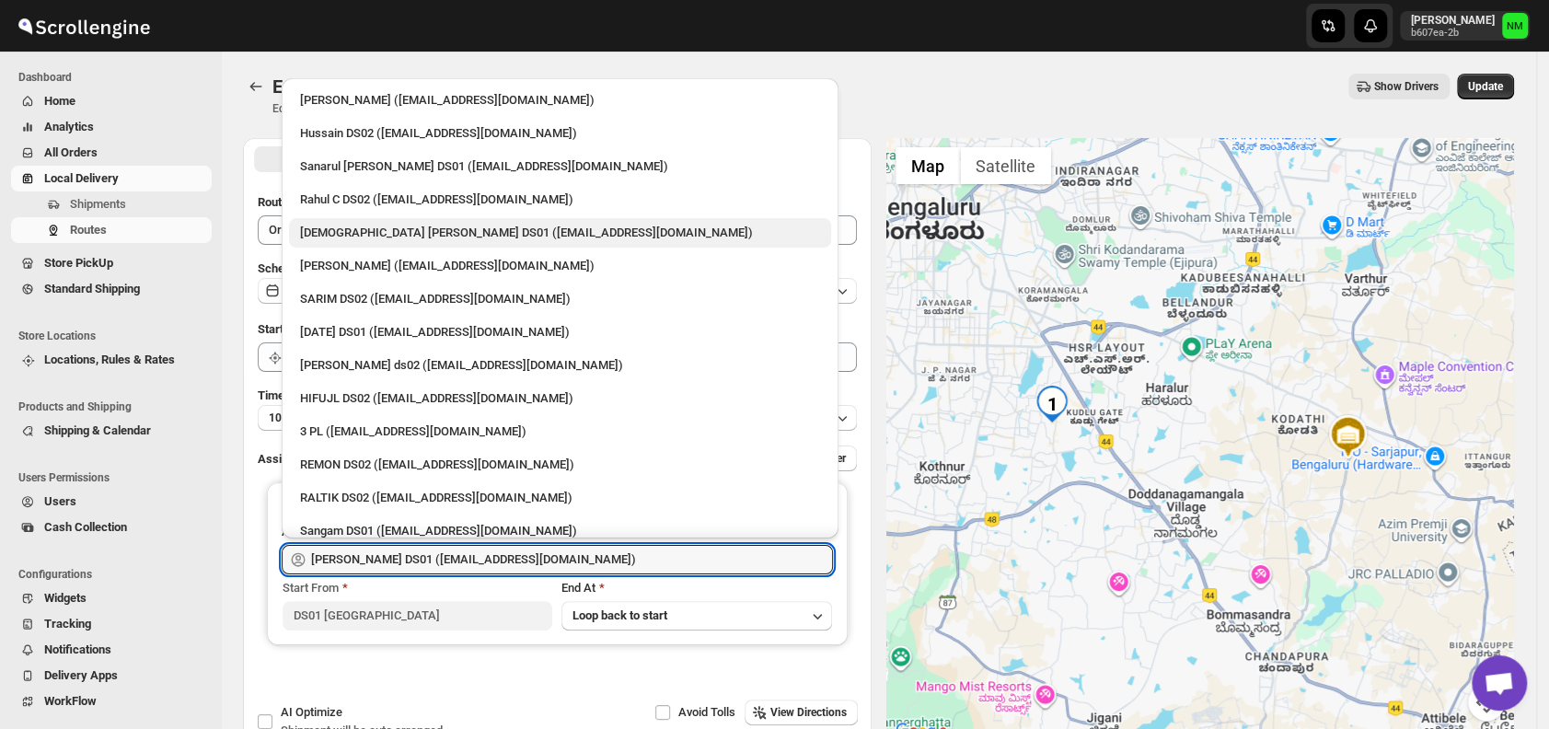
click at [342, 228] on div "[DEMOGRAPHIC_DATA] [PERSON_NAME] DS01 ([EMAIL_ADDRESS][DOMAIN_NAME])" at bounding box center [560, 233] width 520 height 18
type input "[DEMOGRAPHIC_DATA] [PERSON_NAME] DS01 ([EMAIL_ADDRESS][DOMAIN_NAME])"
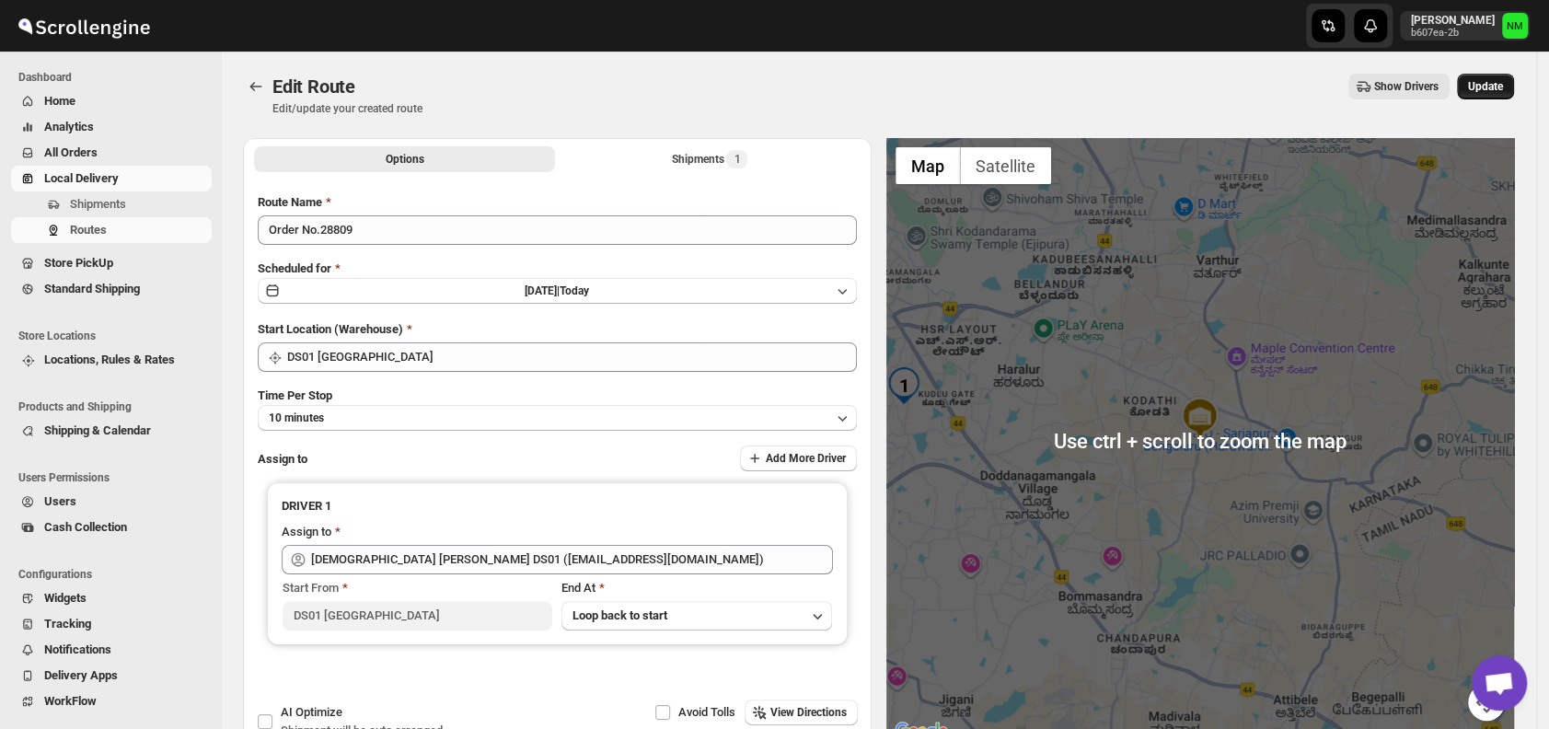
click at [1493, 88] on span "Update" at bounding box center [1485, 86] width 35 height 15
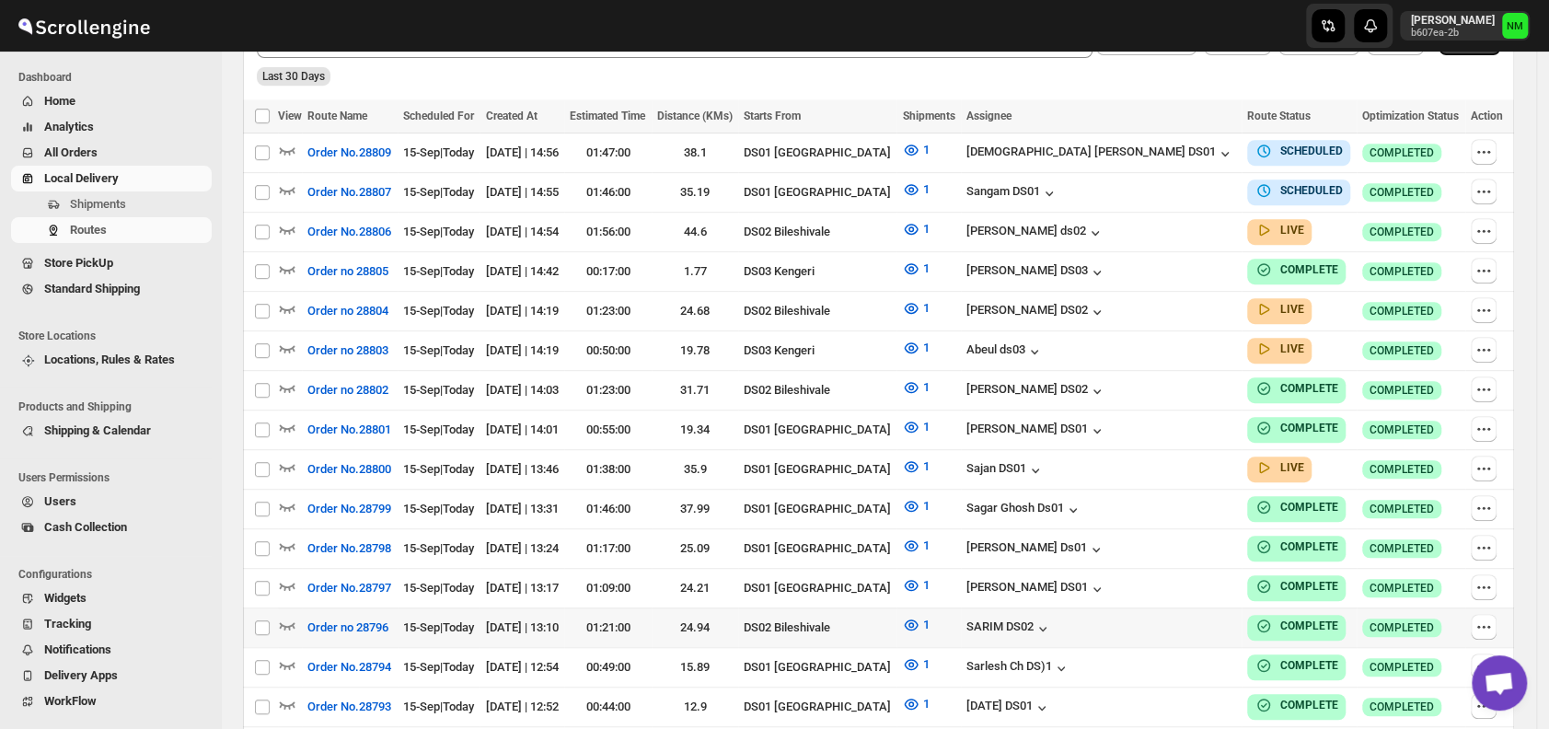
scroll to position [504, 0]
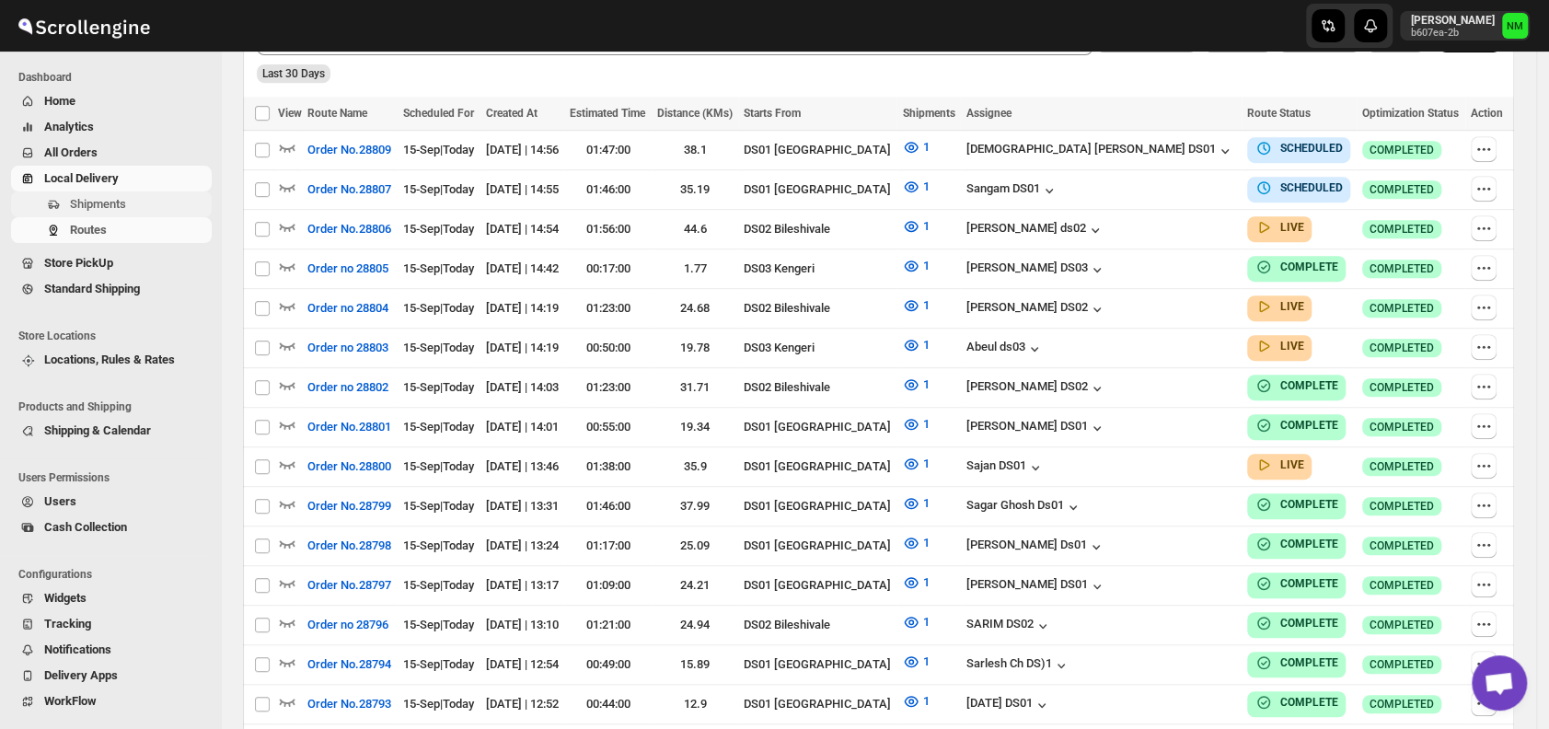
click at [126, 191] on button "Shipments" at bounding box center [111, 204] width 201 height 26
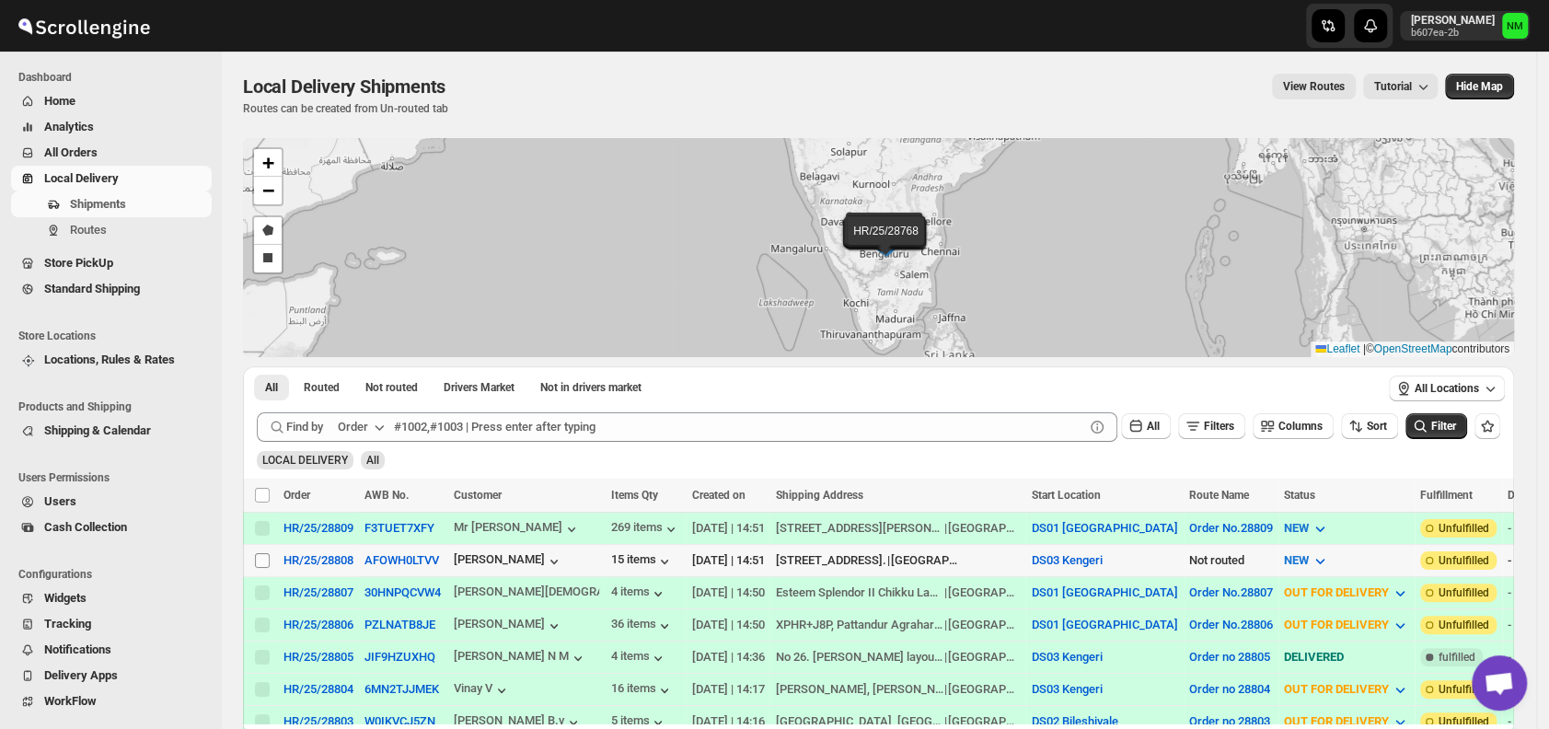
click at [262, 553] on input "Select shipment" at bounding box center [262, 560] width 15 height 15
checkbox input "true"
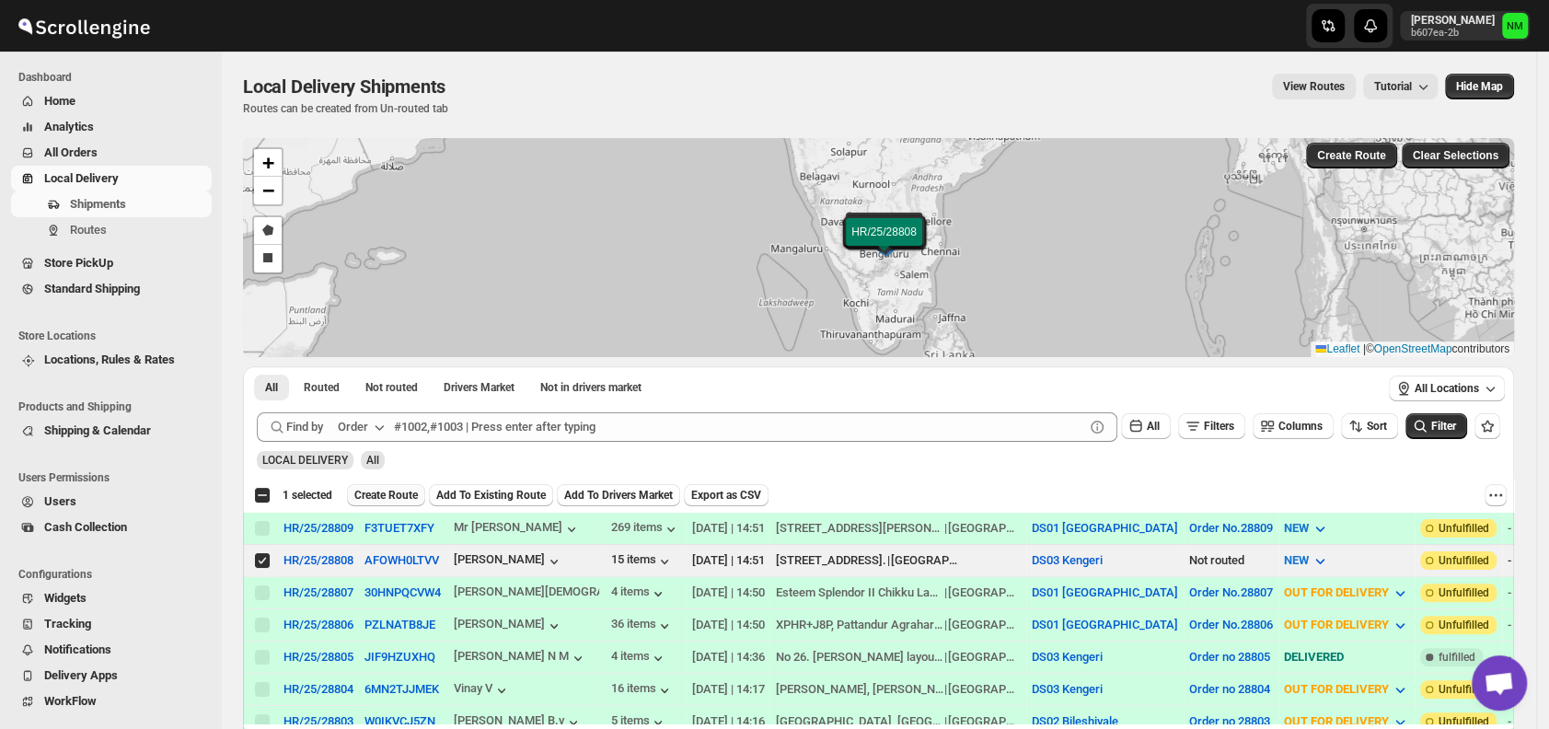
click at [386, 493] on span "Create Route" at bounding box center [386, 495] width 64 height 15
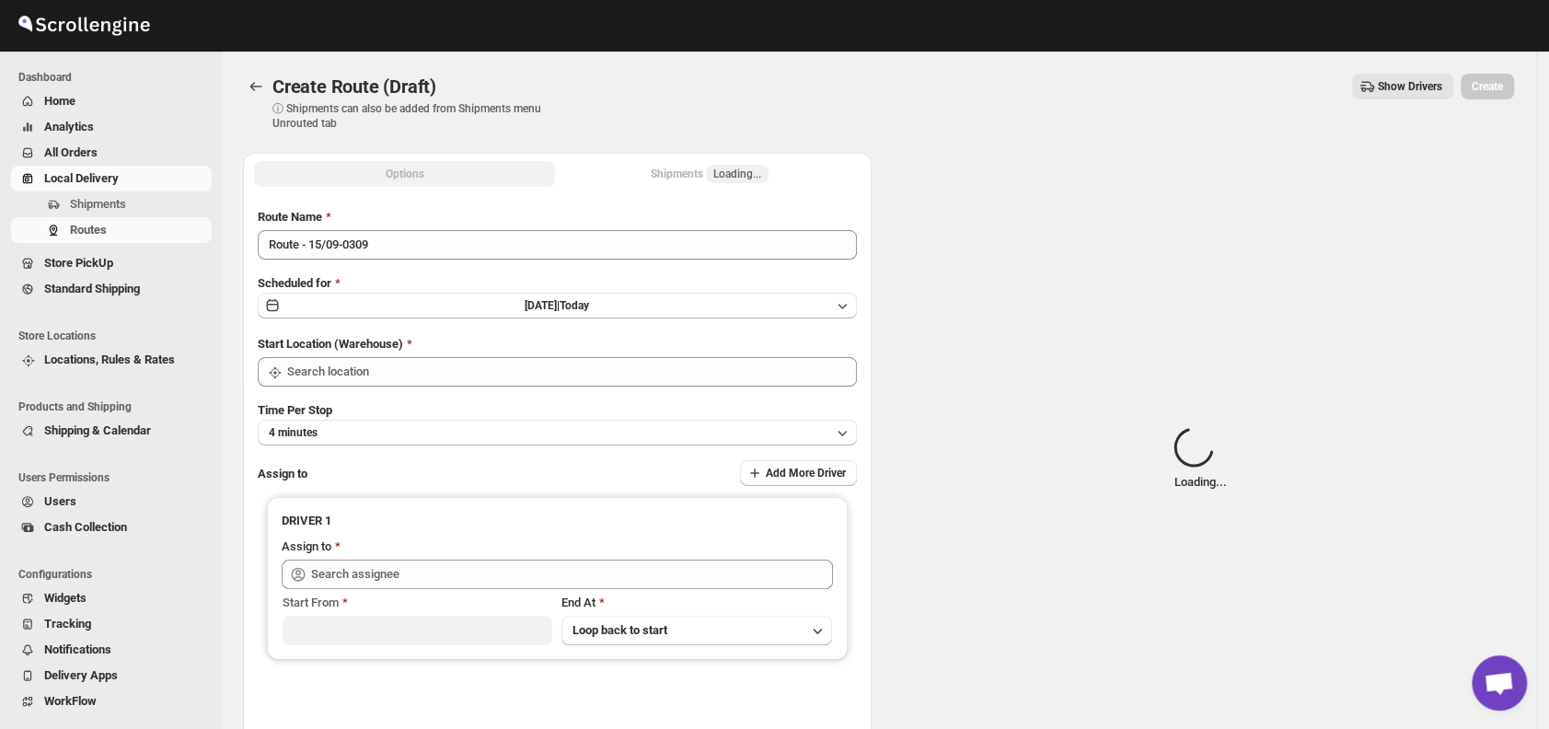
type input "DS03 Kengeri"
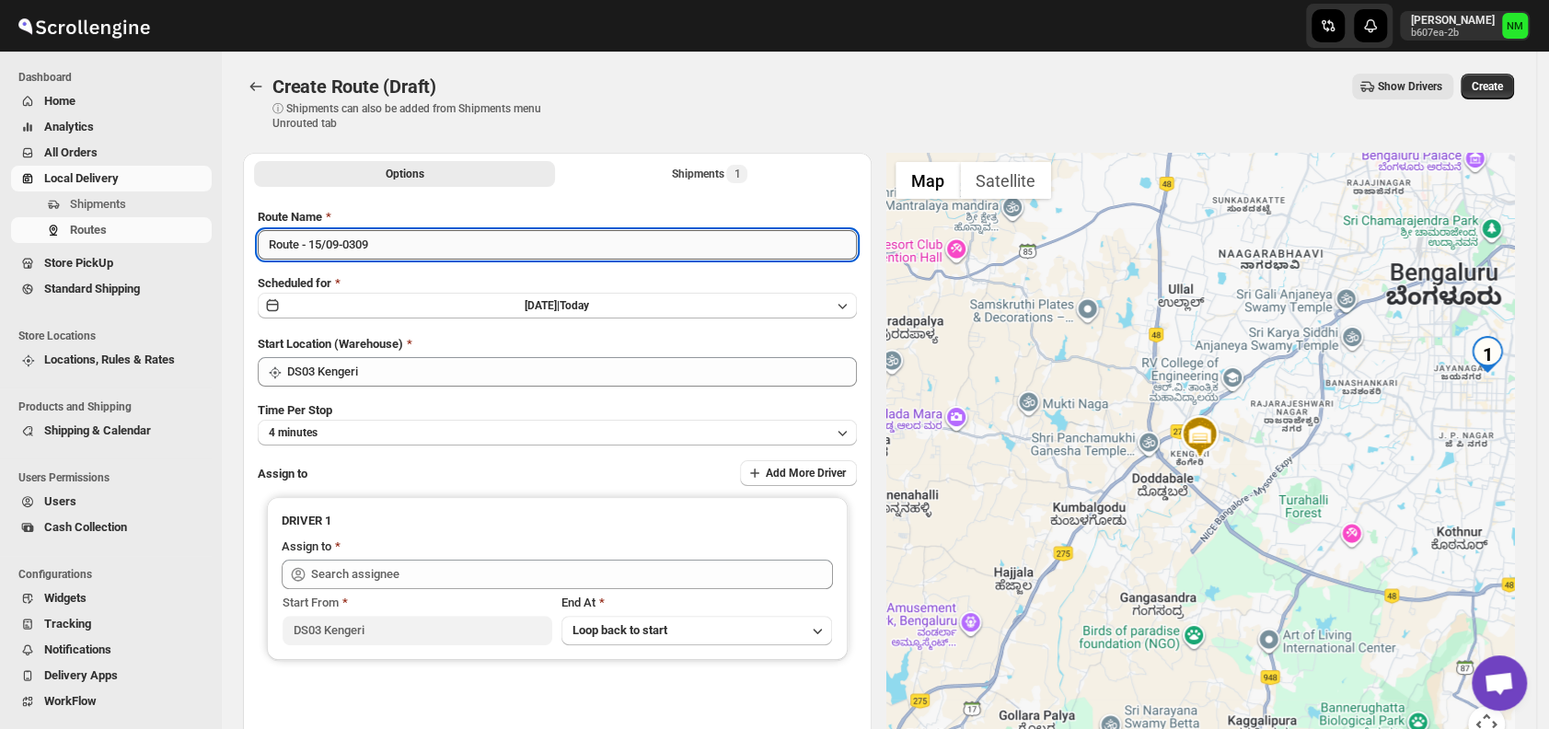
click at [412, 249] on input "Route - 15/09-0309" at bounding box center [557, 244] width 599 height 29
type input "R"
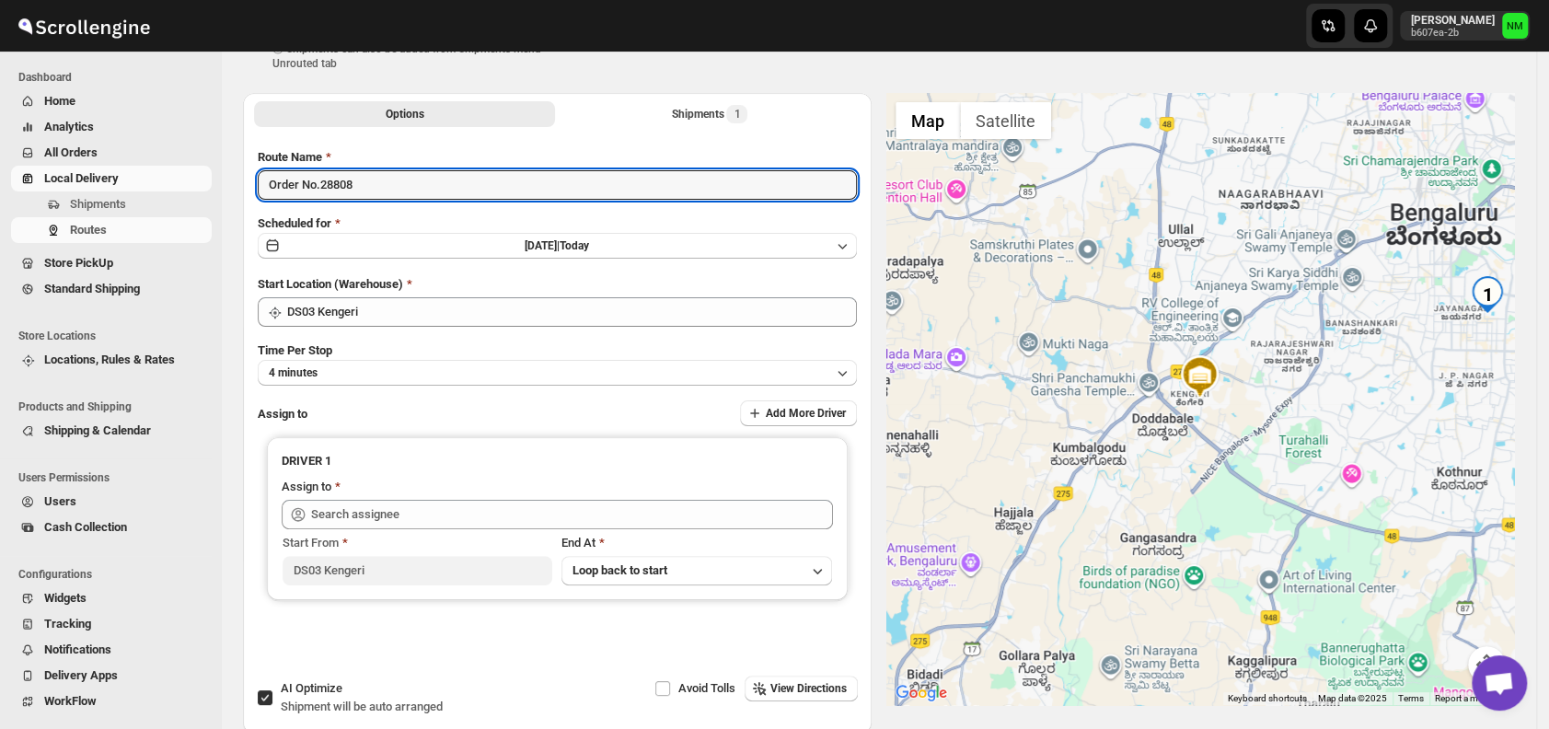
scroll to position [64, 0]
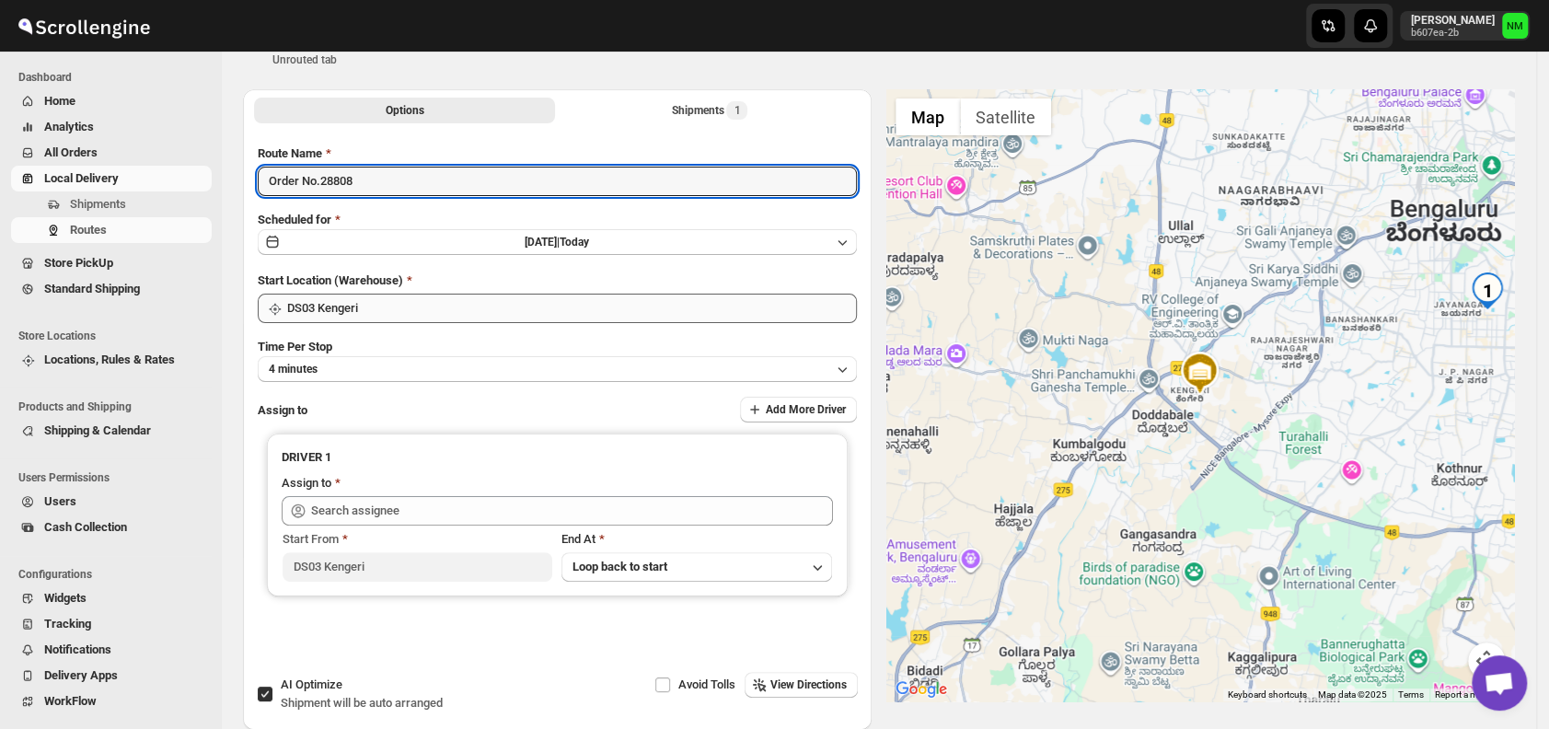
type input "Order No.28808"
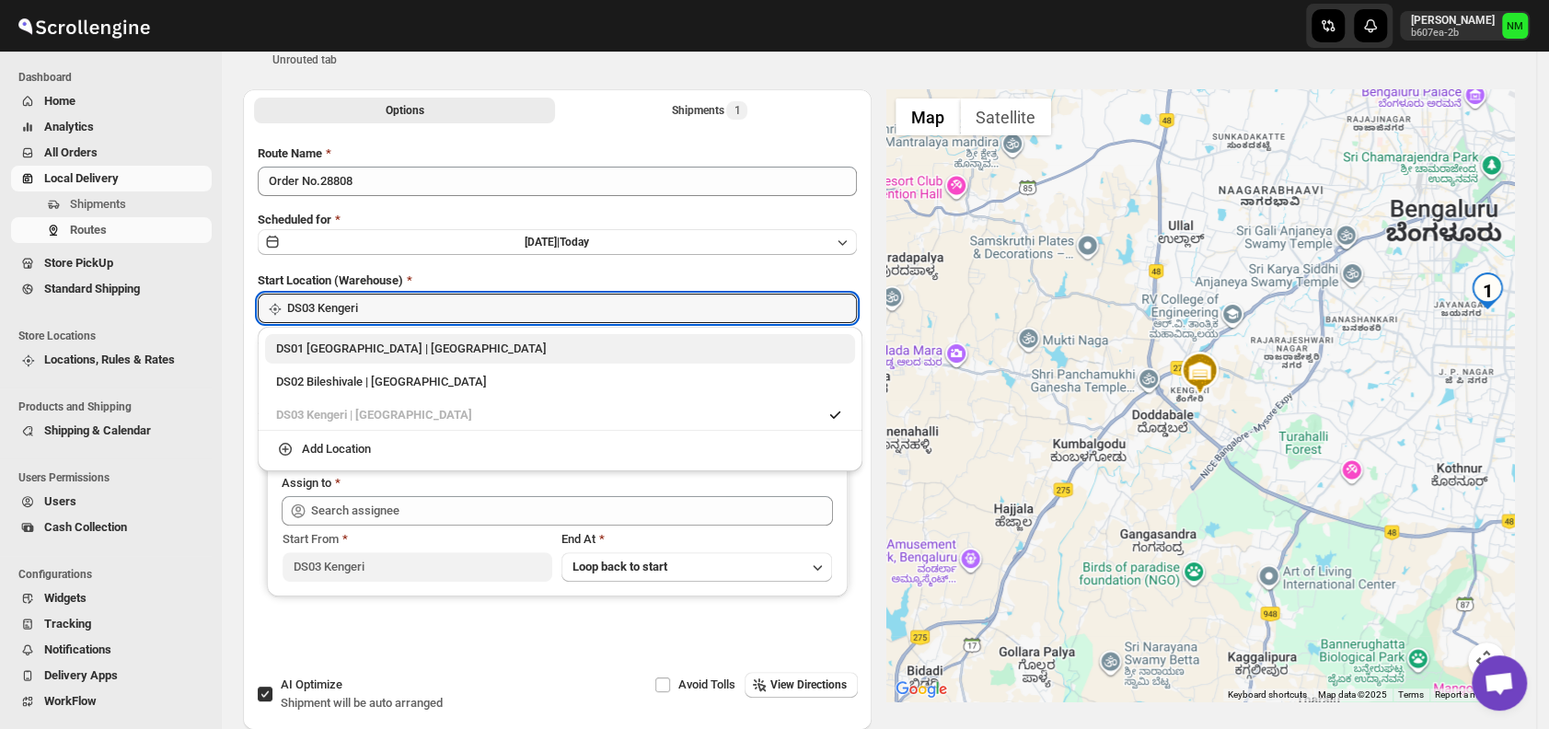
click at [293, 353] on div "DS01 Sarjapur | Bengaluru" at bounding box center [560, 349] width 568 height 18
type input "DS01 [GEOGRAPHIC_DATA]"
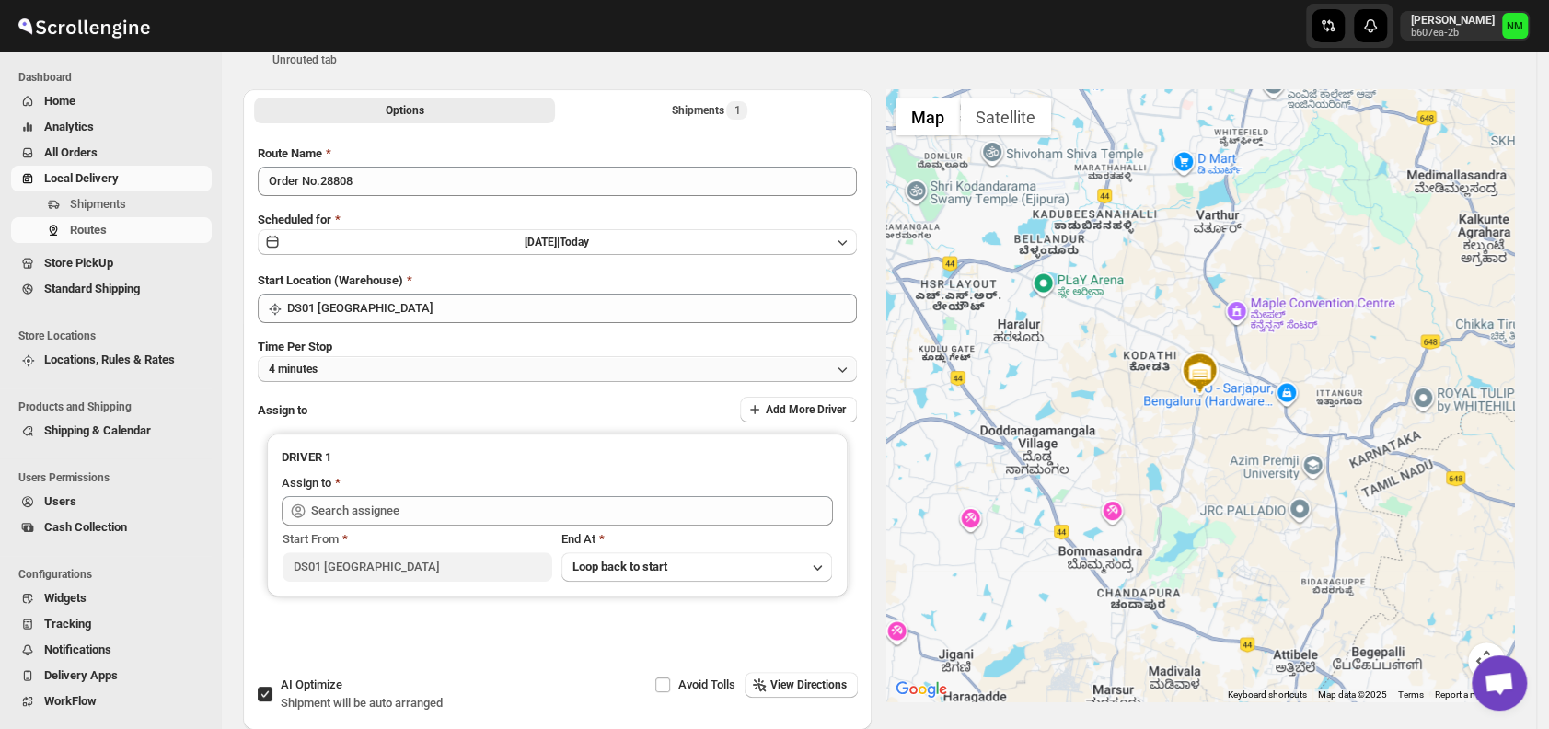
click at [400, 376] on button "4 minutes" at bounding box center [557, 369] width 599 height 26
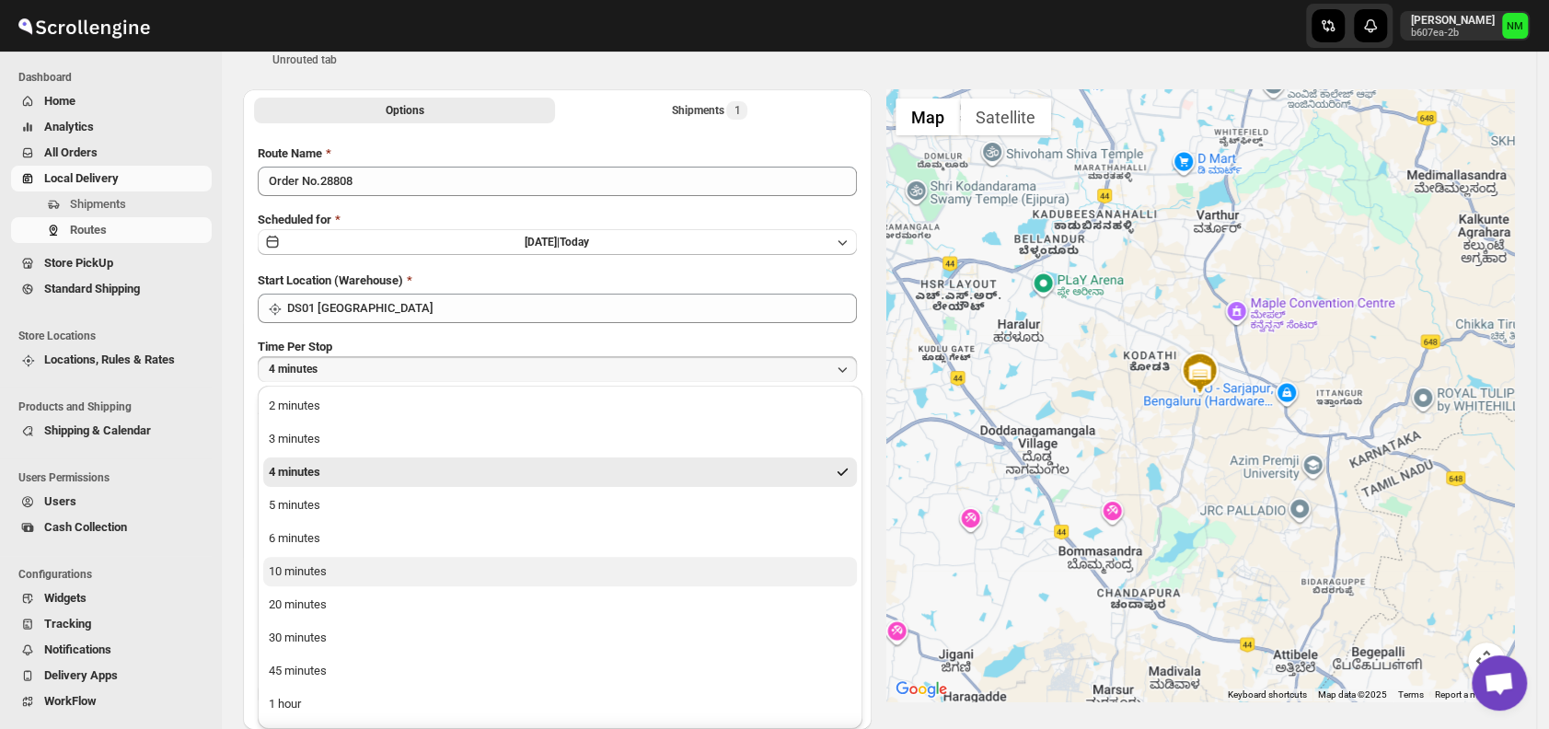
click at [284, 579] on div "10 minutes" at bounding box center [298, 571] width 58 height 18
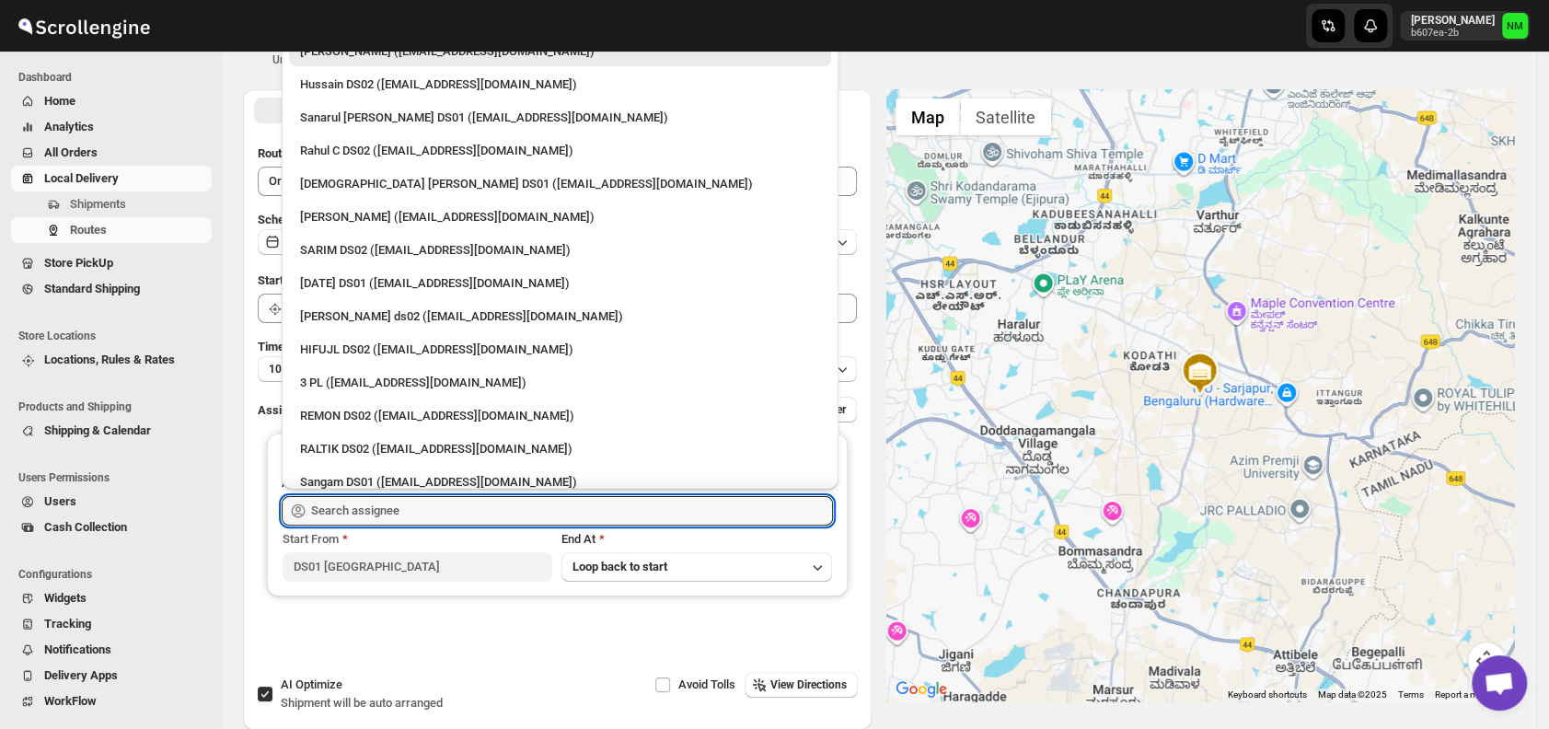
drag, startPoint x: 403, startPoint y: 497, endPoint x: 402, endPoint y: 364, distance: 133.5
click at [402, 364] on div "Skip to content Narjit Magar b607ea-2b NM Dashboard Home Analytics All Orders L…" at bounding box center [774, 379] width 1549 height 886
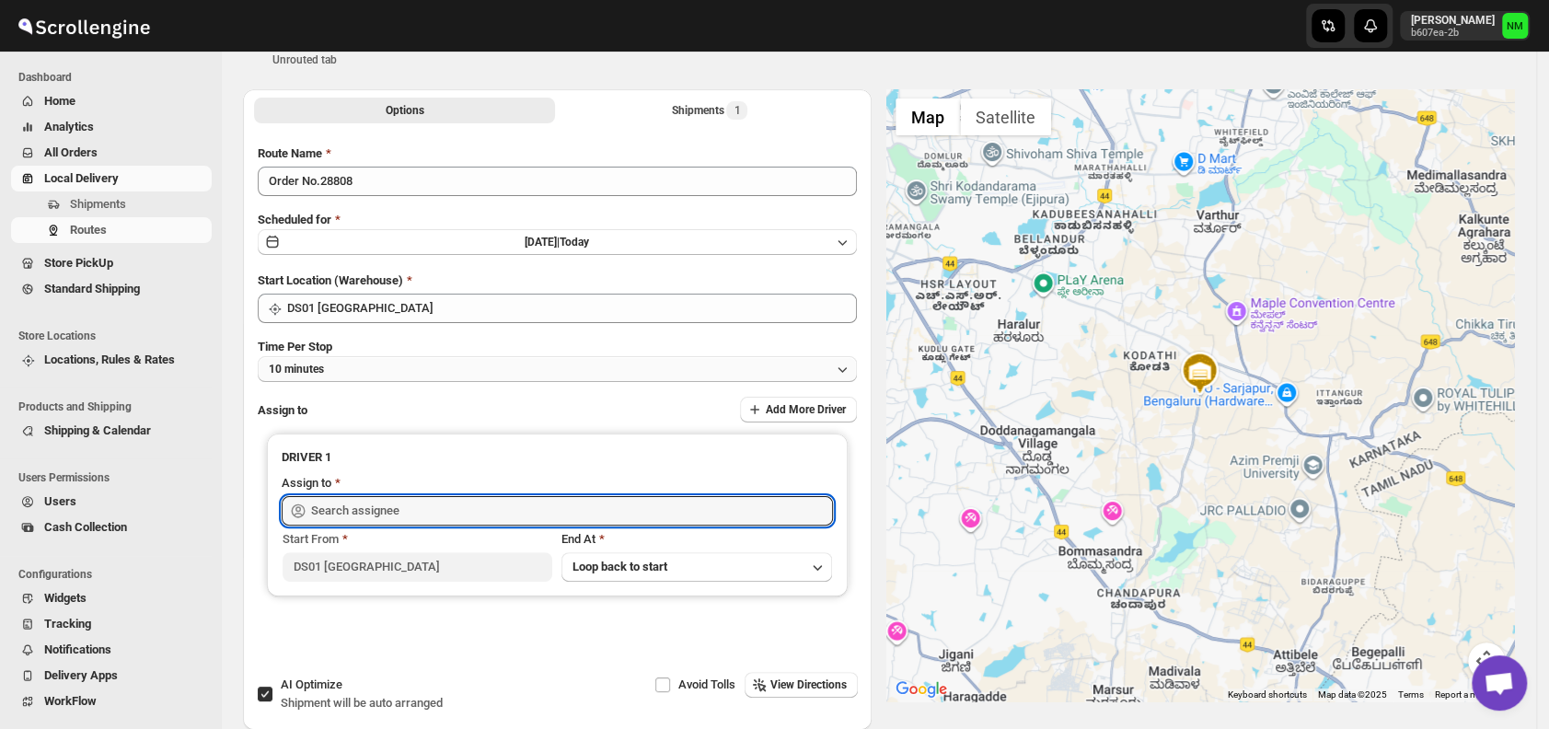
scroll to position [155, 0]
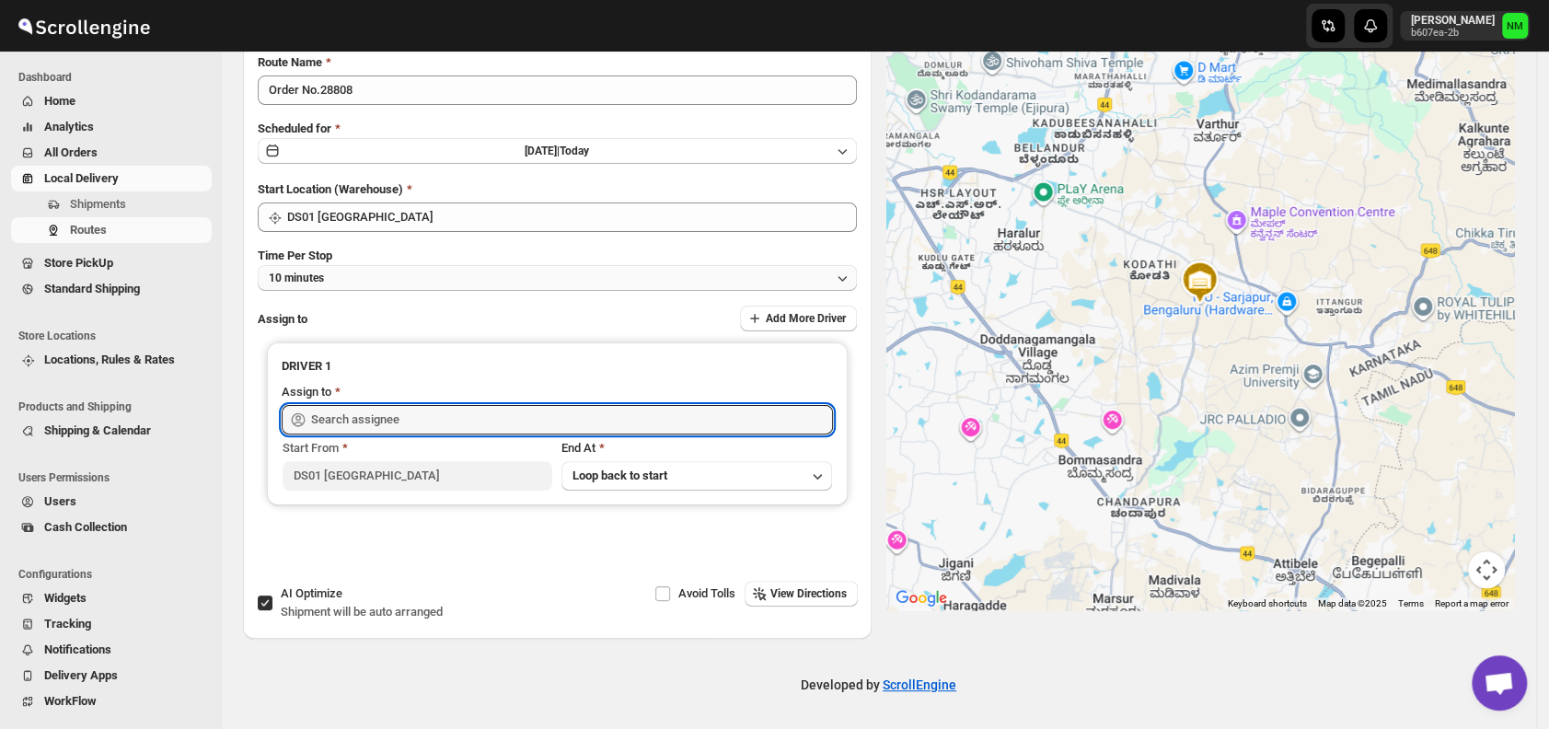
drag, startPoint x: 421, startPoint y: 427, endPoint x: 420, endPoint y: 289, distance: 138.1
click at [420, 289] on div "Route Name Order No.28808 Scheduled for Mon Sep 15 2025 | Today Start Location …" at bounding box center [557, 313] width 599 height 520
click at [431, 419] on input "text" at bounding box center [572, 419] width 522 height 29
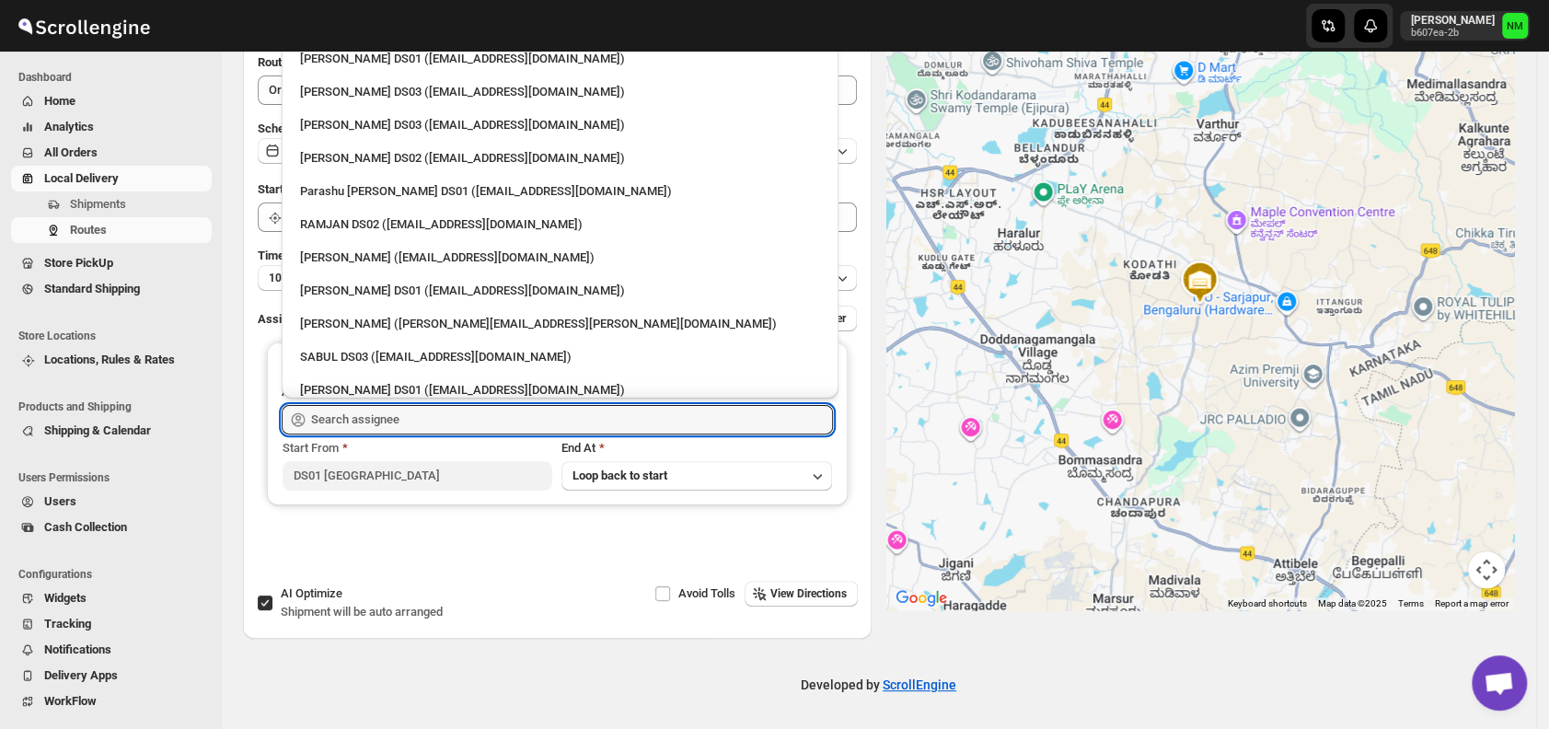
scroll to position [1222, 0]
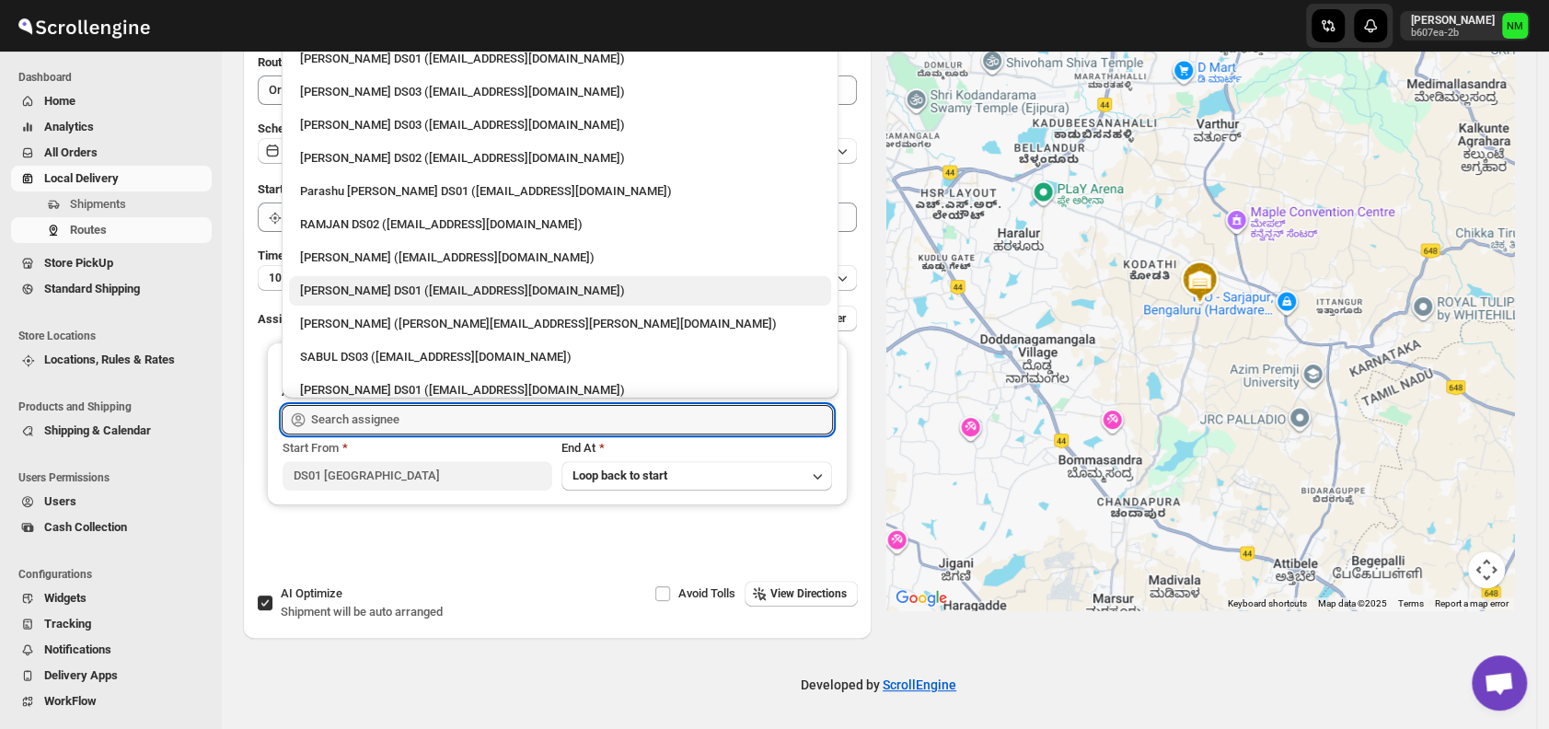
click at [390, 295] on div "Saharul DS01 (yedesam921@cavoyar.com)" at bounding box center [560, 291] width 520 height 18
type input "Saharul DS01 (yedesam921@cavoyar.com)"
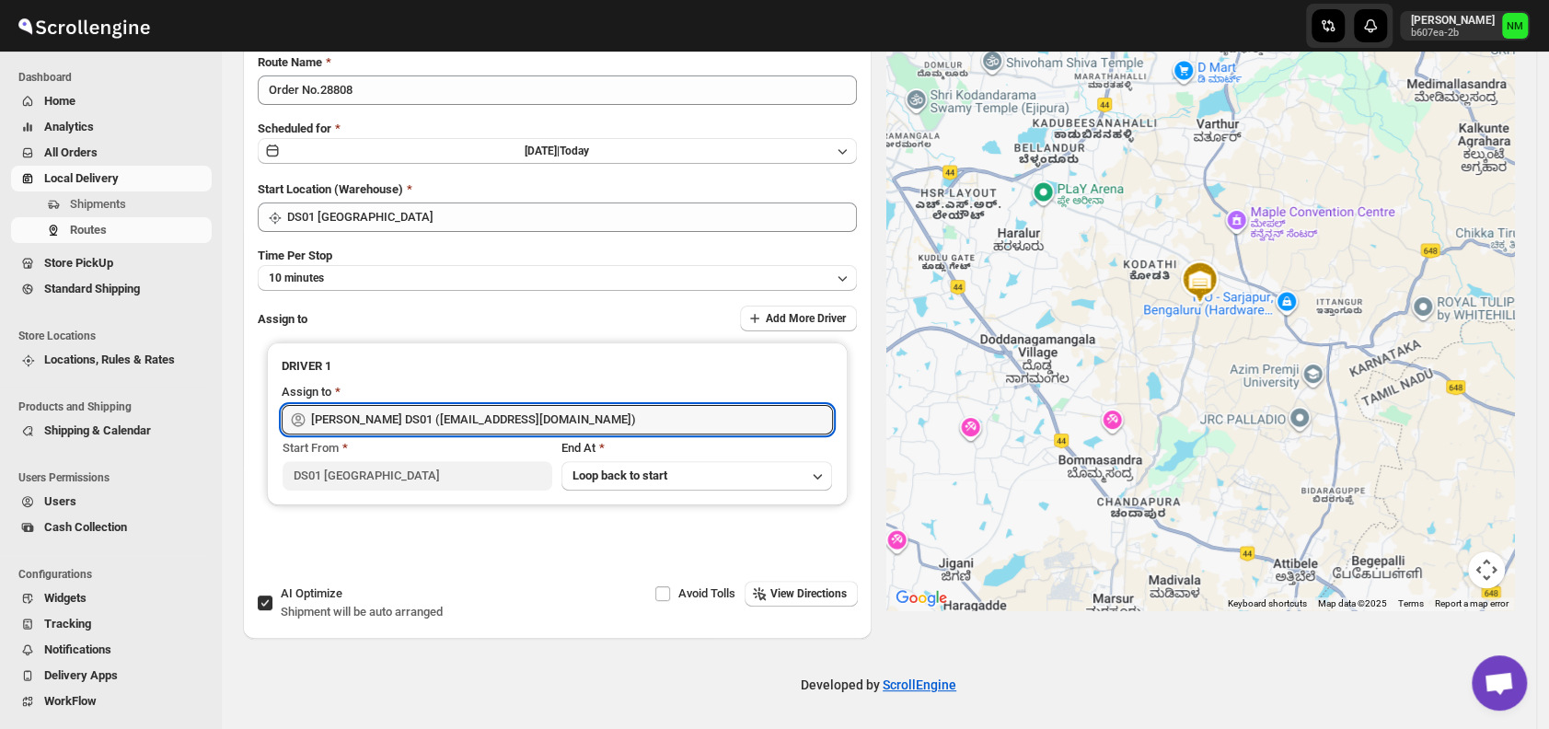
scroll to position [0, 0]
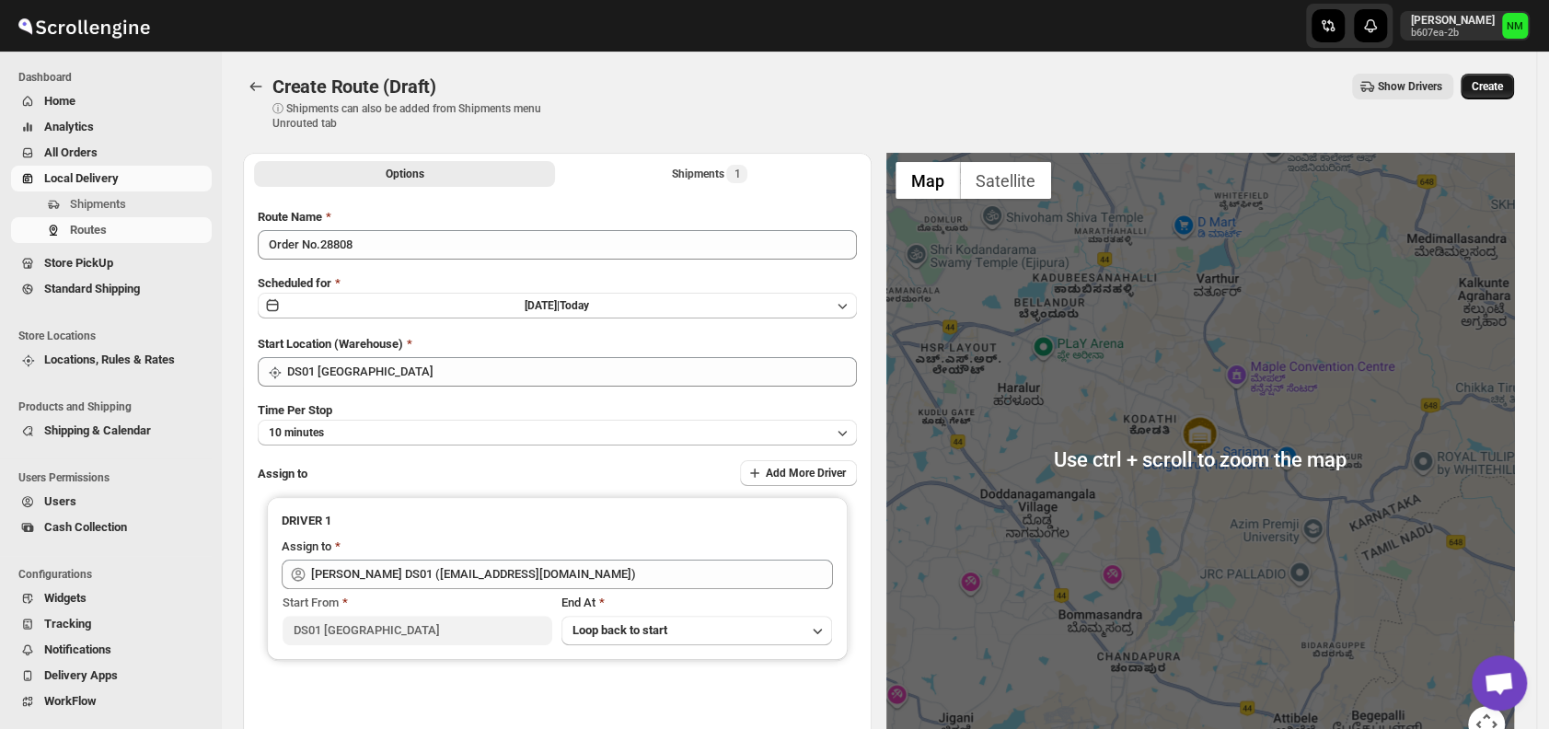
click at [1508, 98] on button "Create" at bounding box center [1487, 87] width 53 height 26
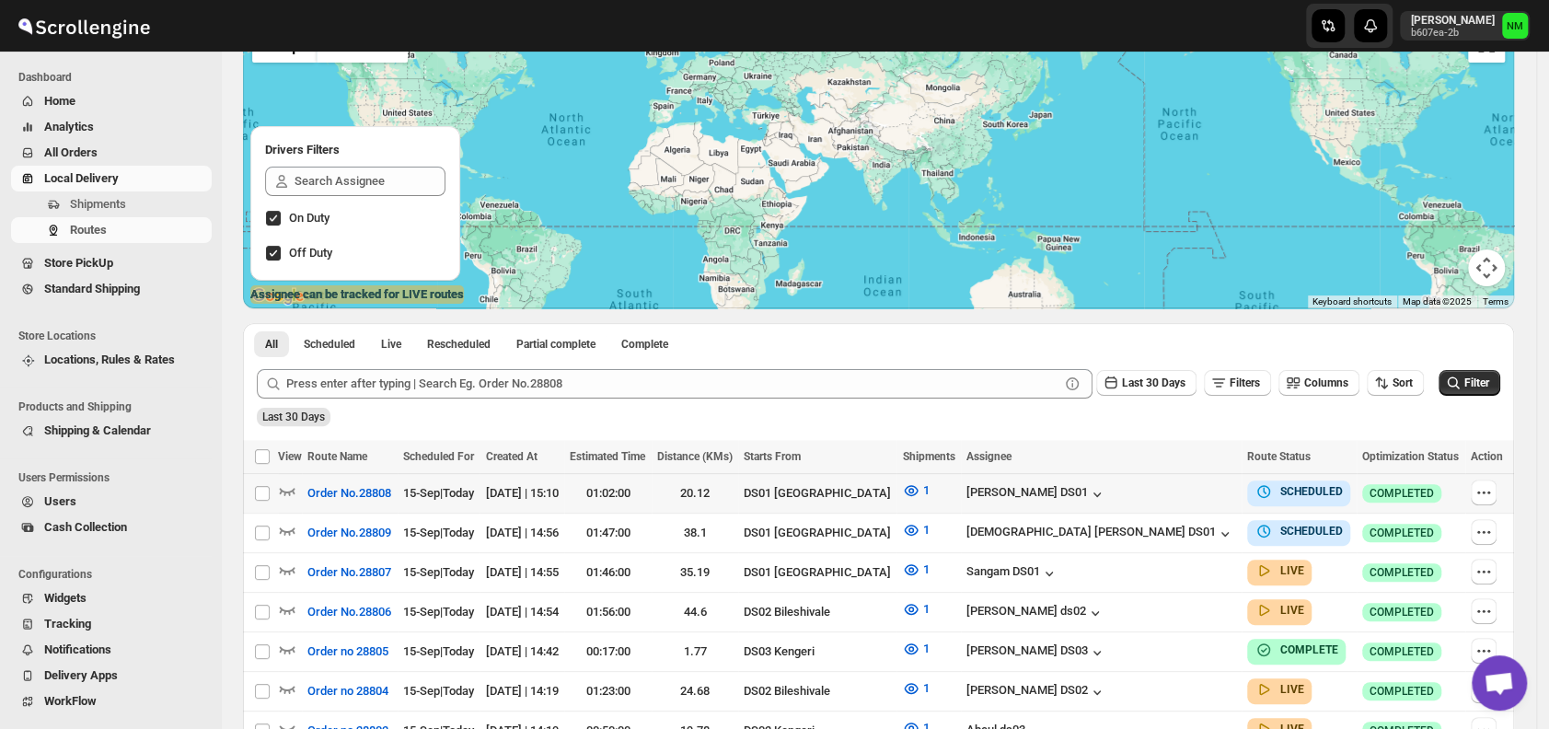
scroll to position [294, 0]
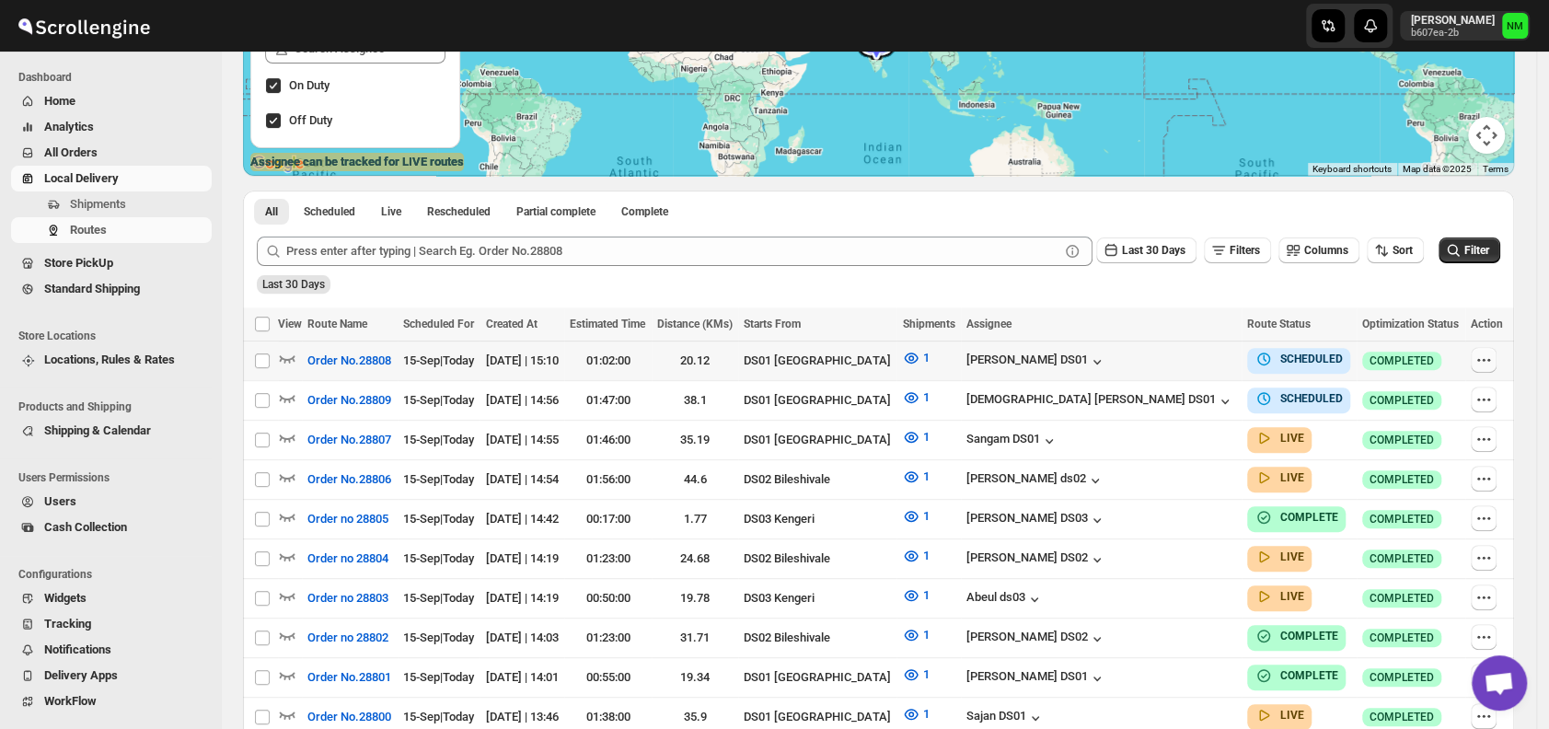
click at [1476, 360] on button "button" at bounding box center [1484, 360] width 26 height 26
checkbox input "true"
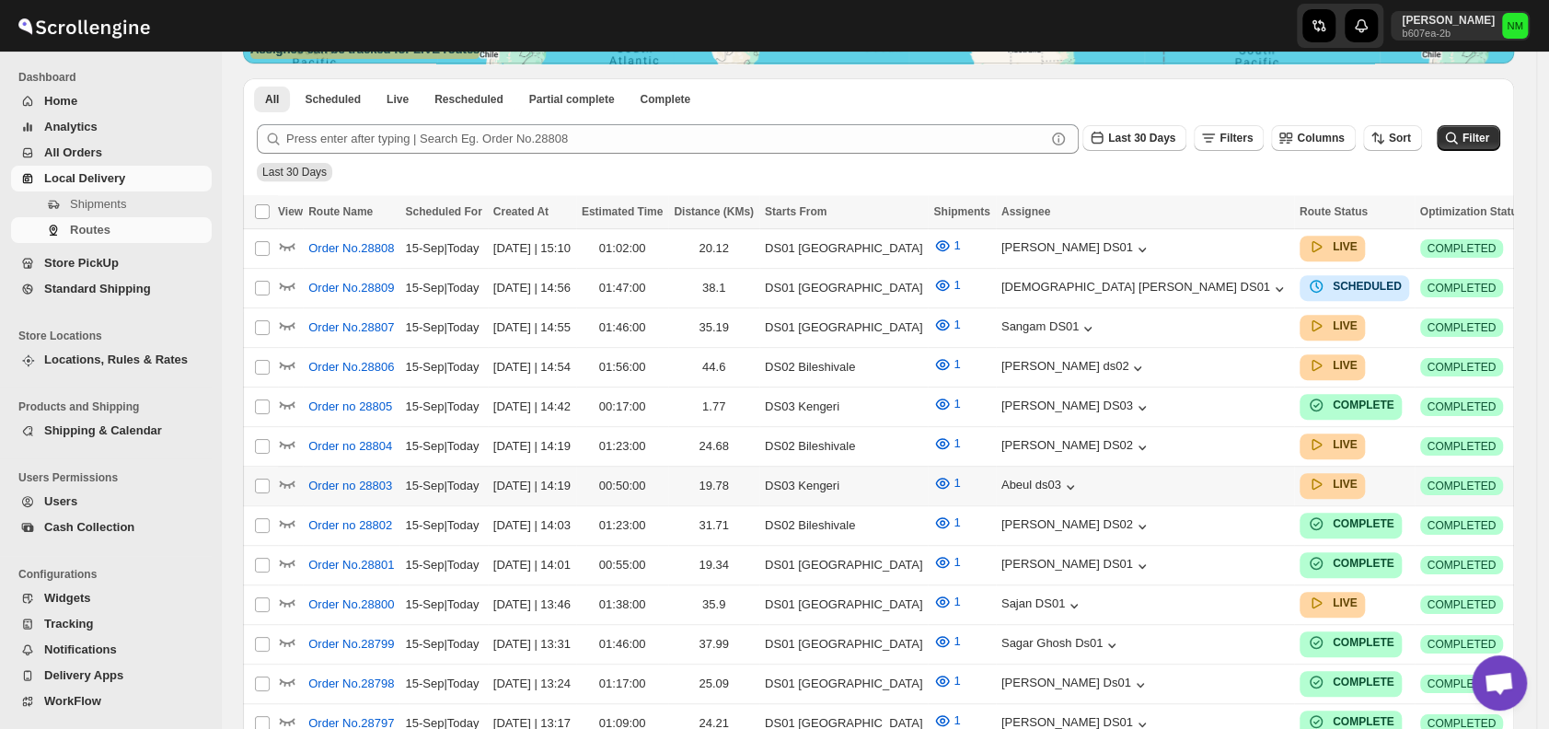
scroll to position [413, 0]
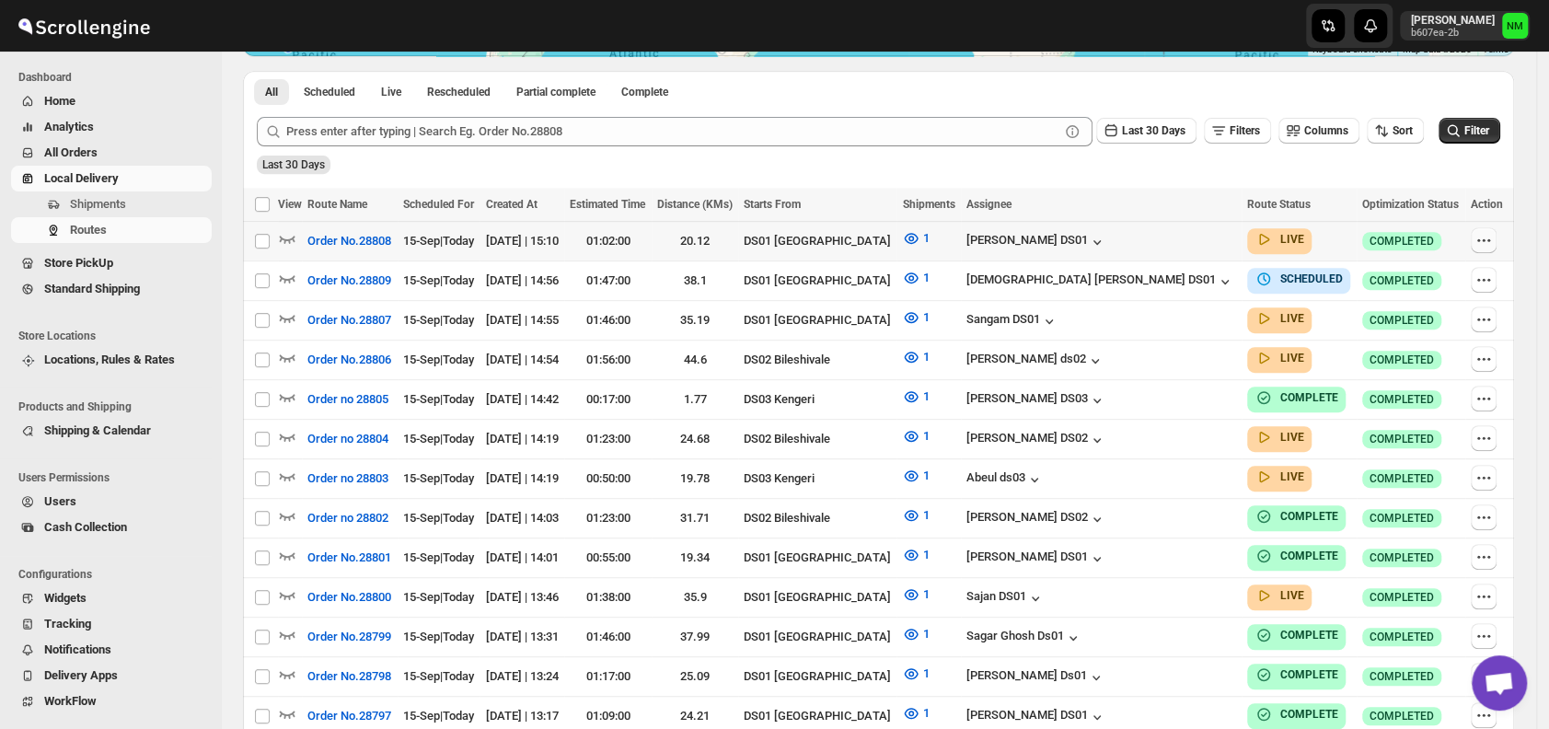
click at [1497, 240] on button "button" at bounding box center [1484, 240] width 26 height 26
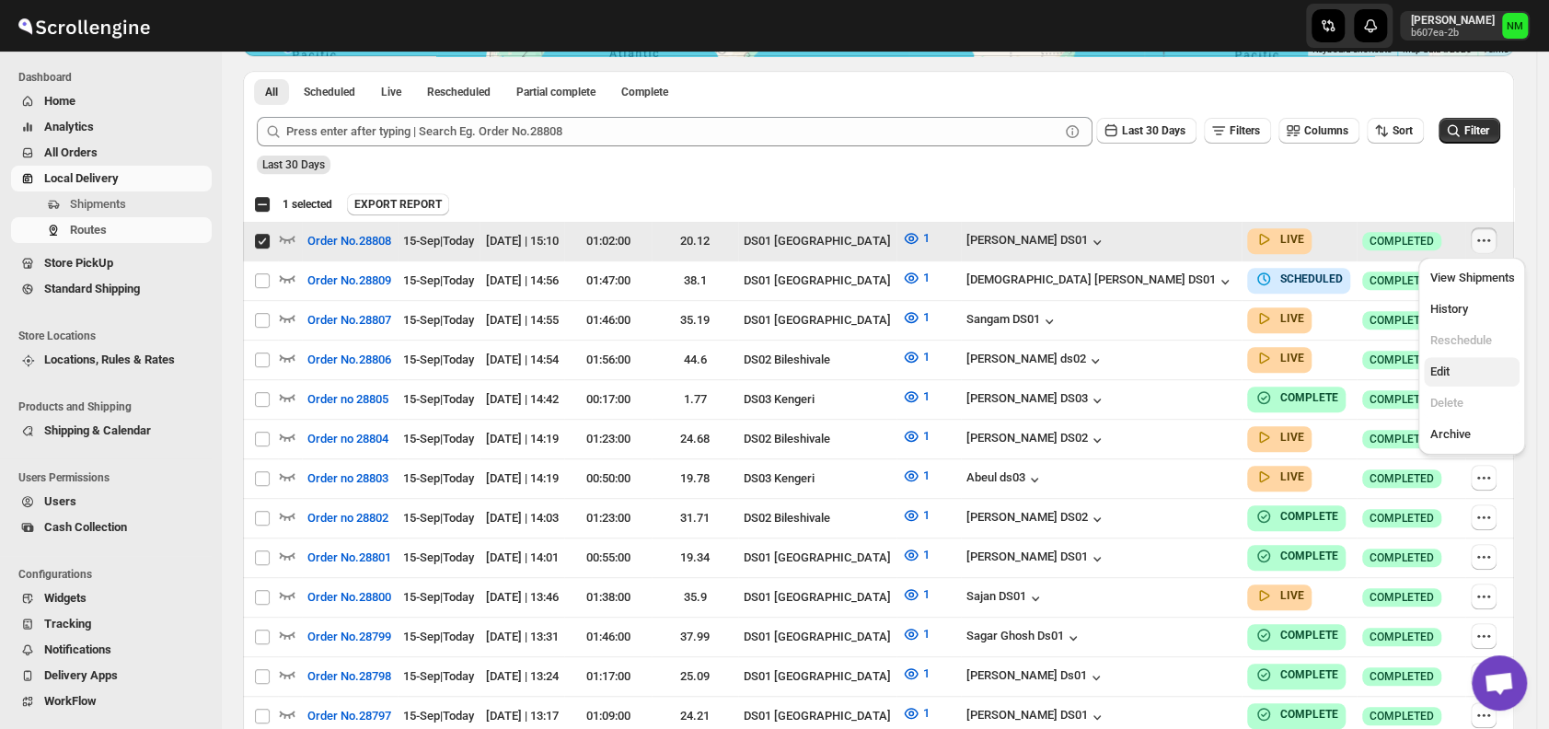
click at [1455, 376] on span "Edit" at bounding box center [1472, 372] width 85 height 18
checkbox input "false"
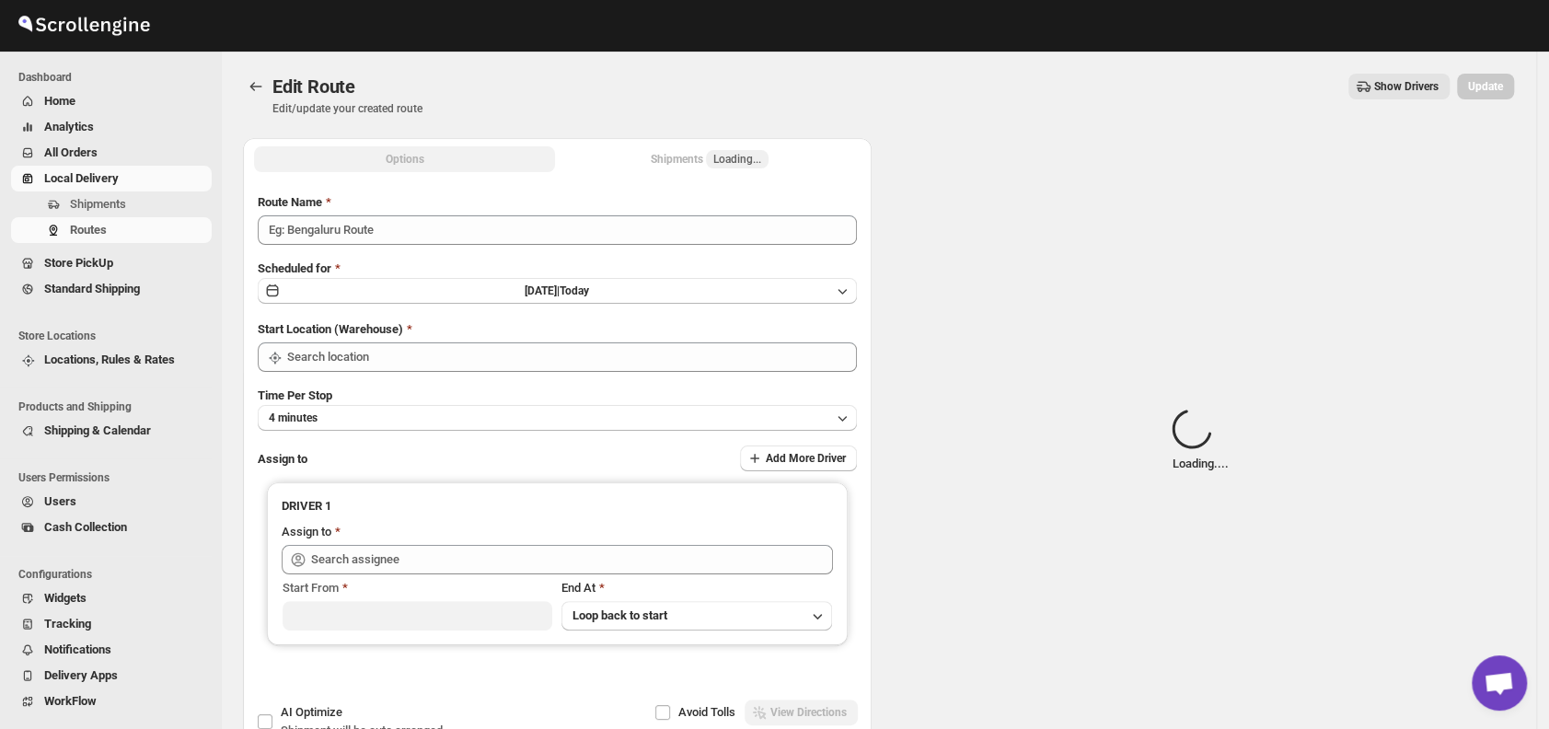
type input "Order No.28808"
type input "DS01 [GEOGRAPHIC_DATA]"
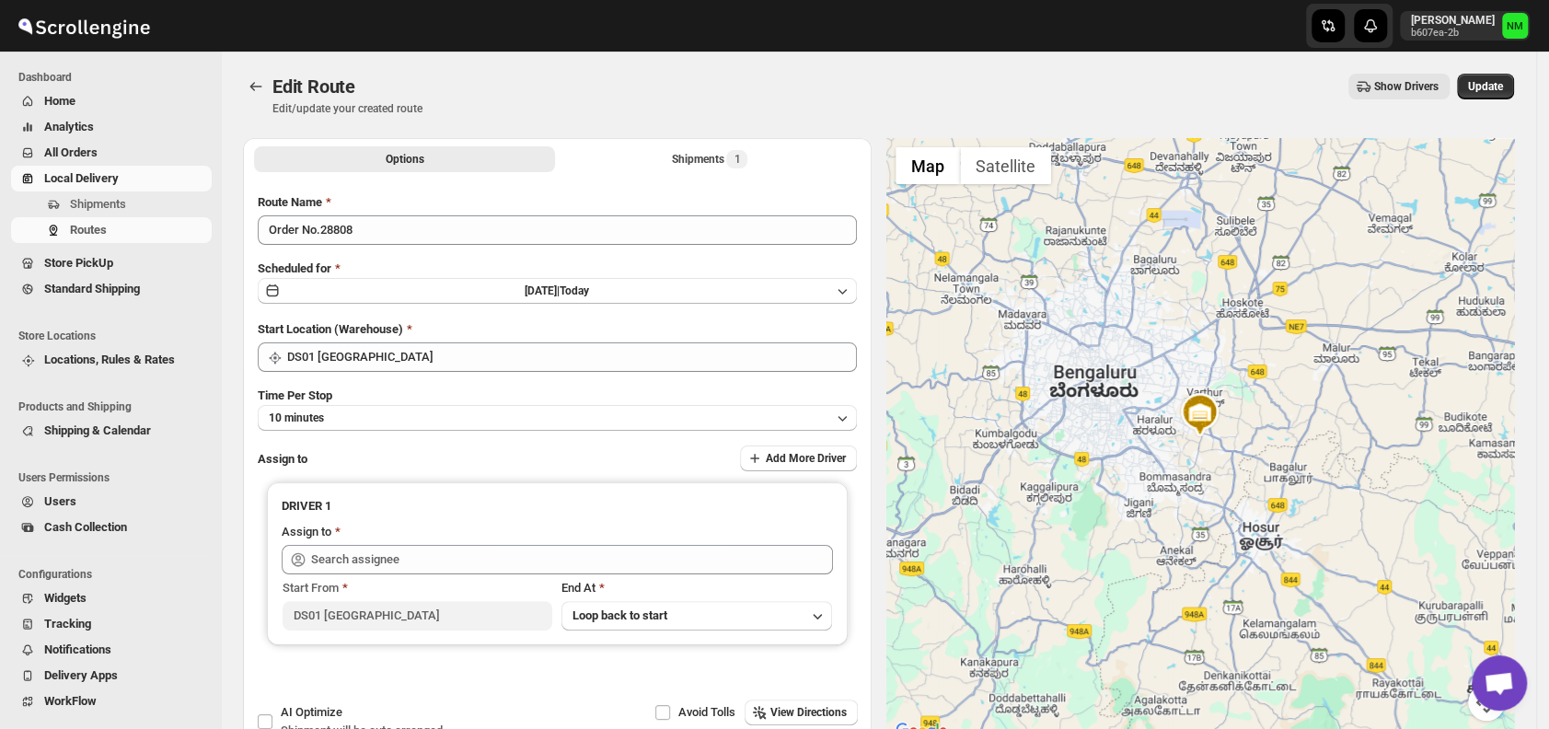
type input "[PERSON_NAME] DS01 ([EMAIL_ADDRESS][DOMAIN_NAME])"
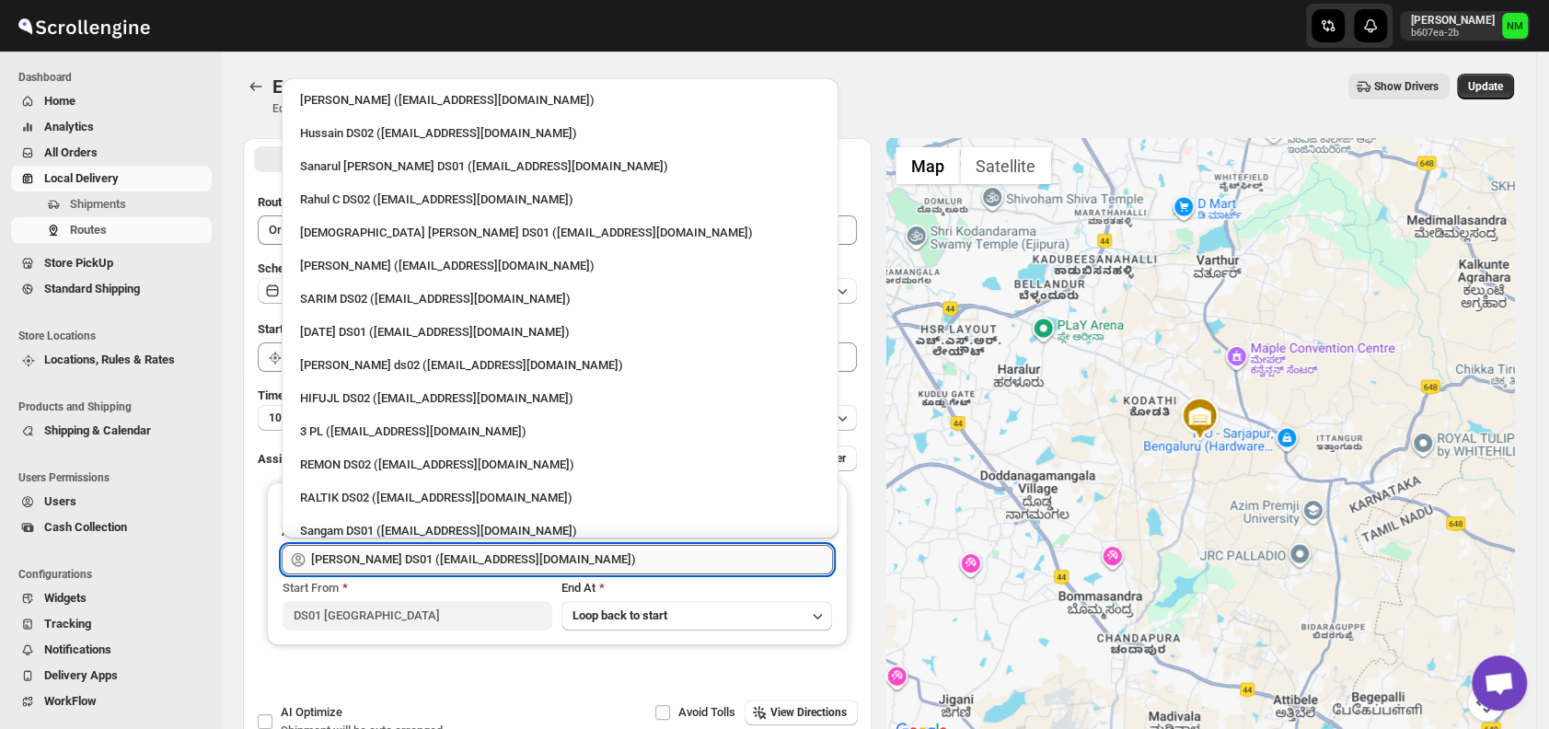
click at [635, 563] on input "[PERSON_NAME] DS01 ([EMAIL_ADDRESS][DOMAIN_NAME])" at bounding box center [572, 559] width 522 height 29
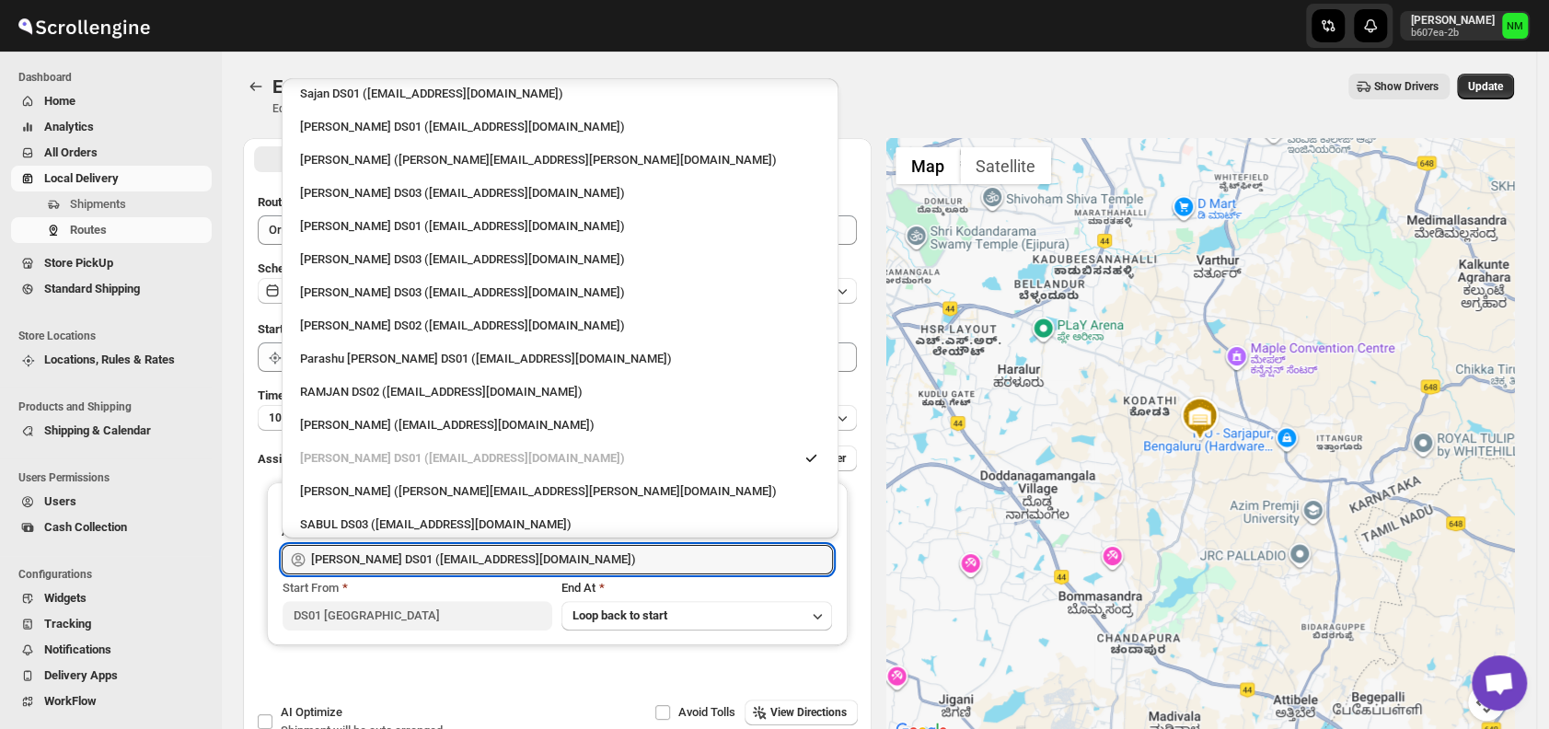
scroll to position [1501, 0]
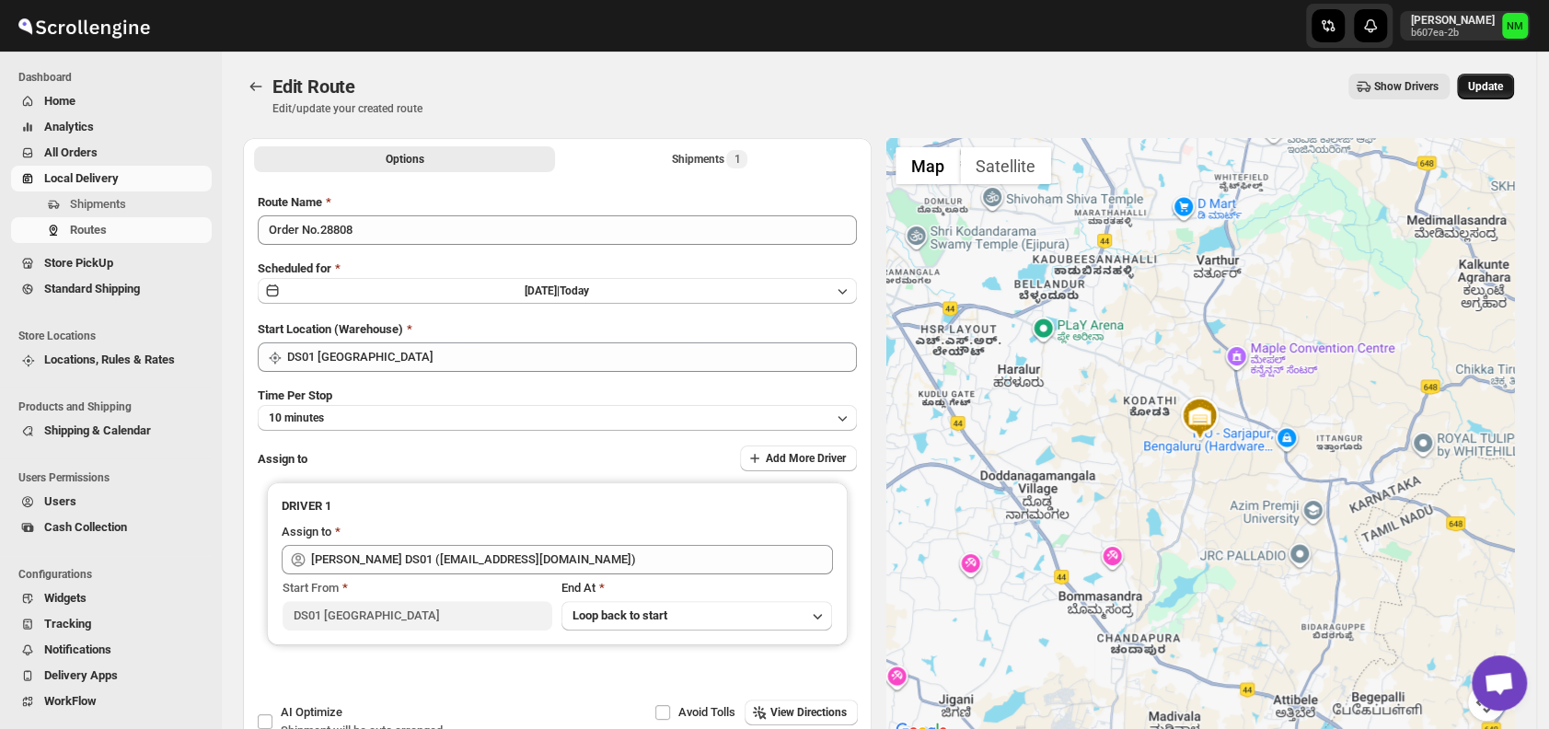
click at [1500, 98] on button "Update" at bounding box center [1485, 87] width 57 height 26
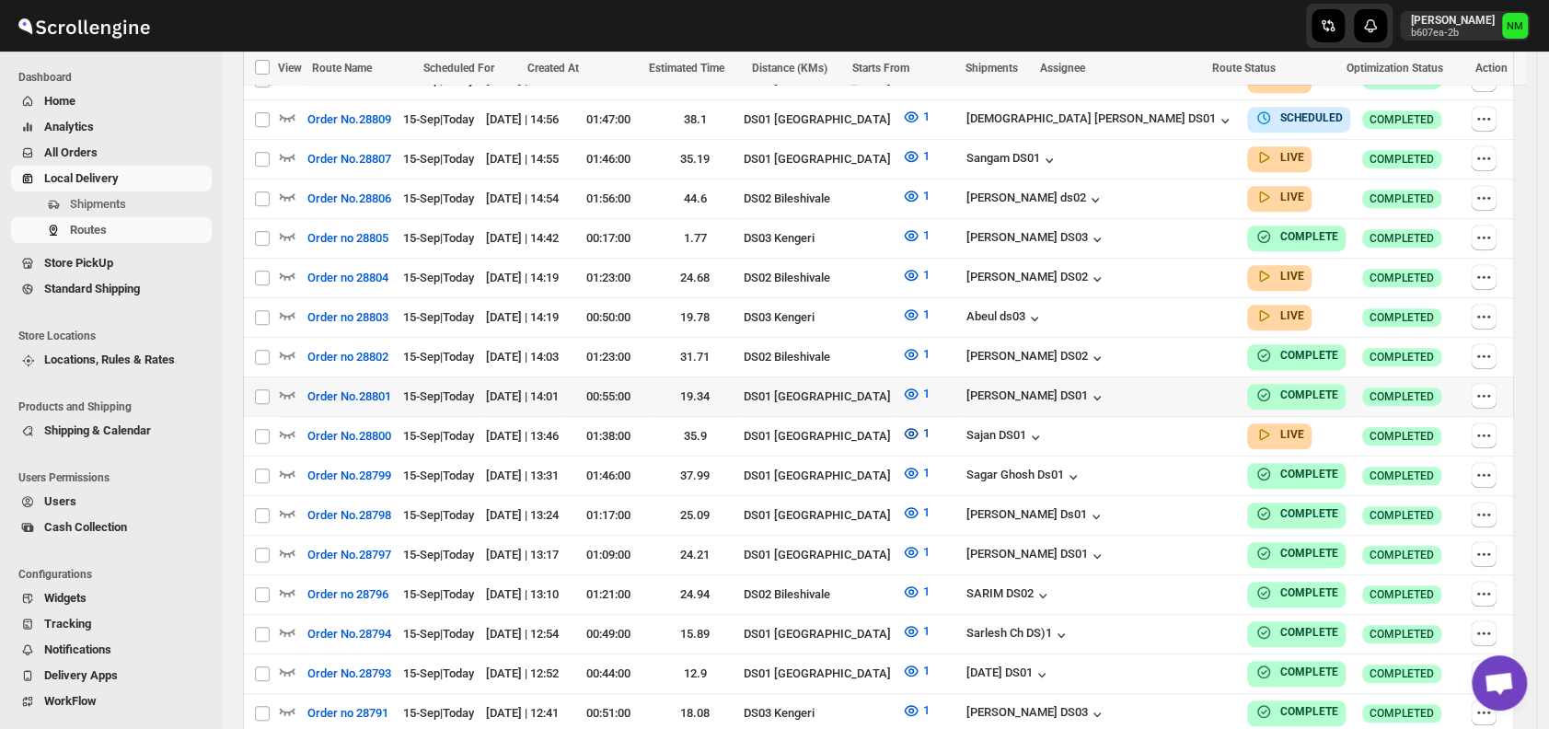
scroll to position [575, 0]
click at [291, 426] on icon "button" at bounding box center [287, 432] width 18 height 18
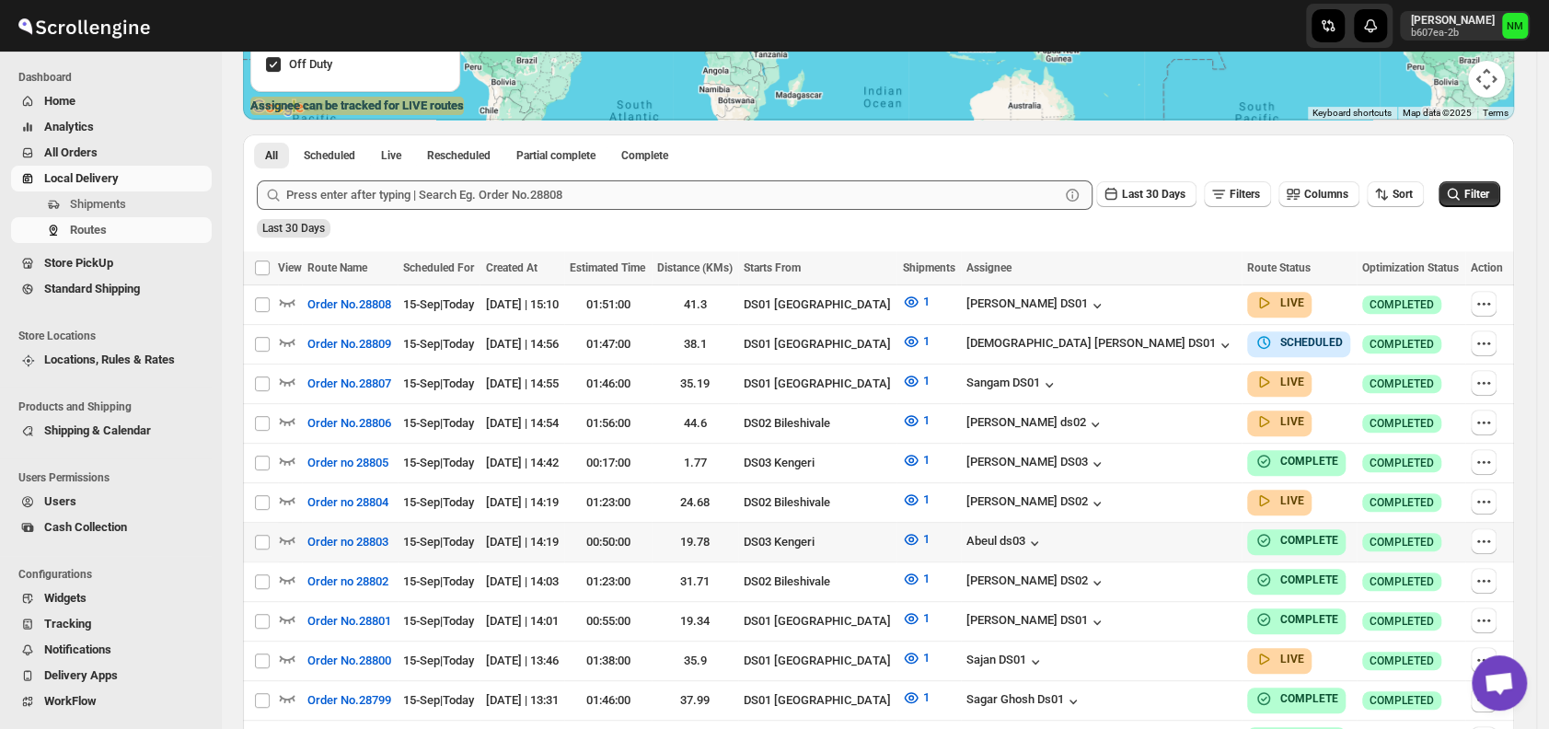
scroll to position [431, 0]
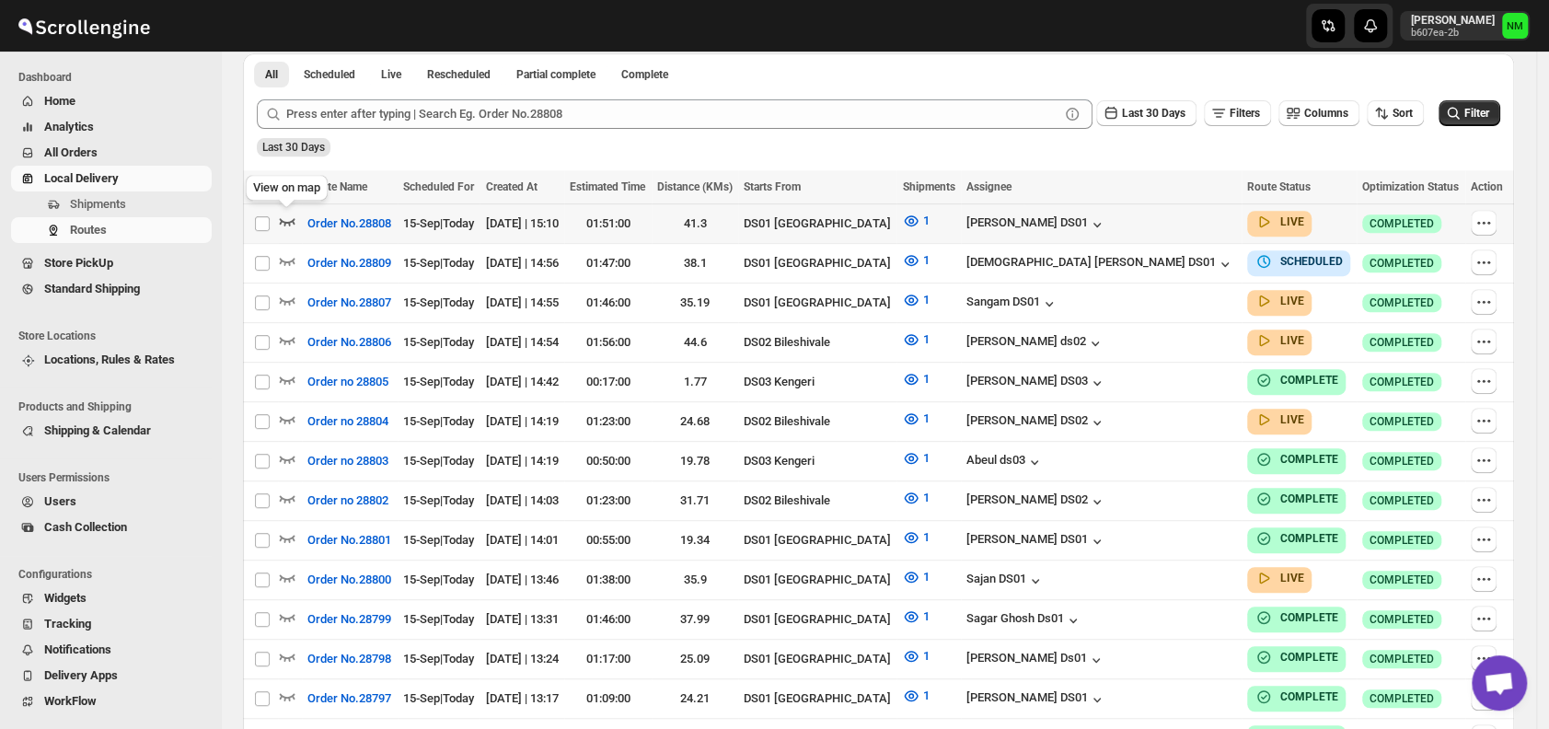
click at [284, 219] on icon "button" at bounding box center [287, 221] width 18 height 18
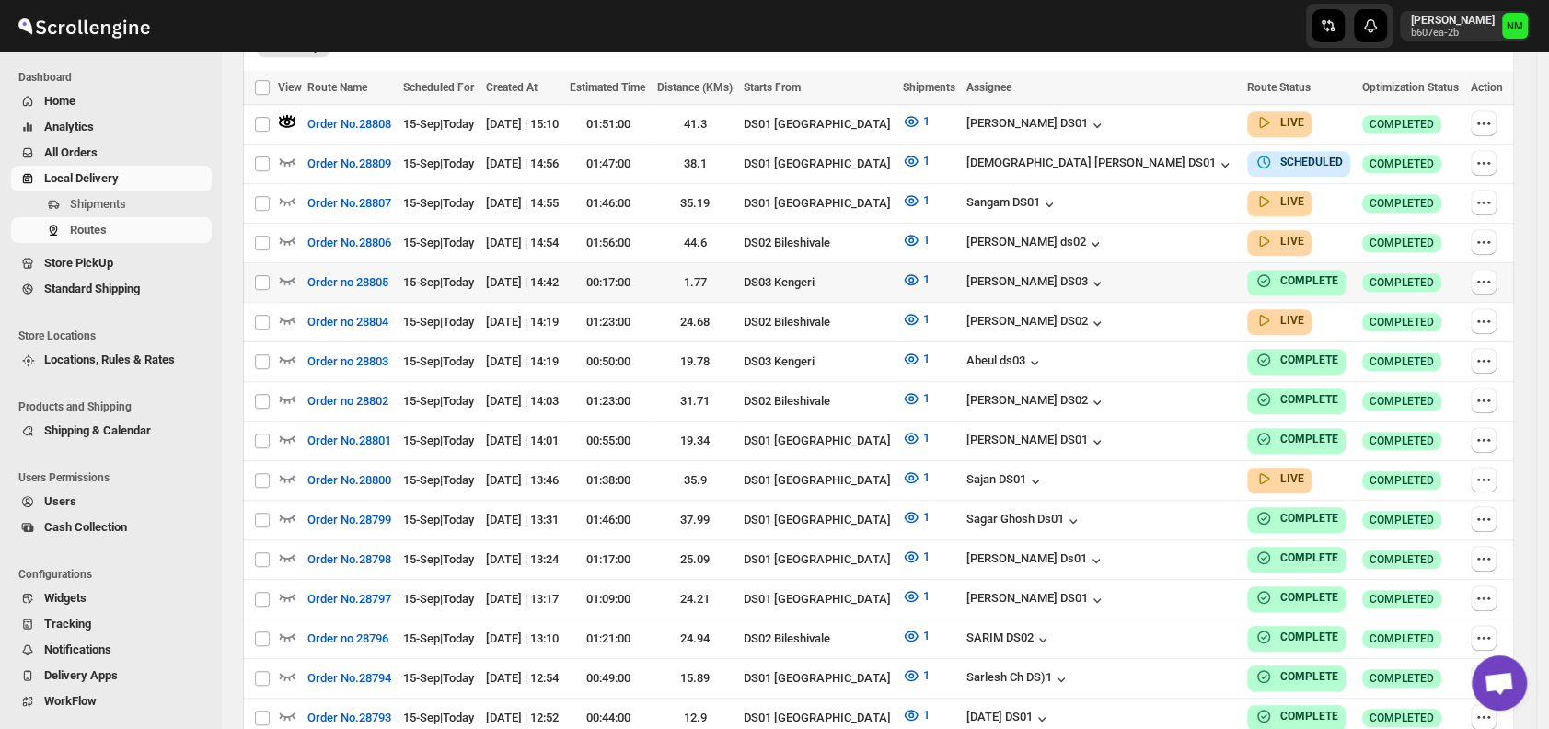
scroll to position [546, 0]
click at [291, 197] on icon "button" at bounding box center [287, 200] width 18 height 18
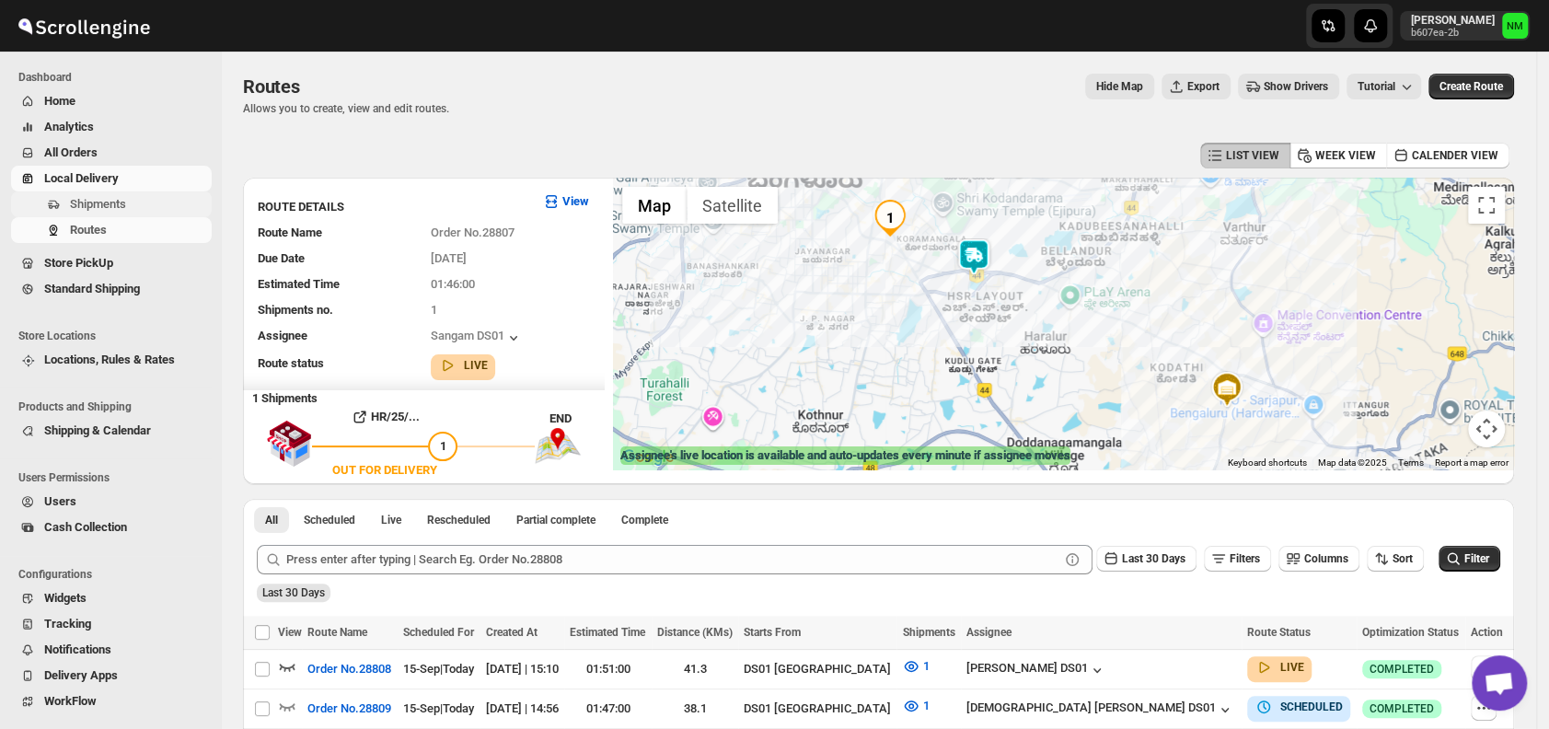
click at [119, 211] on span "Shipments" at bounding box center [98, 204] width 56 height 14
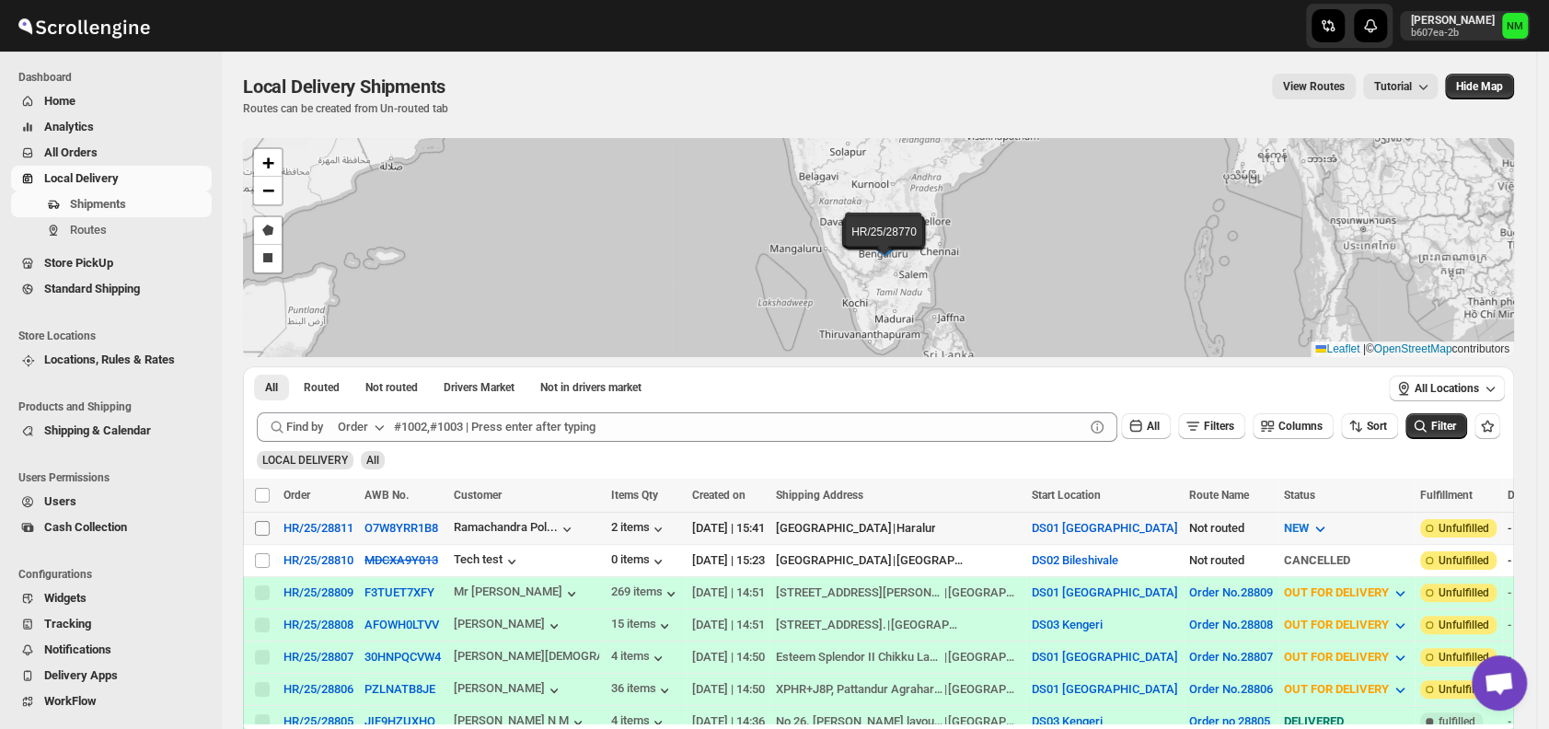
click at [255, 524] on input "Select shipment" at bounding box center [262, 528] width 15 height 15
checkbox input "true"
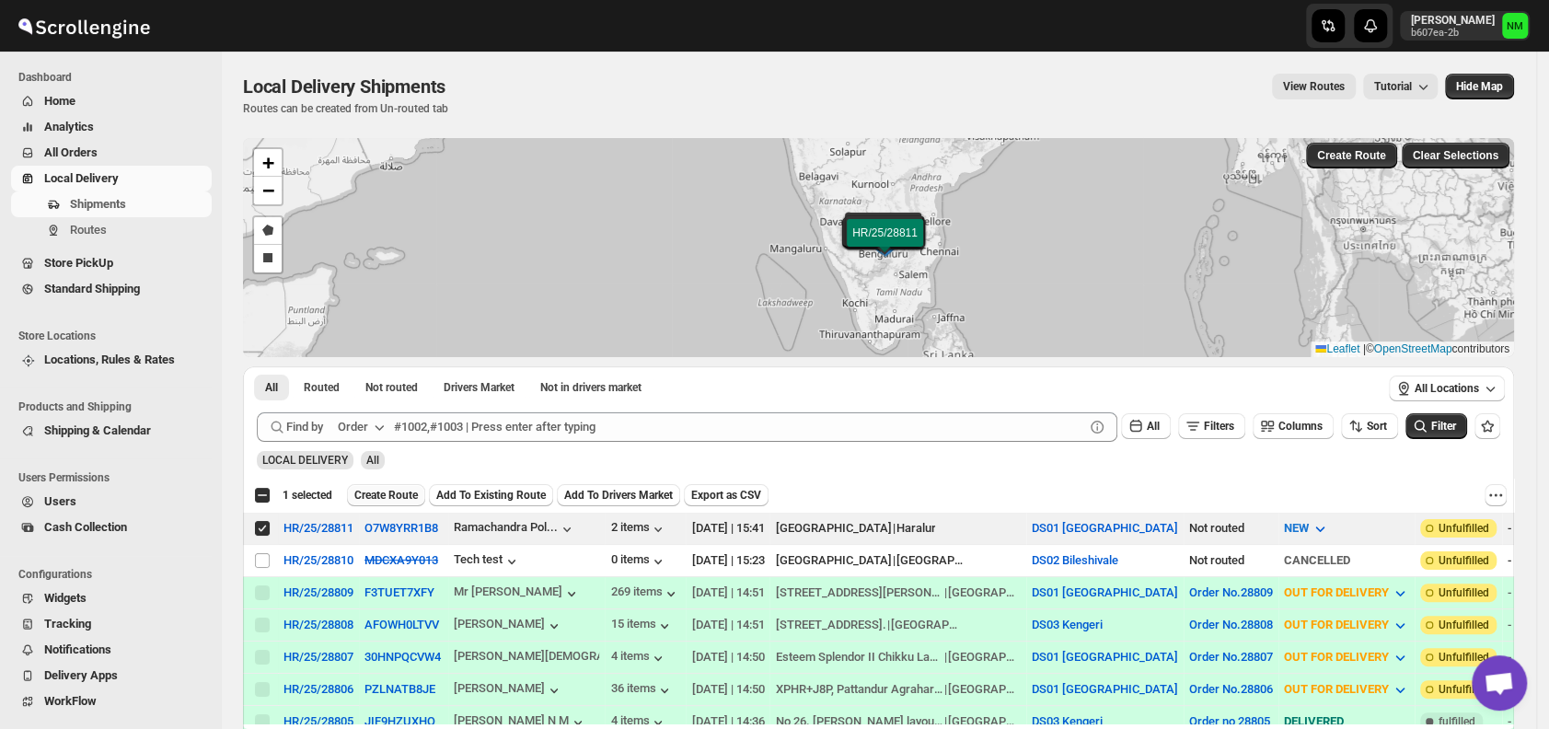
click at [369, 498] on span "Create Route" at bounding box center [386, 495] width 64 height 15
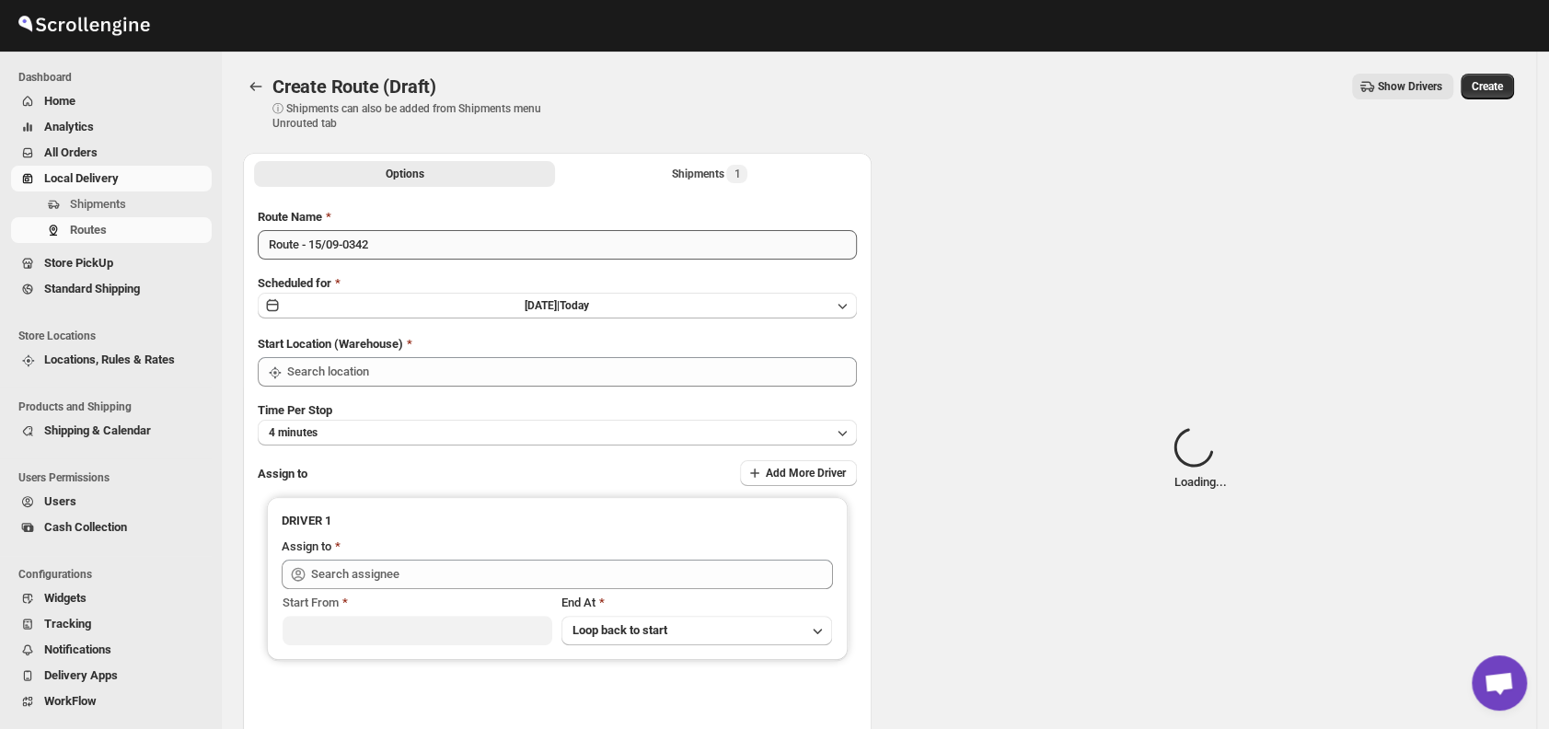
type input "DS01 [GEOGRAPHIC_DATA]"
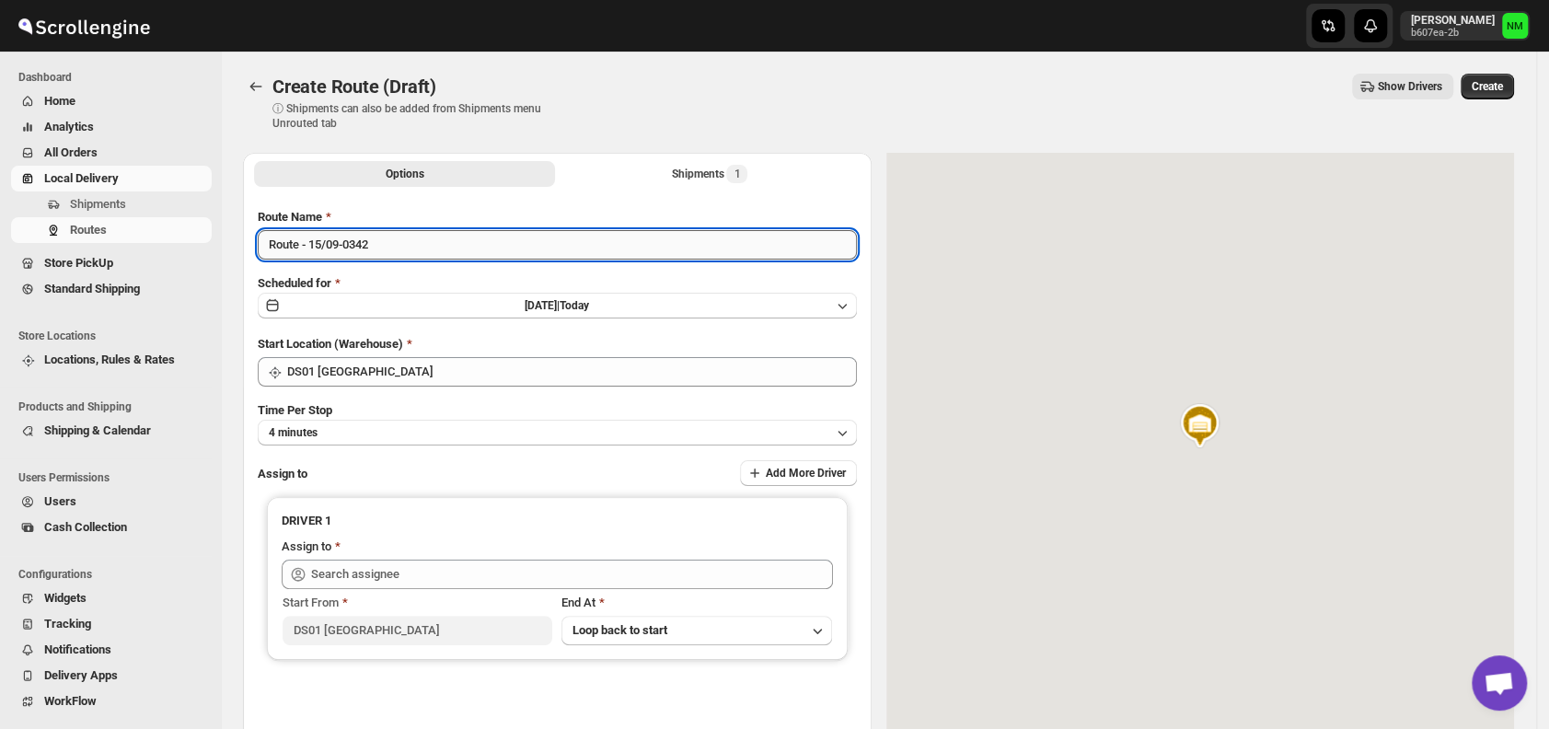
click at [441, 239] on input "Route - 15/09-0342" at bounding box center [557, 244] width 599 height 29
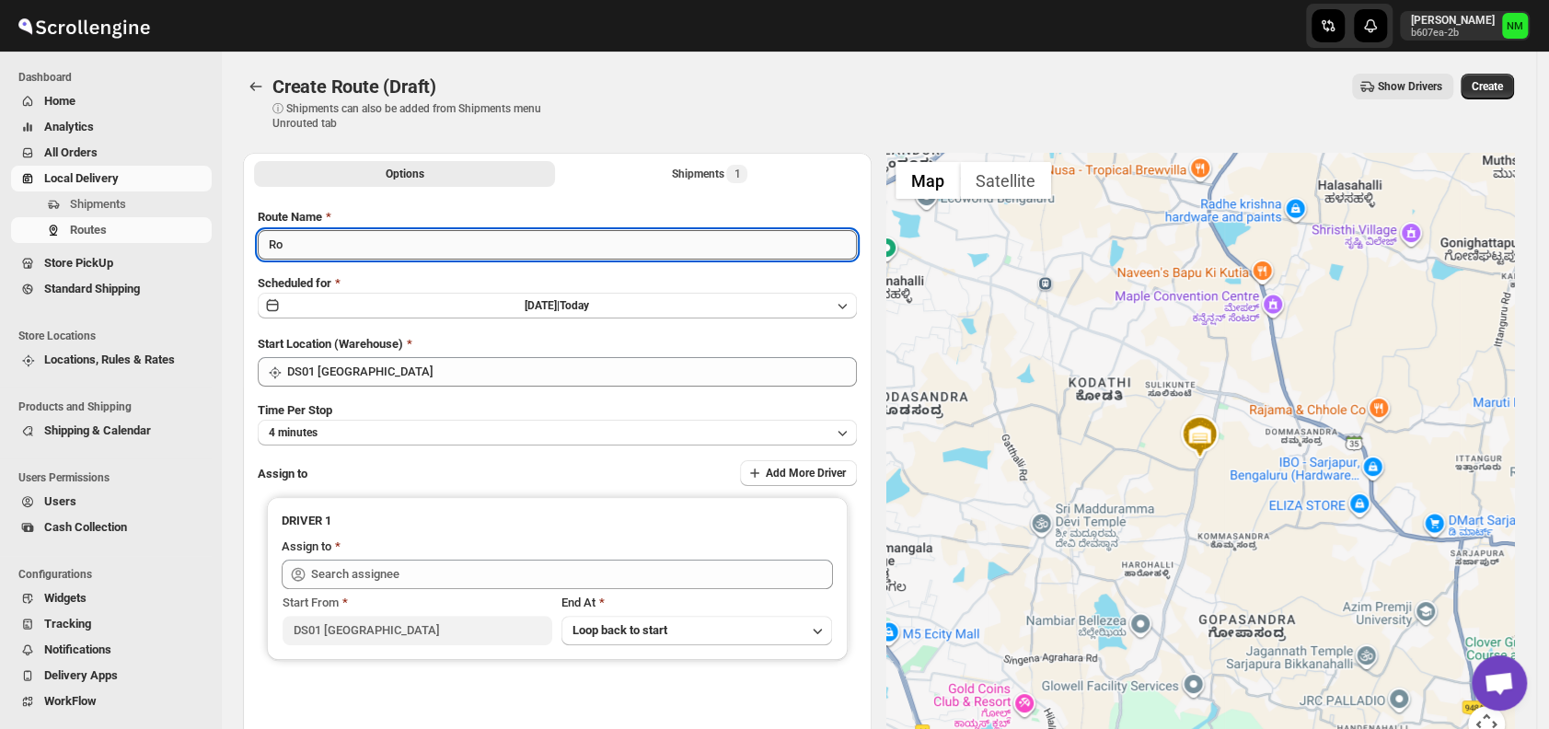
type input "R"
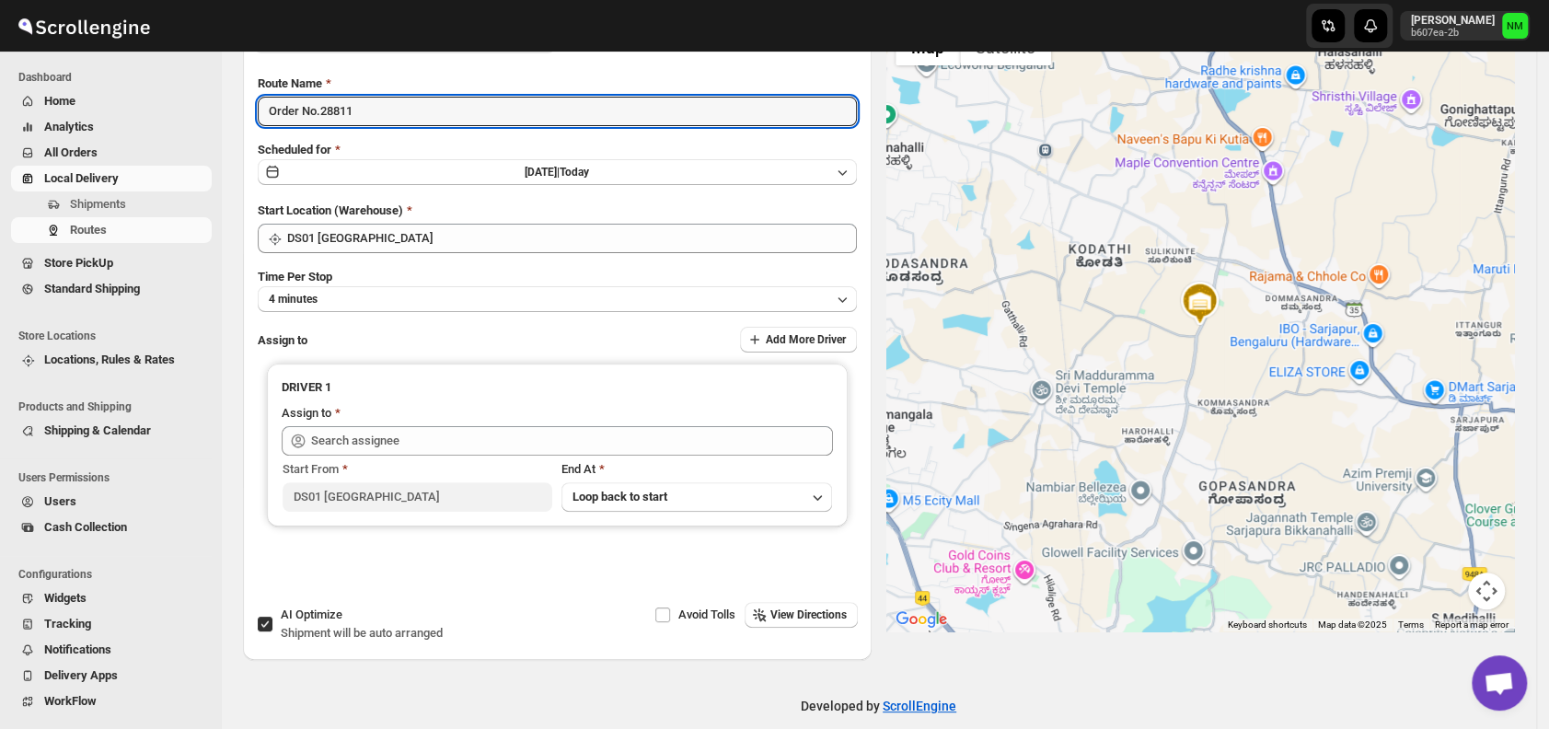
scroll to position [155, 0]
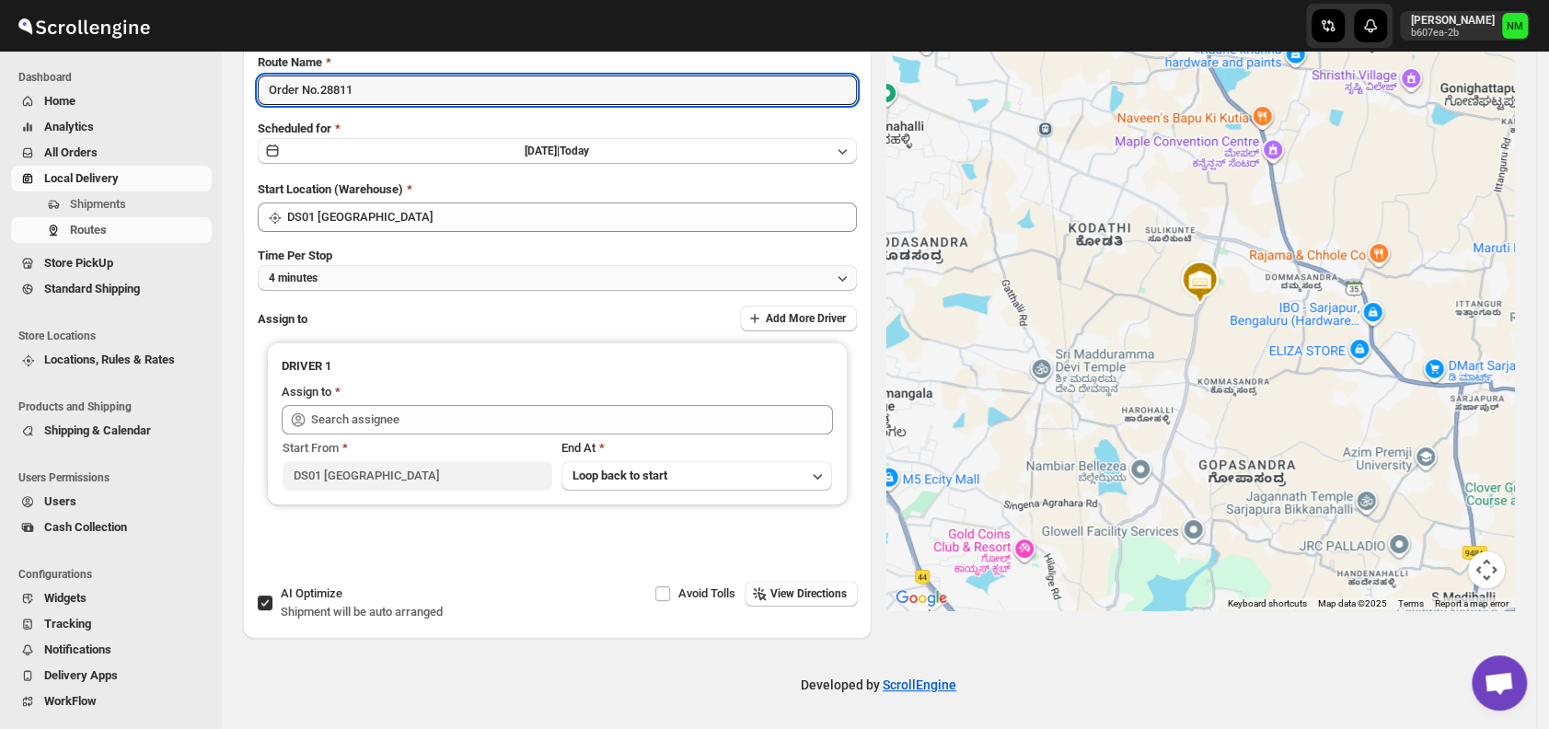
type input "Order No.28811"
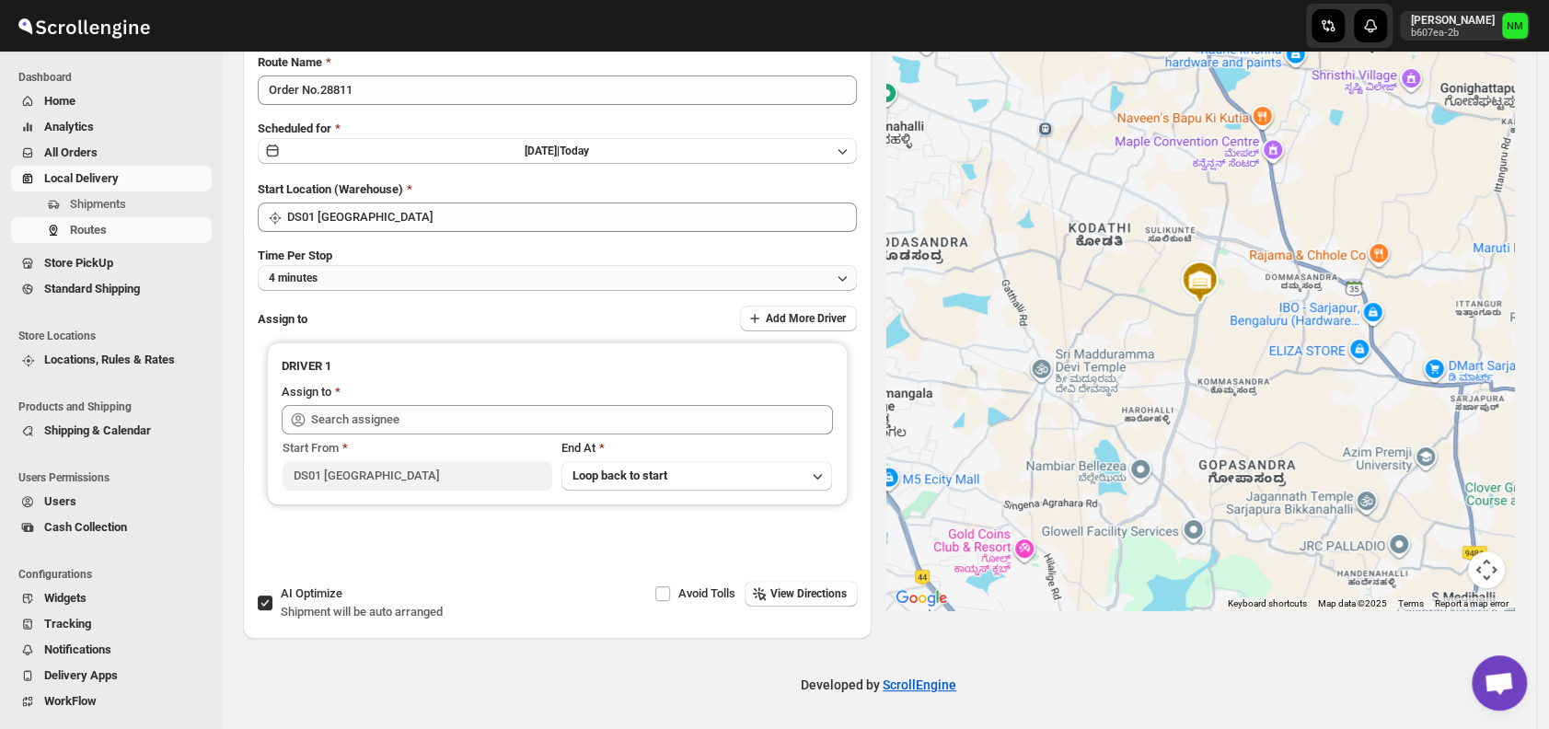
click at [415, 274] on button "4 minutes" at bounding box center [557, 278] width 599 height 26
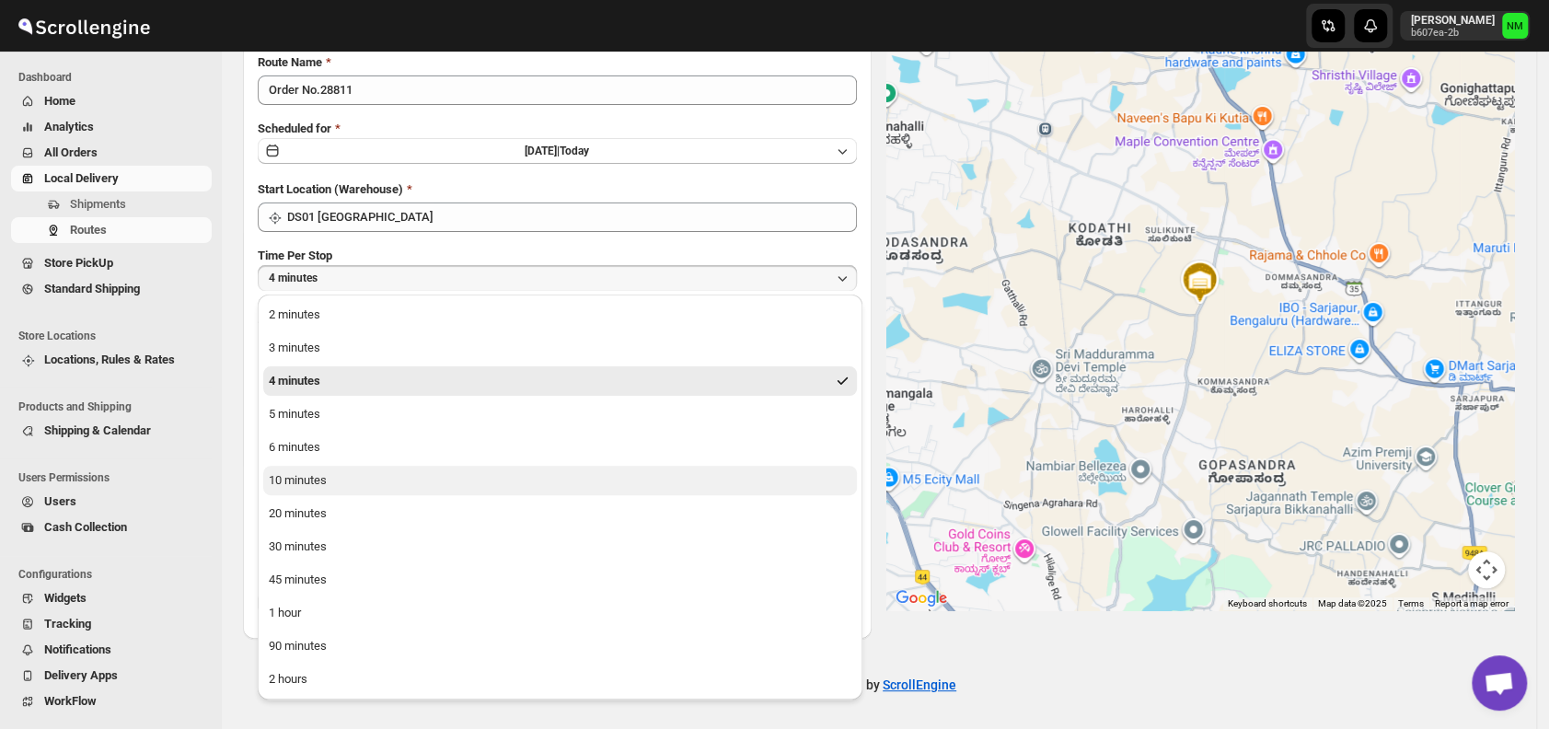
click at [340, 471] on button "10 minutes" at bounding box center [560, 480] width 594 height 29
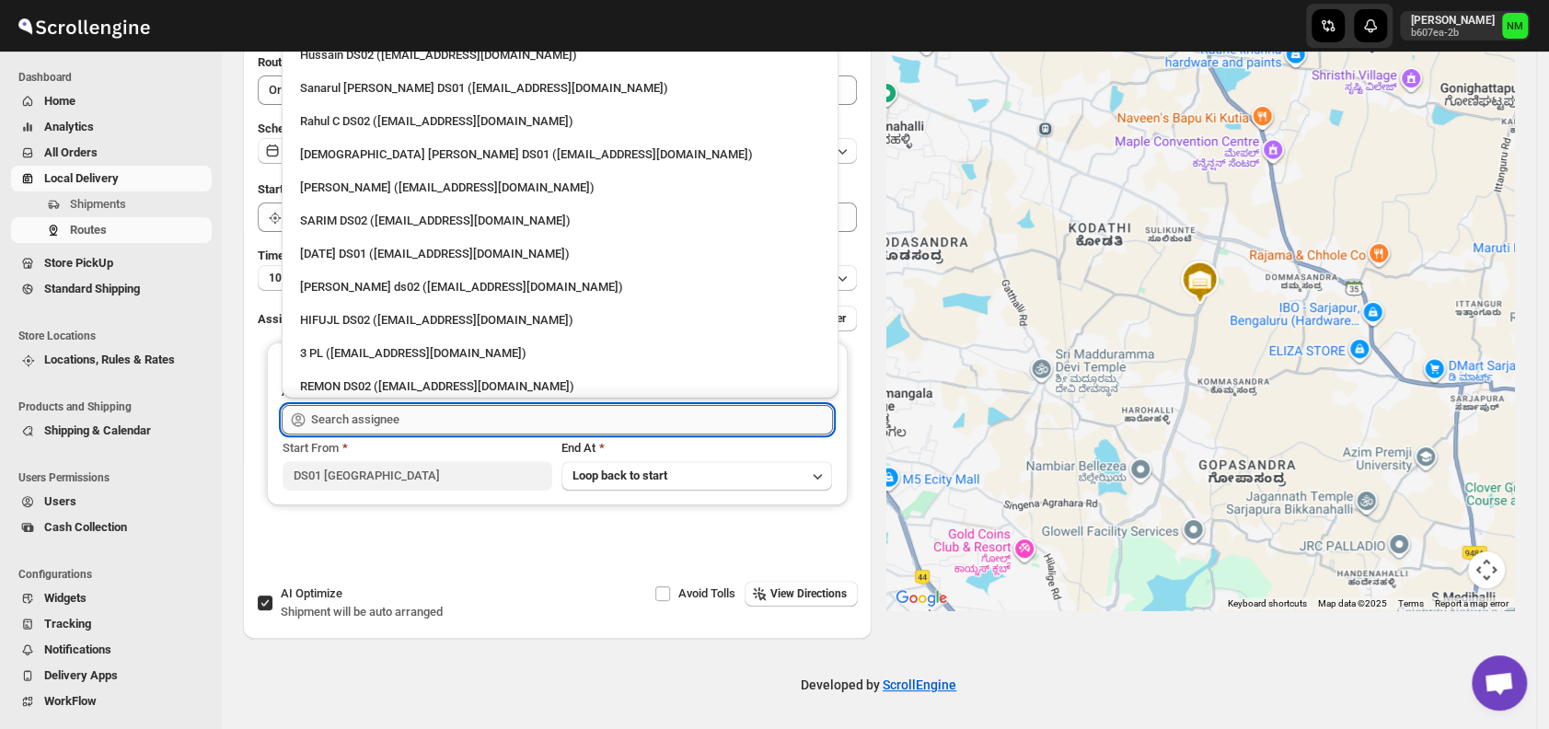
click at [454, 425] on input "text" at bounding box center [572, 419] width 522 height 29
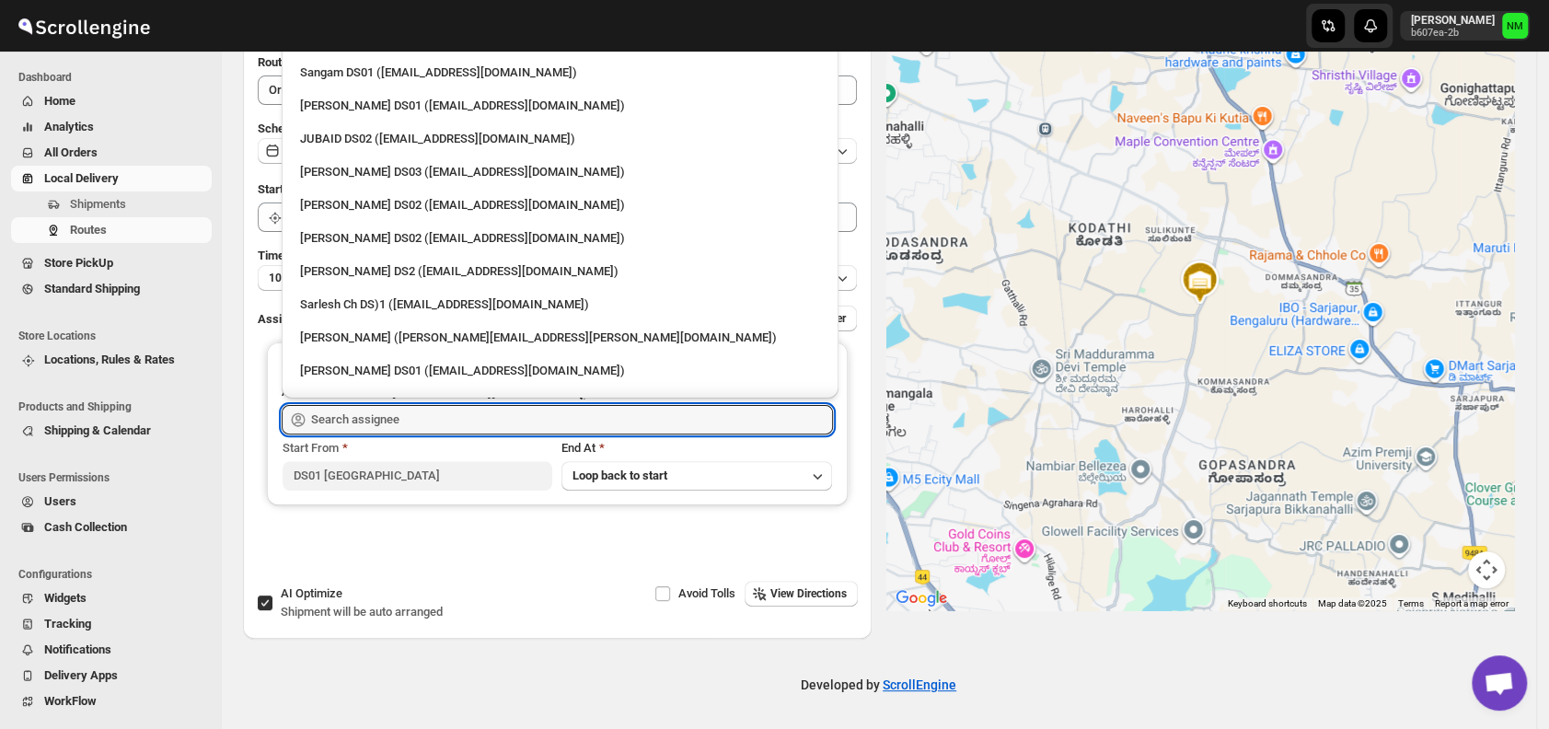
scroll to position [382, 0]
click at [407, 291] on div "Sarlesh Ch DS)1 ([EMAIL_ADDRESS][DOMAIN_NAME])" at bounding box center [560, 302] width 542 height 29
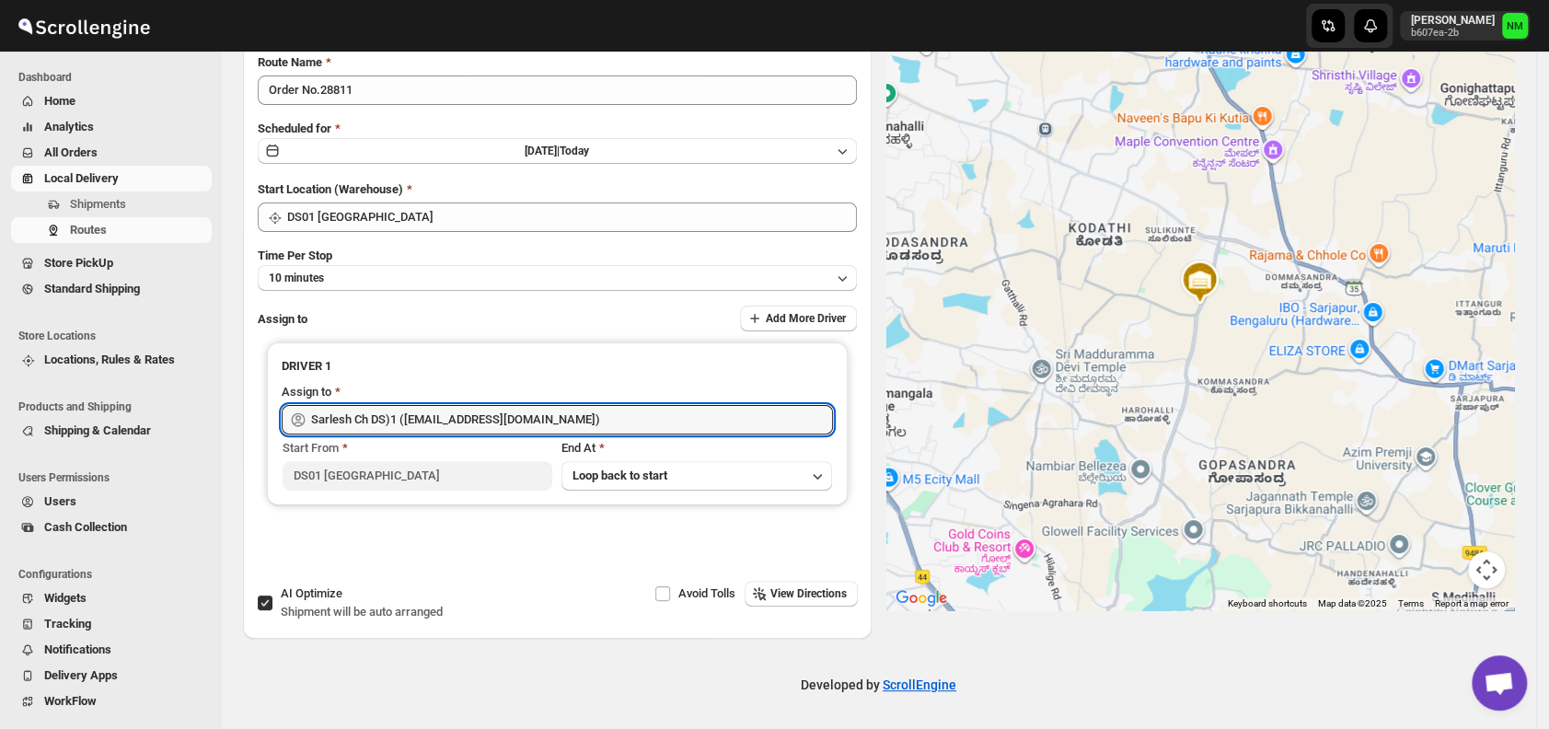
type input "Sarlesh Ch DS)1 ([EMAIL_ADDRESS][DOMAIN_NAME])"
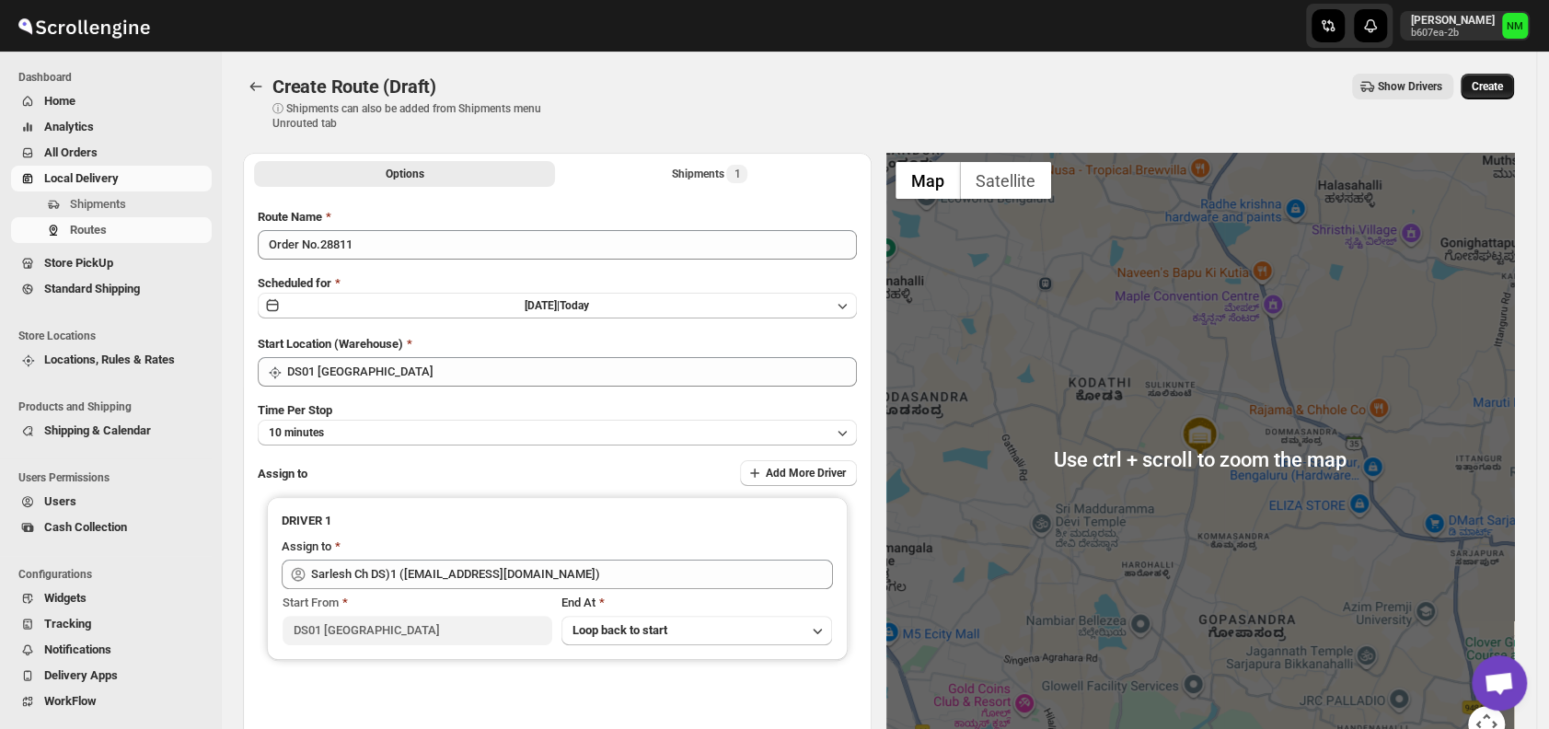
click at [1503, 79] on span "Create" at bounding box center [1487, 86] width 31 height 15
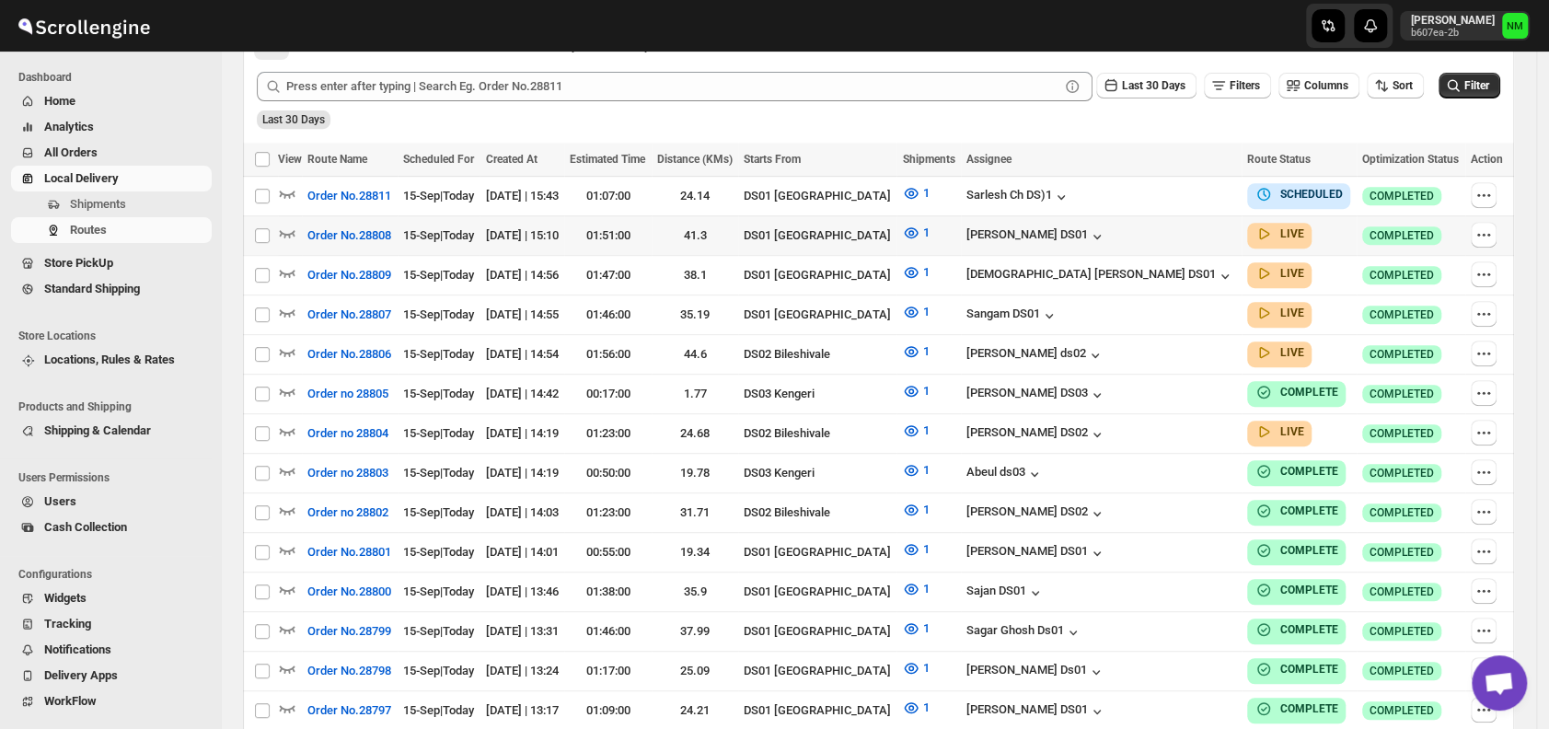
scroll to position [463, 0]
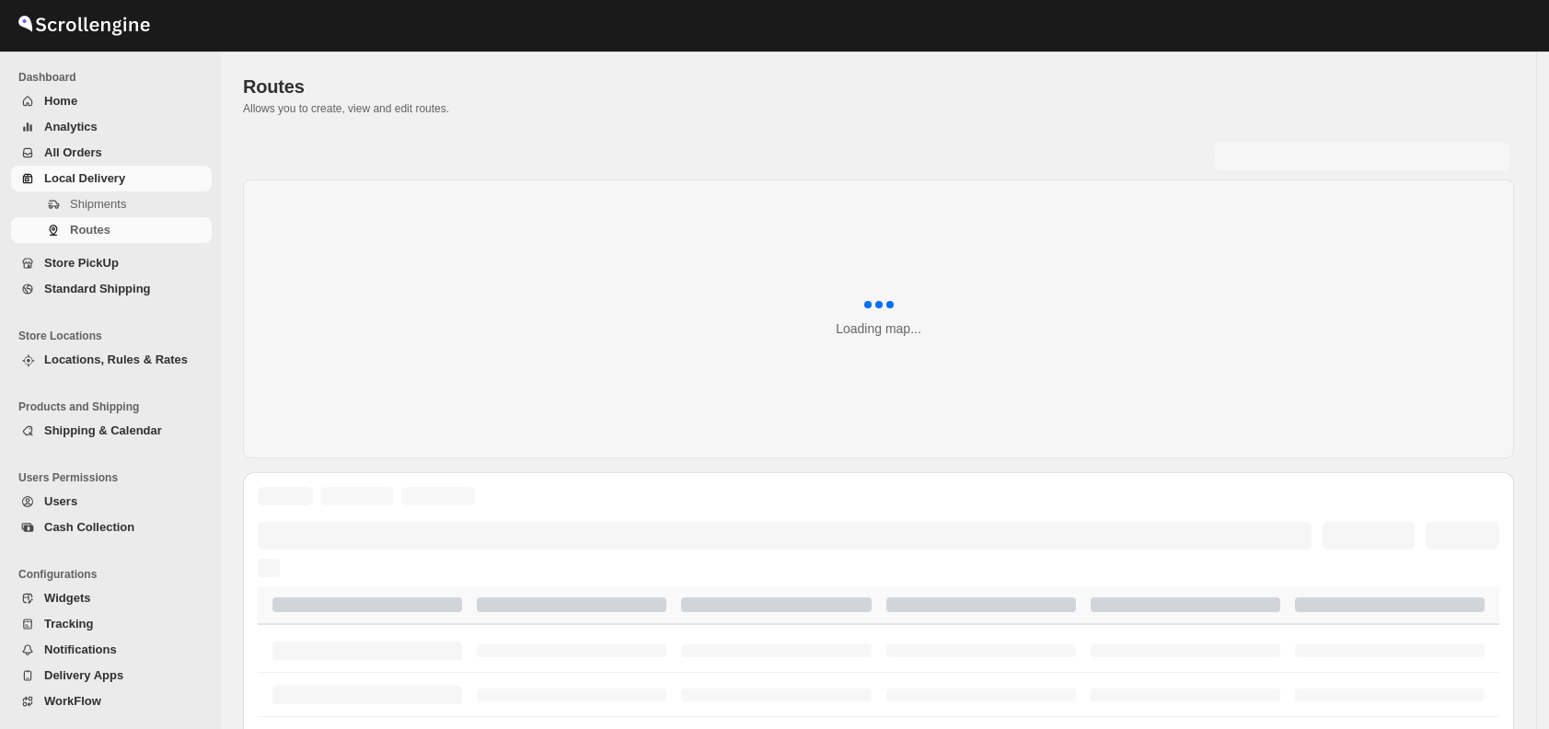
scroll to position [463, 0]
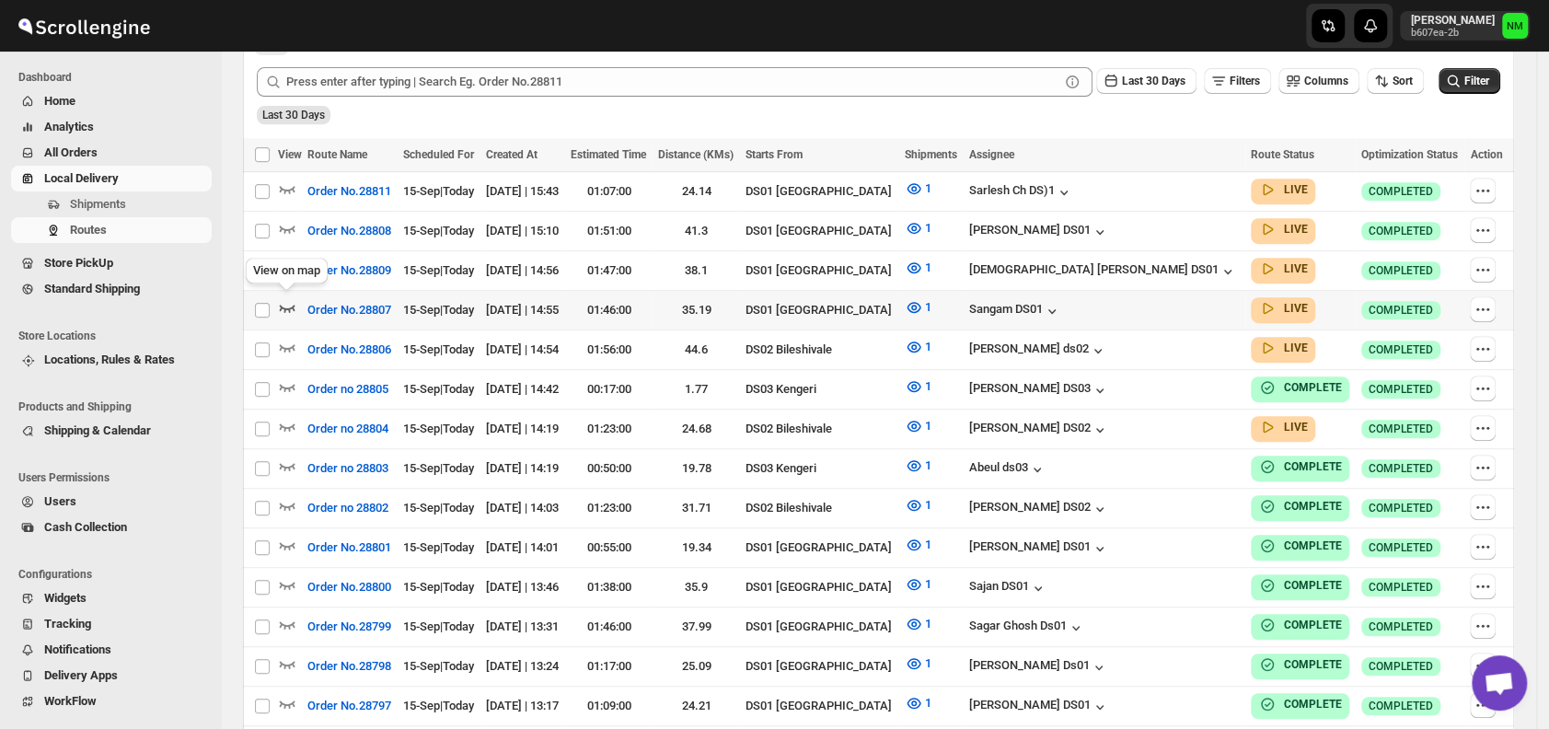
click at [284, 307] on icon "button" at bounding box center [287, 307] width 18 height 18
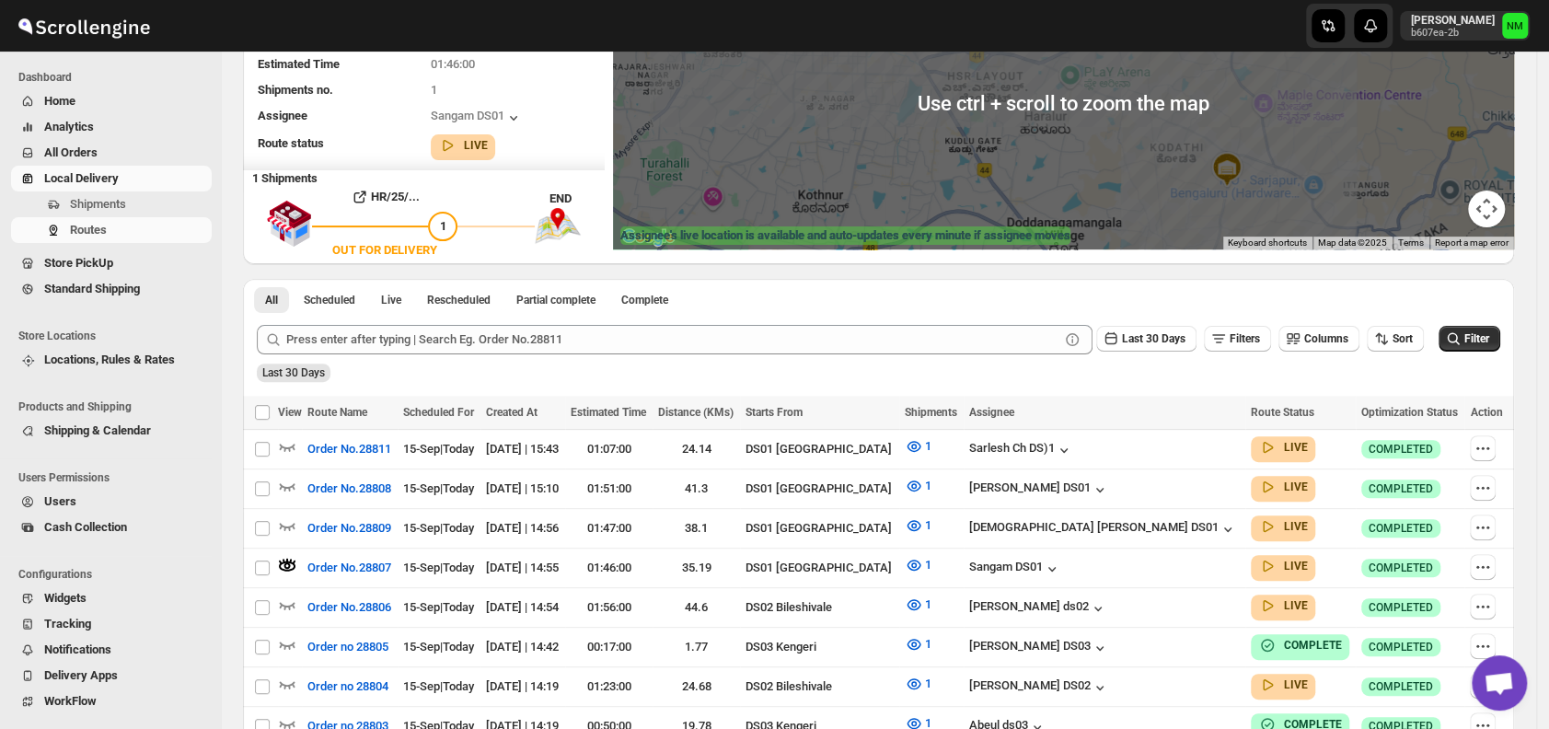
scroll to position [221, 0]
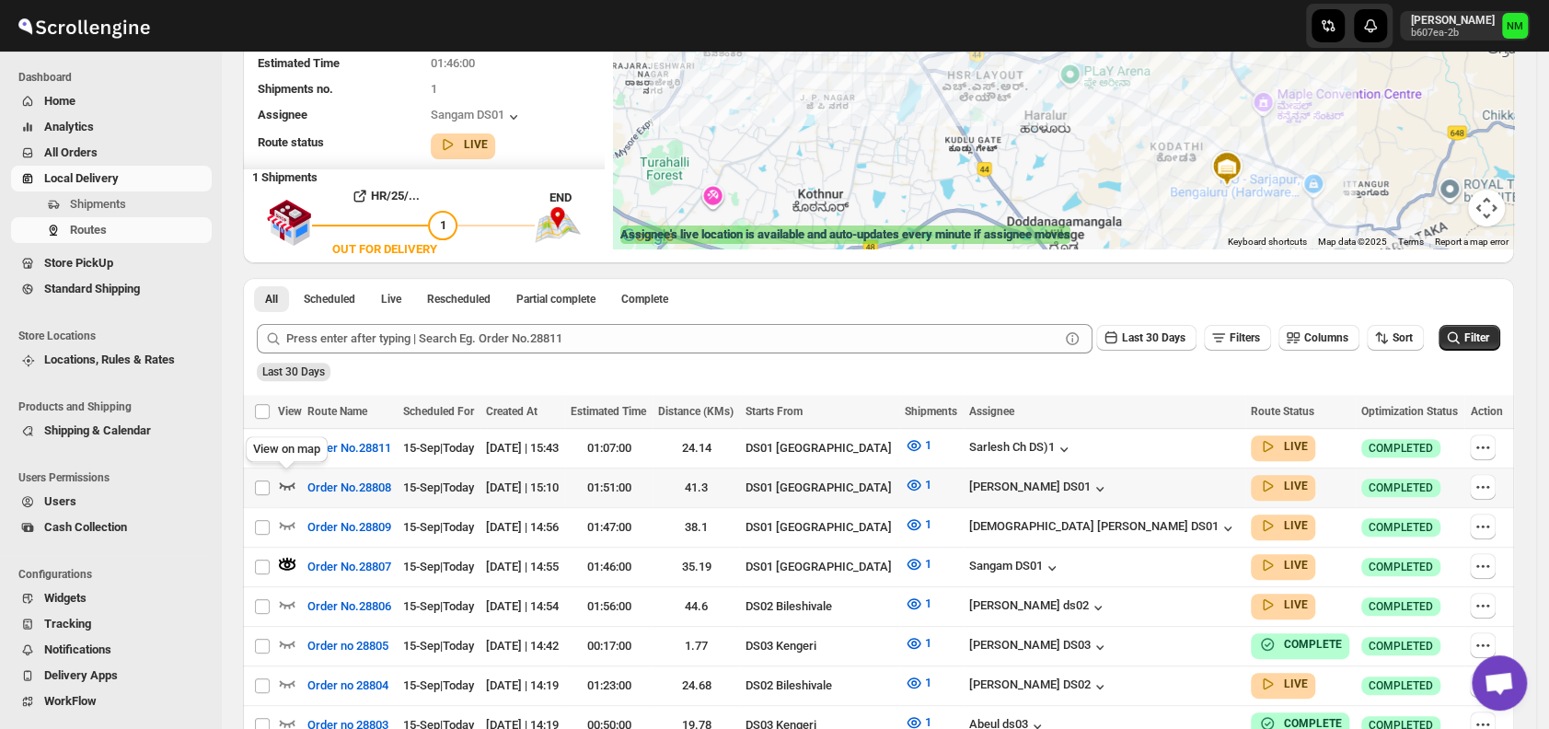
click at [283, 476] on icon "button" at bounding box center [287, 485] width 18 height 18
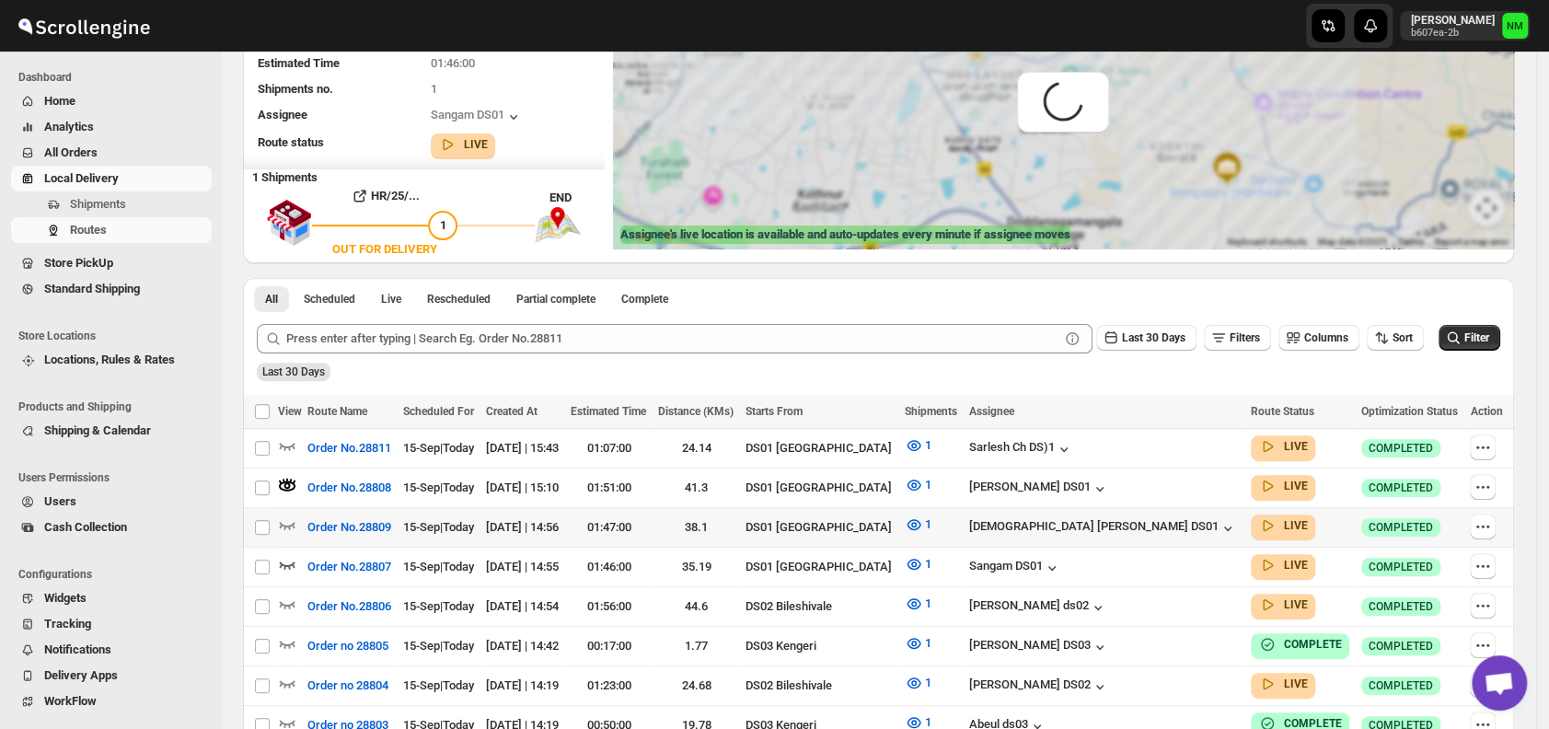
scroll to position [0, 0]
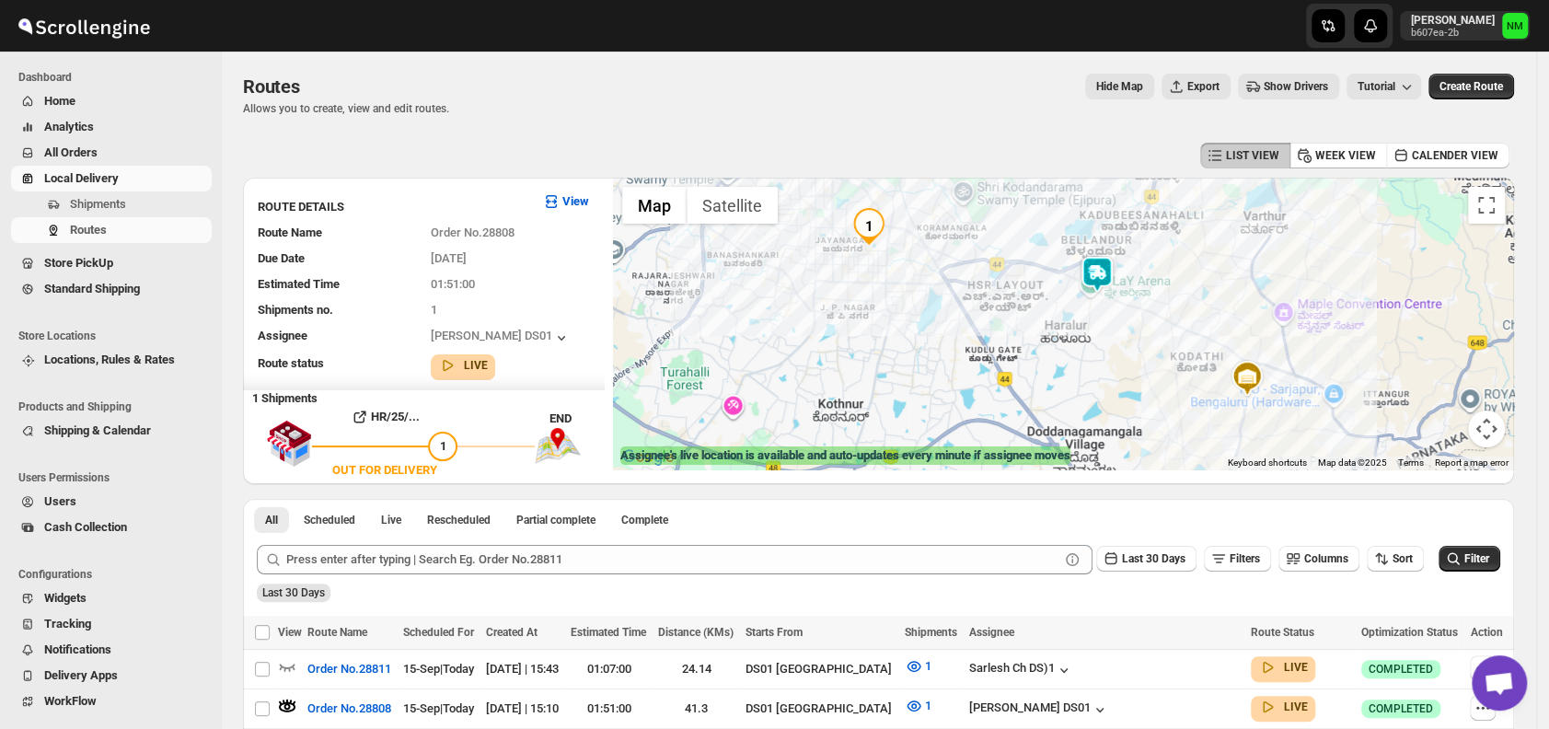
click at [1100, 282] on img at bounding box center [1097, 274] width 37 height 37
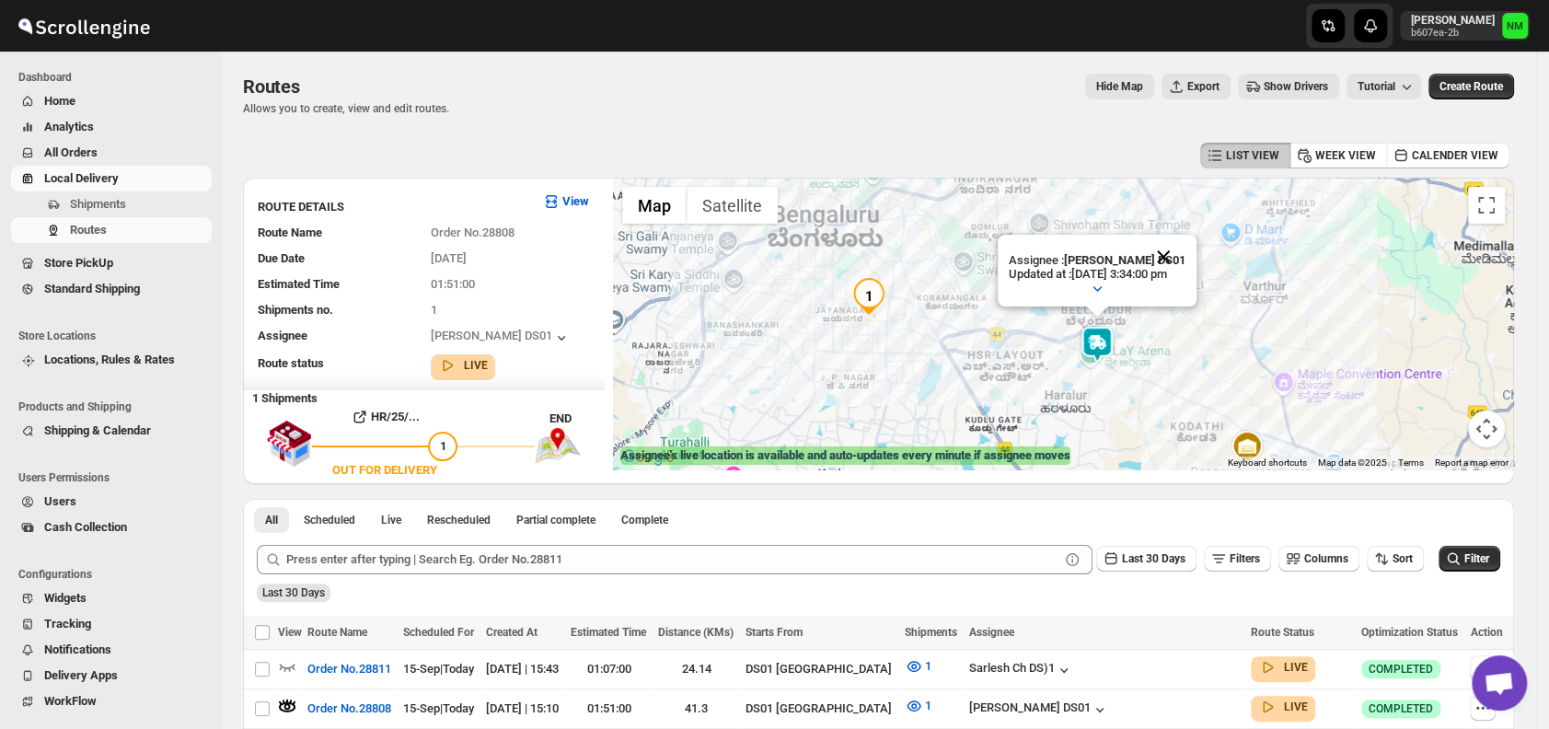
click at [1186, 250] on button "Close" at bounding box center [1163, 257] width 44 height 44
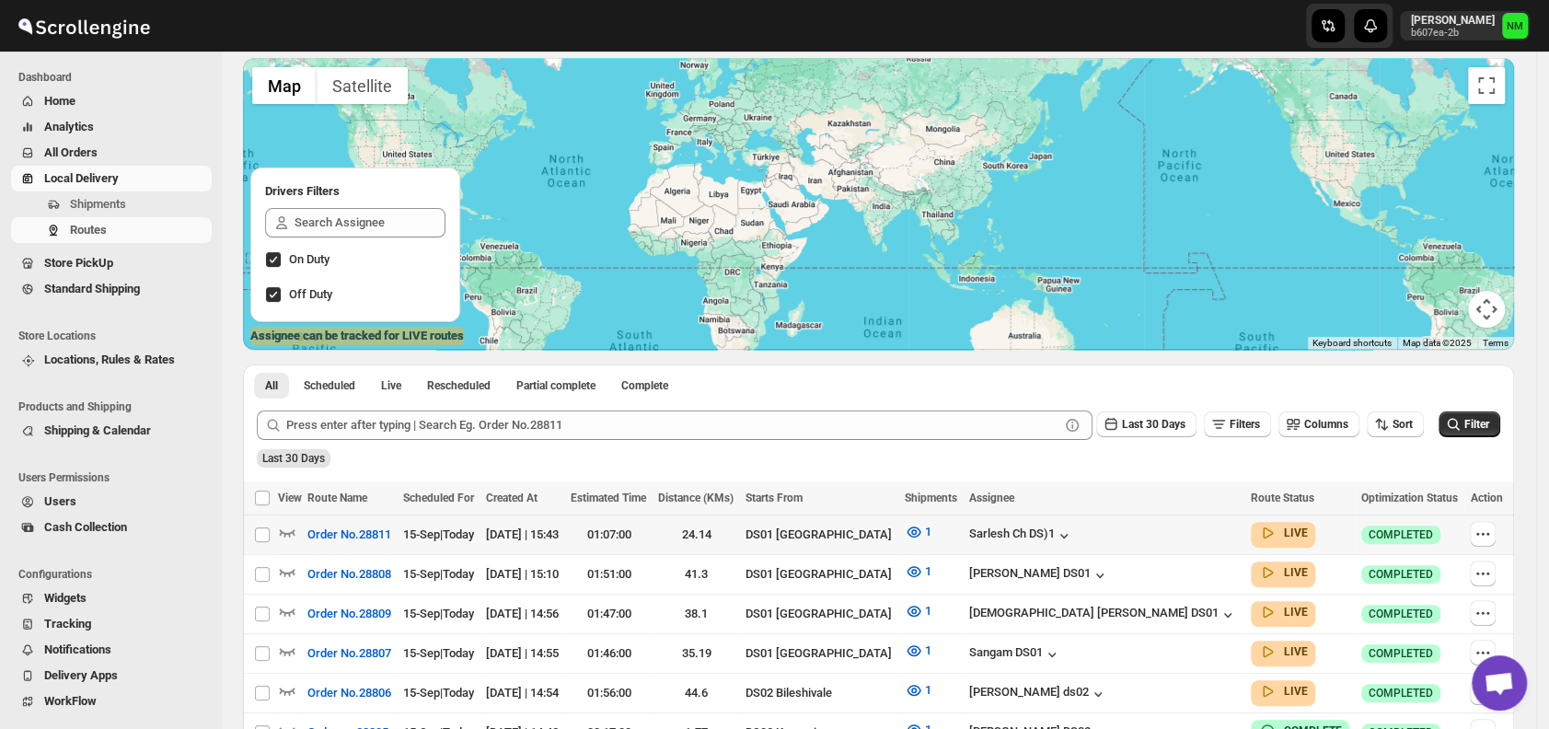
scroll to position [127, 0]
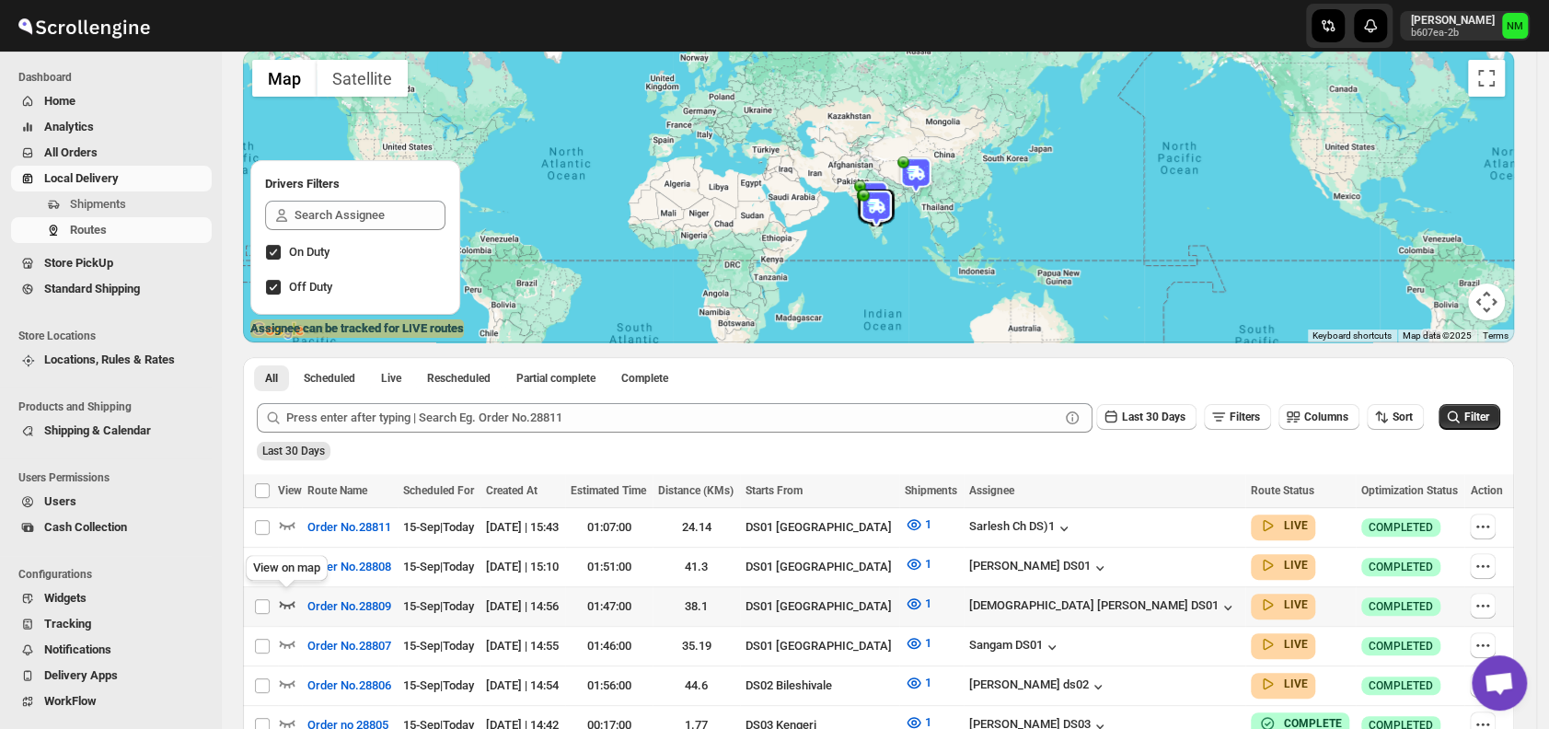
click at [289, 603] on icon "button" at bounding box center [288, 604] width 16 height 7
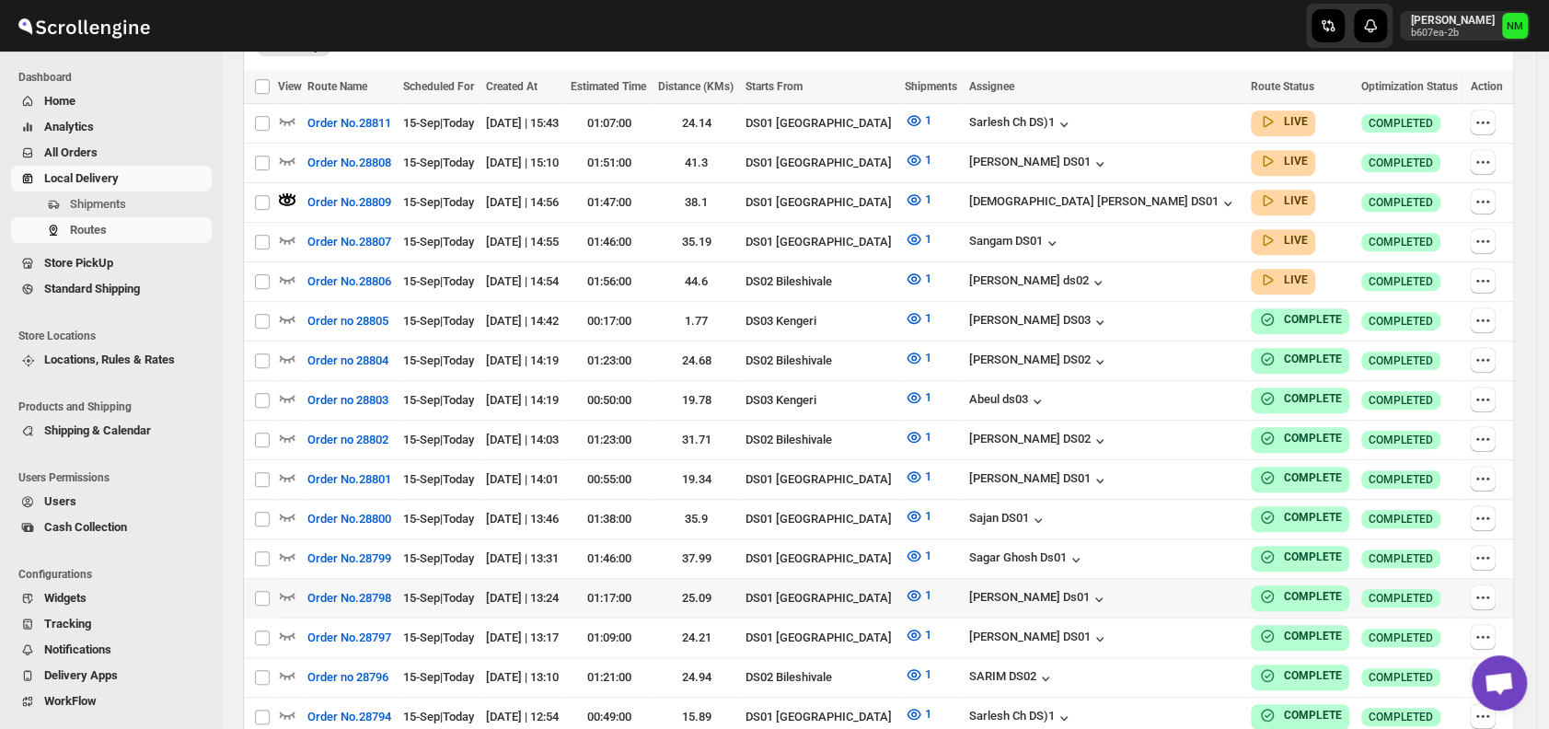
scroll to position [547, 0]
click at [289, 272] on icon "button" at bounding box center [287, 278] width 18 height 18
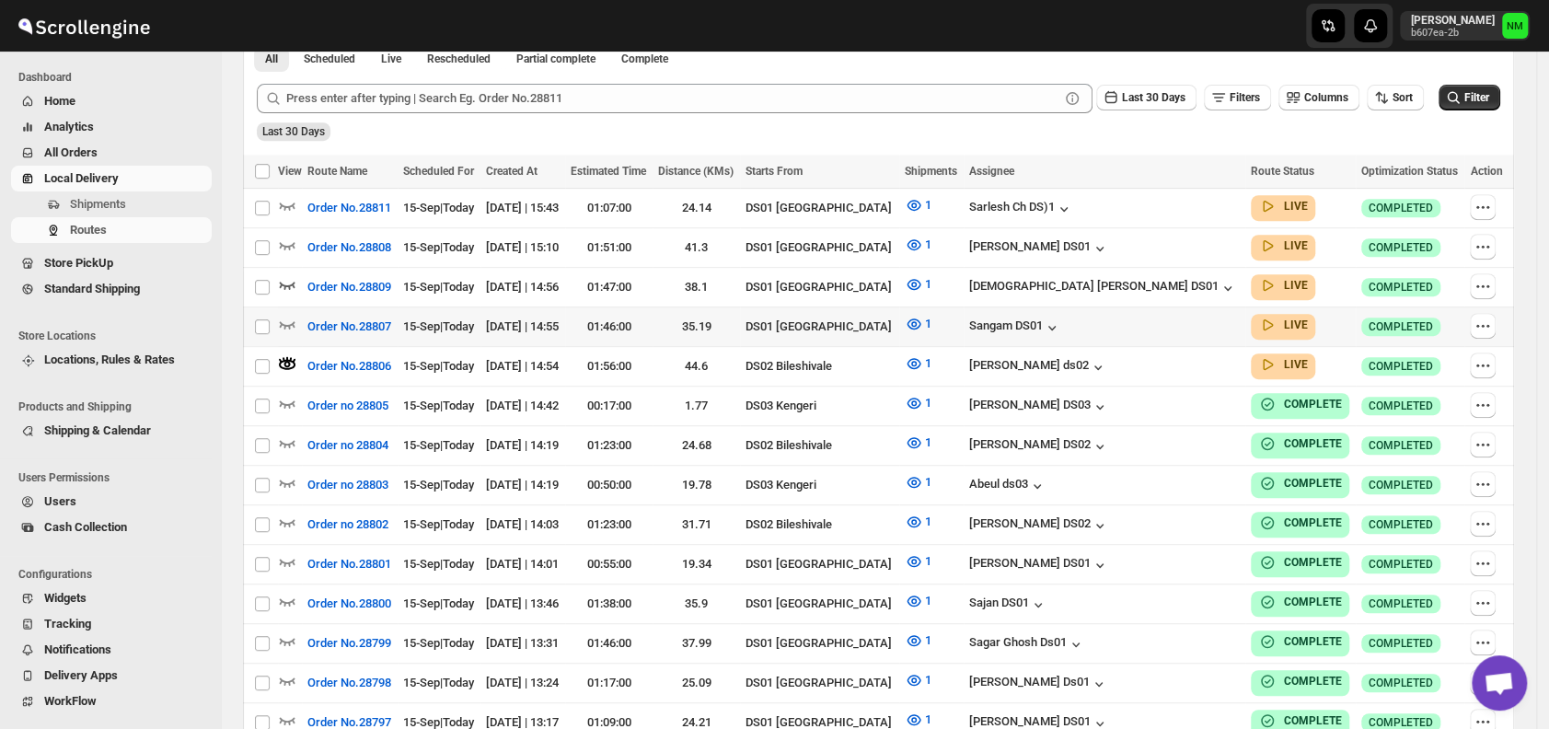
scroll to position [463, 0]
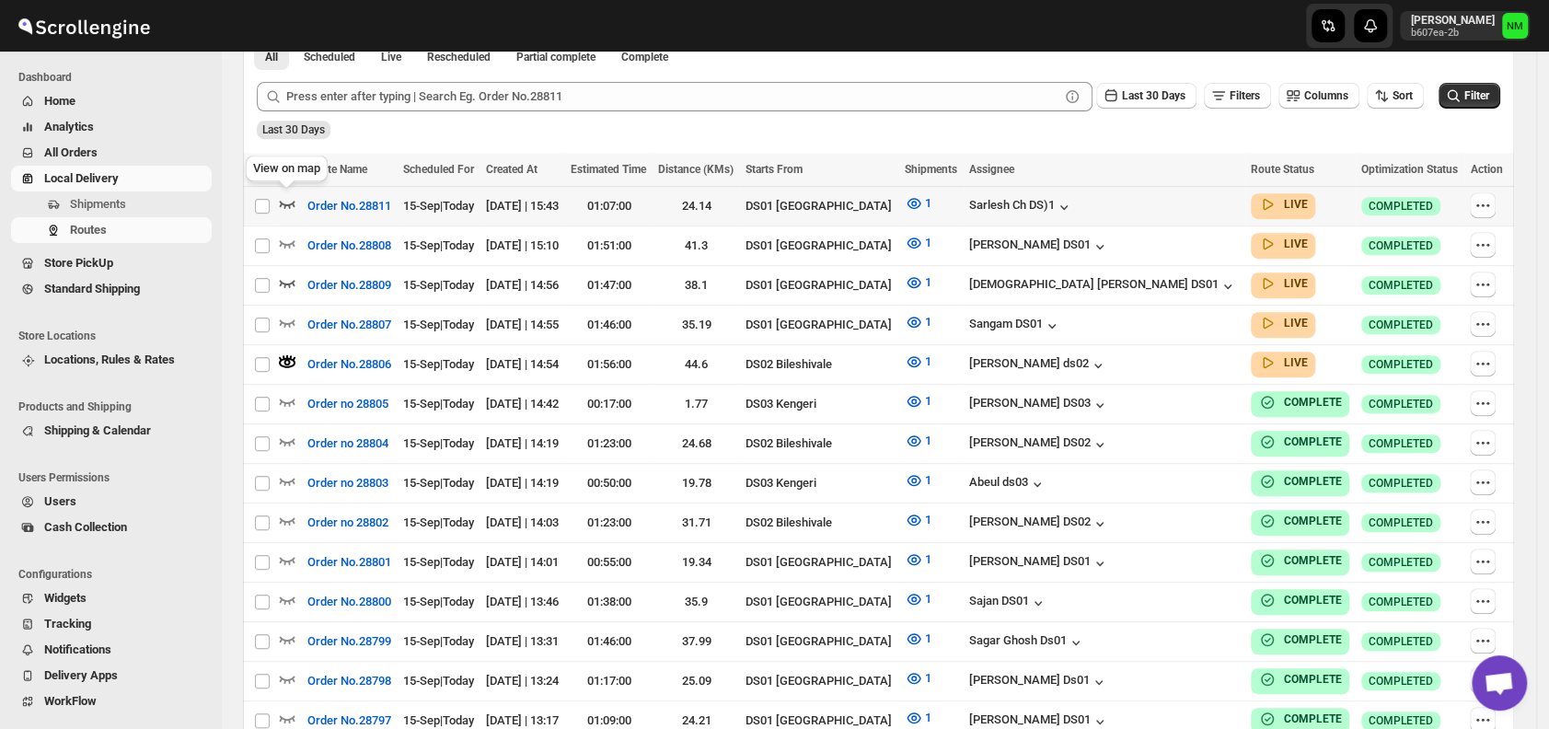
click at [293, 203] on icon "button" at bounding box center [288, 204] width 16 height 7
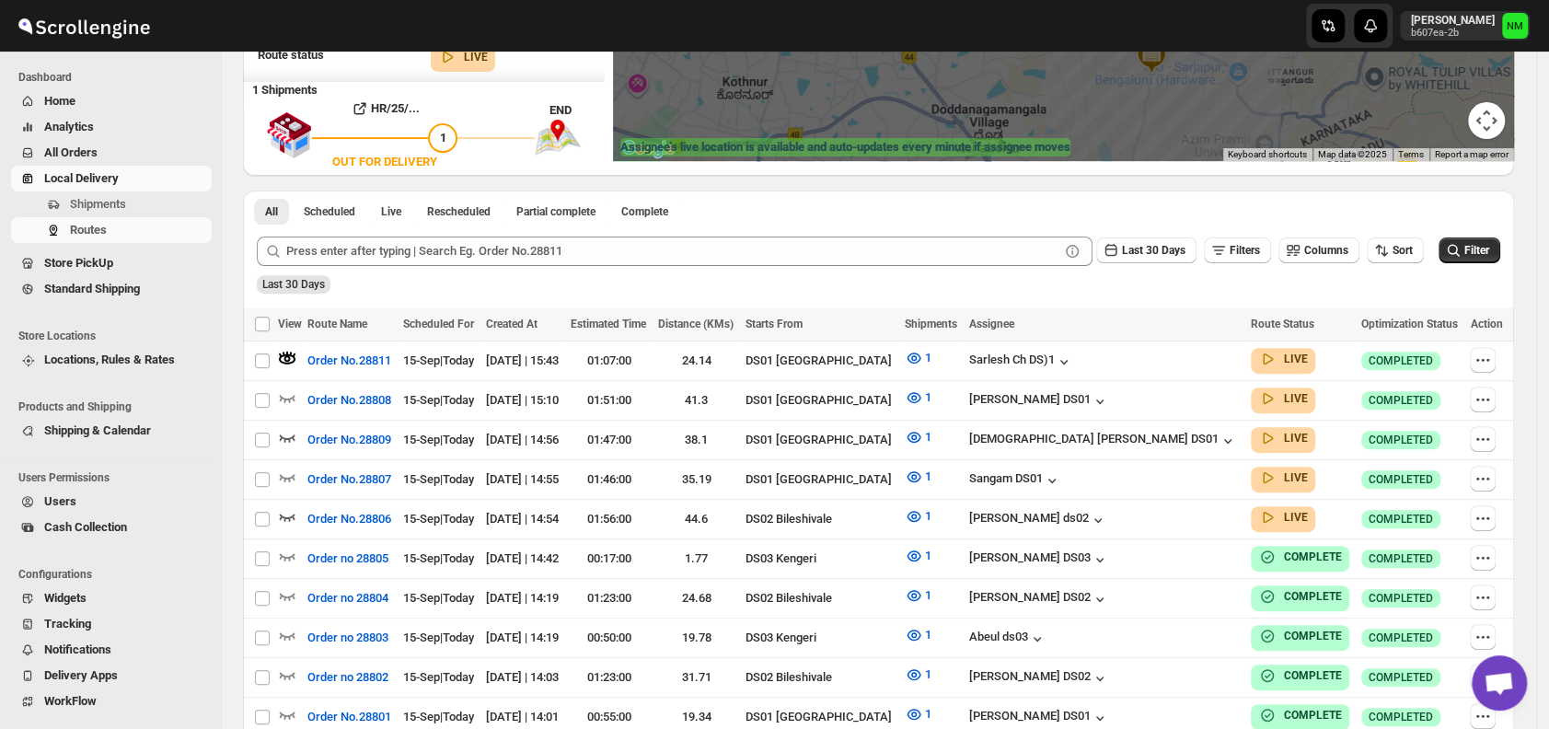
scroll to position [321, 0]
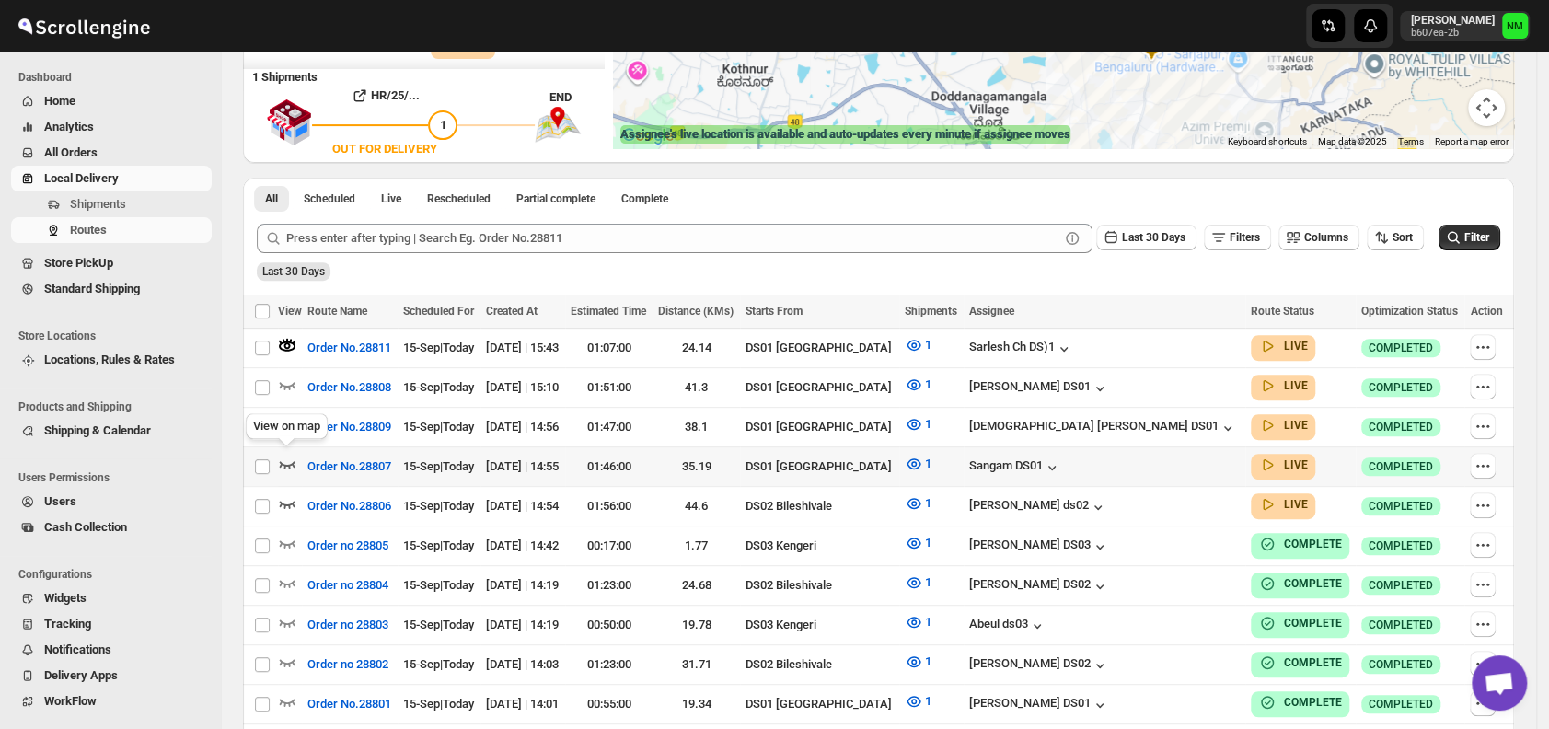
click at [293, 461] on icon "button" at bounding box center [288, 464] width 16 height 7
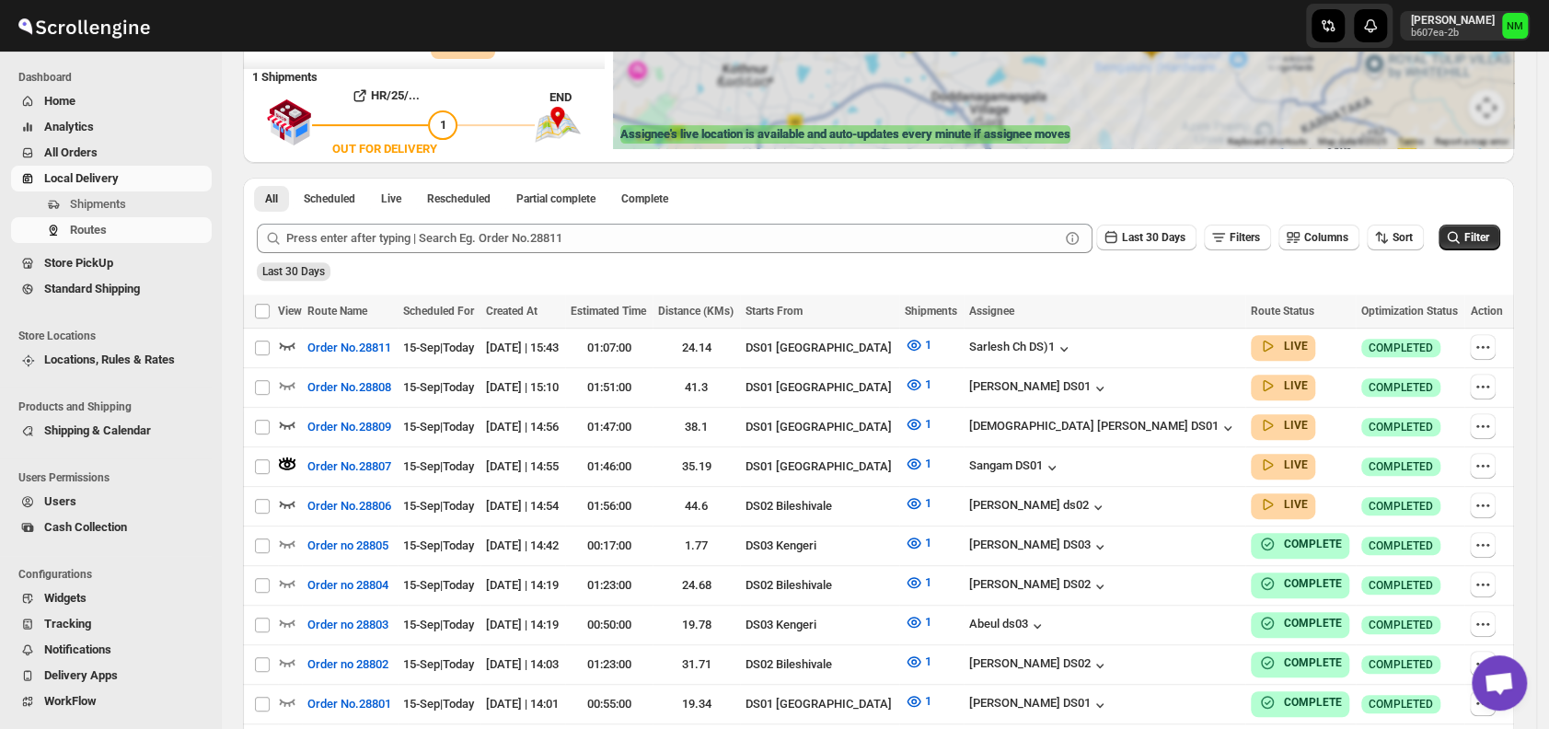
scroll to position [0, 0]
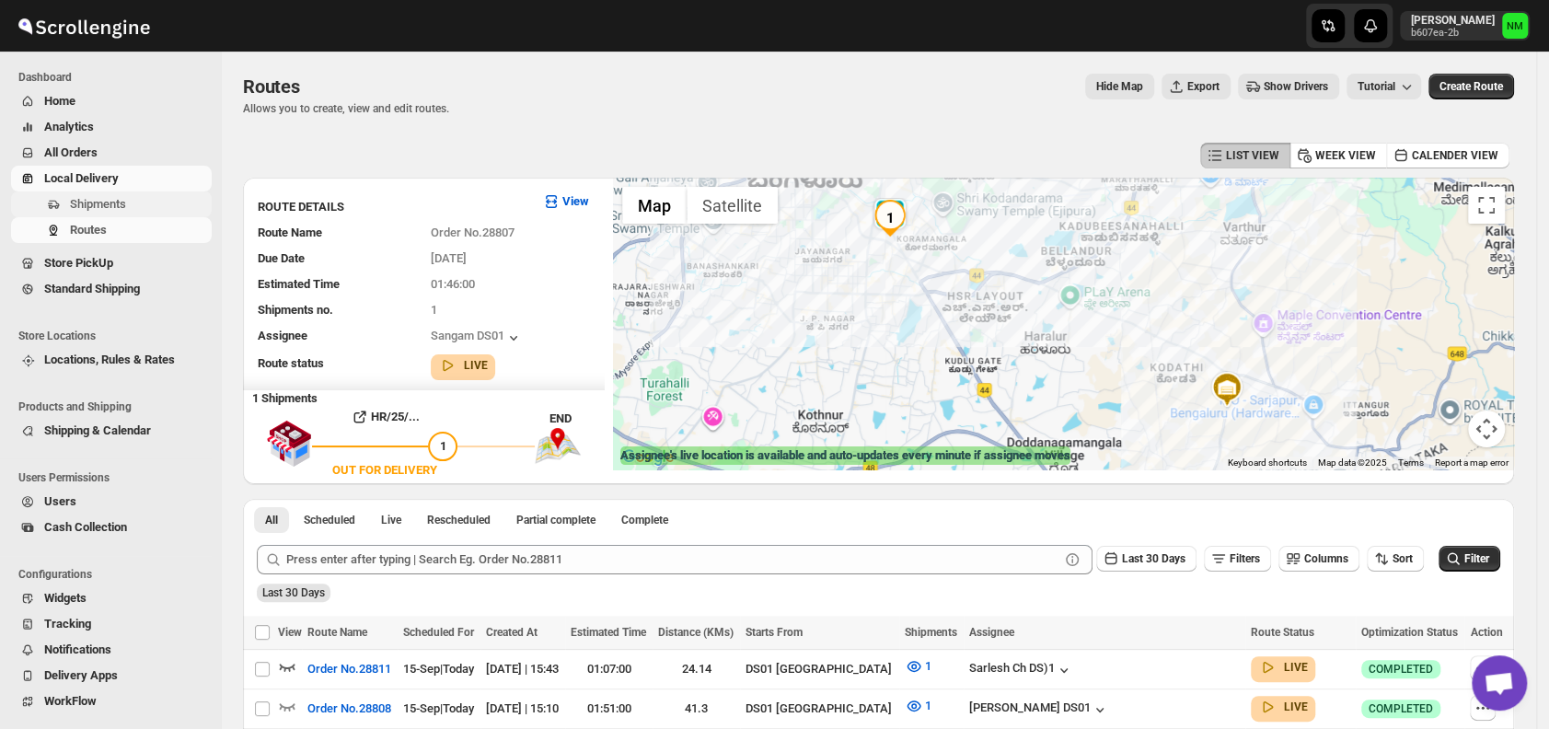
click at [120, 207] on span "Shipments" at bounding box center [98, 204] width 56 height 14
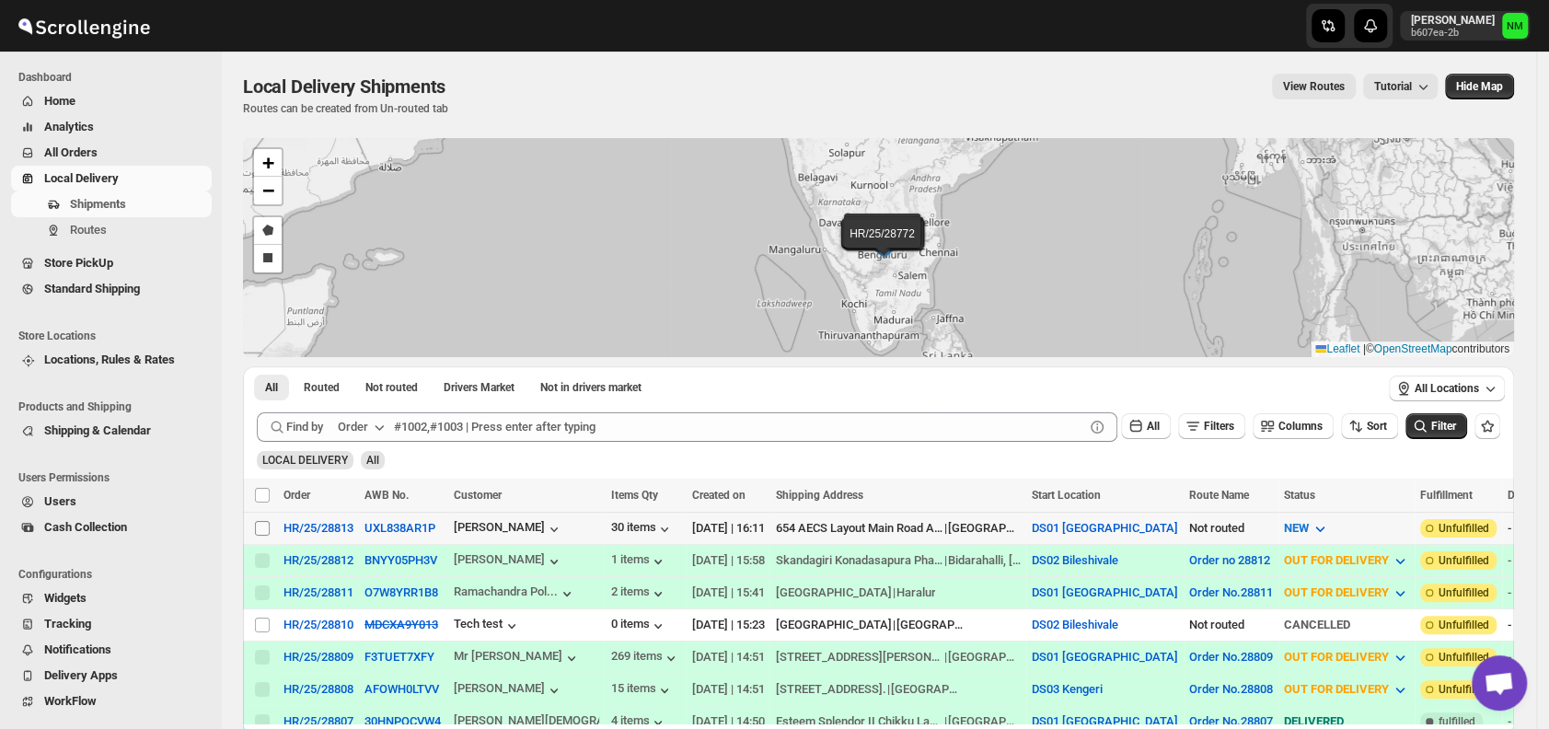
click at [264, 525] on input "Select shipment" at bounding box center [262, 528] width 15 height 15
checkbox input "true"
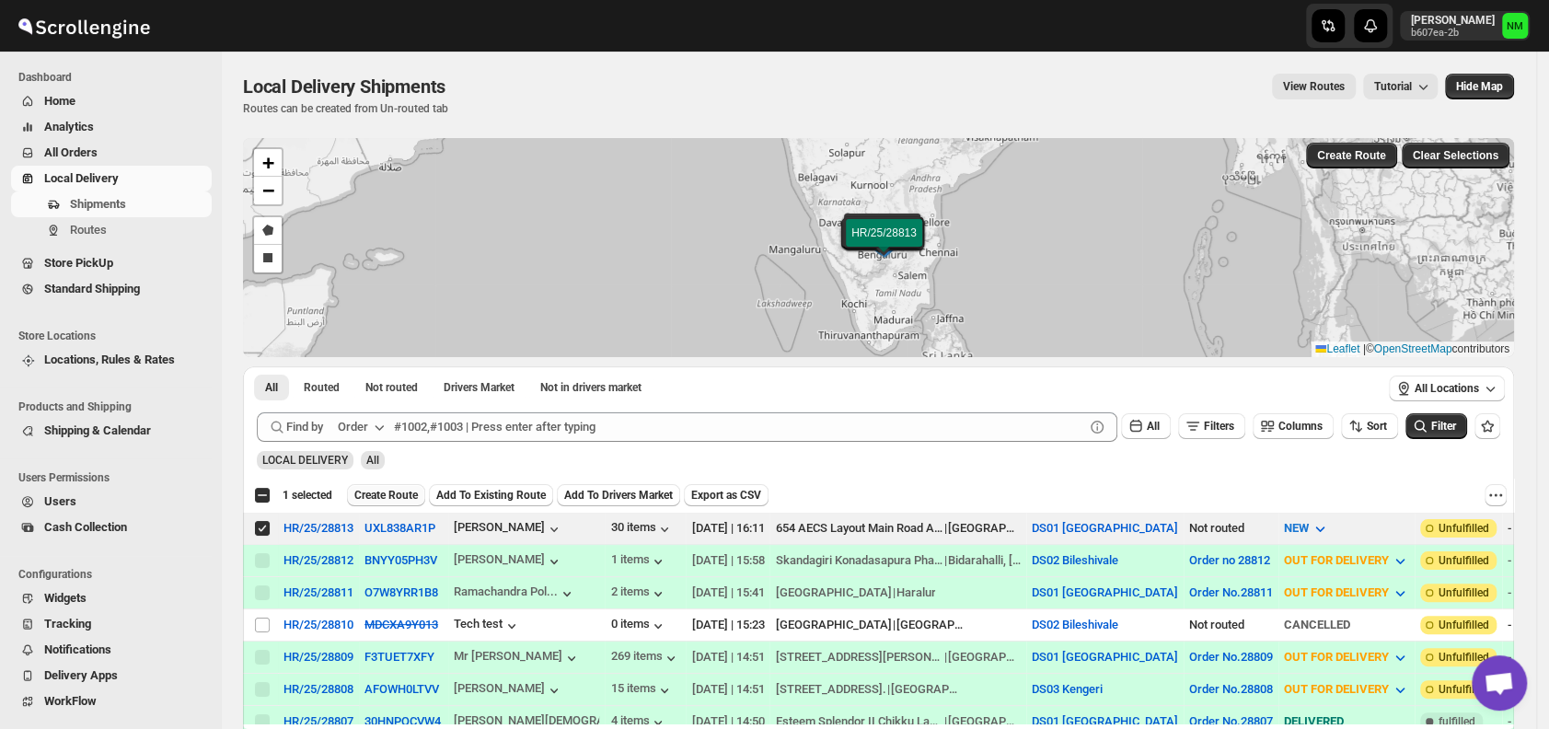
click at [380, 498] on span "Create Route" at bounding box center [386, 495] width 64 height 15
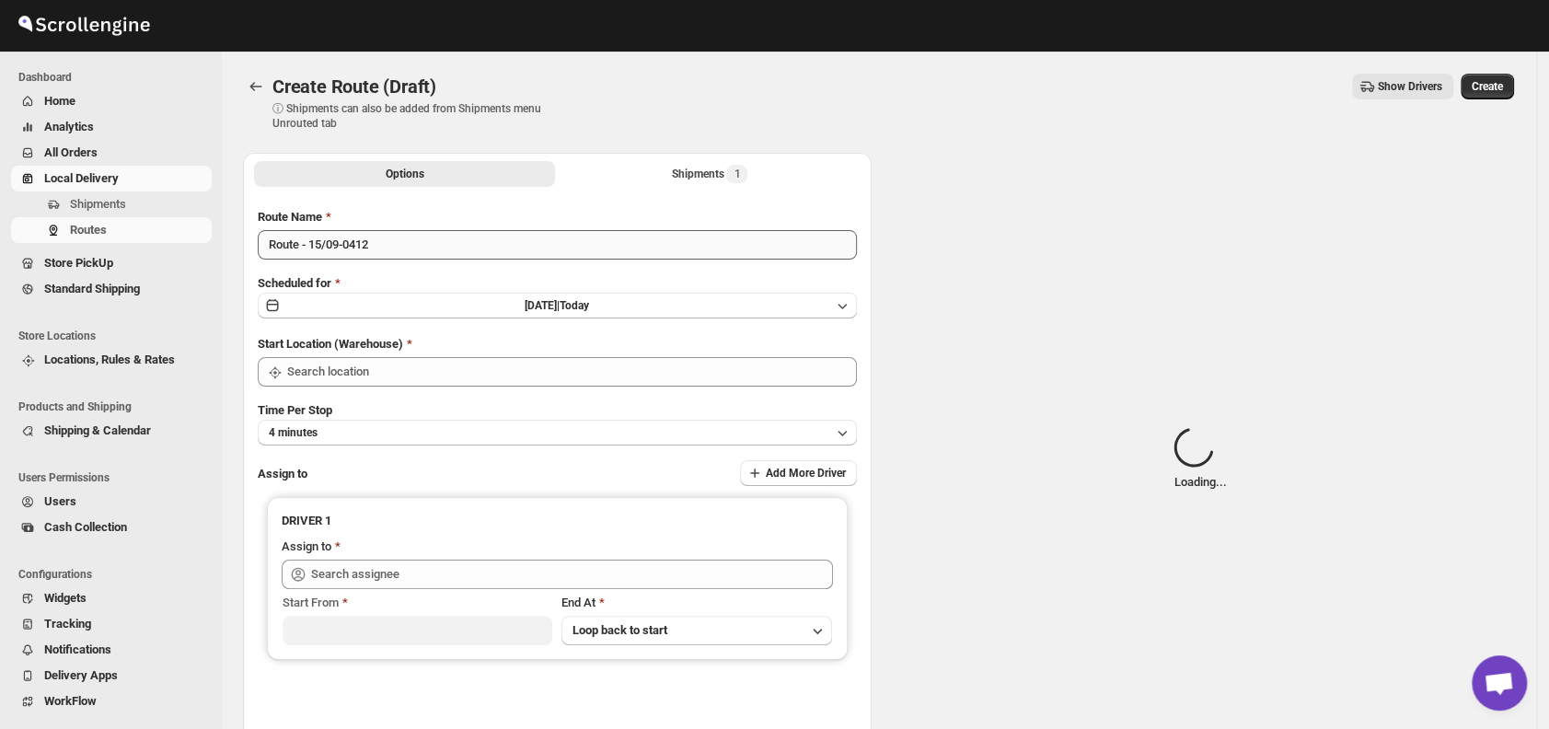
type input "DS01 [GEOGRAPHIC_DATA]"
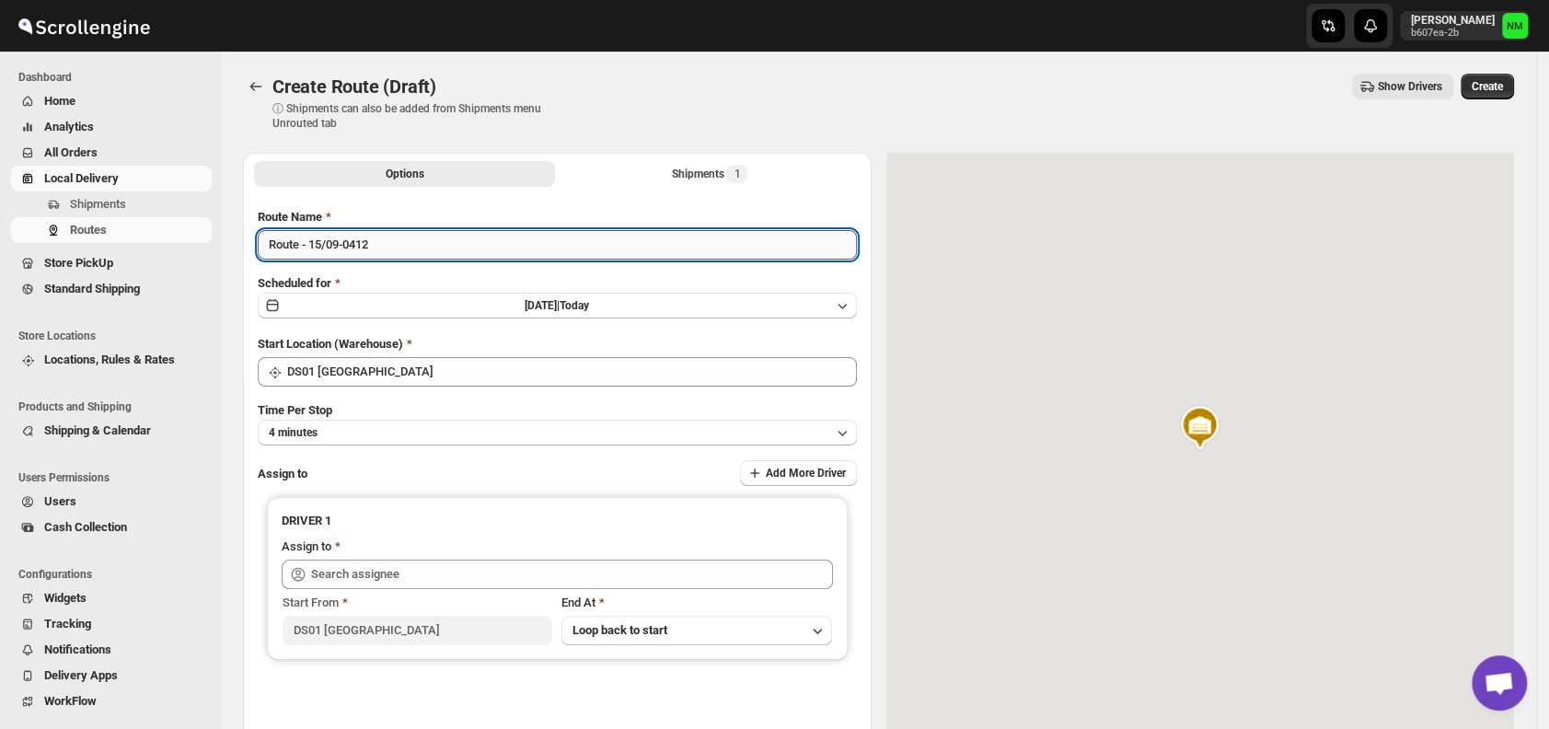
click at [412, 249] on input "Route - 15/09-0412" at bounding box center [557, 244] width 599 height 29
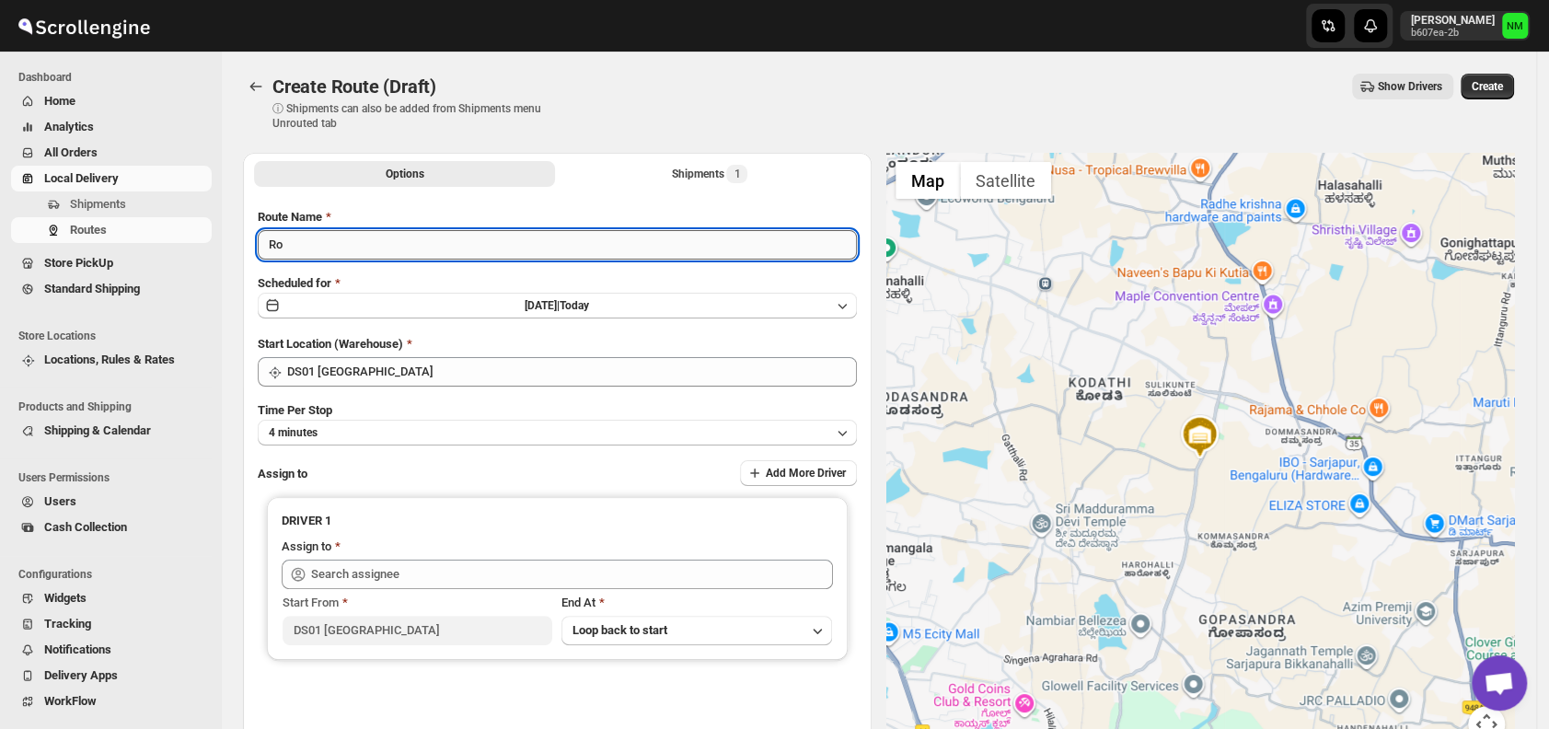
type input "R"
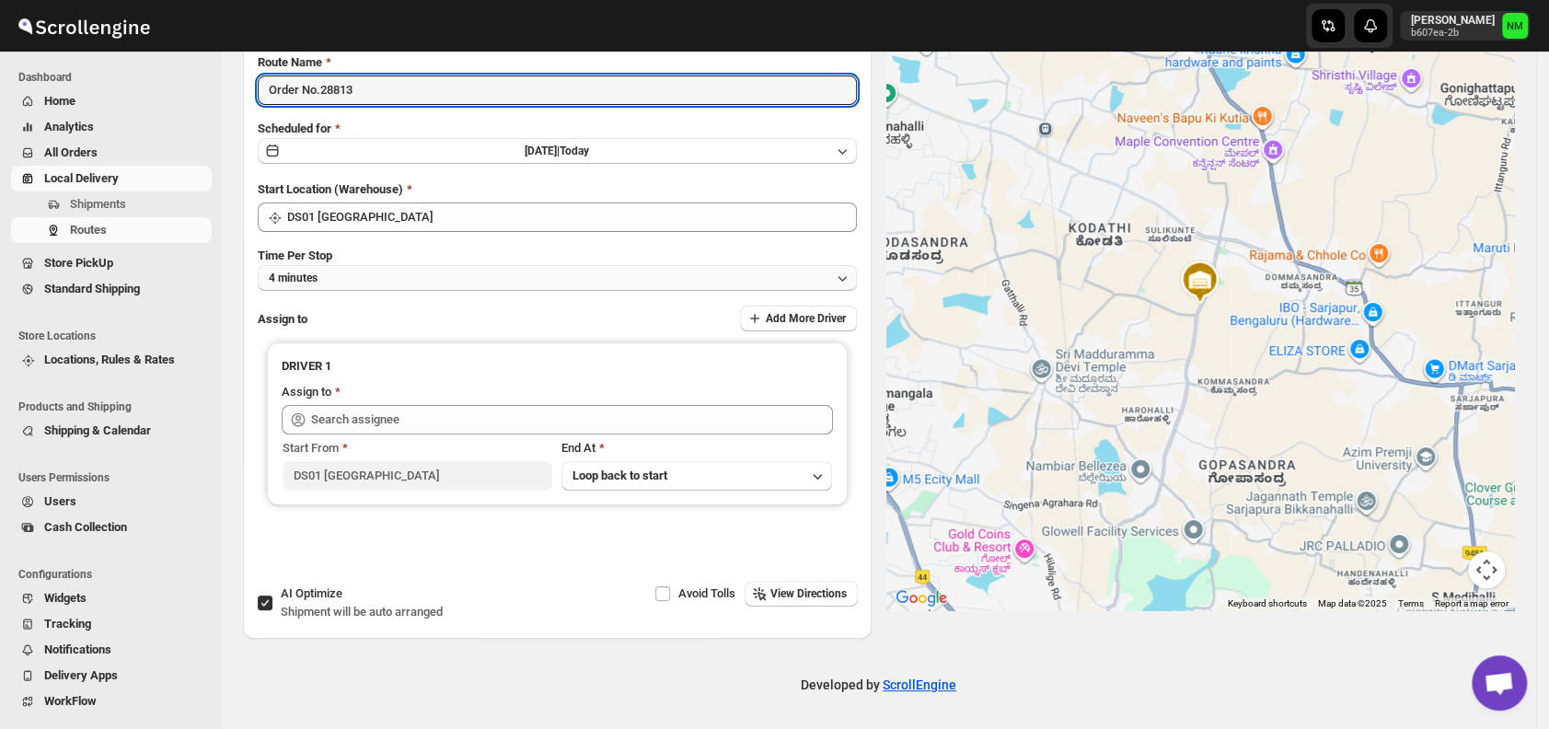
type input "Order No.28813"
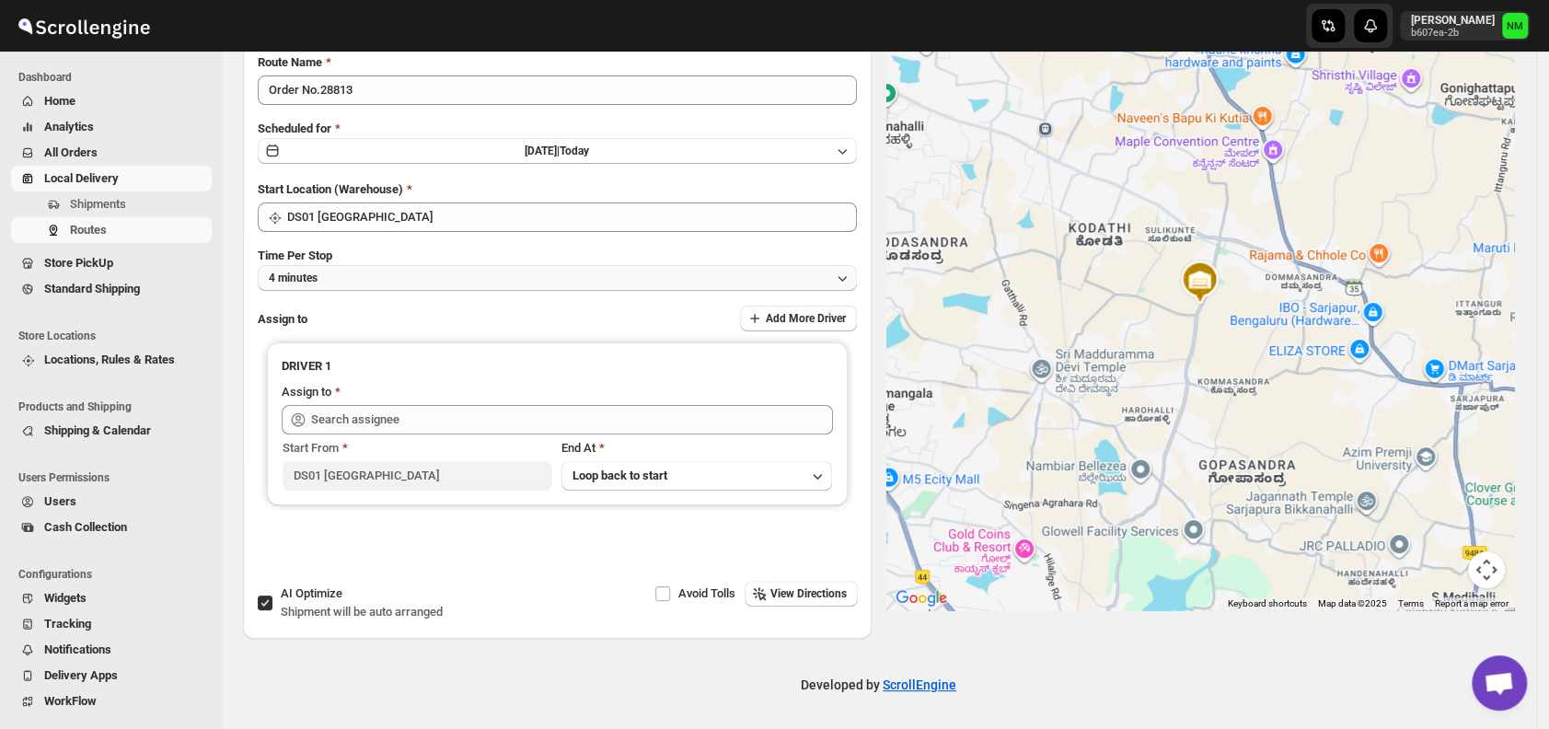
click at [375, 278] on button "4 minutes" at bounding box center [557, 278] width 599 height 26
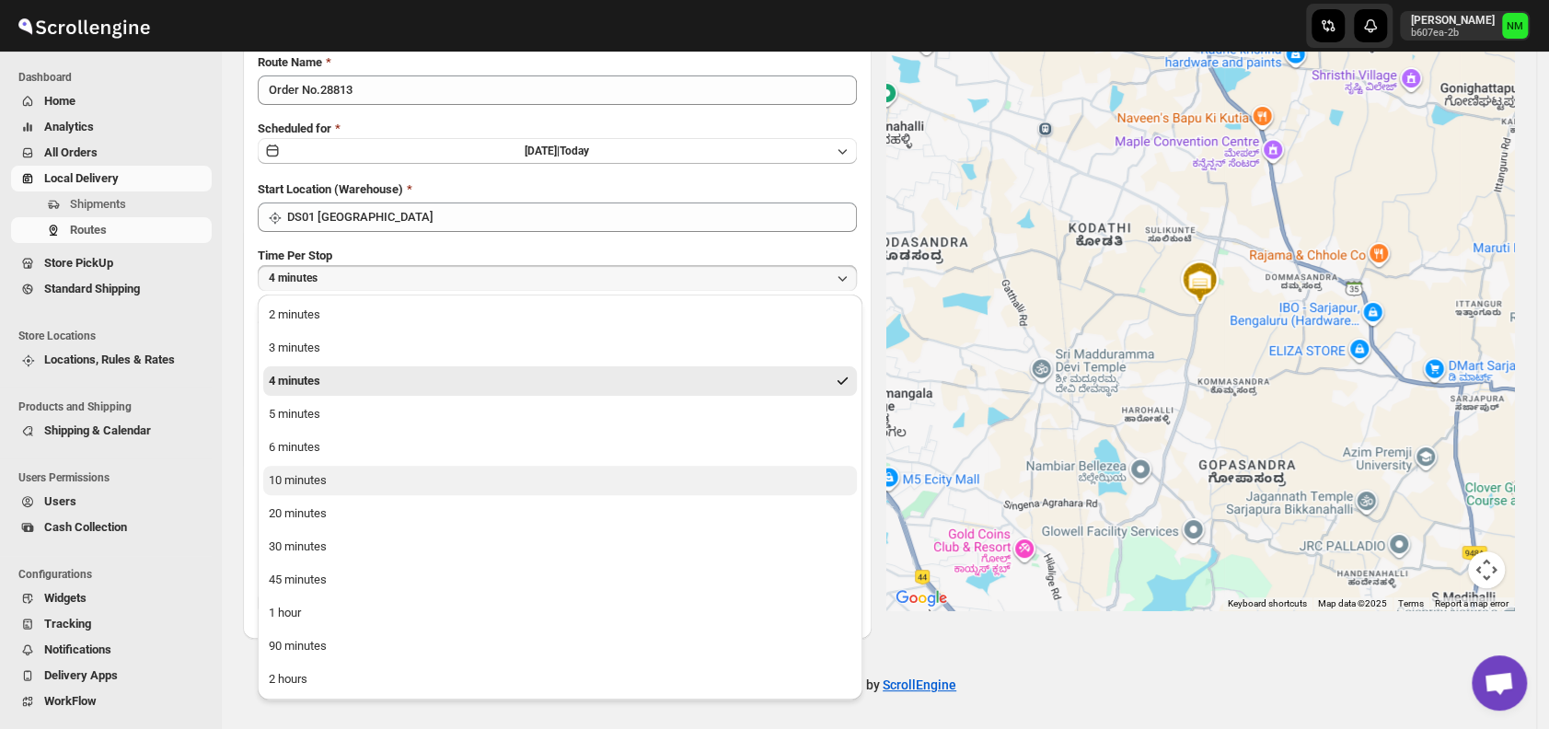
click at [308, 482] on div "10 minutes" at bounding box center [298, 480] width 58 height 18
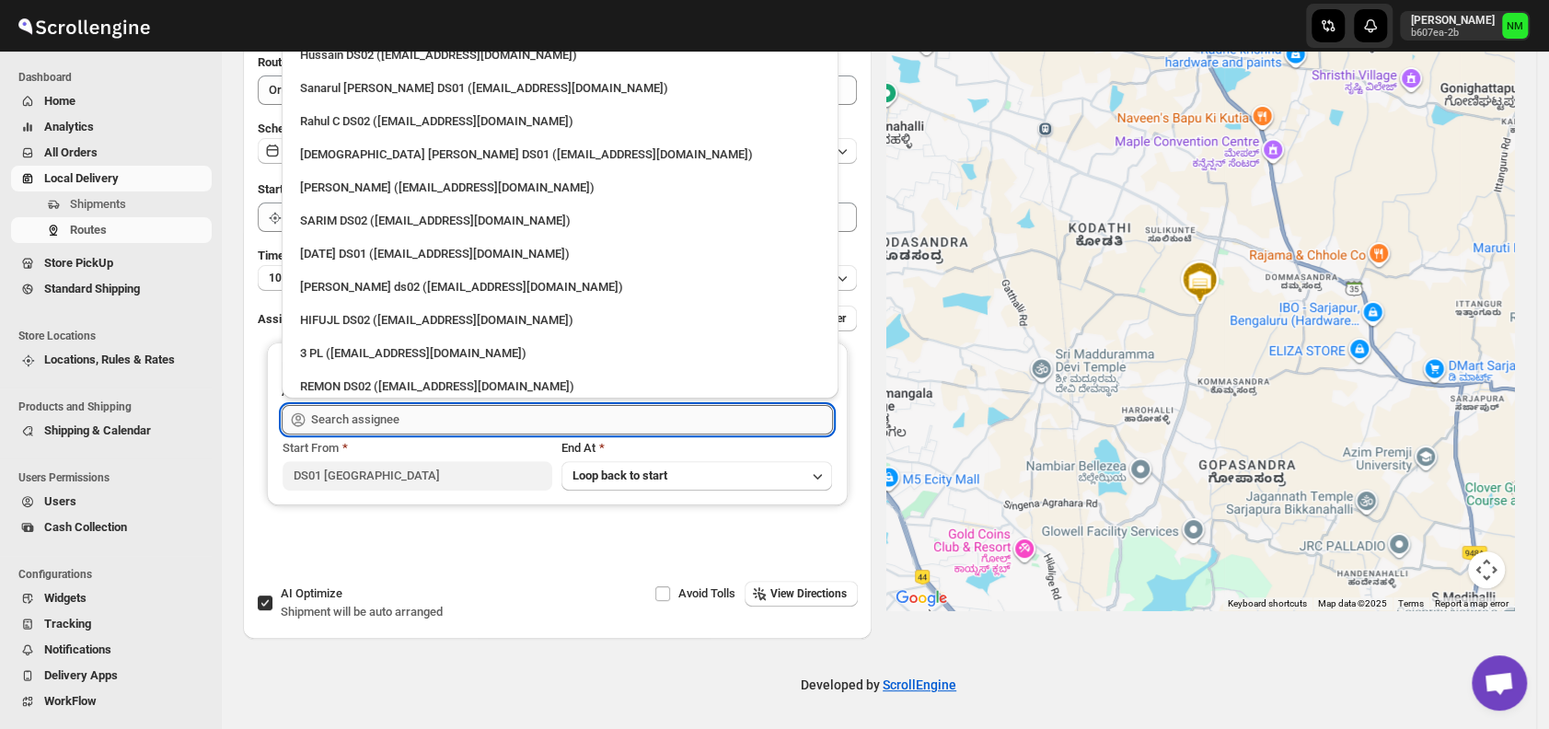
click at [419, 432] on input "text" at bounding box center [572, 419] width 522 height 29
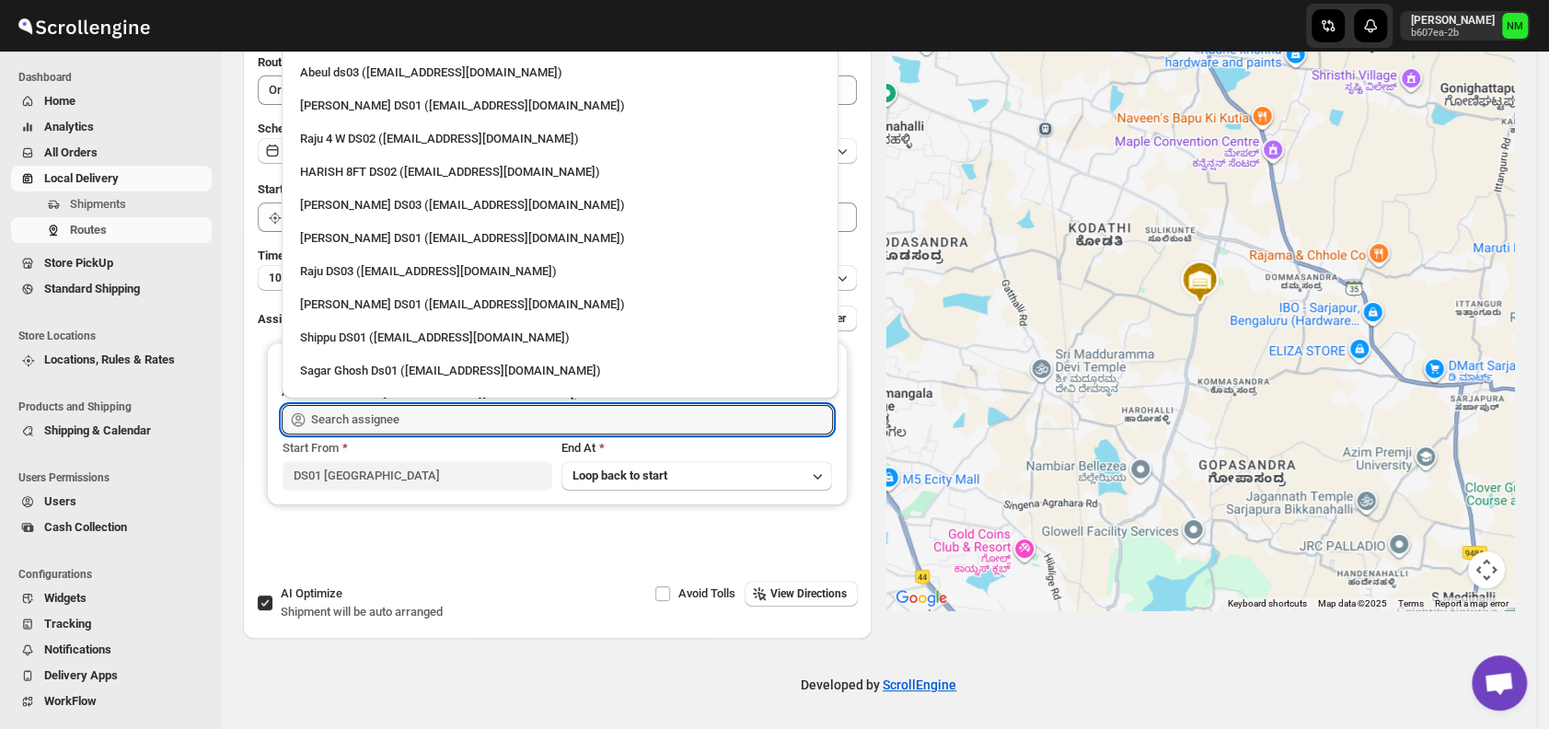
scroll to position [1667, 0]
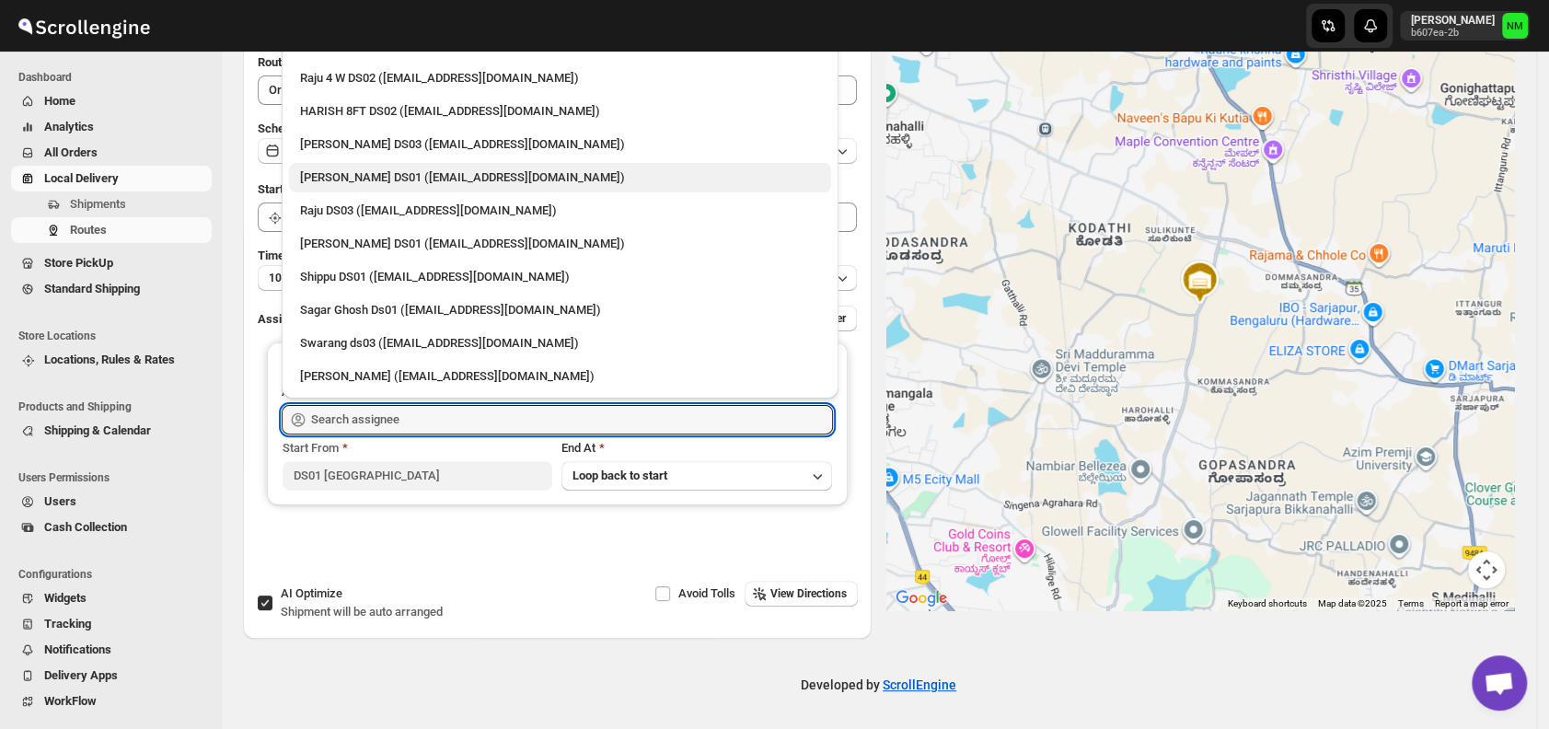
click at [343, 170] on div "[PERSON_NAME] DS01 ([EMAIL_ADDRESS][DOMAIN_NAME])" at bounding box center [560, 177] width 520 height 18
type input "[PERSON_NAME] DS01 ([EMAIL_ADDRESS][DOMAIN_NAME])"
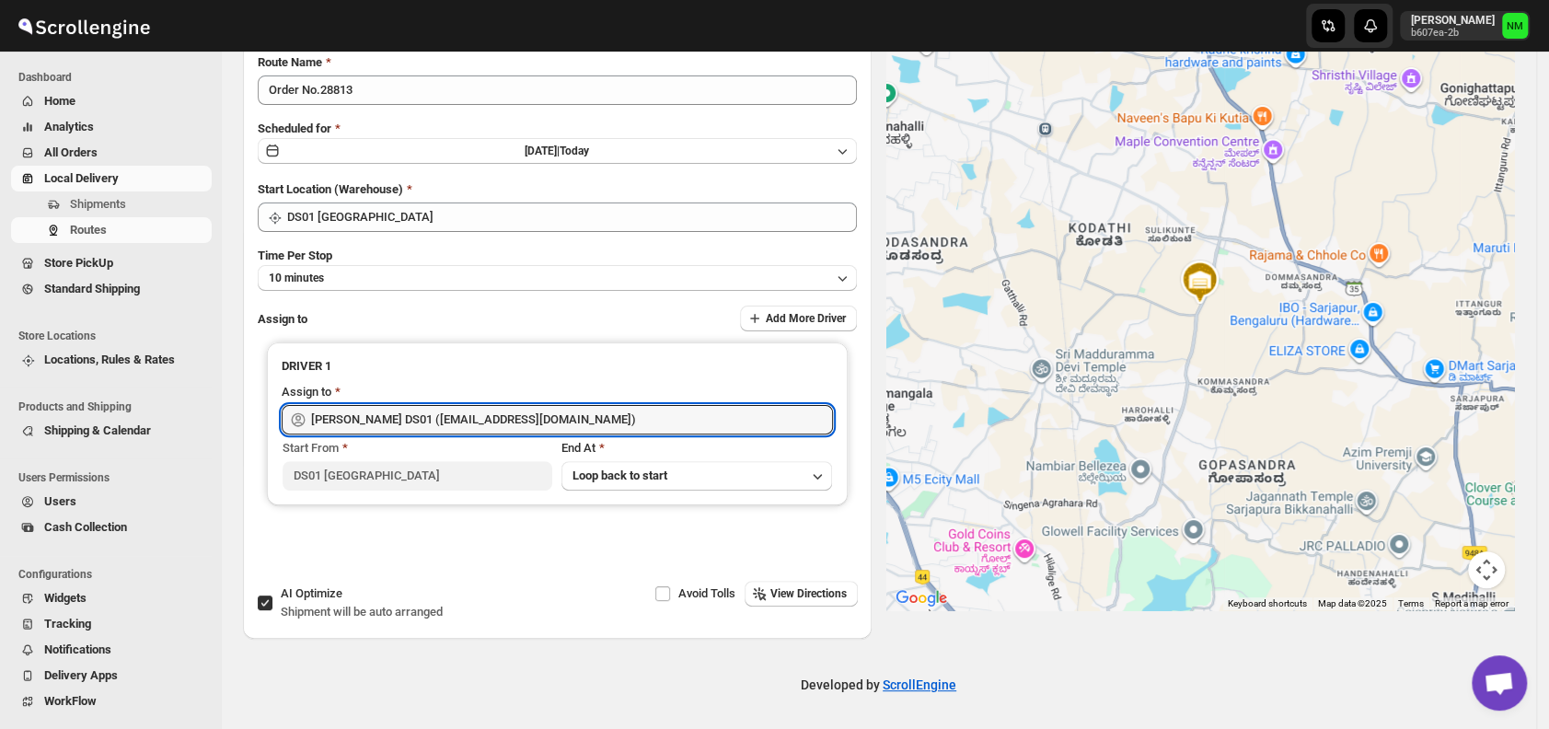
scroll to position [0, 0]
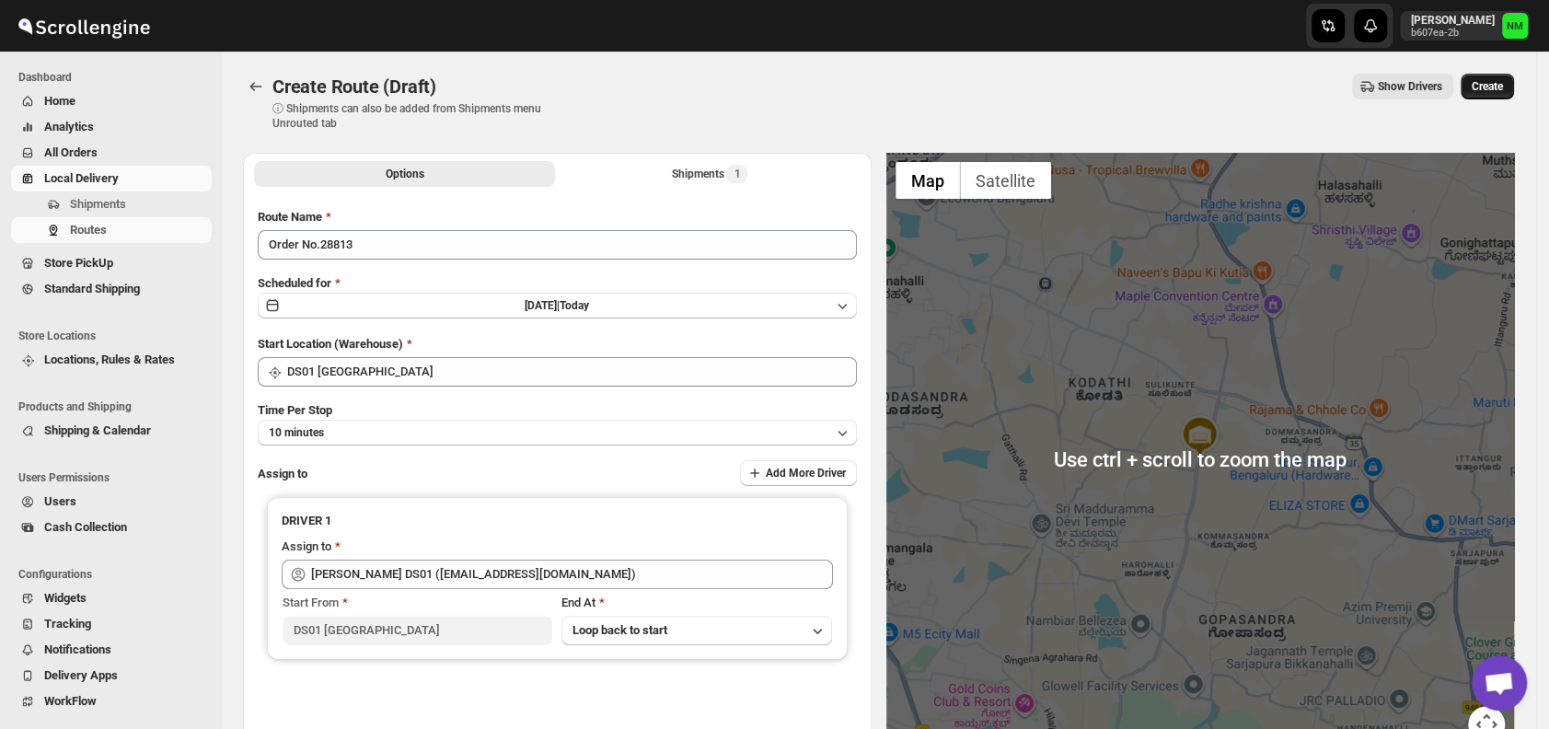
click at [1503, 89] on span "Create" at bounding box center [1487, 86] width 31 height 15
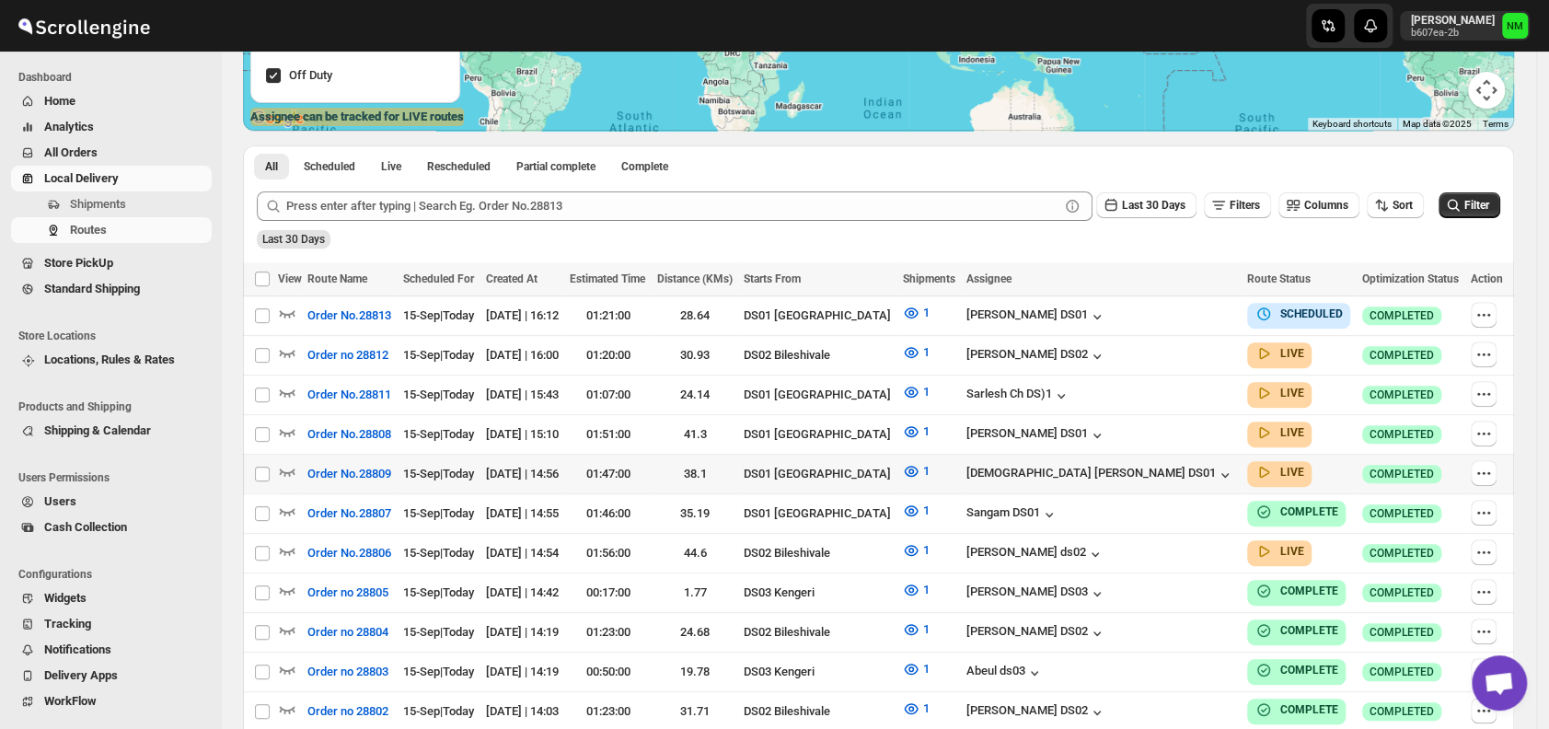
scroll to position [340, 0]
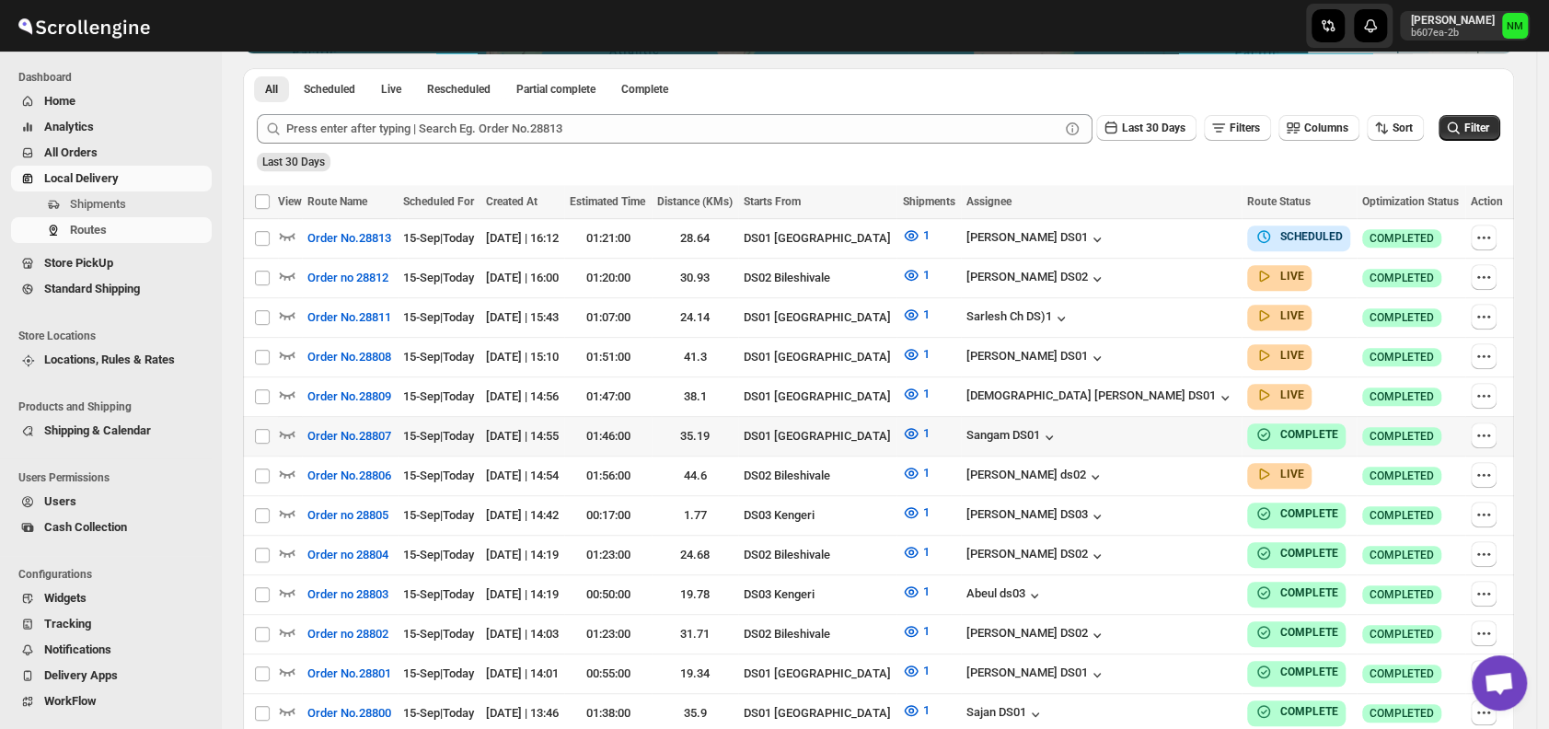
scroll to position [417, 0]
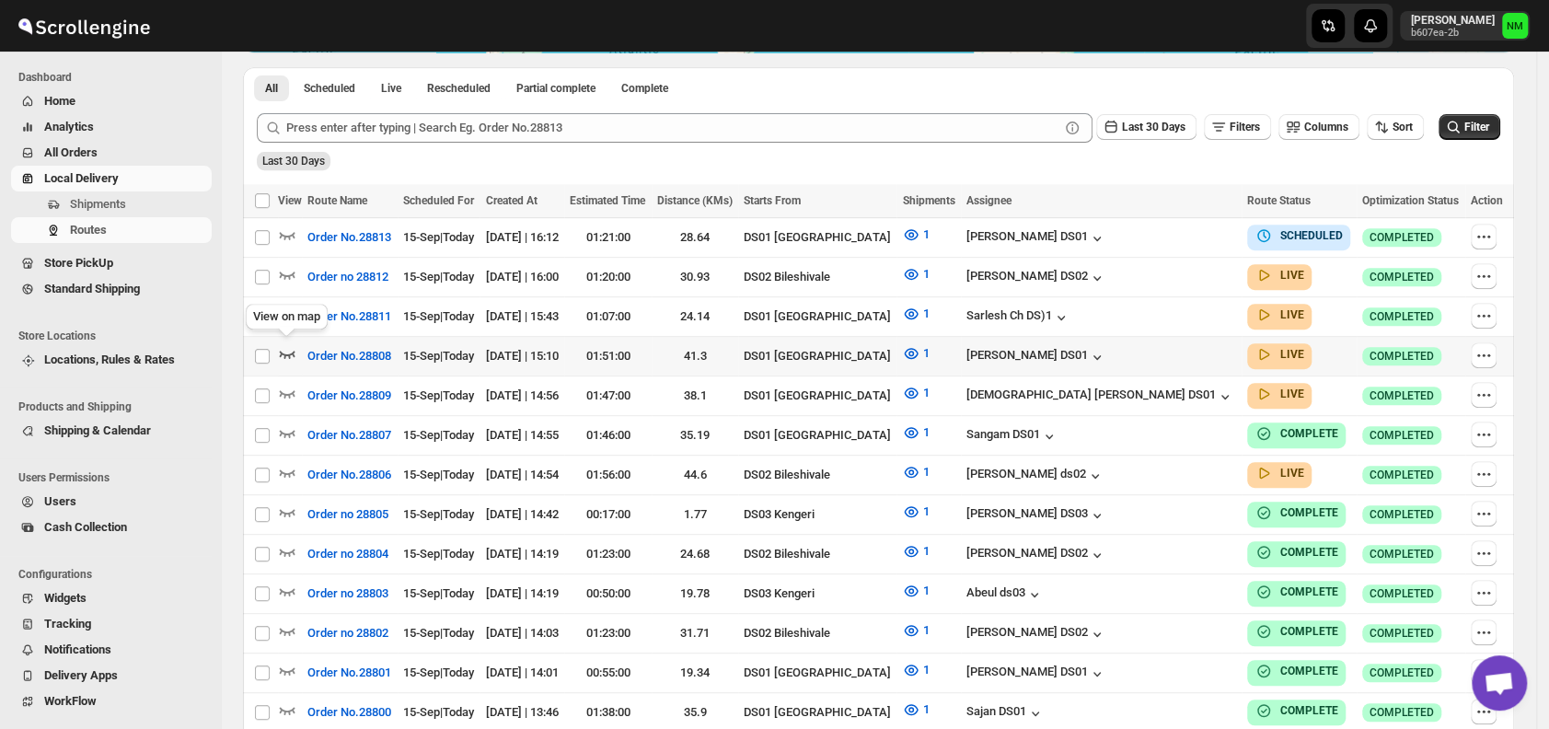
click at [284, 347] on icon "button" at bounding box center [287, 353] width 18 height 18
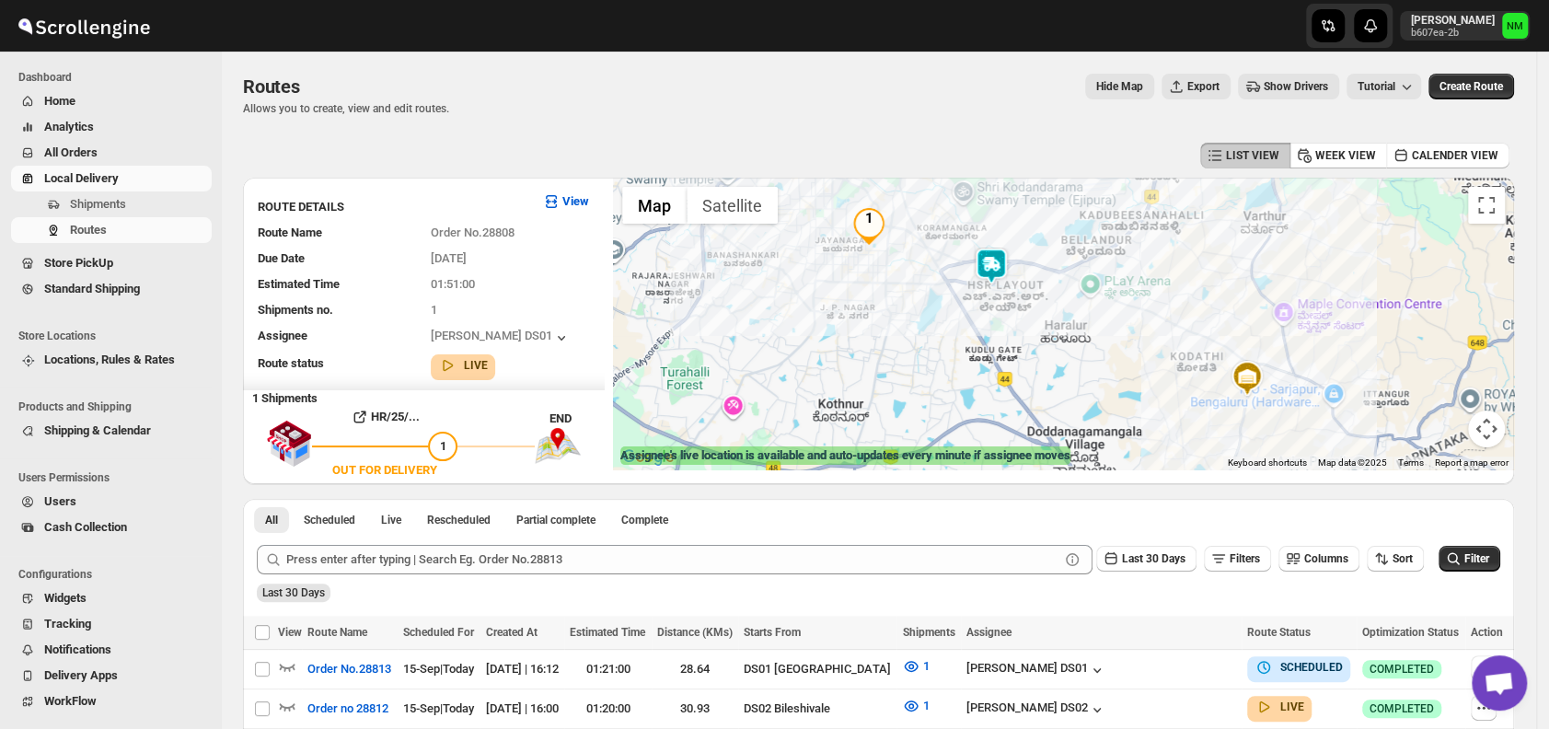
click at [1004, 261] on img at bounding box center [991, 266] width 37 height 37
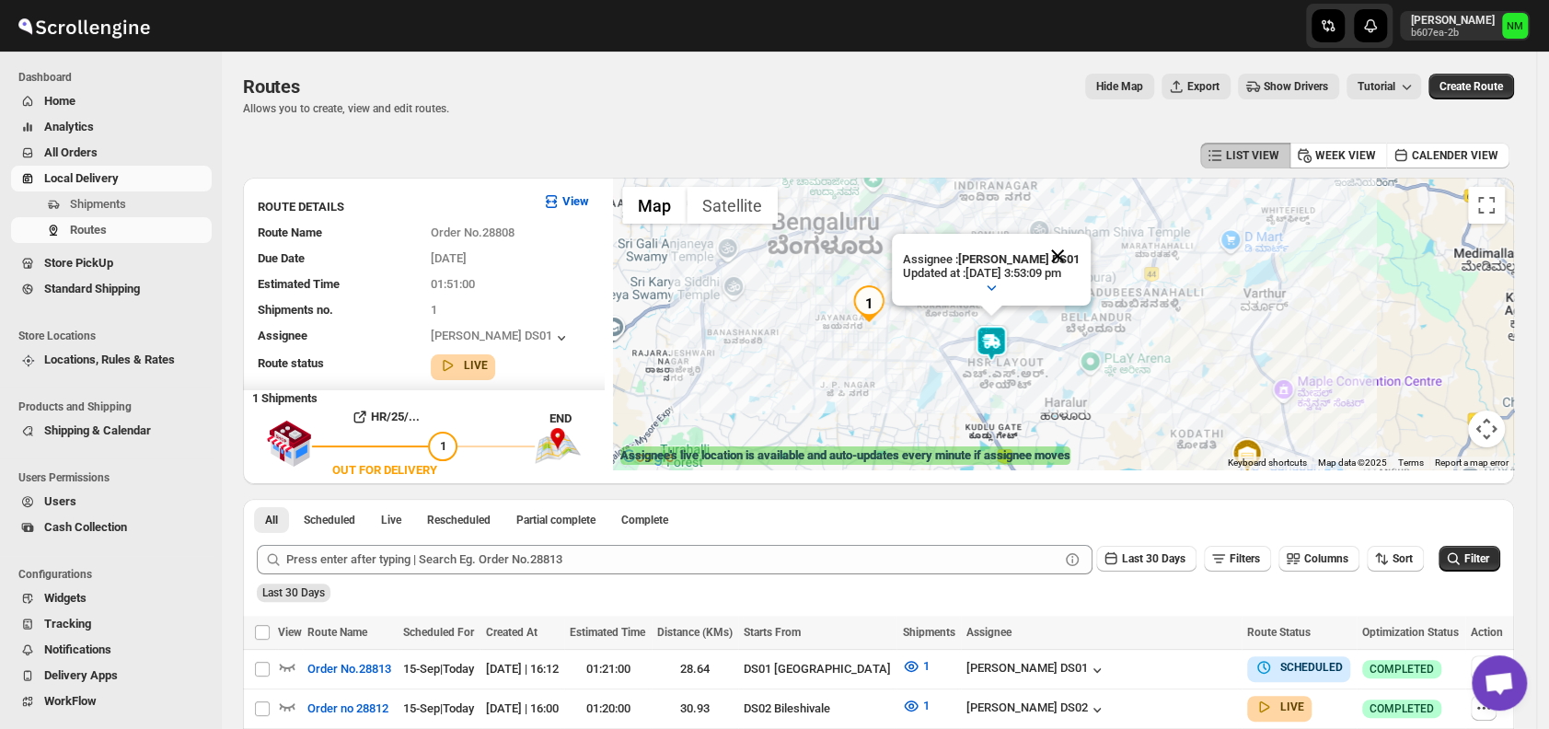
click at [1079, 247] on button "Close" at bounding box center [1058, 256] width 44 height 44
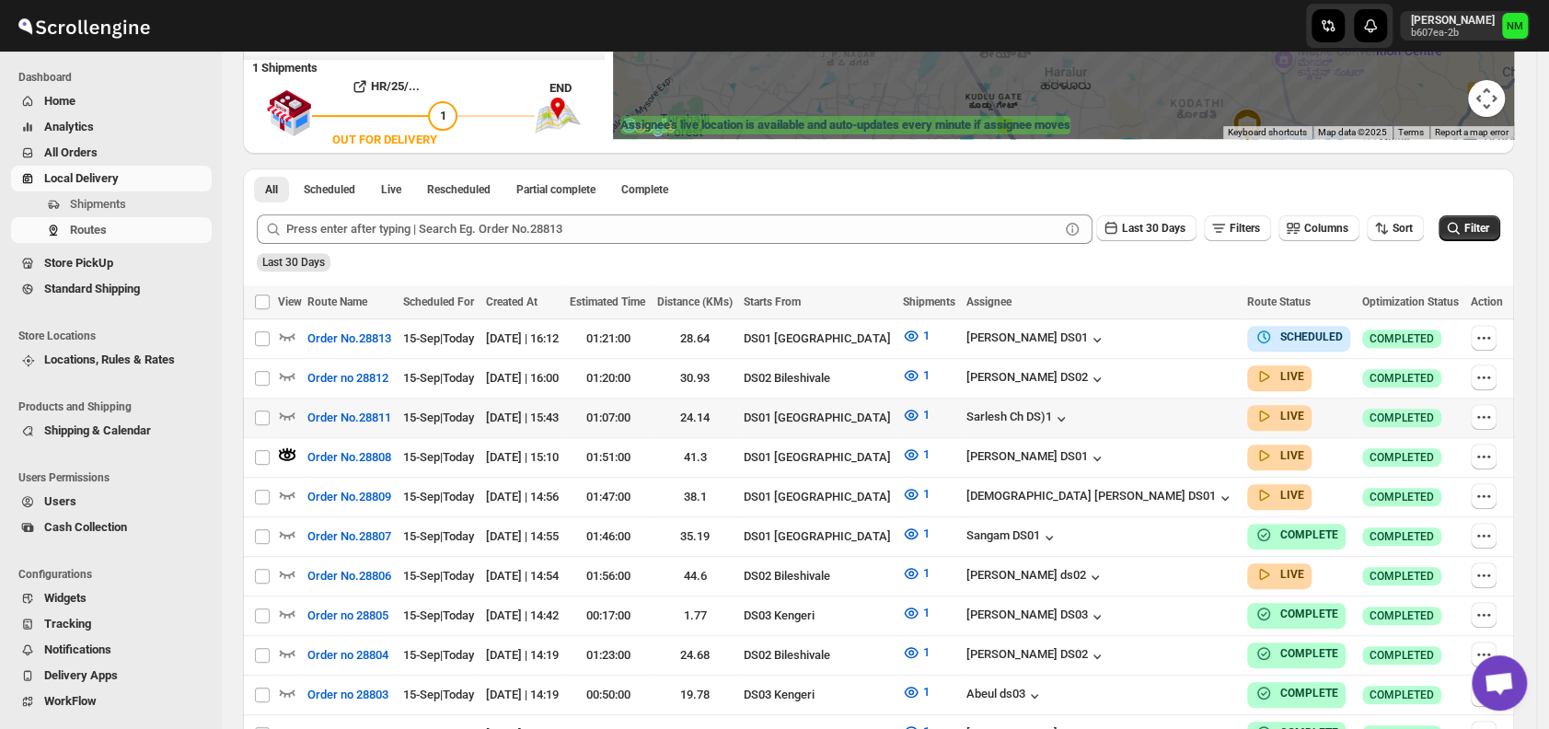
scroll to position [387, 0]
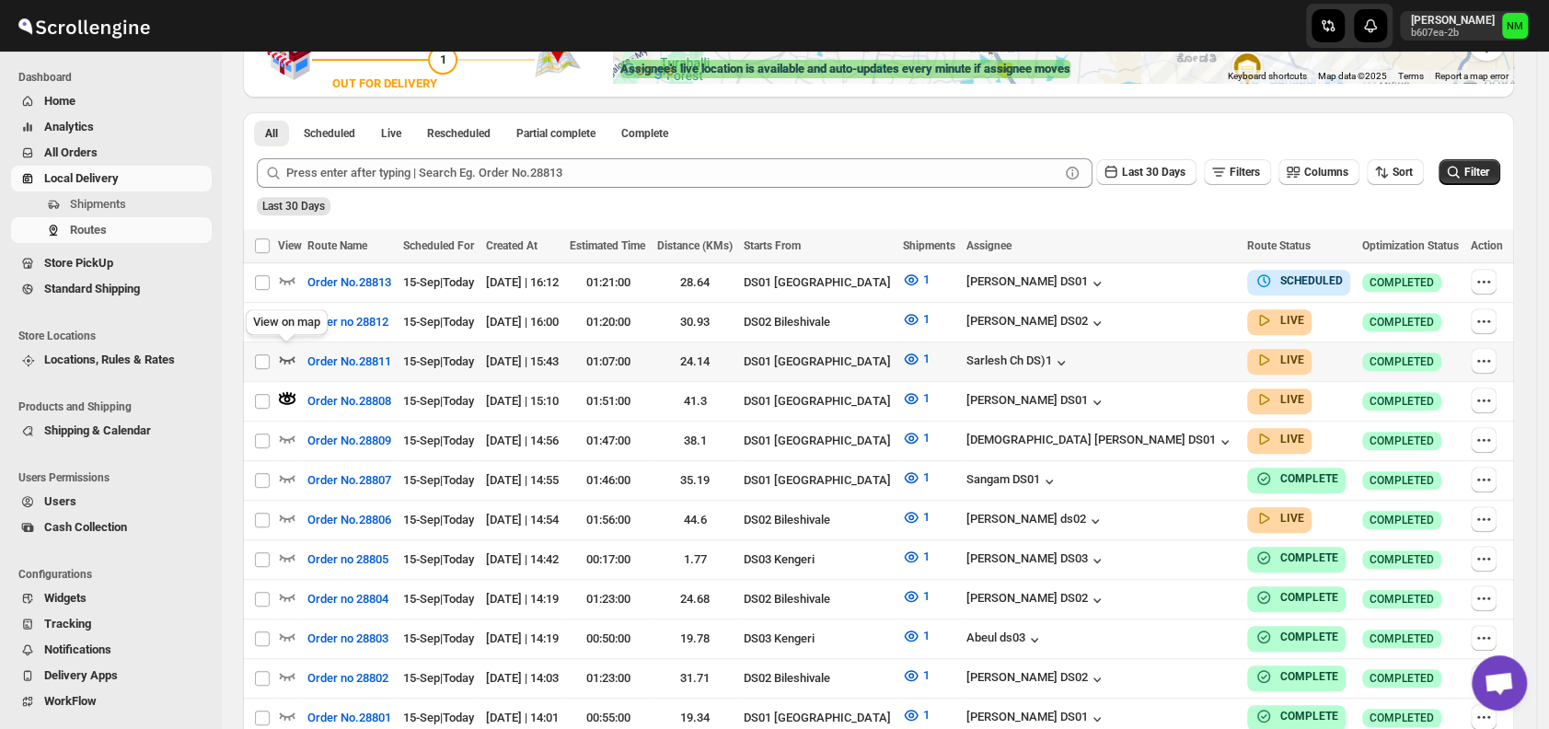
click at [285, 358] on icon "button" at bounding box center [288, 359] width 16 height 7
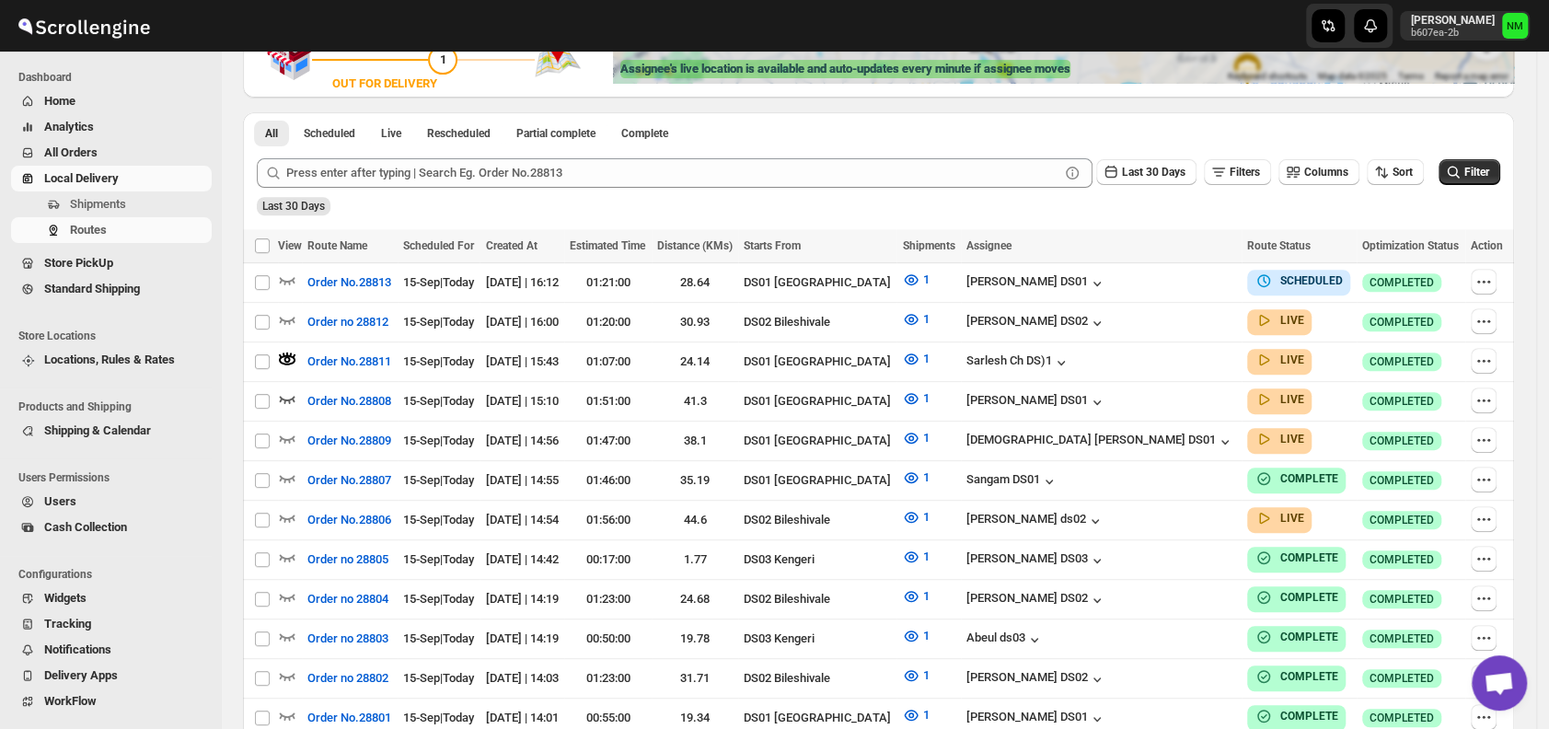
scroll to position [0, 0]
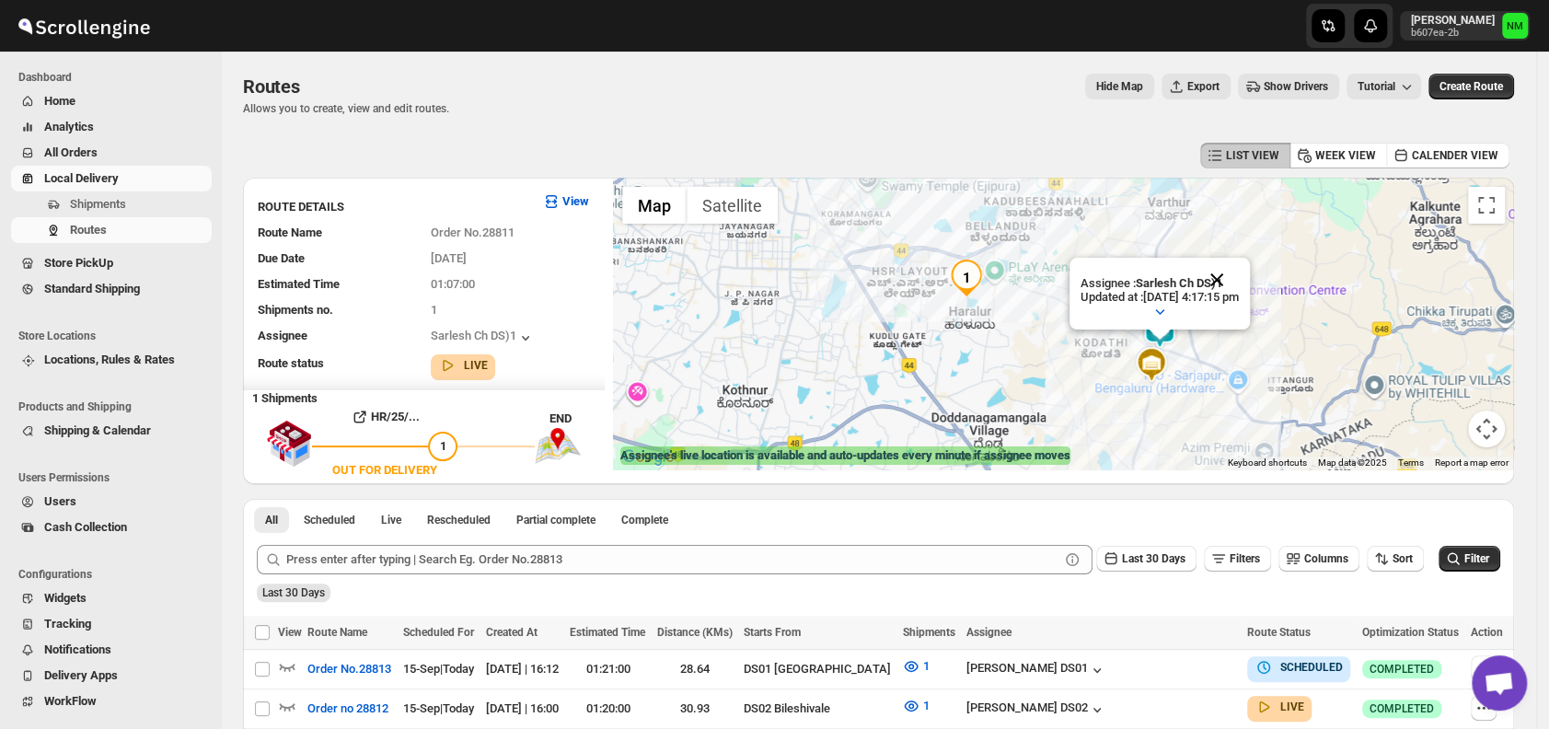
click at [1239, 267] on button "Close" at bounding box center [1217, 280] width 44 height 44
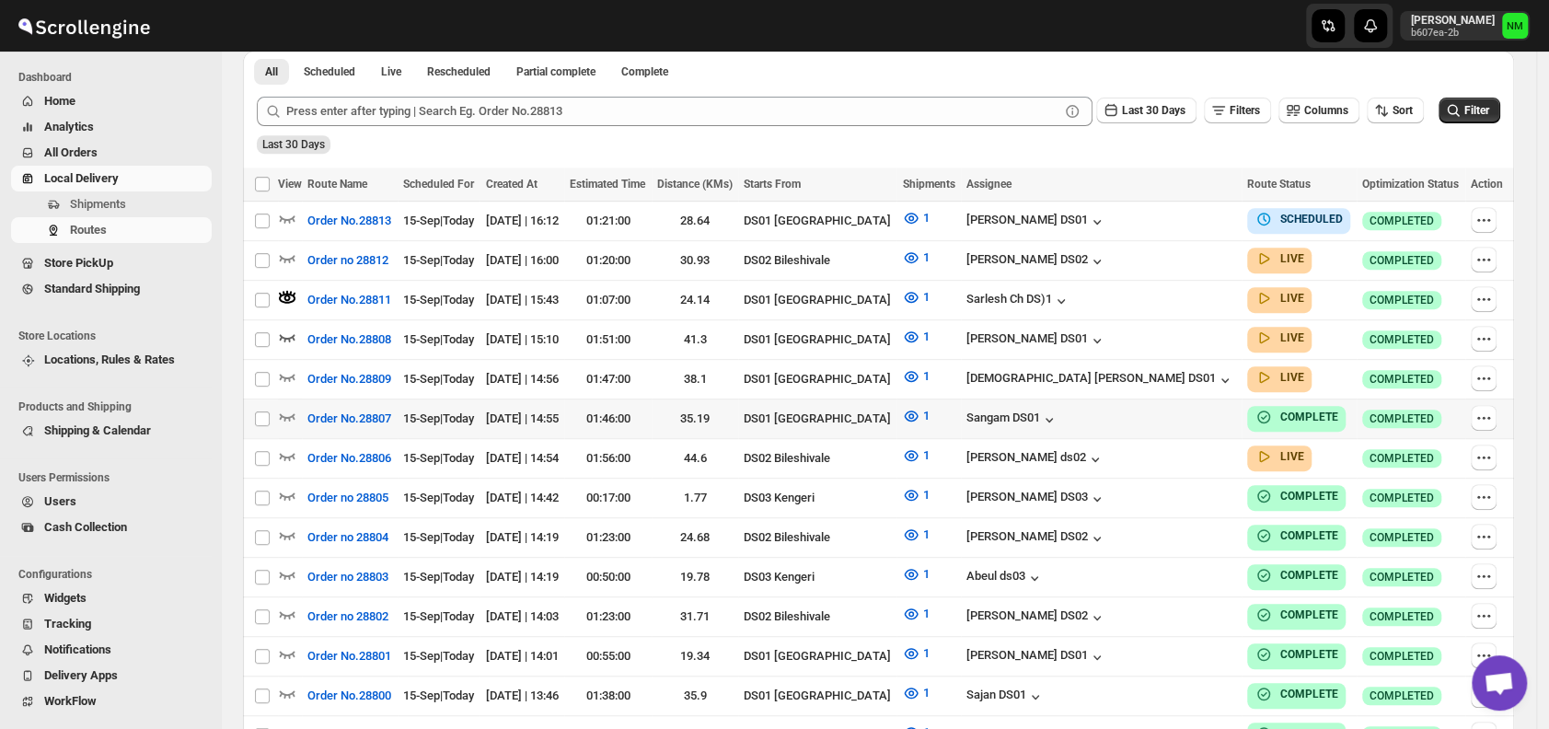
scroll to position [471, 0]
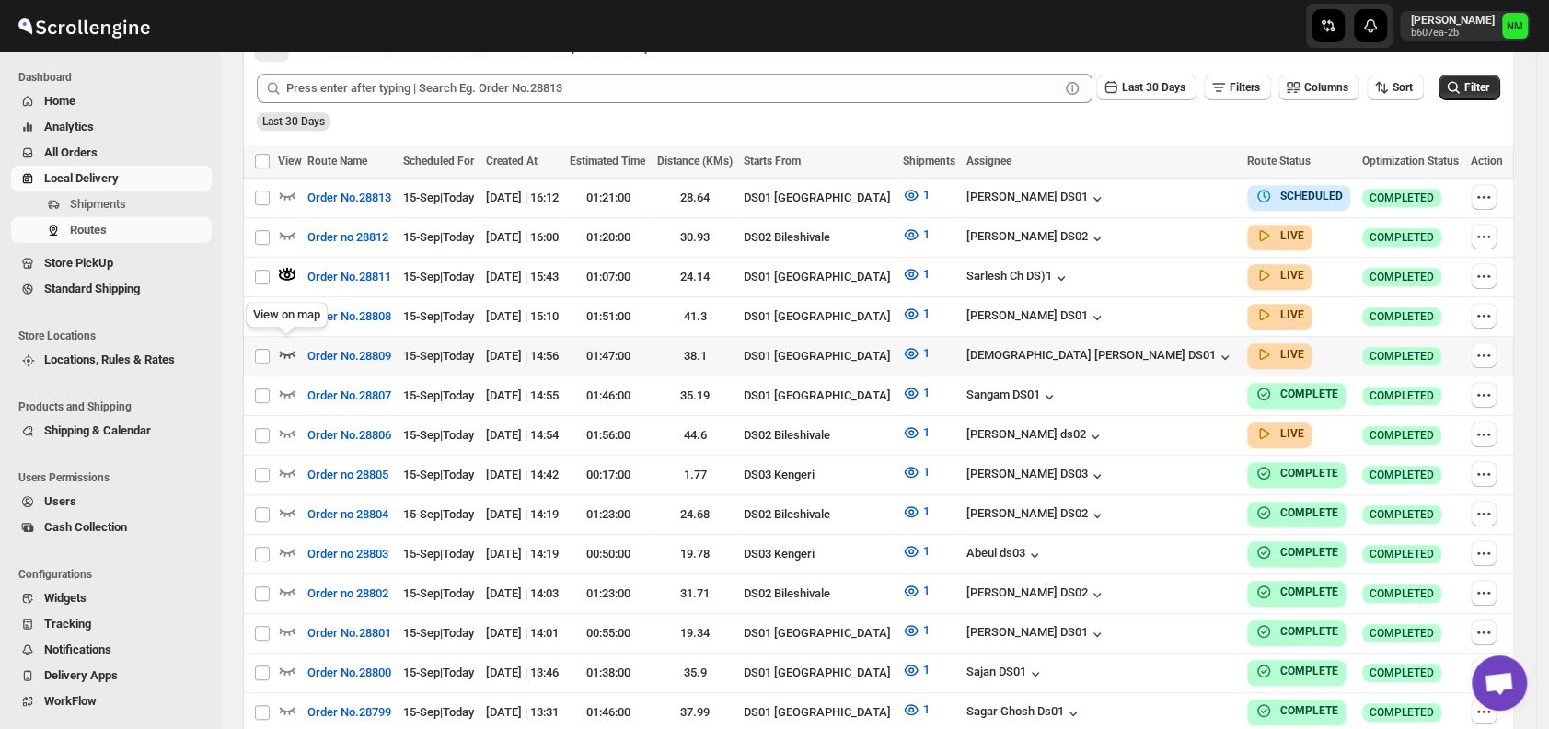
click at [289, 346] on icon "button" at bounding box center [287, 353] width 18 height 18
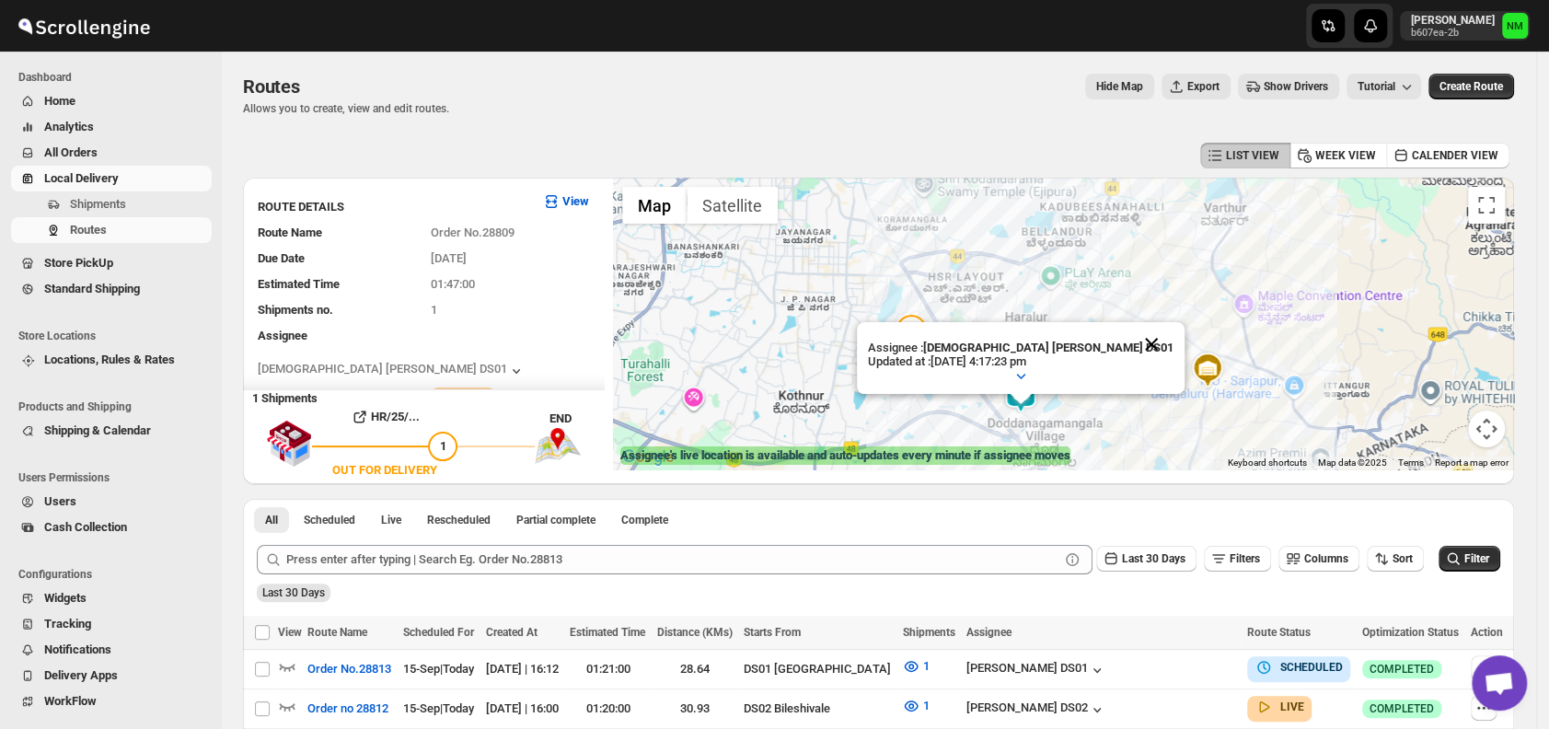
click at [1130, 346] on button "Close" at bounding box center [1152, 344] width 44 height 44
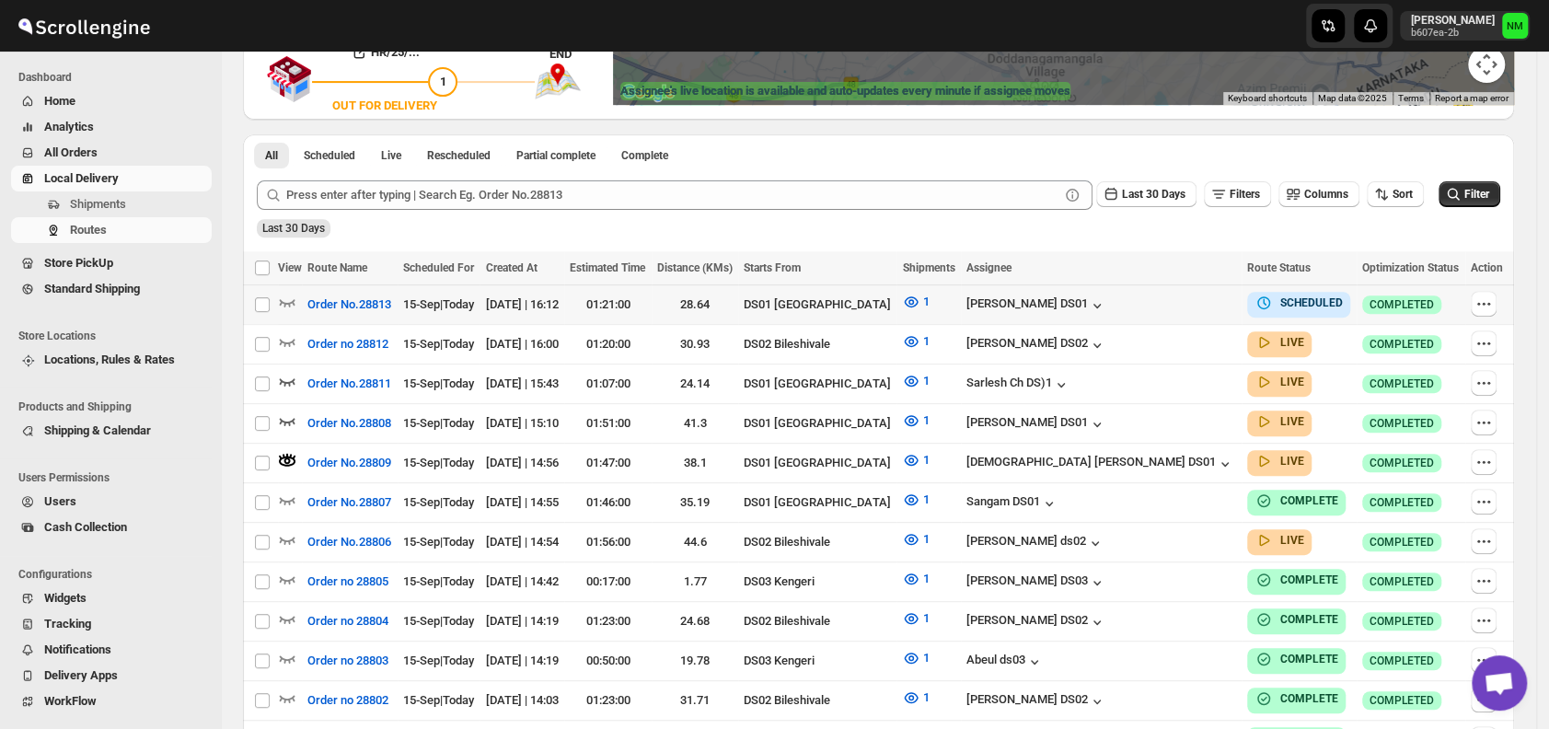
scroll to position [367, 0]
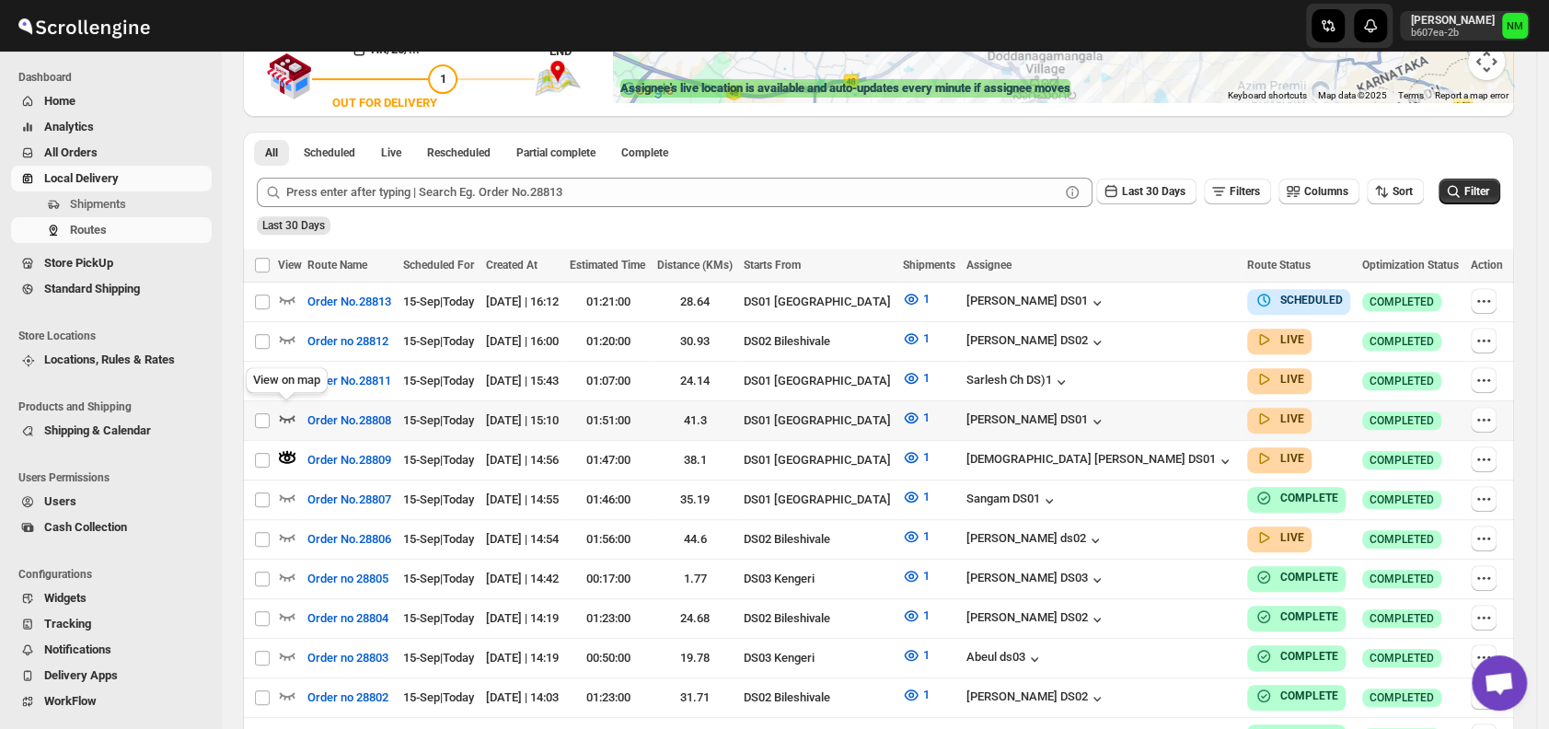
click at [289, 417] on icon "button" at bounding box center [288, 418] width 16 height 7
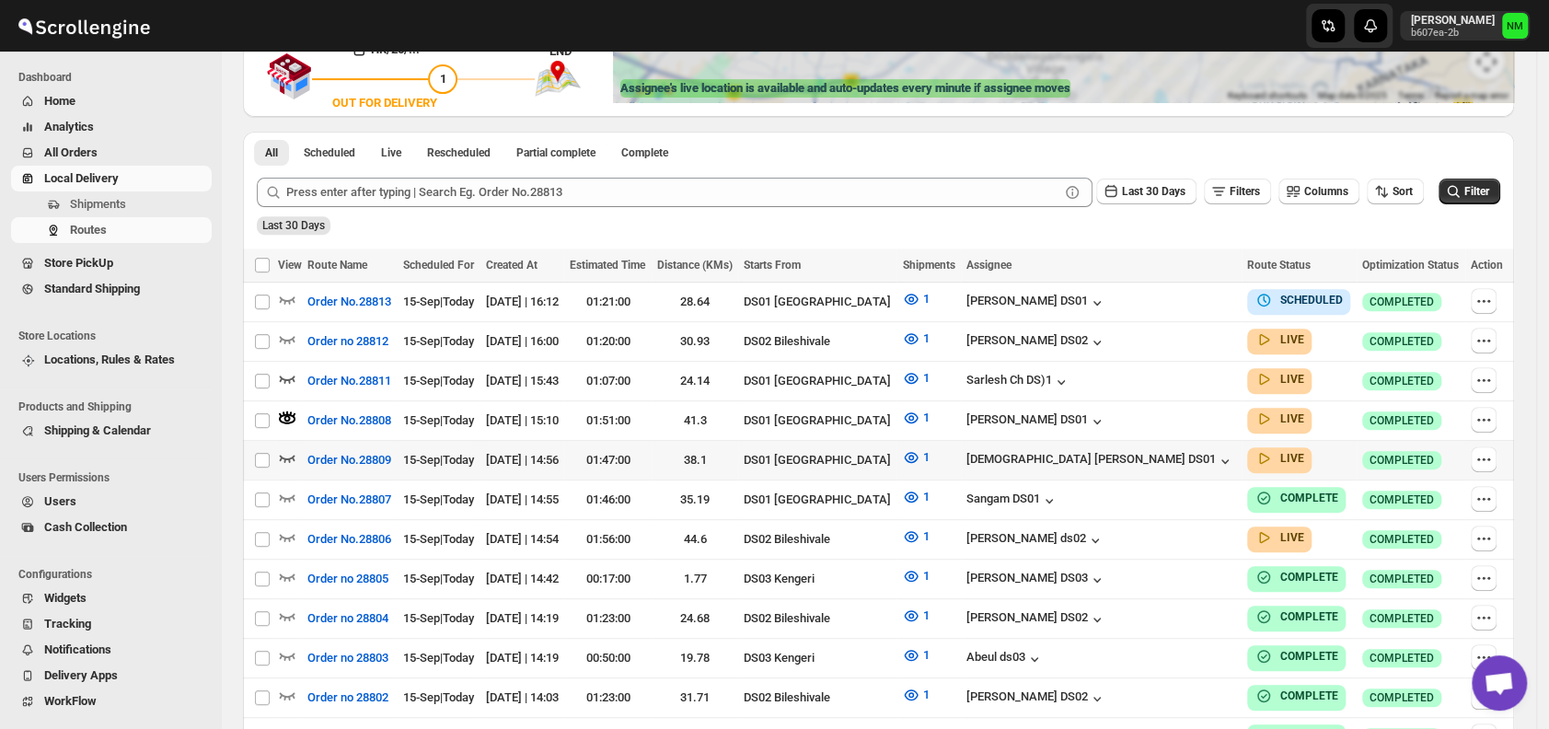
scroll to position [0, 0]
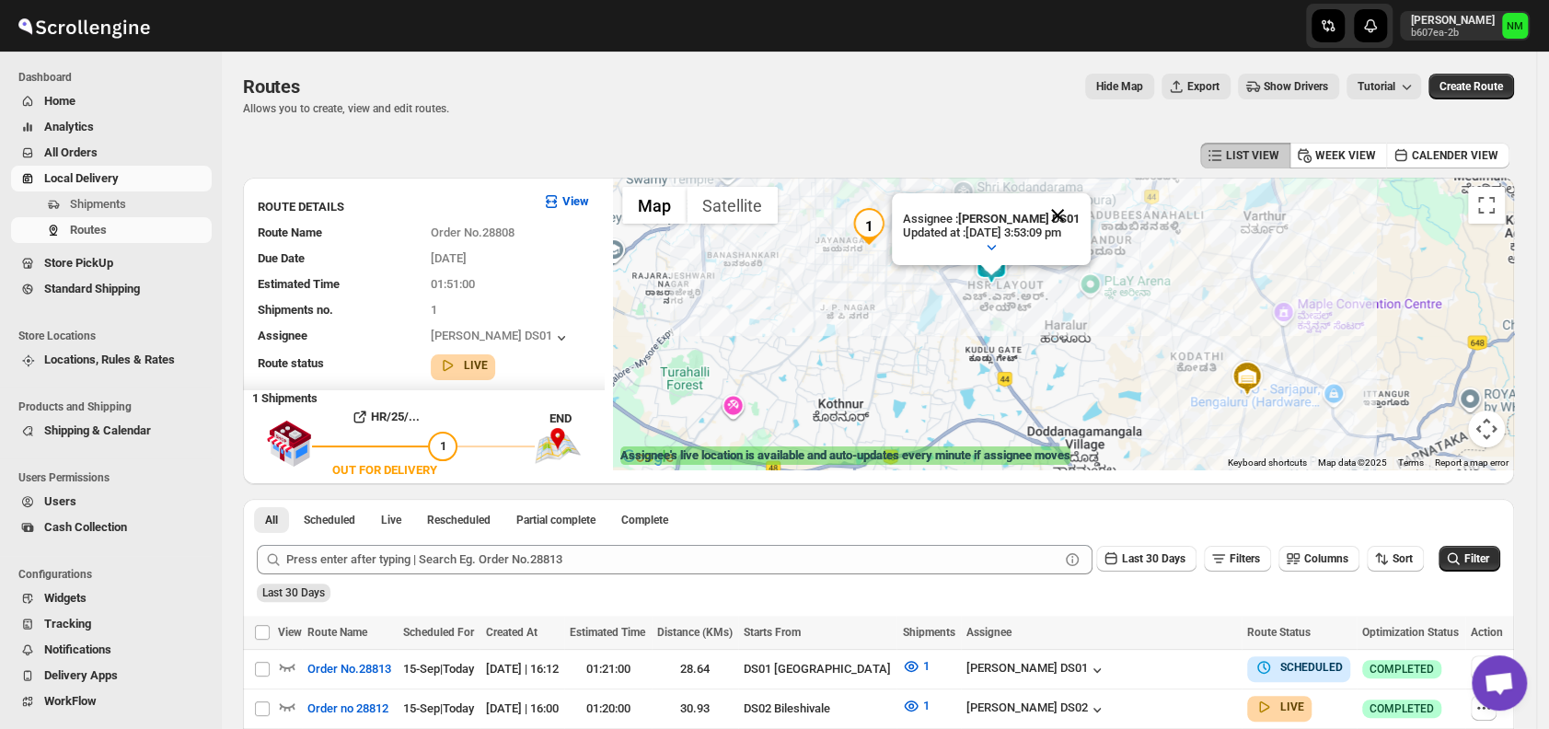
click at [1080, 214] on button "Close" at bounding box center [1058, 215] width 44 height 44
click at [1004, 267] on img at bounding box center [991, 266] width 37 height 37
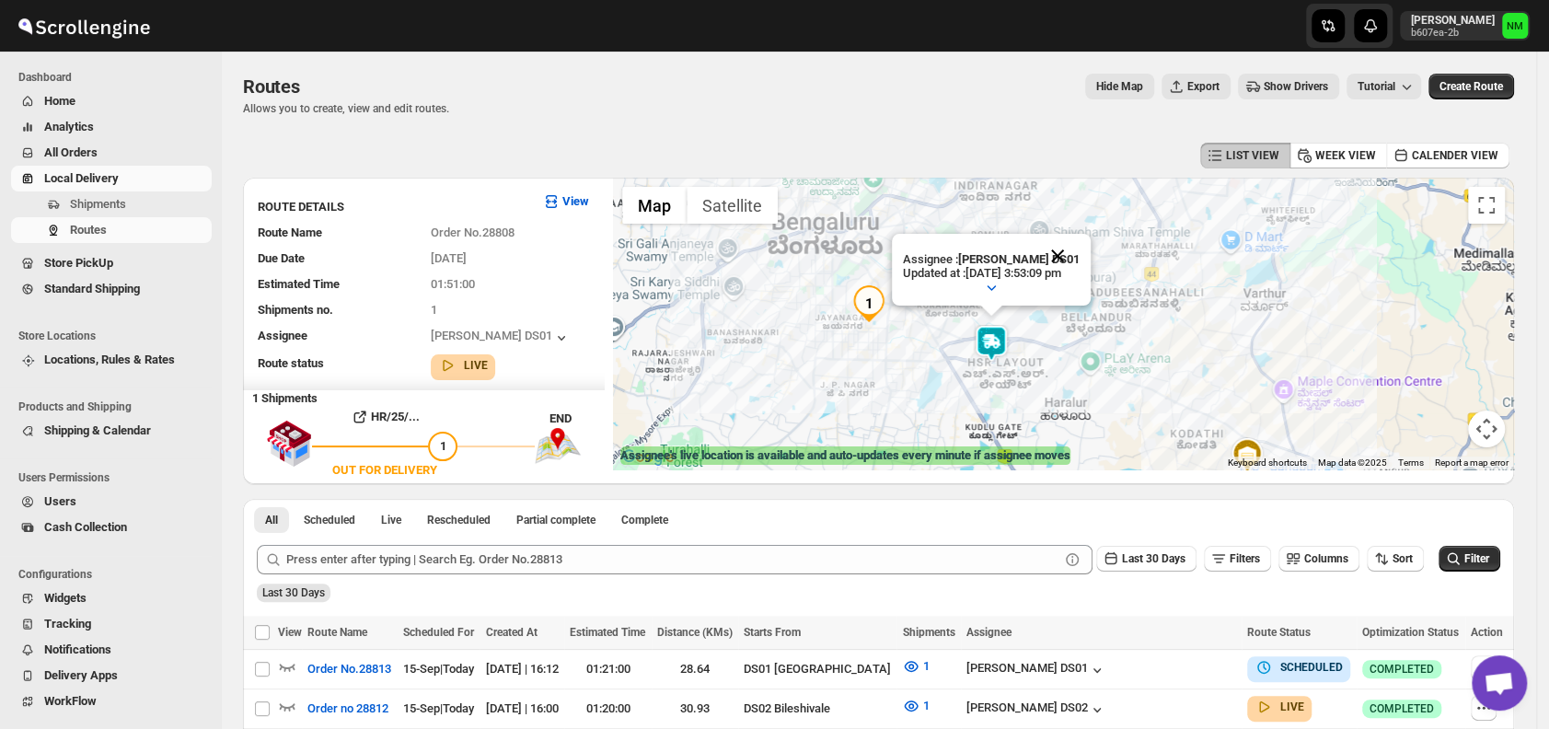
click at [1080, 249] on button "Close" at bounding box center [1058, 256] width 44 height 44
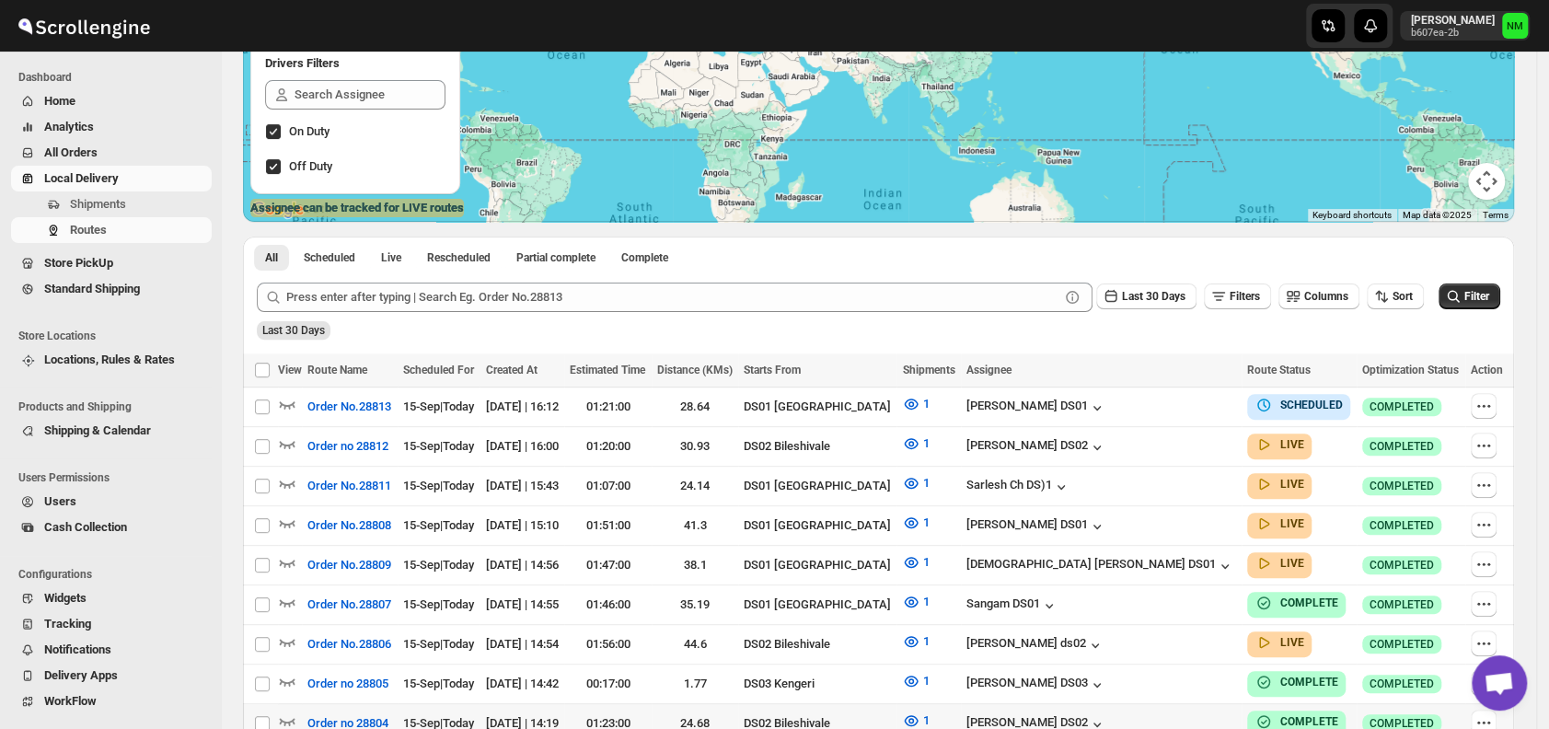
scroll to position [345, 0]
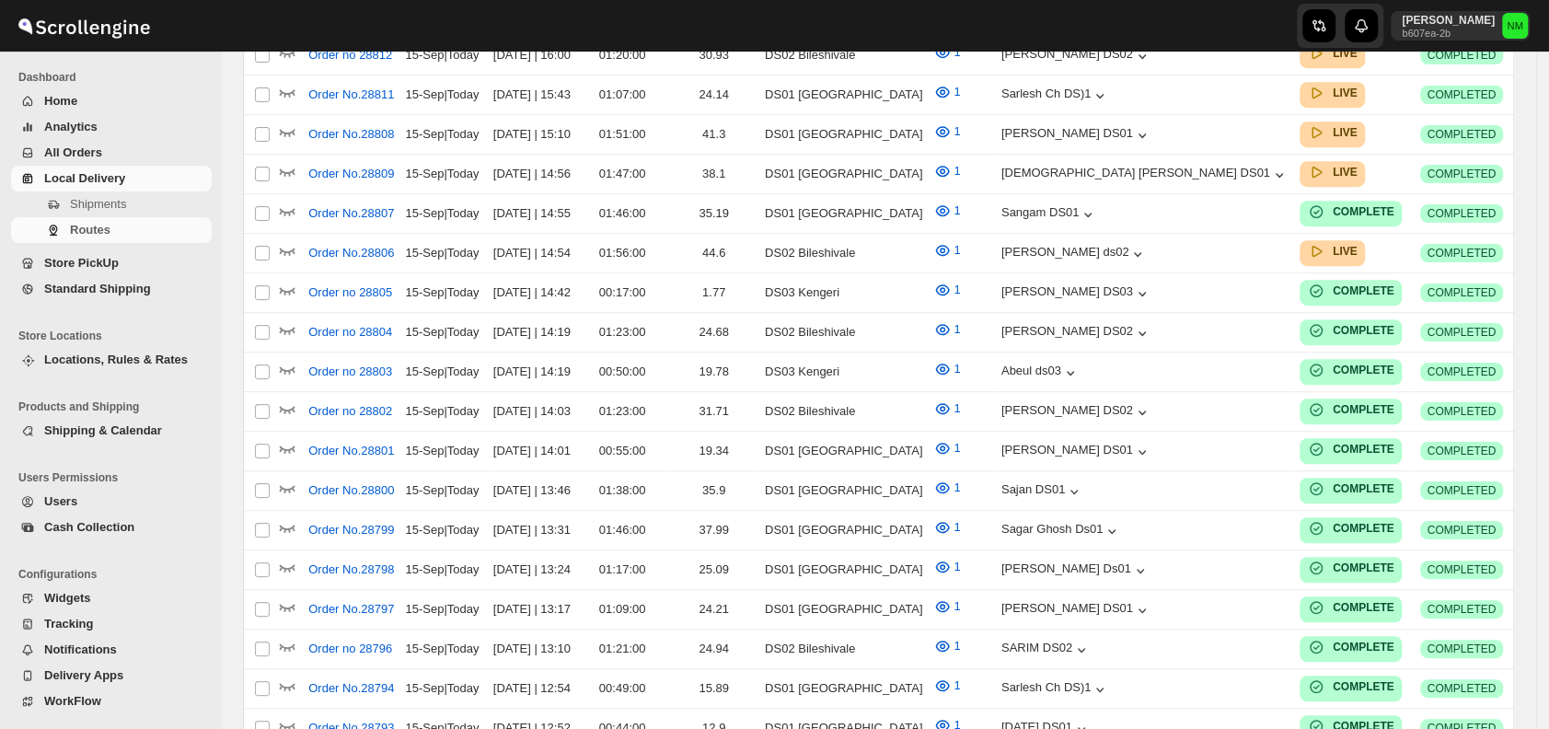
scroll to position [345, 0]
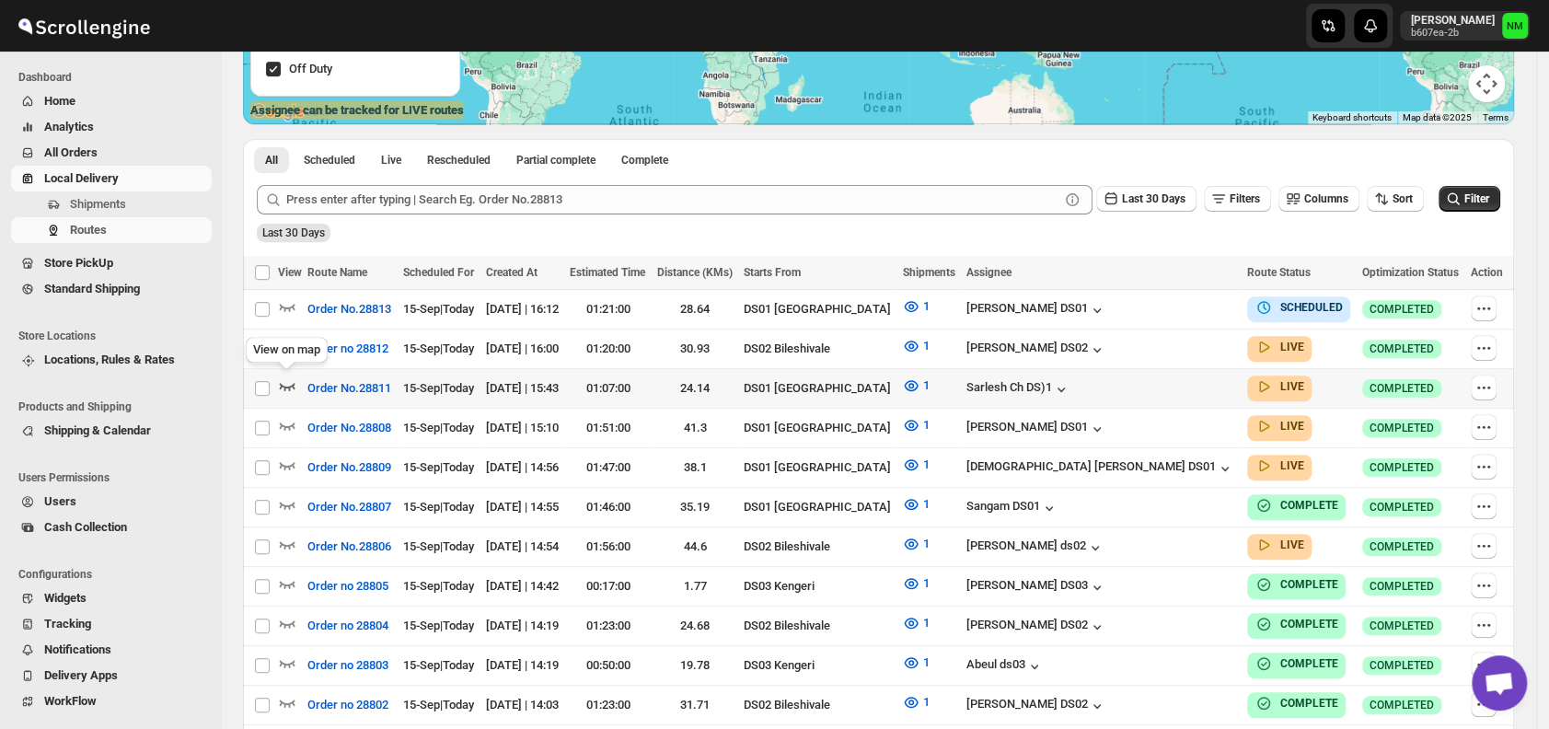
click at [288, 381] on icon "button" at bounding box center [287, 386] width 18 height 18
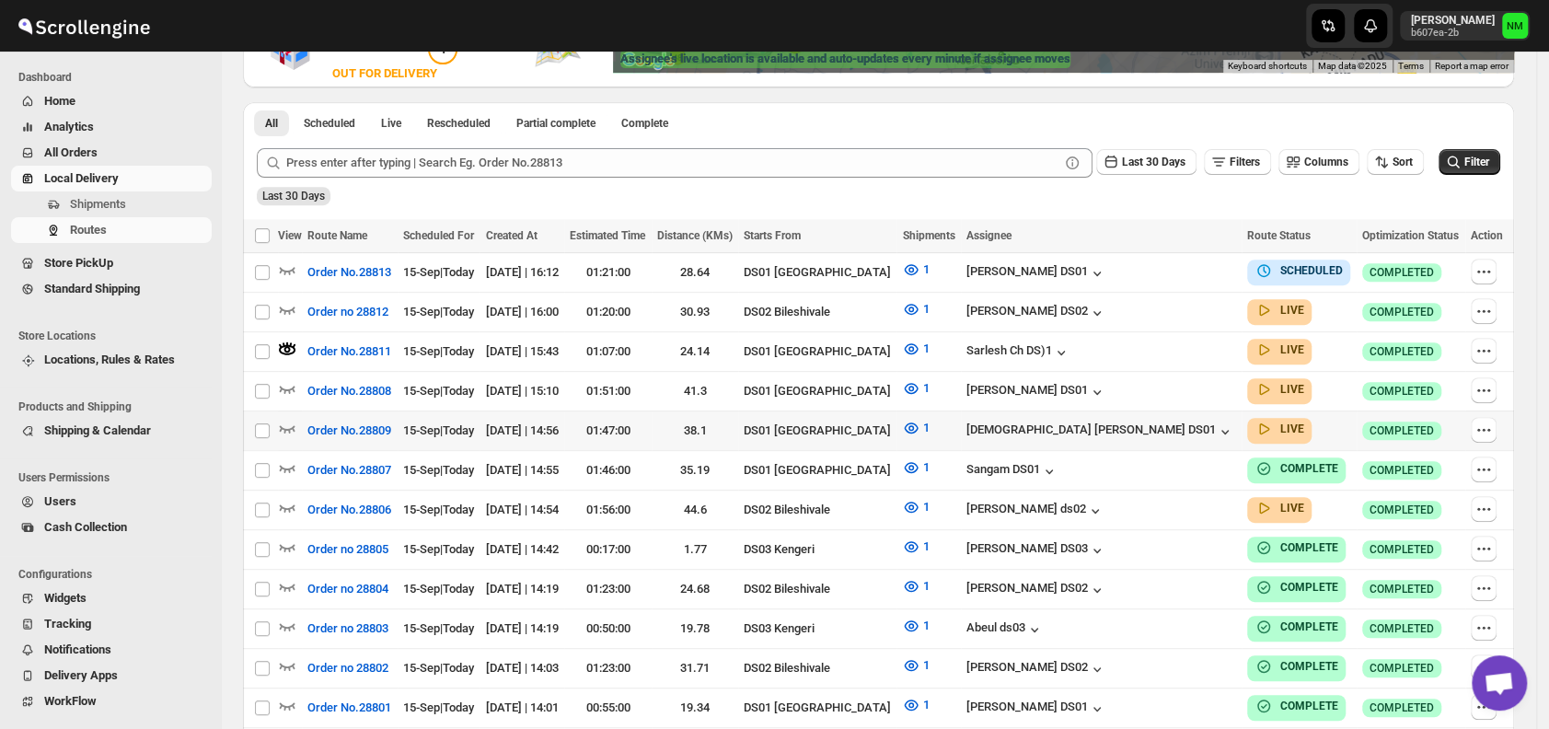
scroll to position [398, 0]
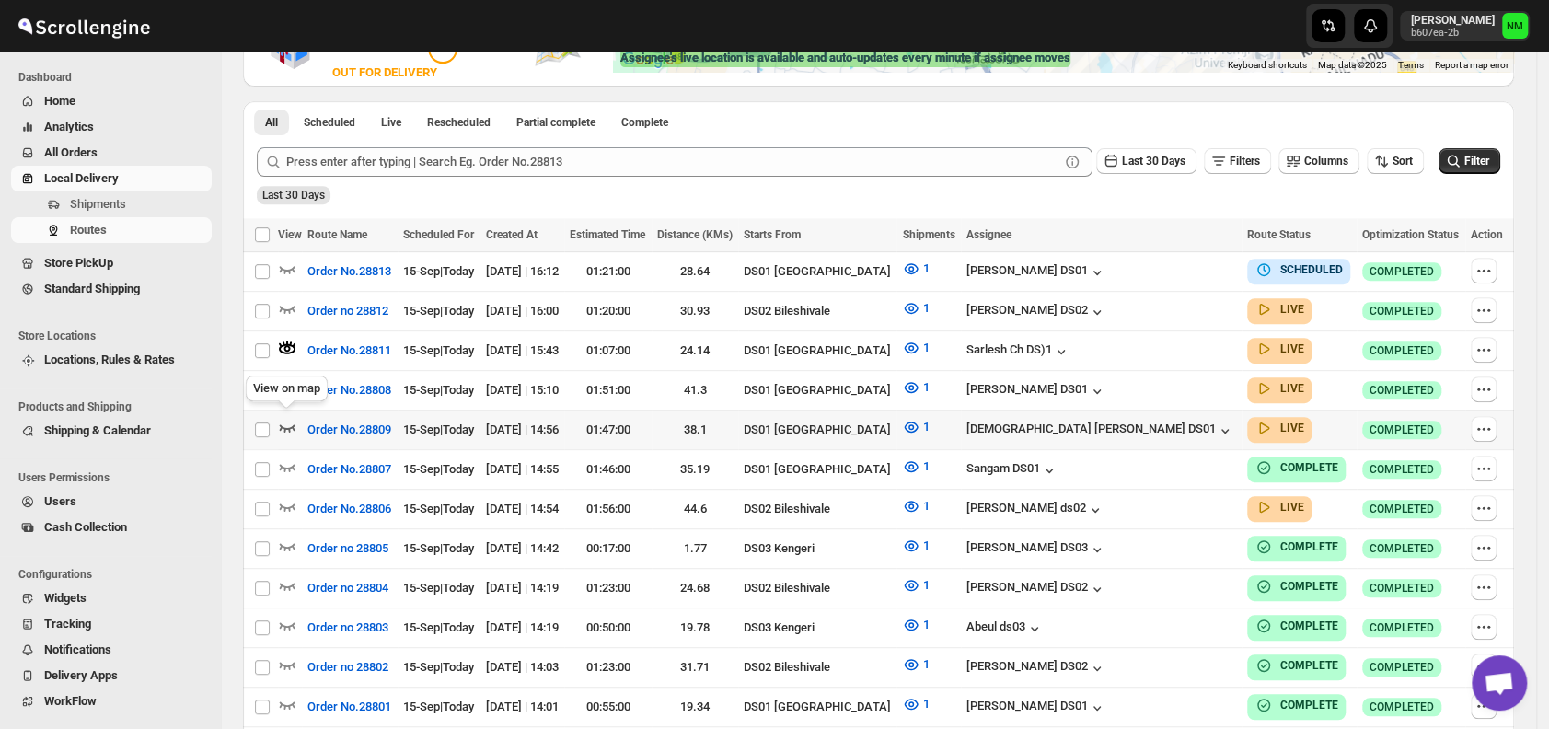
click at [286, 418] on icon "button" at bounding box center [287, 427] width 18 height 18
click at [294, 385] on icon "button" at bounding box center [288, 388] width 16 height 7
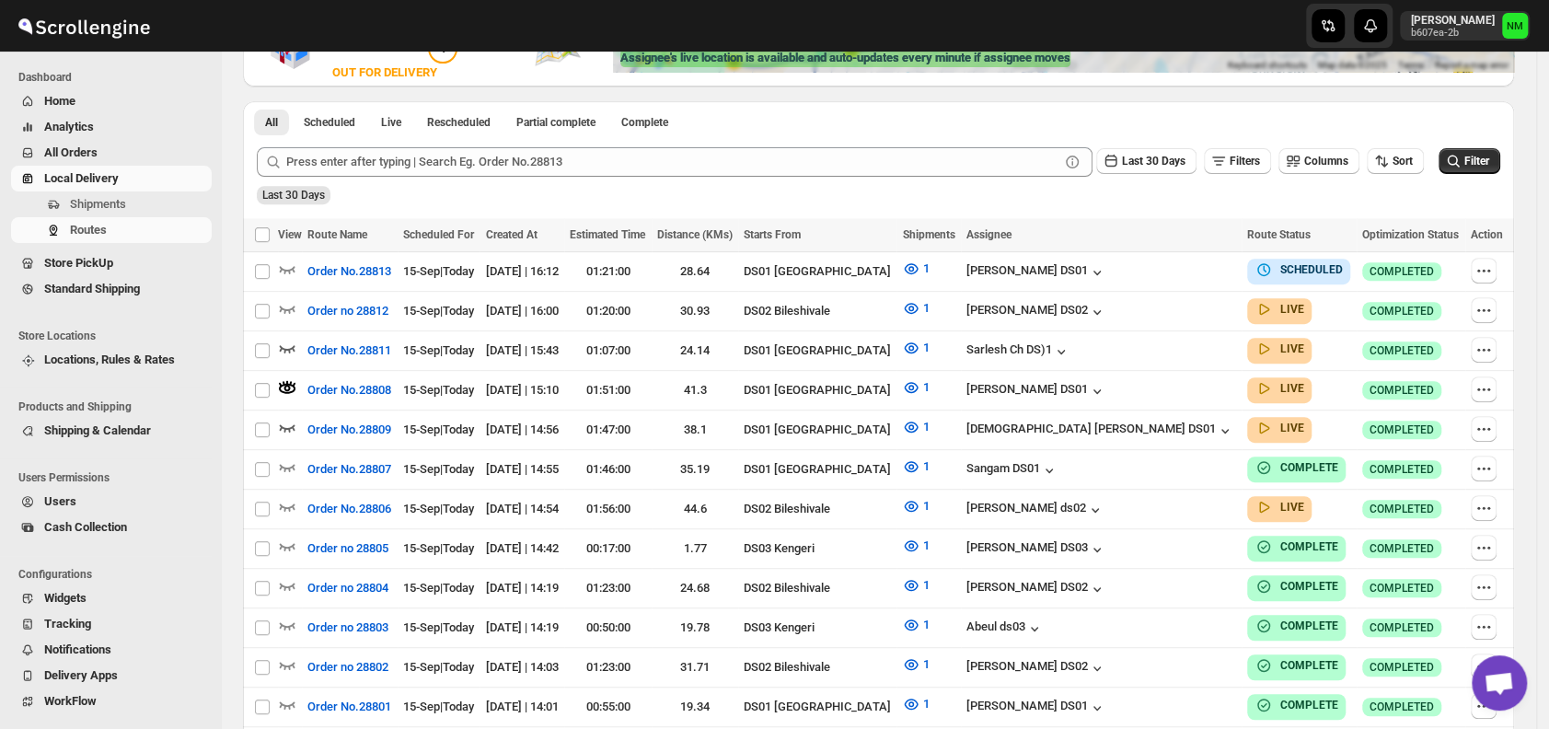
scroll to position [0, 0]
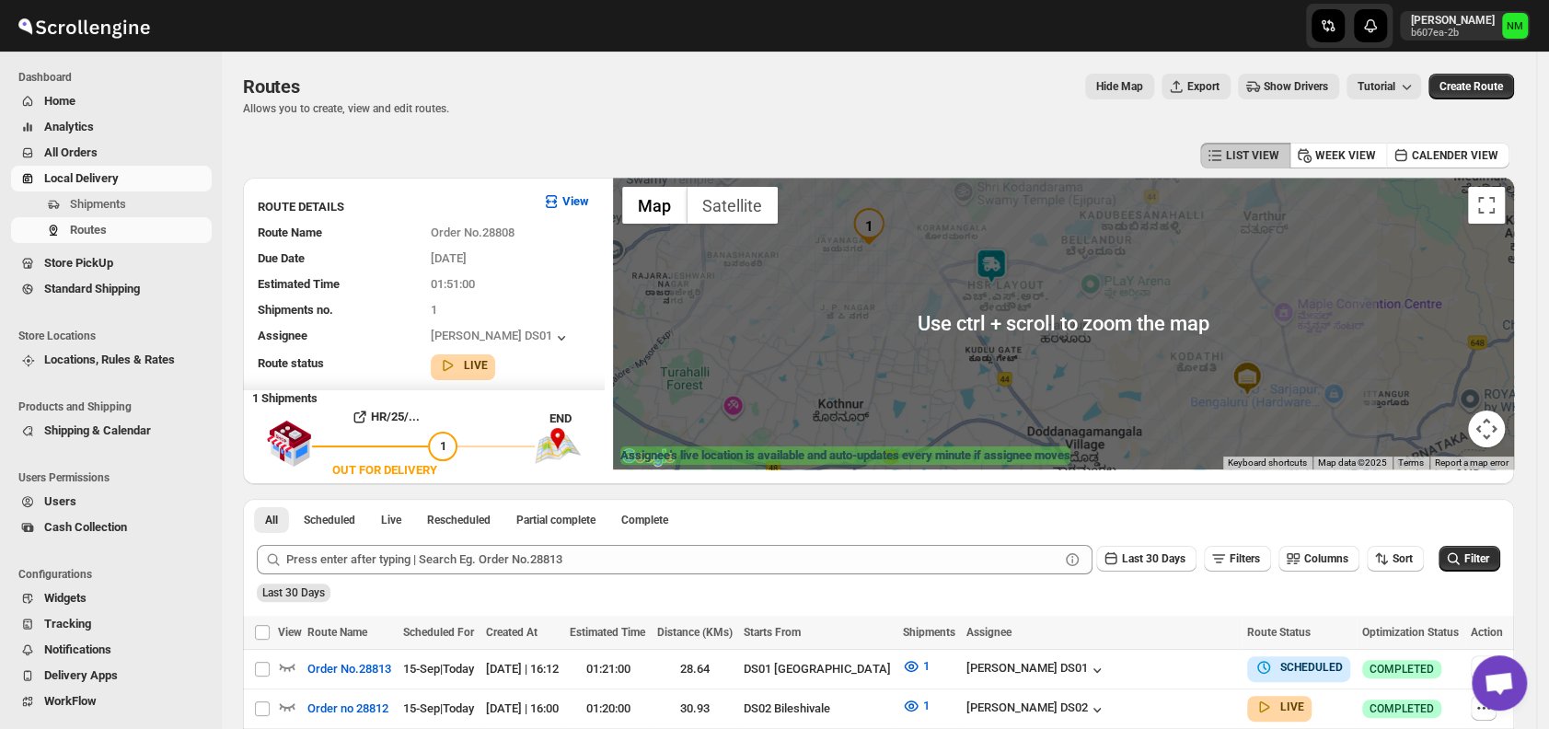
click at [989, 272] on img at bounding box center [991, 266] width 37 height 37
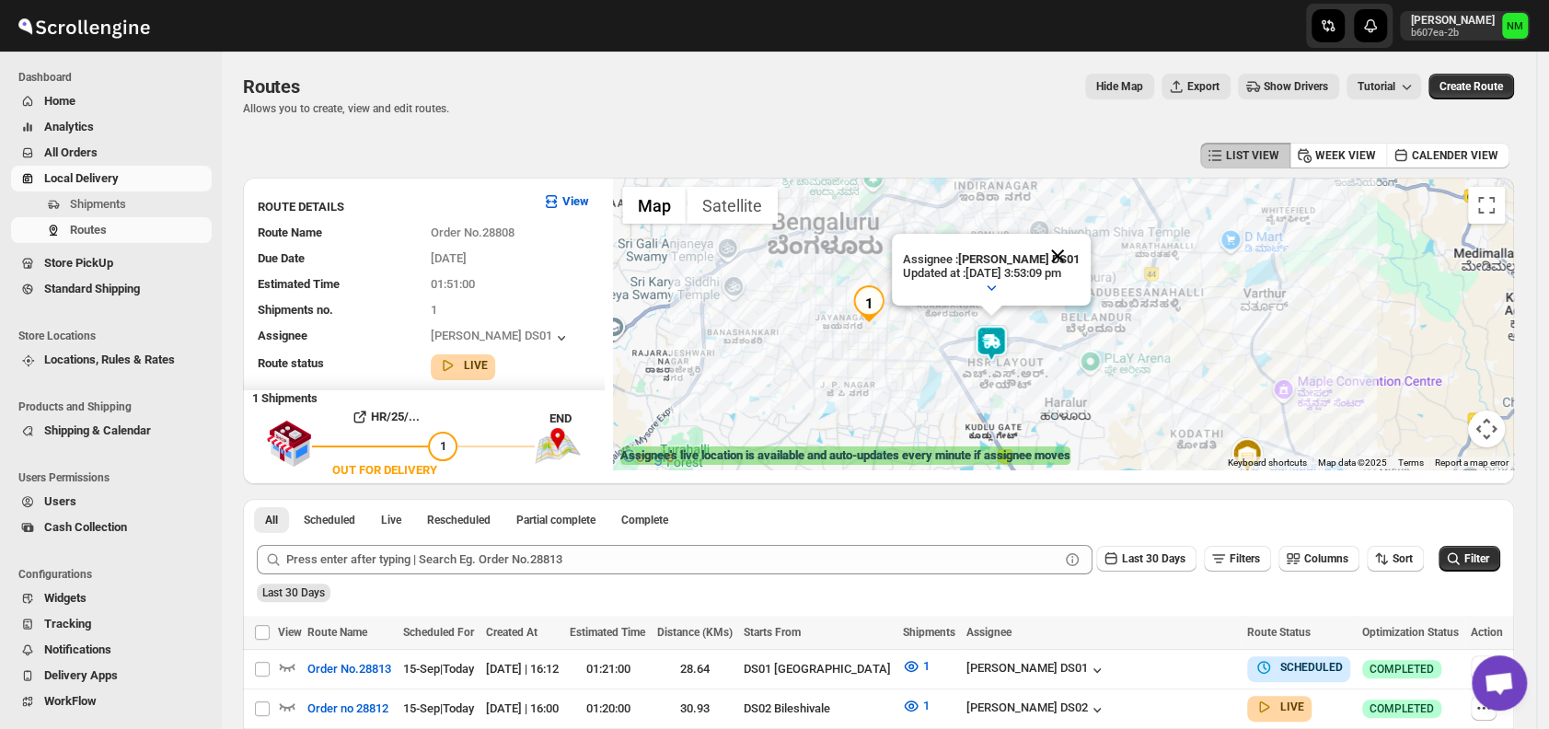
click at [1080, 247] on button "Close" at bounding box center [1058, 256] width 44 height 44
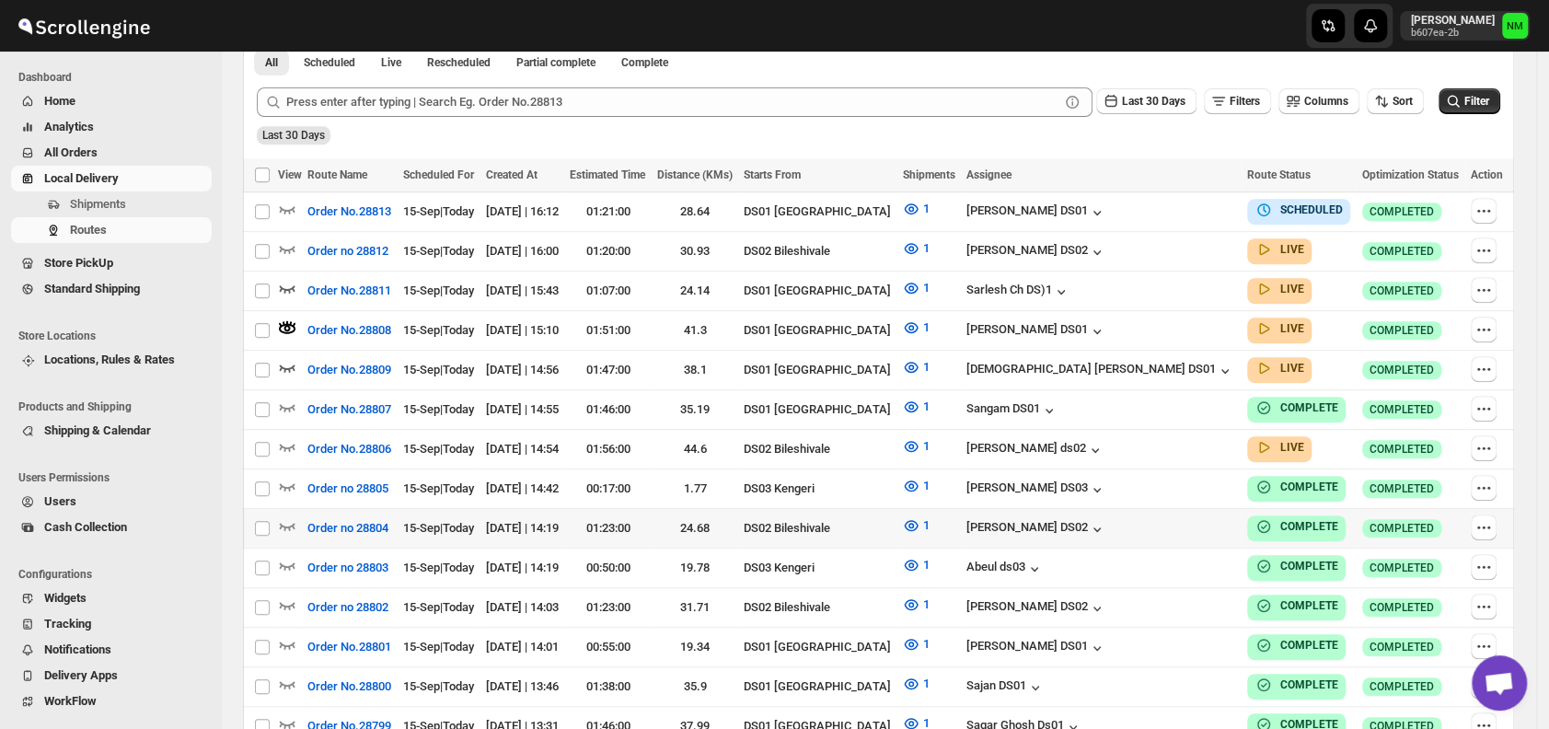
scroll to position [457, 0]
click at [291, 364] on icon "button" at bounding box center [287, 368] width 18 height 18
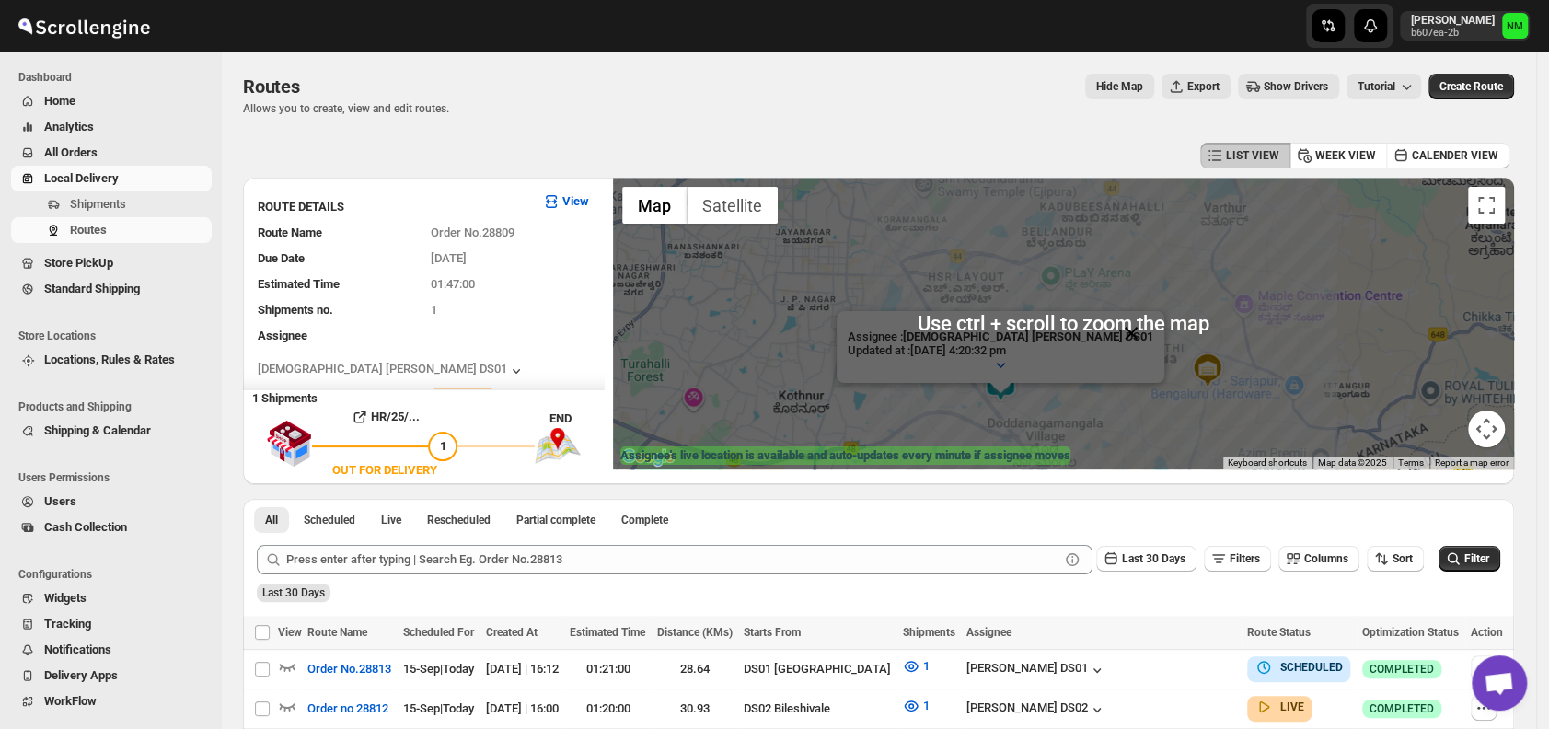
click at [1109, 327] on button "Close" at bounding box center [1131, 333] width 44 height 44
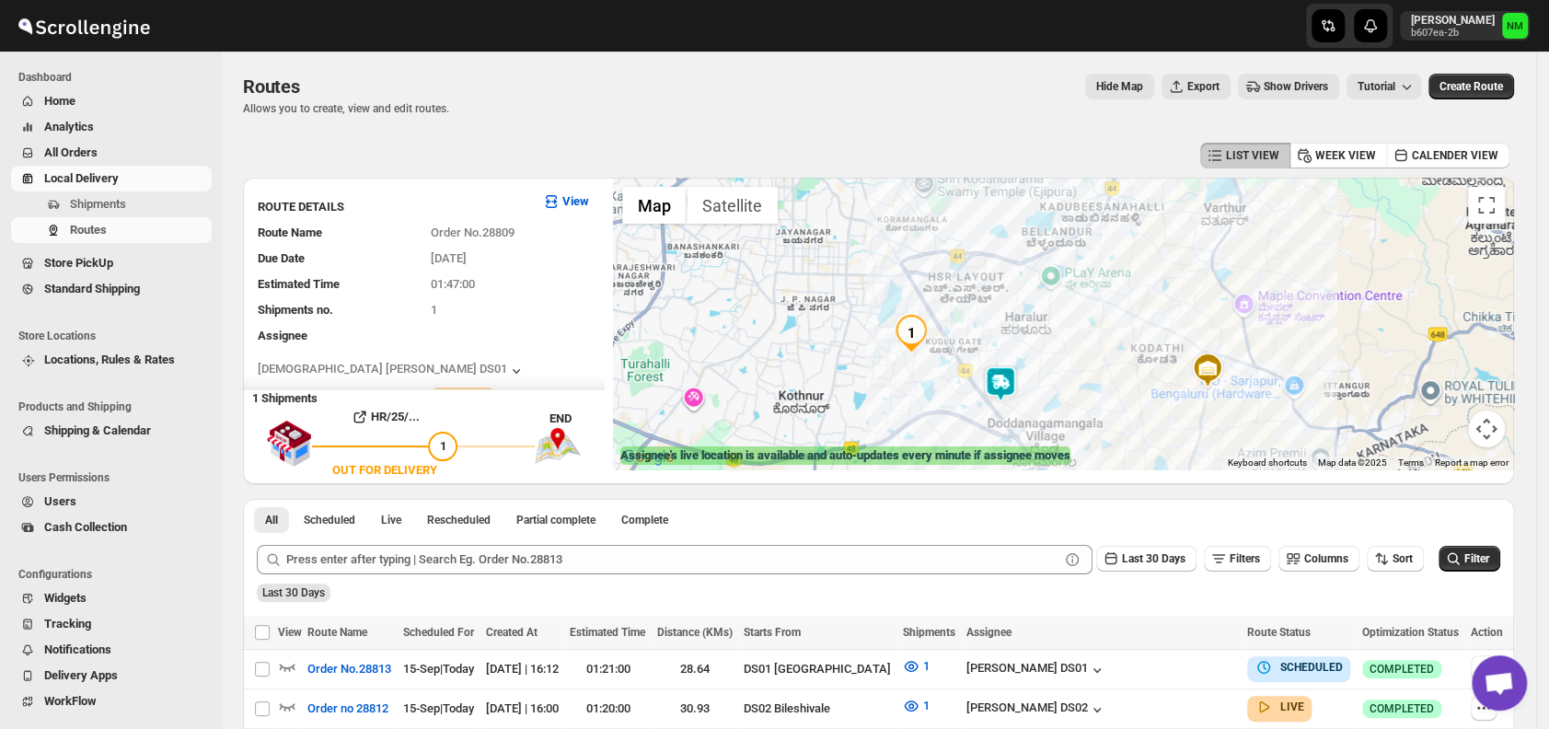
click at [1011, 397] on img at bounding box center [1000, 383] width 37 height 37
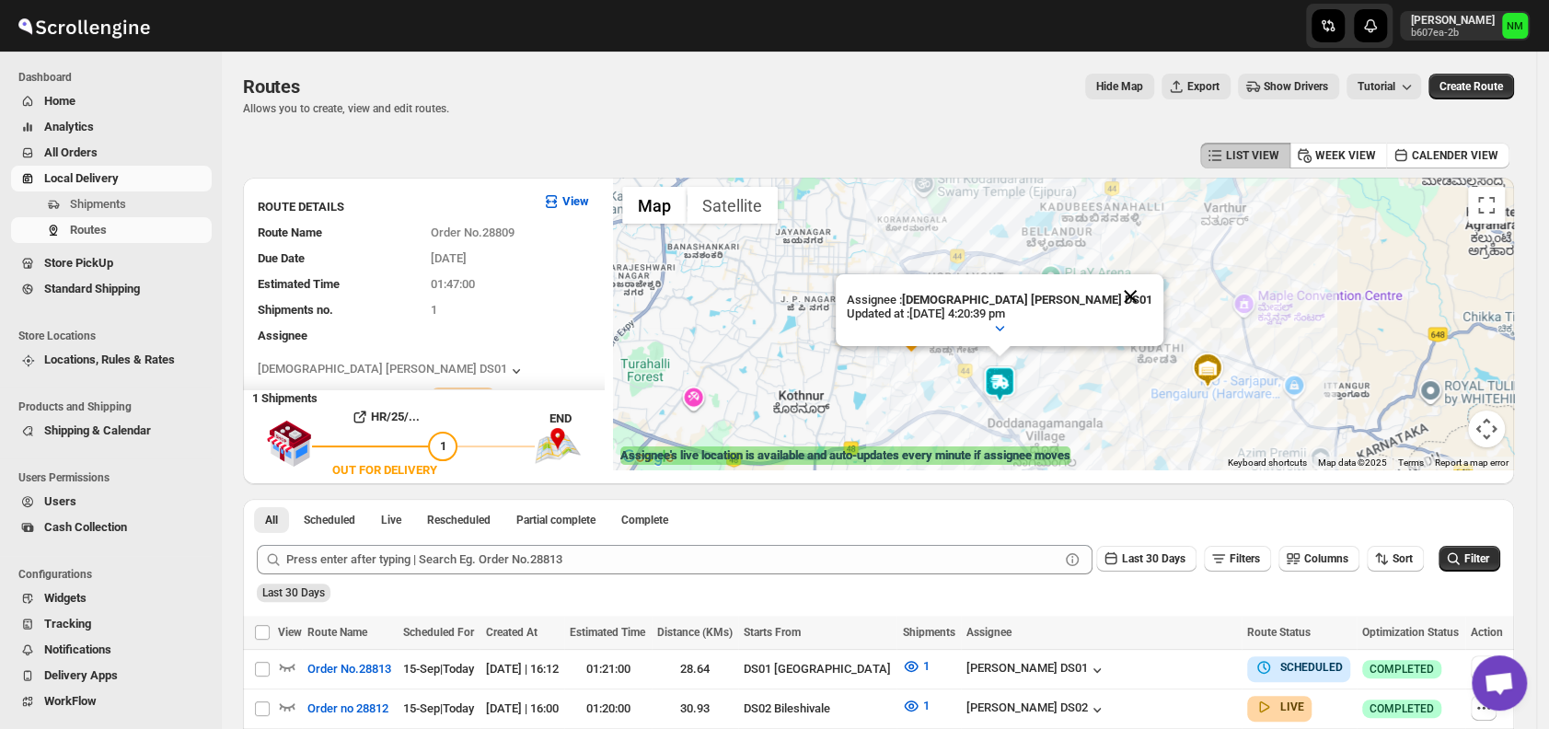
click at [1108, 290] on button "Close" at bounding box center [1130, 296] width 44 height 44
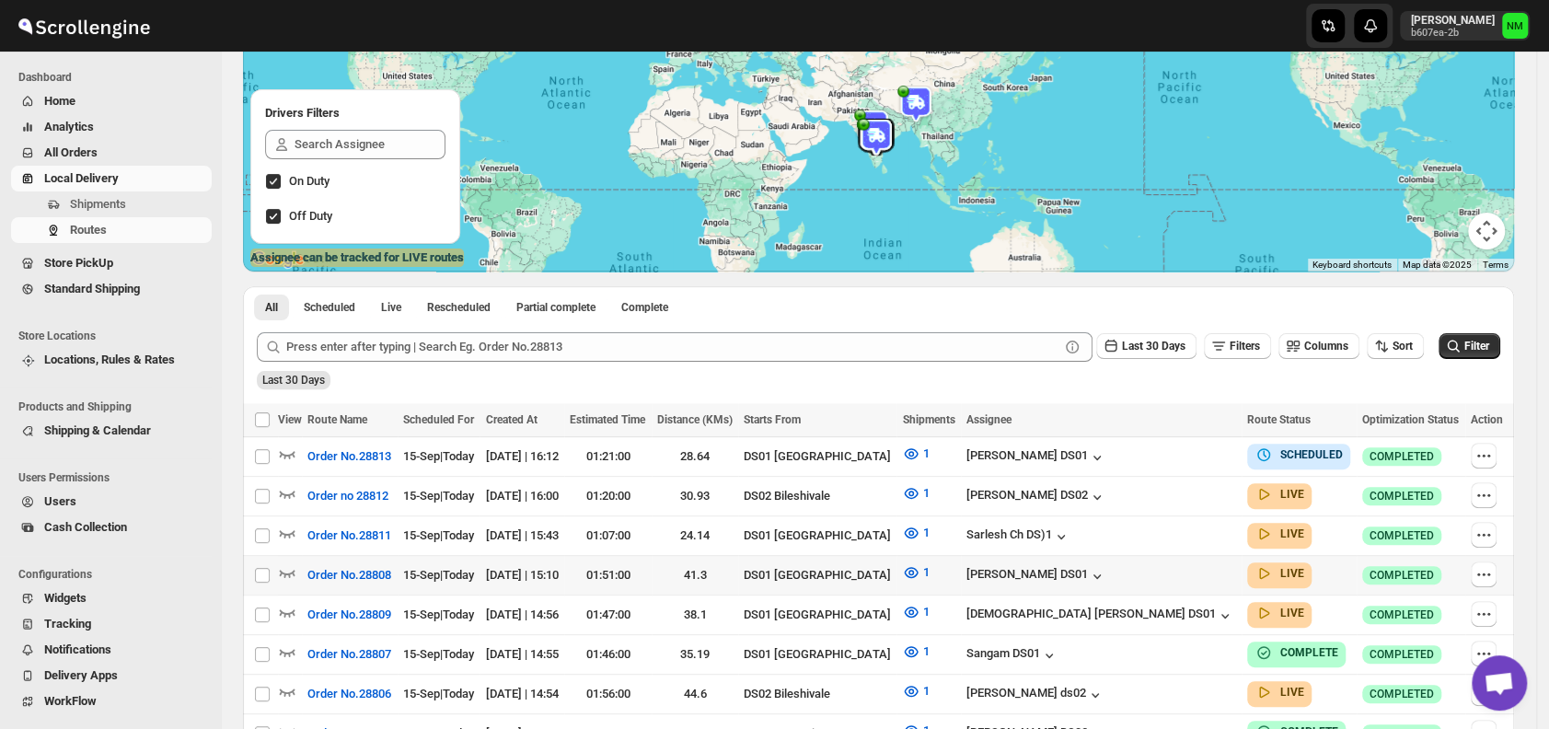
scroll to position [199, 0]
click at [287, 563] on icon "button" at bounding box center [287, 571] width 18 height 18
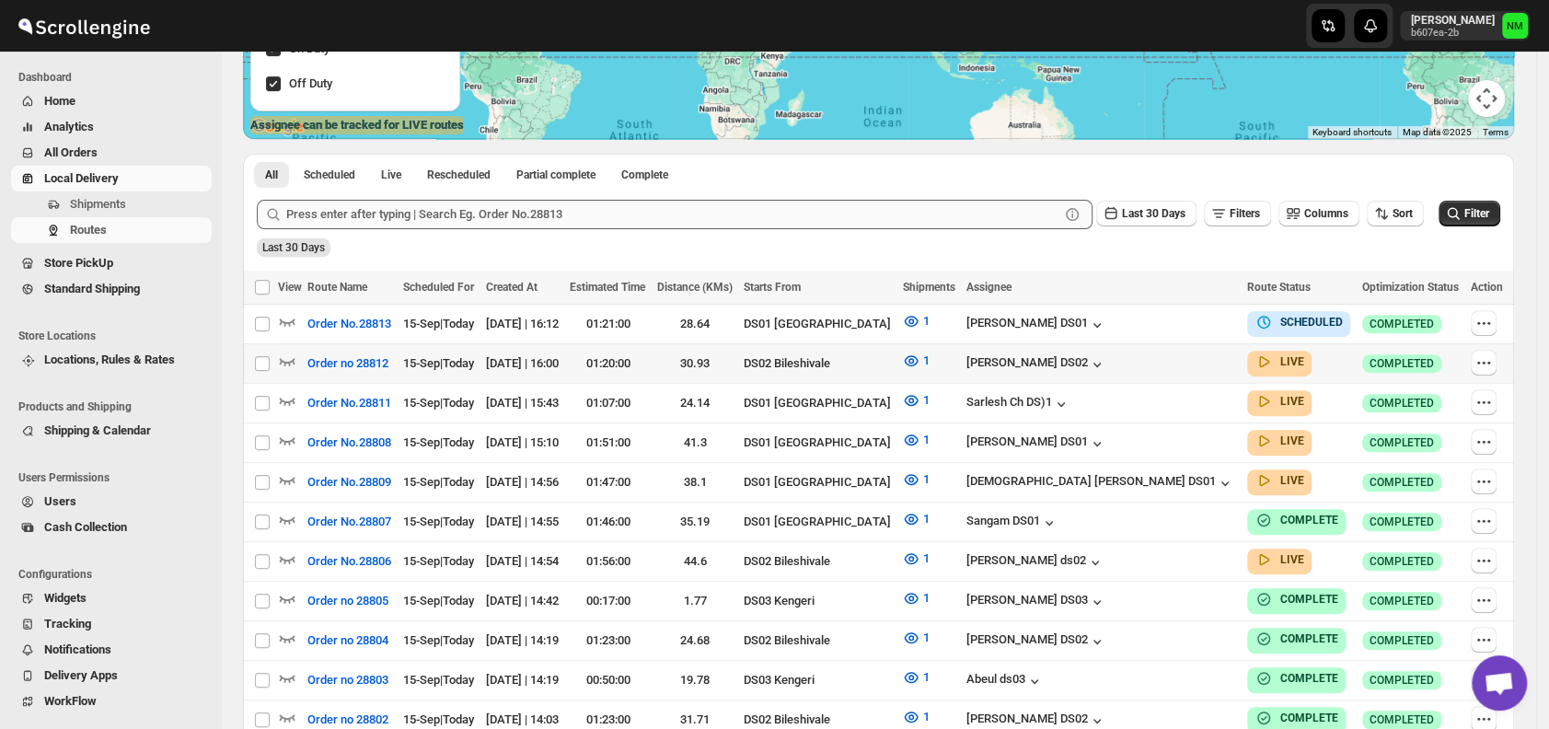
scroll to position [332, 0]
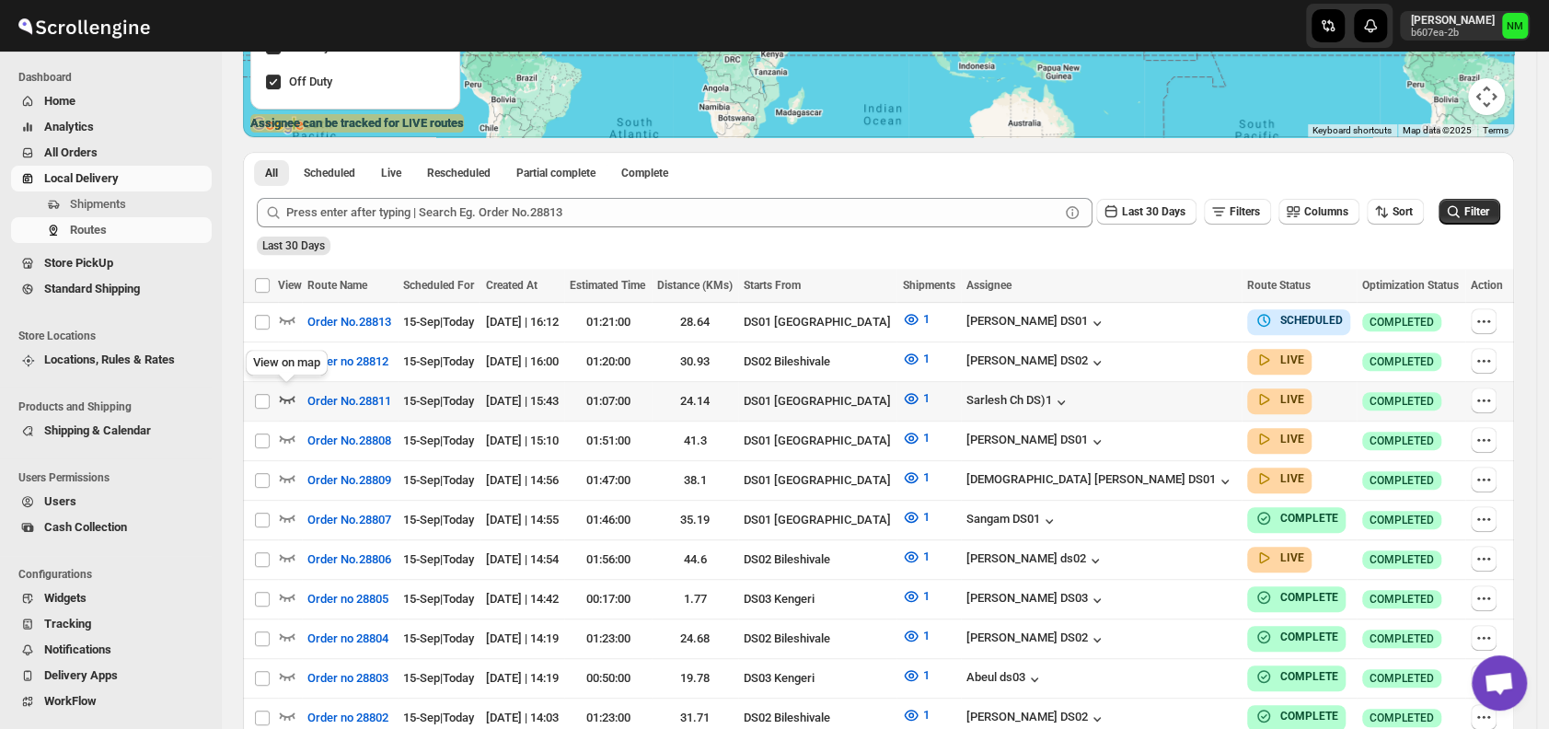
click at [285, 398] on icon "button" at bounding box center [288, 399] width 16 height 7
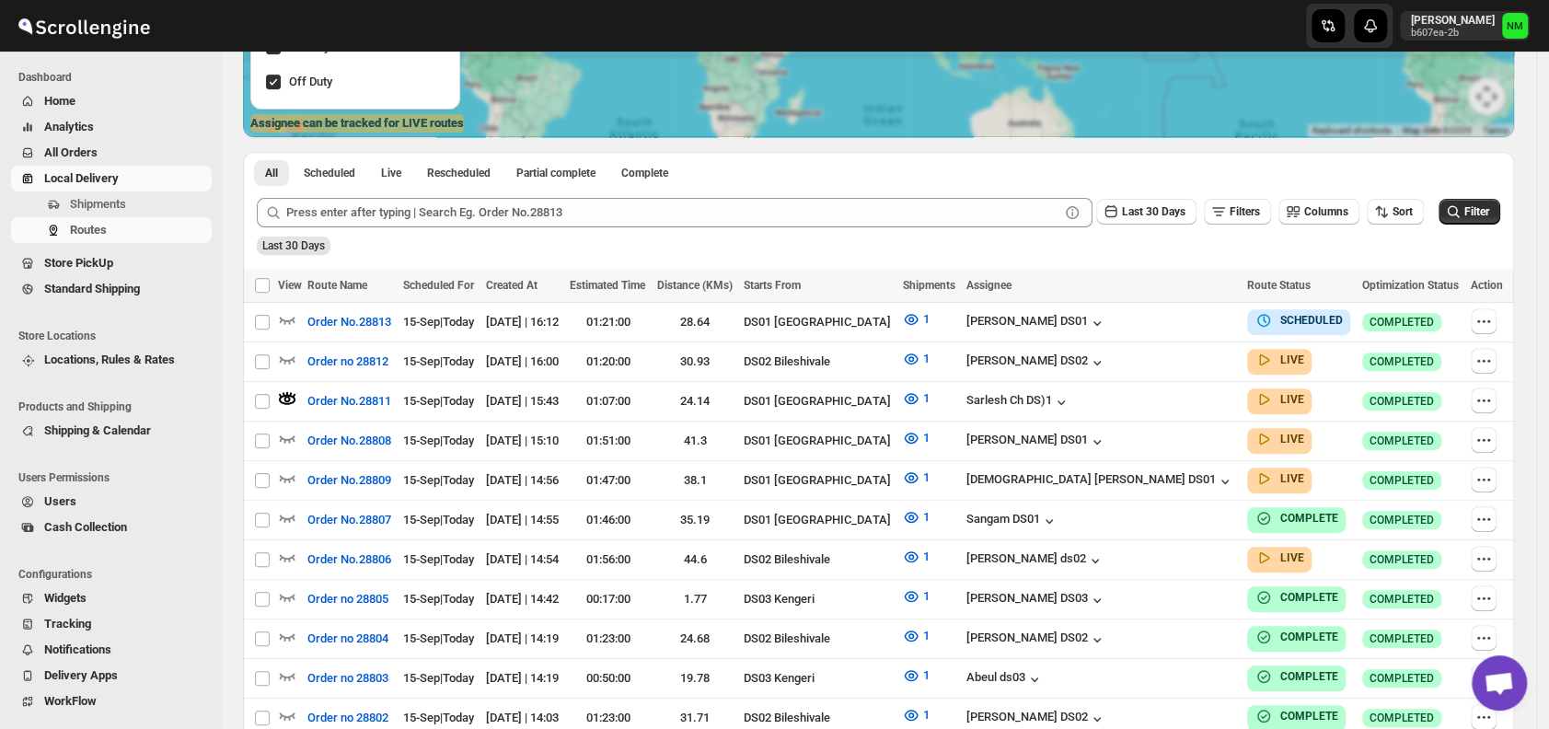
scroll to position [0, 0]
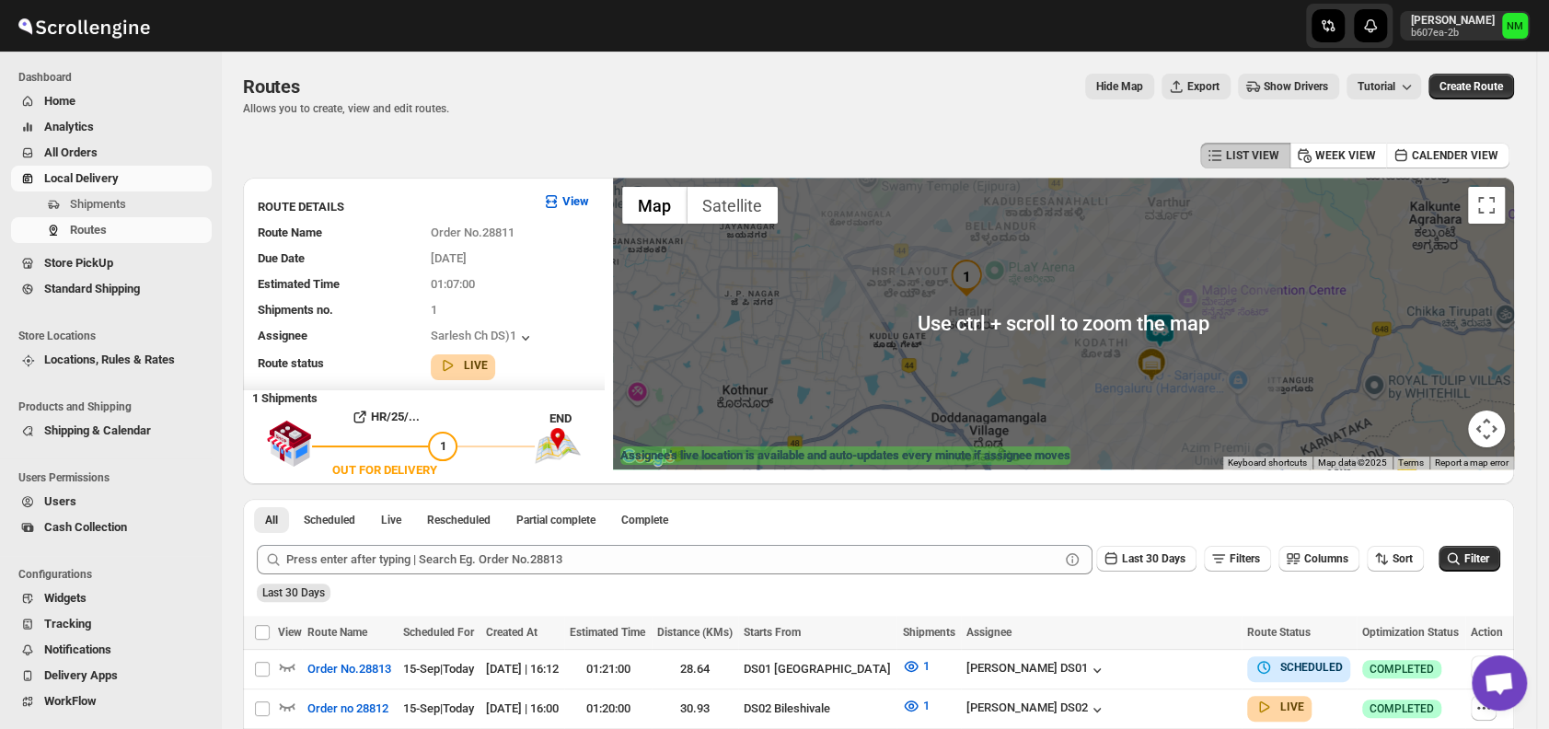
click at [1167, 335] on img at bounding box center [1159, 330] width 37 height 37
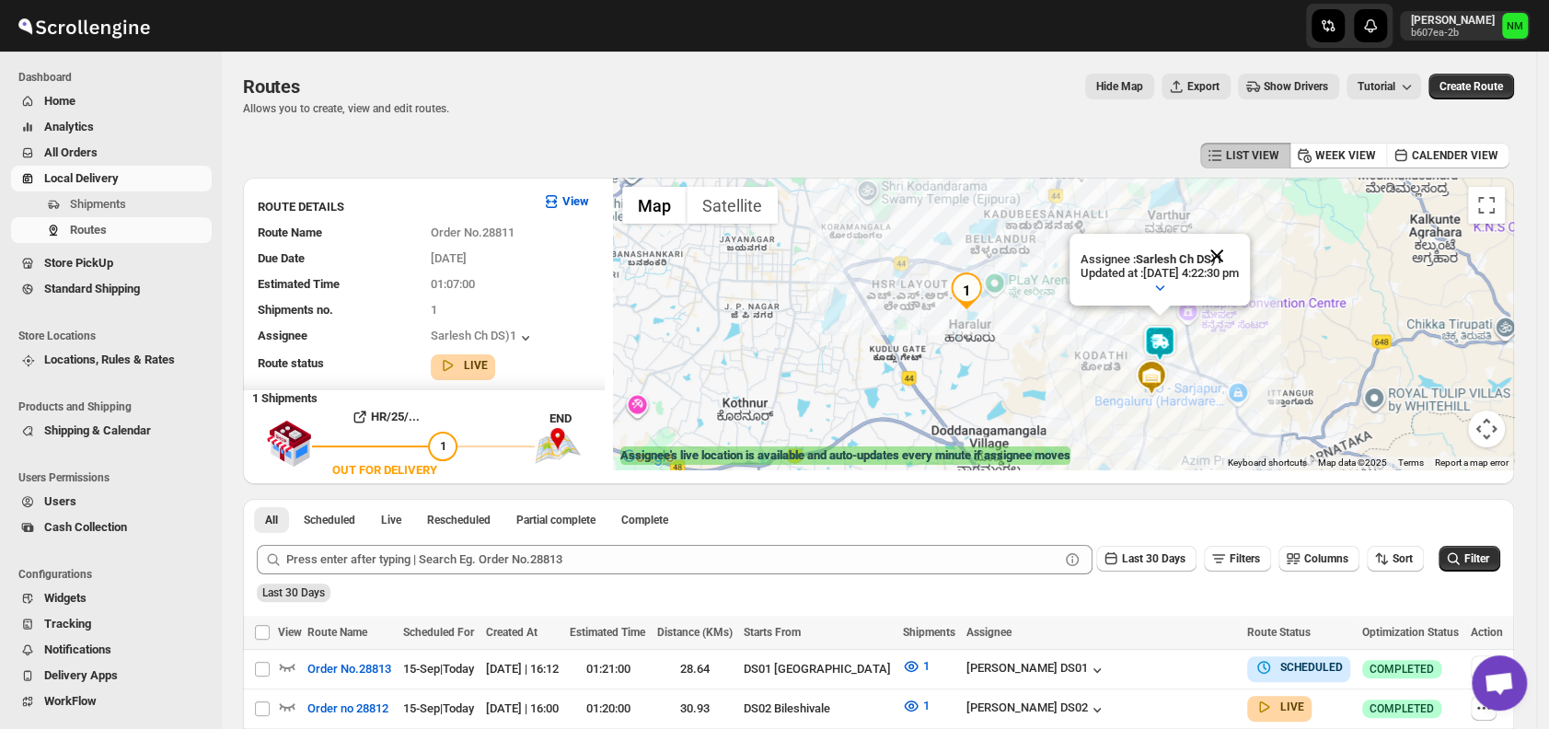
click at [1239, 249] on button "Close" at bounding box center [1217, 256] width 44 height 44
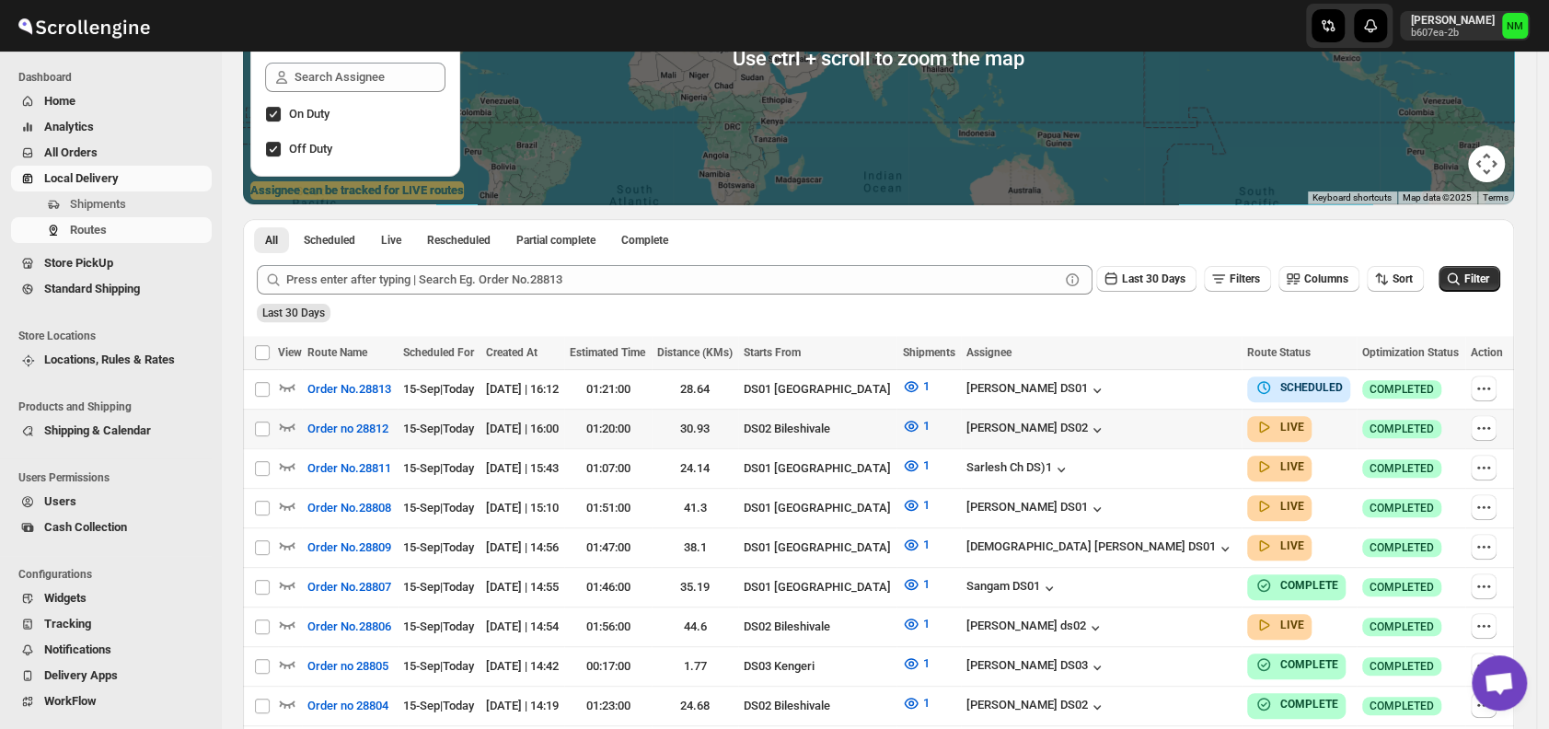
scroll to position [357, 0]
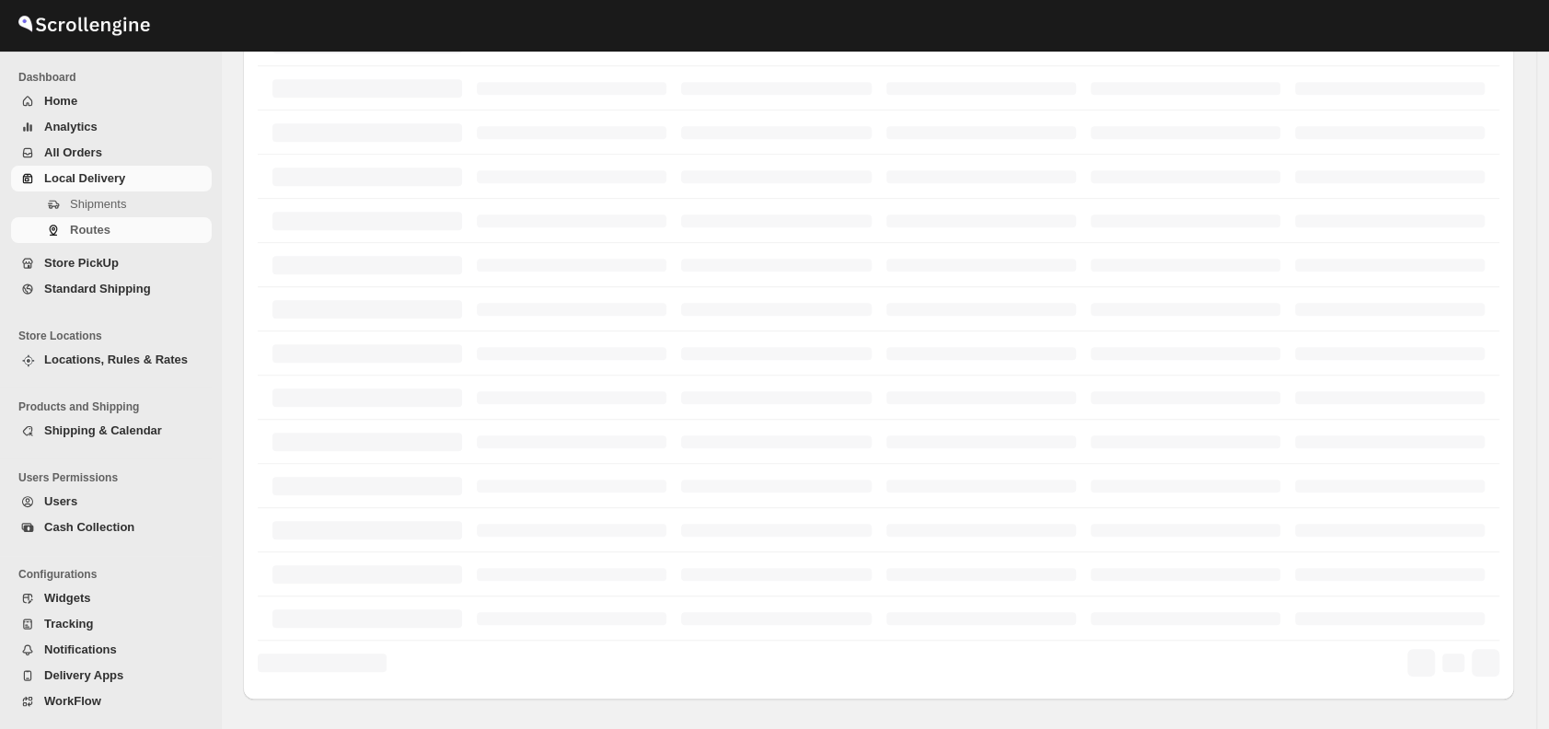
scroll to position [357, 0]
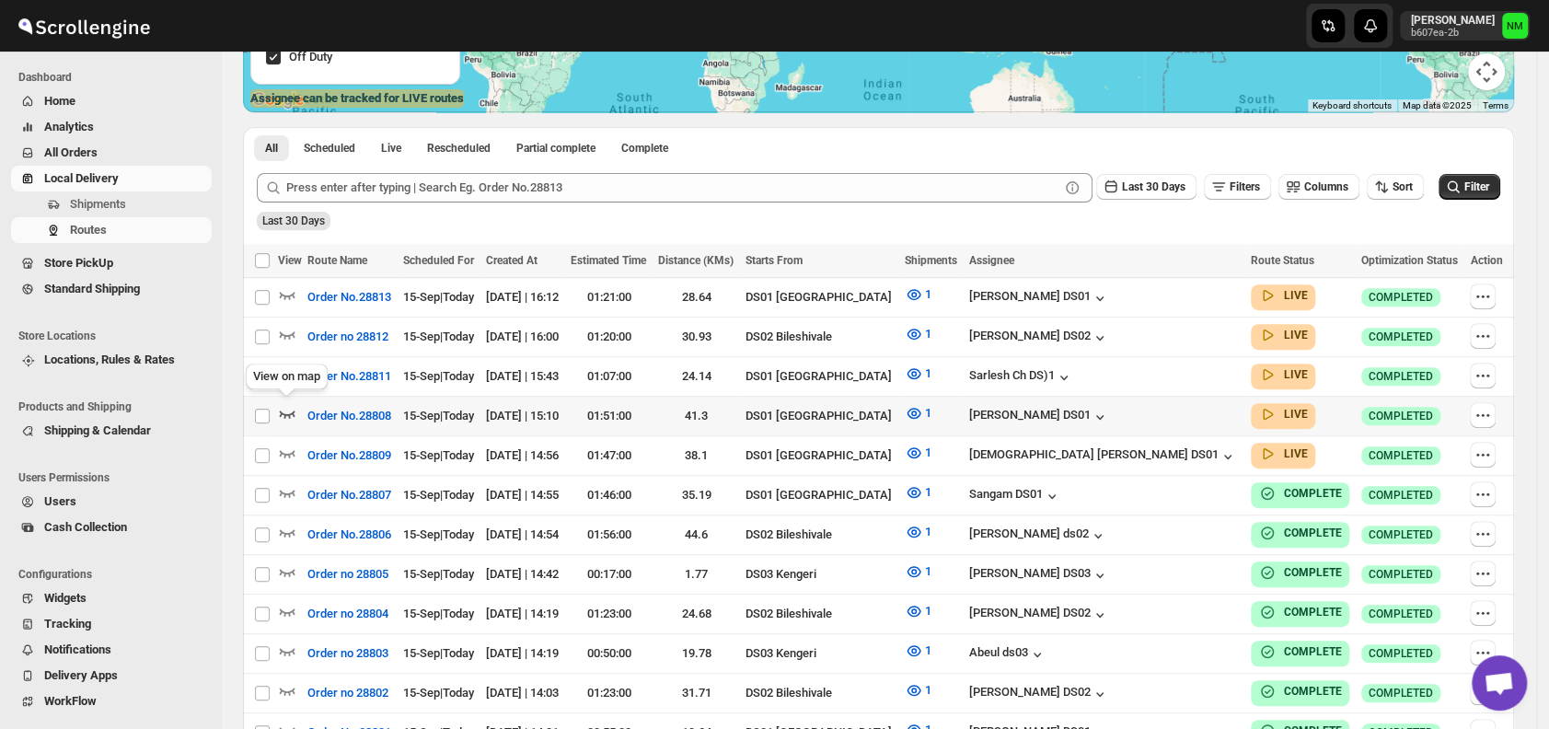
click at [291, 405] on icon "button" at bounding box center [287, 413] width 18 height 18
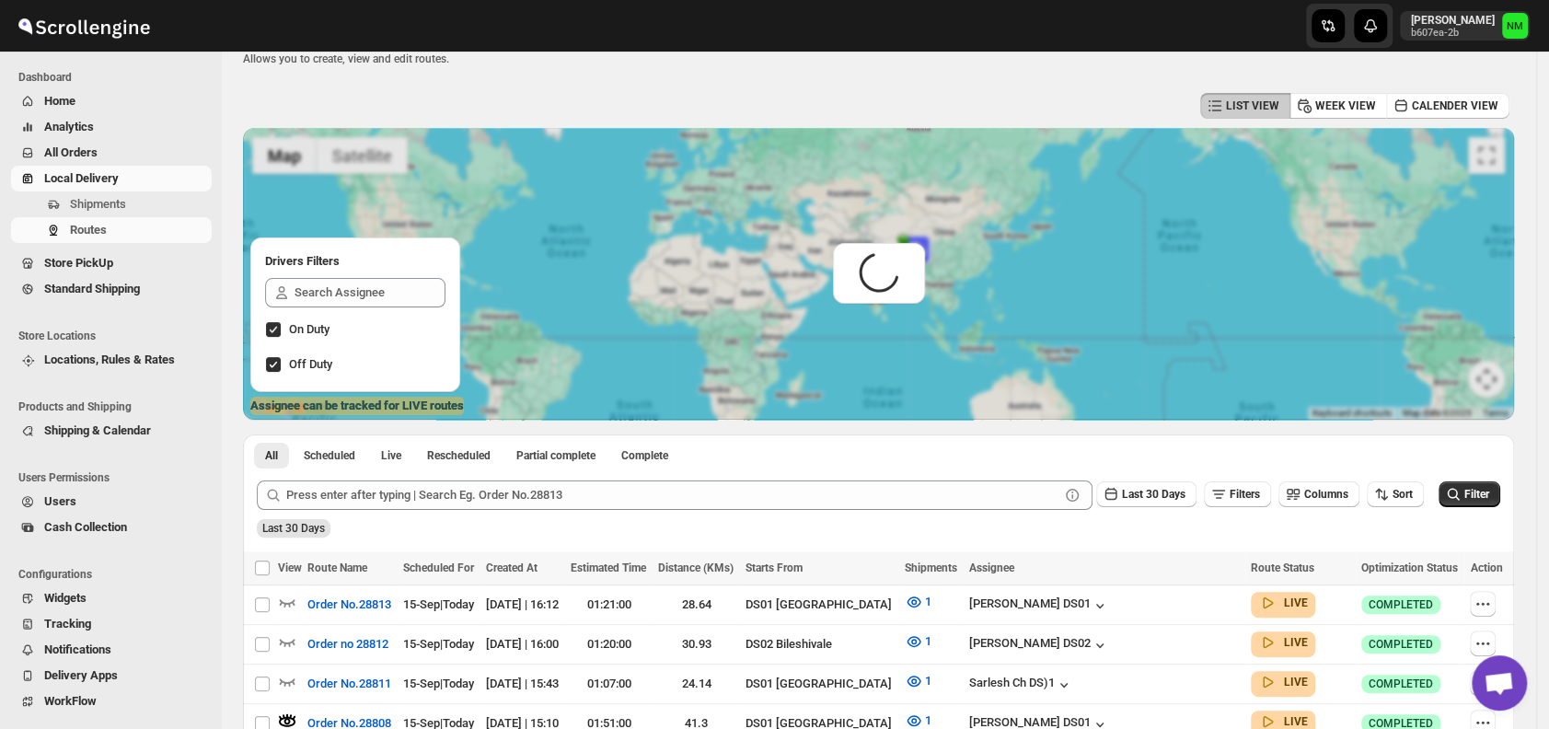
scroll to position [0, 0]
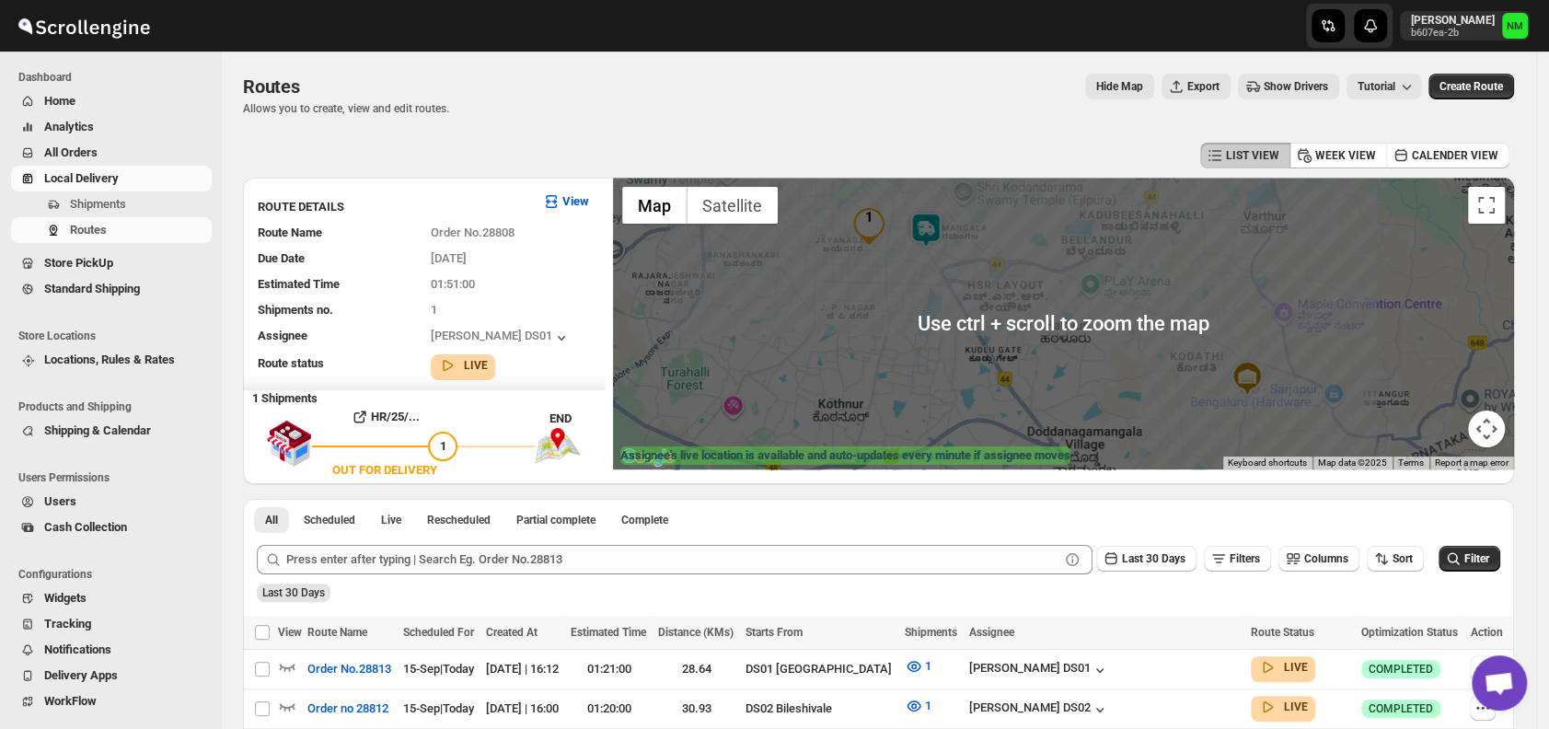
click at [931, 226] on img at bounding box center [926, 230] width 37 height 37
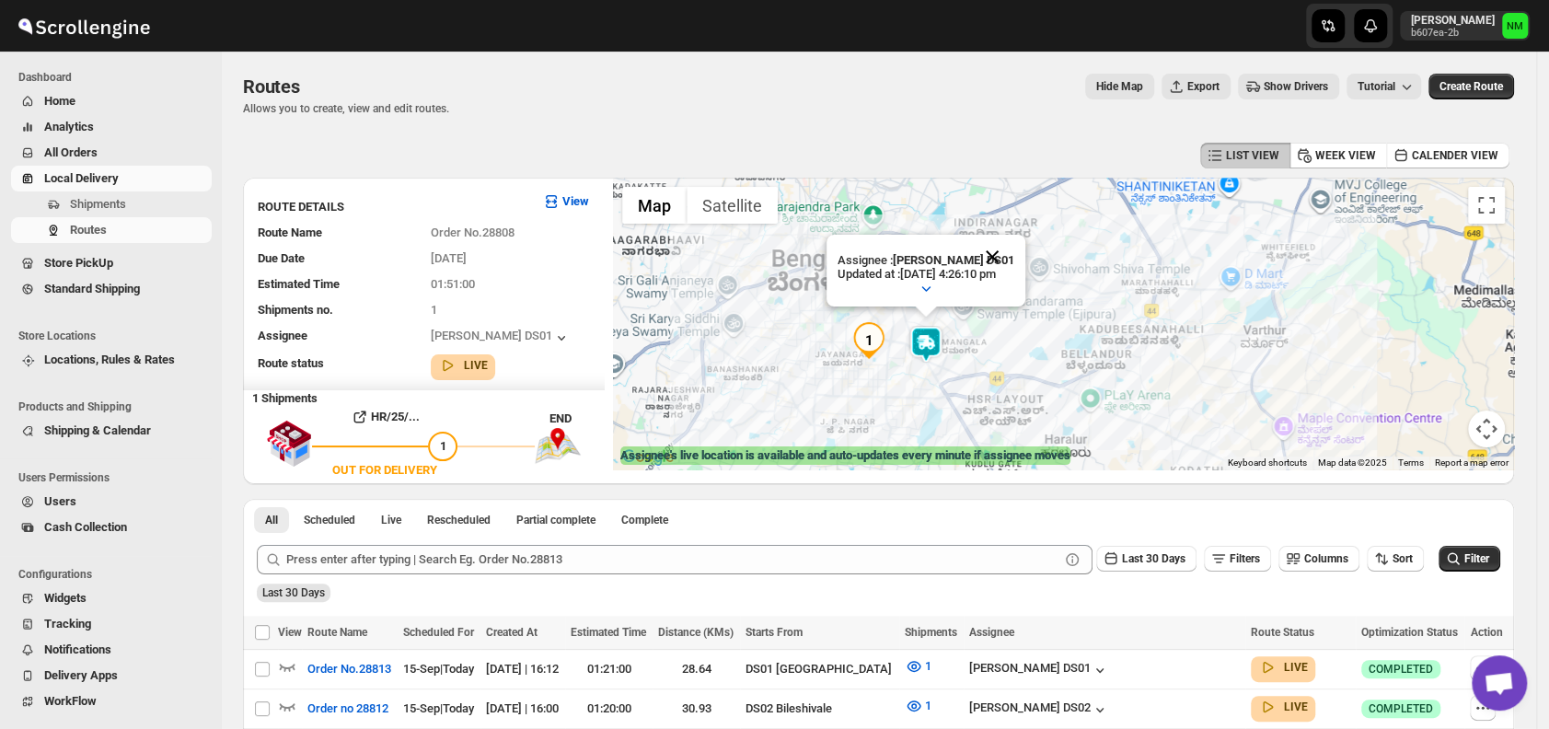
click at [1009, 250] on button "Close" at bounding box center [992, 257] width 44 height 44
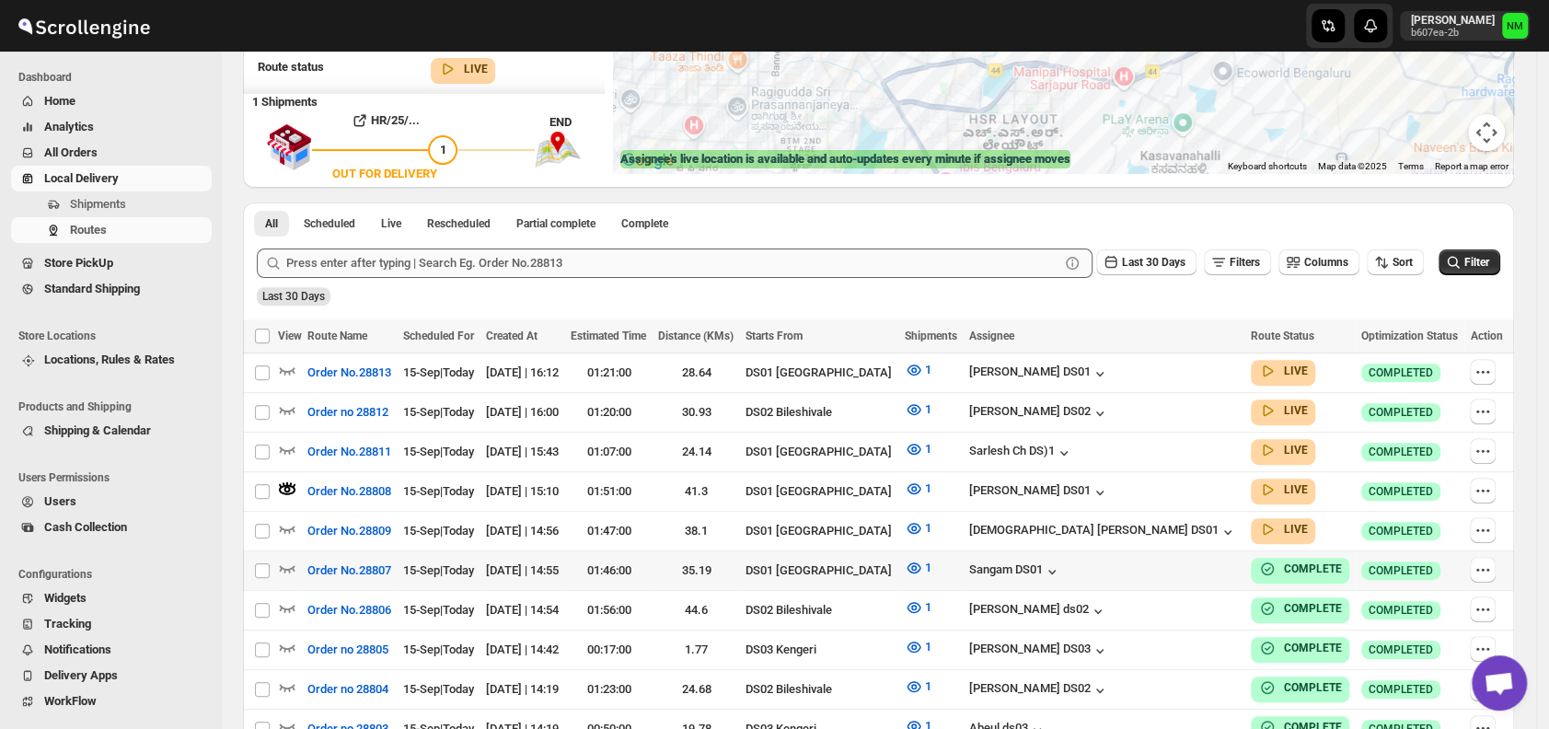
scroll to position [298, 0]
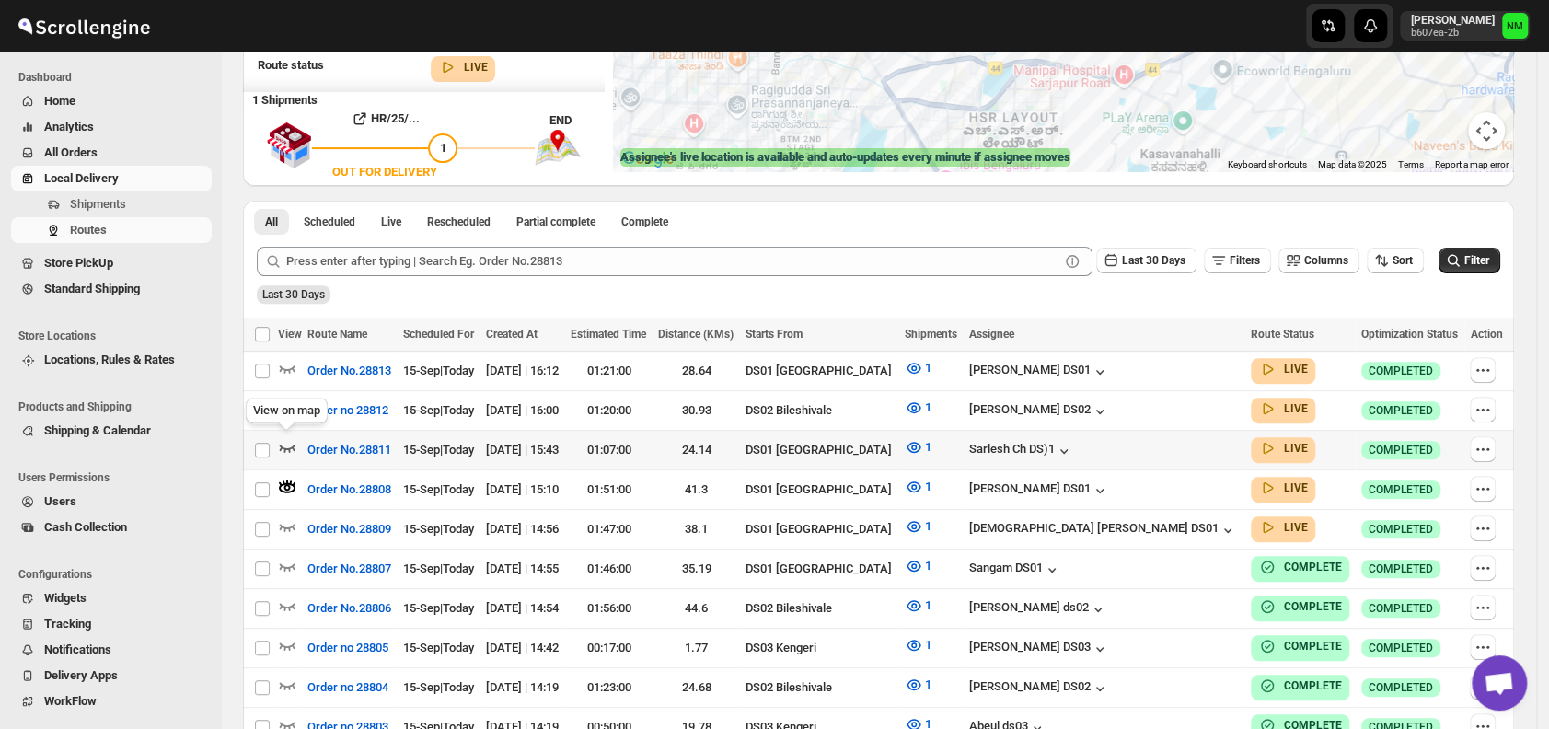
click at [288, 438] on icon "button" at bounding box center [287, 447] width 18 height 18
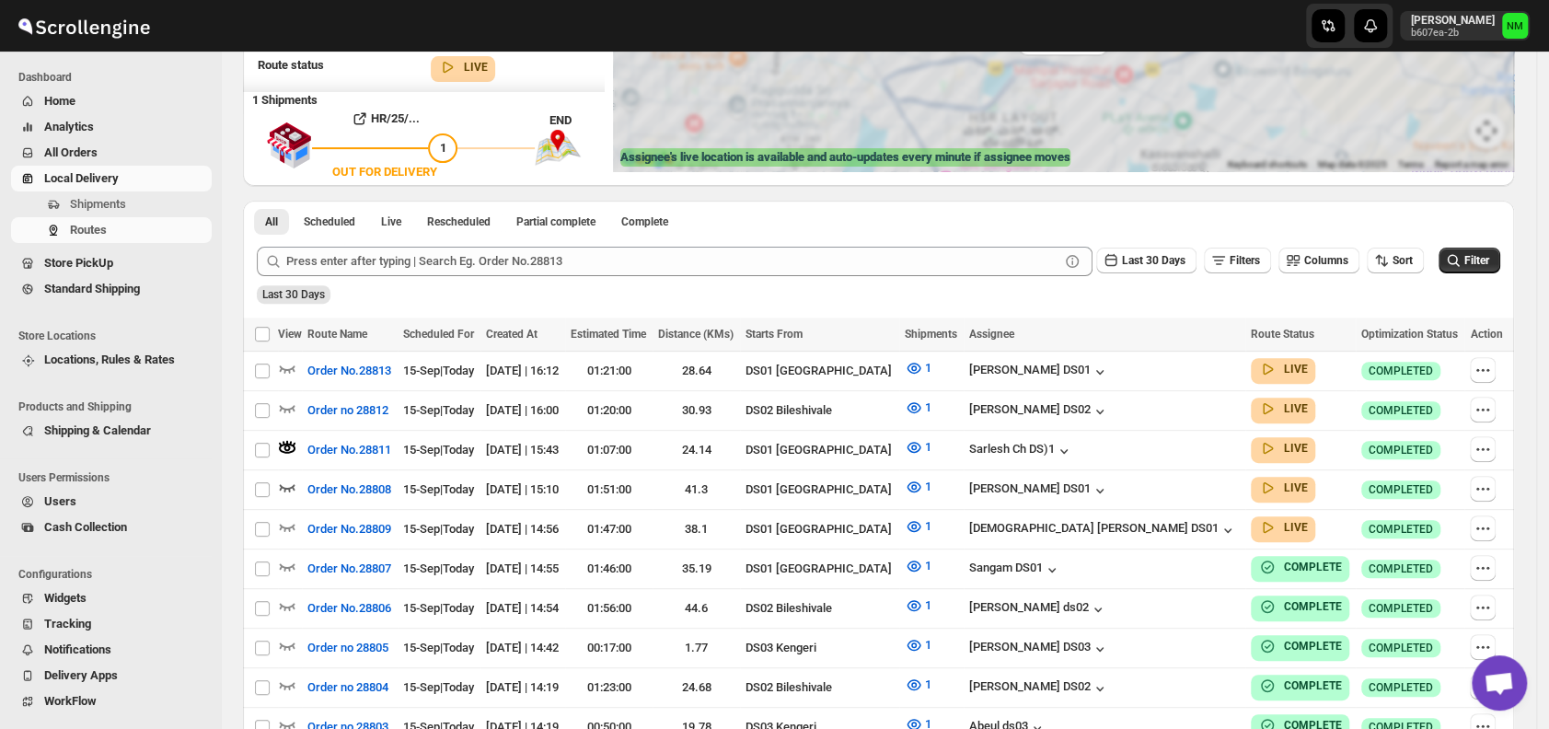
scroll to position [0, 0]
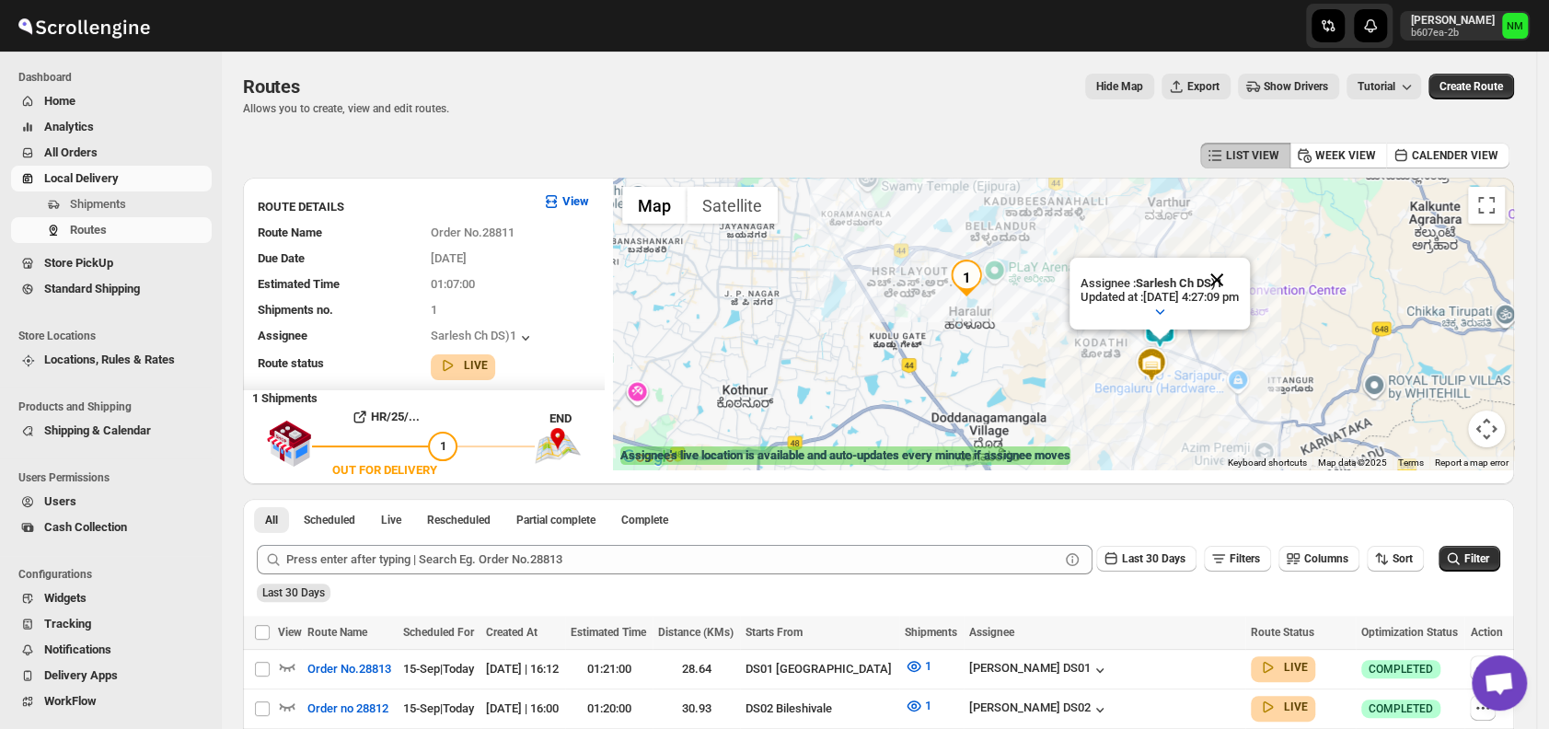
click at [1239, 281] on button "Close" at bounding box center [1217, 280] width 44 height 44
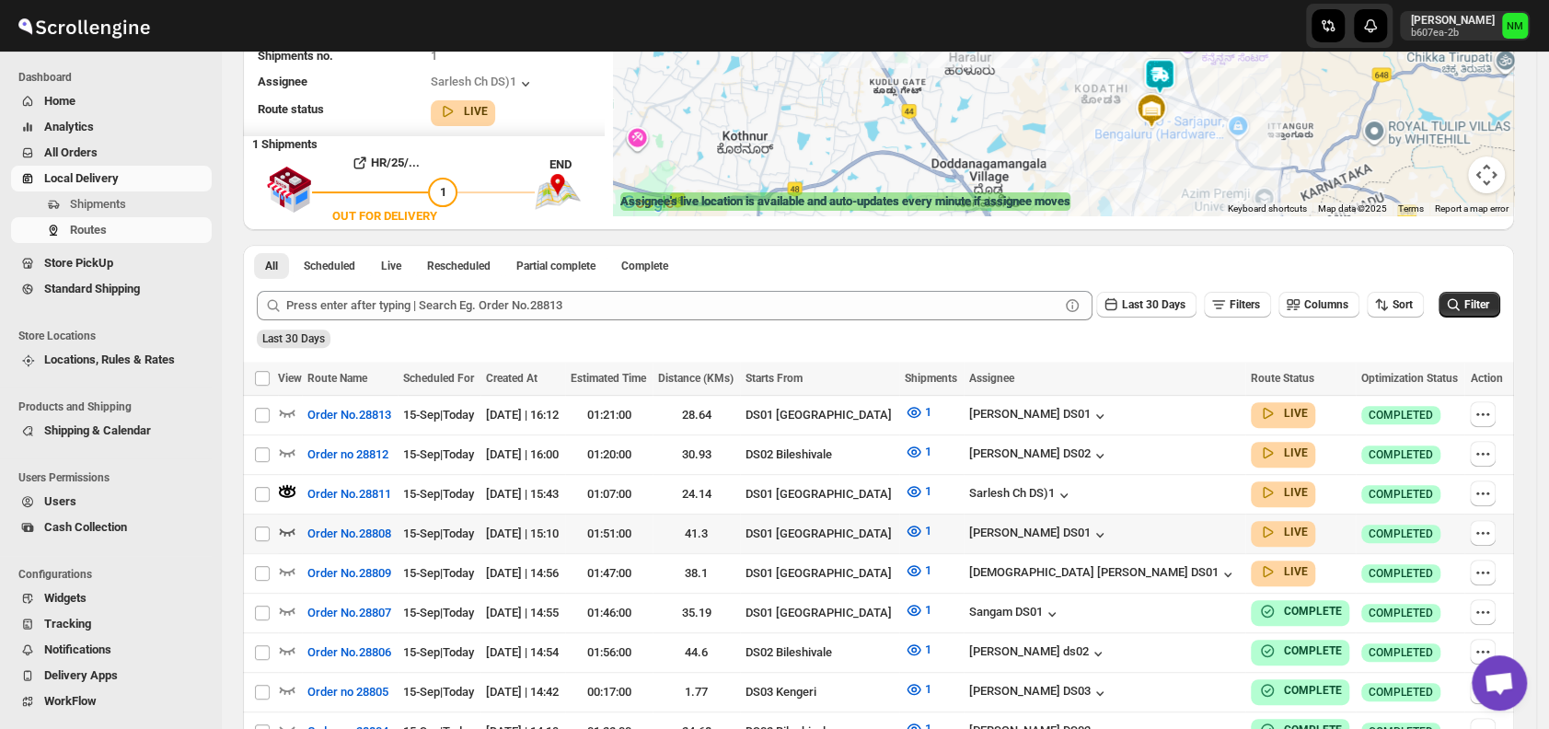
scroll to position [255, 0]
click at [292, 561] on icon "button" at bounding box center [287, 570] width 18 height 18
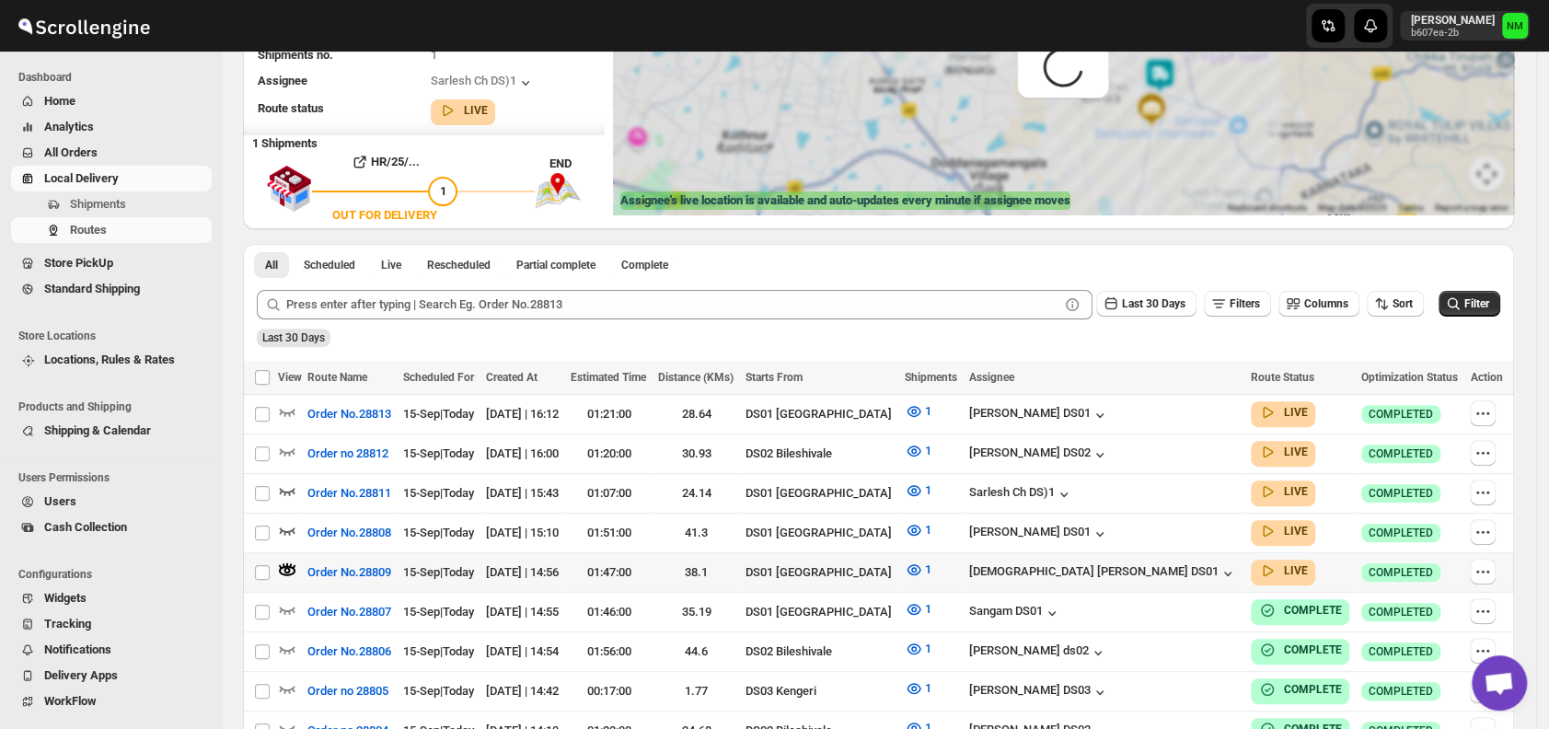
scroll to position [0, 0]
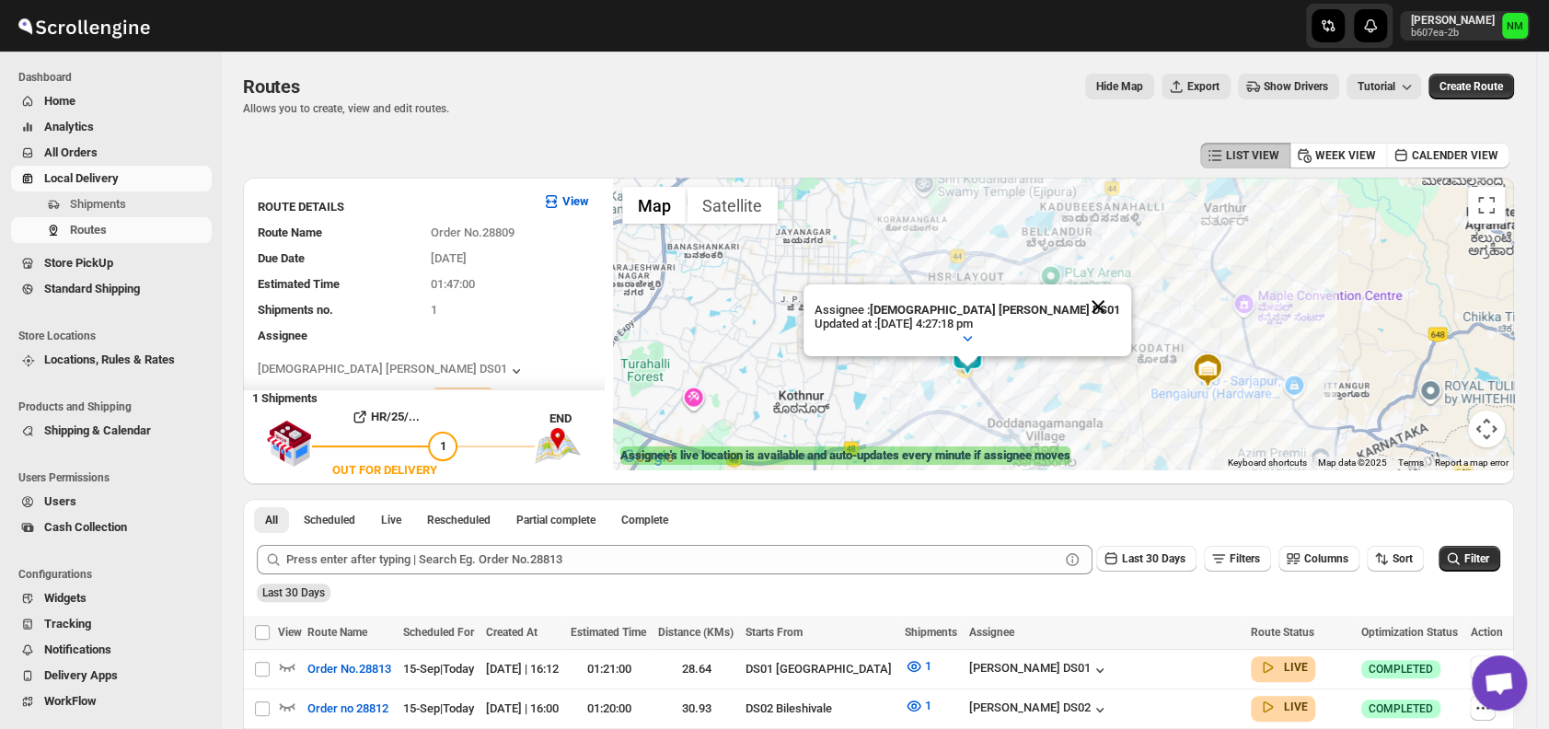
click at [1076, 306] on button "Close" at bounding box center [1098, 306] width 44 height 44
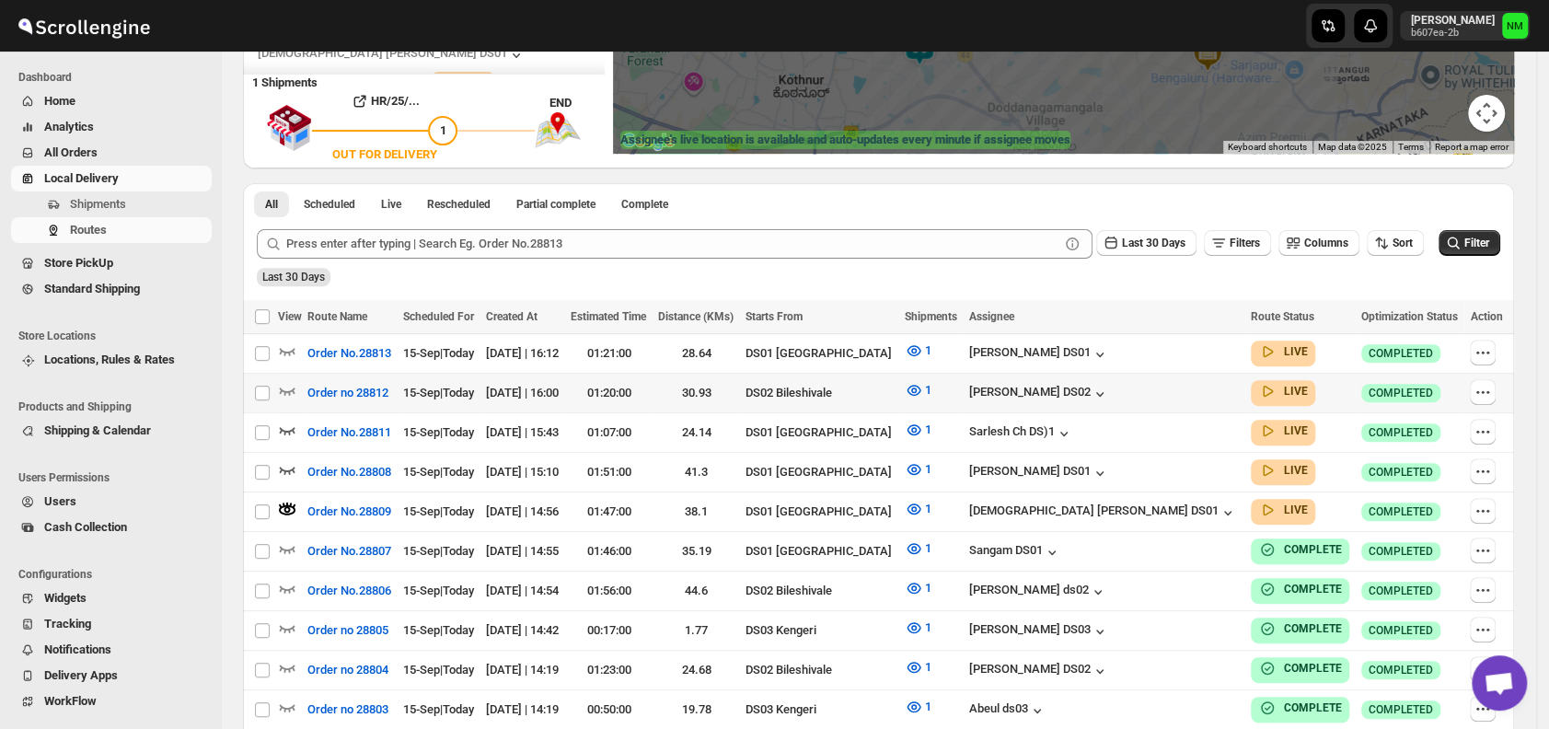
scroll to position [323, 0]
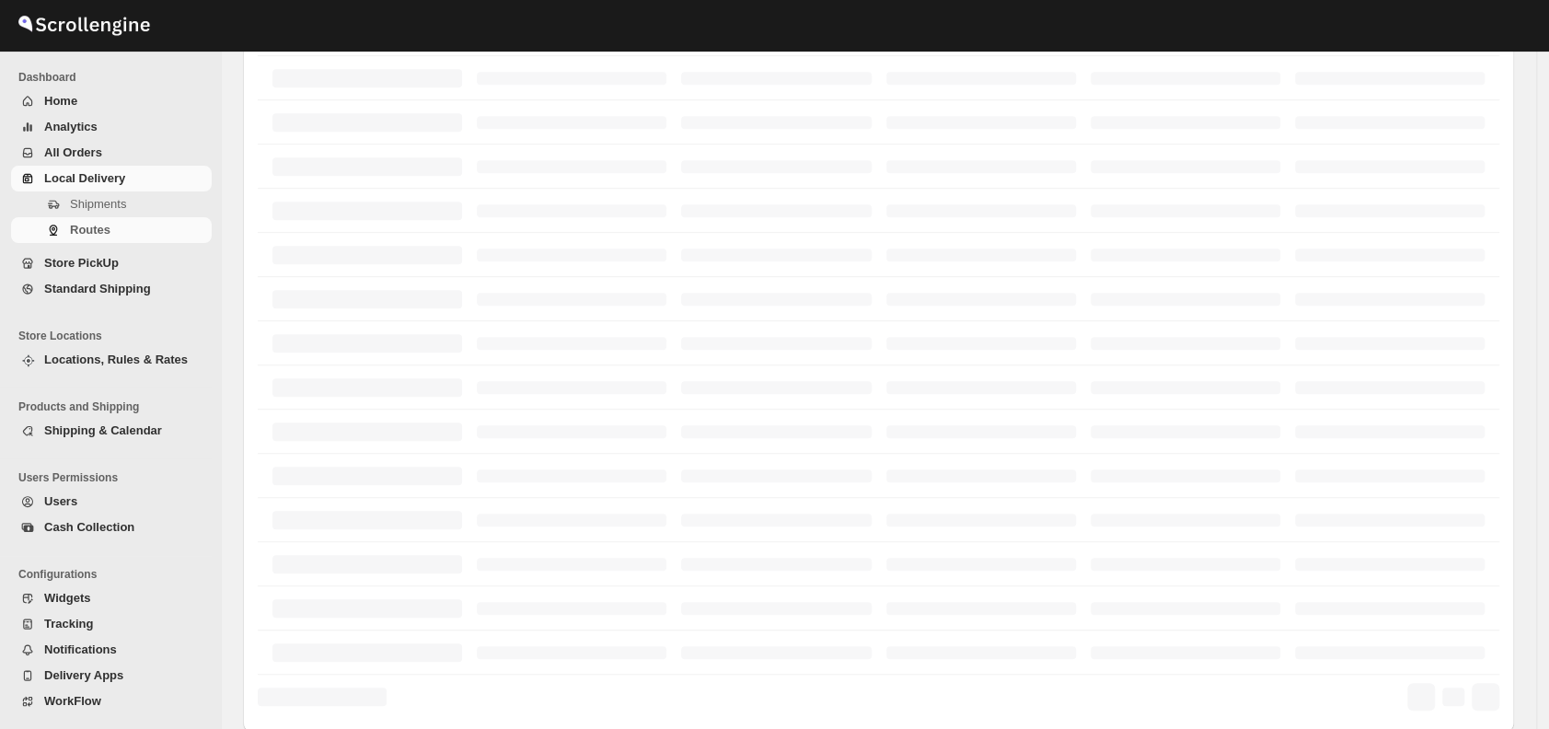
scroll to position [323, 0]
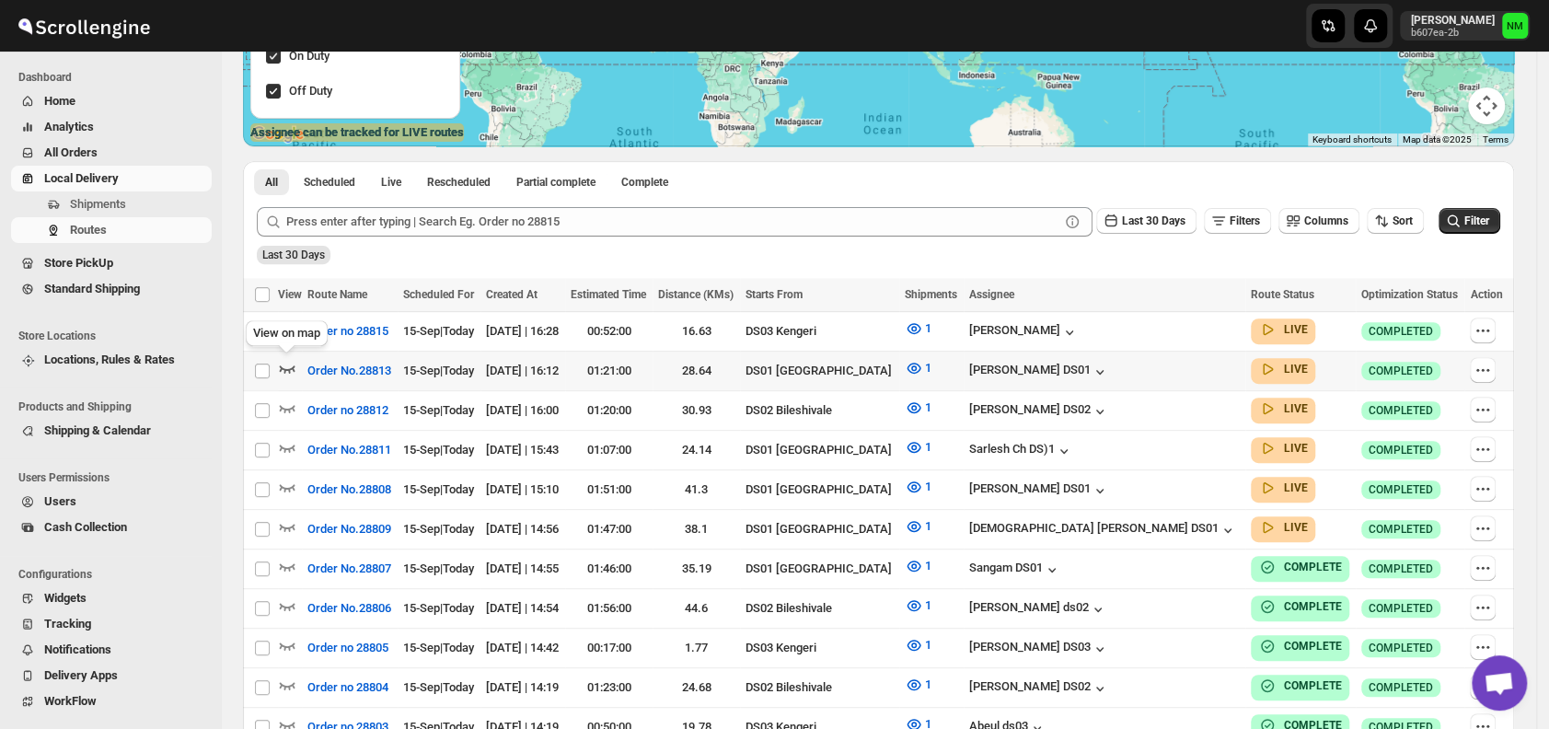
click at [290, 365] on icon "button" at bounding box center [287, 368] width 18 height 18
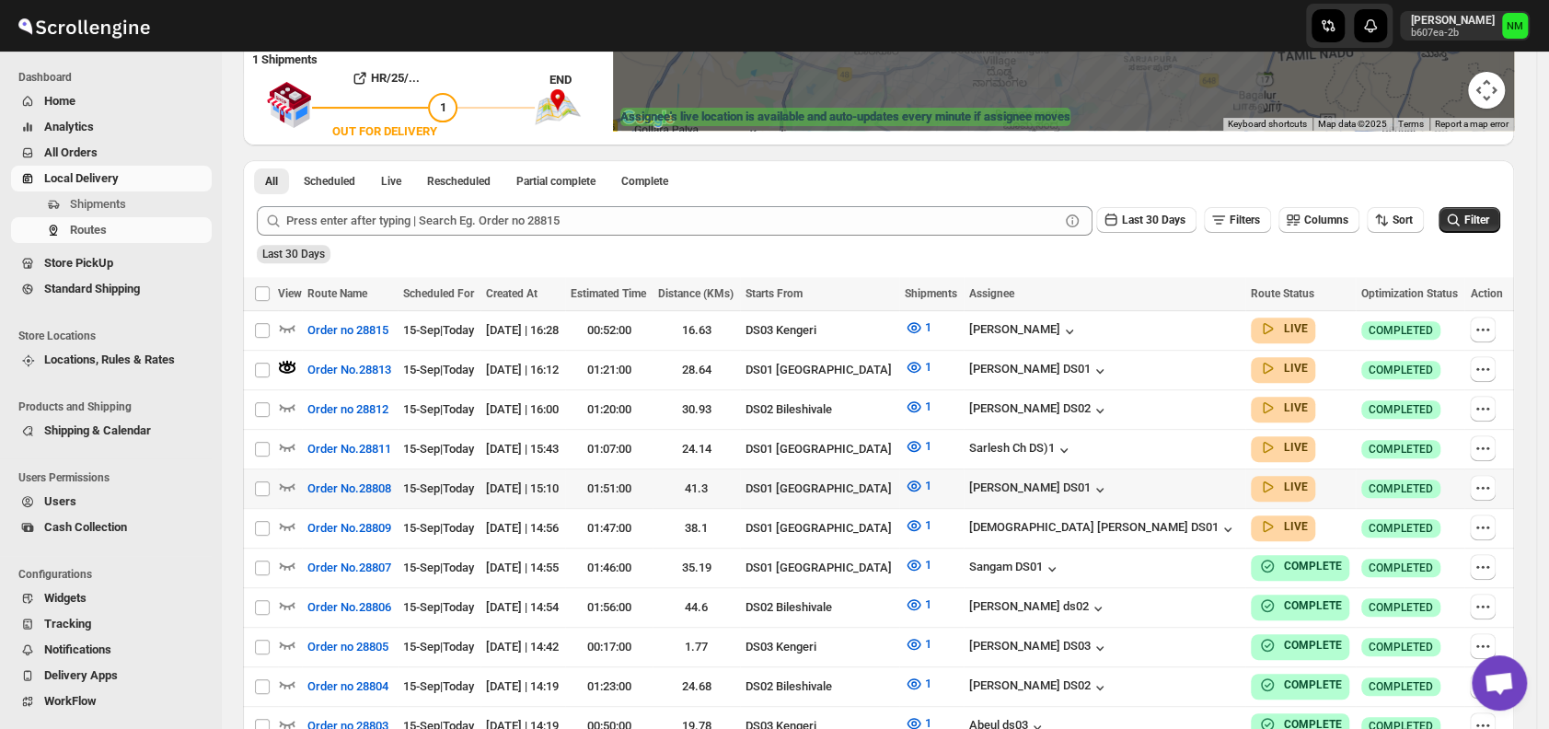
scroll to position [348, 0]
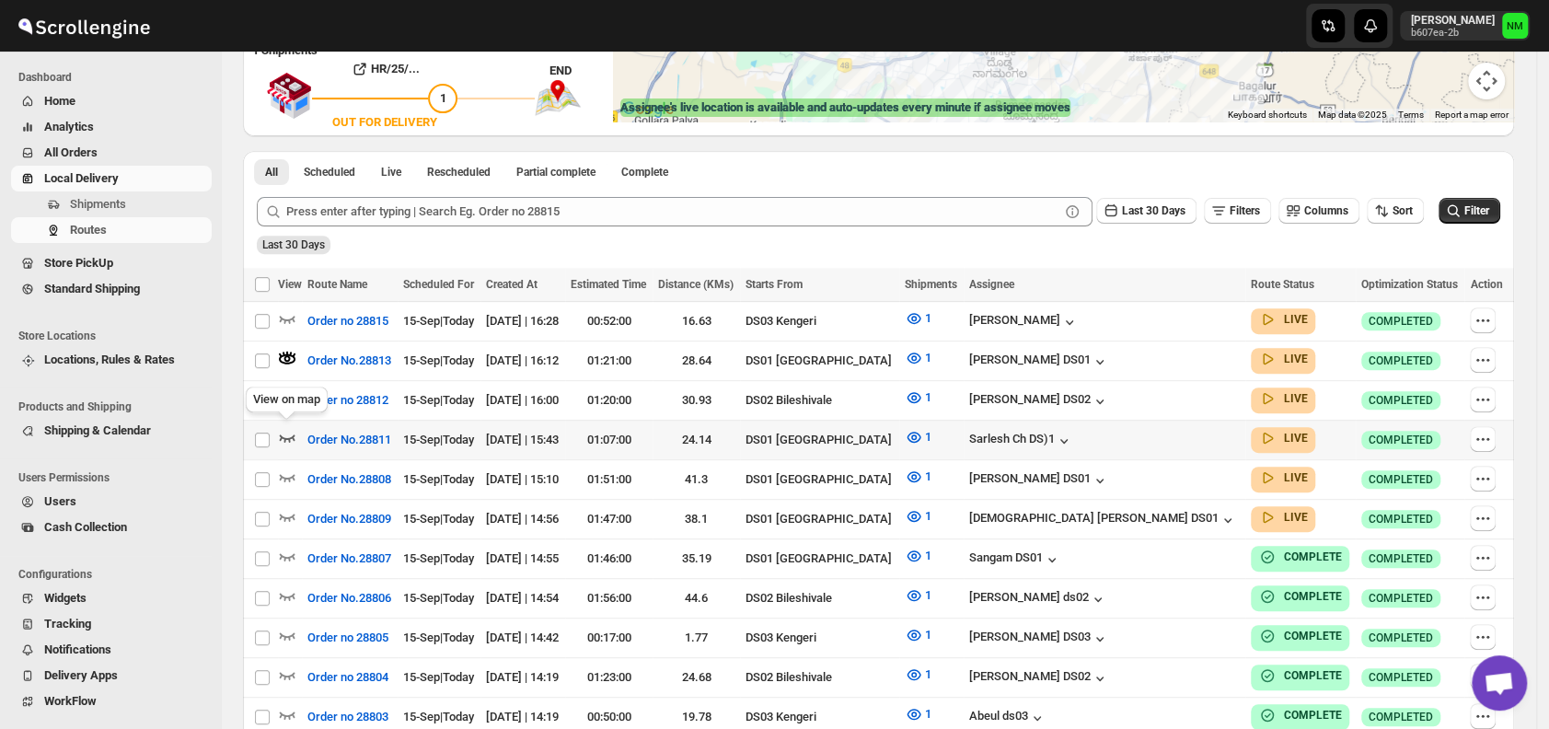
click at [293, 428] on icon "button" at bounding box center [287, 437] width 18 height 18
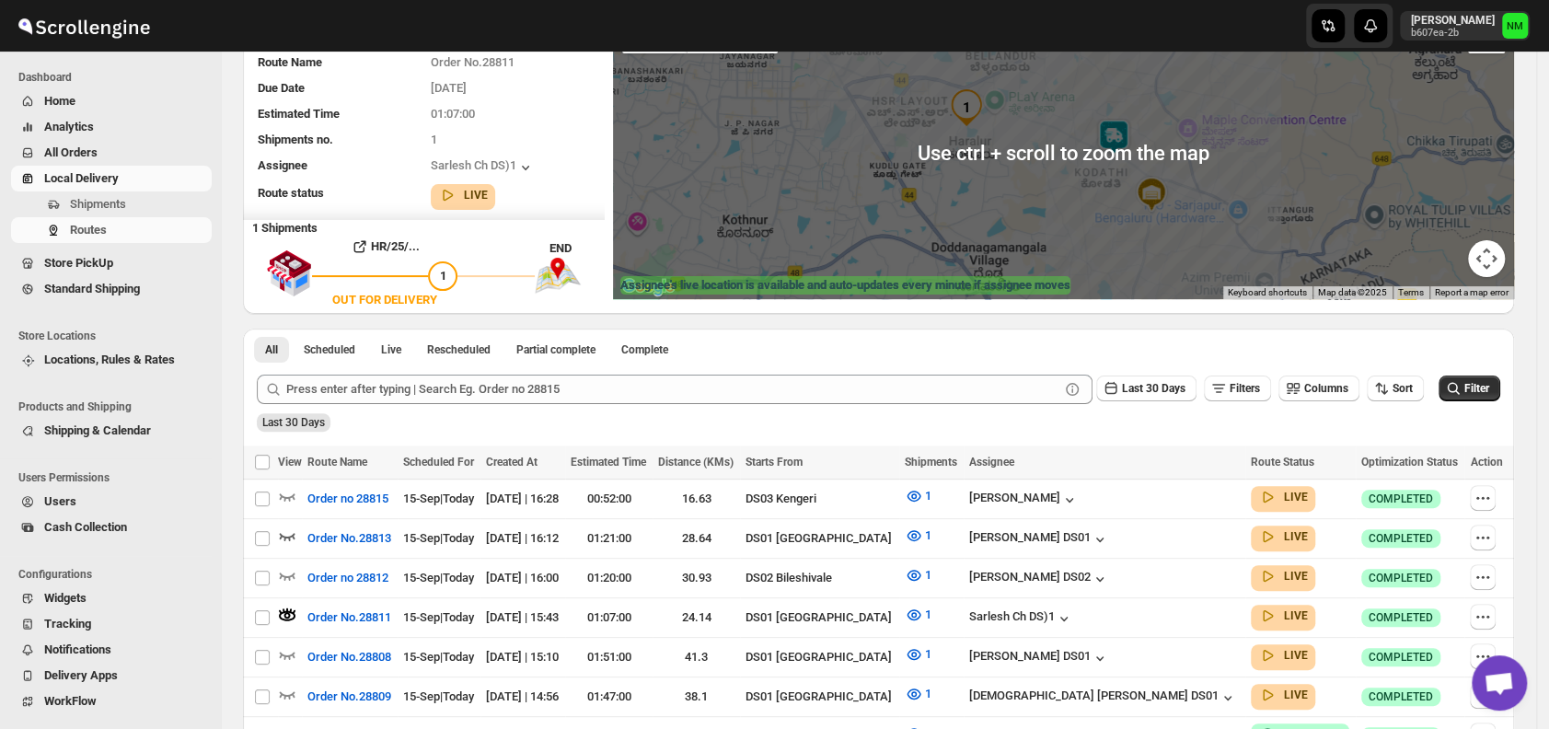
scroll to position [171, 0]
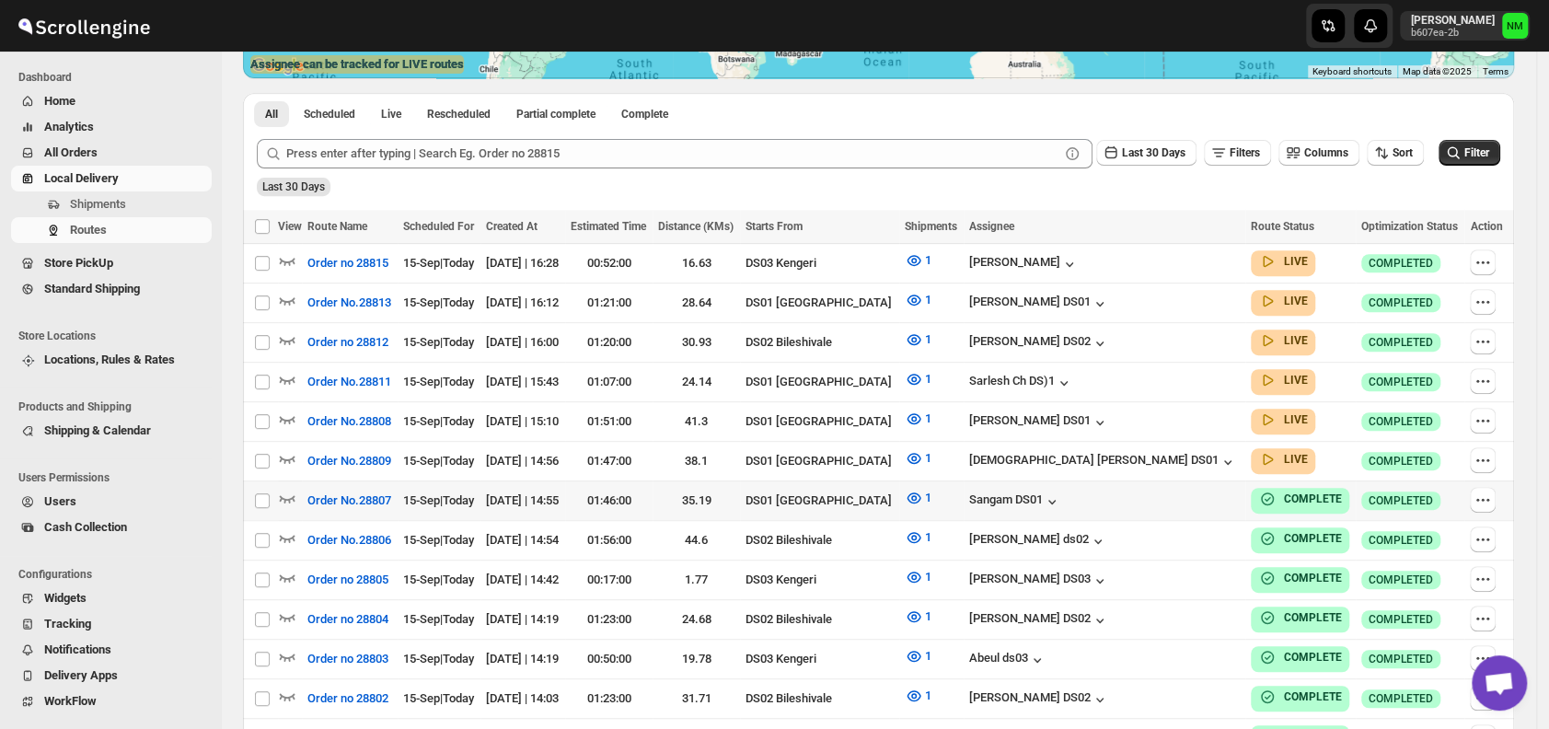
scroll to position [394, 0]
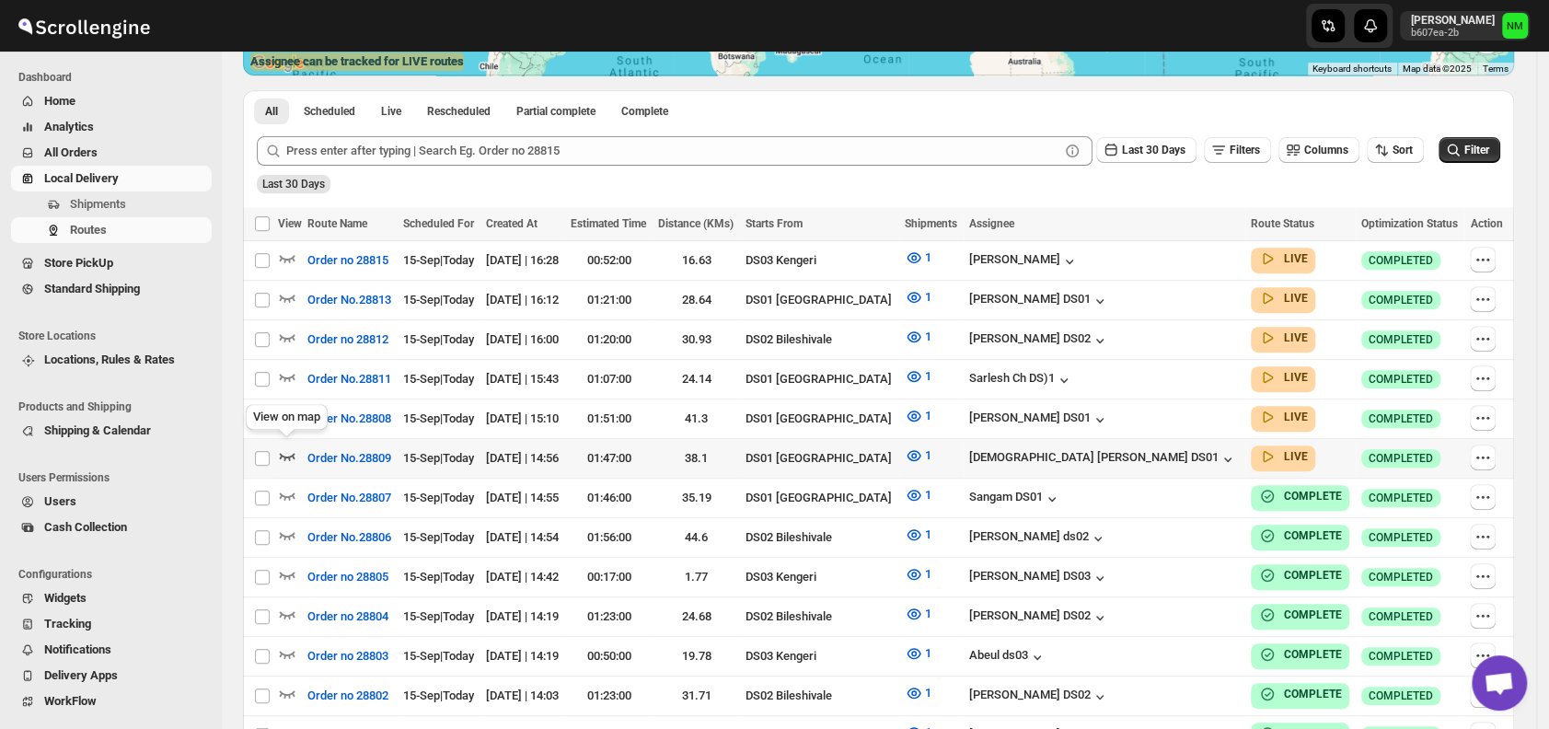
click at [284, 447] on icon "button" at bounding box center [287, 455] width 18 height 18
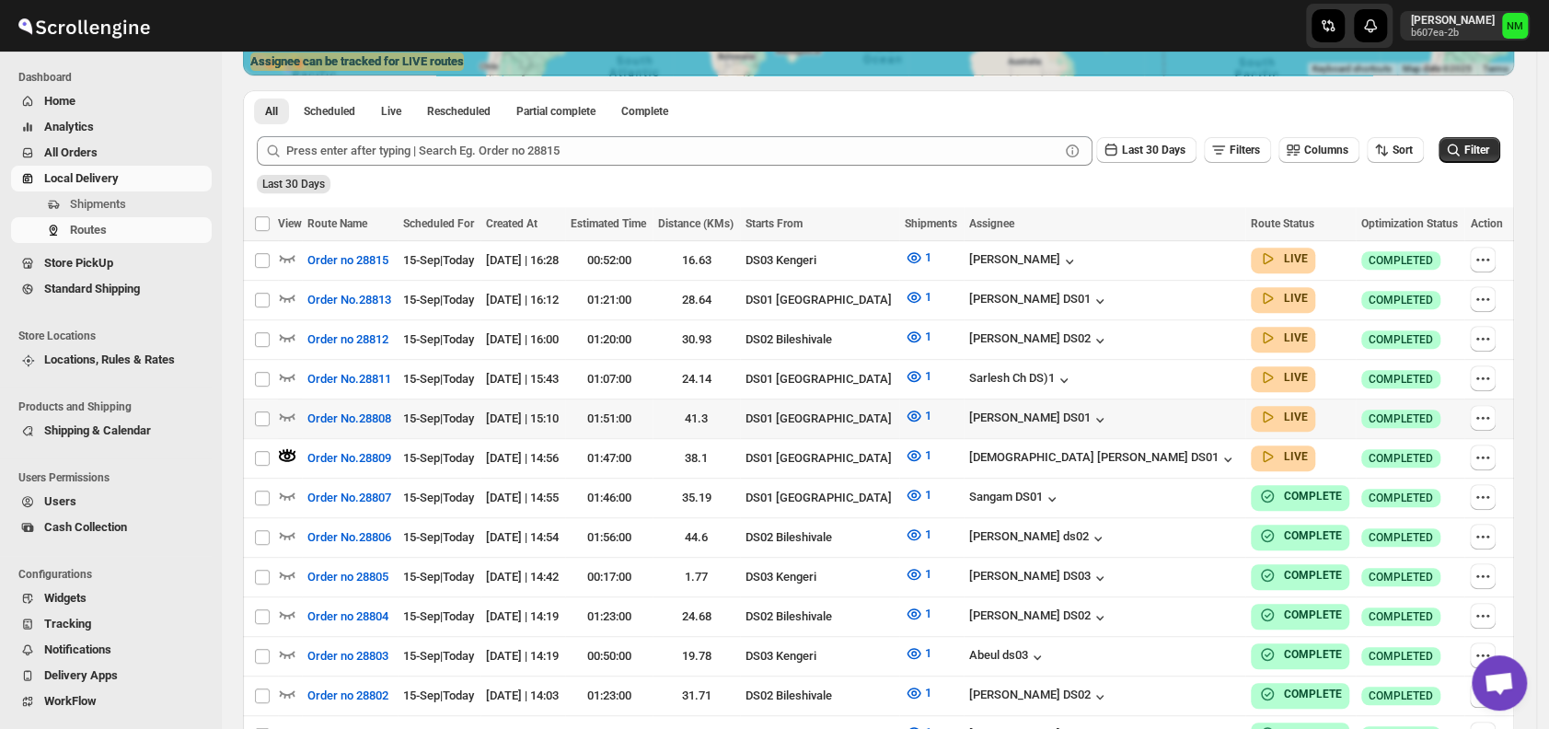
scroll to position [0, 0]
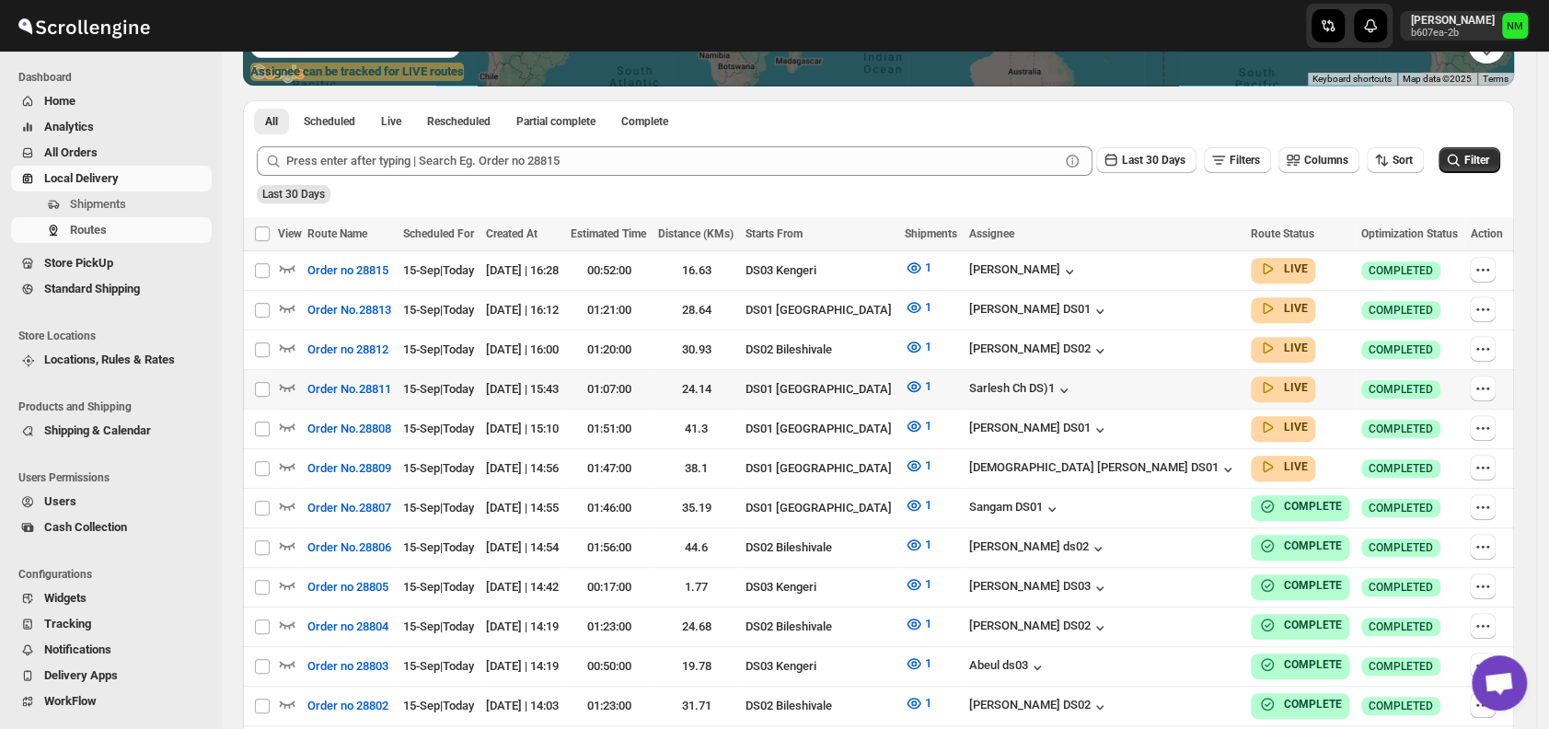
scroll to position [385, 0]
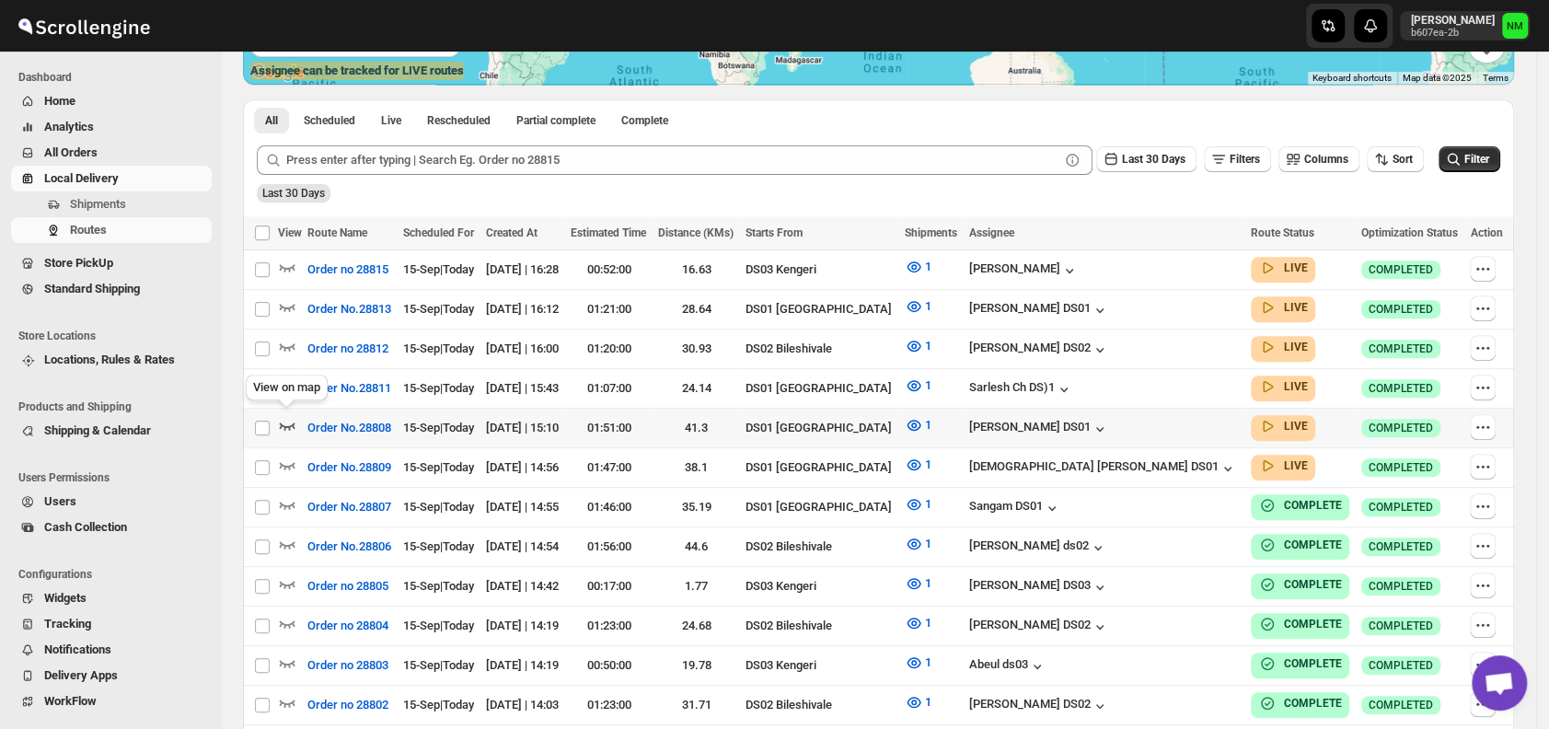
click at [289, 420] on icon "button" at bounding box center [287, 425] width 18 height 18
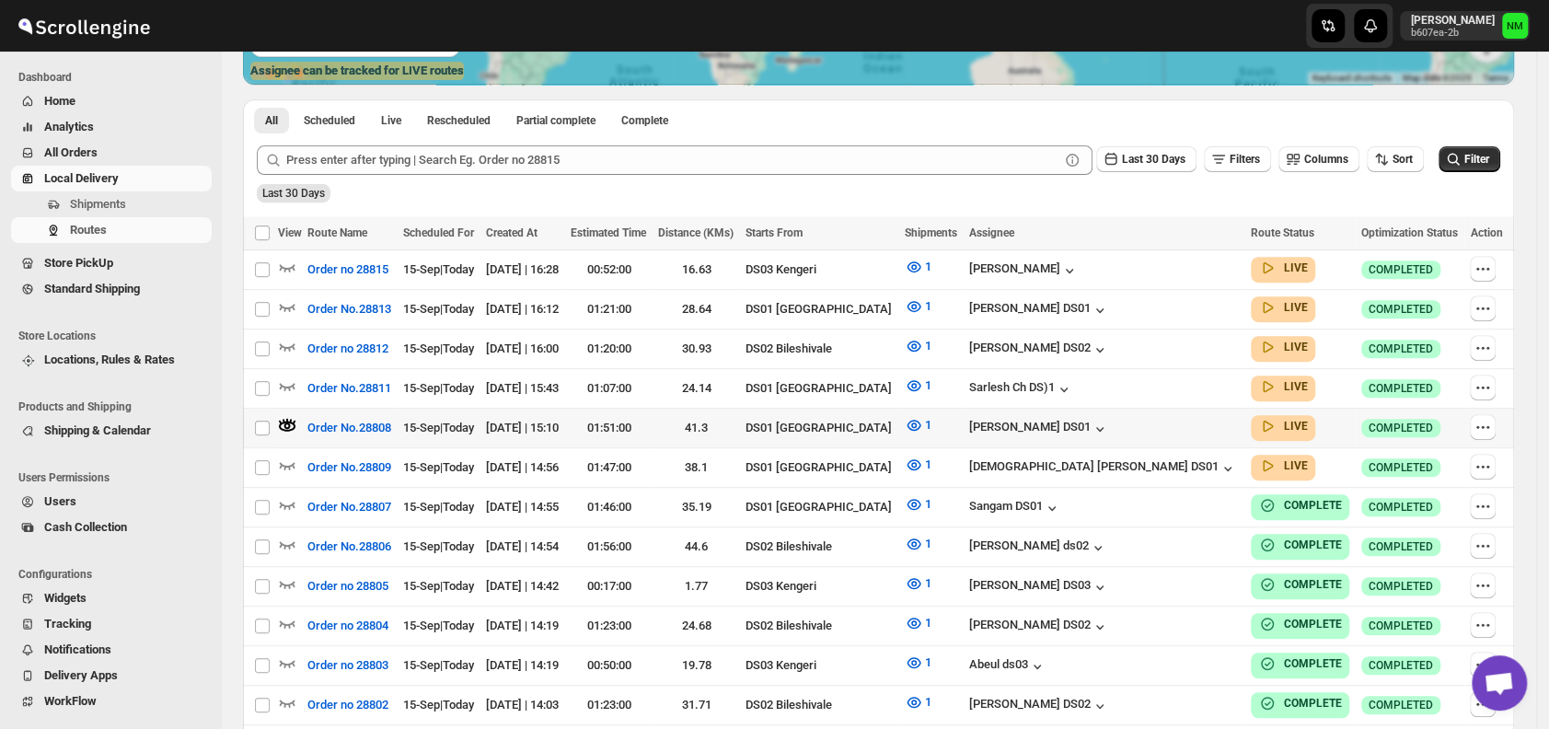
scroll to position [0, 0]
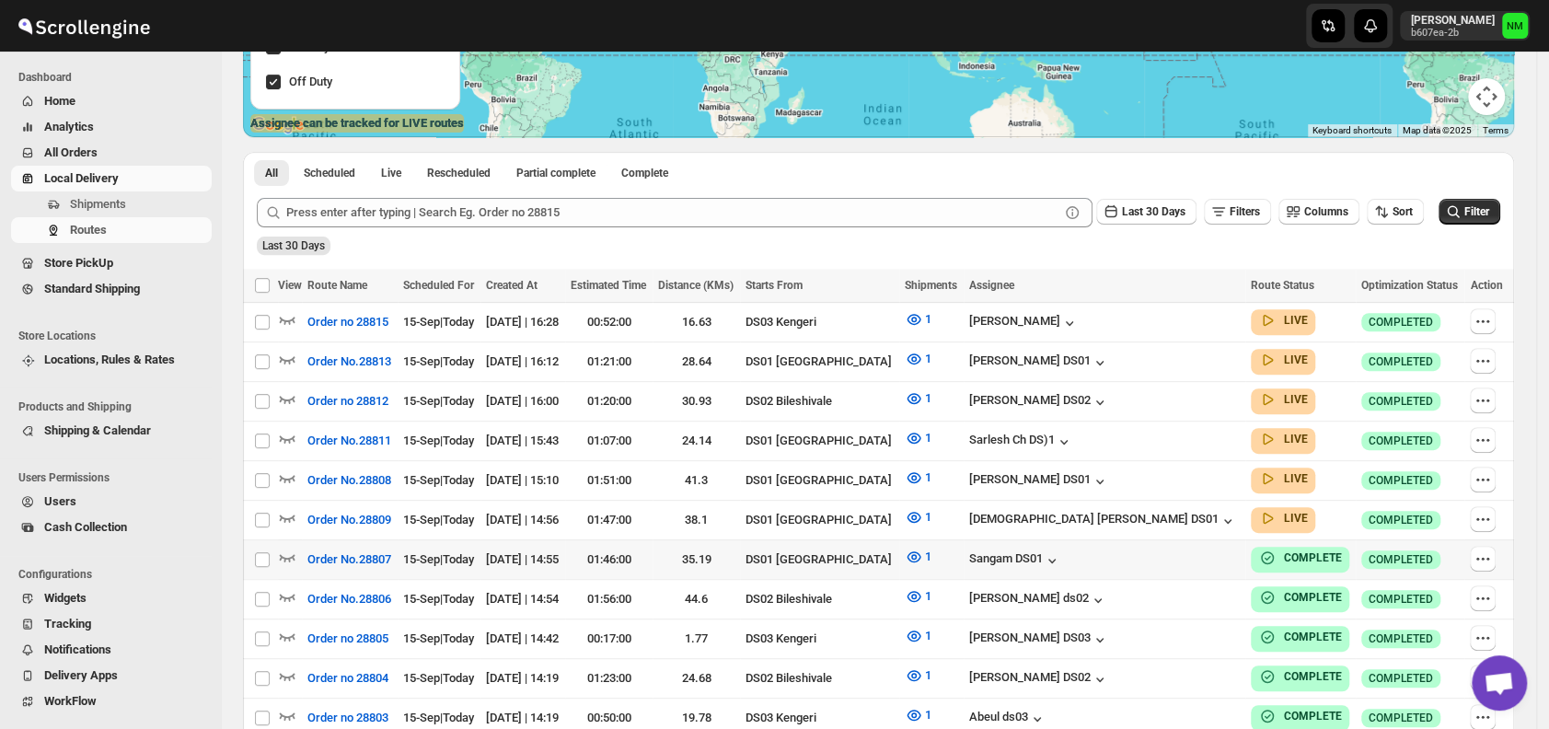
scroll to position [335, 0]
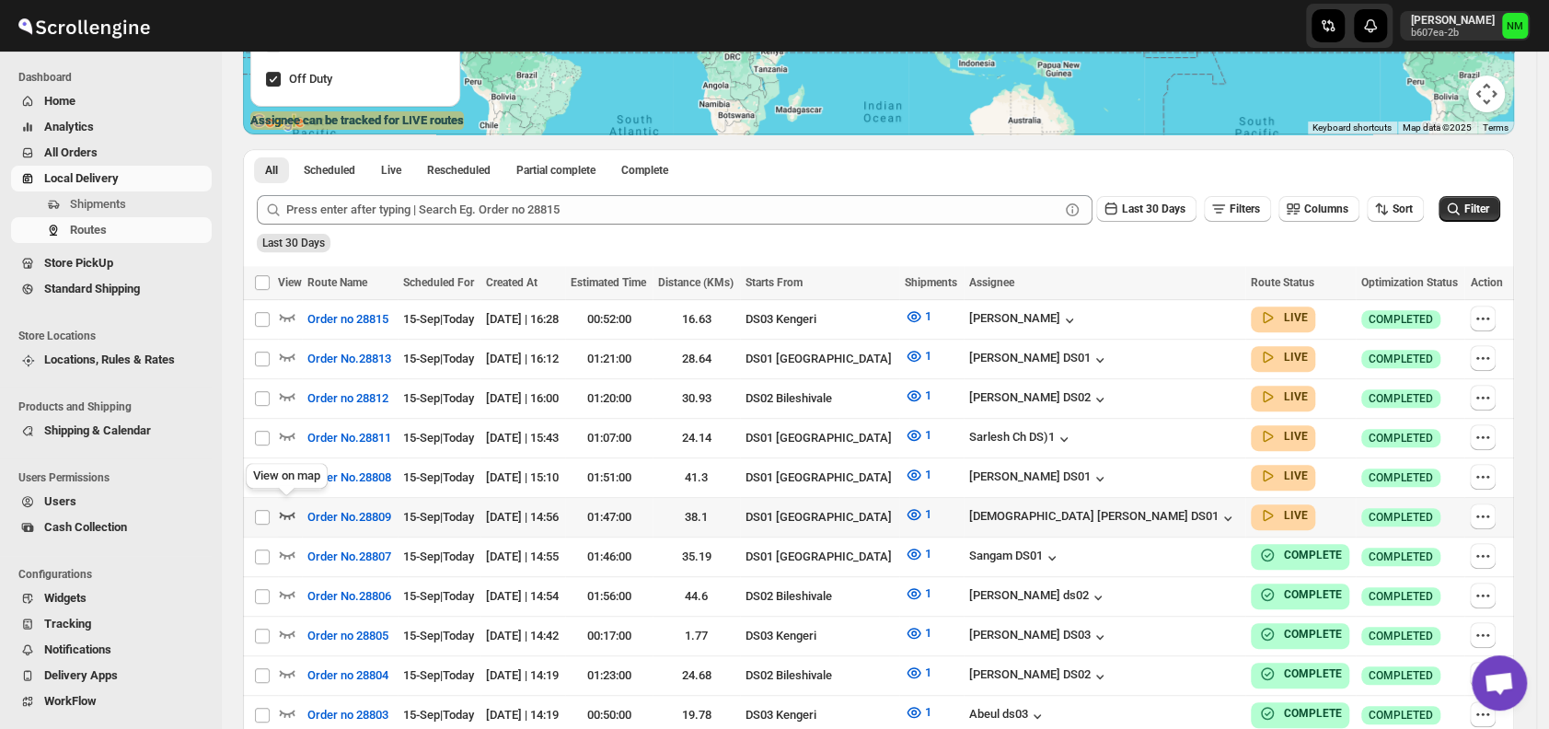
click at [293, 505] on icon "button" at bounding box center [287, 514] width 18 height 18
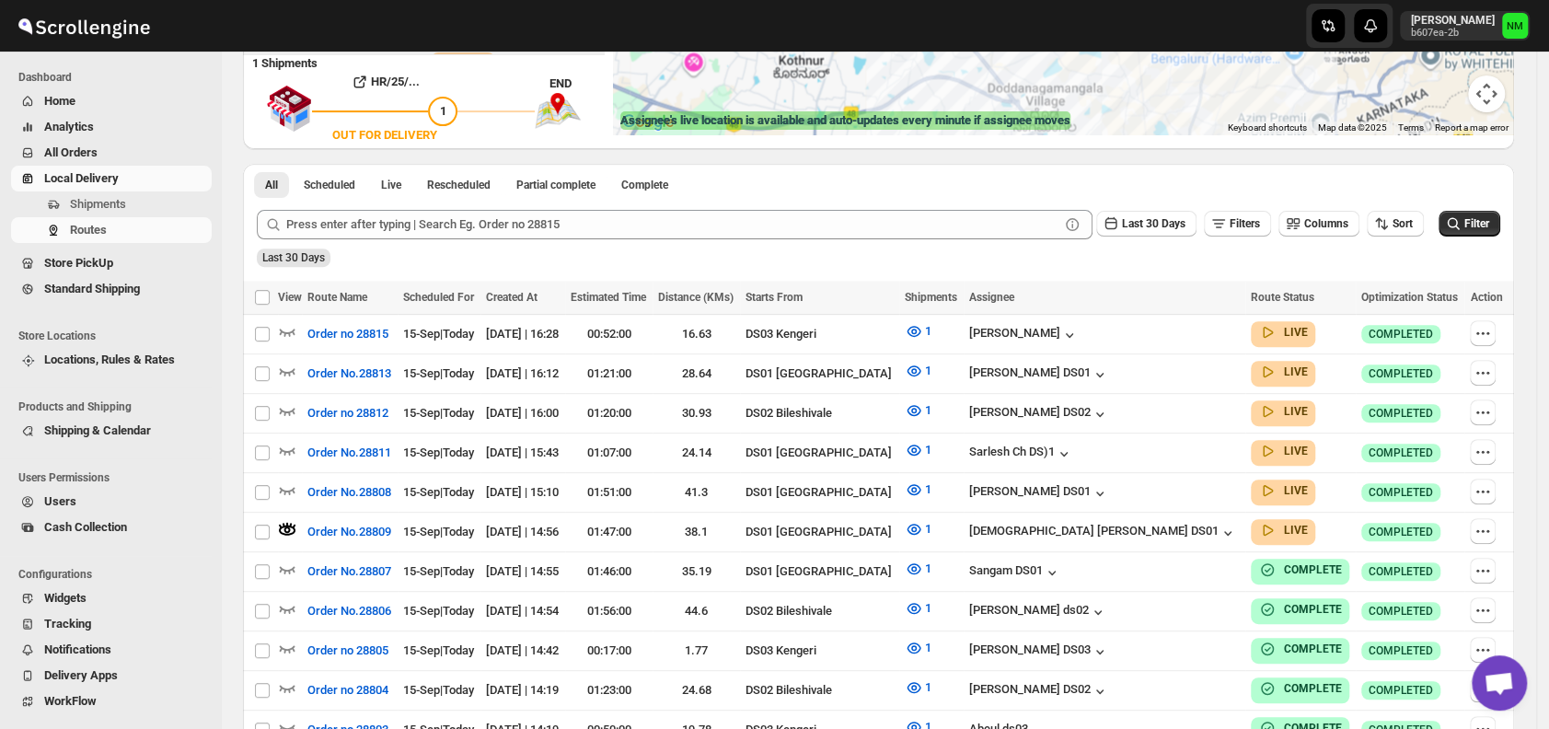
scroll to position [0, 0]
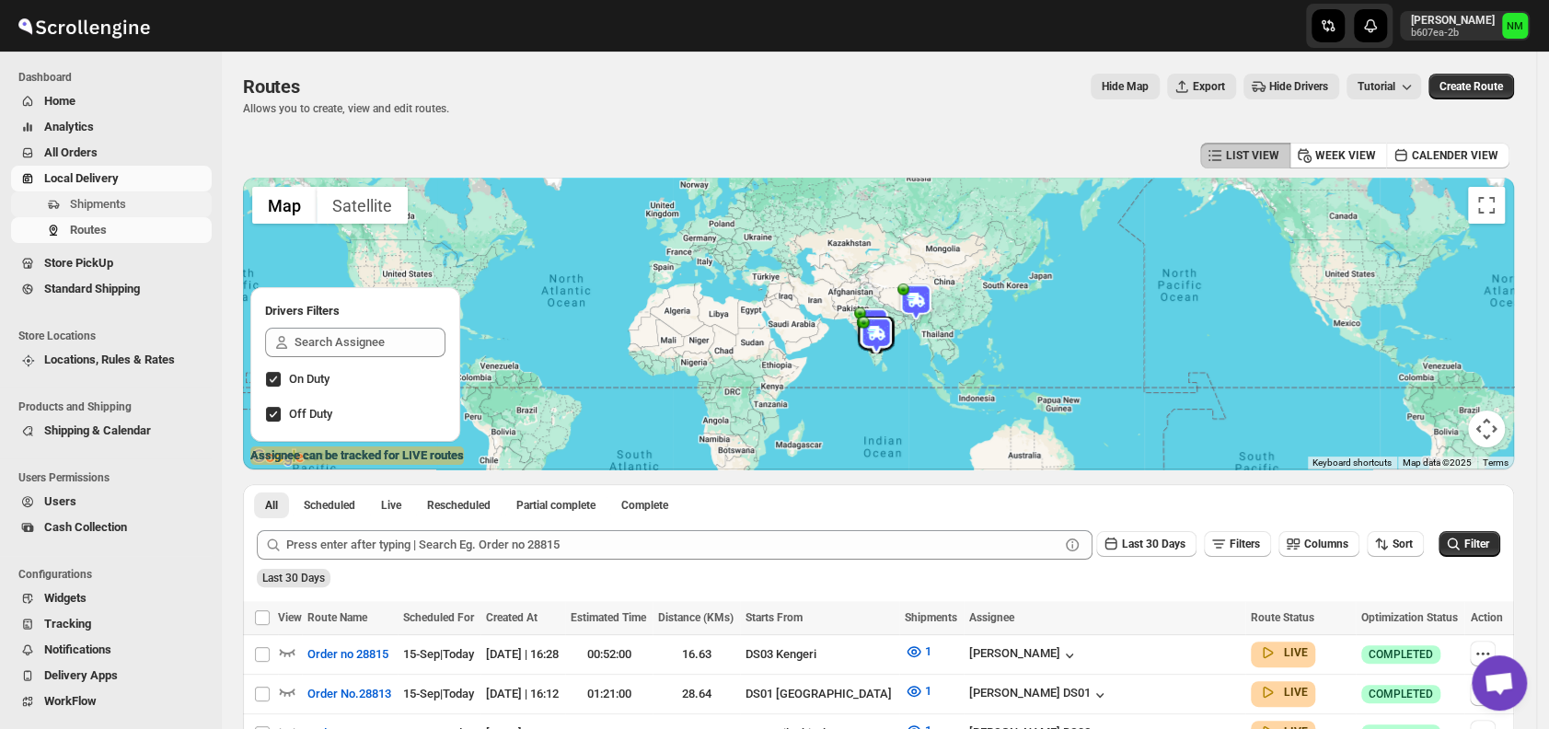
click at [145, 203] on span "Shipments" at bounding box center [139, 204] width 138 height 18
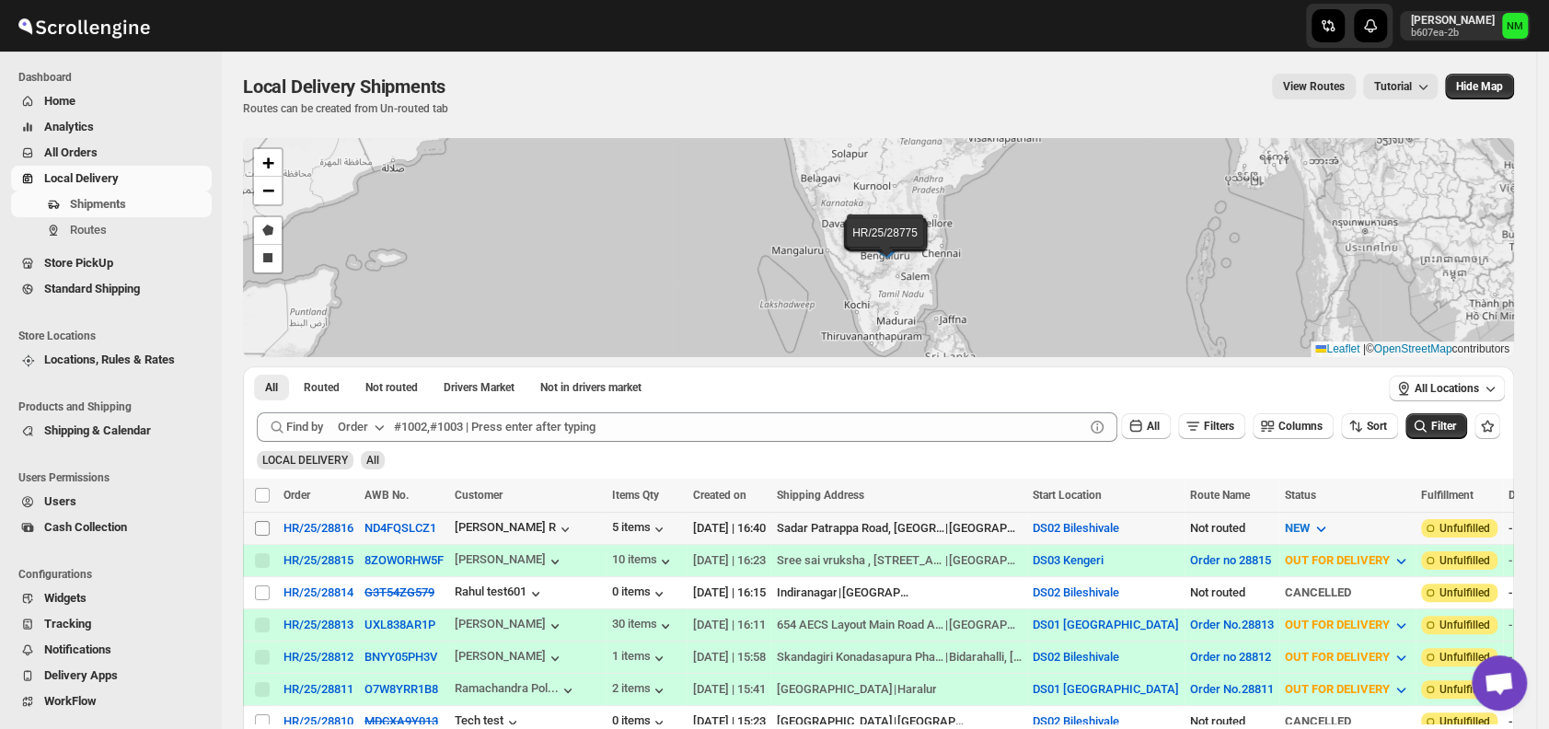
click at [264, 523] on input "Select shipment" at bounding box center [262, 528] width 15 height 15
checkbox input "true"
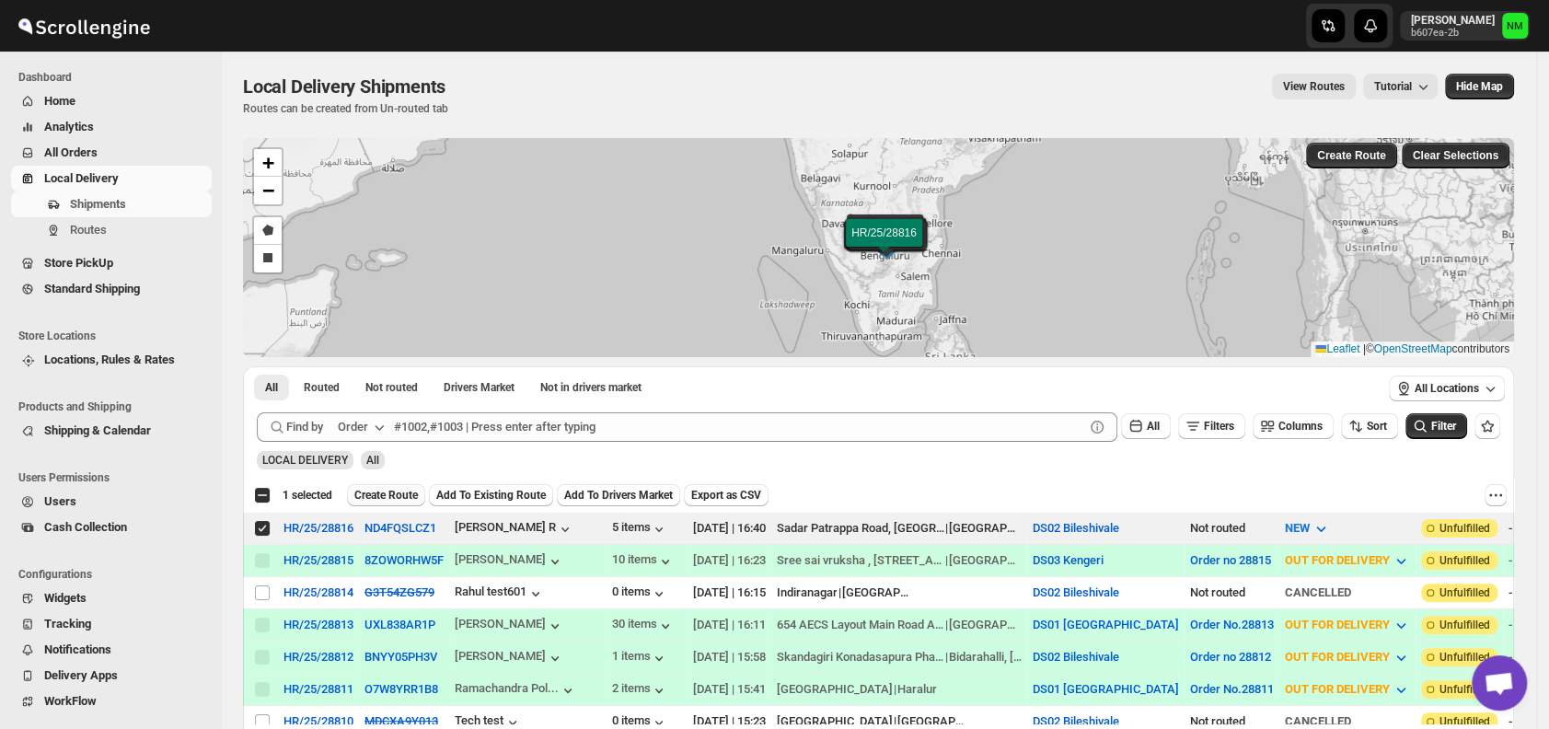
click at [387, 503] on button "Create Route" at bounding box center [386, 495] width 78 height 22
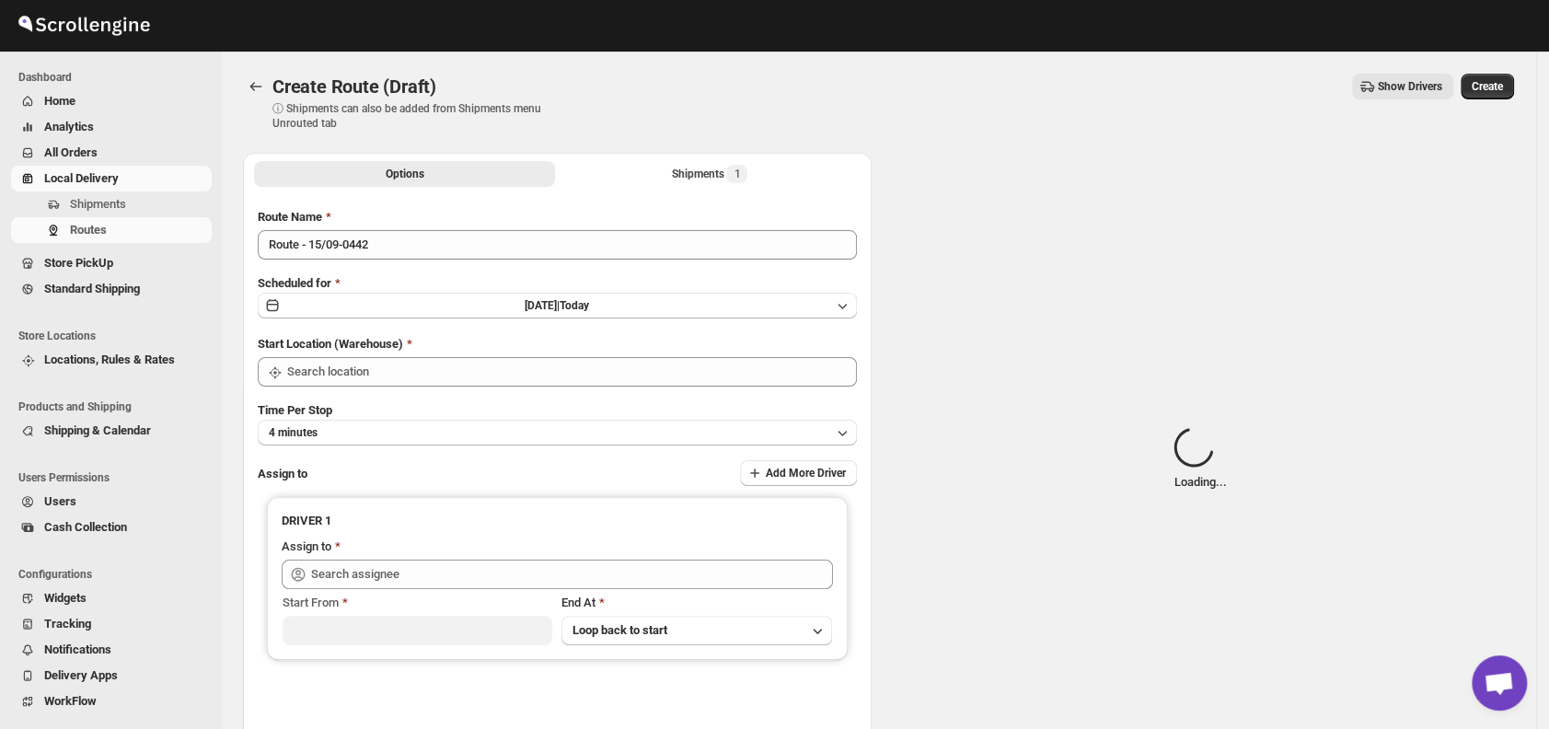
type input "DS02 Bileshivale"
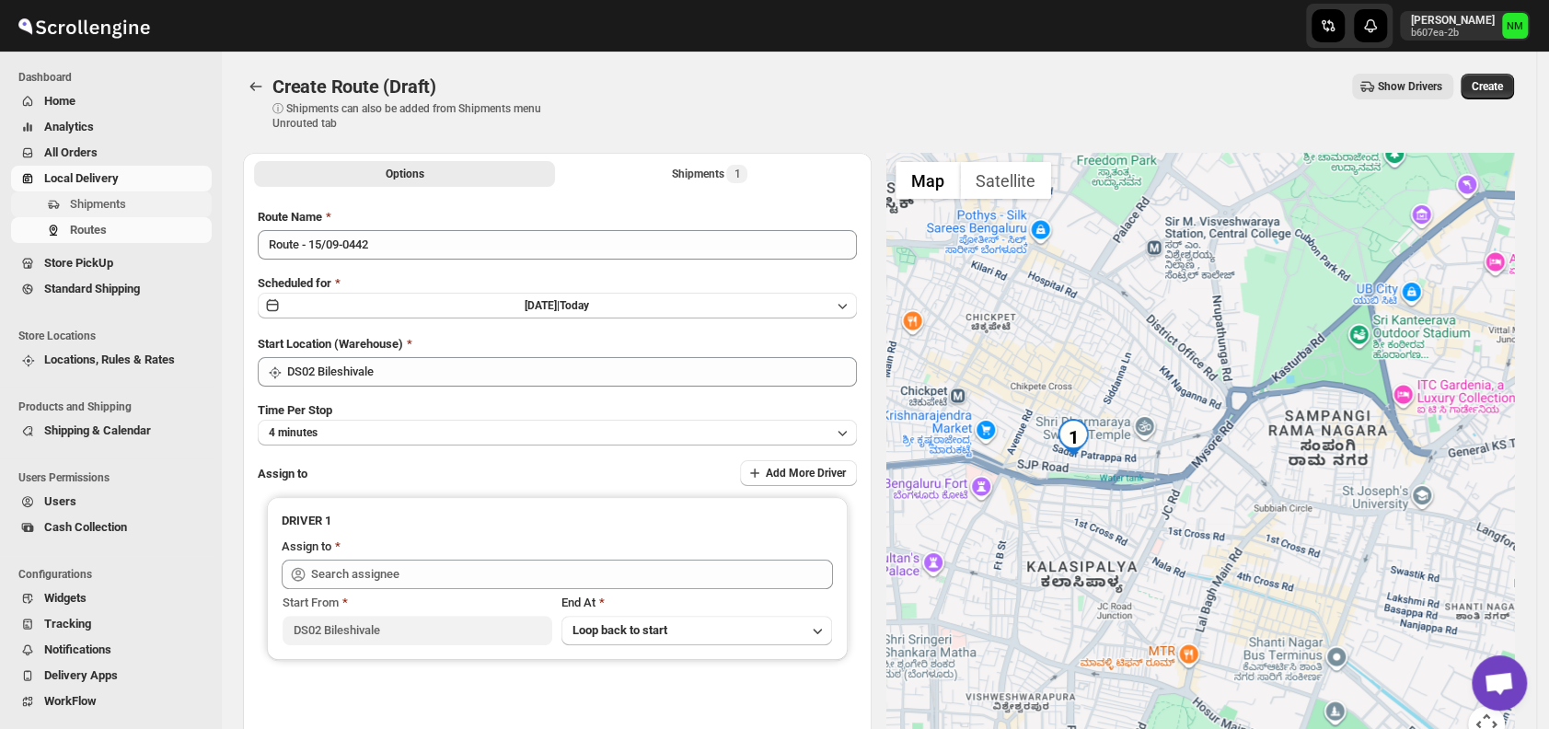
click at [139, 206] on span "Shipments" at bounding box center [139, 204] width 138 height 18
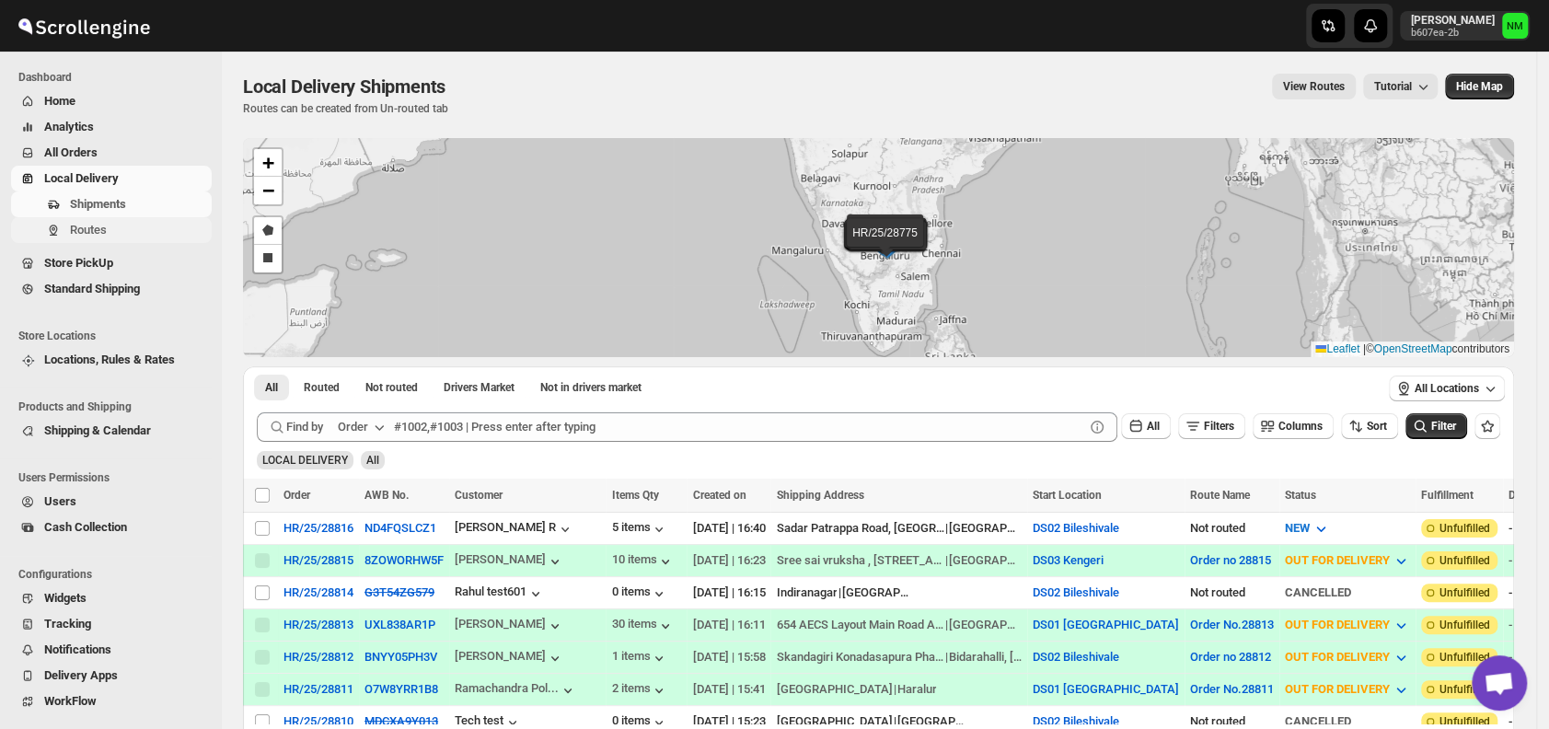
click at [125, 227] on span "Routes" at bounding box center [139, 230] width 138 height 18
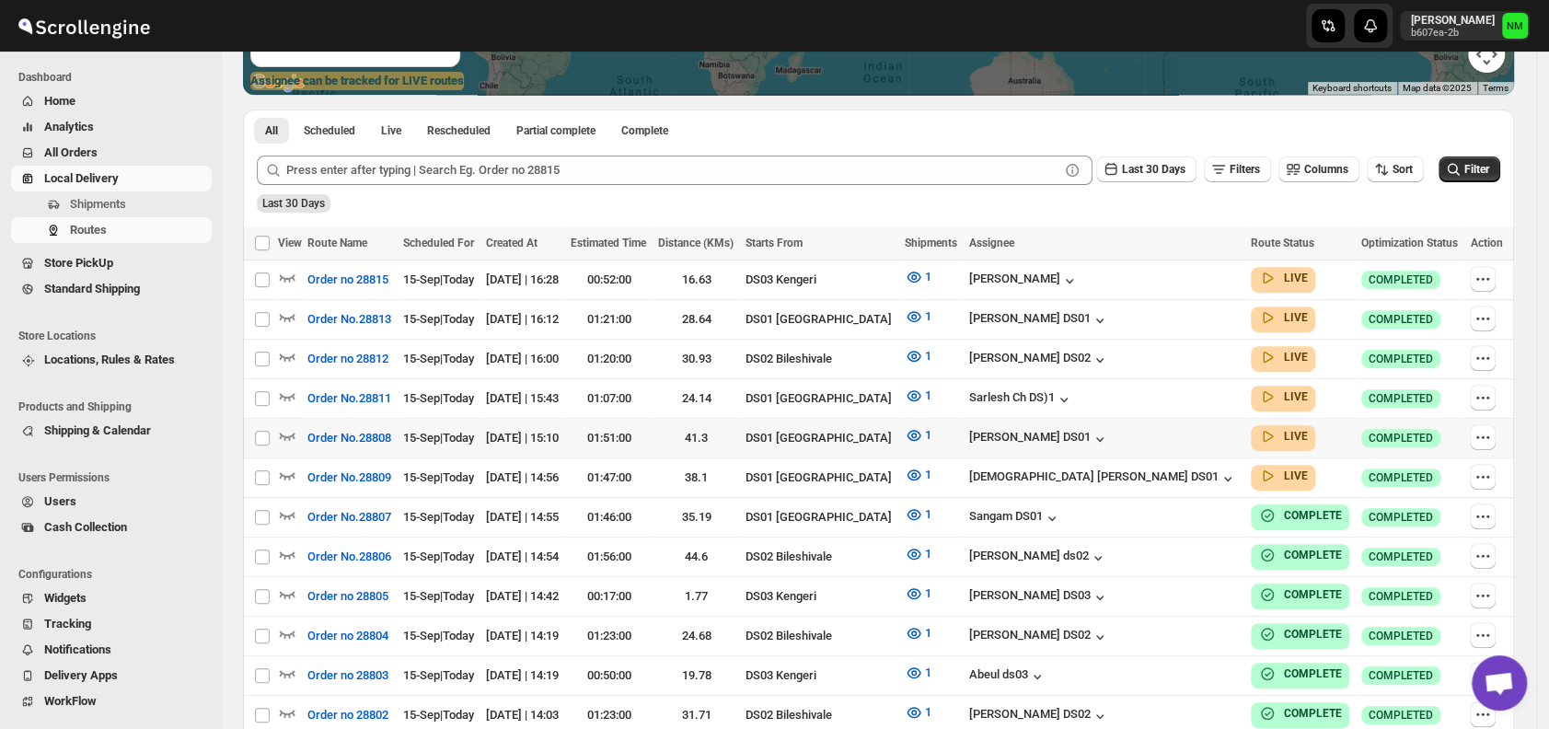
scroll to position [376, 0]
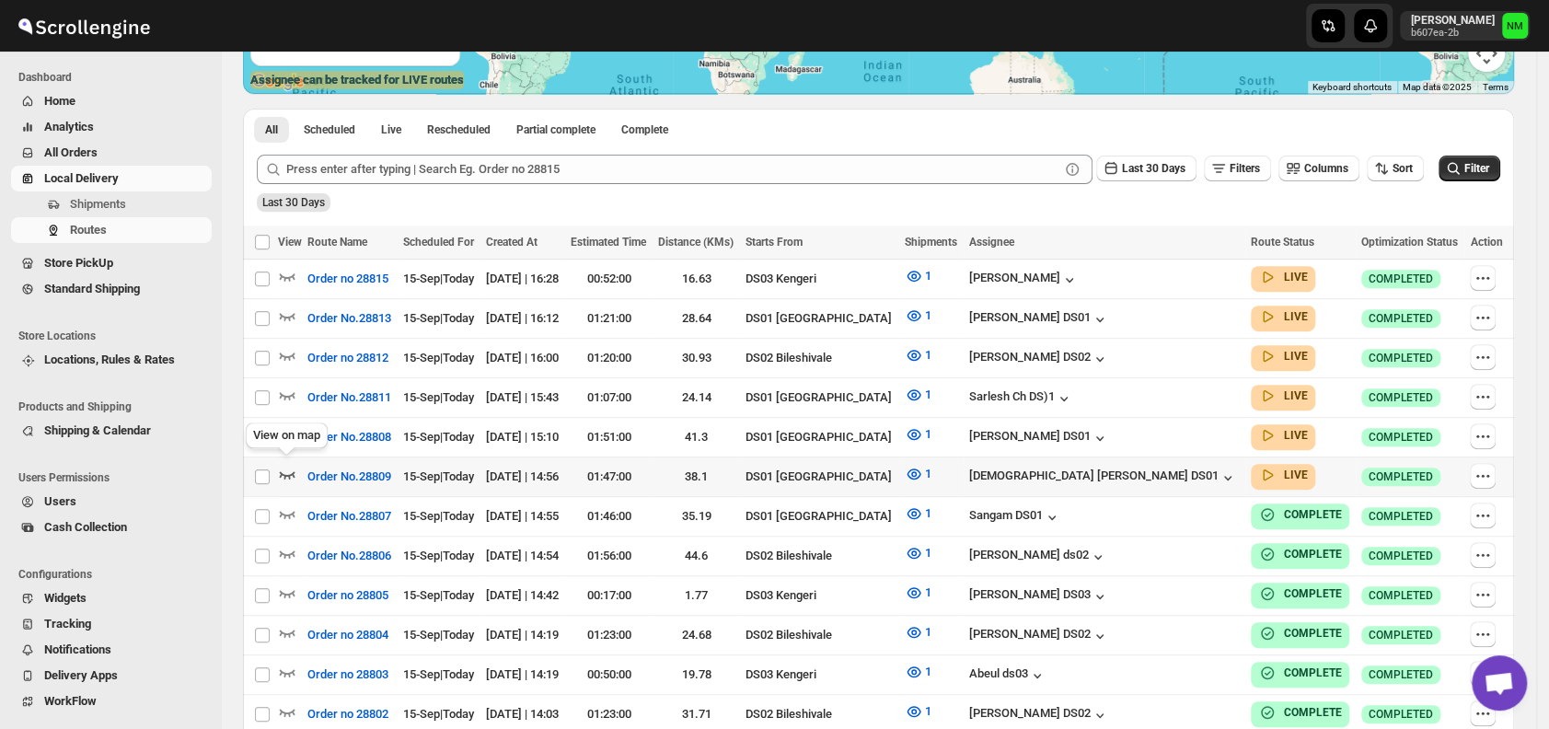
click at [293, 471] on icon "button" at bounding box center [288, 474] width 16 height 7
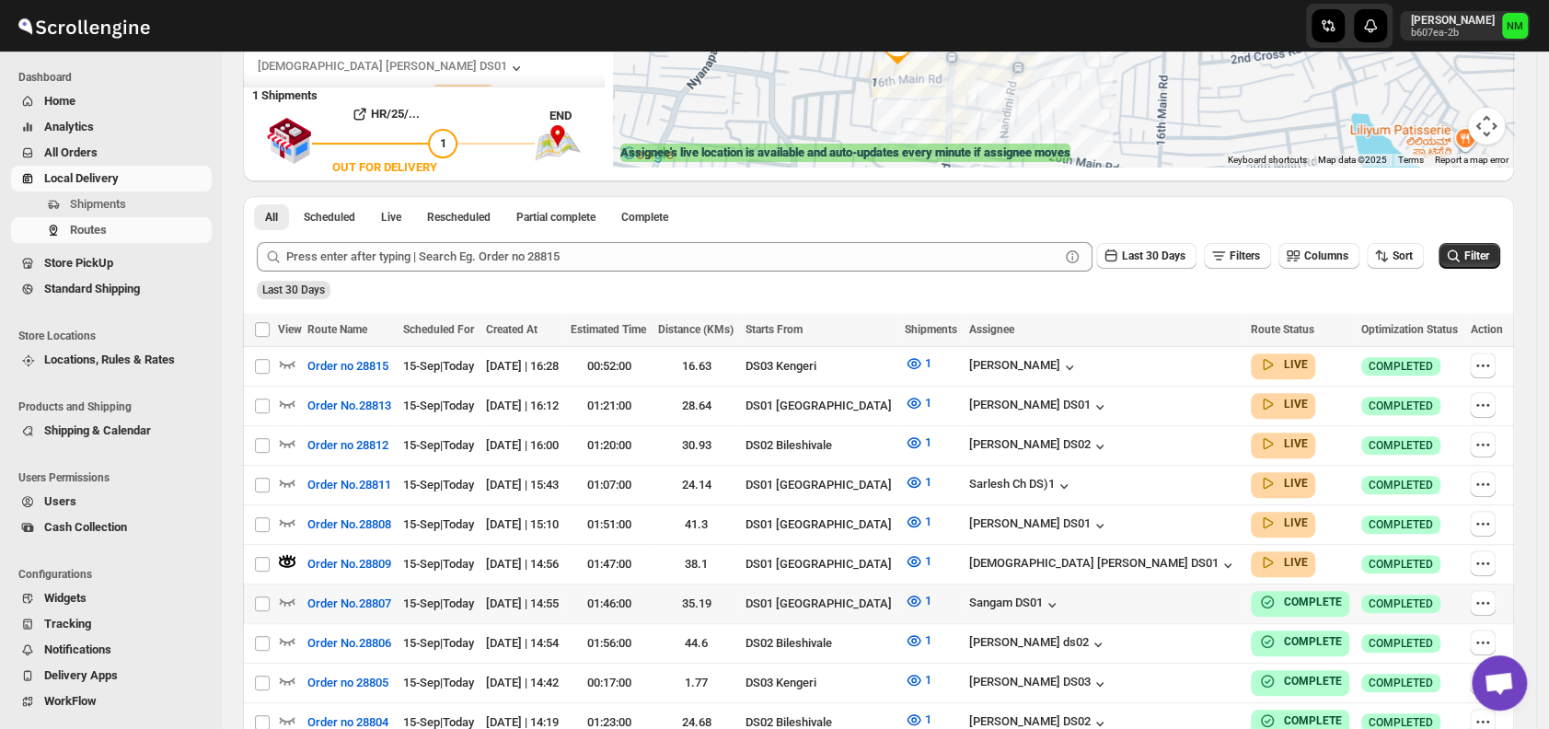
scroll to position [325, 0]
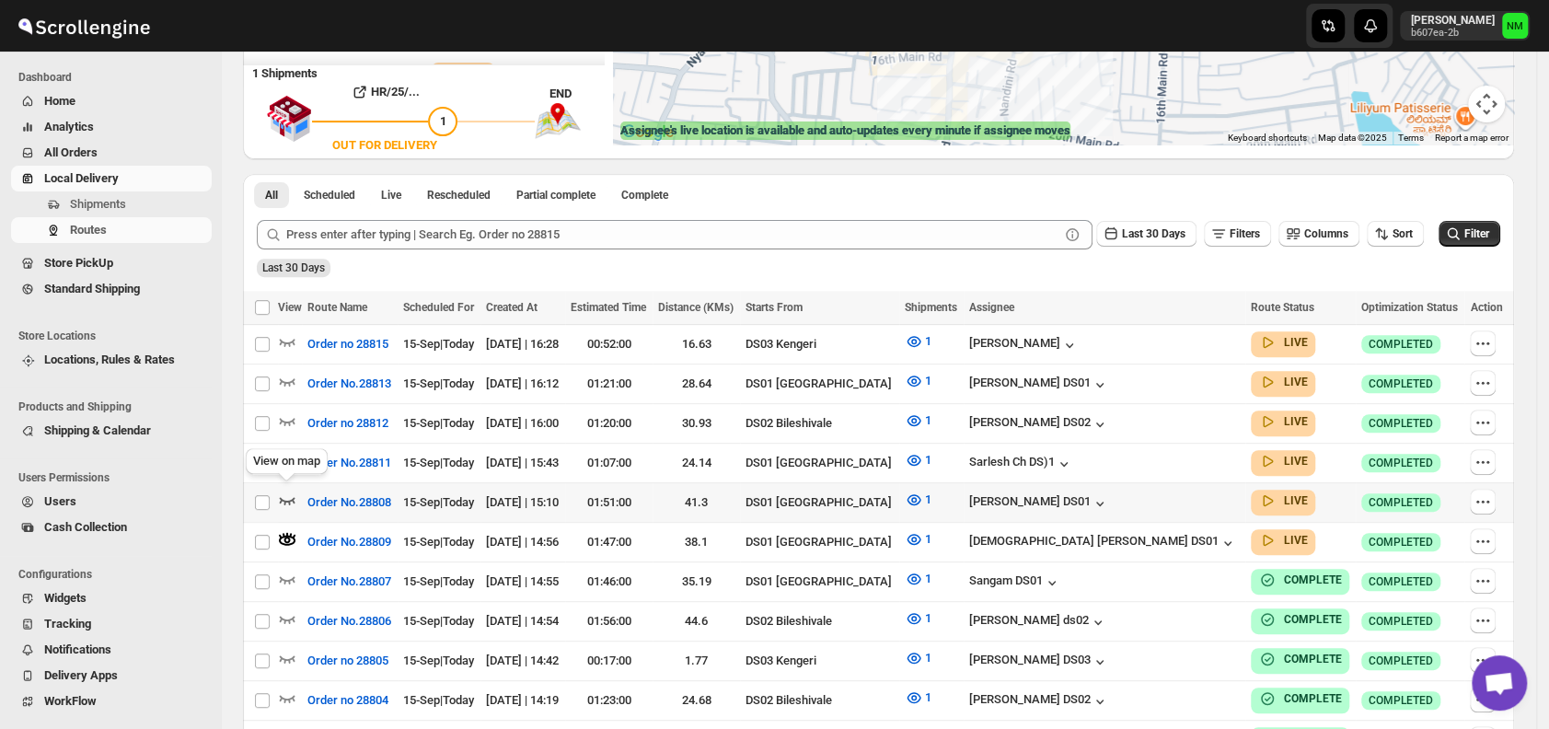
click at [287, 492] on icon "button" at bounding box center [287, 500] width 18 height 18
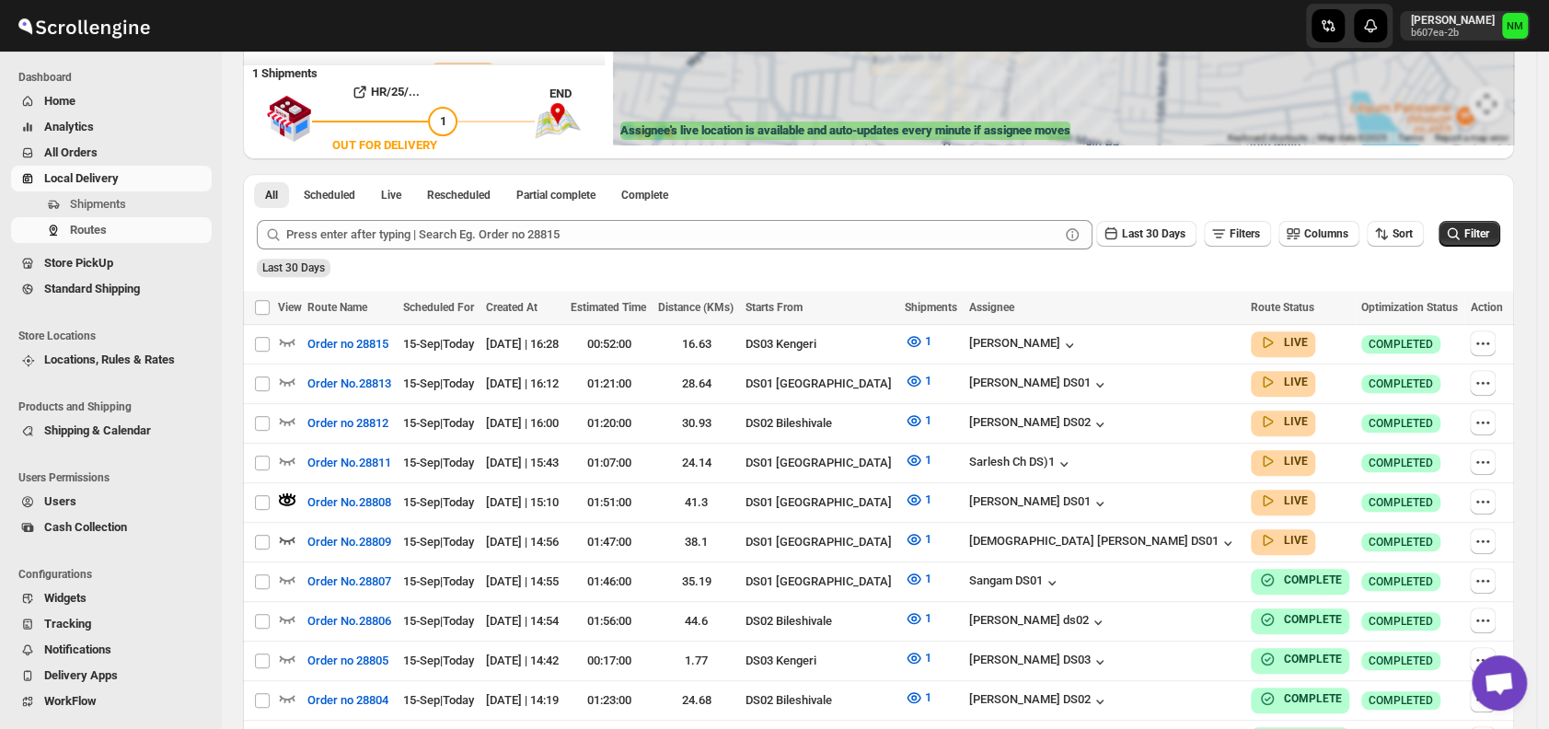
scroll to position [0, 0]
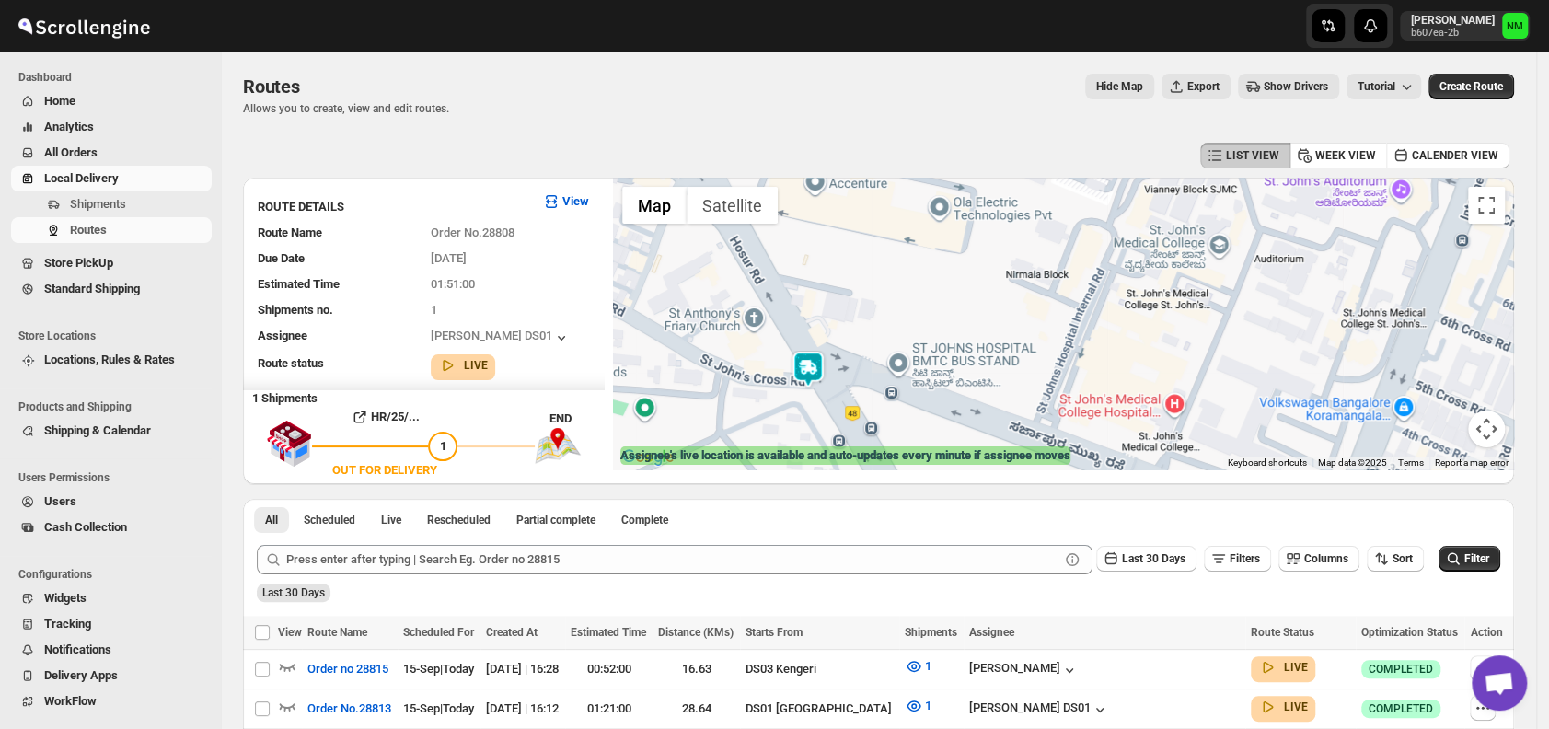
click at [807, 377] on img at bounding box center [808, 369] width 37 height 37
click at [897, 276] on button "Close" at bounding box center [874, 282] width 44 height 44
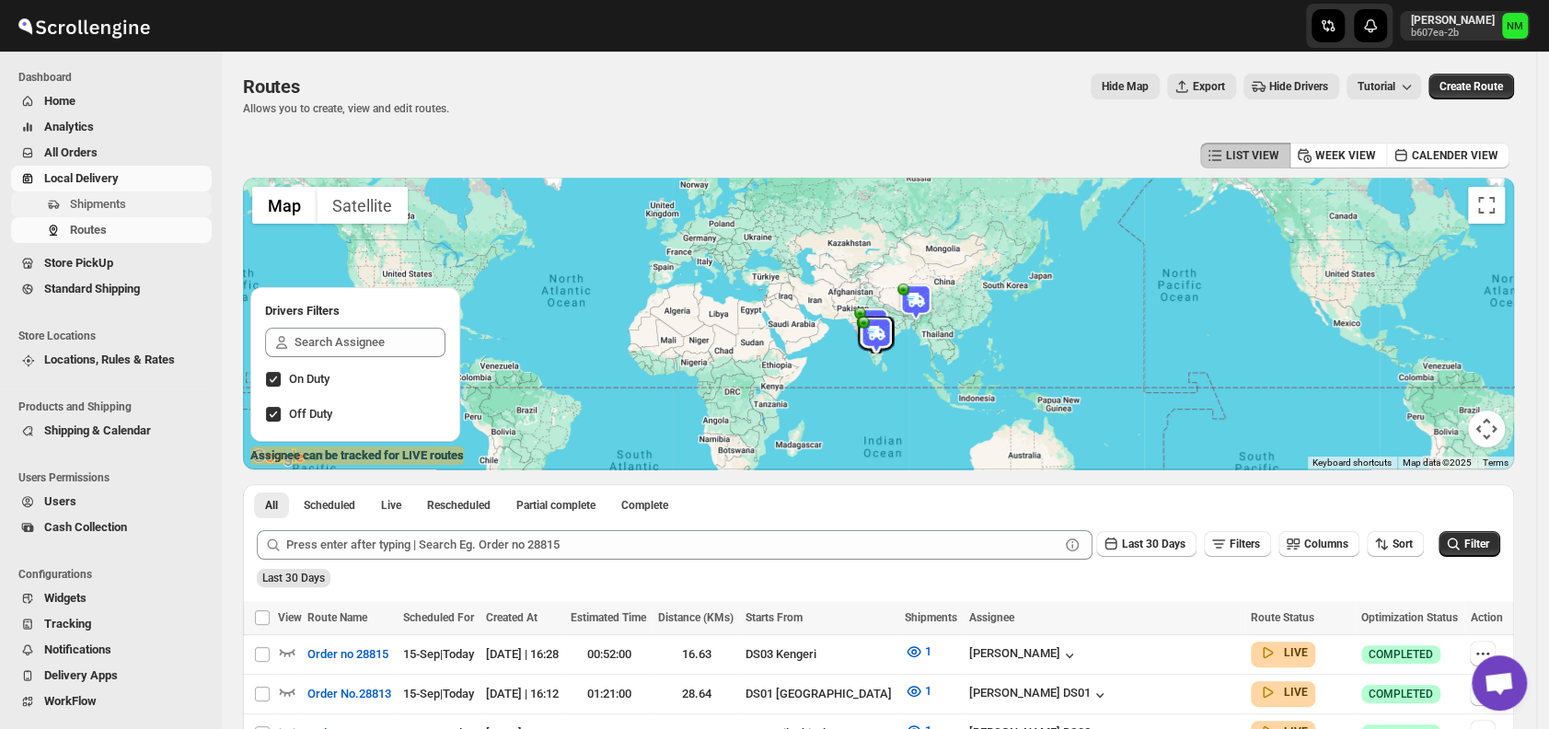
click at [79, 197] on span "Shipments" at bounding box center [98, 204] width 56 height 14
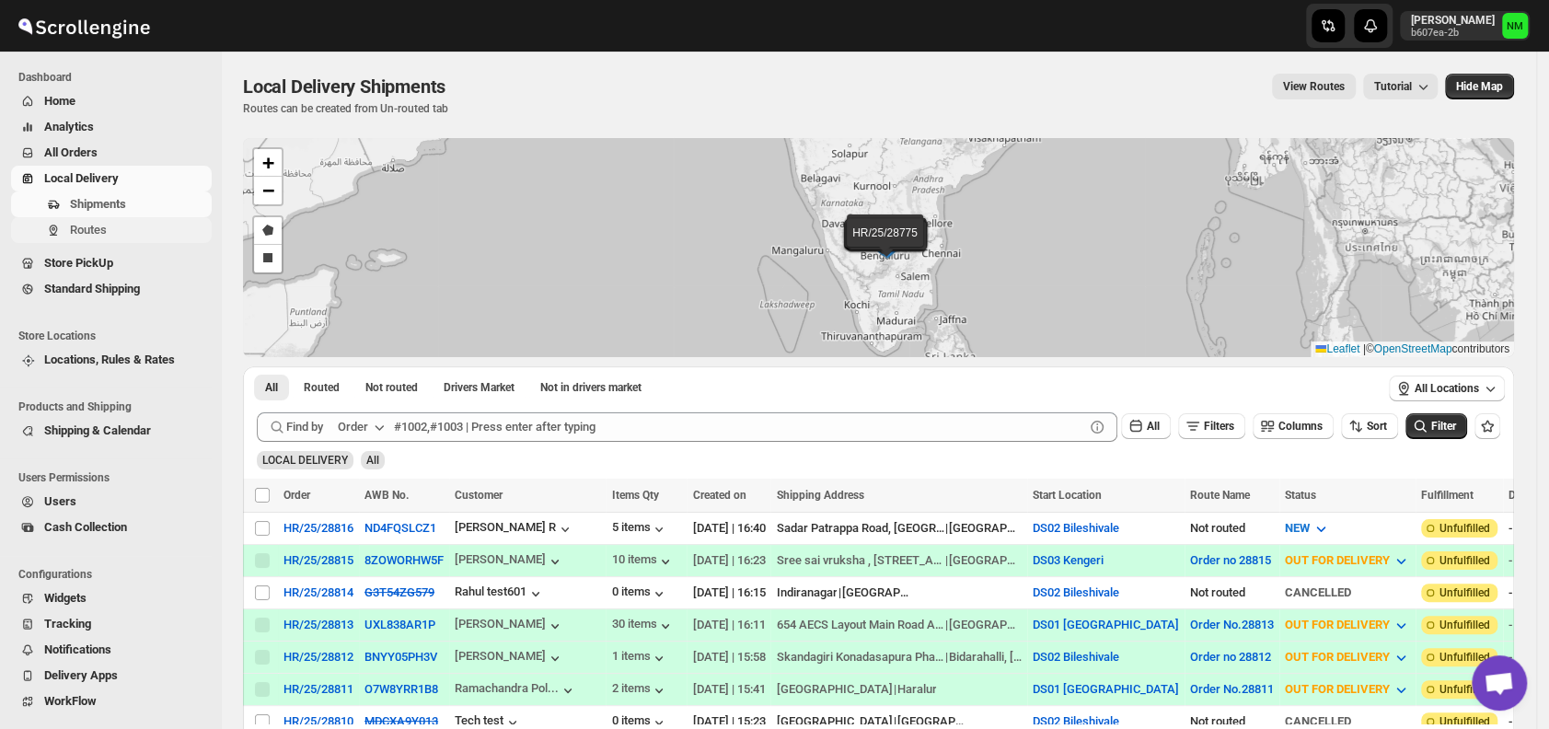
click at [138, 227] on span "Routes" at bounding box center [139, 230] width 138 height 18
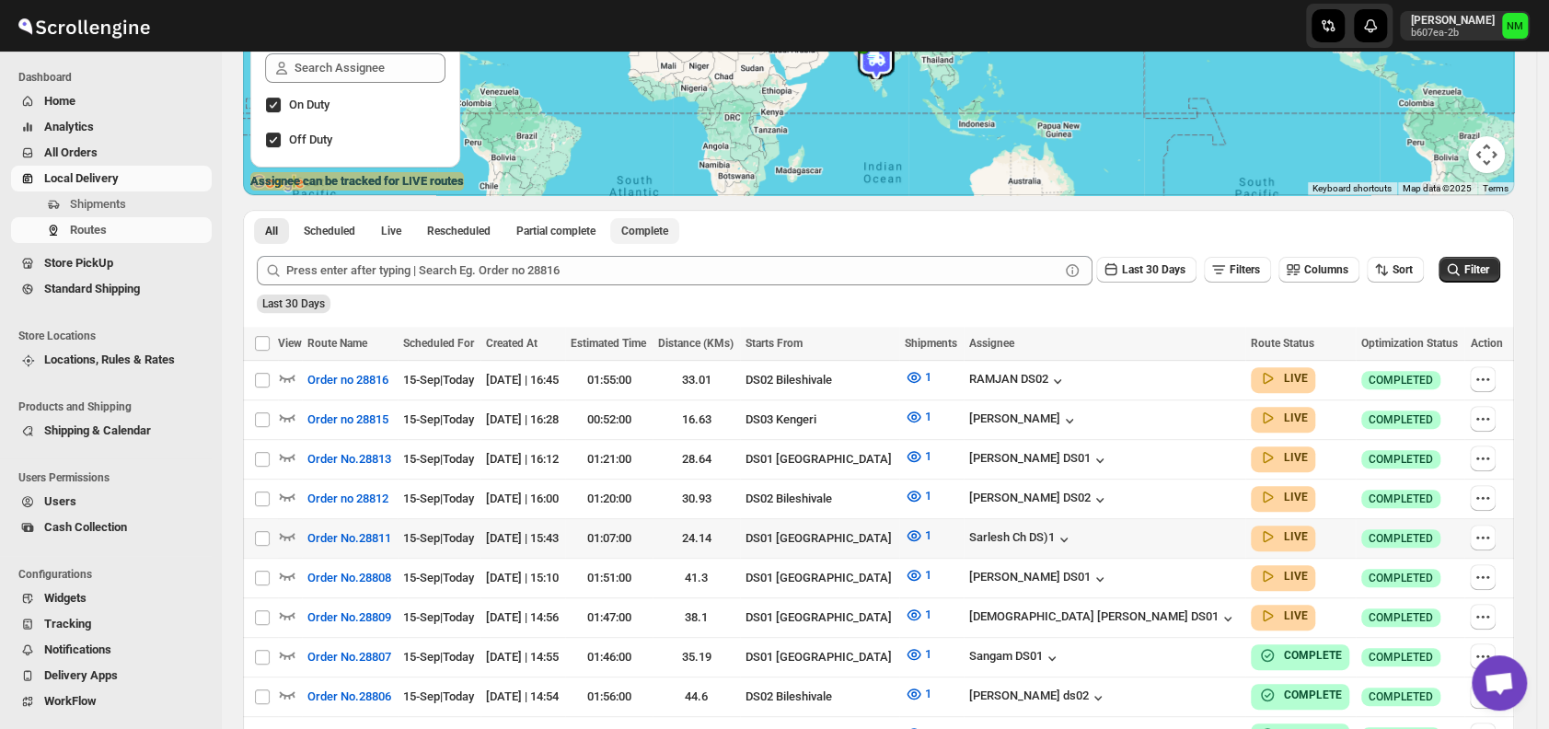
scroll to position [314, 0]
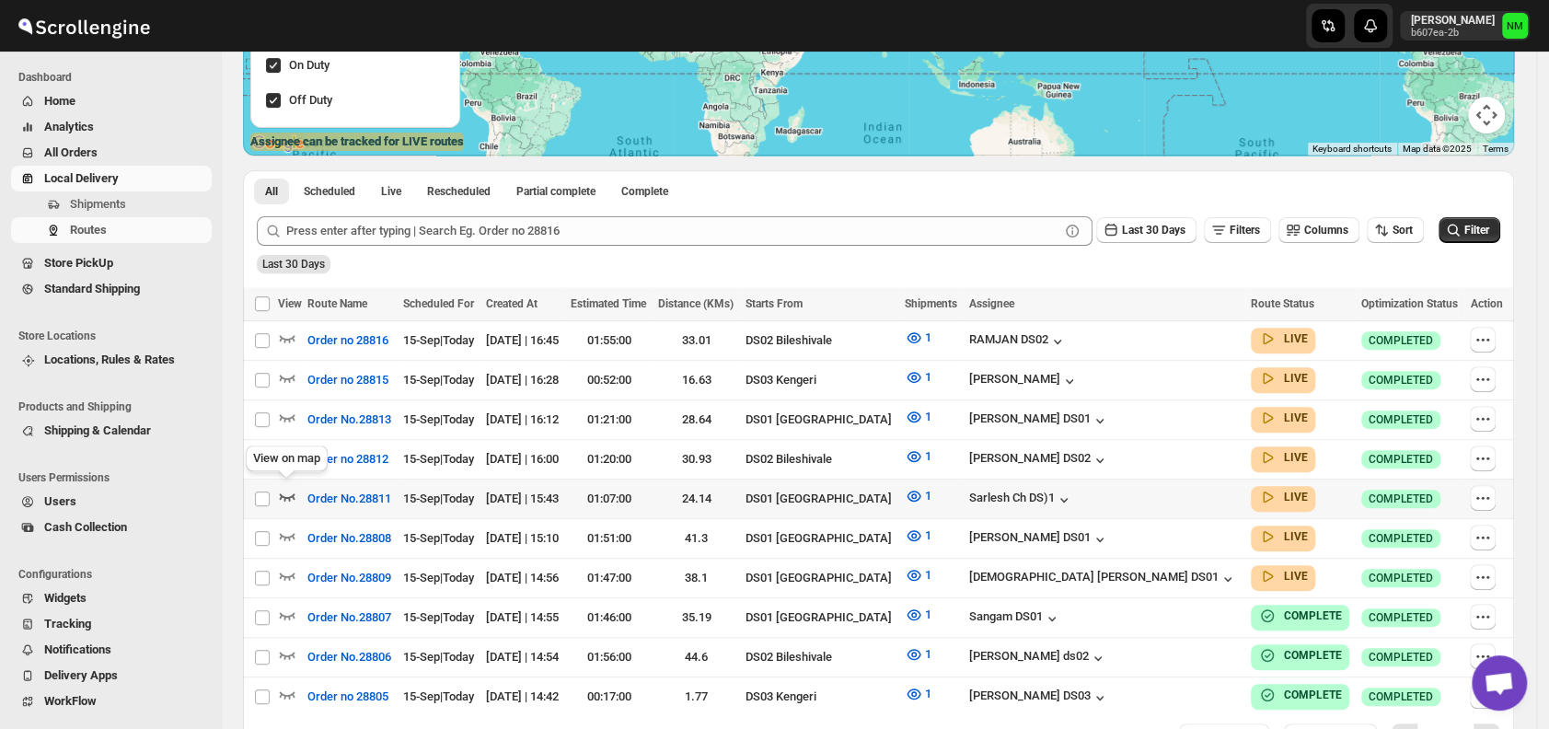
click at [286, 487] on icon "button" at bounding box center [287, 496] width 18 height 18
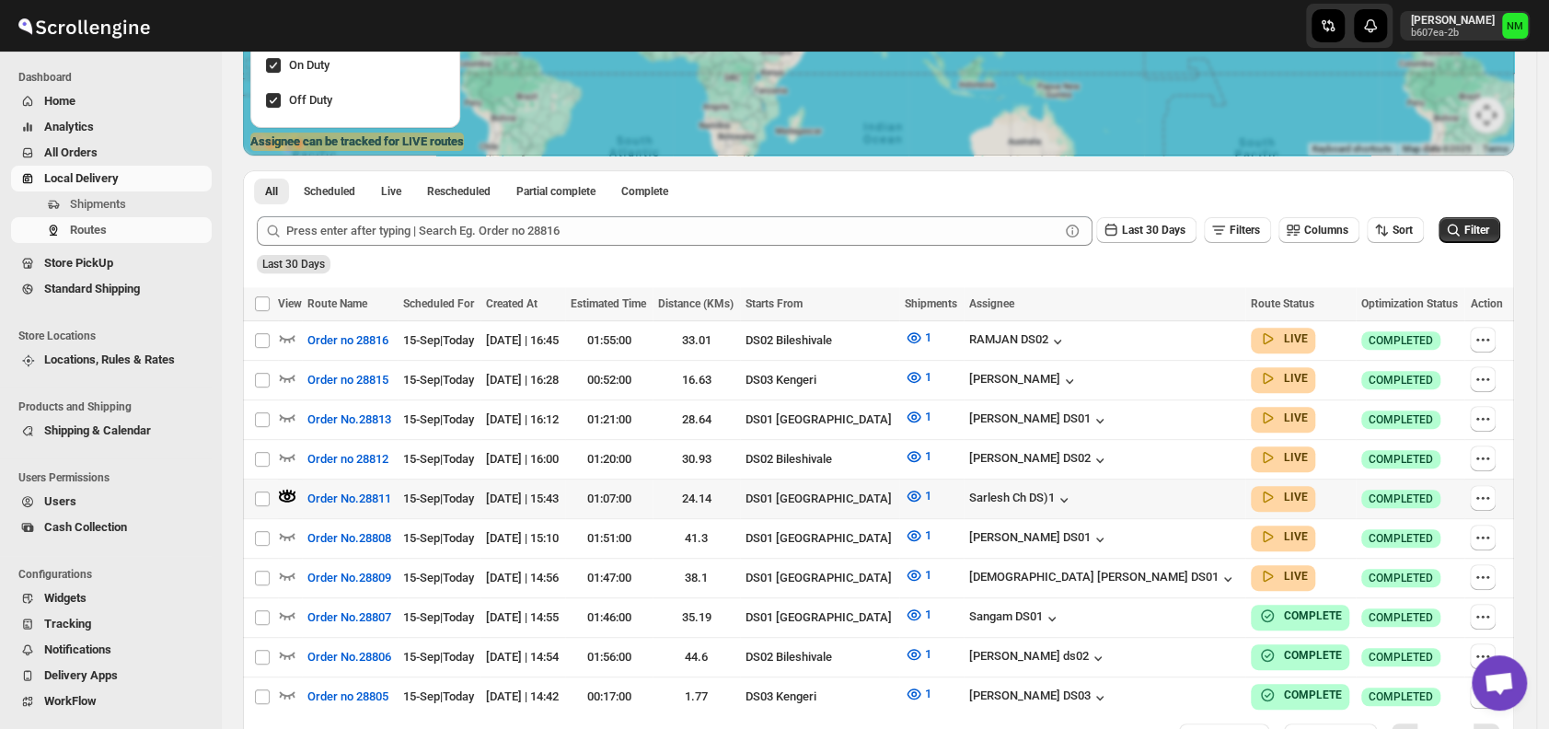
scroll to position [0, 0]
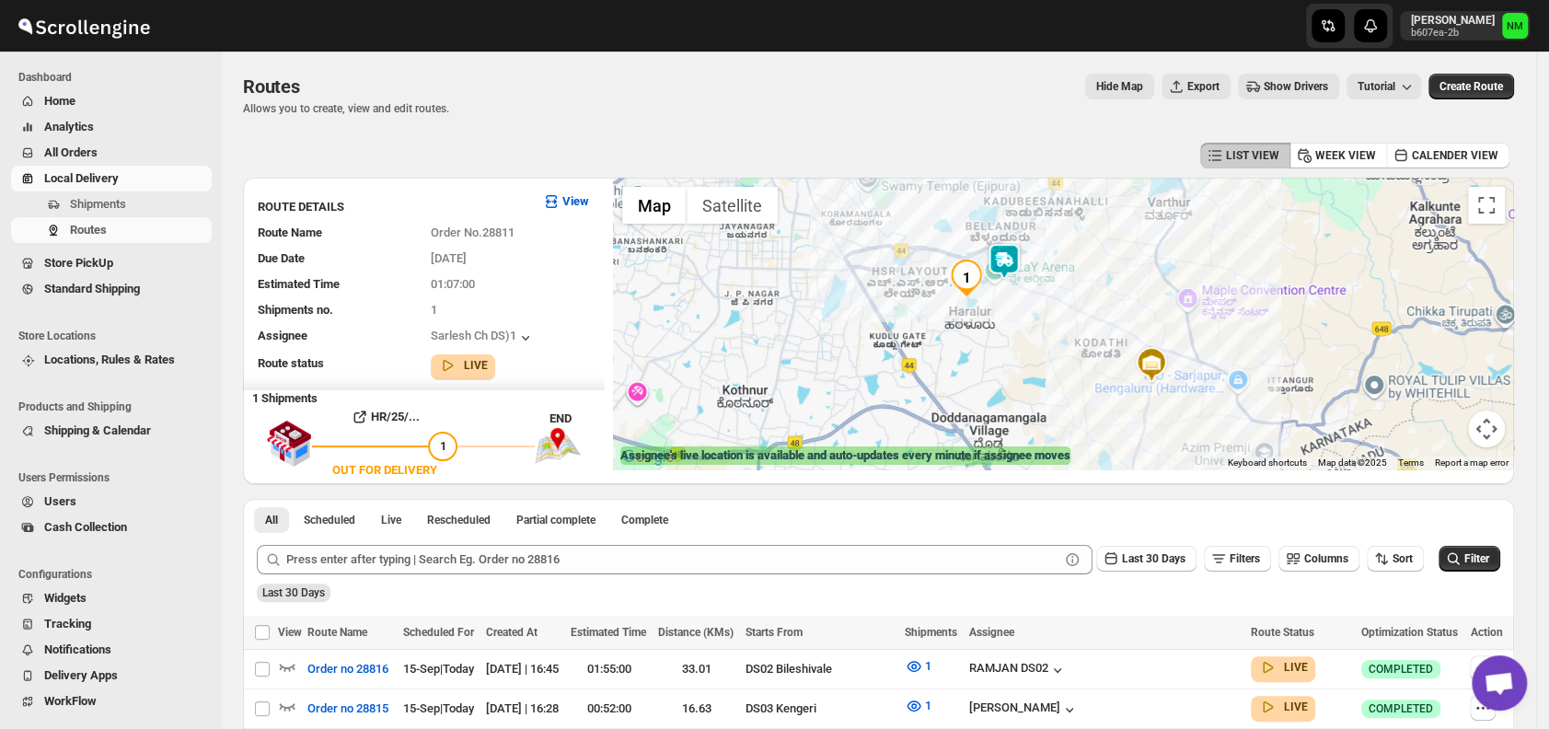
click at [1016, 272] on img at bounding box center [1004, 261] width 37 height 37
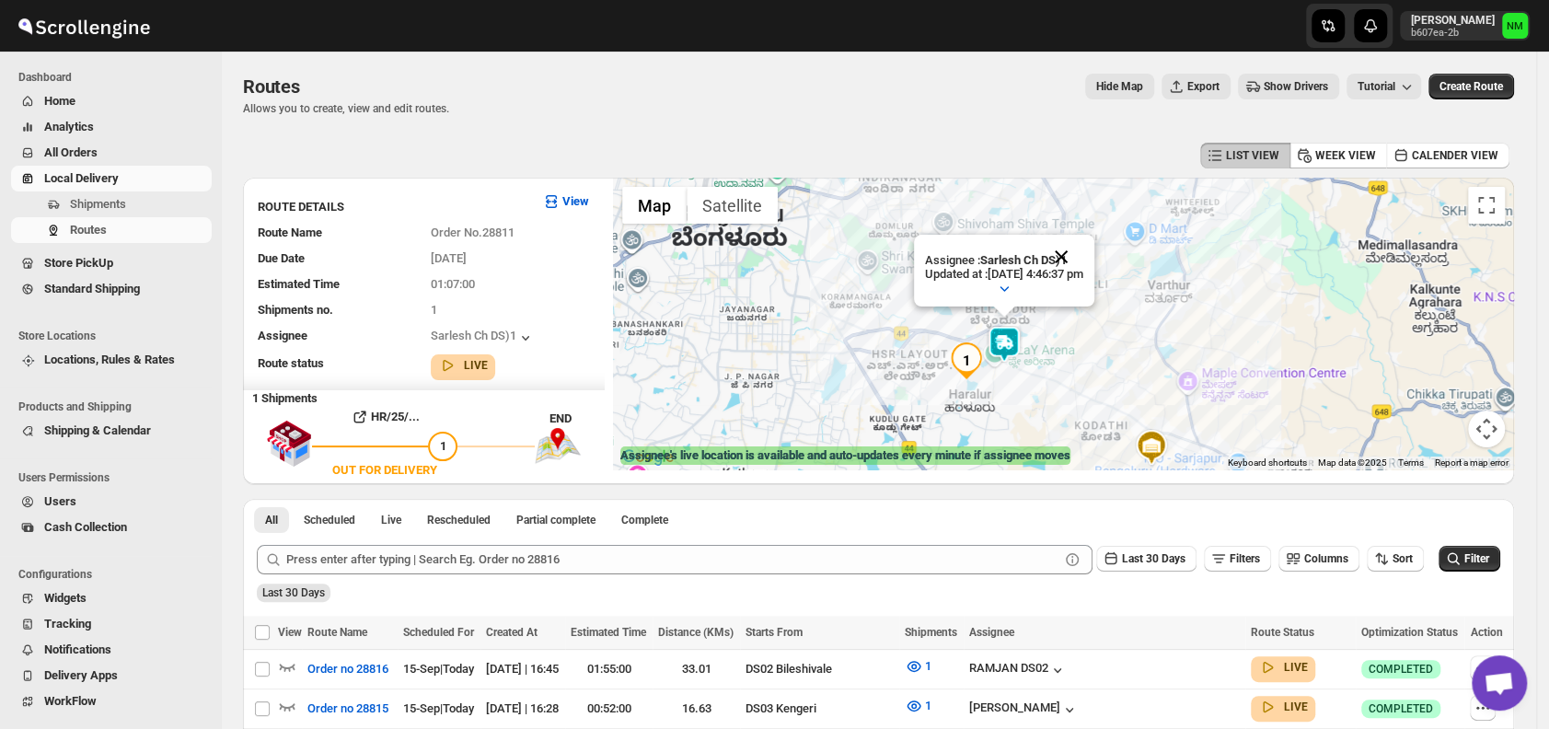
click at [1083, 250] on button "Close" at bounding box center [1061, 257] width 44 height 44
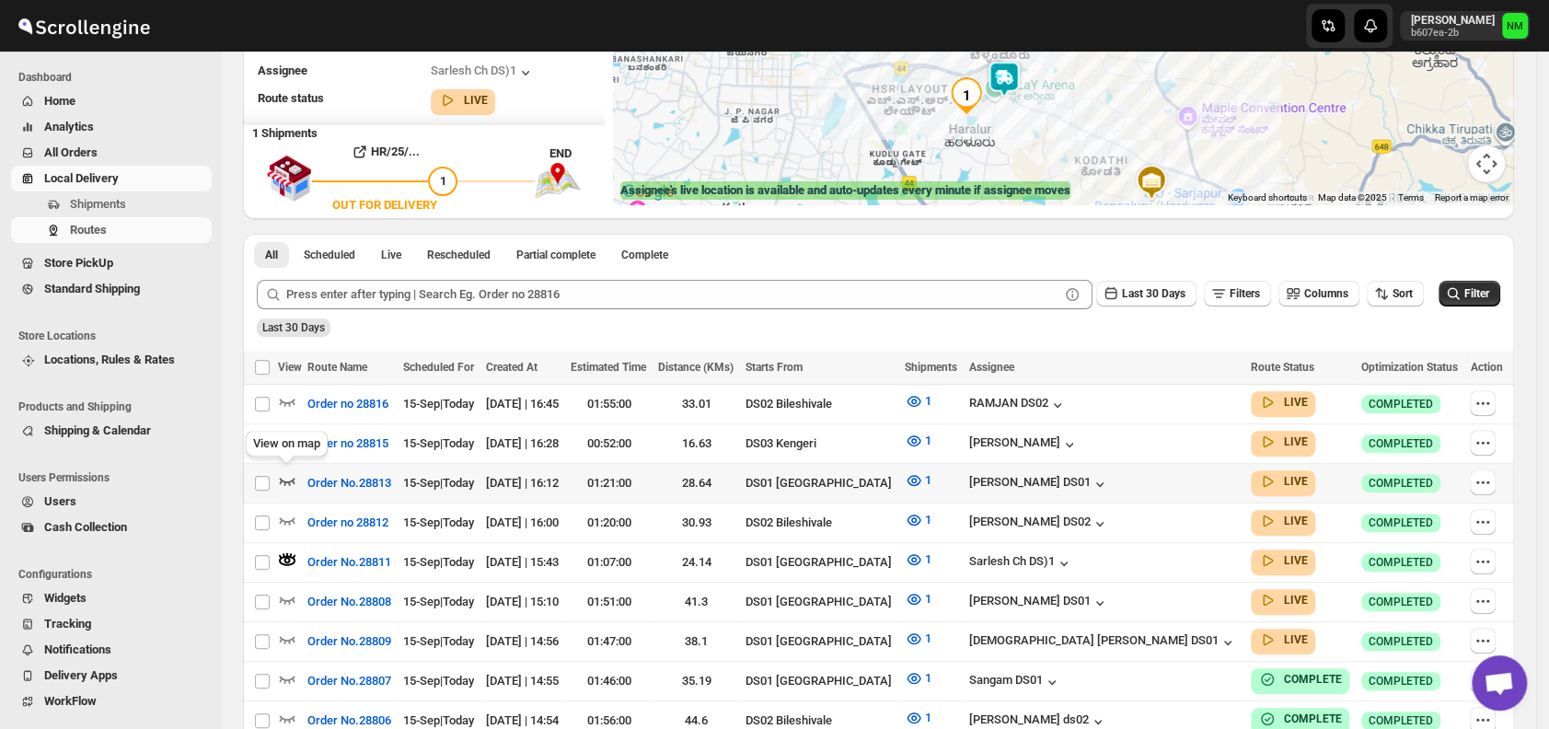
click at [282, 479] on icon "button" at bounding box center [287, 480] width 18 height 18
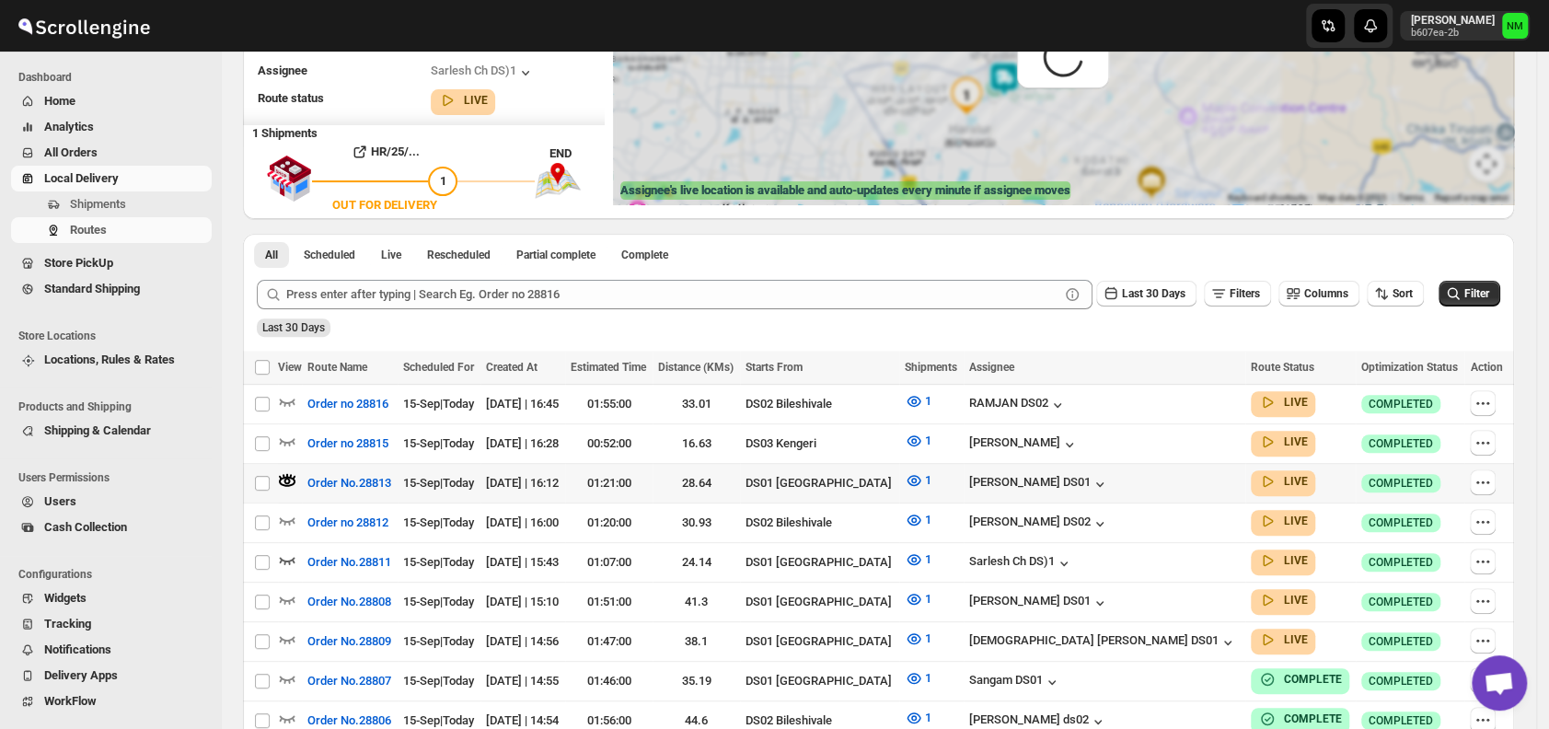
scroll to position [0, 0]
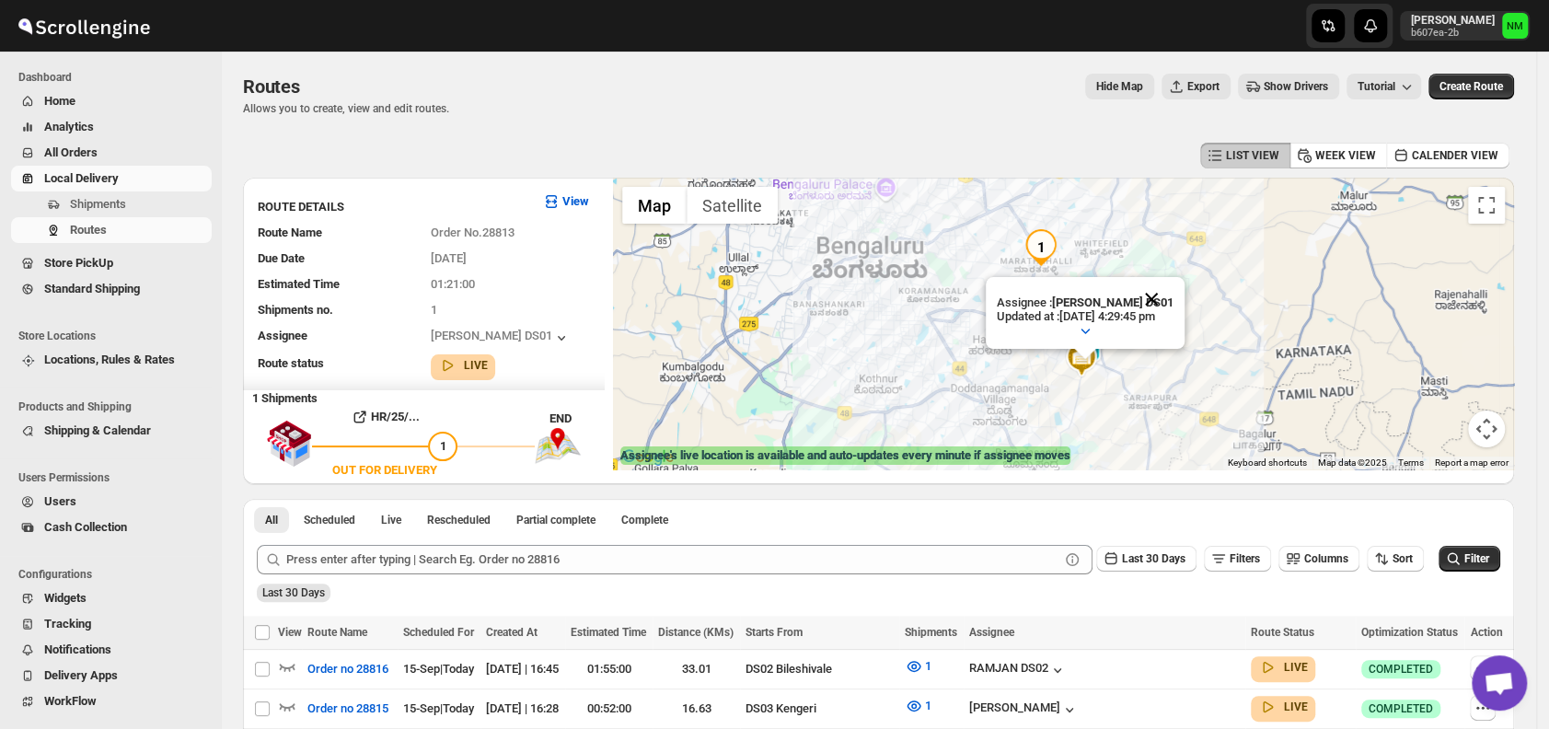
click at [1174, 288] on button "Close" at bounding box center [1152, 299] width 44 height 44
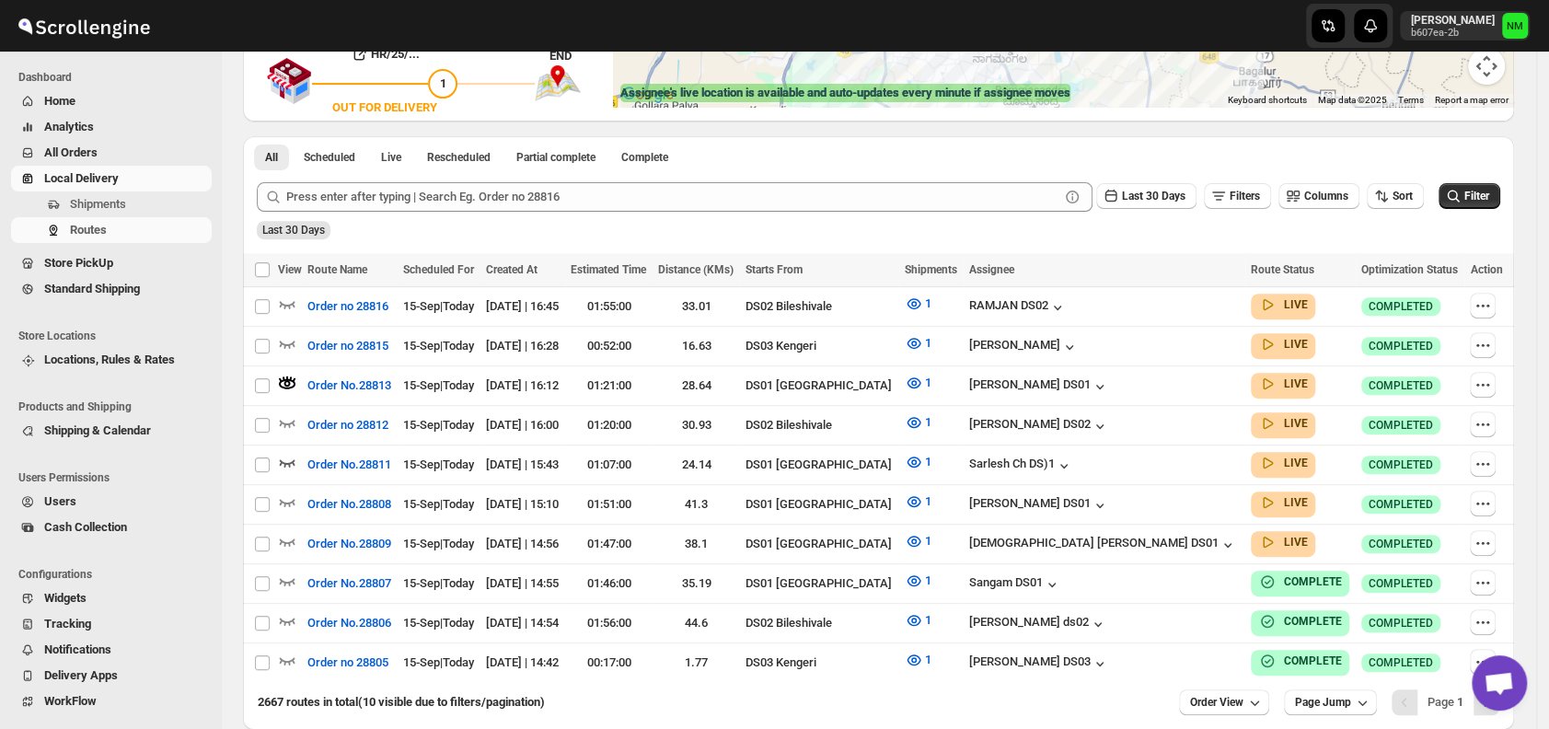
scroll to position [443, 0]
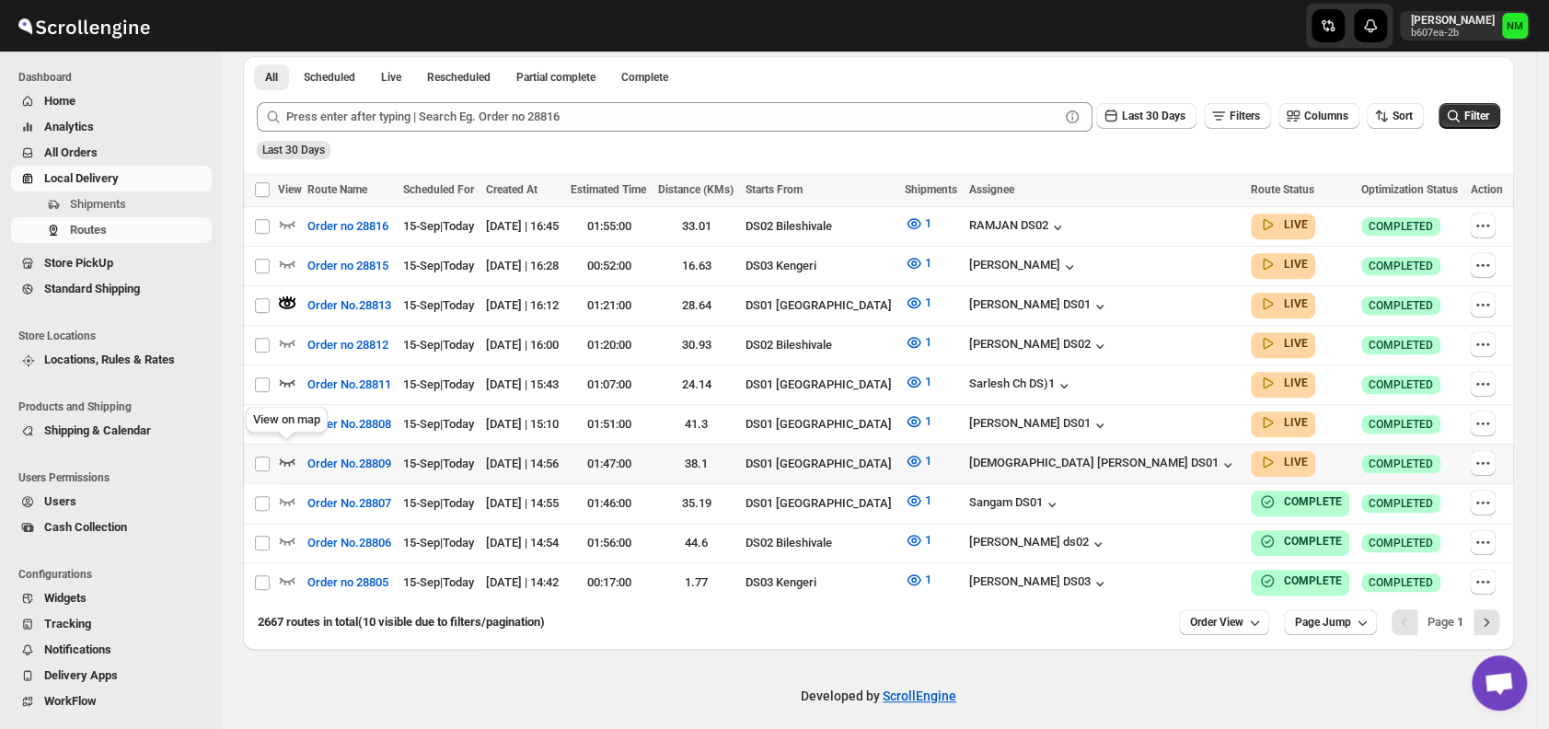
click at [294, 452] on icon "button" at bounding box center [287, 461] width 18 height 18
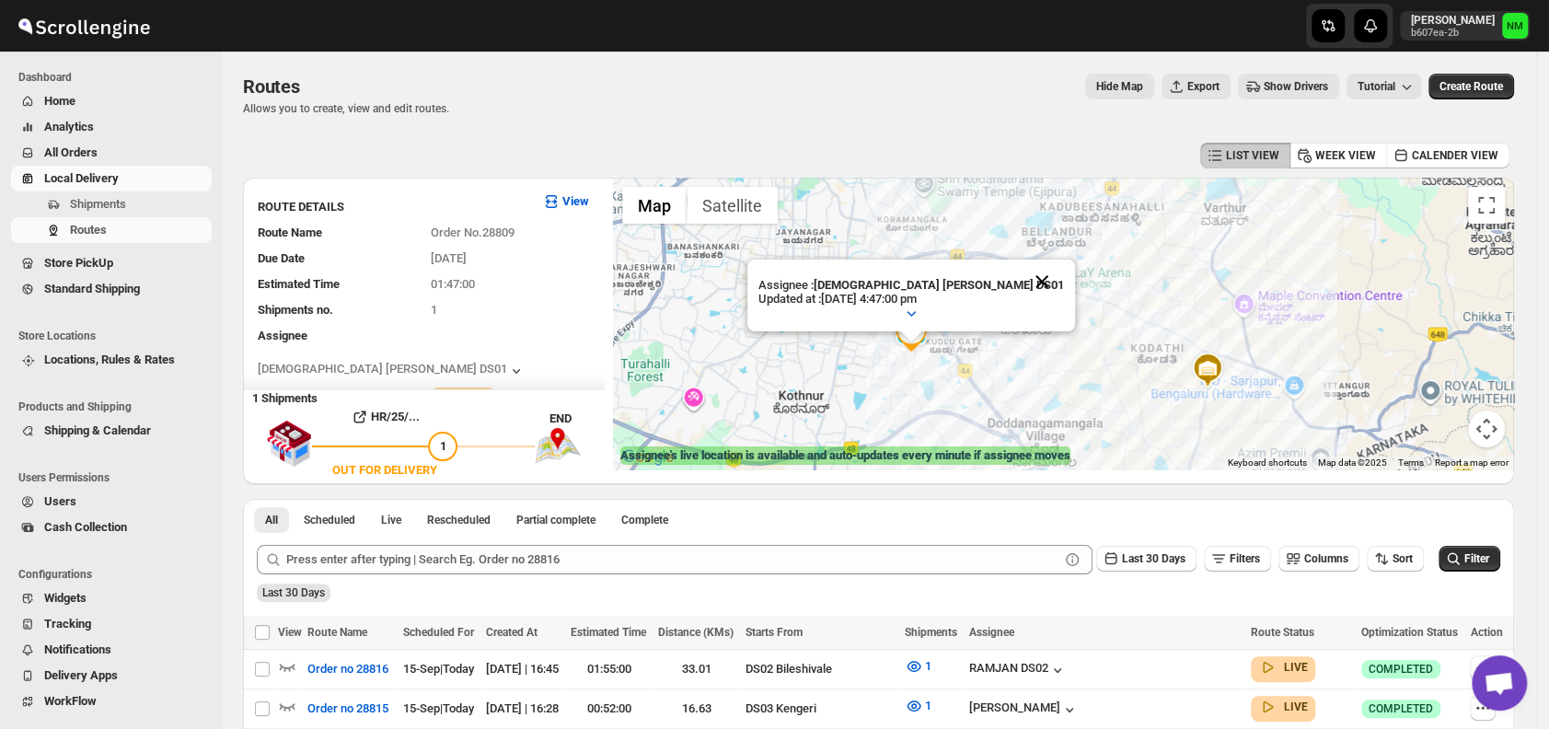
click at [1020, 278] on button "Close" at bounding box center [1042, 282] width 44 height 44
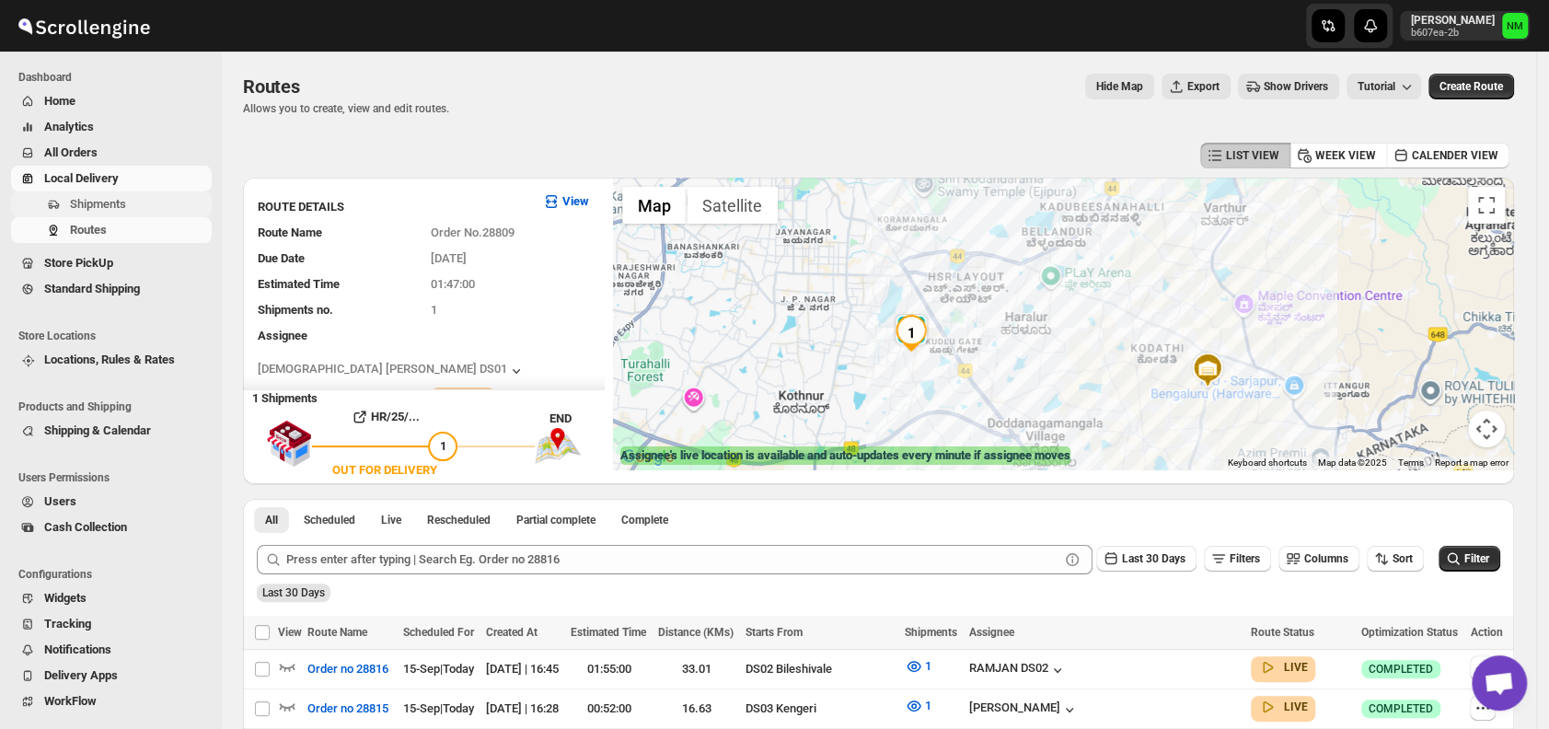
click at [91, 199] on span "Shipments" at bounding box center [98, 204] width 56 height 14
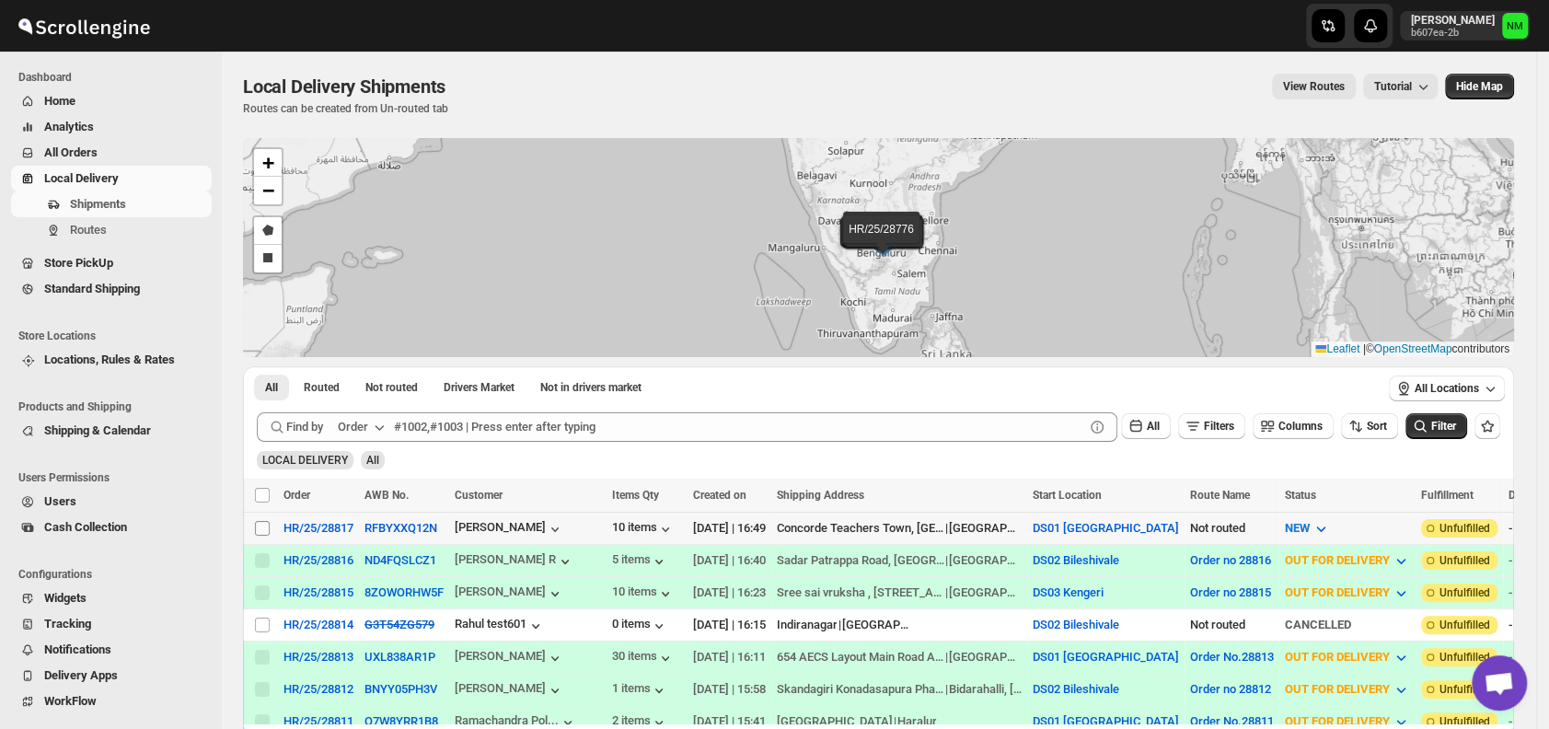
click at [261, 523] on input "Select shipment" at bounding box center [262, 528] width 15 height 15
checkbox input "true"
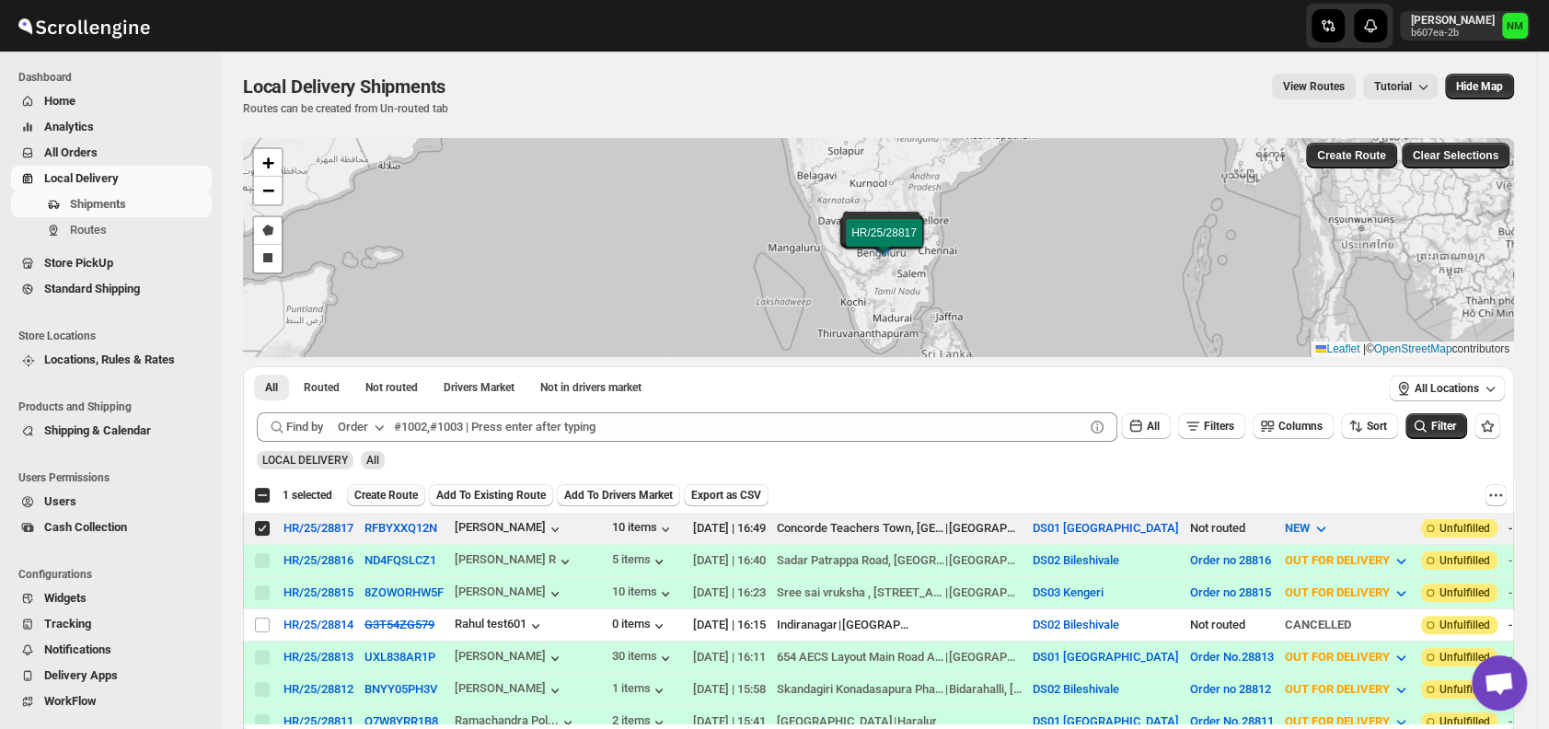
click at [367, 493] on span "Create Route" at bounding box center [386, 495] width 64 height 15
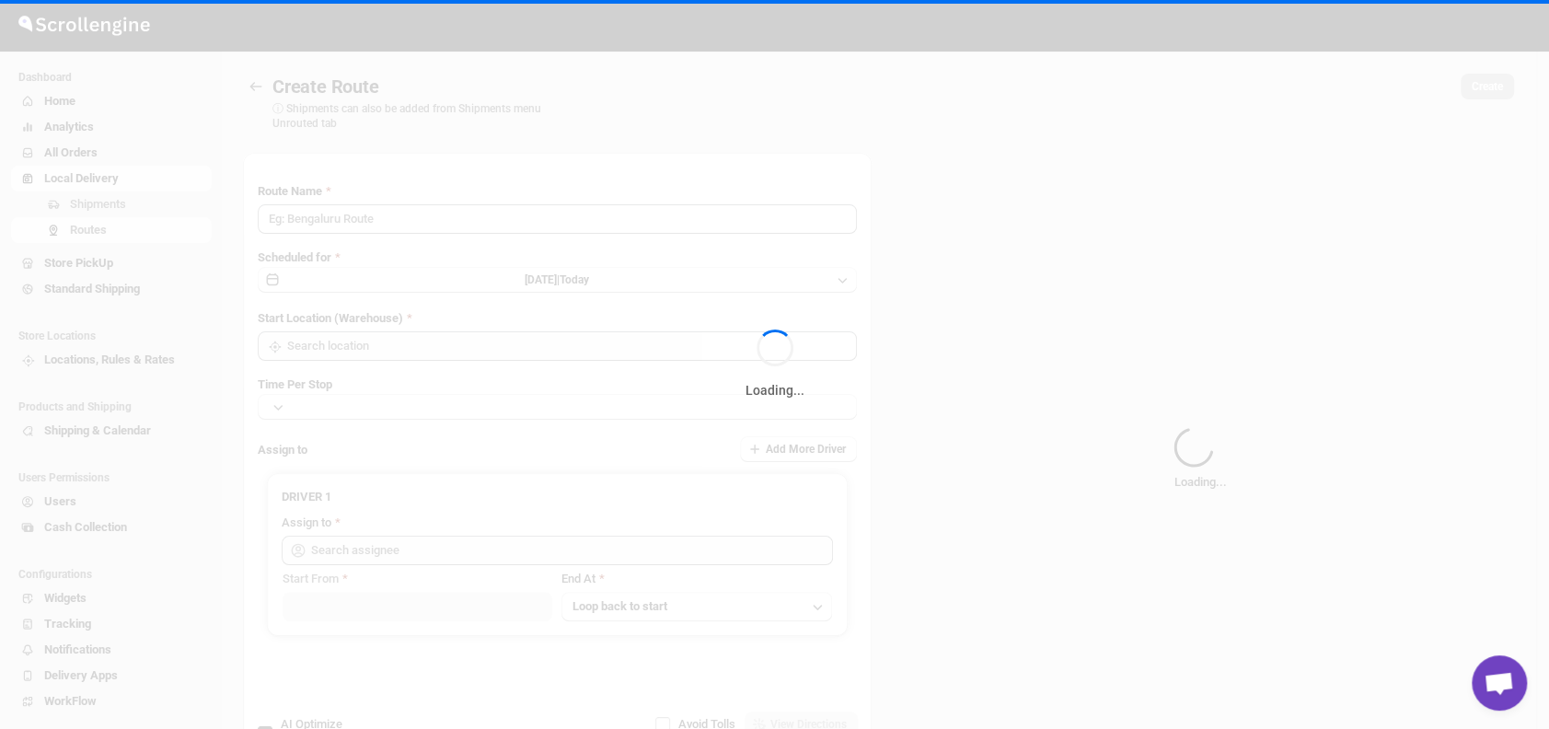
type input "Route - 15/09-0450"
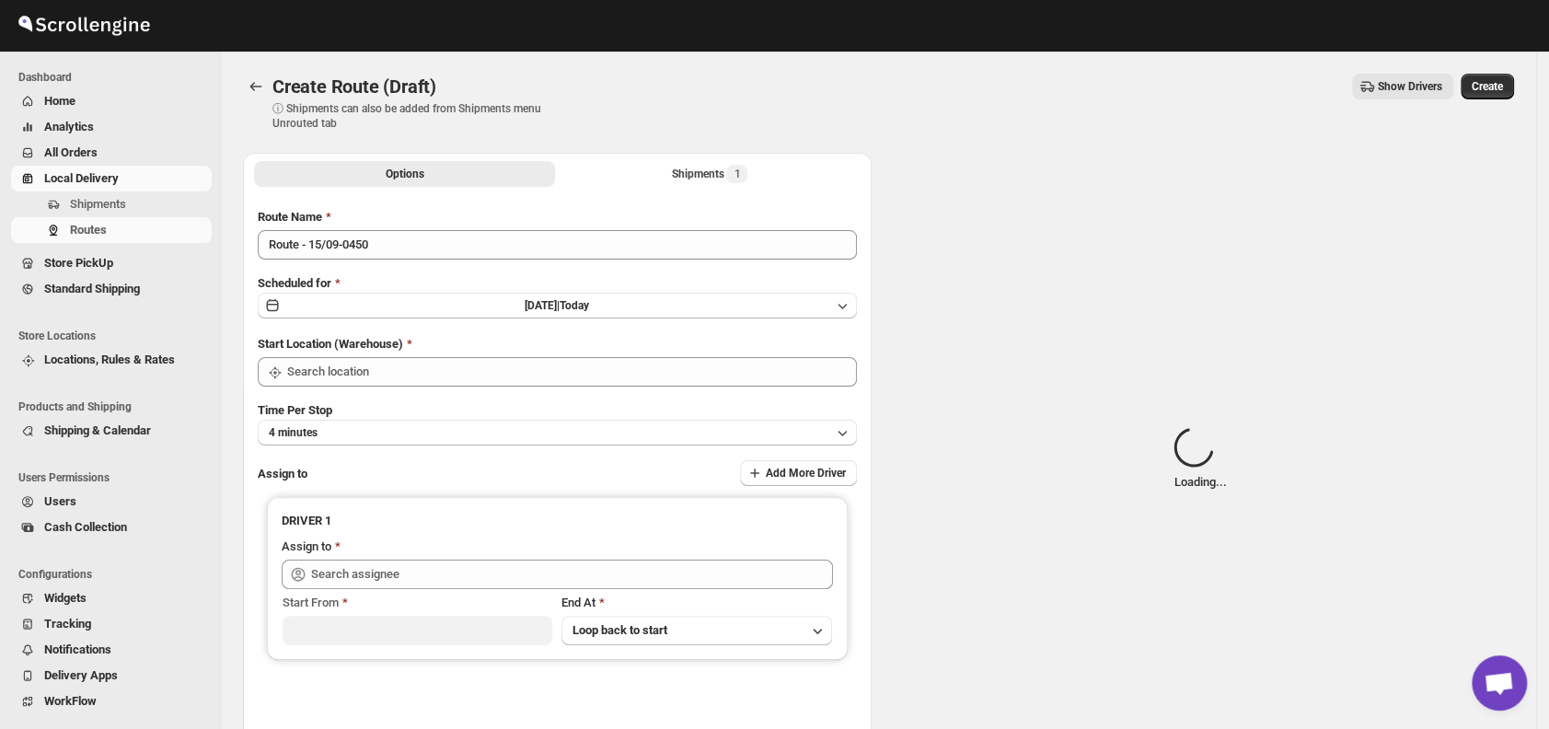
type input "DS01 [GEOGRAPHIC_DATA]"
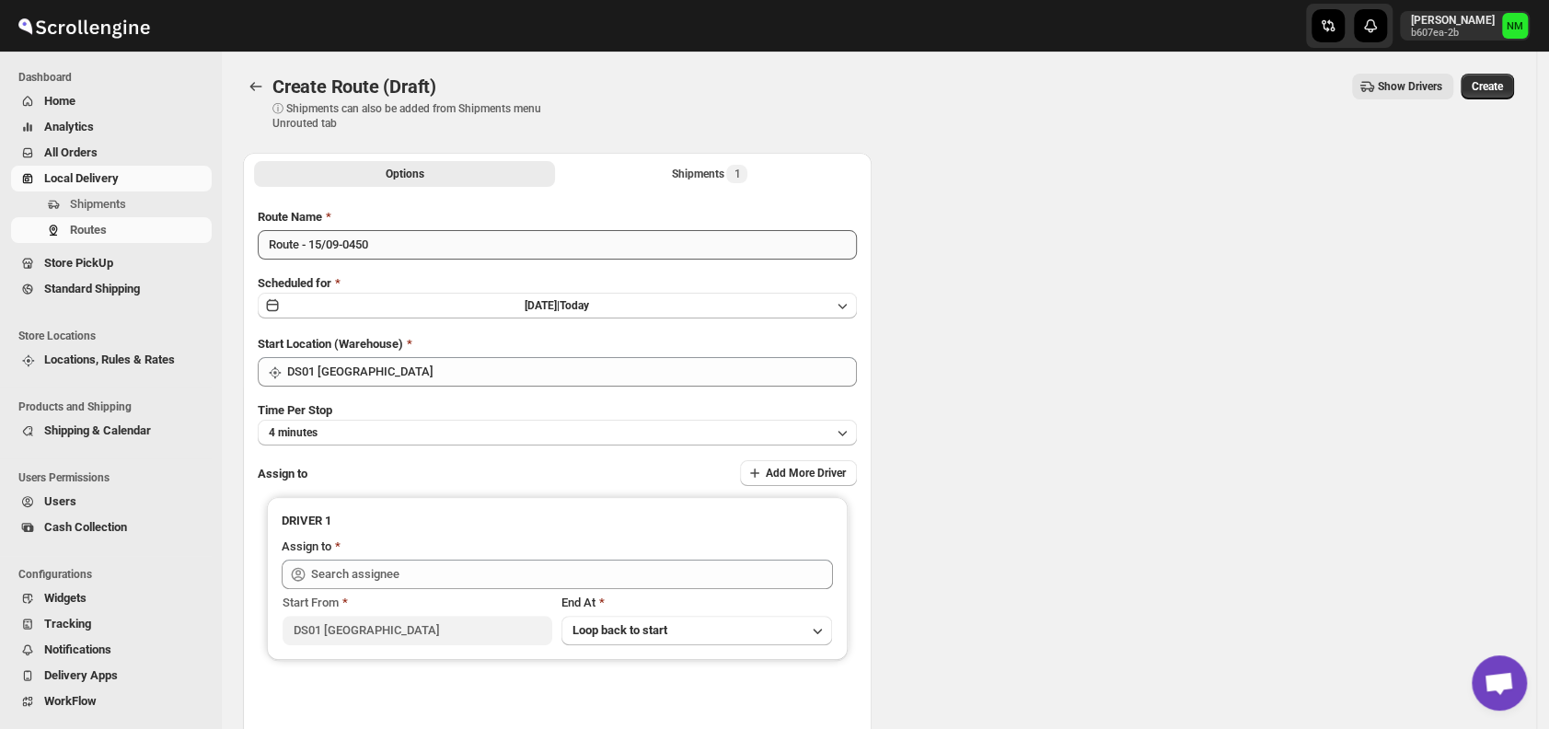
type input "DS01 [GEOGRAPHIC_DATA]"
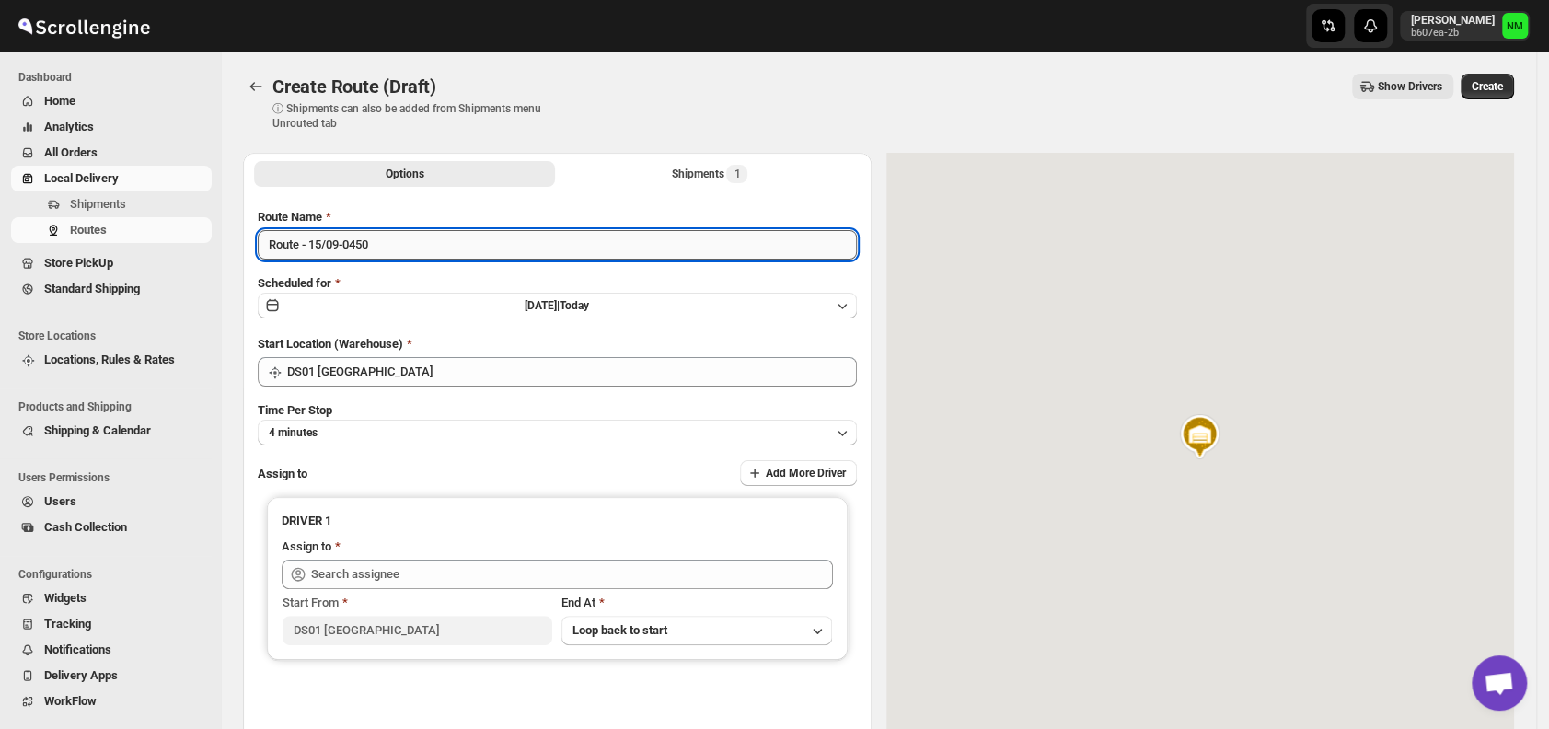
click at [436, 255] on input "Route - 15/09-0450" at bounding box center [557, 244] width 599 height 29
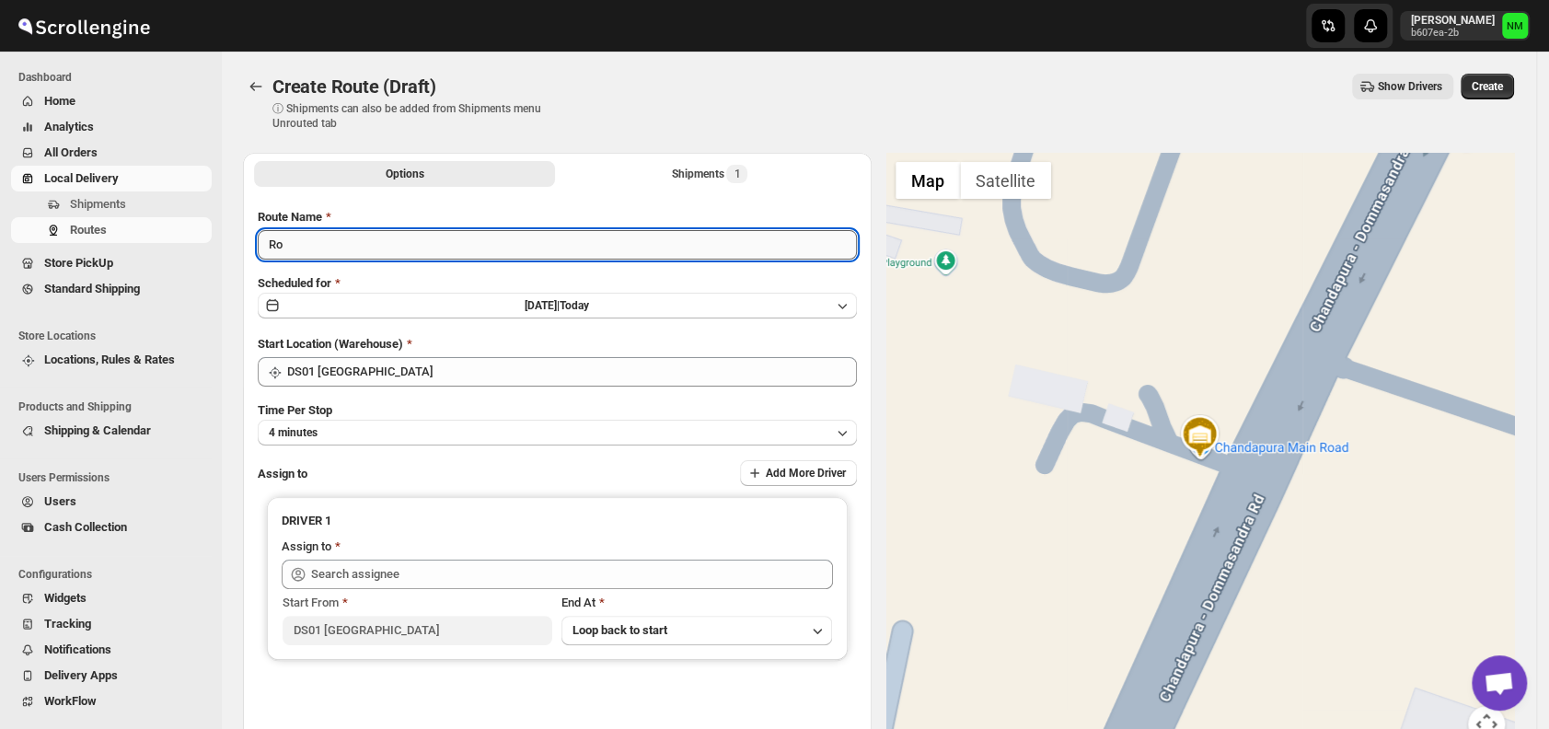
type input "R"
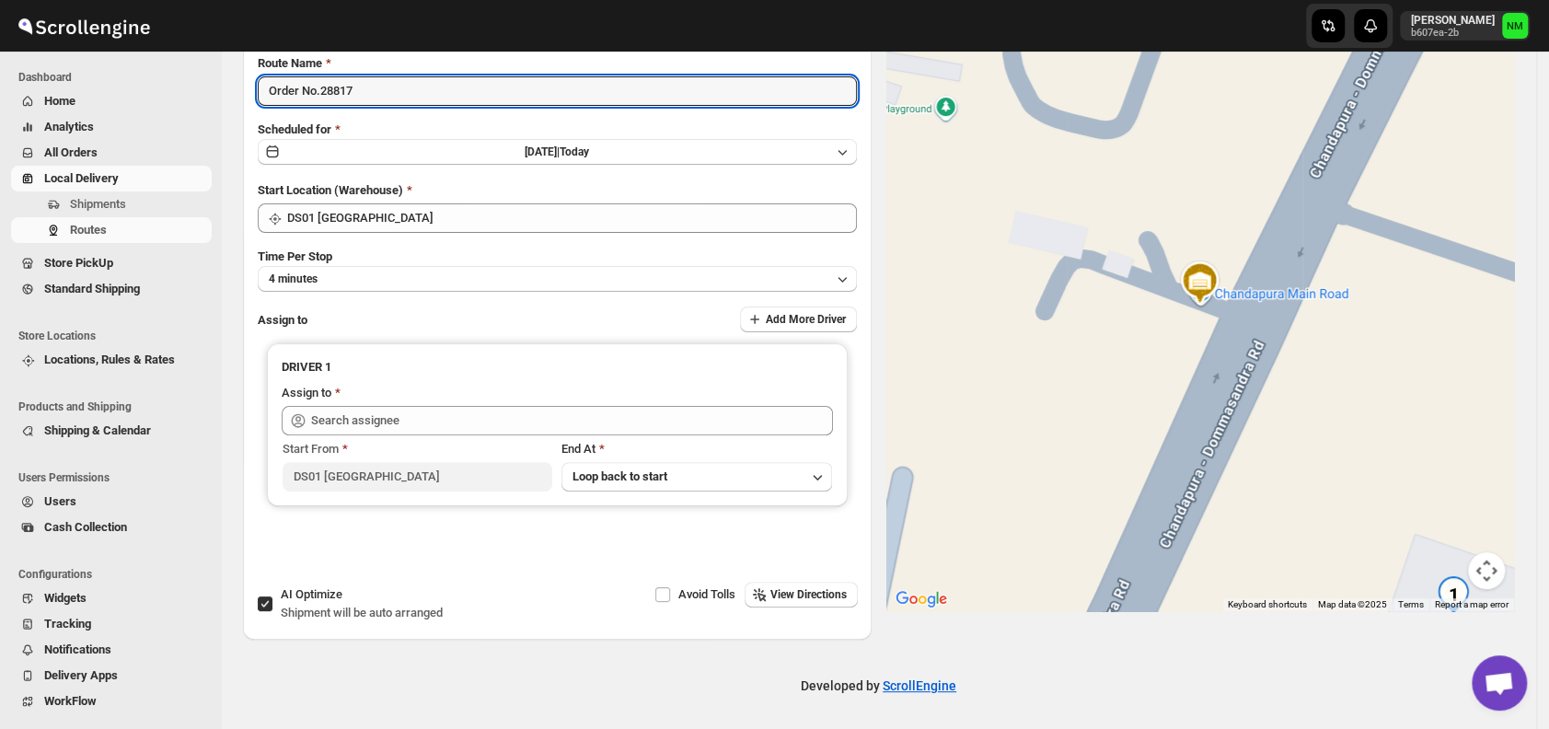
scroll to position [155, 0]
type input "Order No.28817"
click at [383, 282] on button "4 minutes" at bounding box center [557, 278] width 599 height 26
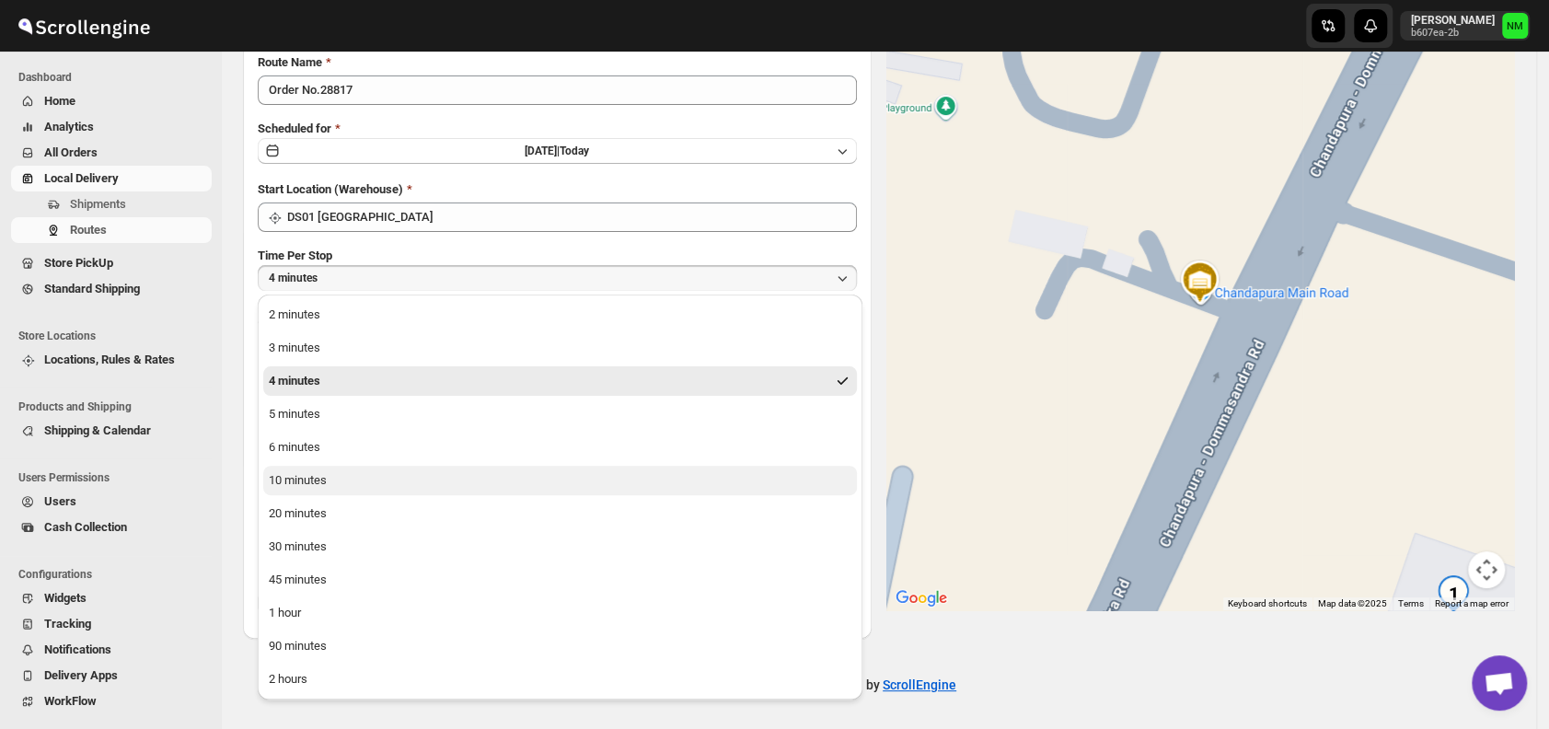
click at [343, 474] on button "10 minutes" at bounding box center [560, 480] width 594 height 29
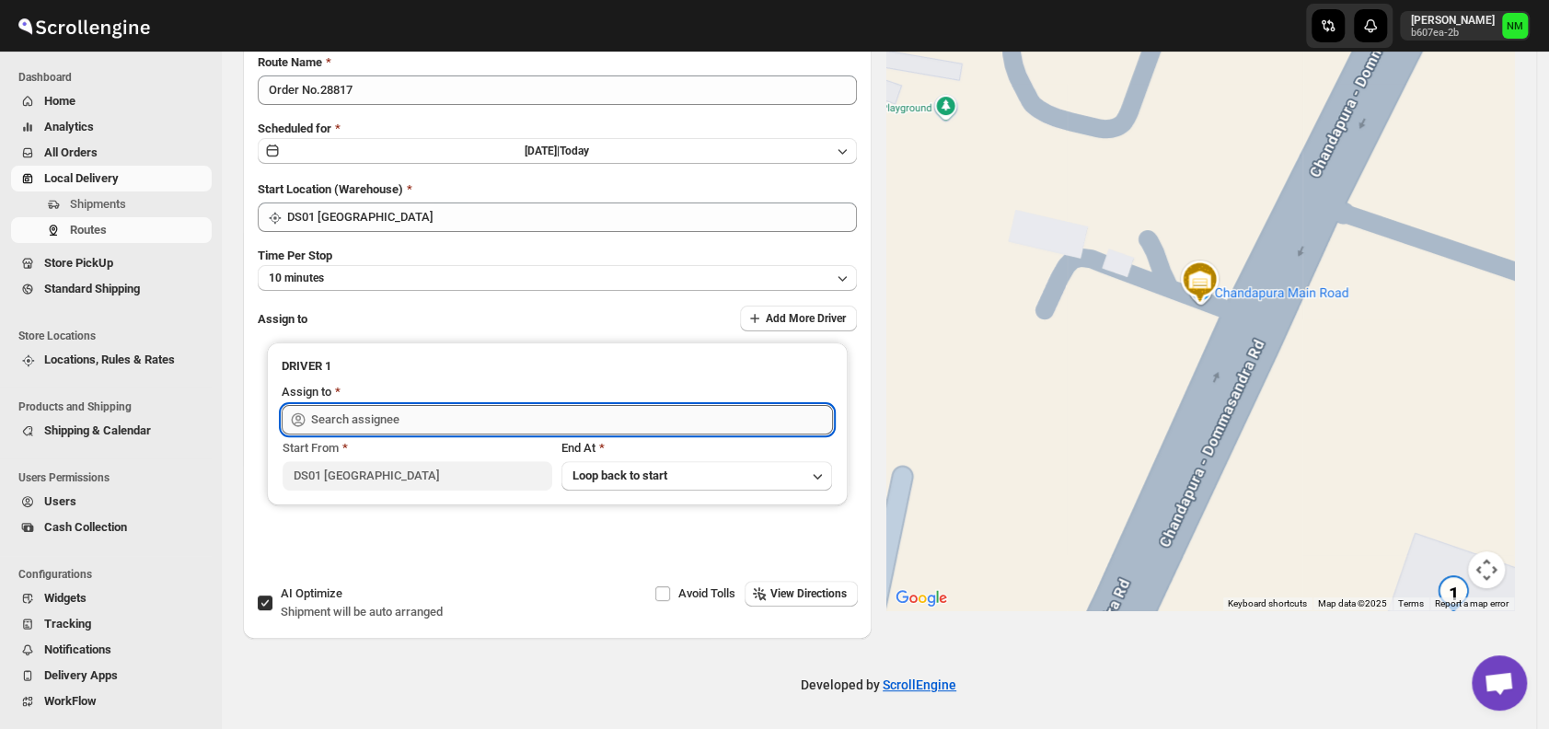
click at [435, 417] on input "text" at bounding box center [572, 419] width 522 height 29
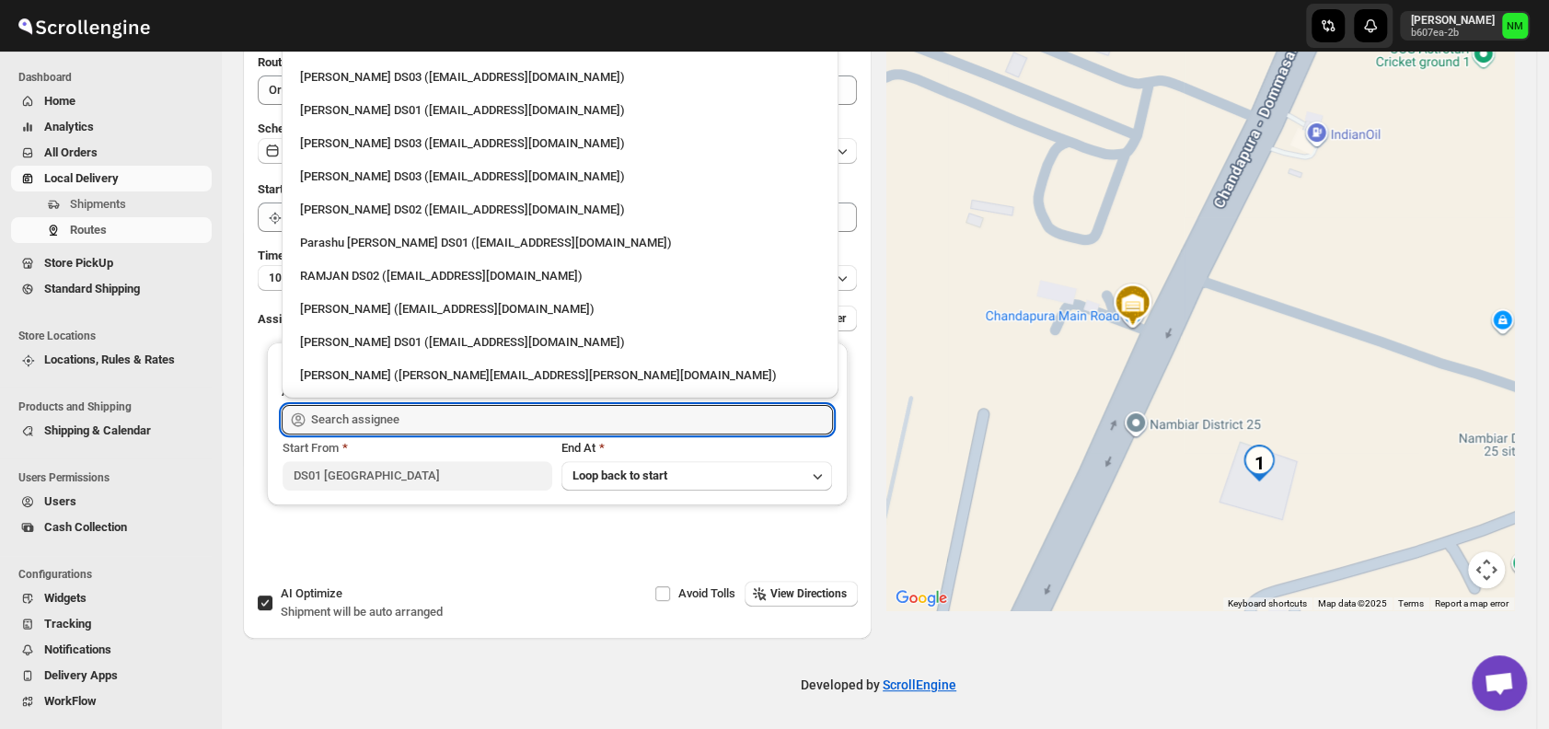
scroll to position [1172, 0]
click at [376, 102] on div "Ashraf Ali DS01 (yoyovey222@0tires.com)" at bounding box center [560, 109] width 520 height 18
type input "Ashraf Ali DS01 (yoyovey222@0tires.com)"
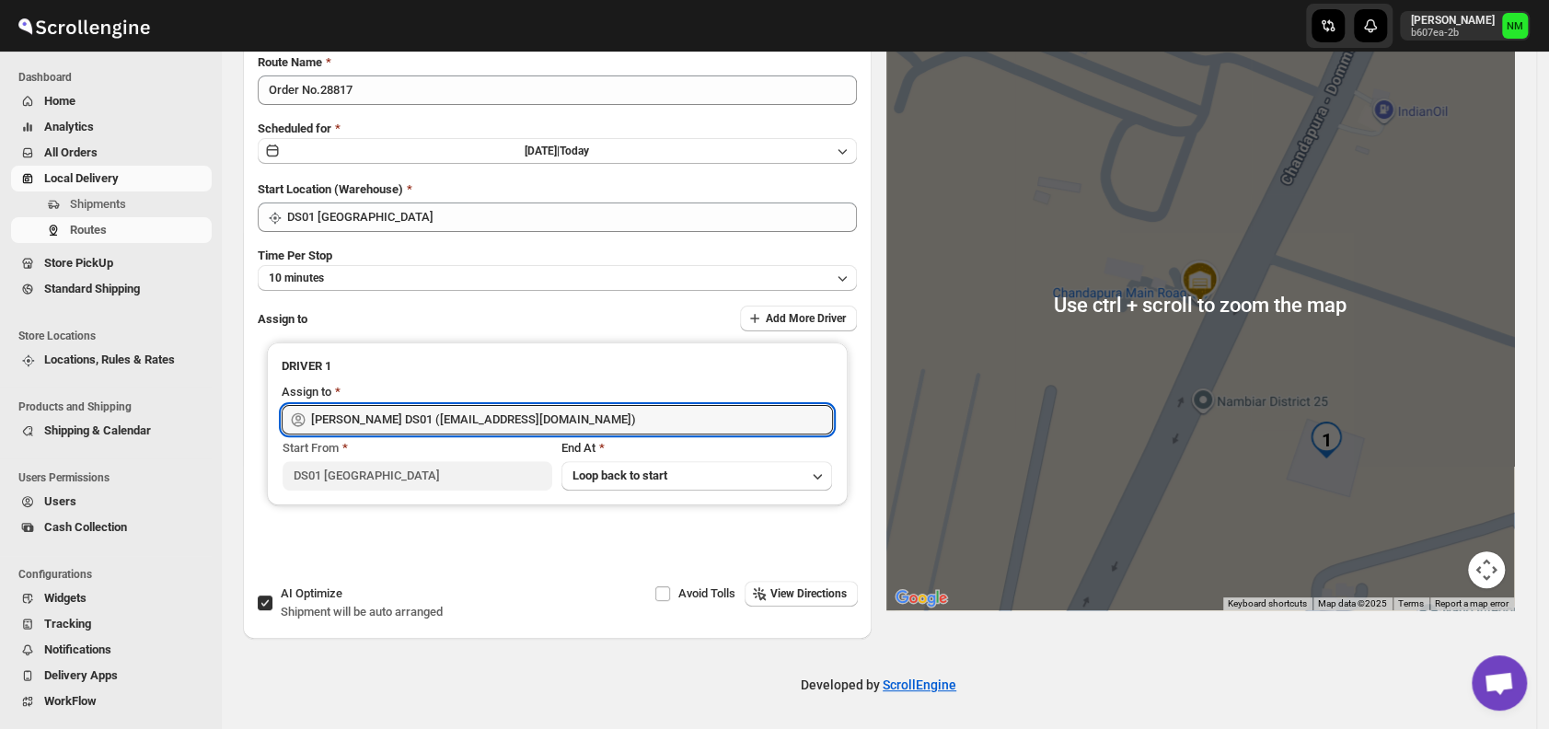
scroll to position [0, 0]
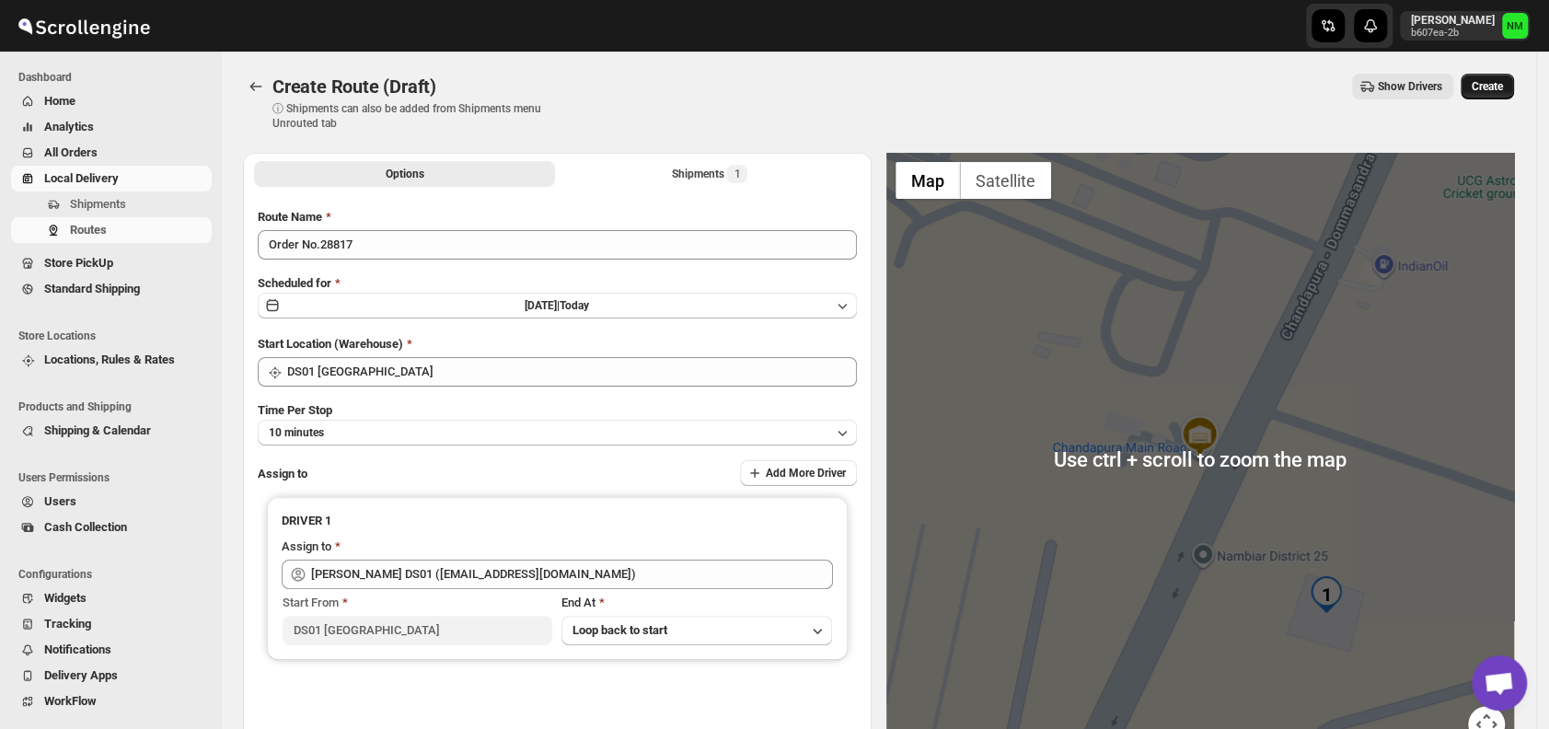
click at [1500, 87] on span "Create" at bounding box center [1487, 86] width 31 height 15
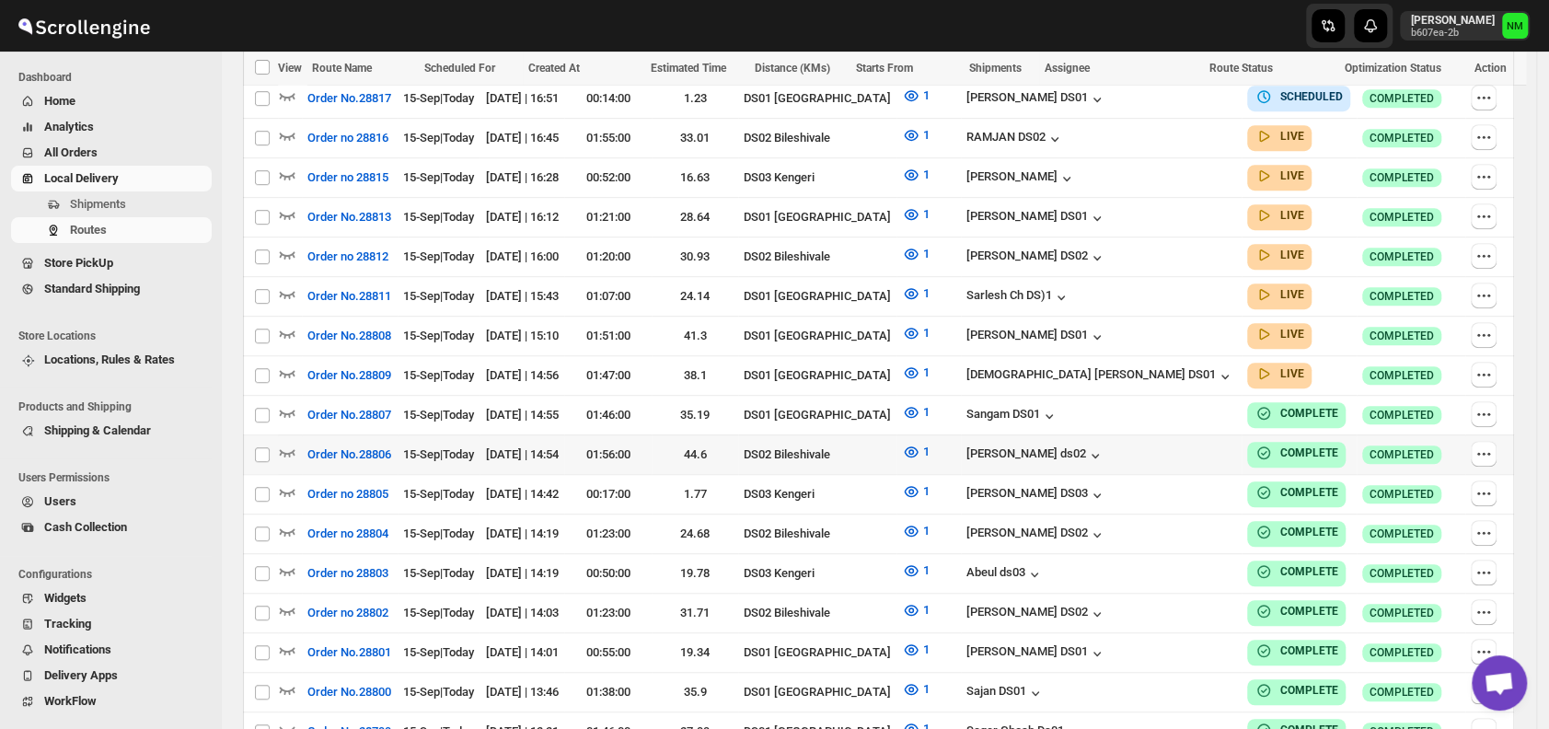
scroll to position [557, 0]
click at [287, 285] on icon "button" at bounding box center [287, 293] width 18 height 18
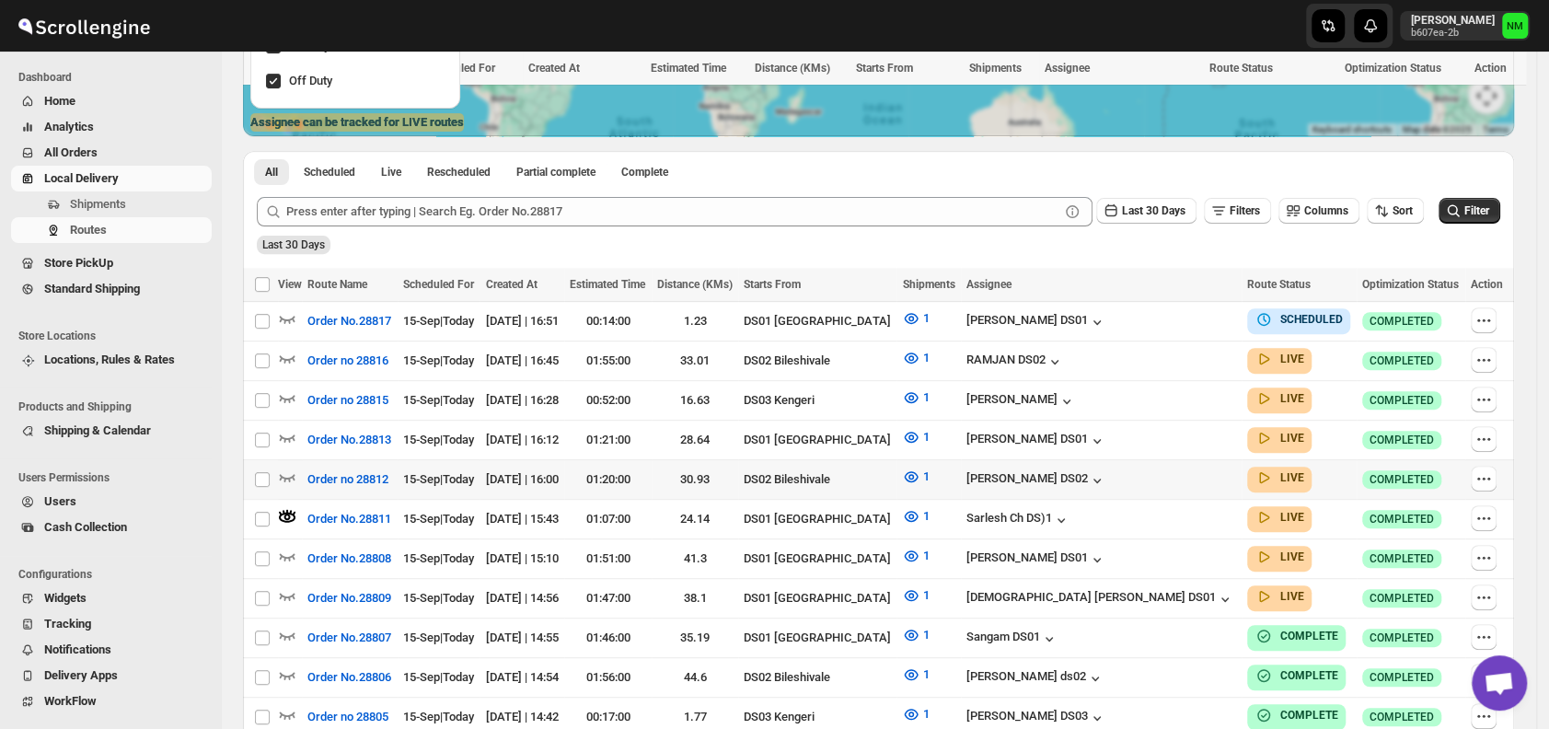
scroll to position [0, 0]
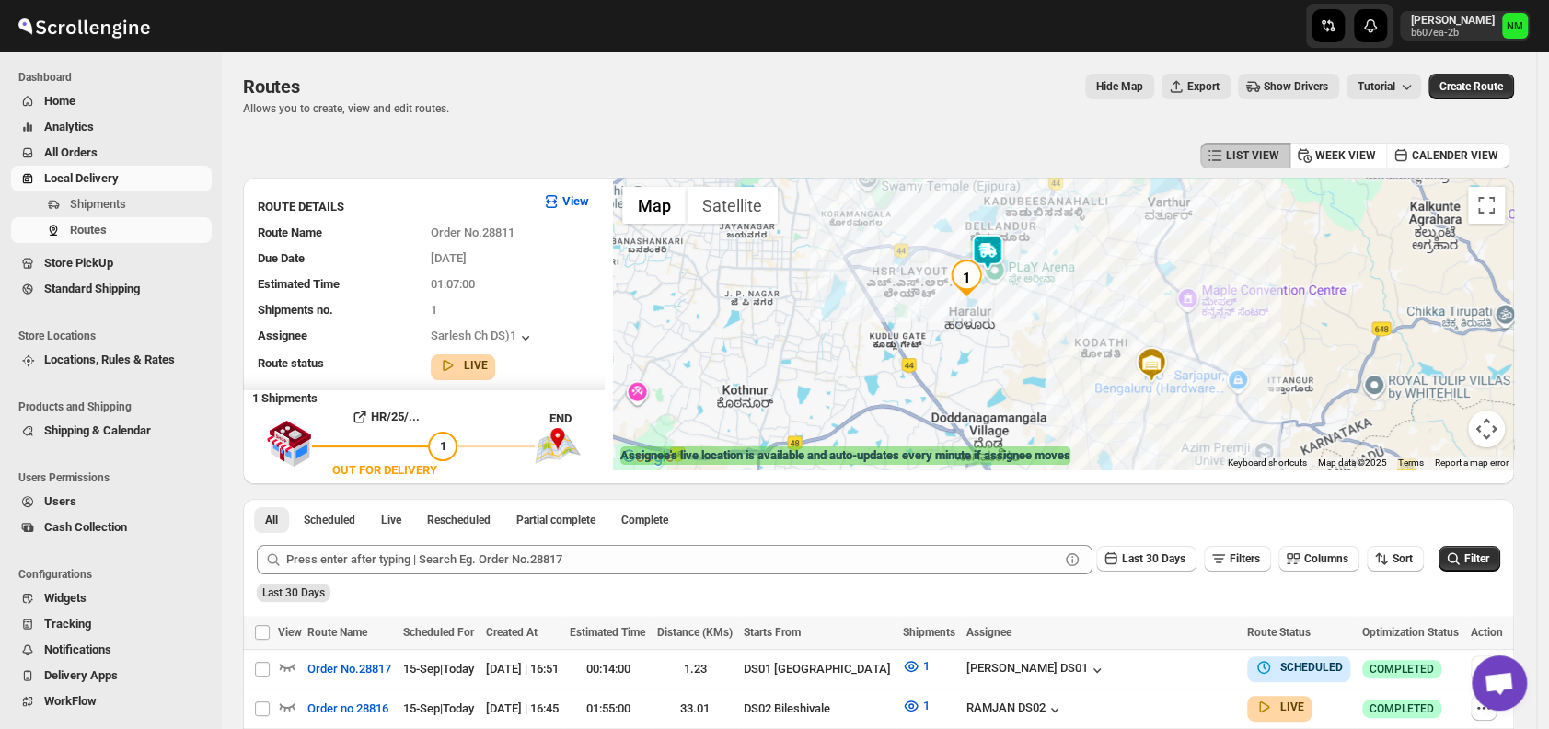
click at [985, 261] on img "1" at bounding box center [966, 278] width 37 height 37
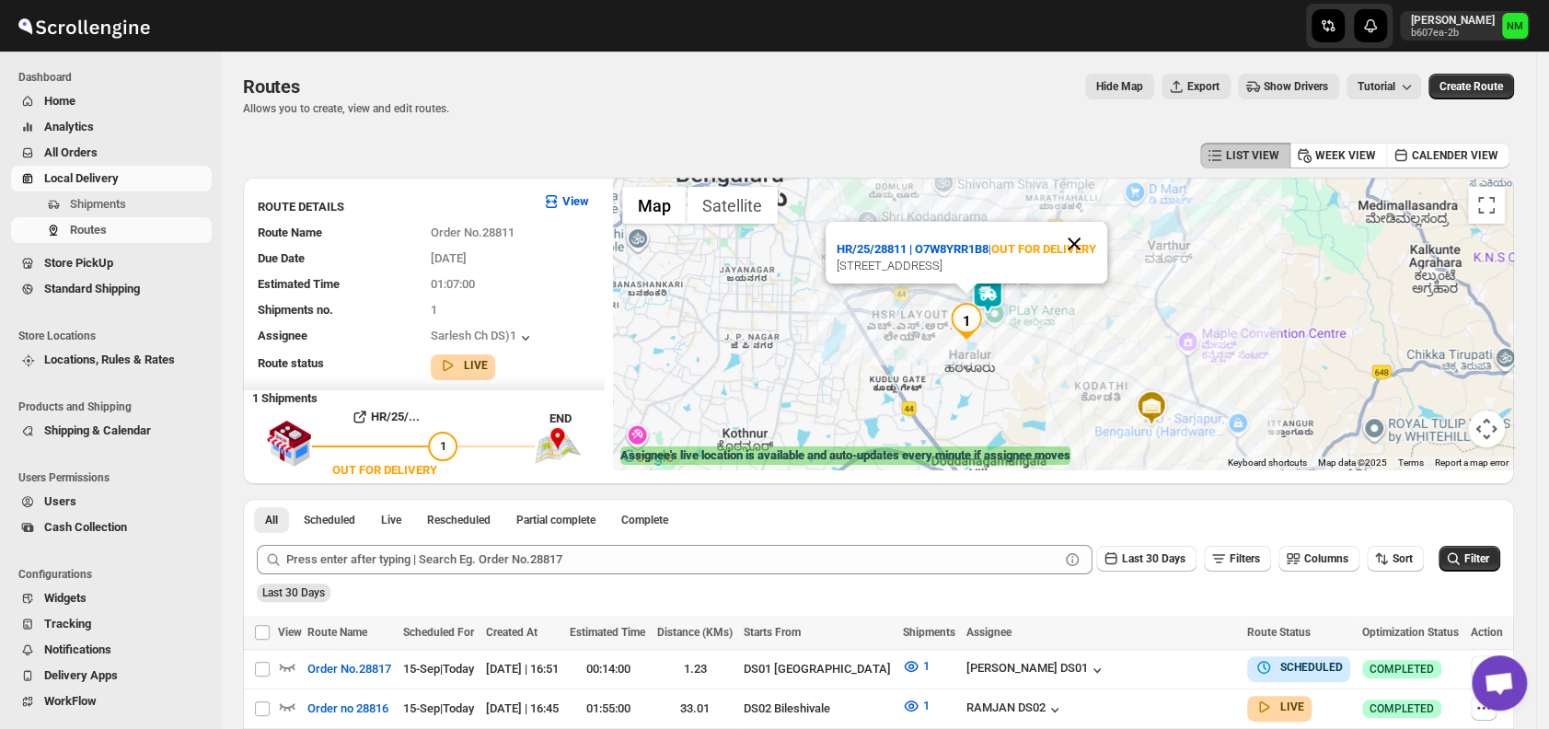
click at [1074, 226] on button "Close" at bounding box center [1074, 244] width 44 height 44
click at [1005, 296] on img at bounding box center [986, 295] width 37 height 37
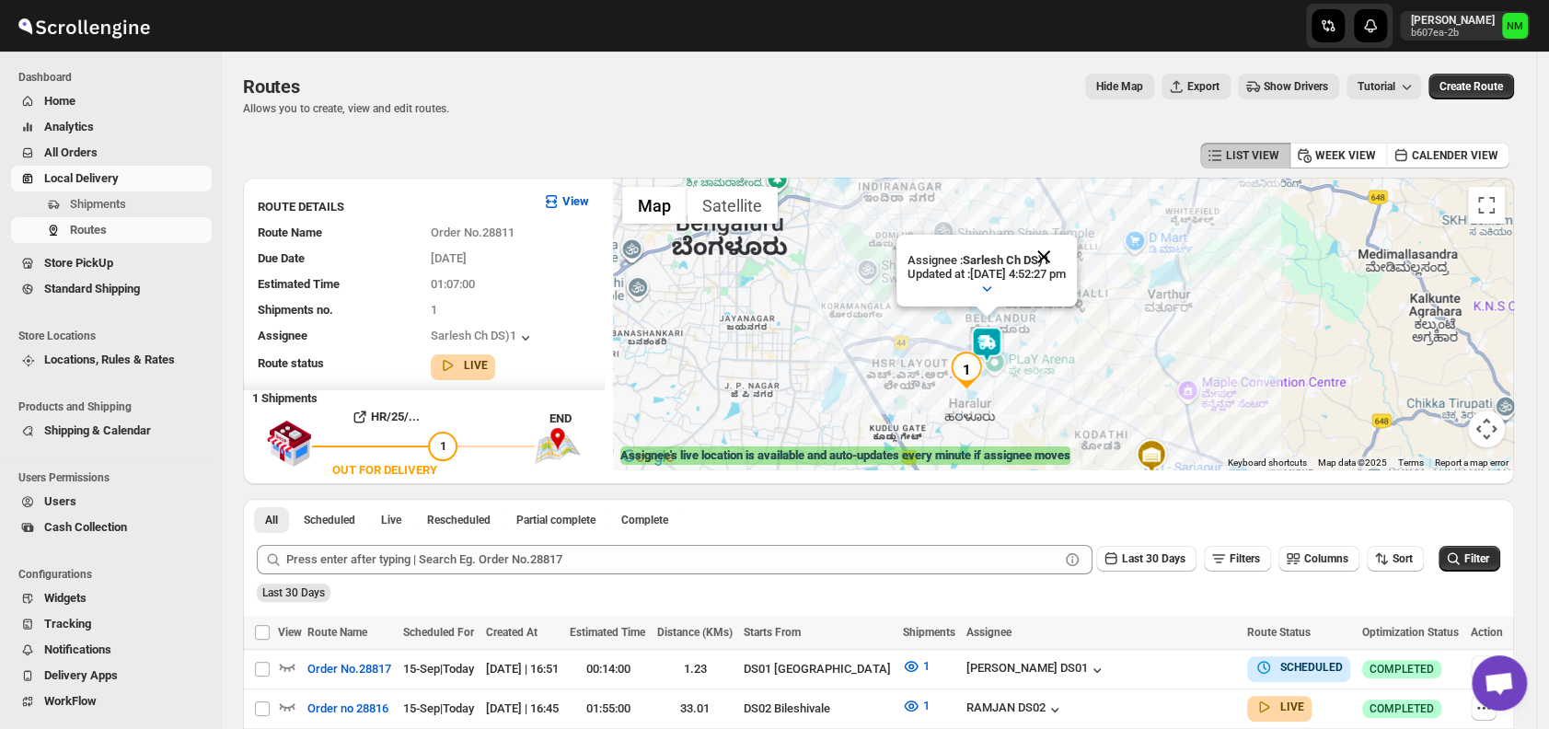
click at [1066, 256] on button "Close" at bounding box center [1044, 257] width 44 height 44
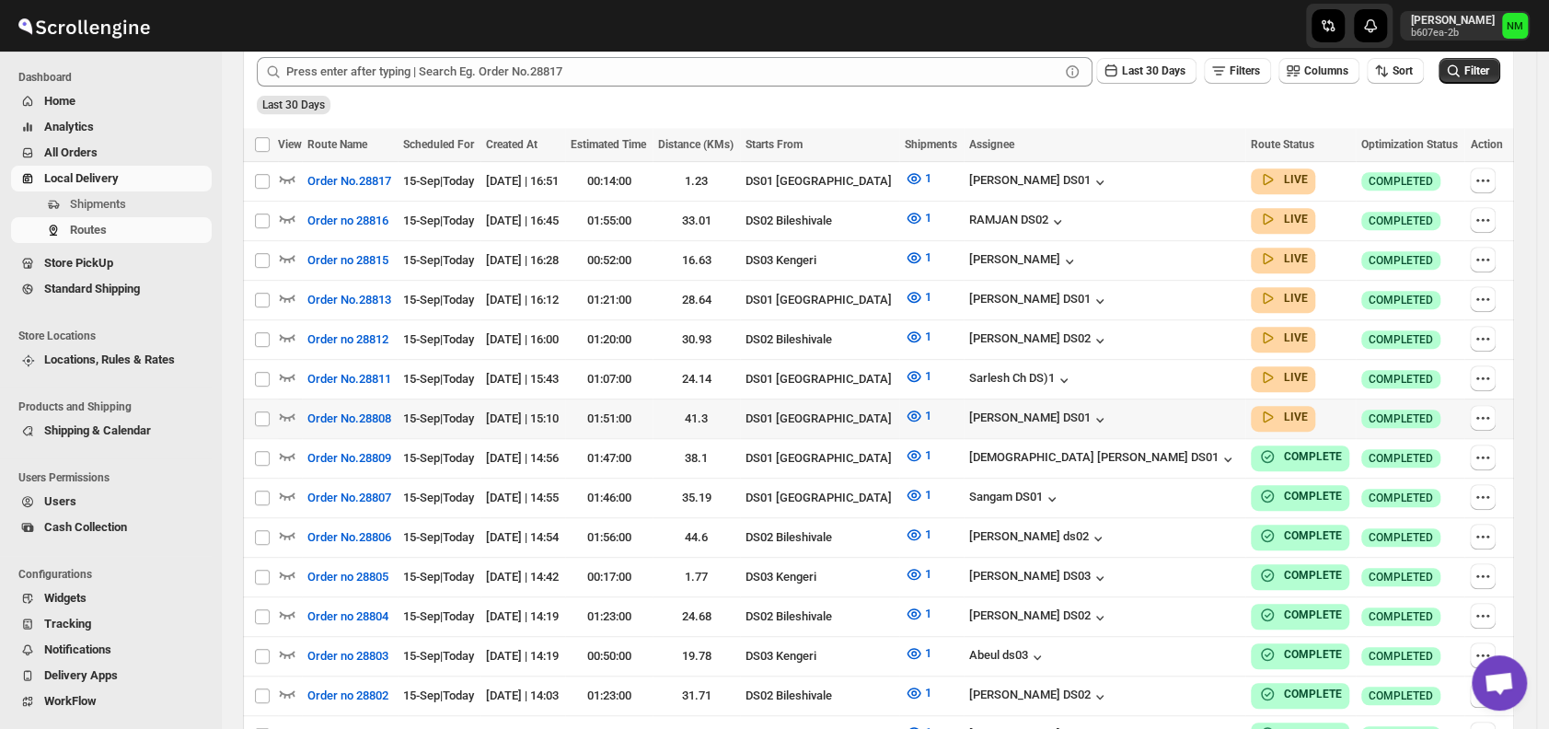
scroll to position [475, 0]
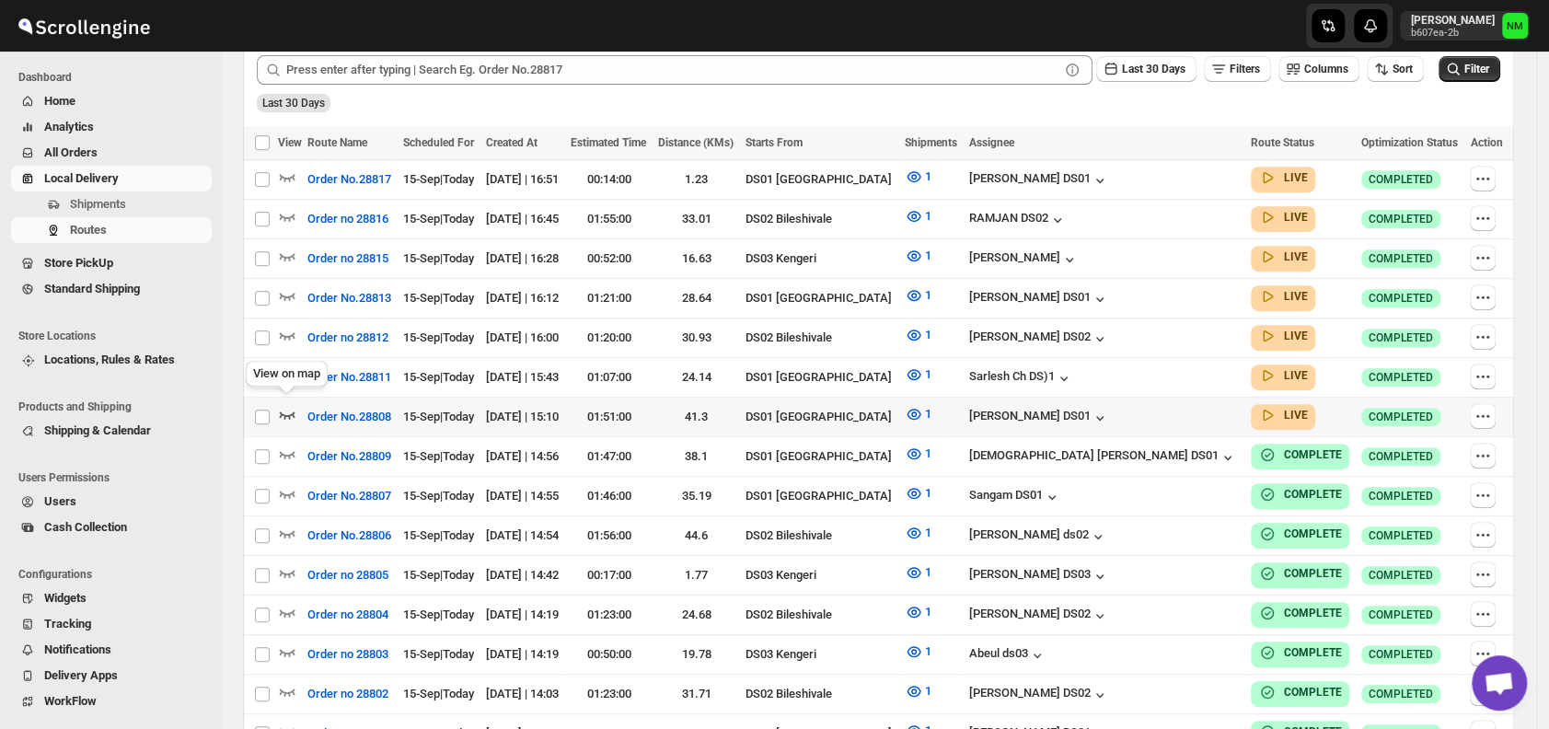
click at [287, 405] on icon "button" at bounding box center [287, 414] width 18 height 18
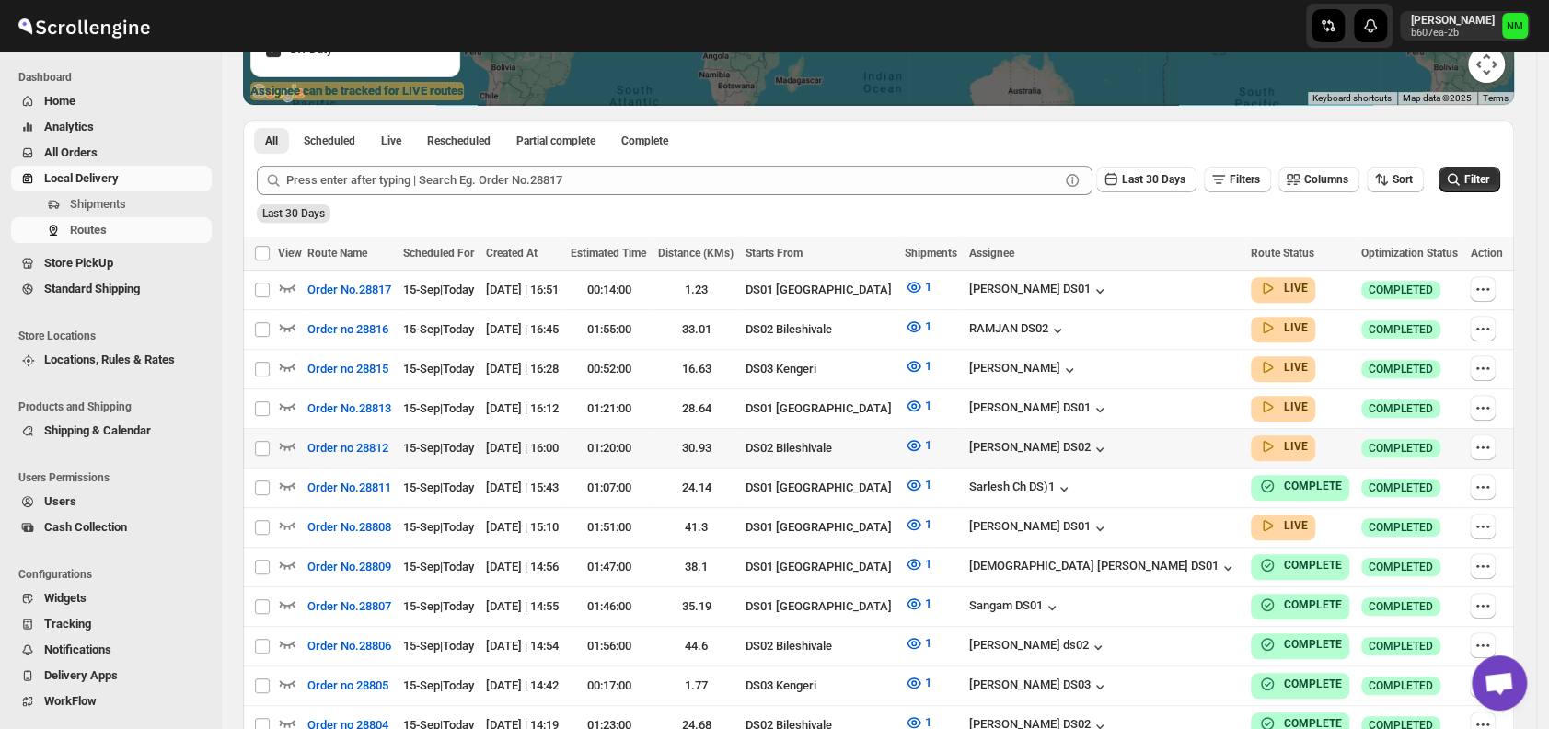
scroll to position [365, 0]
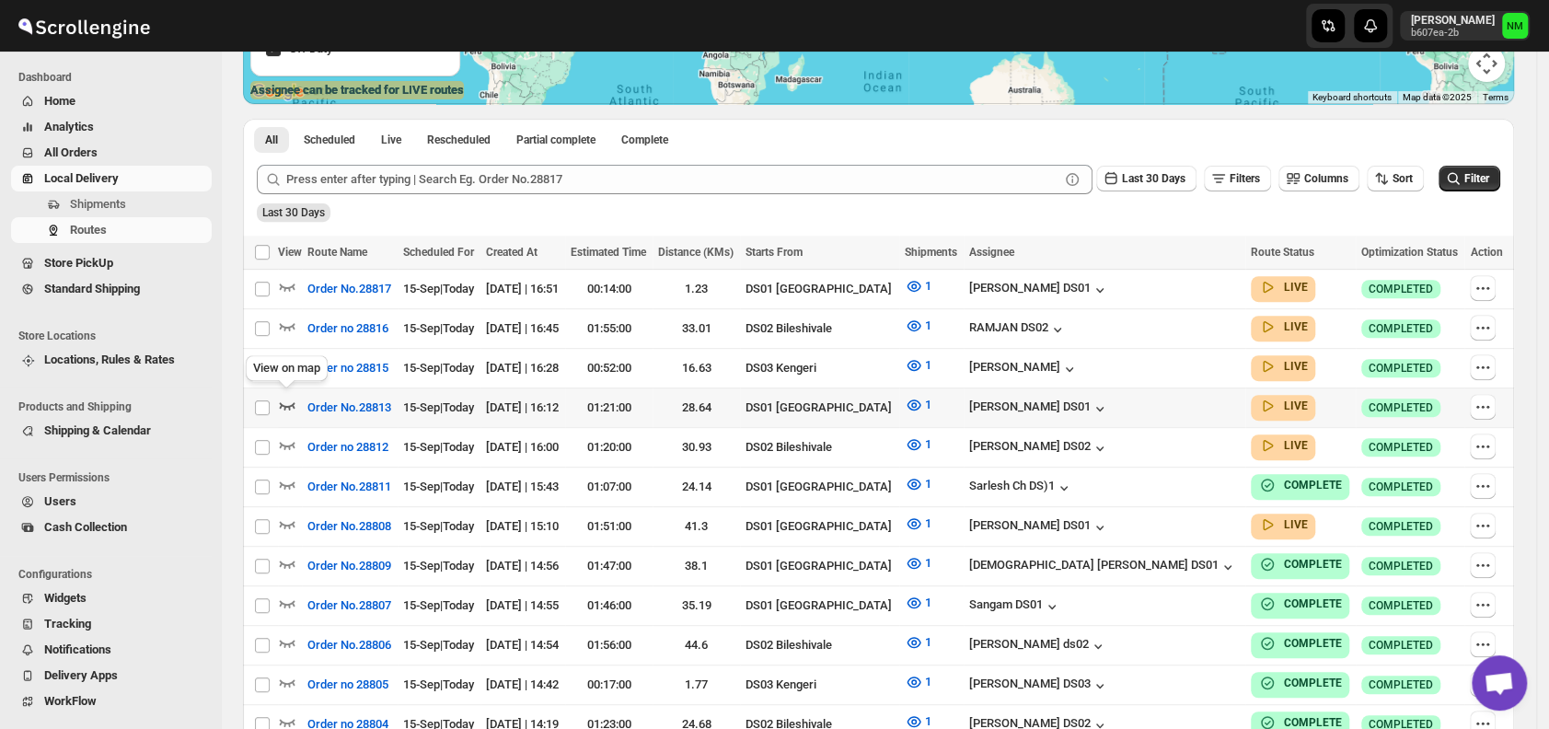
click at [281, 402] on icon "button" at bounding box center [288, 405] width 16 height 7
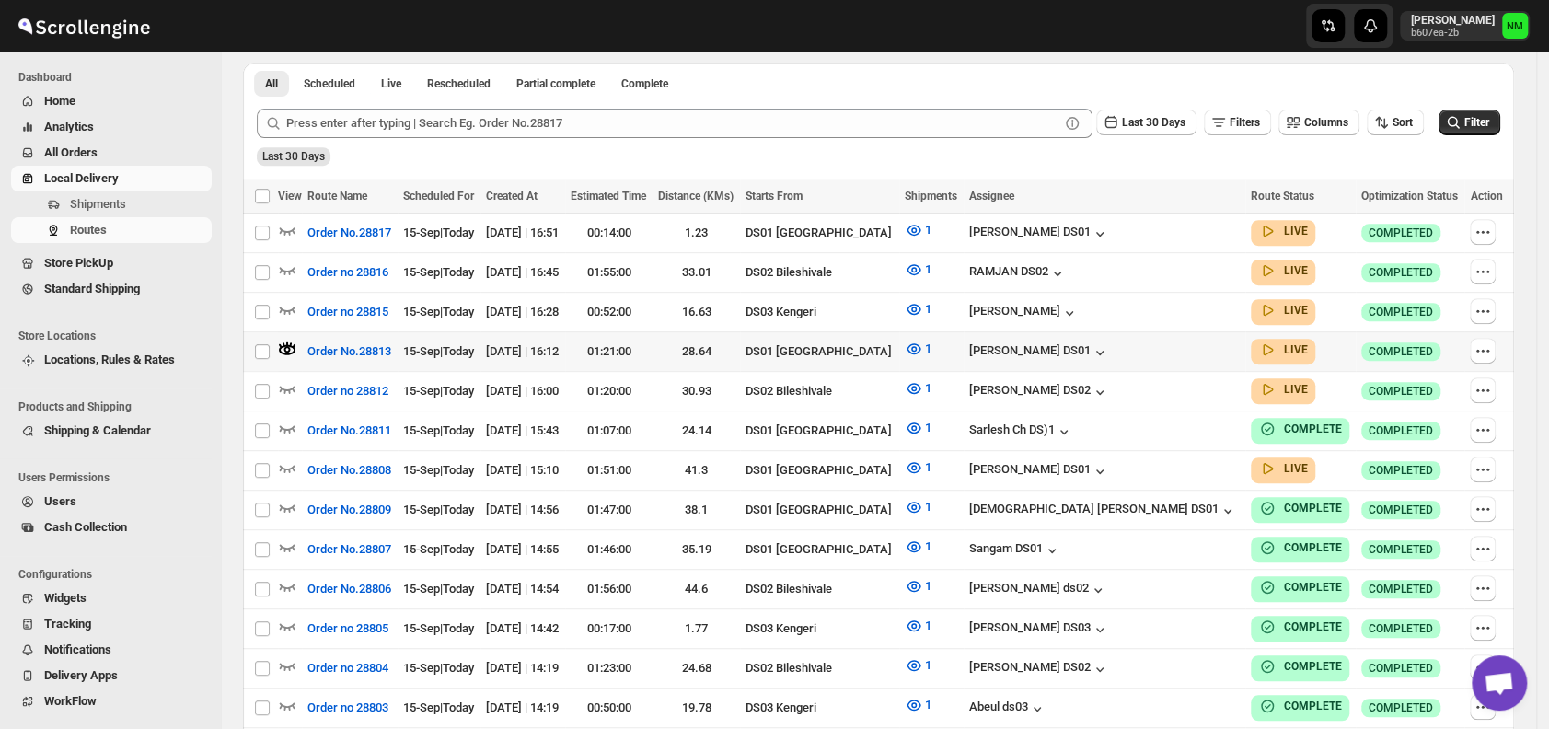
scroll to position [441, 0]
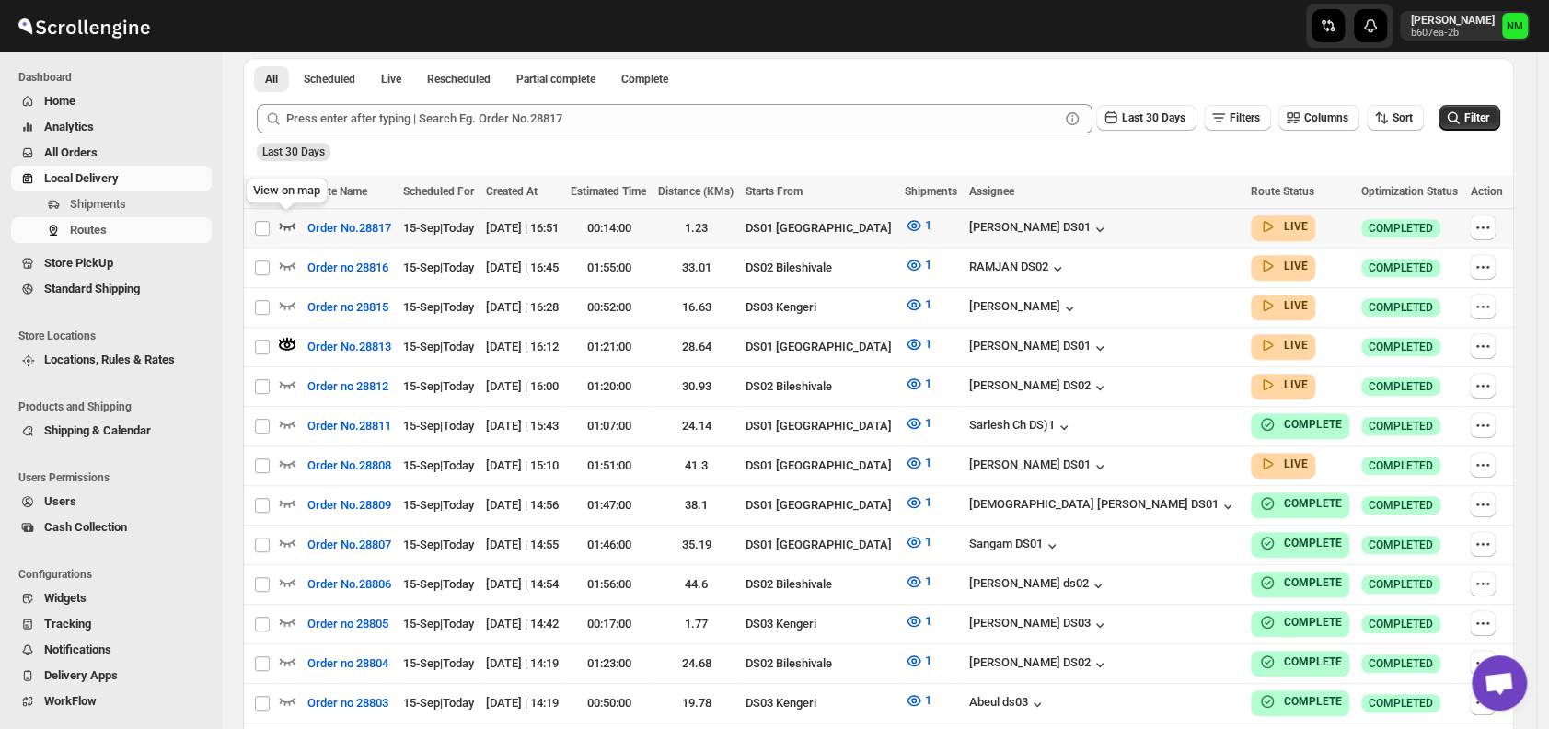
click at [285, 221] on icon "button" at bounding box center [287, 225] width 18 height 18
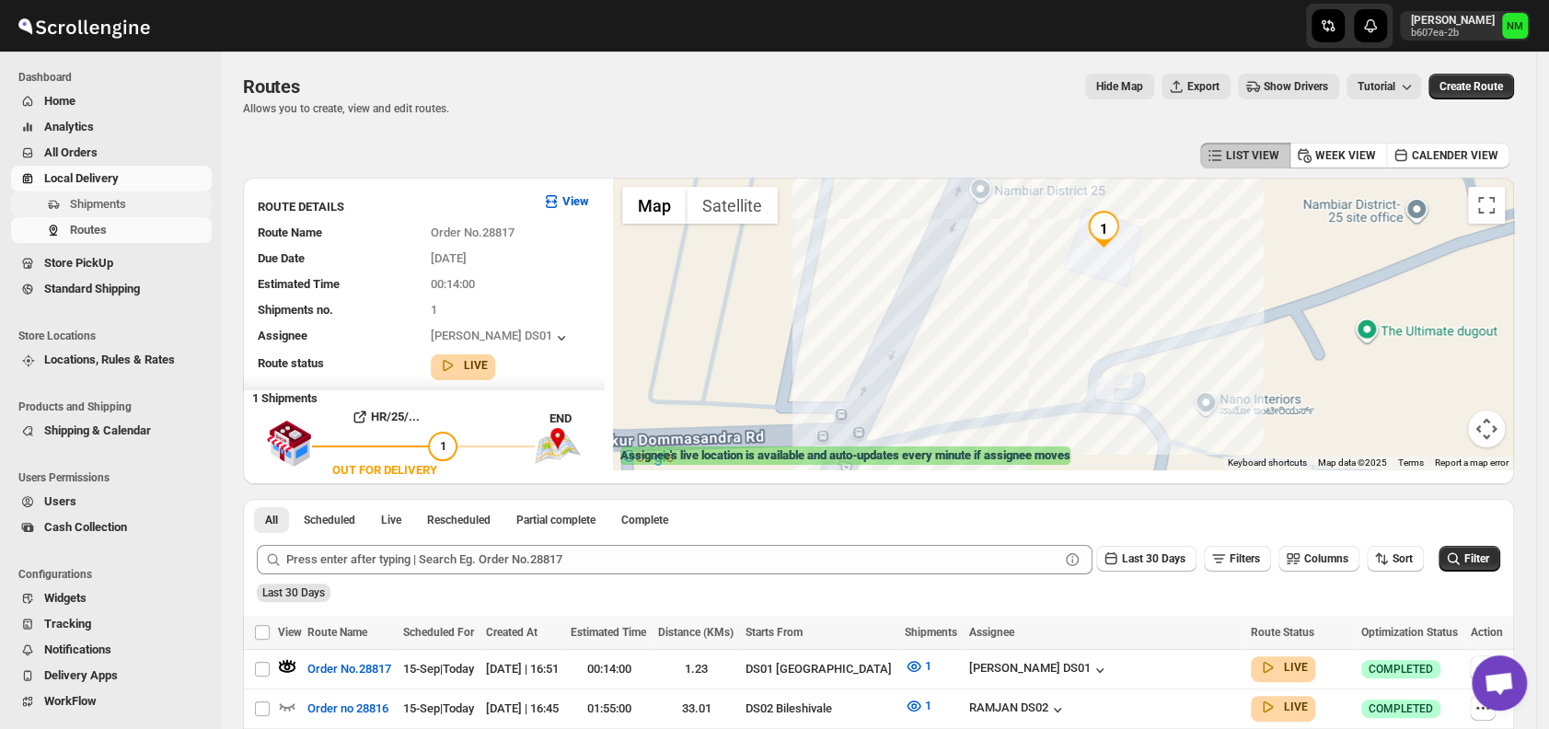
click at [89, 210] on span "Shipments" at bounding box center [98, 204] width 56 height 14
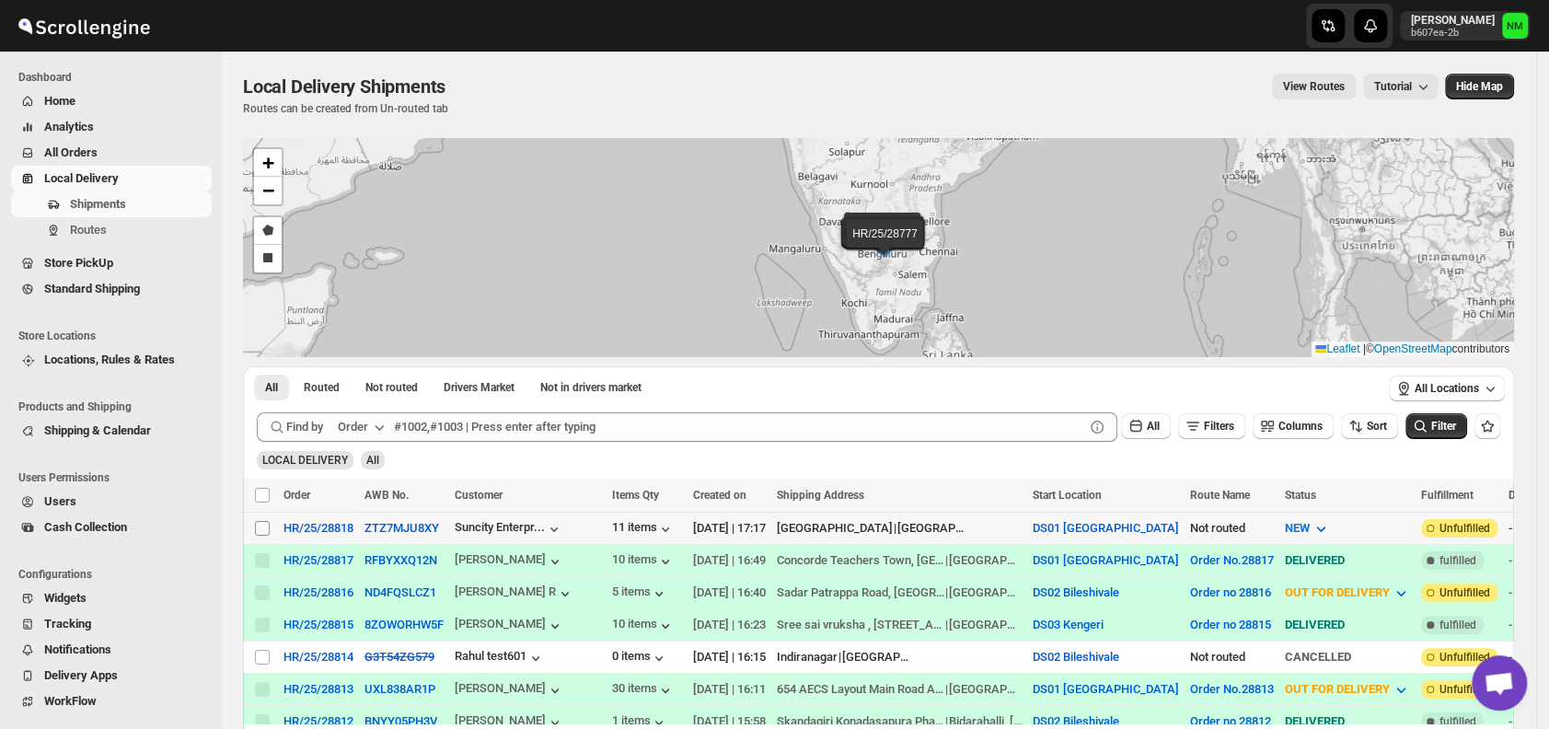
click at [262, 524] on input "Select shipment" at bounding box center [262, 528] width 15 height 15
checkbox input "true"
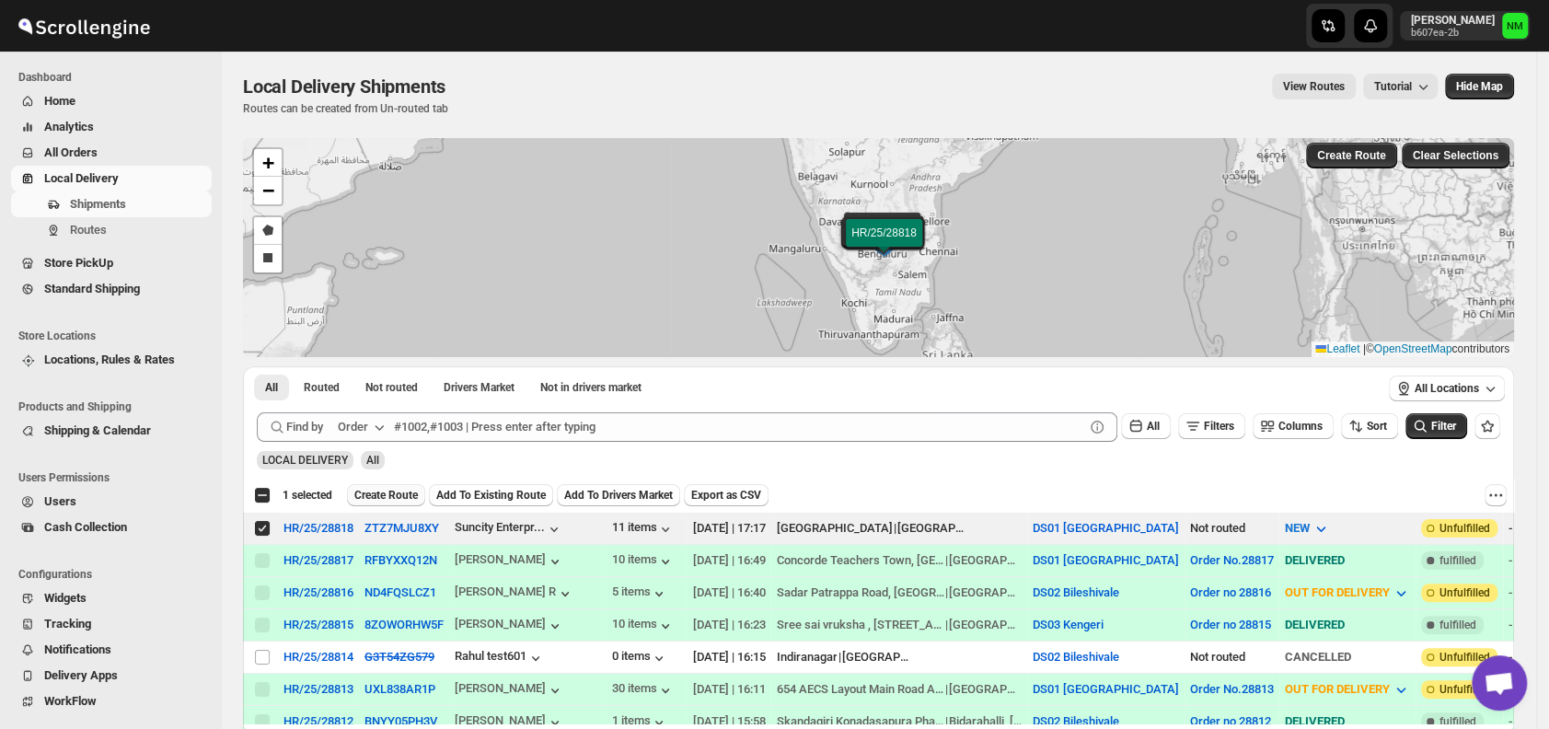
click at [373, 498] on span "Create Route" at bounding box center [386, 495] width 64 height 15
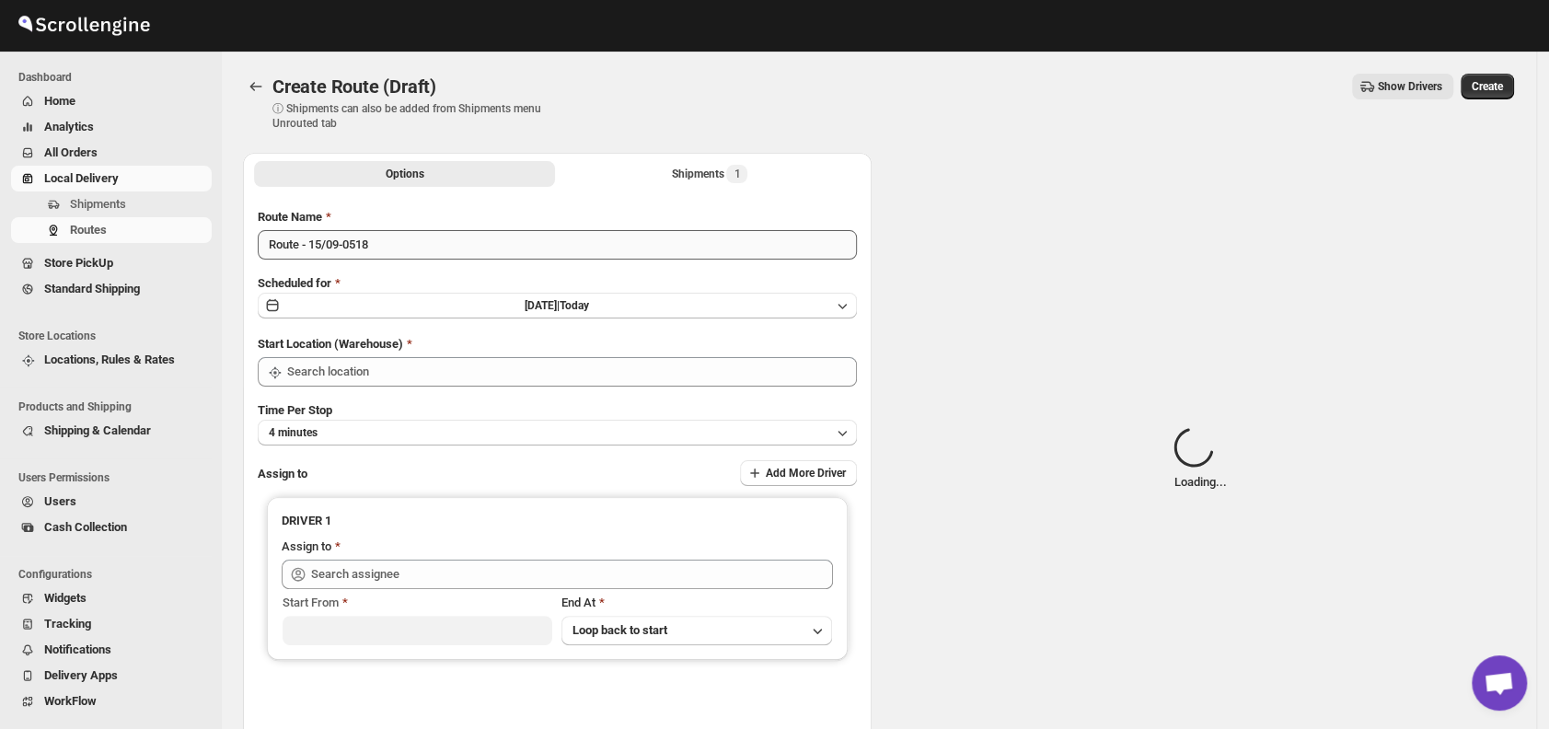
type input "DS01 [GEOGRAPHIC_DATA]"
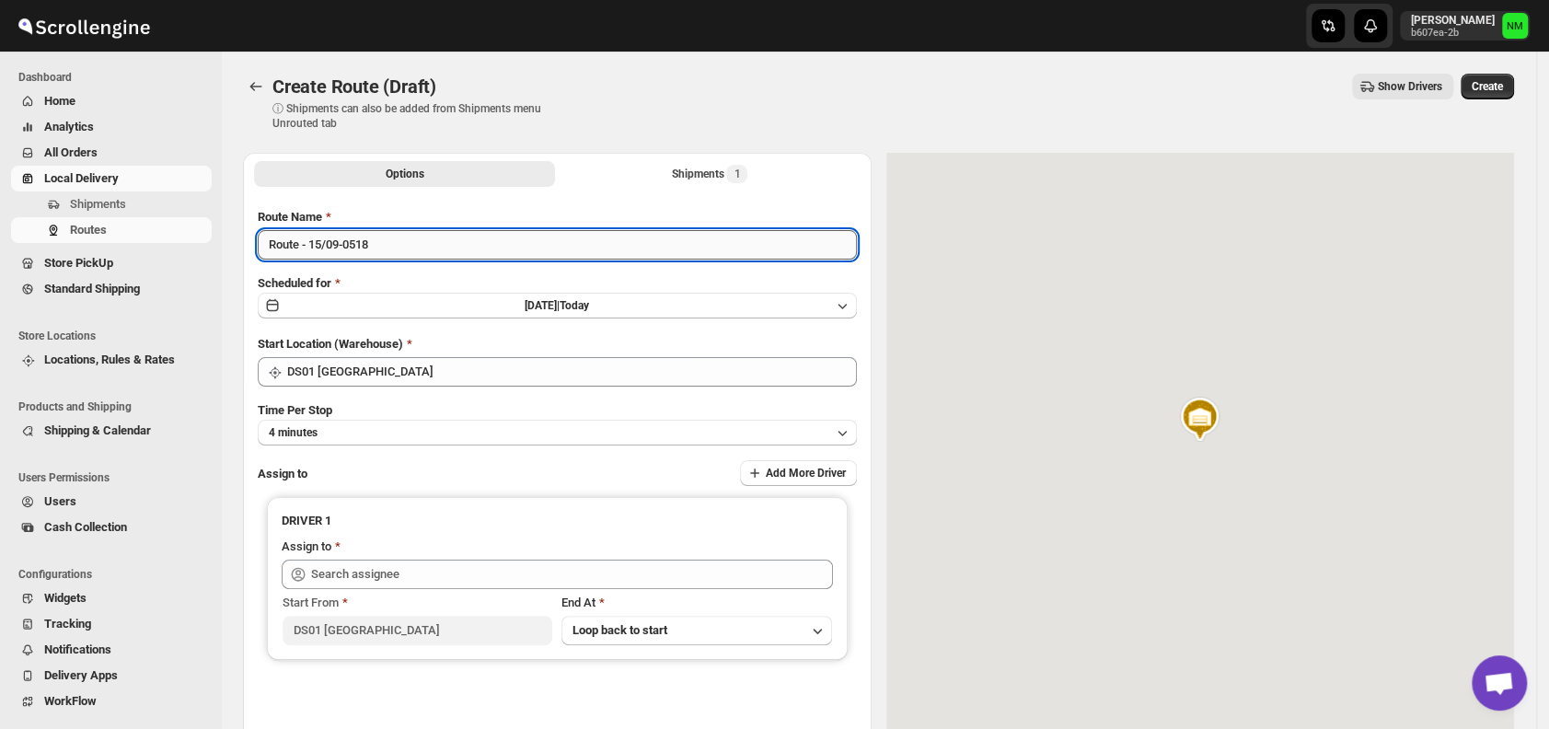
click at [468, 253] on input "Route - 15/09-0518" at bounding box center [557, 244] width 599 height 29
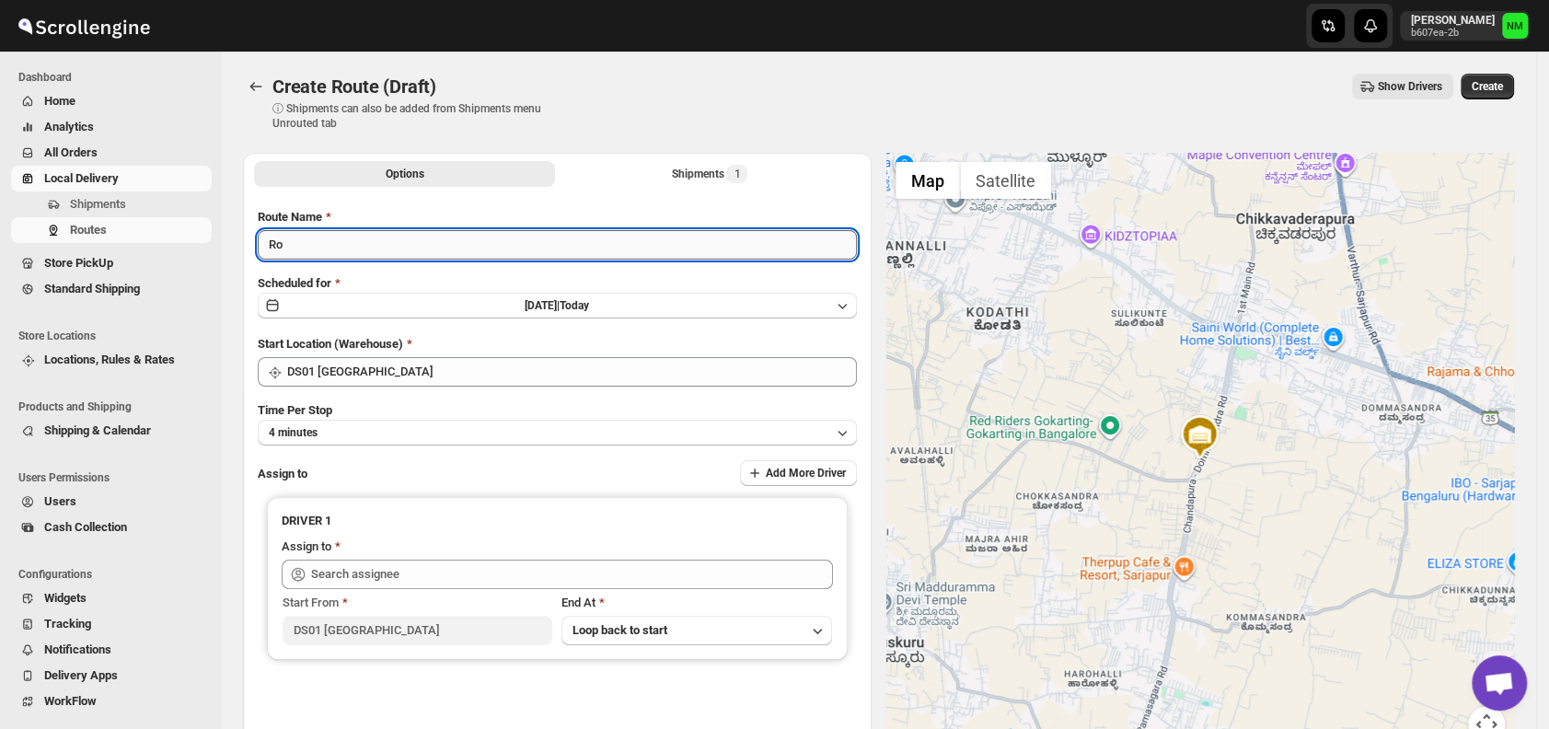
type input "R"
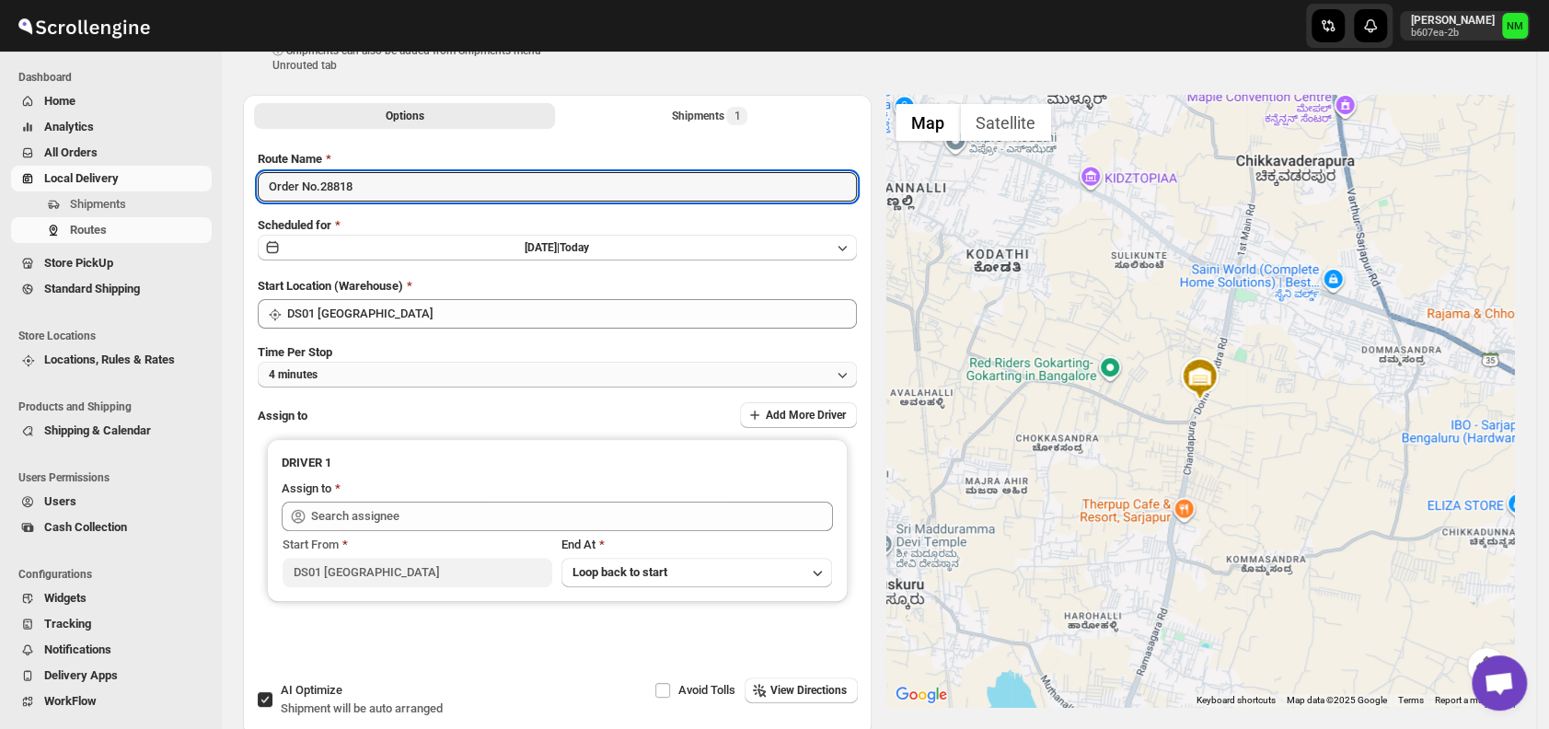
scroll to position [59, 0]
type input "Order No.28818"
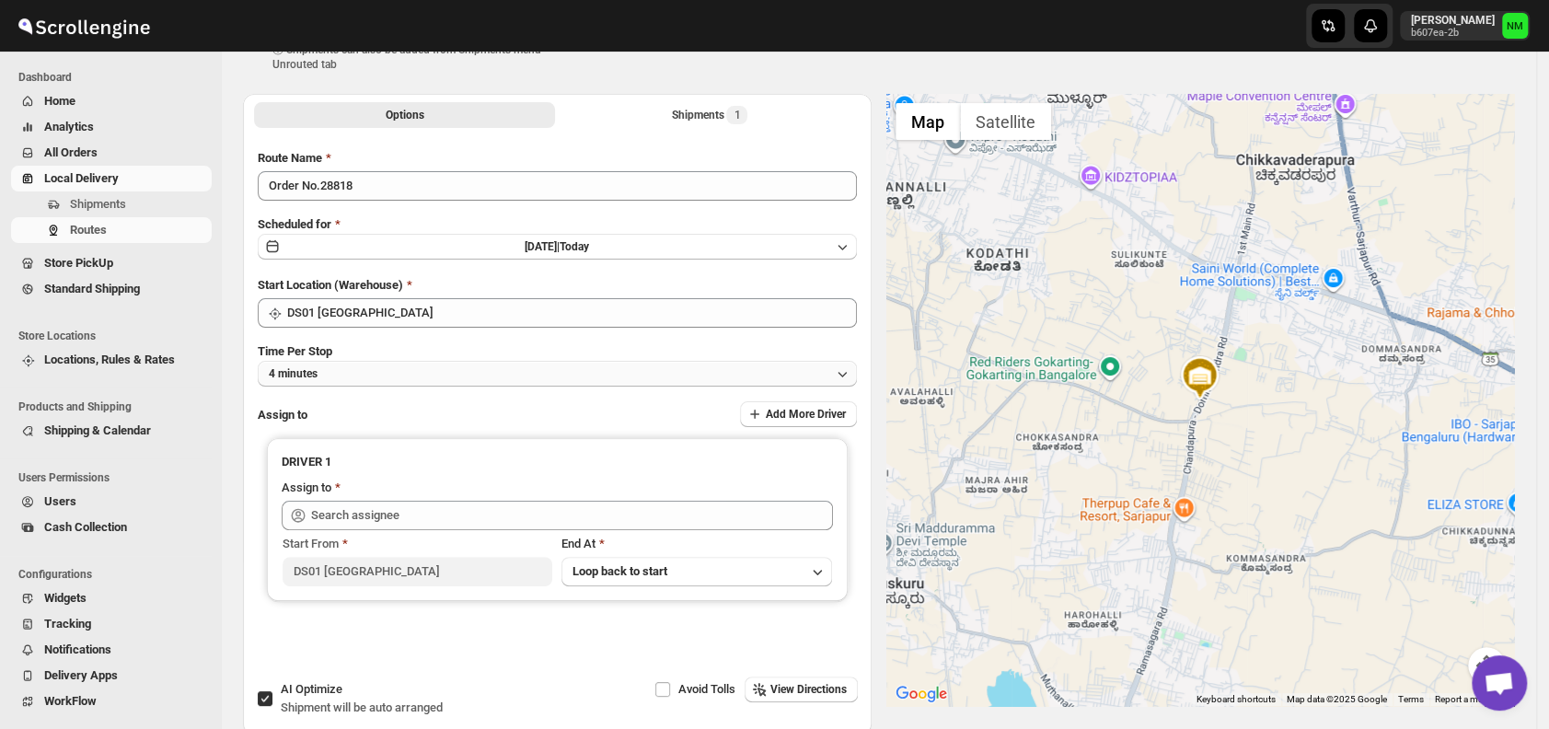
click at [426, 379] on button "4 minutes" at bounding box center [557, 374] width 599 height 26
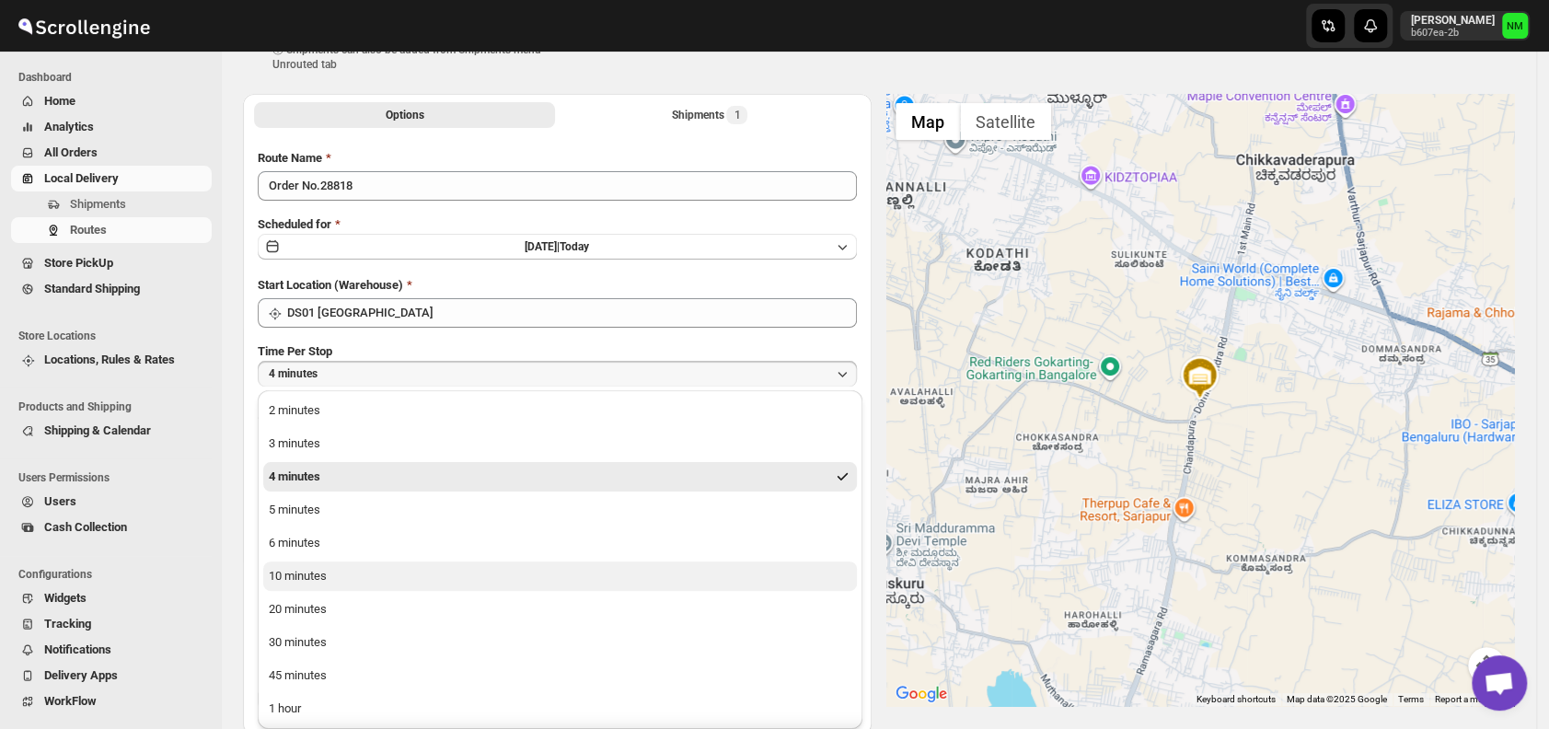
click at [362, 568] on button "10 minutes" at bounding box center [560, 576] width 594 height 29
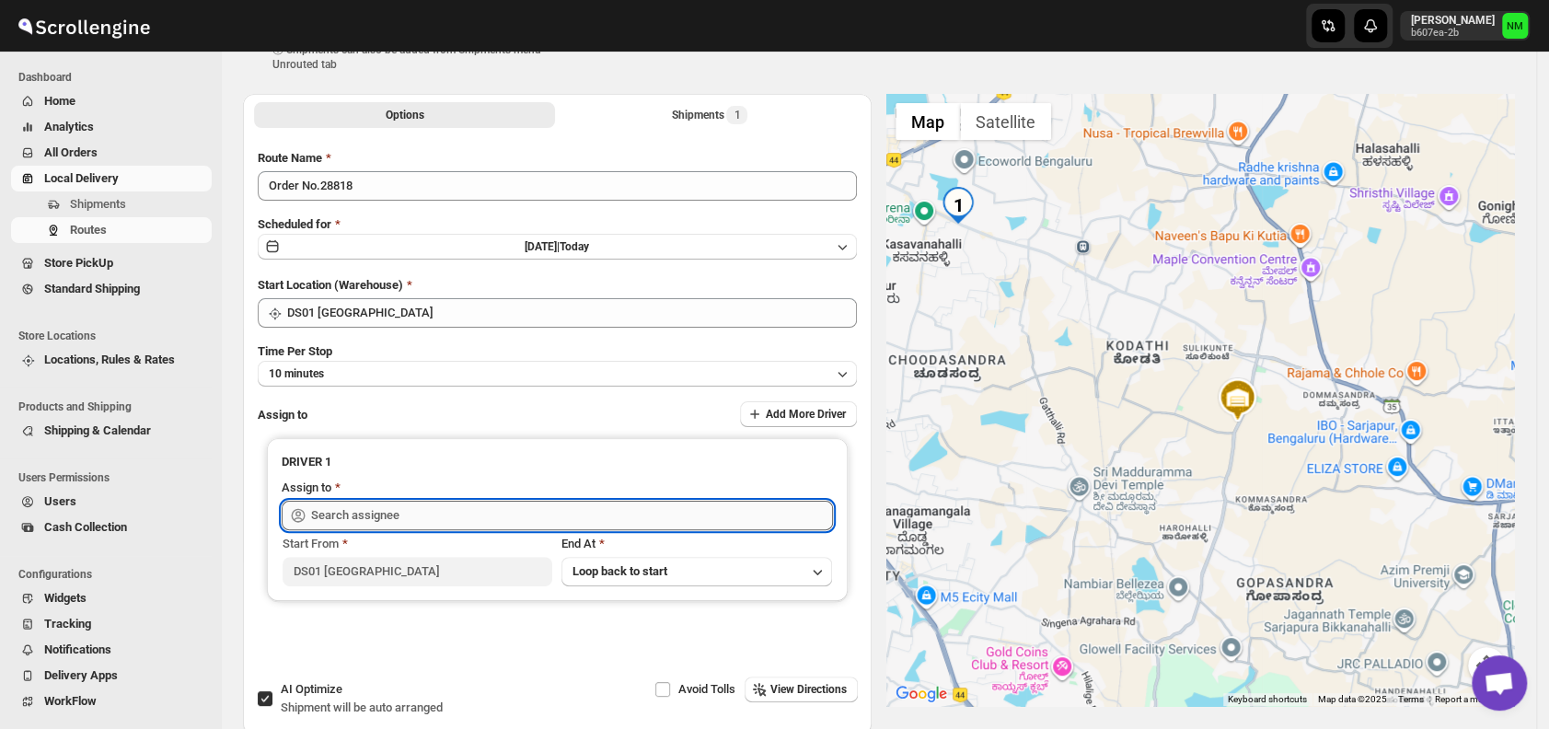
click at [538, 514] on input "text" at bounding box center [572, 515] width 522 height 29
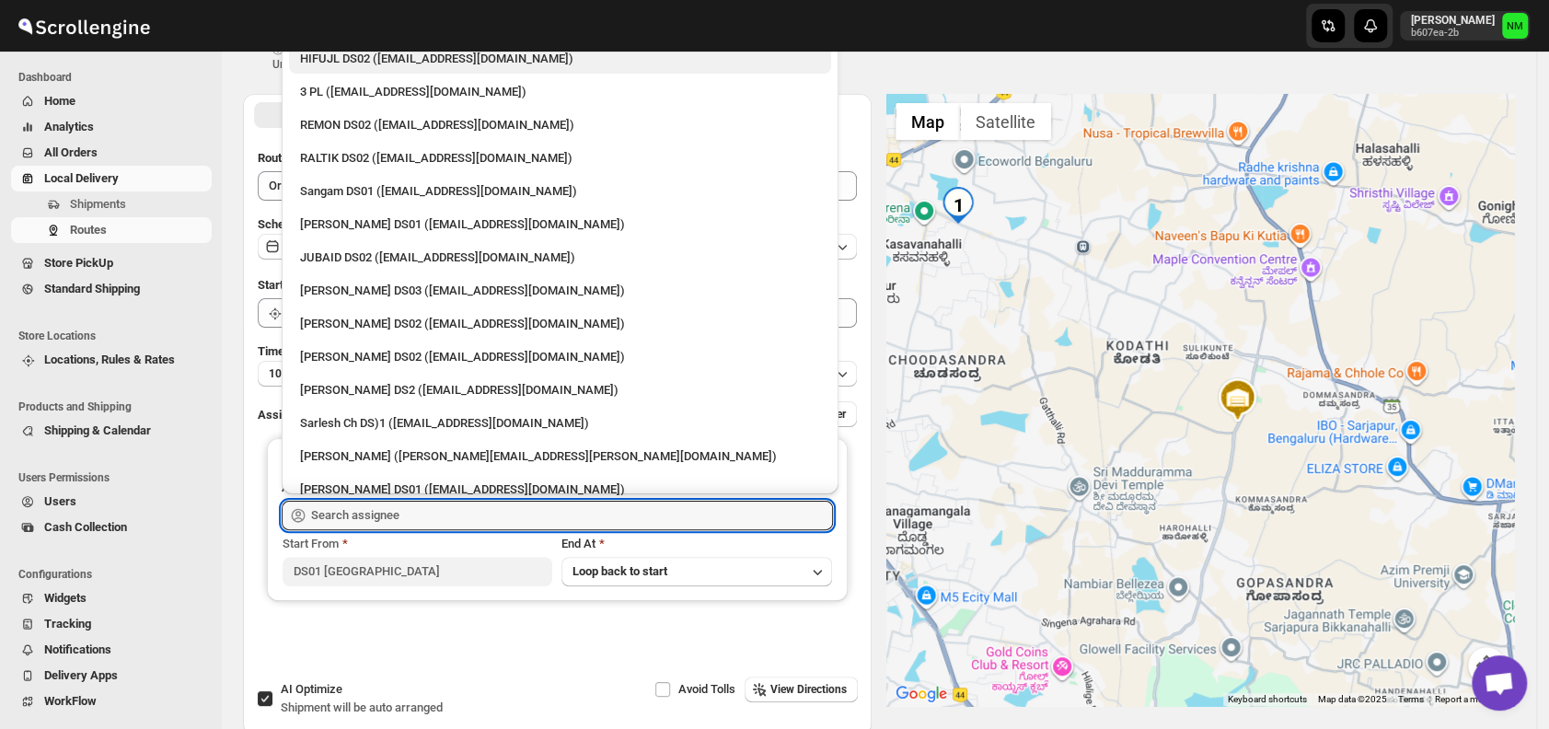
scroll to position [0, 0]
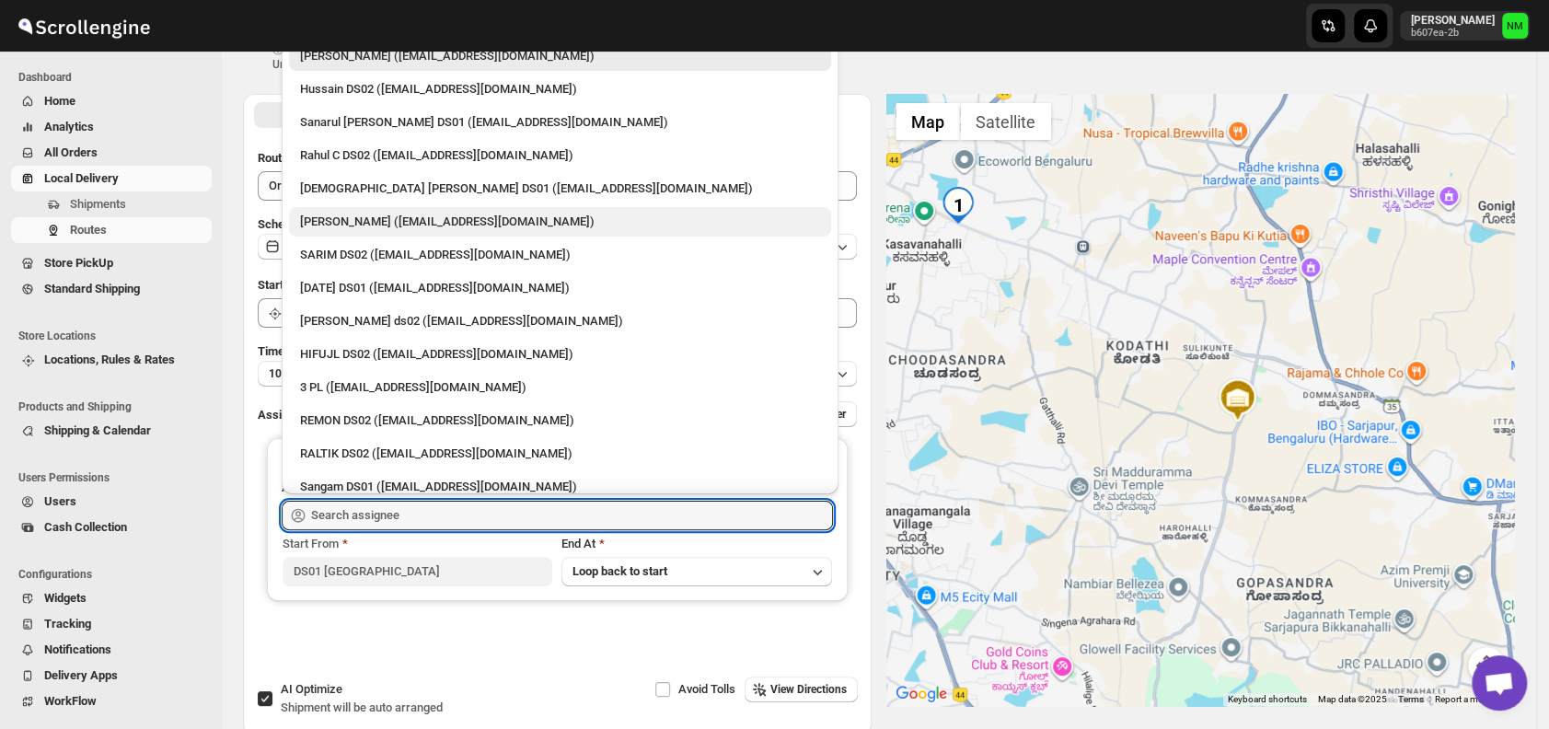
click at [318, 217] on div "Vikas Rathod (lolegiy458@nalwan.com)" at bounding box center [560, 222] width 520 height 18
type input "Vikas Rathod (lolegiy458@nalwan.com)"
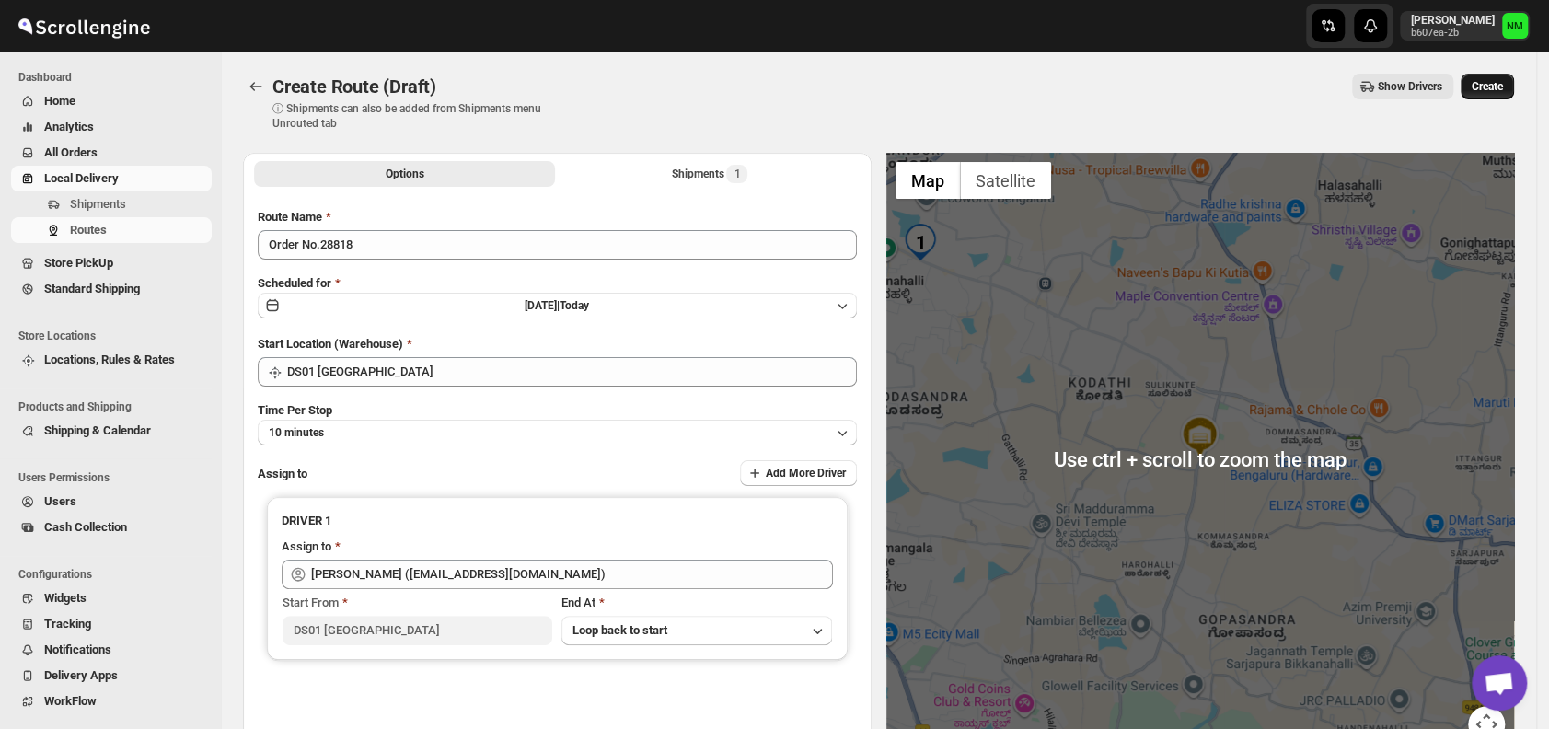
click at [1503, 83] on span "Create" at bounding box center [1487, 86] width 31 height 15
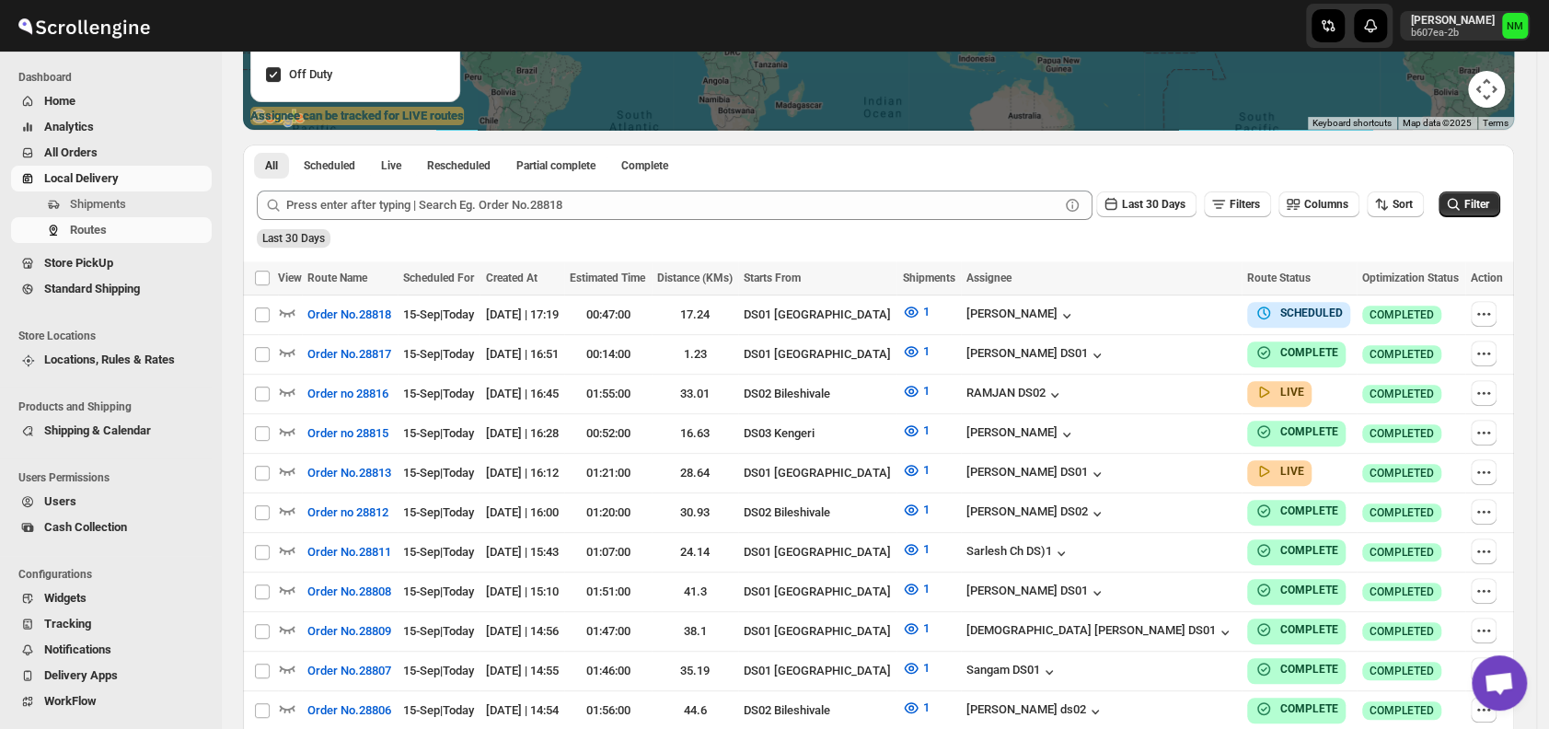
scroll to position [345, 0]
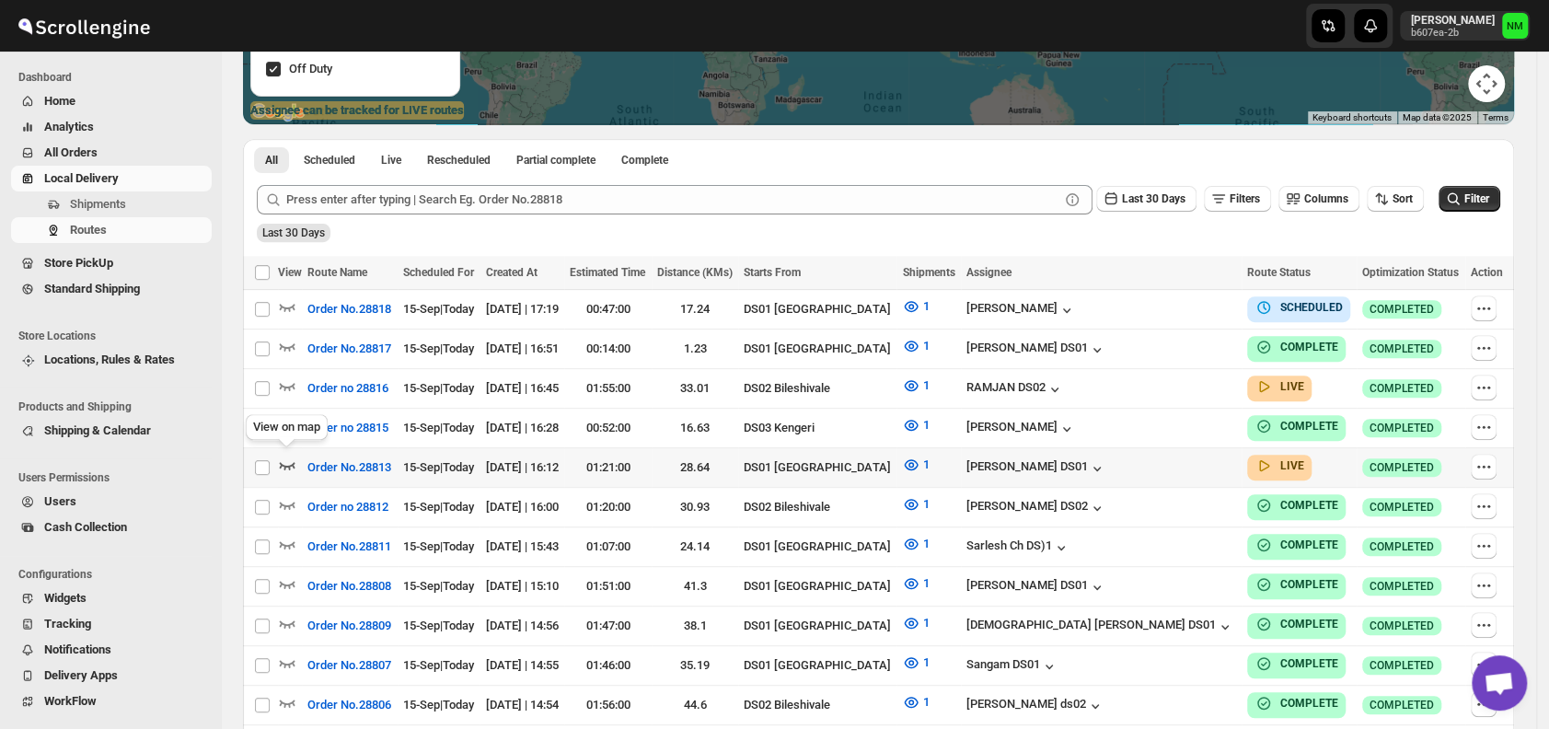
click at [292, 458] on icon "button" at bounding box center [287, 465] width 18 height 18
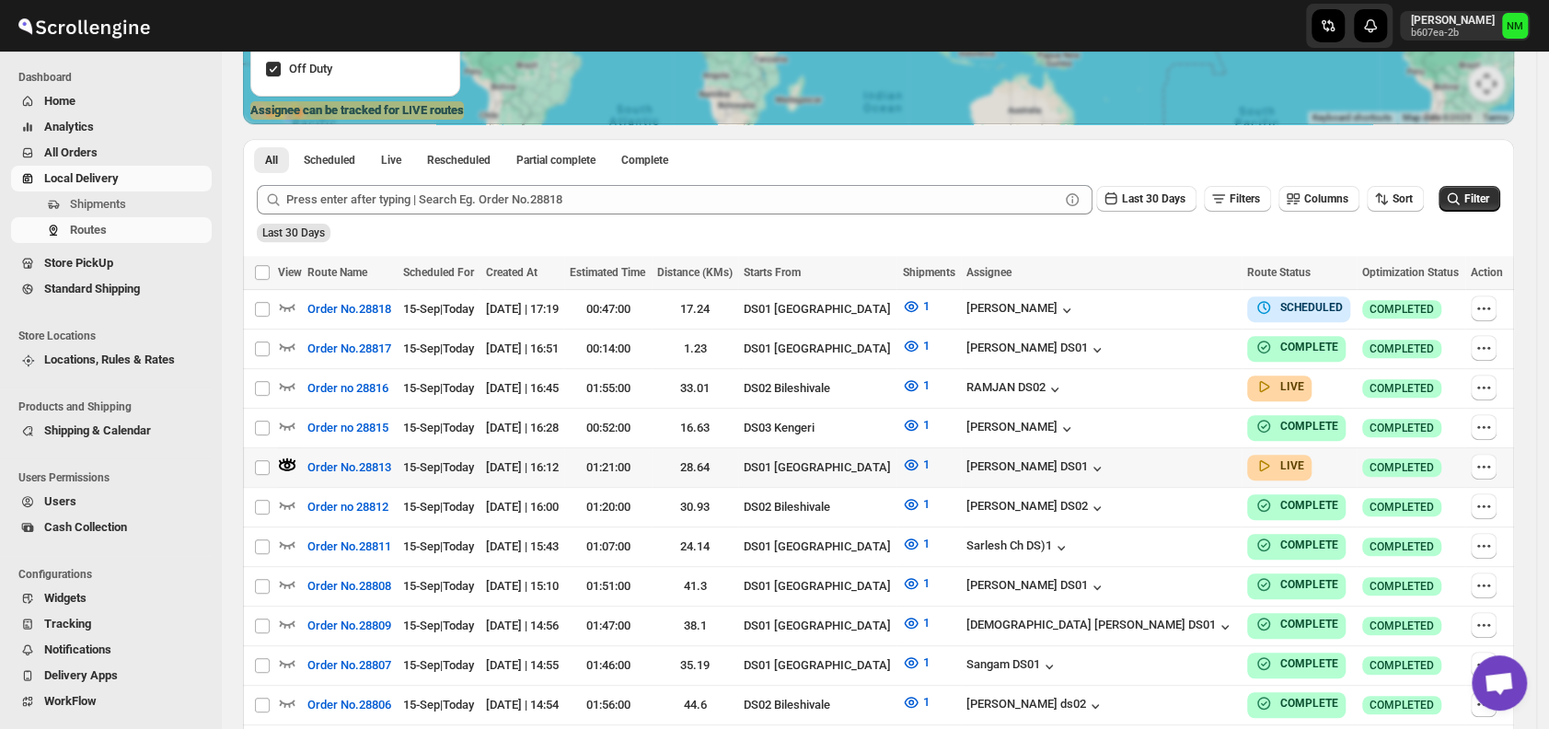
scroll to position [0, 0]
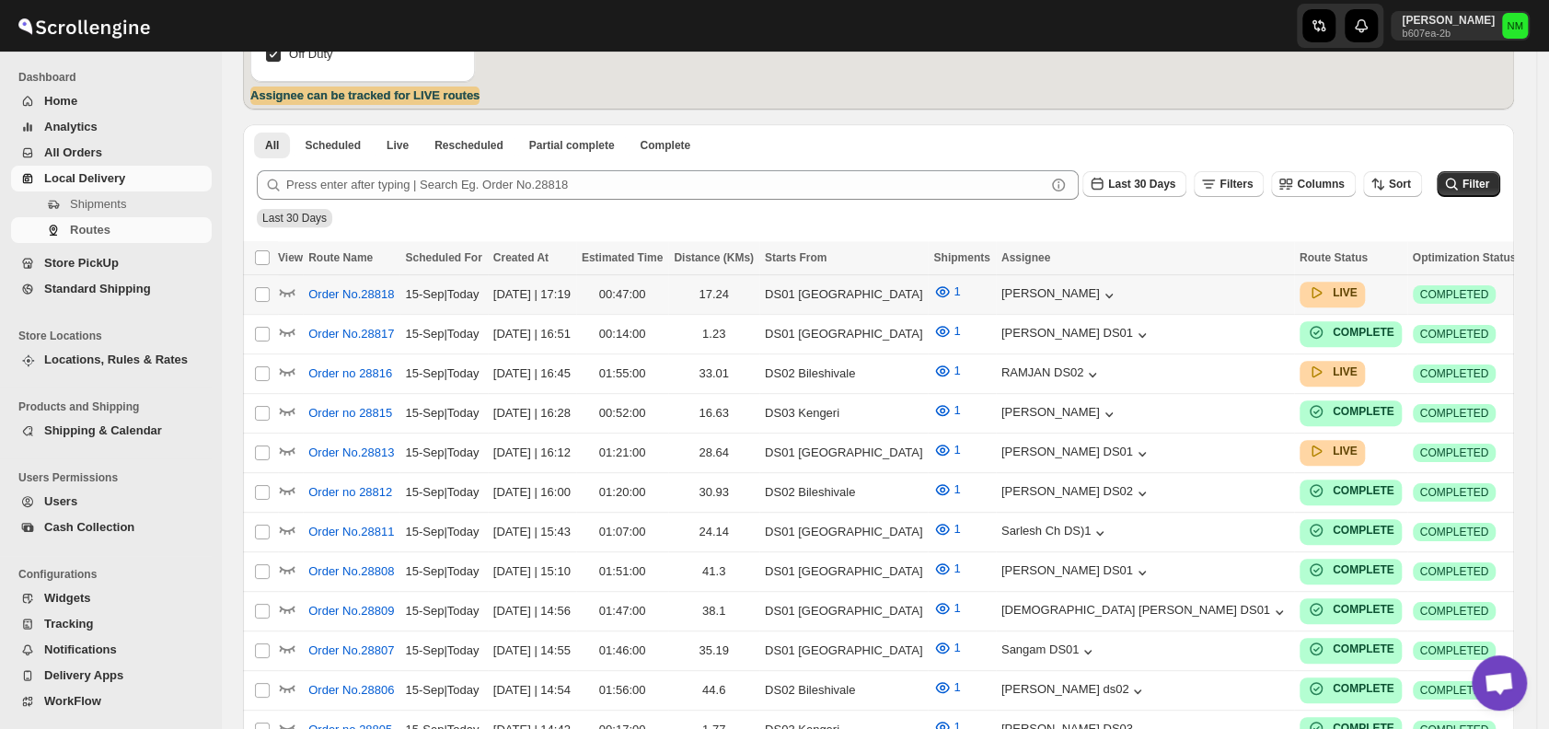
scroll to position [361, 0]
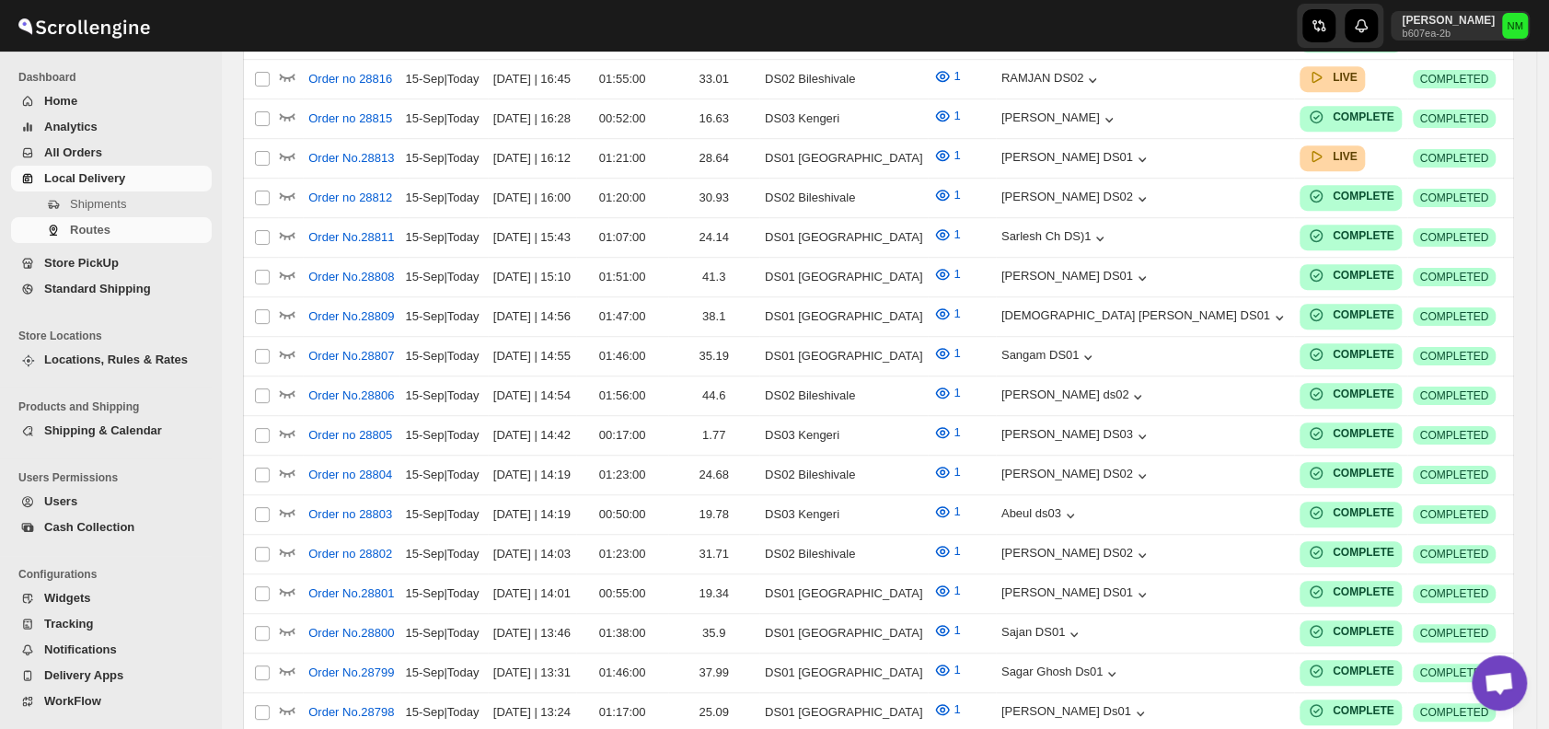
scroll to position [361, 0]
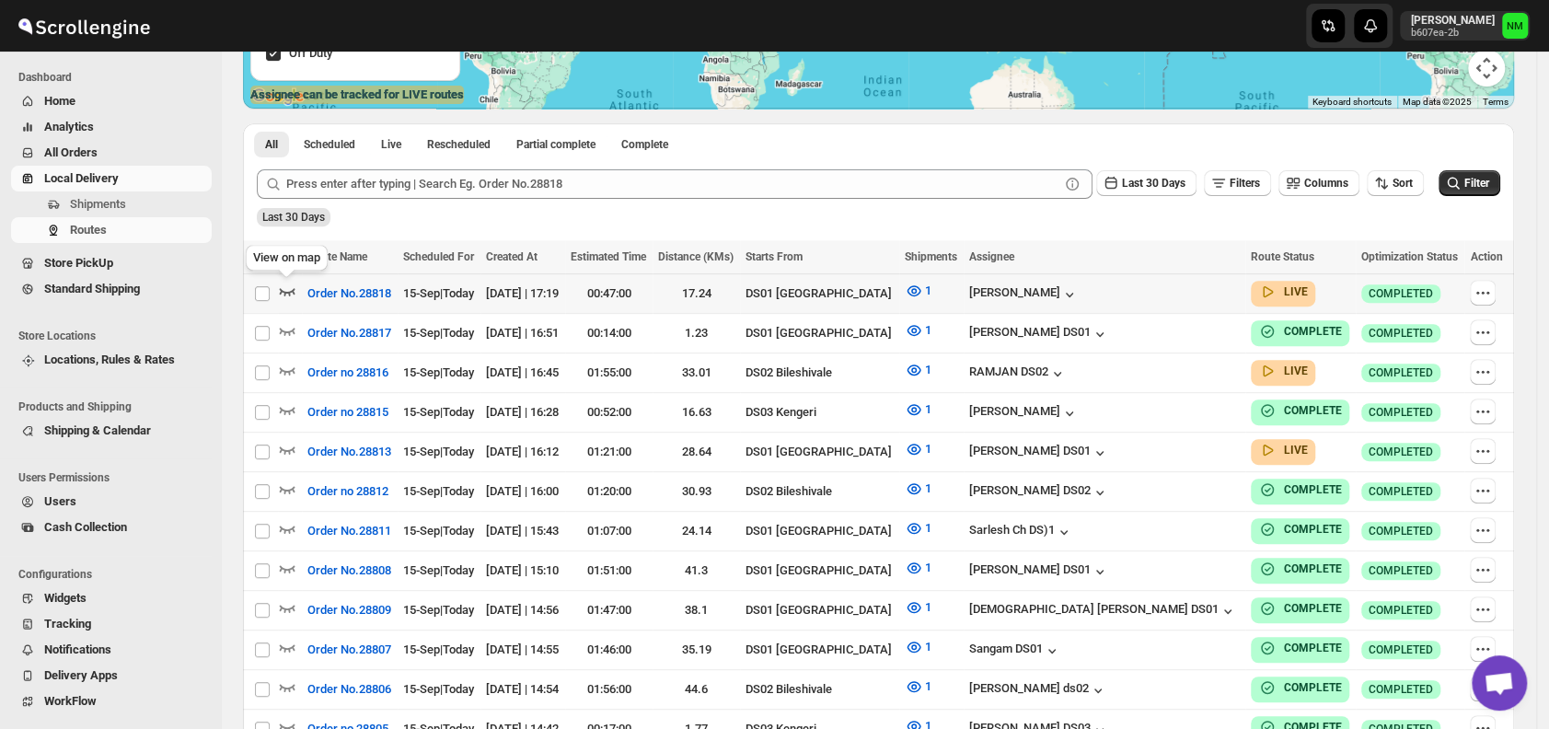
click at [286, 288] on icon "button" at bounding box center [287, 291] width 18 height 18
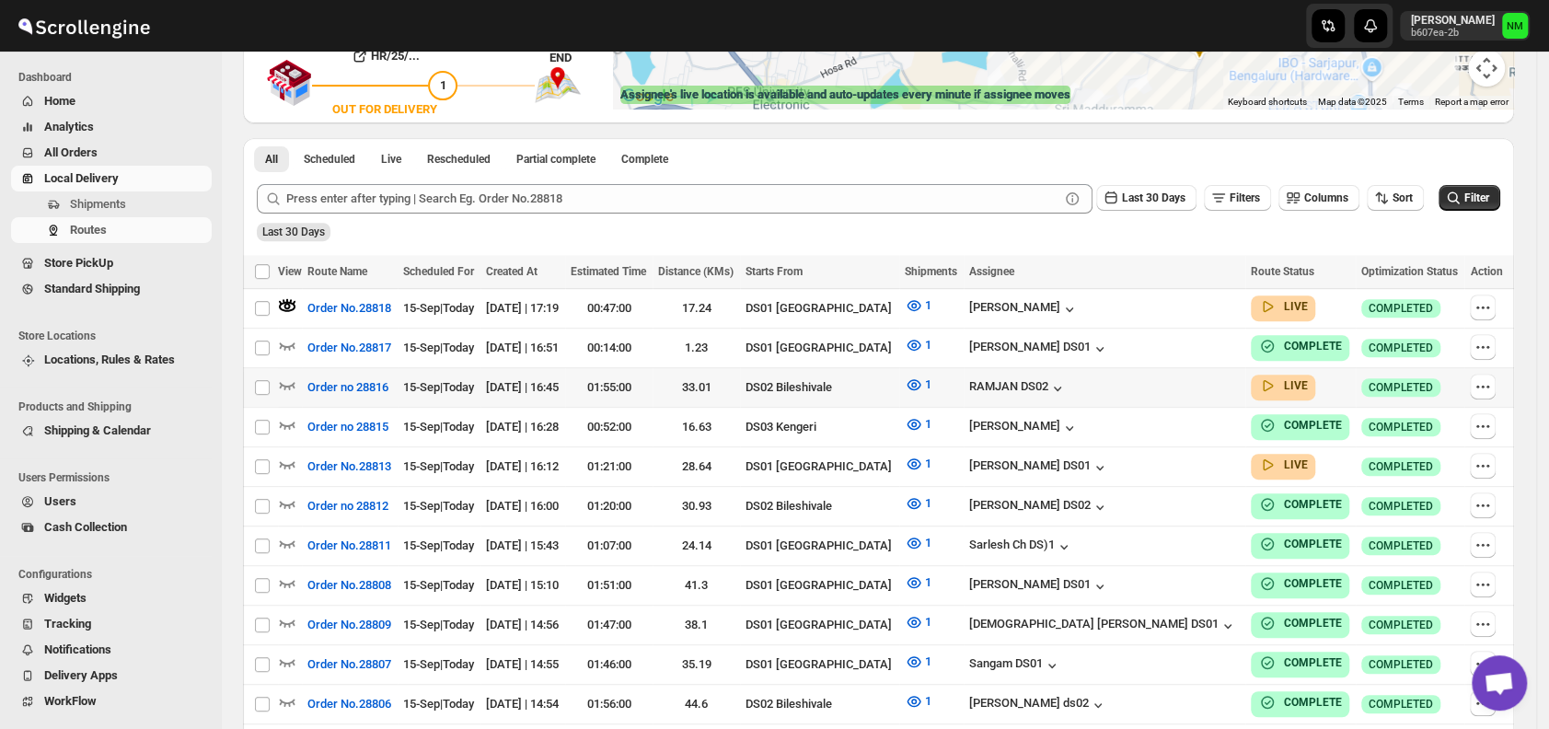
scroll to position [0, 0]
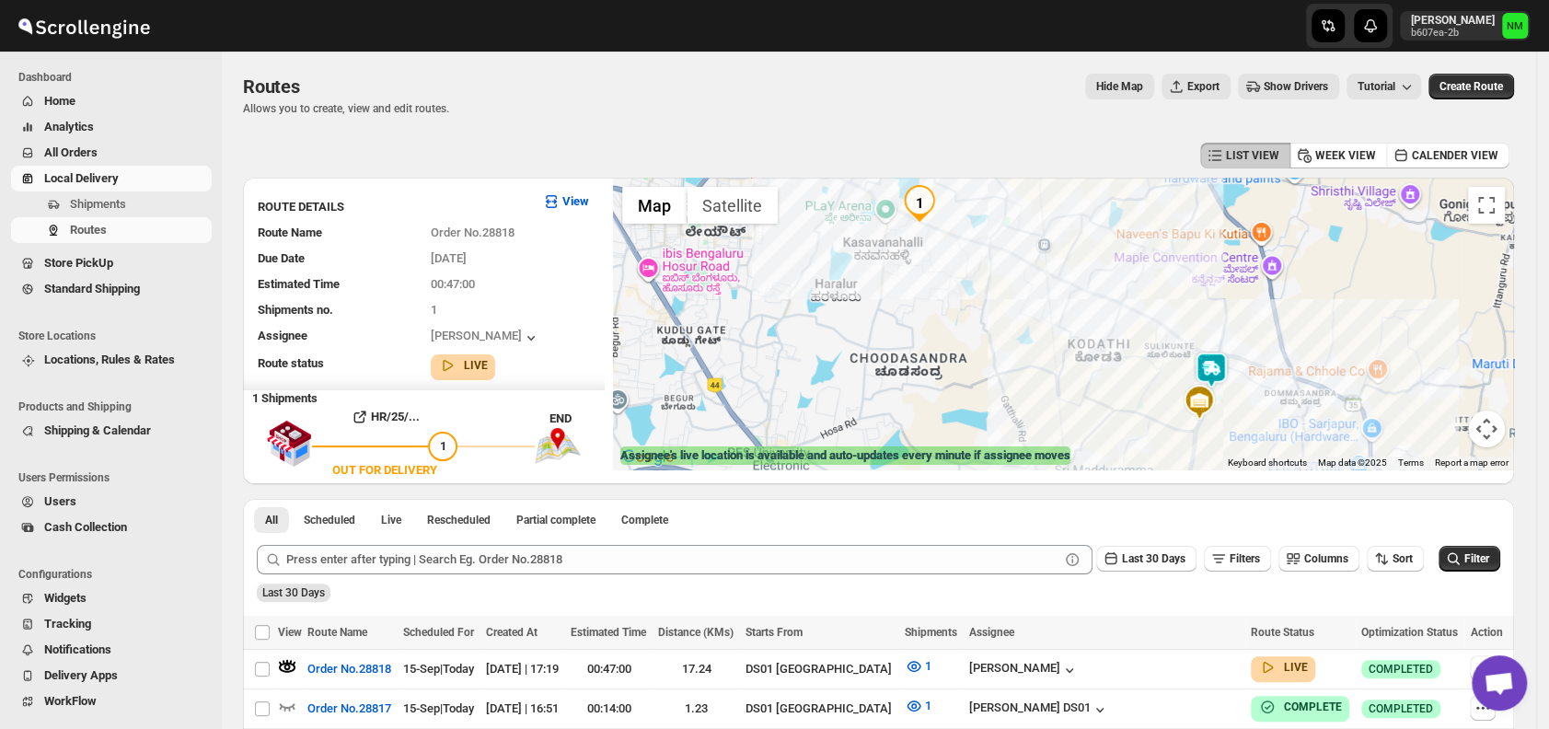
click at [1202, 361] on img at bounding box center [1211, 370] width 37 height 37
click at [1291, 275] on button "Close" at bounding box center [1268, 283] width 44 height 44
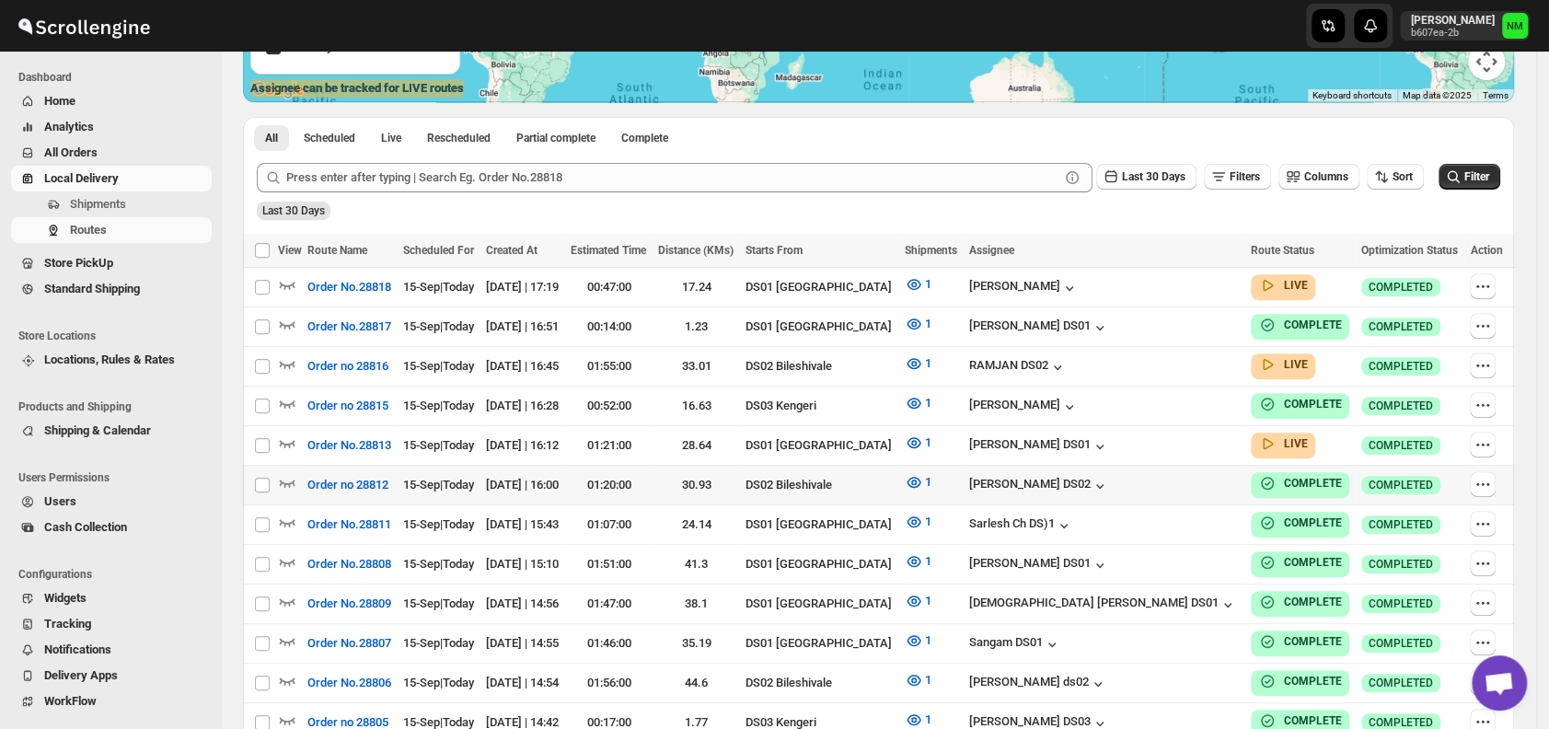
scroll to position [368, 0]
click at [287, 437] on icon "button" at bounding box center [287, 442] width 18 height 18
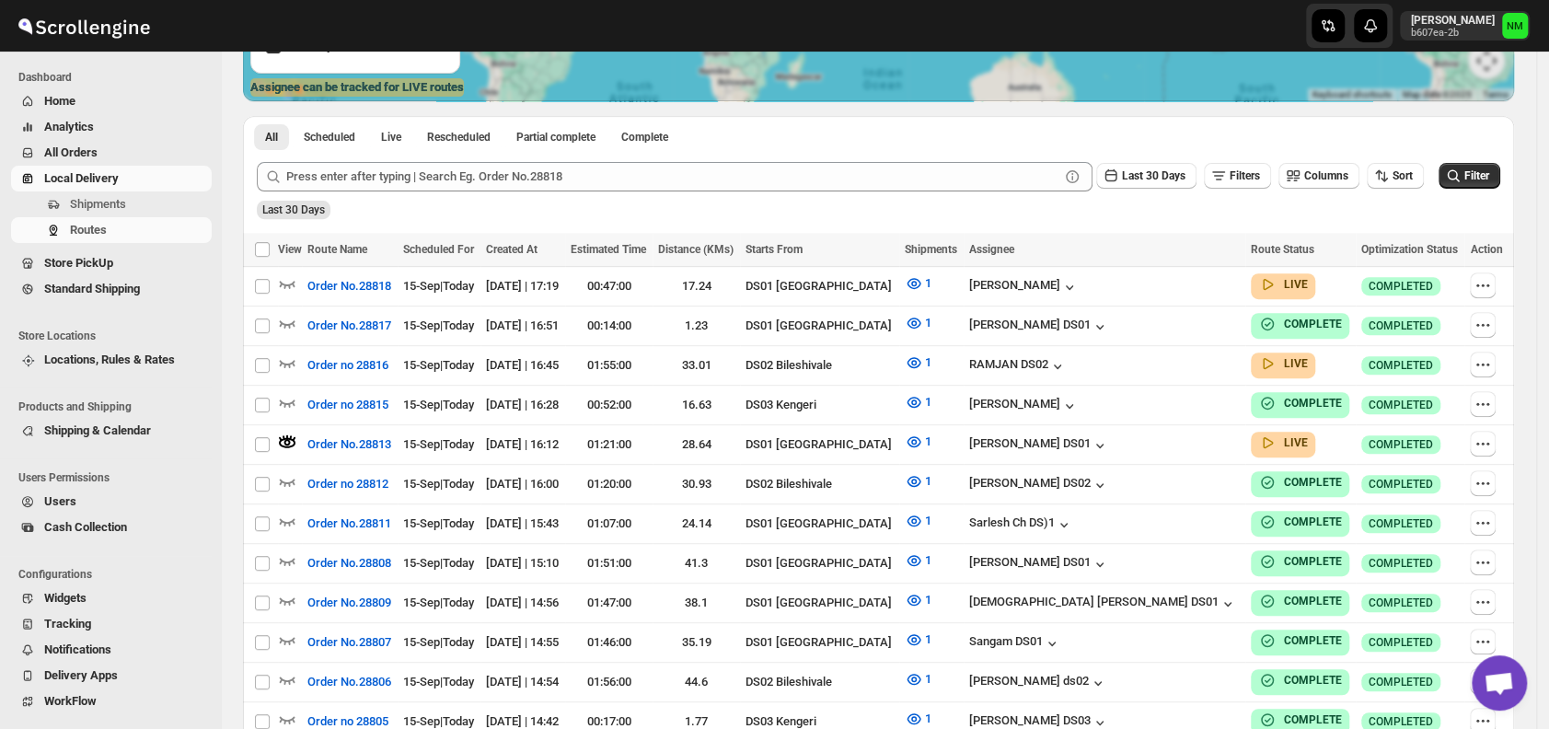
scroll to position [0, 0]
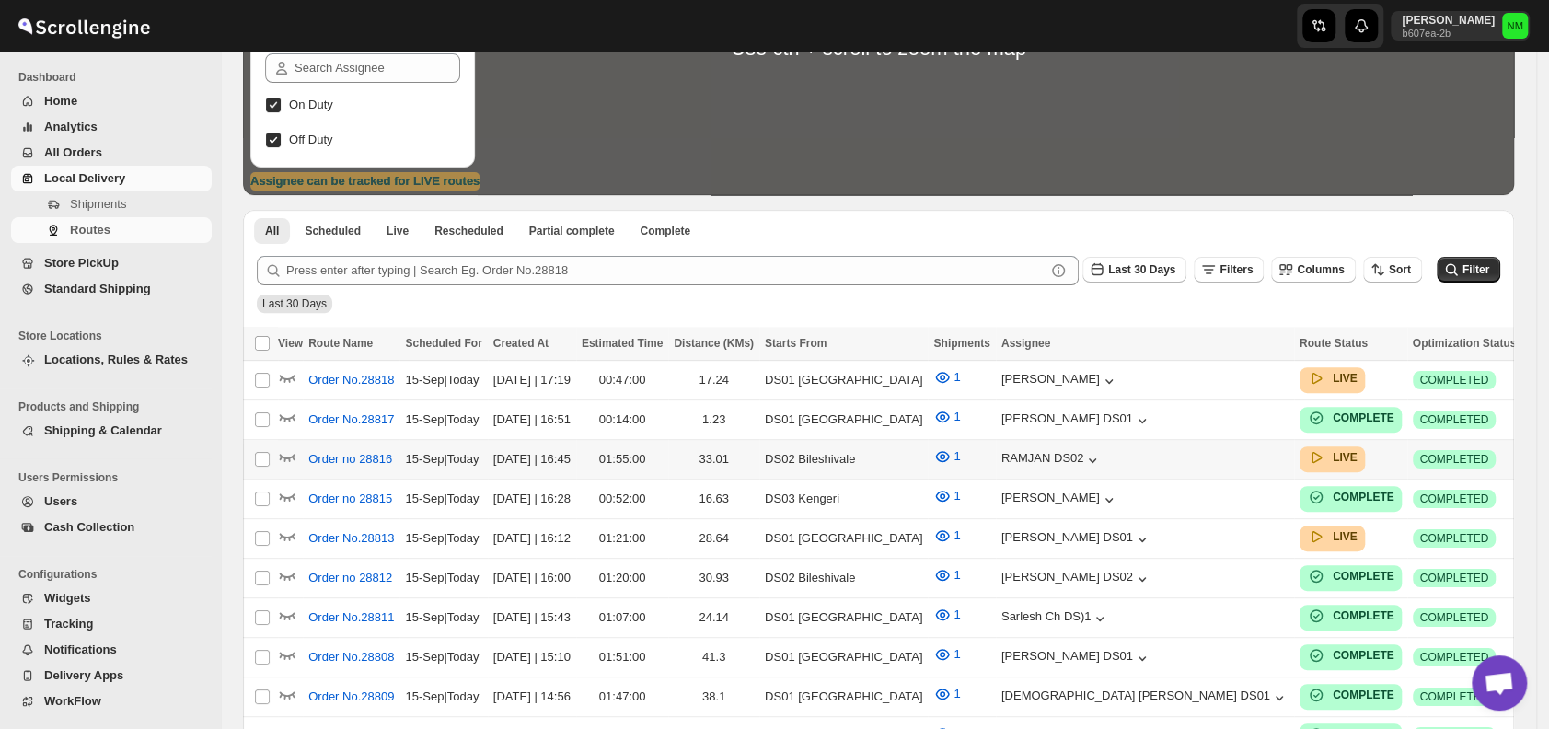
scroll to position [277, 0]
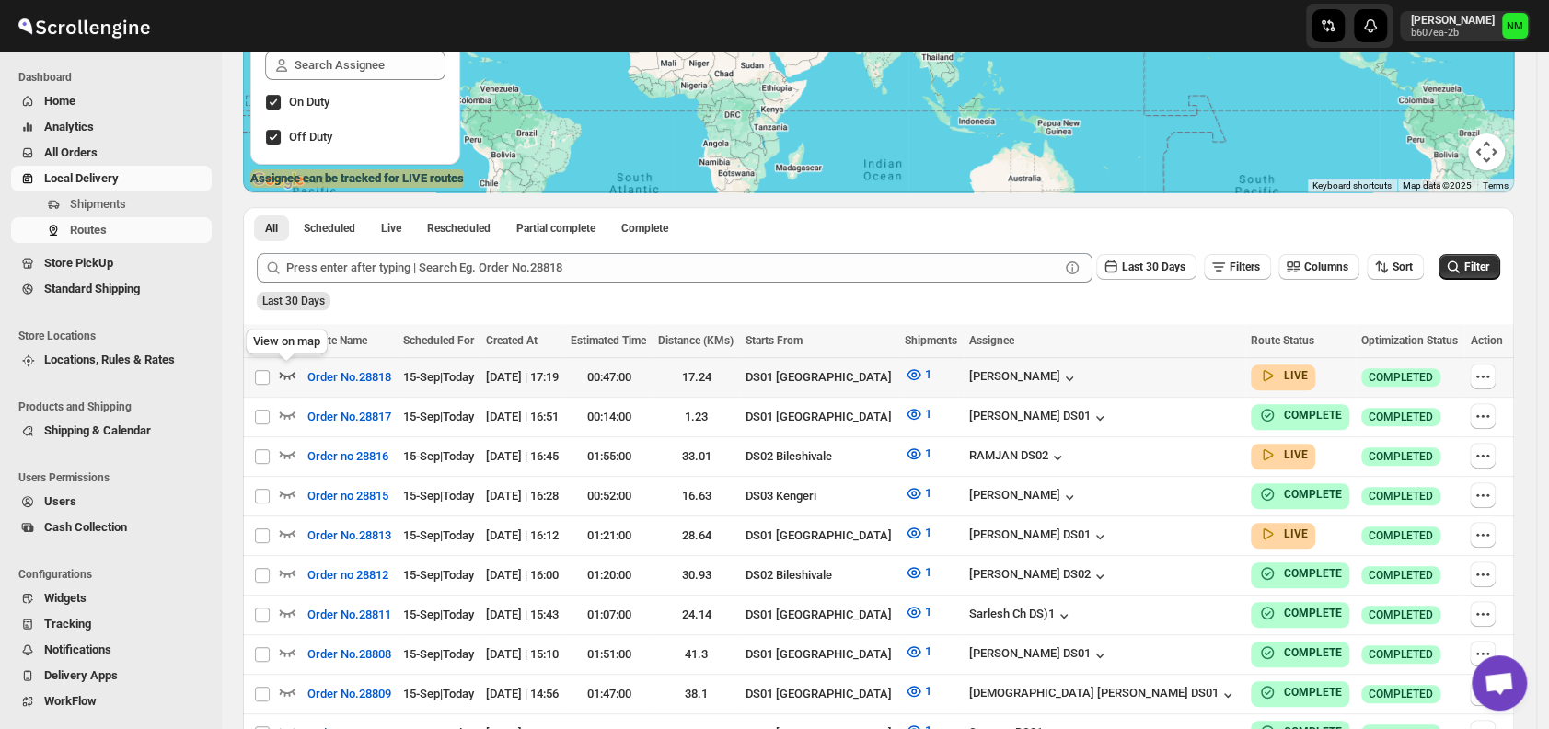
click at [291, 374] on icon "button" at bounding box center [288, 375] width 16 height 7
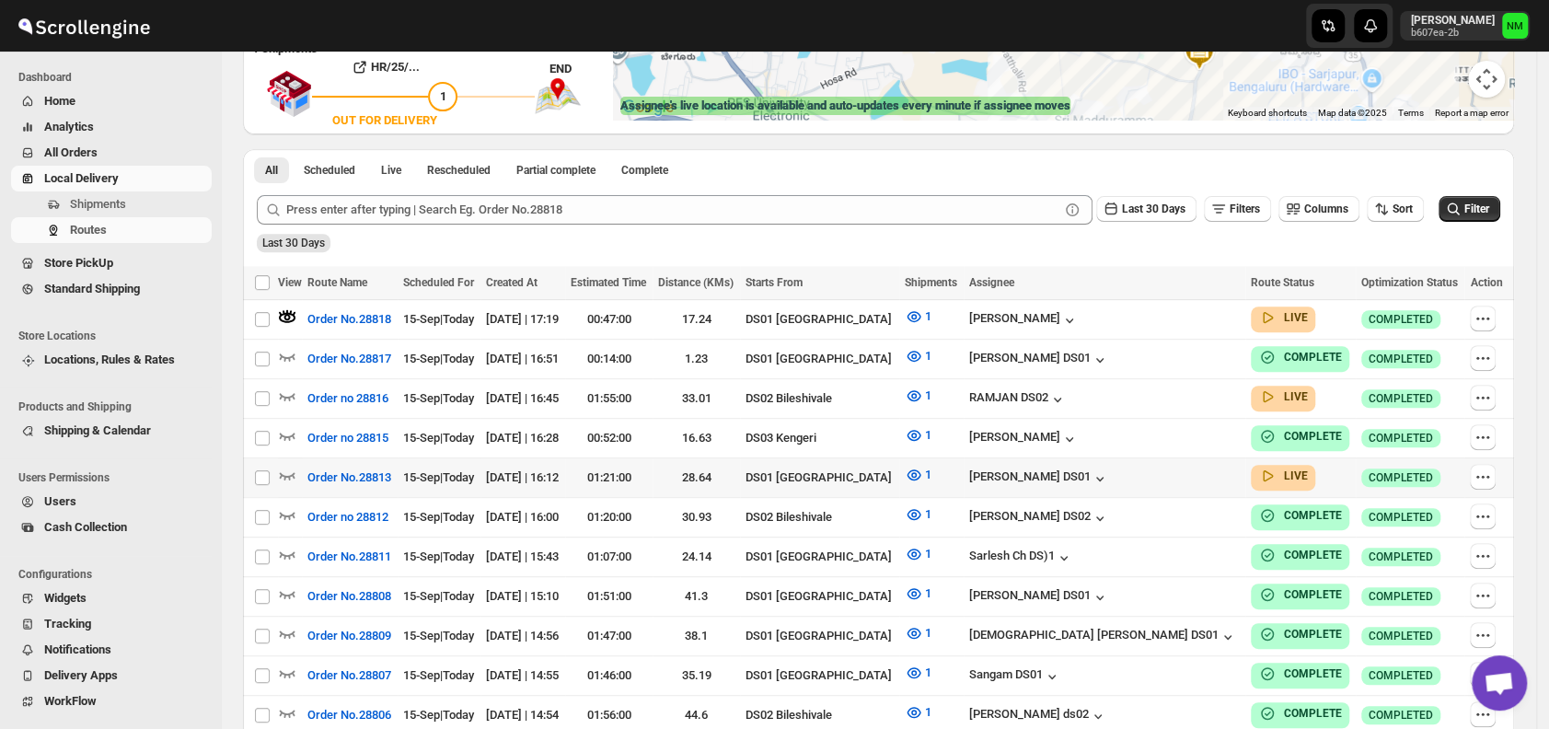
scroll to position [353, 0]
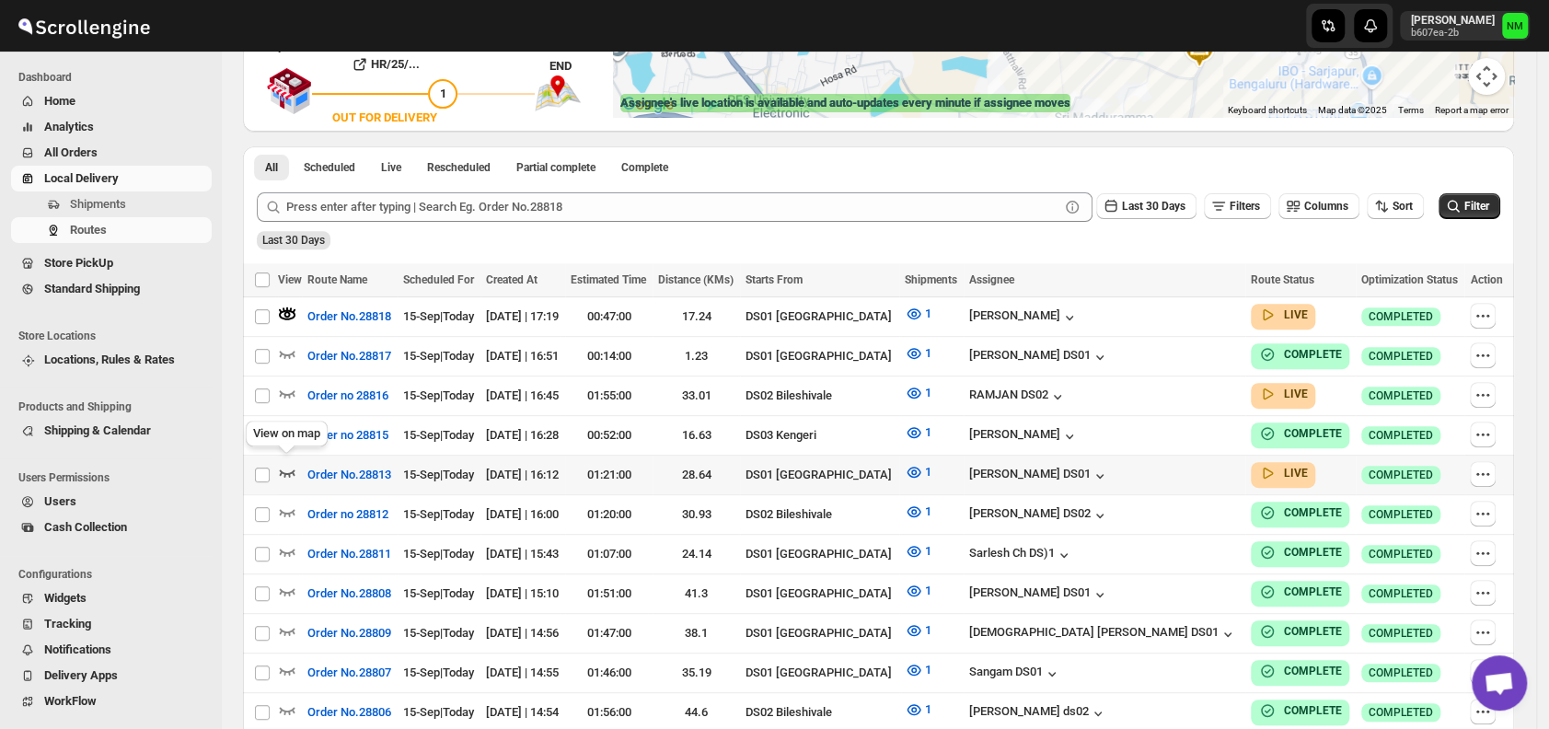
click at [287, 470] on icon "button" at bounding box center [287, 472] width 18 height 18
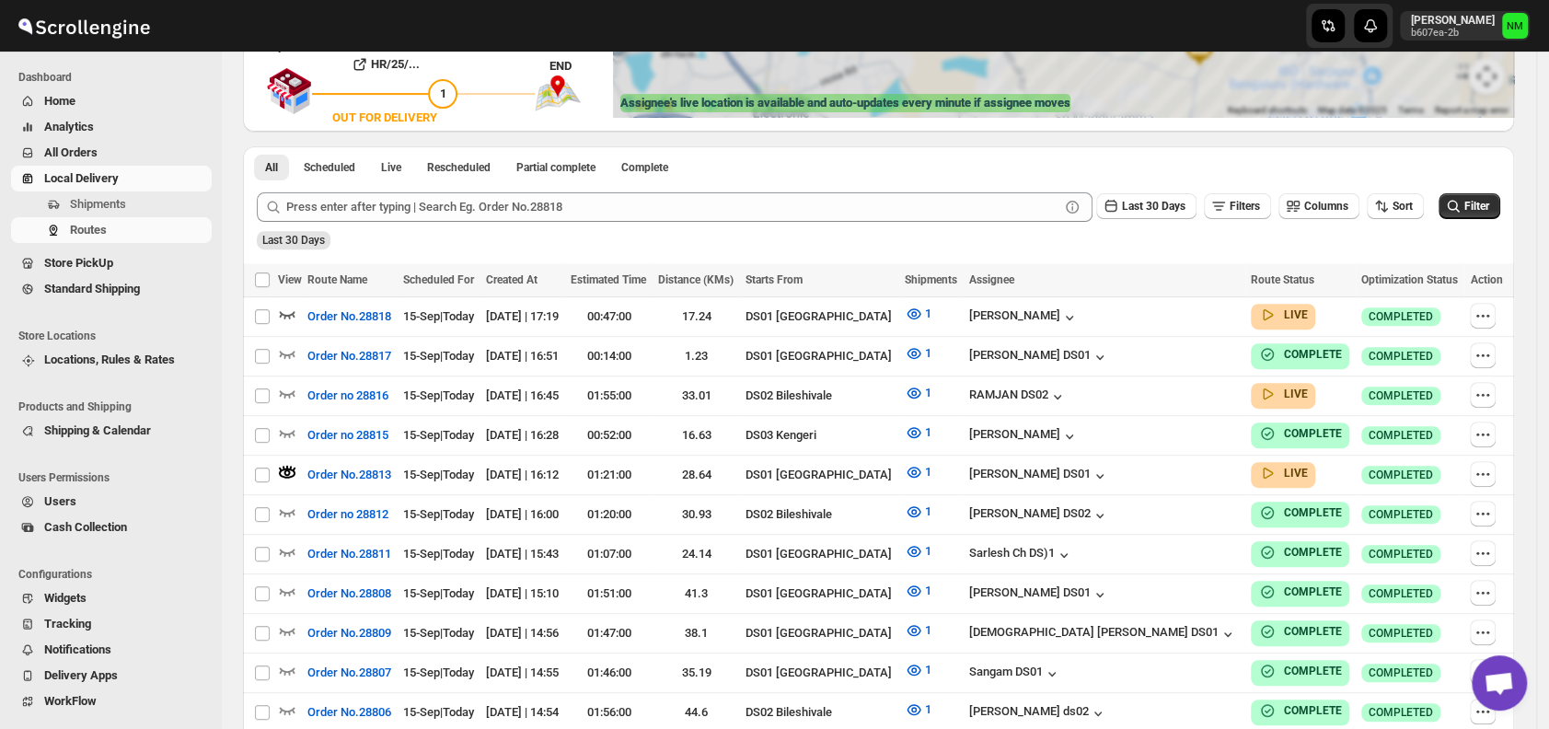
scroll to position [0, 0]
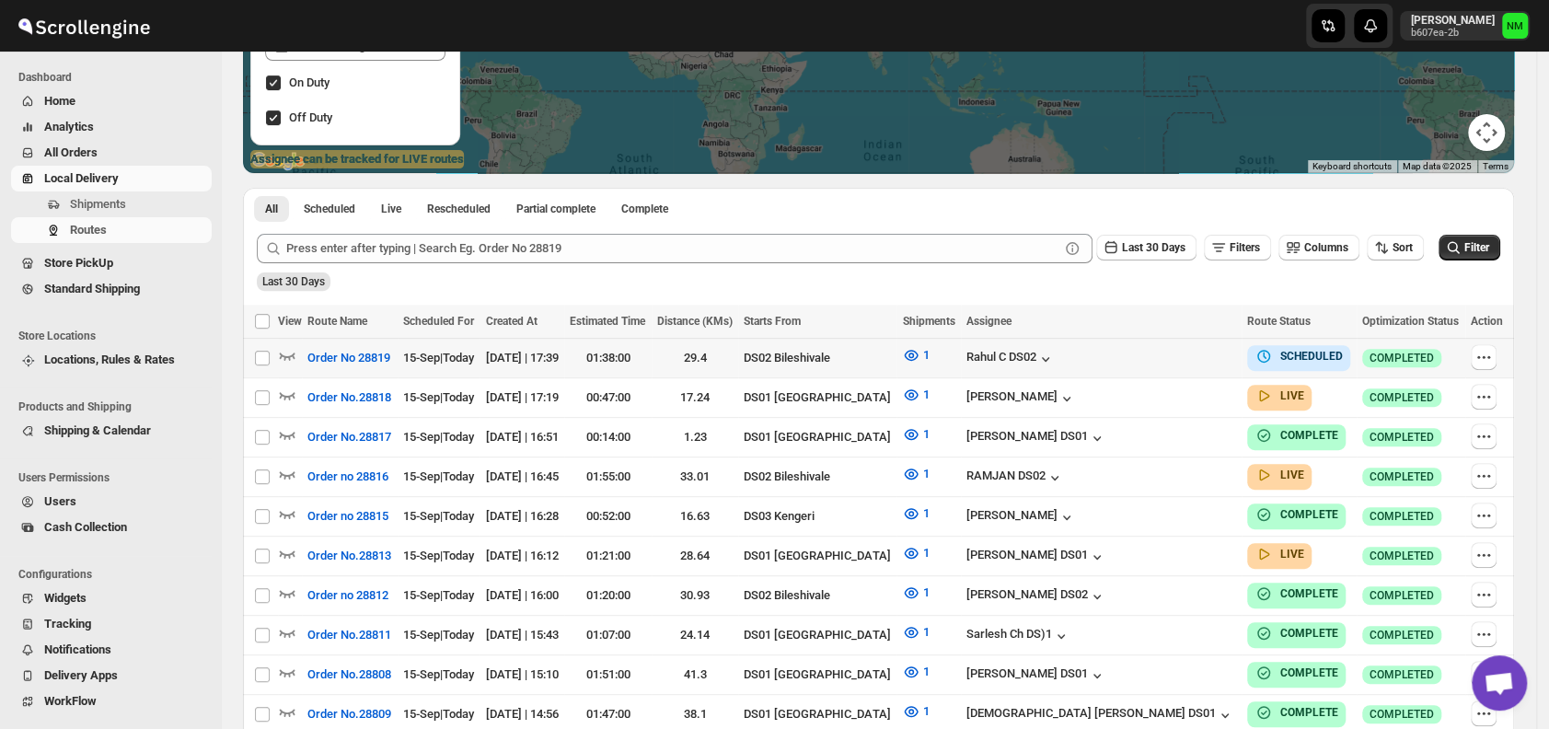
scroll to position [298, 0]
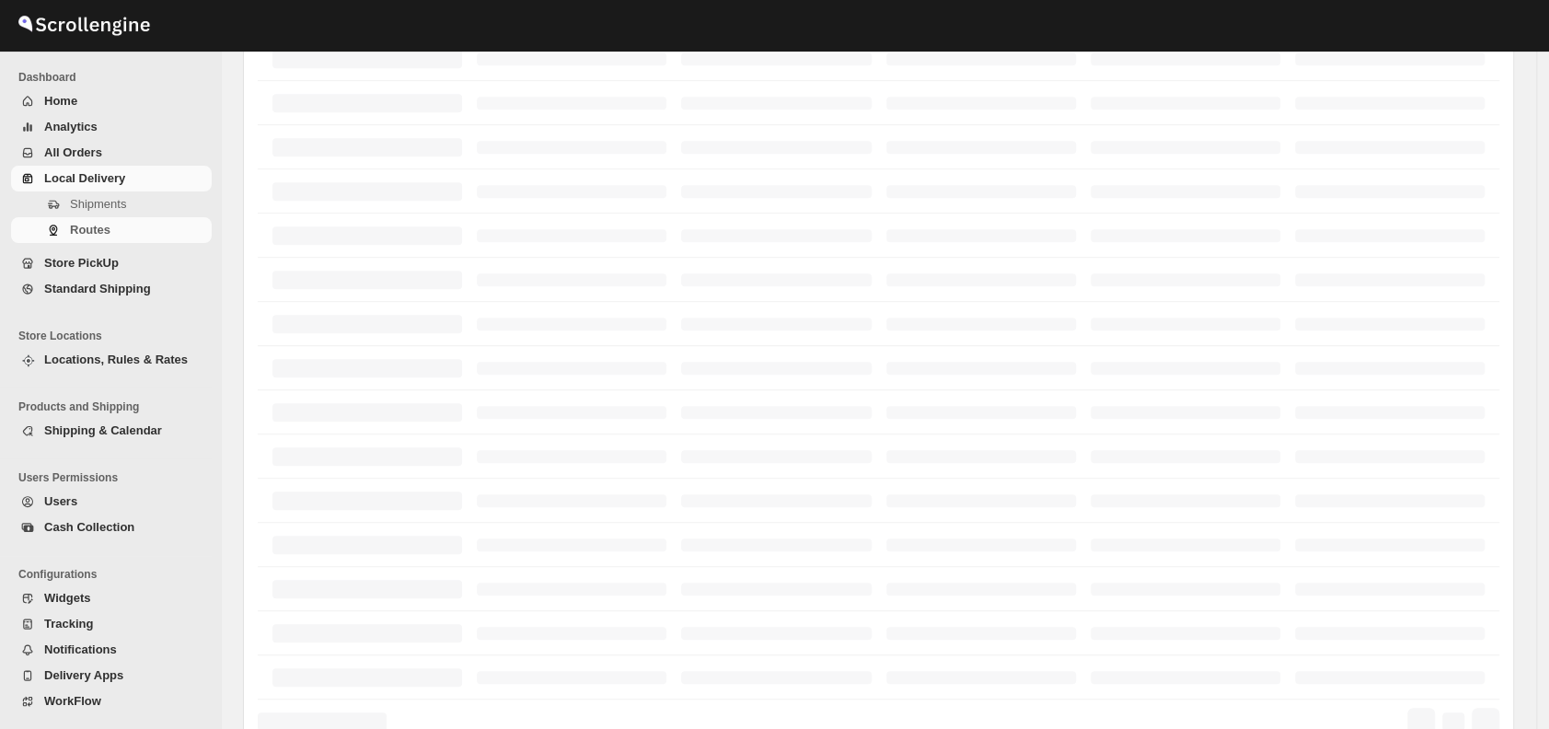
scroll to position [298, 0]
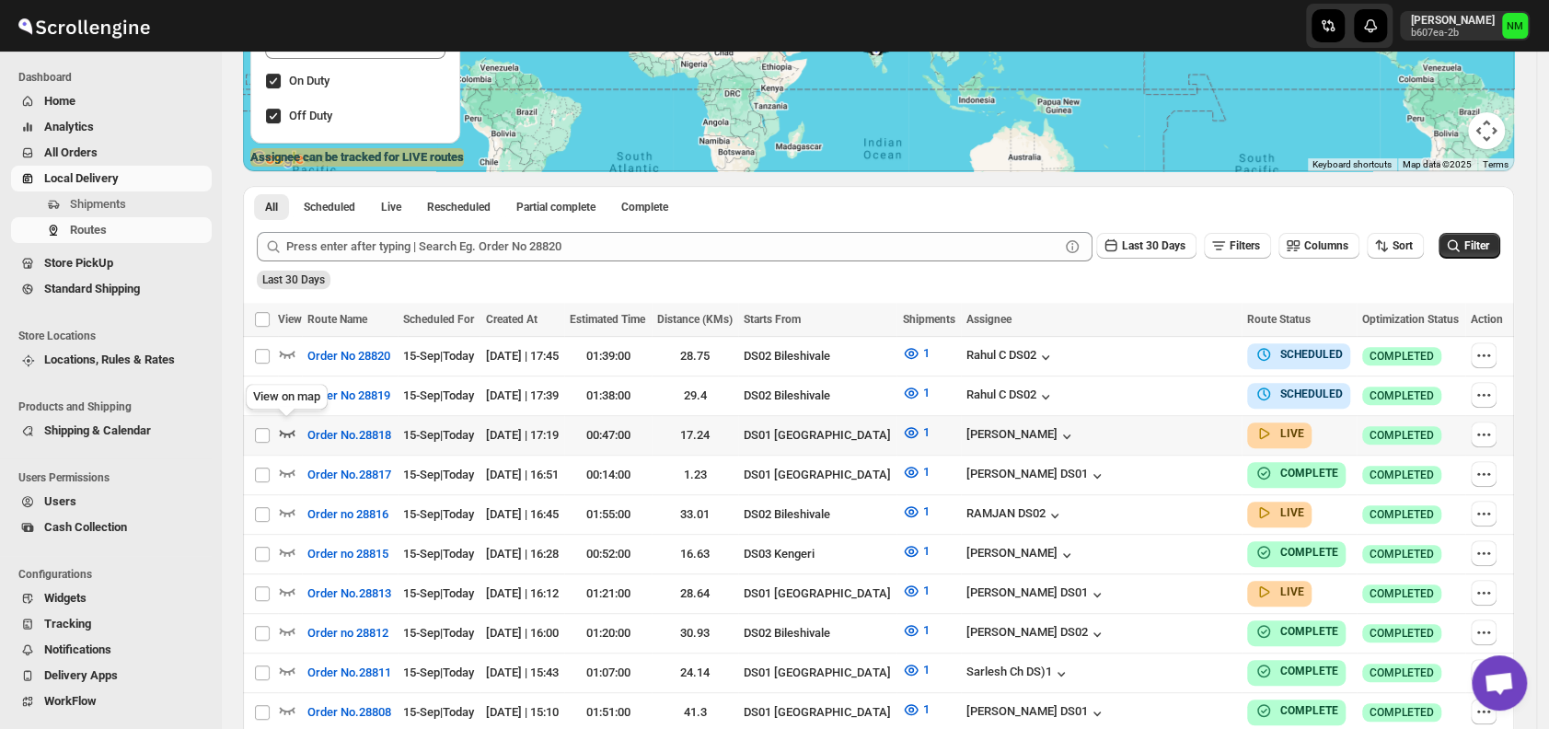
click at [295, 424] on icon "button" at bounding box center [287, 432] width 18 height 18
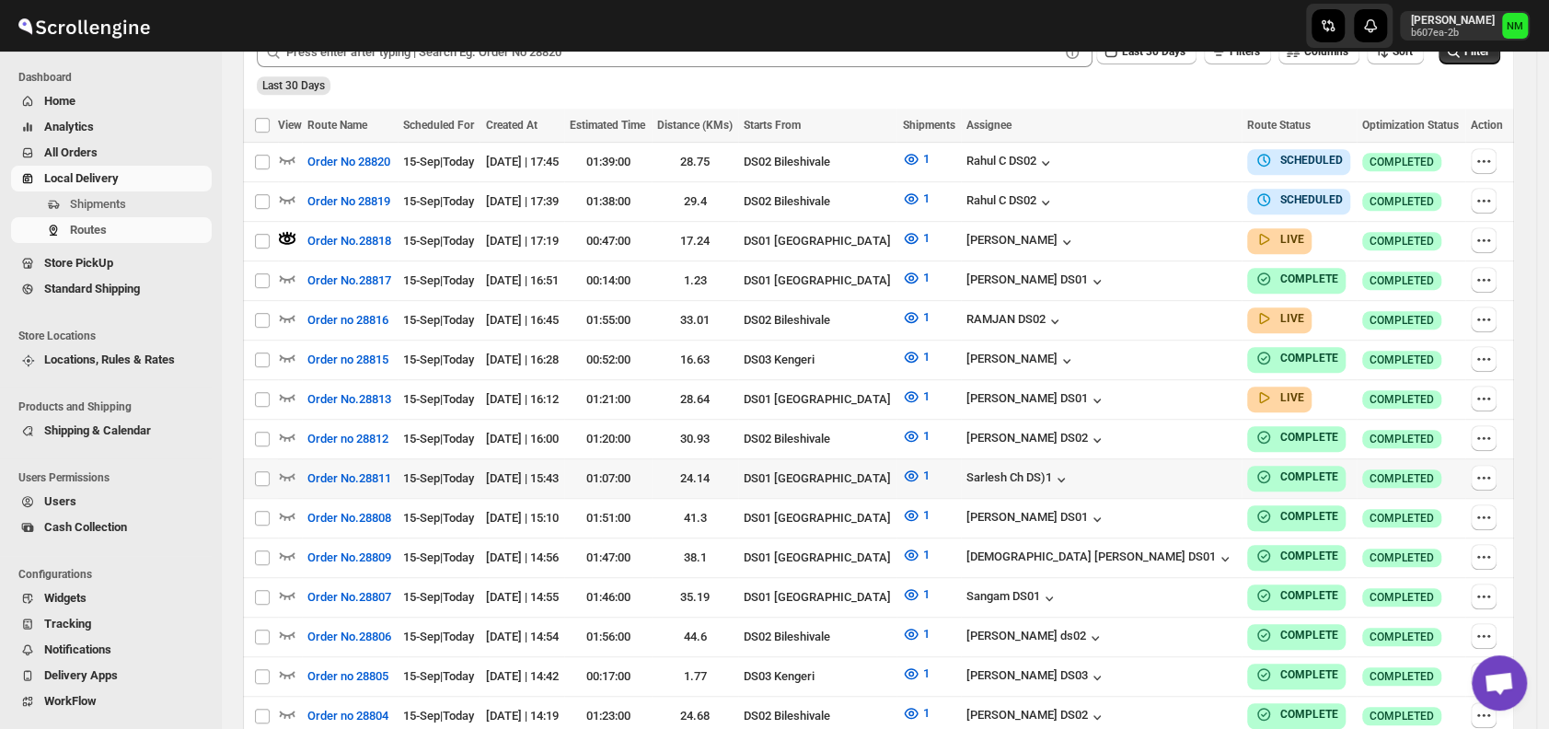
scroll to position [508, 0]
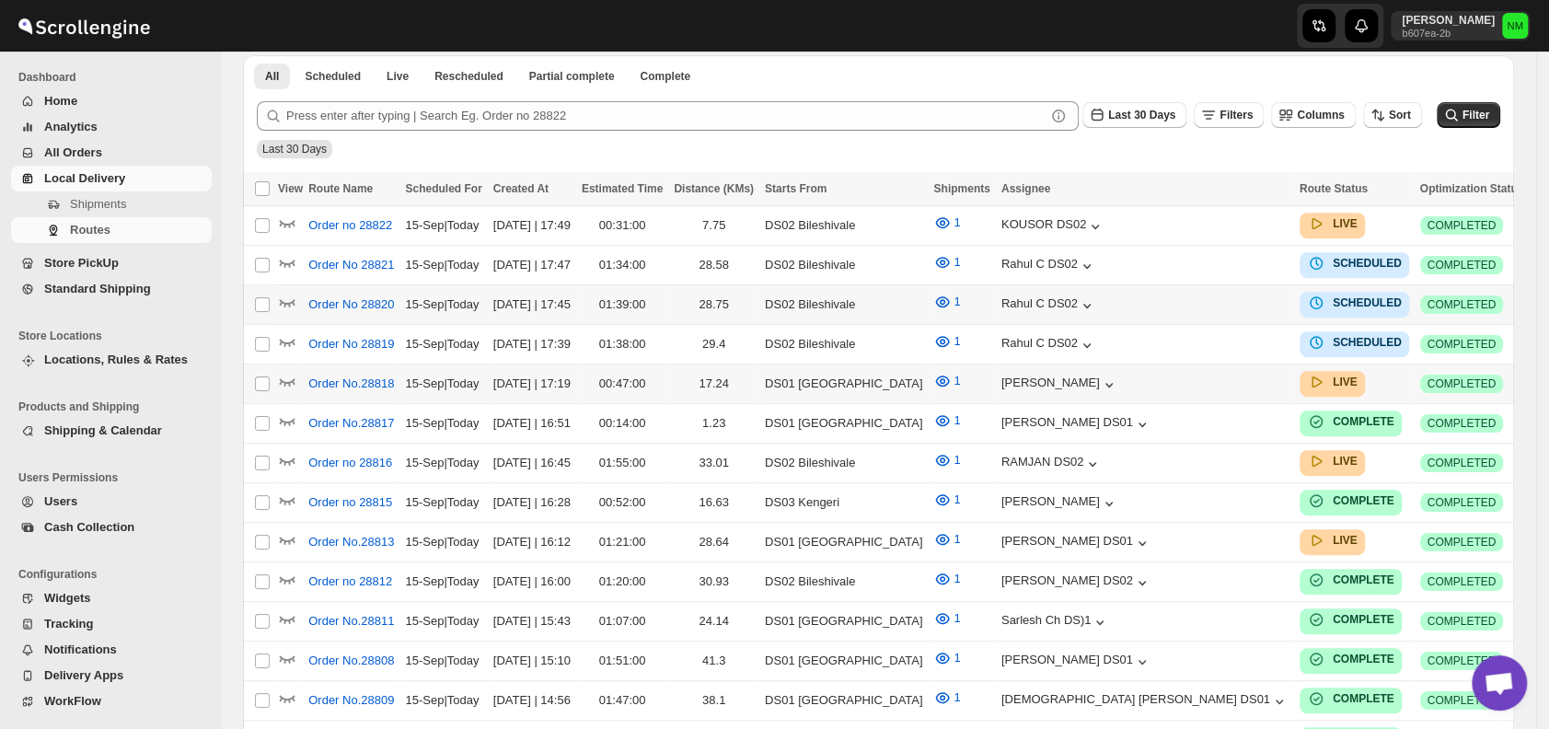
scroll to position [508, 0]
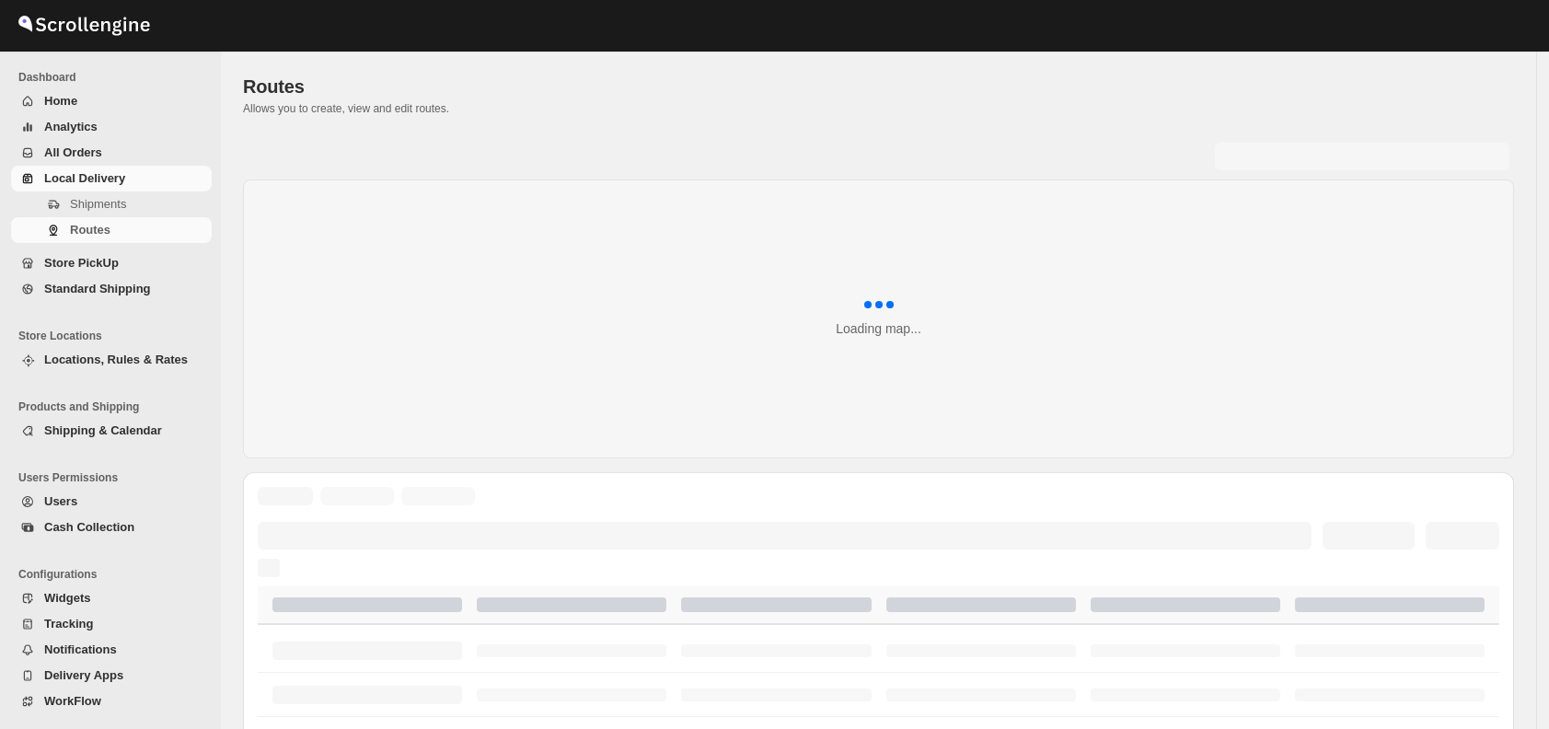
scroll to position [508, 0]
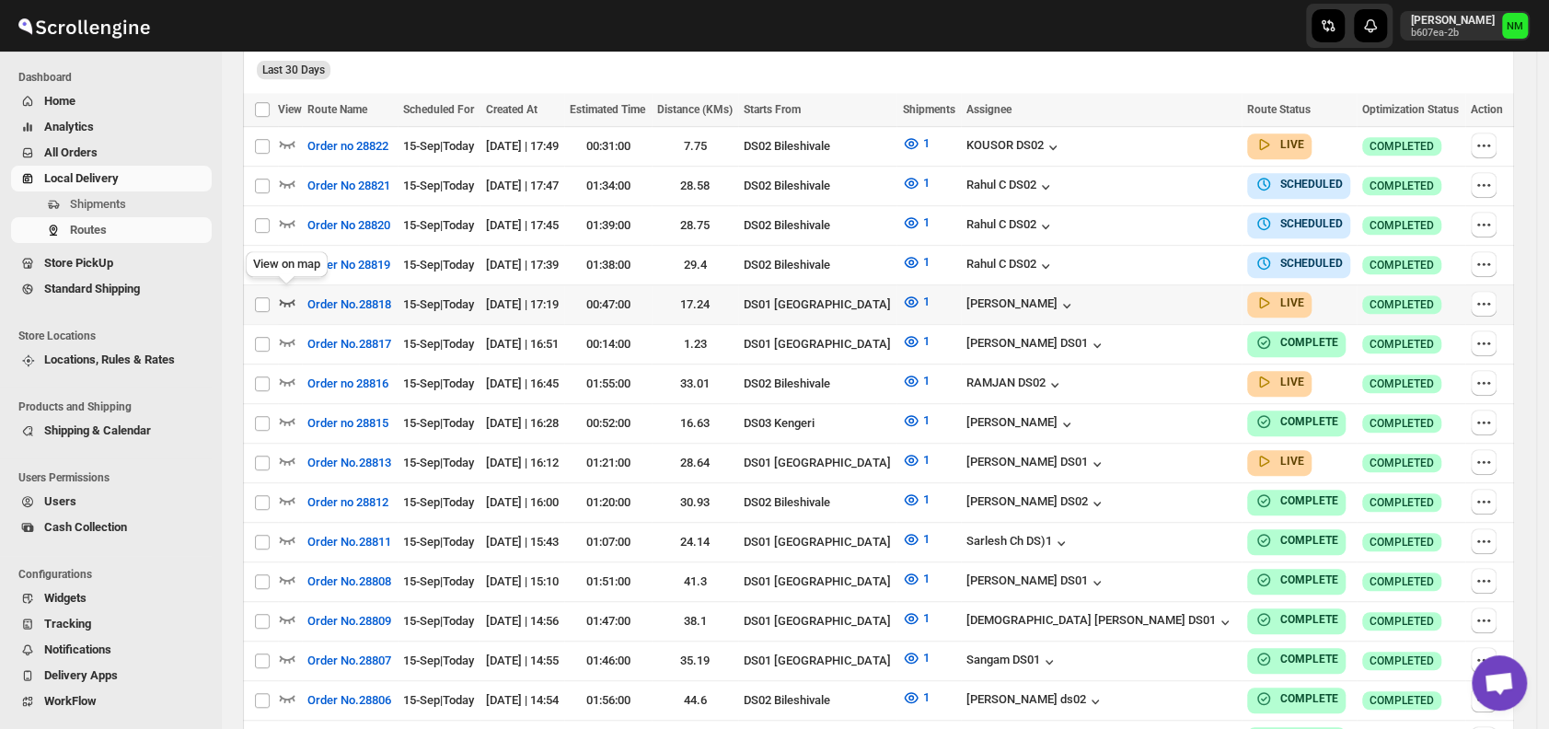
click at [284, 293] on icon "button" at bounding box center [287, 302] width 18 height 18
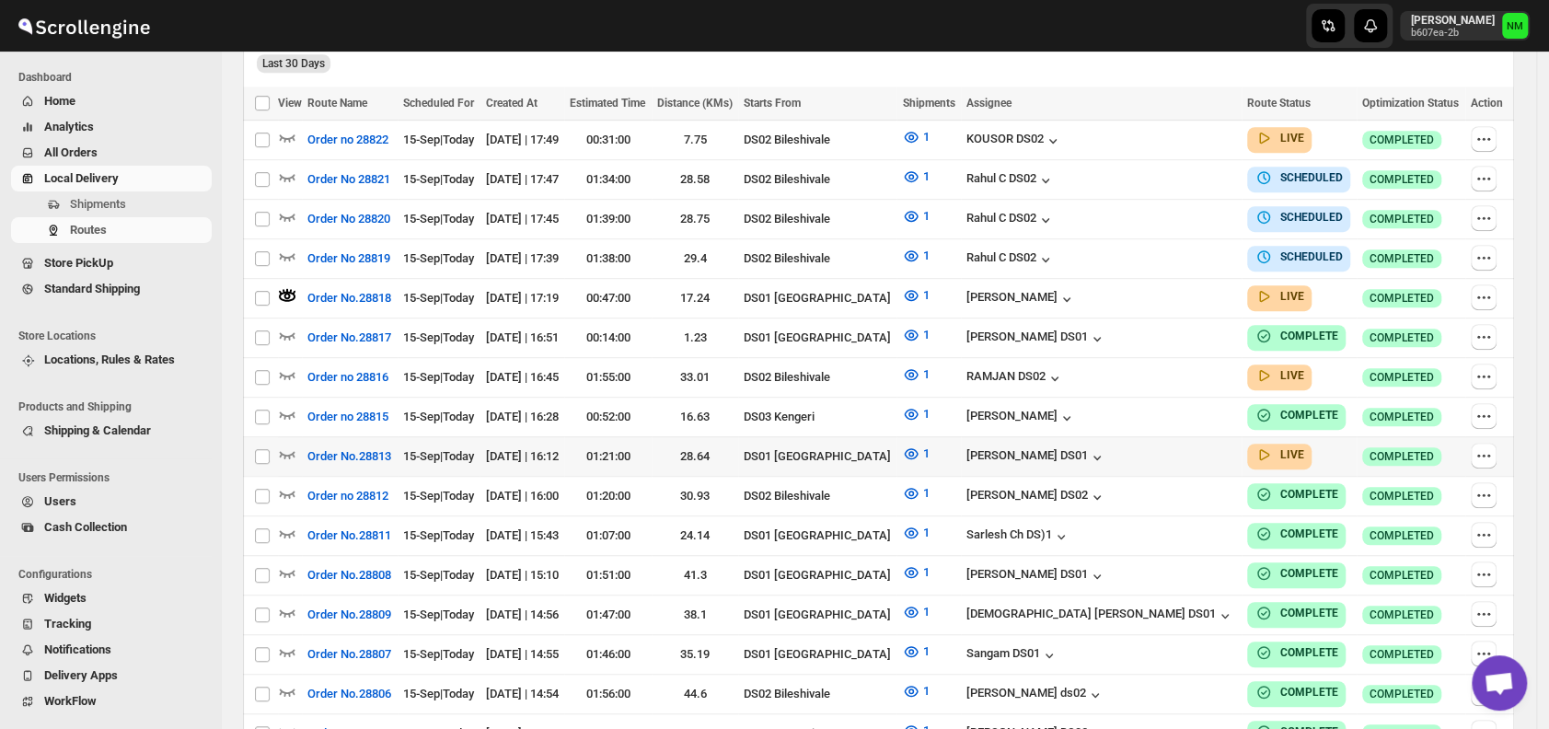
scroll to position [557, 0]
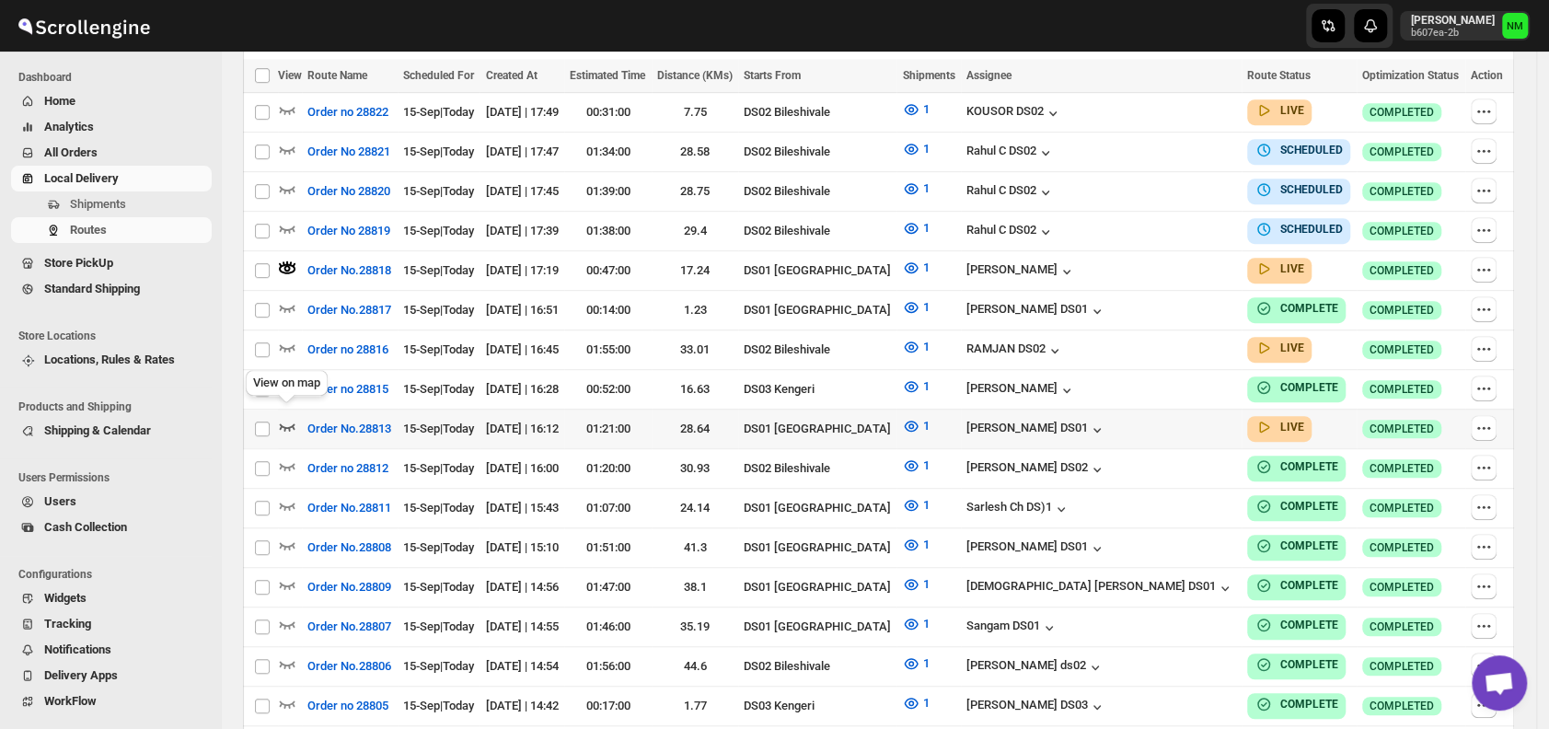
click at [288, 417] on icon "button" at bounding box center [287, 426] width 18 height 18
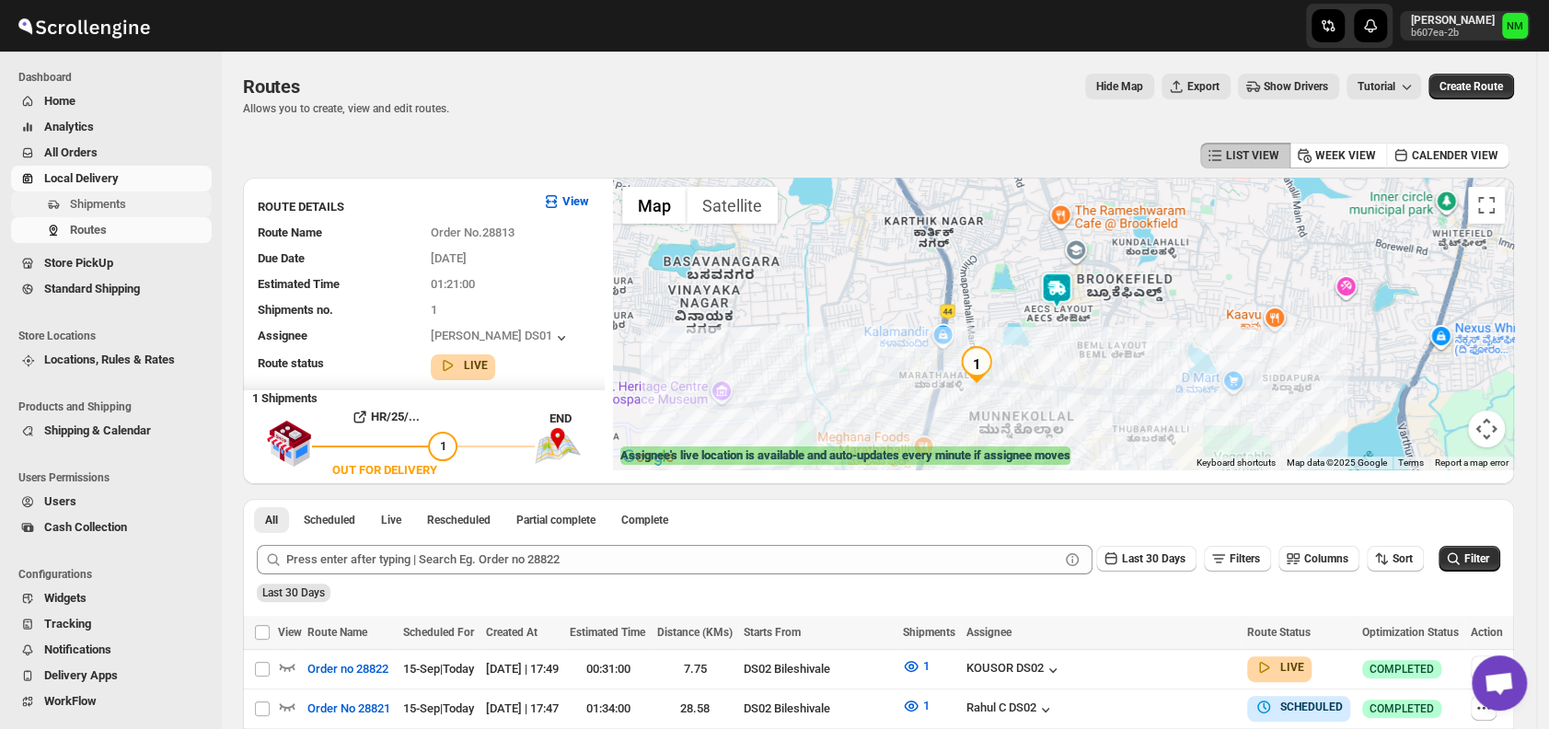
click at [107, 206] on span "Shipments" at bounding box center [98, 204] width 56 height 14
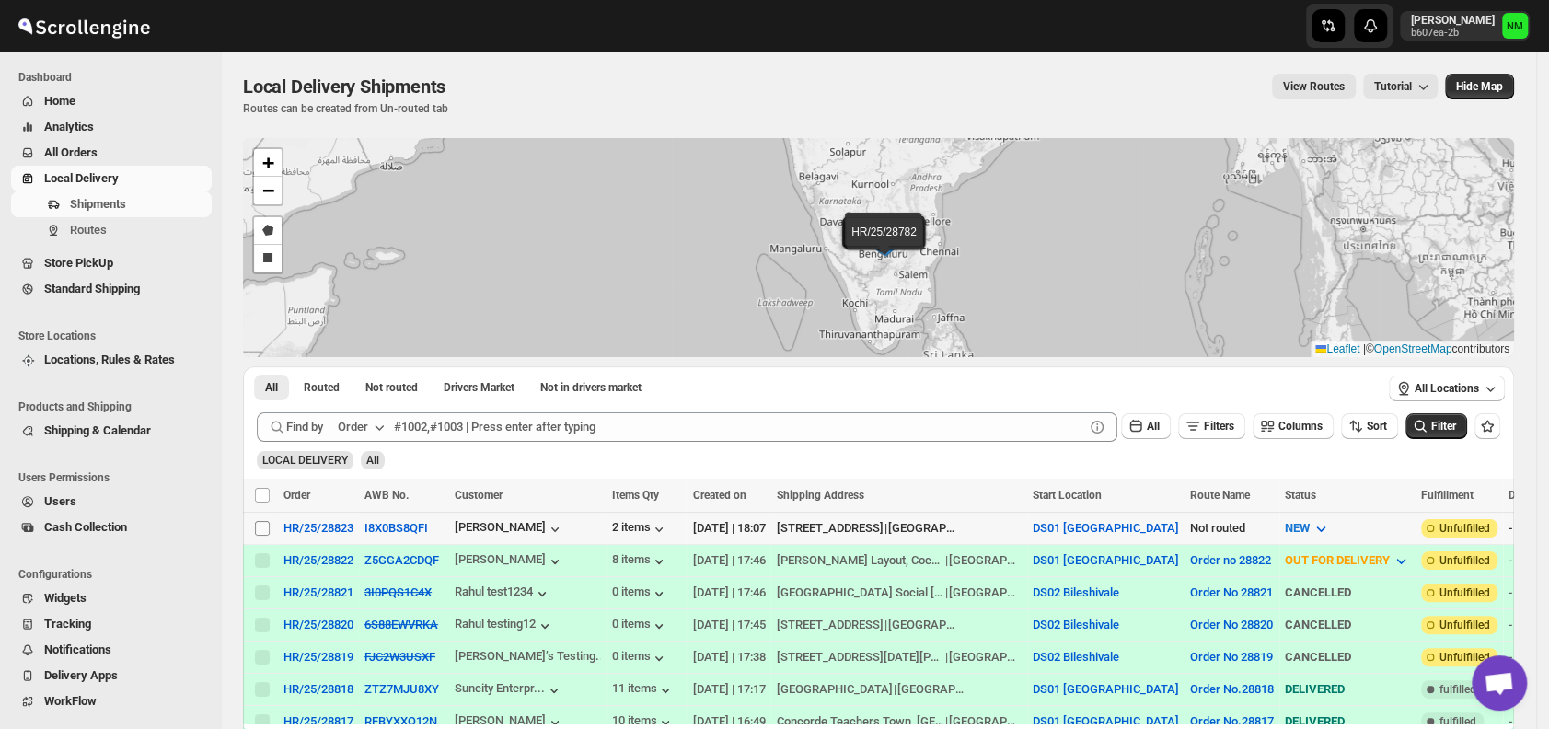
click at [265, 523] on input "Select shipment" at bounding box center [262, 528] width 15 height 15
checkbox input "true"
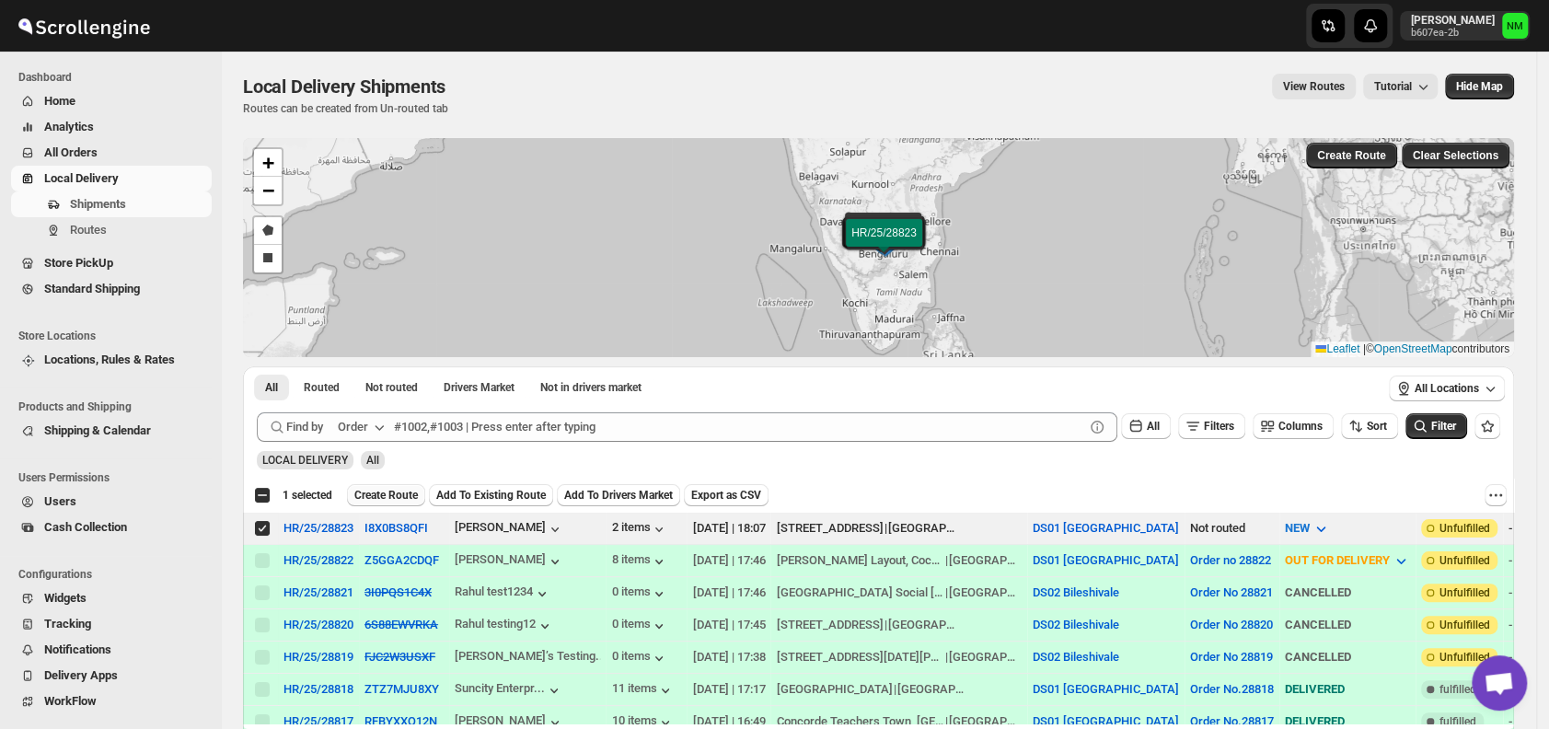
click at [387, 493] on span "Create Route" at bounding box center [386, 495] width 64 height 15
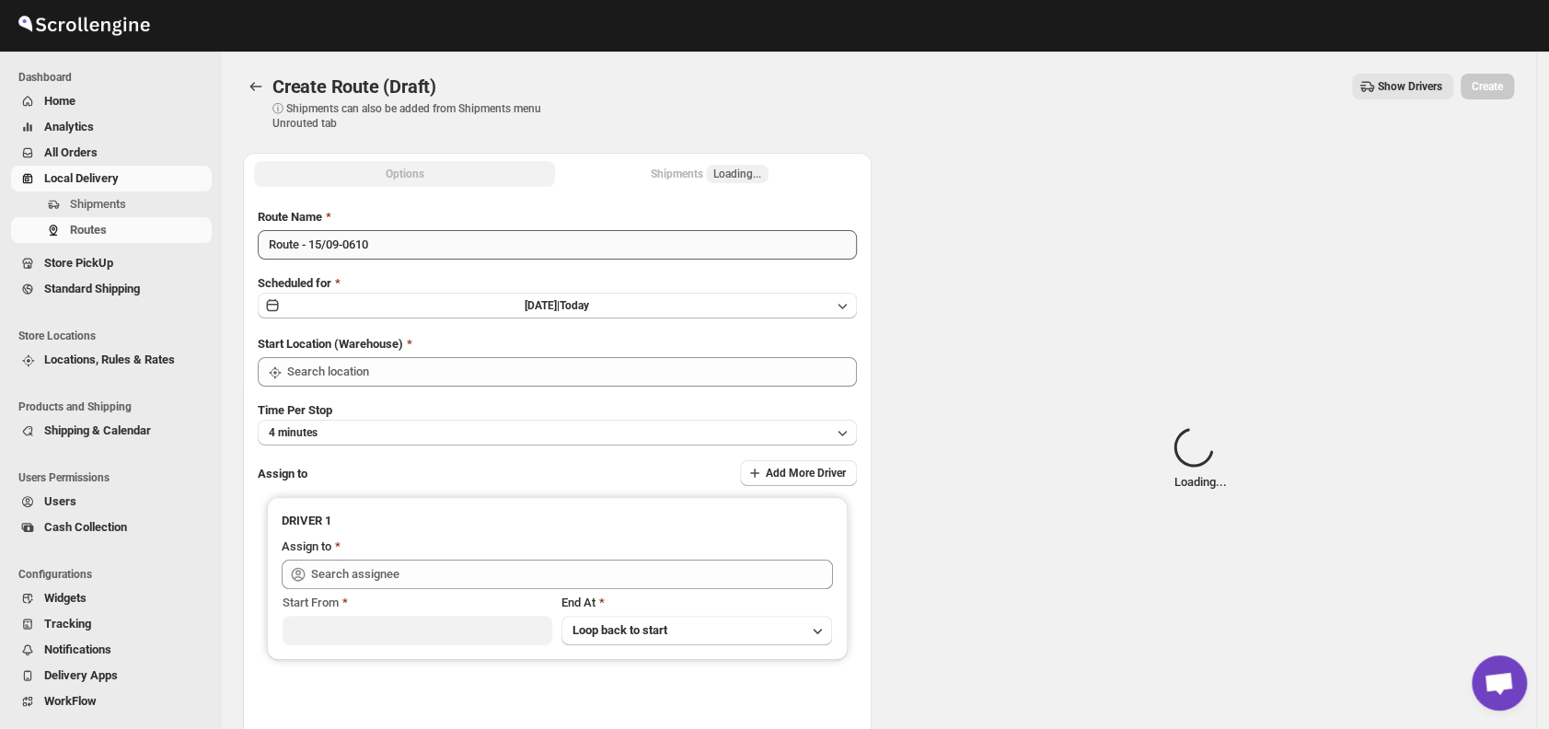
type input "DS01 [GEOGRAPHIC_DATA]"
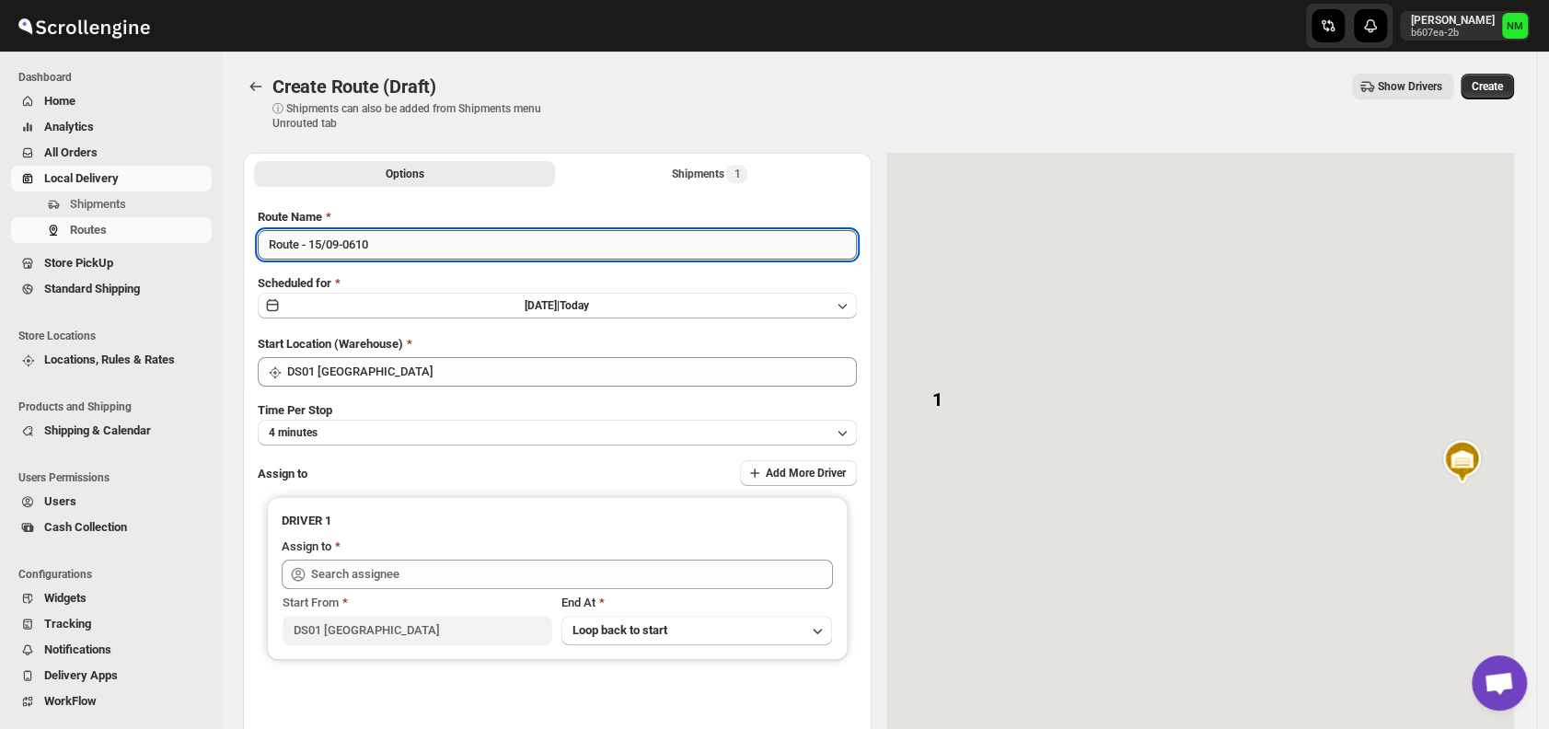
click at [399, 249] on input "Route - 15/09-0610" at bounding box center [557, 244] width 599 height 29
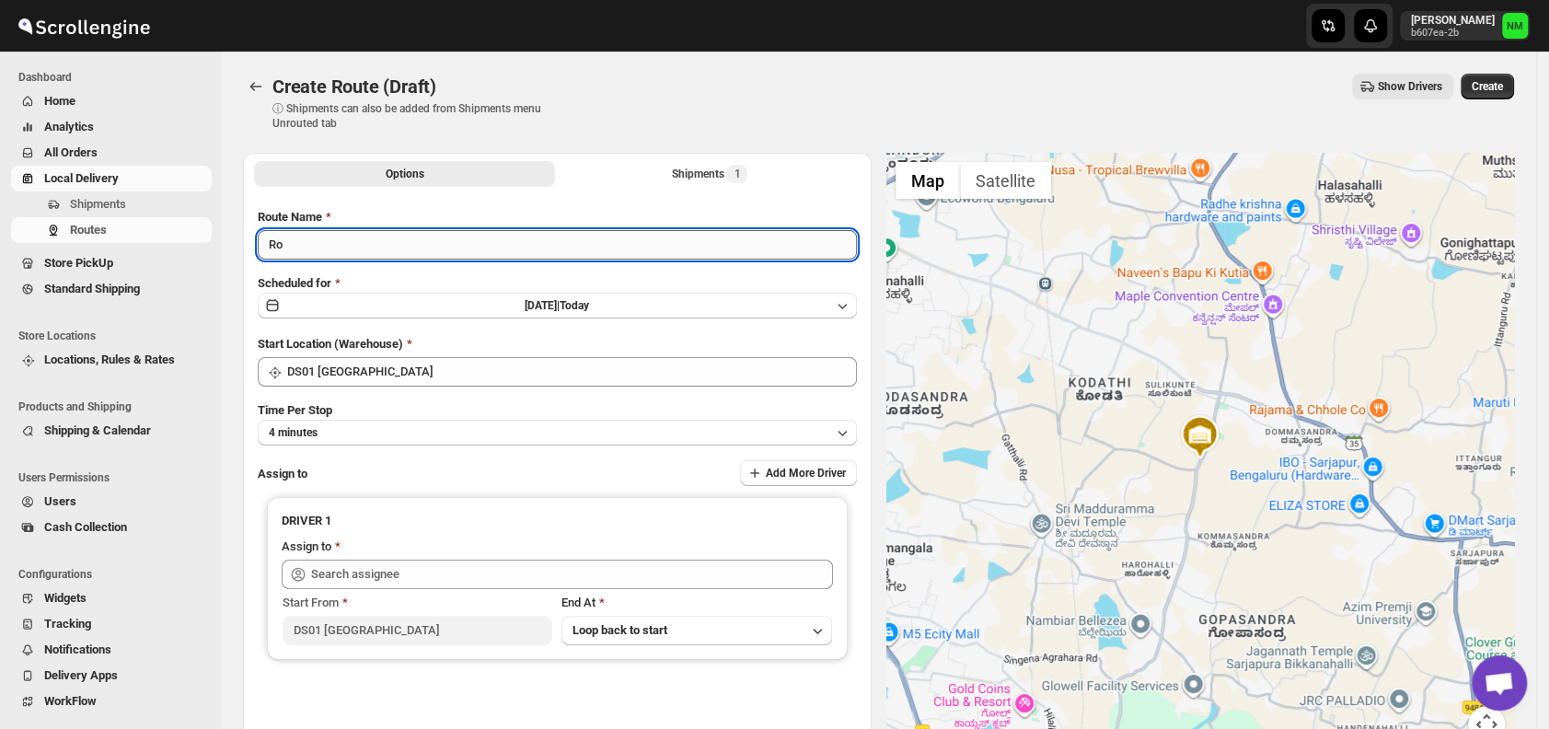
type input "R"
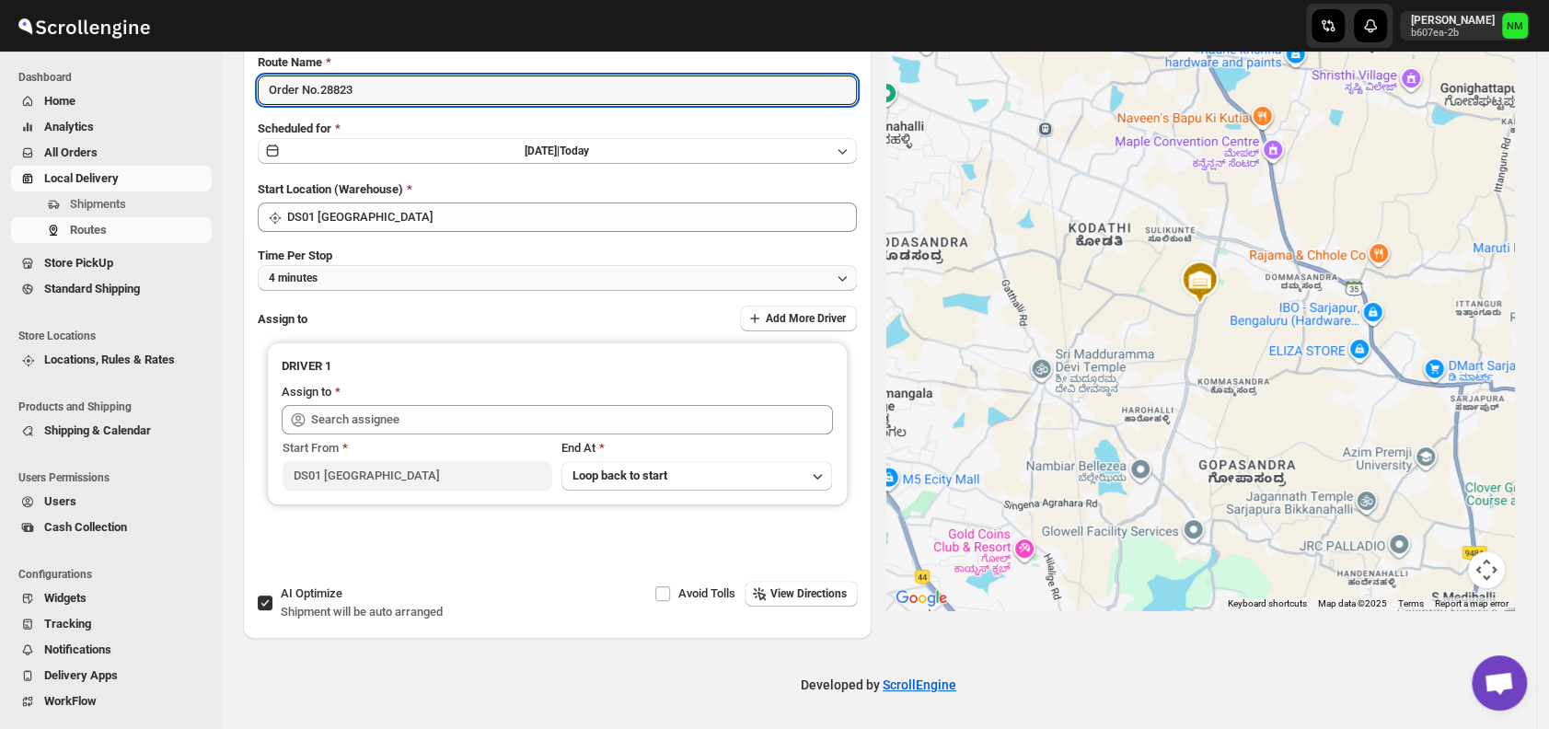
type input "Order No.28823"
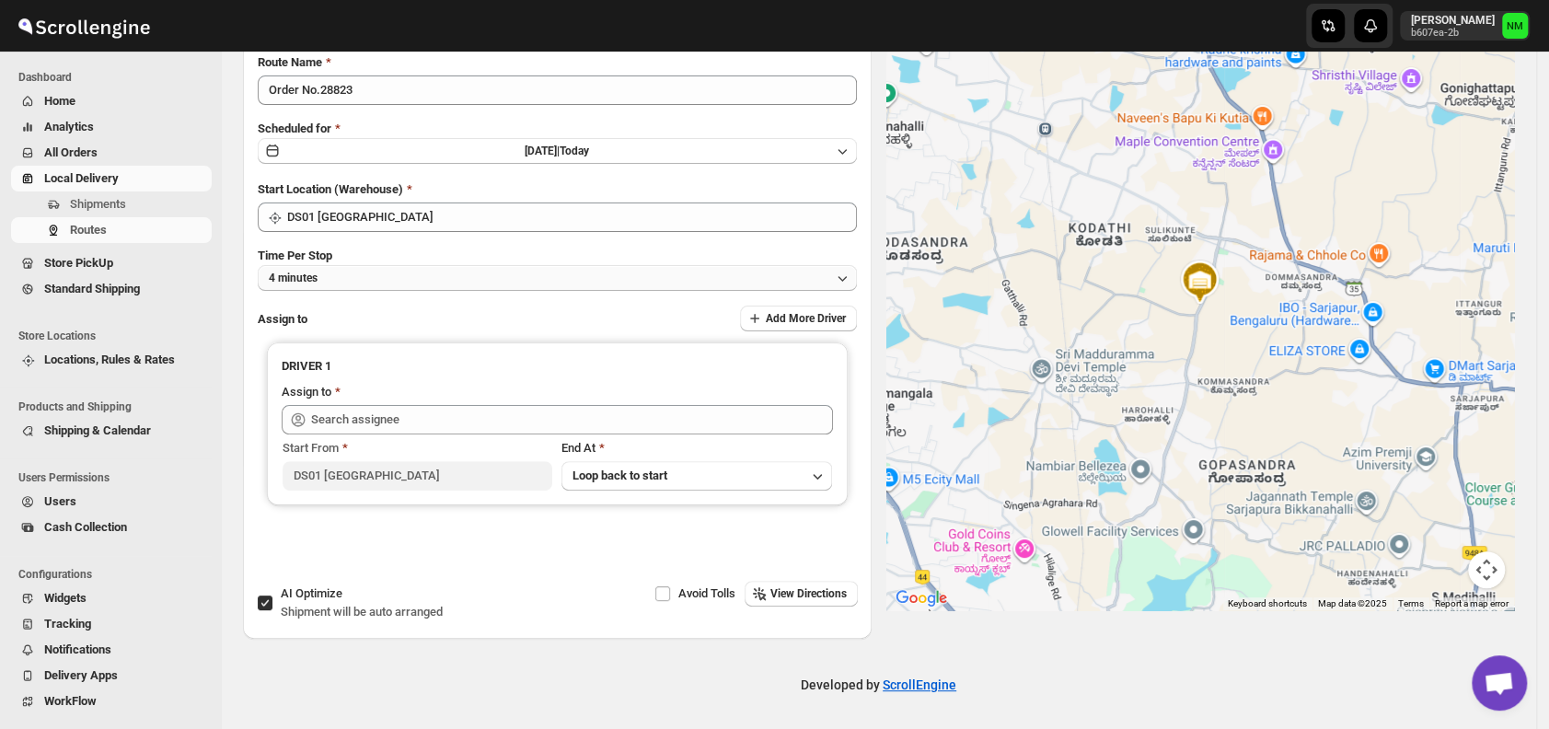
click at [383, 272] on button "4 minutes" at bounding box center [557, 278] width 599 height 26
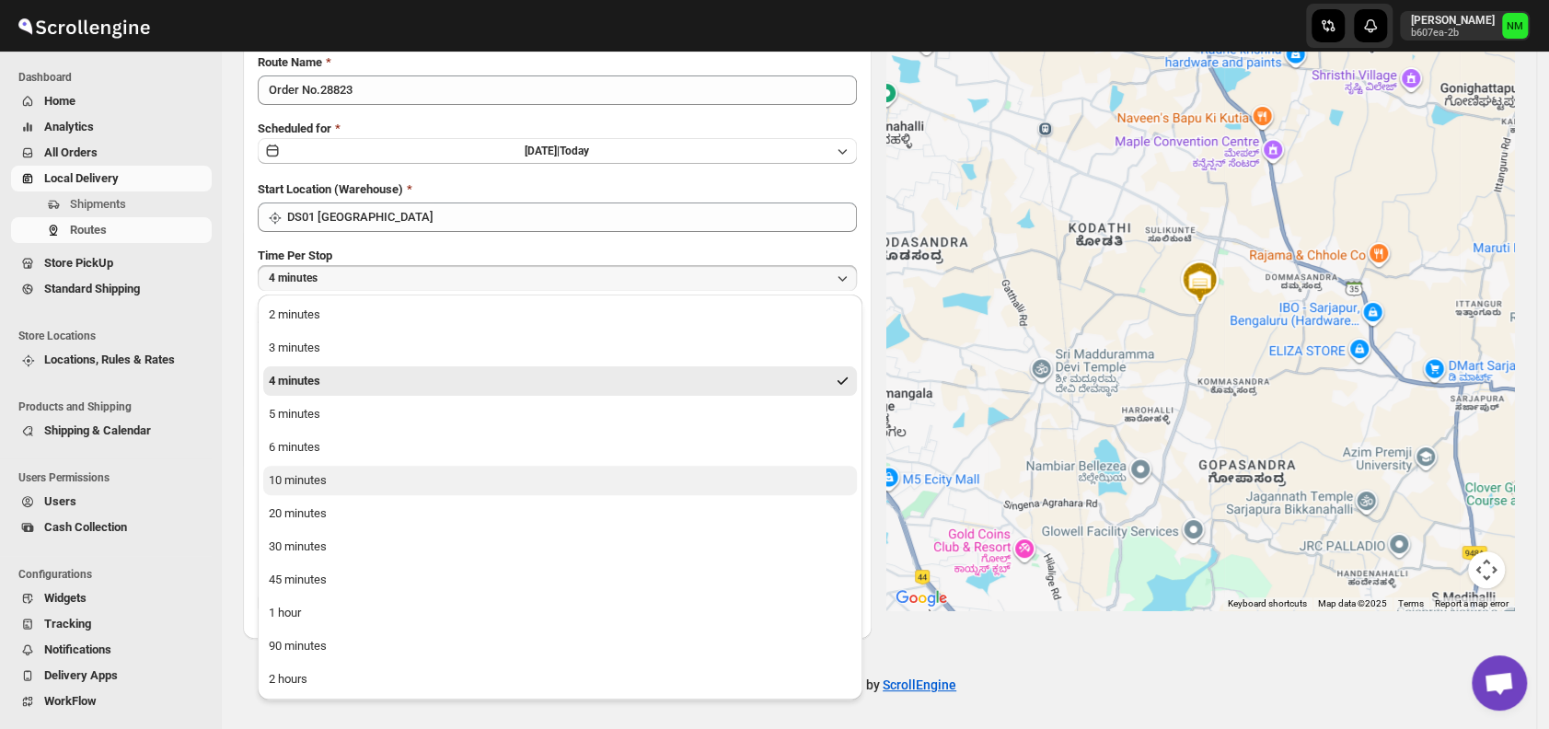
click at [347, 469] on button "10 minutes" at bounding box center [560, 480] width 594 height 29
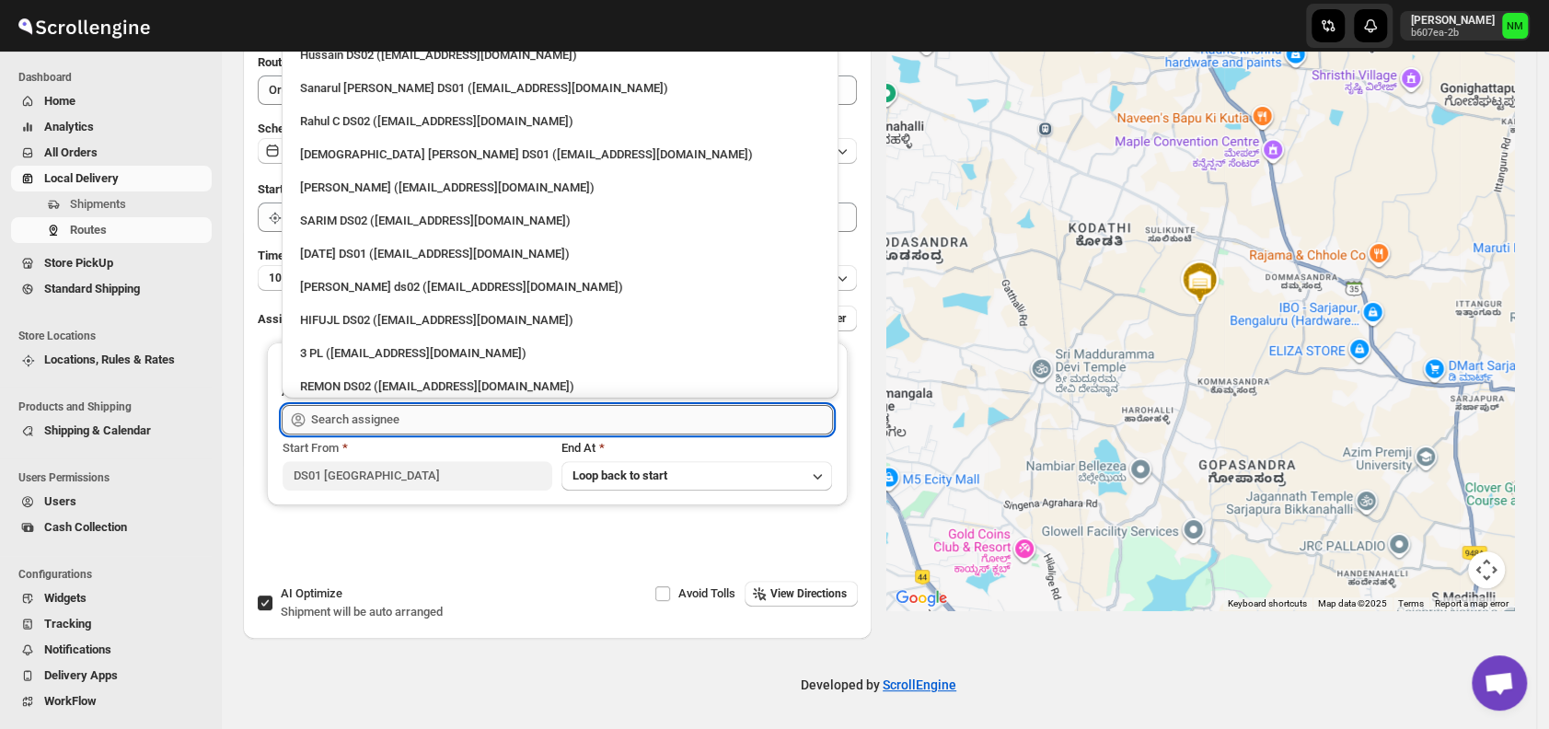
click at [390, 420] on input "text" at bounding box center [572, 419] width 522 height 29
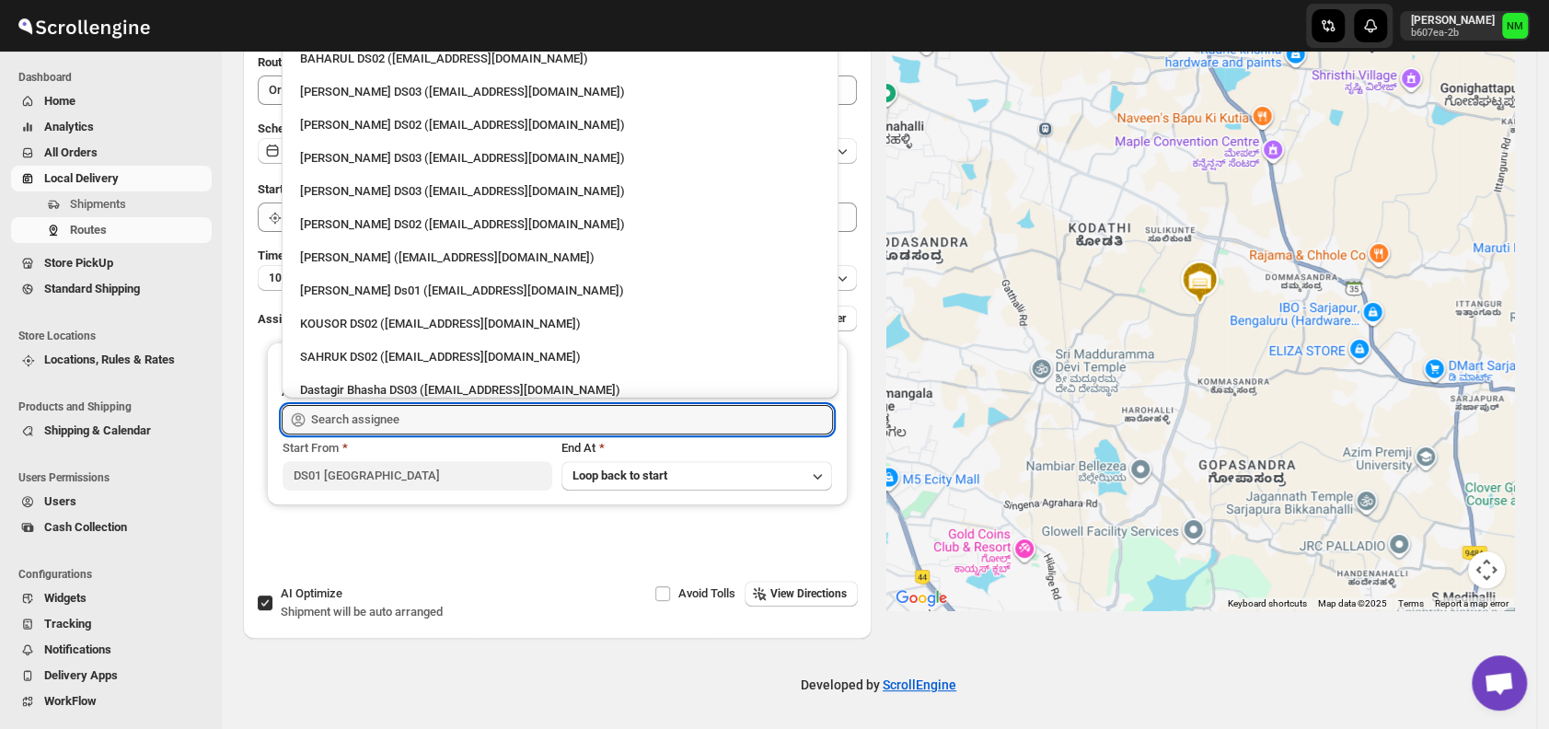
scroll to position [736, 0]
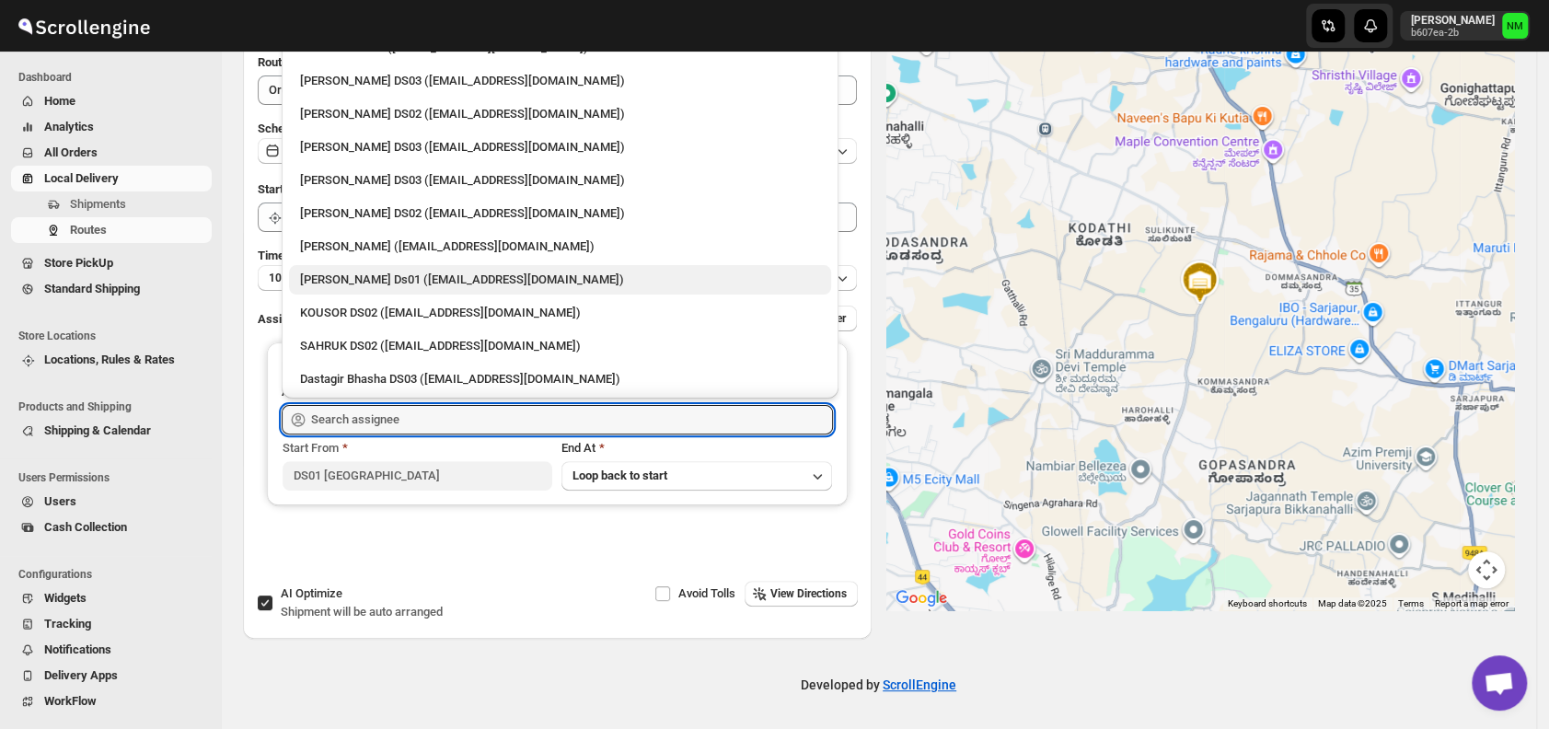
click at [332, 269] on div "Sourab Ghosh Ds01 (xadira4890@asimarif.com)" at bounding box center [560, 279] width 542 height 29
type input "Sourab Ghosh Ds01 (xadira4890@asimarif.com)"
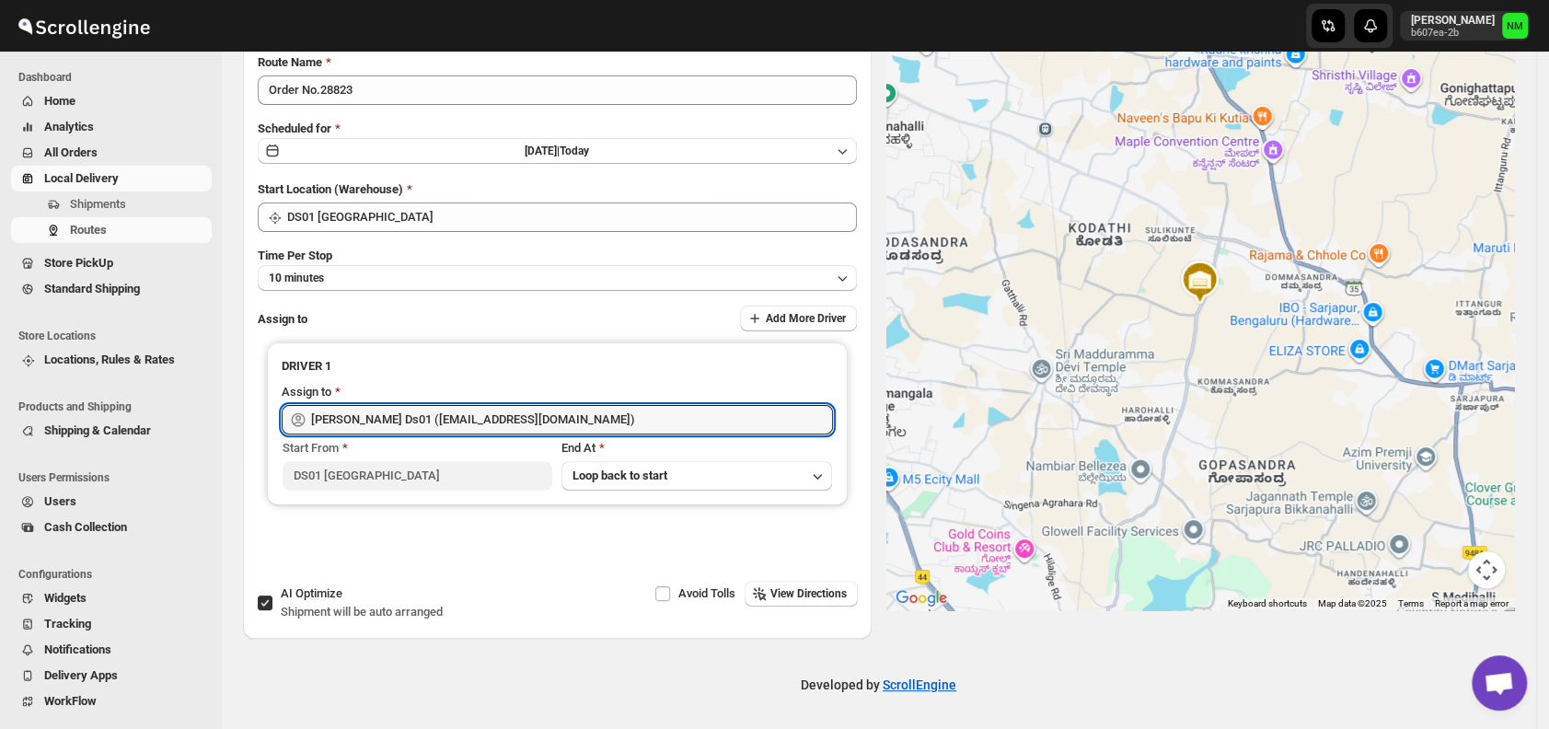
scroll to position [0, 0]
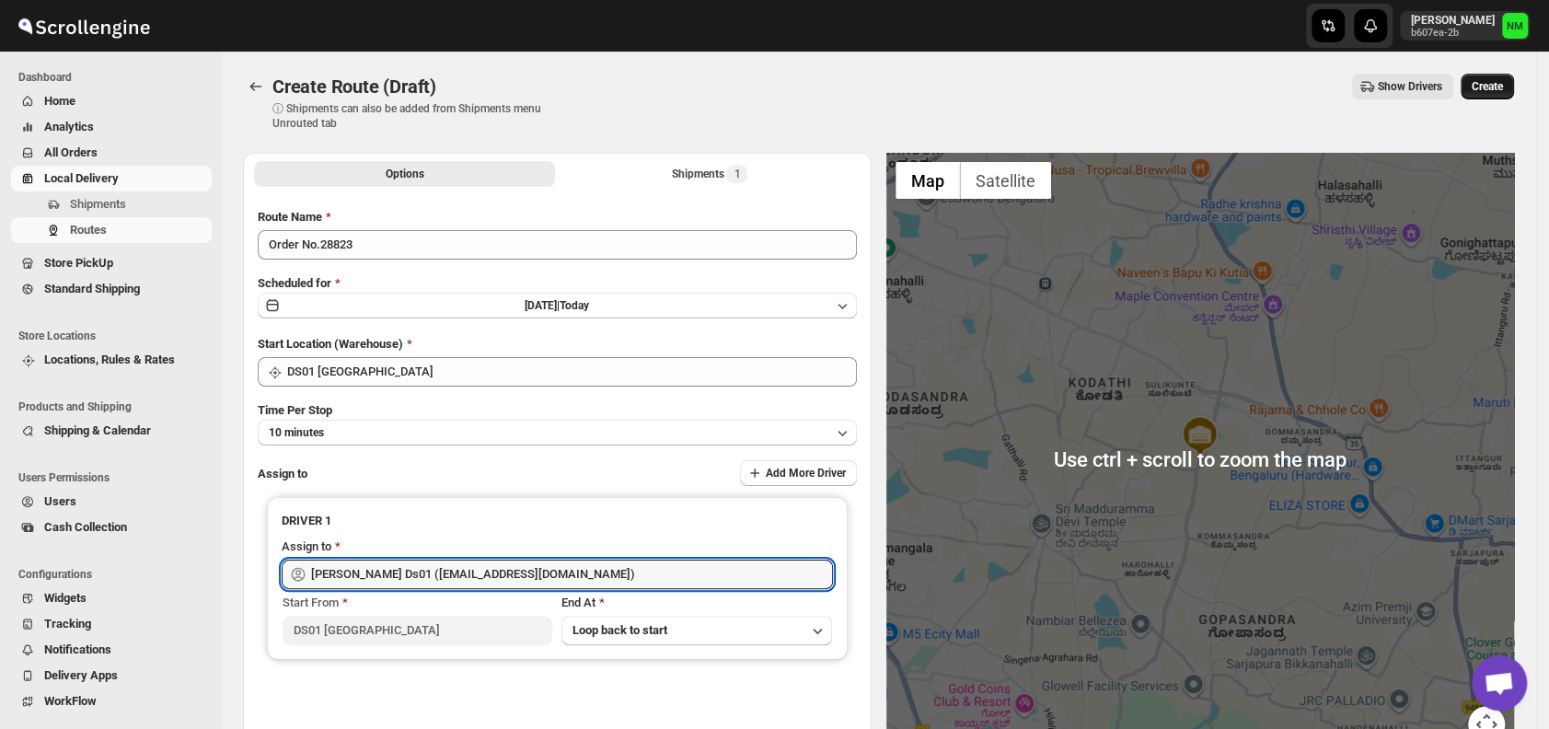
click at [1498, 85] on span "Create" at bounding box center [1487, 86] width 31 height 15
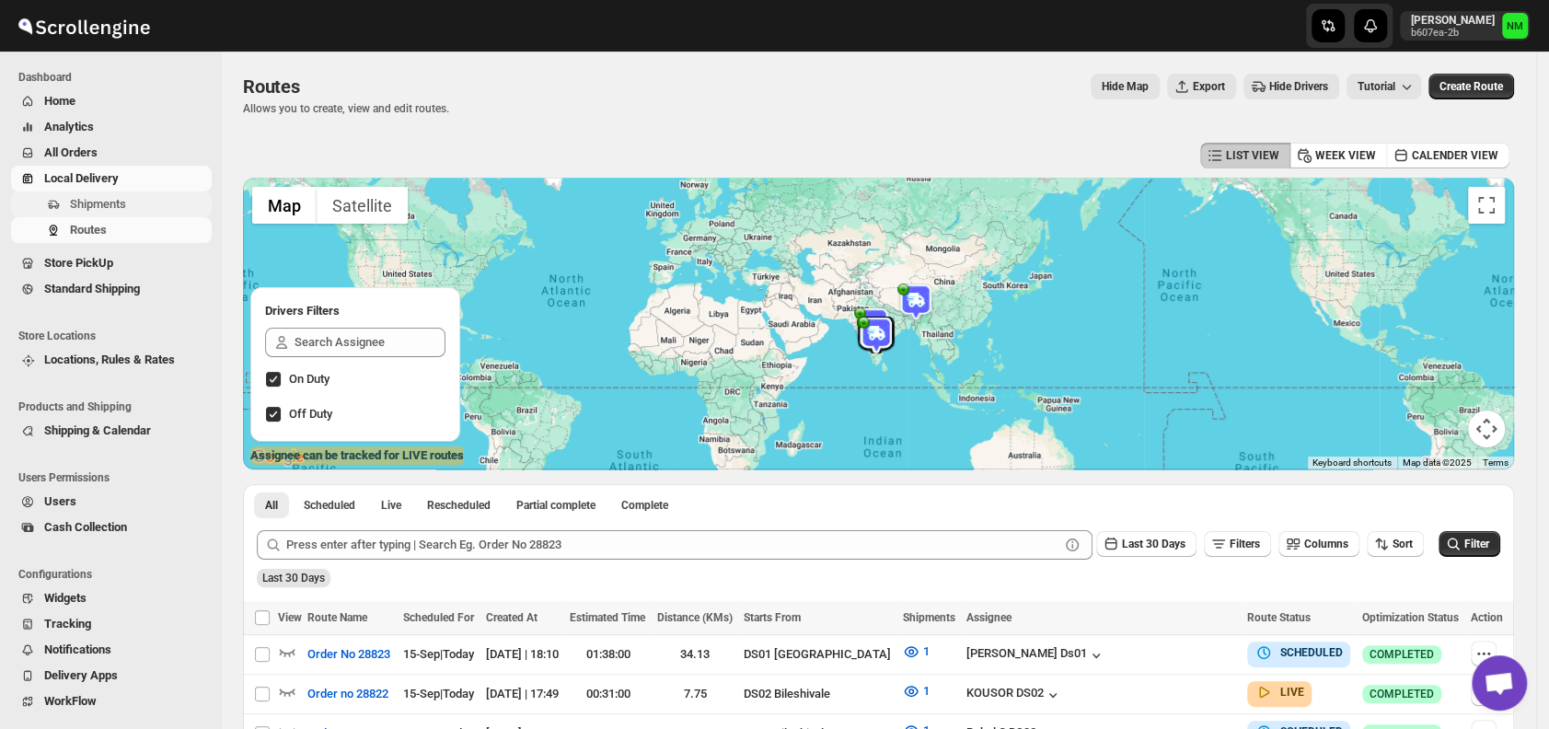
click at [106, 203] on span "Shipments" at bounding box center [98, 204] width 56 height 14
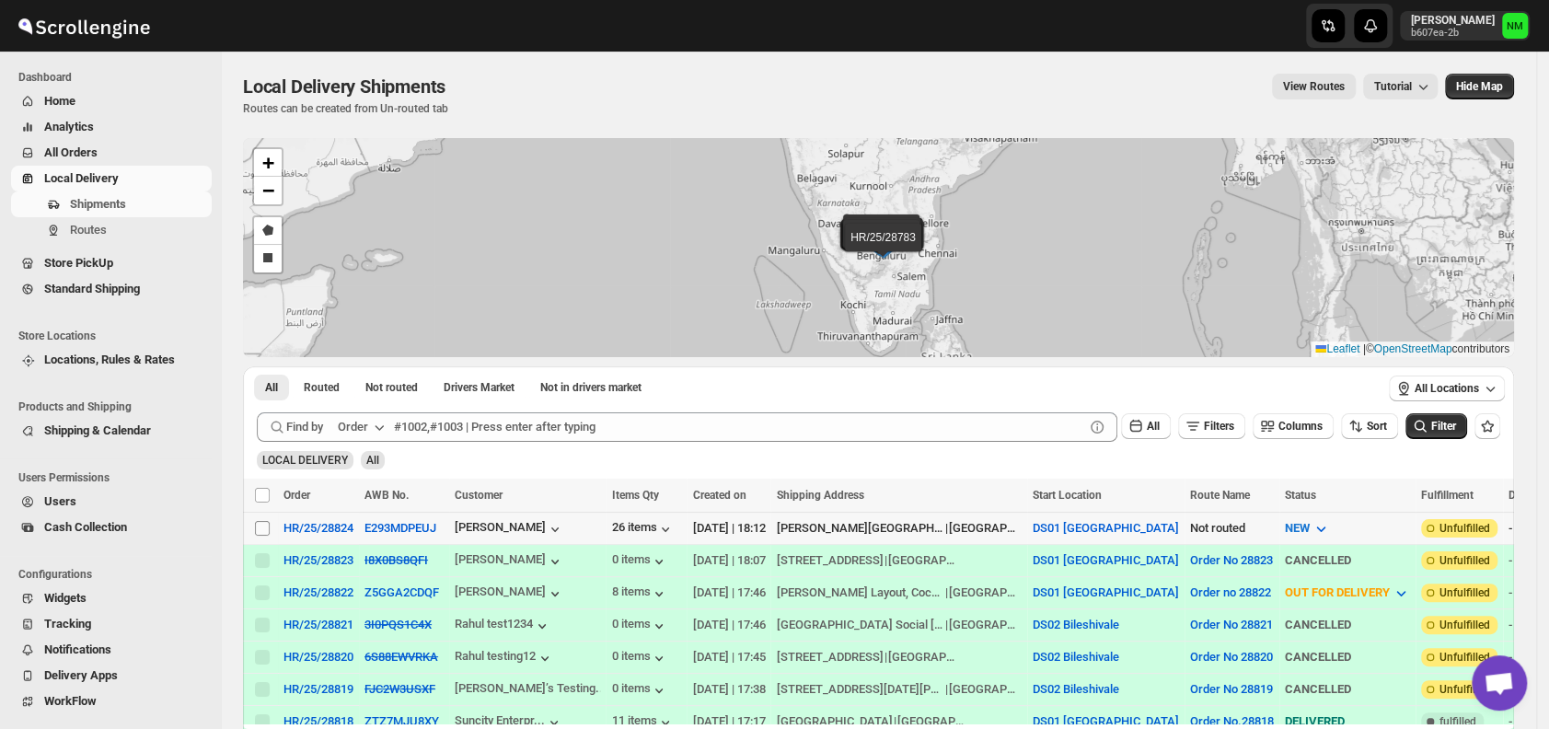
click at [267, 524] on input "Select shipment" at bounding box center [262, 528] width 15 height 15
checkbox input "true"
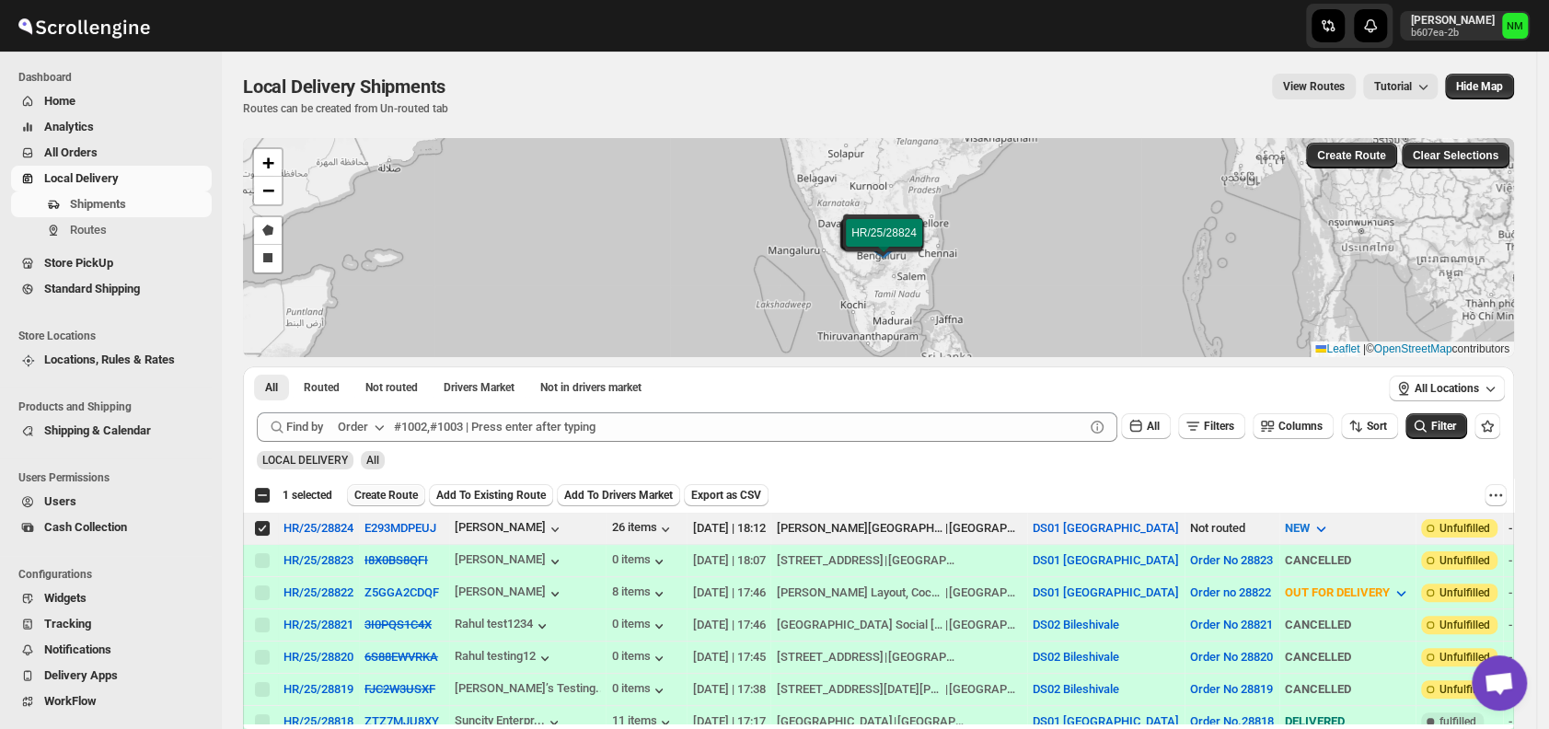
click at [381, 501] on span "Create Route" at bounding box center [386, 495] width 64 height 15
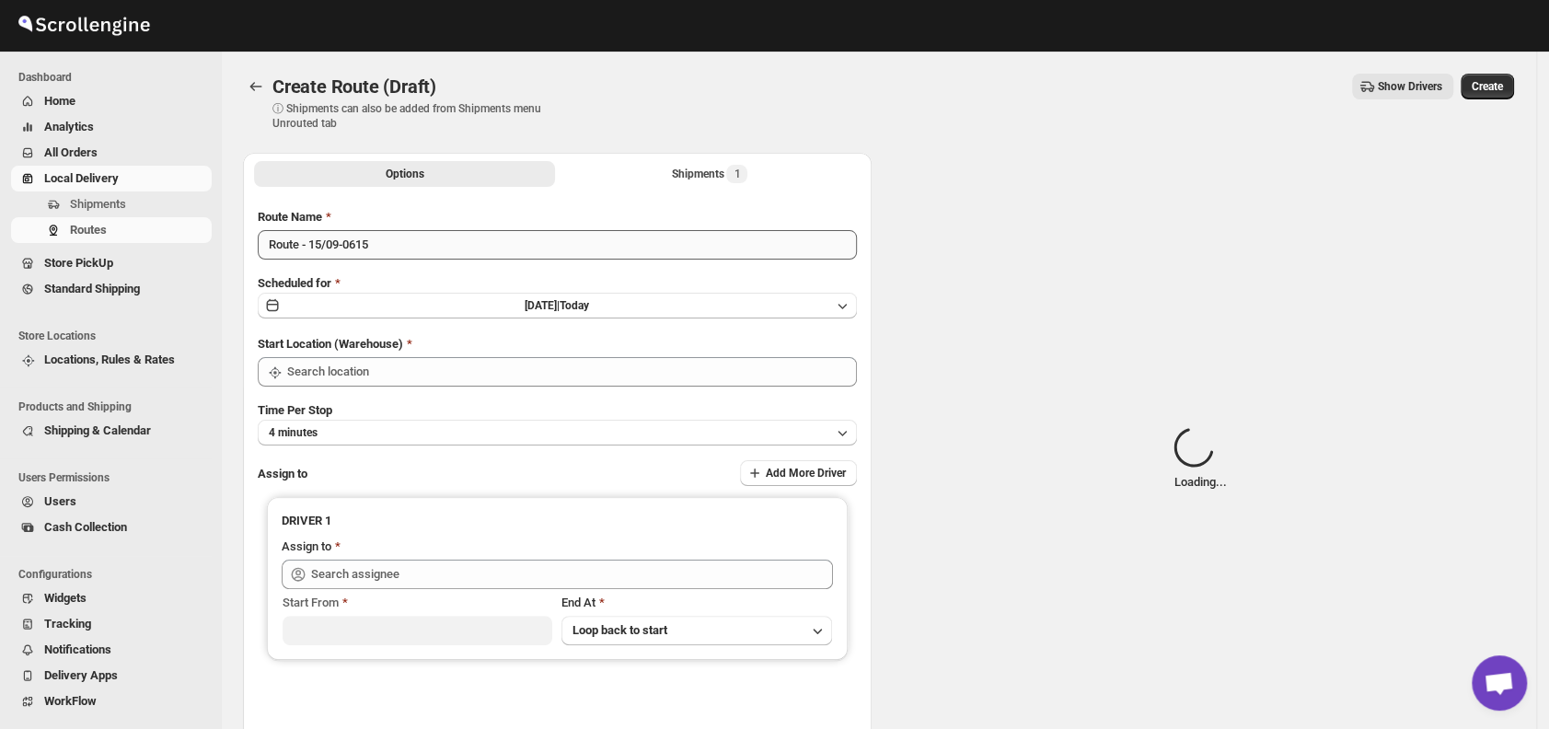
type input "DS01 [GEOGRAPHIC_DATA]"
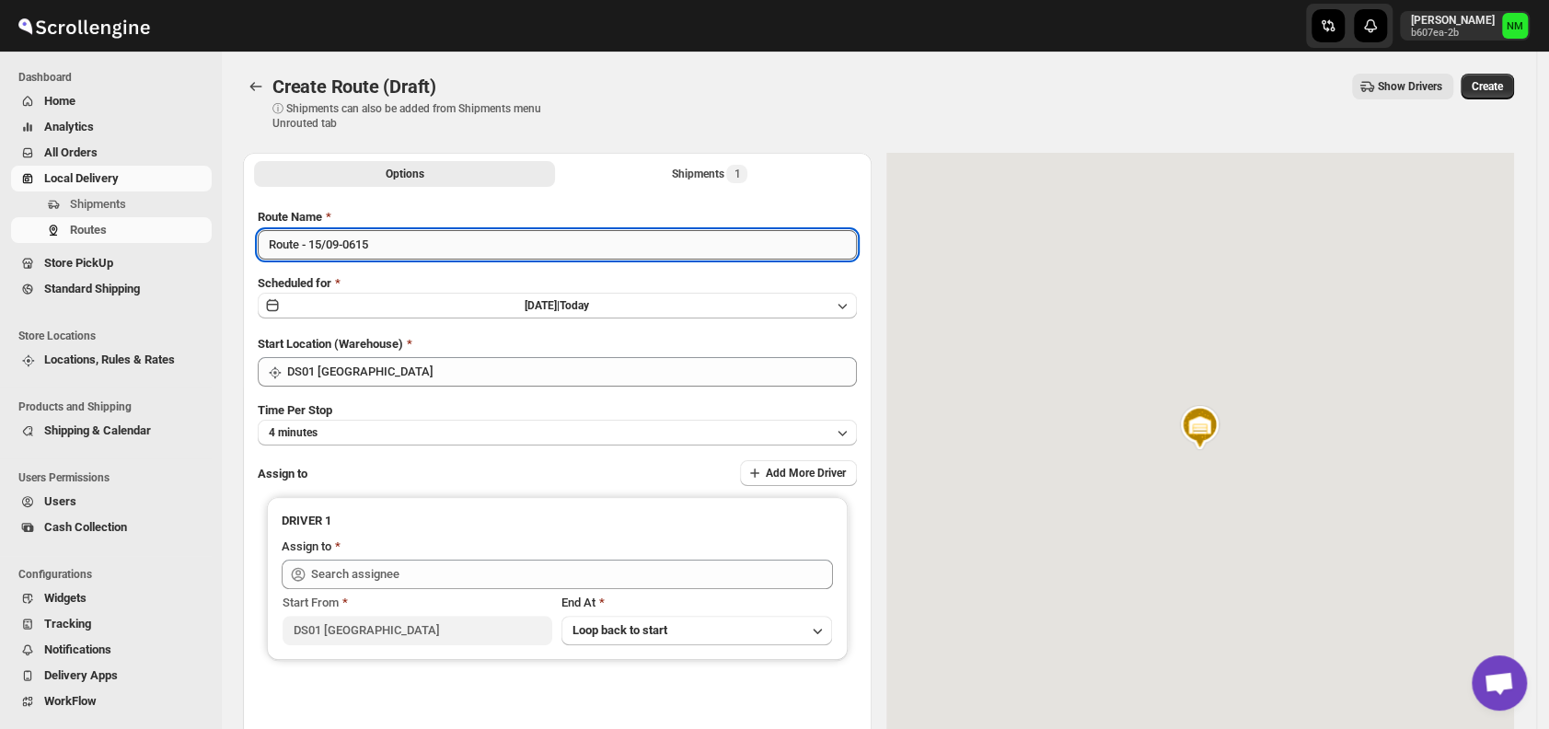
click at [431, 247] on input "Route - 15/09-0615" at bounding box center [557, 244] width 599 height 29
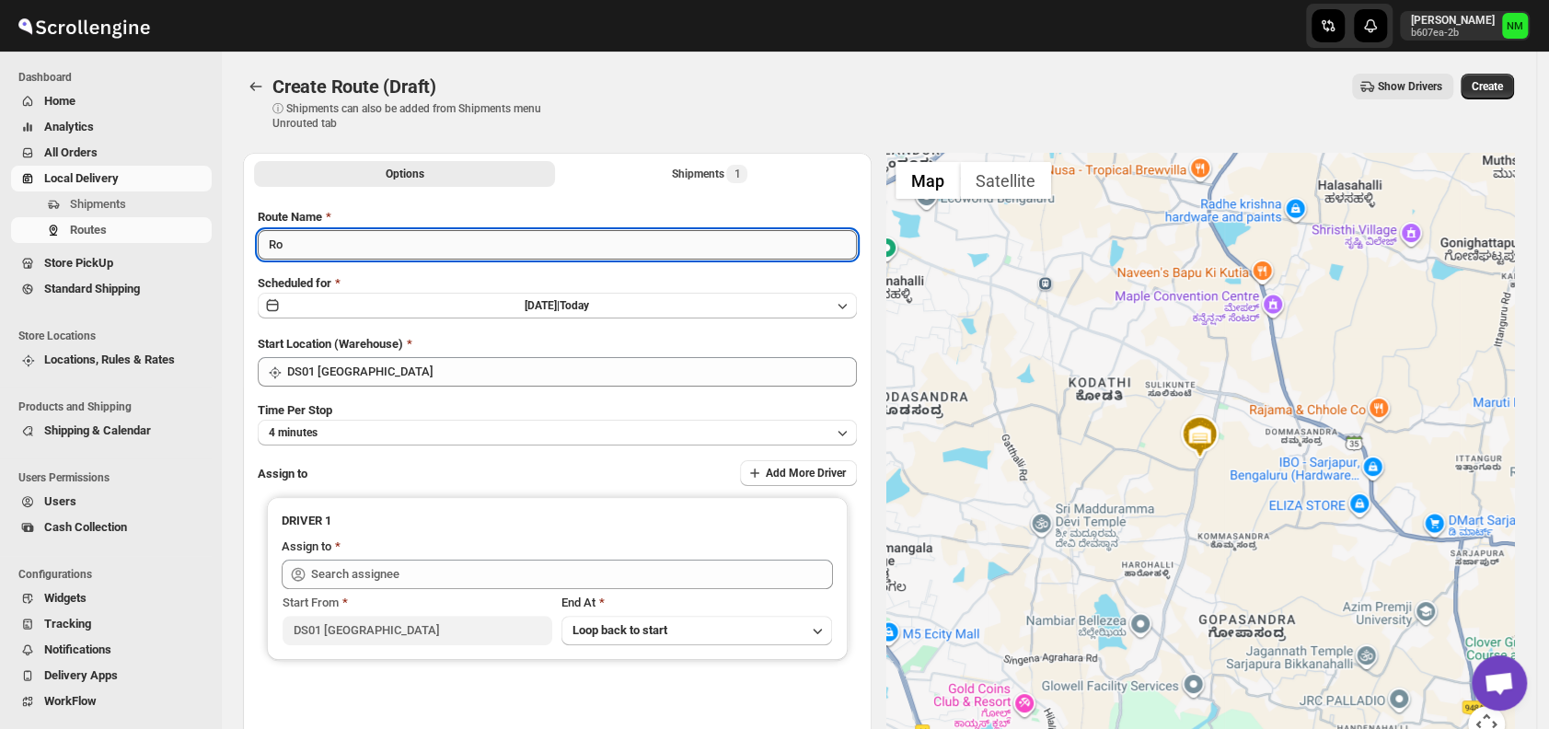
type input "R"
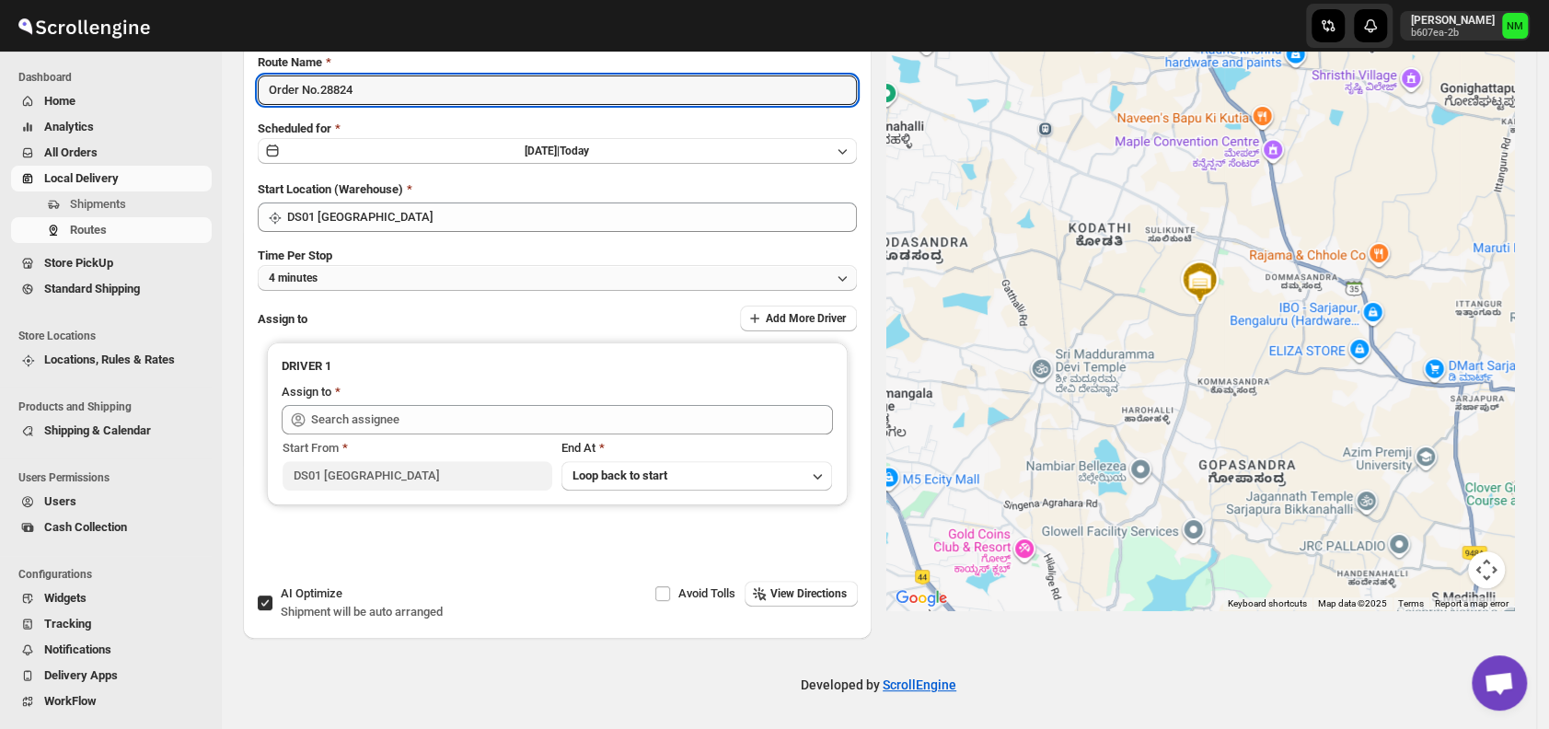
type input "Order No.28824"
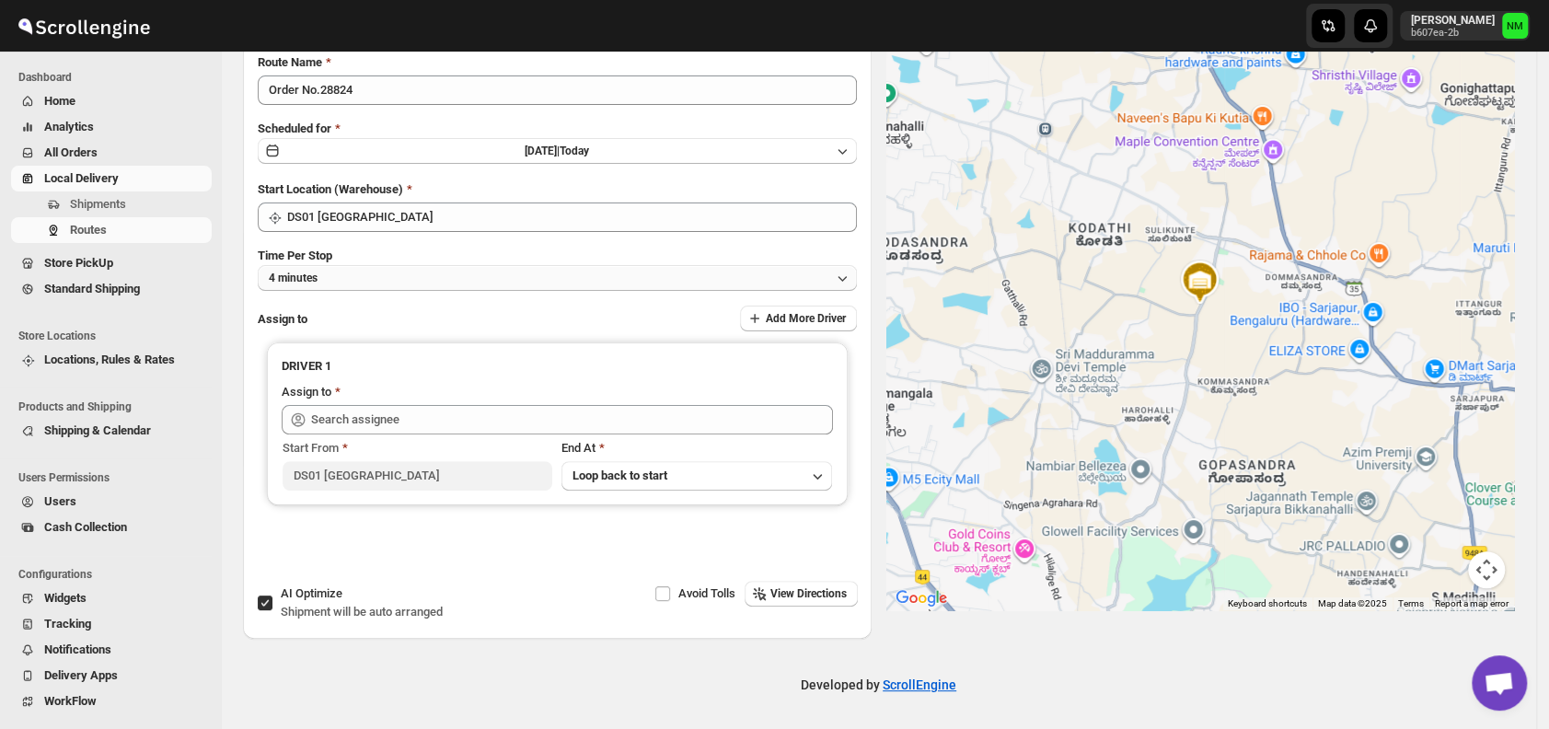
click at [369, 281] on button "4 minutes" at bounding box center [557, 278] width 599 height 26
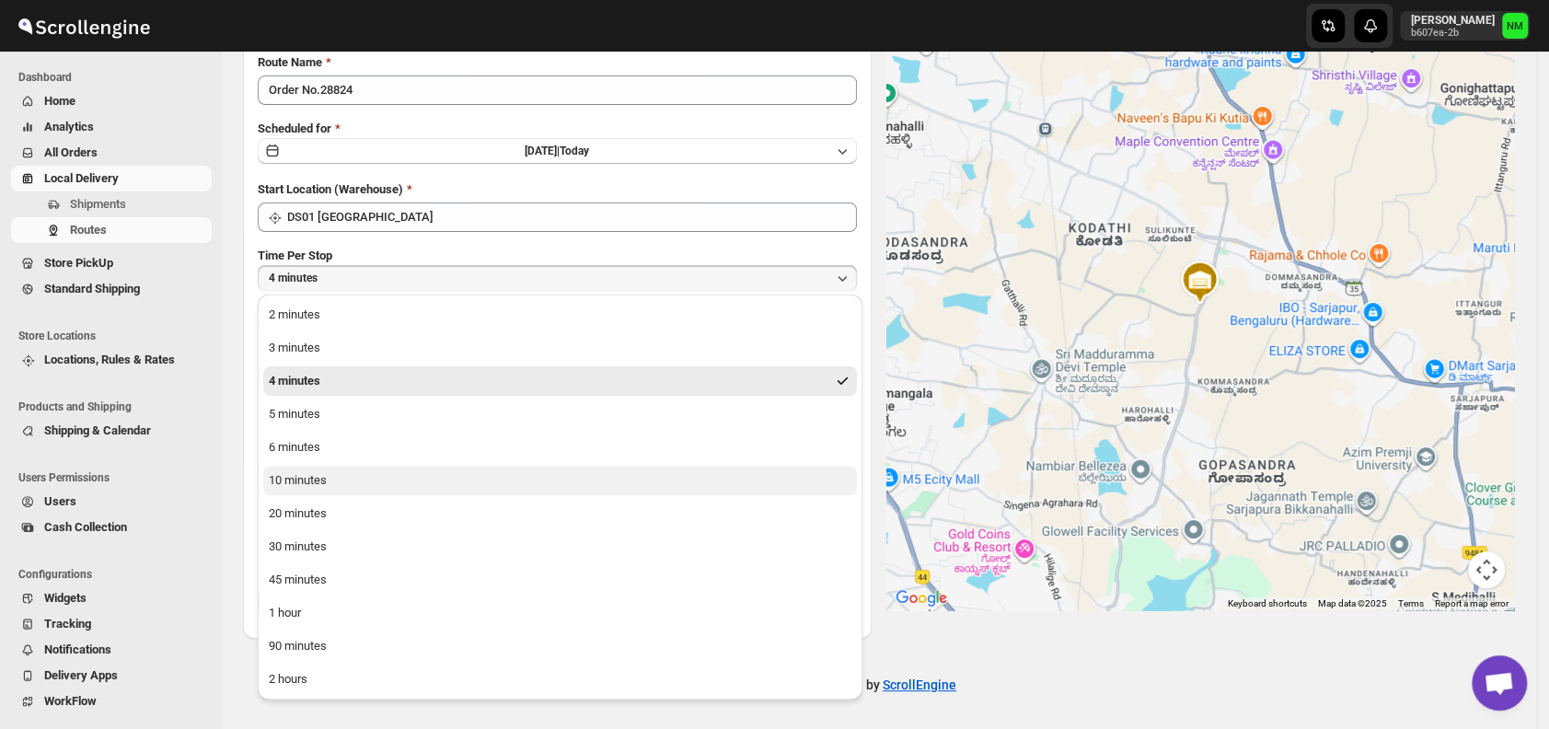
click at [296, 483] on div "10 minutes" at bounding box center [298, 480] width 58 height 18
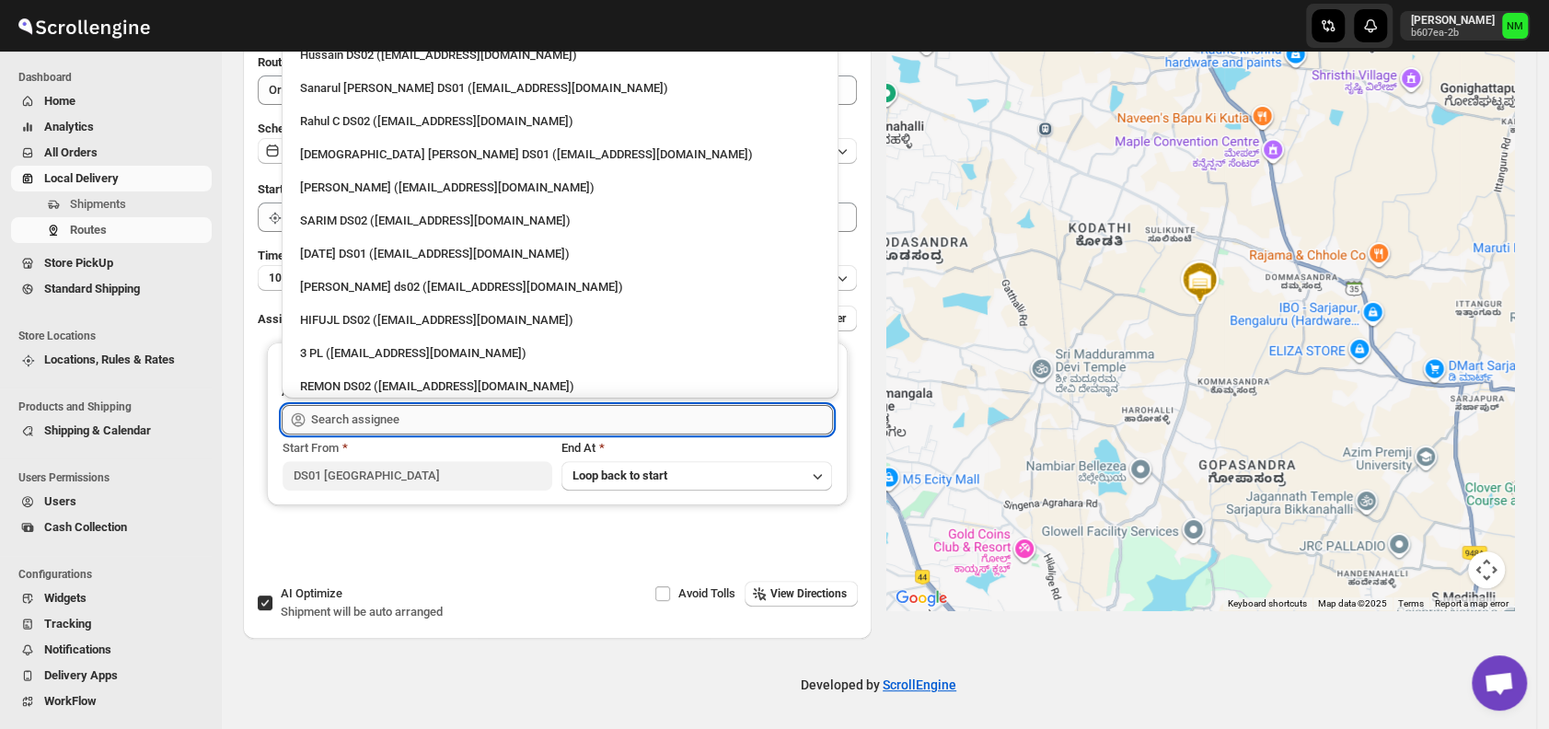
click at [433, 420] on input "text" at bounding box center [572, 419] width 522 height 29
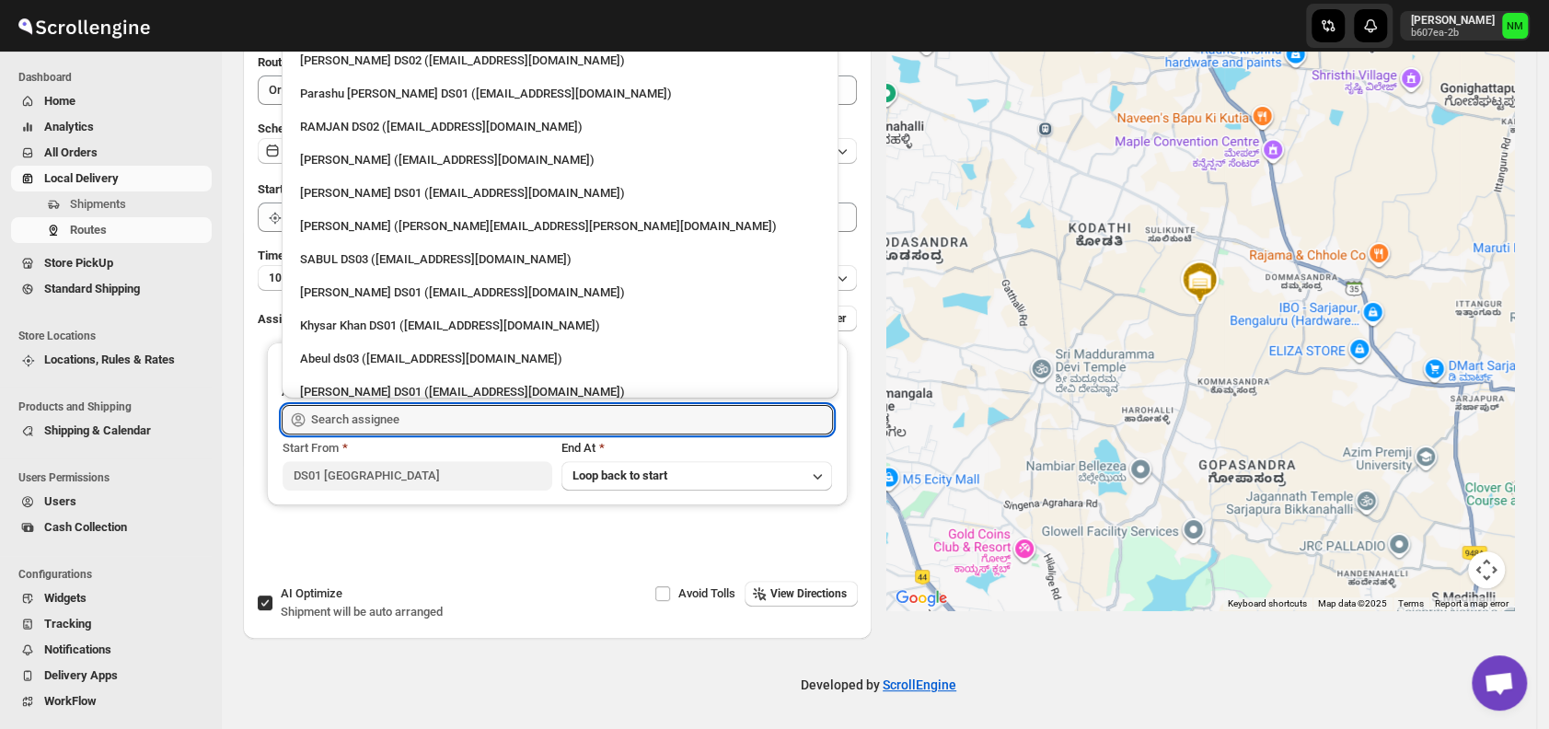
scroll to position [1326, 0]
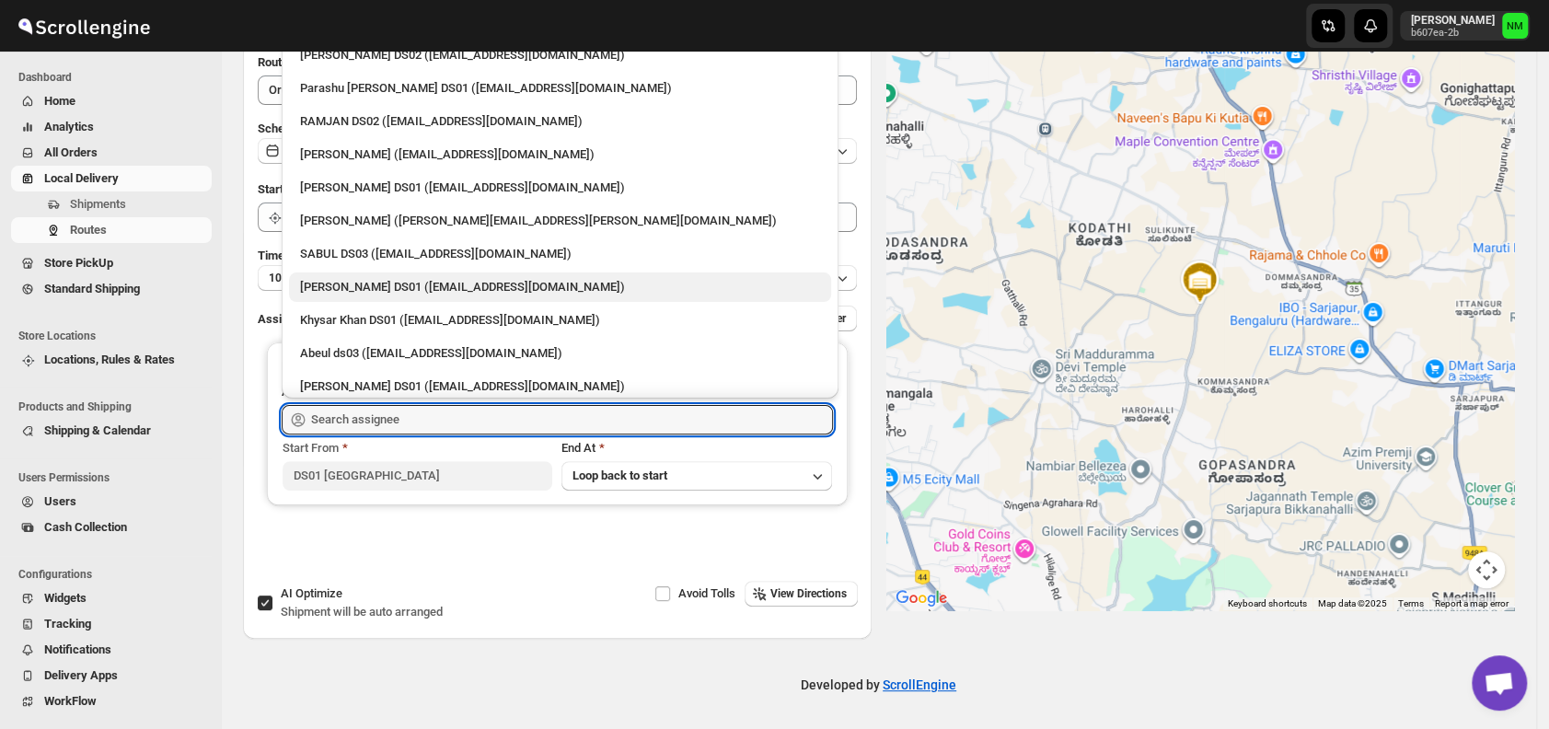
click at [427, 287] on div "Kousar Khan DS01 (kifikak673@cspaus.com)" at bounding box center [560, 287] width 520 height 18
type input "Kousar Khan DS01 (kifikak673@cspaus.com)"
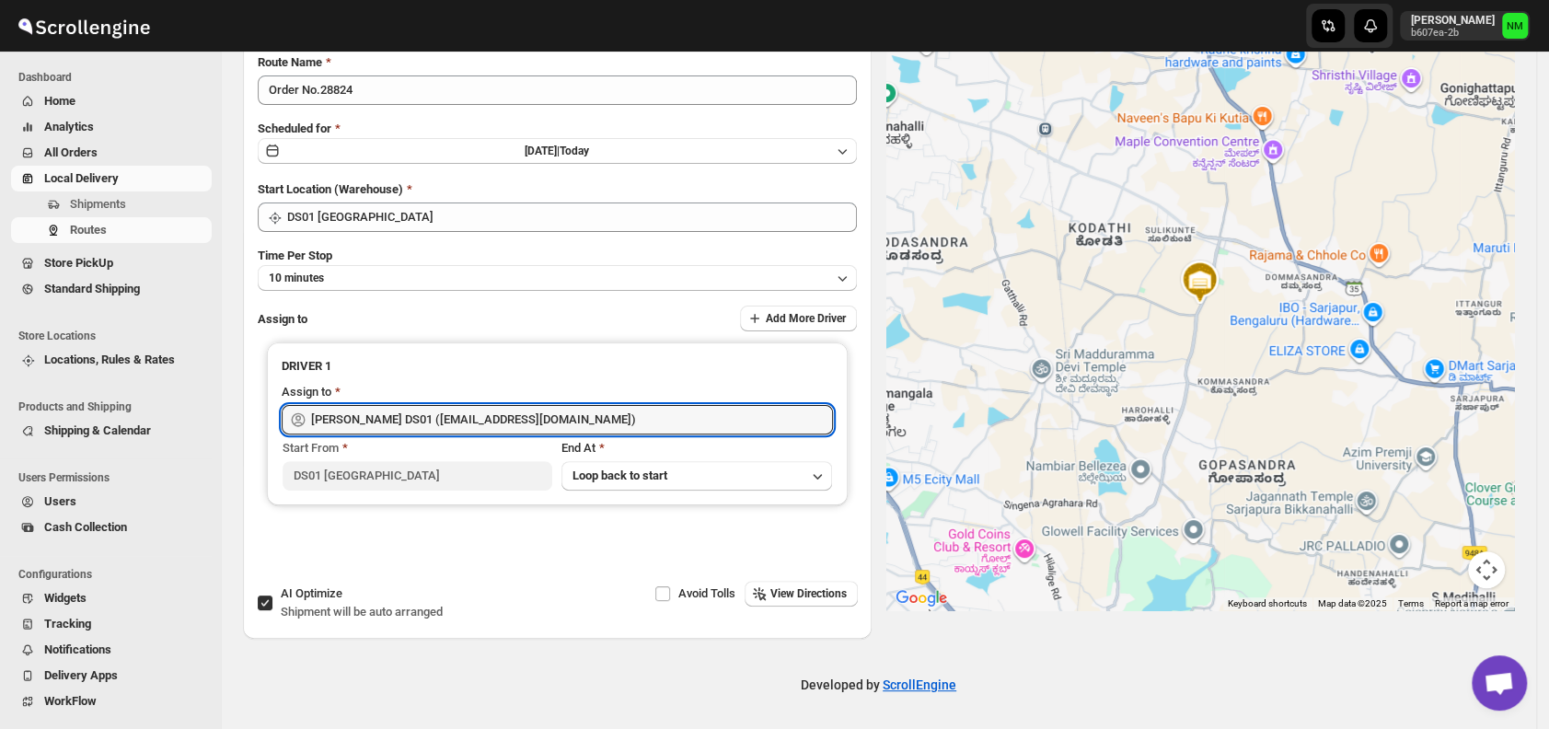
scroll to position [0, 0]
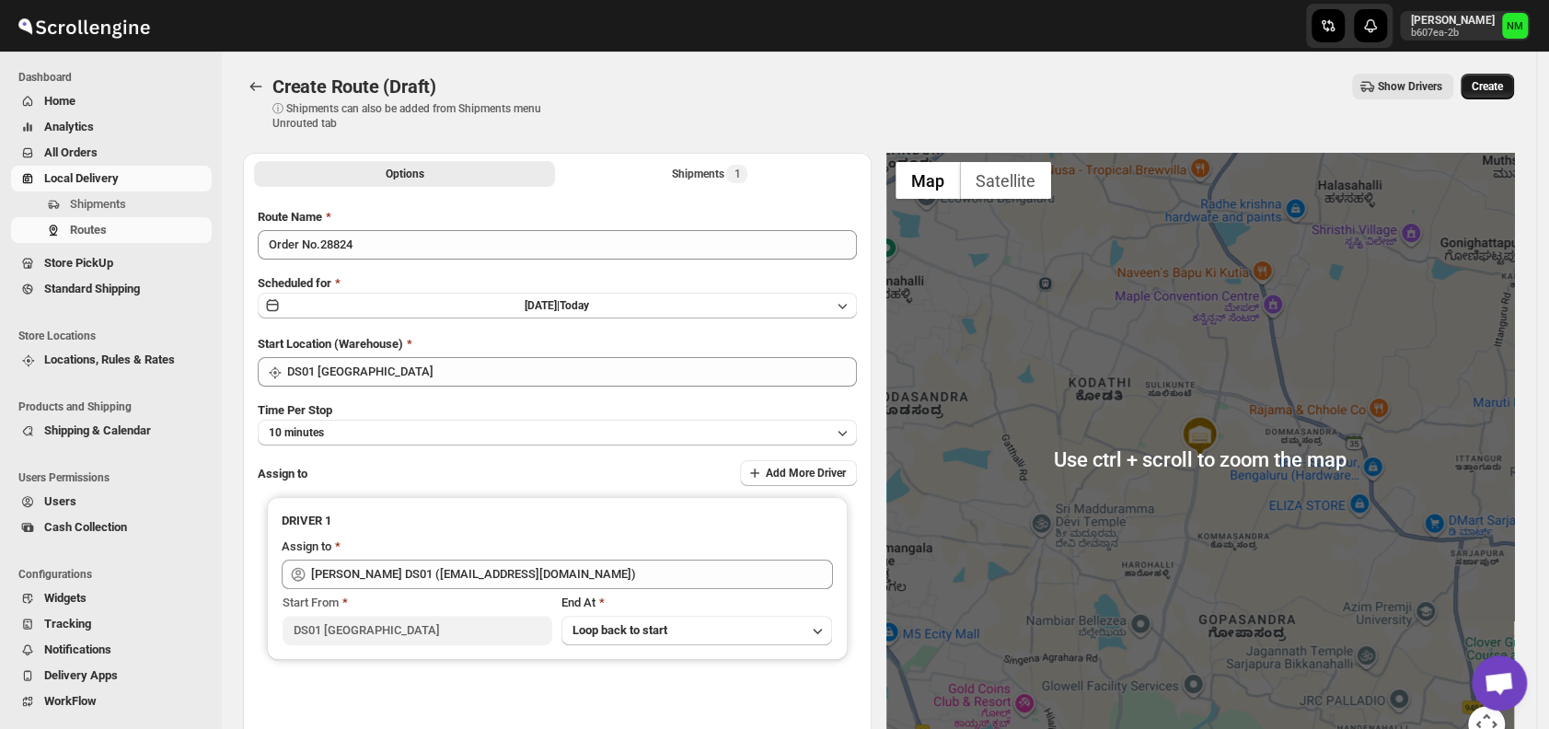
click at [1479, 90] on button "Create" at bounding box center [1487, 87] width 53 height 26
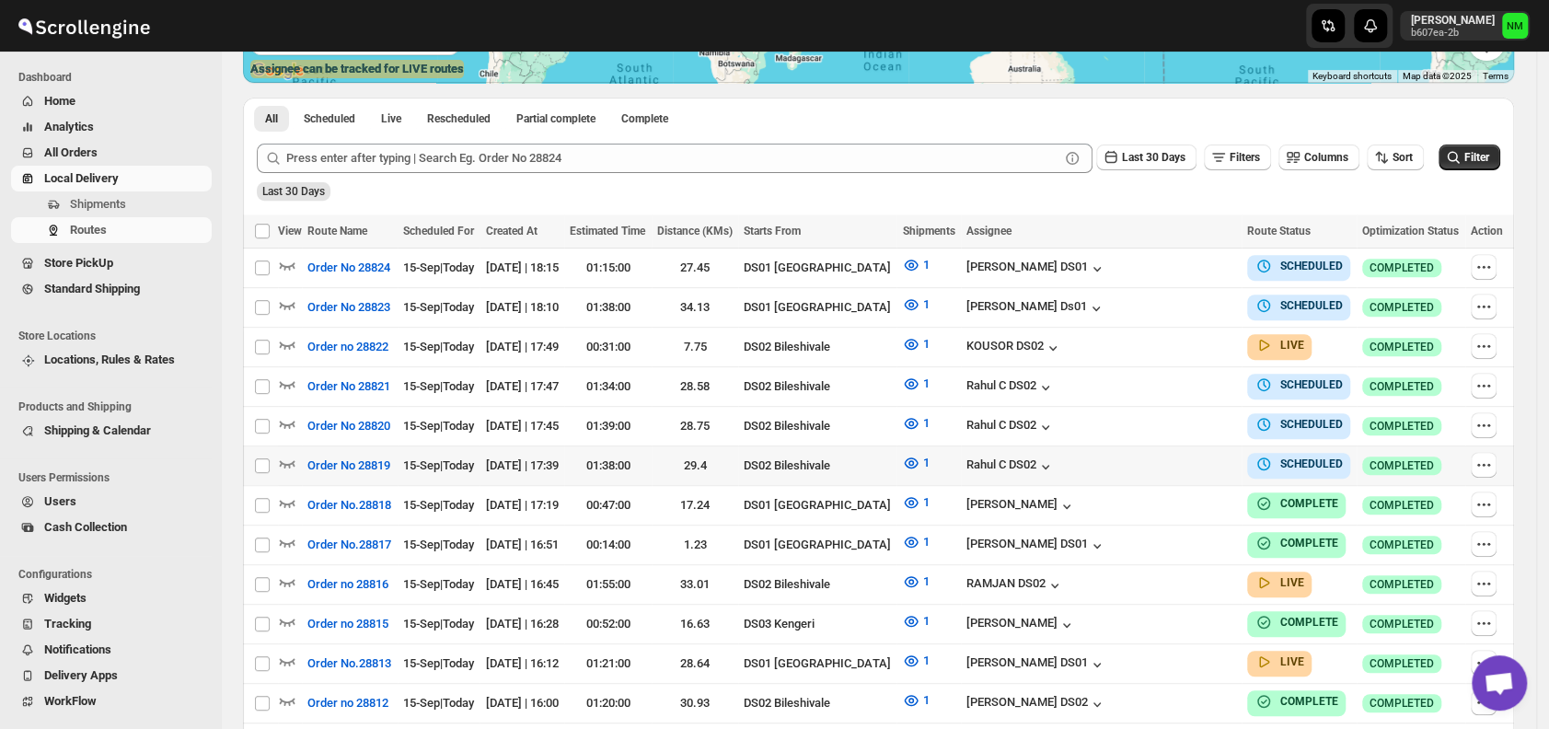
scroll to position [389, 0]
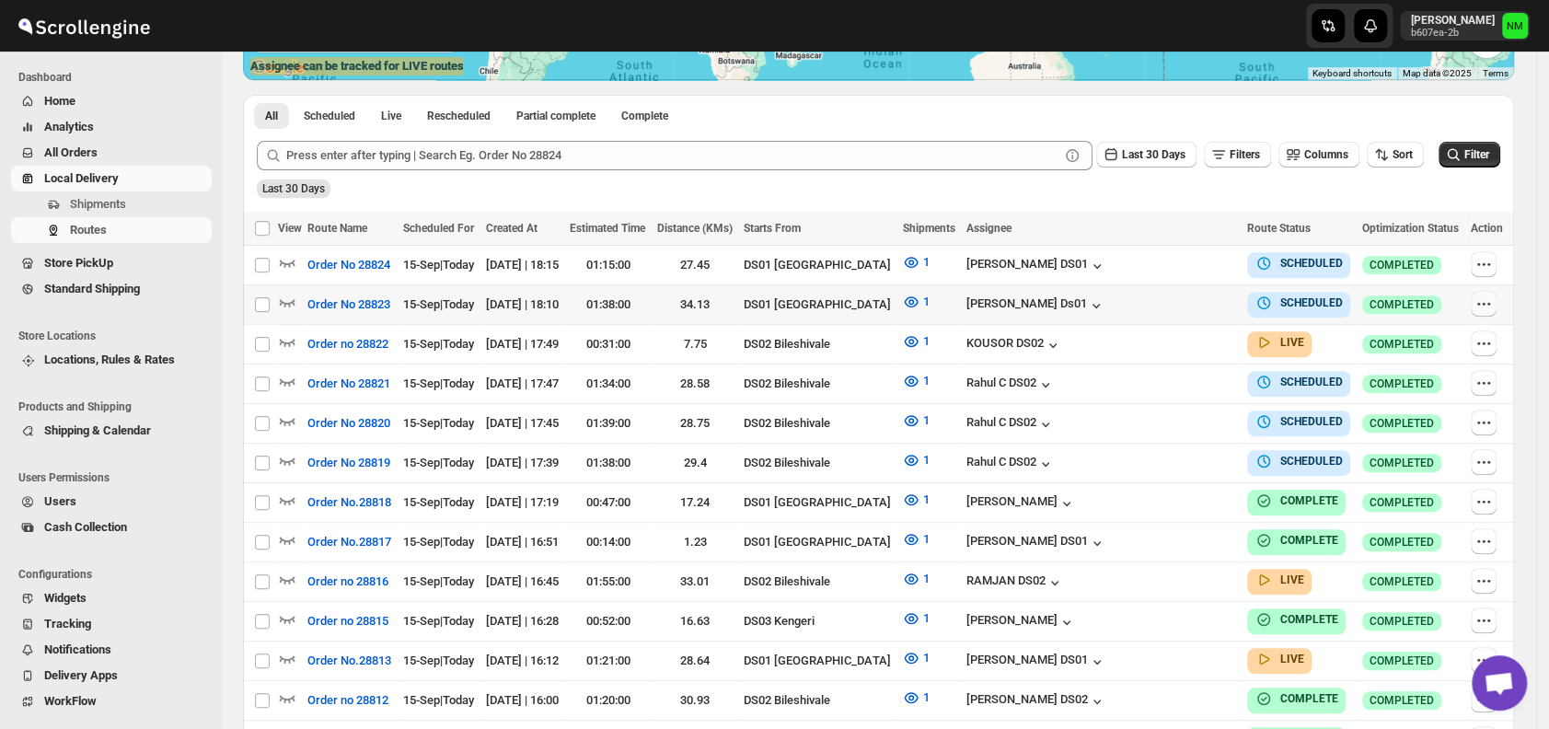
click at [1485, 302] on icon "button" at bounding box center [1483, 303] width 3 height 3
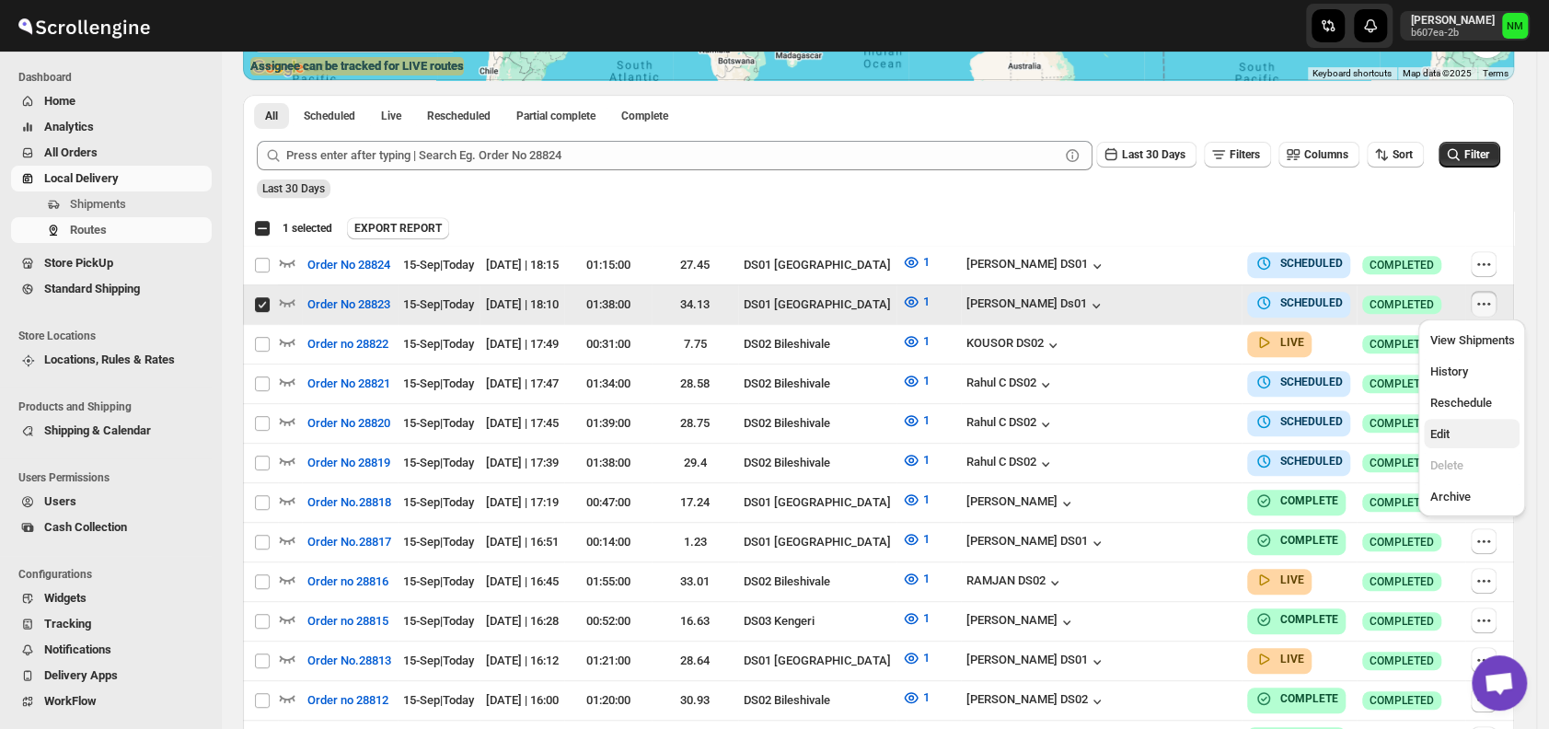
click at [1441, 423] on button "Edit" at bounding box center [1472, 433] width 96 height 29
checkbox input "false"
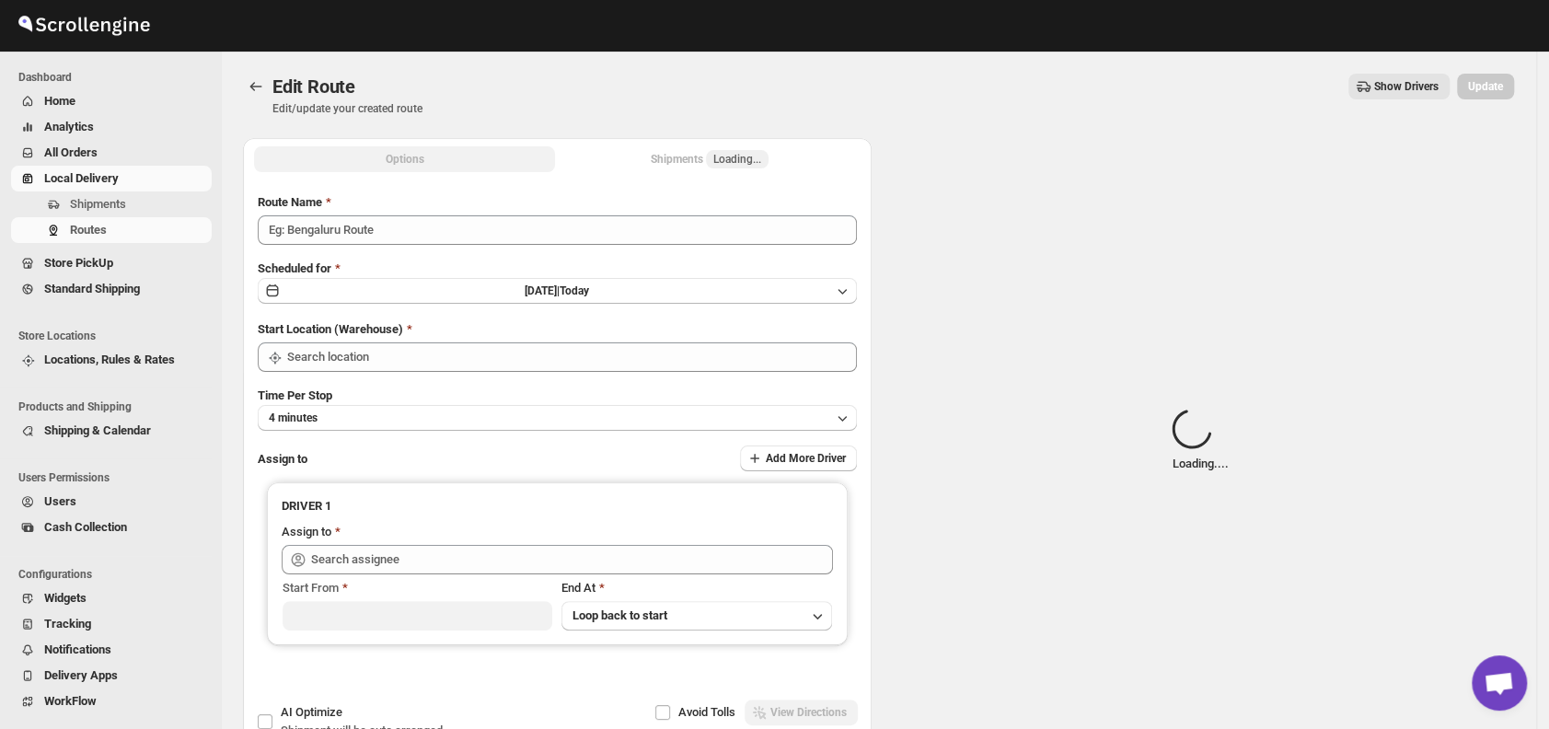
type input "Order No 28823"
type input "DS01 [GEOGRAPHIC_DATA]"
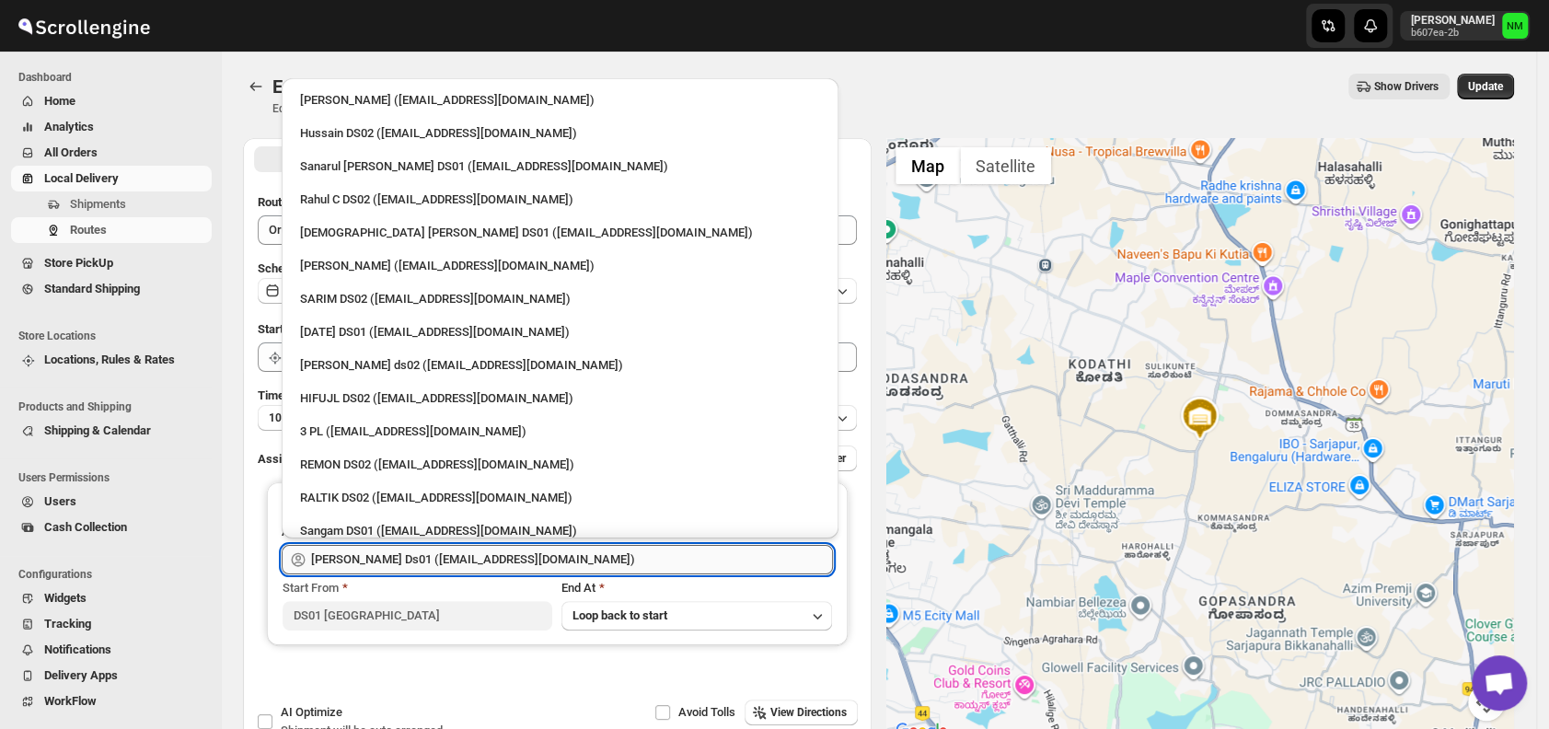
click at [591, 547] on input "Sourab Ghosh Ds01 (xadira4890@asimarif.com)" at bounding box center [572, 559] width 522 height 29
click at [440, 413] on li "3 PL (hello@home-run.co)" at bounding box center [560, 429] width 557 height 33
type input "3 PL (hello@home-run.co)"
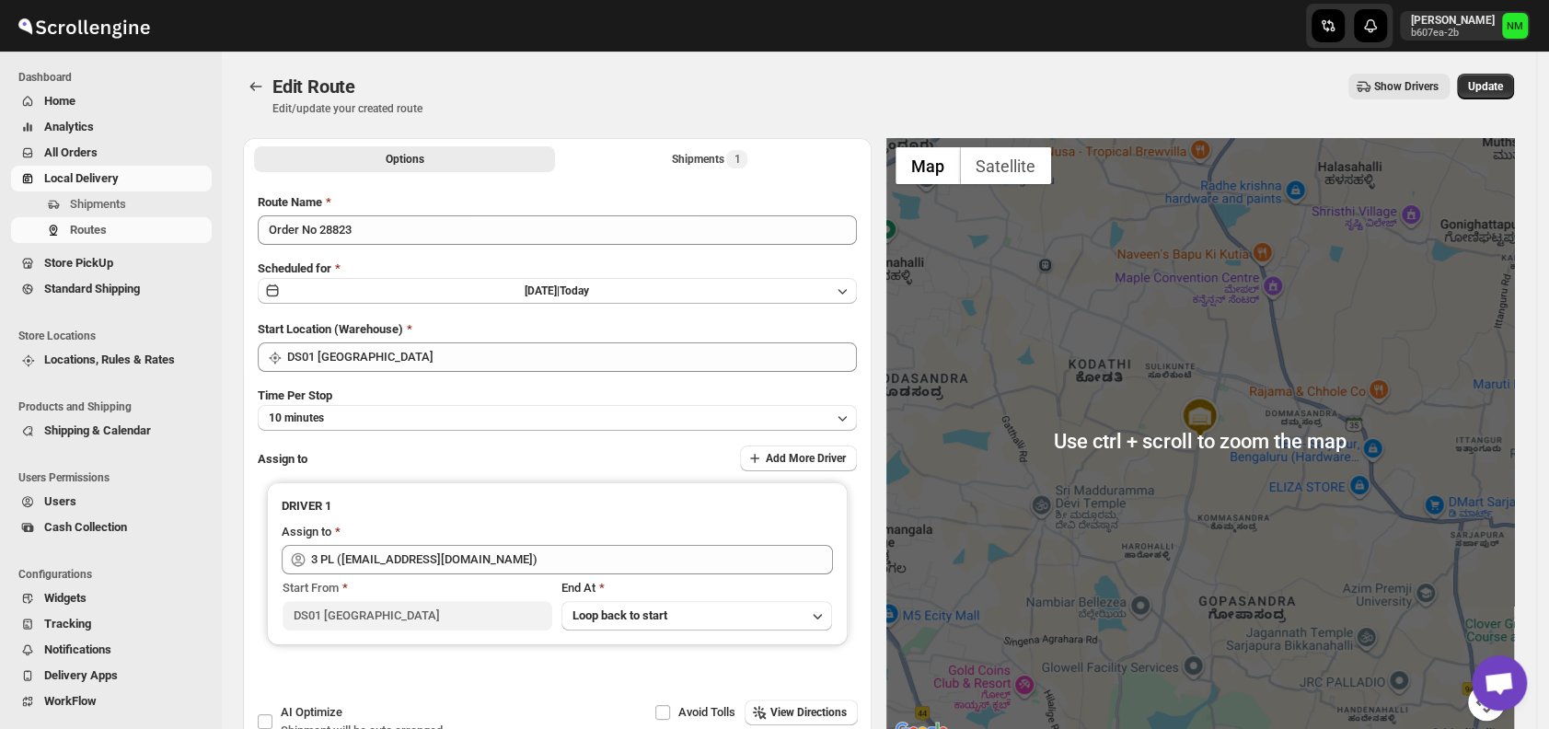
click at [1488, 101] on div "Edit Route Edit/update your created route Show Drivers More actions Show Driver…" at bounding box center [878, 95] width 1271 height 42
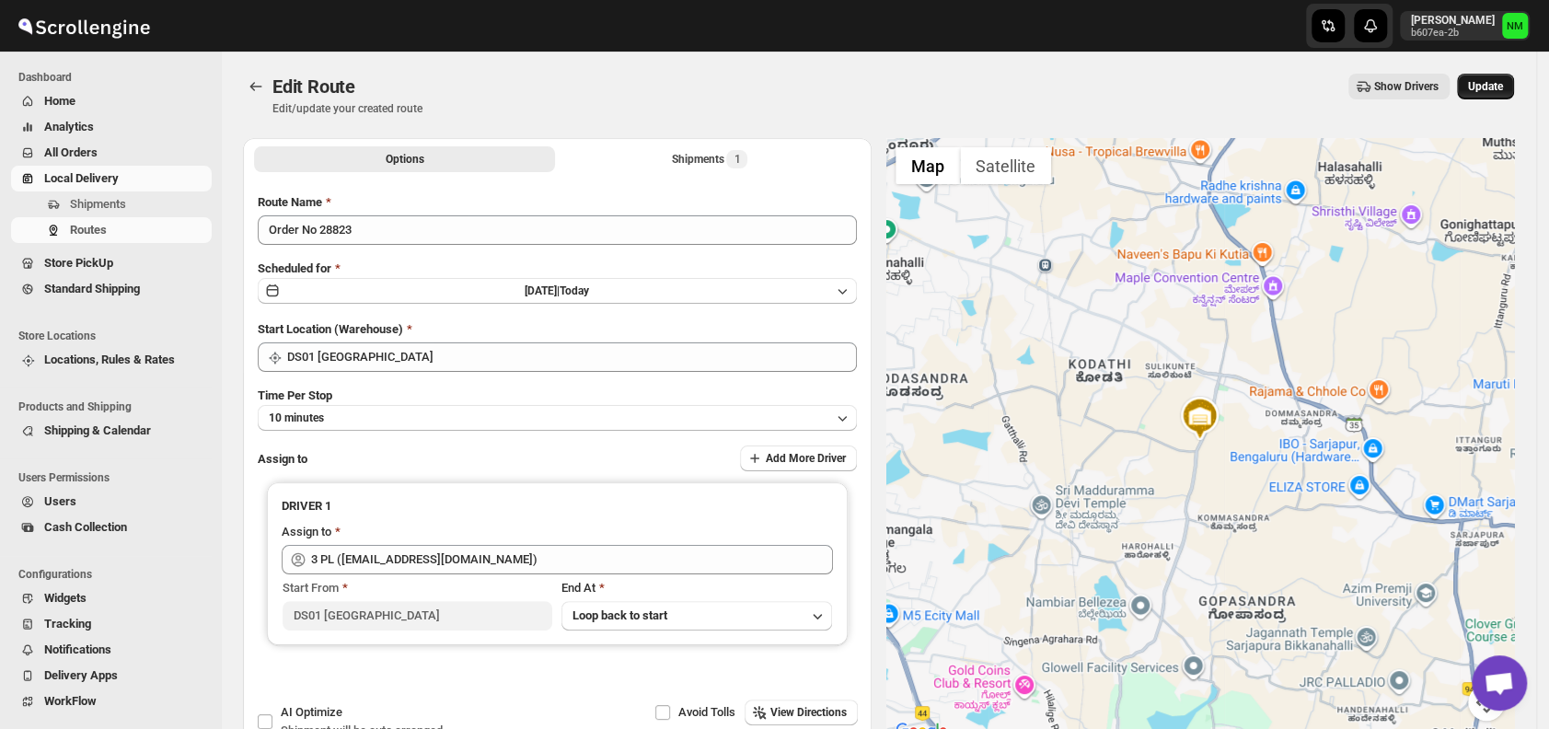
click at [1493, 88] on span "Update" at bounding box center [1485, 86] width 35 height 15
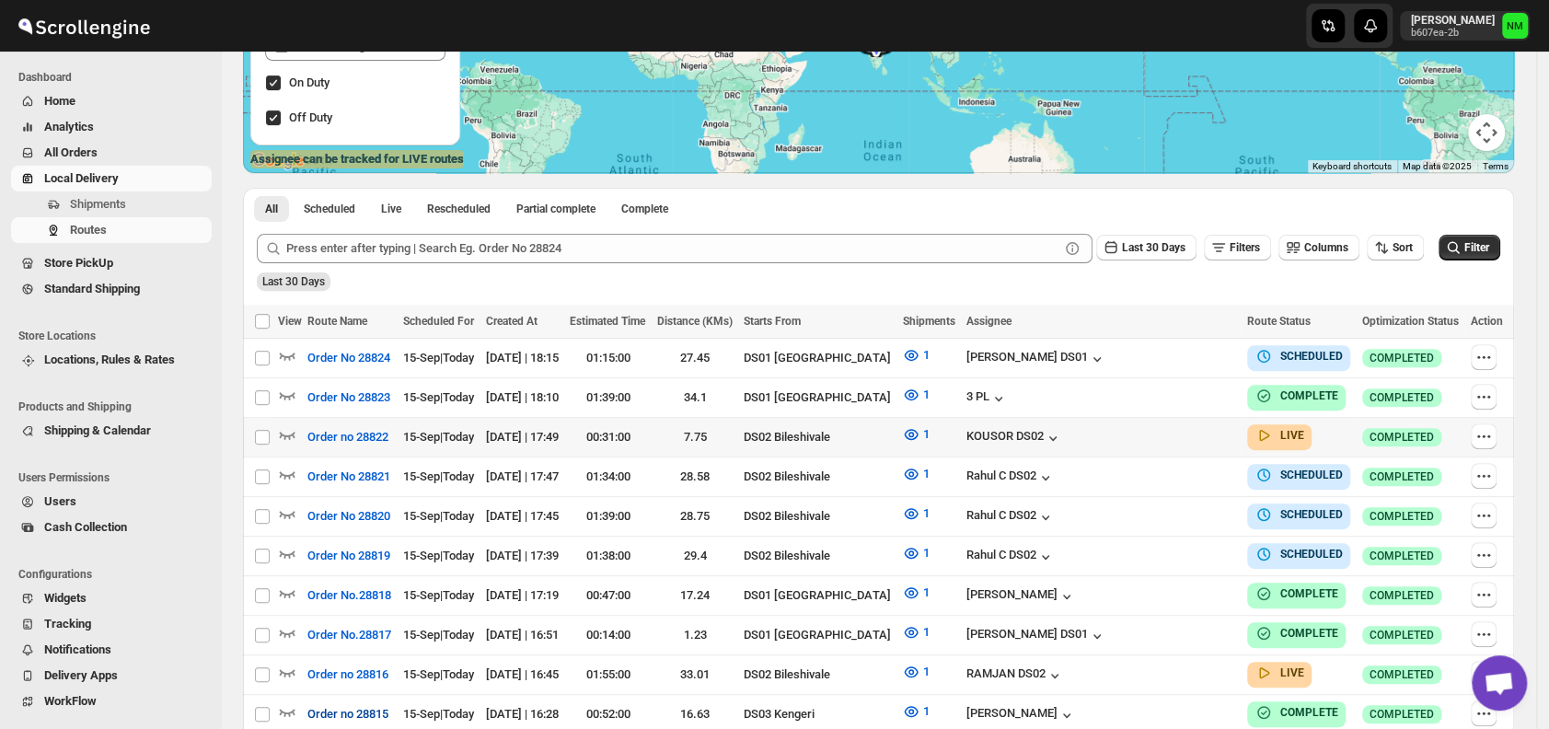
scroll to position [299, 0]
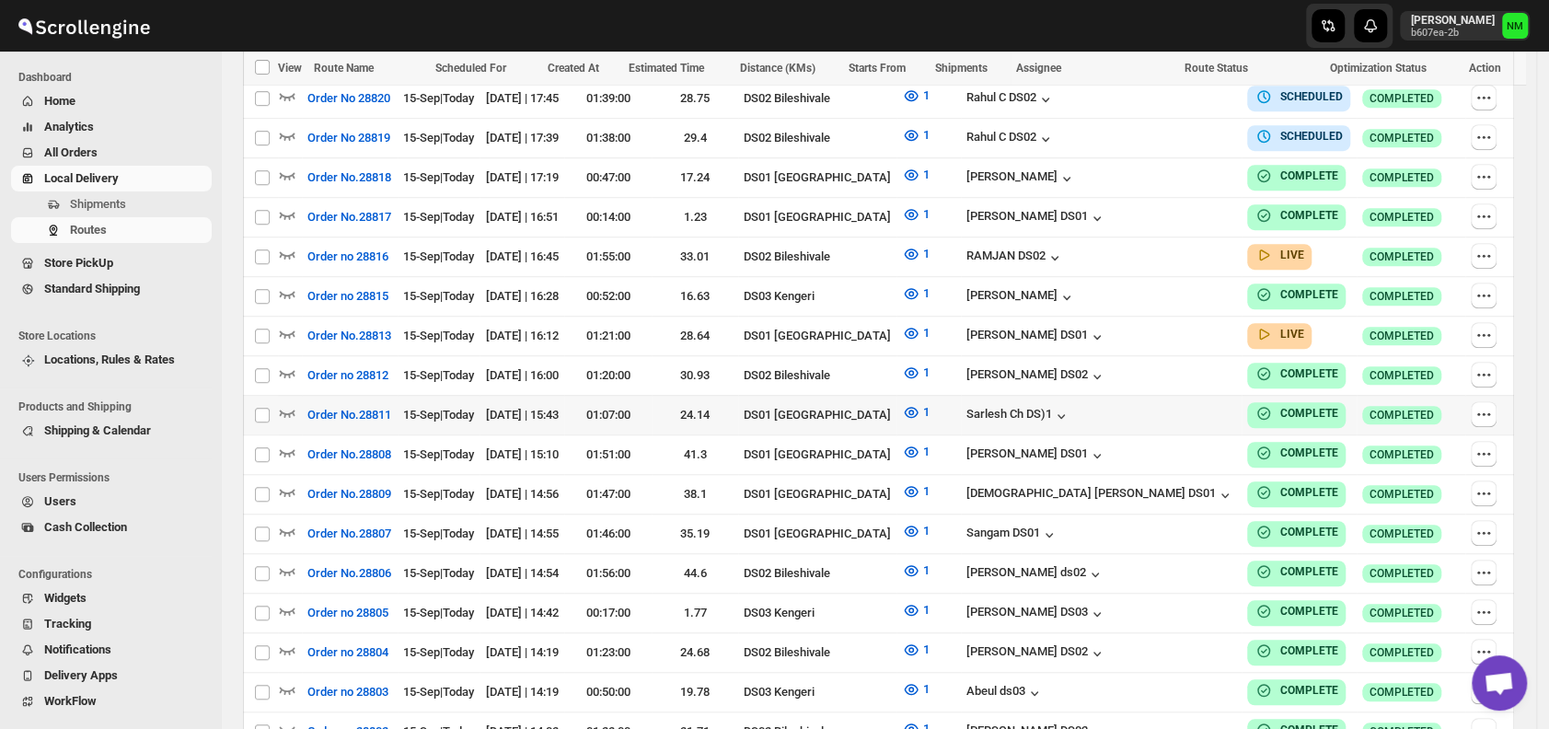
scroll to position [716, 0]
